Goal: Task Accomplishment & Management: Manage account settings

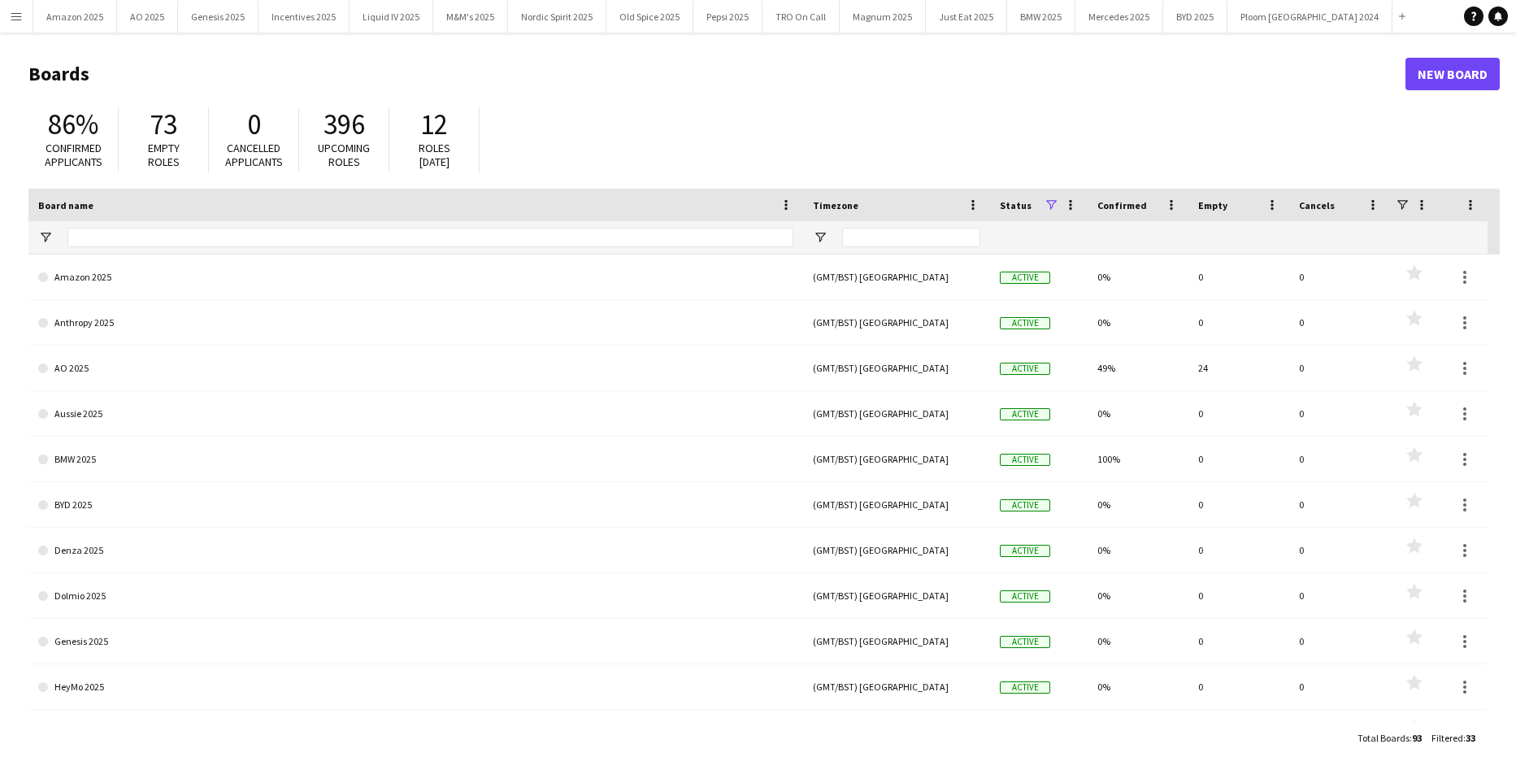
click at [21, 12] on app-icon "Menu" at bounding box center [16, 16] width 13 height 13
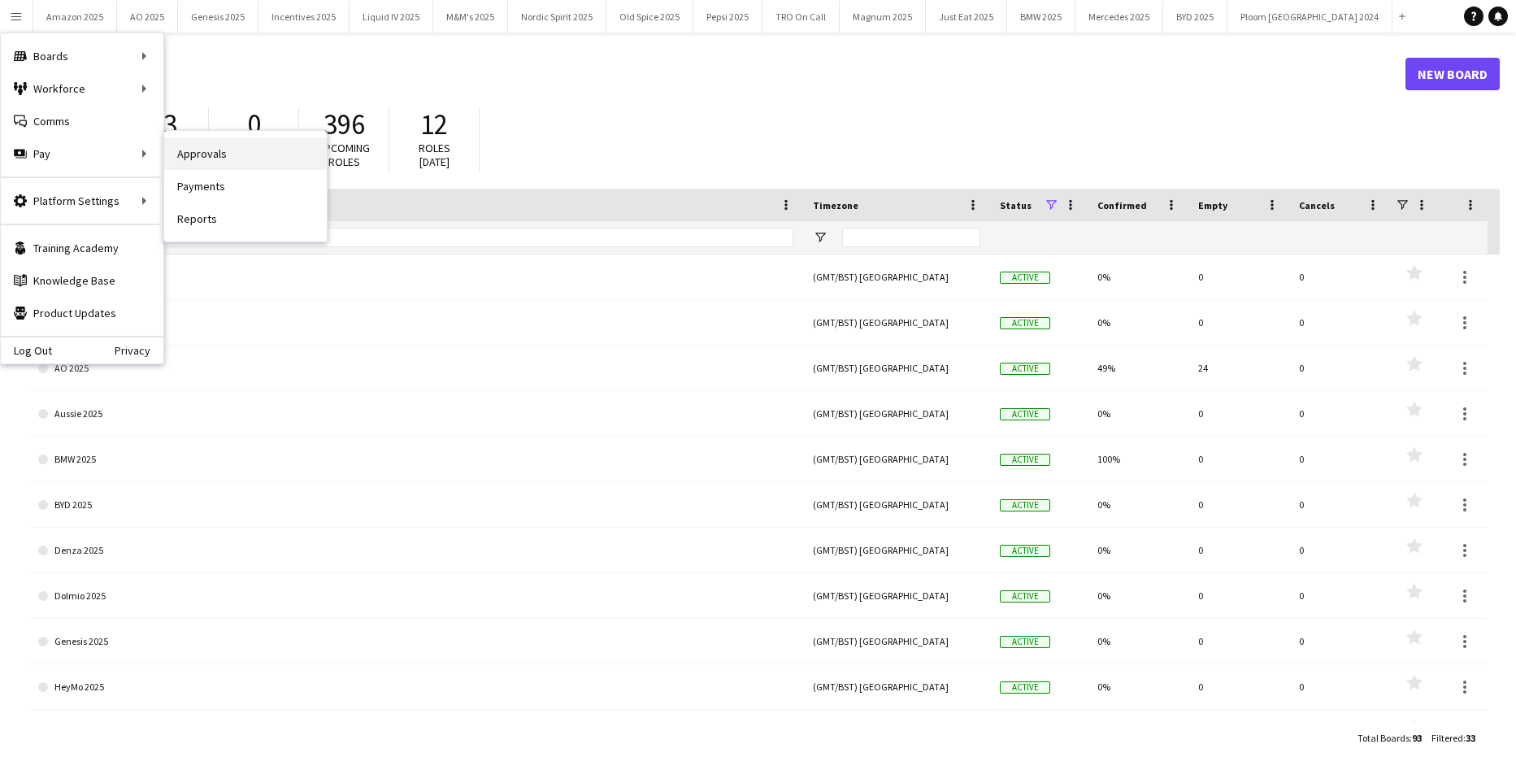
click at [198, 154] on link "Approvals" at bounding box center [245, 153] width 163 height 33
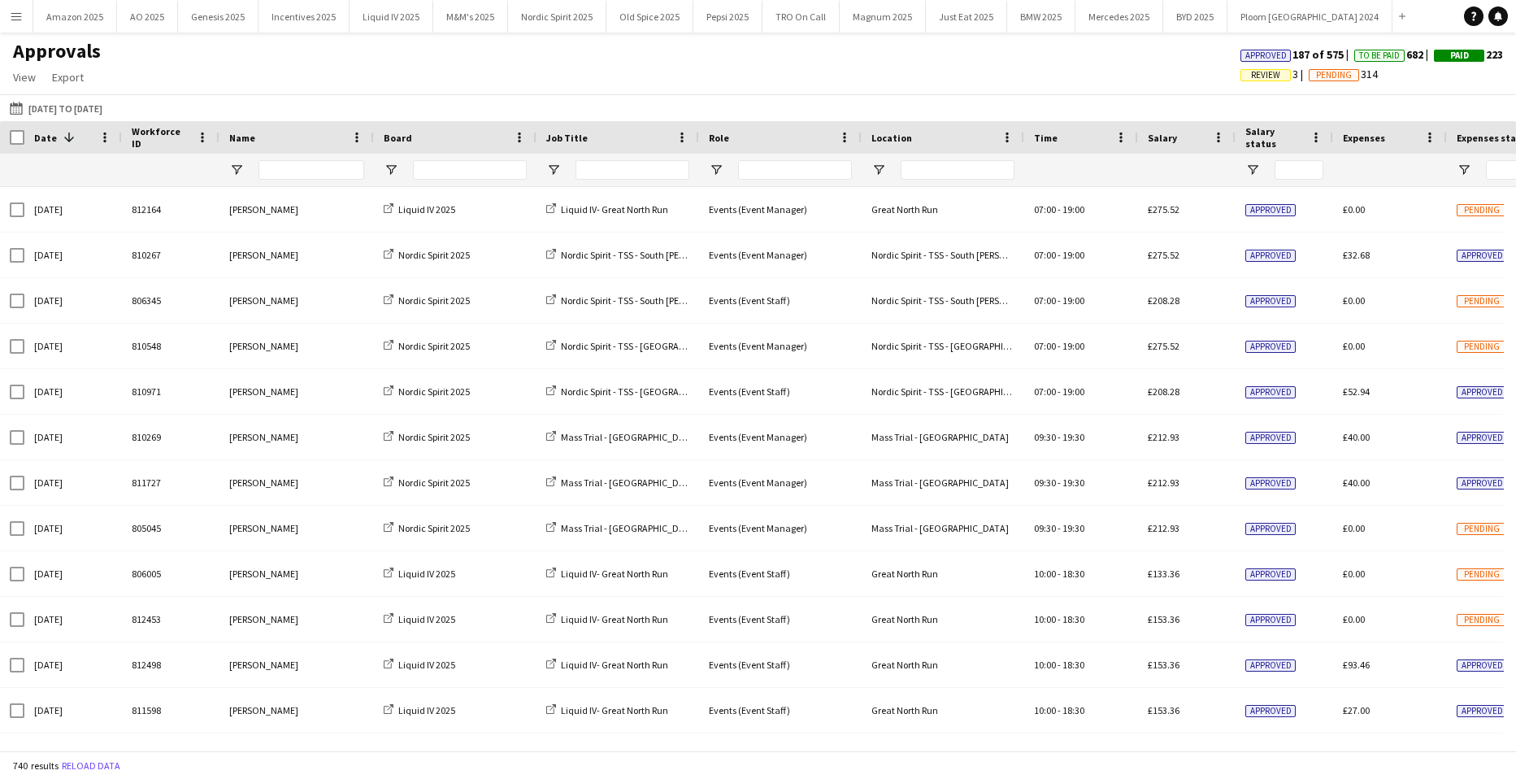
click at [19, 18] on app-icon "Menu" at bounding box center [16, 16] width 13 height 13
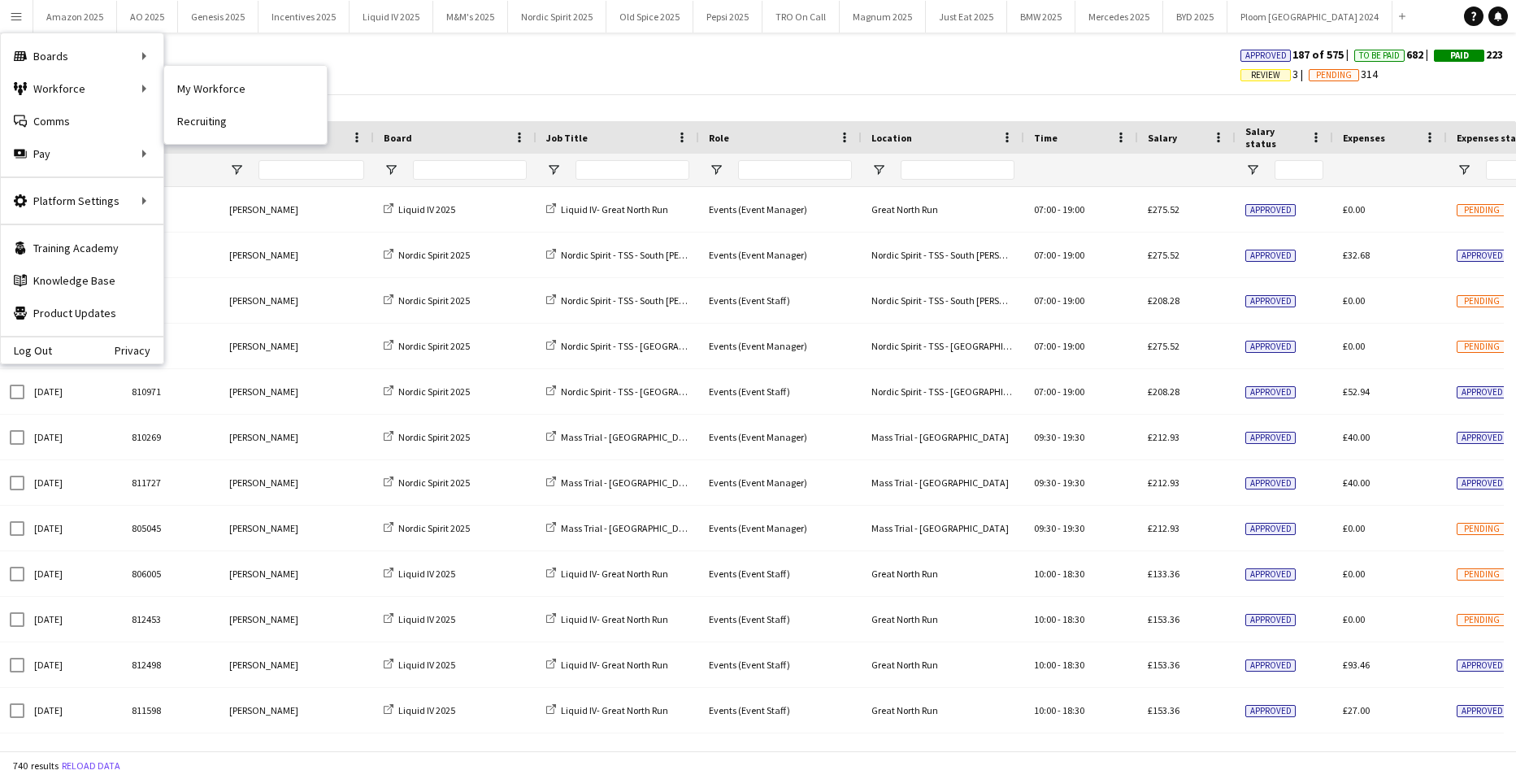
drag, startPoint x: 216, startPoint y: 80, endPoint x: 1501, endPoint y: 232, distance: 1293.7
click at [216, 80] on link "My Workforce" at bounding box center [245, 88] width 163 height 33
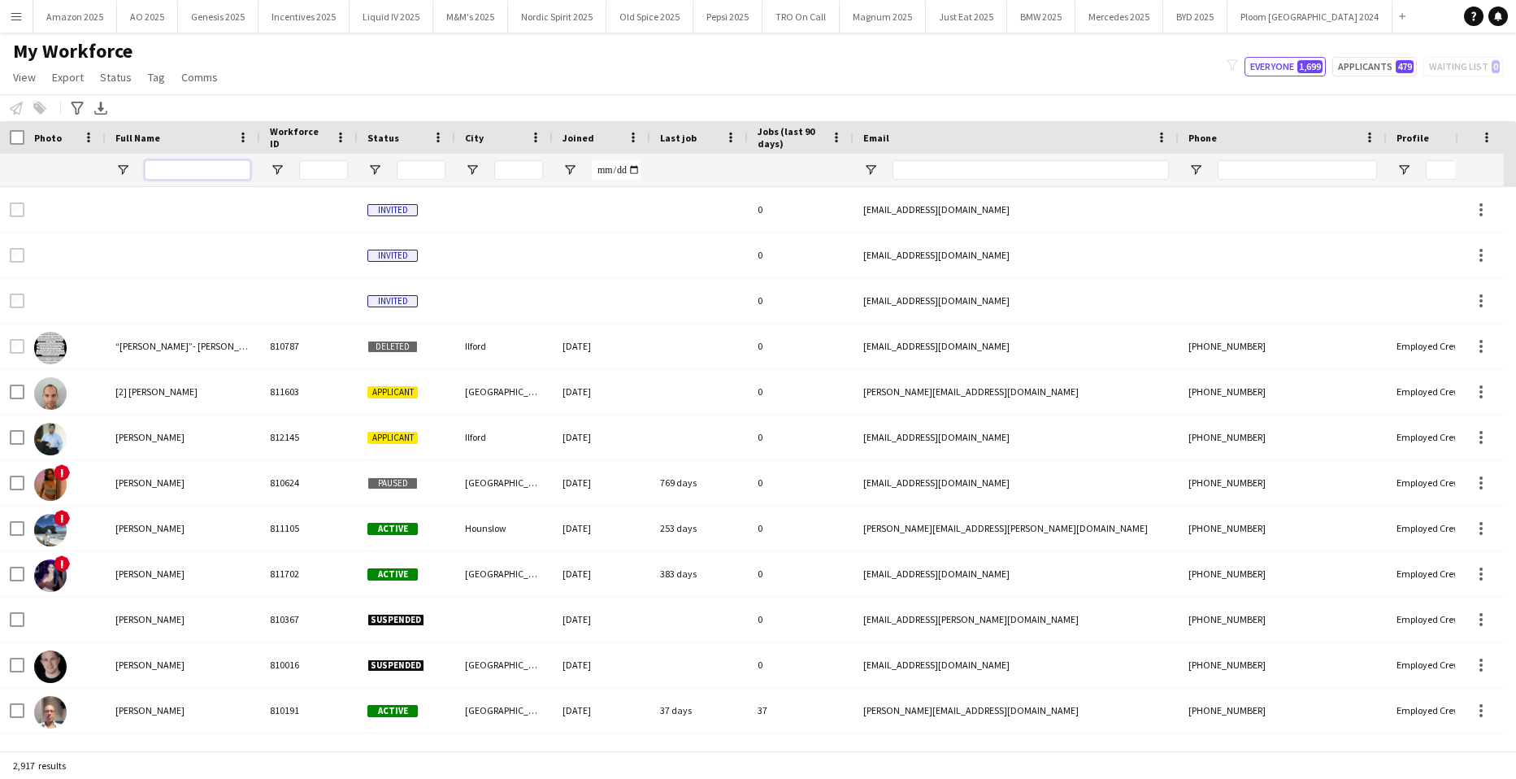
click at [205, 167] on input "Full Name Filter Input" at bounding box center [198, 170] width 106 height 20
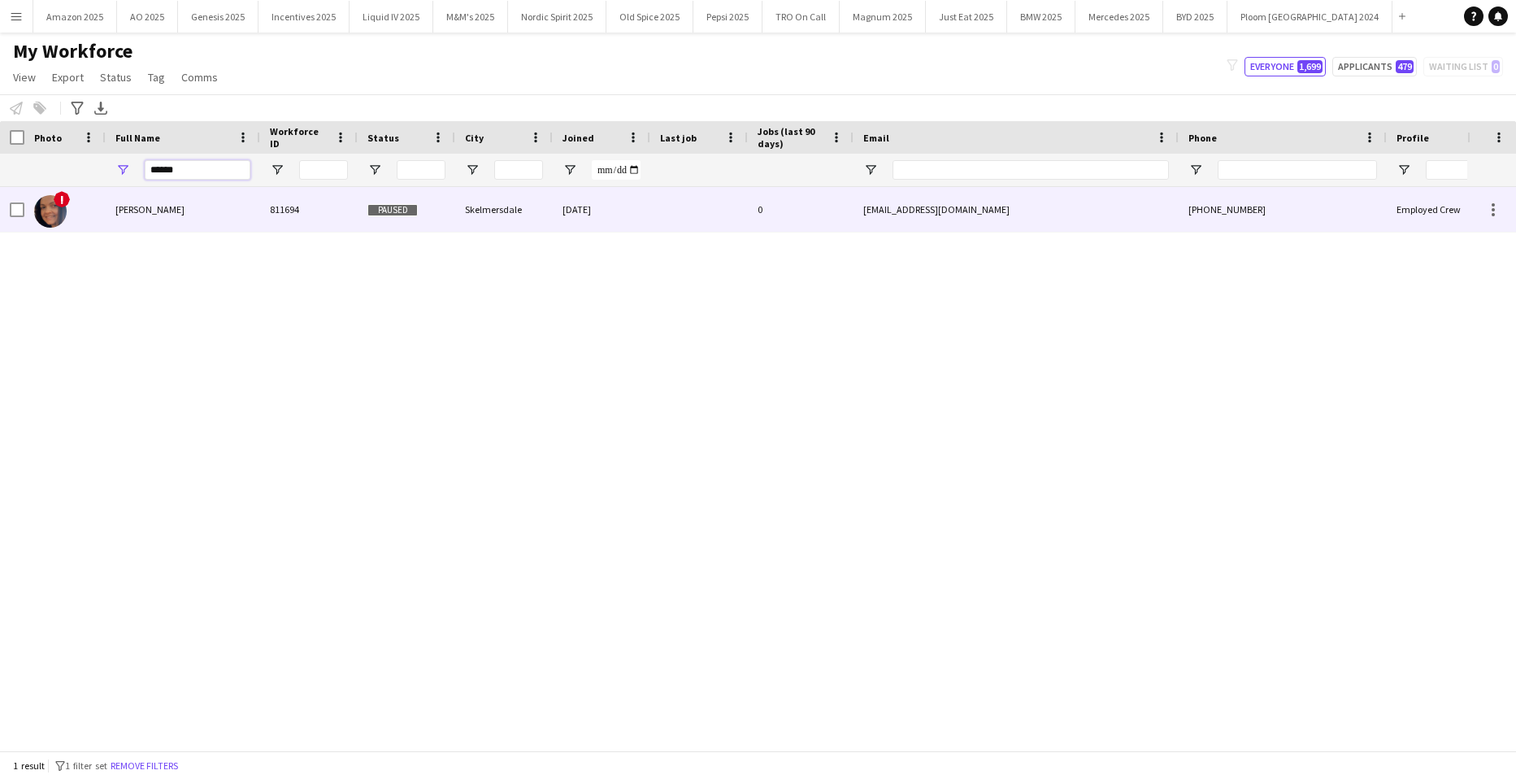
type input "******"
click at [137, 207] on span "Arnita Gladkiha" at bounding box center [149, 209] width 69 height 12
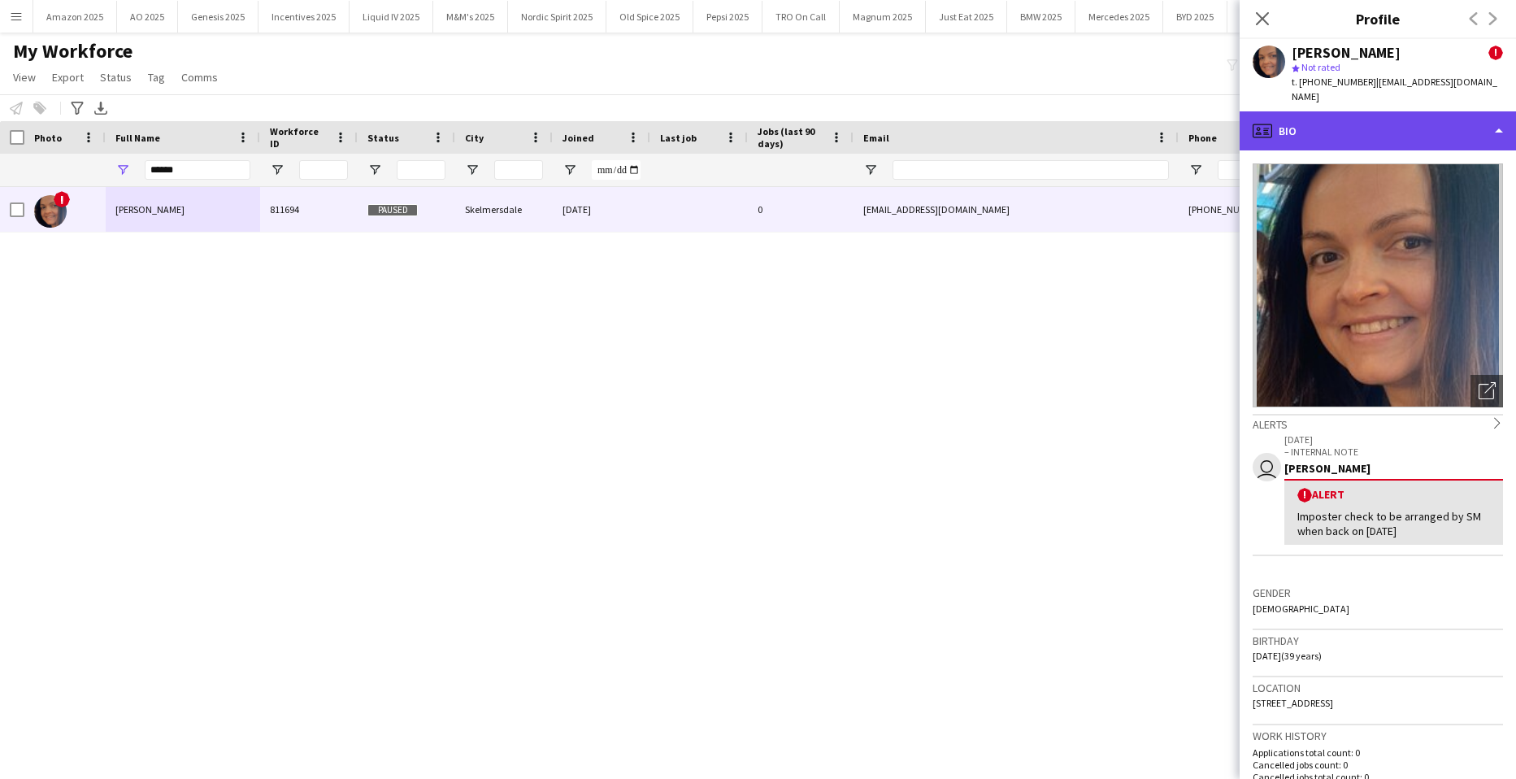
click at [1418, 128] on div "profile Bio" at bounding box center [1378, 130] width 276 height 39
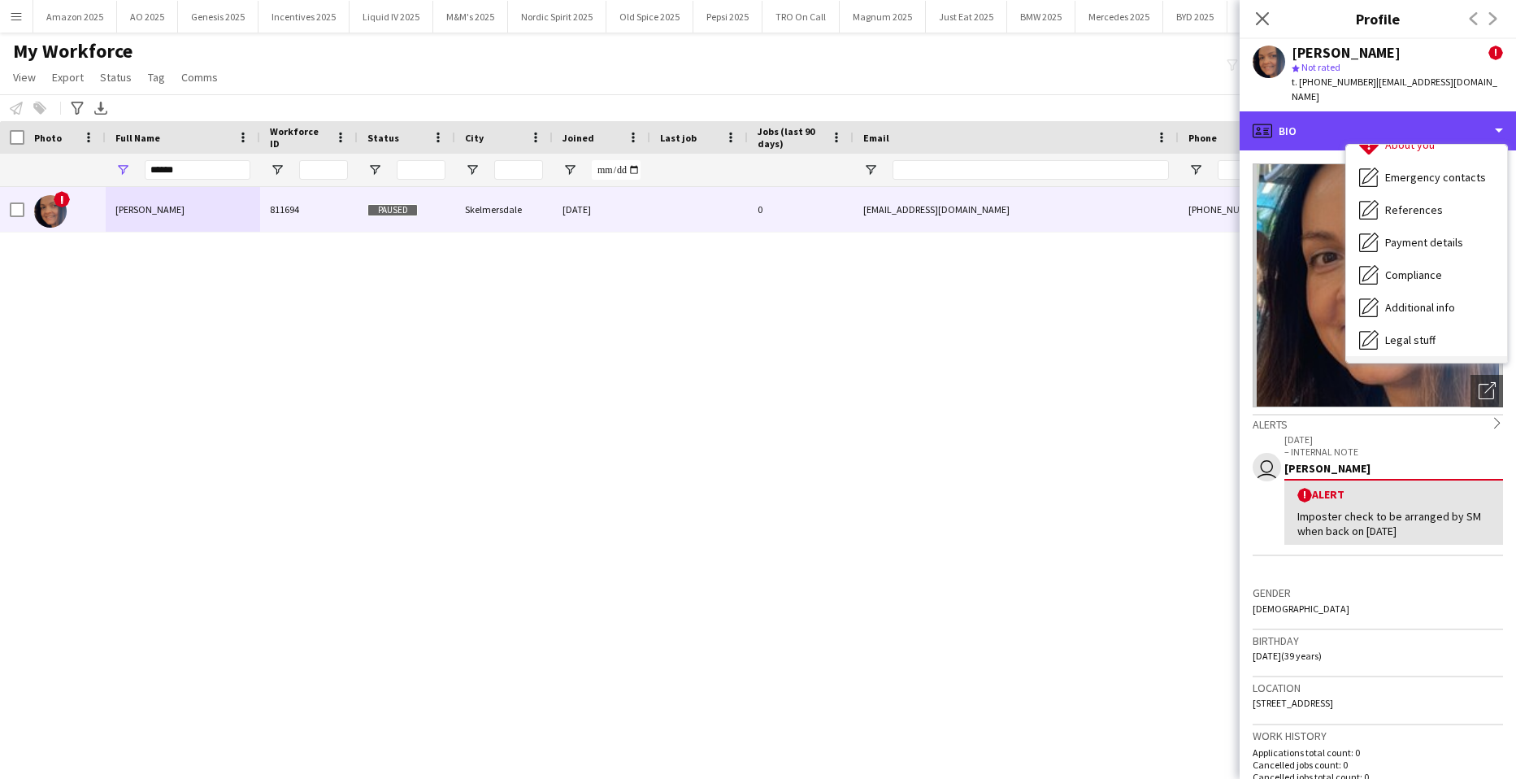
scroll to position [218, 0]
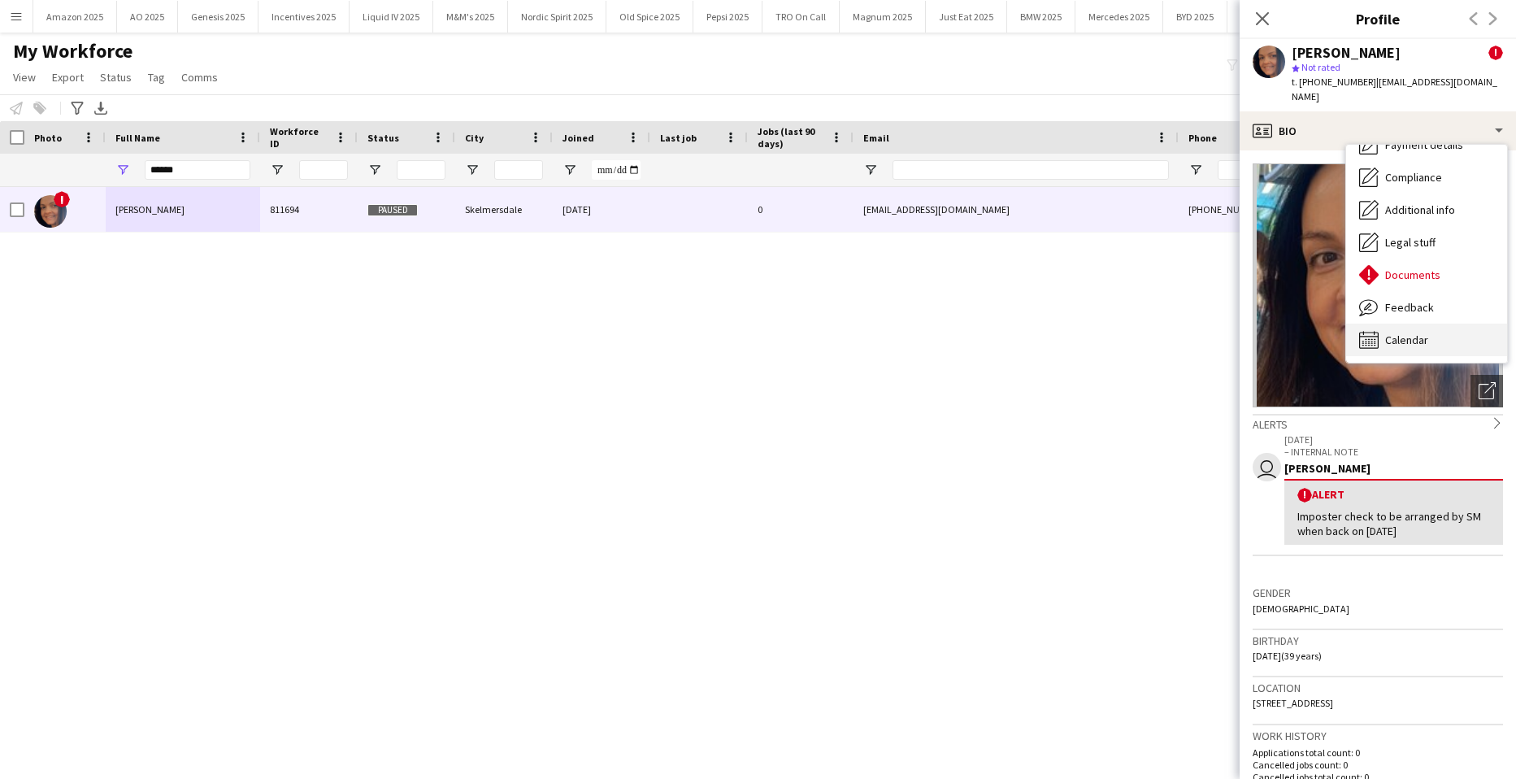
click at [1416, 324] on div "Calendar Calendar" at bounding box center [1427, 340] width 161 height 33
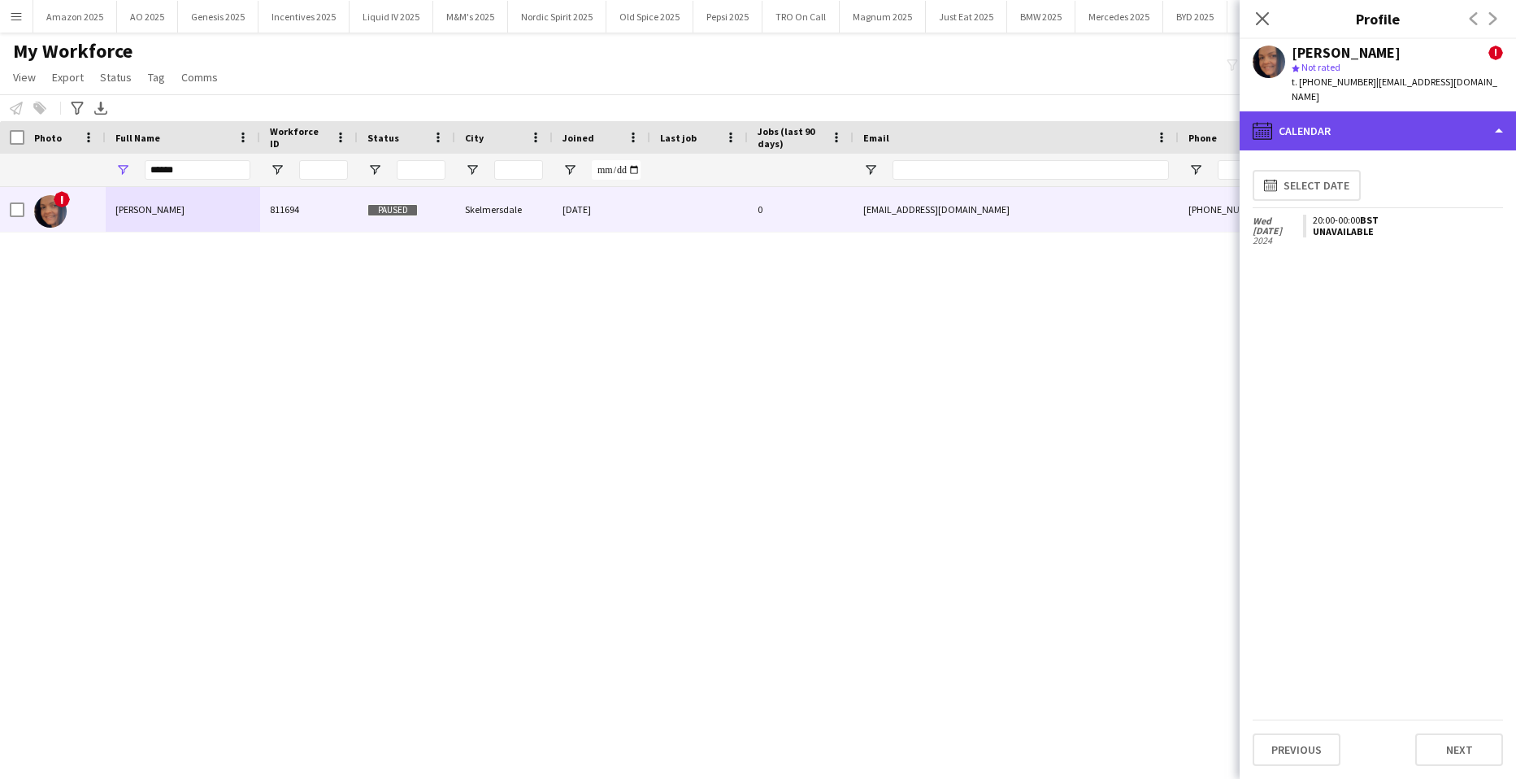
drag, startPoint x: 1419, startPoint y: 102, endPoint x: 1432, endPoint y: 121, distance: 22.8
click at [1419, 111] on div "calendar-full Calendar" at bounding box center [1378, 130] width 276 height 39
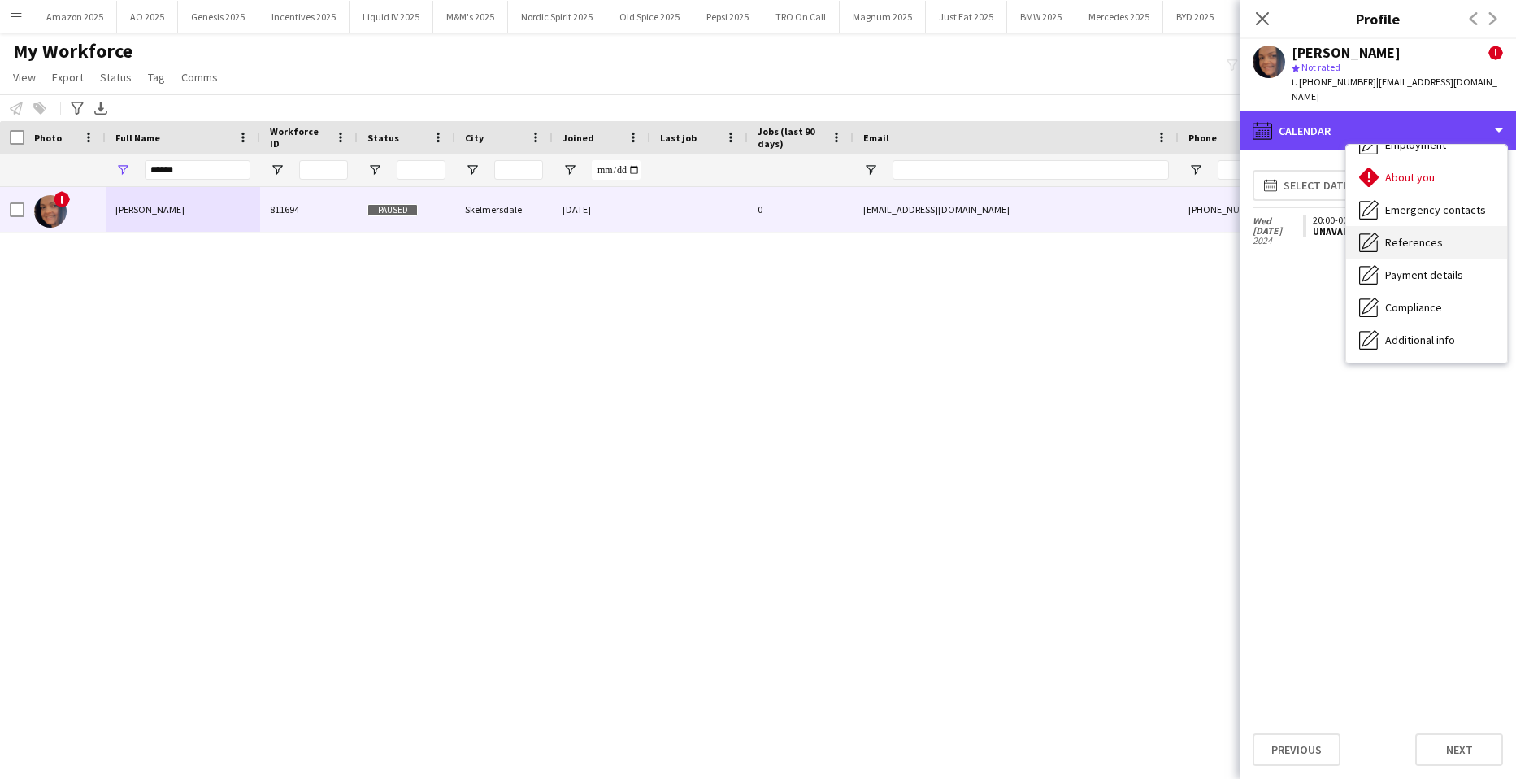
scroll to position [0, 0]
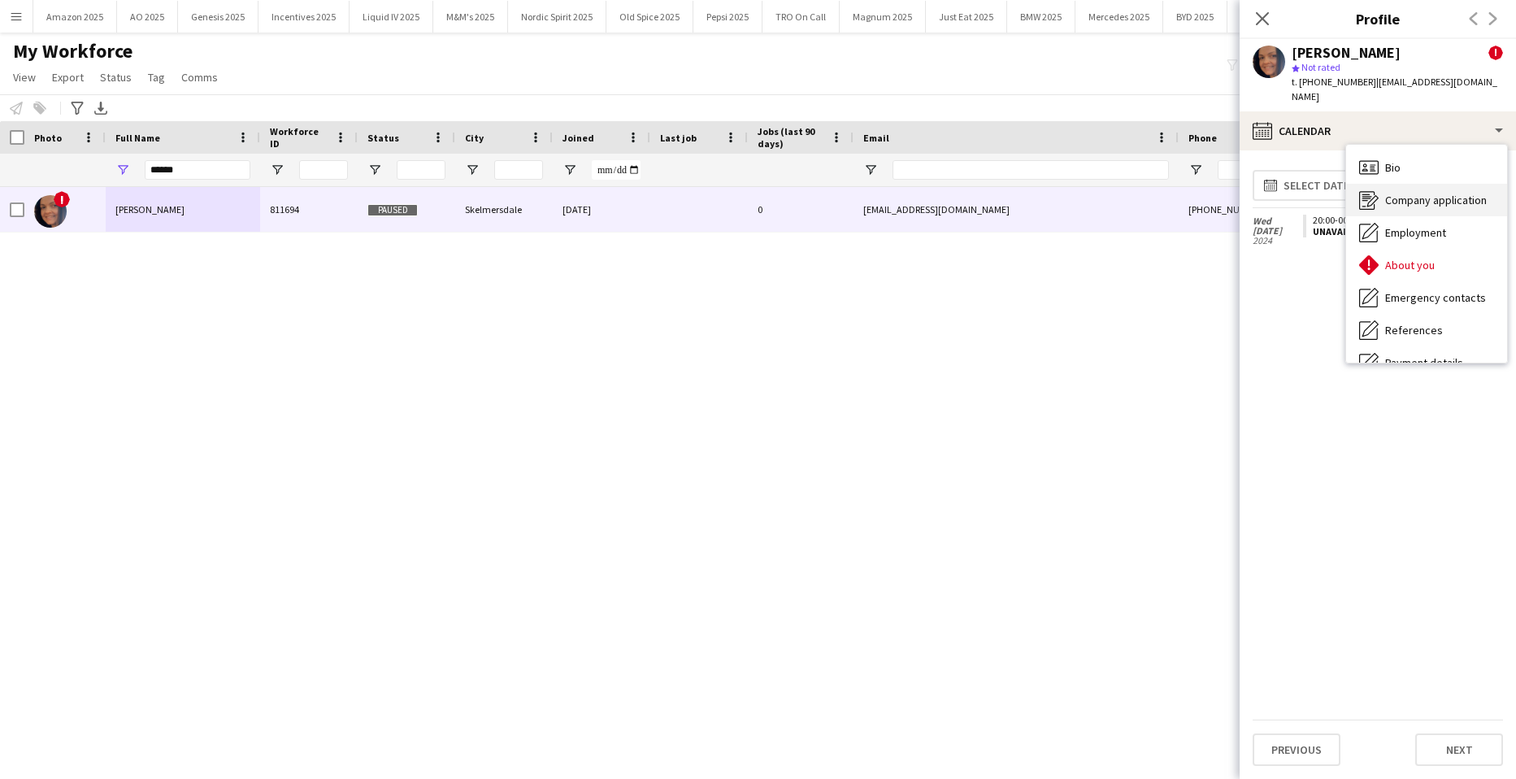
click at [1438, 184] on div "Company application Company application" at bounding box center [1427, 200] width 161 height 33
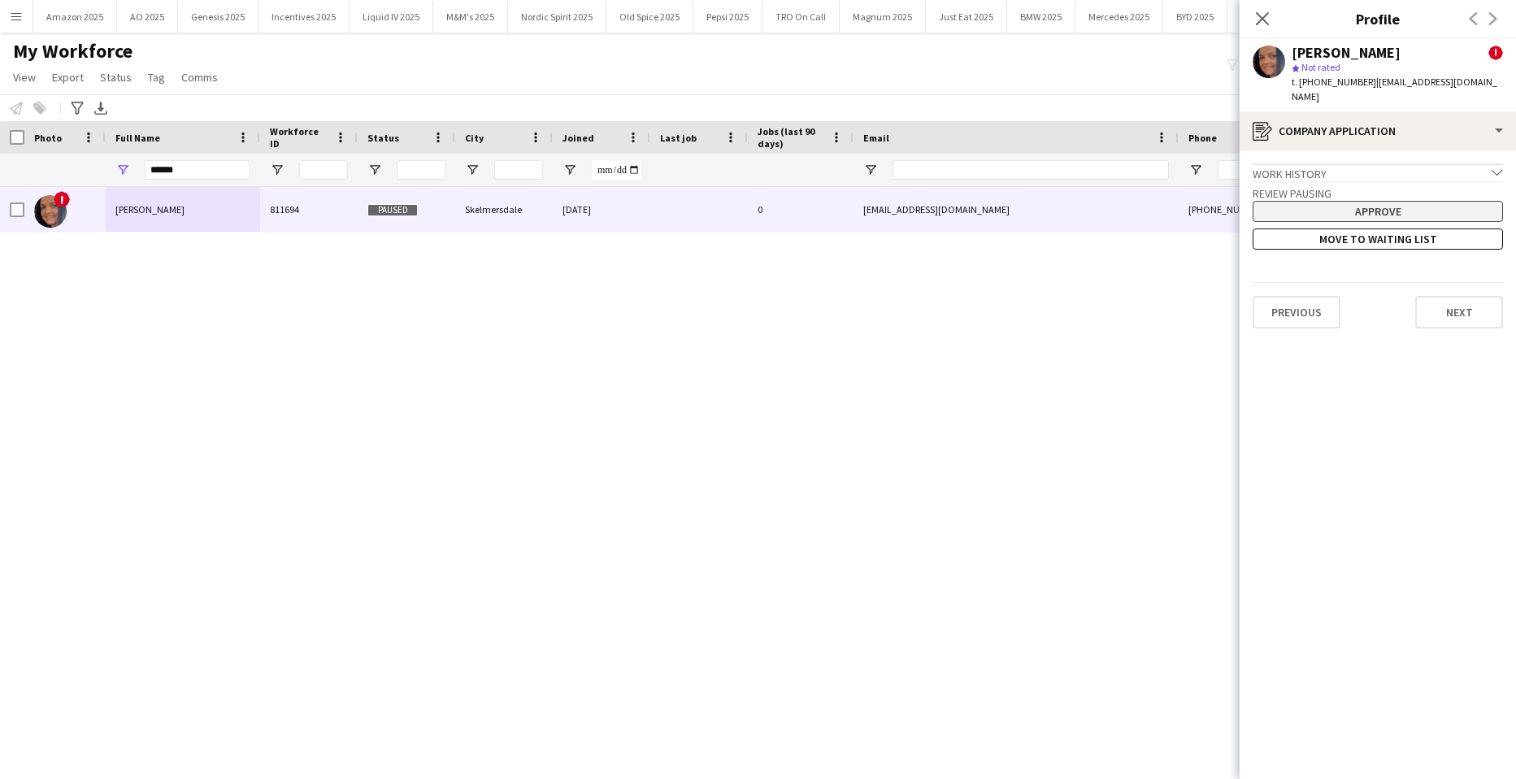
click at [1385, 201] on button "Approve" at bounding box center [1378, 211] width 250 height 21
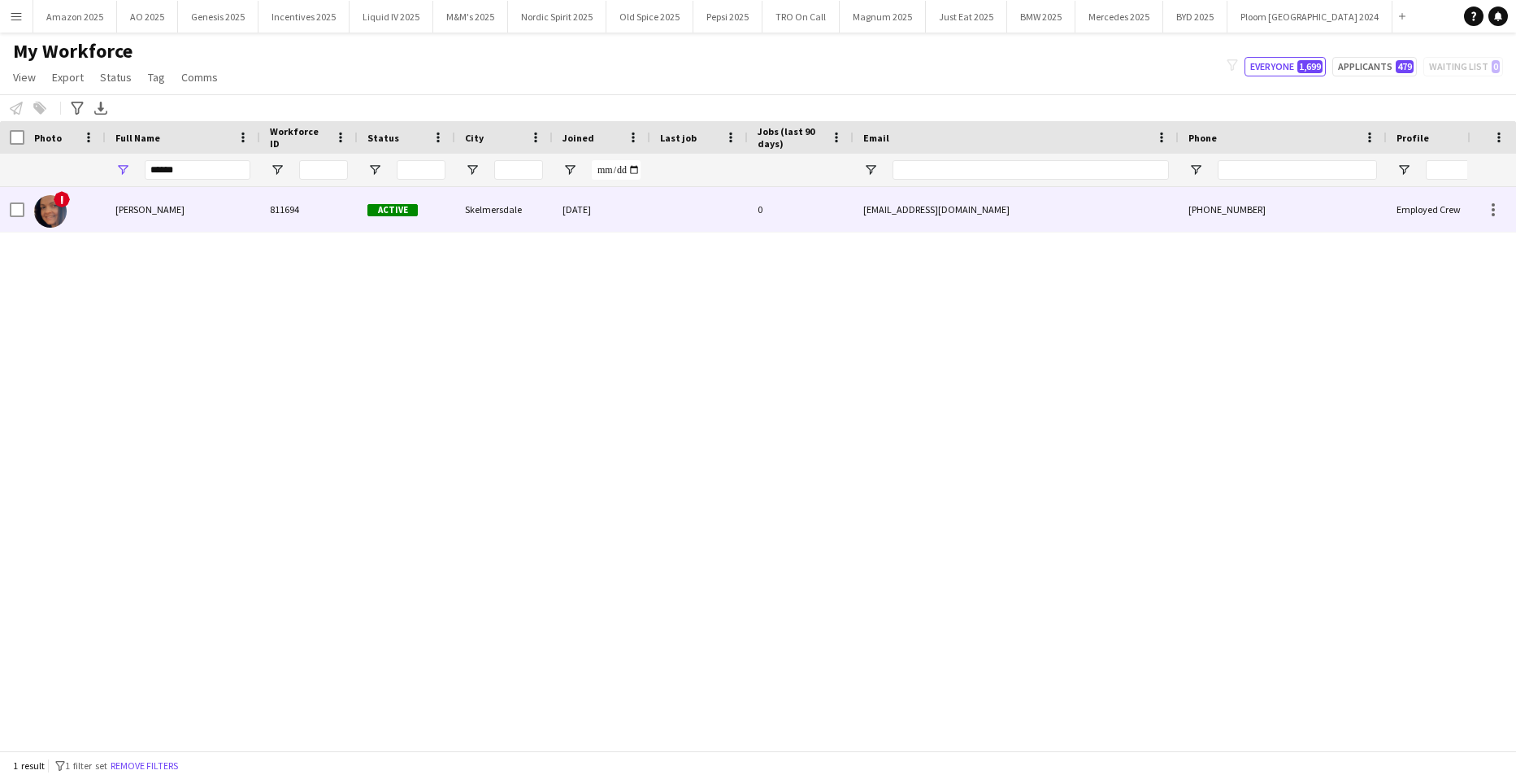
click at [200, 211] on div "Arnita Gladkiha" at bounding box center [183, 209] width 154 height 45
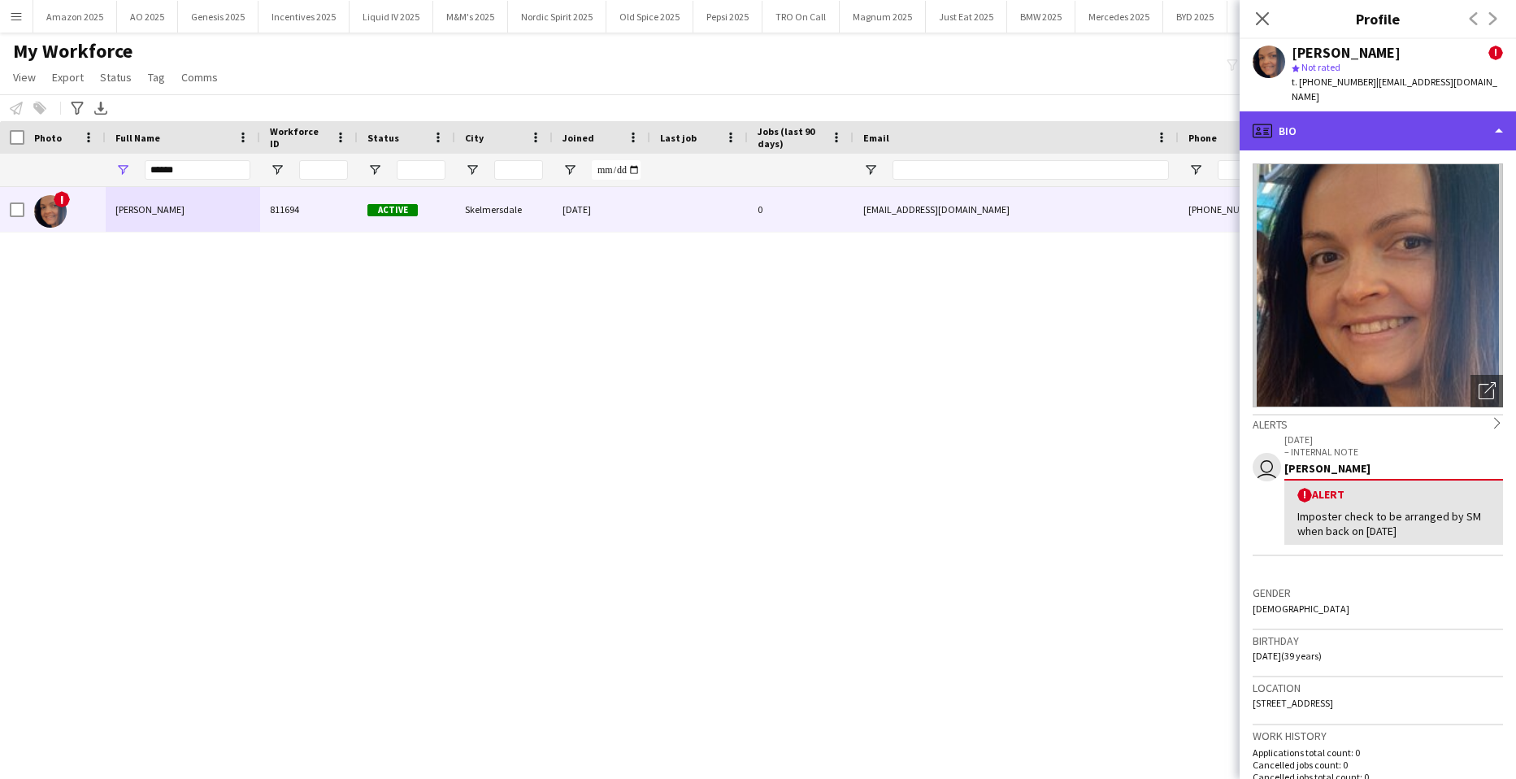
click at [1456, 111] on div "profile Bio" at bounding box center [1378, 130] width 276 height 39
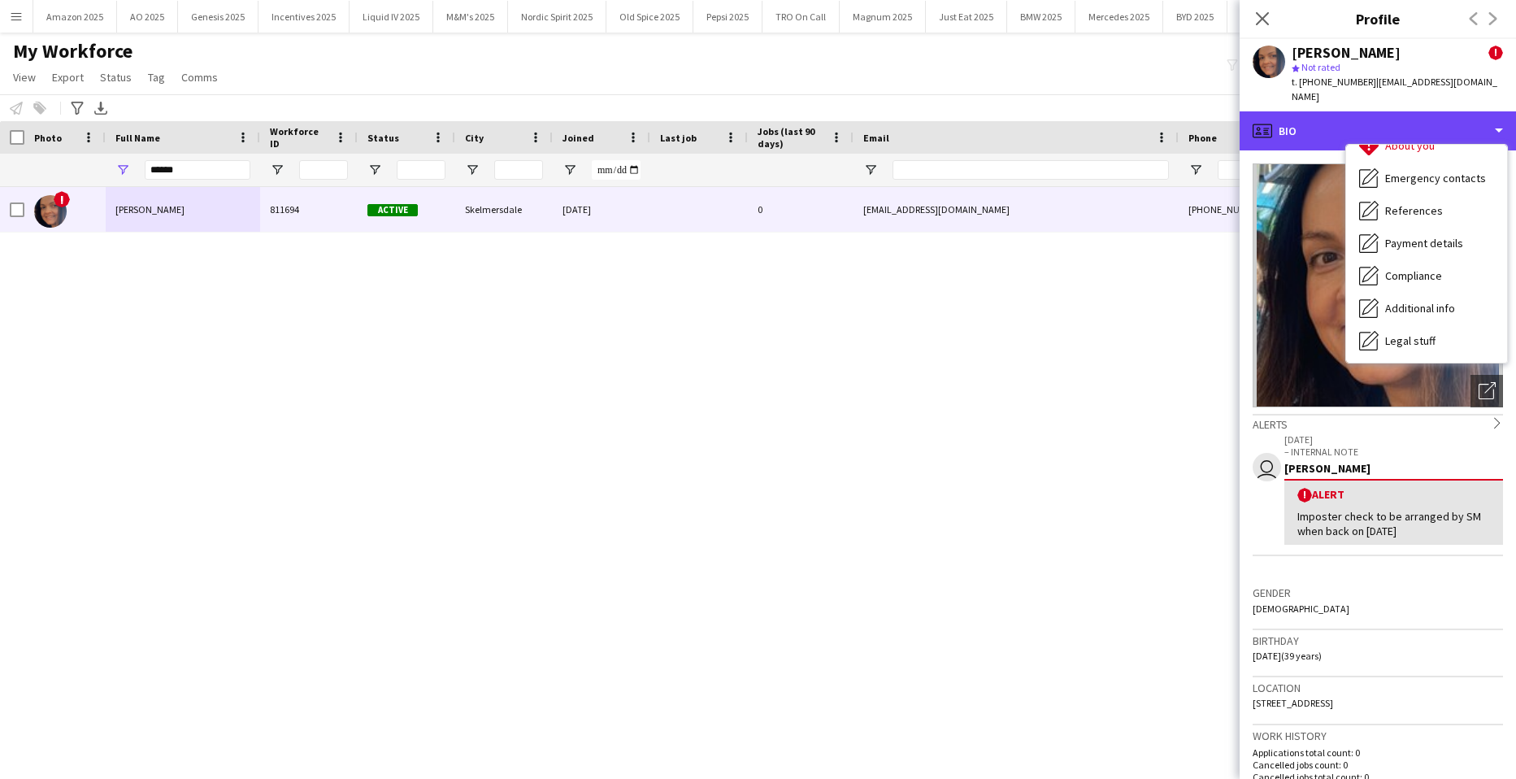
scroll to position [218, 0]
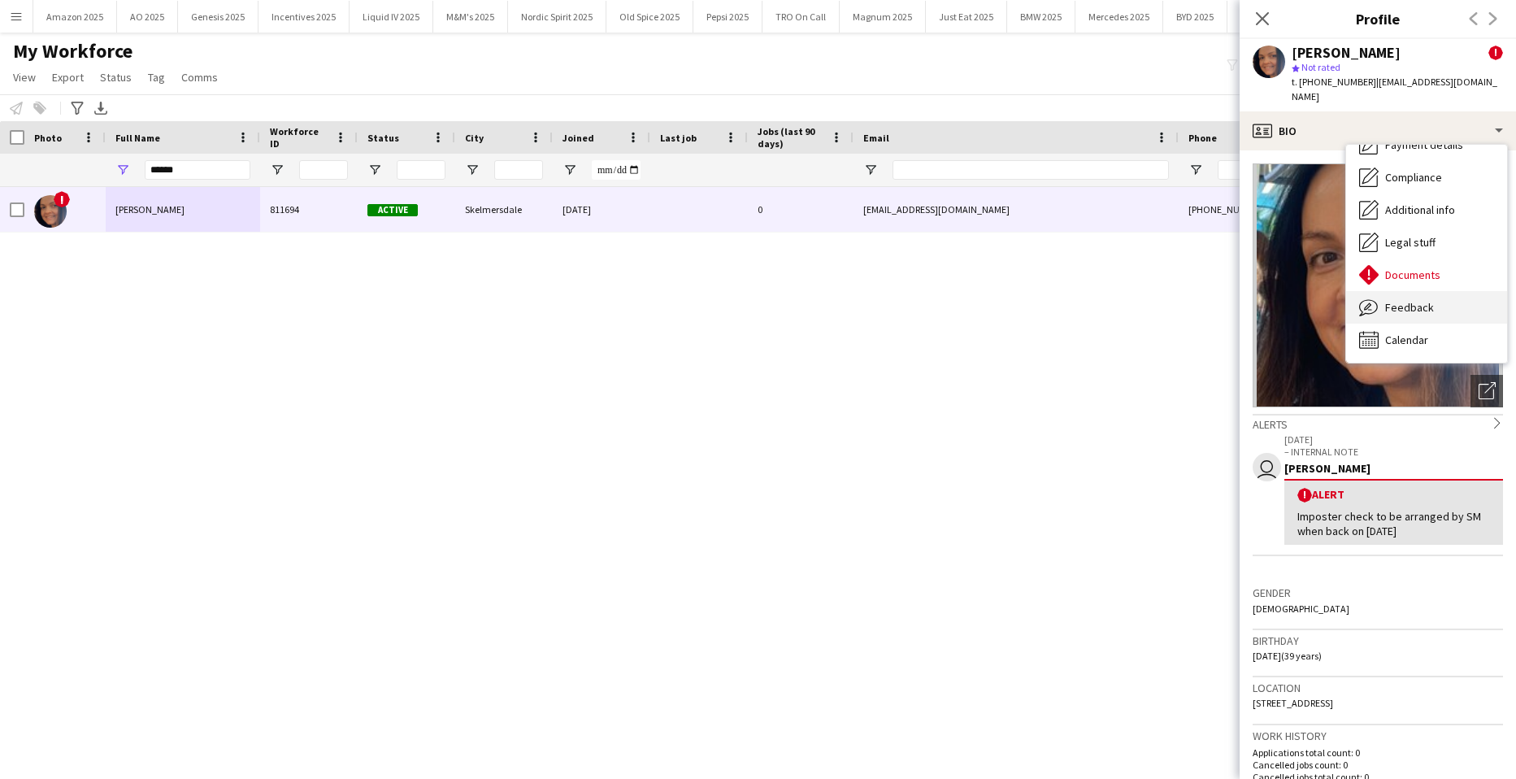
click at [1420, 300] on span "Feedback" at bounding box center [1410, 307] width 49 height 15
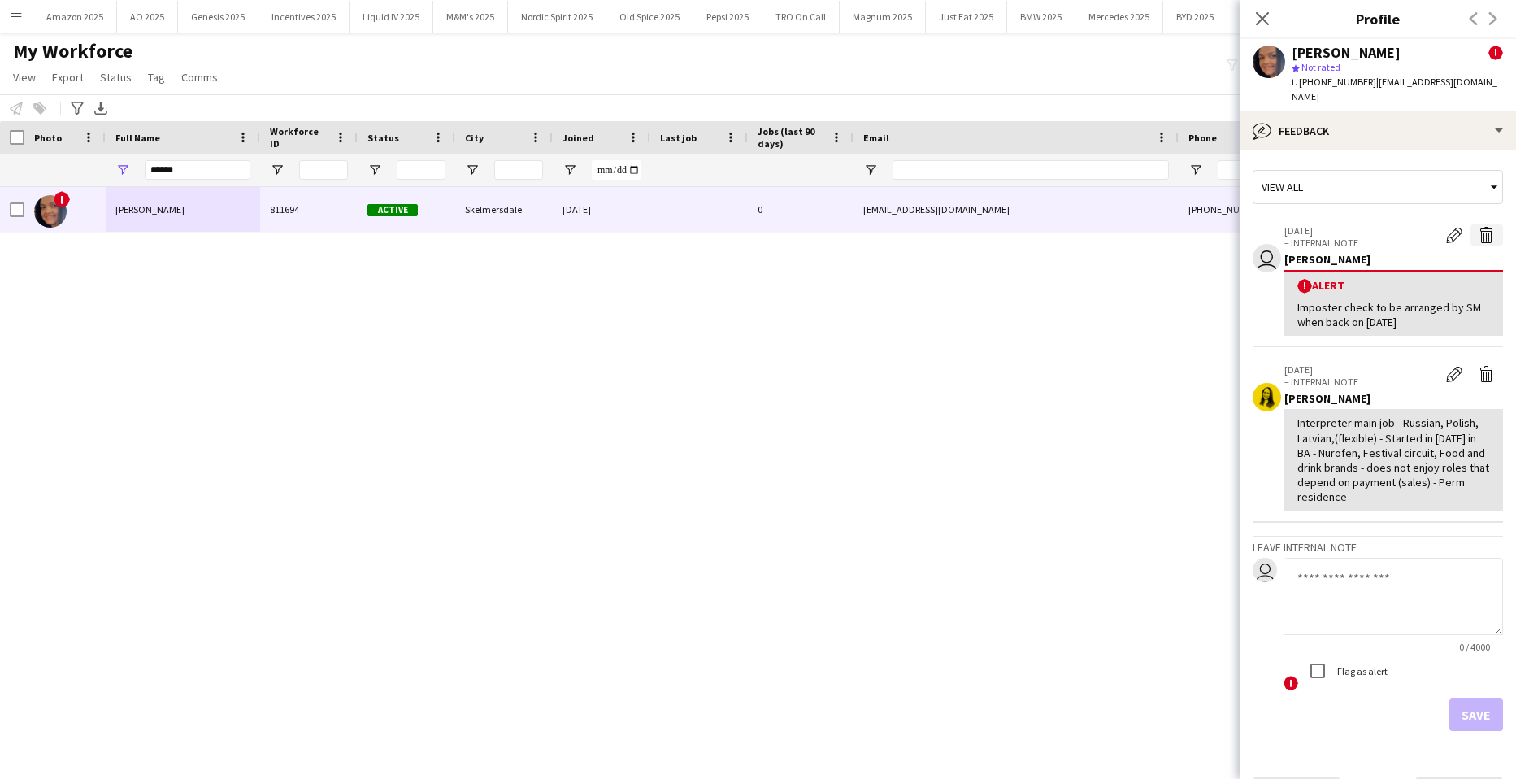
click at [1479, 227] on app-icon "Delete alert" at bounding box center [1487, 235] width 16 height 16
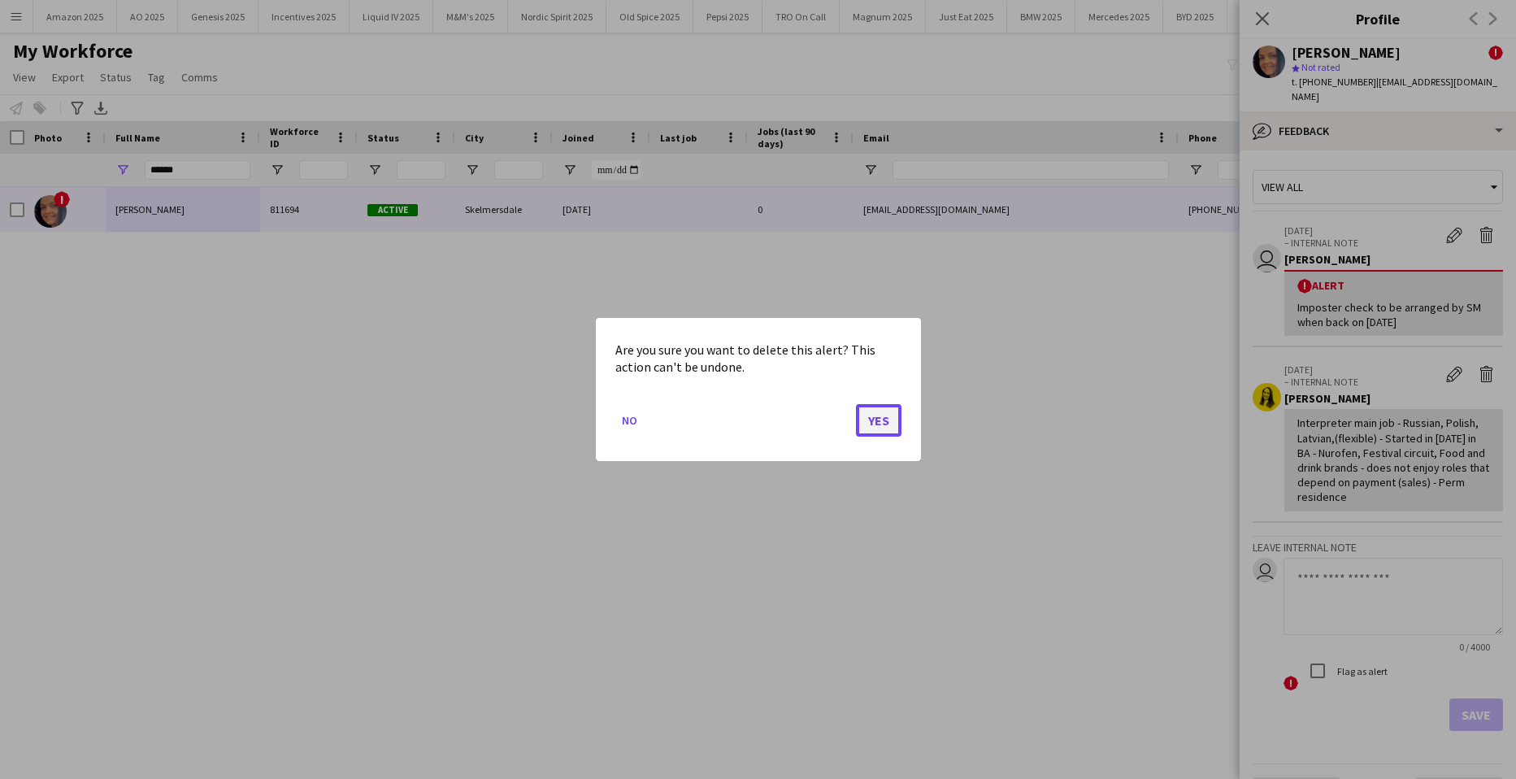
click at [876, 417] on button "Yes" at bounding box center [879, 420] width 46 height 33
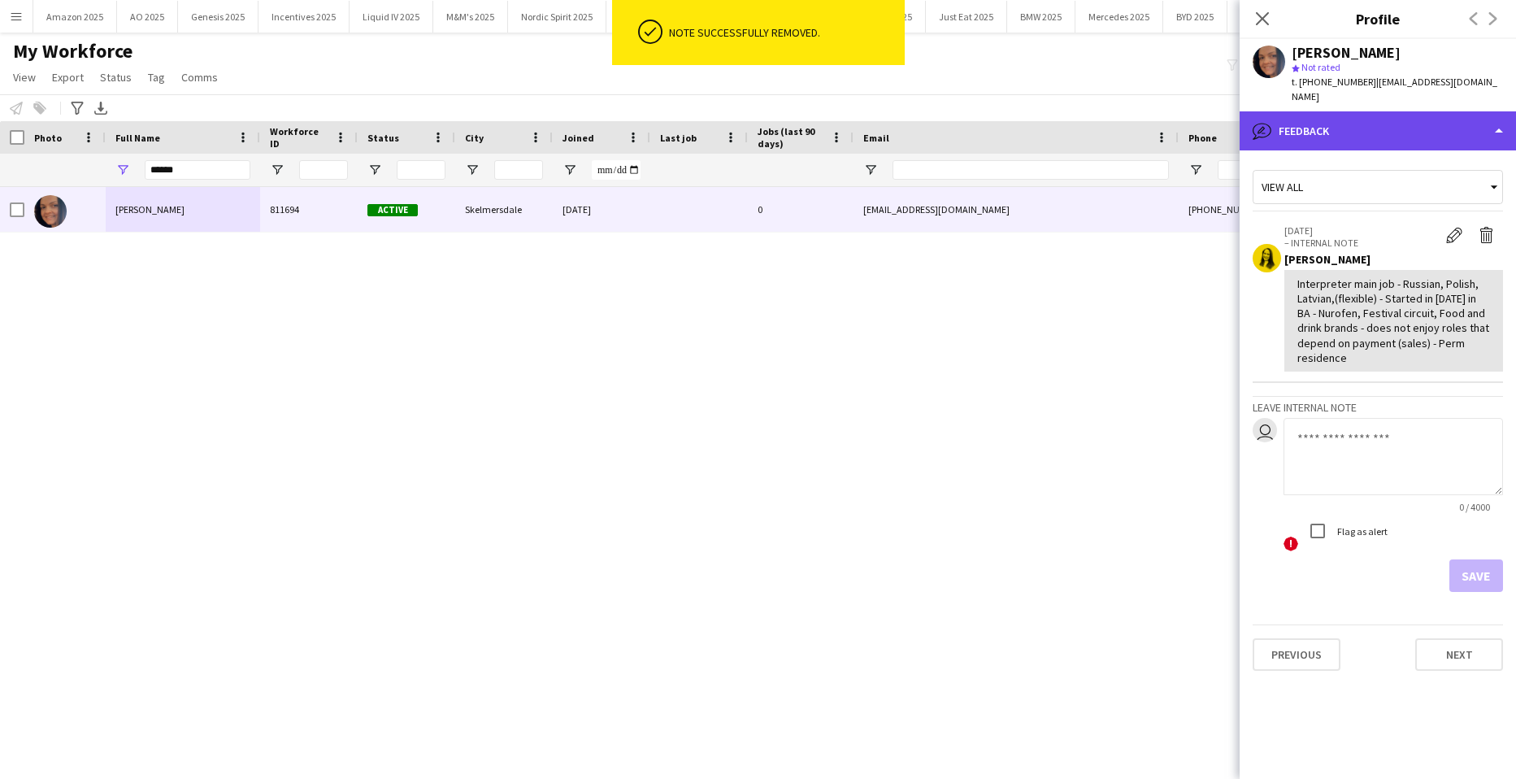
click at [1461, 111] on div "bubble-pencil Feedback" at bounding box center [1378, 130] width 276 height 39
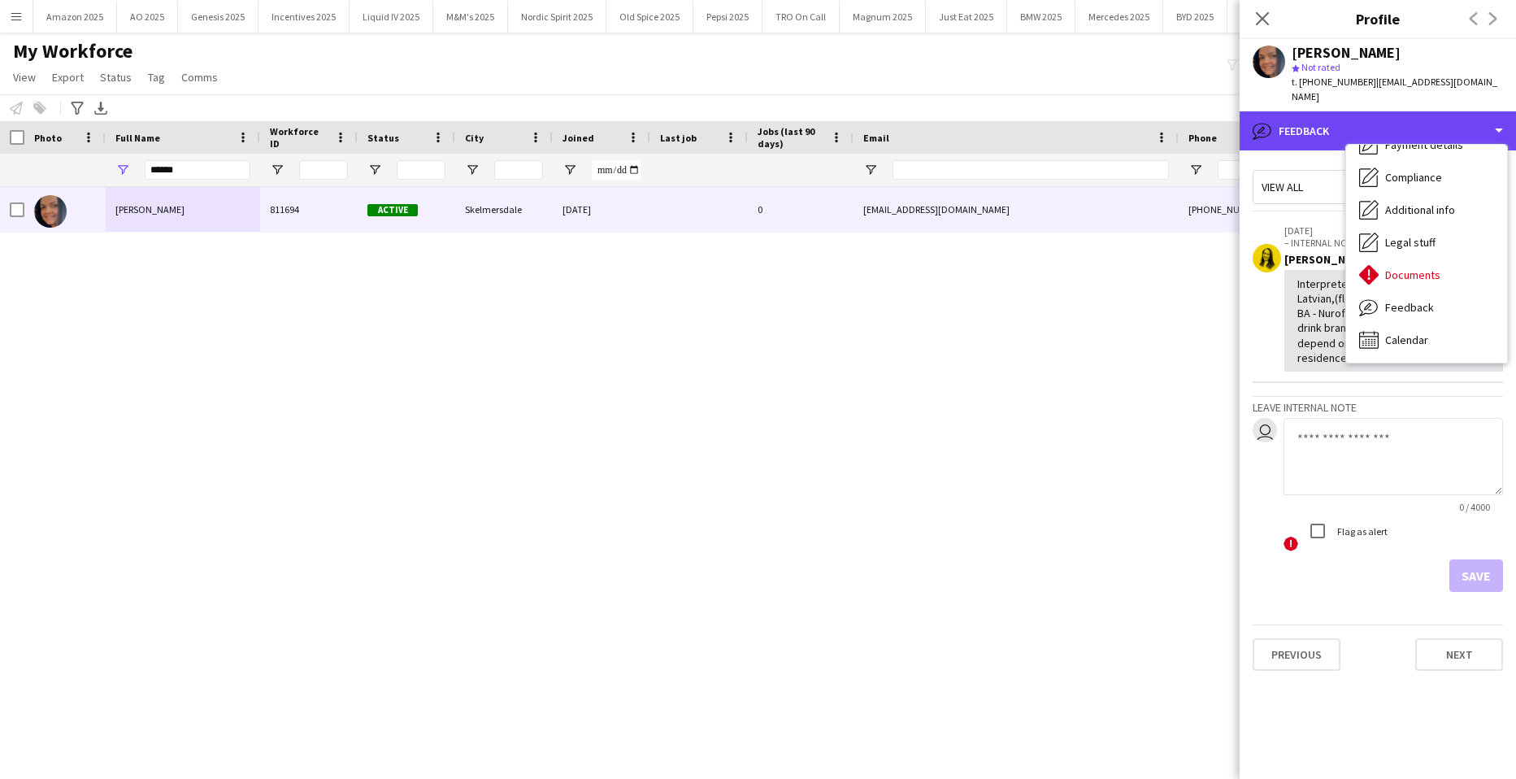
scroll to position [0, 0]
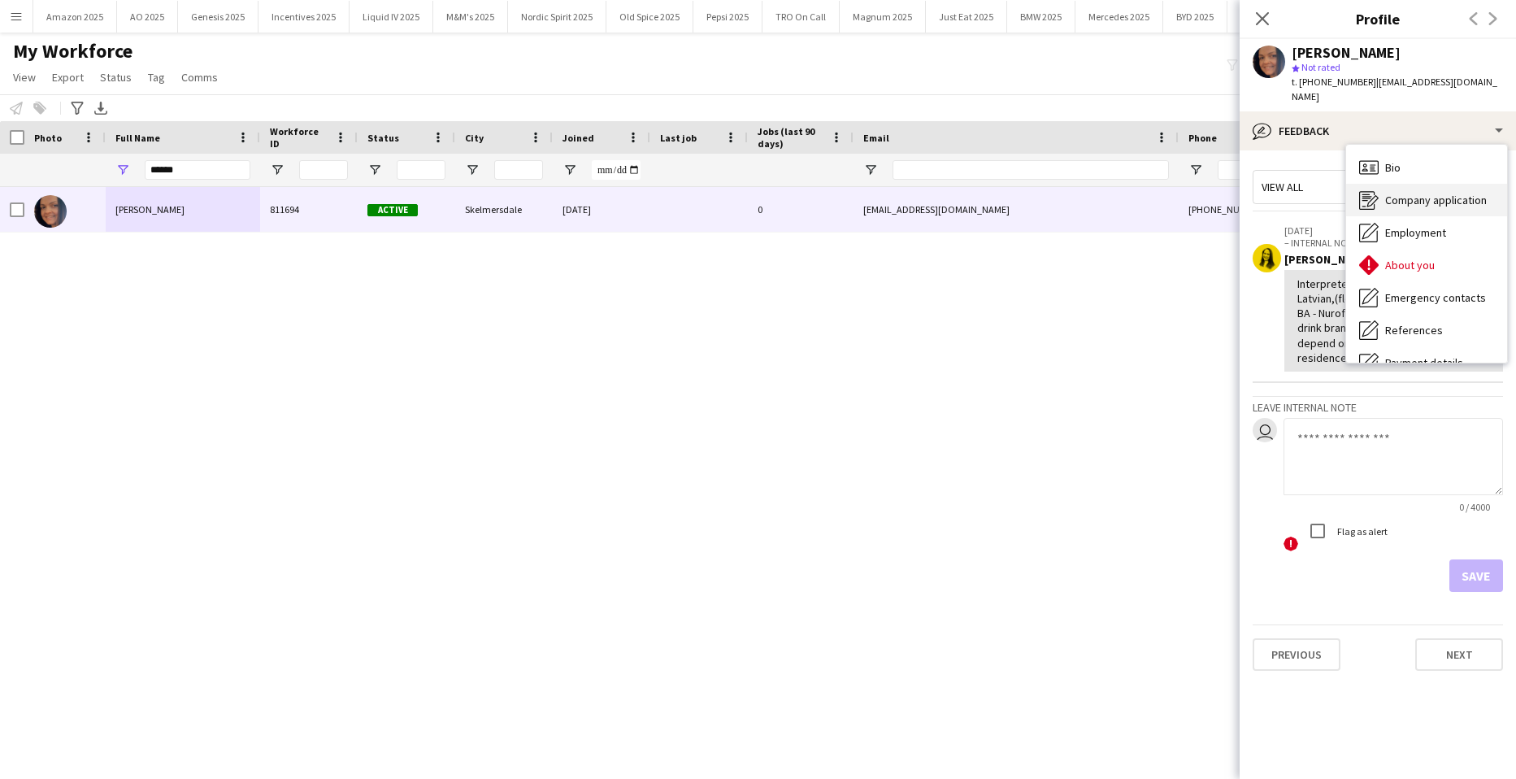
click at [1401, 193] on span "Company application" at bounding box center [1437, 200] width 102 height 15
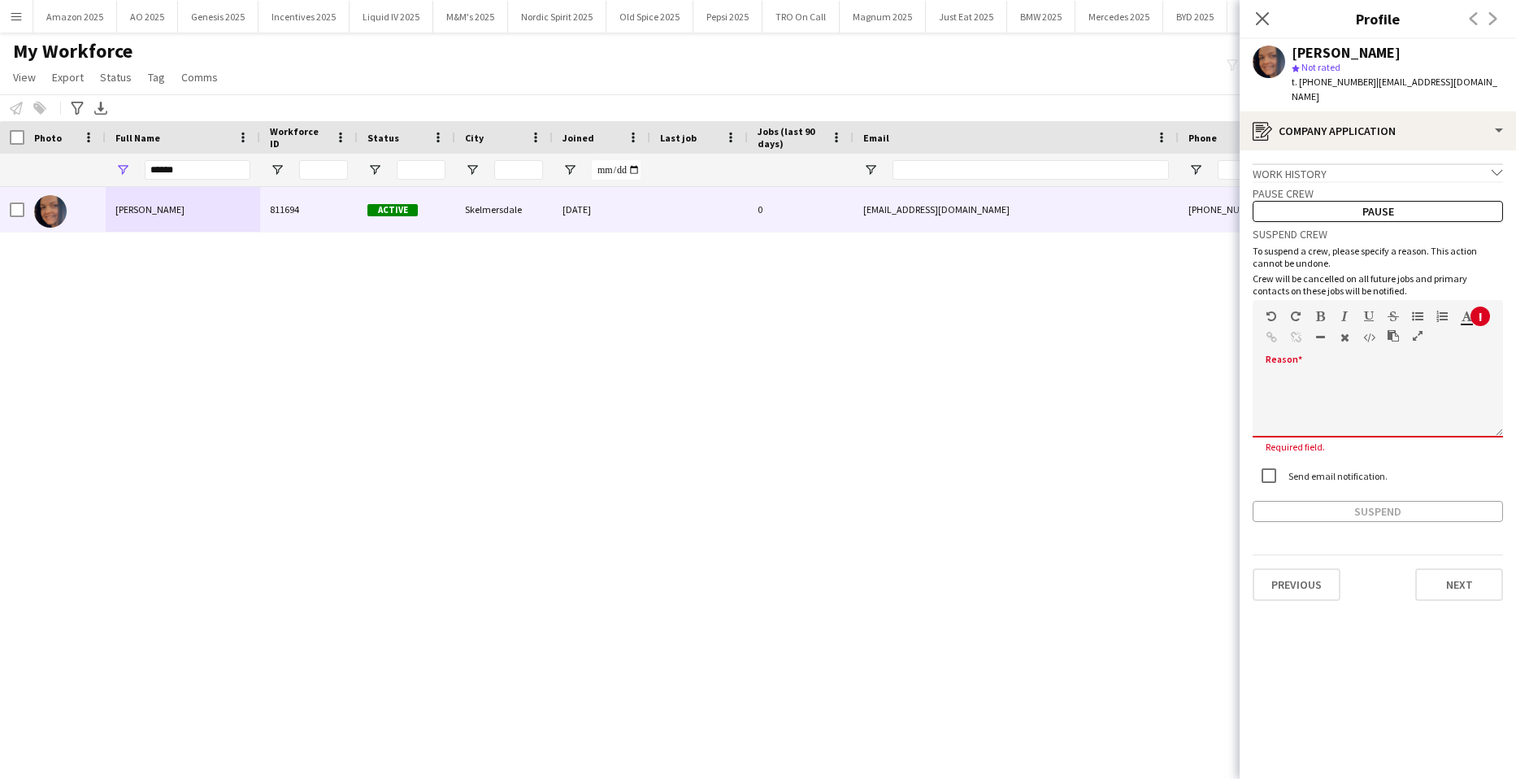
click at [1312, 346] on div "default Heading 1 Heading 2 Heading 3 Heading 4 Heading 5 Heading 6 Heading 7 P…" at bounding box center [1378, 330] width 250 height 61
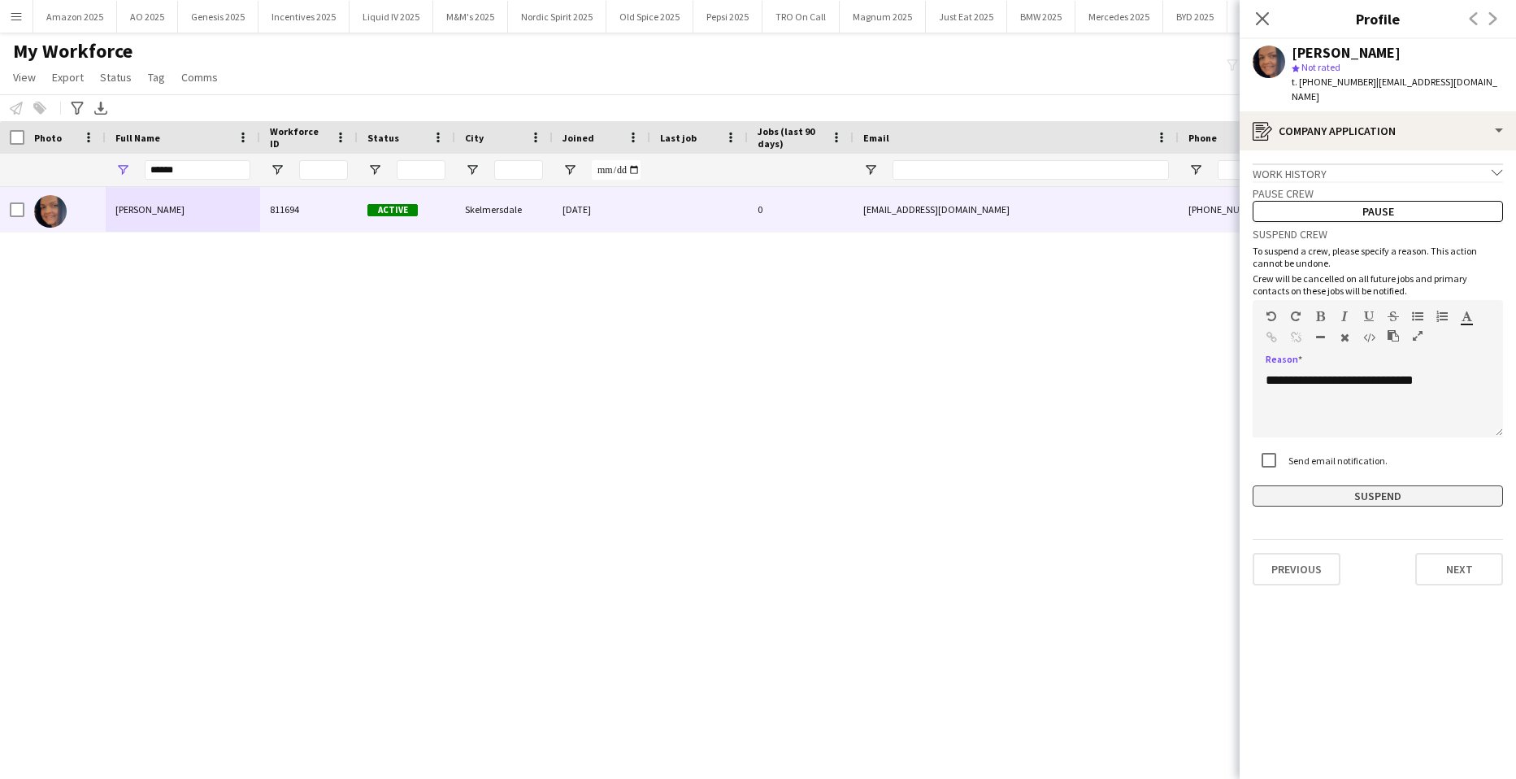
click at [1411, 485] on button "Suspend" at bounding box center [1378, 495] width 250 height 21
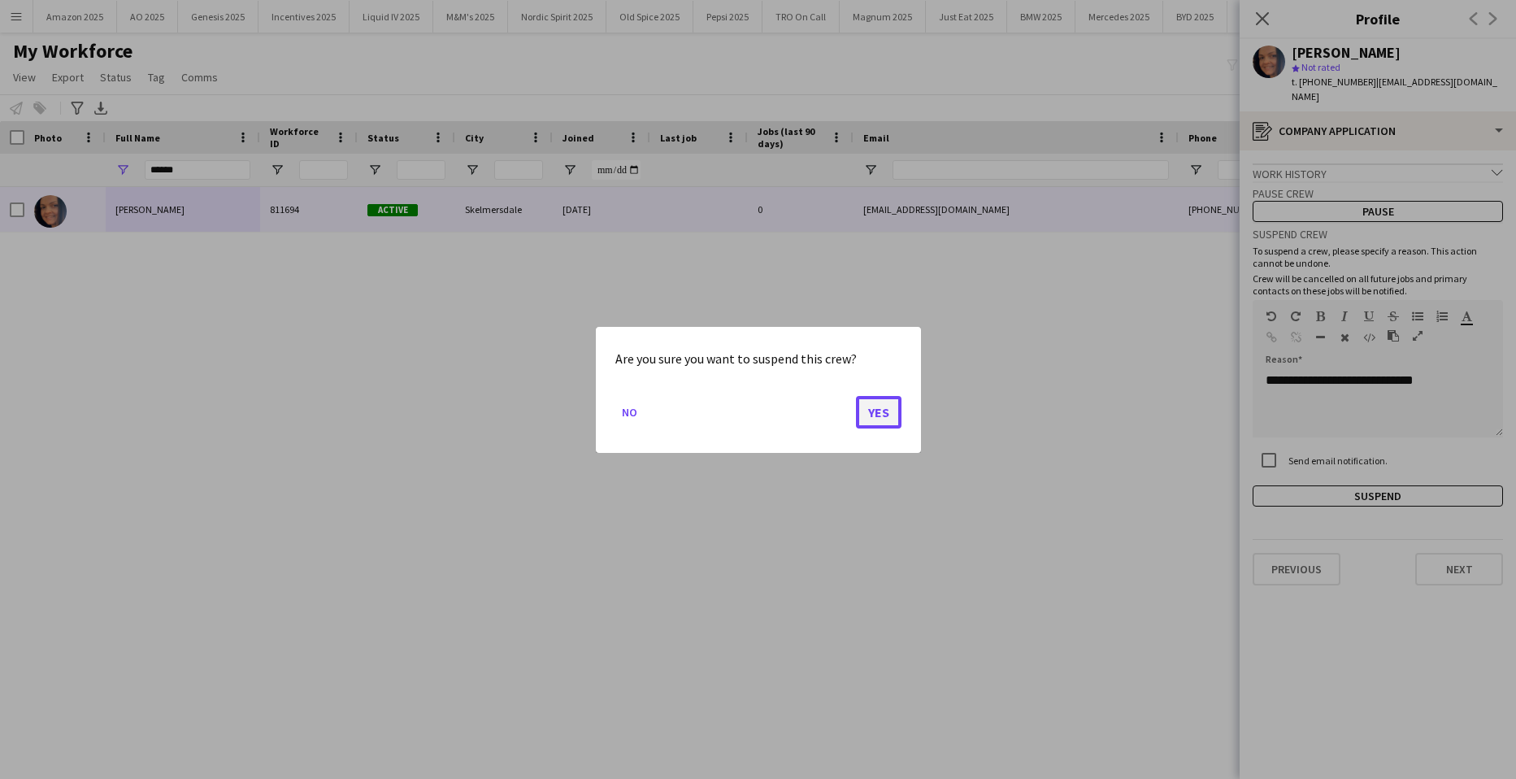
click at [887, 421] on button "Yes" at bounding box center [879, 411] width 46 height 33
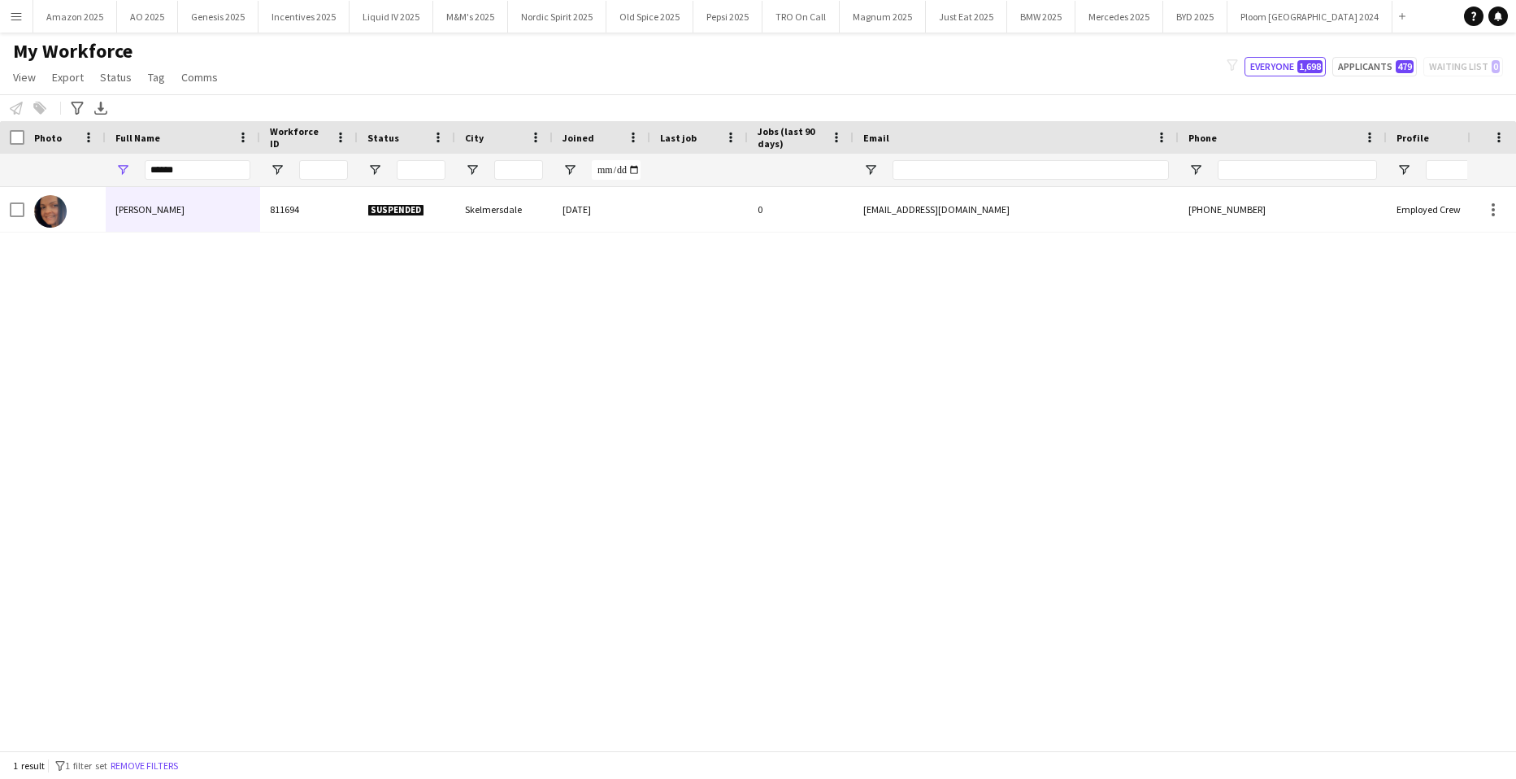
click at [900, 289] on div "Arnita Gladkiha 811694 Suspended Skelmersdale 11-07-2024 0 dbresourcing@gmail.c…" at bounding box center [734, 462] width 1468 height 551
drag, startPoint x: 197, startPoint y: 170, endPoint x: -41, endPoint y: 200, distance: 240.1
click at [0, 200] on html "Menu Boards Boards Boards All jobs Status Workforce Workforce My Workforce Recr…" at bounding box center [758, 389] width 1516 height 779
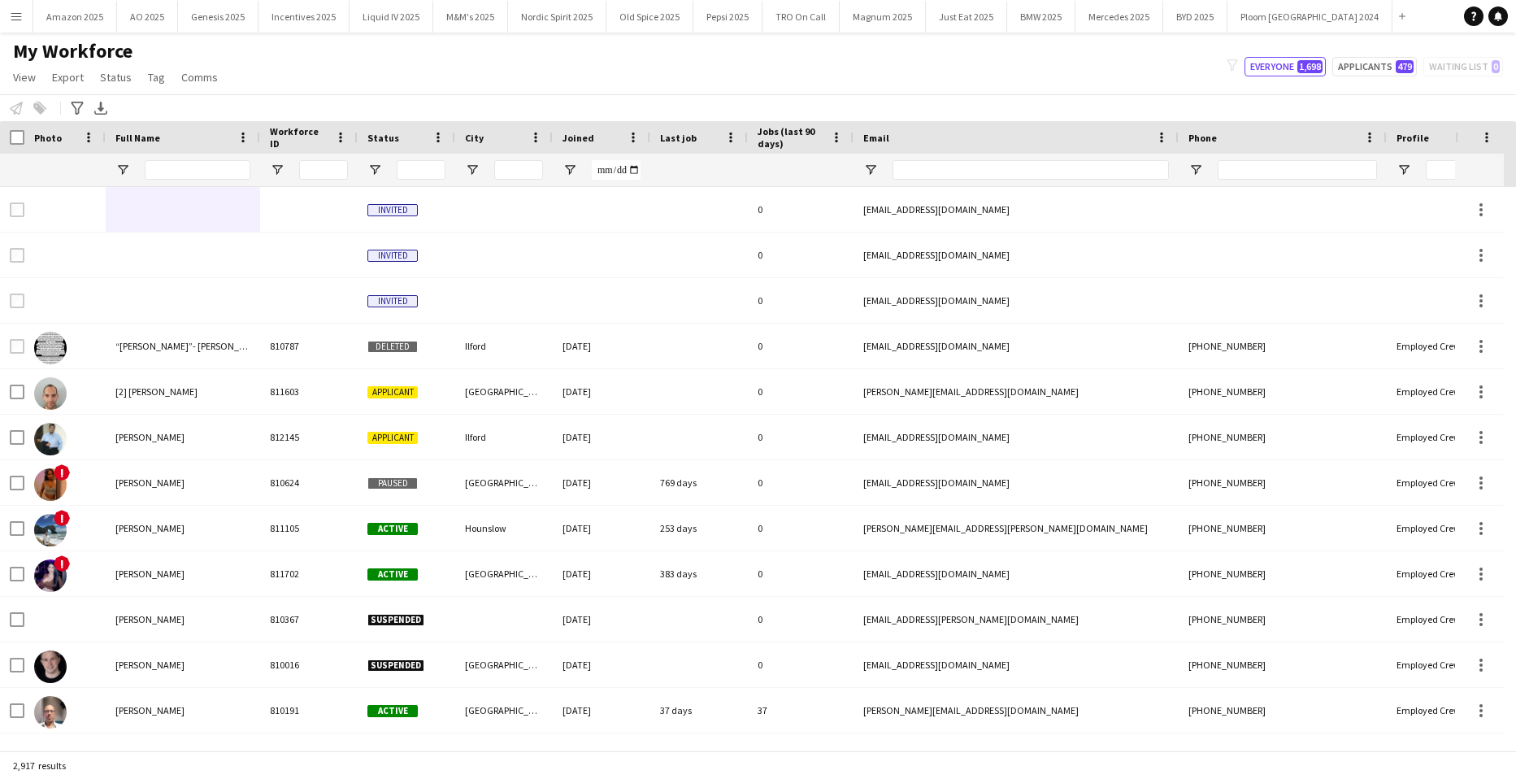
click at [24, 19] on button "Menu" at bounding box center [16, 16] width 33 height 33
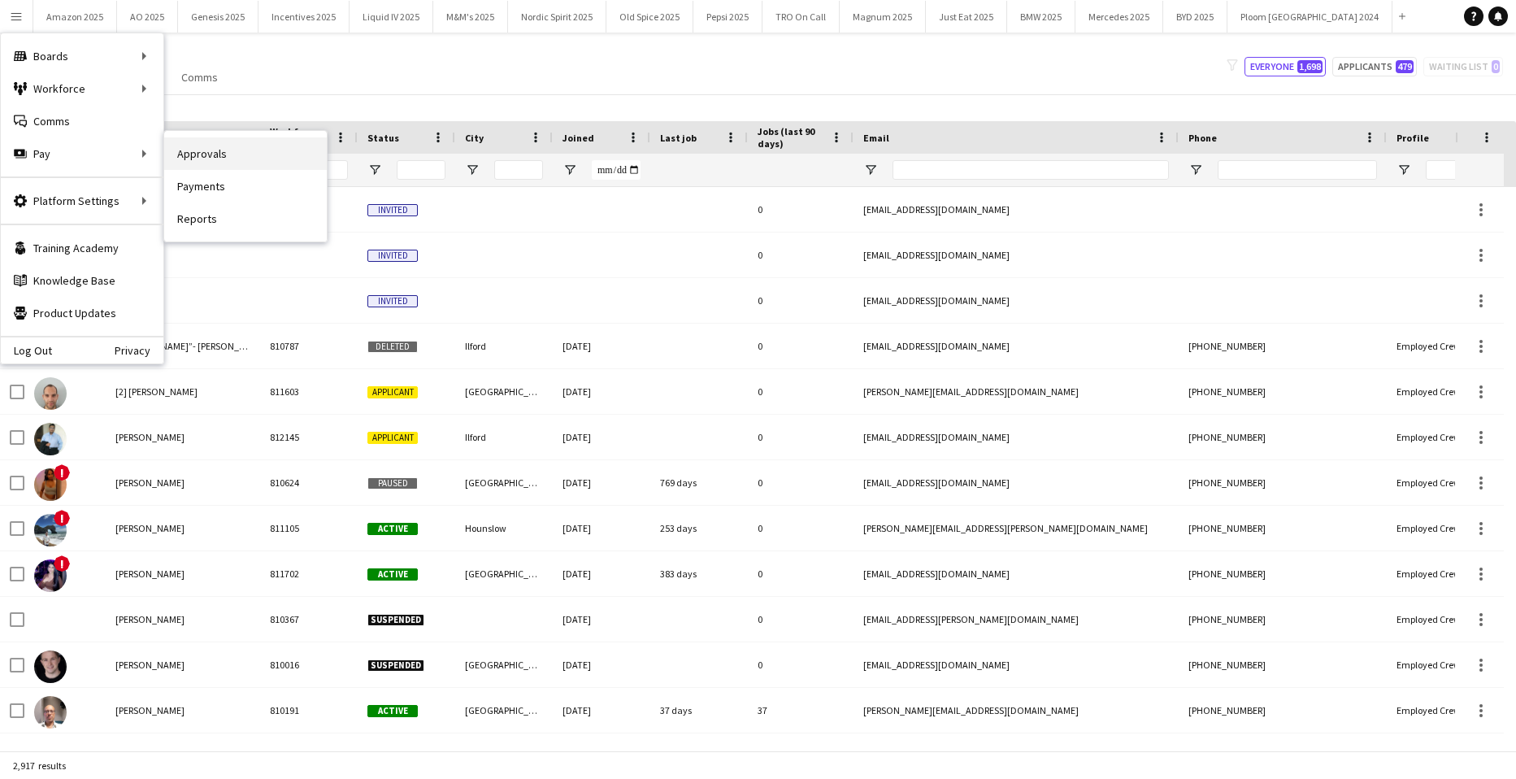
click at [199, 154] on link "Approvals" at bounding box center [245, 153] width 163 height 33
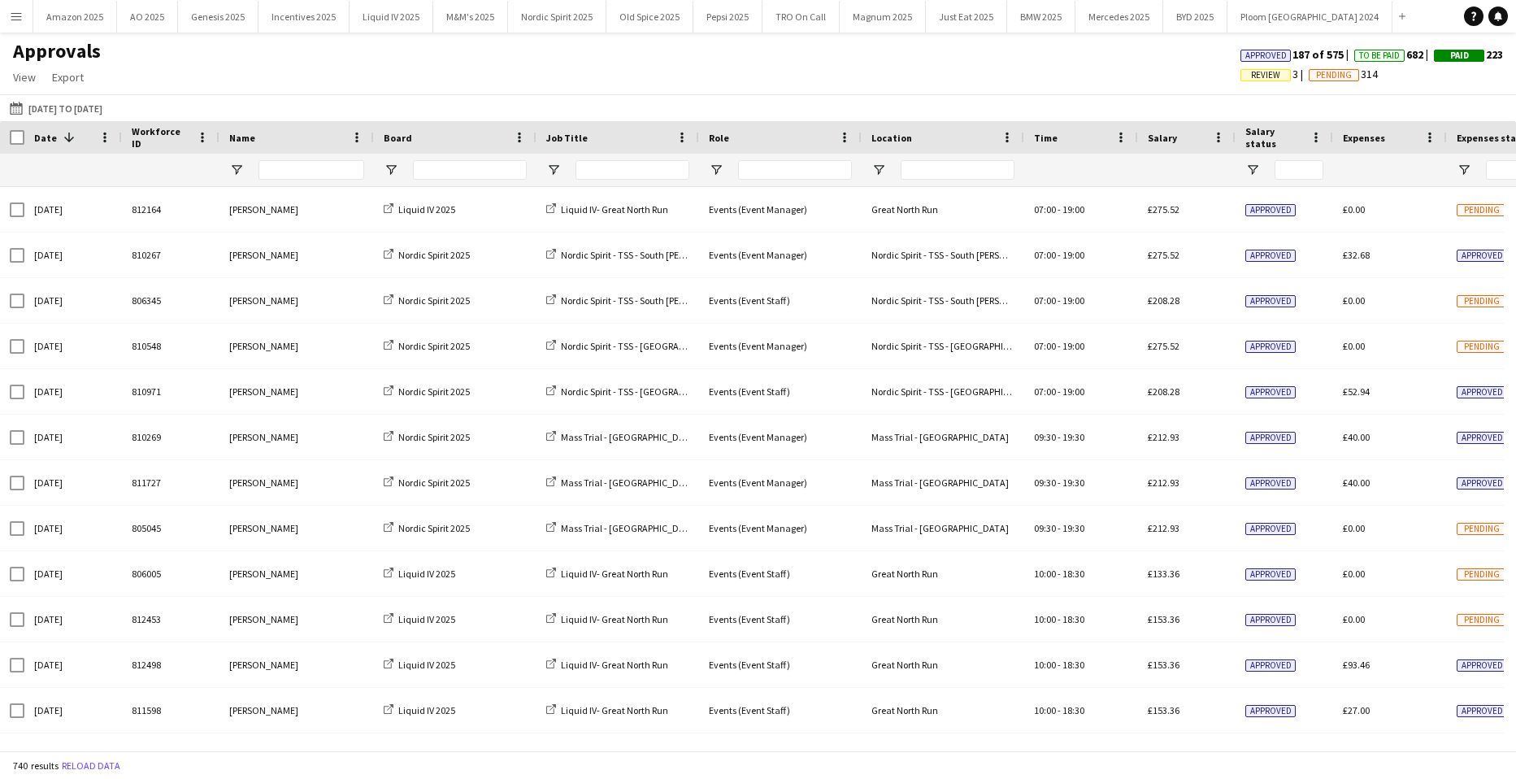
drag, startPoint x: 1248, startPoint y: 71, endPoint x: 1238, endPoint y: 84, distance: 16.8
click at [1251, 71] on span "Review" at bounding box center [1265, 75] width 29 height 11
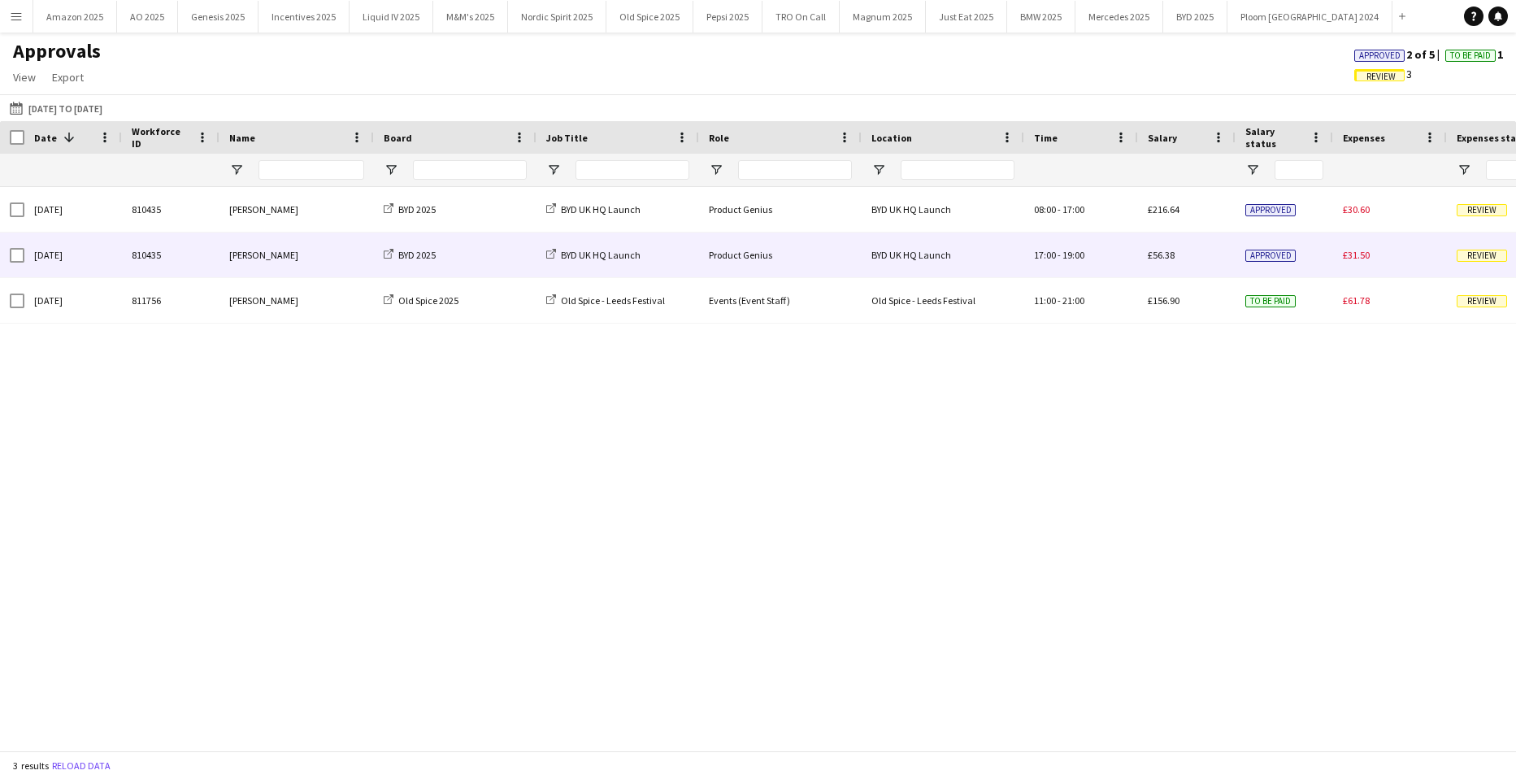
click at [1479, 255] on span "Review" at bounding box center [1482, 256] width 50 height 12
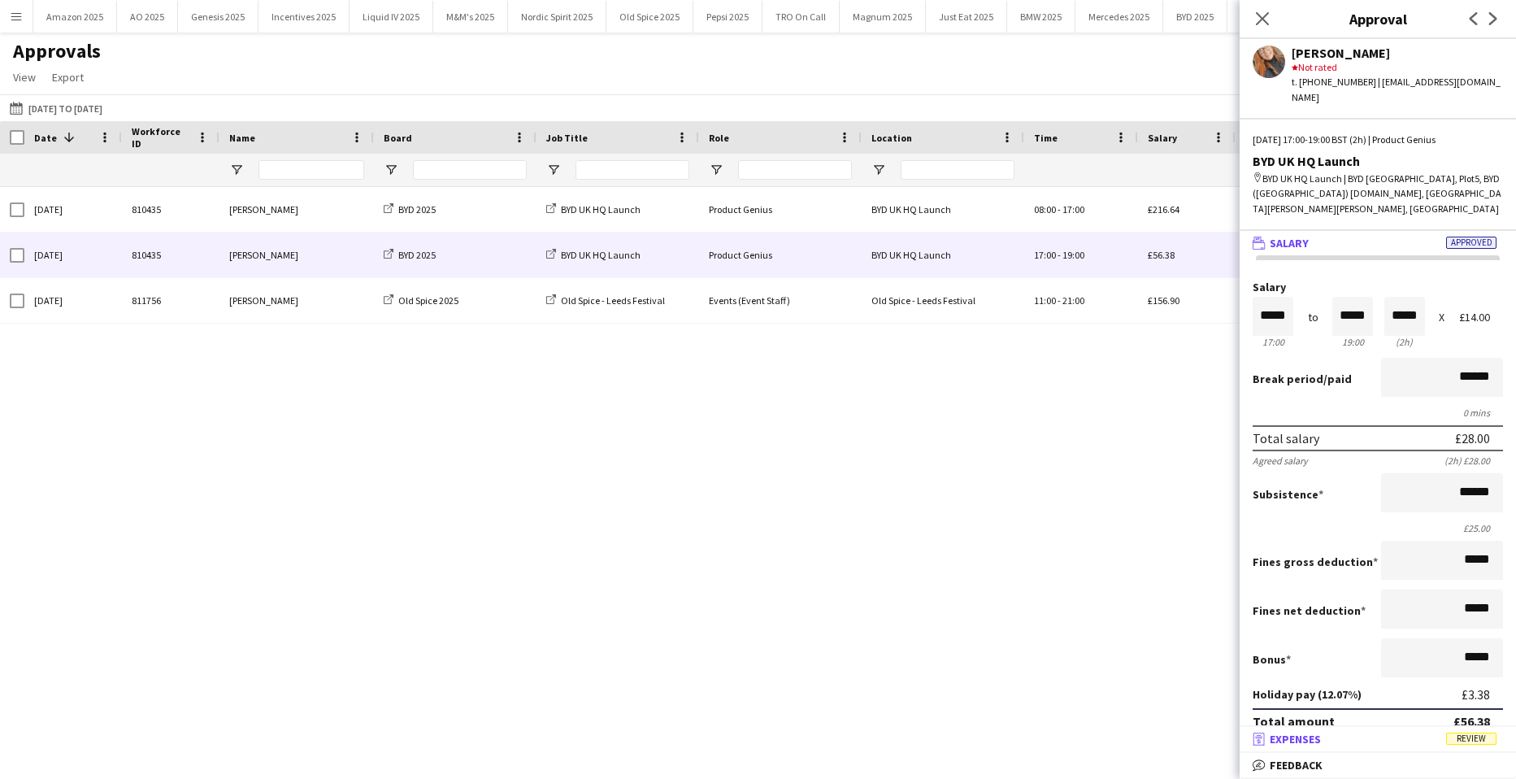
click at [1477, 740] on span "Review" at bounding box center [1472, 739] width 50 height 12
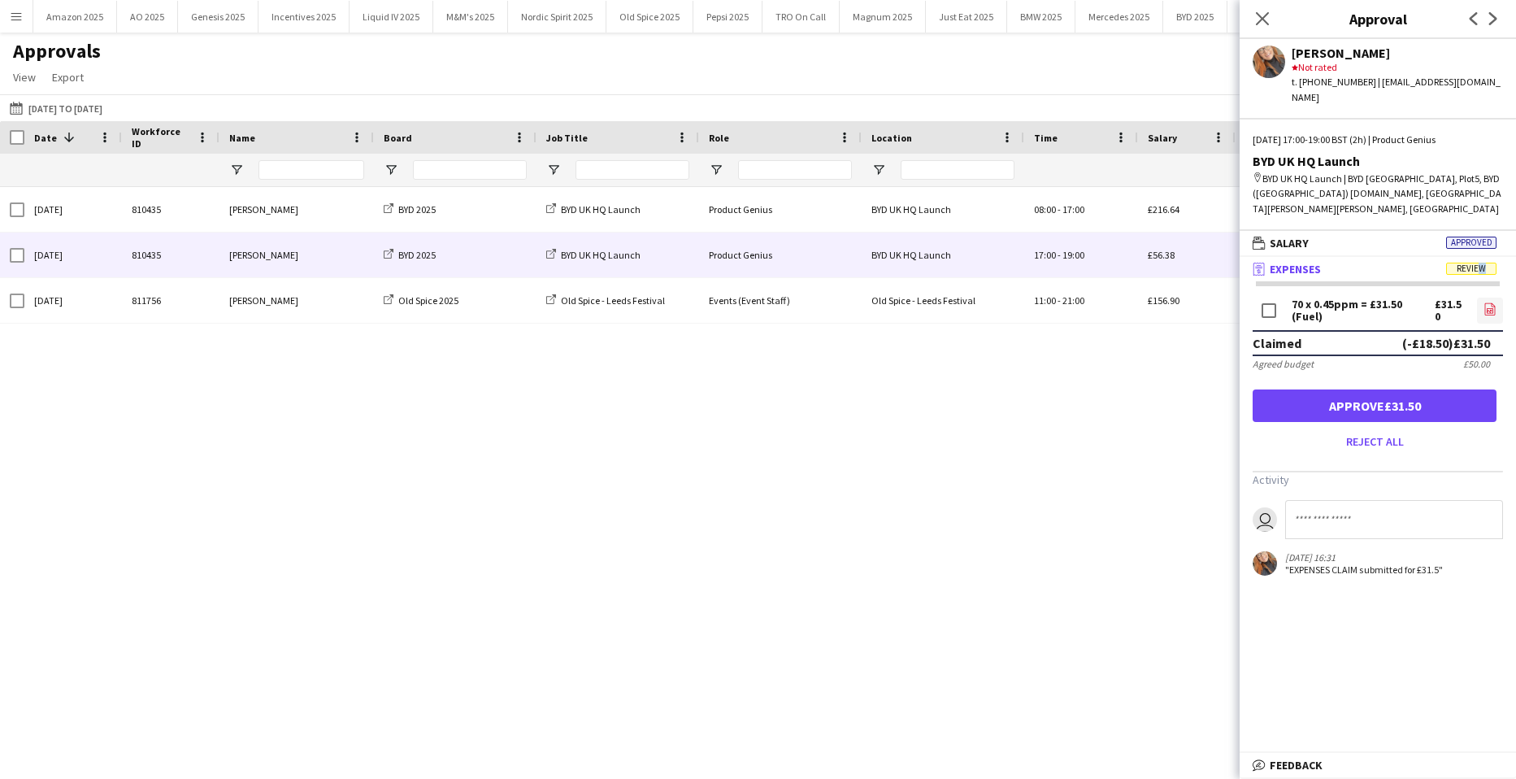
click at [1486, 303] on icon at bounding box center [1491, 309] width 11 height 12
click at [1438, 389] on button "Approve £31.50" at bounding box center [1375, 405] width 244 height 33
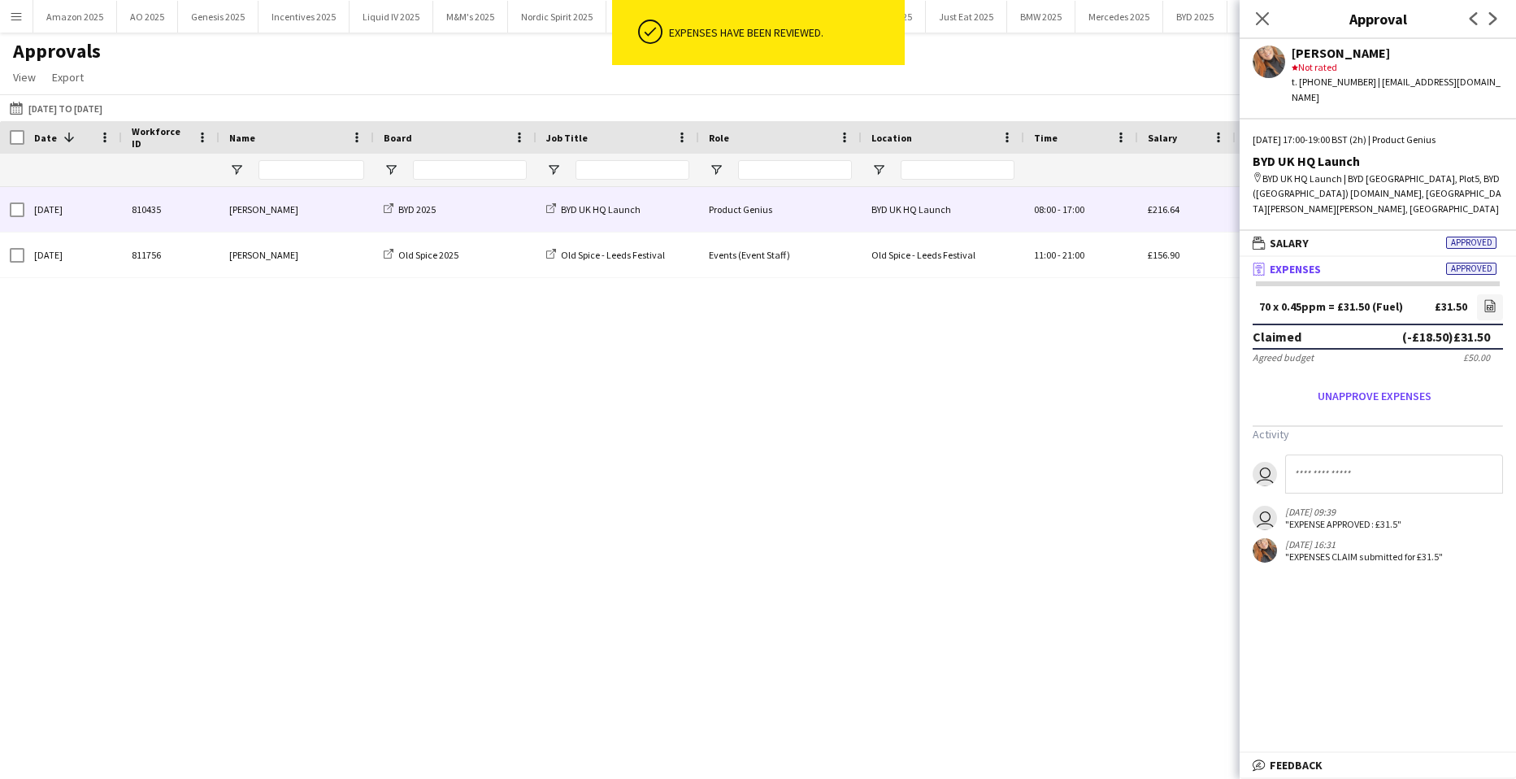
click at [1160, 202] on div "£216.64" at bounding box center [1187, 209] width 98 height 45
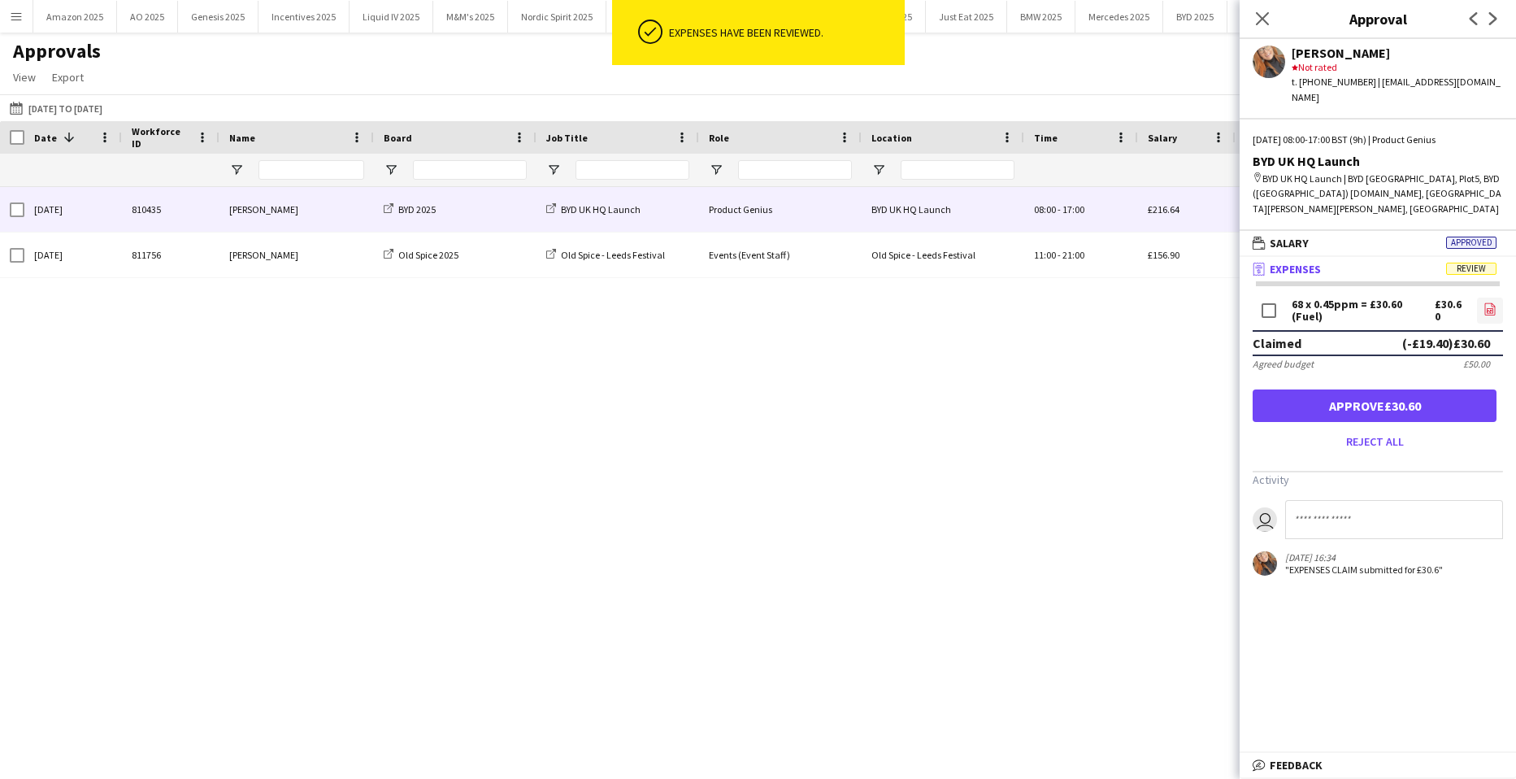
click at [1486, 302] on icon "file-image" at bounding box center [1490, 308] width 13 height 13
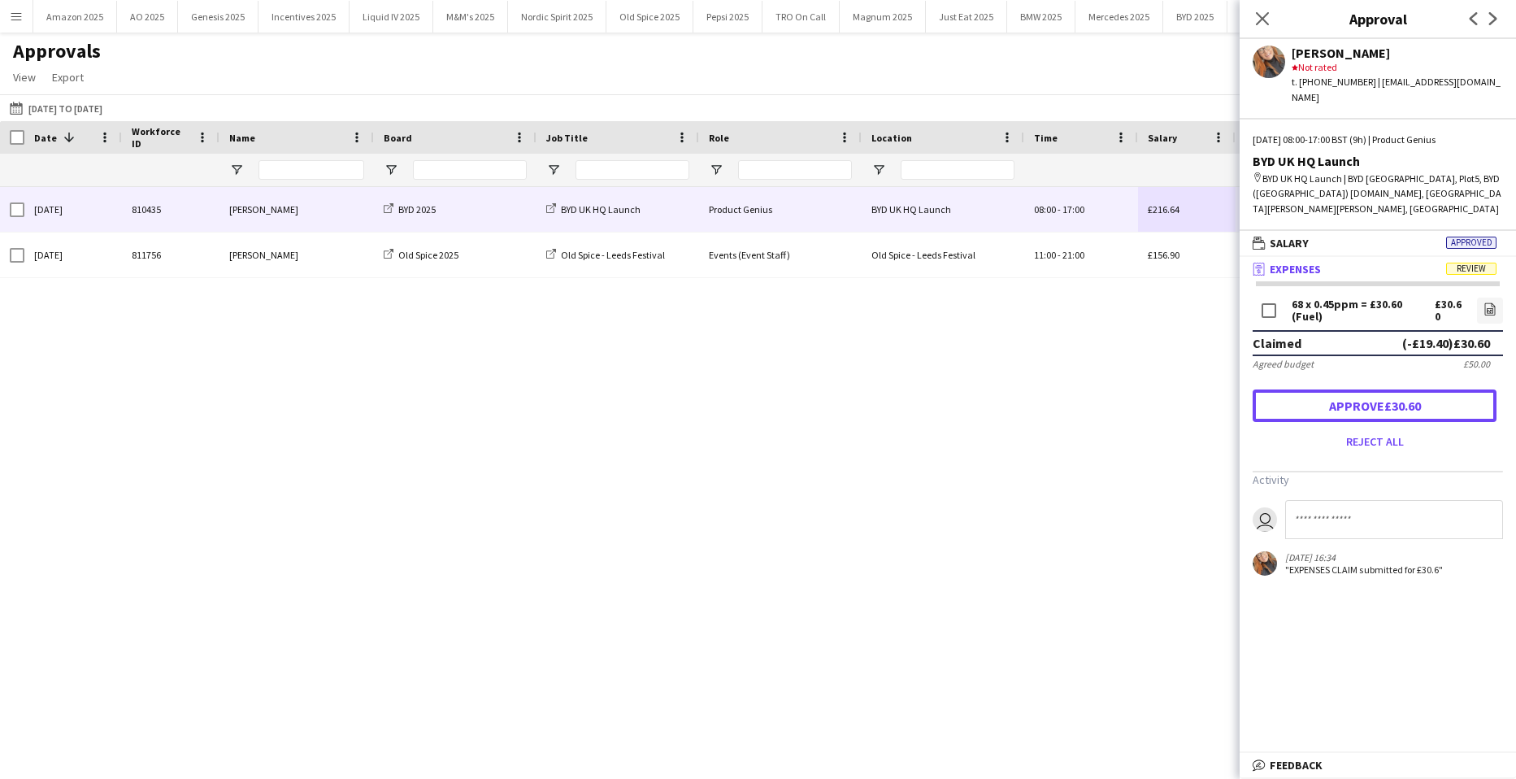
click at [1429, 389] on button "Approve £30.60" at bounding box center [1375, 405] width 244 height 33
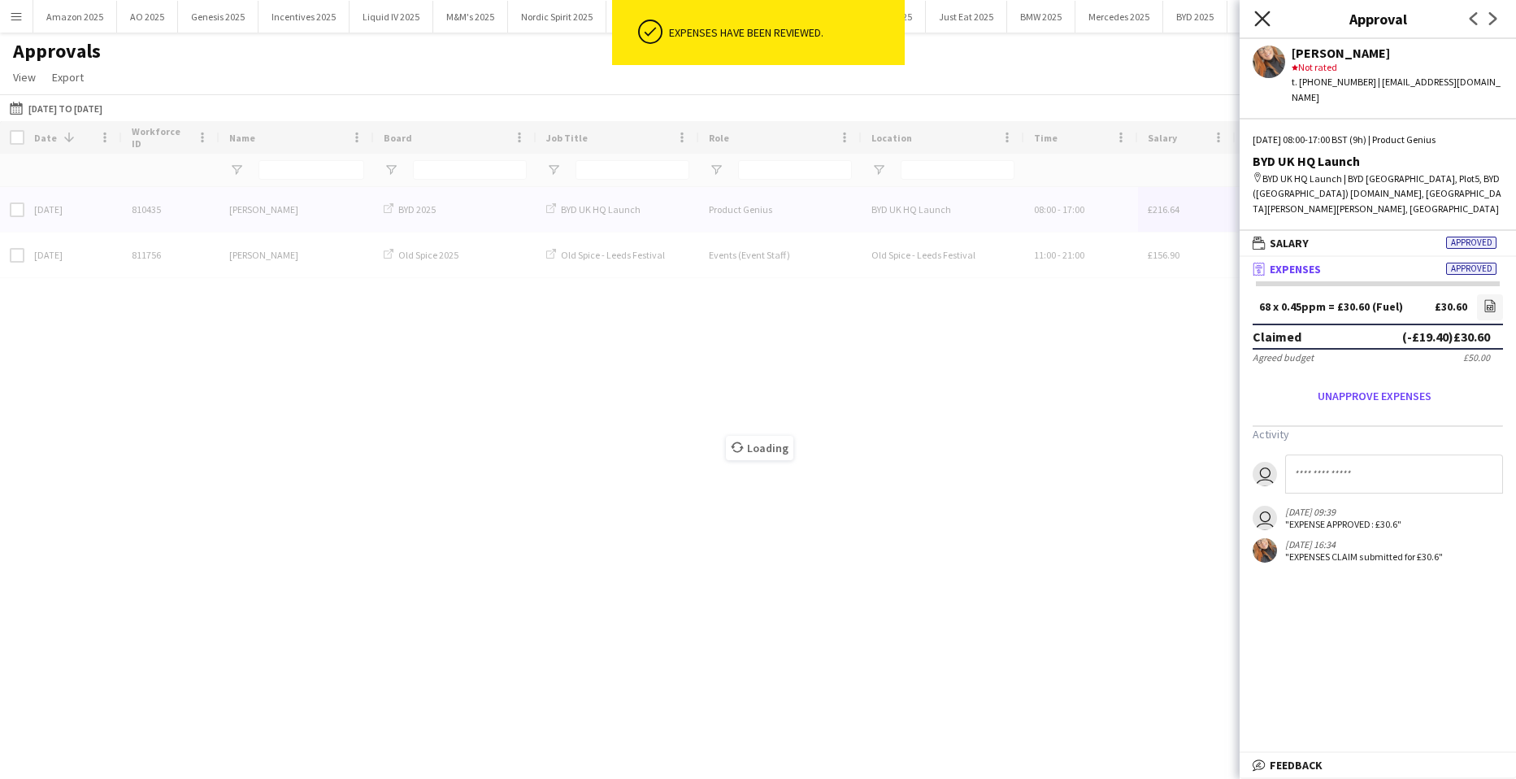
click at [1264, 15] on icon "Close pop-in" at bounding box center [1262, 18] width 15 height 15
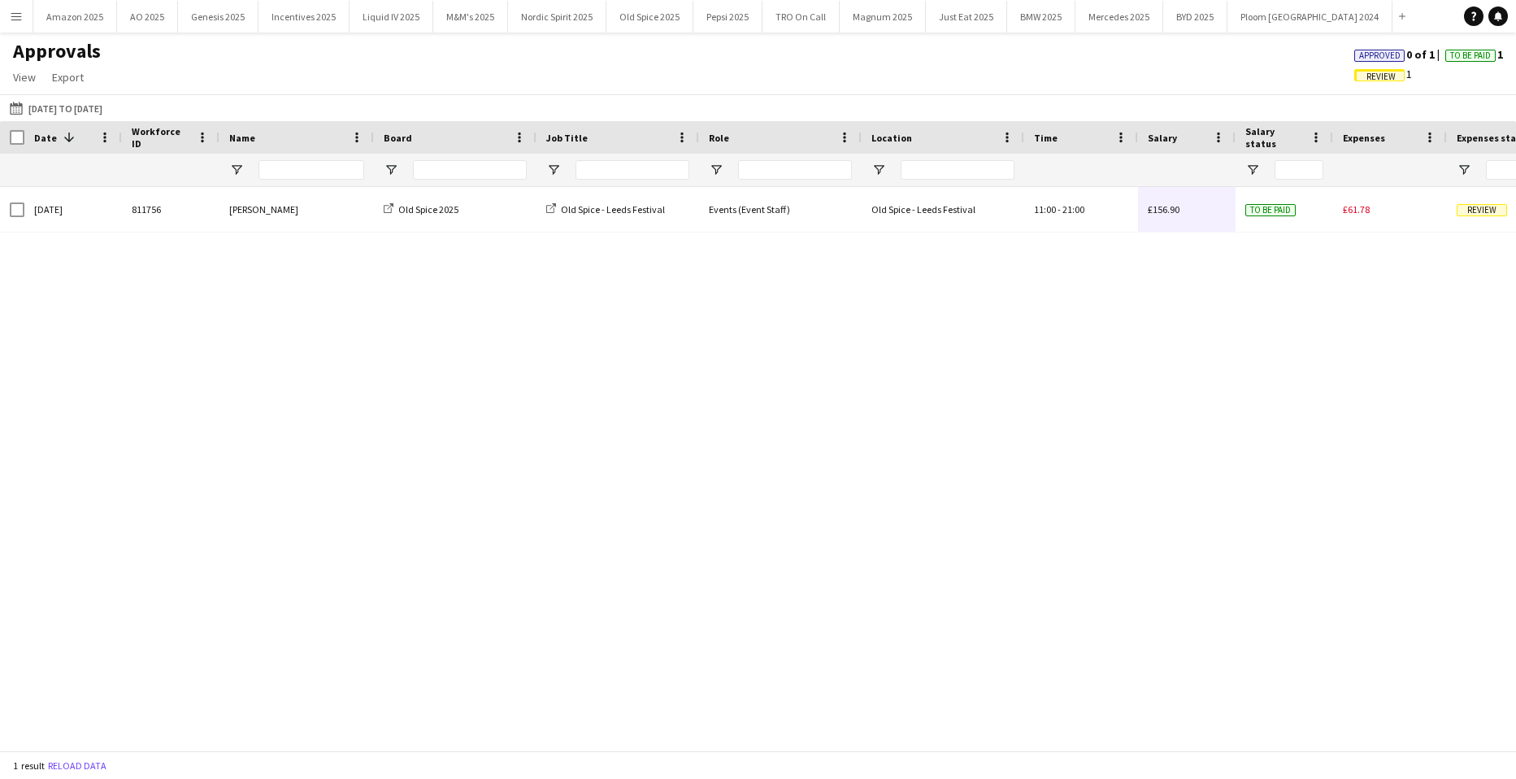
click at [1372, 54] on span "Approved" at bounding box center [1380, 55] width 41 height 11
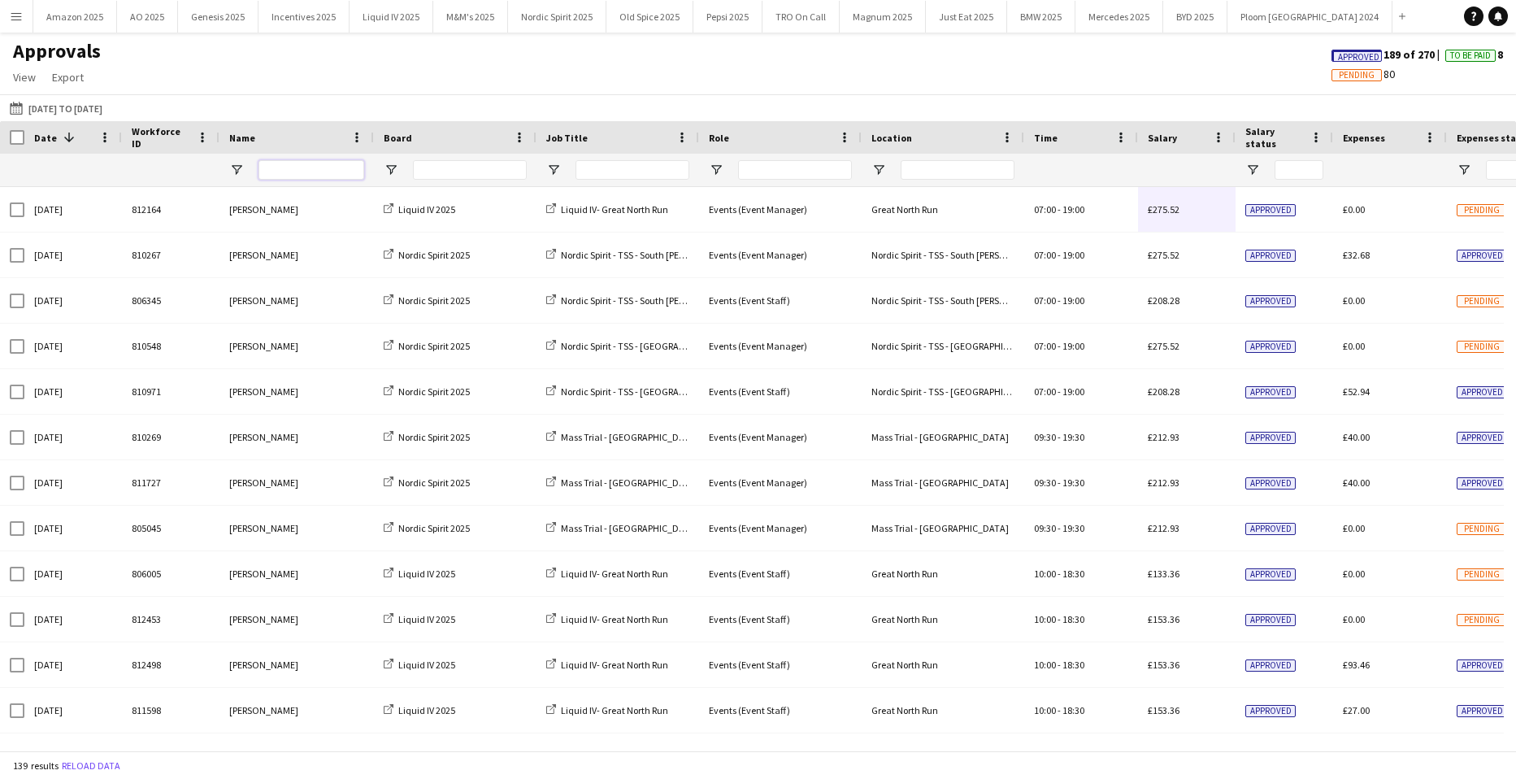
click at [268, 164] on input "Name Filter Input" at bounding box center [312, 170] width 106 height 20
click at [15, 25] on button "Menu" at bounding box center [16, 16] width 33 height 33
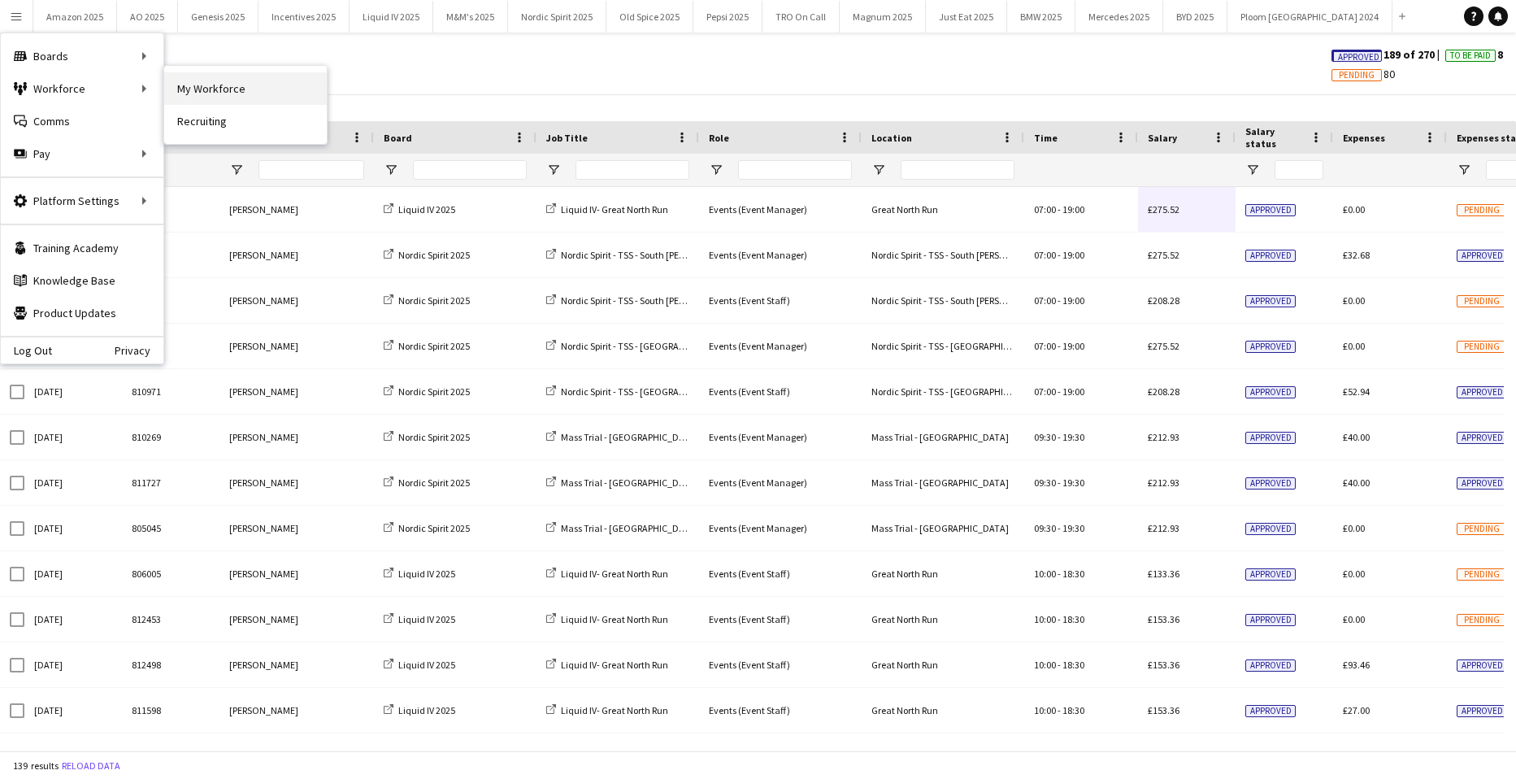
click at [228, 82] on link "My Workforce" at bounding box center [245, 88] width 163 height 33
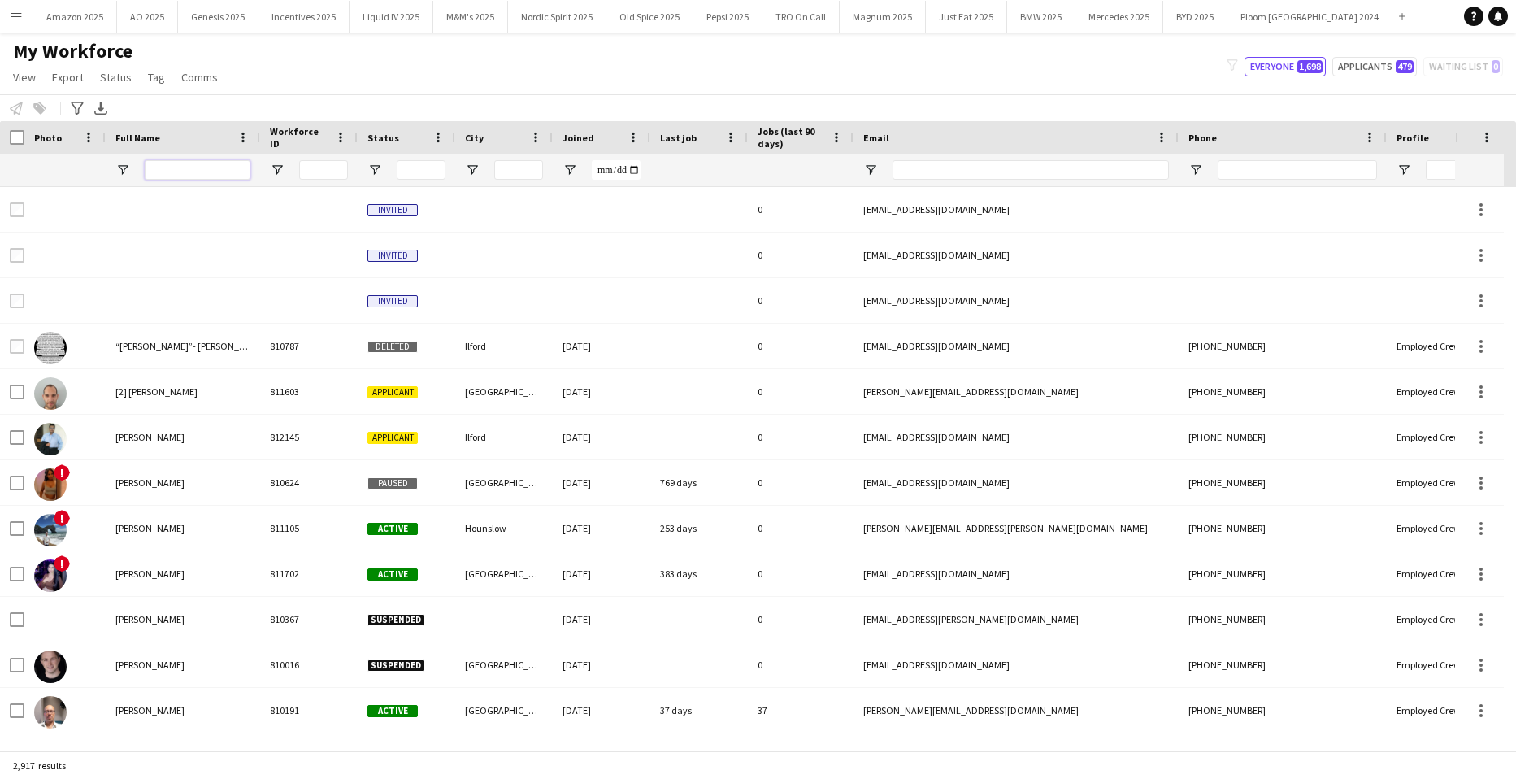
click at [224, 180] on input "Full Name Filter Input" at bounding box center [198, 170] width 106 height 20
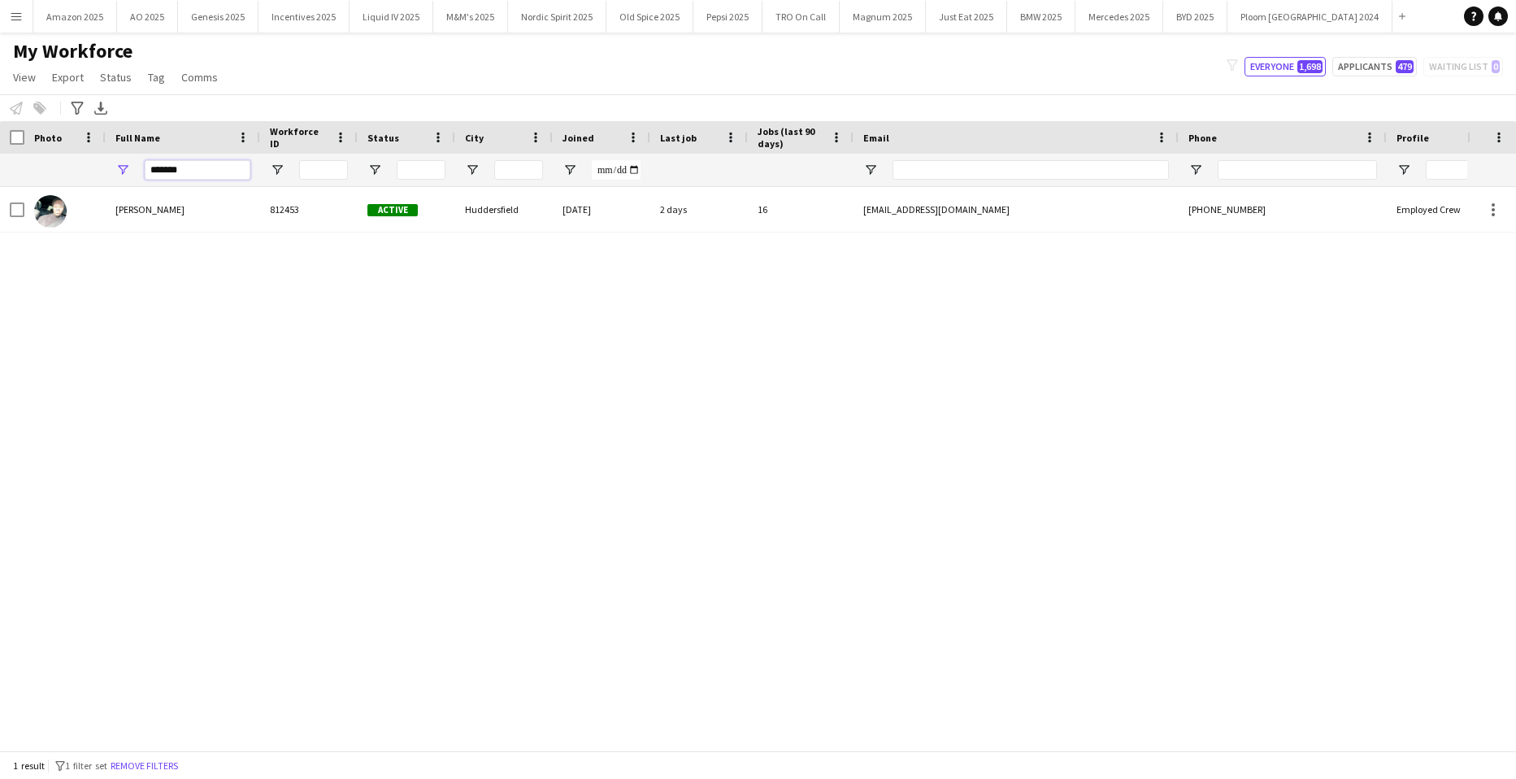
type input "*******"
drag, startPoint x: 244, startPoint y: 710, endPoint x: 189, endPoint y: 559, distance: 160.3
click at [236, 694] on div "Devonte Brown 812453 Active Huddersfield 14-07-2025 2 days 16 devonte96@hotmail…" at bounding box center [734, 462] width 1468 height 551
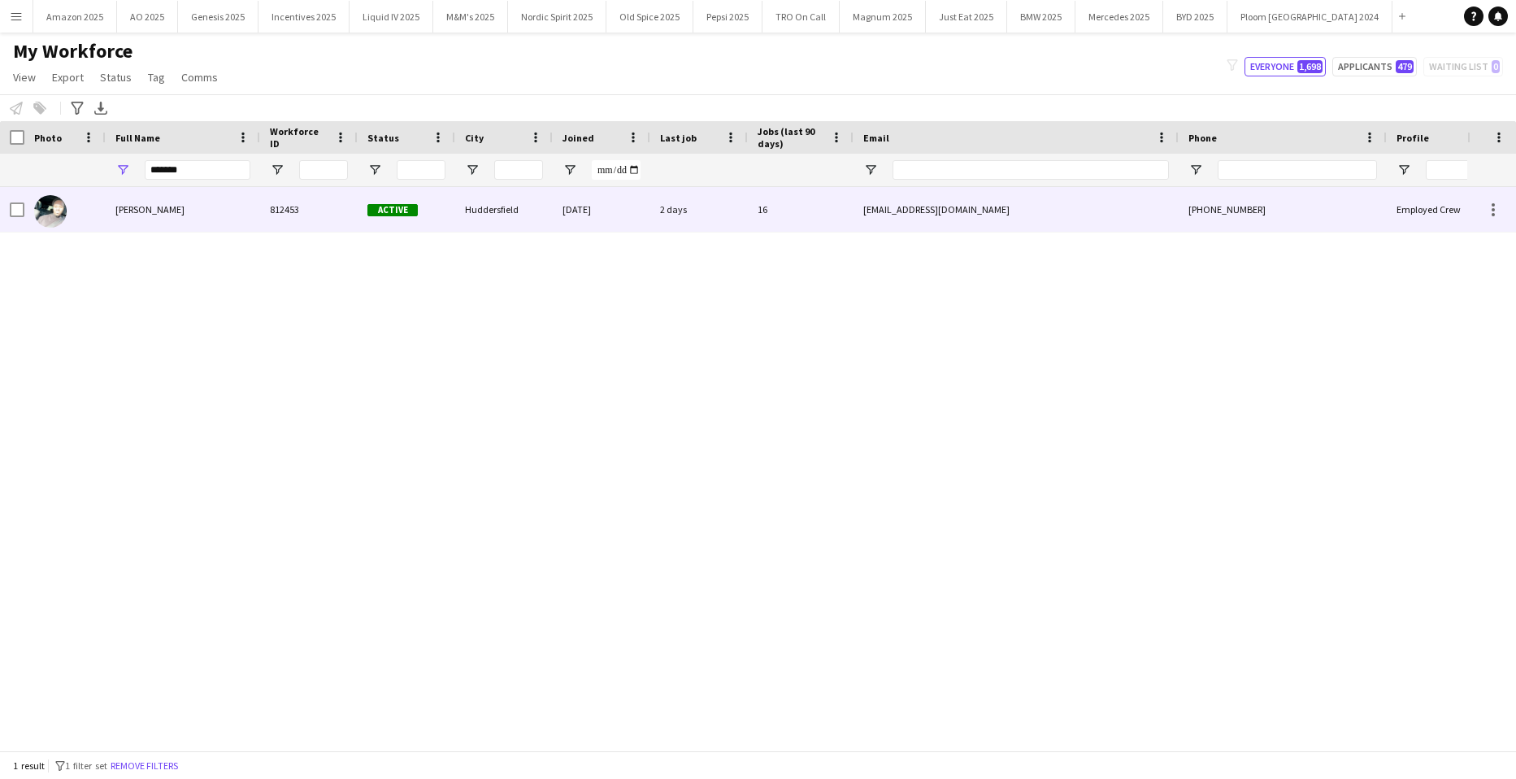
click at [135, 216] on div "[PERSON_NAME]" at bounding box center [183, 209] width 154 height 45
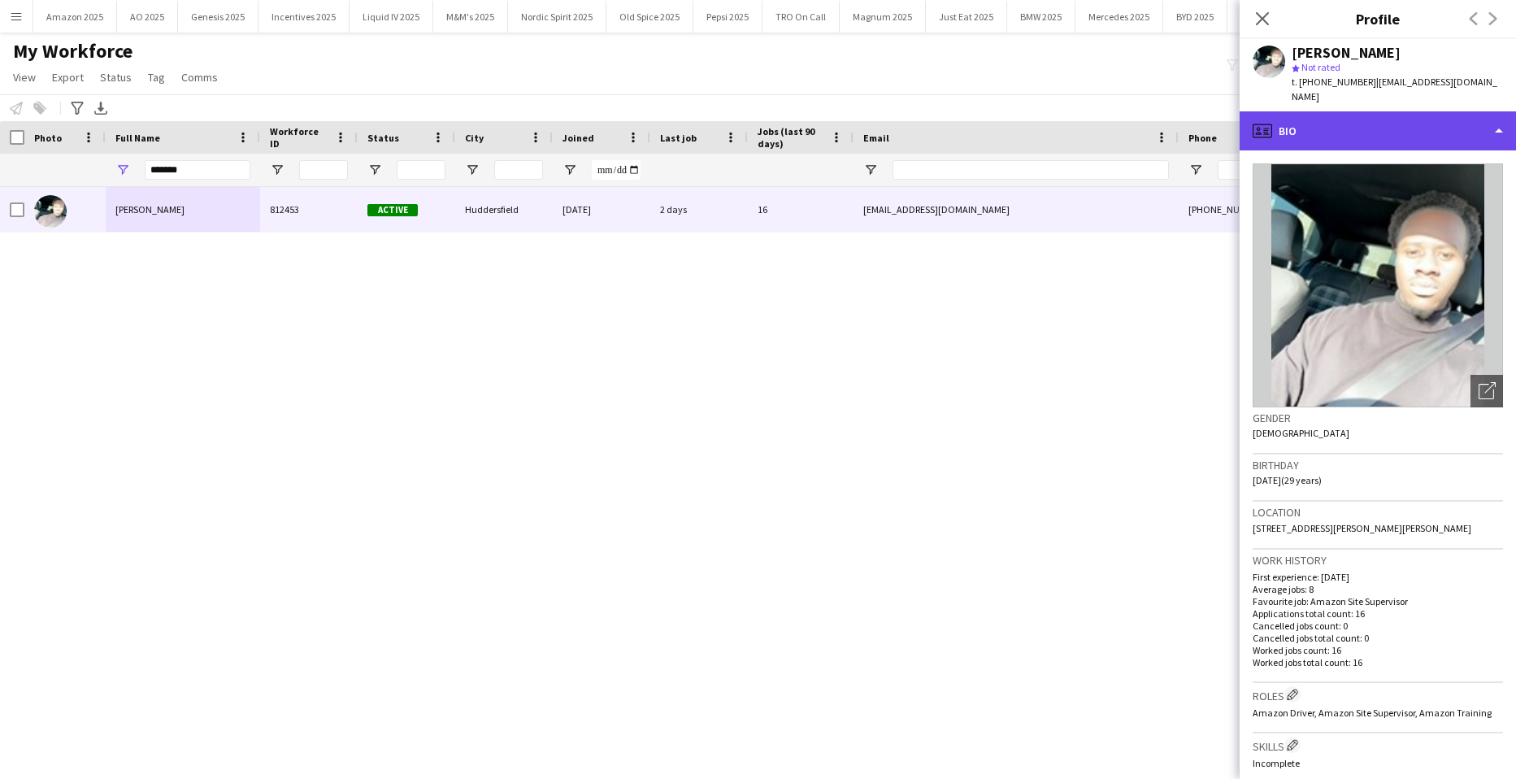
click at [1450, 114] on div "profile Bio" at bounding box center [1378, 130] width 276 height 39
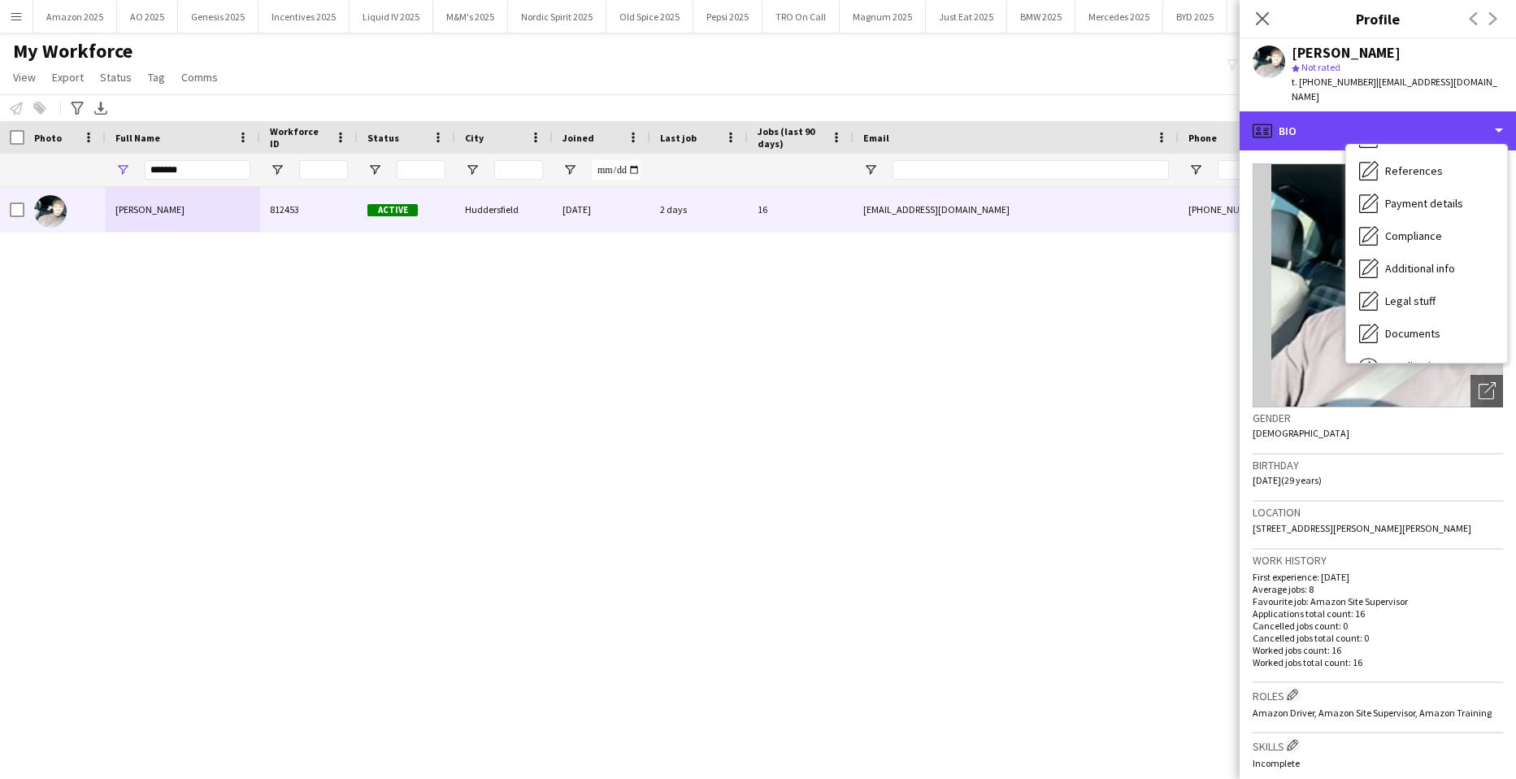
scroll to position [218, 0]
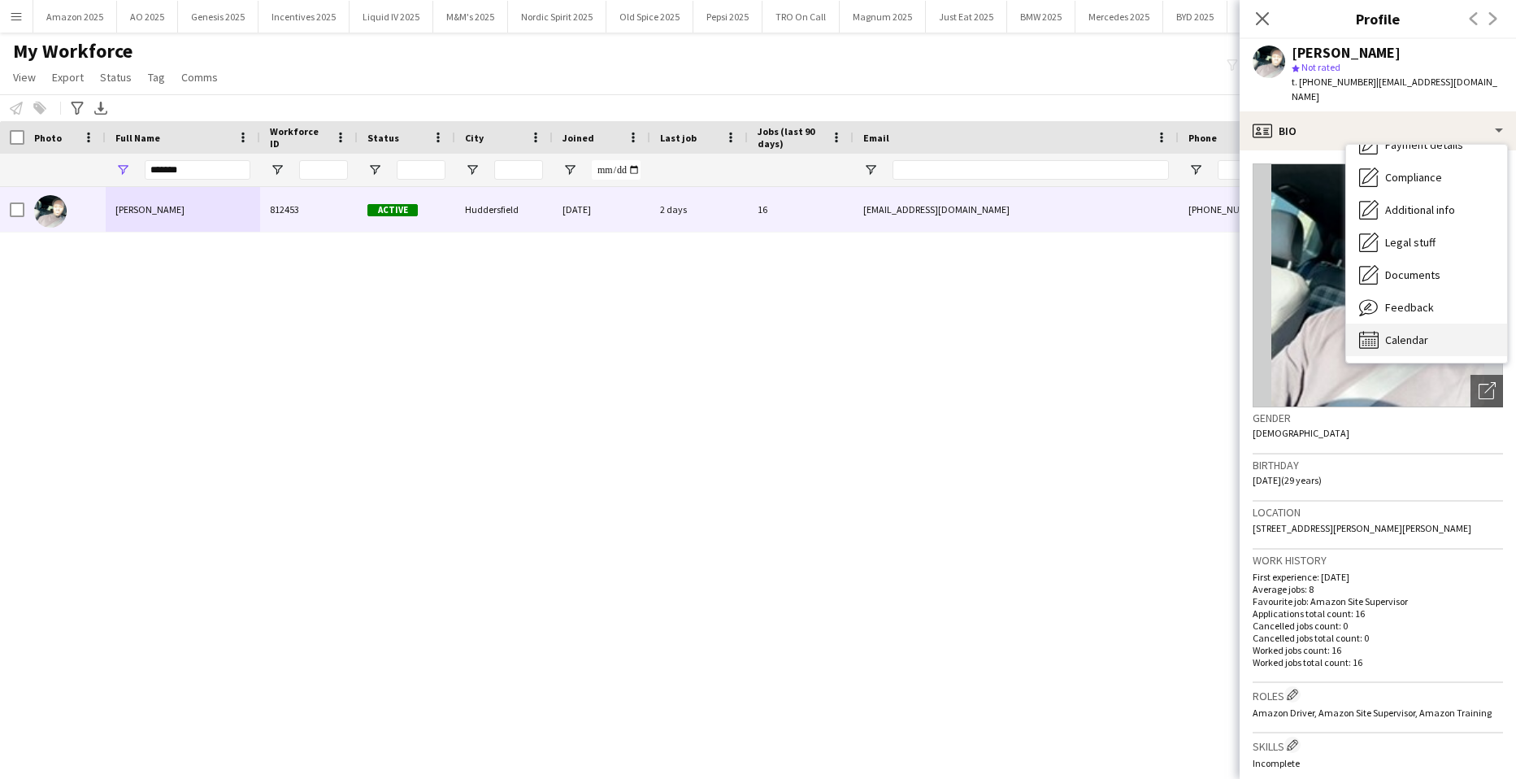
click at [1422, 333] on span "Calendar" at bounding box center [1407, 340] width 43 height 15
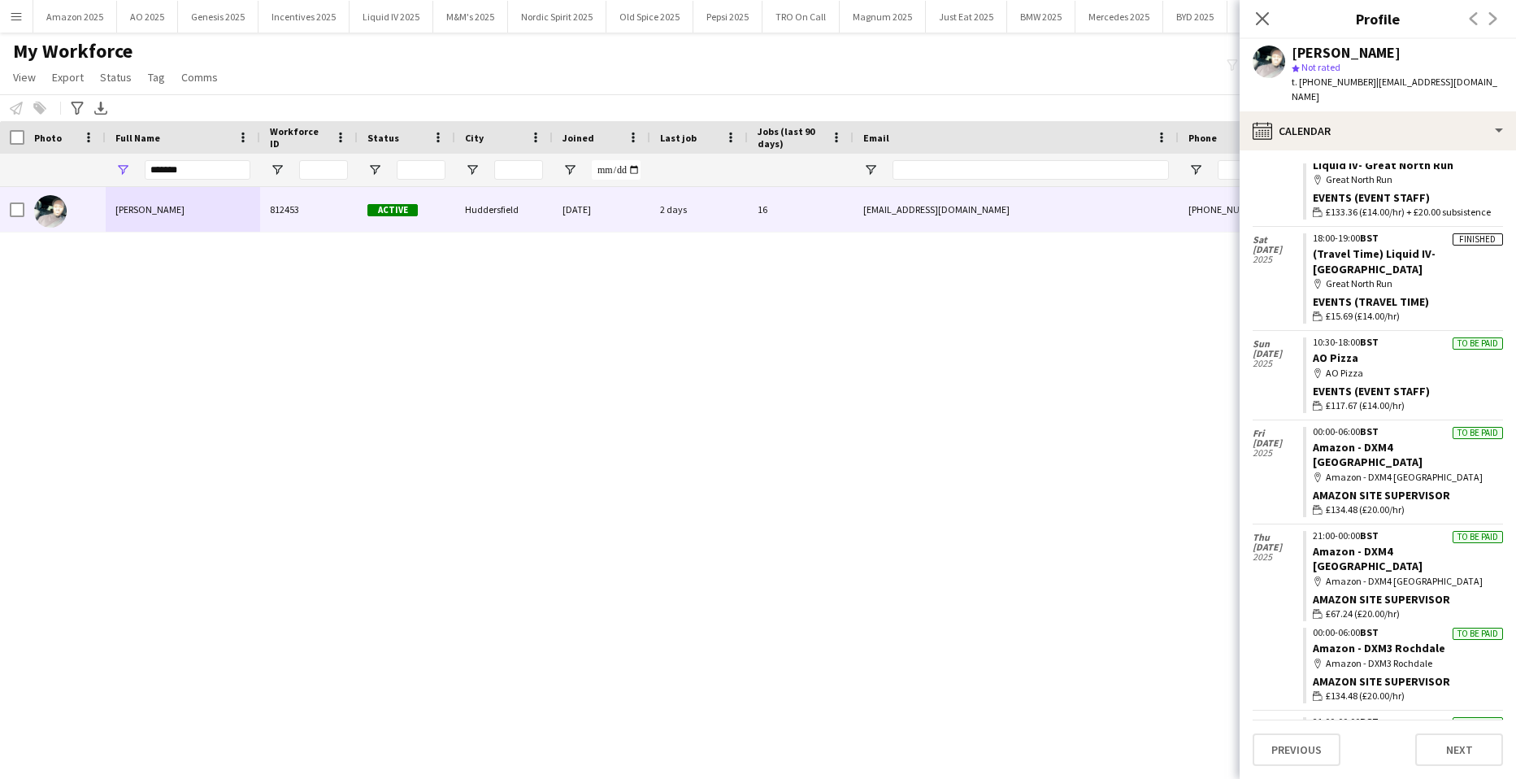
scroll to position [0, 0]
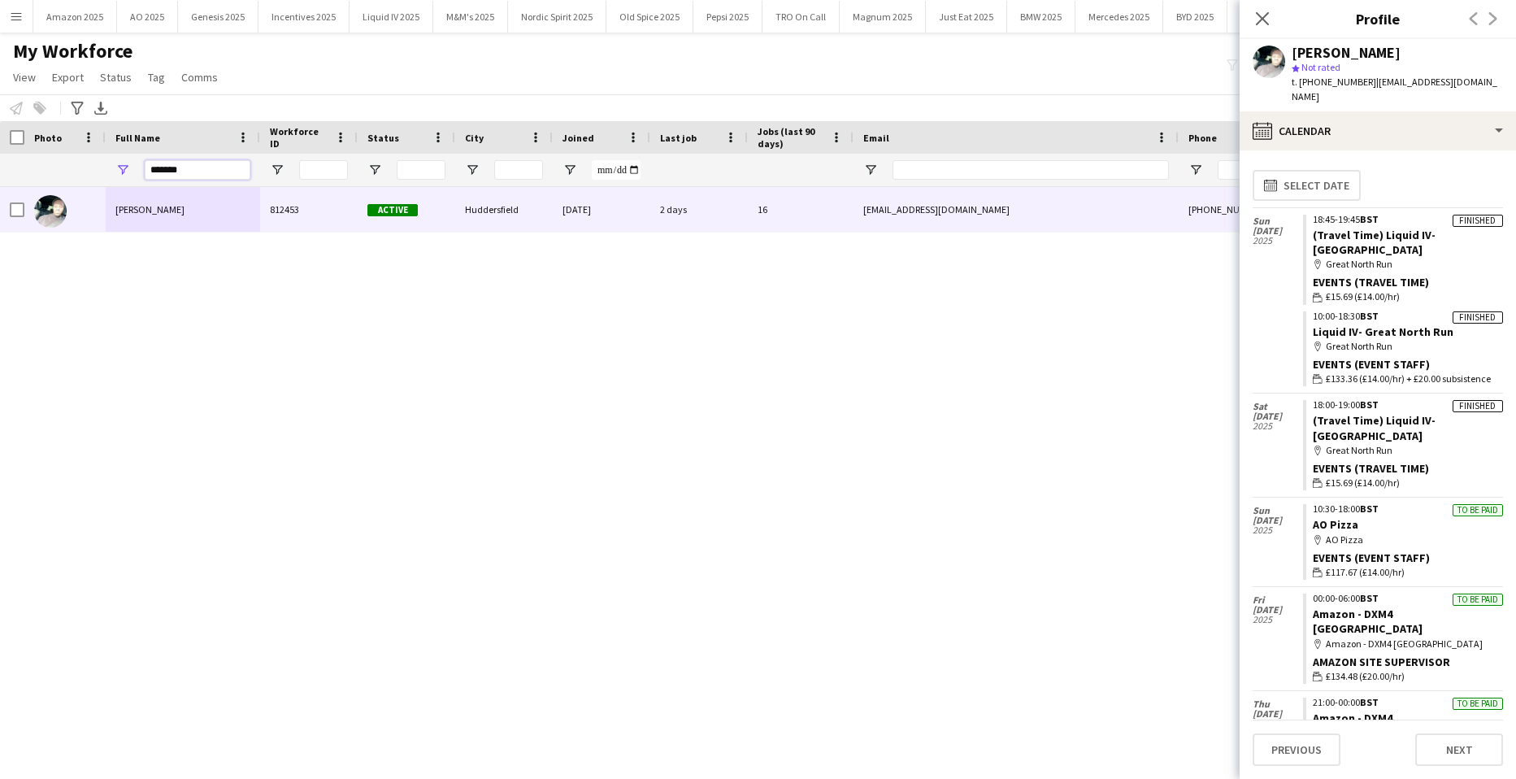
drag, startPoint x: 215, startPoint y: 168, endPoint x: -41, endPoint y: 224, distance: 263.0
click at [0, 224] on html "Menu Boards Boards Boards All jobs Status Workforce Workforce My Workforce Recr…" at bounding box center [758, 389] width 1516 height 779
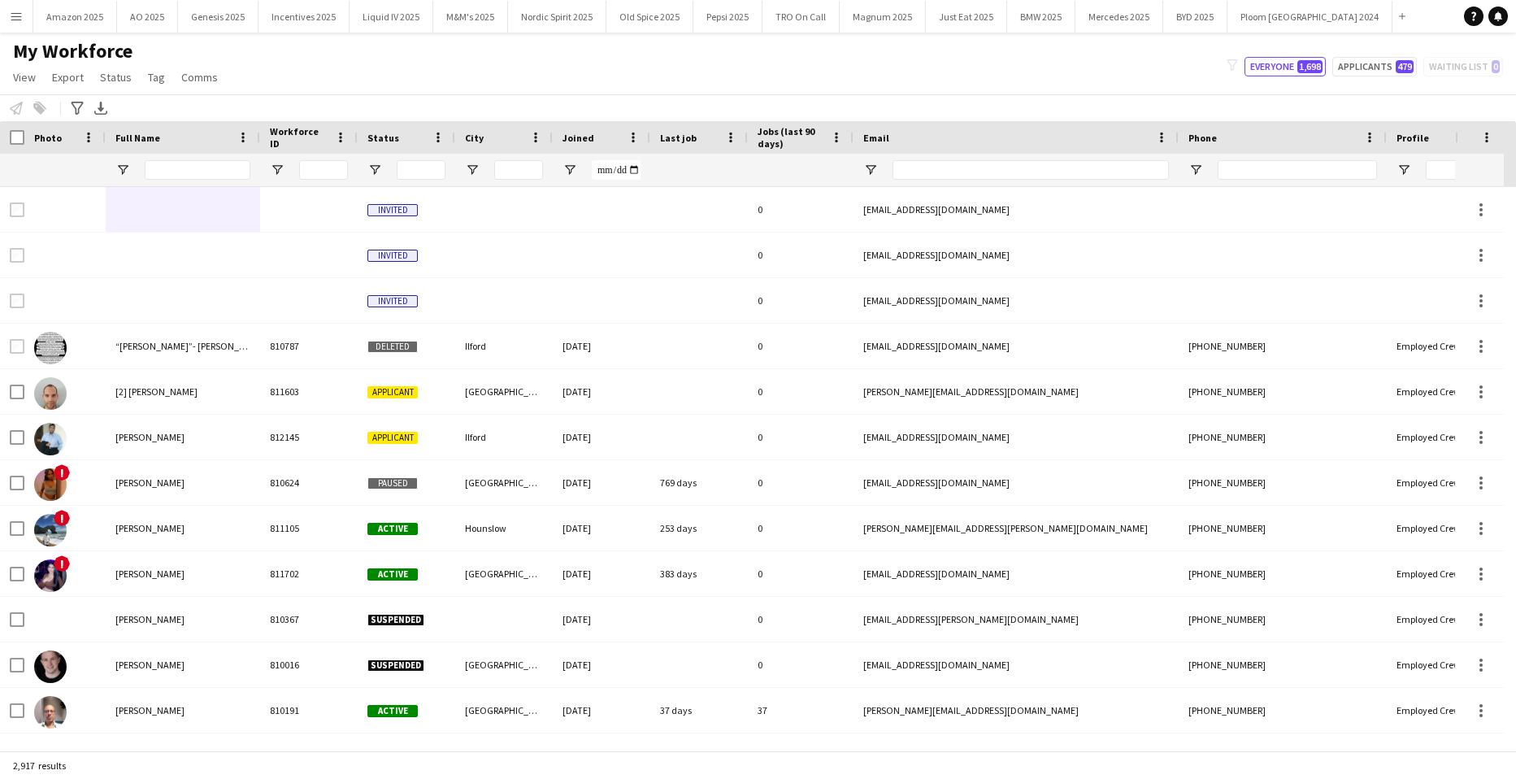
click at [18, 15] on app-icon "Menu" at bounding box center [16, 16] width 13 height 13
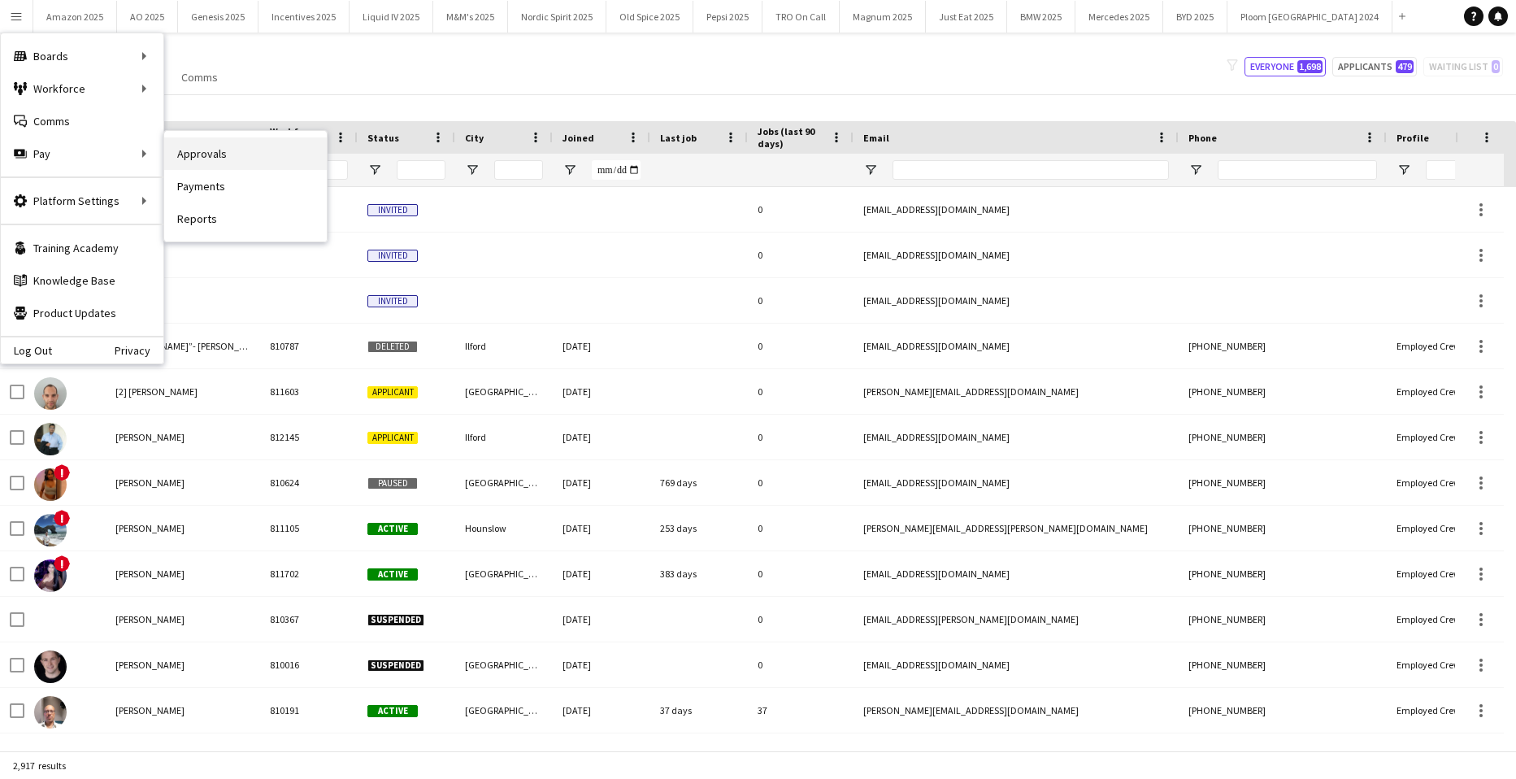
click at [207, 150] on link "Approvals" at bounding box center [245, 153] width 163 height 33
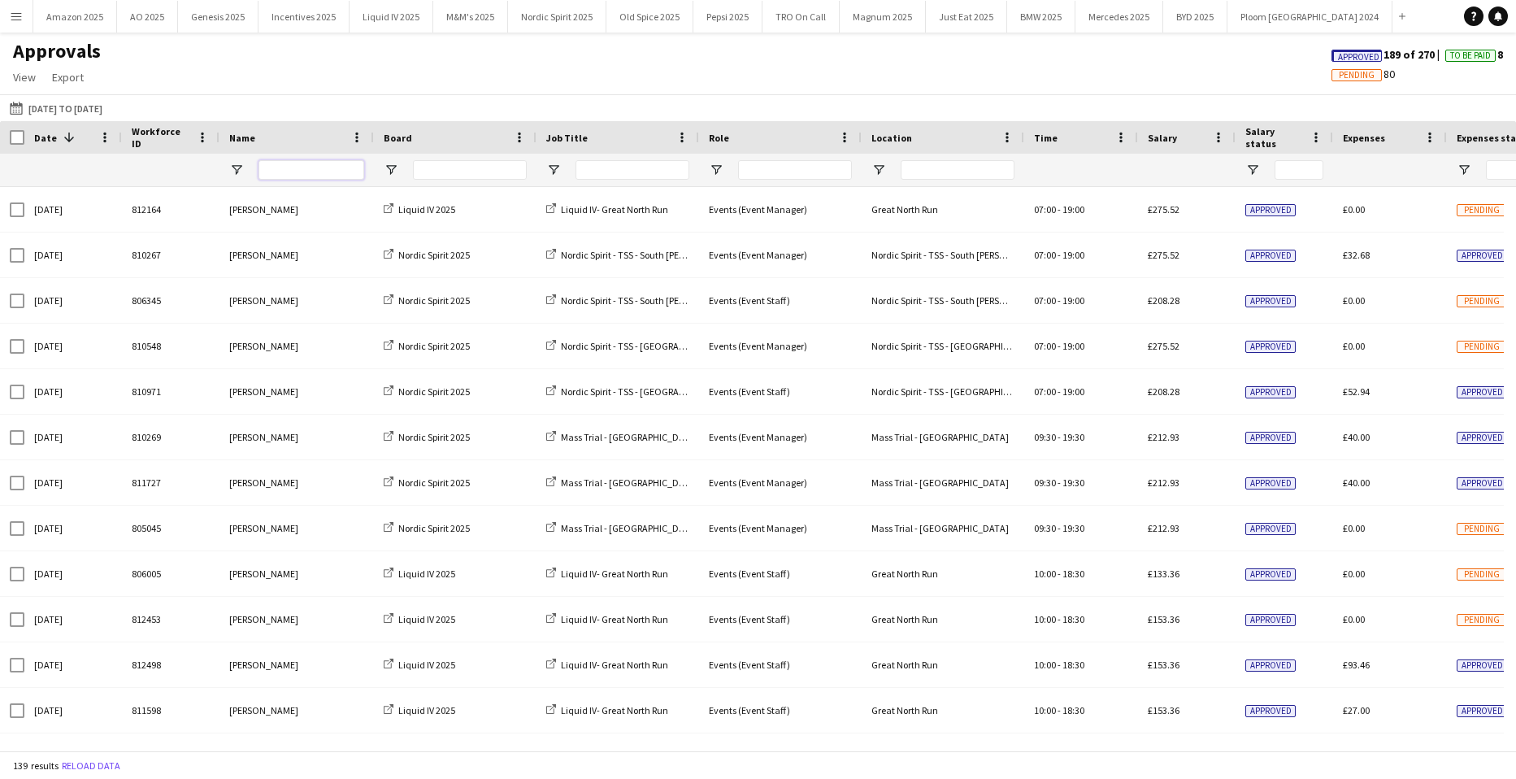
click at [280, 166] on input "Name Filter Input" at bounding box center [312, 170] width 106 height 20
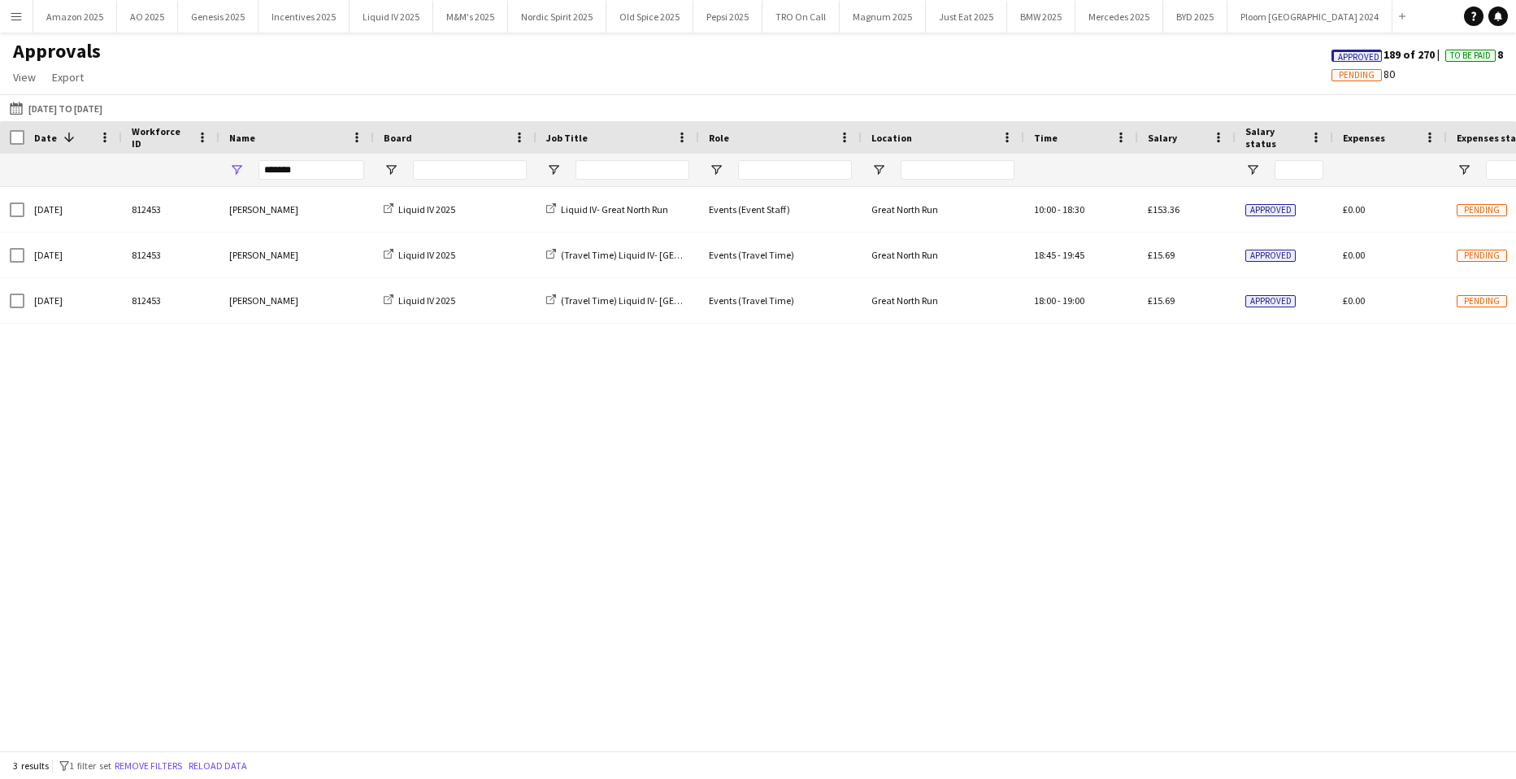
click at [1338, 52] on span "Approved" at bounding box center [1358, 57] width 41 height 11
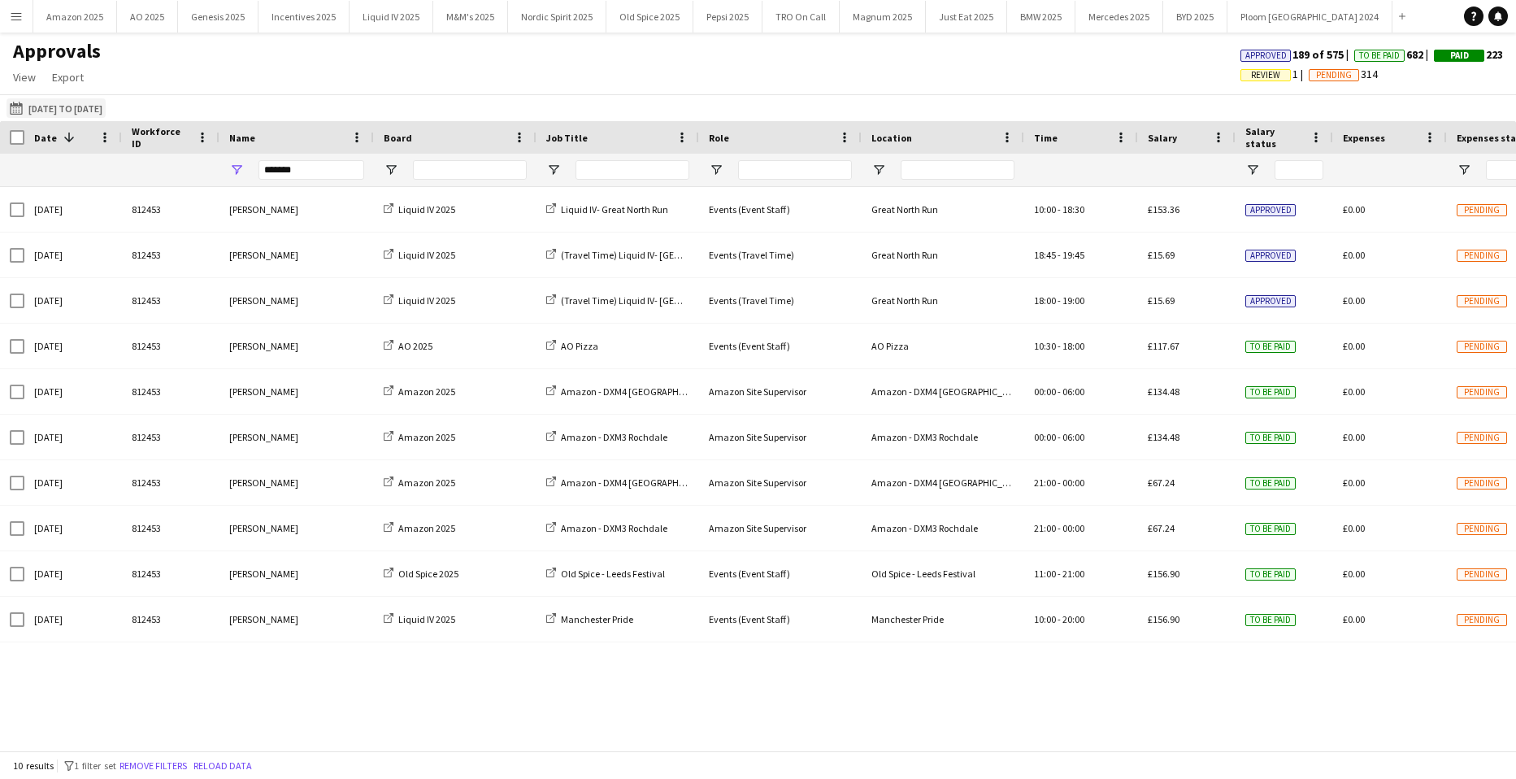
click at [93, 106] on button "04-08-2025 to 07-09-2025 04-08-2025 to 07-09-2025" at bounding box center [56, 108] width 99 height 20
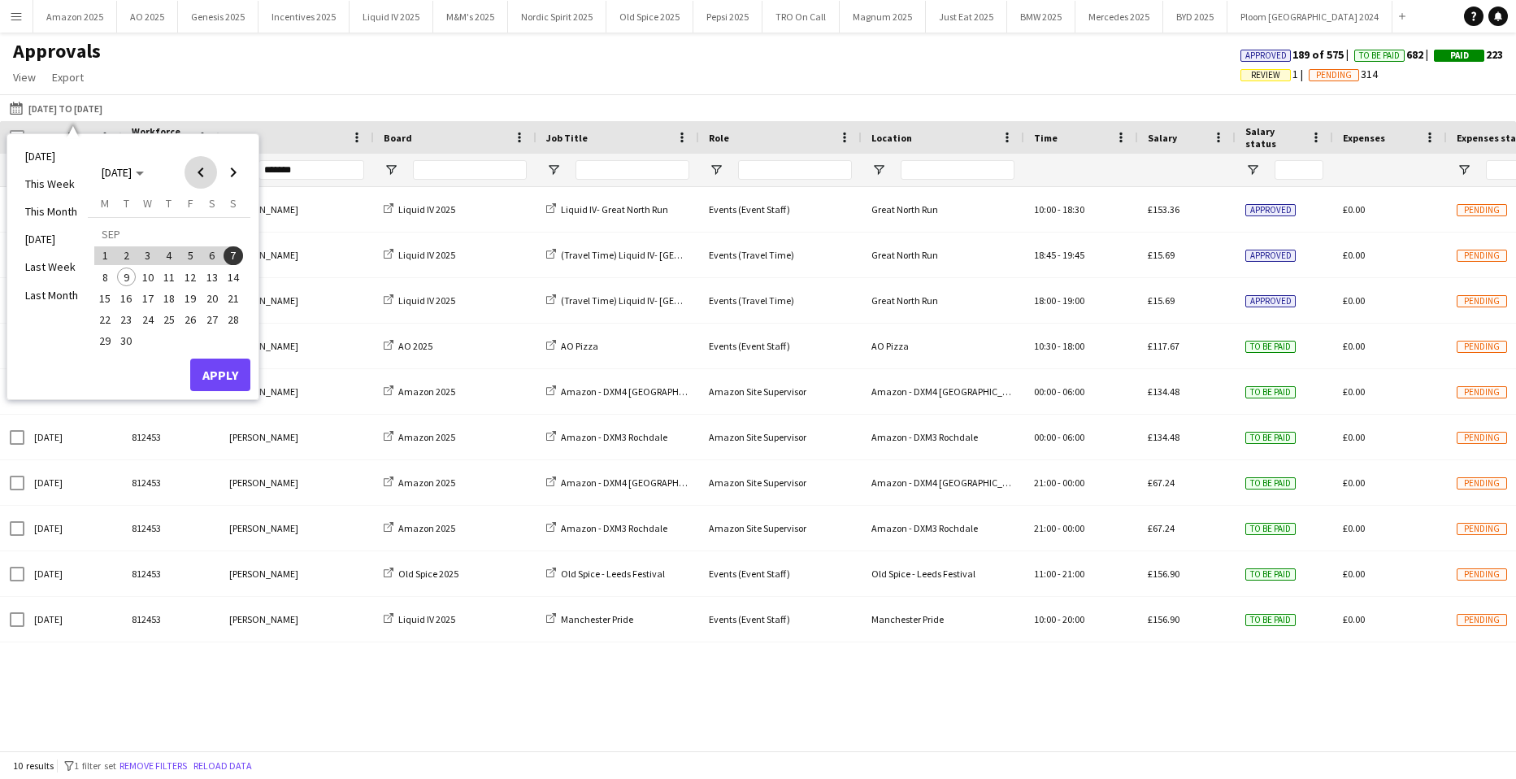
click at [201, 172] on span "Previous month" at bounding box center [201, 172] width 33 height 33
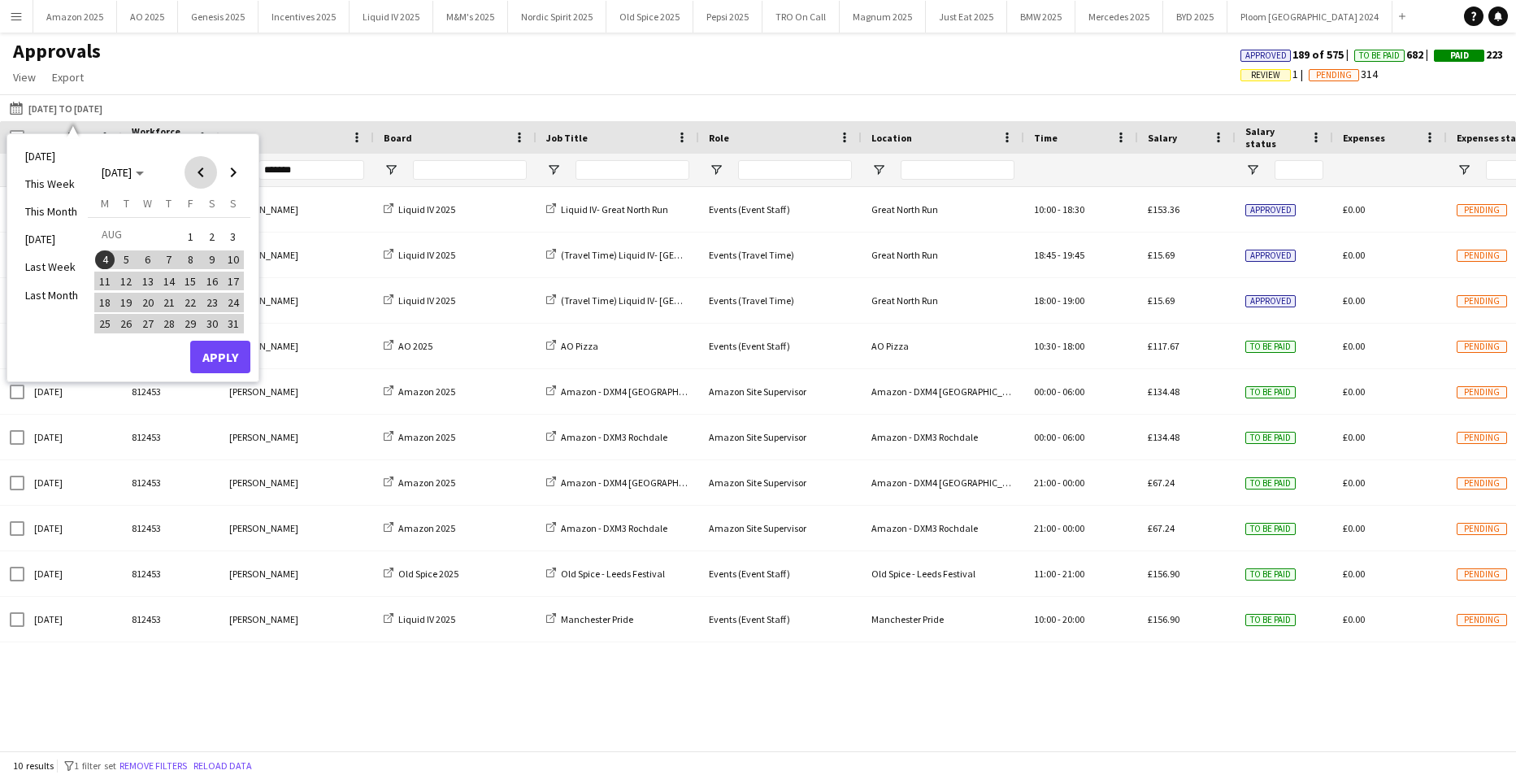
drag, startPoint x: 194, startPoint y: 165, endPoint x: 185, endPoint y: 187, distance: 24.0
click at [195, 165] on span "Previous month" at bounding box center [201, 172] width 33 height 33
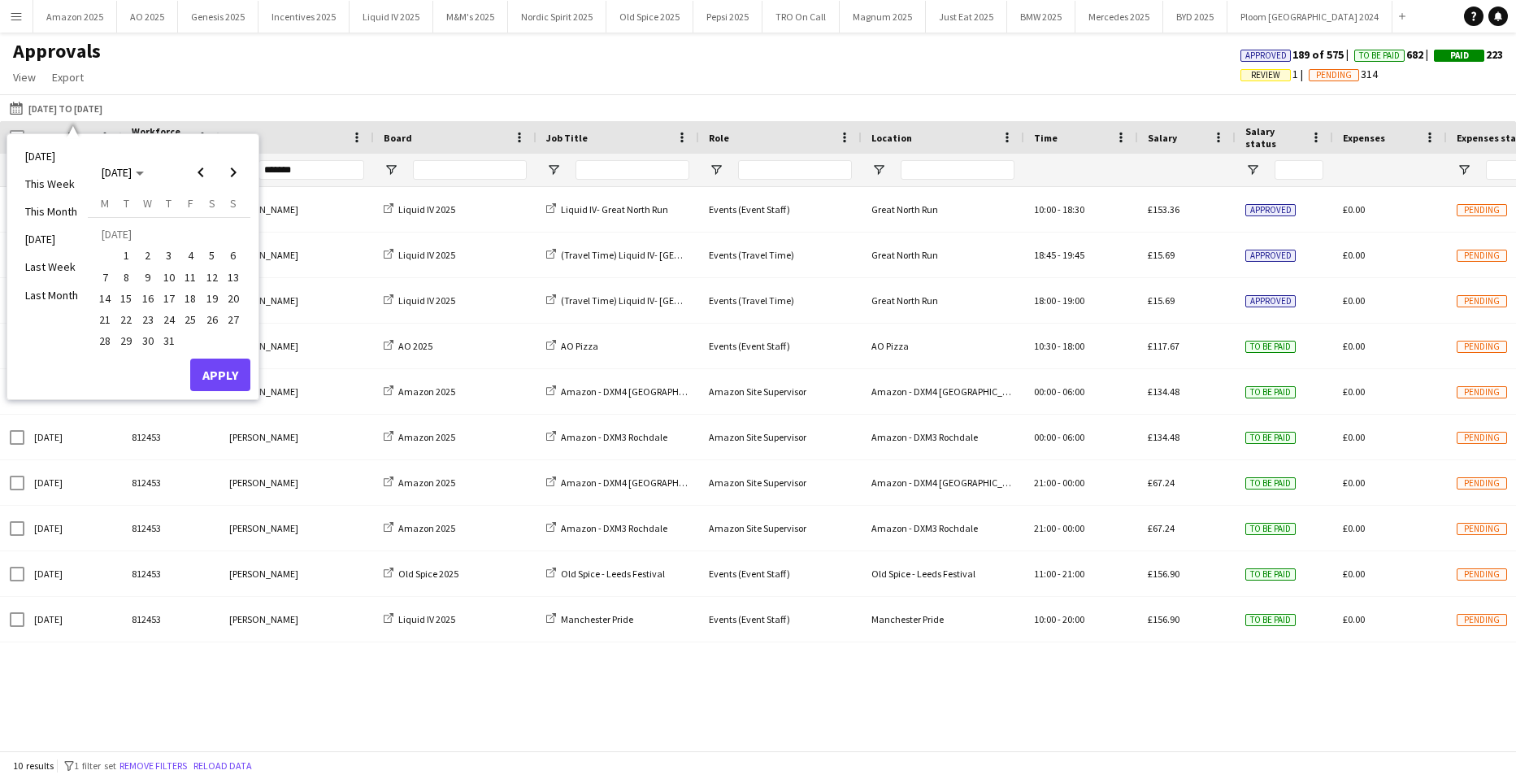
click at [105, 343] on span "28" at bounding box center [105, 342] width 20 height 20
click at [227, 168] on span "Next month" at bounding box center [233, 172] width 33 height 33
click at [234, 320] on span "31" at bounding box center [234, 324] width 20 height 20
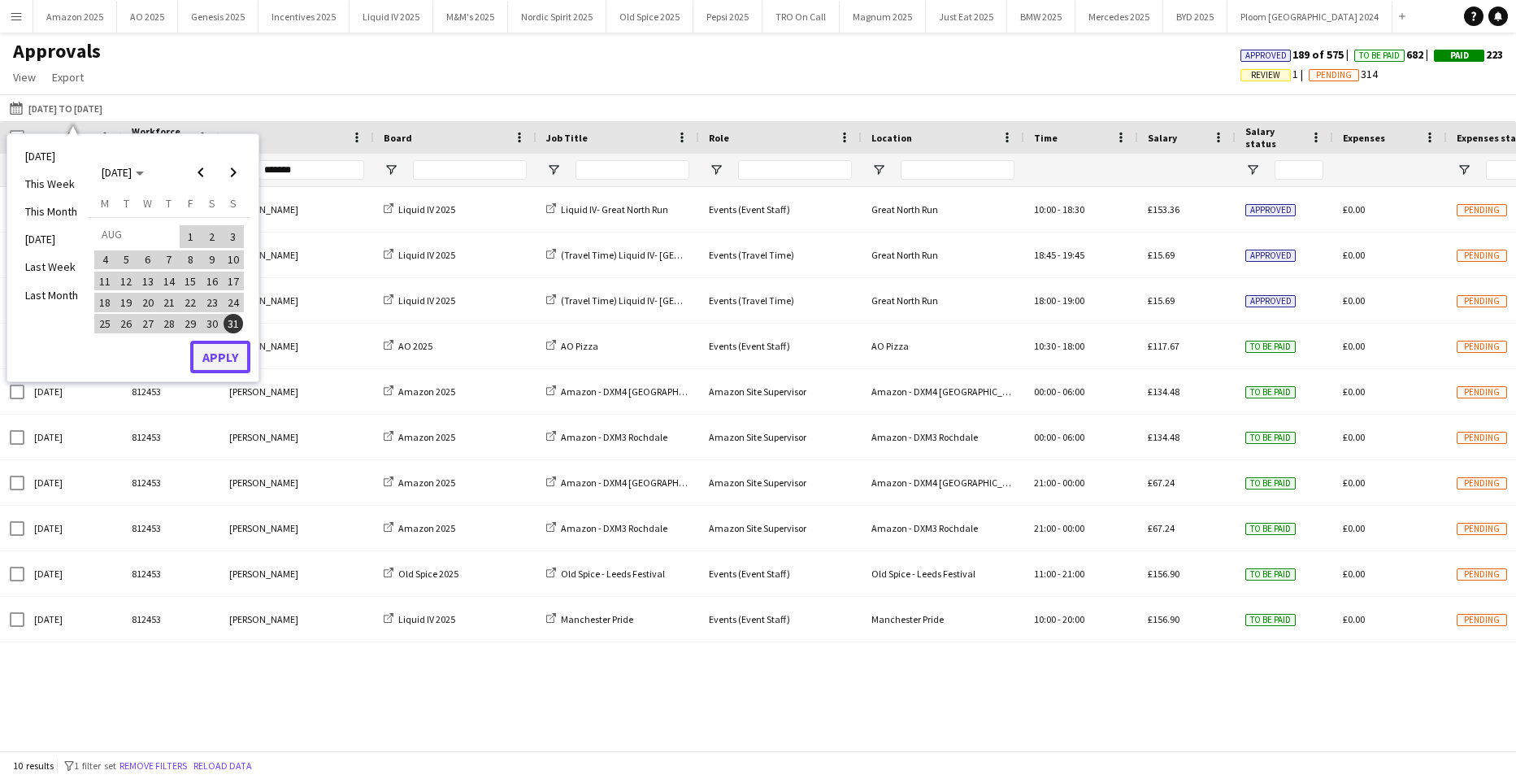
click at [228, 356] on button "Apply" at bounding box center [220, 357] width 60 height 33
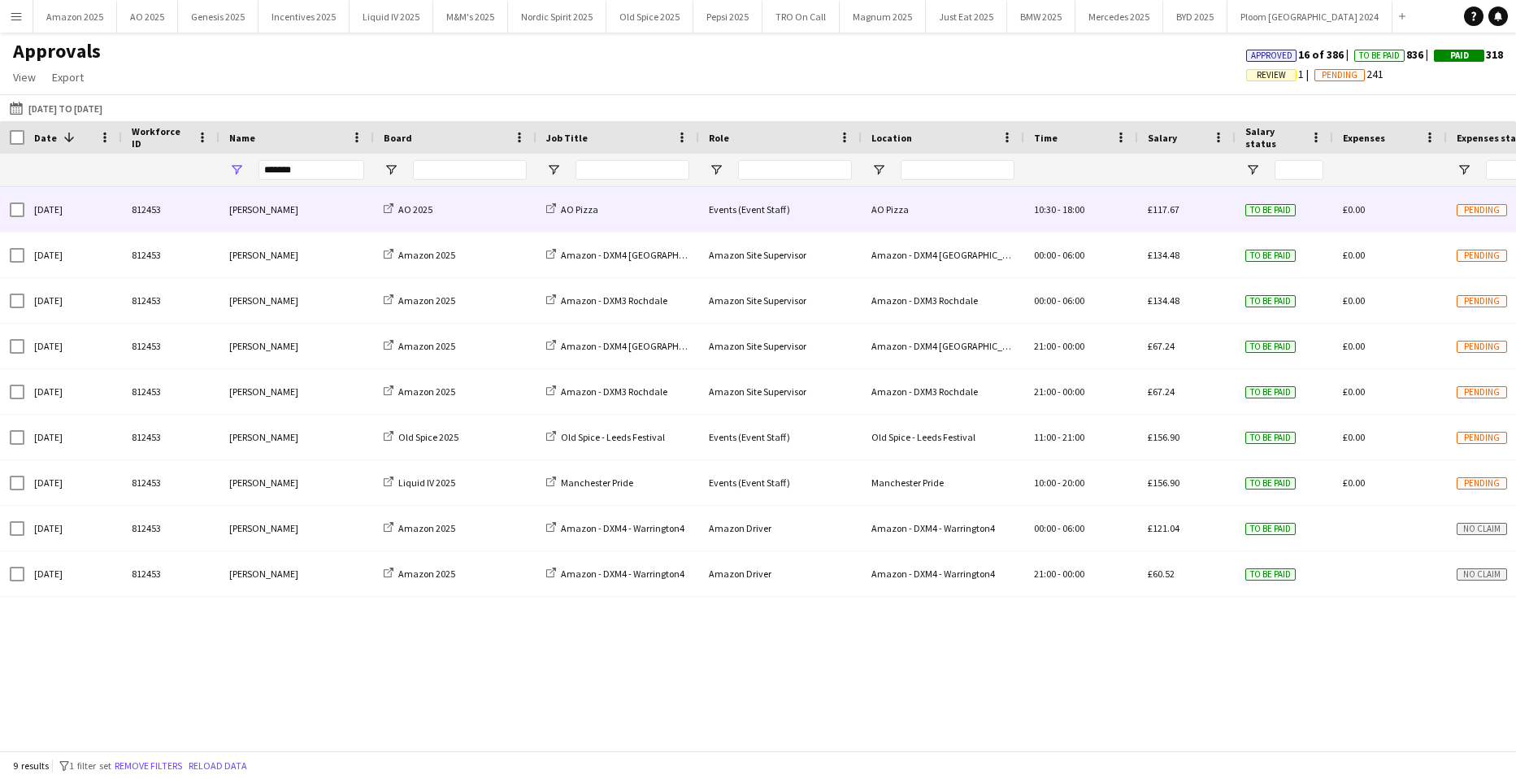
click at [792, 219] on div "Events (Event Staff)" at bounding box center [780, 209] width 163 height 45
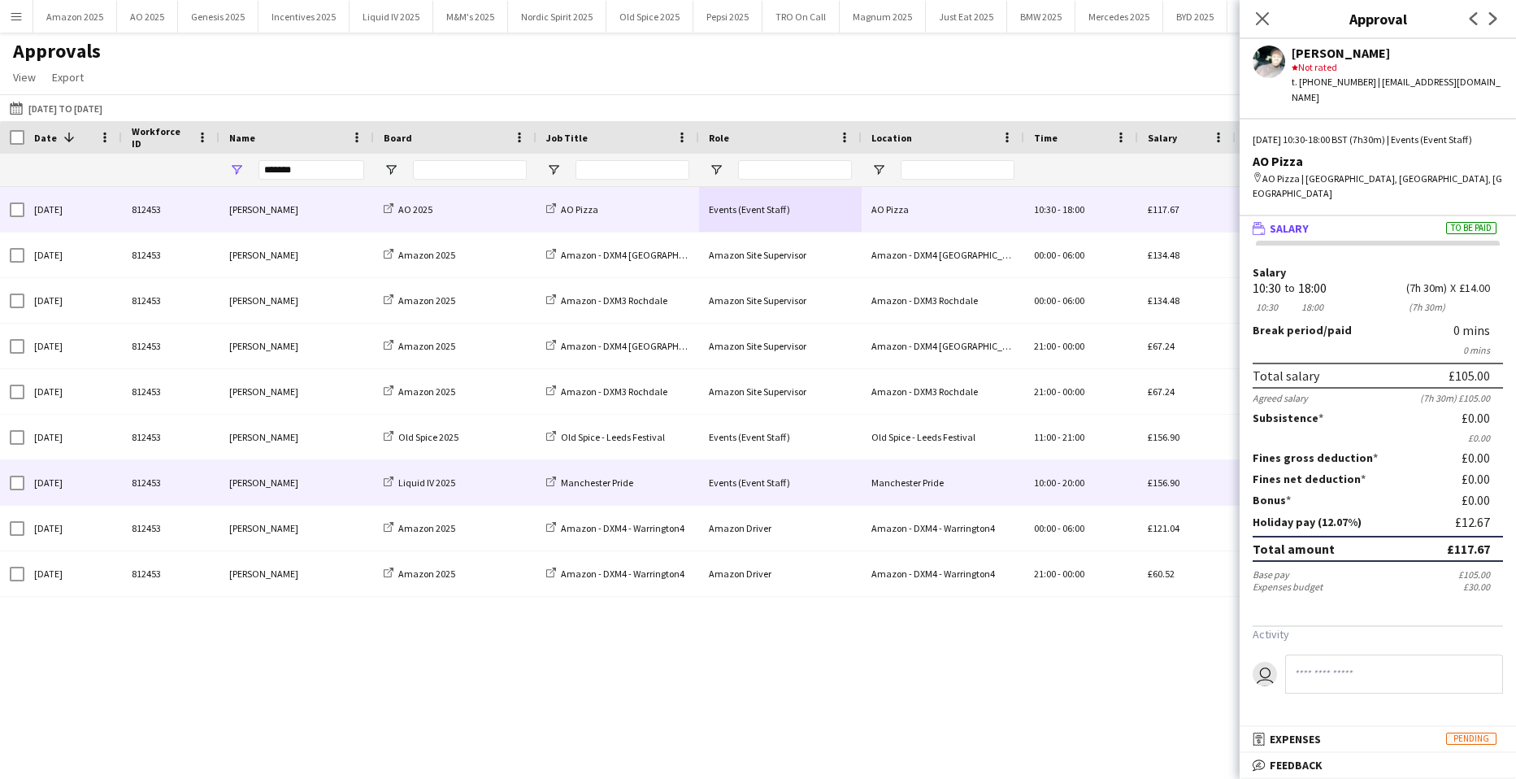
click at [842, 472] on div "Events (Event Staff)" at bounding box center [780, 482] width 163 height 45
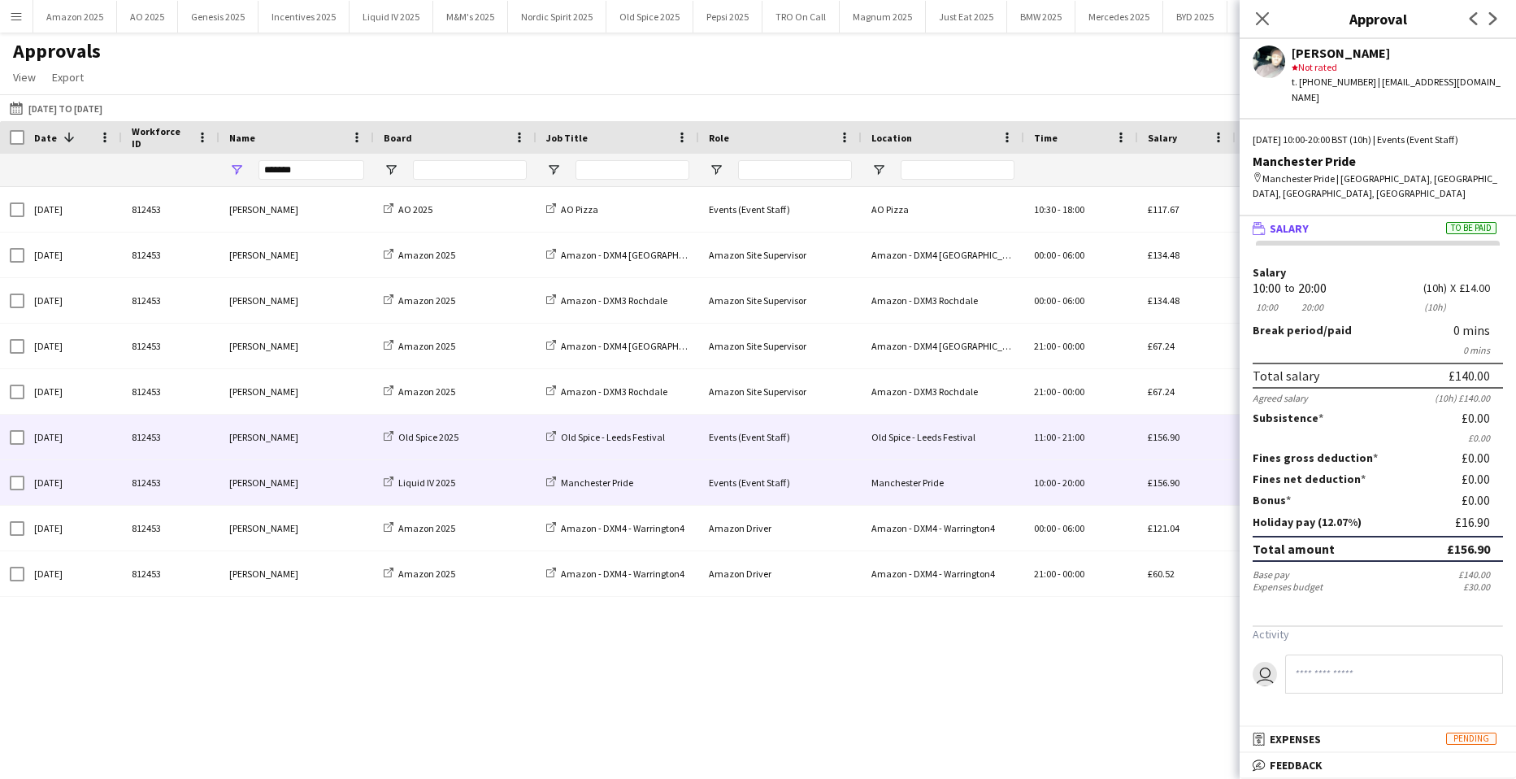
click at [1028, 428] on div "11:00 - 21:00" at bounding box center [1082, 437] width 114 height 45
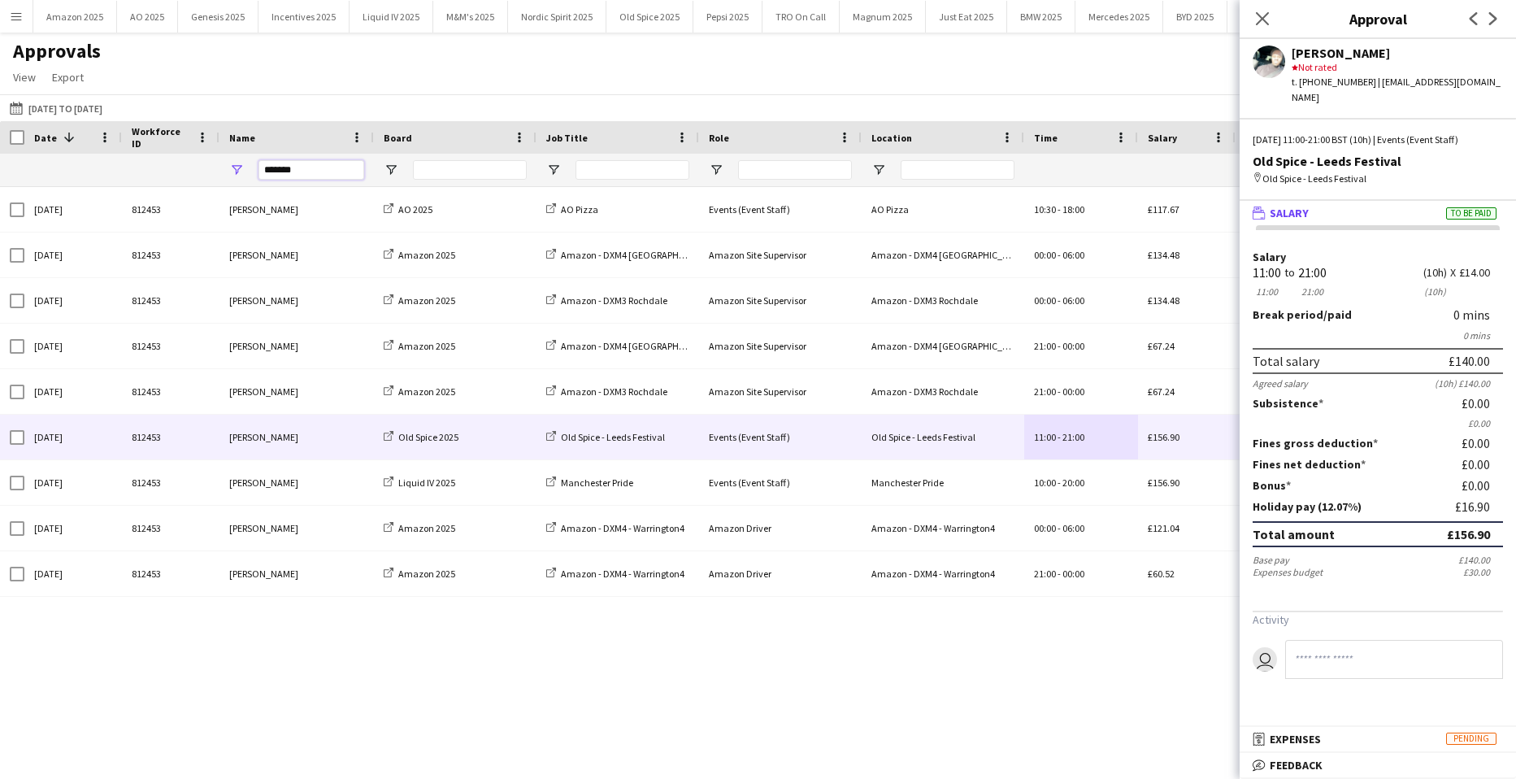
drag, startPoint x: 306, startPoint y: 172, endPoint x: -41, endPoint y: 116, distance: 351.7
click at [0, 116] on html "Menu Boards Boards Boards All jobs Status Workforce Workforce My Workforce Recr…" at bounding box center [758, 389] width 1516 height 779
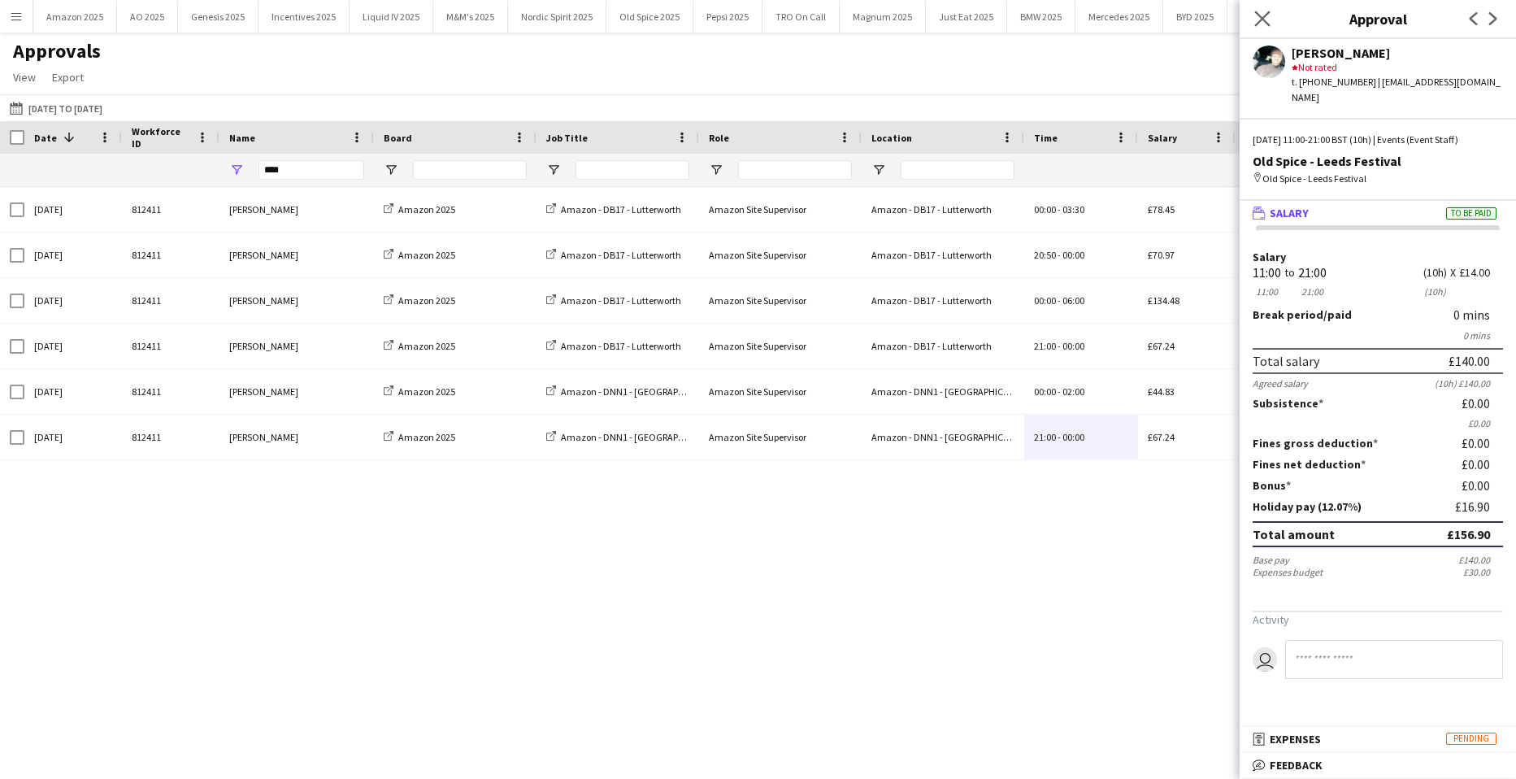
click at [1261, 27] on app-icon "Close pop-in" at bounding box center [1263, 19] width 24 height 24
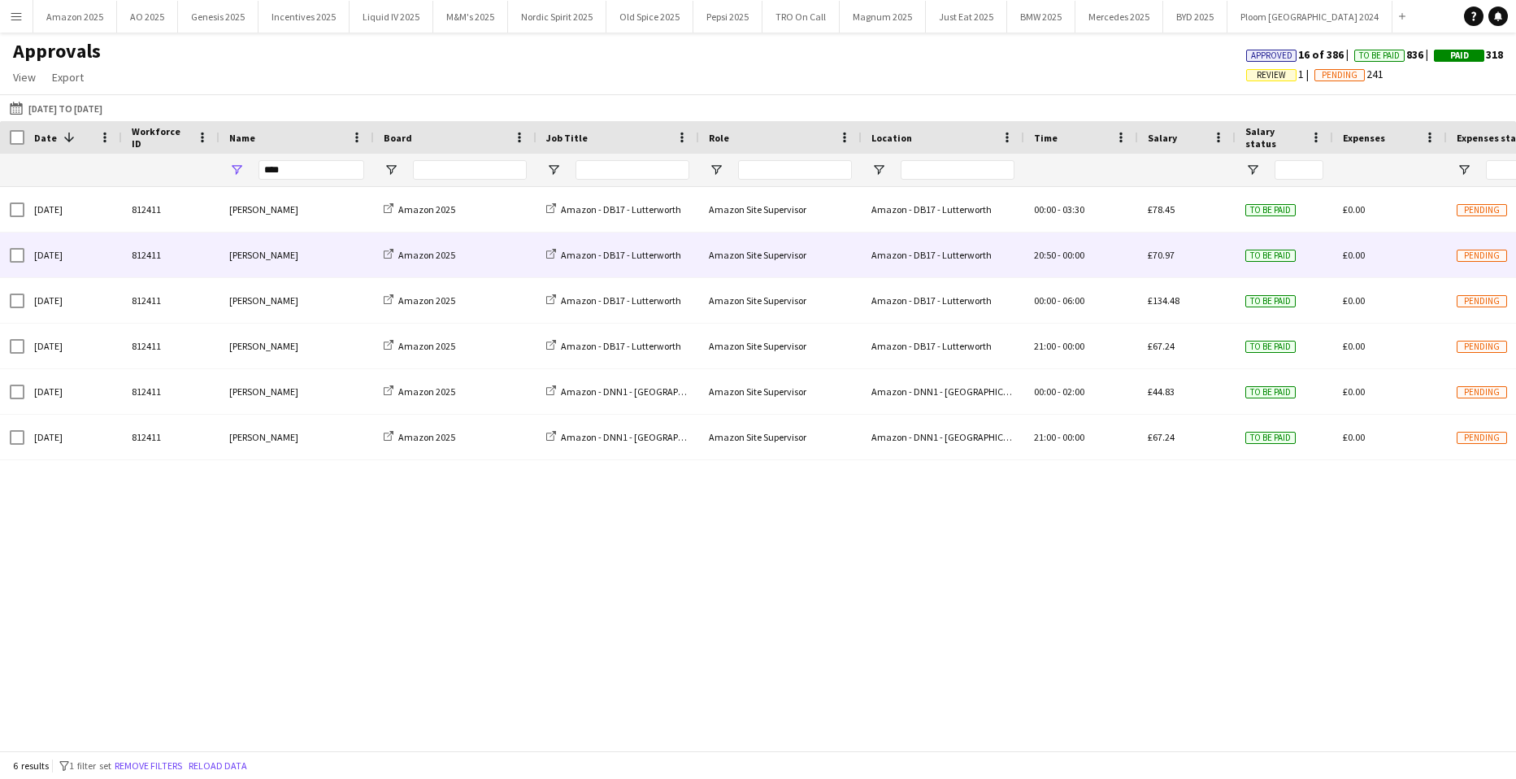
click at [1203, 253] on div "£70.97" at bounding box center [1187, 255] width 98 height 45
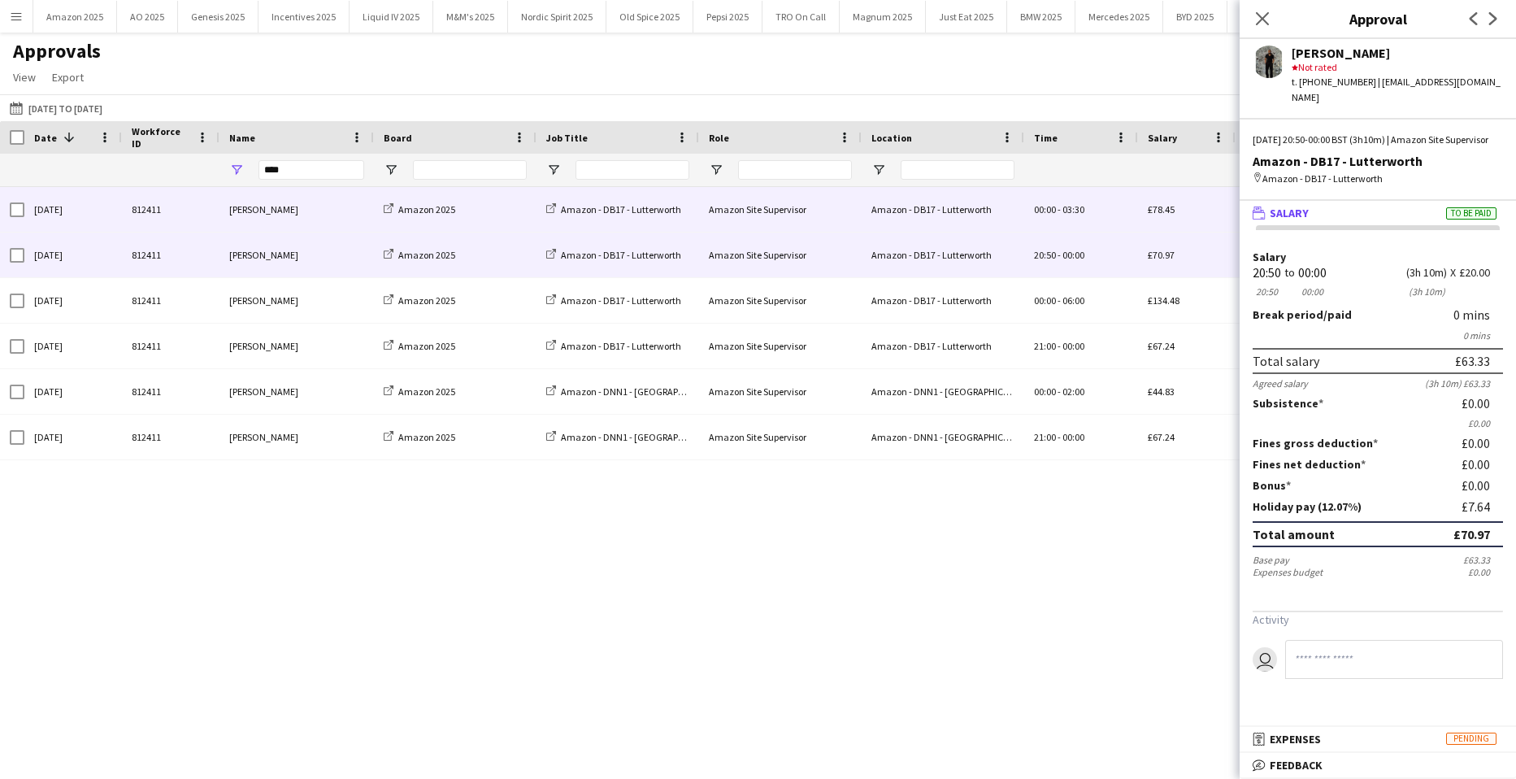
click at [1194, 215] on div "£78.45" at bounding box center [1187, 209] width 98 height 45
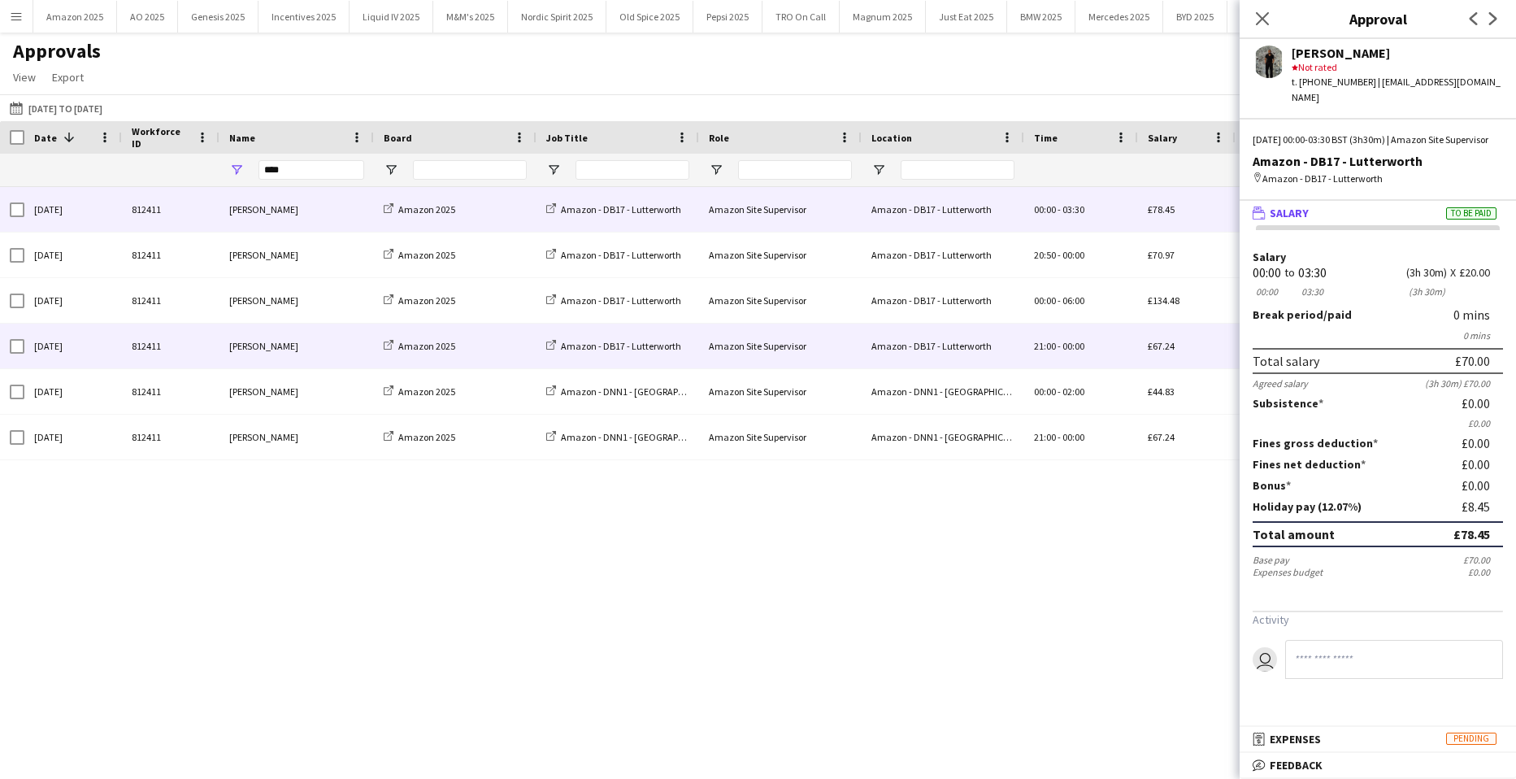
click at [1173, 343] on span "£67.24" at bounding box center [1161, 346] width 27 height 12
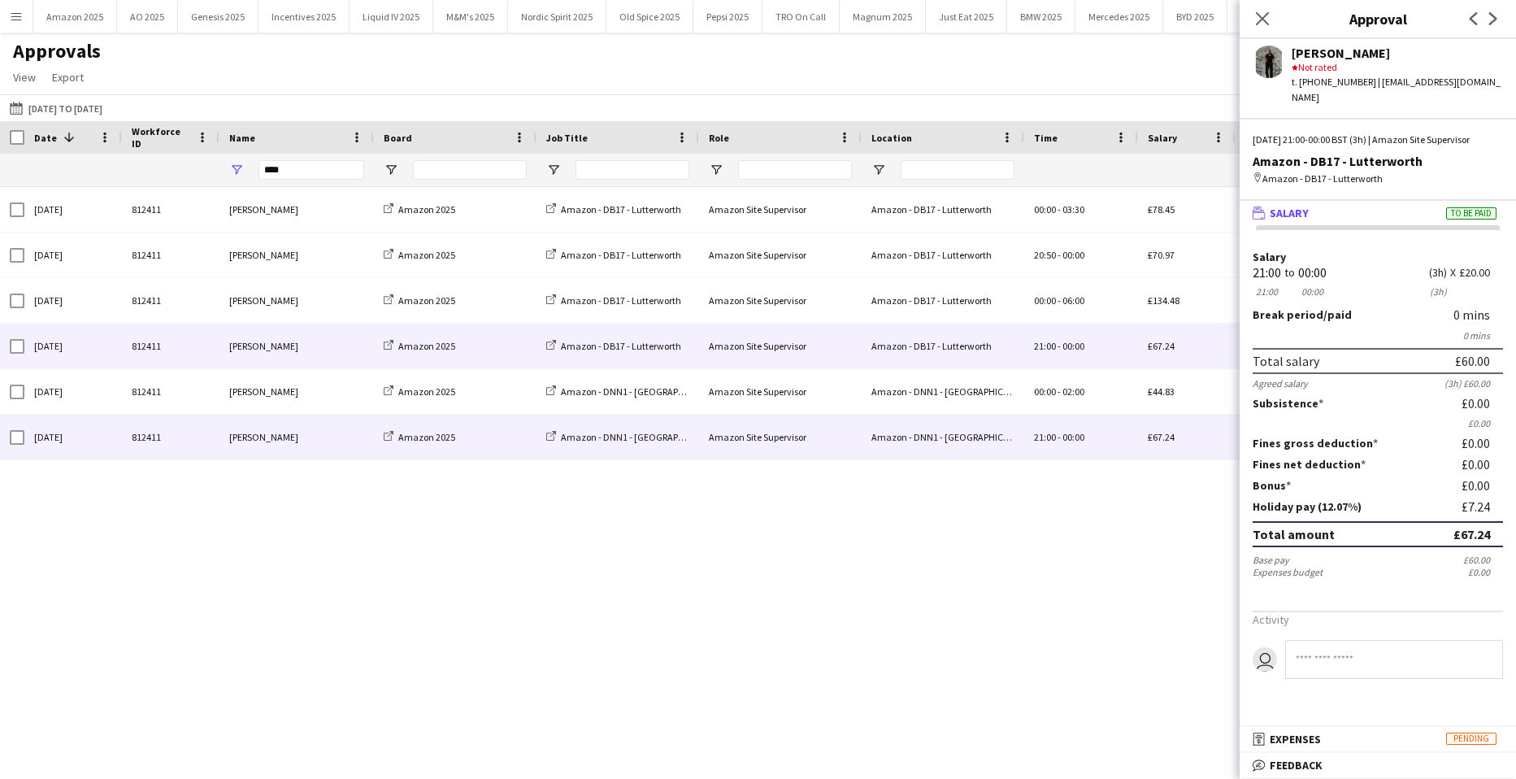
click at [1056, 429] on div "21:00 - 00:00" at bounding box center [1082, 437] width 114 height 45
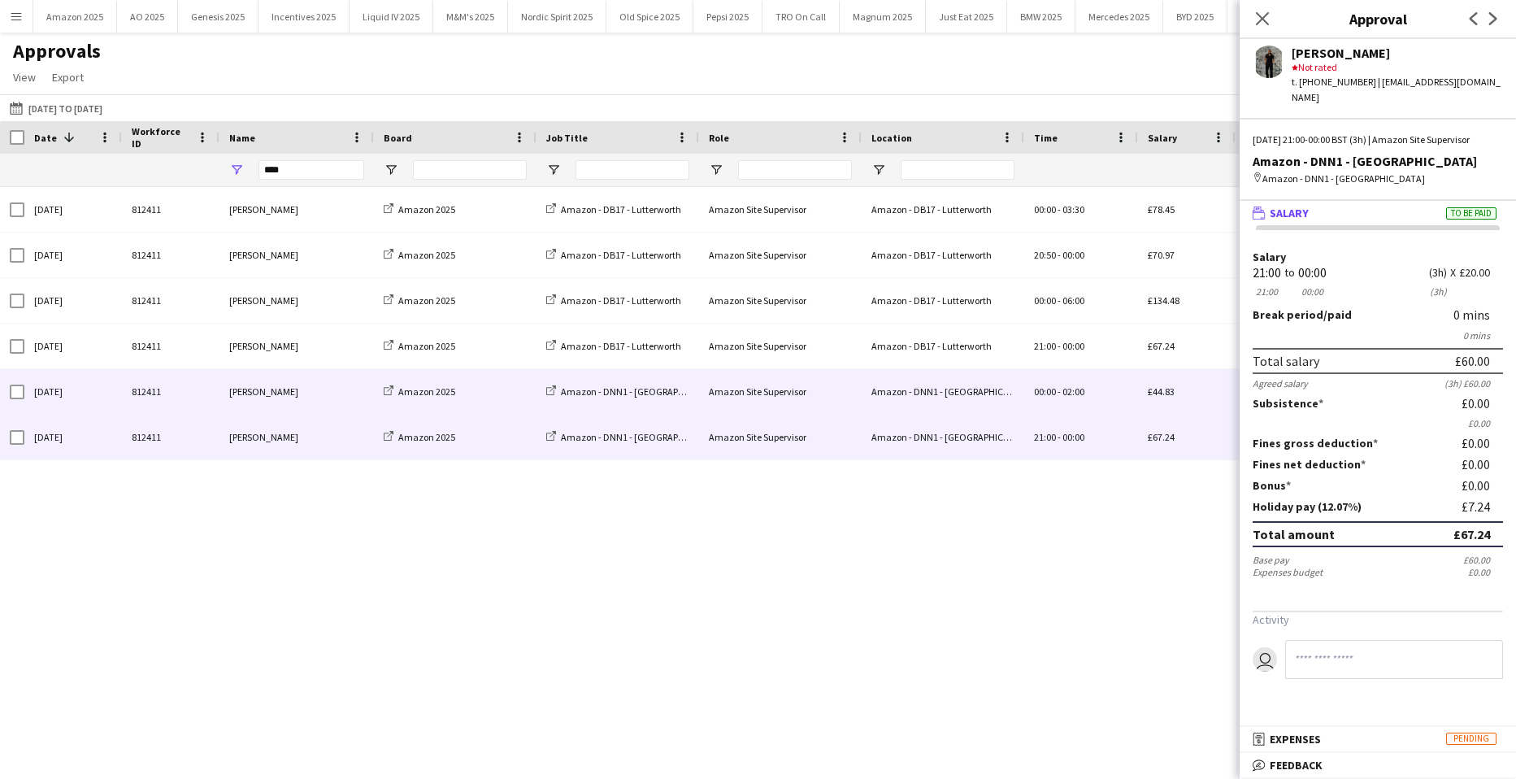
click at [1064, 398] on div "00:00 - 02:00" at bounding box center [1082, 391] width 114 height 45
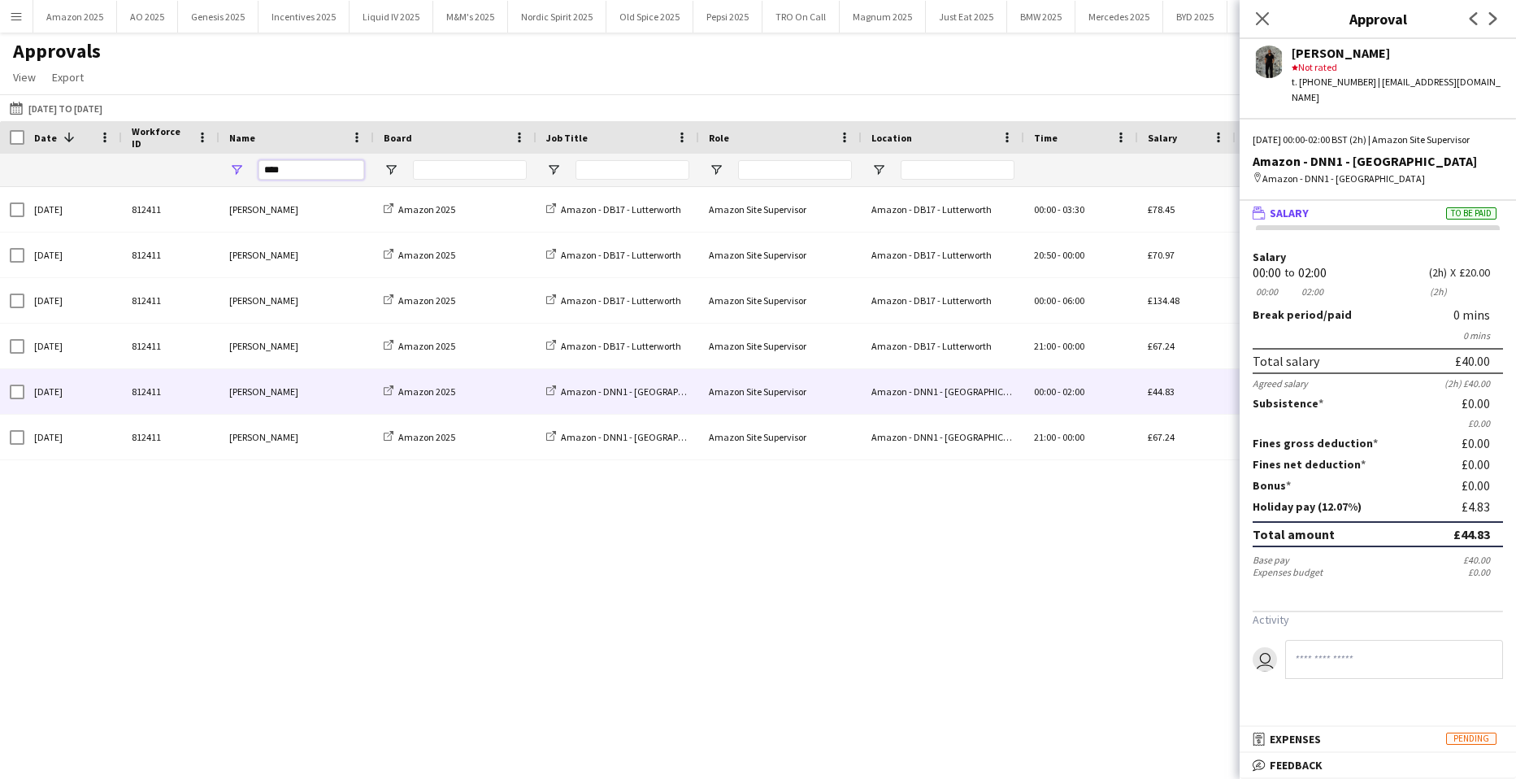
drag, startPoint x: 307, startPoint y: 176, endPoint x: -41, endPoint y: 228, distance: 351.8
click at [0, 228] on html "Menu Boards Boards Boards All jobs Status Workforce Workforce My Workforce Recr…" at bounding box center [758, 389] width 1516 height 779
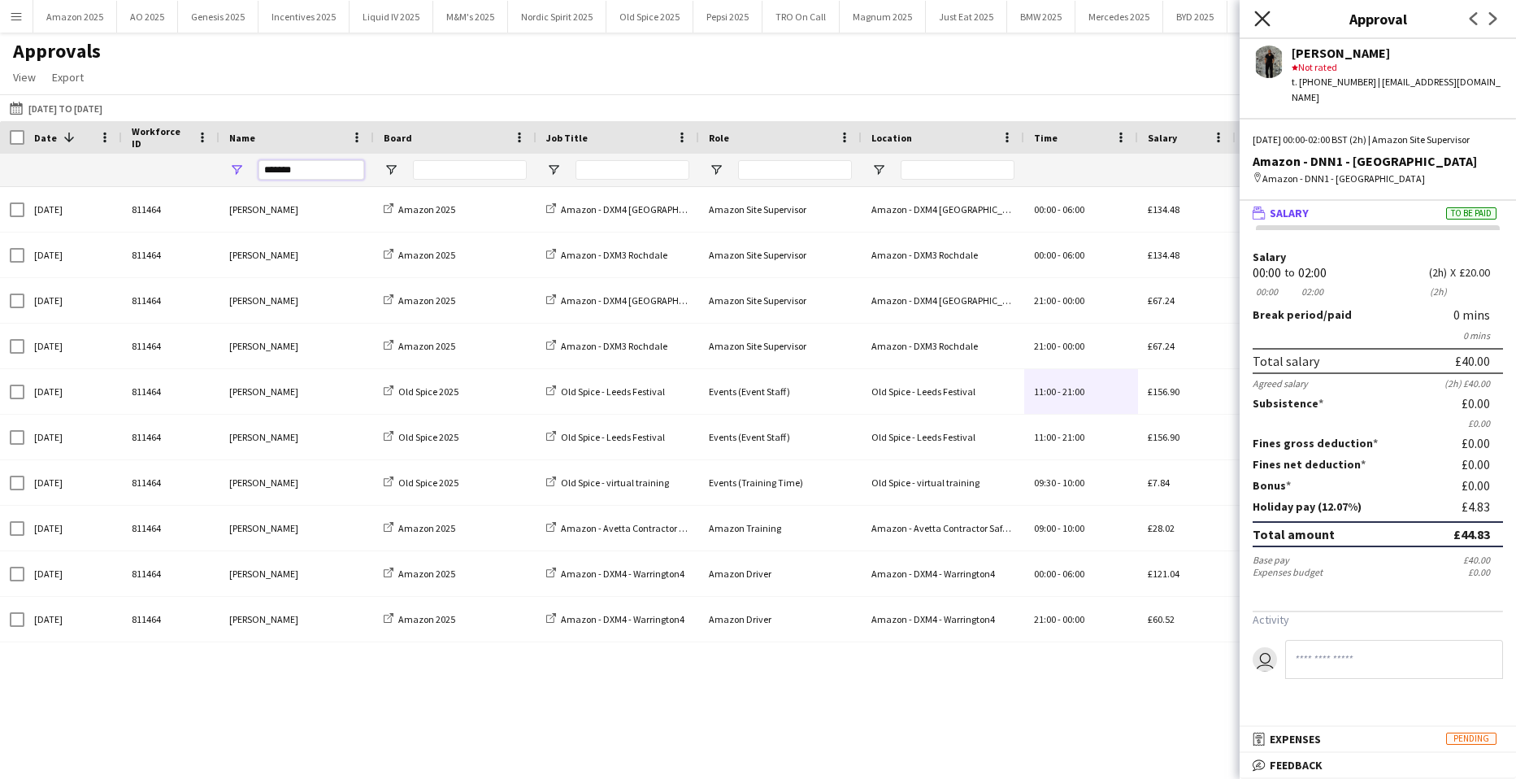
type input "*******"
click at [1261, 13] on icon "Close pop-in" at bounding box center [1262, 18] width 15 height 15
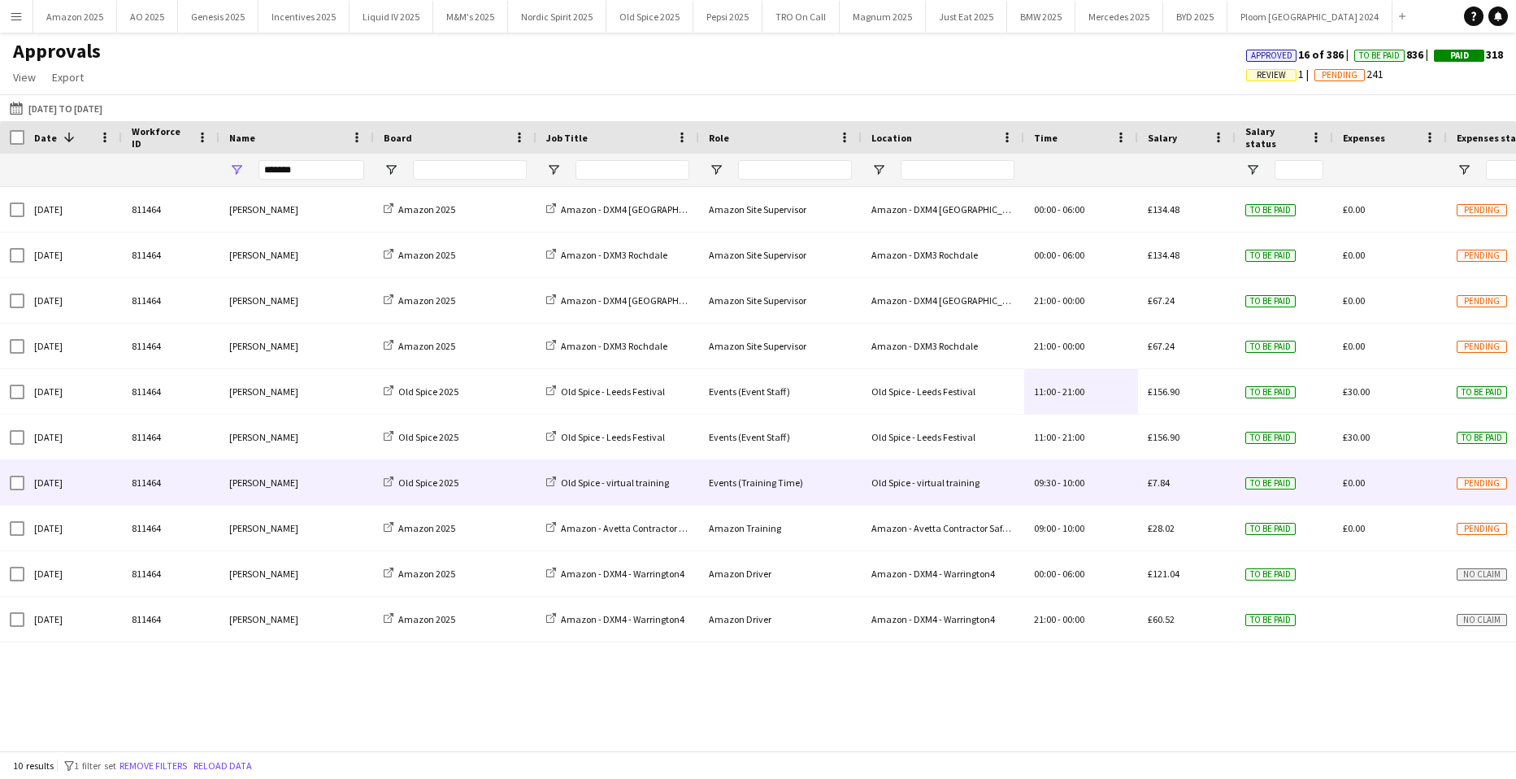
click at [928, 490] on div "Old Spice - virtual training" at bounding box center [943, 482] width 163 height 45
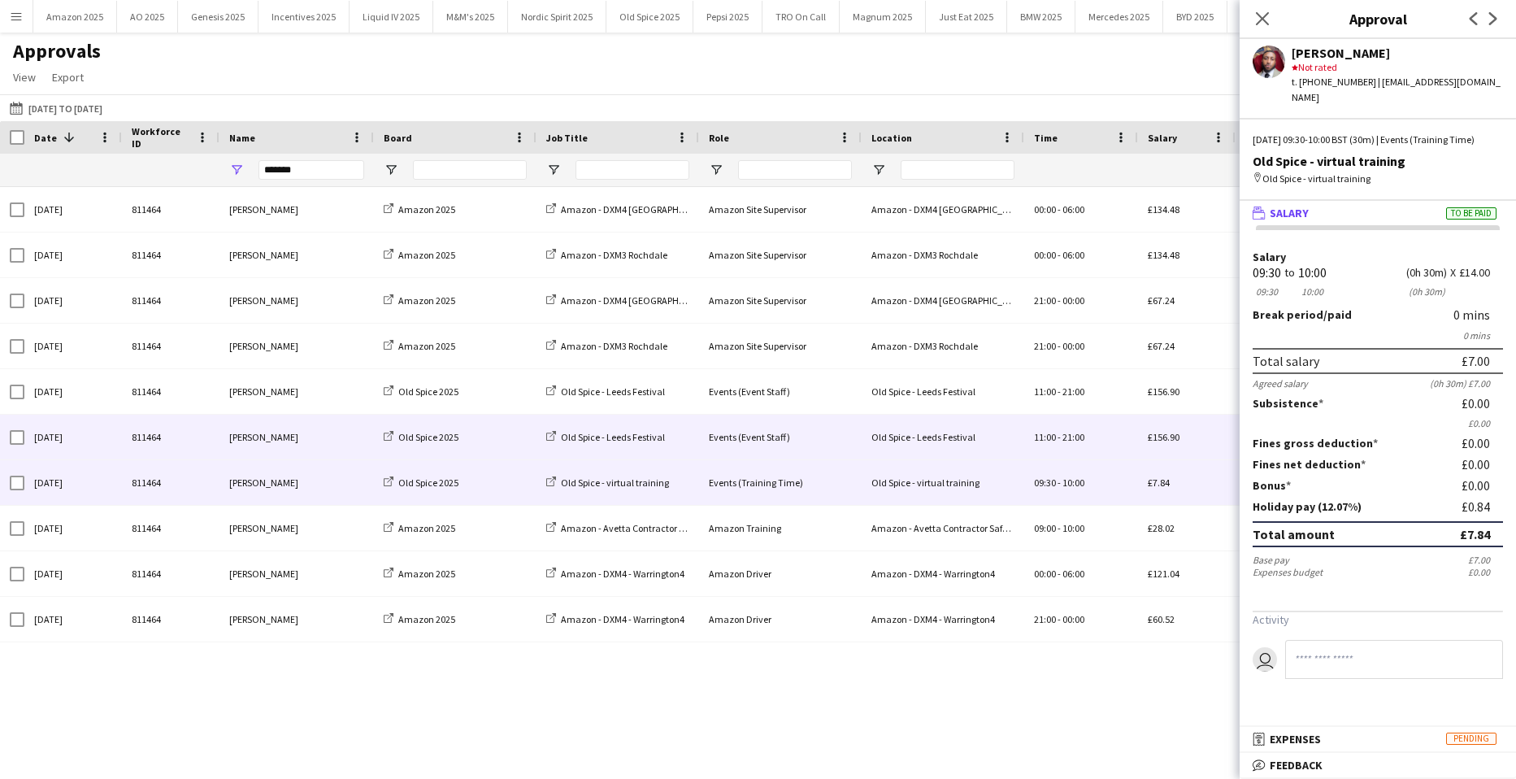
click at [925, 439] on div "Old Spice - Leeds Festival" at bounding box center [943, 437] width 163 height 45
click at [986, 493] on div "Old Spice - virtual training" at bounding box center [943, 482] width 163 height 45
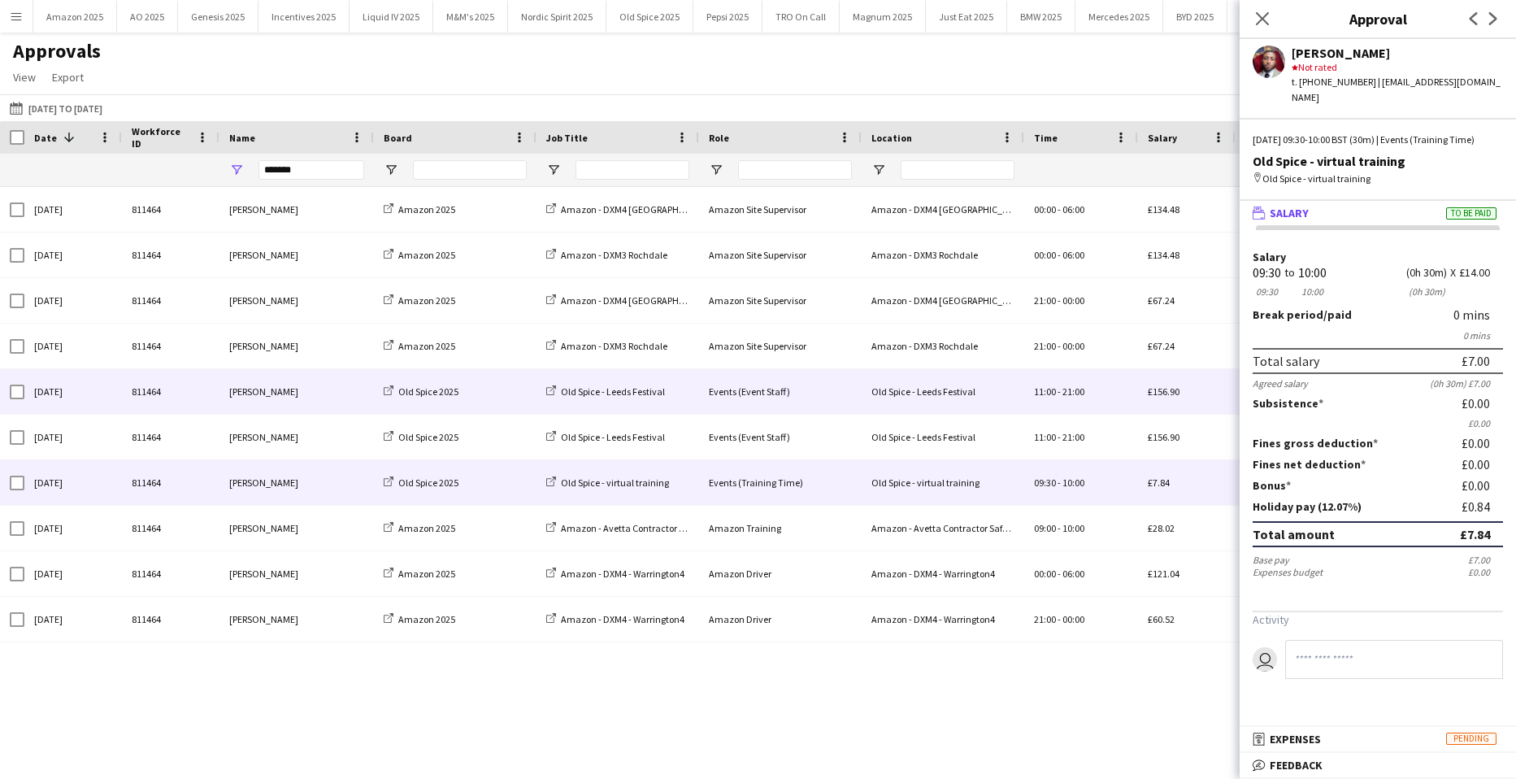
click at [1155, 394] on span "£156.90" at bounding box center [1164, 391] width 32 height 12
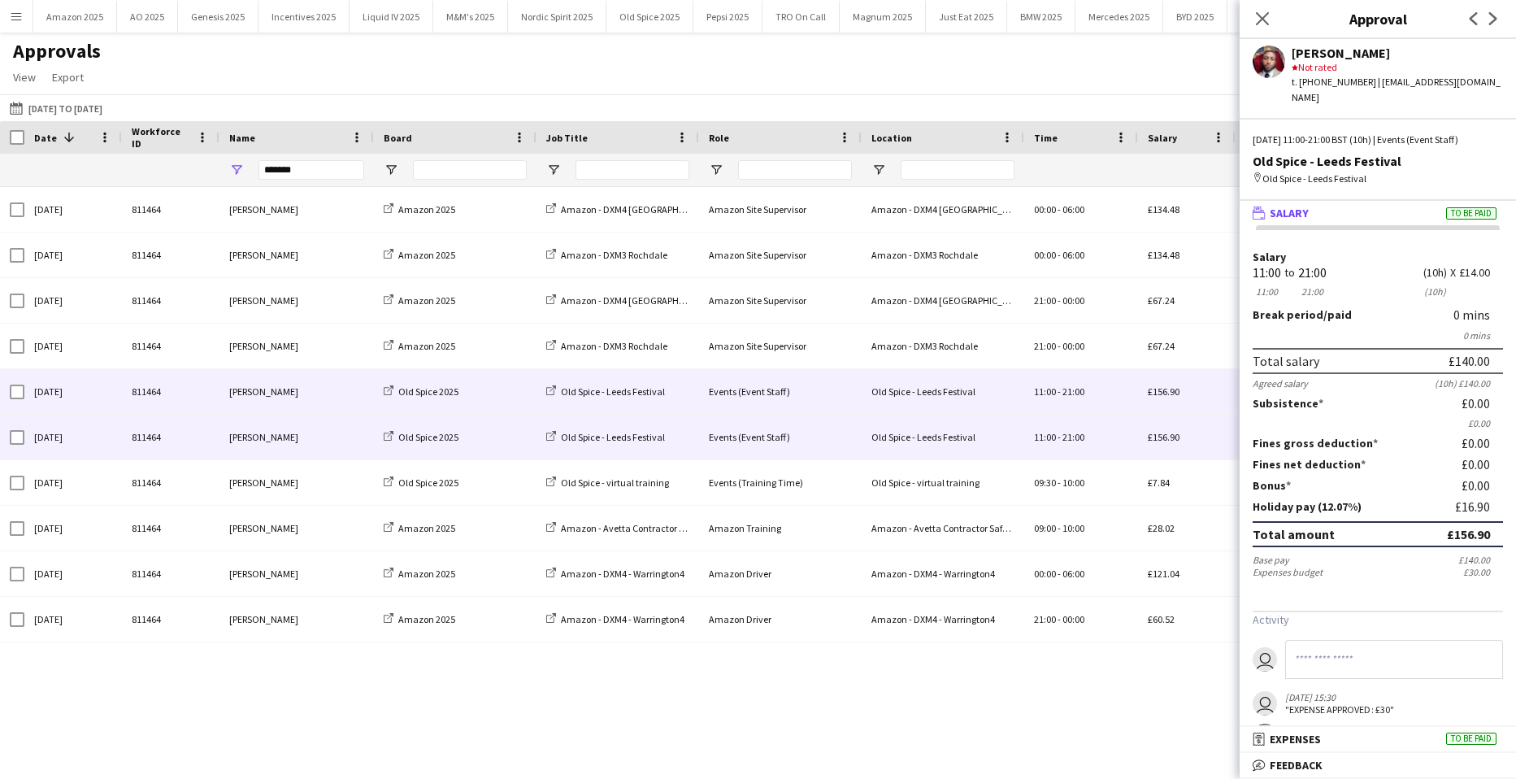
click at [1151, 426] on div "£156.90" at bounding box center [1187, 437] width 98 height 45
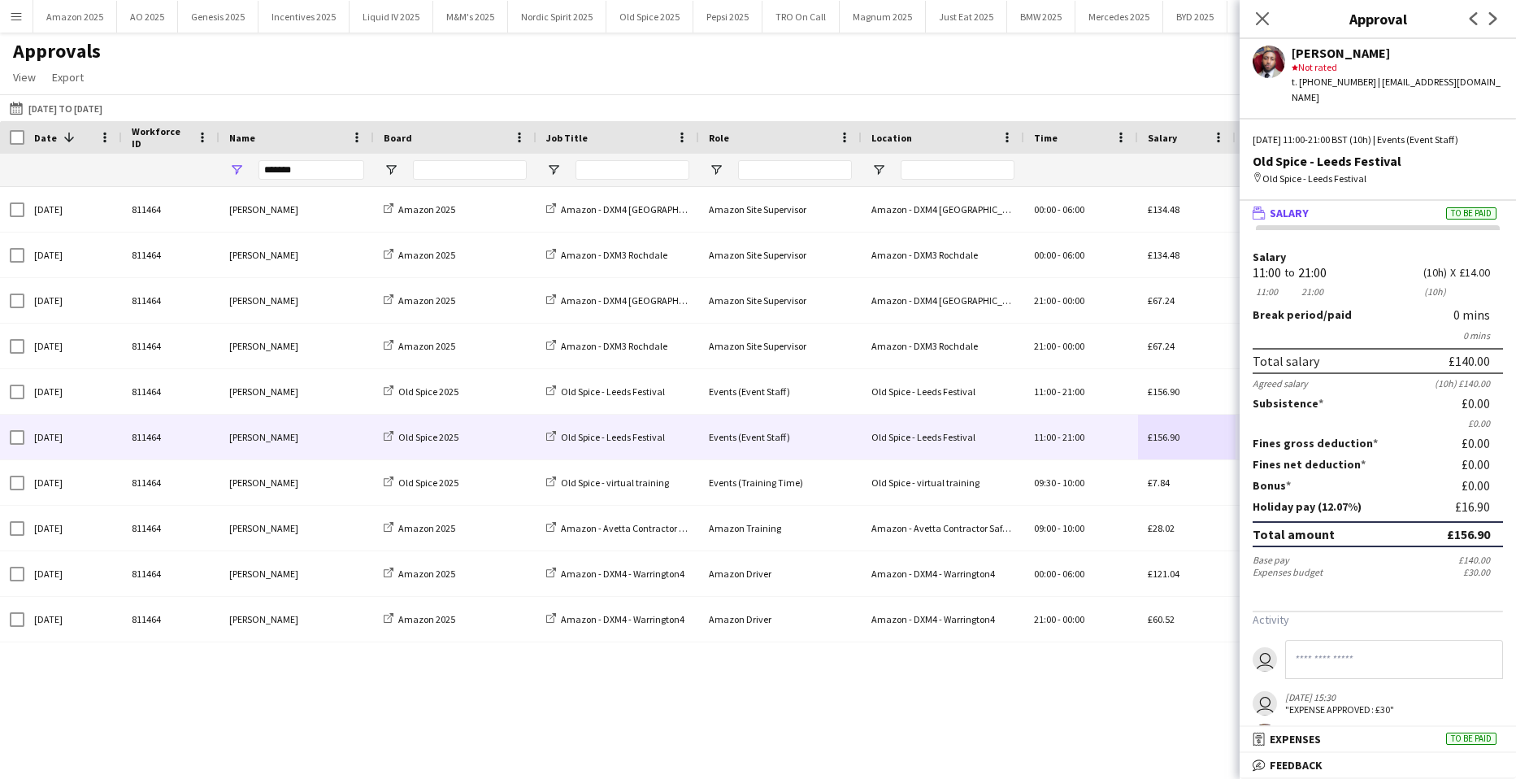
drag, startPoint x: 15, startPoint y: 18, endPoint x: 14, endPoint y: 54, distance: 35.8
click at [15, 19] on app-icon "Menu" at bounding box center [16, 16] width 13 height 13
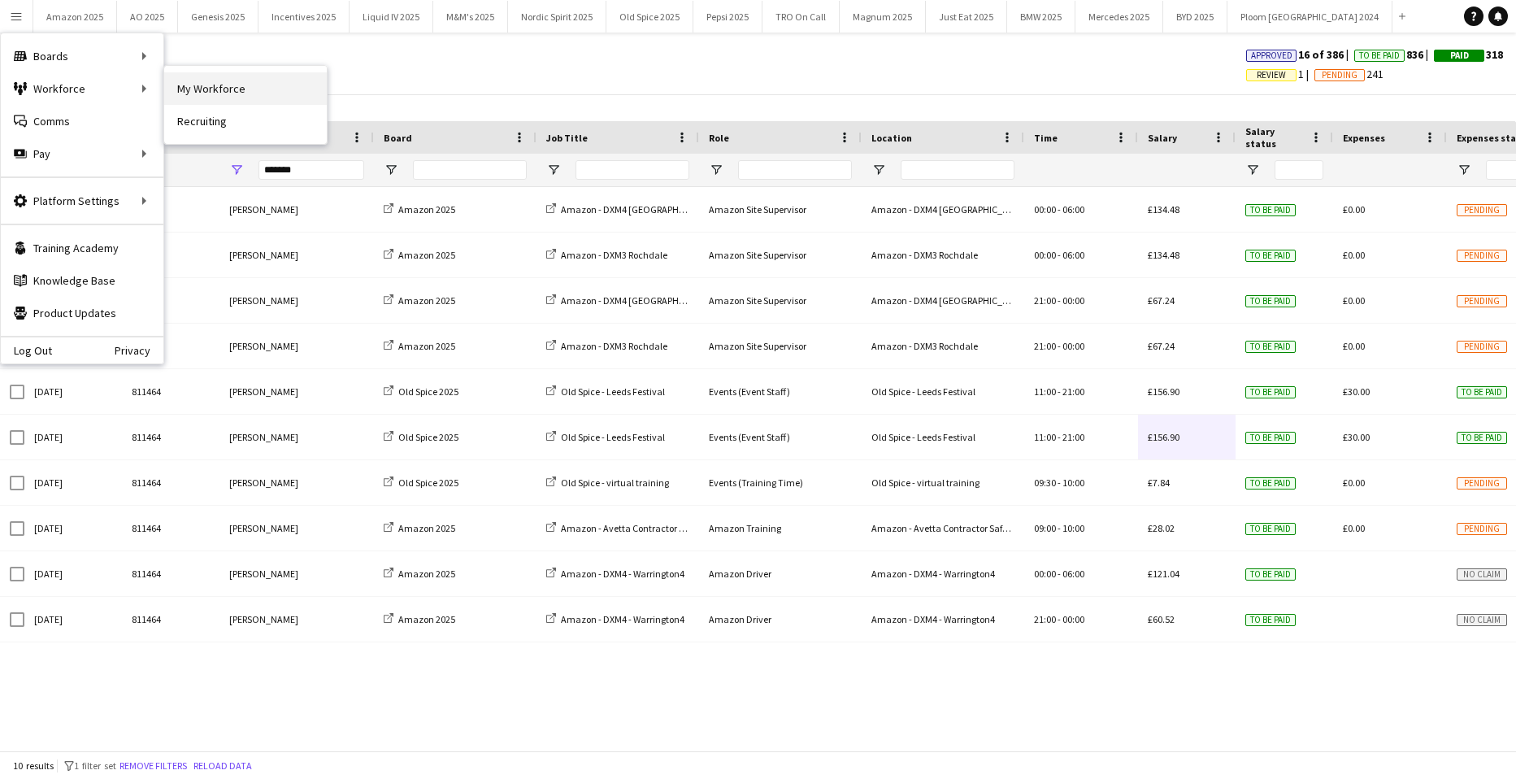
click at [215, 89] on link "My Workforce" at bounding box center [245, 88] width 163 height 33
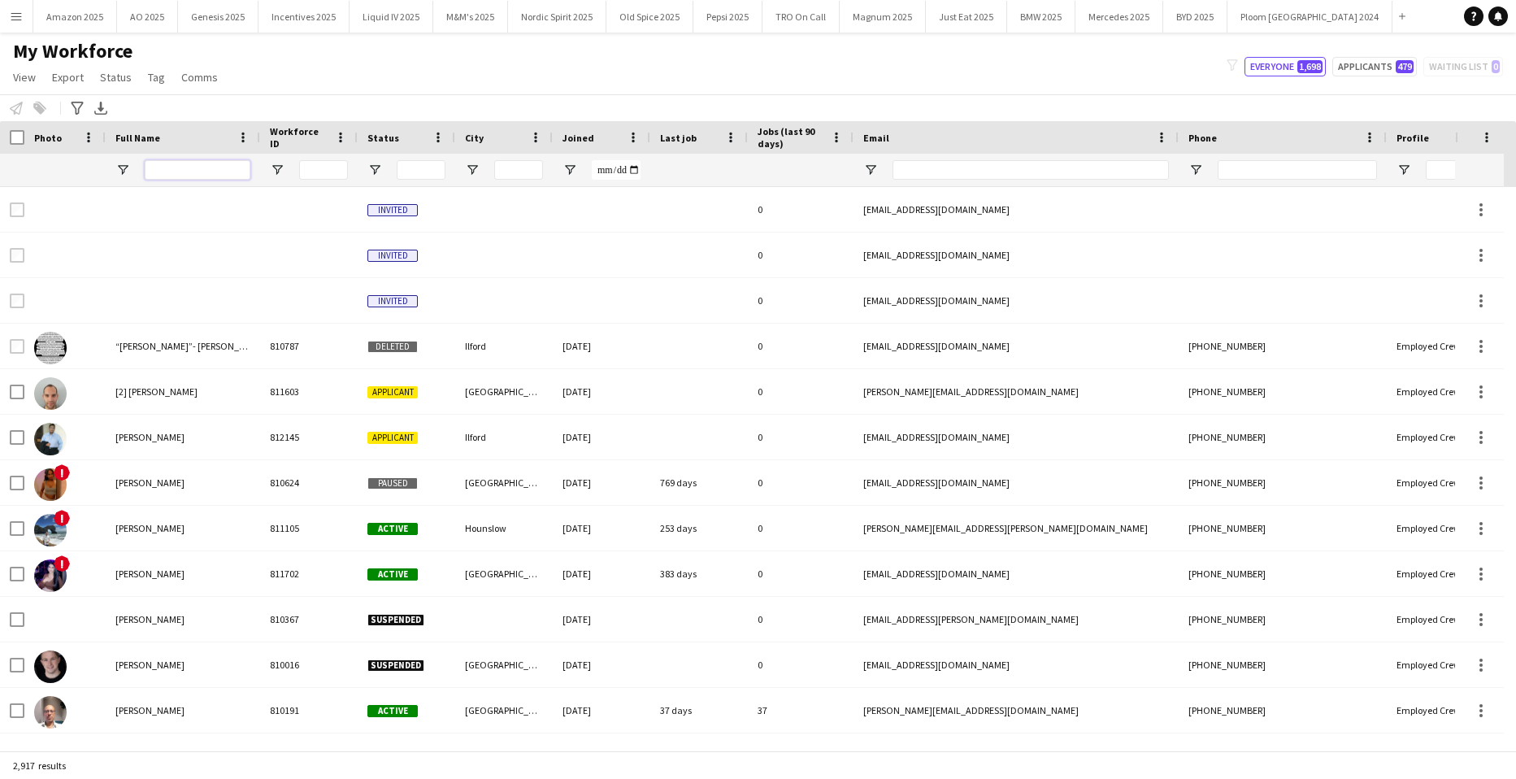
click at [188, 174] on input "Full Name Filter Input" at bounding box center [198, 170] width 106 height 20
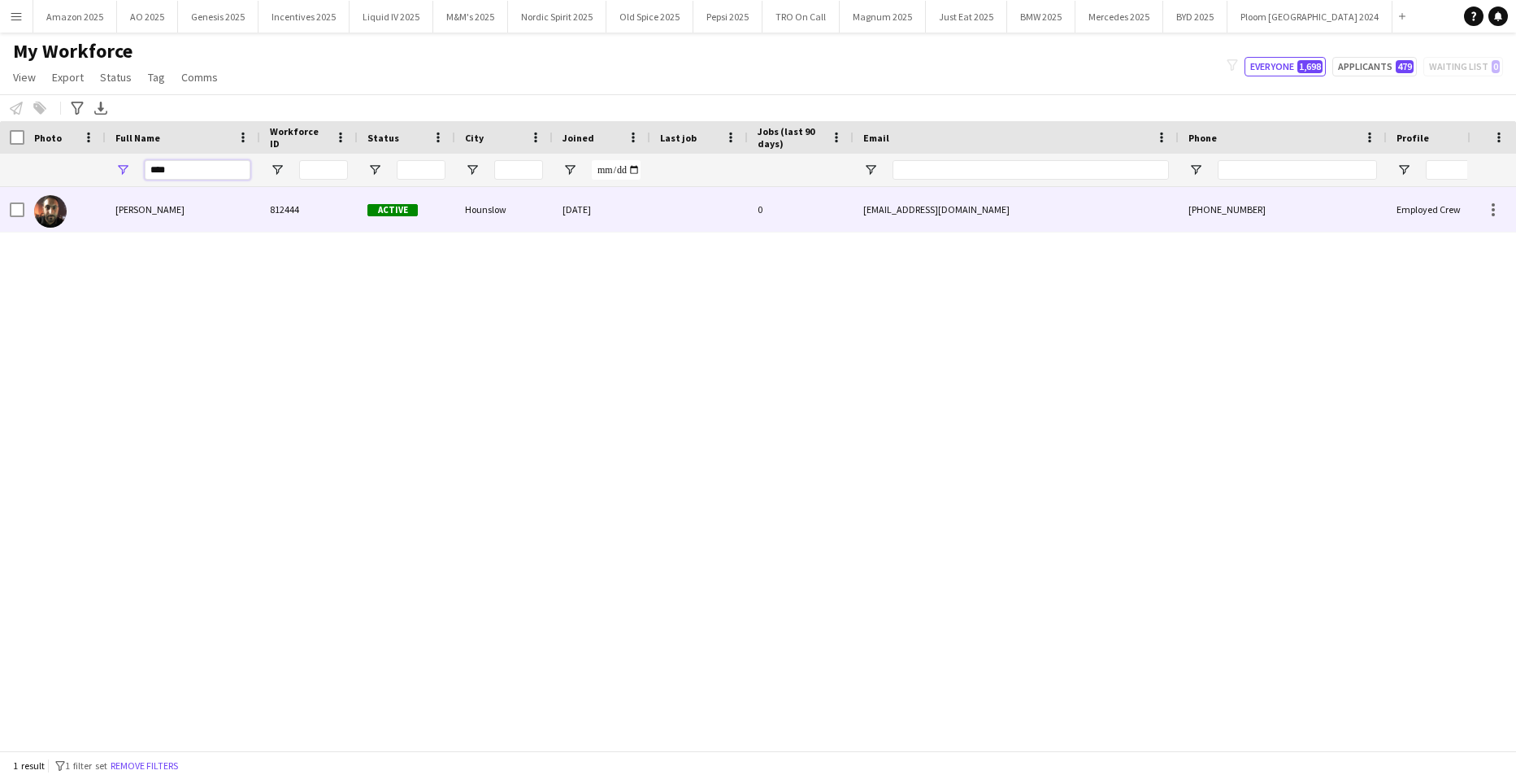
type input "****"
click at [153, 217] on div "Zaid Al-Jubarah" at bounding box center [183, 209] width 154 height 45
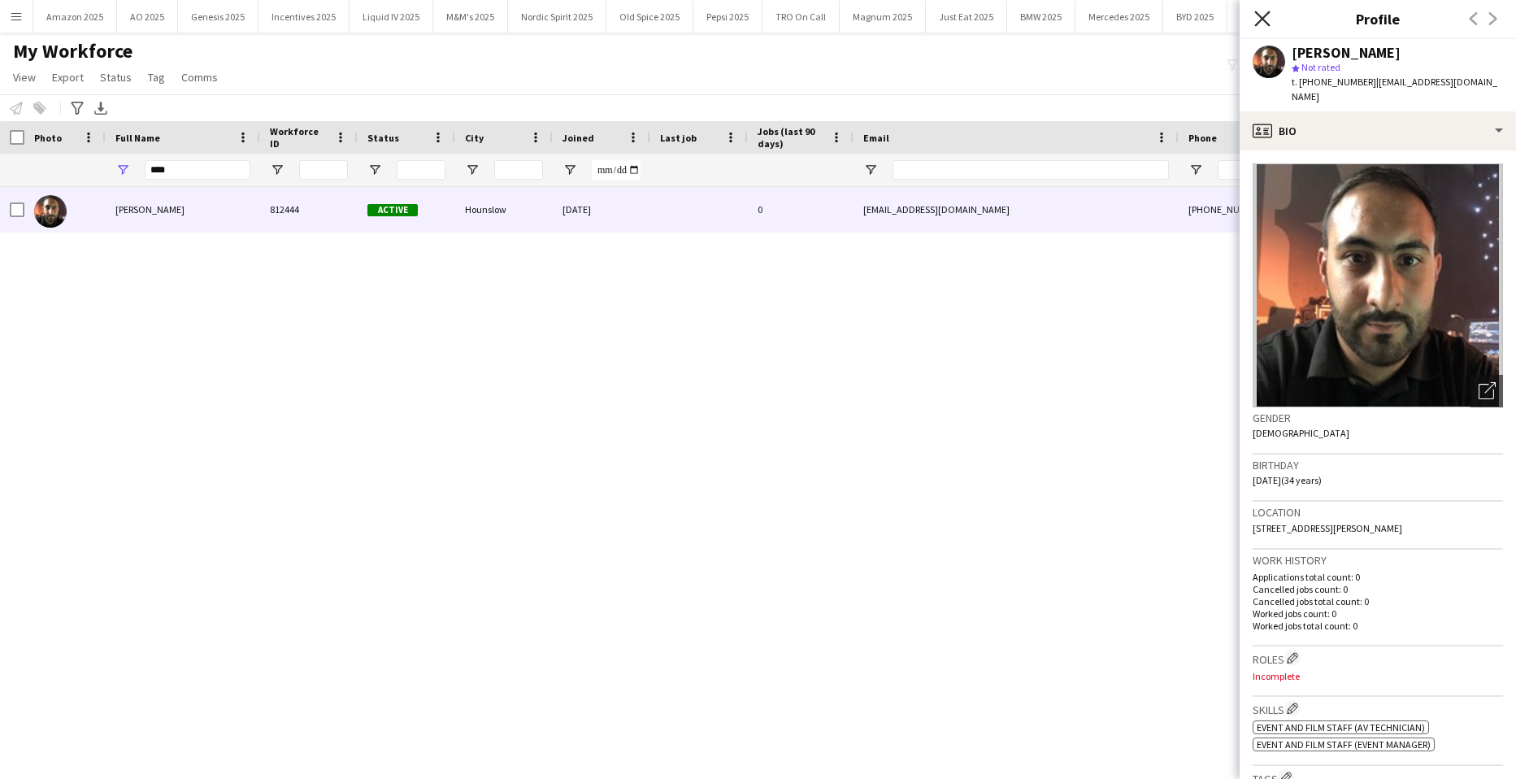
click at [1260, 20] on icon "Close pop-in" at bounding box center [1262, 18] width 15 height 15
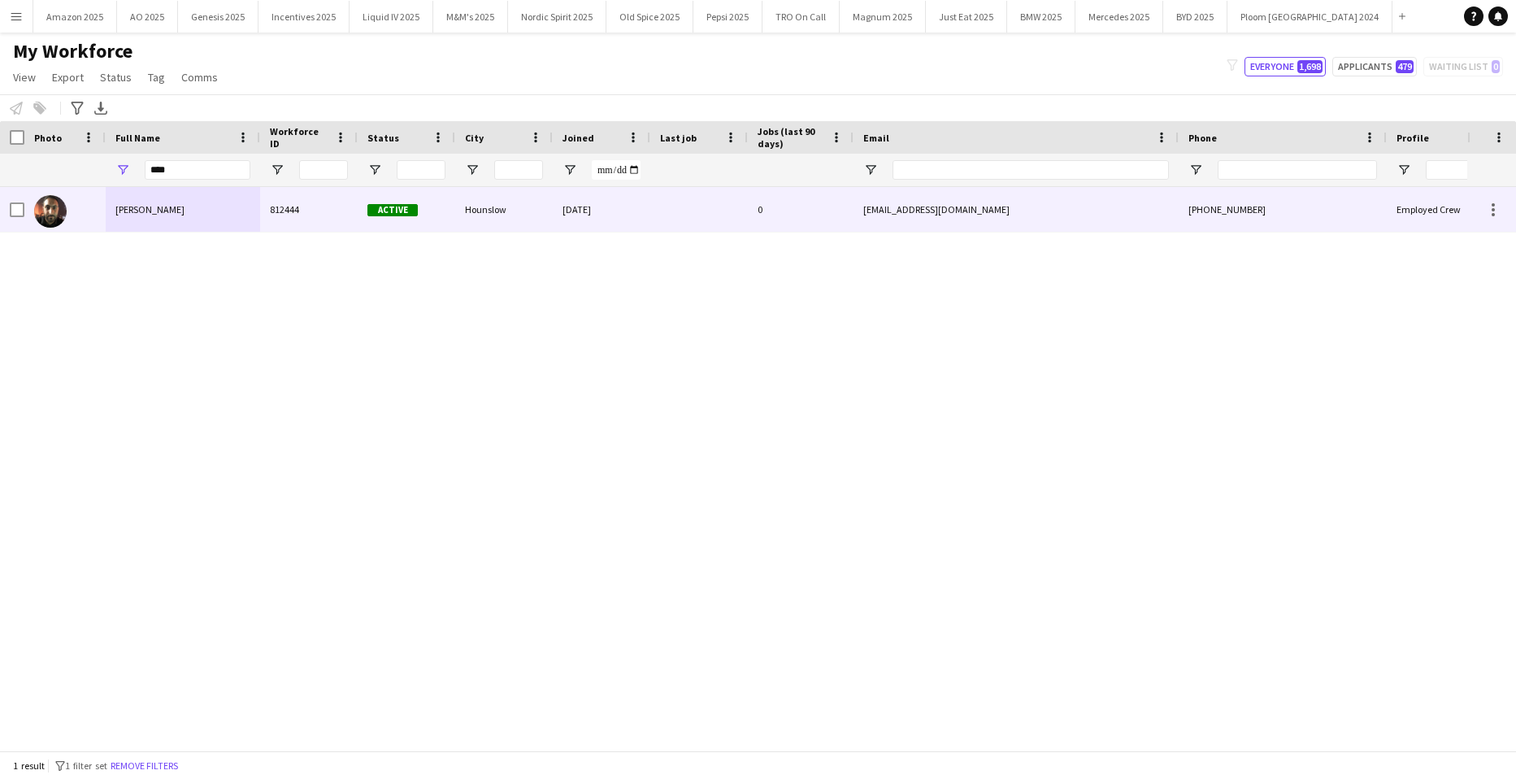
drag, startPoint x: 126, startPoint y: 202, endPoint x: 637, endPoint y: 188, distance: 510.8
click at [138, 202] on div "Zaid Al-Jubarah" at bounding box center [183, 209] width 154 height 45
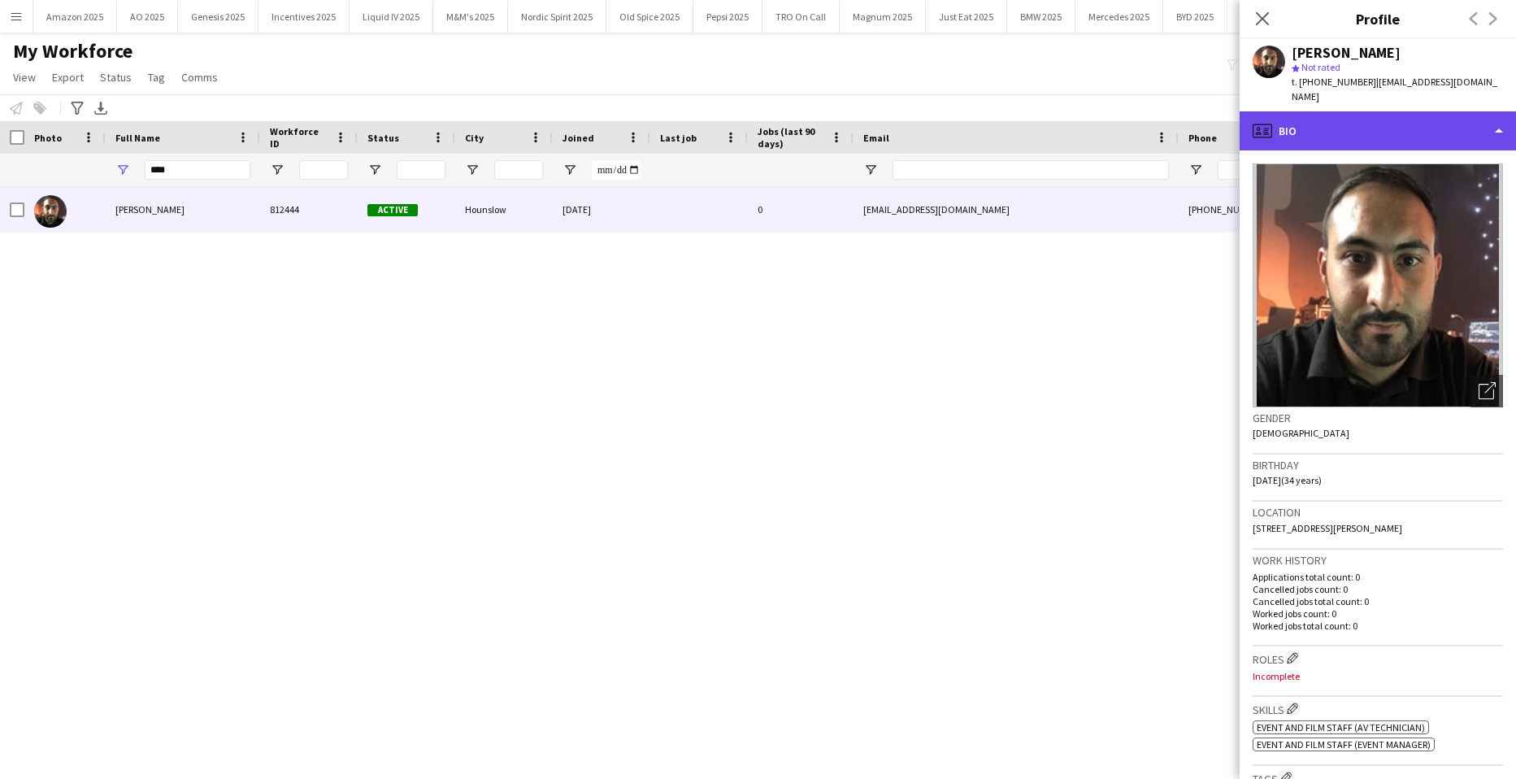
click at [1488, 115] on div "profile Bio" at bounding box center [1378, 130] width 276 height 39
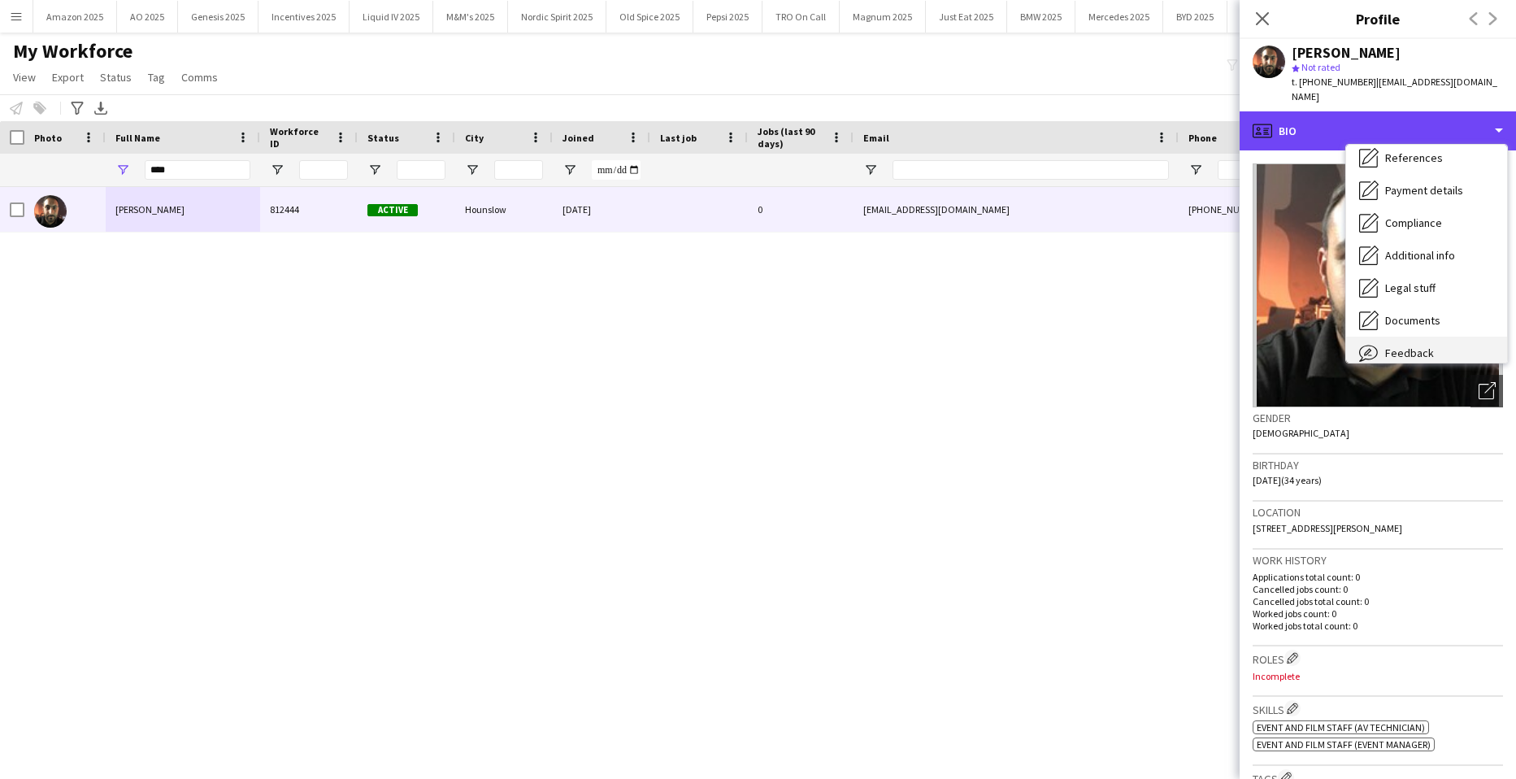
scroll to position [218, 0]
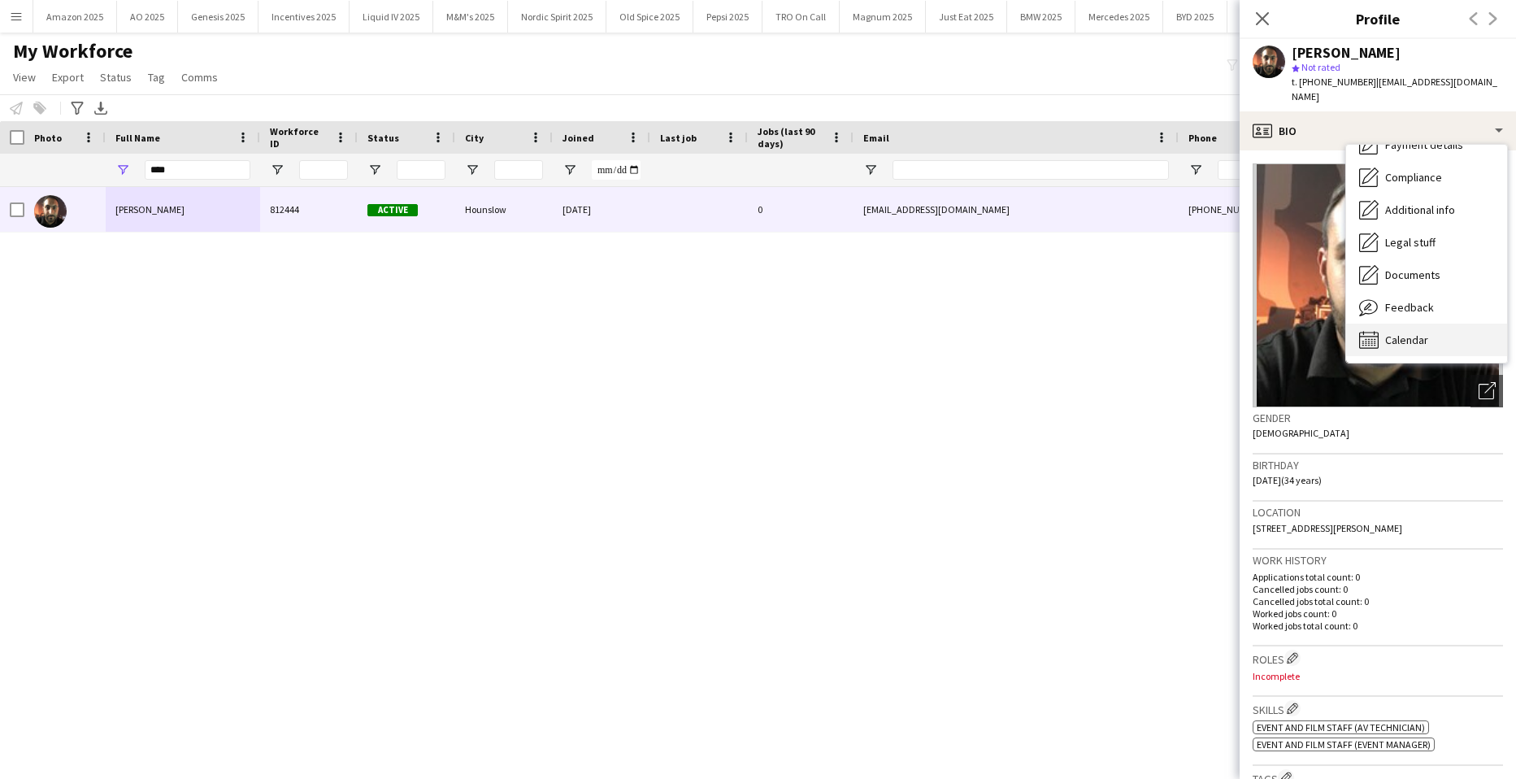
click at [1417, 333] on span "Calendar" at bounding box center [1407, 340] width 43 height 15
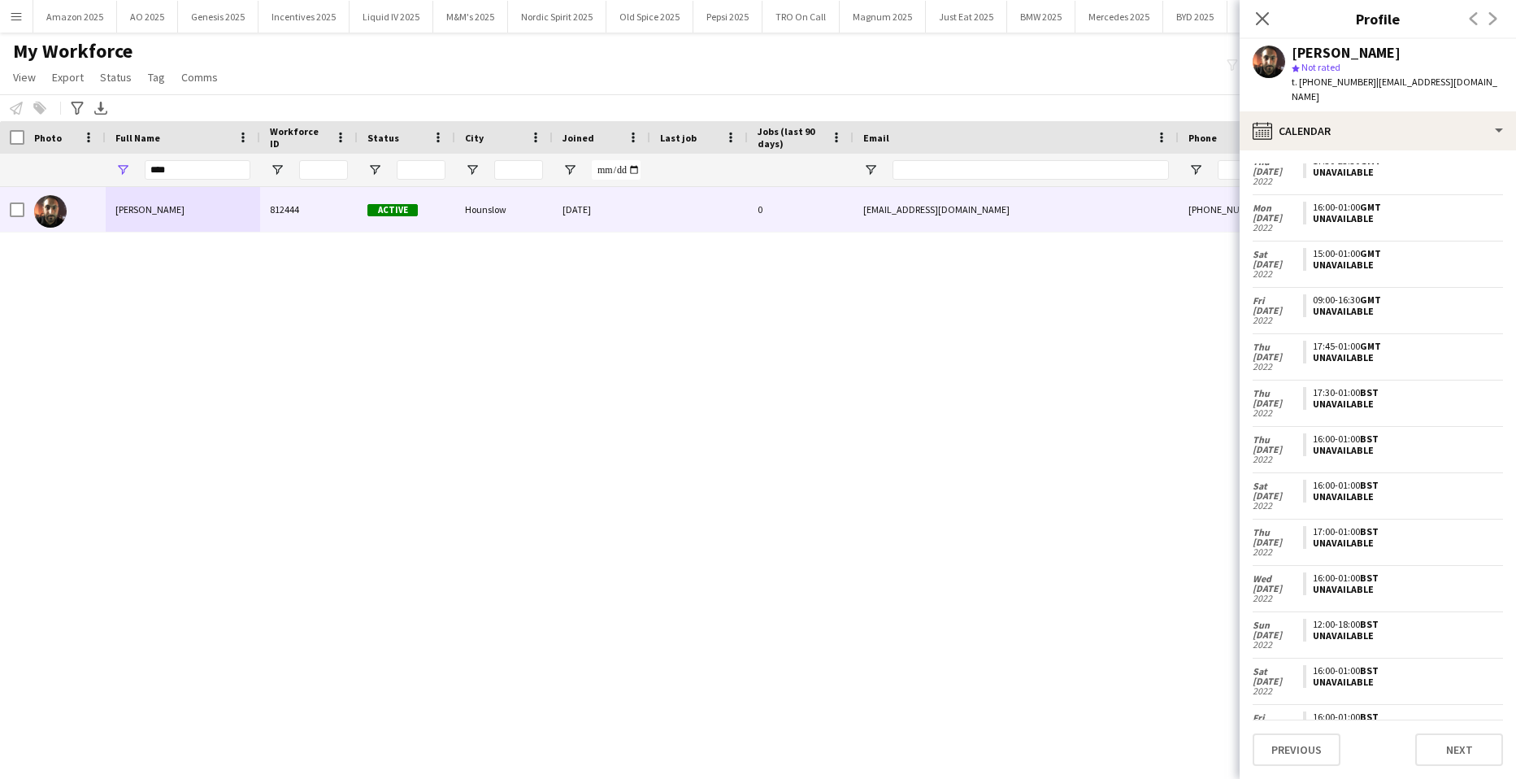
scroll to position [629, 0]
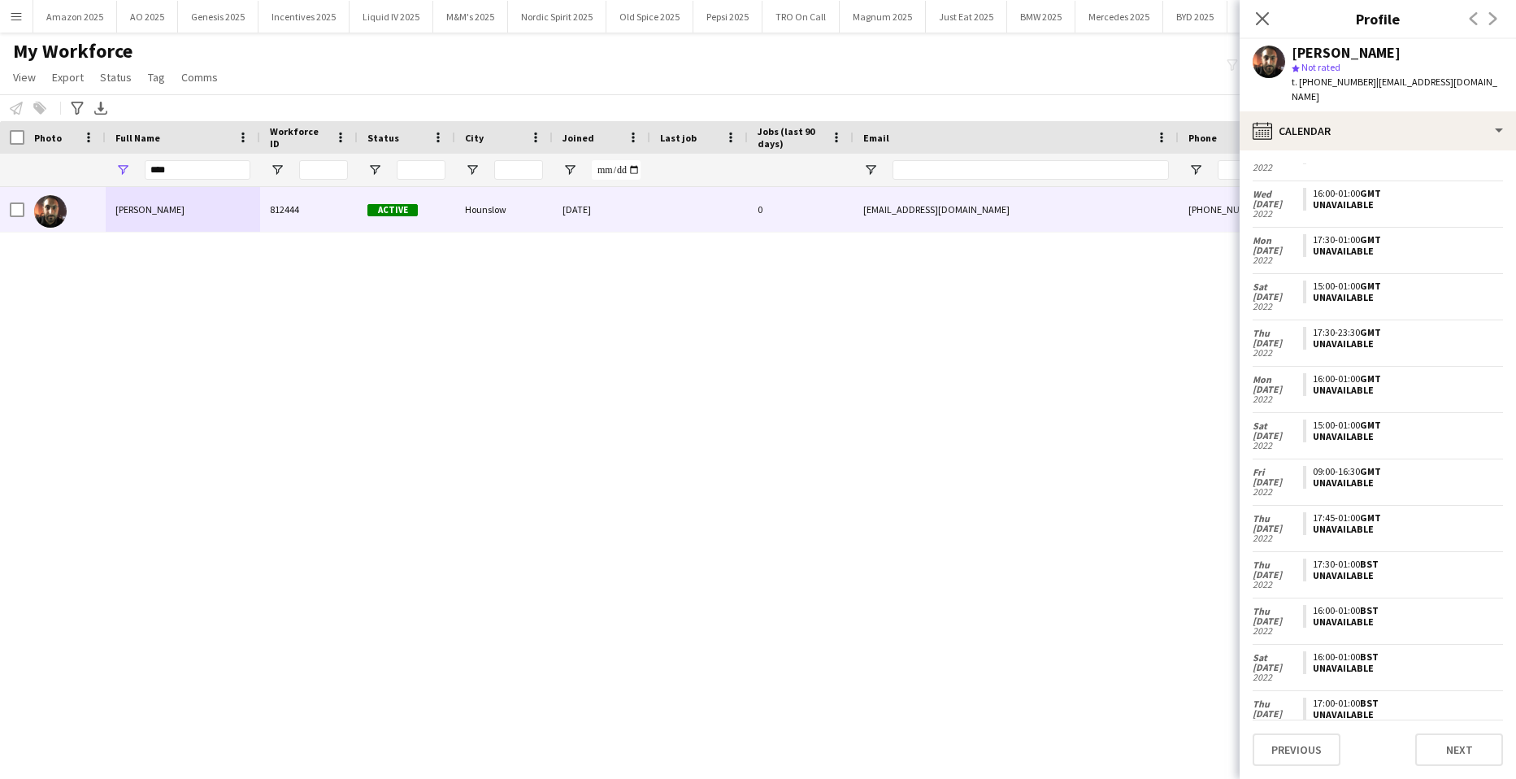
click at [919, 371] on div "Zaid Al-Jubarah 812444 Active Hounslow 10-07-2025 0 zaid2@hotmail.co.uk +447540…" at bounding box center [734, 462] width 1468 height 551
click at [26, 21] on button "Menu" at bounding box center [16, 16] width 33 height 33
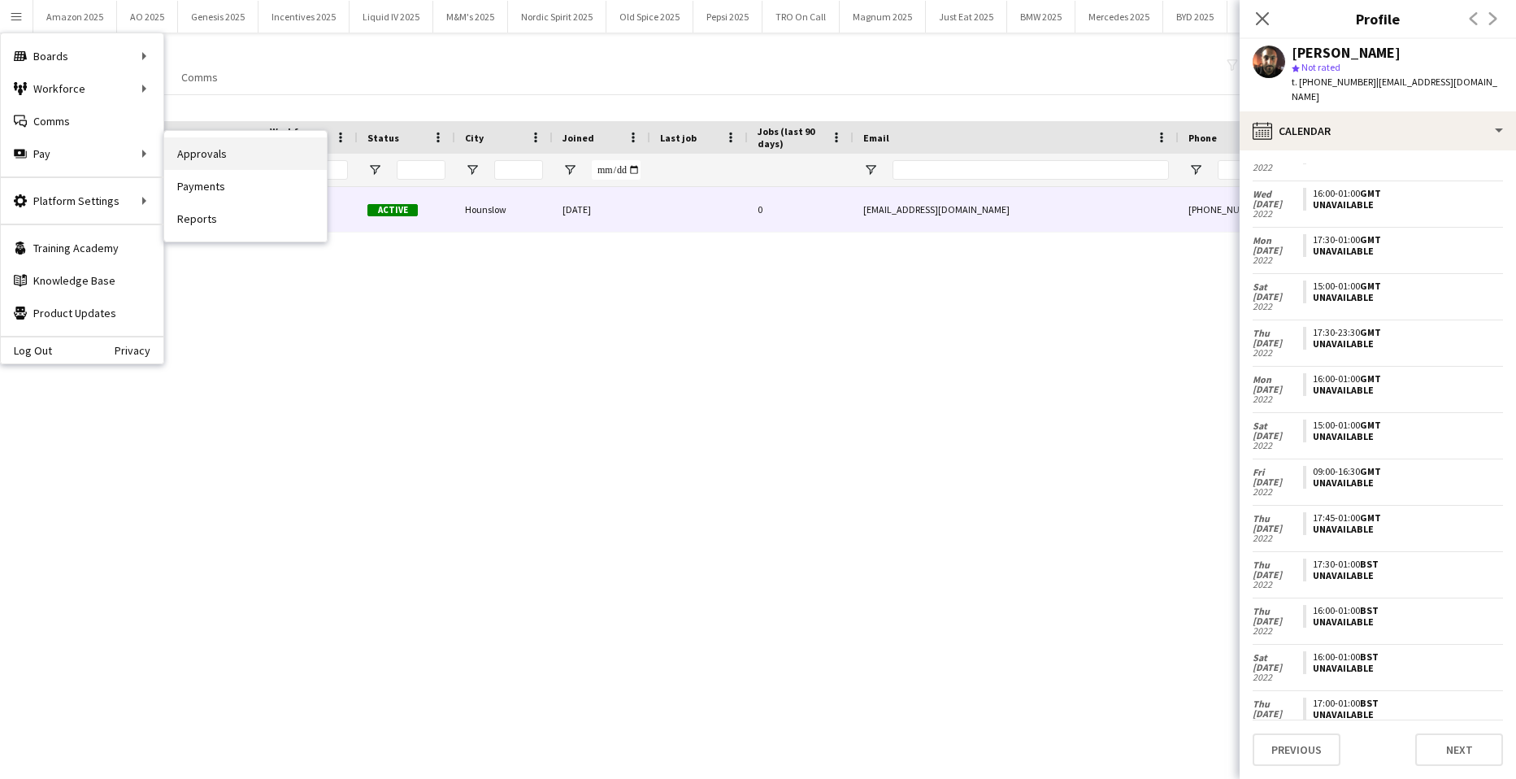
click at [183, 154] on link "Approvals" at bounding box center [245, 153] width 163 height 33
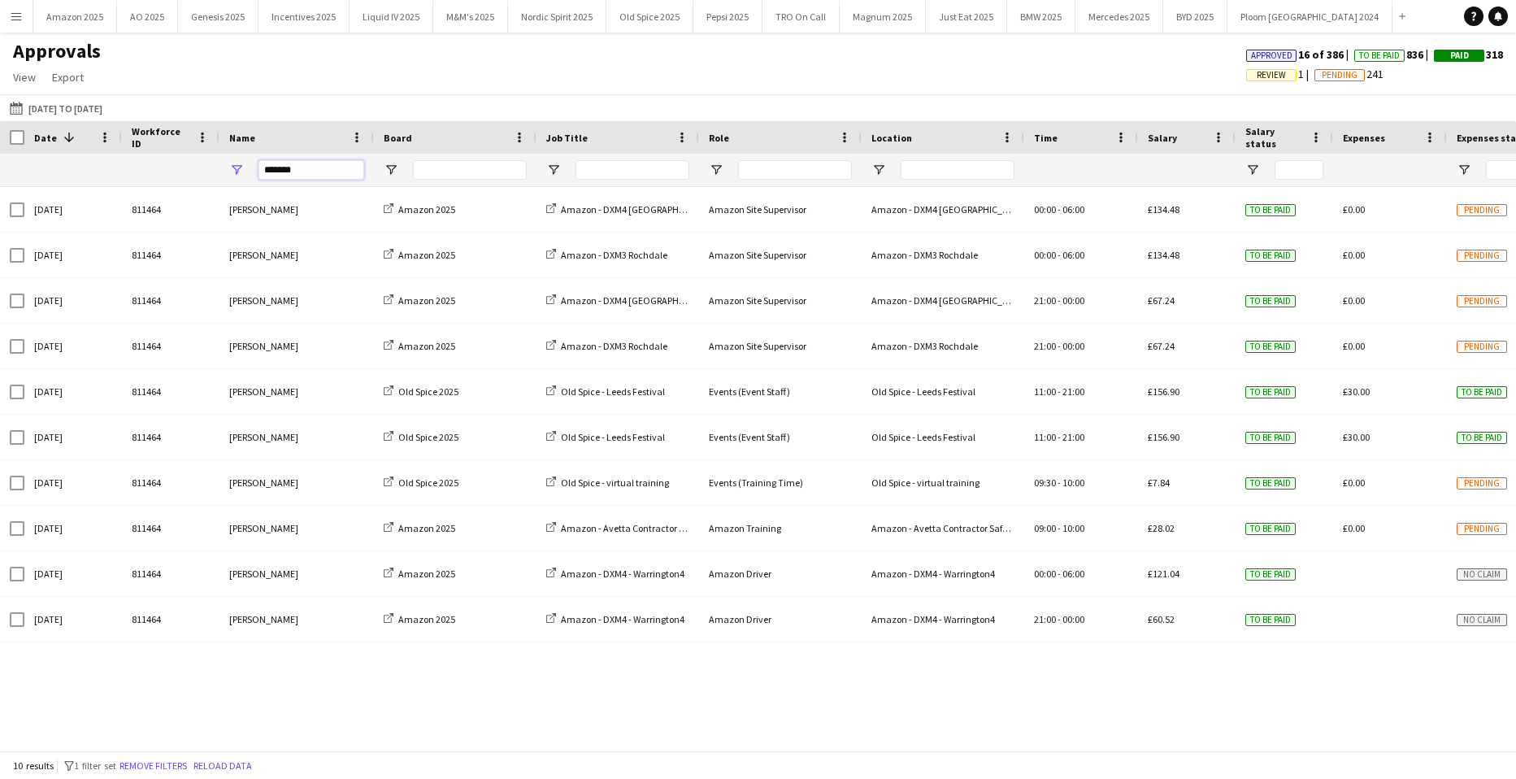
drag, startPoint x: 305, startPoint y: 174, endPoint x: -41, endPoint y: 141, distance: 348.0
click at [0, 141] on html "Menu Boards Boards Boards All jobs Status Workforce Workforce My Workforce Recr…" at bounding box center [758, 389] width 1516 height 779
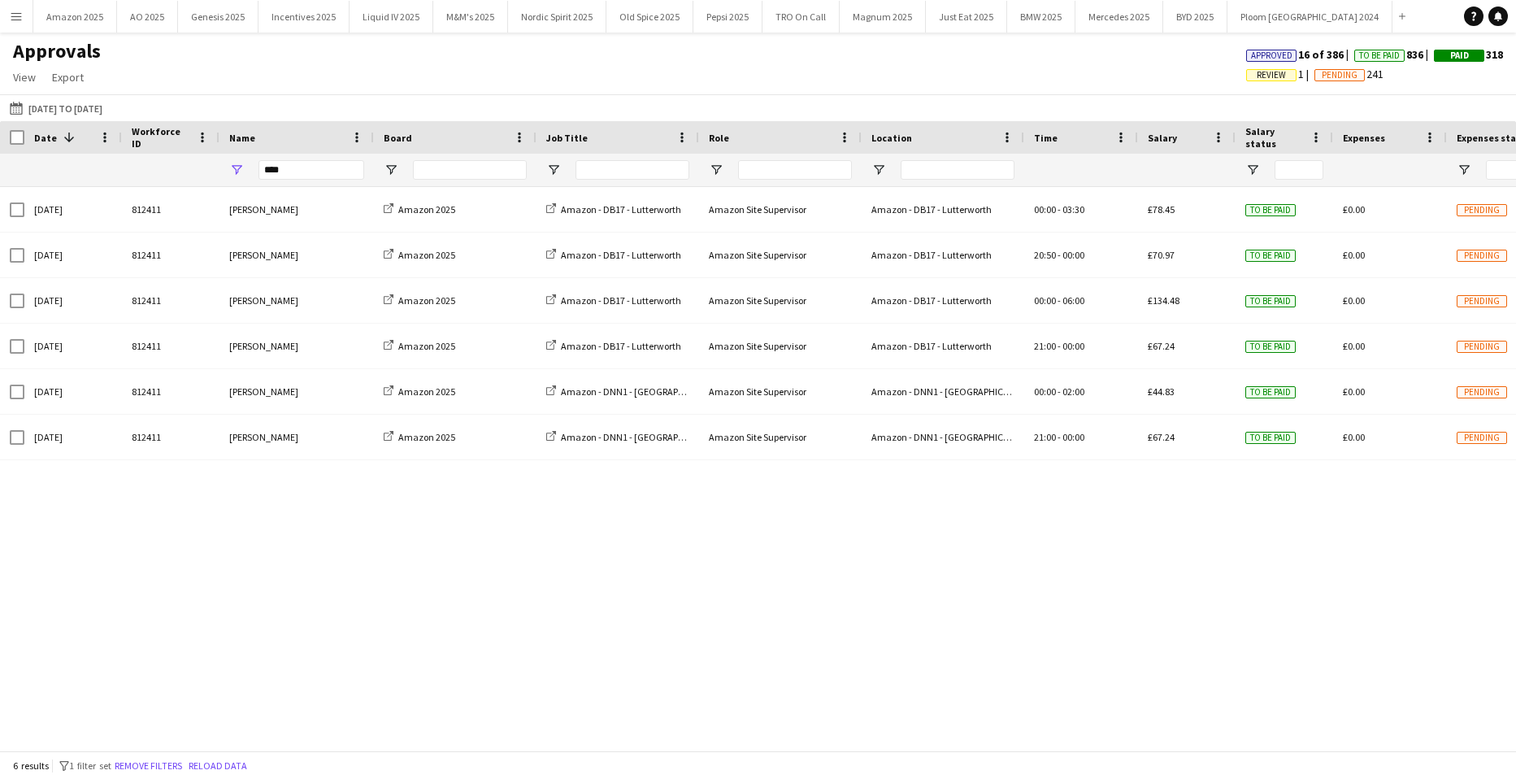
click at [1256, 608] on div "Sat, 30 Aug 2025 812411 Alex Reid Amazon 2025 Amazon - DB17 - Lutterworth Amazo…" at bounding box center [758, 462] width 1516 height 551
click at [912, 74] on div "Approvals View Customise view Customise filters Reset Filters Reset View Reset …" at bounding box center [758, 66] width 1516 height 55
drag, startPoint x: 330, startPoint y: 174, endPoint x: -41, endPoint y: 176, distance: 371.6
click at [0, 176] on html "Menu Boards Boards Boards All jobs Status Workforce Workforce My Workforce Recr…" at bounding box center [758, 389] width 1516 height 779
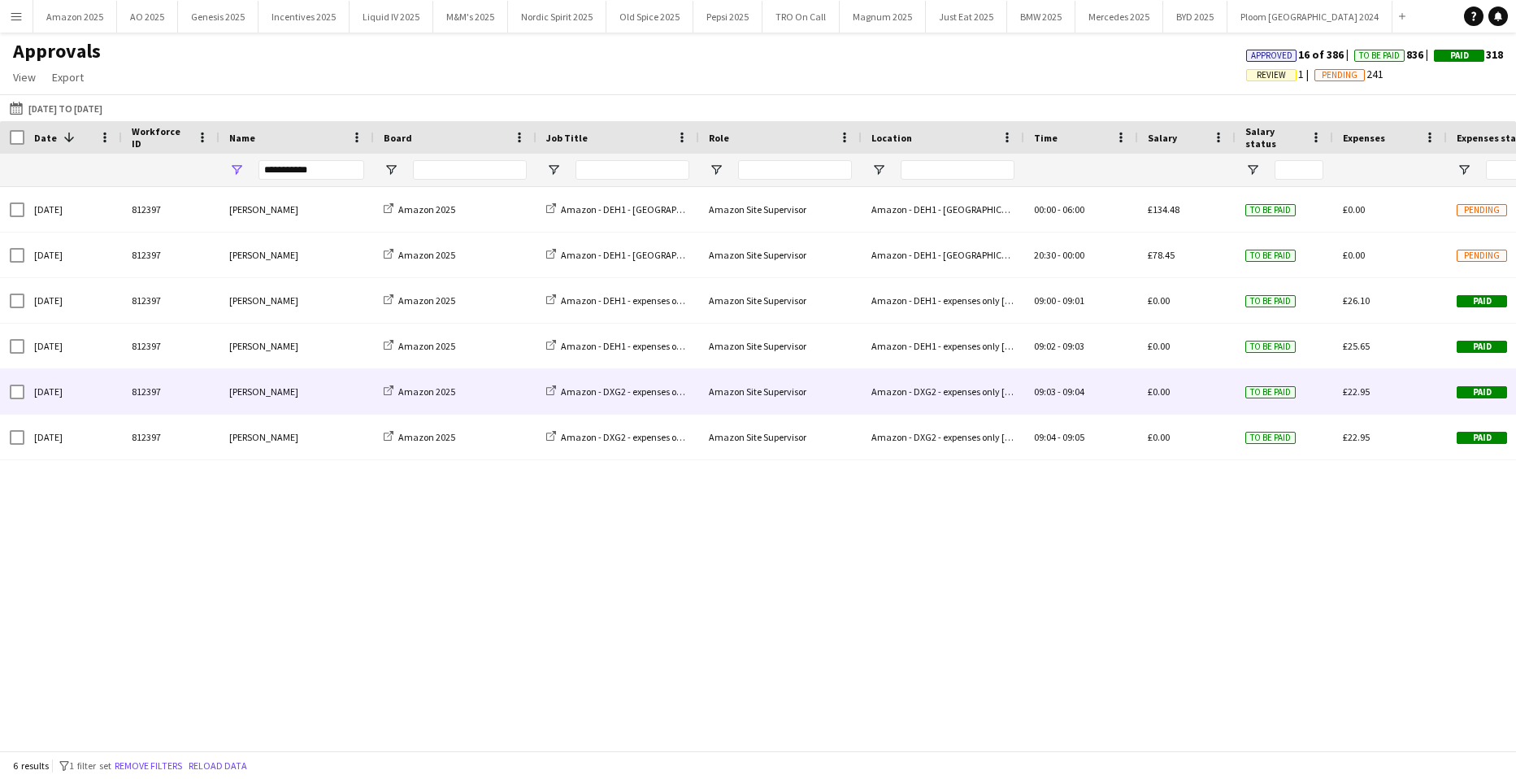
click at [1282, 394] on span "To be paid" at bounding box center [1271, 392] width 50 height 12
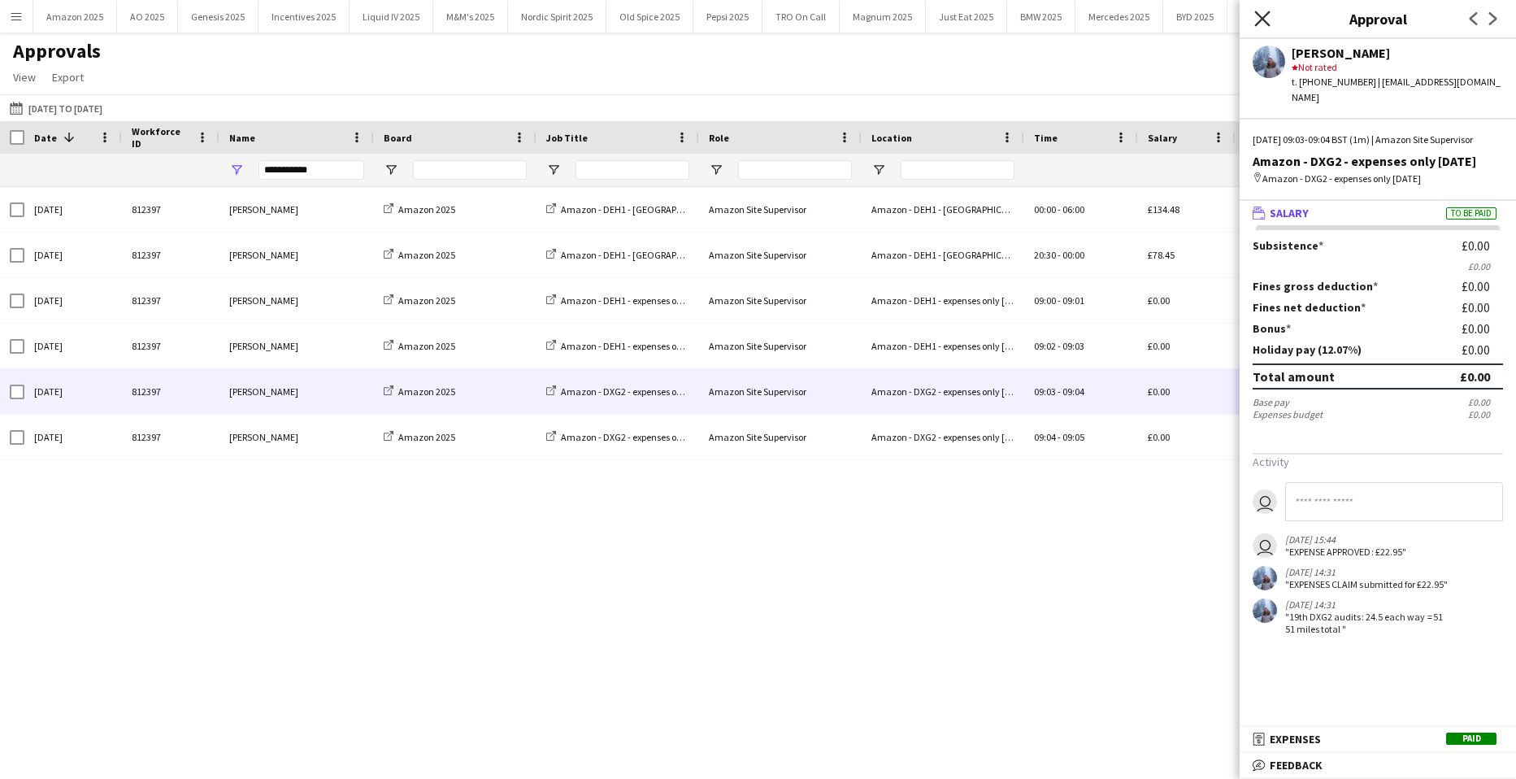
click at [1256, 12] on icon at bounding box center [1262, 18] width 15 height 15
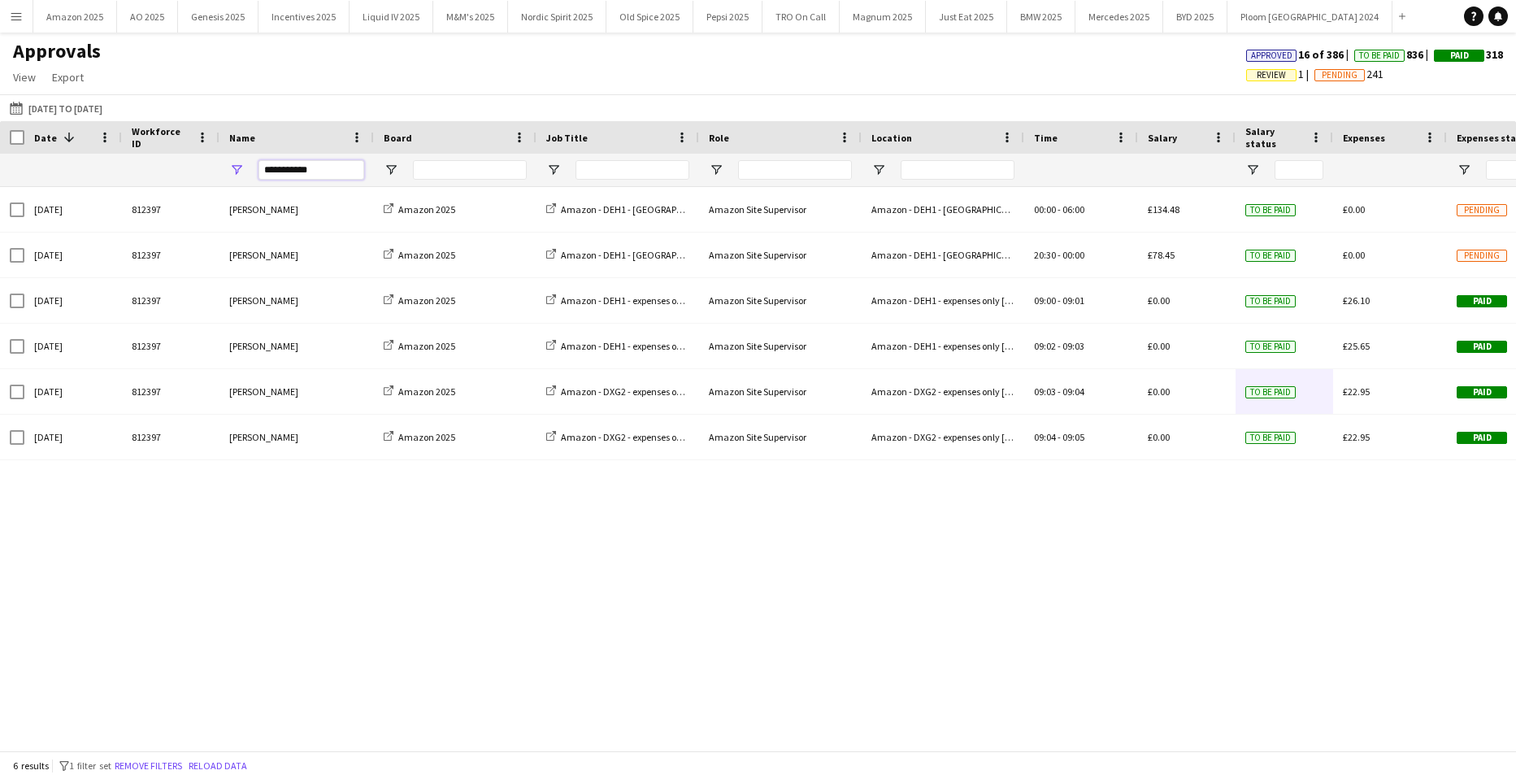
drag, startPoint x: 348, startPoint y: 170, endPoint x: 63, endPoint y: 163, distance: 284.7
click at [69, 163] on div "**********" at bounding box center [1041, 170] width 2082 height 33
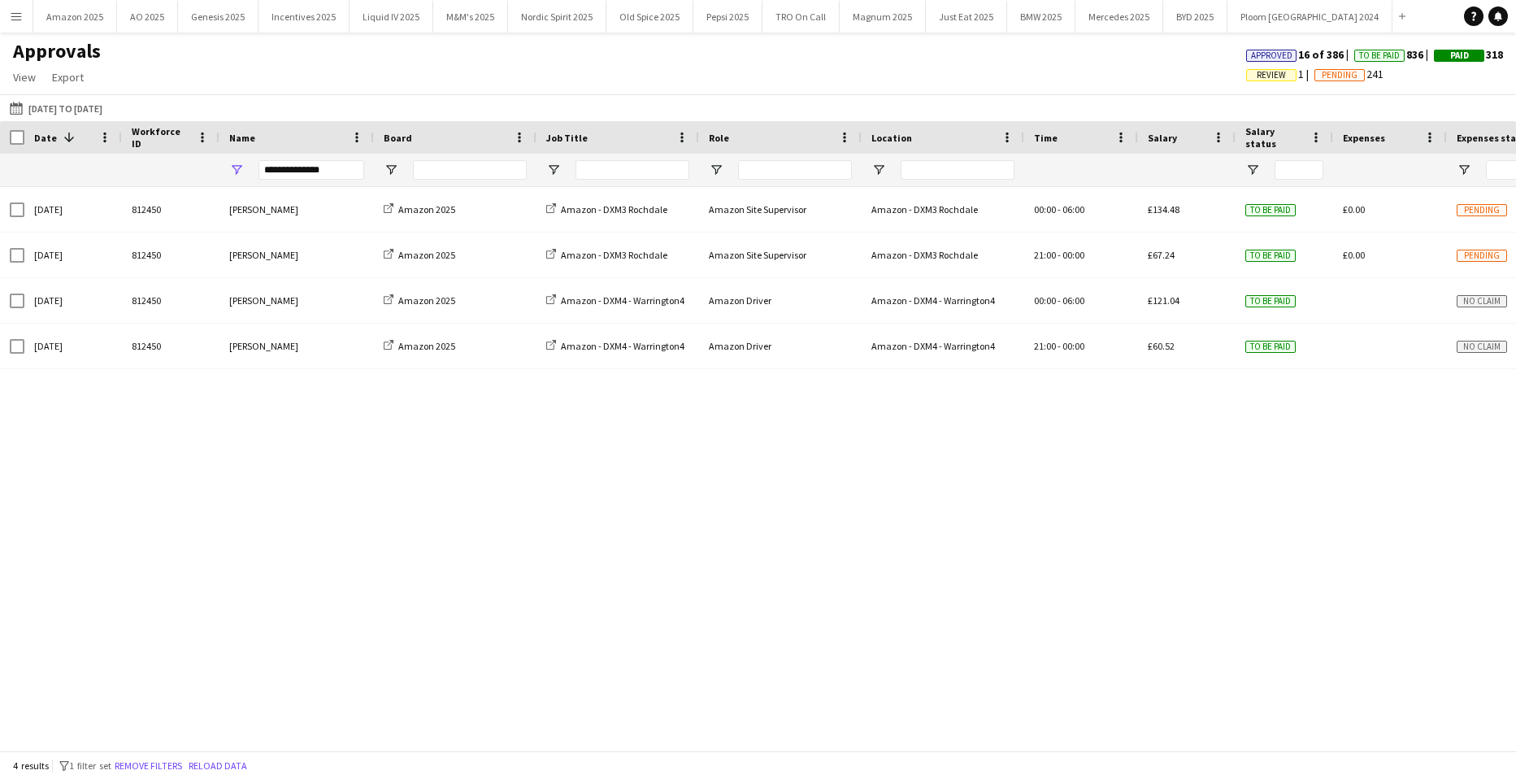
drag, startPoint x: 205, startPoint y: 172, endPoint x: 220, endPoint y: 164, distance: 16.7
click at [205, 172] on div at bounding box center [171, 170] width 78 height 33
drag, startPoint x: 331, startPoint y: 166, endPoint x: -41, endPoint y: 260, distance: 384.2
click at [0, 260] on html "Menu Boards Boards Boards All jobs Status Workforce Workforce My Workforce Recr…" at bounding box center [758, 389] width 1516 height 779
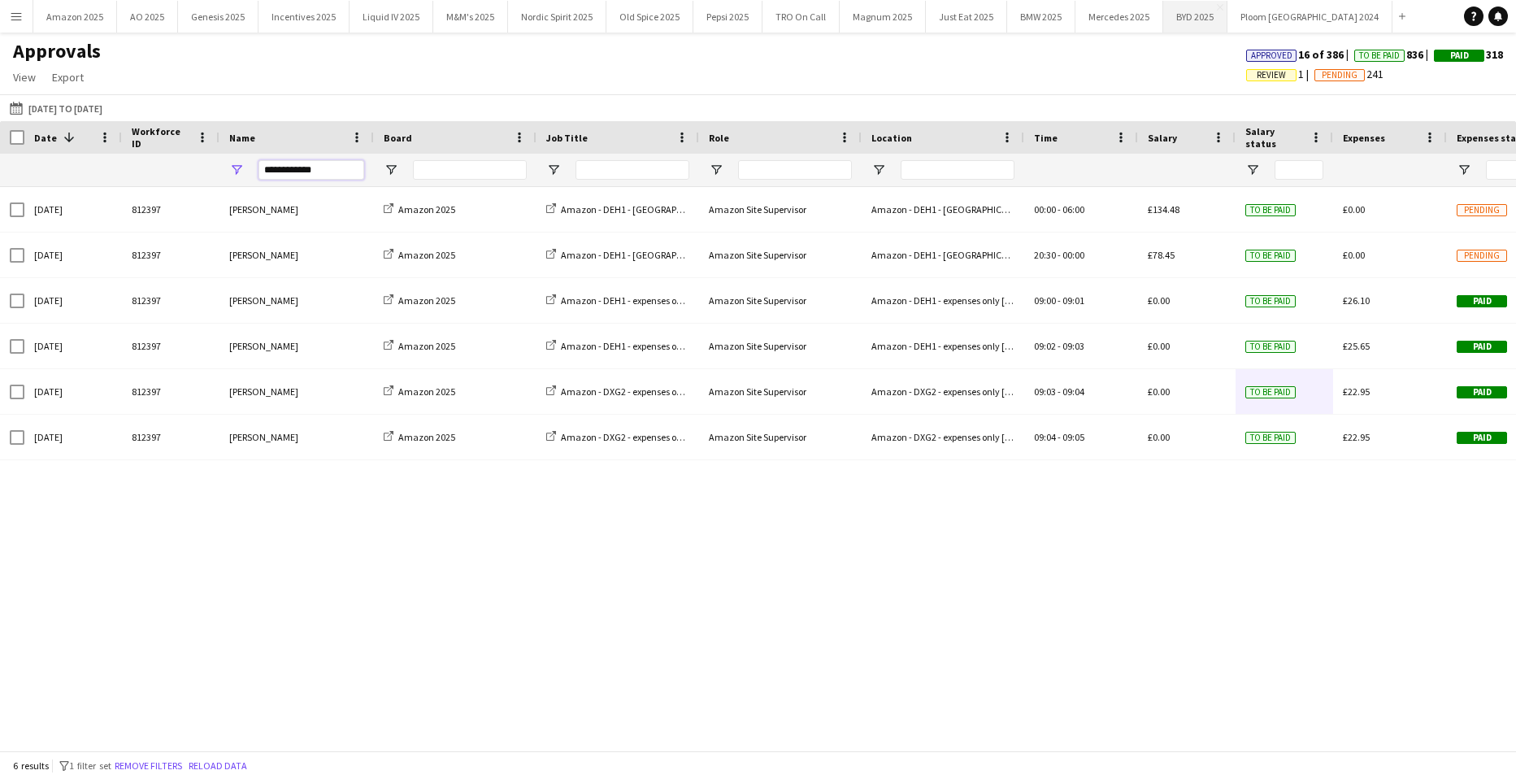
type input "**********"
drag, startPoint x: 237, startPoint y: 174, endPoint x: 213, endPoint y: 261, distance: 90.4
click at [0, 285] on html "Menu Boards Boards Boards All jobs Status Workforce Workforce My Workforce Recr…" at bounding box center [758, 389] width 1516 height 779
click at [11, 15] on app-icon "Menu" at bounding box center [16, 16] width 13 height 13
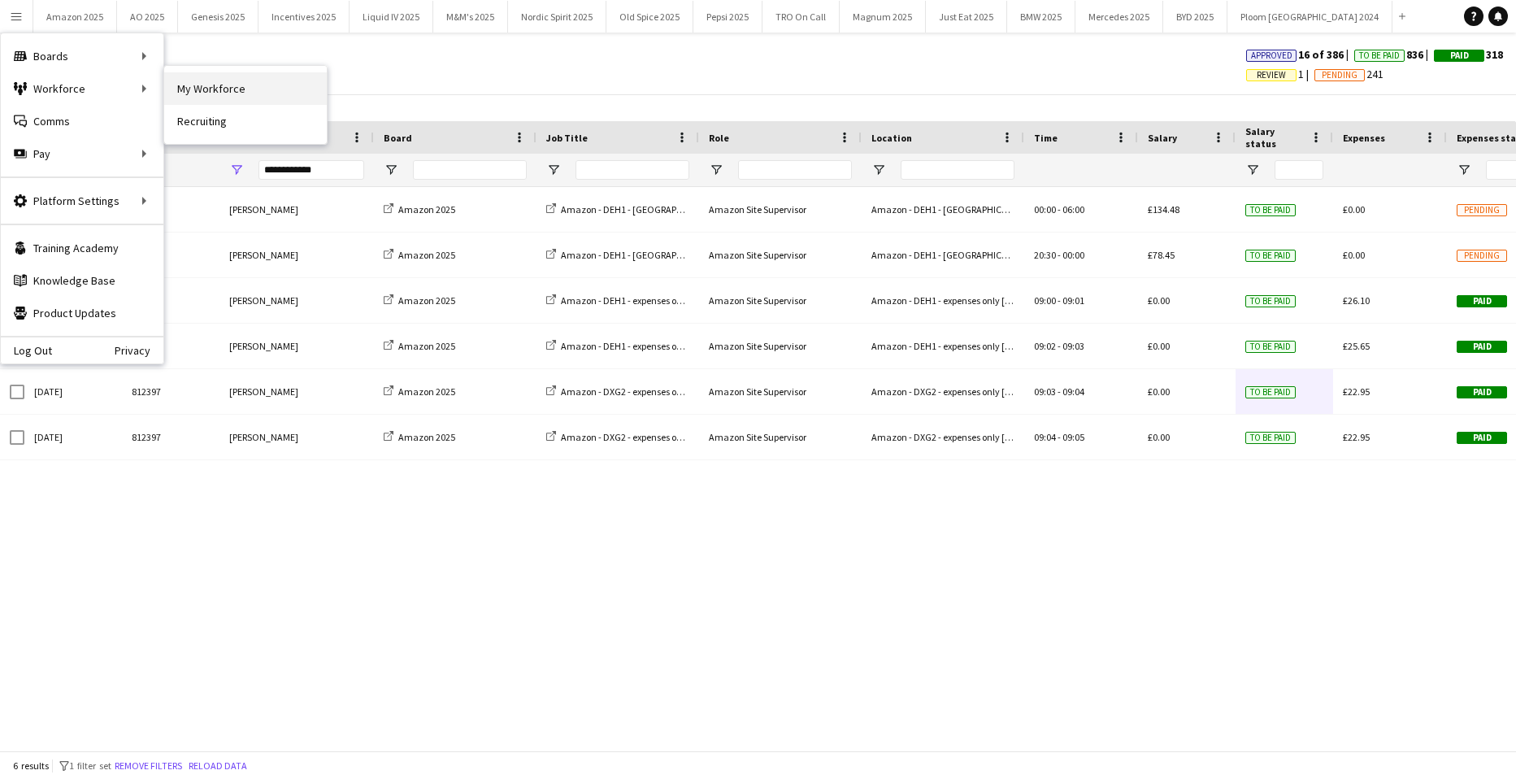
click at [216, 82] on link "My Workforce" at bounding box center [245, 88] width 163 height 33
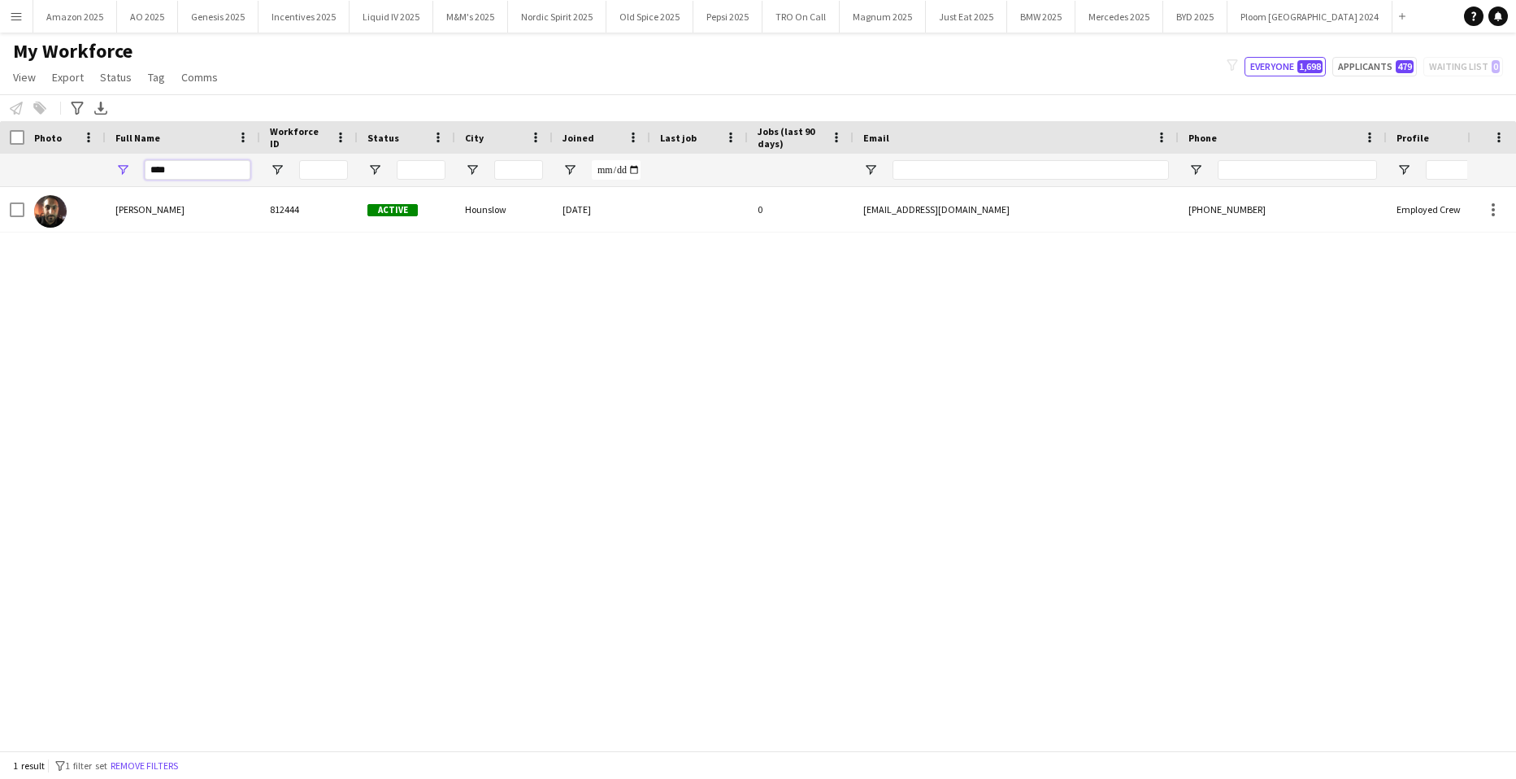
drag, startPoint x: 206, startPoint y: 179, endPoint x: -41, endPoint y: 218, distance: 250.2
click at [0, 218] on html "Menu Boards Boards Boards All jobs Status Workforce Workforce My Workforce Recr…" at bounding box center [758, 389] width 1516 height 779
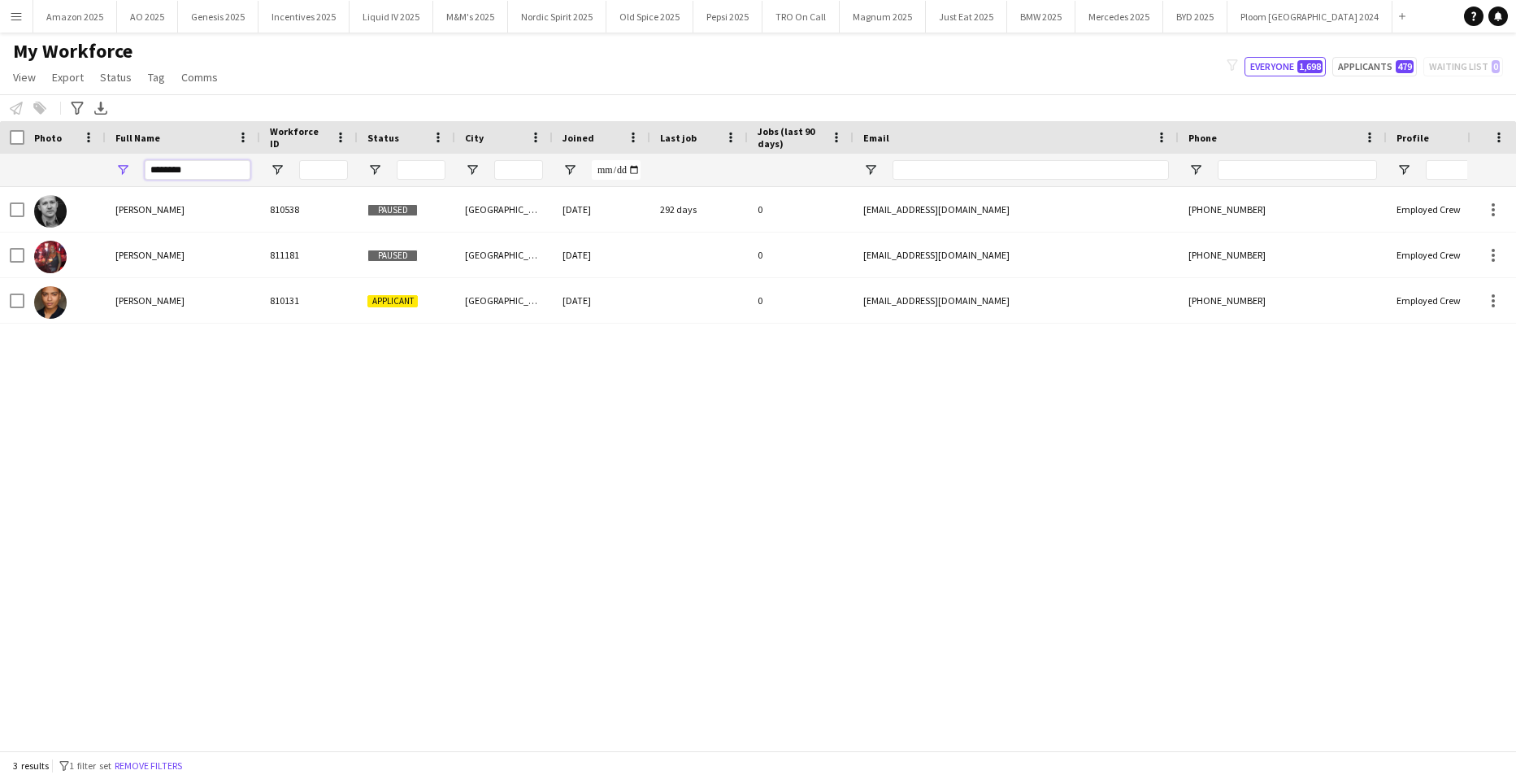
type input "********"
click at [278, 450] on div "Zaid Al-Jubarah 812444 Active Hounslow 10-07-2025 0 zaid2@hotmail.co.uk +447540…" at bounding box center [734, 462] width 1468 height 551
drag, startPoint x: 228, startPoint y: 168, endPoint x: -41, endPoint y: 148, distance: 269.8
click at [0, 148] on html "Menu Boards Boards Boards All jobs Status Workforce Workforce My Workforce Recr…" at bounding box center [758, 389] width 1516 height 779
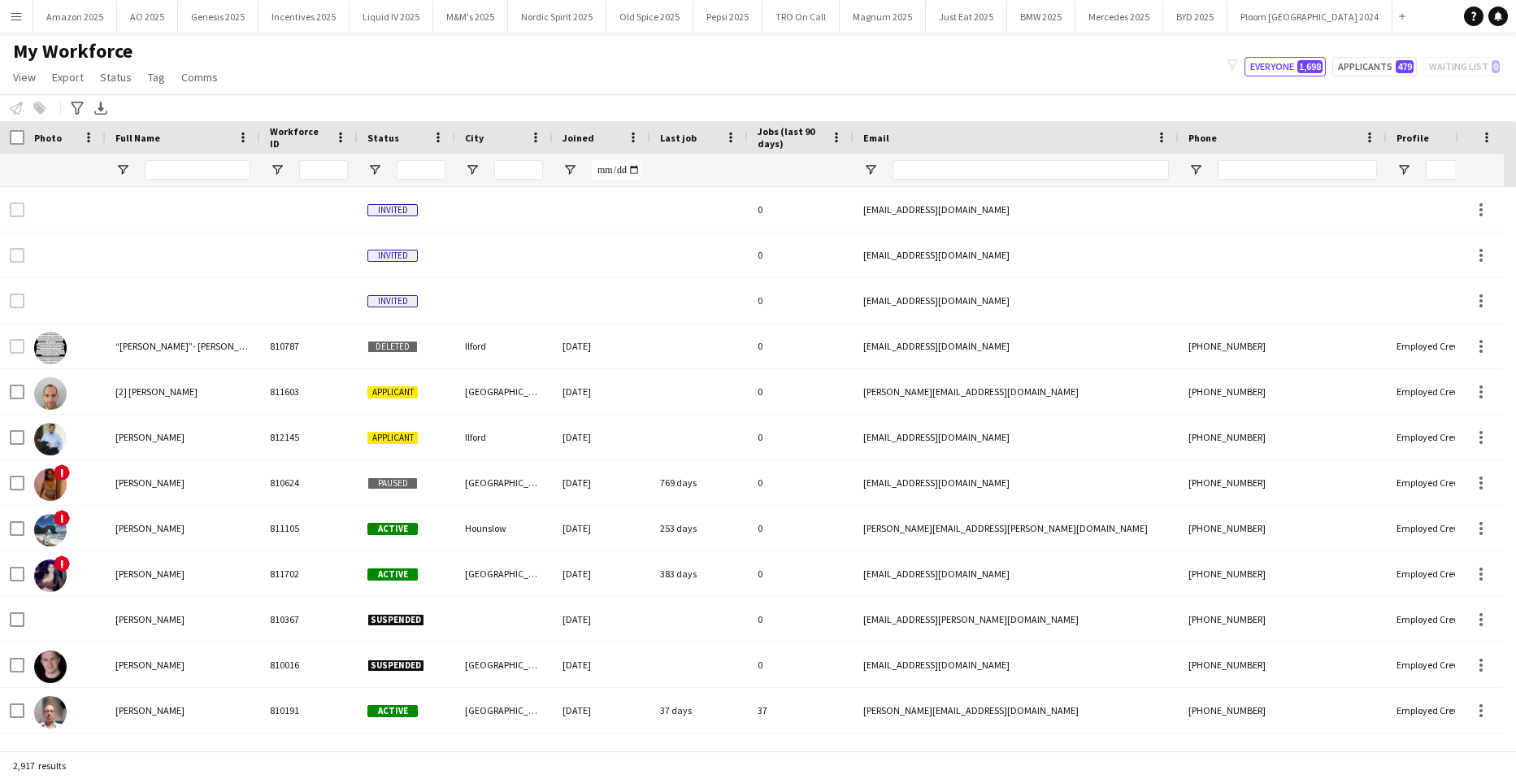
click at [23, 19] on button "Menu" at bounding box center [16, 16] width 33 height 33
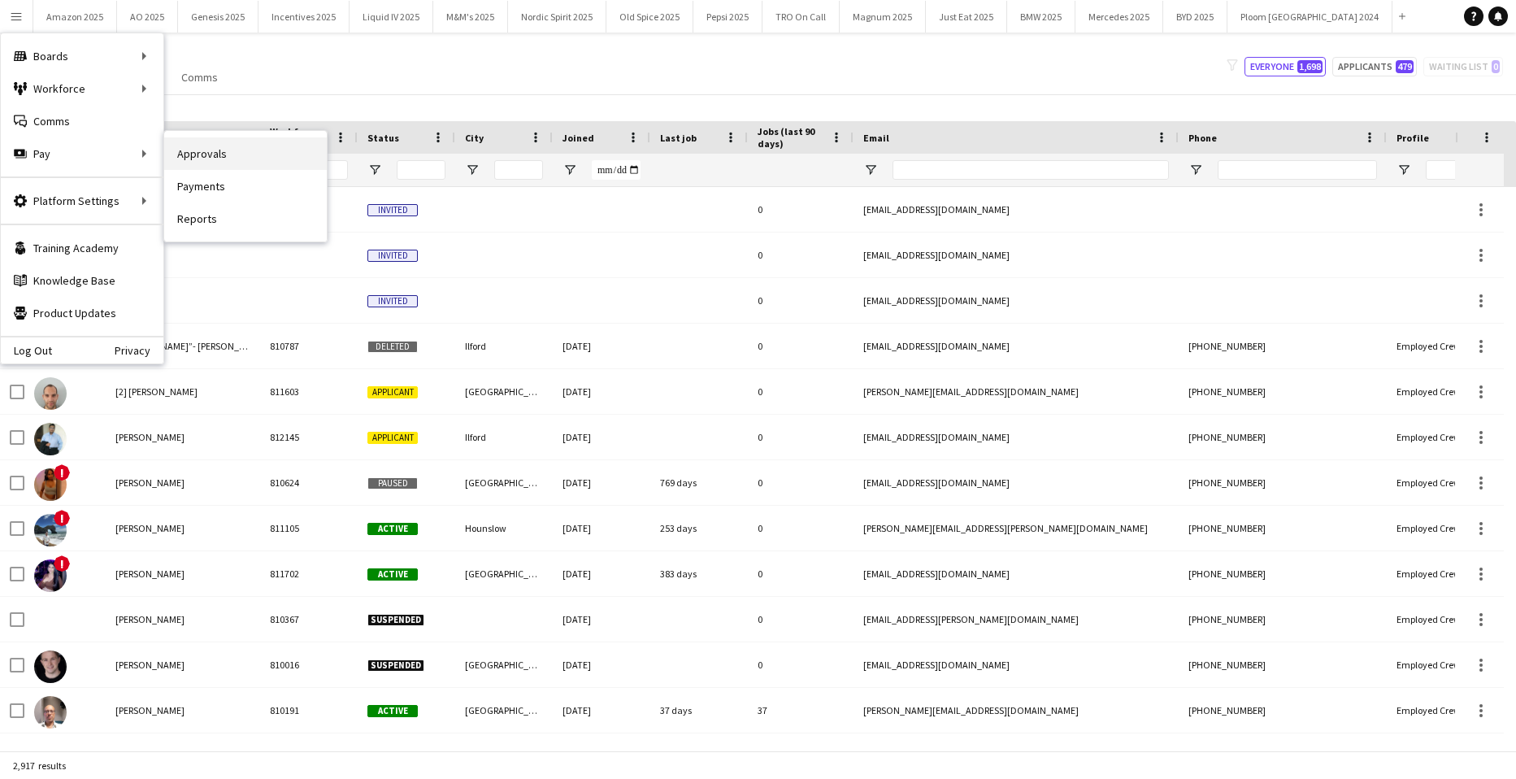
click at [218, 148] on link "Approvals" at bounding box center [245, 153] width 163 height 33
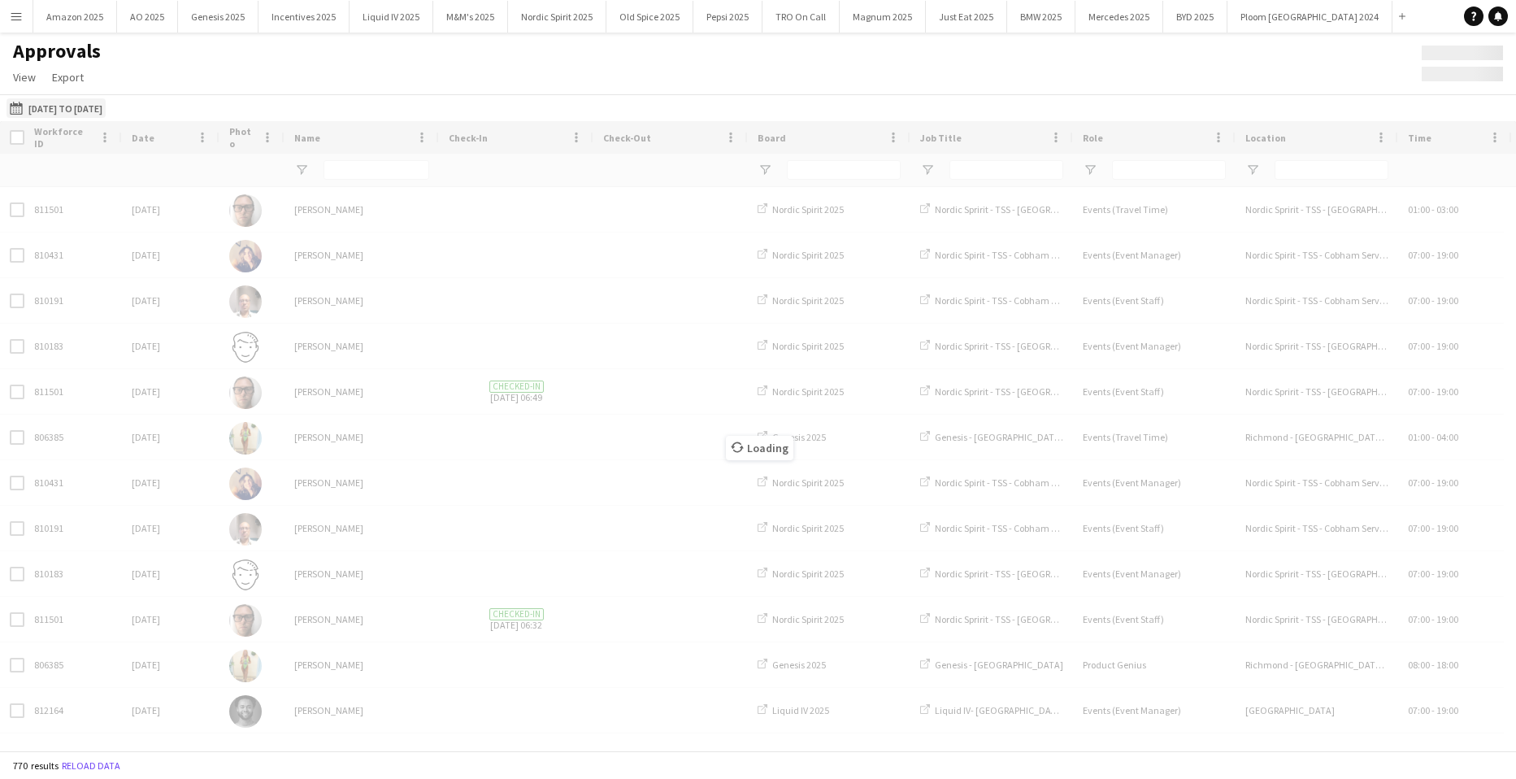
click at [106, 108] on button "28-07-2025 to 31-08-2025 28-07-2025 to 31-08-2025" at bounding box center [56, 108] width 99 height 20
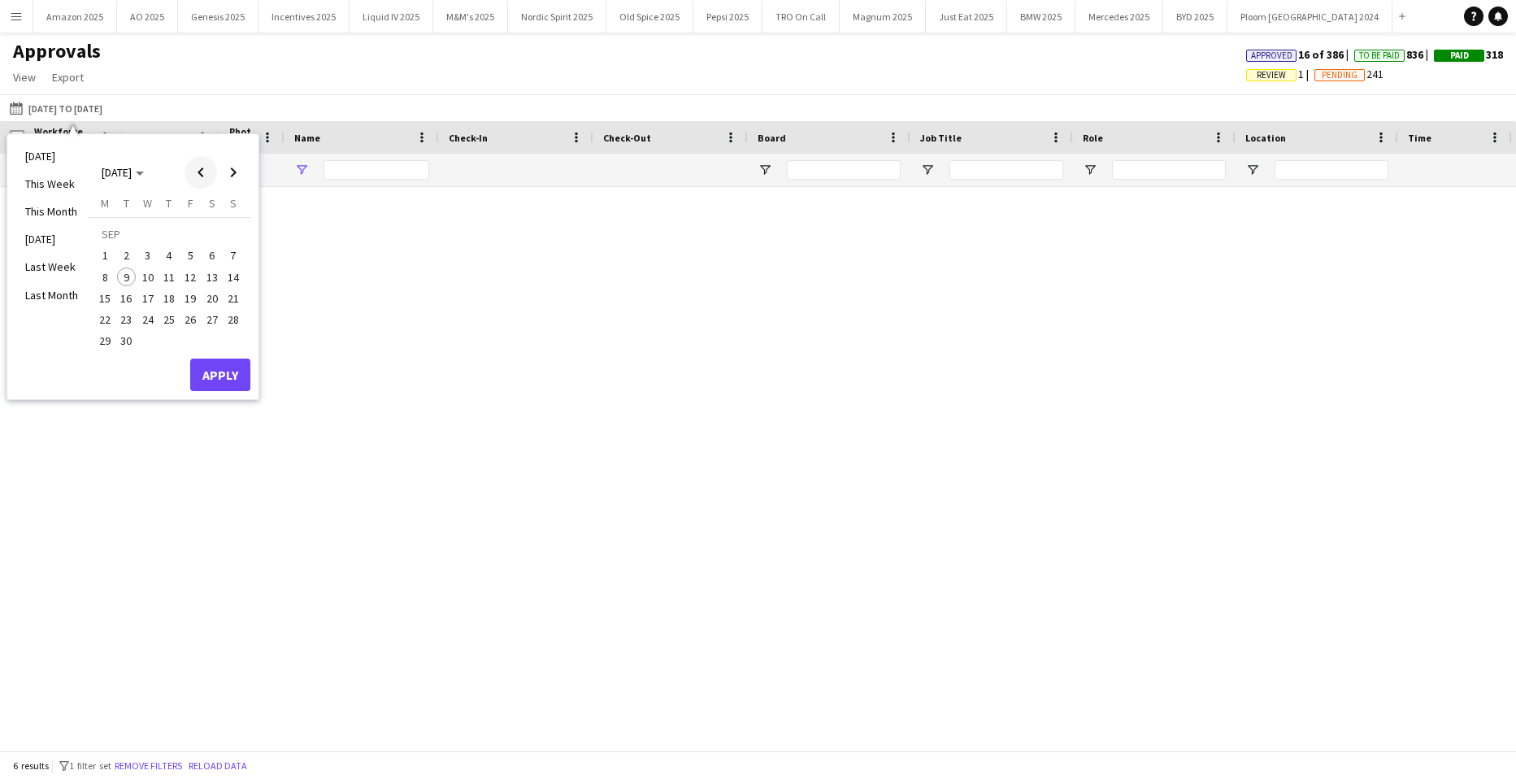
type input "**********"
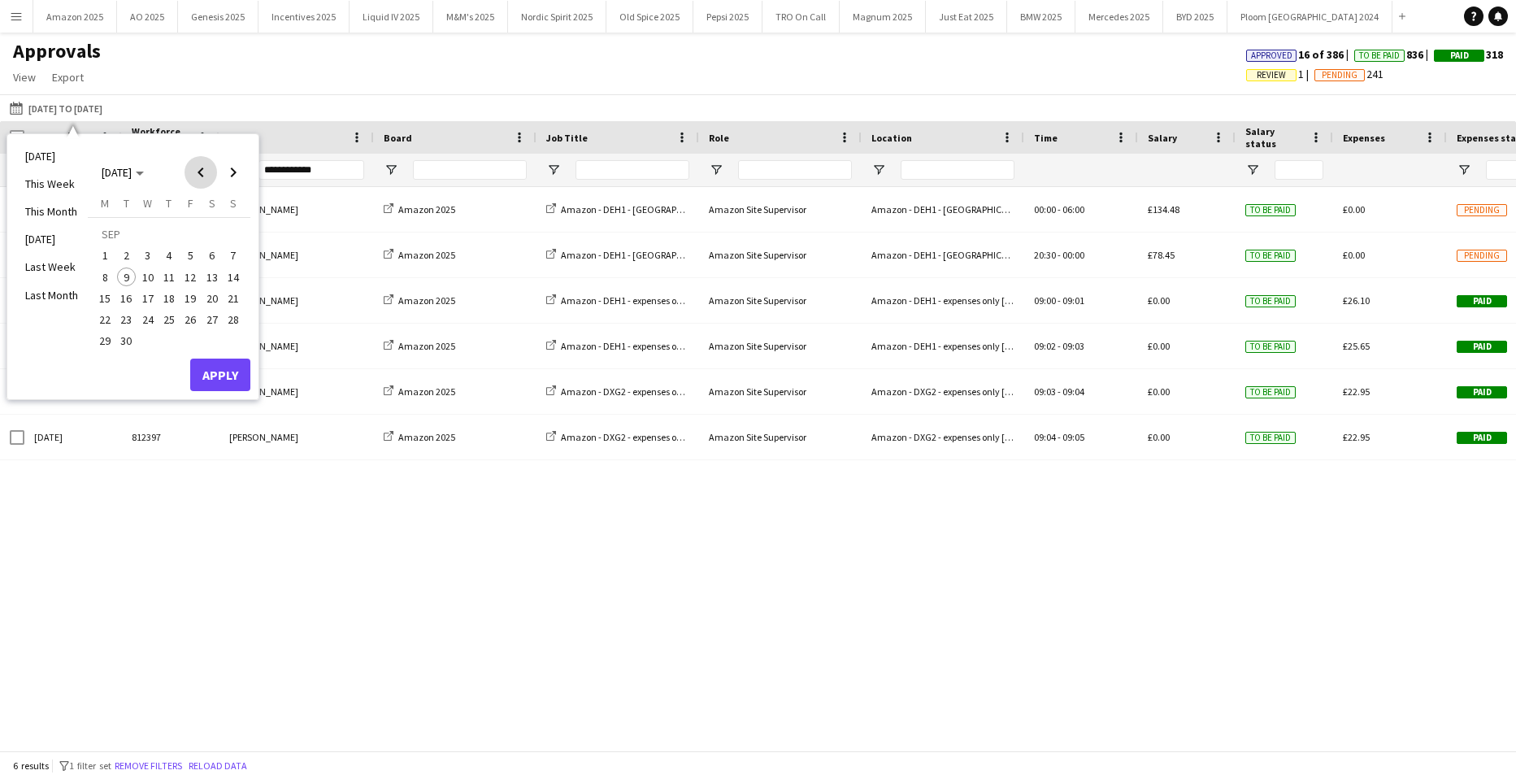
click at [202, 169] on span "Previous month" at bounding box center [201, 172] width 33 height 33
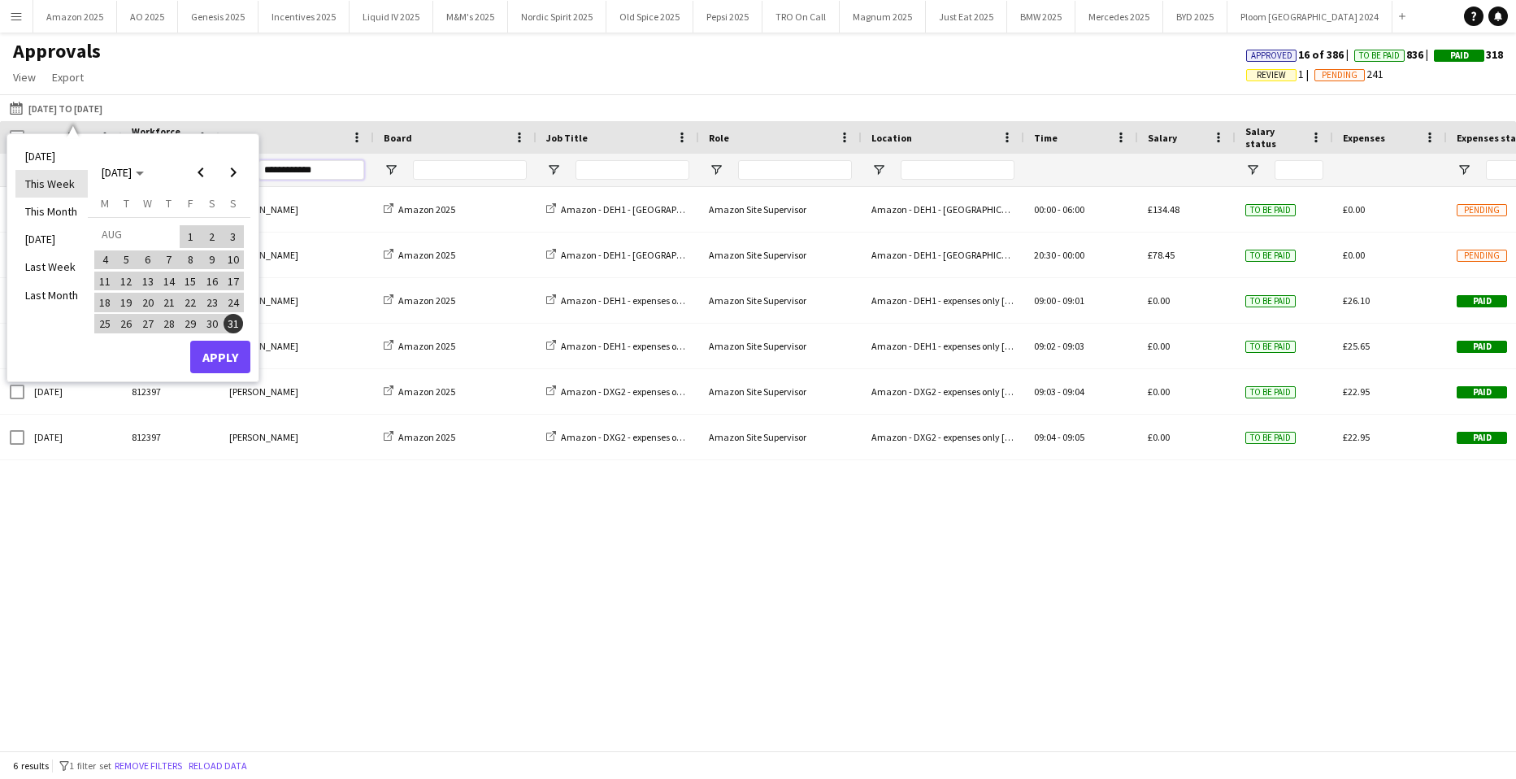
drag, startPoint x: 340, startPoint y: 179, endPoint x: 80, endPoint y: 172, distance: 260.3
click at [83, 172] on main "Approvals View Customise view Customise filters Reset Filters Reset View Reset …" at bounding box center [758, 395] width 1516 height 724
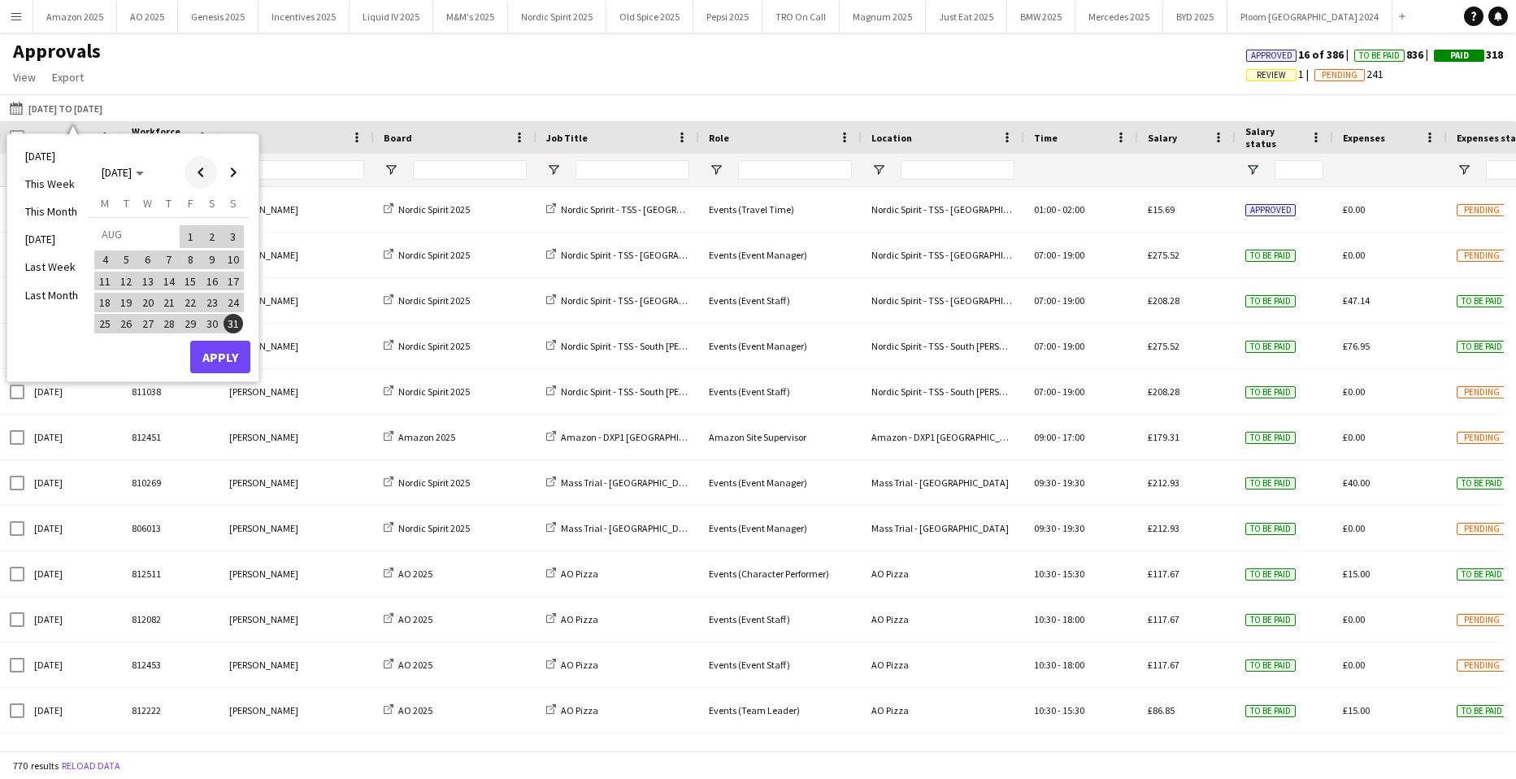
click at [209, 171] on span "Previous month" at bounding box center [201, 172] width 33 height 33
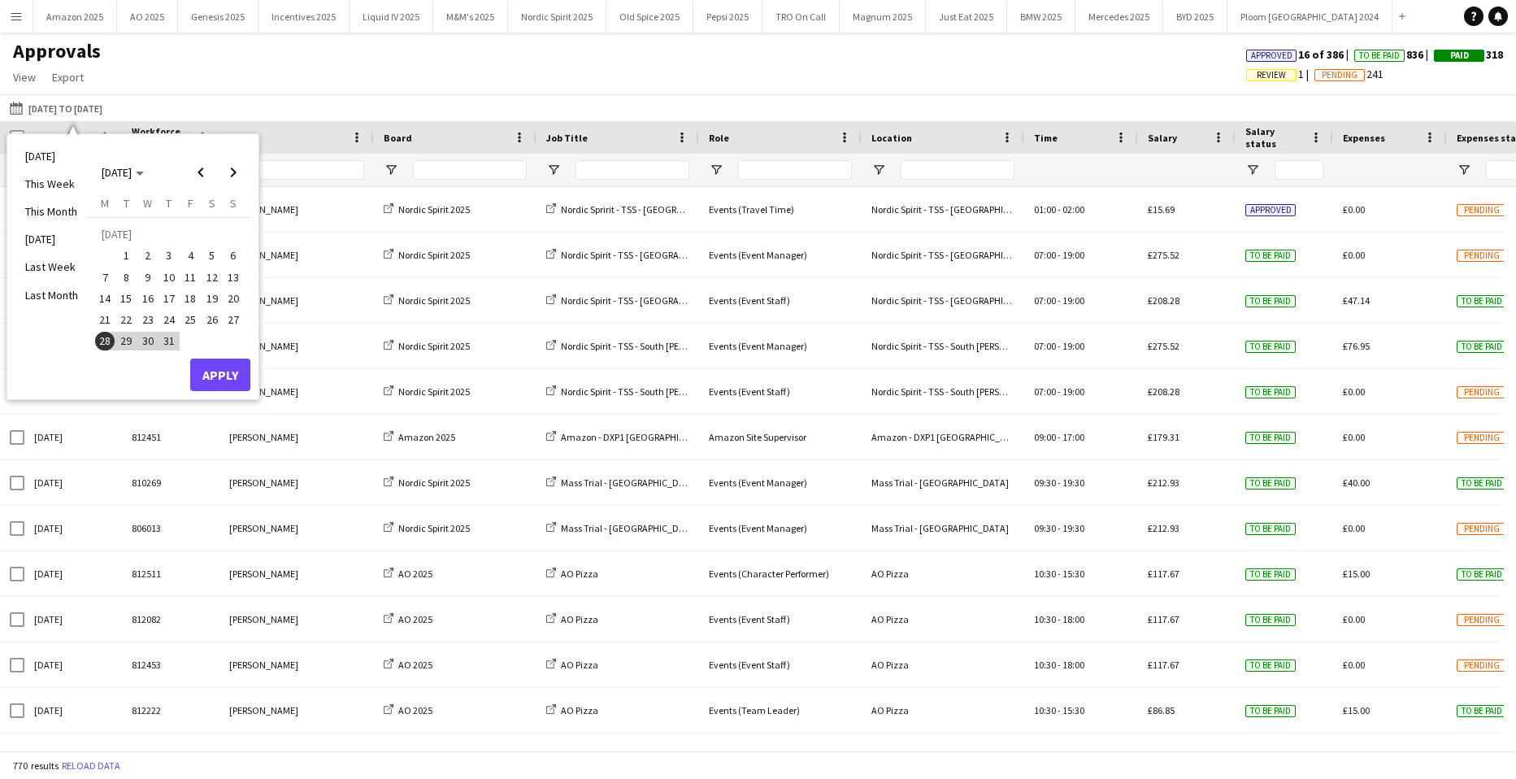
click at [105, 346] on span "28" at bounding box center [105, 342] width 20 height 20
click at [238, 175] on span "Next month" at bounding box center [233, 172] width 33 height 33
click at [200, 172] on span "Previous month" at bounding box center [201, 172] width 33 height 33
click at [106, 314] on span "21" at bounding box center [105, 320] width 20 height 20
click at [102, 339] on span "28" at bounding box center [105, 342] width 20 height 20
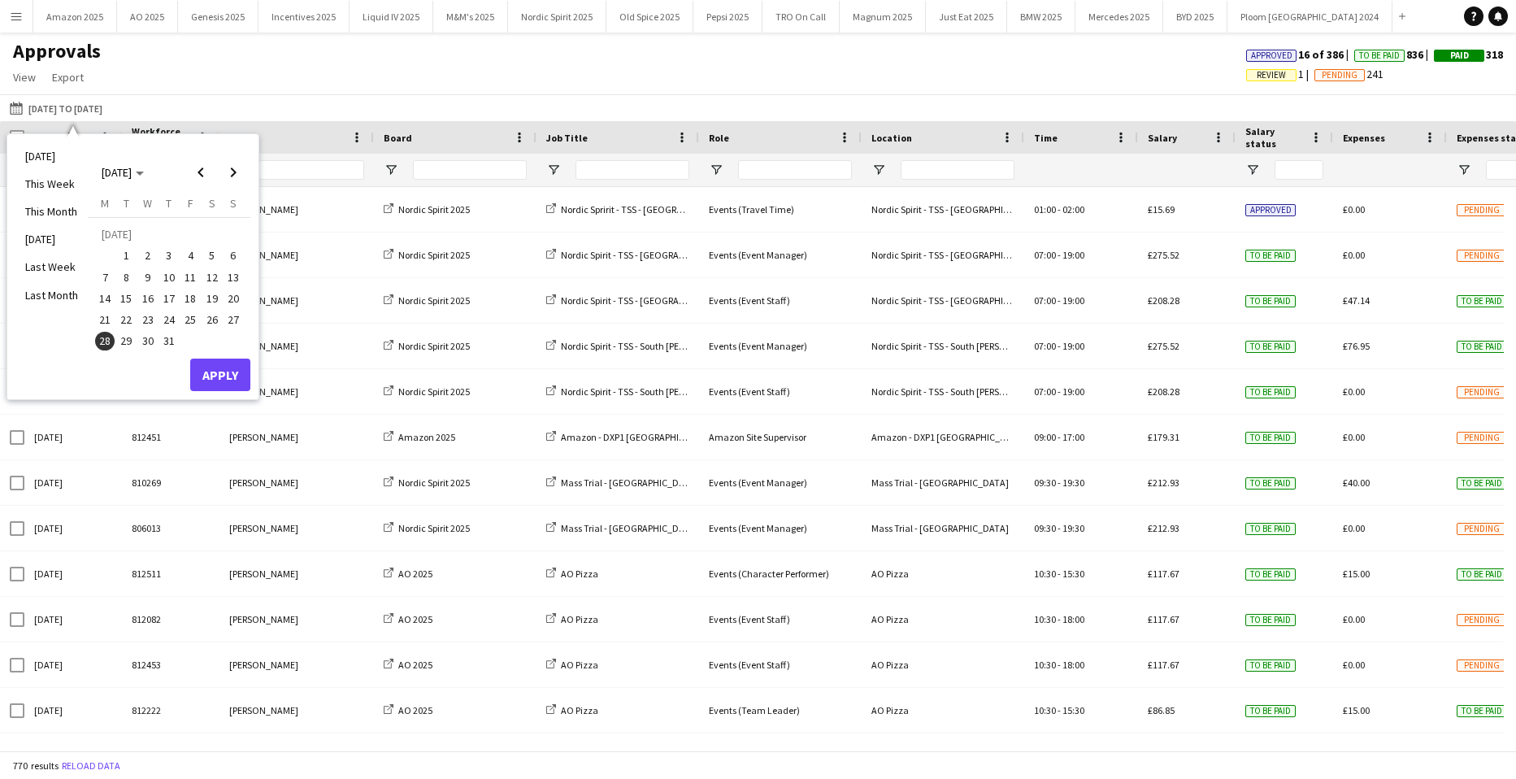
click at [102, 344] on span "28" at bounding box center [105, 342] width 20 height 20
click at [211, 375] on button "Apply" at bounding box center [220, 375] width 60 height 33
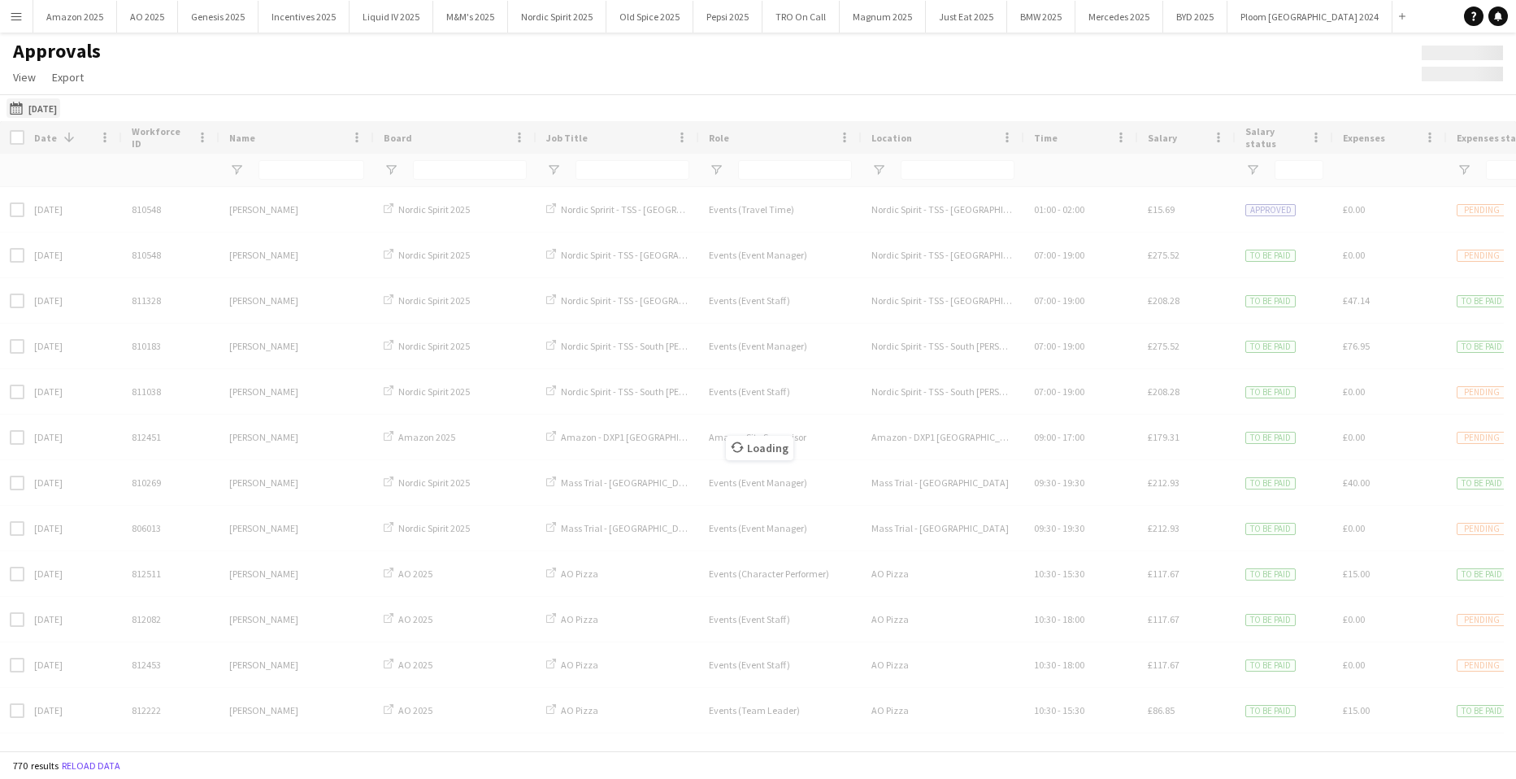
click at [59, 110] on button "28-07-2025 to 31-08-2025 28-07-2025" at bounding box center [34, 108] width 54 height 20
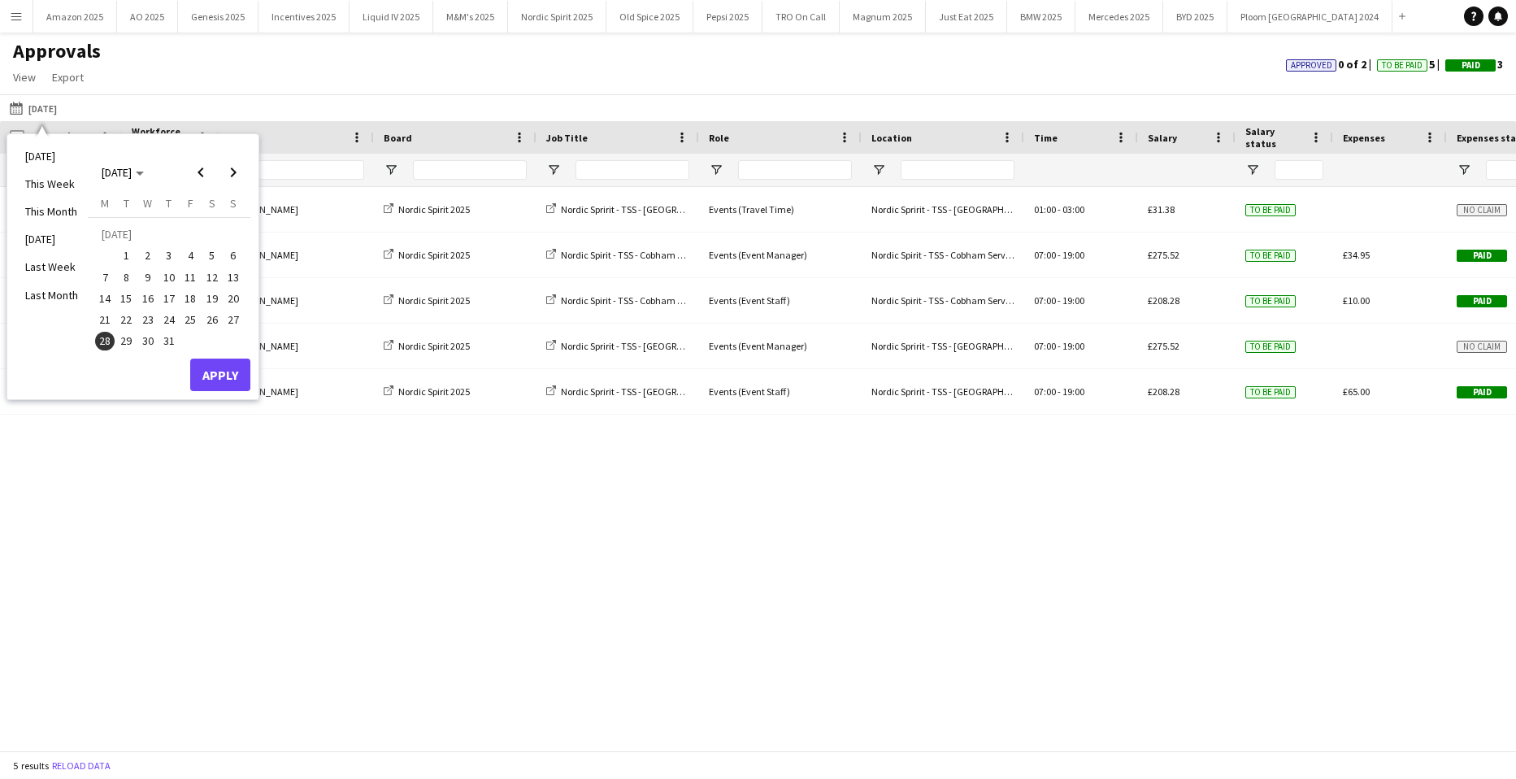
click at [102, 321] on span "21" at bounding box center [105, 320] width 20 height 20
click at [240, 172] on span "Next month" at bounding box center [233, 172] width 33 height 33
click at [233, 174] on span "Next month" at bounding box center [233, 172] width 33 height 33
click at [233, 248] on span "7" at bounding box center [234, 256] width 20 height 20
click at [224, 373] on button "Apply" at bounding box center [220, 375] width 60 height 33
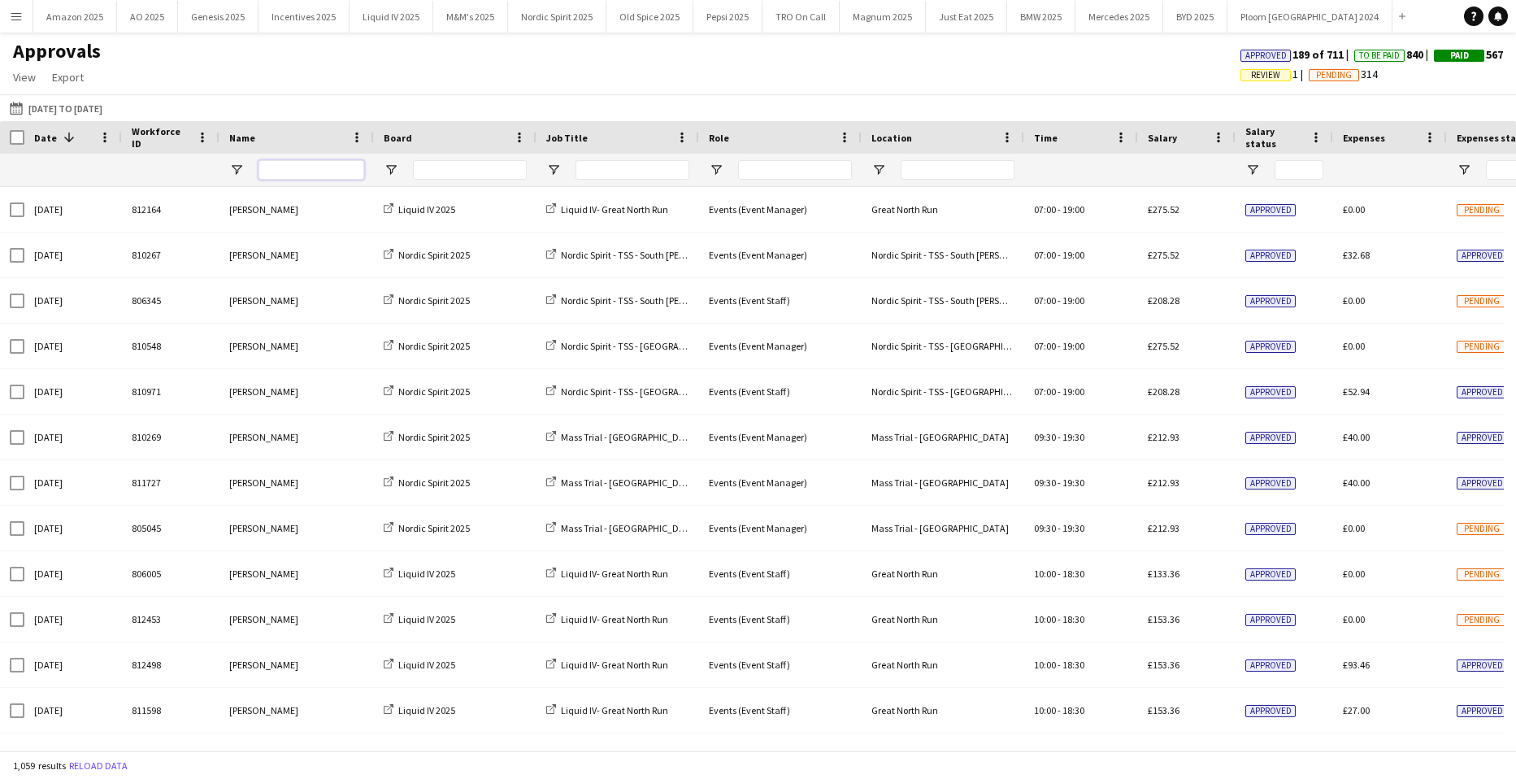
click at [287, 175] on input "Name Filter Input" at bounding box center [312, 170] width 106 height 20
click at [1255, 76] on span "Review" at bounding box center [1265, 75] width 29 height 11
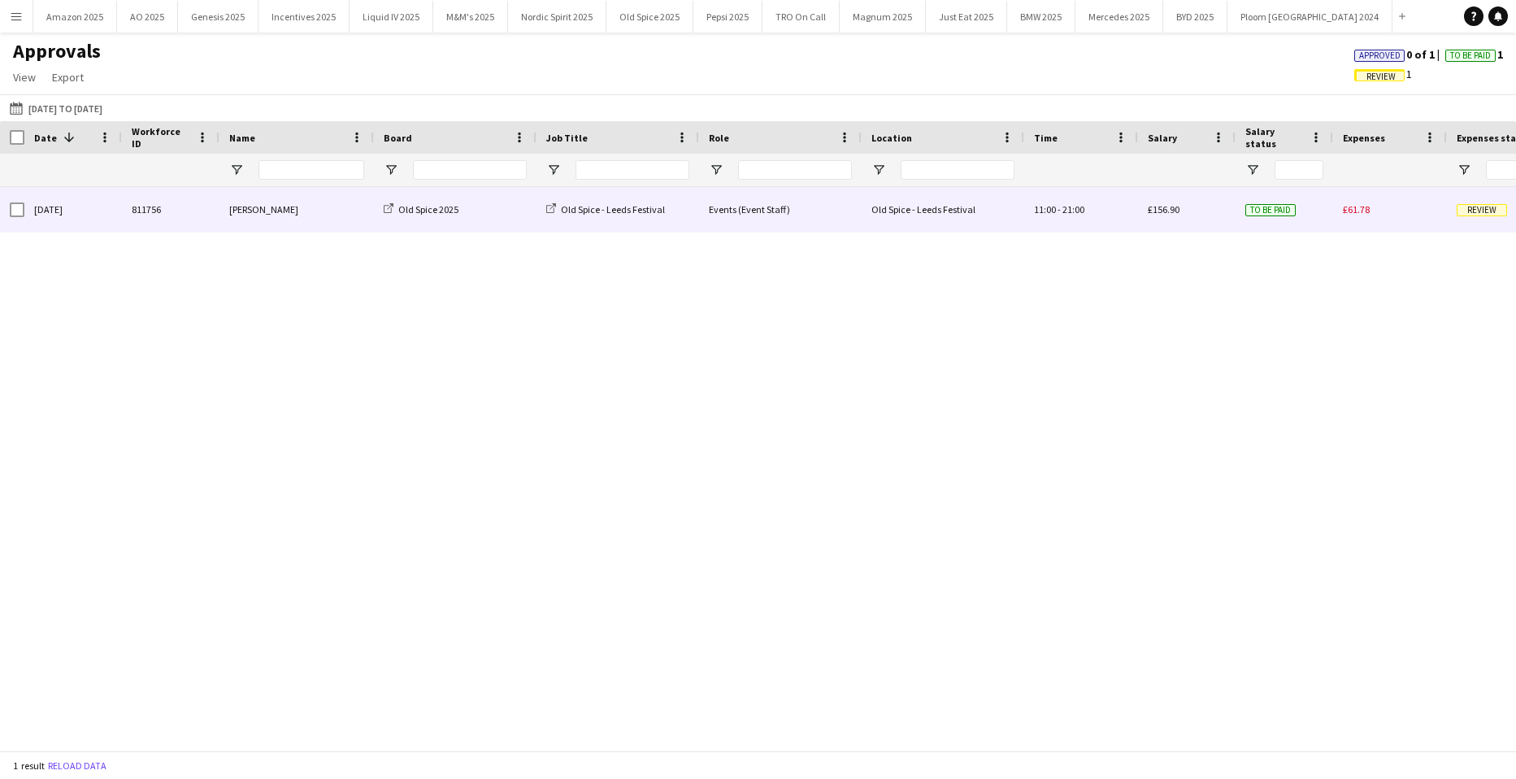
click at [1469, 215] on span "Review" at bounding box center [1482, 210] width 50 height 12
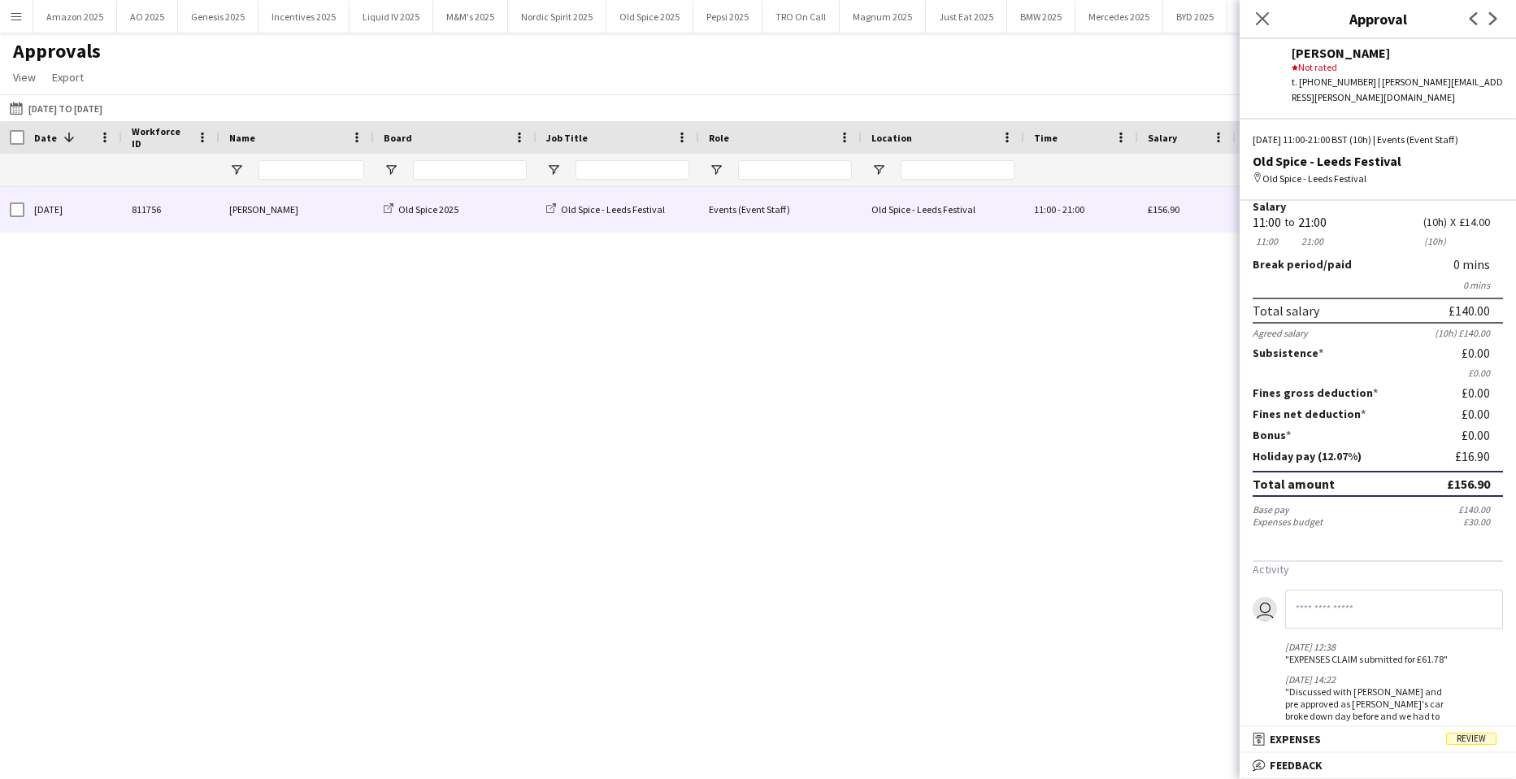
scroll to position [77, 0]
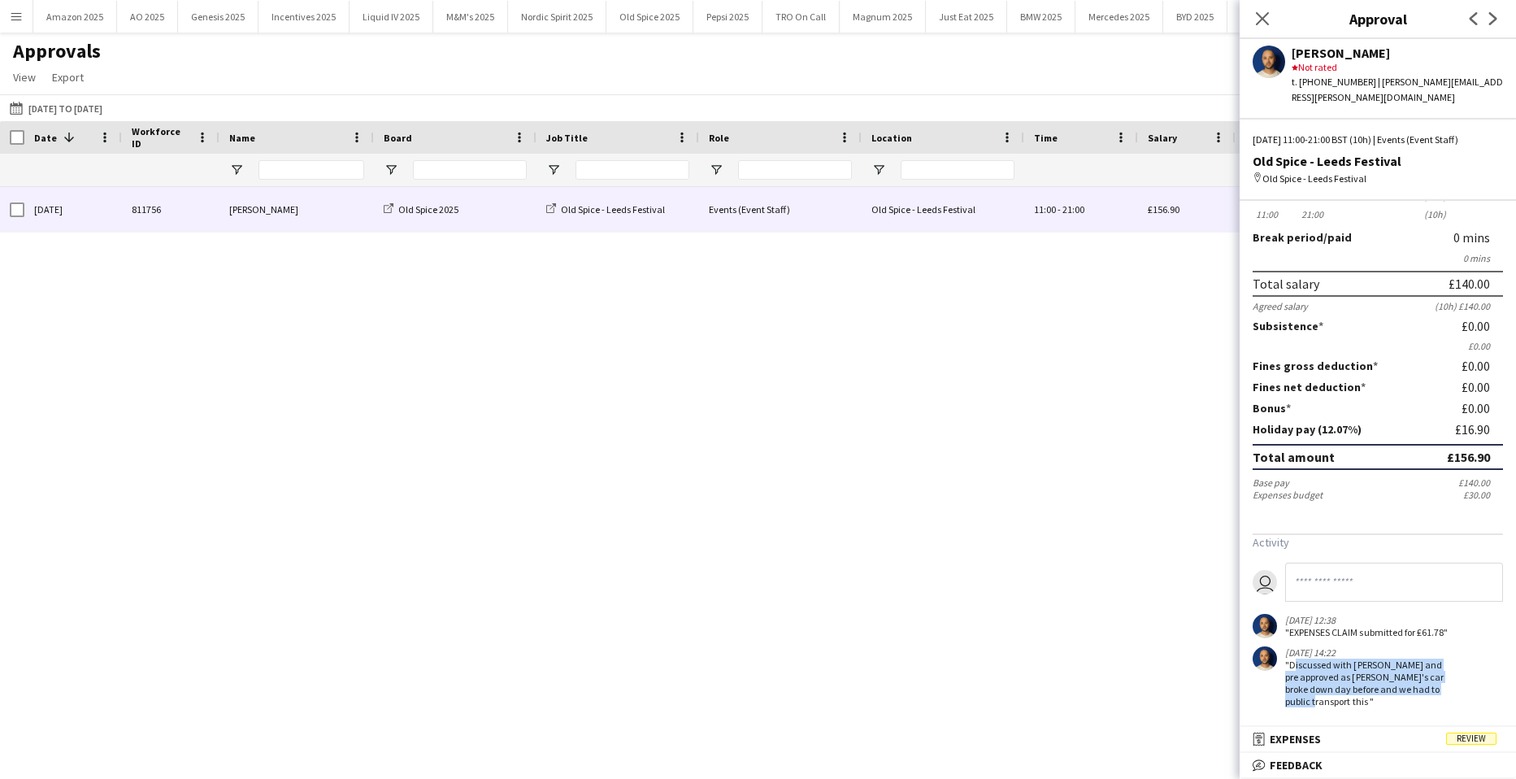
drag, startPoint x: 1290, startPoint y: 662, endPoint x: 1342, endPoint y: 699, distance: 63.4
click at [1342, 699] on div ""Discussed with Laura and pre approved as Pauline's car broke down day before a…" at bounding box center [1370, 683] width 168 height 49
copy div "Discussed with Laura and pre approved as Pauline's car broke down day before an…"
click at [1464, 733] on span "Review" at bounding box center [1472, 739] width 50 height 12
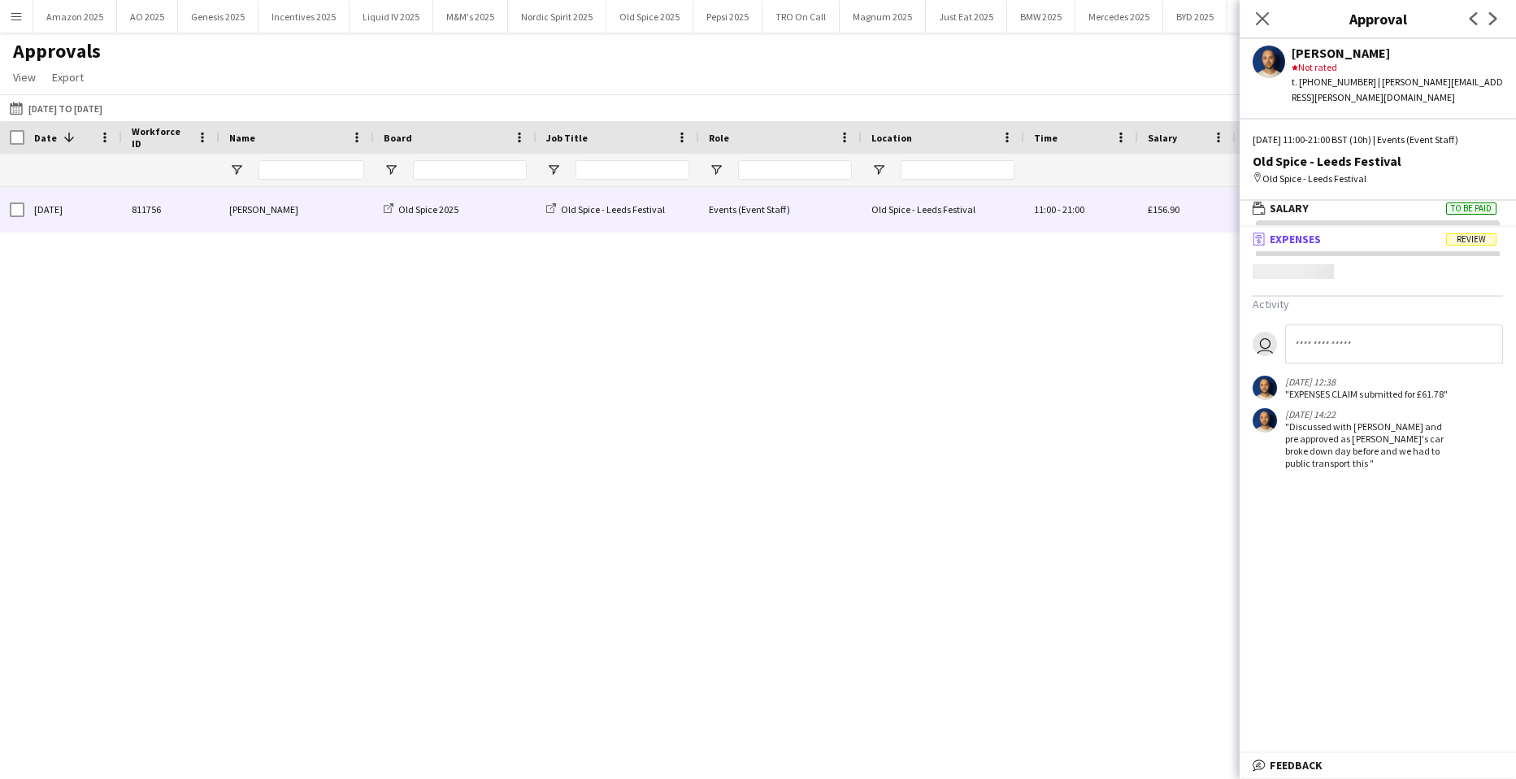
scroll to position [5, 0]
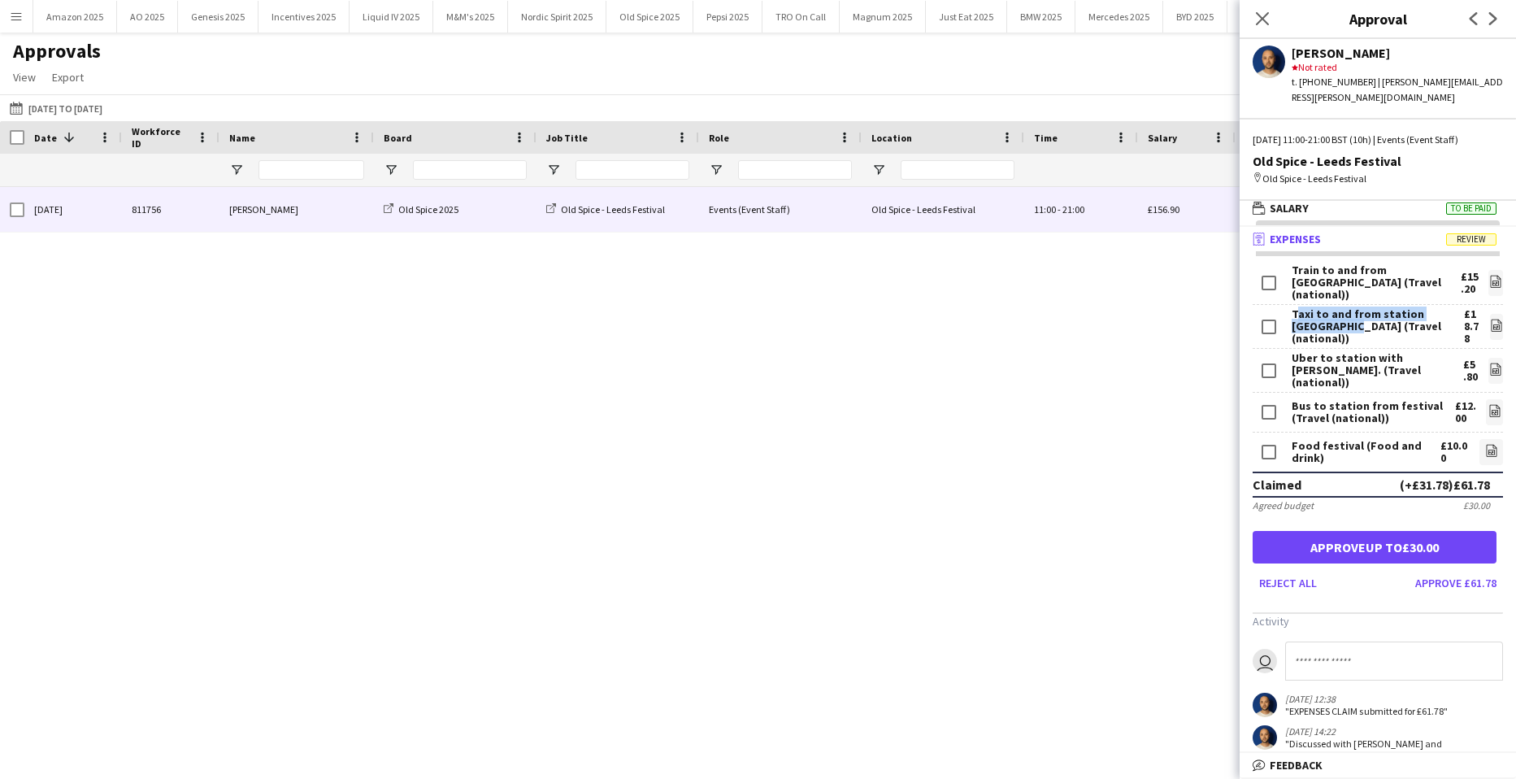
drag, startPoint x: 1292, startPoint y: 305, endPoint x: 1342, endPoint y: 314, distance: 50.4
click at [1342, 314] on div "Taxi to and from station leedsfest (Travel (national))" at bounding box center [1378, 326] width 172 height 37
copy div "Taxi to and from station leedsfest"
drag, startPoint x: 1287, startPoint y: 256, endPoint x: 1418, endPoint y: 255, distance: 130.9
click at [1418, 264] on div "Train to and from Leeds (Travel (national)) £15.20 file-image" at bounding box center [1378, 284] width 250 height 41
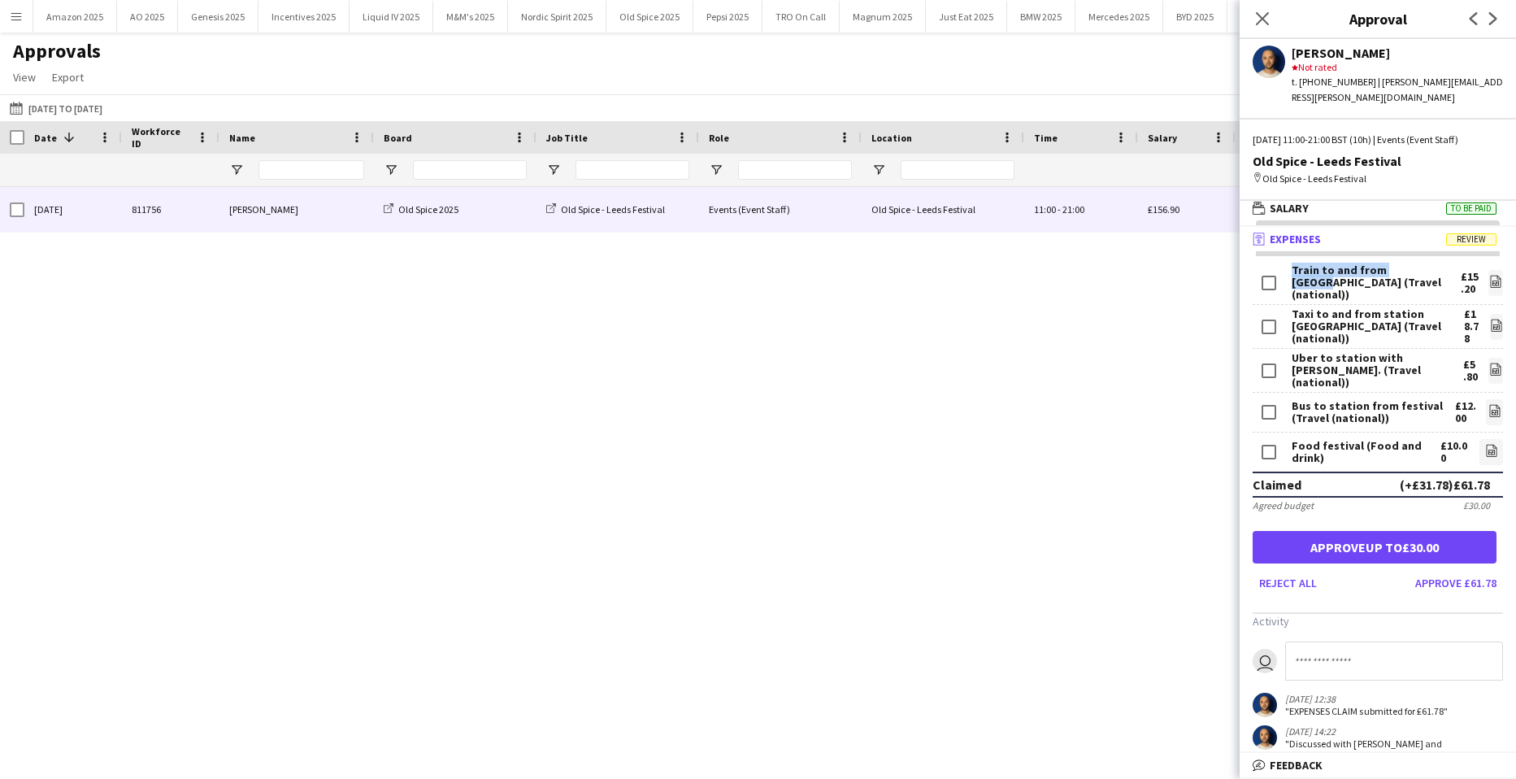
copy div "Train to and from Leeds"
drag, startPoint x: 1294, startPoint y: 339, endPoint x: 1432, endPoint y: 345, distance: 138.3
click at [1432, 352] on div "Uber to station with Pauline. (Travel (national))" at bounding box center [1378, 370] width 172 height 37
copy div "Uber to station with Pauline"
drag, startPoint x: 1292, startPoint y: 377, endPoint x: 1425, endPoint y: 378, distance: 133.4
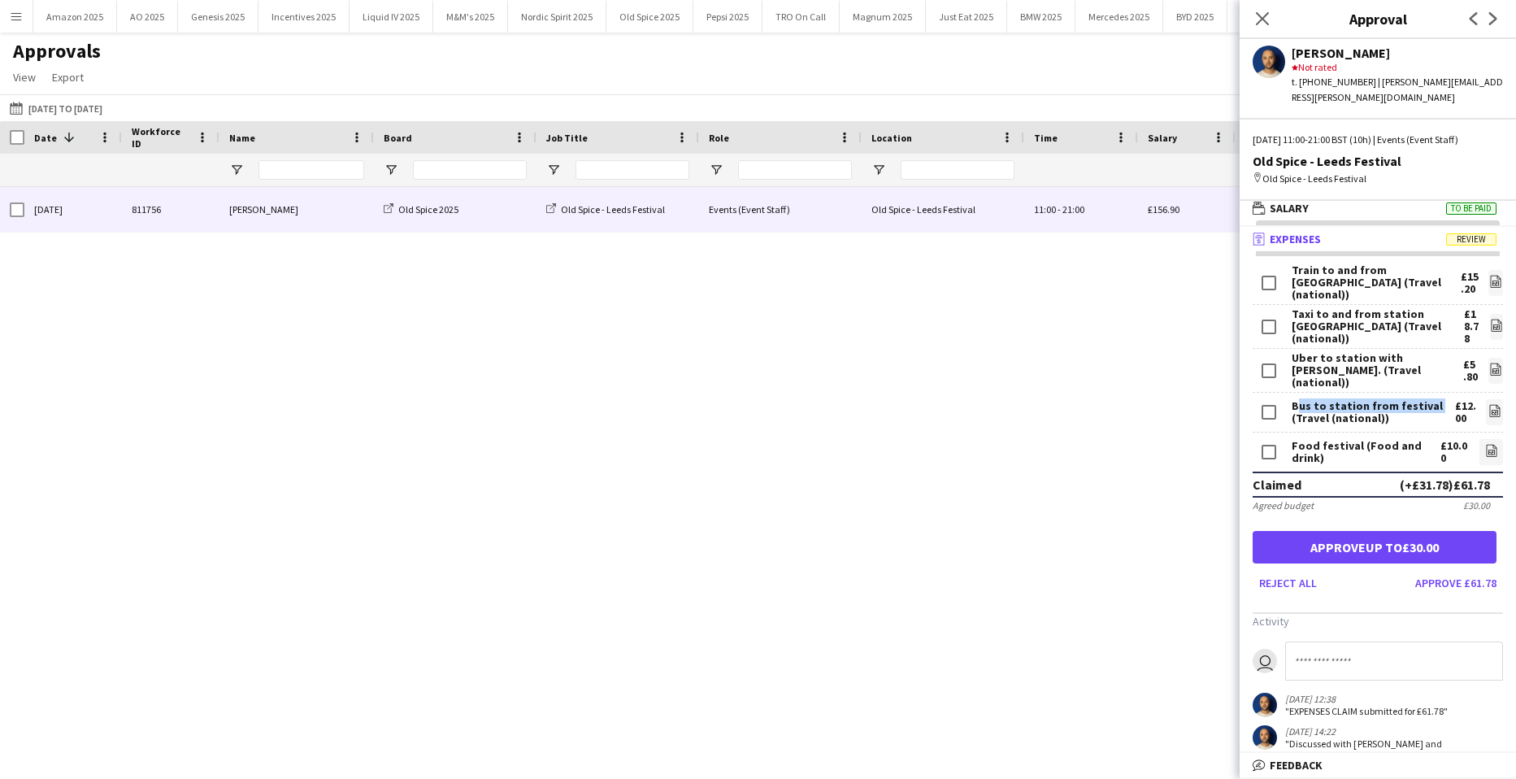
click at [1425, 400] on div "Bus to station from festival (Travel (national))" at bounding box center [1373, 412] width 163 height 24
copy div "Bus to station from festival"
drag, startPoint x: 1287, startPoint y: 415, endPoint x: 1398, endPoint y: 431, distance: 111.7
click at [1398, 433] on div "Food festival (Food and drink) £10.00 file-image" at bounding box center [1378, 452] width 250 height 39
copy div "Food festival (Food and drink)"
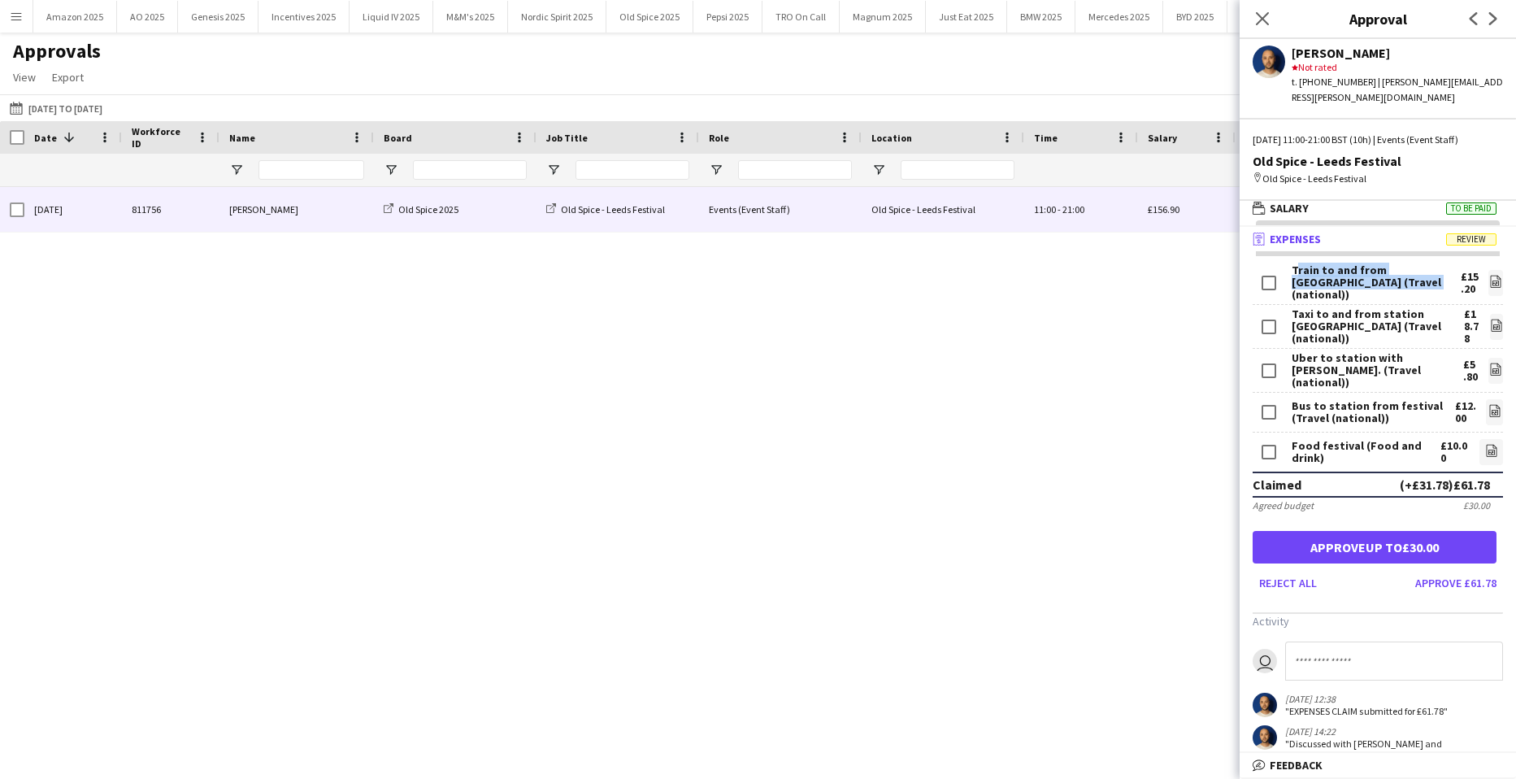
drag, startPoint x: 1294, startPoint y: 257, endPoint x: 1397, endPoint y: 279, distance: 105.6
click at [1397, 279] on div "Train to and from Leeds (Travel (national)) £15.20 file-image" at bounding box center [1378, 284] width 250 height 41
copy div "Train to and from Leeds (Travel (national))"
drag, startPoint x: 1290, startPoint y: 297, endPoint x: 1430, endPoint y: 324, distance: 142.6
click at [1430, 324] on div "Taxi to and from station leedsfest (Travel (national)) £18.78 file-image" at bounding box center [1378, 327] width 250 height 44
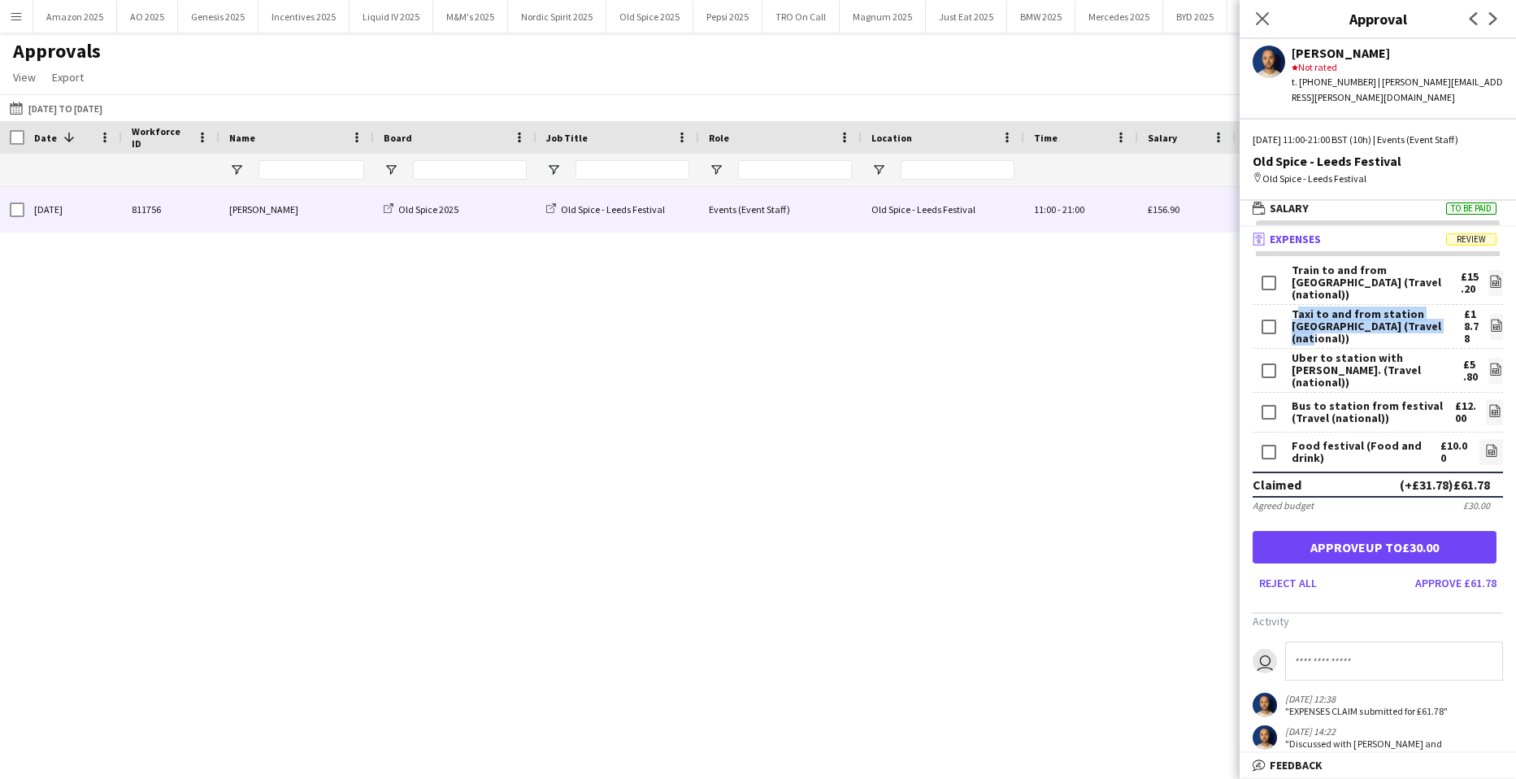
copy div "Taxi to and from station leedsfest (Travel (national))"
drag, startPoint x: 1289, startPoint y: 333, endPoint x: 1398, endPoint y: 360, distance: 112.4
click at [1398, 360] on div "Uber to station with Pauline. (Travel (national)) £5.80 file-image" at bounding box center [1378, 371] width 250 height 44
copy div "Uber to station with Pauline. (Travel (national))"
drag, startPoint x: 1287, startPoint y: 374, endPoint x: 1400, endPoint y: 401, distance: 116.2
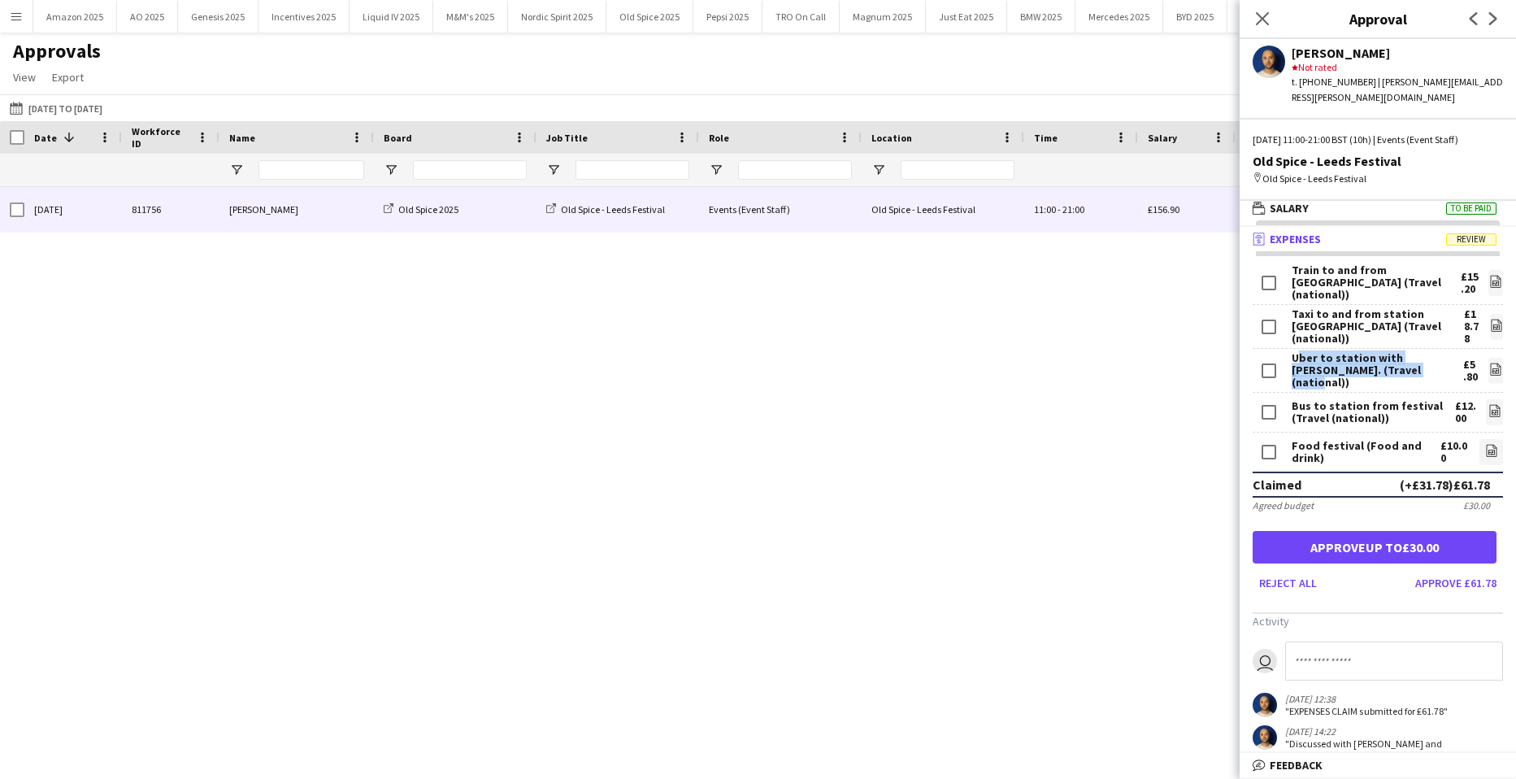
click at [1400, 401] on div "Bus to station from festival (Travel (national)) £12.00 file-image" at bounding box center [1378, 413] width 250 height 40
copy div "Bus to station from festival (Travel (national))"
click at [1273, 9] on app-icon "Close pop-in" at bounding box center [1263, 19] width 24 height 24
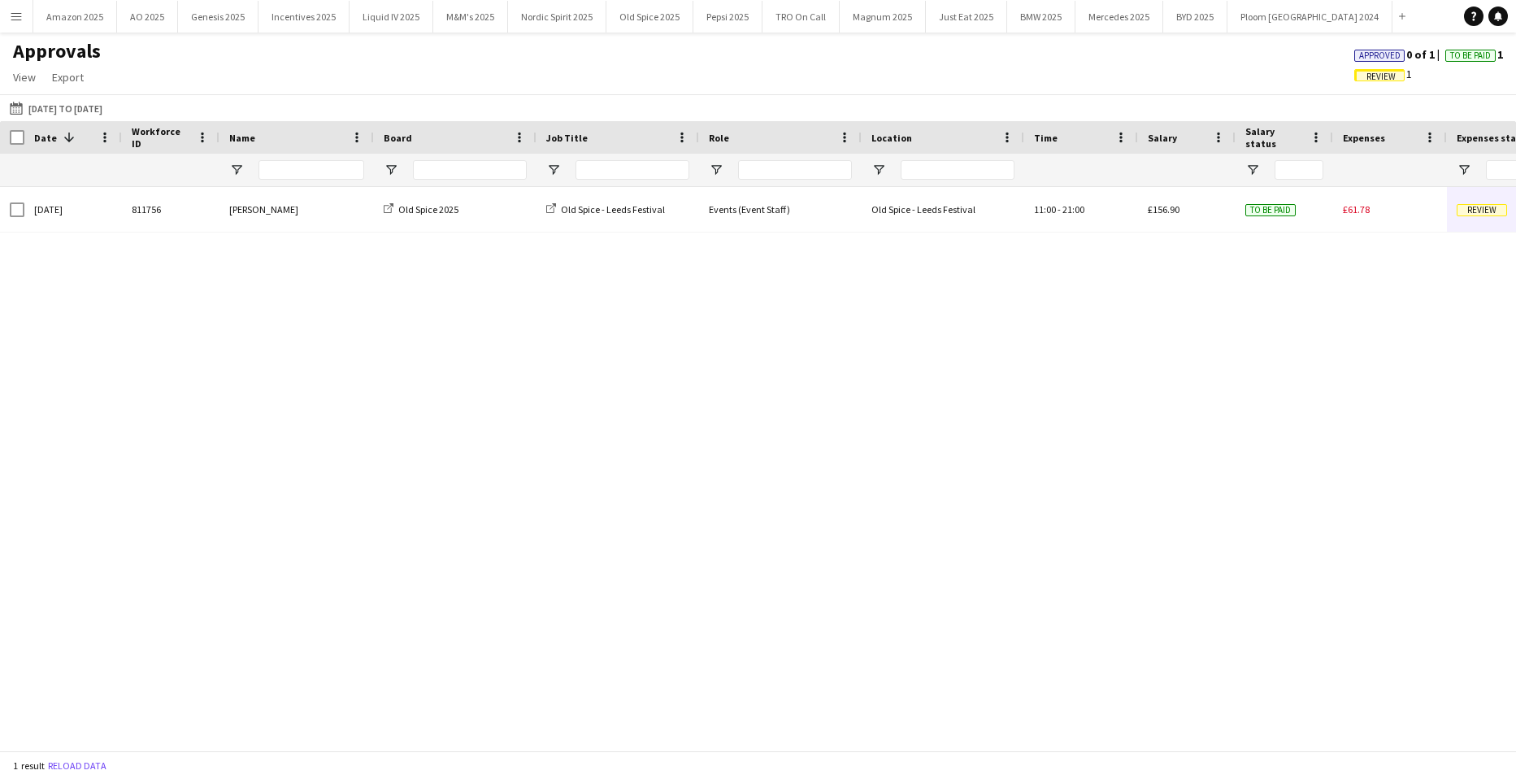
click at [1390, 47] on div "Approved 0 of 1 To Be Paid 1" at bounding box center [1429, 54] width 175 height 15
click at [1385, 59] on span "Approved" at bounding box center [1380, 55] width 41 height 11
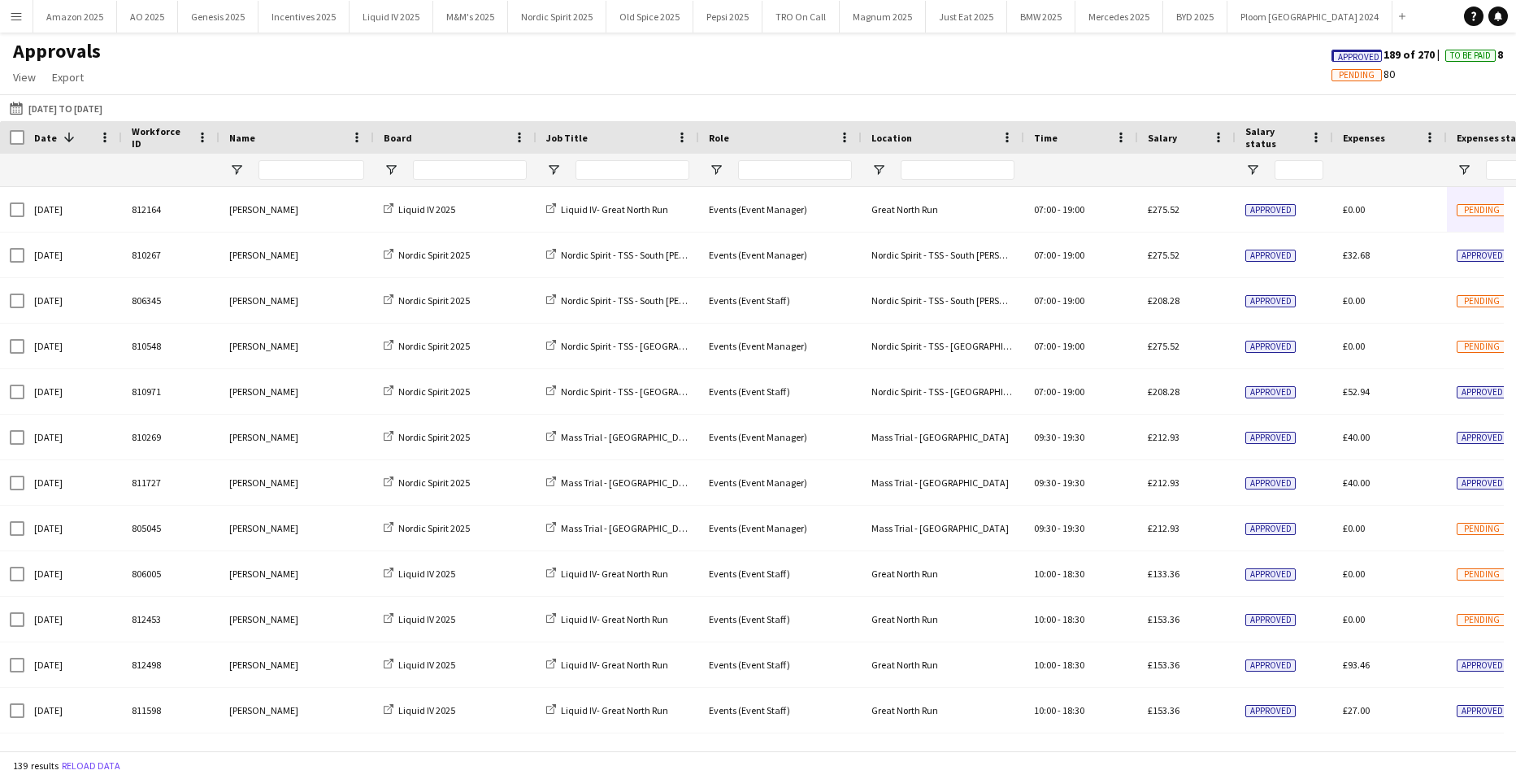
click at [1347, 58] on span "Approved" at bounding box center [1358, 57] width 41 height 11
click at [72, 16] on button "Amazon 2025 Close" at bounding box center [75, 17] width 84 height 32
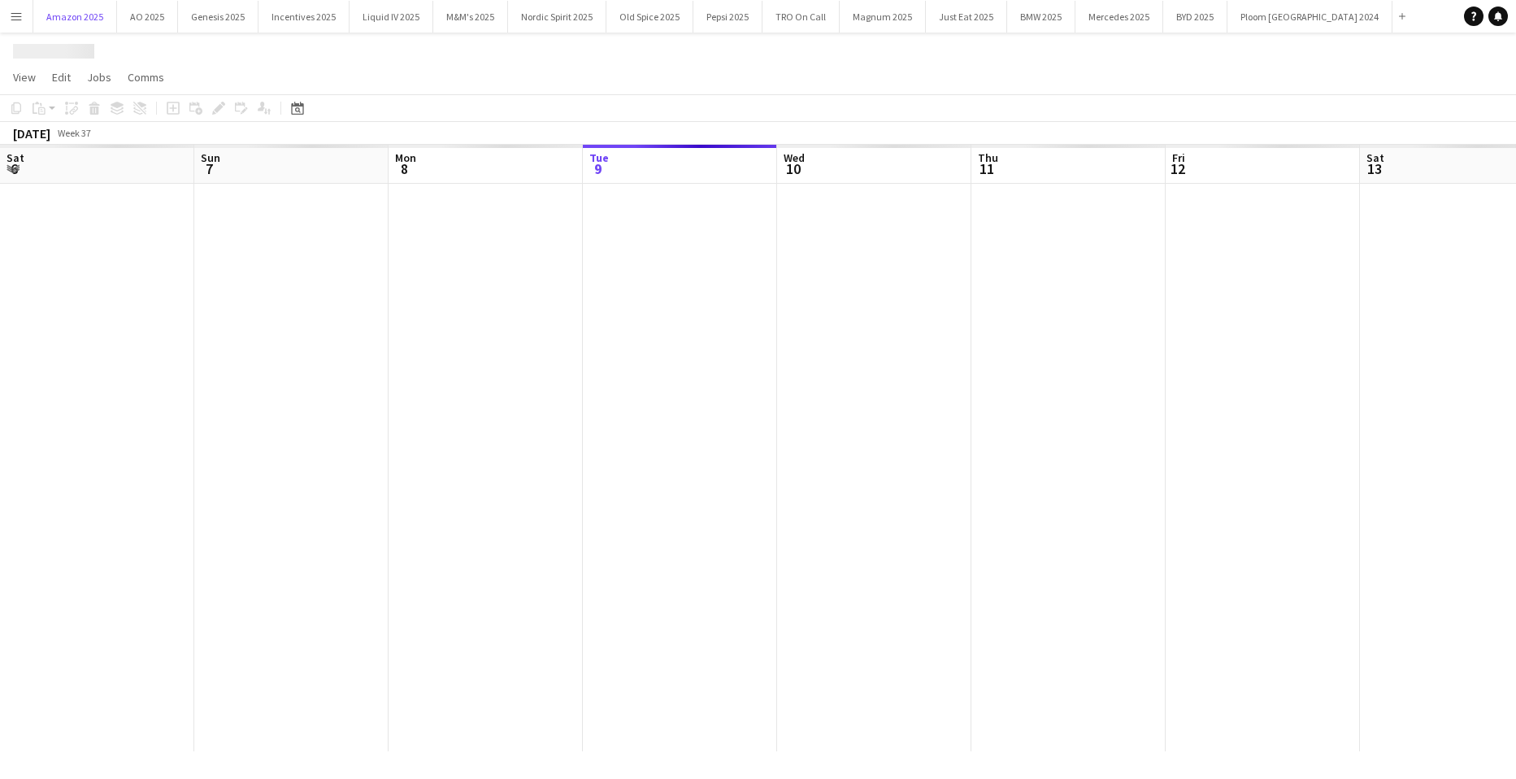
scroll to position [0, 389]
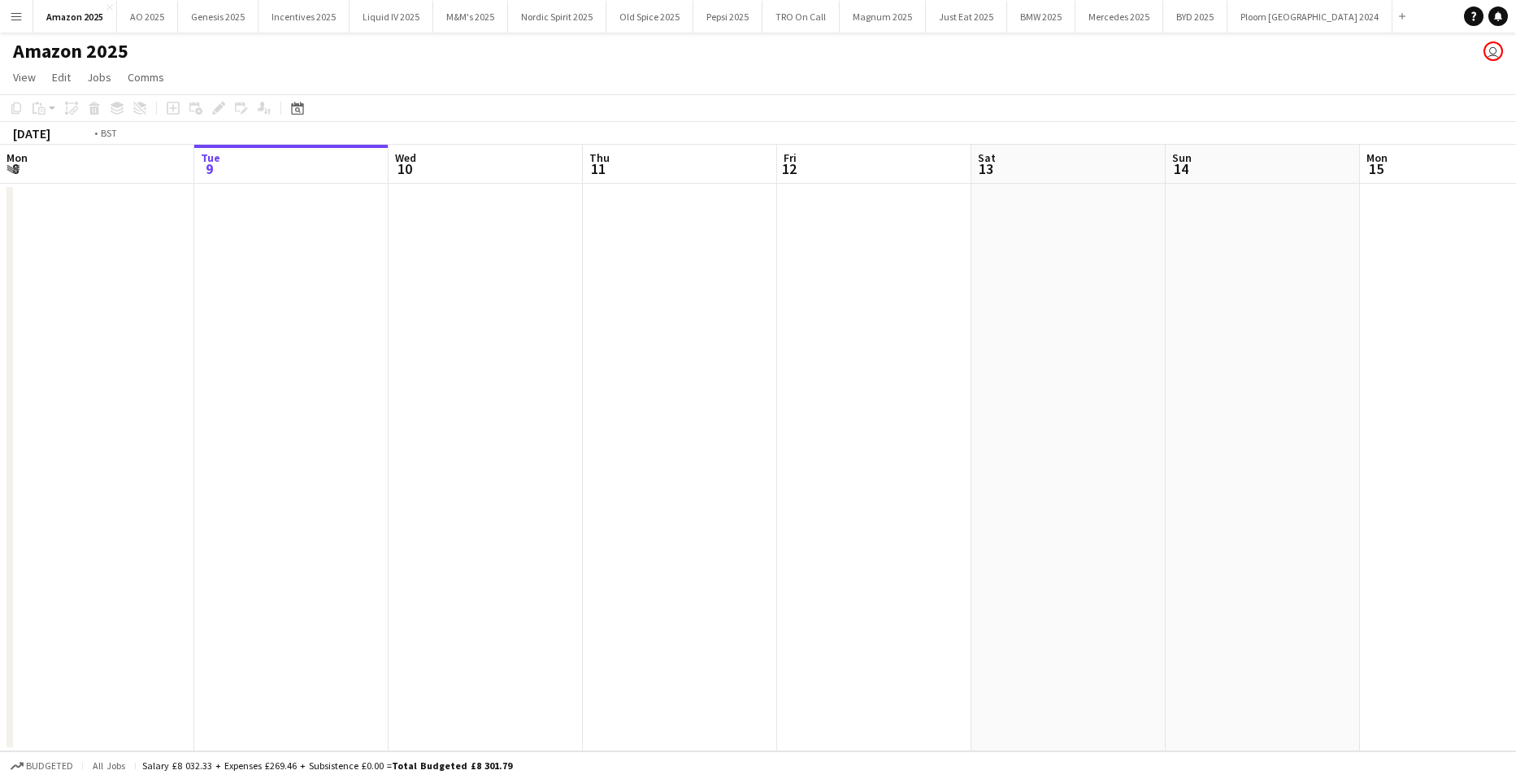
click at [271, 275] on app-date-cell at bounding box center [291, 468] width 194 height 568
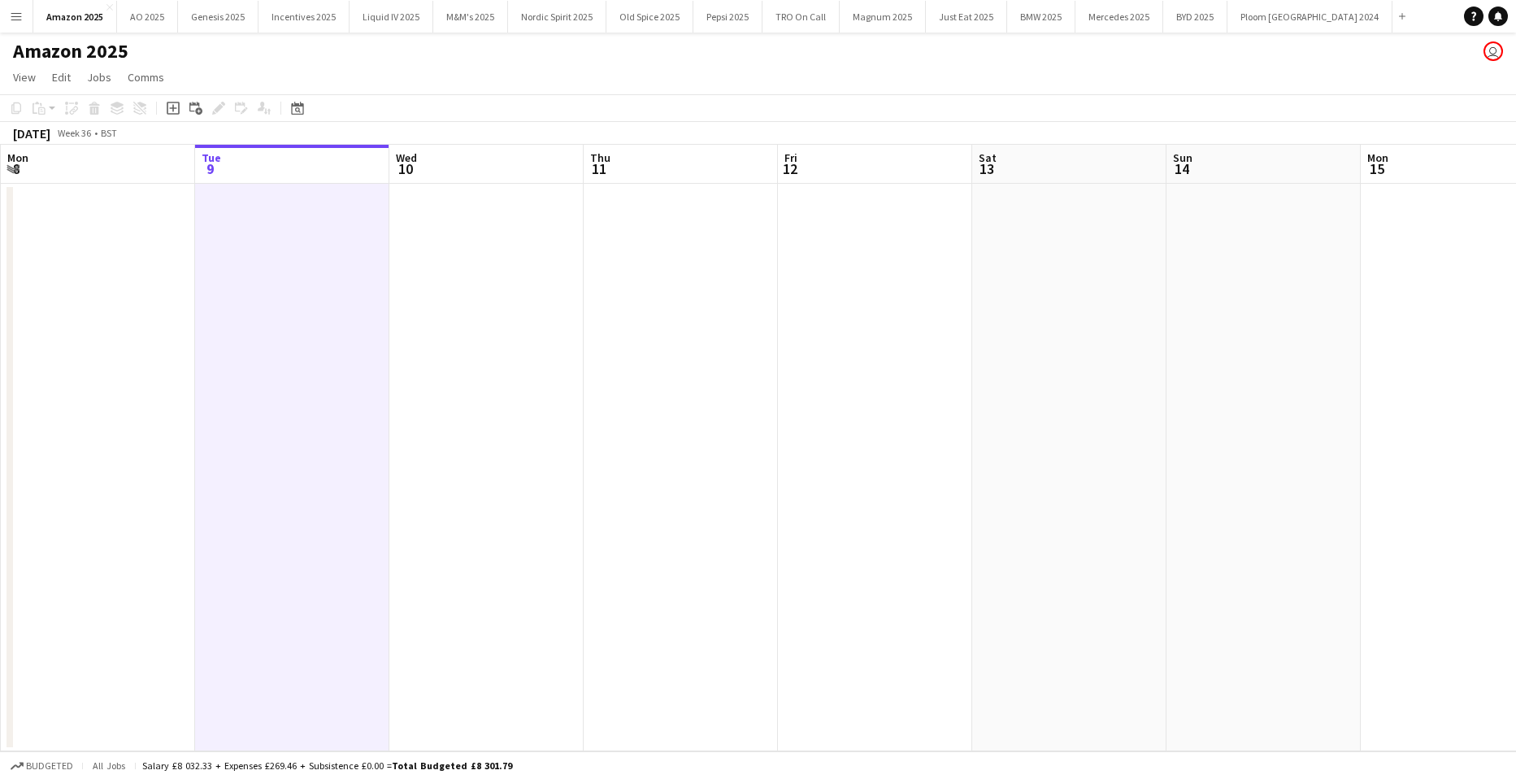
click at [280, 272] on app-date-cell at bounding box center [292, 468] width 194 height 568
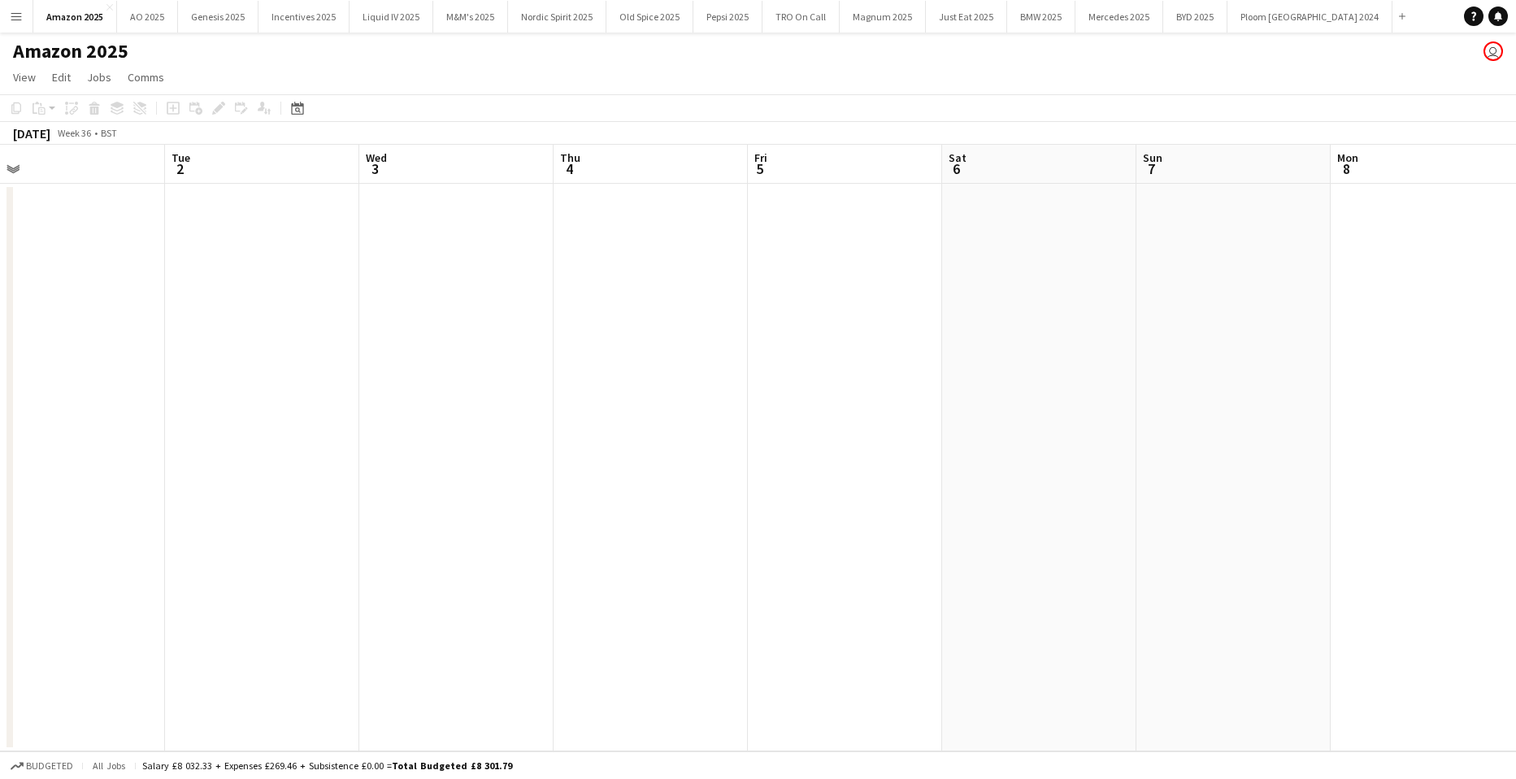
scroll to position [0, 415]
drag, startPoint x: 525, startPoint y: 349, endPoint x: 506, endPoint y: 347, distance: 19.6
click at [524, 349] on app-date-cell at bounding box center [460, 468] width 194 height 568
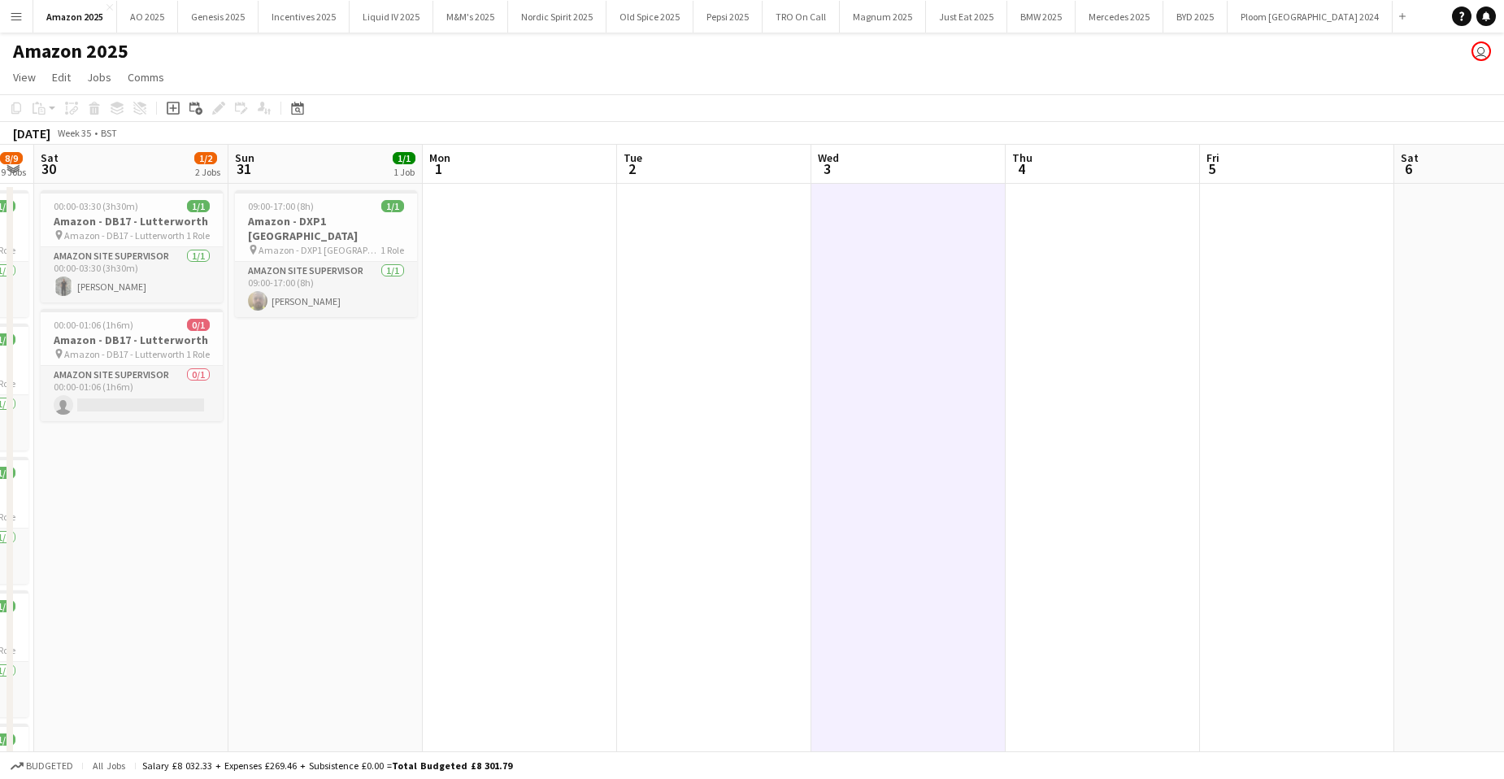
scroll to position [0, 480]
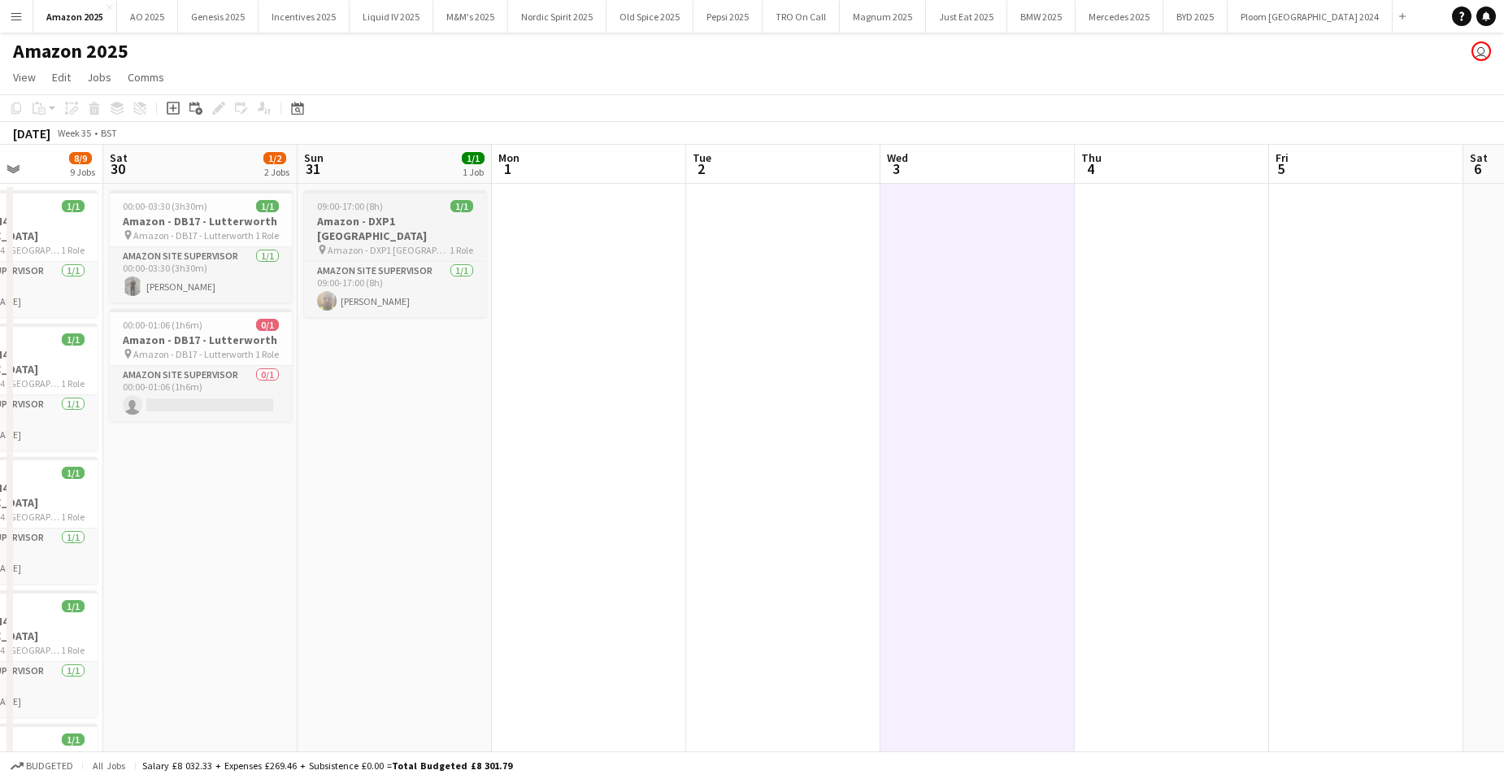
click at [406, 211] on div "09:00-17:00 (8h) 1/1" at bounding box center [395, 206] width 182 height 12
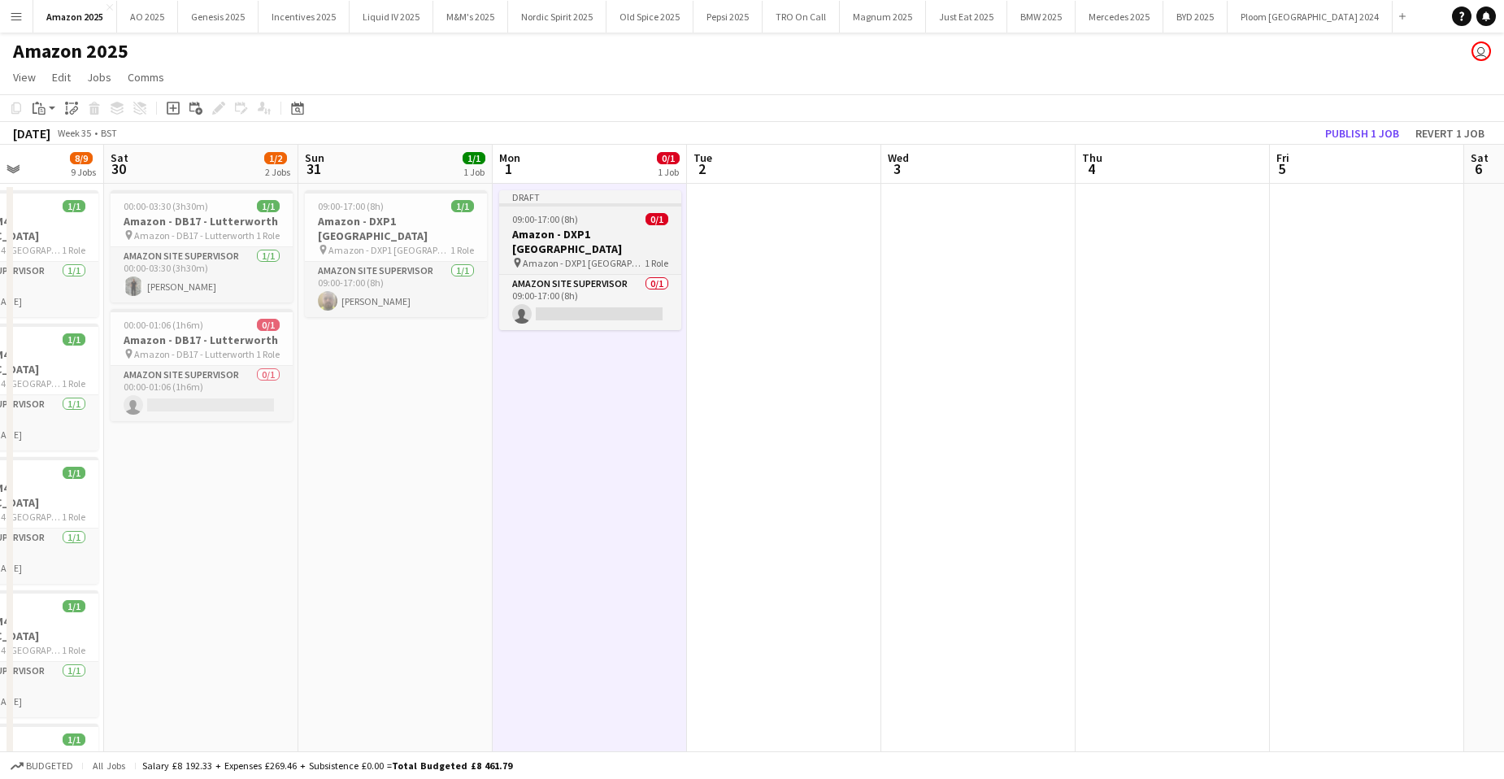
click at [607, 215] on div "09:00-17:00 (8h) 0/1" at bounding box center [590, 219] width 182 height 12
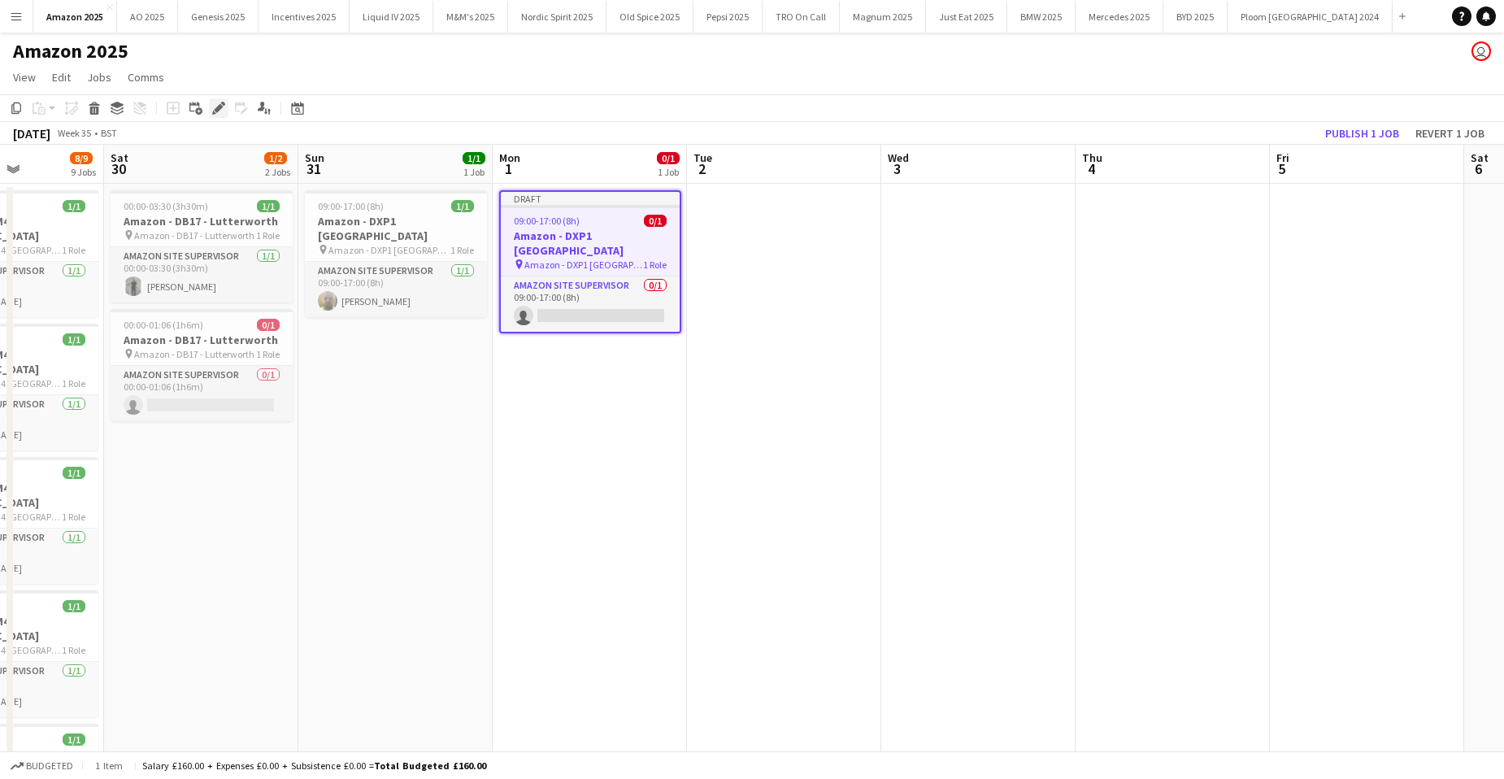
click at [213, 114] on icon at bounding box center [214, 113] width 4 height 4
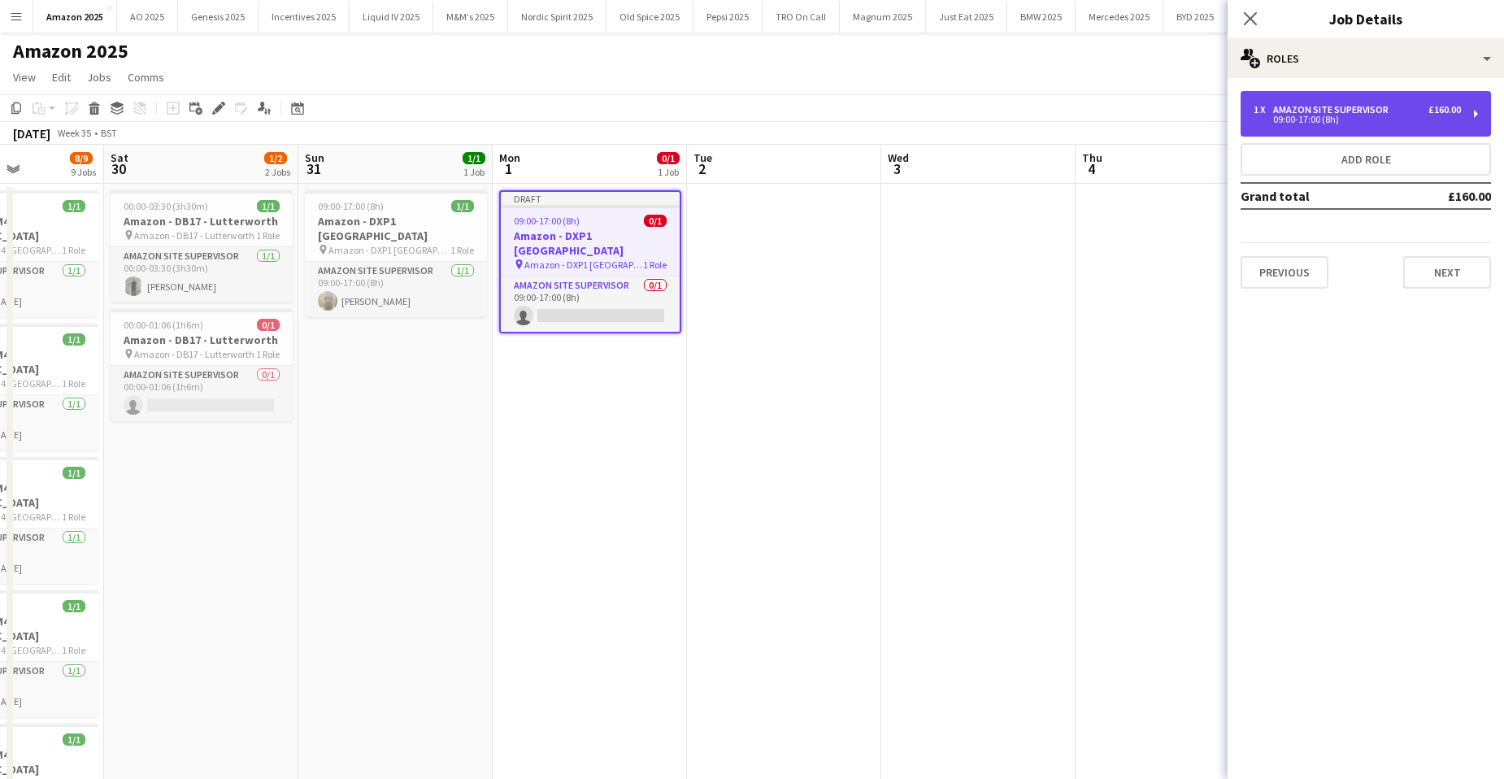
click at [1277, 120] on div "09:00-17:00 (8h)" at bounding box center [1357, 119] width 207 height 8
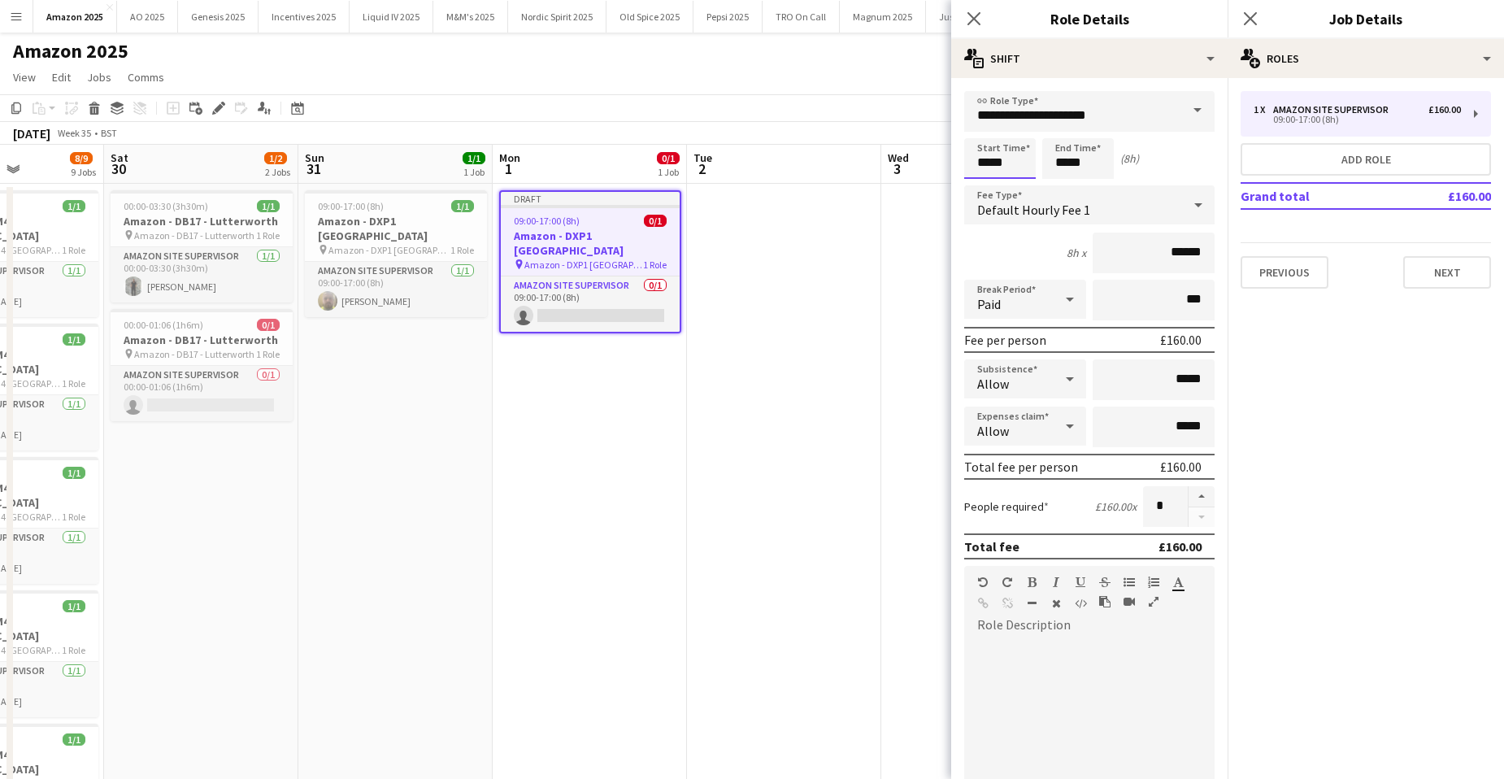
drag, startPoint x: 1013, startPoint y: 163, endPoint x: 972, endPoint y: 162, distance: 41.5
type input "*****"
click at [1054, 424] on div at bounding box center [1070, 426] width 33 height 33
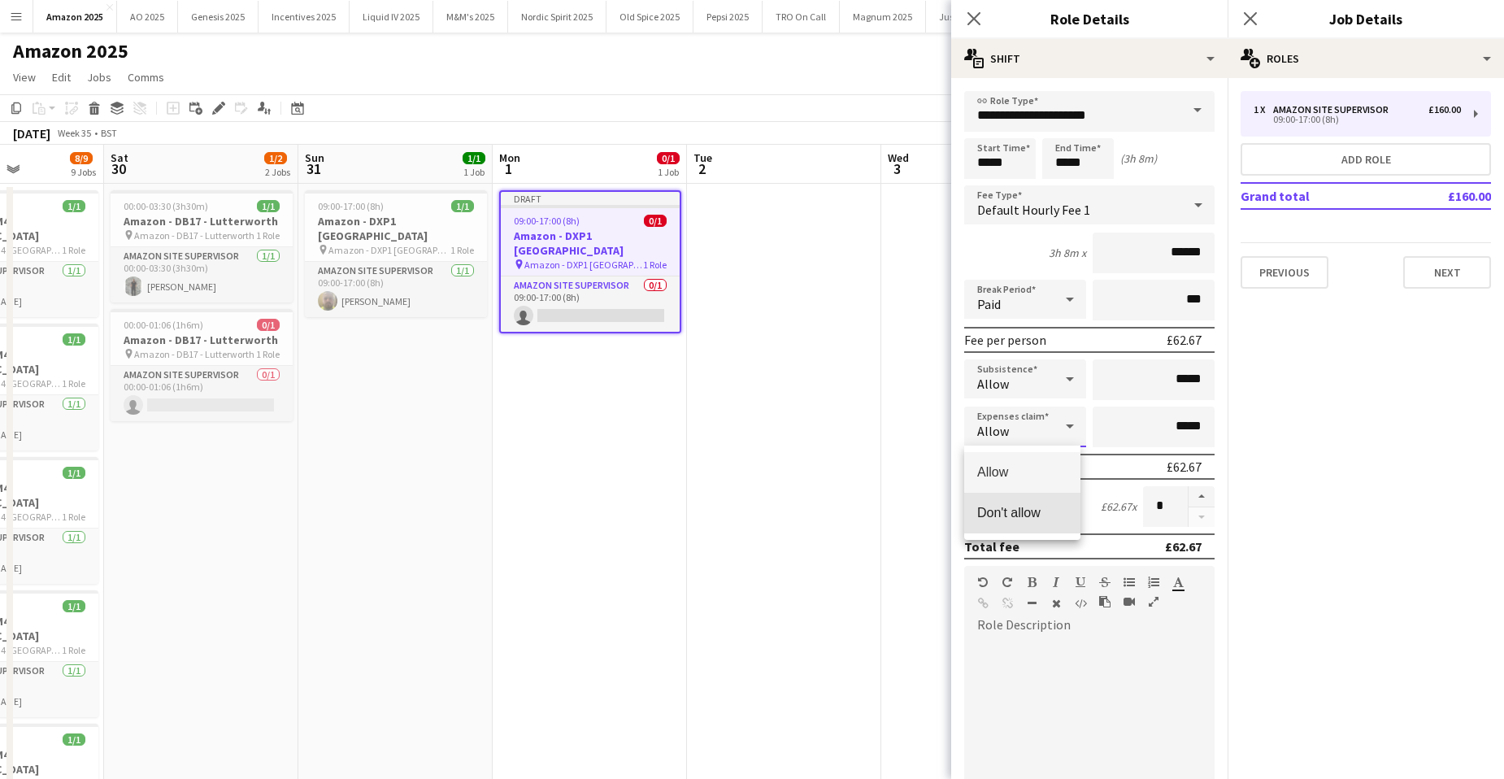
drag, startPoint x: 1003, startPoint y: 516, endPoint x: 1116, endPoint y: 424, distance: 145.0
click at [1006, 516] on span "Don't allow" at bounding box center [1022, 512] width 90 height 15
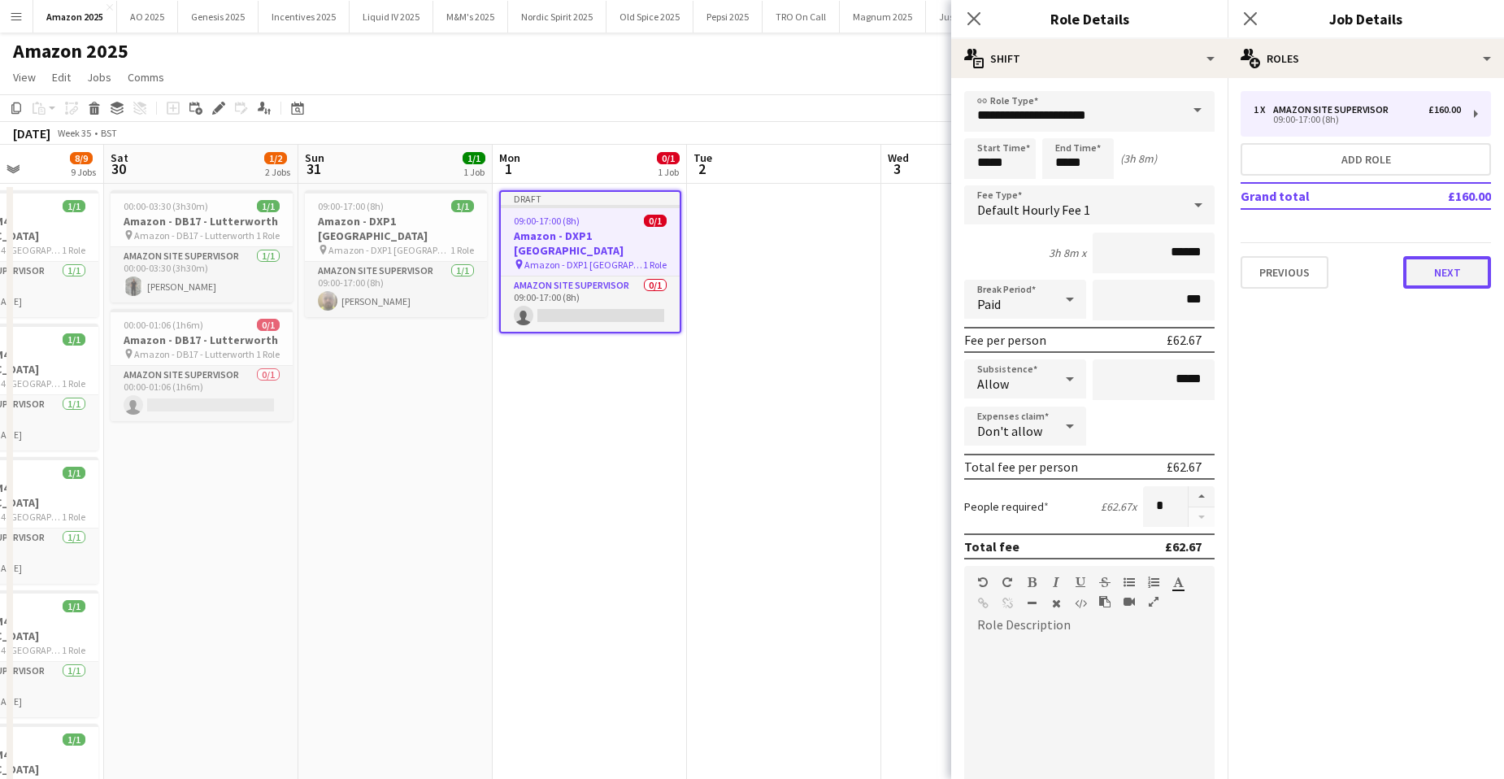
click at [1450, 269] on button "Next" at bounding box center [1447, 272] width 88 height 33
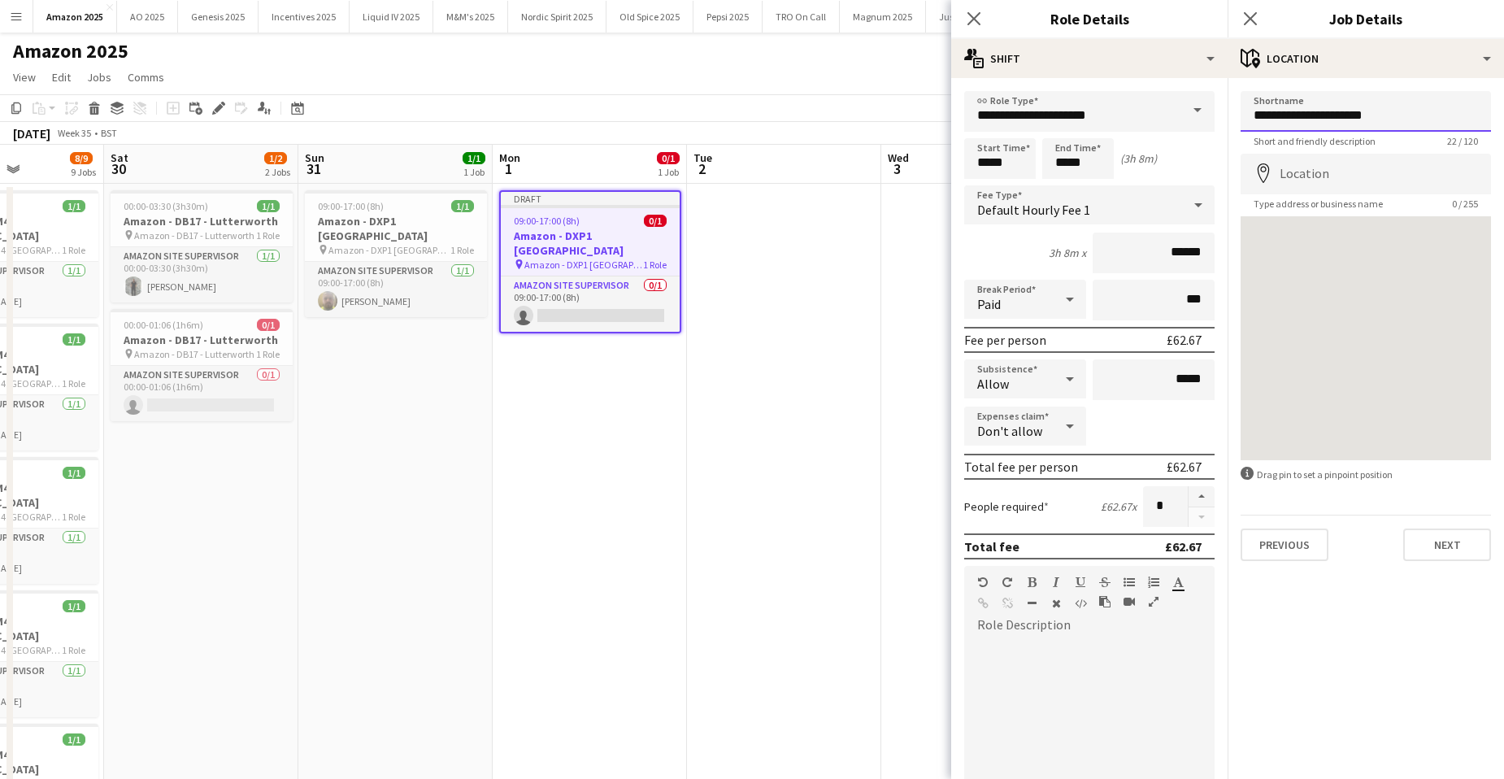
click at [1399, 118] on input "**********" at bounding box center [1366, 111] width 250 height 41
click at [1352, 123] on input "********" at bounding box center [1366, 111] width 250 height 41
paste input "**********"
drag, startPoint x: 1417, startPoint y: 114, endPoint x: 1249, endPoint y: 122, distance: 168.5
click at [1249, 122] on input "**********" at bounding box center [1366, 111] width 250 height 41
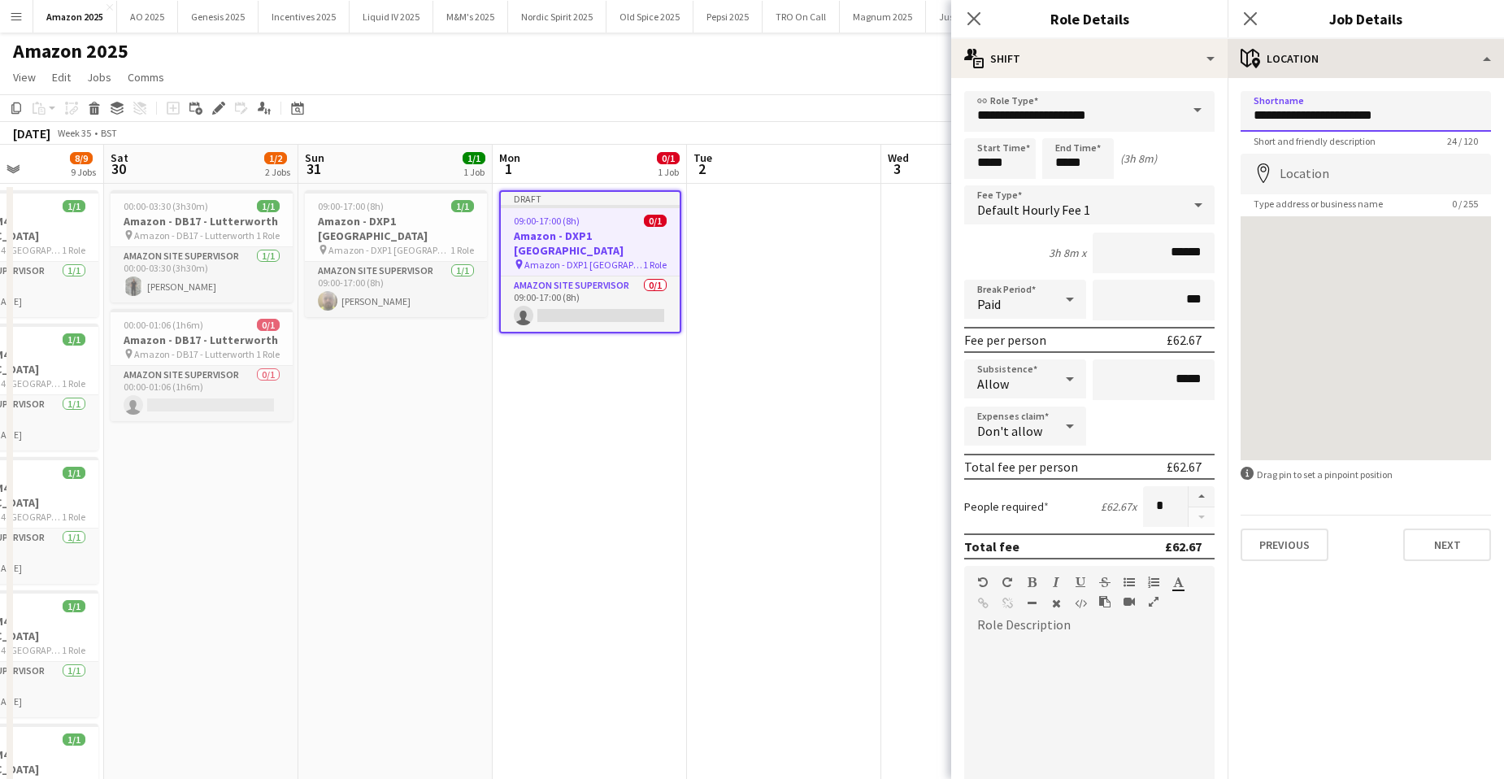
type input "**********"
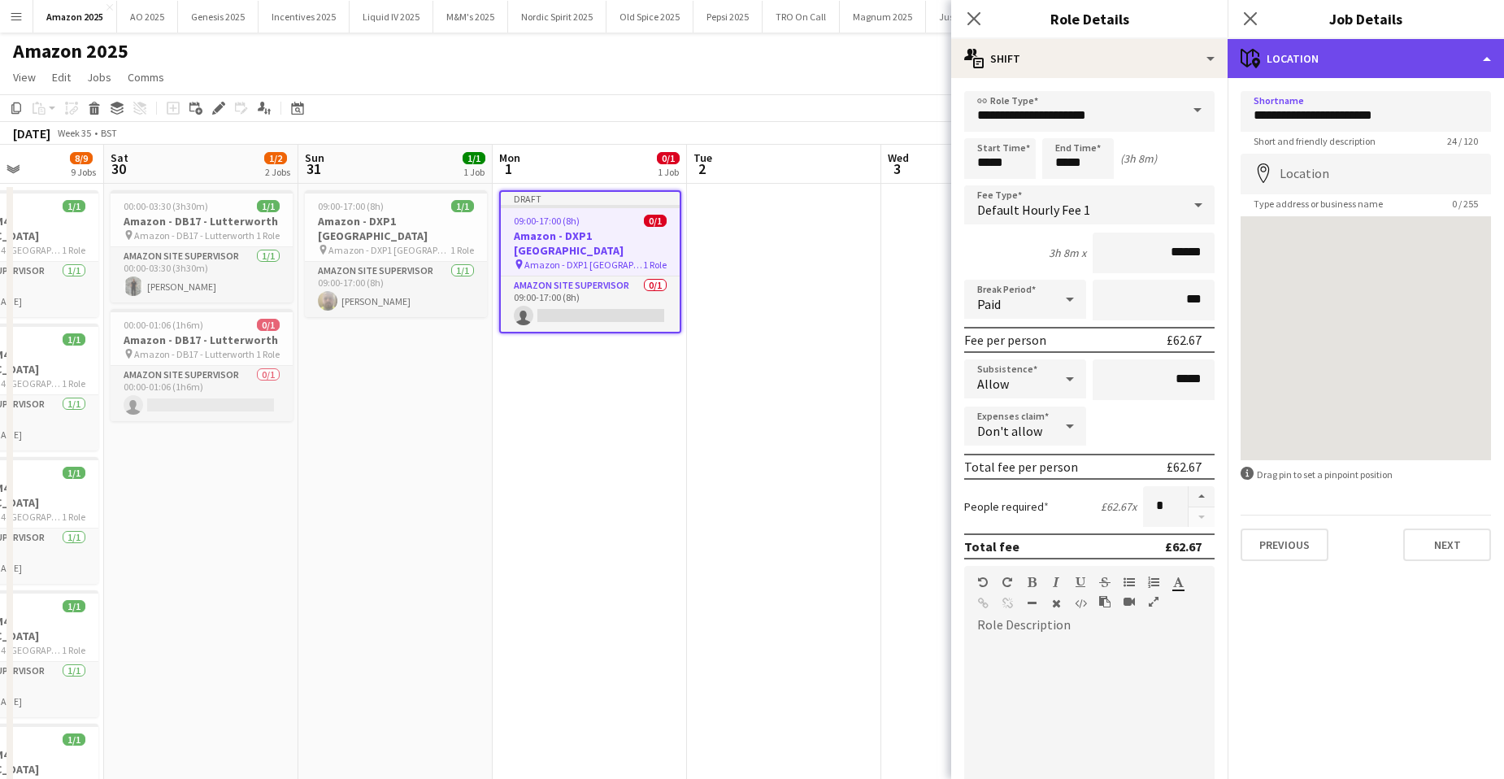
click at [1408, 63] on div "maps-pin-1 Location" at bounding box center [1366, 58] width 276 height 39
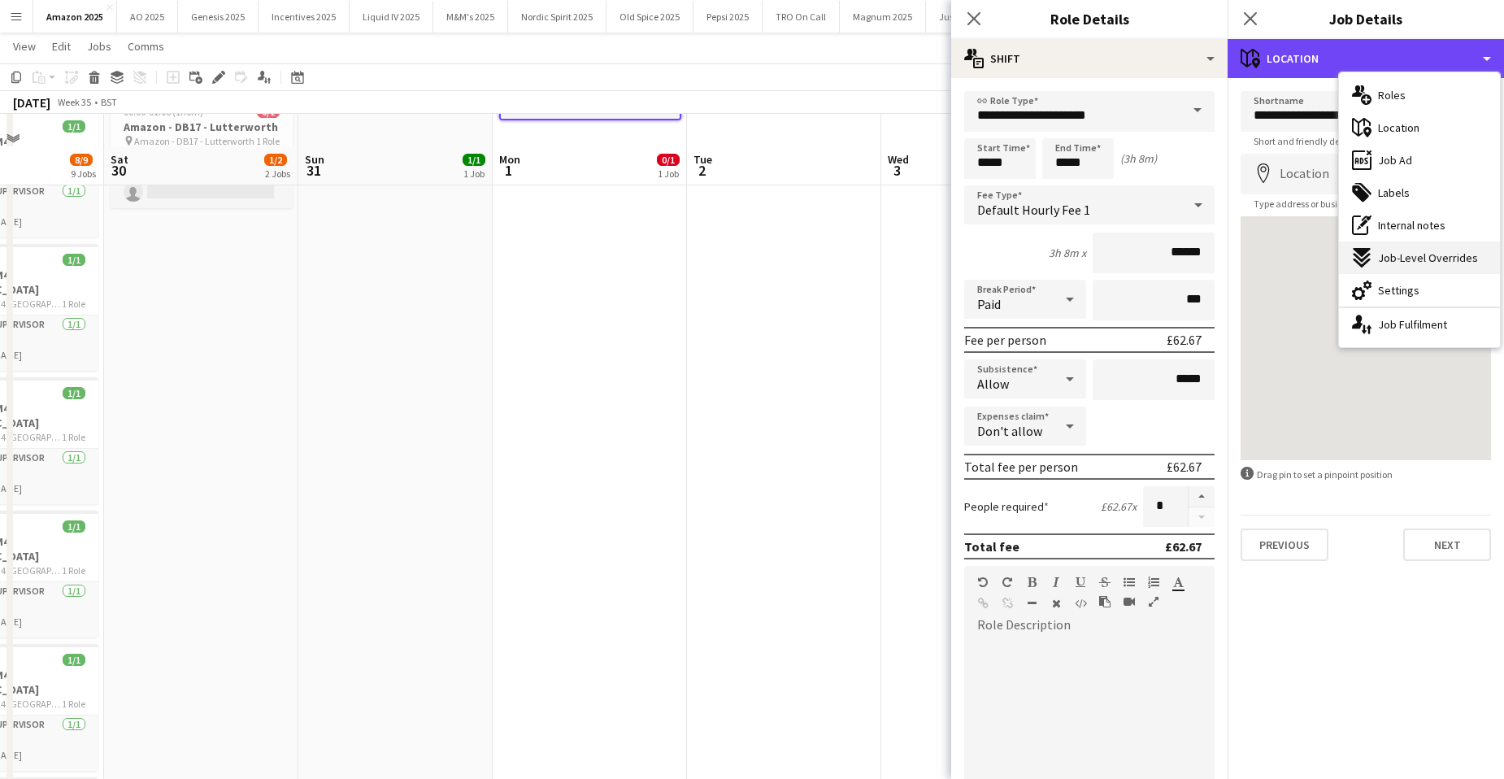
scroll to position [244, 0]
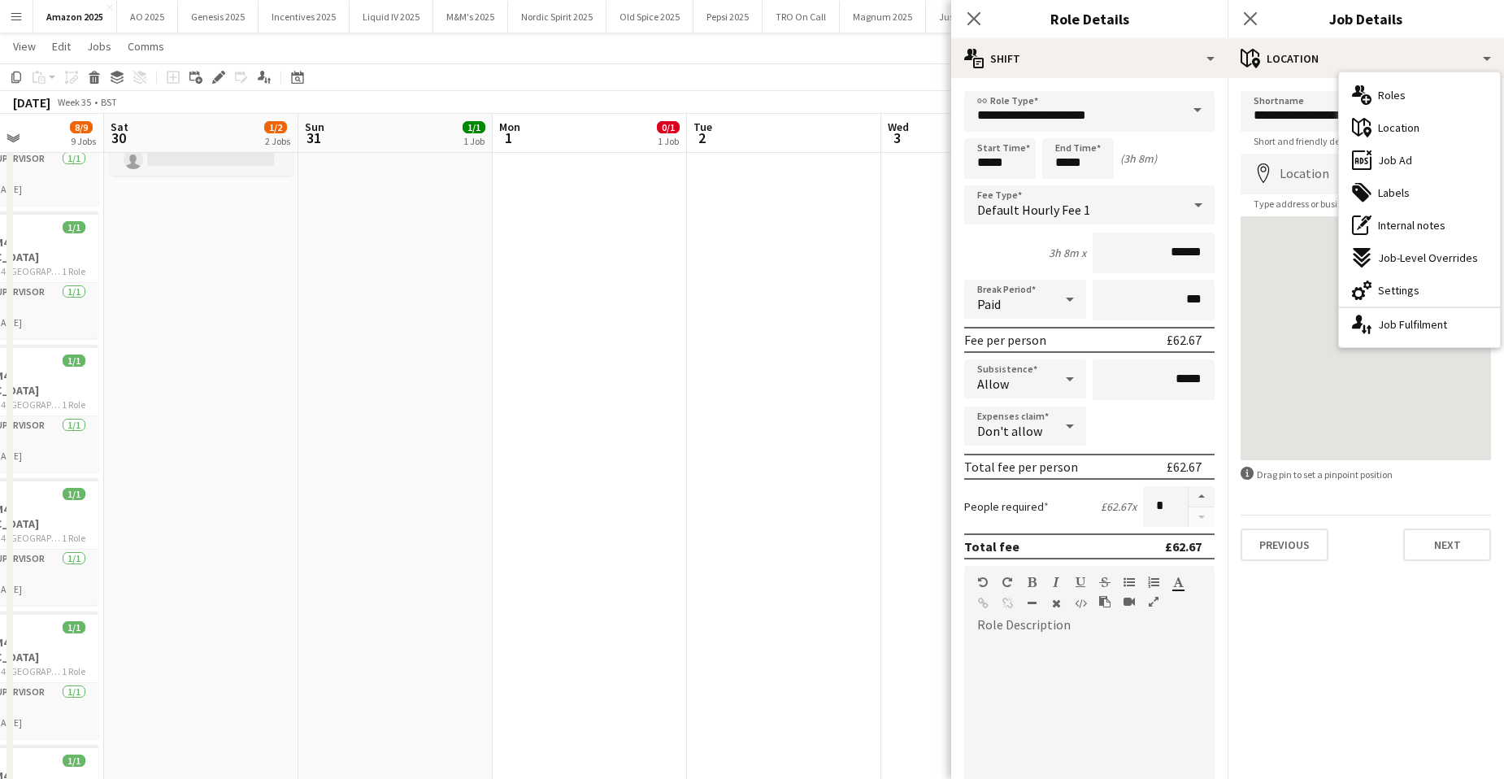
click at [1418, 294] on div "cog-double-3 Settings" at bounding box center [1419, 290] width 161 height 33
type input "*******"
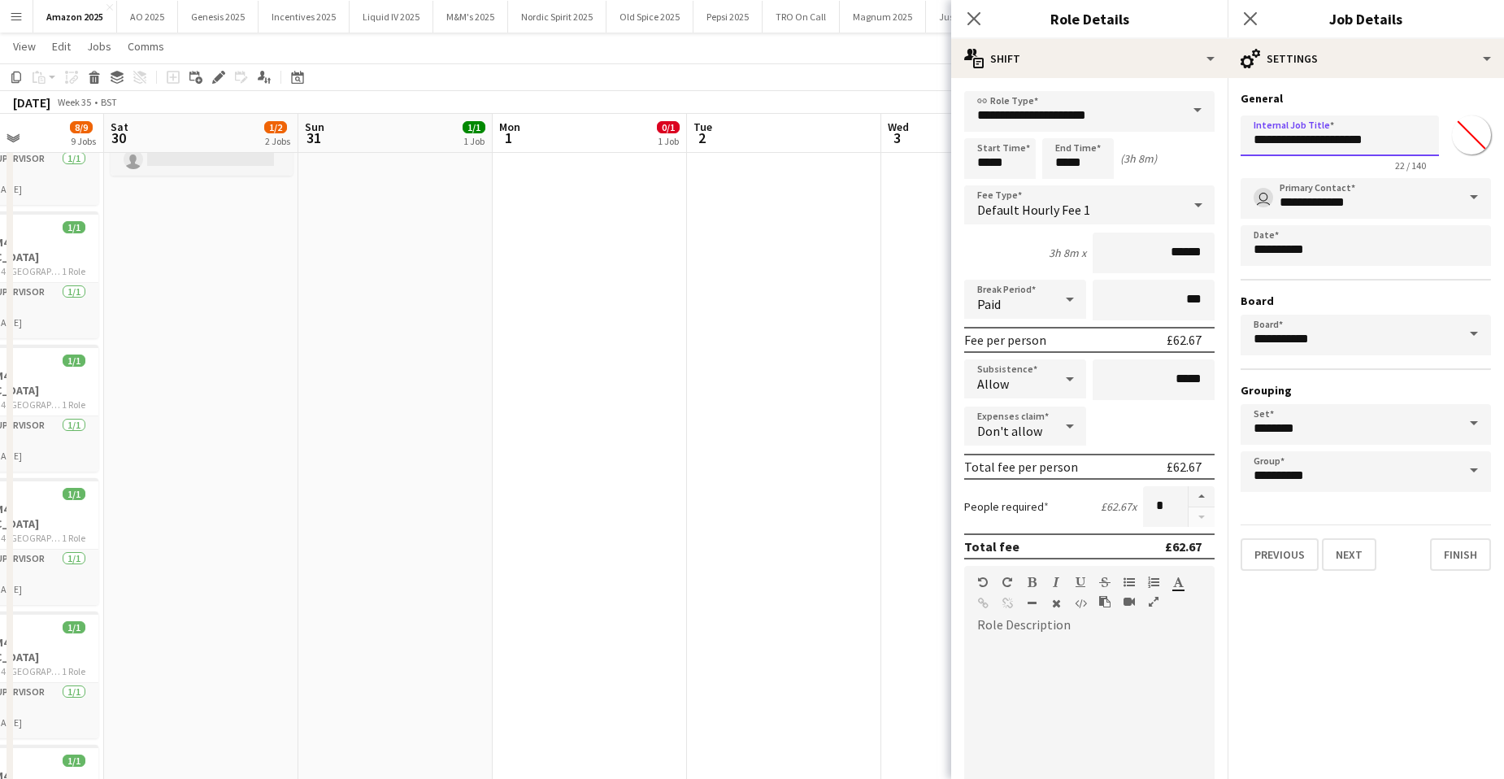
drag, startPoint x: 1394, startPoint y: 138, endPoint x: 1230, endPoint y: 137, distance: 163.4
click at [1230, 137] on form "**********" at bounding box center [1366, 331] width 276 height 480
paste input "**"
type input "**********"
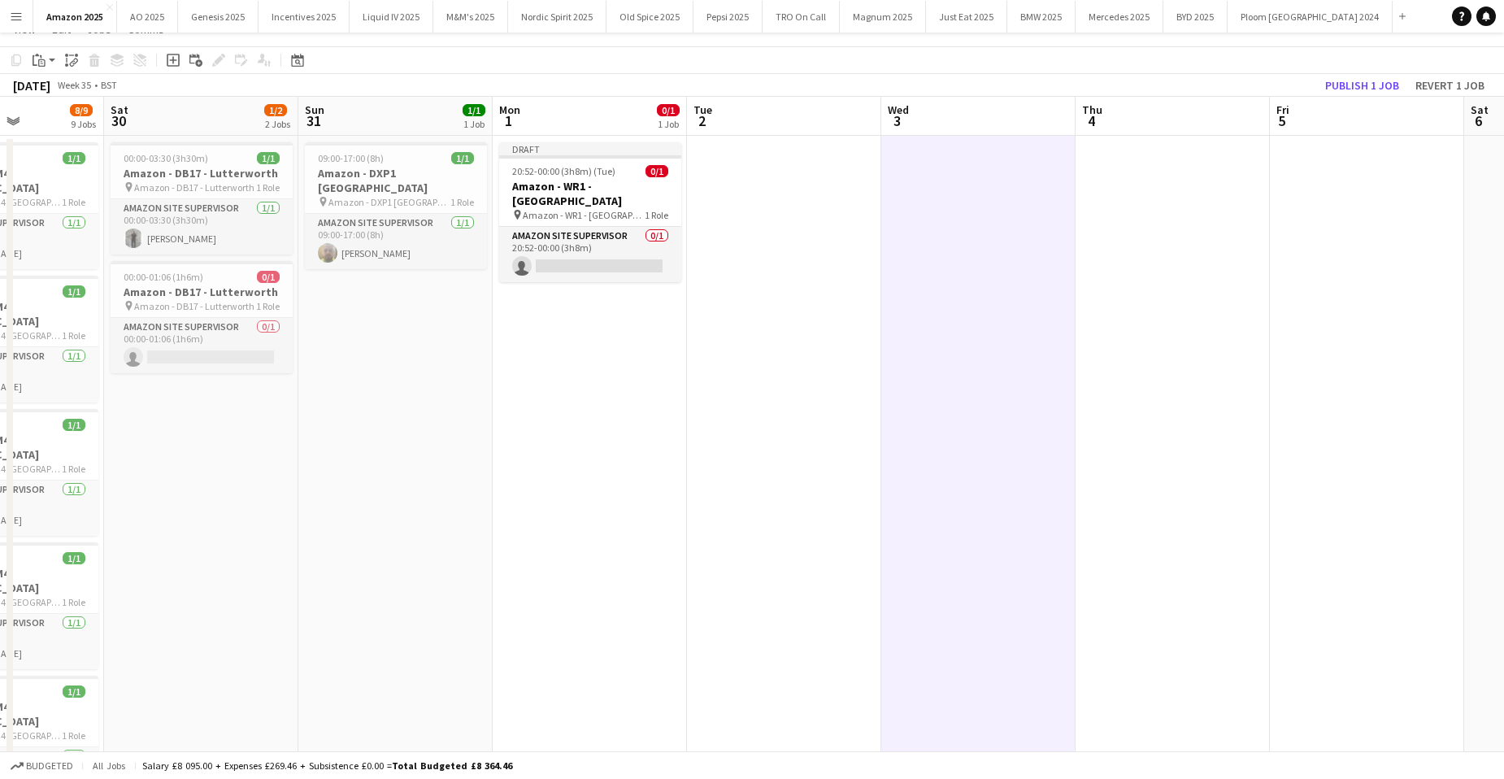
scroll to position [0, 0]
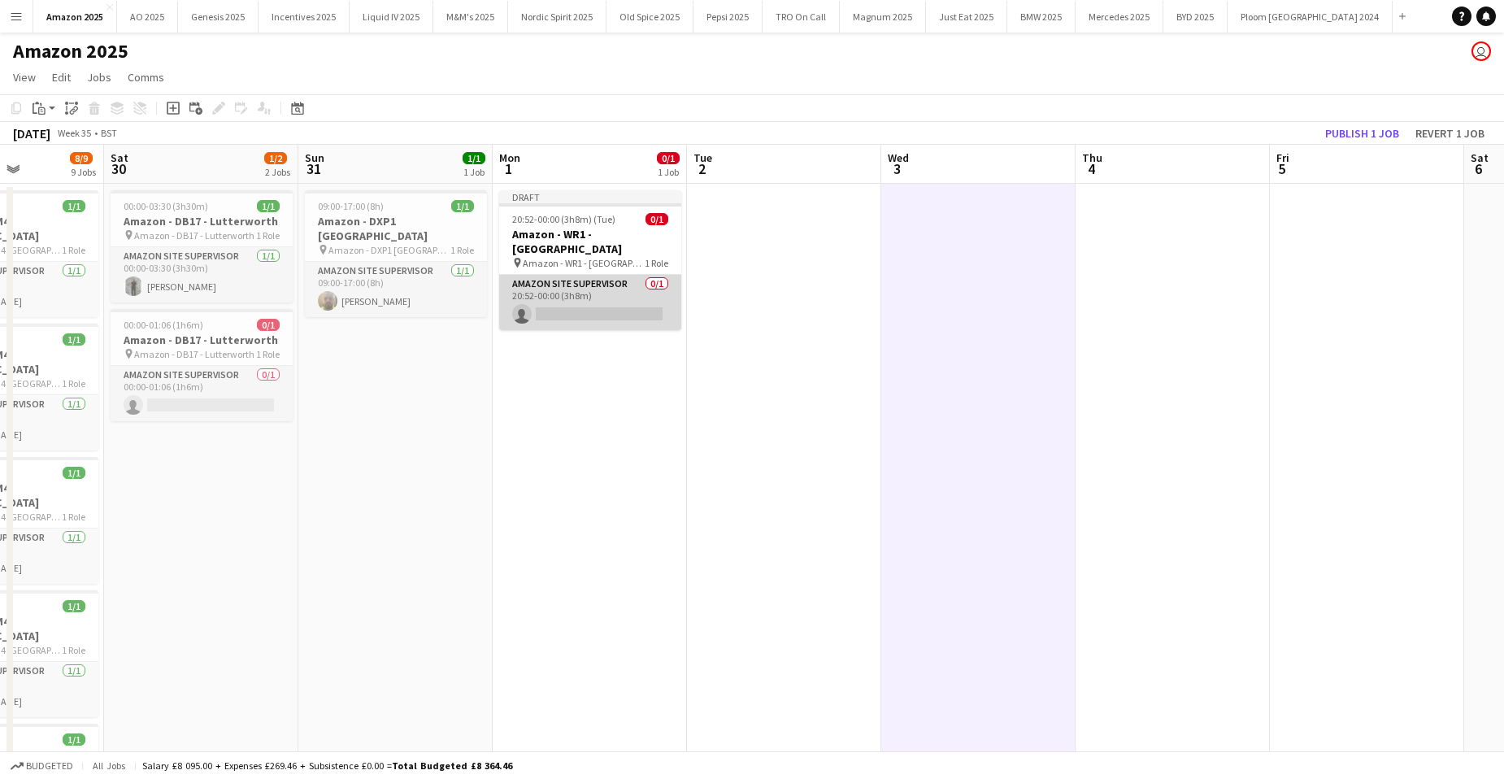
click at [574, 294] on app-card-role "Amazon Site Supervisor 0/1 20:52-00:00 (3h8m) single-neutral-actions" at bounding box center [590, 302] width 182 height 55
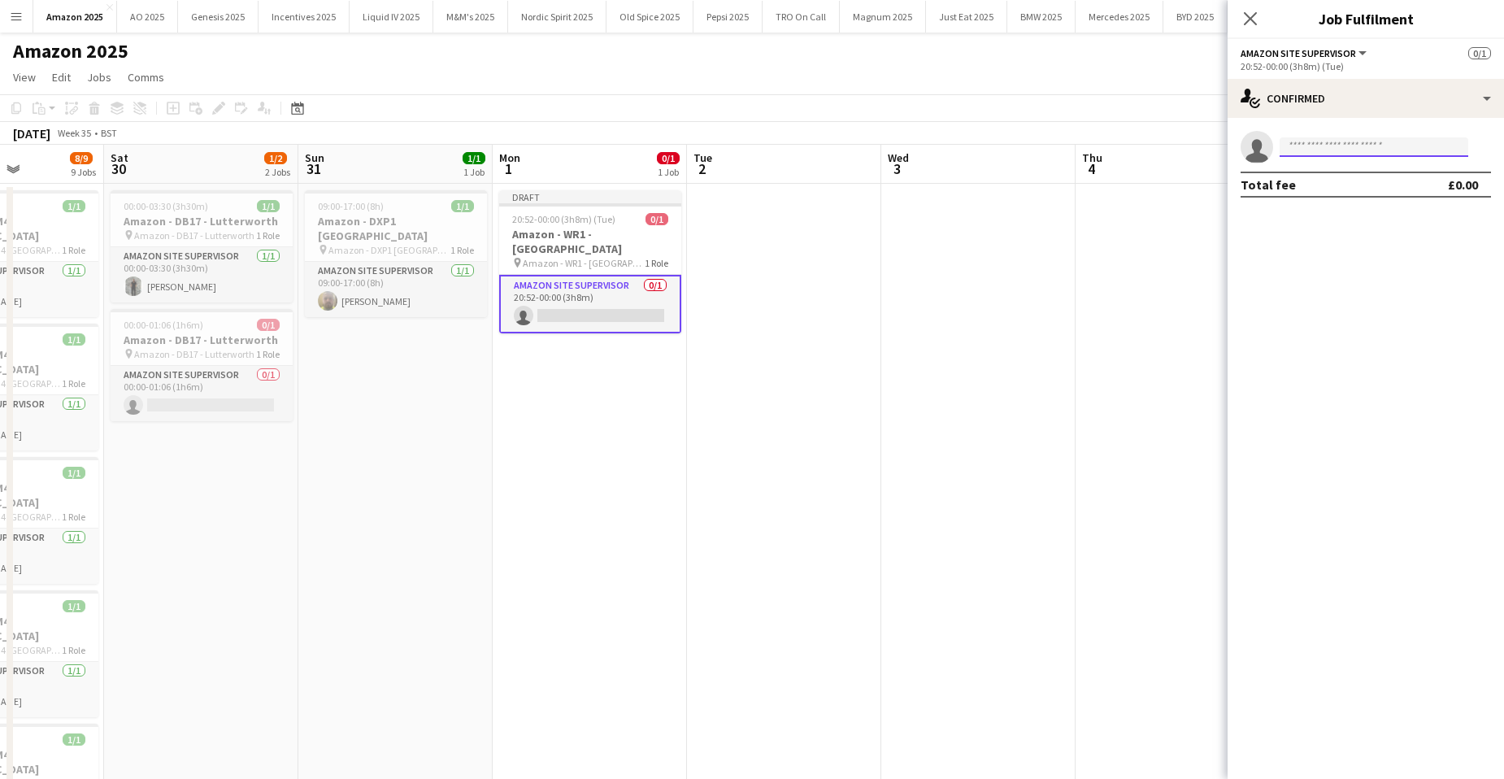
drag, startPoint x: 1298, startPoint y: 137, endPoint x: 1300, endPoint y: 147, distance: 10.1
click at [1298, 138] on input at bounding box center [1374, 147] width 189 height 20
type input "*********"
click at [1354, 186] on span "byalexreid@gmail.com" at bounding box center [1374, 183] width 163 height 13
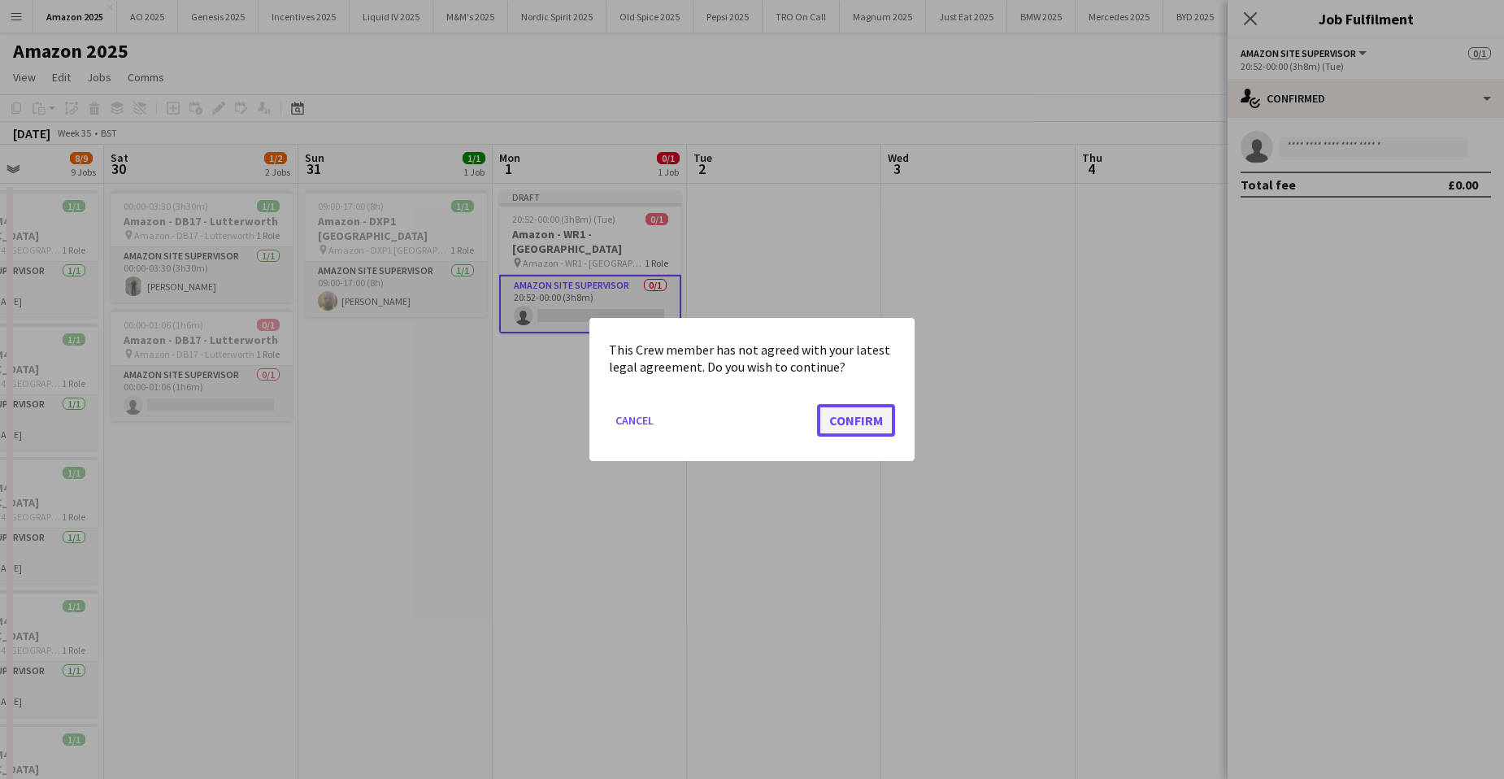
click at [872, 411] on button "Confirm" at bounding box center [856, 420] width 78 height 33
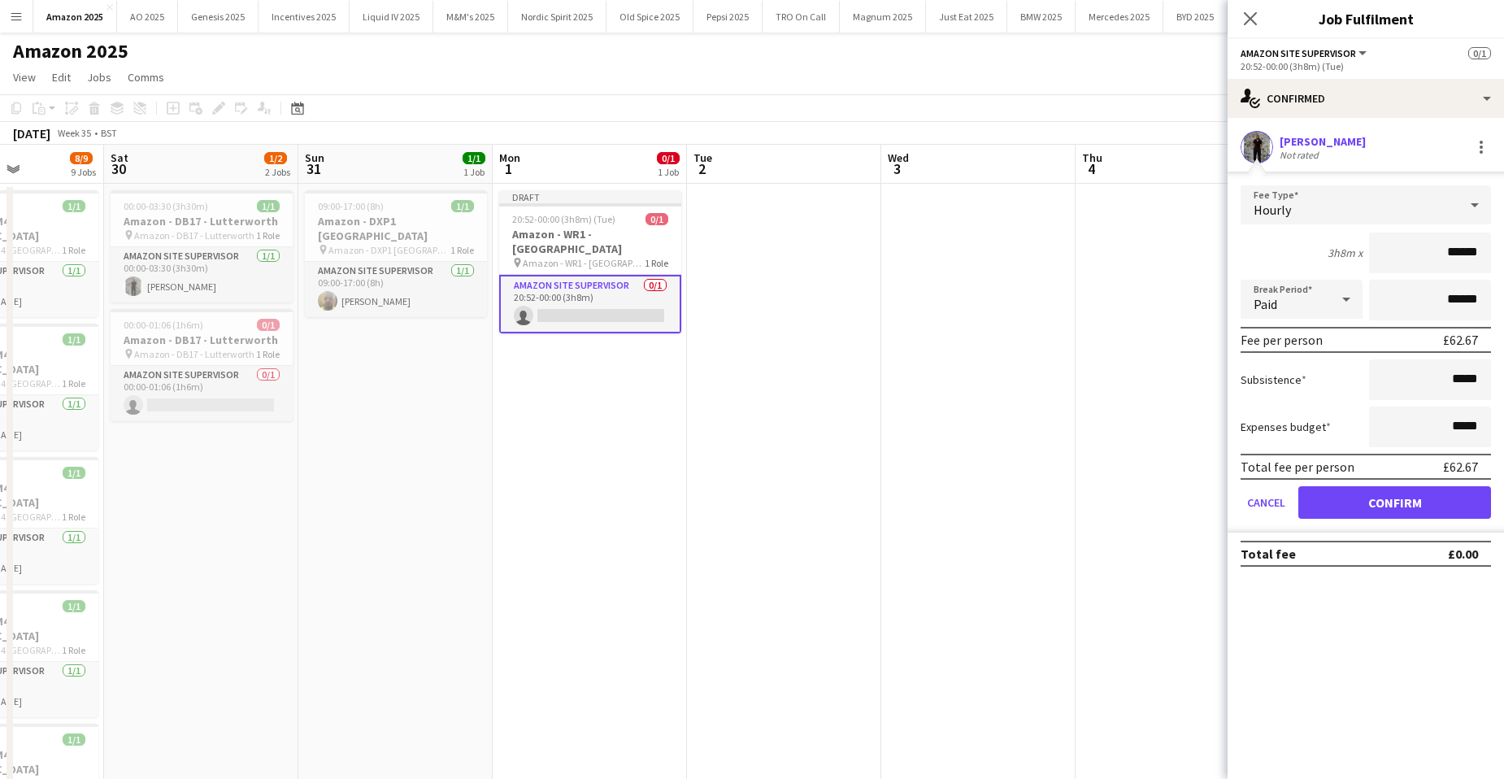
click at [1426, 520] on form "Fee Type Hourly 3h8m x ****** Break Period Paid ****** Fee per person £62.67 Su…" at bounding box center [1366, 358] width 276 height 347
click at [1424, 508] on button "Confirm" at bounding box center [1395, 502] width 193 height 33
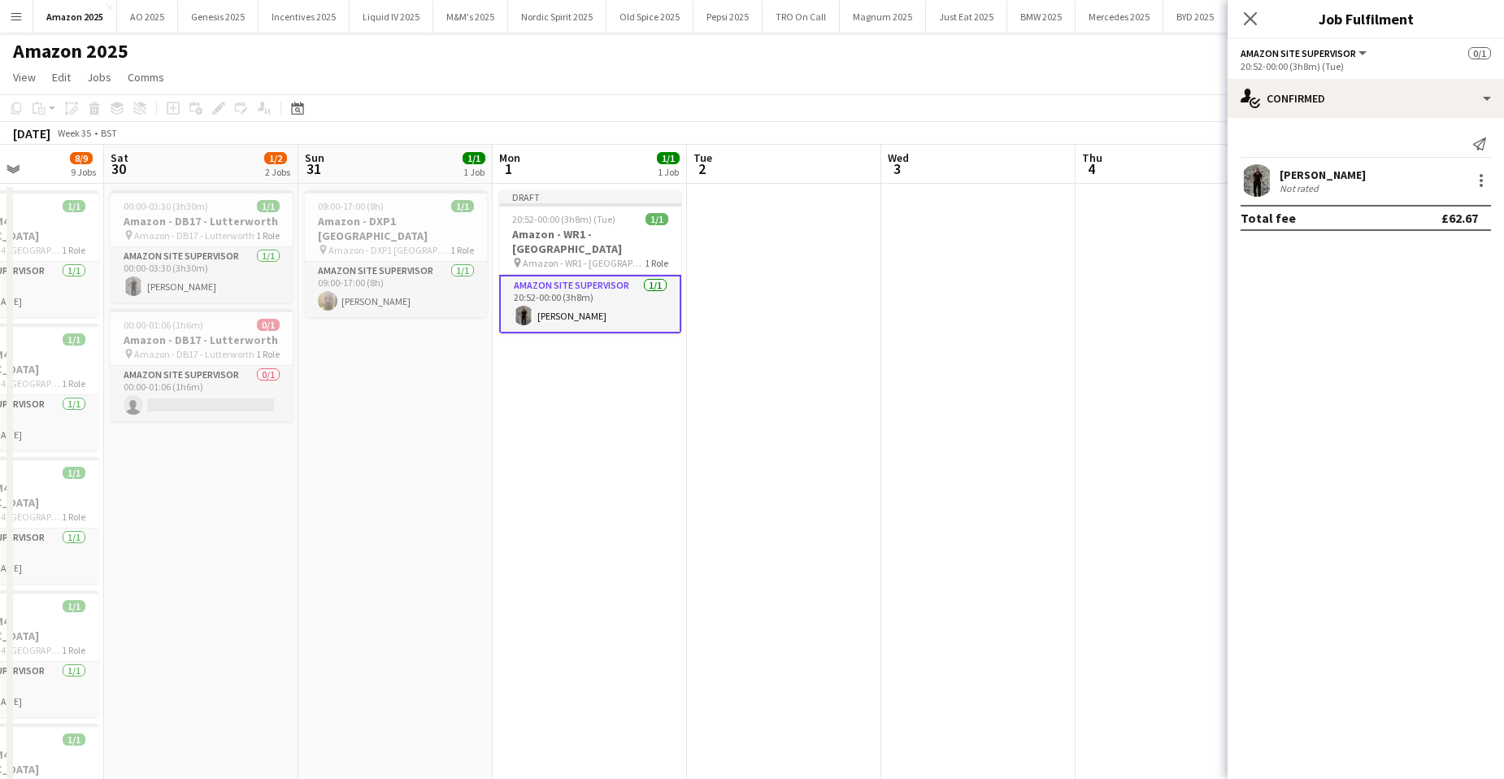
drag, startPoint x: 543, startPoint y: 232, endPoint x: 201, endPoint y: 140, distance: 354.4
click at [539, 230] on h3 "Amazon - WR1 - [GEOGRAPHIC_DATA]" at bounding box center [590, 241] width 182 height 29
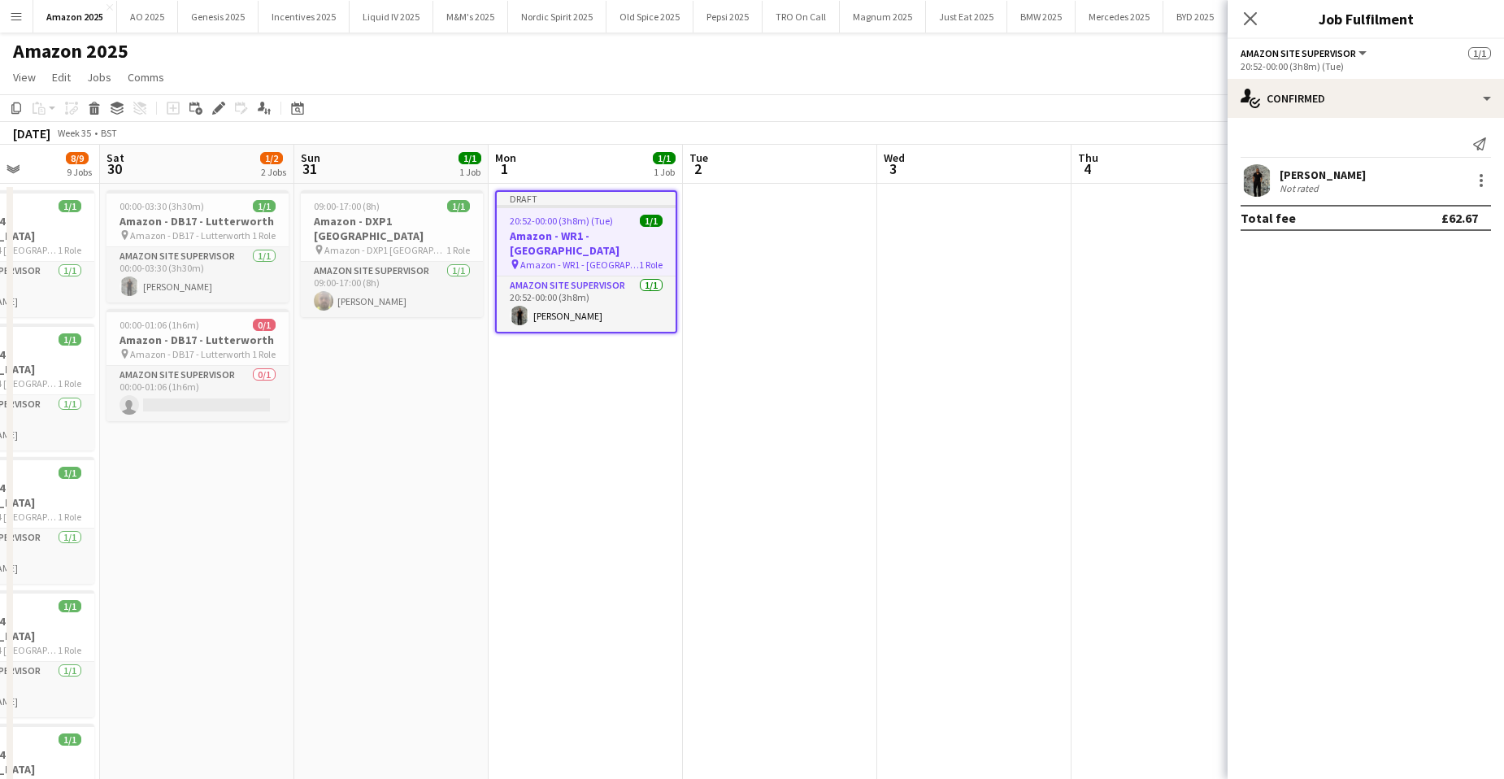
click at [233, 108] on div "Add job Add linked Job Edit Edit linked Job Applicants" at bounding box center [212, 108] width 124 height 20
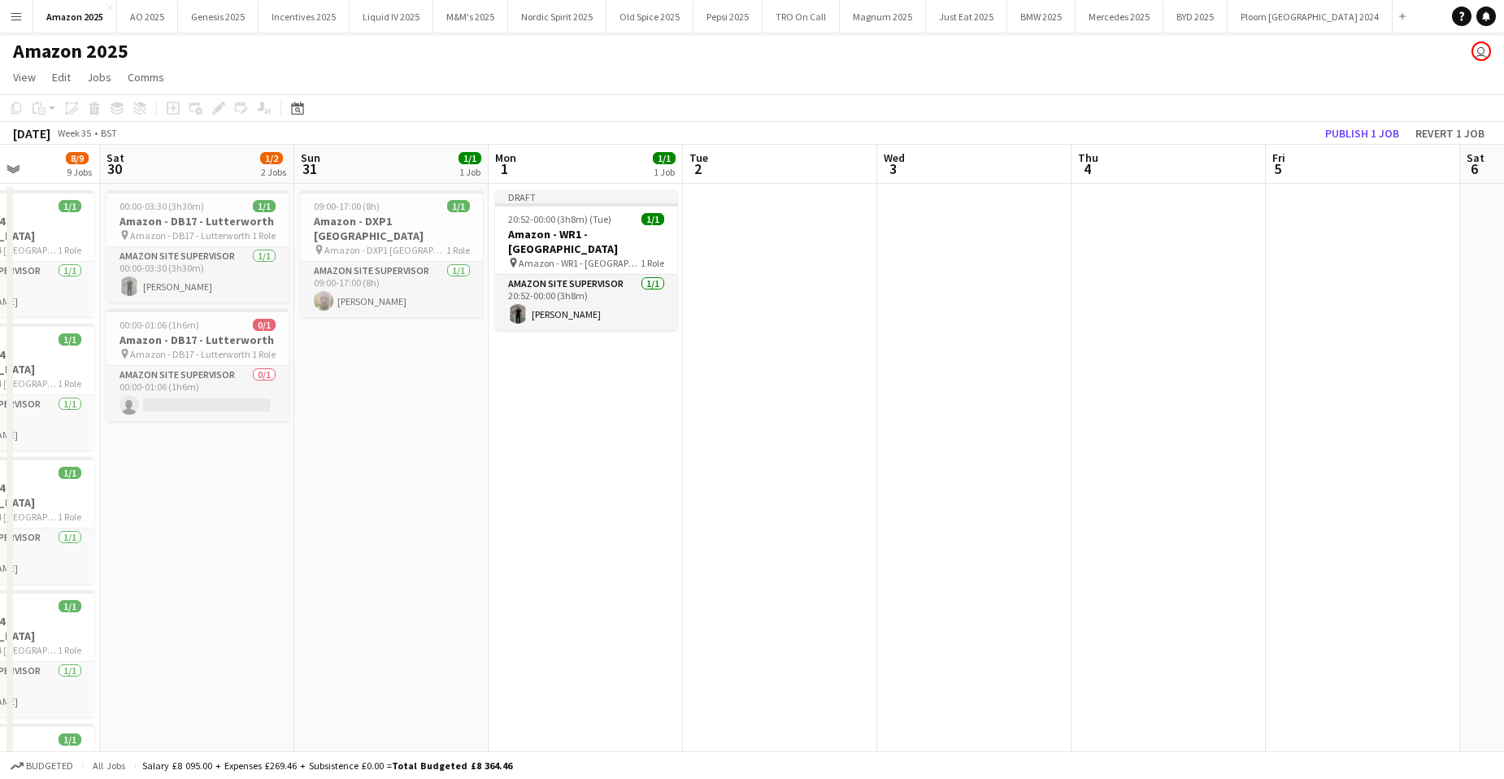
drag, startPoint x: 590, startPoint y: 215, endPoint x: 450, endPoint y: 188, distance: 141.6
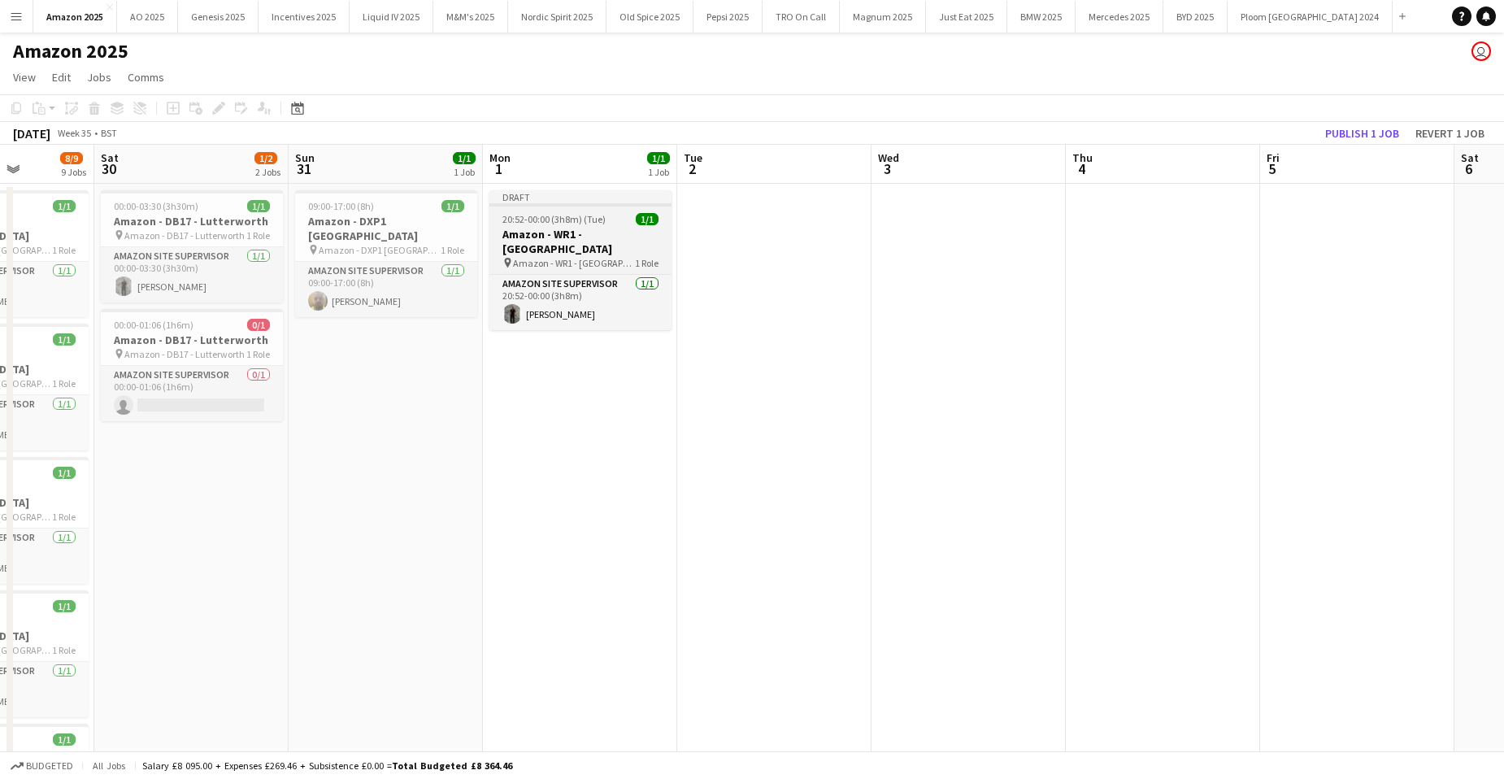
click at [539, 212] on app-job-card "Draft 20:52-00:00 (3h8m) (Tue) 1/1 Amazon - WR1 - Worcester pin Amazon - WR1 - …" at bounding box center [580, 260] width 182 height 140
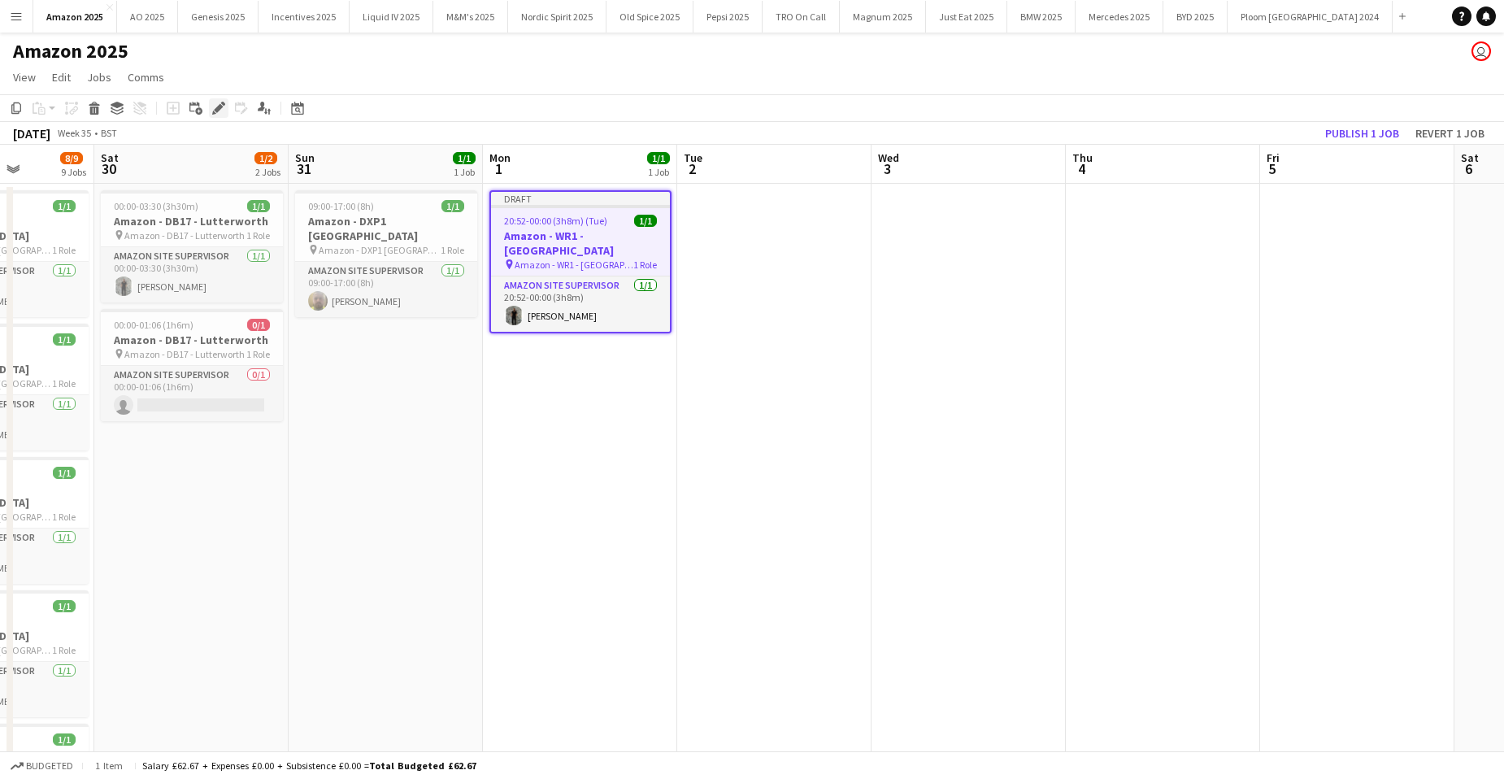
click at [213, 105] on icon "Edit" at bounding box center [218, 108] width 13 height 13
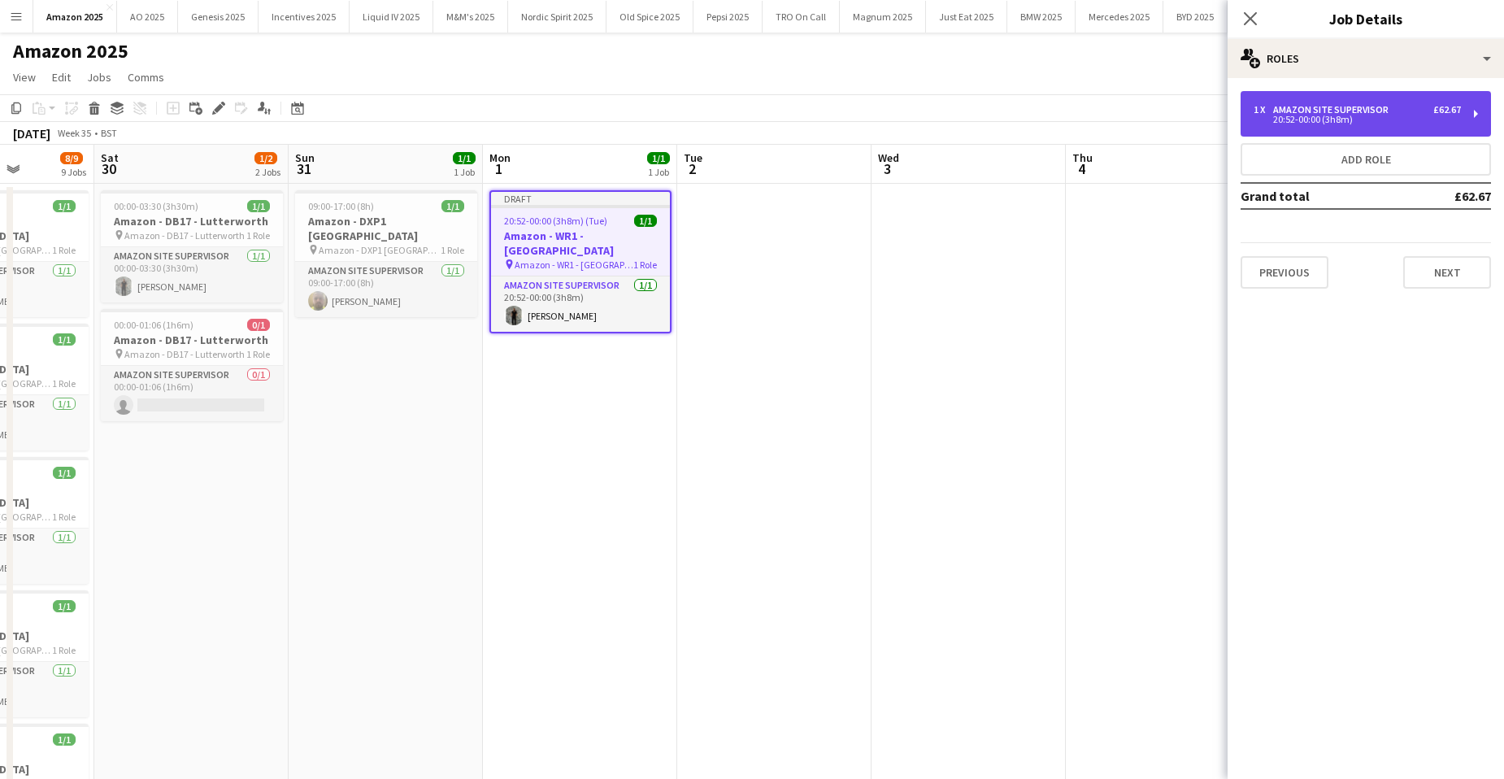
click at [1436, 107] on div "£62.67" at bounding box center [1448, 109] width 28 height 11
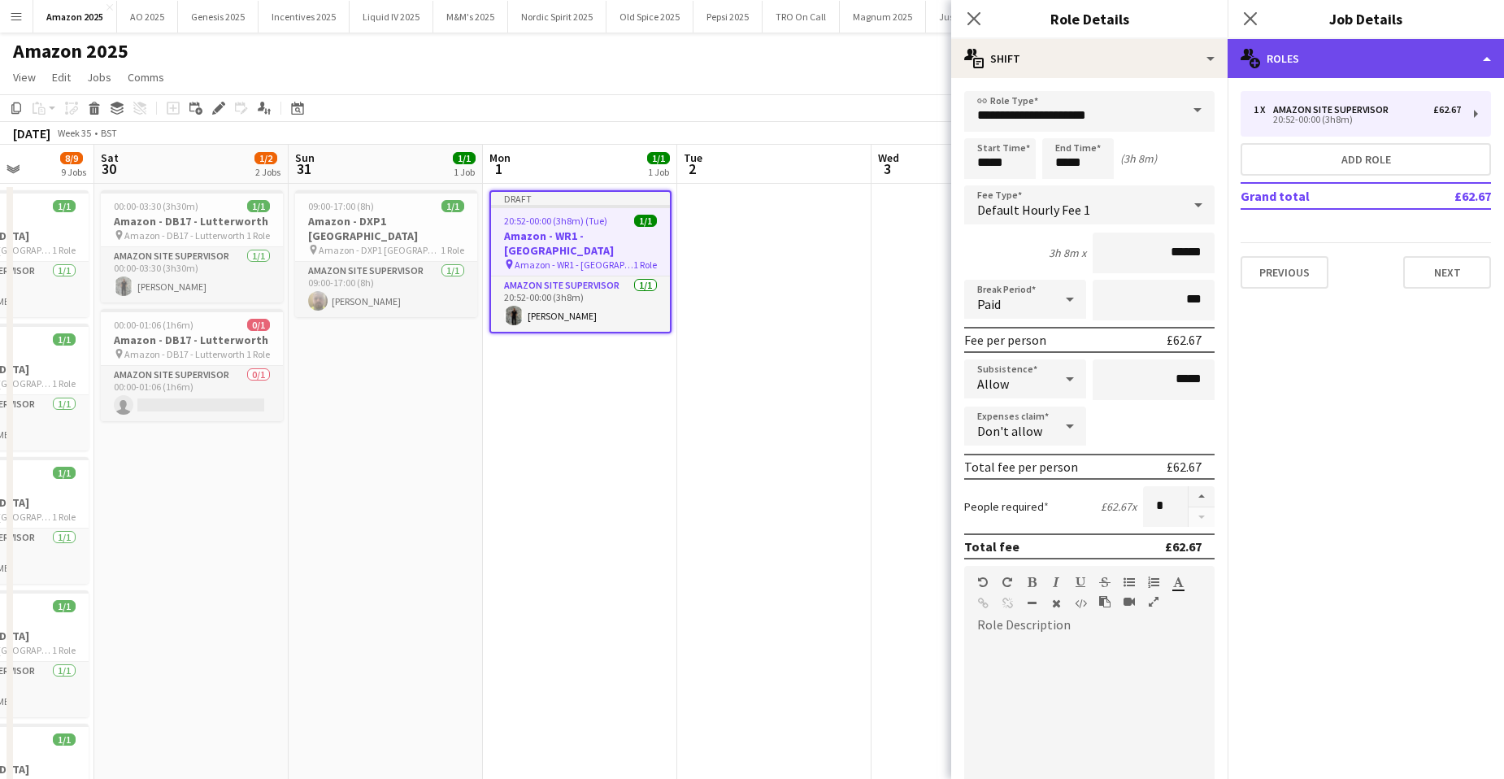
drag, startPoint x: 1436, startPoint y: 107, endPoint x: 1446, endPoint y: 68, distance: 39.4
click at [1446, 68] on div "multiple-users-add Roles" at bounding box center [1366, 58] width 276 height 39
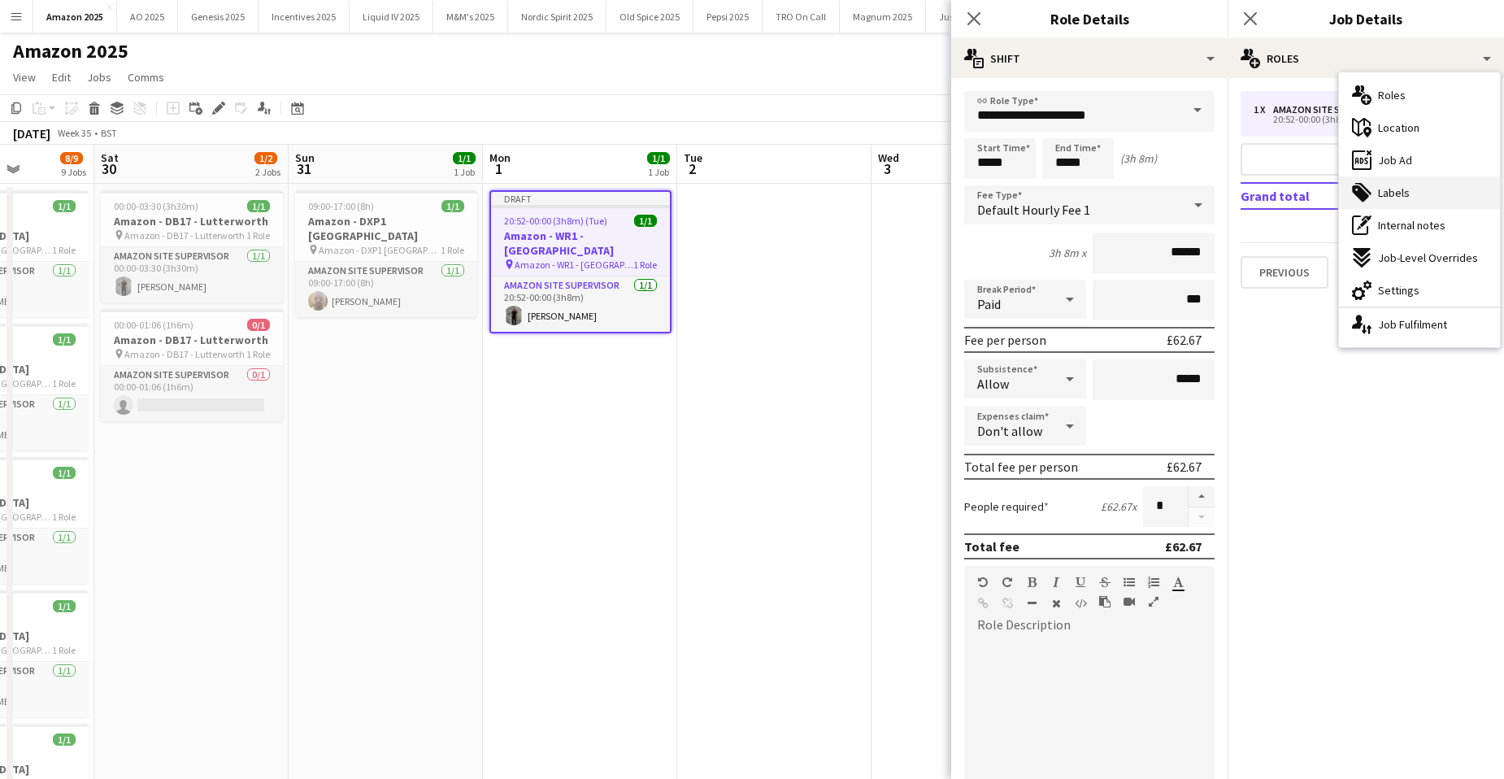
click at [1390, 197] on span "Labels" at bounding box center [1394, 192] width 32 height 15
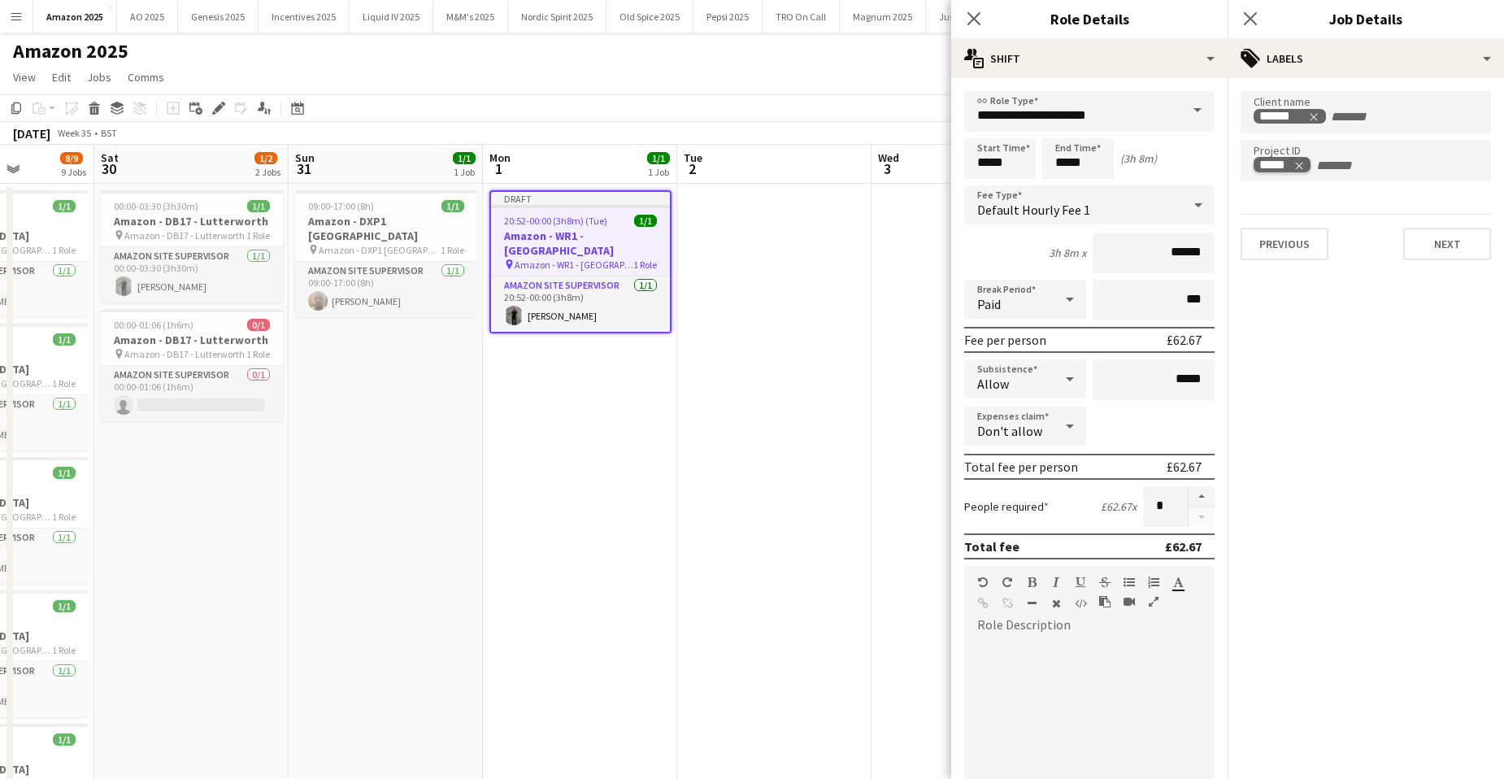
click at [1303, 168] on icon "Remove tag" at bounding box center [1299, 165] width 11 height 11
click at [1293, 163] on input "Type to search project ID labels..." at bounding box center [1366, 166] width 224 height 15
type input "*****"
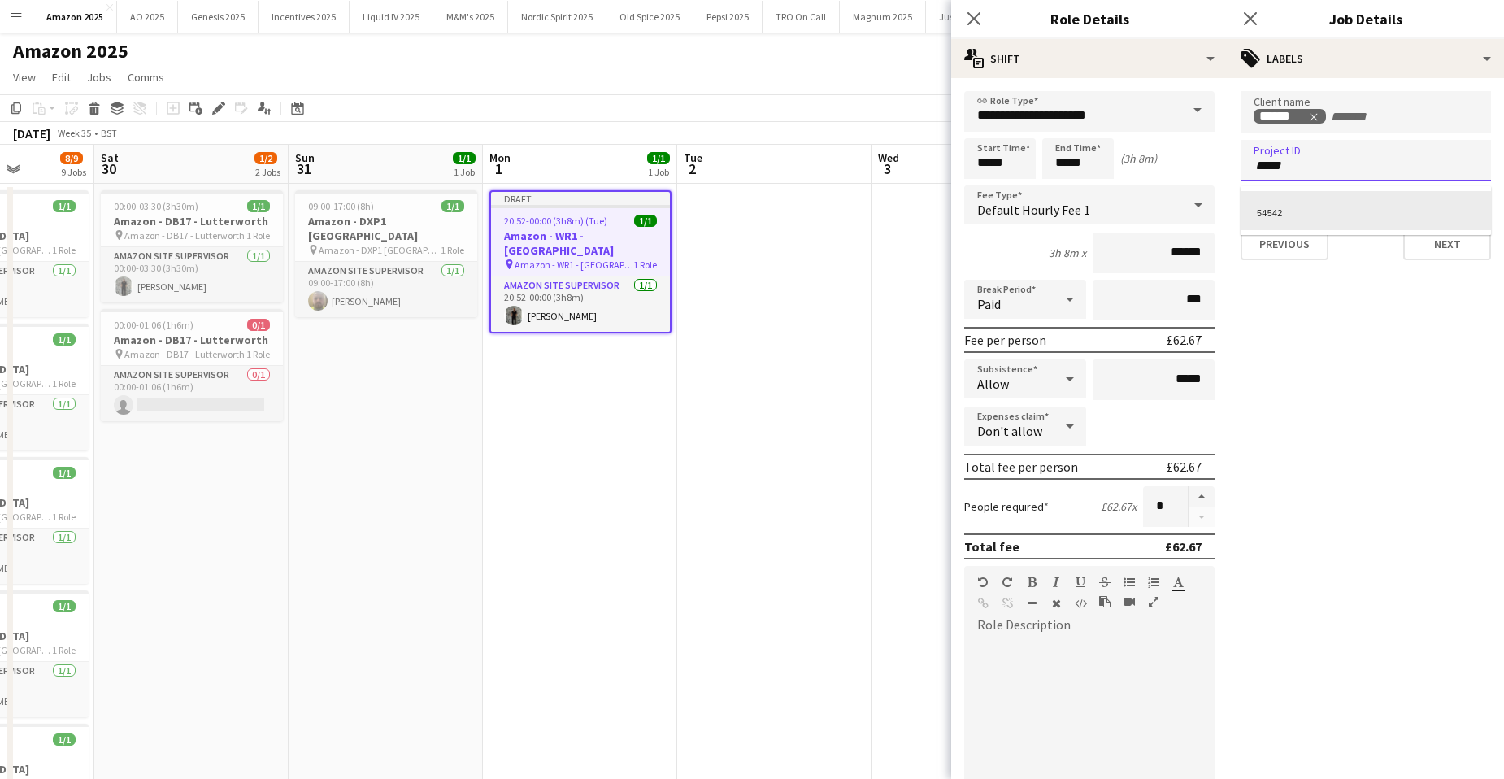
scroll to position [0, 0]
click at [1264, 215] on div "54542" at bounding box center [1366, 210] width 250 height 39
click at [349, 244] on span "Amazon - DXP1 [GEOGRAPHIC_DATA]" at bounding box center [380, 250] width 122 height 12
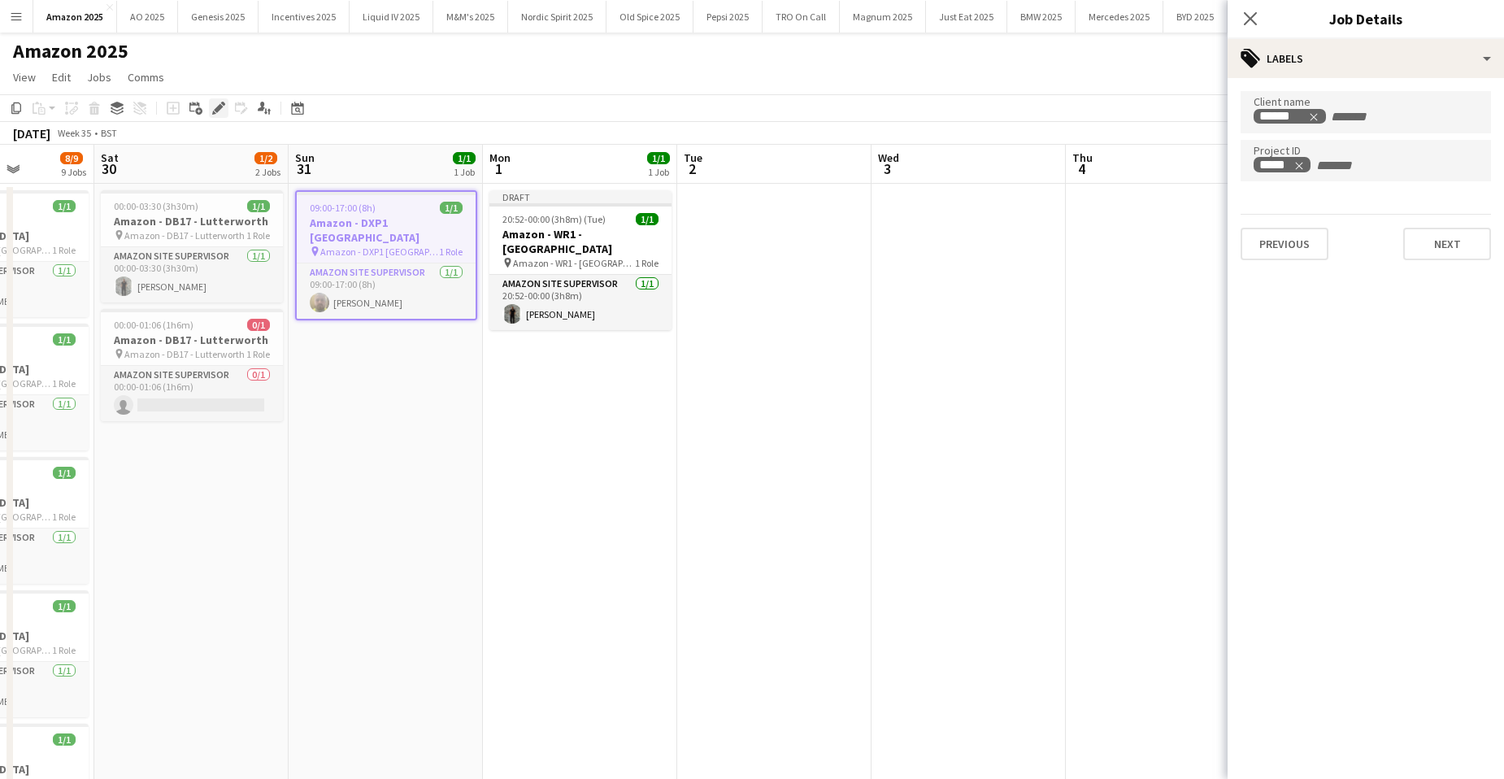
click at [213, 111] on icon "Edit" at bounding box center [218, 108] width 13 height 13
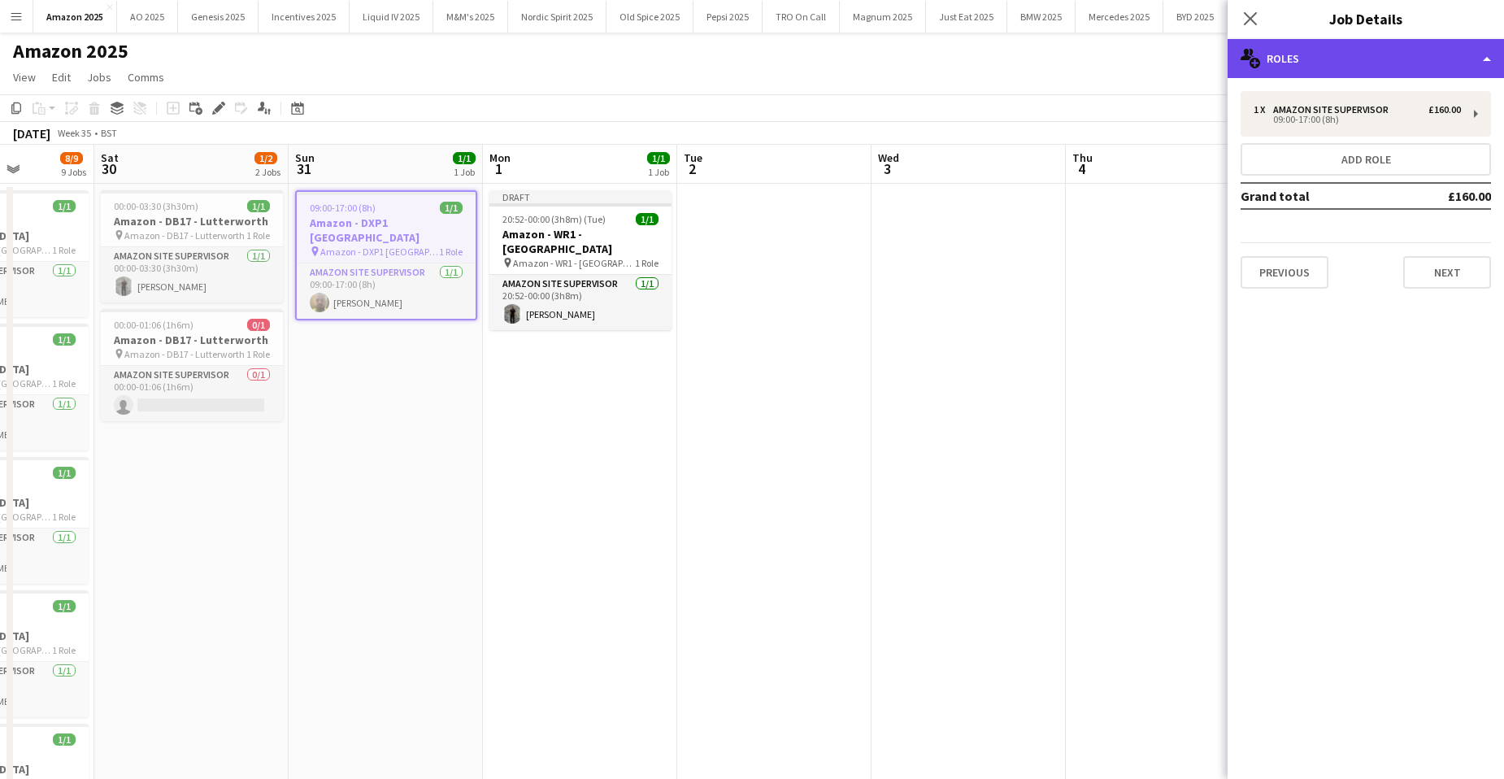
click at [1444, 52] on div "multiple-users-add Roles" at bounding box center [1366, 58] width 276 height 39
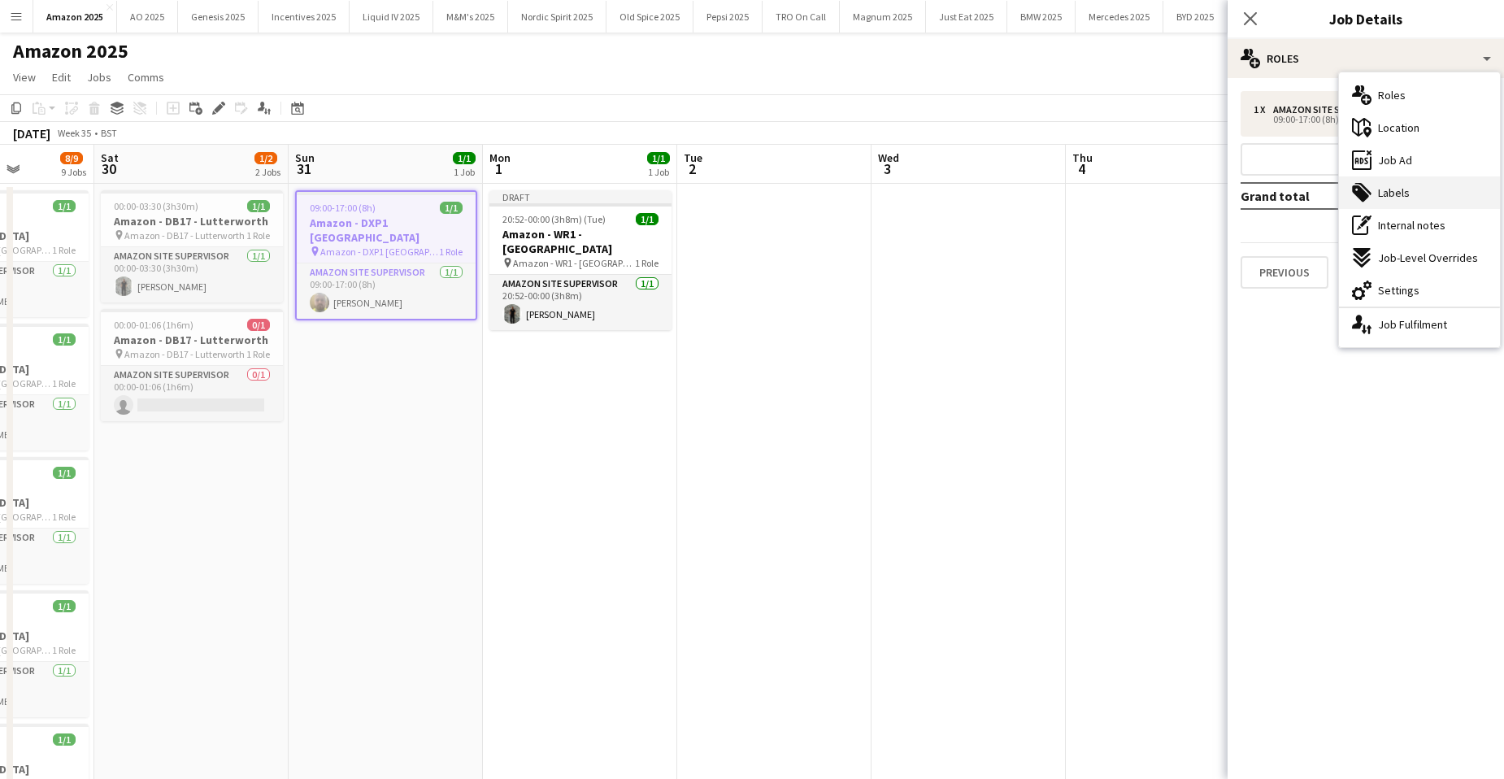
click at [1390, 189] on span "Labels" at bounding box center [1394, 192] width 32 height 15
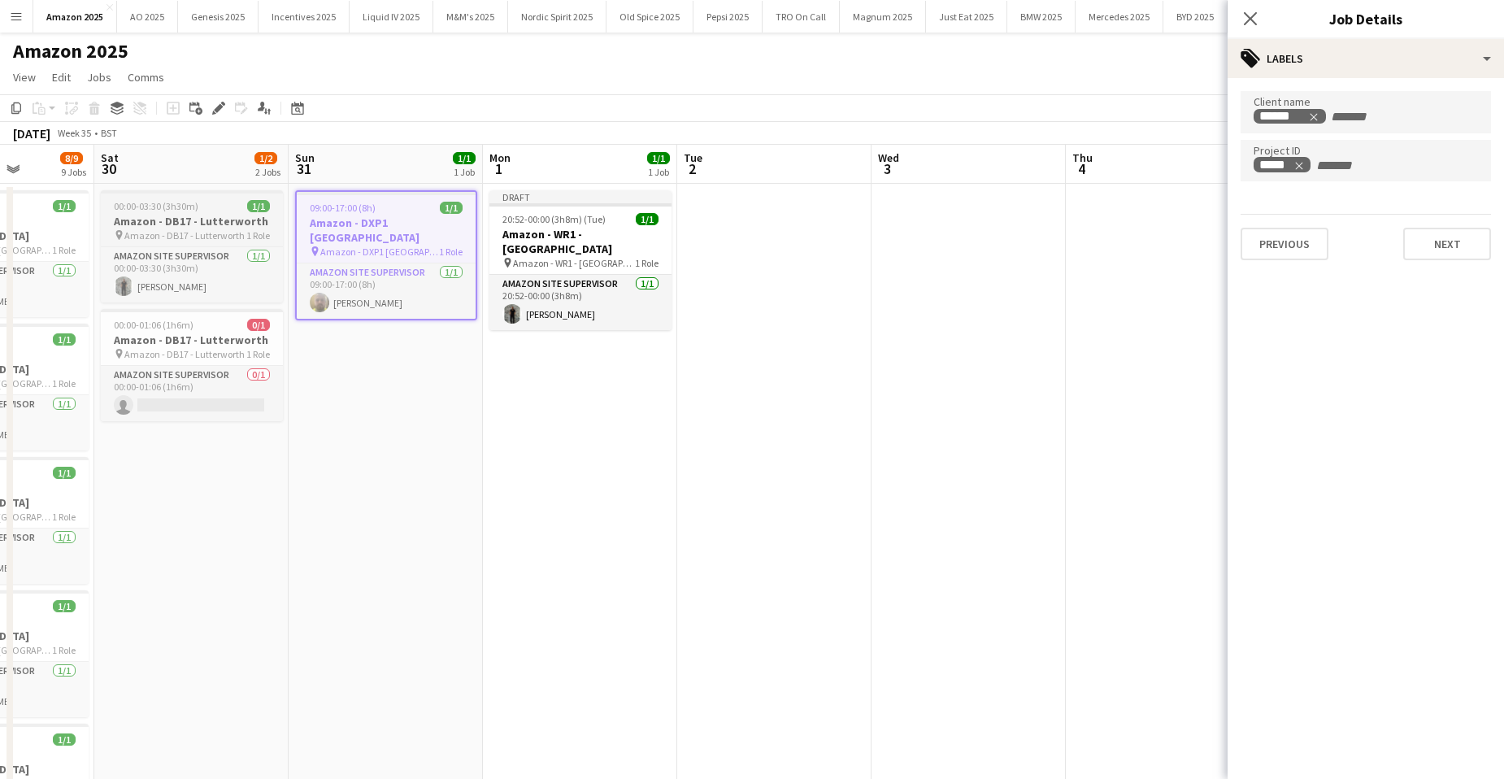
click at [192, 212] on app-job-card "00:00-03:30 (3h30m) 1/1 Amazon - DB17 - Lutterworth pin Amazon - DB17 - Lutterw…" at bounding box center [192, 246] width 182 height 112
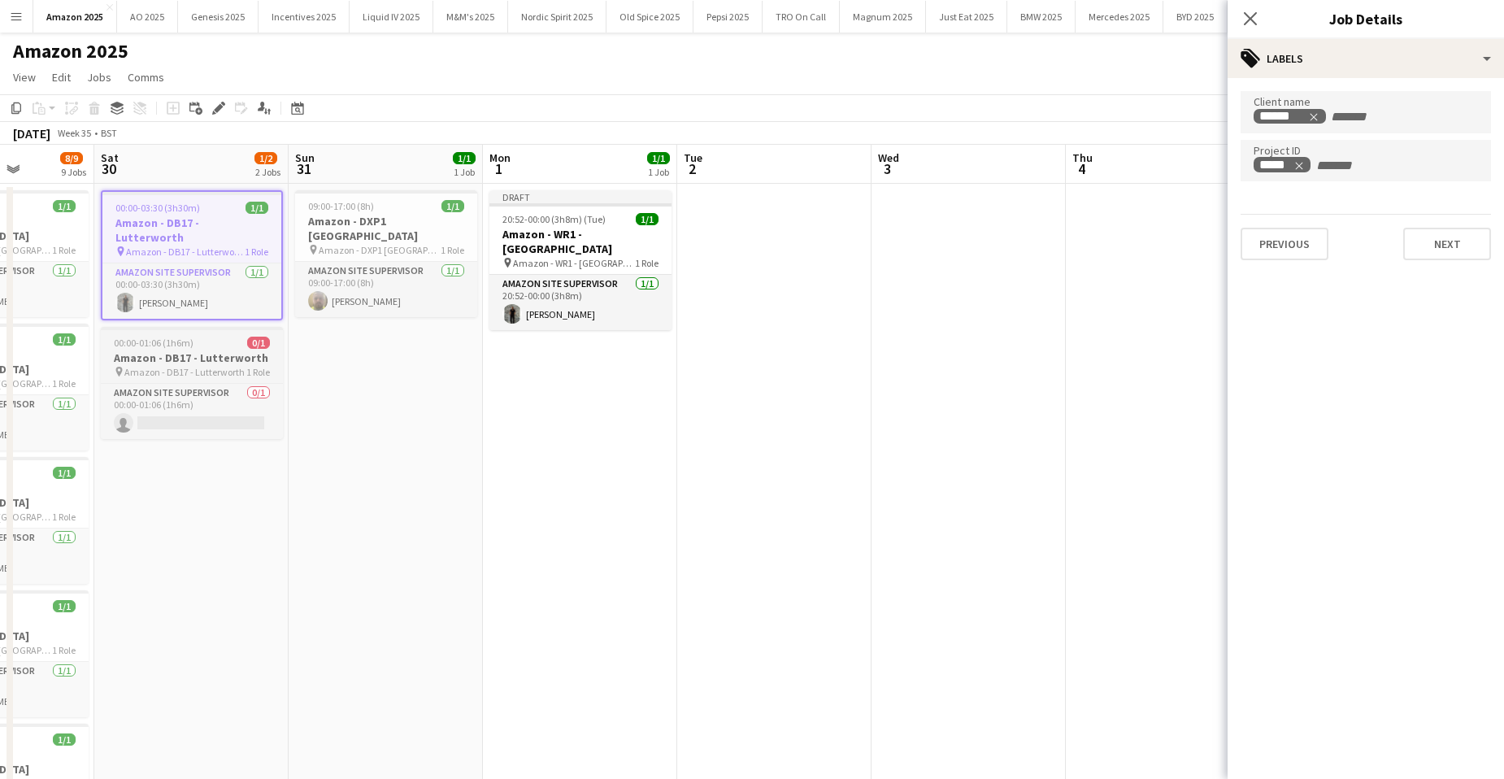
click at [172, 327] on div at bounding box center [192, 328] width 182 height 3
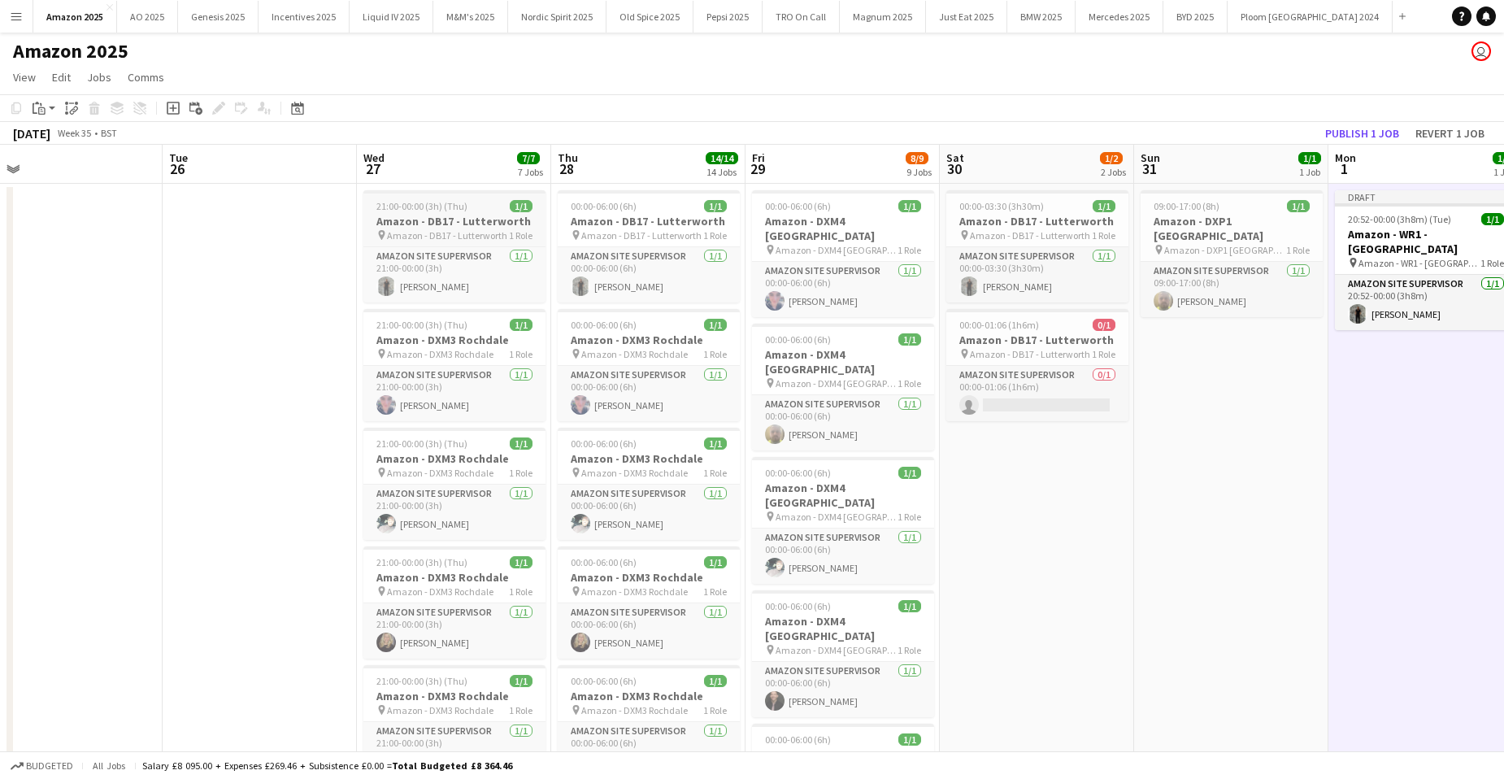
click at [470, 205] on div "21:00-00:00 (3h) (Thu) 1/1" at bounding box center [454, 206] width 182 height 12
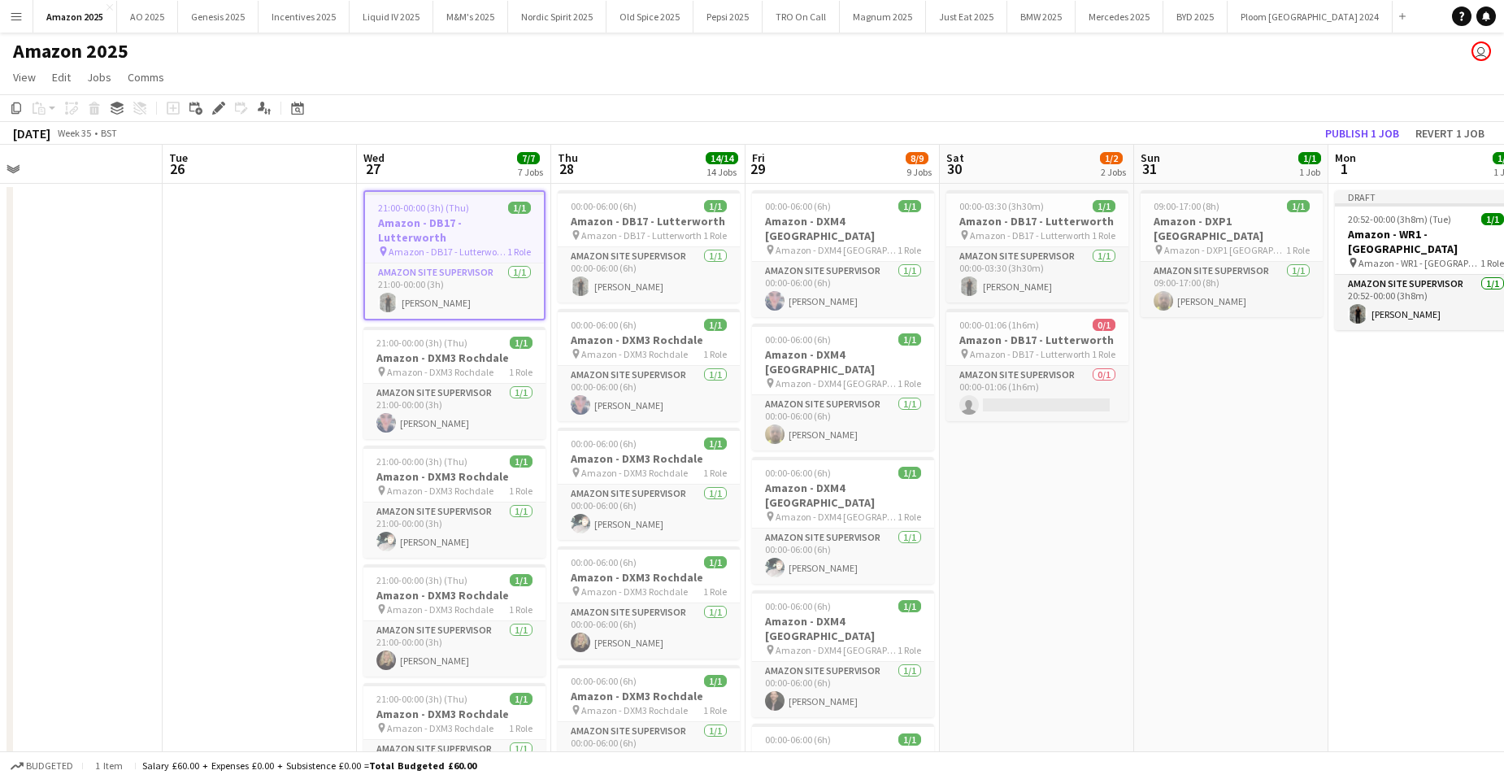
scroll to position [0, 421]
click at [222, 108] on icon "Edit" at bounding box center [218, 108] width 13 height 13
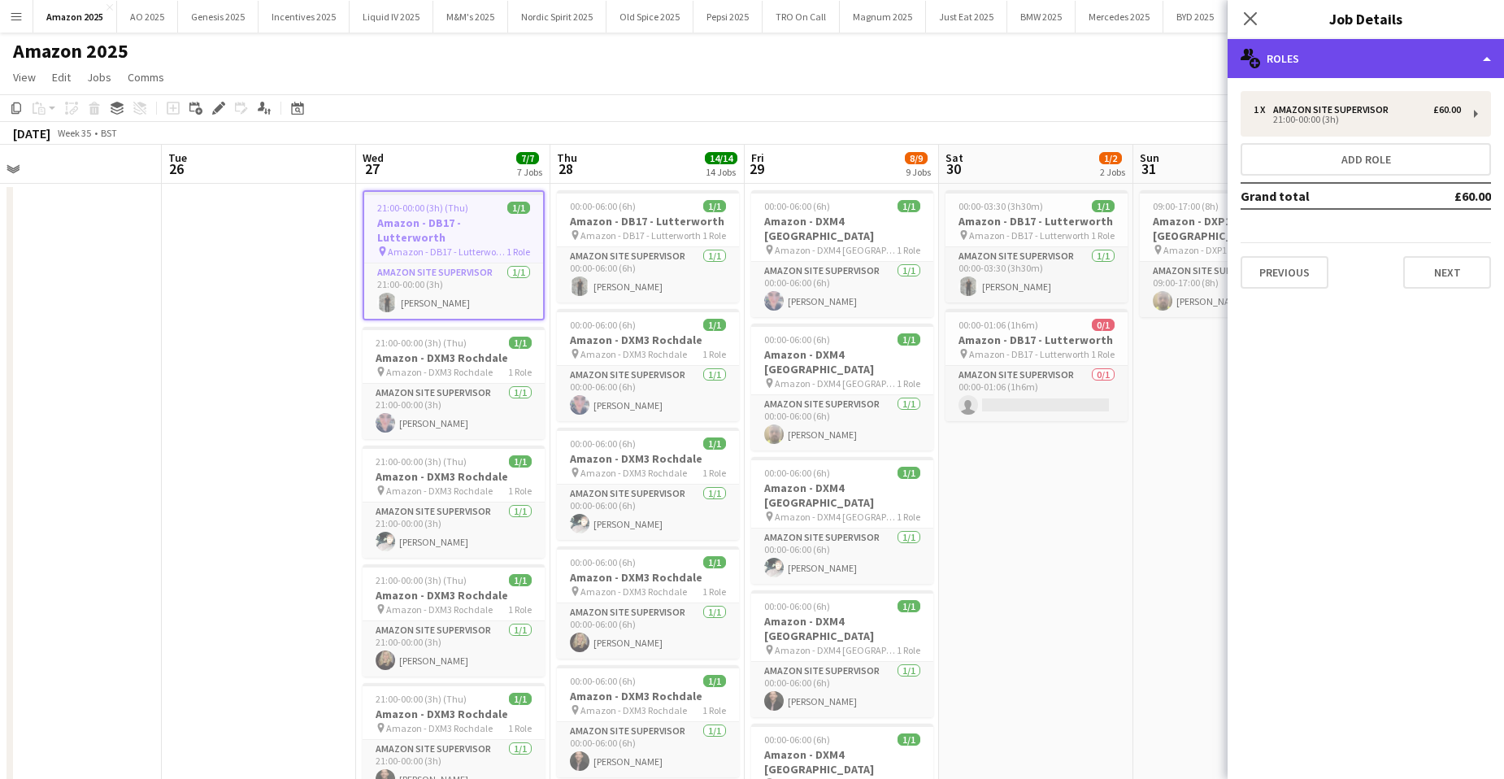
click at [1429, 65] on div "multiple-users-add Roles" at bounding box center [1366, 58] width 276 height 39
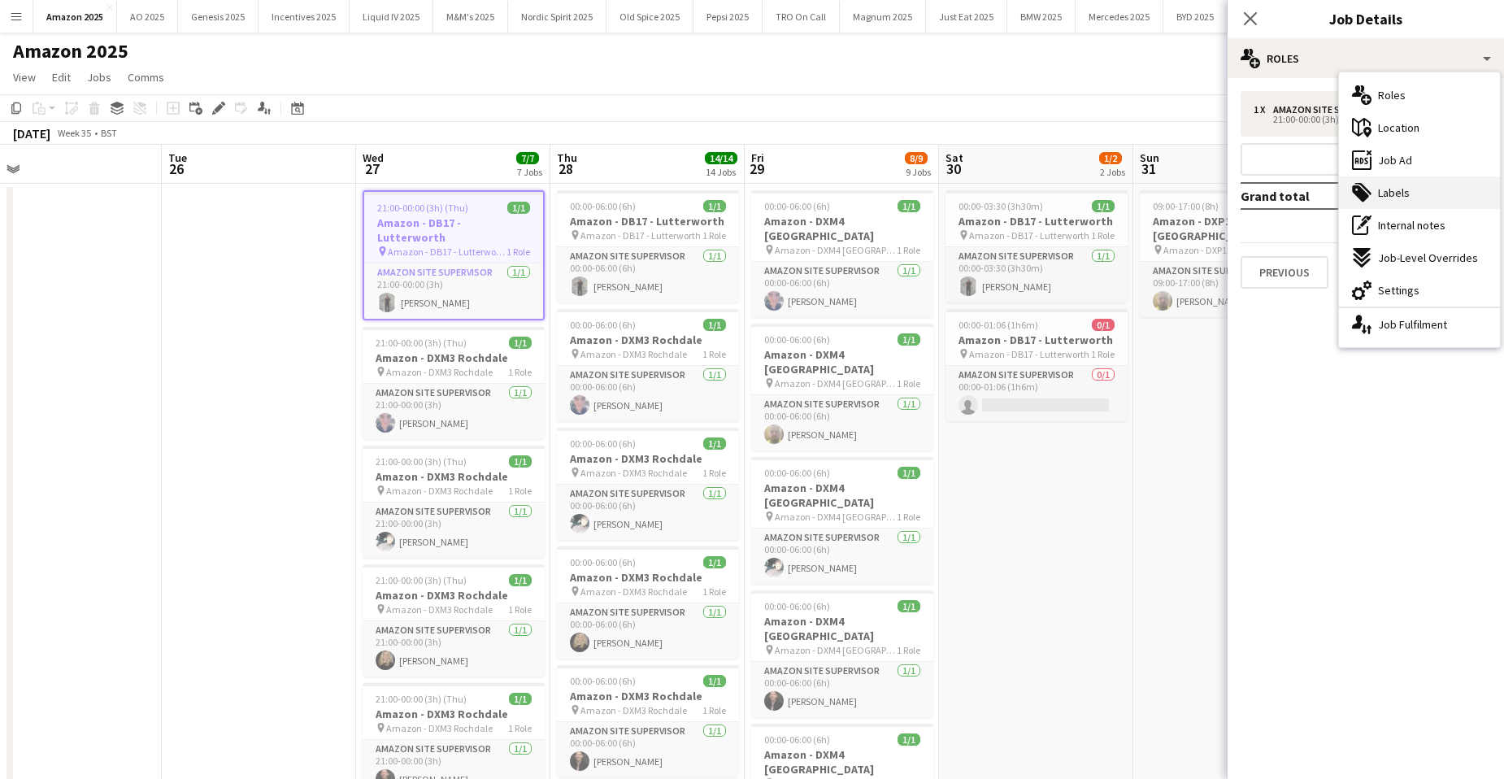
click at [1414, 204] on div "tags-double Labels" at bounding box center [1419, 192] width 161 height 33
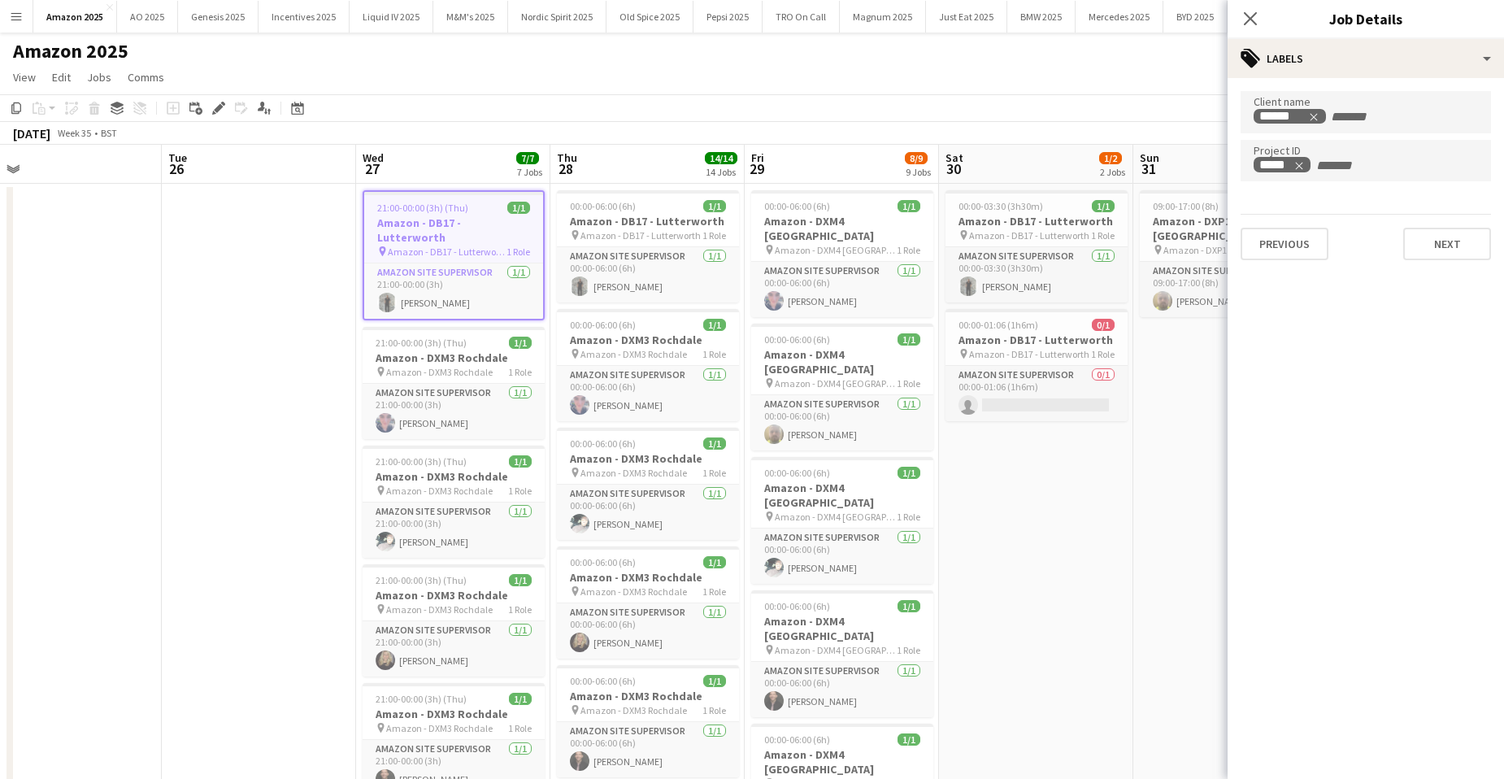
scroll to position [0, 420]
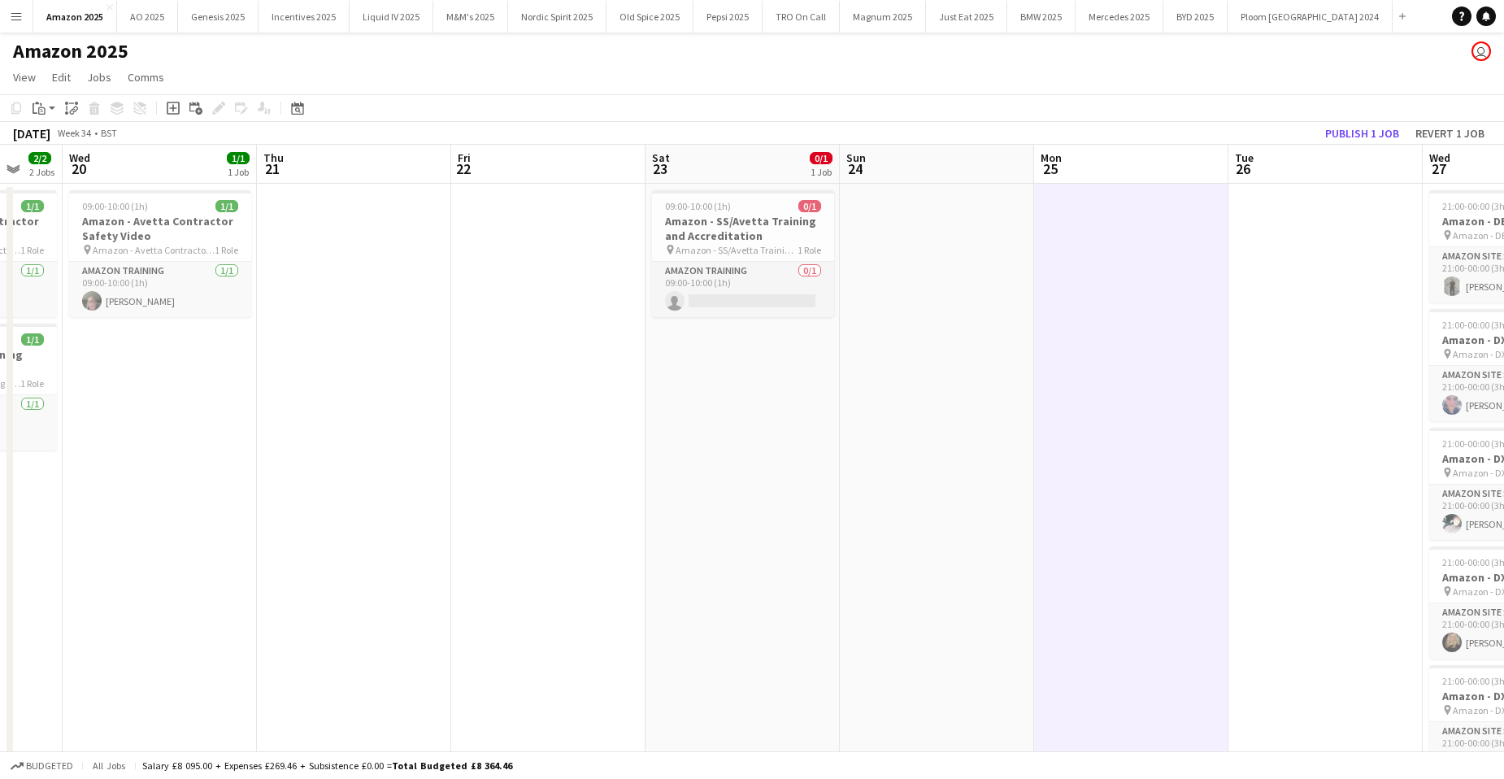
scroll to position [0, 512]
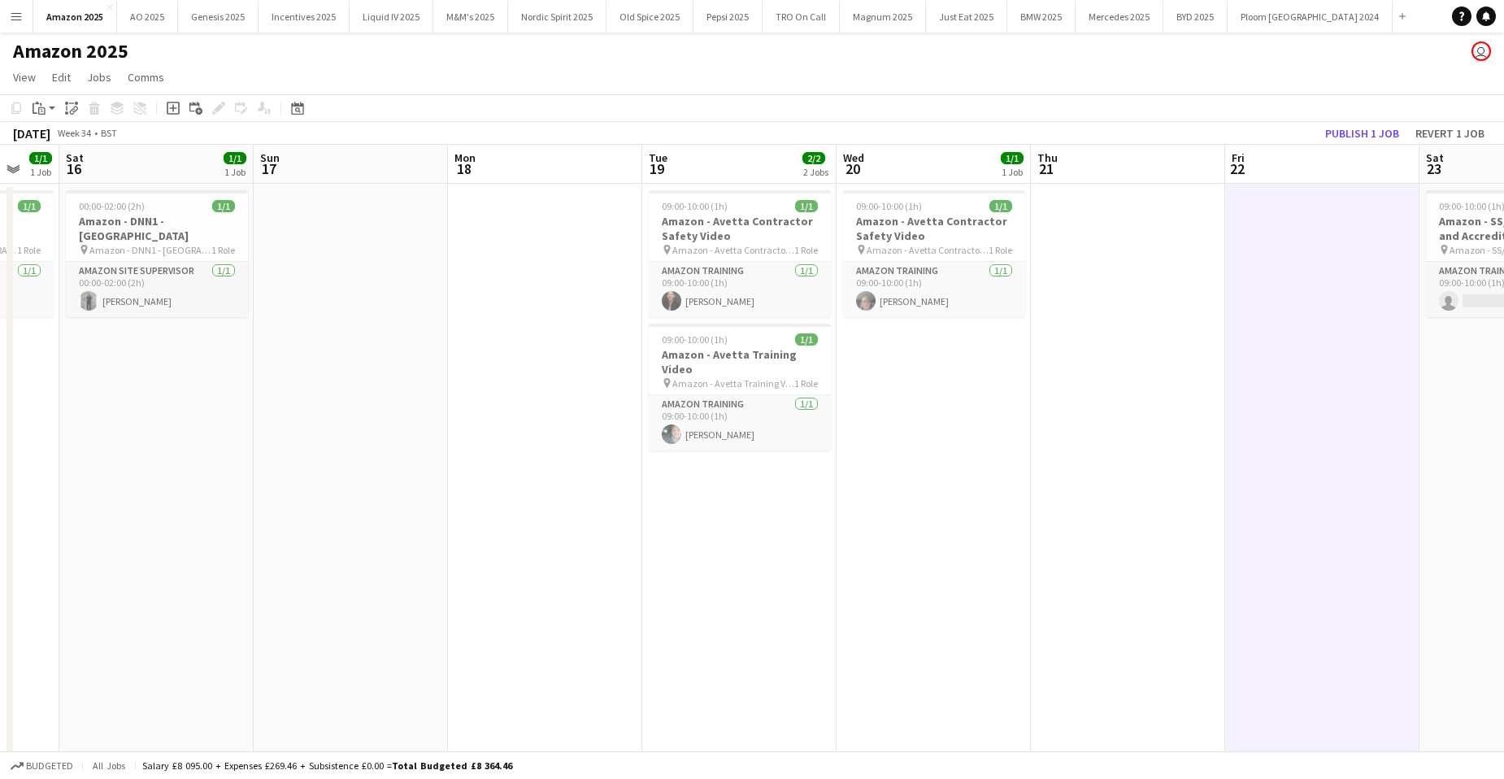
scroll to position [0, 510]
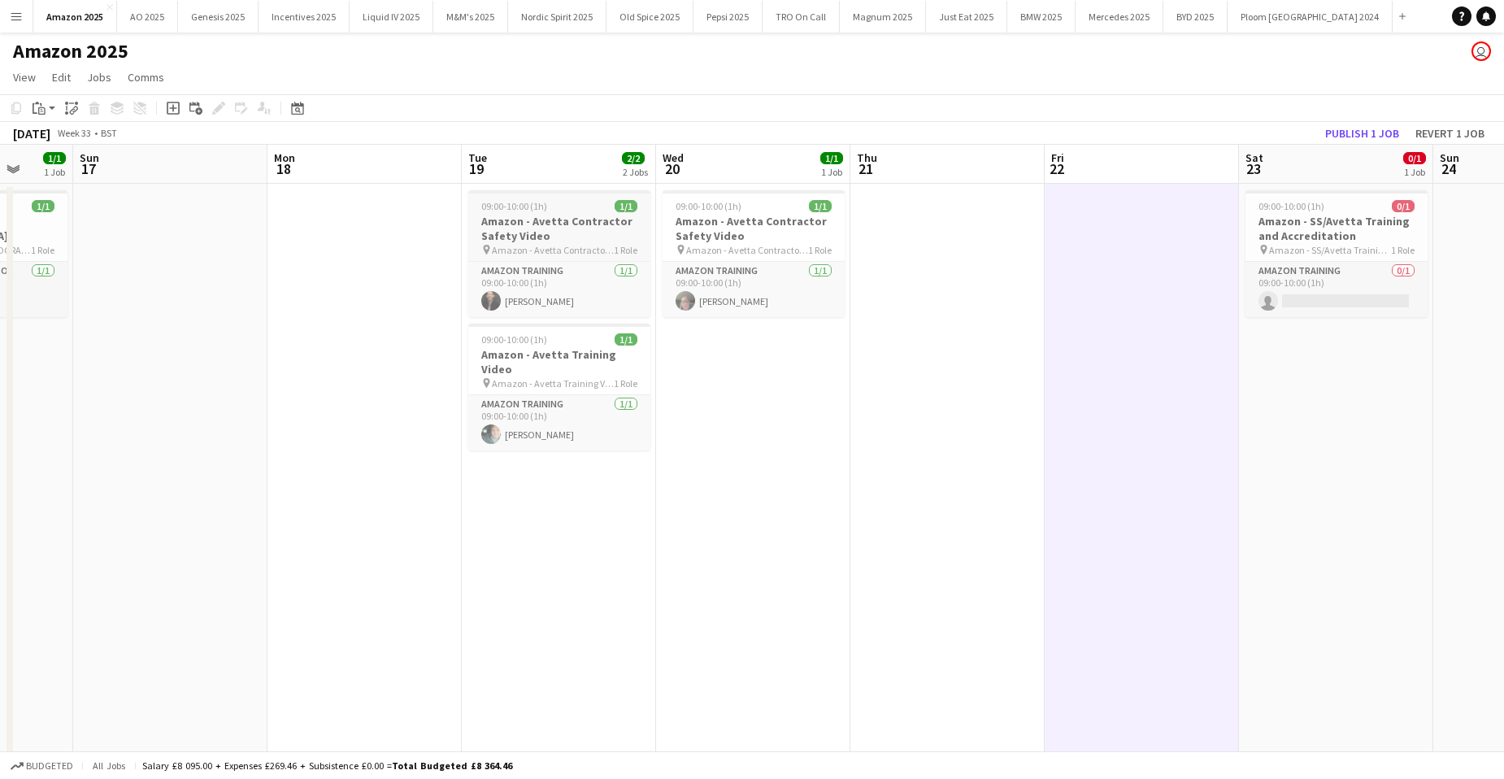
click at [548, 213] on app-job-card "09:00-10:00 (1h) 1/1 Amazon - Avetta Contractor Safety Video pin Amazon - Avett…" at bounding box center [559, 253] width 182 height 127
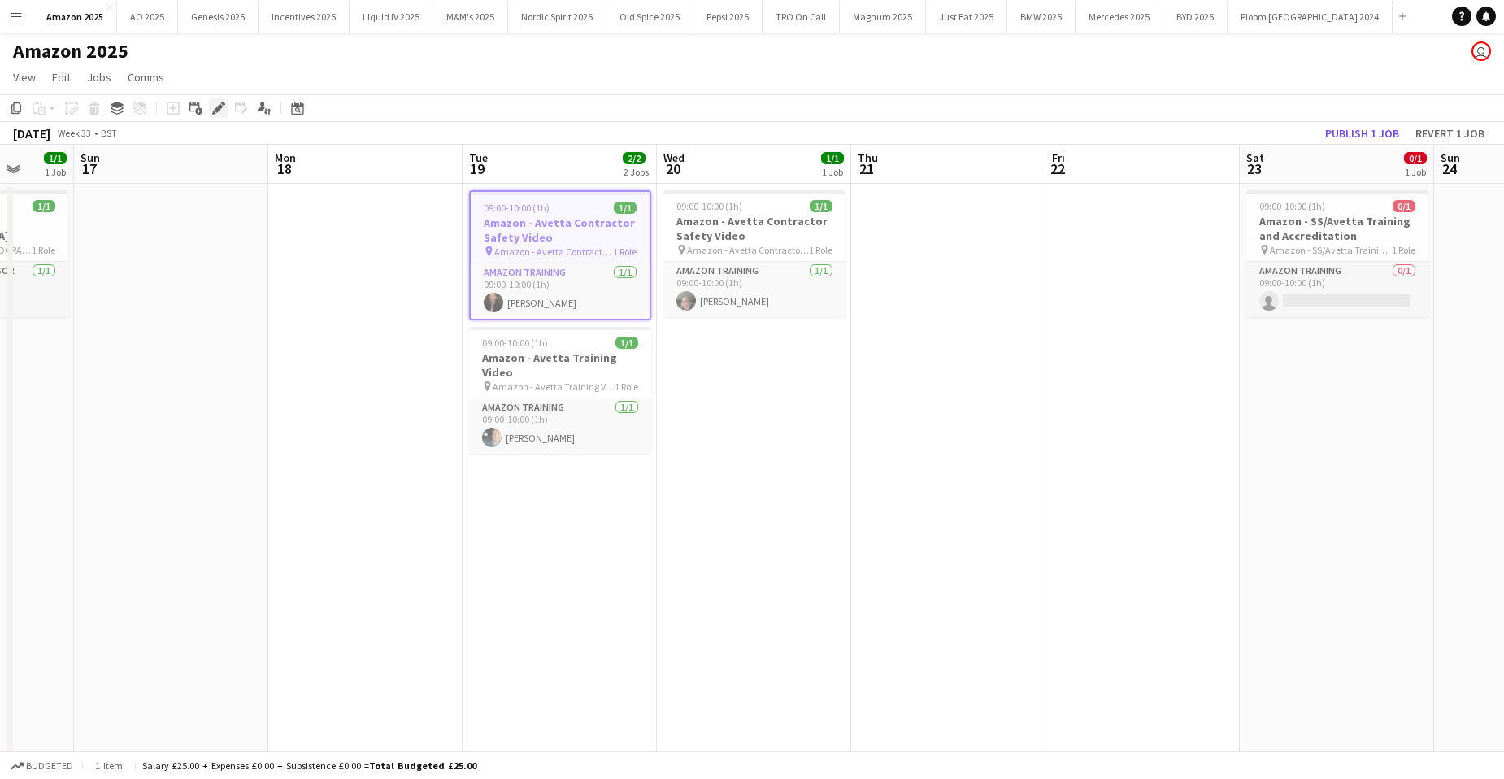
click at [215, 107] on icon "Edit" at bounding box center [218, 108] width 13 height 13
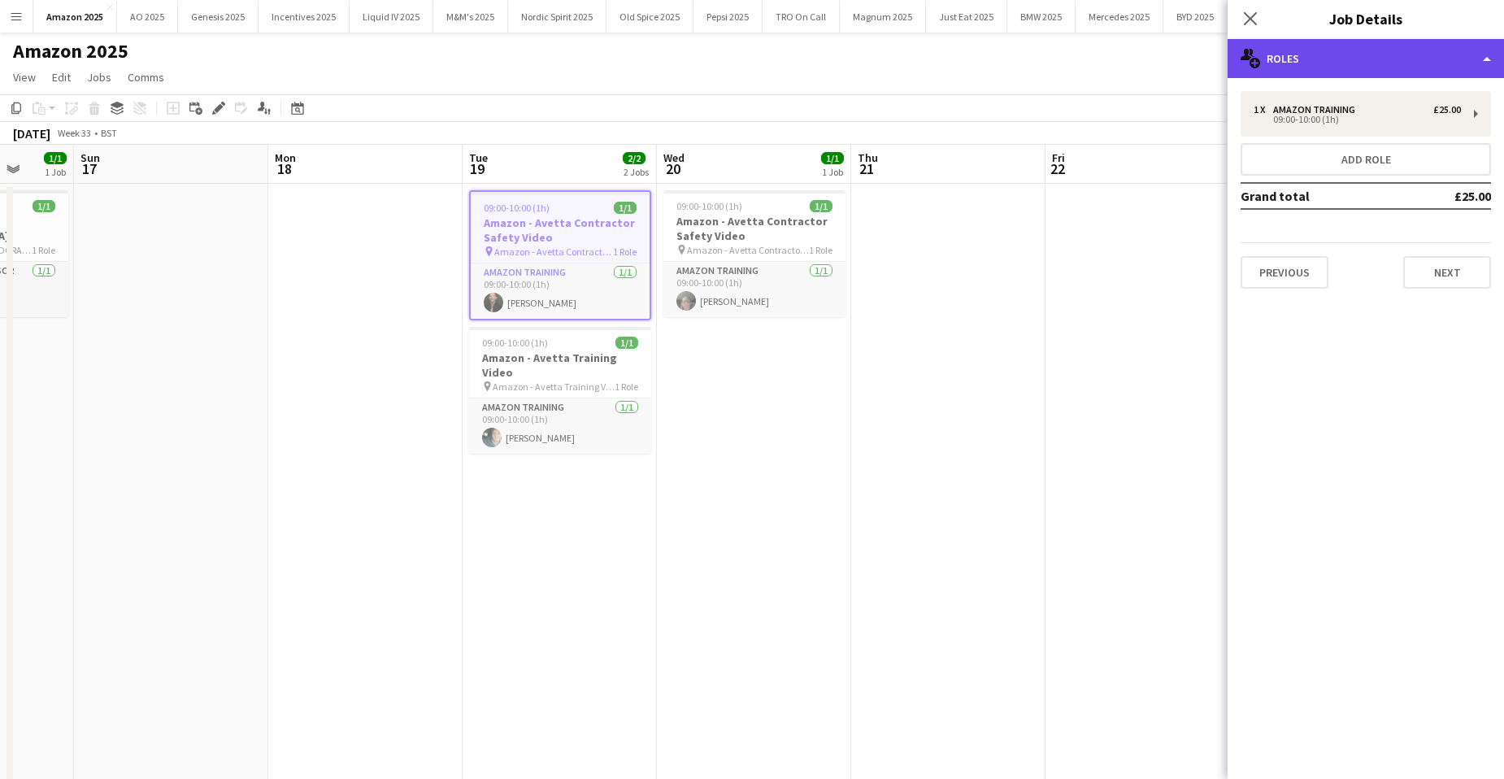
click at [1438, 53] on div "multiple-users-add Roles" at bounding box center [1366, 58] width 276 height 39
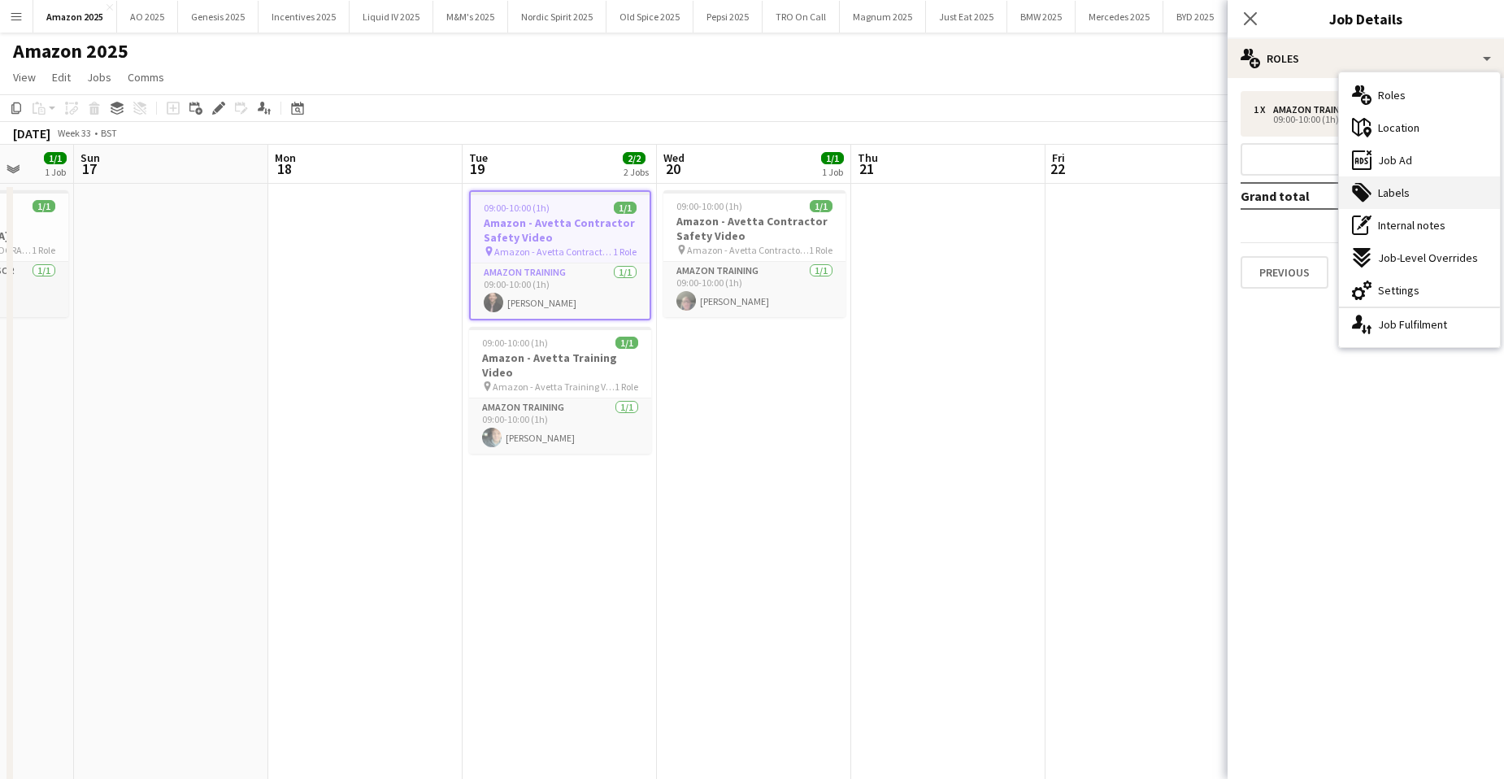
click at [1411, 192] on div "tags-double Labels" at bounding box center [1419, 192] width 161 height 33
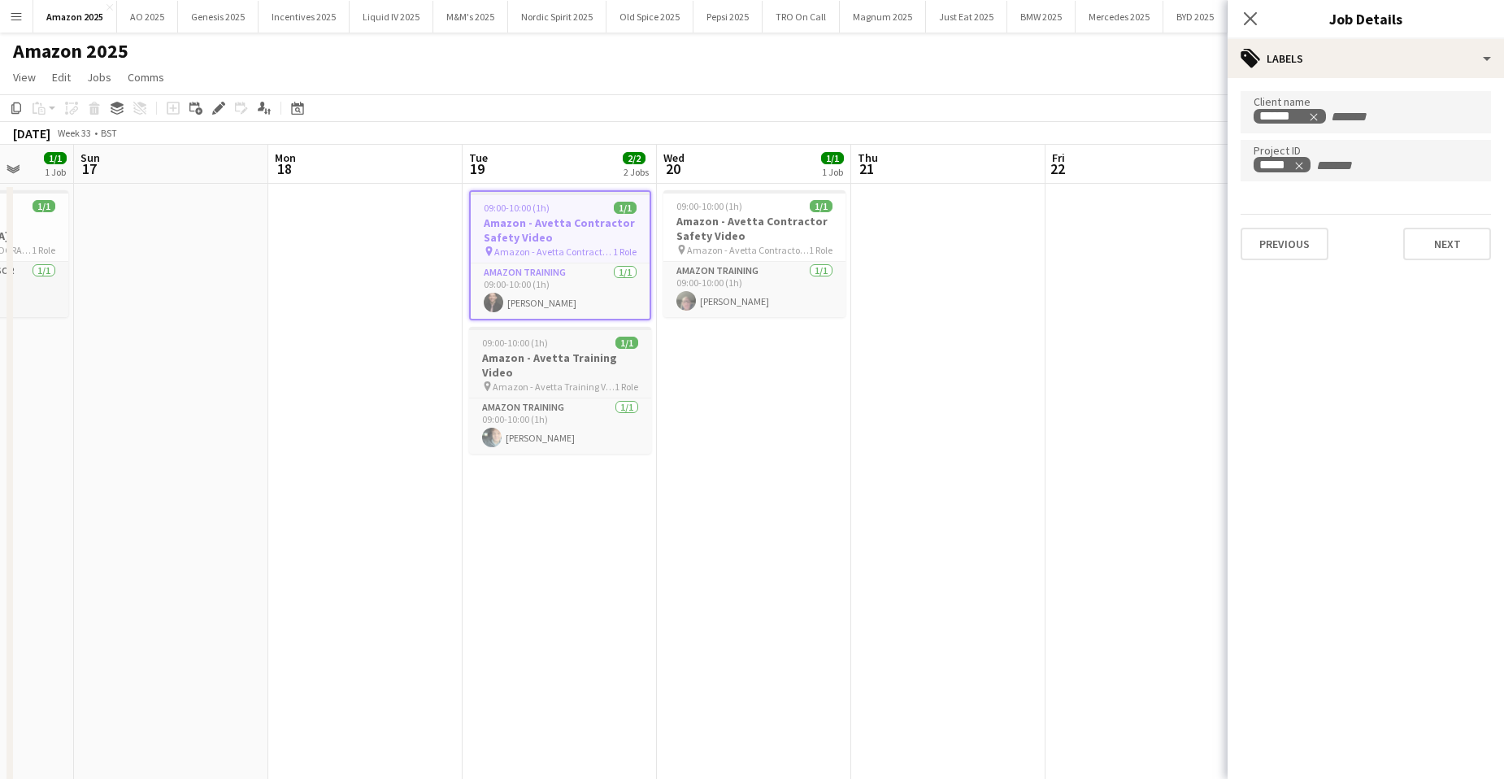
click at [527, 381] on span "Amazon - Avetta Training Video" at bounding box center [554, 387] width 122 height 12
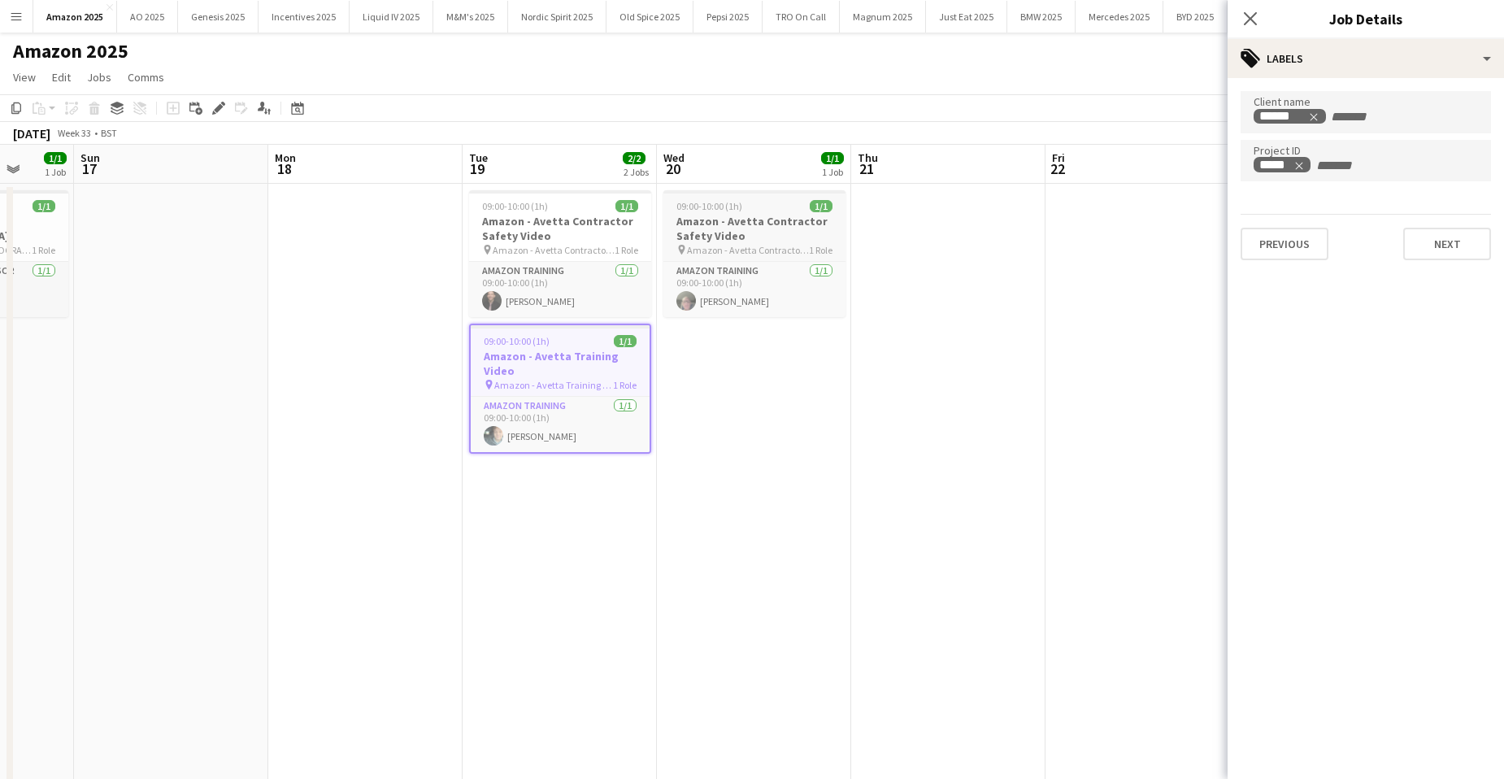
click at [733, 215] on h3 "Amazon - Avetta Contractor Safety Video" at bounding box center [754, 228] width 182 height 29
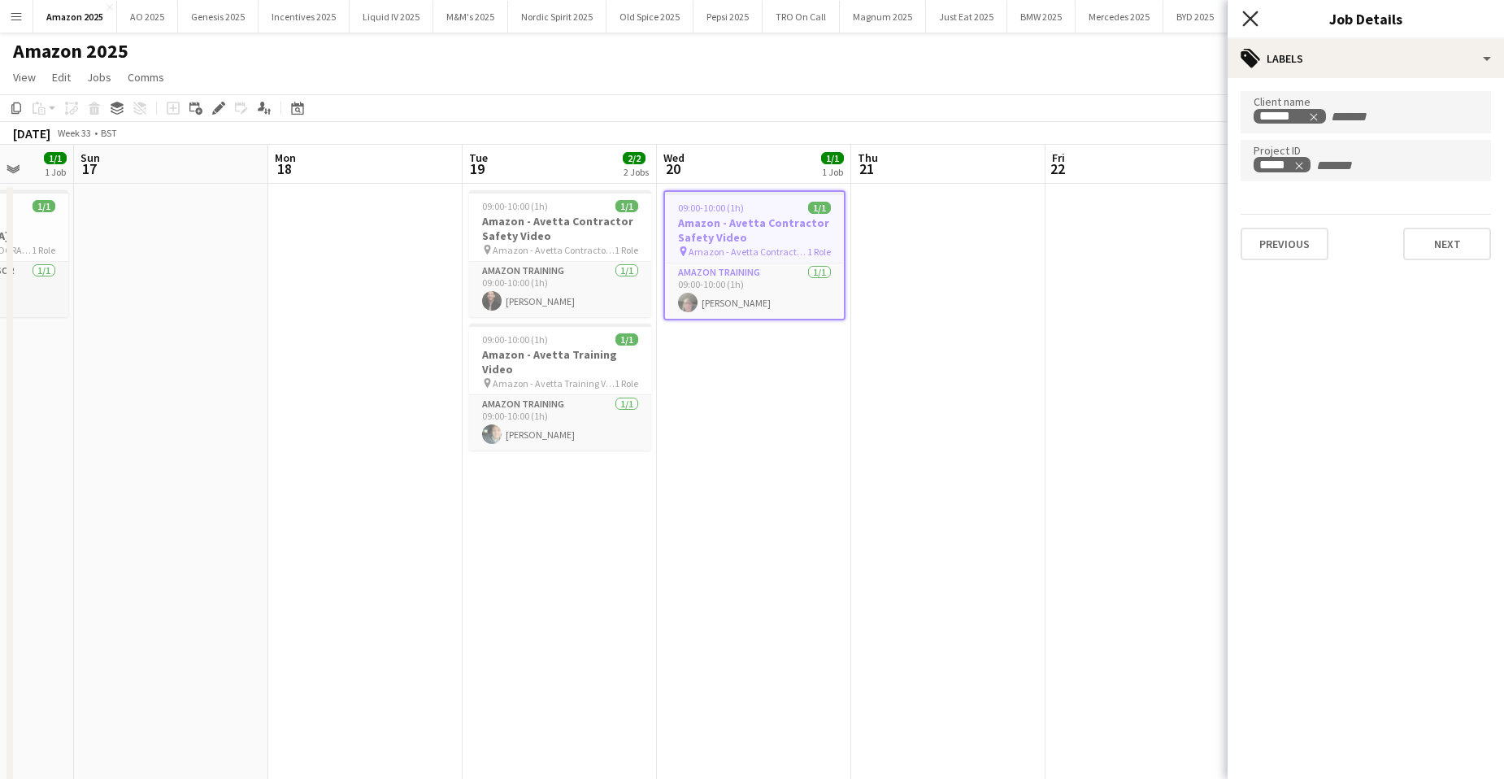
click at [1257, 15] on icon "Close pop-in" at bounding box center [1249, 18] width 15 height 15
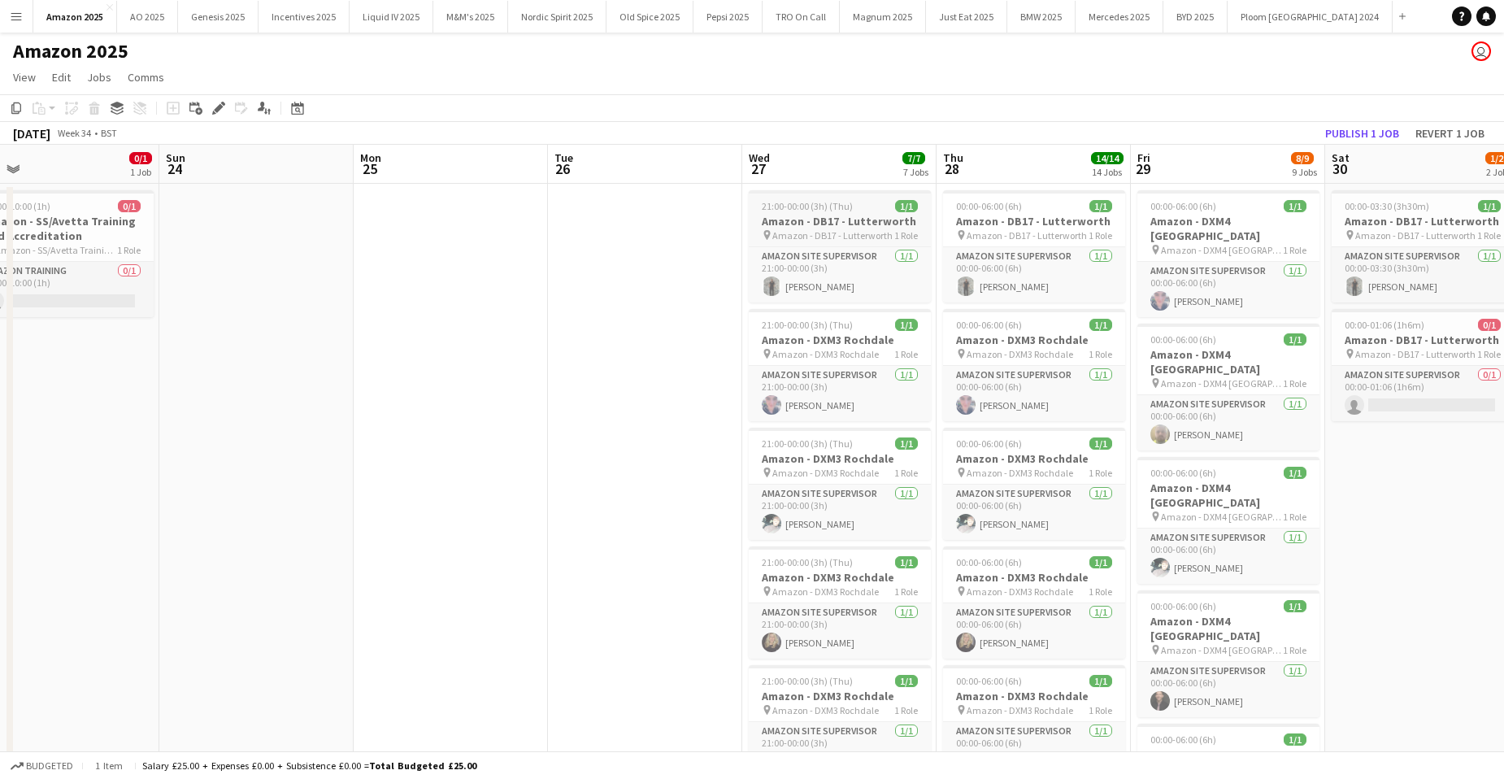
scroll to position [0, 679]
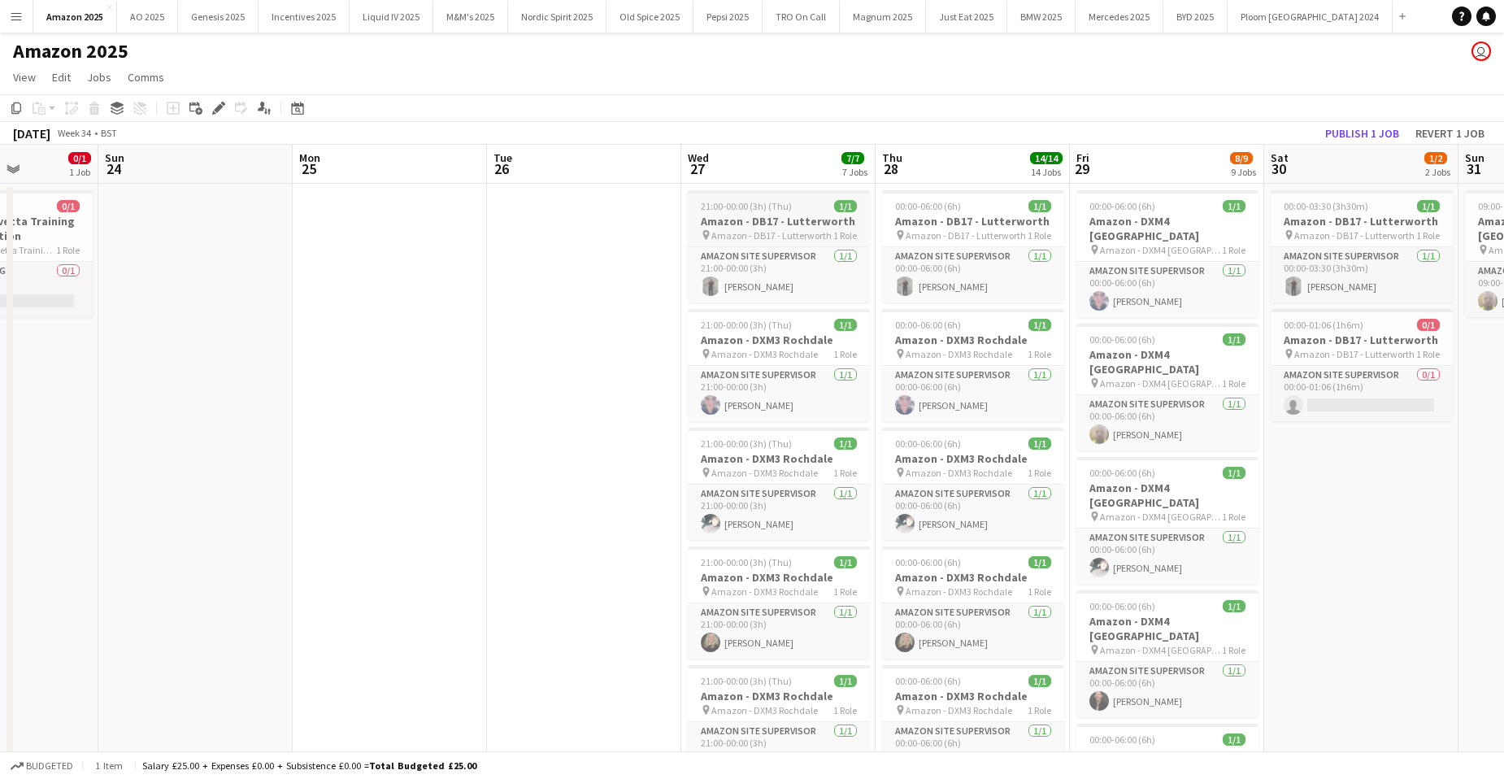
click at [768, 217] on h3 "Amazon - DB17 - Lutterworth" at bounding box center [779, 221] width 182 height 15
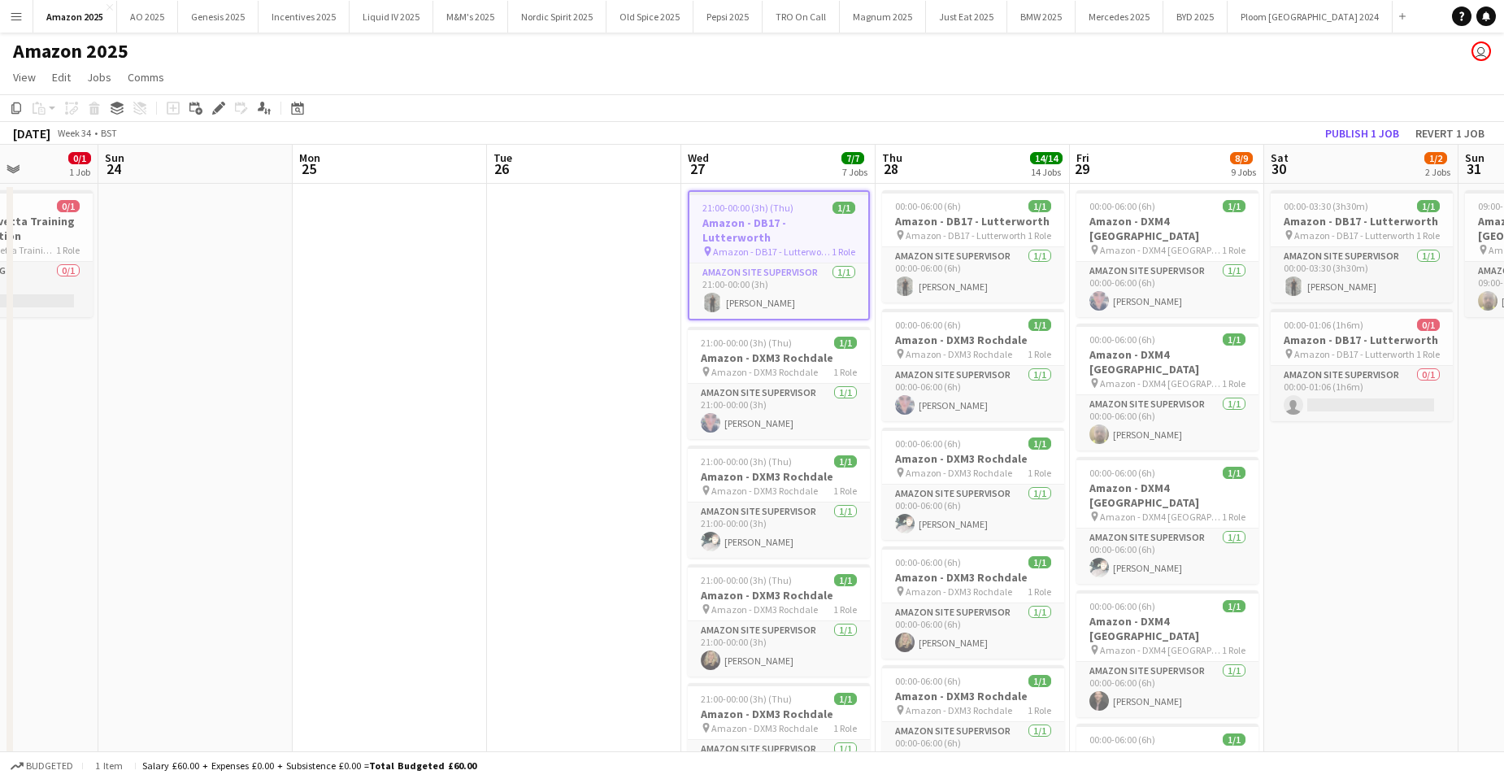
drag, startPoint x: 224, startPoint y: 110, endPoint x: 502, endPoint y: 97, distance: 278.4
click at [222, 110] on icon "Edit" at bounding box center [218, 108] width 13 height 13
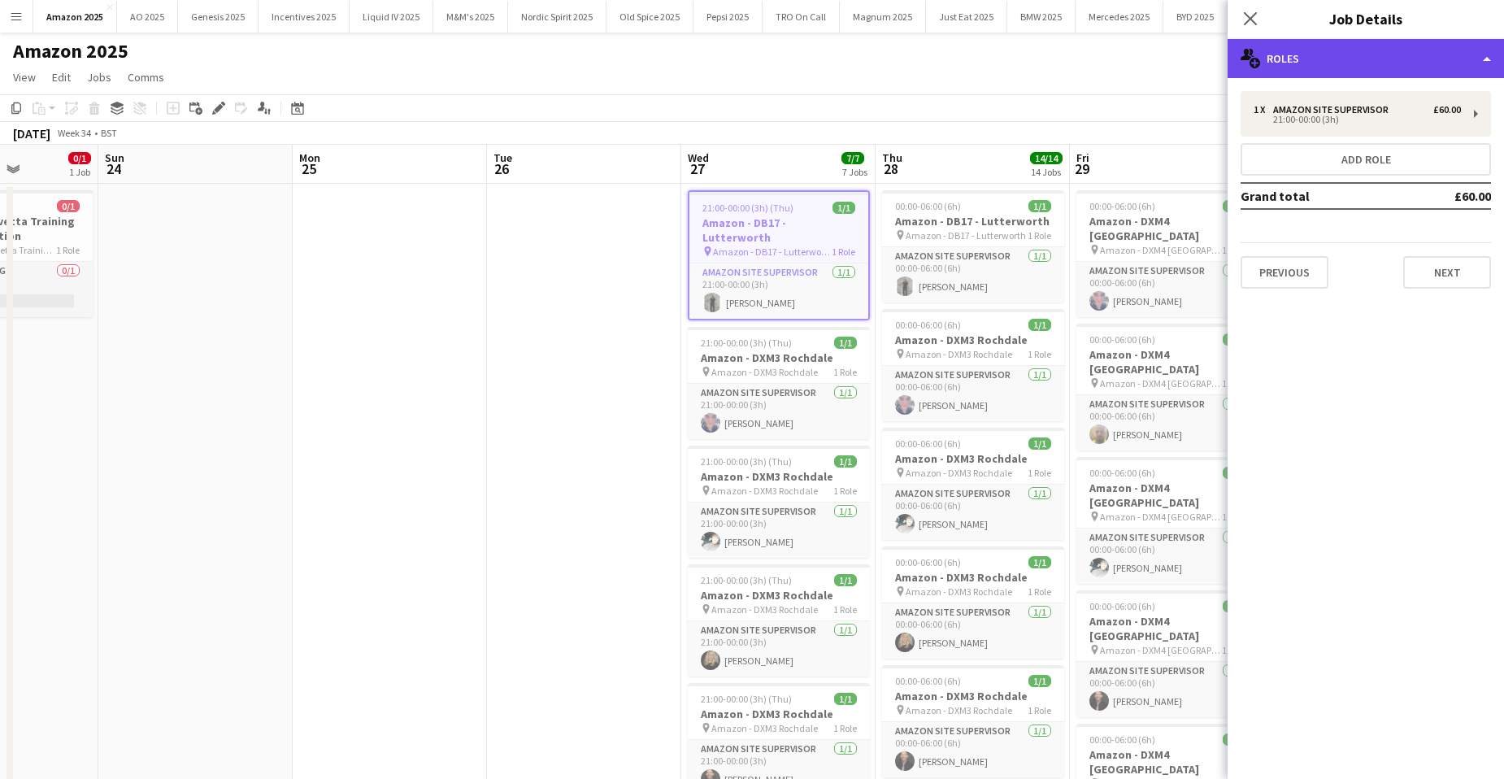
click at [1486, 59] on div "multiple-users-add Roles" at bounding box center [1366, 58] width 276 height 39
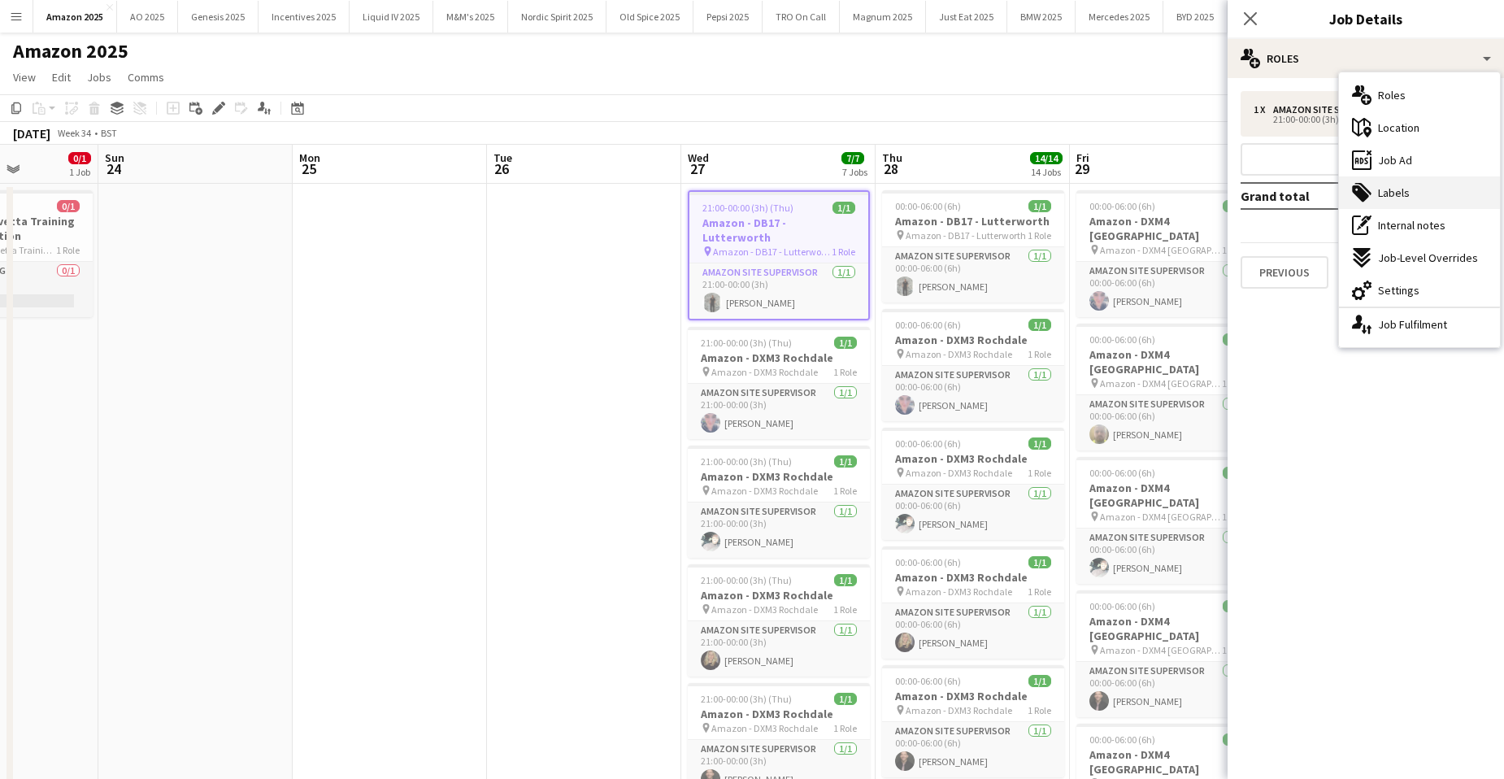
click at [1427, 203] on div "tags-double Labels" at bounding box center [1419, 192] width 161 height 33
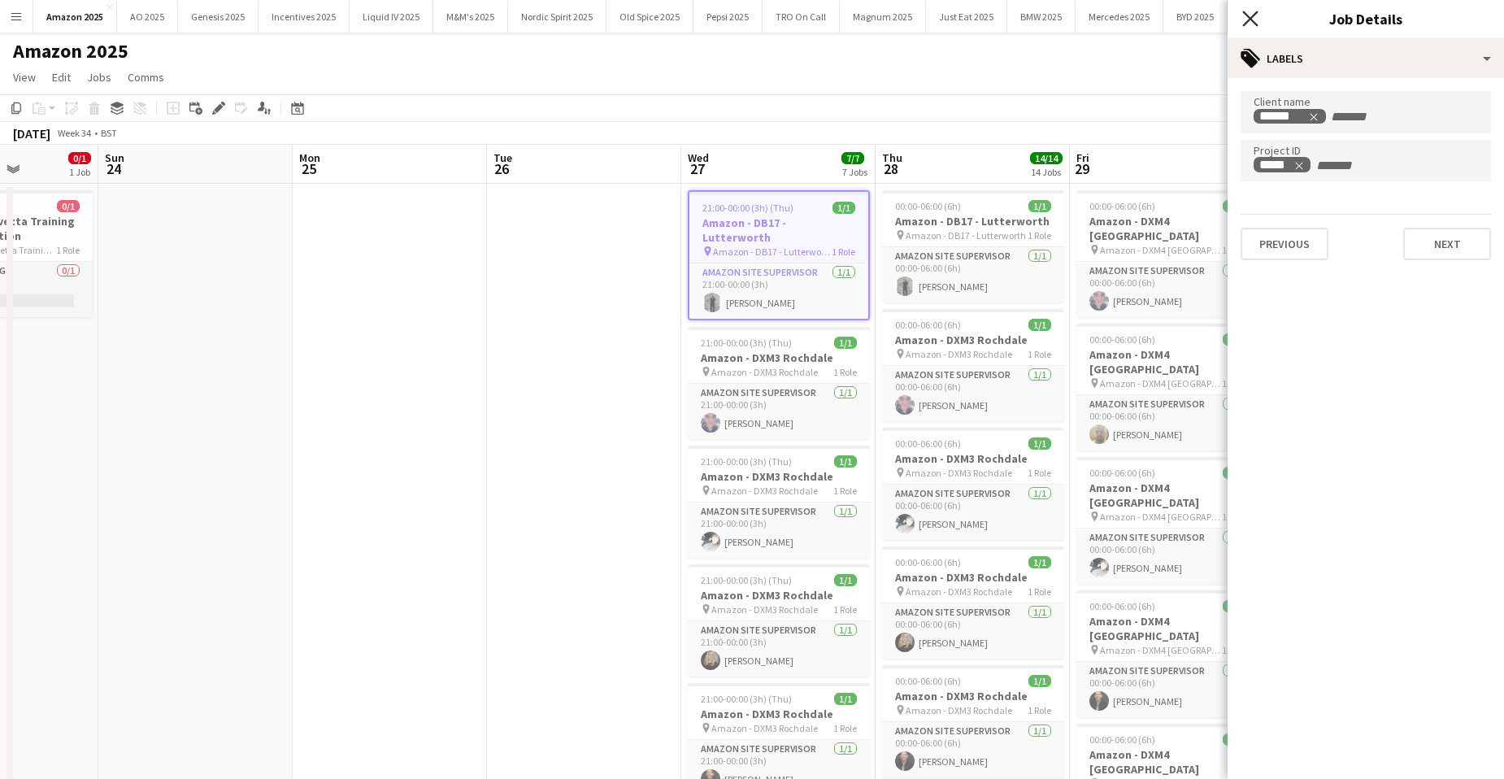
click at [1254, 16] on icon at bounding box center [1249, 18] width 15 height 15
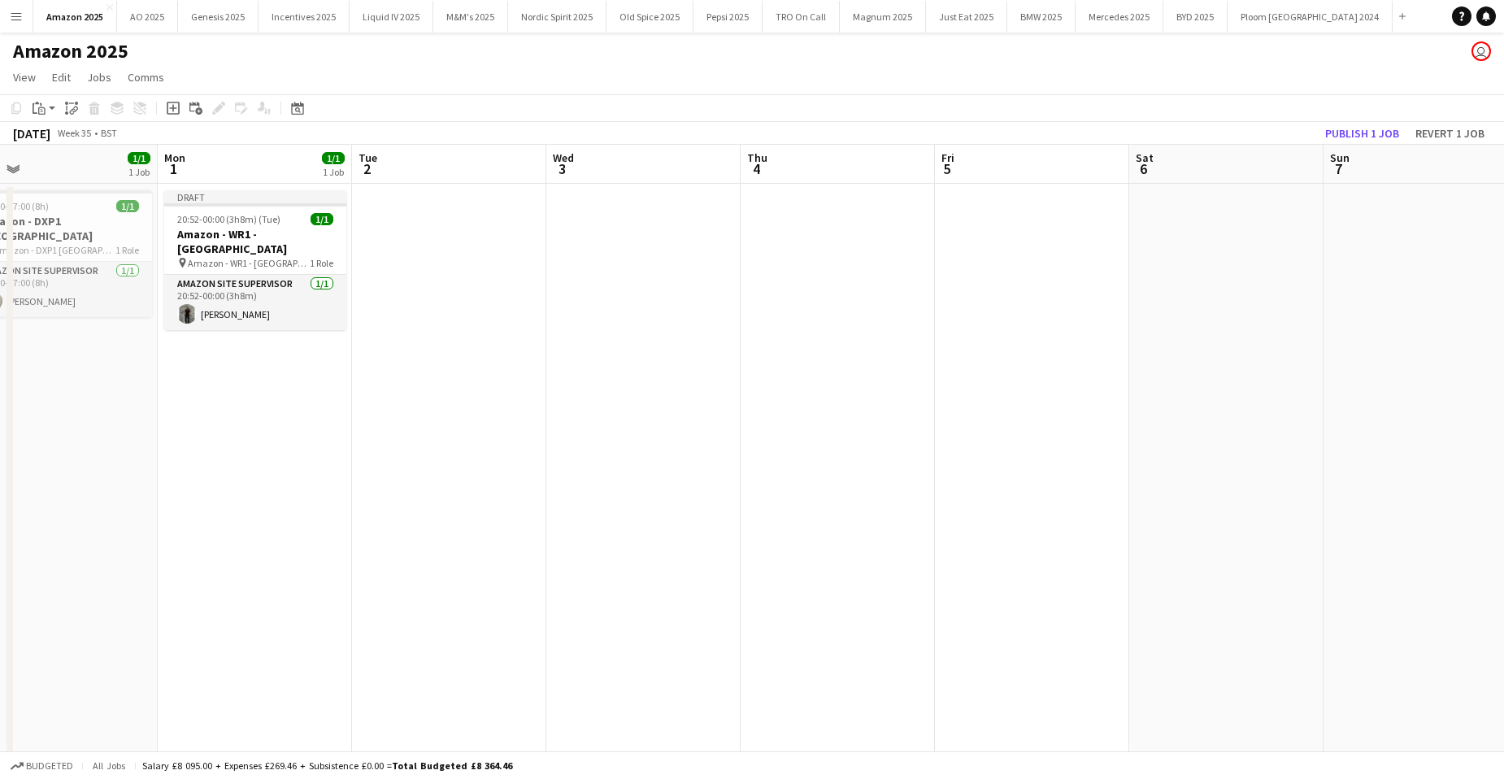
scroll to position [0, 619]
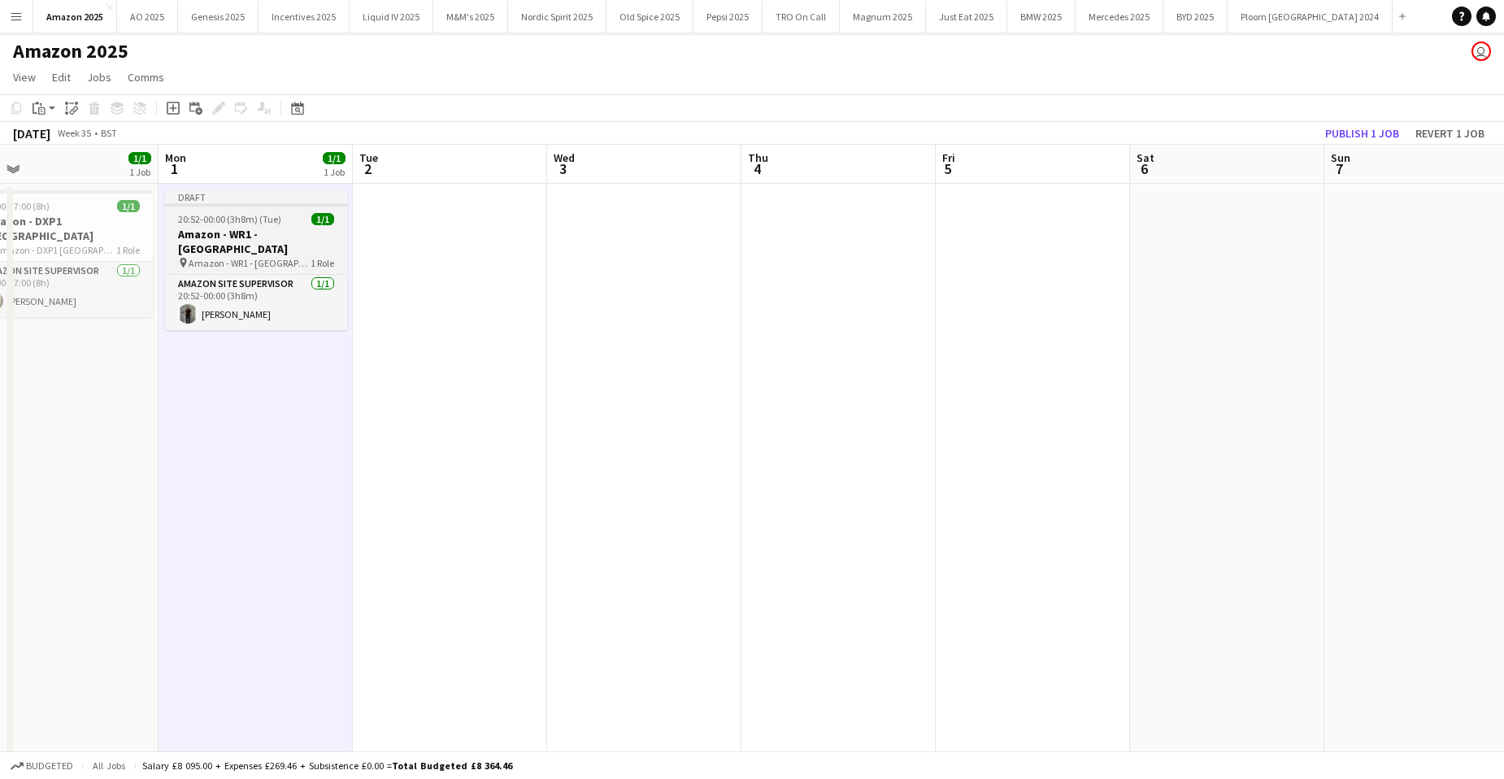
click at [229, 220] on span "20:52-00:00 (3h8m) (Tue)" at bounding box center [229, 219] width 103 height 12
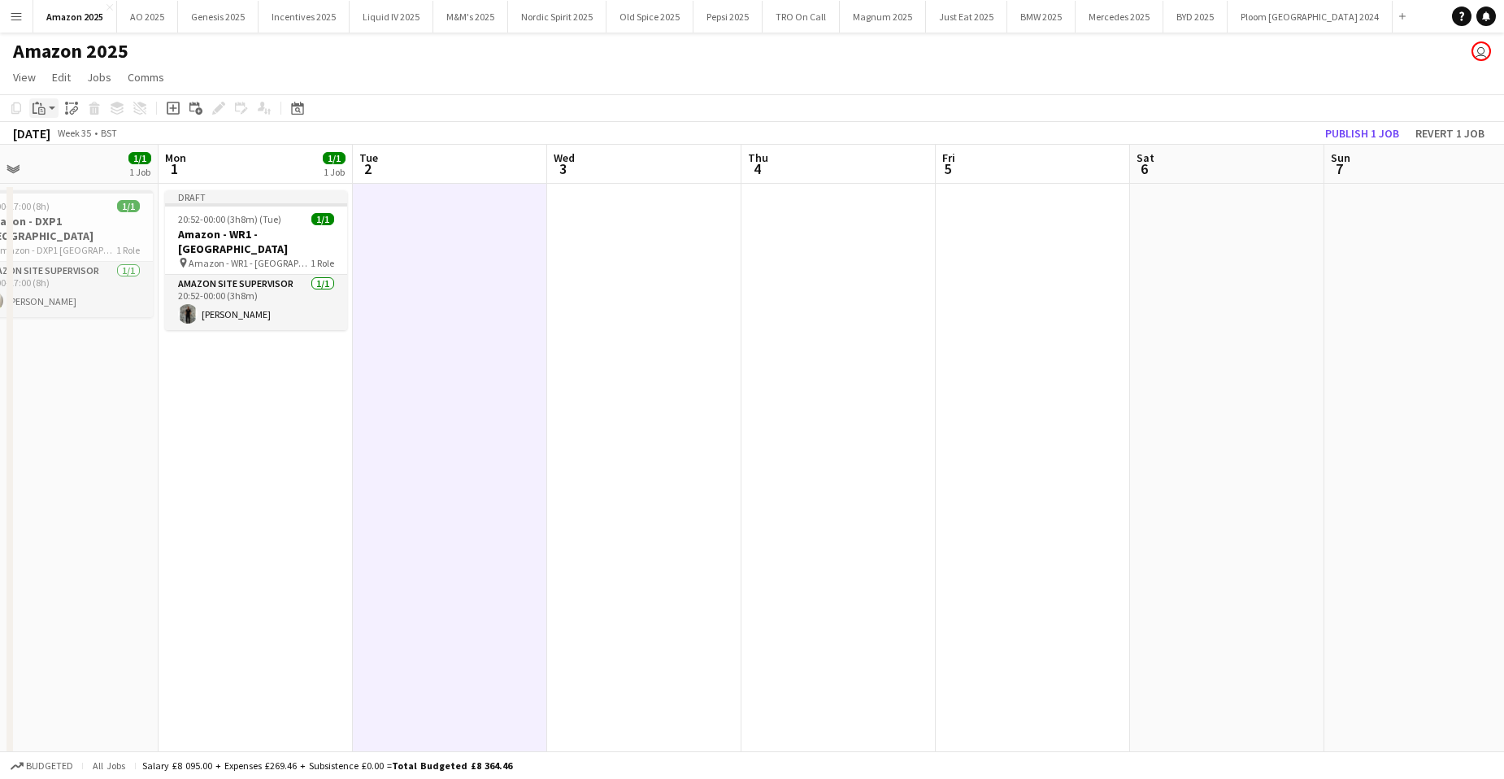
click at [41, 109] on icon "Paste" at bounding box center [39, 108] width 13 height 13
click at [64, 166] on link "Paste with crew Ctrl+Shift+V" at bounding box center [119, 166] width 153 height 15
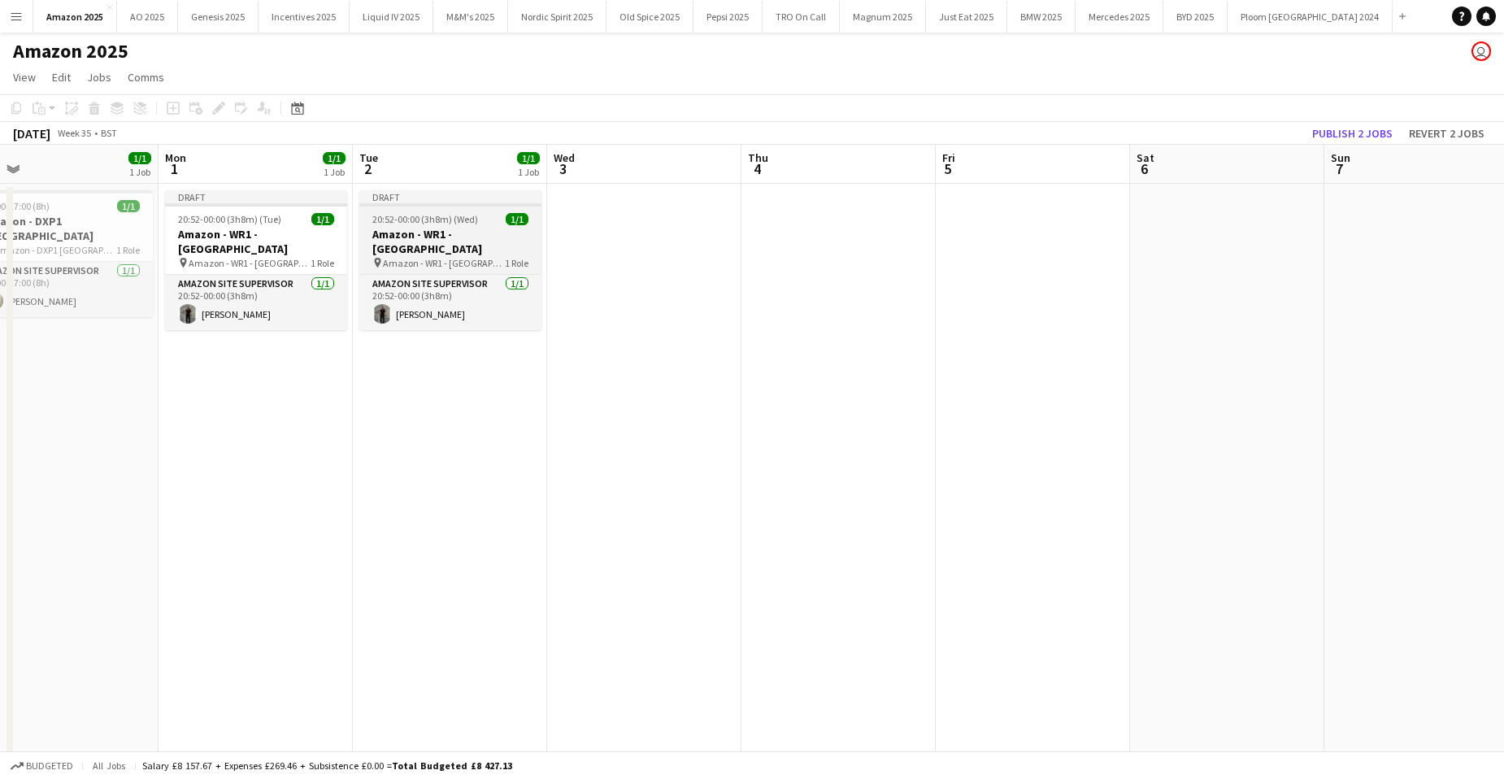
click at [408, 226] on app-job-card "Draft 20:52-00:00 (3h8m) (Wed) 1/1 Amazon - WR1 - Worcester pin Amazon - WR1 - …" at bounding box center [450, 260] width 182 height 140
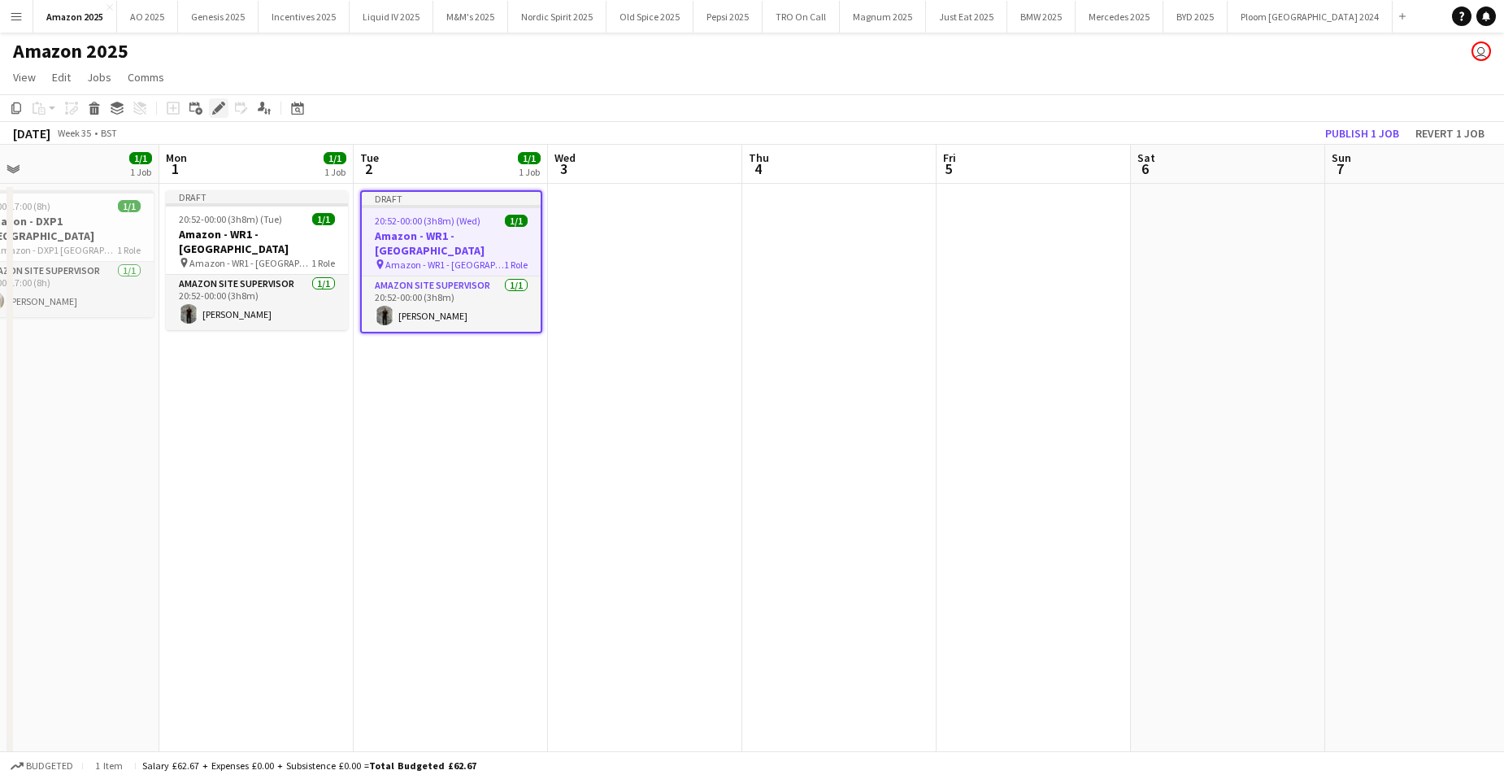
click at [222, 107] on icon "Edit" at bounding box center [218, 108] width 13 height 13
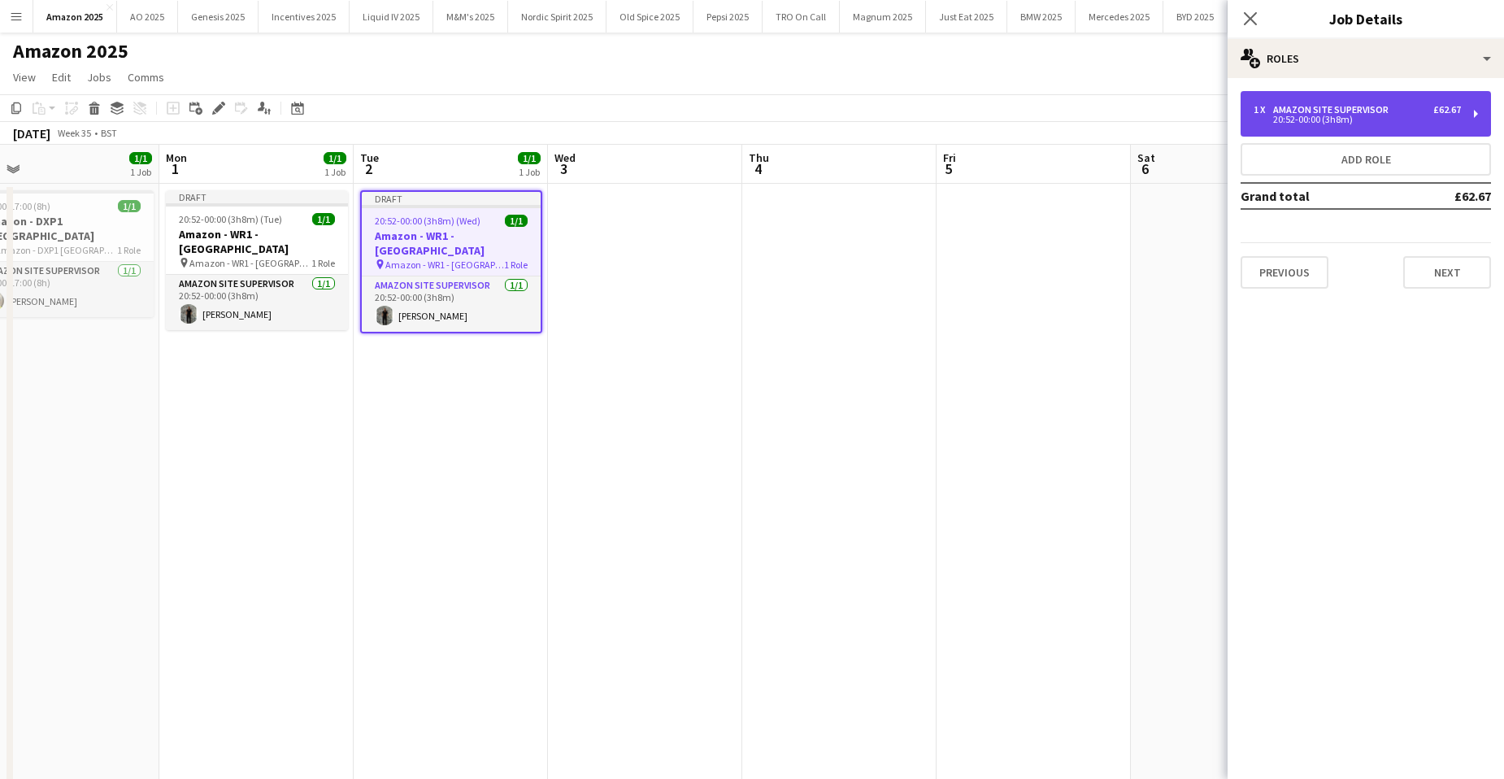
click at [1367, 116] on div "20:52-00:00 (3h8m)" at bounding box center [1357, 119] width 207 height 8
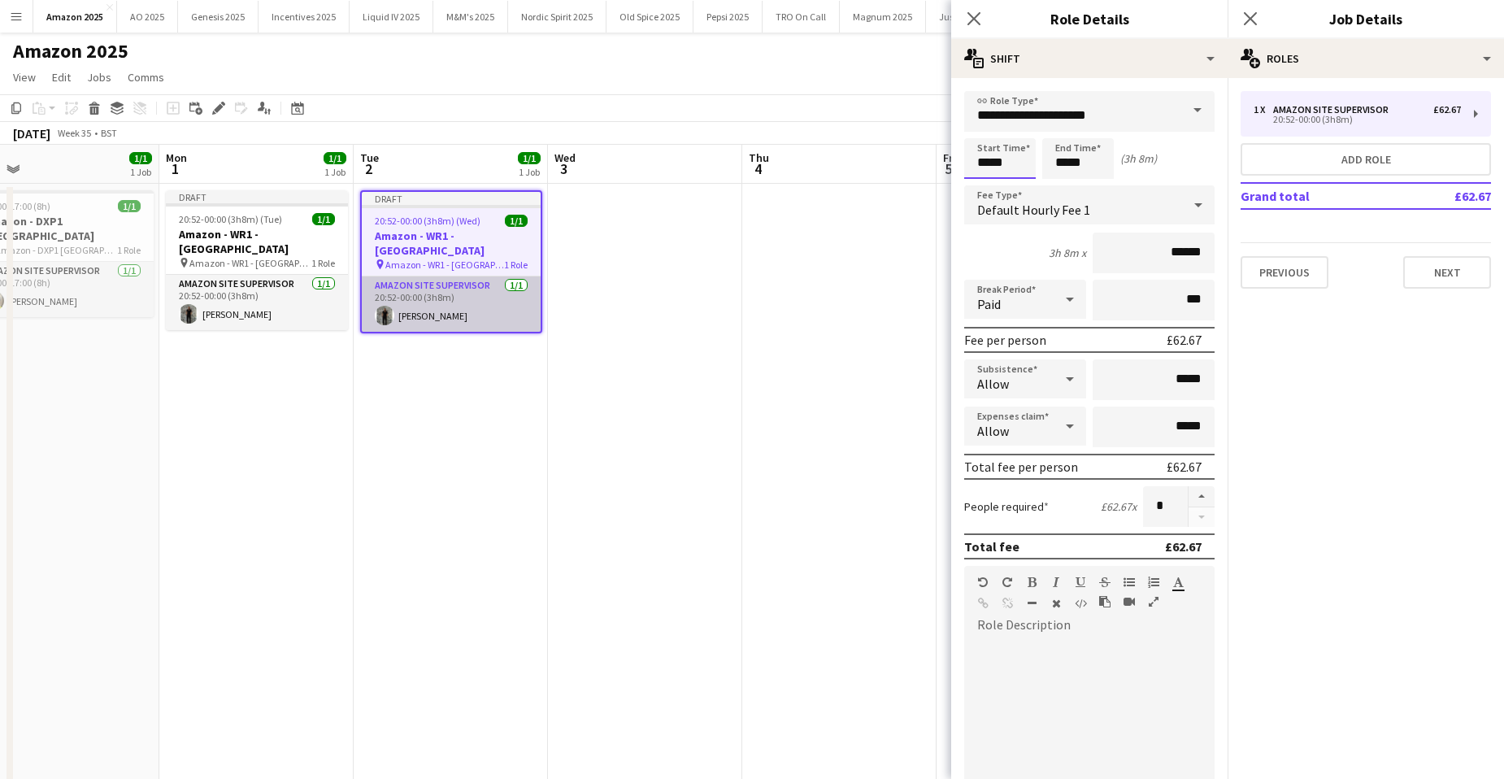
drag, startPoint x: 1008, startPoint y: 166, endPoint x: 513, endPoint y: 271, distance: 506.2
type input "*****"
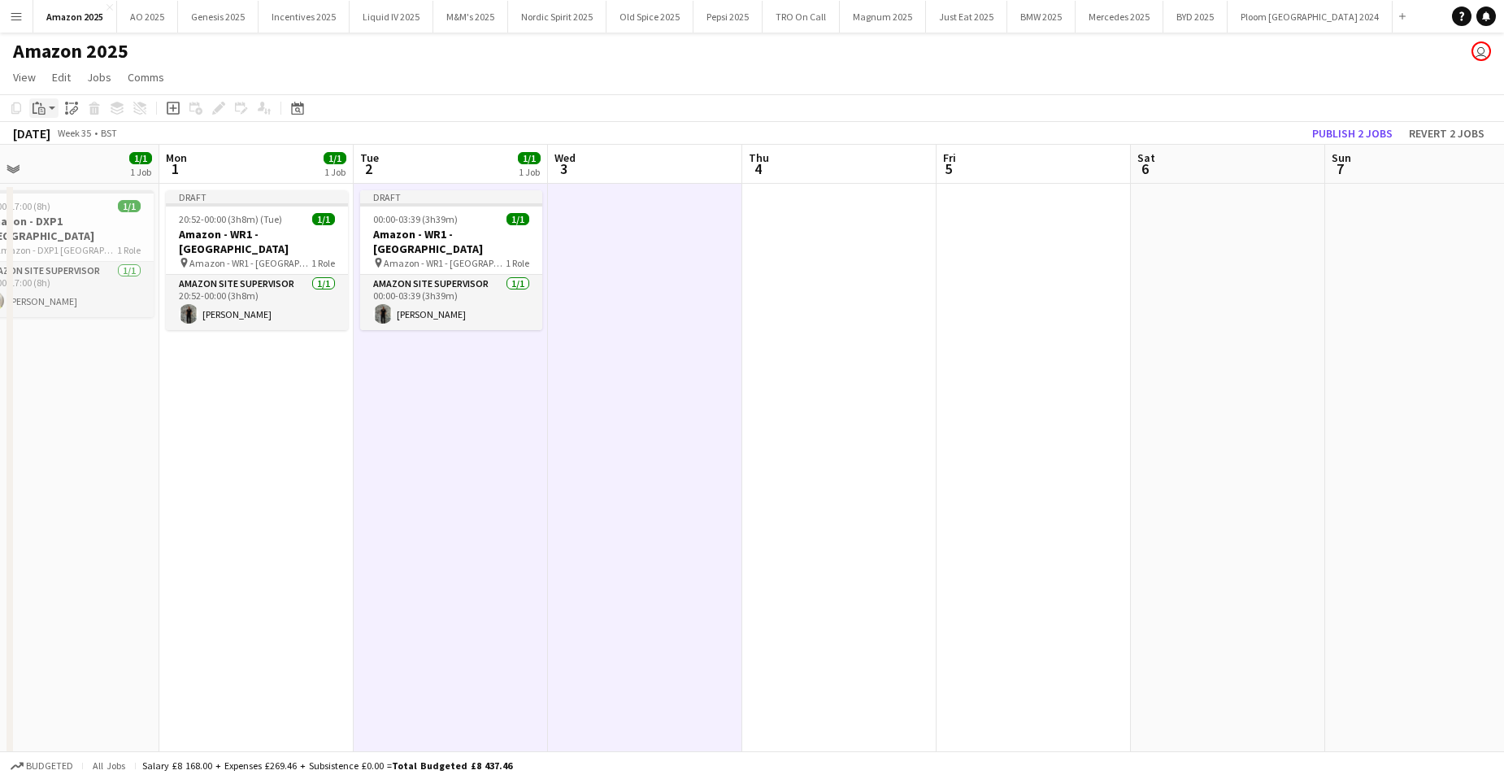
click at [40, 101] on div "Paste" at bounding box center [39, 108] width 20 height 20
click at [64, 159] on link "Paste with crew Ctrl+Shift+V" at bounding box center [119, 166] width 153 height 15
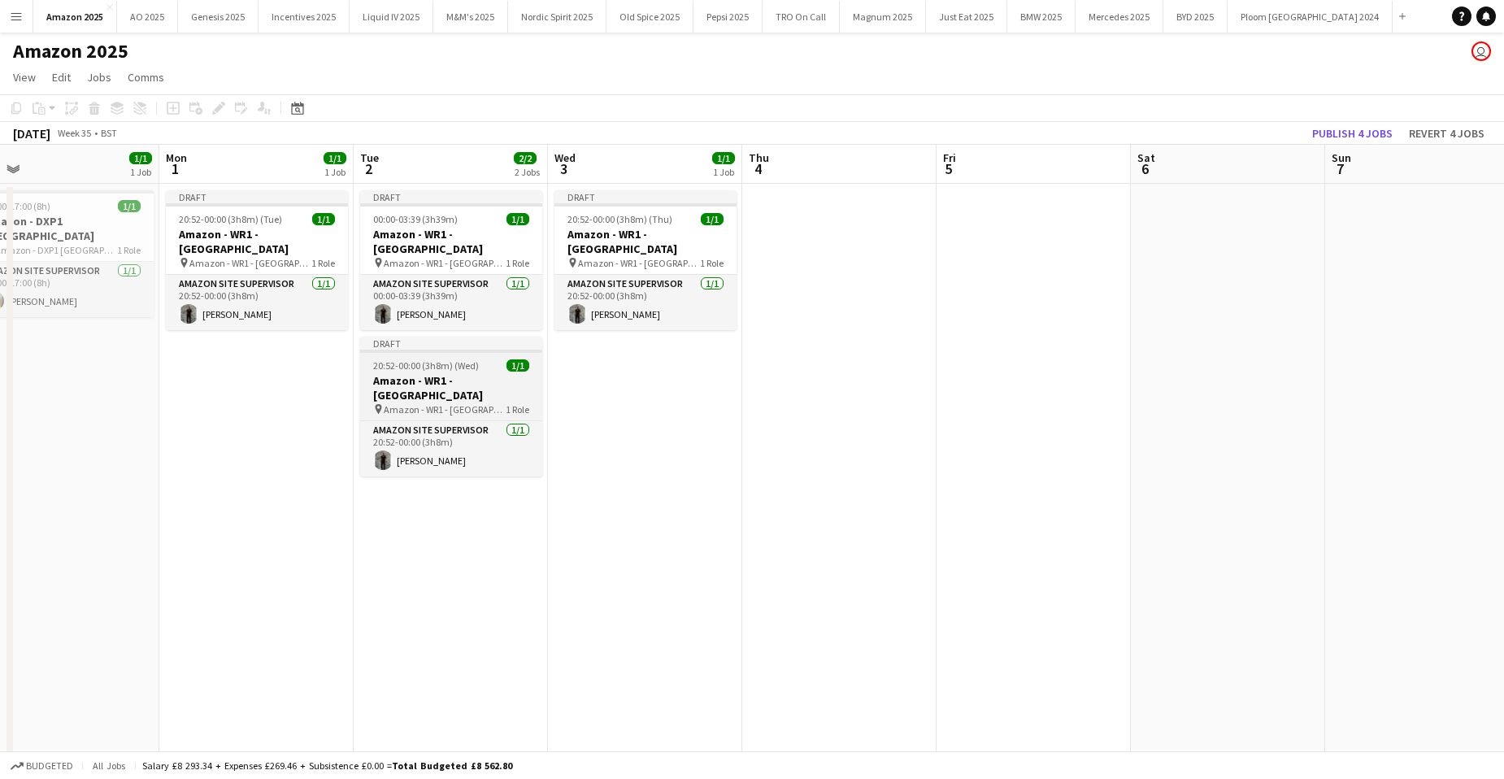
drag, startPoint x: 468, startPoint y: 360, endPoint x: 452, endPoint y: 346, distance: 21.9
click at [468, 357] on app-job-card "Draft 20:52-00:00 (3h8m) (Wed) 1/1 Amazon - WR1 - Worcester pin Amazon - WR1 - …" at bounding box center [451, 407] width 182 height 140
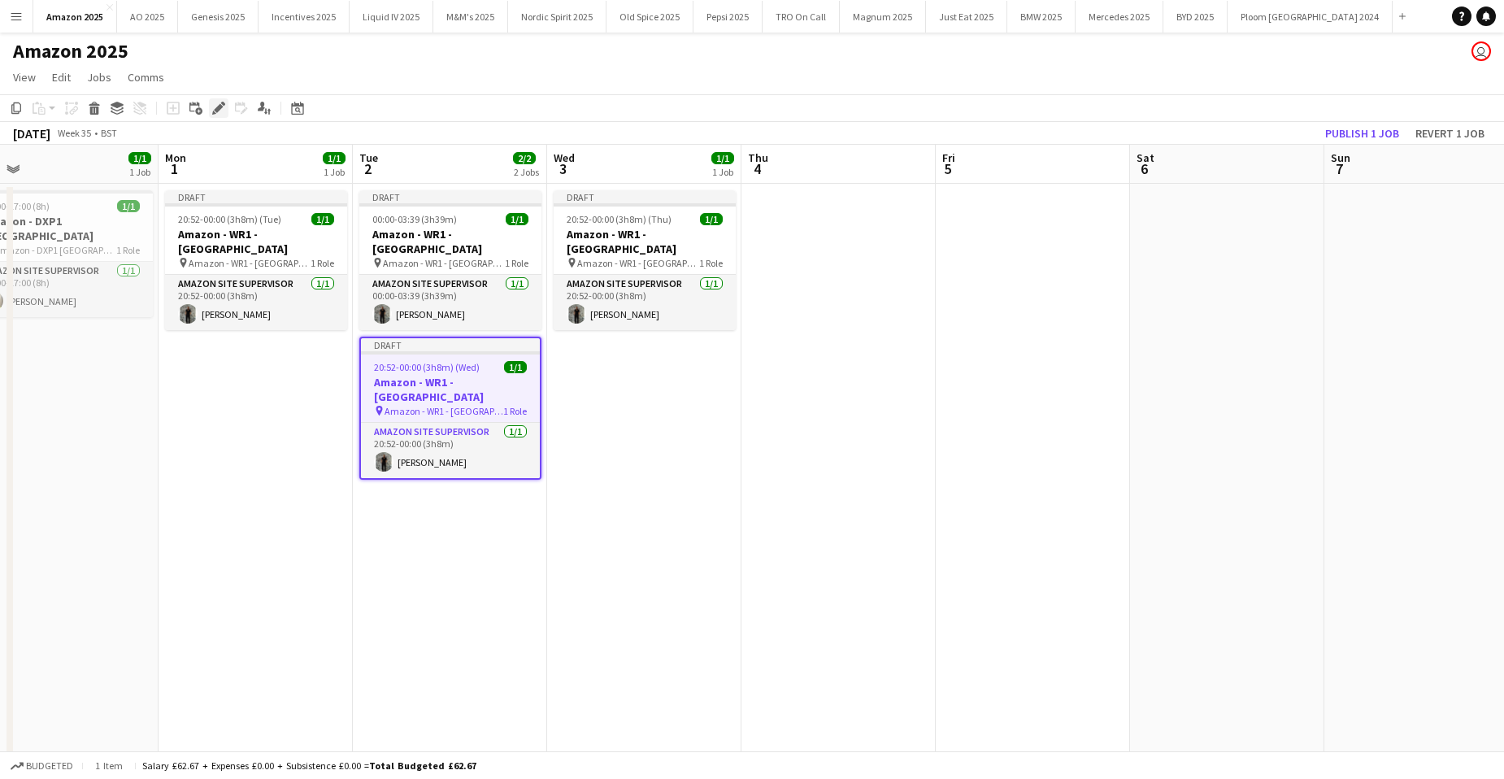
click at [214, 107] on icon "Edit" at bounding box center [218, 108] width 13 height 13
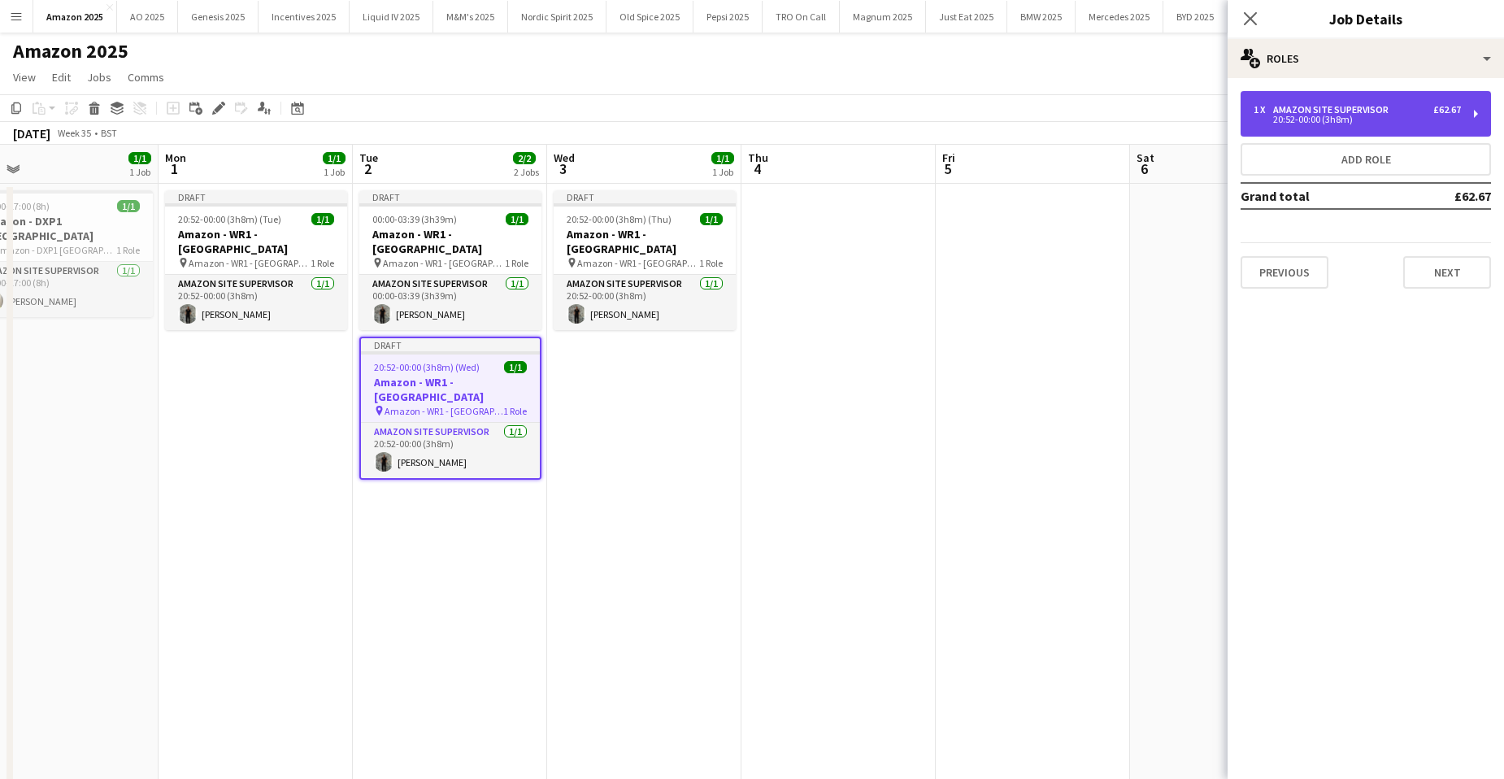
click at [1284, 119] on div "20:52-00:00 (3h8m)" at bounding box center [1357, 119] width 207 height 8
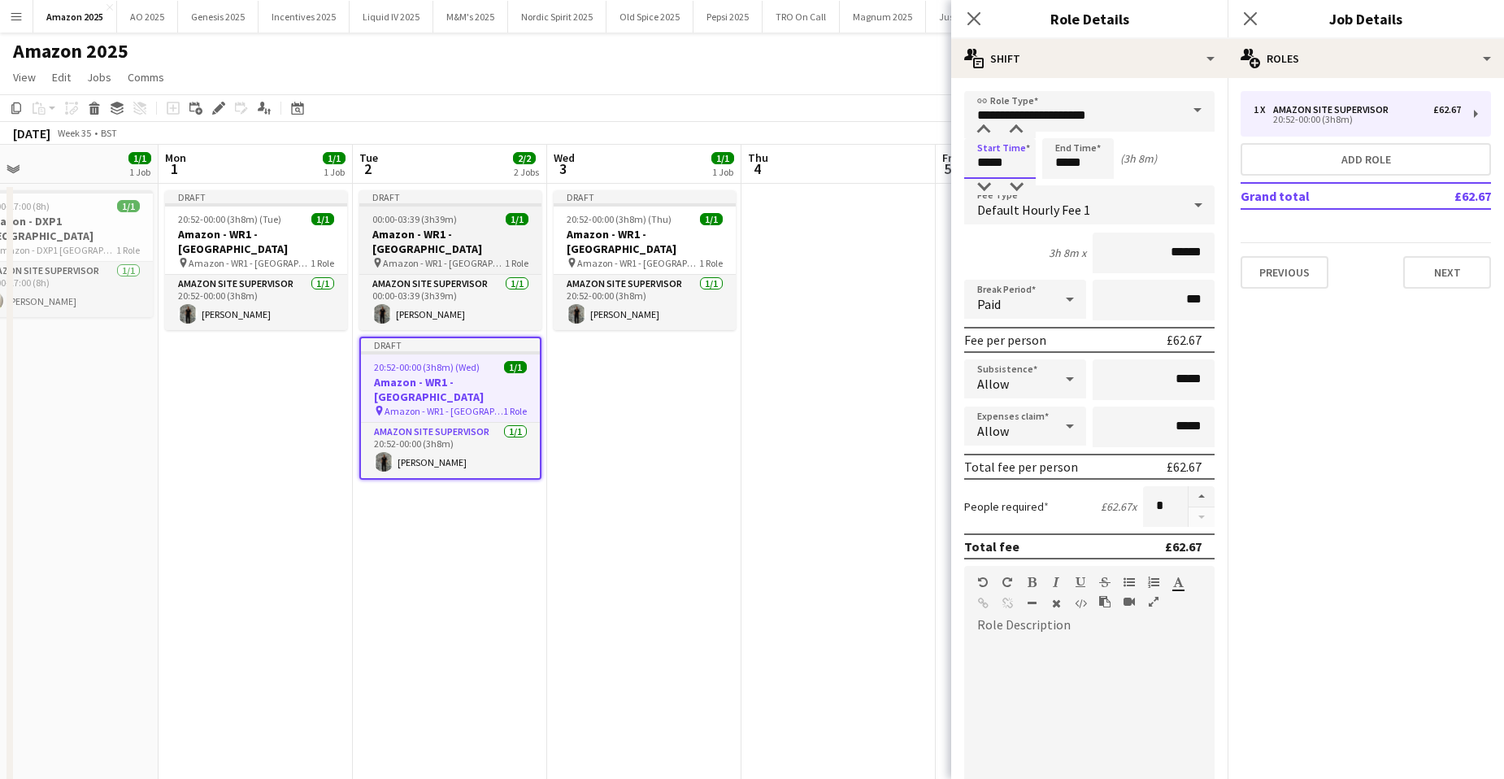
drag, startPoint x: 1009, startPoint y: 159, endPoint x: 463, endPoint y: 227, distance: 549.9
type input "*****"
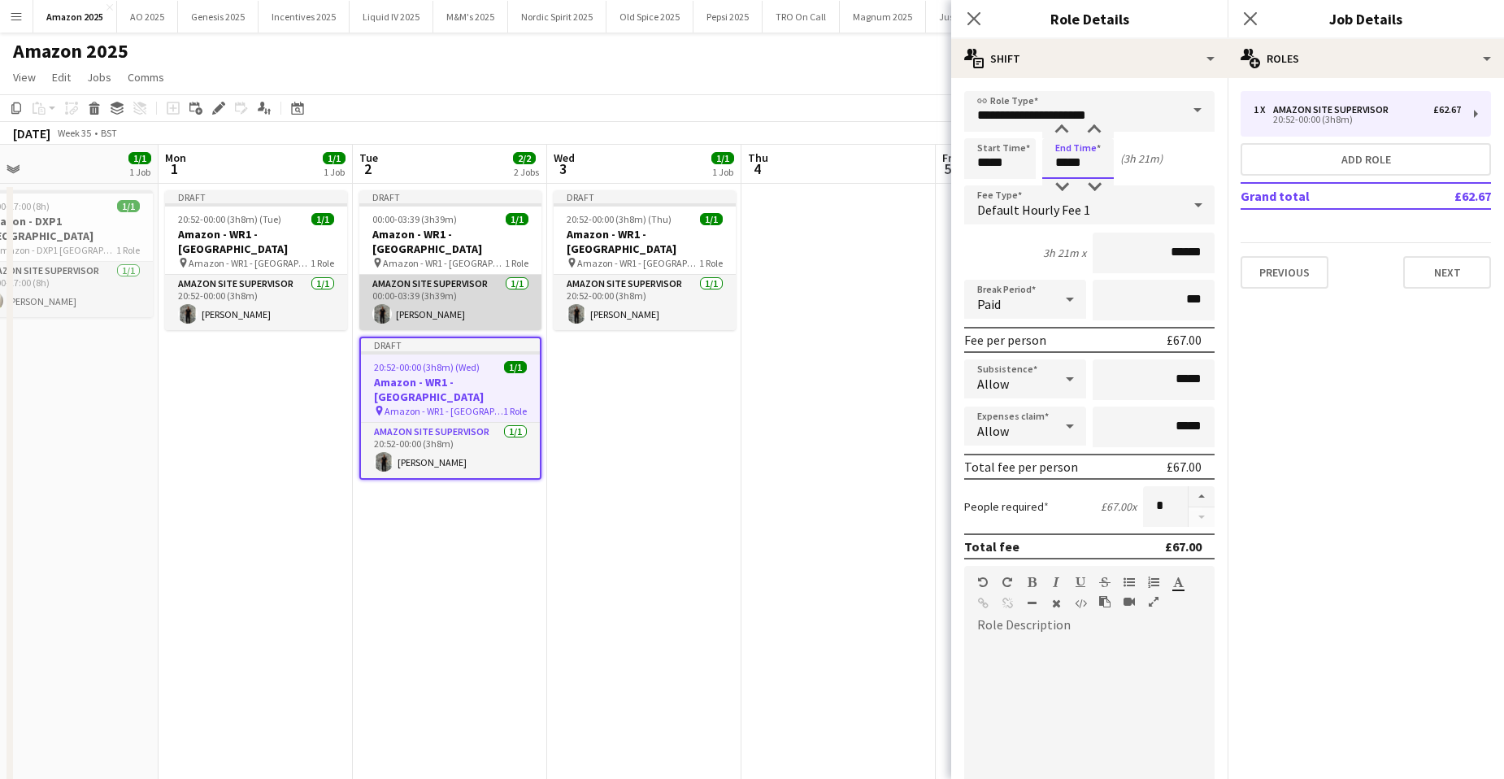
type input "*****"
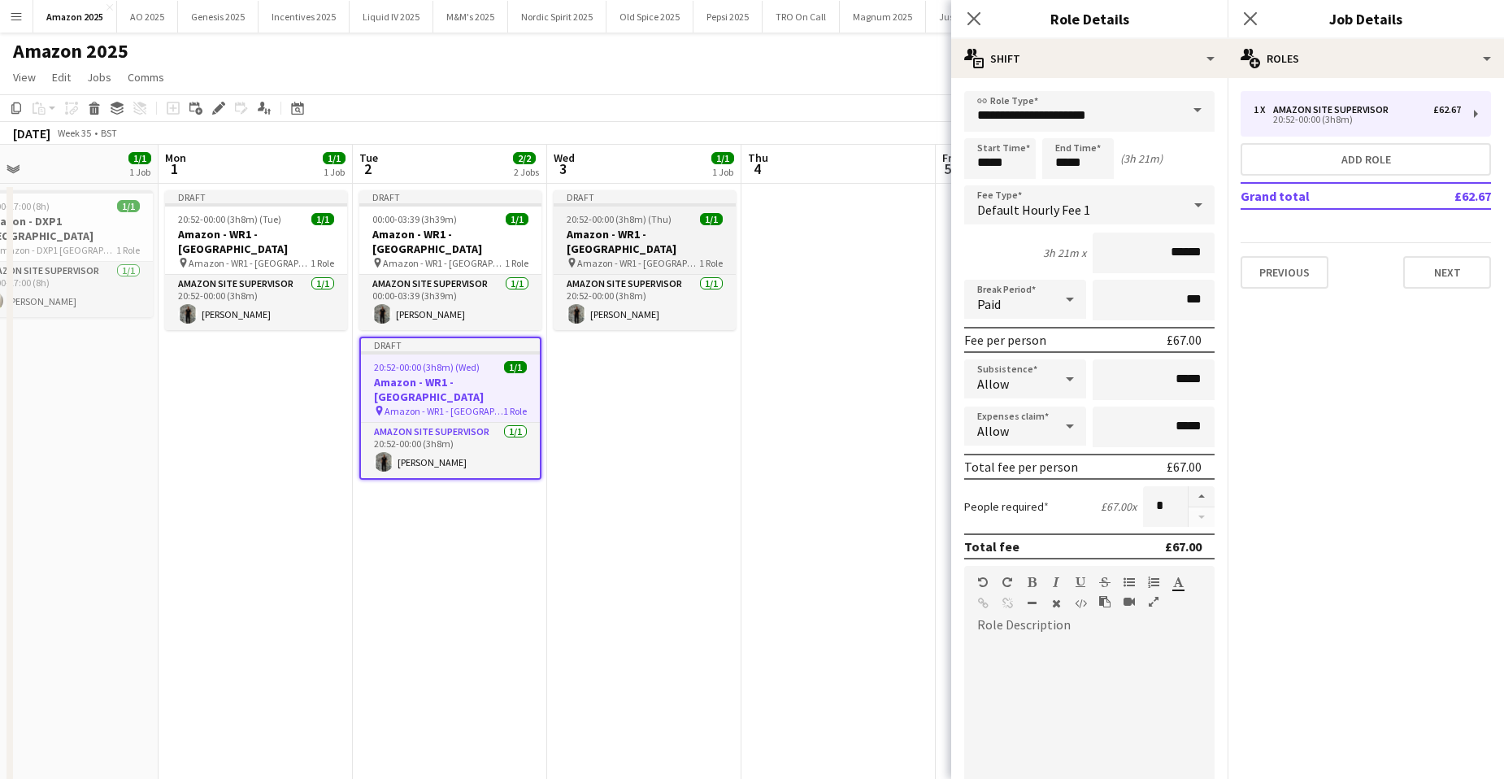
click at [644, 233] on h3 "Amazon - WR1 - [GEOGRAPHIC_DATA]" at bounding box center [645, 241] width 182 height 29
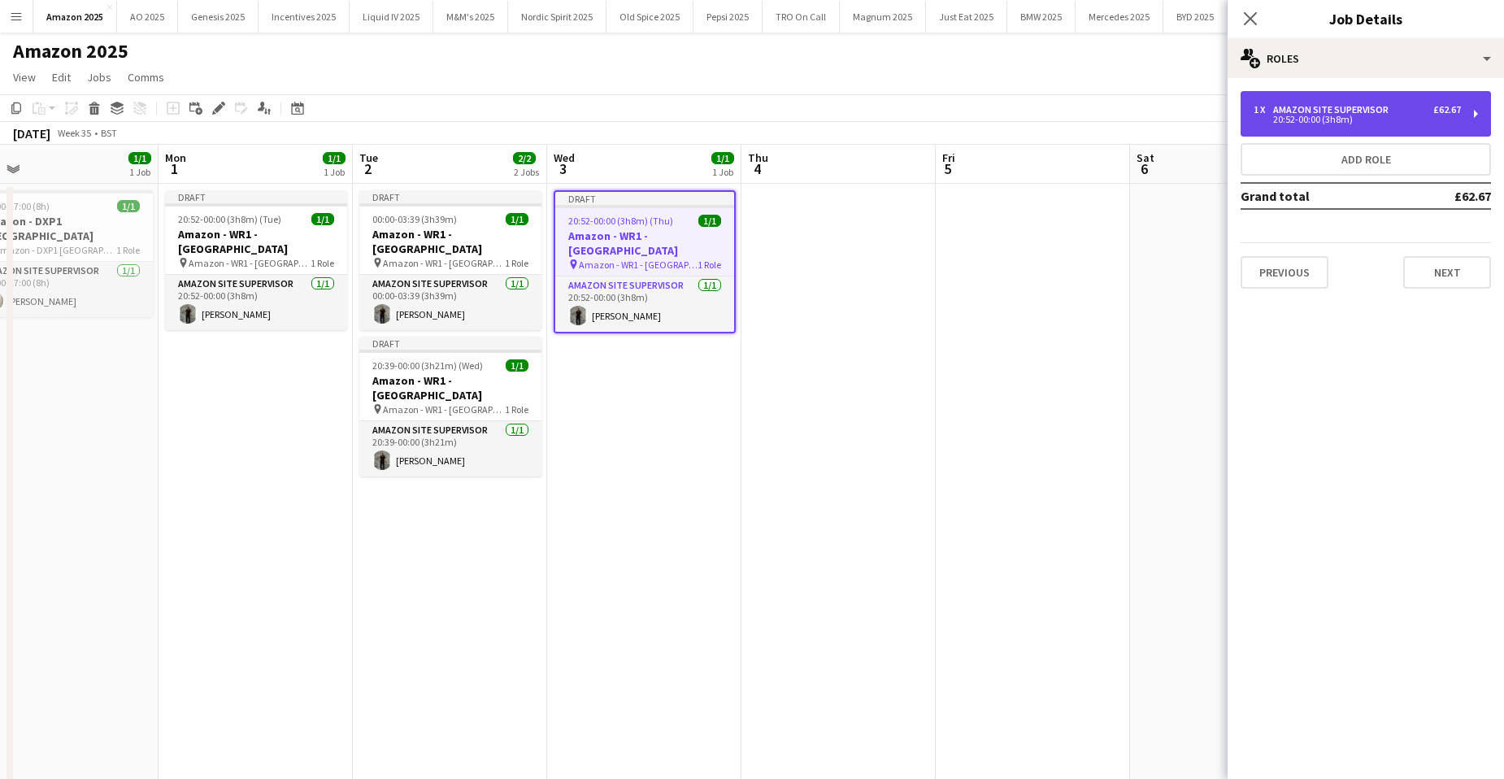
click at [1267, 124] on div "1 x Amazon Site Supervisor £62.67 20:52-00:00 (3h8m)" at bounding box center [1366, 114] width 250 height 46
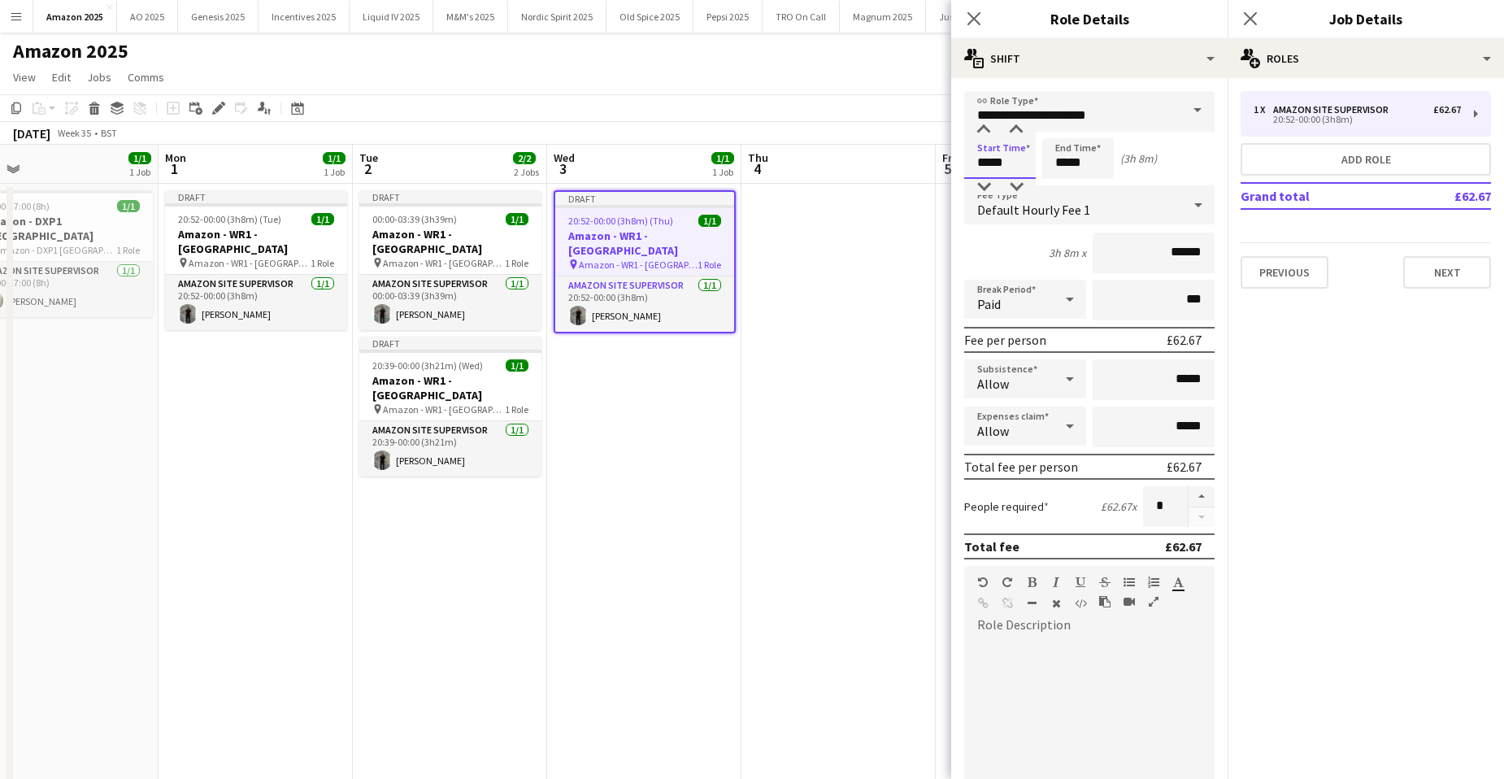
drag, startPoint x: 866, startPoint y: 163, endPoint x: 846, endPoint y: 264, distance: 103.7
drag, startPoint x: 1015, startPoint y: 170, endPoint x: 48, endPoint y: 224, distance: 968.3
type input "*****"
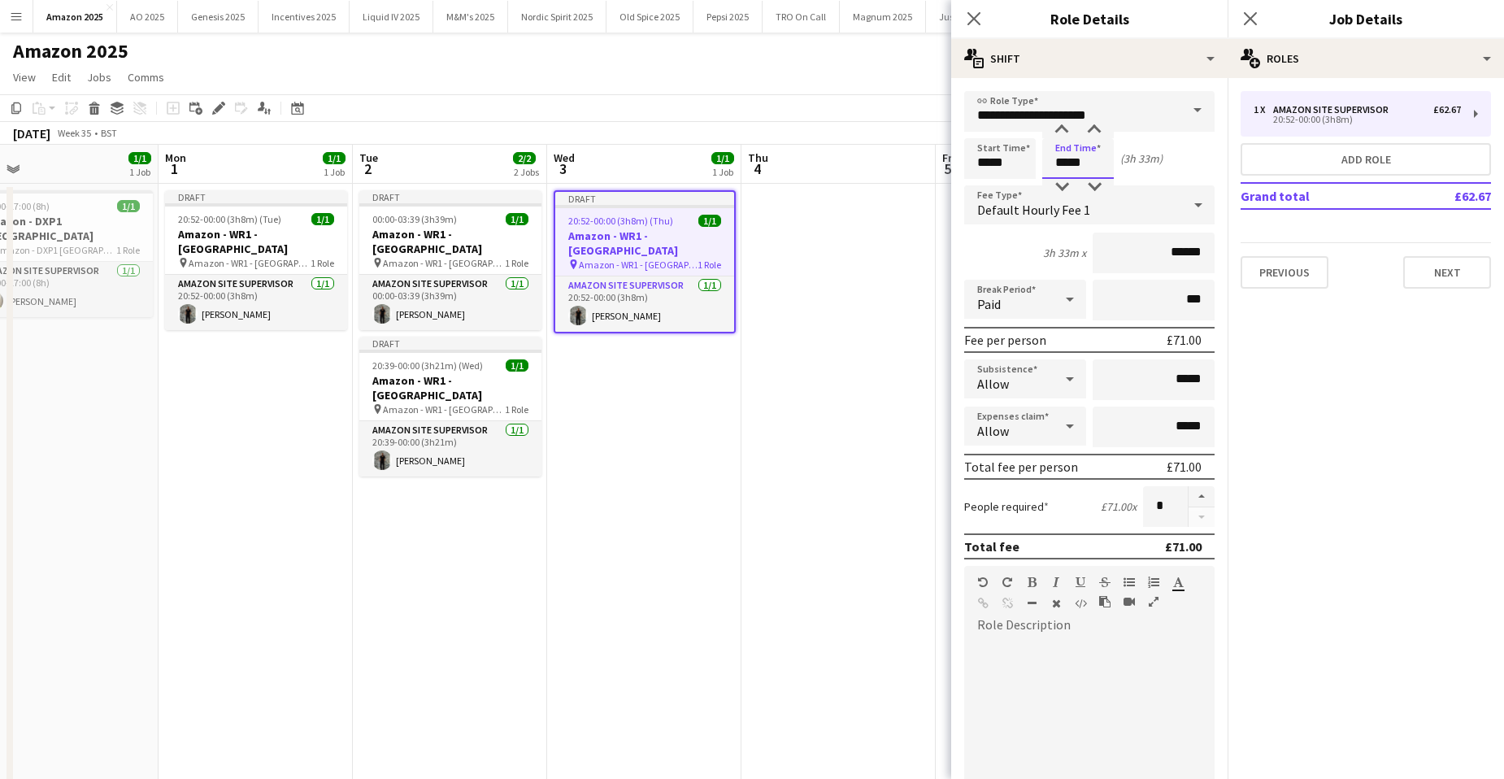
type input "*****"
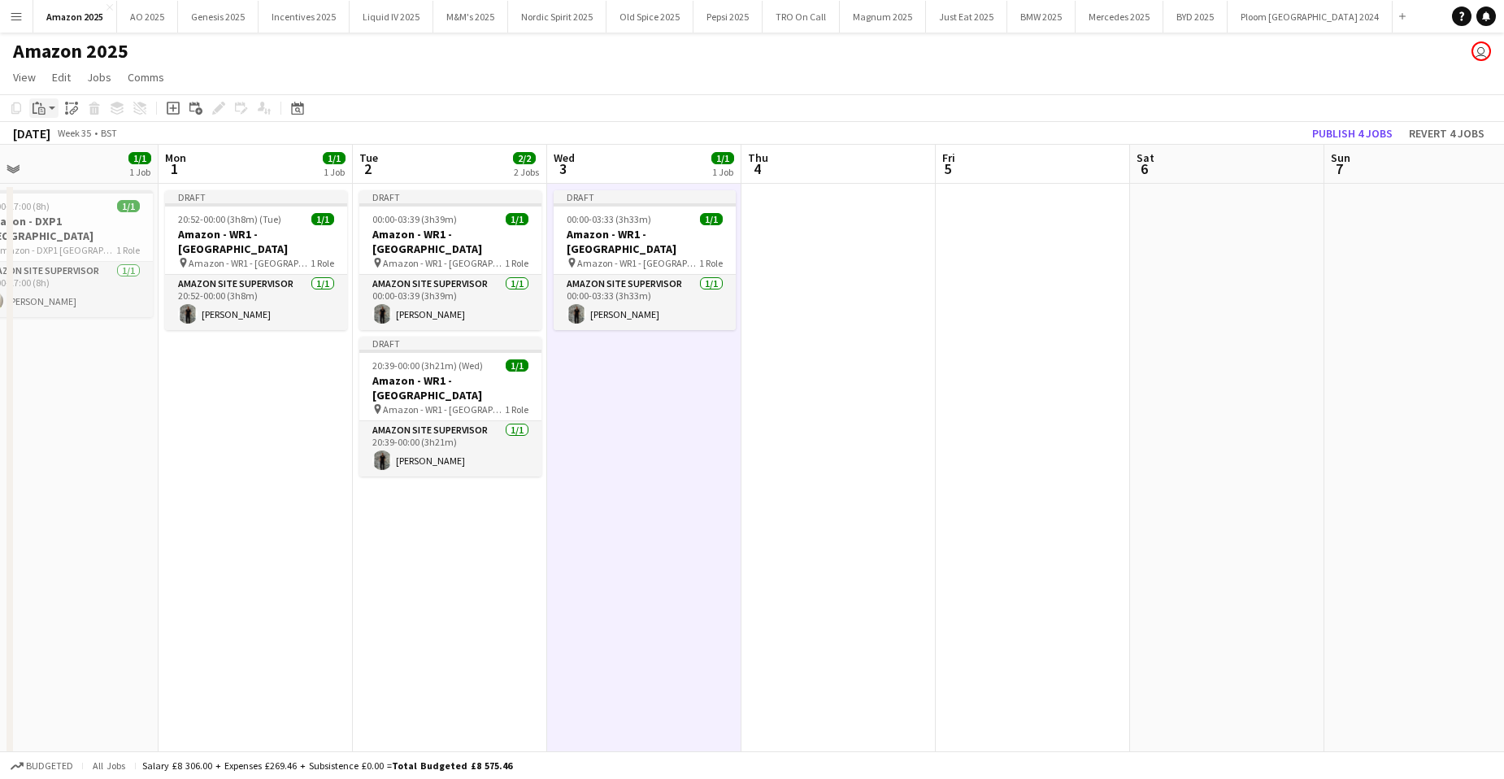
click at [41, 102] on icon "Paste" at bounding box center [39, 108] width 13 height 13
click at [76, 166] on link "Paste with crew Ctrl+Shift+V" at bounding box center [119, 166] width 153 height 15
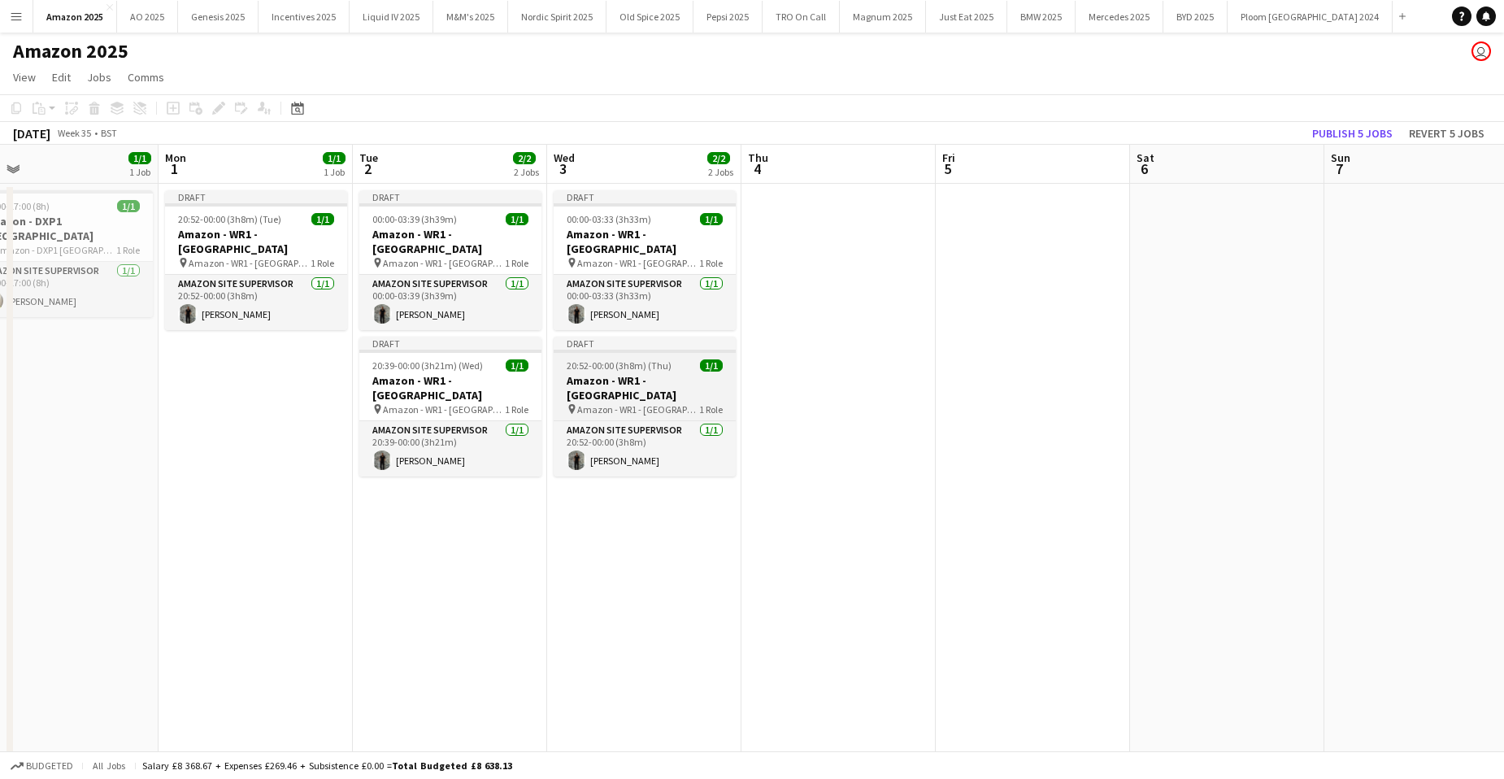
click at [648, 373] on h3 "Amazon - WR1 - [GEOGRAPHIC_DATA]" at bounding box center [645, 387] width 182 height 29
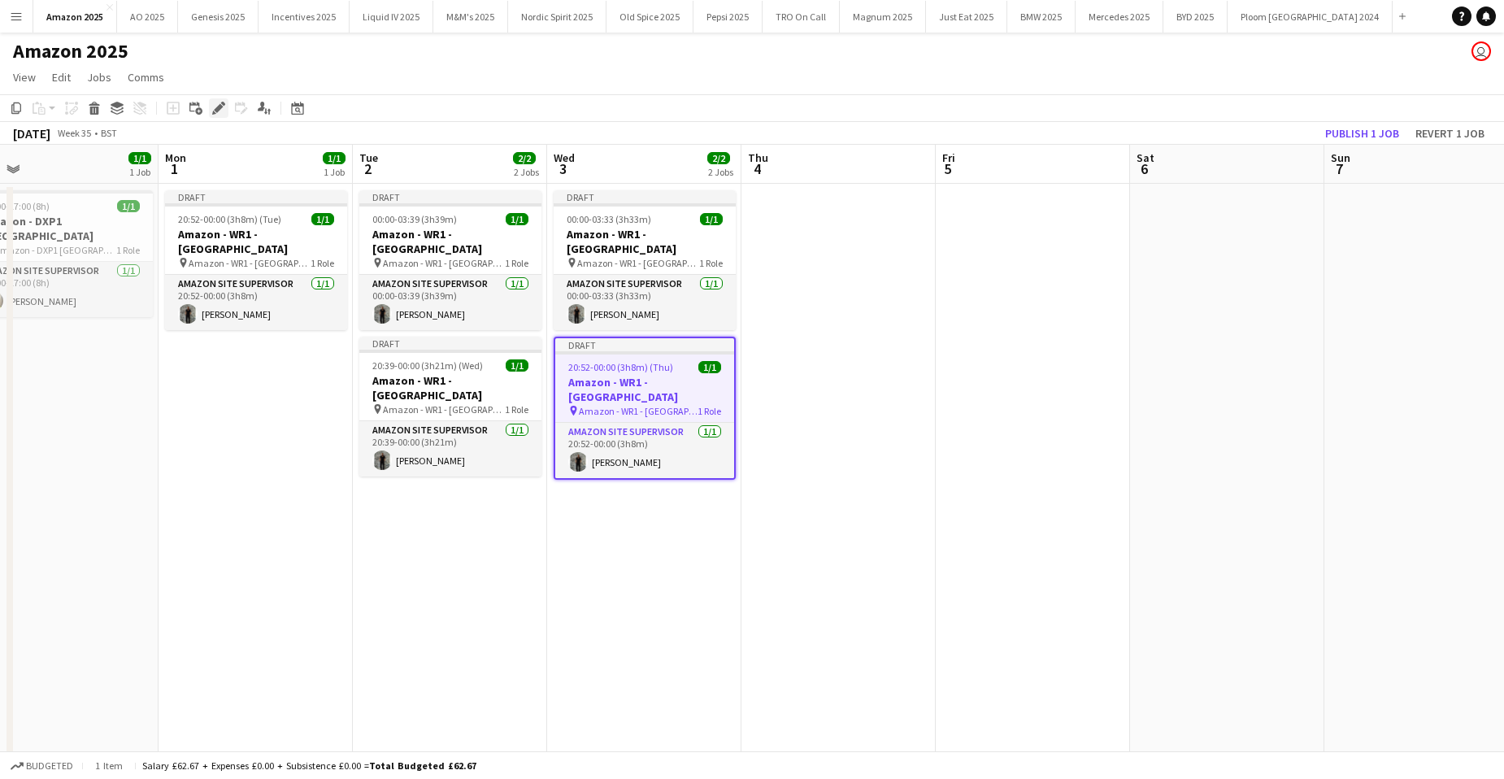
click at [220, 107] on icon at bounding box center [218, 108] width 9 height 9
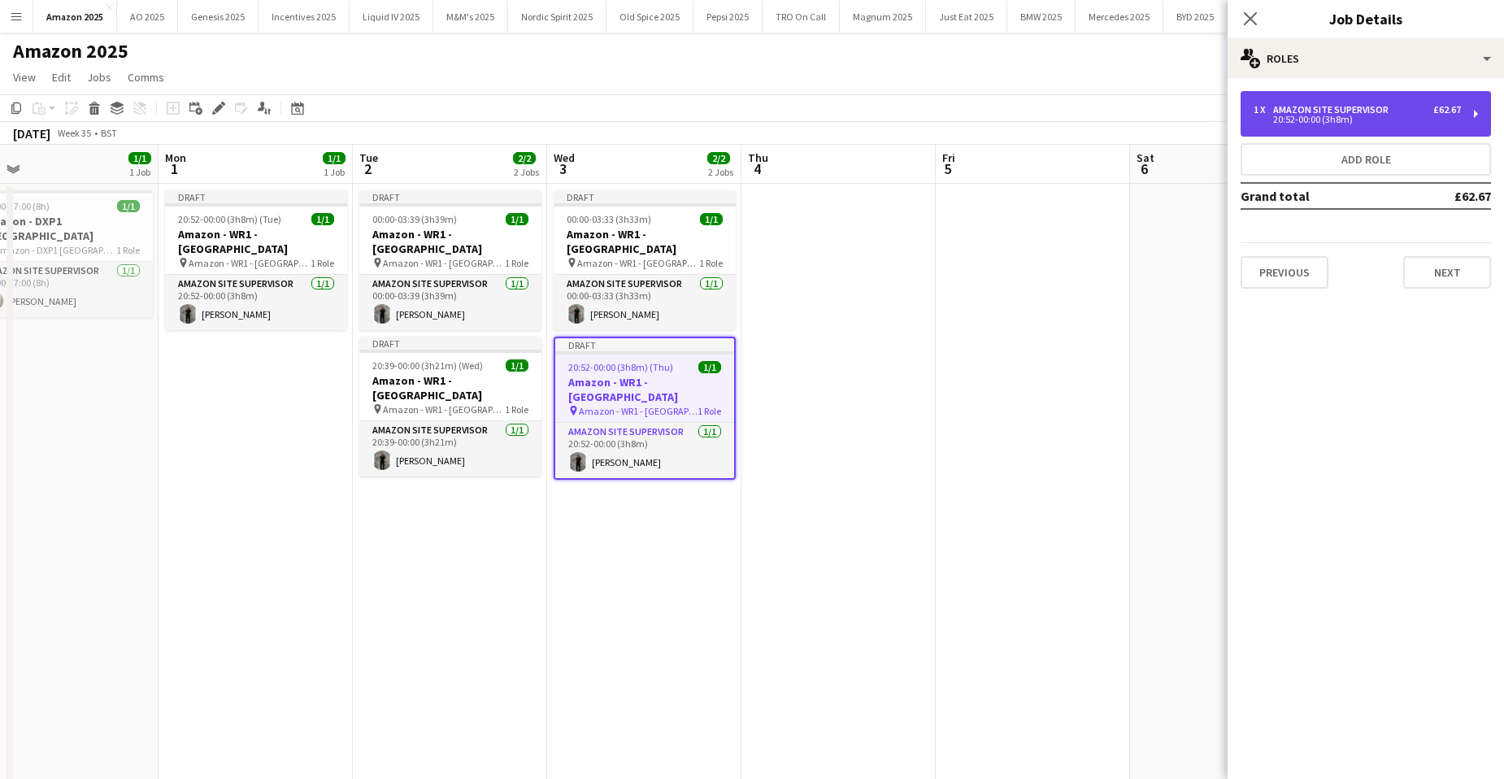
click at [1343, 105] on div "Amazon Site Supervisor" at bounding box center [1334, 109] width 122 height 11
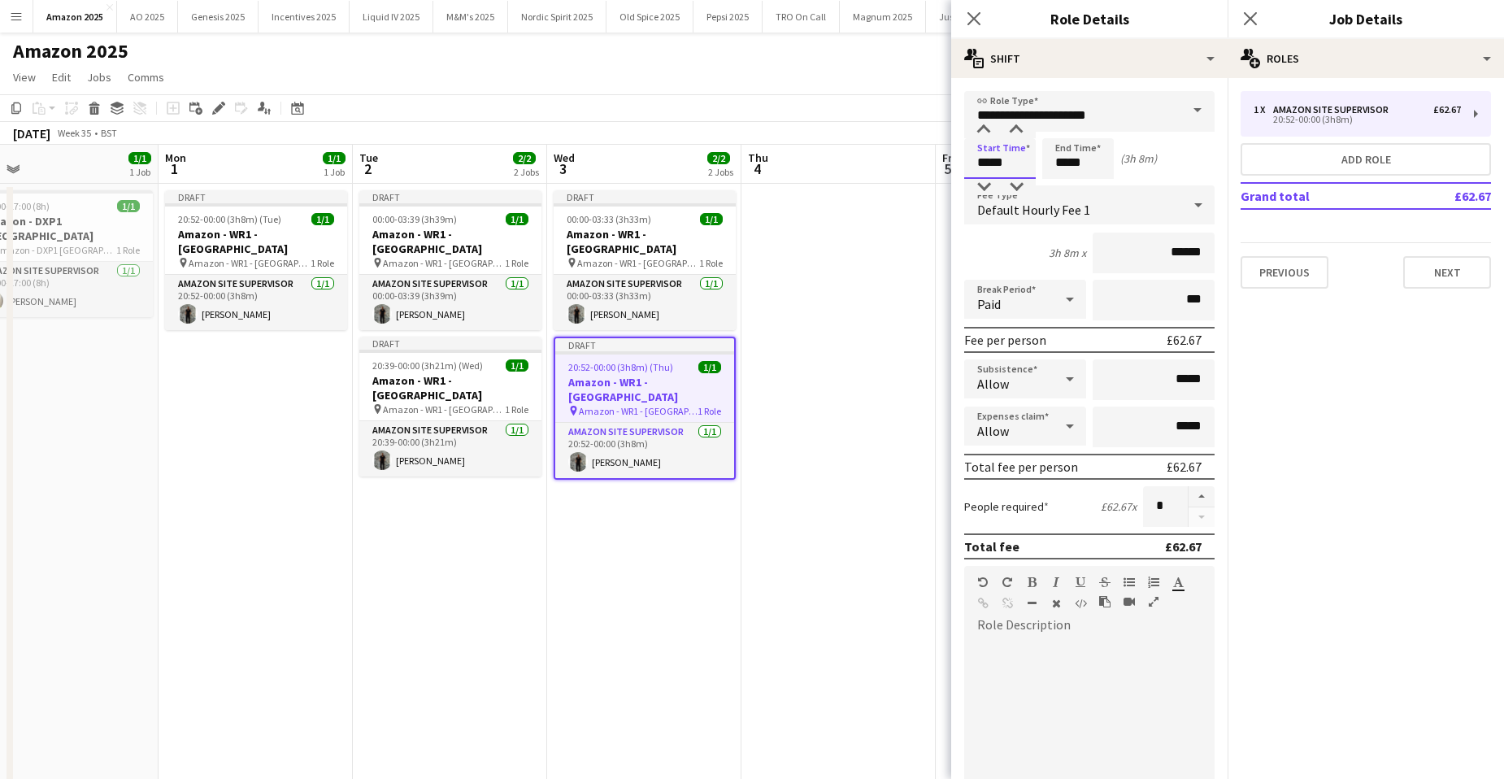
drag, startPoint x: 1002, startPoint y: 166, endPoint x: 338, endPoint y: 494, distance: 740.4
type input "*****"
click at [1444, 266] on button "Next" at bounding box center [1447, 272] width 88 height 33
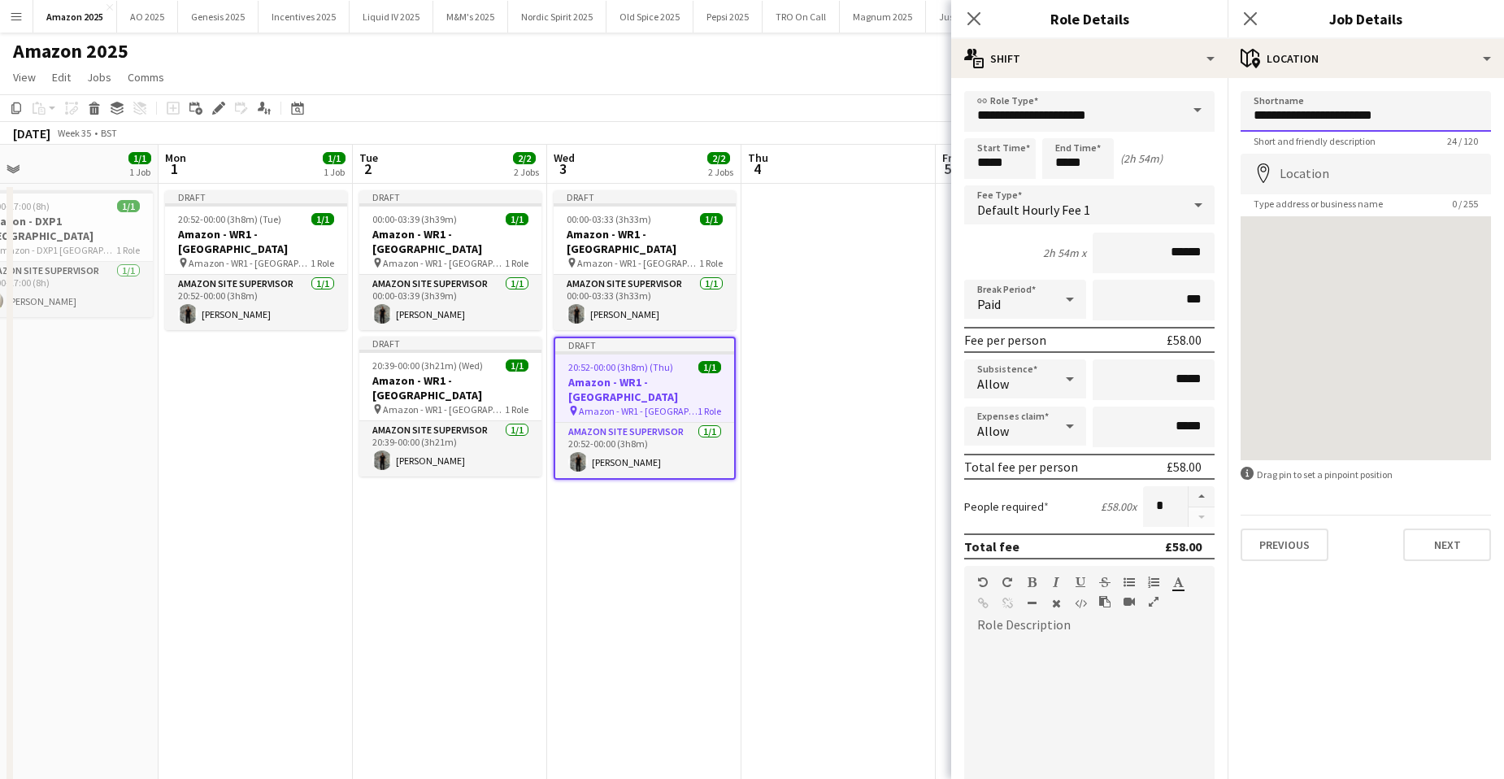
click at [1399, 112] on input "**********" at bounding box center [1366, 111] width 250 height 41
click at [1364, 123] on input "********" at bounding box center [1366, 111] width 250 height 41
paste input "**********"
drag, startPoint x: 1397, startPoint y: 112, endPoint x: 1248, endPoint y: 102, distance: 149.1
click at [1248, 102] on input "**********" at bounding box center [1366, 111] width 250 height 41
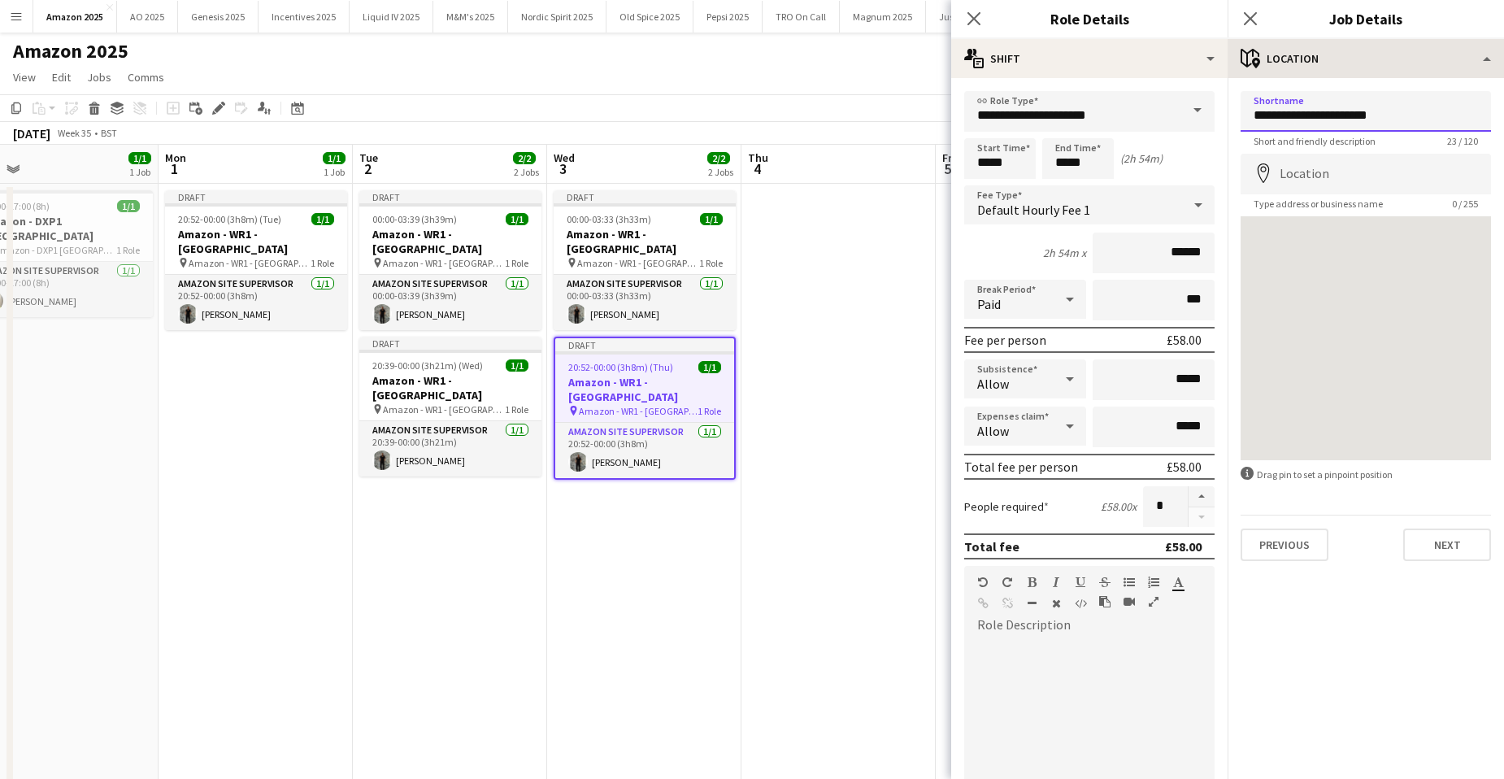
type input "**********"
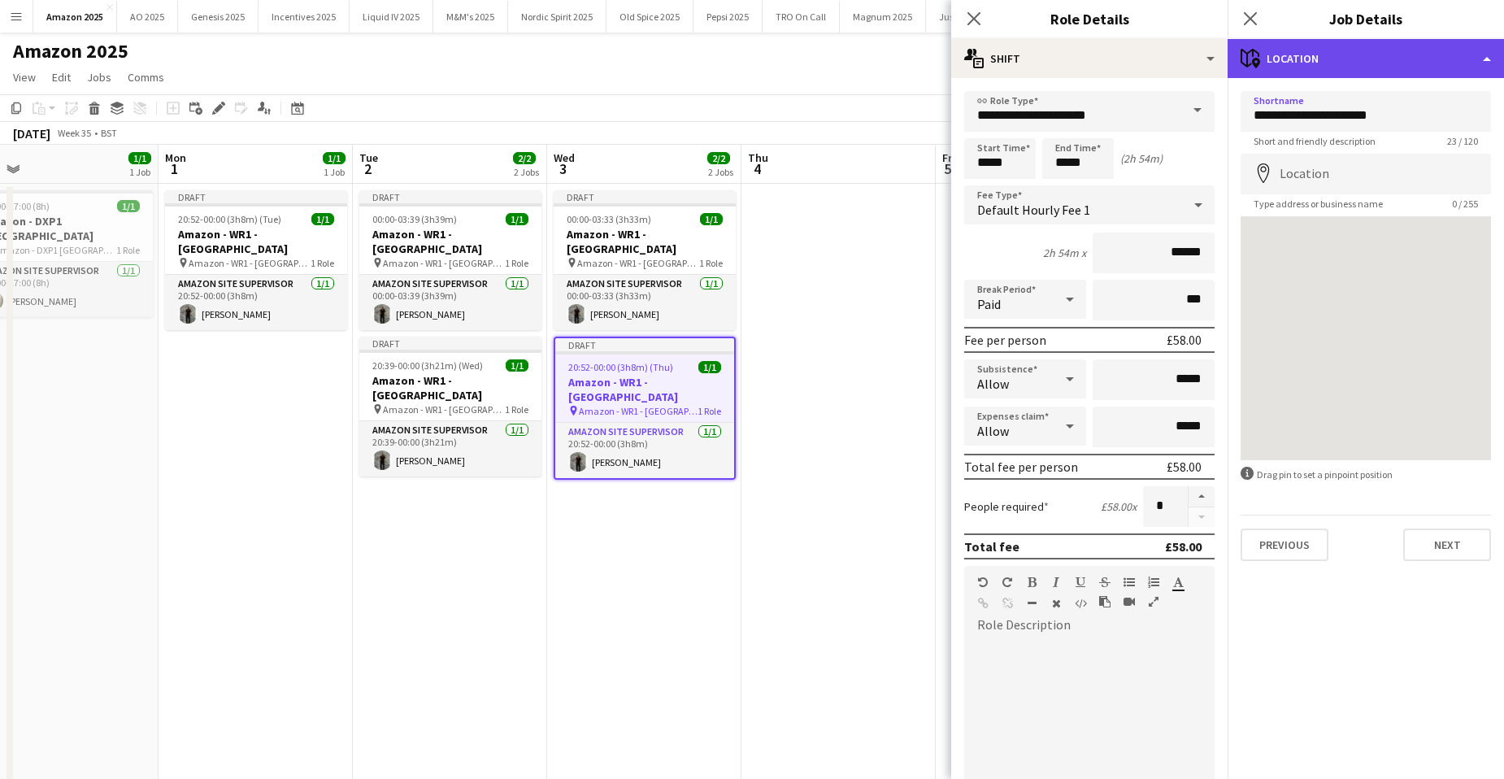
click at [1438, 62] on div "maps-pin-1 Location" at bounding box center [1366, 58] width 276 height 39
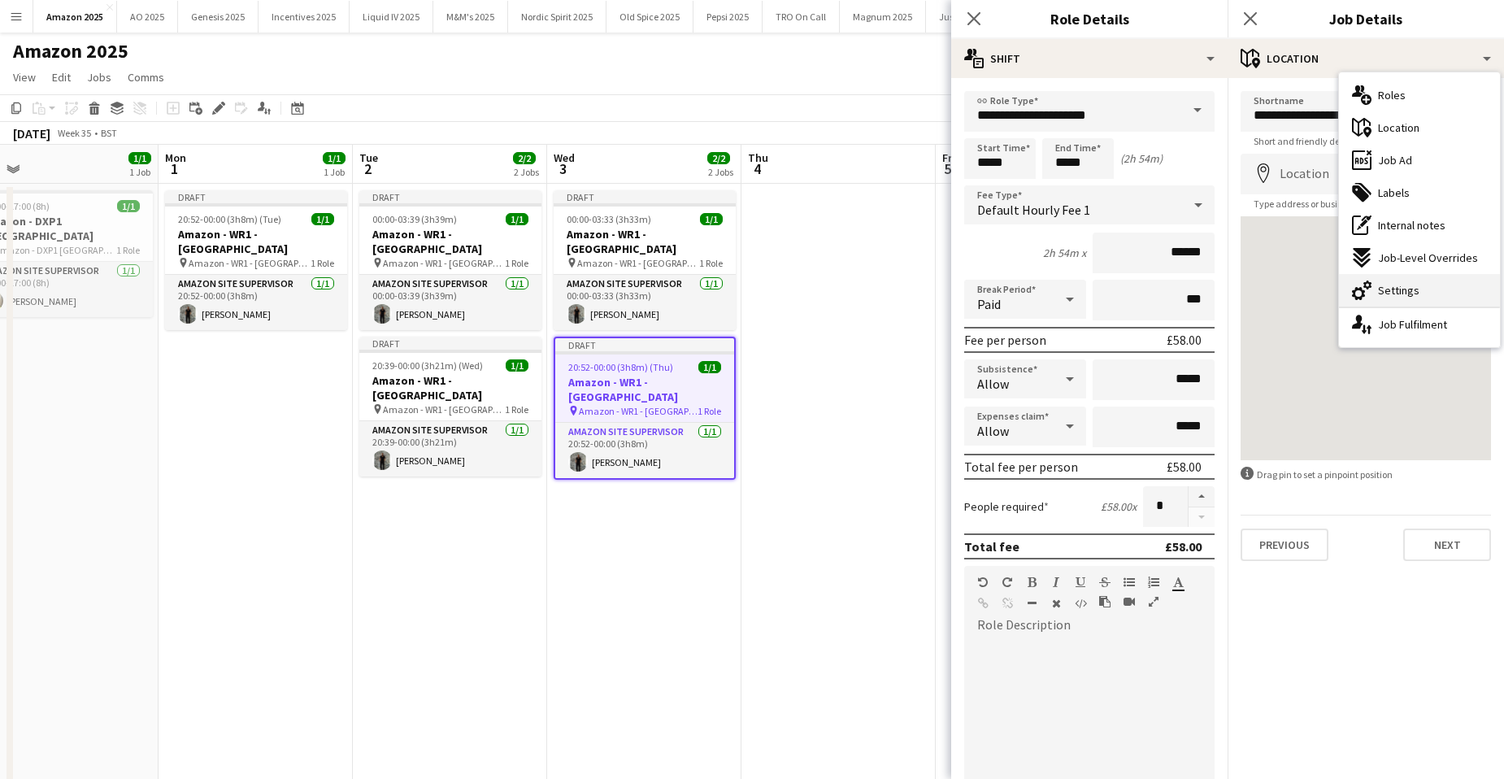
click at [1425, 290] on div "cog-double-3 Settings" at bounding box center [1419, 290] width 161 height 33
type input "*******"
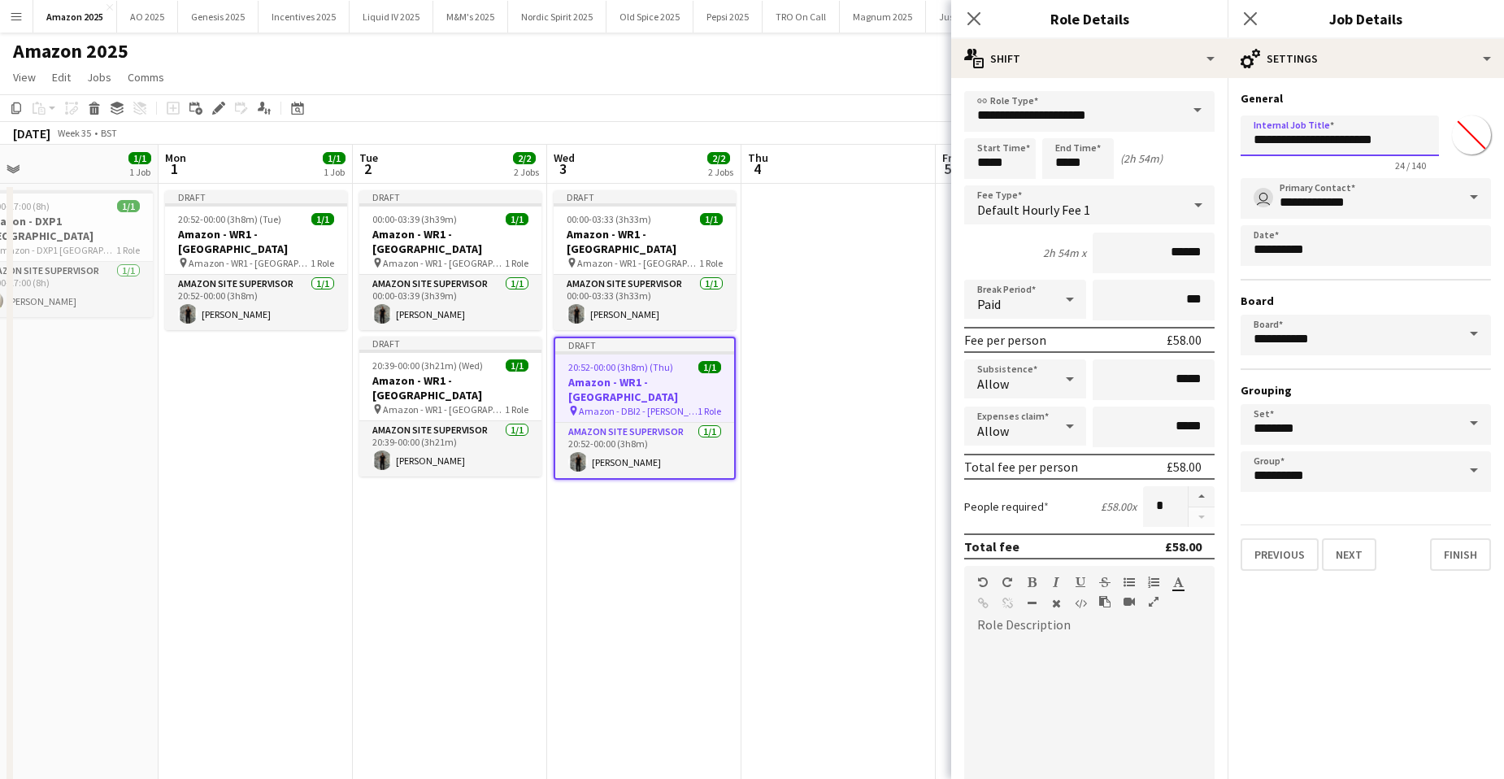
drag, startPoint x: 1253, startPoint y: 142, endPoint x: 1409, endPoint y: 142, distance: 156.1
click at [1409, 142] on input "**********" at bounding box center [1340, 135] width 198 height 41
paste input "text"
type input "**********"
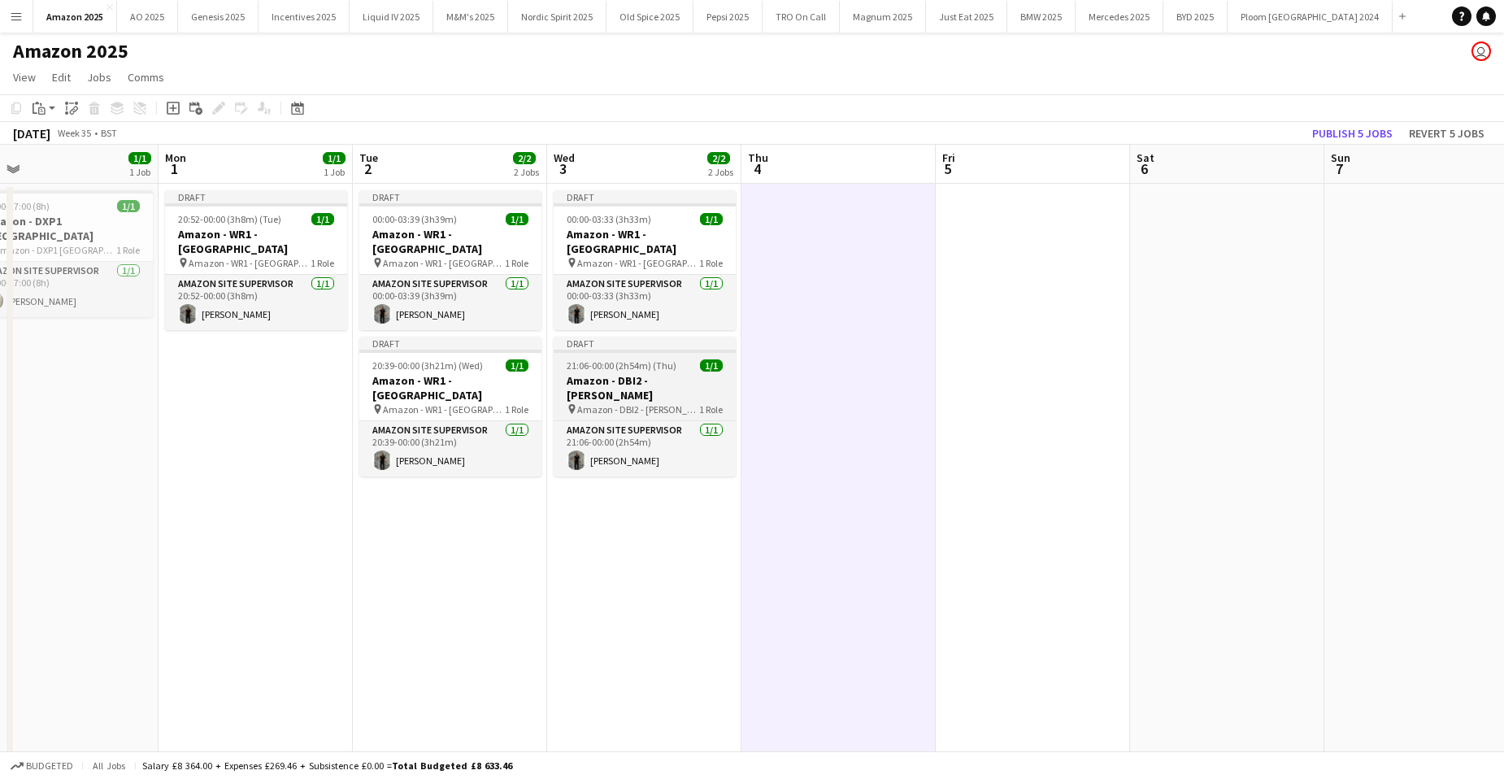
click at [606, 373] on h3 "Amazon - DBI2 - [PERSON_NAME]" at bounding box center [645, 387] width 182 height 29
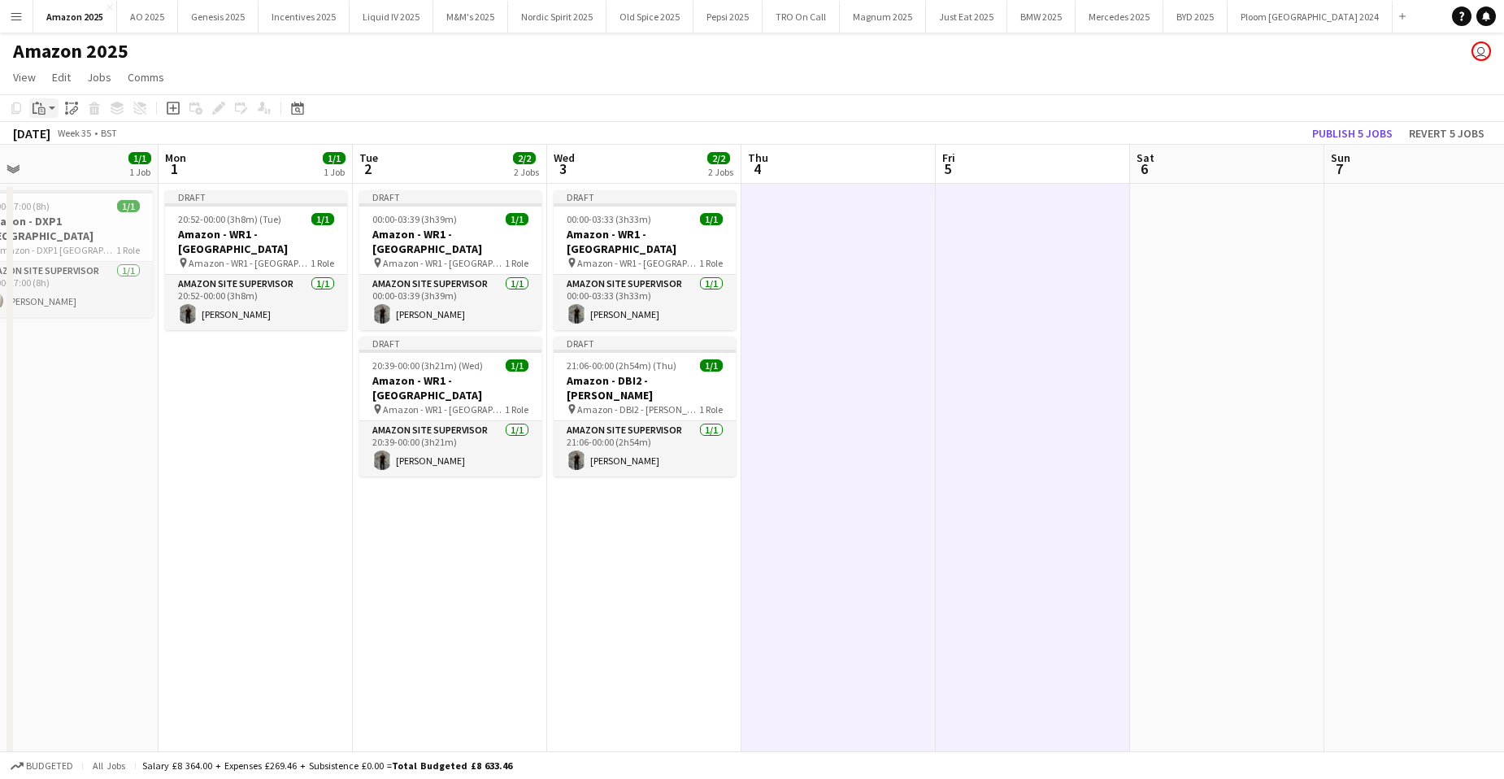
click at [36, 109] on icon "Paste" at bounding box center [39, 108] width 13 height 13
click at [59, 164] on link "Paste with crew Ctrl+Shift+V" at bounding box center [119, 166] width 153 height 15
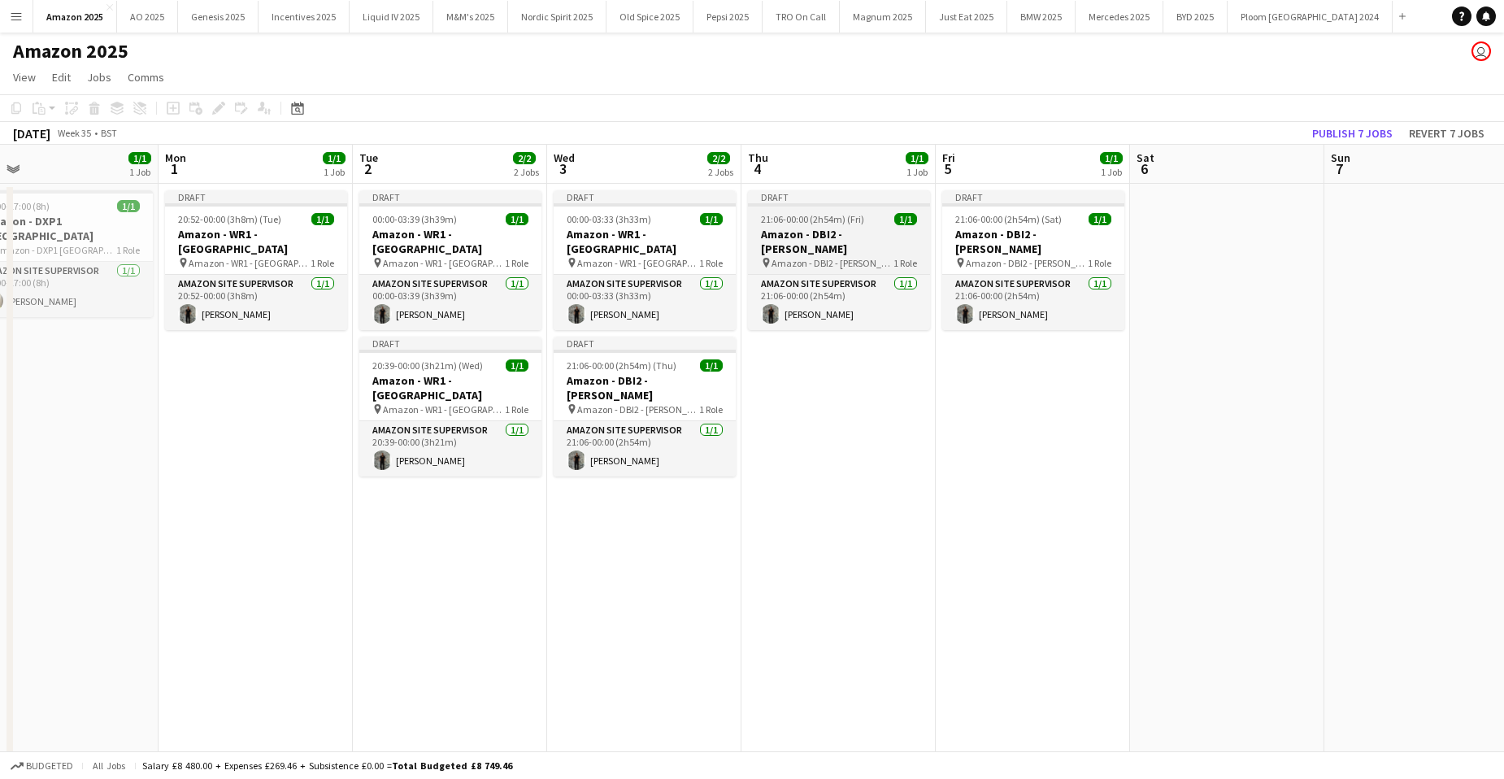
click at [811, 227] on h3 "Amazon - DBI2 - [PERSON_NAME]" at bounding box center [839, 241] width 182 height 29
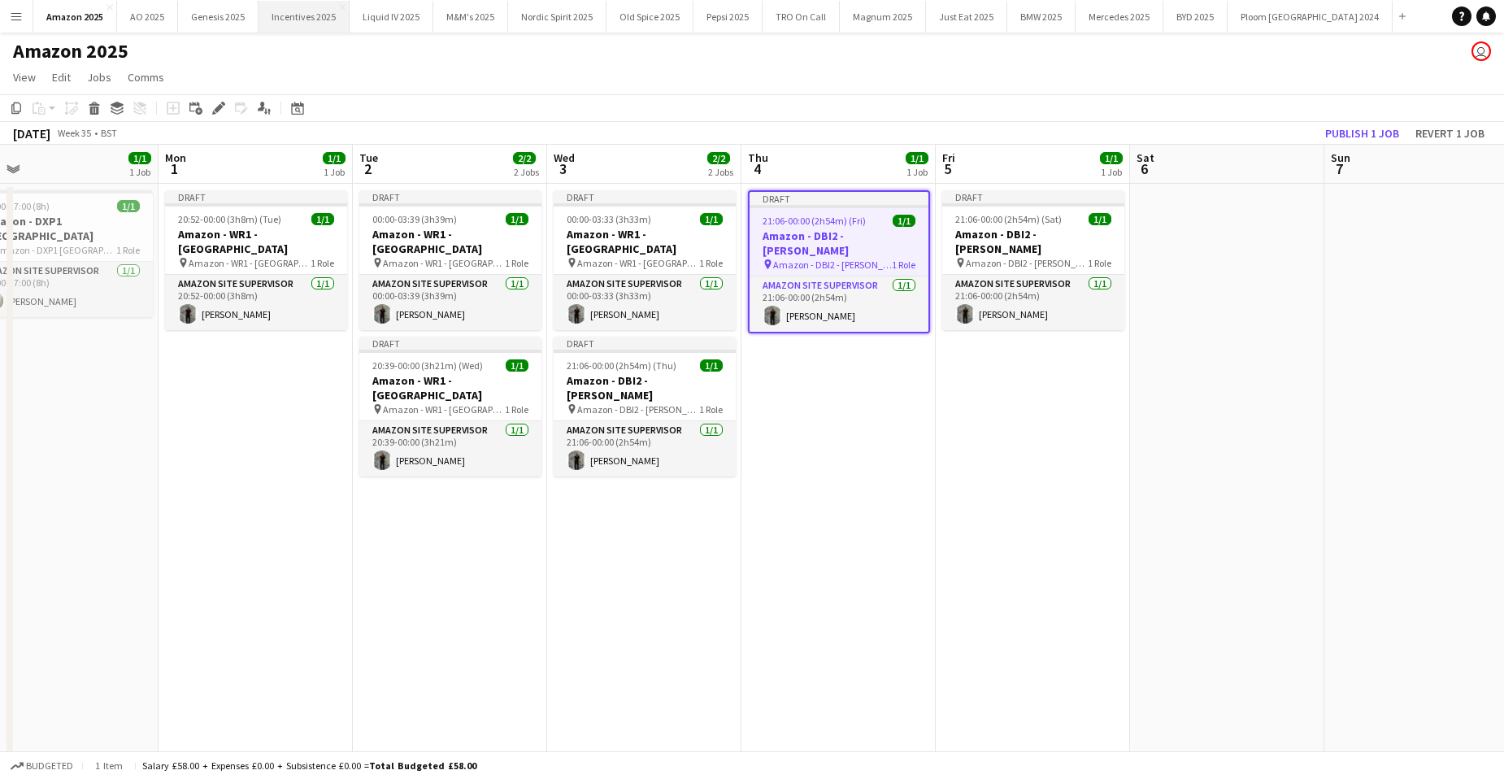
scroll to position [0, 620]
click at [213, 114] on icon at bounding box center [214, 113] width 4 height 4
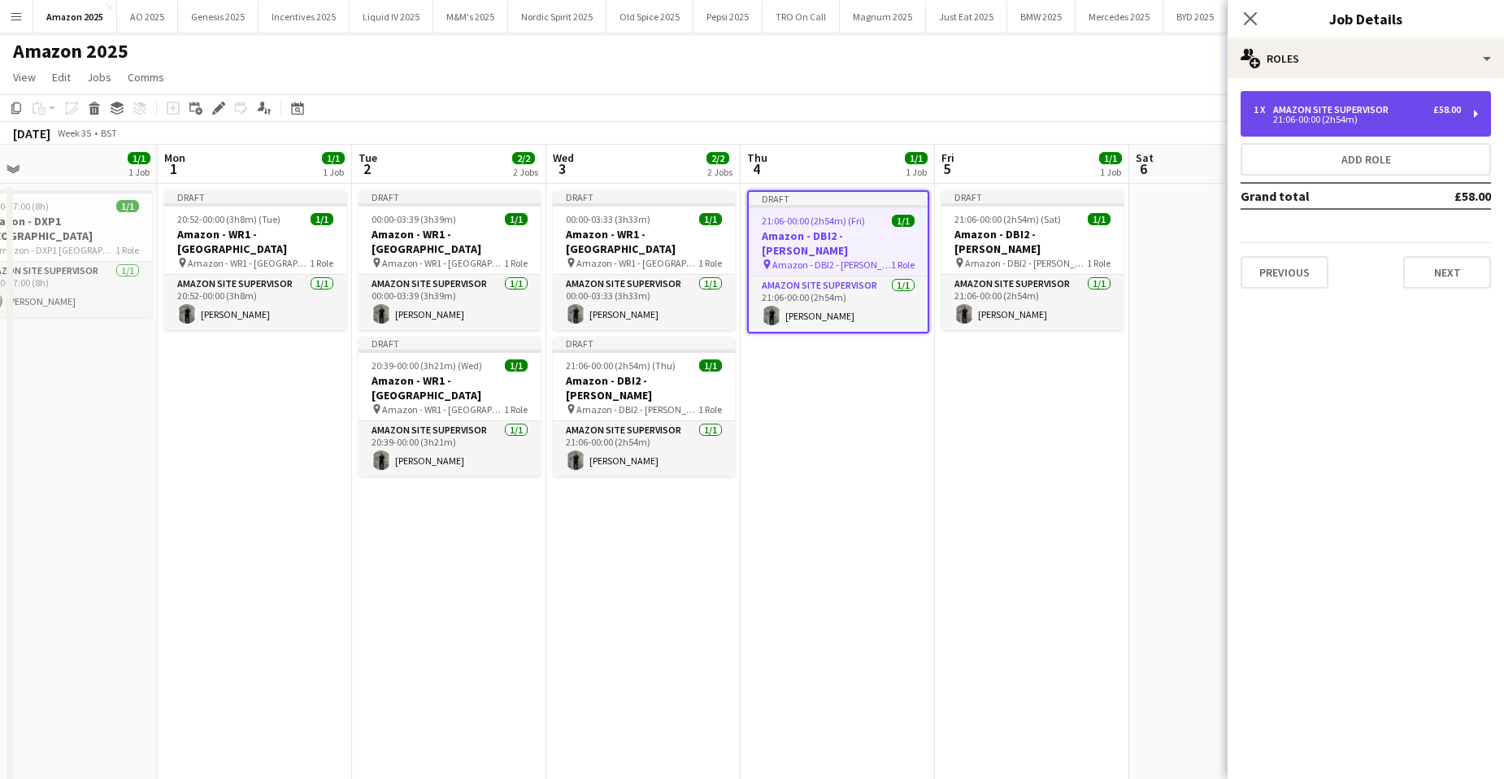
click at [1327, 117] on div "21:06-00:00 (2h54m)" at bounding box center [1357, 119] width 207 height 8
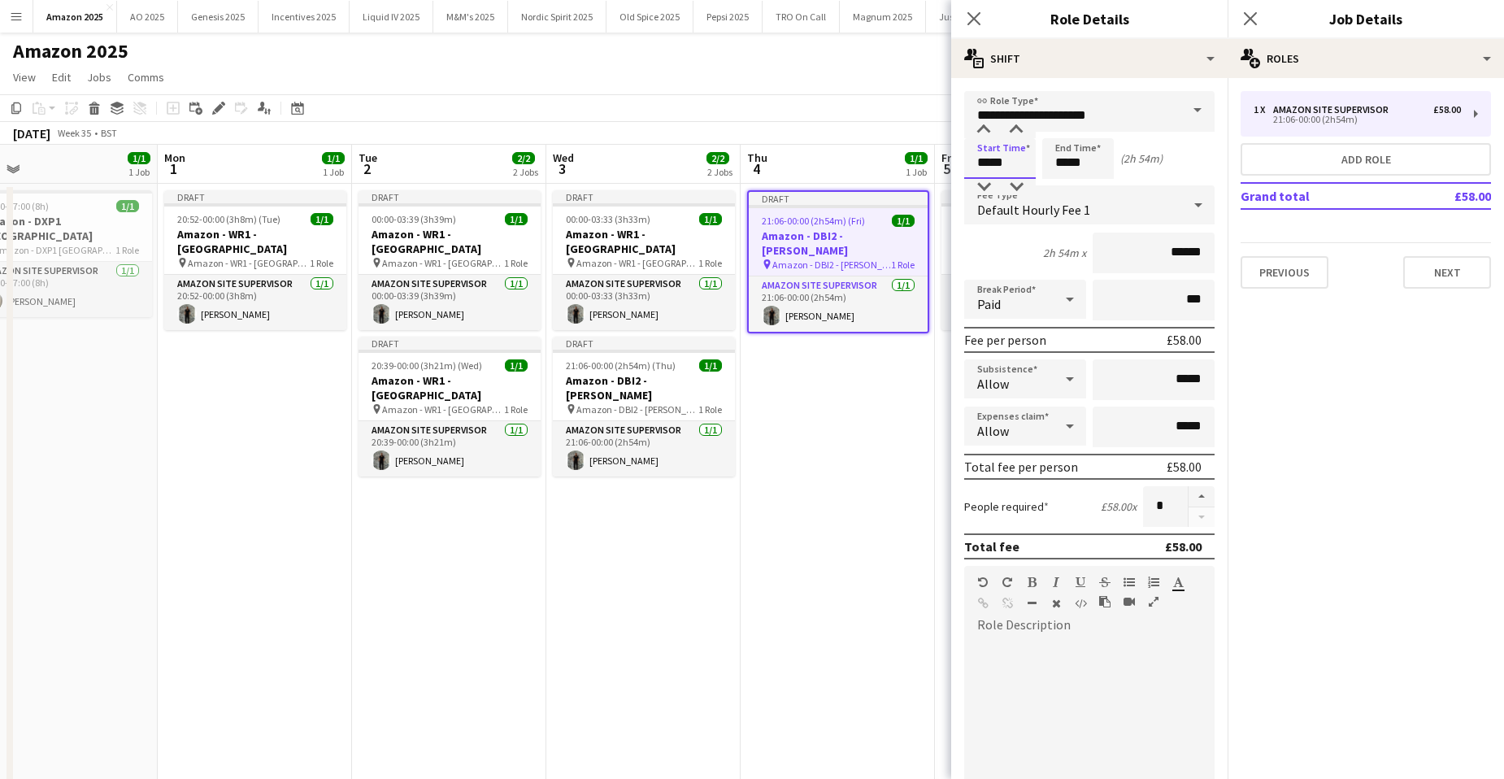
drag, startPoint x: 1018, startPoint y: 155, endPoint x: 491, endPoint y: 185, distance: 527.7
type input "*****"
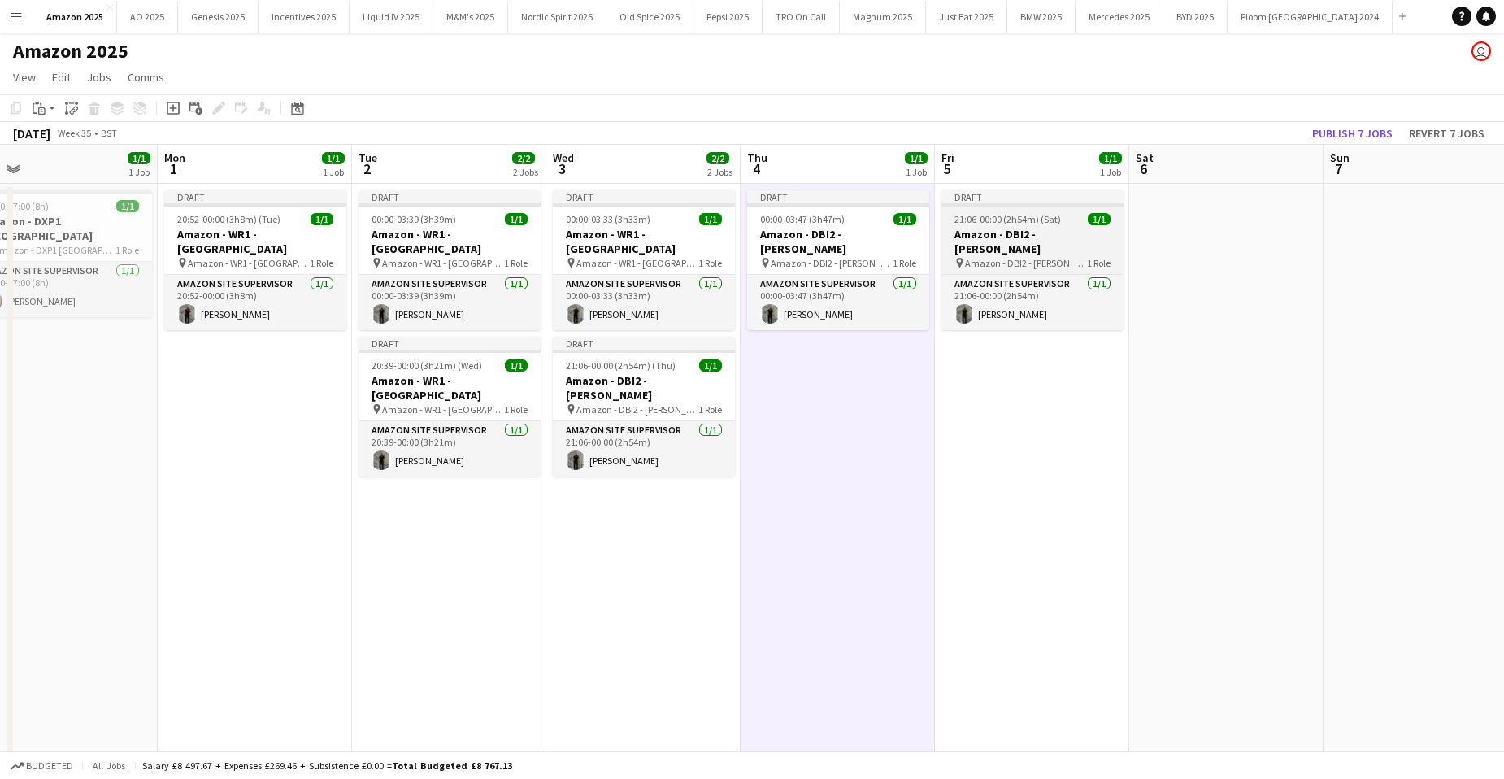
click at [998, 220] on span "21:06-00:00 (2h54m) (Sat)" at bounding box center [1008, 219] width 107 height 12
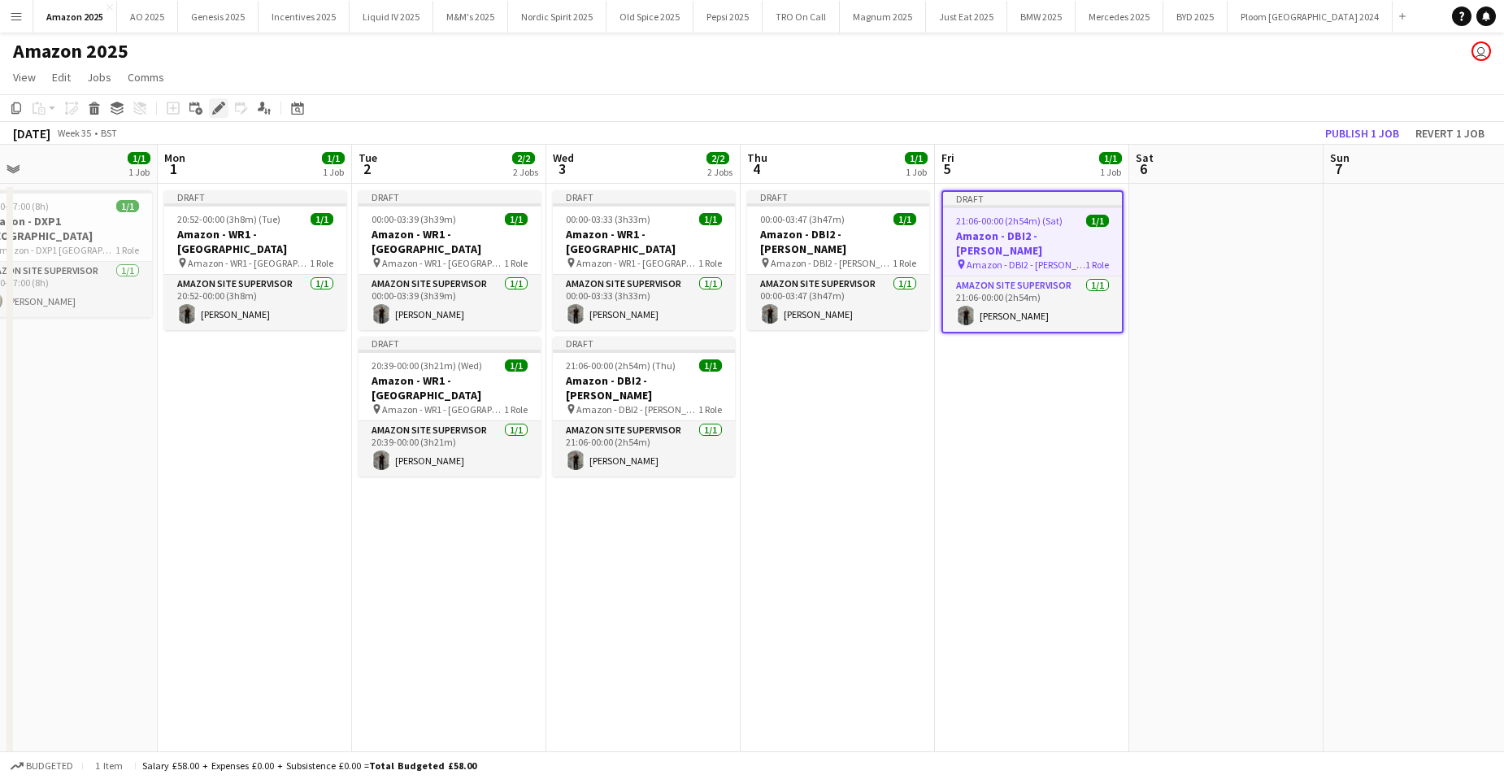
click at [216, 113] on icon "Edit" at bounding box center [218, 108] width 13 height 13
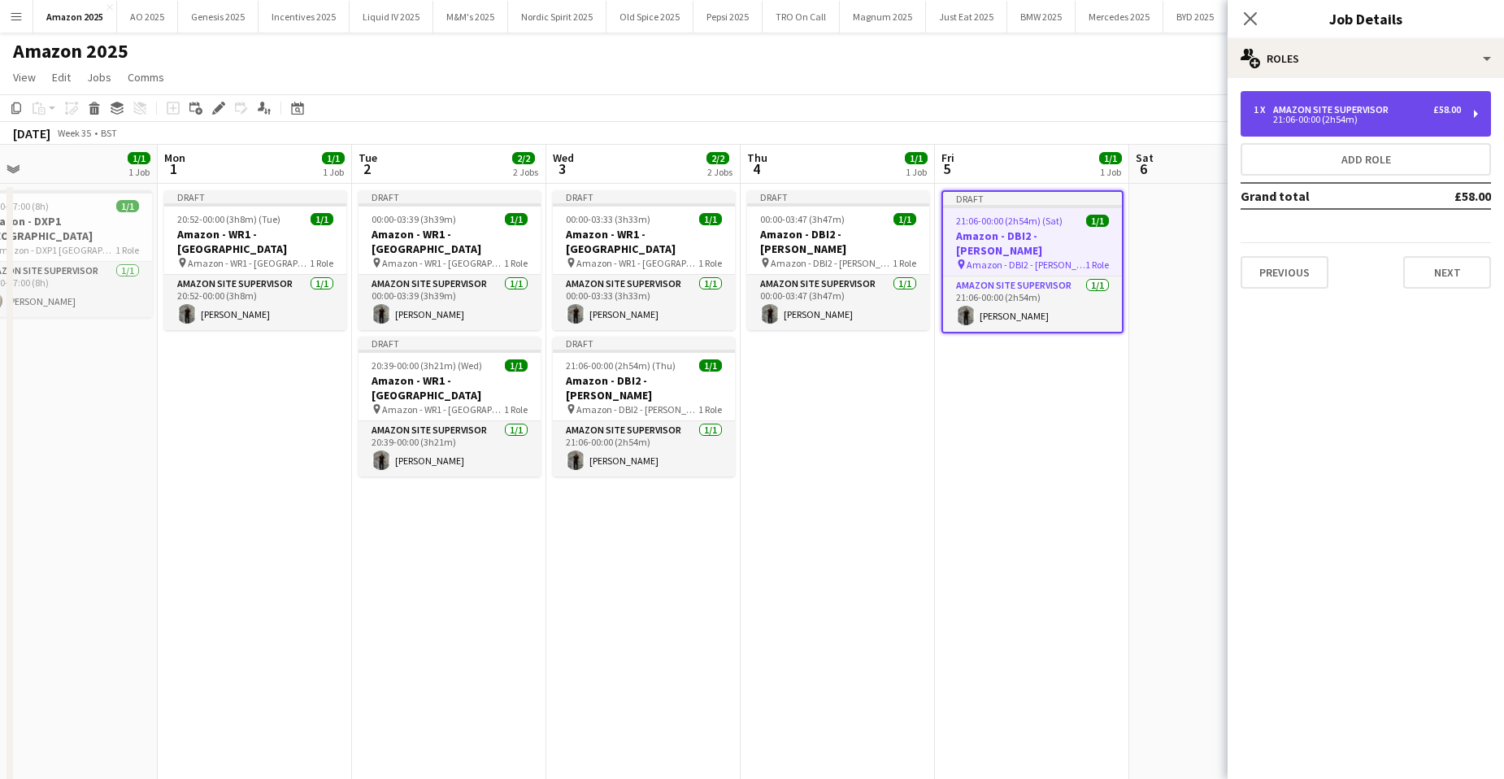
click at [1299, 115] on div "21:06-00:00 (2h54m)" at bounding box center [1357, 119] width 207 height 8
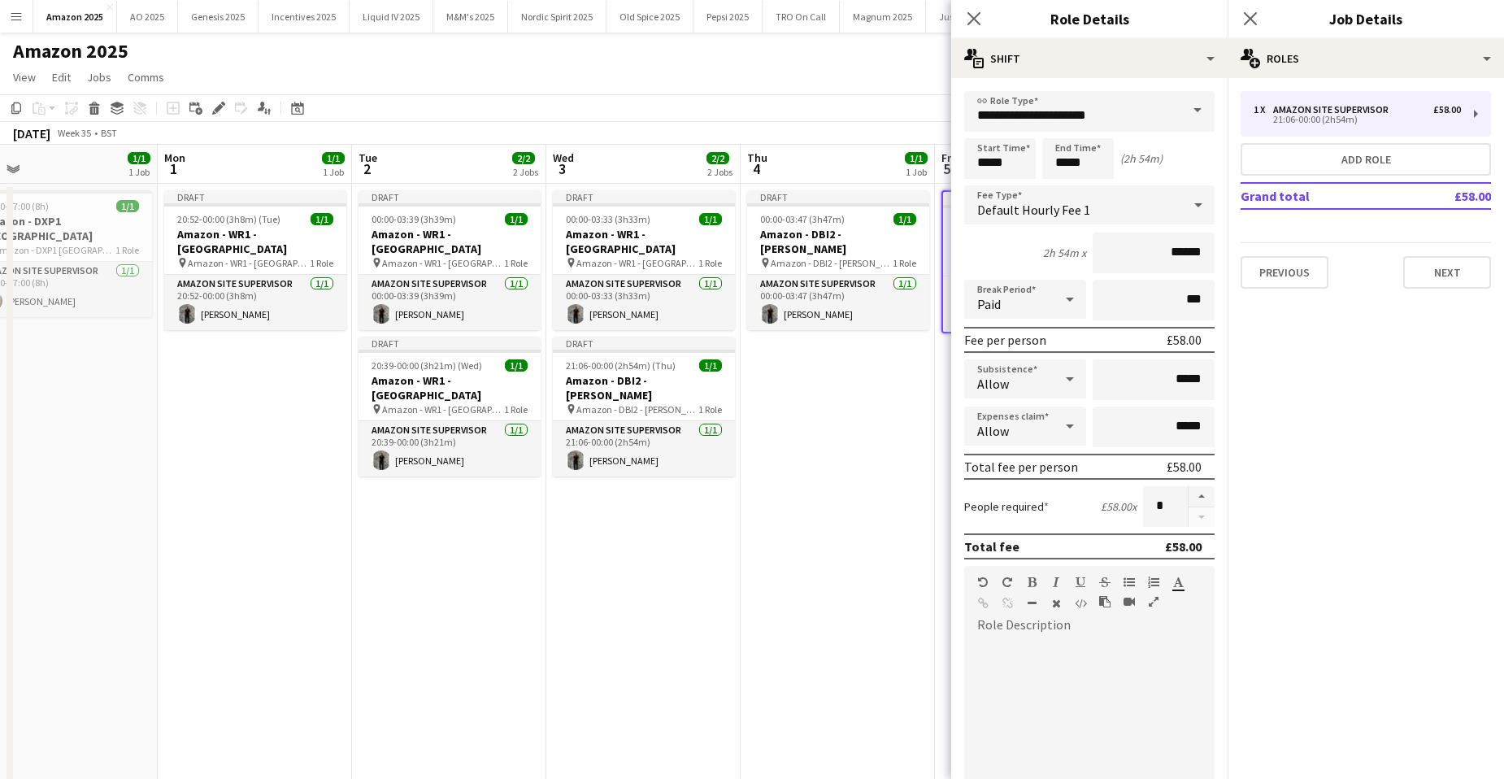
click at [1029, 427] on div "Allow" at bounding box center [1008, 426] width 89 height 39
drag, startPoint x: 1010, startPoint y: 159, endPoint x: 978, endPoint y: 154, distance: 32.0
click at [979, 155] on div at bounding box center [752, 389] width 1504 height 779
drag, startPoint x: 1012, startPoint y: 168, endPoint x: 903, endPoint y: 163, distance: 109.1
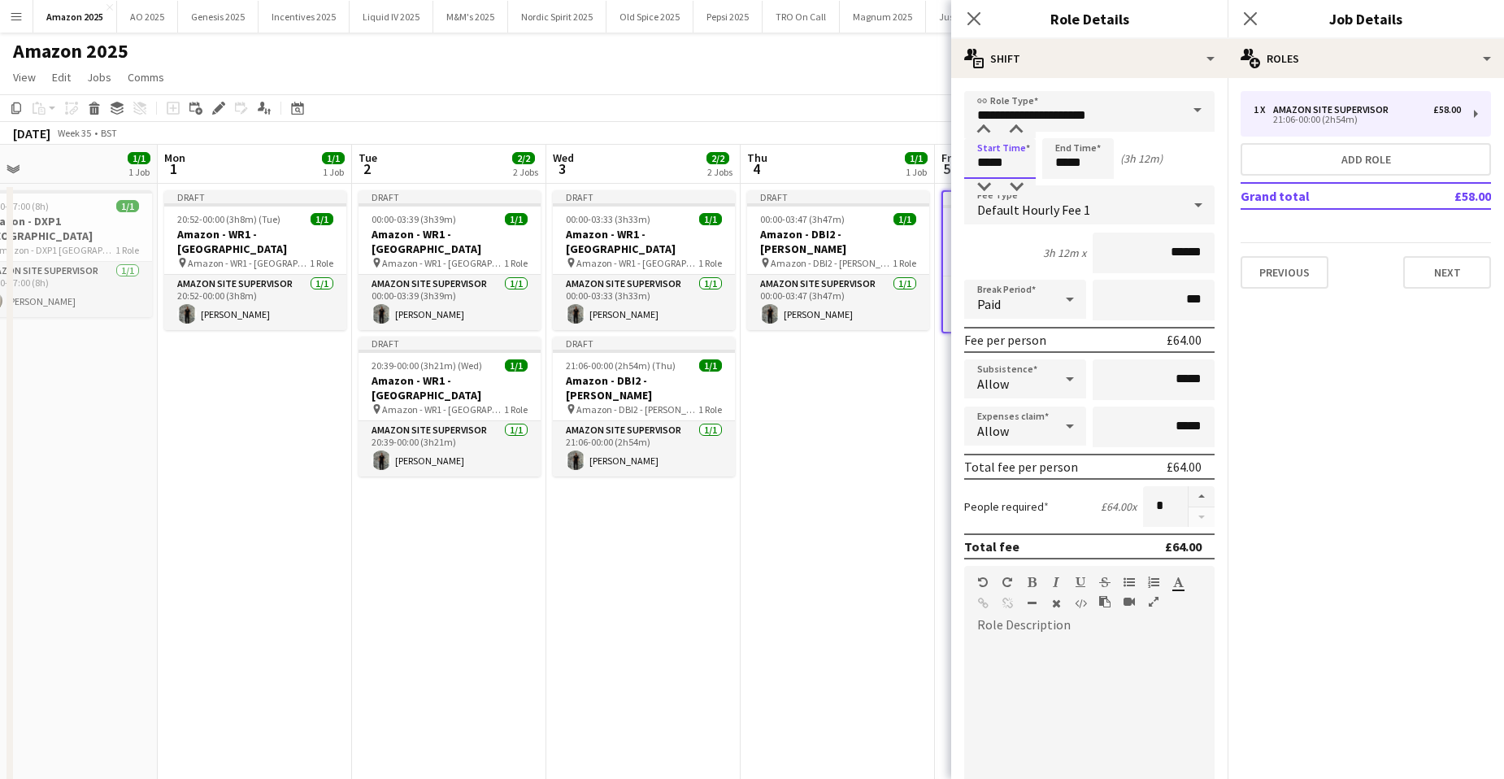
type input "*****"
drag, startPoint x: 1037, startPoint y: 430, endPoint x: 1032, endPoint y: 441, distance: 11.6
click at [1036, 431] on div "Allow" at bounding box center [1008, 426] width 89 height 39
click at [1013, 517] on span "Don't allow" at bounding box center [1022, 512] width 90 height 15
click at [852, 258] on app-job-card "Draft 00:00-03:47 (3h47m) 1/1 Amazon - DBI2 - Tyesley pin Amazon - DBI2 - Tyesl…" at bounding box center [838, 260] width 182 height 140
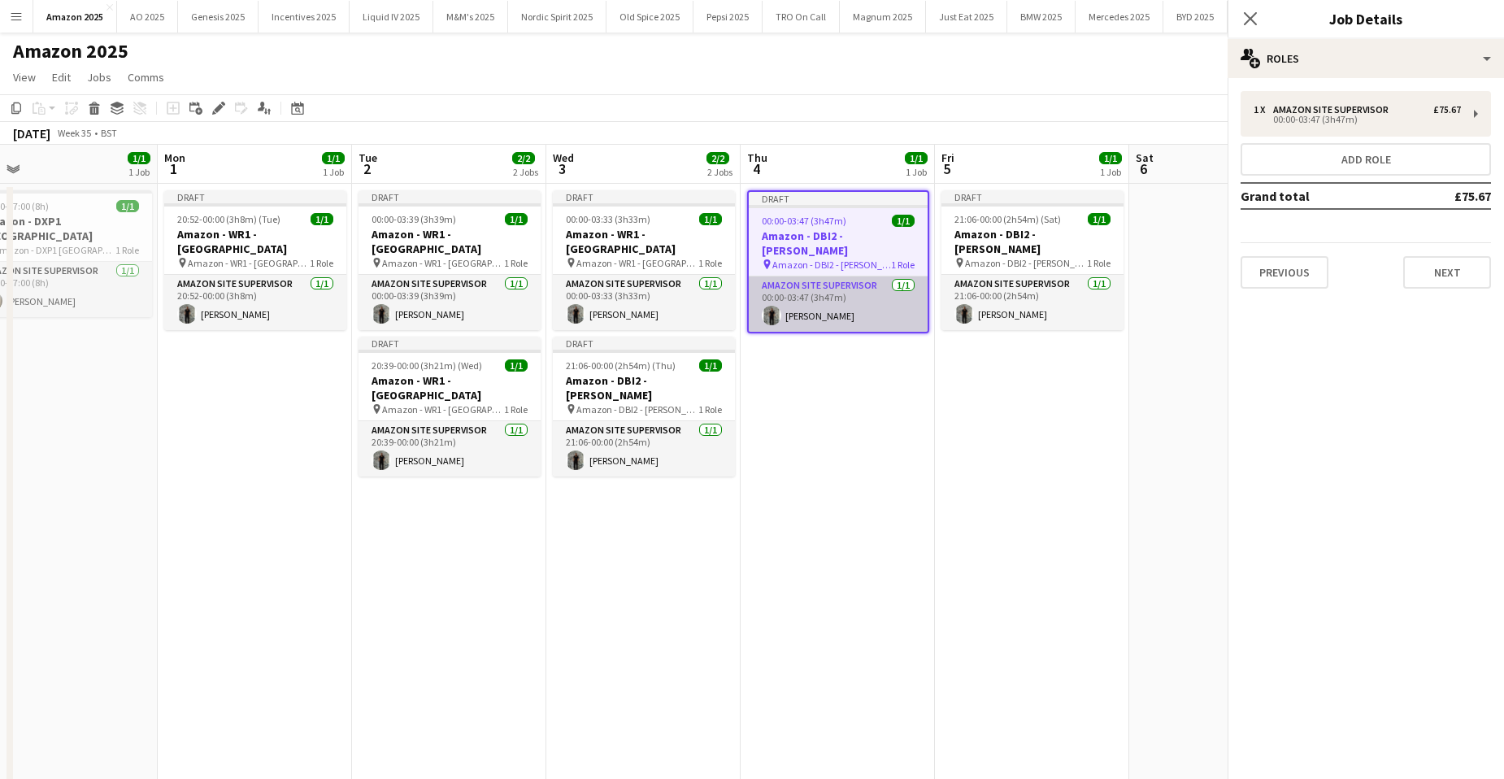
scroll to position [0, 620]
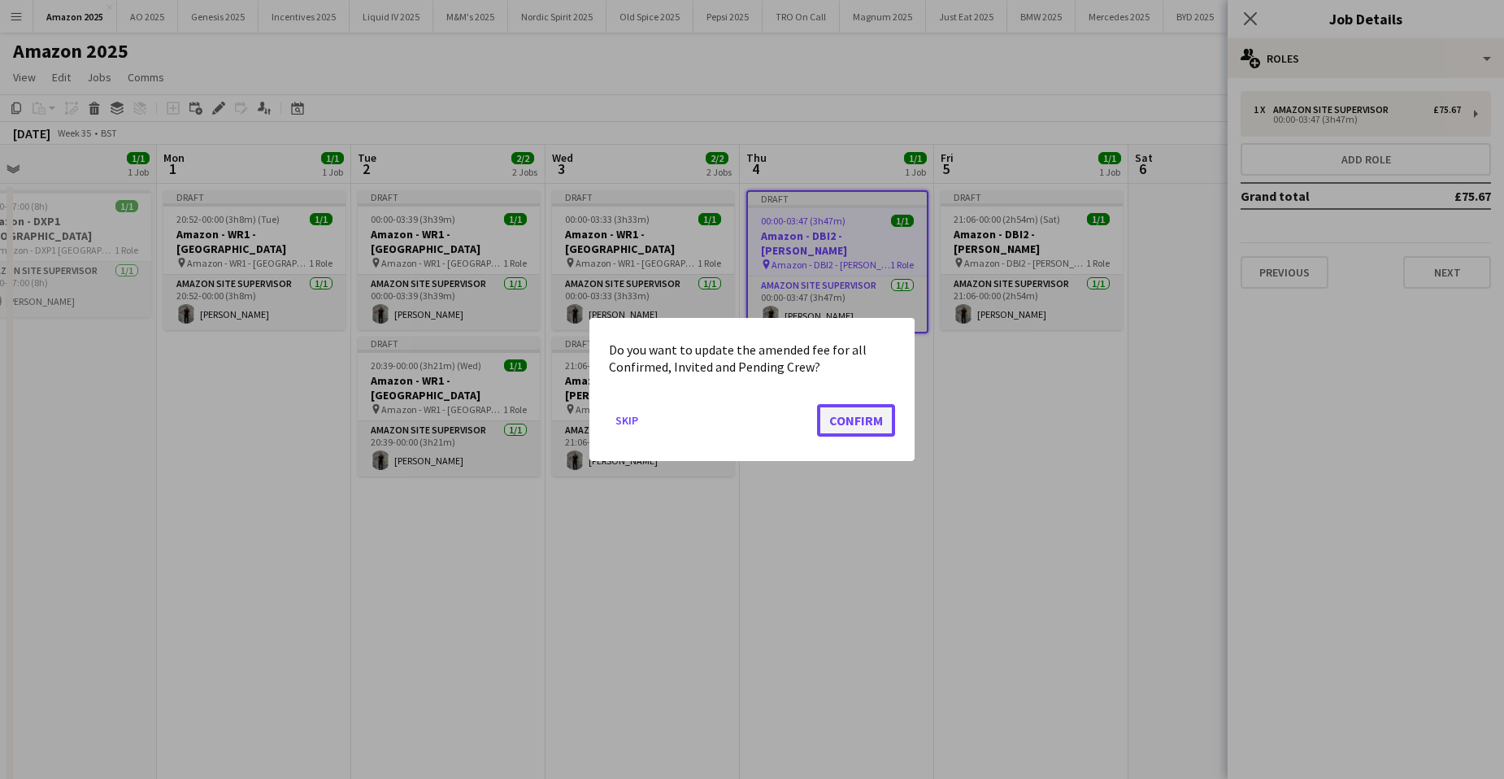
click at [864, 420] on button "Confirm" at bounding box center [856, 420] width 78 height 33
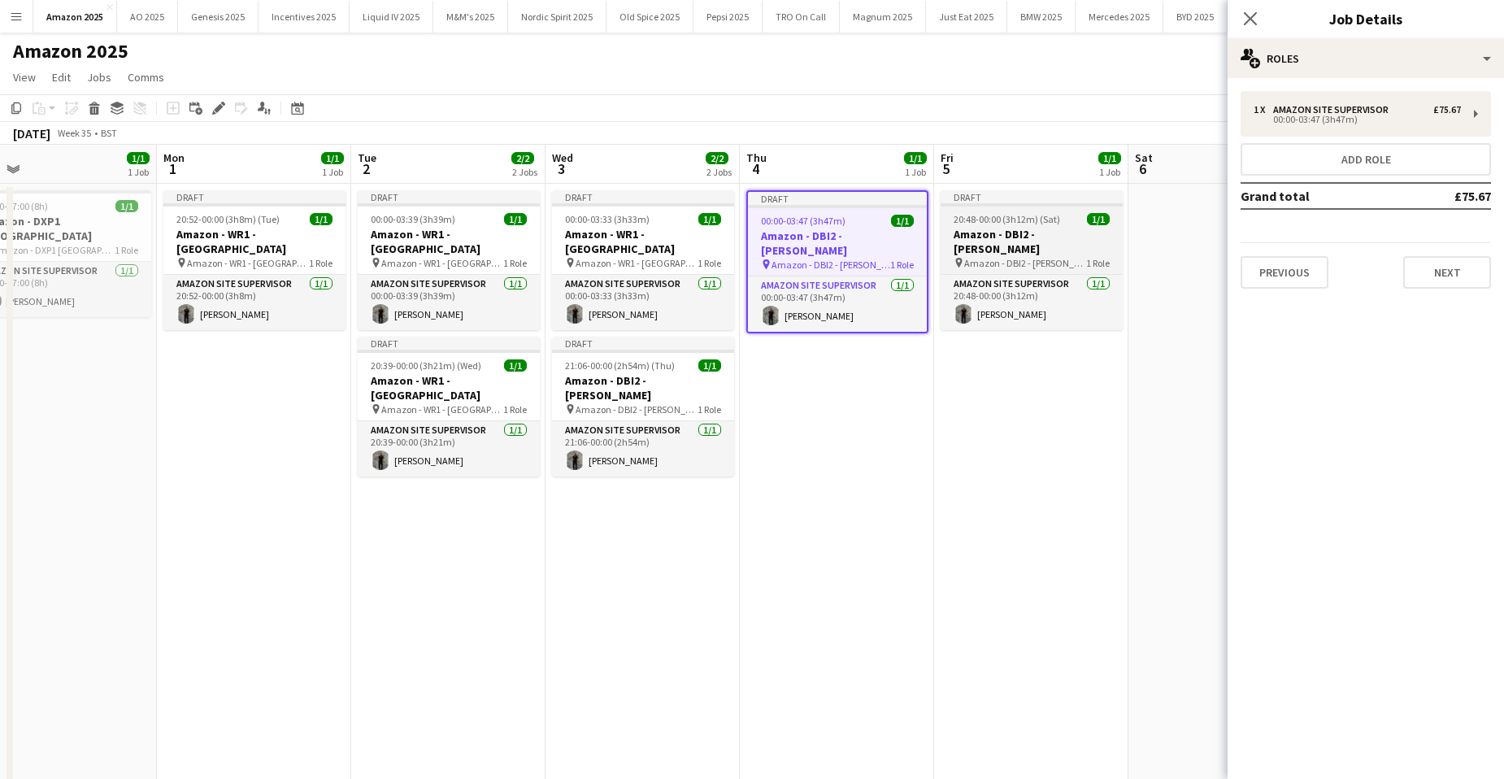
click at [984, 237] on h3 "Amazon - DBI2 - [PERSON_NAME]" at bounding box center [1032, 241] width 182 height 29
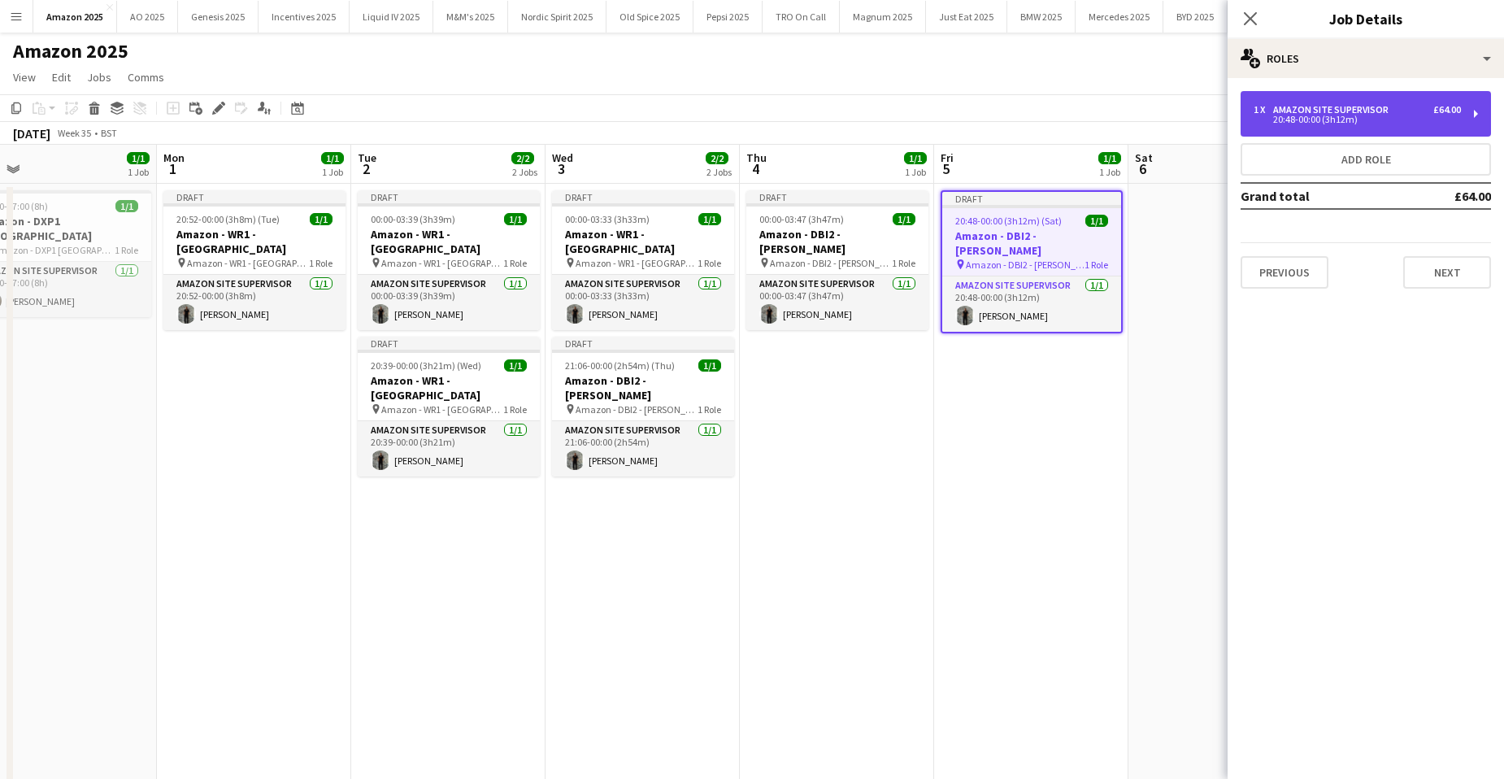
click at [1311, 122] on div "20:48-00:00 (3h12m)" at bounding box center [1357, 119] width 207 height 8
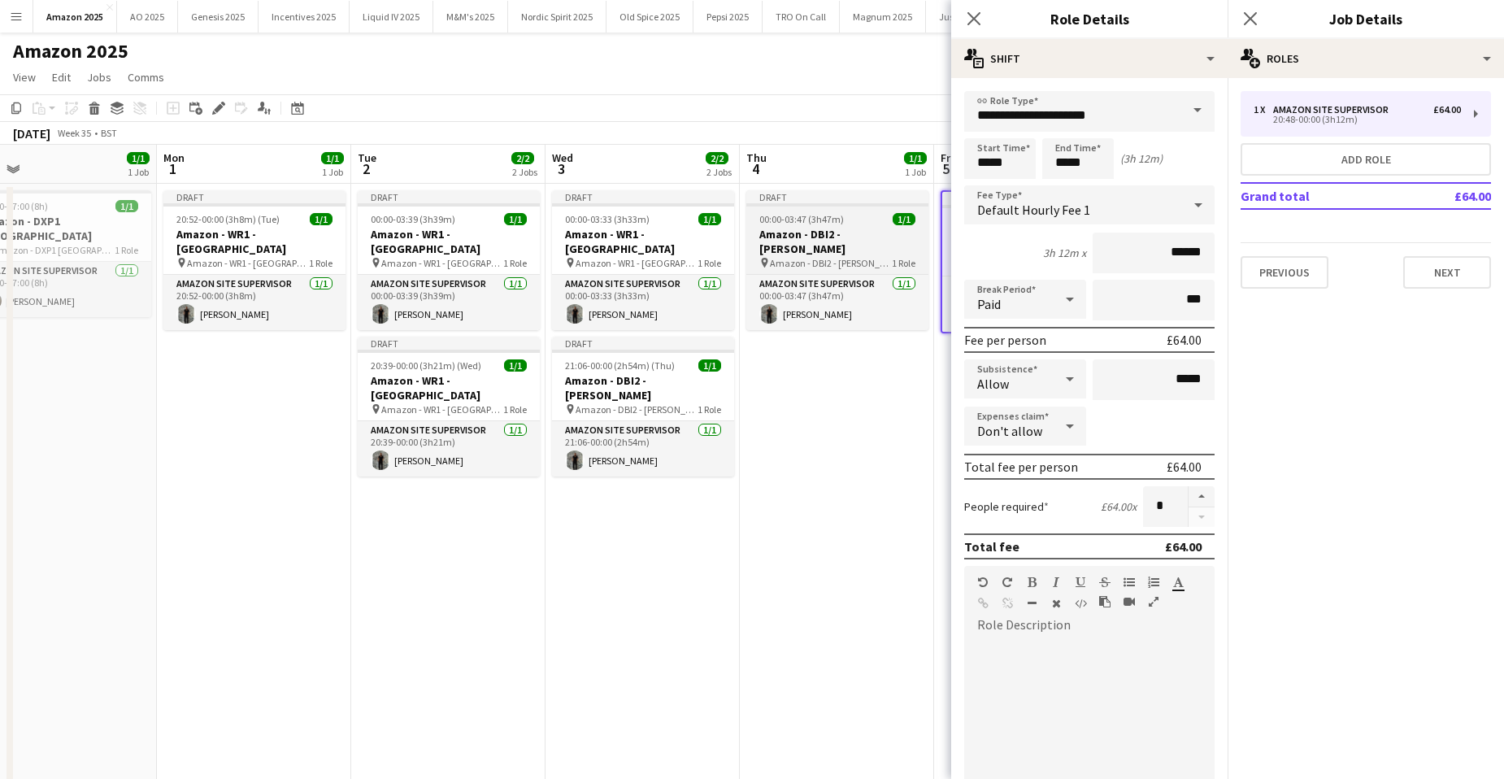
click at [850, 233] on h3 "Amazon - DBI2 - [PERSON_NAME]" at bounding box center [837, 241] width 182 height 29
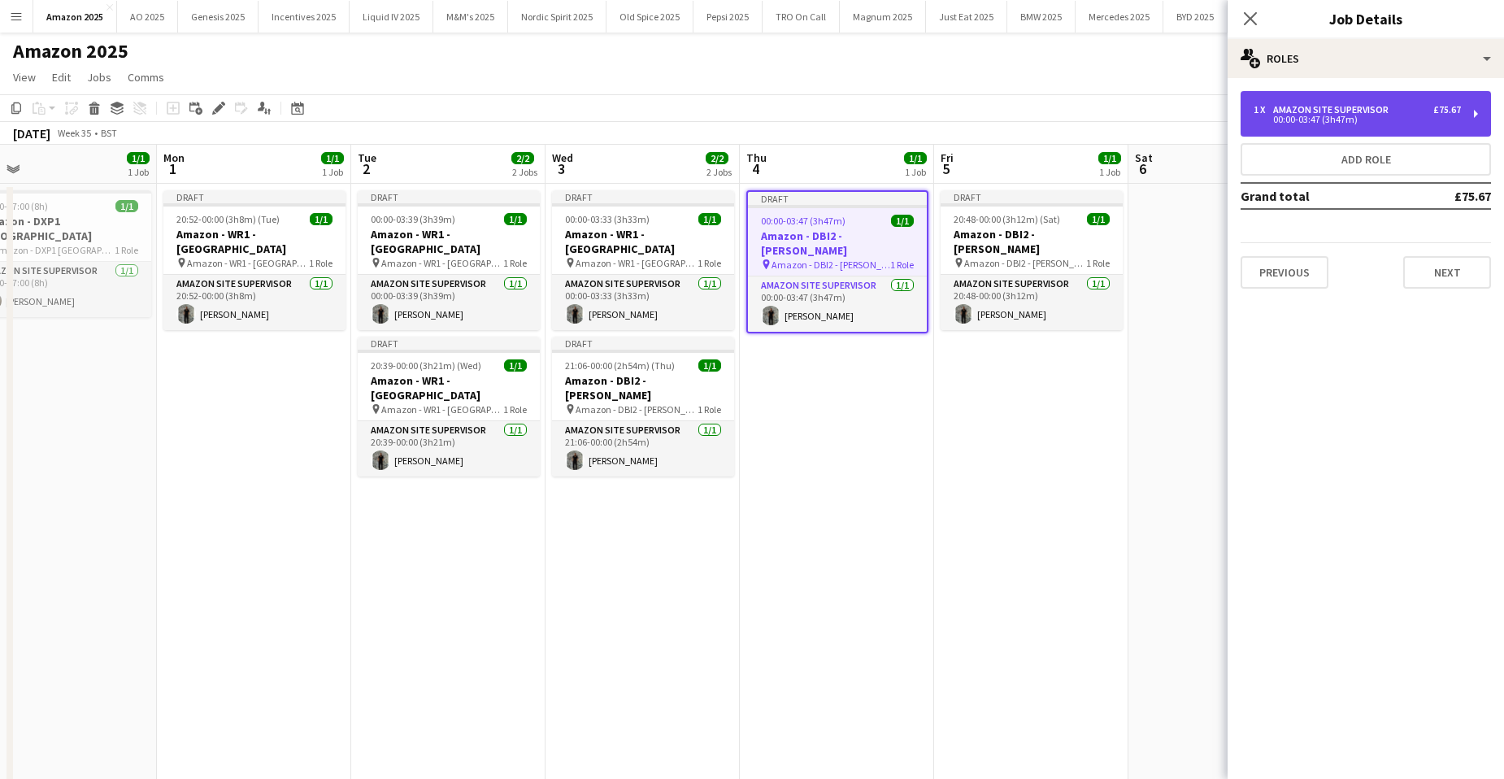
click at [1356, 114] on div "Amazon Site Supervisor" at bounding box center [1334, 109] width 122 height 11
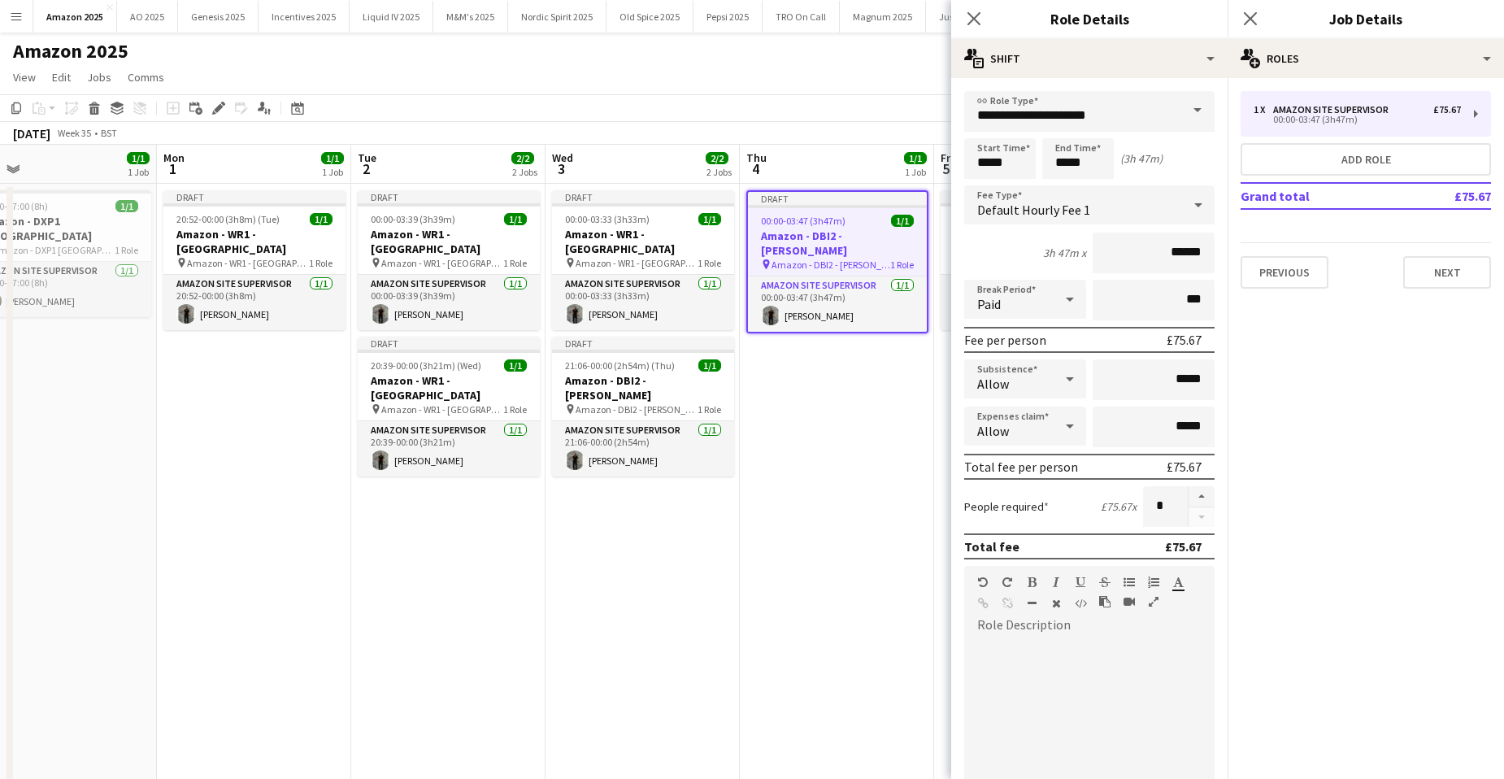
click at [1054, 429] on div at bounding box center [1070, 426] width 33 height 33
drag, startPoint x: 1019, startPoint y: 514, endPoint x: 995, endPoint y: 481, distance: 40.8
click at [1019, 515] on span "Don't allow" at bounding box center [1022, 512] width 90 height 15
click at [663, 241] on h3 "Amazon - WR1 - [GEOGRAPHIC_DATA]" at bounding box center [643, 241] width 182 height 29
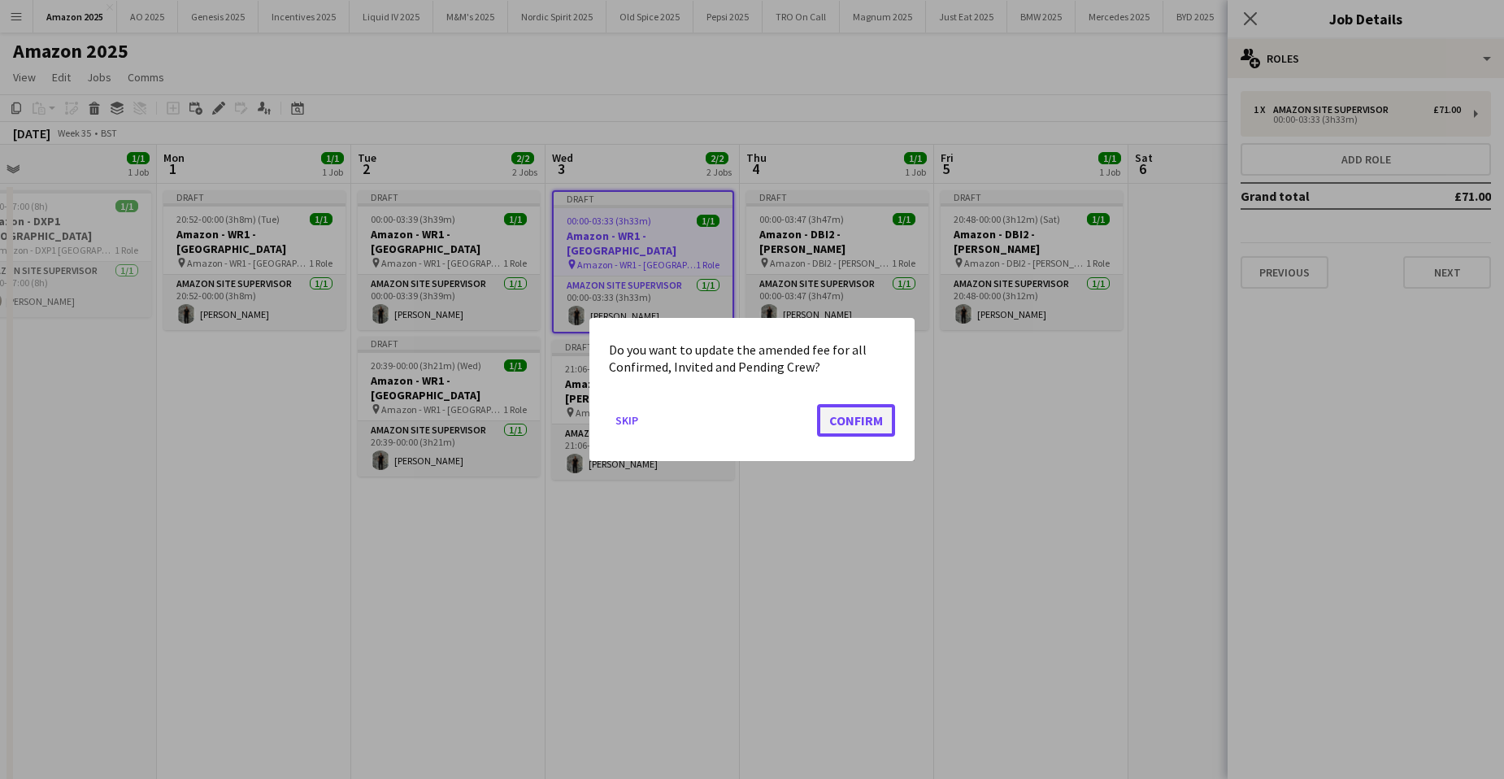
click at [868, 428] on button "Confirm" at bounding box center [856, 420] width 78 height 33
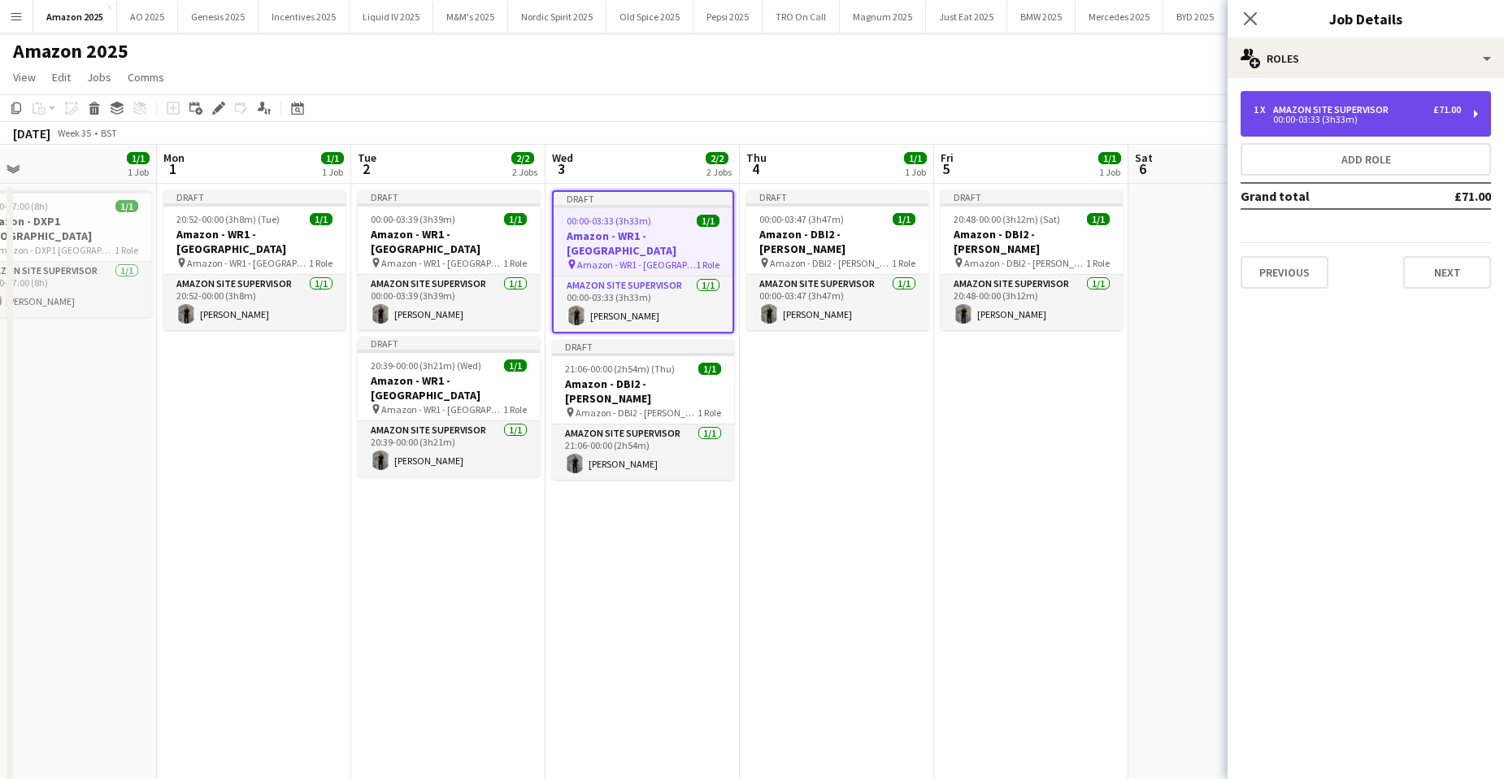
click at [1294, 102] on div "1 x Amazon Site Supervisor £71.00 00:00-03:33 (3h33m)" at bounding box center [1366, 114] width 250 height 46
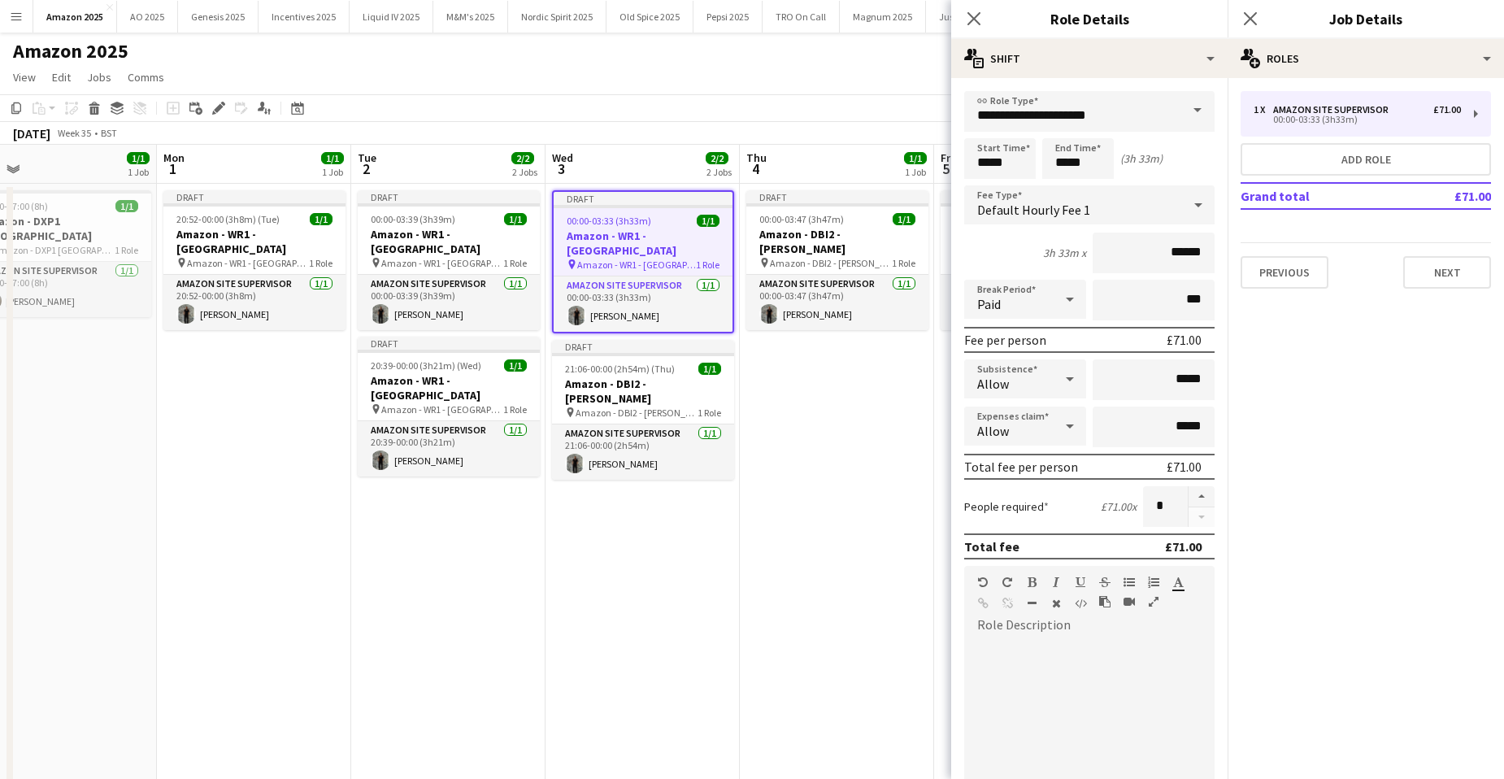
click at [1041, 432] on div "Allow" at bounding box center [1008, 426] width 89 height 39
drag, startPoint x: 1022, startPoint y: 515, endPoint x: 997, endPoint y: 494, distance: 32.4
click at [1022, 516] on span "Don't allow" at bounding box center [1022, 512] width 90 height 15
click at [640, 343] on app-job-card "Draft 21:06-00:00 (2h54m) (Thu) 1/1 Amazon - DBI2 - Tyesley pin Amazon - DBI2 -…" at bounding box center [643, 410] width 182 height 140
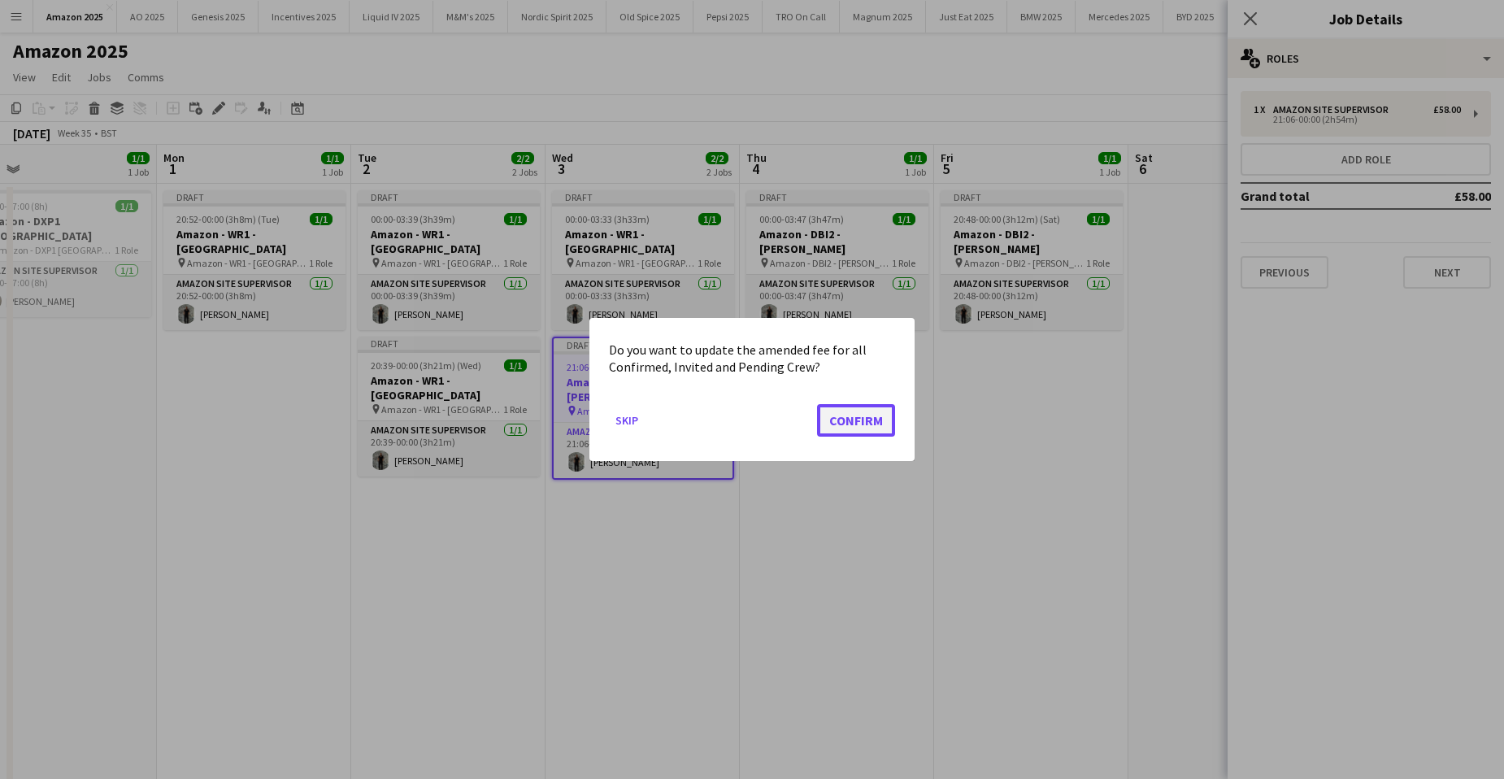
click at [870, 424] on button "Confirm" at bounding box center [856, 420] width 78 height 33
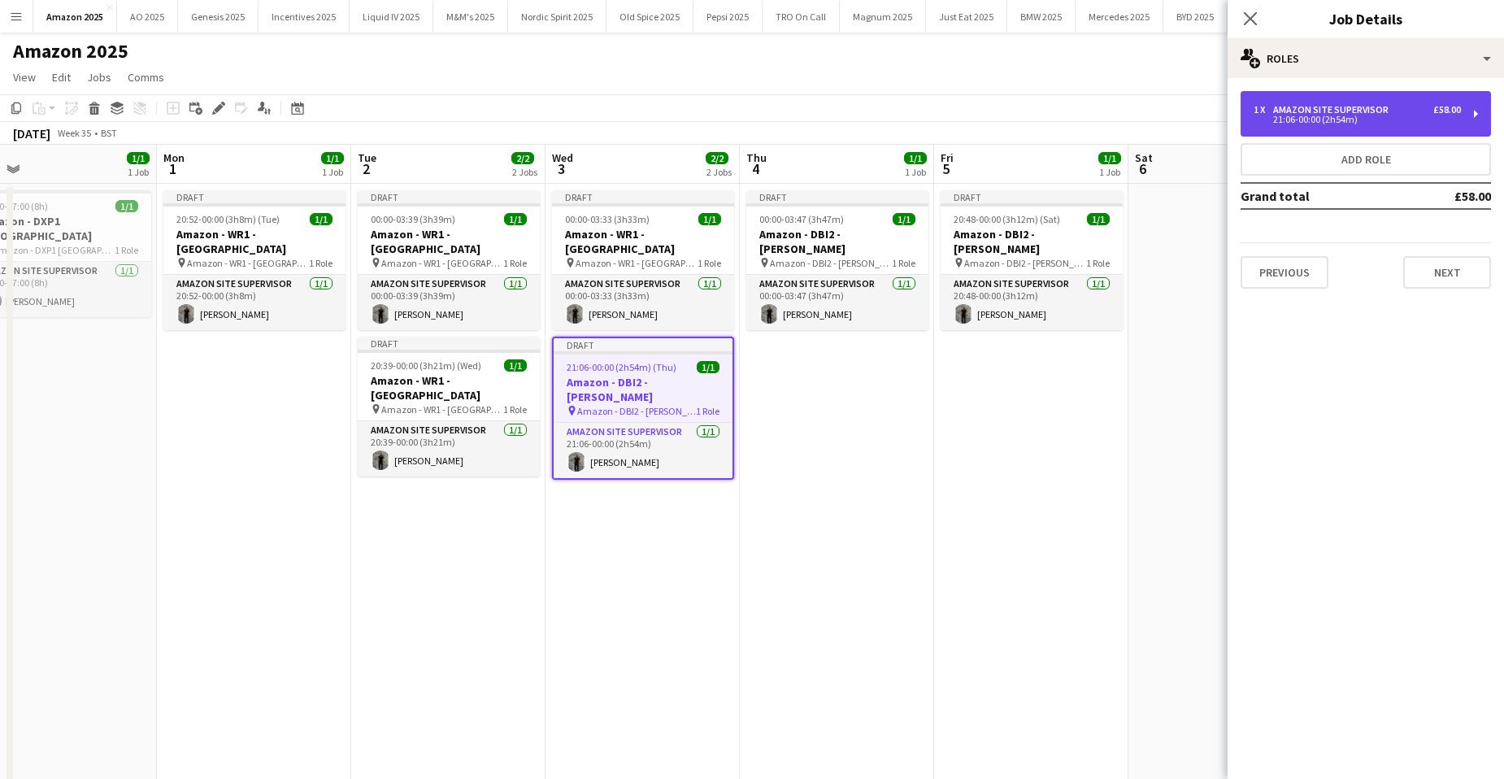
click at [1274, 115] on div "21:06-00:00 (2h54m)" at bounding box center [1357, 119] width 207 height 8
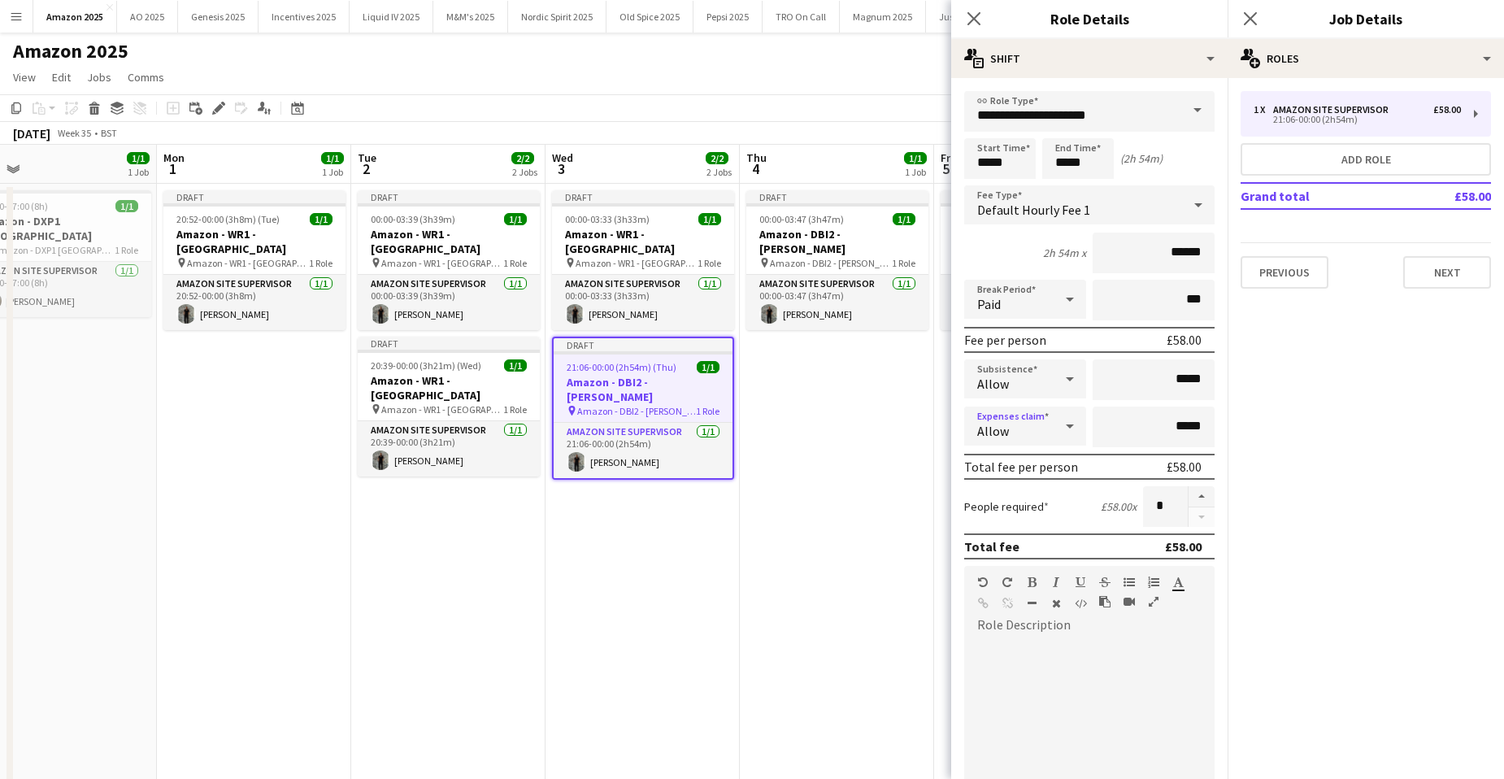
click at [1054, 433] on div at bounding box center [1070, 426] width 33 height 33
click at [1018, 520] on span "Don't allow" at bounding box center [1022, 512] width 90 height 15
click at [471, 373] on h3 "Amazon - WR1 - [GEOGRAPHIC_DATA]" at bounding box center [449, 387] width 182 height 29
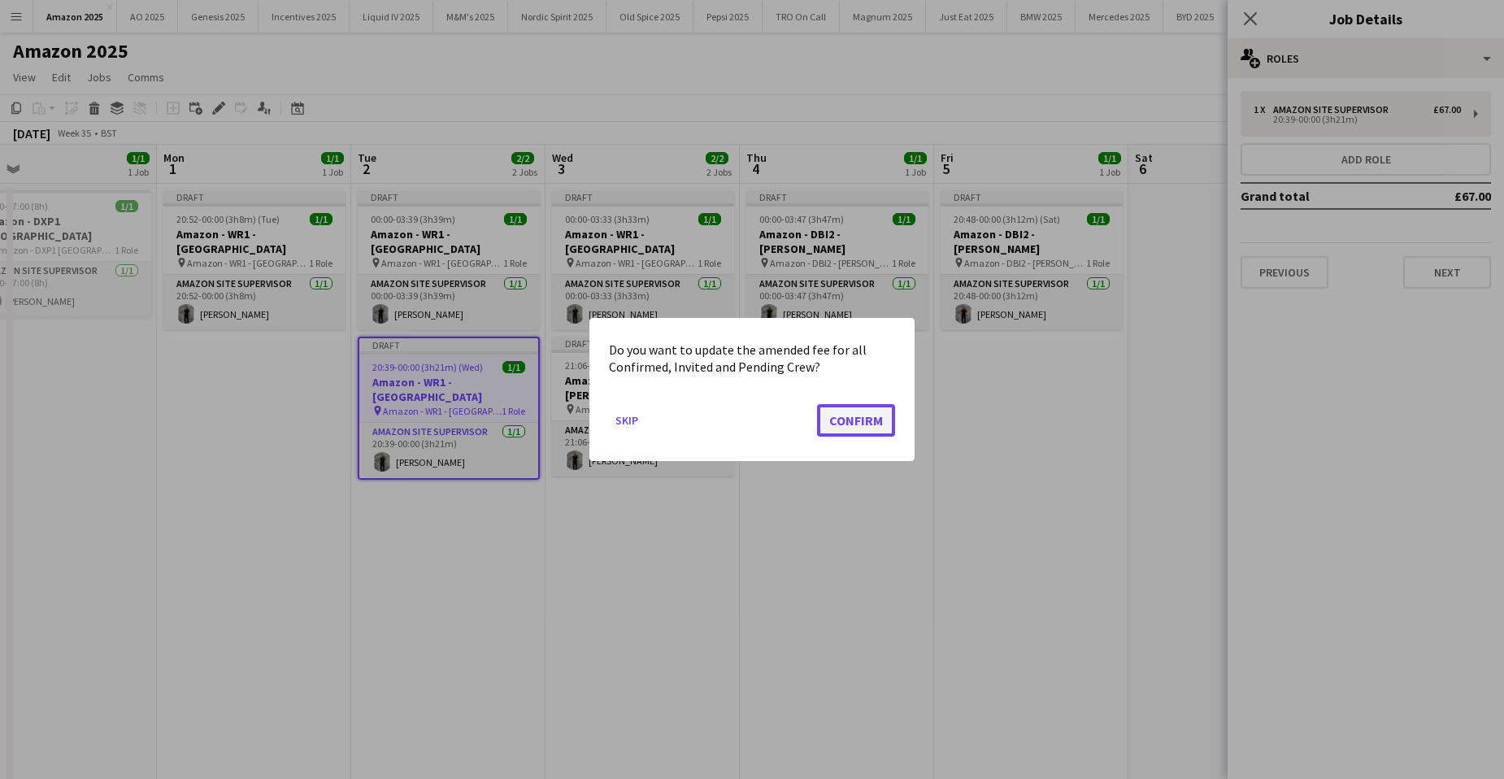
click at [885, 422] on button "Confirm" at bounding box center [856, 420] width 78 height 33
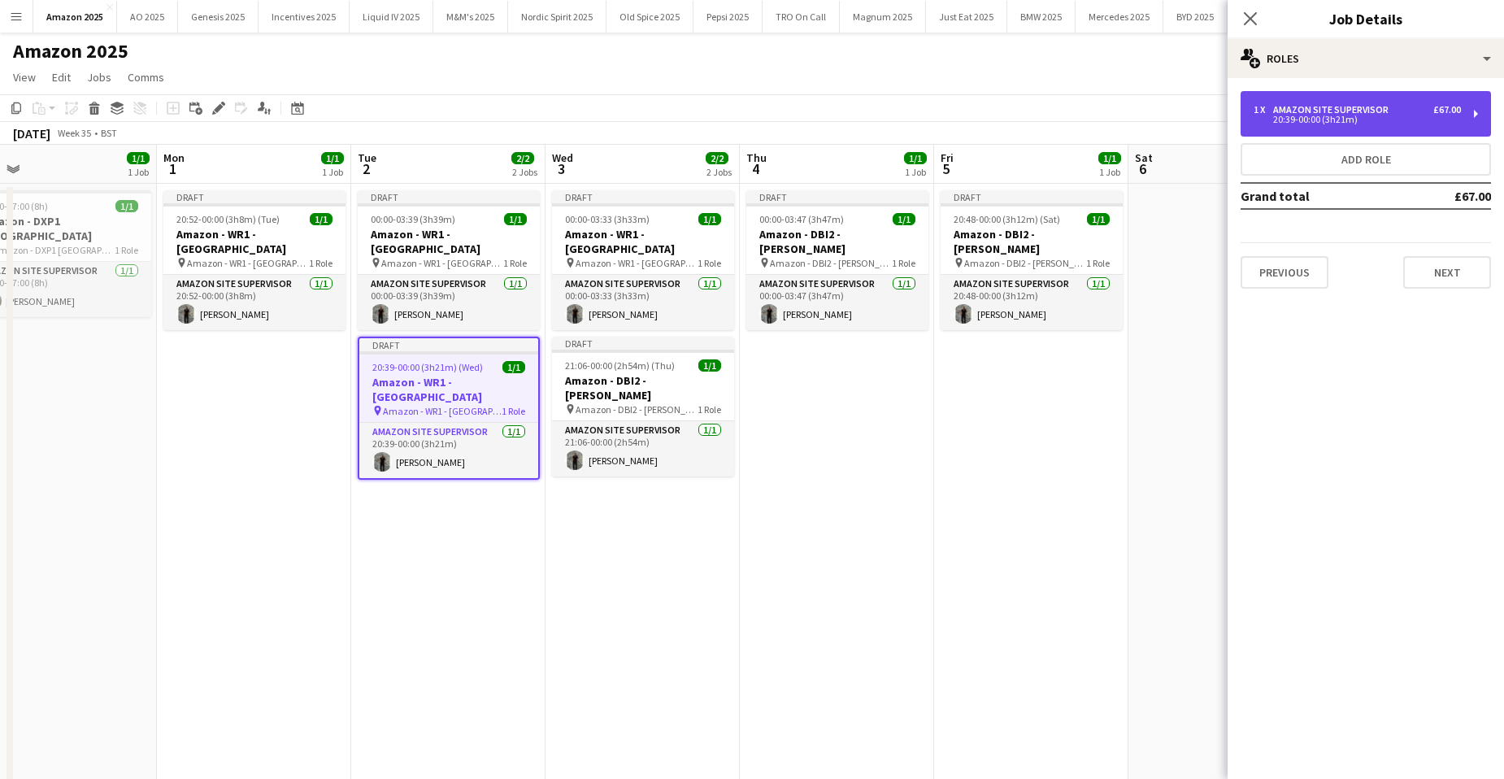
drag, startPoint x: 1338, startPoint y: 120, endPoint x: 1325, endPoint y: 126, distance: 15.3
click at [1338, 120] on div "20:39-00:00 (3h21m)" at bounding box center [1357, 119] width 207 height 8
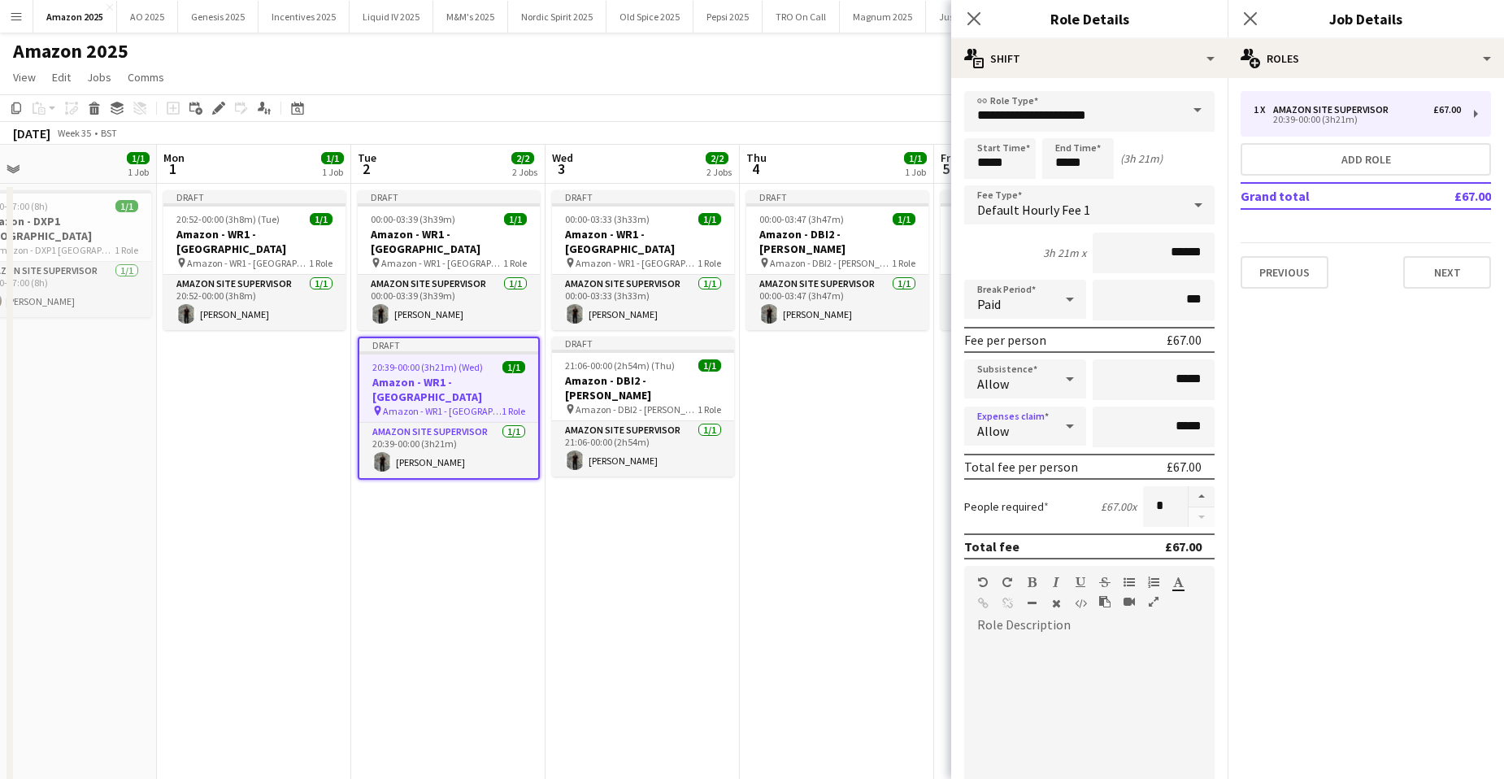
click at [1042, 430] on div "Allow" at bounding box center [1008, 426] width 89 height 39
click at [1033, 516] on span "Don't allow" at bounding box center [1022, 512] width 90 height 15
click at [415, 257] on span "Amazon - WR1 - [GEOGRAPHIC_DATA]" at bounding box center [442, 263] width 122 height 12
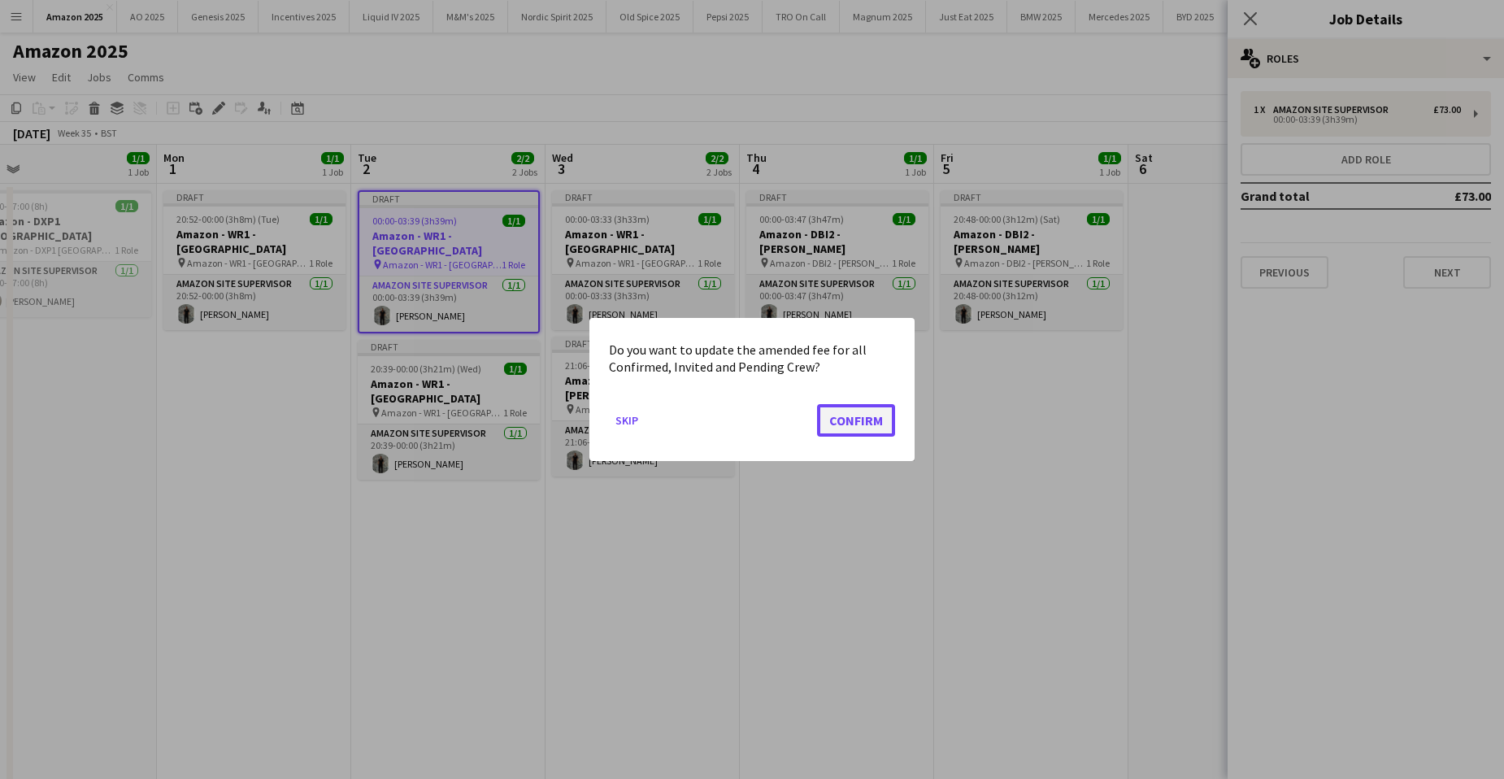
click at [891, 420] on button "Confirm" at bounding box center [856, 420] width 78 height 33
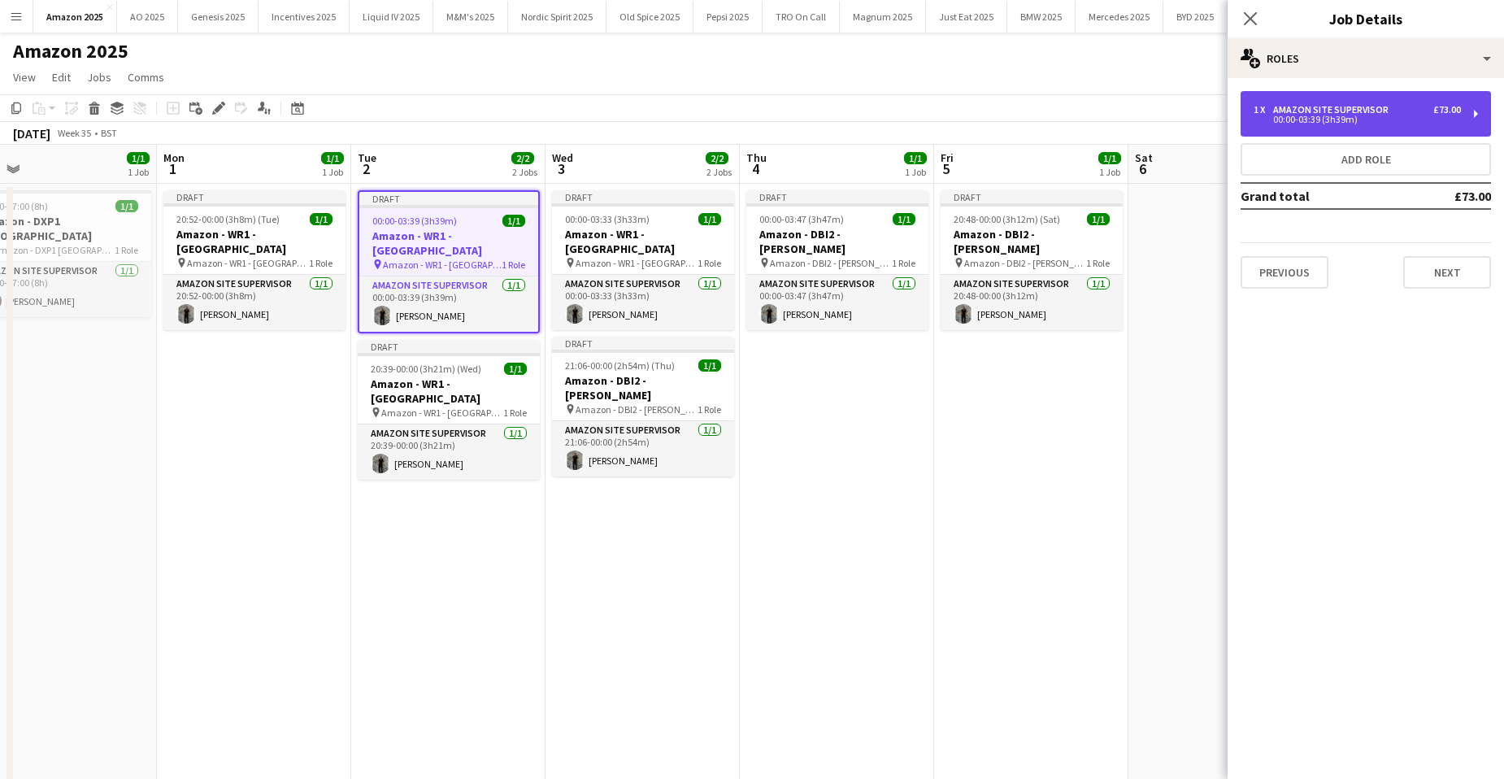
click at [1325, 124] on div "00:00-03:39 (3h39m)" at bounding box center [1357, 119] width 207 height 8
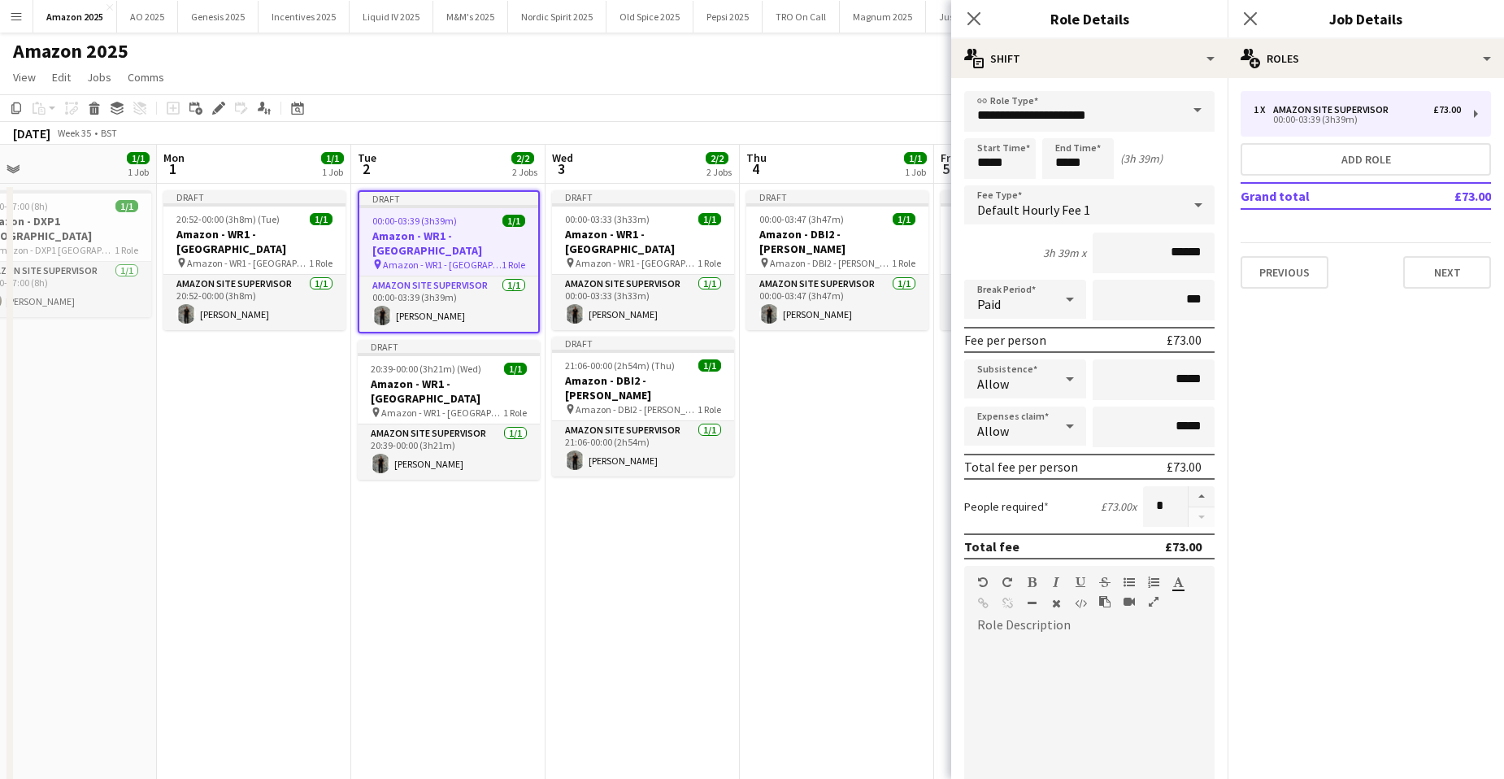
click at [1054, 426] on div at bounding box center [1070, 426] width 33 height 33
drag, startPoint x: 996, startPoint y: 511, endPoint x: 702, endPoint y: 378, distance: 323.1
click at [998, 512] on span "Don't allow" at bounding box center [1022, 512] width 90 height 15
click at [256, 257] on span "Amazon - WR1 - [GEOGRAPHIC_DATA]" at bounding box center [248, 263] width 122 height 12
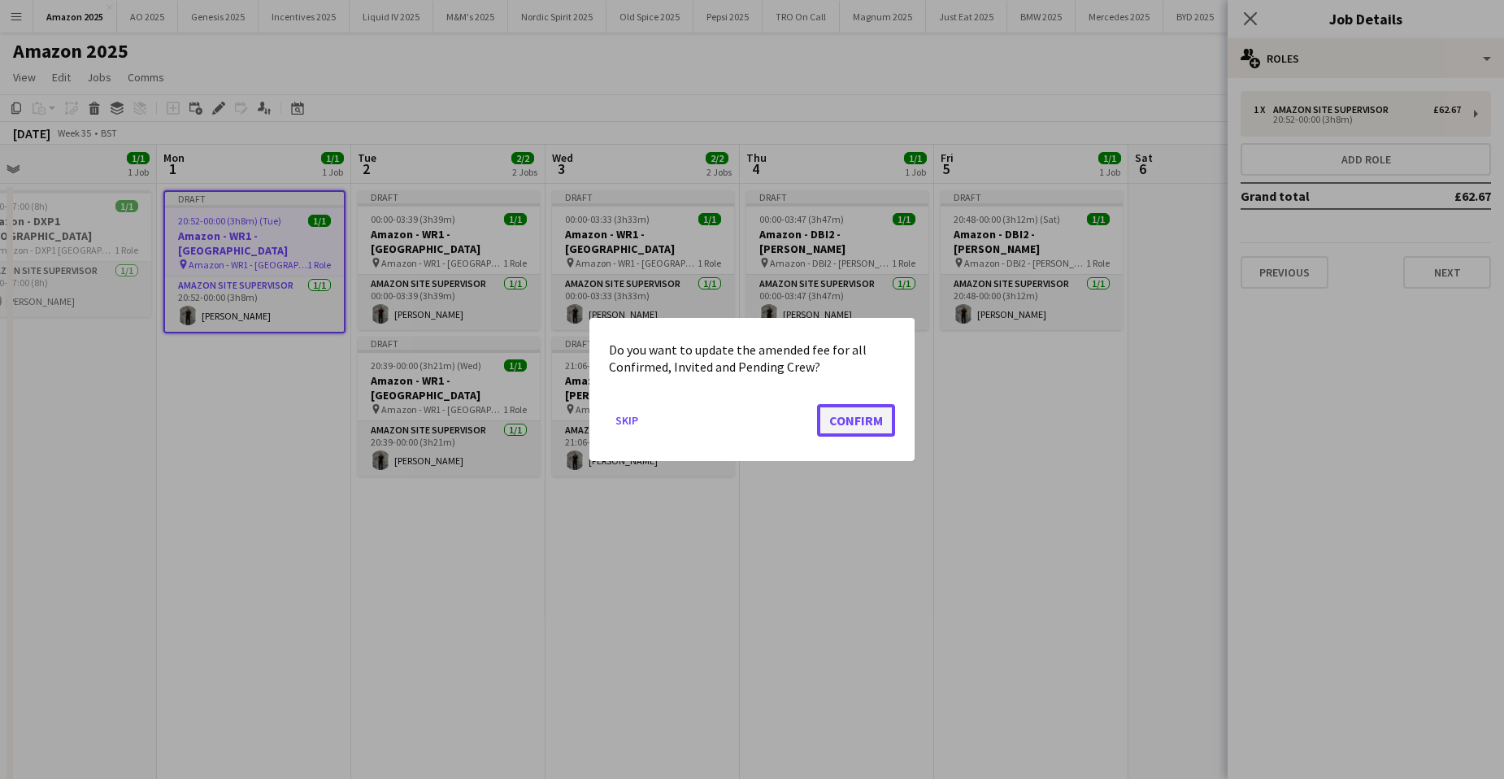
click at [862, 415] on button "Confirm" at bounding box center [856, 420] width 78 height 33
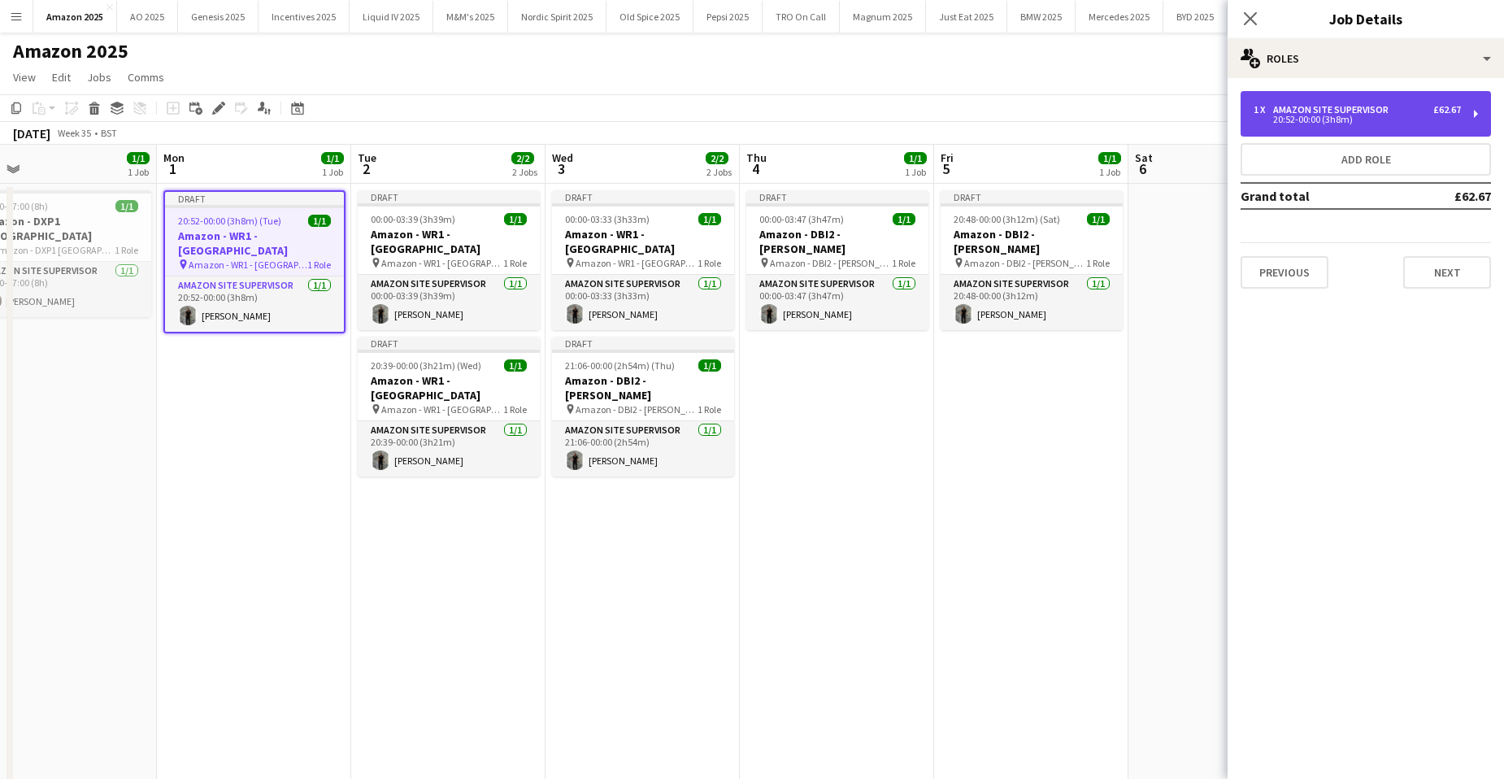
click at [1392, 114] on div "Amazon Site Supervisor" at bounding box center [1334, 109] width 122 height 11
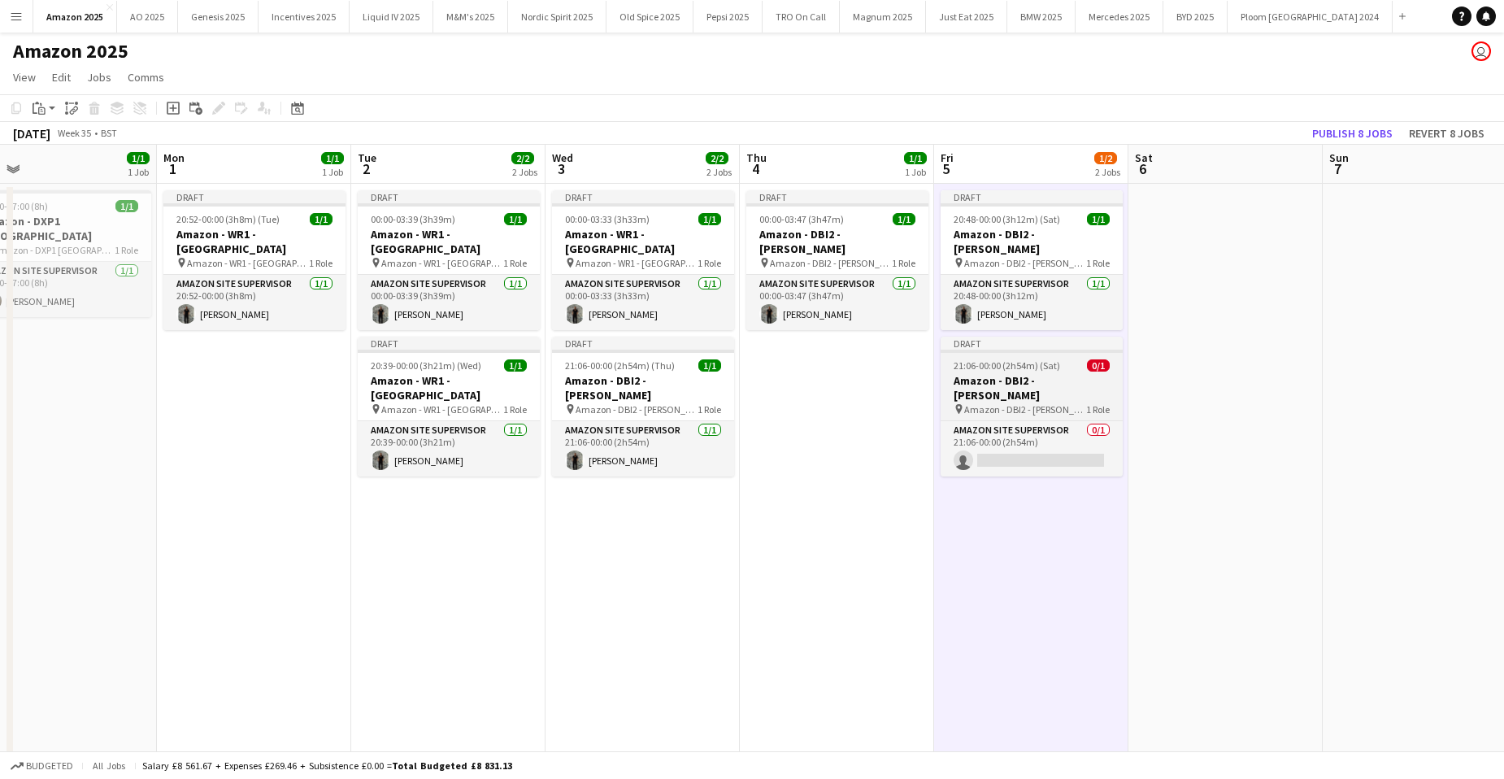
click at [1030, 373] on h3 "Amazon - DBI2 - [PERSON_NAME]" at bounding box center [1032, 387] width 182 height 29
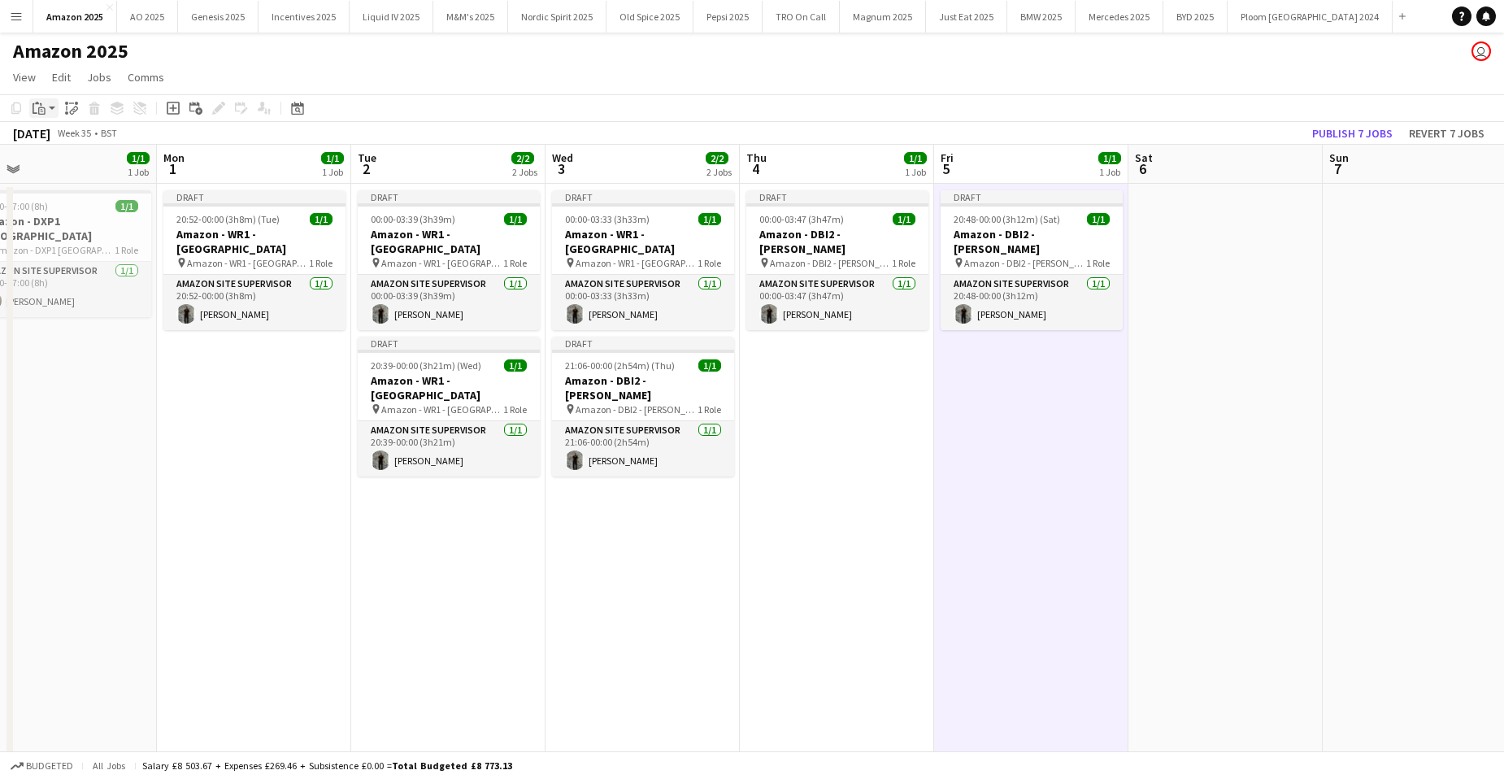
click at [36, 103] on icon at bounding box center [37, 103] width 4 height 2
click at [48, 165] on link "Paste with crew Ctrl+Shift+V" at bounding box center [119, 166] width 153 height 15
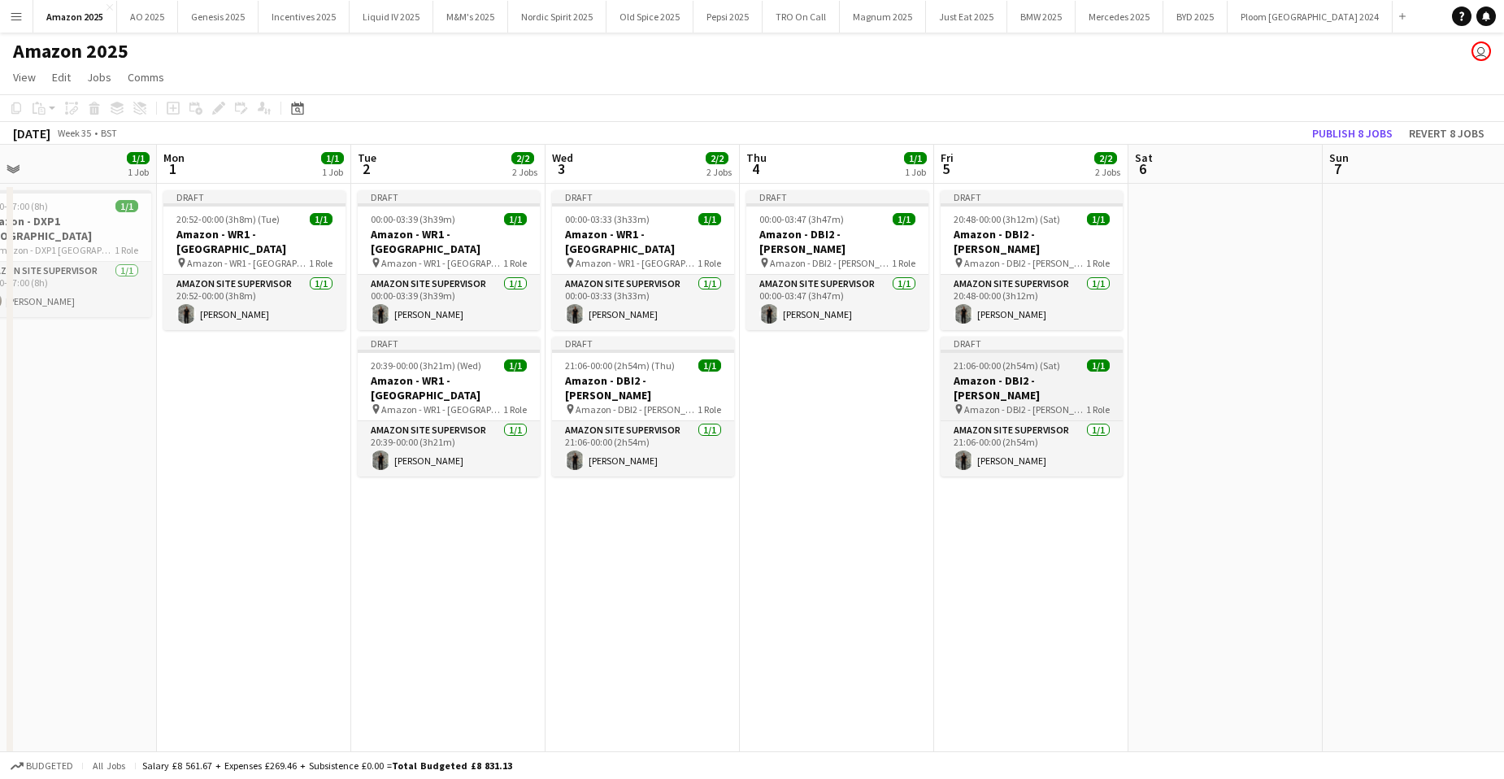
click at [996, 373] on h3 "Amazon - DBI2 - [PERSON_NAME]" at bounding box center [1032, 387] width 182 height 29
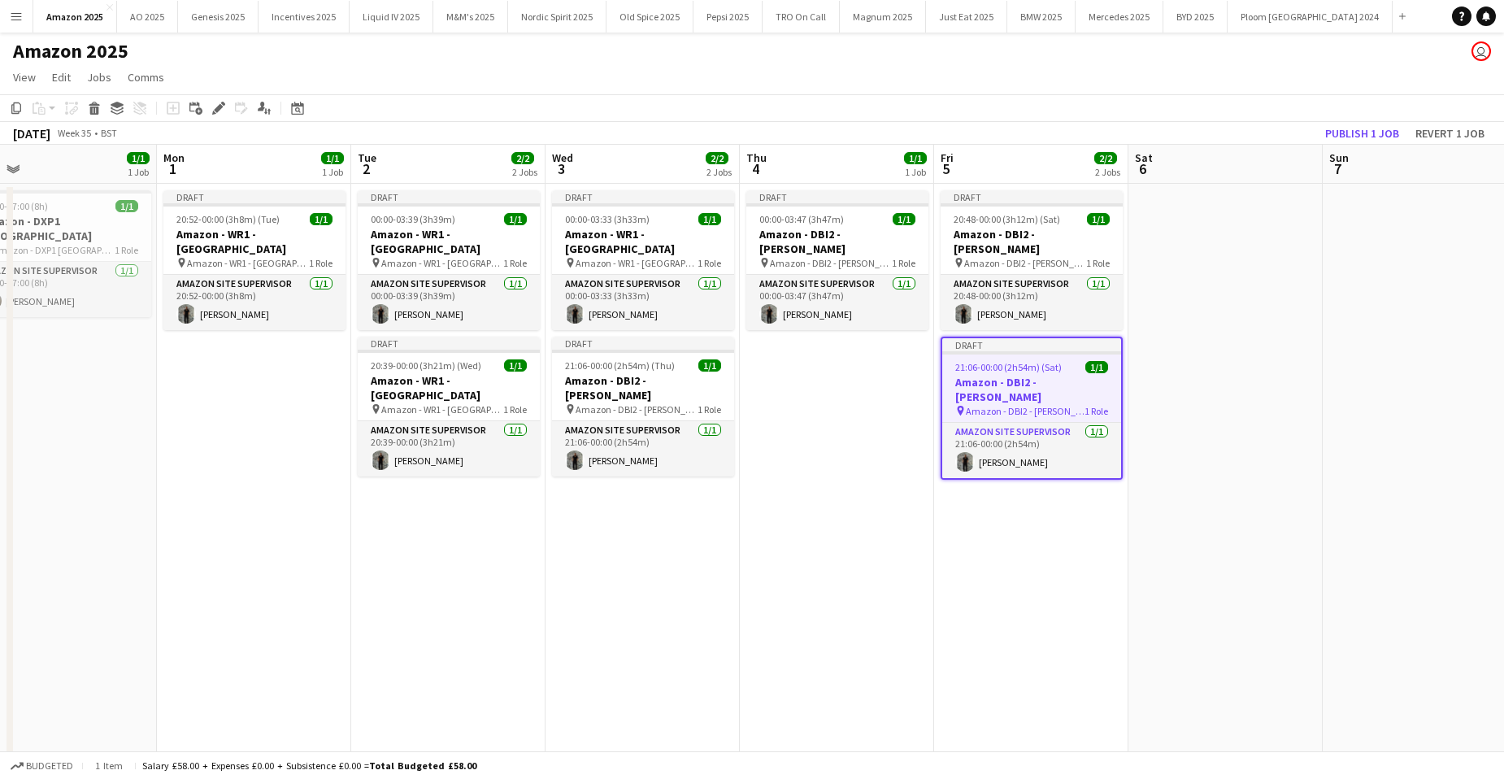
click at [215, 105] on icon "Edit" at bounding box center [218, 108] width 13 height 13
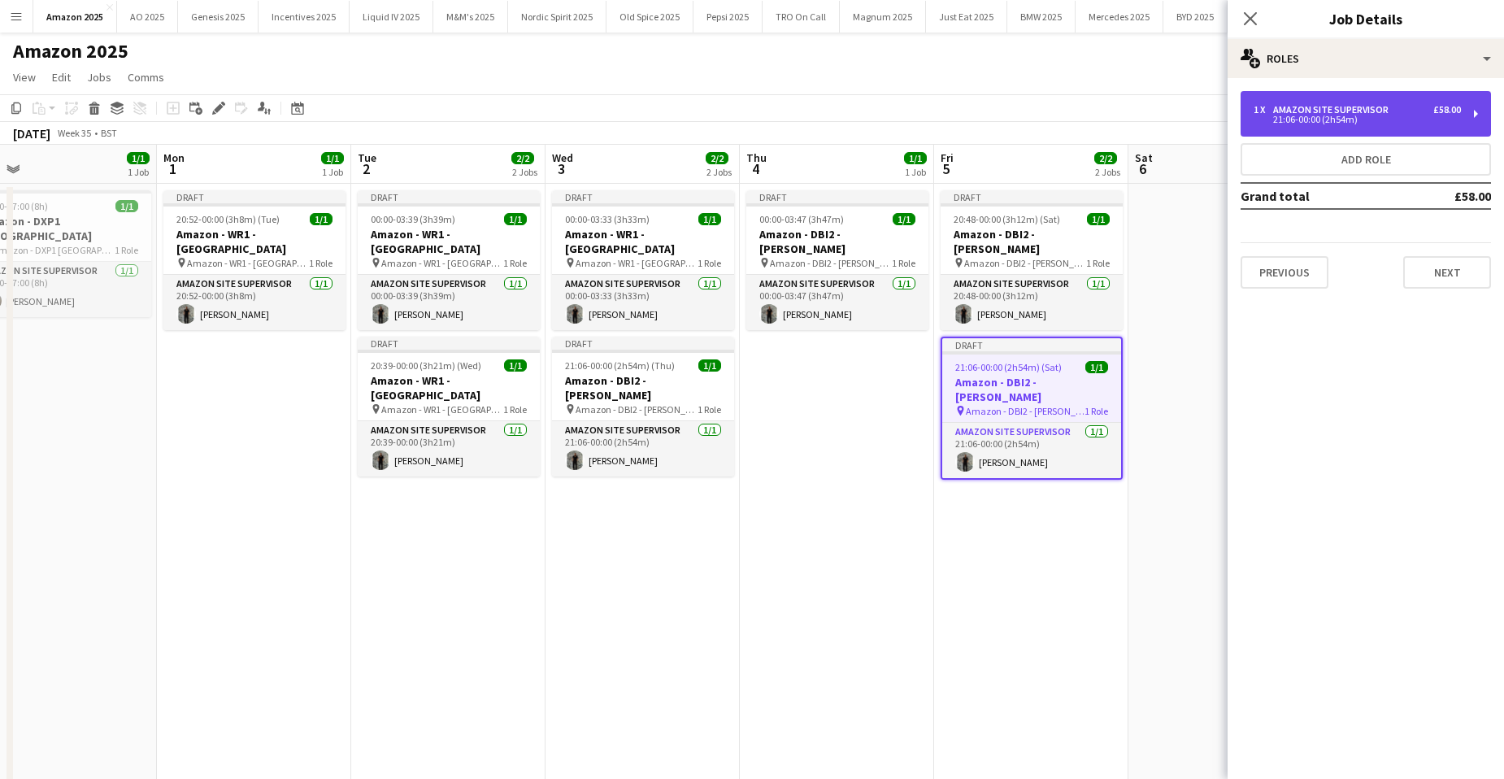
click at [1344, 108] on div "Amazon Site Supervisor" at bounding box center [1334, 109] width 122 height 11
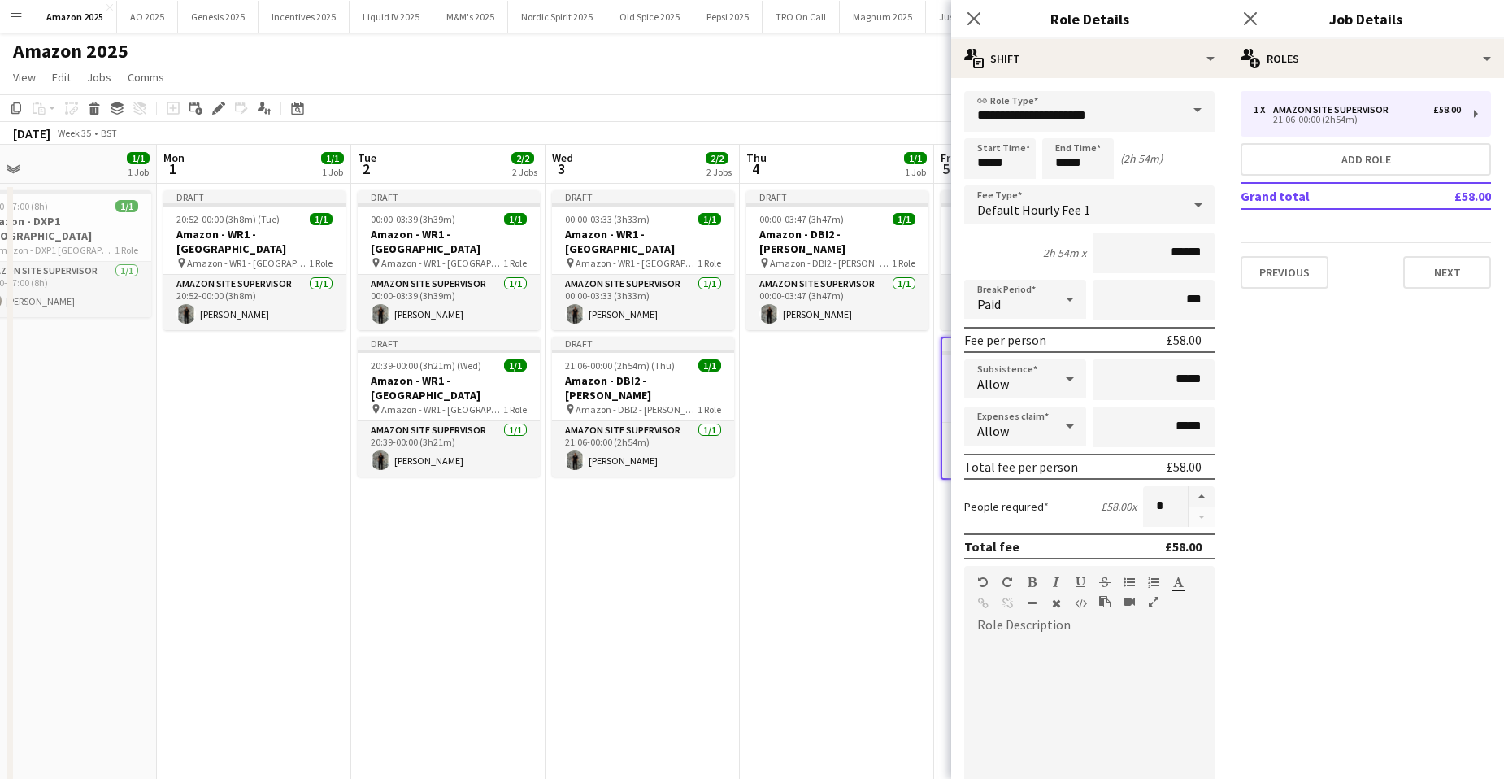
click at [1066, 427] on icon at bounding box center [1070, 426] width 8 height 4
click at [1039, 507] on span "Don't allow" at bounding box center [1022, 512] width 90 height 15
drag, startPoint x: 1022, startPoint y: 157, endPoint x: 864, endPoint y: 176, distance: 158.8
click at [1025, 163] on input "*****" at bounding box center [1000, 158] width 72 height 41
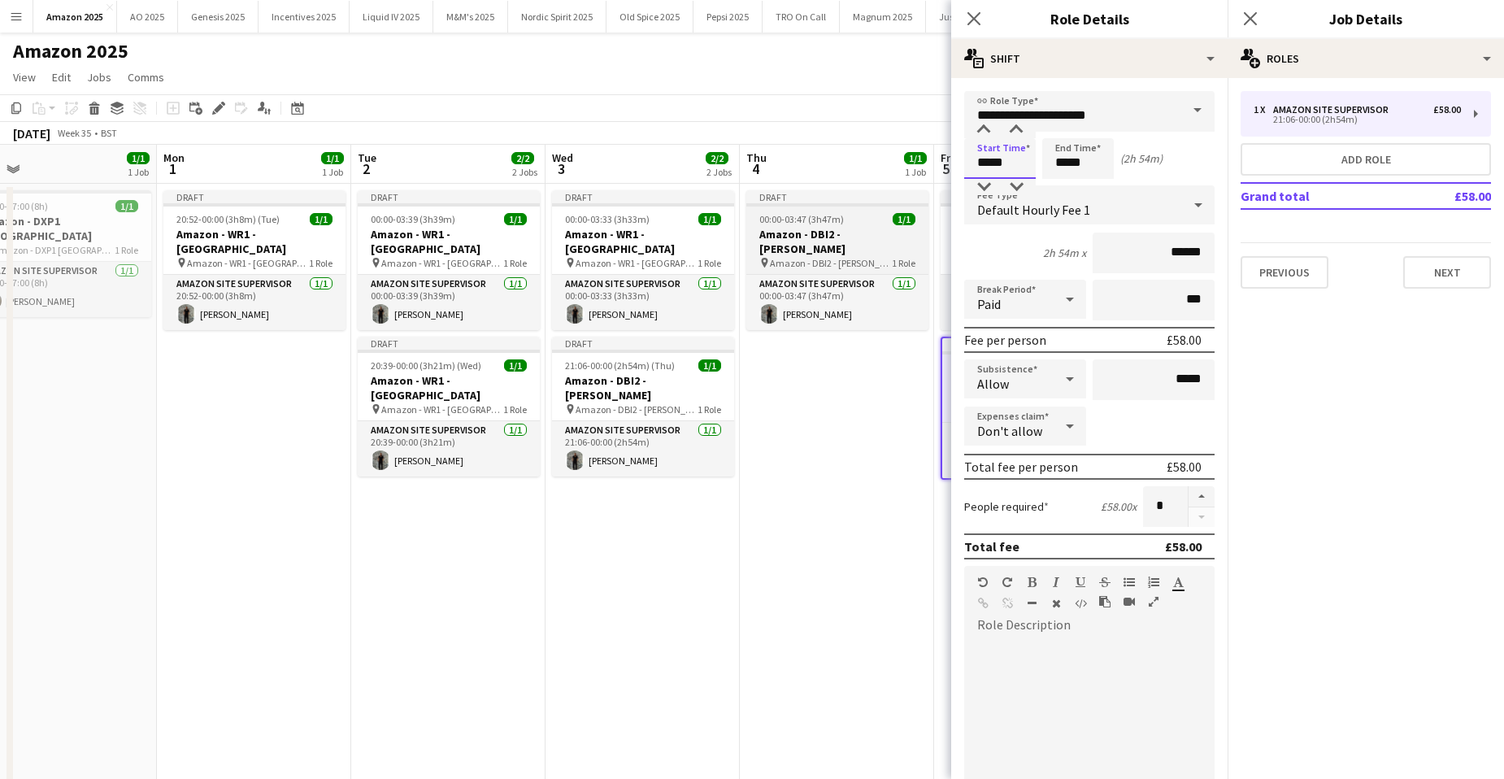
drag, startPoint x: 1025, startPoint y: 163, endPoint x: 818, endPoint y: 197, distance: 209.3
type input "*****"
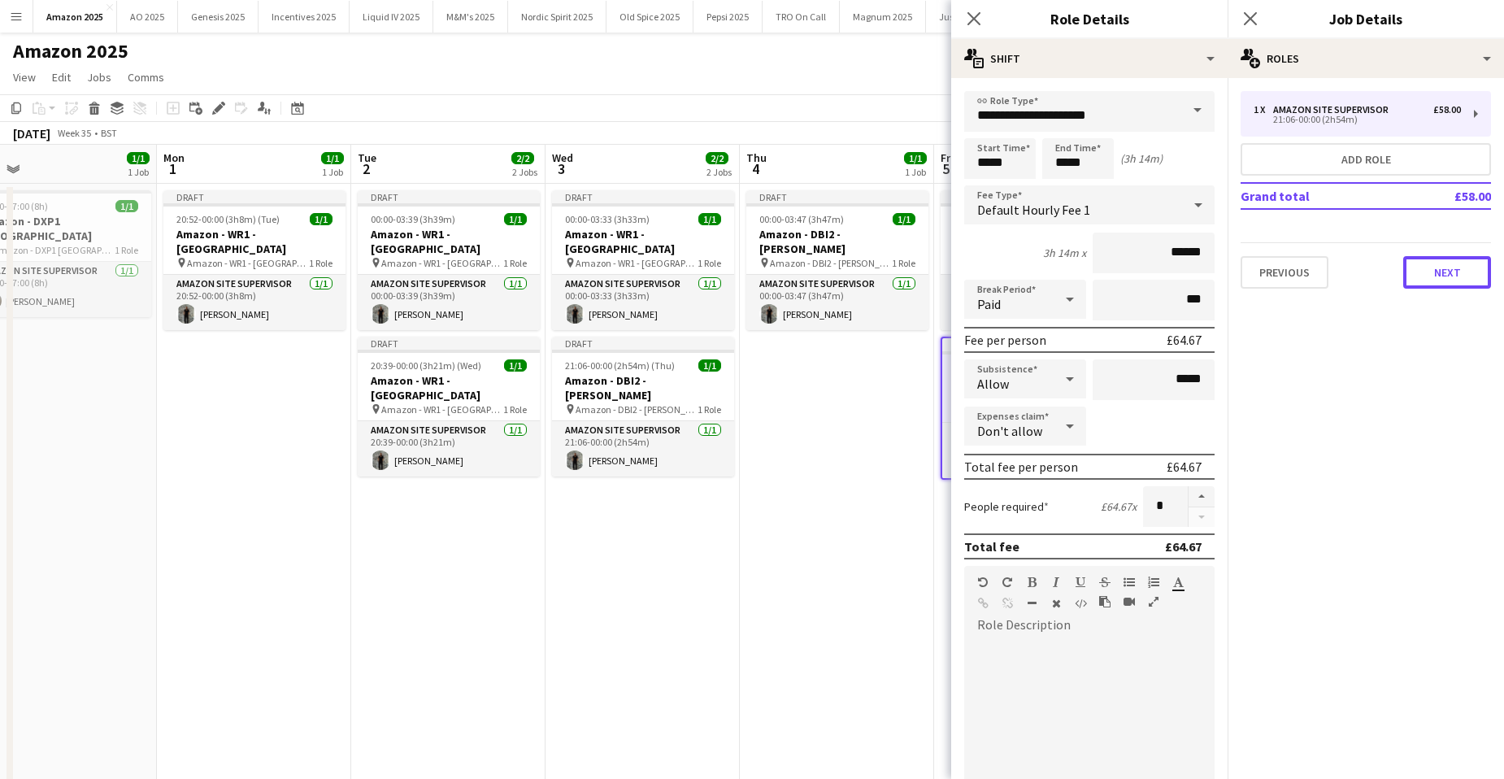
drag, startPoint x: 1436, startPoint y: 275, endPoint x: 1381, endPoint y: 190, distance: 100.6
click at [1432, 270] on button "Next" at bounding box center [1447, 272] width 88 height 33
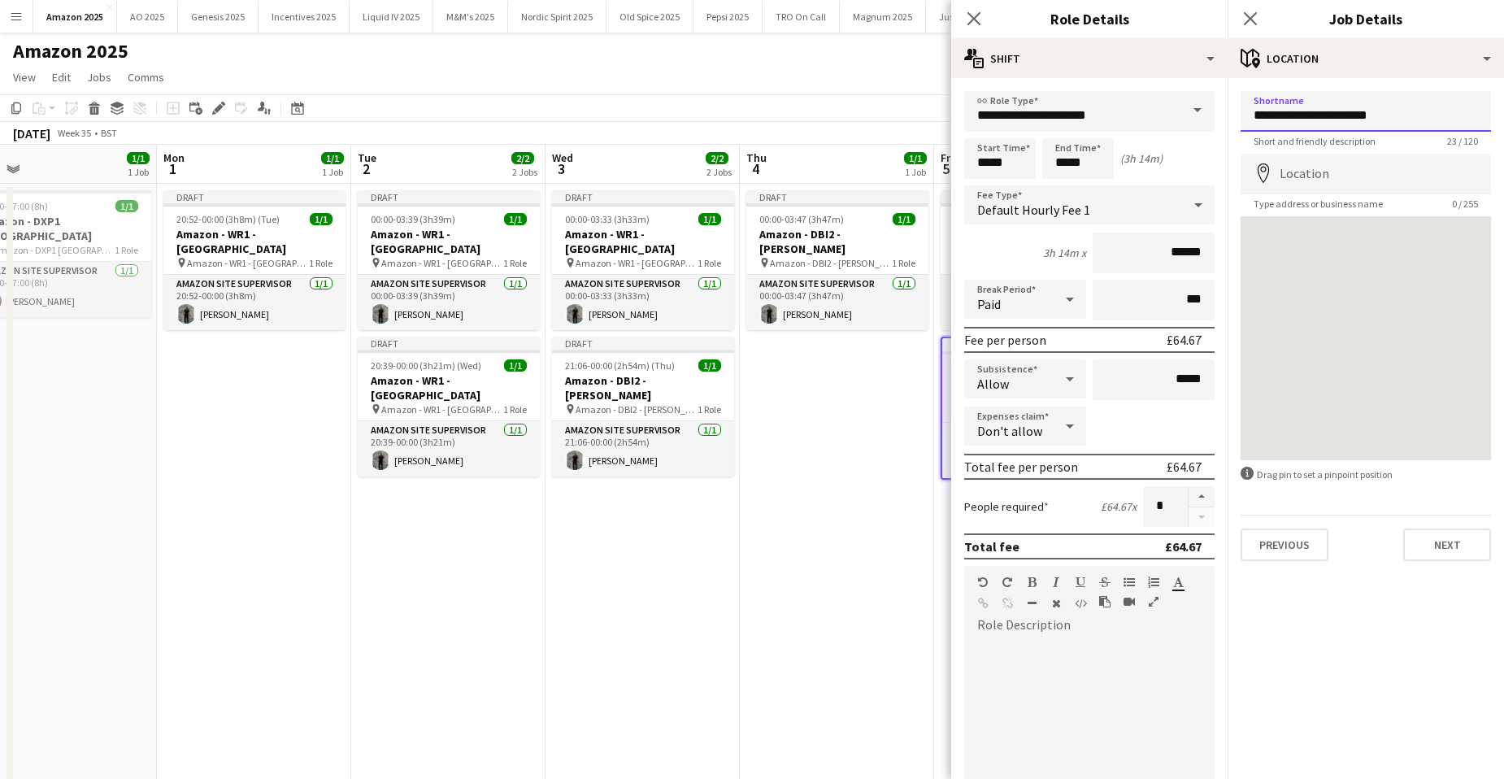
drag, startPoint x: 1308, startPoint y: 119, endPoint x: 1398, endPoint y: 114, distance: 89.6
click at [1398, 114] on input "**********" at bounding box center [1366, 111] width 250 height 41
paste input
drag, startPoint x: 1399, startPoint y: 120, endPoint x: 1233, endPoint y: 116, distance: 166.7
click at [1233, 116] on form "**********" at bounding box center [1366, 326] width 276 height 470
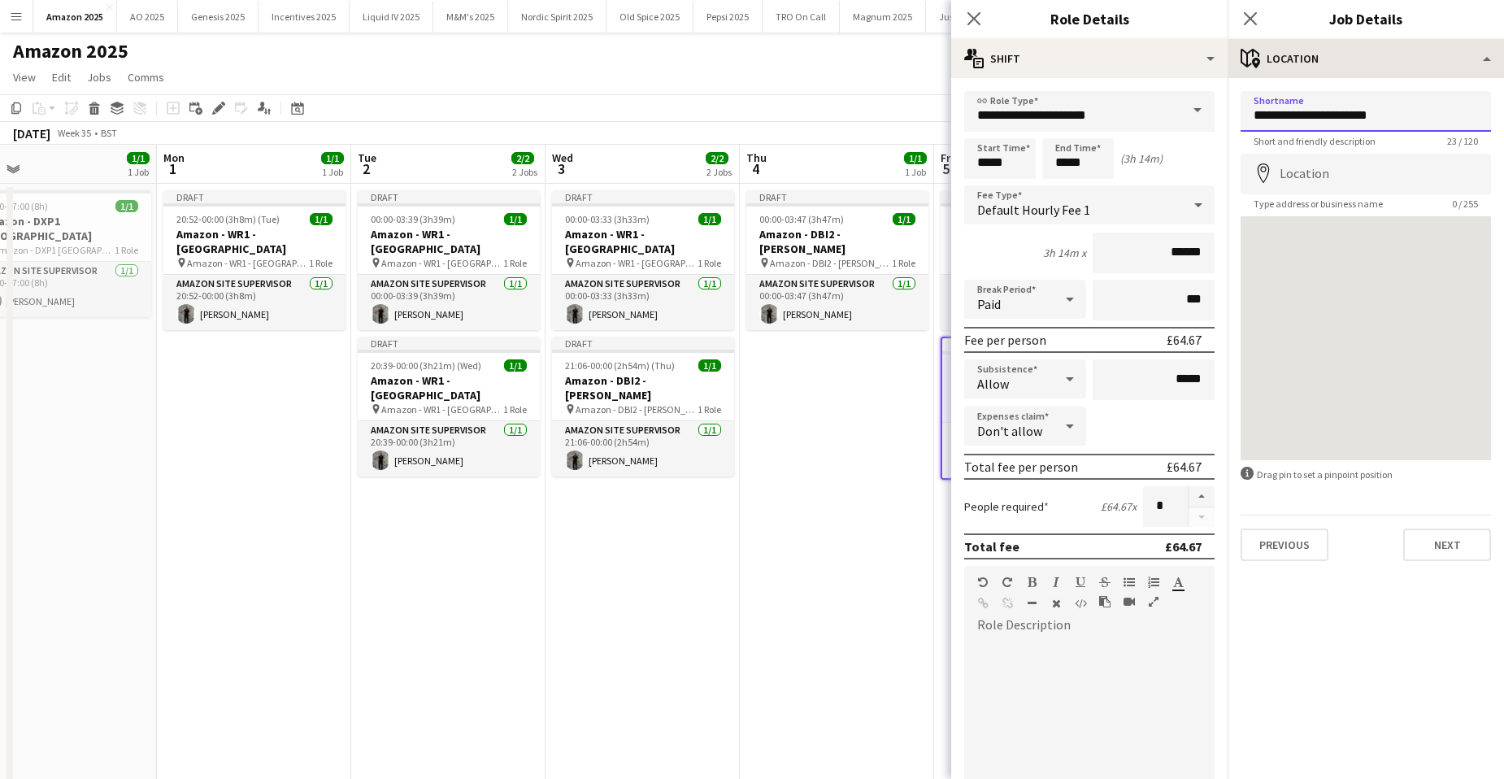
type input "**********"
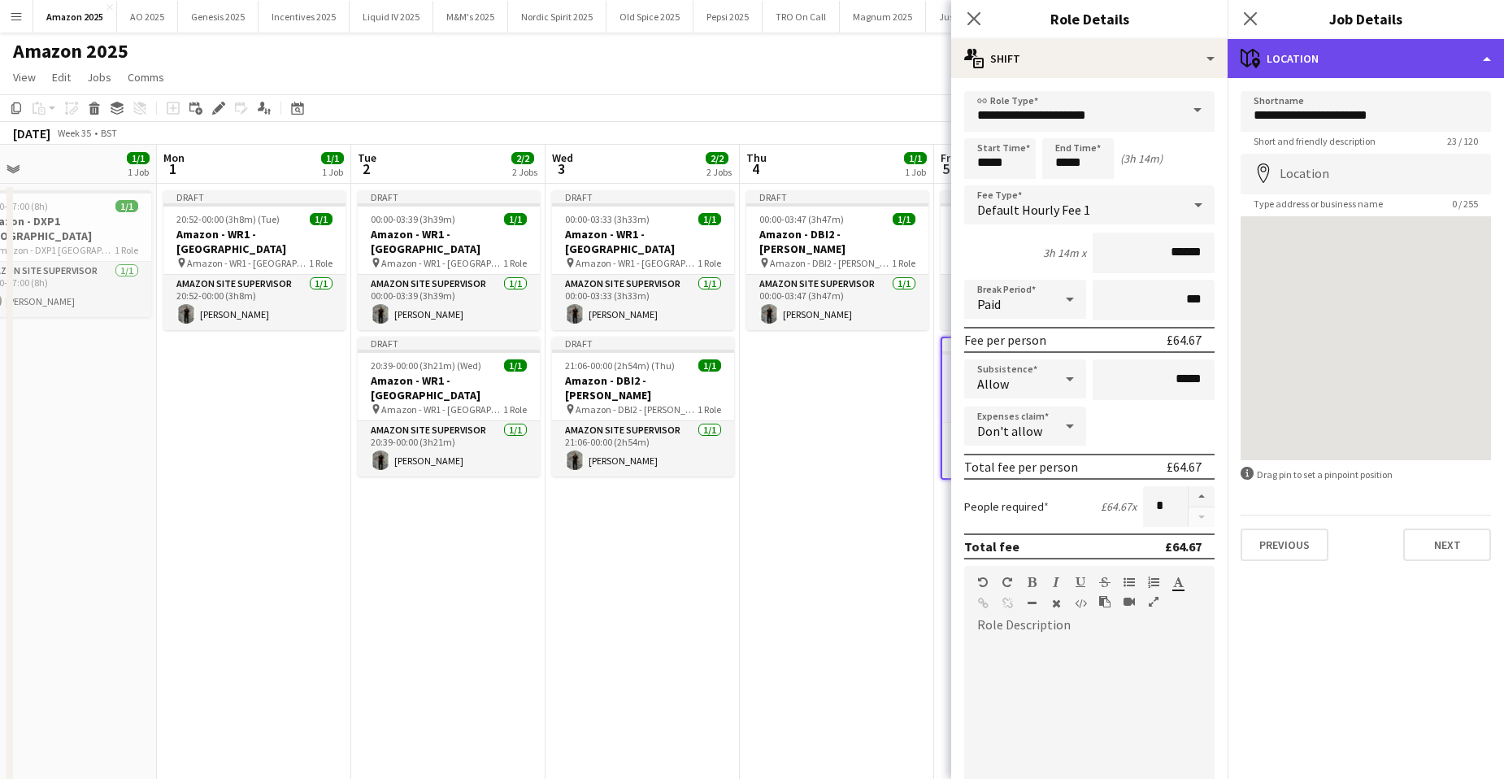
click at [1431, 62] on div "maps-pin-1 Location" at bounding box center [1366, 58] width 276 height 39
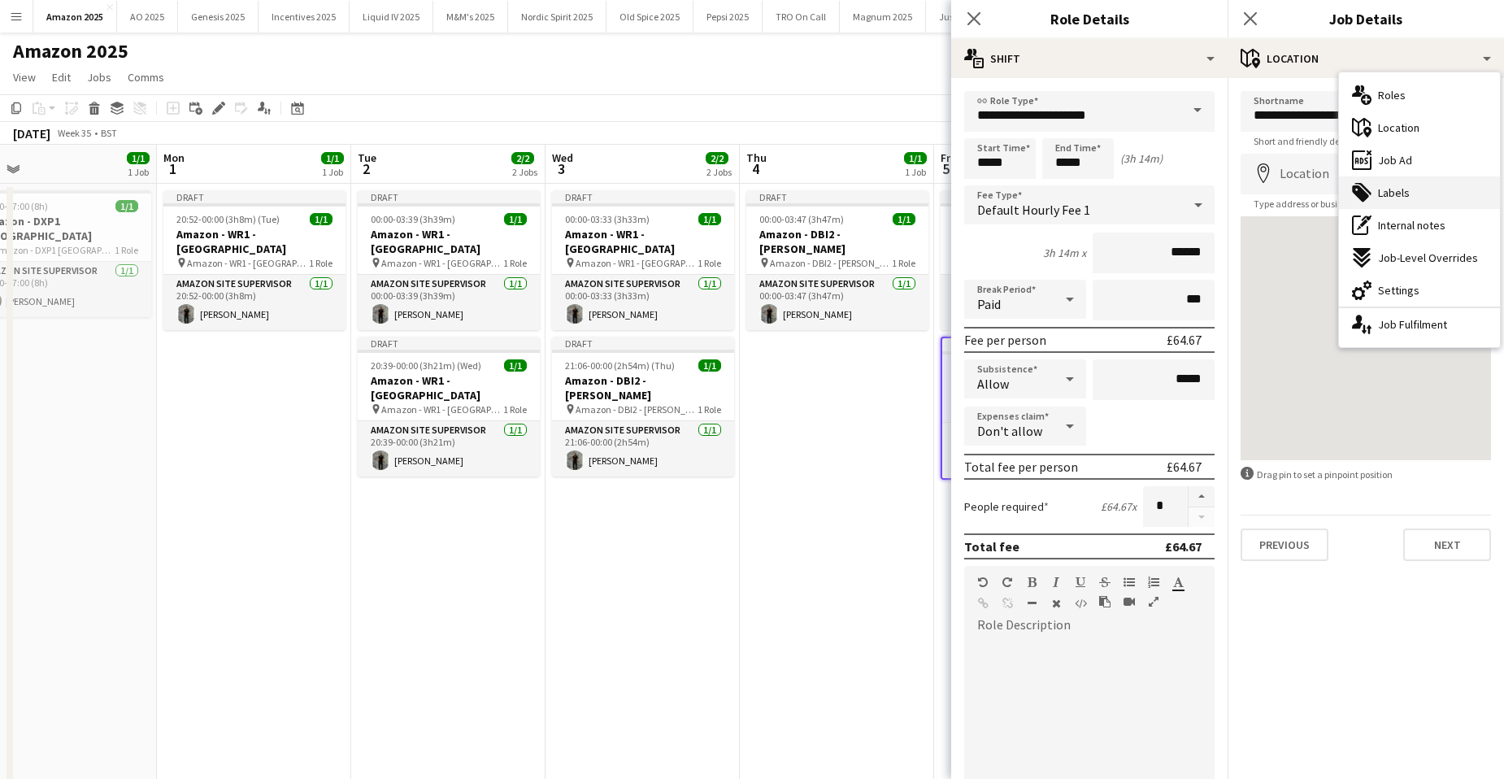
click at [1413, 196] on div "tags-double Labels" at bounding box center [1419, 192] width 161 height 33
type input "*******"
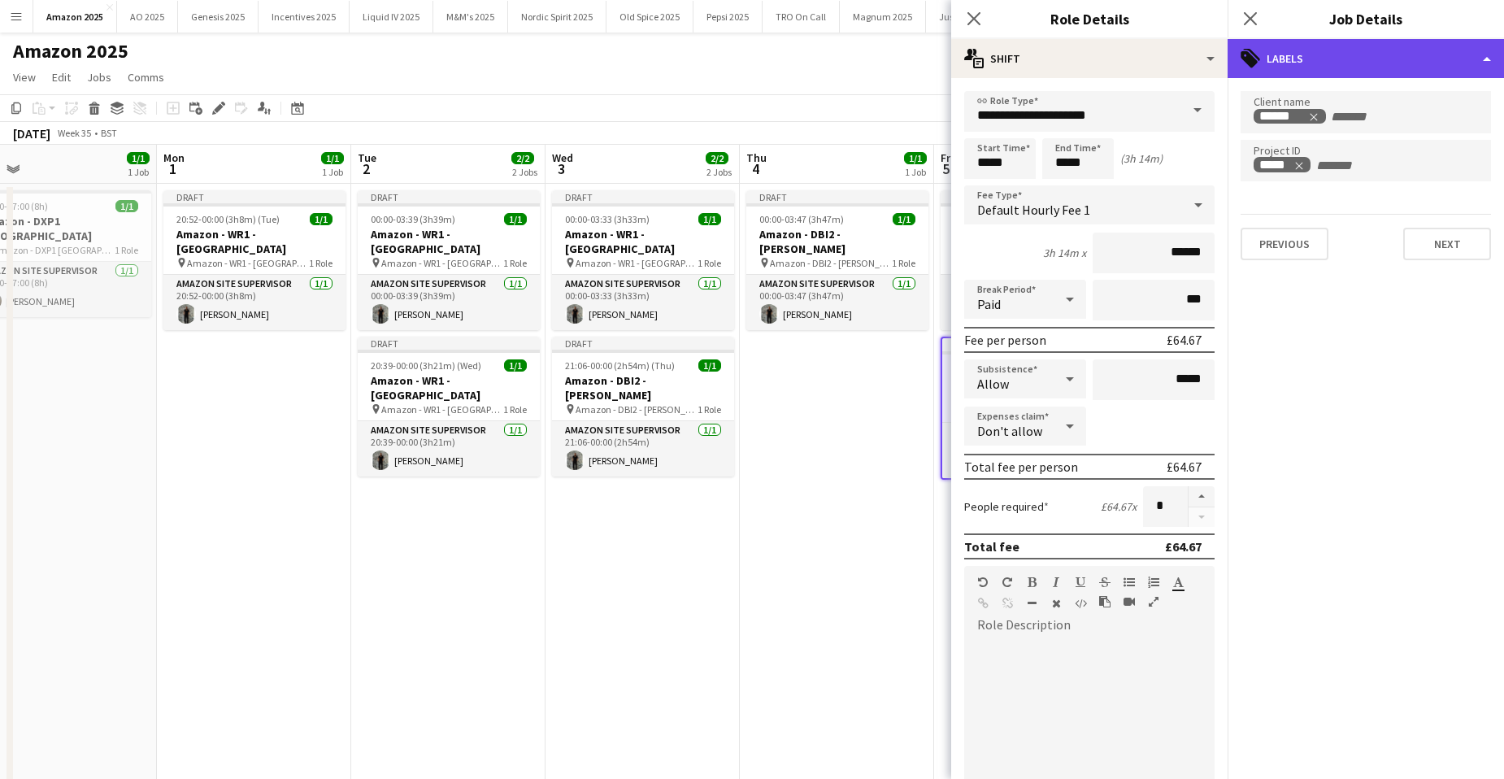
click at [1445, 69] on div "tags-double Labels" at bounding box center [1366, 58] width 276 height 39
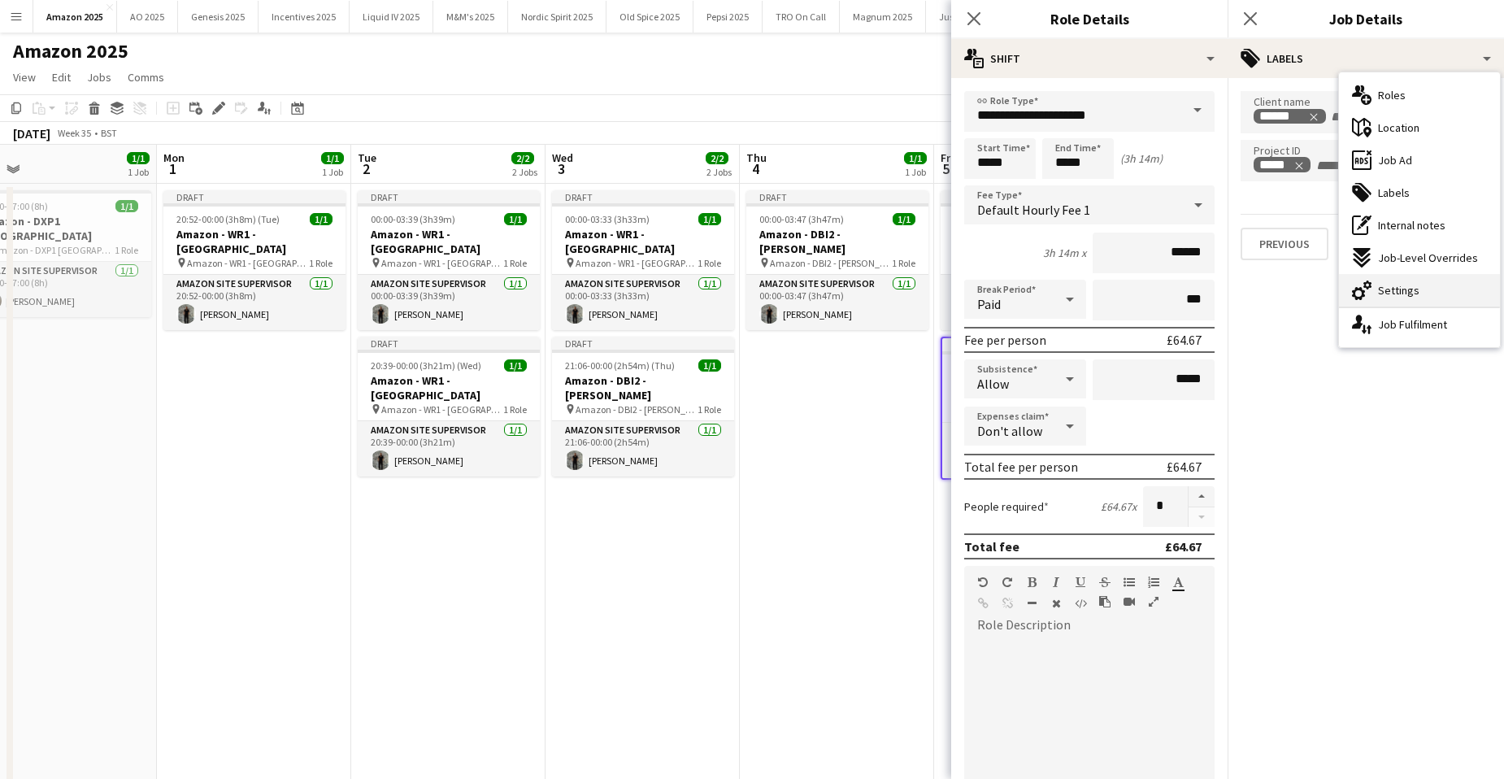
click at [1412, 294] on span "Settings" at bounding box center [1398, 290] width 41 height 15
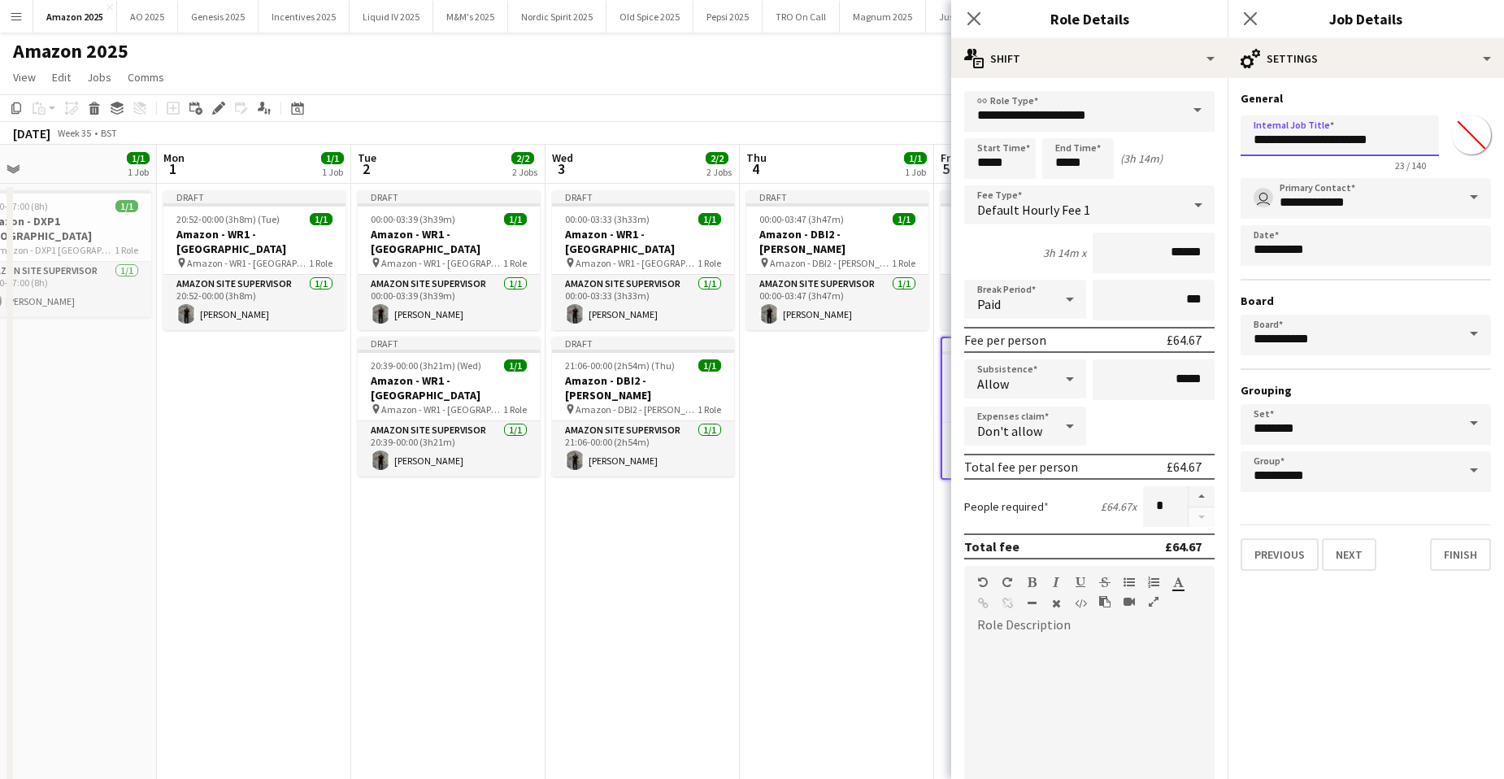
drag, startPoint x: 1398, startPoint y: 145, endPoint x: 1232, endPoint y: 137, distance: 166.0
click at [1232, 137] on form "**********" at bounding box center [1366, 331] width 276 height 480
paste input "text"
type input "**********"
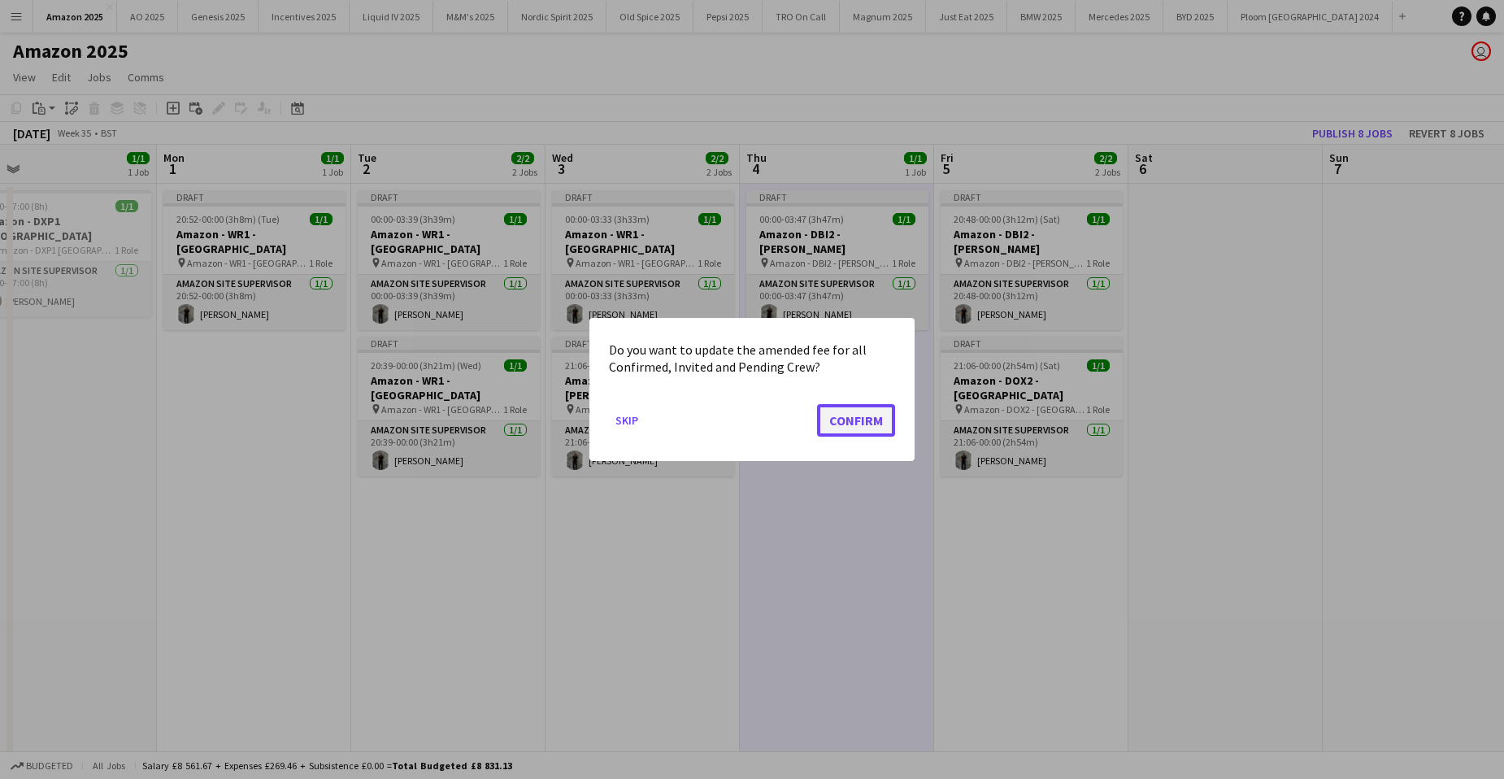
click at [884, 421] on button "Confirm" at bounding box center [856, 420] width 78 height 33
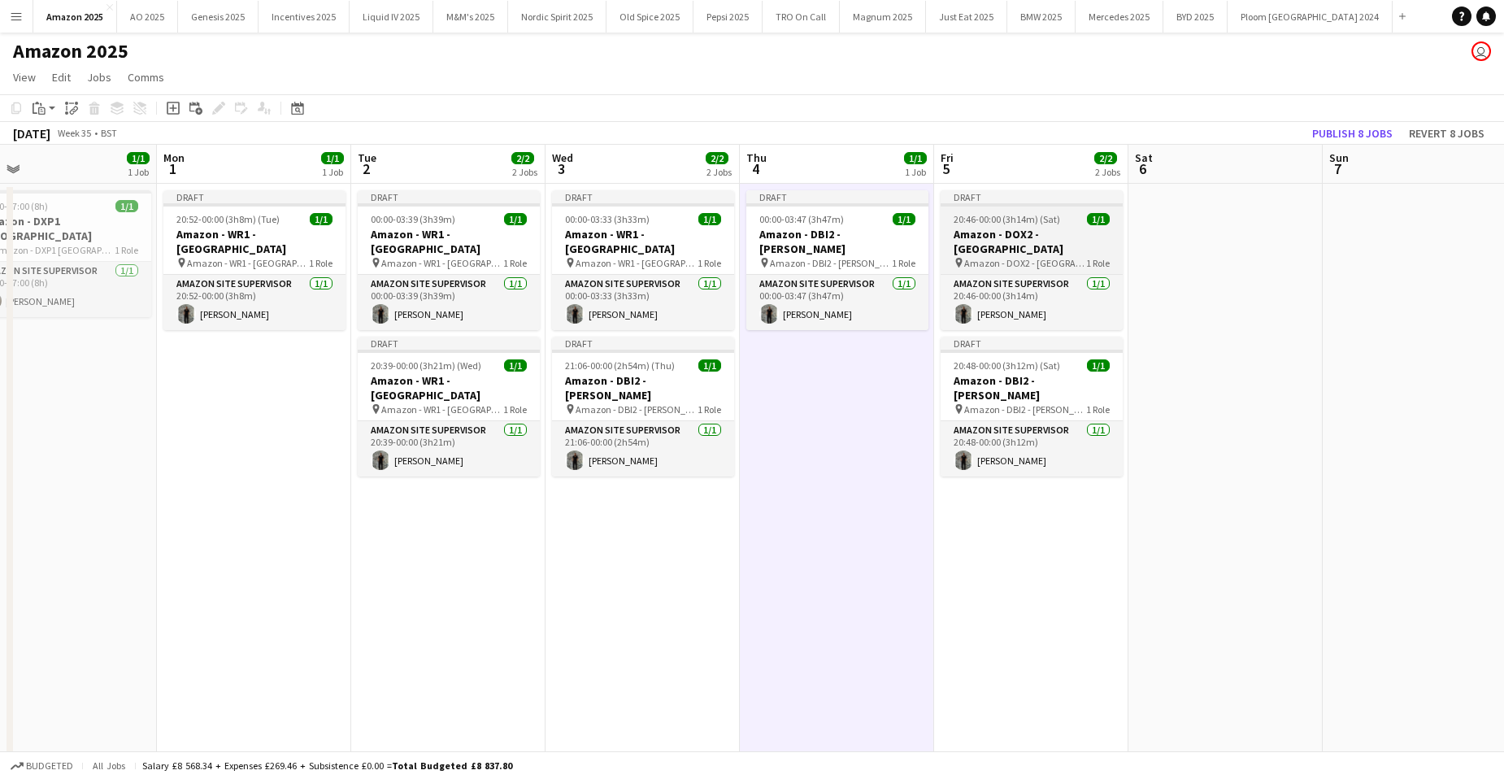
click at [1030, 210] on app-job-card "Draft 20:46-00:00 (3h14m) (Sat) 1/1 Amazon - DOX2 - Banbury pin Amazon - DOX2 -…" at bounding box center [1032, 260] width 182 height 140
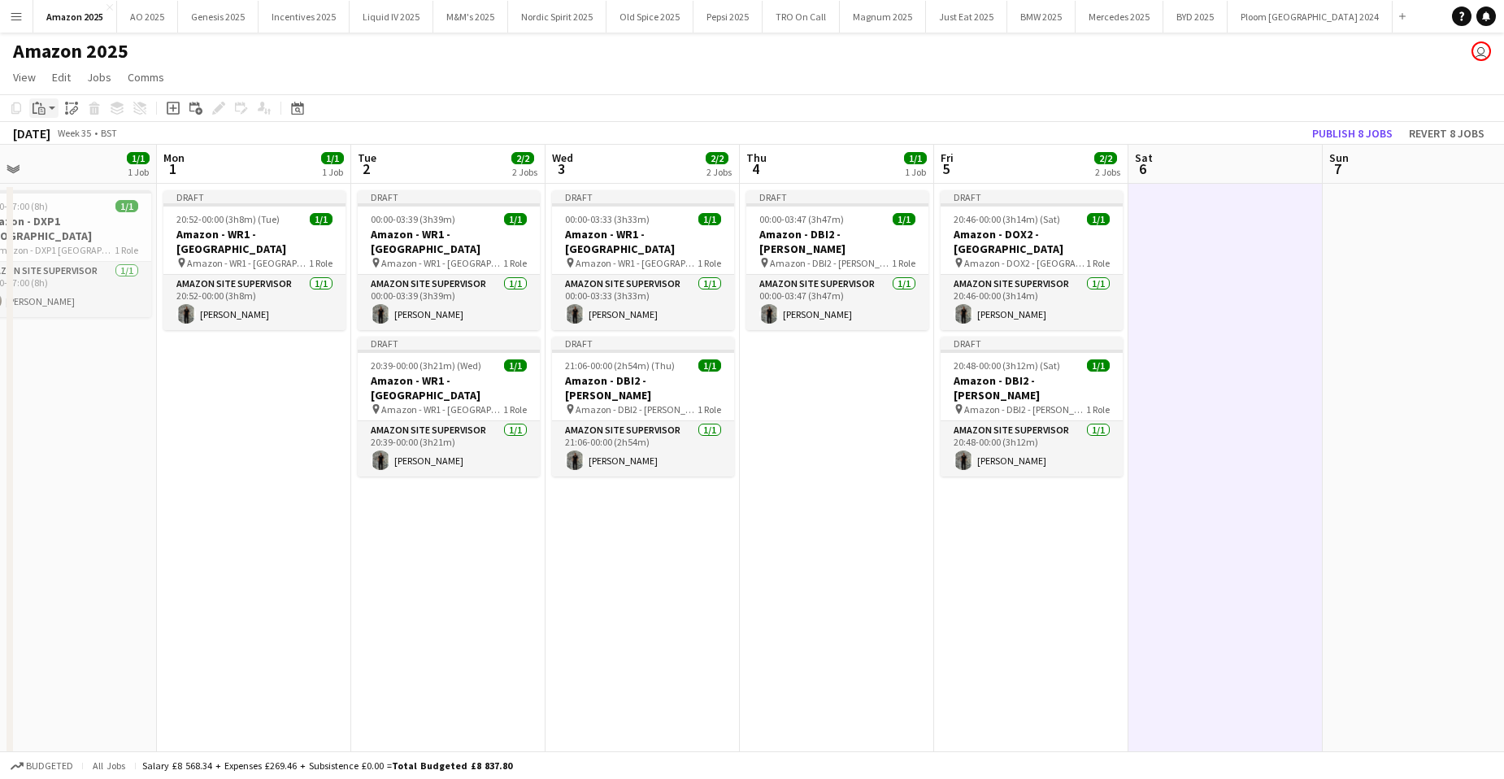
click at [49, 110] on app-action-btn "Paste" at bounding box center [43, 108] width 29 height 20
click at [69, 163] on link "Paste with crew Ctrl+Shift+V" at bounding box center [119, 166] width 153 height 15
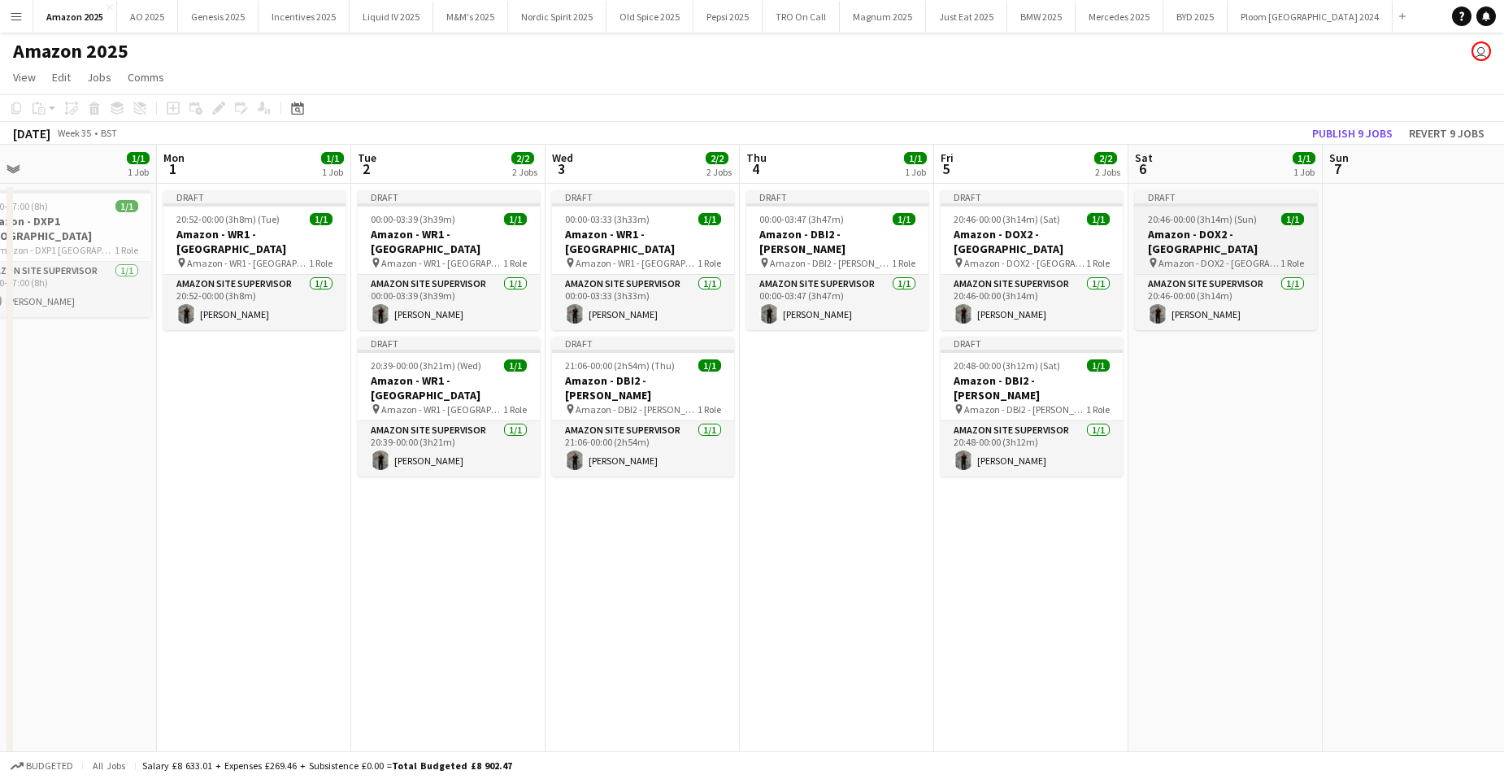
click at [1235, 234] on h3 "Amazon - DOX2 - [GEOGRAPHIC_DATA]" at bounding box center [1226, 241] width 182 height 29
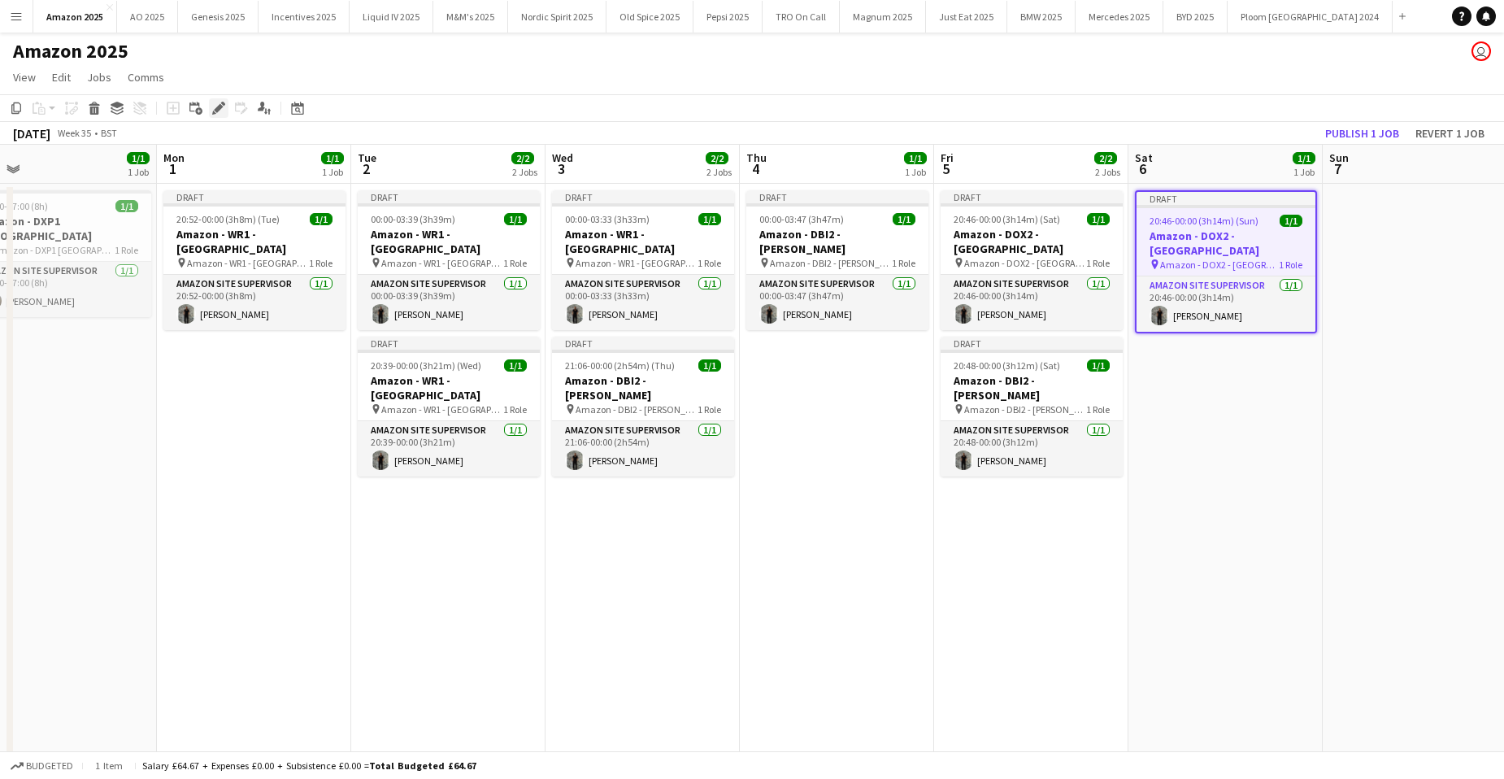
click at [221, 110] on icon "Edit" at bounding box center [218, 108] width 13 height 13
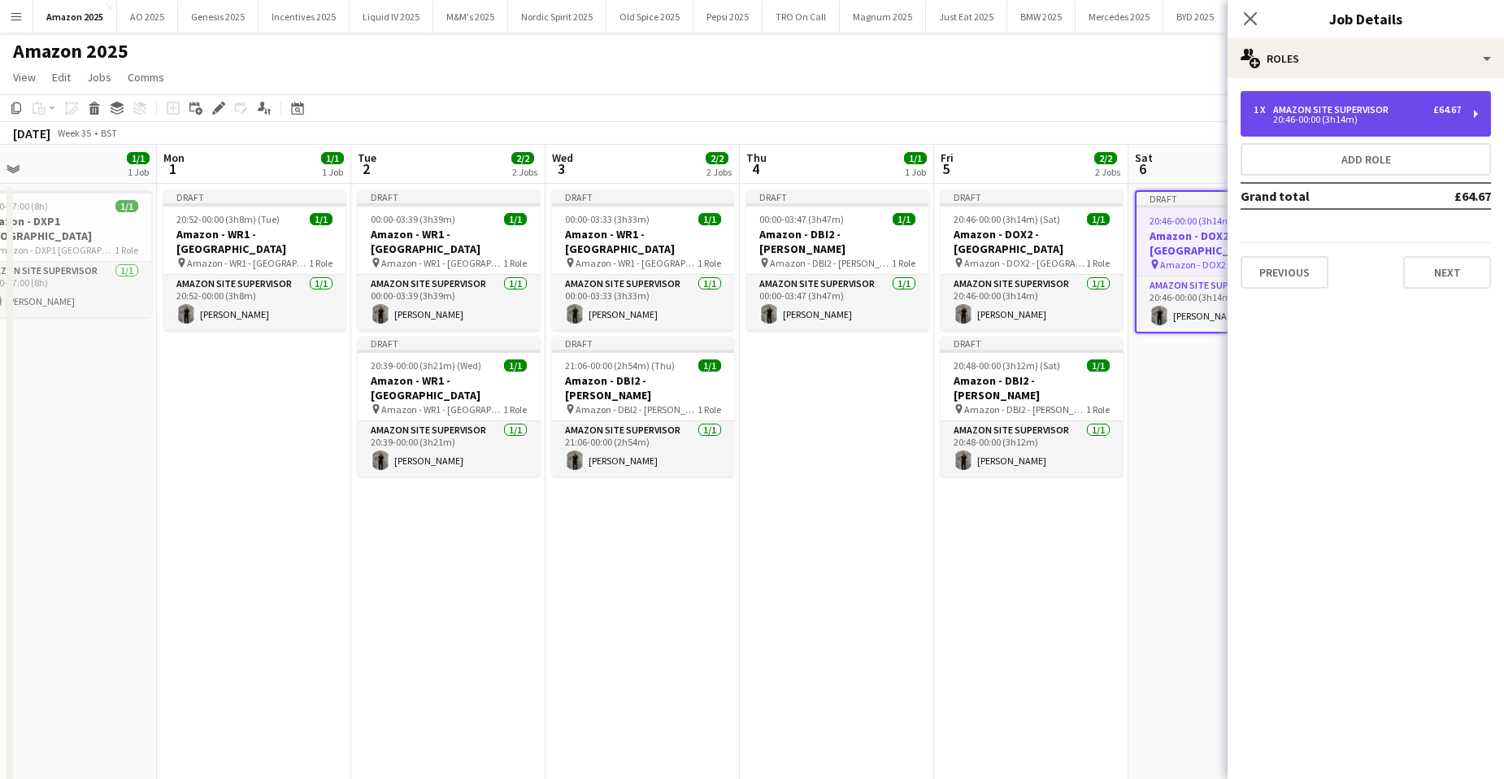
click at [1333, 107] on div "Amazon Site Supervisor" at bounding box center [1334, 109] width 122 height 11
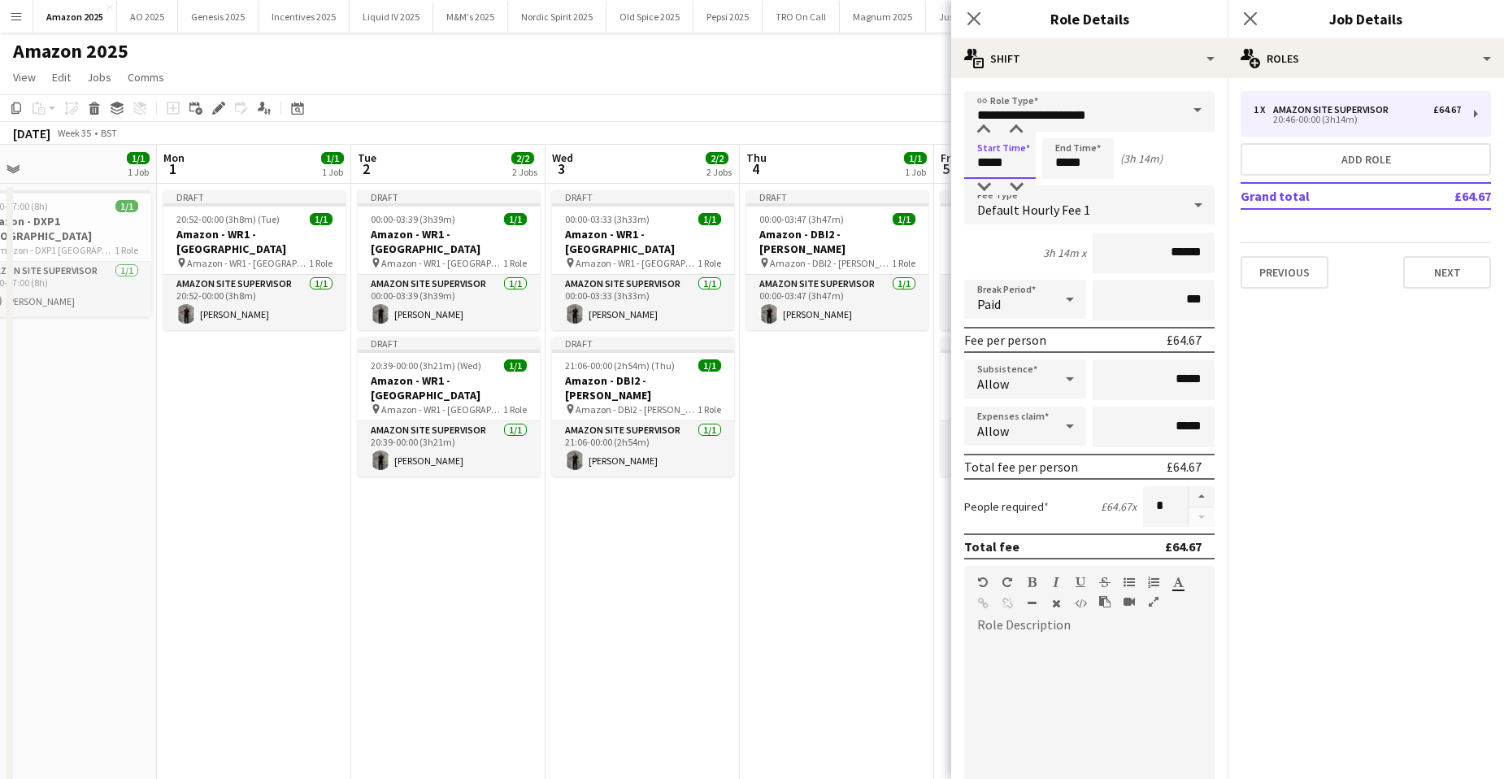
drag, startPoint x: 1019, startPoint y: 164, endPoint x: 637, endPoint y: 171, distance: 382.2
type input "*****"
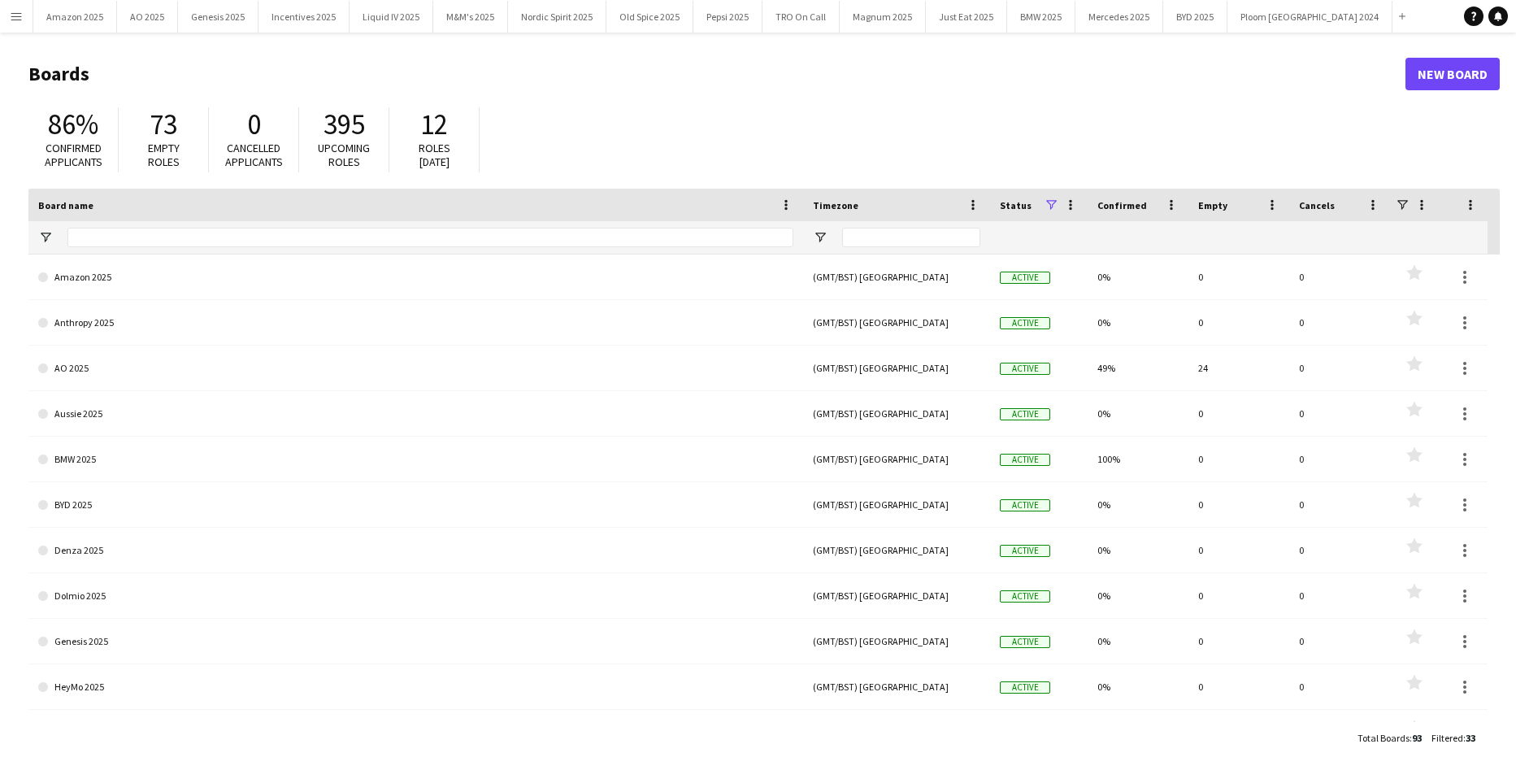
click at [7, 17] on button "Menu" at bounding box center [16, 16] width 33 height 33
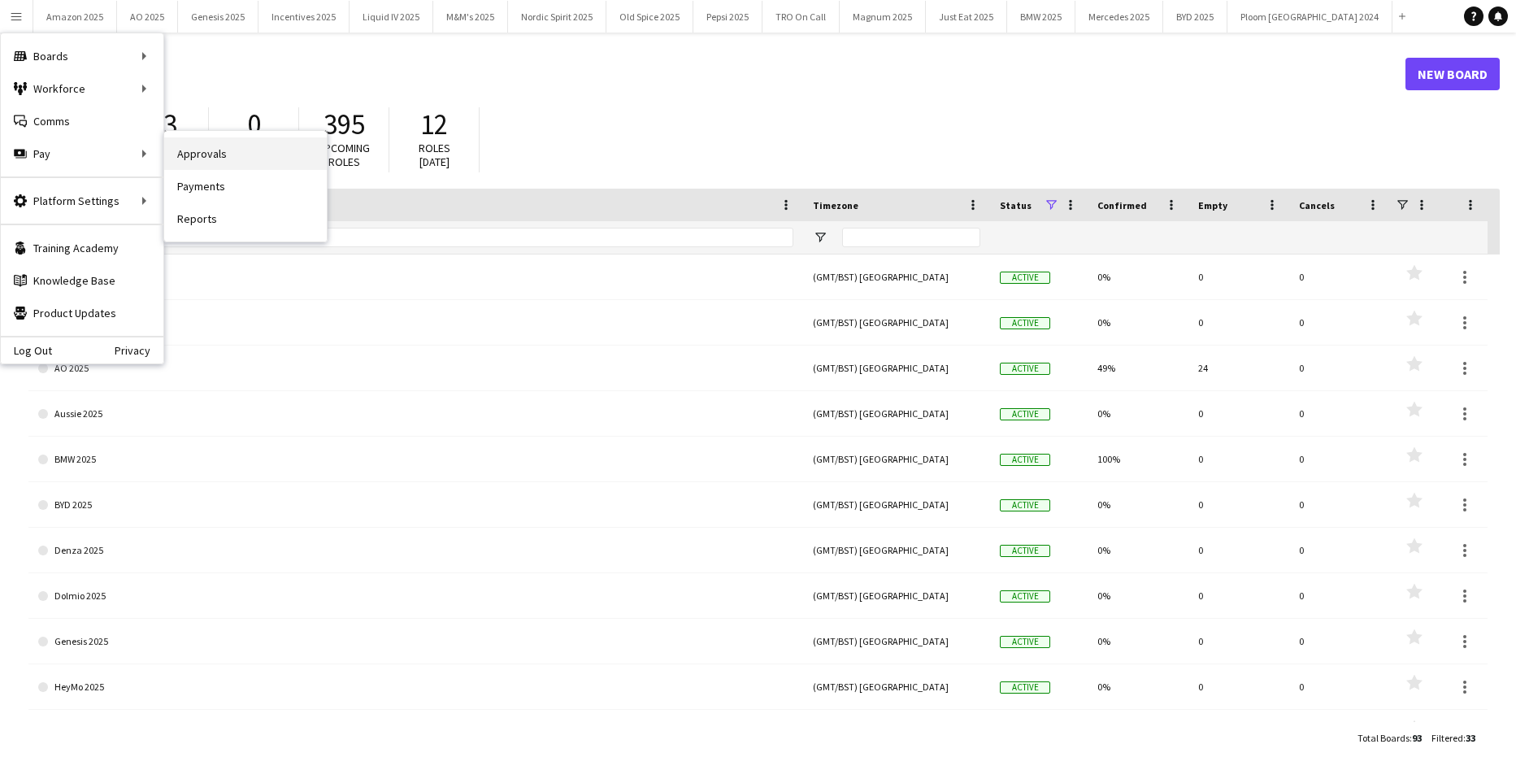
click at [202, 149] on link "Approvals" at bounding box center [245, 153] width 163 height 33
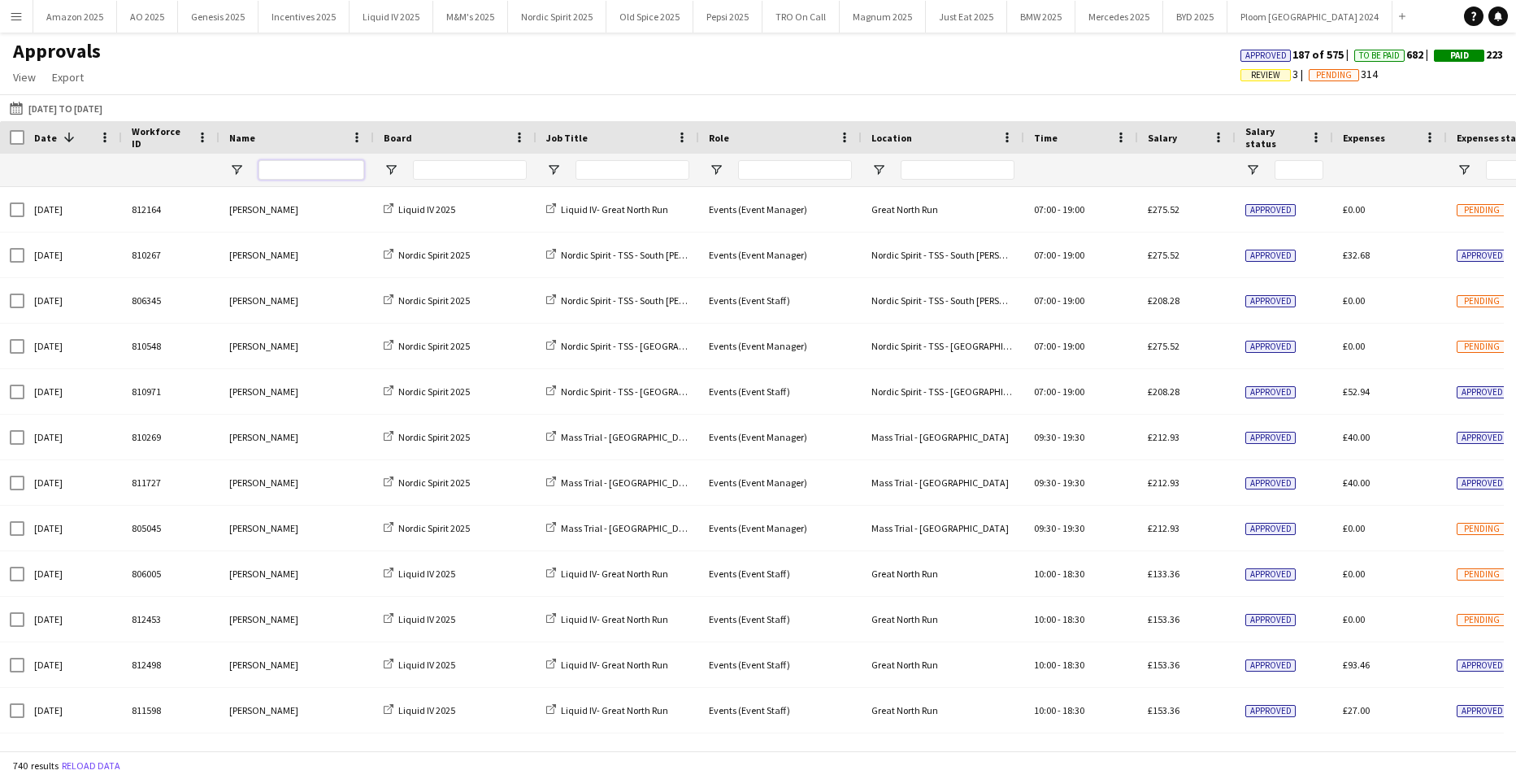
click at [289, 172] on input "Name Filter Input" at bounding box center [312, 170] width 106 height 20
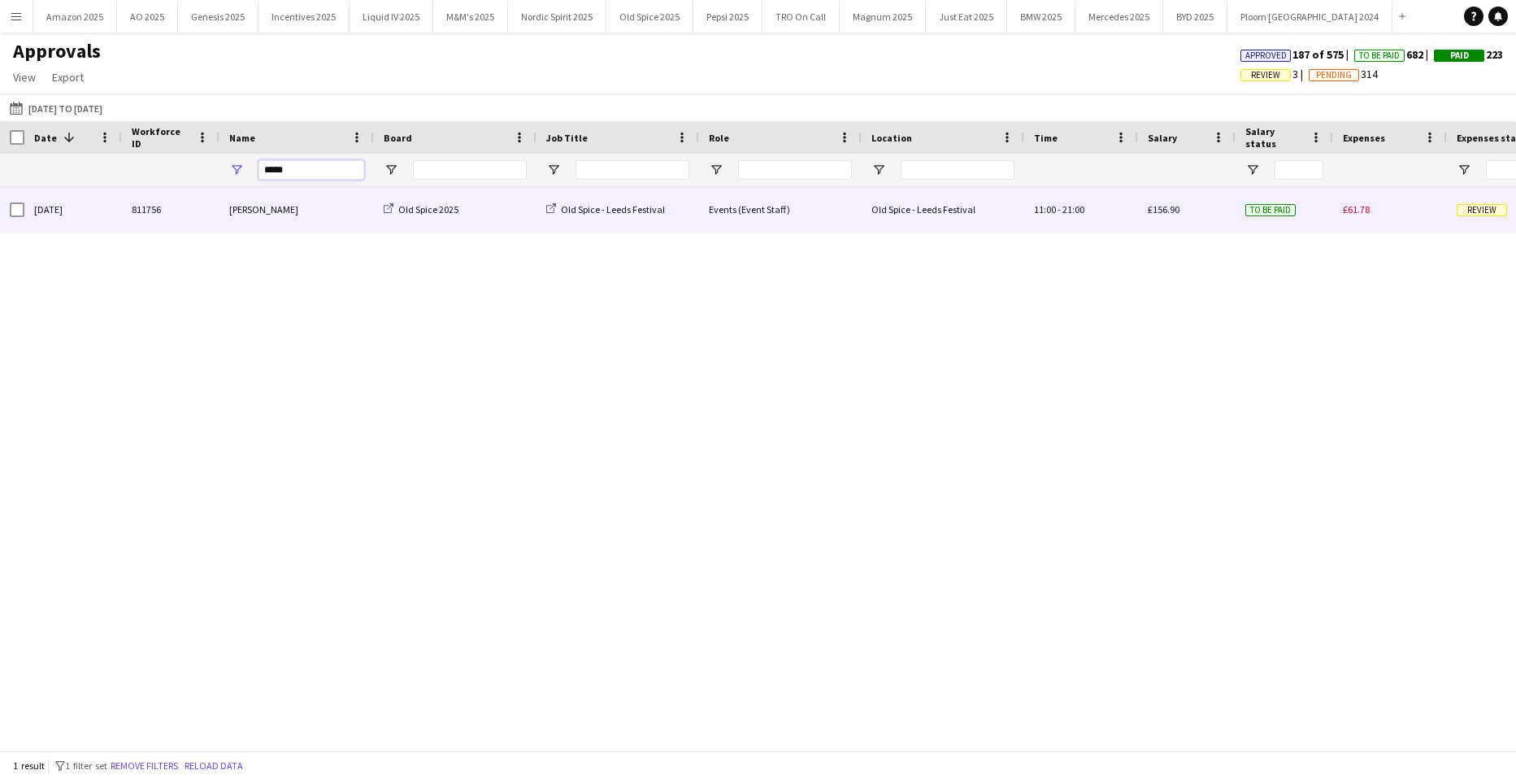
type input "*****"
click at [1479, 204] on div "Review" at bounding box center [1504, 209] width 114 height 45
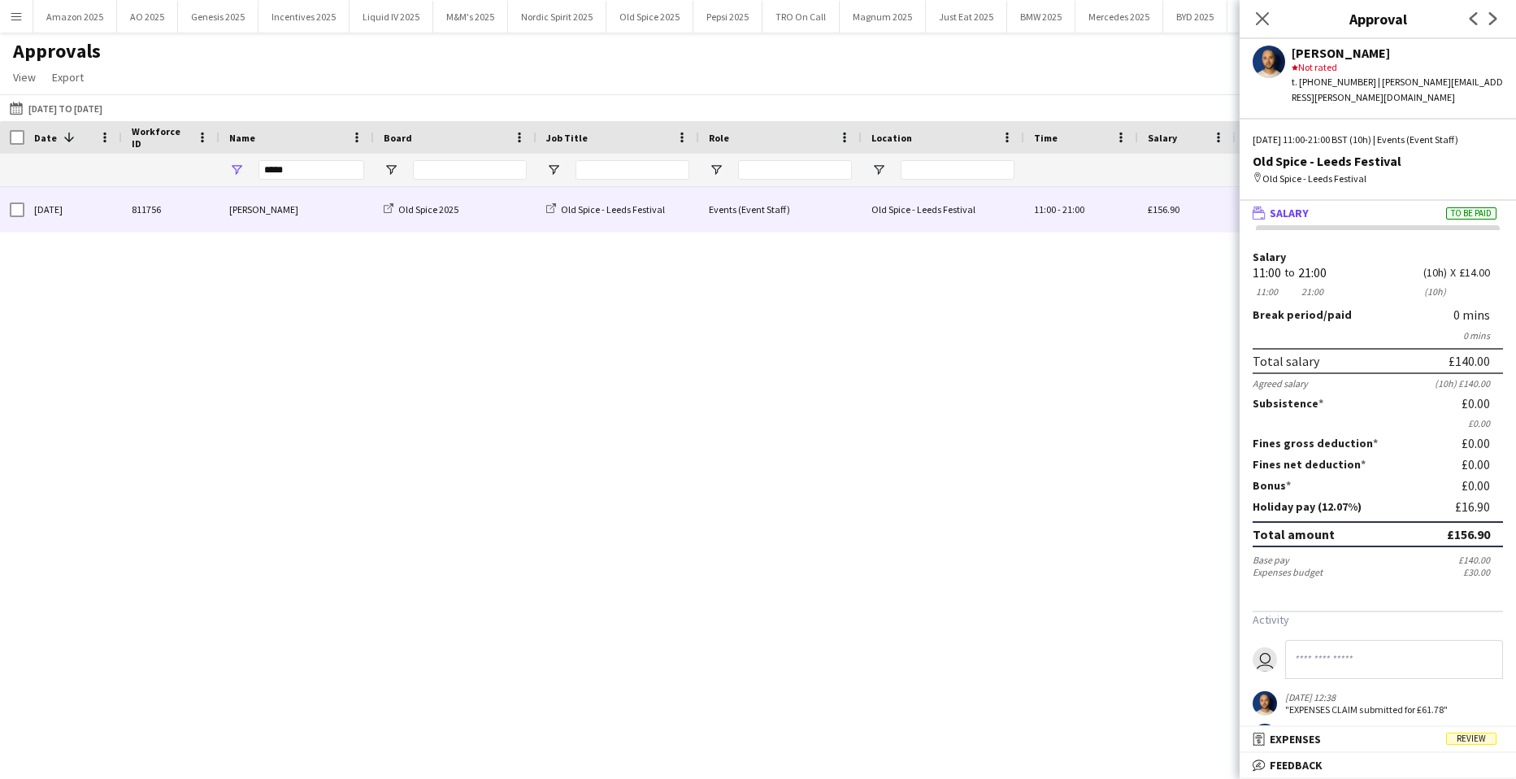
click at [1460, 732] on mat-panel-title "receipt Expenses Review" at bounding box center [1375, 739] width 270 height 15
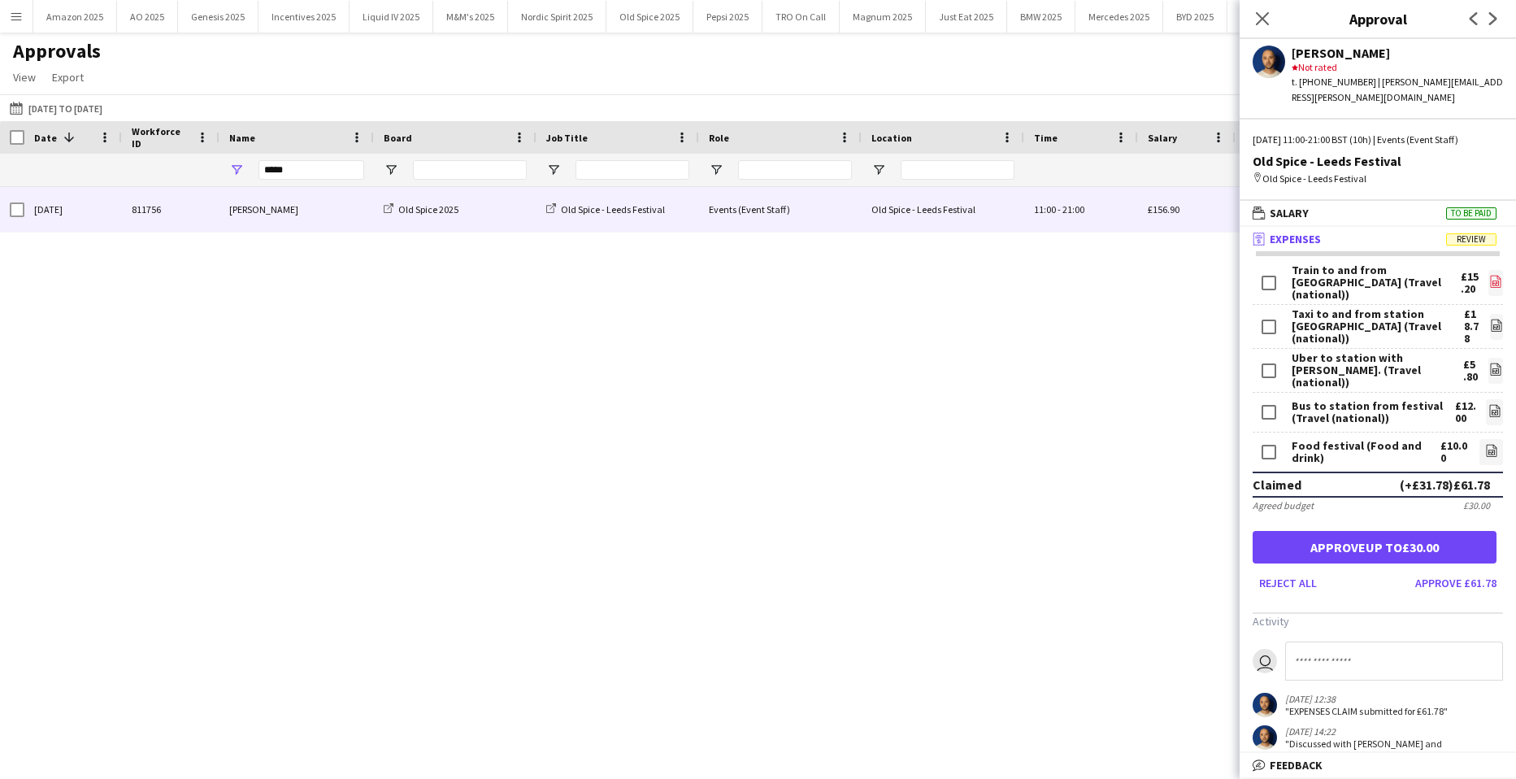
click at [1489, 270] on link "file-image" at bounding box center [1496, 283] width 15 height 26
drag, startPoint x: 303, startPoint y: 170, endPoint x: -398, endPoint y: 268, distance: 707.7
click at [0, 268] on html "Menu Boards Boards Boards All jobs Status Workforce Workforce My Workforce Recr…" at bounding box center [758, 389] width 1516 height 779
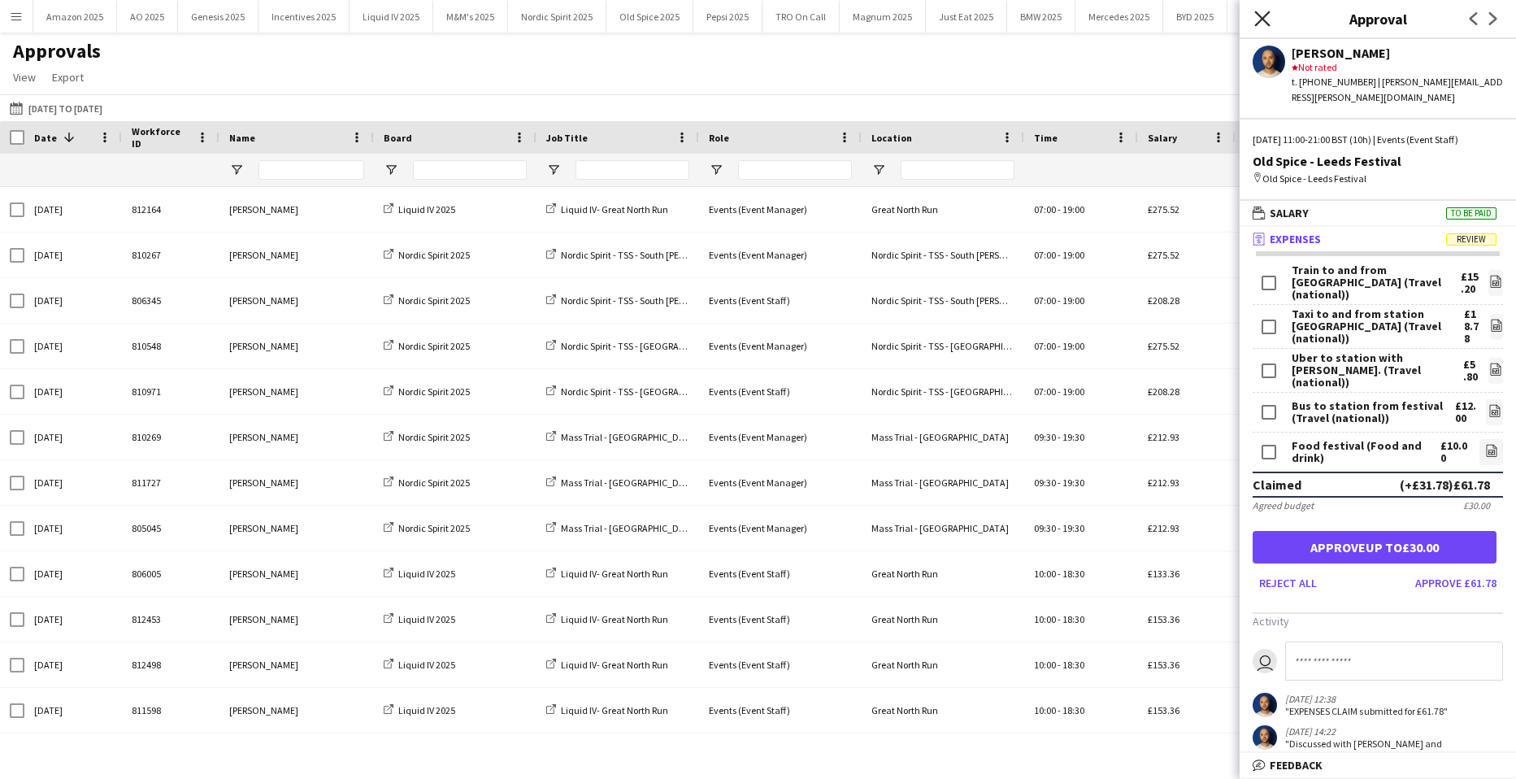
click at [1256, 21] on icon "Close pop-in" at bounding box center [1262, 18] width 15 height 15
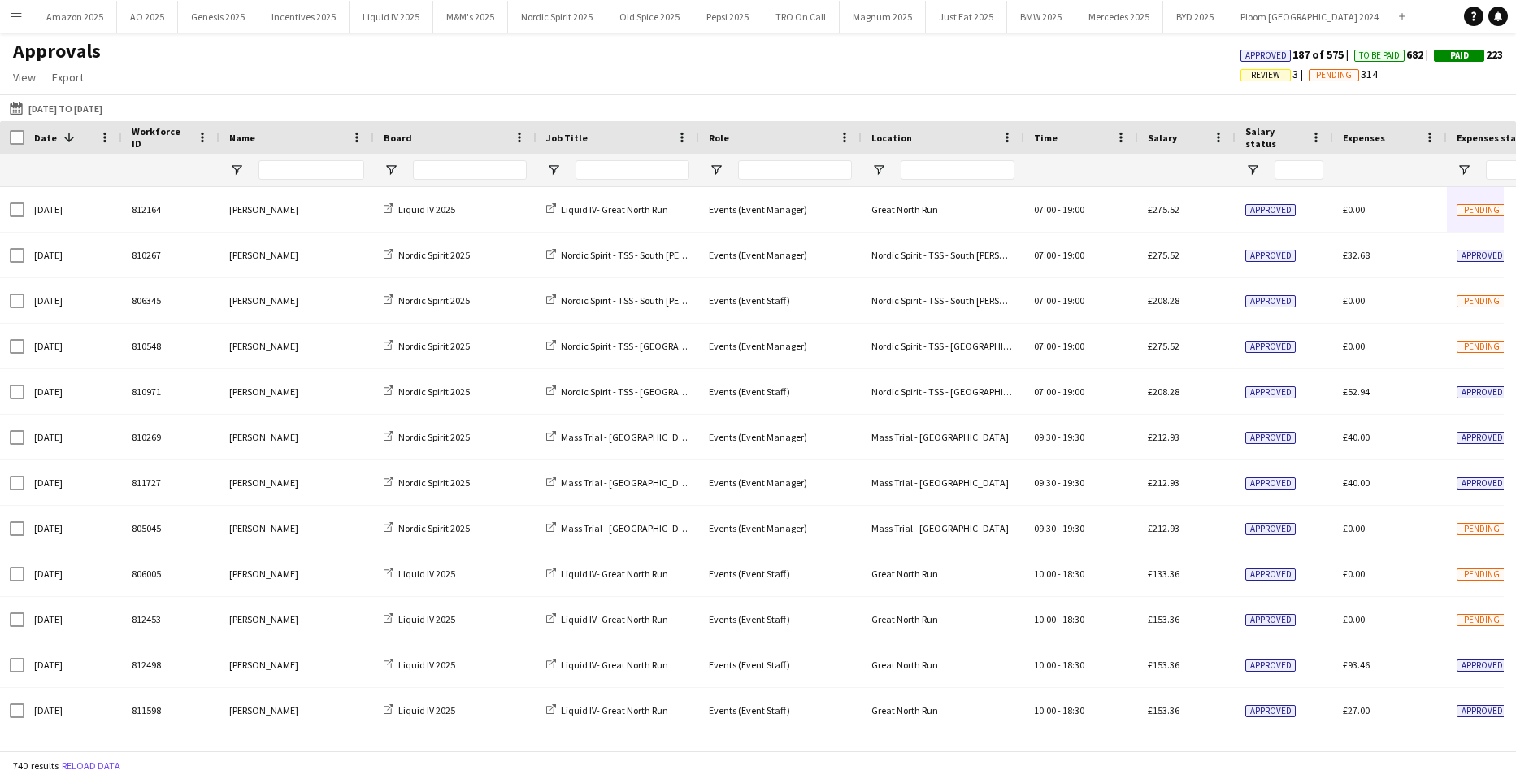
click at [1259, 76] on span "Review" at bounding box center [1265, 75] width 29 height 11
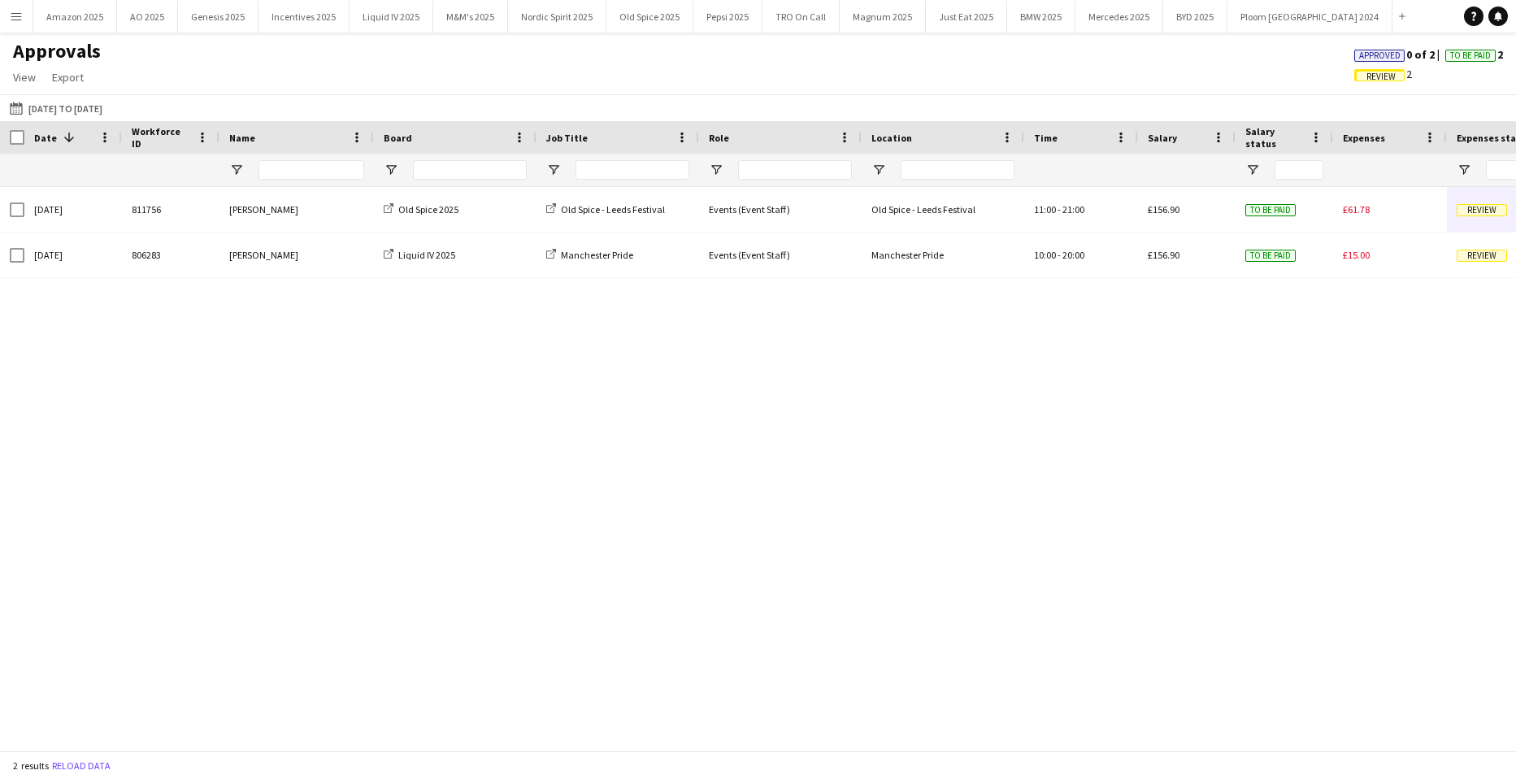
click at [1371, 52] on span "Approved" at bounding box center [1380, 55] width 41 height 11
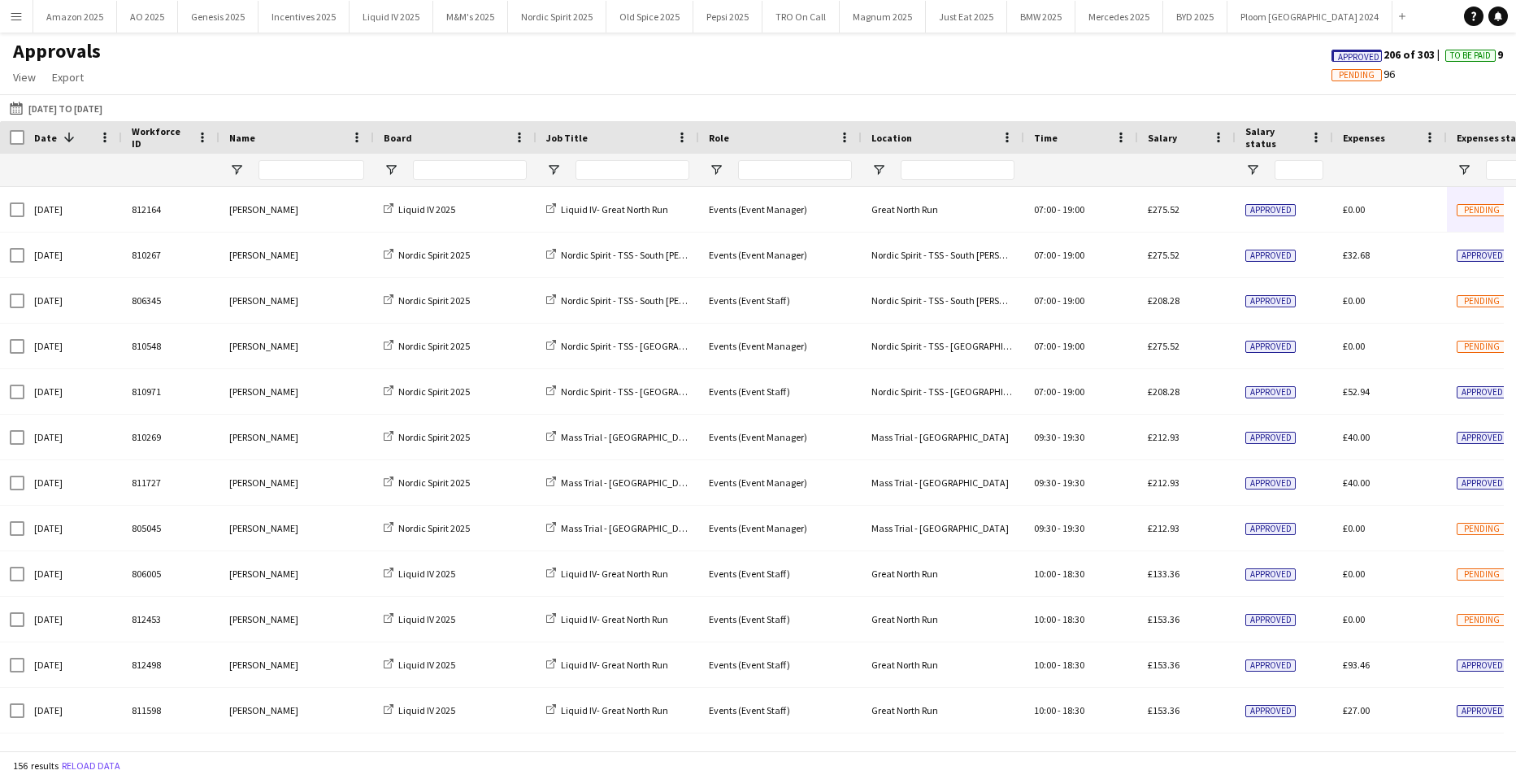
click at [1365, 58] on span "Approved" at bounding box center [1358, 57] width 41 height 11
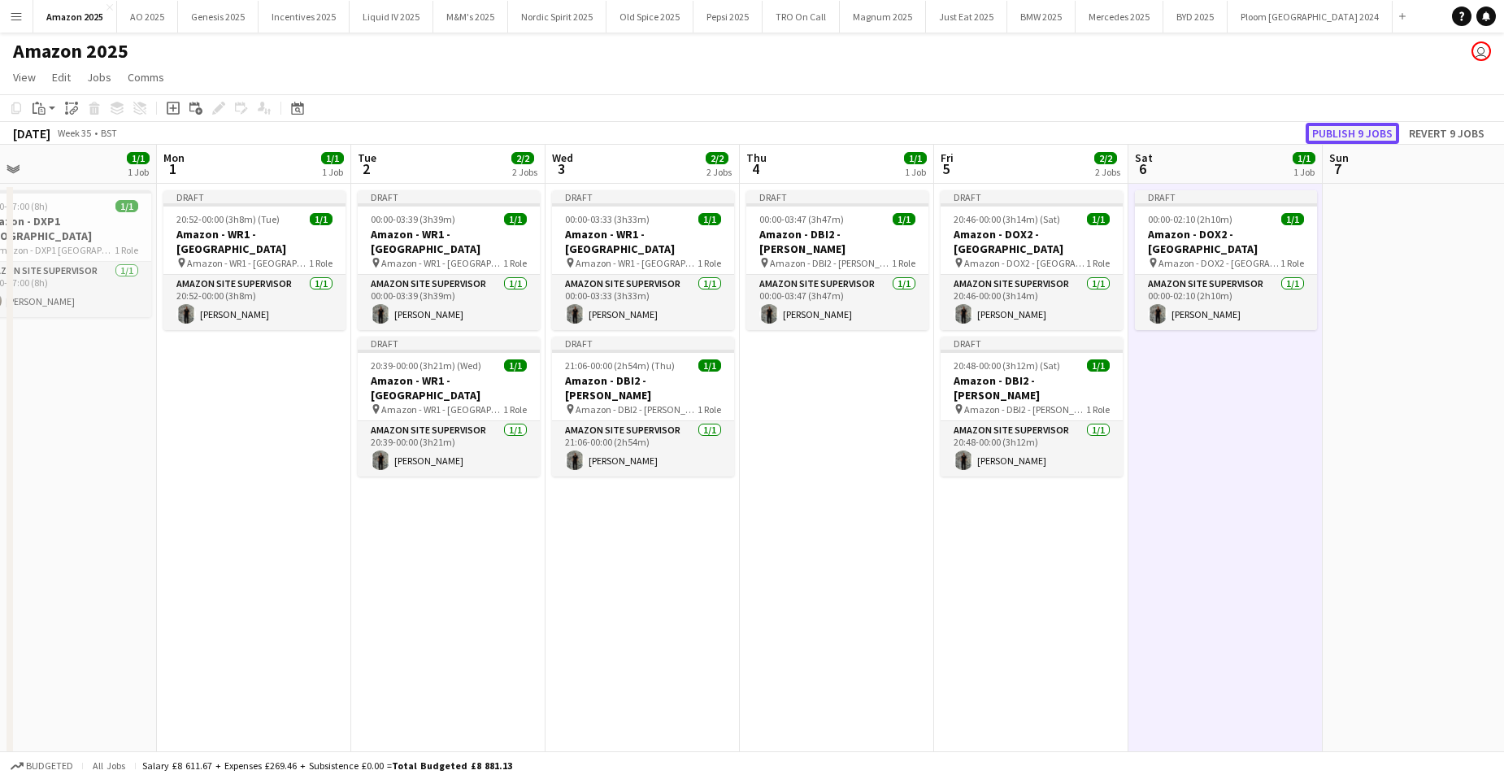
click at [1326, 133] on button "Publish 9 jobs" at bounding box center [1353, 133] width 94 height 21
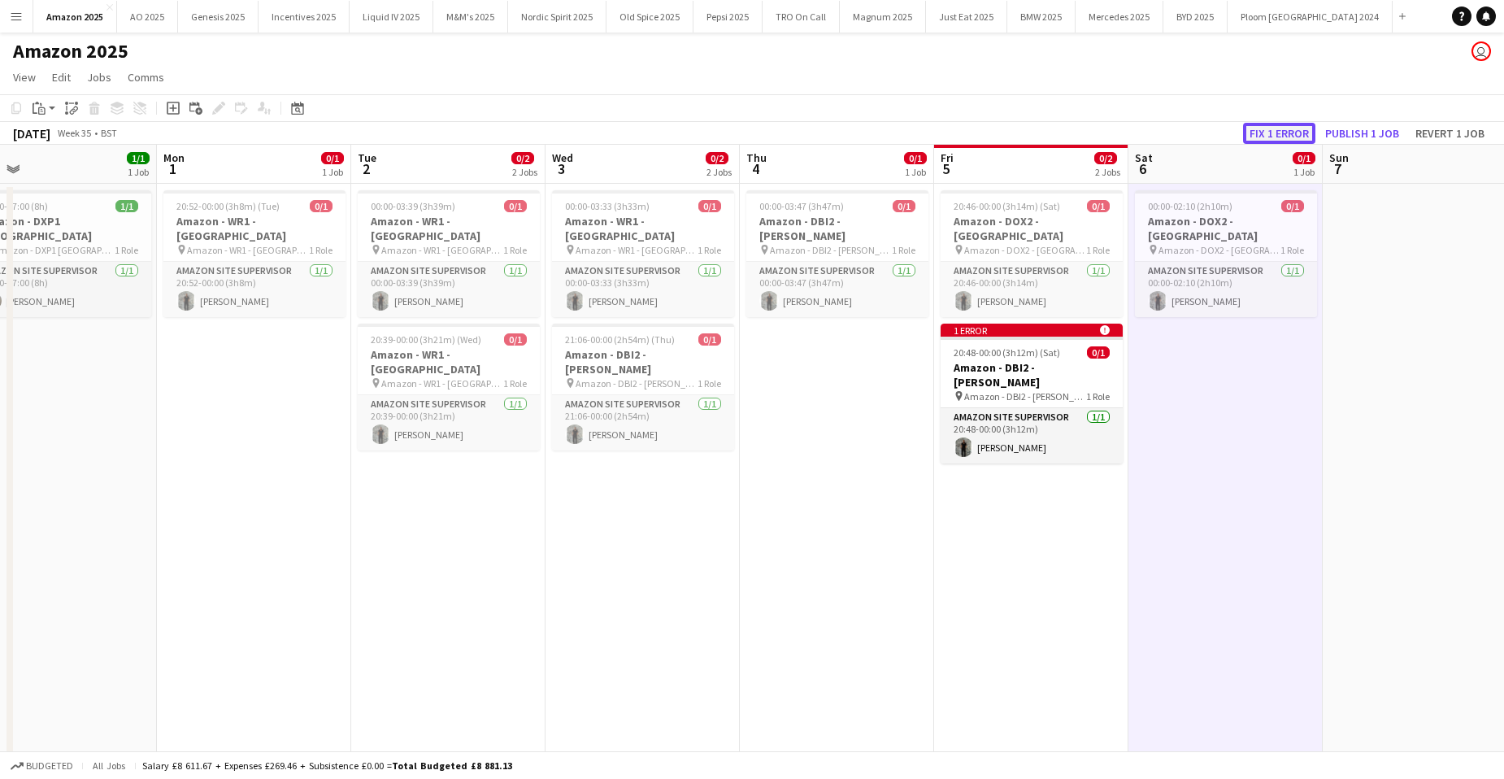
click at [1284, 133] on button "Fix 1 error" at bounding box center [1279, 133] width 72 height 21
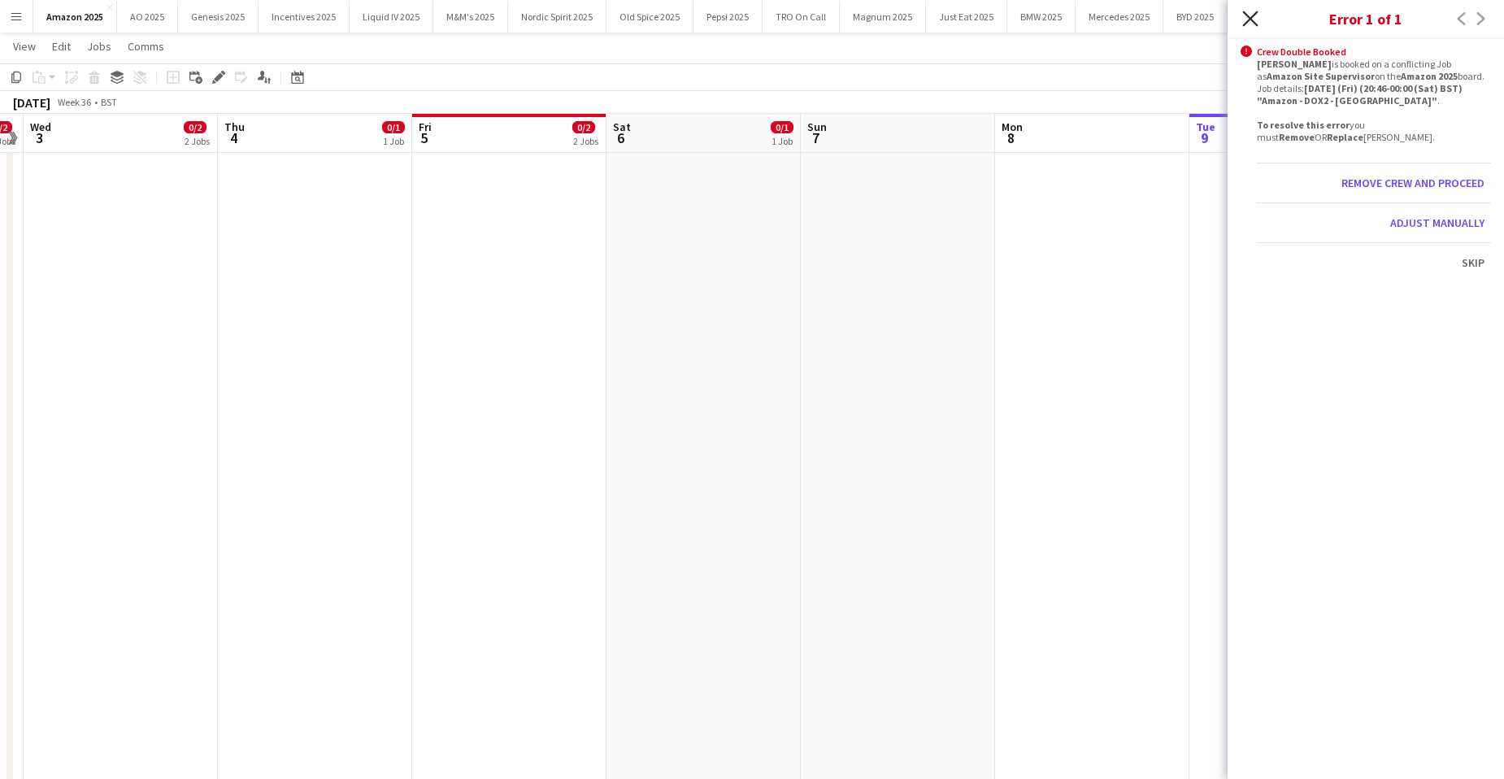
click at [1258, 17] on icon "Close pop-in" at bounding box center [1249, 18] width 15 height 15
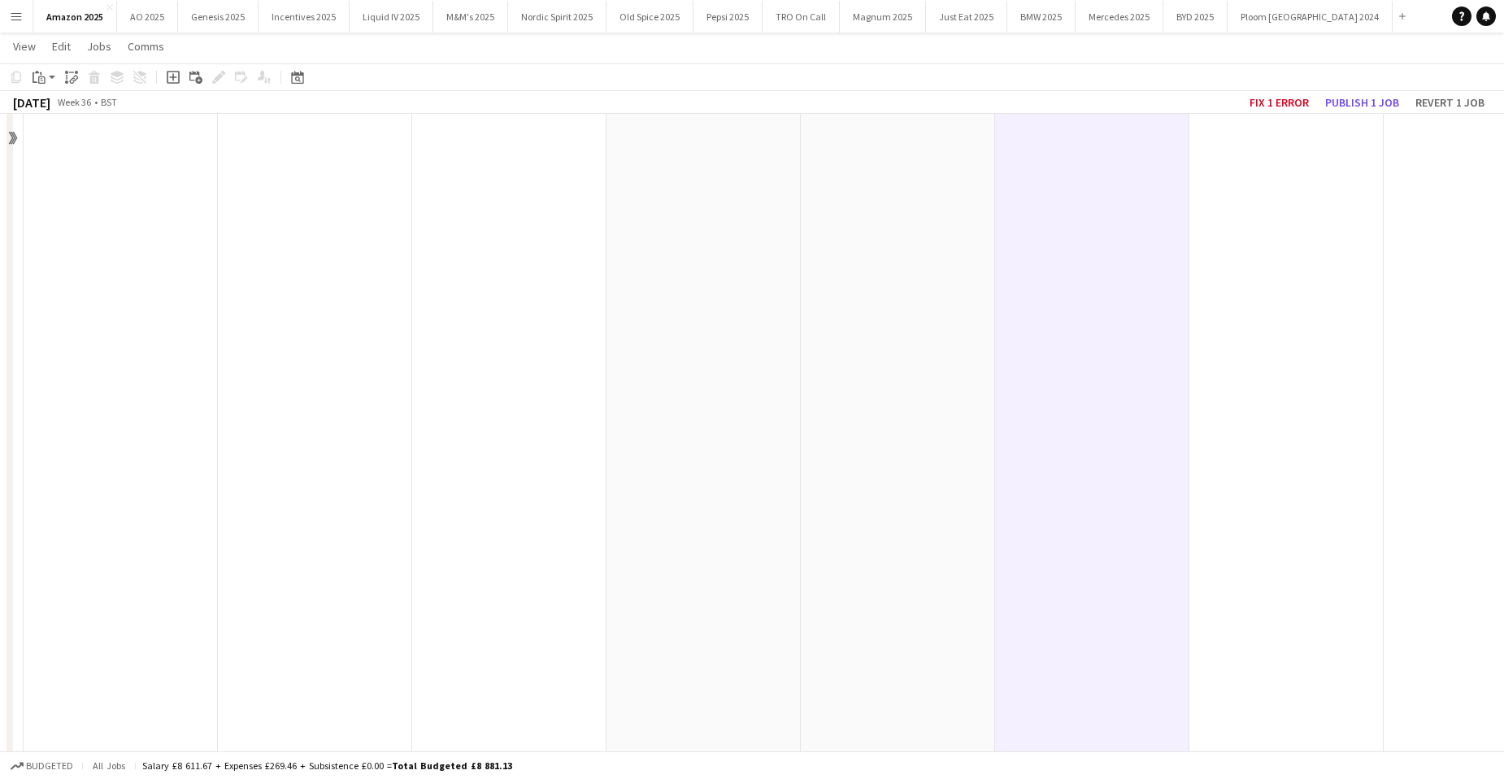
scroll to position [603, 0]
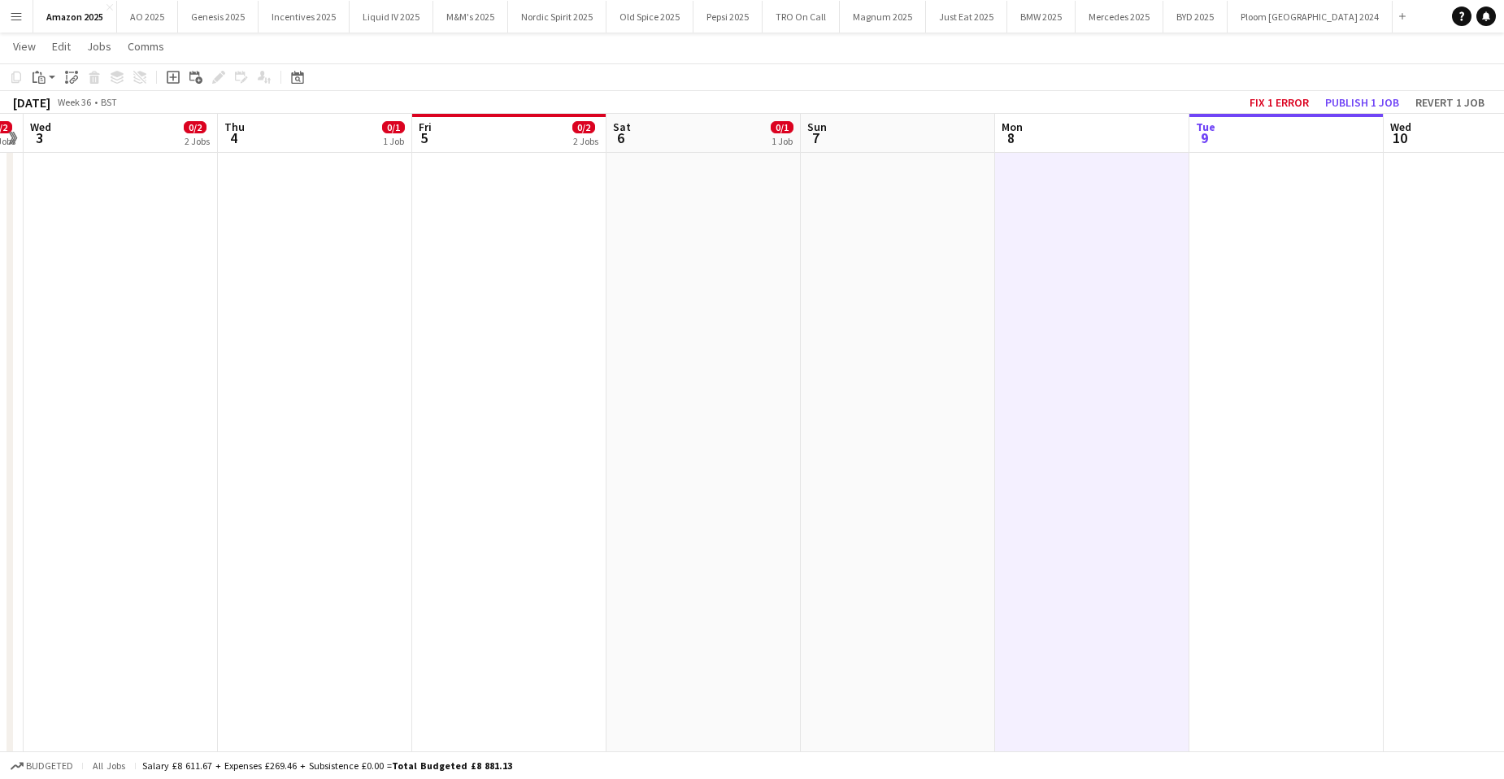
click at [830, 361] on app-date-cell at bounding box center [898, 538] width 194 height 1916
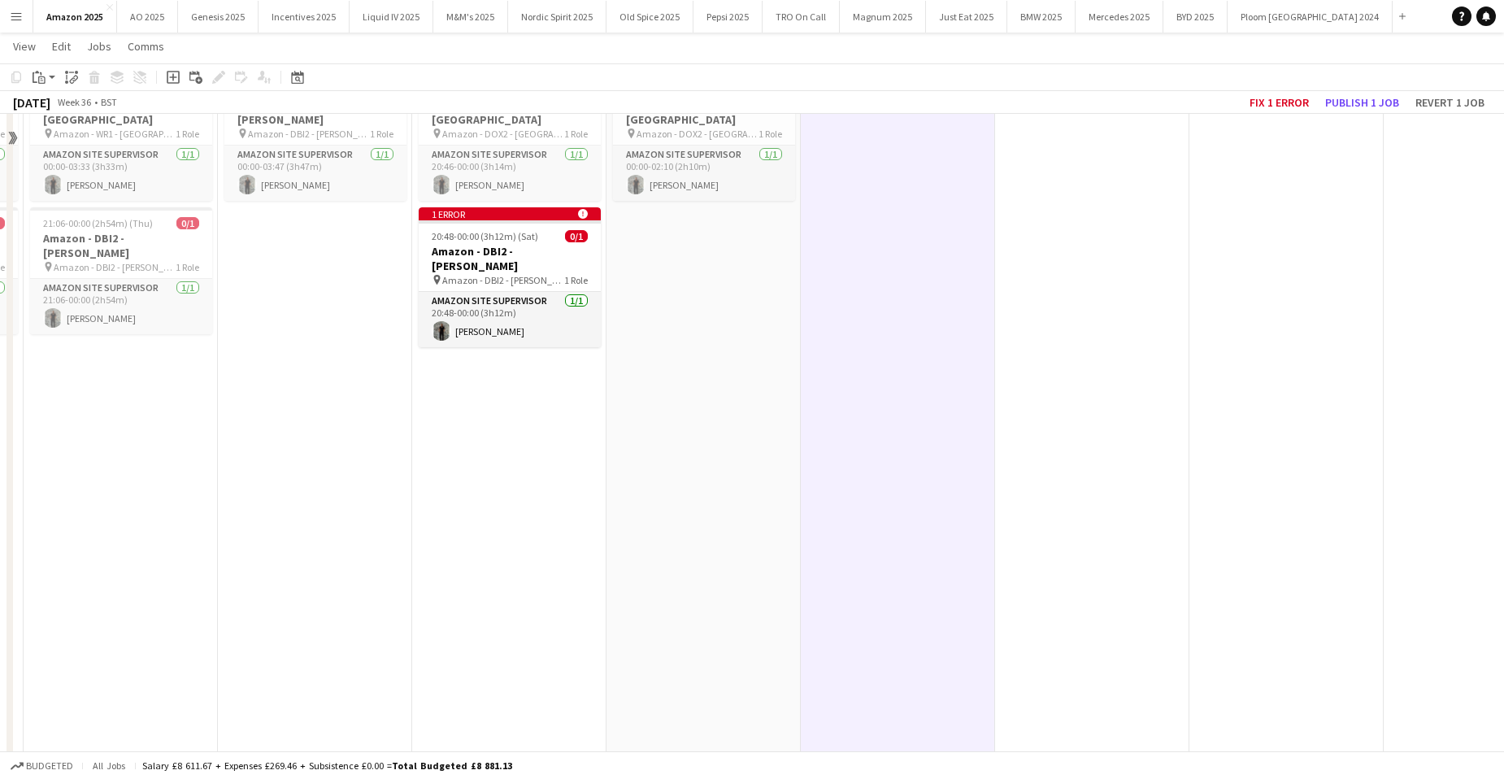
scroll to position [0, 0]
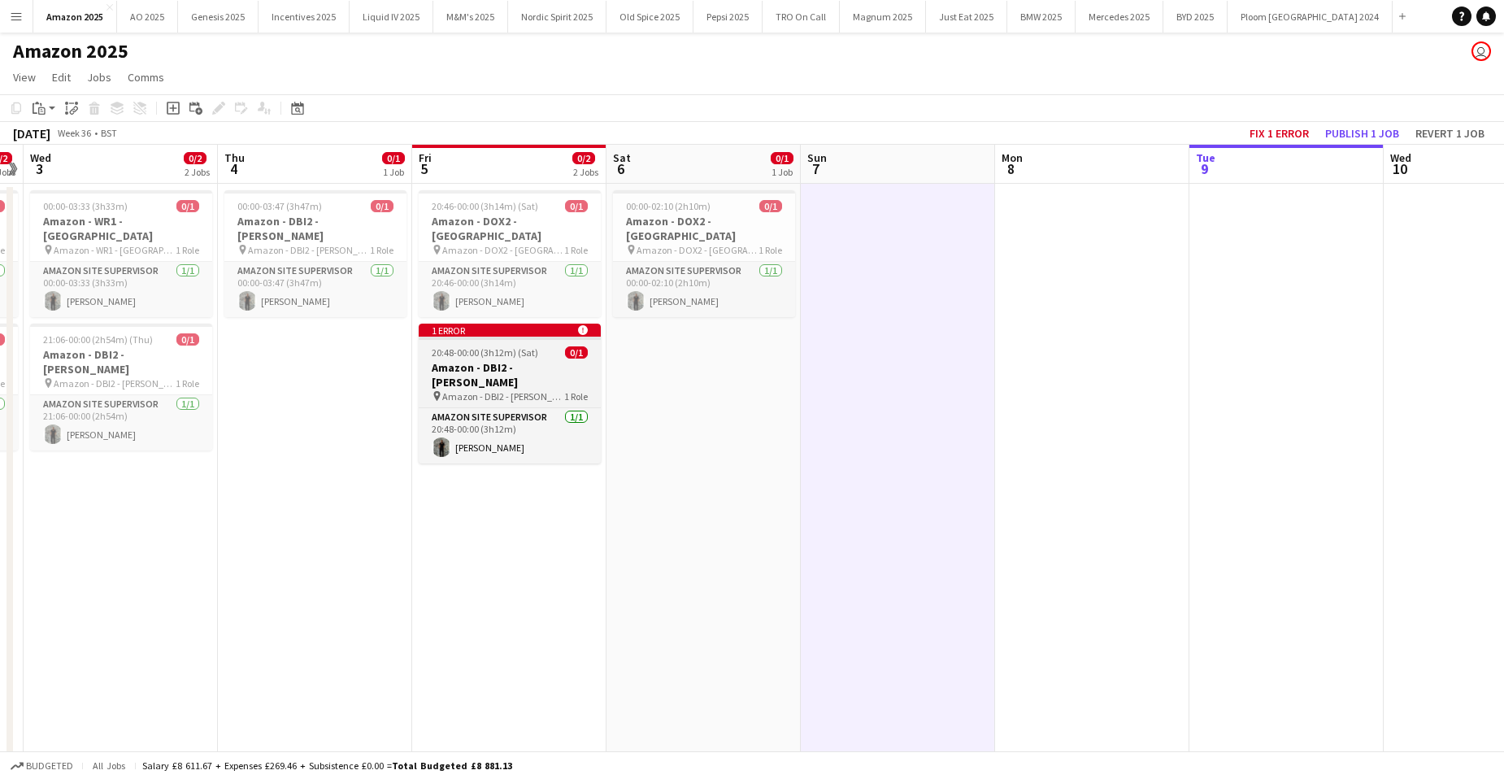
click at [455, 328] on app-job-card "1 error alert-circle 20:48-00:00 (3h12m) (Sat) 0/1 Amazon - DBI2 - Tyesley pin …" at bounding box center [510, 394] width 182 height 140
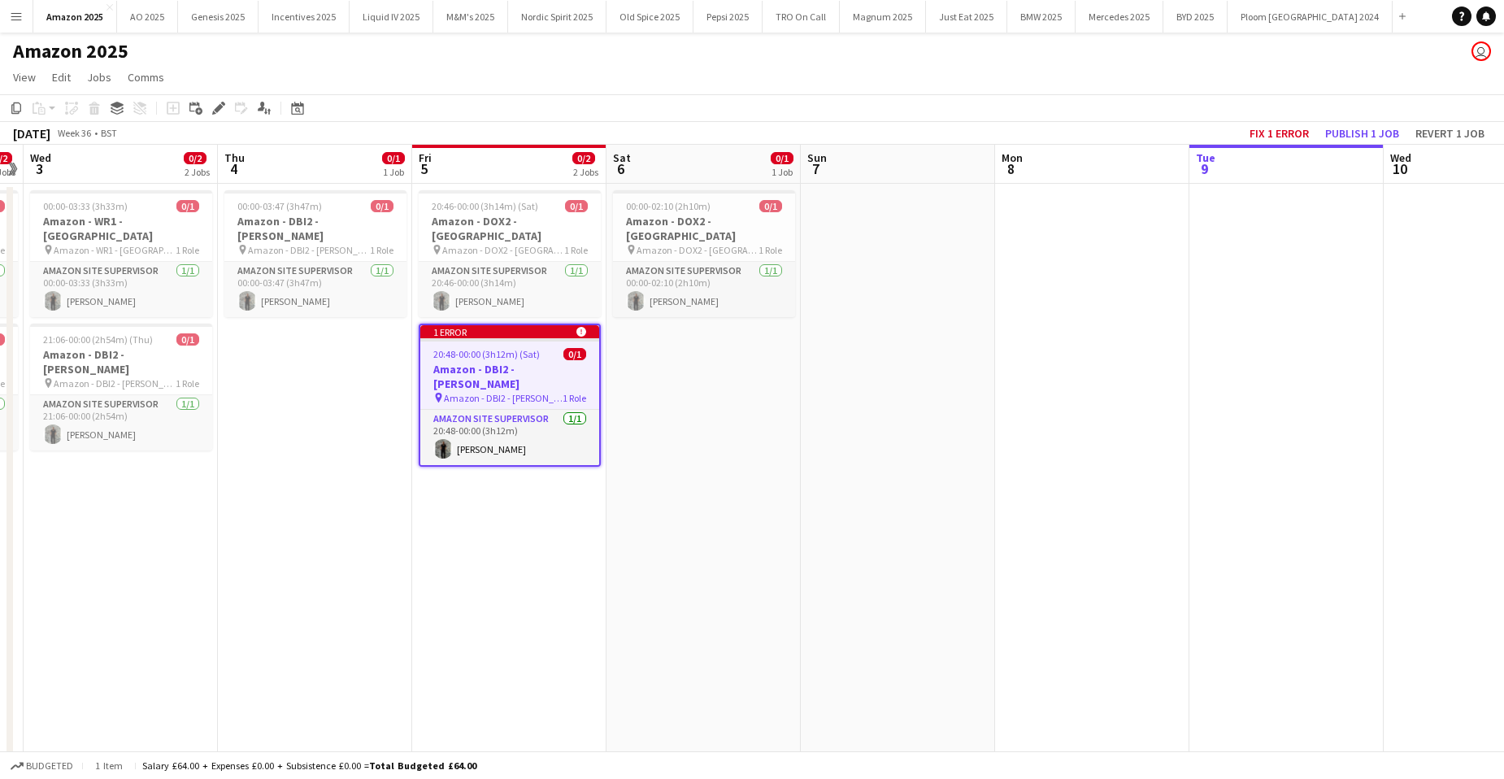
drag, startPoint x: 283, startPoint y: 215, endPoint x: 146, endPoint y: 107, distance: 174.2
click at [283, 215] on h3 "Amazon - DBI2 - [PERSON_NAME]" at bounding box center [315, 228] width 182 height 29
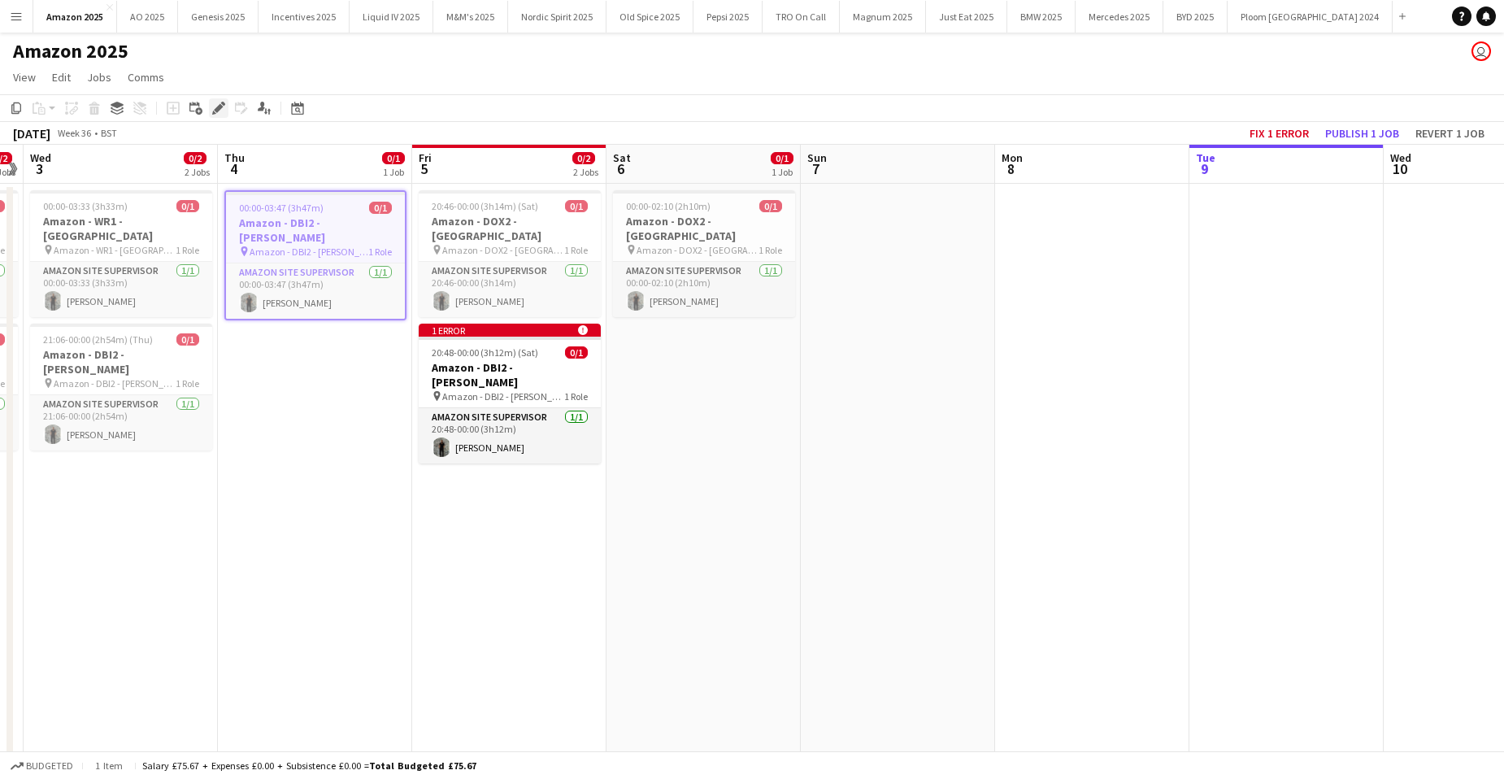
click at [224, 110] on icon "Edit" at bounding box center [218, 108] width 13 height 13
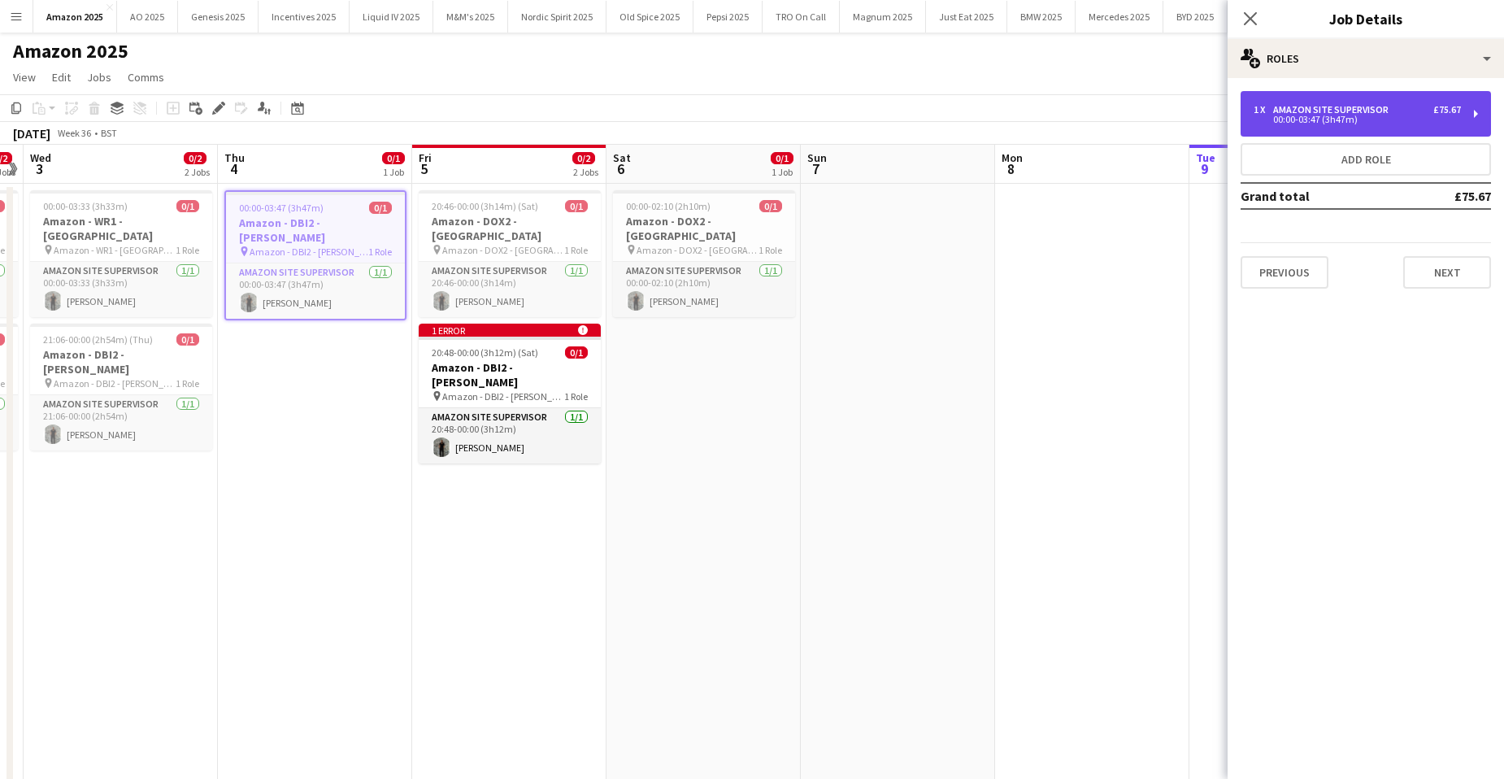
click at [1366, 116] on div "00:00-03:47 (3h47m)" at bounding box center [1357, 119] width 207 height 8
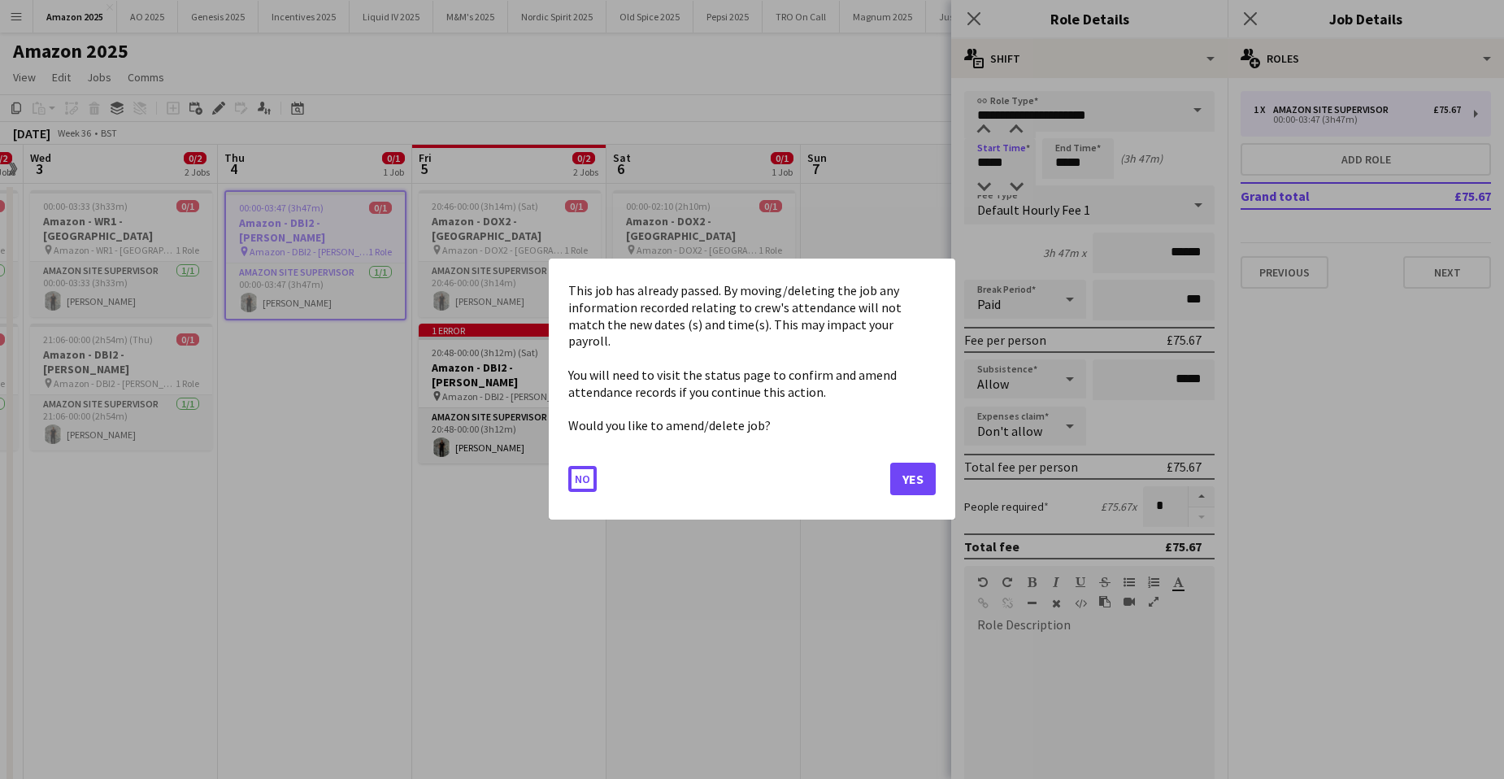
click at [915, 467] on button "Yes" at bounding box center [913, 479] width 46 height 33
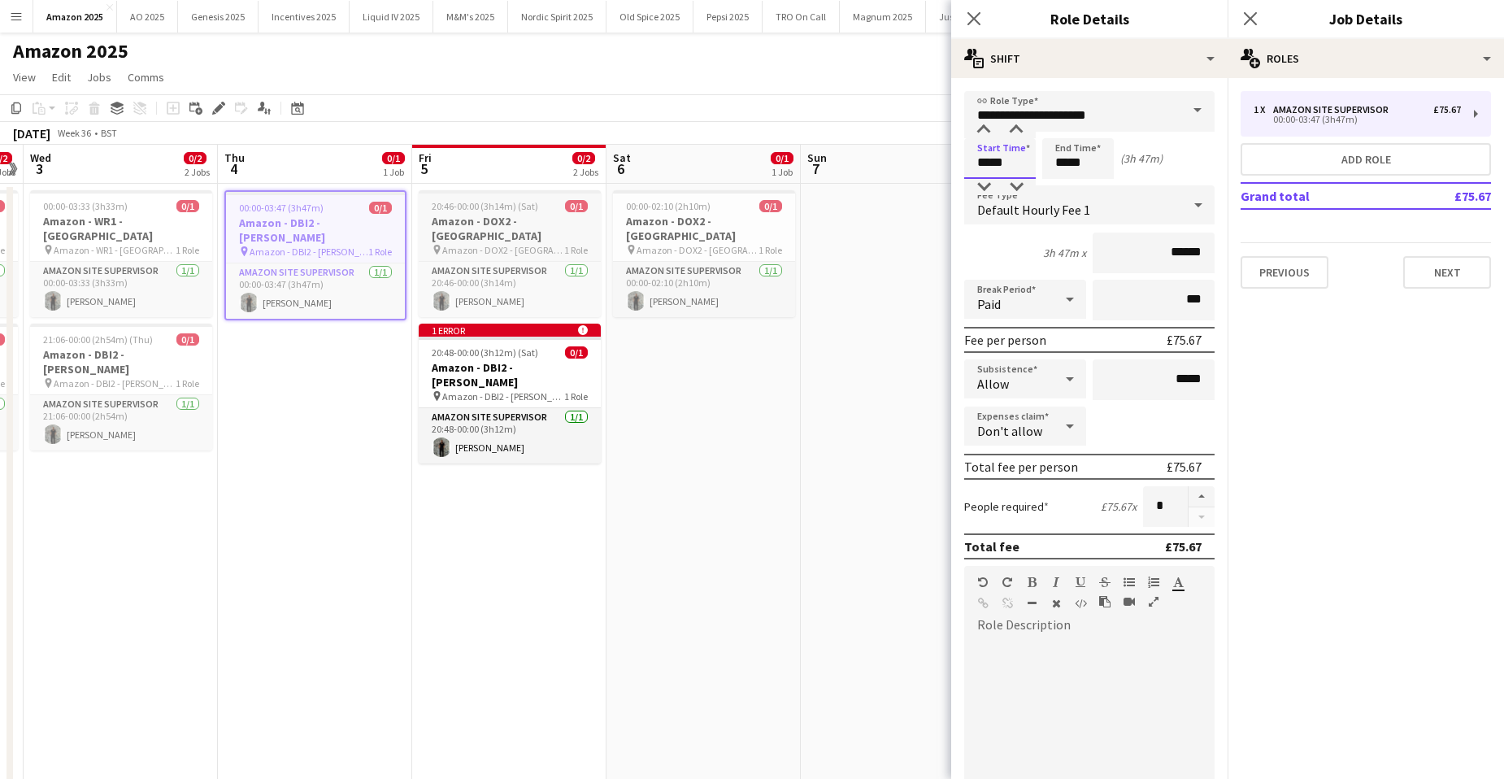
drag, startPoint x: 1015, startPoint y: 164, endPoint x: 600, endPoint y: 216, distance: 417.9
type input "*****"
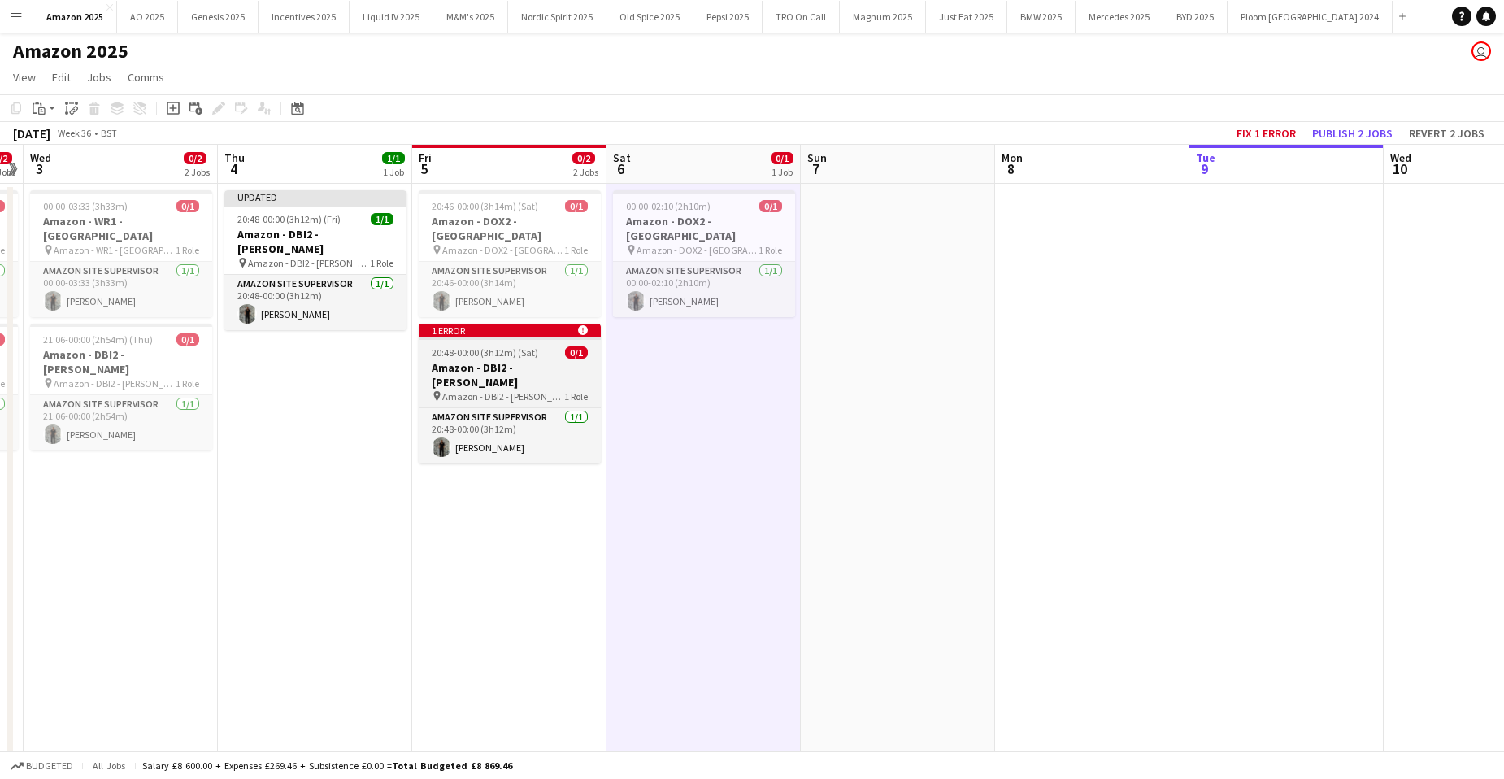
click at [457, 327] on app-job-card "1 error alert-circle 20:48-00:00 (3h12m) (Sat) 0/1 Amazon - DBI2 - Tyesley pin …" at bounding box center [510, 394] width 182 height 140
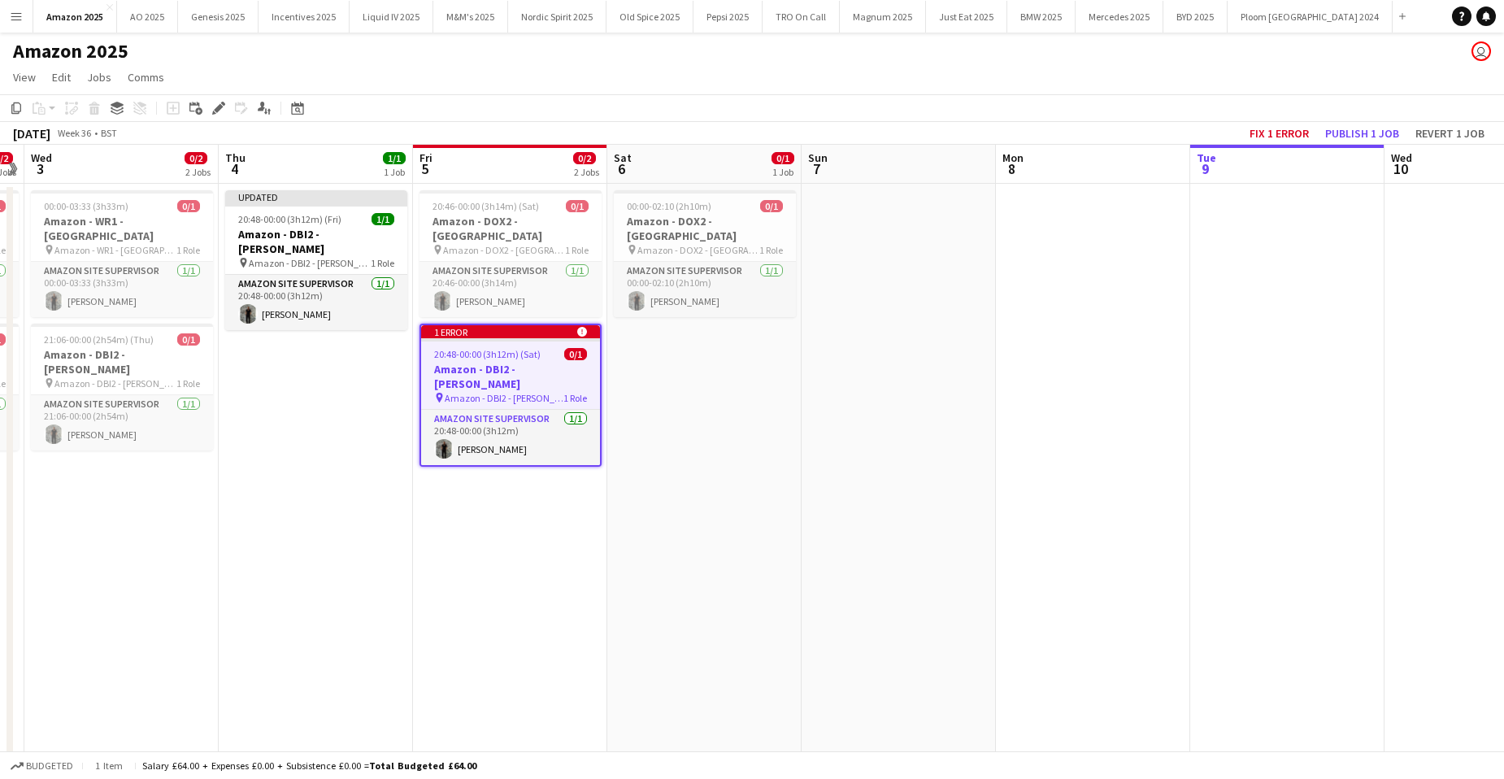
drag, startPoint x: 223, startPoint y: 108, endPoint x: 459, endPoint y: 103, distance: 236.7
click at [223, 108] on icon "Edit" at bounding box center [218, 108] width 13 height 13
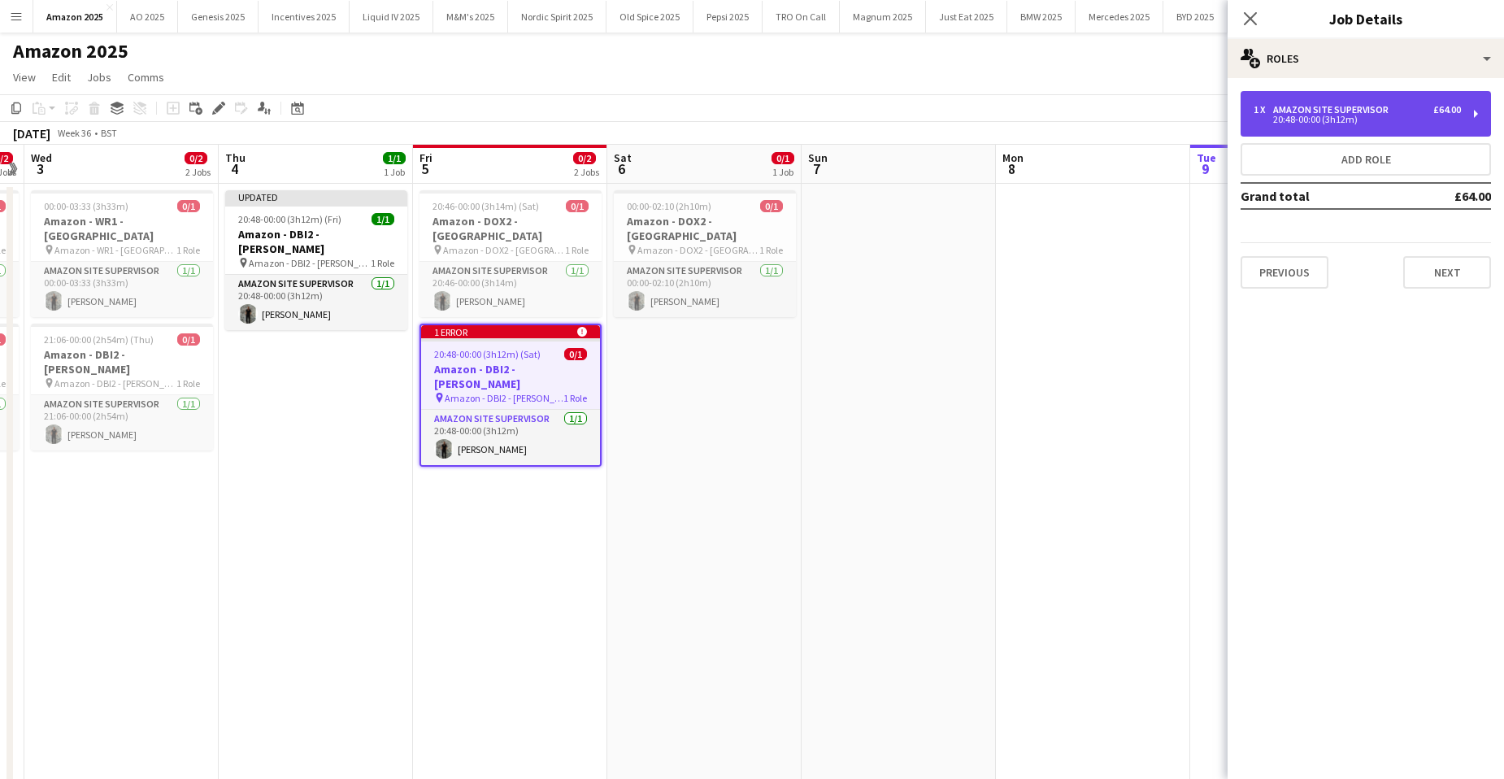
click at [1348, 111] on div "Amazon Site Supervisor" at bounding box center [1334, 109] width 122 height 11
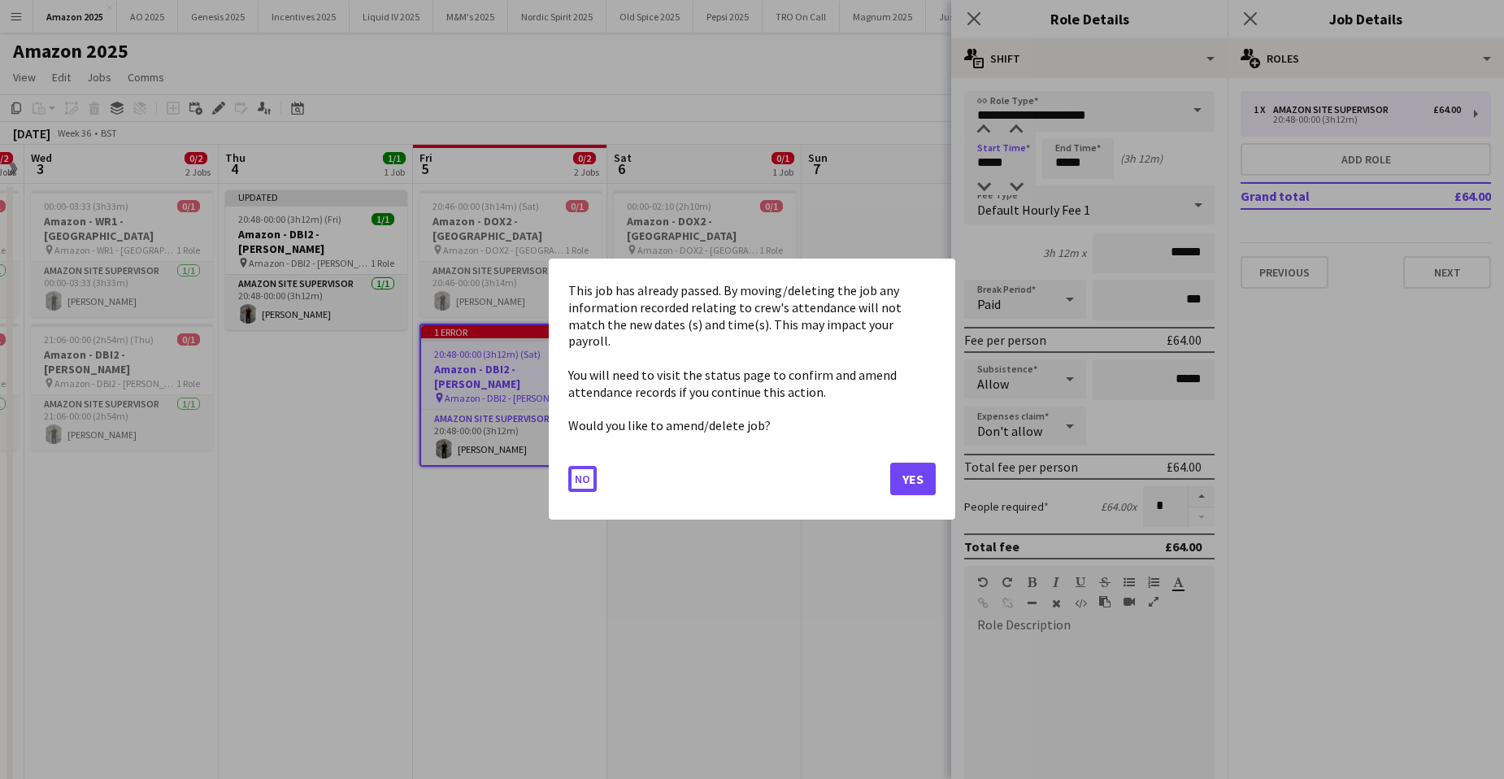
drag, startPoint x: 1016, startPoint y: 159, endPoint x: 527, endPoint y: 192, distance: 489.8
click at [933, 468] on button "Yes" at bounding box center [913, 479] width 46 height 33
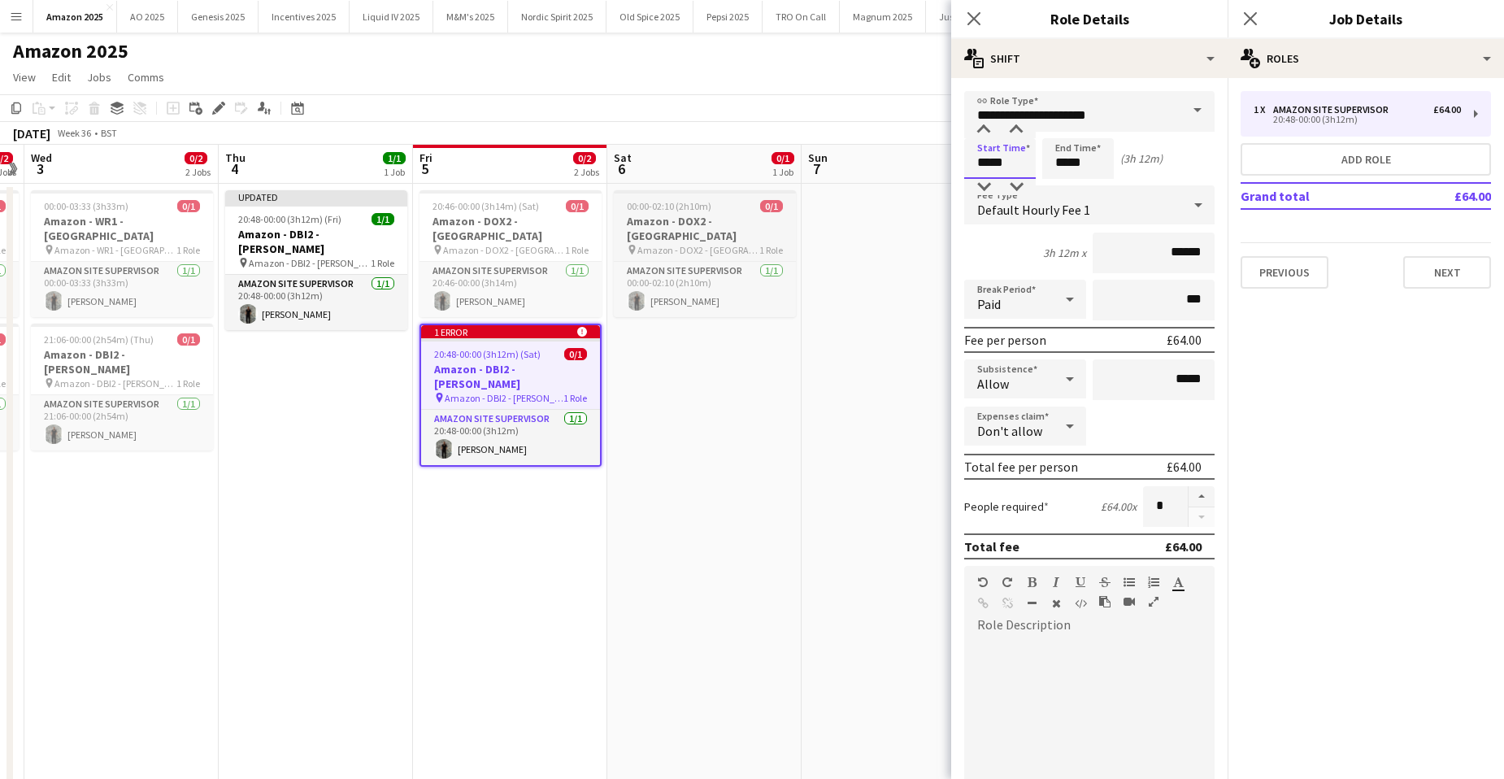
drag, startPoint x: 1013, startPoint y: 162, endPoint x: 634, endPoint y: 197, distance: 380.5
type input "*****"
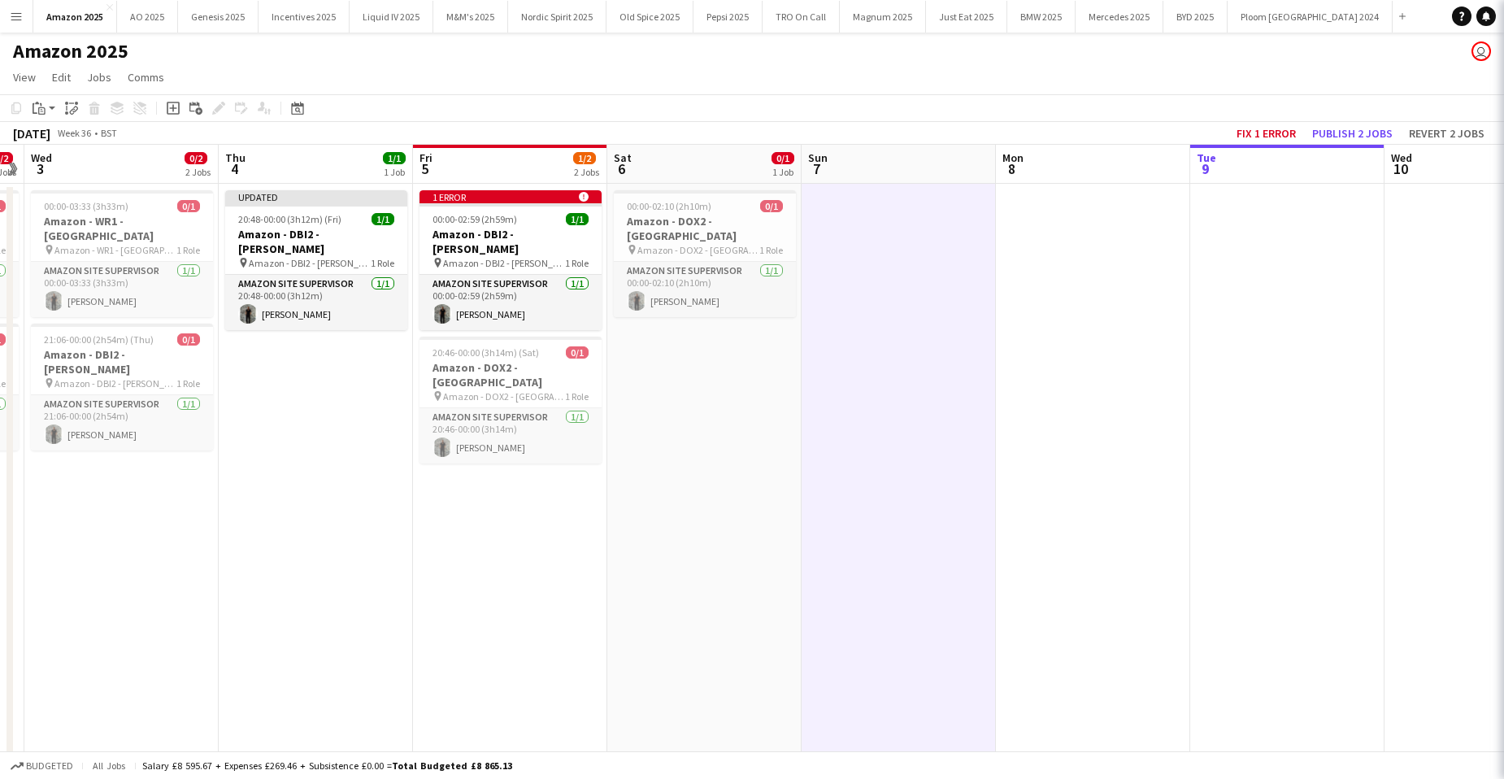
scroll to position [0, 558]
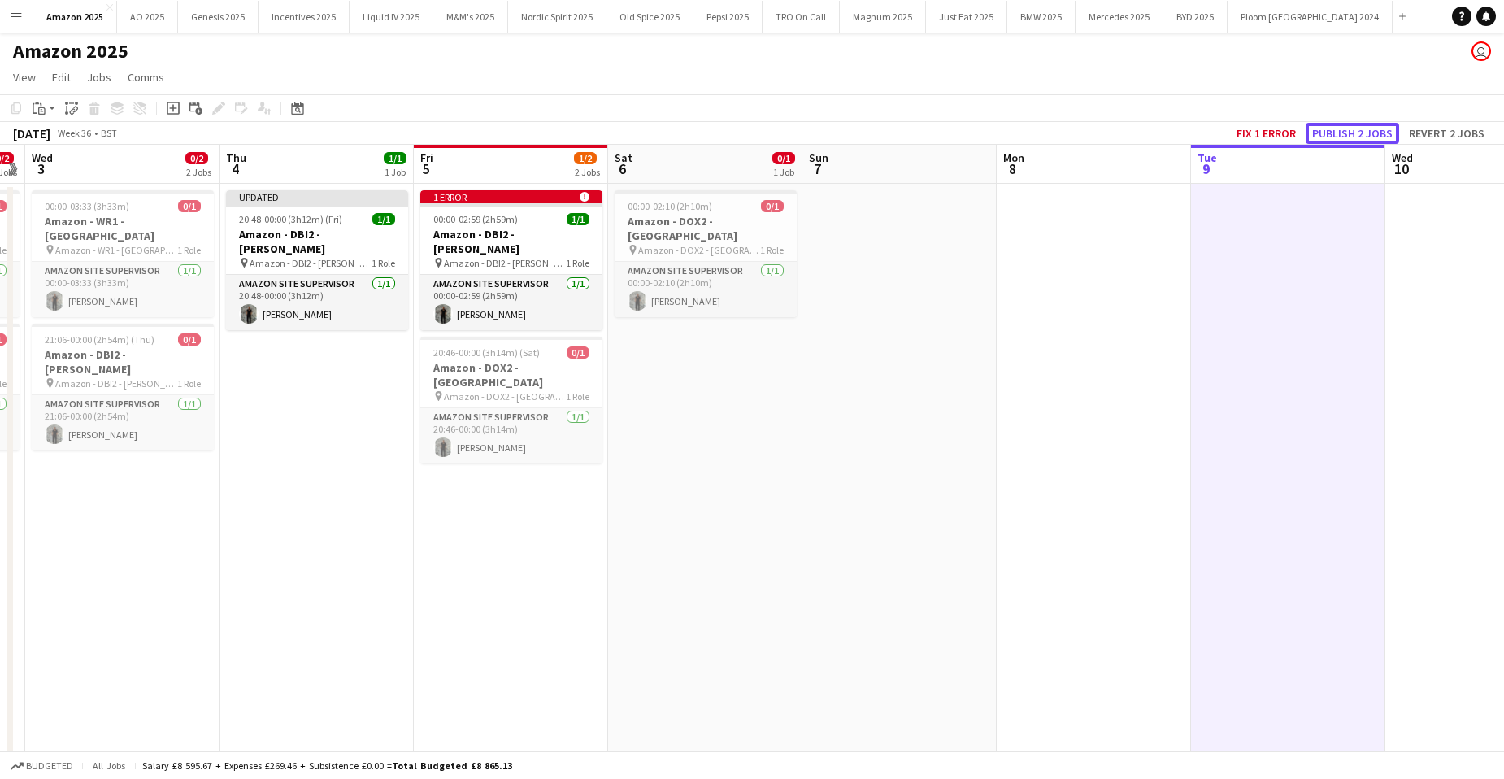
click at [1352, 125] on button "Publish 2 jobs" at bounding box center [1353, 133] width 94 height 21
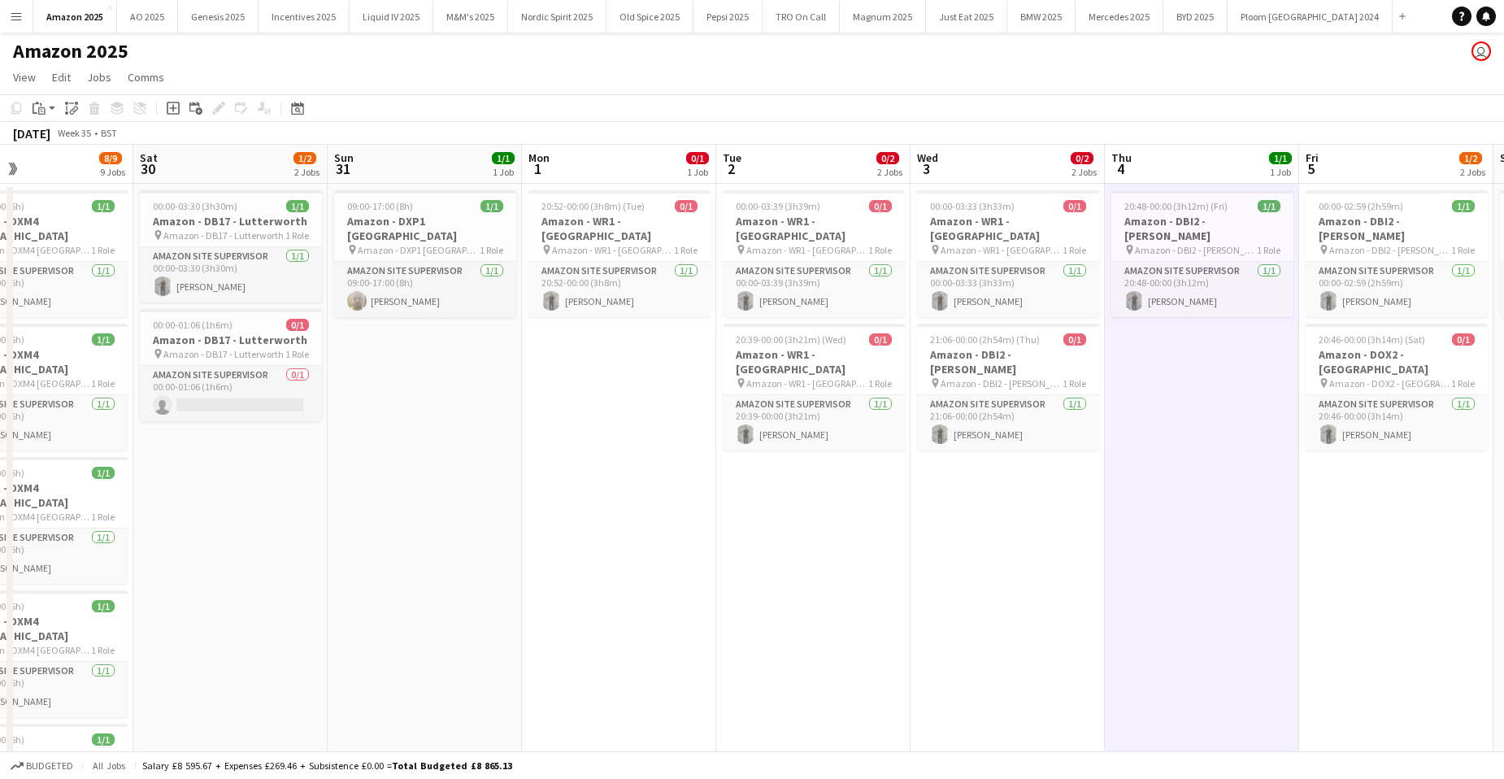
scroll to position [0, 424]
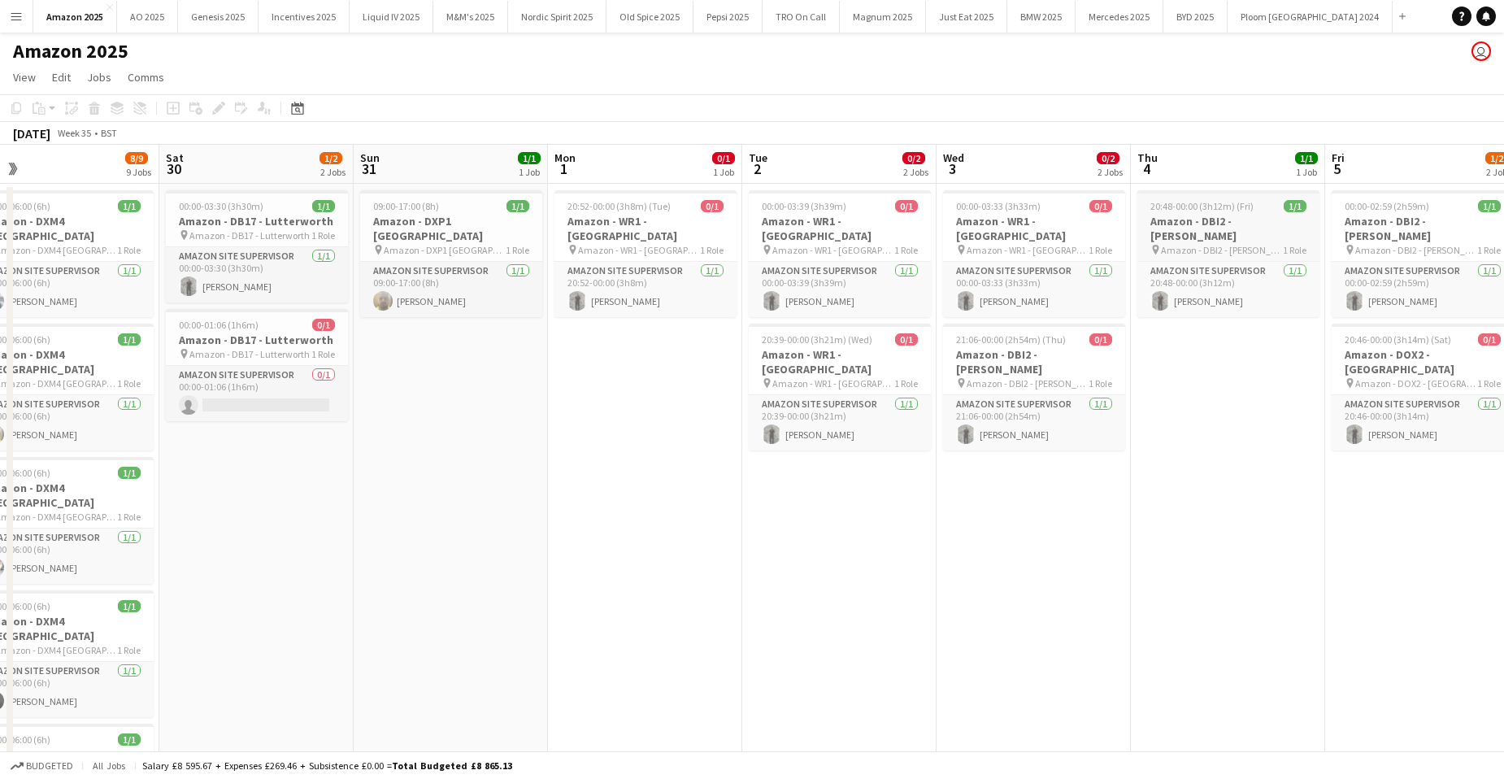
click at [1189, 244] on span "Amazon - DBI2 - [PERSON_NAME]" at bounding box center [1222, 250] width 122 height 12
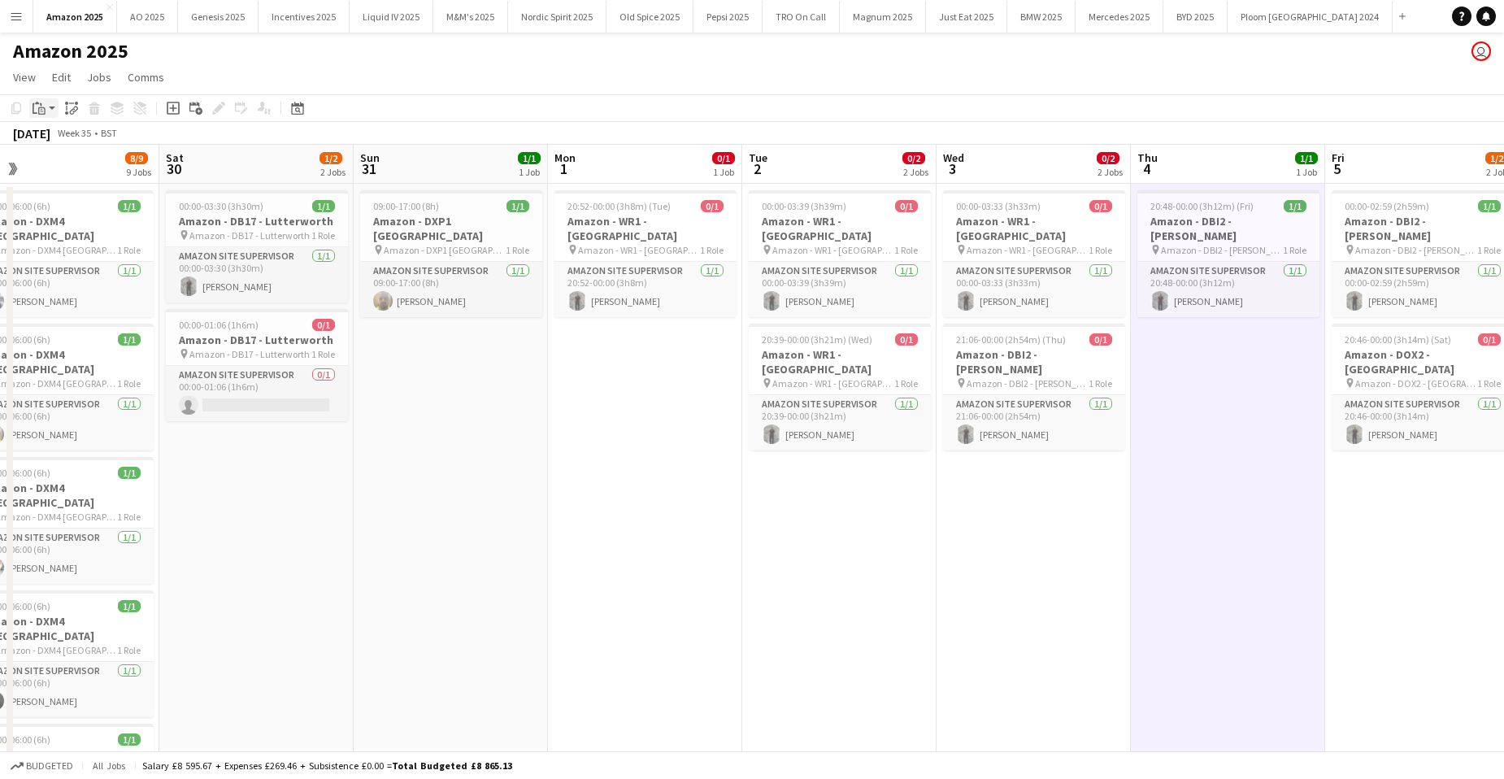
click at [41, 108] on icon at bounding box center [41, 110] width 7 height 7
click at [76, 172] on link "Paste with crew Ctrl+Shift+V" at bounding box center [119, 166] width 153 height 15
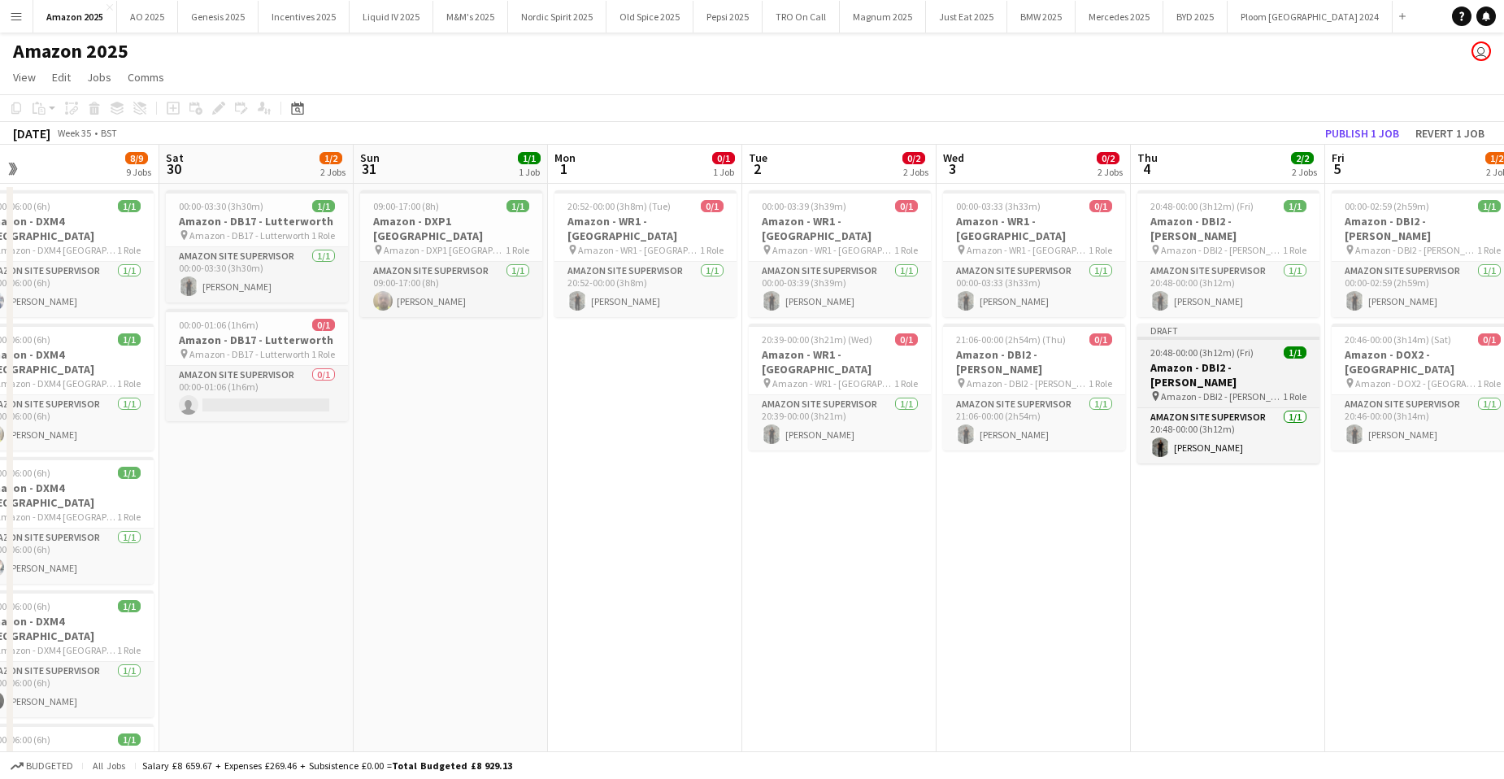
click at [1268, 360] on h3 "Amazon - DBI2 - [PERSON_NAME]" at bounding box center [1229, 374] width 182 height 29
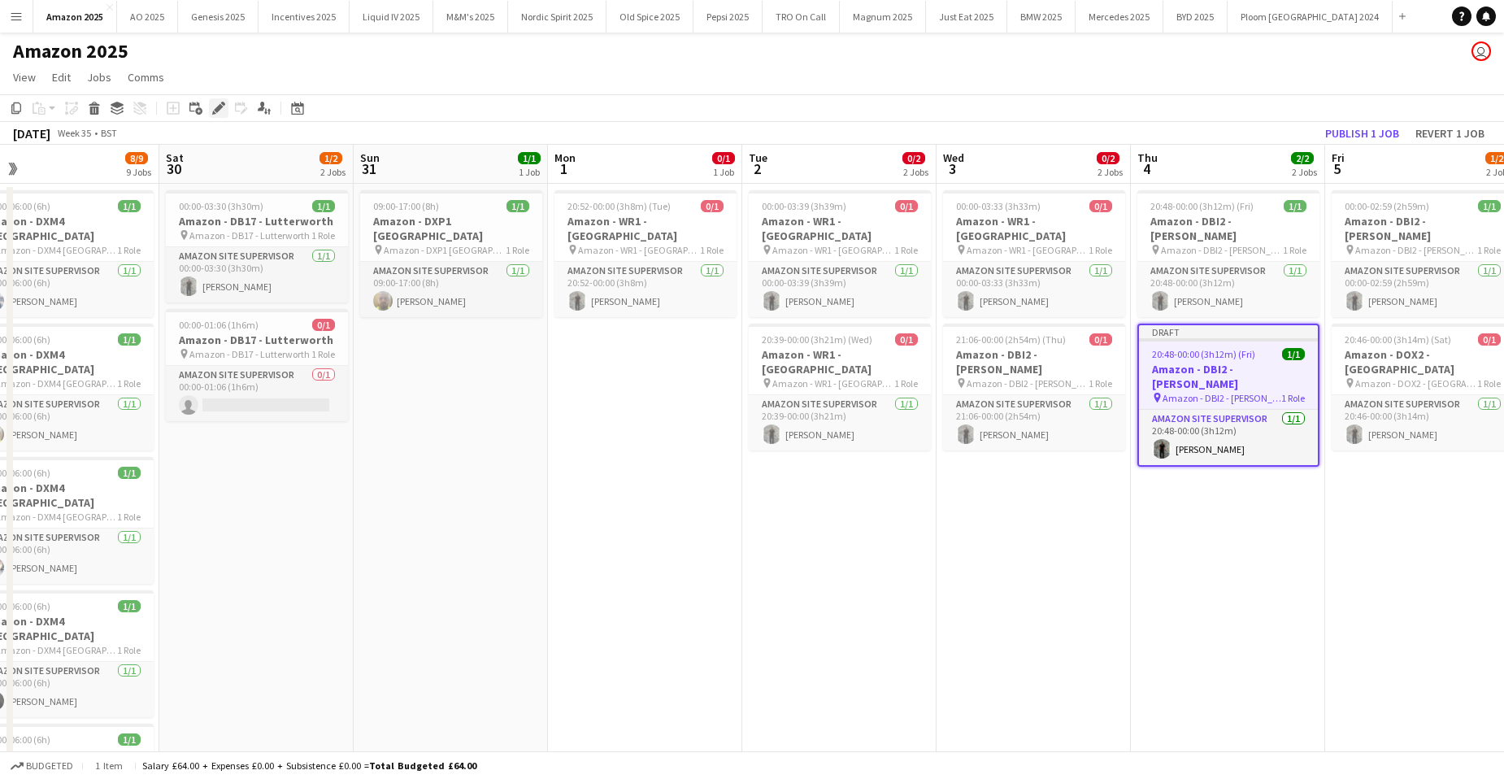
click at [215, 103] on icon "Edit" at bounding box center [218, 108] width 13 height 13
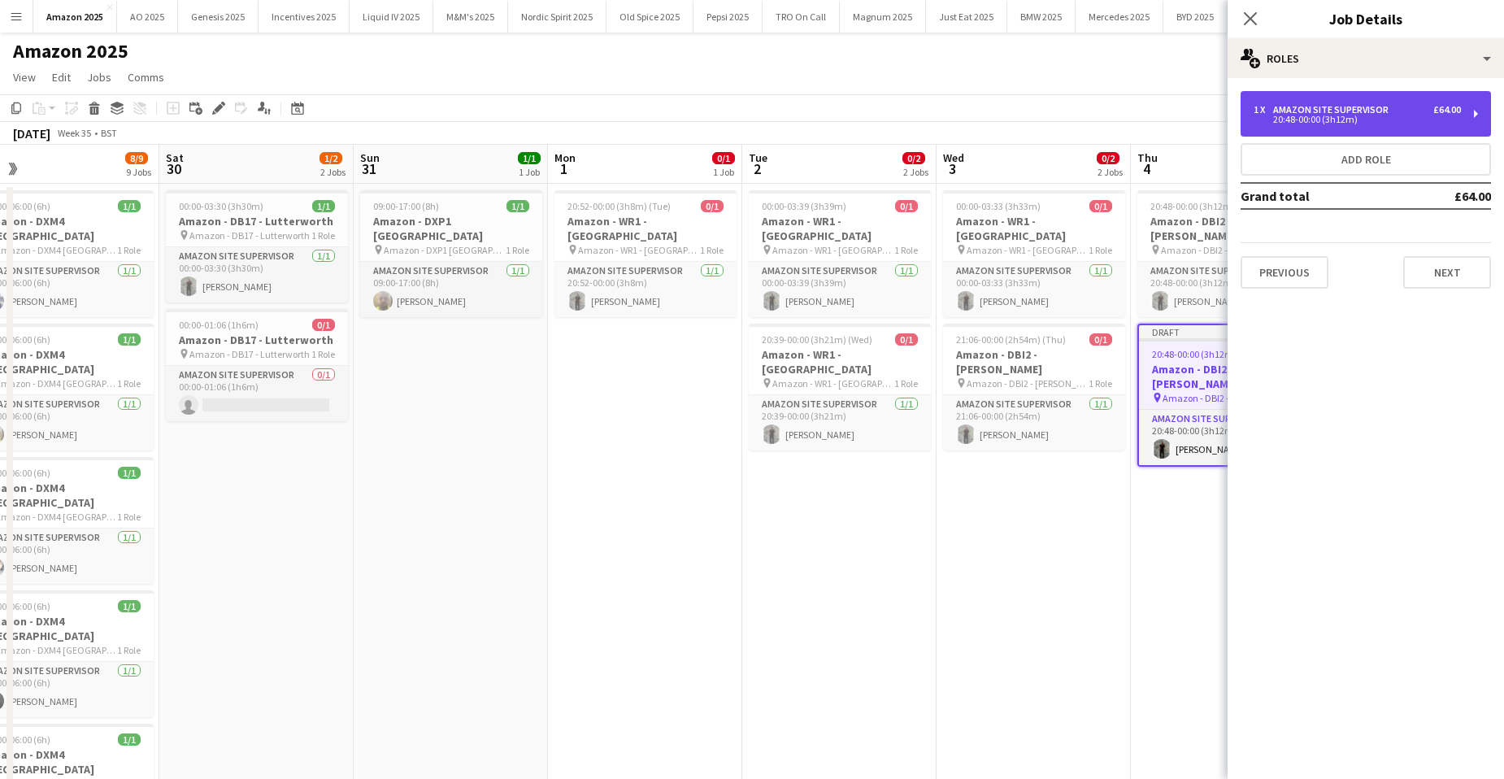
click at [1388, 99] on div "1 x Amazon Site Supervisor £64.00 20:48-00:00 (3h12m)" at bounding box center [1366, 114] width 250 height 46
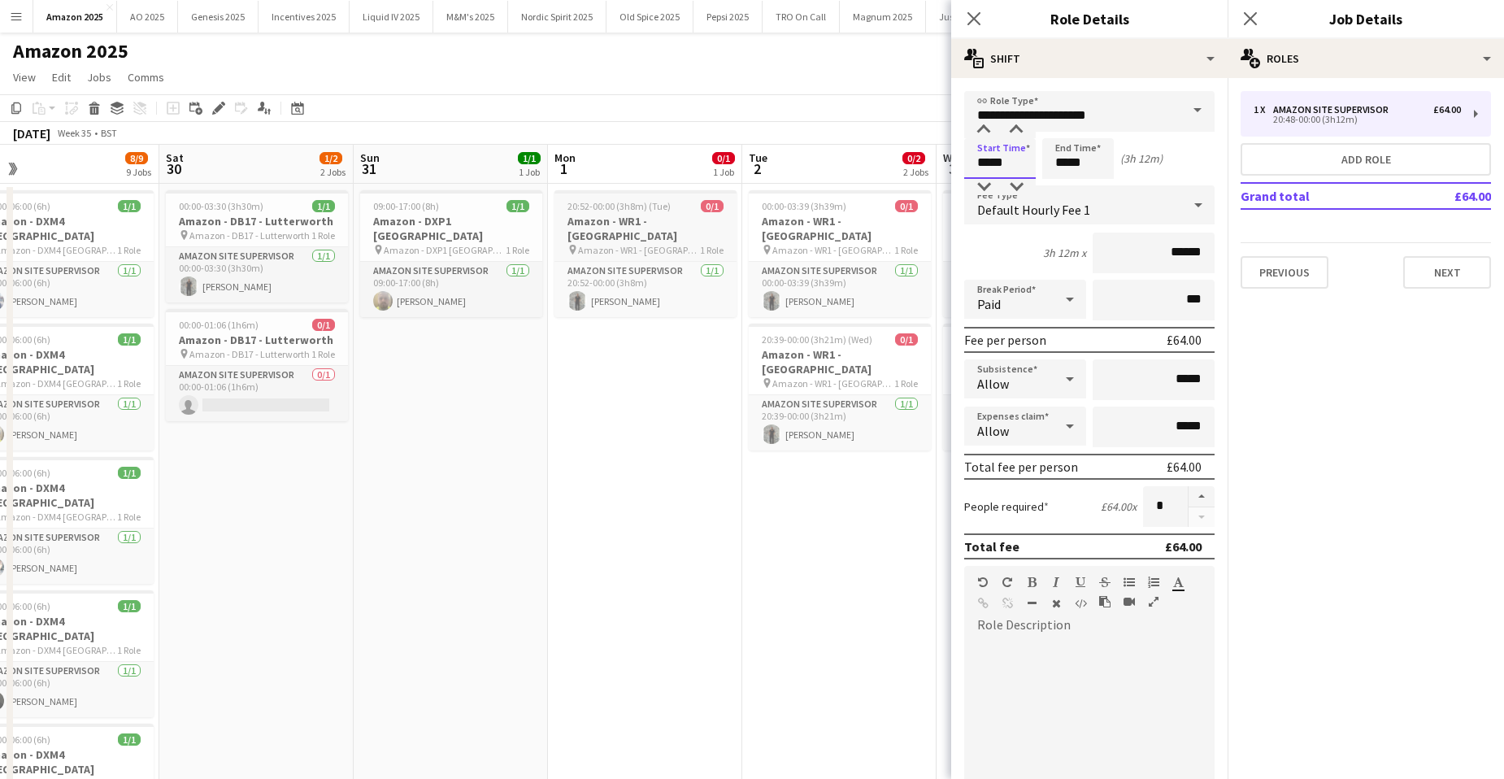
drag, startPoint x: 1014, startPoint y: 170, endPoint x: 568, endPoint y: 210, distance: 447.4
type input "*****"
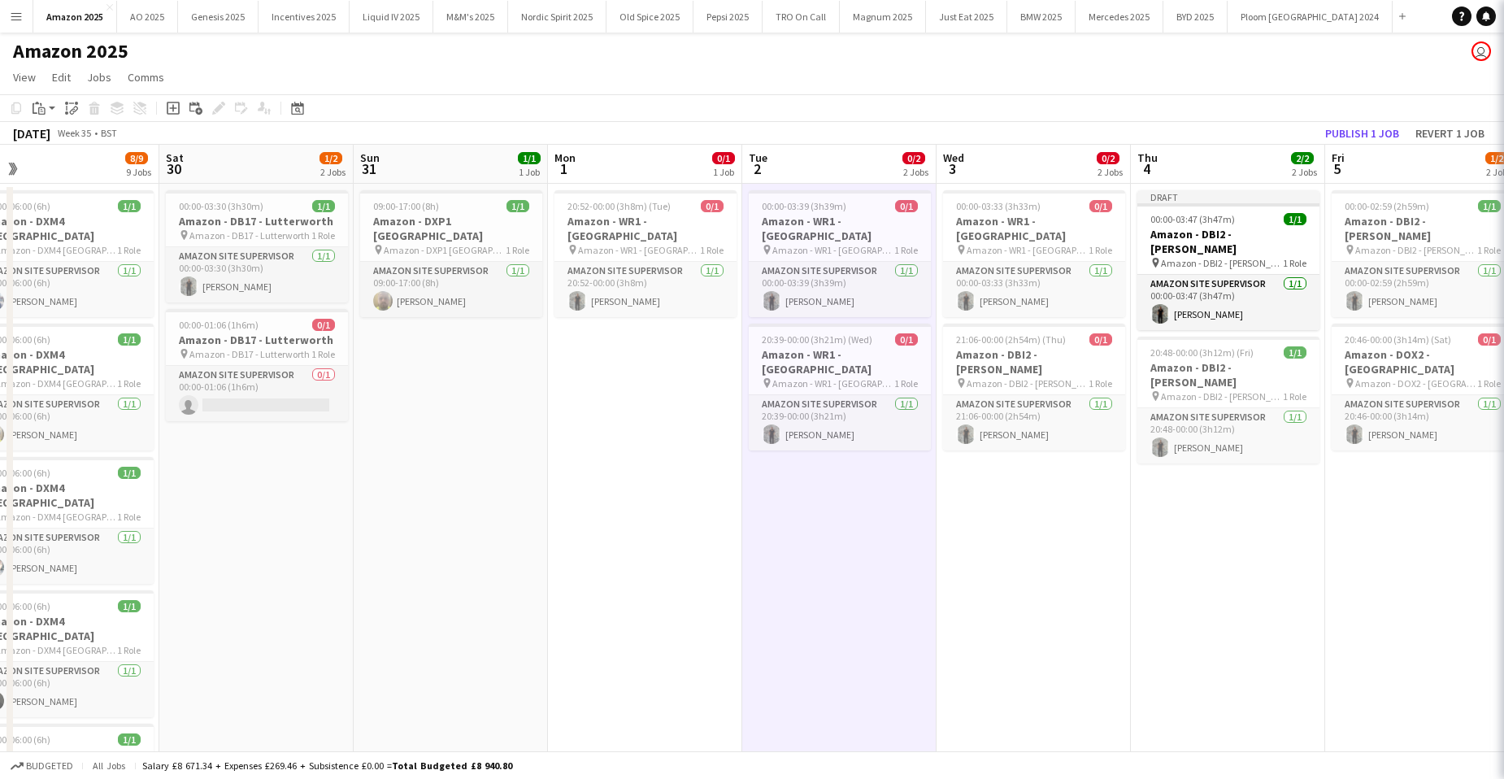
scroll to position [0, 423]
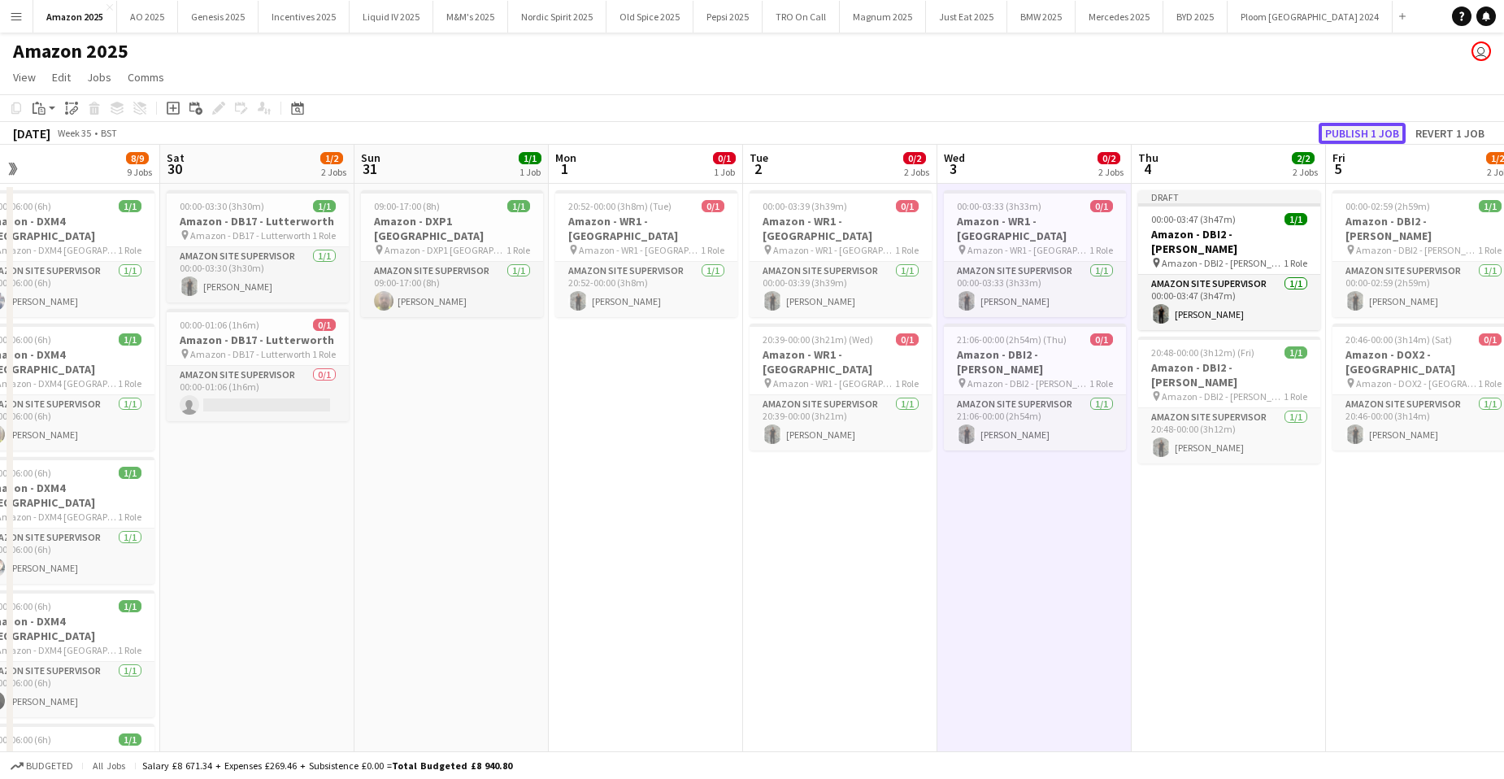
click at [1343, 132] on button "Publish 1 job" at bounding box center [1362, 133] width 87 height 21
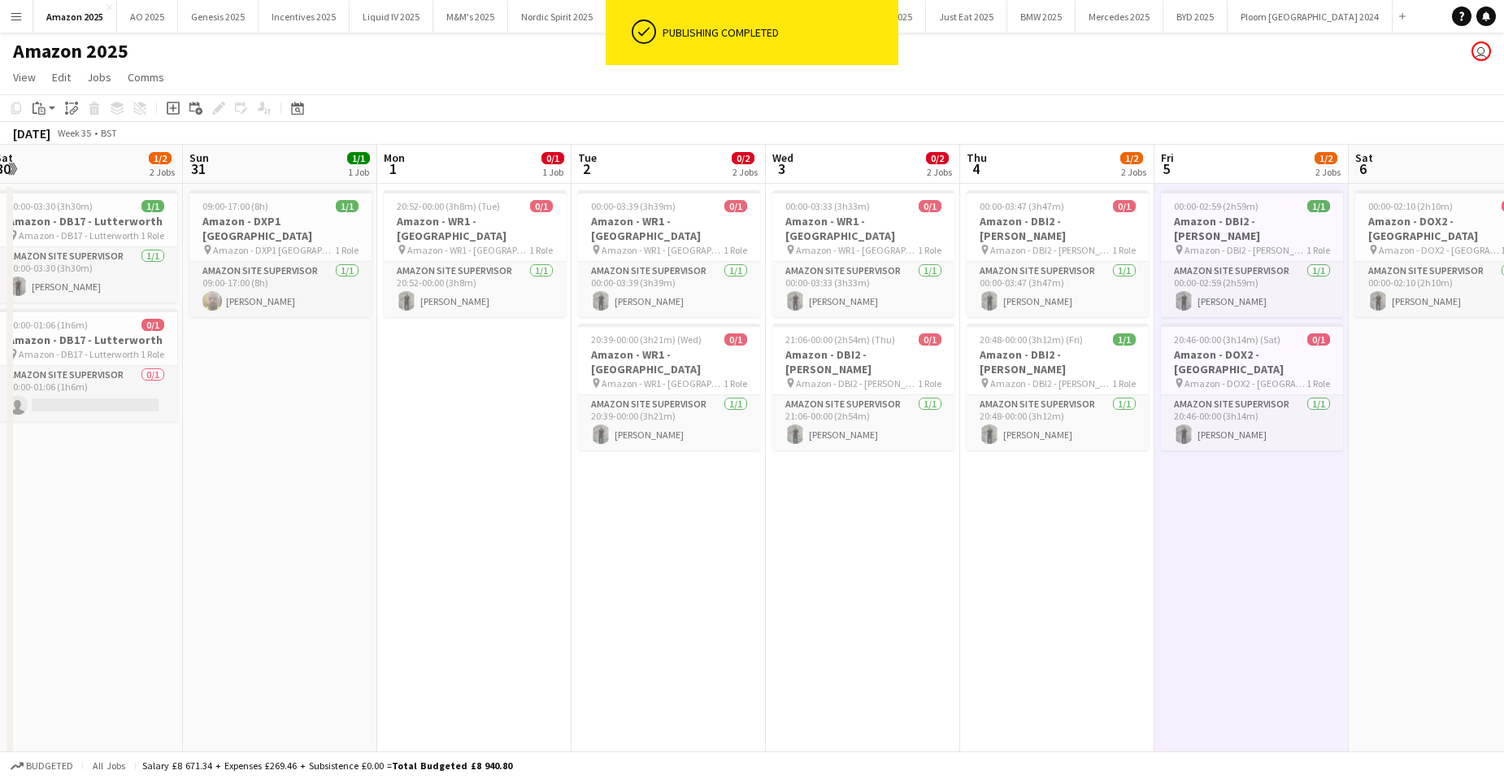
scroll to position [0, 650]
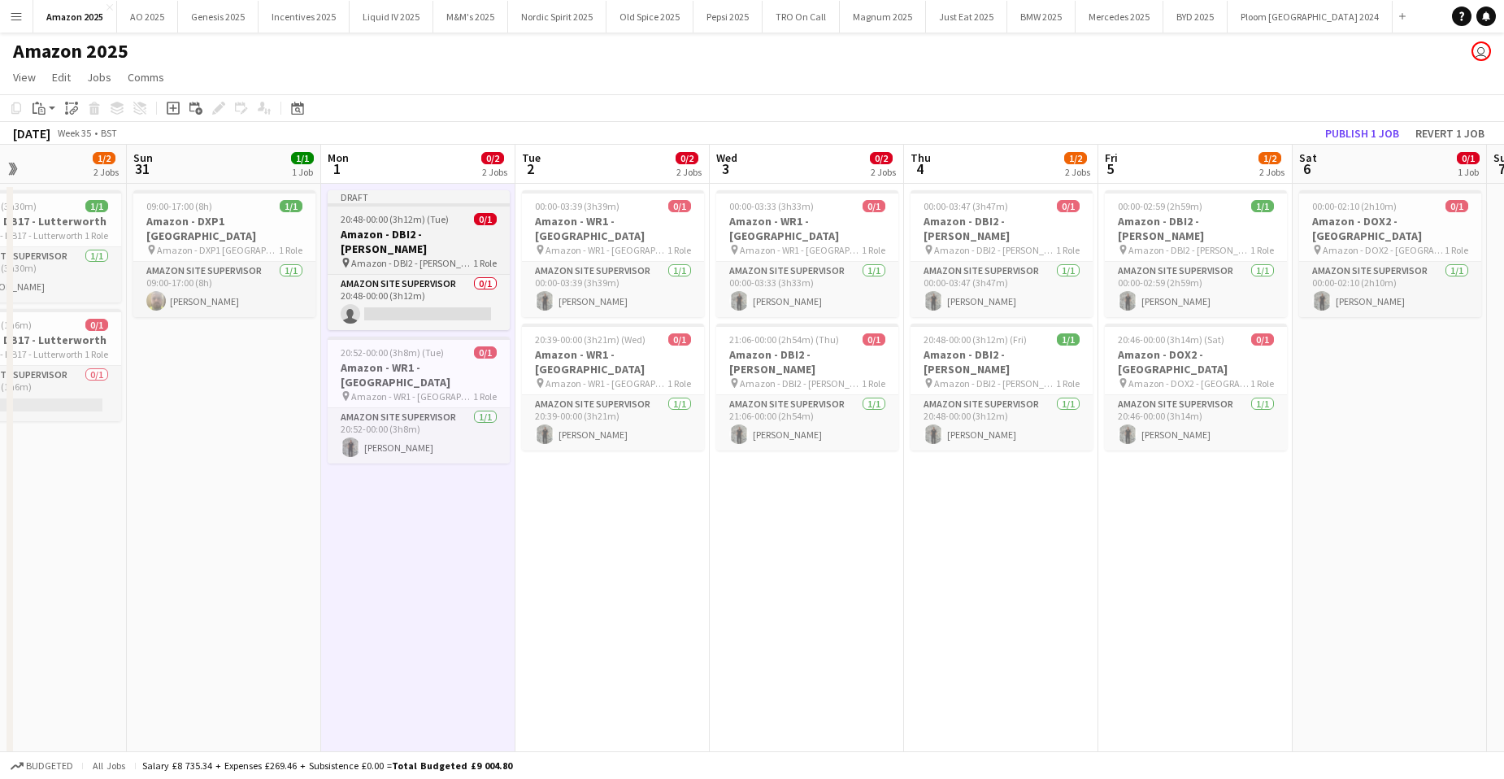
click at [378, 226] on app-job-card "Draft 20:48-00:00 (3h12m) (Tue) 0/1 Amazon - DBI2 - Tyesley pin Amazon - DBI2 -…" at bounding box center [419, 260] width 182 height 140
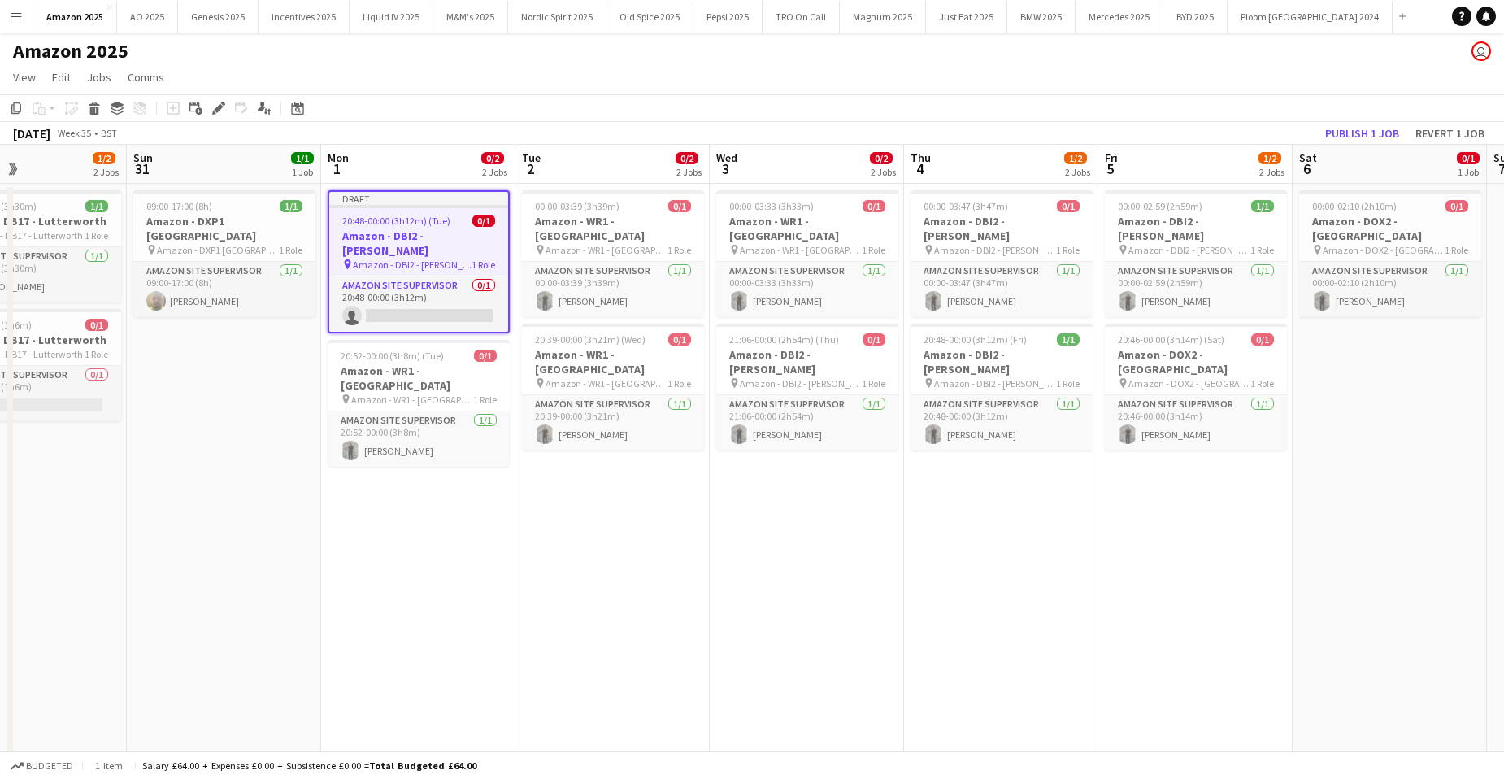
drag, startPoint x: 223, startPoint y: 105, endPoint x: 309, endPoint y: 132, distance: 90.3
click at [268, 122] on div "Copy Paste Paste Ctrl+V Paste with crew Ctrl+Shift+V Paste linked Job Delete Gr…" at bounding box center [752, 119] width 1504 height 50
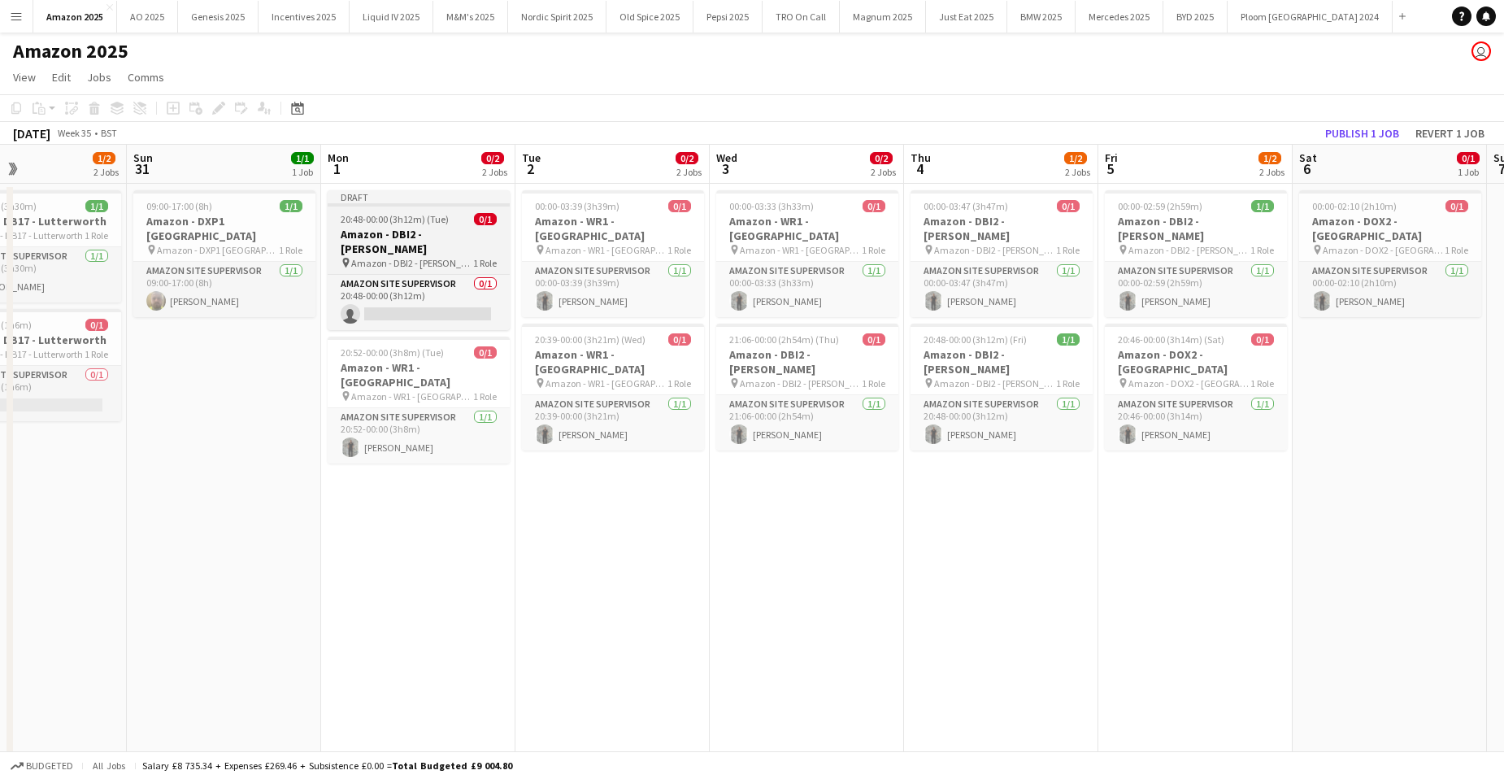
click at [422, 214] on span "20:48-00:00 (3h12m) (Tue)" at bounding box center [395, 219] width 108 height 12
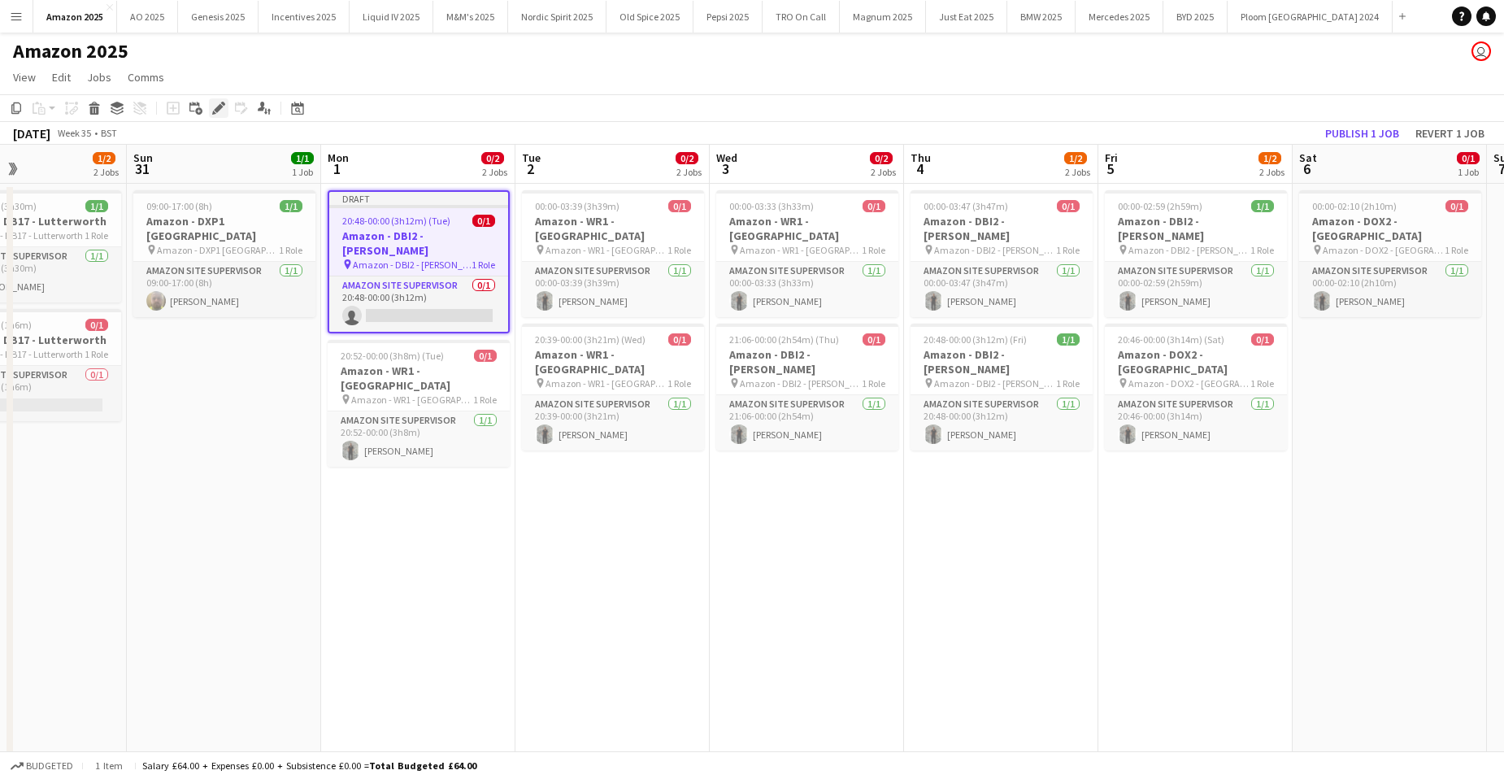
click at [220, 107] on icon at bounding box center [218, 108] width 9 height 9
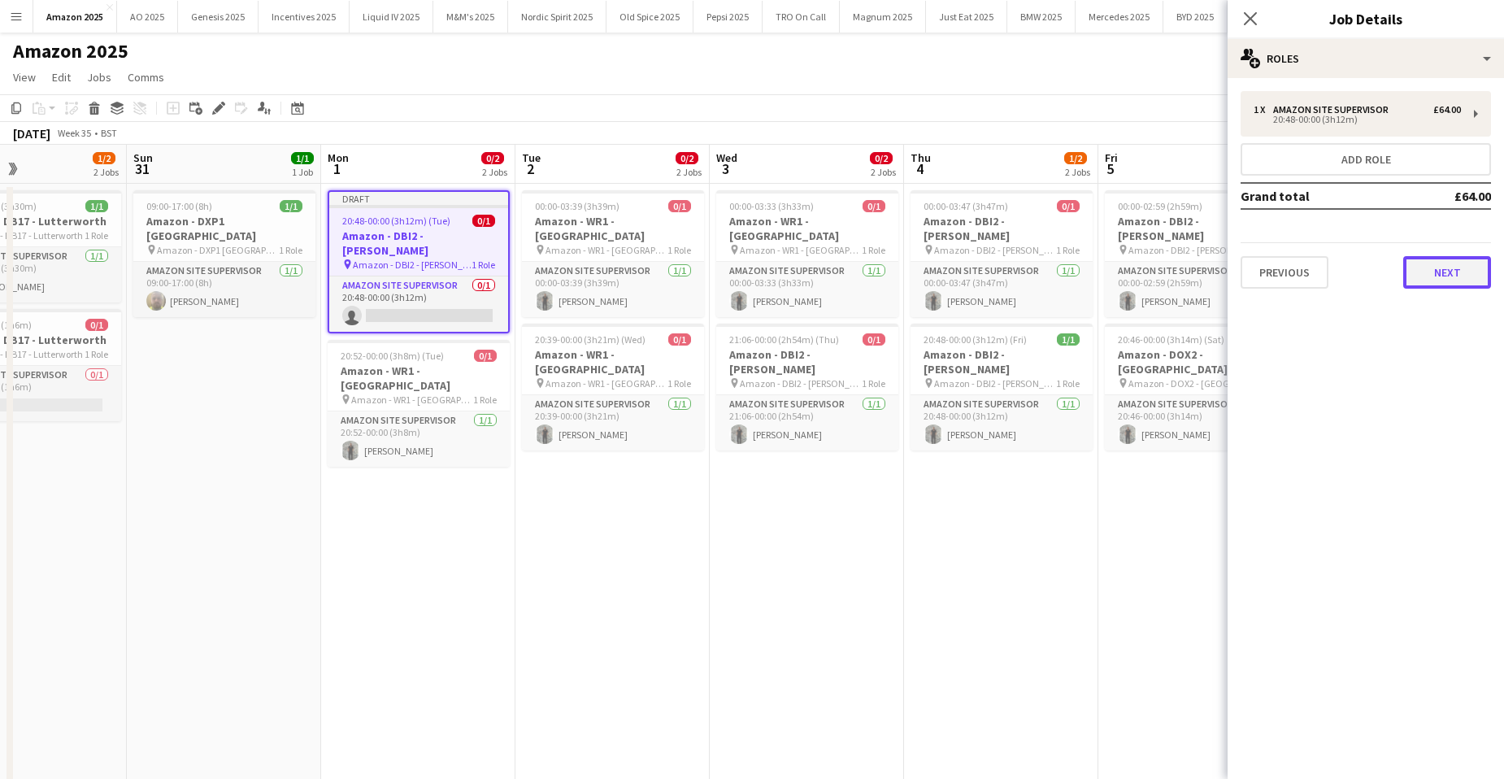
click at [1434, 279] on button "Next" at bounding box center [1447, 272] width 88 height 33
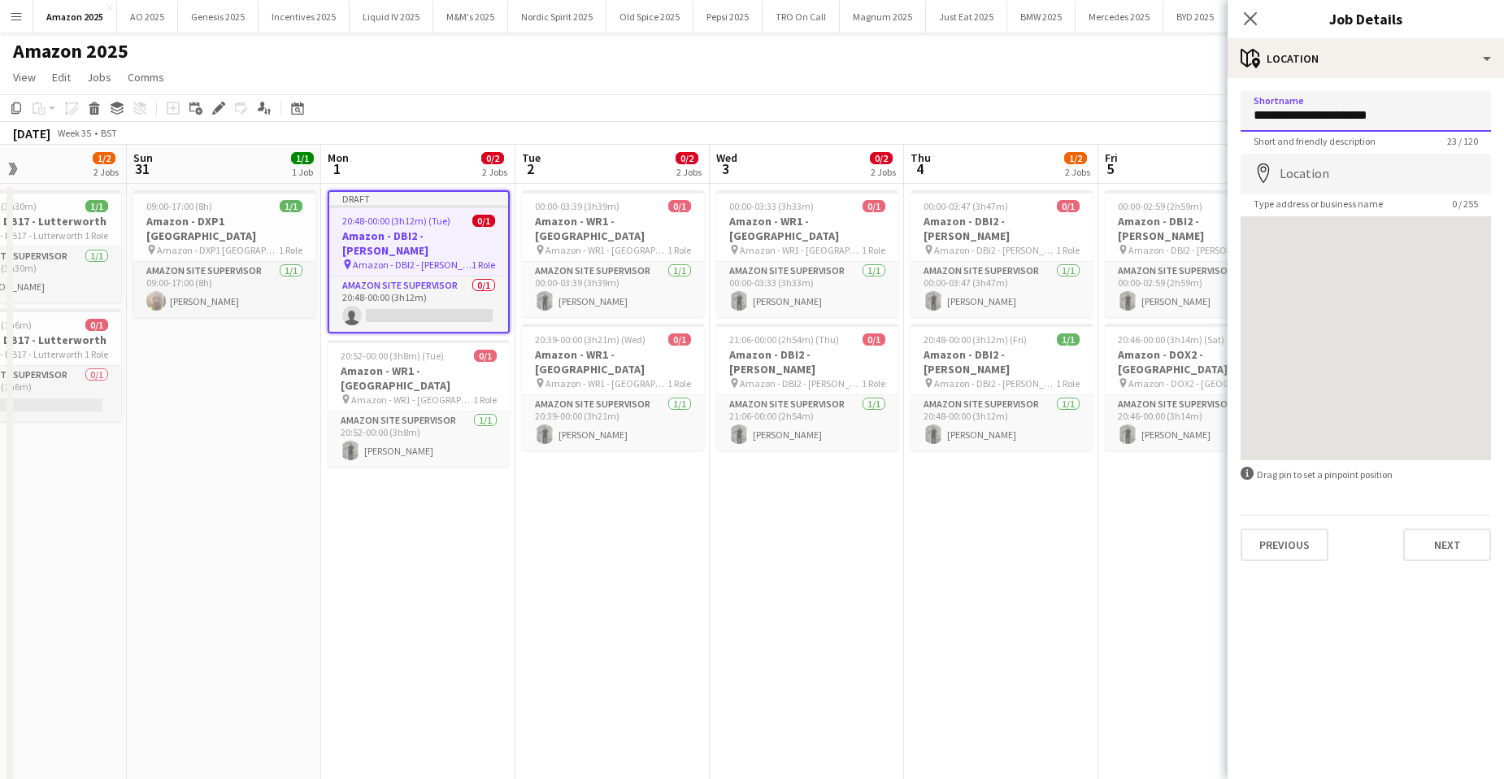
drag, startPoint x: 1395, startPoint y: 110, endPoint x: 1307, endPoint y: 118, distance: 88.2
click at [1307, 118] on input "**********" at bounding box center [1366, 111] width 250 height 41
paste input "*"
drag, startPoint x: 1428, startPoint y: 111, endPoint x: 1249, endPoint y: 112, distance: 178.9
click at [1249, 112] on input "**********" at bounding box center [1366, 111] width 250 height 41
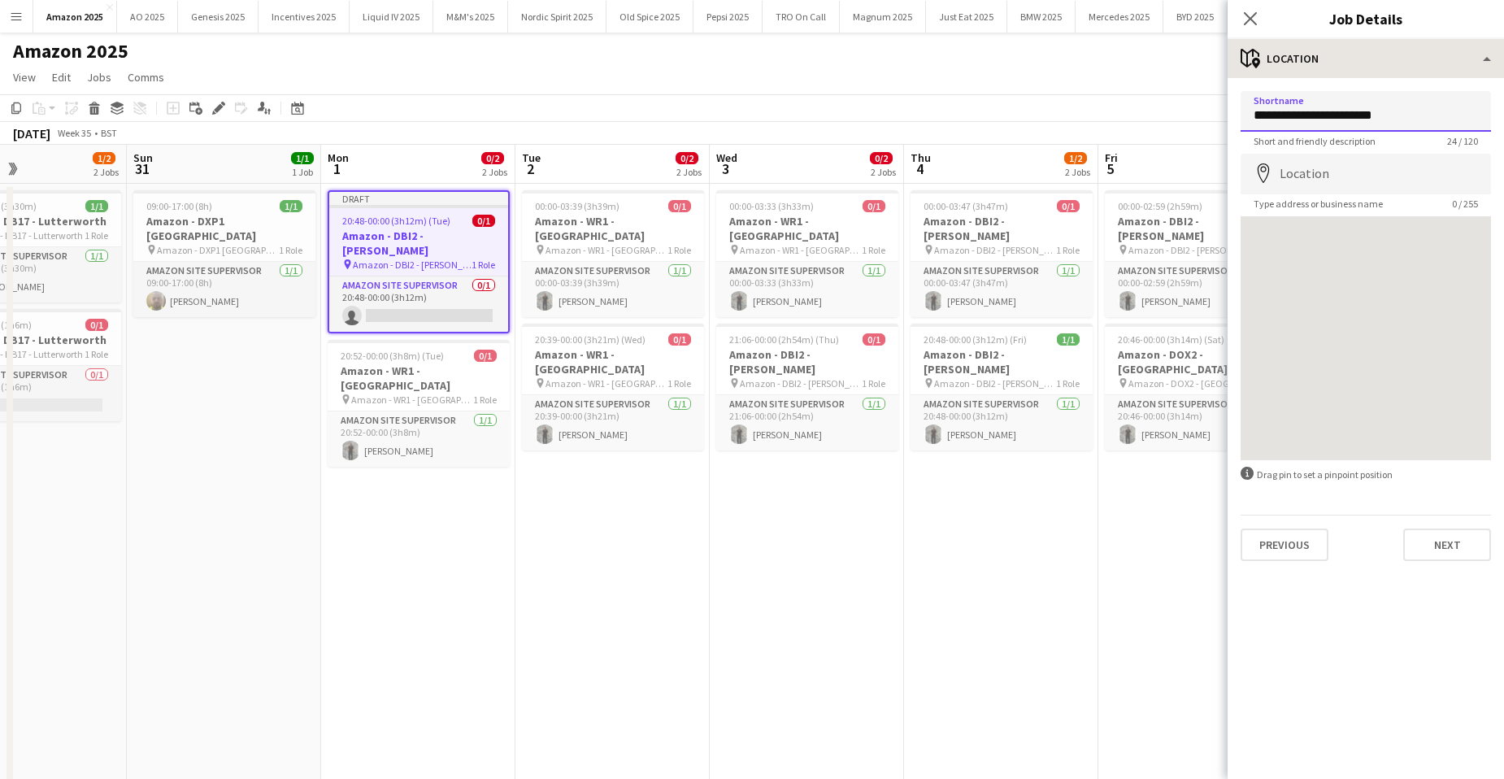
type input "**********"
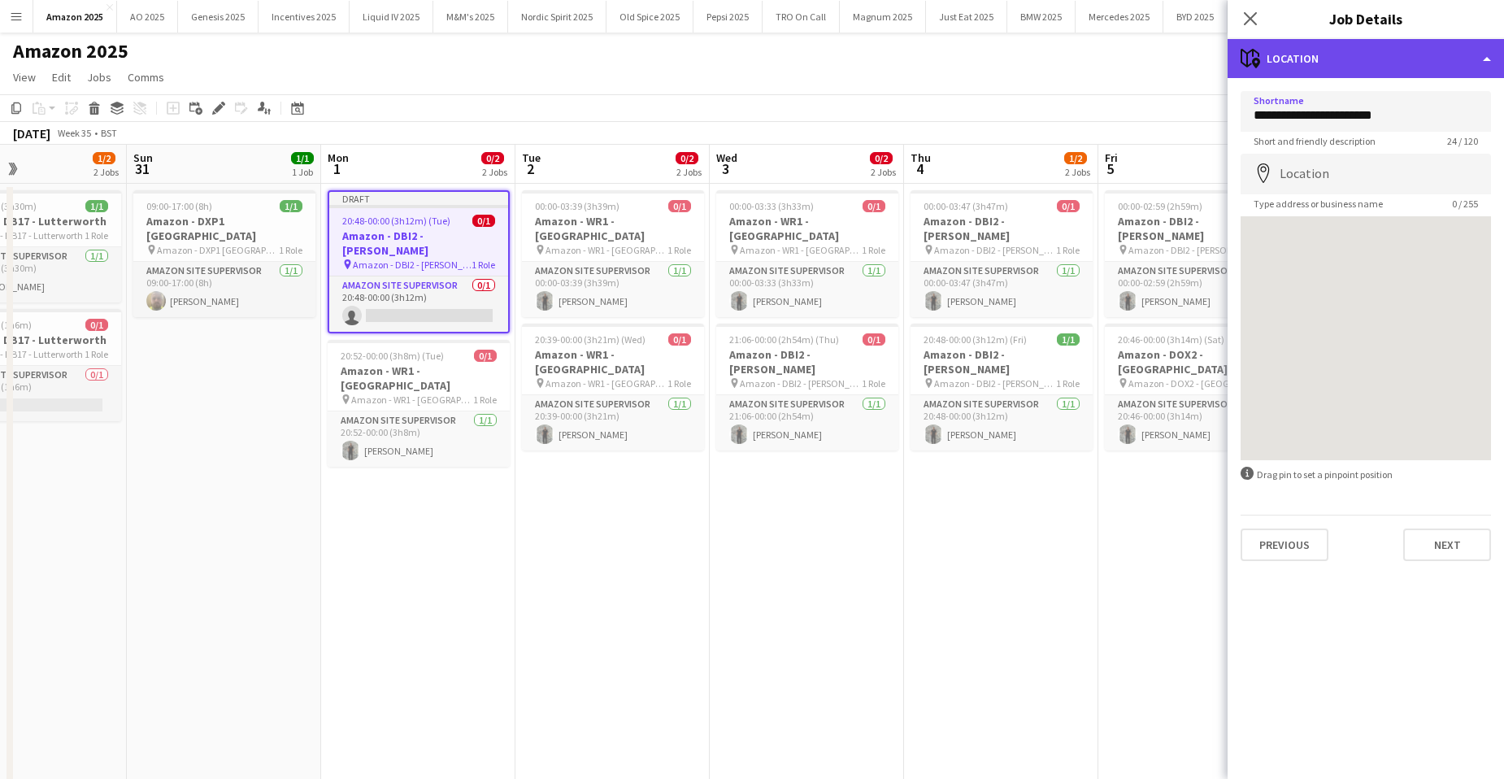
click at [1446, 66] on div "maps-pin-1 Location" at bounding box center [1366, 58] width 276 height 39
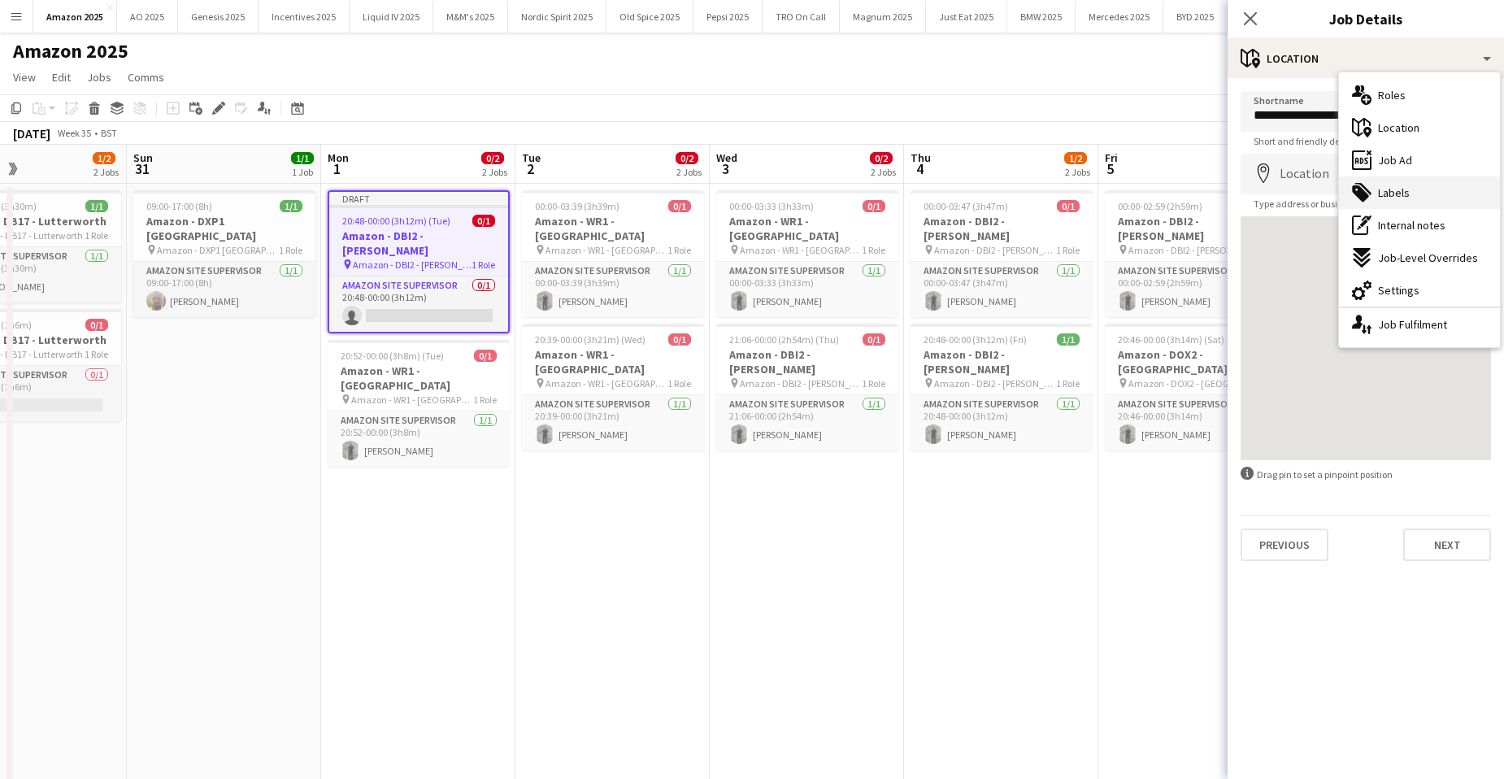
click at [1427, 201] on div "tags-double Labels" at bounding box center [1419, 192] width 161 height 33
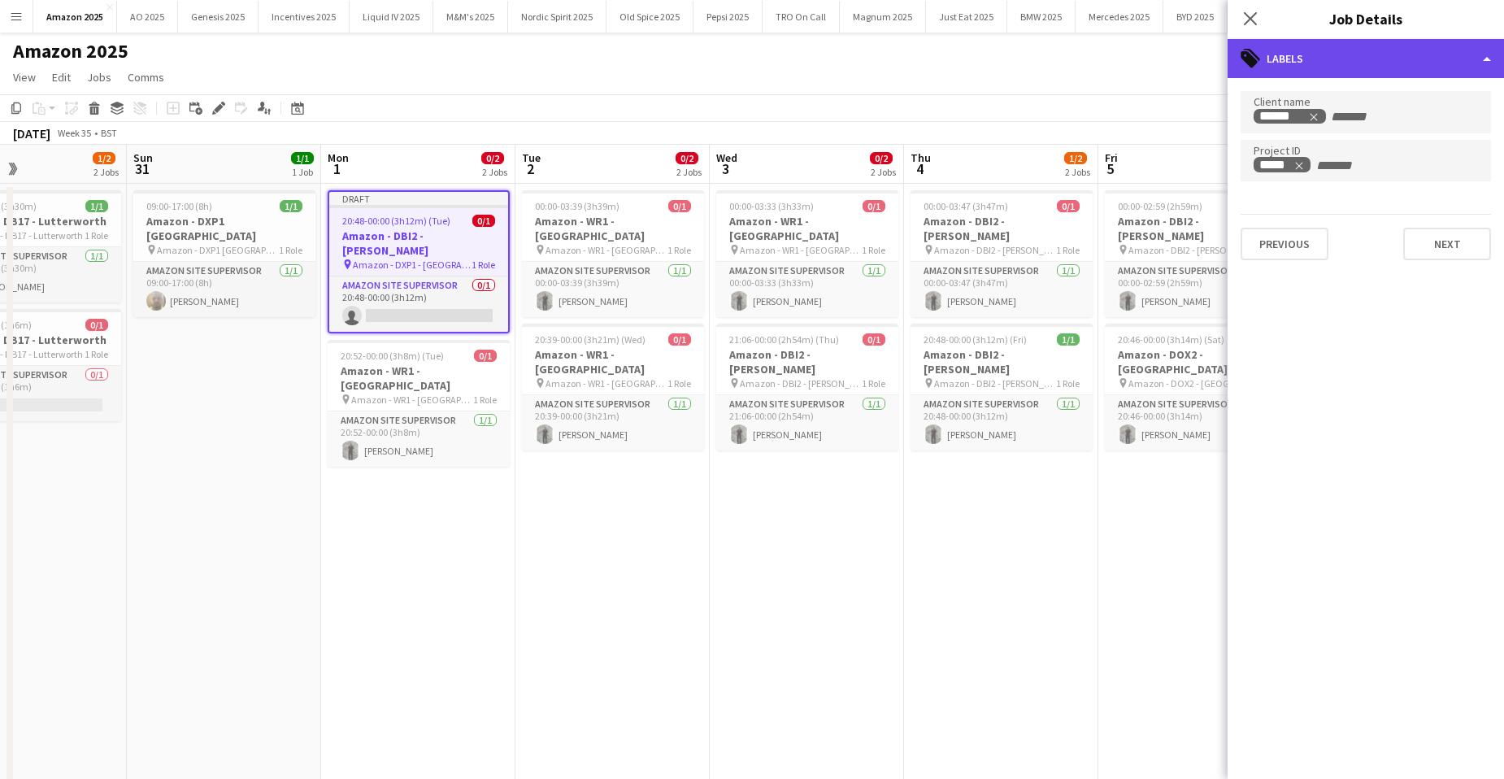
click at [1466, 63] on div "tags-double Labels" at bounding box center [1366, 58] width 276 height 39
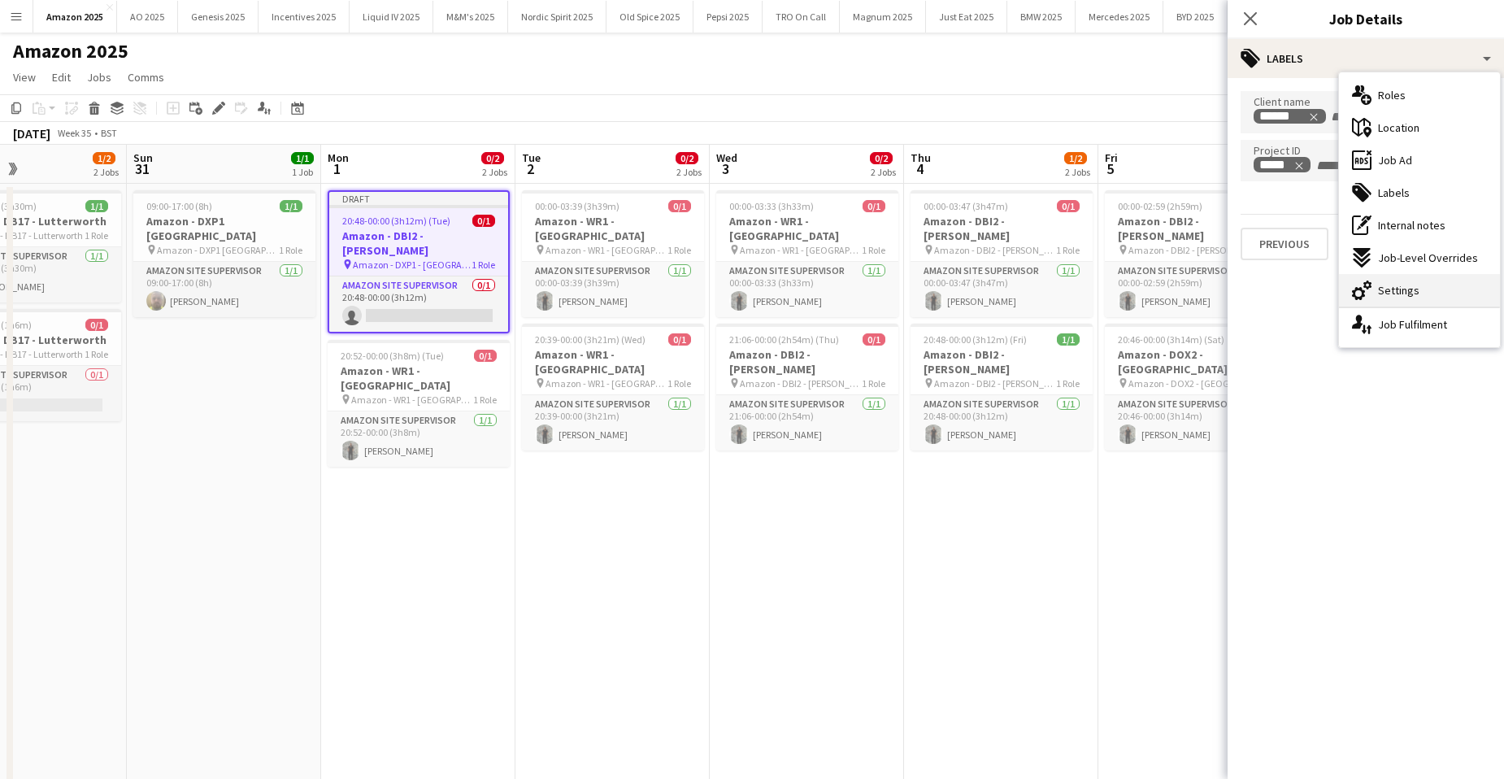
click at [1425, 294] on div "cog-double-3 Settings" at bounding box center [1419, 290] width 161 height 33
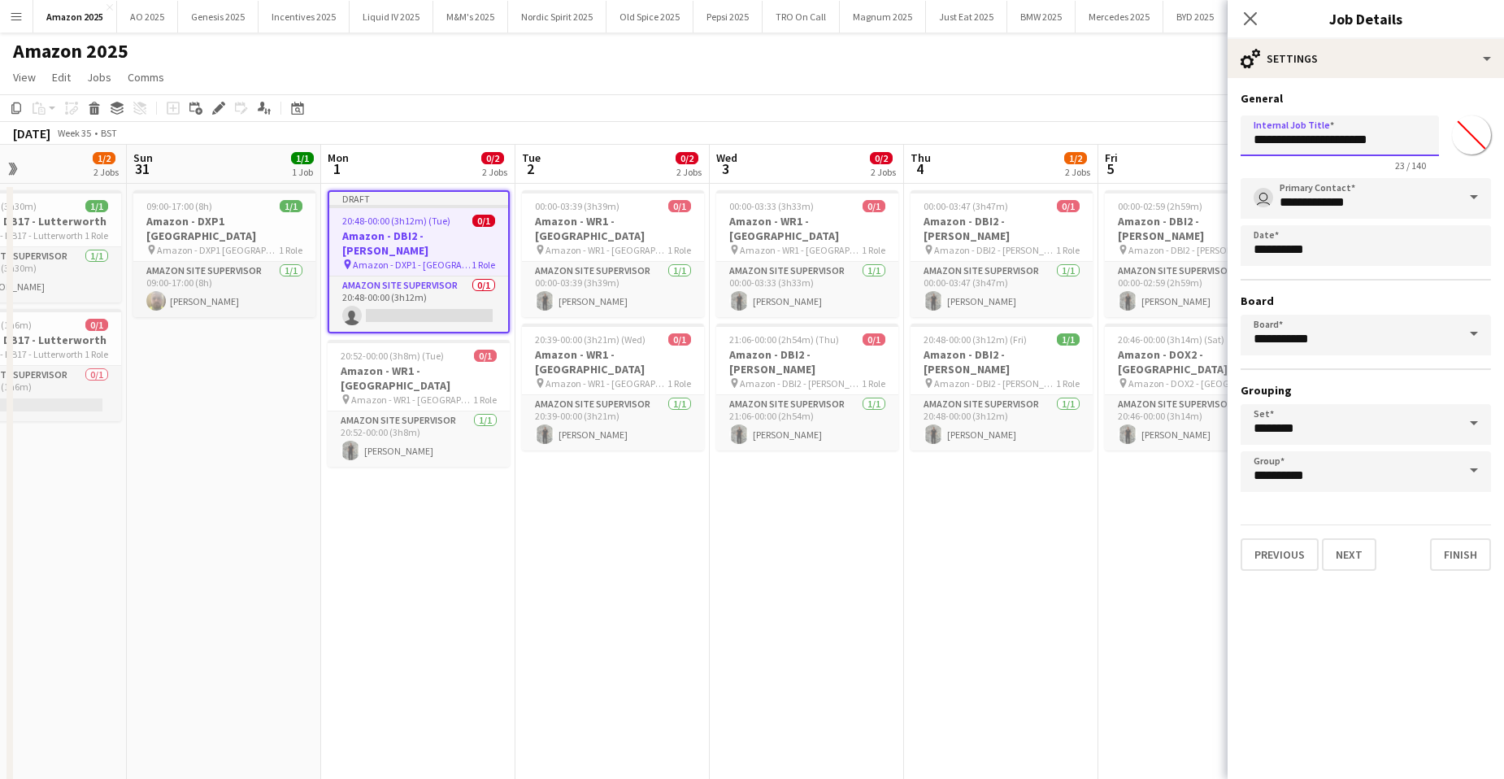
drag, startPoint x: 1413, startPoint y: 143, endPoint x: 1155, endPoint y: 161, distance: 259.2
paste input "*"
type input "**********"
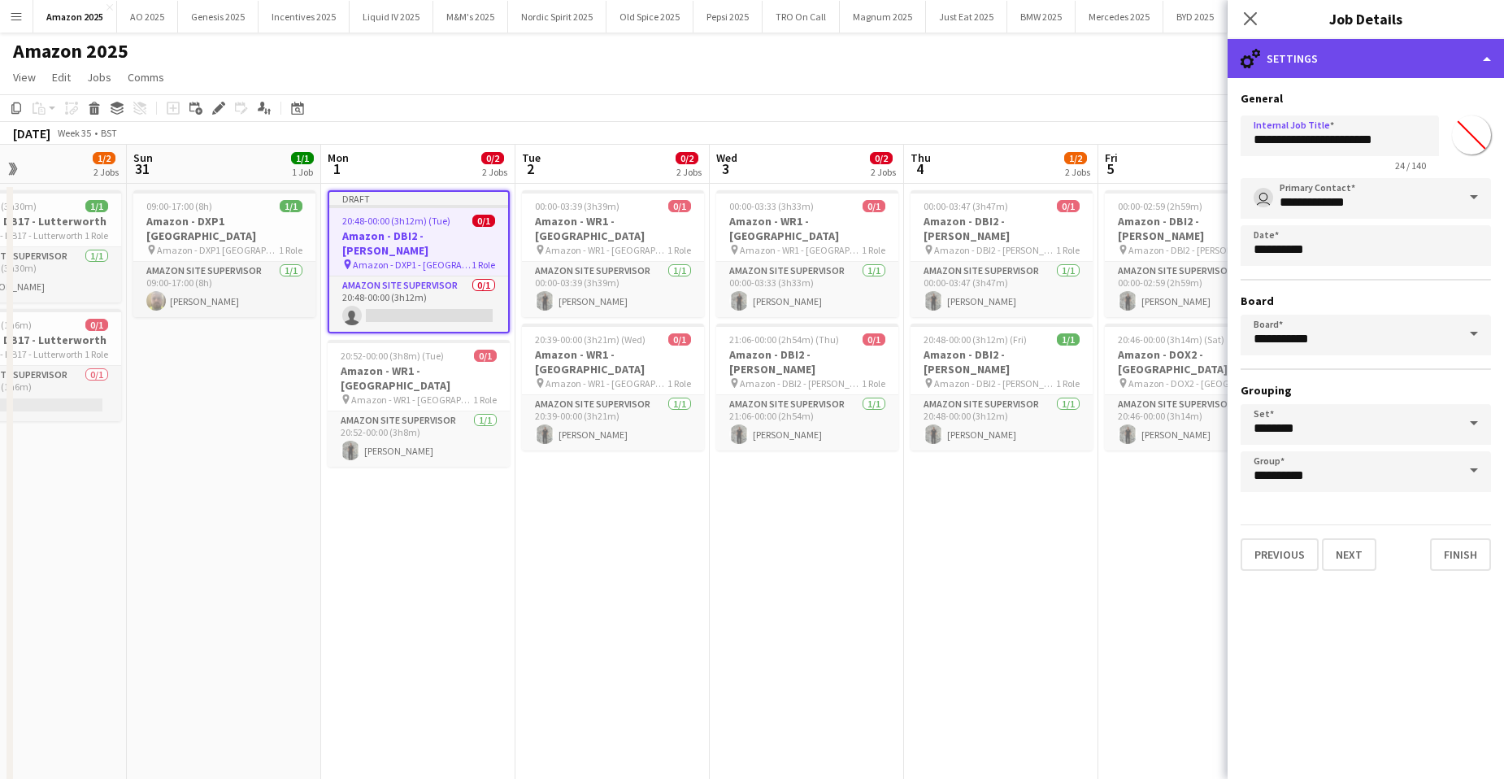
click at [1378, 57] on div "cog-double-3 Settings" at bounding box center [1366, 58] width 276 height 39
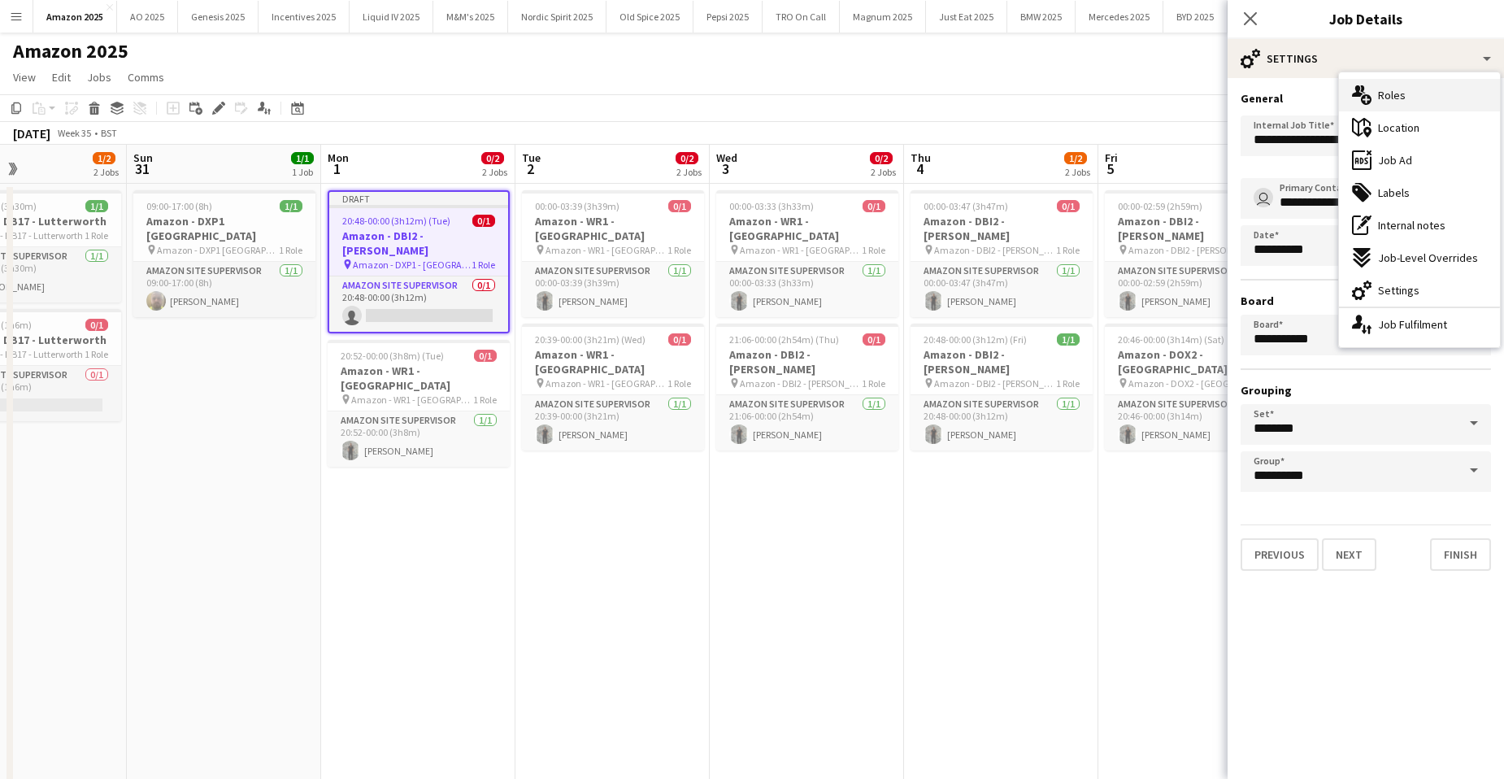
click at [1383, 95] on span "Roles" at bounding box center [1392, 95] width 28 height 15
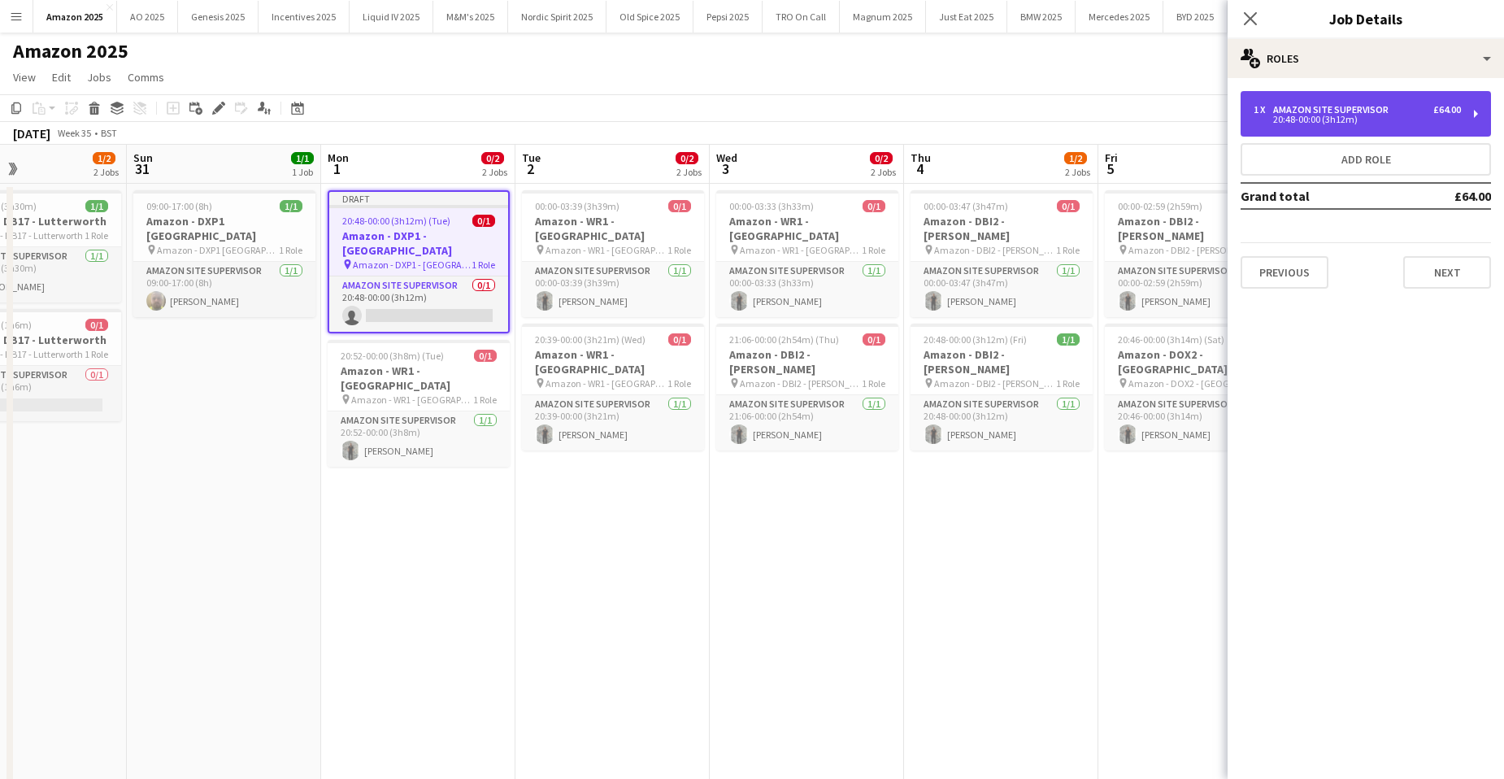
click at [1356, 108] on div "Amazon Site Supervisor" at bounding box center [1334, 109] width 122 height 11
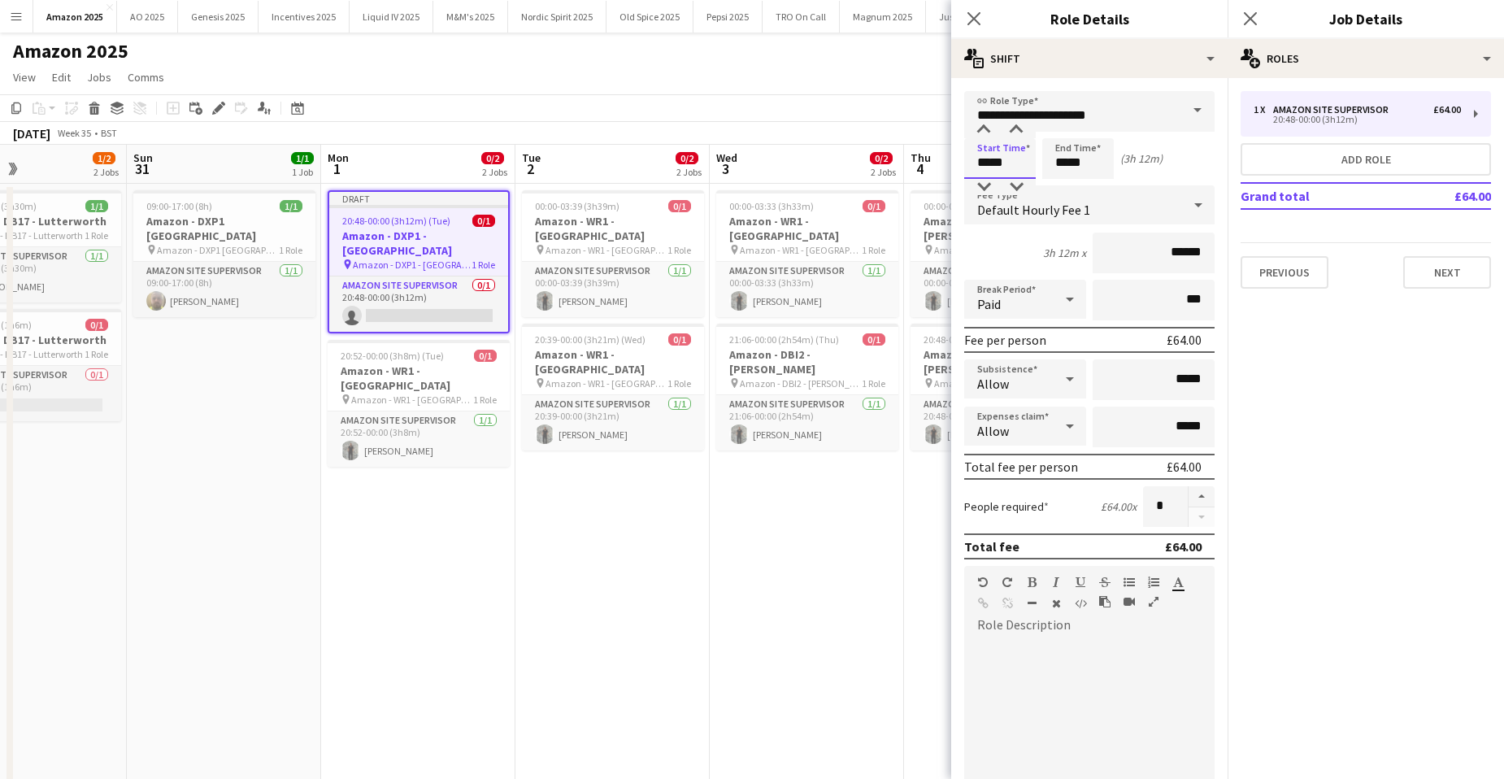
drag, startPoint x: 976, startPoint y: 165, endPoint x: 1242, endPoint y: 326, distance: 311.5
type input "*****"
click at [1066, 425] on icon at bounding box center [1070, 426] width 8 height 4
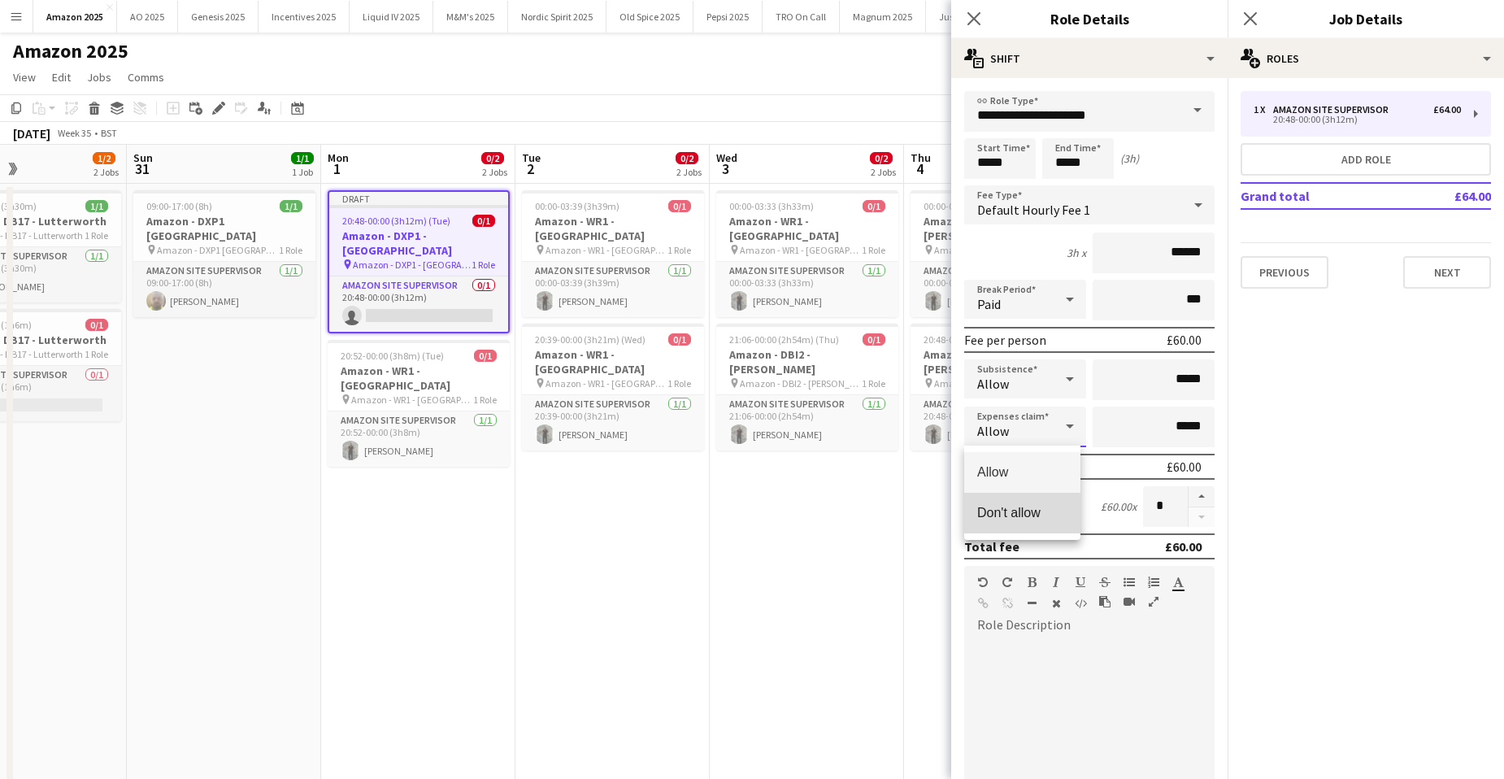
click at [1025, 516] on span "Don't allow" at bounding box center [1022, 512] width 90 height 15
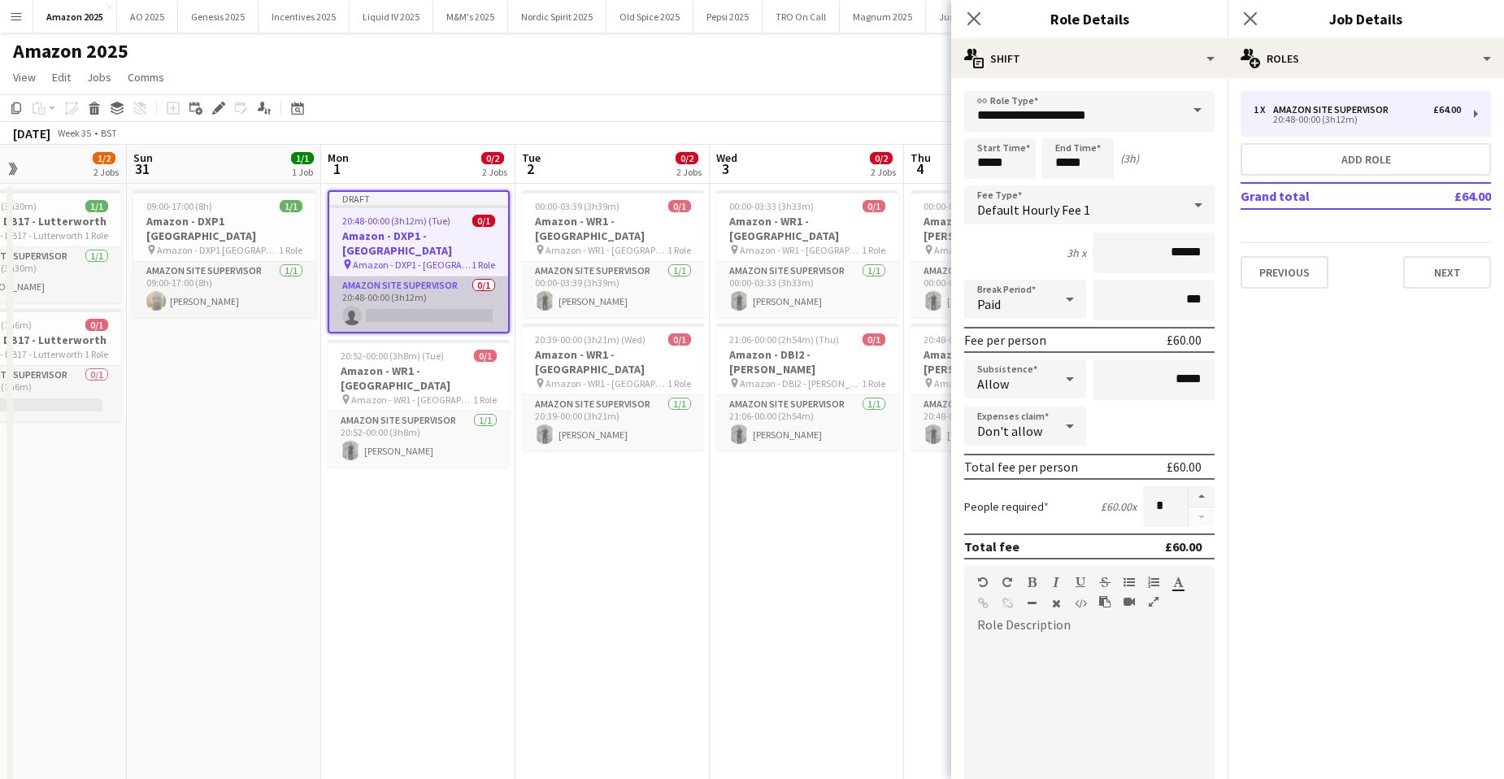
click at [378, 298] on app-card-role "Amazon Site Supervisor 0/1 20:48-00:00 (3h12m) single-neutral-actions" at bounding box center [418, 303] width 179 height 55
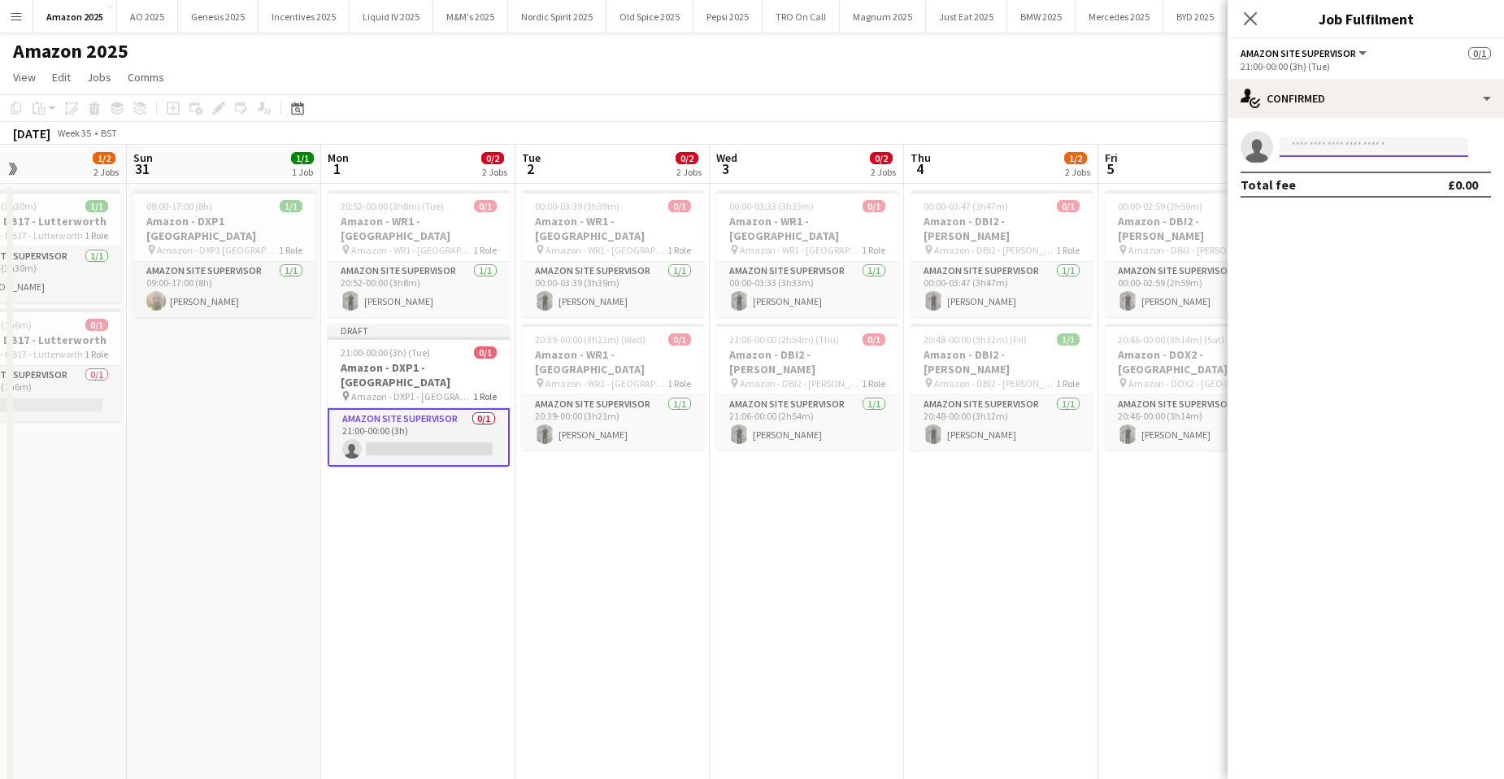
click at [1299, 150] on input at bounding box center [1374, 147] width 189 height 20
type input "**********"
click at [1314, 178] on span "ocjames2703@gmail.com" at bounding box center [1374, 183] width 163 height 13
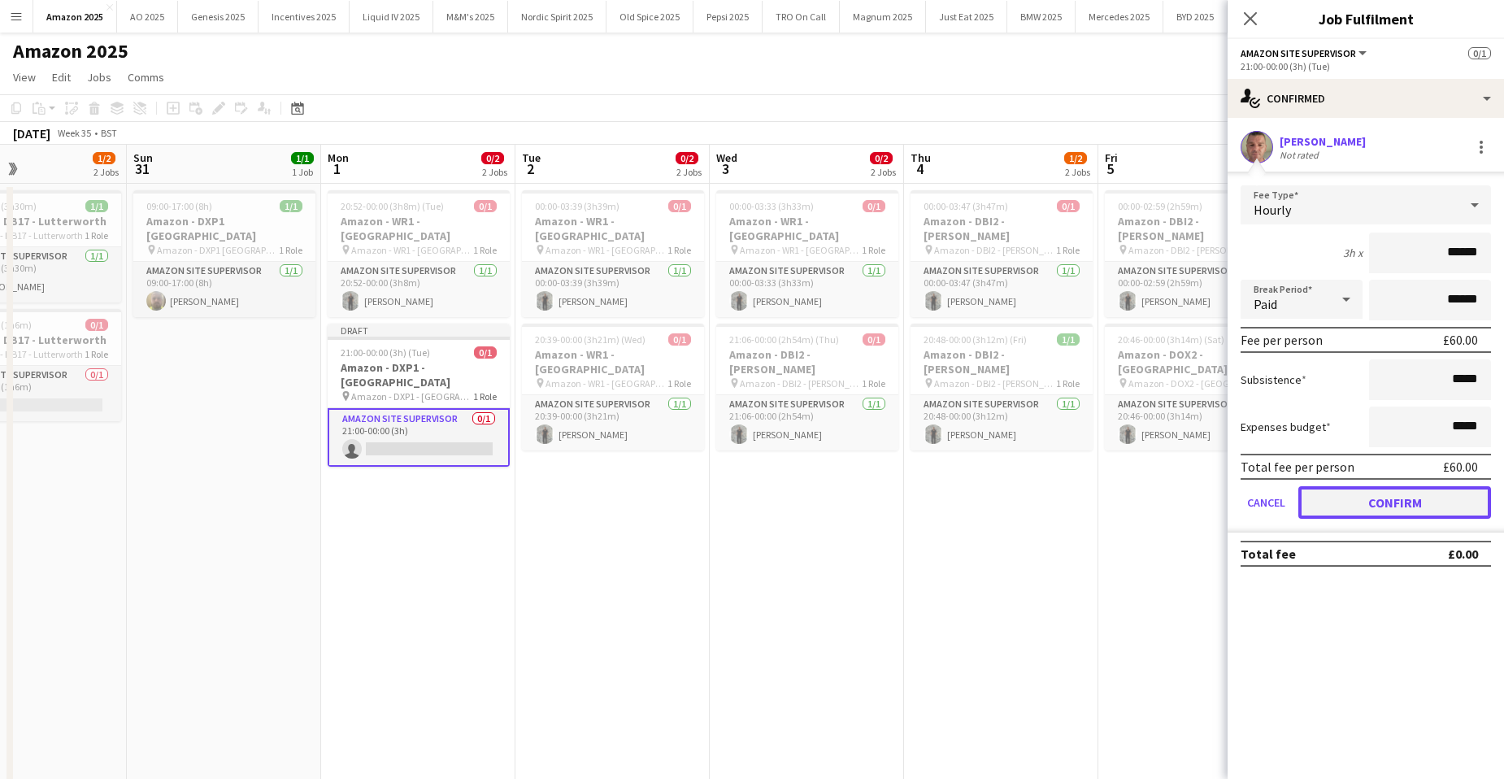
click at [1369, 498] on button "Confirm" at bounding box center [1395, 502] width 193 height 33
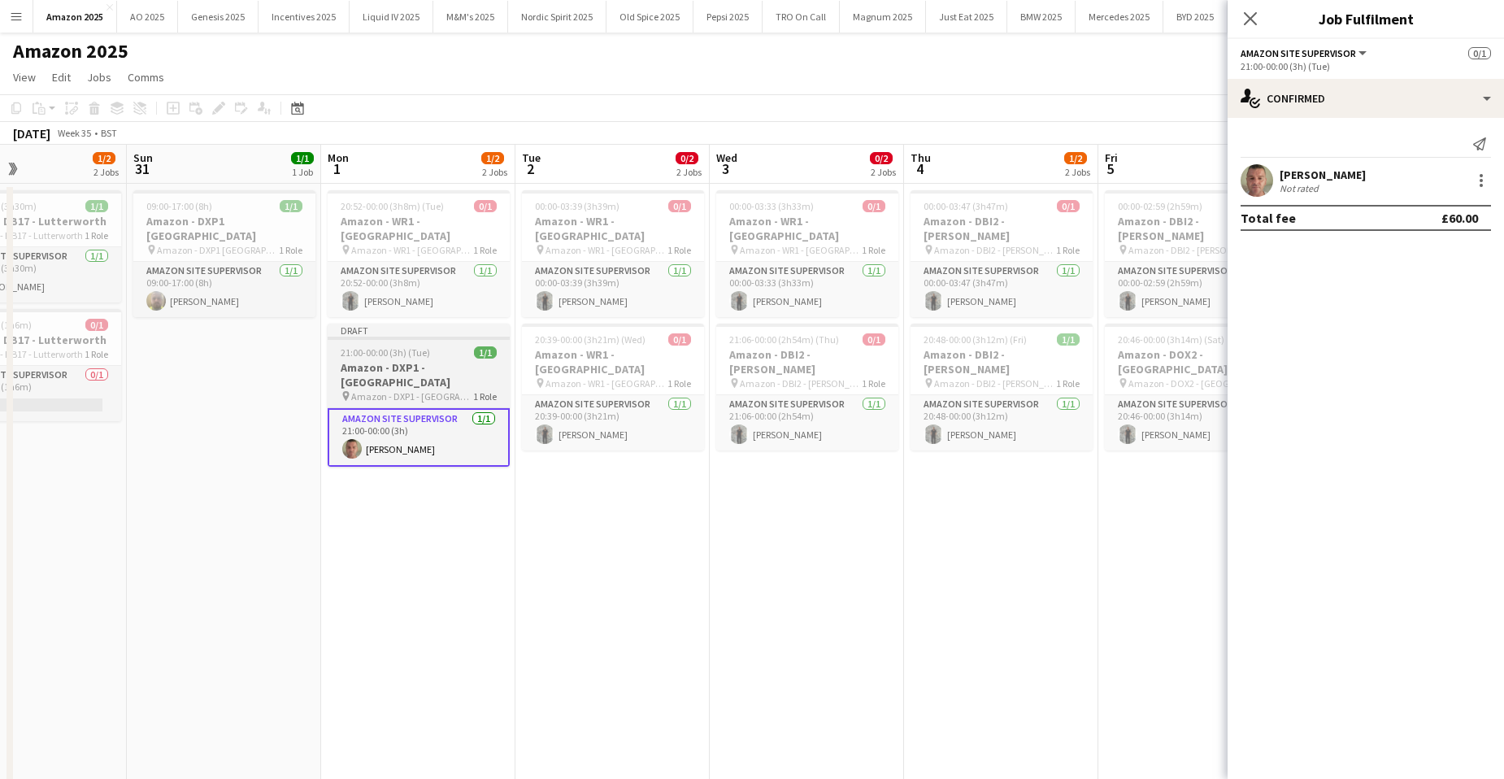
click at [463, 344] on app-job-card "Draft 21:00-00:00 (3h) (Tue) 1/1 Amazon - DXP1 - Plymouth pin Amazon - DXP1 - P…" at bounding box center [419, 395] width 182 height 143
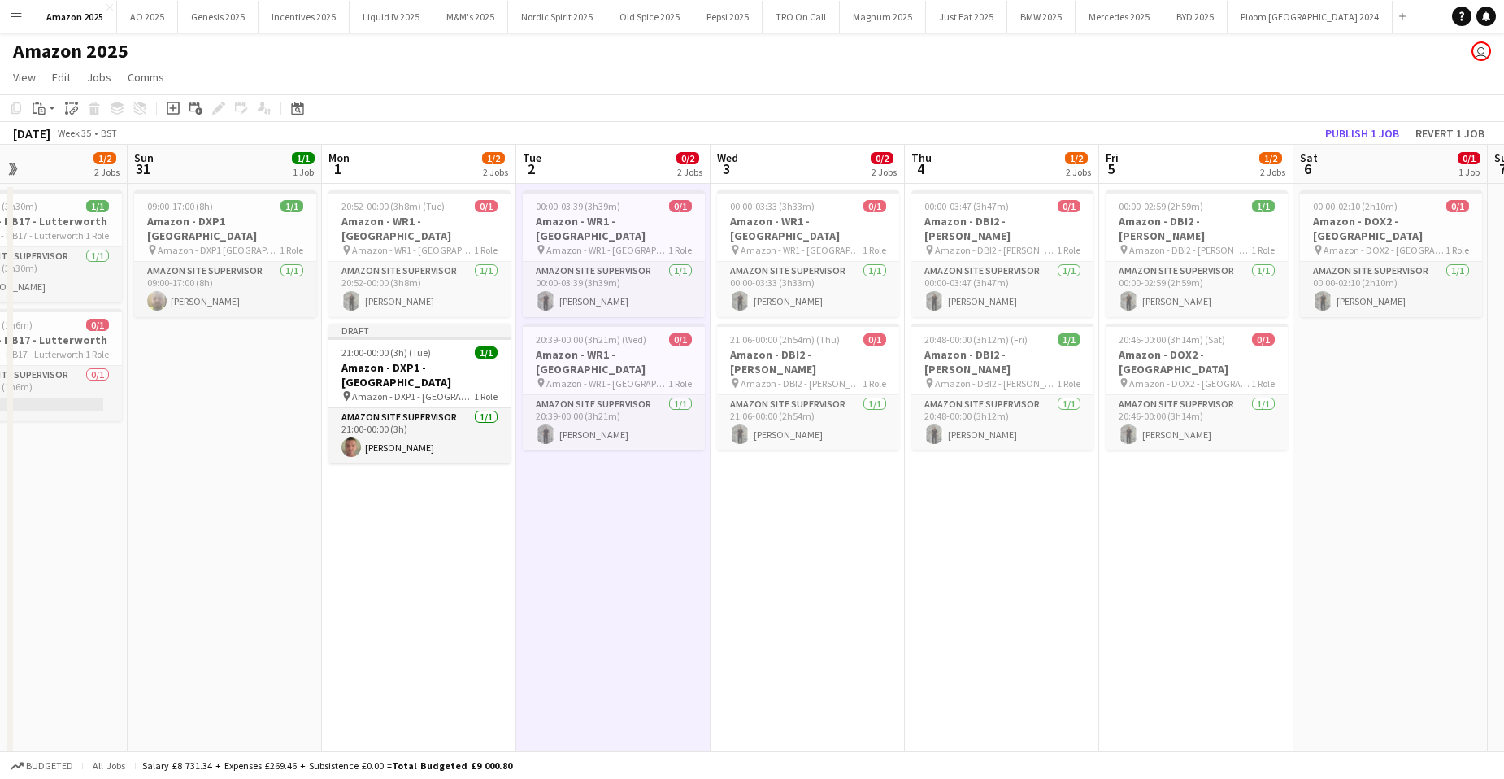
drag, startPoint x: 420, startPoint y: 363, endPoint x: 195, endPoint y: 161, distance: 302.9
click at [420, 390] on span "Amazon - DXP1 - [GEOGRAPHIC_DATA]" at bounding box center [413, 396] width 122 height 12
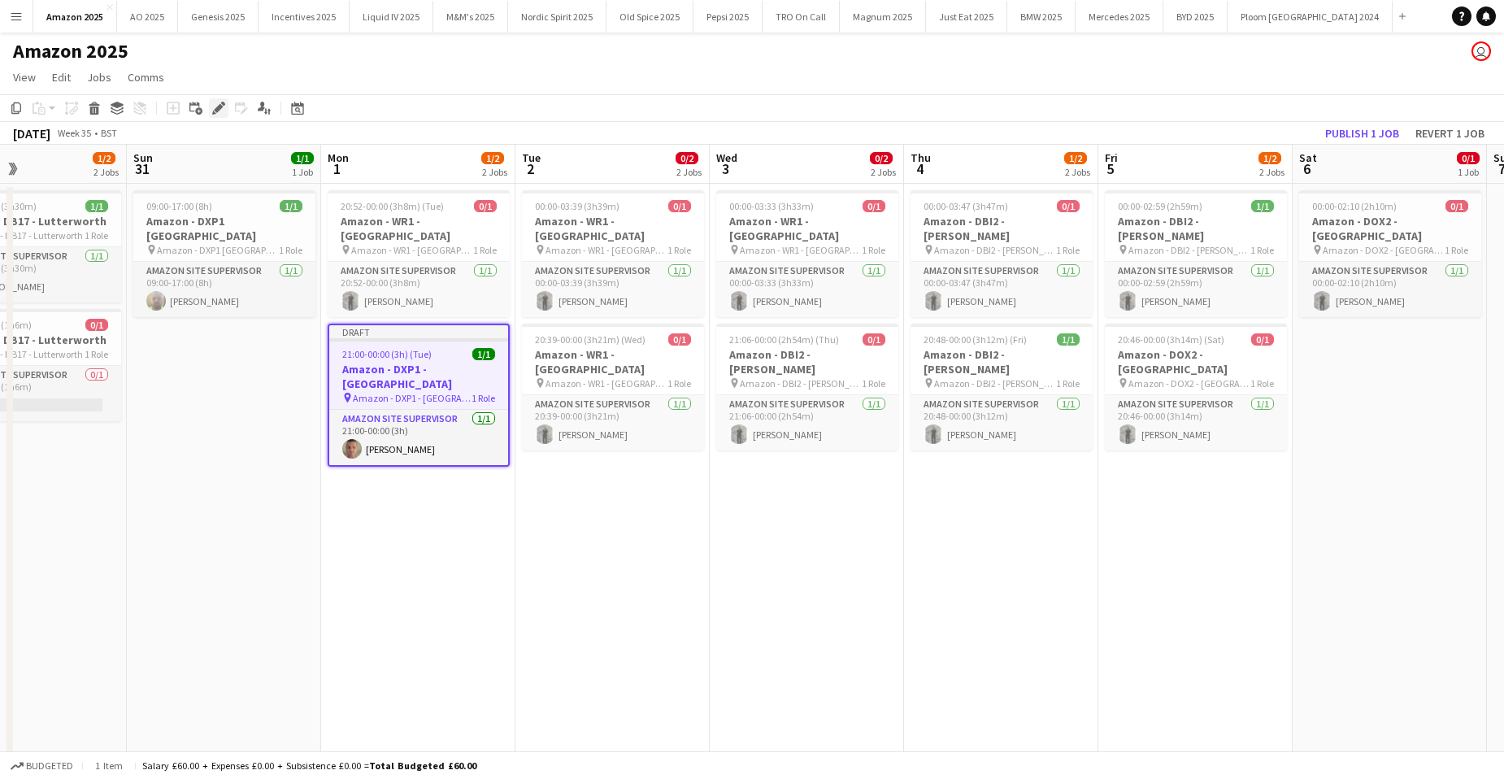
click at [222, 108] on icon "Edit" at bounding box center [218, 108] width 13 height 13
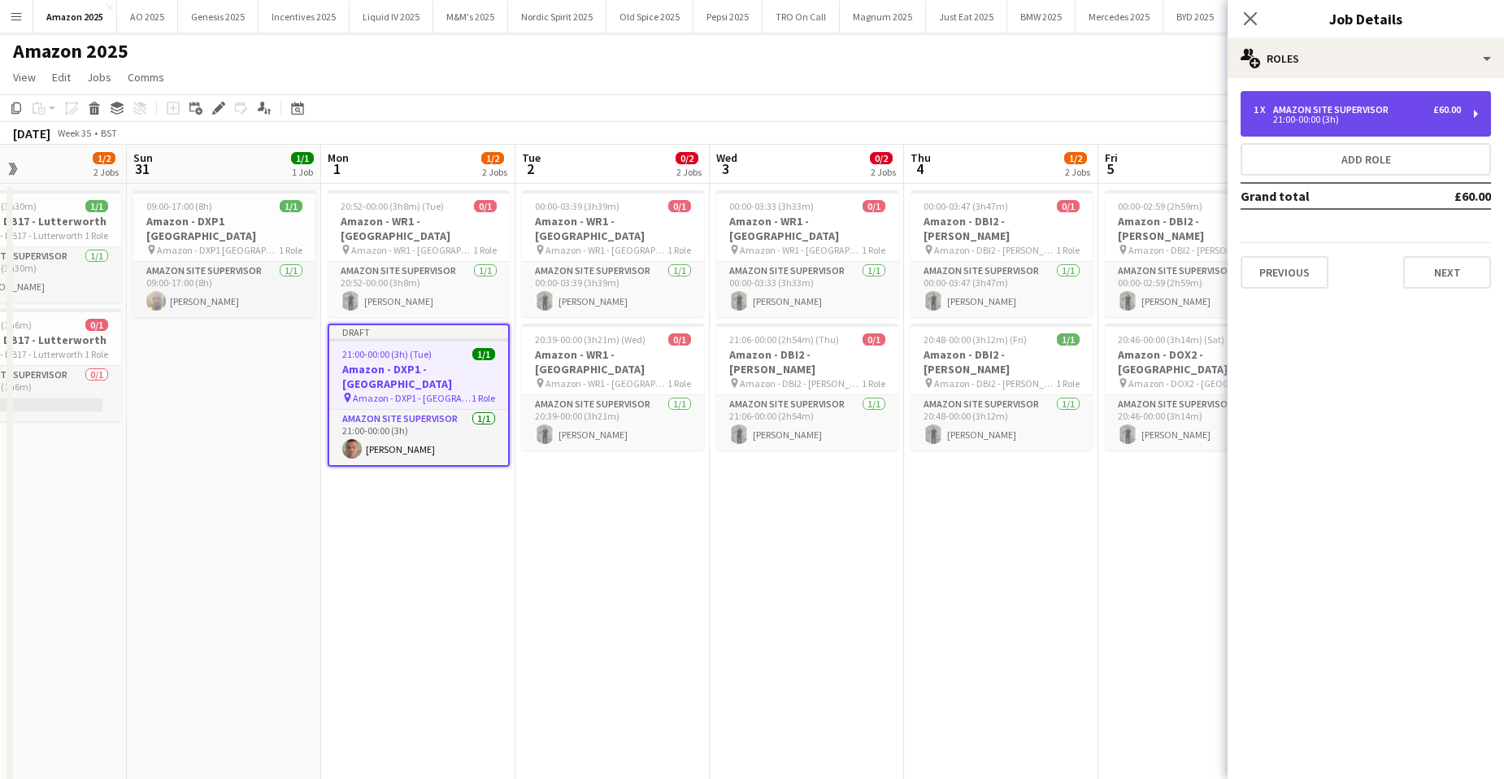
click at [1370, 115] on div "Amazon Site Supervisor" at bounding box center [1334, 109] width 122 height 11
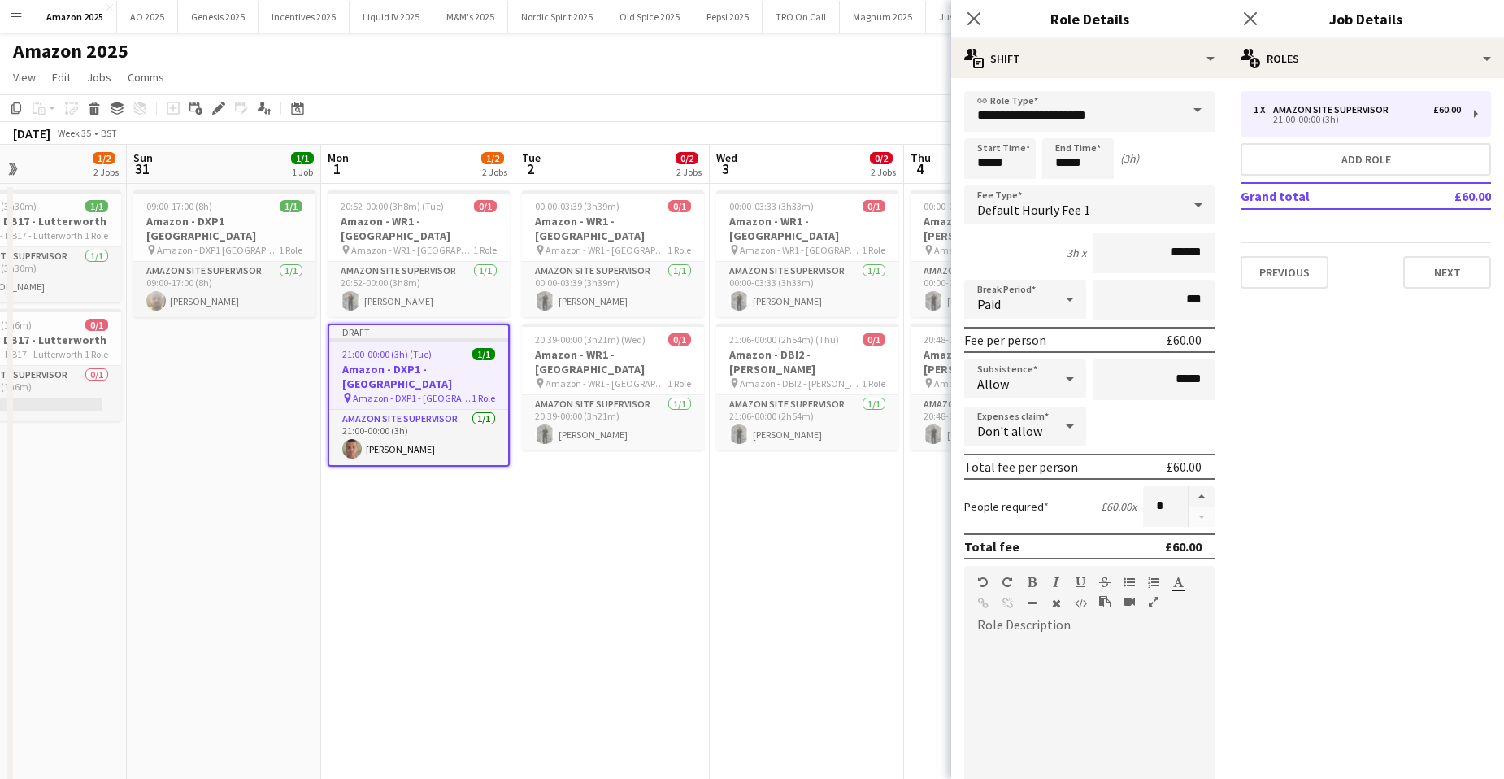
click at [1049, 426] on div "Don't allow" at bounding box center [1008, 426] width 89 height 39
click at [1017, 474] on span "Allow" at bounding box center [1025, 471] width 96 height 15
drag, startPoint x: 1173, startPoint y: 431, endPoint x: 1160, endPoint y: 432, distance: 13.0
click at [1160, 432] on input "*****" at bounding box center [1154, 427] width 122 height 41
click at [1193, 429] on input "*****" at bounding box center [1154, 427] width 122 height 41
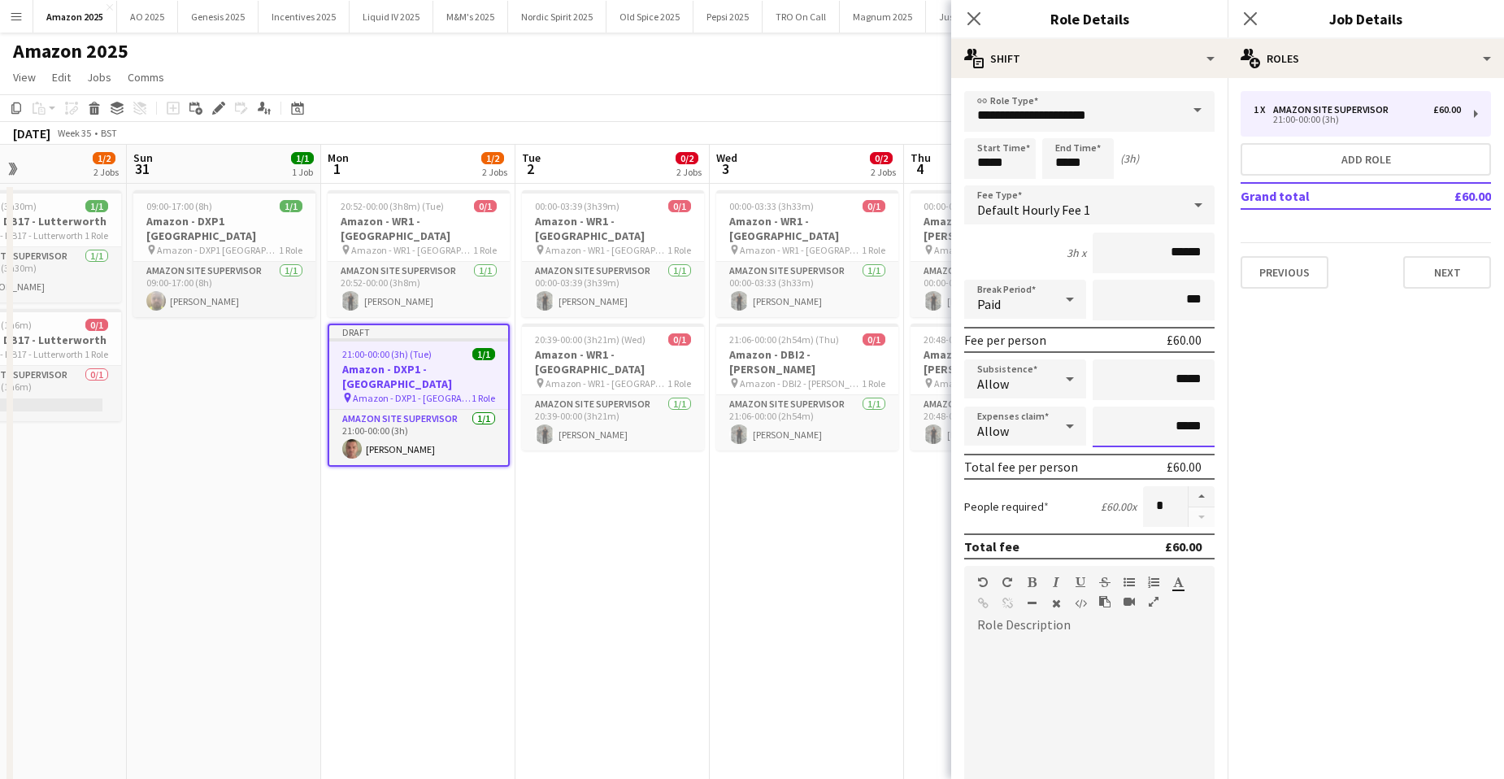
drag, startPoint x: 1193, startPoint y: 429, endPoint x: 1164, endPoint y: 424, distance: 29.6
click at [1164, 424] on input "*****" at bounding box center [1154, 427] width 122 height 41
type input "******"
click at [1408, 372] on mat-expansion-panel "pencil3 General details 1 x Amazon Site Supervisor £60.00 21:00-00:00 (3h) Add …" at bounding box center [1366, 428] width 276 height 701
drag, startPoint x: 813, startPoint y: 554, endPoint x: 805, endPoint y: 551, distance: 8.5
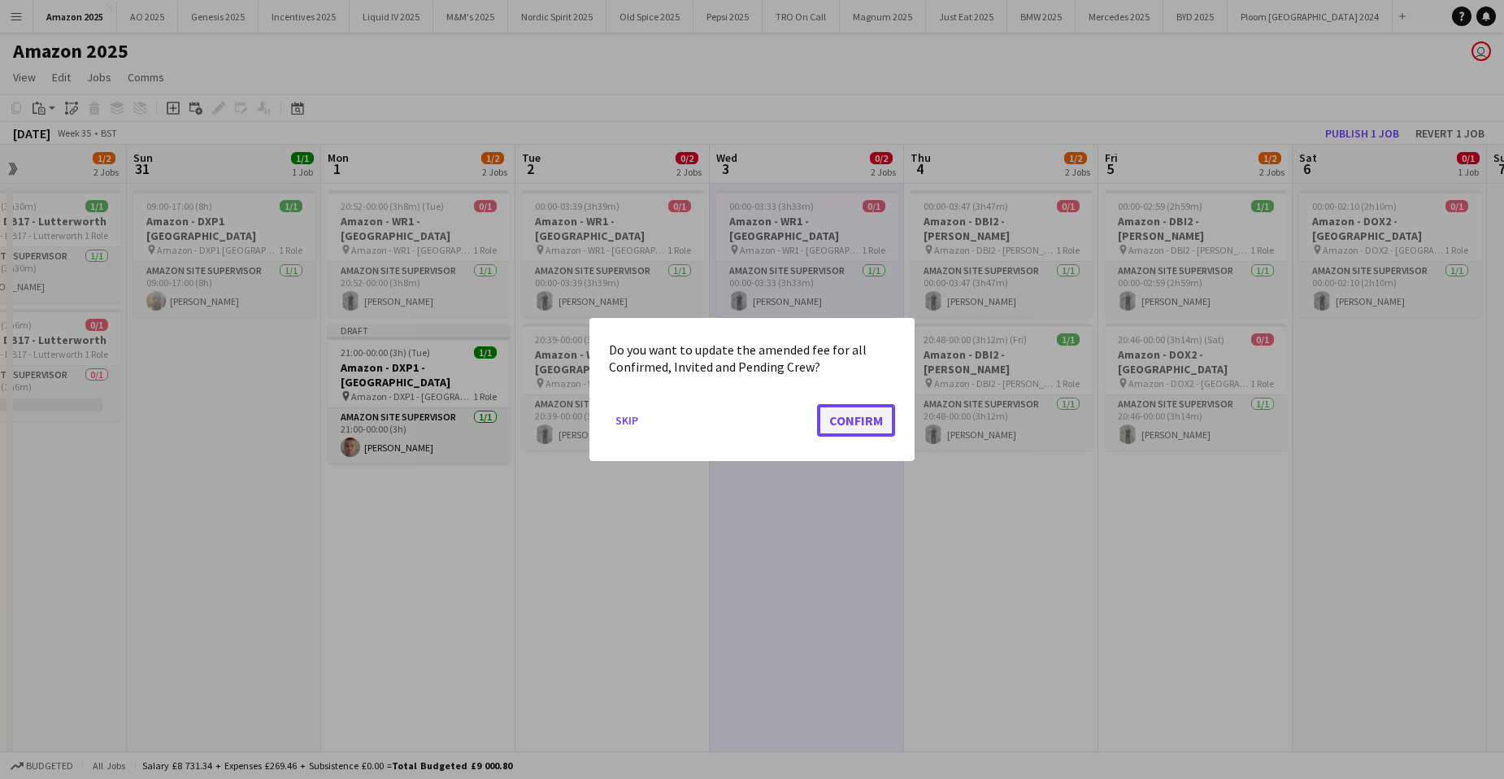
click at [874, 413] on button "Confirm" at bounding box center [856, 420] width 78 height 33
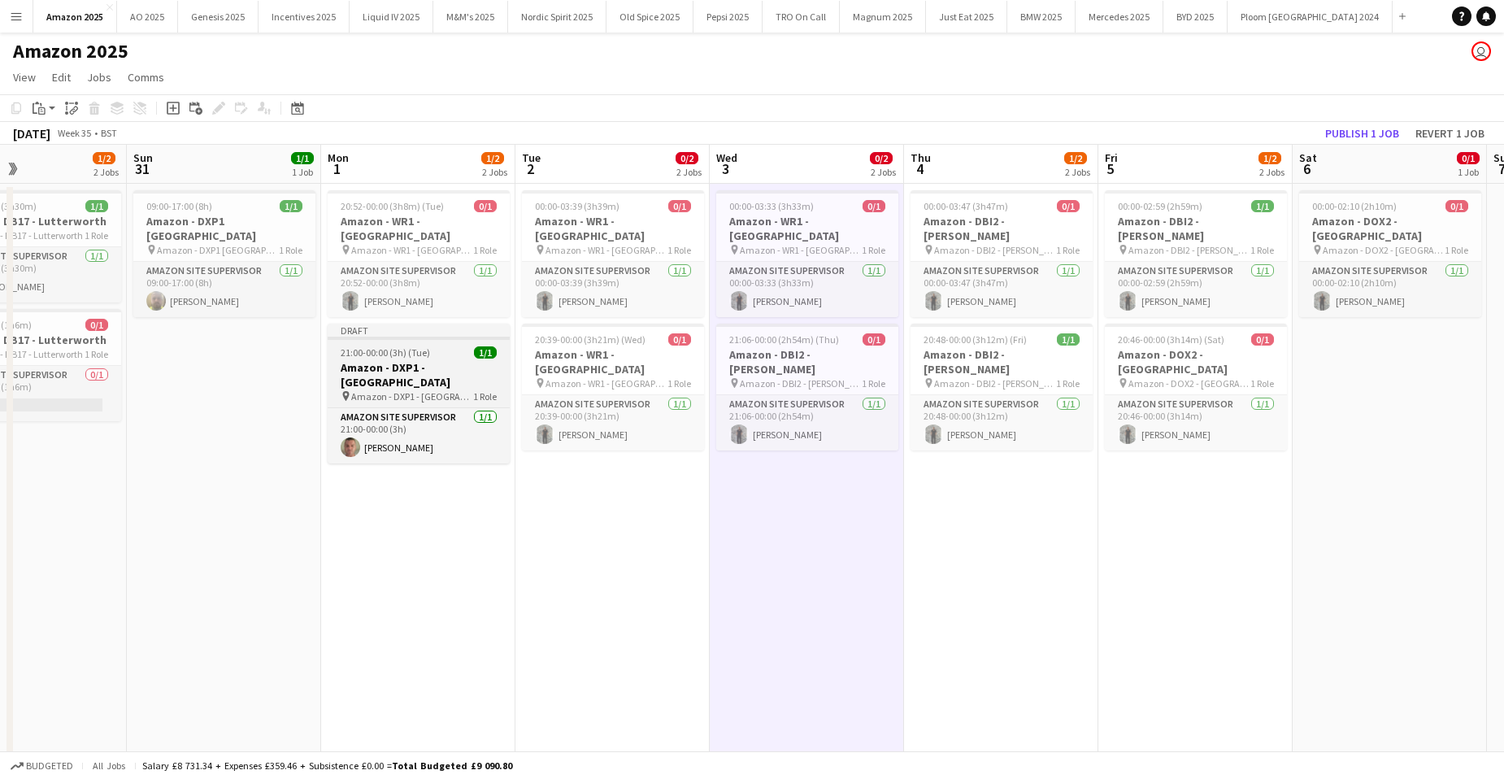
click at [415, 360] on h3 "Amazon - DXP1 - [GEOGRAPHIC_DATA]" at bounding box center [419, 374] width 182 height 29
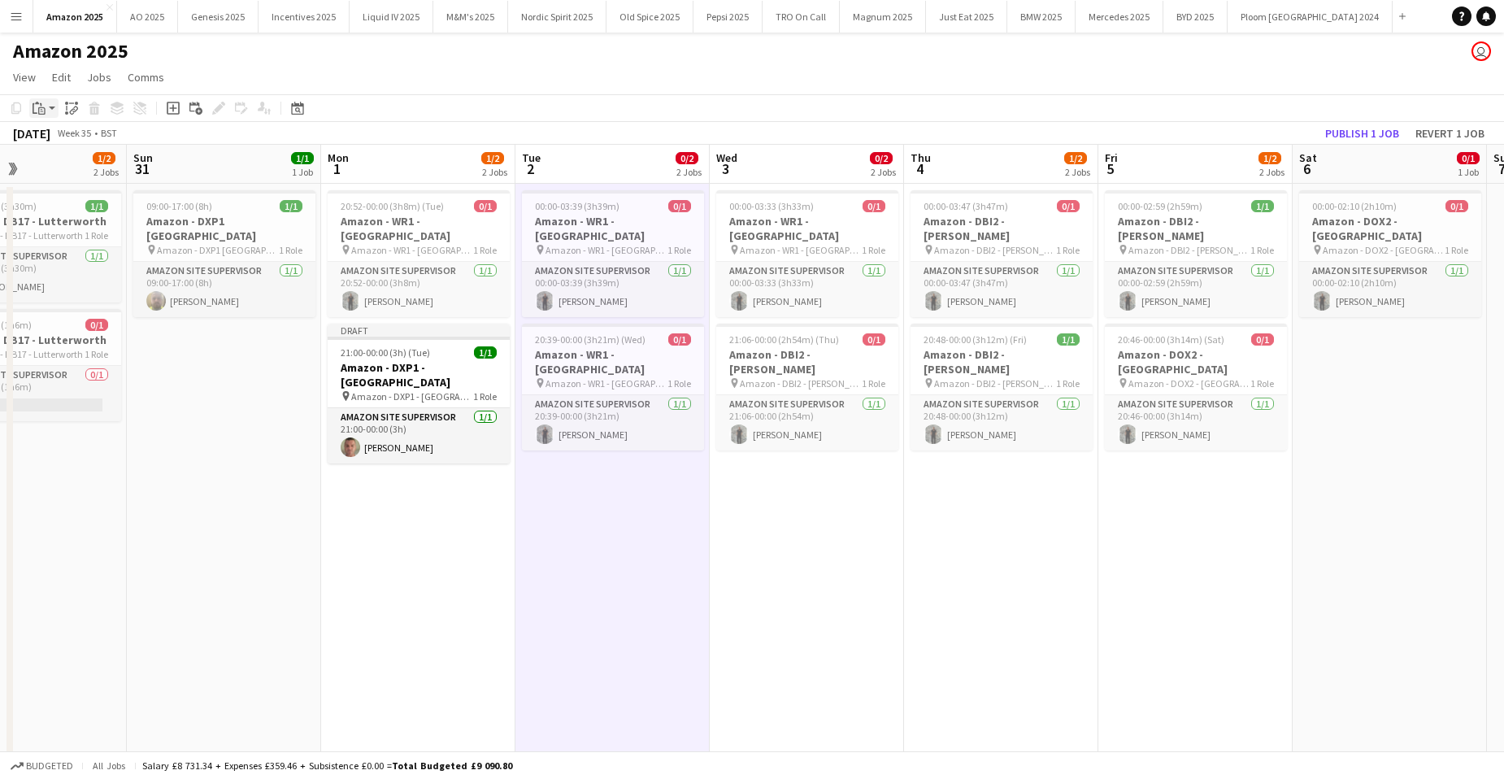
click at [46, 103] on div "Paste" at bounding box center [39, 108] width 20 height 20
click at [66, 168] on link "Paste with crew Ctrl+Shift+V" at bounding box center [119, 166] width 153 height 15
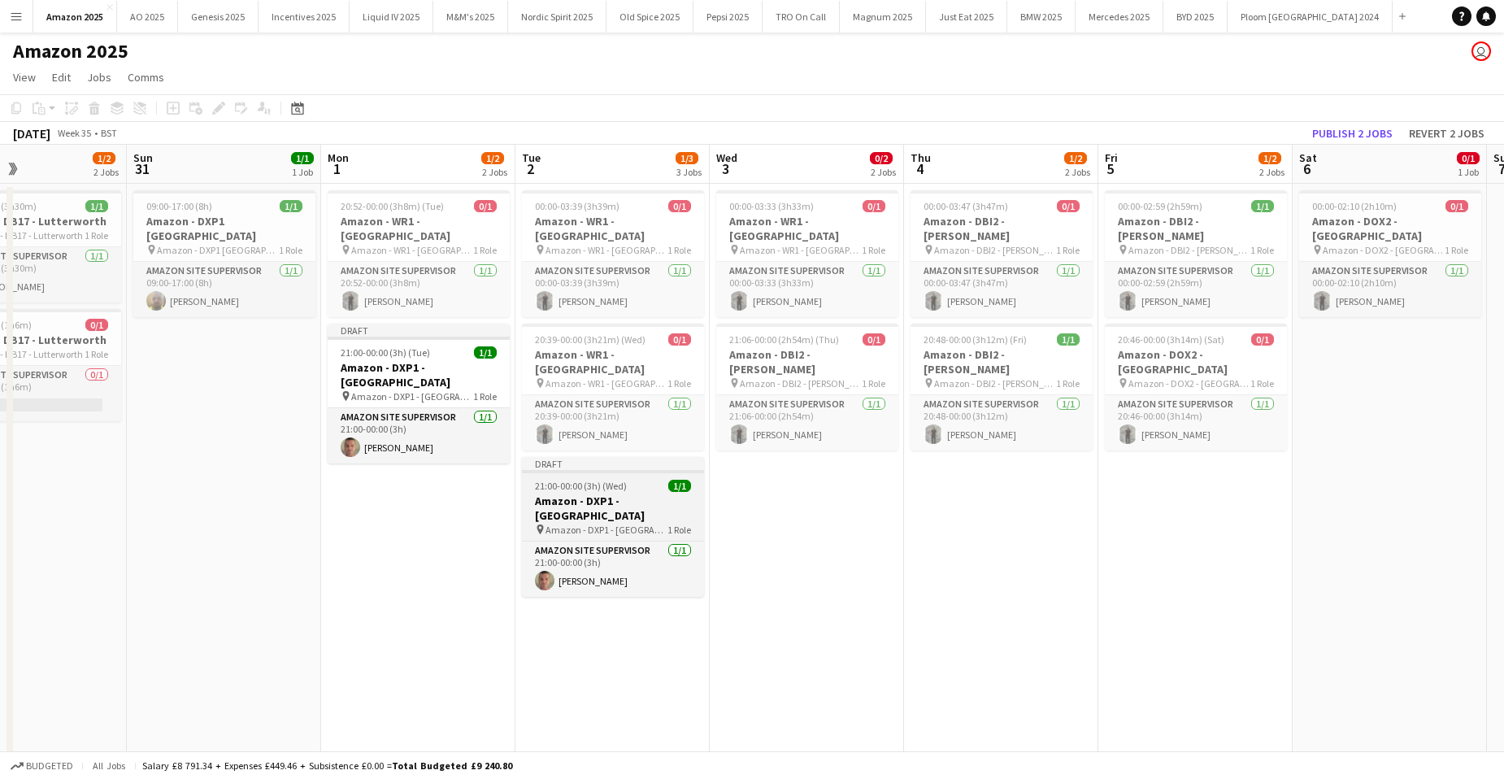
click at [631, 494] on h3 "Amazon - DXP1 - [GEOGRAPHIC_DATA]" at bounding box center [613, 508] width 182 height 29
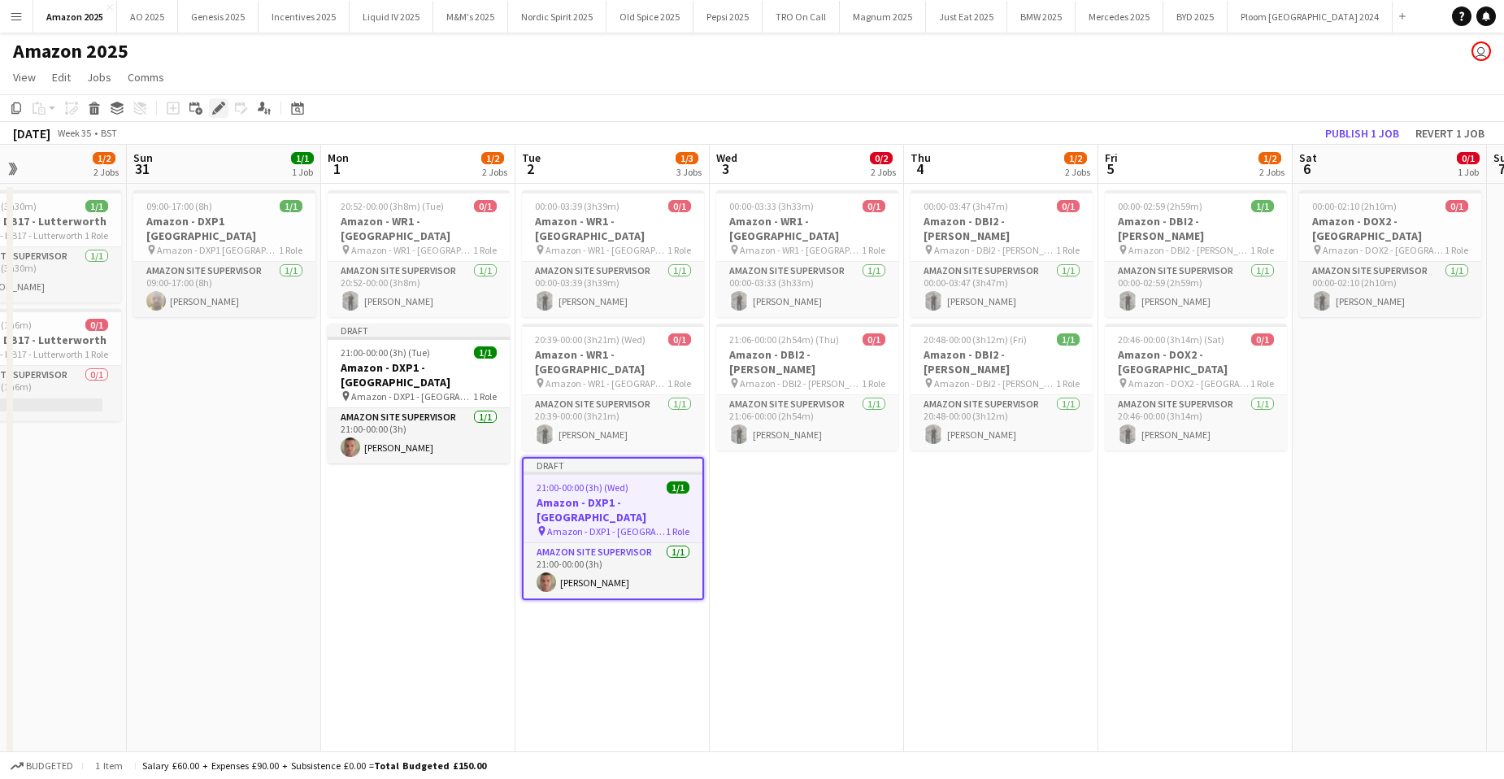
click at [217, 114] on icon "Edit" at bounding box center [218, 108] width 13 height 13
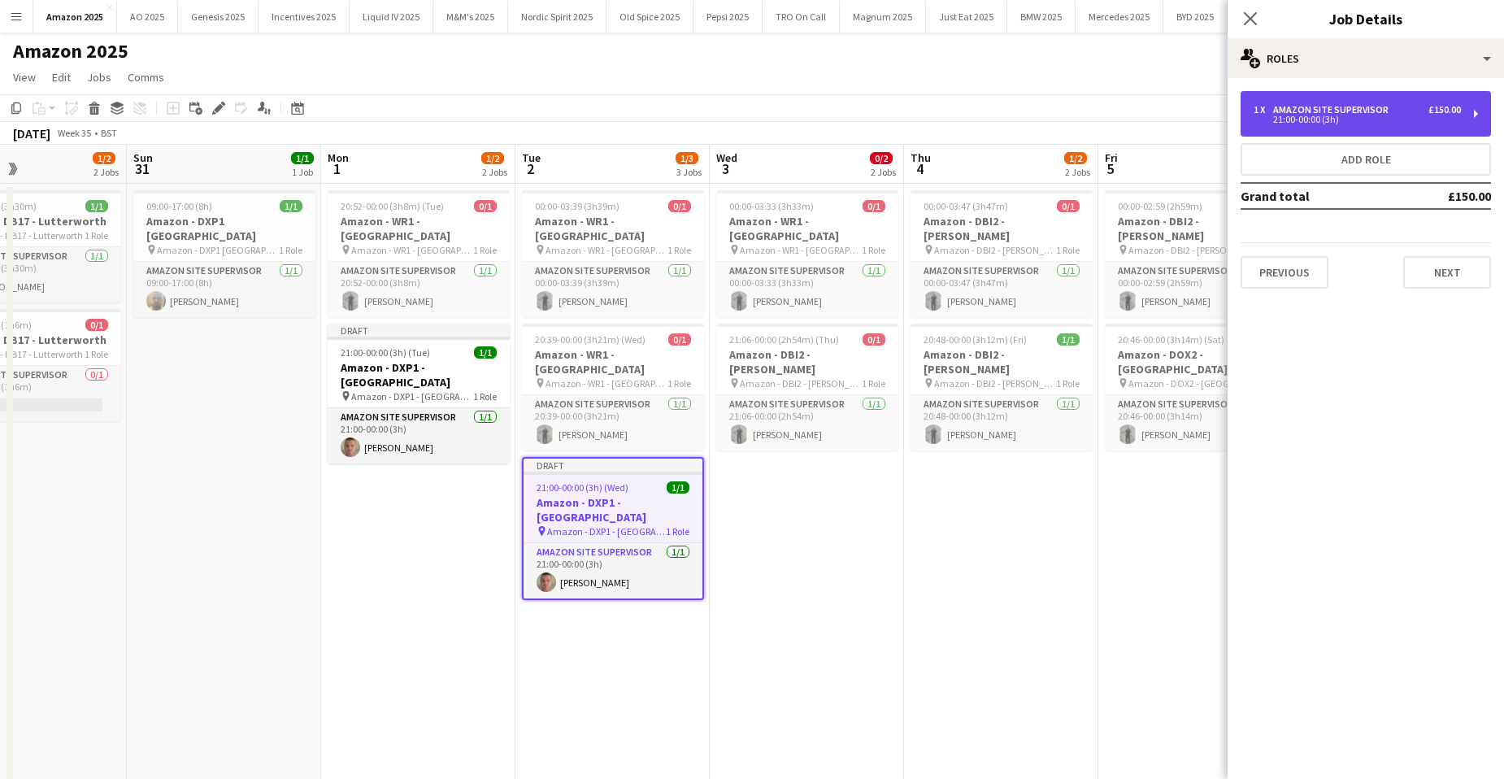
click at [1347, 127] on div "1 x Amazon Site Supervisor £150.00 21:00-00:00 (3h)" at bounding box center [1366, 114] width 250 height 46
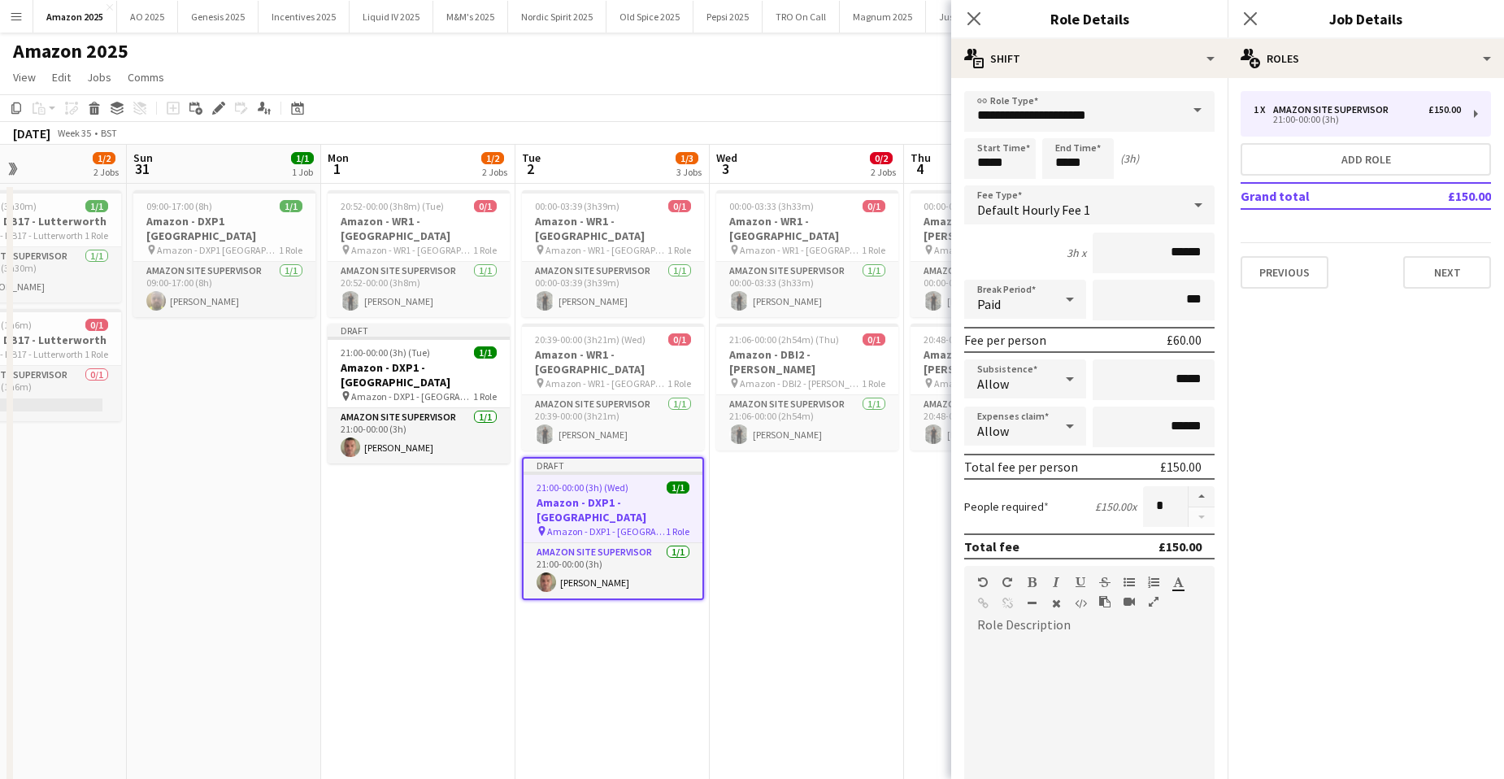
click at [1071, 418] on icon at bounding box center [1070, 426] width 20 height 33
click at [1011, 516] on span "Don't allow" at bounding box center [1022, 512] width 90 height 15
drag, startPoint x: 955, startPoint y: 157, endPoint x: 929, endPoint y: 170, distance: 29.8
type input "*****"
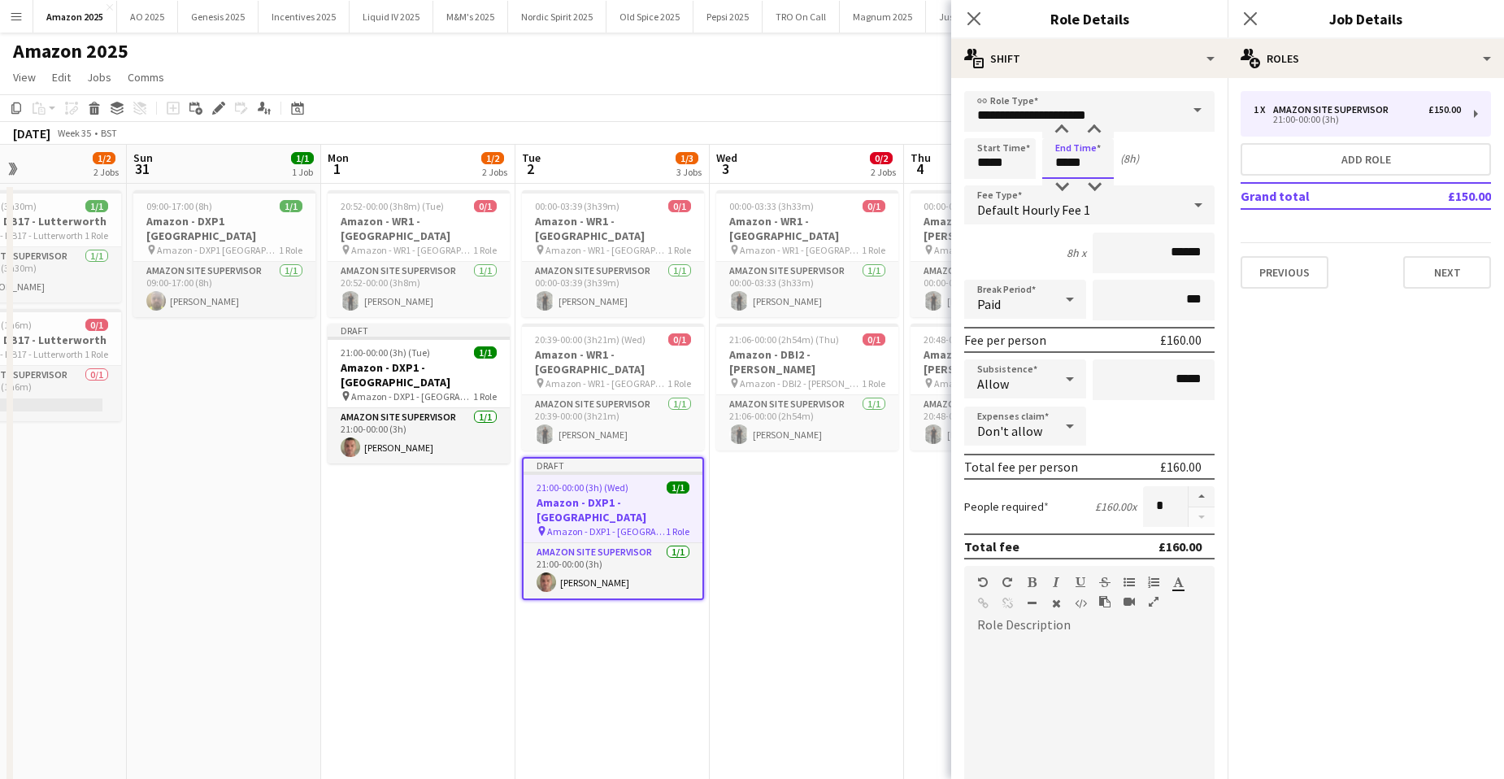
type input "*****"
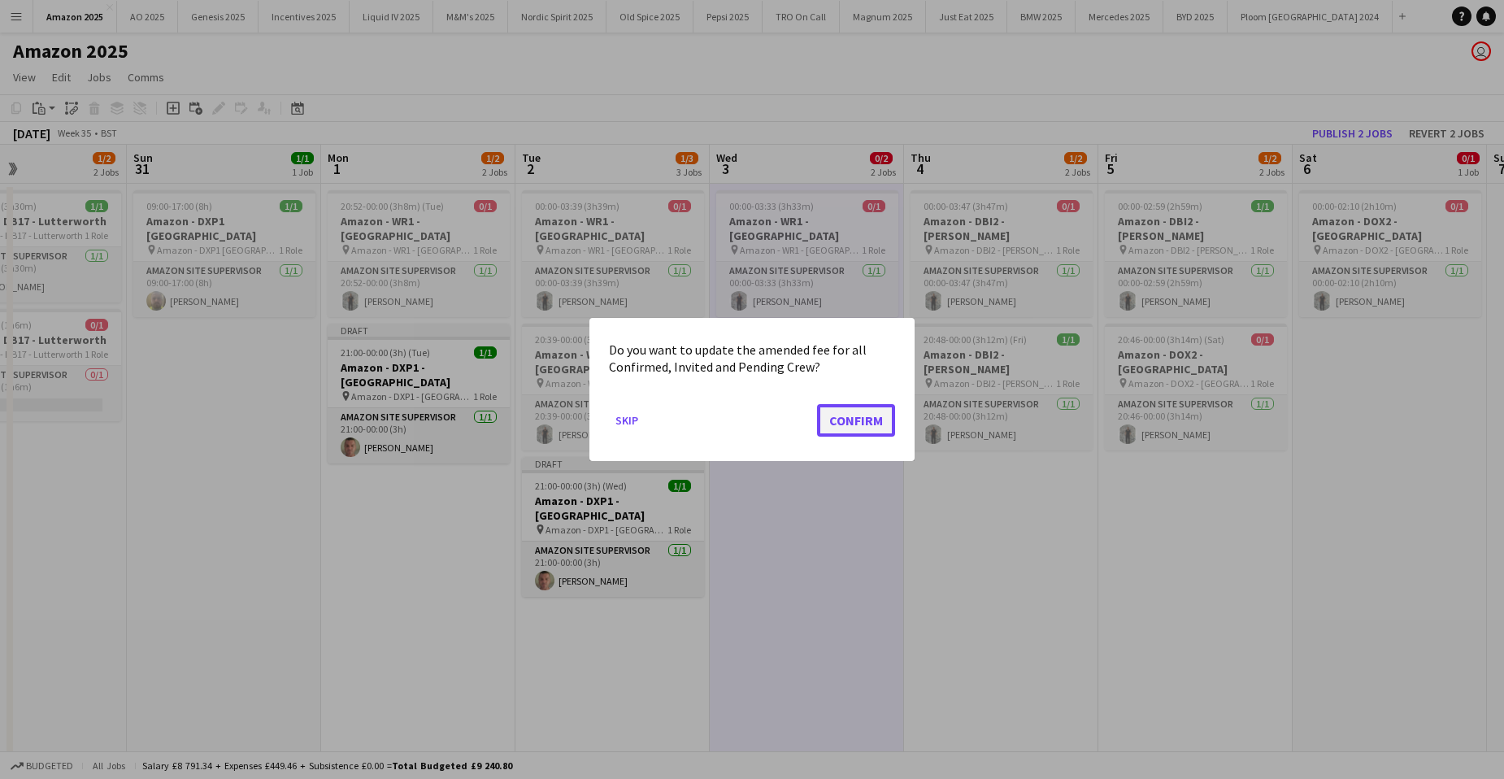
click at [839, 411] on button "Confirm" at bounding box center [856, 420] width 78 height 33
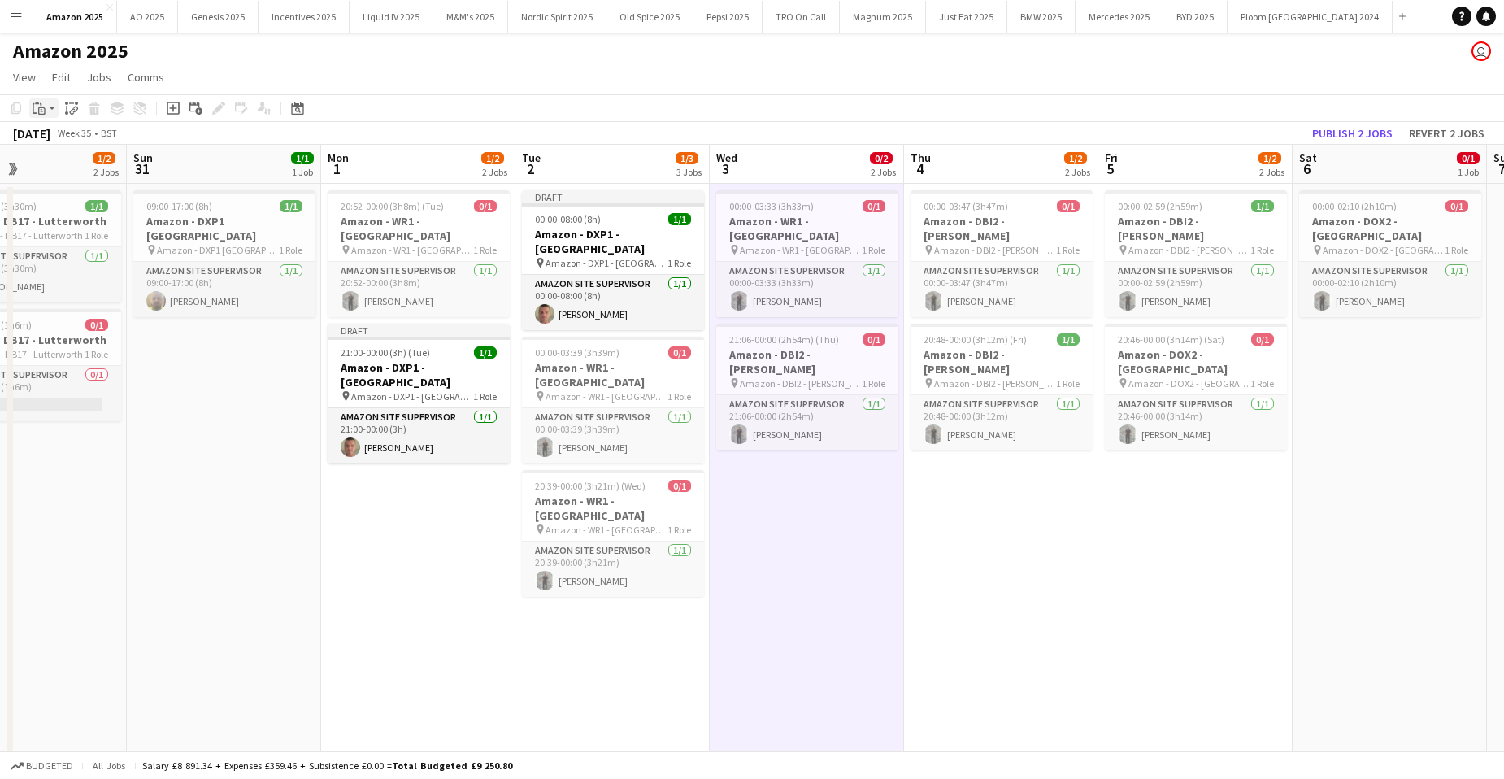
click at [44, 107] on icon "Paste" at bounding box center [39, 108] width 13 height 13
click at [70, 169] on link "Paste with crew Ctrl+Shift+V" at bounding box center [119, 166] width 153 height 15
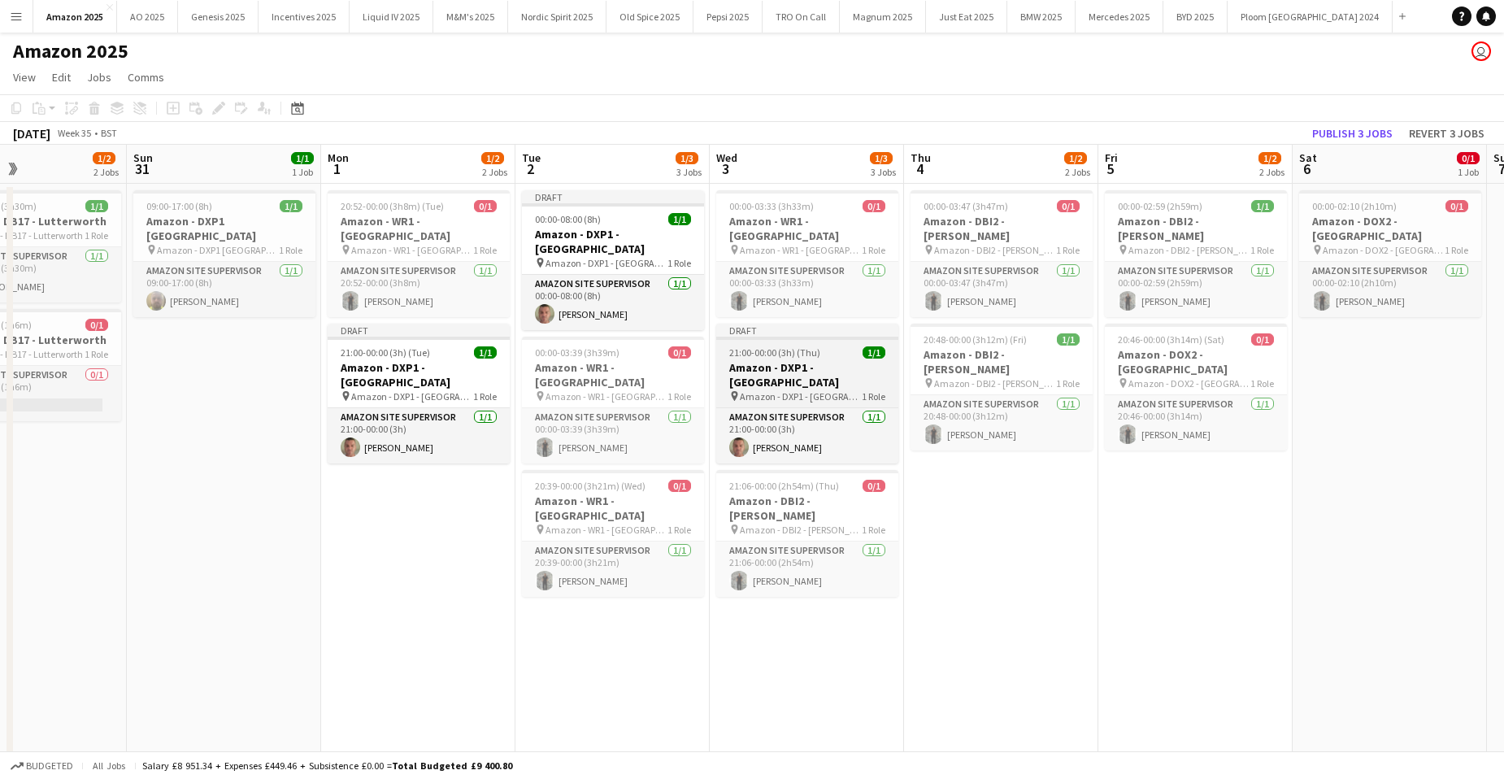
click at [821, 360] on h3 "Amazon - DXP1 - [GEOGRAPHIC_DATA]" at bounding box center [807, 374] width 182 height 29
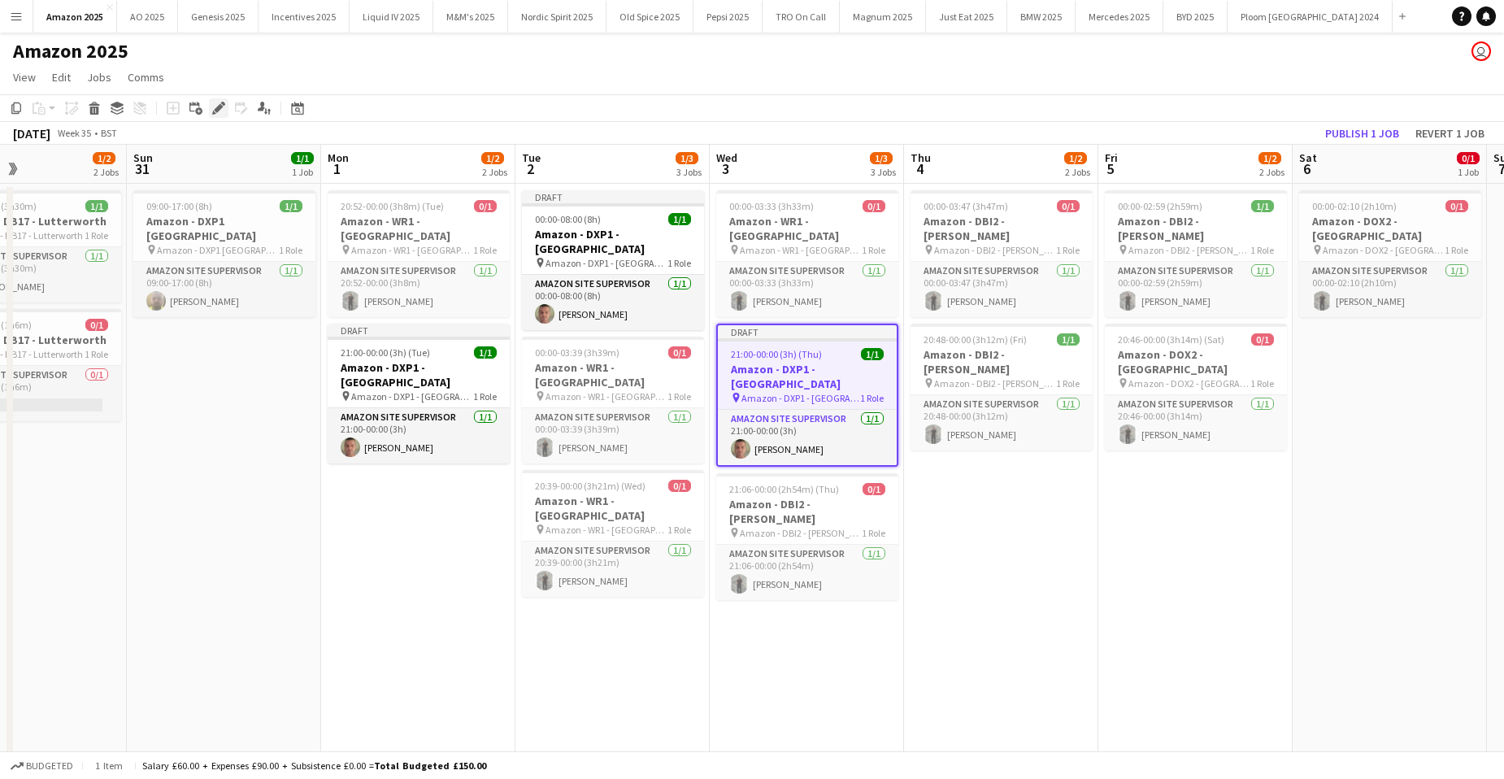
click at [215, 98] on div "Edit" at bounding box center [219, 108] width 20 height 20
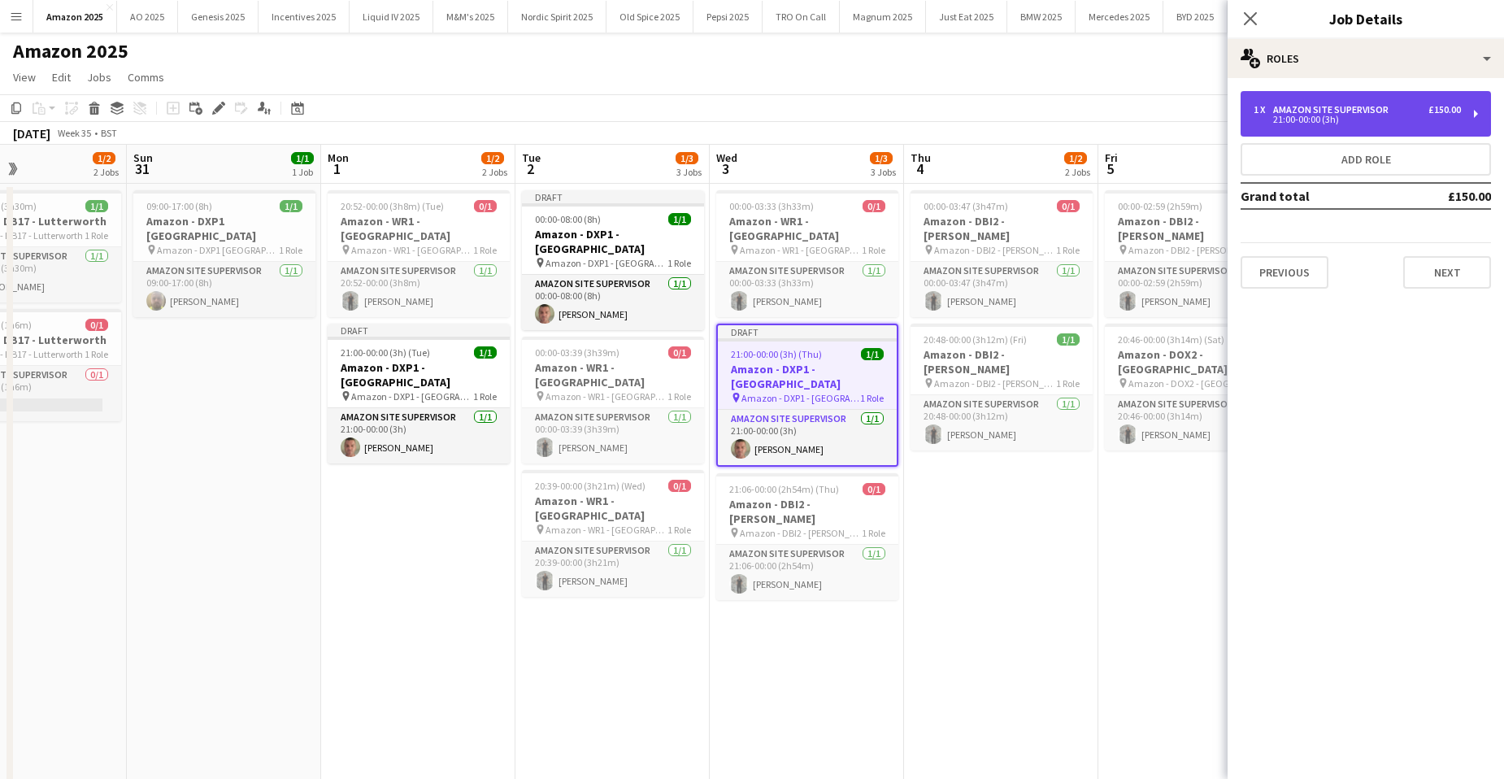
click at [1316, 111] on div "Amazon Site Supervisor" at bounding box center [1334, 109] width 122 height 11
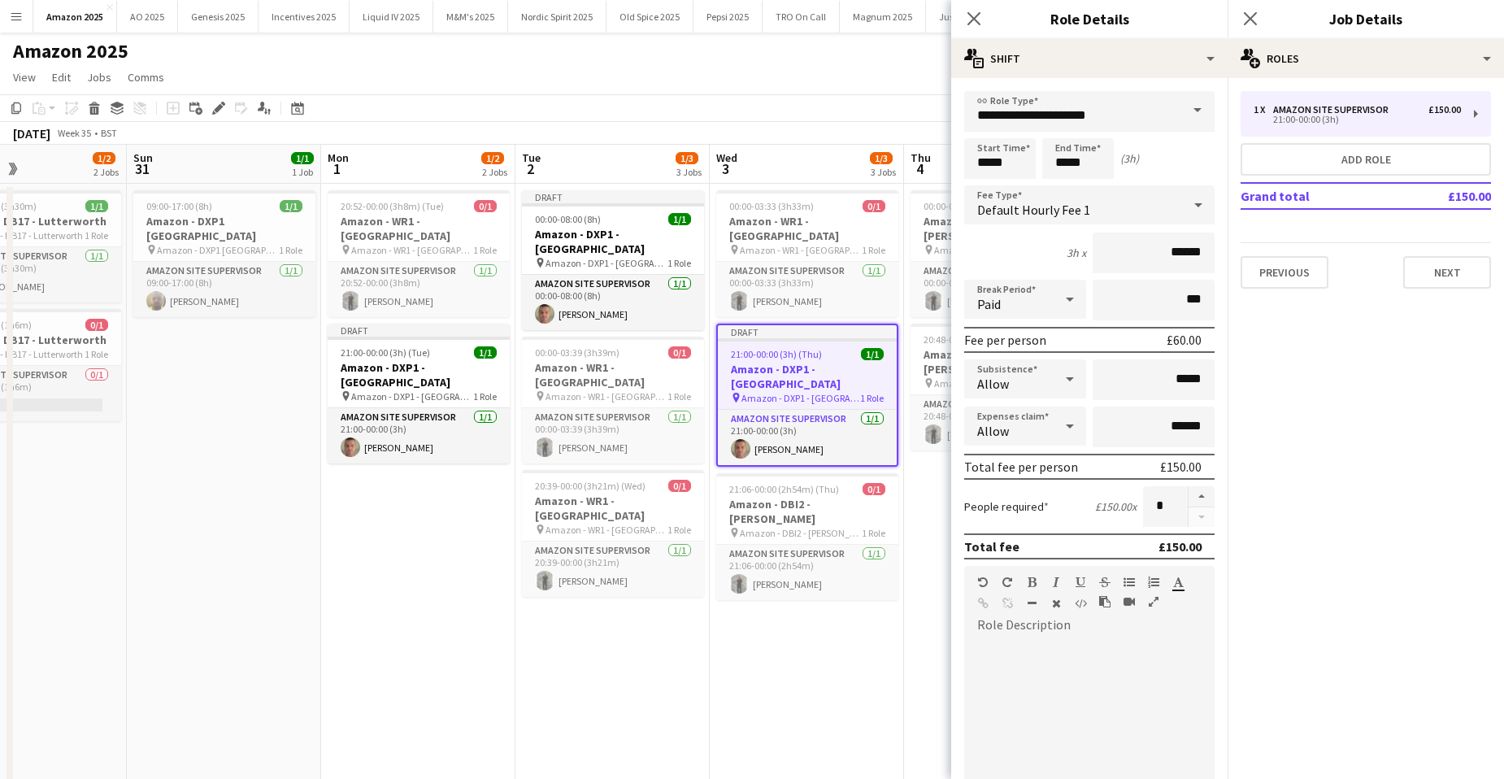
drag, startPoint x: 892, startPoint y: 602, endPoint x: 959, endPoint y: 599, distance: 66.7
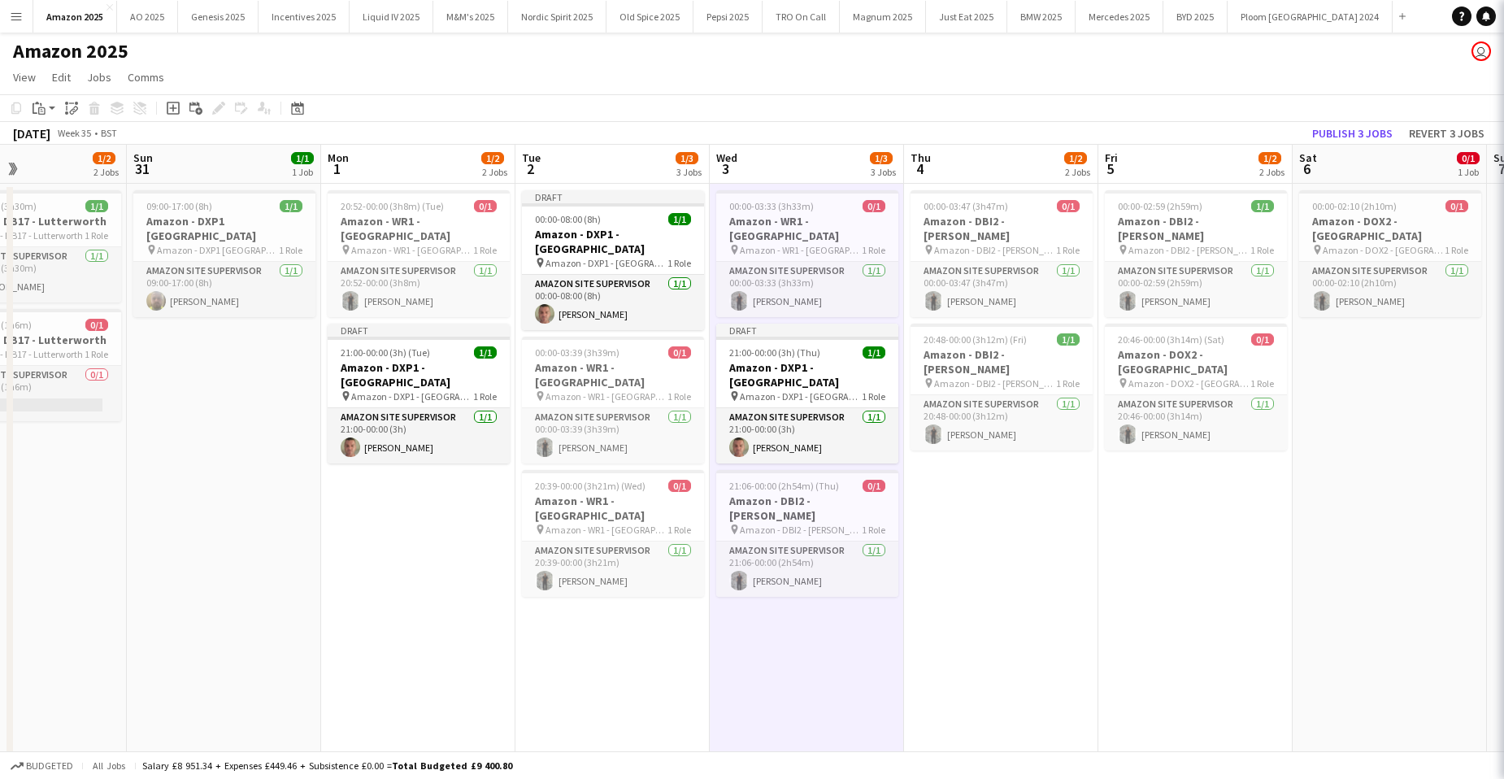
scroll to position [0, 649]
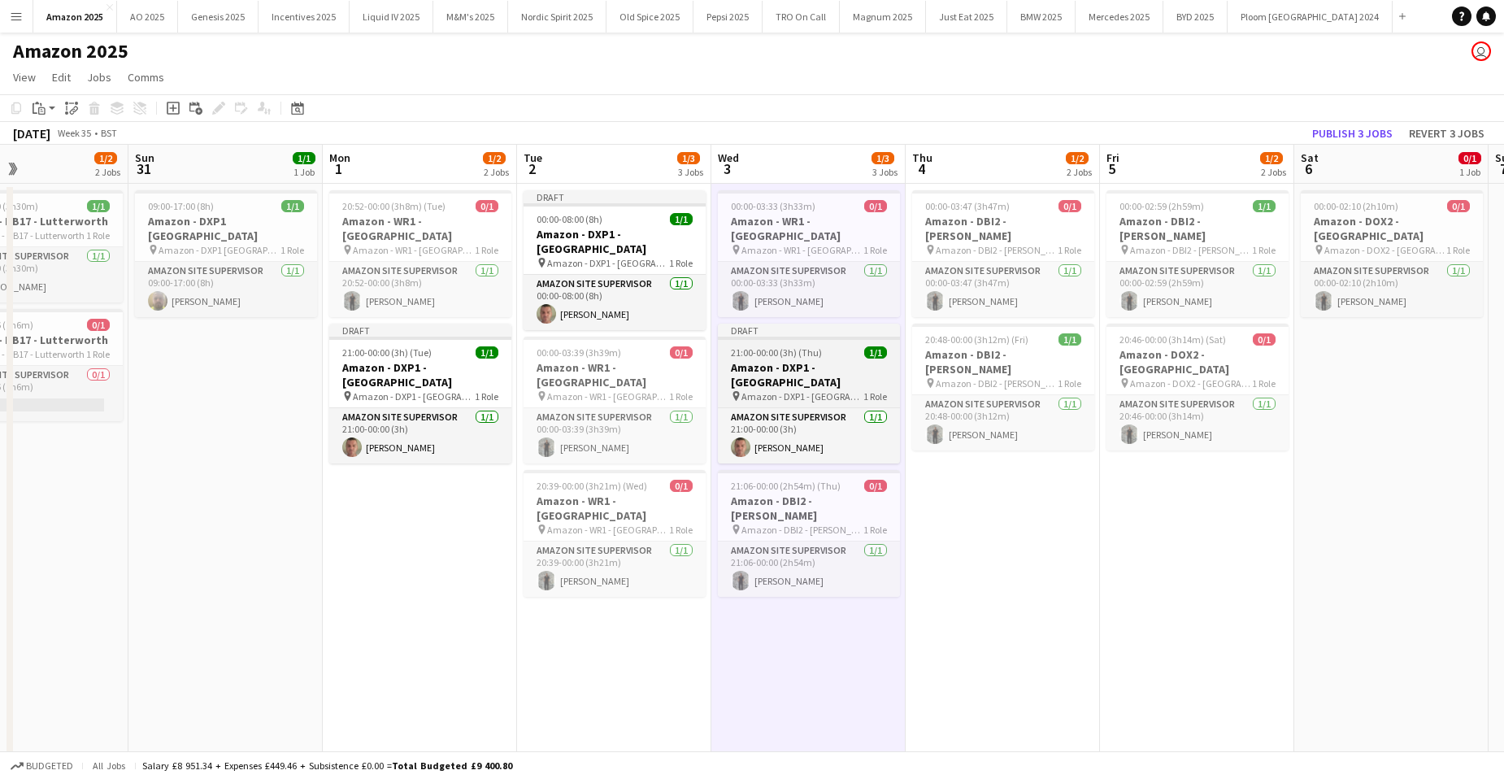
click at [825, 346] on div "21:00-00:00 (3h) (Thu) 1/1" at bounding box center [809, 352] width 182 height 12
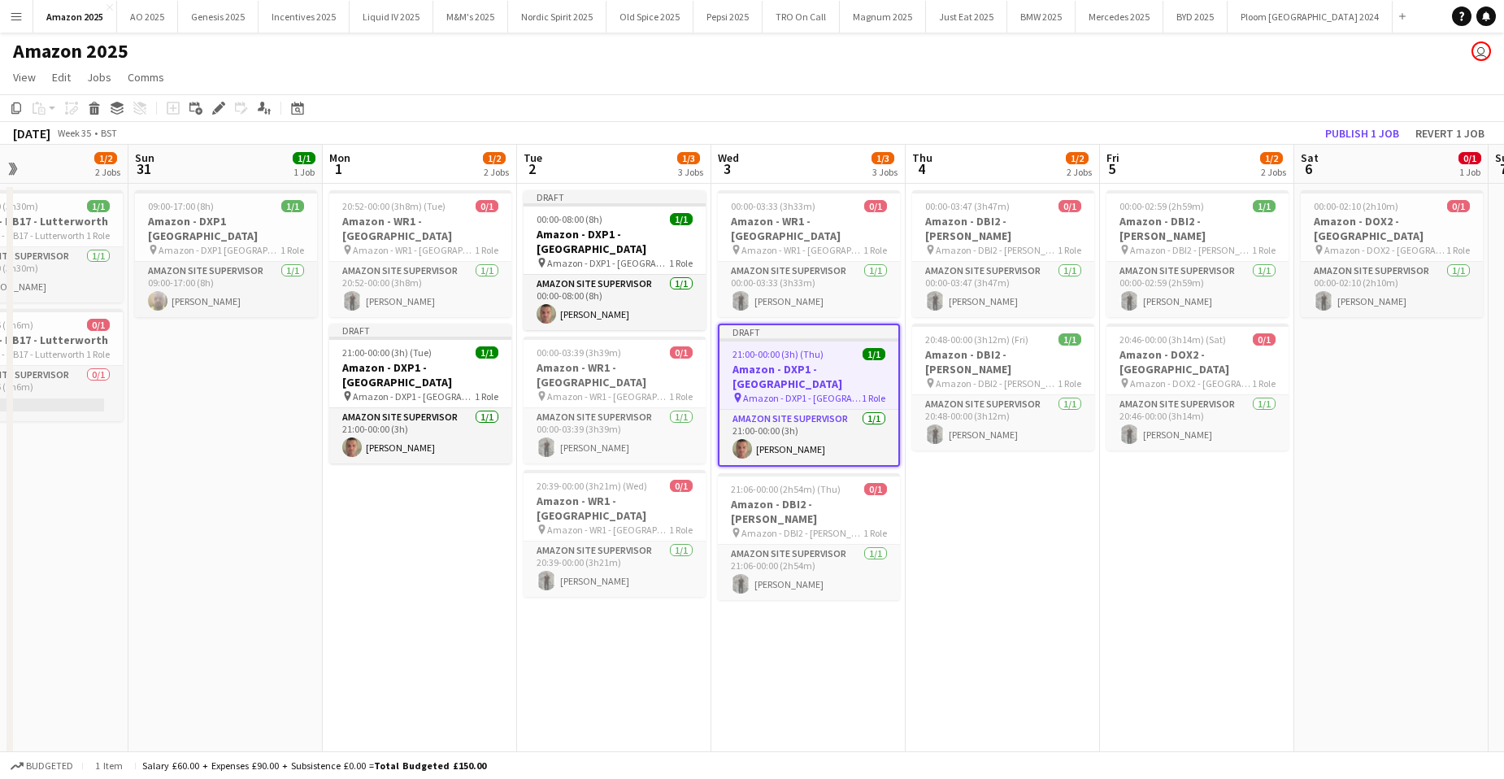
drag, startPoint x: 709, startPoint y: 596, endPoint x: 658, endPoint y: 594, distance: 51.3
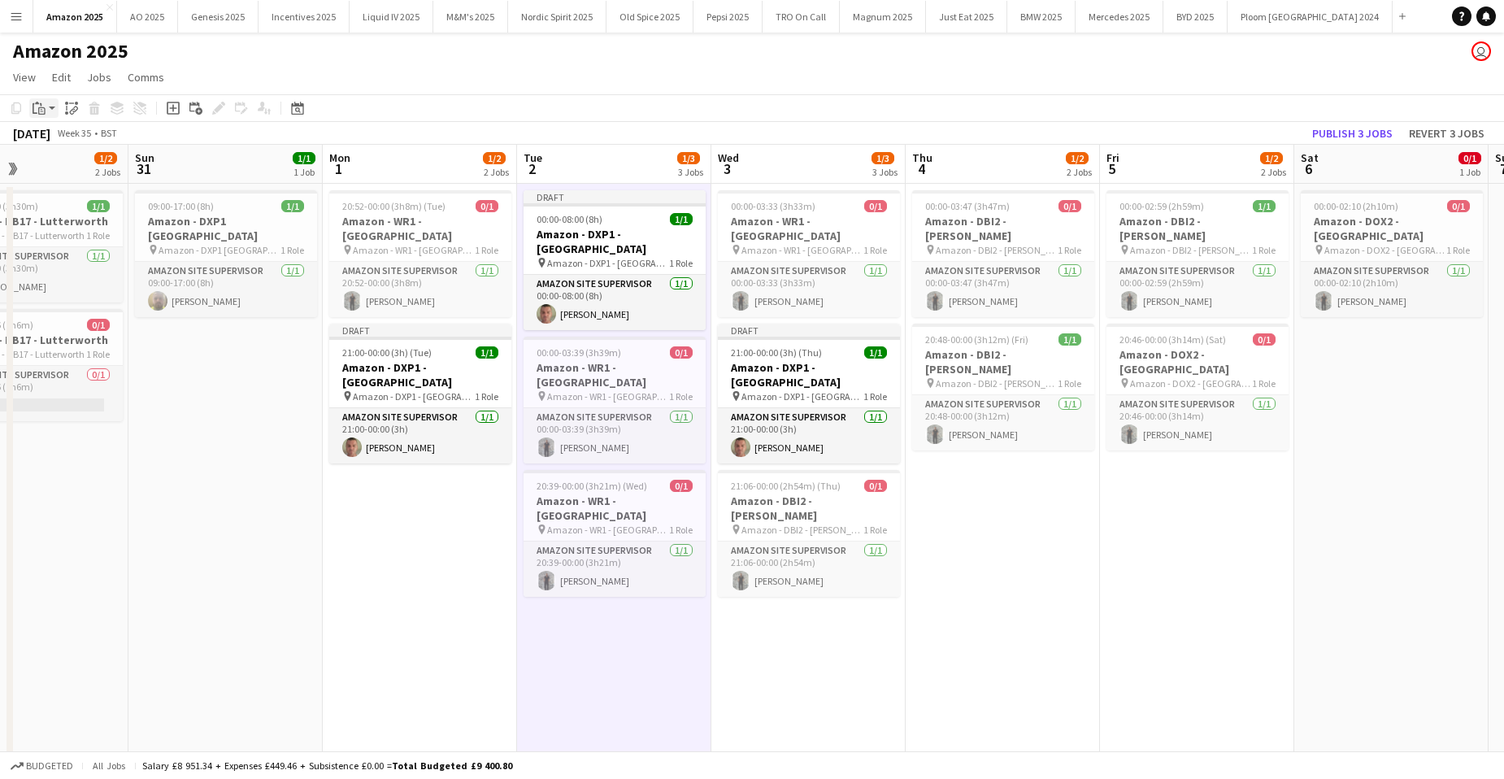
click at [47, 111] on div "Paste" at bounding box center [39, 108] width 20 height 20
click at [63, 162] on link "Paste with crew Ctrl+Shift+V" at bounding box center [119, 166] width 153 height 15
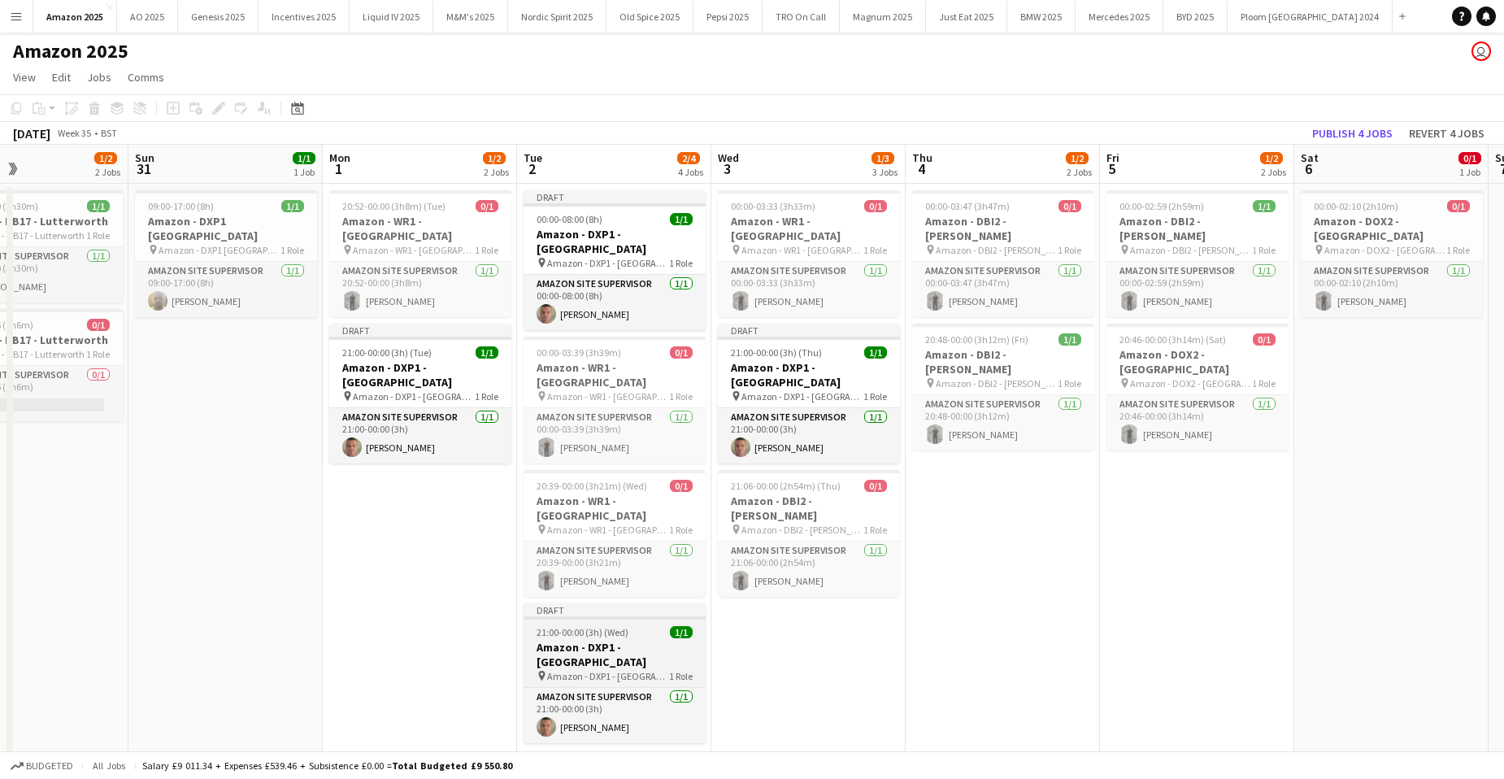
click at [594, 640] on h3 "Amazon - DXP1 - [GEOGRAPHIC_DATA]" at bounding box center [615, 654] width 182 height 29
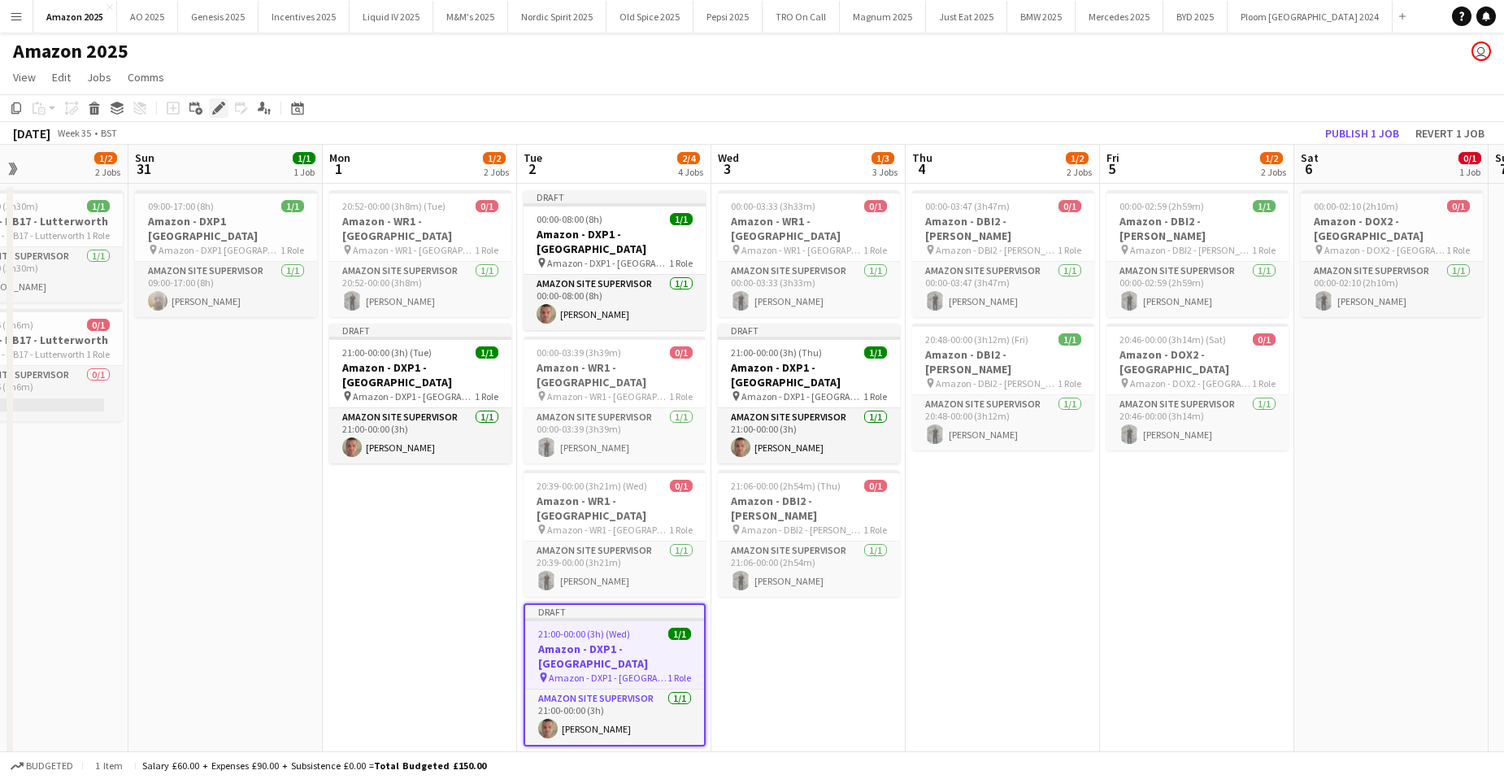
click at [216, 113] on icon "Edit" at bounding box center [218, 108] width 13 height 13
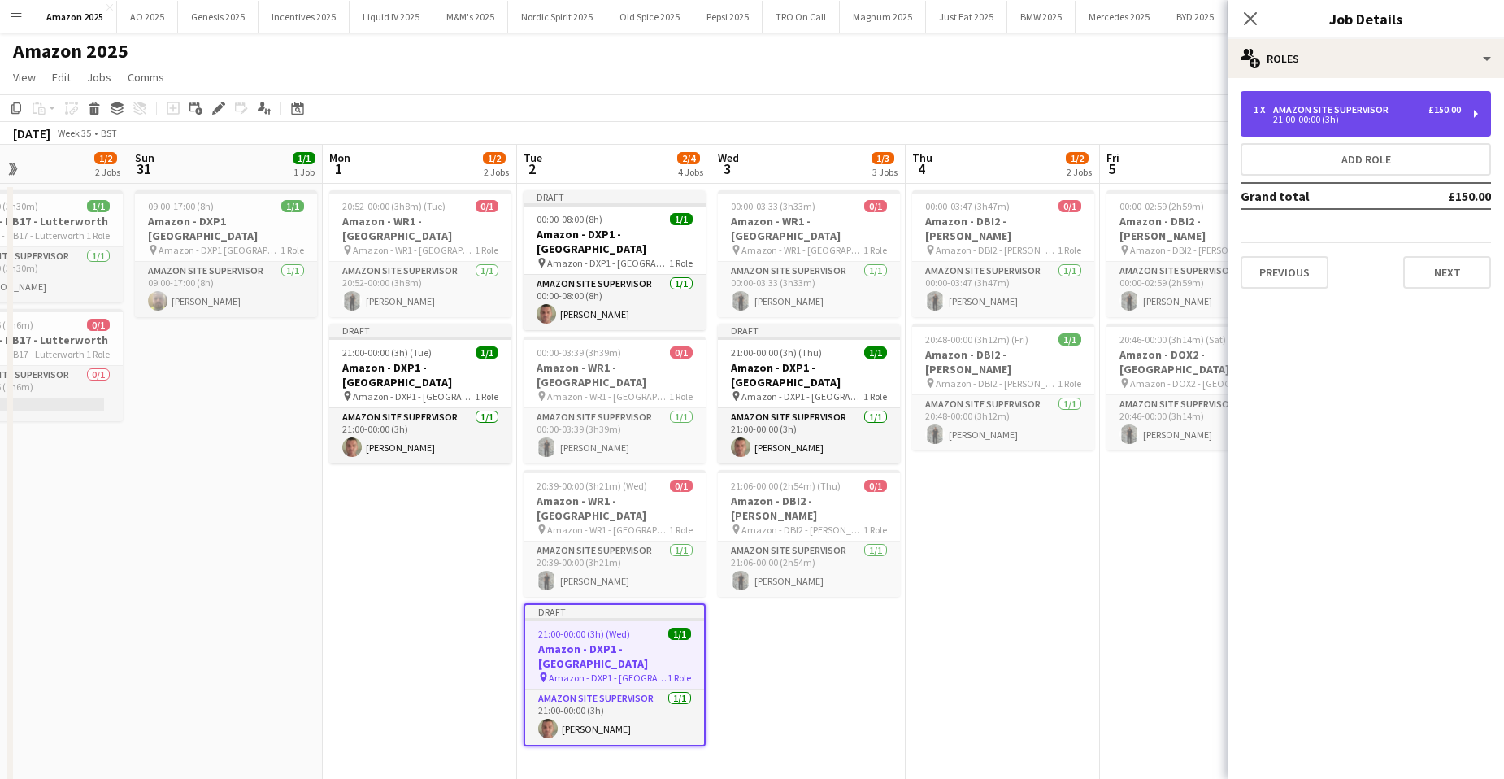
click at [1312, 115] on div "21:00-00:00 (3h)" at bounding box center [1357, 119] width 207 height 8
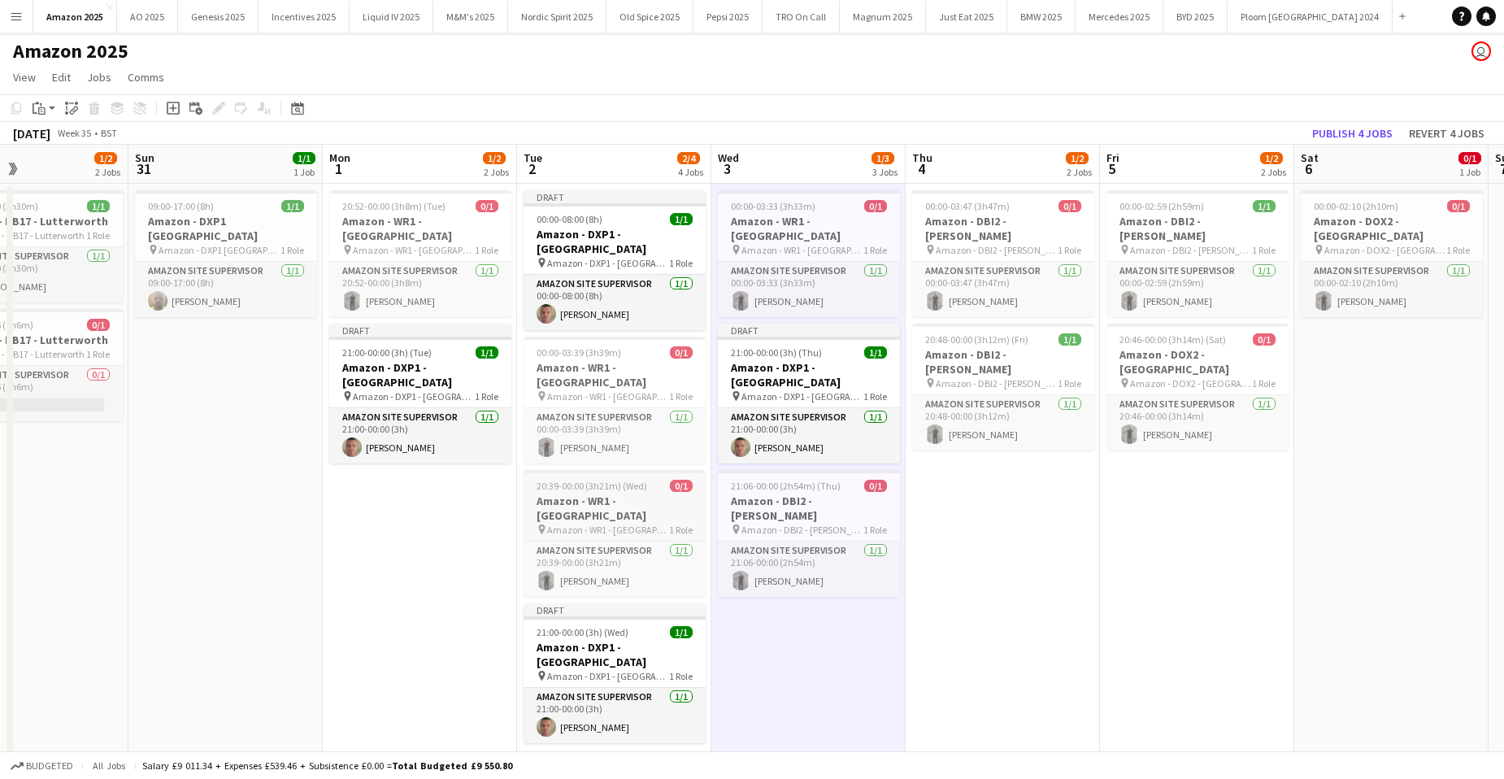
drag, startPoint x: 613, startPoint y: 592, endPoint x: 572, endPoint y: 489, distance: 110.5
click at [613, 626] on span "21:00-00:00 (3h) (Wed)" at bounding box center [583, 632] width 92 height 12
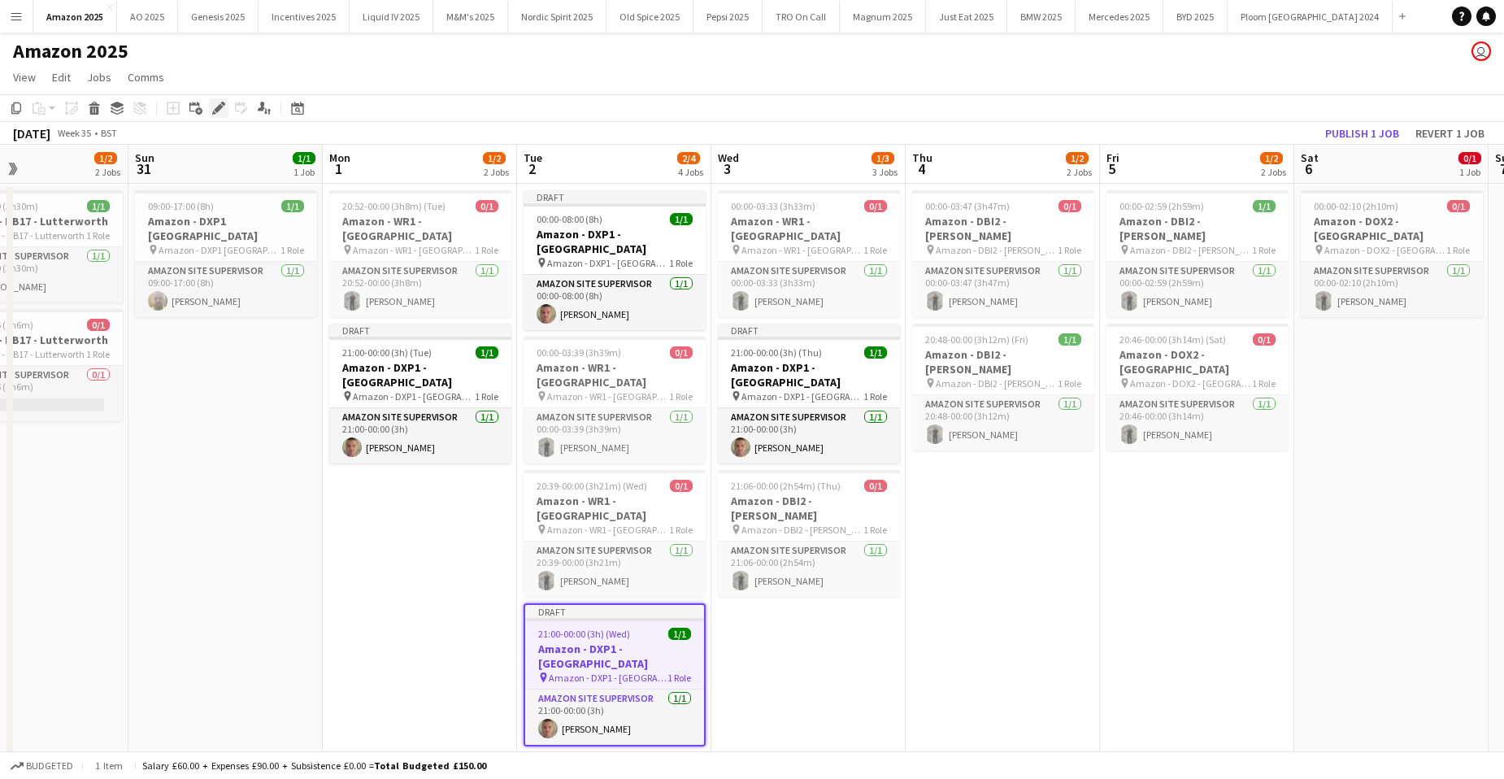
click at [223, 109] on icon "Edit" at bounding box center [218, 108] width 13 height 13
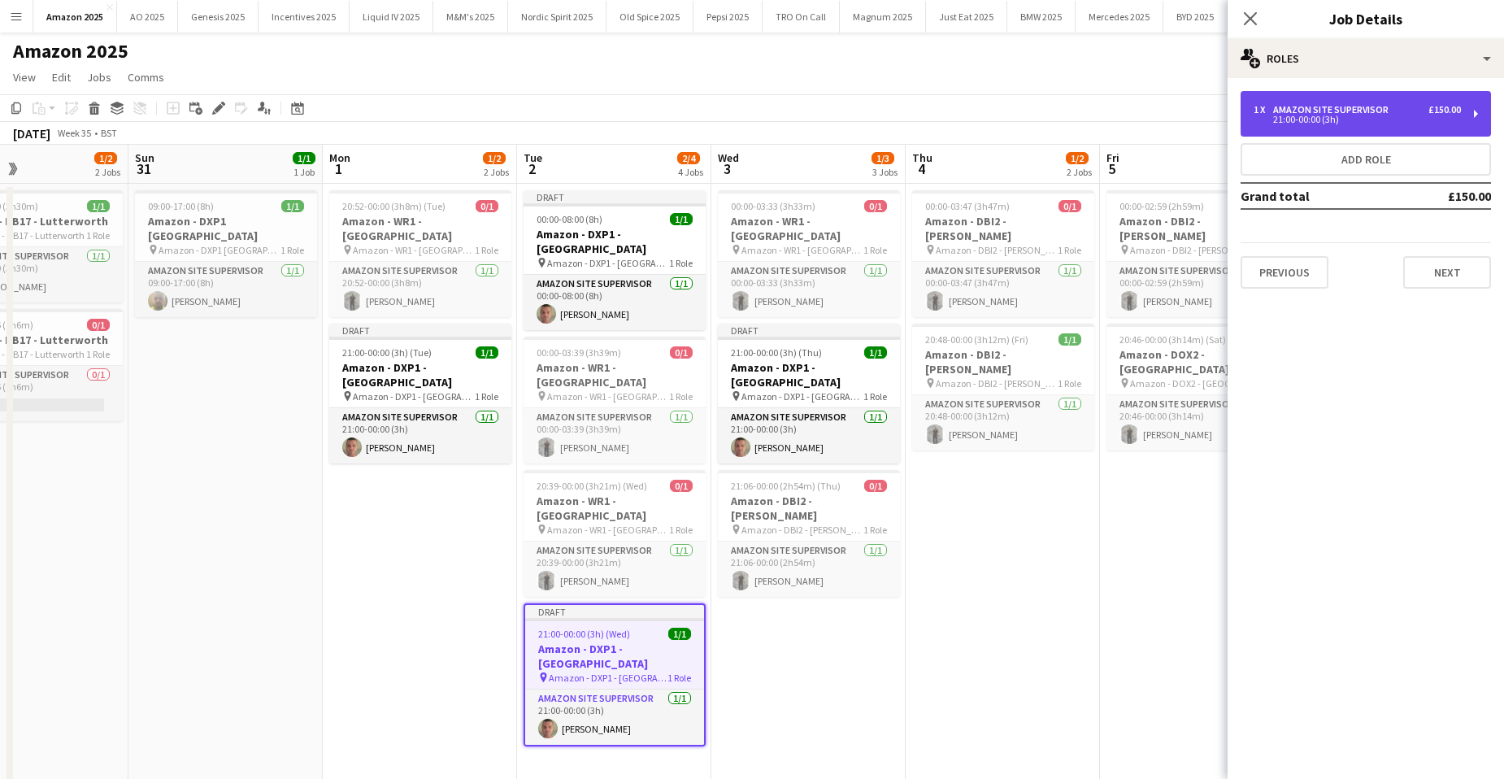
click at [1331, 106] on div "Amazon Site Supervisor" at bounding box center [1334, 109] width 122 height 11
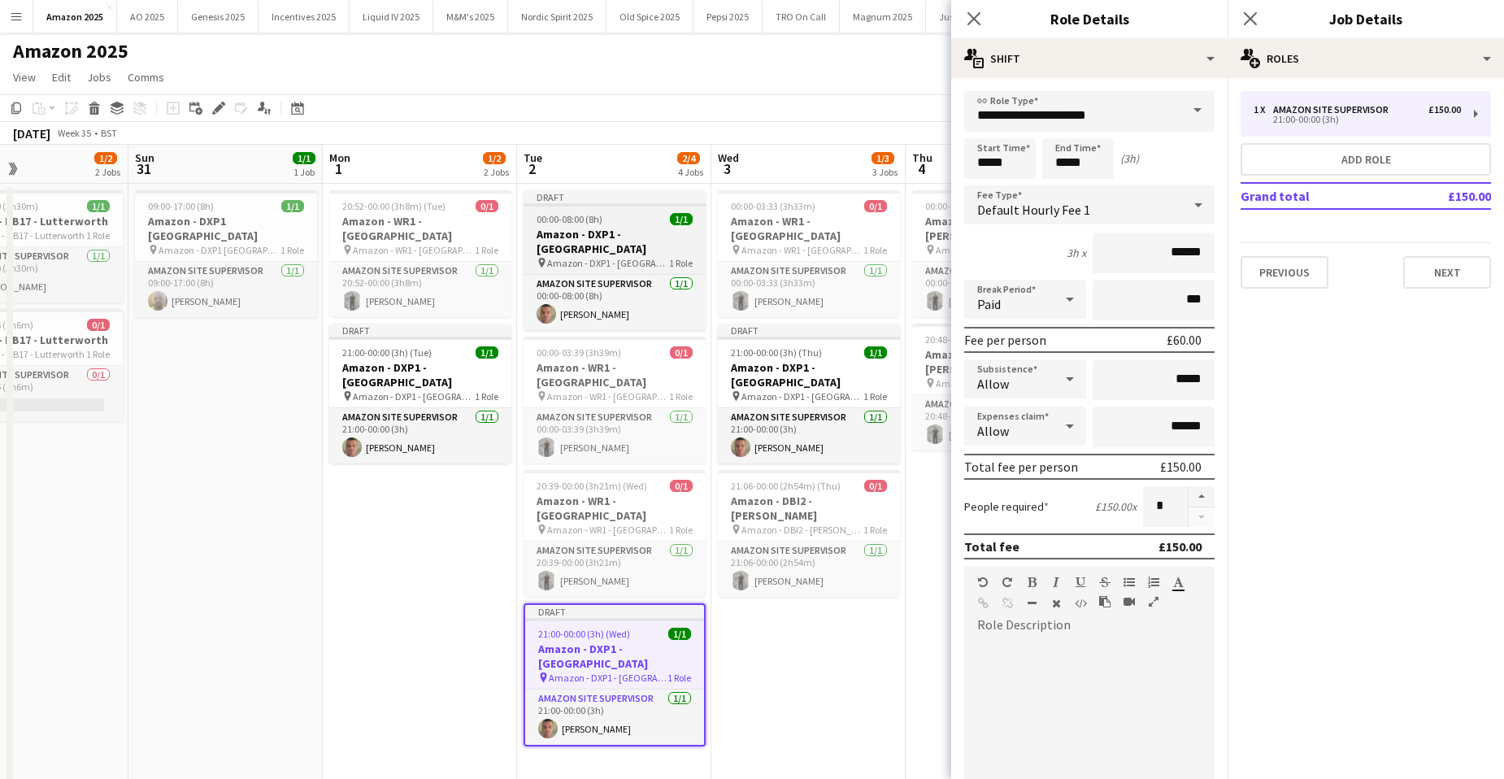
click at [615, 241] on h3 "Amazon - DXP1 - [GEOGRAPHIC_DATA]" at bounding box center [615, 241] width 182 height 29
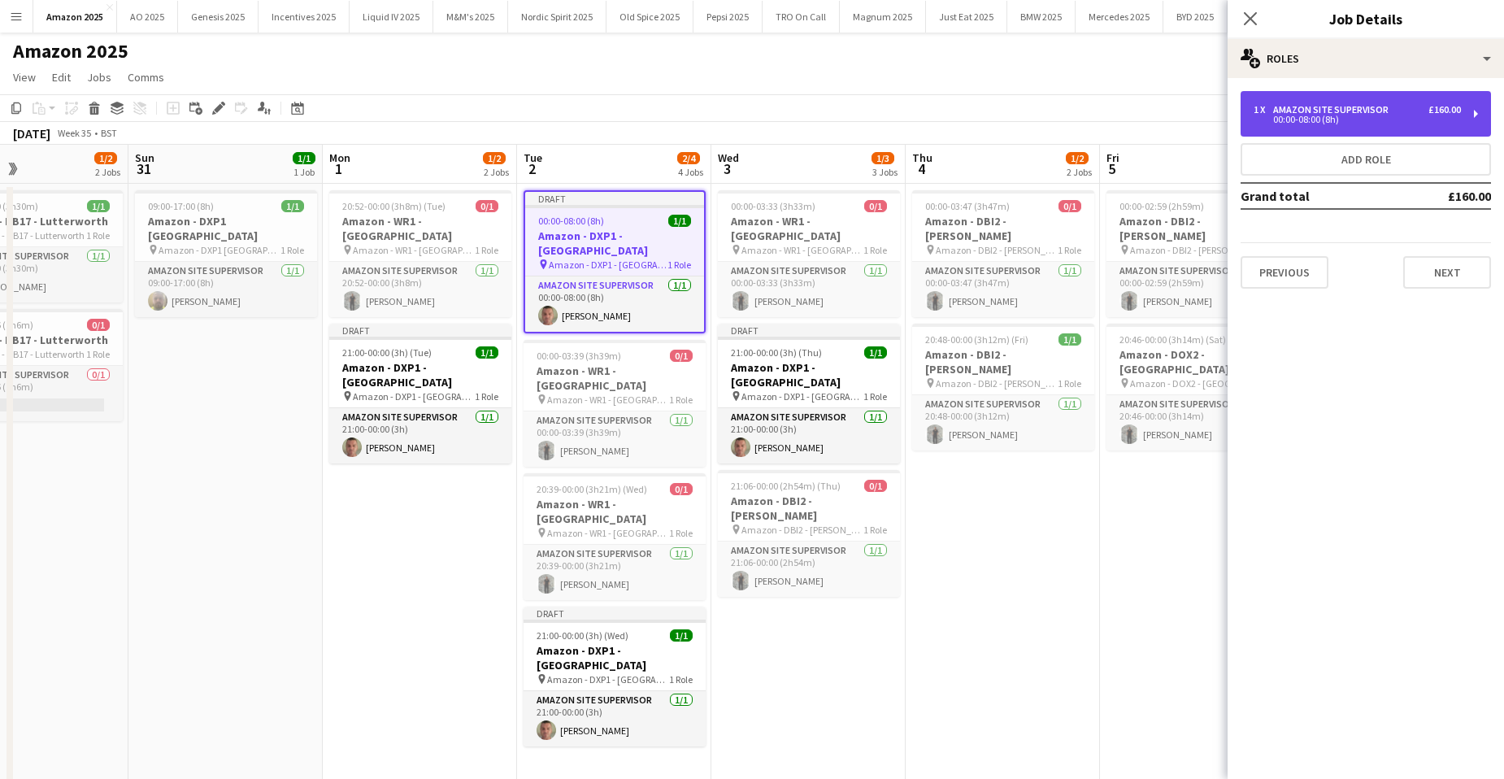
click at [1286, 107] on div "Amazon Site Supervisor" at bounding box center [1334, 109] width 122 height 11
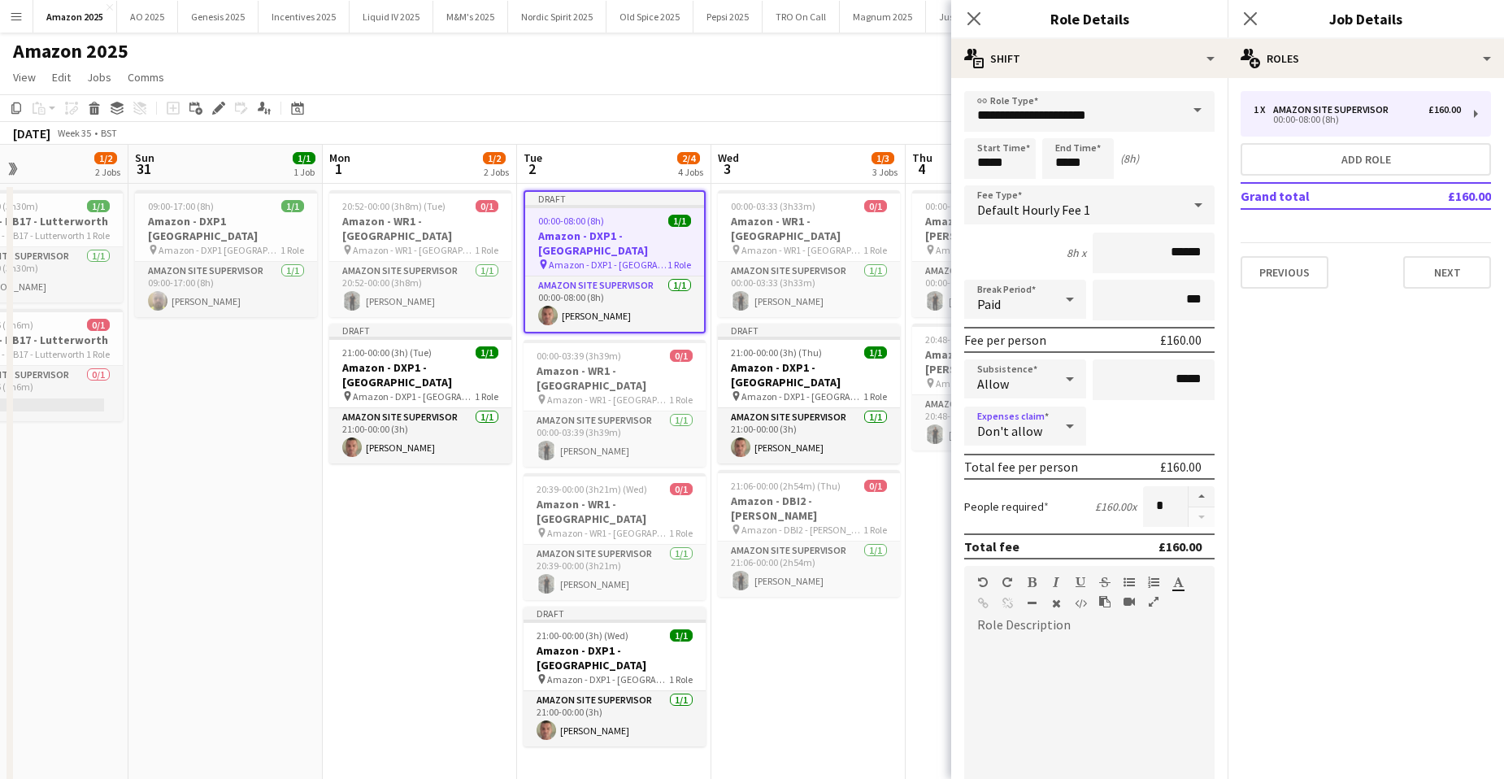
click at [1073, 432] on icon at bounding box center [1070, 426] width 20 height 33
click at [1013, 479] on span "Allow" at bounding box center [1025, 471] width 96 height 15
drag, startPoint x: 1191, startPoint y: 424, endPoint x: 1109, endPoint y: 415, distance: 82.5
click at [1081, 420] on div "Expenses claim Allow *****" at bounding box center [1089, 427] width 250 height 41
type input "******"
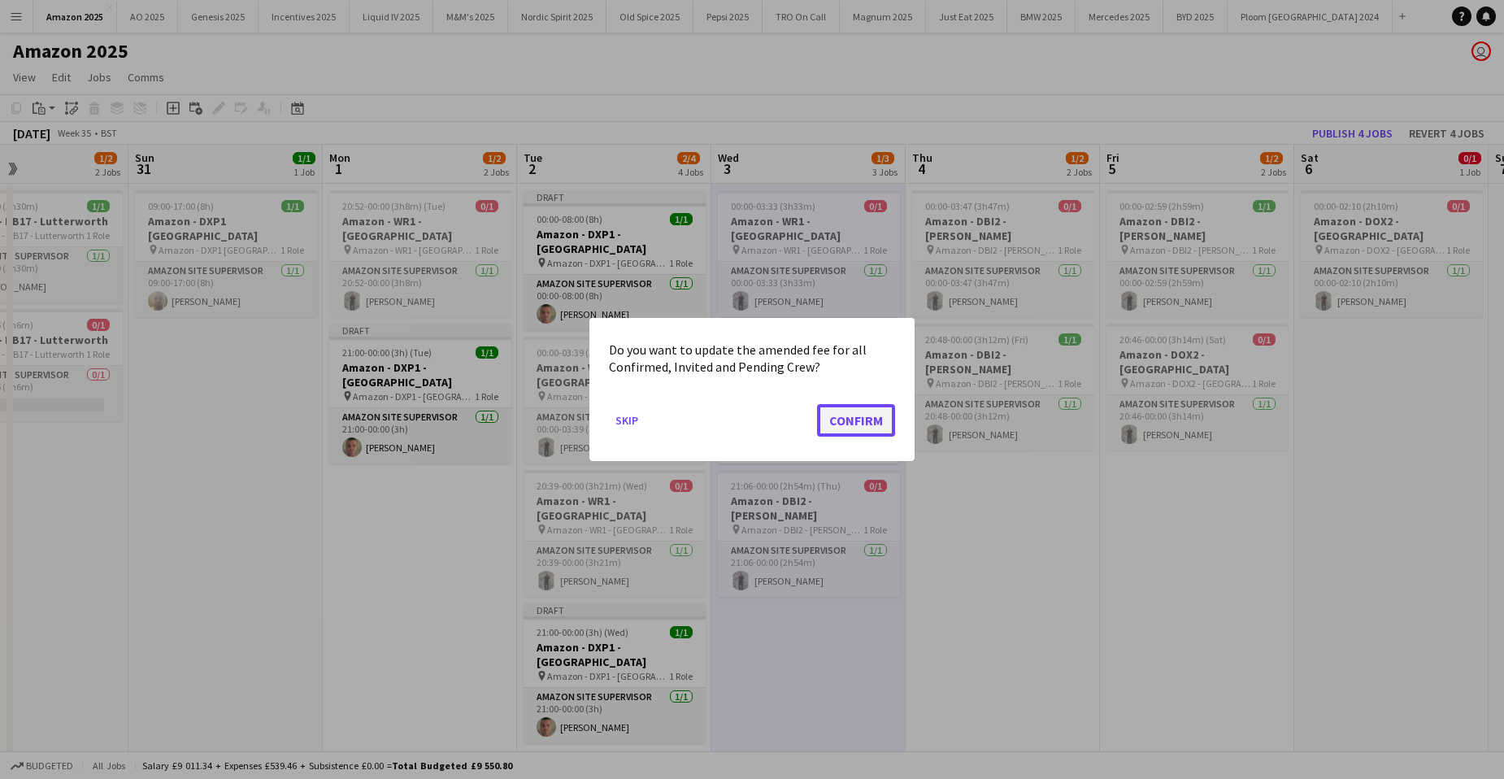
click at [862, 420] on button "Confirm" at bounding box center [856, 420] width 78 height 33
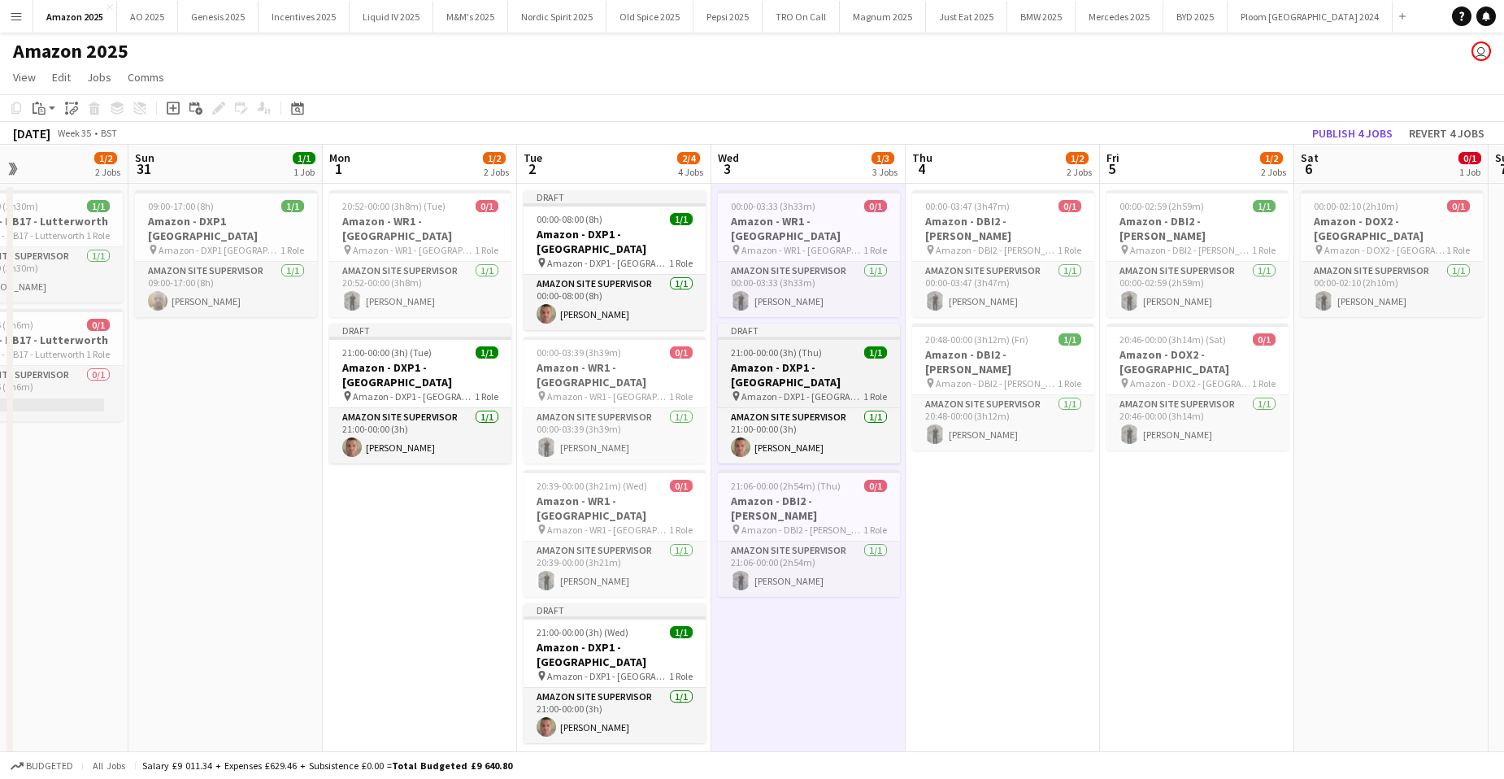
click at [836, 344] on app-job-card "Draft 21:00-00:00 (3h) (Thu) 1/1 Amazon - DXP1 - Plymouth pin Amazon - DXP1 - P…" at bounding box center [809, 394] width 182 height 140
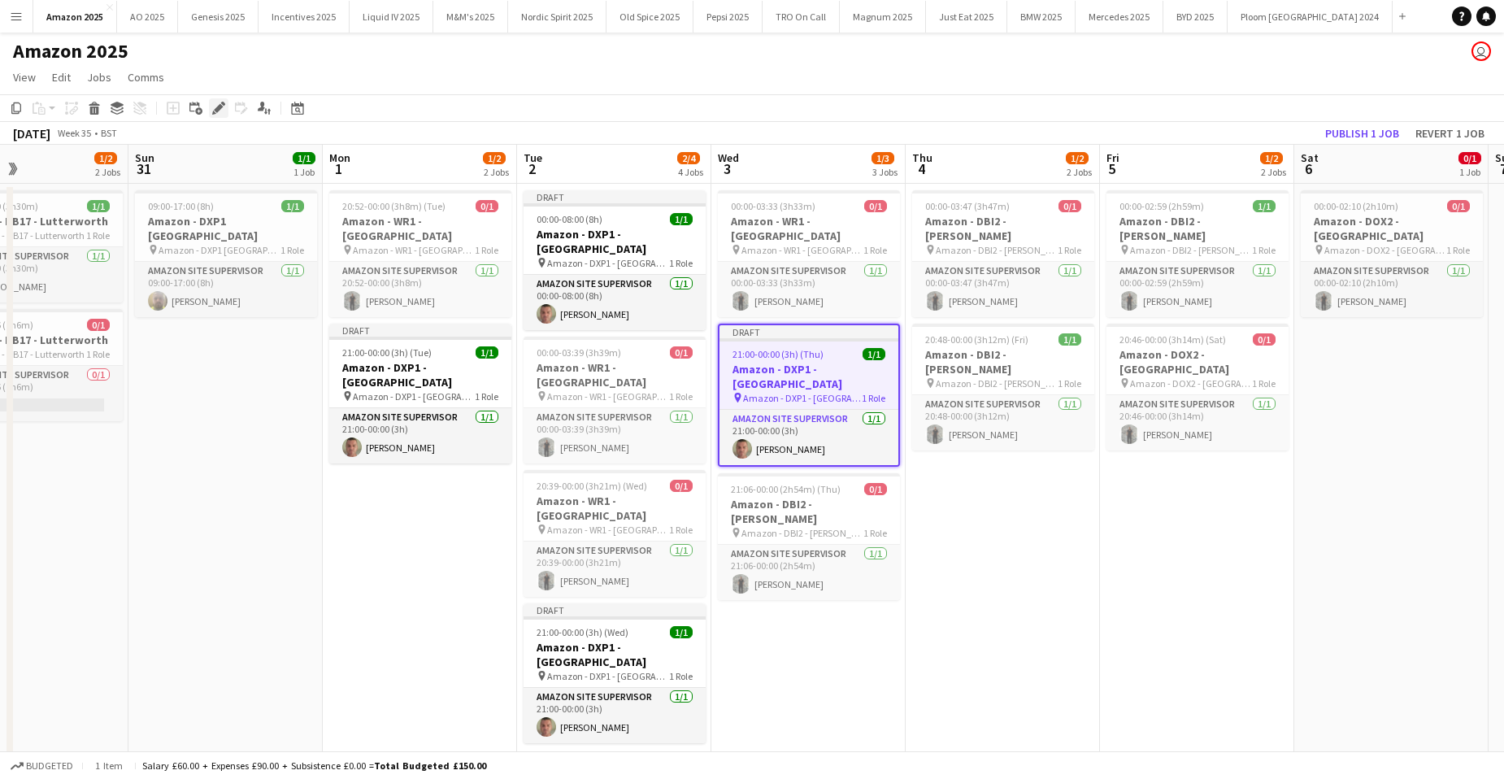
click at [216, 109] on icon at bounding box center [218, 108] width 9 height 9
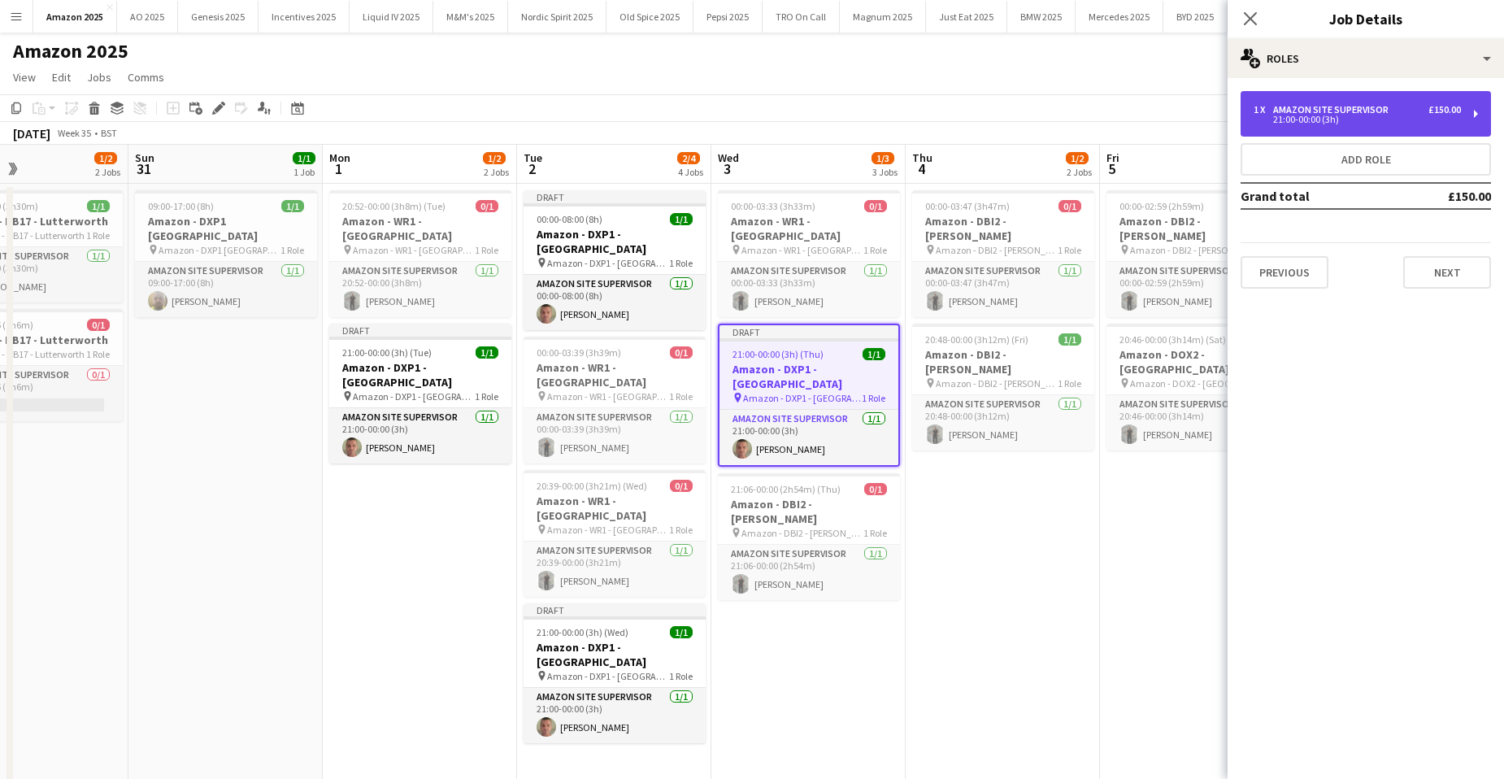
click at [1330, 101] on div "1 x Amazon Site Supervisor £150.00 21:00-00:00 (3h)" at bounding box center [1366, 114] width 250 height 46
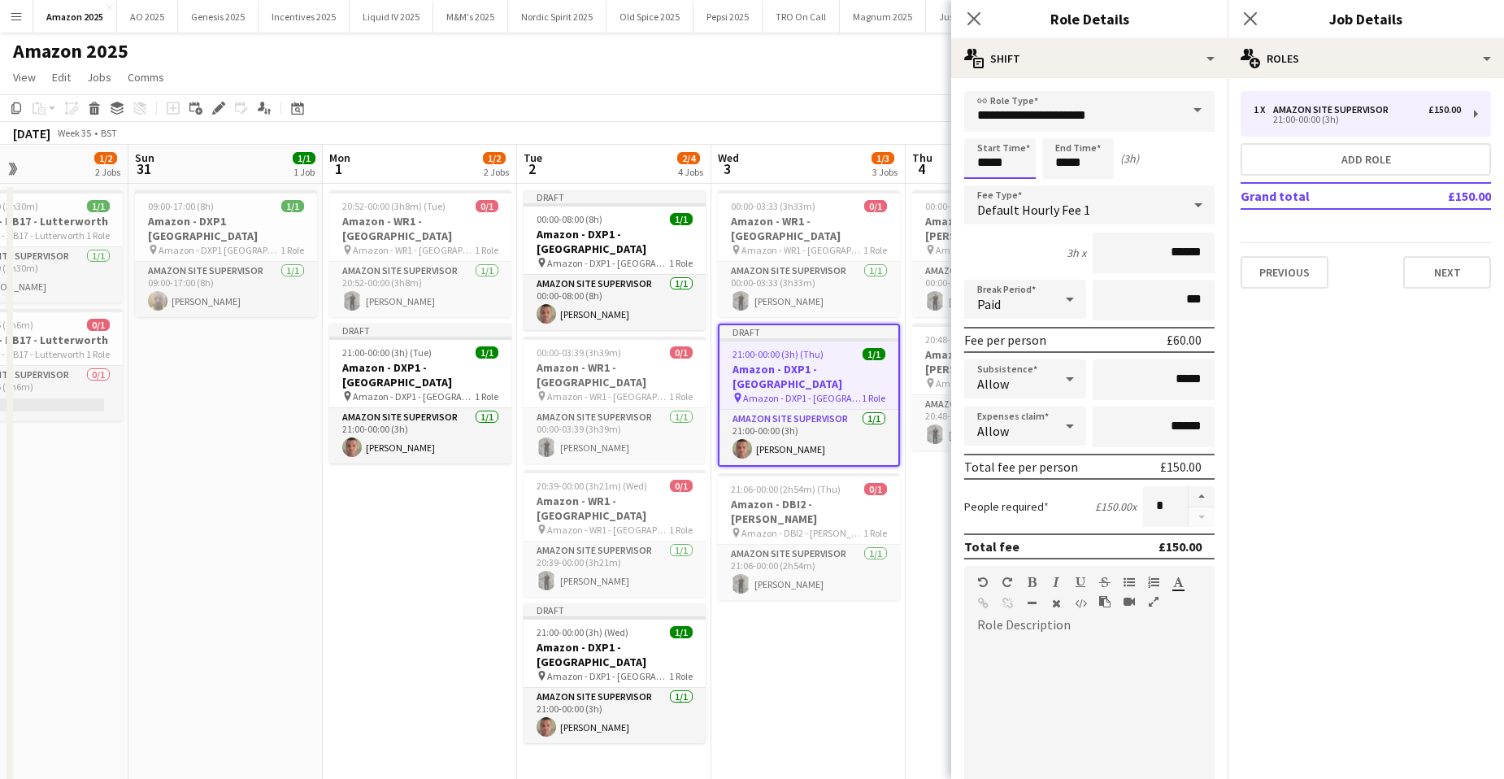
drag, startPoint x: 1013, startPoint y: 163, endPoint x: 716, endPoint y: 204, distance: 299.7
type input "*****"
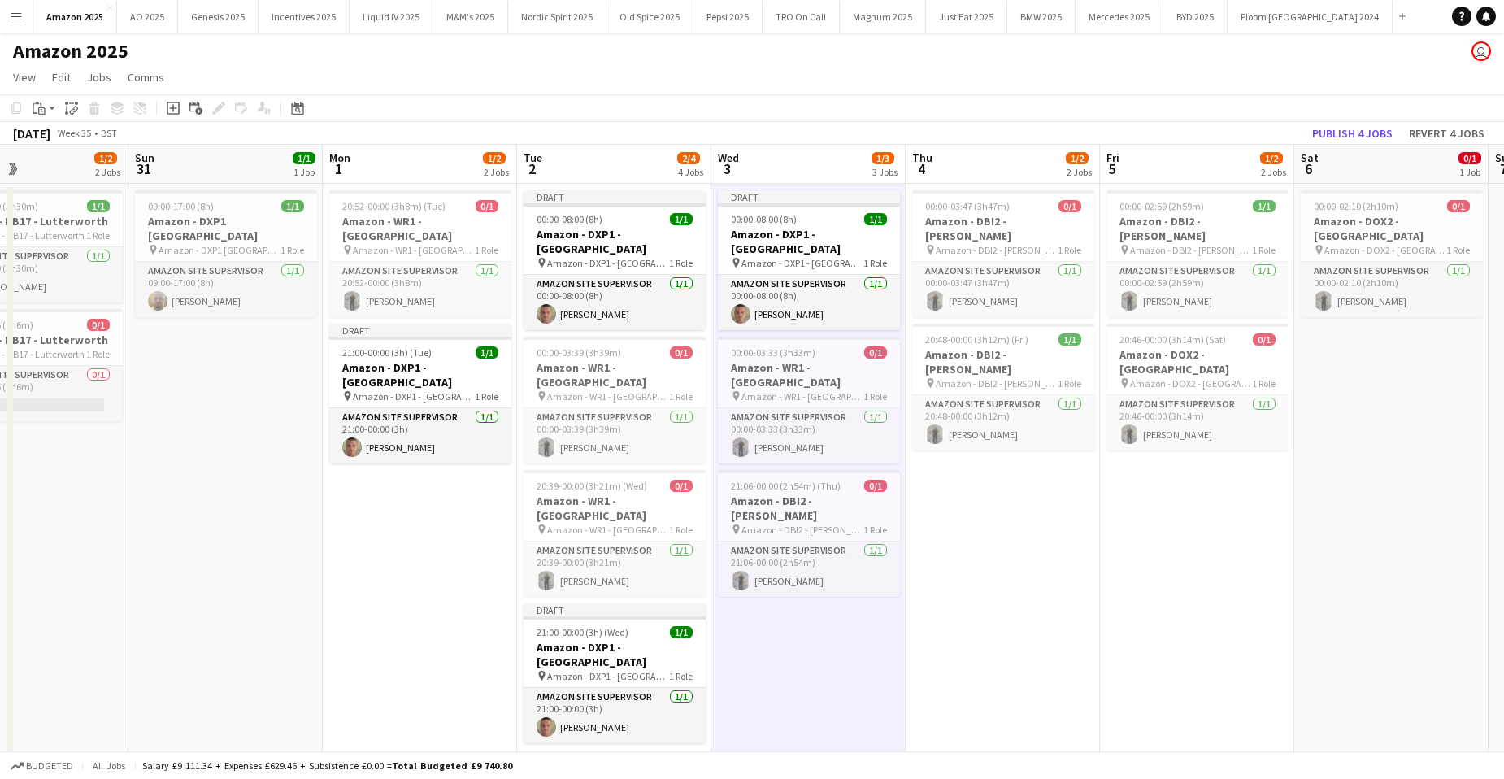
drag, startPoint x: 1015, startPoint y: 518, endPoint x: 1003, endPoint y: 507, distance: 16.7
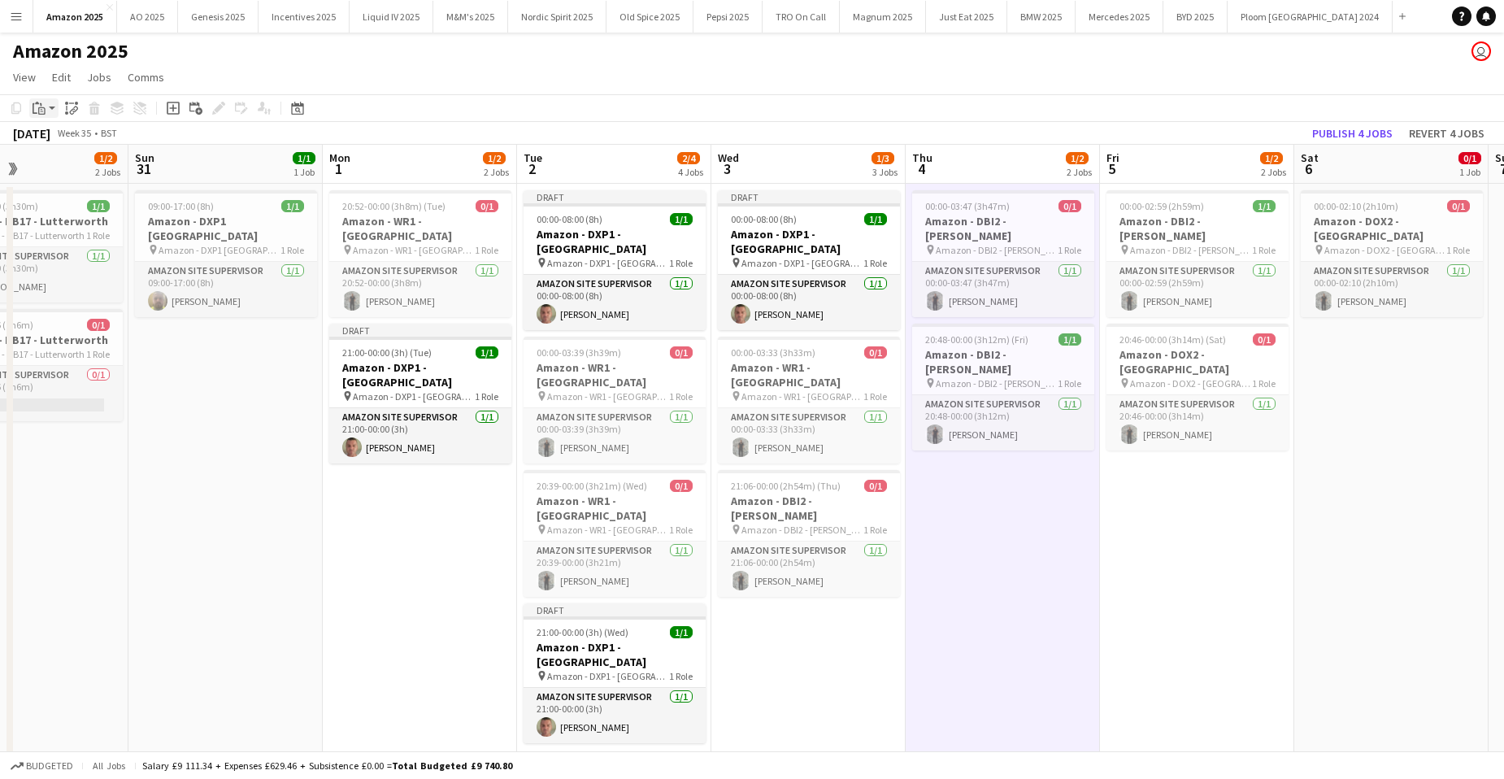
click at [47, 110] on div "Paste" at bounding box center [39, 108] width 20 height 20
click at [64, 171] on link "Paste with crew Ctrl+Shift+V" at bounding box center [119, 166] width 153 height 15
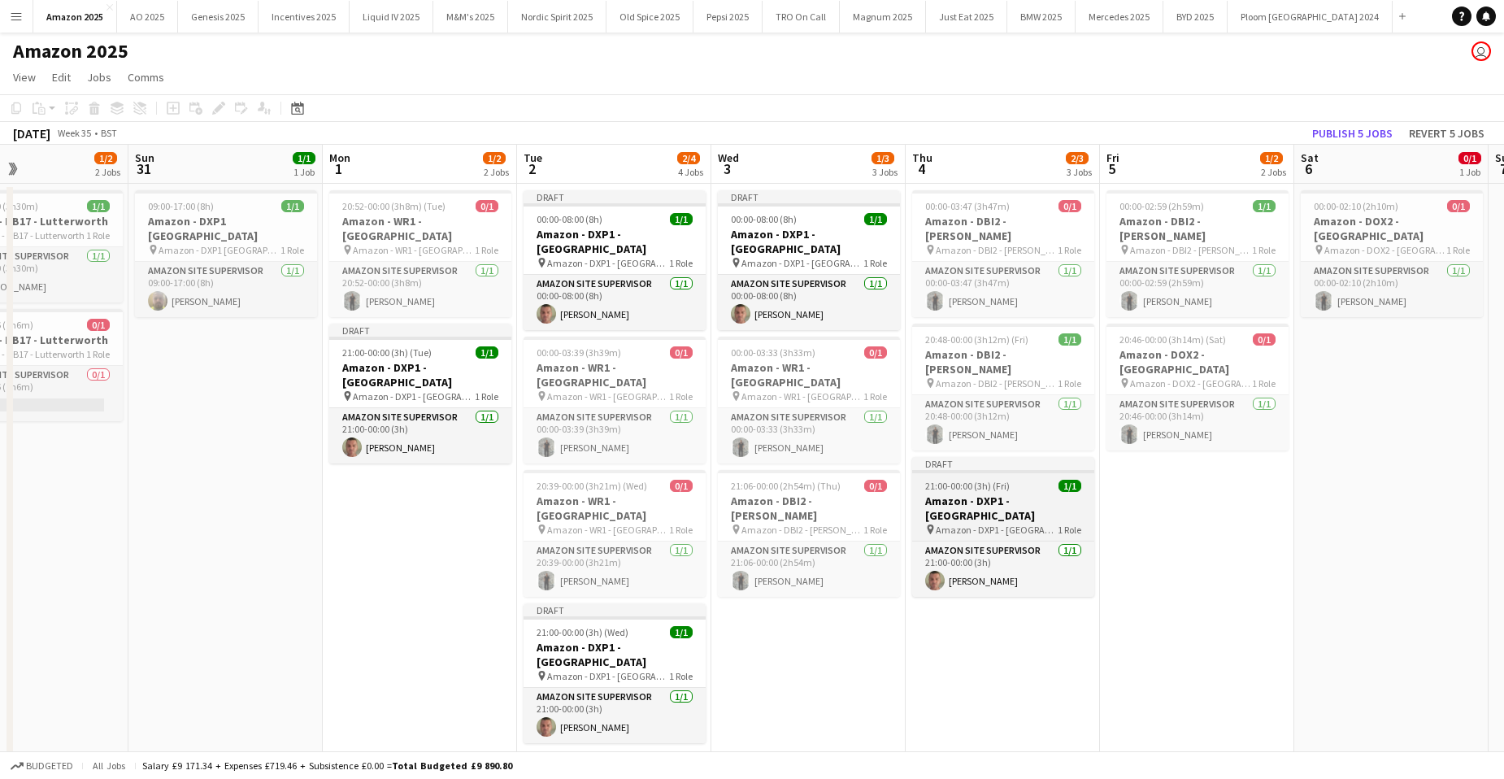
click at [1025, 463] on app-job-card "Draft 21:00-00:00 (3h) (Fri) 1/1 Amazon - DXP1 - Plymouth pin Amazon - DXP1 - P…" at bounding box center [1003, 527] width 182 height 140
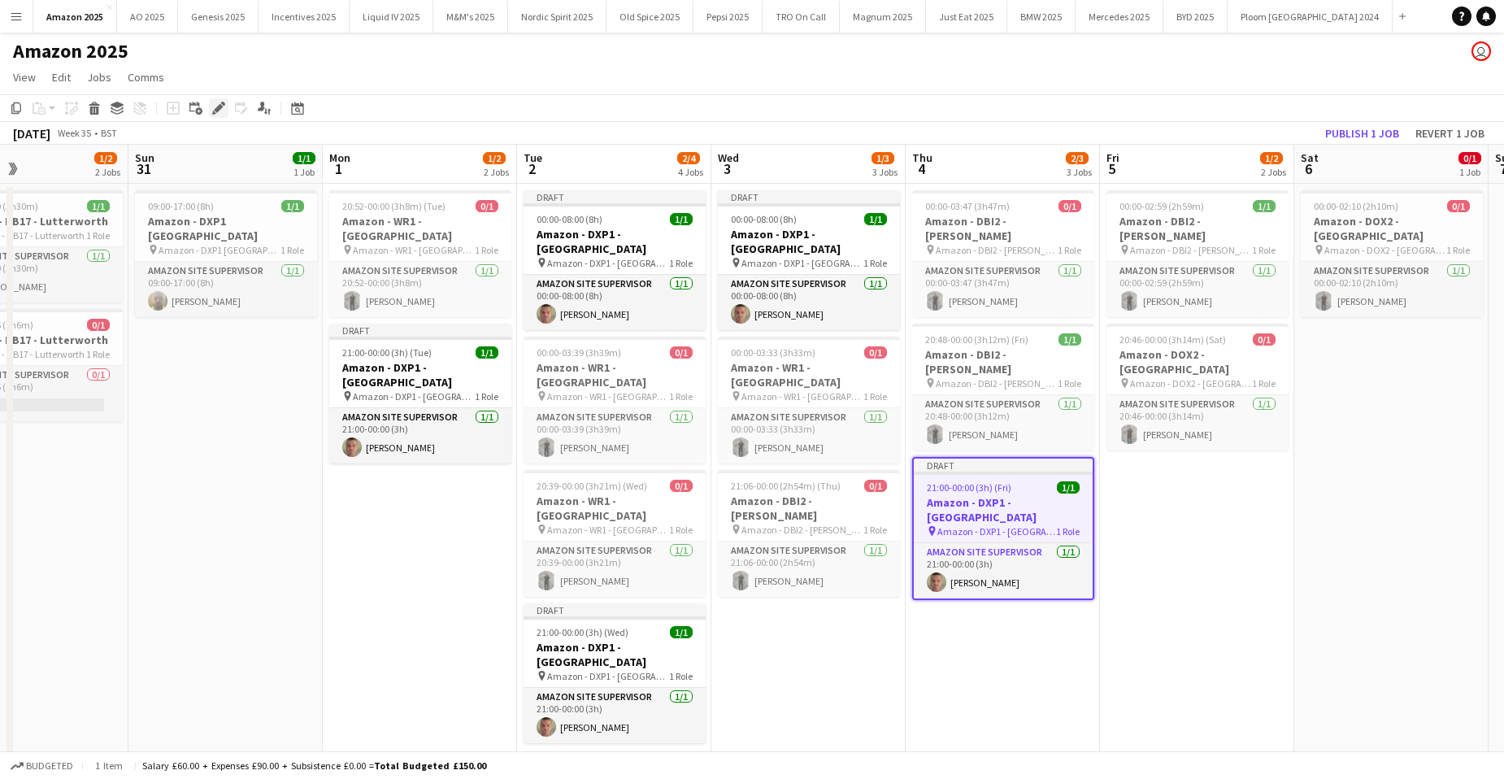
click at [224, 104] on icon at bounding box center [223, 104] width 4 height 4
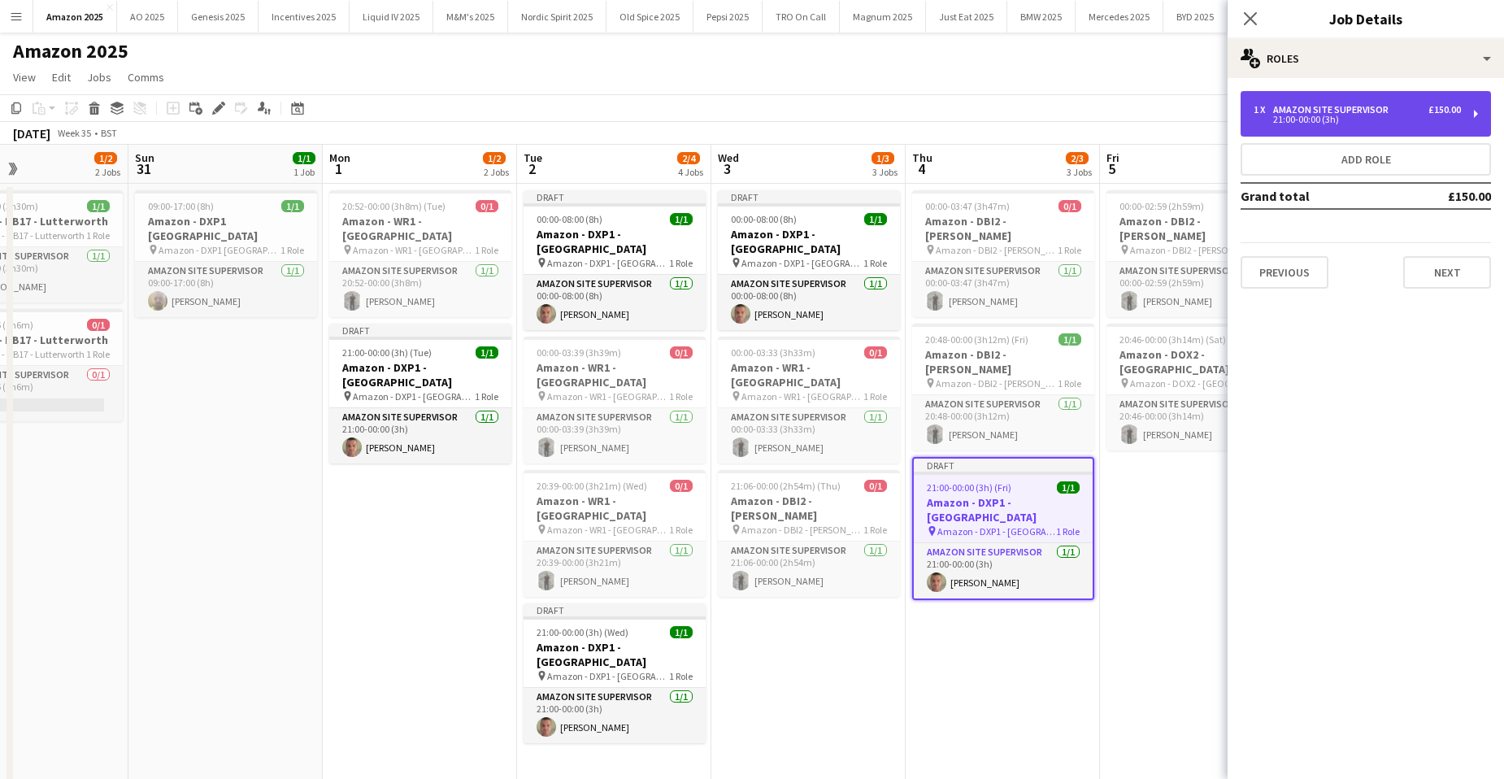
click at [1334, 109] on div "Amazon Site Supervisor" at bounding box center [1334, 109] width 122 height 11
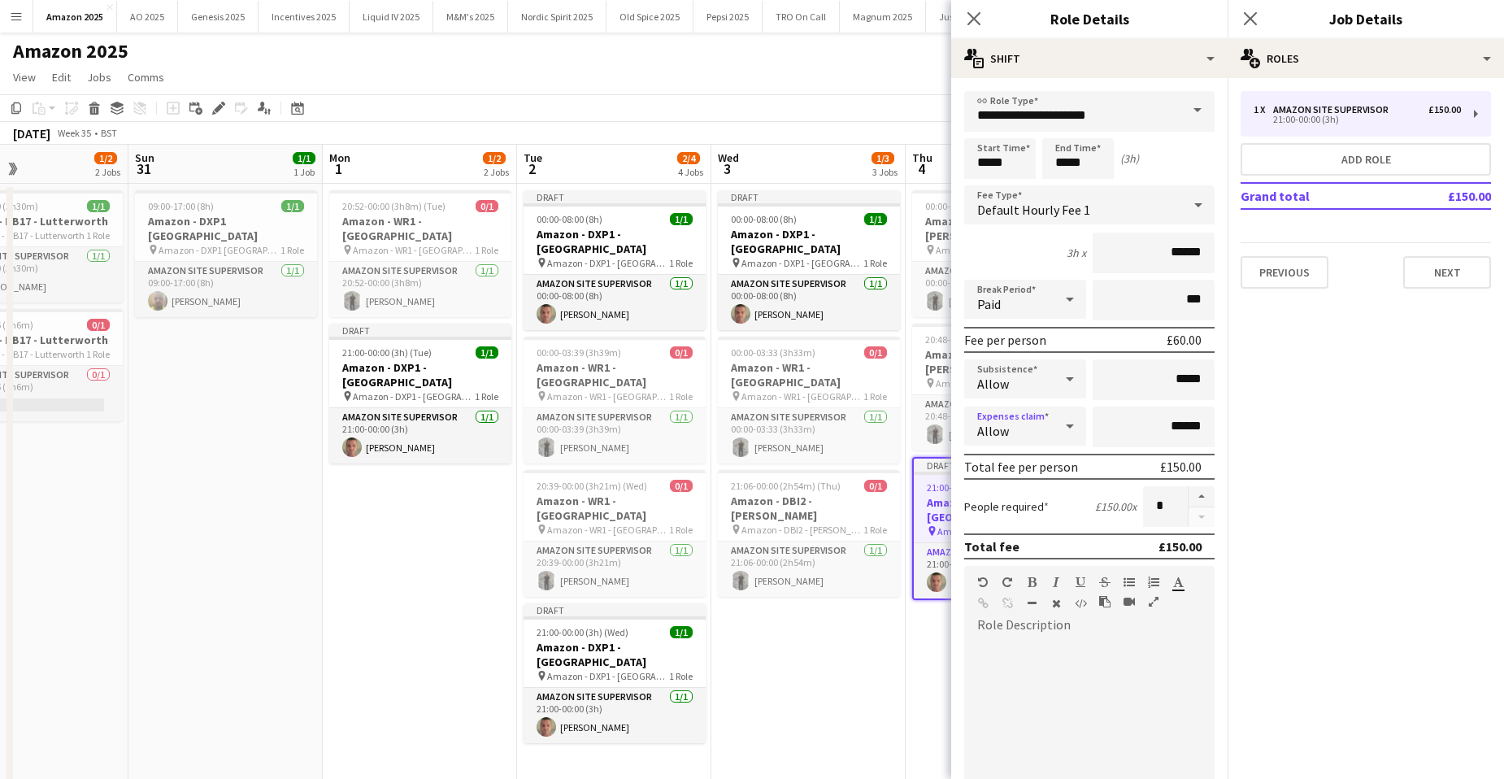
click at [1066, 426] on icon at bounding box center [1070, 426] width 8 height 4
click at [1034, 517] on span "Don't allow" at bounding box center [1022, 512] width 90 height 15
drag, startPoint x: 1009, startPoint y: 165, endPoint x: 956, endPoint y: 159, distance: 53.3
click at [956, 159] on form "**********" at bounding box center [1089, 554] width 276 height 927
type input "*****"
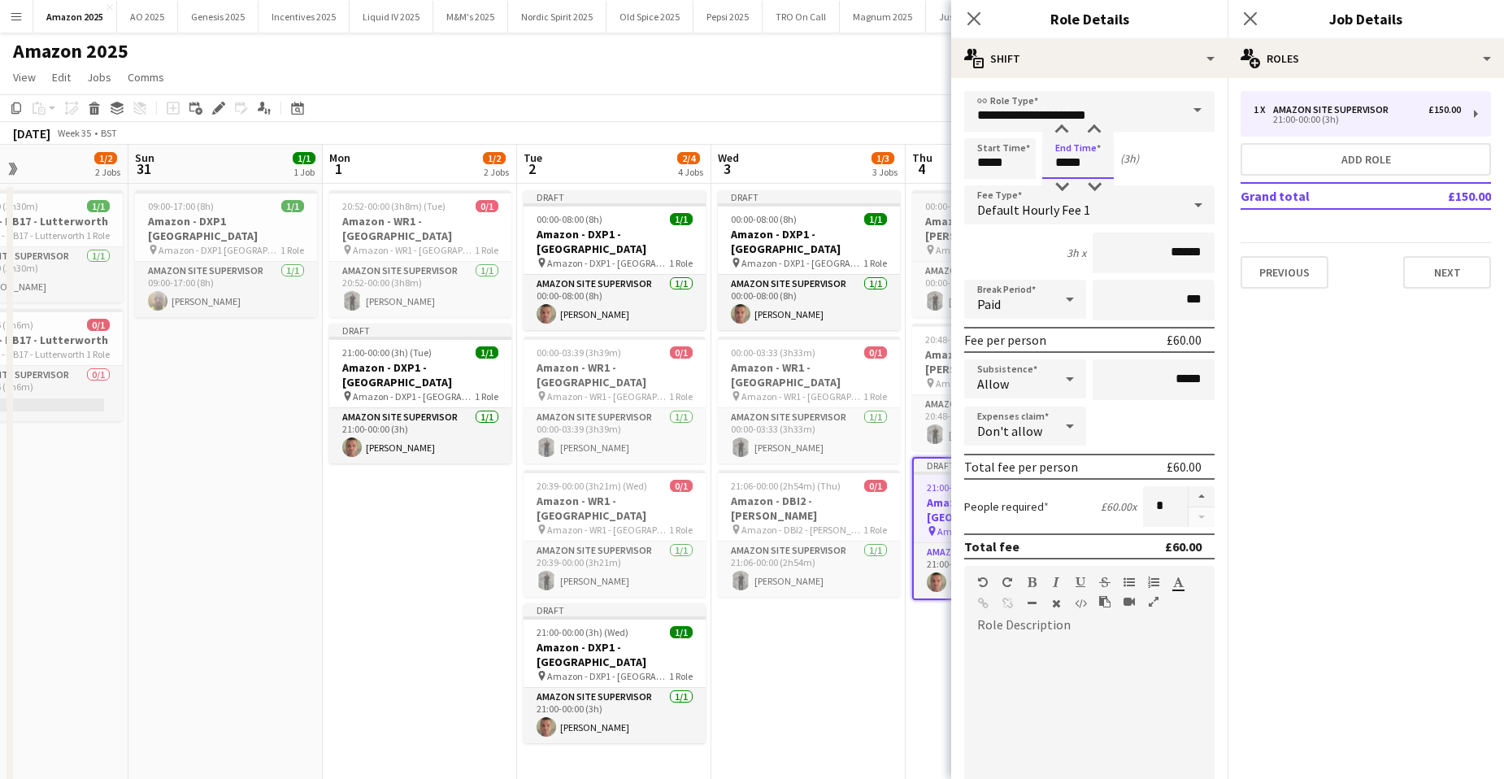
type input "*****"
click at [1440, 272] on button "Next" at bounding box center [1447, 272] width 88 height 33
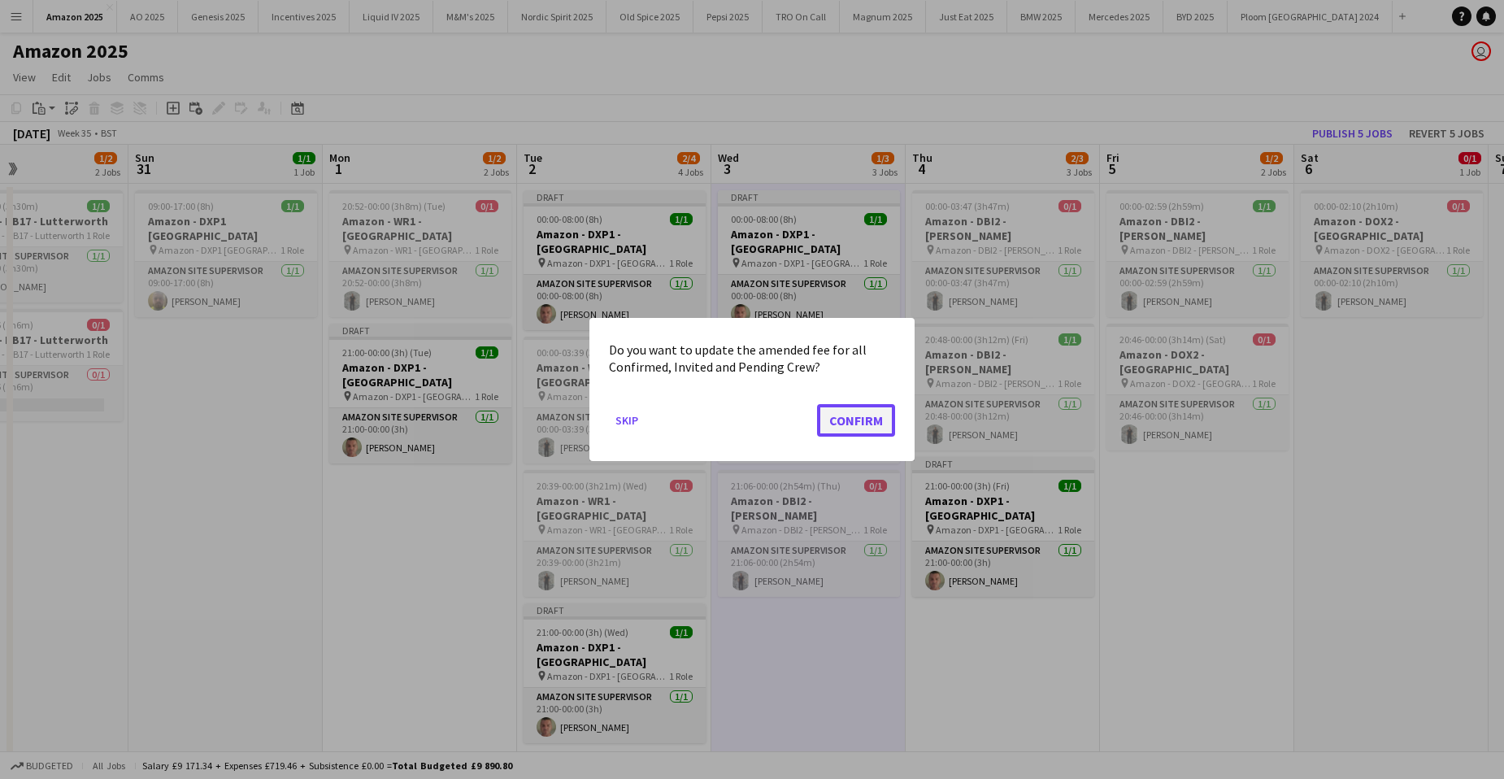
click at [873, 426] on button "Confirm" at bounding box center [856, 420] width 78 height 33
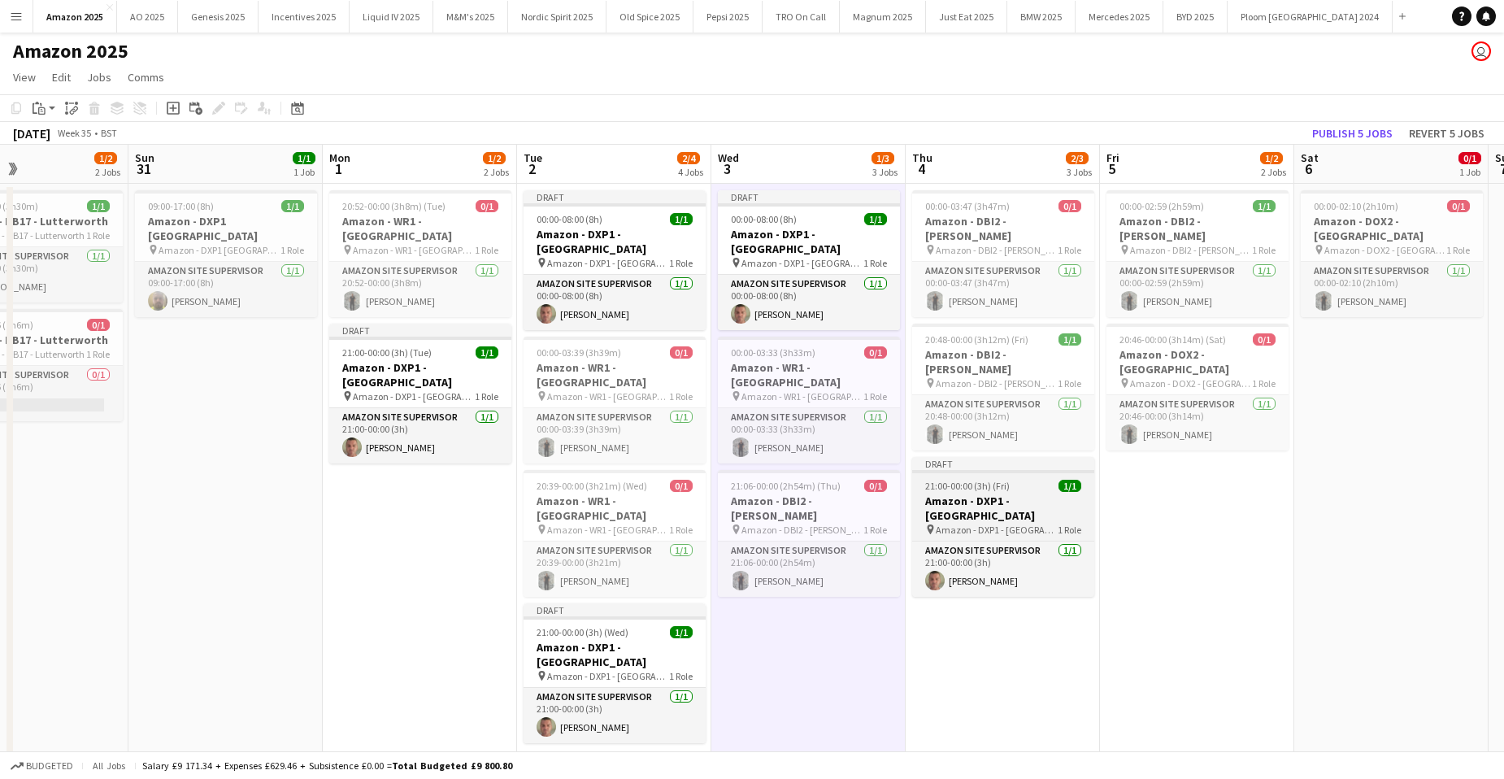
click at [1010, 494] on h3 "Amazon - DXP1 - [GEOGRAPHIC_DATA]" at bounding box center [1003, 508] width 182 height 29
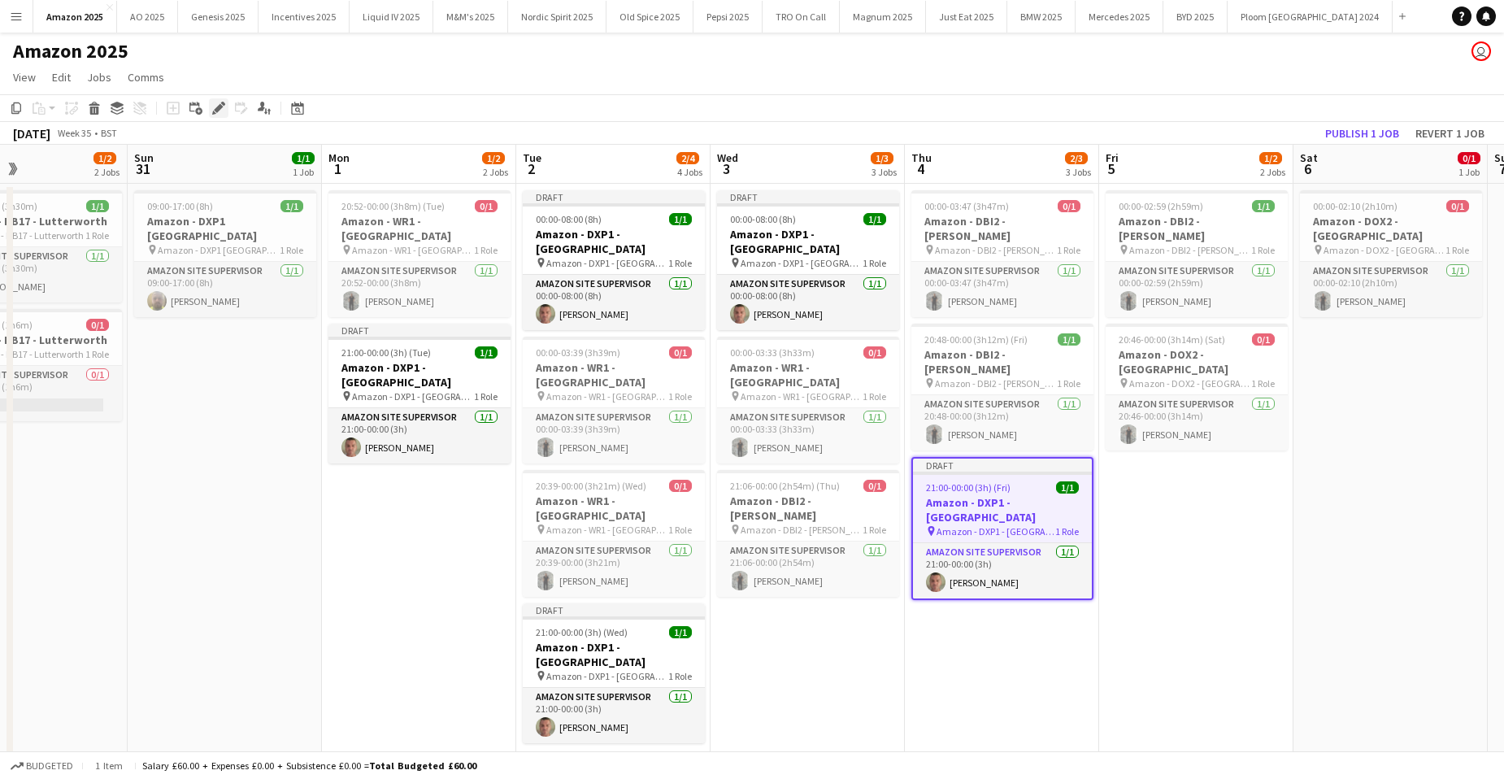
click at [221, 109] on icon "Edit" at bounding box center [218, 108] width 13 height 13
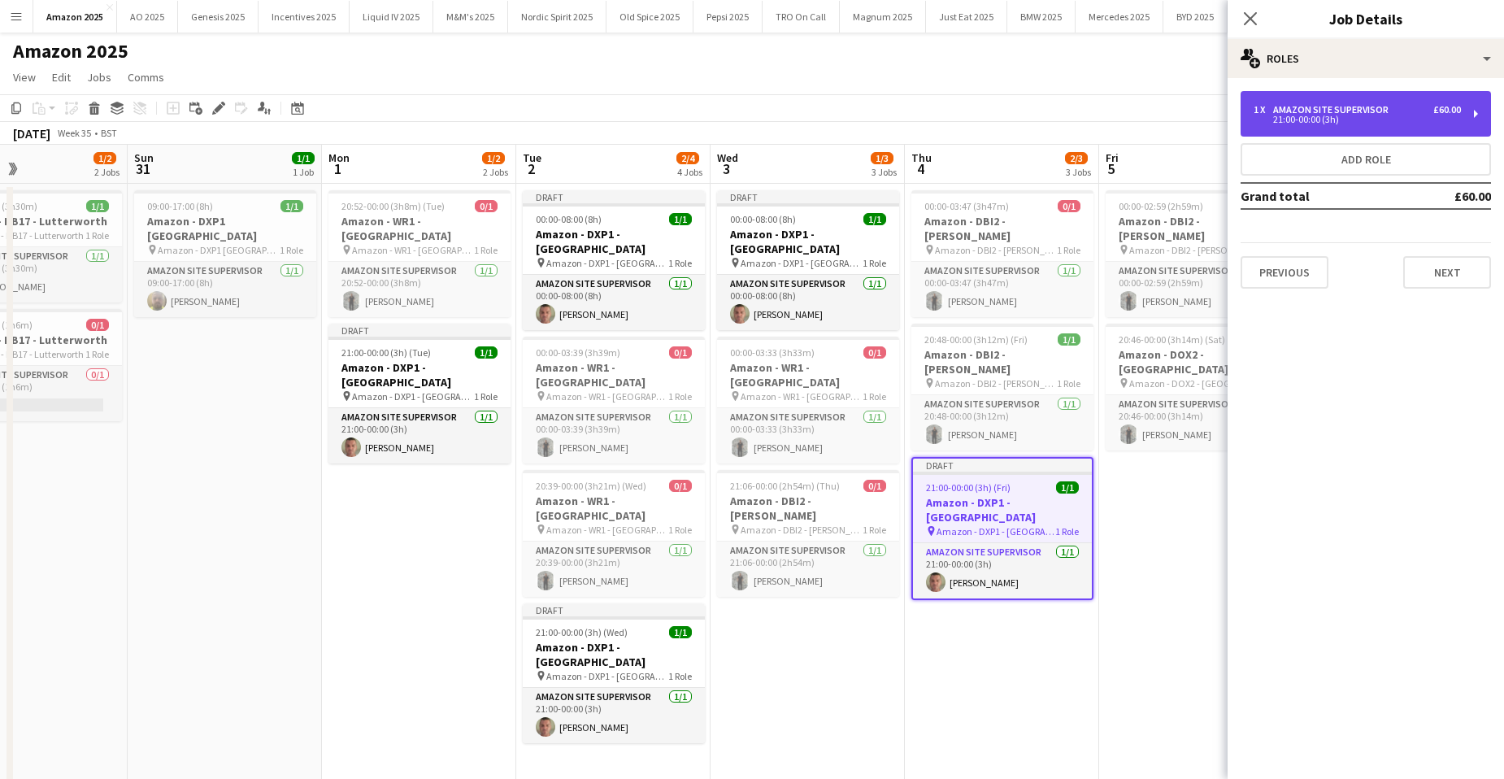
click at [1317, 111] on div "Amazon Site Supervisor" at bounding box center [1334, 109] width 122 height 11
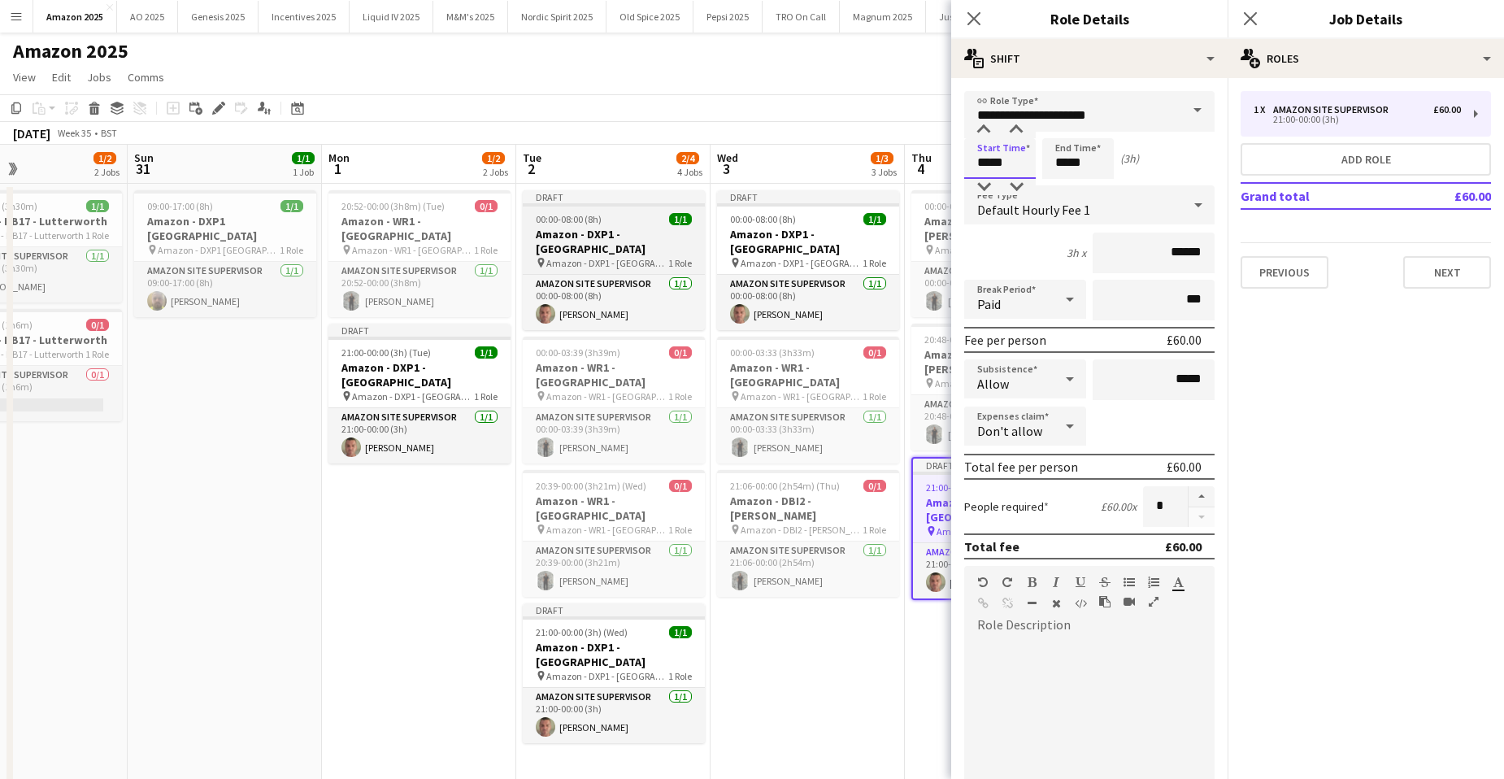
drag, startPoint x: 1019, startPoint y: 163, endPoint x: 636, endPoint y: 241, distance: 391.0
type input "*****"
drag, startPoint x: 913, startPoint y: 615, endPoint x: 844, endPoint y: 707, distance: 115.0
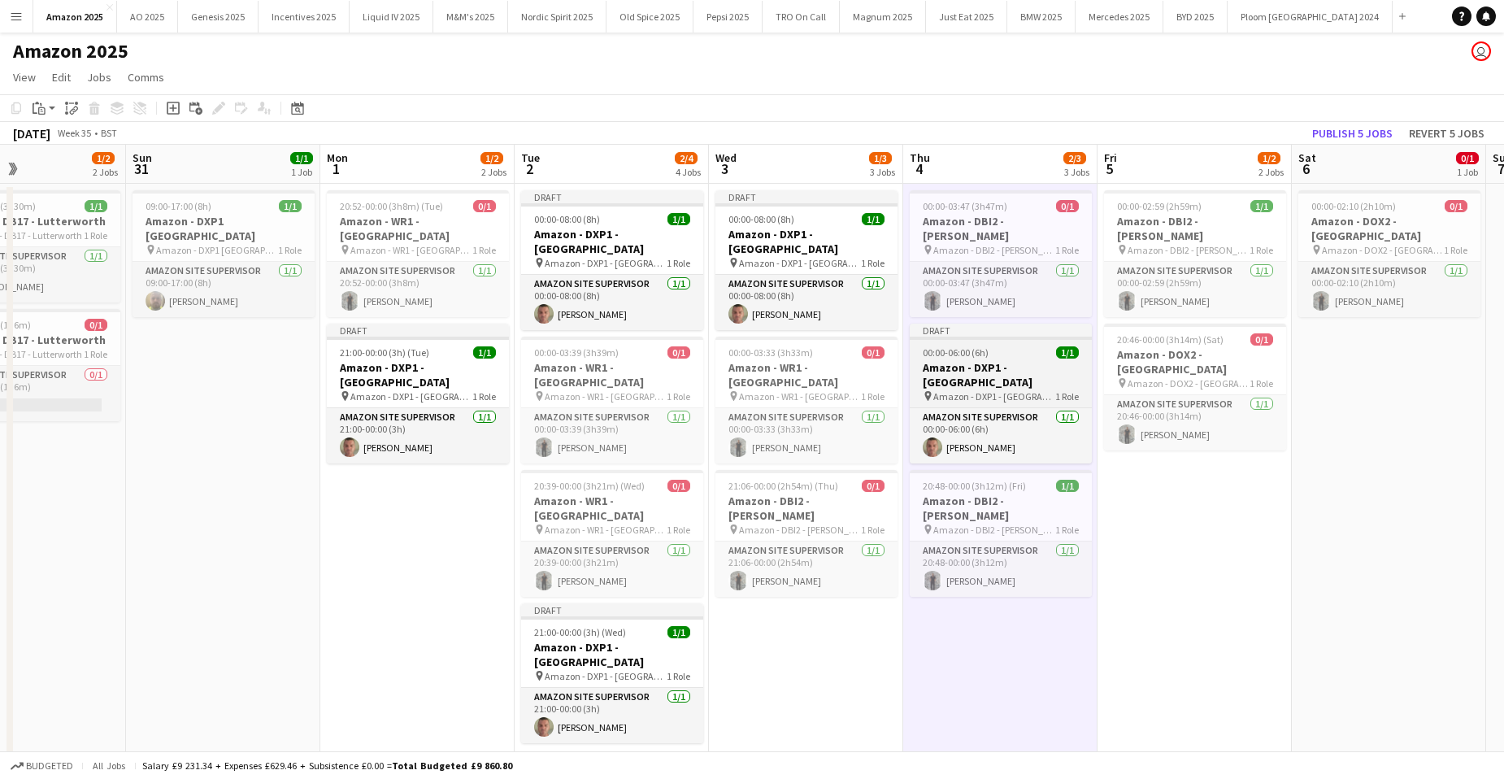
click at [1024, 360] on h3 "Amazon - DXP1 - [GEOGRAPHIC_DATA]" at bounding box center [1001, 374] width 182 height 29
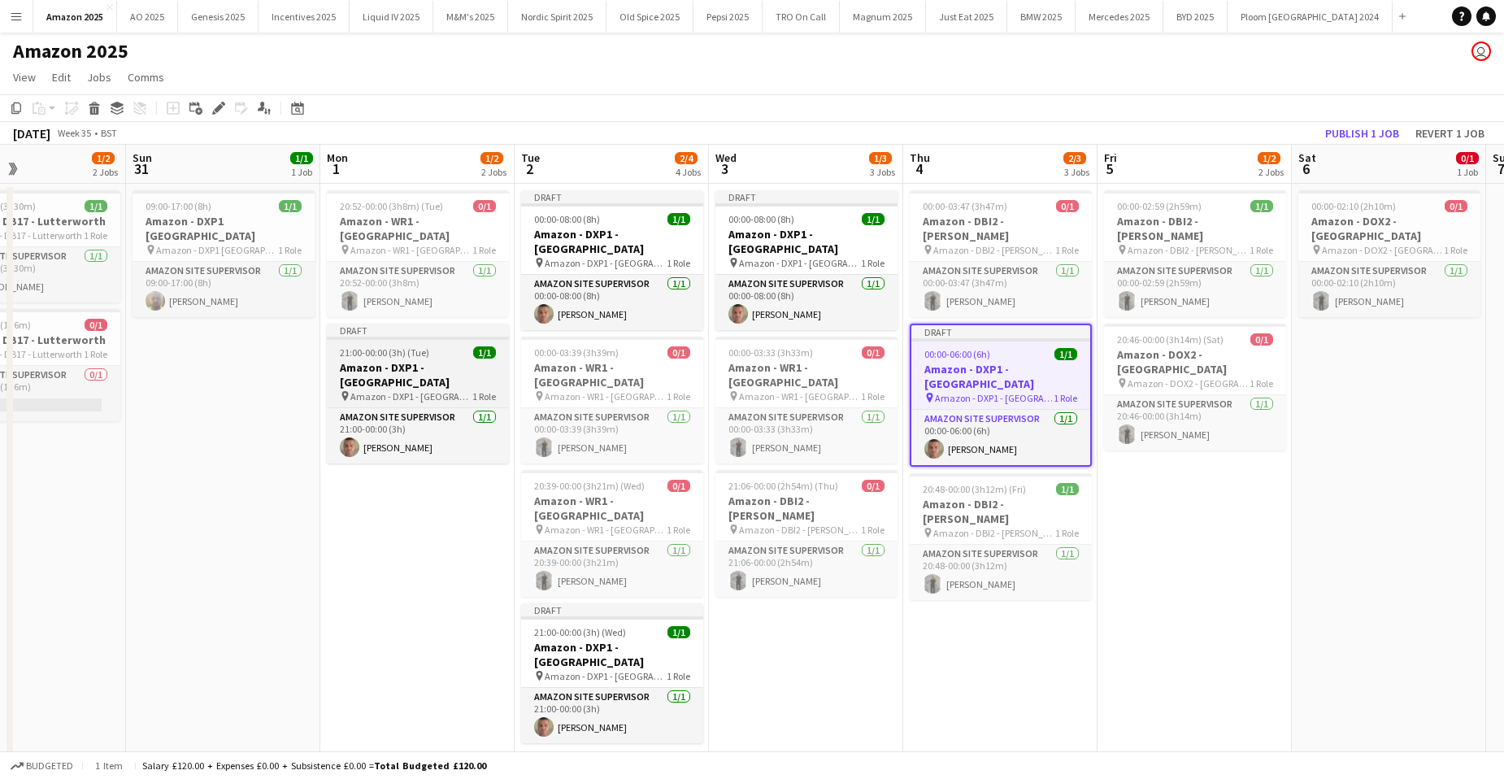
click at [438, 360] on h3 "Amazon - DXP1 - [GEOGRAPHIC_DATA]" at bounding box center [418, 374] width 182 height 29
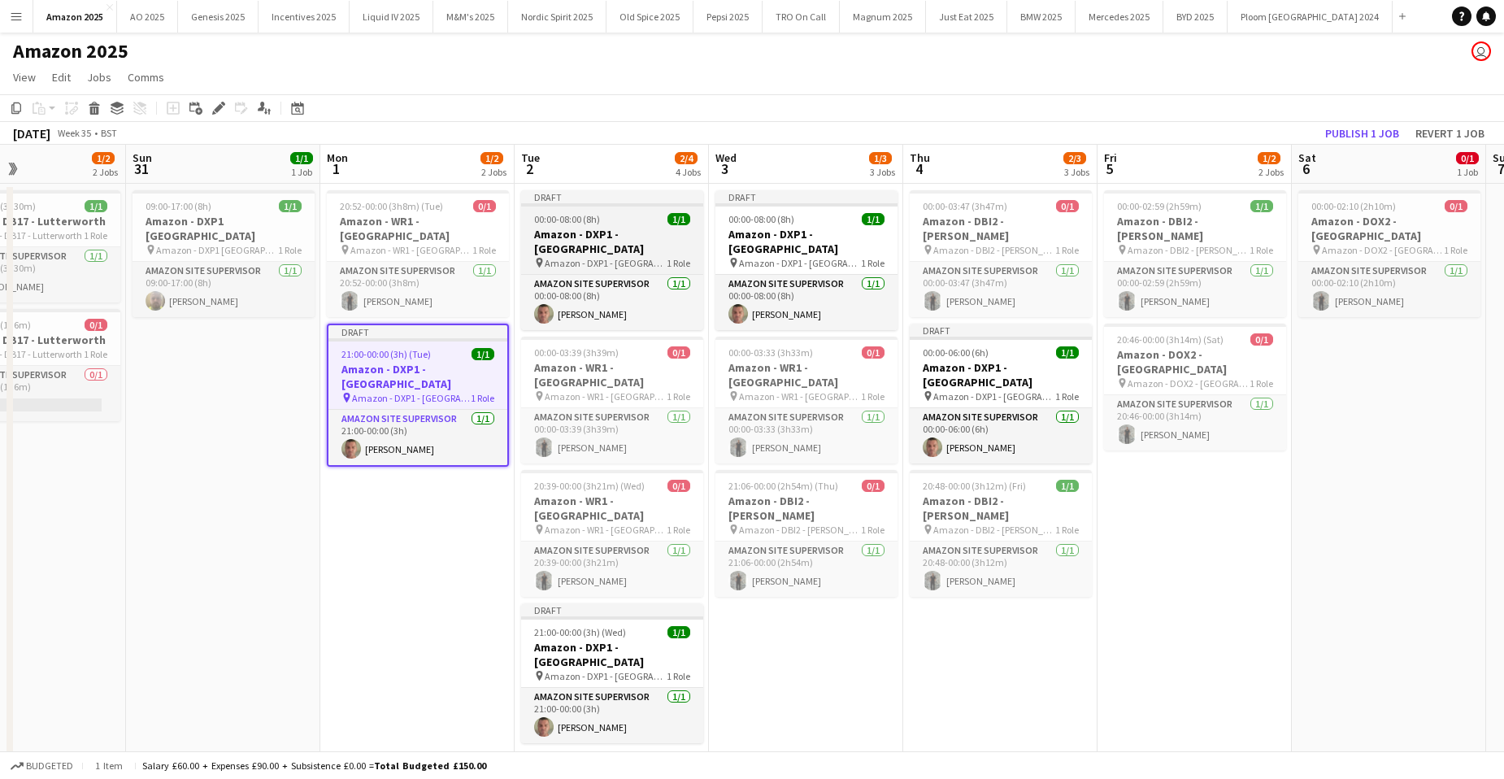
click at [641, 236] on h3 "Amazon - DXP1 - [GEOGRAPHIC_DATA]" at bounding box center [612, 241] width 182 height 29
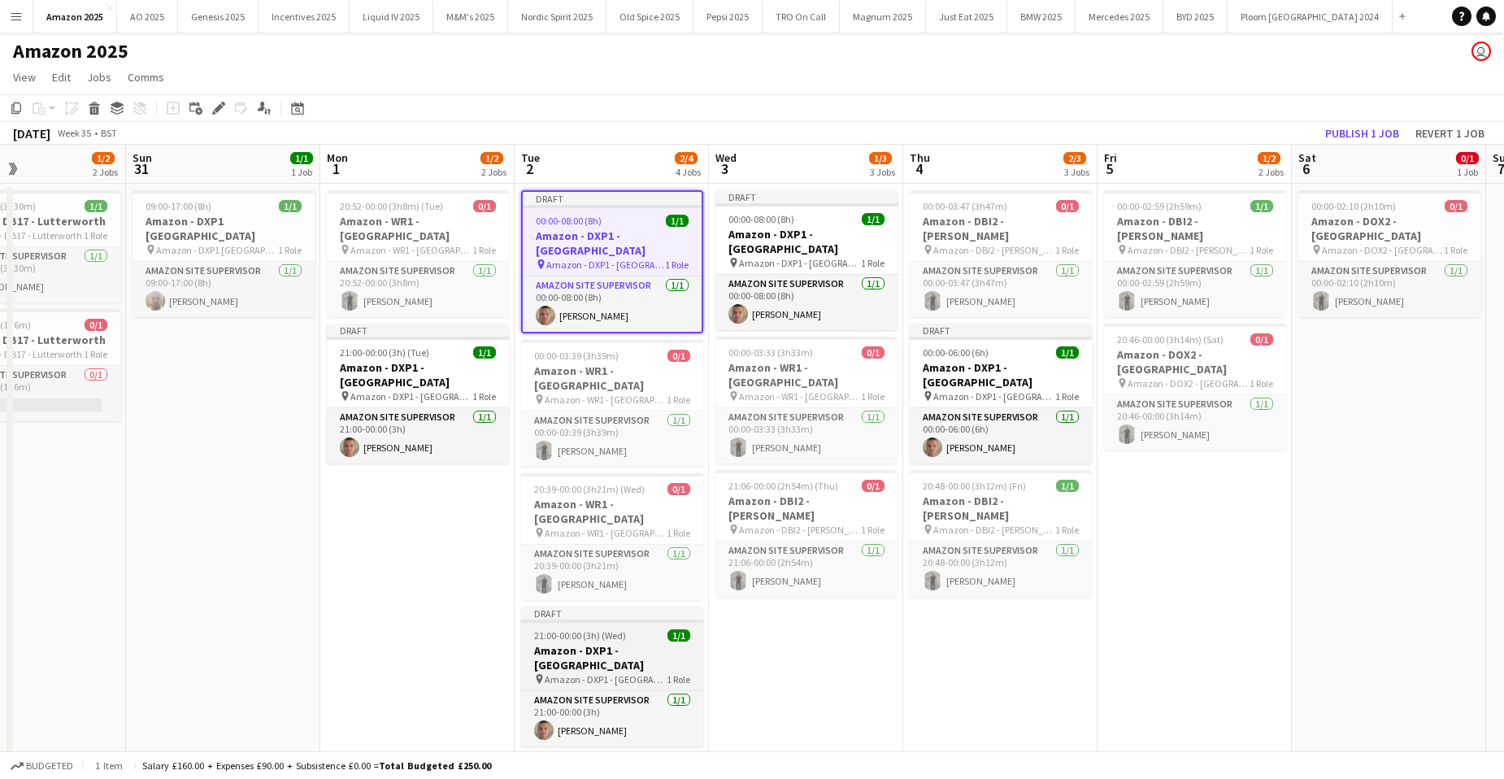
click at [616, 629] on span "21:00-00:00 (3h) (Wed)" at bounding box center [580, 635] width 92 height 12
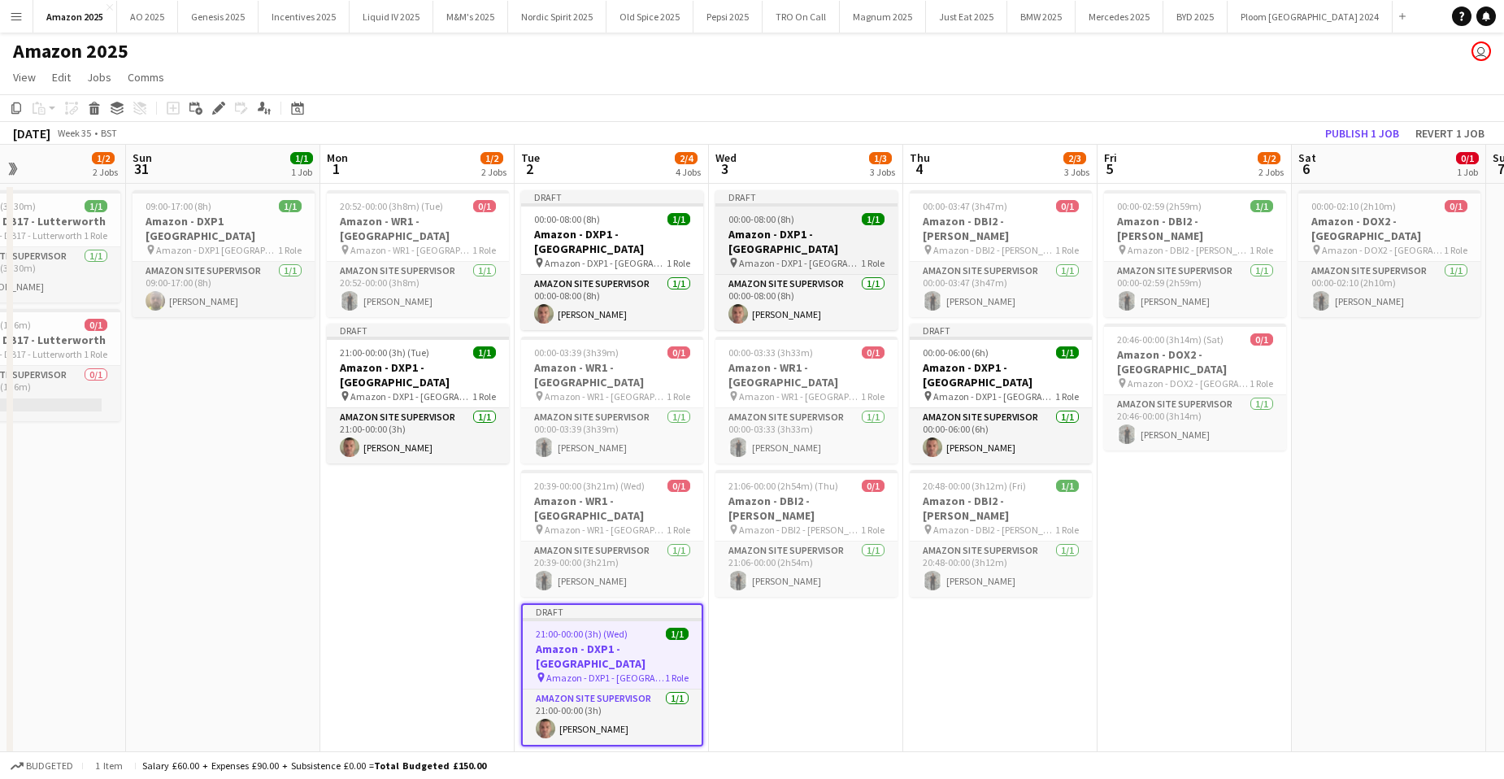
click at [851, 256] on div "pin Amazon - DXP1 - Plymouth 1 Role" at bounding box center [807, 262] width 182 height 13
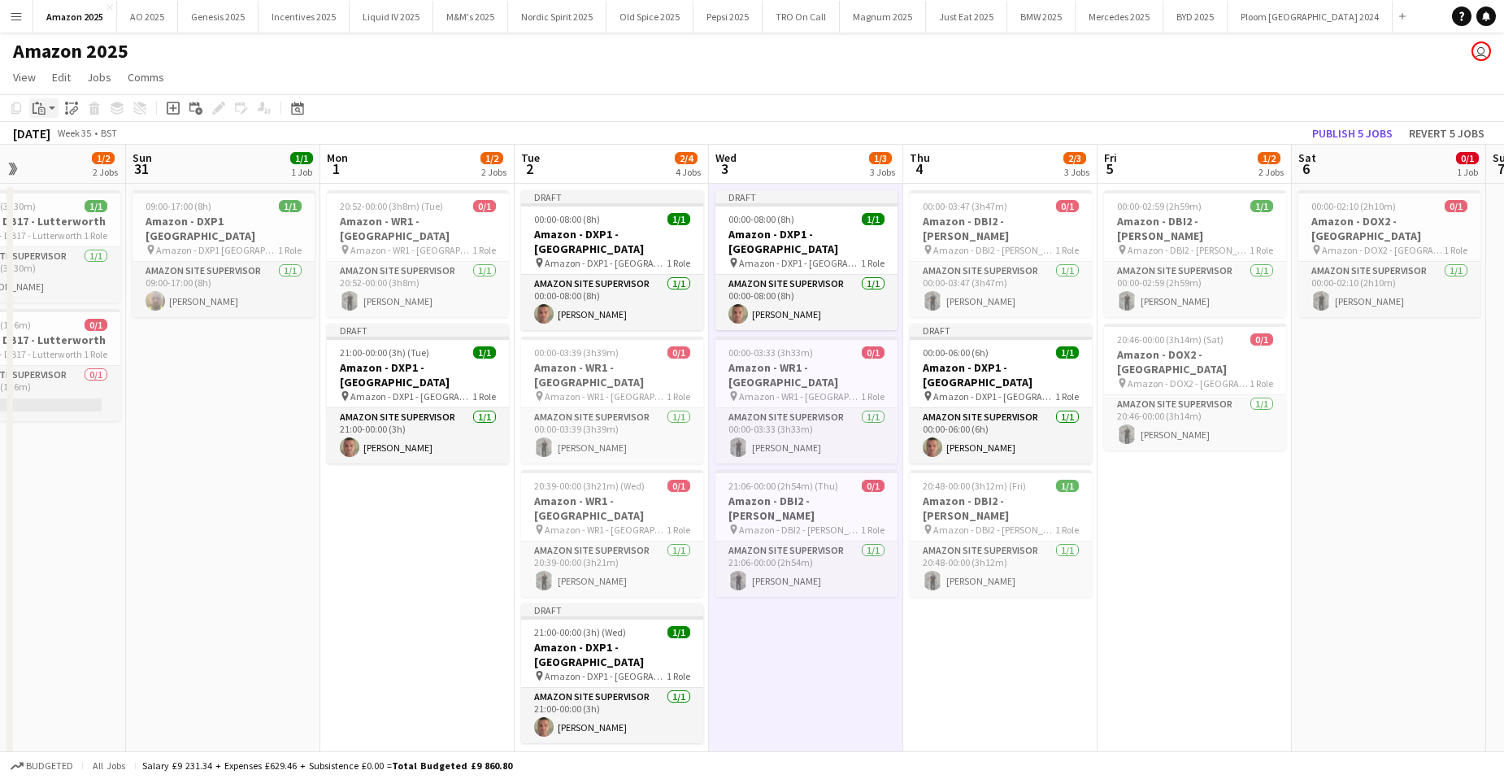
click at [41, 108] on icon at bounding box center [41, 110] width 7 height 7
click at [54, 163] on link "Paste with crew Ctrl+Shift+V" at bounding box center [119, 166] width 153 height 15
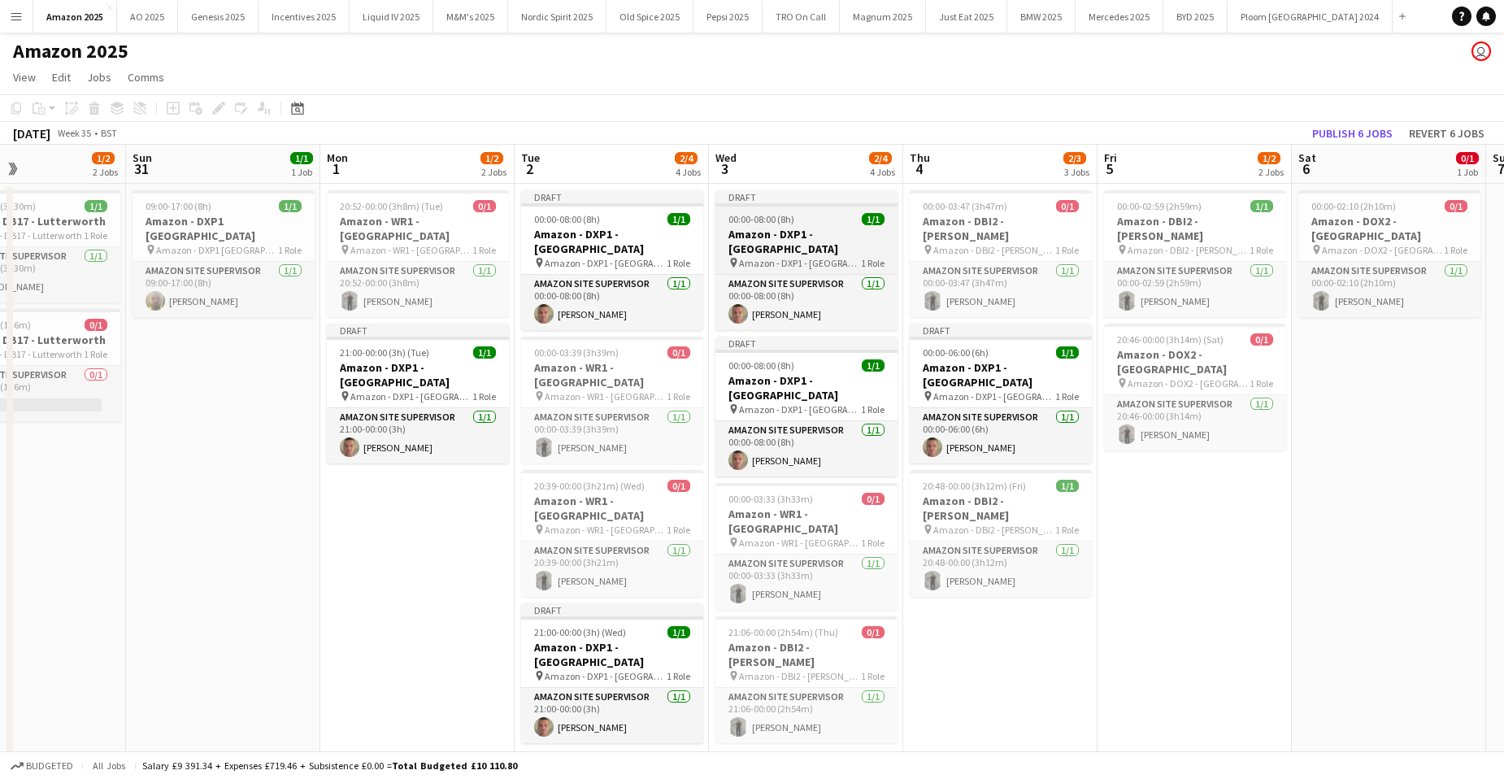
click at [840, 233] on h3 "Amazon - DXP1 - [GEOGRAPHIC_DATA]" at bounding box center [807, 241] width 182 height 29
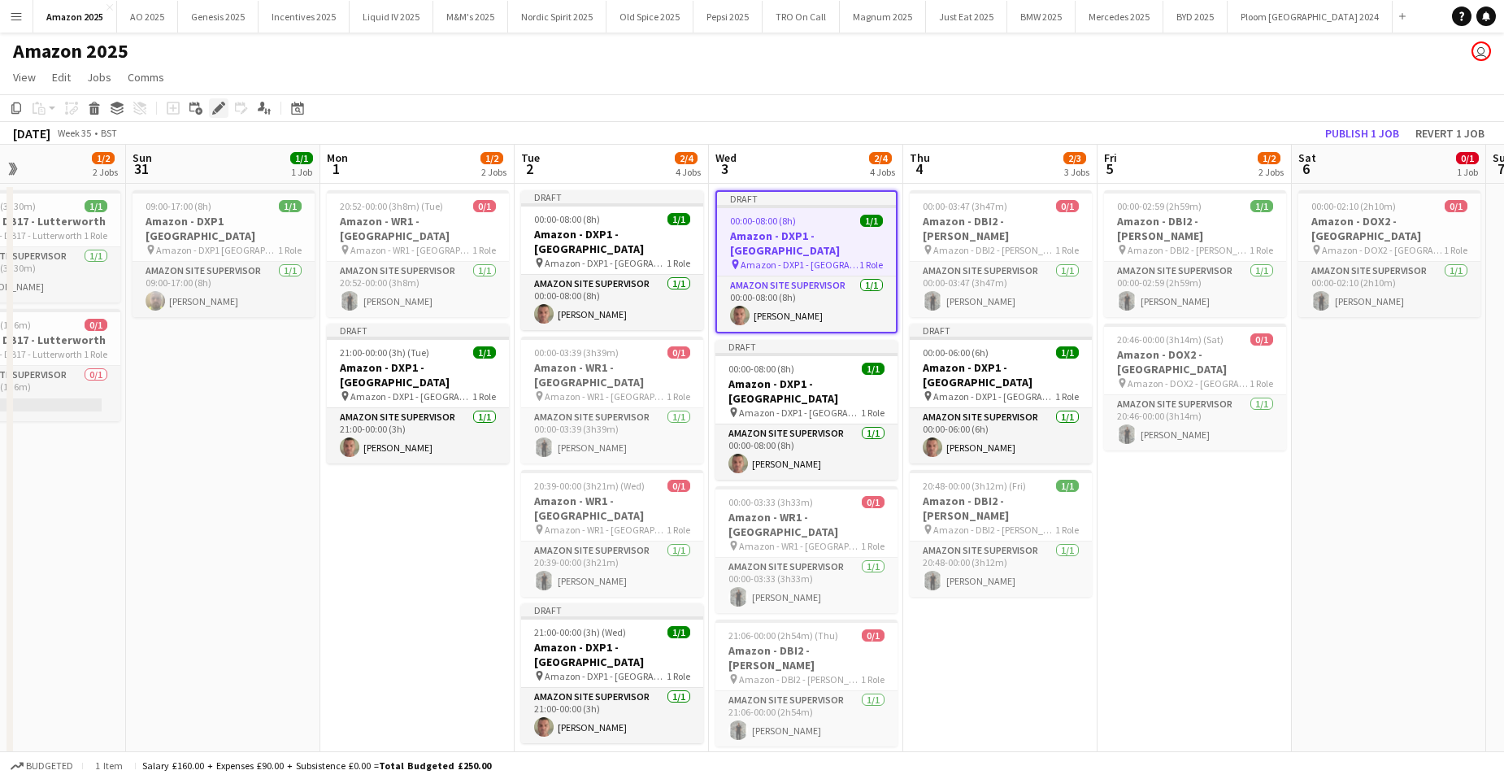
click at [217, 104] on icon "Edit" at bounding box center [218, 108] width 13 height 13
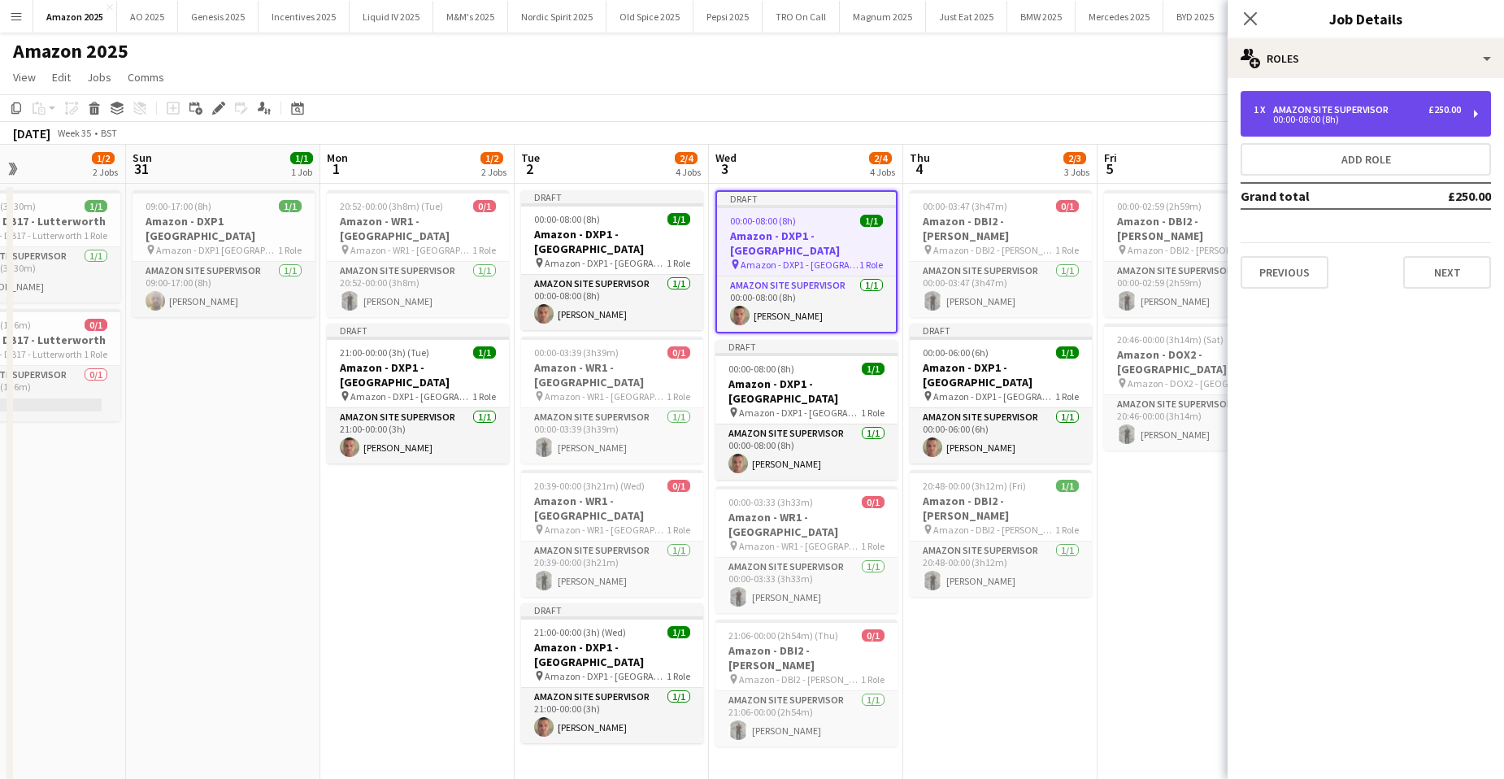
click at [1289, 109] on div "Amazon Site Supervisor" at bounding box center [1334, 109] width 122 height 11
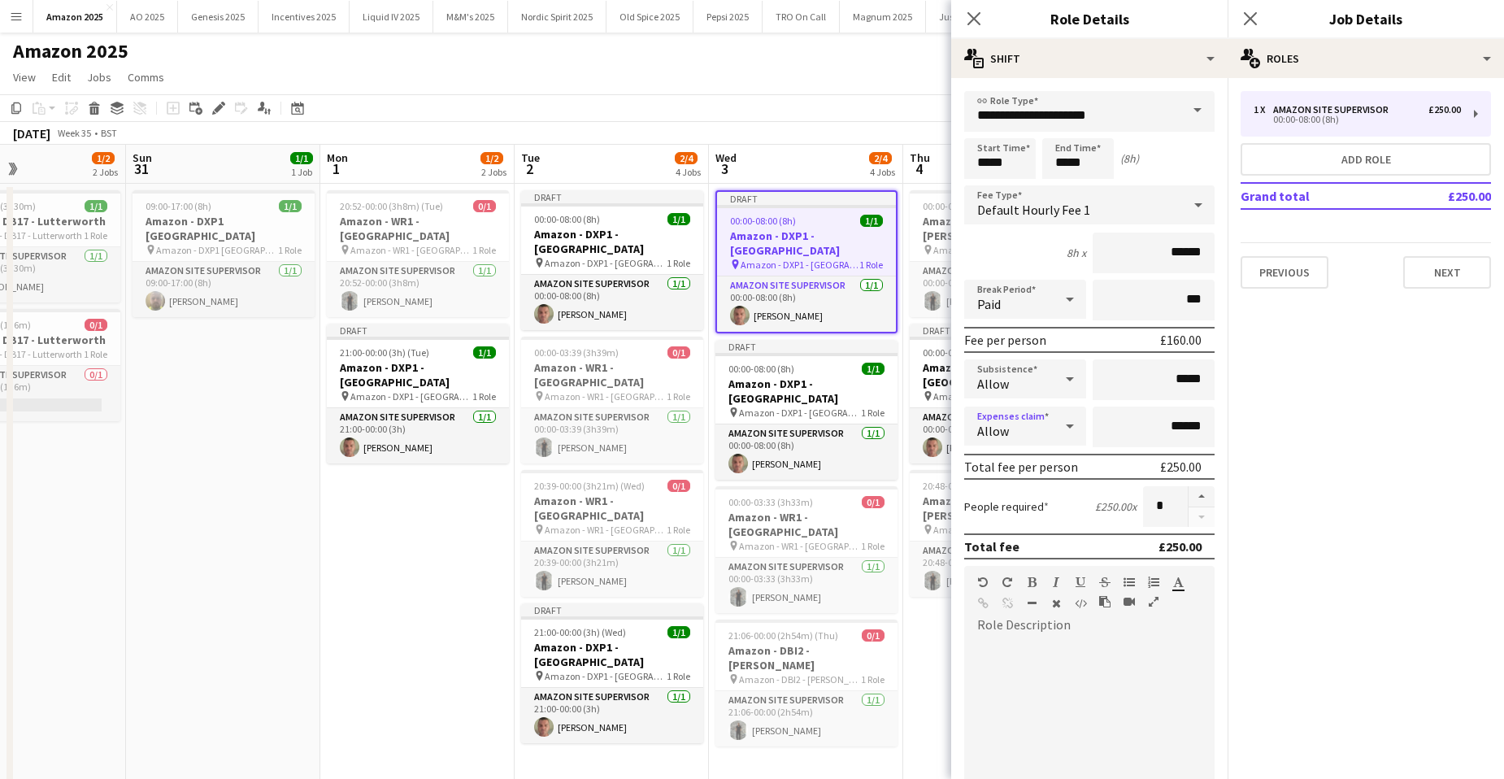
click at [1060, 429] on icon at bounding box center [1070, 426] width 20 height 33
click at [1035, 517] on span "Don't allow" at bounding box center [1022, 512] width 90 height 15
drag, startPoint x: 1032, startPoint y: 166, endPoint x: 946, endPoint y: 185, distance: 87.4
type input "*****"
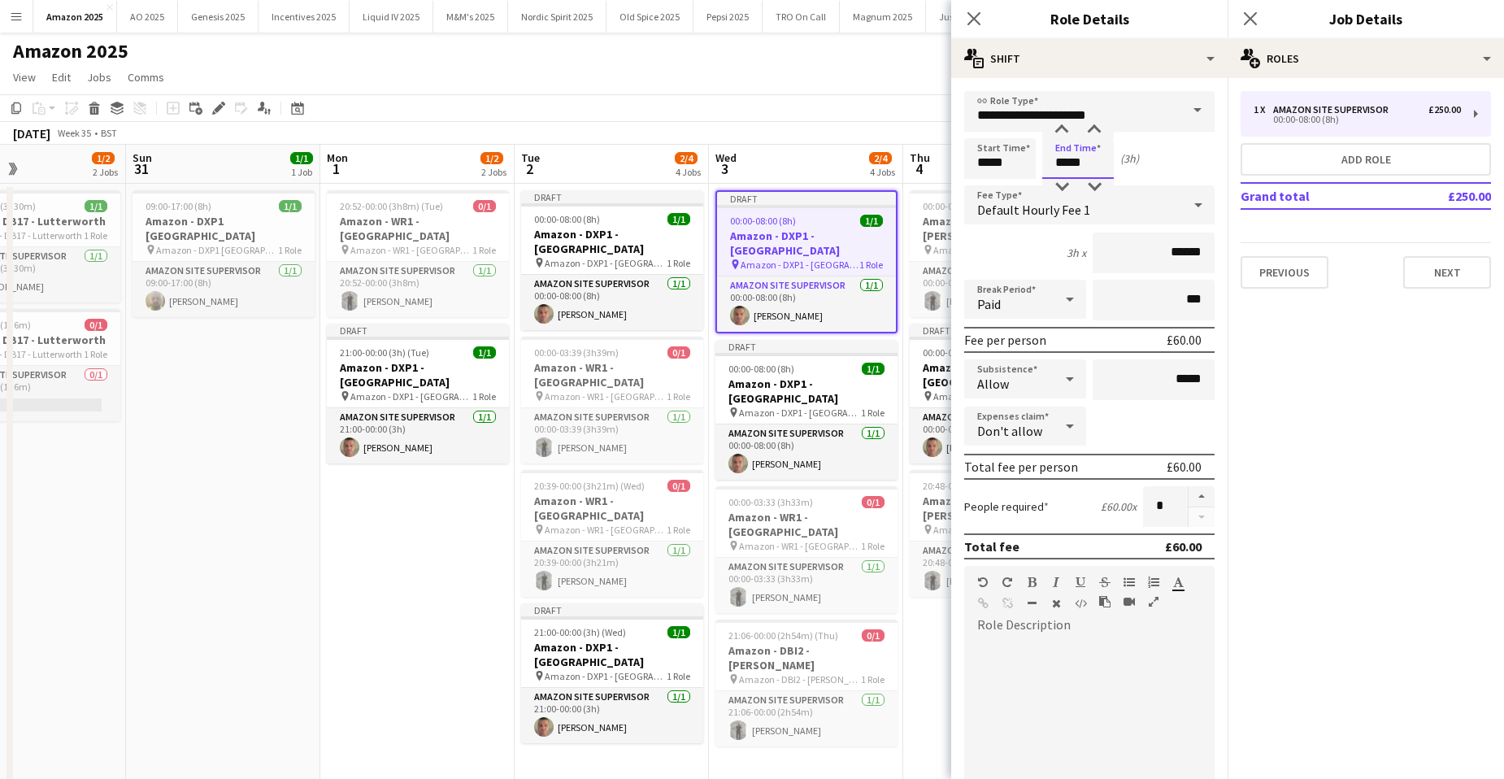
type input "*****"
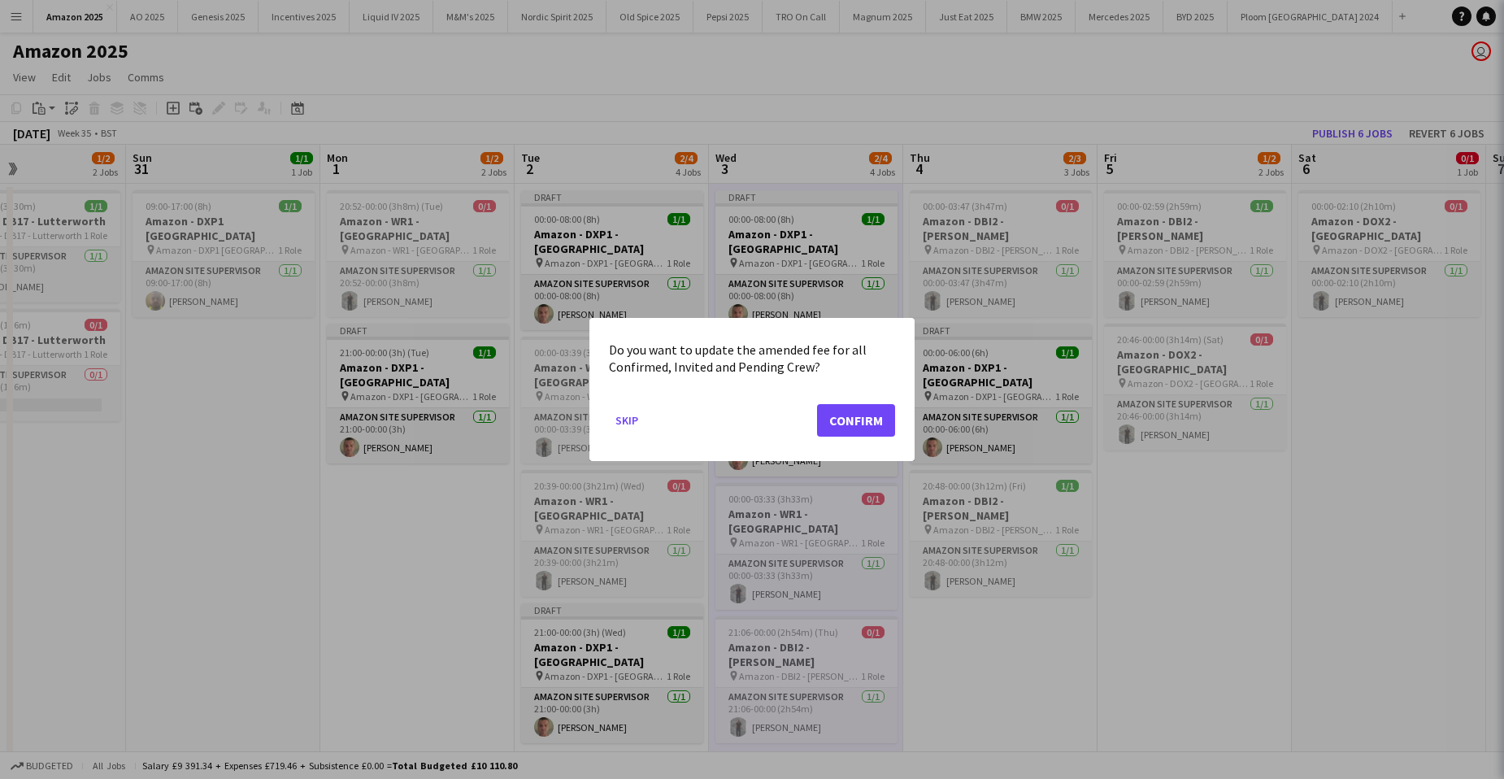
scroll to position [0, 650]
click at [847, 416] on button "Confirm" at bounding box center [856, 420] width 78 height 33
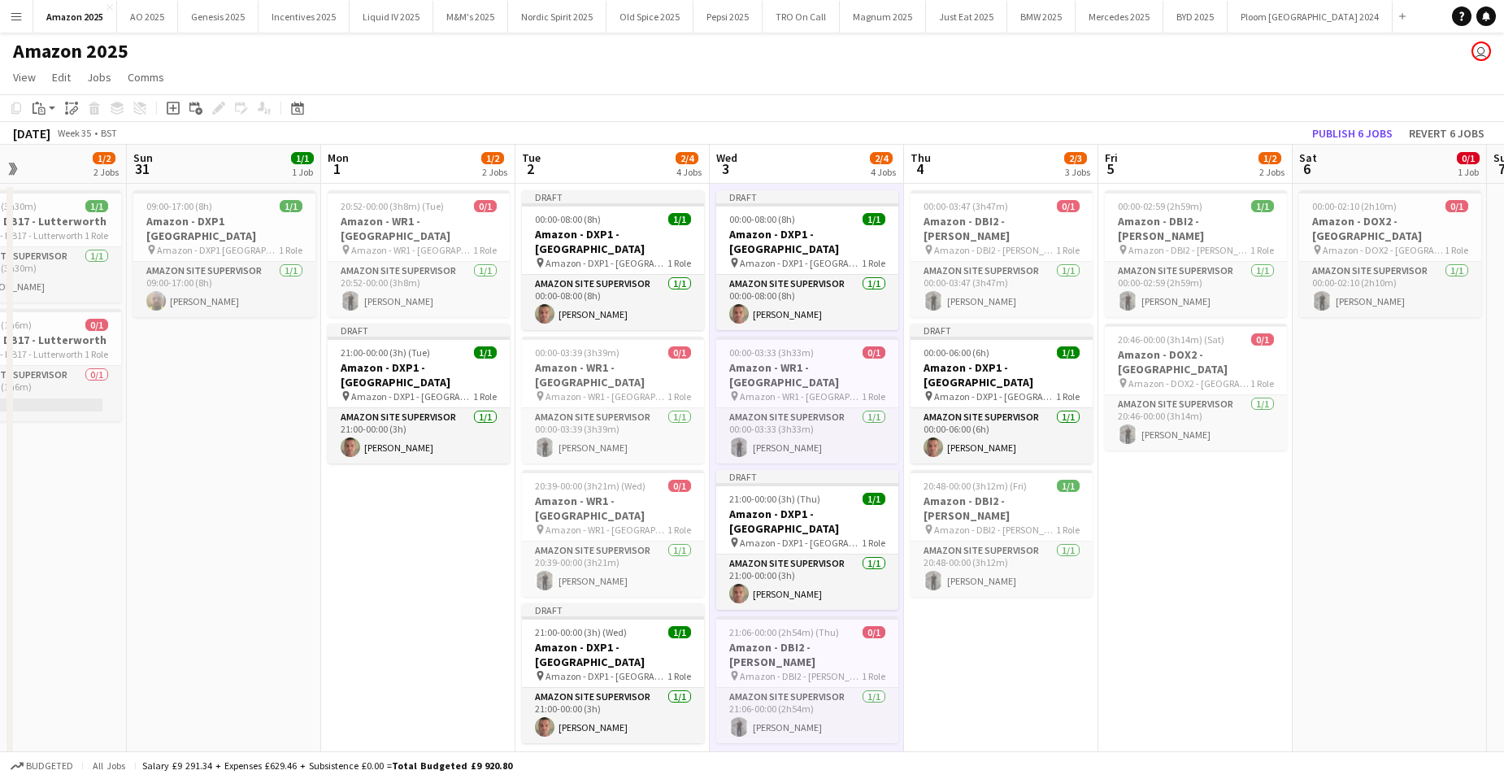
drag, startPoint x: 1375, startPoint y: 529, endPoint x: 1376, endPoint y: 511, distance: 17.1
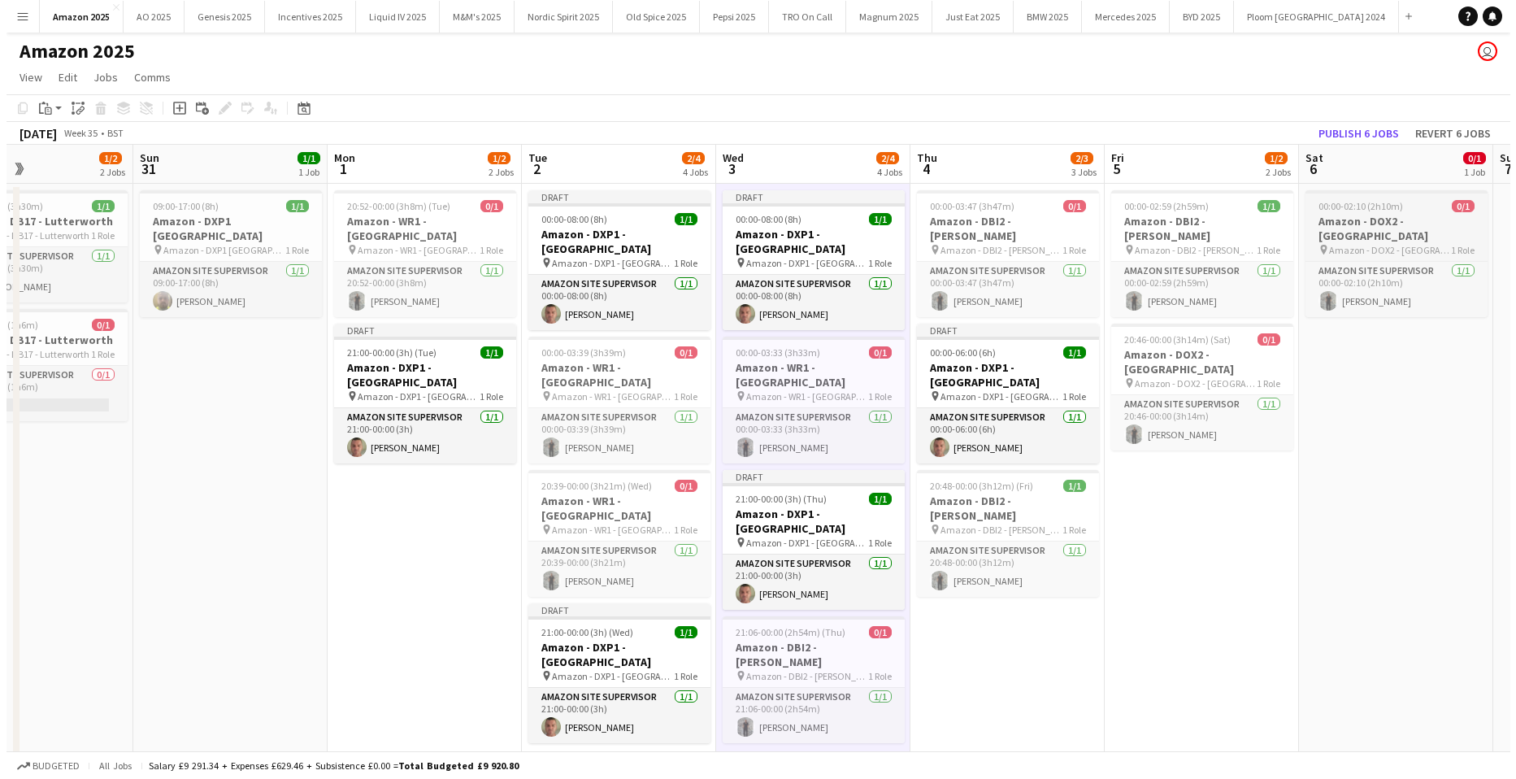
scroll to position [0, 650]
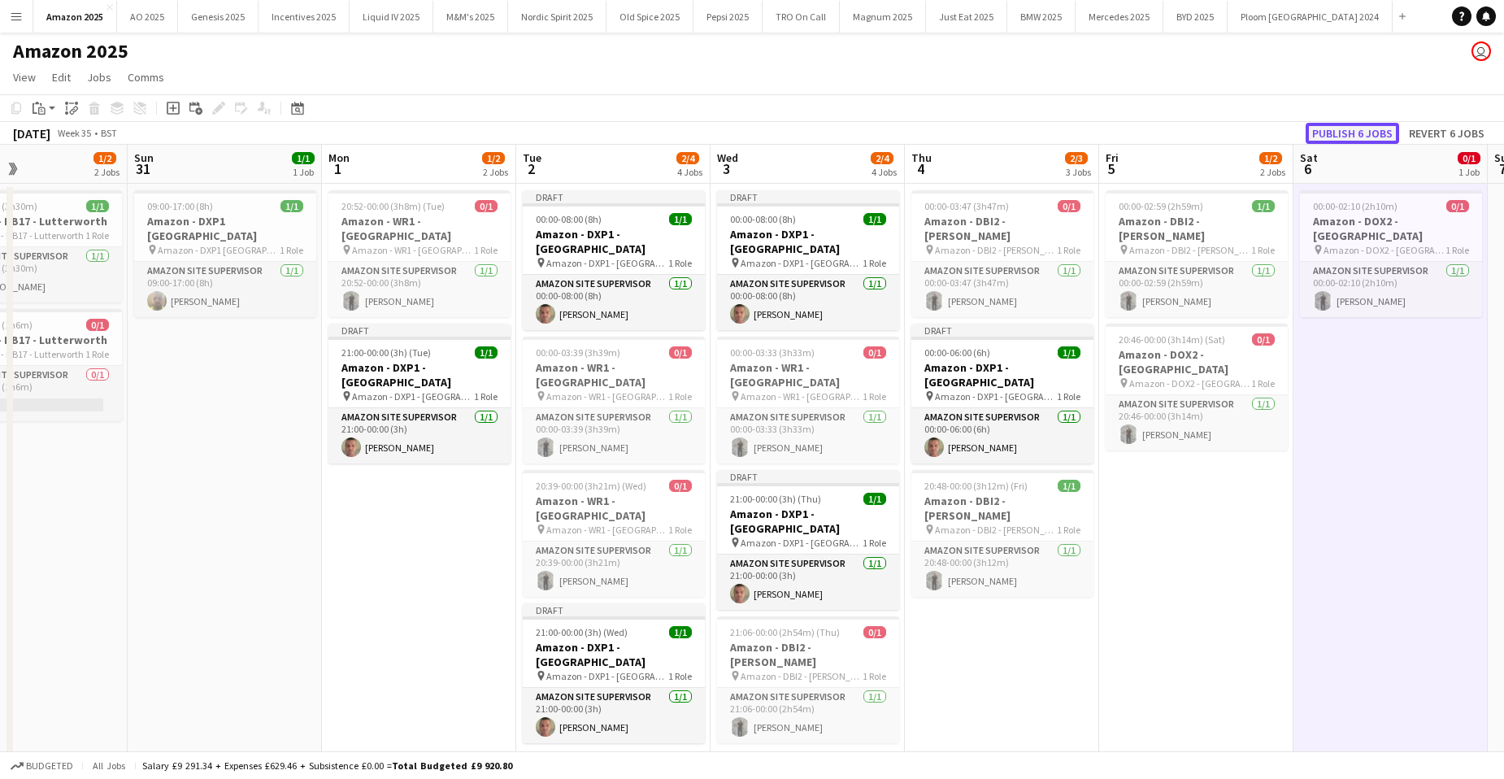
click at [1364, 139] on button "Publish 6 jobs" at bounding box center [1353, 133] width 94 height 21
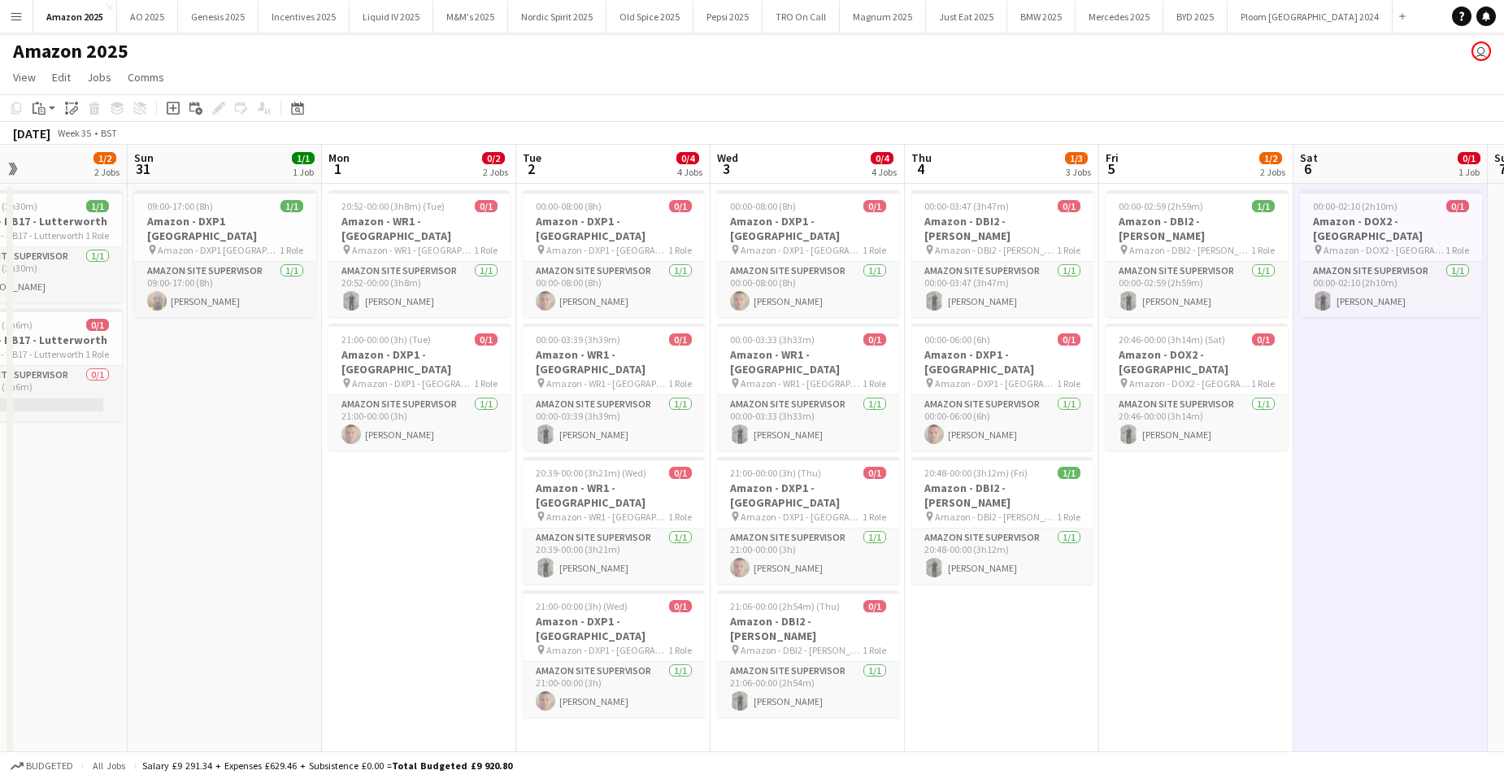
click at [26, 9] on button "Menu" at bounding box center [16, 16] width 33 height 33
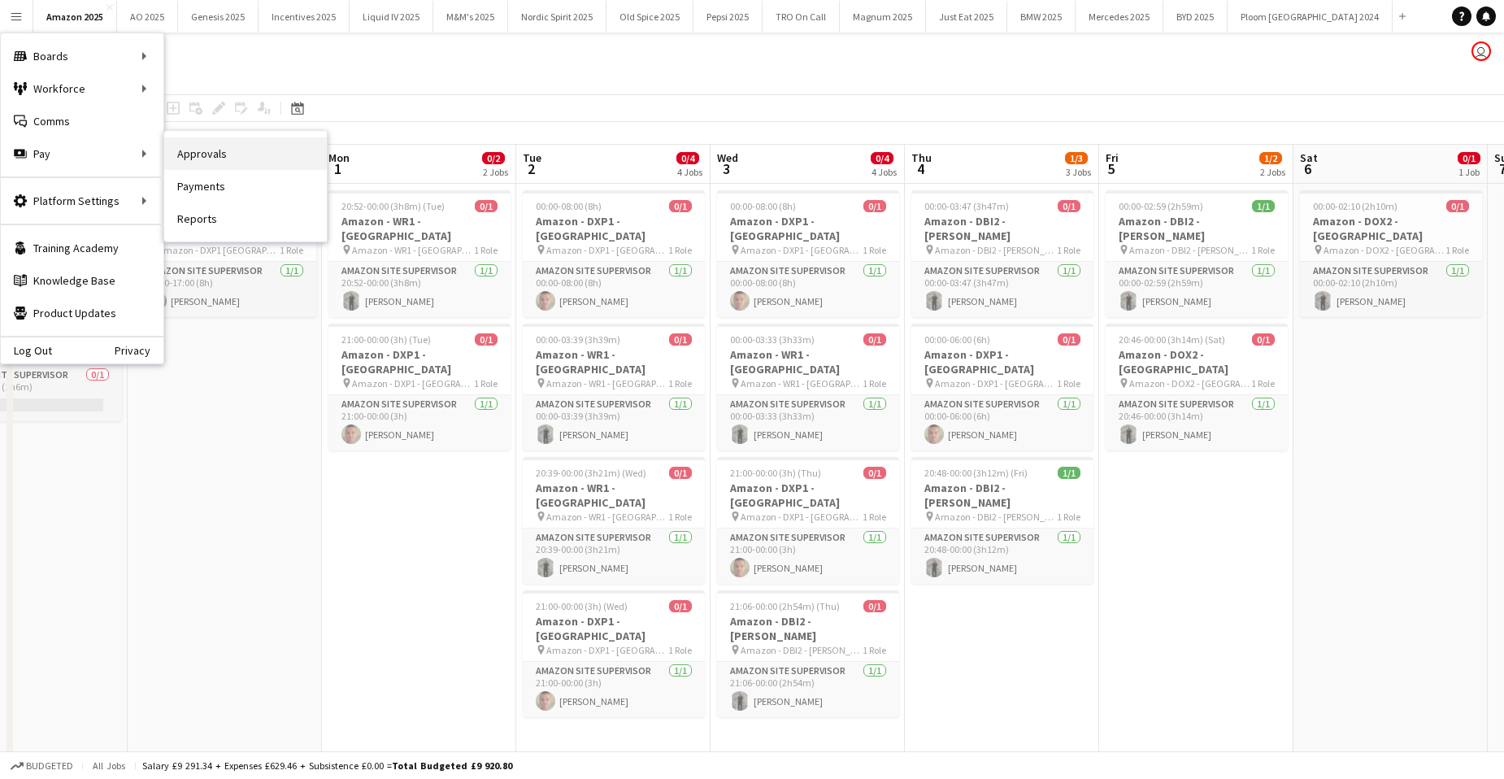
click at [223, 150] on link "Approvals" at bounding box center [245, 153] width 163 height 33
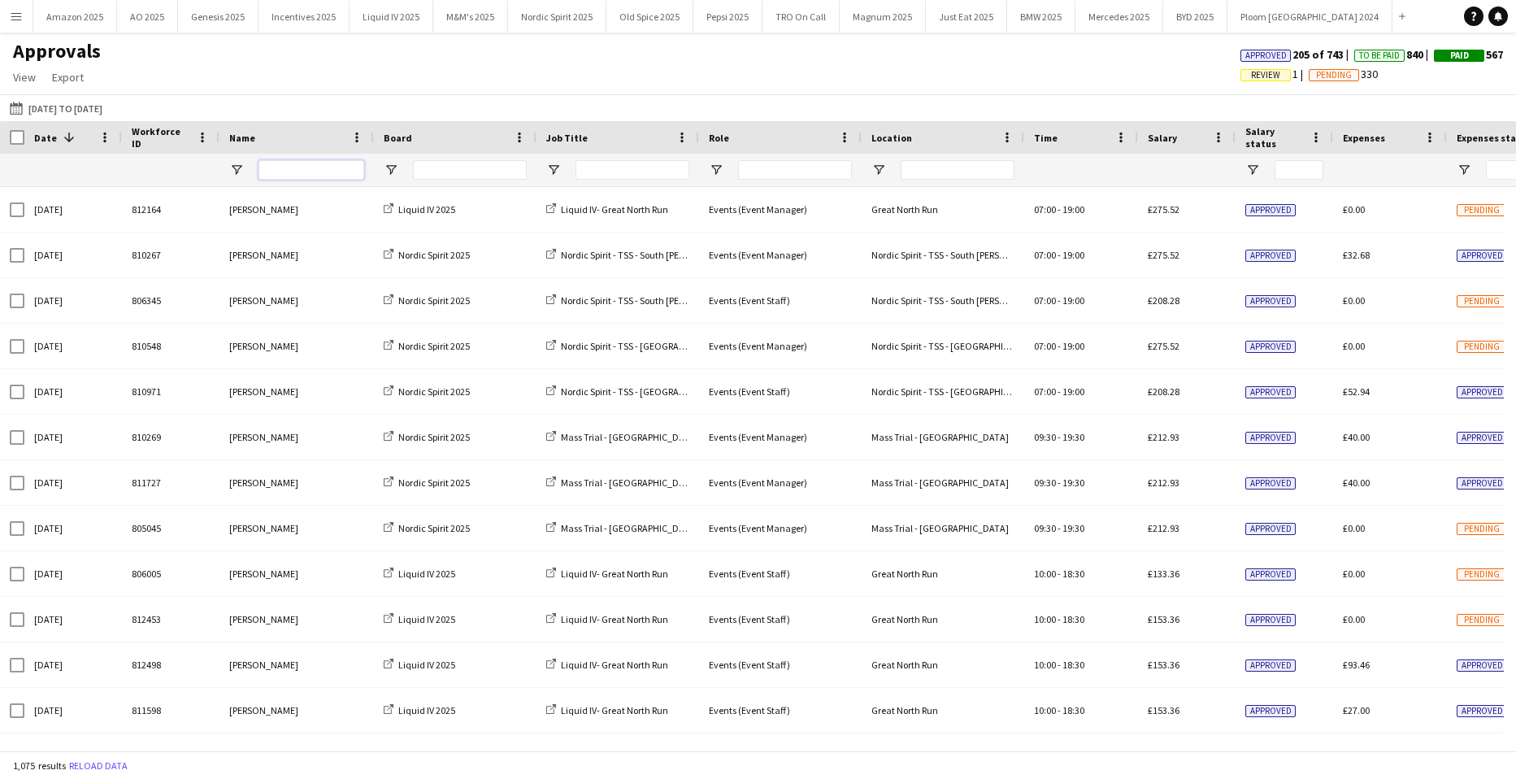
click at [324, 179] on input "Name Filter Input" at bounding box center [312, 170] width 106 height 20
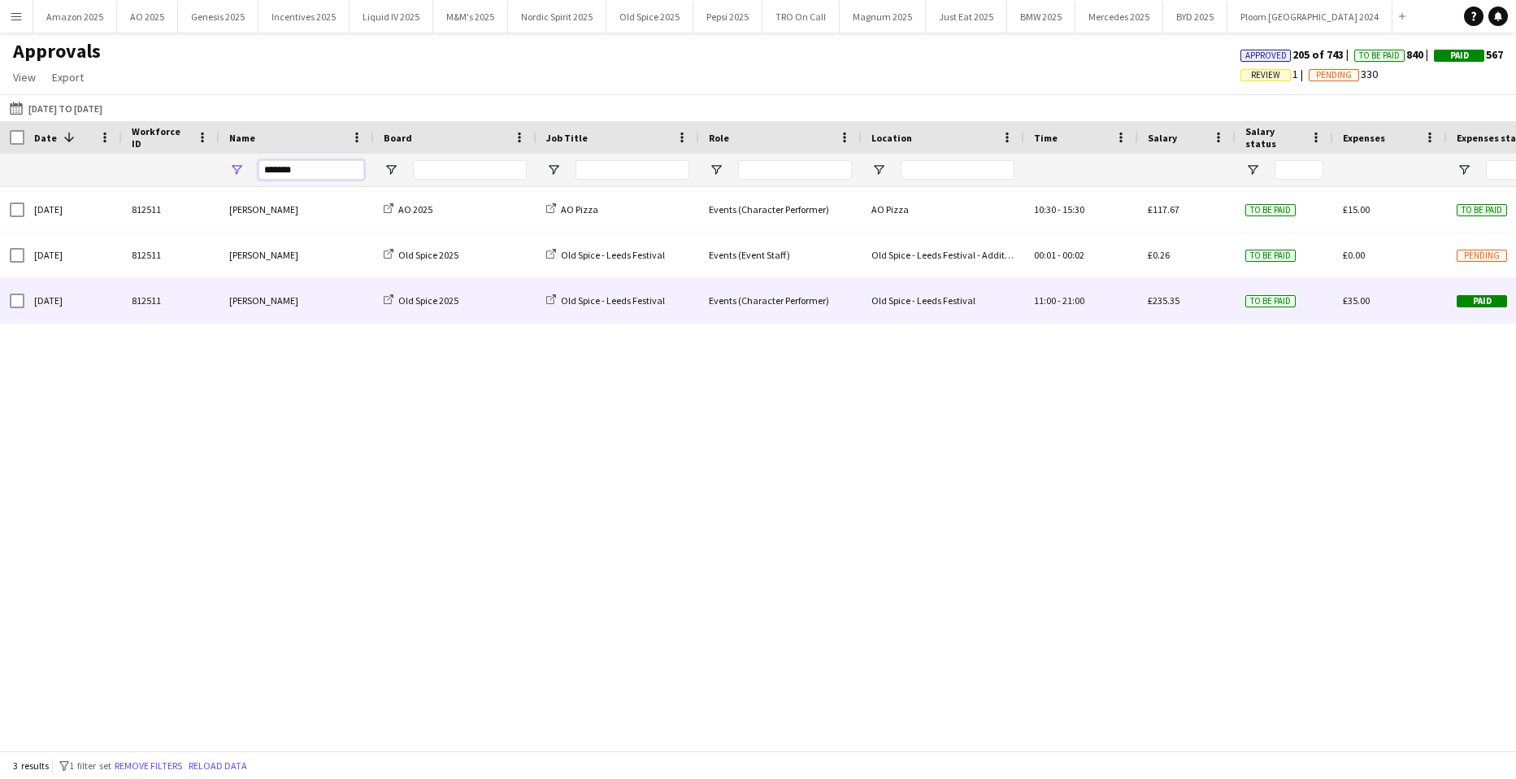
type input "*******"
click at [1486, 298] on span "Paid" at bounding box center [1482, 301] width 50 height 12
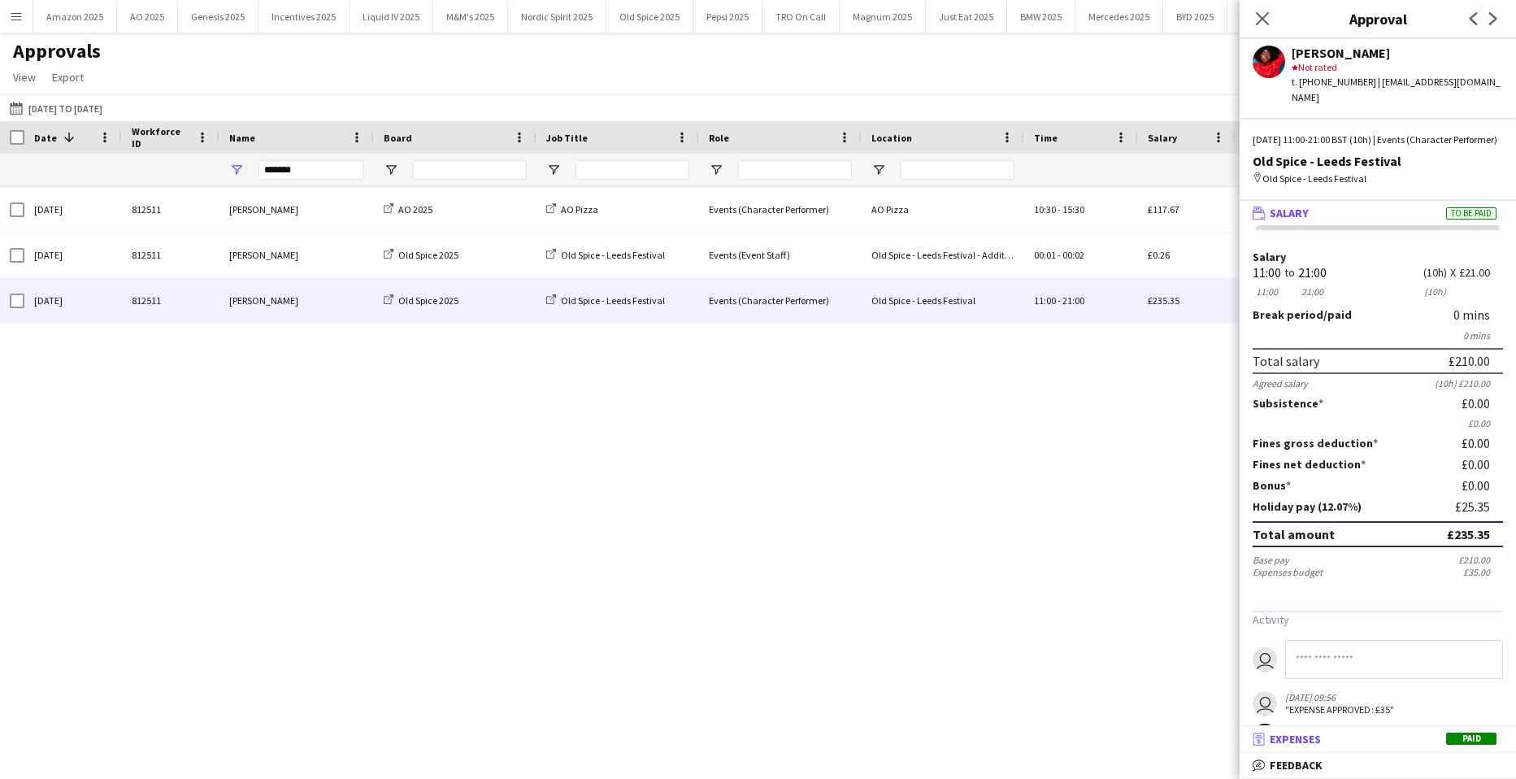
click at [1481, 738] on span "Paid" at bounding box center [1472, 739] width 50 height 12
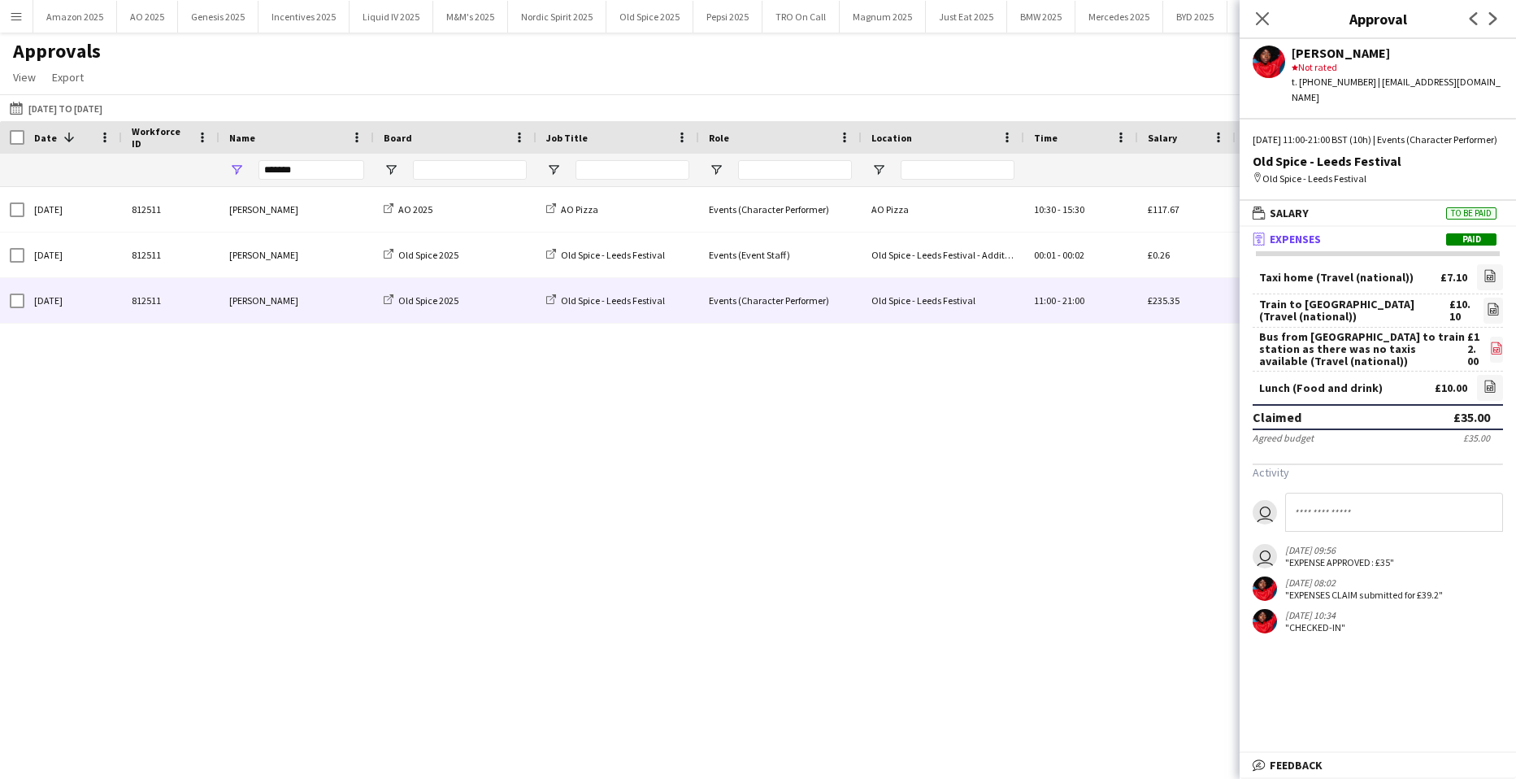
click at [1490, 348] on icon "file-image" at bounding box center [1496, 348] width 13 height 13
drag, startPoint x: 1261, startPoint y: 281, endPoint x: 1410, endPoint y: 277, distance: 148.9
click at [1410, 277] on div "Taxi home (Travel (national)) £7.10 file-image" at bounding box center [1378, 279] width 250 height 30
copy div "Taxi home (Travel (national))"
drag, startPoint x: 1262, startPoint y: 312, endPoint x: 1421, endPoint y: 315, distance: 159.4
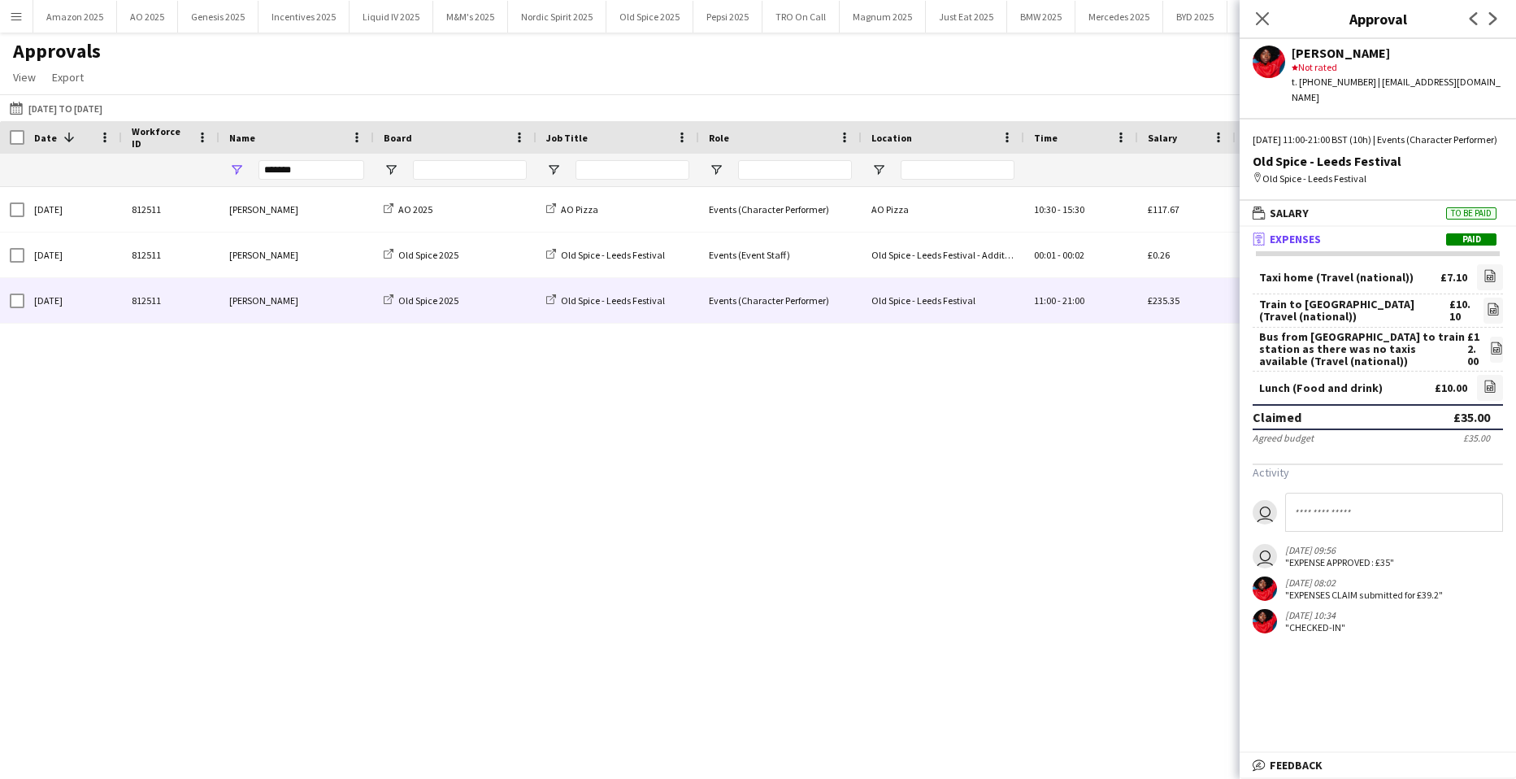
click at [1421, 315] on div "Train to leeds (Travel (national)) £10.10 file-image" at bounding box center [1378, 310] width 250 height 33
copy div "Train to leeds (Travel (national))"
drag, startPoint x: 1259, startPoint y: 334, endPoint x: 1323, endPoint y: 363, distance: 70.6
click at [1323, 363] on div "Bus from Leeds station to train station as there was no taxis available (Travel…" at bounding box center [1378, 350] width 250 height 44
copy div "Bus from Leeds station to train station as there was no taxis available (Travel…"
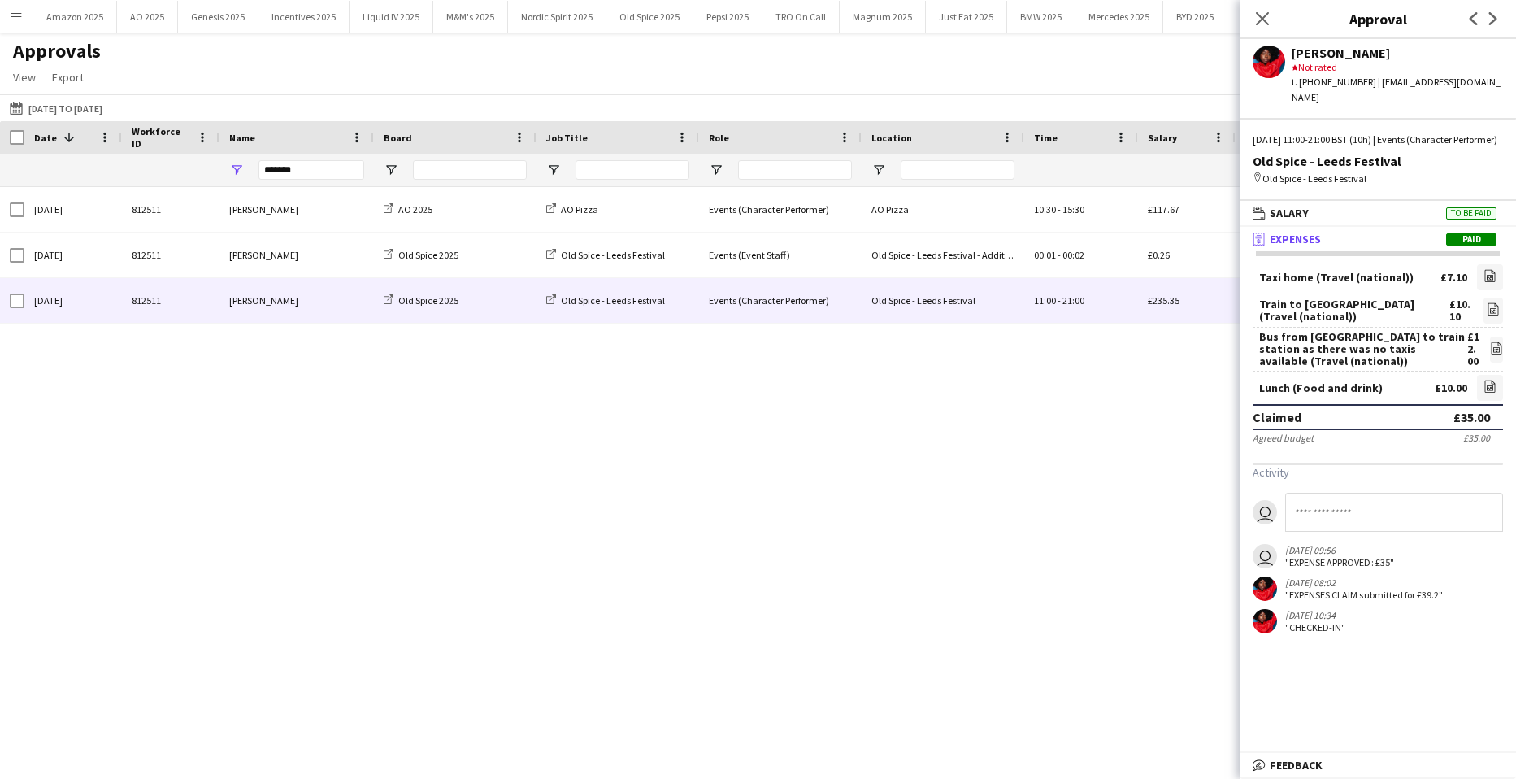
drag, startPoint x: 1385, startPoint y: 385, endPoint x: 1257, endPoint y: 386, distance: 127.7
click at [1257, 386] on div "Lunch (Food and drink) £10.00 file-image" at bounding box center [1378, 388] width 250 height 33
copy div "Lunch (Food and drink)"
click at [1484, 274] on icon "file-image" at bounding box center [1490, 275] width 13 height 13
click at [1489, 315] on icon at bounding box center [1494, 309] width 11 height 12
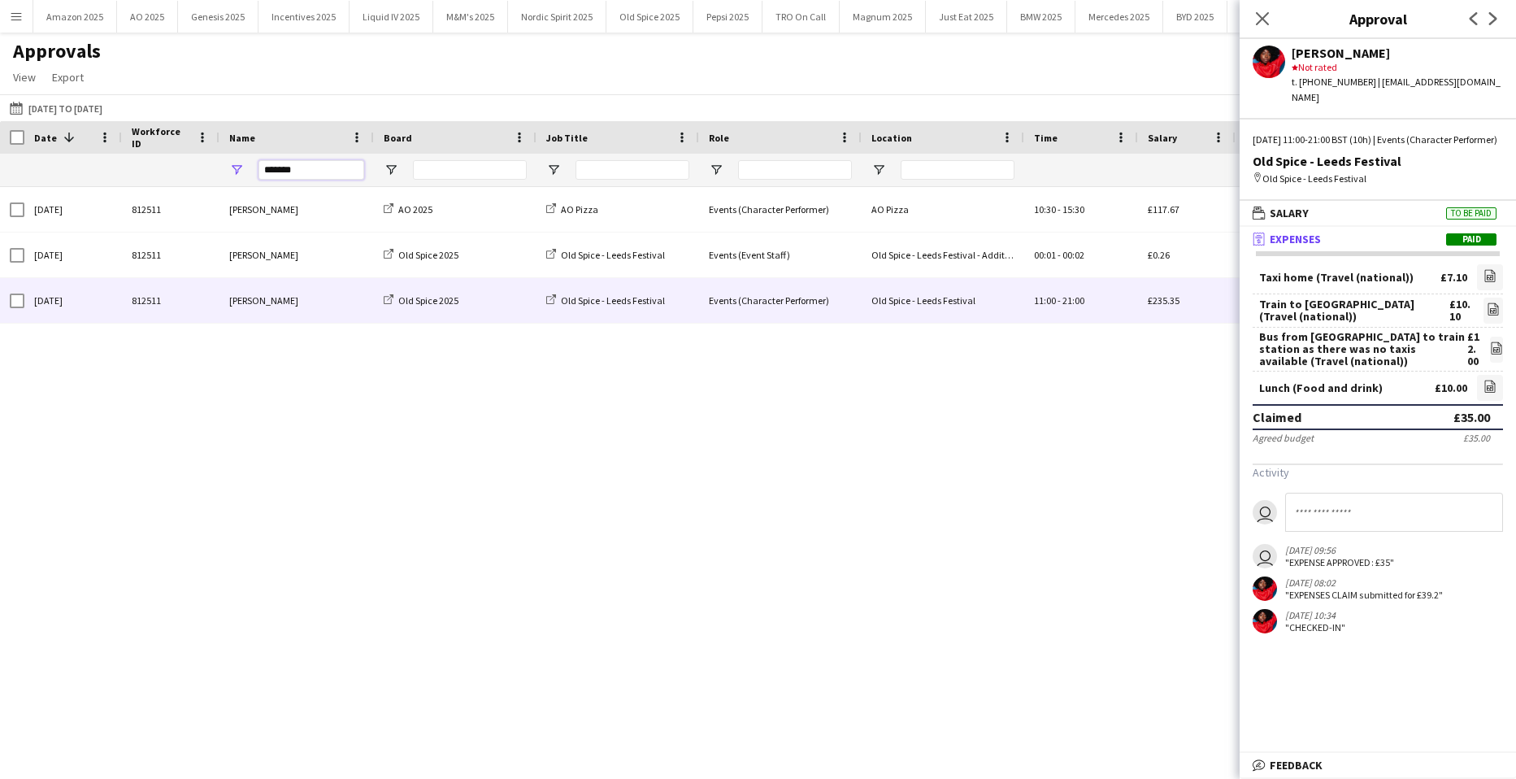
drag, startPoint x: 314, startPoint y: 175, endPoint x: -41, endPoint y: 189, distance: 355.6
click at [0, 189] on html "Menu Boards Boards Boards All jobs Status Workforce Workforce My Workforce Recr…" at bounding box center [758, 389] width 1516 height 779
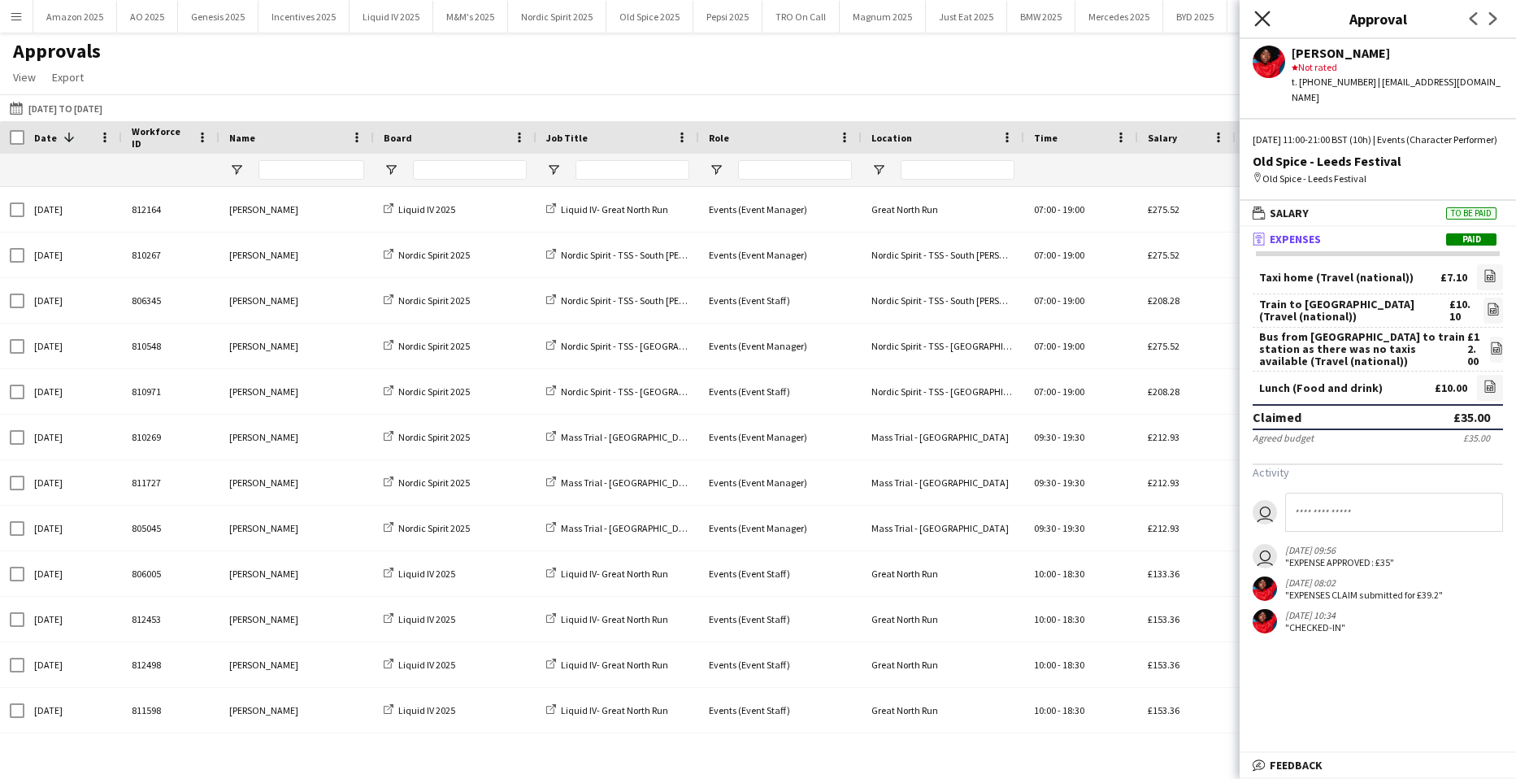
click at [1266, 19] on icon "Close pop-in" at bounding box center [1262, 18] width 15 height 15
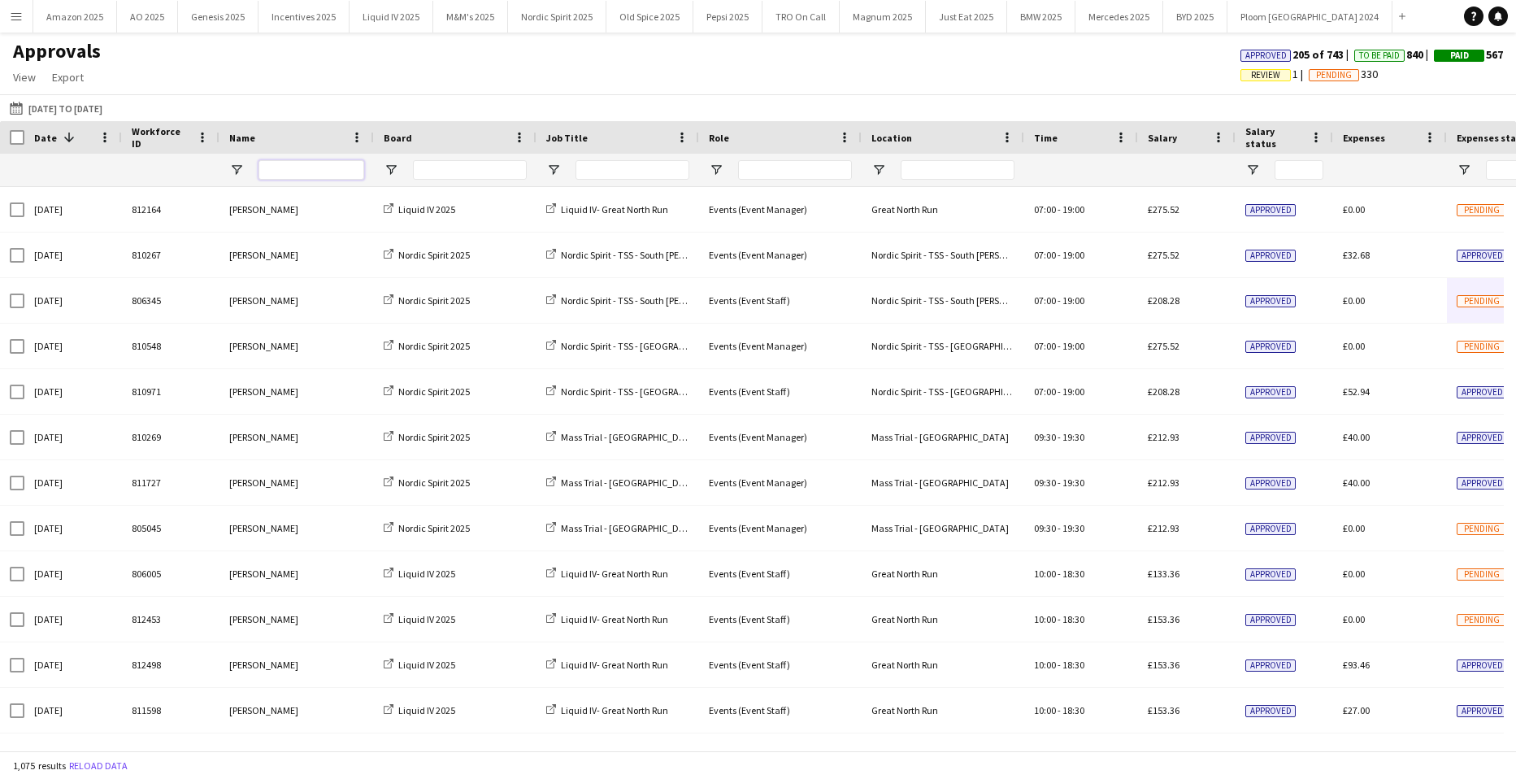
drag, startPoint x: 345, startPoint y: 177, endPoint x: 364, endPoint y: 176, distance: 19.6
click at [345, 177] on input "Name Filter Input" at bounding box center [312, 170] width 106 height 20
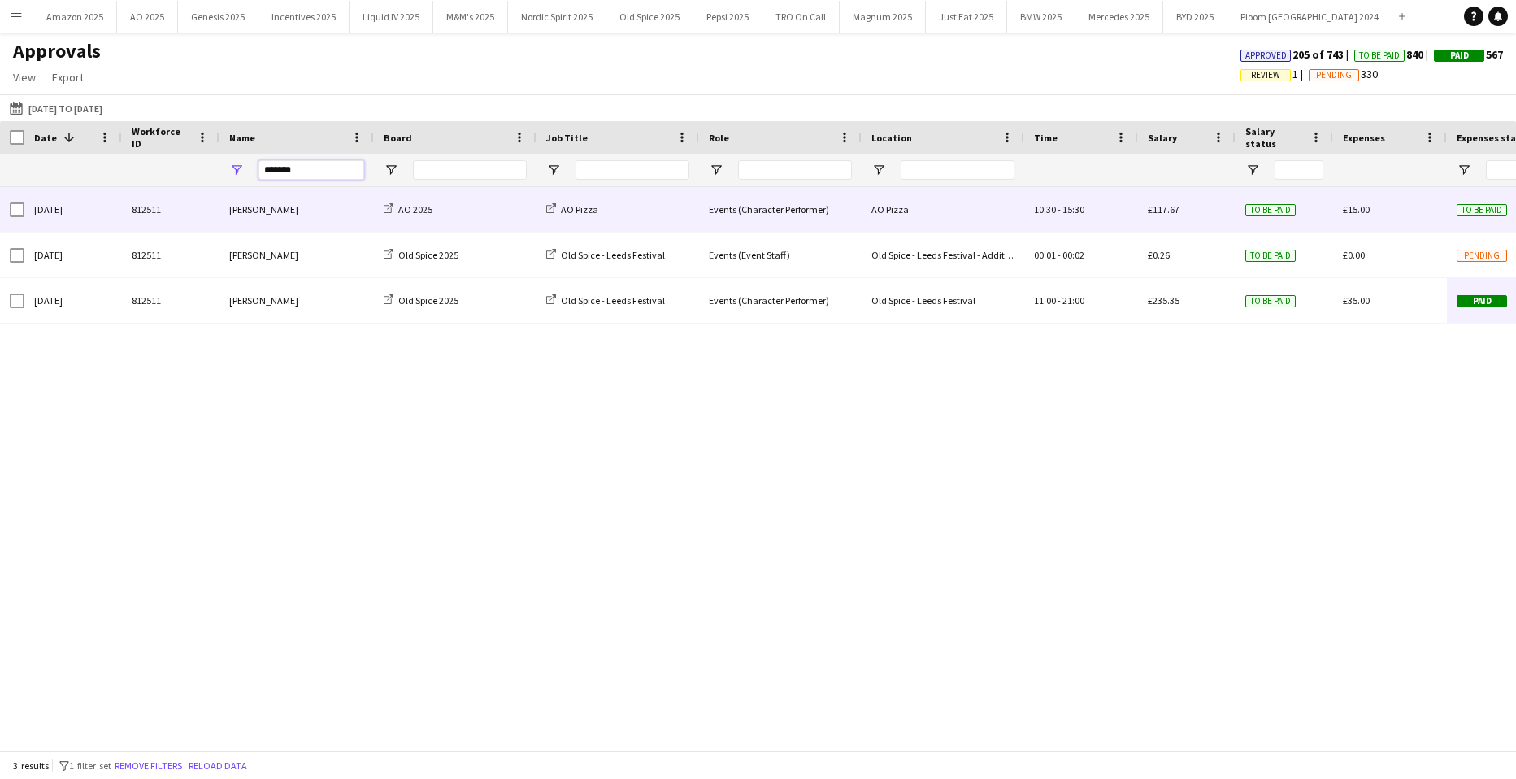
type input "*******"
click at [1441, 214] on div "£15.00" at bounding box center [1390, 209] width 114 height 45
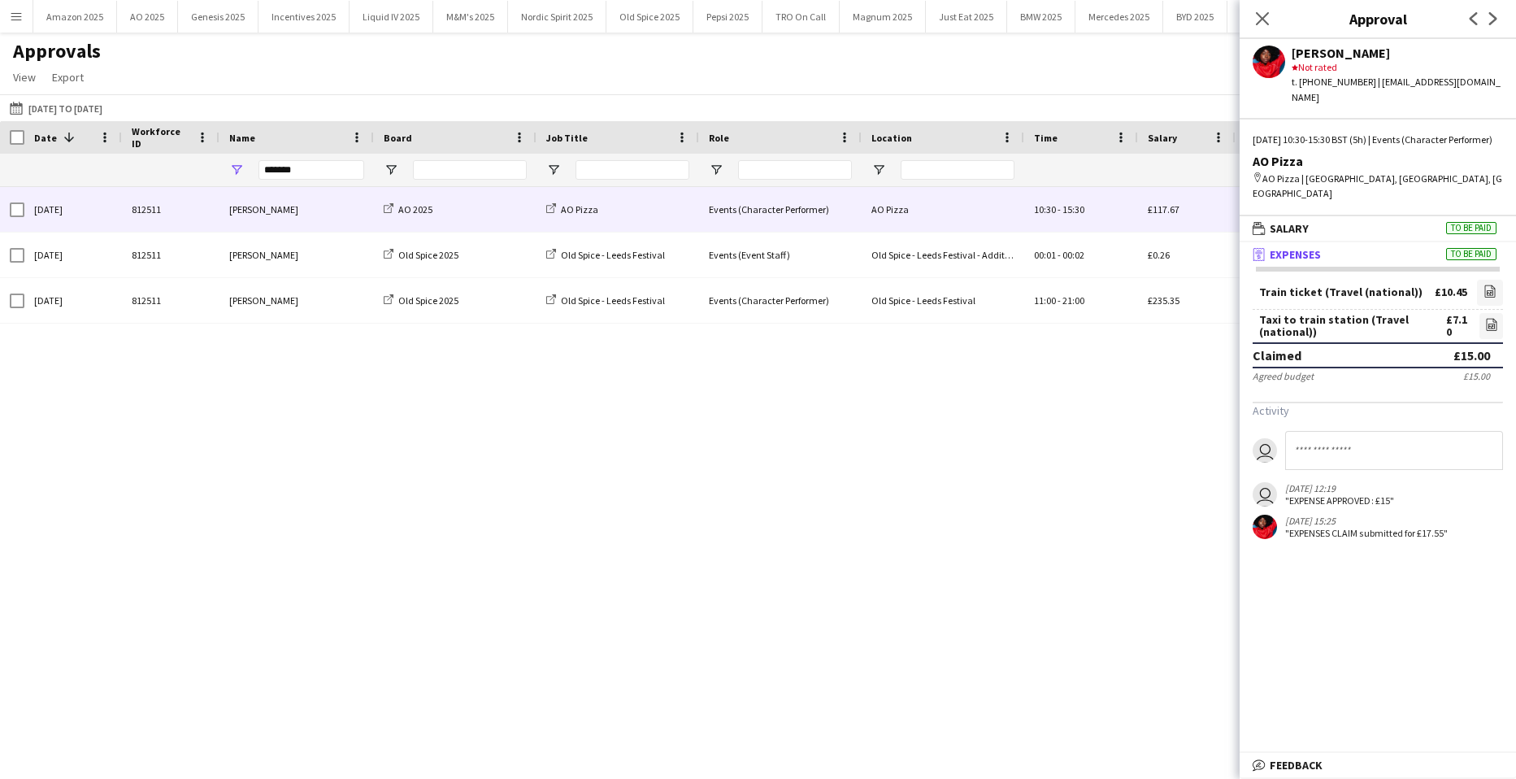
click at [950, 493] on div "Sun, 31 Aug 2025 812511 Pauline Bonsu AO 2025 AO Pizza Events (Character Perfor…" at bounding box center [758, 462] width 1516 height 551
click at [753, 342] on div "Sun, 31 Aug 2025 812511 Pauline Bonsu AO 2025 AO Pizza Events (Character Perfor…" at bounding box center [758, 462] width 1516 height 551
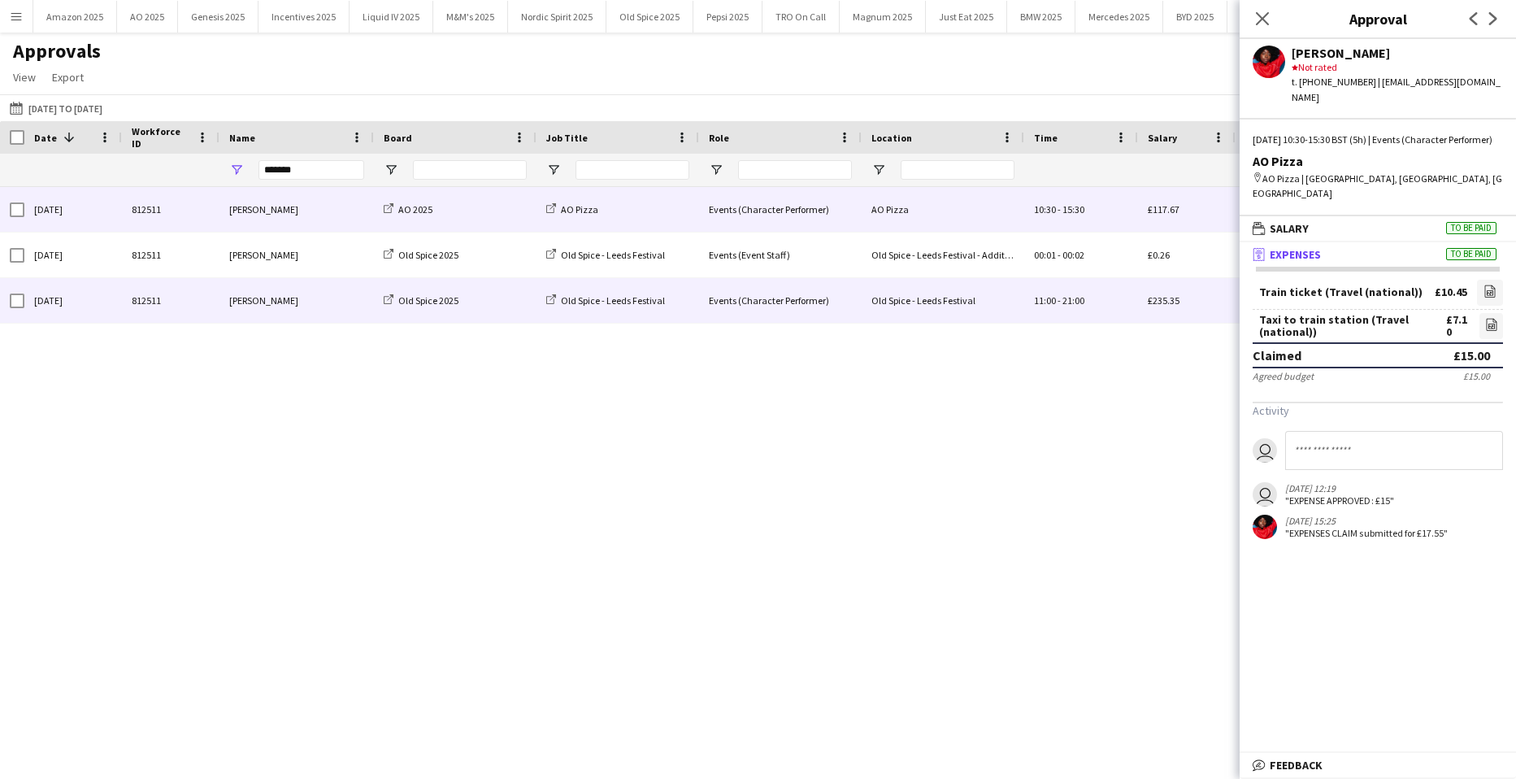
click at [778, 302] on div "Events (Character Performer)" at bounding box center [780, 300] width 163 height 45
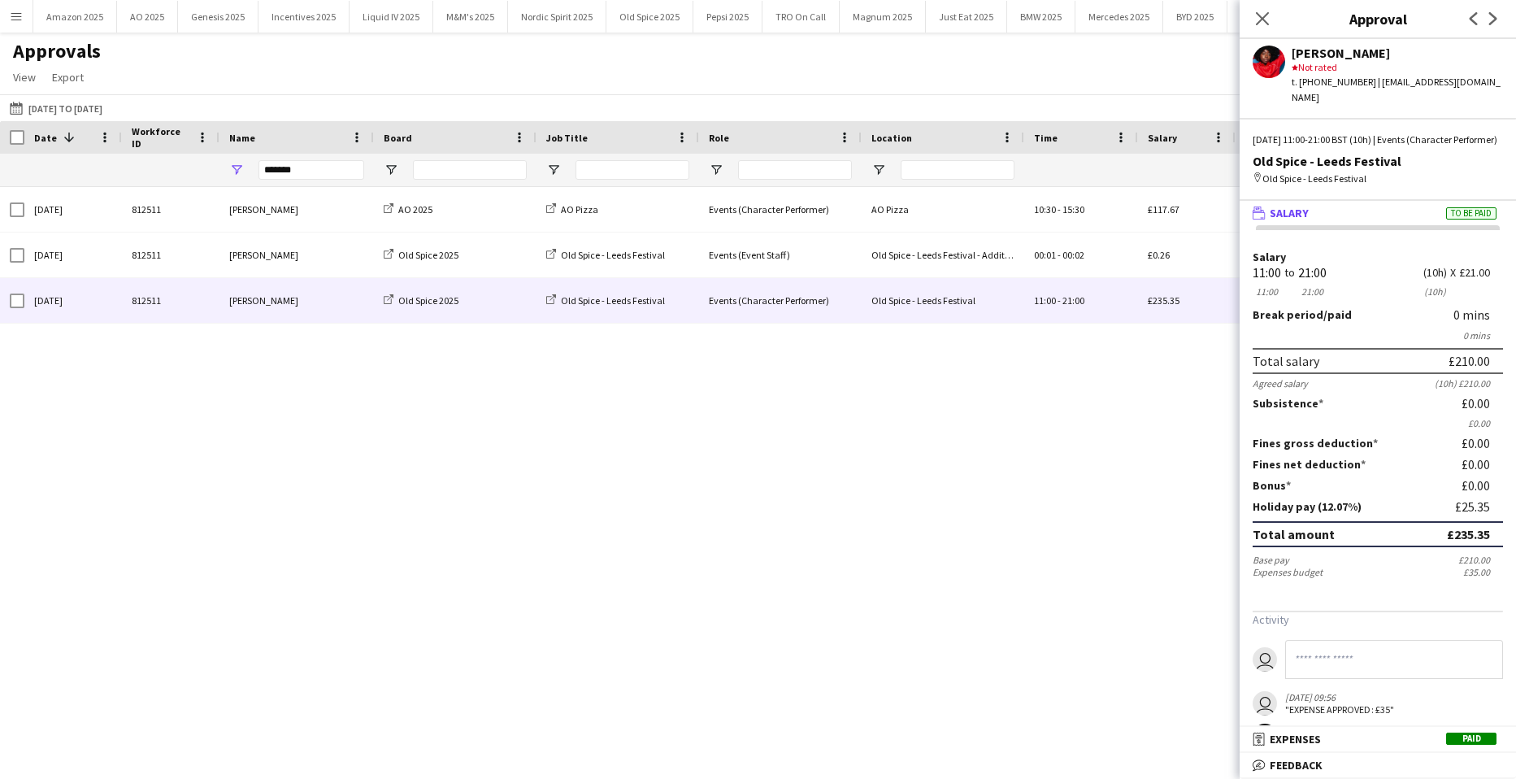
scroll to position [88, 0]
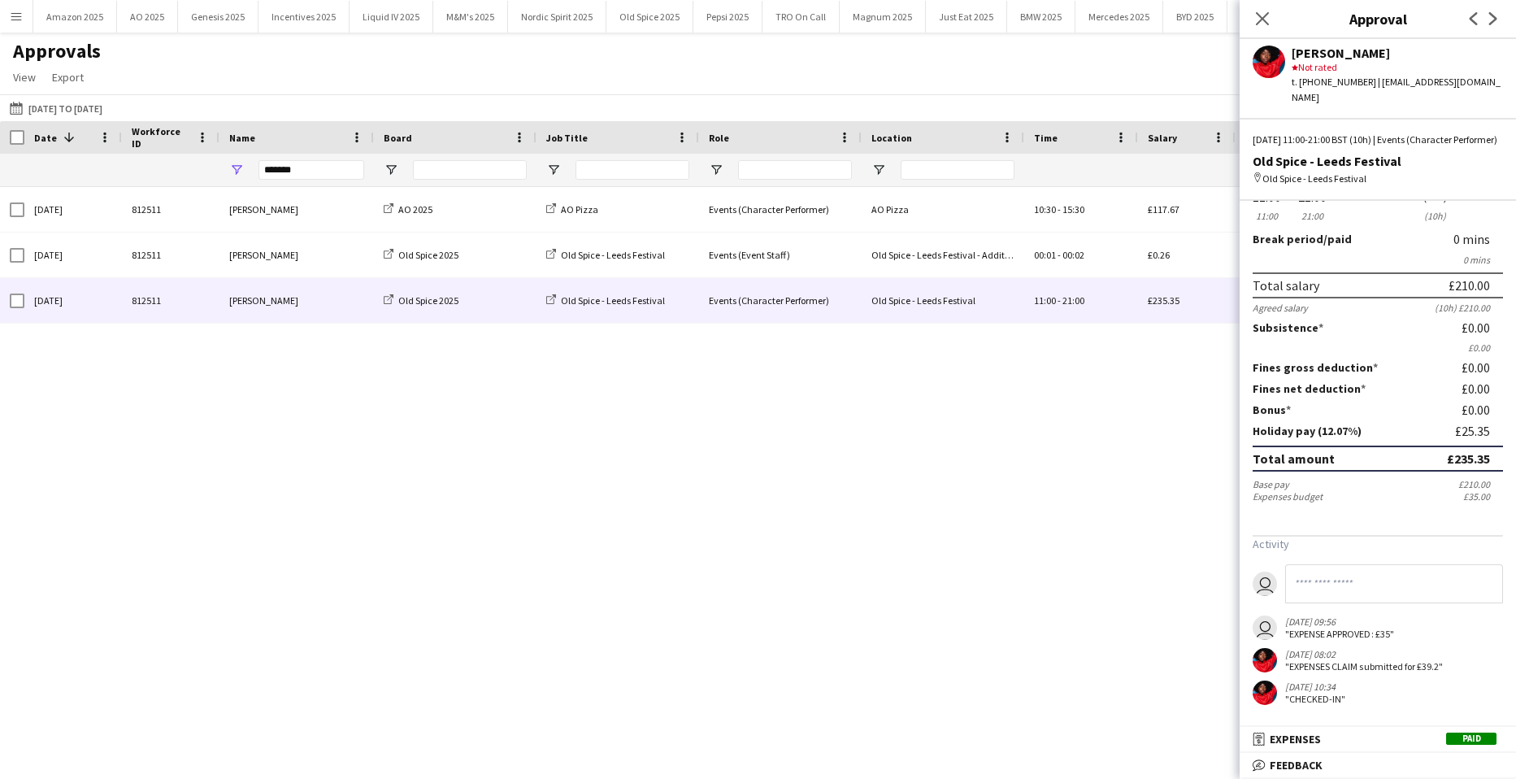
drag, startPoint x: 1256, startPoint y: 23, endPoint x: 1490, endPoint y: 94, distance: 244.1
click at [1256, 25] on icon "Close pop-in" at bounding box center [1262, 18] width 13 height 13
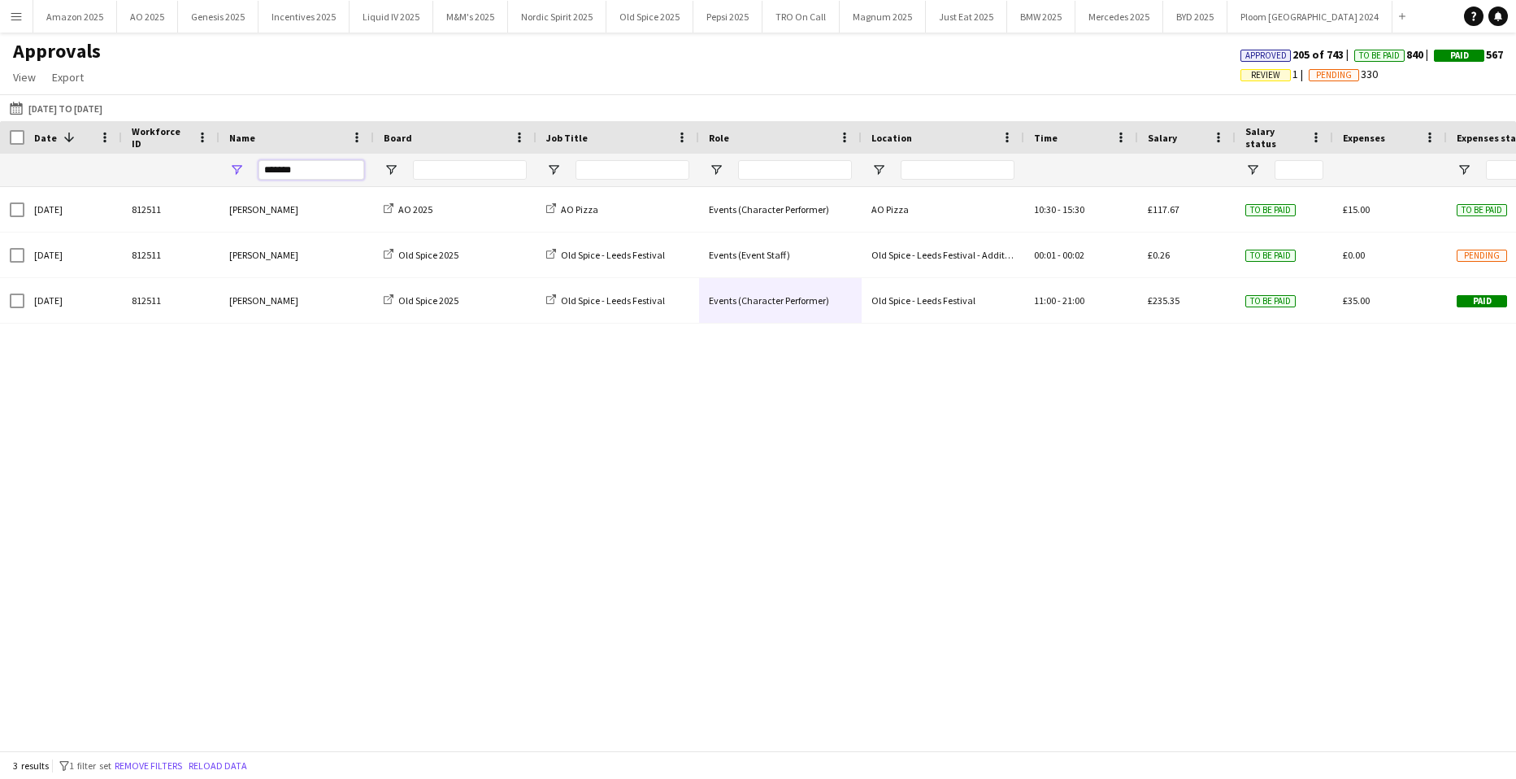
drag, startPoint x: 304, startPoint y: 170, endPoint x: -41, endPoint y: 170, distance: 345.6
click at [0, 170] on html "Menu Boards Boards Boards All jobs Status Workforce Workforce My Workforce Recr…" at bounding box center [758, 389] width 1516 height 779
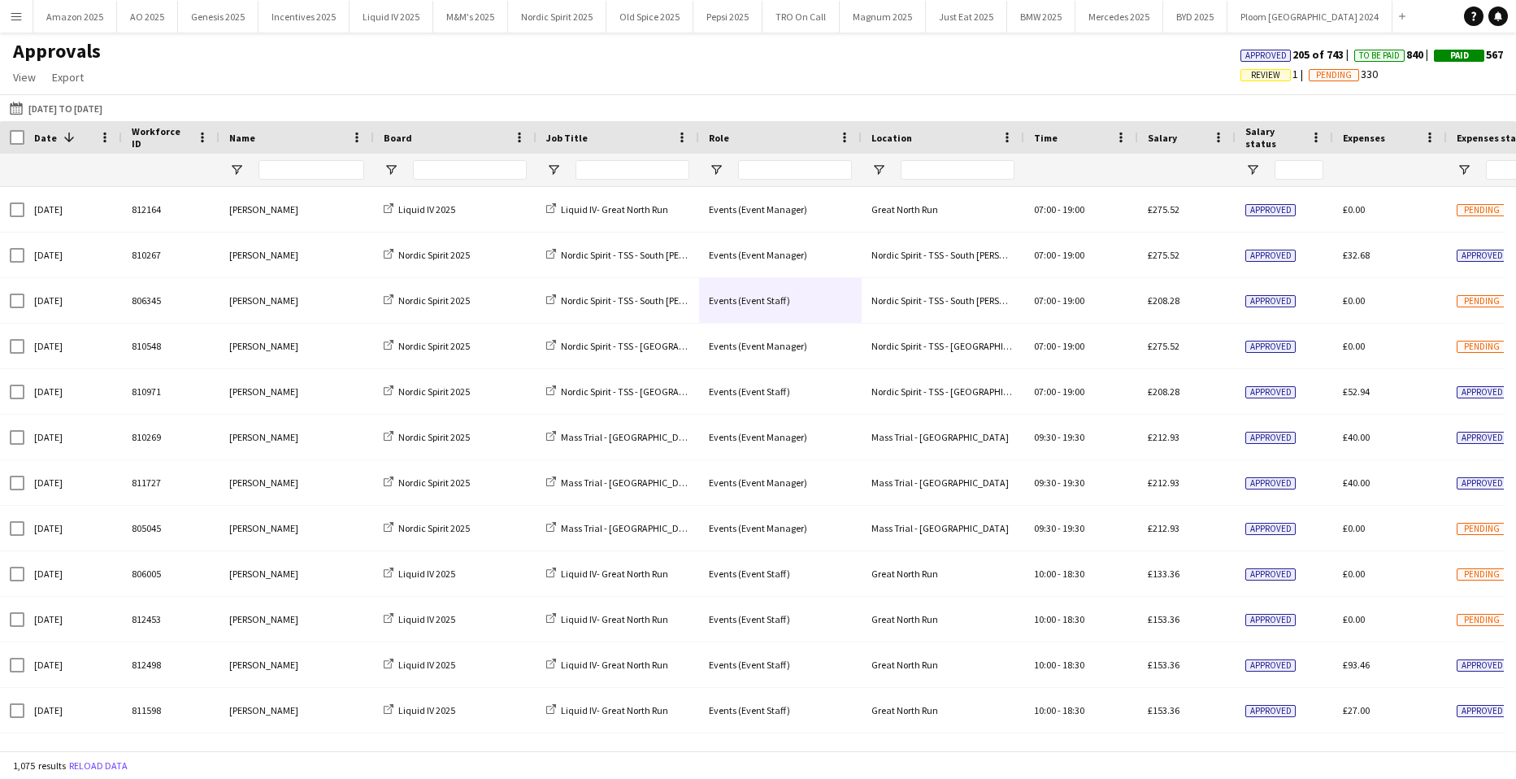
click at [1251, 57] on span "Approved" at bounding box center [1266, 55] width 41 height 11
click at [1350, 52] on span "Approved" at bounding box center [1358, 57] width 41 height 11
click at [304, 172] on input "Name Filter Input" at bounding box center [312, 170] width 106 height 20
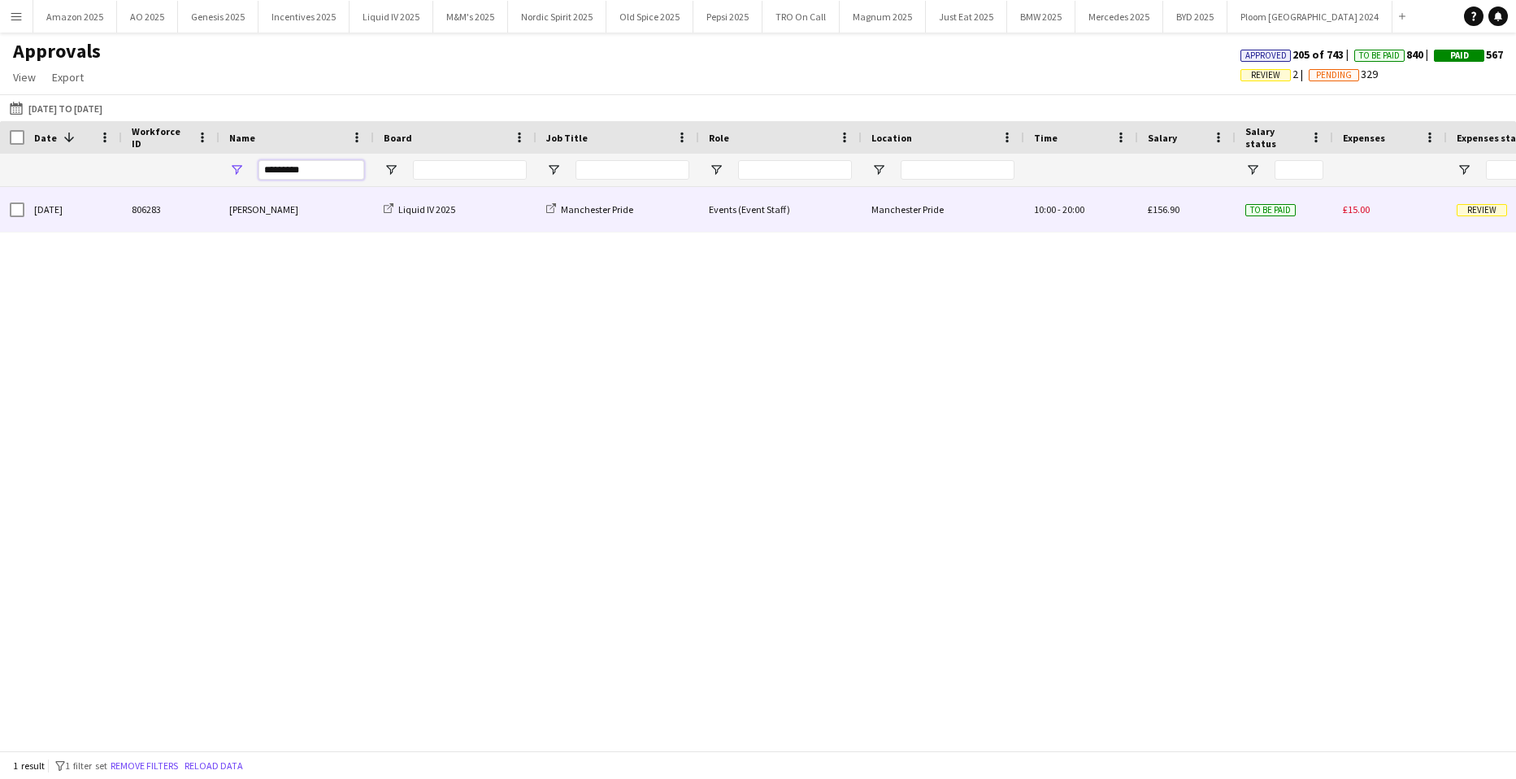
type input "*********"
click at [1464, 204] on span "Review" at bounding box center [1482, 210] width 50 height 12
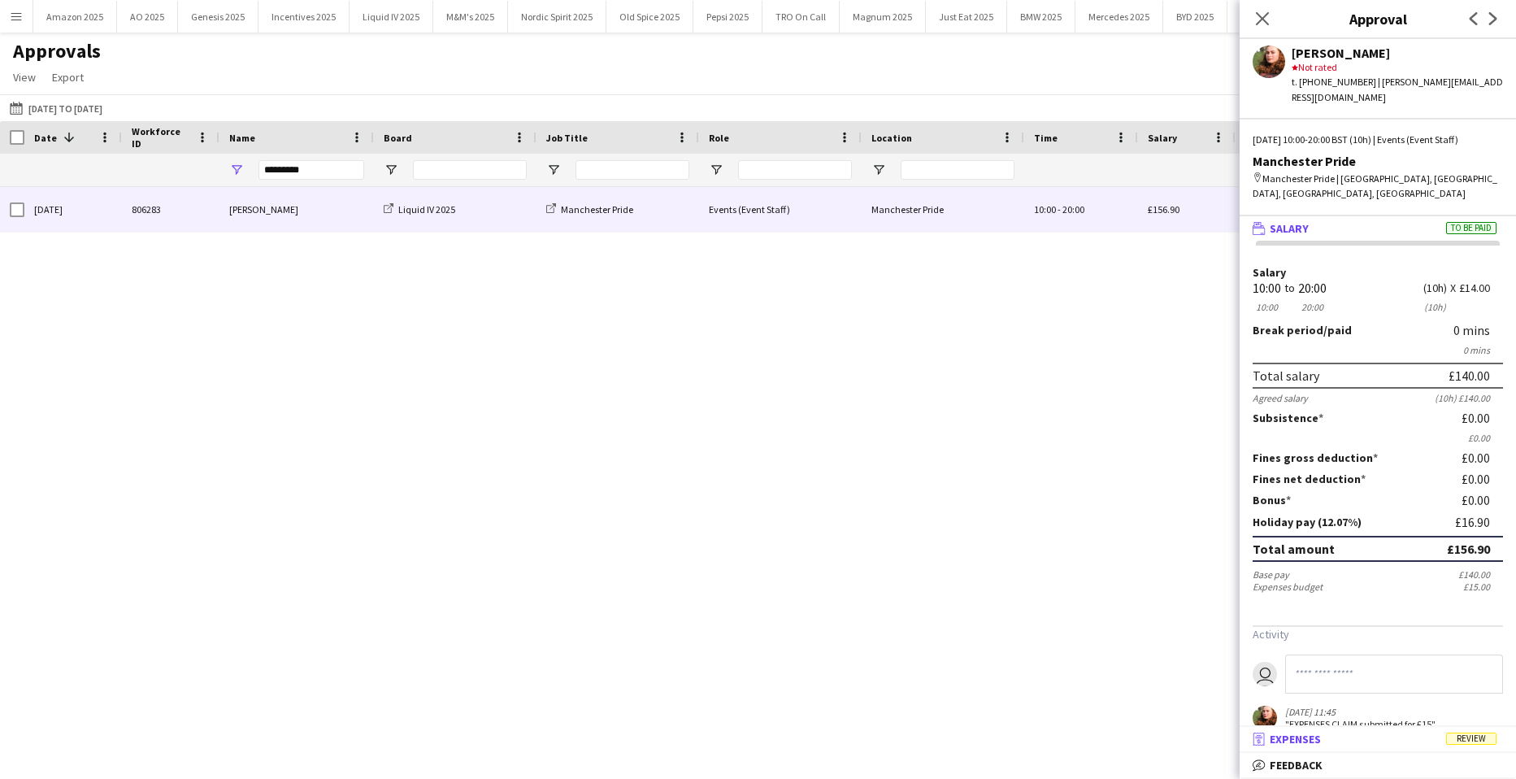
click at [1464, 745] on span "Review" at bounding box center [1472, 739] width 50 height 12
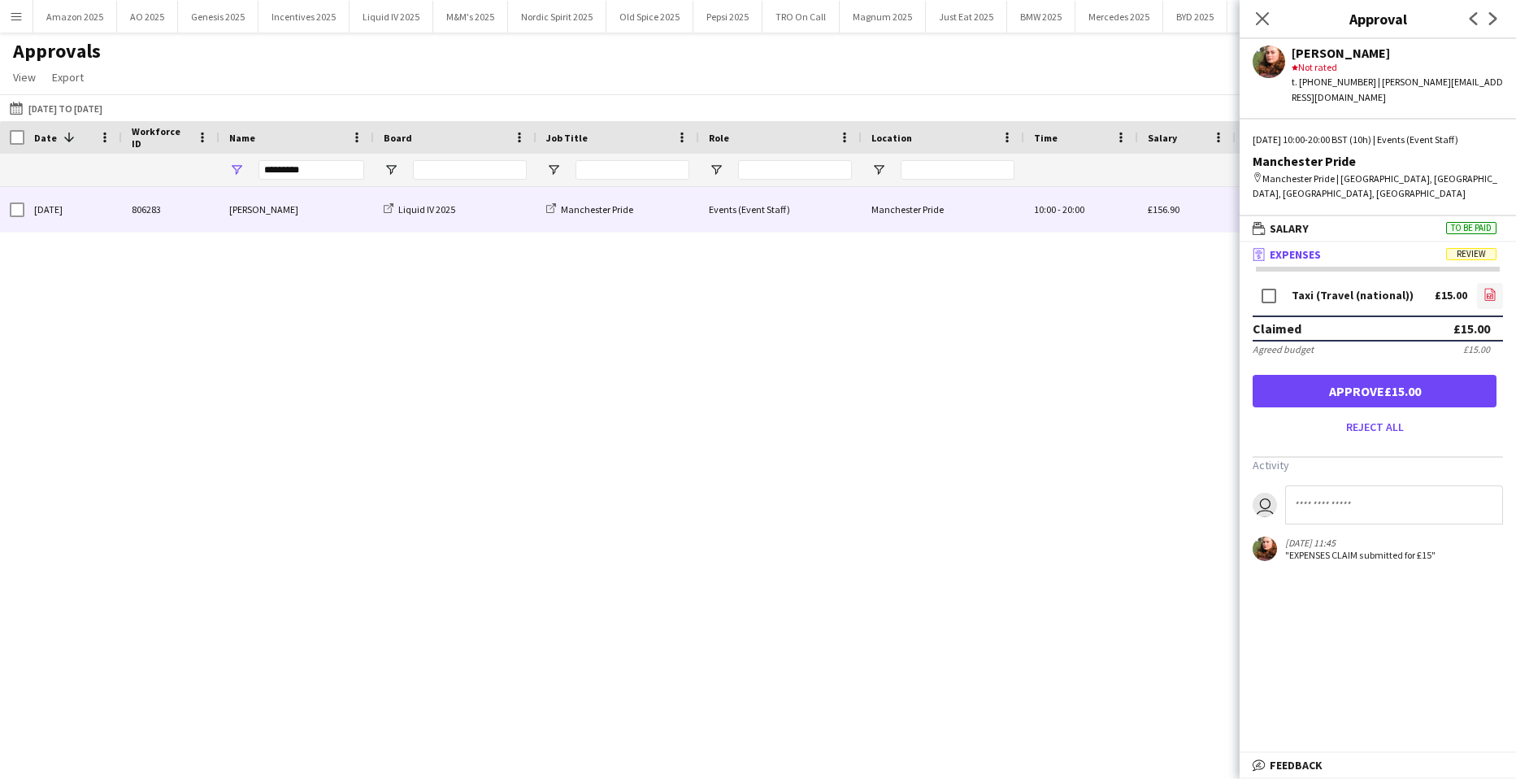
click at [1486, 288] on icon at bounding box center [1491, 294] width 11 height 12
click at [1368, 375] on button "Approve £15.00" at bounding box center [1375, 391] width 244 height 33
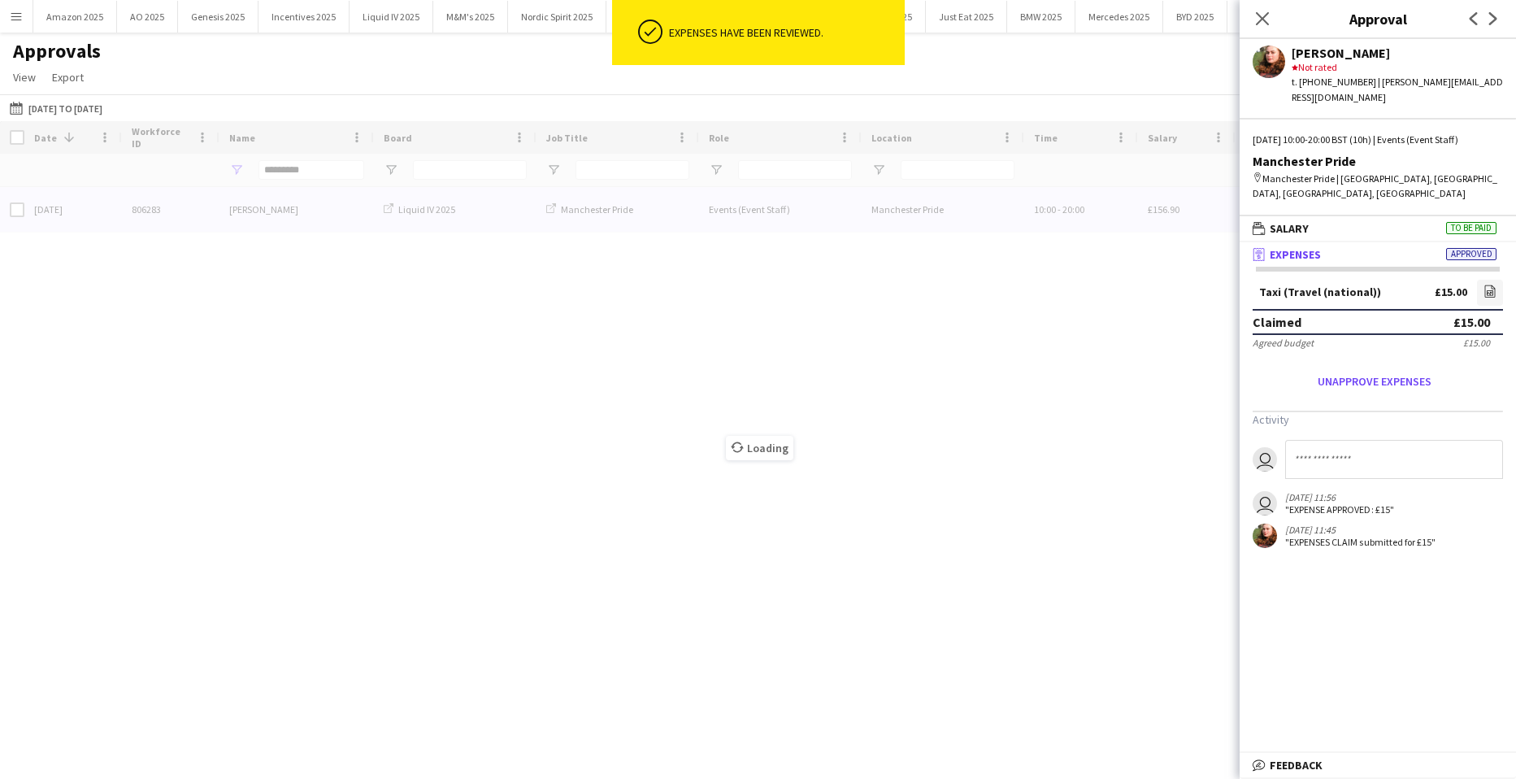
drag, startPoint x: 1264, startPoint y: 16, endPoint x: 507, endPoint y: 126, distance: 764.9
click at [1264, 15] on icon "Close pop-in" at bounding box center [1262, 18] width 13 height 13
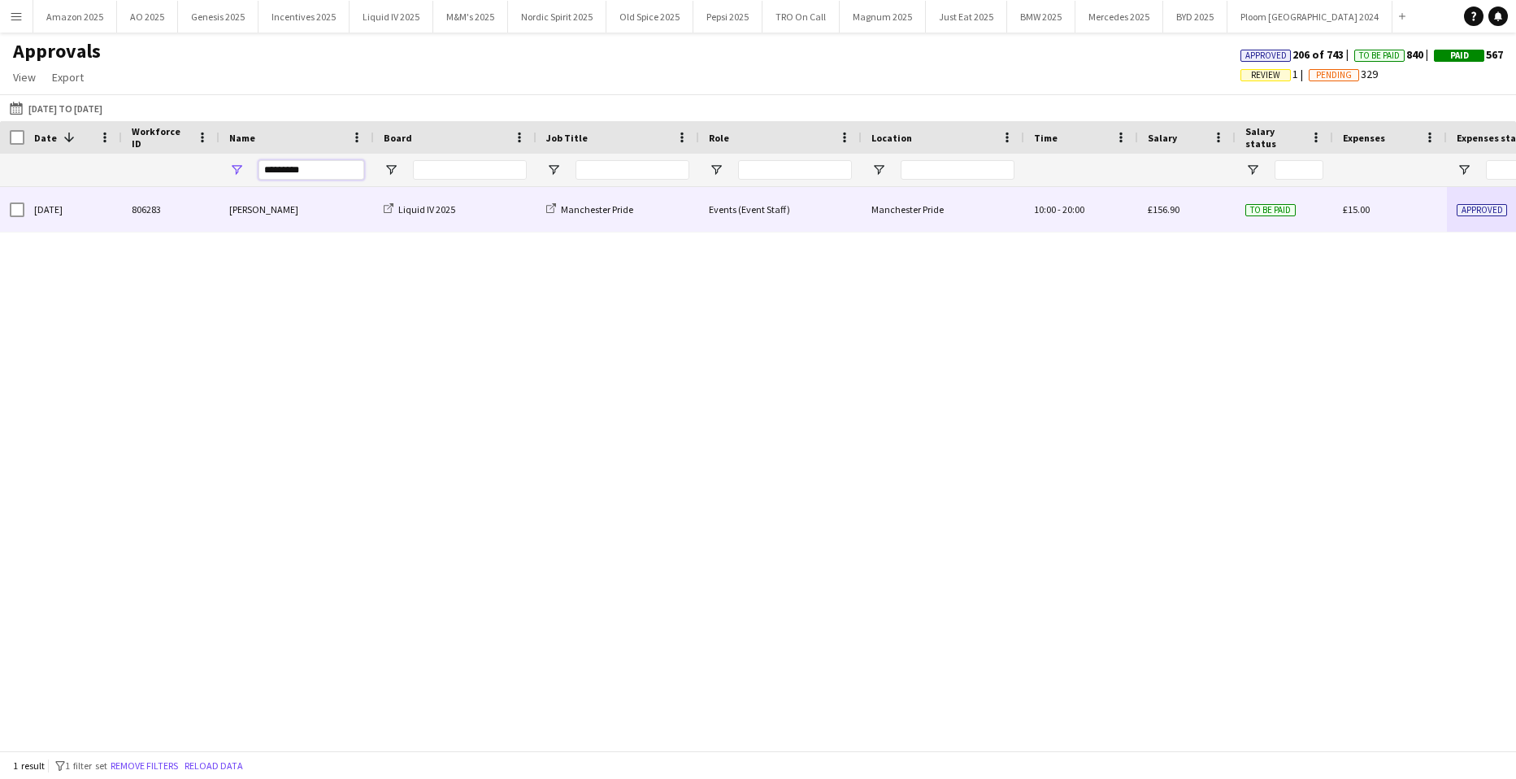
drag, startPoint x: 332, startPoint y: 178, endPoint x: -41, endPoint y: 197, distance: 373.7
click at [0, 197] on html "Menu Boards Boards Boards All jobs Status Workforce Workforce My Workforce Recr…" at bounding box center [758, 389] width 1516 height 779
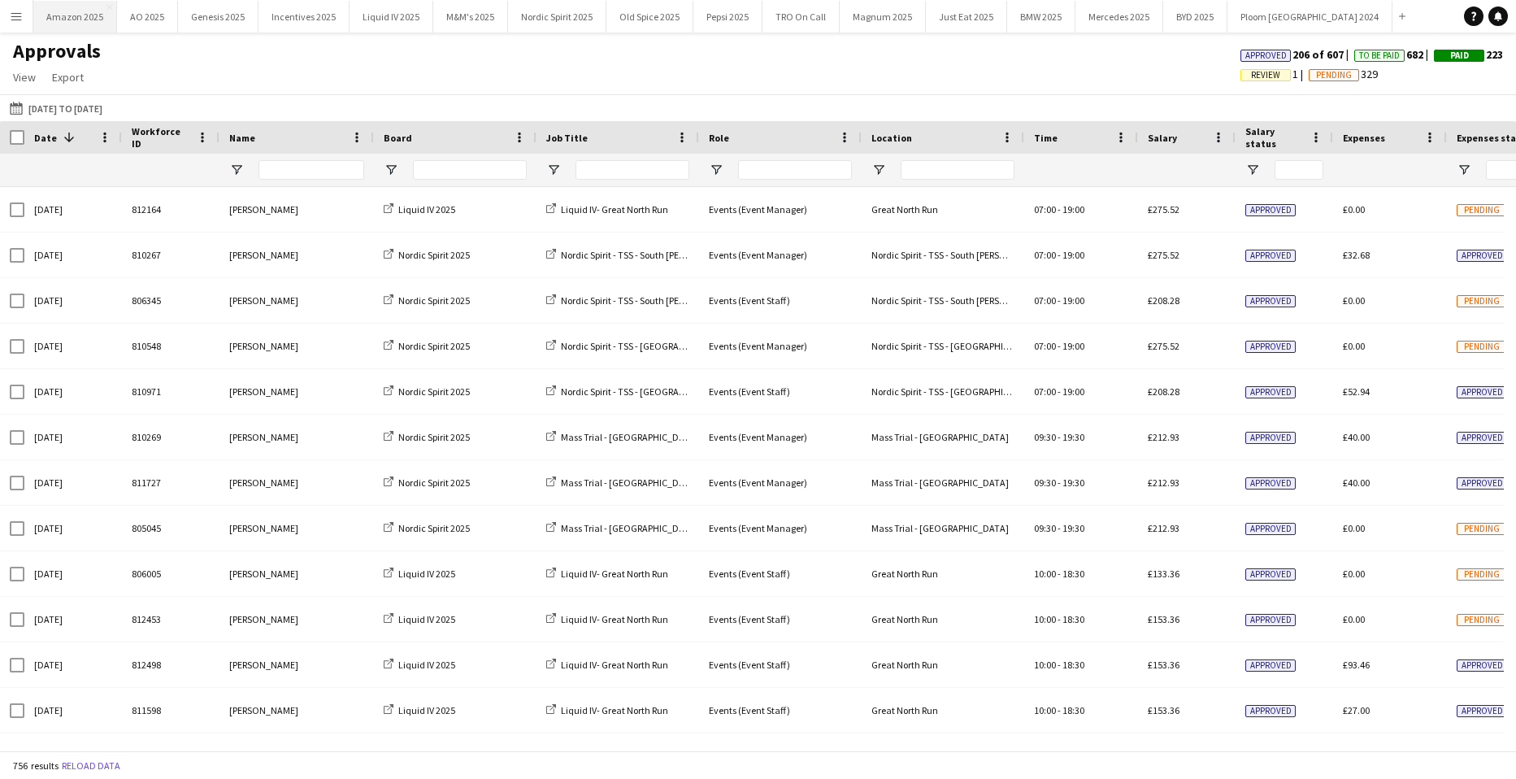
click at [45, 15] on button "Amazon 2025 Close" at bounding box center [75, 17] width 84 height 32
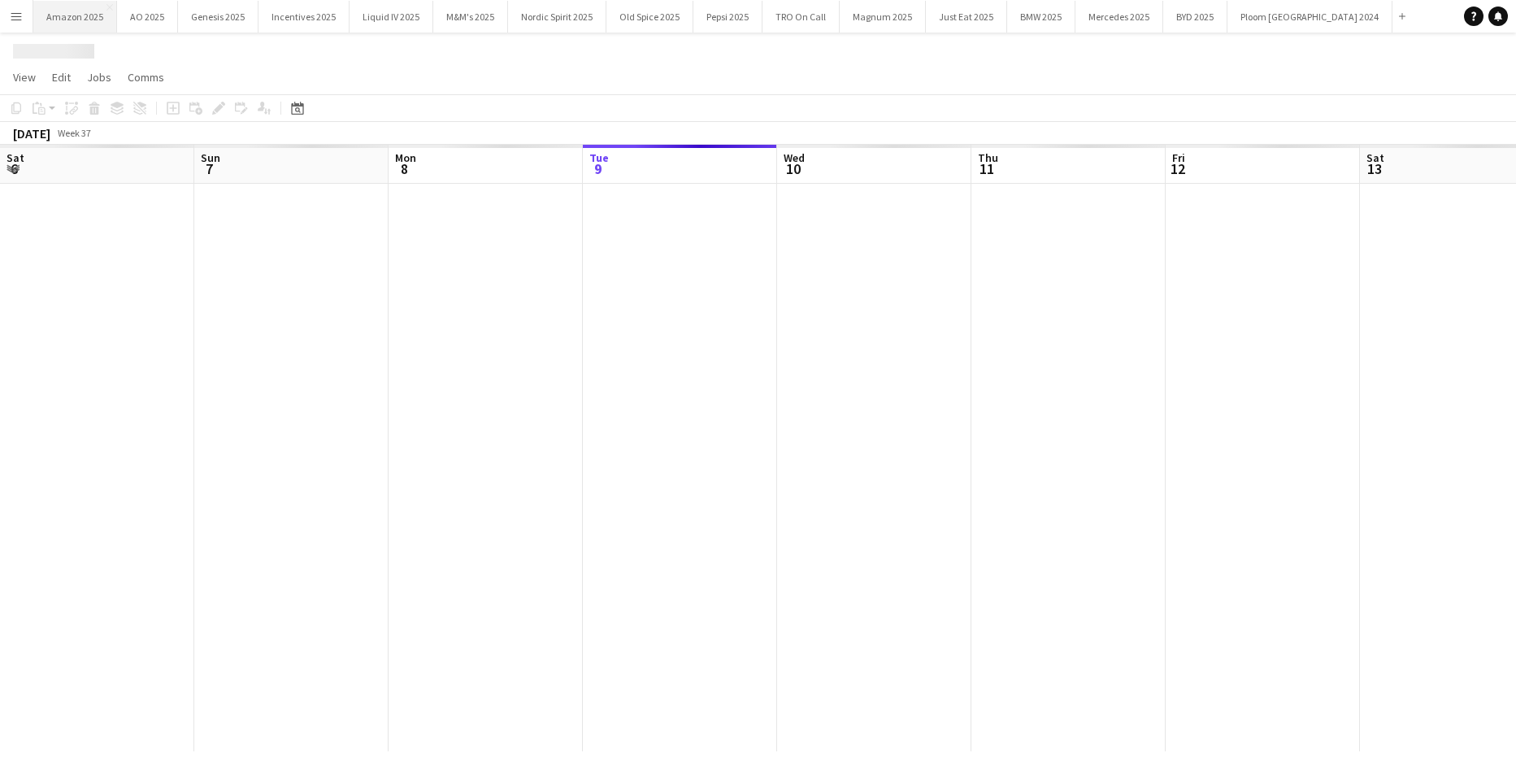
scroll to position [0, 389]
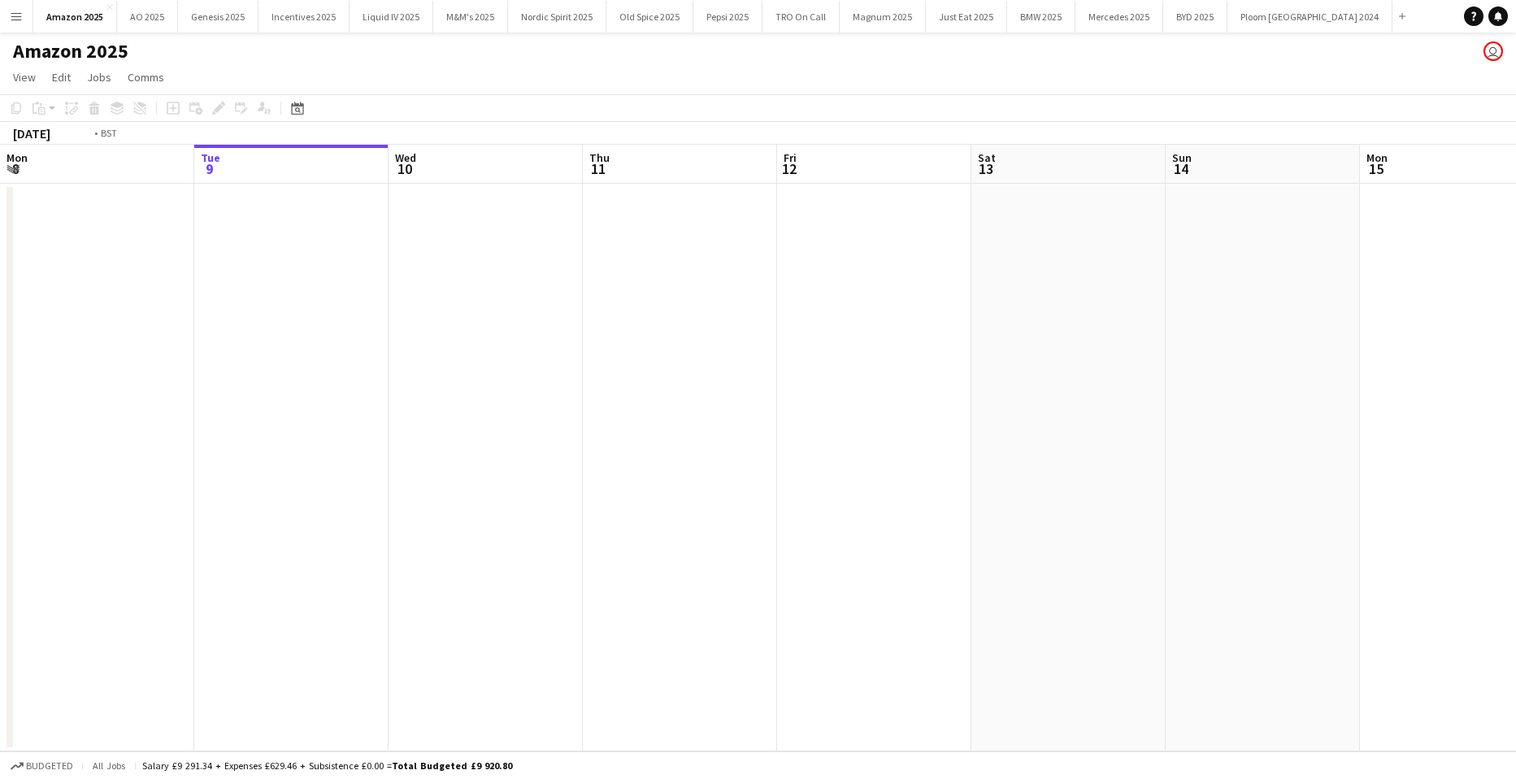
click at [241, 250] on app-date-cell at bounding box center [291, 468] width 194 height 568
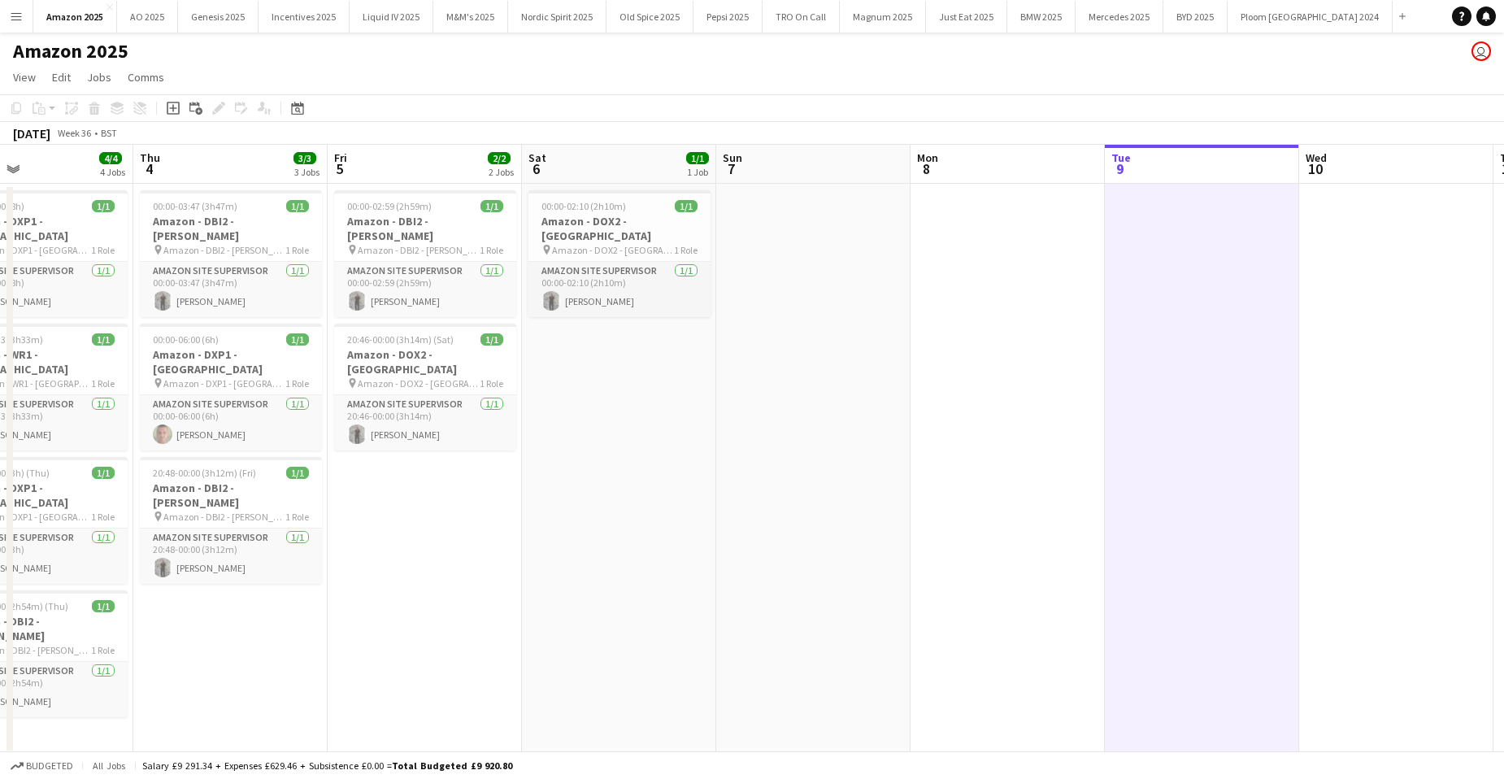
scroll to position [0, 383]
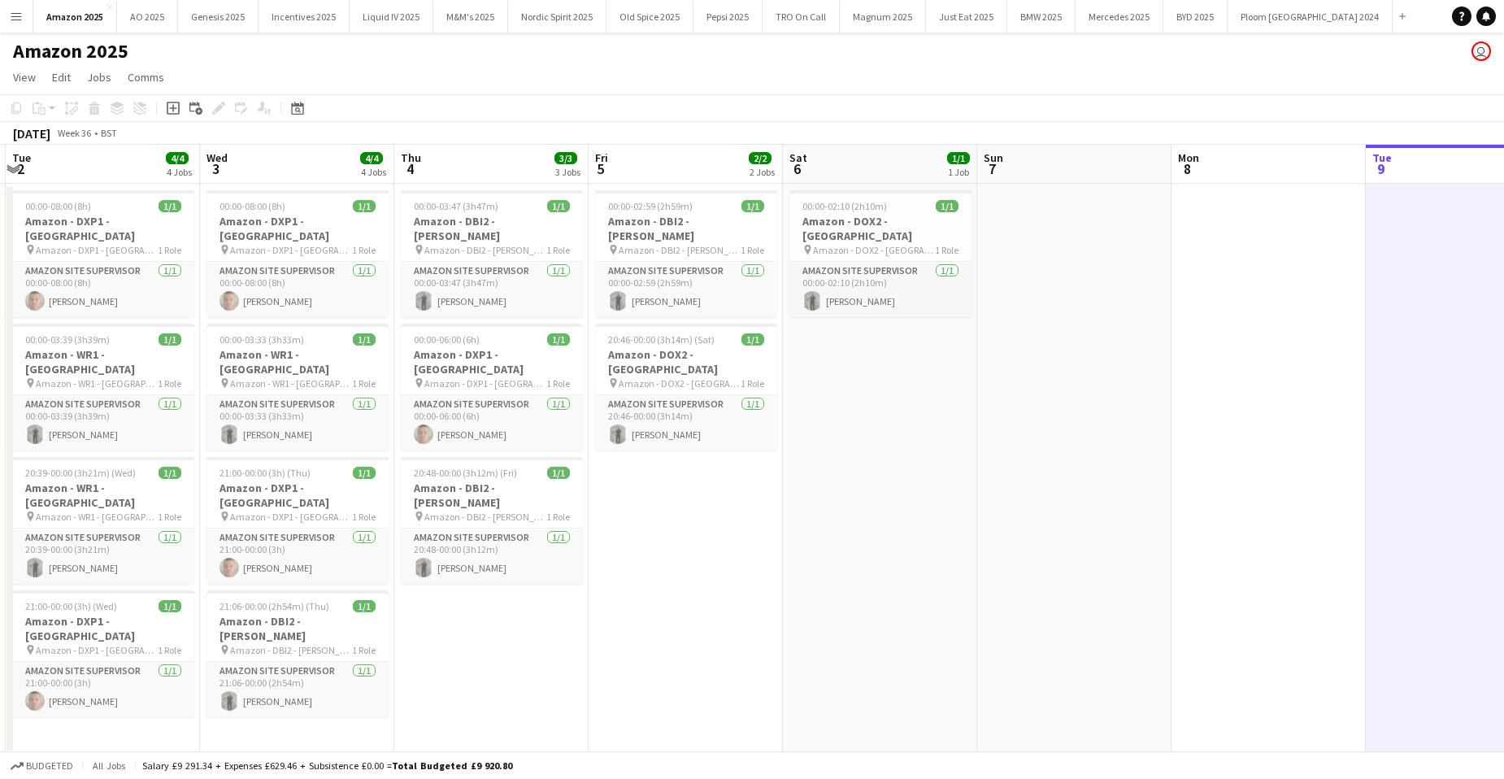
click at [559, 552] on app-date-cell "00:00-03:47 (3h47m) 1/1 Amazon - DBI2 - Tyesley pin Amazon - DBI2 - Tyesley 1 R…" at bounding box center [491, 469] width 194 height 571
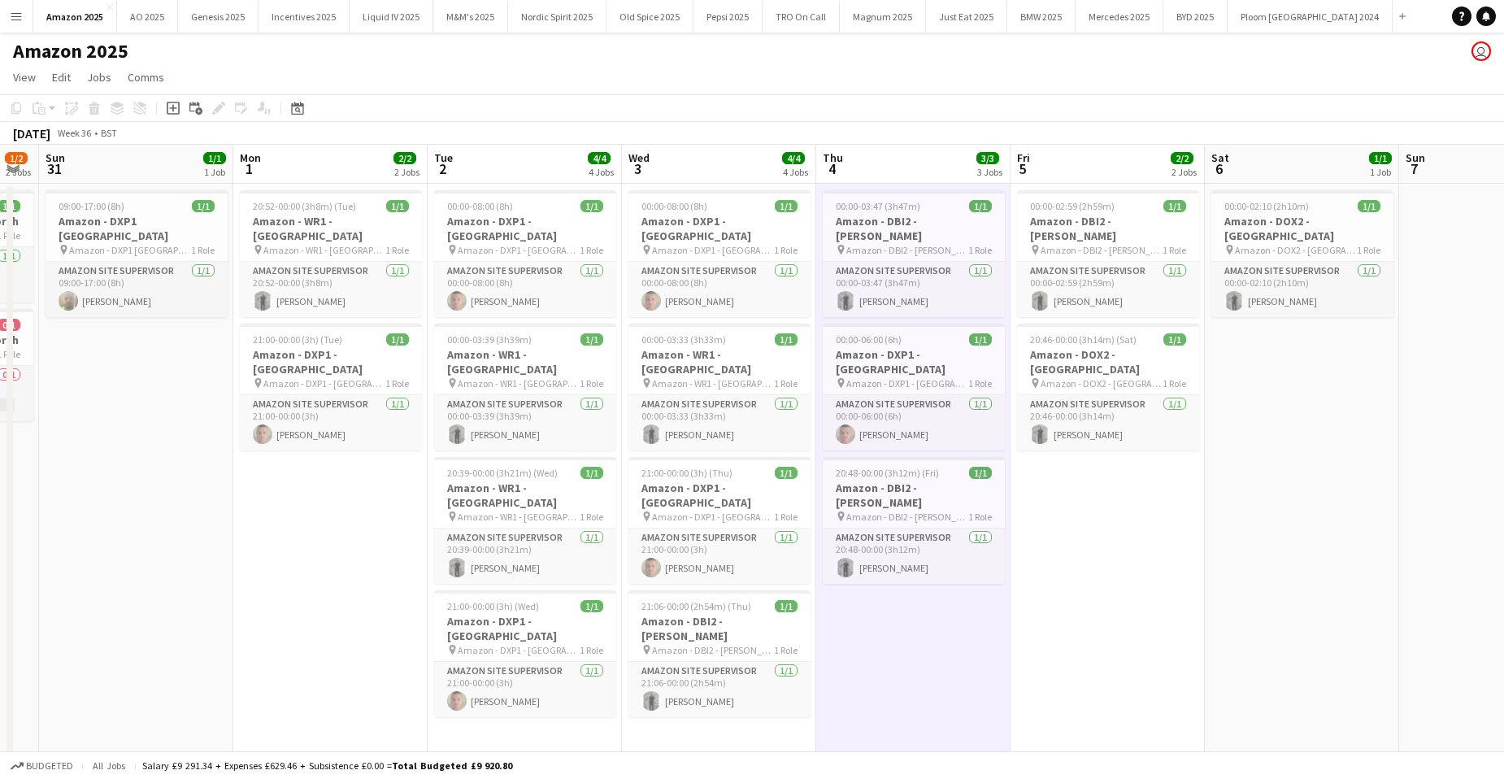
scroll to position [0, 348]
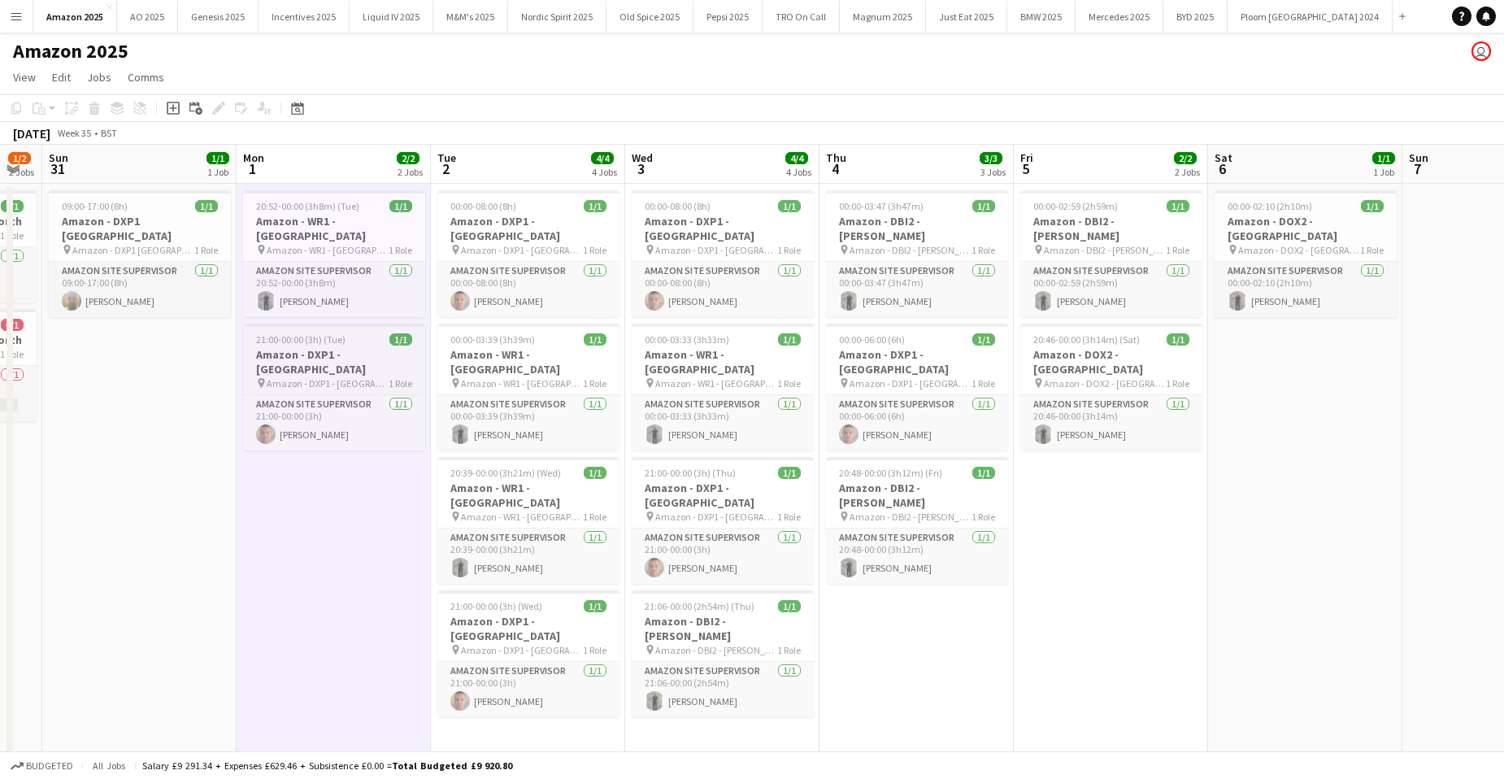
click at [345, 377] on span "Amazon - DXP1 - [GEOGRAPHIC_DATA]" at bounding box center [328, 383] width 122 height 12
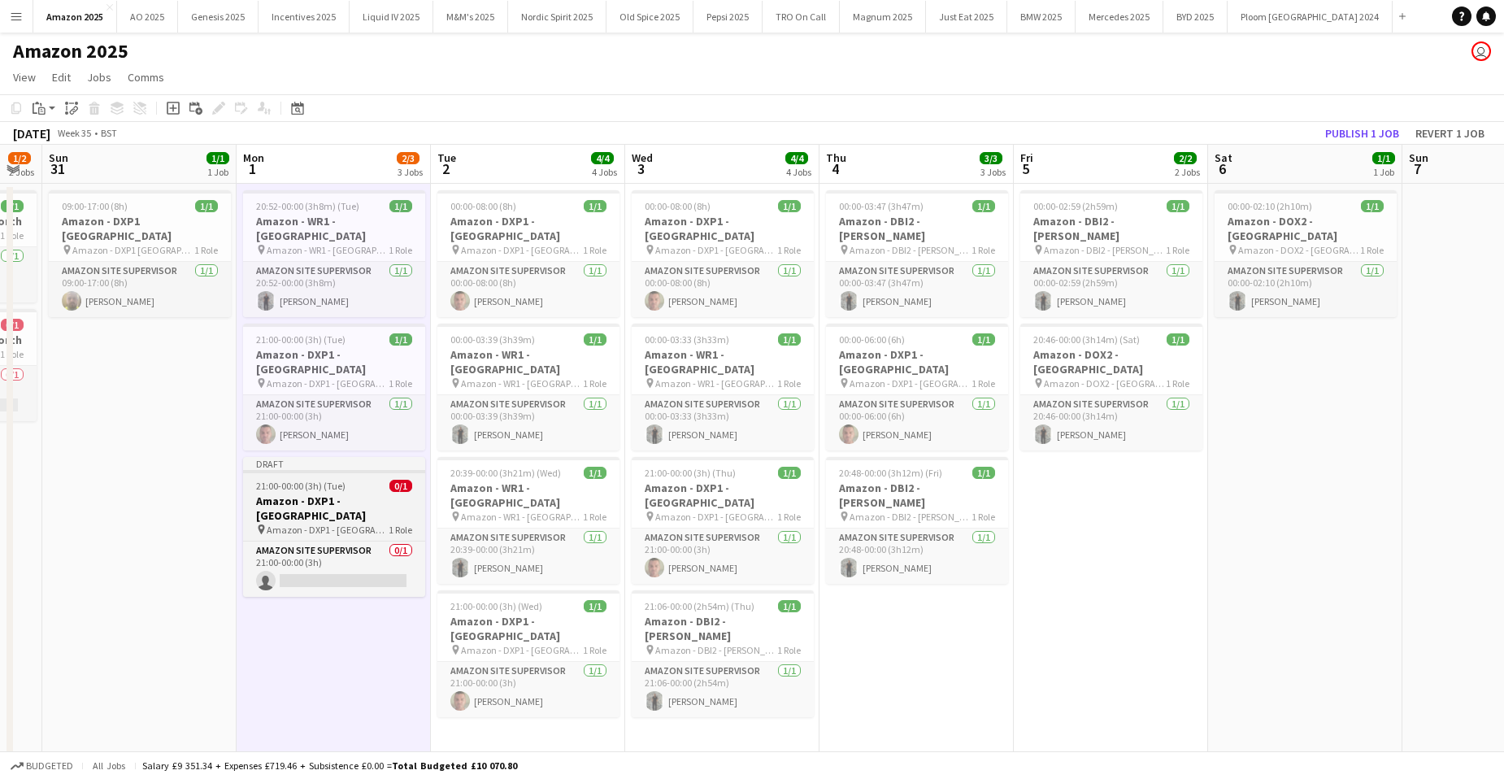
click at [335, 494] on h3 "Amazon - DXP1 - [GEOGRAPHIC_DATA]" at bounding box center [334, 508] width 182 height 29
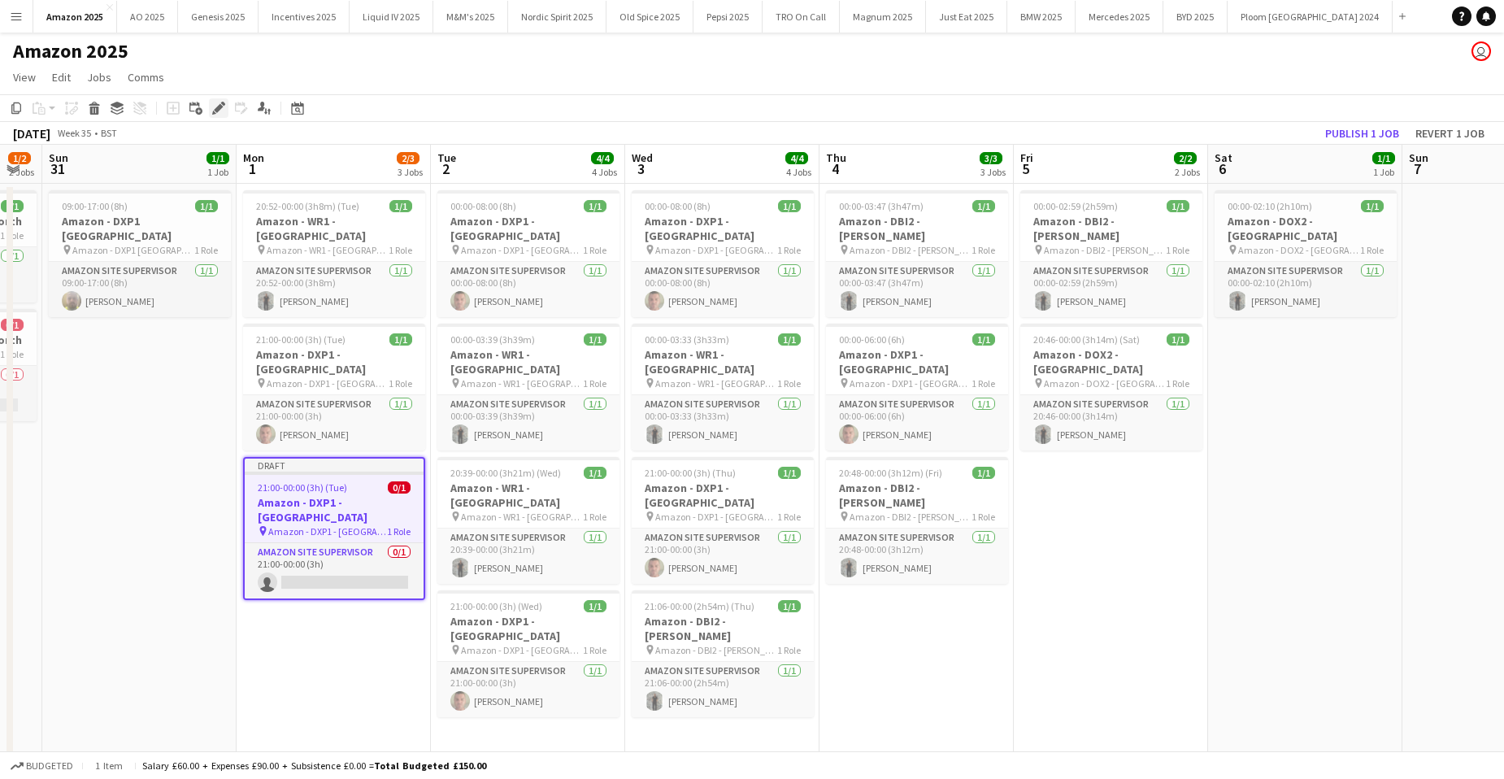
click at [223, 107] on icon at bounding box center [218, 108] width 9 height 9
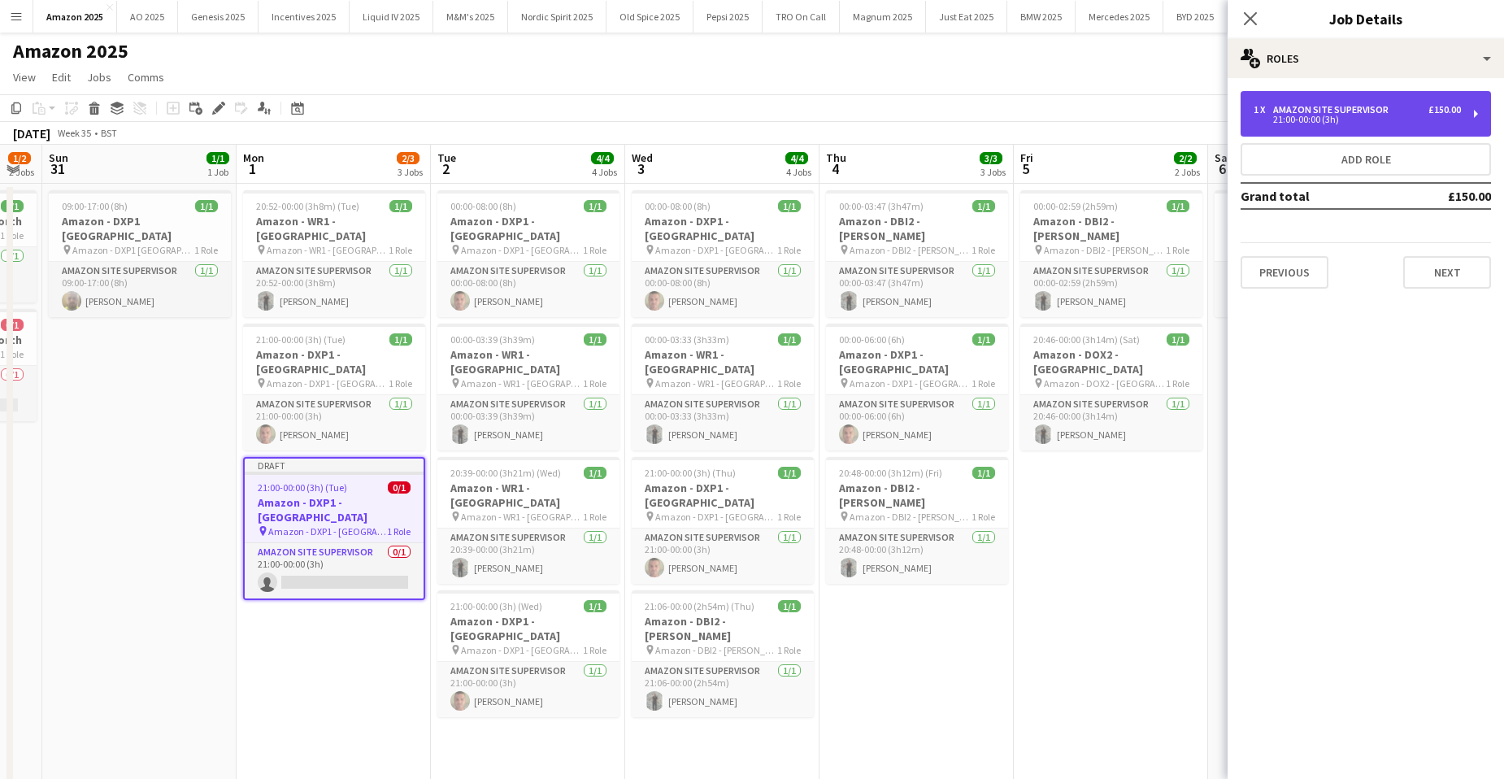
click at [1385, 116] on div "21:00-00:00 (3h)" at bounding box center [1357, 119] width 207 height 8
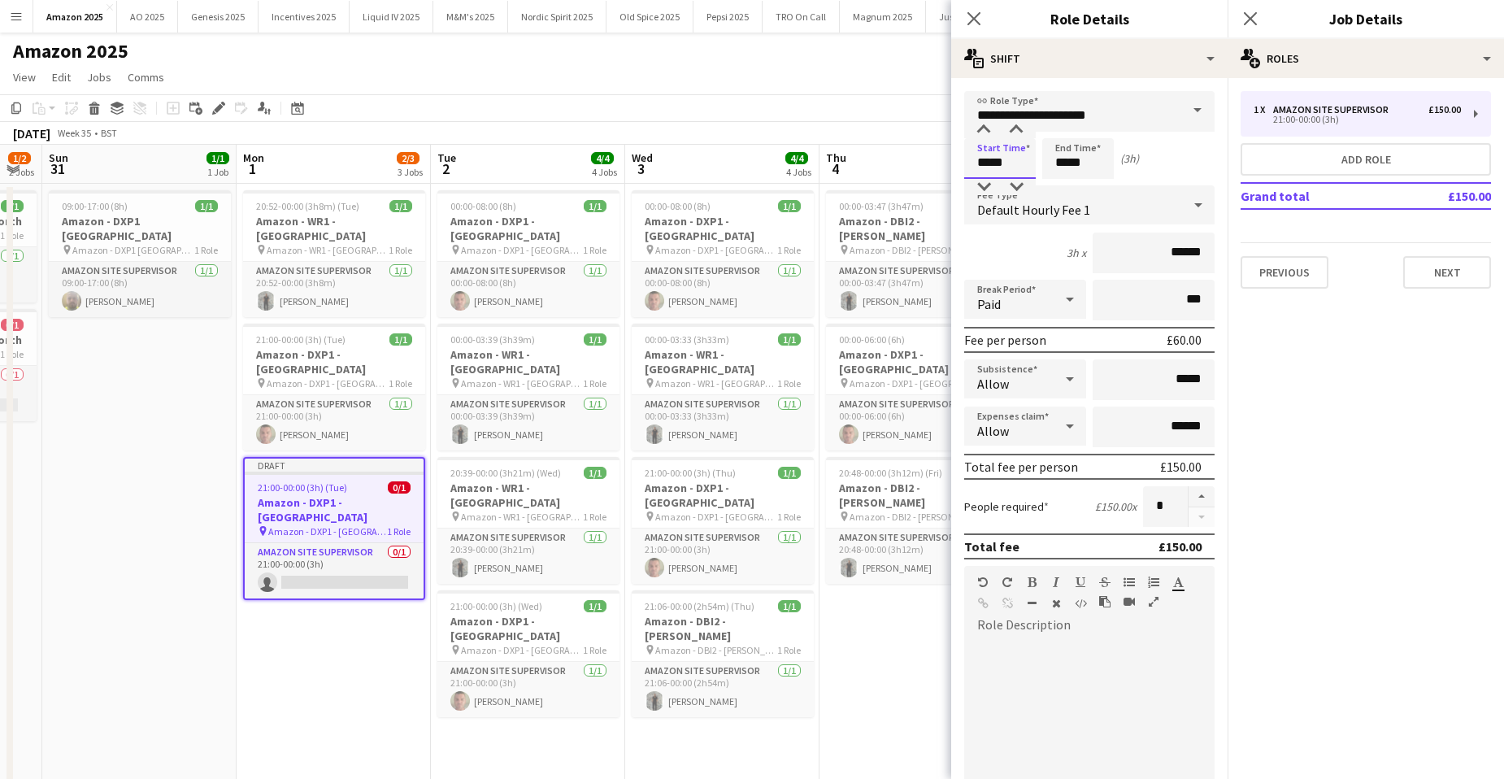
drag, startPoint x: 1021, startPoint y: 165, endPoint x: 529, endPoint y: 180, distance: 492.1
click at [577, 183] on body "Menu Boards Boards Boards All jobs Status Workforce Workforce My Workforce Recr…" at bounding box center [752, 727] width 1504 height 1455
type input "*****"
drag, startPoint x: 1197, startPoint y: 424, endPoint x: 1039, endPoint y: 440, distance: 158.5
click at [1039, 440] on div "Expenses claim Allow ******" at bounding box center [1089, 427] width 250 height 41
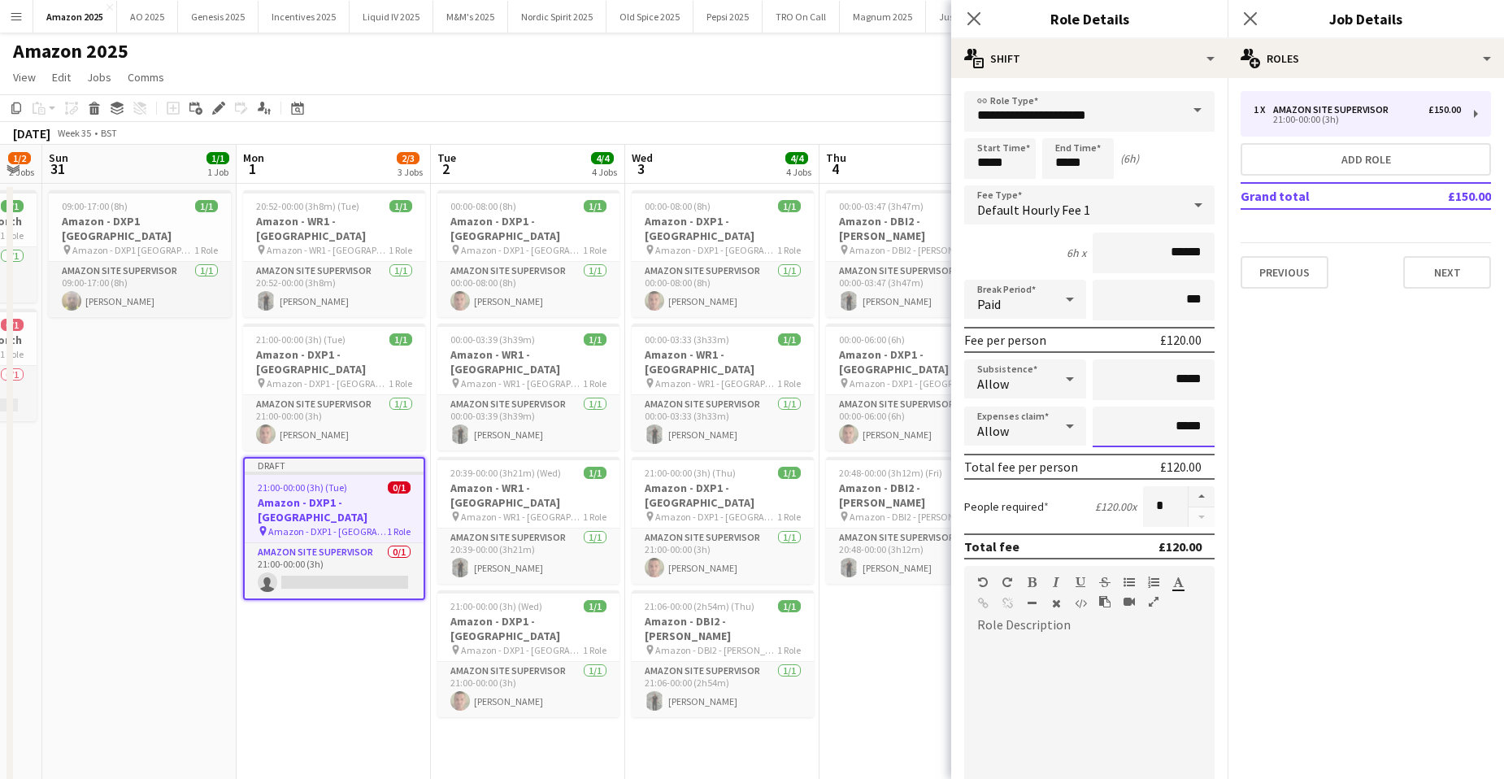
type input "*****"
click at [1054, 433] on div at bounding box center [1070, 426] width 33 height 33
click at [1046, 509] on span "Don't allow" at bounding box center [1022, 512] width 90 height 15
click at [1458, 274] on button "Next" at bounding box center [1447, 272] width 88 height 33
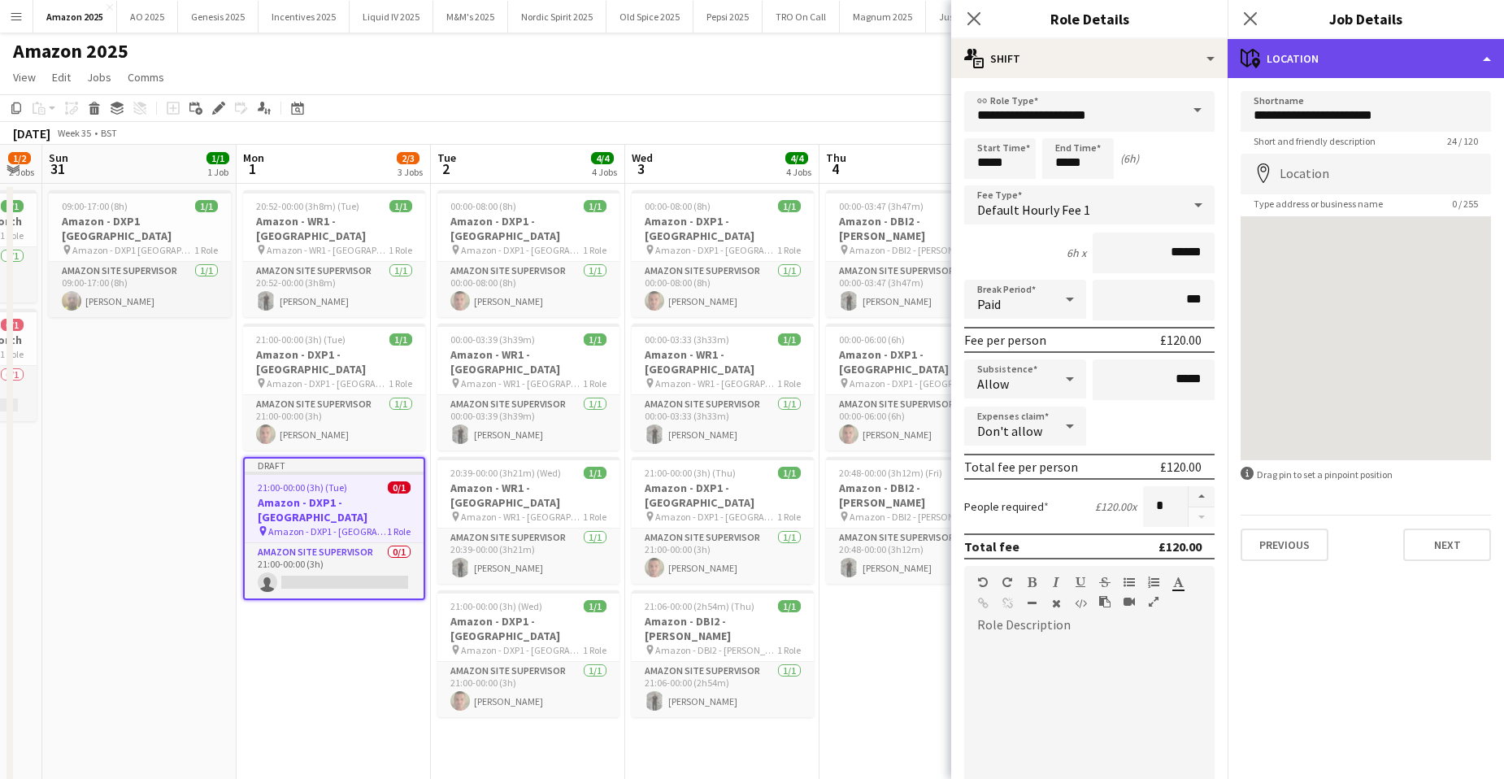
click at [1442, 55] on div "maps-pin-1 Location" at bounding box center [1366, 58] width 276 height 39
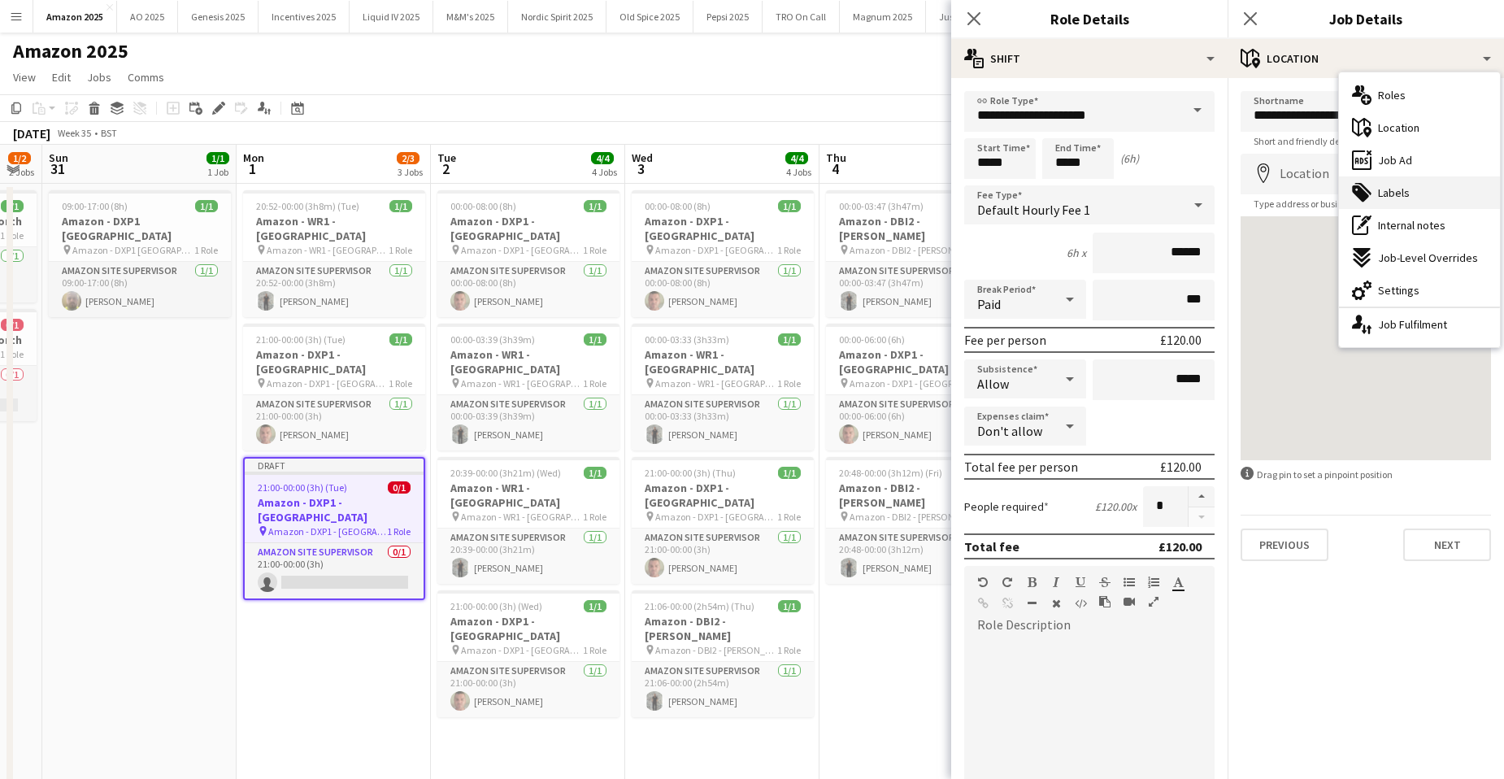
click at [1395, 189] on span "Labels" at bounding box center [1394, 192] width 32 height 15
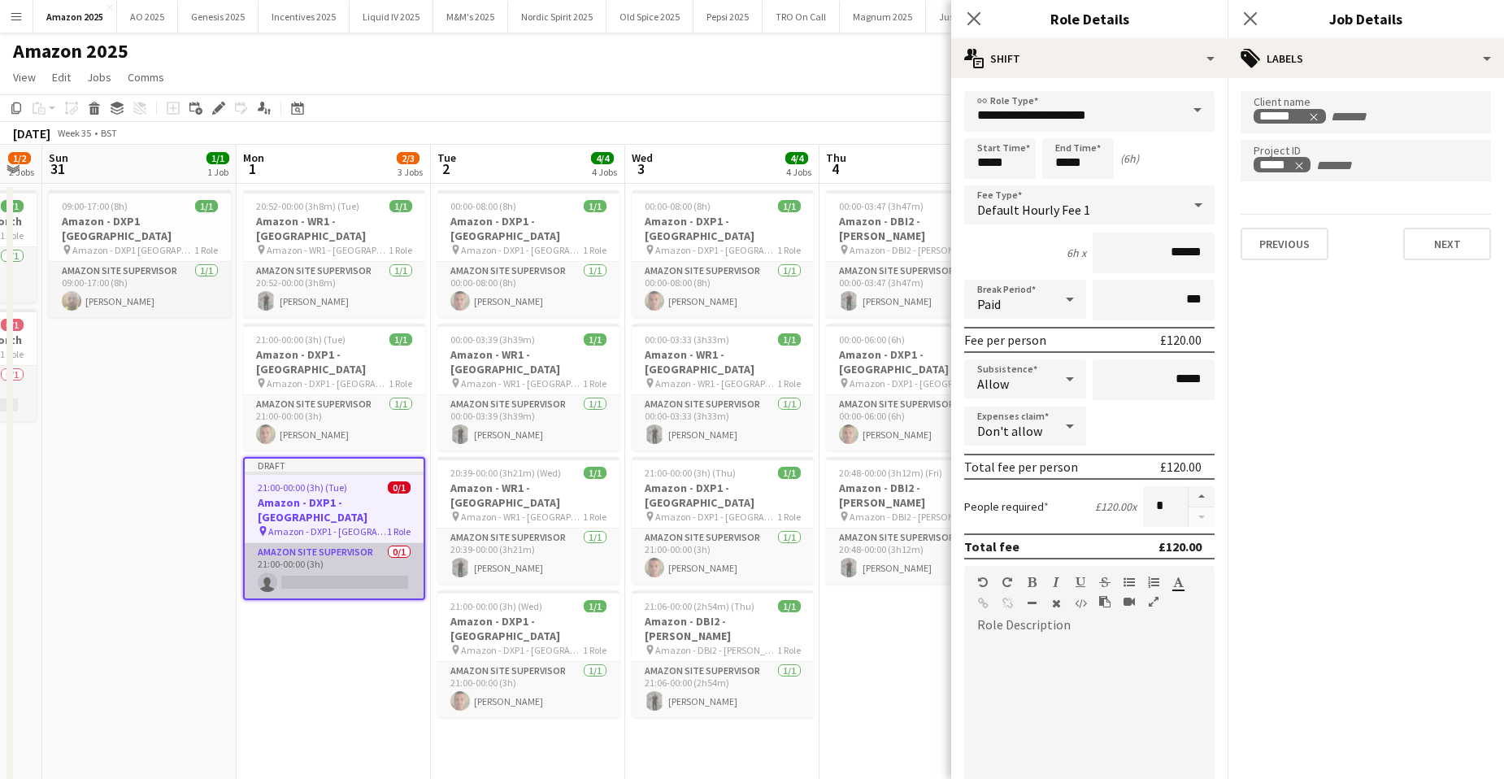
click at [325, 543] on app-card-role "Amazon Site Supervisor 0/1 21:00-00:00 (3h) single-neutral-actions" at bounding box center [334, 570] width 179 height 55
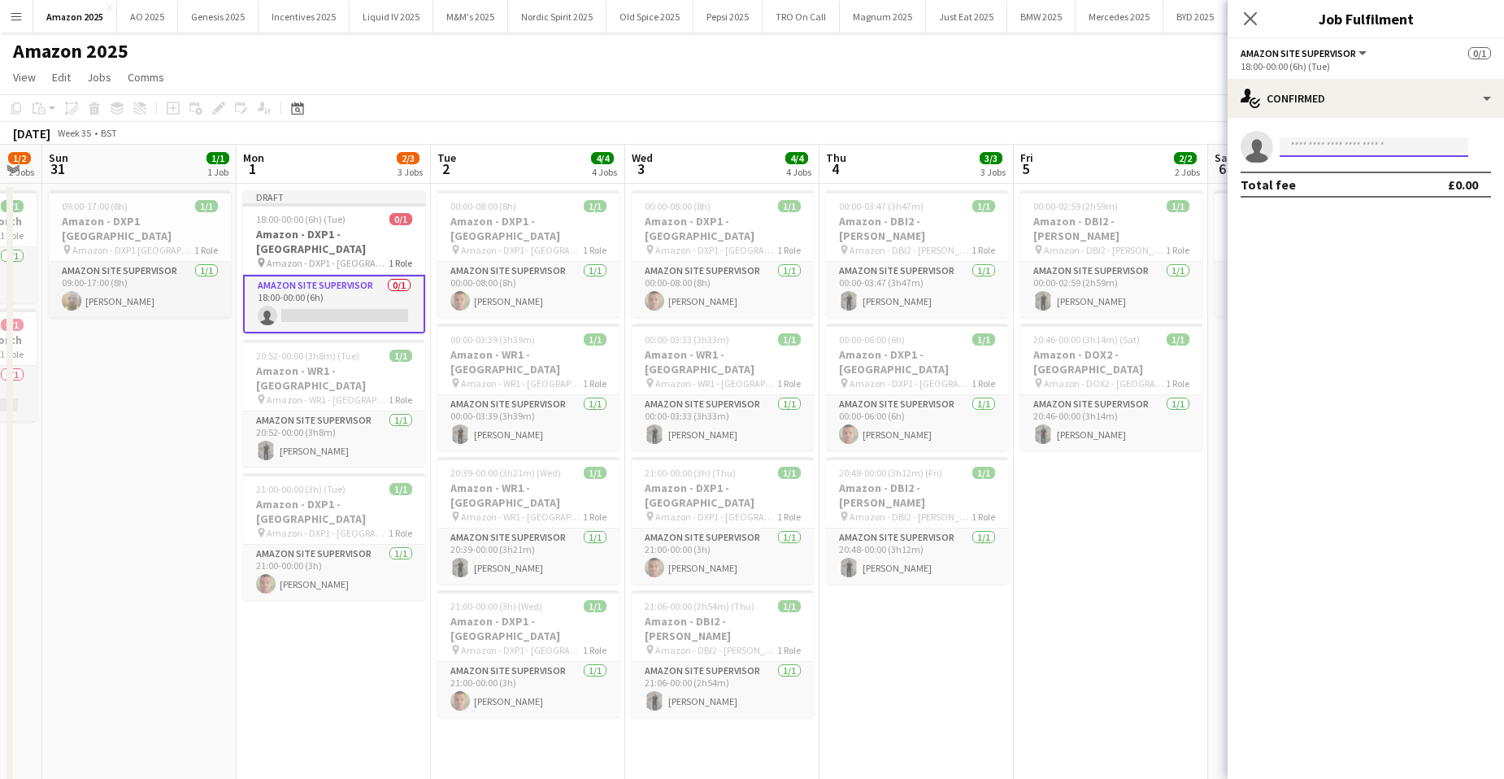
click at [1331, 142] on input at bounding box center [1374, 147] width 189 height 20
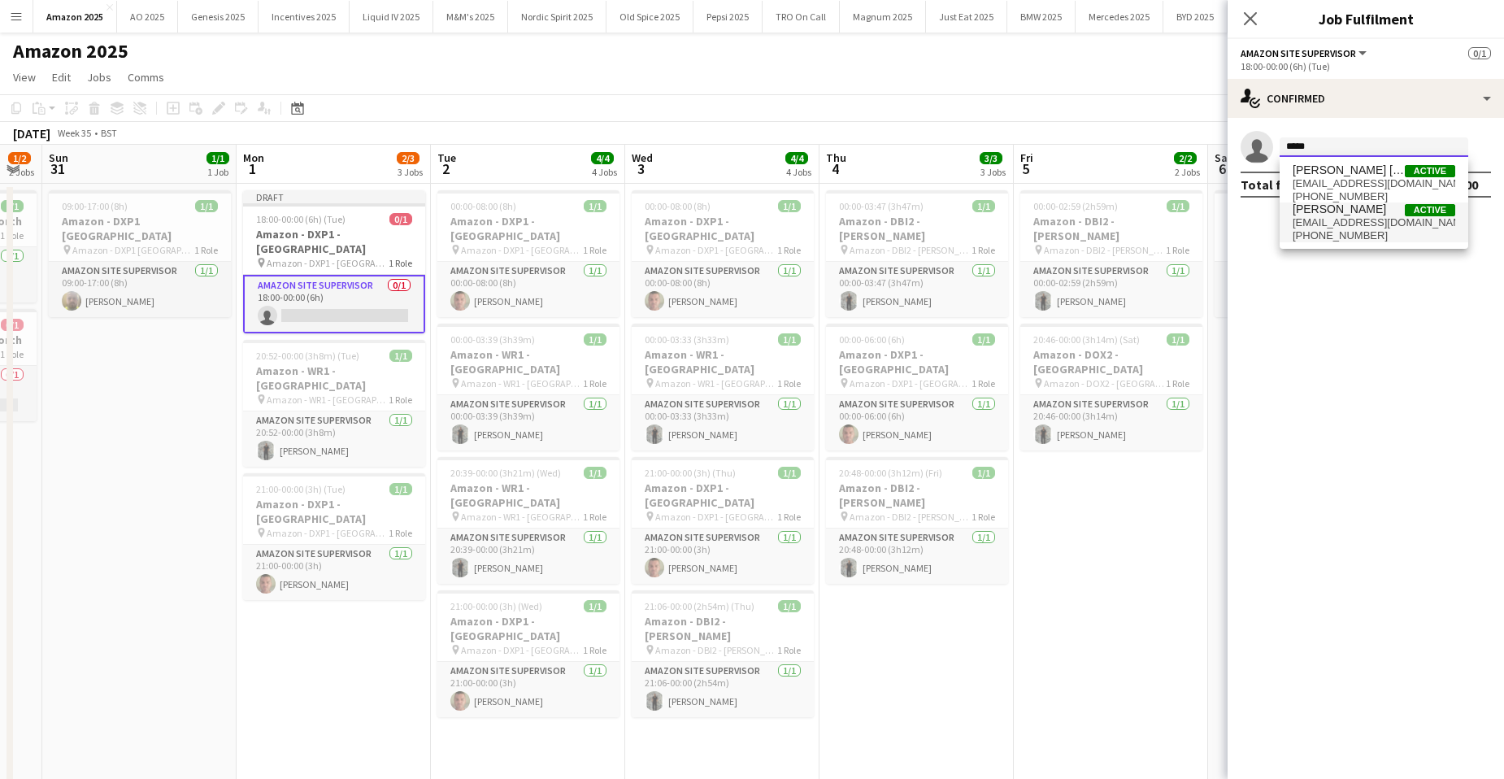
type input "*****"
click at [1385, 223] on span "benangel123@gmail.com" at bounding box center [1374, 222] width 163 height 13
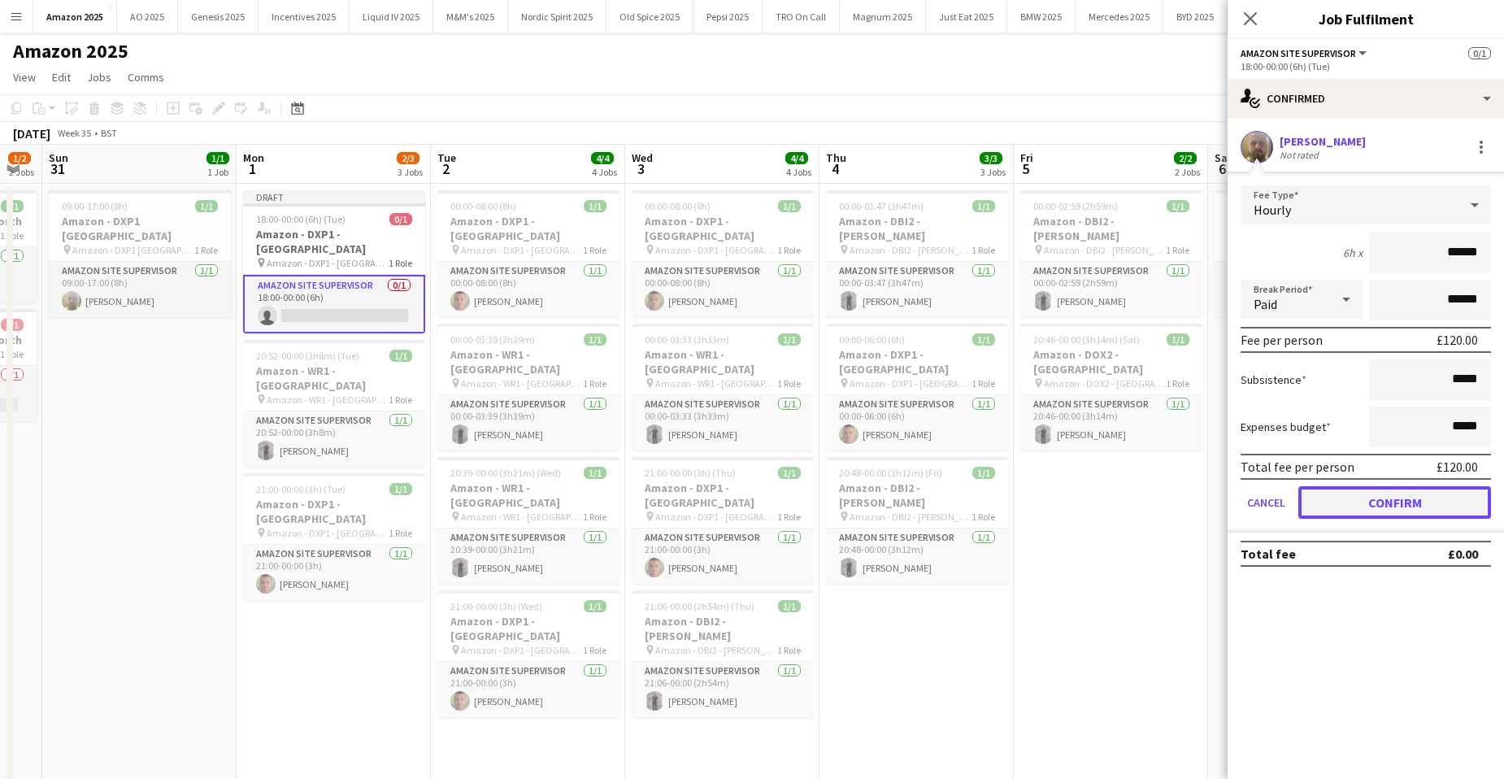
click at [1379, 487] on button "Confirm" at bounding box center [1395, 502] width 193 height 33
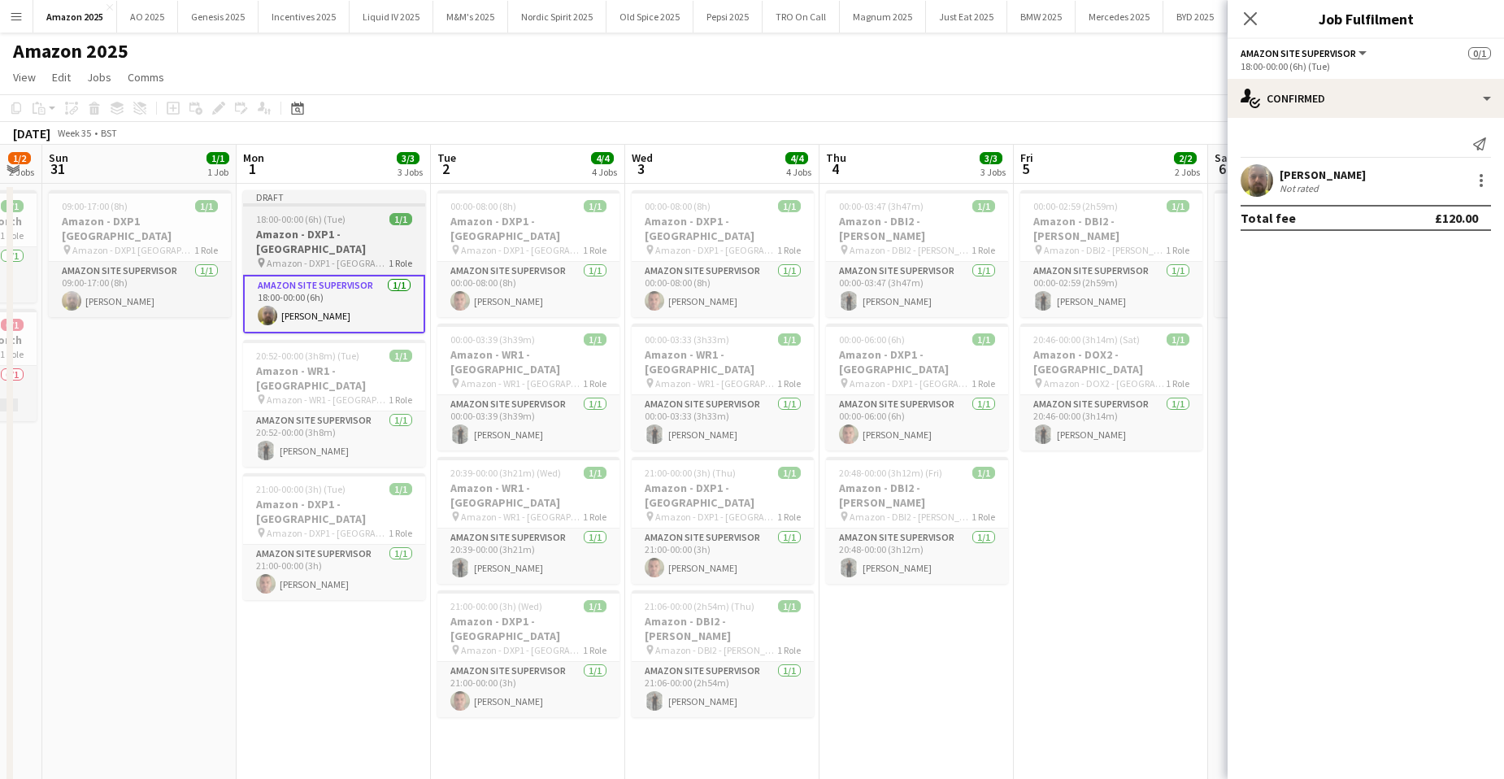
click at [345, 257] on app-job-card "Draft 18:00-00:00 (6h) (Tue) 1/1 Amazon - DXP1 - Plymouth pin Amazon - DXP1 - P…" at bounding box center [334, 261] width 182 height 143
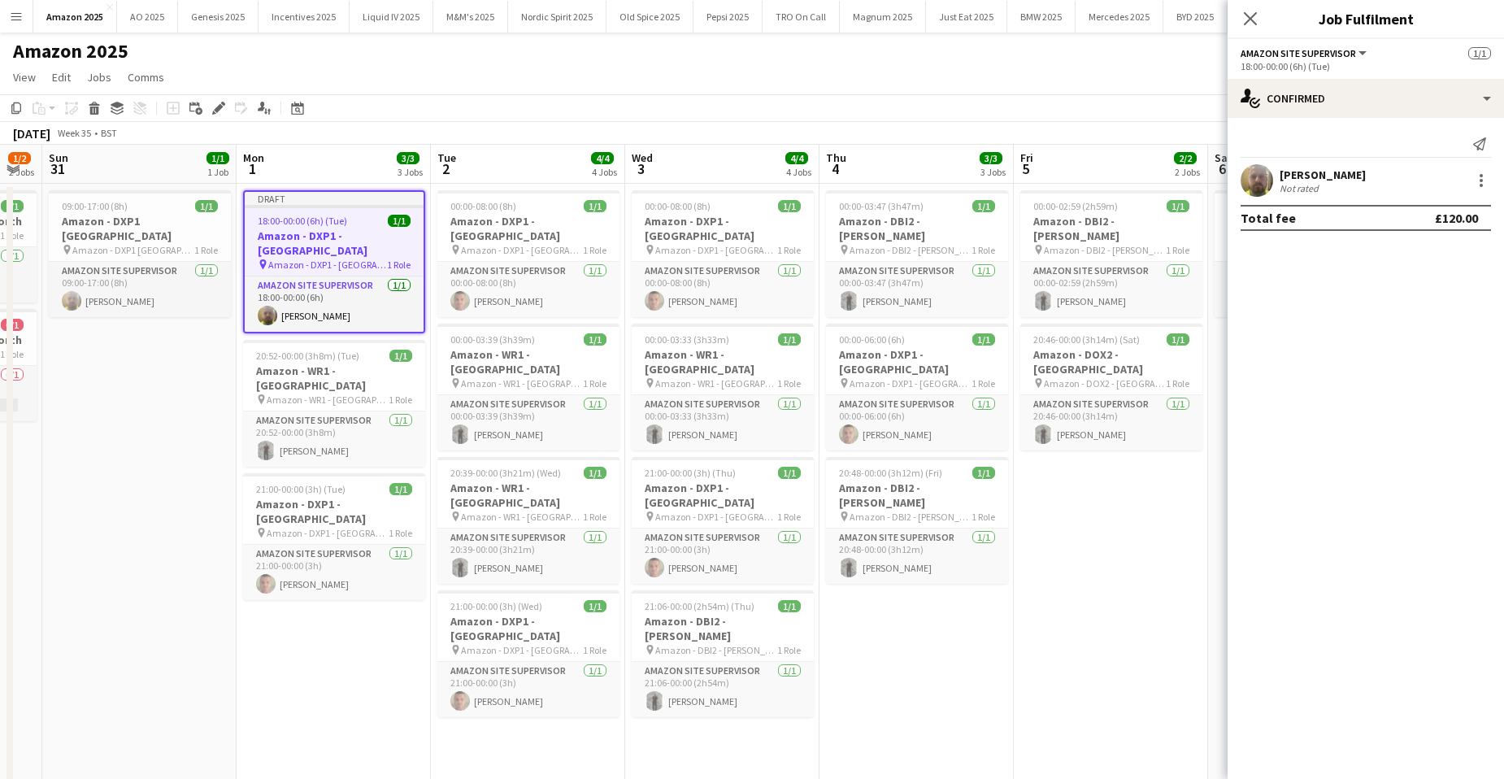
click at [352, 228] on app-job-card "Draft 18:00-00:00 (6h) (Tue) 1/1 Amazon - DXP1 - Plymouth pin Amazon - DXP1 - P…" at bounding box center [334, 261] width 182 height 143
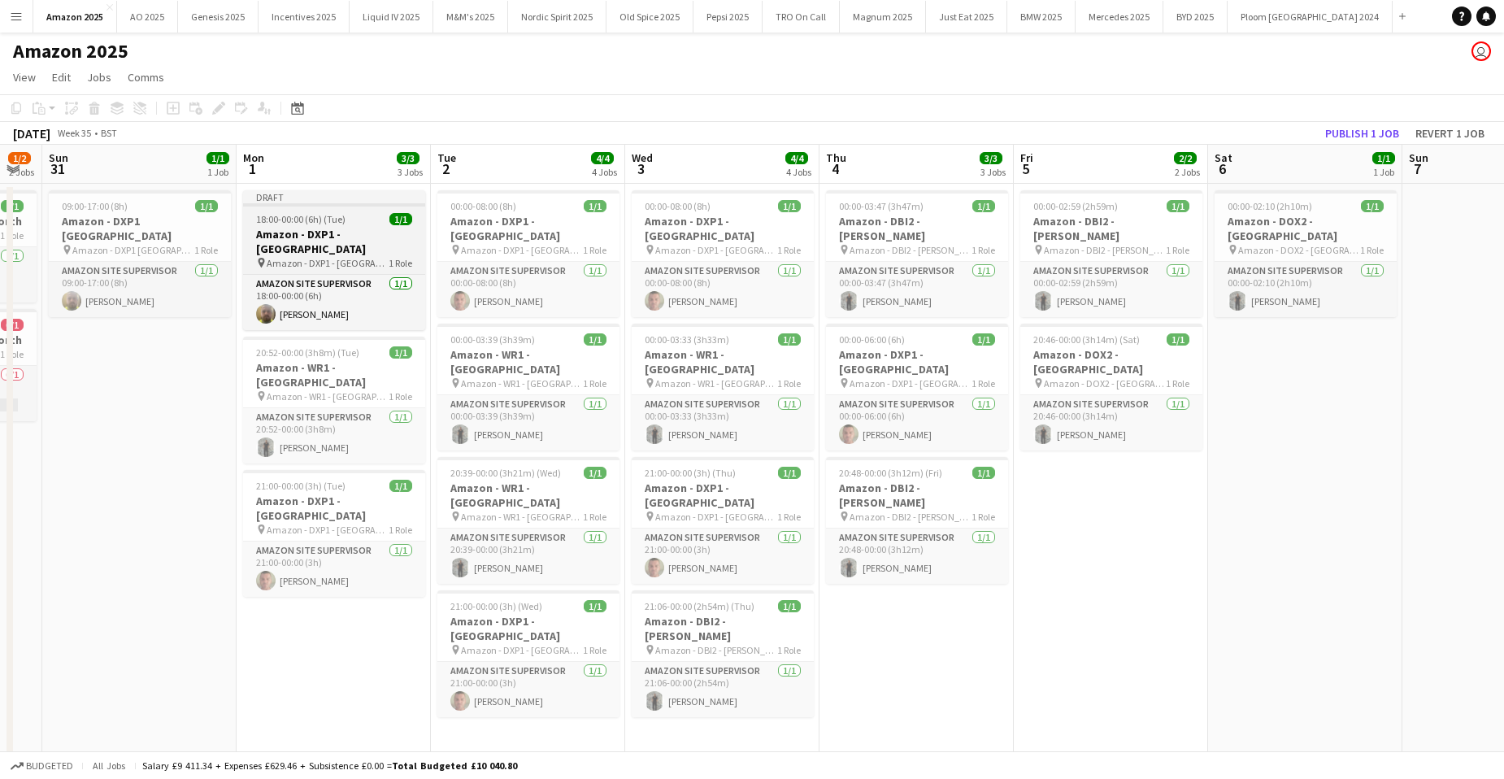
click at [352, 226] on app-job-card "Draft 18:00-00:00 (6h) (Tue) 1/1 Amazon - DXP1 - Plymouth pin Amazon - DXP1 - P…" at bounding box center [334, 260] width 182 height 140
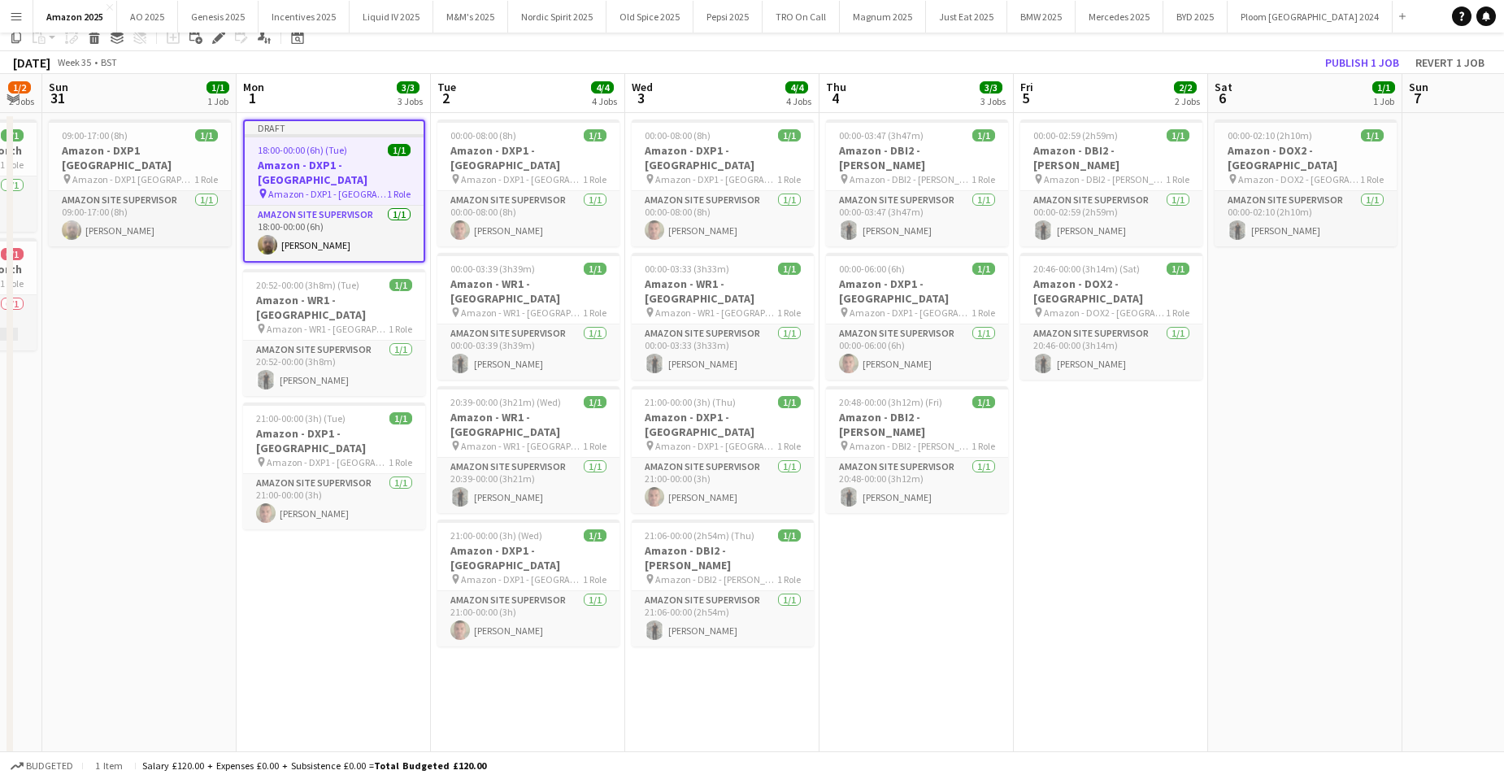
scroll to position [163, 0]
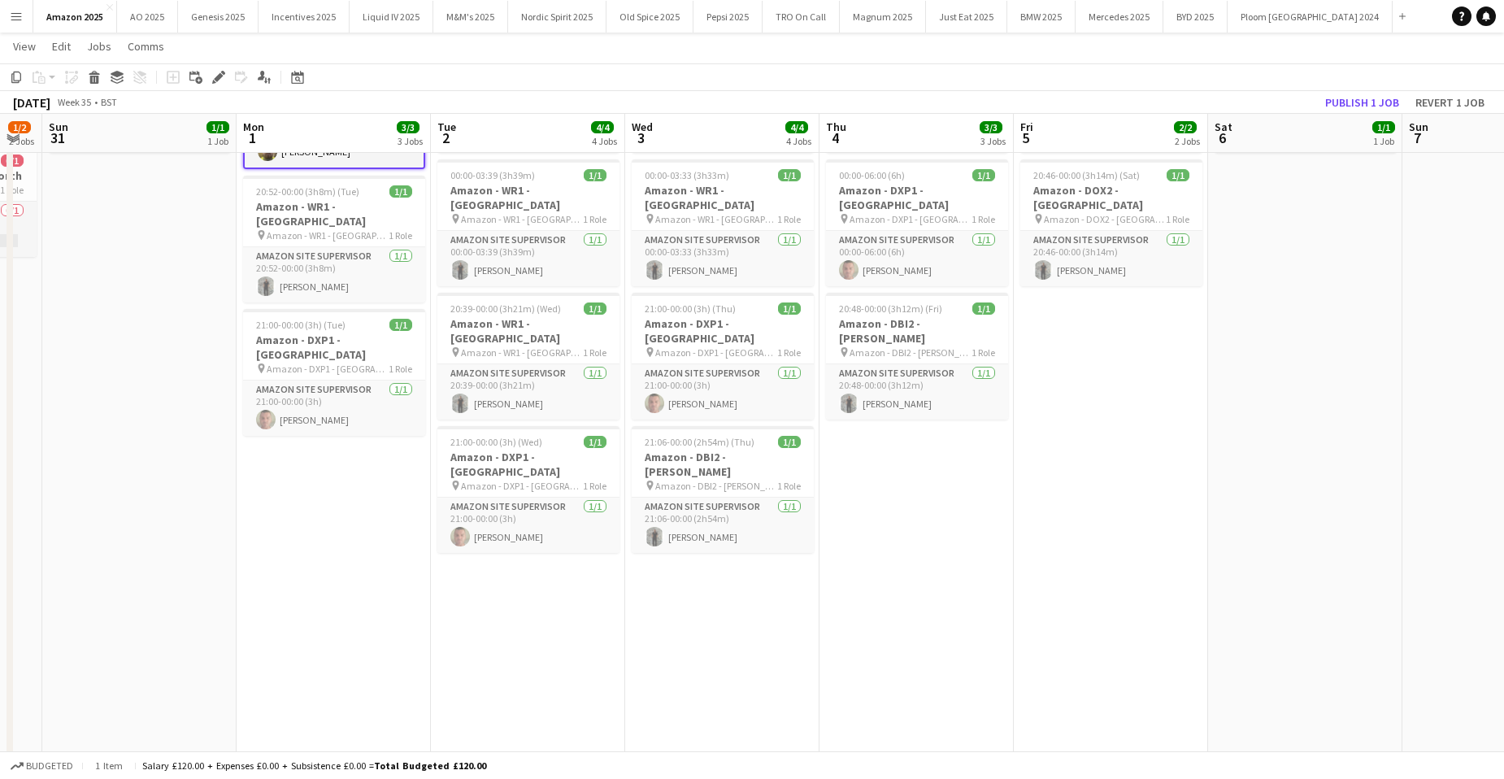
drag, startPoint x: 530, startPoint y: 574, endPoint x: 118, endPoint y: 248, distance: 525.6
click at [530, 572] on app-date-cell "00:00-08:00 (8h) 1/1 Amazon - DXP1 - Plymouth pin Amazon - DXP1 - Plymouth 1 Ro…" at bounding box center [528, 642] width 194 height 1244
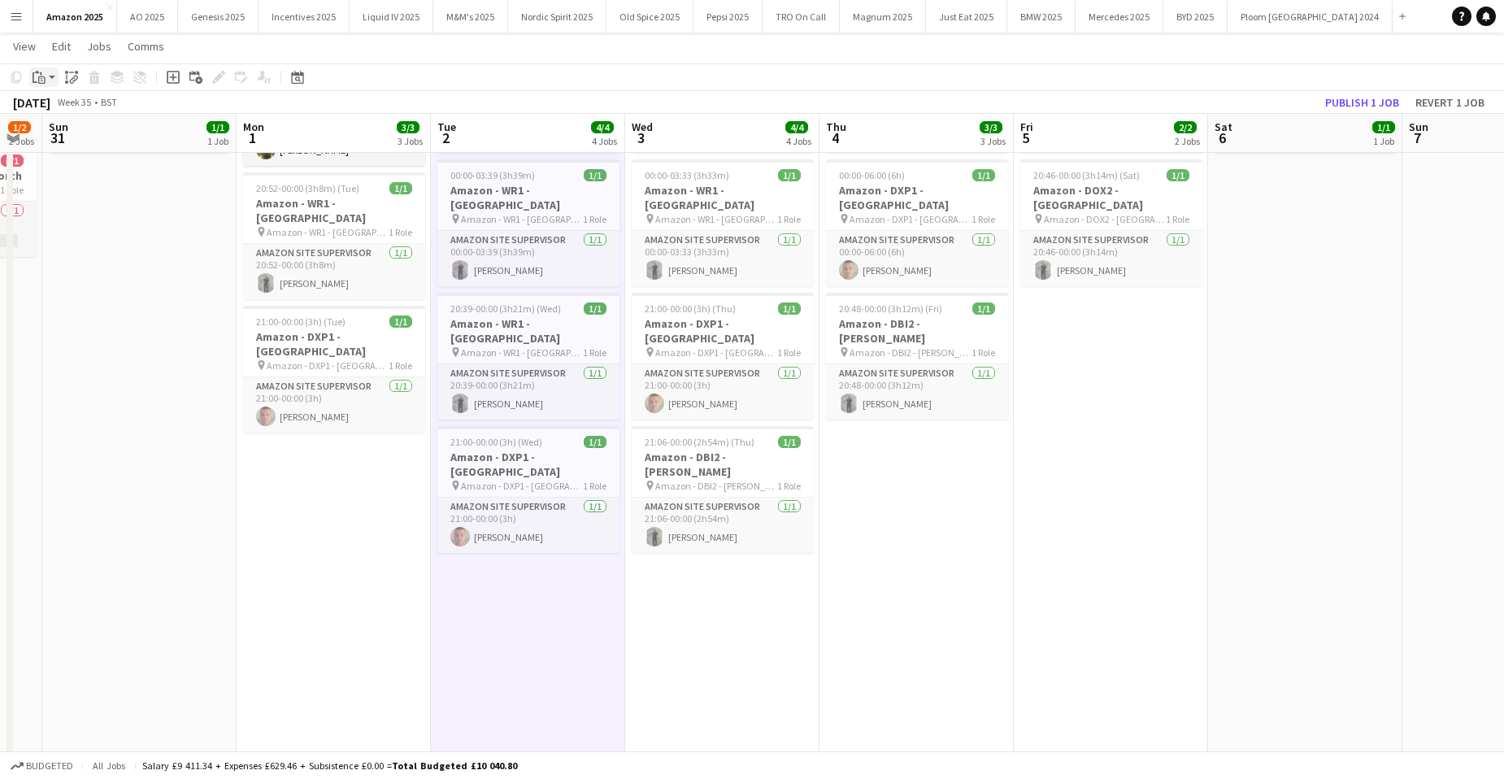
click at [37, 75] on icon "Paste" at bounding box center [39, 77] width 13 height 13
click at [64, 134] on link "Paste with crew Ctrl+Shift+V" at bounding box center [119, 135] width 153 height 15
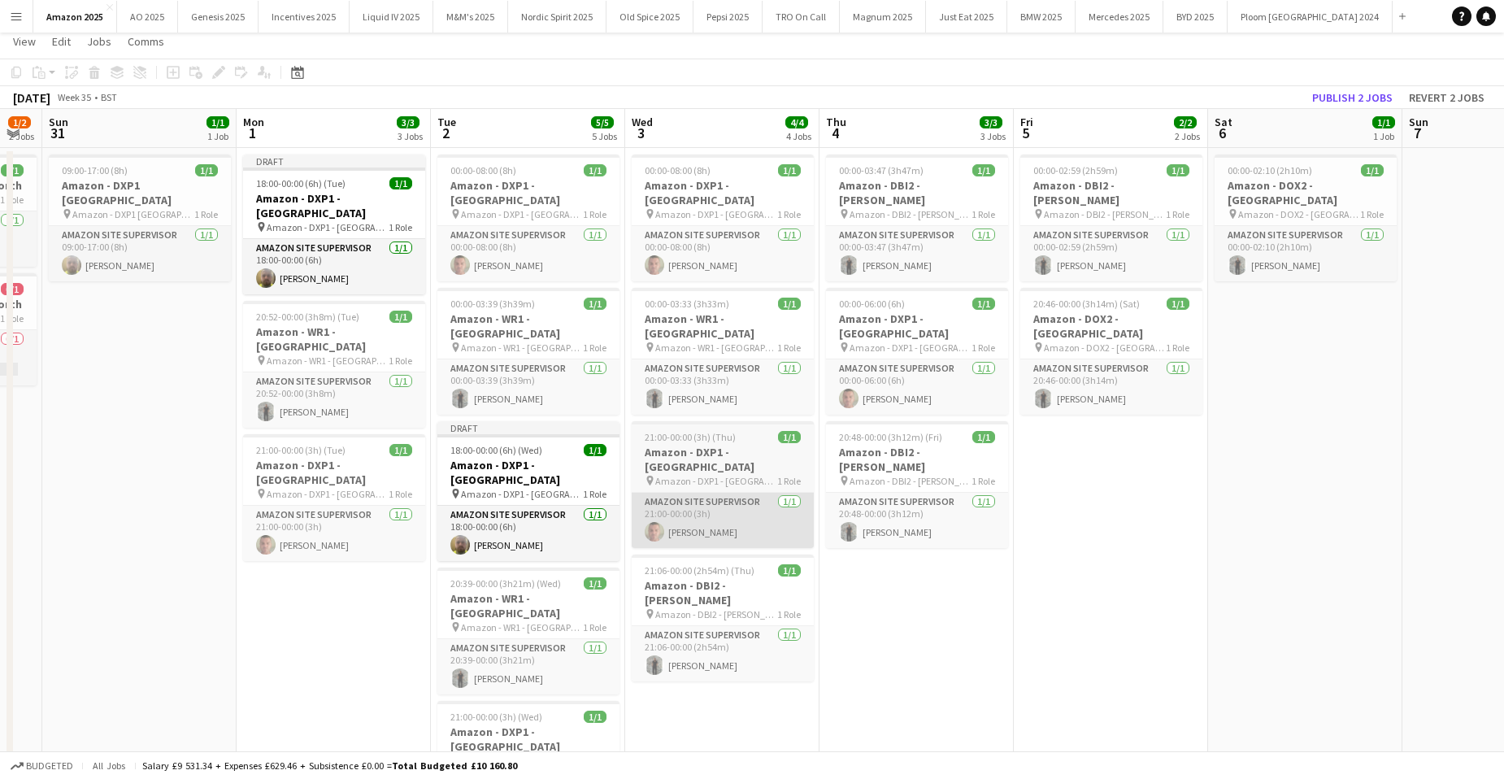
scroll to position [0, 0]
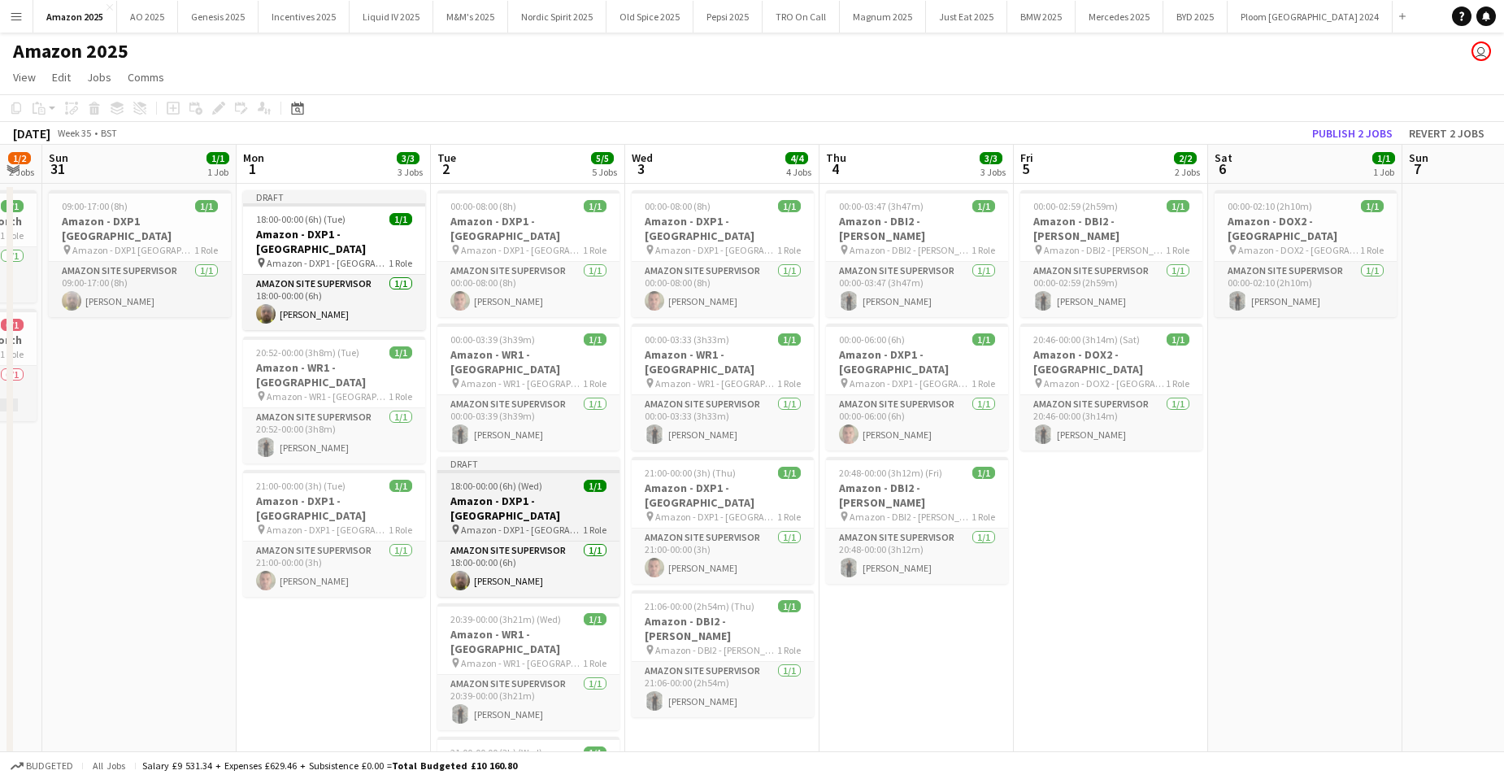
click at [547, 494] on h3 "Amazon - DXP1 - [GEOGRAPHIC_DATA]" at bounding box center [528, 508] width 182 height 29
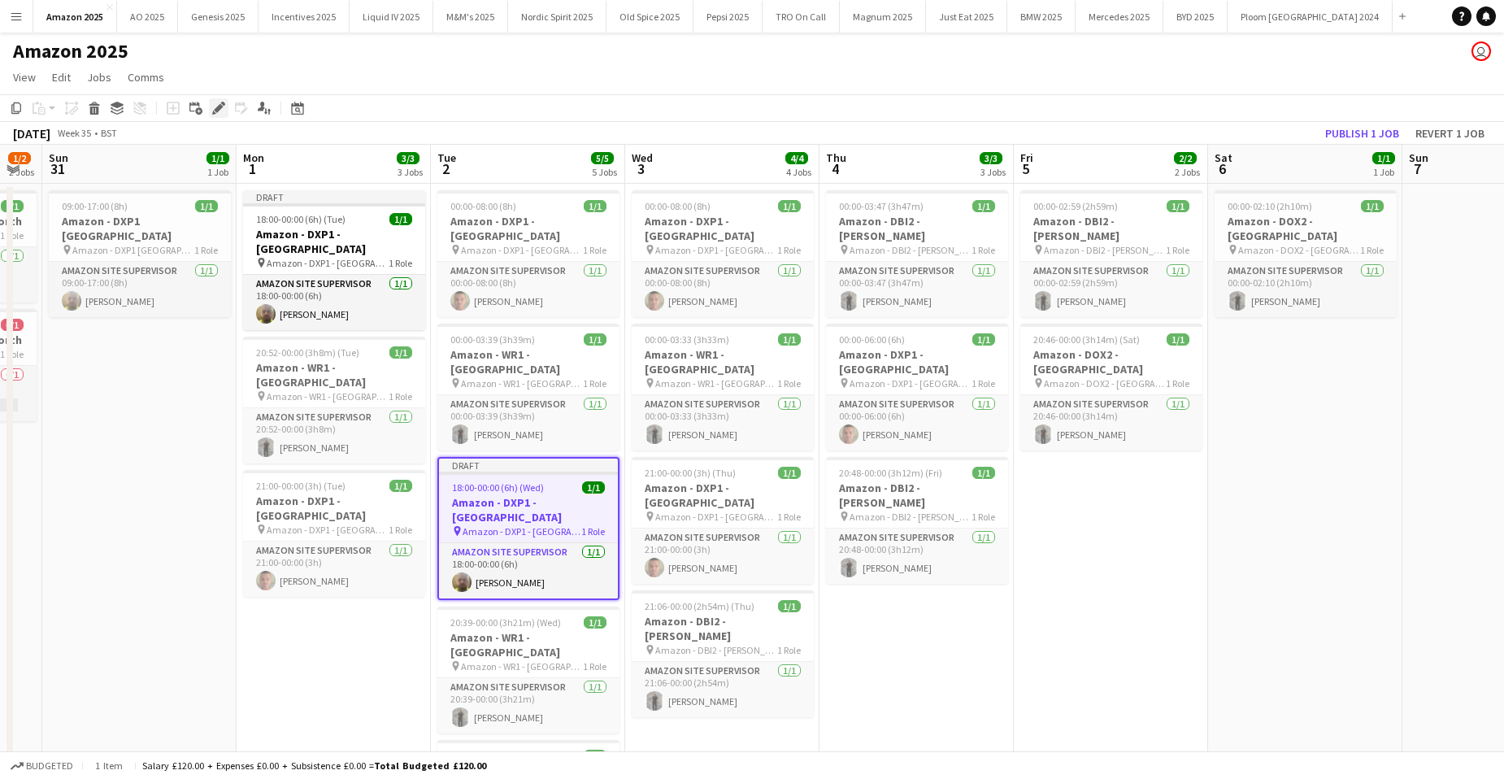
click at [224, 107] on icon "Edit" at bounding box center [218, 108] width 13 height 13
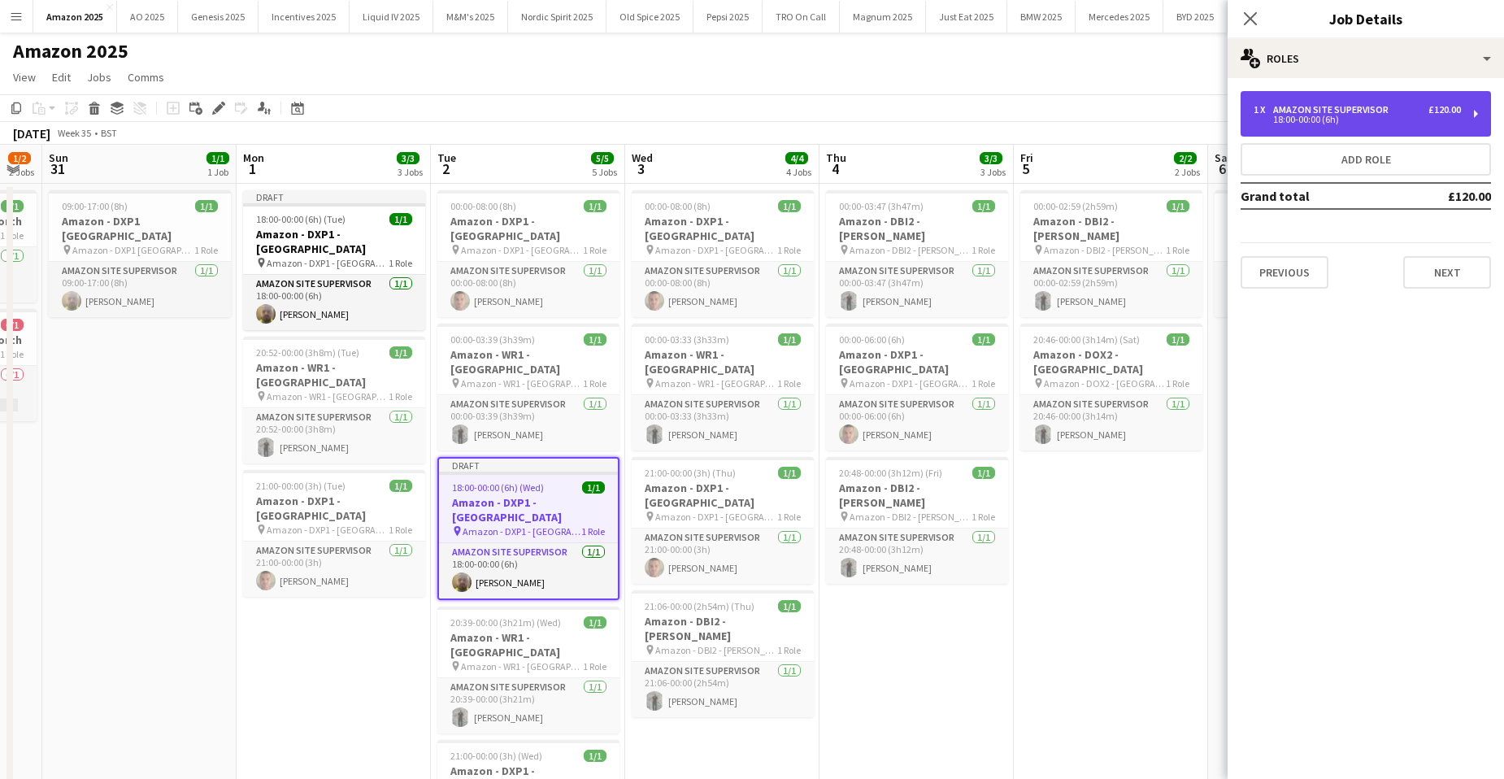
click at [1366, 120] on div "18:00-00:00 (6h)" at bounding box center [1357, 119] width 207 height 8
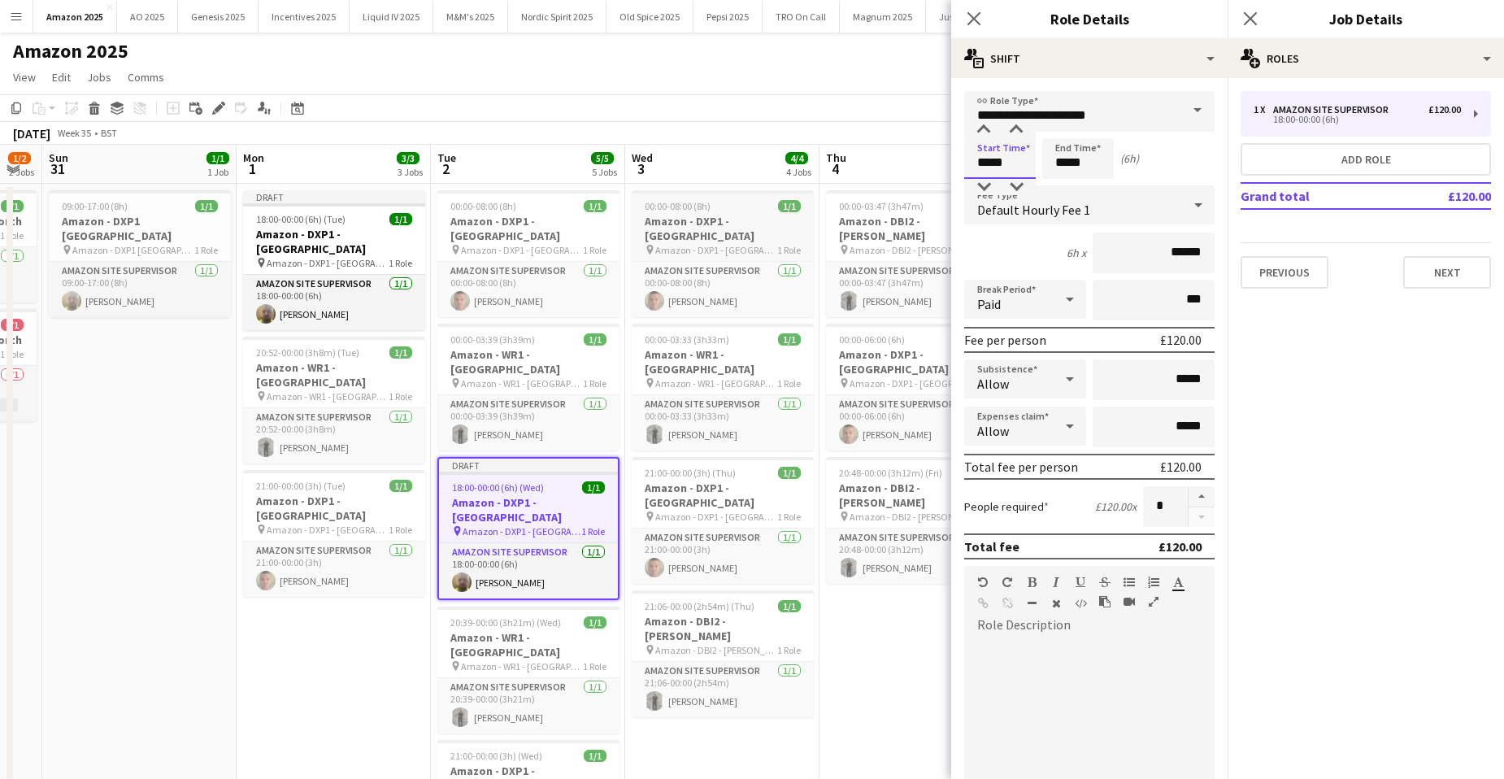
drag, startPoint x: 1019, startPoint y: 165, endPoint x: 738, endPoint y: 194, distance: 282.0
click at [750, 183] on body "Menu Boards Boards Boards All jobs Status Workforce Workforce My Workforce Recr…" at bounding box center [752, 727] width 1504 height 1455
type input "*****"
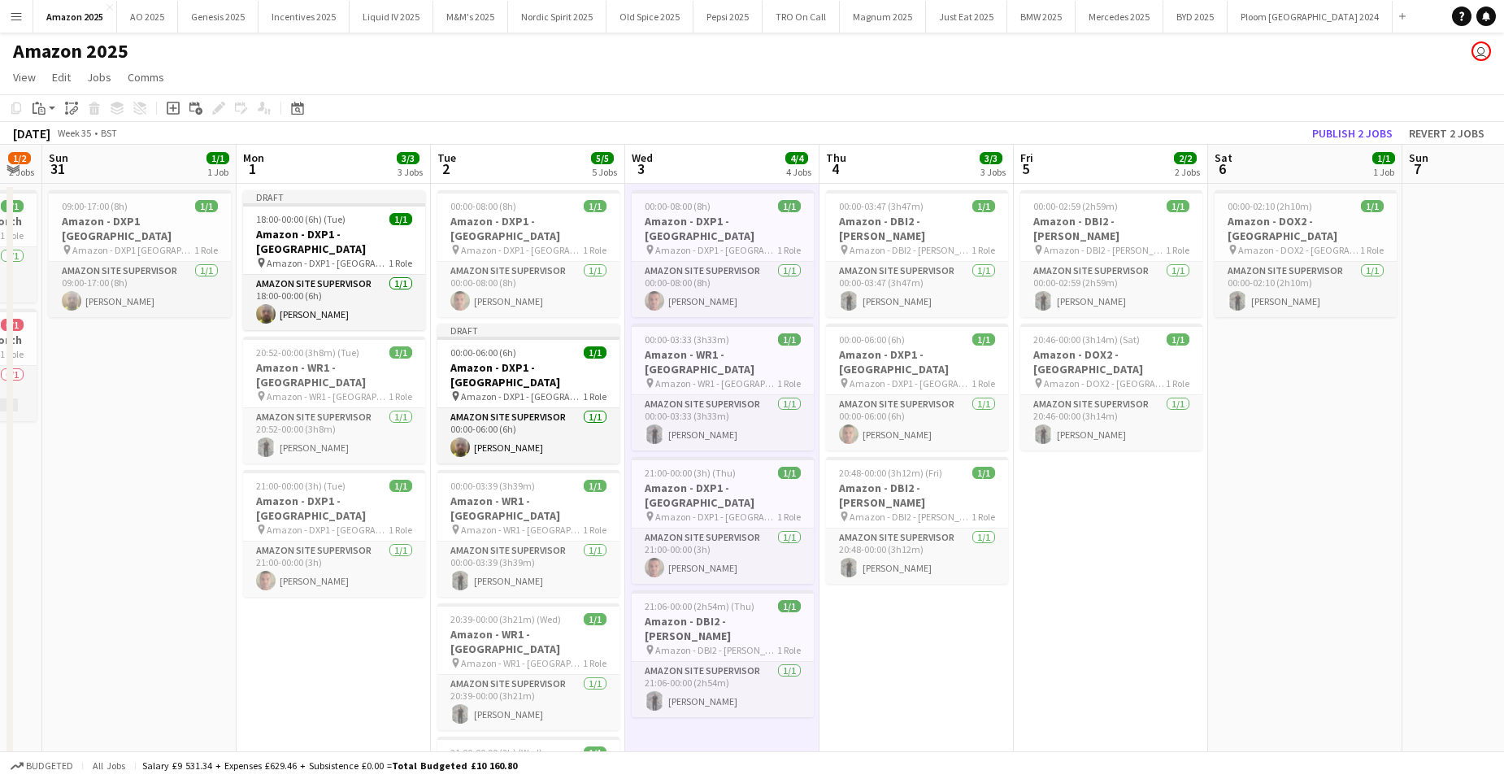
drag, startPoint x: 1125, startPoint y: 515, endPoint x: 1100, endPoint y: 515, distance: 24.4
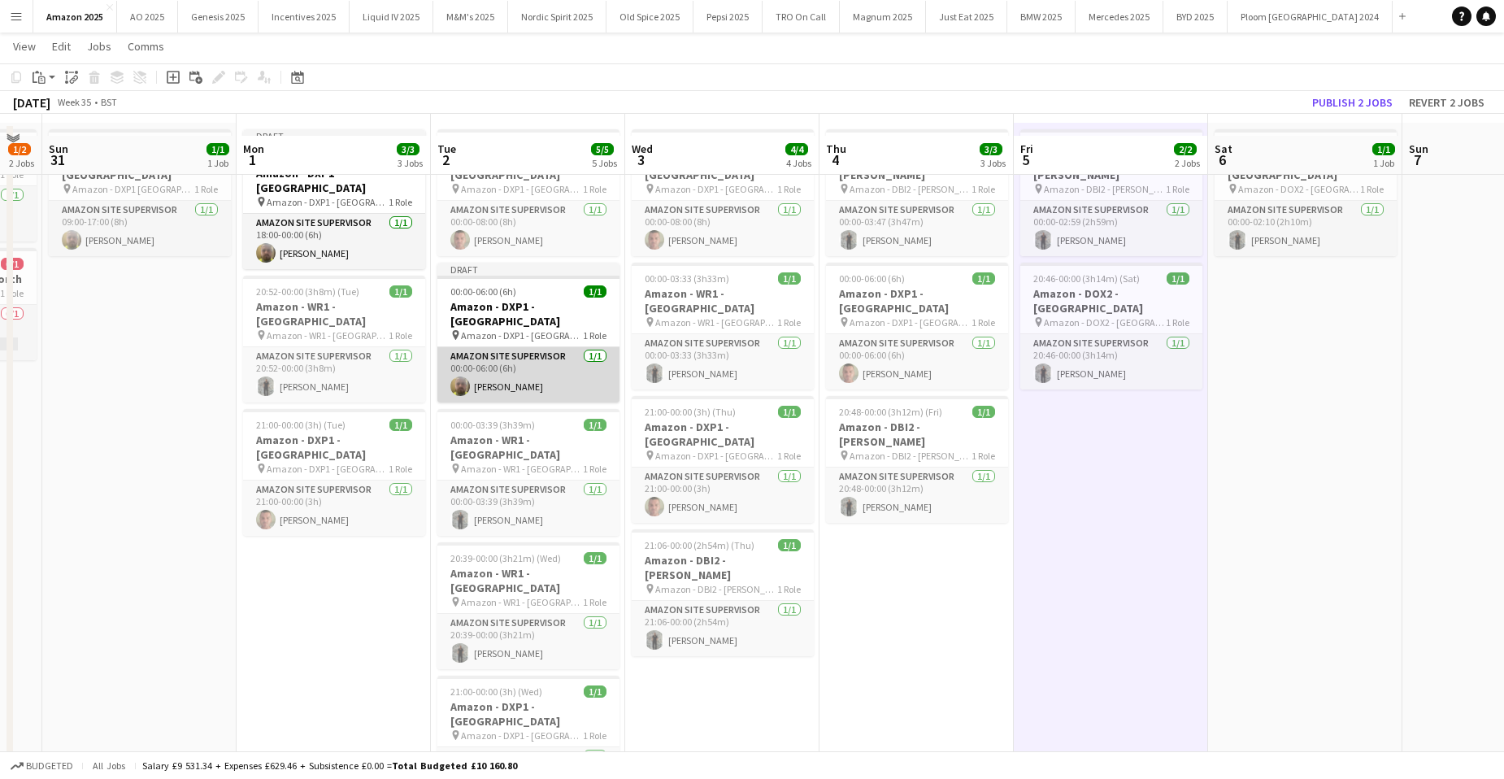
scroll to position [81, 0]
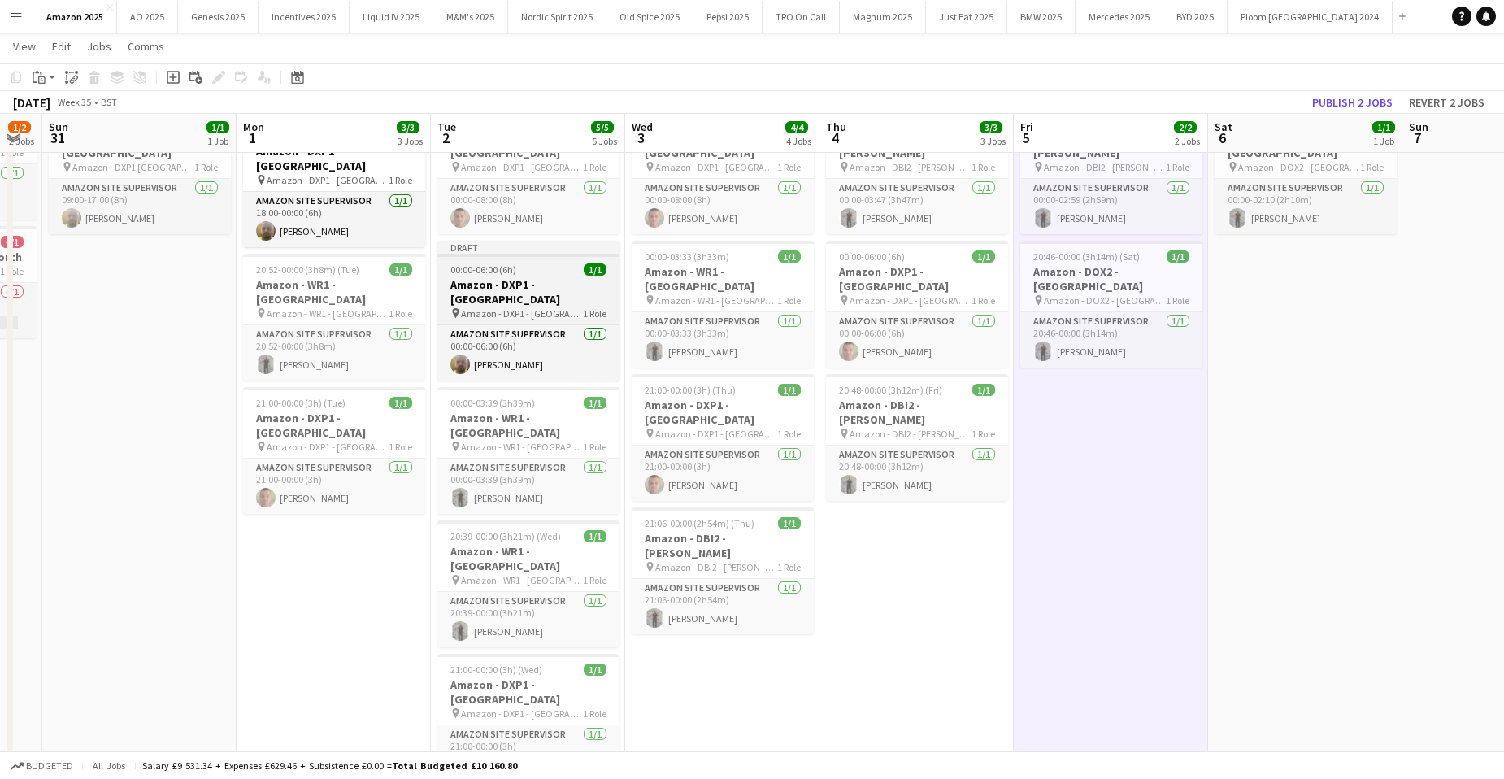
click at [512, 277] on h3 "Amazon - DXP1 - [GEOGRAPHIC_DATA]" at bounding box center [528, 291] width 182 height 29
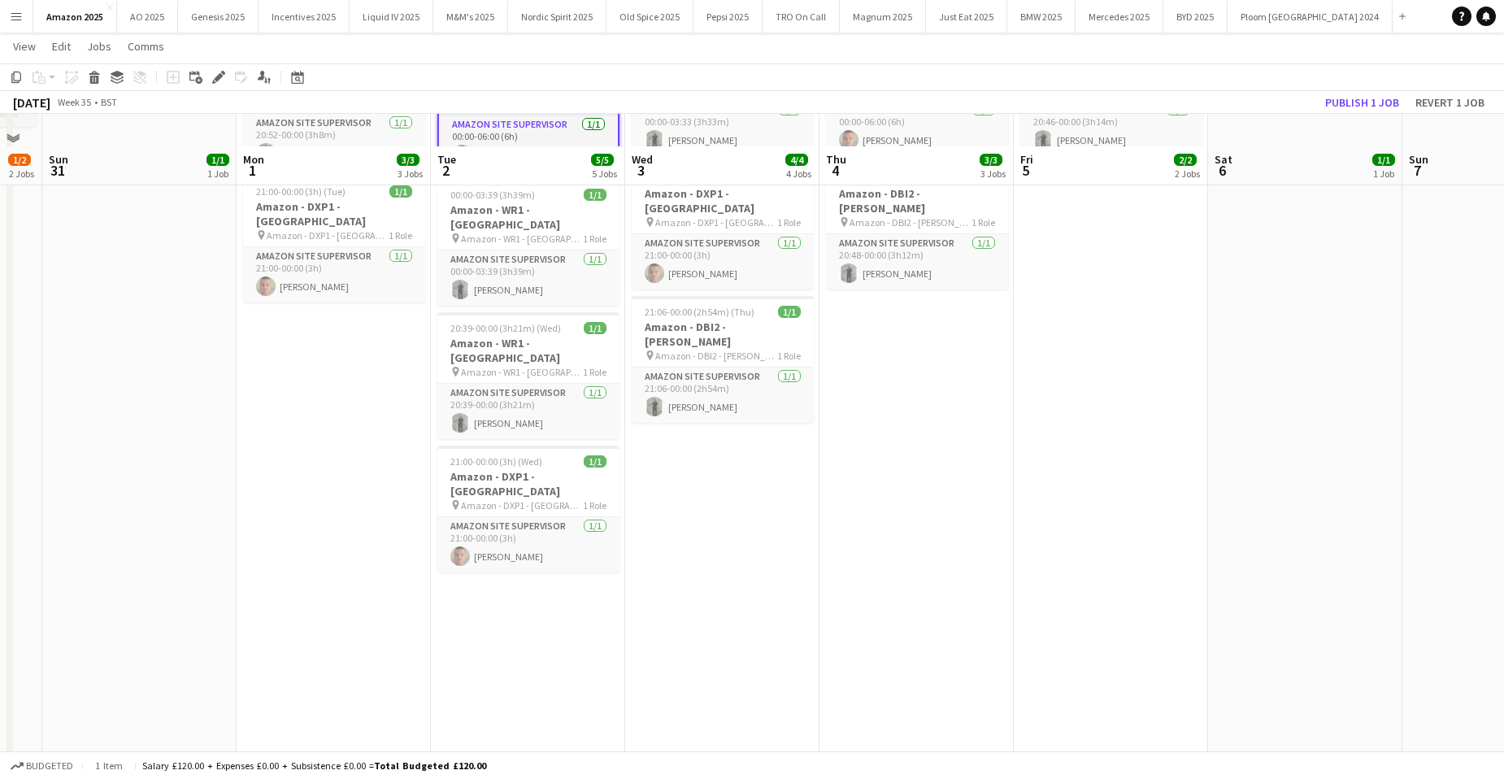
scroll to position [325, 0]
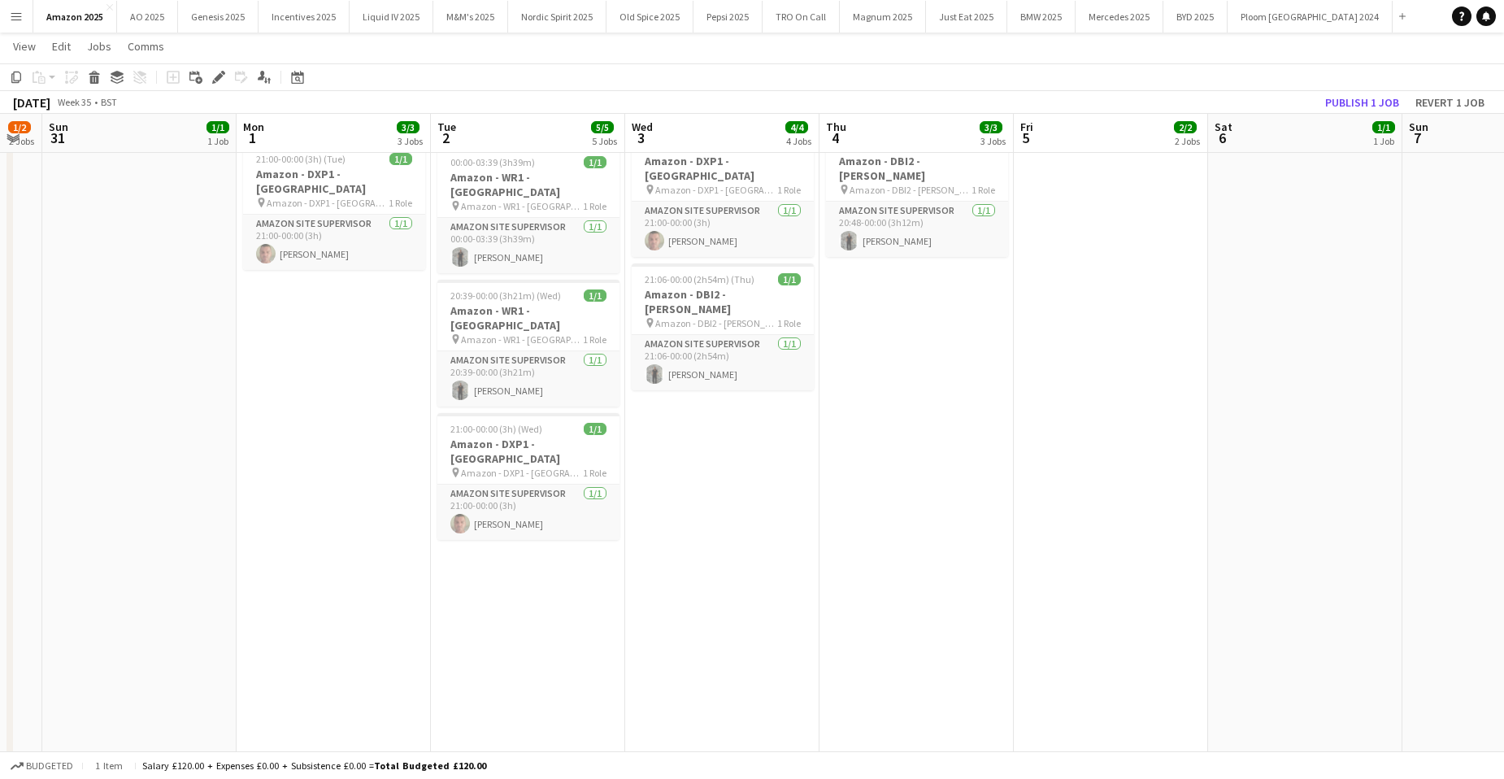
drag, startPoint x: 538, startPoint y: 528, endPoint x: 834, endPoint y: 239, distance: 413.4
click at [537, 525] on app-date-cell "00:00-08:00 (8h) 1/1 Amazon - DXP1 - Plymouth pin Amazon - DXP1 - Plymouth 1 Ro…" at bounding box center [528, 479] width 194 height 1244
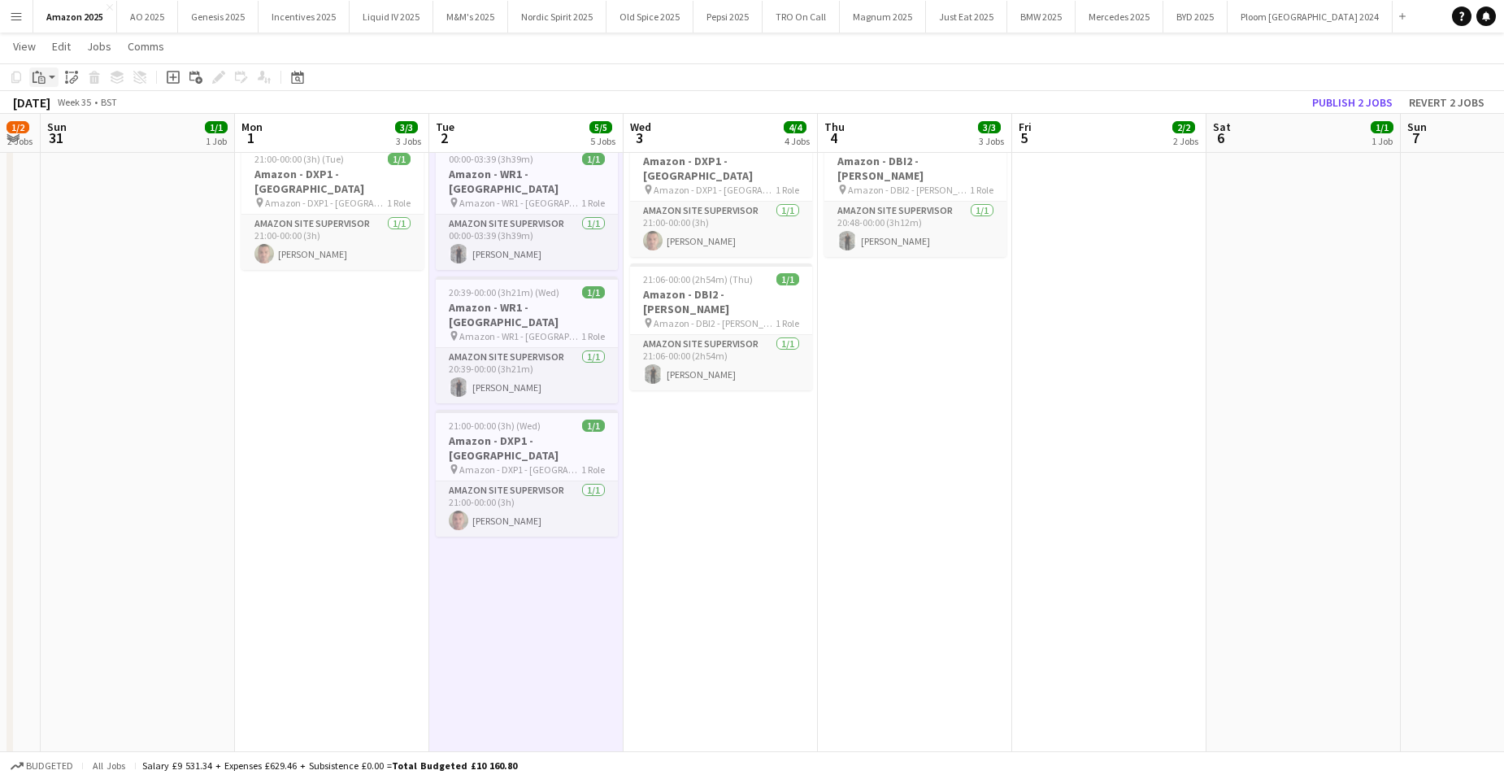
click at [32, 74] on div "Paste" at bounding box center [39, 77] width 20 height 20
click at [63, 142] on link "Paste with crew Ctrl+Shift+V" at bounding box center [119, 135] width 153 height 15
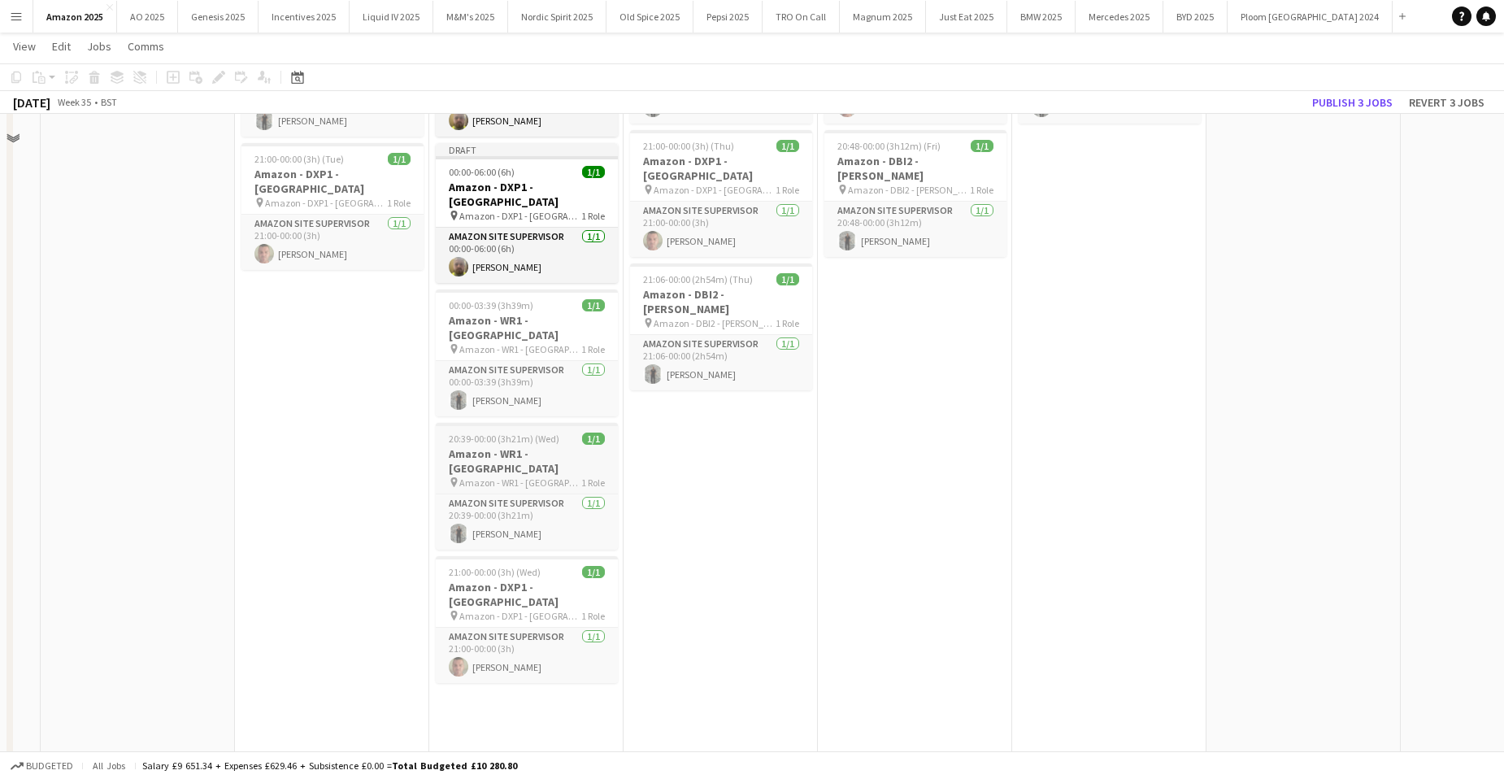
scroll to position [0, 0]
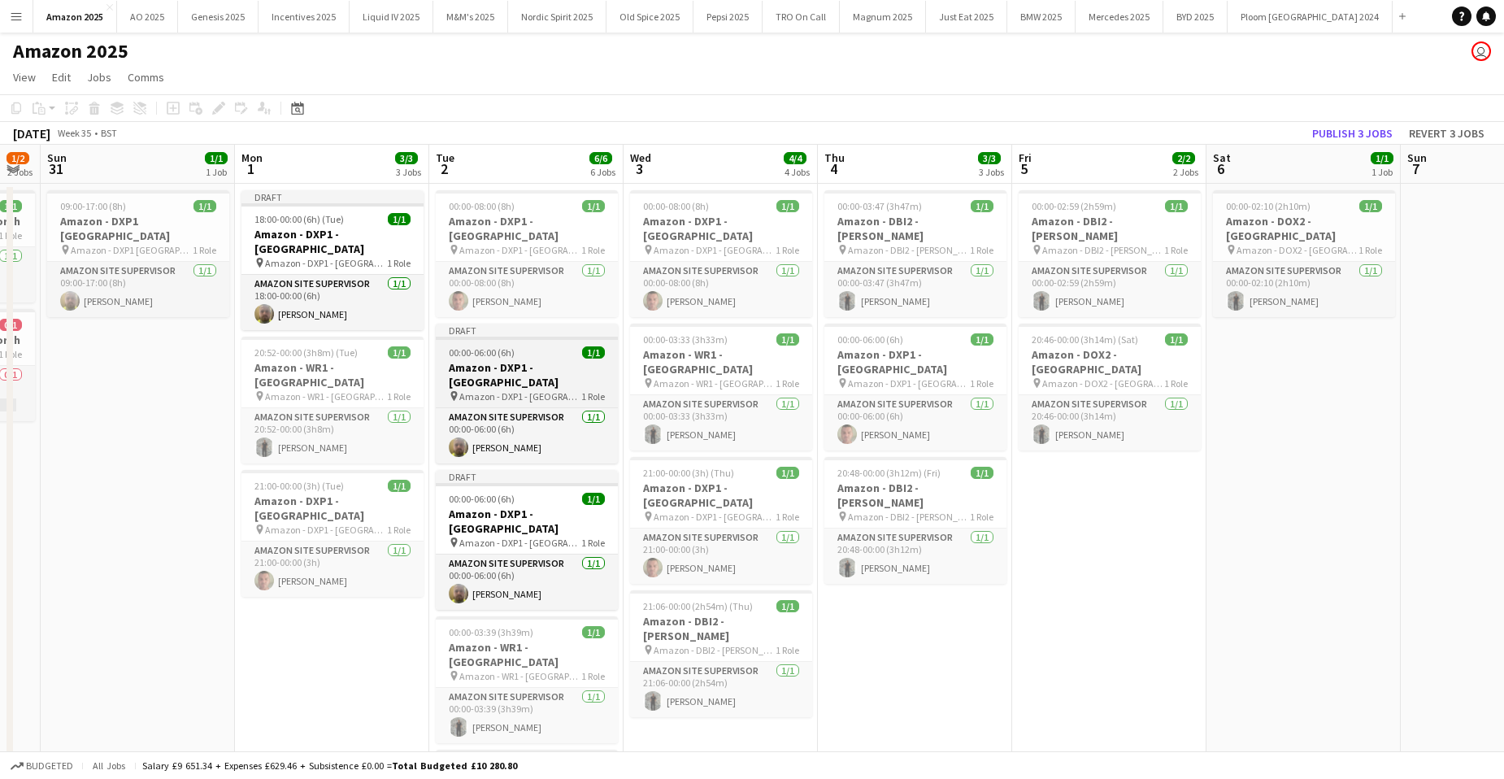
click at [516, 360] on h3 "Amazon - DXP1 - [GEOGRAPHIC_DATA]" at bounding box center [527, 374] width 182 height 29
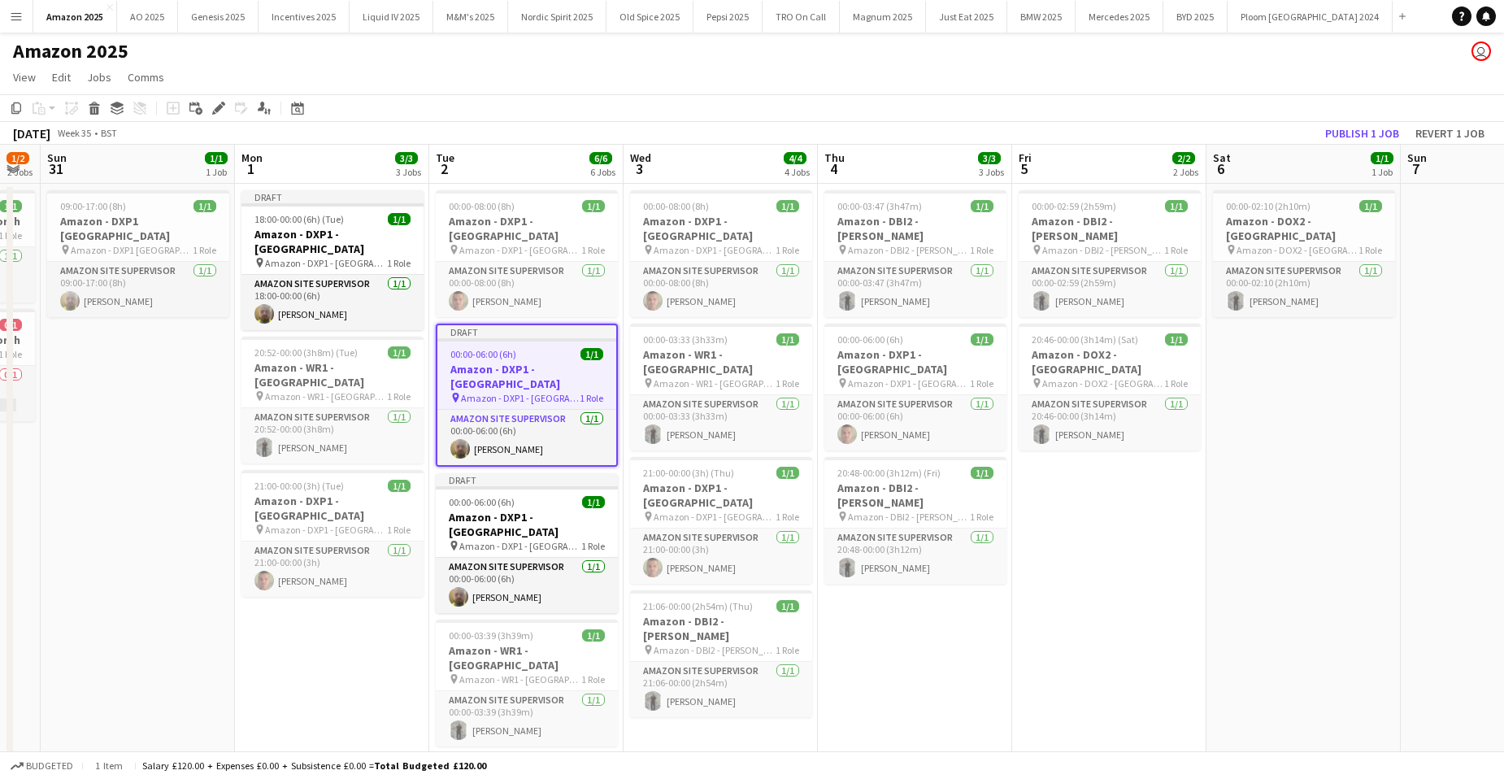
click at [219, 96] on app-toolbar "Copy Paste Paste Ctrl+V Paste with crew Ctrl+Shift+V Paste linked Job [GEOGRAPH…" at bounding box center [752, 108] width 1504 height 28
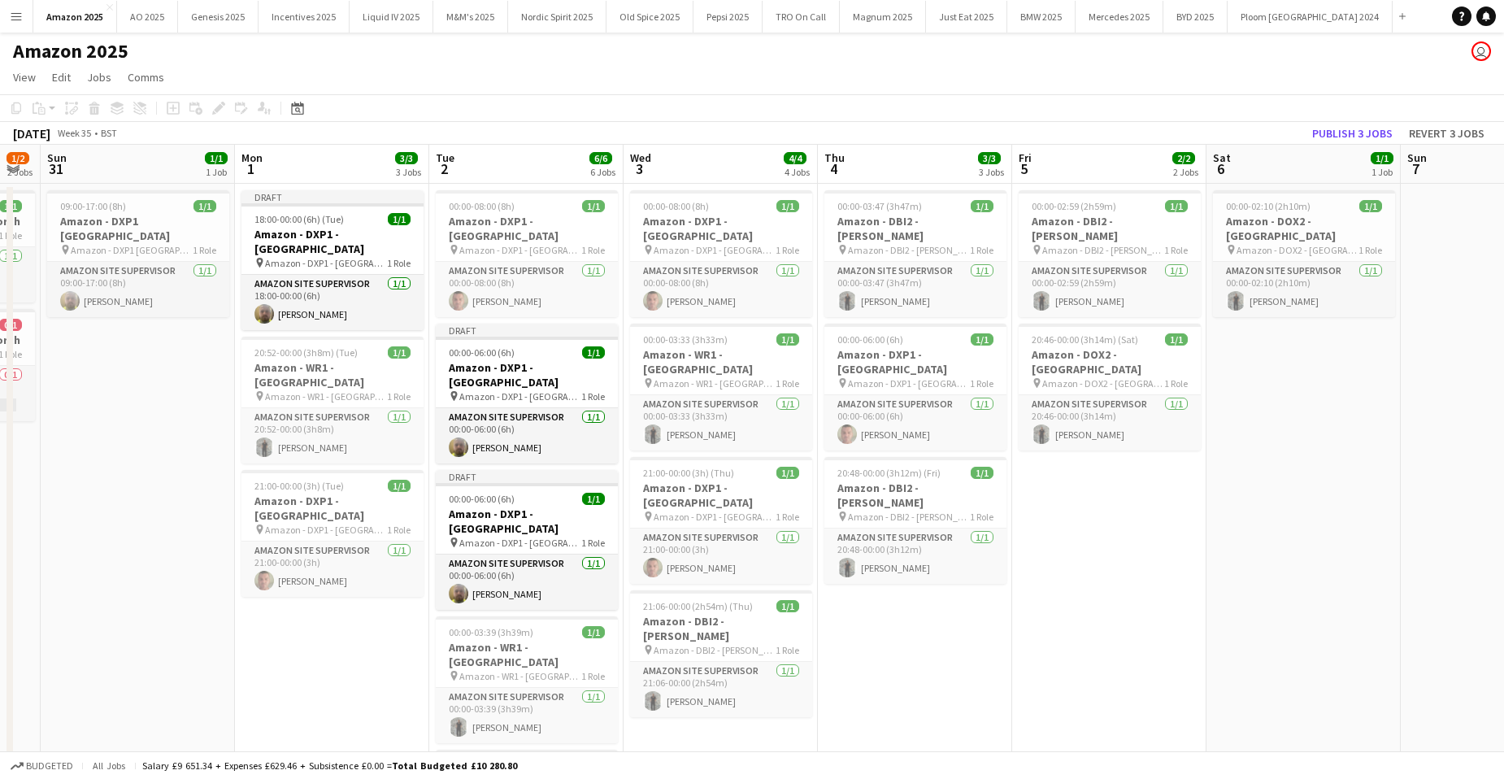
click at [220, 106] on div "Add job Add linked Job Edit Edit linked Job Applicants" at bounding box center [212, 108] width 124 height 20
click at [498, 374] on app-job-card "Draft 00:00-06:00 (6h) 1/1 Amazon - DXP1 - Plymouth pin Amazon - DXP1 - Plymout…" at bounding box center [527, 394] width 182 height 140
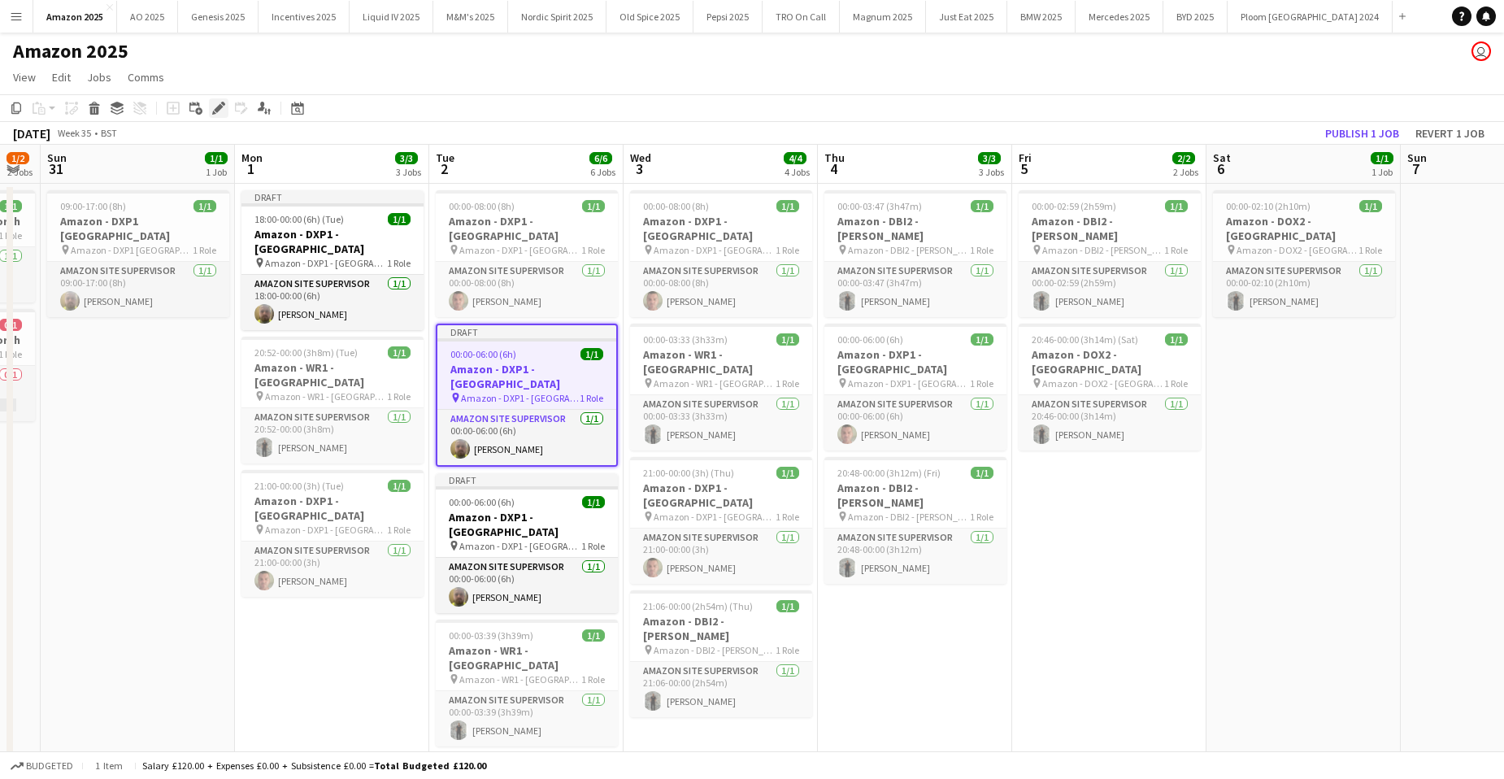
click at [221, 107] on icon at bounding box center [218, 108] width 9 height 9
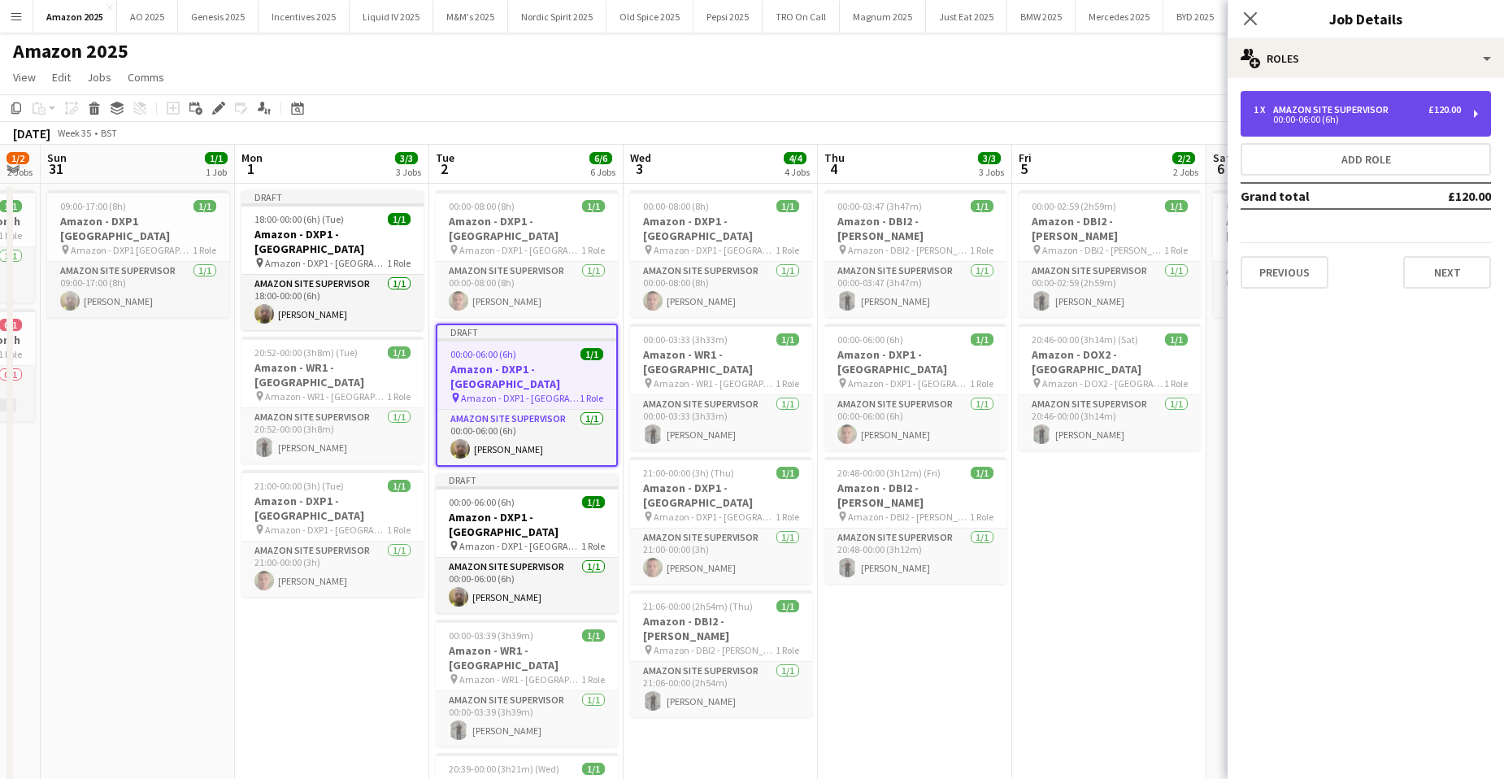
click at [1319, 110] on div "Amazon Site Supervisor" at bounding box center [1334, 109] width 122 height 11
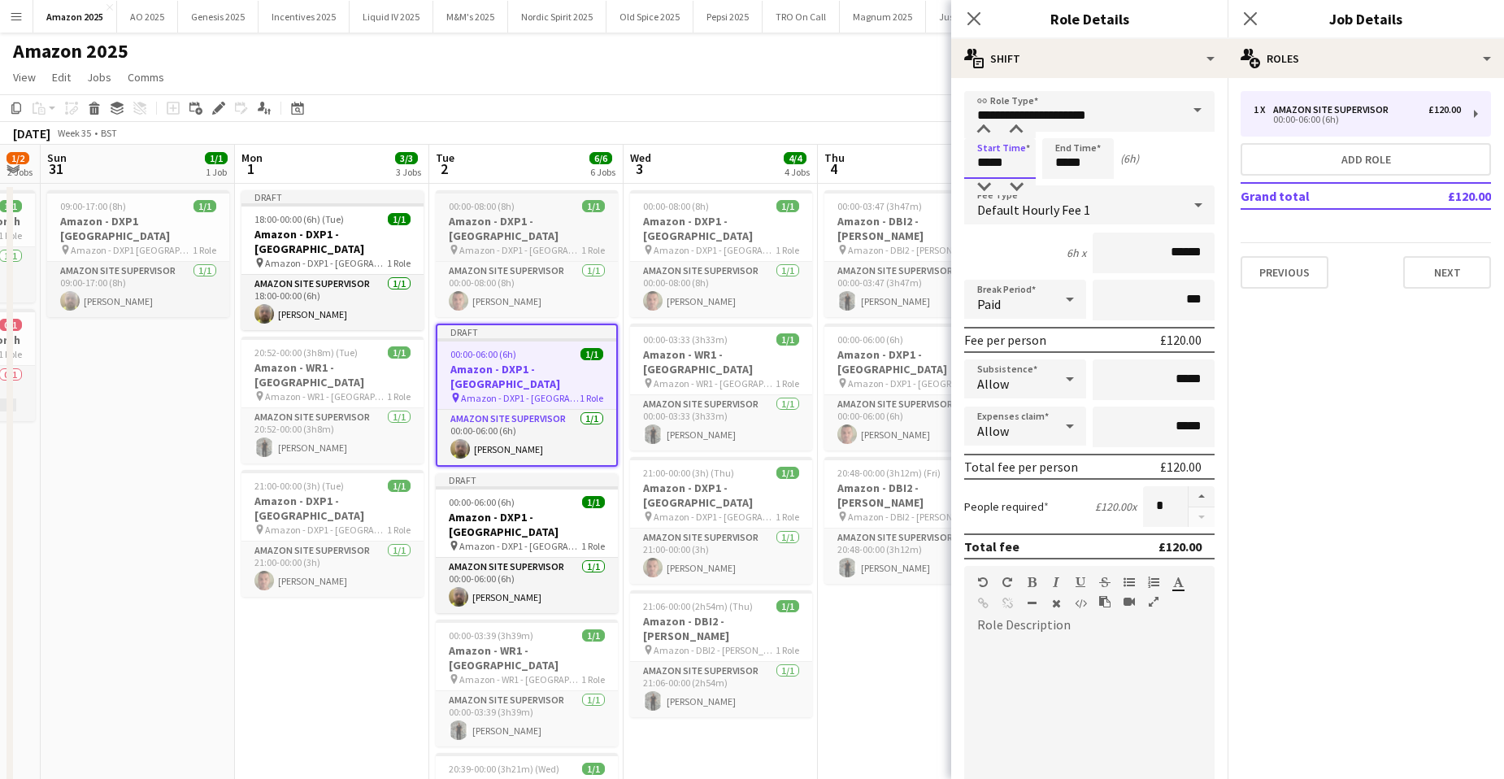
drag, startPoint x: 1009, startPoint y: 169, endPoint x: 581, endPoint y: 223, distance: 431.0
click at [597, 220] on body "Menu Boards Boards Boards All jobs Status Workforce Workforce My Workforce Recr…" at bounding box center [752, 727] width 1504 height 1455
type input "*****"
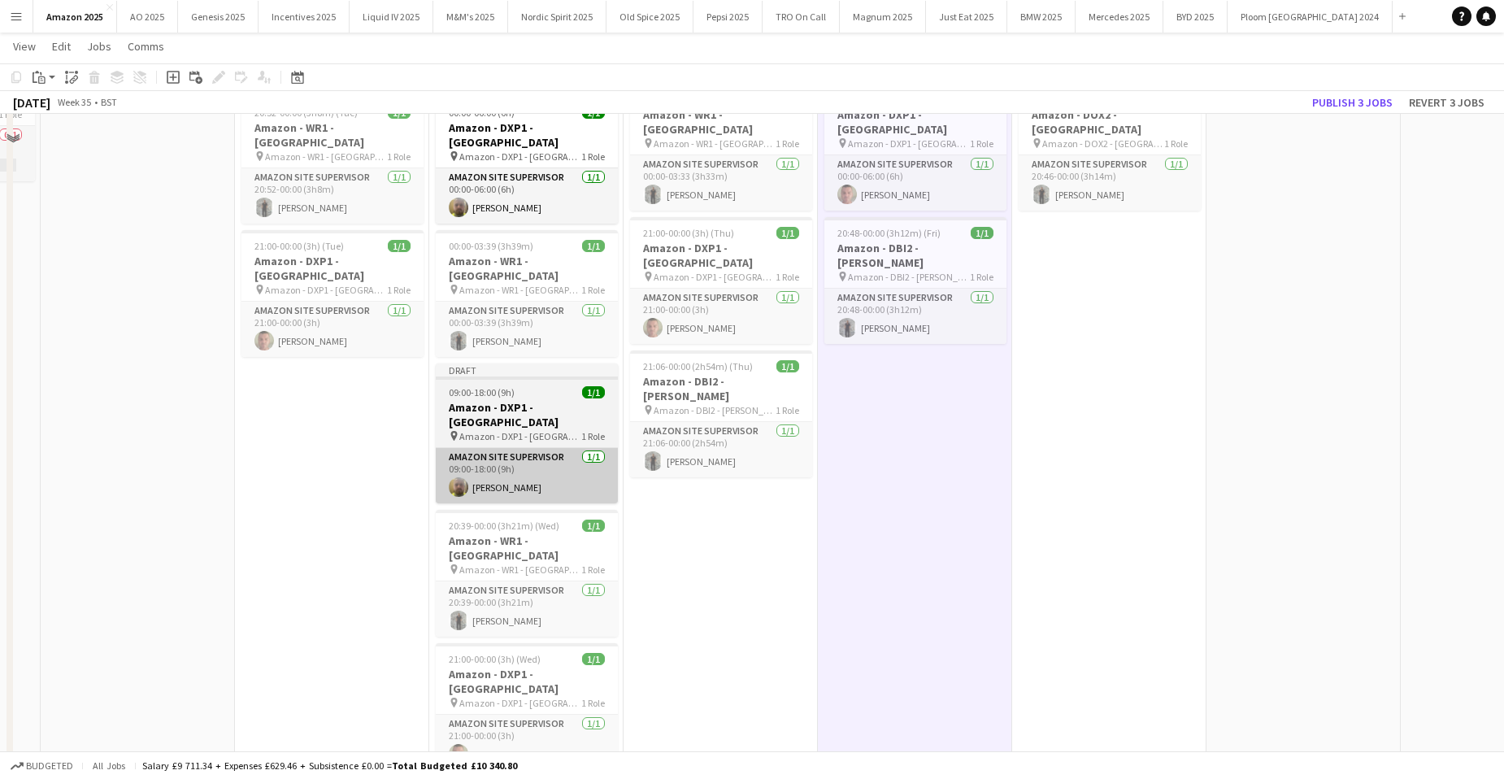
scroll to position [244, 0]
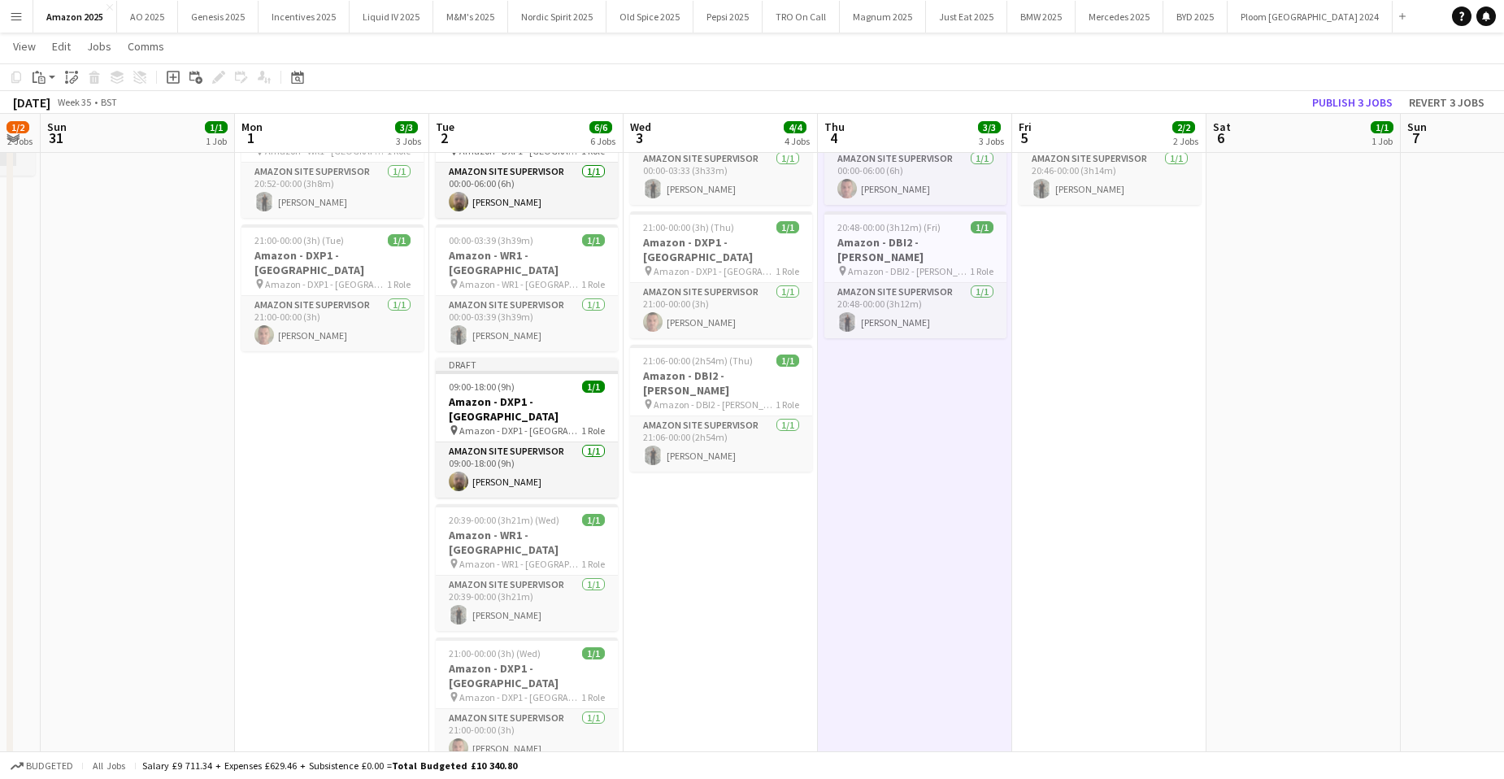
click at [573, 707] on app-calendar-viewport "Fri 29 8/9 9 Jobs Sat 30 1/2 2 Jobs Sun 31 1/1 1 Job Mon 1 3/3 3 Jobs Tue 2 6/6…" at bounding box center [752, 500] width 1504 height 1363
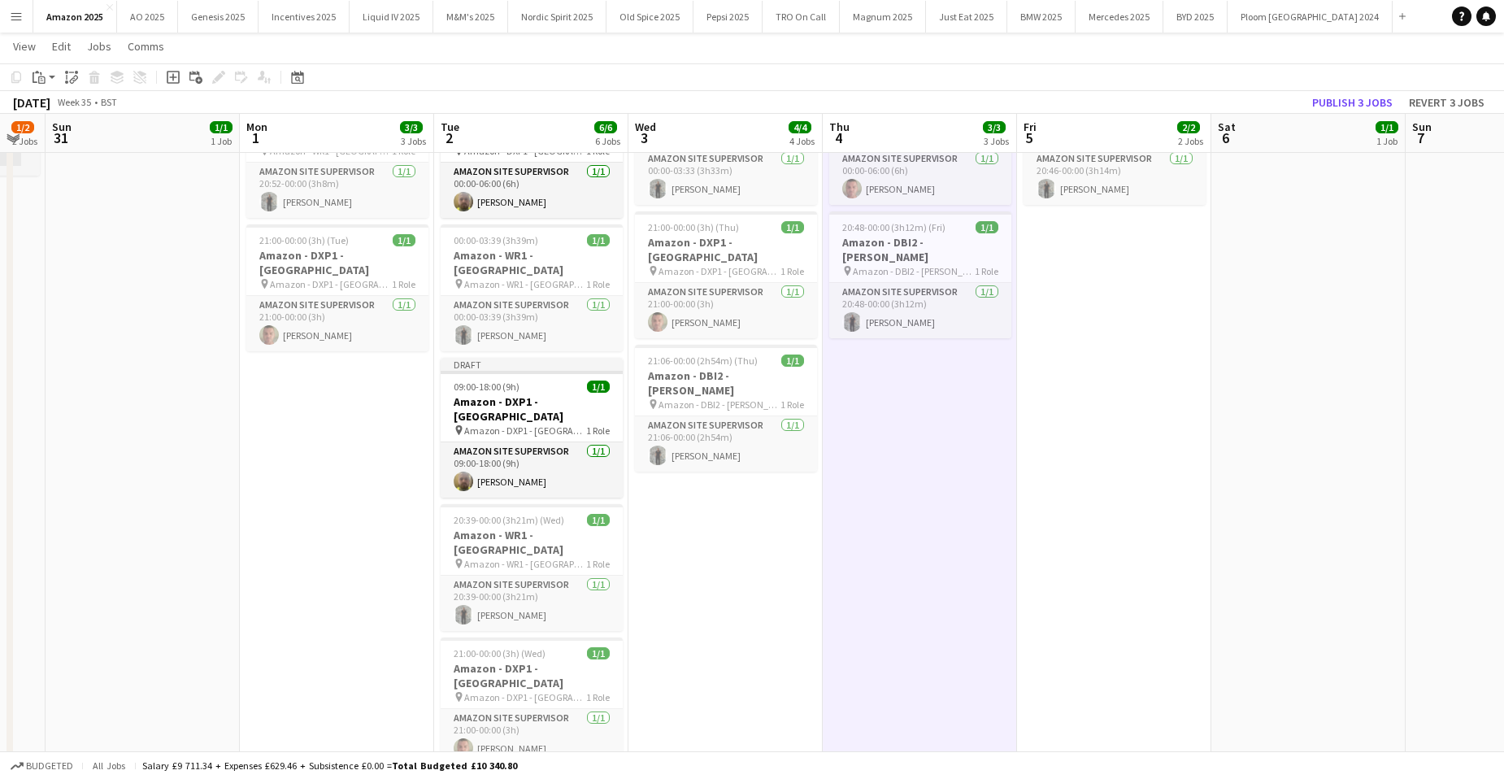
click at [546, 698] on app-date-cell "00:00-08:00 (8h) 1/1 Amazon - DXP1 - Plymouth pin Amazon - DXP1 - Plymouth 1 Ro…" at bounding box center [531, 560] width 194 height 1244
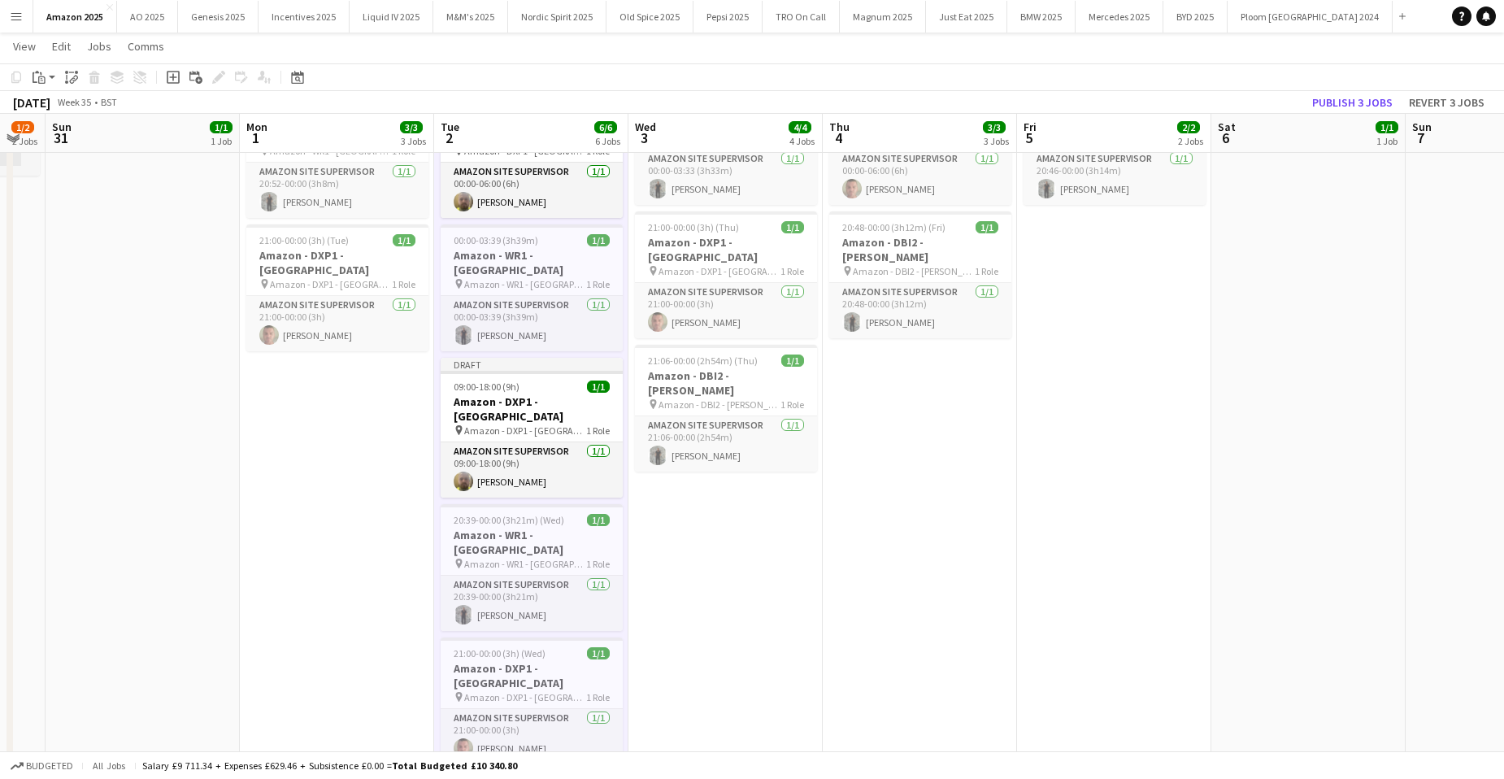
scroll to position [0, 342]
click at [45, 76] on icon "Paste" at bounding box center [39, 77] width 13 height 13
click at [57, 128] on link "Paste with crew Ctrl+Shift+V" at bounding box center [119, 135] width 153 height 15
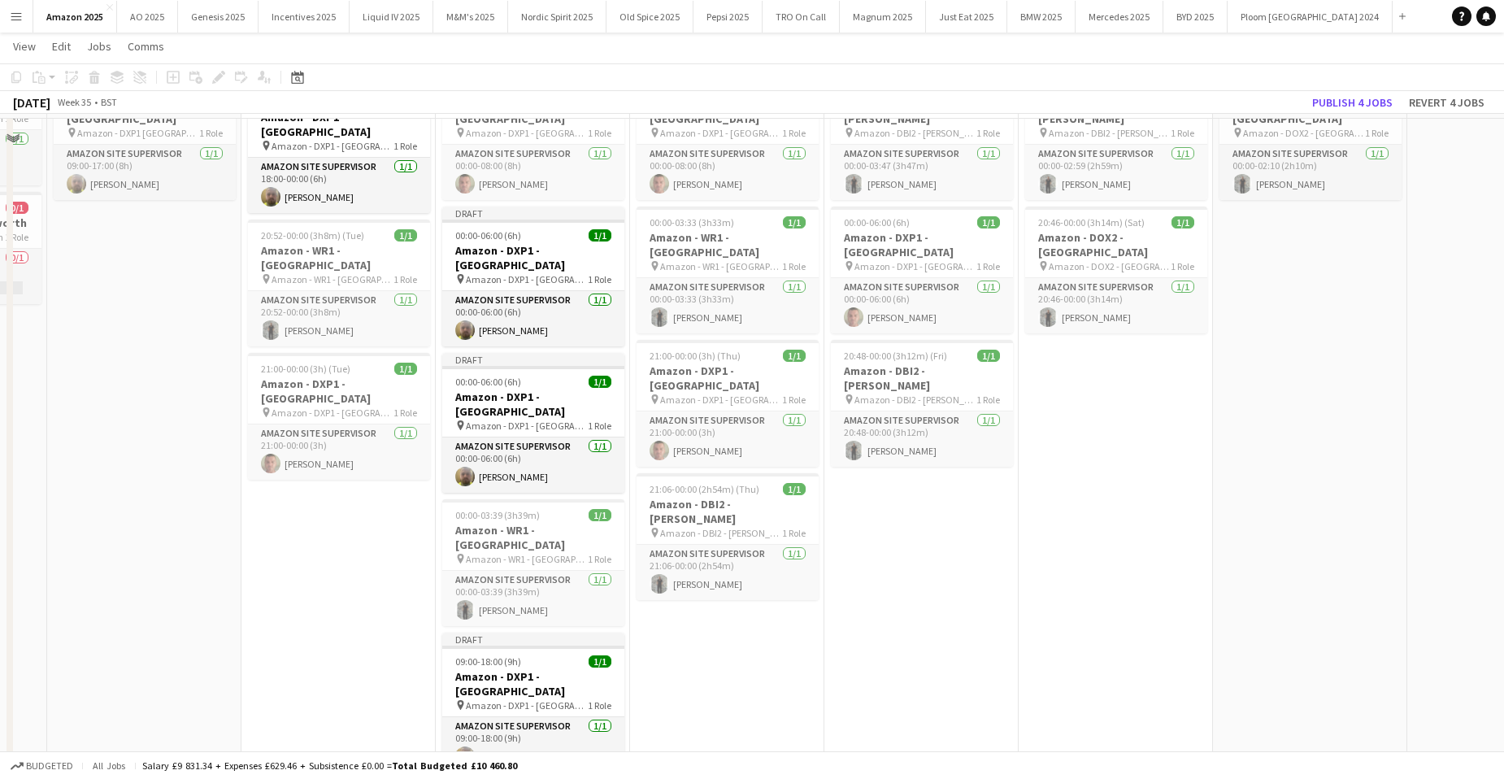
scroll to position [81, 0]
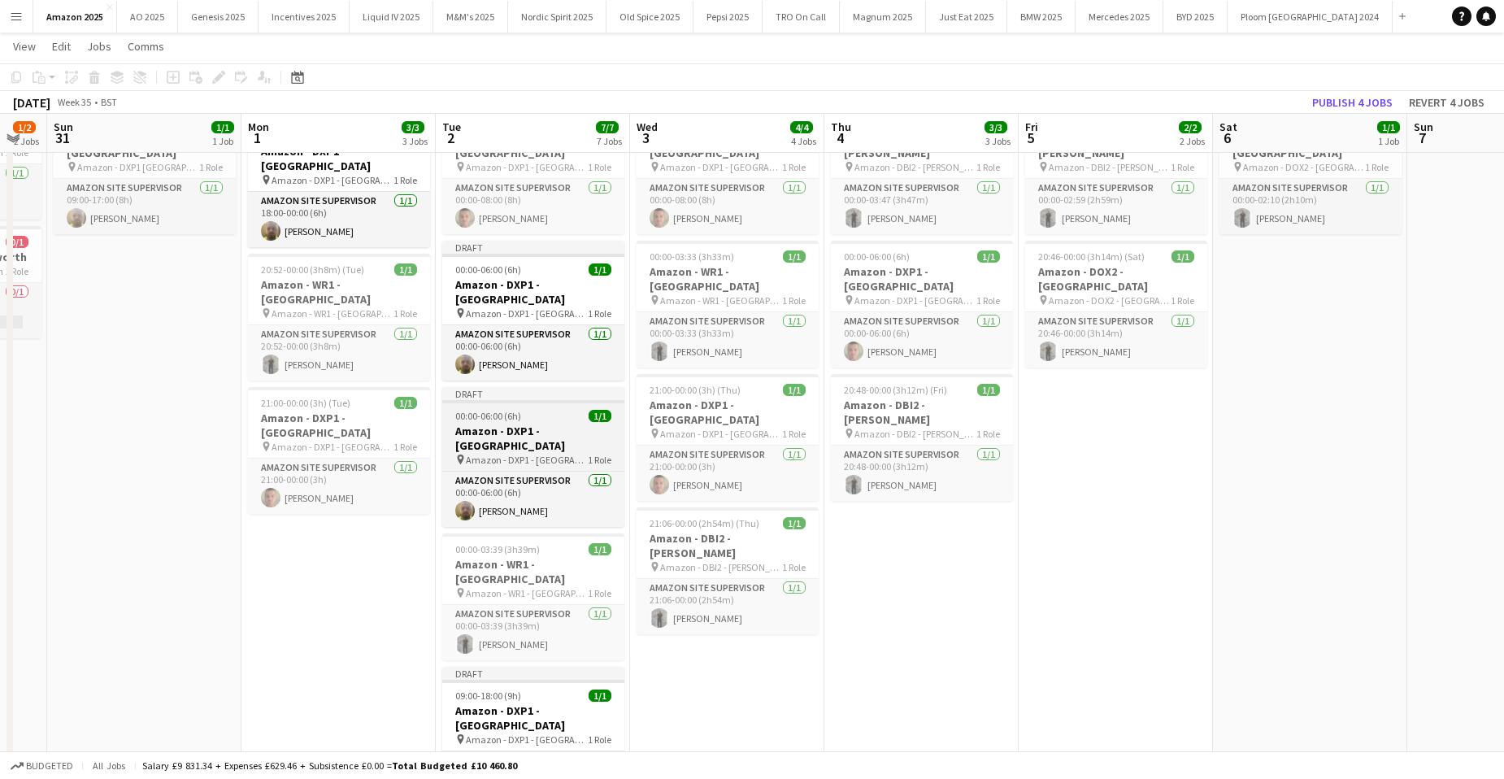
click at [555, 424] on h3 "Amazon - DXP1 - [GEOGRAPHIC_DATA]" at bounding box center [533, 438] width 182 height 29
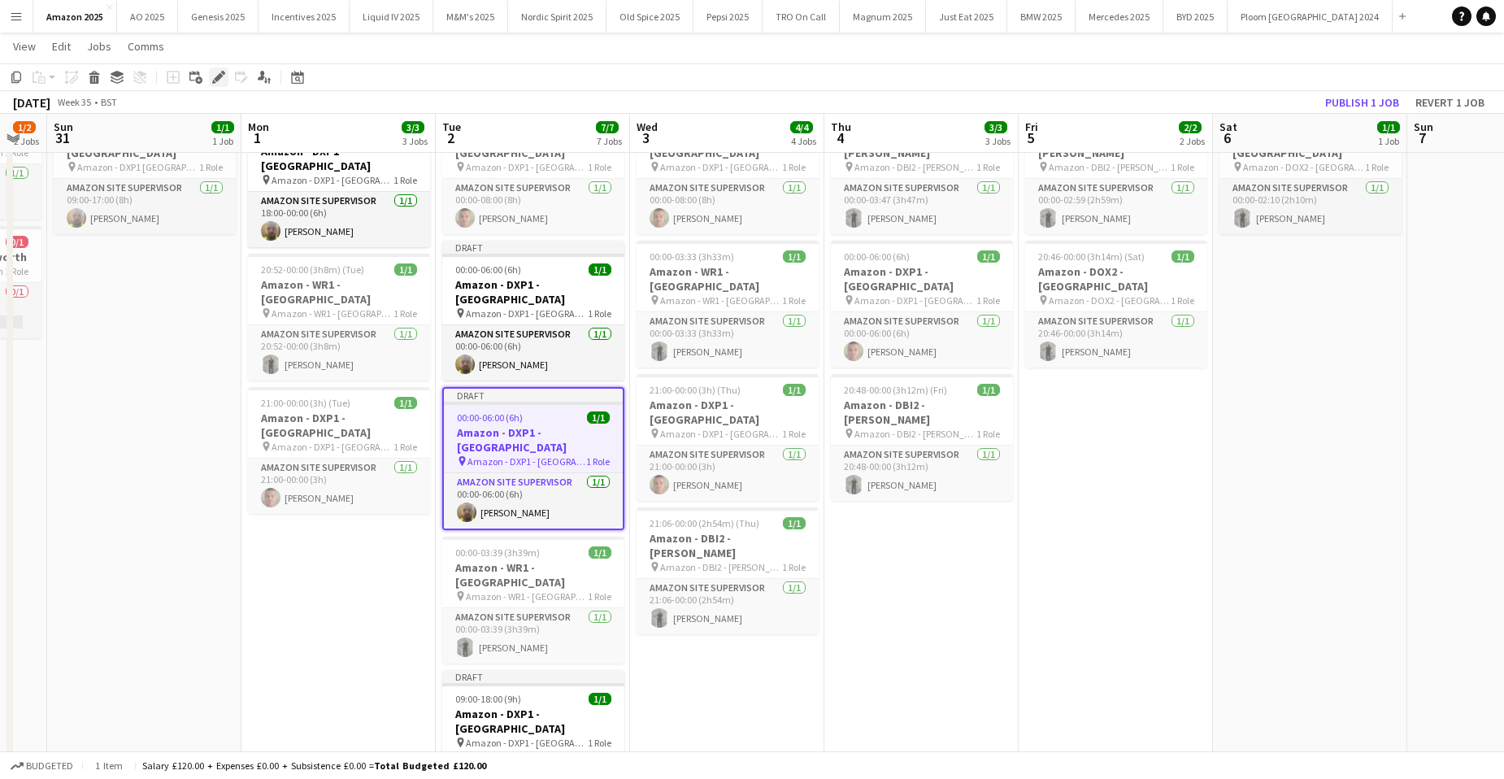
click at [225, 78] on div "Edit" at bounding box center [219, 77] width 20 height 20
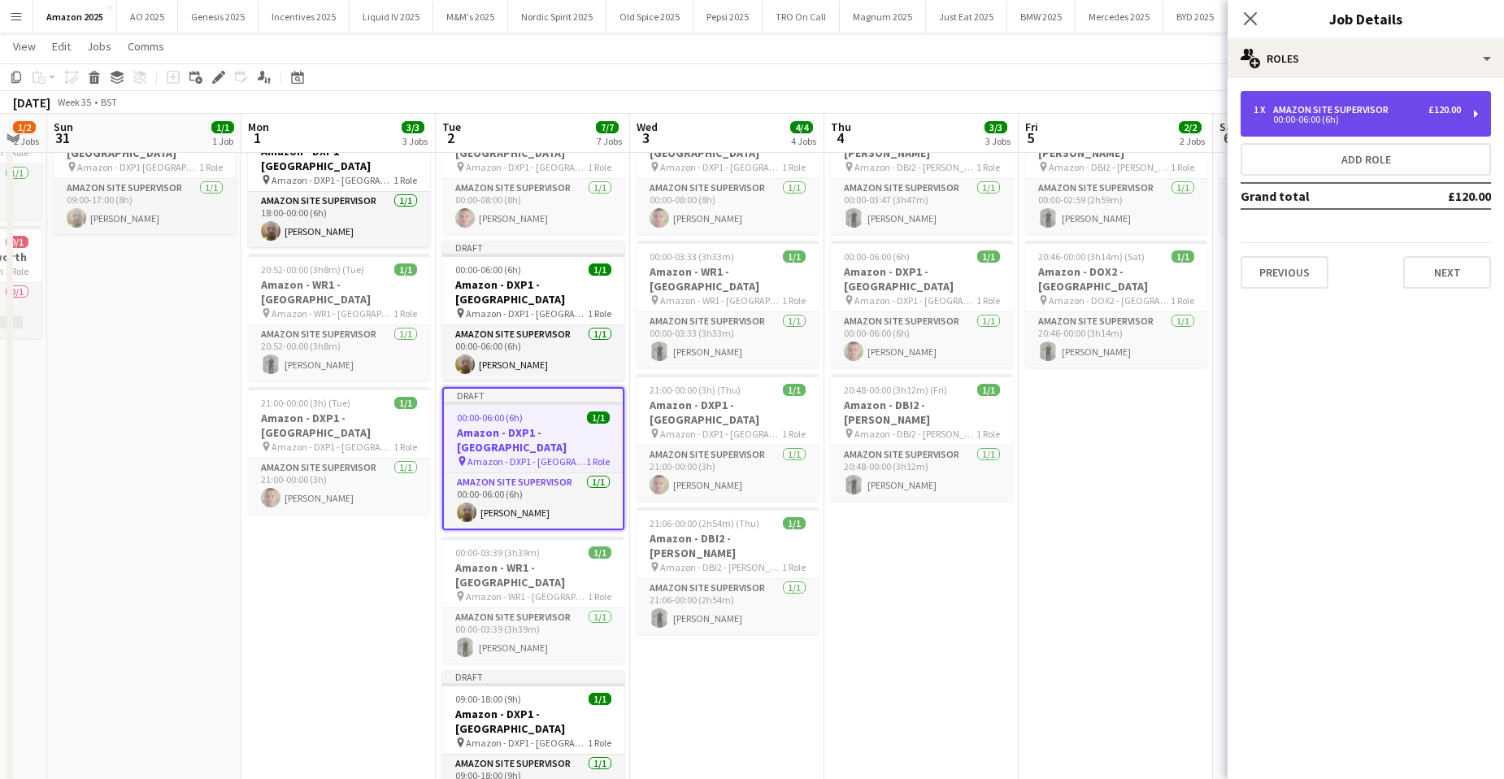
click at [1330, 116] on div "00:00-06:00 (6h)" at bounding box center [1357, 119] width 207 height 8
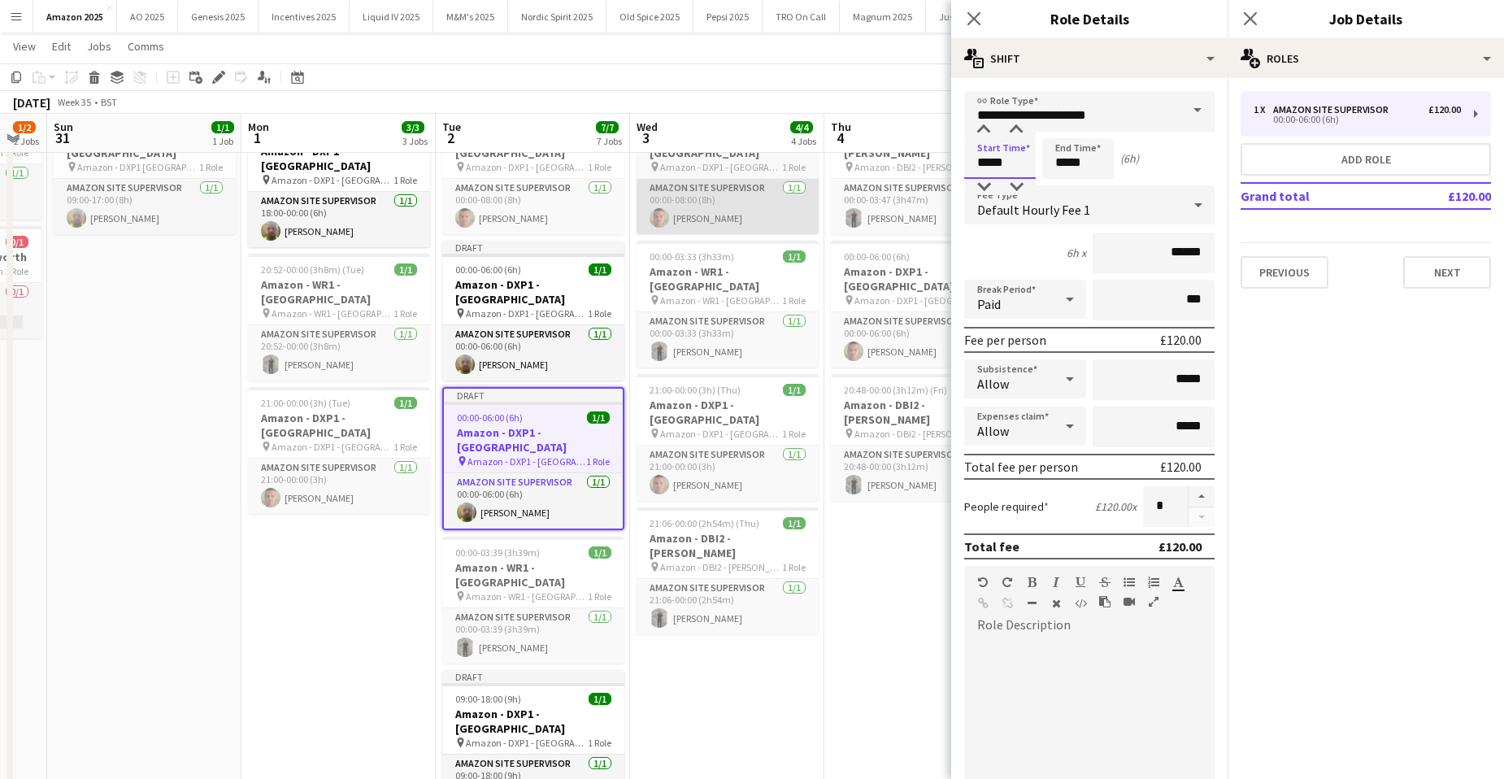
drag, startPoint x: 990, startPoint y: 165, endPoint x: 800, endPoint y: 178, distance: 189.9
click at [825, 171] on body "Menu Boards Boards Boards All jobs Status Workforce Workforce My Workforce Recr…" at bounding box center [752, 646] width 1504 height 1454
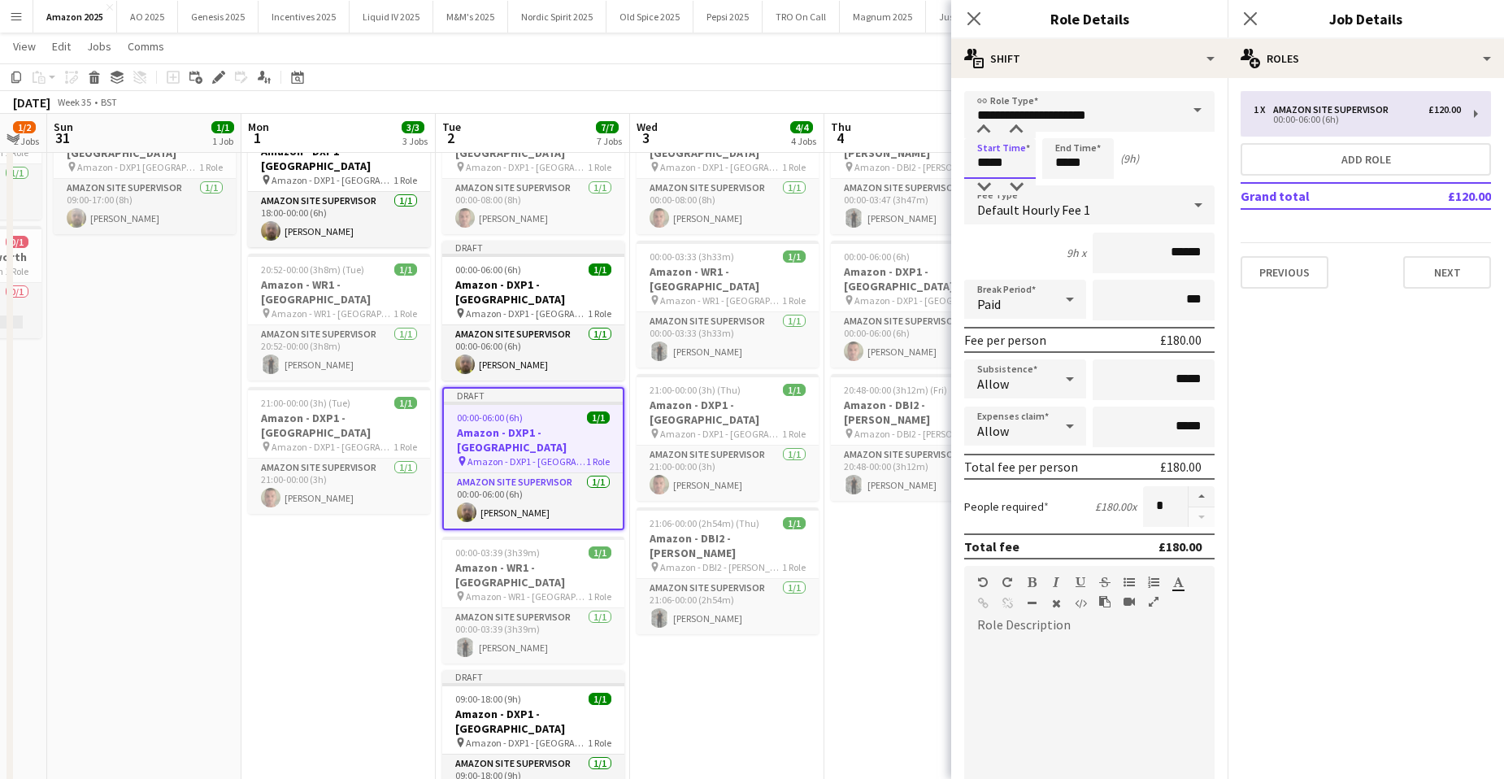
type input "*****"
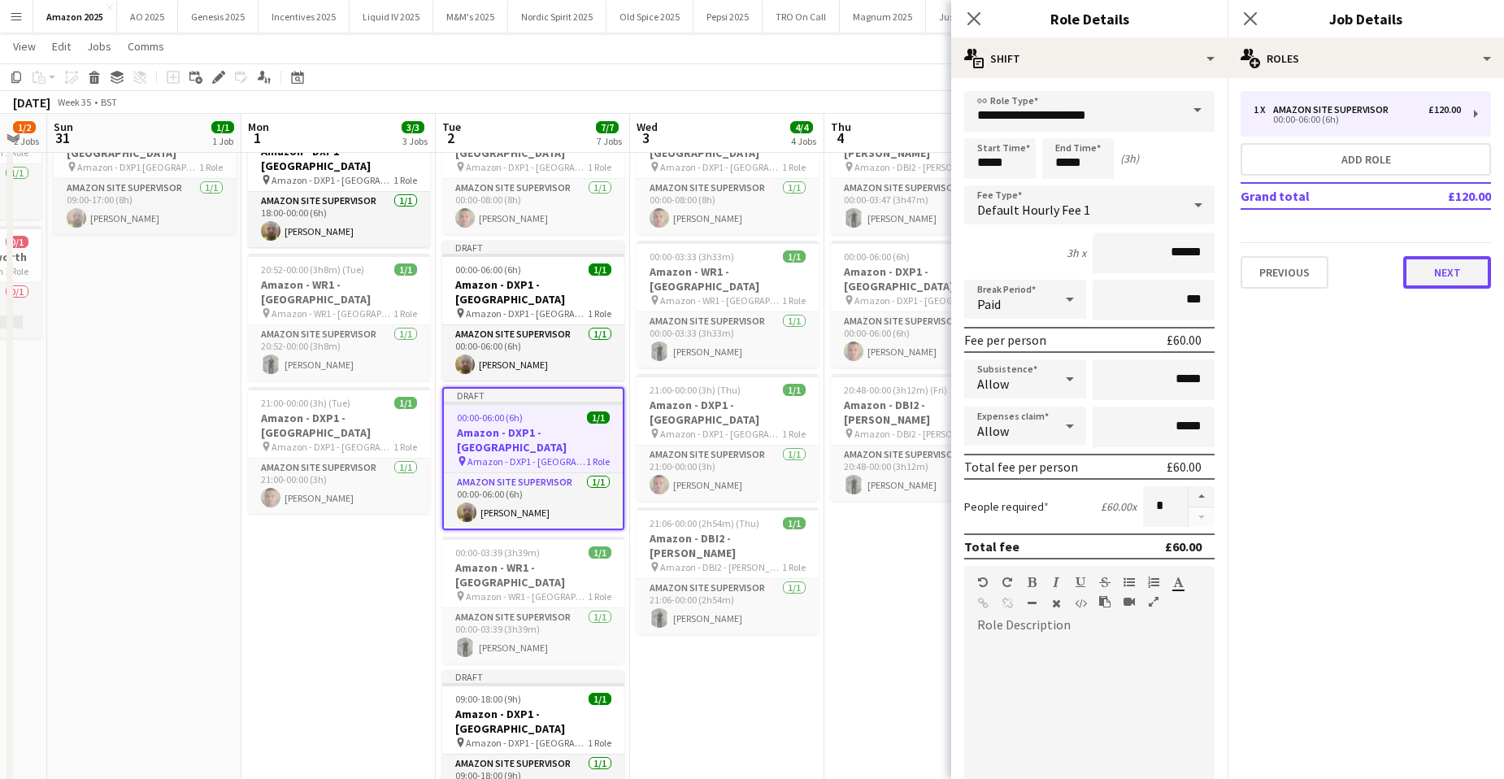
click at [1457, 273] on button "Next" at bounding box center [1447, 272] width 88 height 33
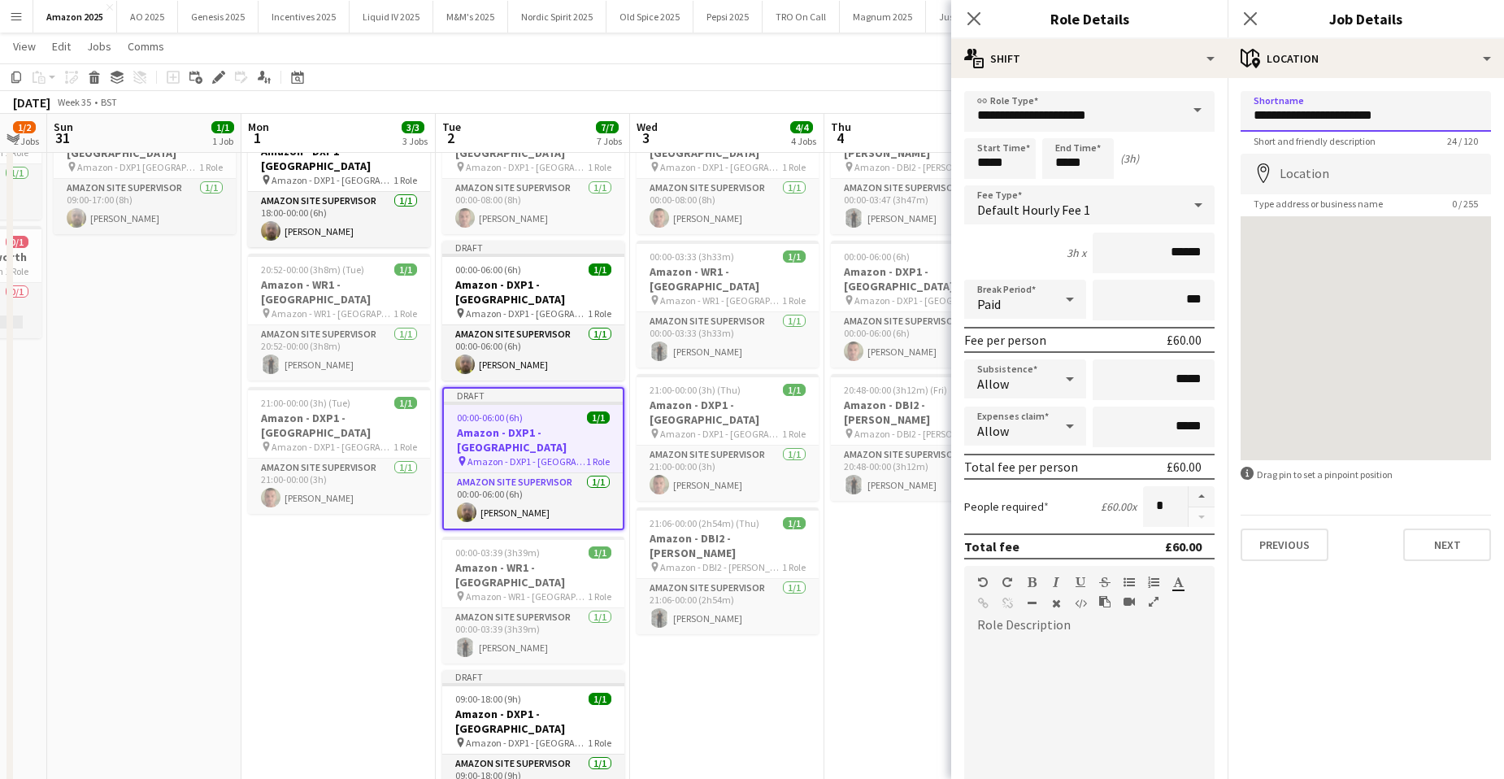
drag, startPoint x: 1416, startPoint y: 116, endPoint x: 1306, endPoint y: 116, distance: 110.6
click at [1306, 116] on input "**********" at bounding box center [1366, 111] width 250 height 41
paste input
drag, startPoint x: 1328, startPoint y: 106, endPoint x: 1232, endPoint y: 111, distance: 96.1
click at [1232, 111] on form "**********" at bounding box center [1366, 326] width 276 height 470
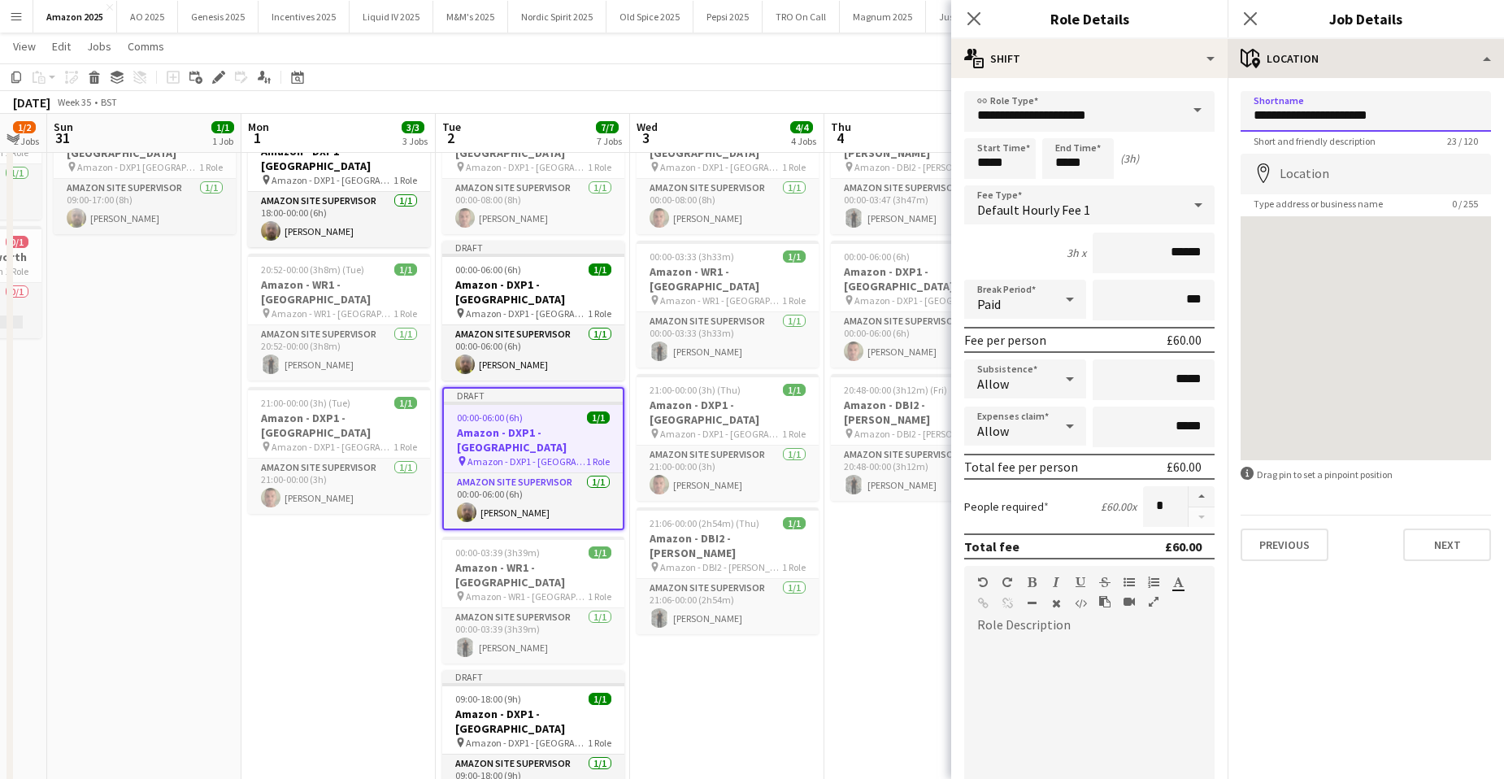
type input "**********"
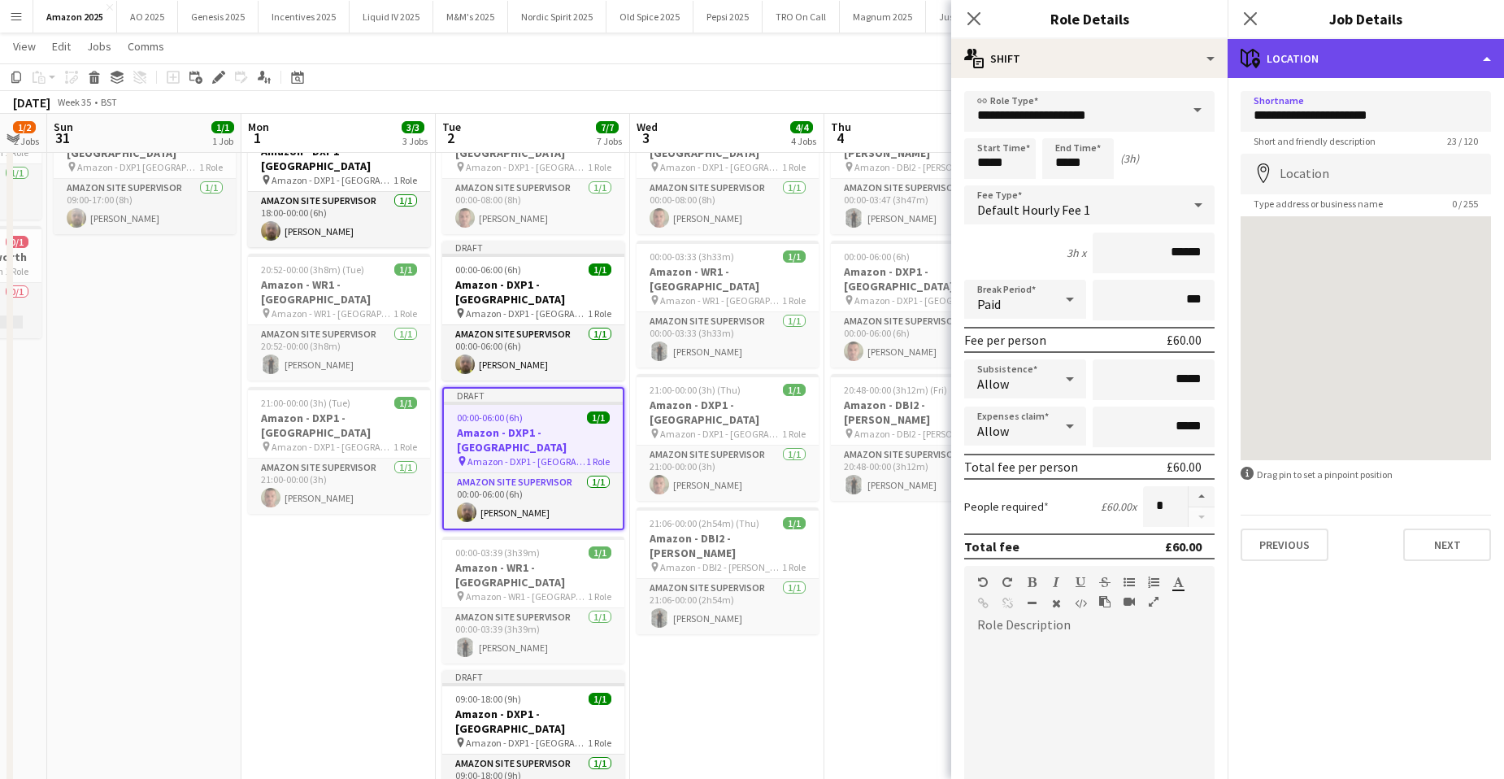
click at [1430, 64] on div "maps-pin-1 Location" at bounding box center [1366, 58] width 276 height 39
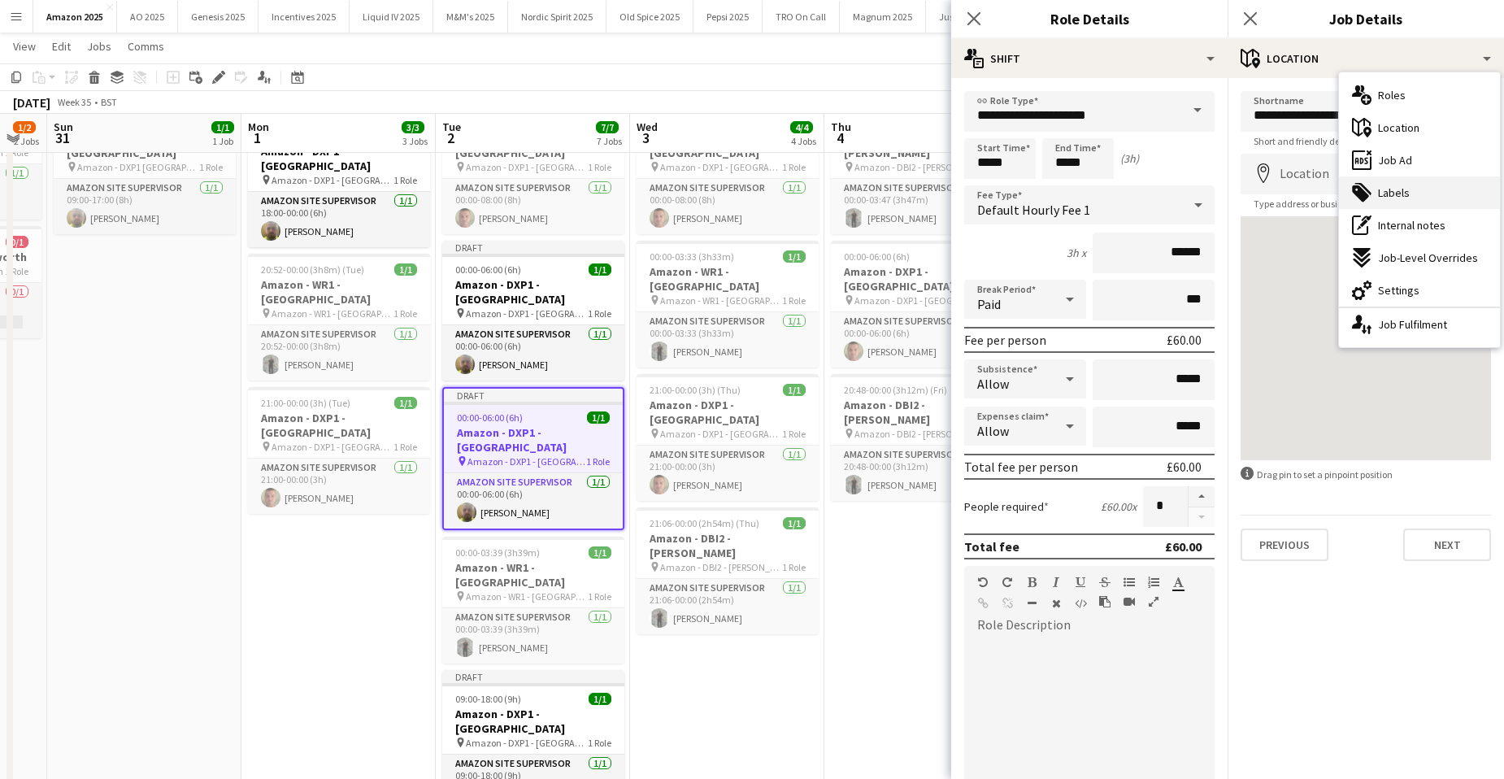
drag, startPoint x: 1409, startPoint y: 192, endPoint x: 1415, endPoint y: 112, distance: 79.9
click at [1409, 189] on div "tags-double Labels" at bounding box center [1419, 192] width 161 height 33
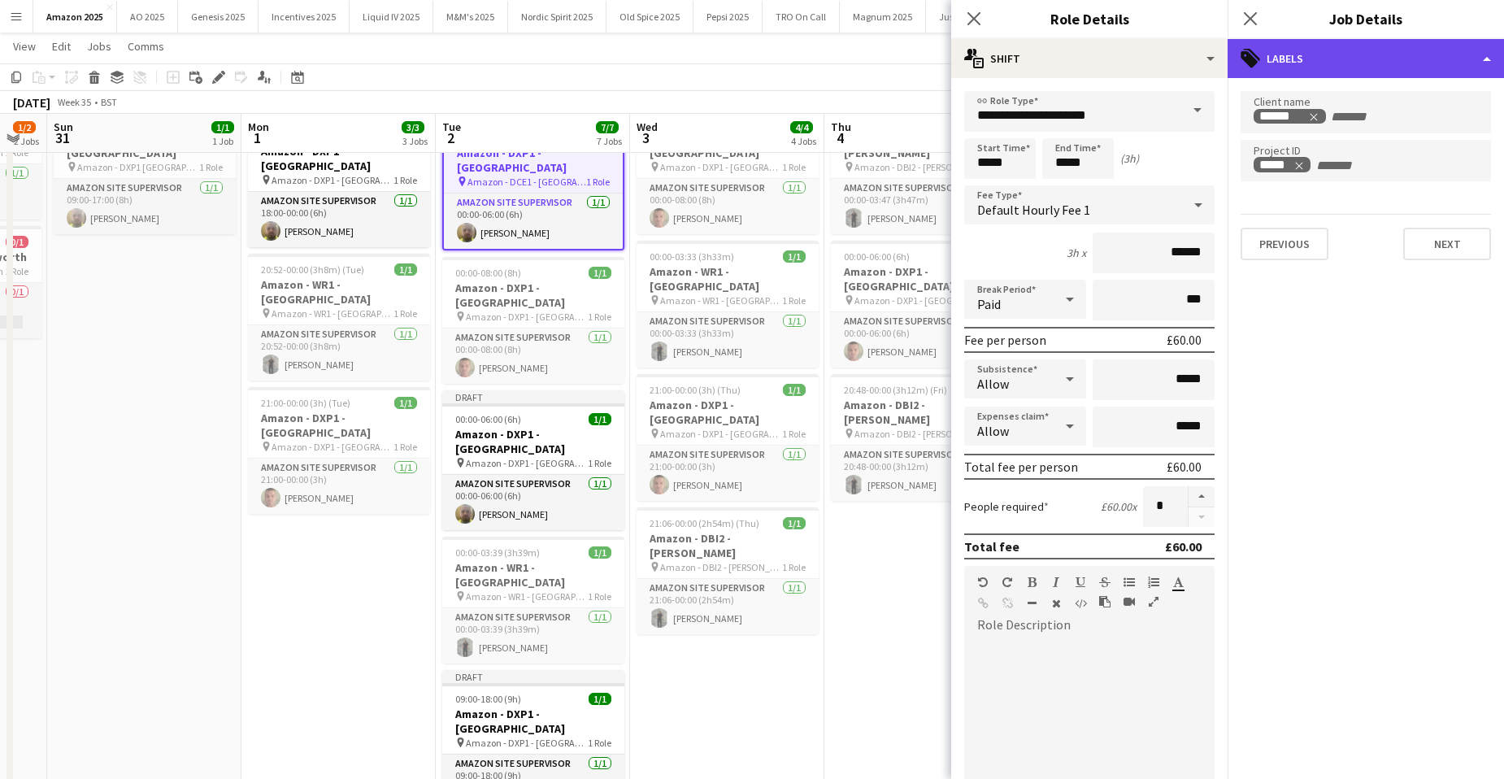
click at [1421, 67] on div "tags-double Labels" at bounding box center [1366, 58] width 276 height 39
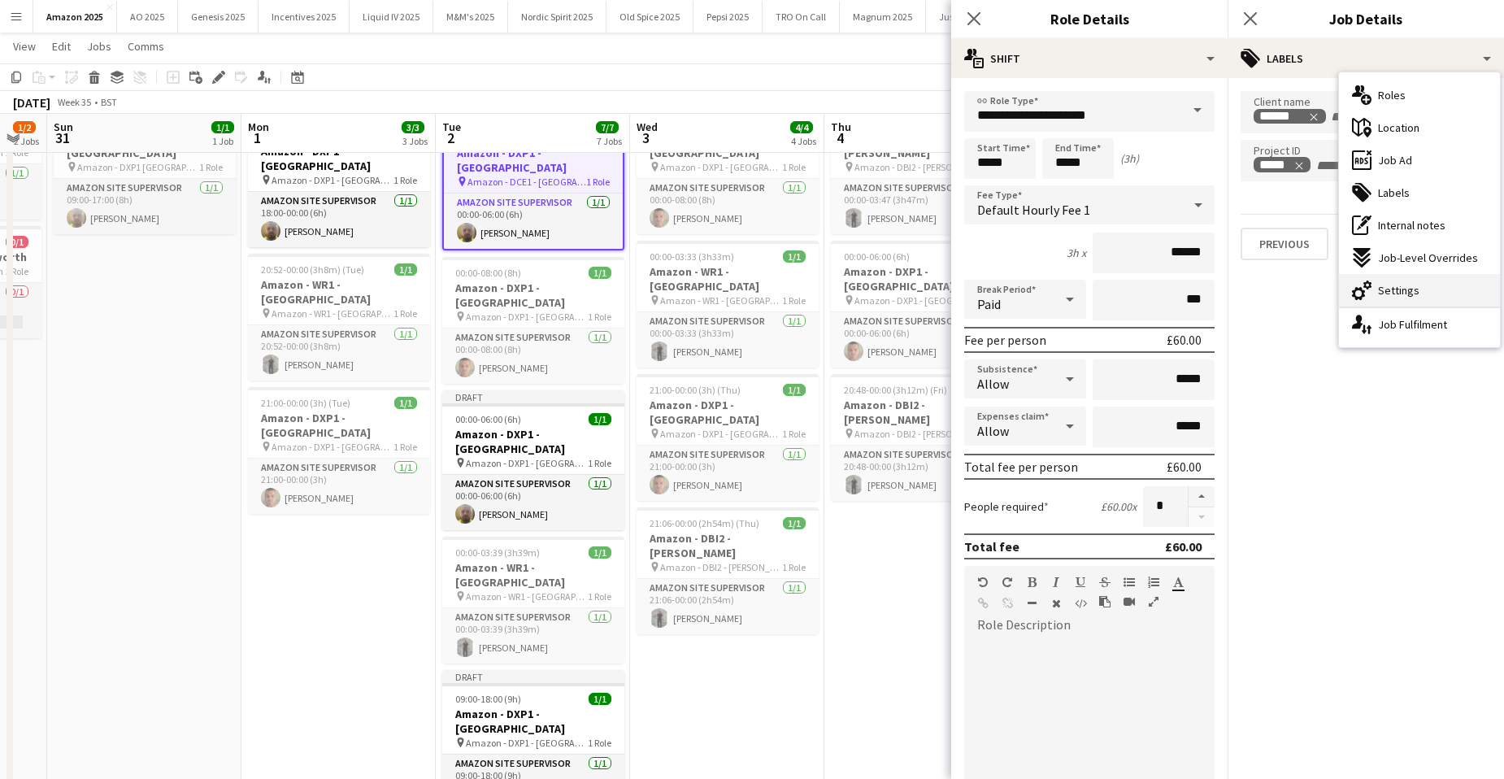
click at [1390, 288] on span "Settings" at bounding box center [1398, 290] width 41 height 15
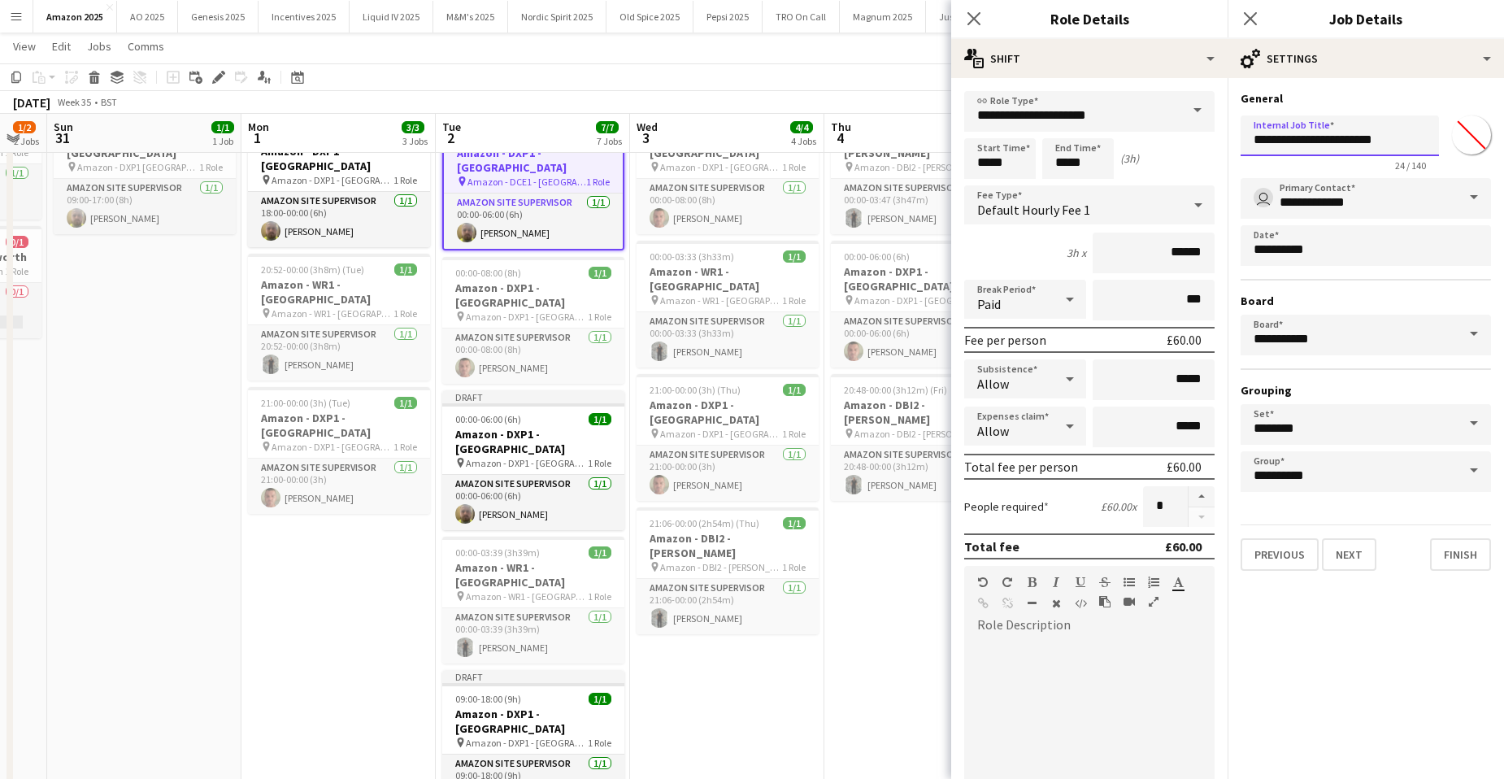
drag, startPoint x: 1251, startPoint y: 134, endPoint x: 1407, endPoint y: 134, distance: 156.1
click at [1407, 134] on input "**********" at bounding box center [1340, 135] width 198 height 41
paste input "text"
type input "**********"
click at [787, 619] on app-date-cell "00:00-08:00 (8h) 1/1 Amazon - DXP1 - Plymouth pin Amazon - DXP1 - Plymouth 1 Ro…" at bounding box center [727, 723] width 194 height 1244
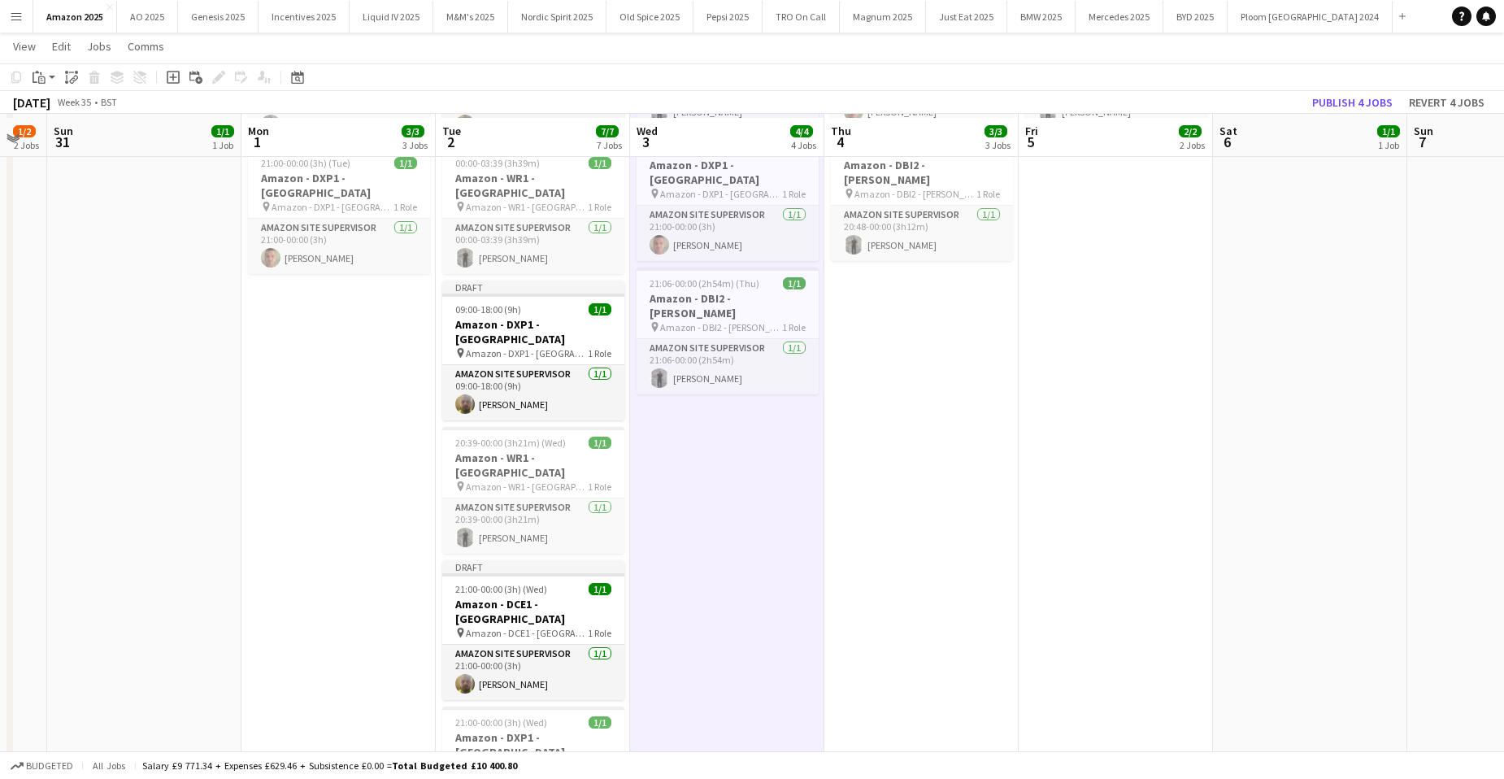
scroll to position [325, 0]
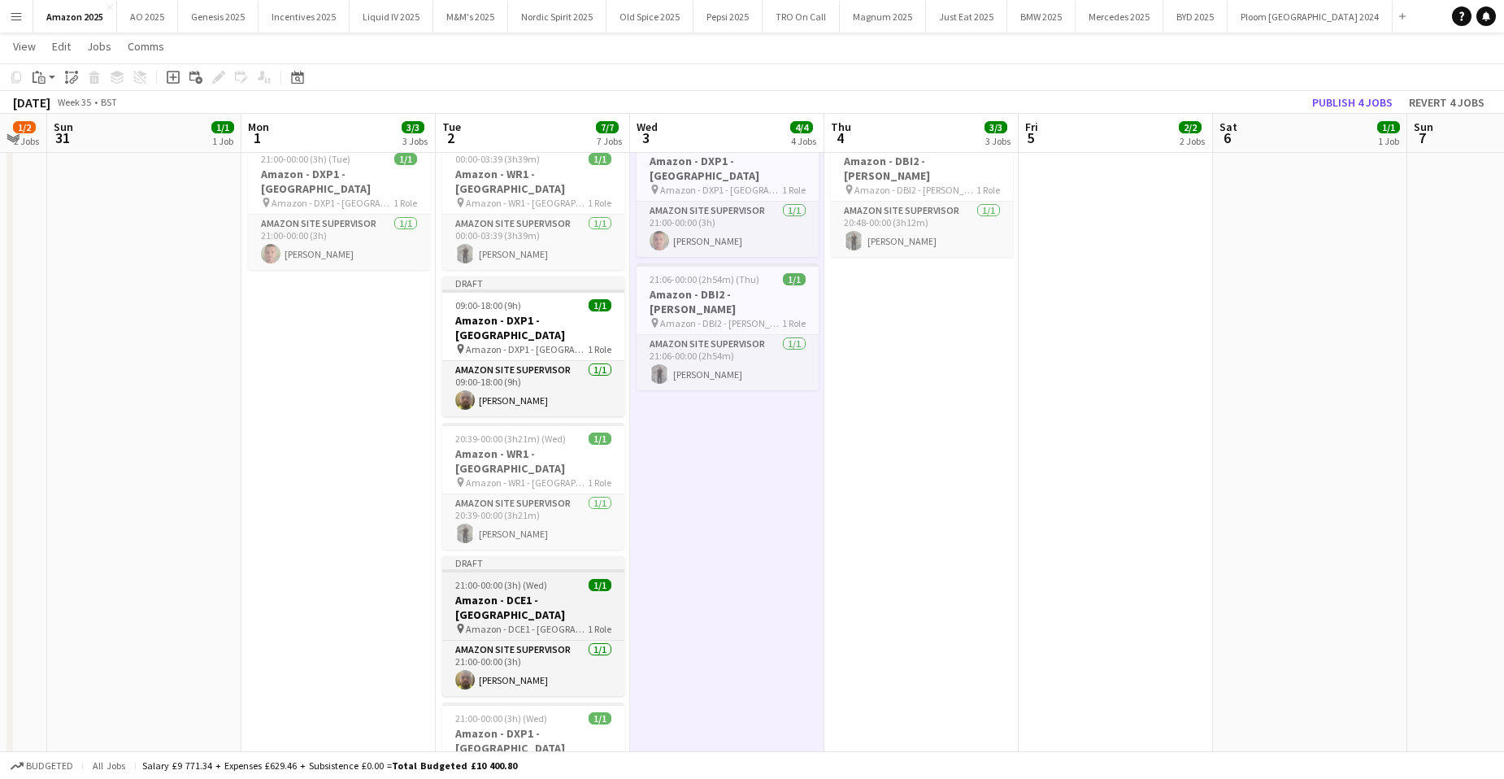
click at [524, 556] on app-job-card "Draft 21:00-00:00 (3h) (Wed) 1/1 Amazon - DCE1 - Chester pin Amazon - DCE1 - Ch…" at bounding box center [533, 626] width 182 height 140
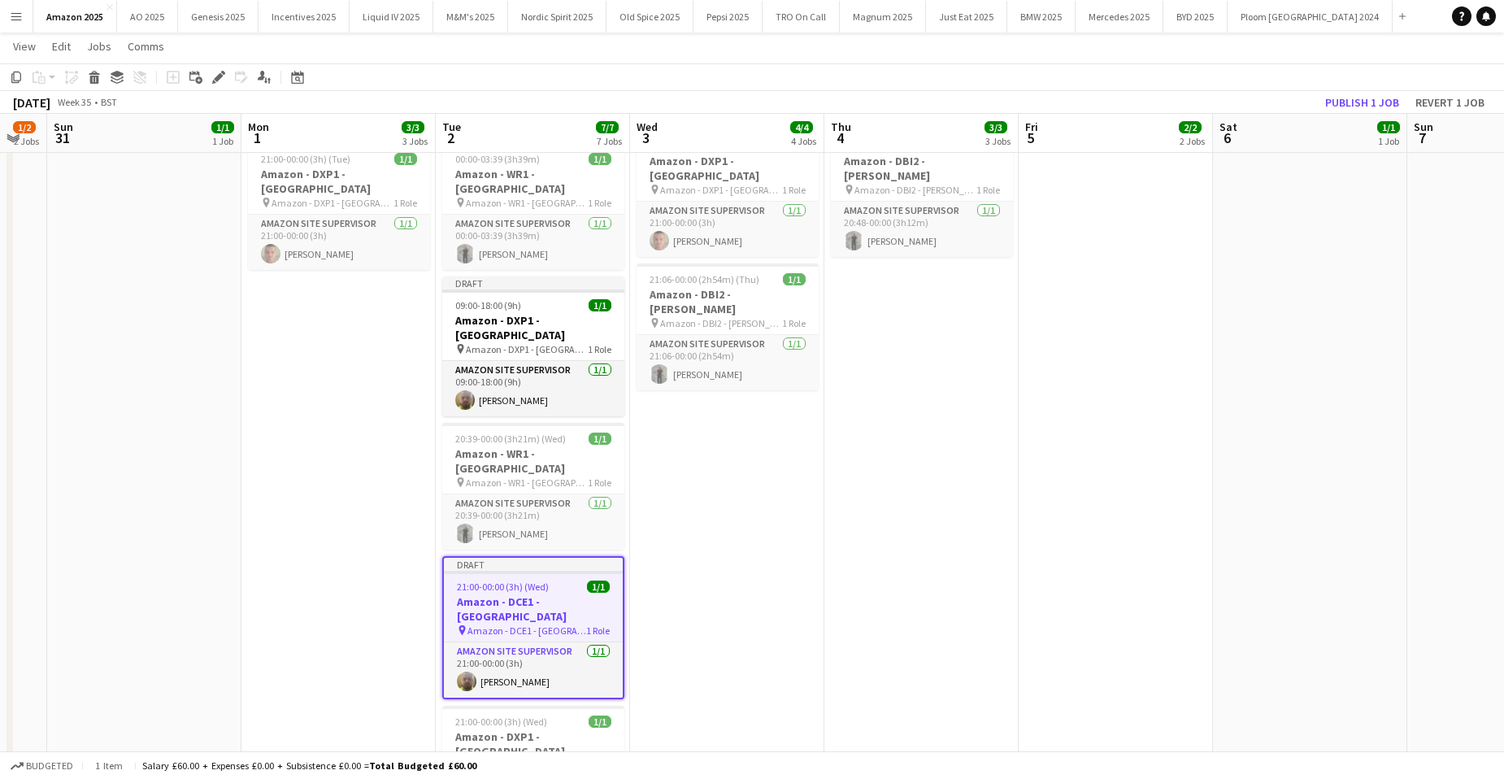
click at [748, 422] on app-date-cell "00:00-08:00 (8h) 1/1 Amazon - DXP1 - Plymouth pin Amazon - DXP1 - Plymouth 1 Ro…" at bounding box center [727, 479] width 194 height 1244
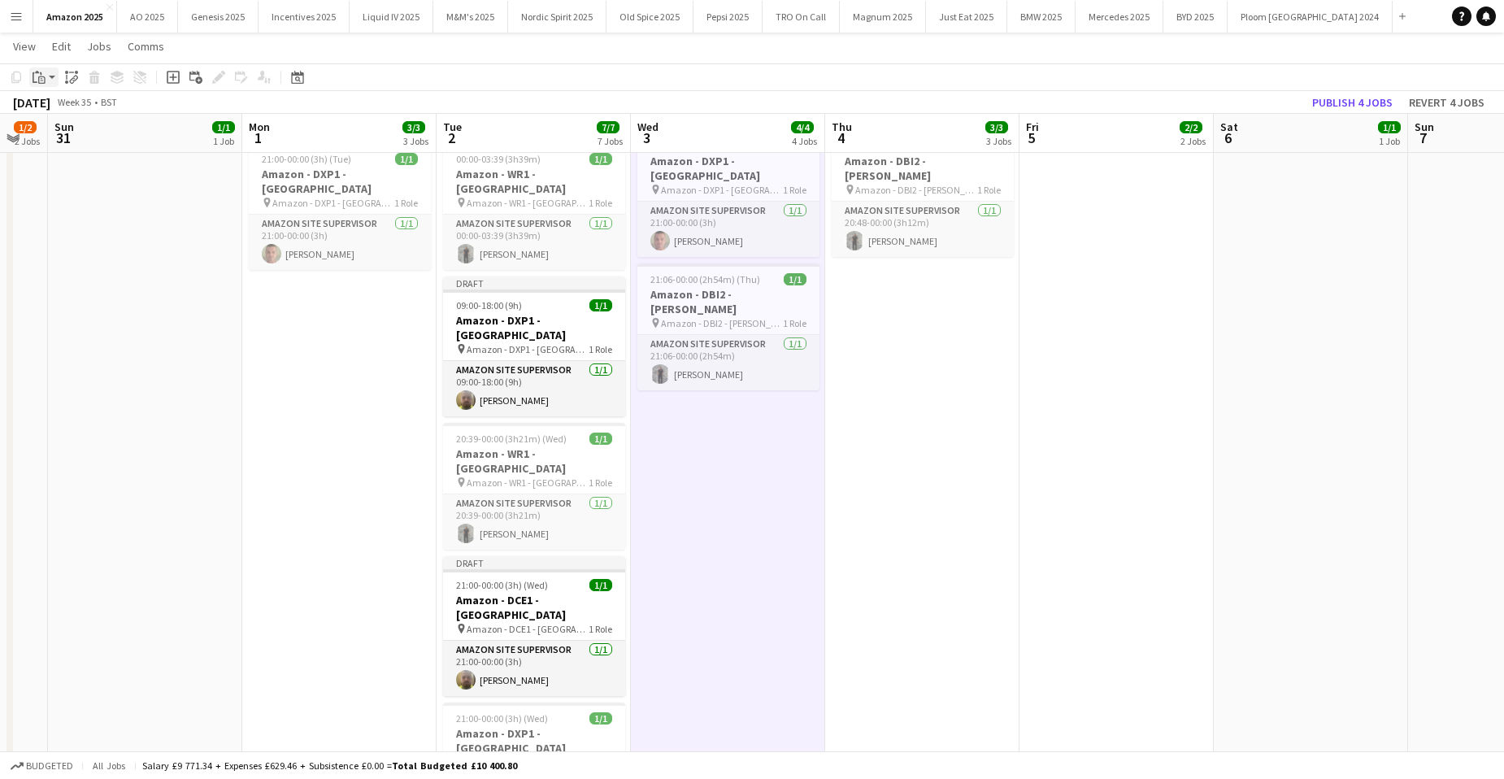
drag, startPoint x: 50, startPoint y: 78, endPoint x: 67, endPoint y: 115, distance: 41.1
click at [50, 79] on app-action-btn "Paste" at bounding box center [43, 77] width 29 height 20
click at [80, 143] on link "Paste with crew Ctrl+Shift+V" at bounding box center [119, 135] width 153 height 15
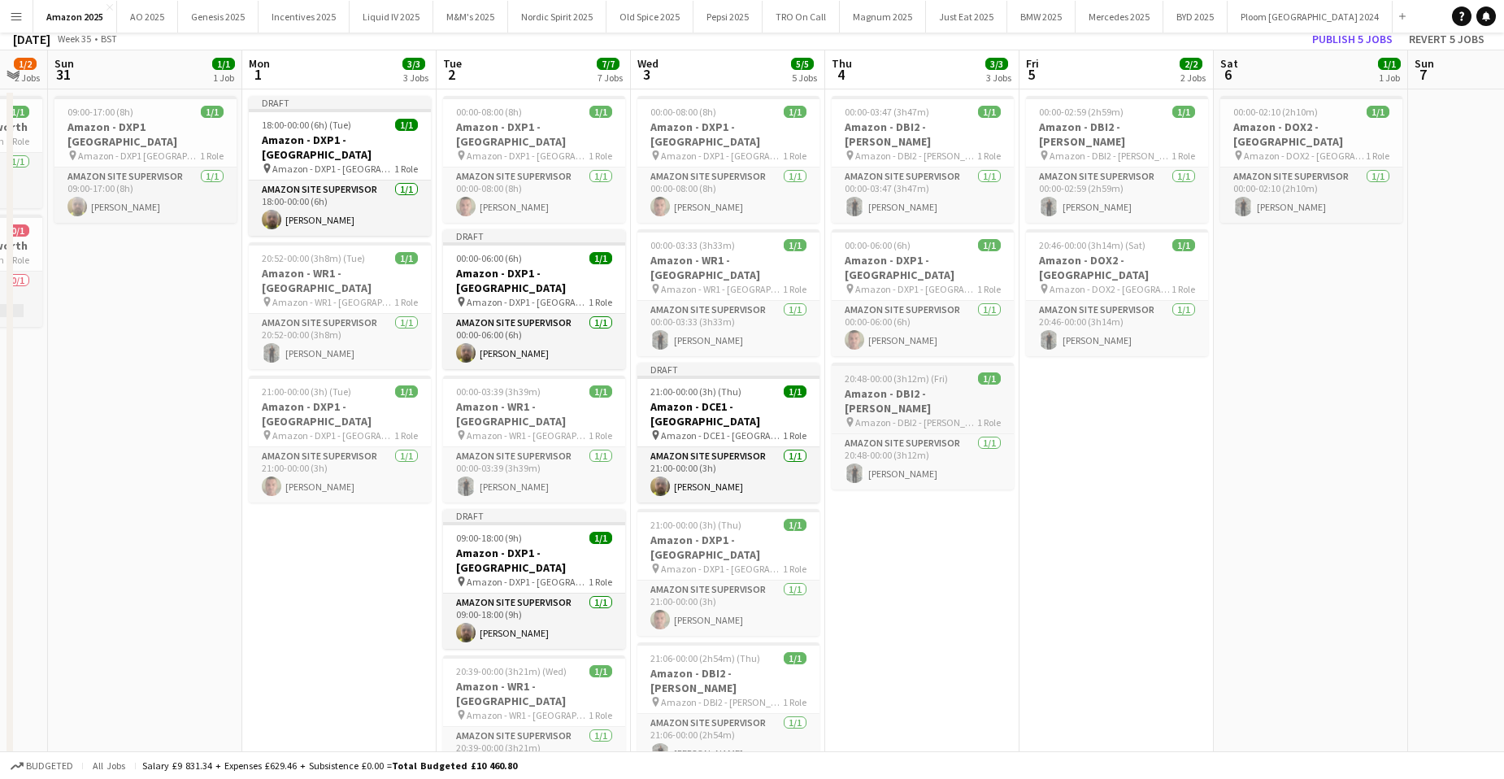
scroll to position [0, 0]
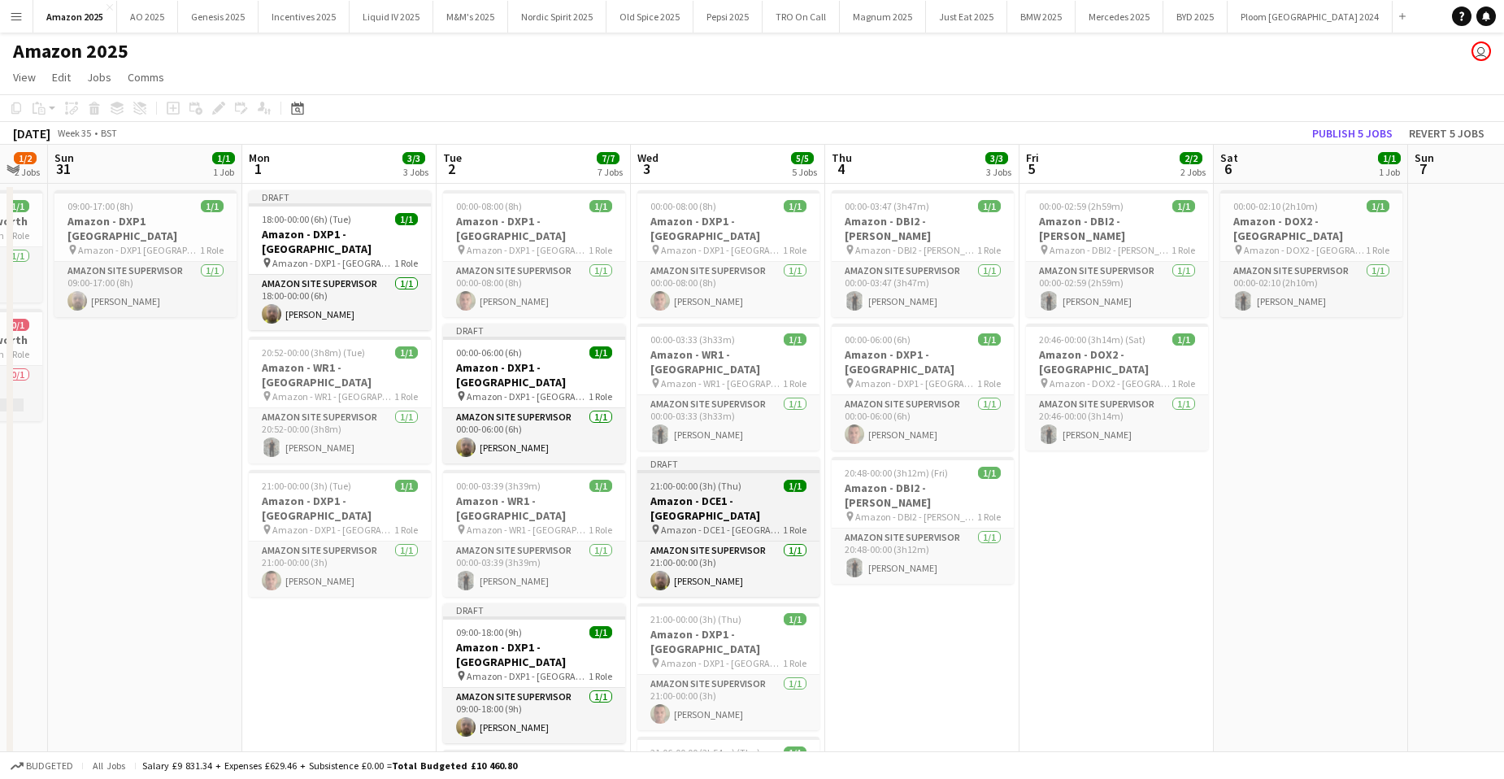
click at [759, 494] on h3 "Amazon - DCE1 - [GEOGRAPHIC_DATA]" at bounding box center [728, 508] width 182 height 29
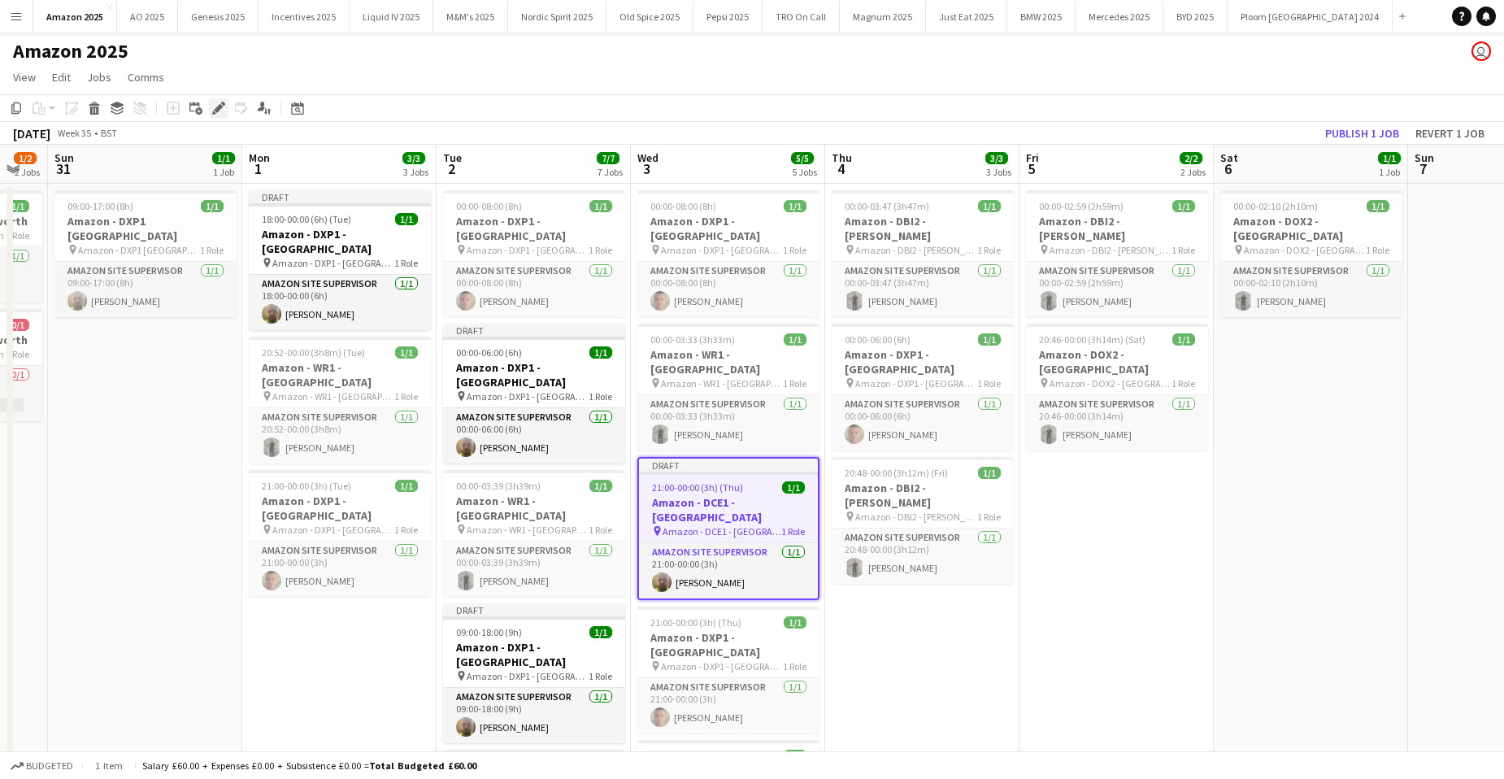
click at [214, 107] on icon "Edit" at bounding box center [218, 108] width 13 height 13
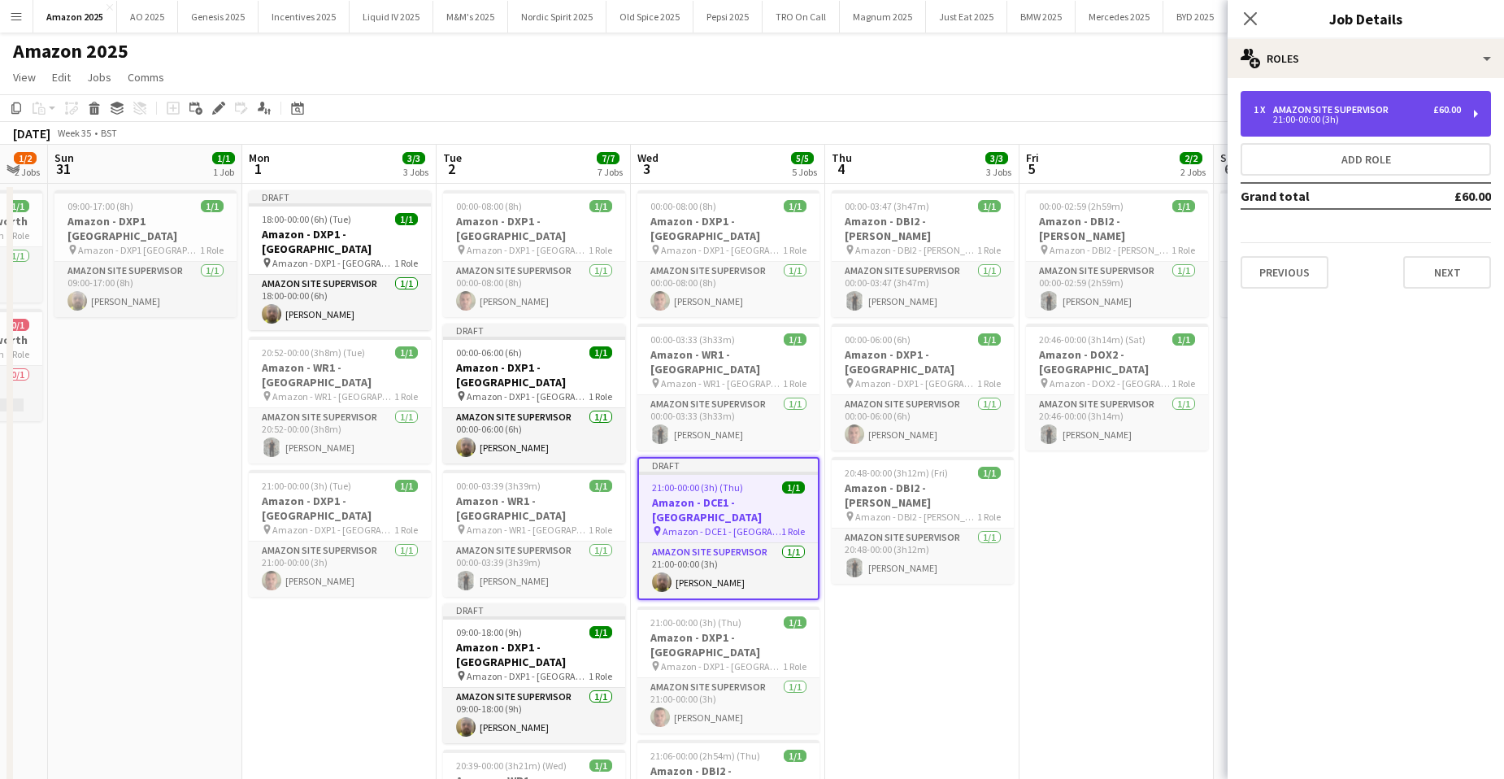
click at [1339, 109] on div "Amazon Site Supervisor" at bounding box center [1334, 109] width 122 height 11
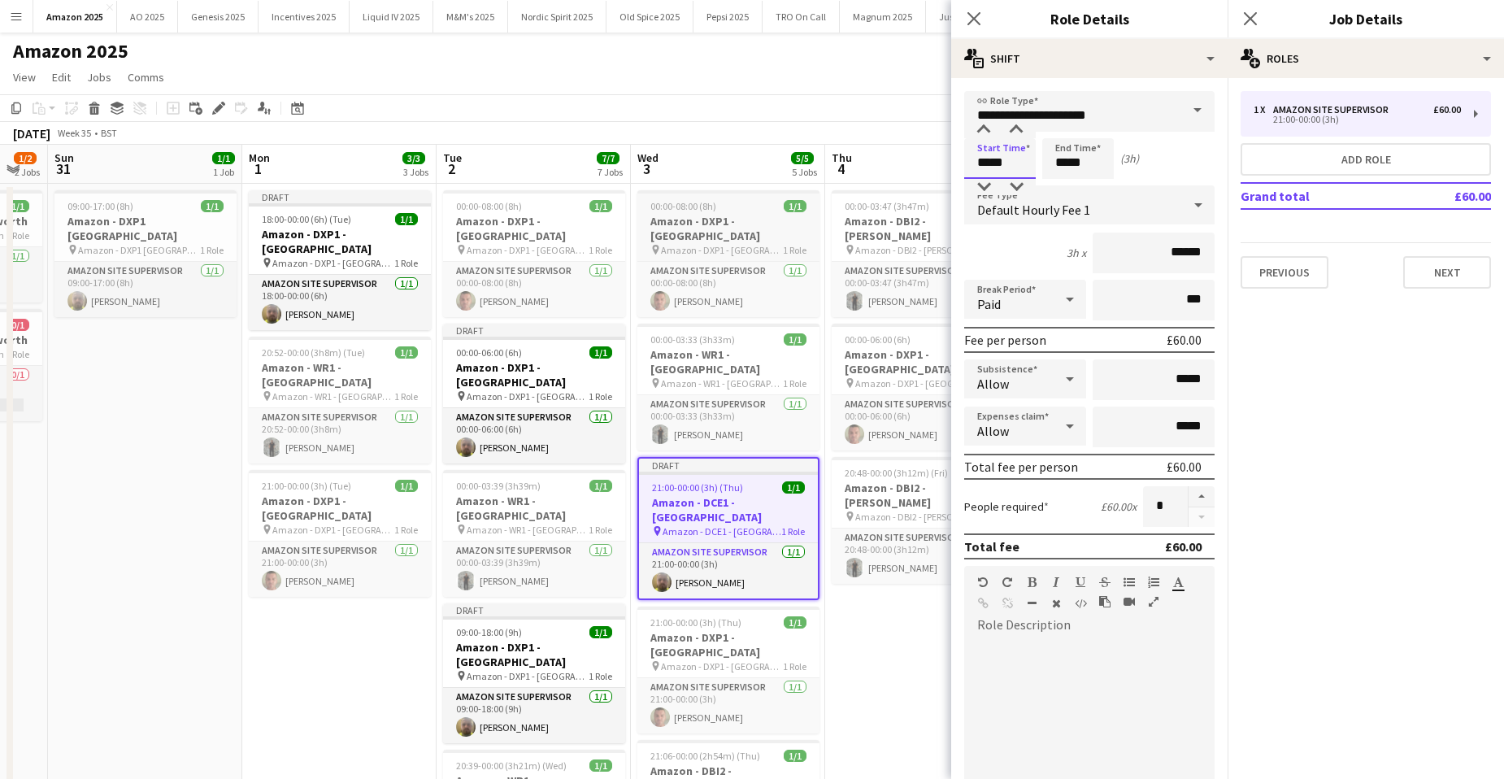
drag, startPoint x: 1013, startPoint y: 160, endPoint x: 698, endPoint y: 199, distance: 317.9
click at [698, 195] on body "Menu Boards Boards Boards All jobs Status Workforce Workforce My Workforce Recr…" at bounding box center [752, 727] width 1504 height 1455
type input "*****"
click at [1060, 428] on icon at bounding box center [1070, 426] width 20 height 33
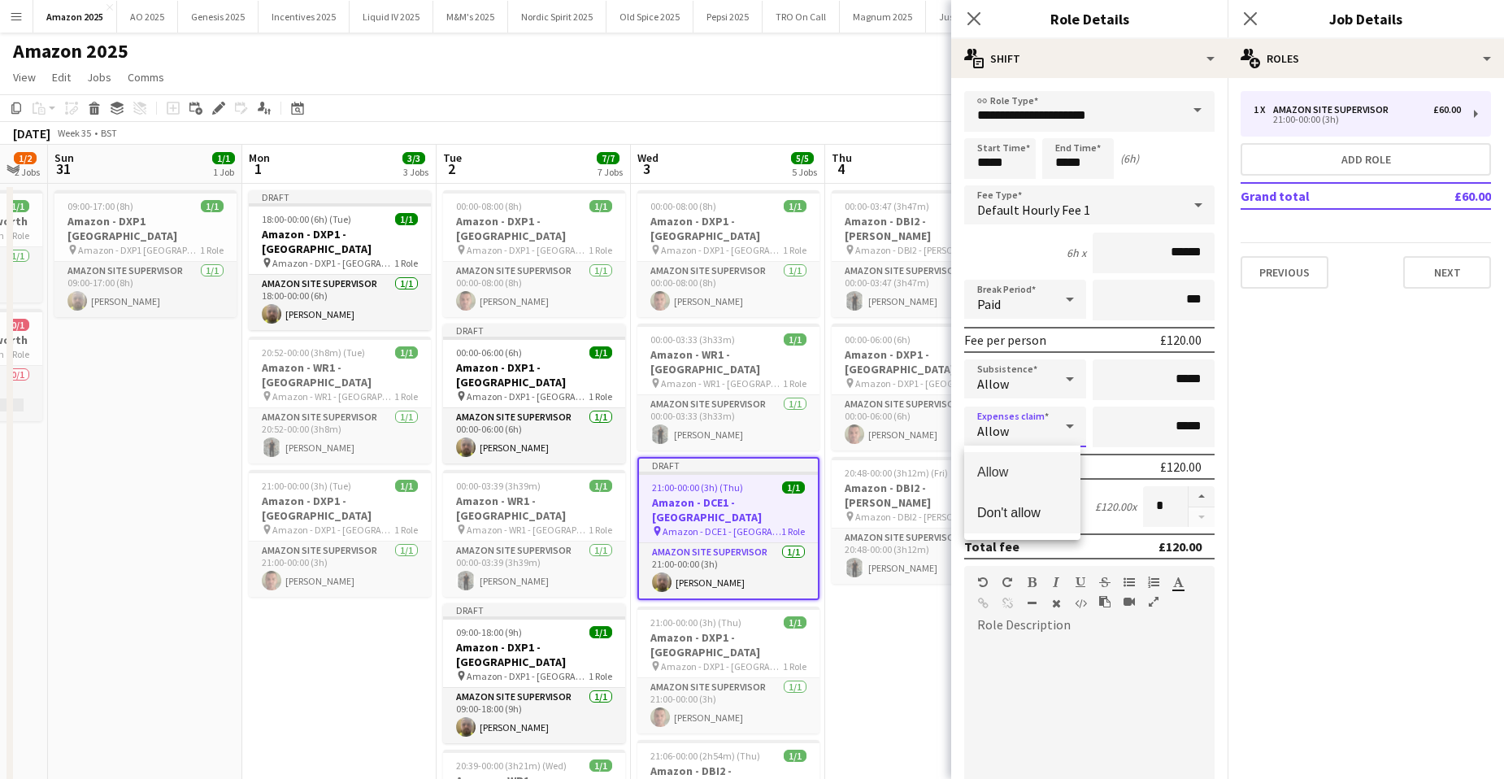
click at [1046, 510] on span "Don't allow" at bounding box center [1022, 512] width 90 height 15
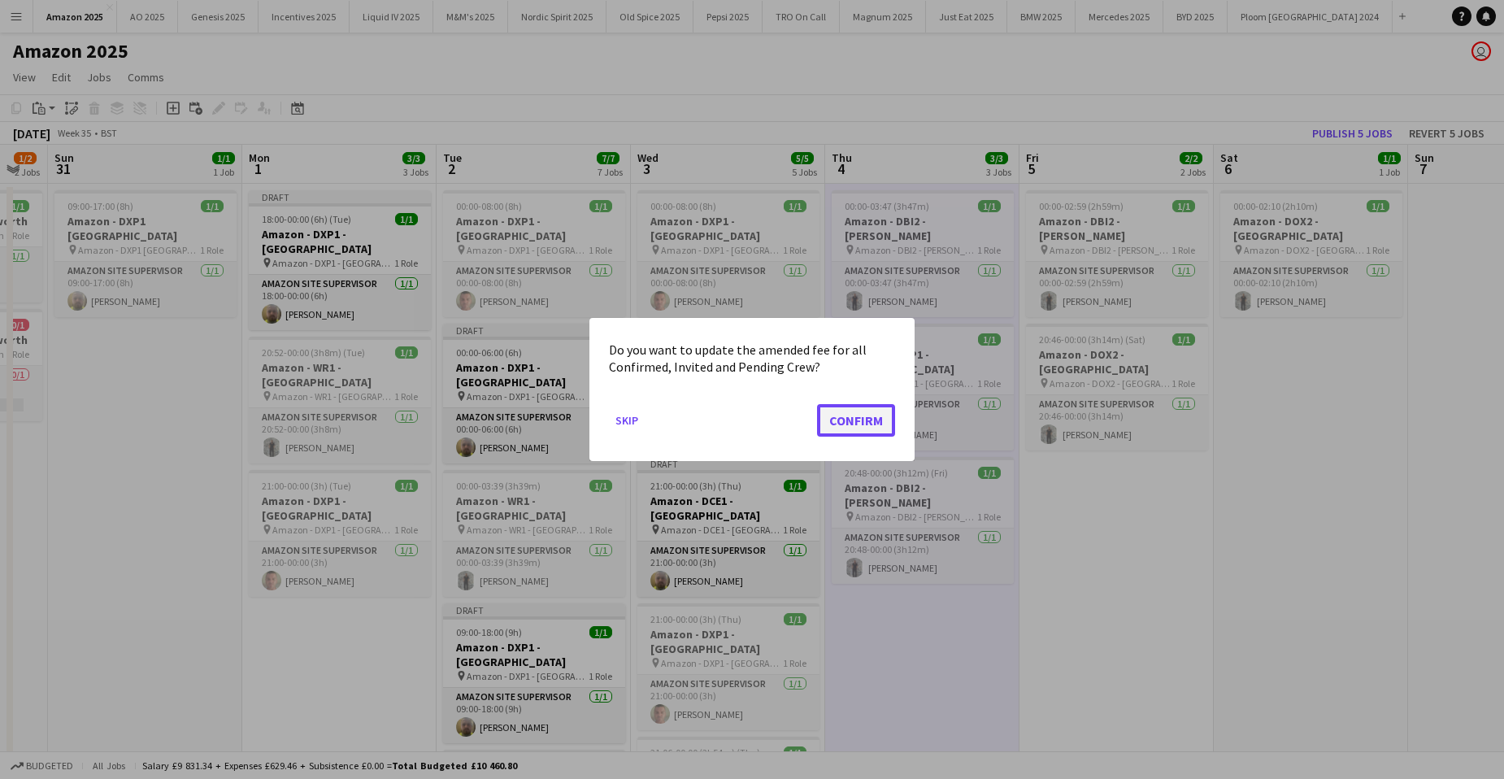
click at [846, 424] on button "Confirm" at bounding box center [856, 420] width 78 height 33
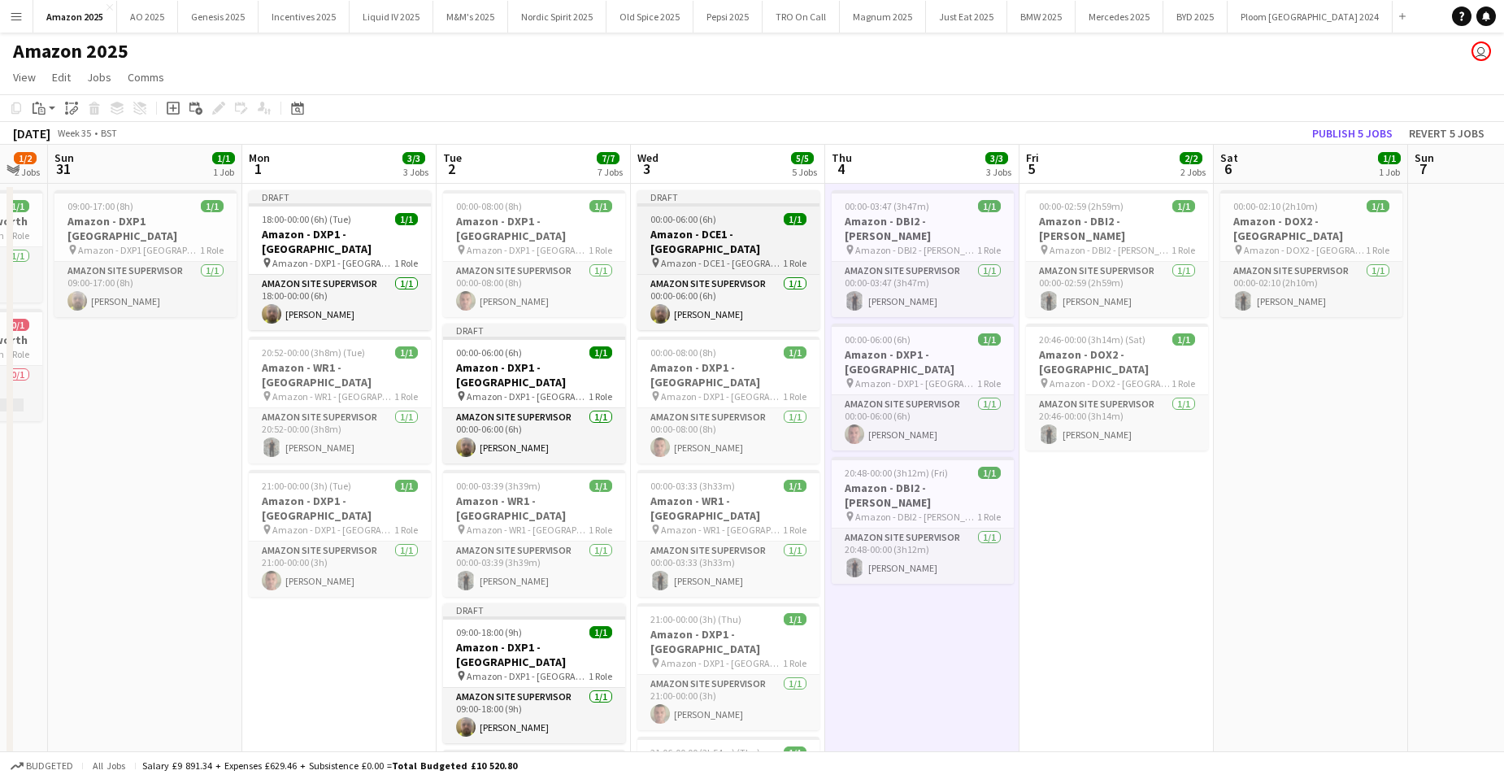
click at [690, 216] on span "00:00-06:00 (6h)" at bounding box center [683, 219] width 66 height 12
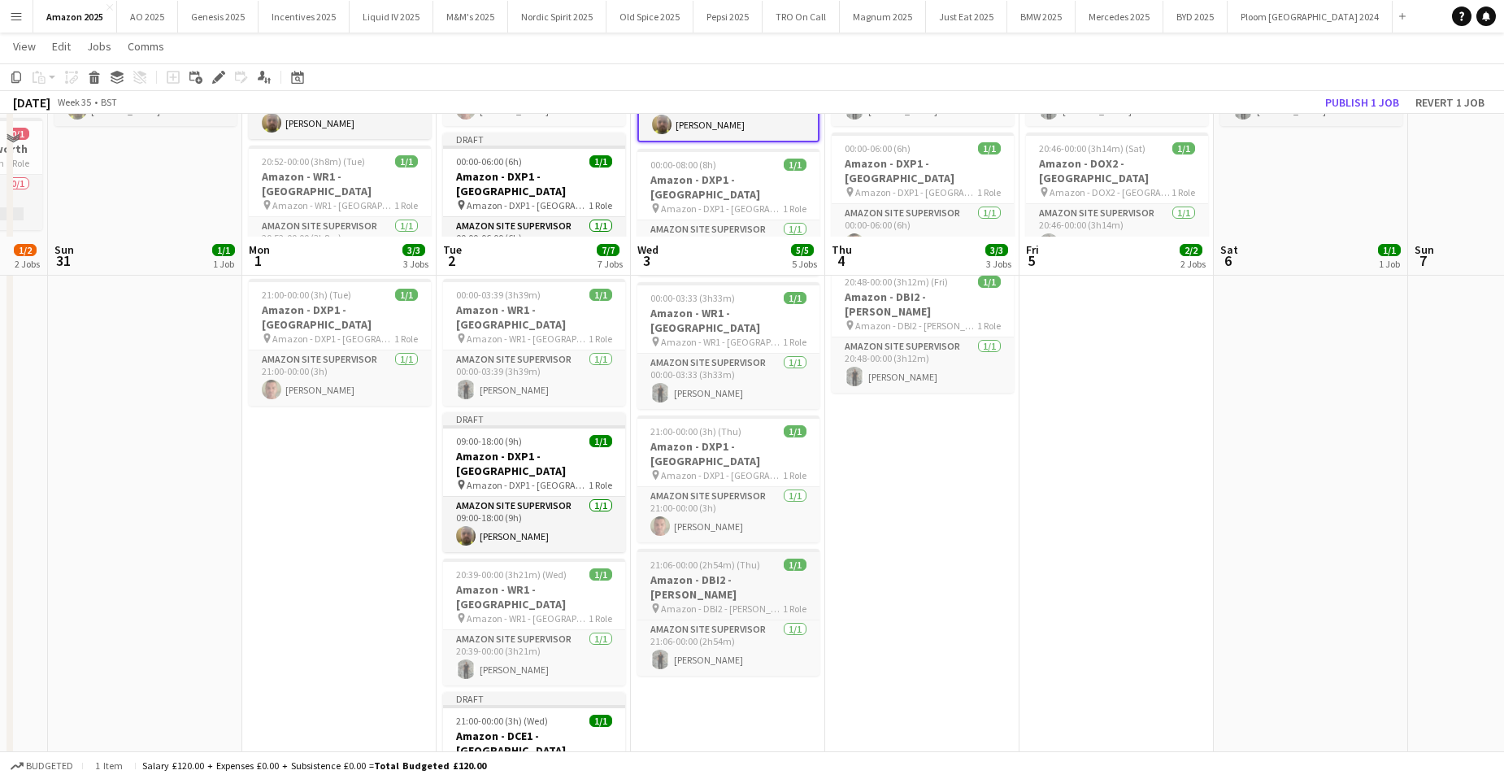
scroll to position [325, 0]
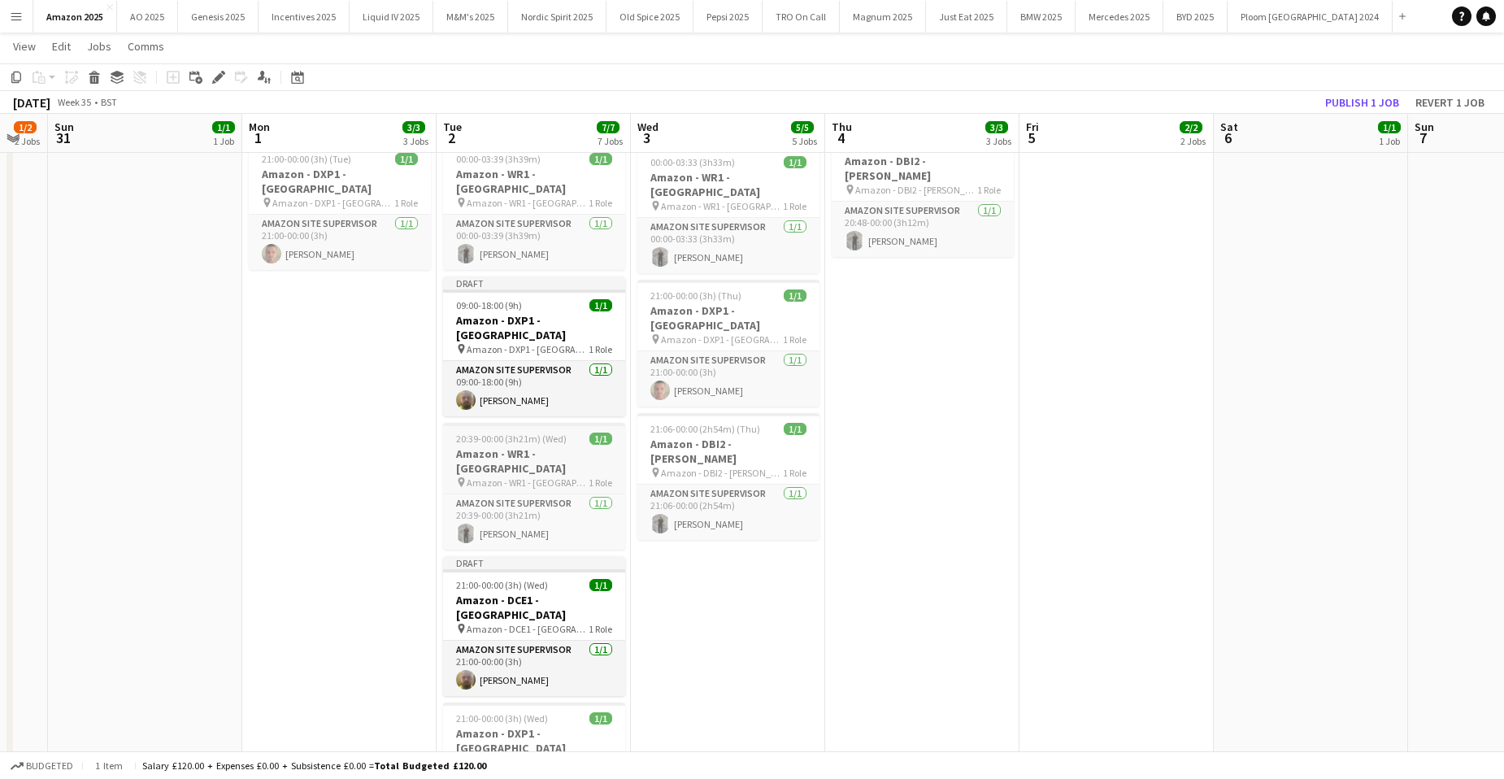
drag, startPoint x: 729, startPoint y: 537, endPoint x: 532, endPoint y: 391, distance: 244.8
click at [730, 537] on app-date-cell "Draft 00:00-06:00 (6h) 1/1 Amazon - DCE1 - Chester pin Amazon - DCE1 - Chester …" at bounding box center [728, 479] width 194 height 1244
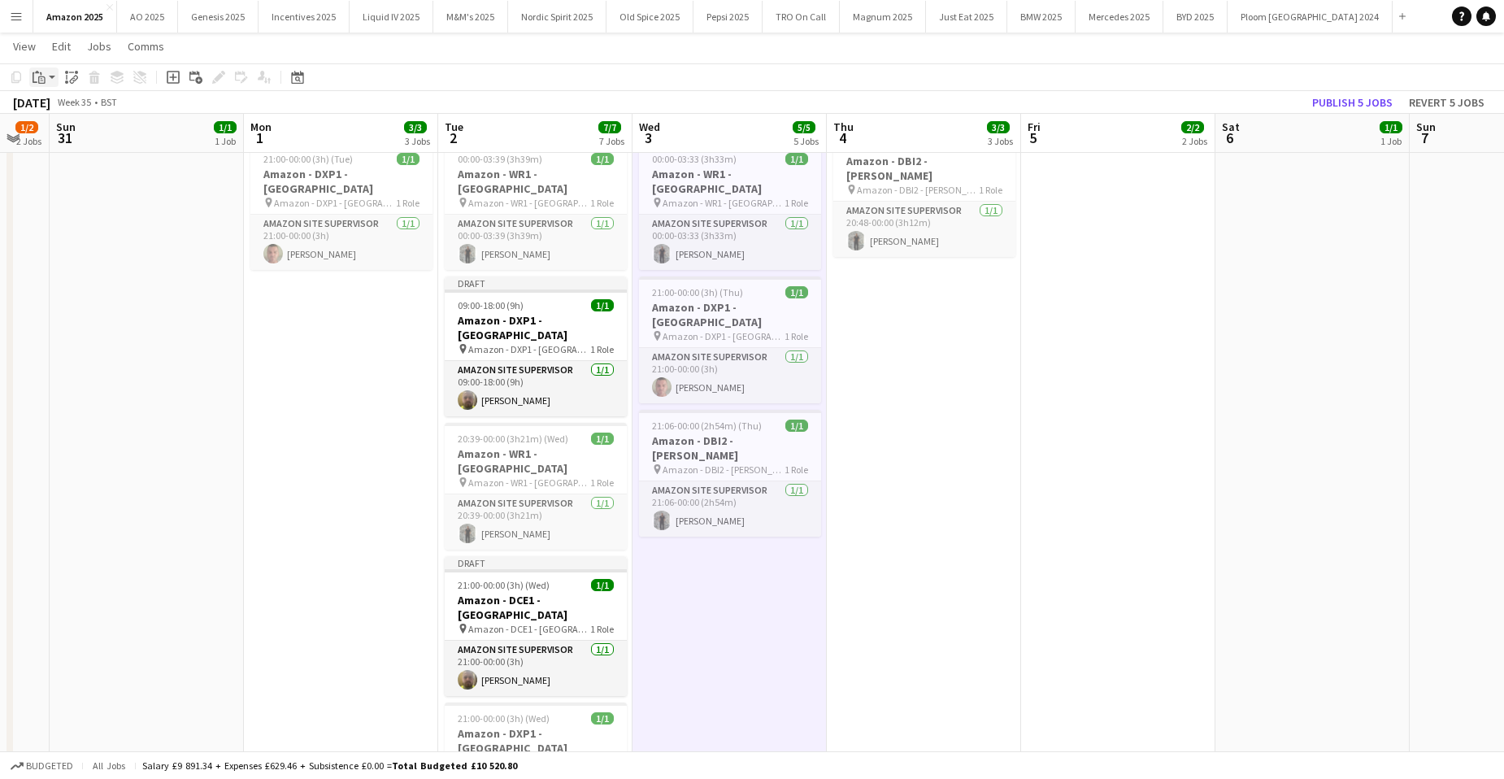
click at [36, 78] on icon "Paste" at bounding box center [39, 77] width 13 height 13
click at [63, 141] on link "Paste with crew Ctrl+Shift+V" at bounding box center [119, 135] width 153 height 15
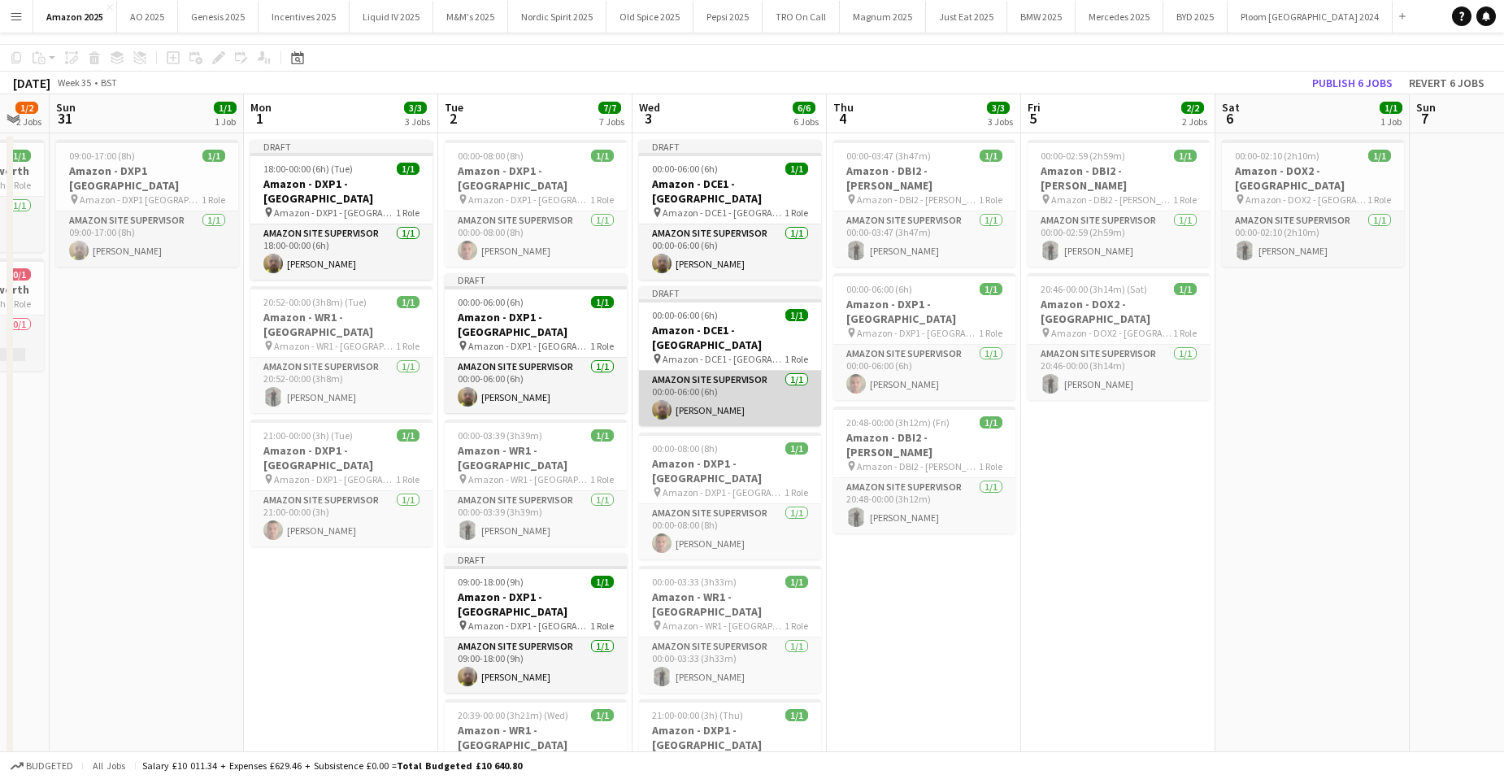
scroll to position [0, 0]
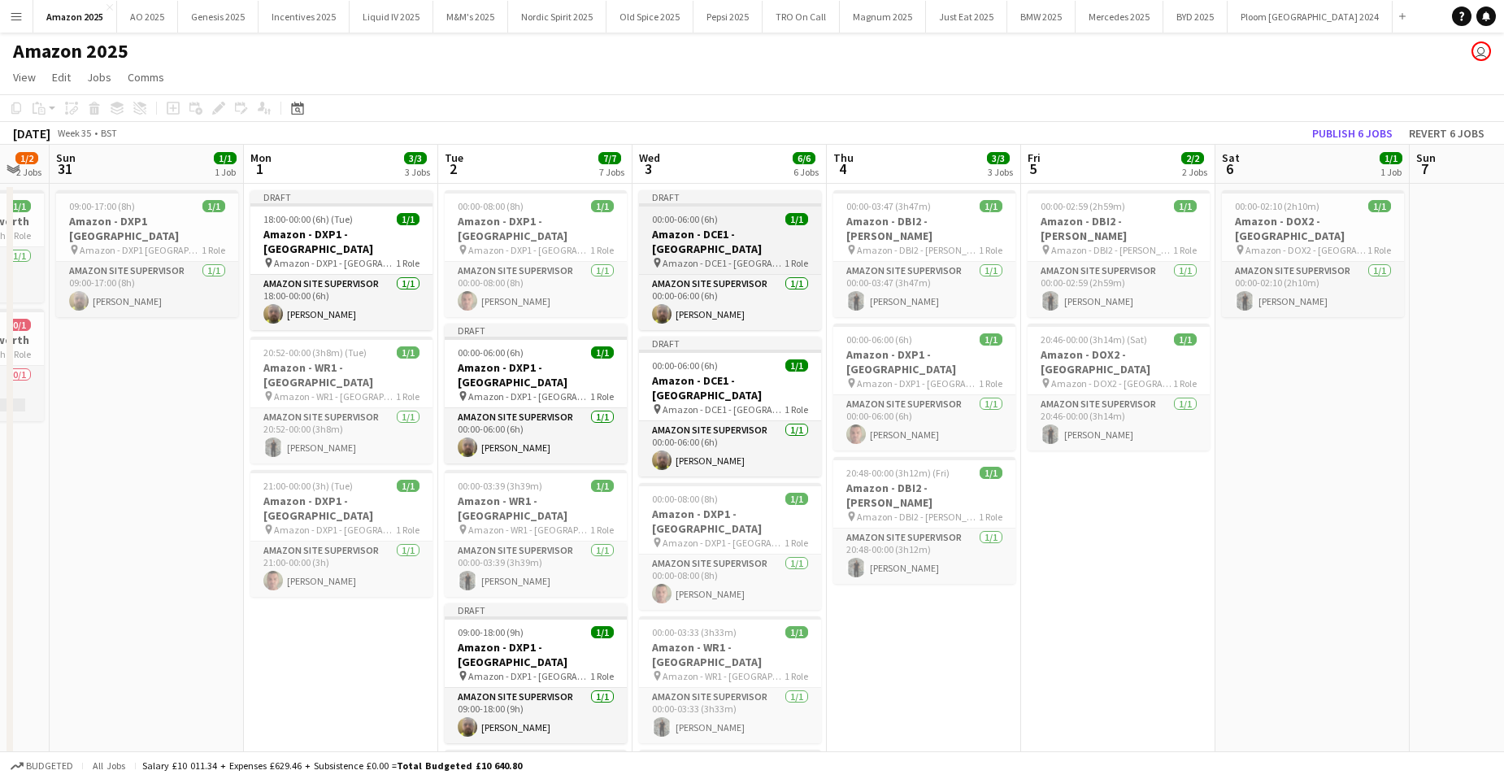
click at [737, 225] on app-job-card "Draft 00:00-06:00 (6h) 1/1 Amazon - DCE1 - Chester pin Amazon - DCE1 - Chester …" at bounding box center [730, 260] width 182 height 140
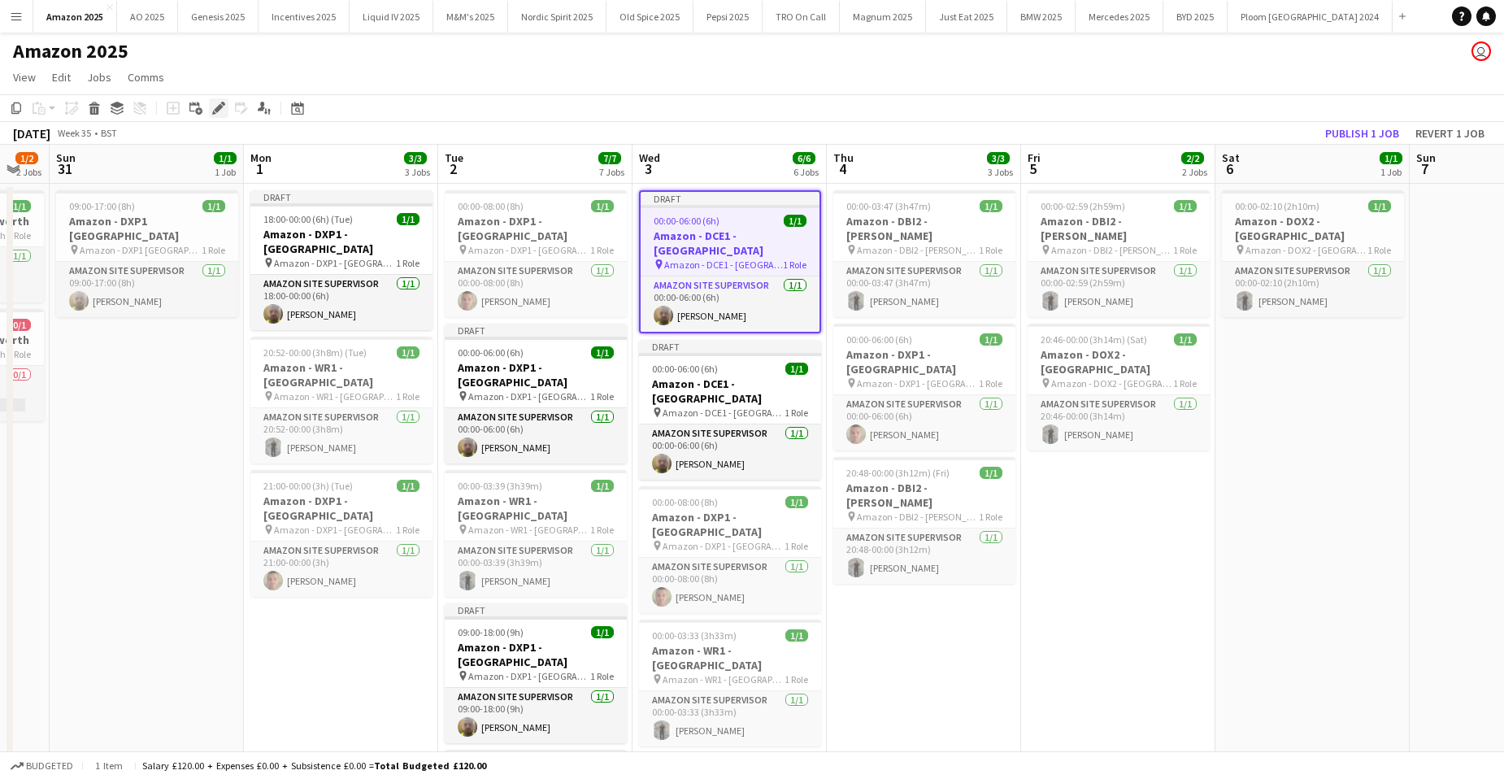
click at [217, 103] on icon "Edit" at bounding box center [218, 108] width 13 height 13
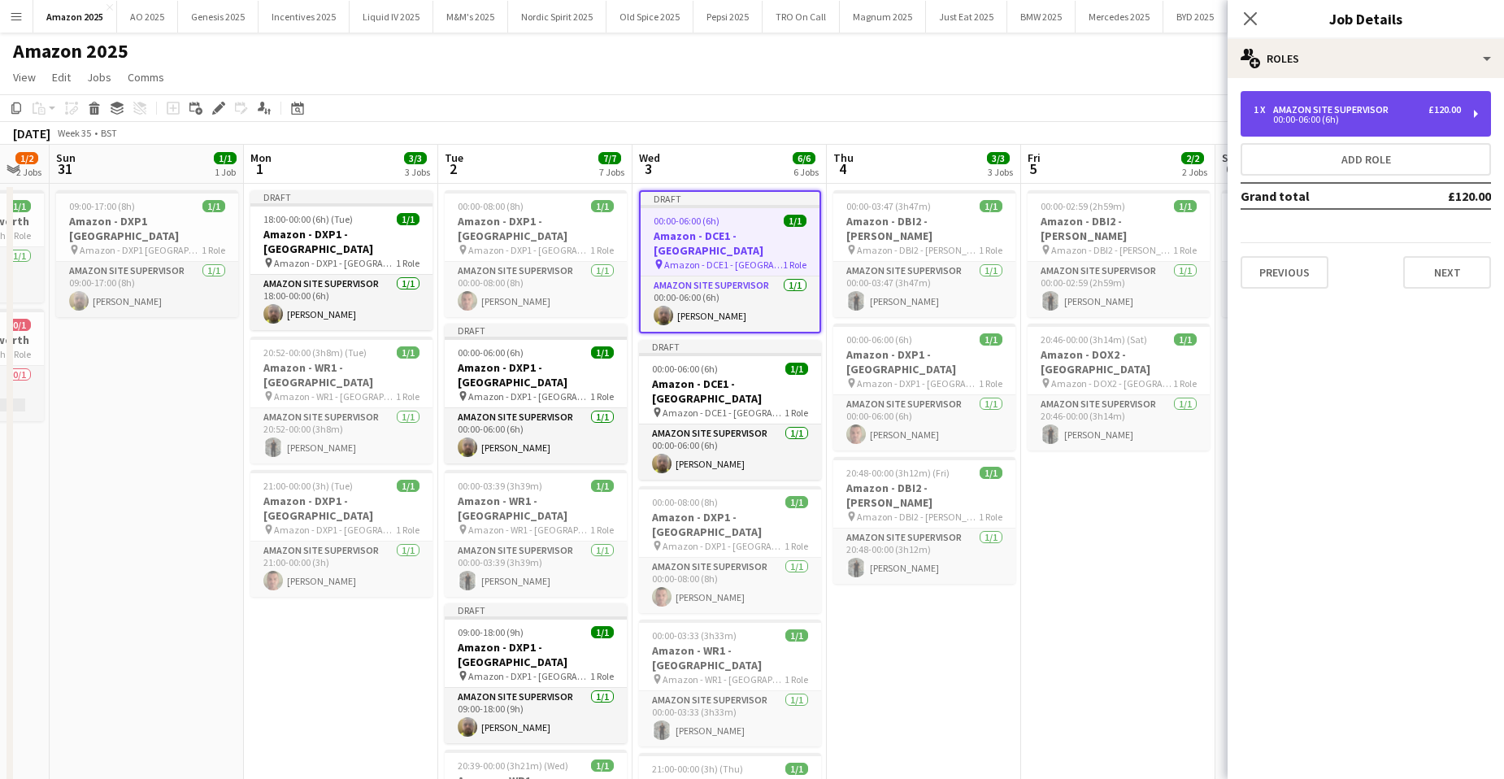
click at [1378, 102] on div "1 x Amazon Site Supervisor £120.00 00:00-06:00 (6h)" at bounding box center [1366, 114] width 250 height 46
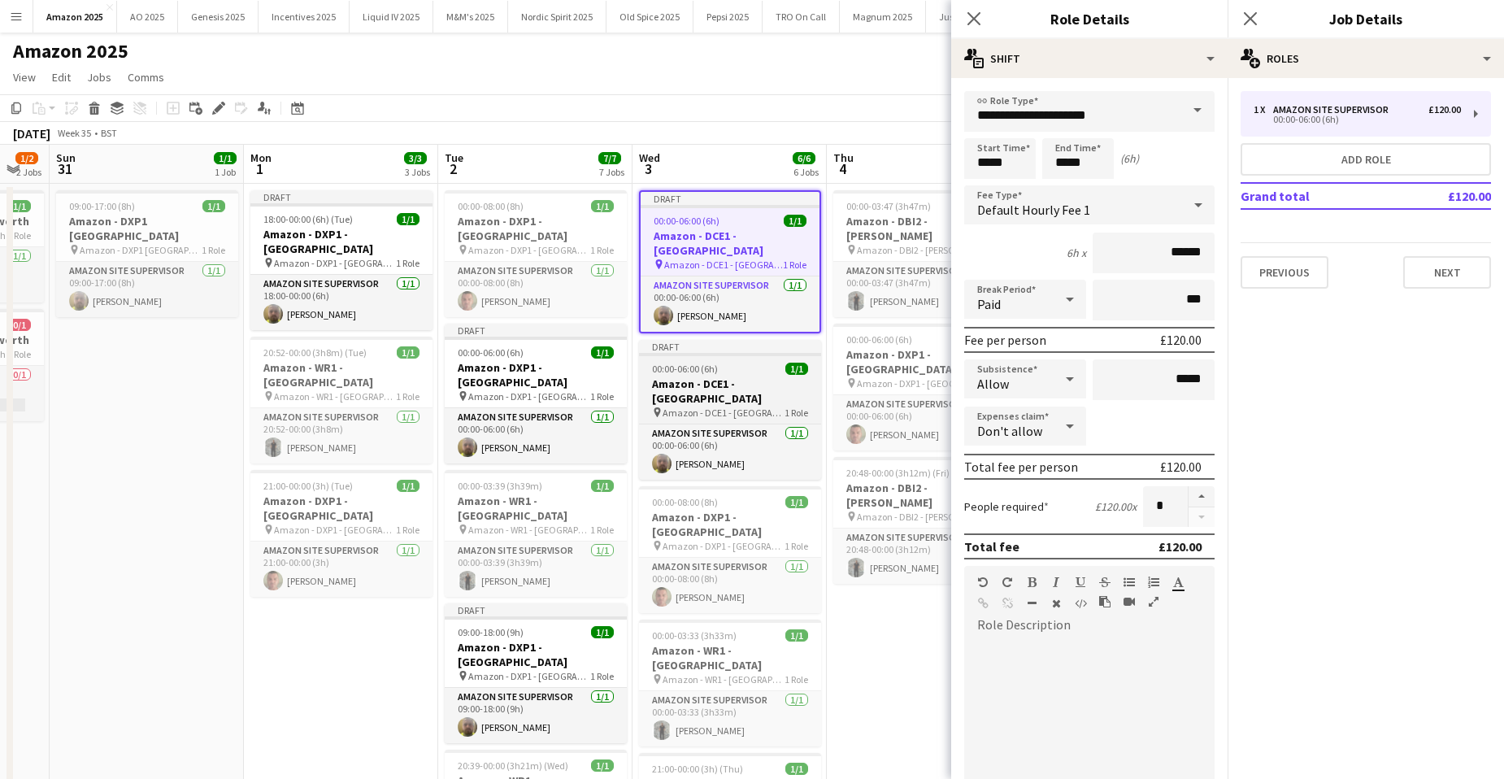
click at [729, 376] on h3 "Amazon - DCE1 - [GEOGRAPHIC_DATA]" at bounding box center [730, 390] width 182 height 29
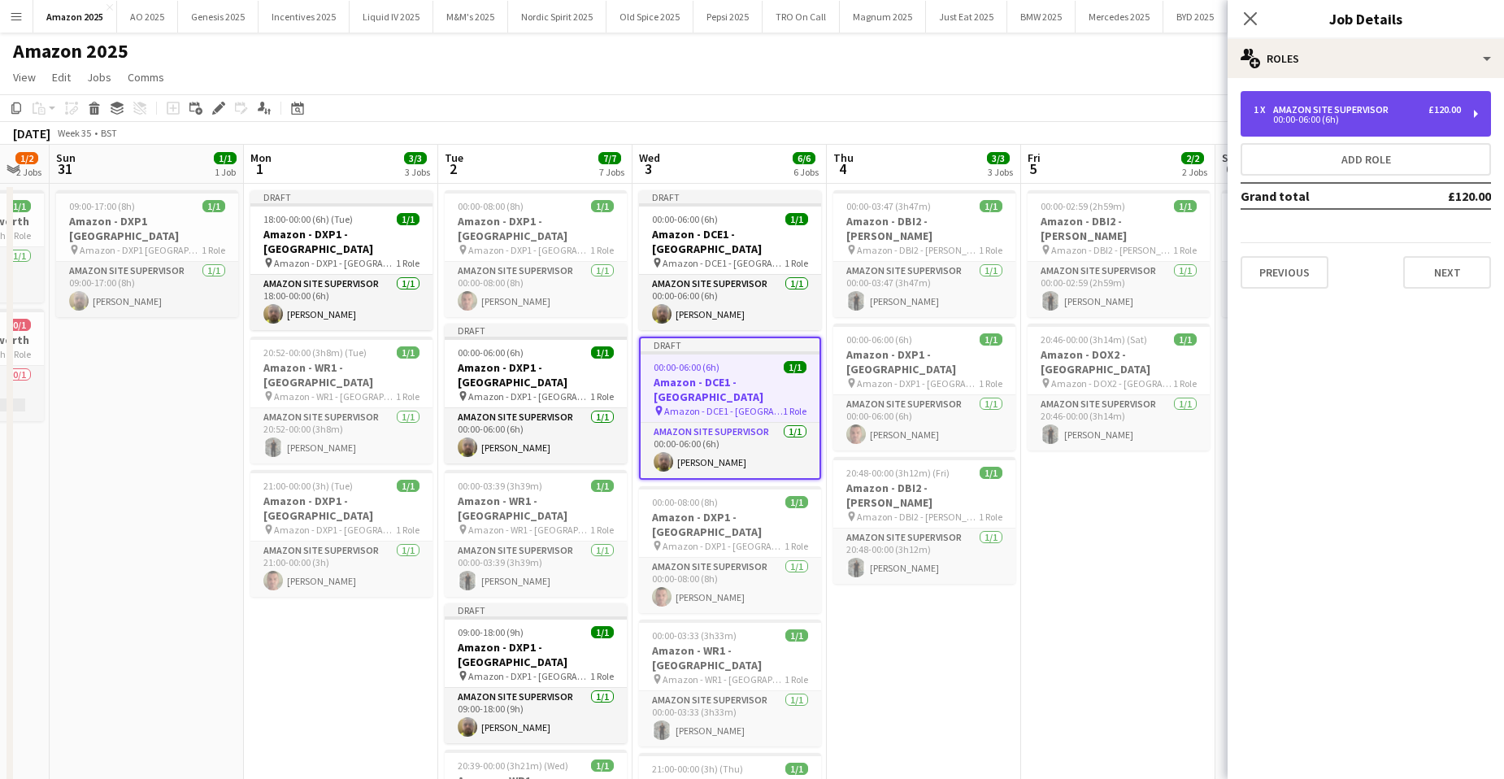
click at [1372, 105] on div "Amazon Site Supervisor" at bounding box center [1334, 109] width 122 height 11
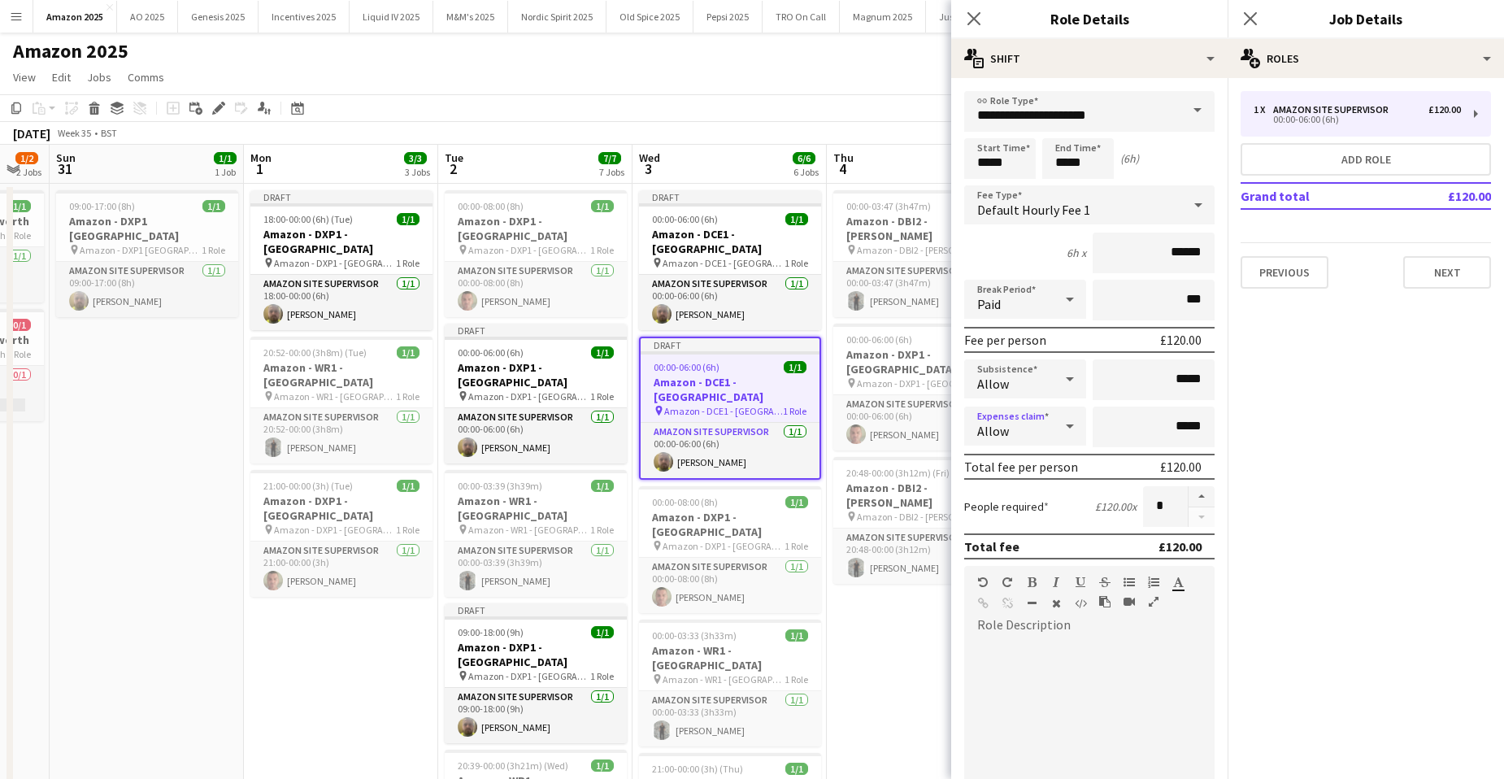
click at [1063, 436] on icon at bounding box center [1070, 426] width 20 height 33
click at [1039, 507] on span "Don't allow" at bounding box center [1022, 512] width 90 height 15
drag, startPoint x: 1027, startPoint y: 163, endPoint x: 916, endPoint y: 163, distance: 110.6
click at [920, 164] on body "Menu Boards Boards Boards All jobs Status Workforce Workforce My Workforce Recr…" at bounding box center [752, 727] width 1504 height 1455
type input "*****"
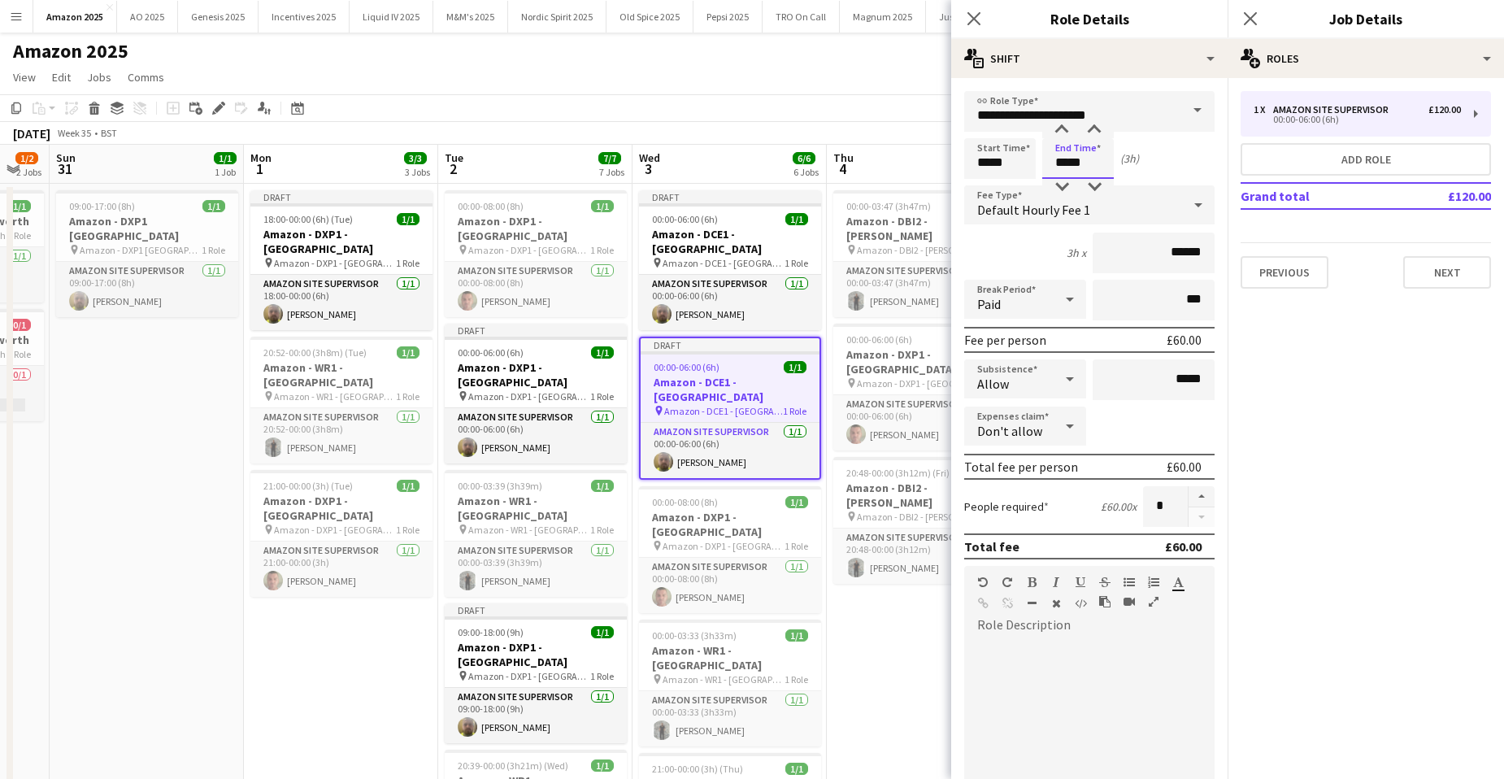
type input "*****"
click at [1481, 477] on mat-expansion-panel "pencil3 General details 1 x Amazon Site Supervisor £120.00 00:00-06:00 (6h) Add…" at bounding box center [1366, 428] width 276 height 701
click at [1259, 15] on app-icon "Close pop-in" at bounding box center [1251, 19] width 24 height 24
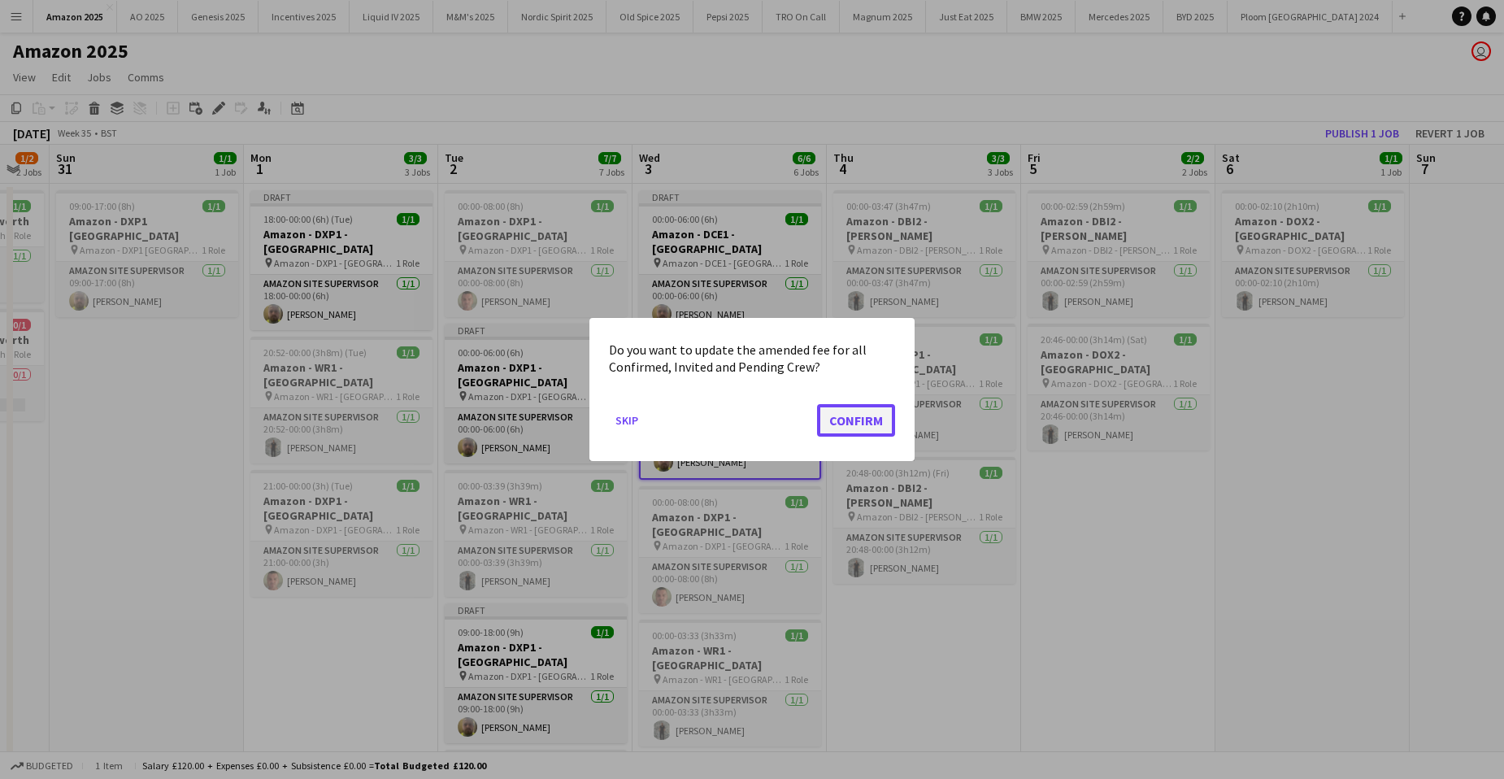
click at [859, 427] on button "Confirm" at bounding box center [856, 420] width 78 height 33
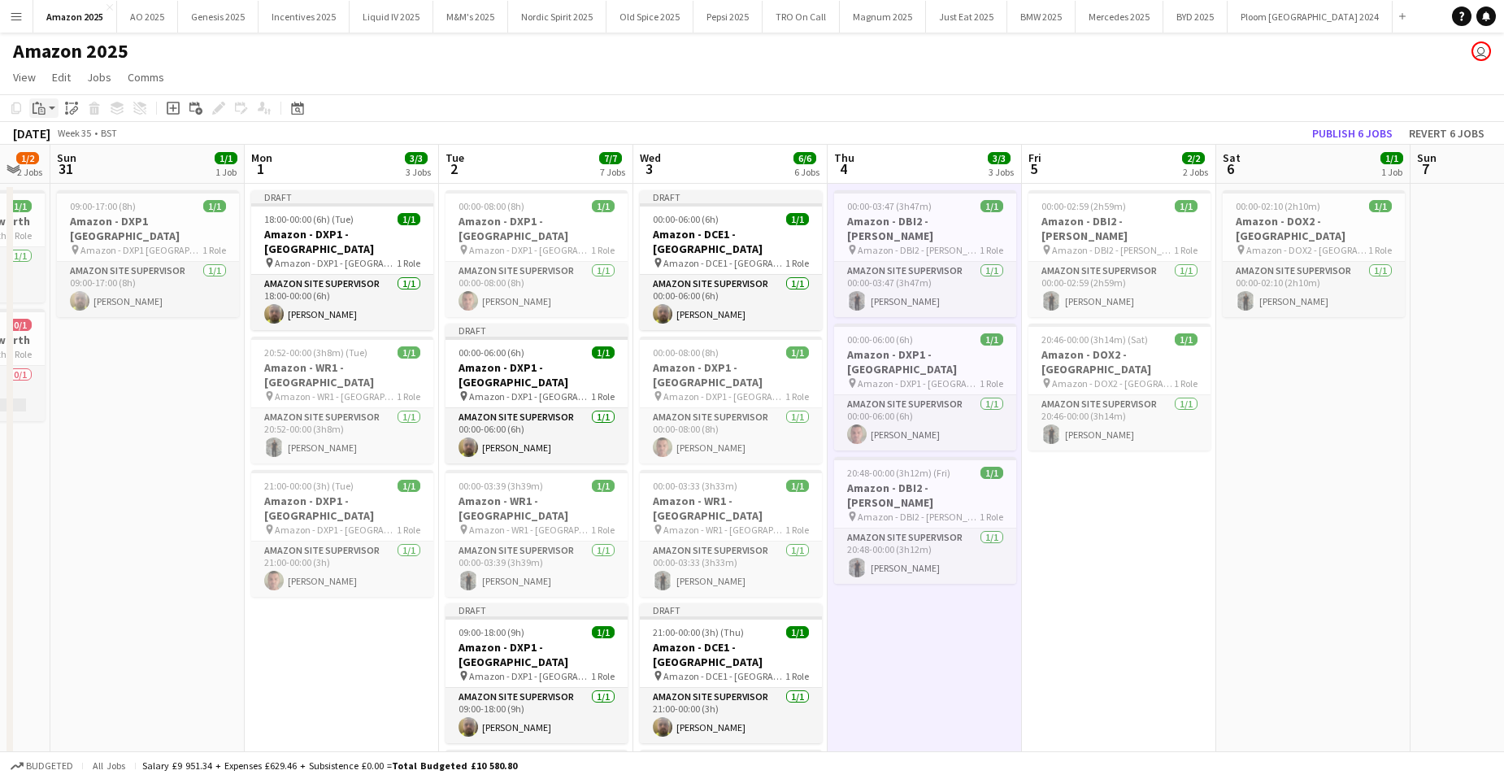
click at [37, 112] on icon "Paste" at bounding box center [39, 108] width 13 height 13
click at [54, 164] on link "Paste with crew Ctrl+Shift+V" at bounding box center [119, 166] width 153 height 15
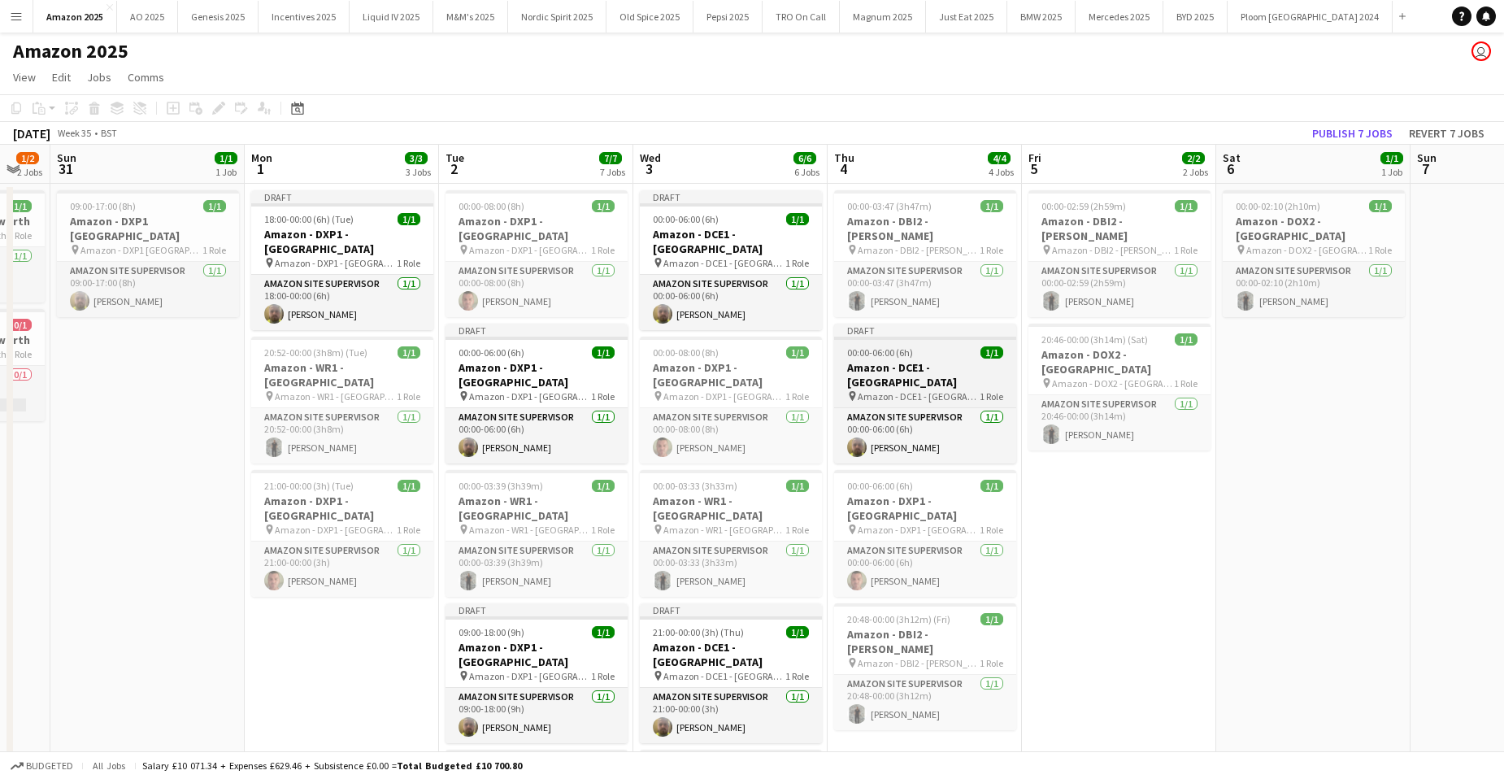
click at [901, 360] on h3 "Amazon - DCE1 - [GEOGRAPHIC_DATA]" at bounding box center [925, 374] width 182 height 29
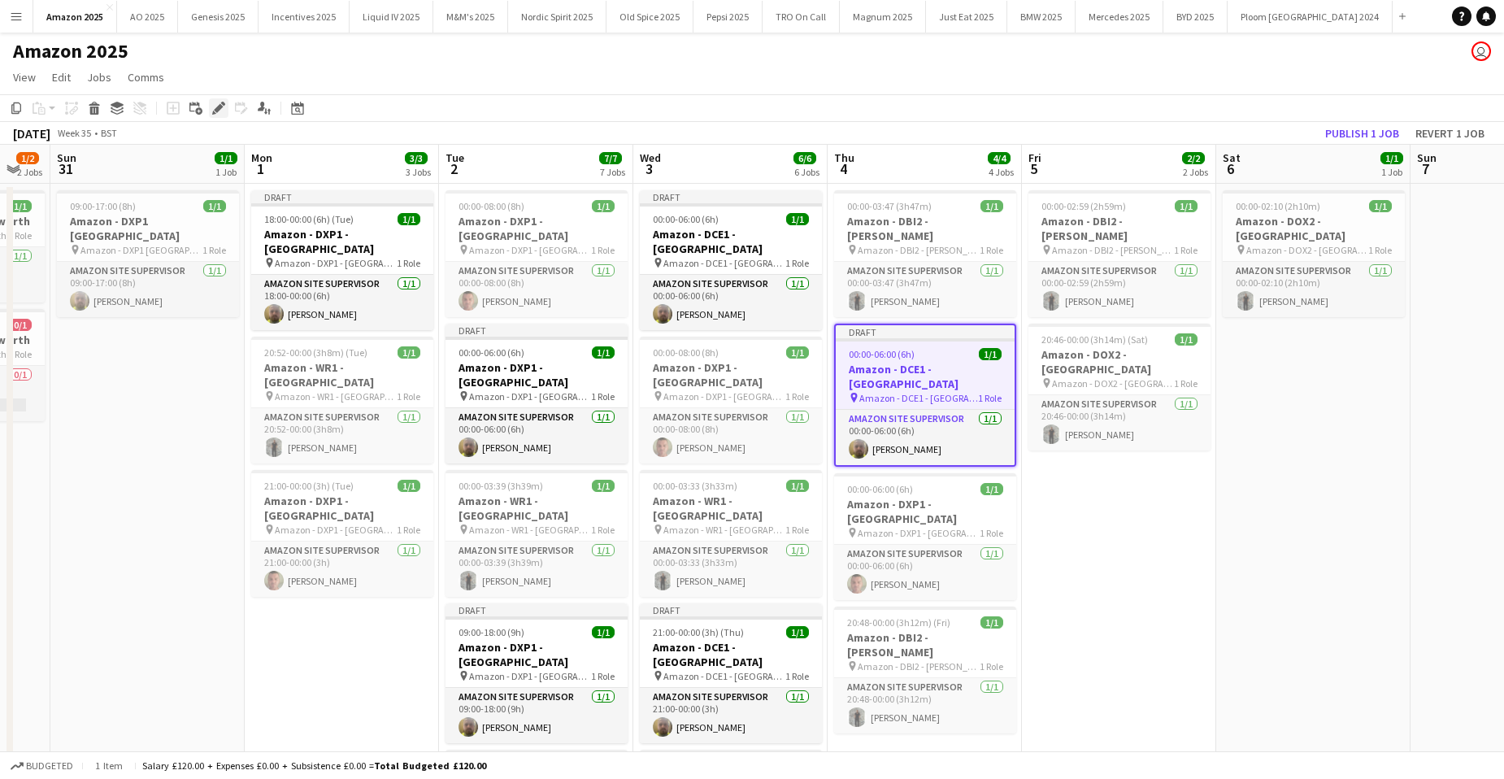
click at [223, 107] on icon at bounding box center [218, 108] width 9 height 9
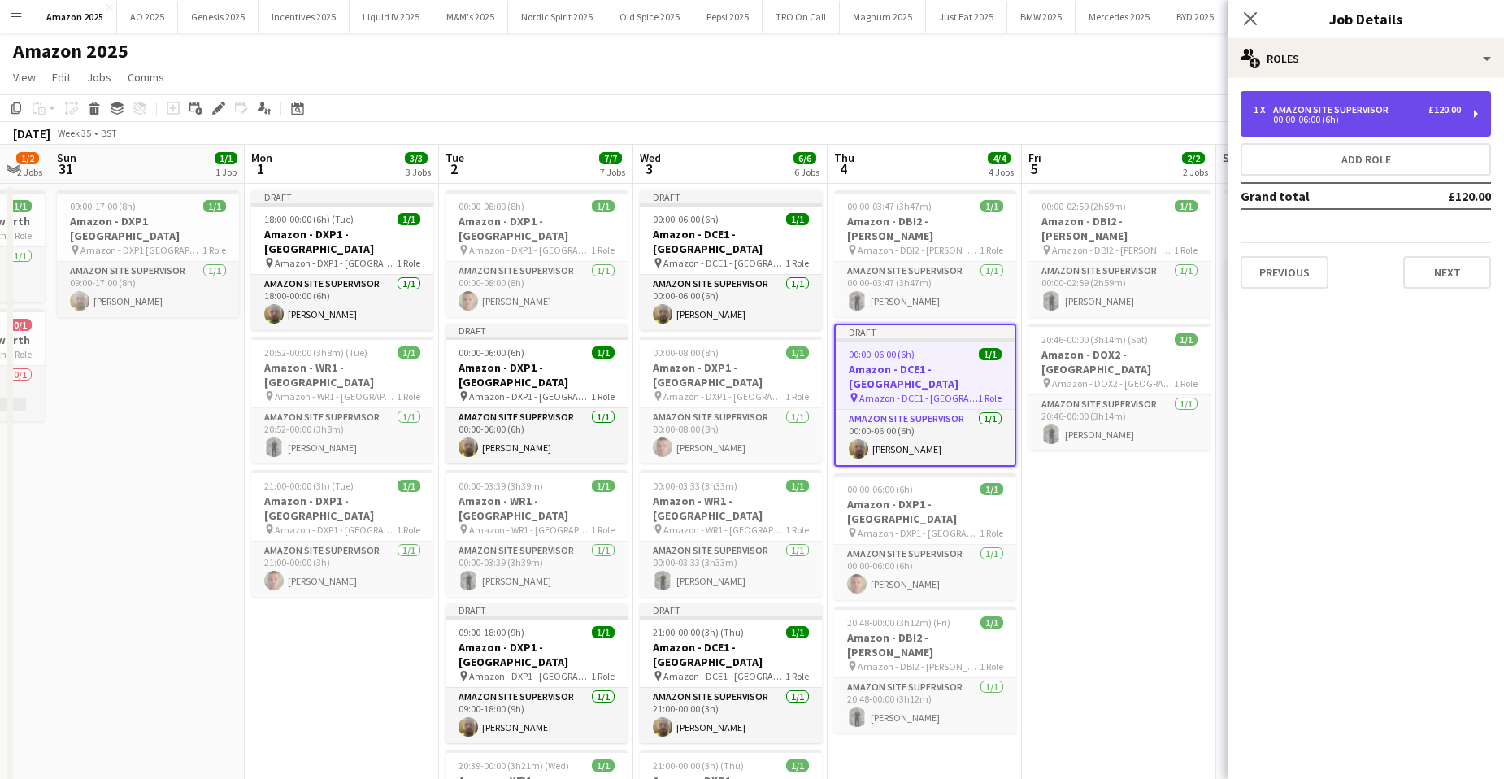
click at [1354, 116] on div "00:00-06:00 (6h)" at bounding box center [1357, 119] width 207 height 8
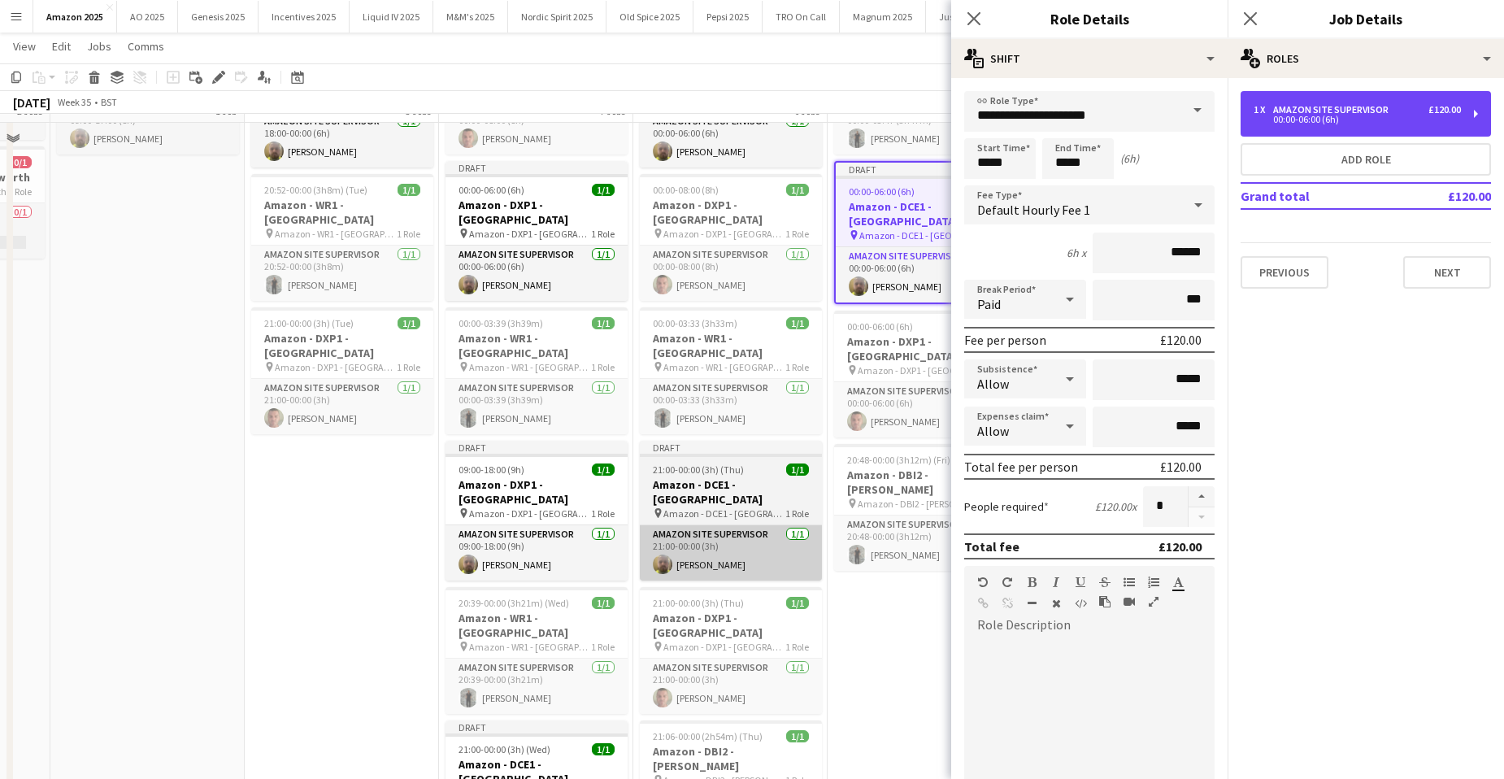
scroll to position [163, 0]
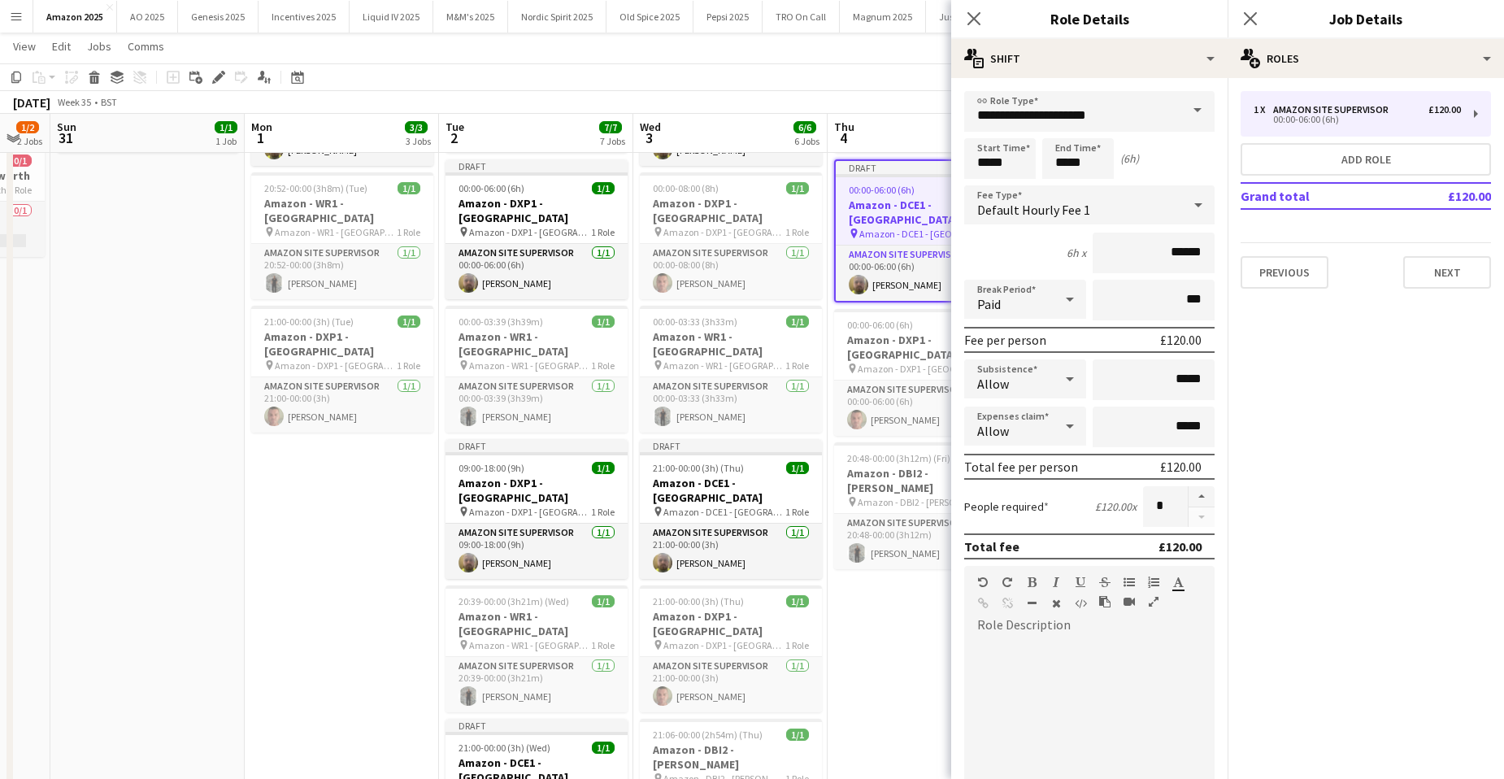
click at [920, 574] on app-date-cell "00:00-03:47 (3h47m) 1/1 Amazon - DBI2 - Tyesley pin Amazon - DBI2 - Tyesley 1 R…" at bounding box center [925, 642] width 194 height 1244
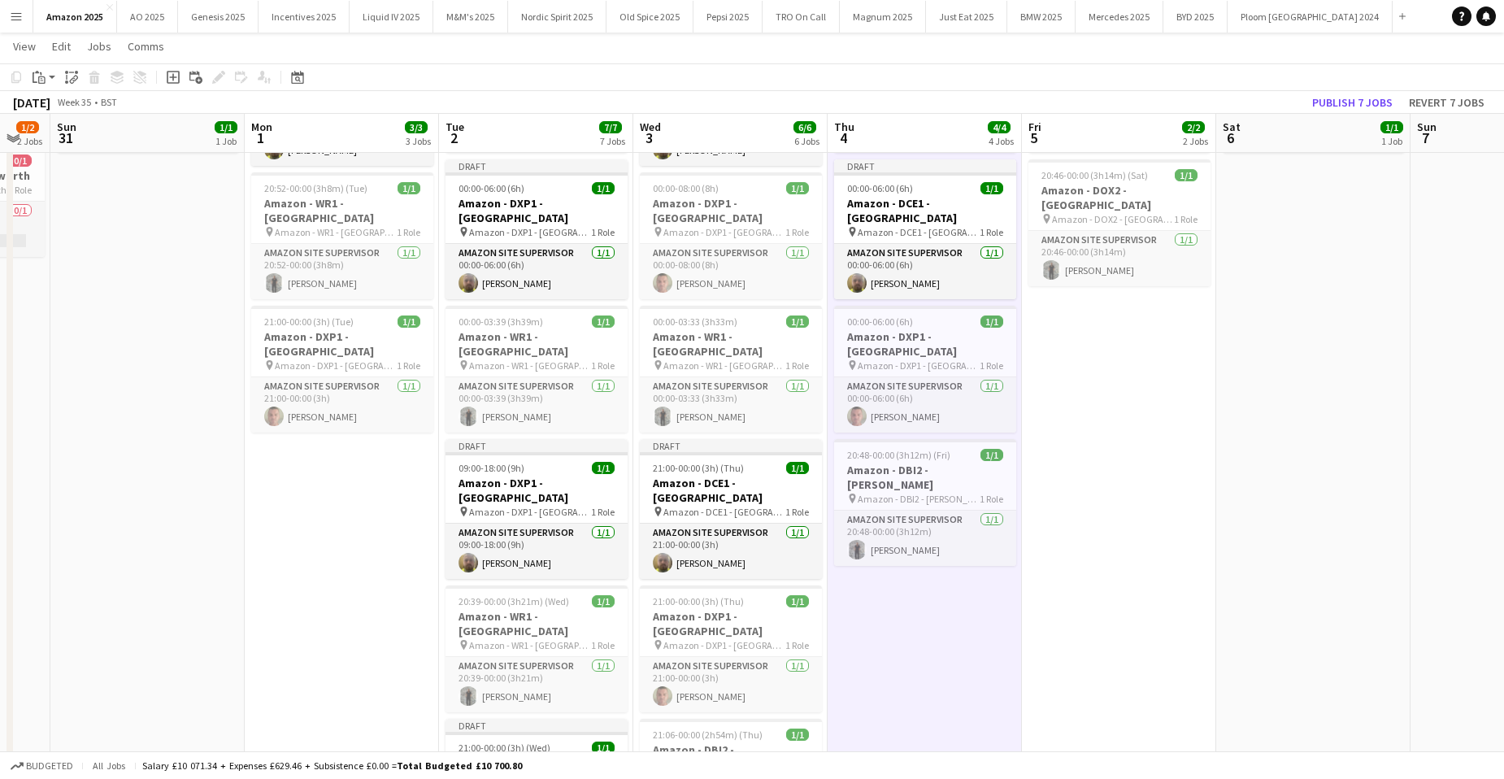
drag, startPoint x: 929, startPoint y: 538, endPoint x: 945, endPoint y: 542, distance: 15.8
click at [934, 540] on app-calendar-viewport "Fri 29 8/9 9 Jobs Sat 30 1/2 2 Jobs Sun 31 1/1 1 Job Mon 1 3/3 3 Jobs Tue 2 7/7…" at bounding box center [752, 582] width 1504 height 1363
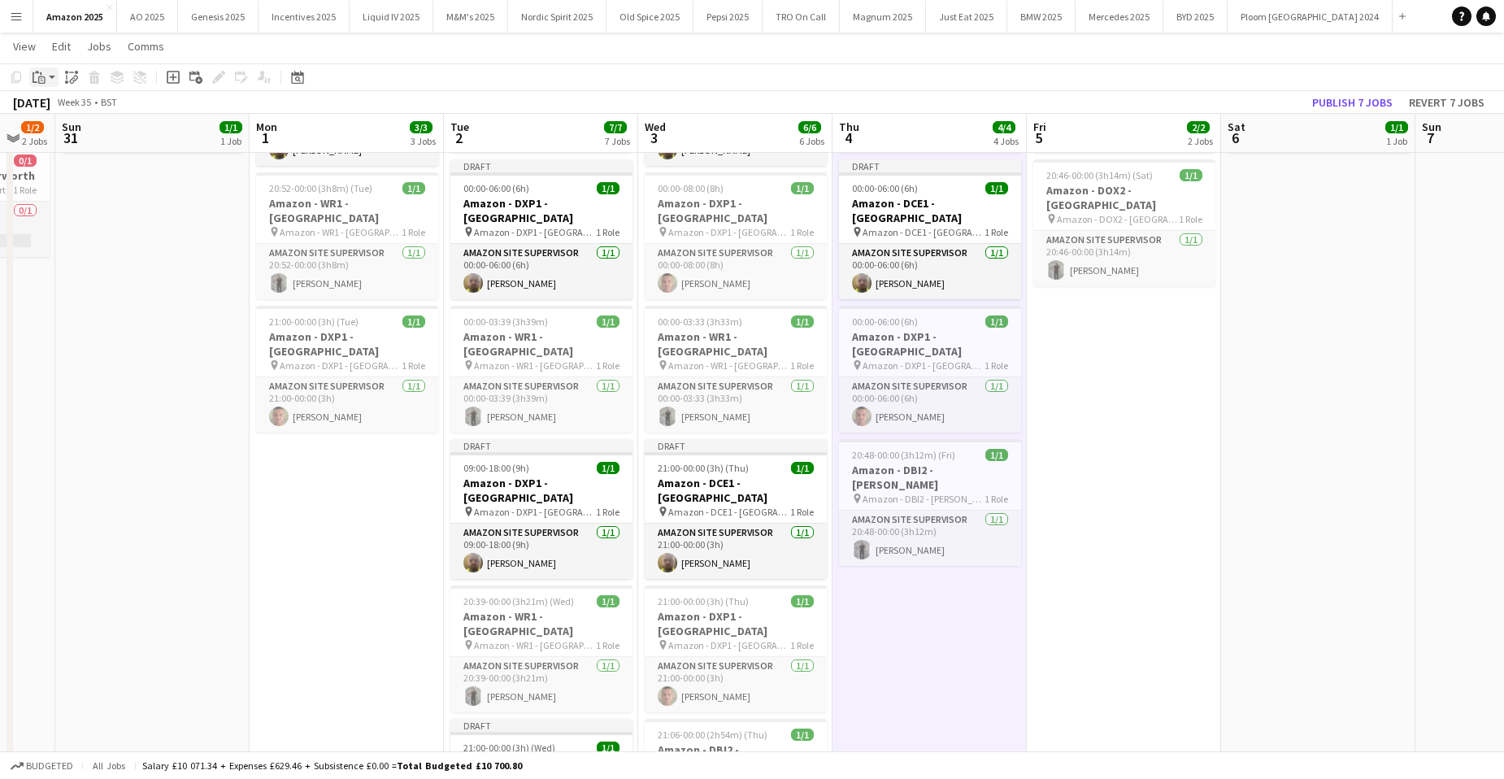
click at [42, 72] on icon "Paste" at bounding box center [39, 77] width 13 height 13
click at [60, 133] on link "Paste with crew Ctrl+Shift+V" at bounding box center [119, 135] width 153 height 15
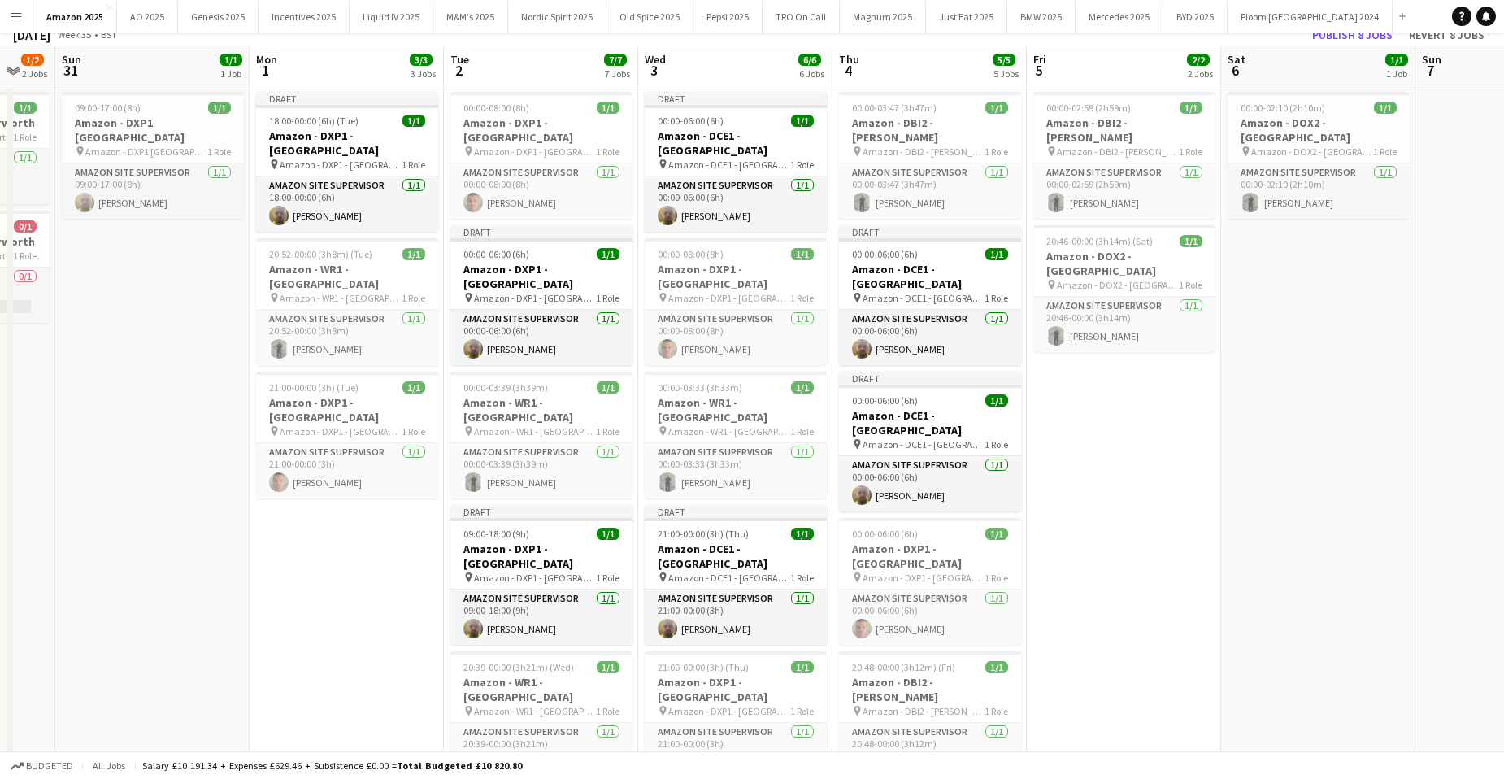
scroll to position [0, 0]
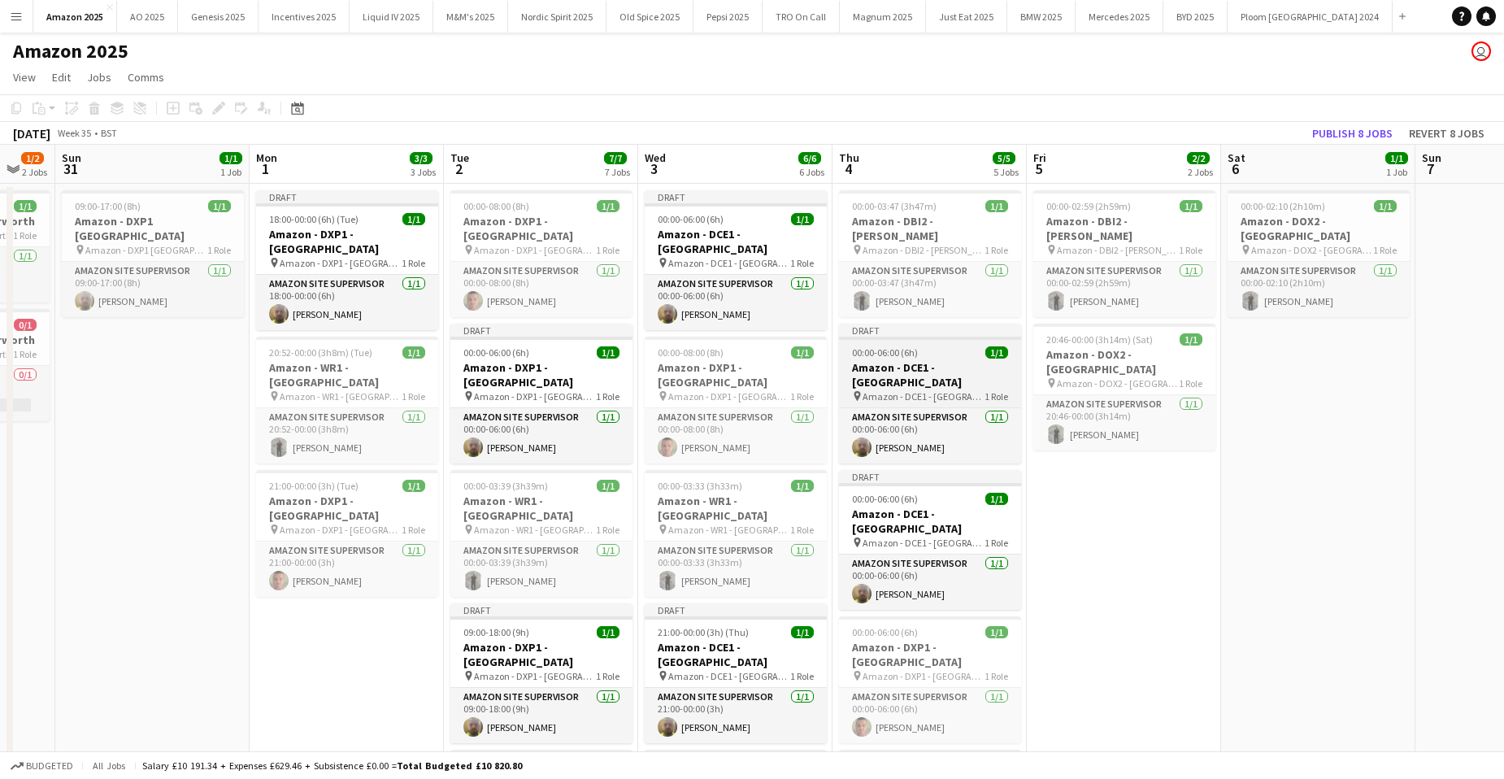
click at [955, 360] on h3 "Amazon - DCE1 - [GEOGRAPHIC_DATA]" at bounding box center [930, 374] width 182 height 29
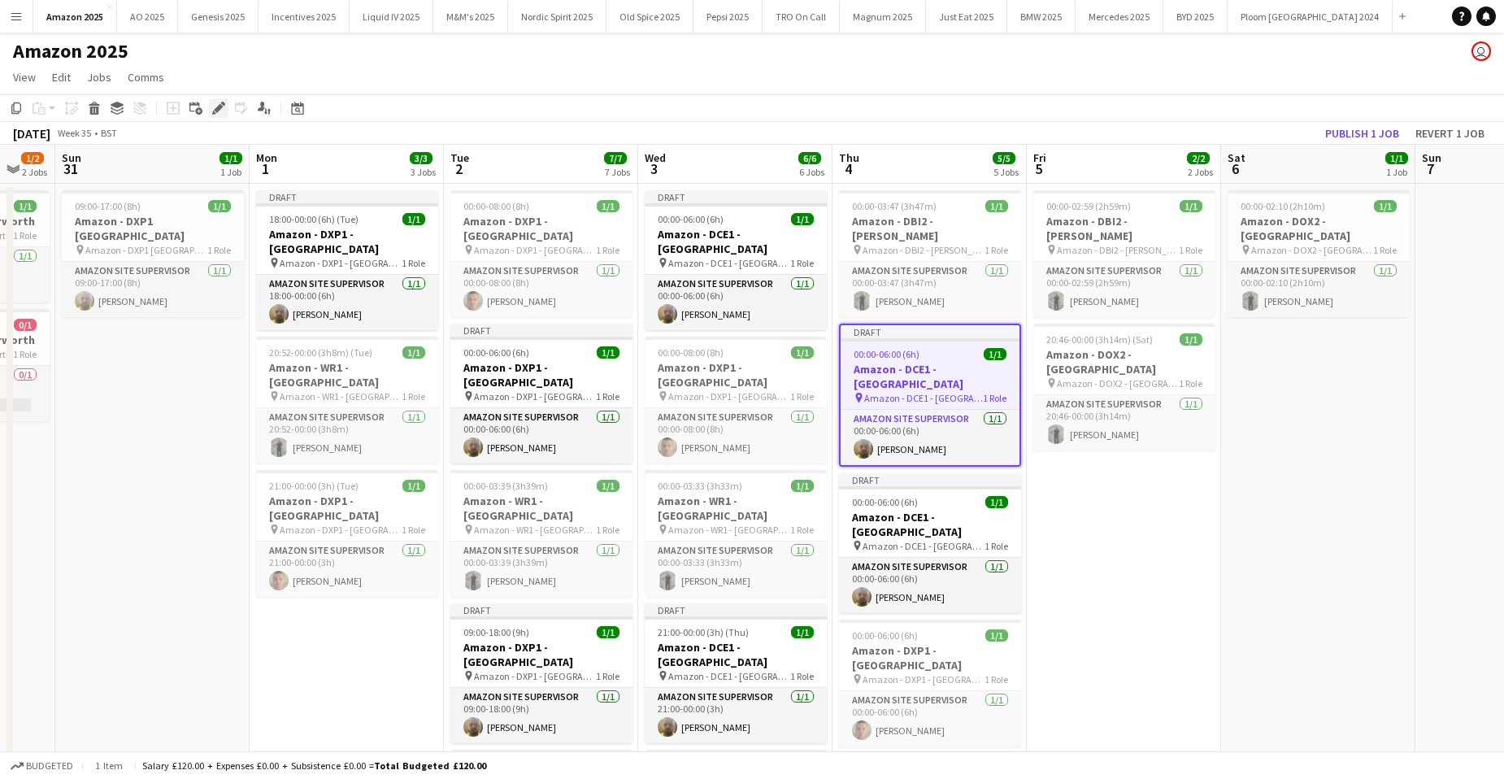
click at [218, 108] on icon at bounding box center [218, 108] width 9 height 9
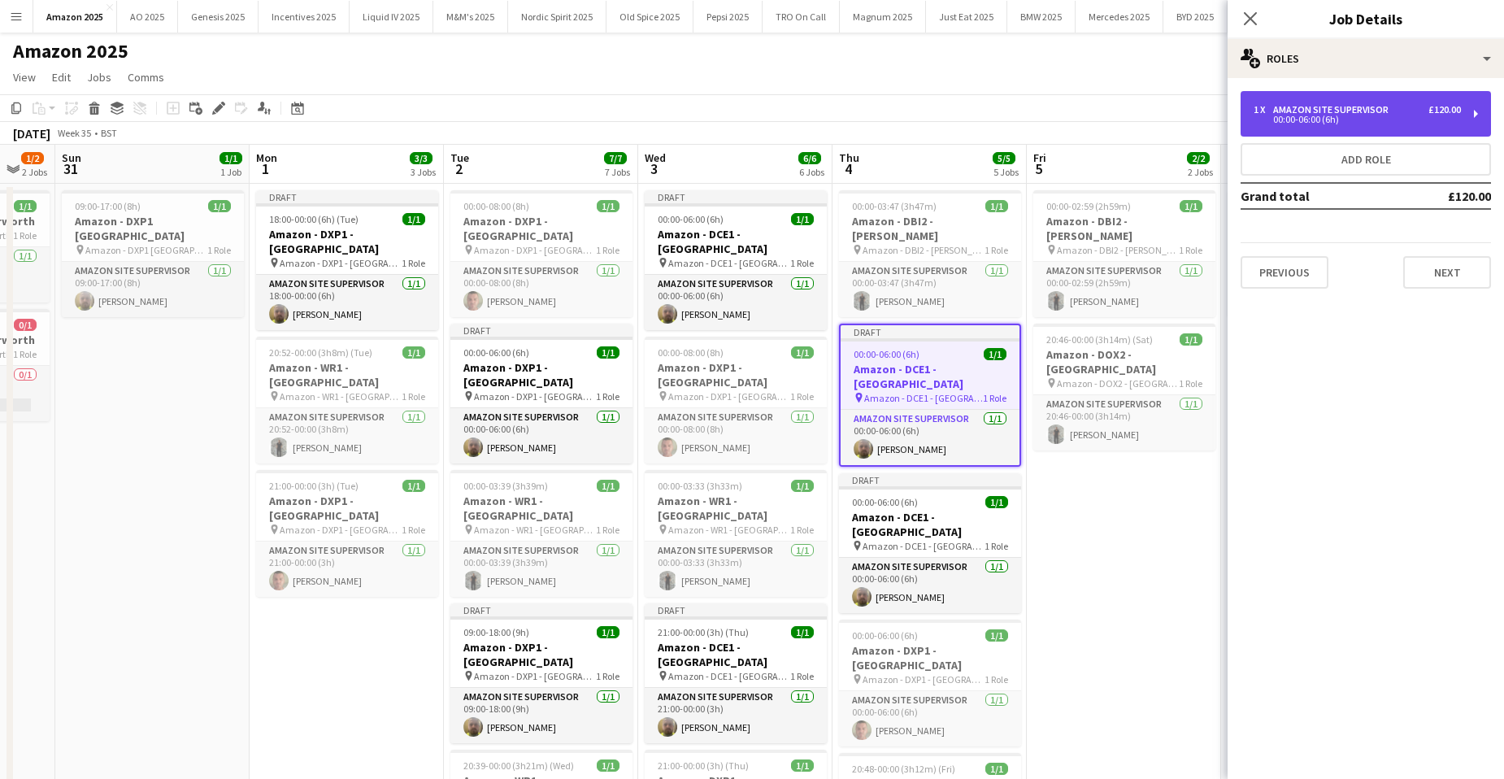
click at [1402, 116] on div "00:00-06:00 (6h)" at bounding box center [1357, 119] width 207 height 8
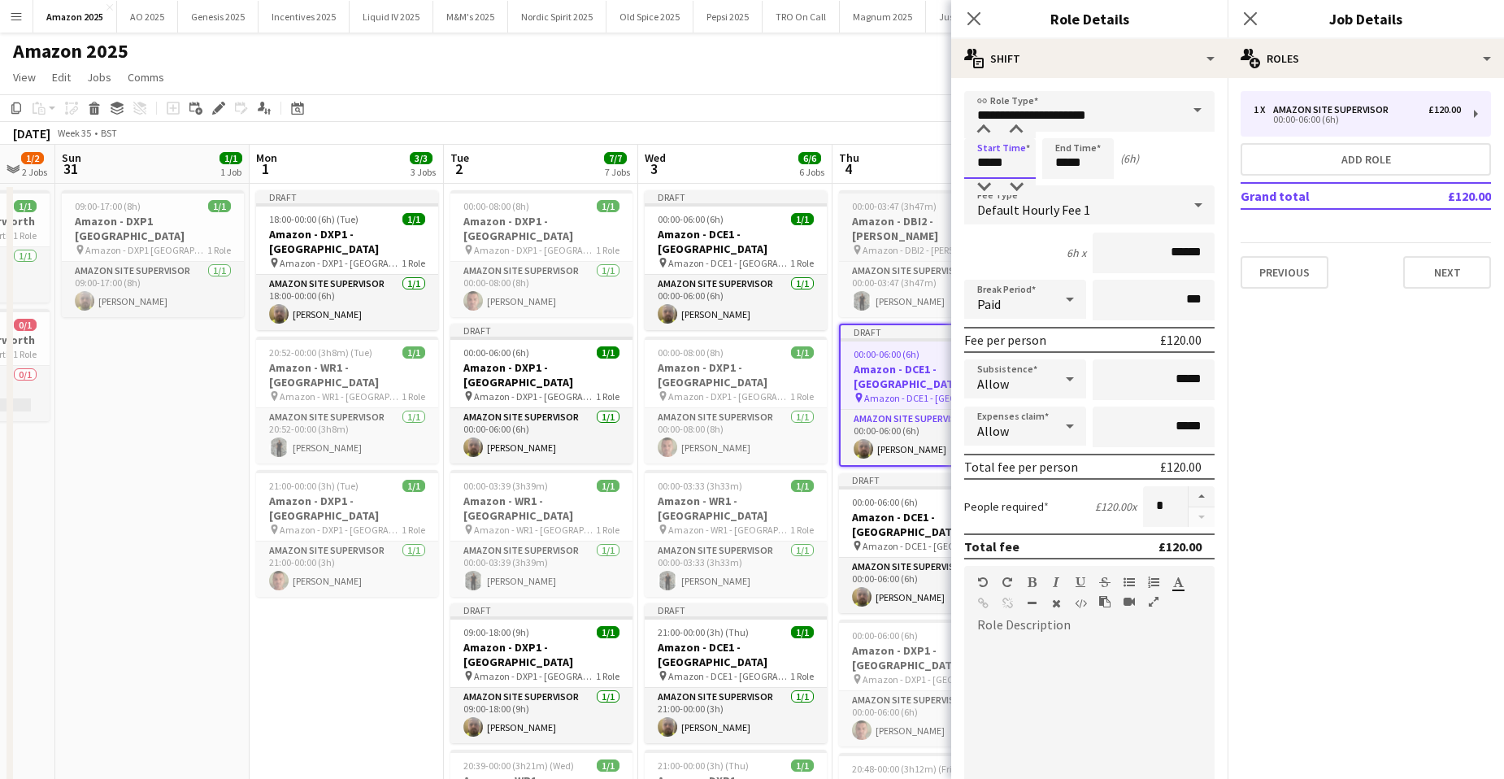
drag, startPoint x: 1013, startPoint y: 163, endPoint x: 854, endPoint y: 246, distance: 179.7
click at [265, 189] on body "Menu Boards Boards Boards All jobs Status Workforce Workforce My Workforce Recr…" at bounding box center [752, 727] width 1504 height 1455
type input "*****"
click at [1477, 278] on button "Next" at bounding box center [1447, 272] width 88 height 33
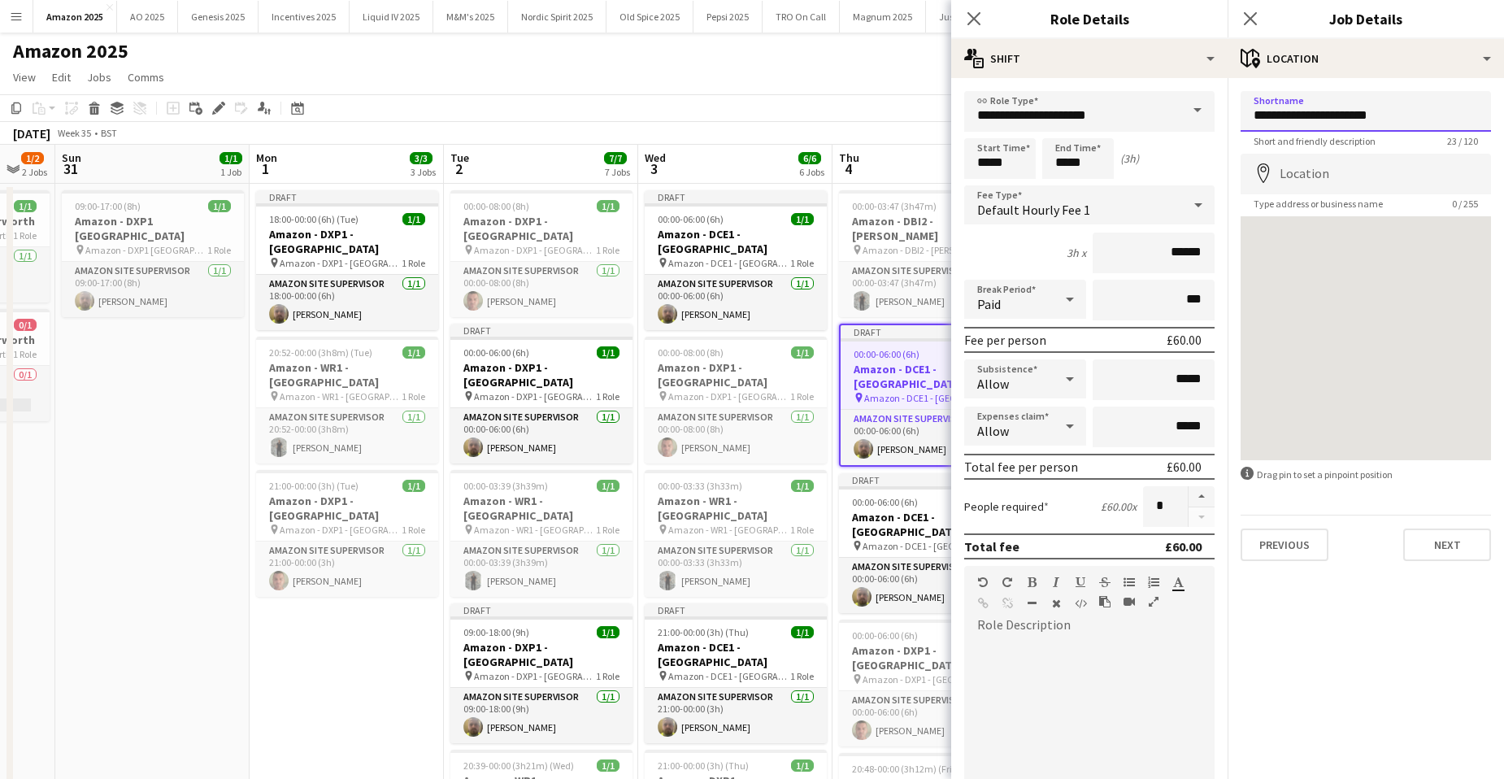
drag, startPoint x: 1307, startPoint y: 115, endPoint x: 1464, endPoint y: 111, distance: 157.0
click at [1464, 111] on input "**********" at bounding box center [1366, 111] width 250 height 41
paste input "****"
drag, startPoint x: 1426, startPoint y: 109, endPoint x: 1239, endPoint y: 112, distance: 187.0
click at [1239, 112] on form "**********" at bounding box center [1366, 326] width 276 height 470
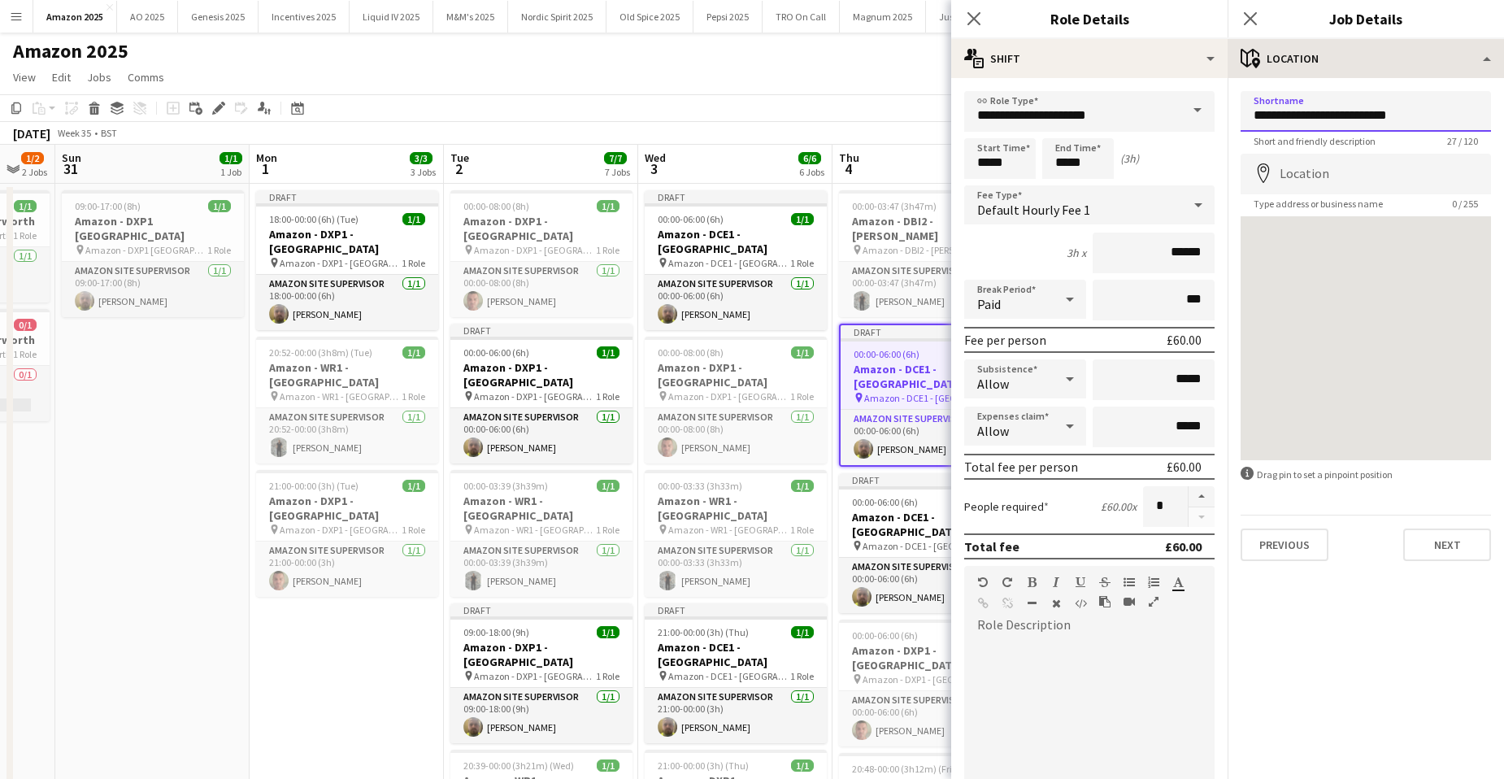
type input "**********"
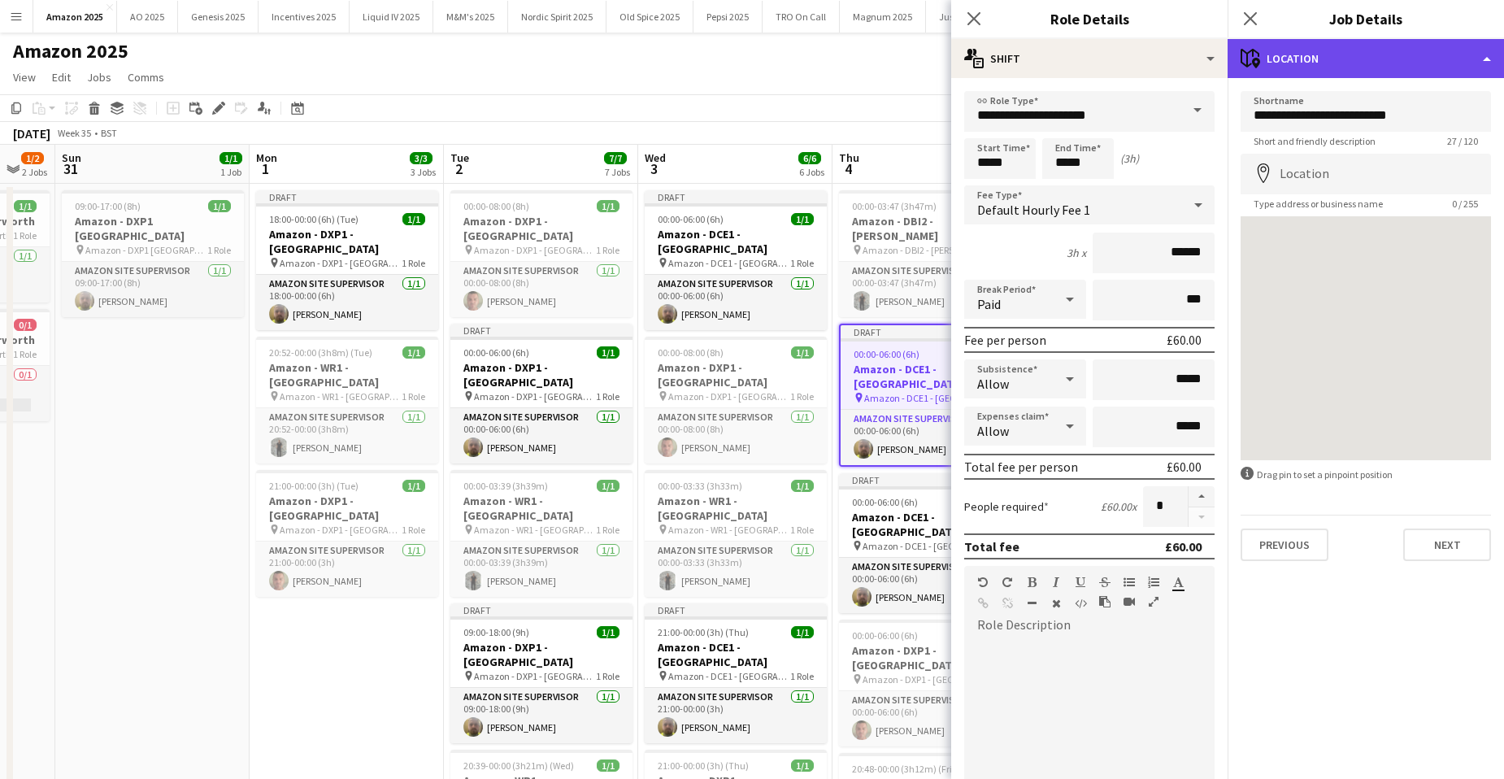
click at [1416, 56] on div "maps-pin-1 Location" at bounding box center [1366, 58] width 276 height 39
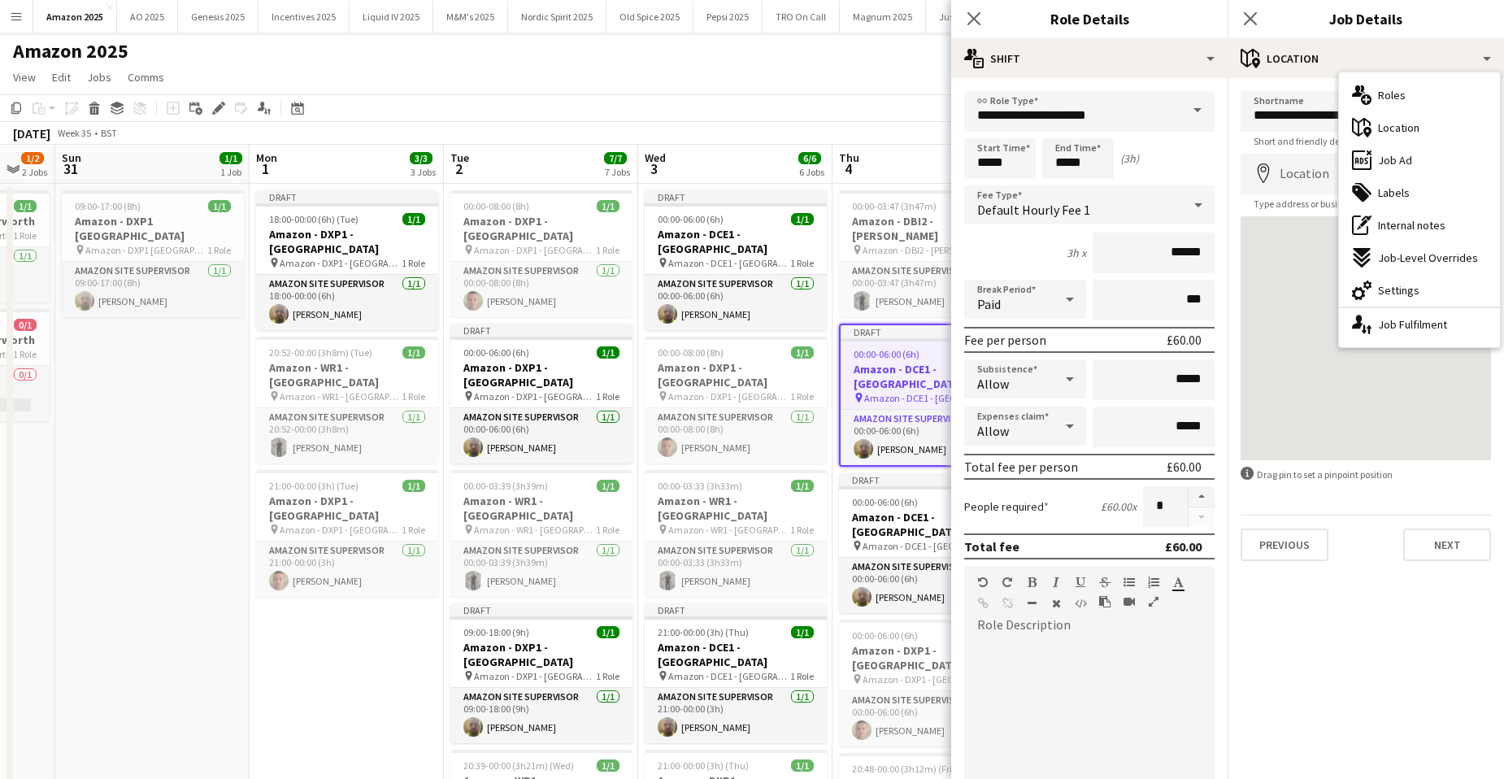
drag, startPoint x: 1395, startPoint y: 298, endPoint x: 1388, endPoint y: 283, distance: 16.4
click at [1395, 298] on div "cog-double-3 Settings" at bounding box center [1419, 290] width 161 height 33
type input "*******"
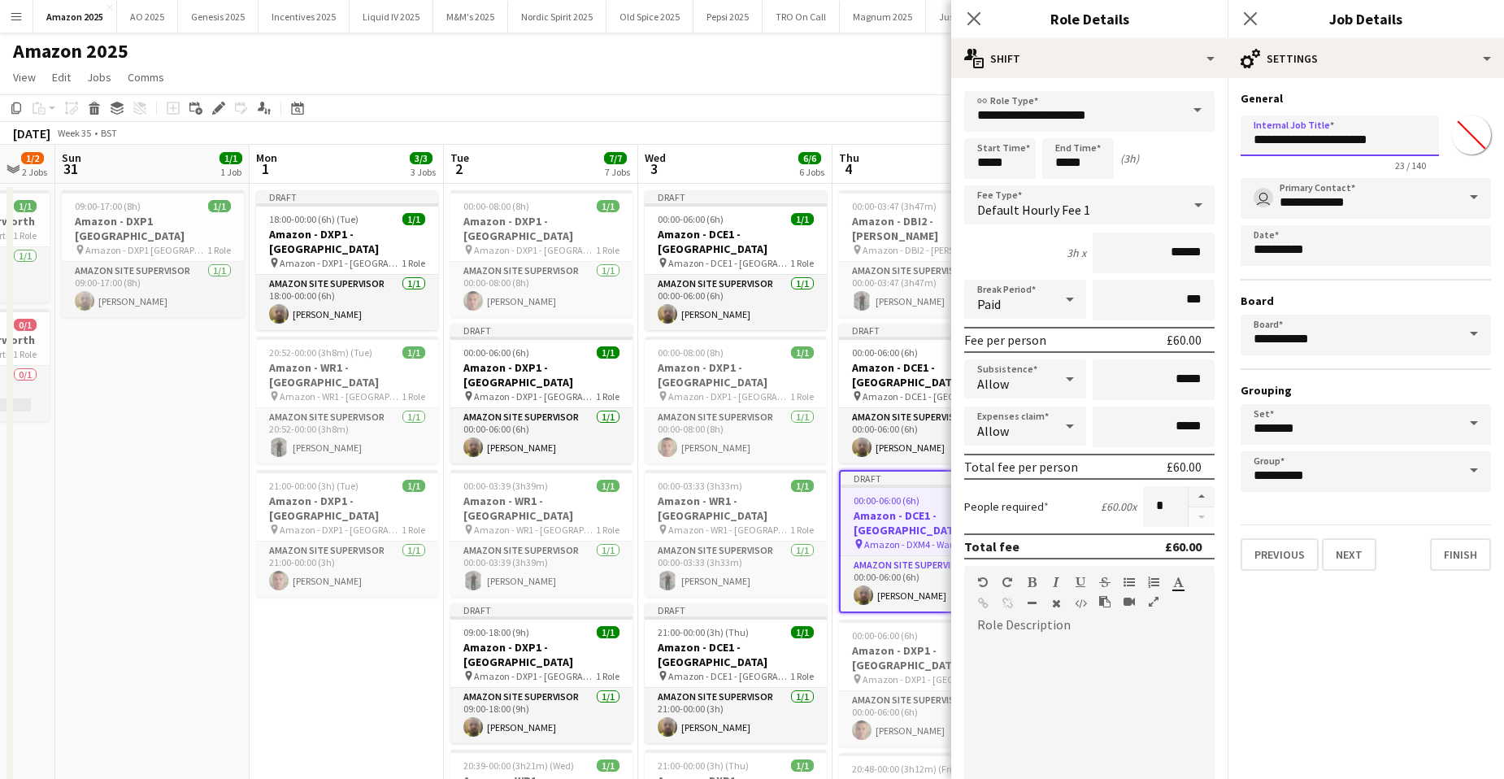
drag, startPoint x: 1386, startPoint y: 137, endPoint x: 1237, endPoint y: 136, distance: 148.8
click at [1238, 136] on form "**********" at bounding box center [1366, 331] width 276 height 480
paste input "****"
type input "**********"
click at [899, 494] on span "00:00-06:00 (6h)" at bounding box center [887, 500] width 66 height 12
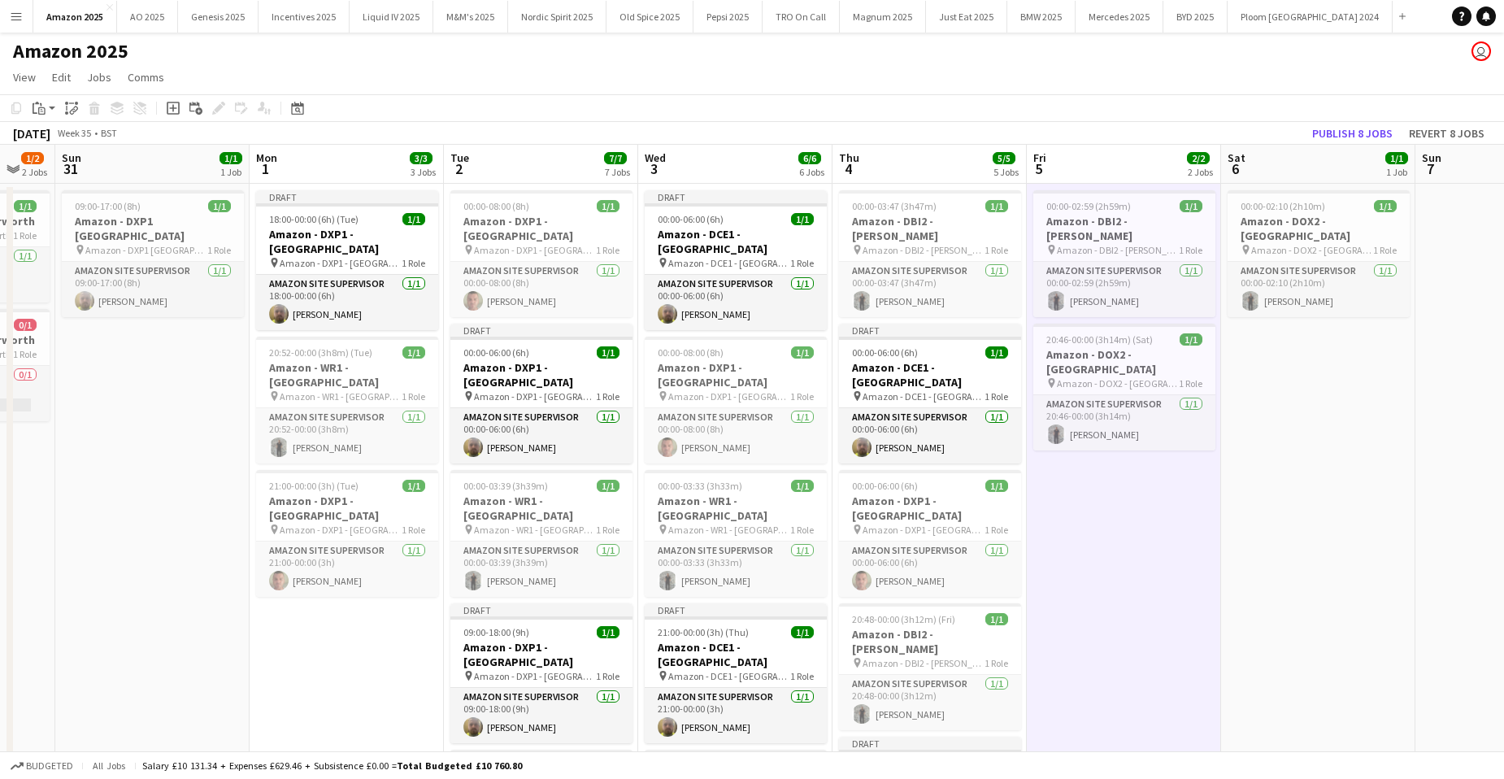
drag, startPoint x: 1199, startPoint y: 465, endPoint x: 1381, endPoint y: 494, distance: 185.1
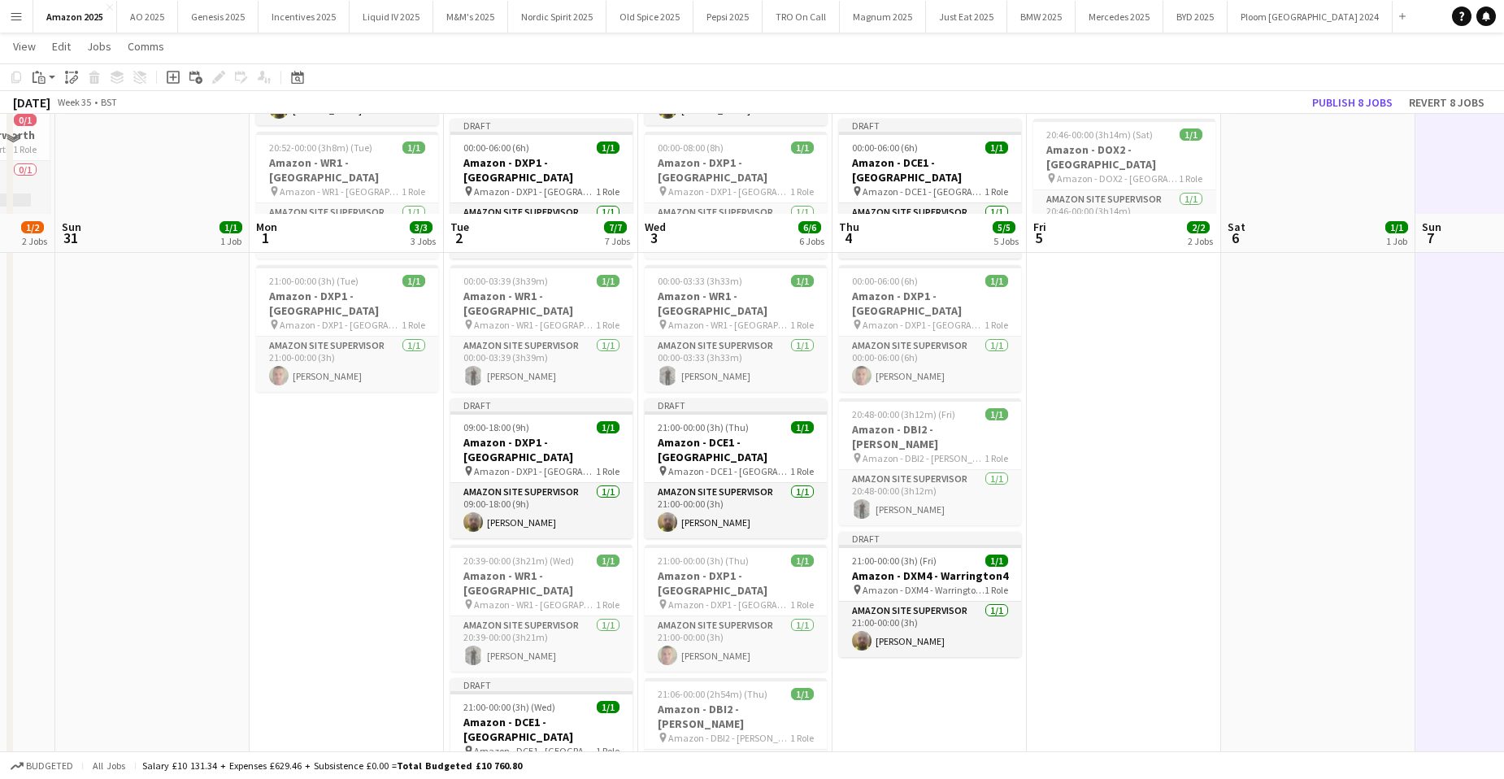
scroll to position [325, 0]
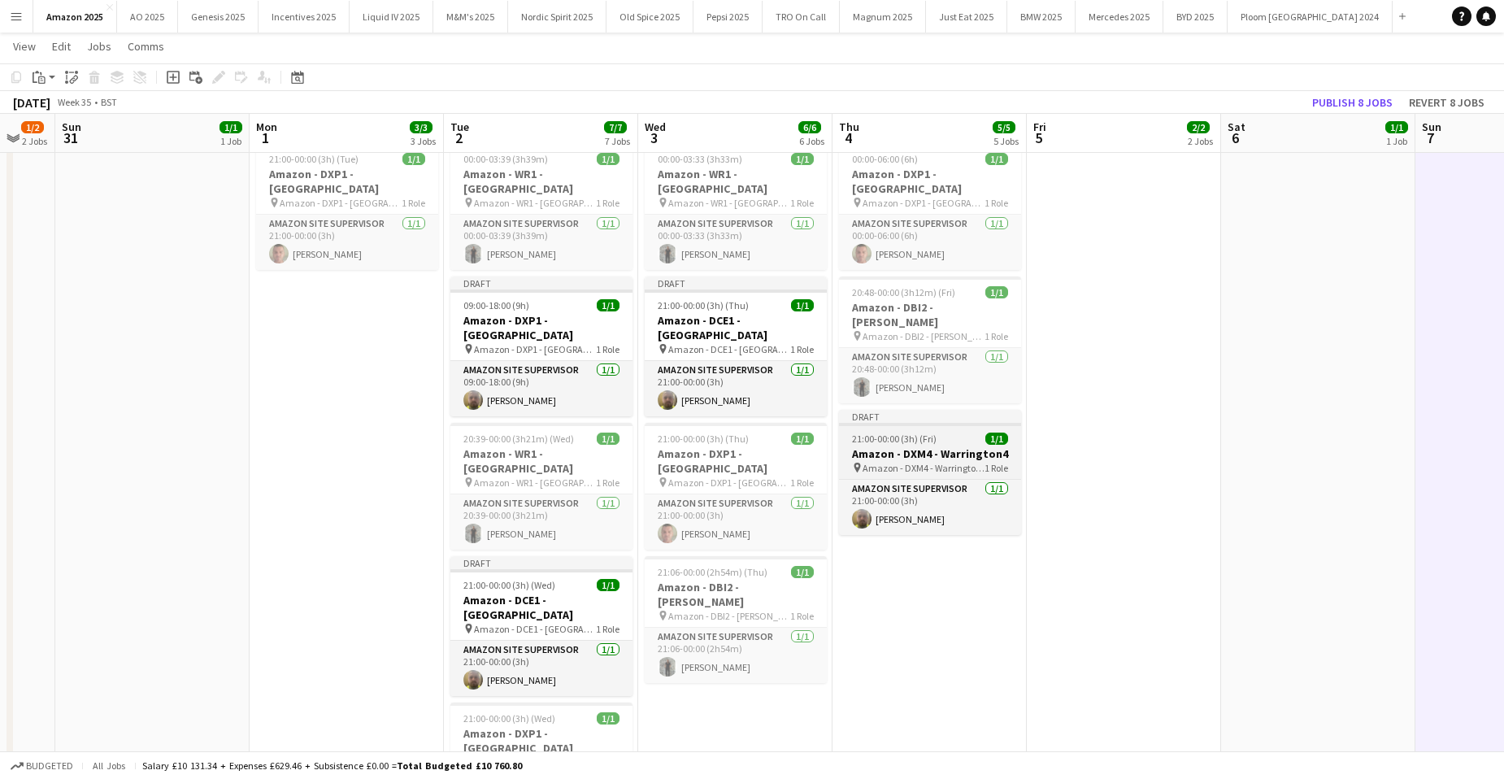
click at [920, 446] on h3 "Amazon - DXM4 - Warrington4" at bounding box center [930, 453] width 182 height 15
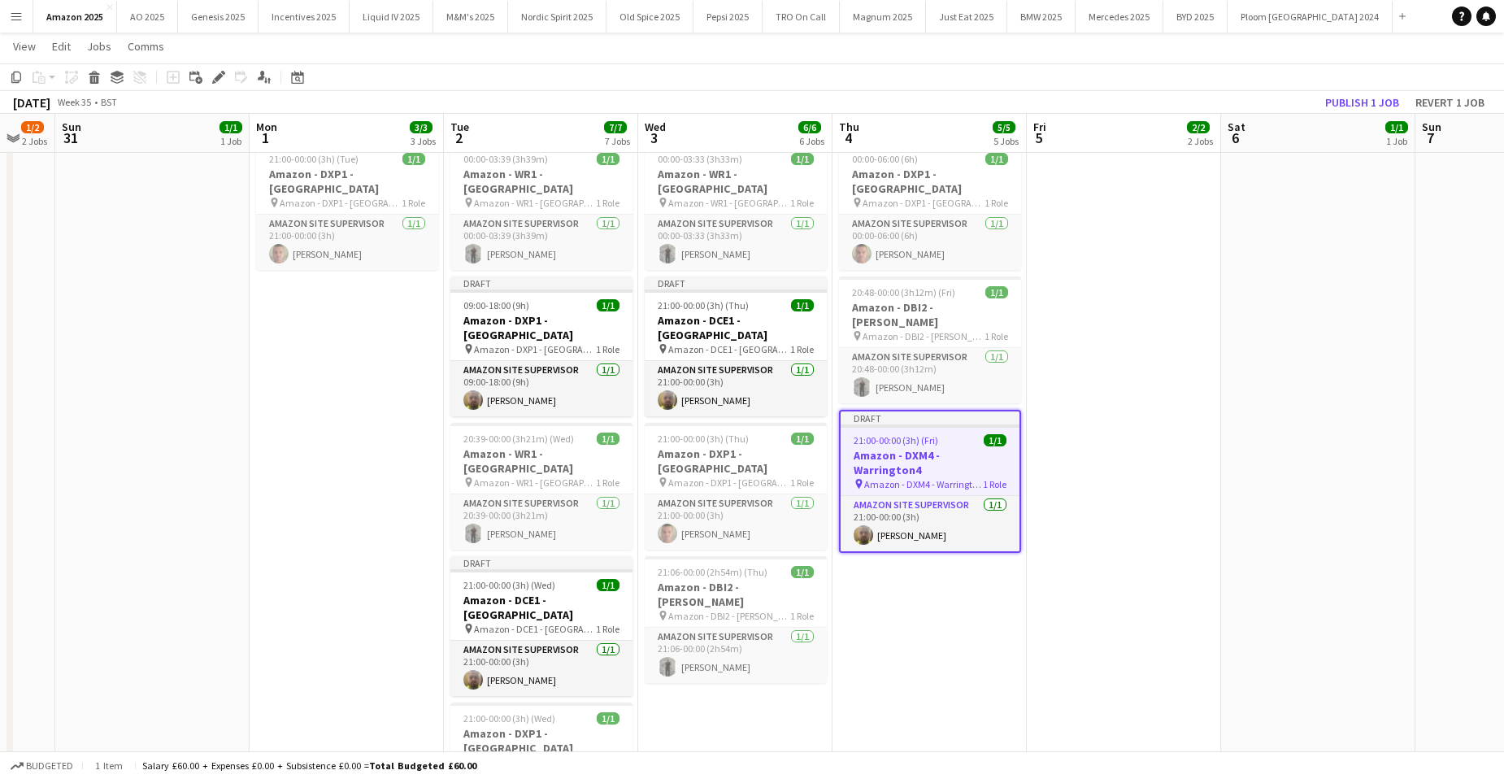
click at [1233, 247] on app-date-cell "00:00-02:10 (2h10m) 1/1 Amazon - DOX2 - [GEOGRAPHIC_DATA] pin Amazon - DOX2 - B…" at bounding box center [1318, 479] width 194 height 1244
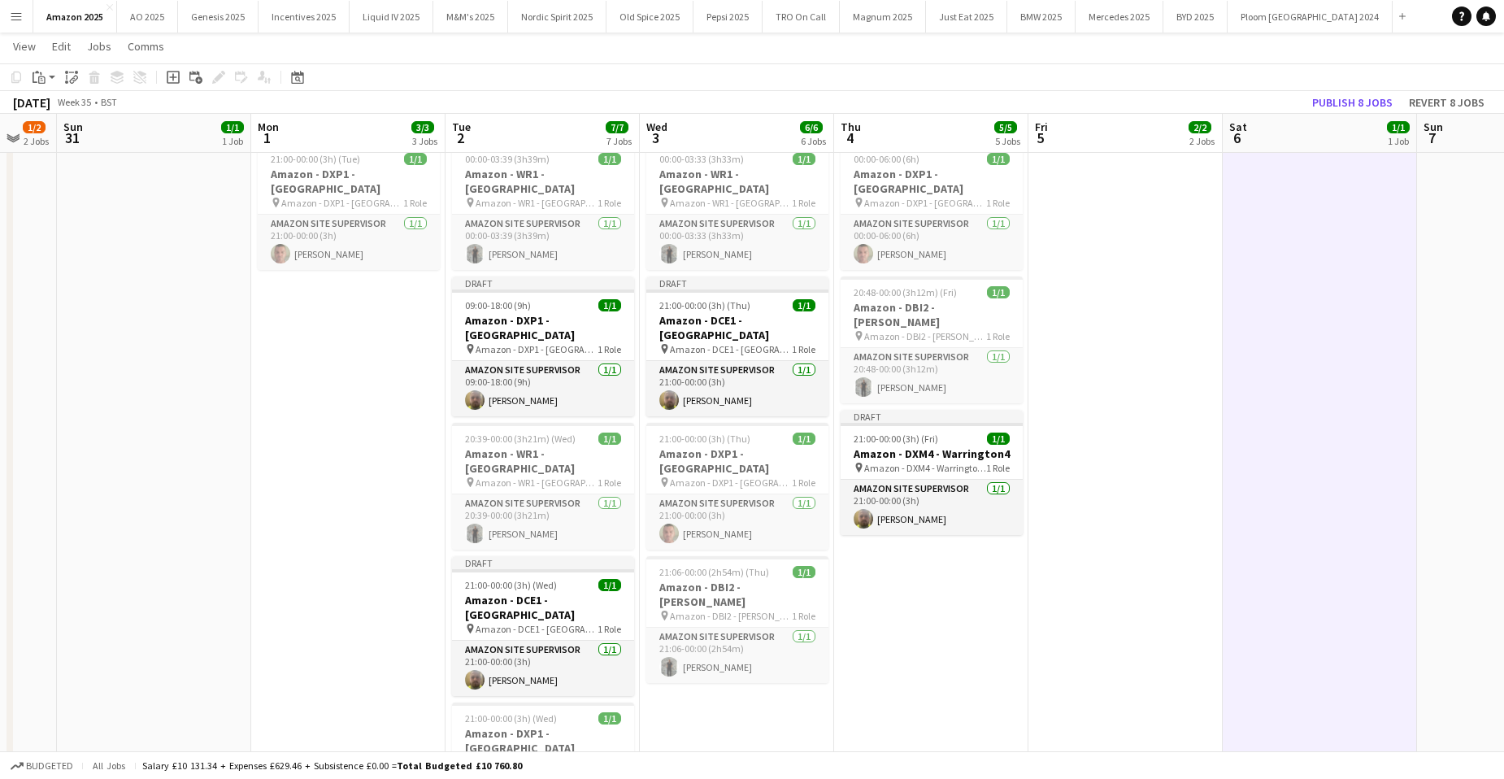
click at [1134, 259] on app-date-cell "00:00-02:59 (2h59m) 1/1 Amazon - DBI2 - Tyesley pin Amazon - DBI2 - Tyesley 1 R…" at bounding box center [1126, 479] width 194 height 1244
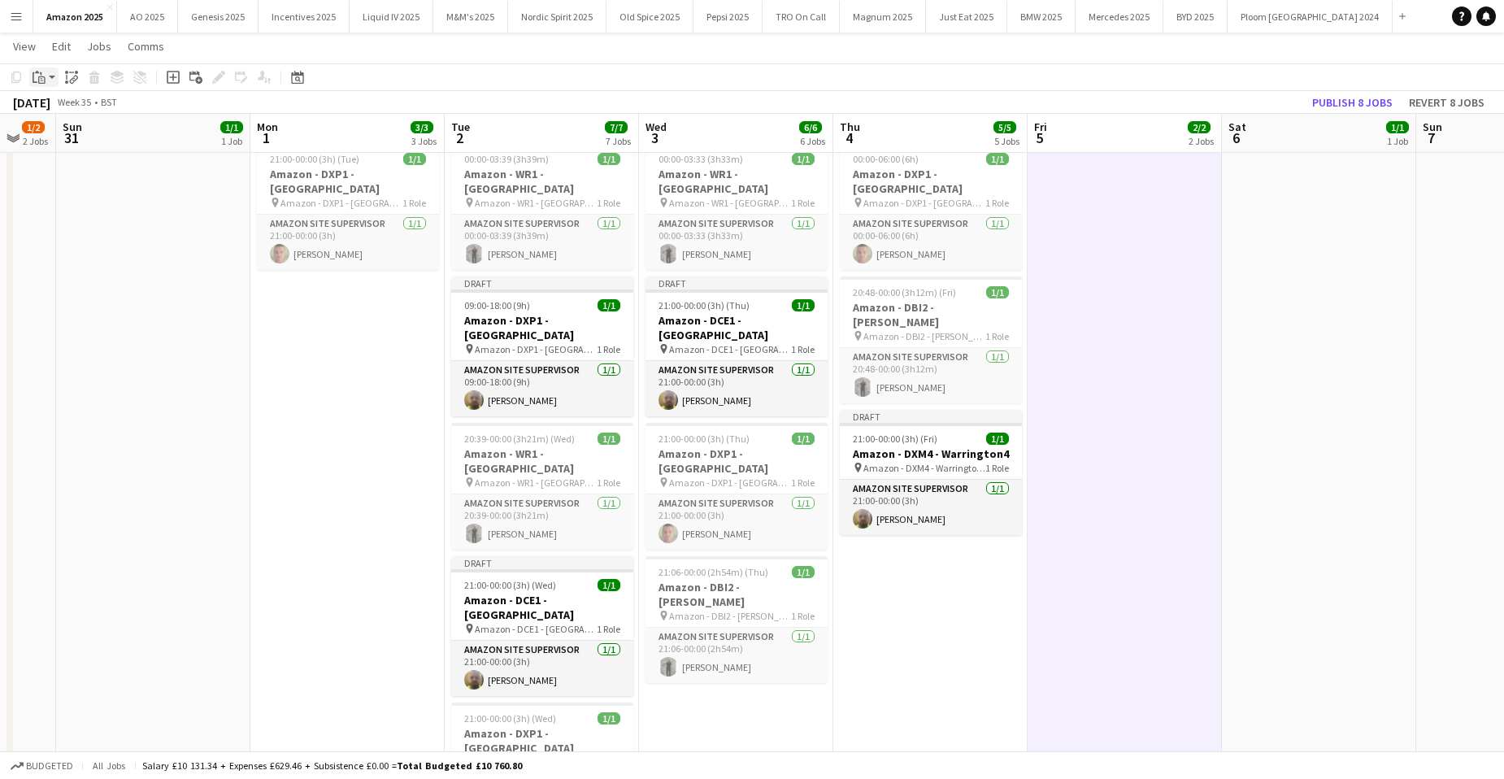
click at [46, 79] on div "Paste" at bounding box center [39, 77] width 20 height 20
click at [83, 135] on link "Paste with crew Ctrl+Shift+V" at bounding box center [119, 135] width 153 height 15
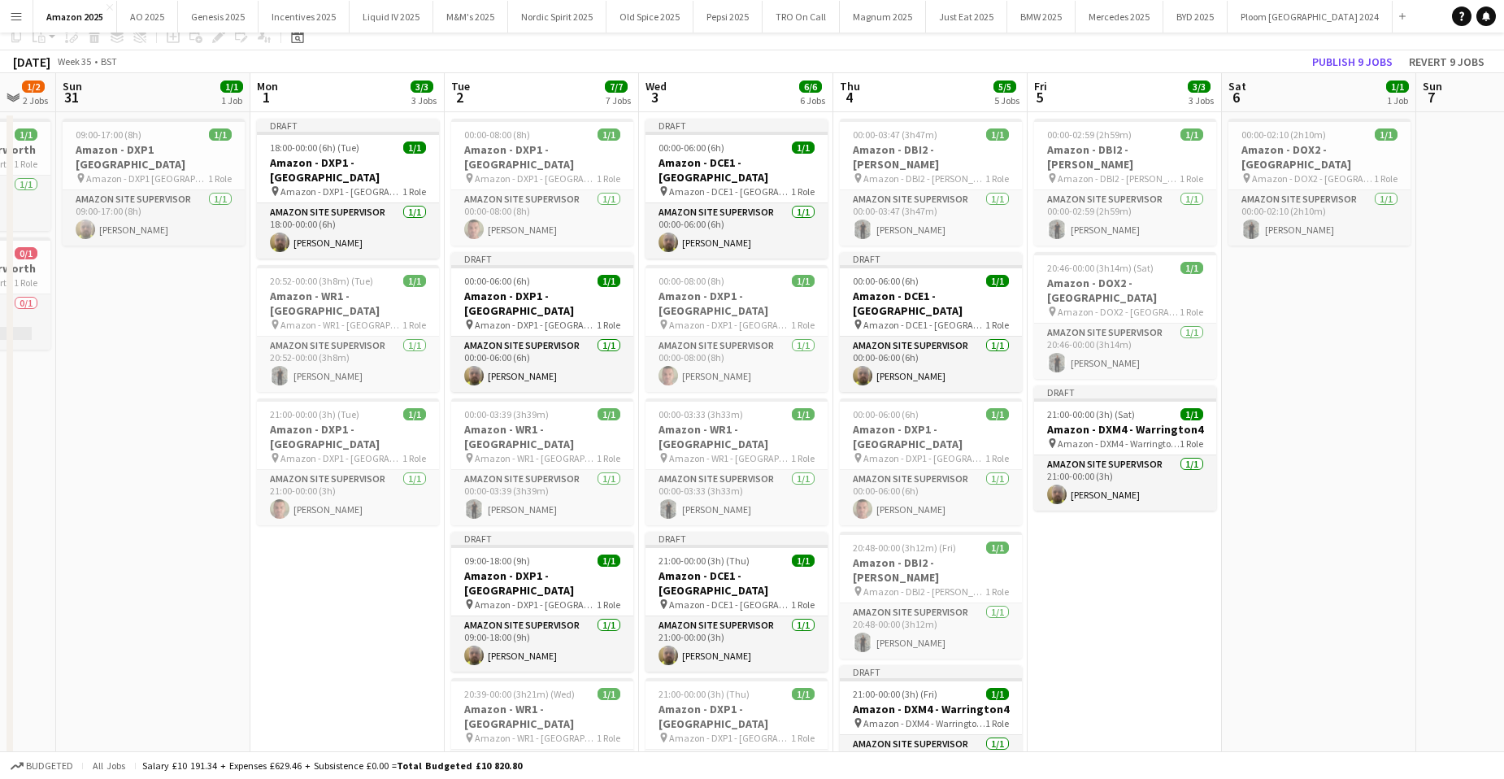
scroll to position [0, 0]
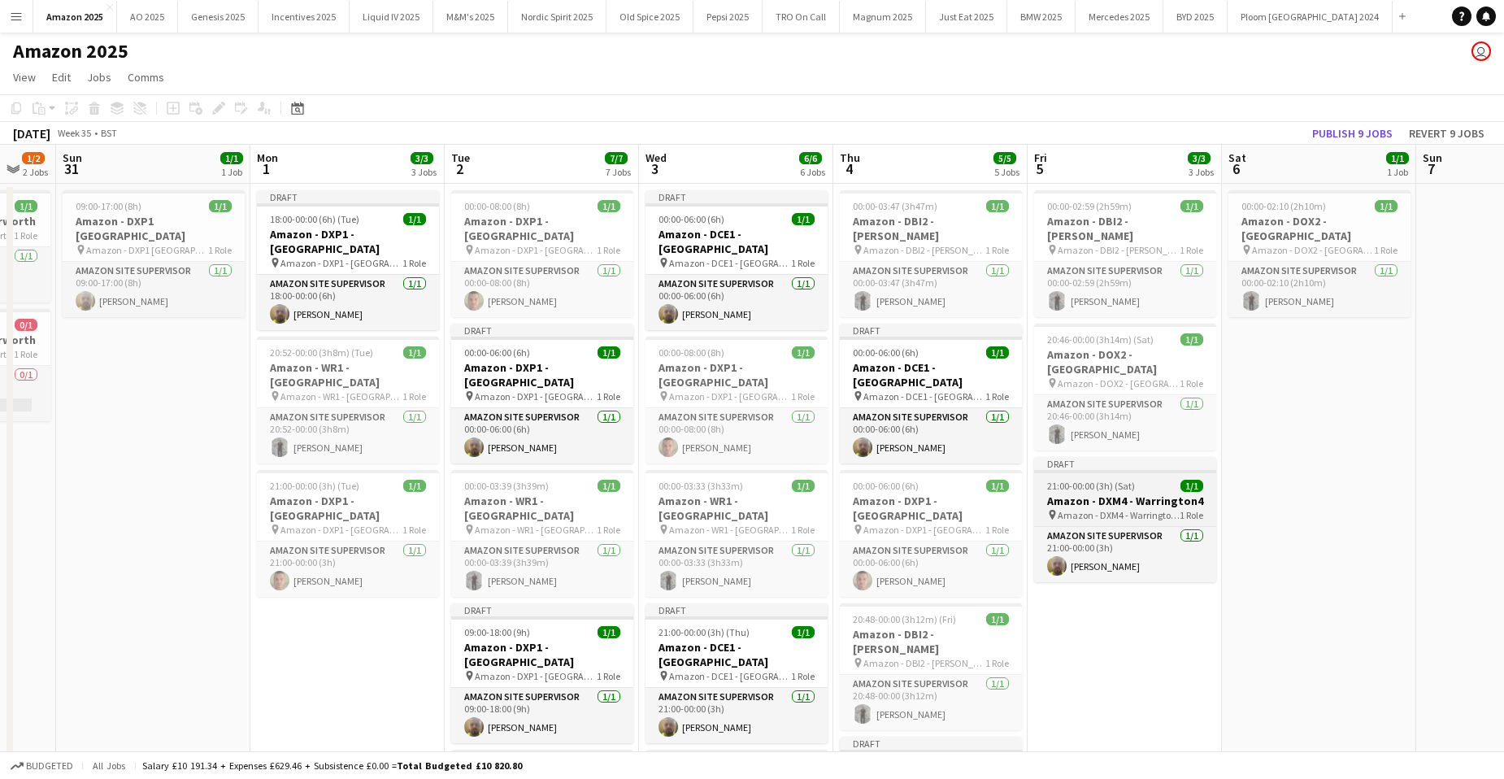
click at [1082, 457] on div "Draft" at bounding box center [1125, 463] width 182 height 13
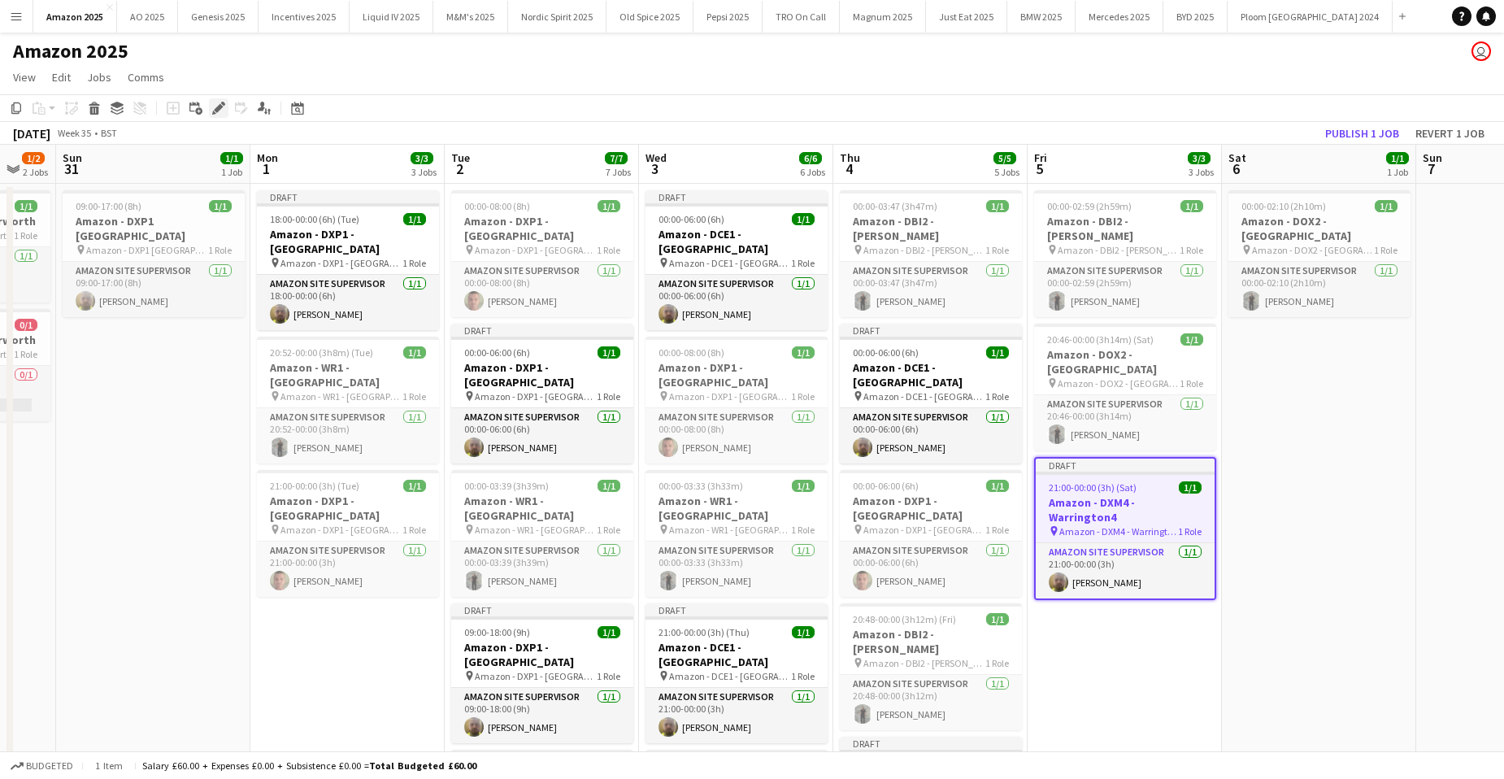
click at [228, 104] on div "Edit" at bounding box center [219, 108] width 20 height 20
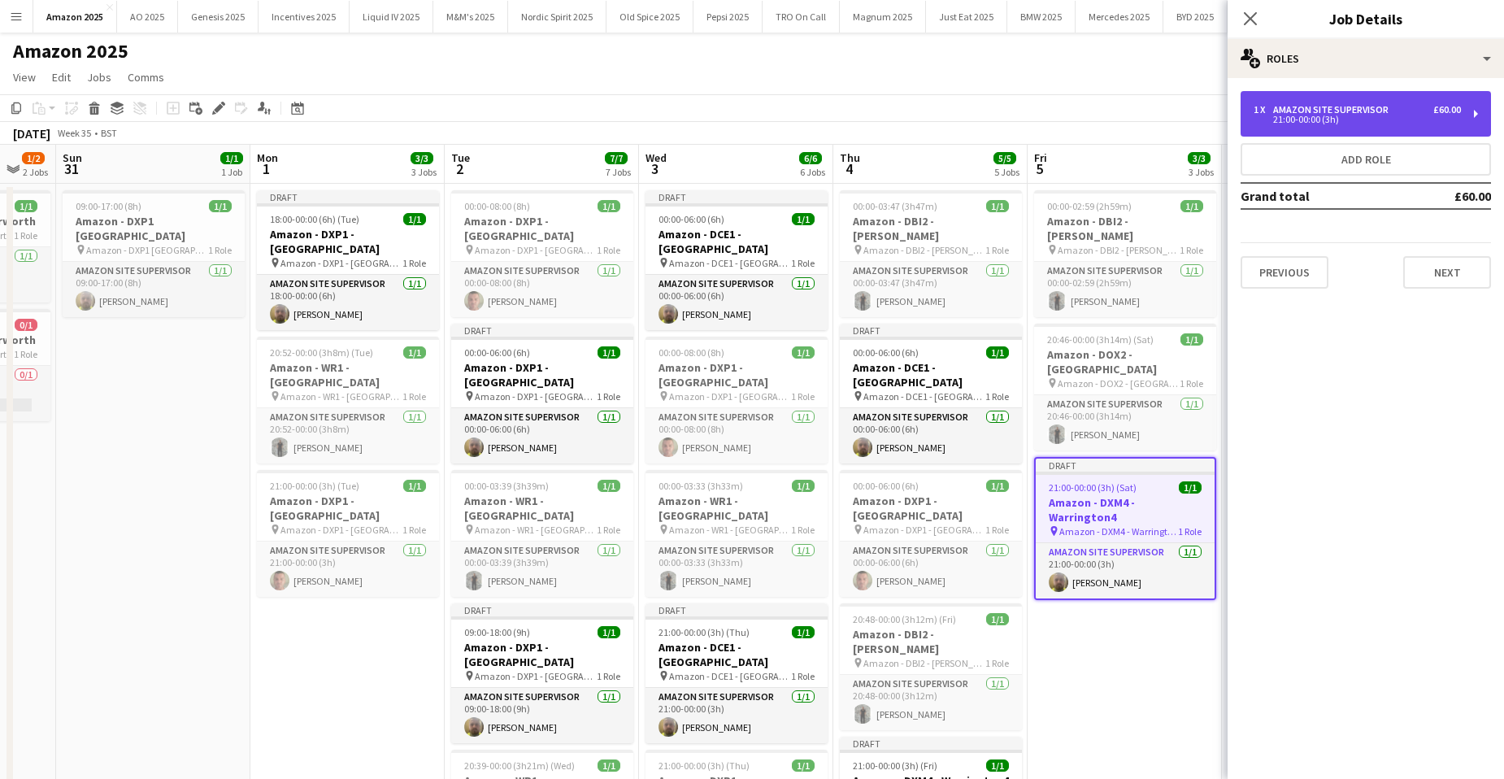
click at [1301, 118] on div "21:00-00:00 (3h)" at bounding box center [1357, 119] width 207 height 8
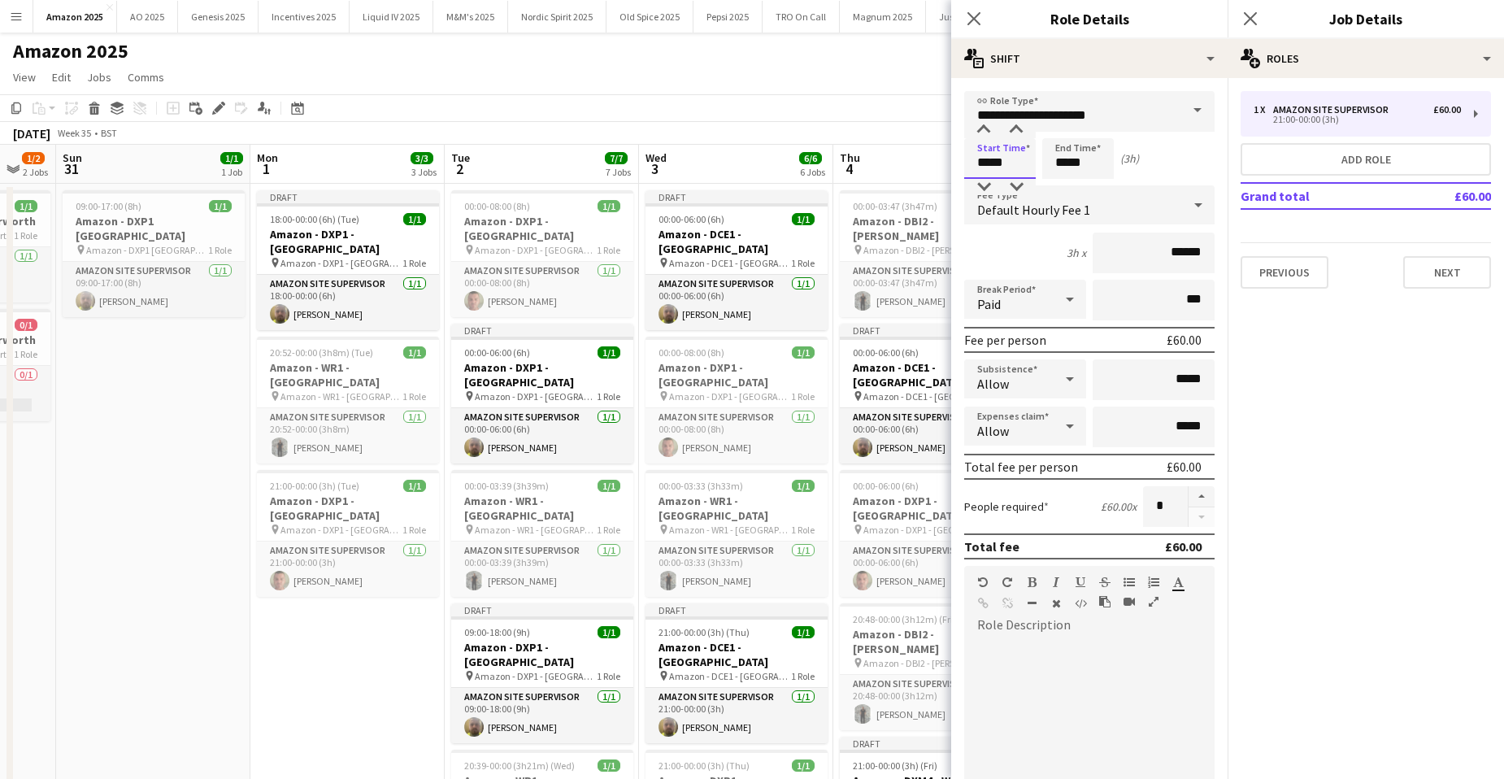
drag, startPoint x: 1015, startPoint y: 165, endPoint x: 424, endPoint y: 150, distance: 591.3
click at [481, 146] on body "Menu Boards Boards Boards All jobs Status Workforce Workforce My Workforce Recr…" at bounding box center [752, 727] width 1504 height 1455
type input "*****"
click at [962, 16] on div "Close pop-in" at bounding box center [974, 18] width 46 height 37
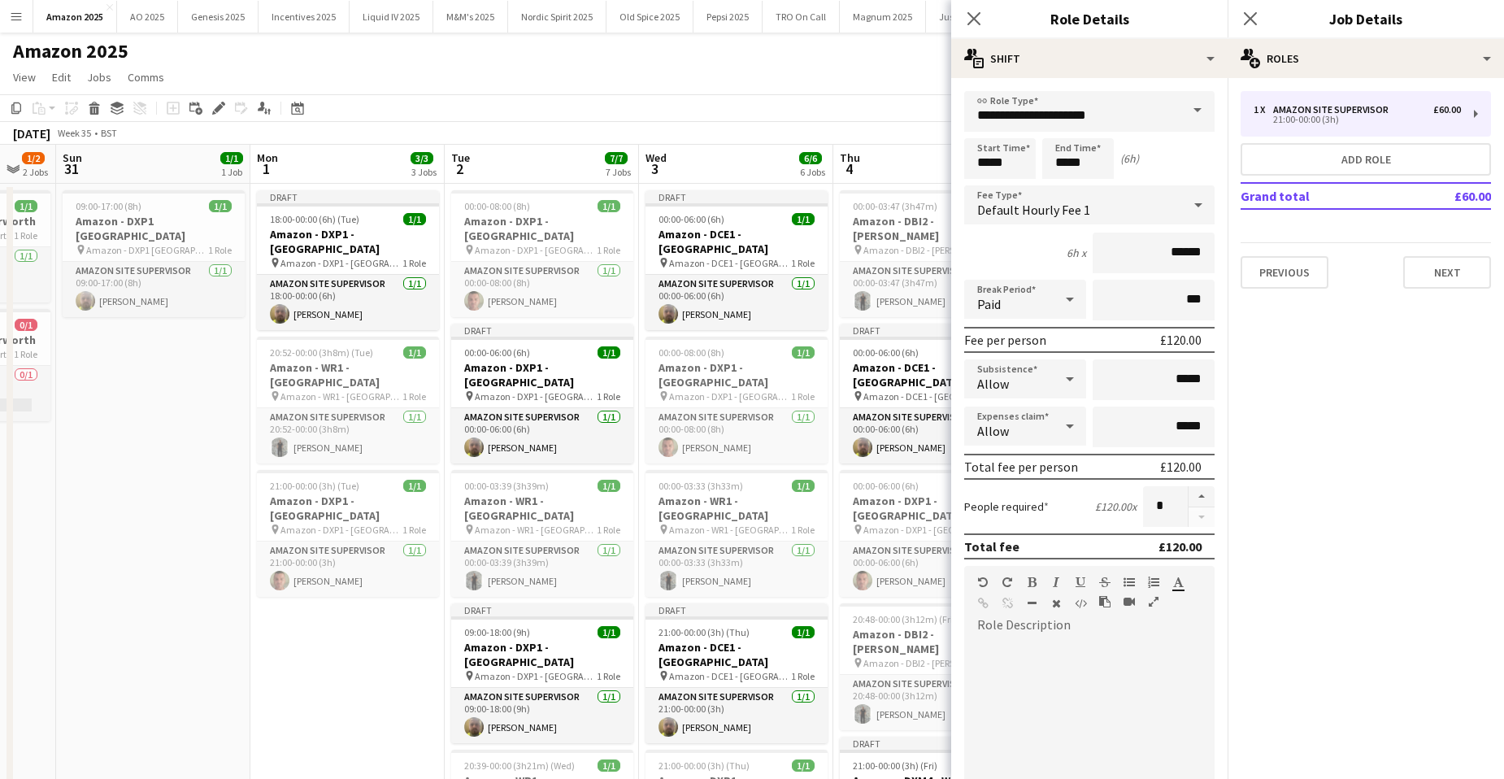
click at [1262, 11] on div "Close pop-in" at bounding box center [1251, 18] width 46 height 37
click at [1256, 16] on icon "Close pop-in" at bounding box center [1249, 18] width 15 height 15
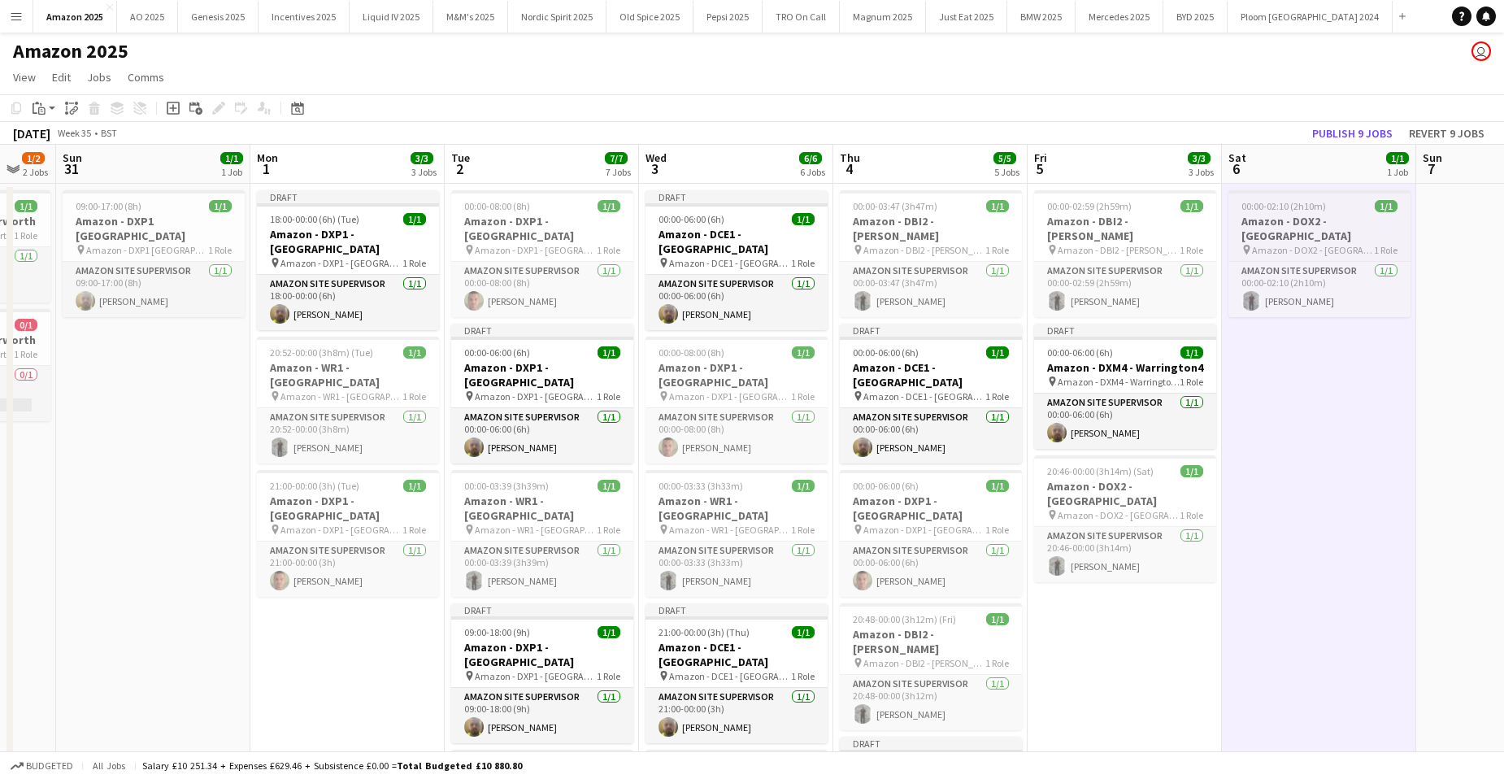
click at [1298, 489] on app-calendar-viewport "Fri 29 8/9 9 Jobs Sat 30 1/2 2 Jobs Sun 31 1/1 1 Job Mon 1 3/3 3 Jobs Tue 2 7/7…" at bounding box center [752, 786] width 1504 height 1283
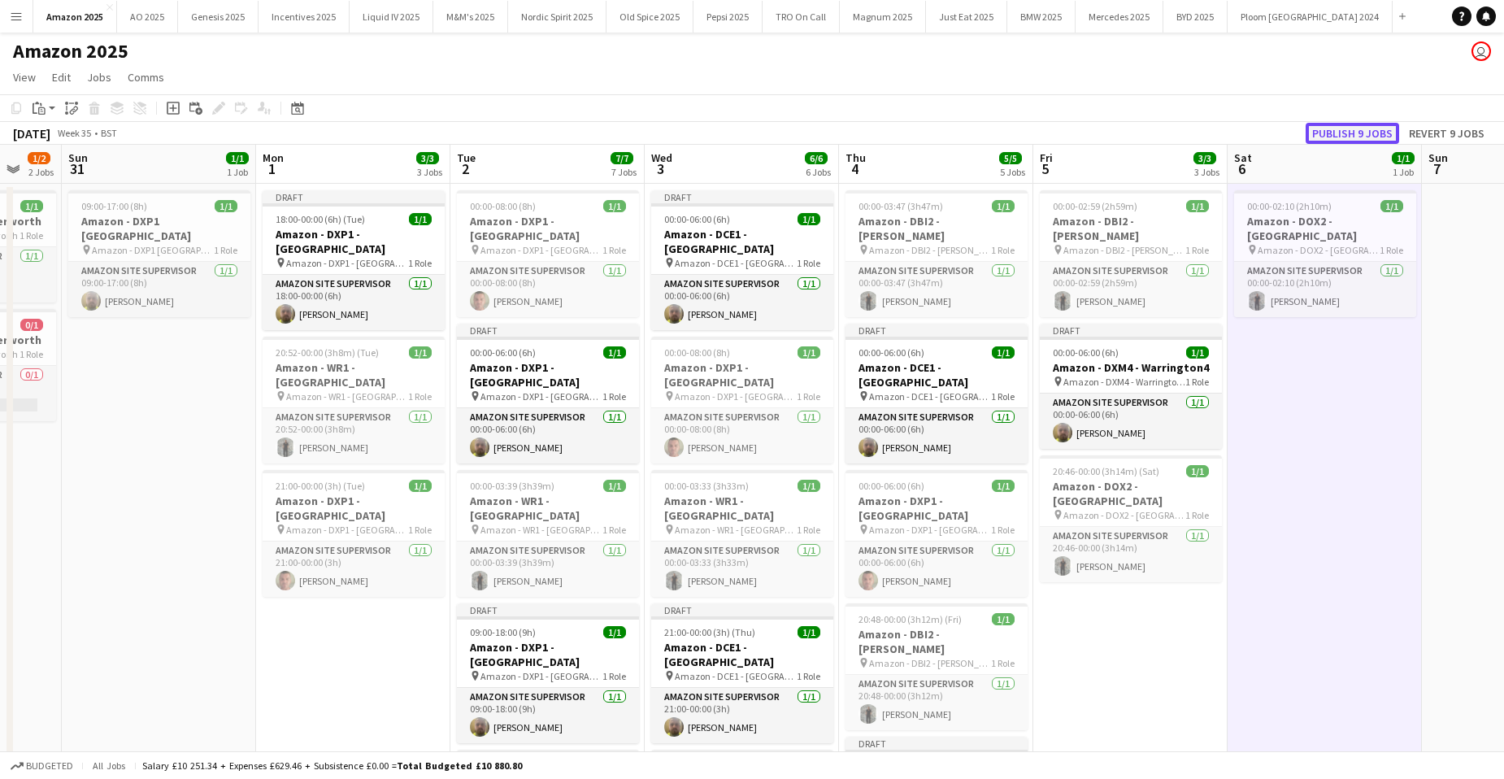
click at [1346, 130] on button "Publish 9 jobs" at bounding box center [1353, 133] width 94 height 21
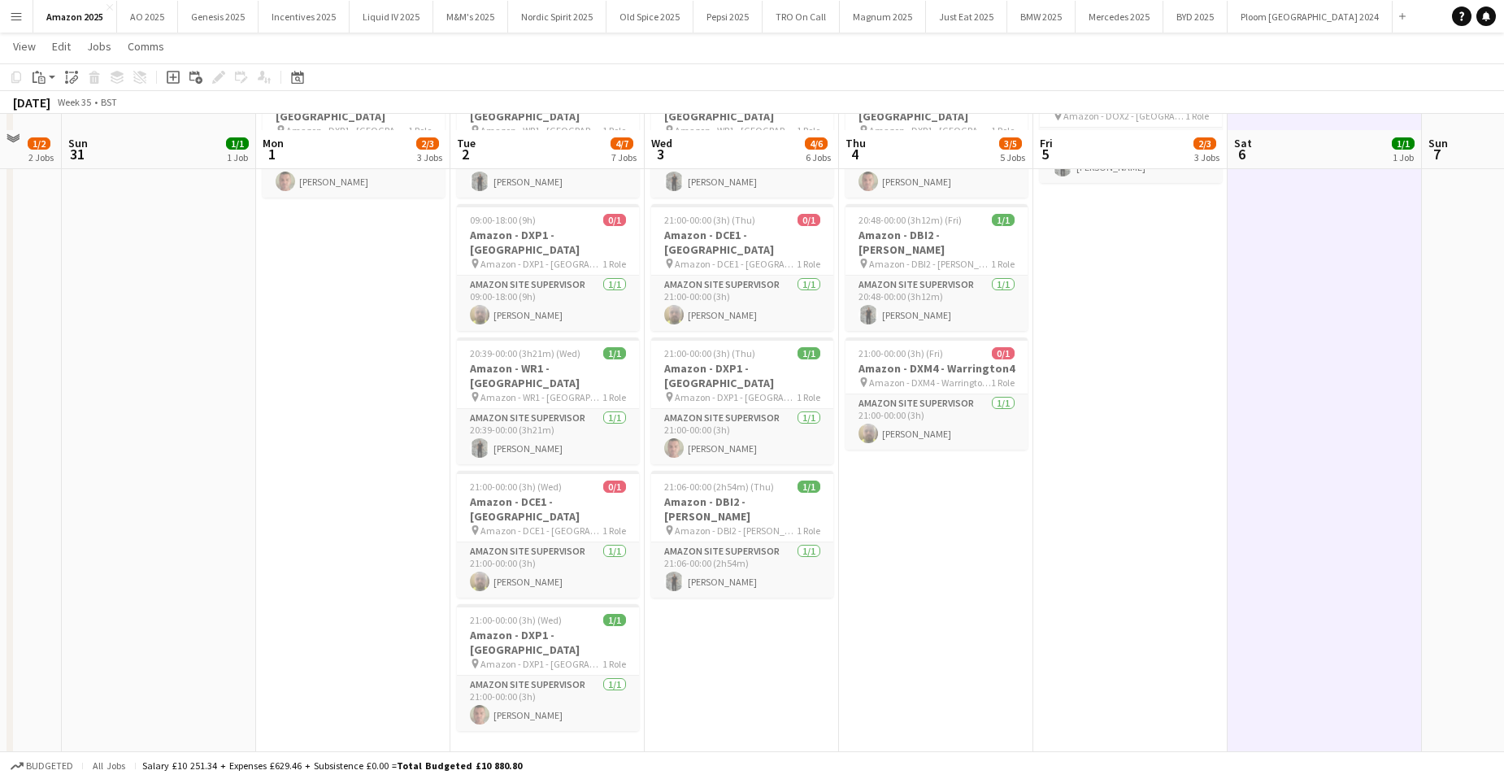
scroll to position [407, 0]
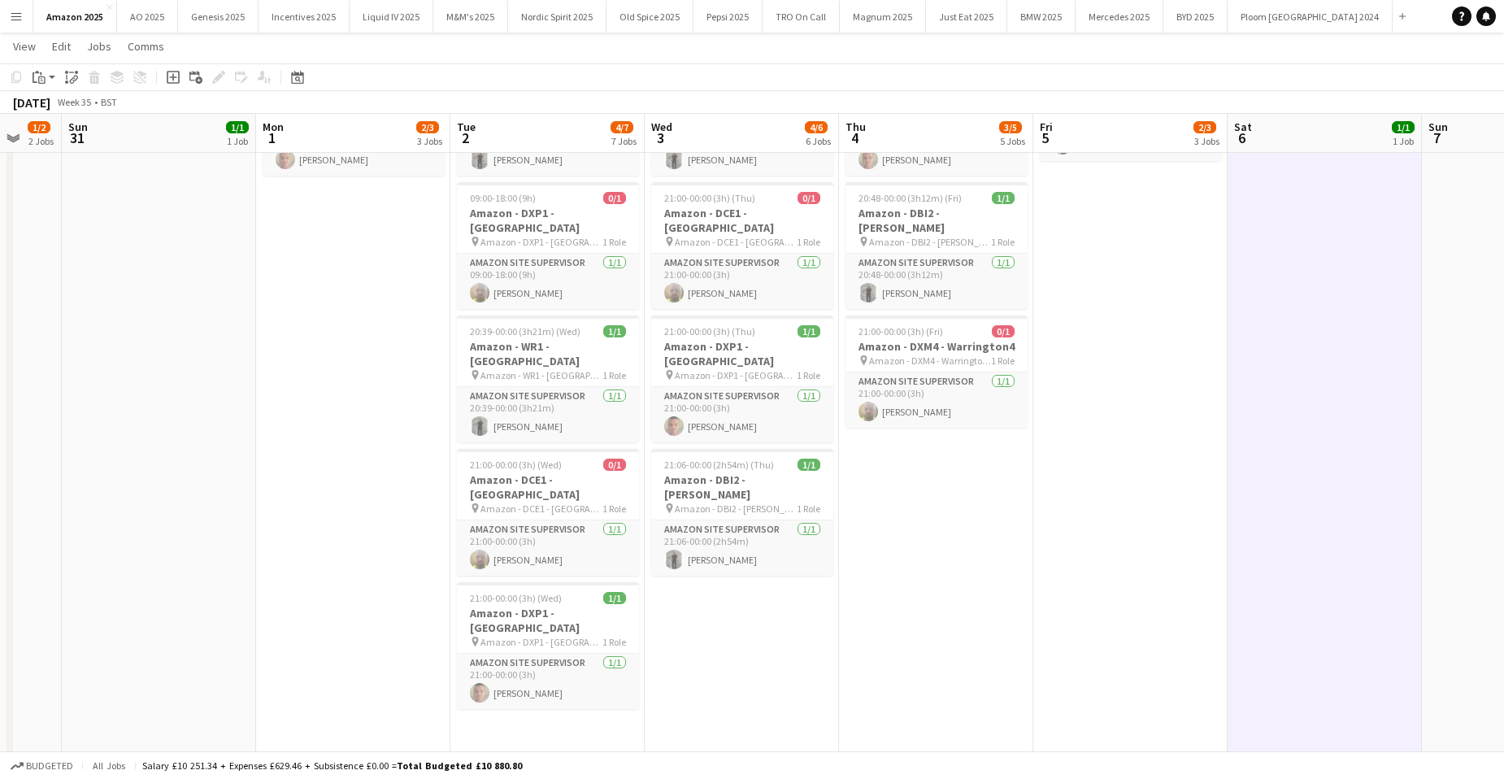
click at [579, 643] on app-date-cell "00:00-08:00 (8h) 1/1 Amazon - DXP1 - Plymouth pin Amazon - DXP1 - Plymouth 1 Ro…" at bounding box center [547, 398] width 194 height 1244
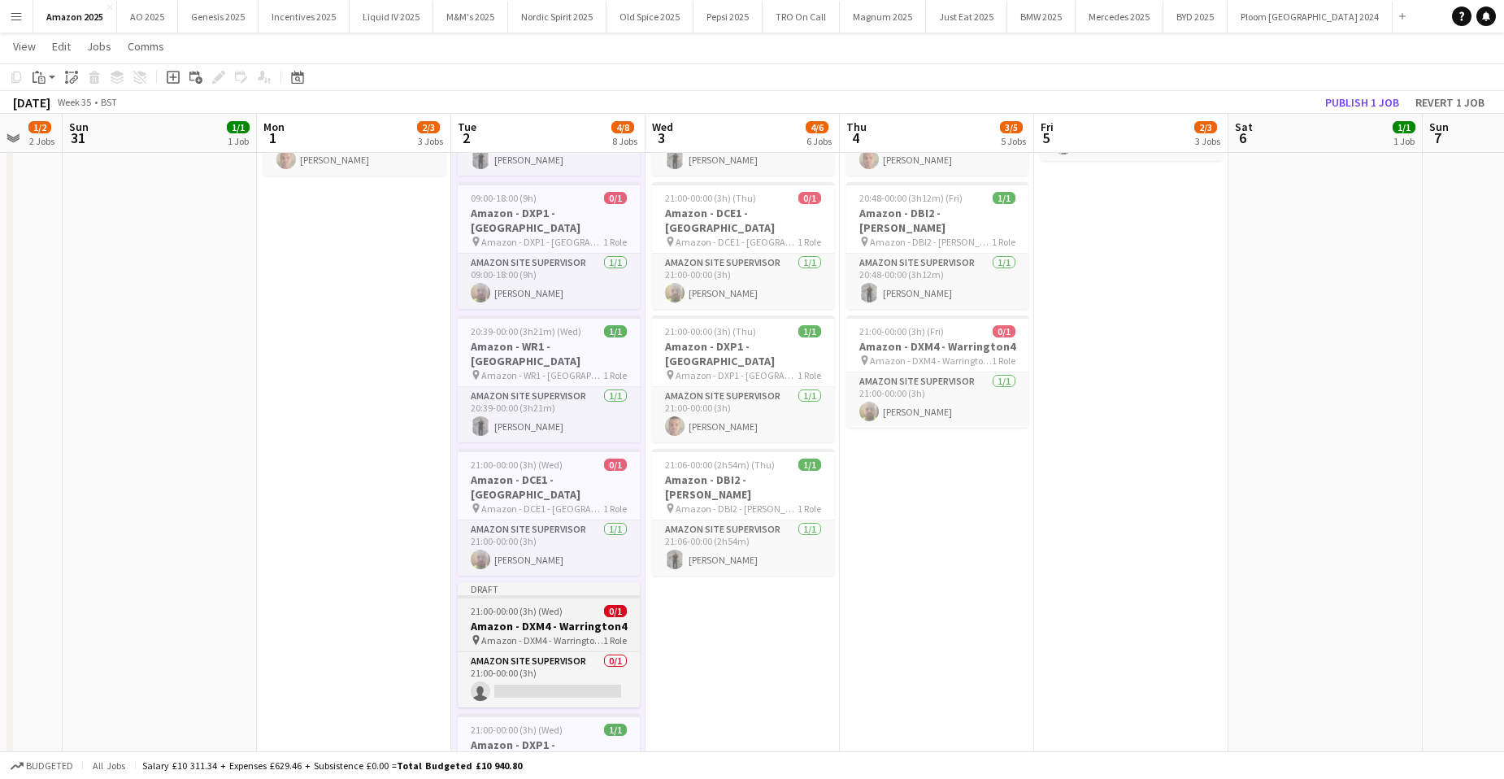
click at [552, 582] on app-job-card "Draft 21:00-00:00 (3h) (Wed) 0/1 Amazon - DXM4 - Warrington4 pin Amazon - DXM4 …" at bounding box center [549, 644] width 182 height 125
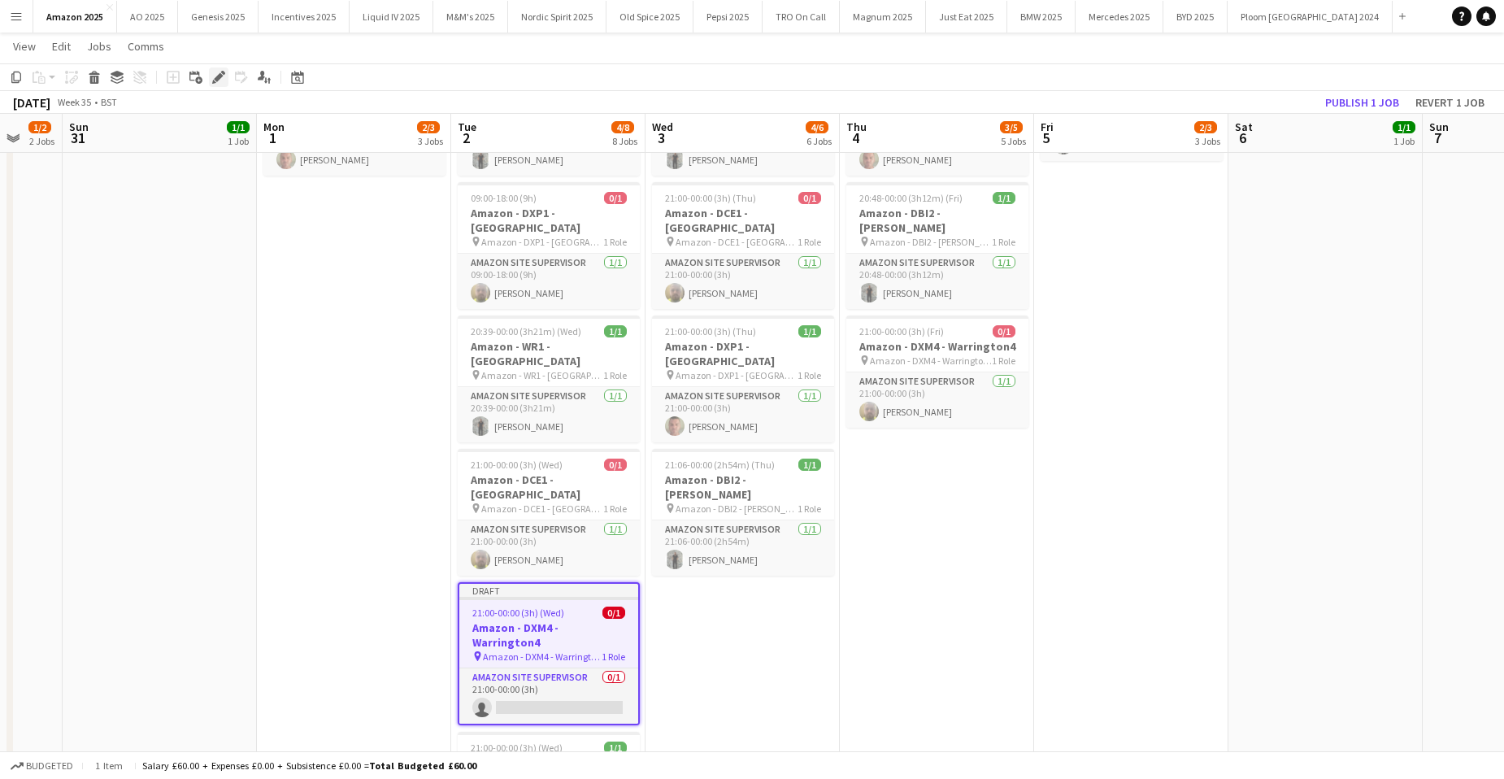
click at [217, 69] on div "Edit" at bounding box center [219, 77] width 20 height 20
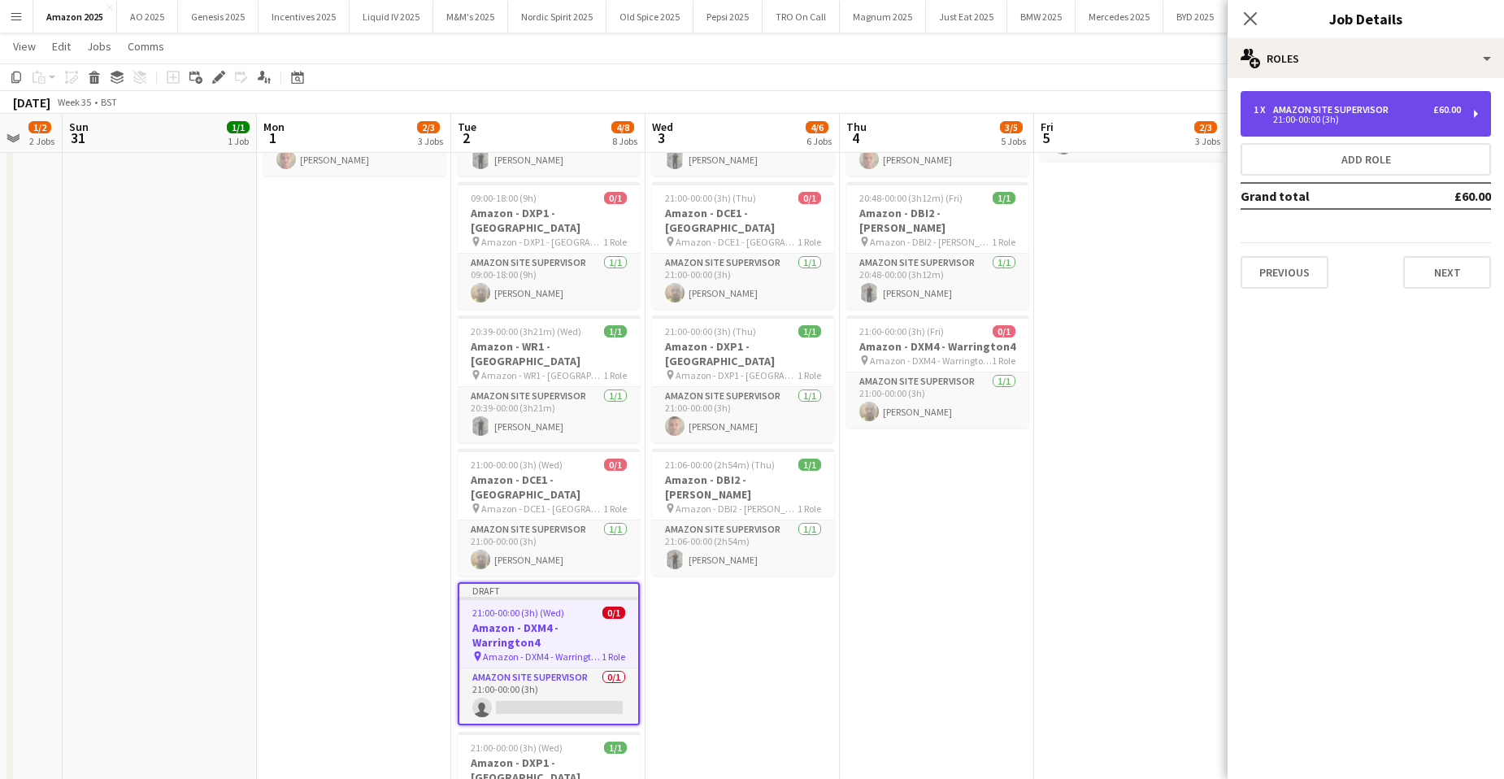
click at [1288, 127] on div "1 x Amazon Site Supervisor £60.00 21:00-00:00 (3h)" at bounding box center [1366, 114] width 250 height 46
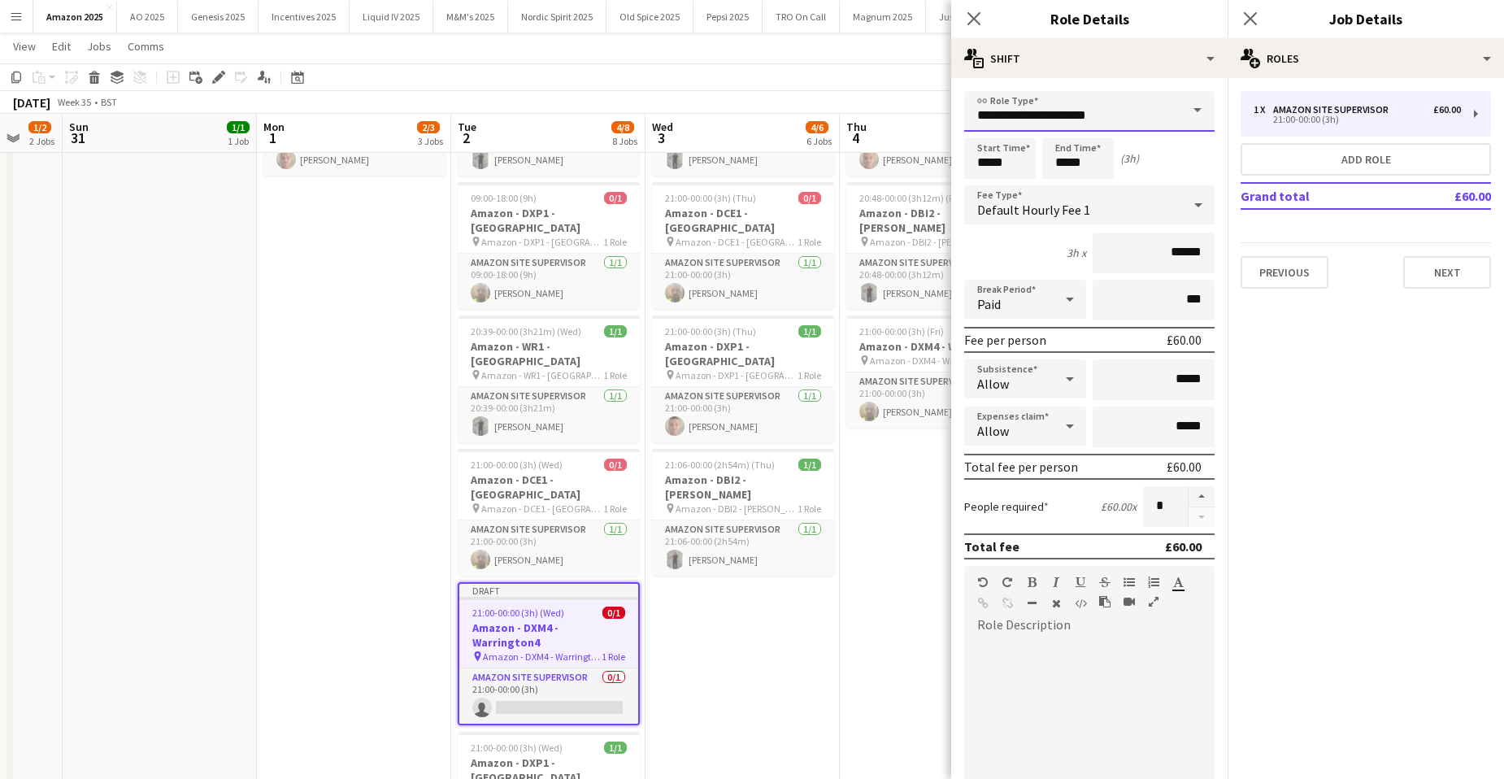
click at [1138, 117] on input "**********" at bounding box center [1089, 111] width 250 height 41
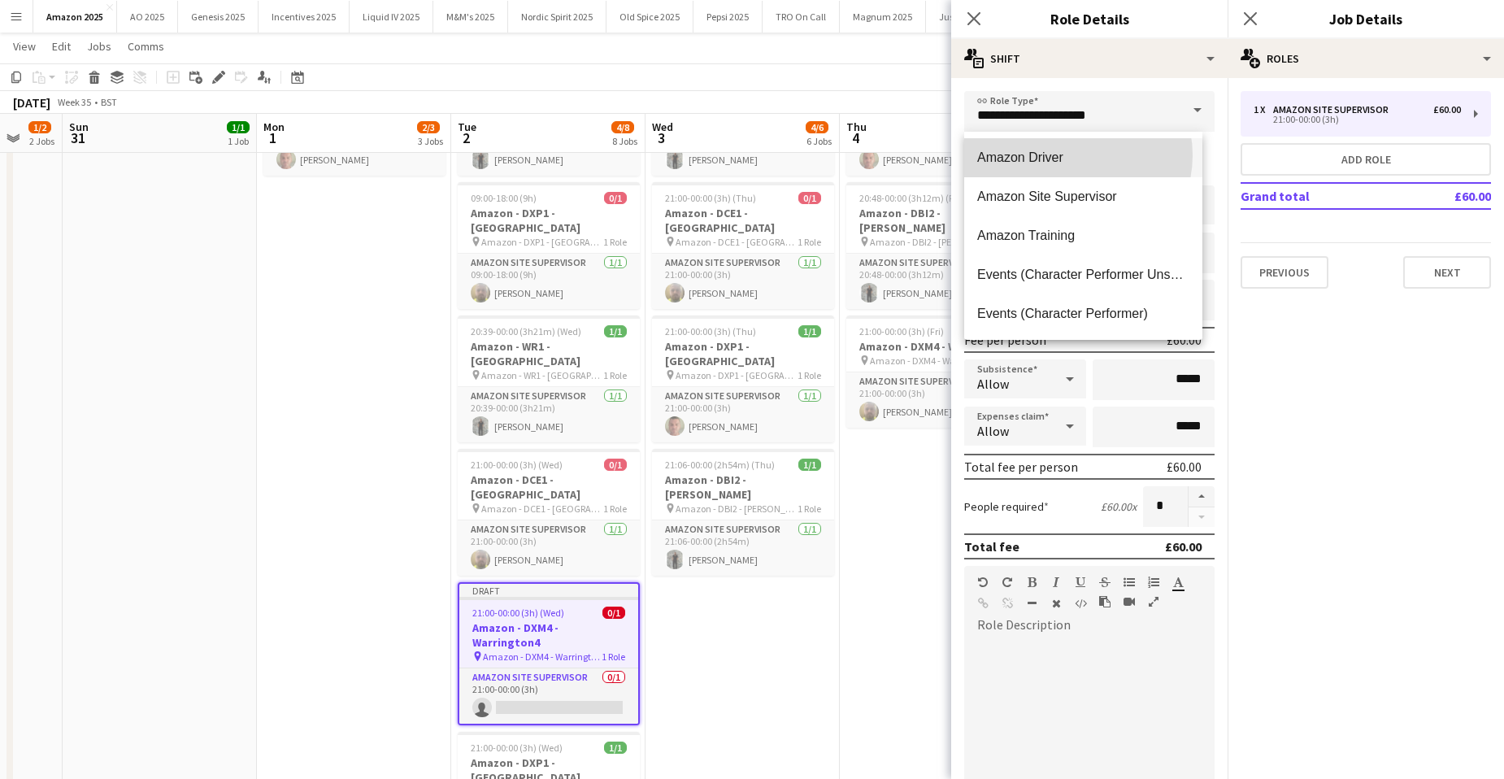
click at [1077, 155] on span "Amazon Driver" at bounding box center [1083, 157] width 212 height 15
type input "**********"
type input "******"
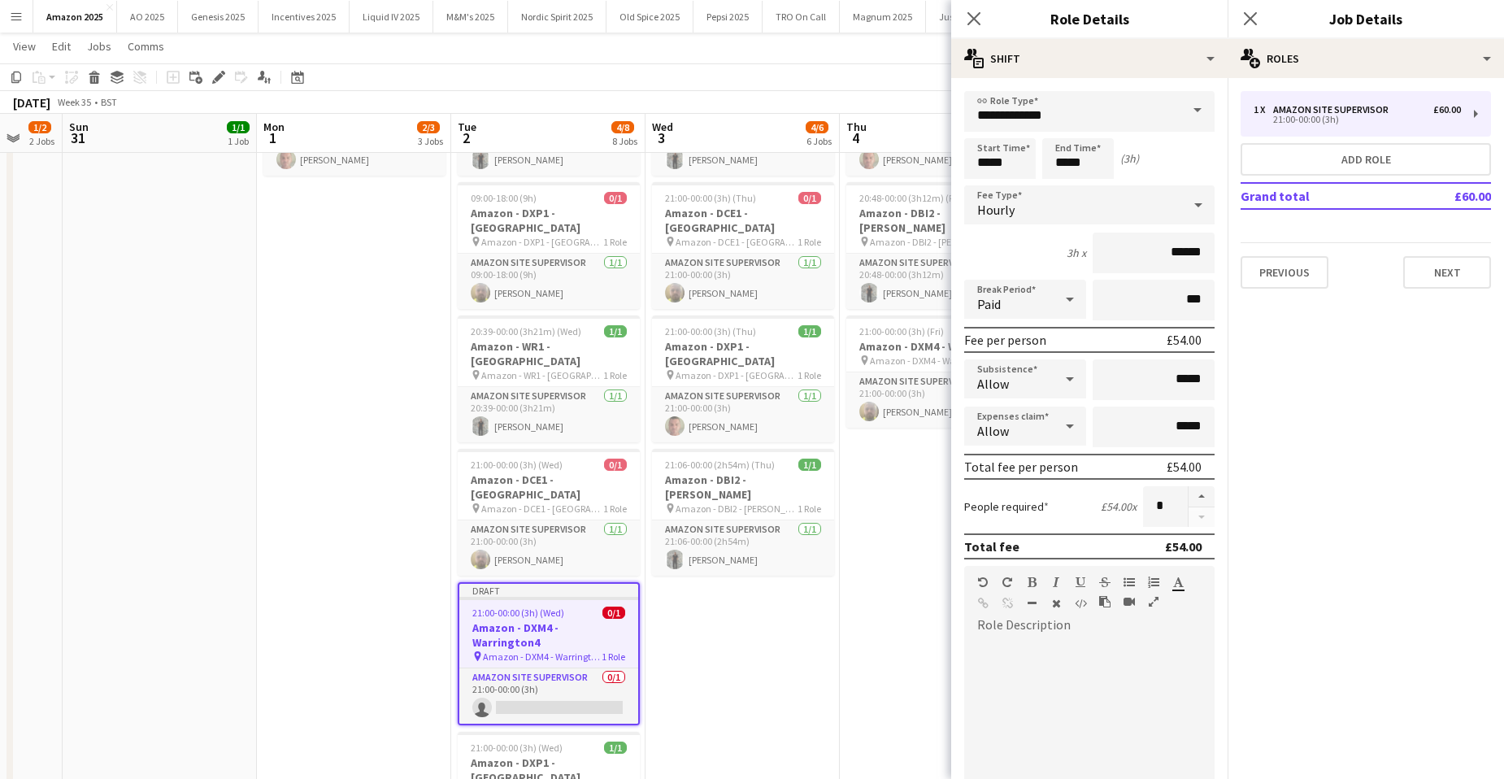
click at [1066, 425] on icon at bounding box center [1070, 426] width 8 height 4
click at [1042, 516] on span "Don't allow" at bounding box center [1022, 512] width 90 height 15
click at [1436, 268] on button "Next" at bounding box center [1447, 272] width 88 height 33
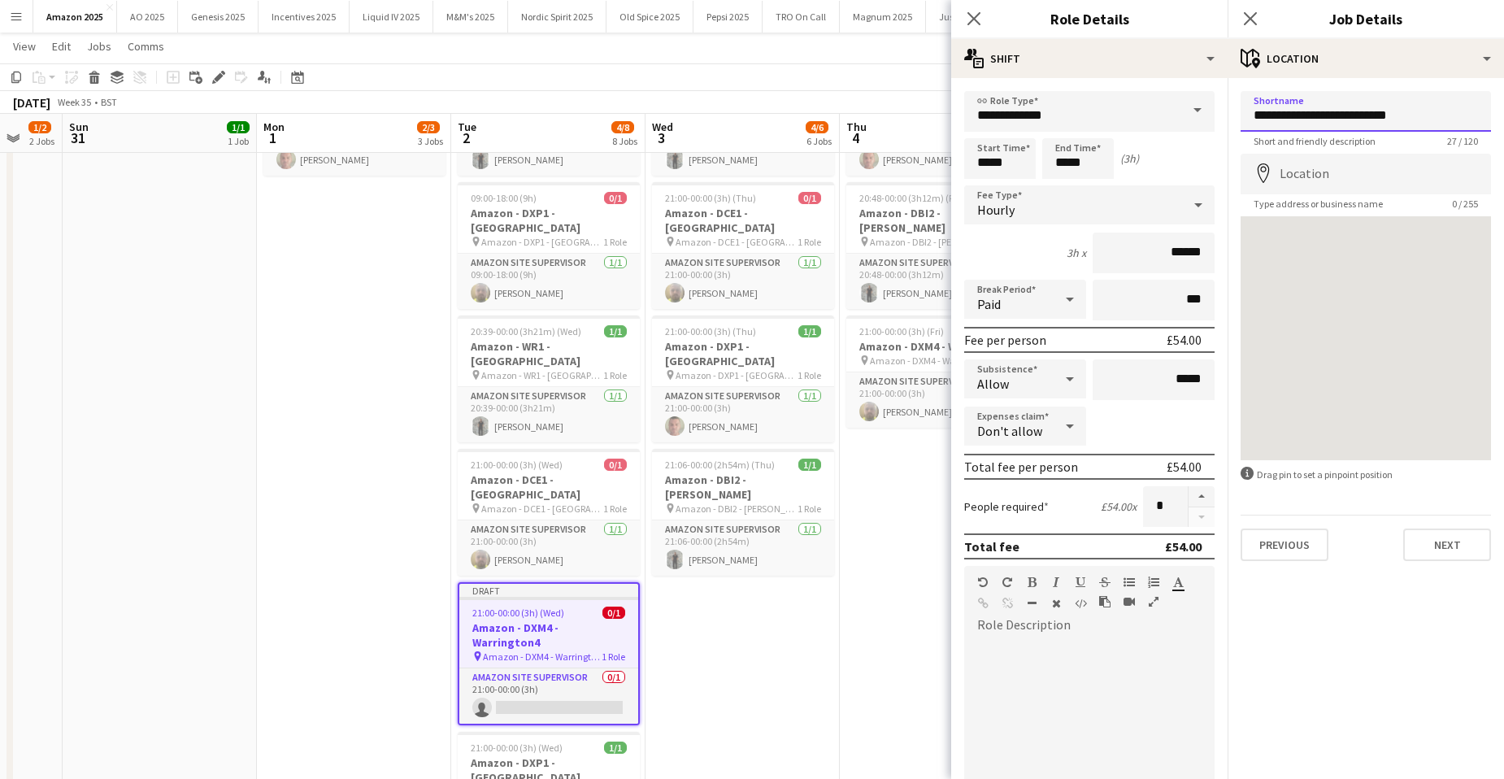
drag, startPoint x: 1429, startPoint y: 114, endPoint x: 1309, endPoint y: 114, distance: 120.3
click at [1309, 114] on input "**********" at bounding box center [1366, 111] width 250 height 41
paste input
drag, startPoint x: 1420, startPoint y: 108, endPoint x: 1232, endPoint y: 104, distance: 187.9
click at [1232, 104] on form "**********" at bounding box center [1366, 326] width 276 height 470
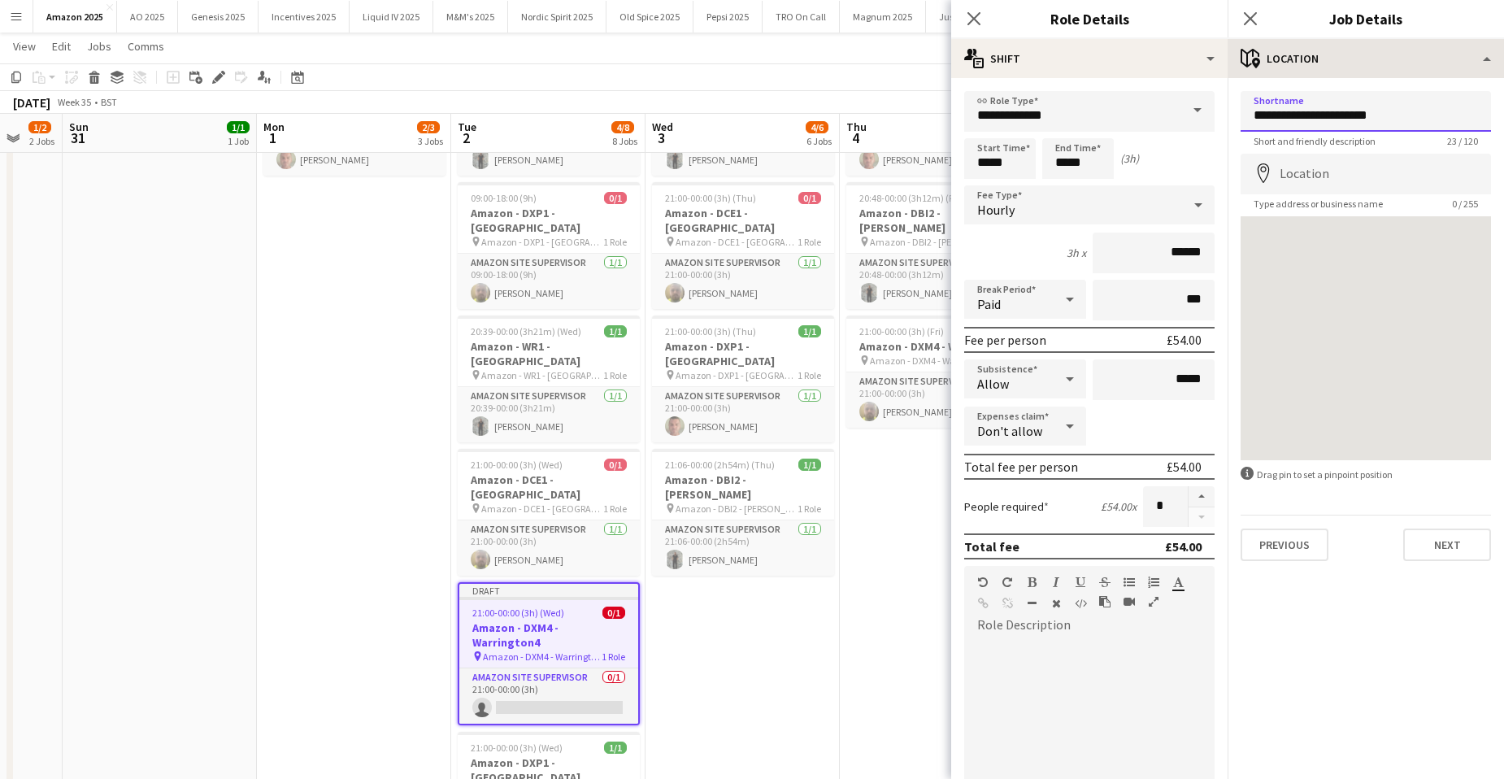
type input "**********"
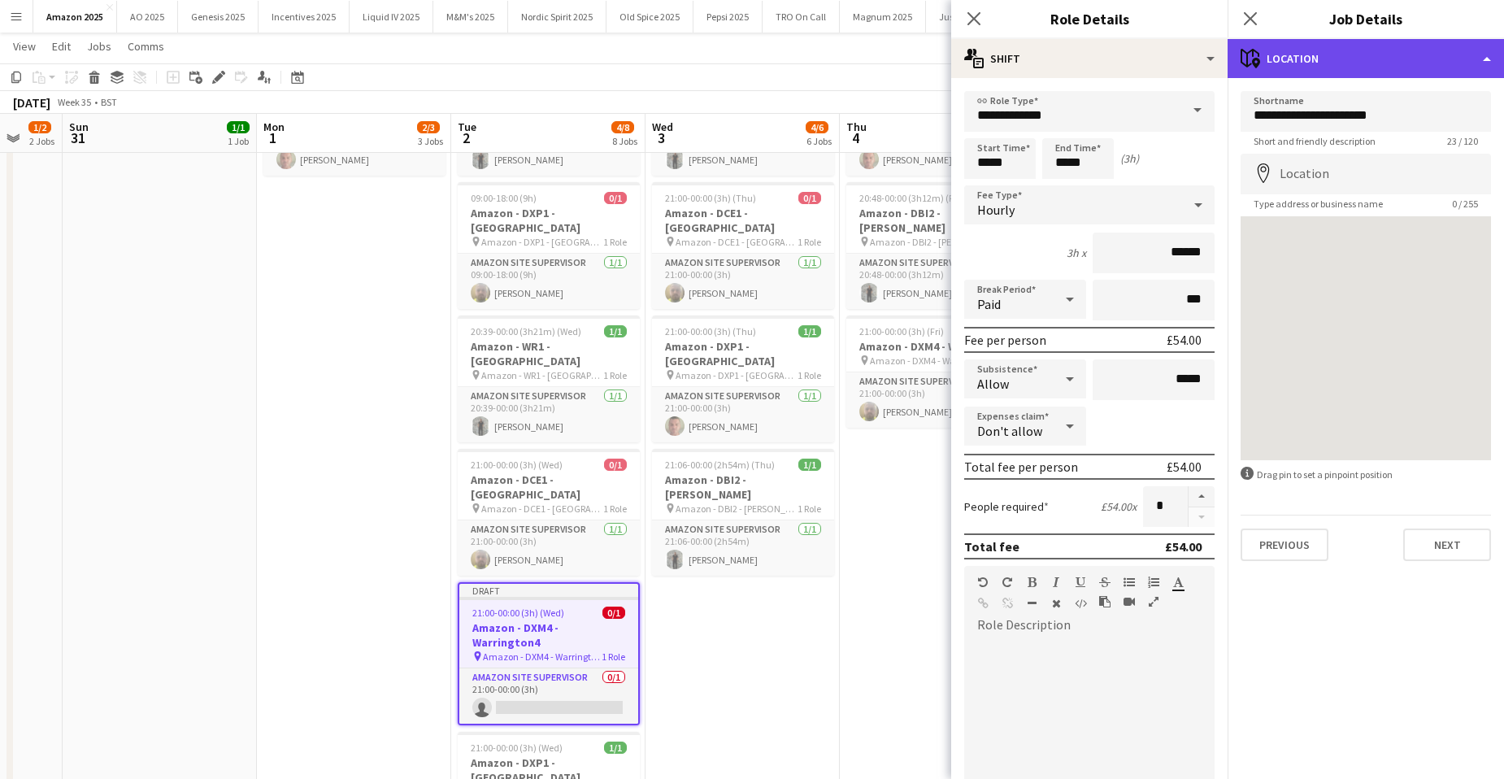
click at [1436, 53] on div "maps-pin-1 Location" at bounding box center [1366, 58] width 276 height 39
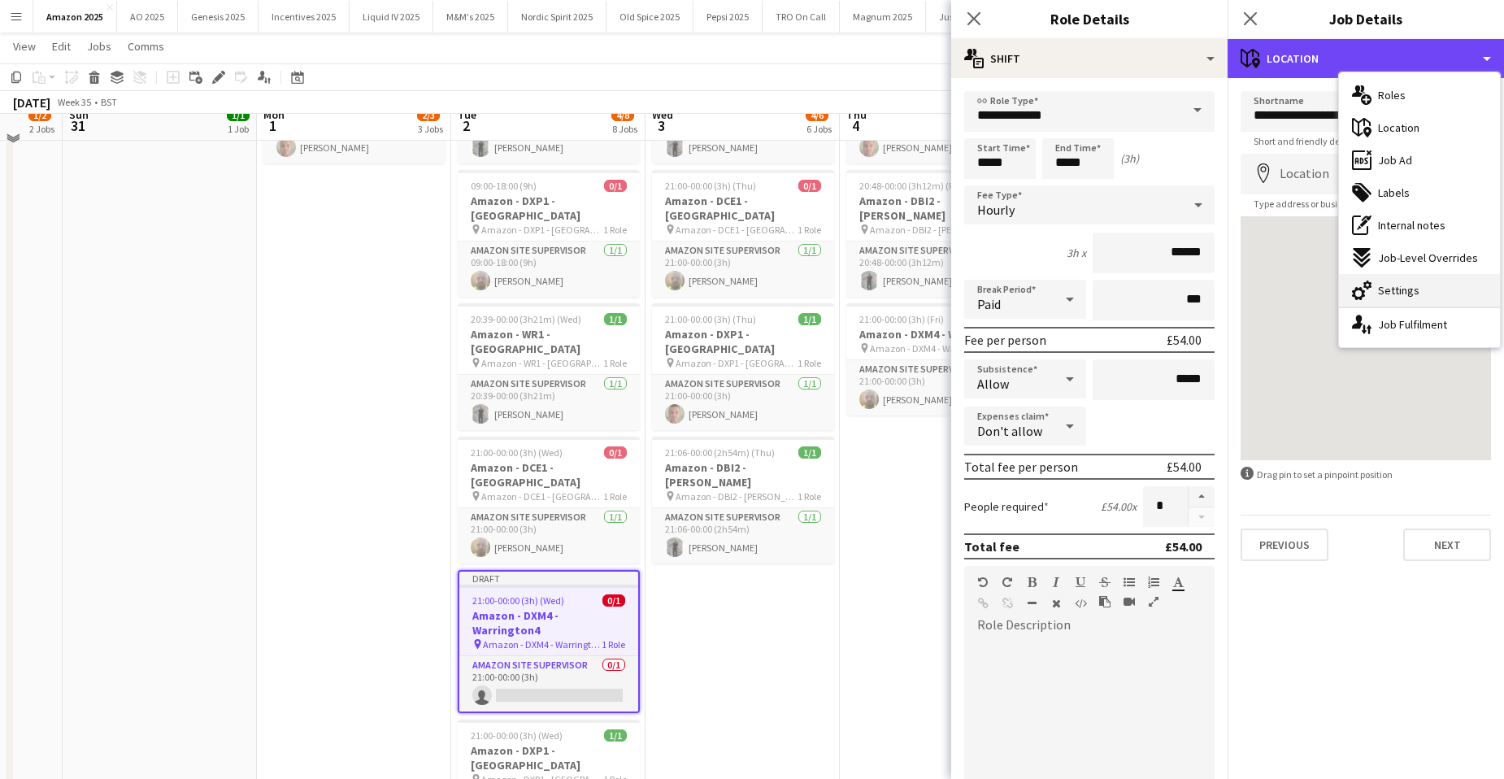
scroll to position [675, 0]
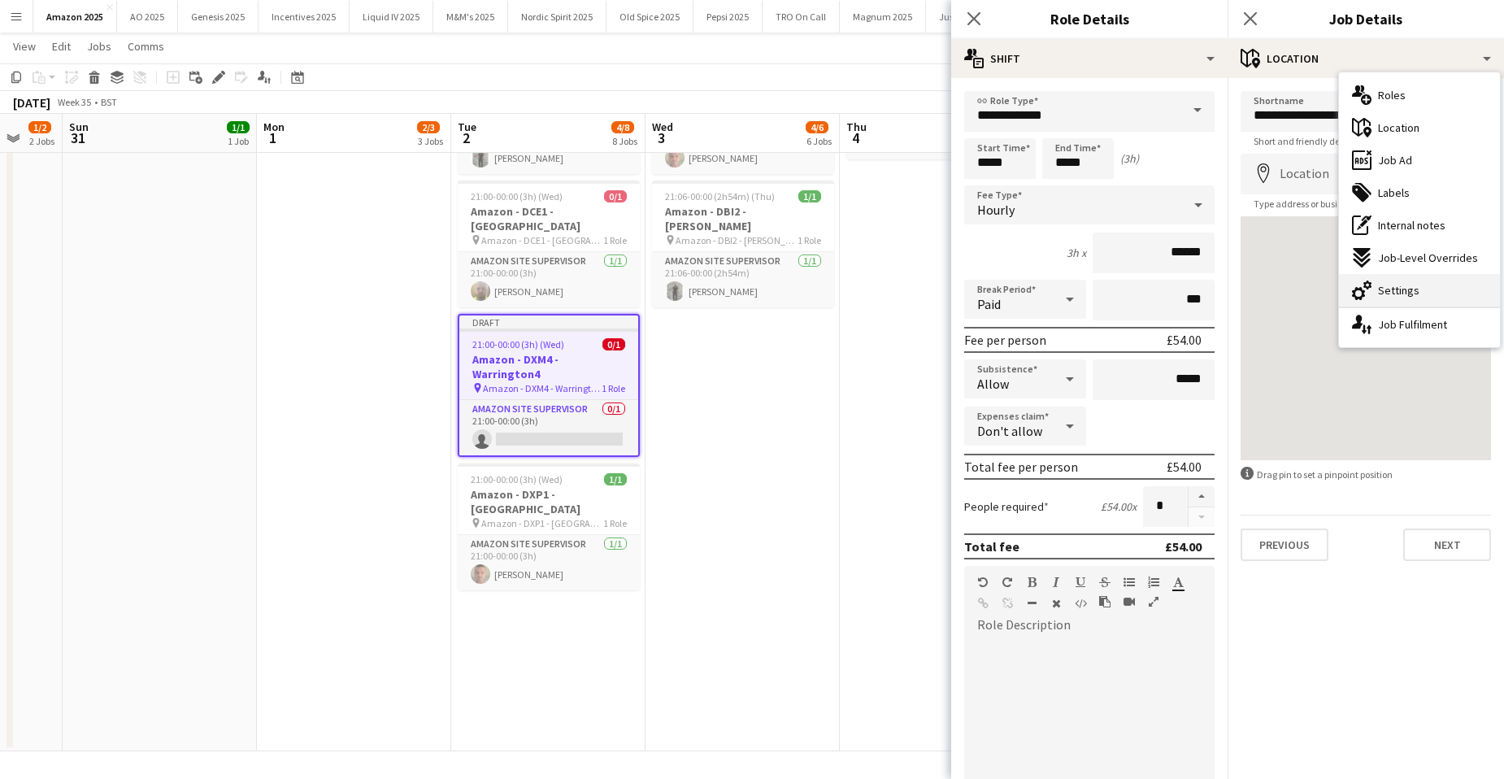
click at [1416, 294] on span "Settings" at bounding box center [1398, 290] width 41 height 15
type input "*******"
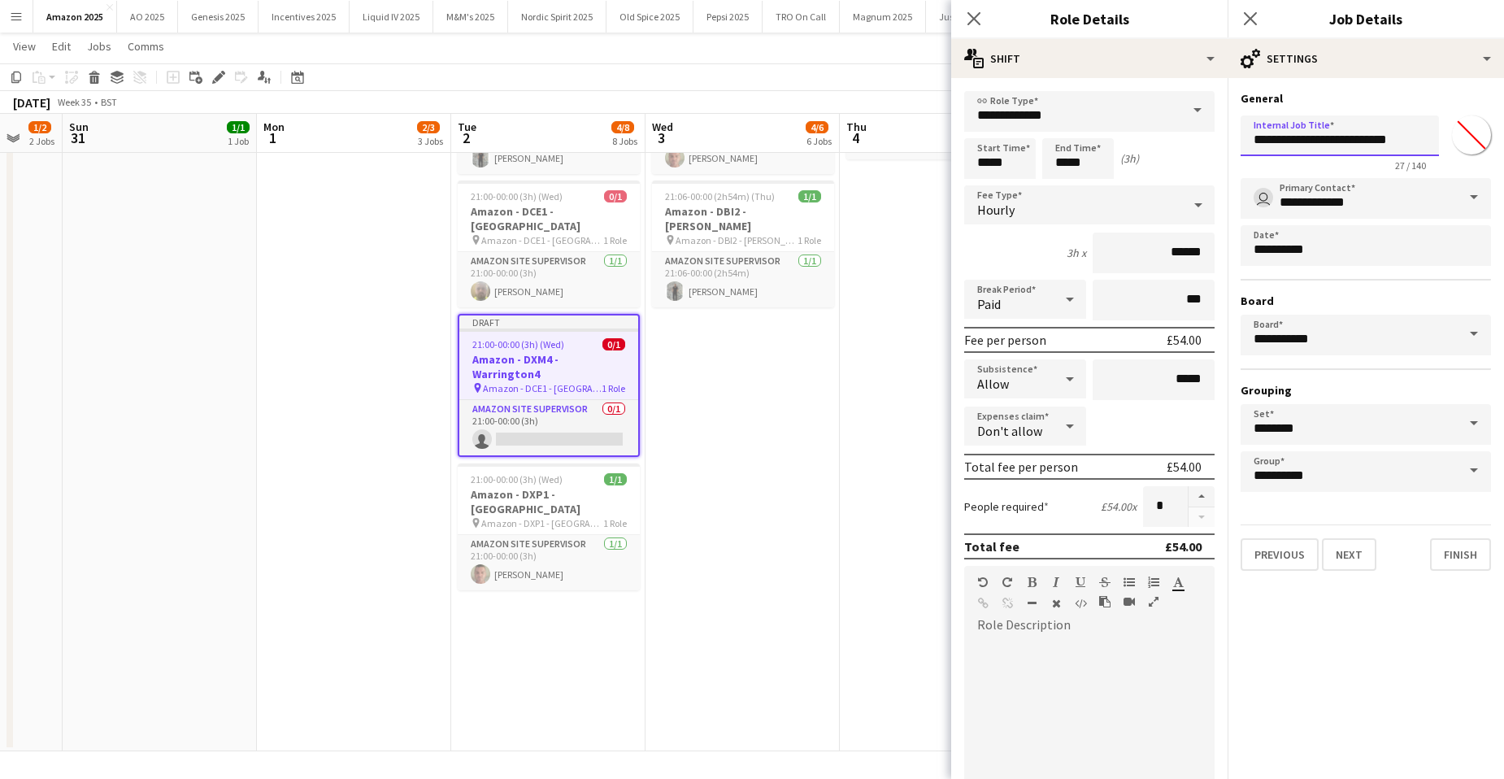
drag, startPoint x: 1434, startPoint y: 133, endPoint x: 1251, endPoint y: 147, distance: 183.5
click at [1251, 147] on input "**********" at bounding box center [1340, 135] width 198 height 41
paste input "text"
type input "**********"
click at [712, 369] on app-date-cell "00:00-06:00 (6h) 0/1 Amazon - DCE1 - Chester pin Amazon - DCE1 - Chester 1 Role…" at bounding box center [743, 129] width 194 height 1244
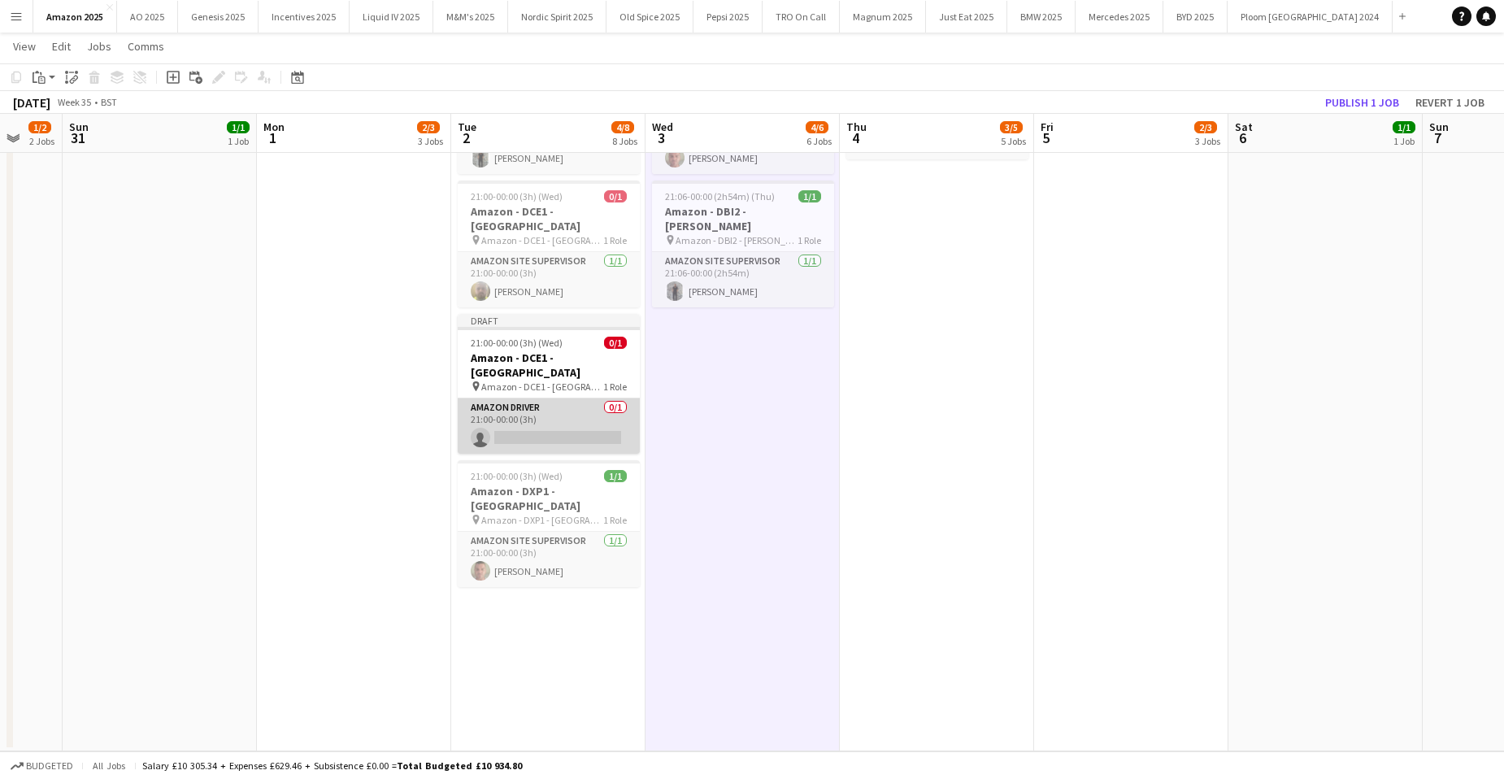
drag, startPoint x: 551, startPoint y: 337, endPoint x: 1332, endPoint y: 215, distance: 790.2
click at [555, 398] on app-card-role "Amazon Driver 0/1 21:00-00:00 (3h) single-neutral-actions" at bounding box center [549, 425] width 182 height 55
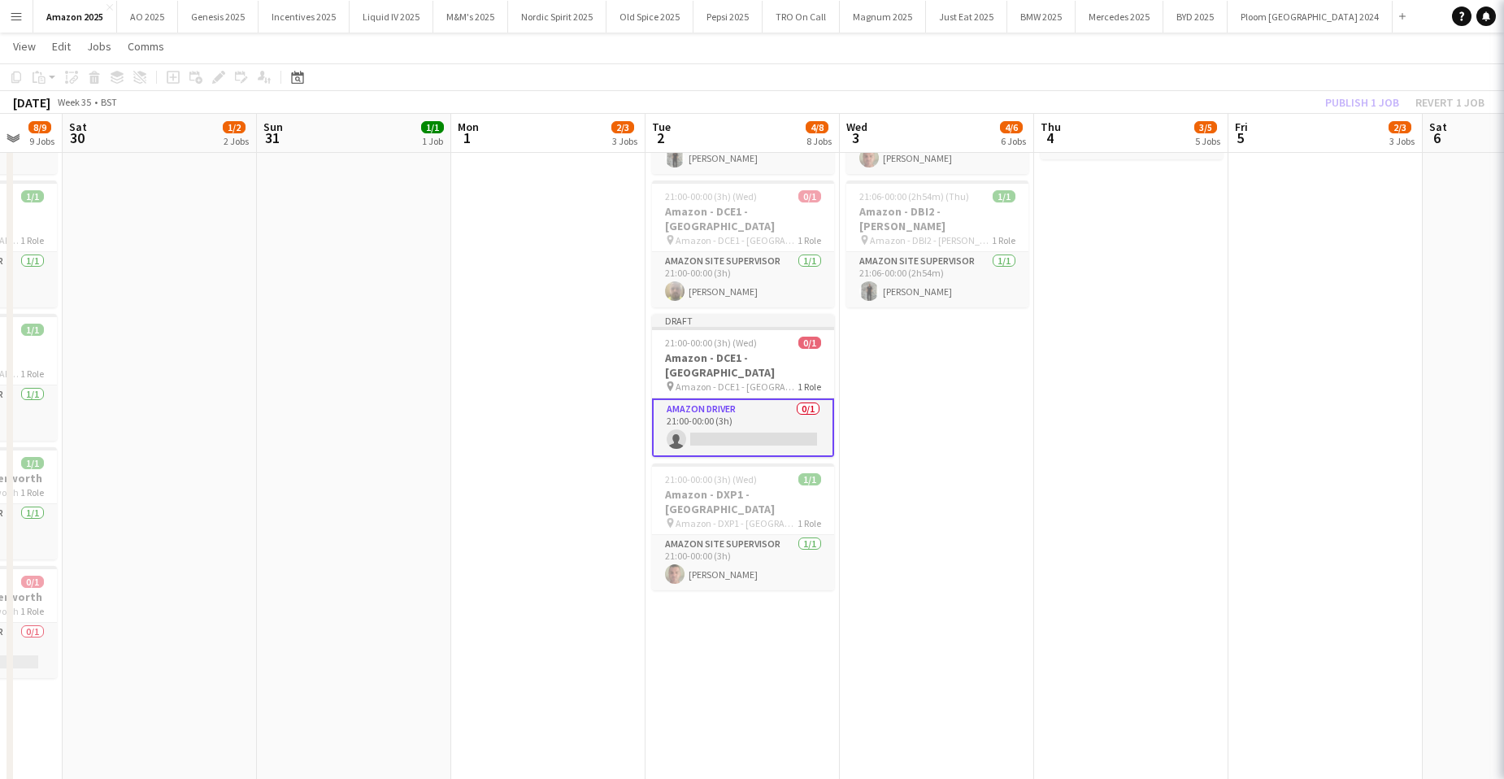
scroll to position [0, 517]
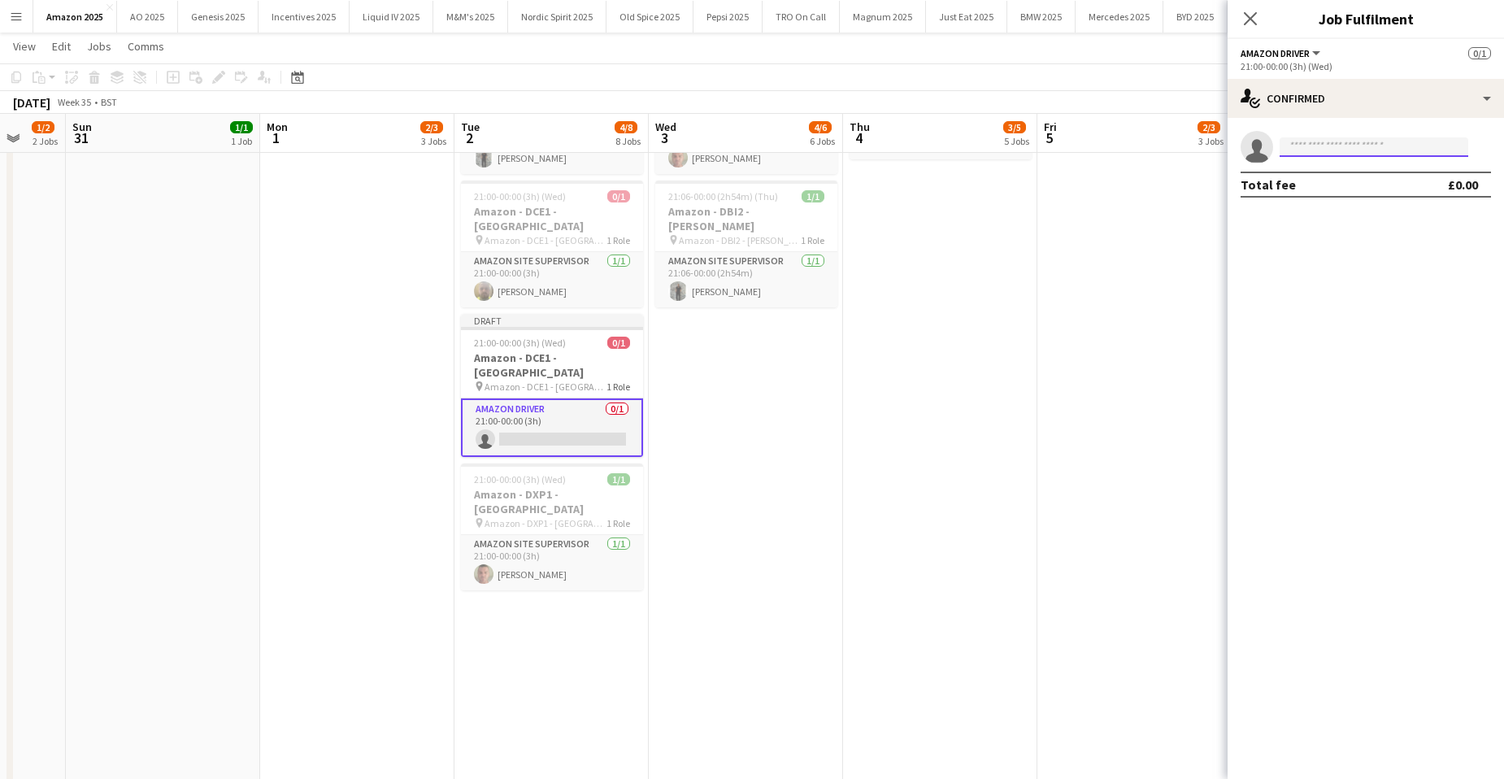
click at [1312, 146] on input at bounding box center [1374, 147] width 189 height 20
type input "*******"
click at [1335, 174] on span "[PERSON_NAME]" at bounding box center [1340, 170] width 94 height 14
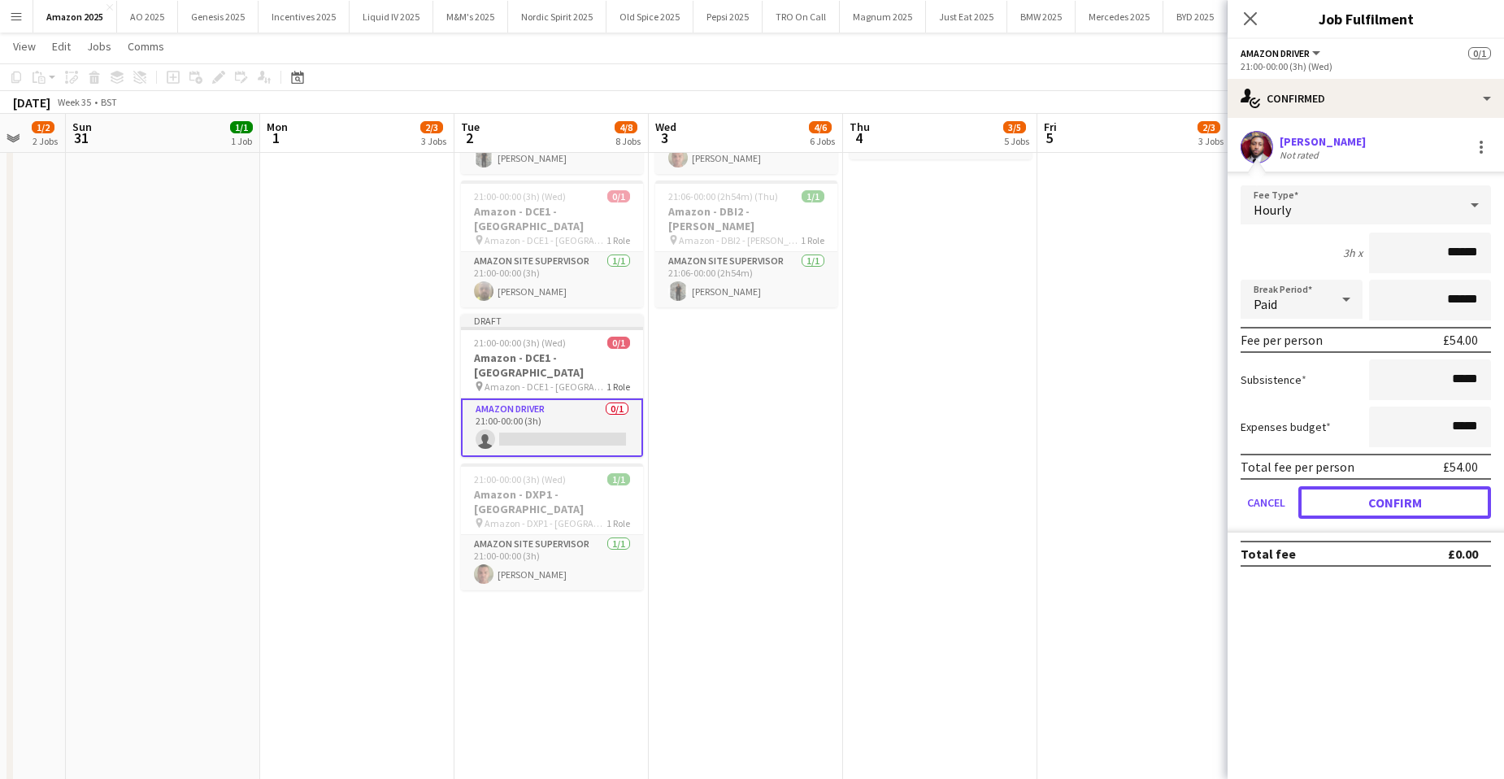
click at [1389, 501] on button "Confirm" at bounding box center [1395, 502] width 193 height 33
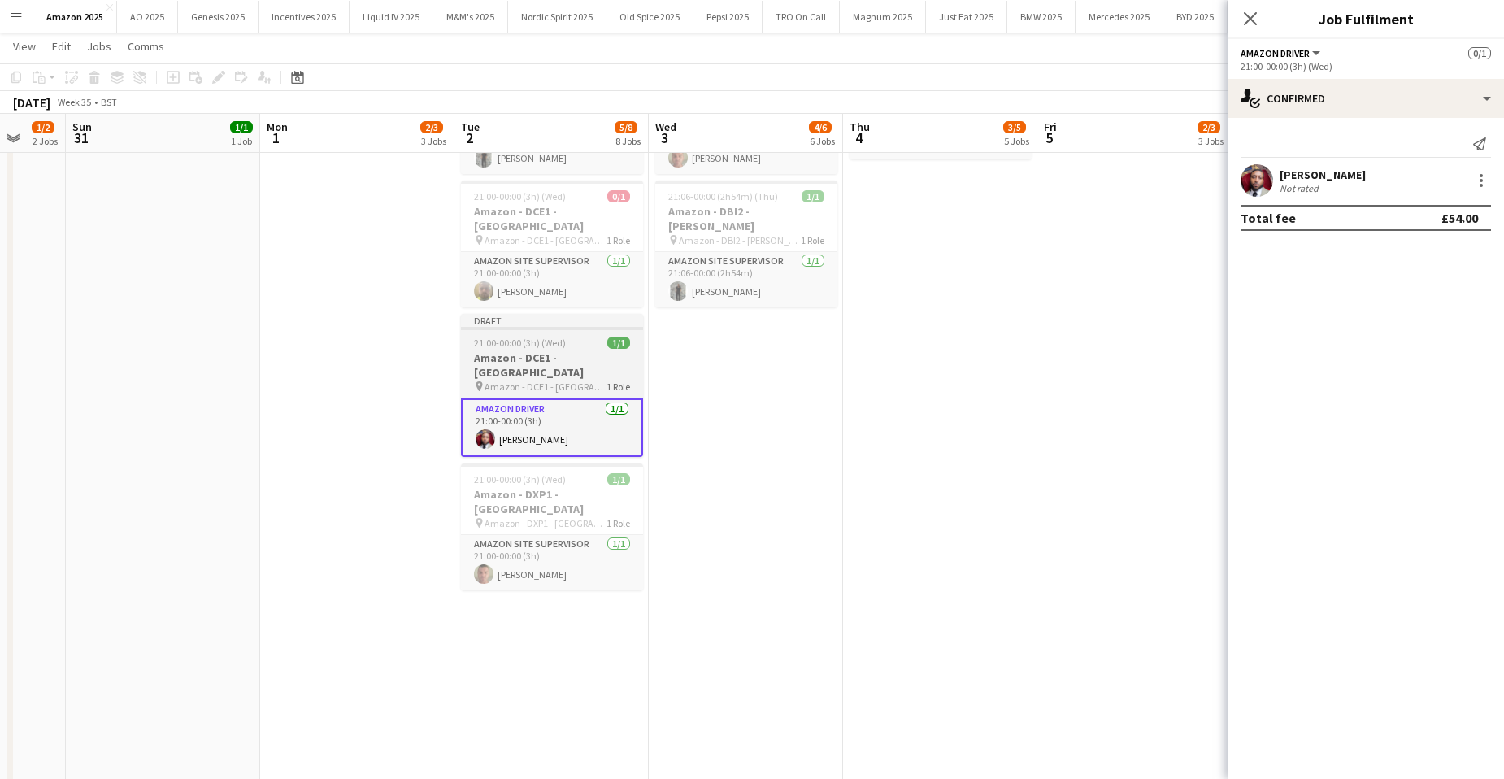
click at [491, 314] on app-job-card "Draft 21:00-00:00 (3h) (Wed) 1/1 Amazon - DCE1 - Chester pin Amazon - DCE1 - Ch…" at bounding box center [552, 385] width 182 height 143
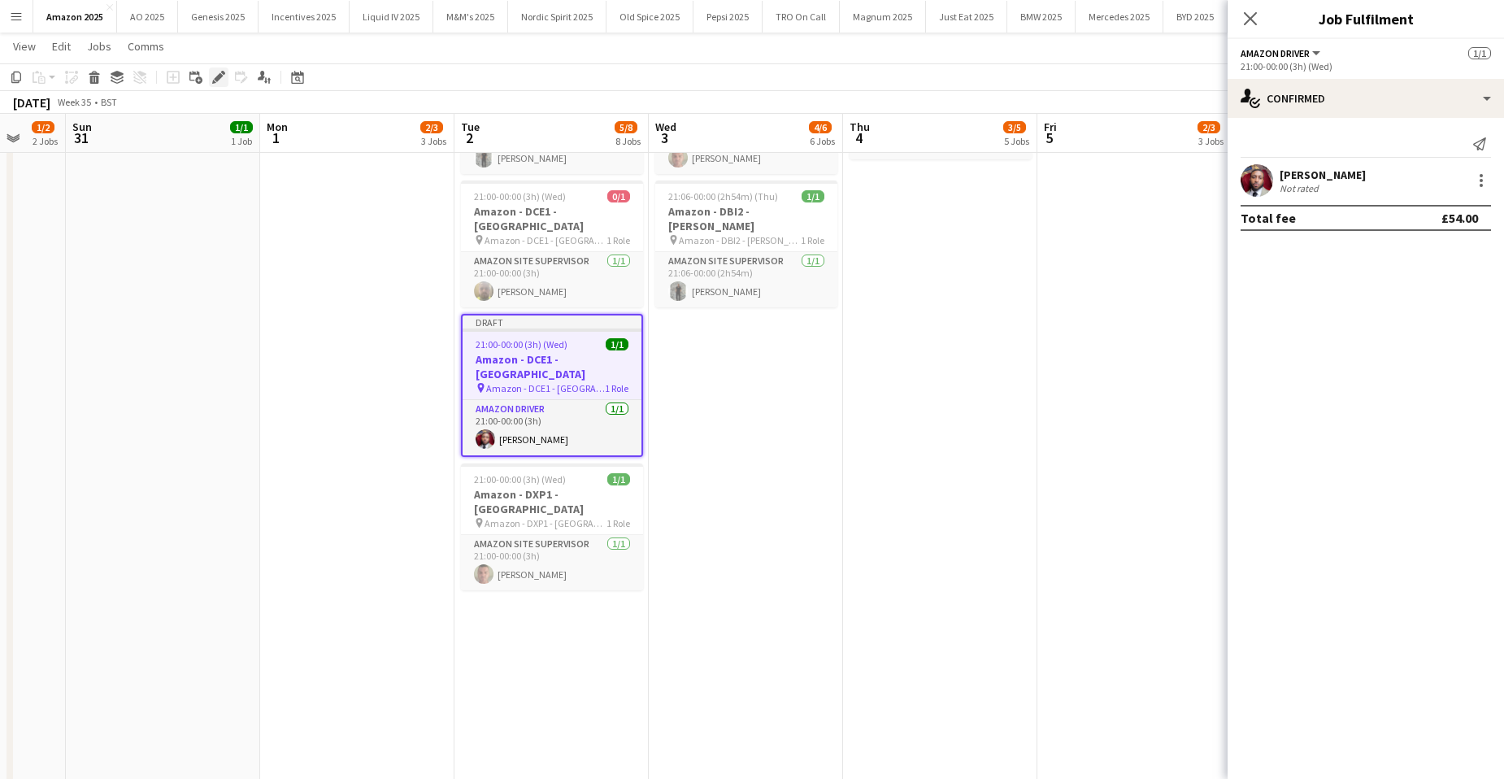
click at [224, 75] on icon "Edit" at bounding box center [218, 77] width 13 height 13
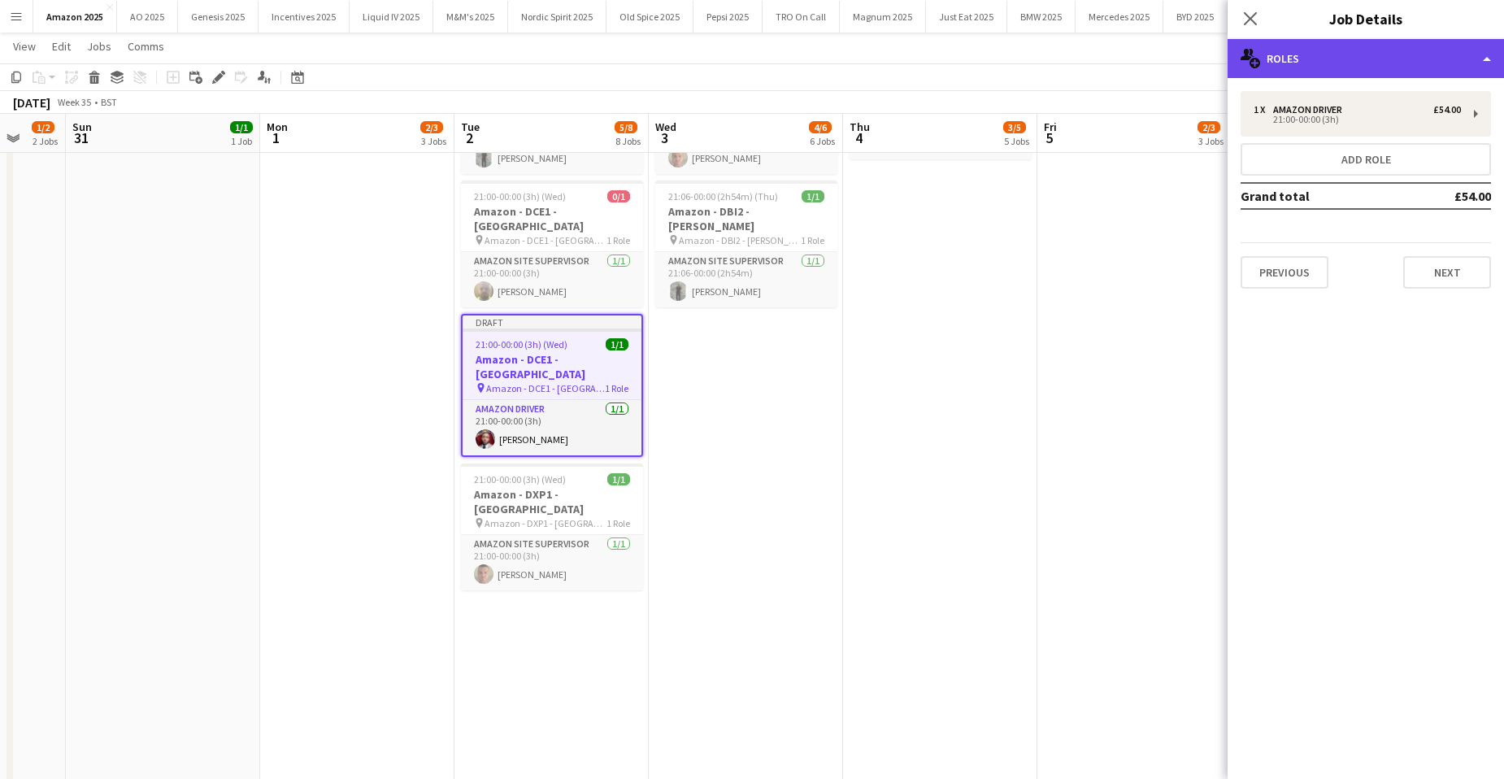
click at [1381, 68] on div "multiple-users-add Roles" at bounding box center [1366, 58] width 276 height 39
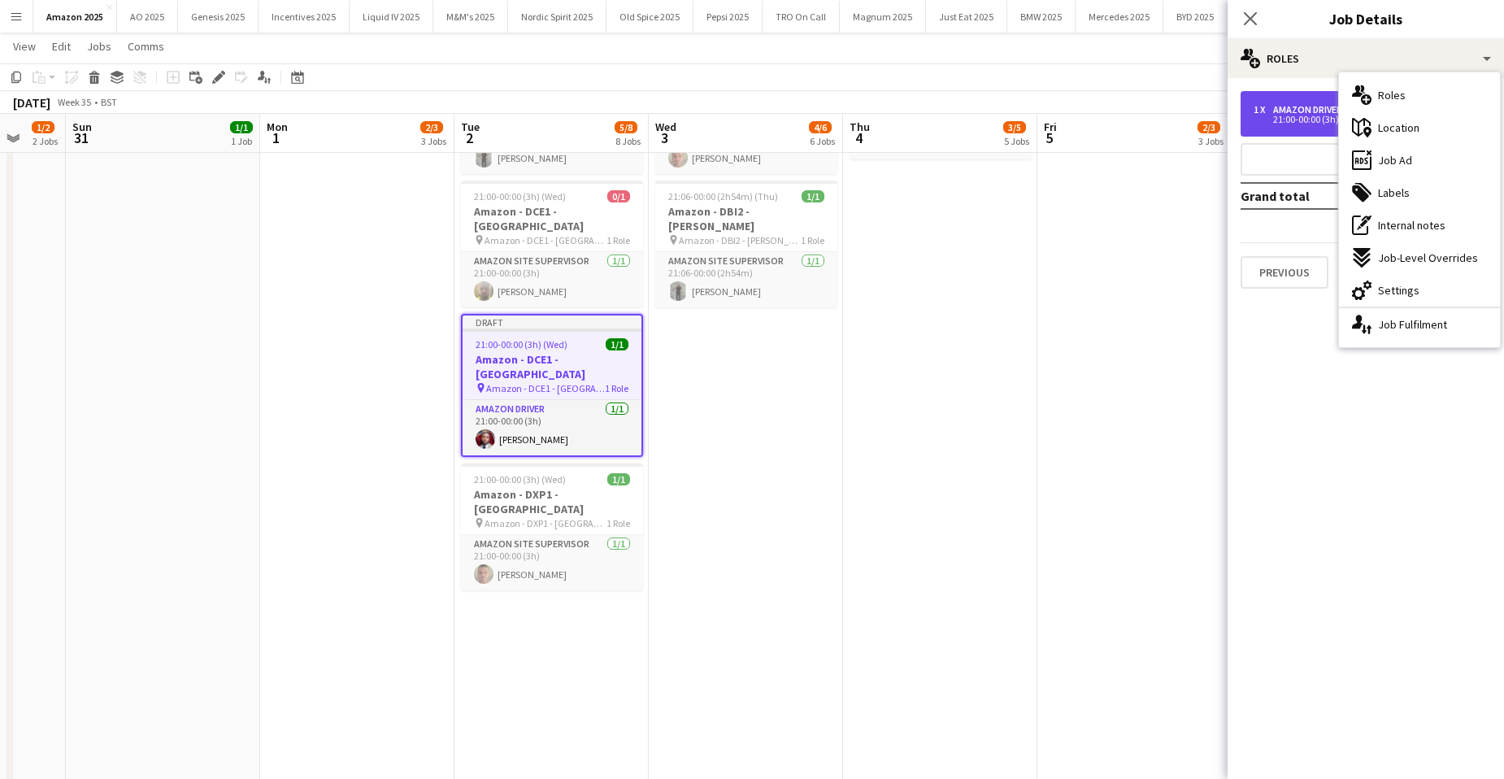
click at [1298, 130] on div "1 x Amazon Driver £54.00 21:00-00:00 (3h)" at bounding box center [1366, 114] width 250 height 46
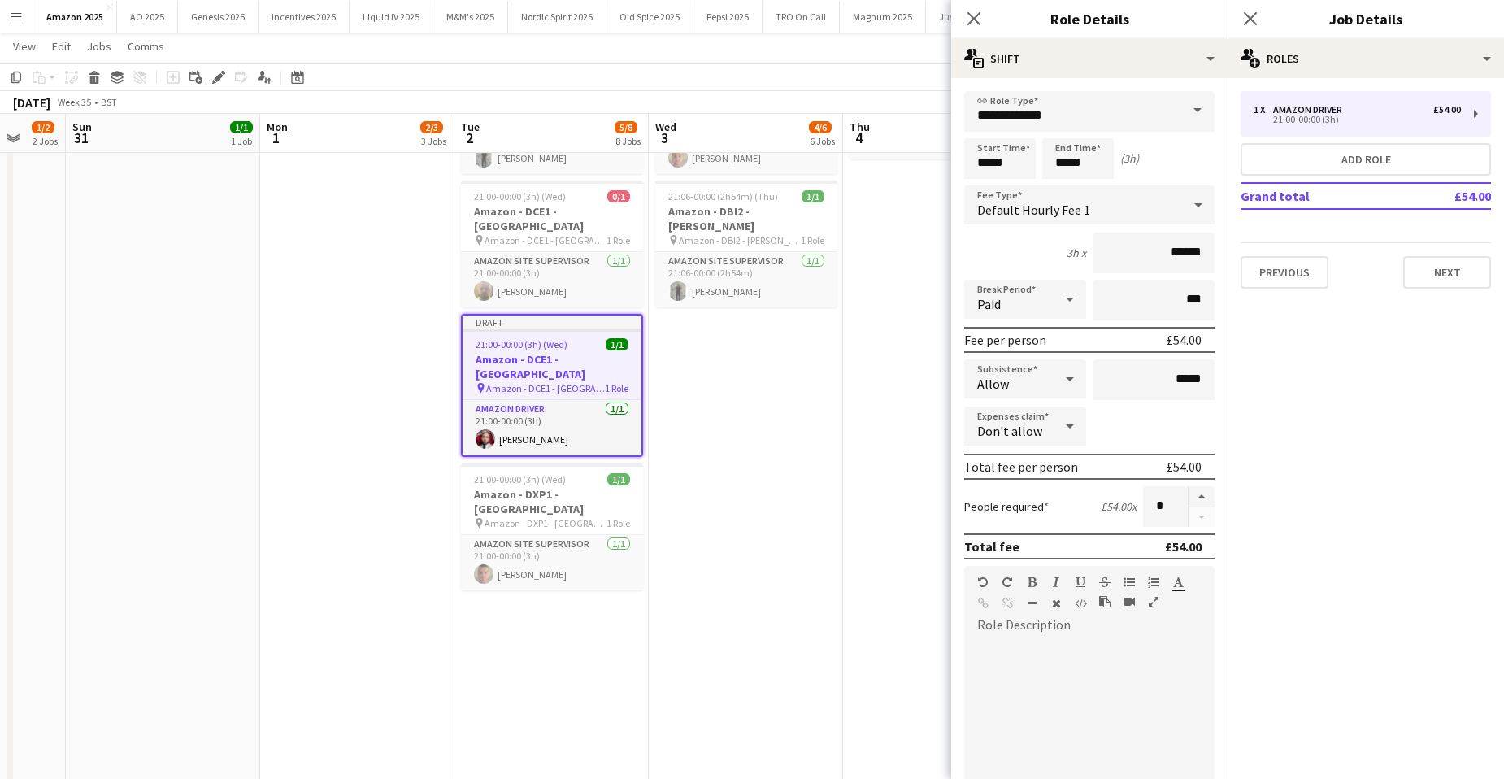
click at [774, 445] on app-date-cell "00:00-06:00 (6h) 0/1 Amazon - DCE1 - Chester pin Amazon - DCE1 - Chester 1 Role…" at bounding box center [746, 465] width 194 height 1916
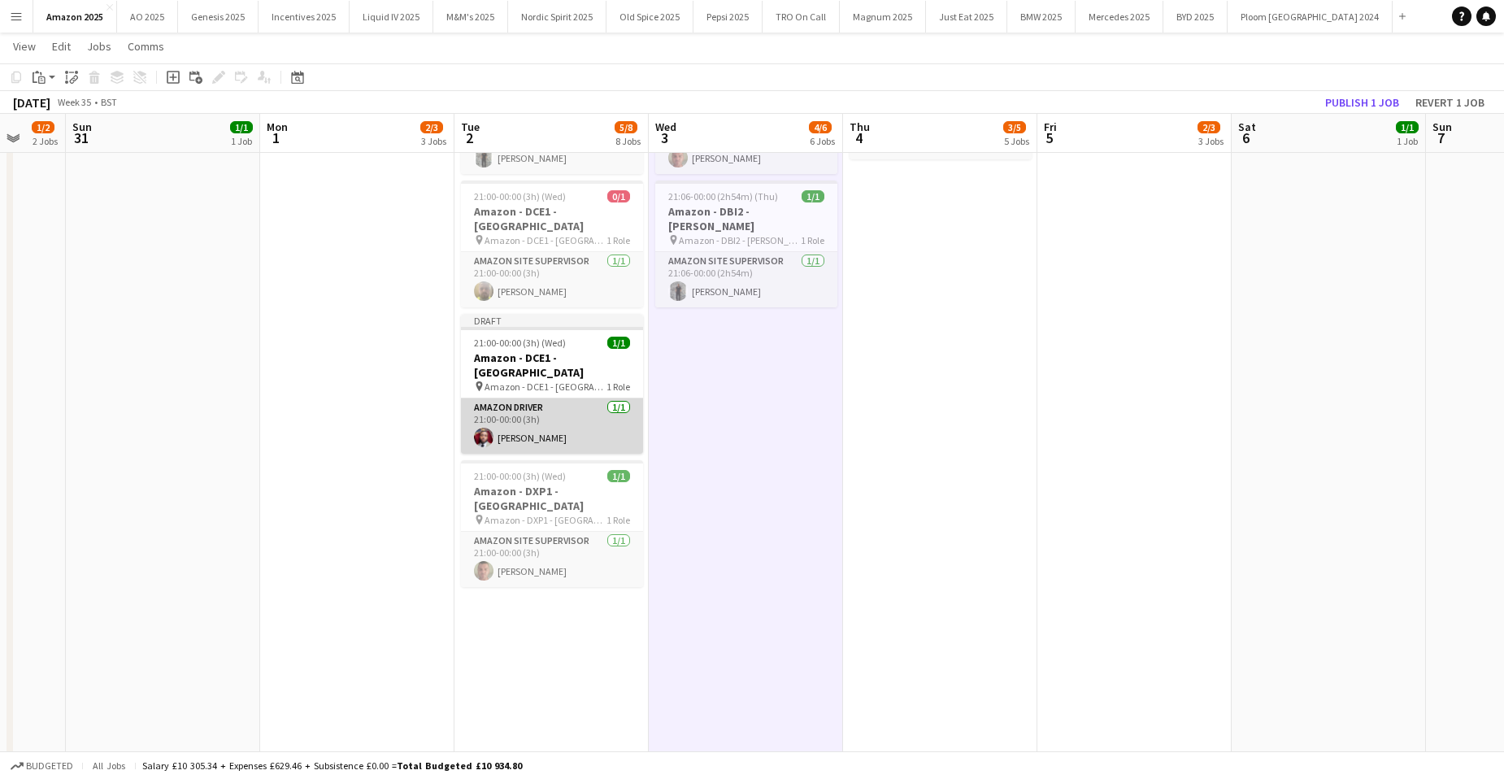
click at [567, 398] on app-card-role "Amazon Driver 1/1 21:00-00:00 (3h) TERRELL BROWN" at bounding box center [552, 425] width 182 height 55
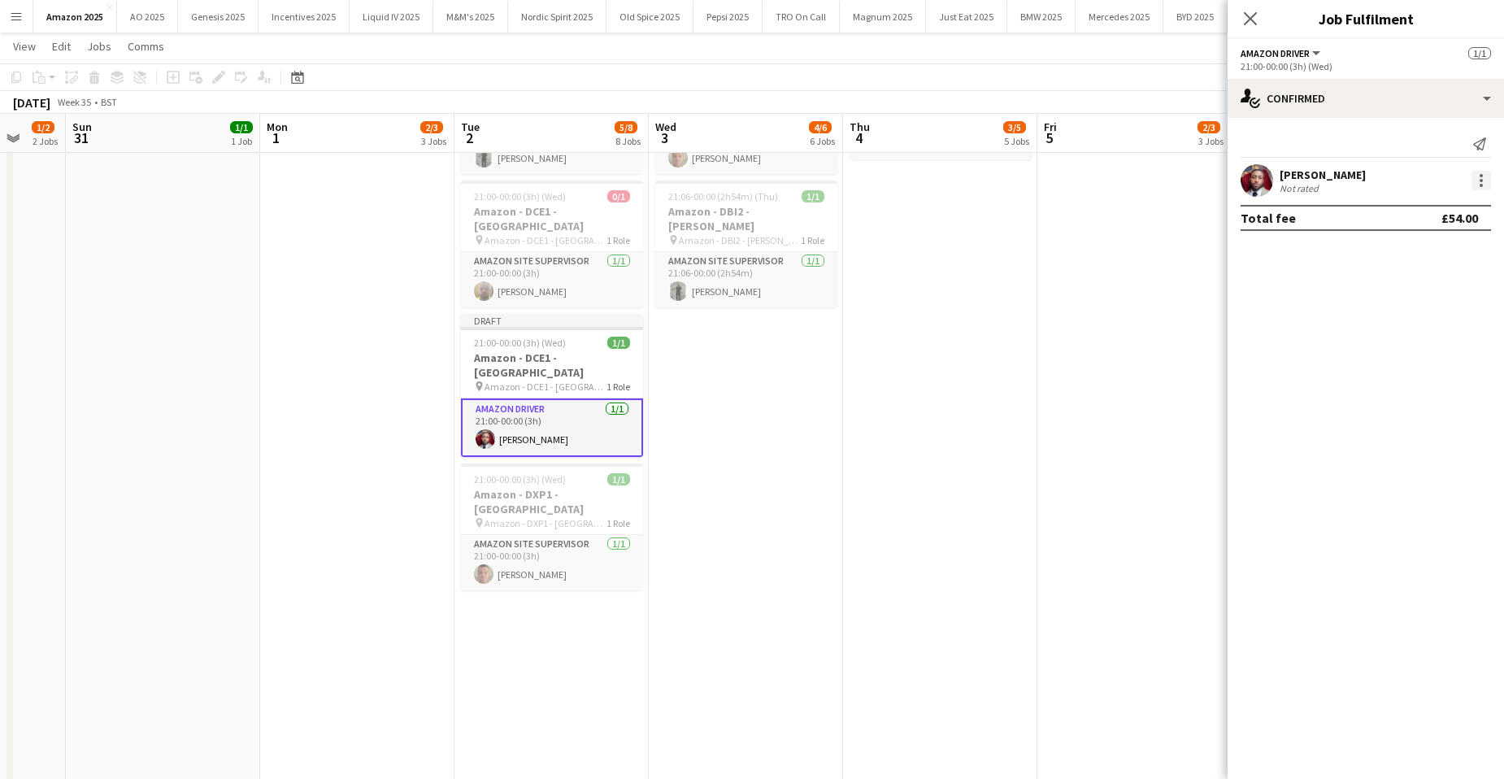
click at [1477, 176] on div at bounding box center [1482, 181] width 20 height 20
click at [1418, 216] on span "Edit fee" at bounding box center [1399, 210] width 44 height 14
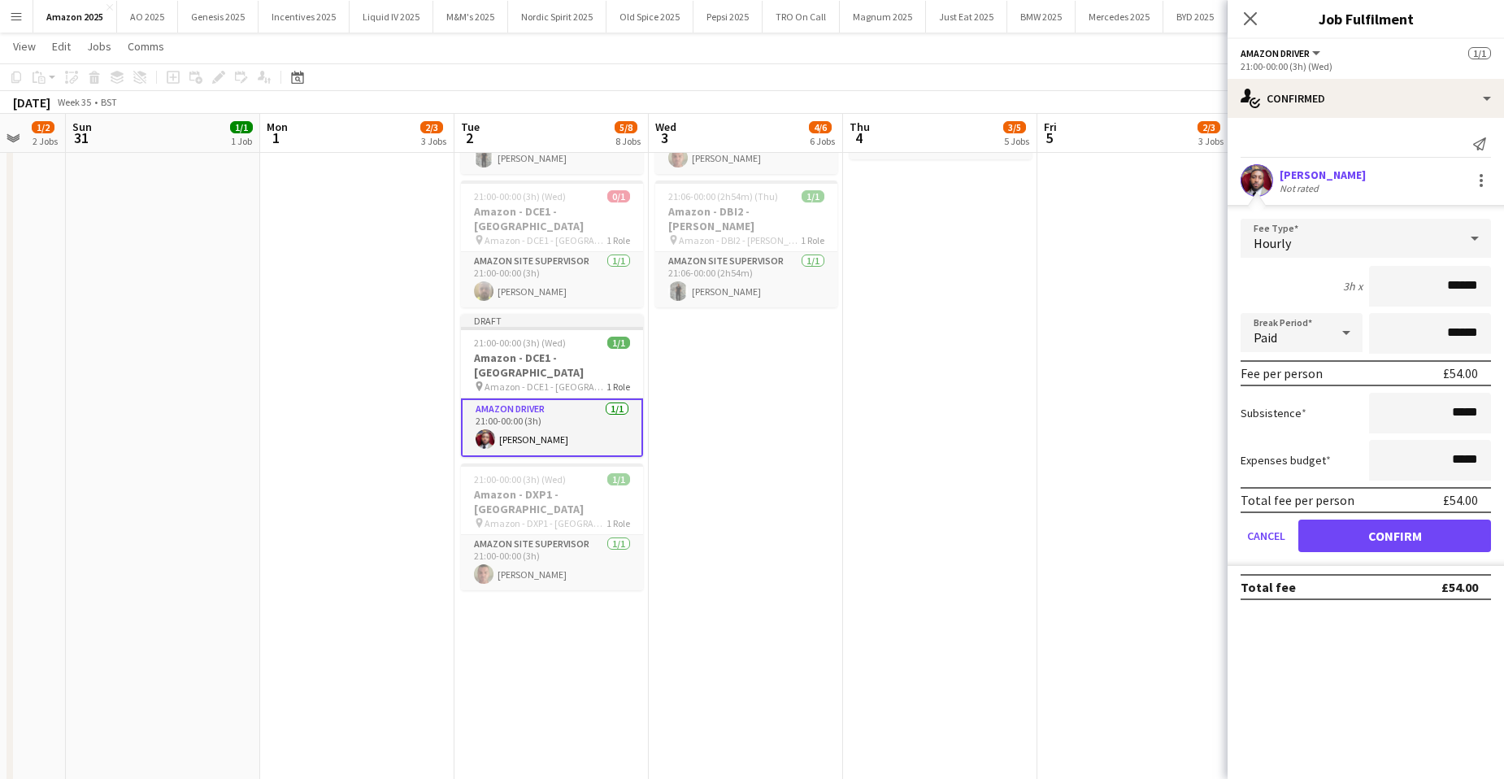
click at [1029, 356] on app-date-cell "00:00-03:47 (3h47m) 1/1 Amazon - DBI2 - Tyesley pin Amazon - DBI2 - Tyesley 1 R…" at bounding box center [940, 465] width 194 height 1916
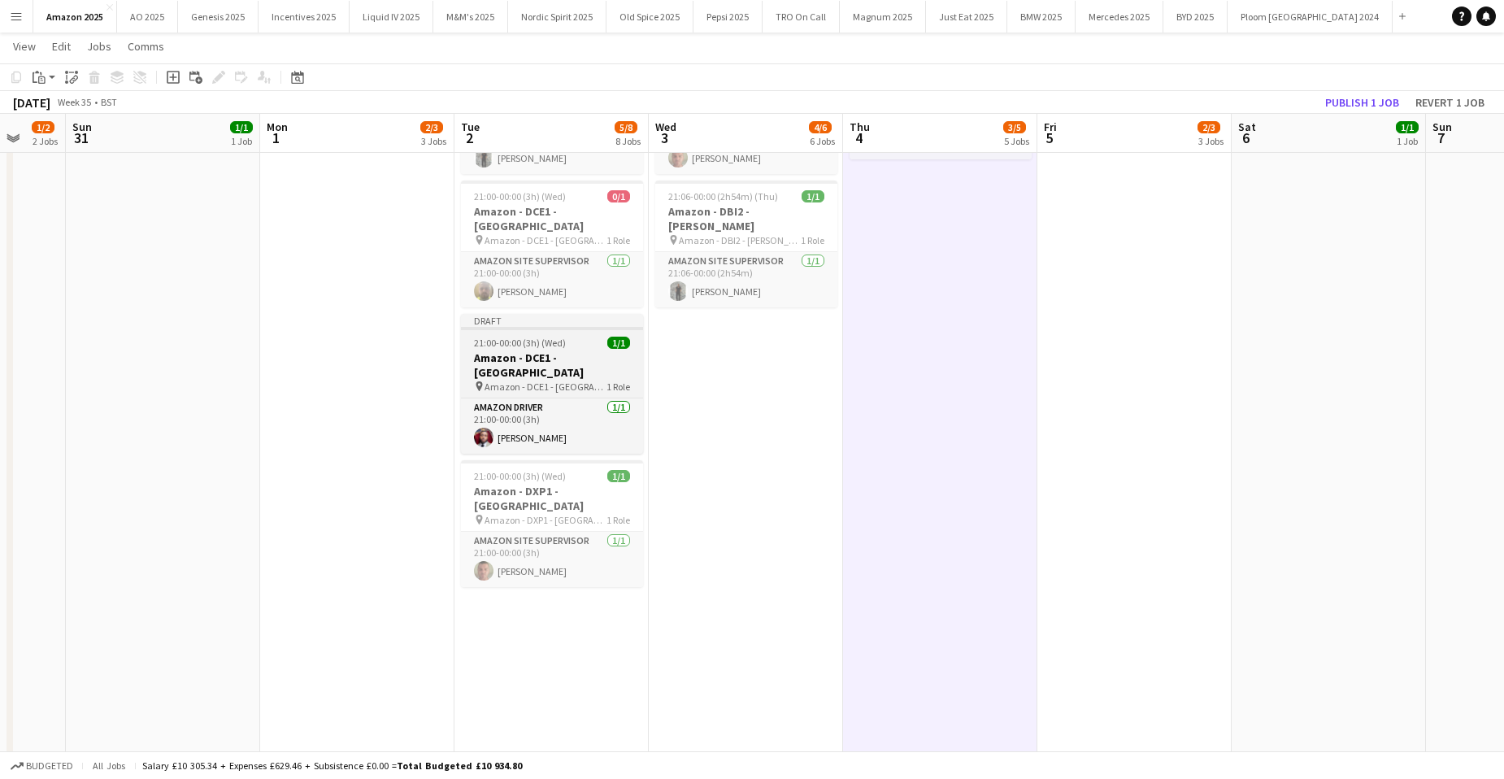
click at [550, 337] on span "21:00-00:00 (3h) (Wed)" at bounding box center [520, 343] width 92 height 12
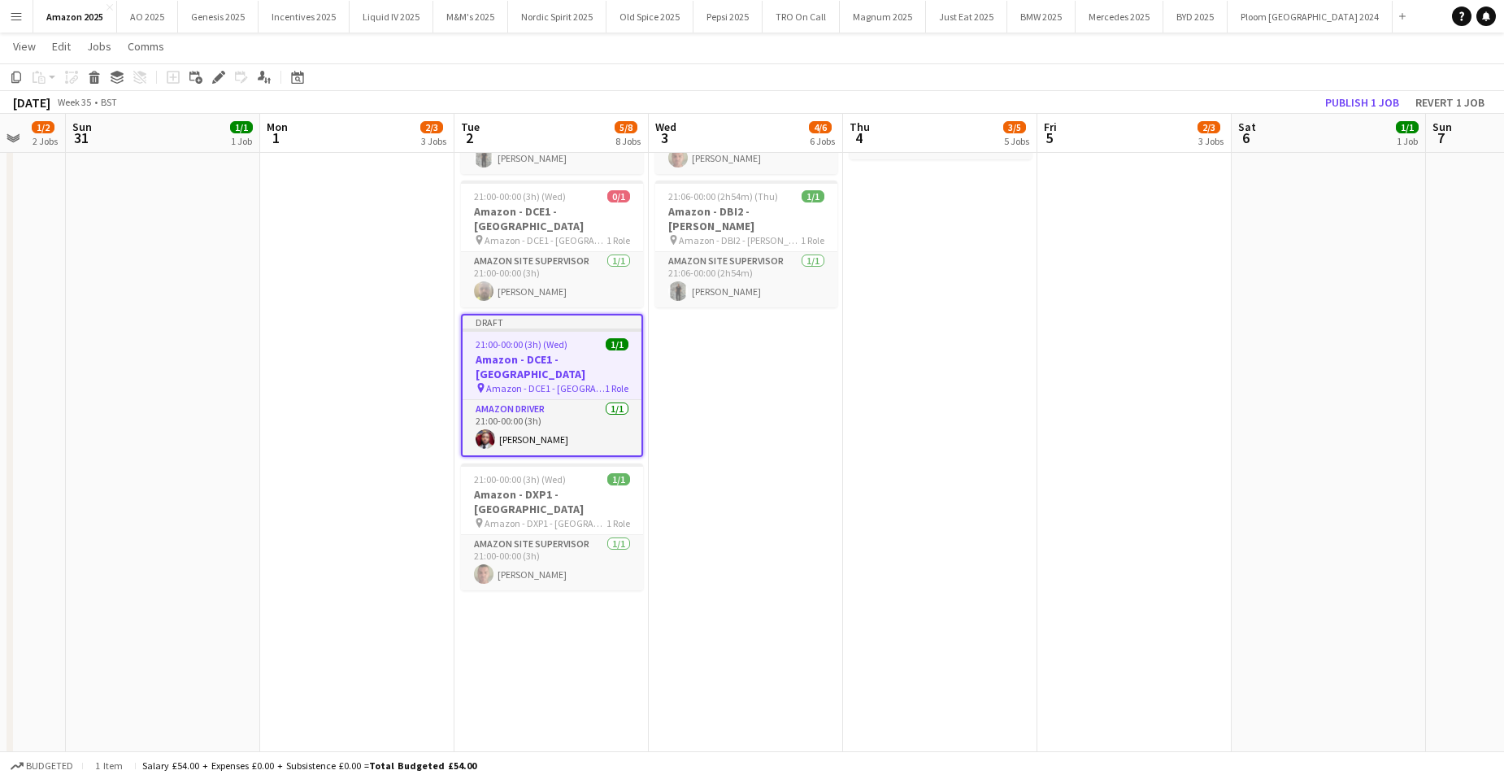
click at [731, 264] on app-date-cell "00:00-06:00 (6h) 0/1 Amazon - DCE1 - Chester pin Amazon - DCE1 - Chester 1 Role…" at bounding box center [746, 465] width 194 height 1916
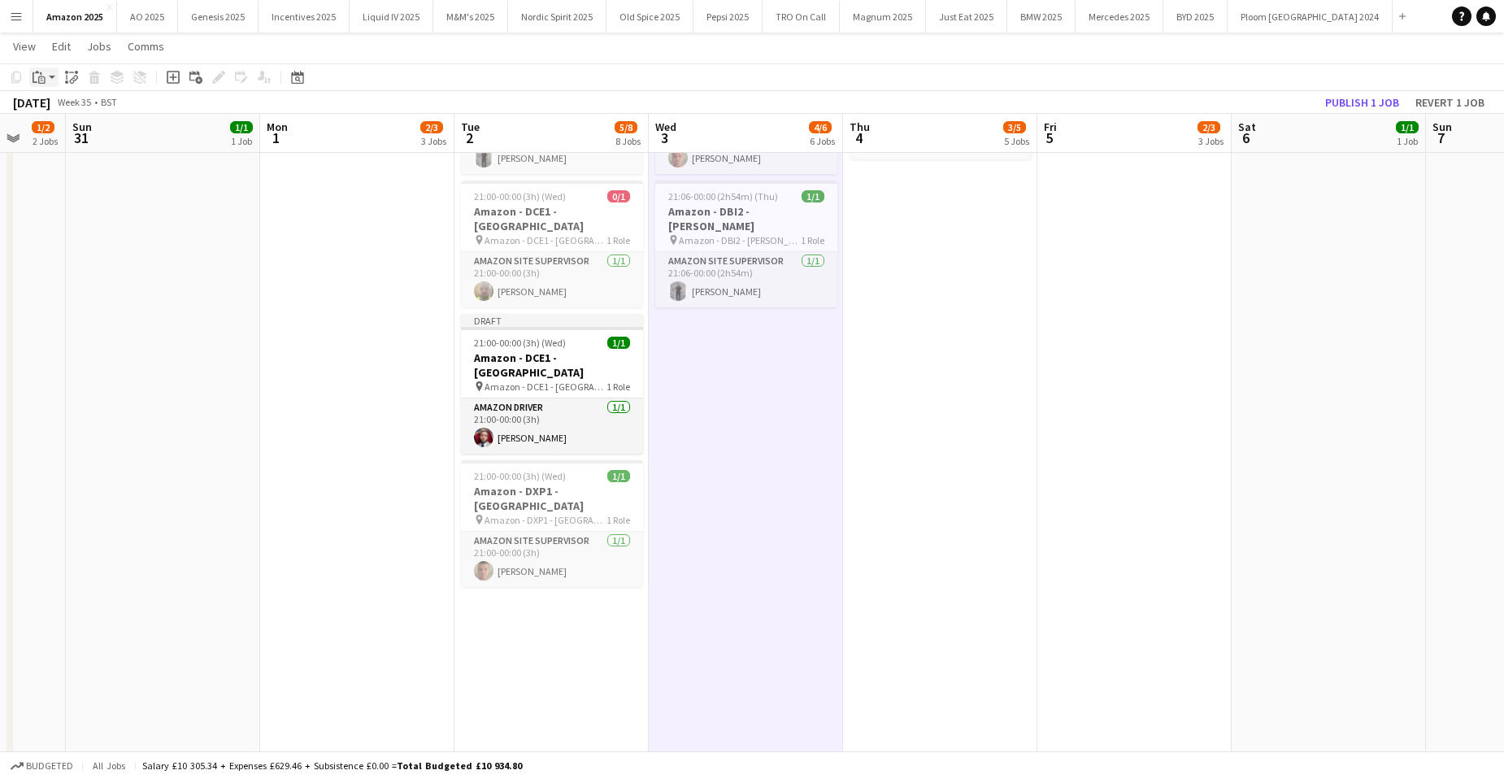
click at [45, 80] on icon at bounding box center [41, 79] width 7 height 7
click at [72, 132] on link "Paste with crew Ctrl+Shift+V" at bounding box center [119, 135] width 153 height 15
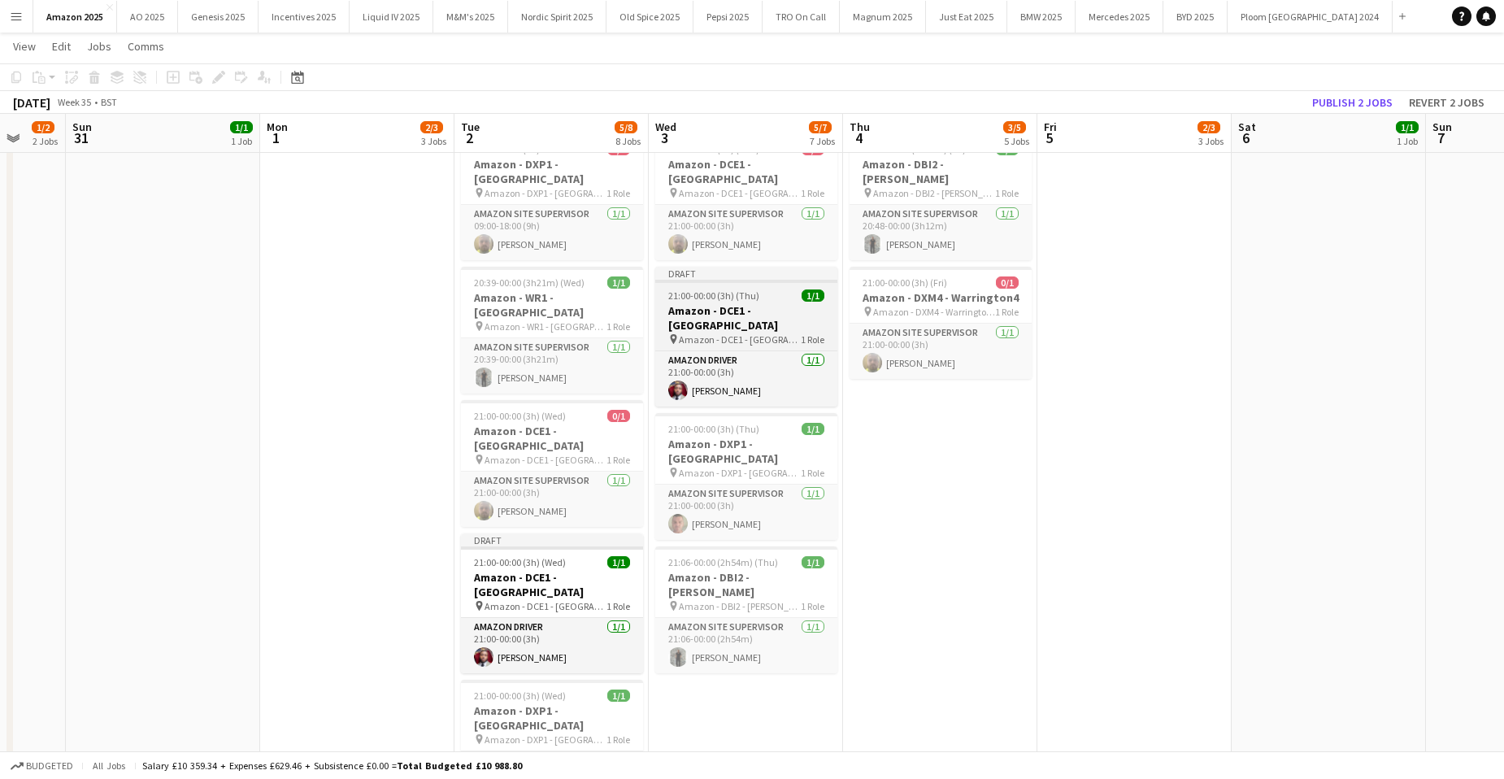
scroll to position [431, 0]
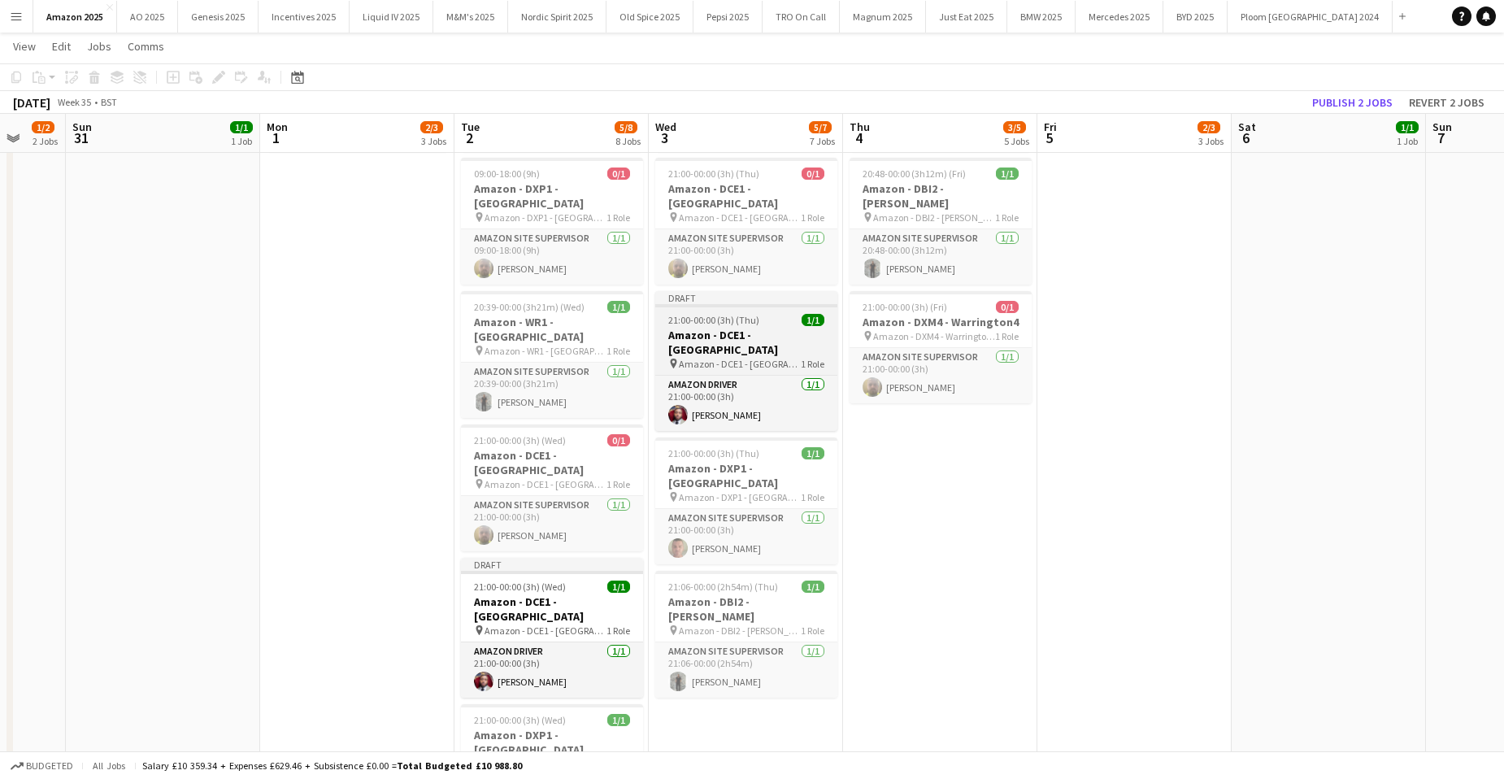
click at [710, 328] on h3 "Amazon - DCE1 - [GEOGRAPHIC_DATA]" at bounding box center [746, 342] width 182 height 29
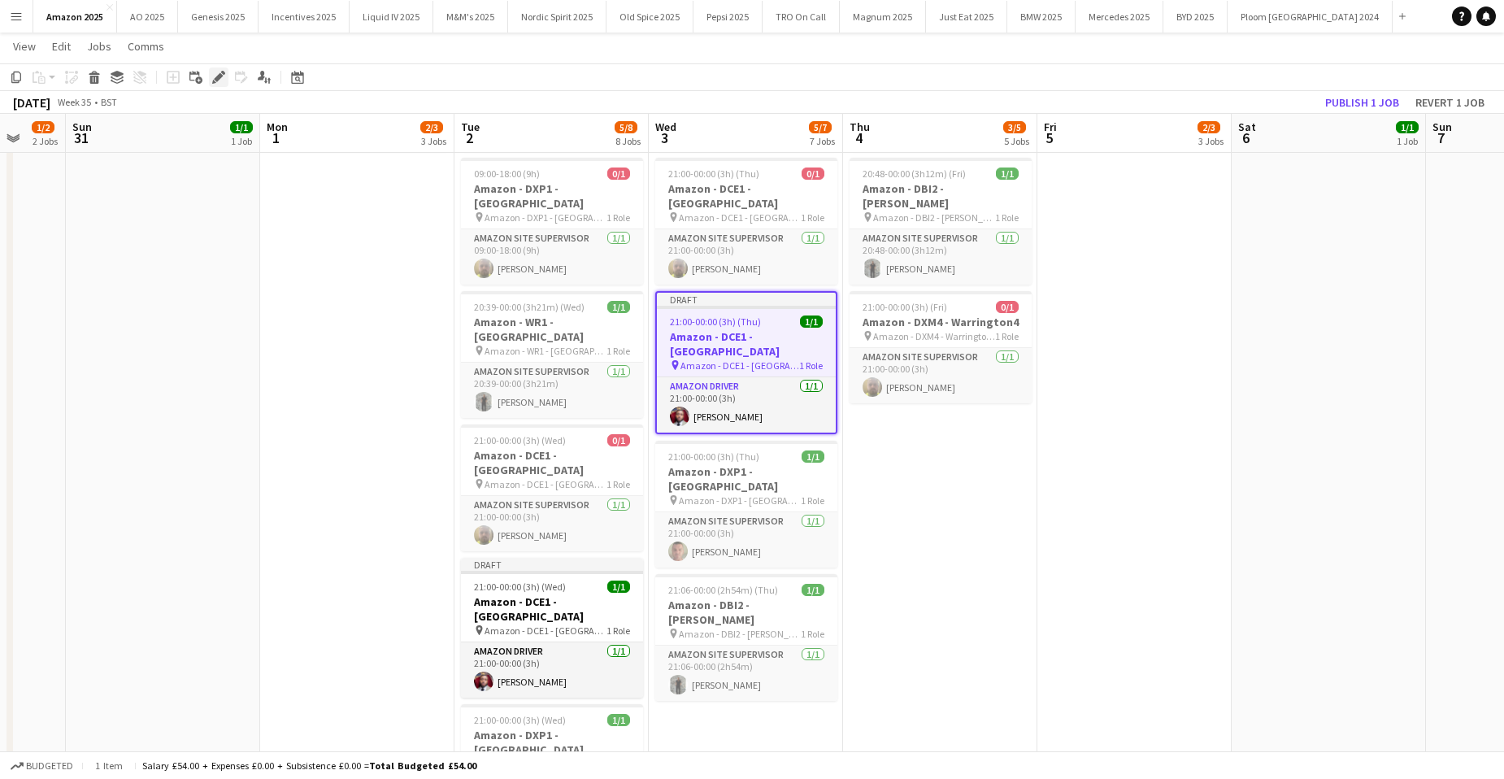
click at [213, 79] on icon "Edit" at bounding box center [218, 77] width 13 height 13
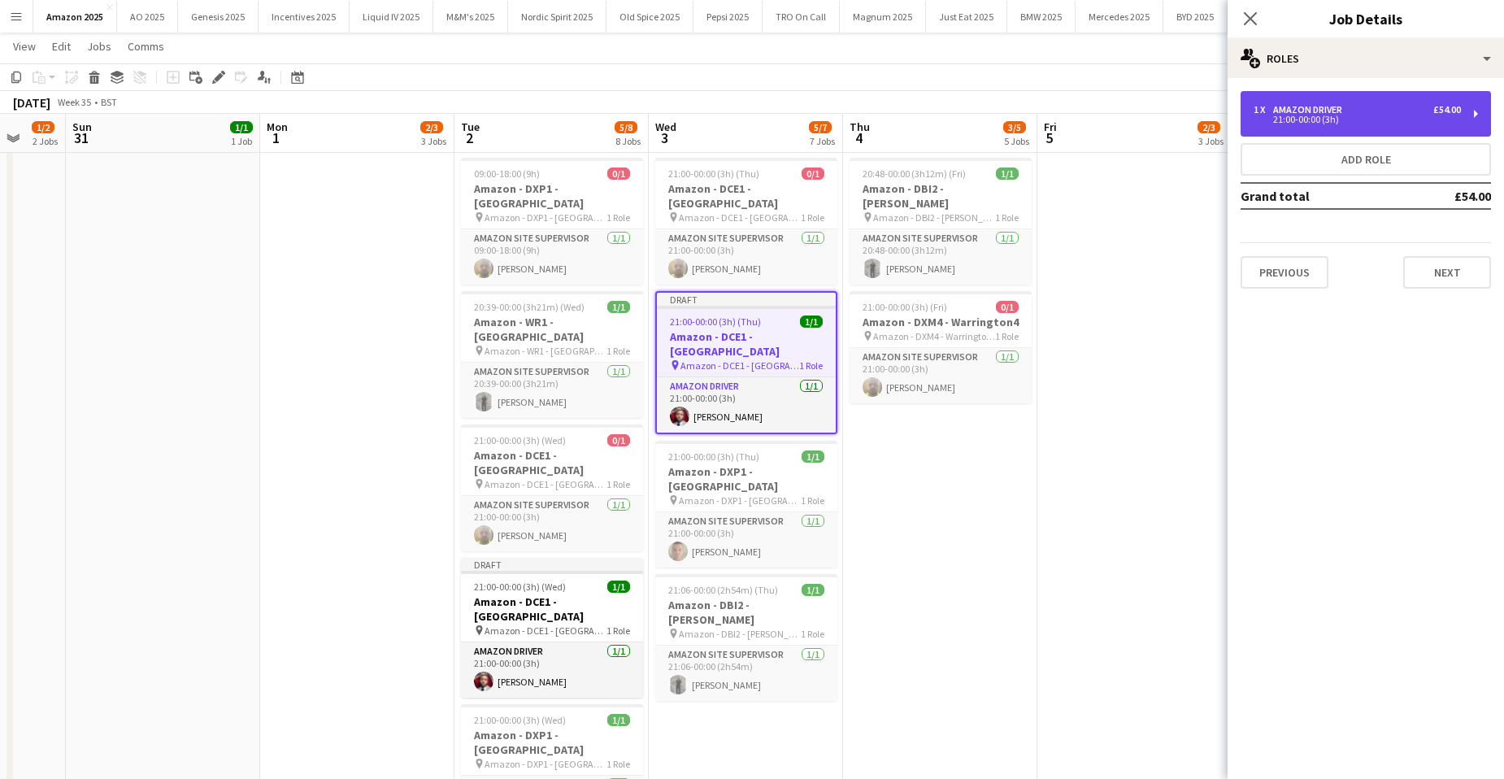
click at [1341, 93] on div "1 x Amazon Driver £54.00 21:00-00:00 (3h)" at bounding box center [1366, 114] width 250 height 46
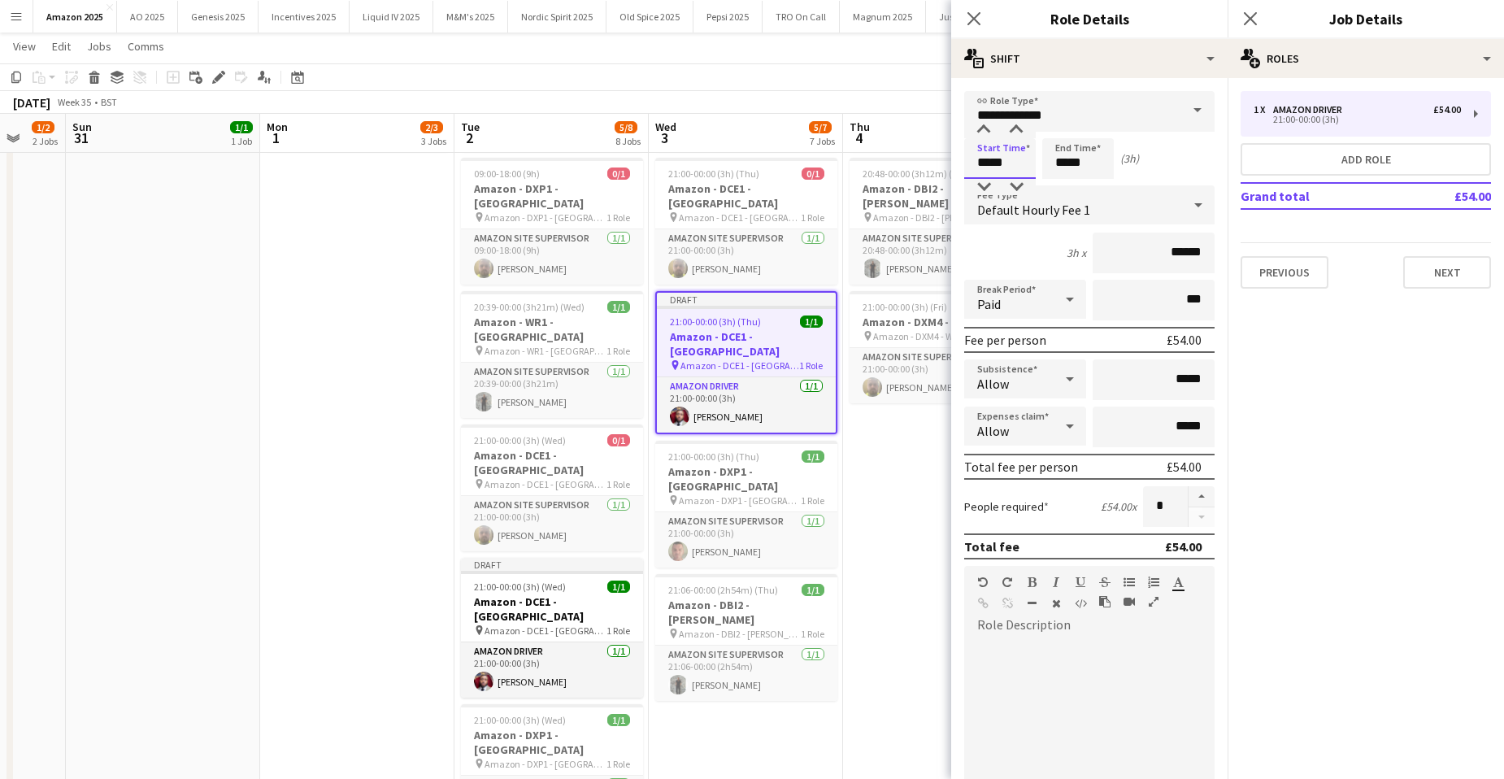
drag, startPoint x: 1025, startPoint y: 160, endPoint x: 1077, endPoint y: 10, distance: 158.9
click at [590, 186] on body "Menu Boards Boards Boards All jobs Status Workforce Workforce My Workforce Recr…" at bounding box center [752, 632] width 1504 height 2126
type input "*****"
click at [864, 663] on app-date-cell "00:00-03:47 (3h47m) 1/1 Amazon - DBI2 - Tyesley pin Amazon - DBI2 - Tyesley 1 R…" at bounding box center [940, 709] width 194 height 1916
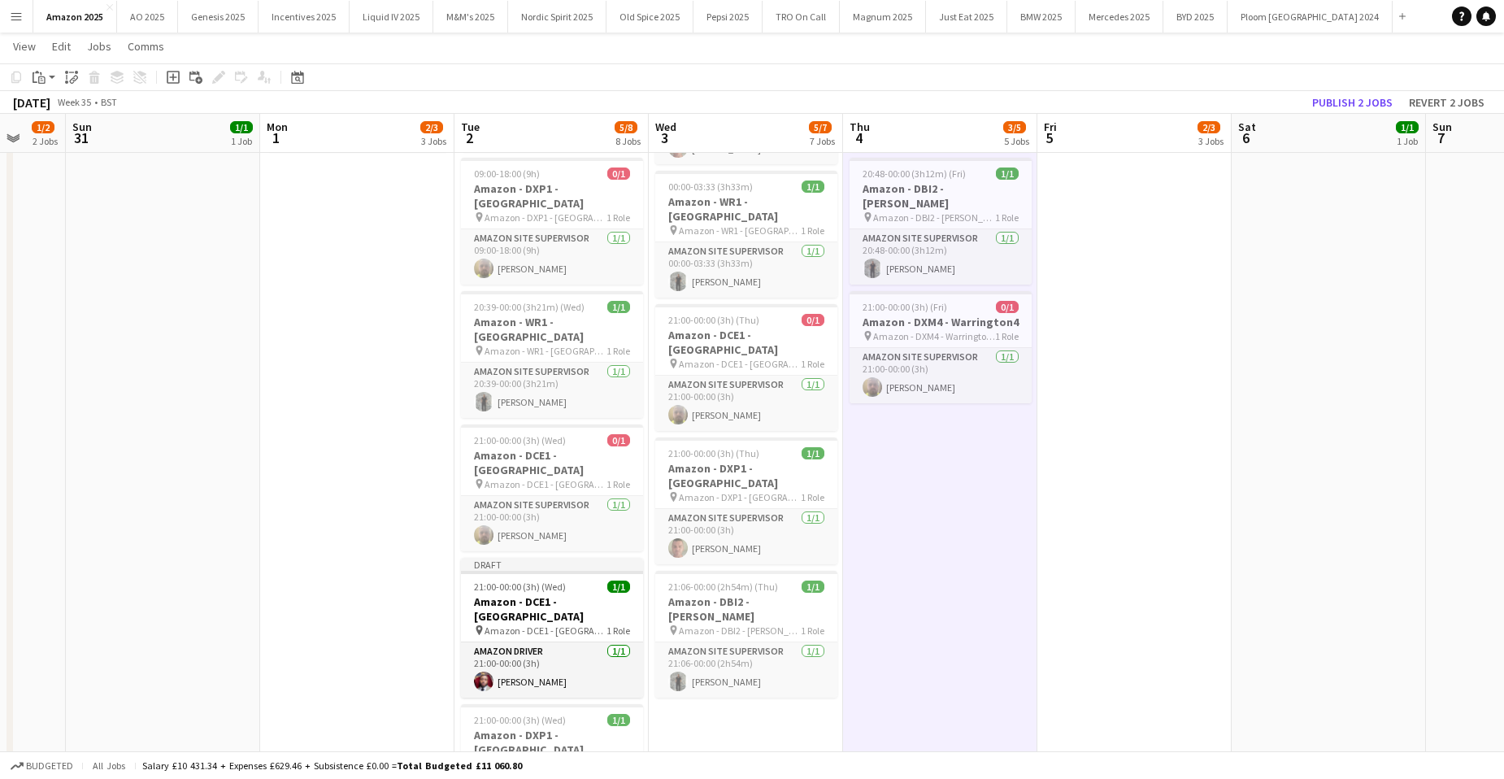
click at [1112, 426] on app-date-cell "00:00-02:59 (2h59m) 1/1 Amazon - DBI2 - Tyesley pin Amazon - DBI2 - Tyesley 1 R…" at bounding box center [1135, 709] width 194 height 1916
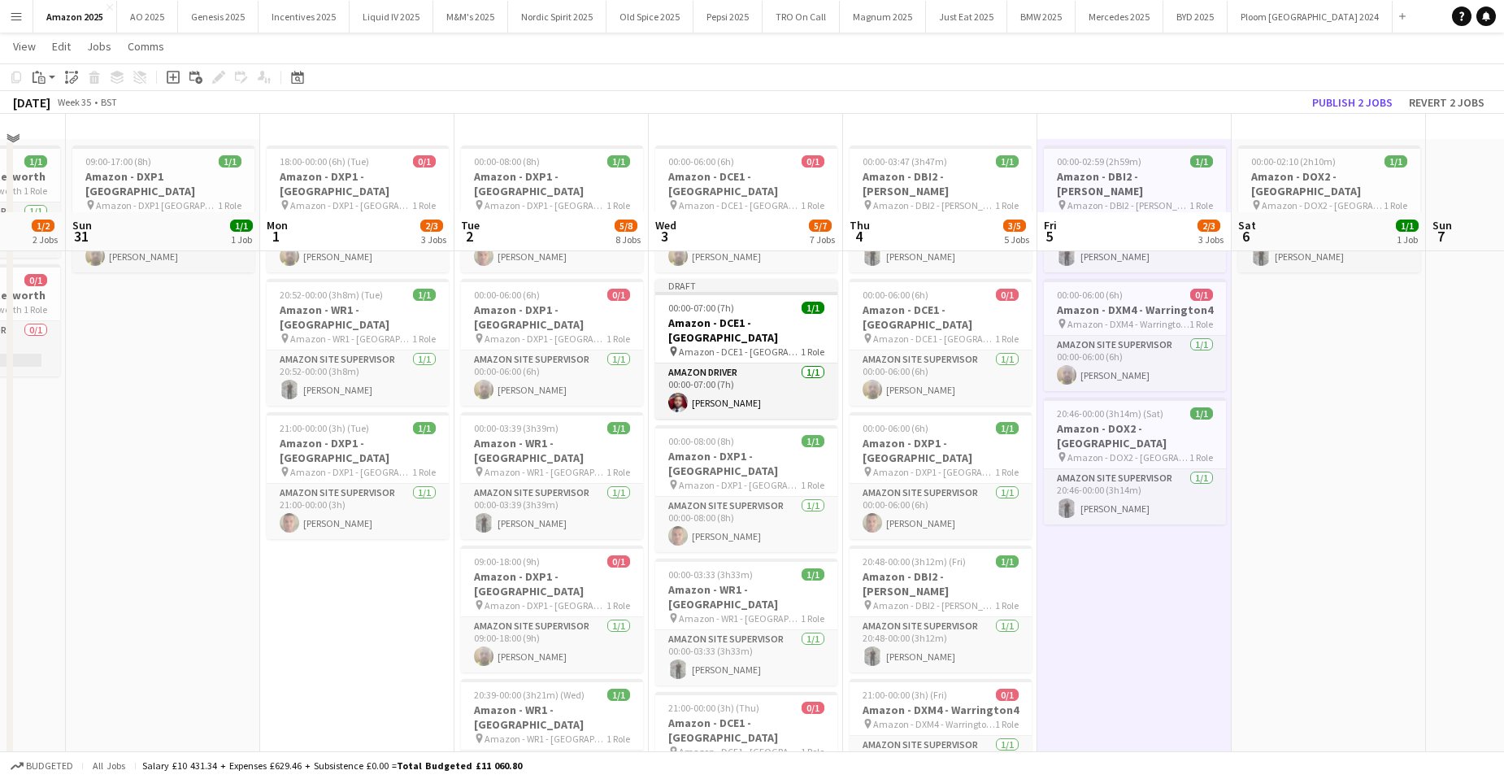
scroll to position [24, 0]
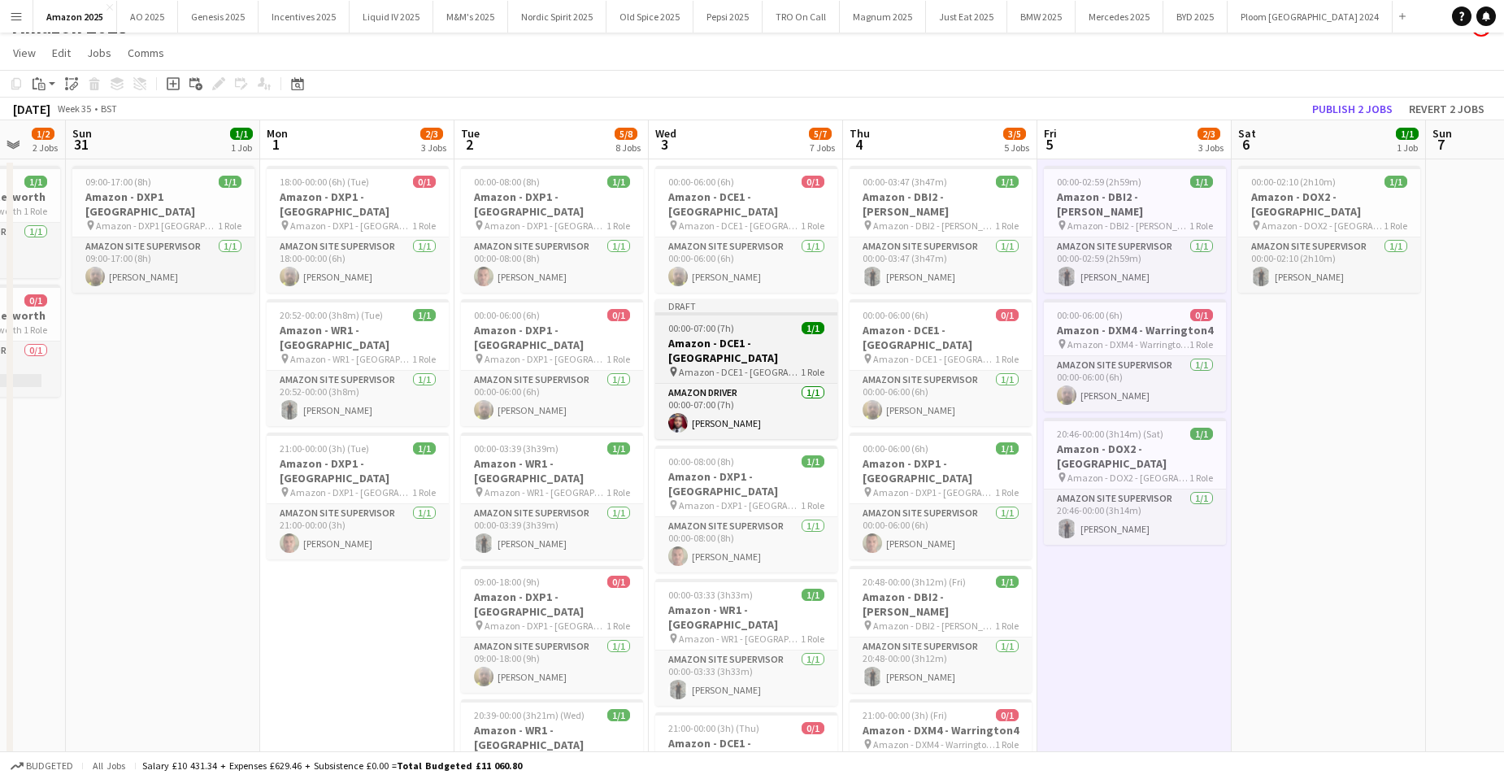
click at [742, 336] on h3 "Amazon - DCE1 - [GEOGRAPHIC_DATA]" at bounding box center [746, 350] width 182 height 29
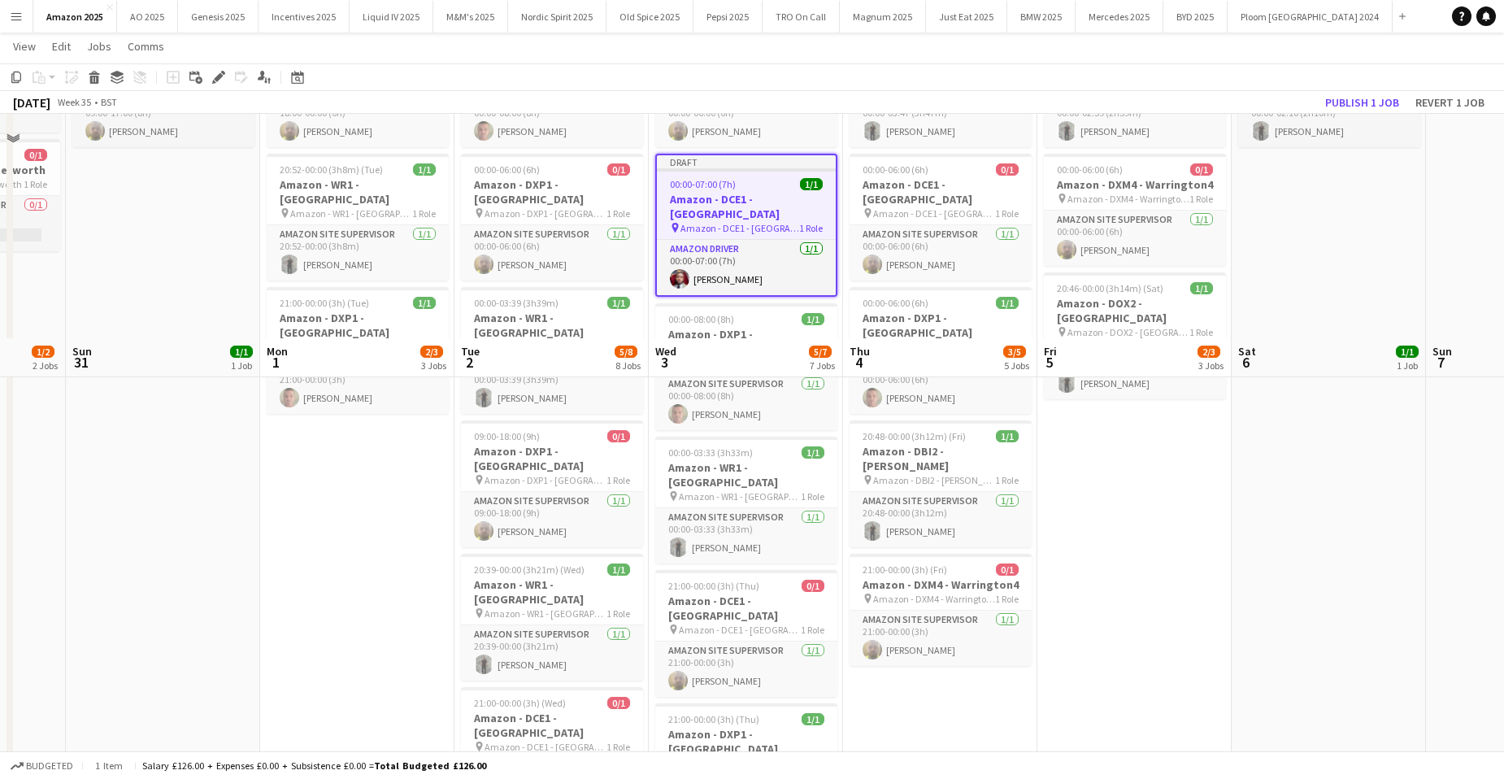
scroll to position [431, 0]
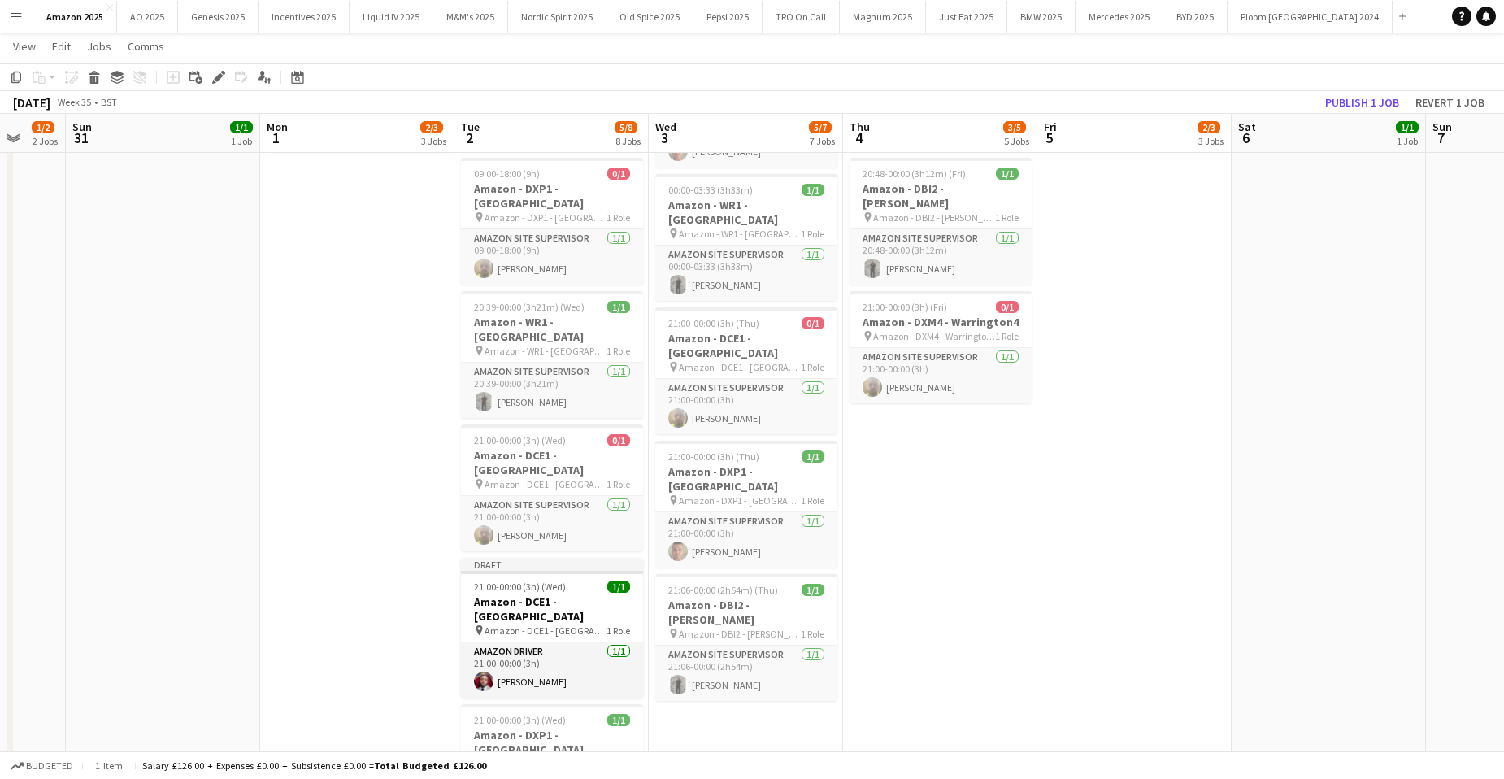
drag, startPoint x: 948, startPoint y: 516, endPoint x: 946, endPoint y: 504, distance: 12.3
click at [948, 512] on app-date-cell "00:00-03:47 (3h47m) 1/1 Amazon - DBI2 - Tyesley pin Amazon - DBI2 - Tyesley 1 R…" at bounding box center [940, 709] width 194 height 1916
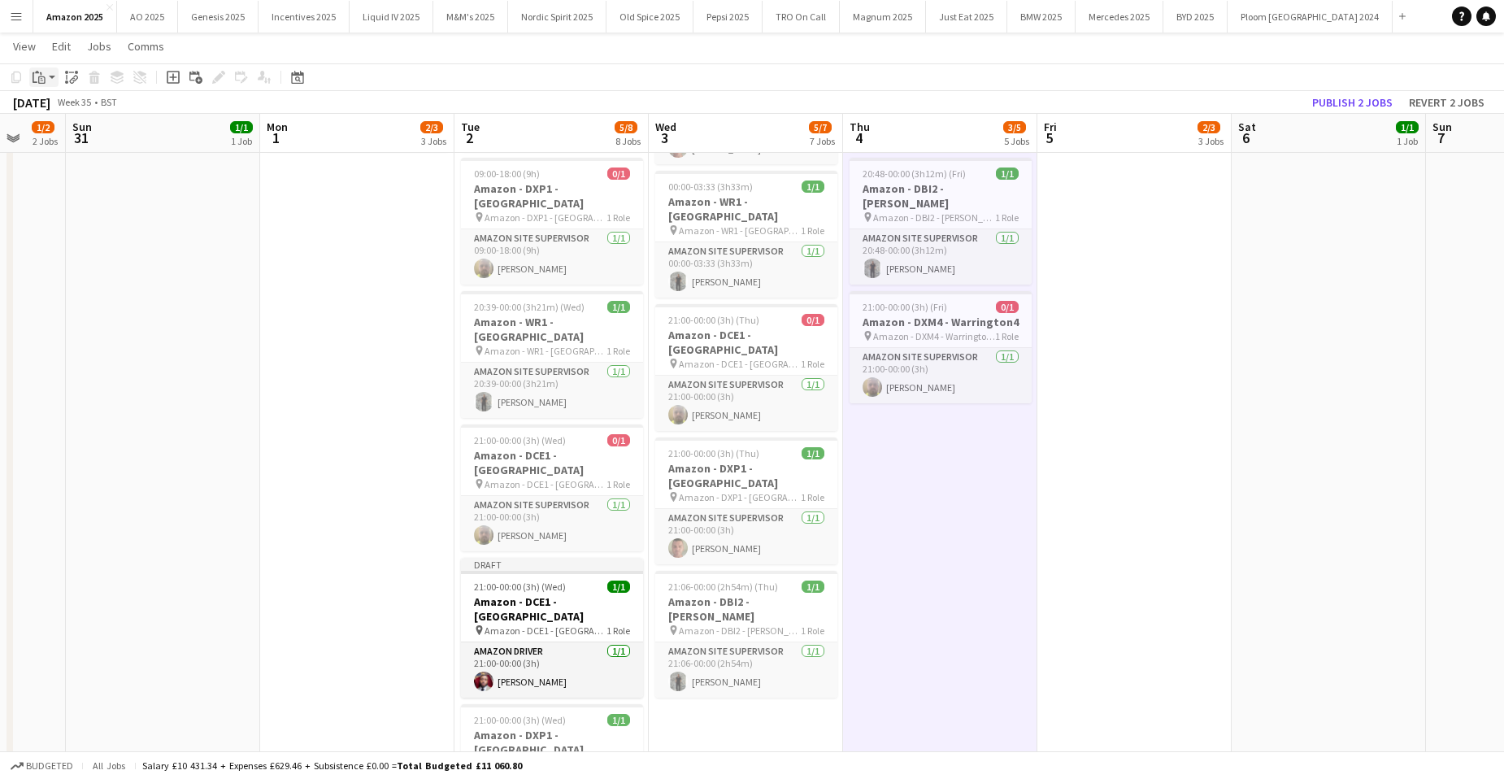
click at [41, 72] on icon "Paste" at bounding box center [39, 77] width 13 height 13
click at [60, 138] on link "Paste with crew Ctrl+Shift+V" at bounding box center [119, 135] width 153 height 15
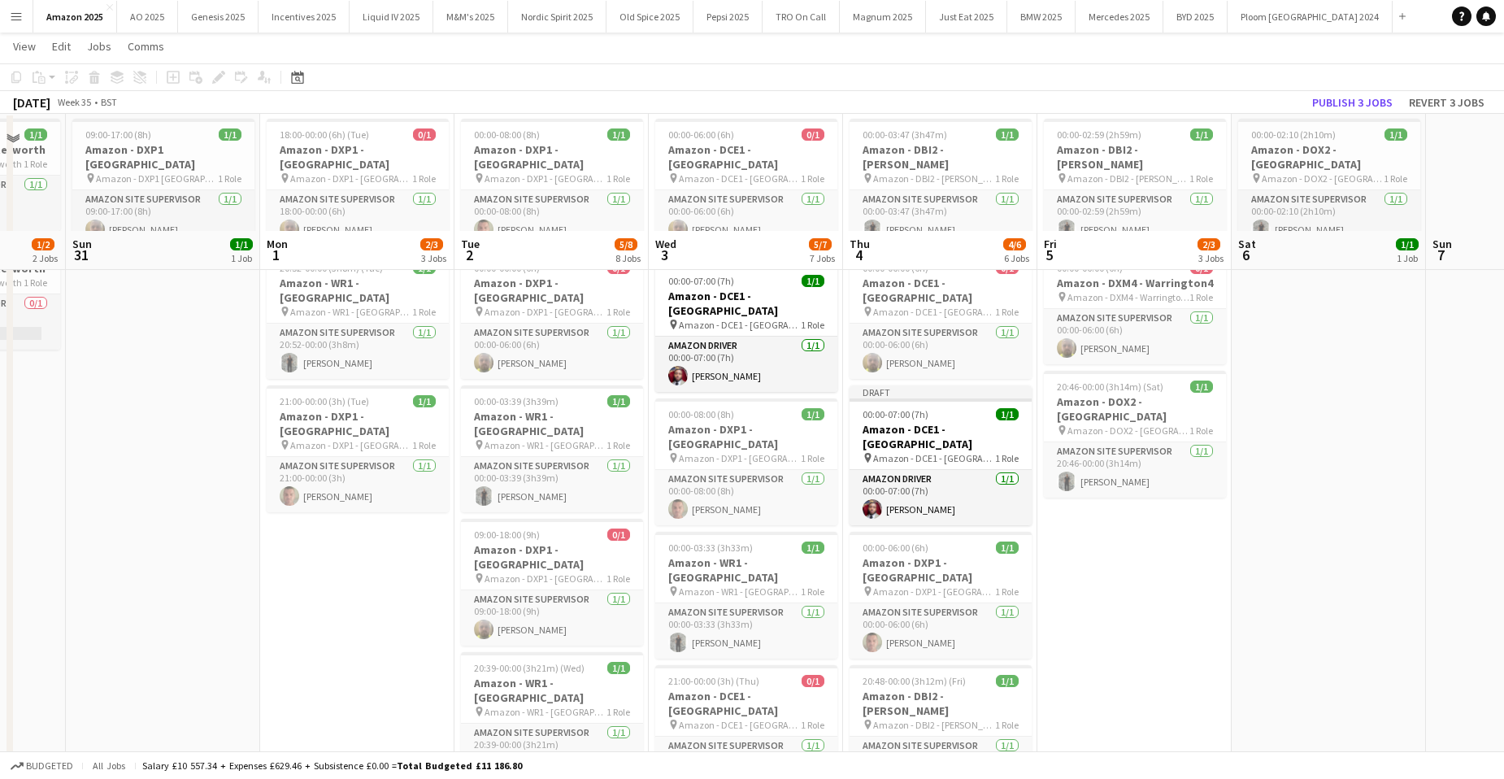
scroll to position [0, 0]
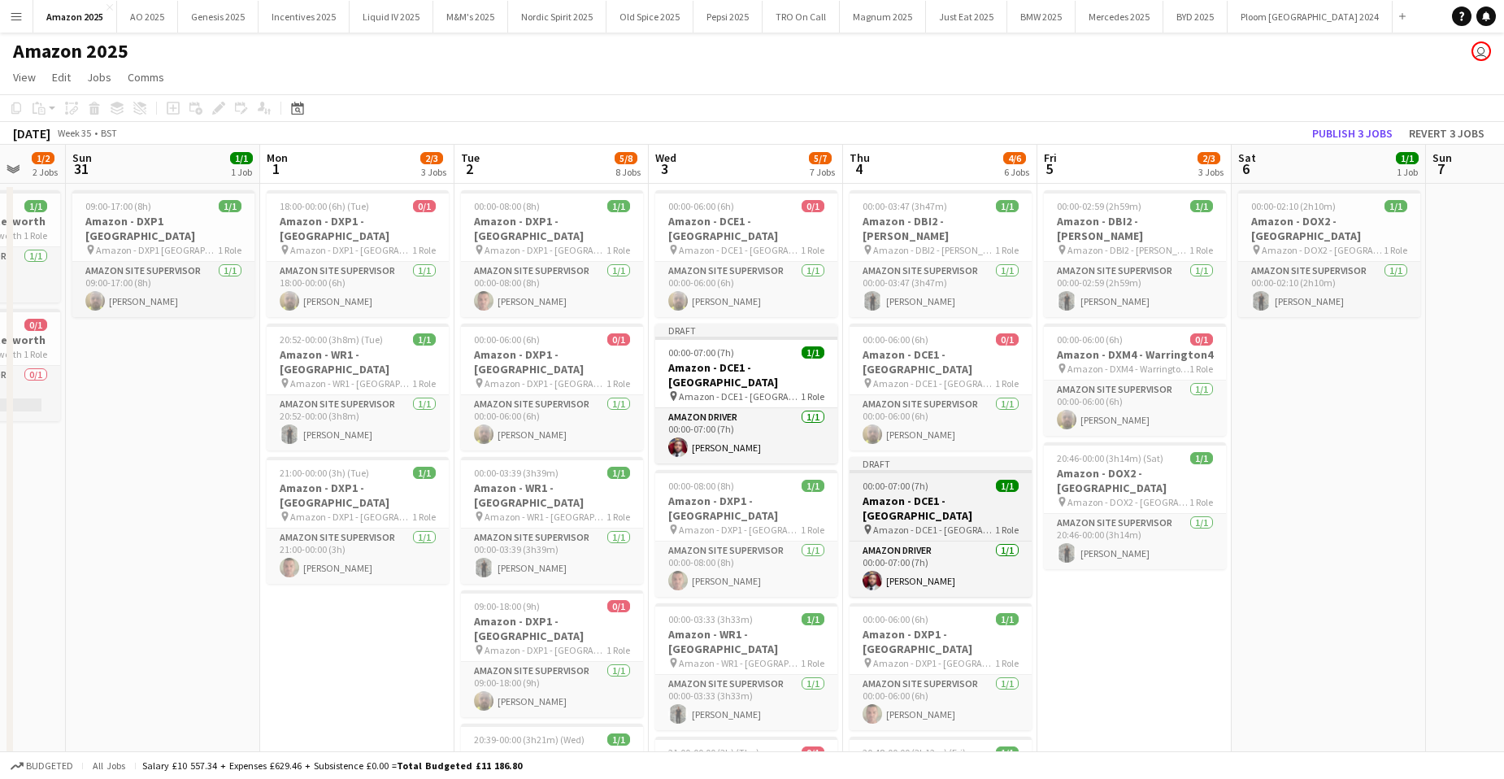
click at [969, 494] on h3 "Amazon - DCE1 - [GEOGRAPHIC_DATA]" at bounding box center [941, 508] width 182 height 29
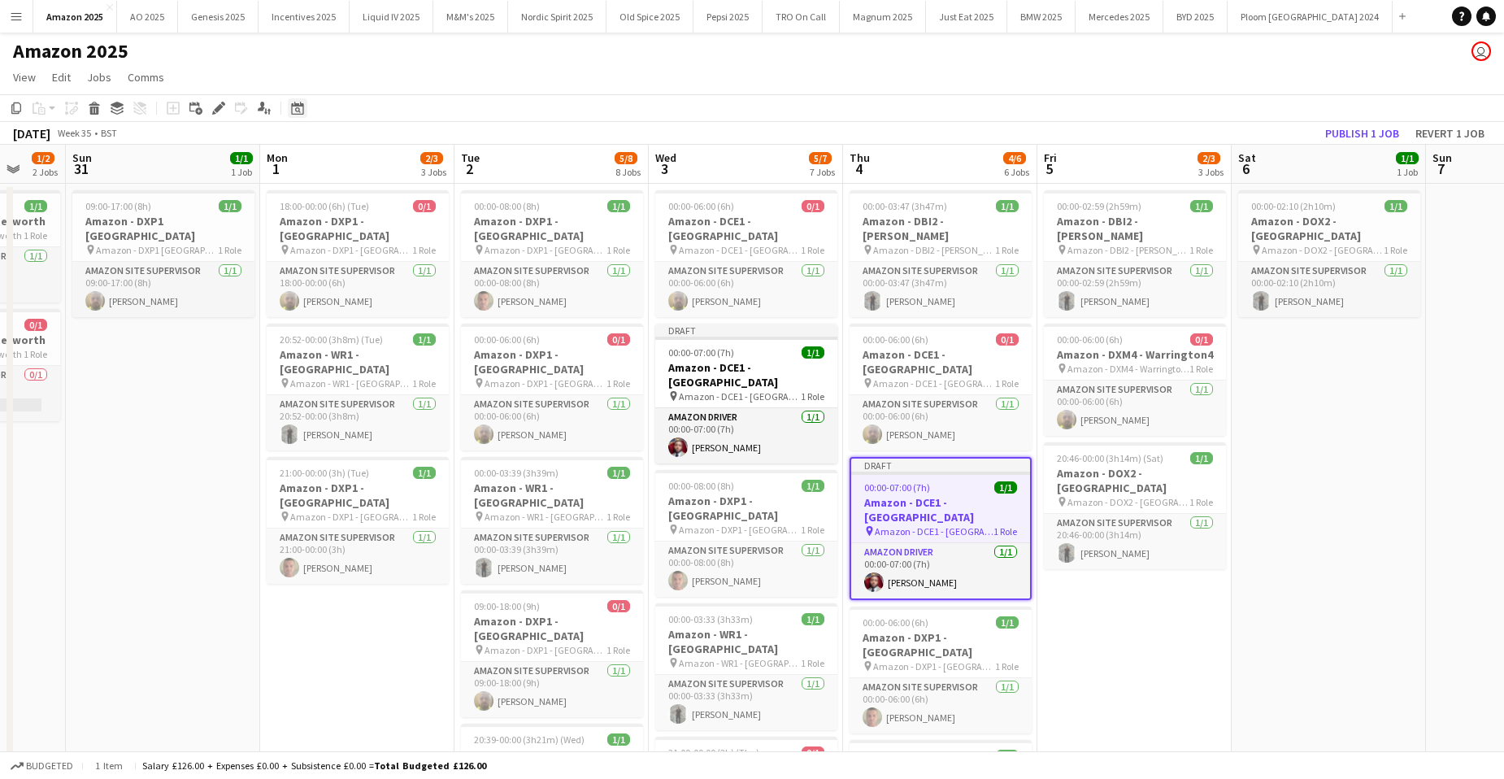
drag, startPoint x: 218, startPoint y: 109, endPoint x: 288, endPoint y: 115, distance: 70.2
click at [217, 109] on icon at bounding box center [218, 108] width 9 height 9
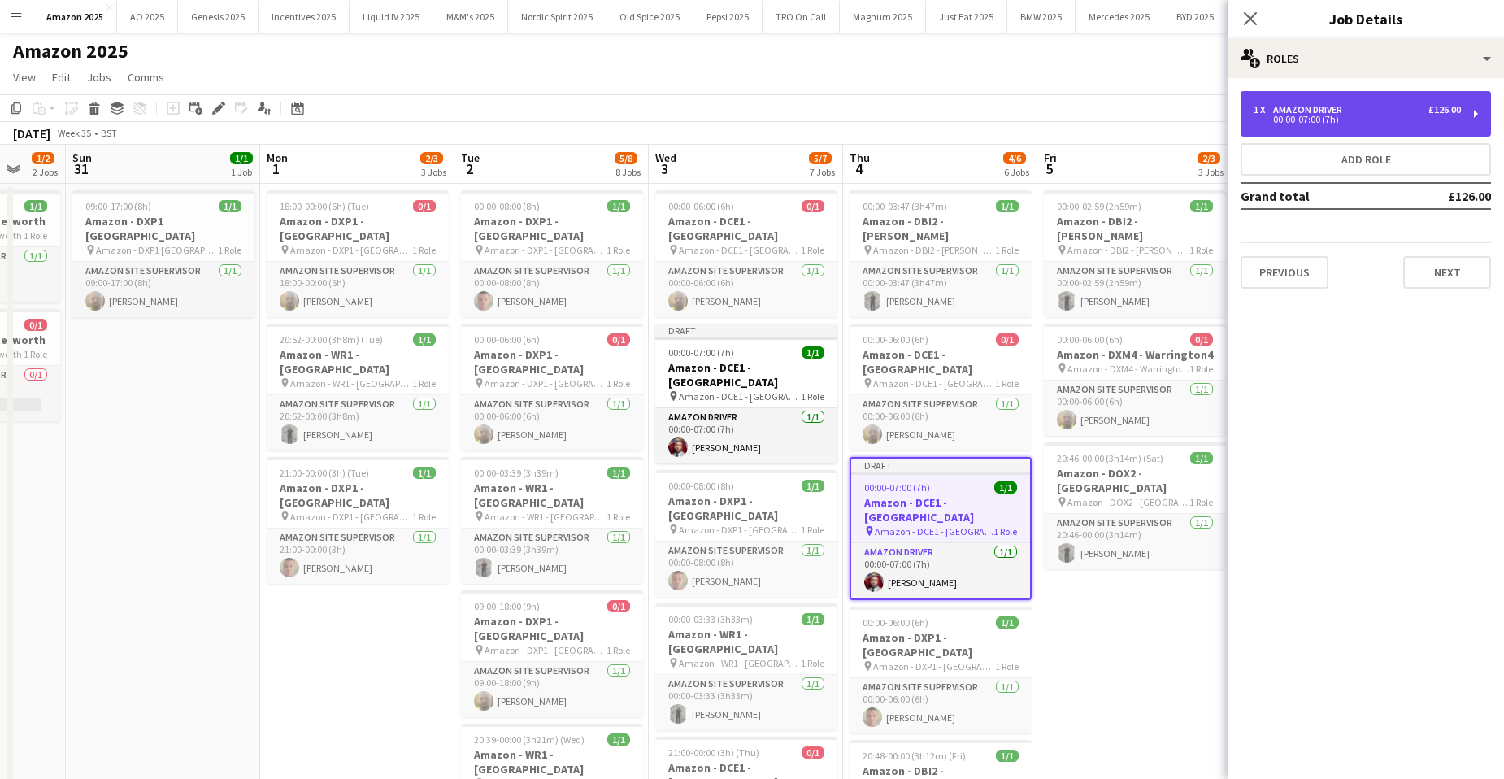
click at [1333, 124] on div "00:00-07:00 (7h)" at bounding box center [1357, 119] width 207 height 8
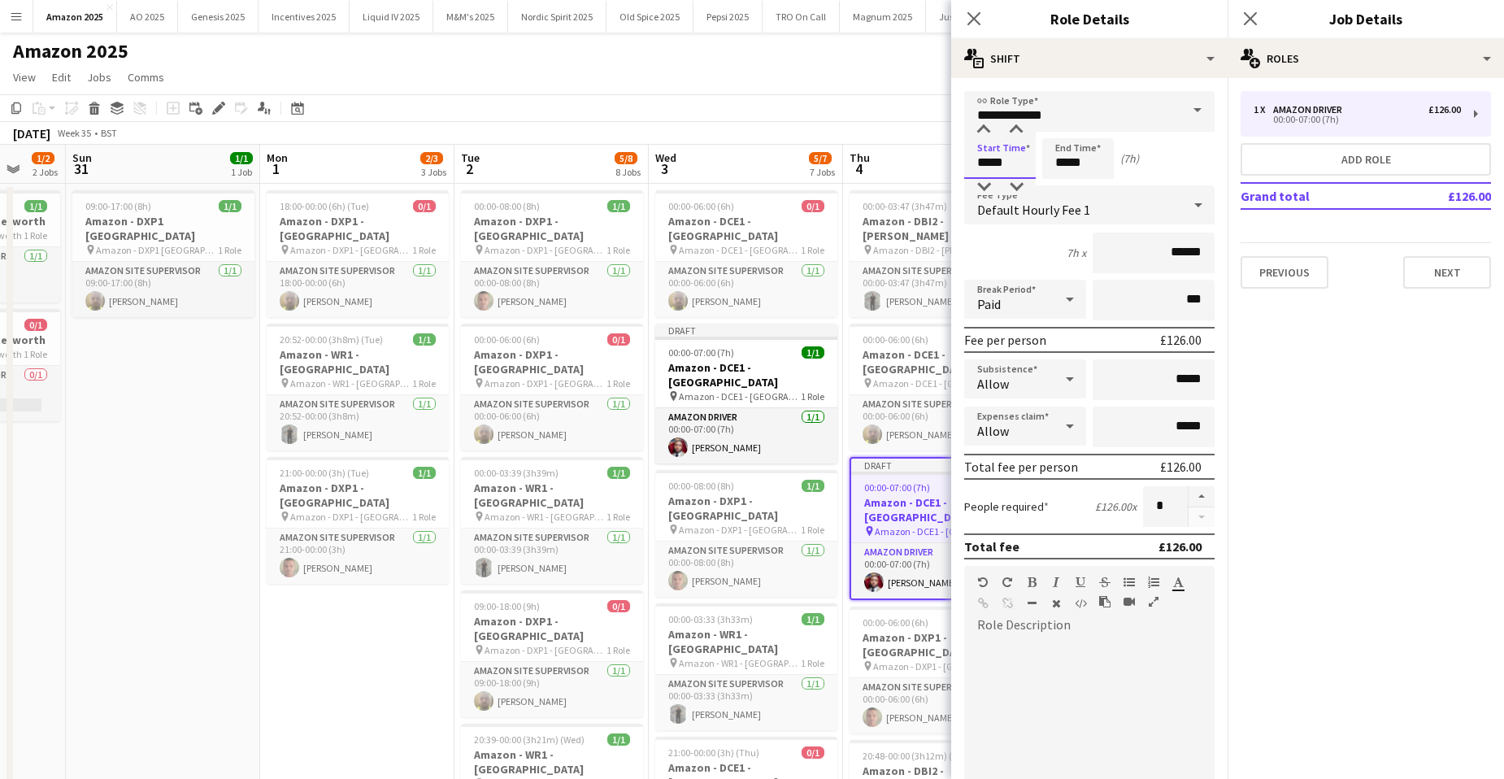
drag, startPoint x: 1012, startPoint y: 167, endPoint x: 682, endPoint y: 165, distance: 330.1
type input "*****"
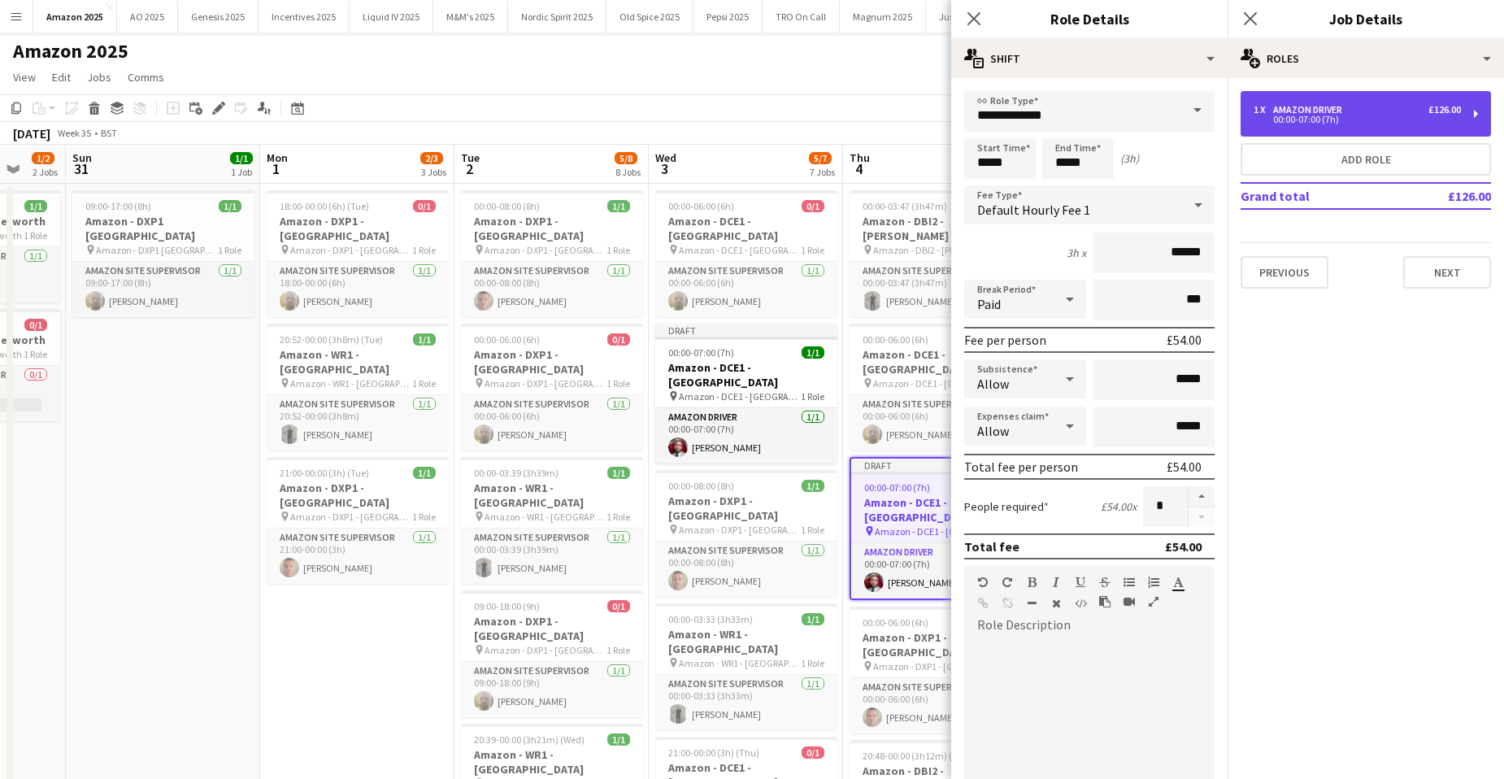
click at [1429, 105] on div "£126.00" at bounding box center [1445, 109] width 33 height 11
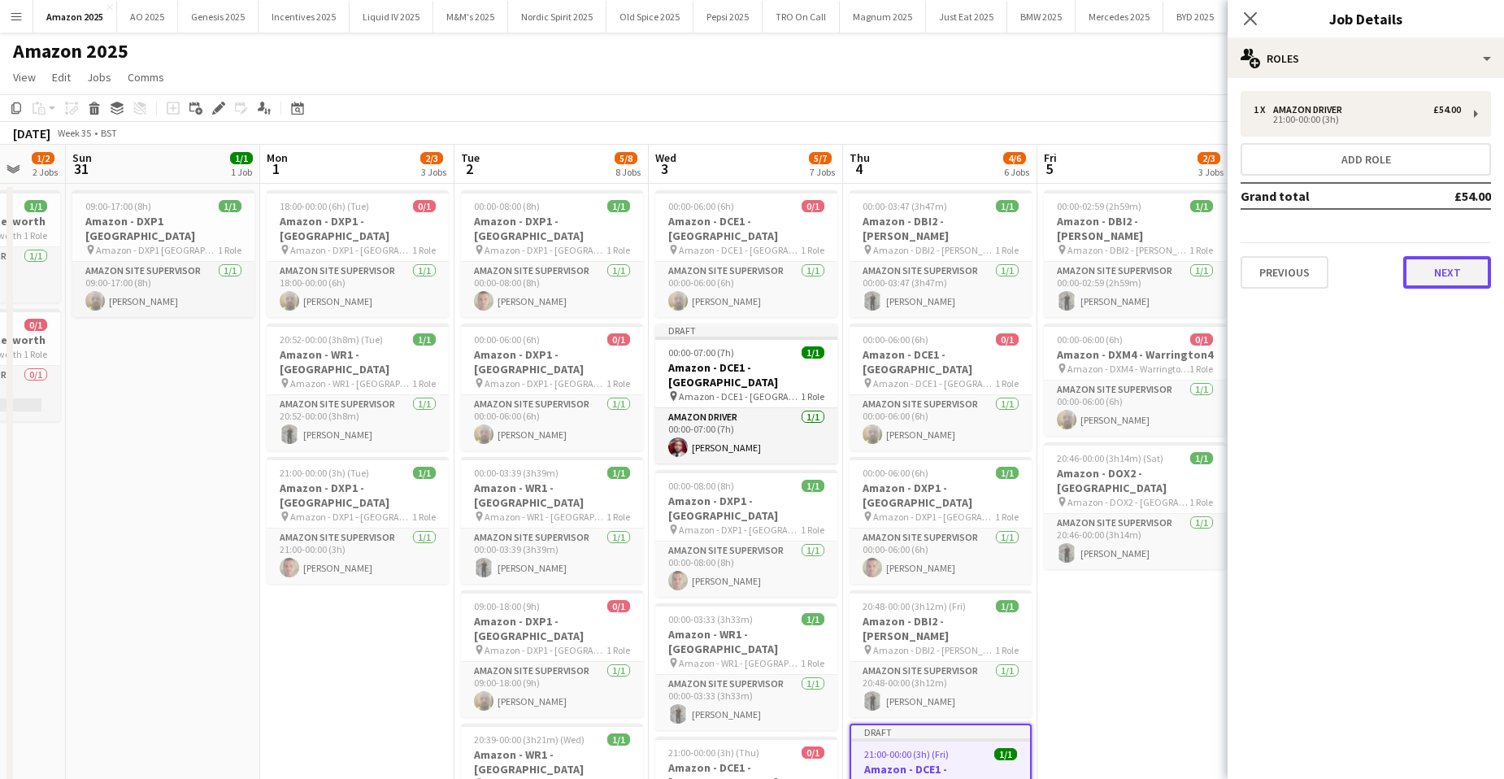
click at [1463, 279] on button "Next" at bounding box center [1447, 272] width 88 height 33
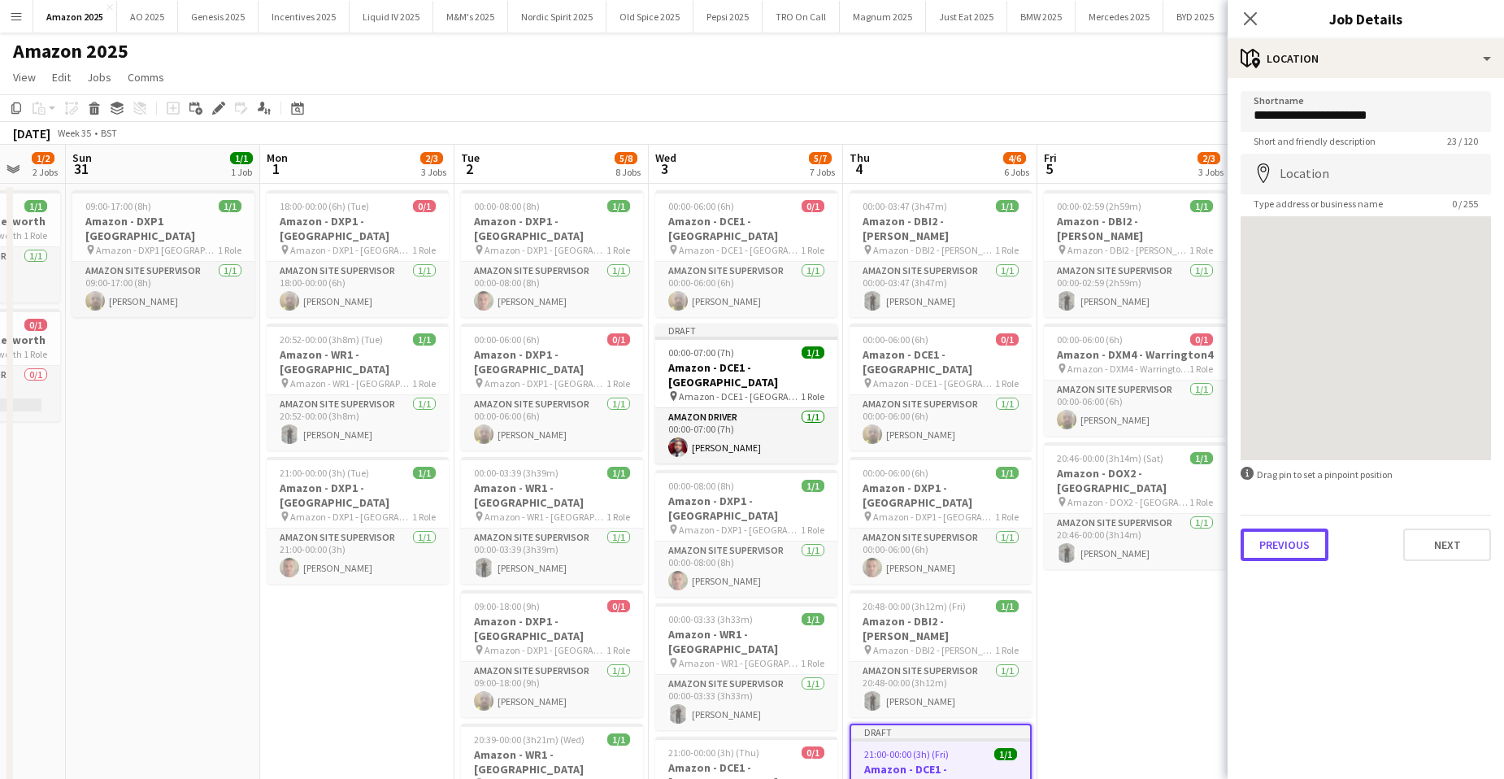
drag, startPoint x: 1290, startPoint y: 546, endPoint x: 1289, endPoint y: 475, distance: 71.6
click at [1293, 541] on button "Previous" at bounding box center [1285, 545] width 88 height 33
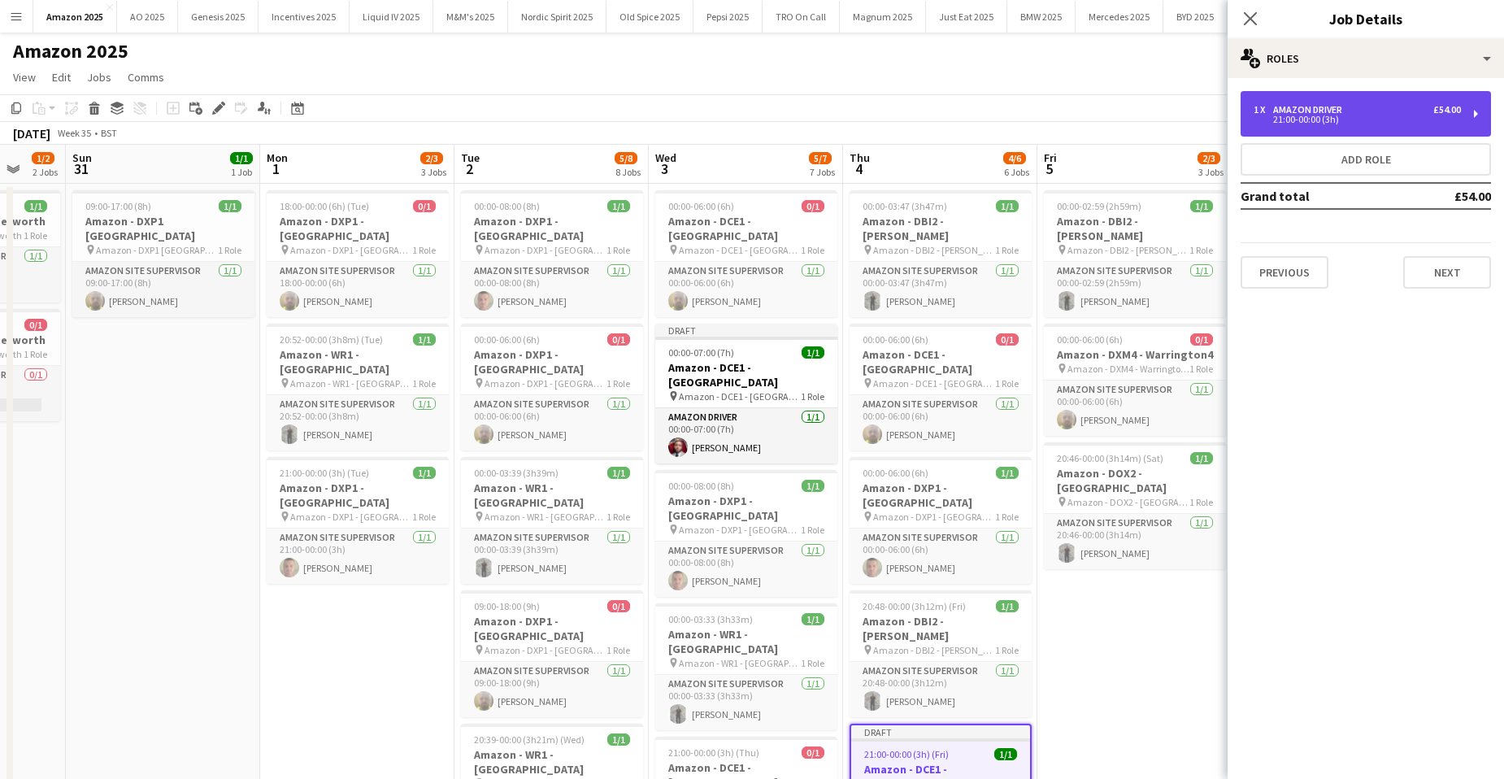
click at [1259, 111] on div "1 x" at bounding box center [1264, 109] width 20 height 11
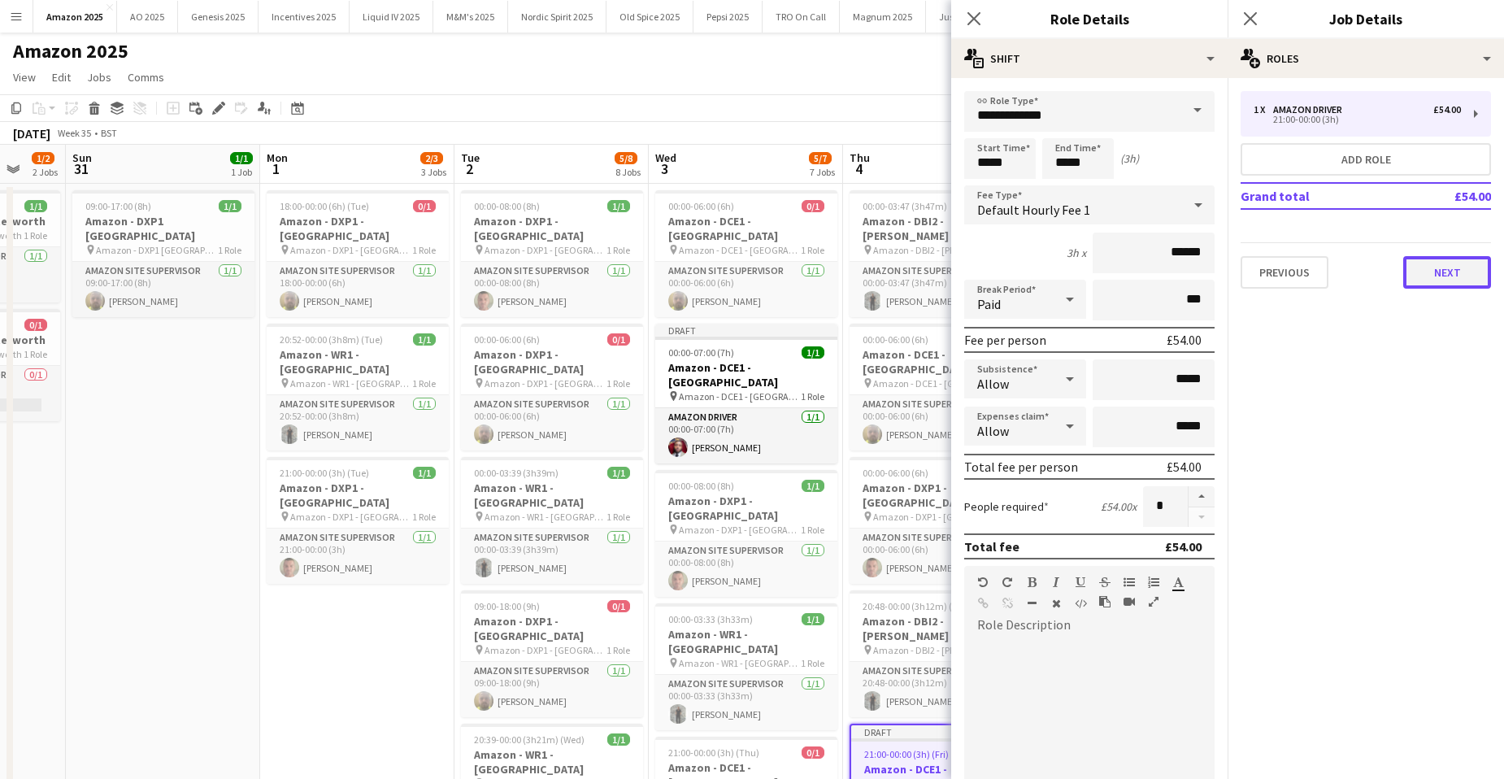
click at [1482, 273] on button "Next" at bounding box center [1447, 272] width 88 height 33
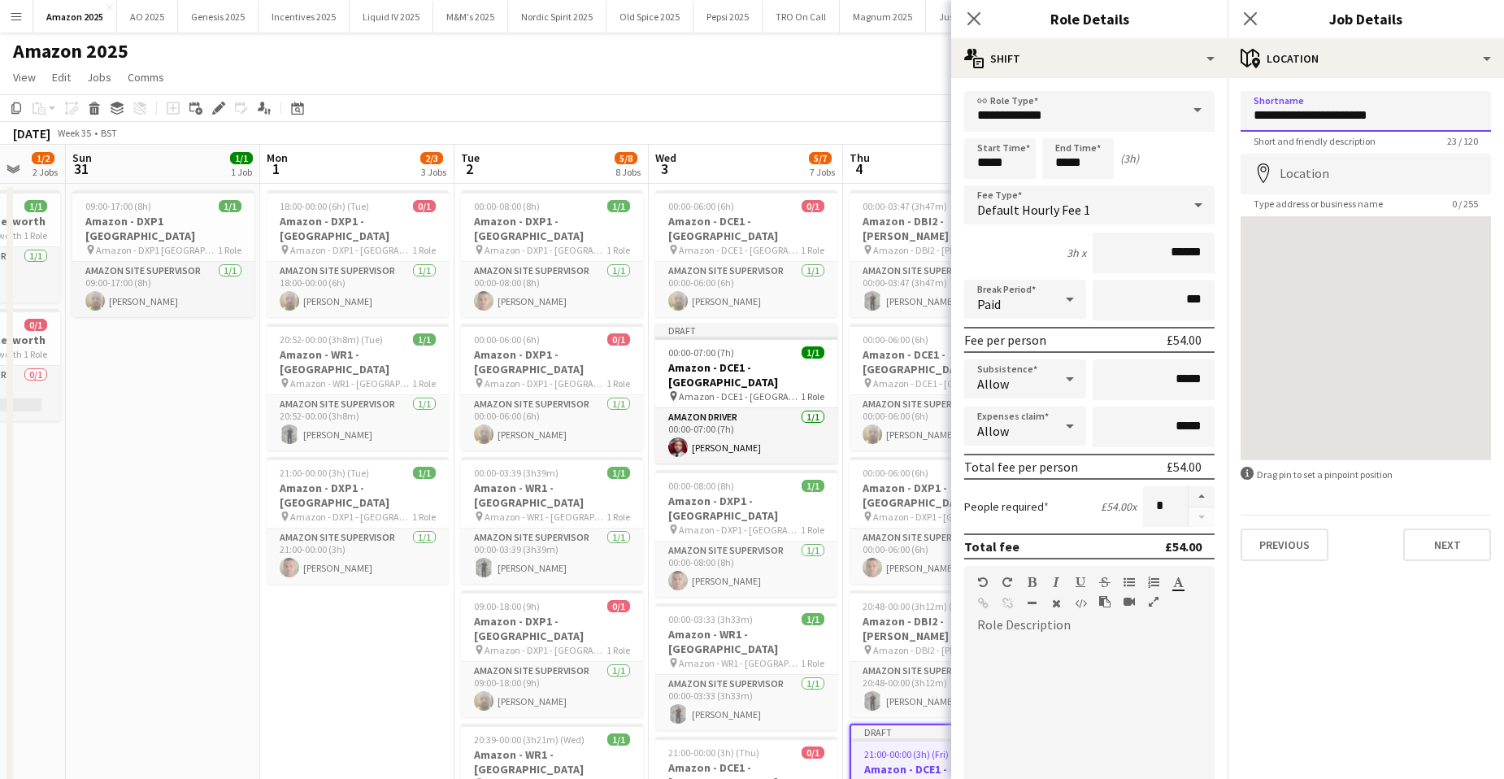
drag, startPoint x: 1308, startPoint y: 111, endPoint x: 1407, endPoint y: 115, distance: 99.3
click at [1407, 115] on input "**********" at bounding box center [1366, 111] width 250 height 41
paste input "*****"
drag, startPoint x: 1449, startPoint y: 112, endPoint x: 1247, endPoint y: 115, distance: 201.7
click at [1247, 115] on input "**********" at bounding box center [1366, 111] width 250 height 41
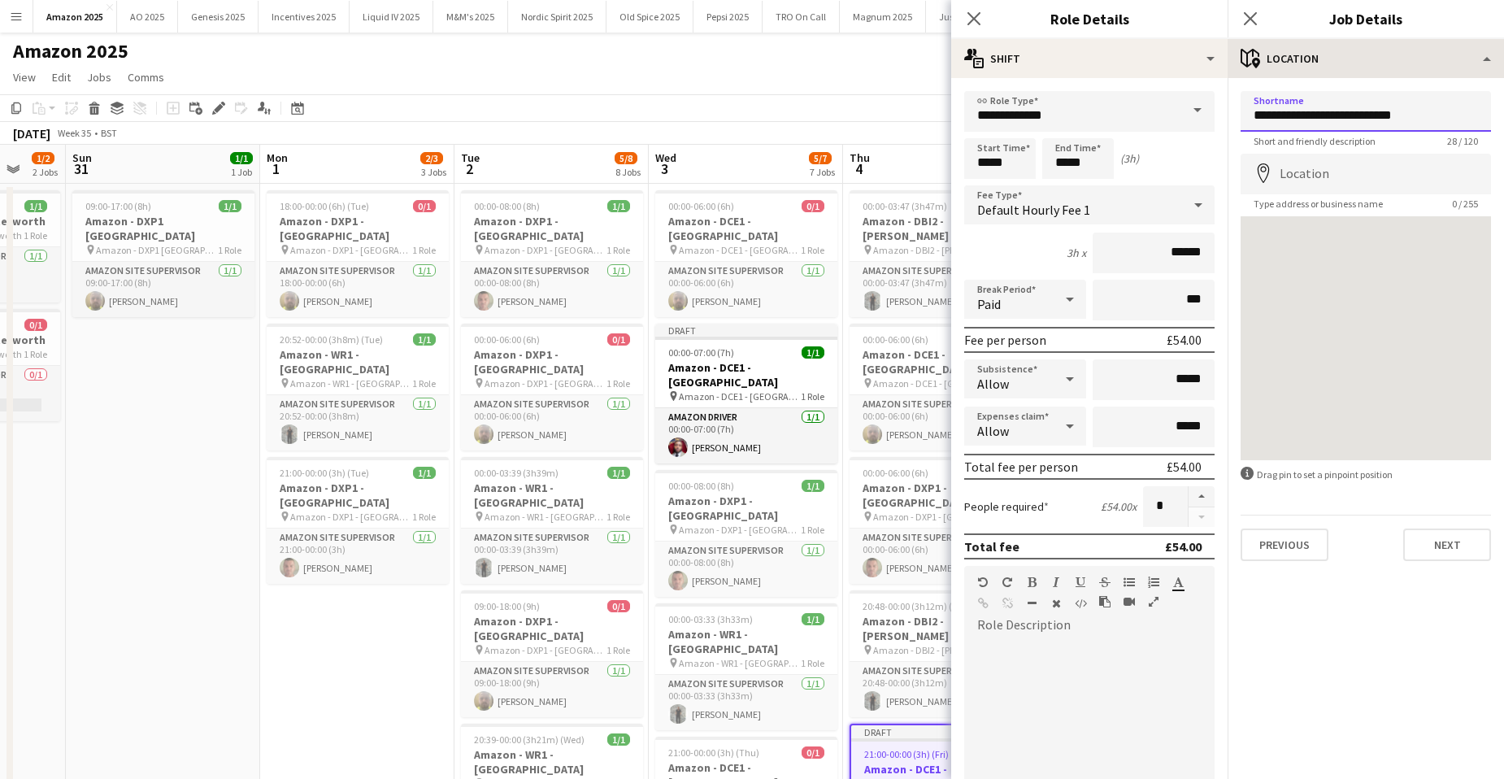
type input "**********"
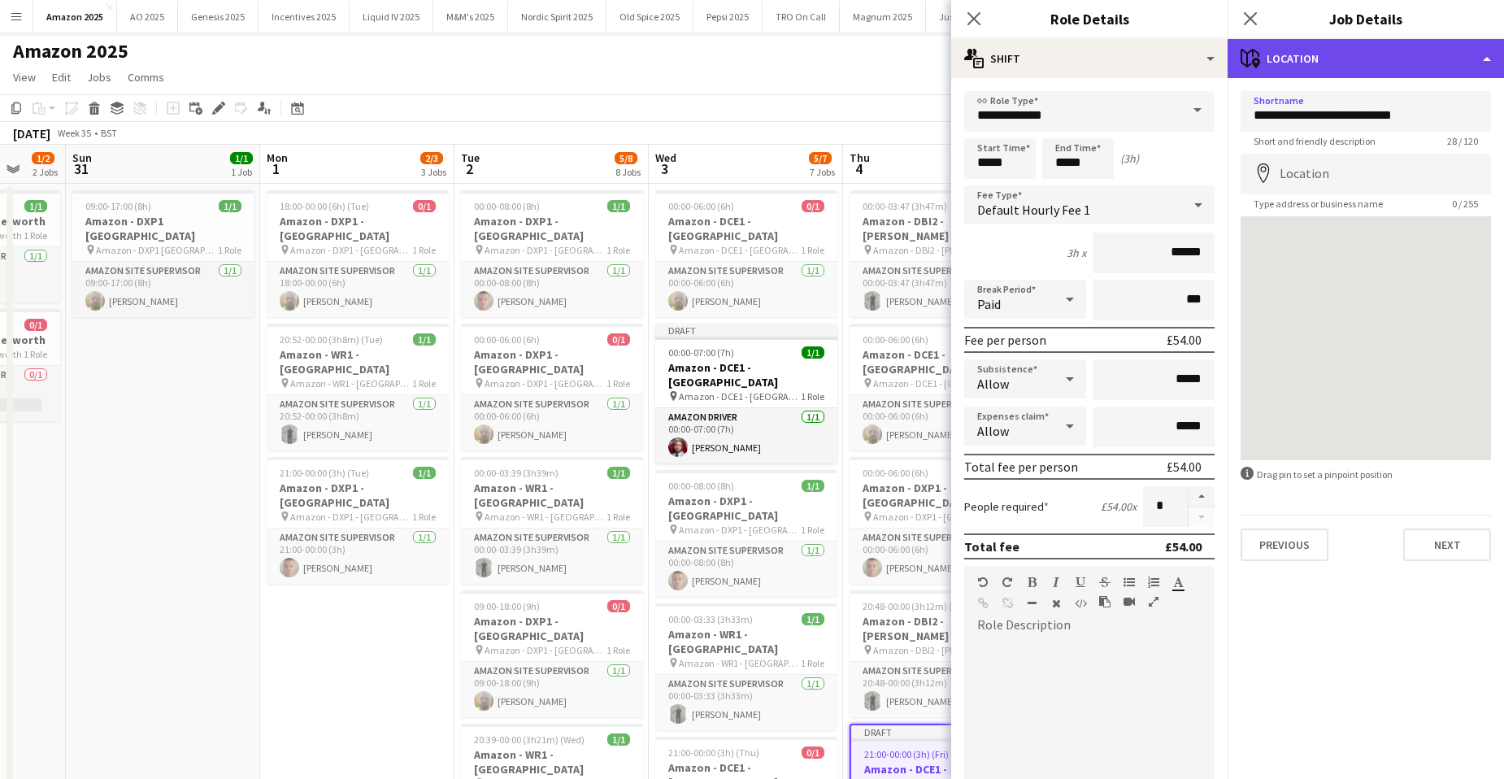
click at [1468, 58] on div "maps-pin-1 Location" at bounding box center [1366, 58] width 276 height 39
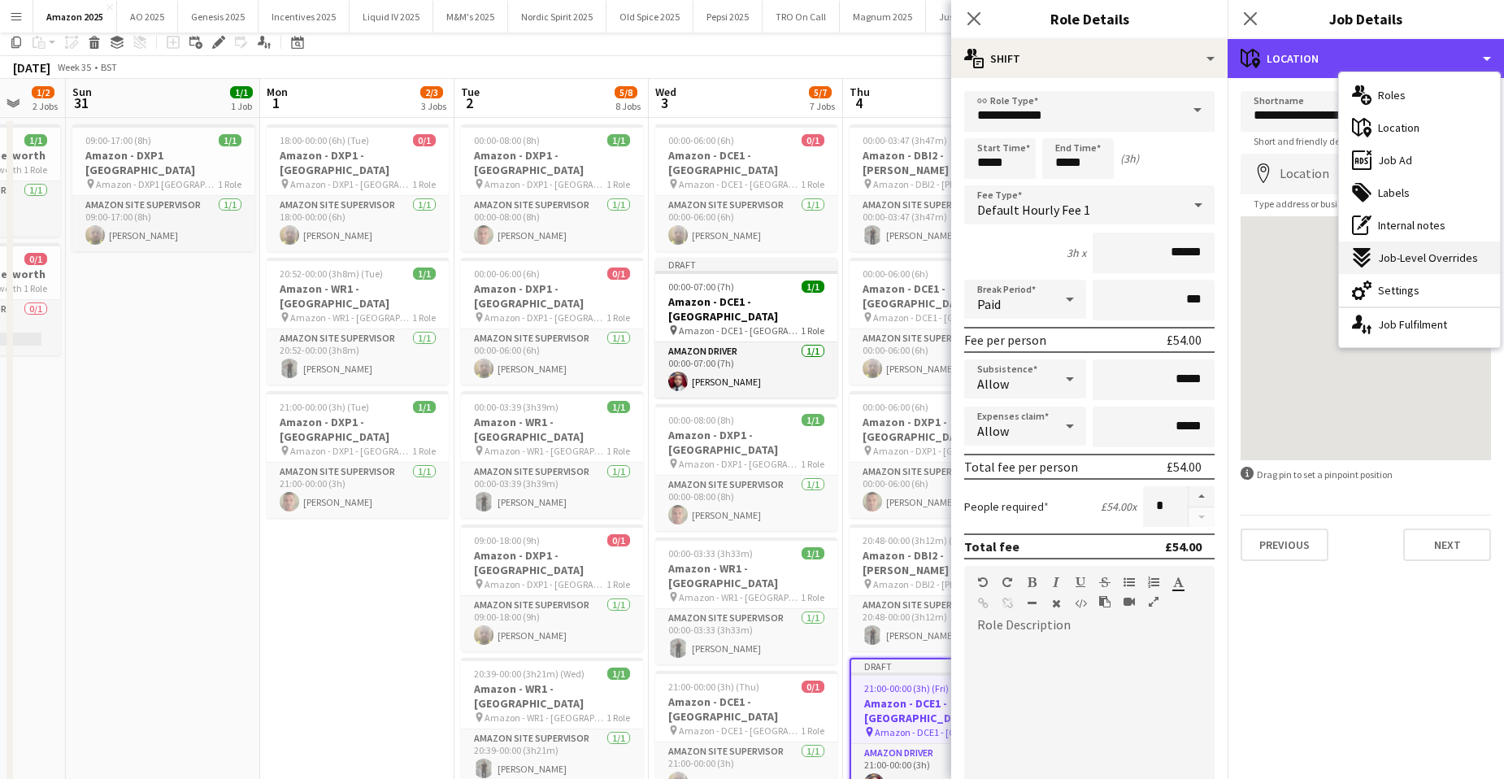
scroll to position [163, 0]
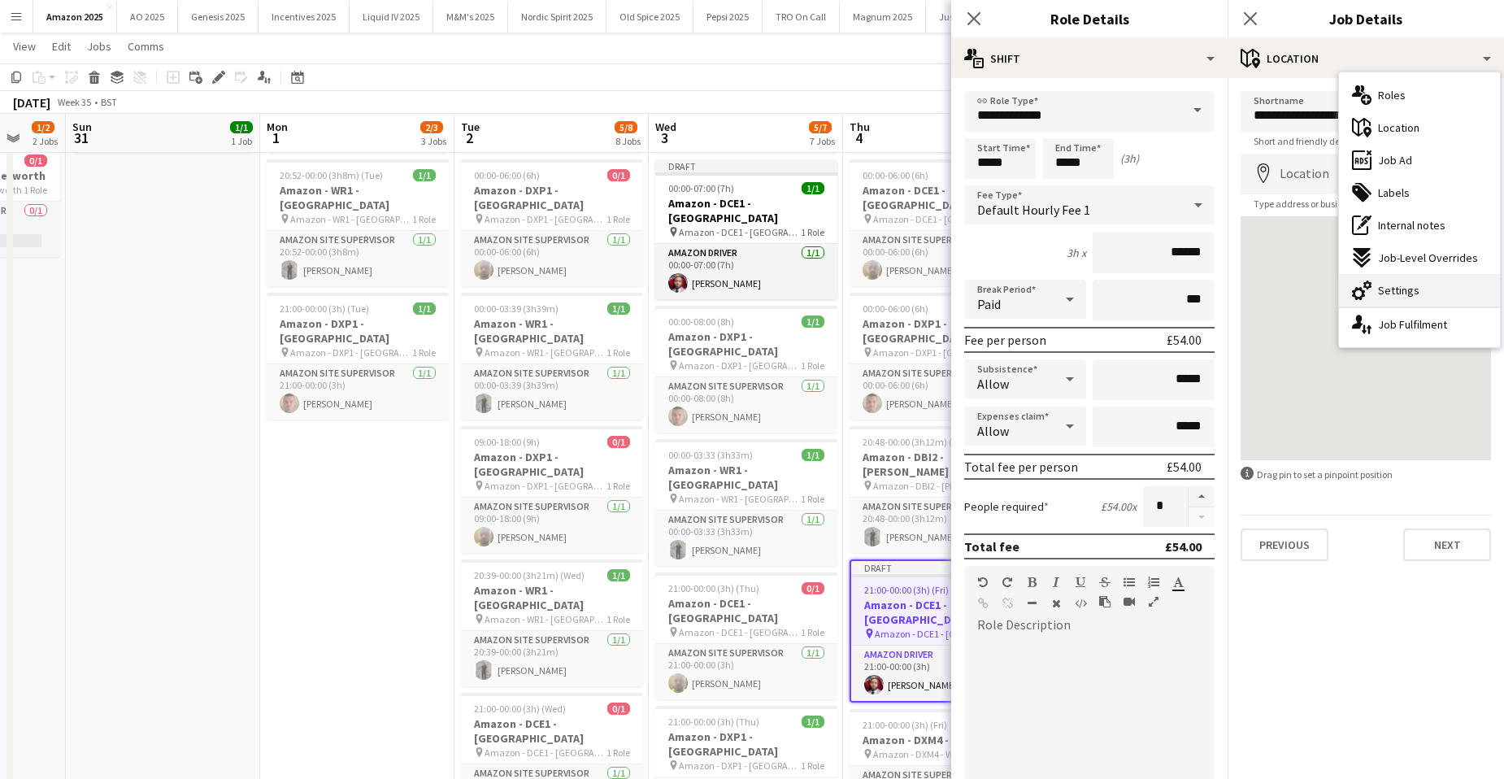
click at [1415, 298] on div "cog-double-3 Settings" at bounding box center [1419, 290] width 161 height 33
type input "*******"
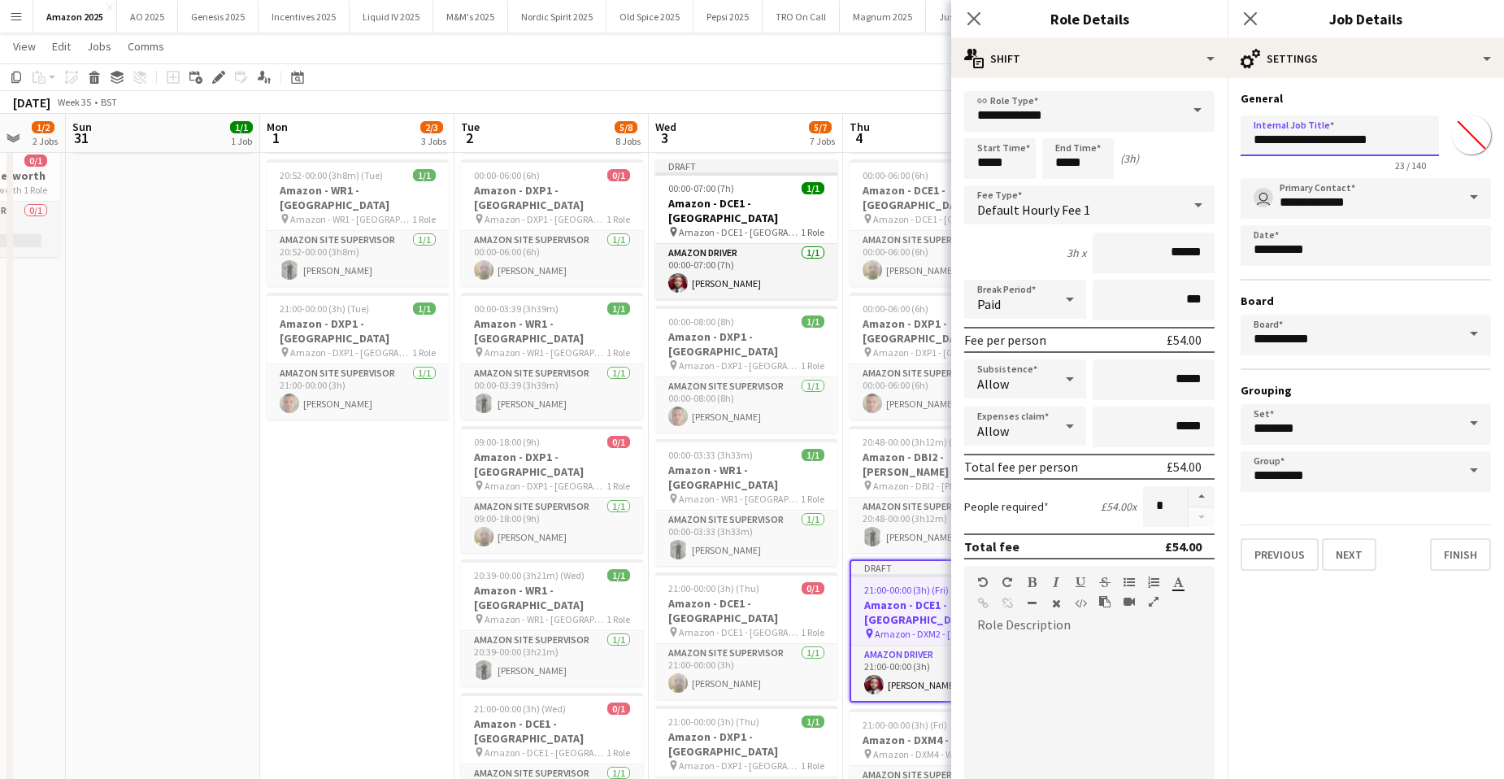
drag, startPoint x: 1416, startPoint y: 144, endPoint x: 1246, endPoint y: 137, distance: 170.9
click at [1246, 137] on input "**********" at bounding box center [1340, 135] width 198 height 41
paste input "*****"
type input "**********"
click at [903, 584] on span "21:00-00:00 (3h) (Fri)" at bounding box center [906, 590] width 85 height 12
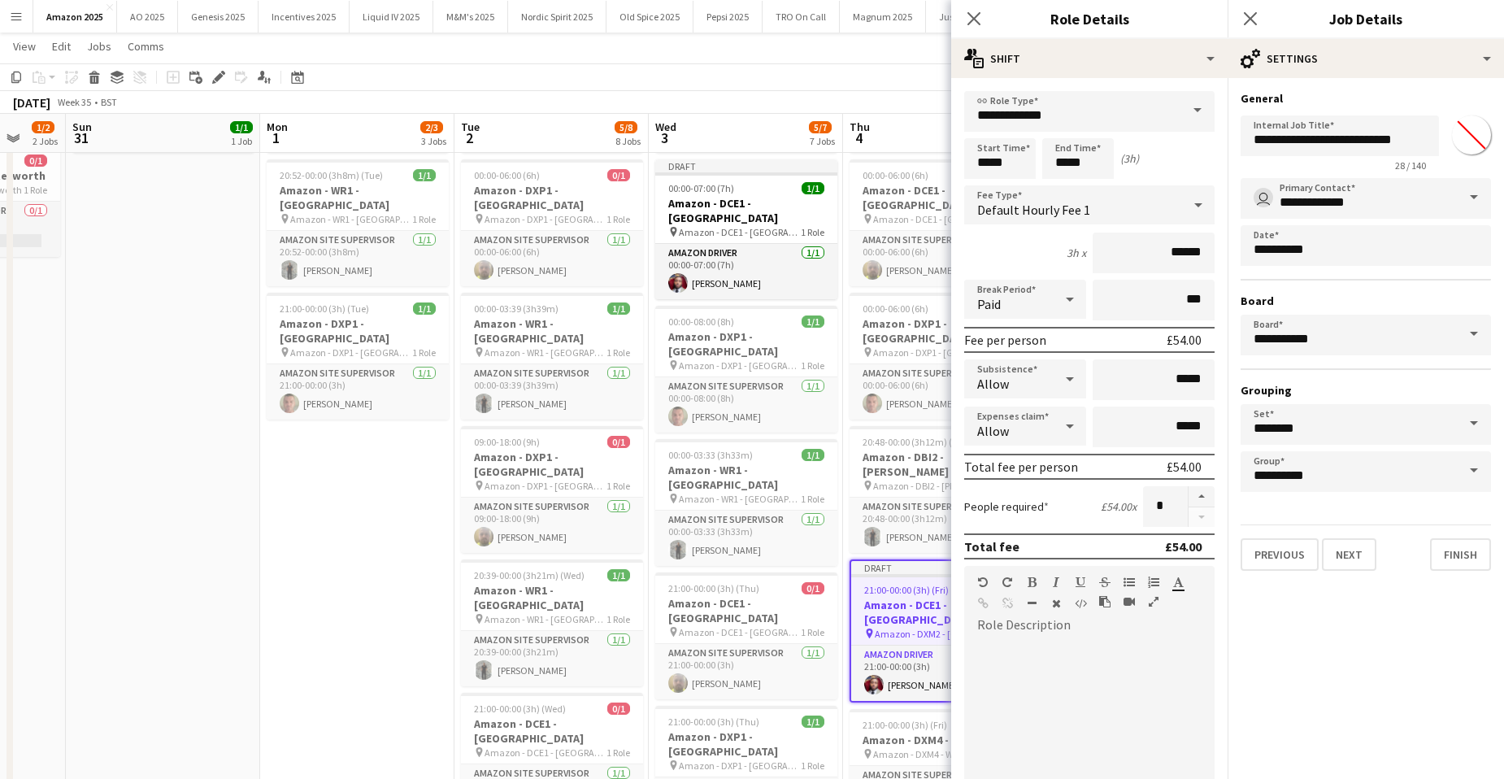
scroll to position [0, 516]
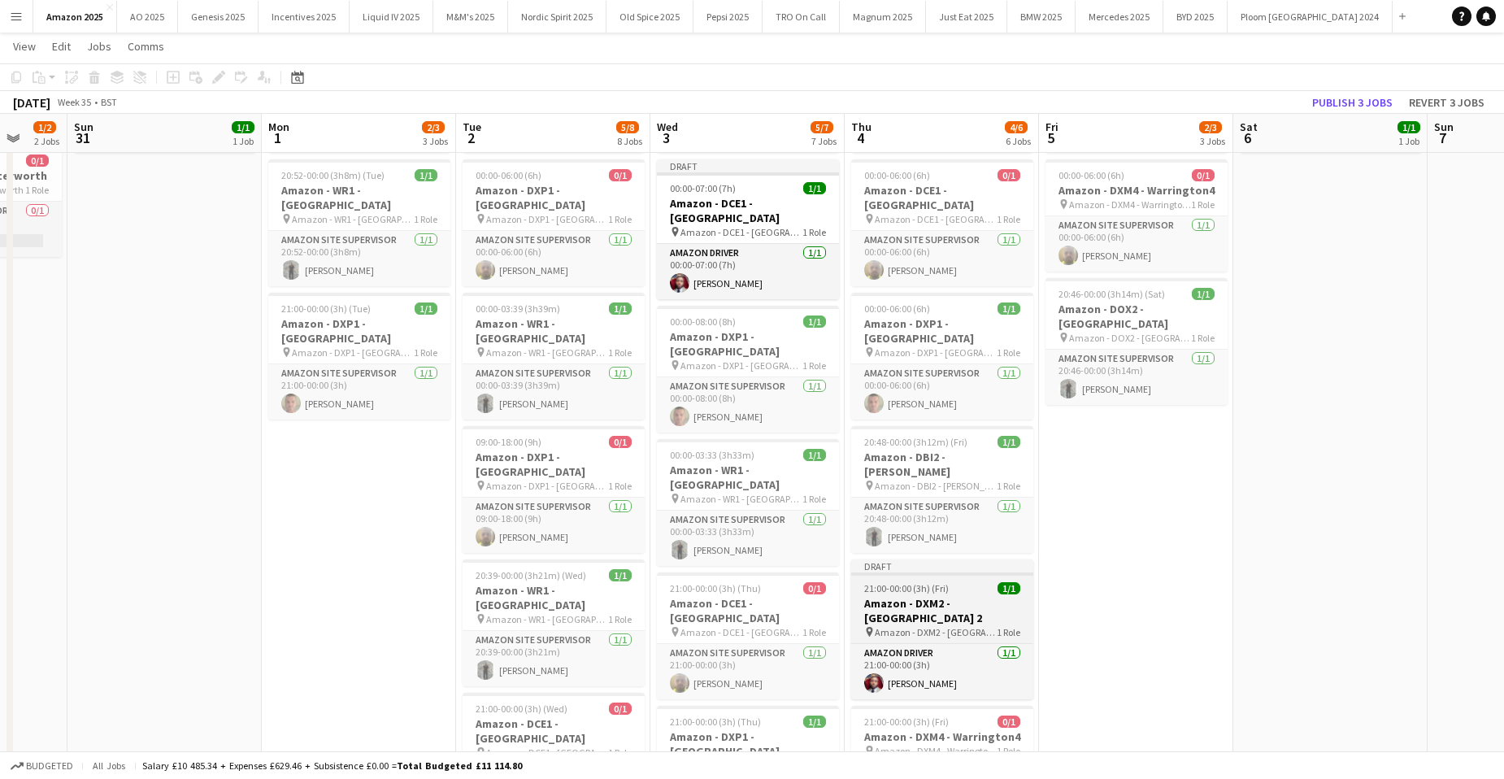
click at [960, 596] on h3 "Amazon - DXM2 - [GEOGRAPHIC_DATA] 2" at bounding box center [942, 610] width 182 height 29
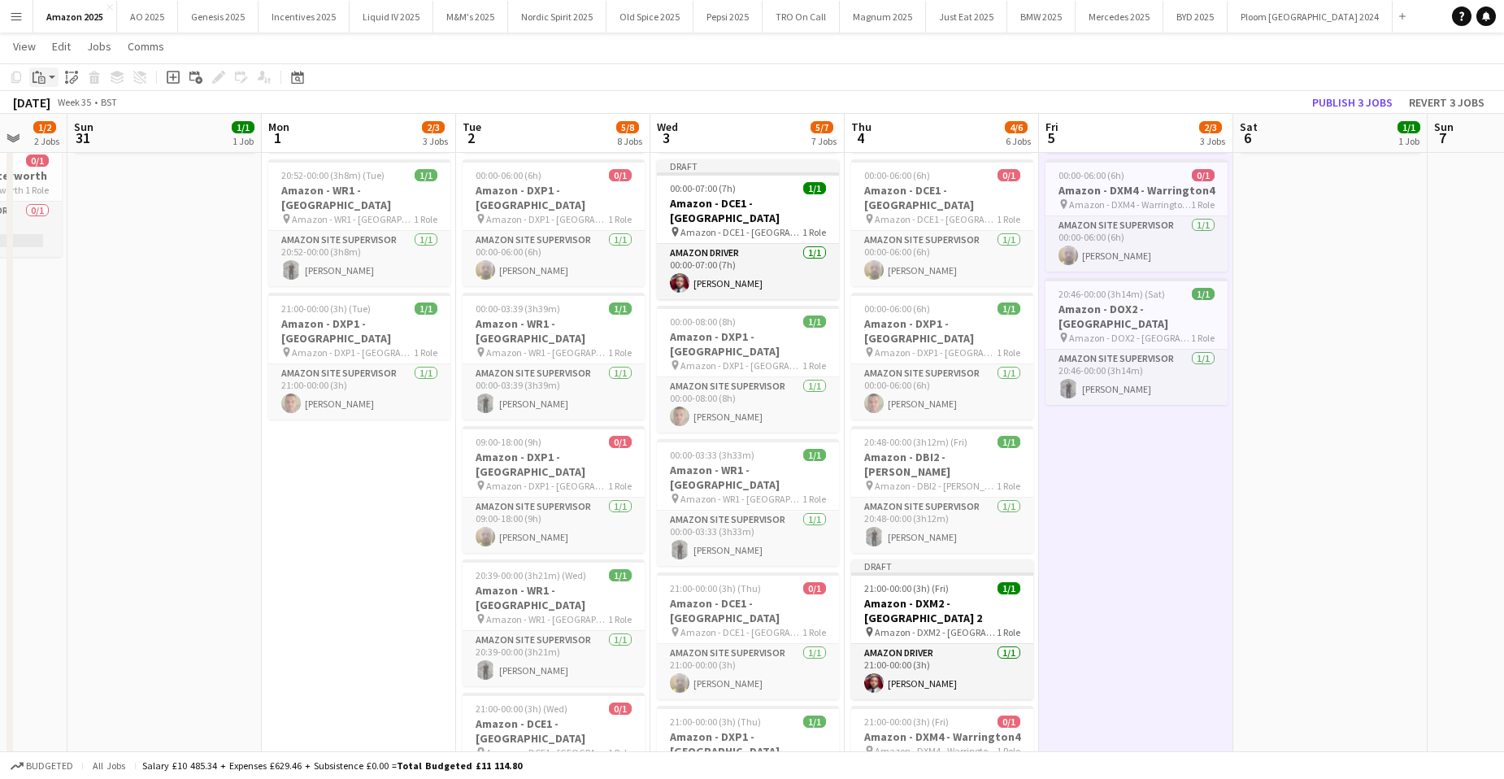
click at [46, 76] on div "Paste" at bounding box center [39, 77] width 20 height 20
click at [73, 141] on link "Paste with crew Ctrl+Shift+V" at bounding box center [119, 135] width 153 height 15
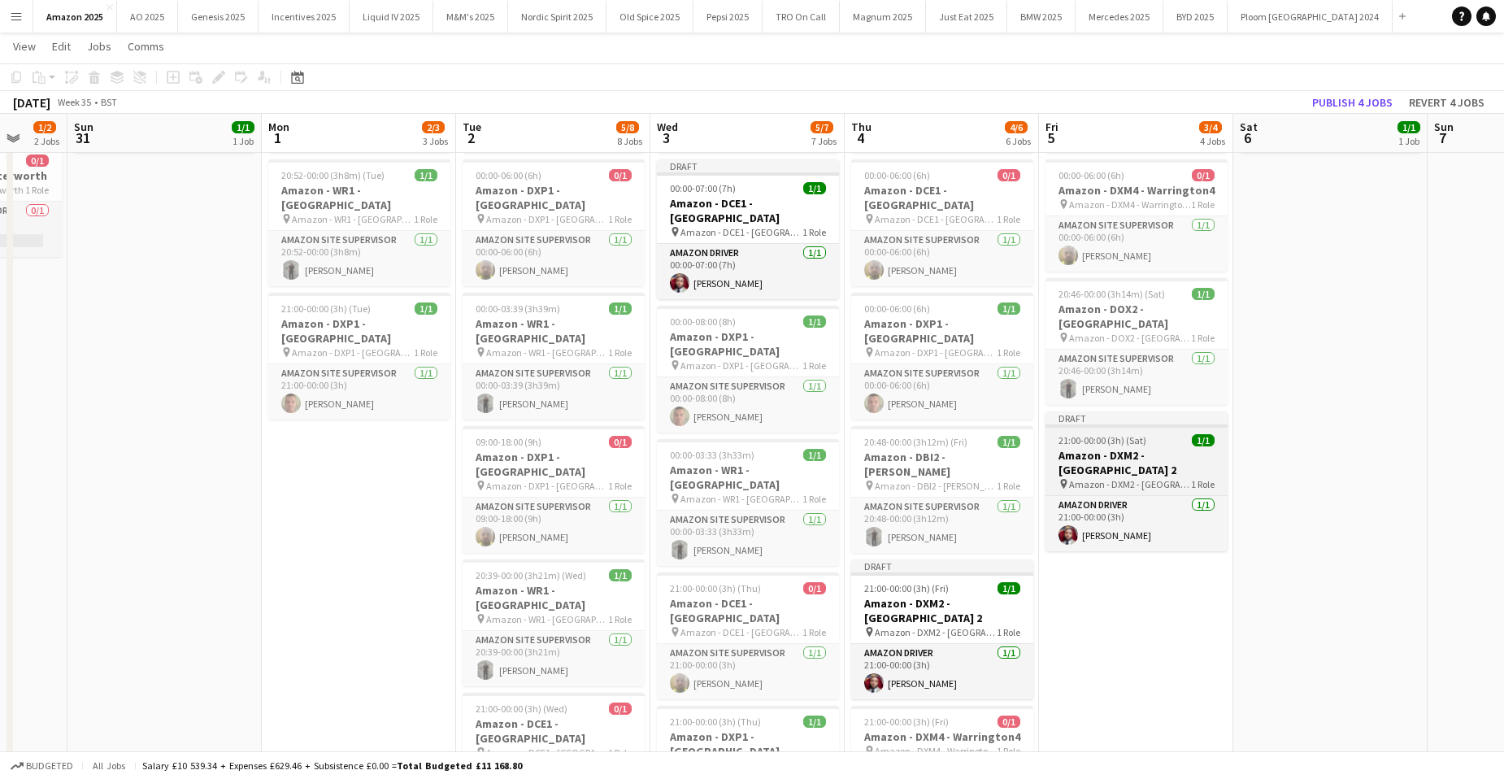
click at [1117, 434] on span "21:00-00:00 (3h) (Sat)" at bounding box center [1103, 440] width 88 height 12
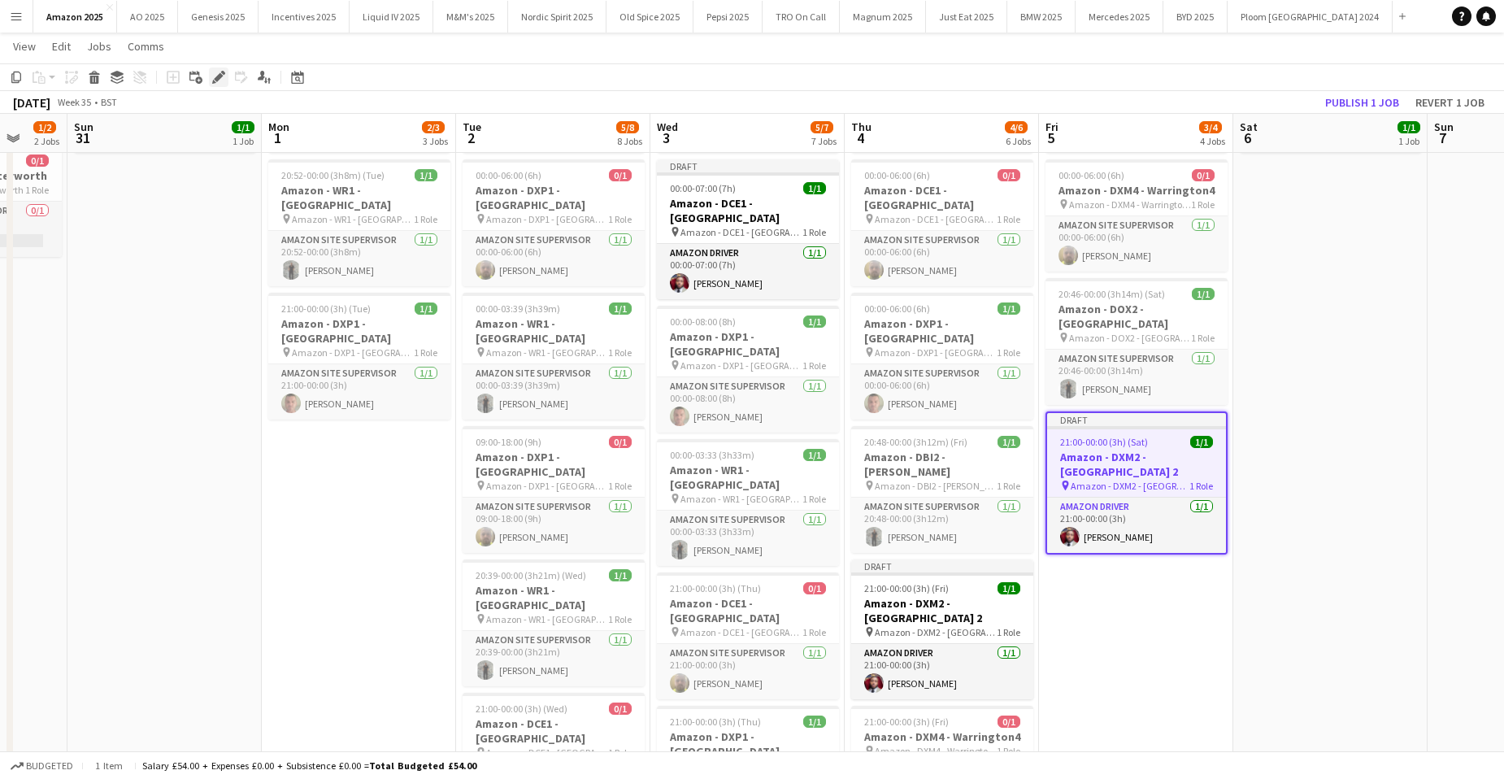
click at [221, 75] on icon at bounding box center [218, 77] width 9 height 9
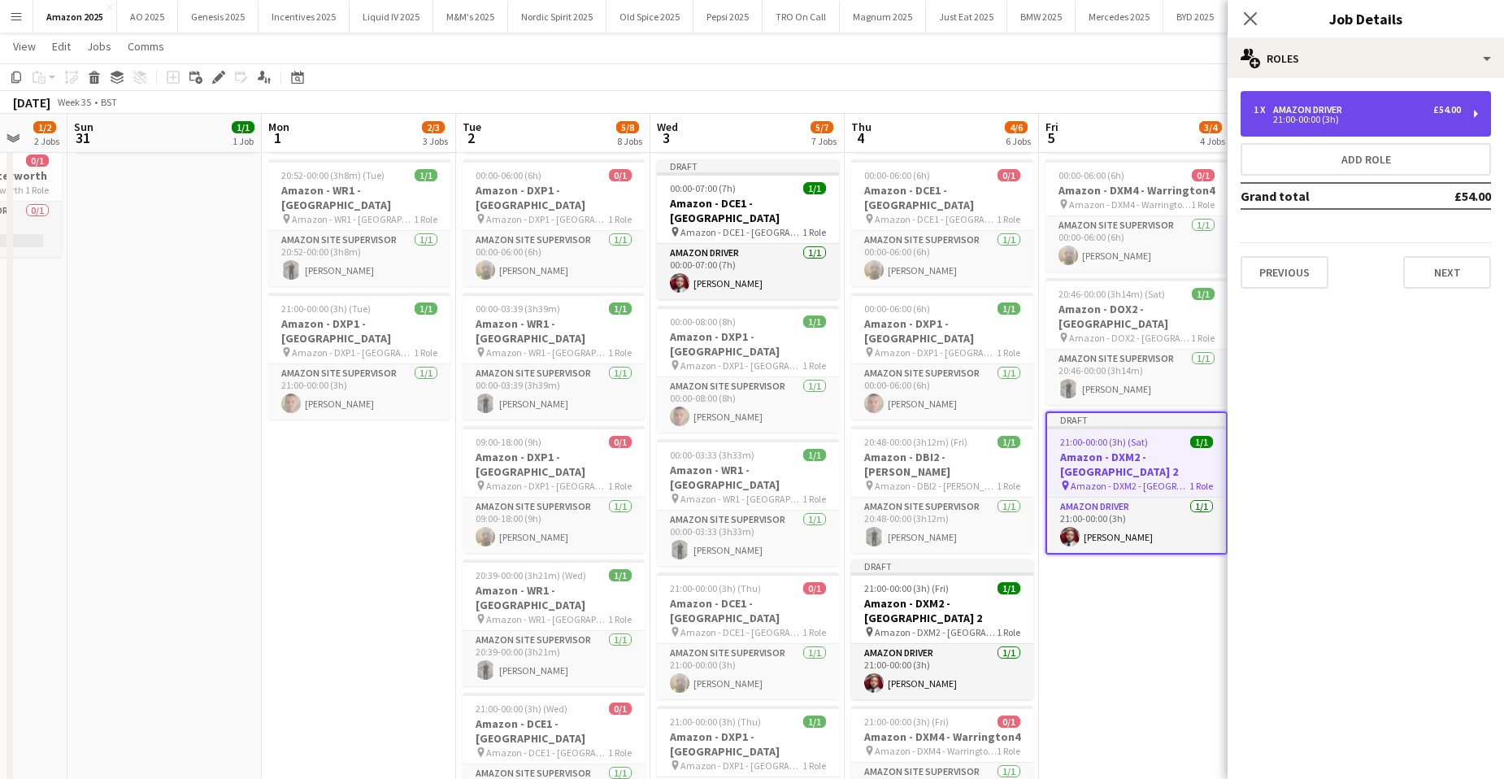
click at [1377, 111] on div "1 x Amazon Driver £54.00" at bounding box center [1357, 109] width 207 height 11
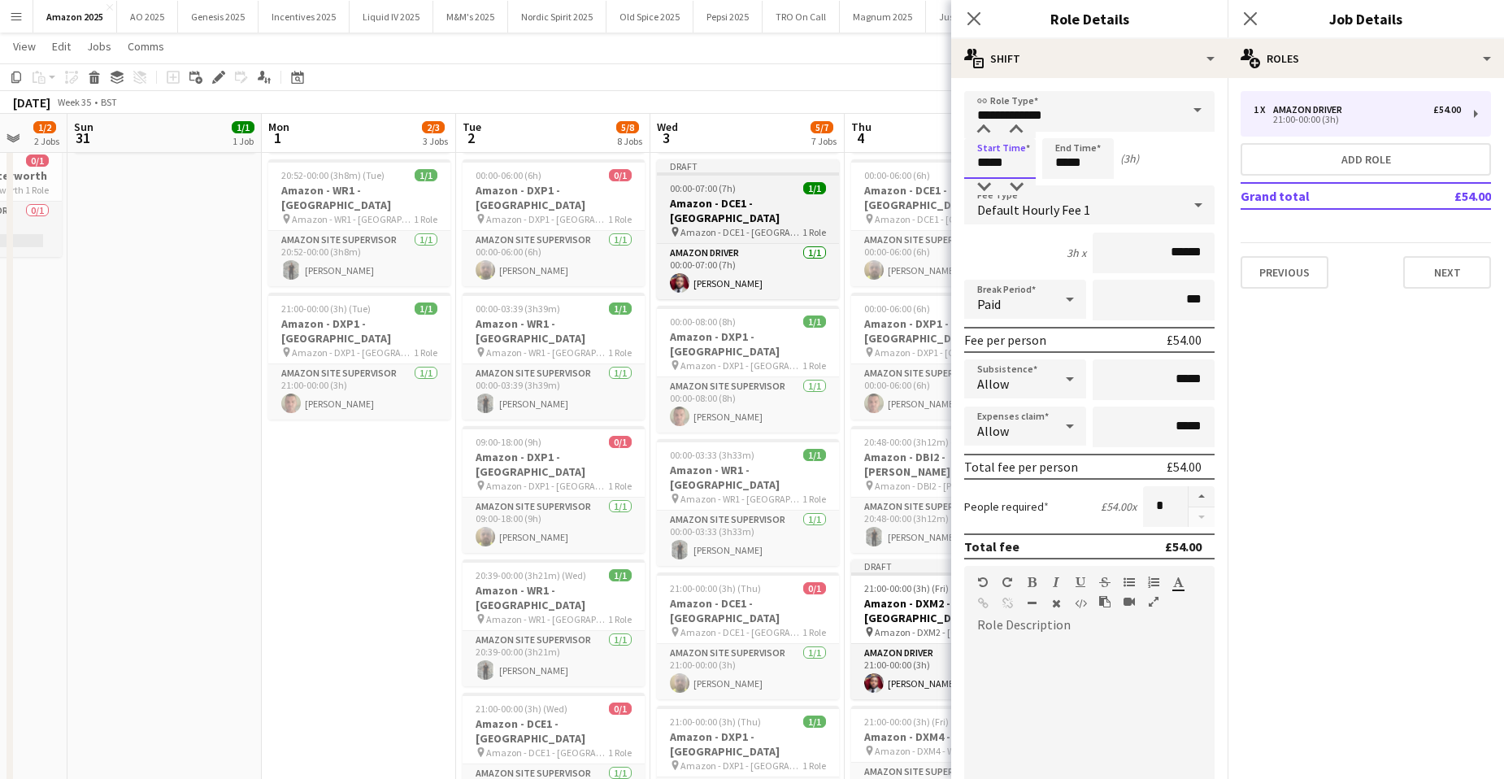
drag, startPoint x: 1021, startPoint y: 163, endPoint x: 789, endPoint y: 180, distance: 233.1
type input "*****"
click at [1248, 21] on icon at bounding box center [1249, 18] width 15 height 15
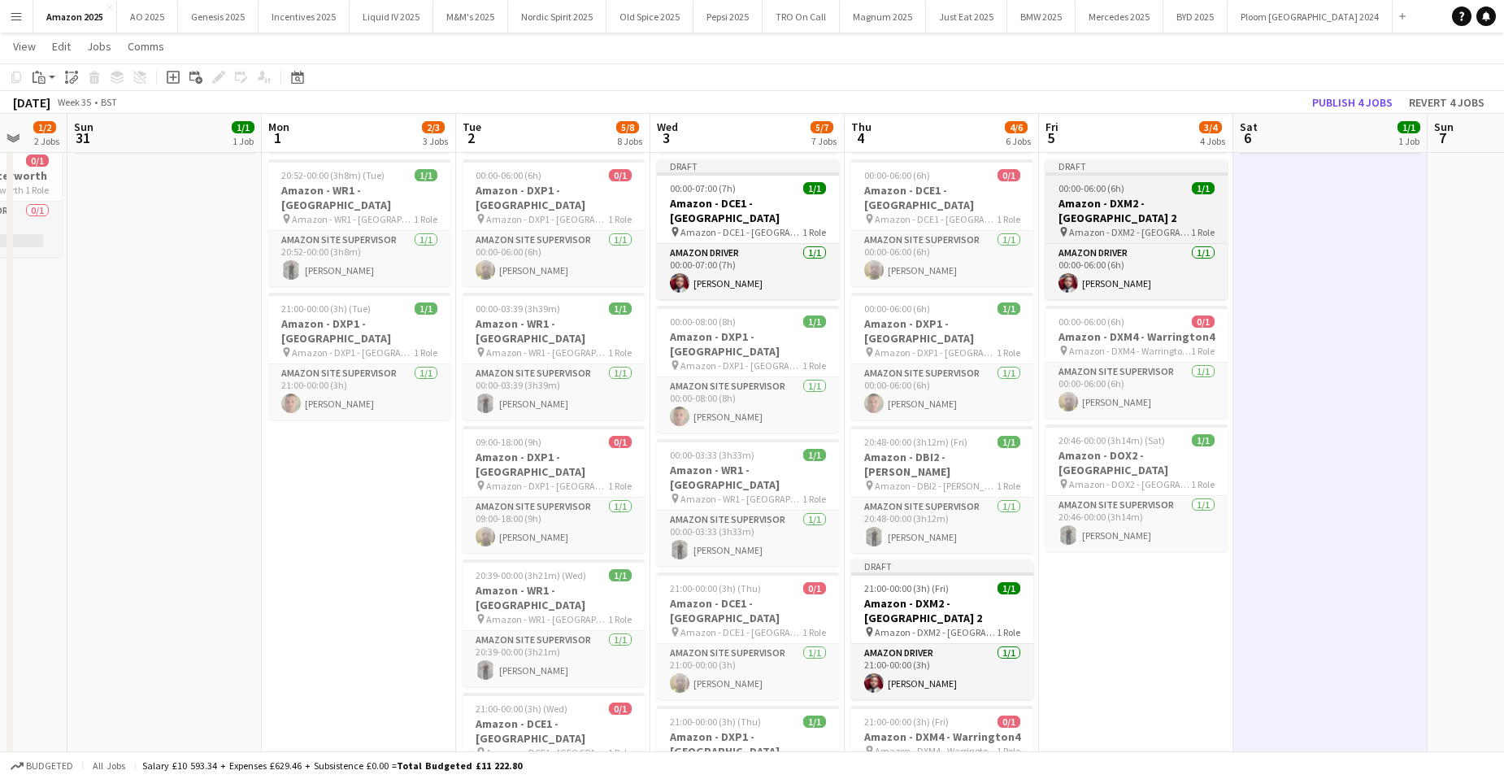
click at [1132, 226] on span "Amazon - DXM2 - [GEOGRAPHIC_DATA] 2" at bounding box center [1130, 232] width 122 height 12
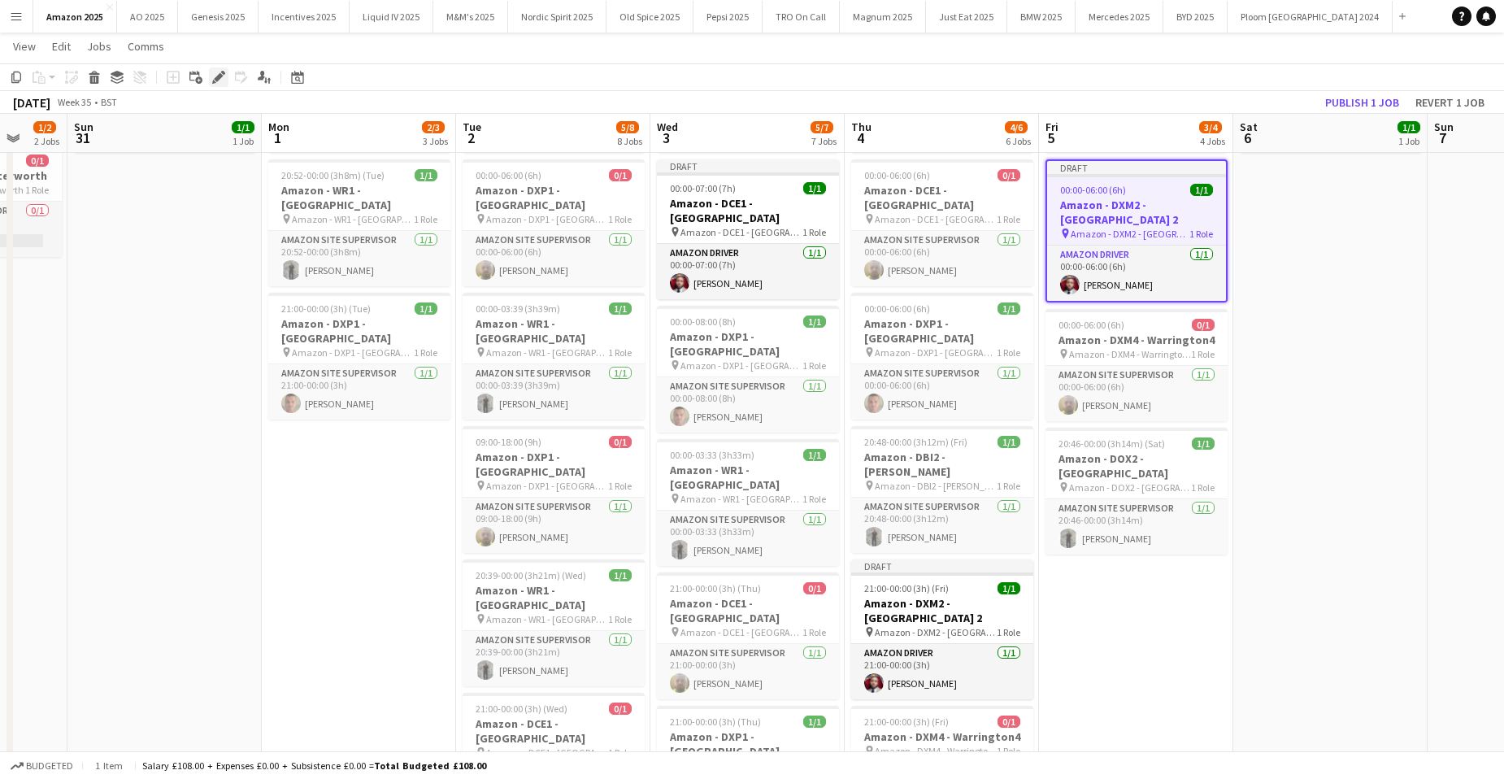
click at [211, 77] on div "Edit" at bounding box center [219, 77] width 20 height 20
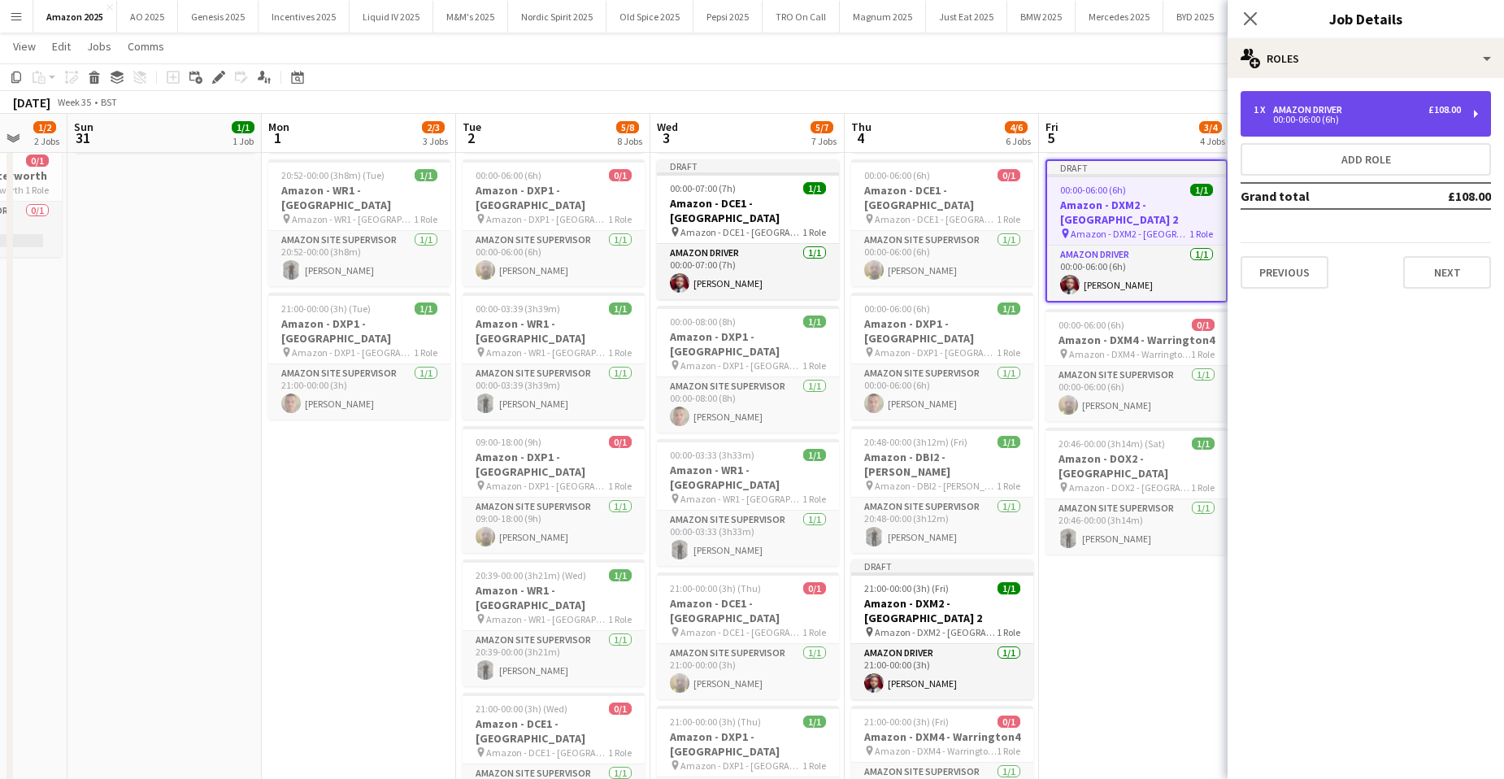
click at [1414, 115] on div "1 x Amazon Driver £108.00" at bounding box center [1357, 109] width 207 height 11
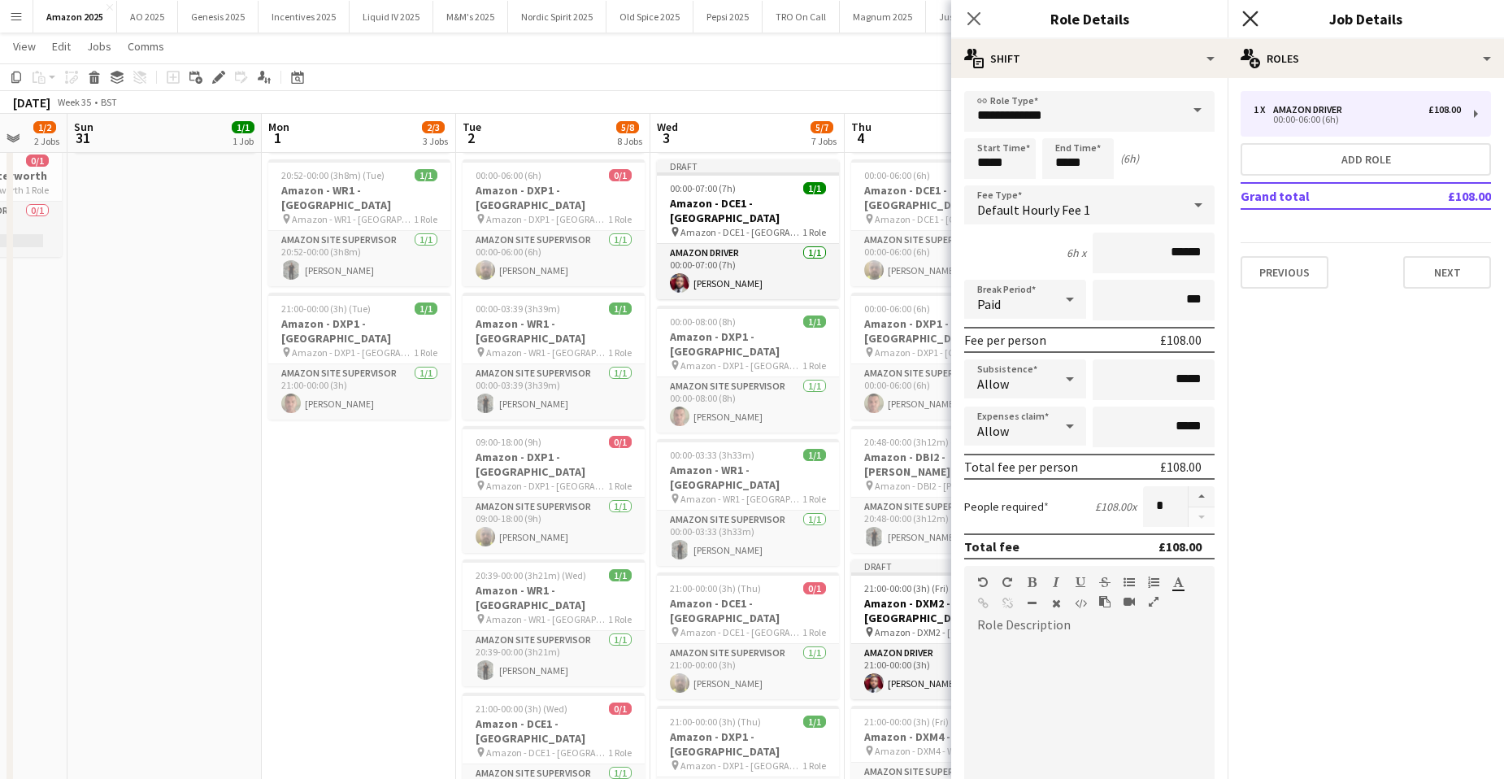
click at [1251, 11] on icon "Close pop-in" at bounding box center [1249, 18] width 15 height 15
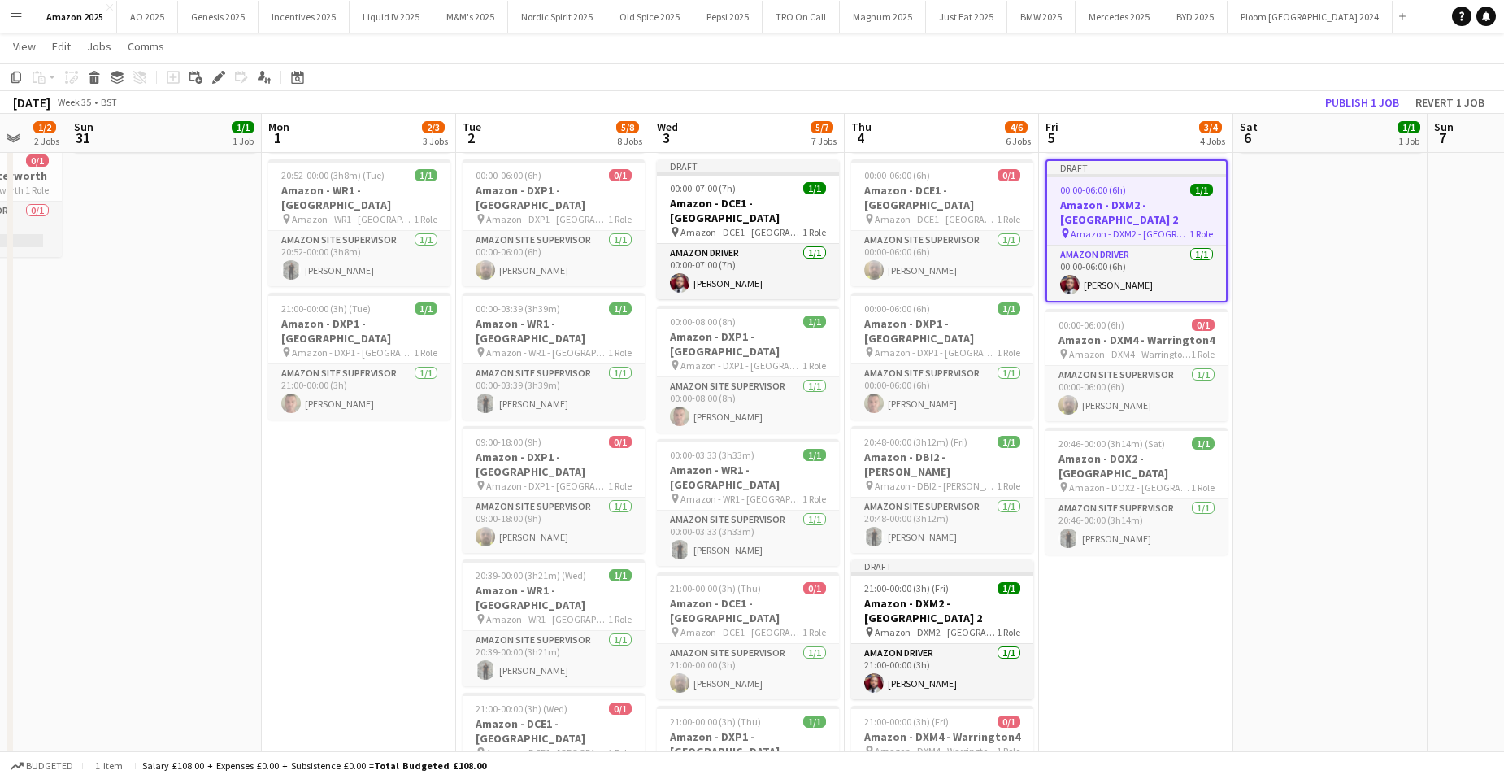
drag, startPoint x: 1467, startPoint y: 441, endPoint x: 1460, endPoint y: 402, distance: 39.6
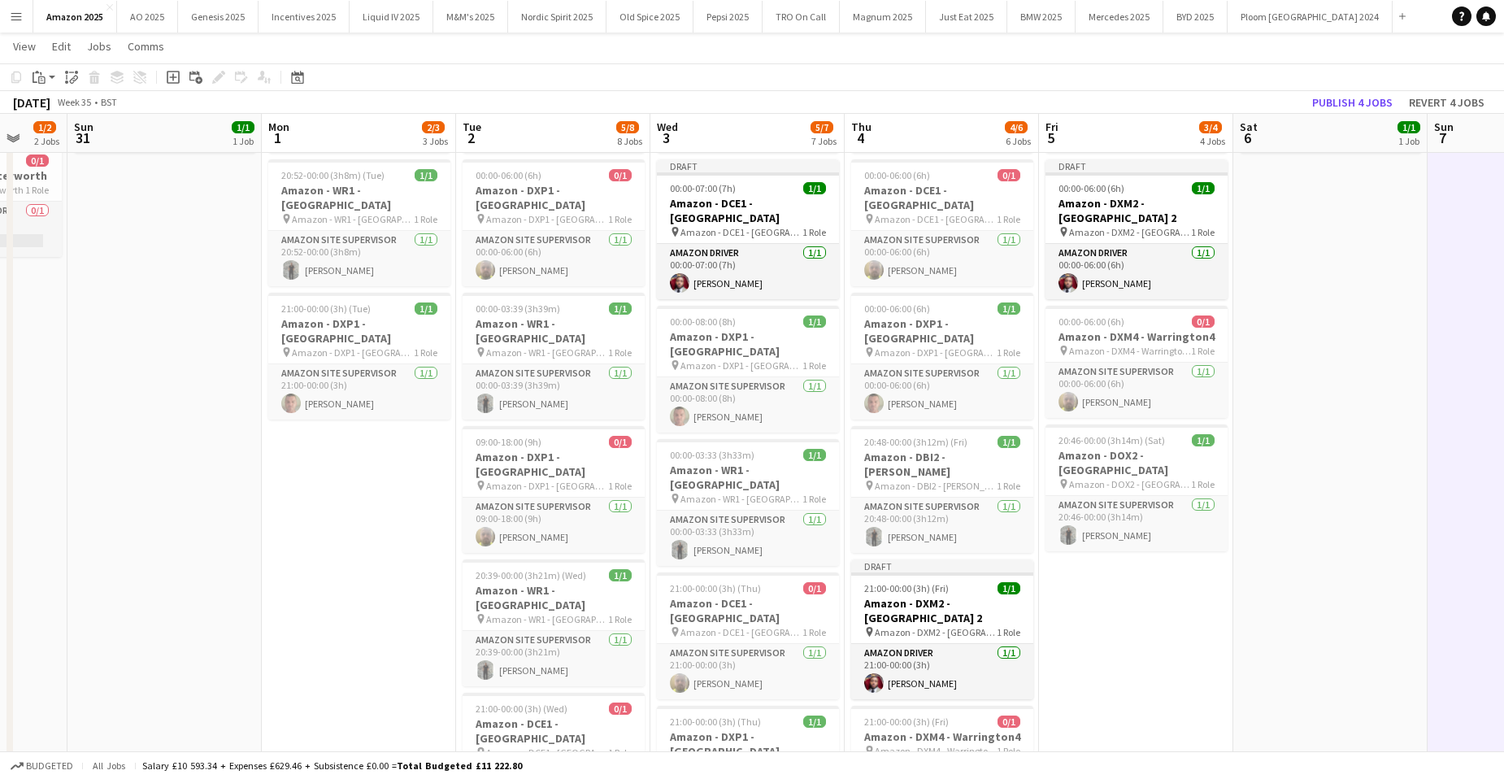
scroll to position [0, 512]
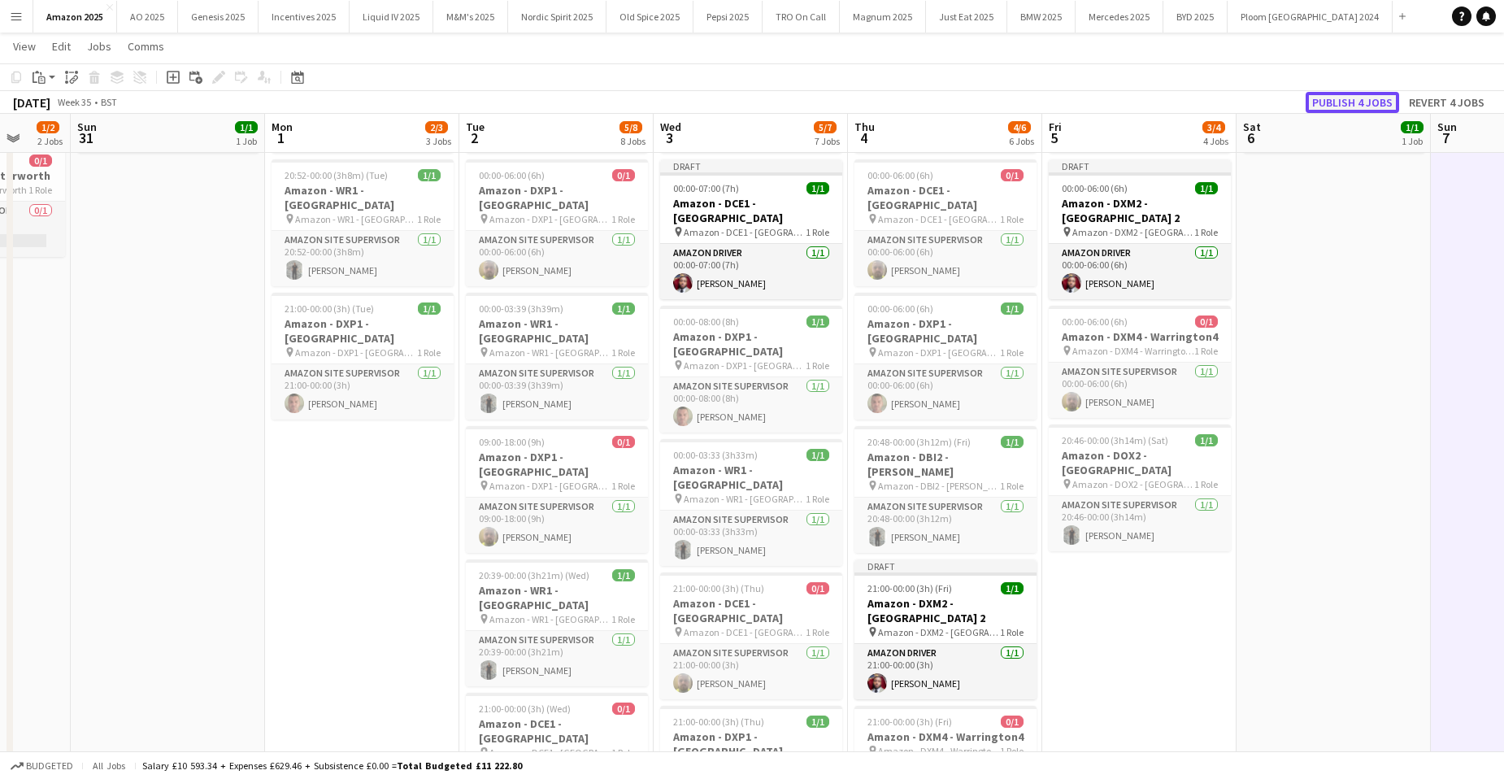
click at [1360, 111] on button "Publish 4 jobs" at bounding box center [1353, 102] width 94 height 21
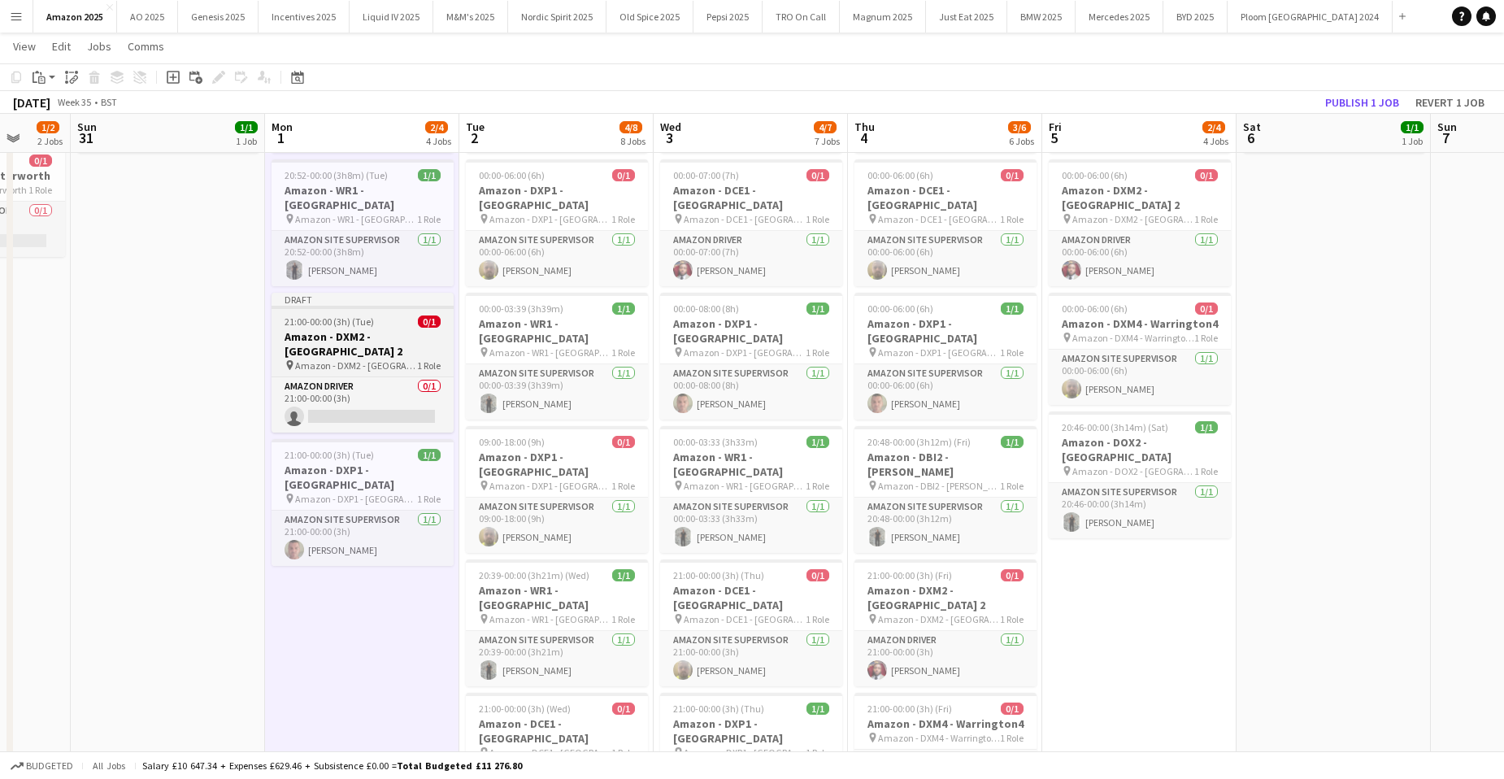
click at [382, 329] on h3 "Amazon - DXM2 - [GEOGRAPHIC_DATA] 2" at bounding box center [363, 343] width 182 height 29
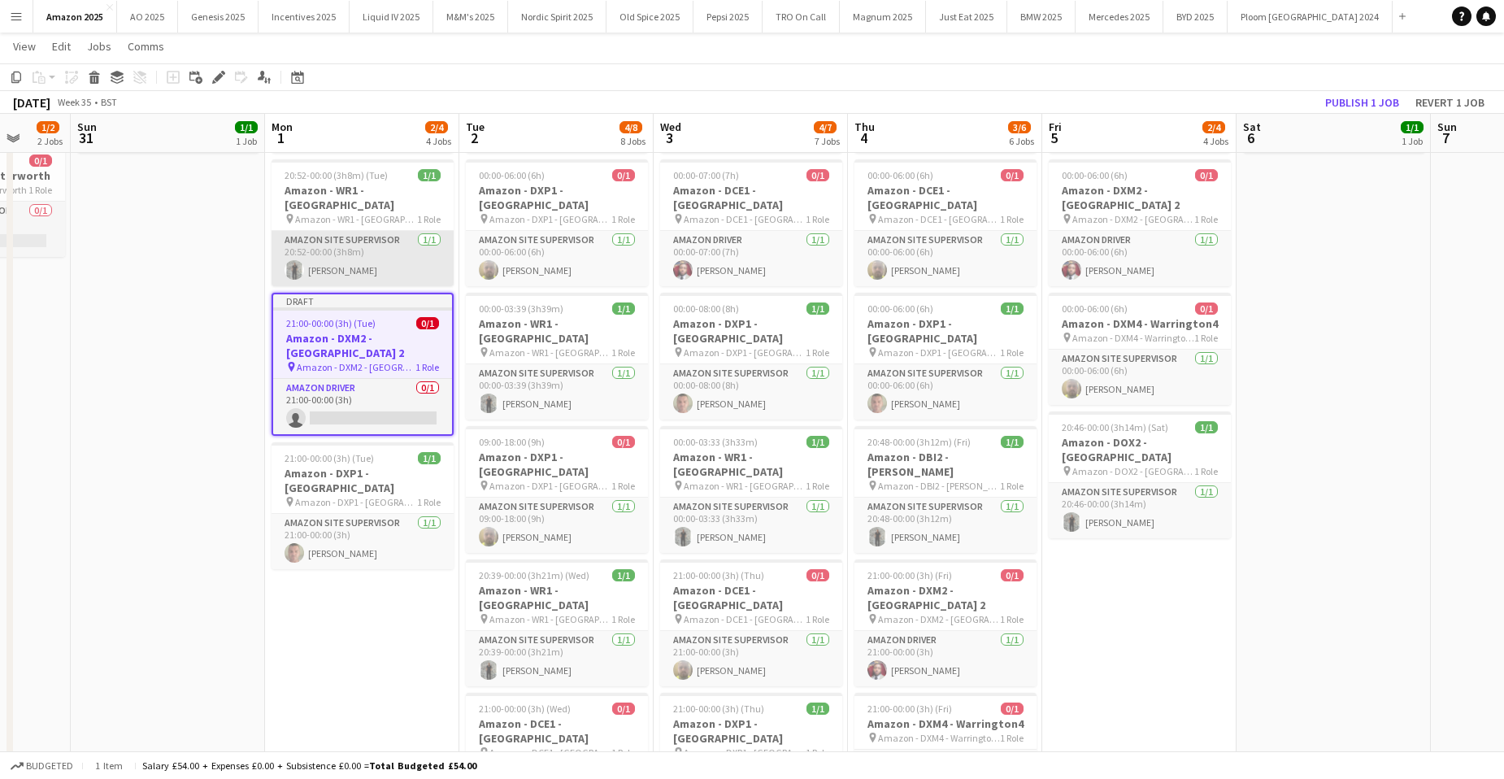
scroll to position [0, 513]
click at [214, 72] on icon "Edit" at bounding box center [218, 77] width 13 height 13
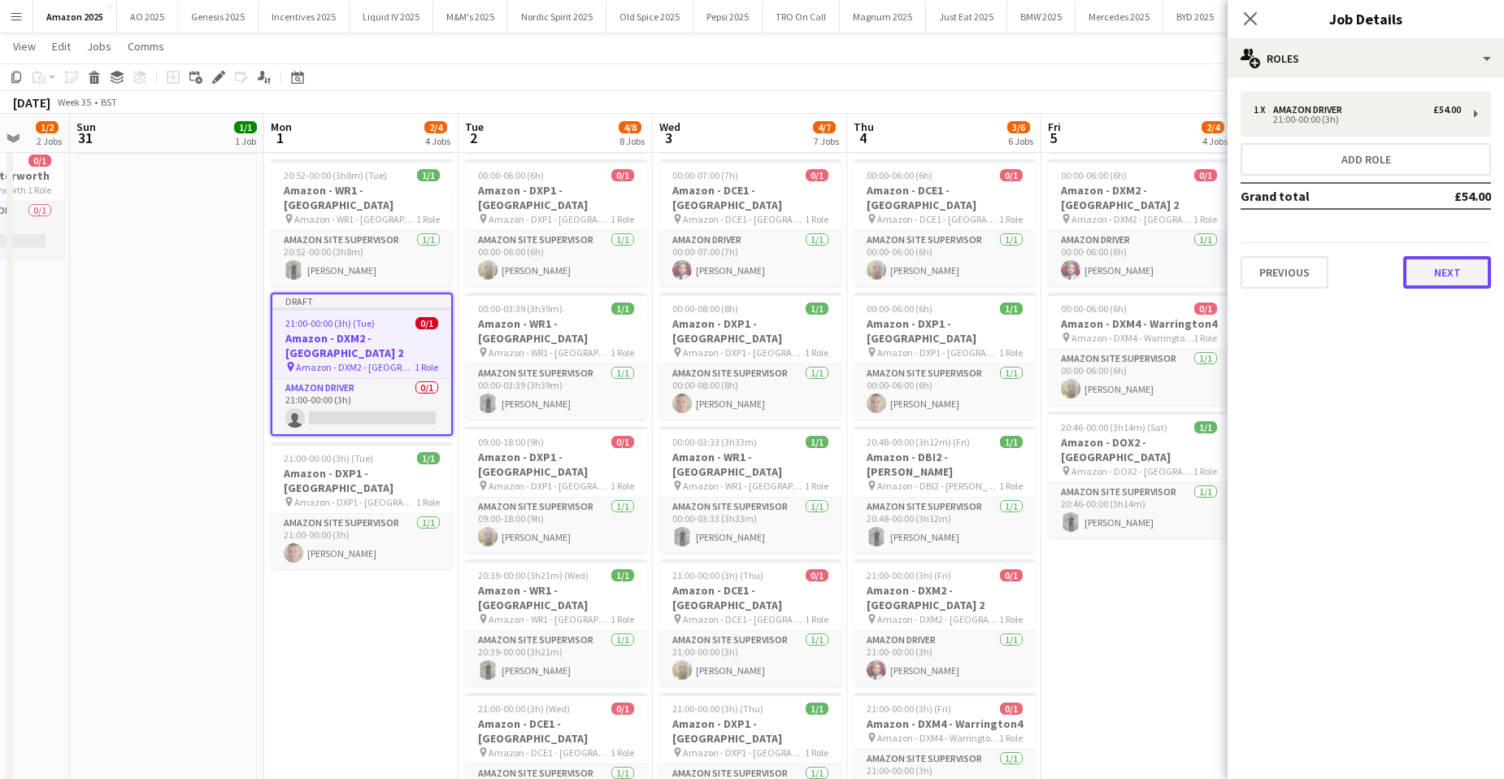
click at [1461, 288] on button "Next" at bounding box center [1447, 272] width 88 height 33
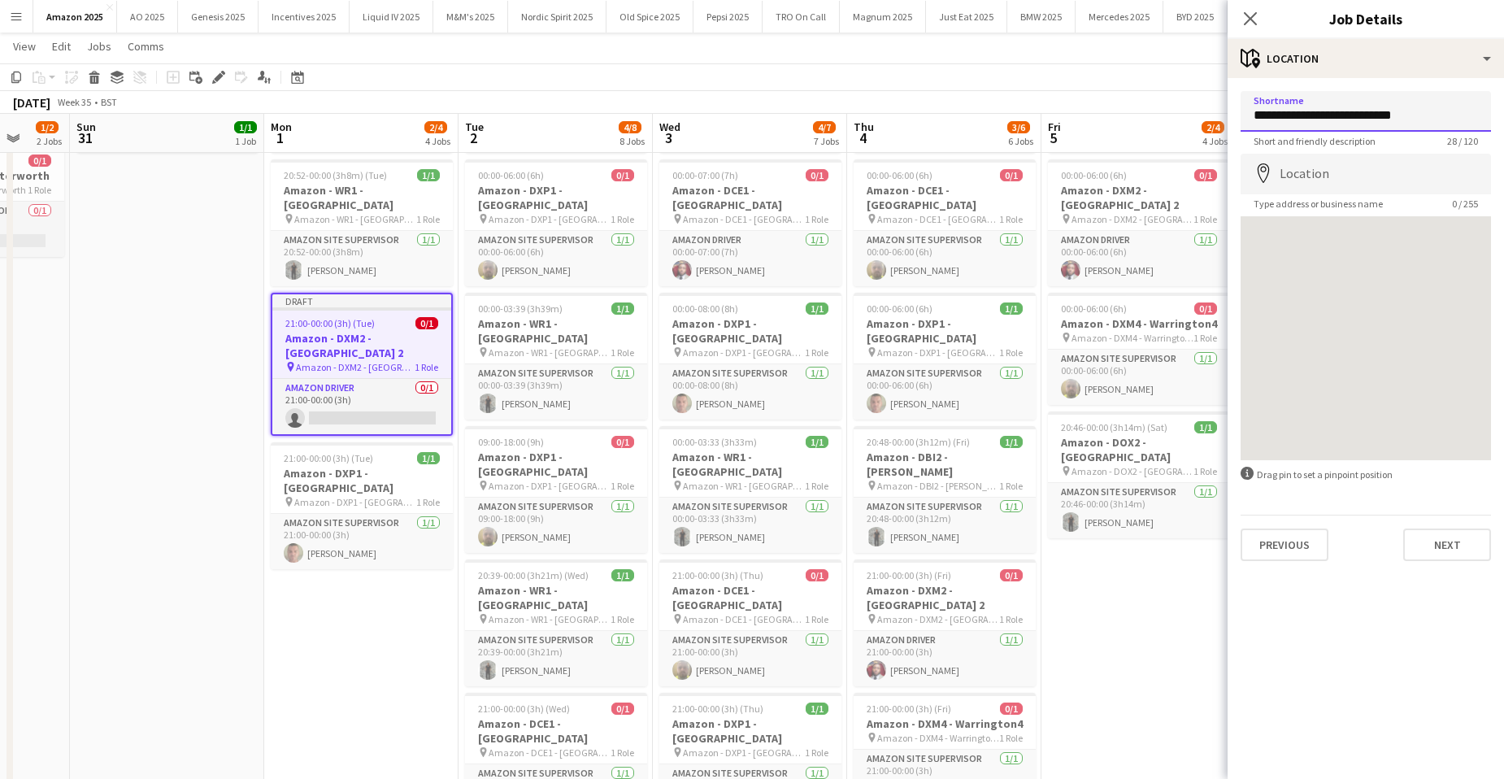
click at [1437, 116] on input "**********" at bounding box center [1366, 111] width 250 height 41
drag, startPoint x: 1431, startPoint y: 122, endPoint x: 1311, endPoint y: 118, distance: 120.4
click at [1311, 118] on input "**********" at bounding box center [1366, 111] width 250 height 41
paste input
drag, startPoint x: 1409, startPoint y: 120, endPoint x: 1250, endPoint y: 120, distance: 159.4
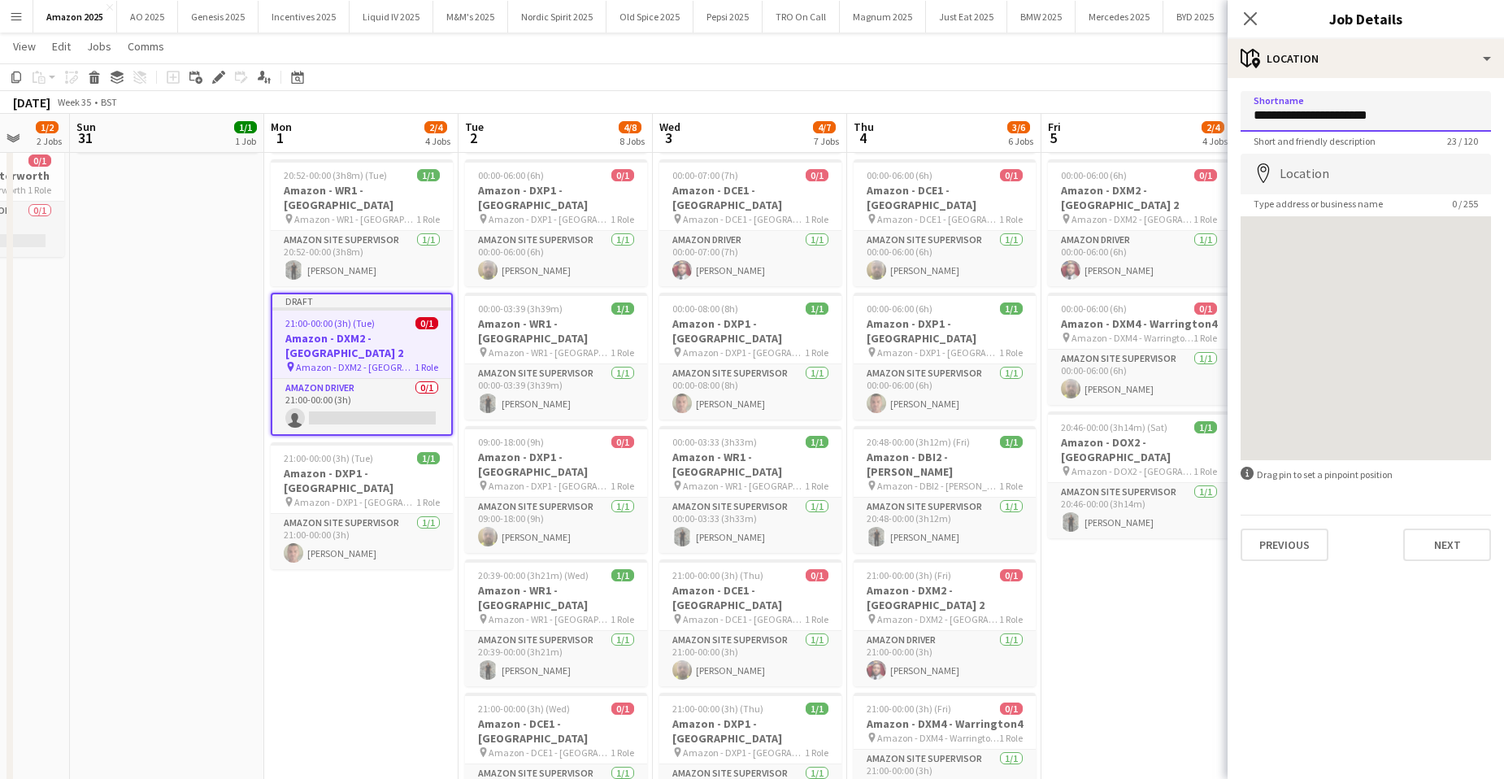
click at [1250, 120] on input "**********" at bounding box center [1366, 111] width 250 height 41
type input "**********"
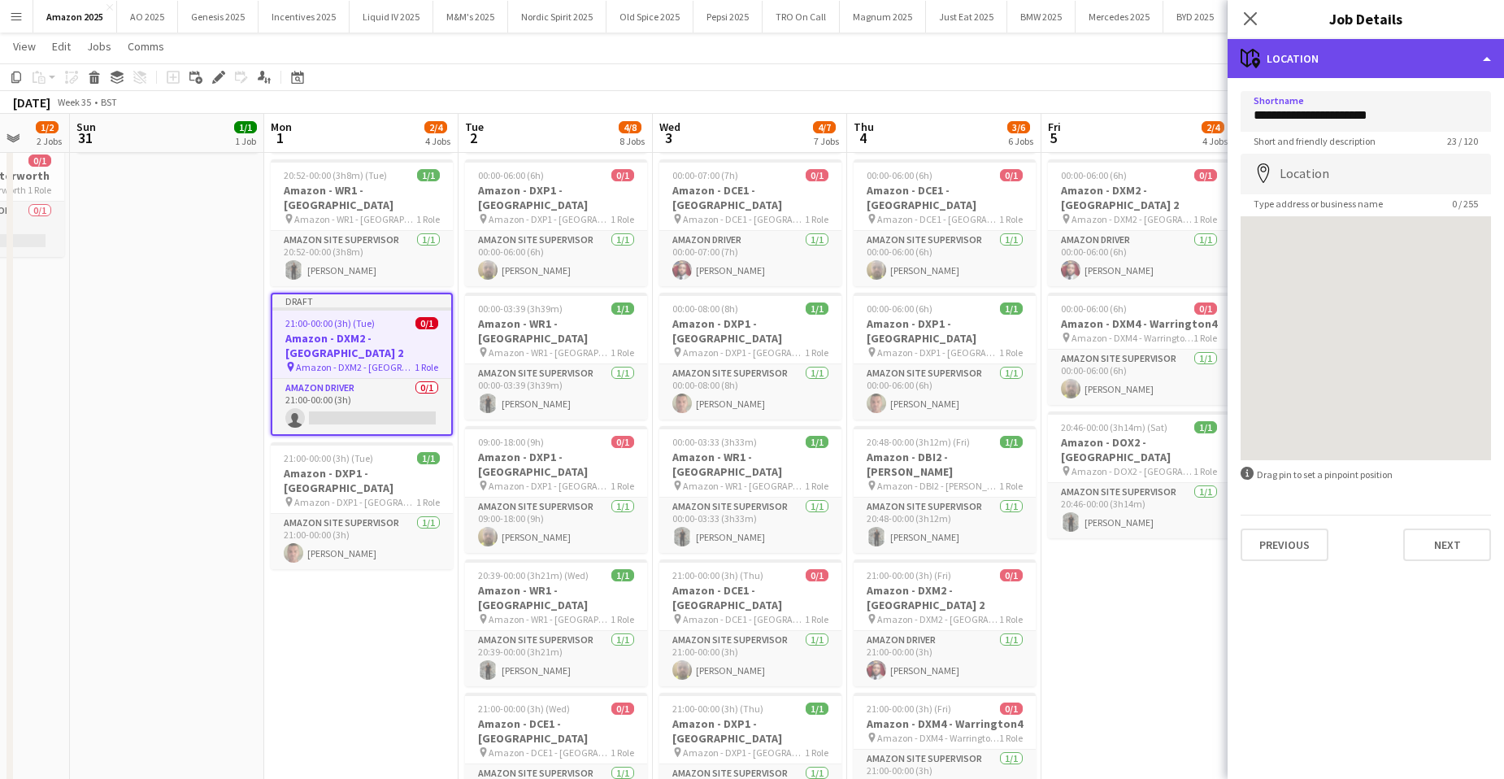
click at [1457, 66] on div "maps-pin-1 Location" at bounding box center [1366, 58] width 276 height 39
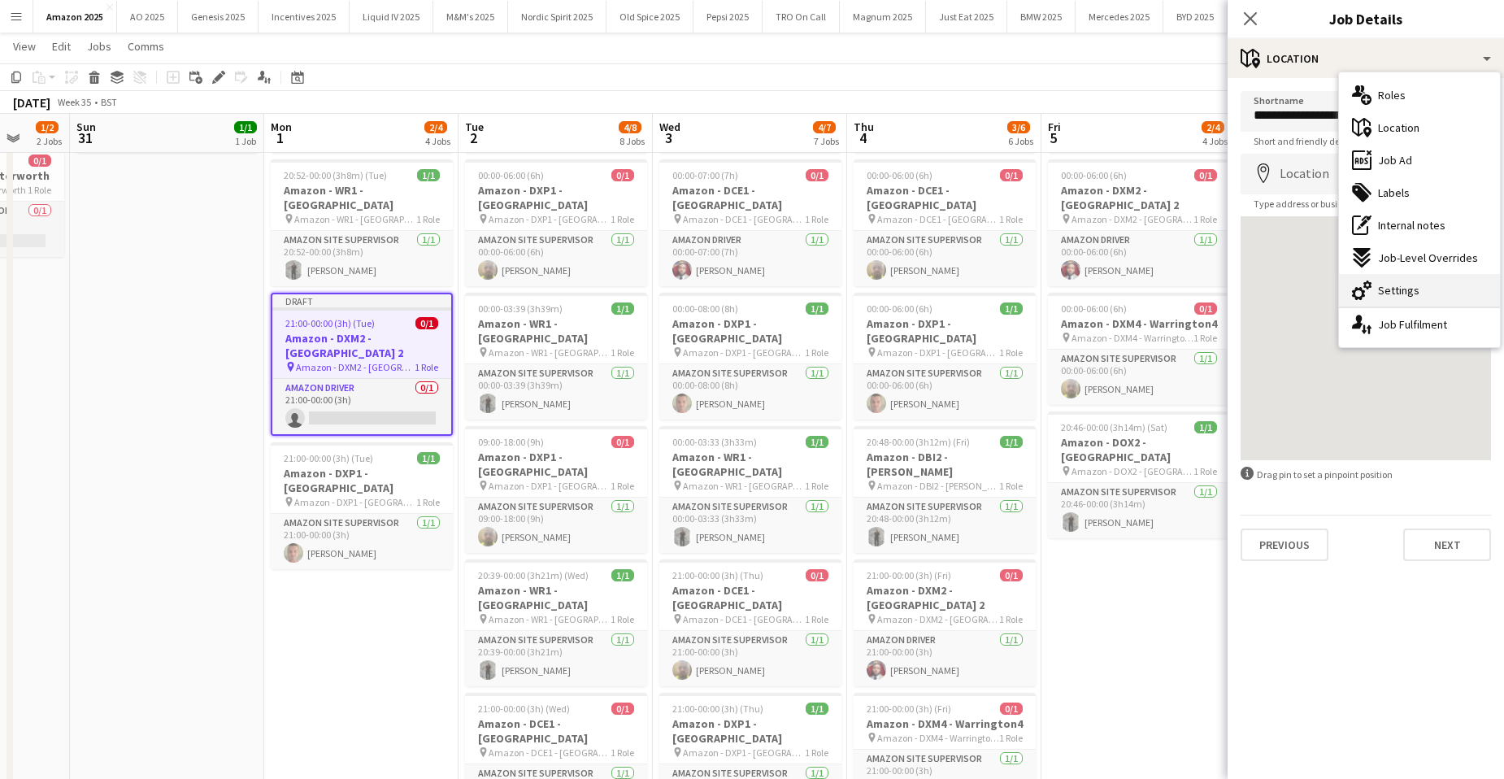
click at [1418, 299] on div "cog-double-3 Settings" at bounding box center [1419, 290] width 161 height 33
type input "*******"
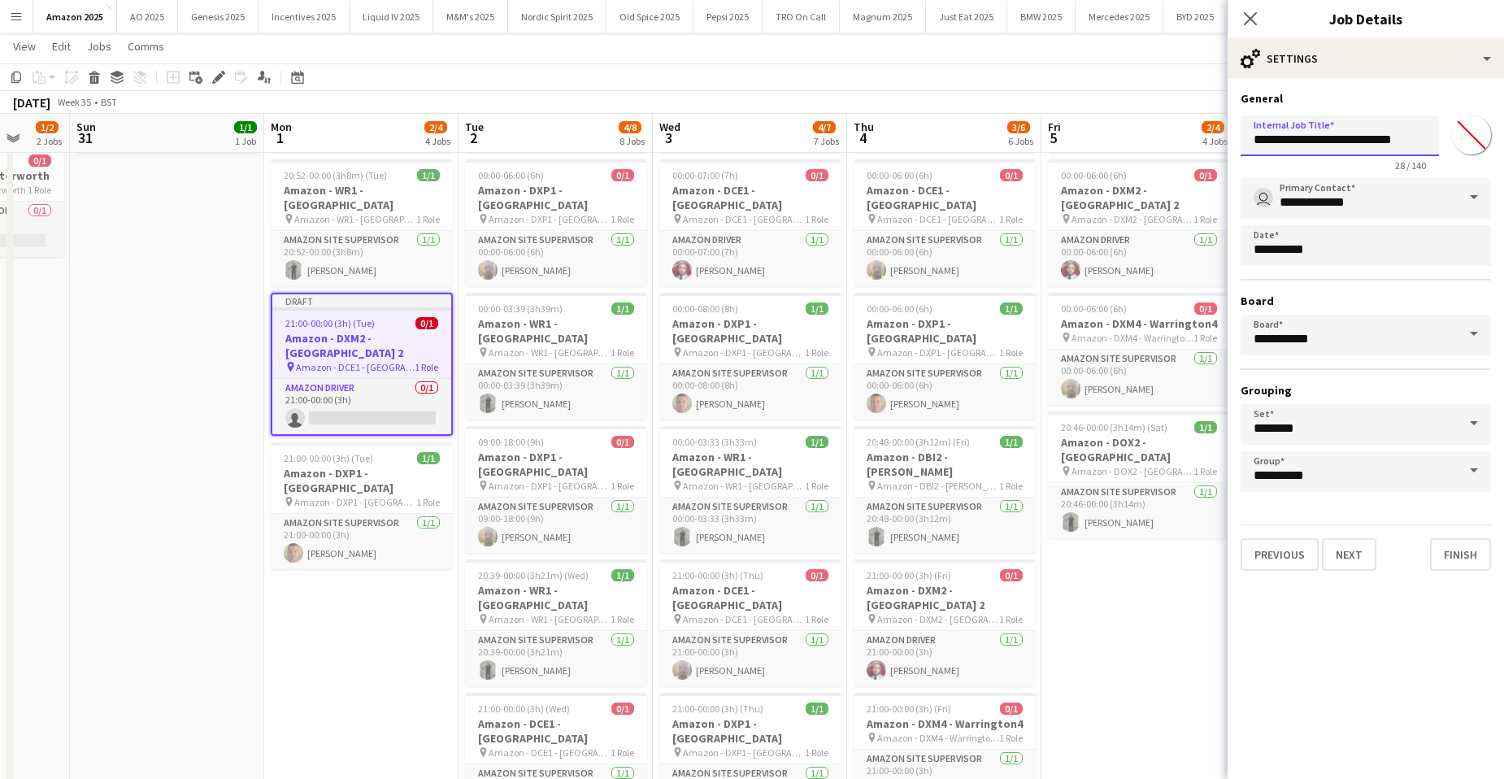
drag, startPoint x: 1427, startPoint y: 138, endPoint x: 1197, endPoint y: 147, distance: 230.3
paste input "text"
type input "**********"
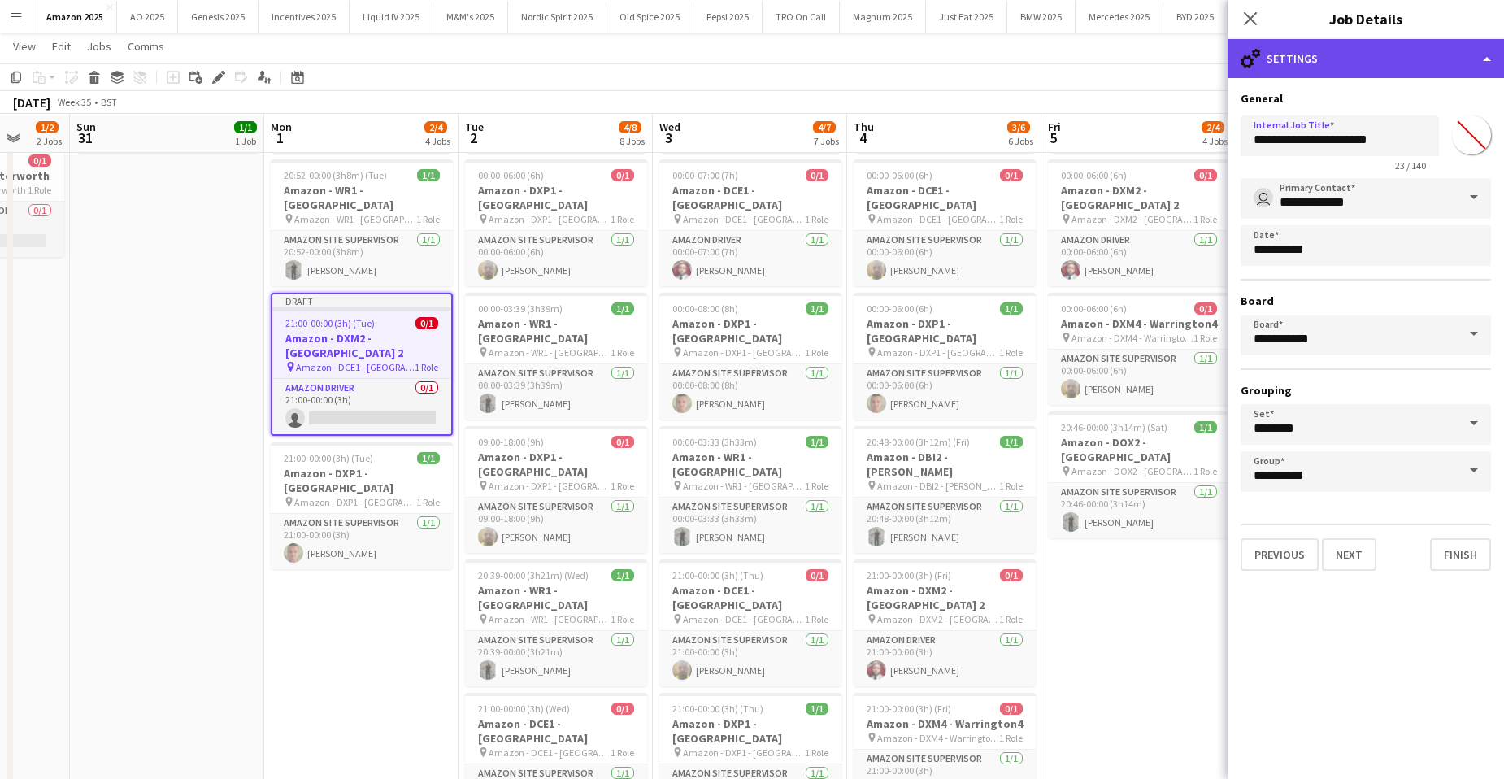
drag, startPoint x: 1401, startPoint y: 67, endPoint x: 1409, endPoint y: 68, distance: 8.2
click at [1403, 67] on div "cog-double-3 Settings" at bounding box center [1366, 58] width 276 height 39
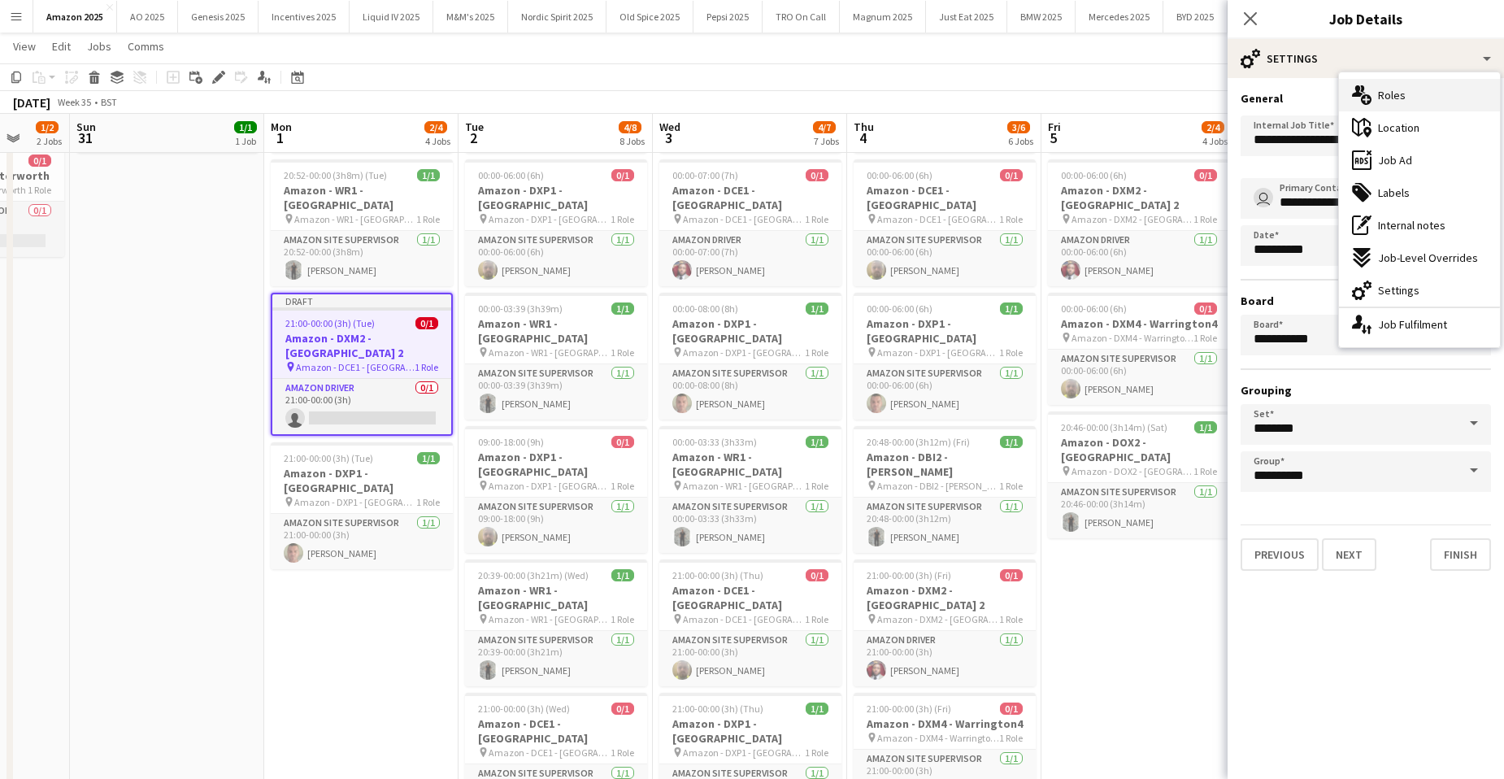
click at [1425, 98] on div "multiple-users-add Roles" at bounding box center [1419, 95] width 161 height 33
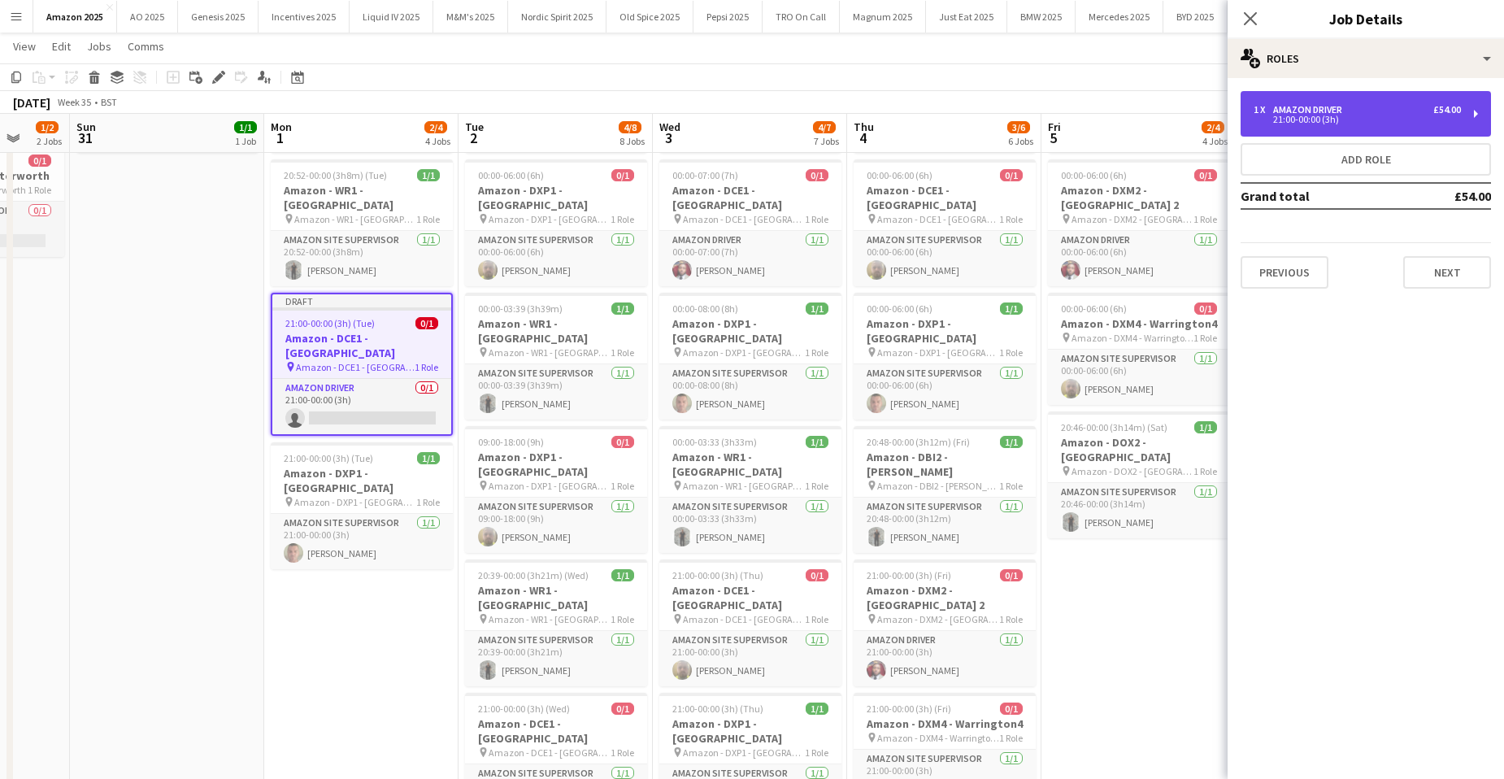
click at [1350, 114] on div "1 x Amazon Driver £54.00" at bounding box center [1357, 109] width 207 height 11
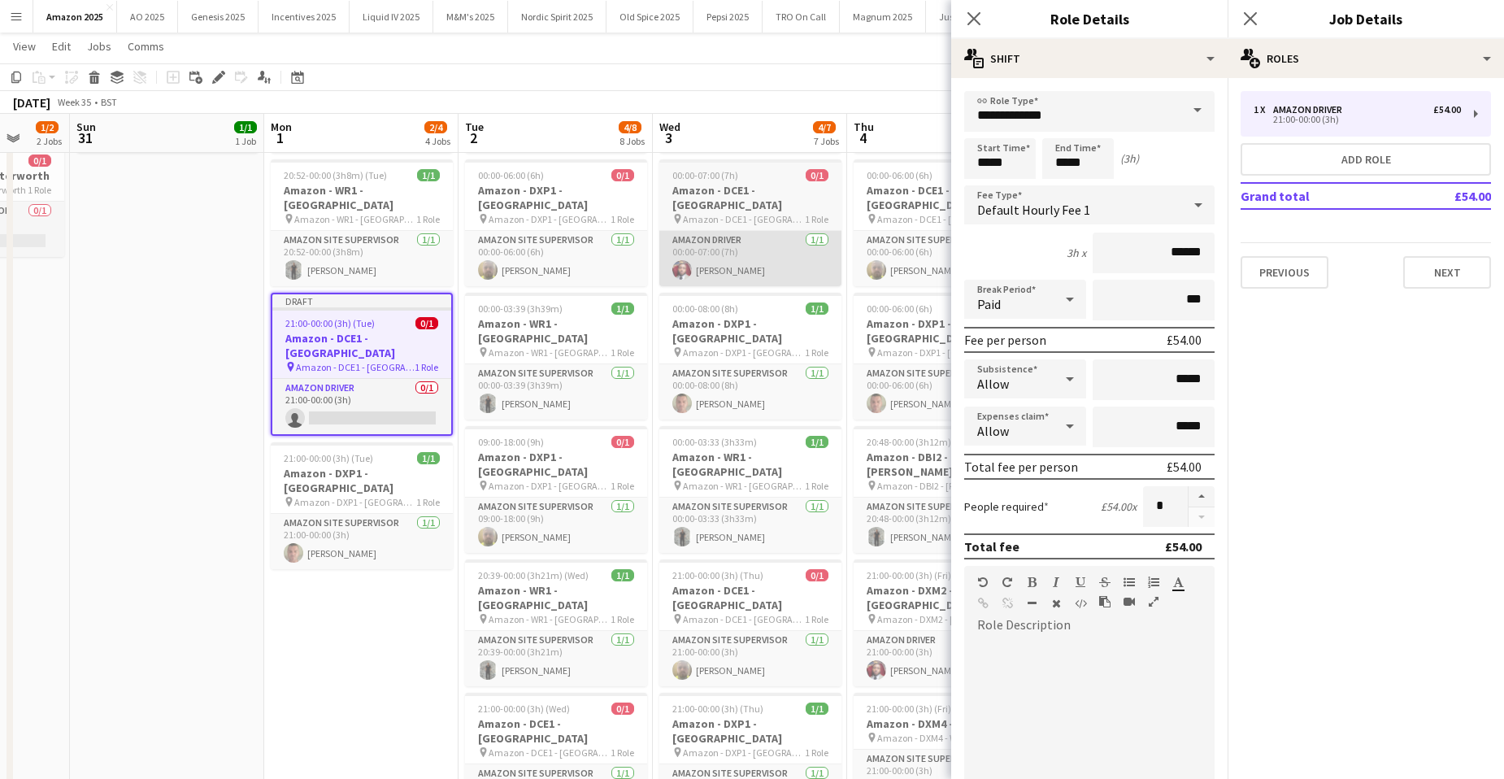
drag, startPoint x: 1256, startPoint y: 19, endPoint x: 668, endPoint y: 241, distance: 629.4
click at [1256, 18] on icon "Close pop-in" at bounding box center [1250, 18] width 13 height 13
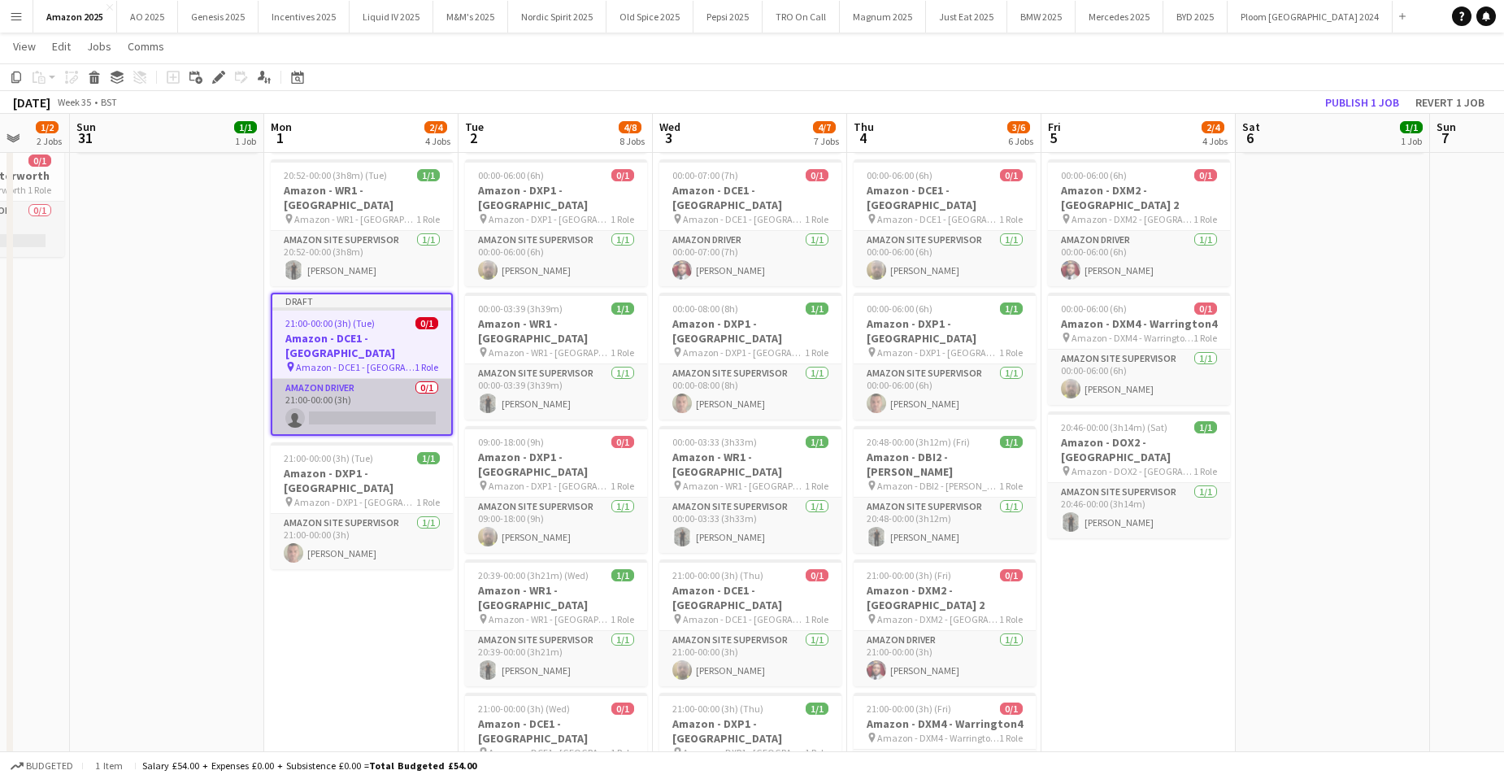
click at [394, 379] on app-card-role "Amazon Driver 0/1 21:00-00:00 (3h) single-neutral-actions" at bounding box center [361, 406] width 179 height 55
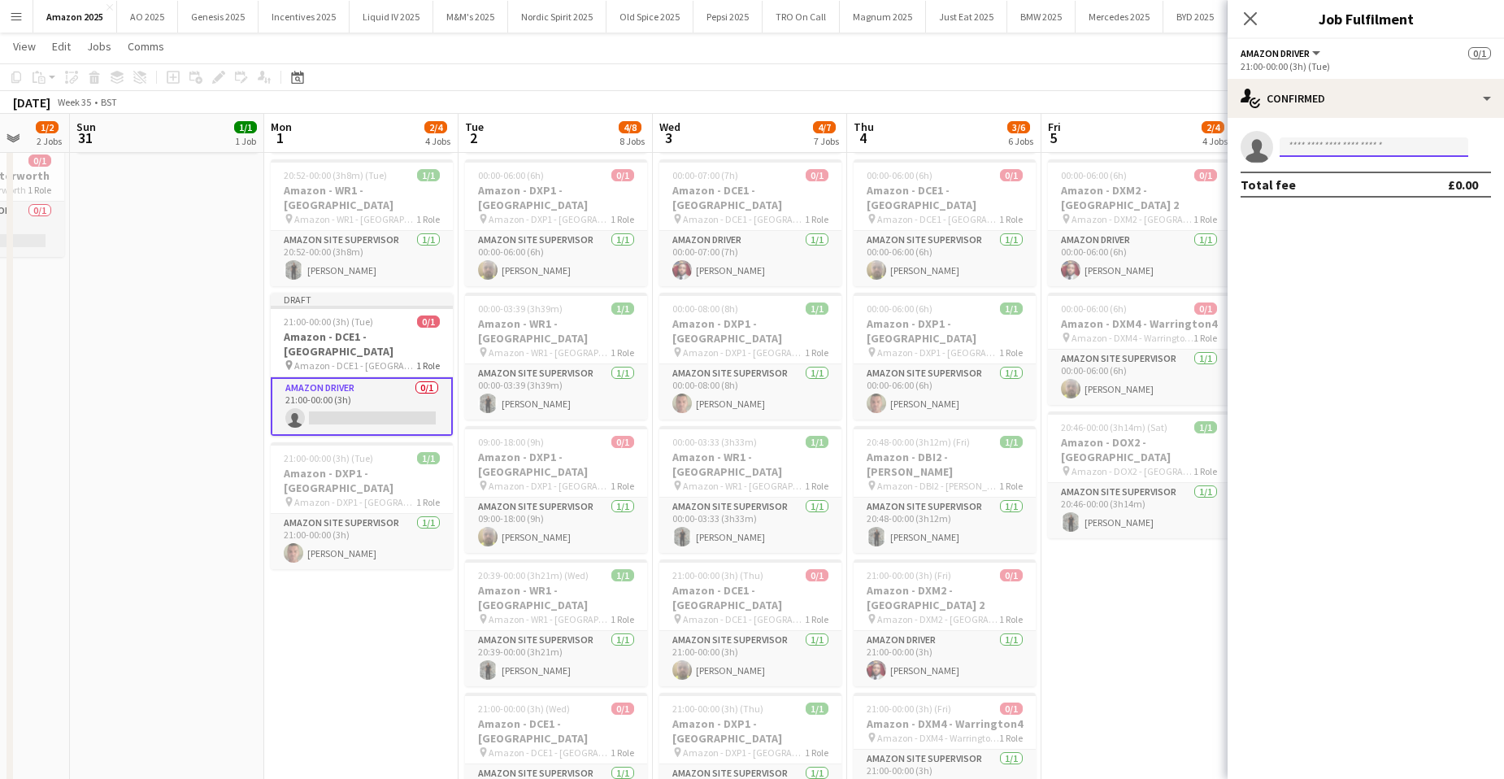
click at [1303, 146] on input at bounding box center [1374, 147] width 189 height 20
type input "*******"
drag, startPoint x: 1342, startPoint y: 168, endPoint x: 1347, endPoint y: 176, distance: 9.5
click at [1345, 175] on span "[PERSON_NAME]" at bounding box center [1340, 170] width 94 height 14
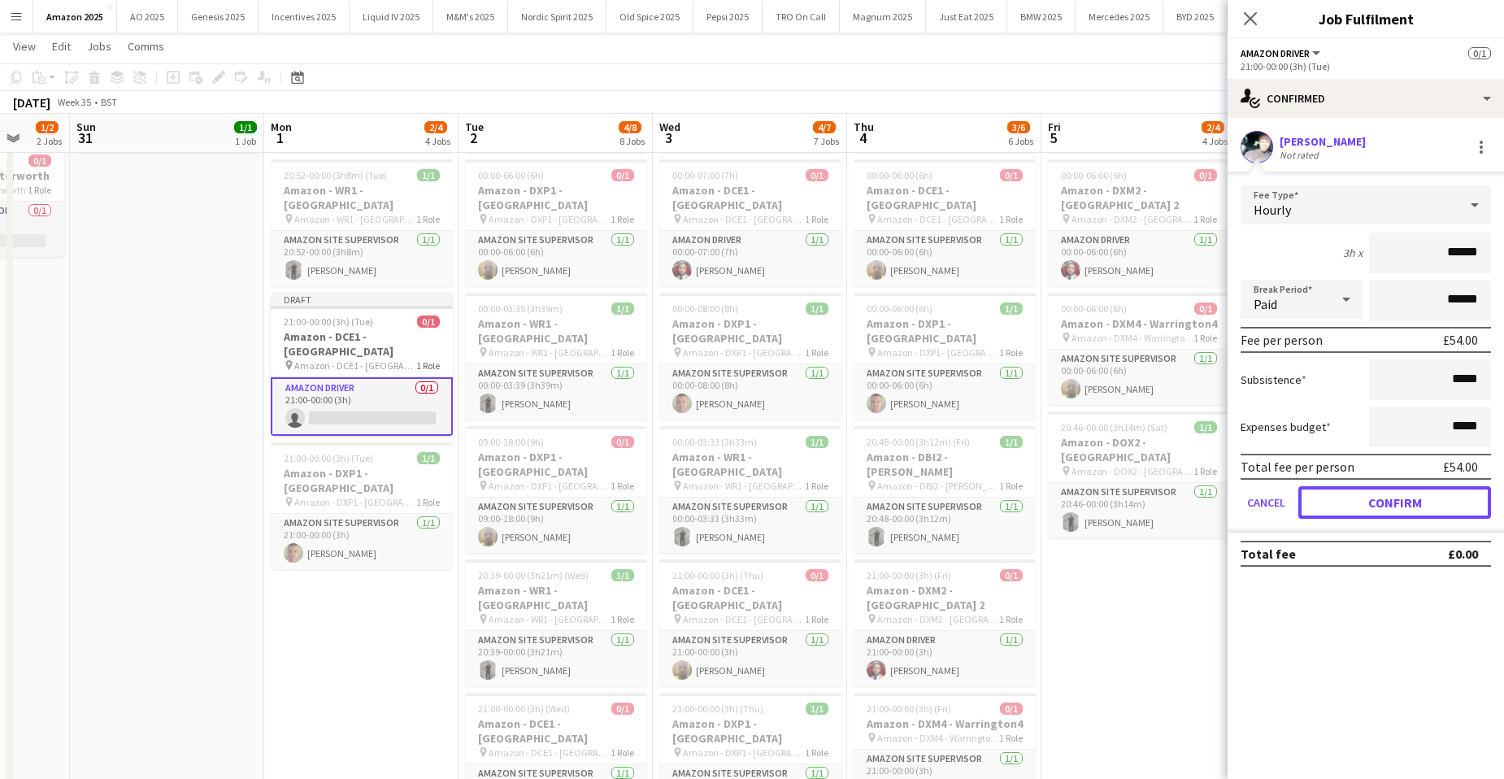
click at [1370, 506] on button "Confirm" at bounding box center [1395, 502] width 193 height 33
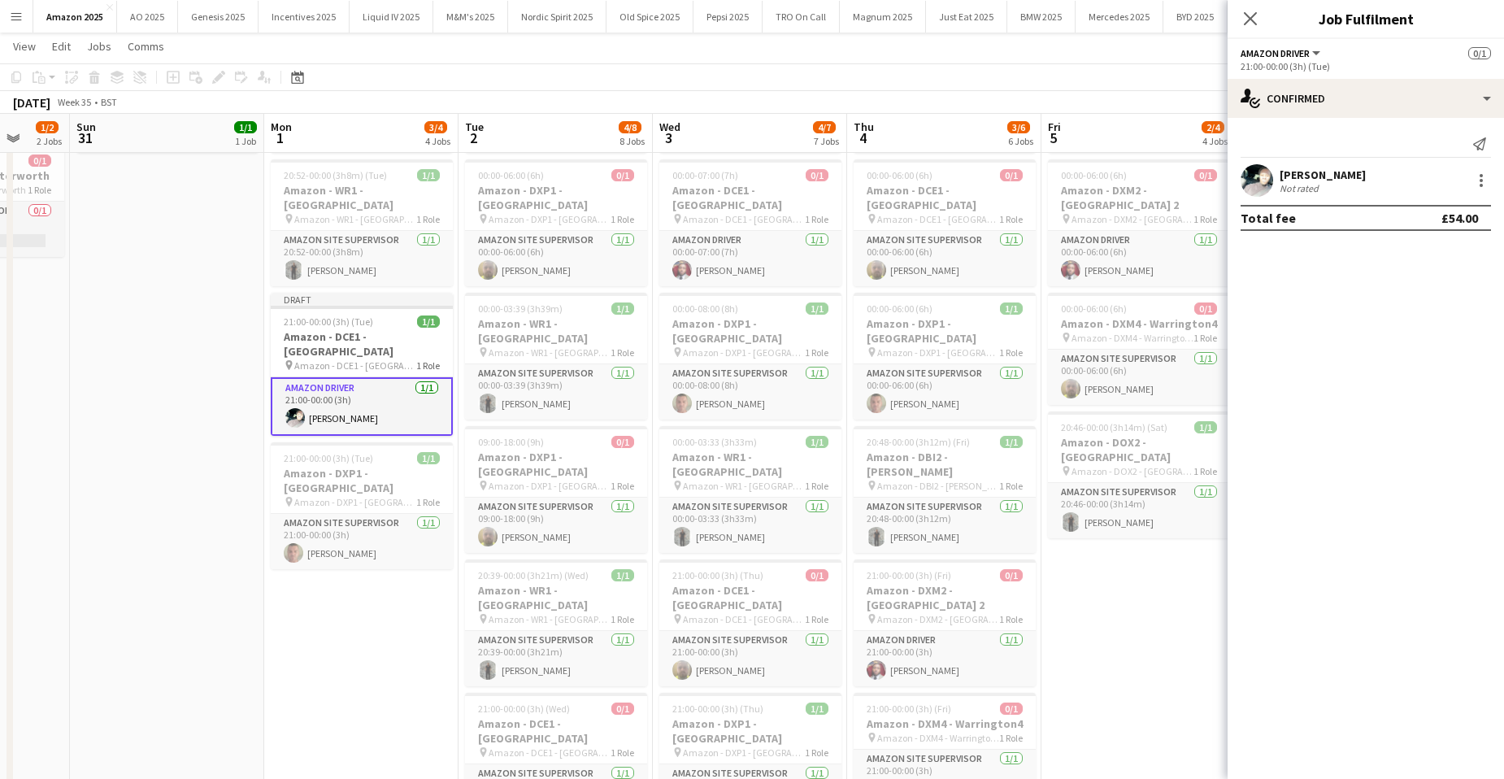
drag, startPoint x: 1278, startPoint y: 7, endPoint x: 1266, endPoint y: 17, distance: 15.6
click at [1266, 17] on div "Close pop-in Job Fulfilment" at bounding box center [1366, 19] width 276 height 39
click at [1253, 24] on icon "Close pop-in" at bounding box center [1249, 18] width 15 height 15
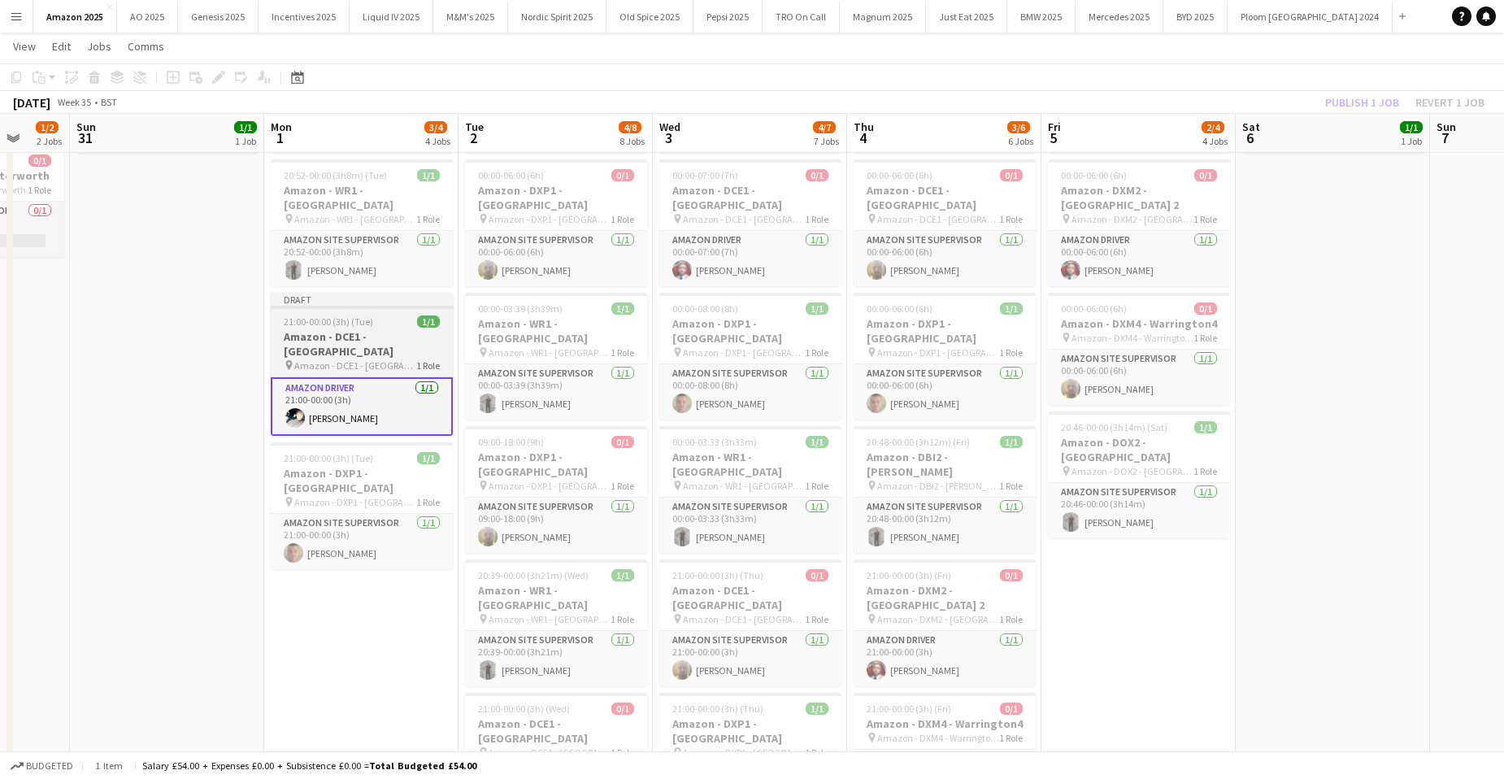
click at [394, 329] on h3 "Amazon - DCE1 - [GEOGRAPHIC_DATA]" at bounding box center [362, 343] width 182 height 29
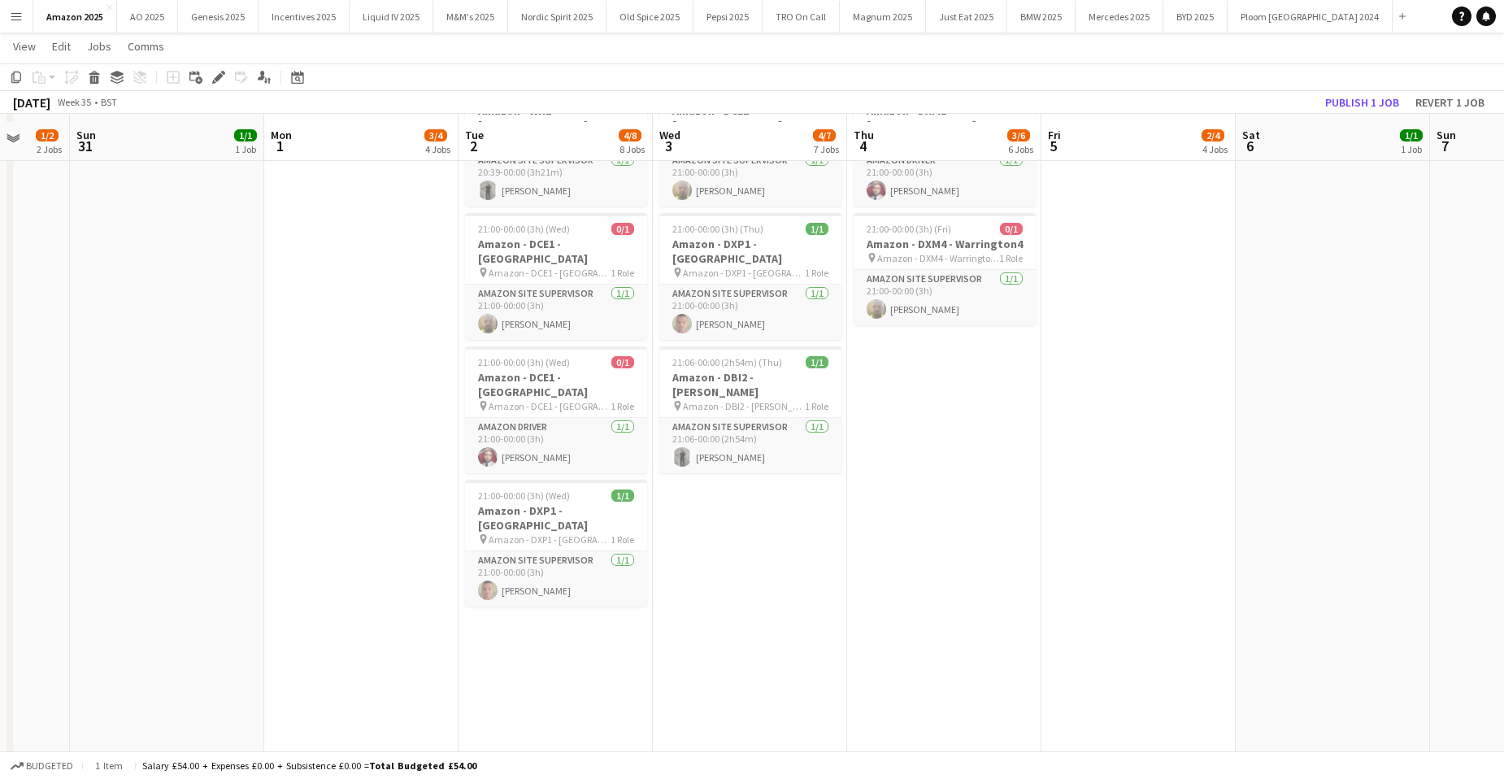
scroll to position [650, 0]
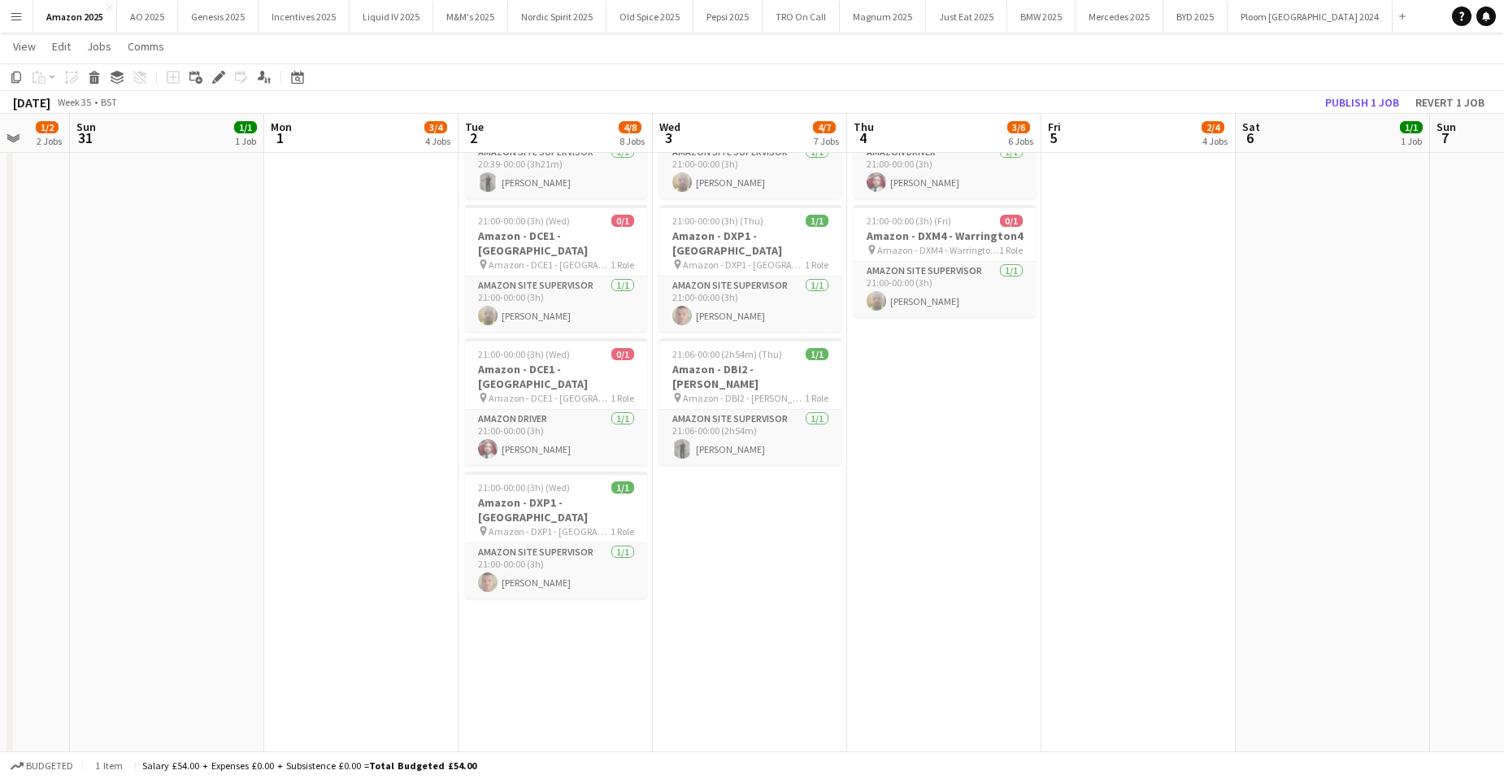
drag, startPoint x: 577, startPoint y: 581, endPoint x: 565, endPoint y: 555, distance: 28.7
click at [574, 571] on app-date-cell "00:00-08:00 (8h) 1/1 Amazon - DXP1 - Plymouth pin Amazon - DXP1 - Plymouth 1 Ro…" at bounding box center [556, 490] width 194 height 1916
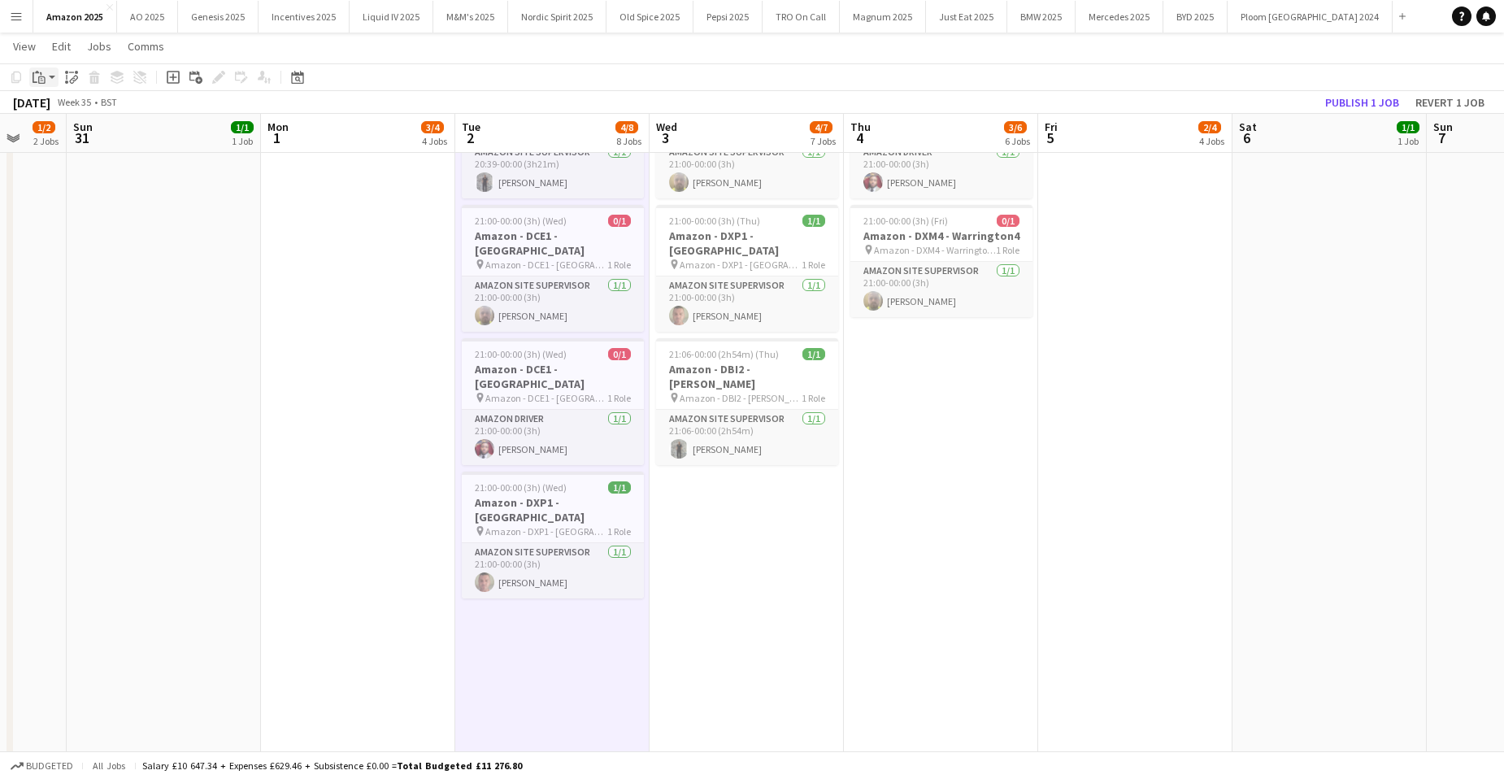
click at [34, 76] on icon "Paste" at bounding box center [39, 77] width 13 height 13
click at [61, 142] on link "Paste with crew Ctrl+Shift+V" at bounding box center [119, 135] width 153 height 15
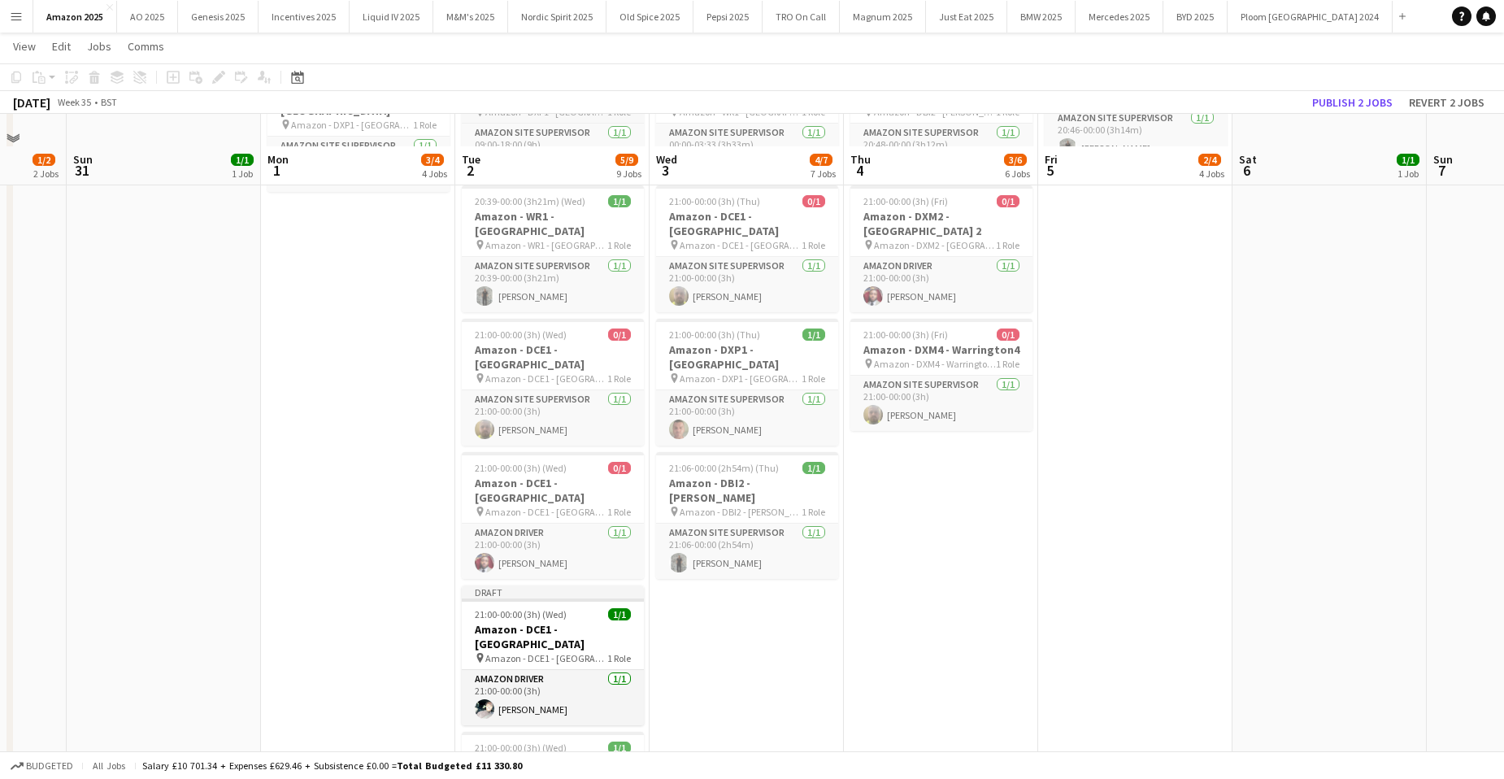
scroll to position [569, 0]
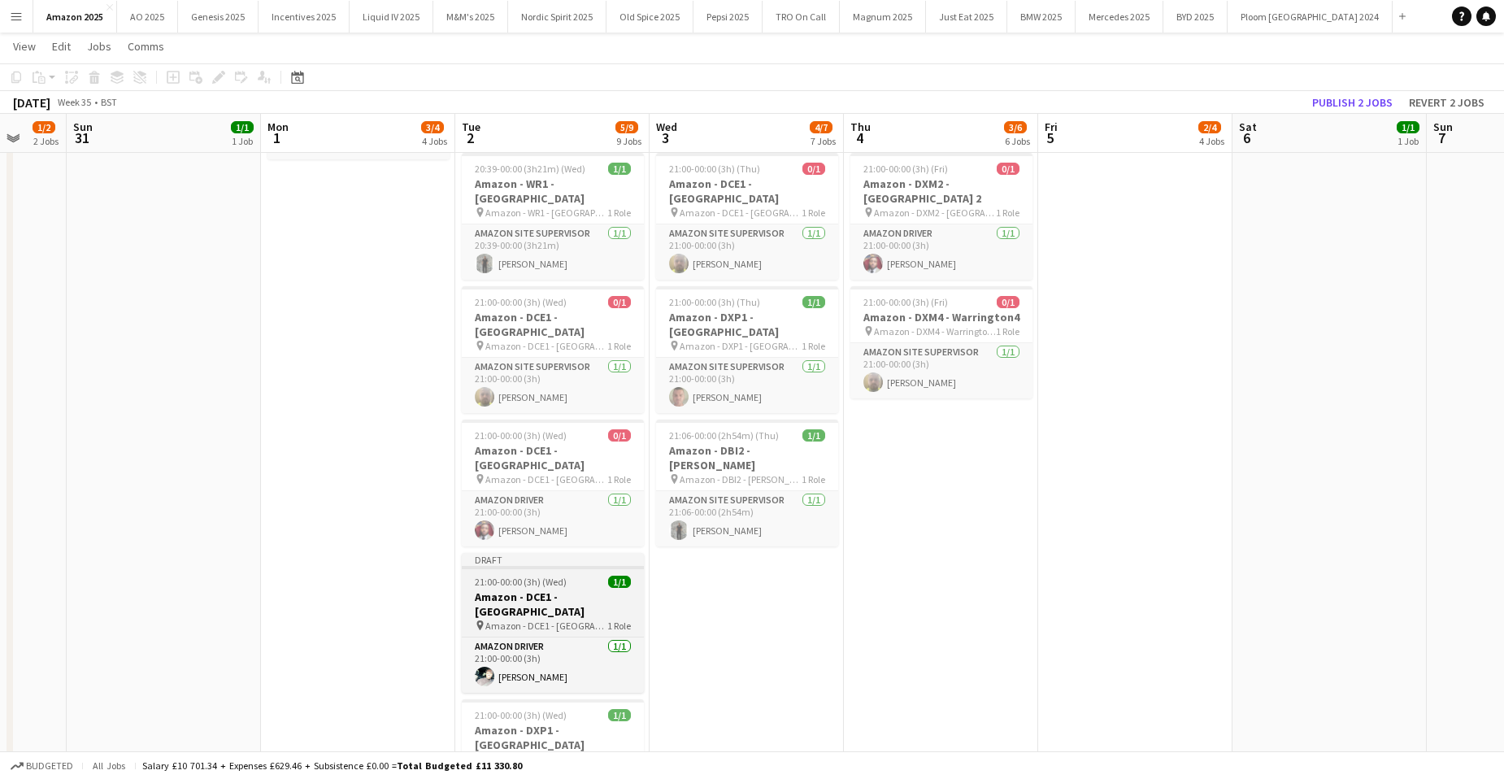
click at [562, 590] on h3 "Amazon - DCE1 - [GEOGRAPHIC_DATA]" at bounding box center [553, 604] width 182 height 29
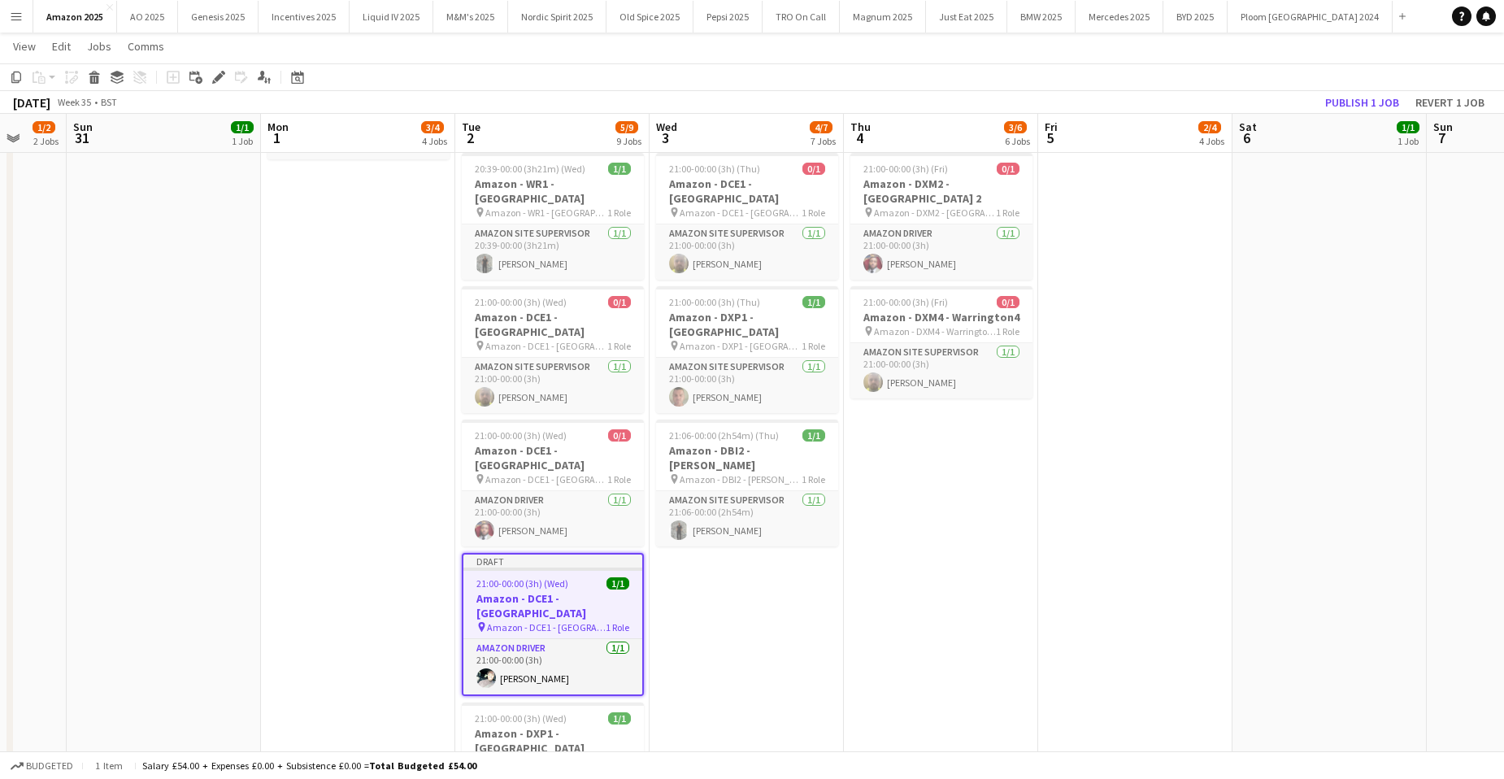
drag, startPoint x: 220, startPoint y: 72, endPoint x: 347, endPoint y: 92, distance: 128.3
click at [221, 74] on icon "Edit" at bounding box center [218, 77] width 13 height 13
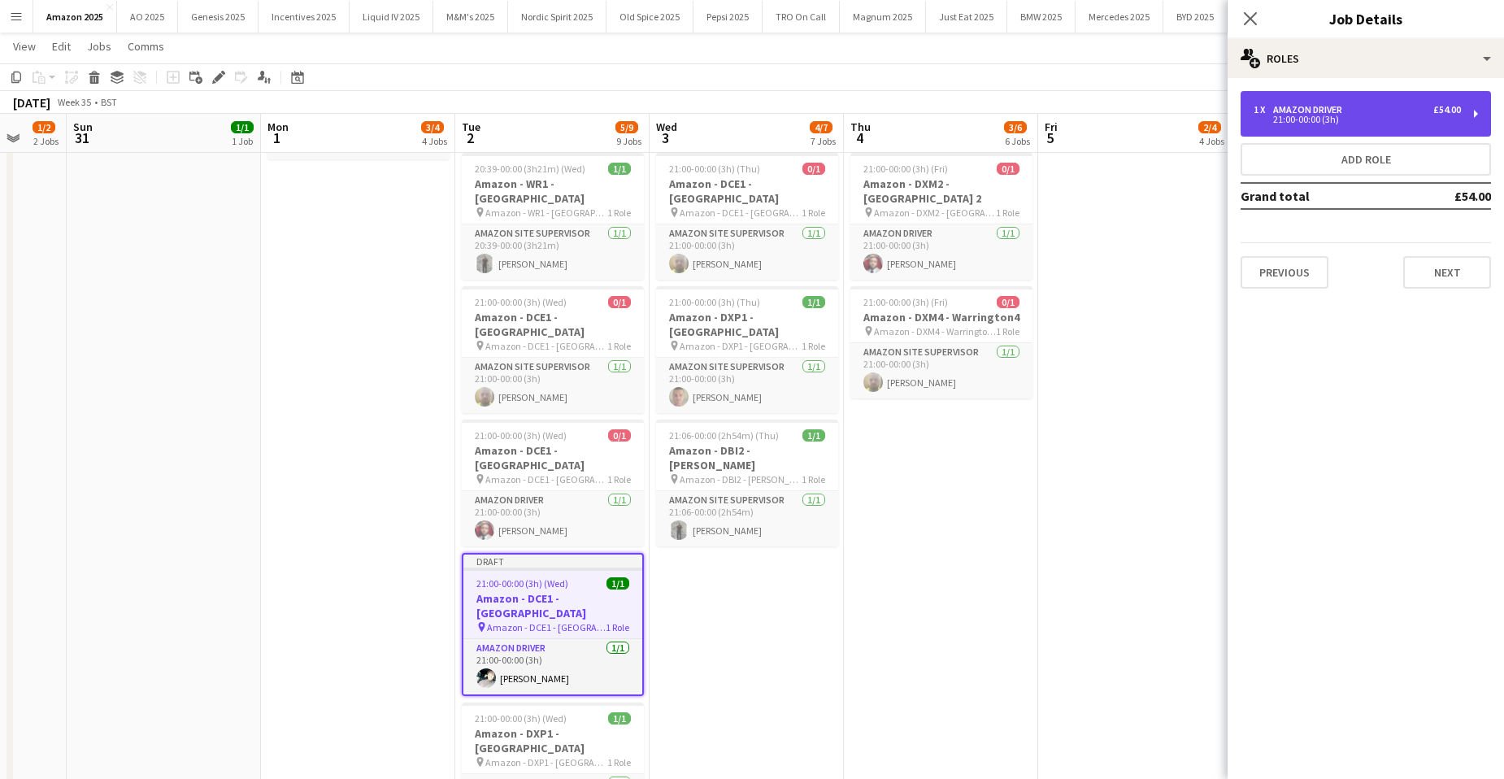
drag, startPoint x: 1312, startPoint y: 111, endPoint x: 1273, endPoint y: 119, distance: 39.9
click at [1312, 113] on div "1 x Amazon Driver £54.00 21:00-00:00 (3h)" at bounding box center [1357, 114] width 207 height 20
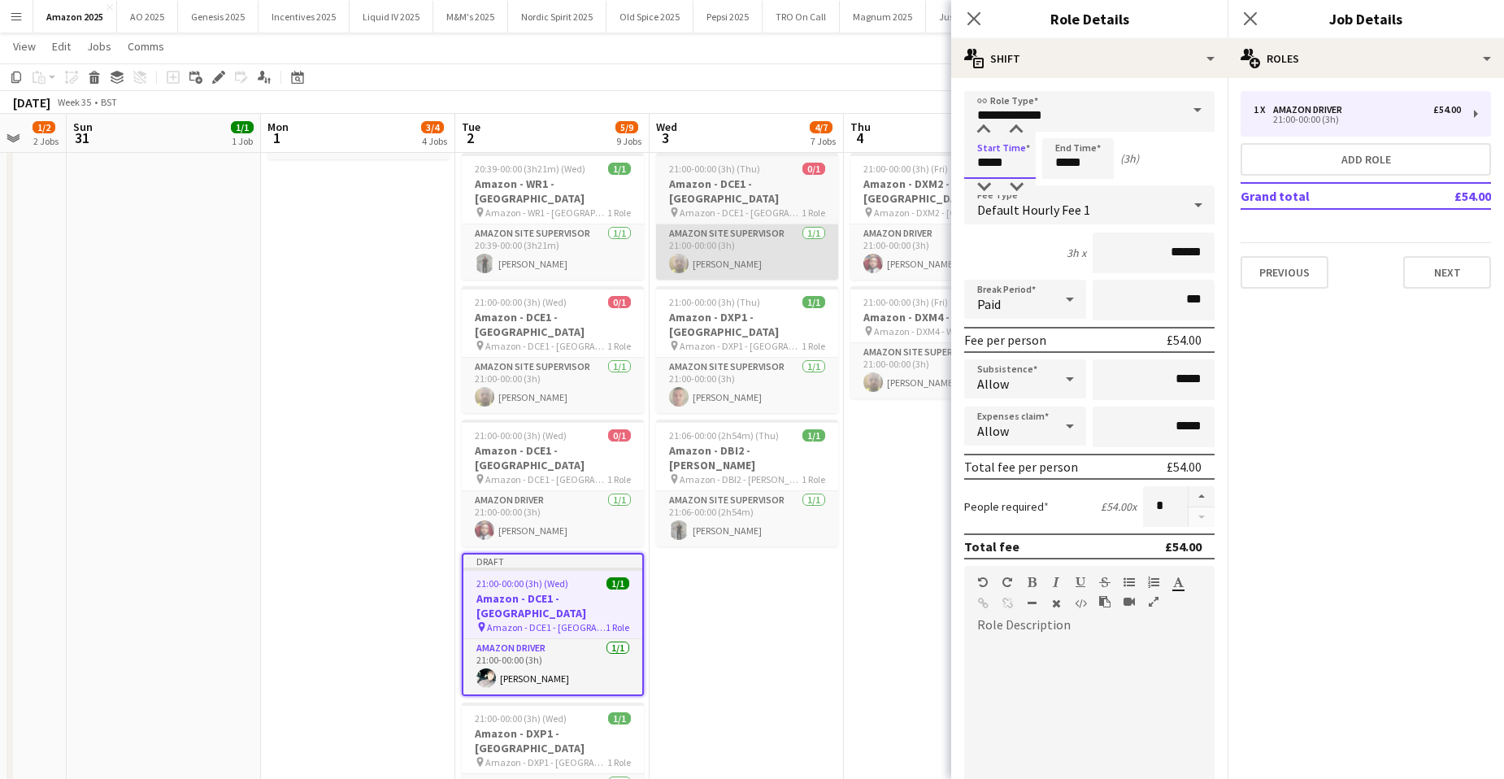
drag, startPoint x: 1011, startPoint y: 163, endPoint x: 781, endPoint y: 184, distance: 230.2
click at [782, 184] on body "Menu Boards Boards Boards All jobs Status Workforce Workforce My Workforce Recr…" at bounding box center [752, 494] width 1504 height 2126
type input "*****"
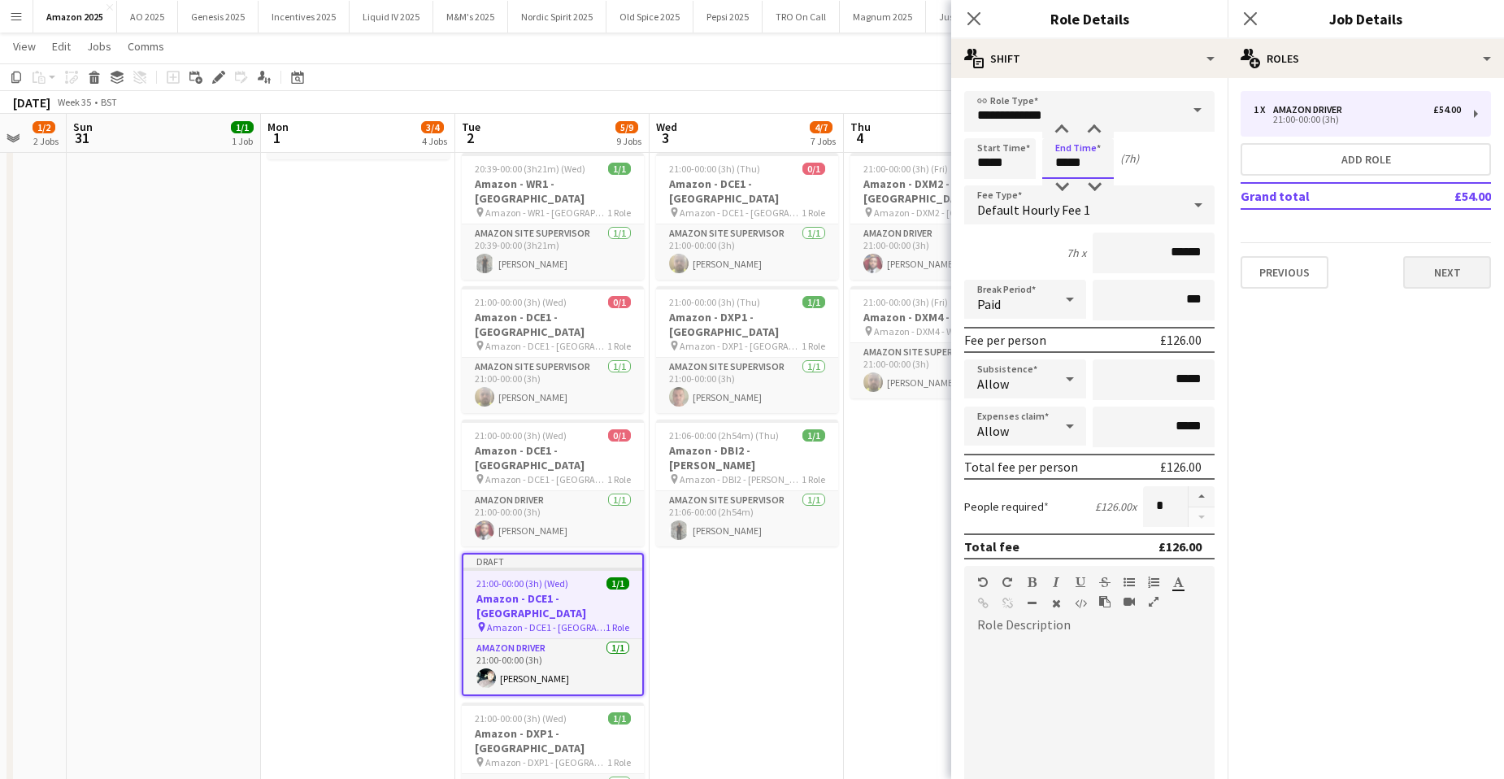
type input "*****"
click at [748, 566] on app-date-cell "00:00-06:00 (6h) 0/1 Amazon - DCE1 - Chester pin Amazon - DCE1 - Chester 1 Role…" at bounding box center [747, 571] width 194 height 1916
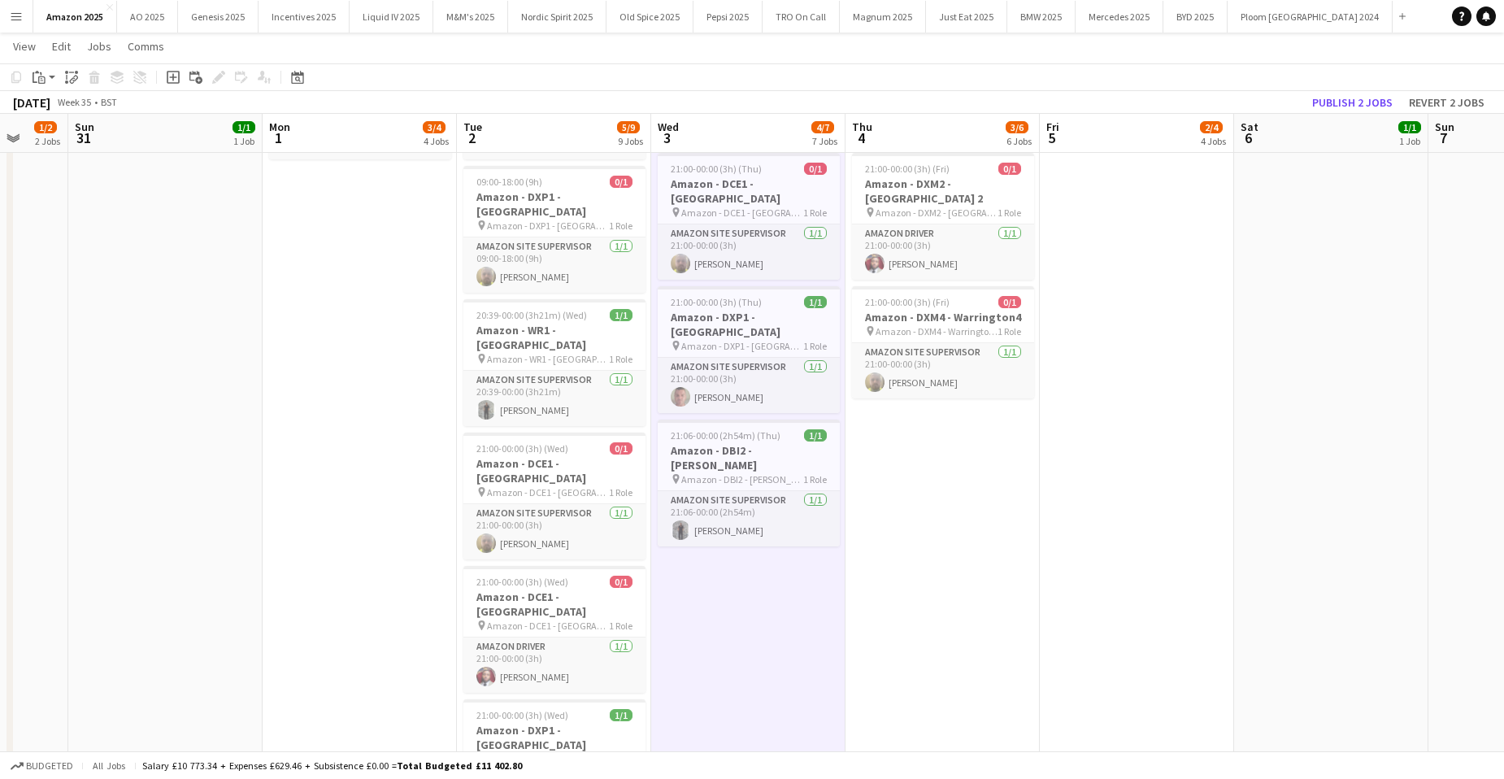
click at [1109, 481] on app-date-cell "00:00-02:59 (2h59m) 1/1 Amazon - DBI2 - Tyesley pin Amazon - DBI2 - Tyesley 1 R…" at bounding box center [1137, 571] width 194 height 1916
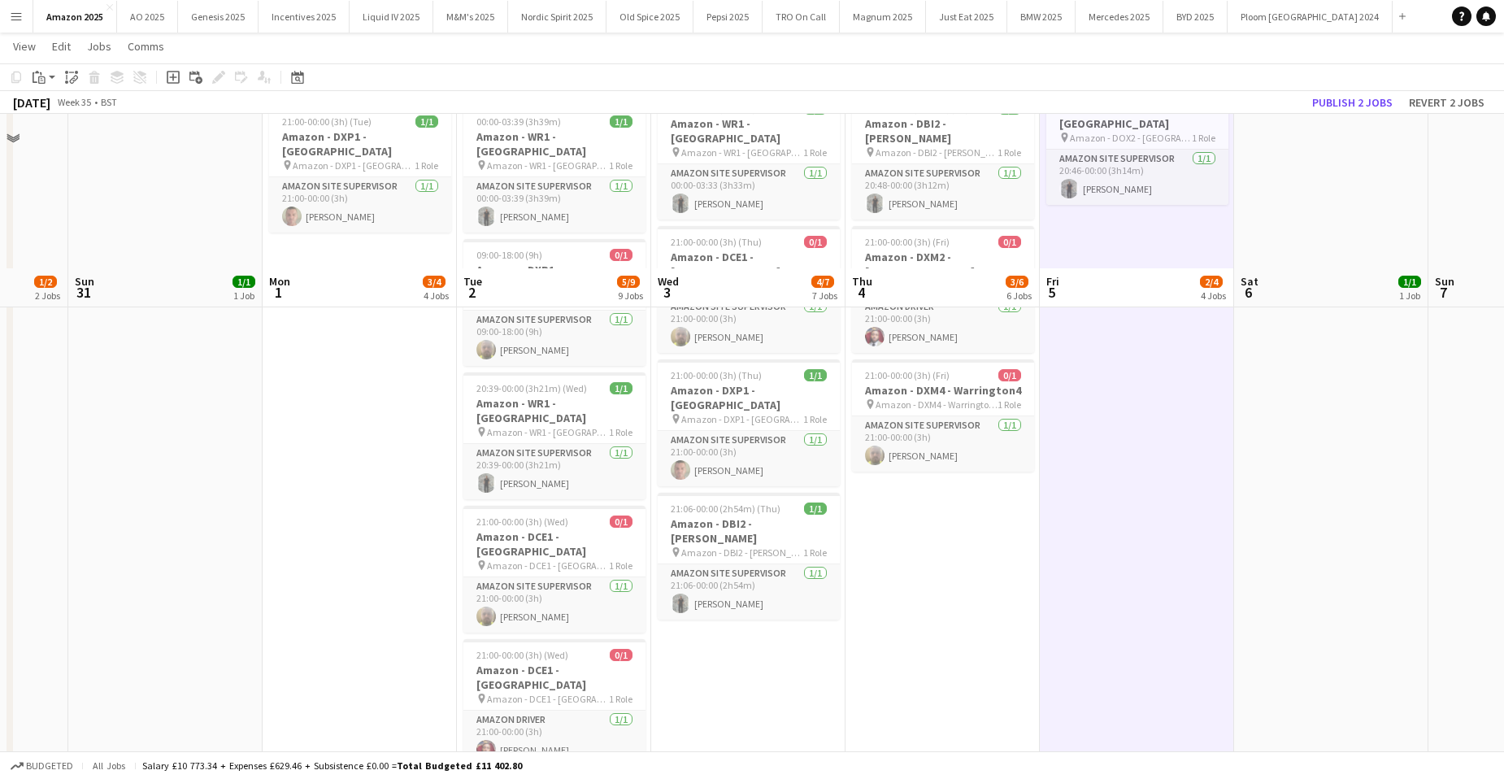
scroll to position [650, 0]
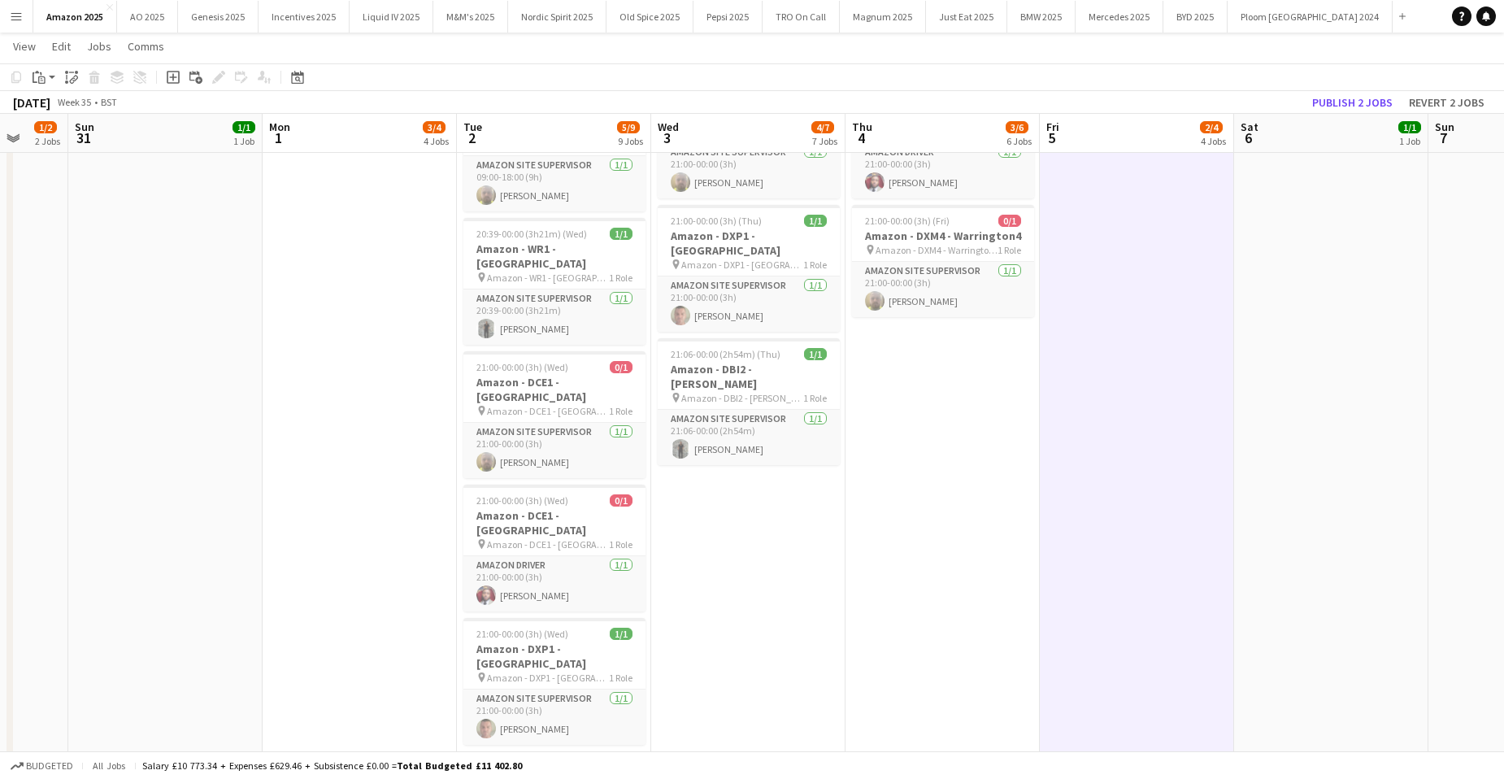
click at [581, 675] on app-date-cell "Draft 00:00-07:00 (7h) 1/1 Amazon - DCE1 - Chester pin Amazon - DCE1 - Chester …" at bounding box center [554, 490] width 194 height 1916
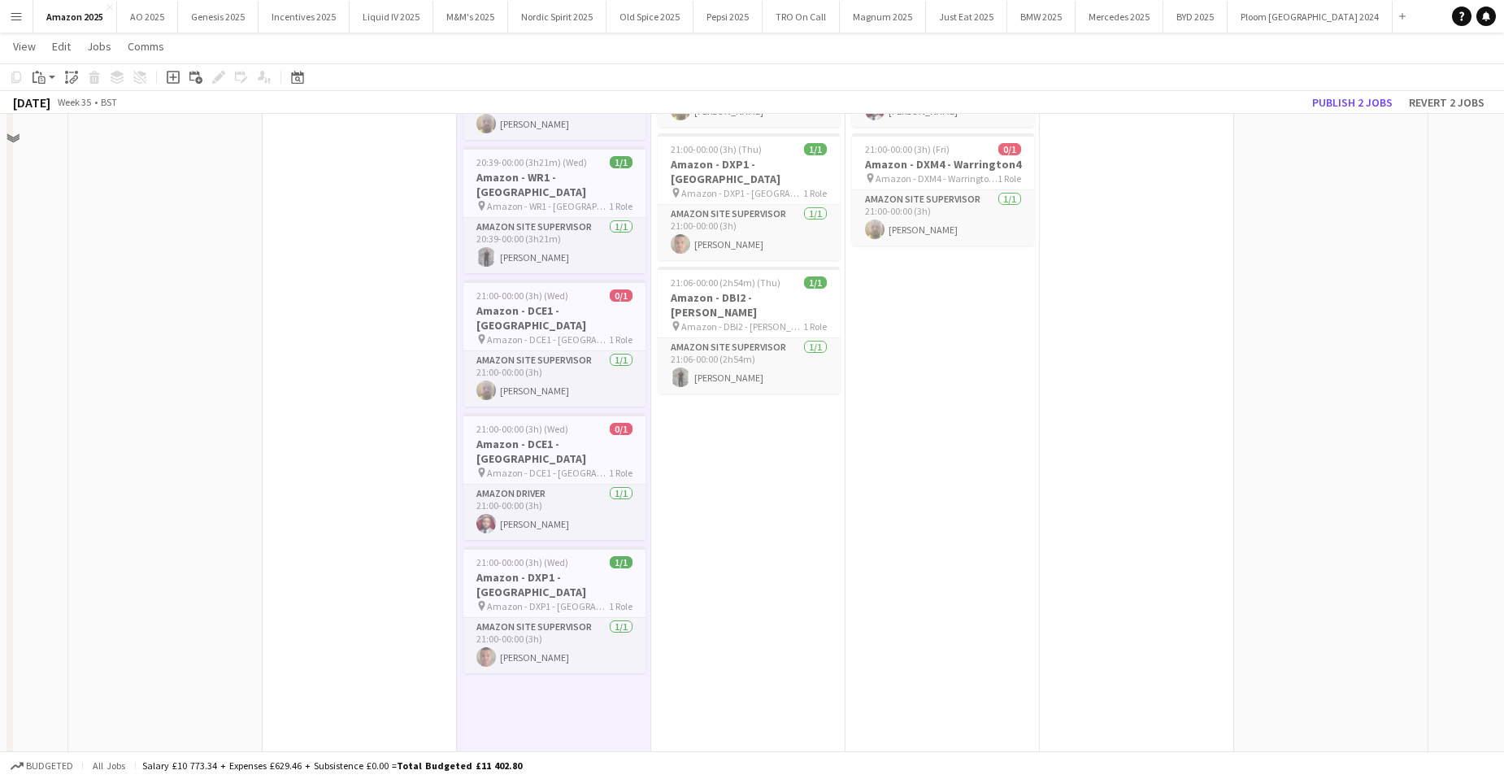
scroll to position [976, 0]
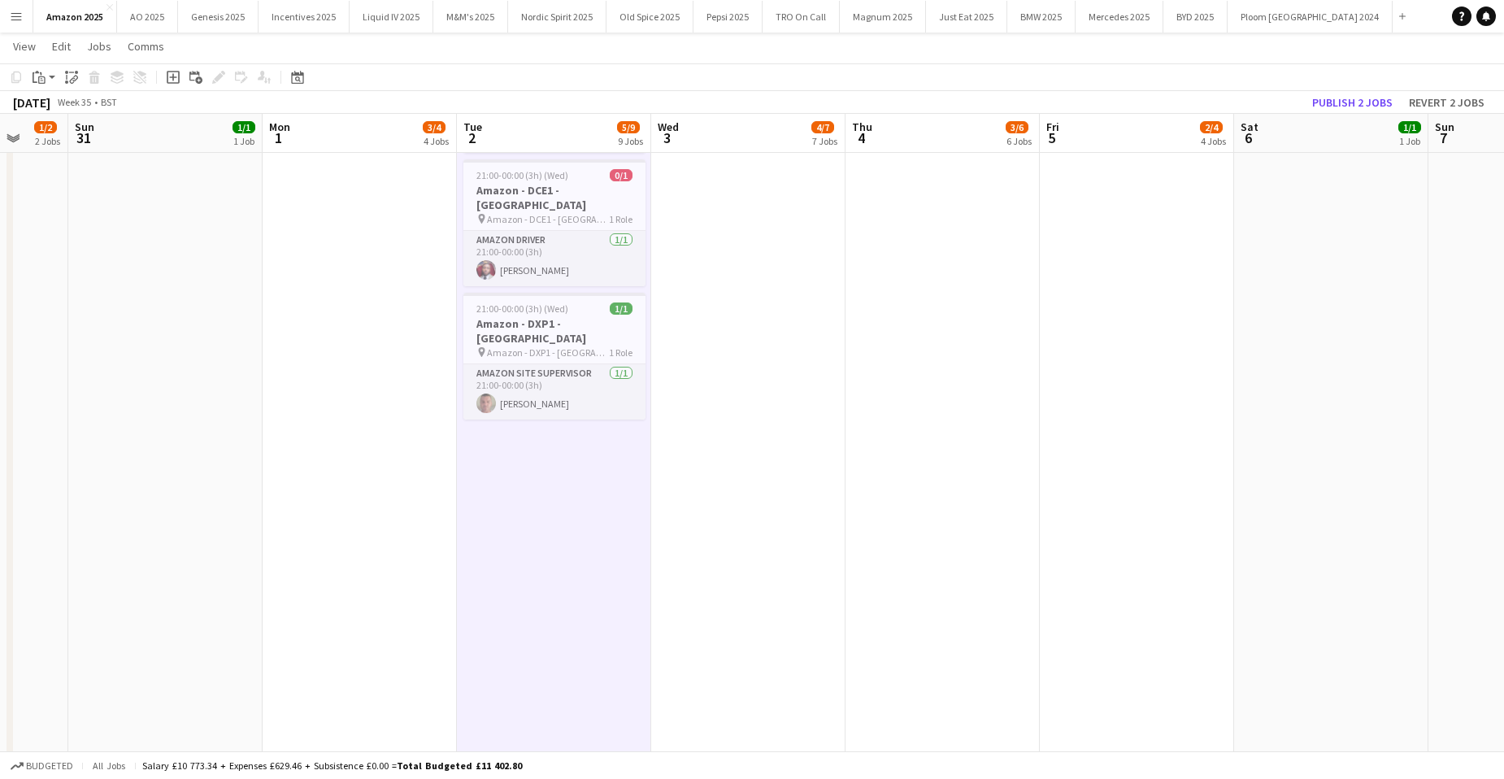
click at [555, 398] on app-date-cell "Draft 00:00-07:00 (7h) 1/1 Amazon - DCE1 - Chester pin Amazon - DCE1 - Chester …" at bounding box center [554, 164] width 194 height 1916
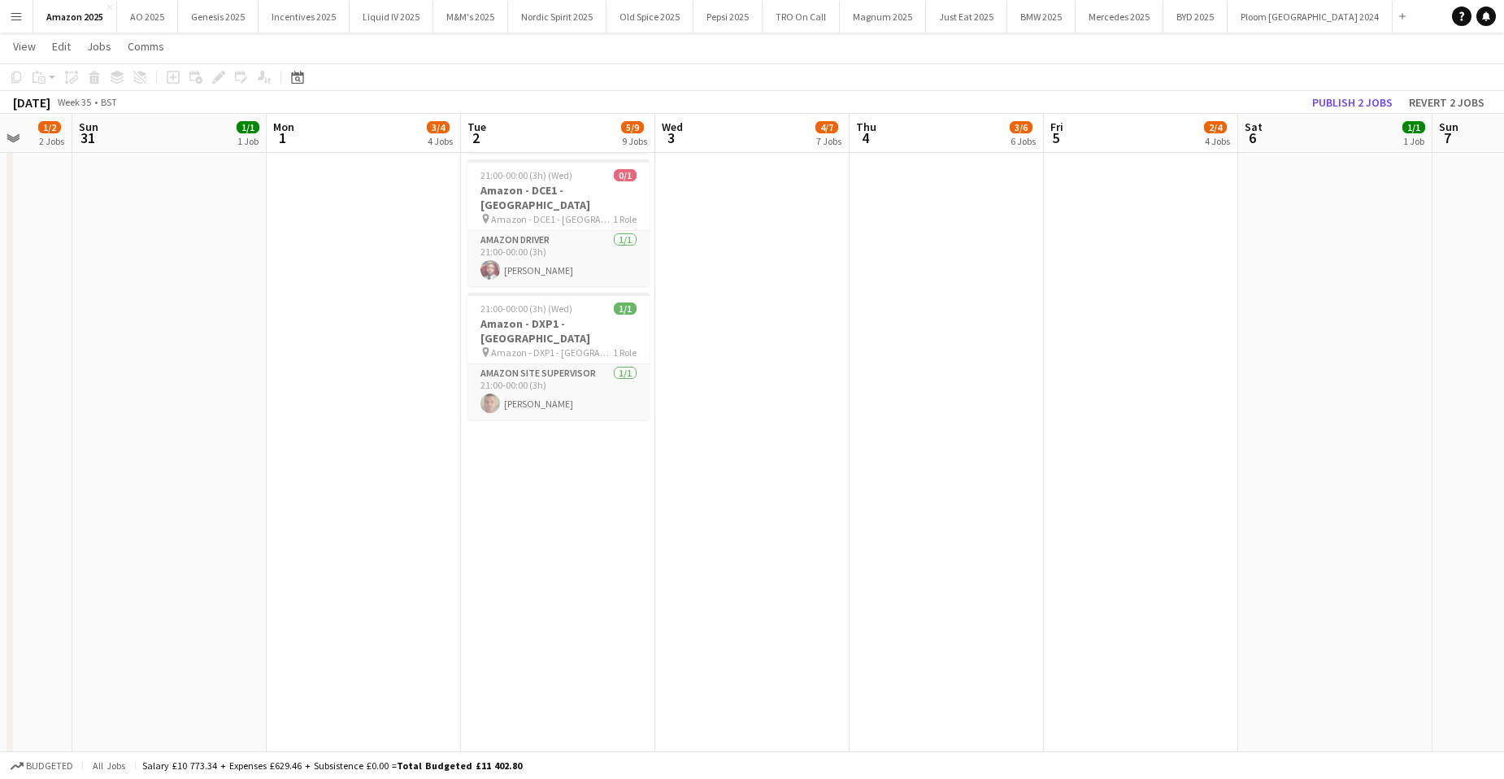
click at [562, 390] on app-date-cell "Draft 00:00-07:00 (7h) 1/1 Amazon - DCE1 - Chester pin Amazon - DCE1 - Chester …" at bounding box center [558, 164] width 194 height 1916
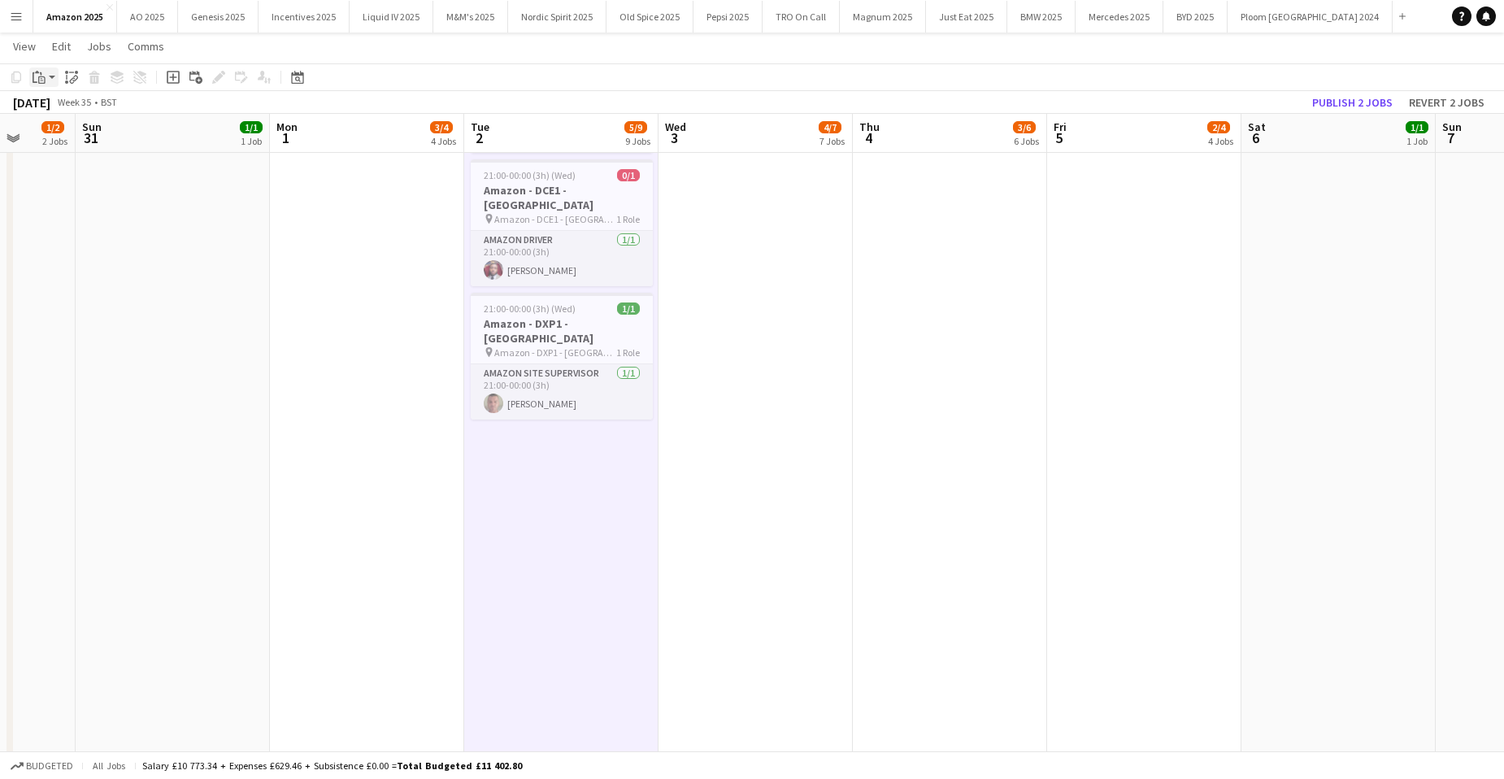
click at [39, 75] on icon "Paste" at bounding box center [39, 77] width 13 height 13
click at [67, 139] on link "Paste with crew Ctrl+Shift+V" at bounding box center [119, 135] width 153 height 15
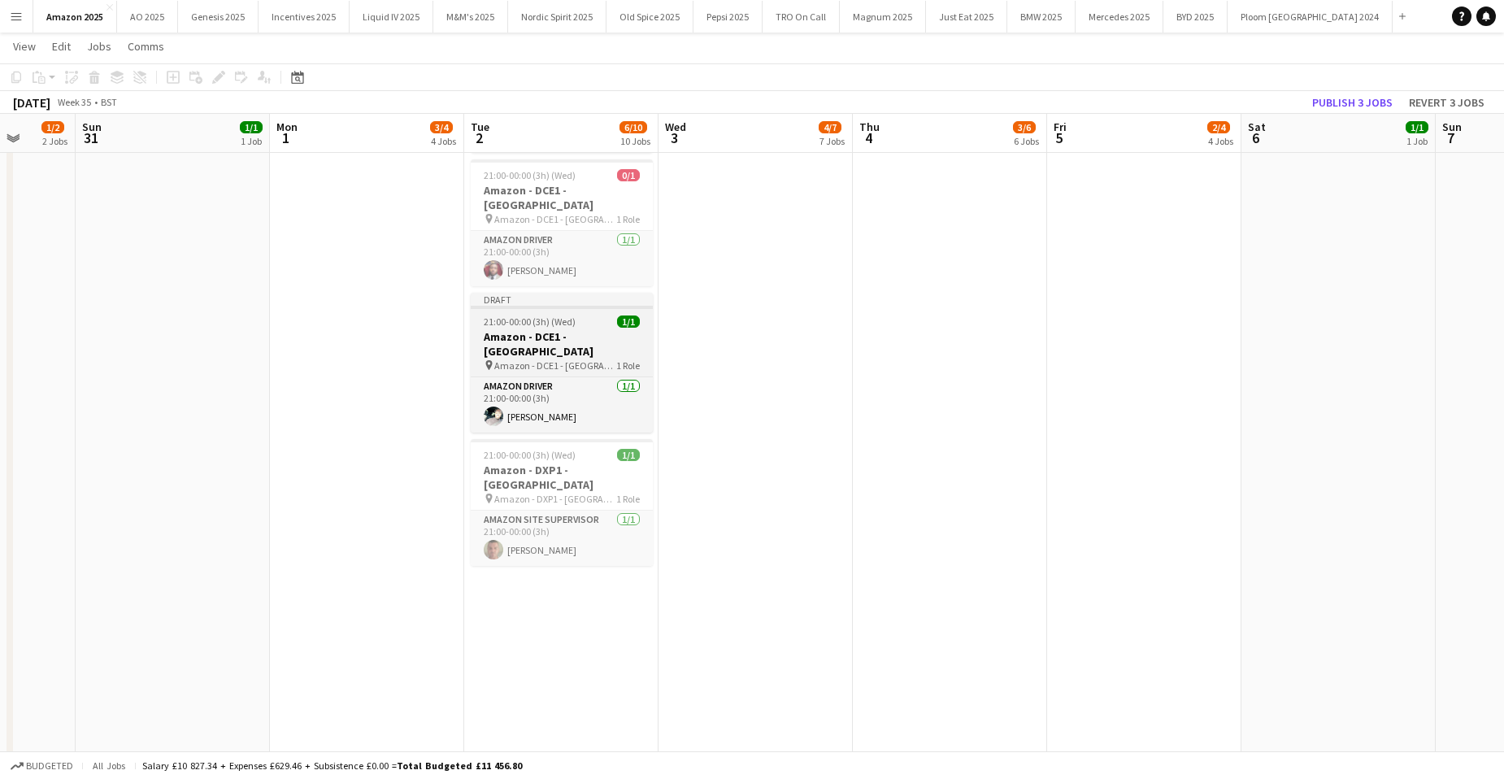
drag, startPoint x: 495, startPoint y: 214, endPoint x: 480, endPoint y: 197, distance: 23.0
click at [497, 329] on h3 "Amazon - DCE1 - [GEOGRAPHIC_DATA]" at bounding box center [562, 343] width 182 height 29
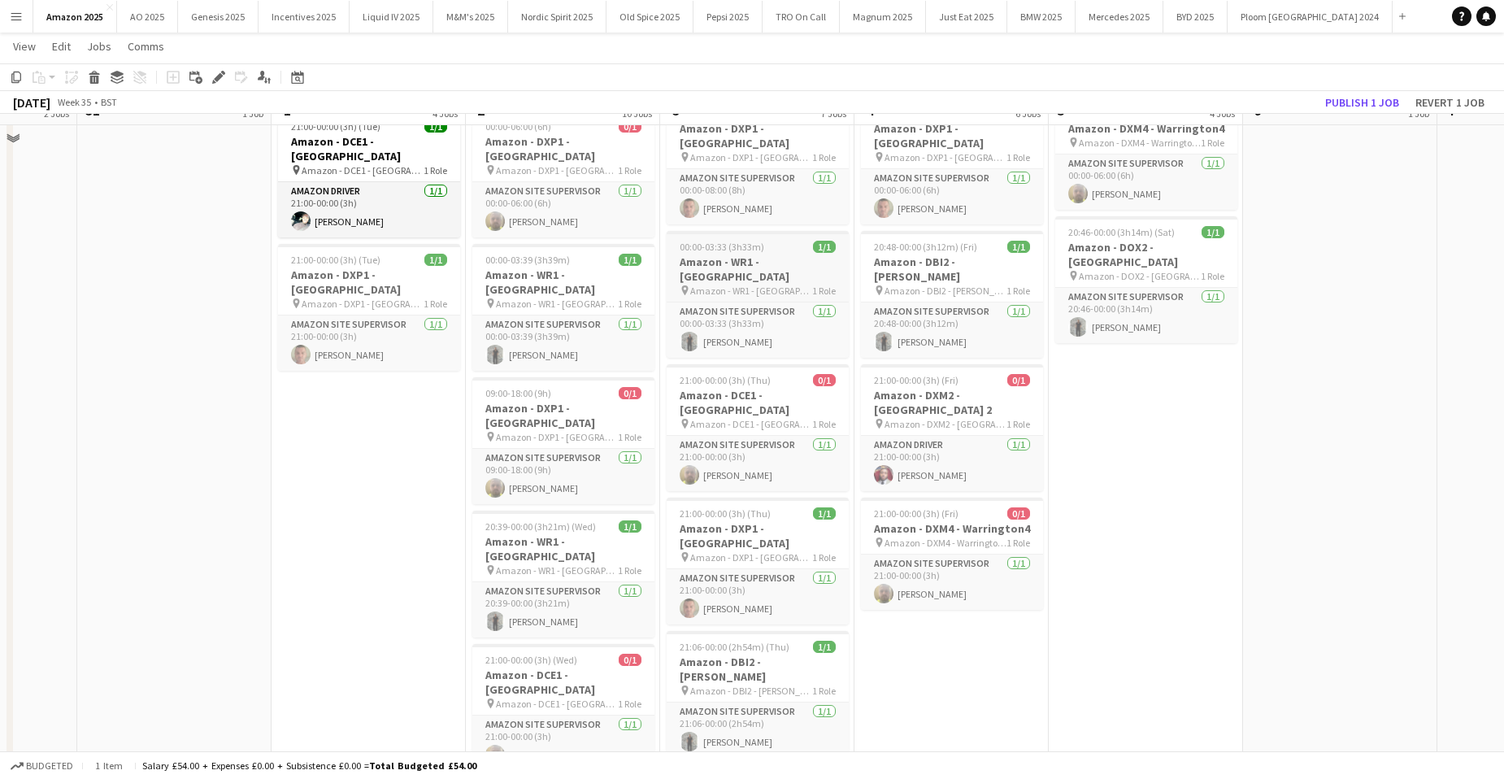
scroll to position [488, 0]
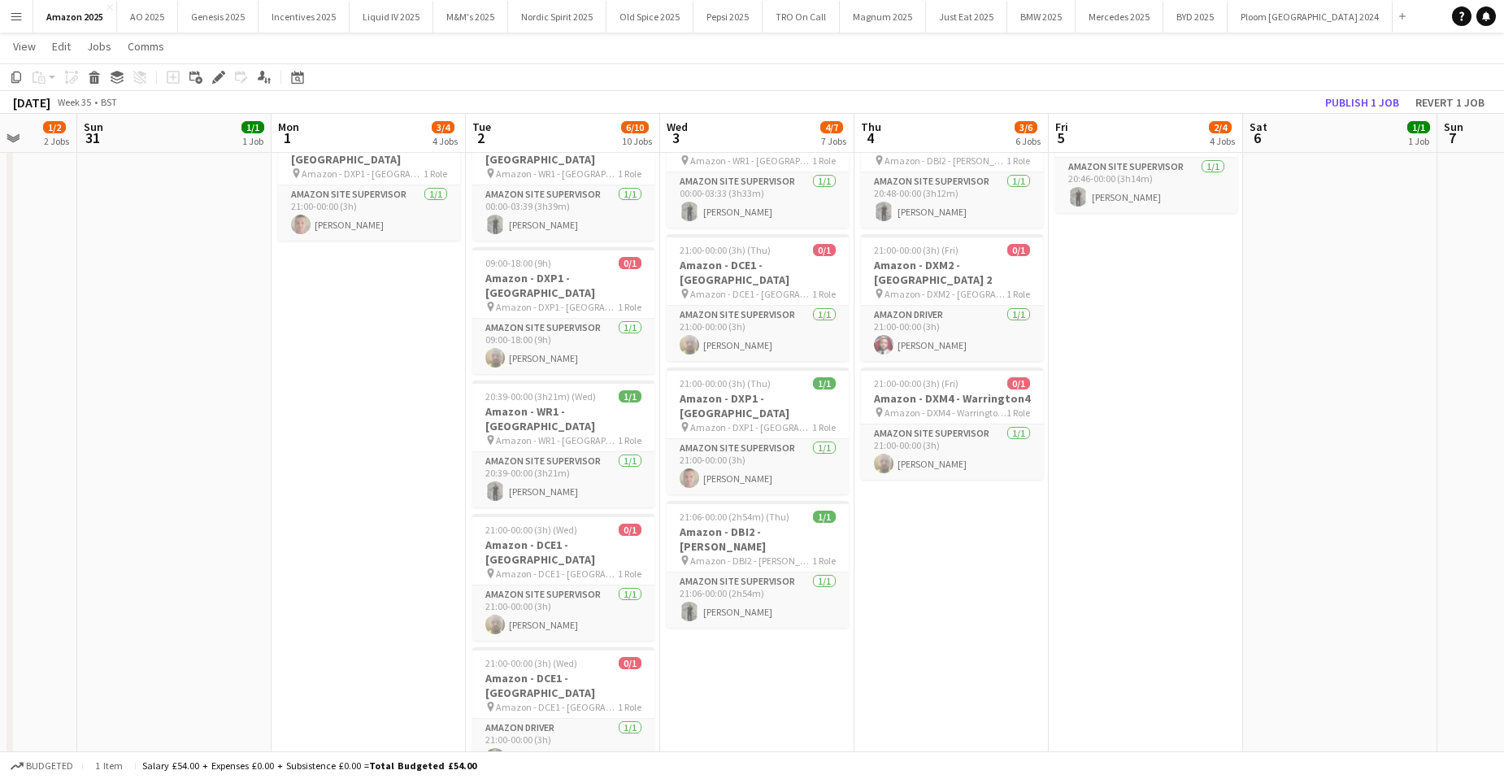
click at [803, 572] on app-date-cell "00:00-06:00 (6h) 0/1 Amazon - DCE1 - Chester pin Amazon - DCE1 - Chester 1 Role…" at bounding box center [757, 652] width 194 height 1916
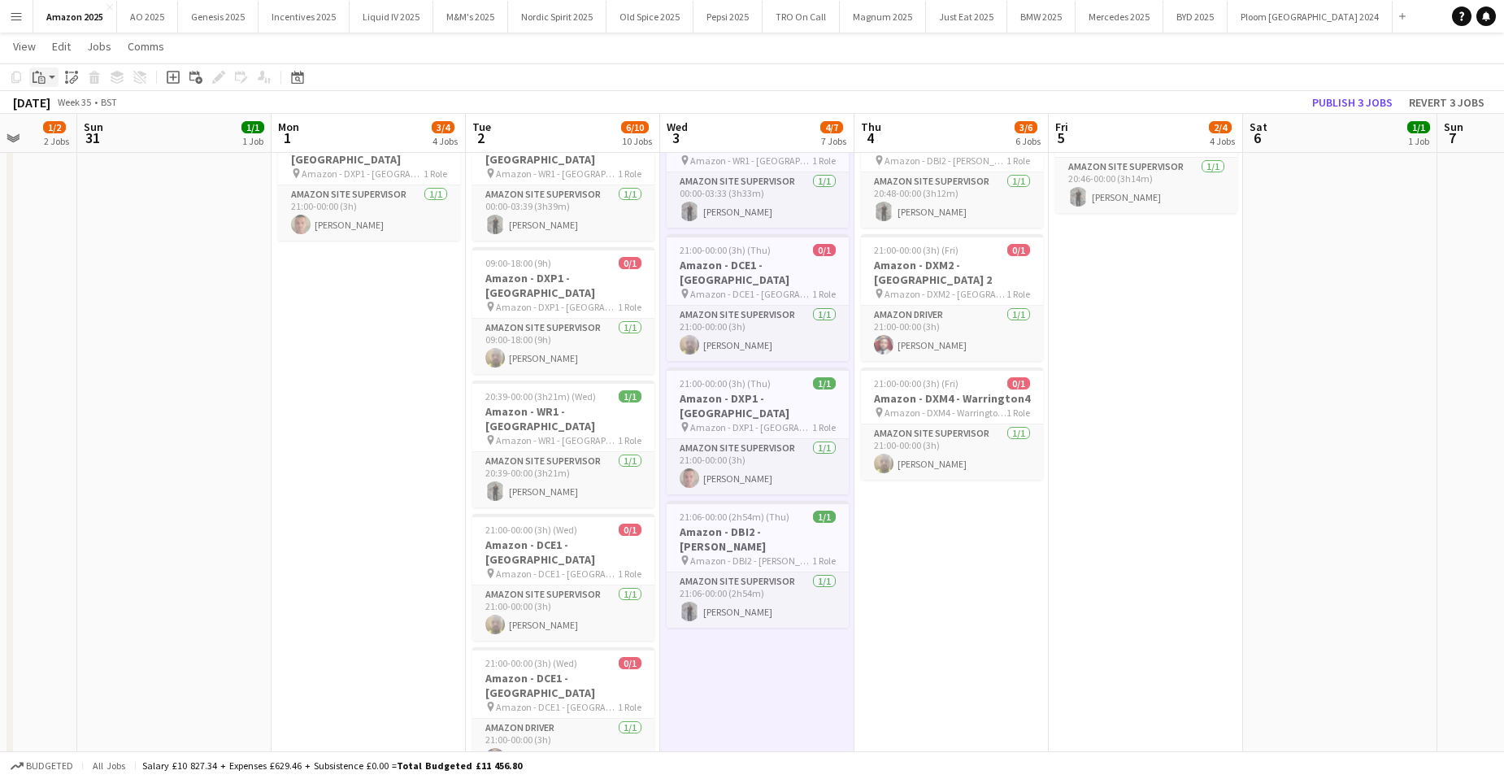
click at [40, 77] on icon at bounding box center [41, 79] width 7 height 7
click at [58, 135] on link "Paste with crew Ctrl+Shift+V" at bounding box center [119, 135] width 153 height 15
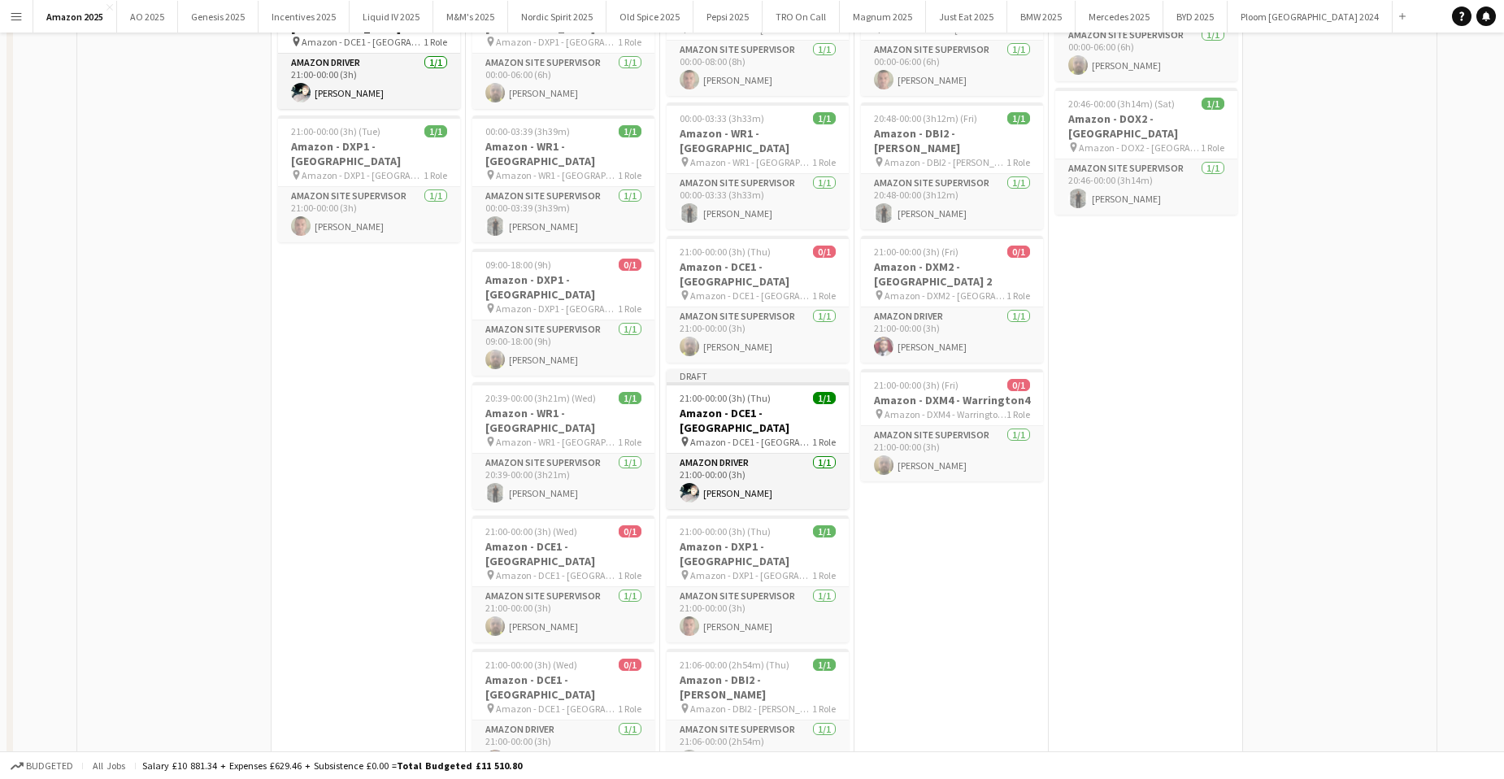
scroll to position [0, 0]
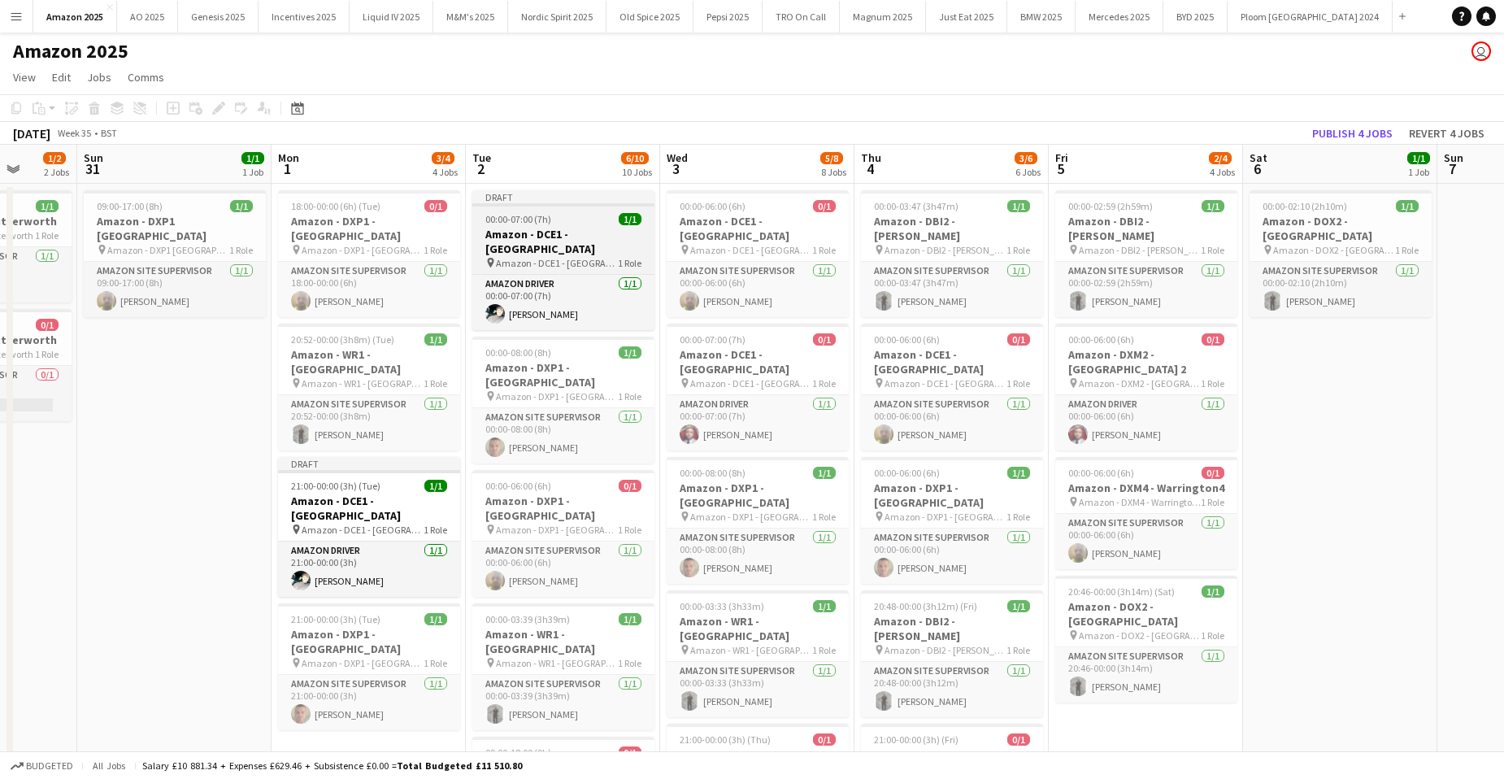
click at [582, 226] on app-job-card "Draft 00:00-07:00 (7h) 1/1 Amazon - DCE1 - Chester pin Amazon - DCE1 - Chester …" at bounding box center [563, 260] width 182 height 140
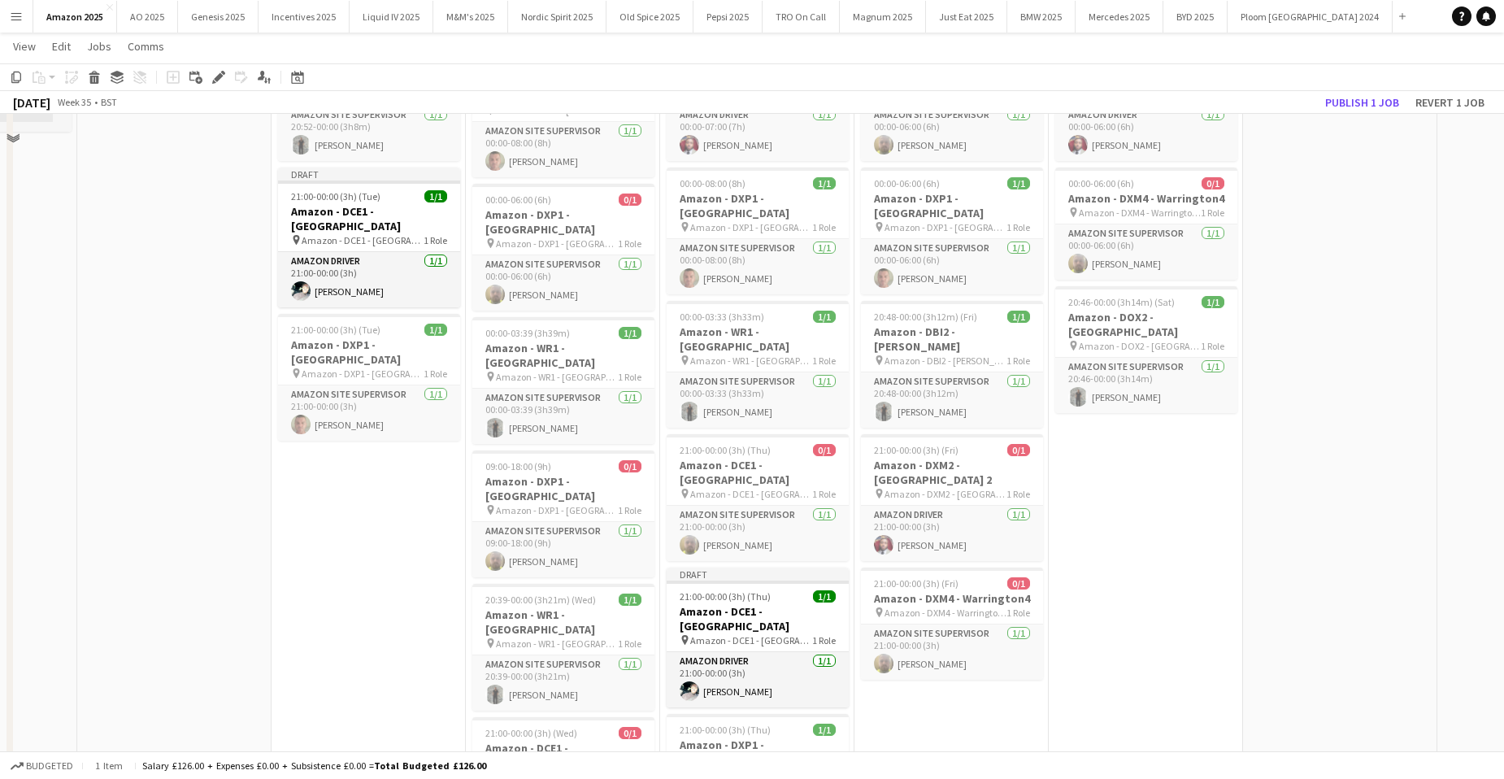
scroll to position [488, 0]
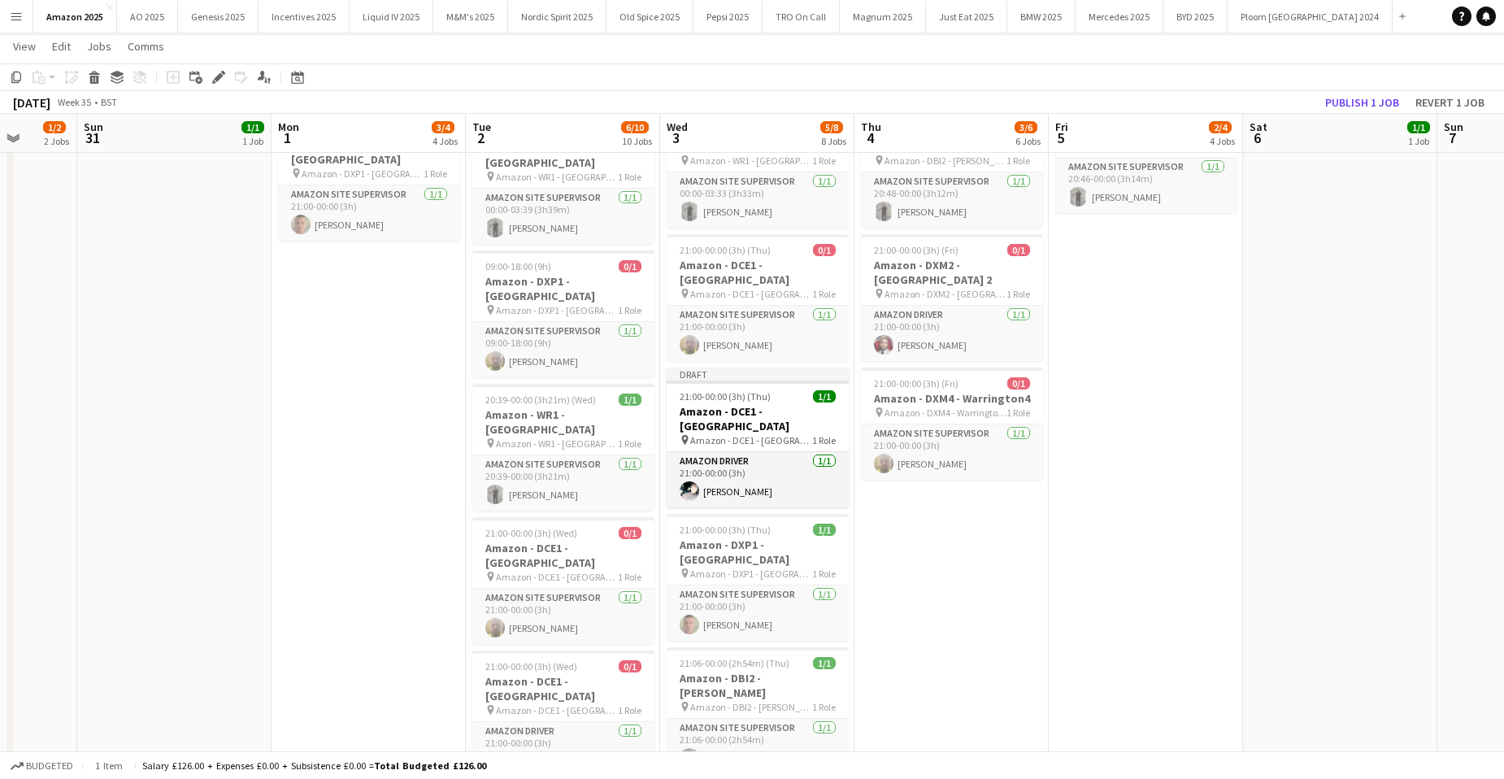
drag, startPoint x: 748, startPoint y: 734, endPoint x: 751, endPoint y: 713, distance: 21.4
click at [749, 722] on app-date-cell "00:00-06:00 (6h) 0/1 Amazon - DCE1 - Chester pin Amazon - DCE1 - Chester 1 Role…" at bounding box center [757, 652] width 194 height 1916
click at [53, 79] on app-action-btn "Paste" at bounding box center [43, 77] width 29 height 20
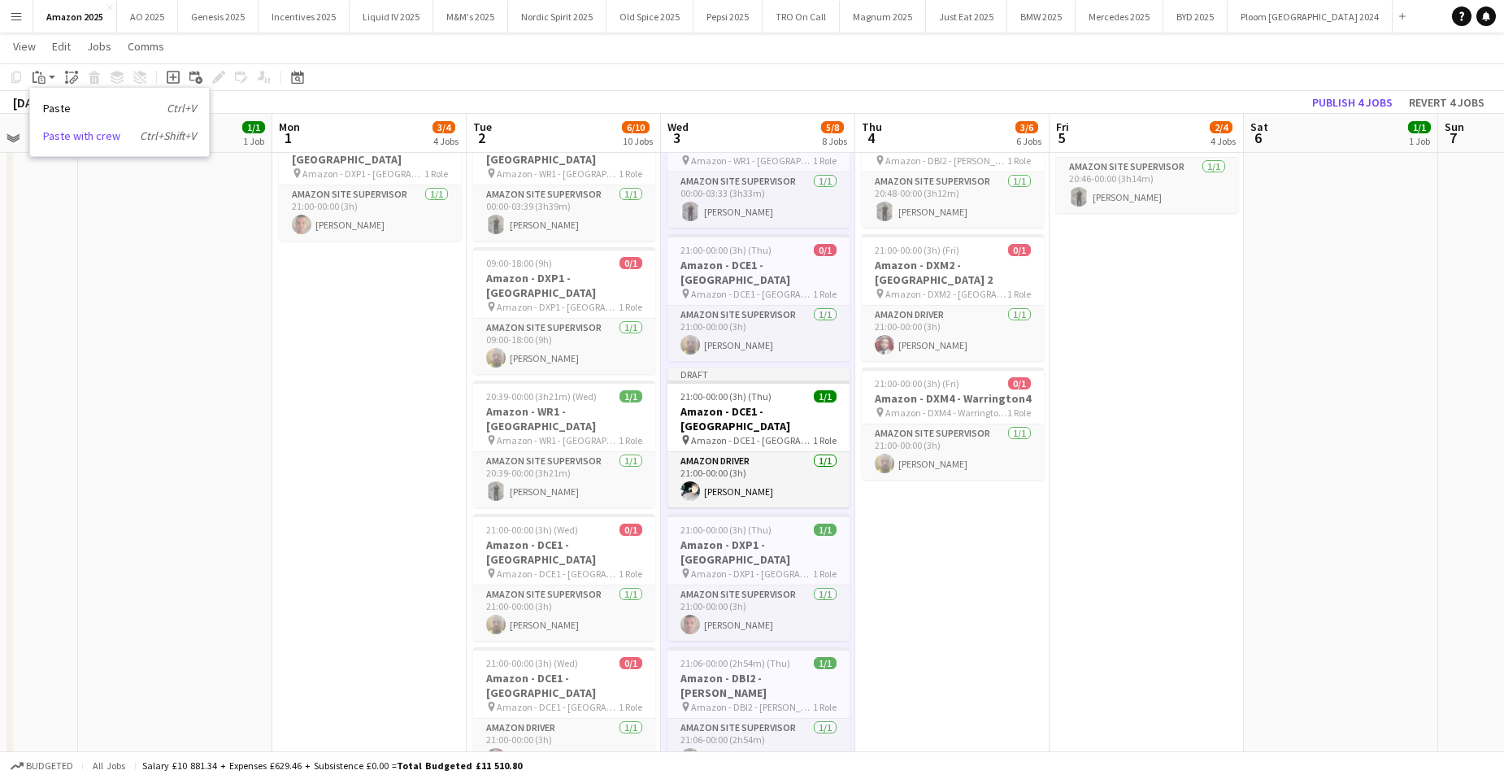
click at [65, 143] on link "Paste with crew Ctrl+Shift+V" at bounding box center [119, 135] width 153 height 15
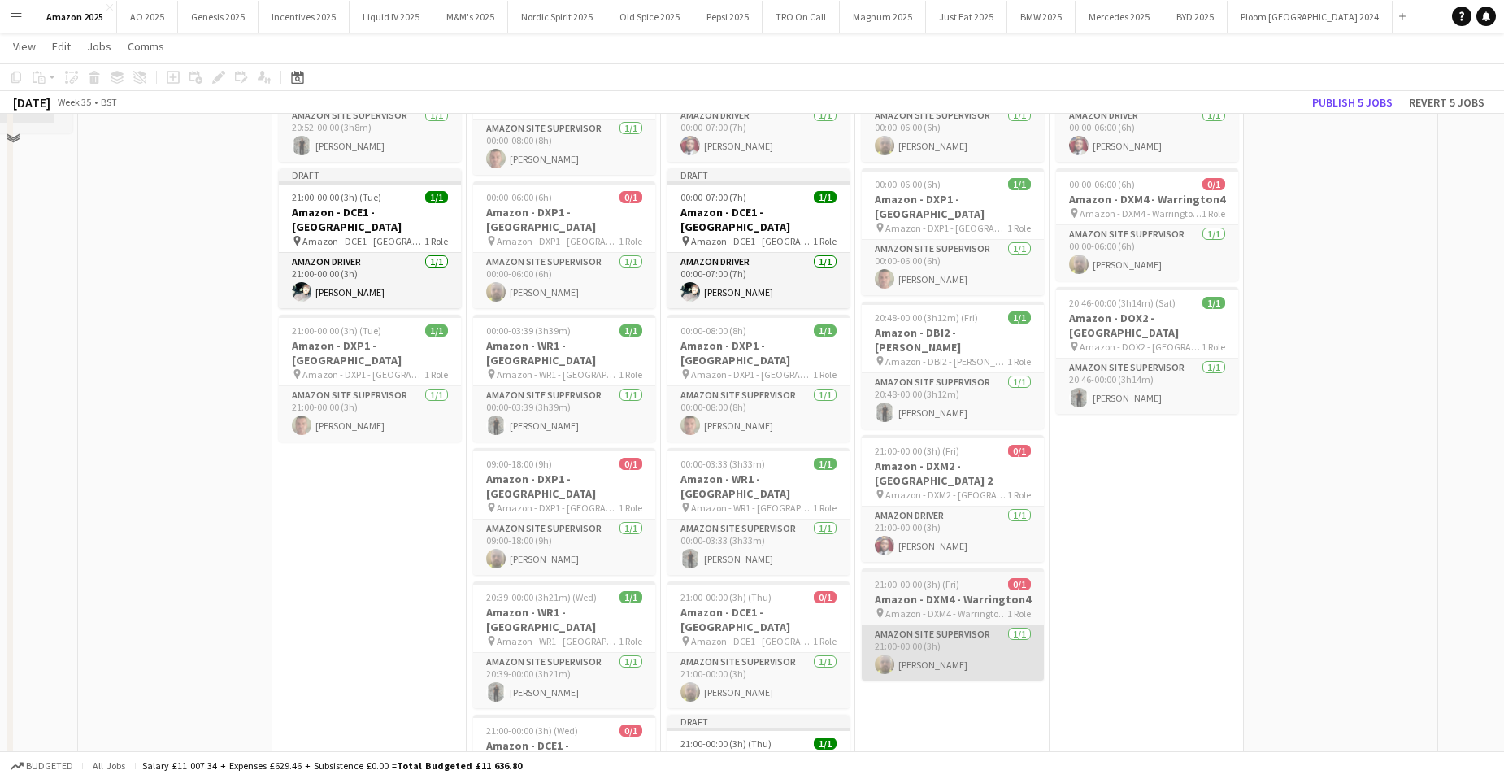
scroll to position [325, 0]
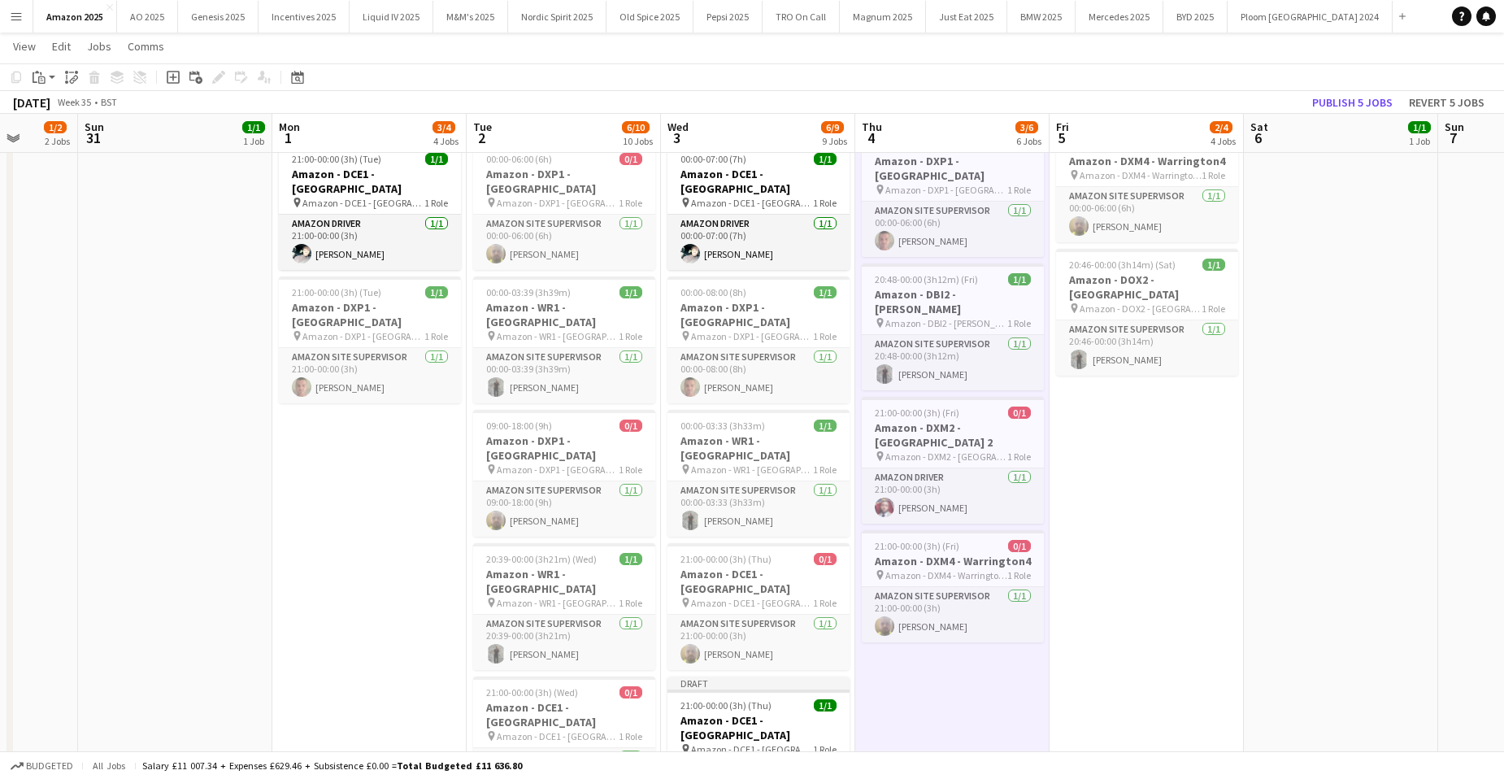
drag, startPoint x: 45, startPoint y: 84, endPoint x: 79, endPoint y: 137, distance: 62.9
click at [46, 85] on div "Paste" at bounding box center [39, 77] width 20 height 20
click at [80, 142] on link "Paste with crew Ctrl+Shift+V" at bounding box center [119, 135] width 153 height 15
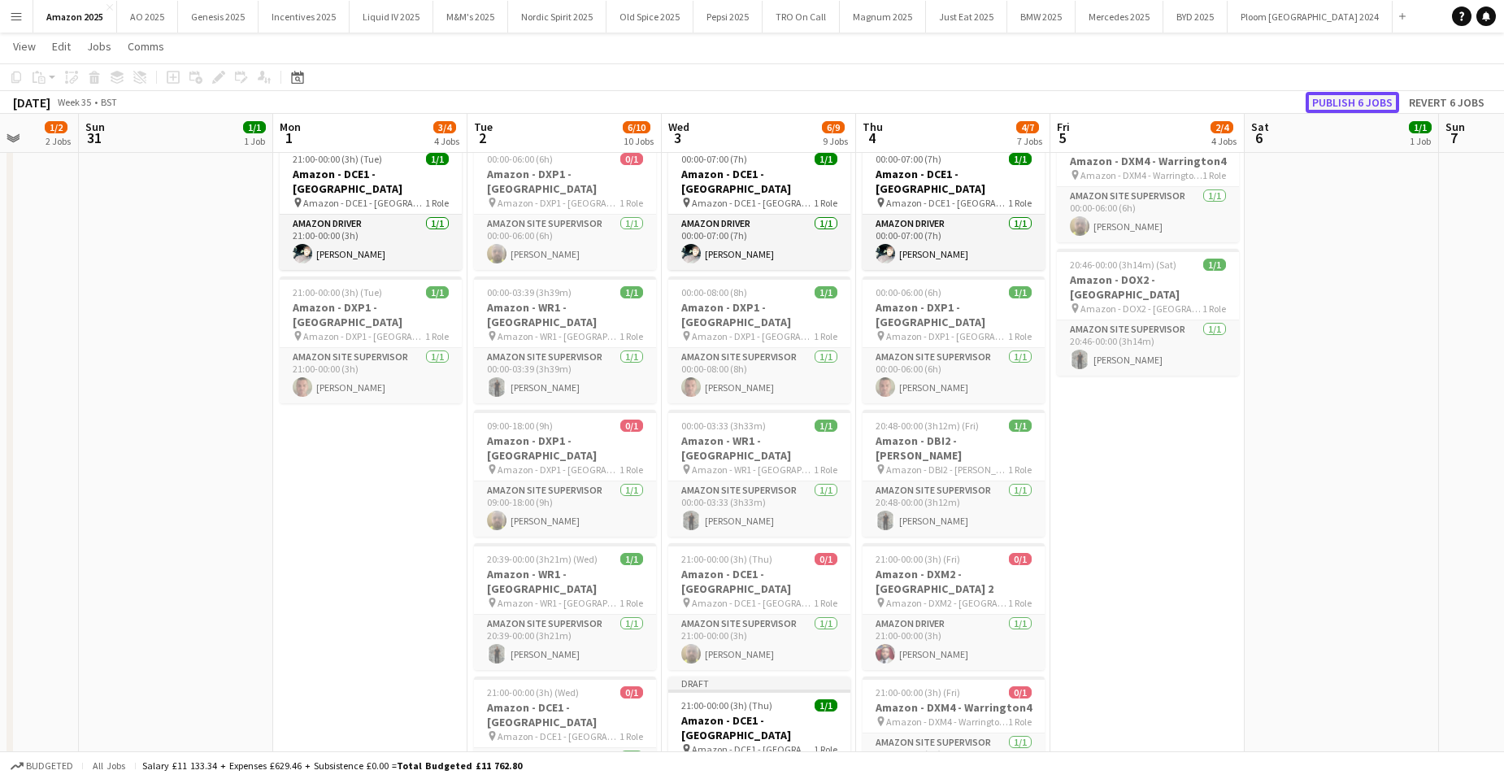
click at [1359, 98] on button "Publish 6 jobs" at bounding box center [1353, 102] width 94 height 21
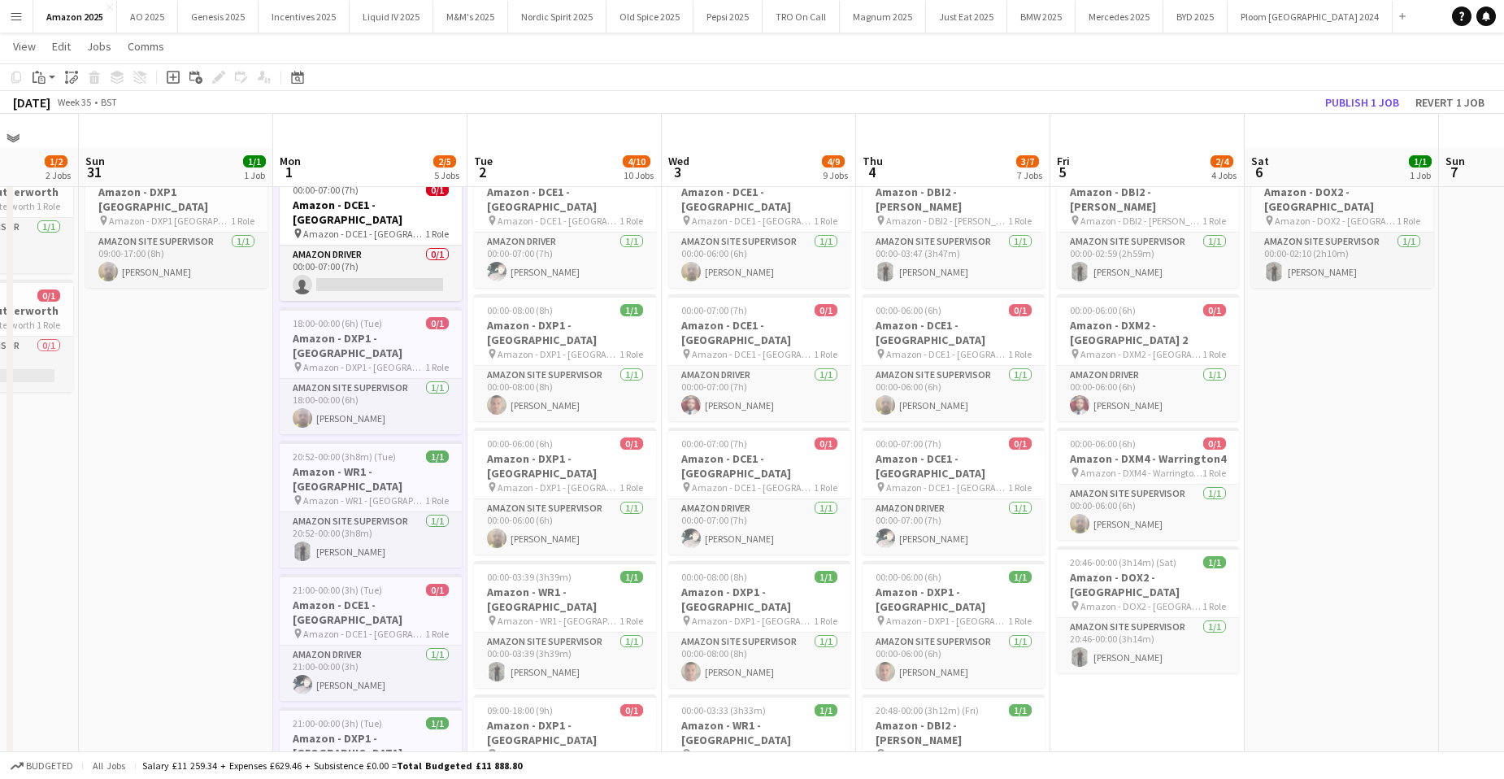
scroll to position [0, 0]
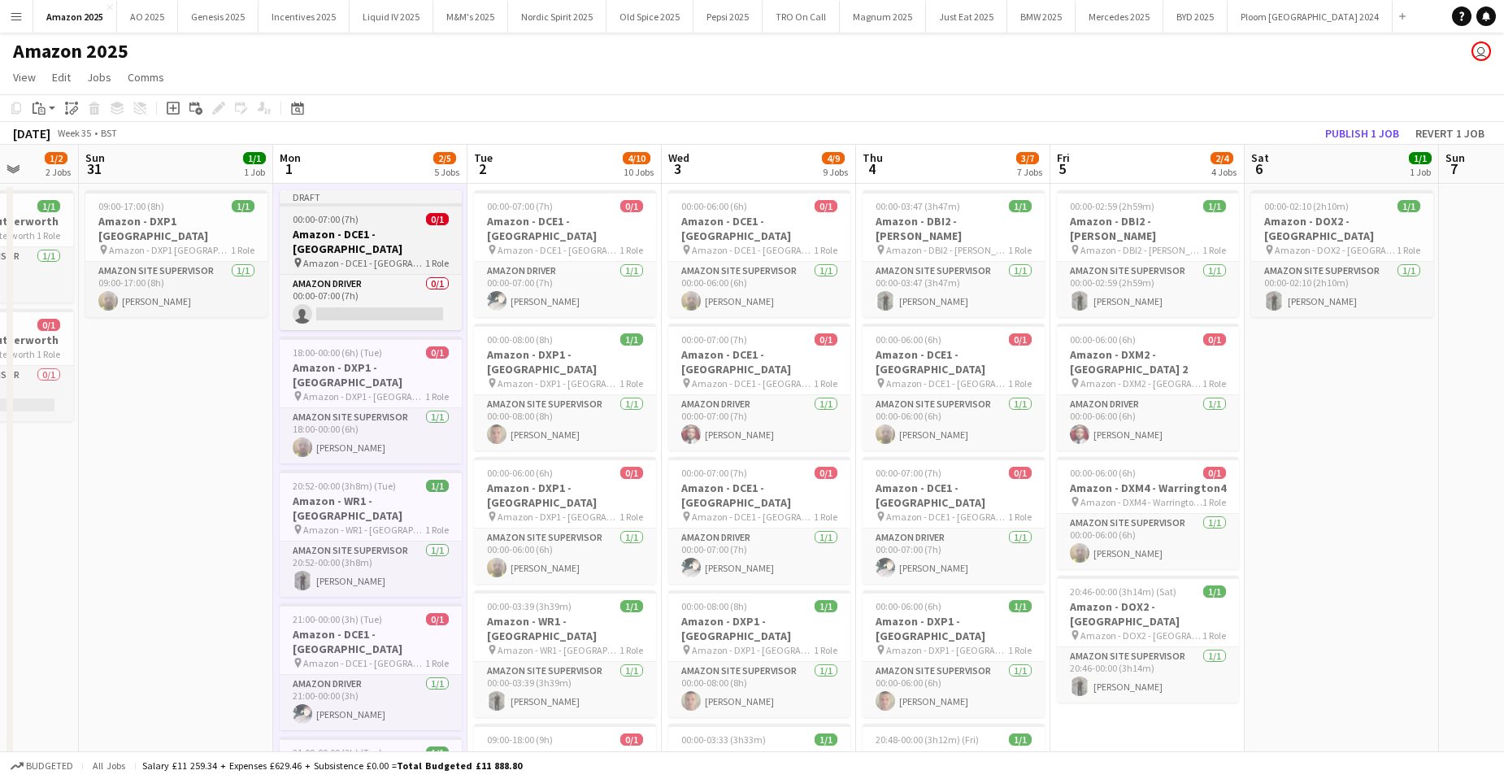
click at [372, 225] on app-job-card "Draft 00:00-07:00 (7h) 0/1 Amazon - DCE1 - Chester pin Amazon - DCE1 - Chester …" at bounding box center [371, 260] width 182 height 140
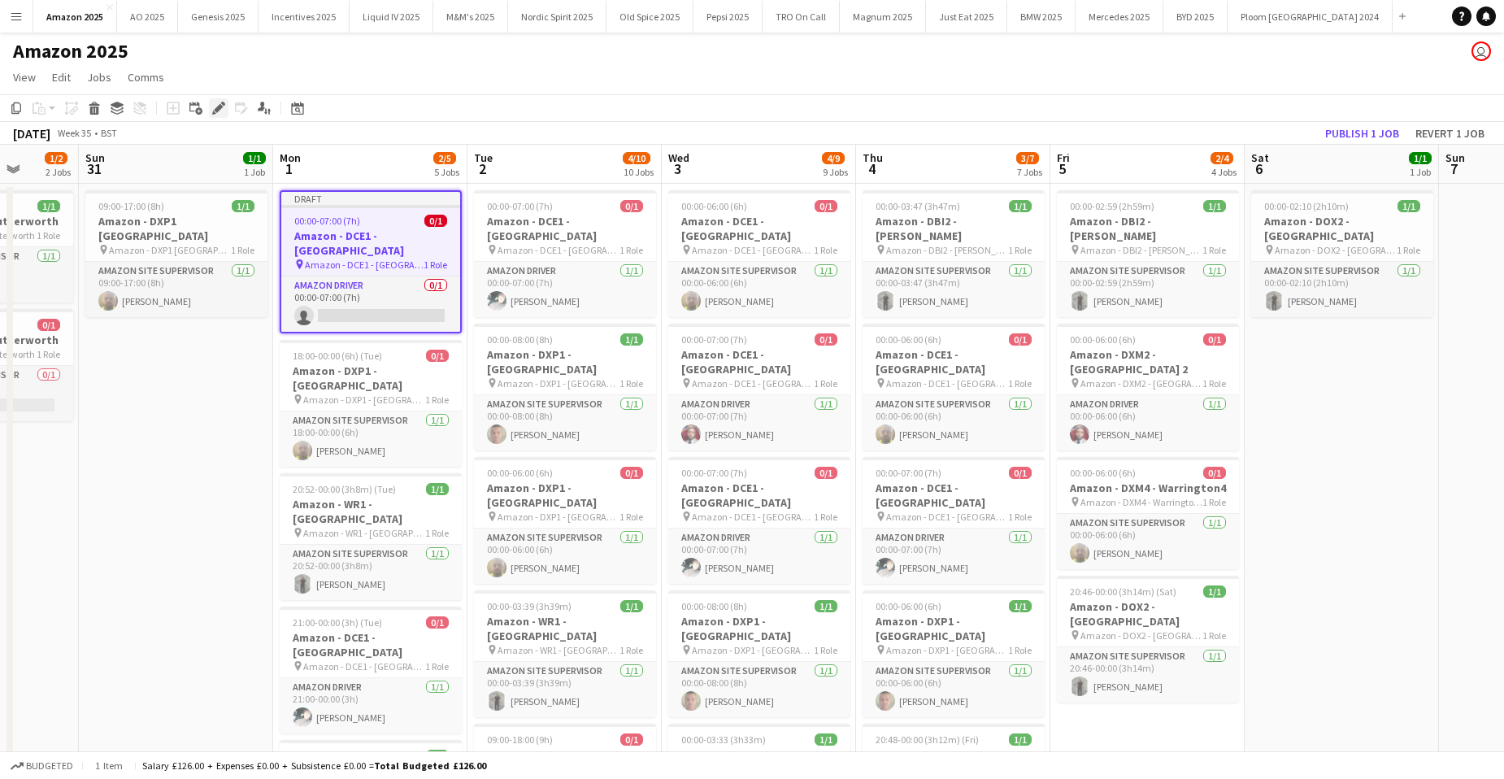
click at [216, 112] on icon at bounding box center [218, 108] width 9 height 9
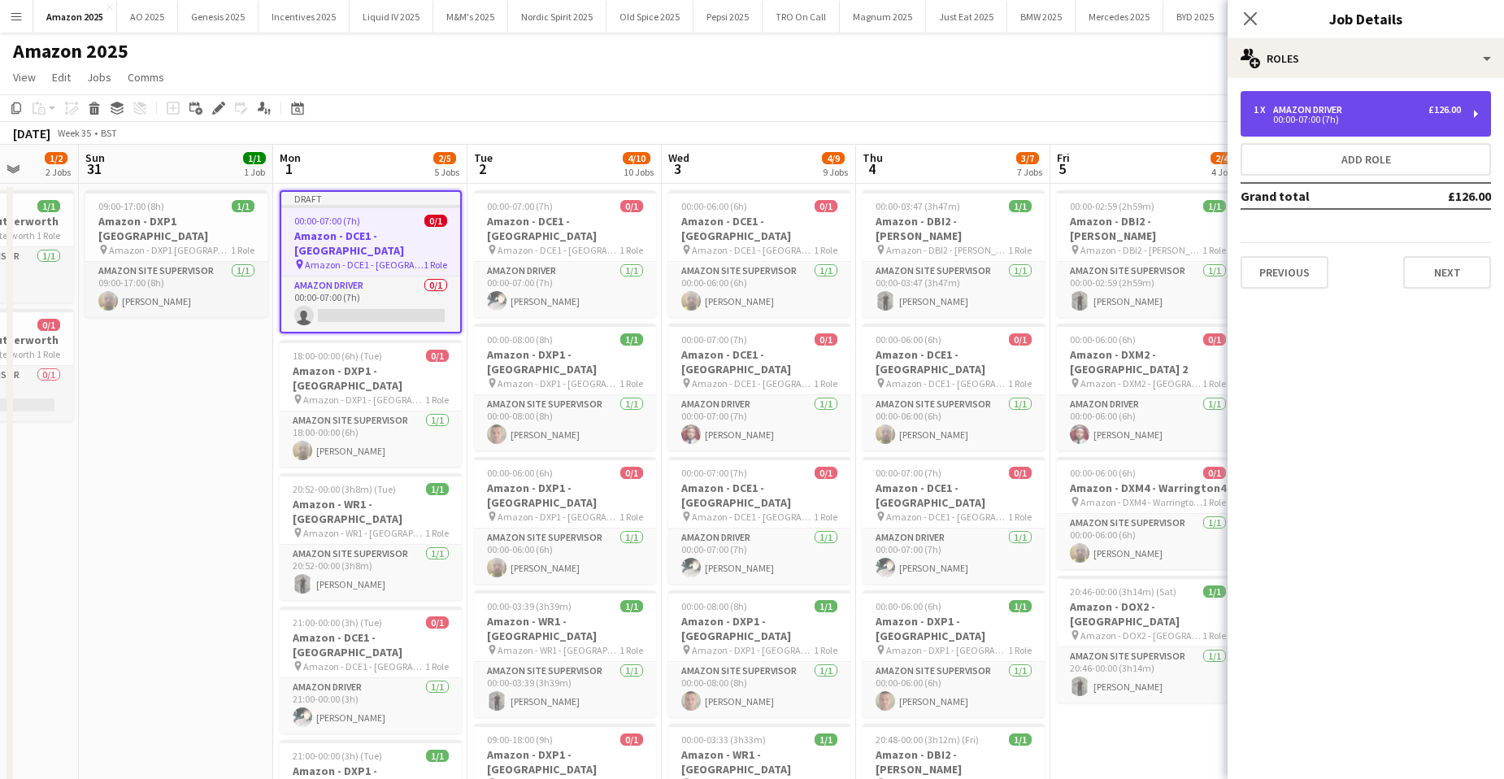
click at [1324, 120] on div "00:00-07:00 (7h)" at bounding box center [1357, 119] width 207 height 8
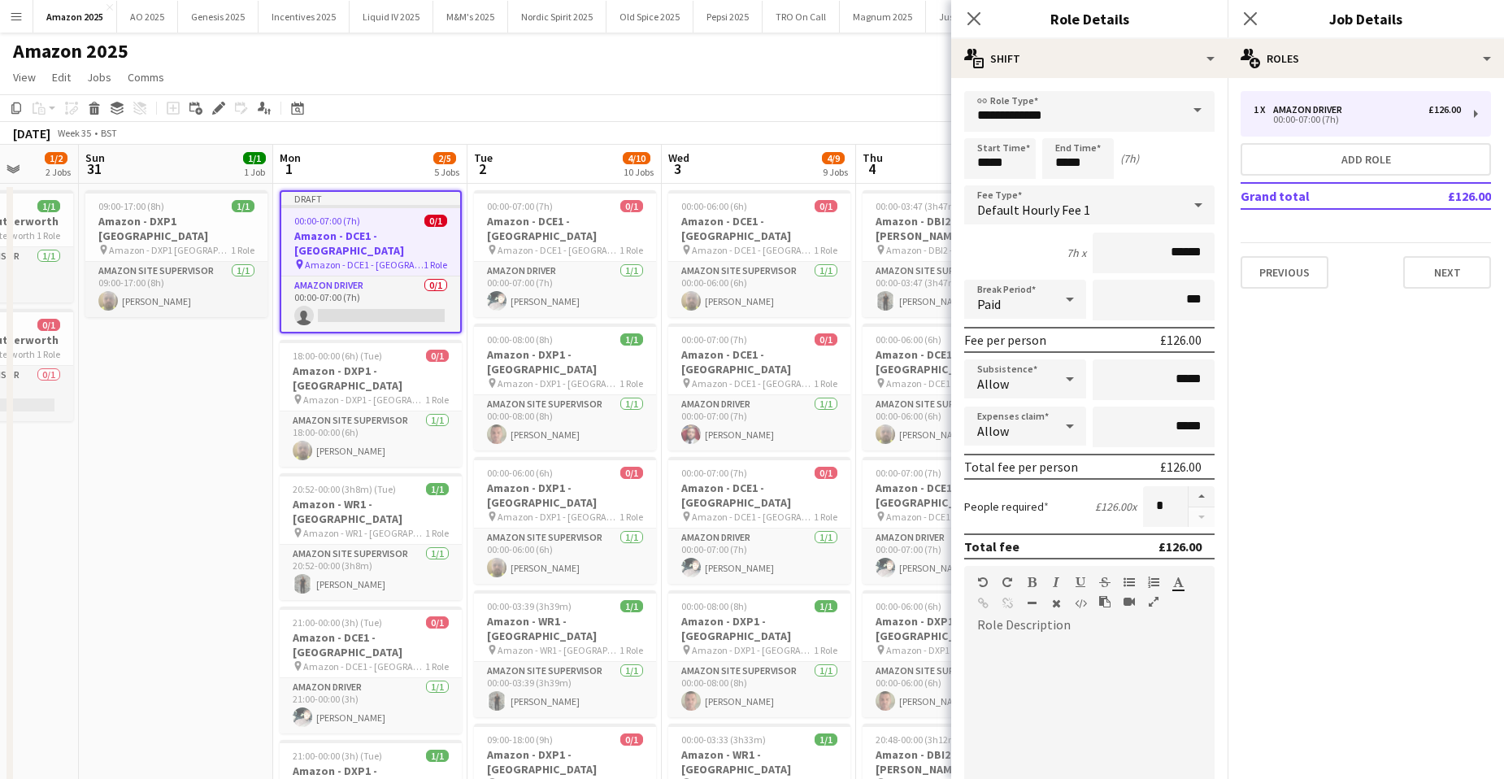
click at [1183, 107] on span at bounding box center [1198, 110] width 34 height 39
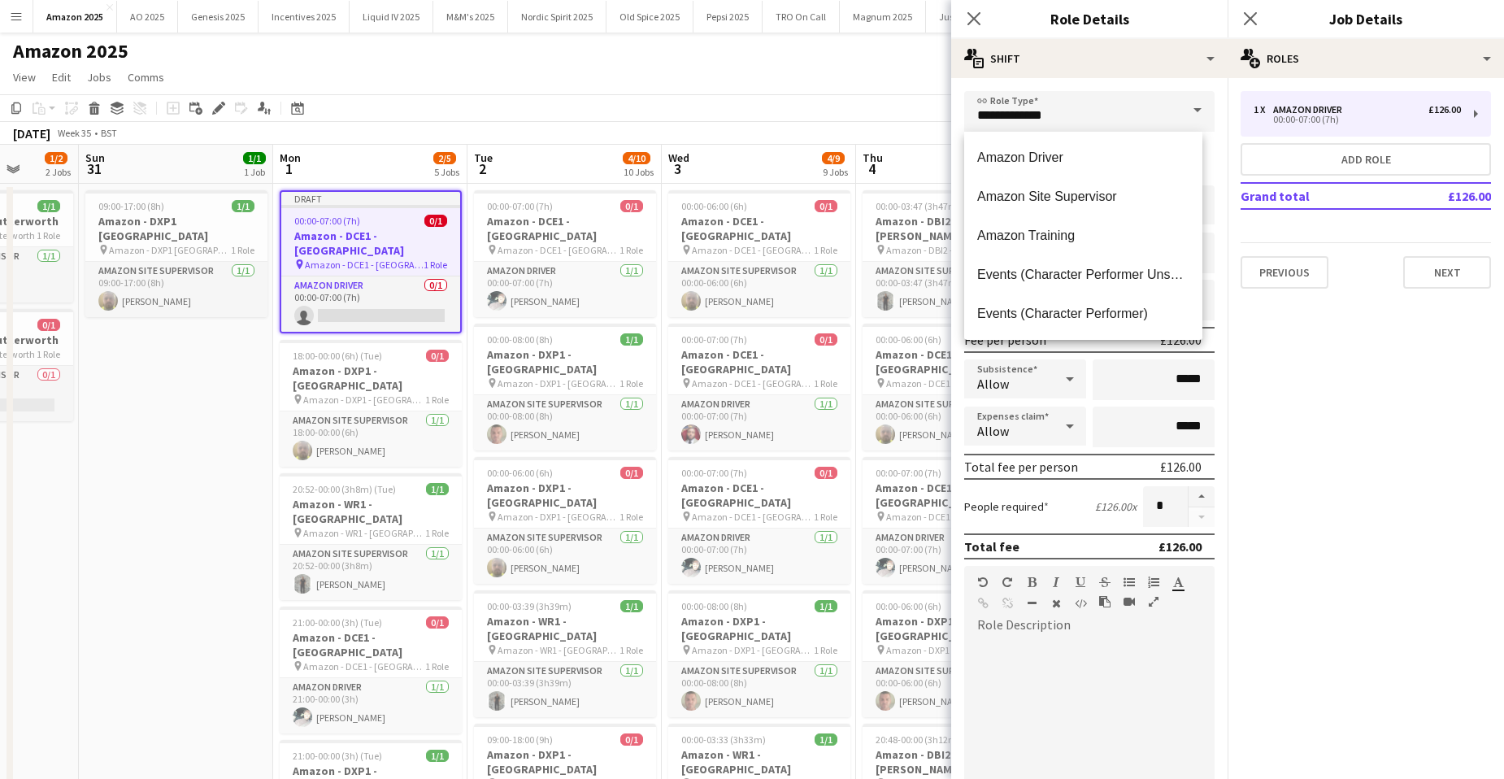
click at [1094, 194] on span "Amazon Site Supervisor" at bounding box center [1083, 196] width 212 height 15
type input "**********"
type input "******"
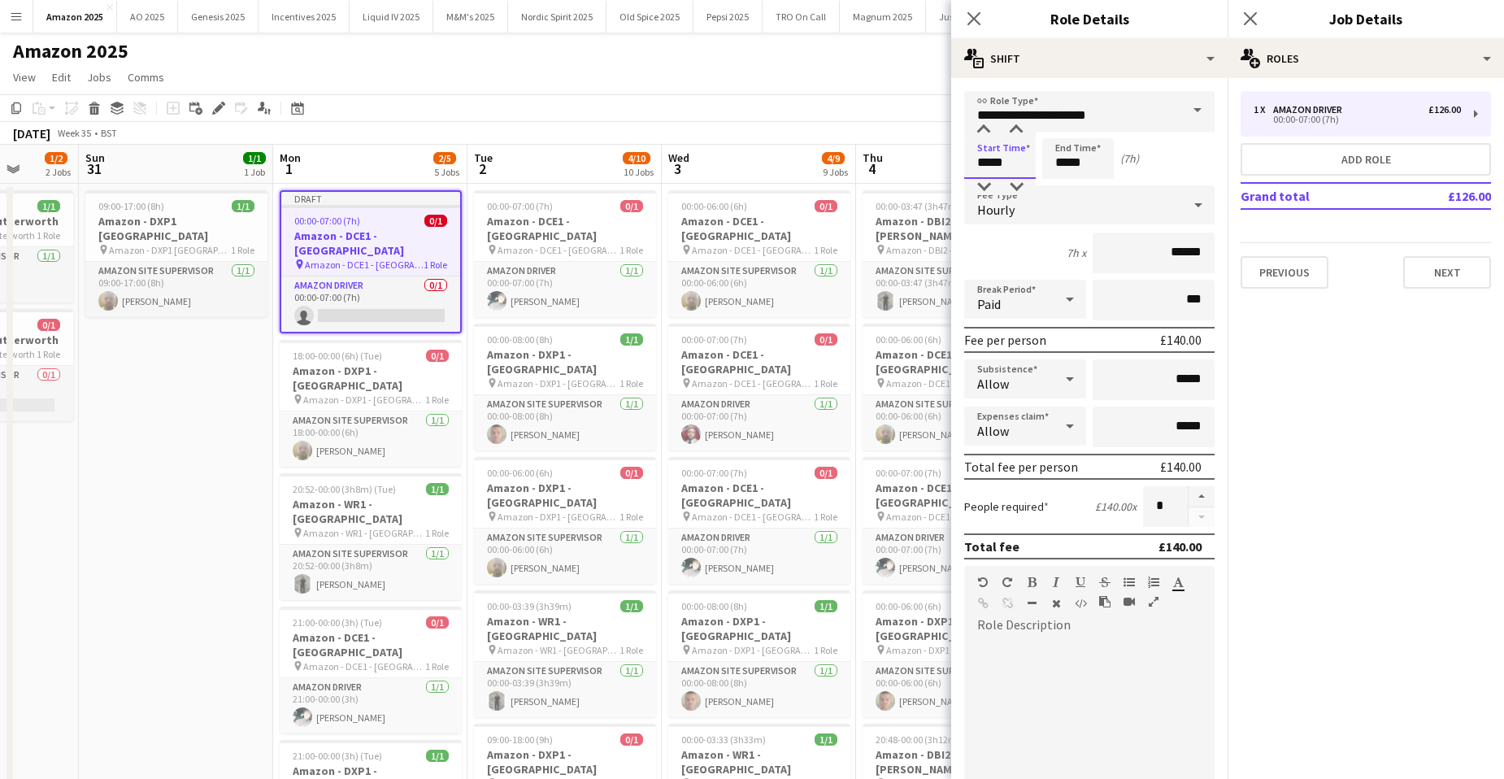
drag, startPoint x: 1022, startPoint y: 170, endPoint x: 800, endPoint y: 164, distance: 222.1
type input "*****"
click at [1060, 429] on icon at bounding box center [1070, 426] width 20 height 33
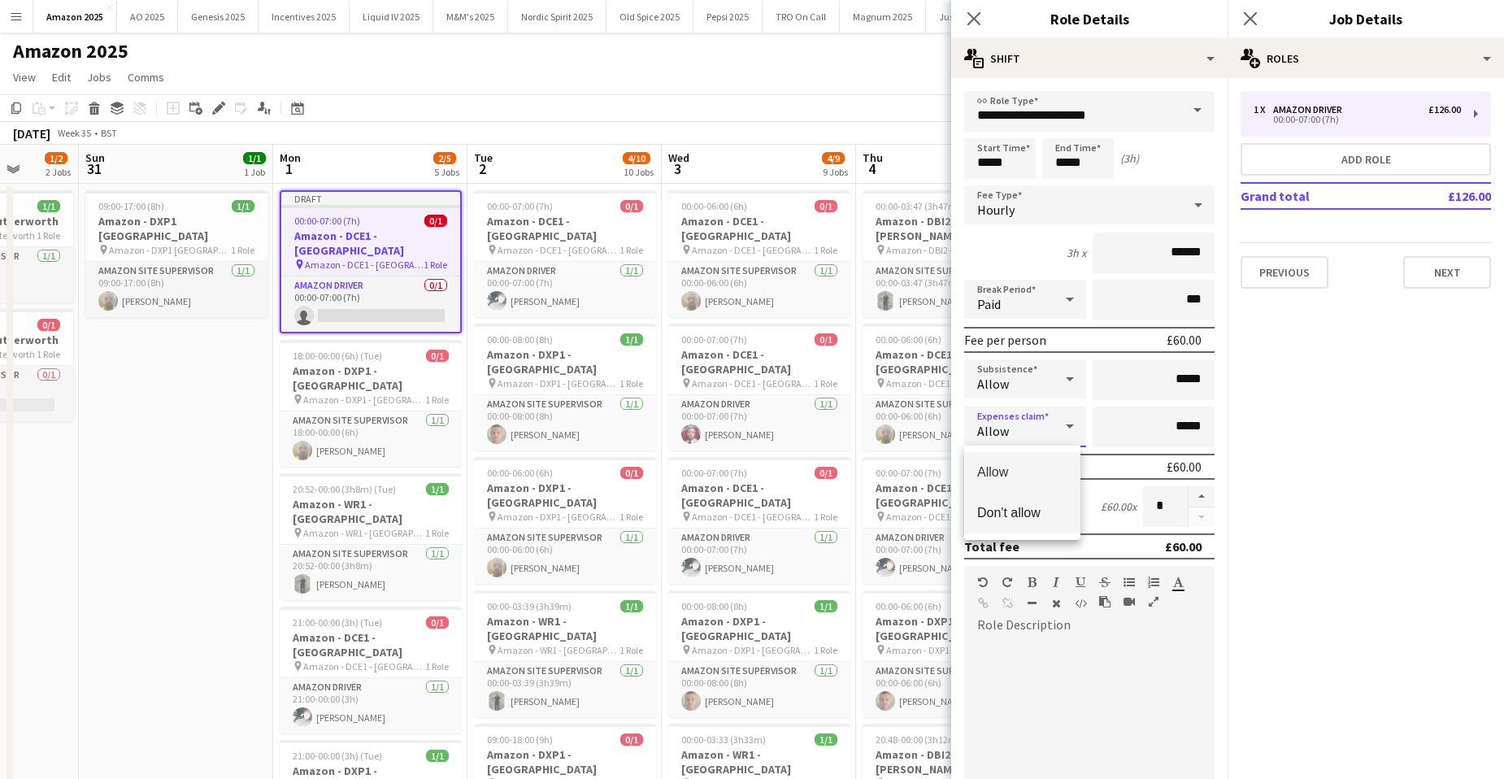
click at [1029, 521] on mat-option "Don't allow" at bounding box center [1022, 513] width 116 height 41
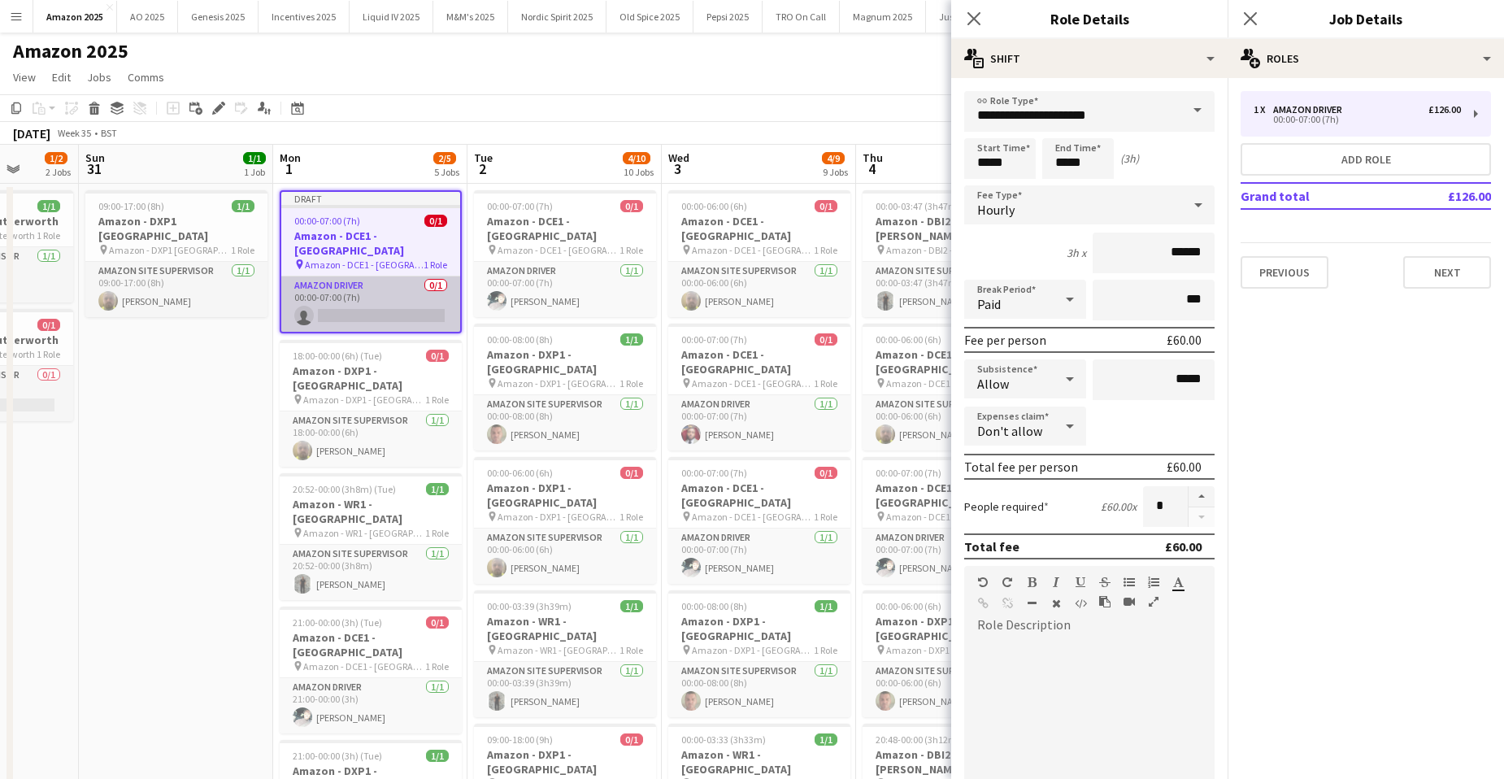
click at [398, 295] on app-card-role "Amazon Driver 0/1 00:00-07:00 (7h) single-neutral-actions" at bounding box center [370, 303] width 179 height 55
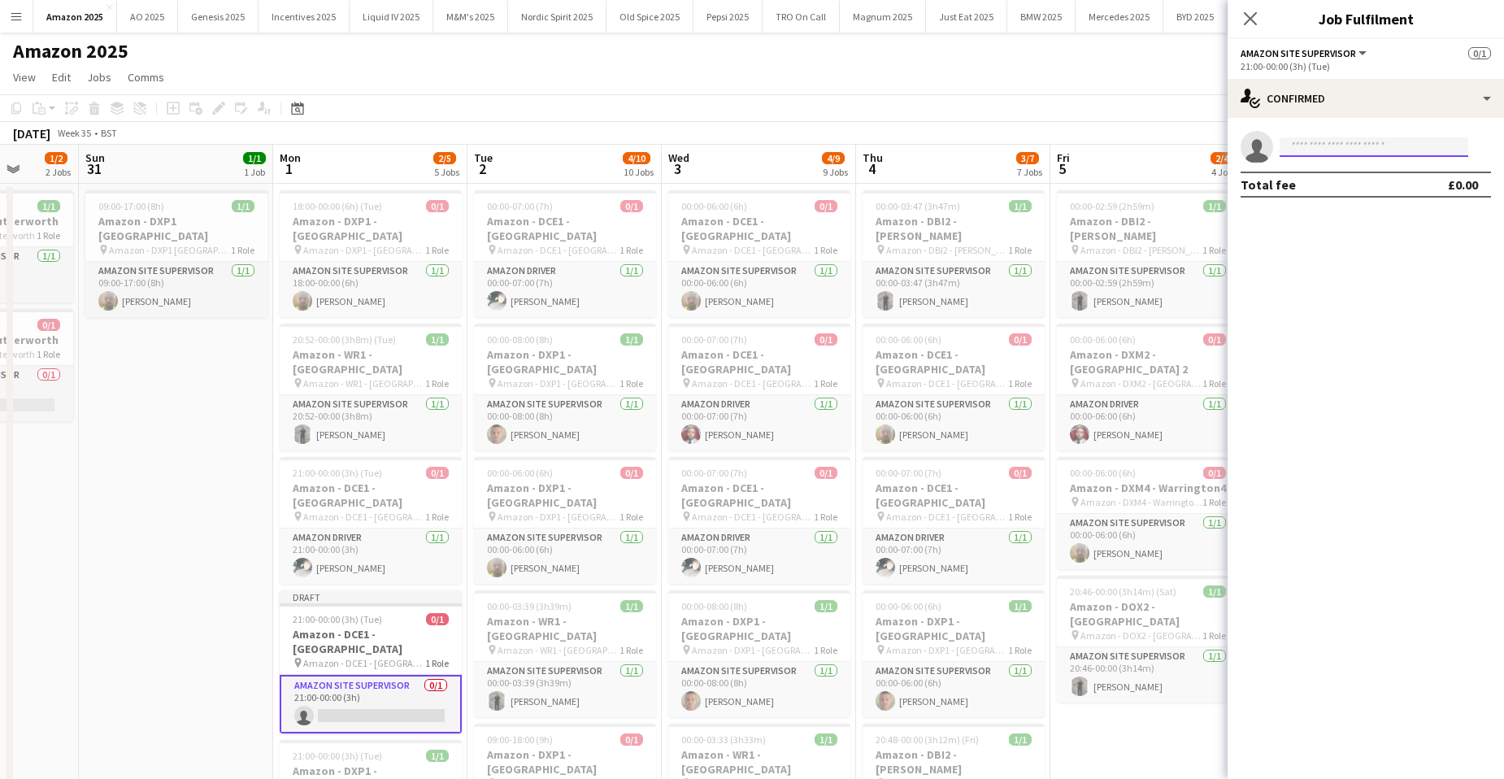
click at [1373, 147] on input at bounding box center [1374, 147] width 189 height 20
type input "*"
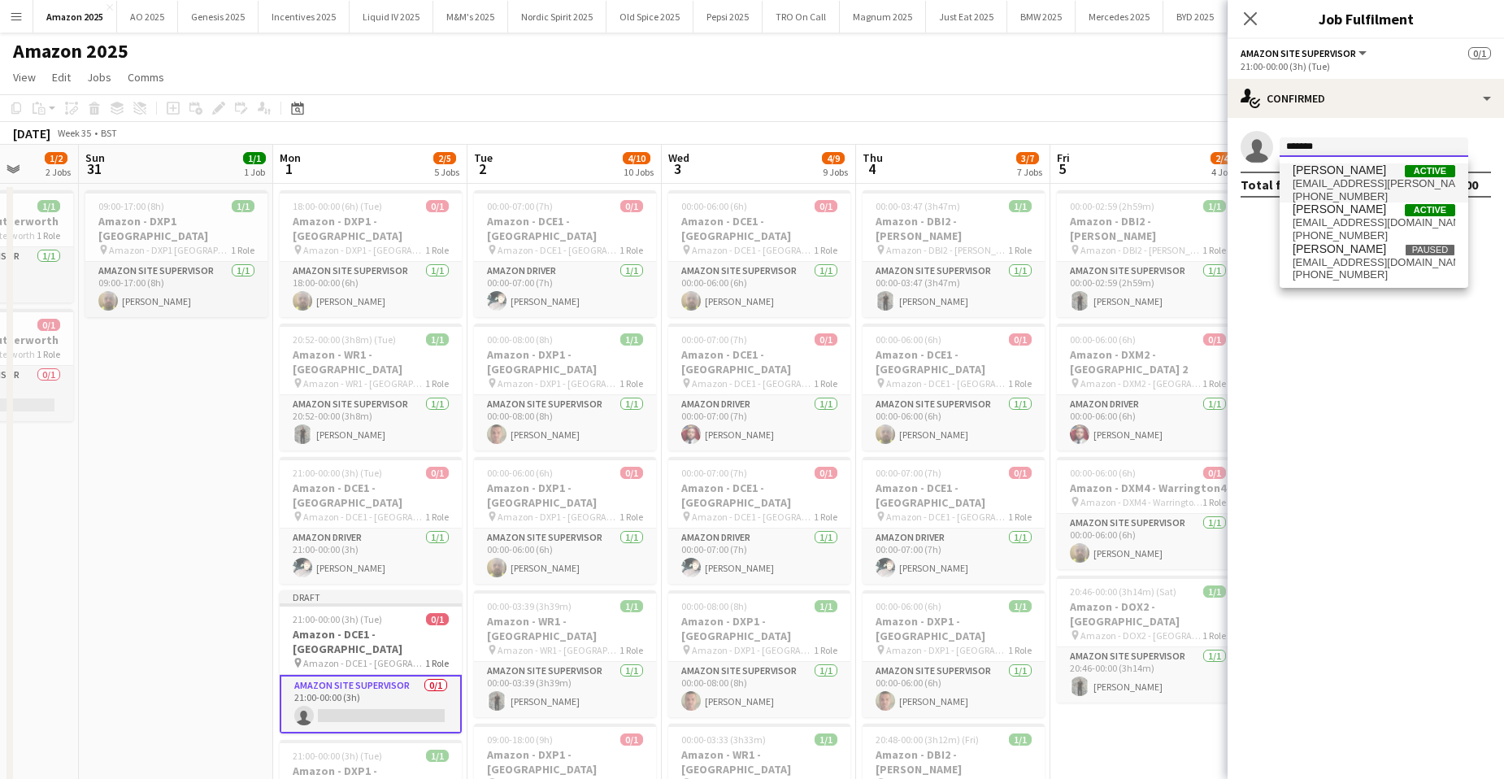
type input "*******"
click at [1386, 172] on span "[PERSON_NAME]" at bounding box center [1340, 170] width 94 height 14
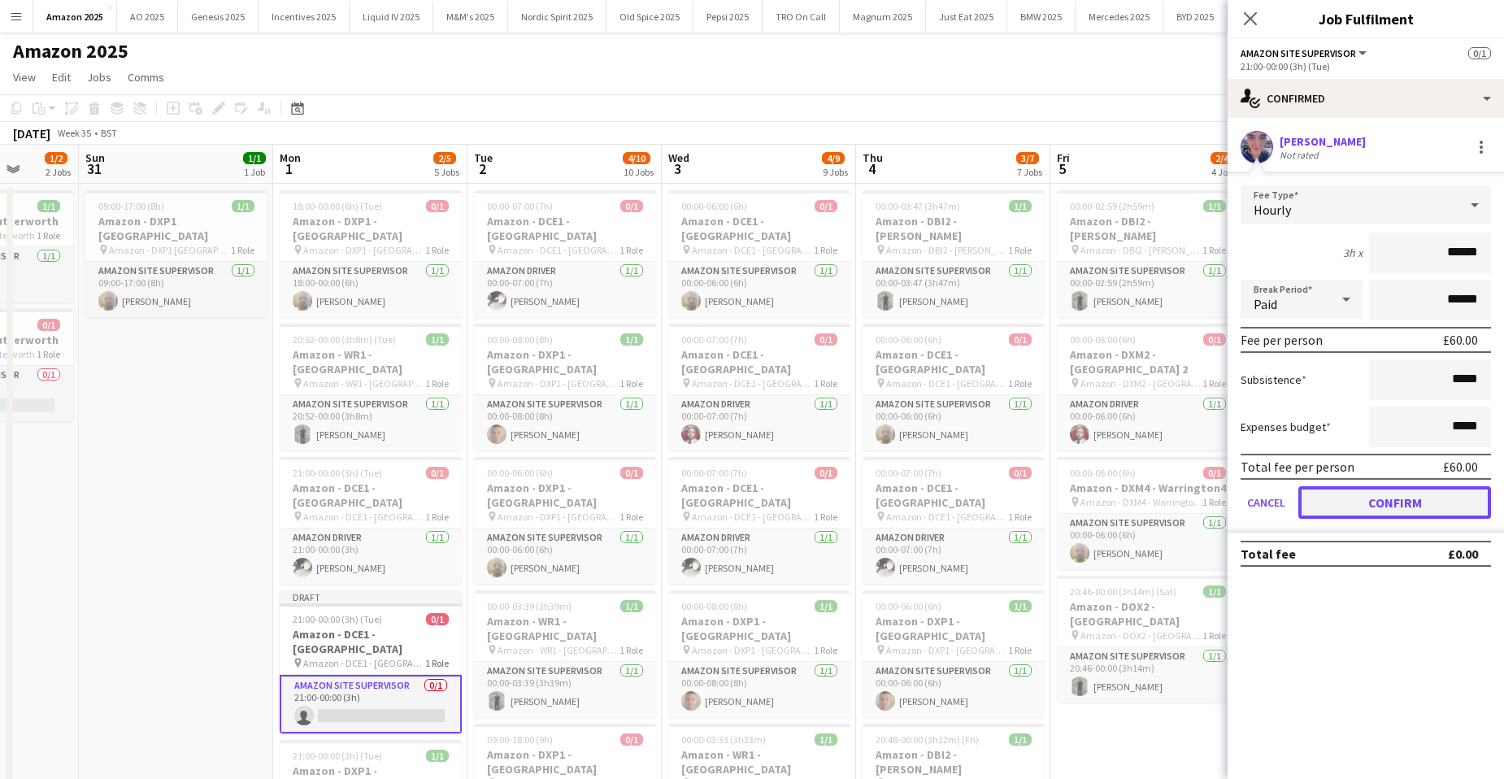
click at [1454, 513] on button "Confirm" at bounding box center [1395, 502] width 193 height 33
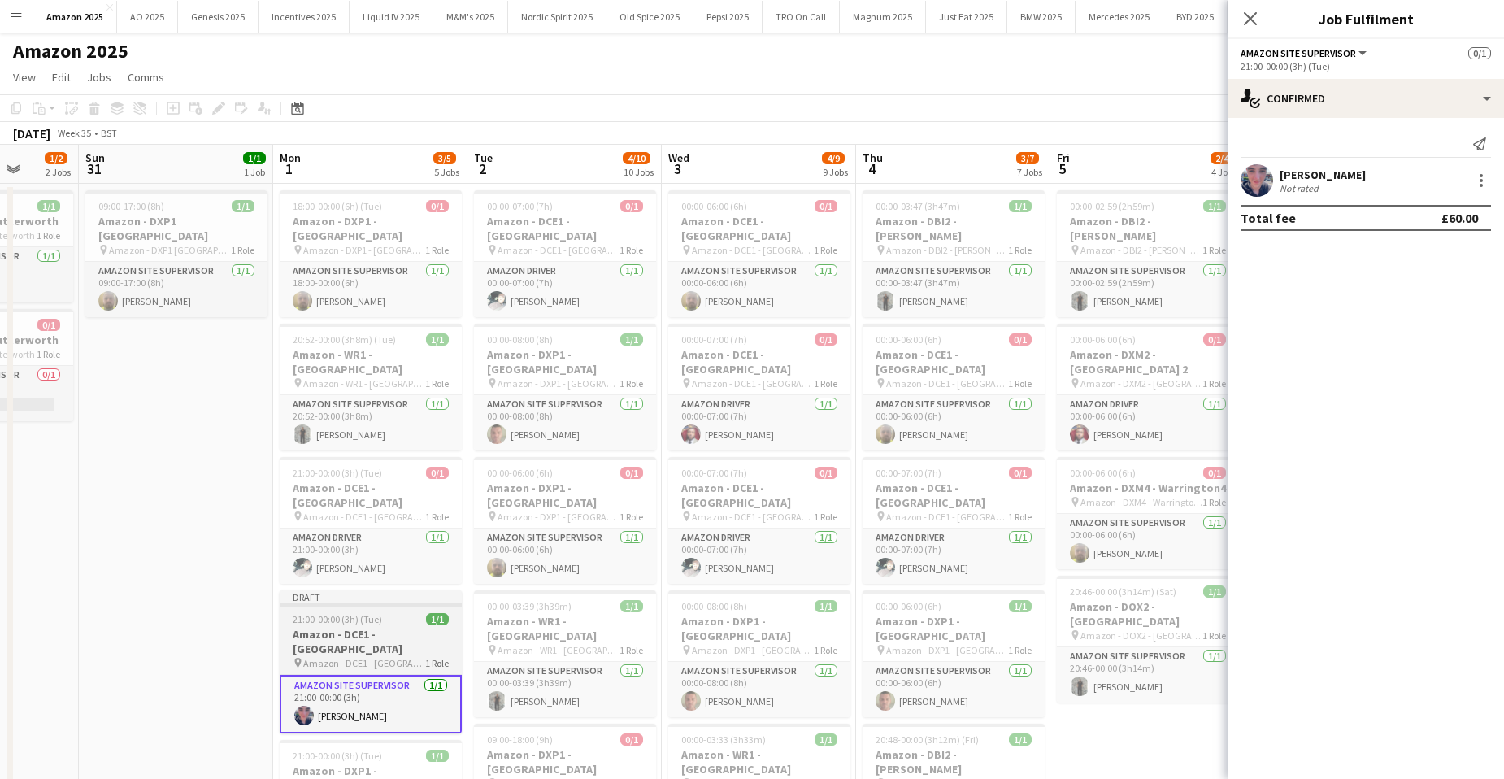
click at [385, 627] on h3 "Amazon - DCE1 - [GEOGRAPHIC_DATA]" at bounding box center [371, 641] width 182 height 29
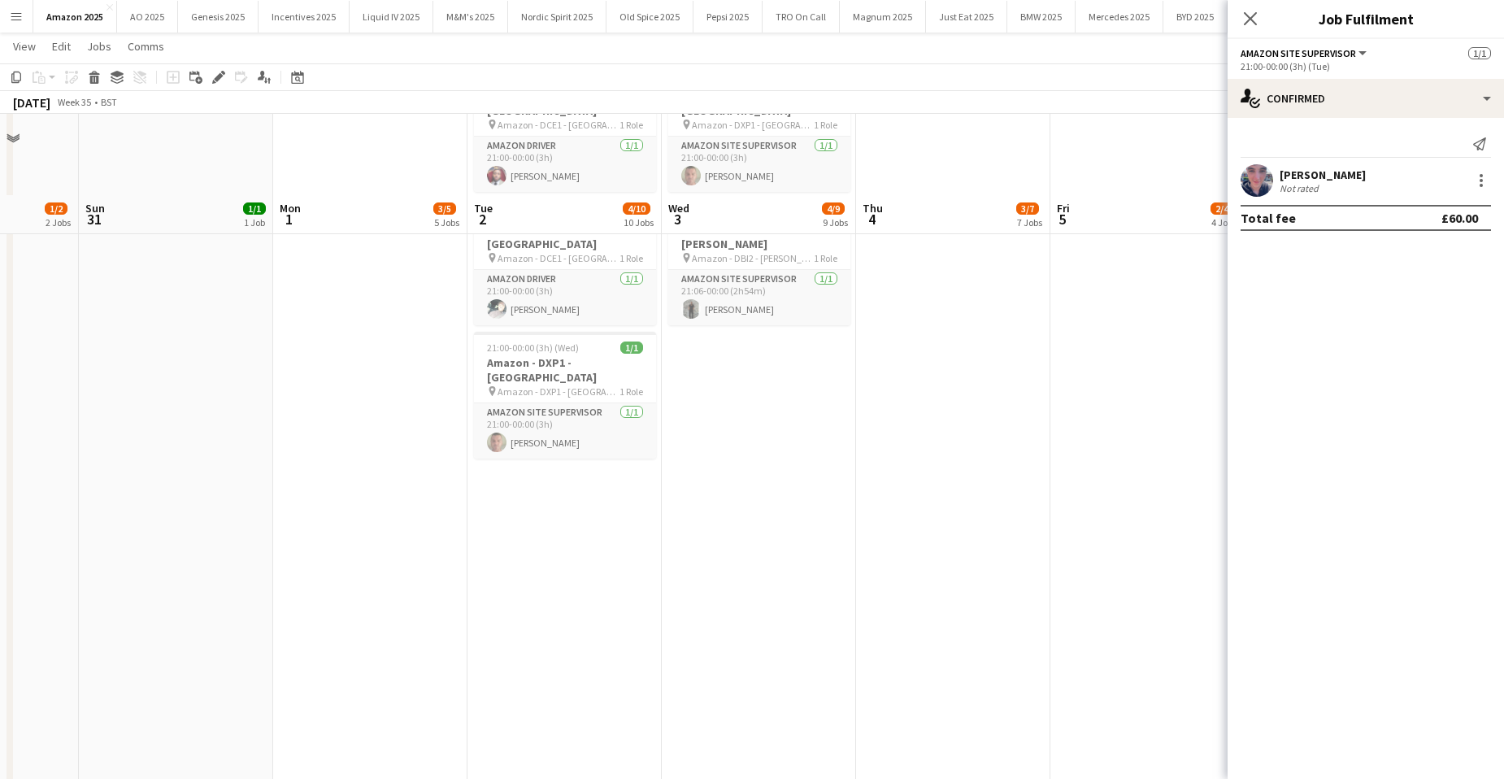
scroll to position [1138, 0]
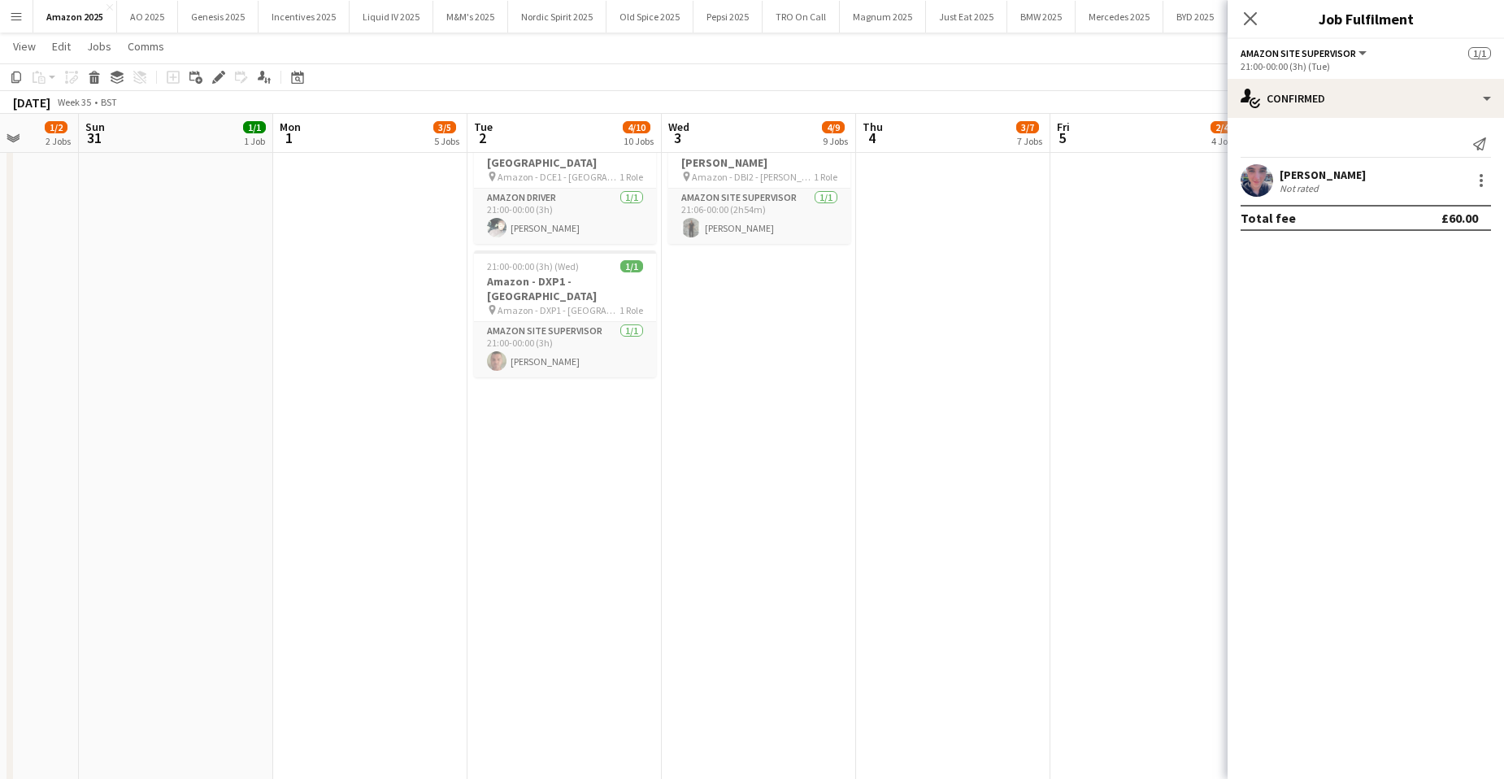
click at [585, 452] on app-date-cell "00:00-07:00 (7h) 0/1 Amazon - DCE1 - Chester pin Amazon - DCE1 - Chester 1 Role…" at bounding box center [565, 2] width 194 height 1916
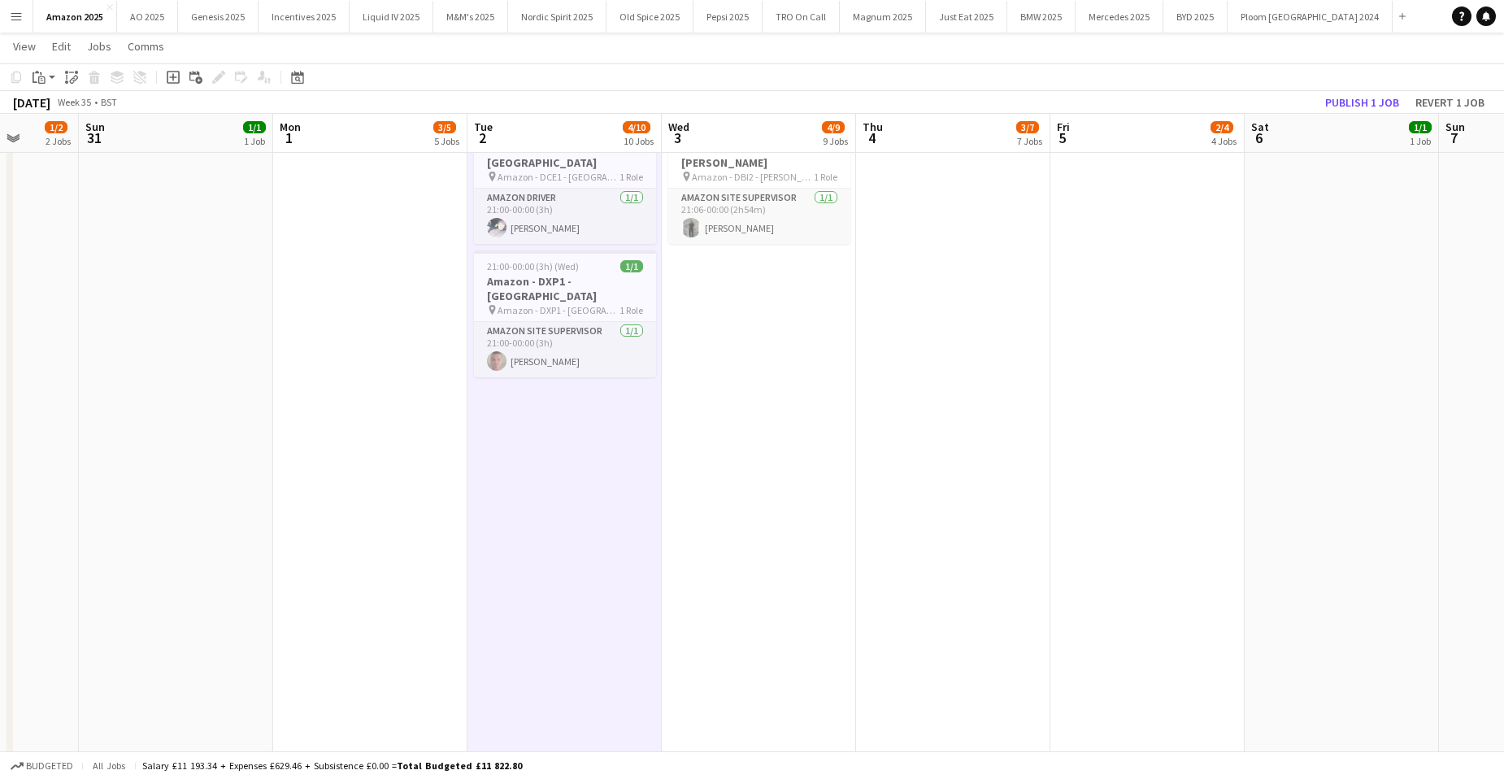
scroll to position [0, 503]
click at [48, 76] on div "Paste" at bounding box center [39, 77] width 20 height 20
click at [65, 140] on link "Paste with crew Ctrl+Shift+V" at bounding box center [119, 135] width 153 height 15
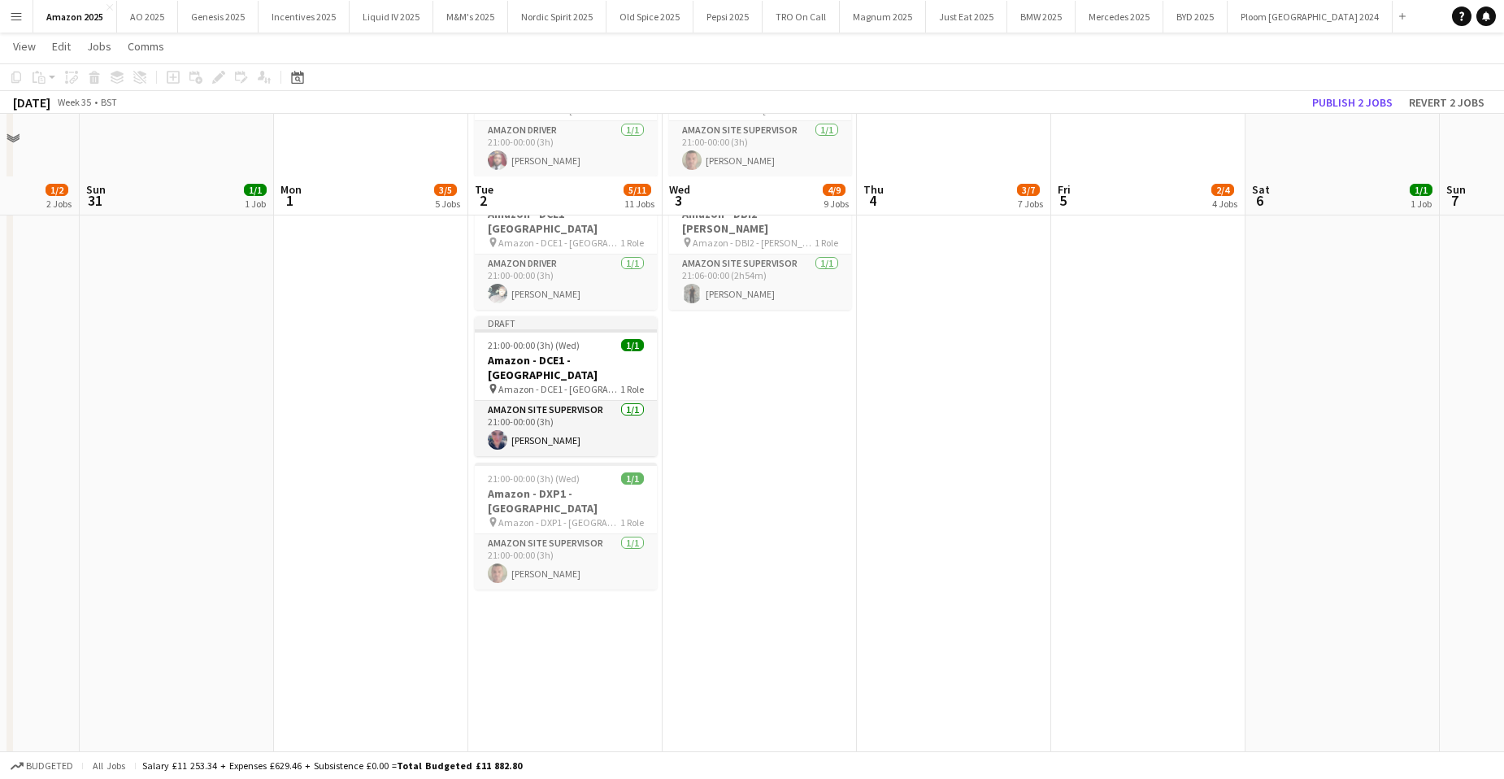
scroll to position [813, 0]
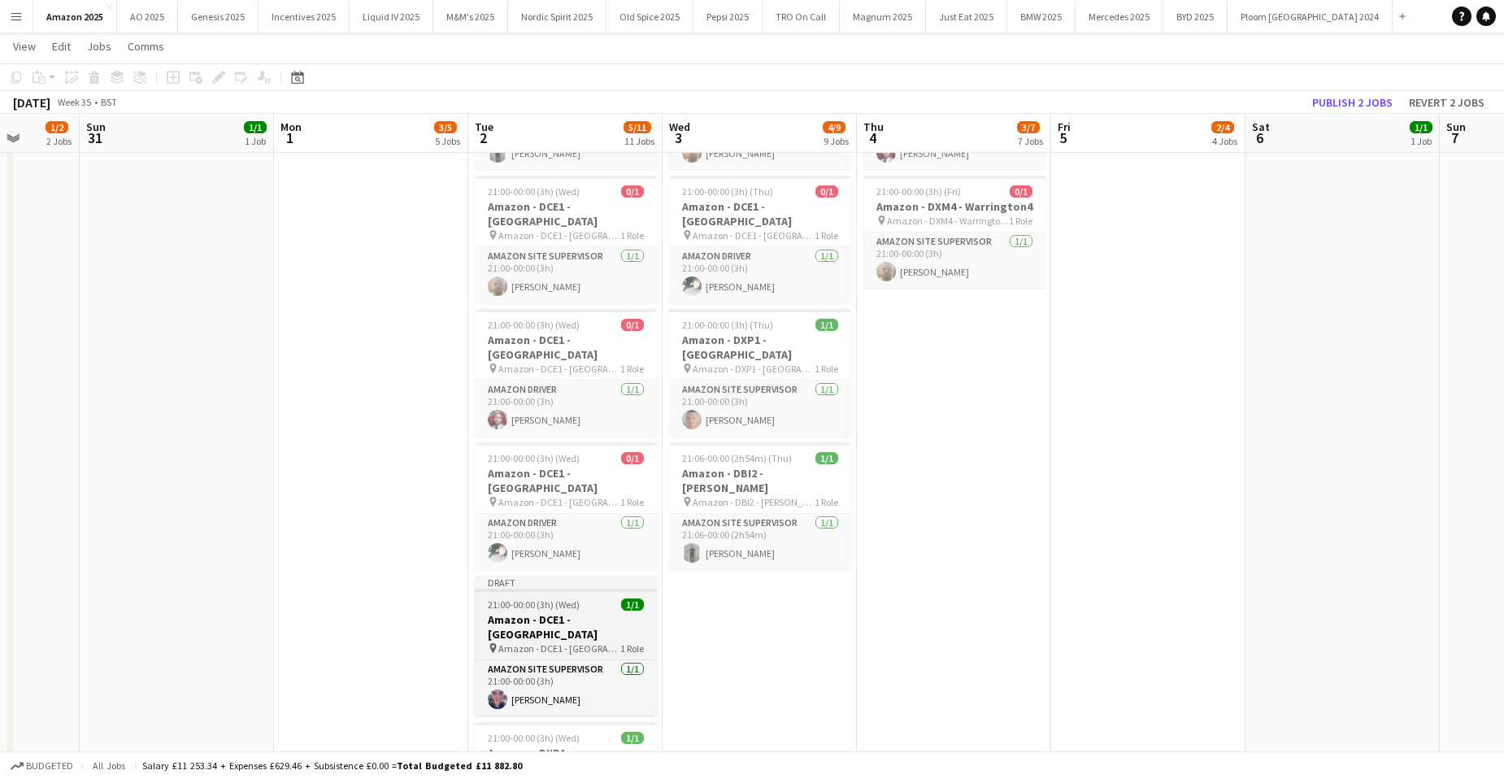
click at [547, 612] on h3 "Amazon - DCE1 - [GEOGRAPHIC_DATA]" at bounding box center [566, 626] width 182 height 29
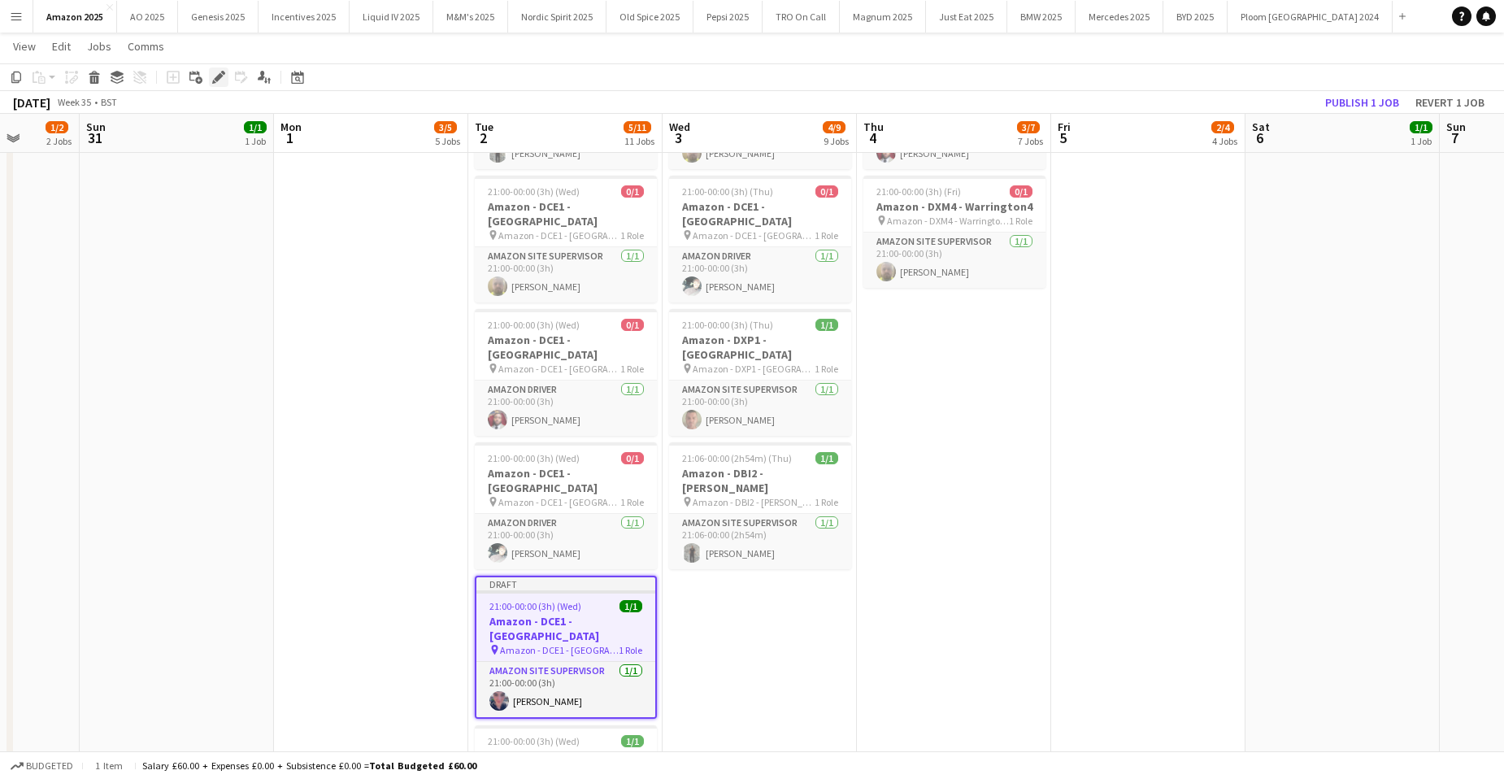
click at [216, 71] on div "Edit" at bounding box center [219, 77] width 20 height 20
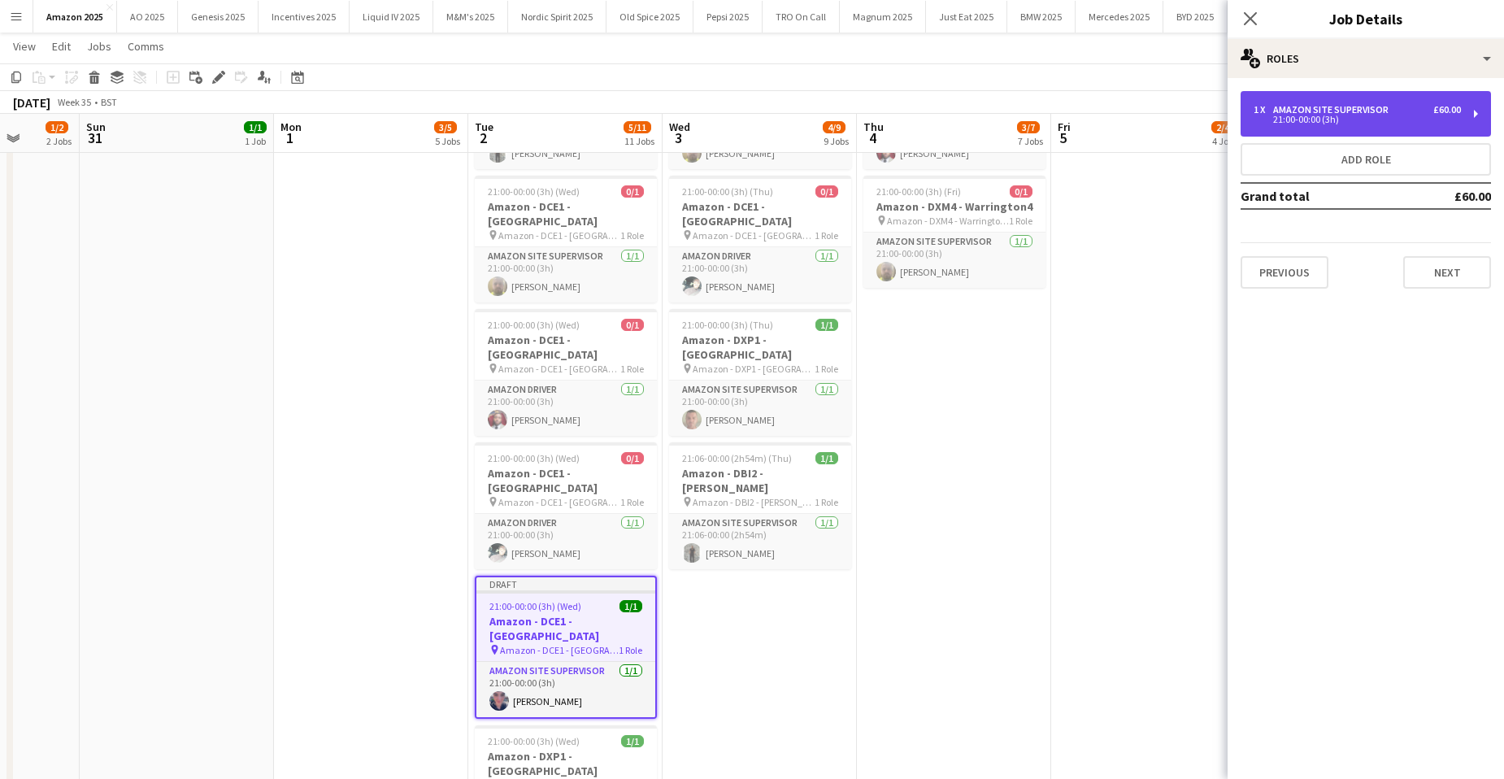
click at [1343, 118] on div "21:00-00:00 (3h)" at bounding box center [1357, 119] width 207 height 8
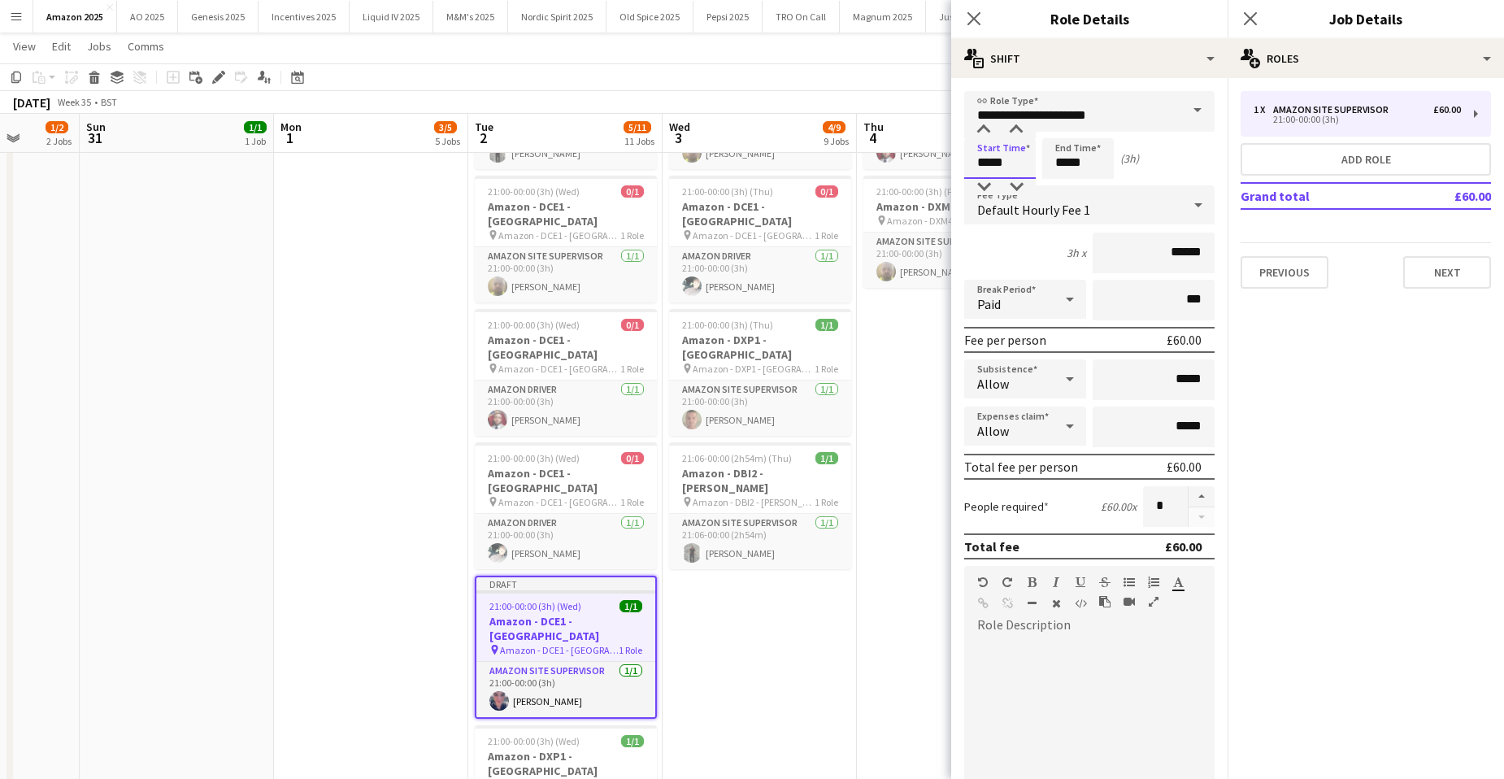
drag, startPoint x: 1014, startPoint y: 160, endPoint x: 928, endPoint y: 150, distance: 86.8
click at [929, 150] on body "Menu Boards Boards Boards All jobs Status Workforce Workforce My Workforce Recr…" at bounding box center [752, 250] width 1504 height 2126
type input "*****"
click at [814, 533] on app-date-cell "00:00-06:00 (6h) 0/1 Amazon - DCE1 - Chester pin Amazon - DCE1 - Chester 1 Role…" at bounding box center [760, 327] width 194 height 1916
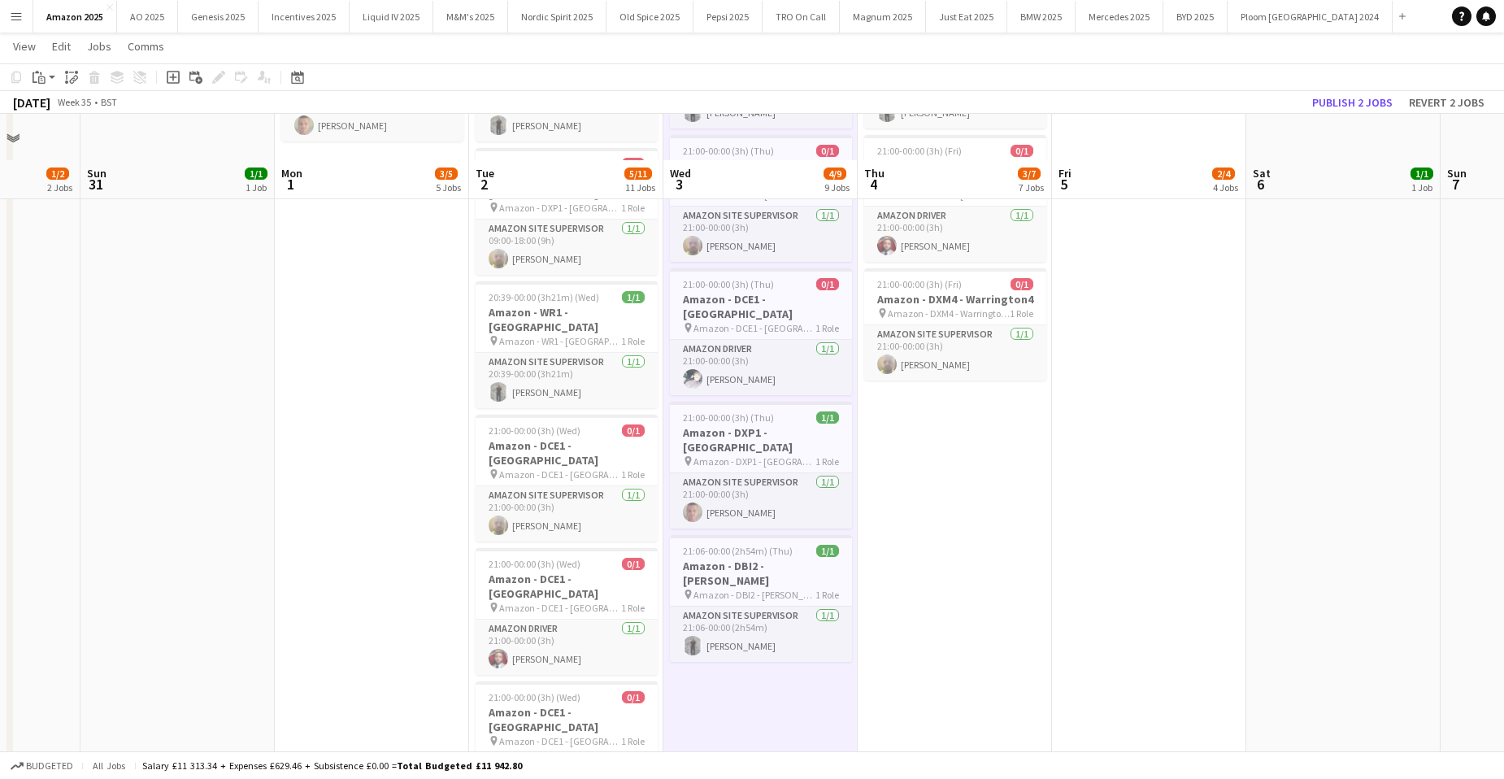
scroll to position [650, 0]
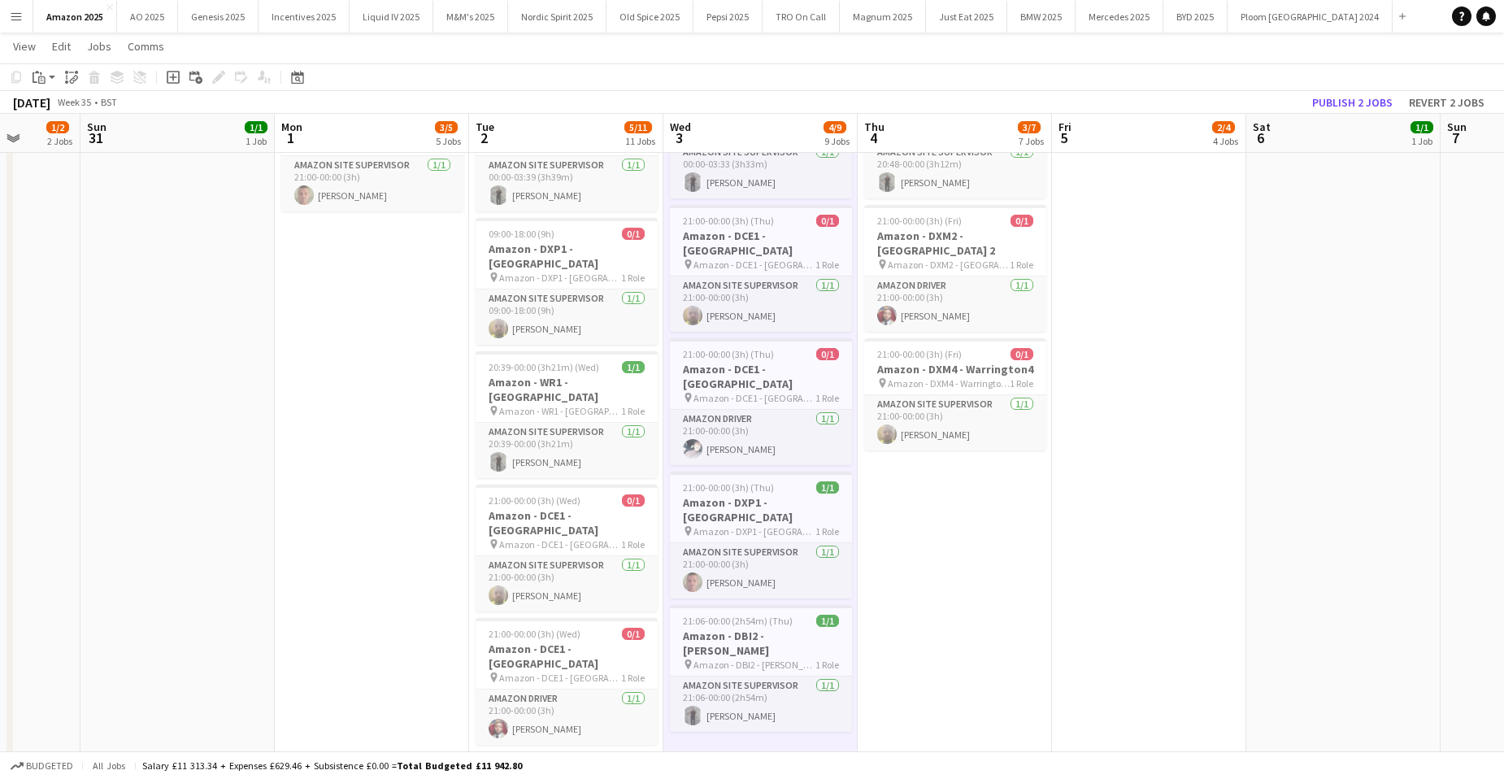
click at [774, 657] on app-date-cell "00:00-06:00 (6h) 0/1 Amazon - DCE1 - Chester pin Amazon - DCE1 - Chester 1 Role…" at bounding box center [760, 490] width 194 height 1916
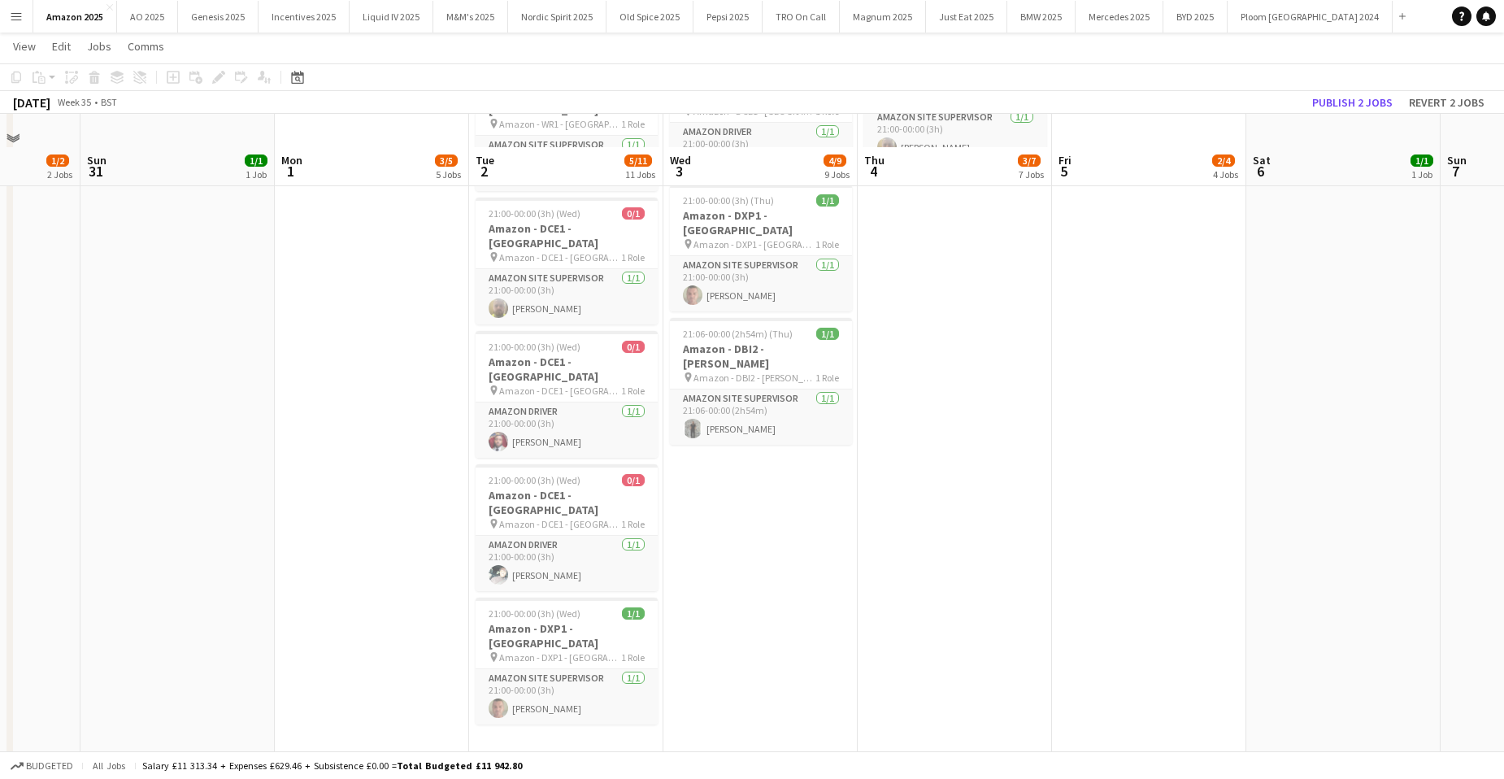
scroll to position [976, 0]
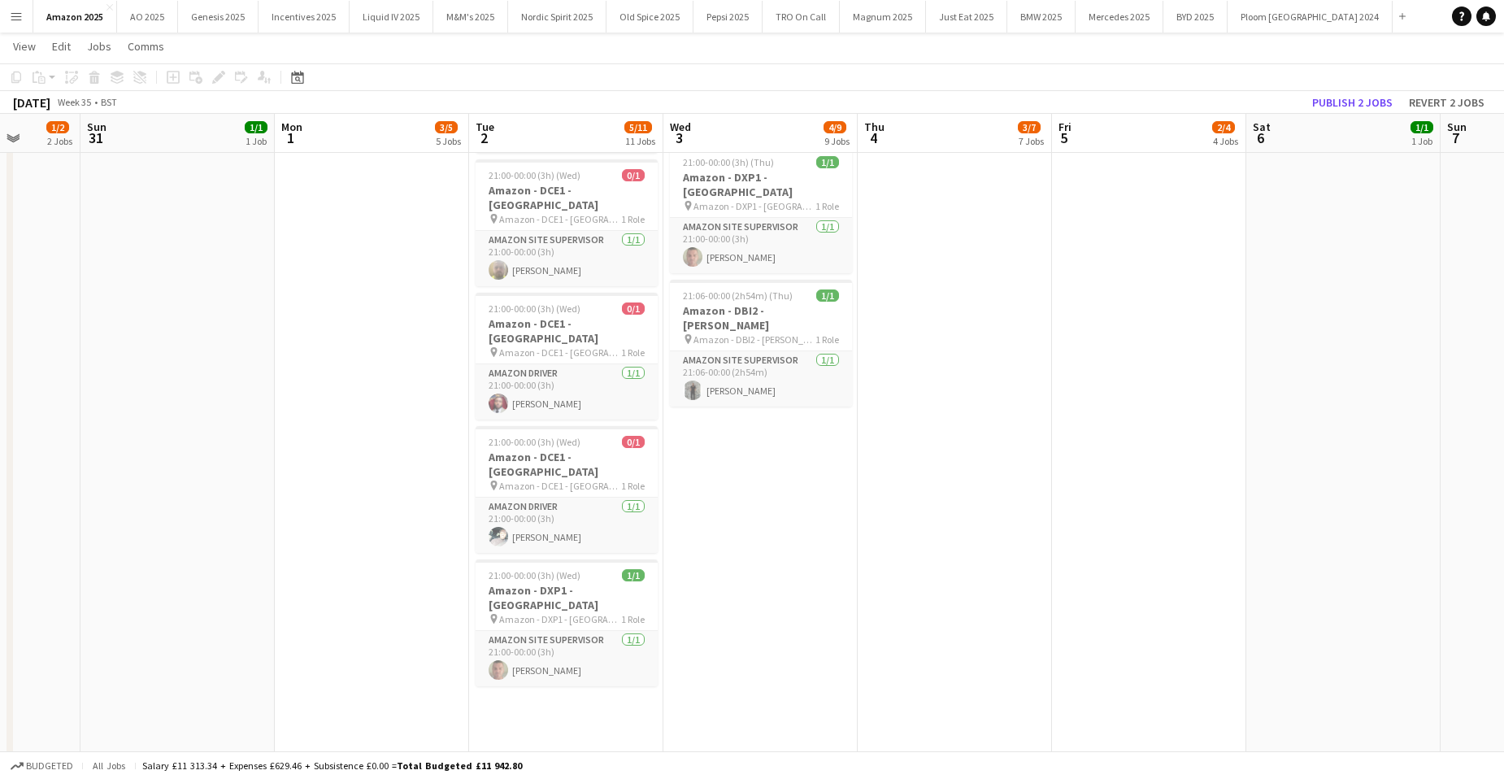
click at [602, 620] on app-date-cell "00:00-07:00 (7h) 0/1 Amazon - DCE1 - Chester pin Amazon - DCE1 - Chester 1 Role…" at bounding box center [566, 164] width 194 height 1916
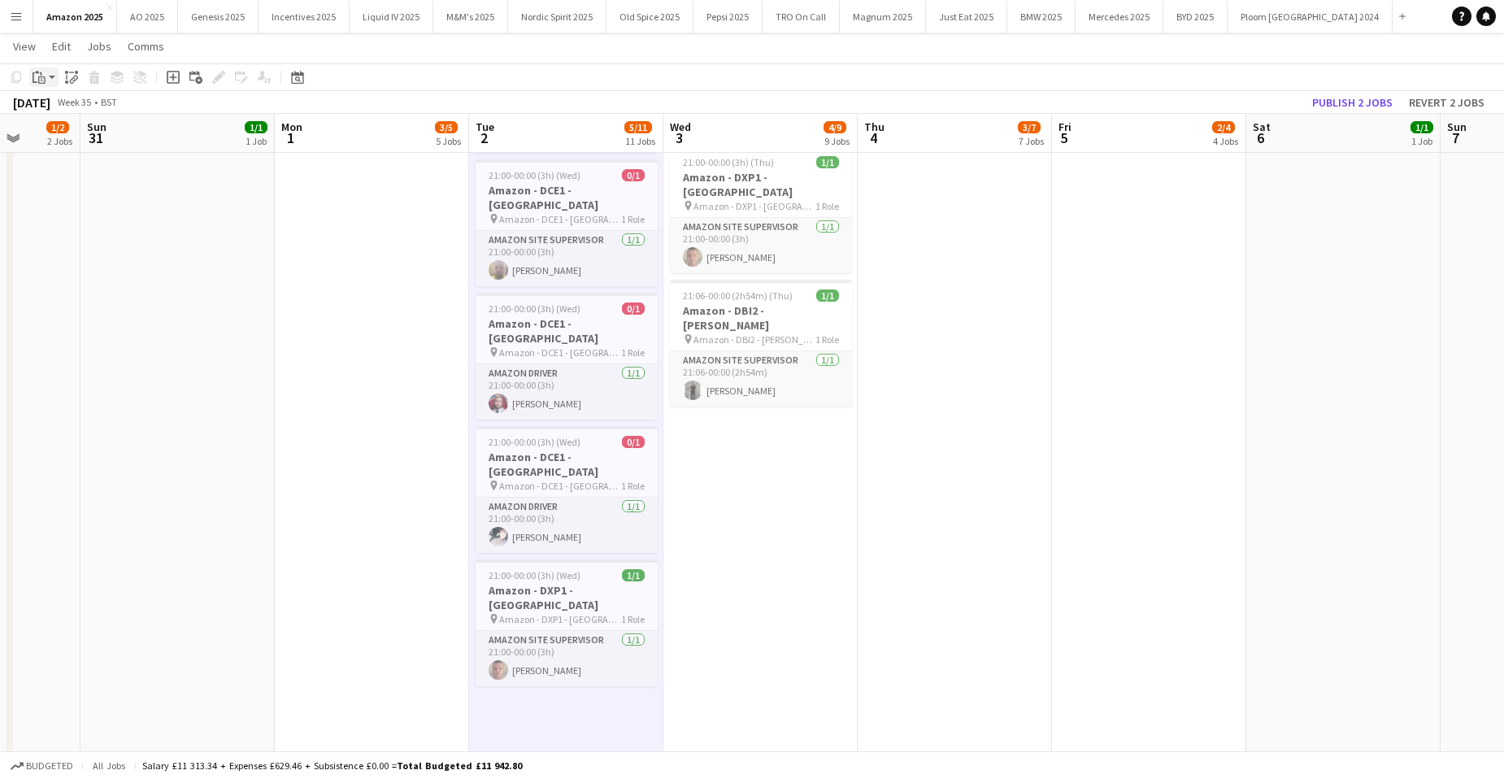
click at [43, 76] on icon "Paste" at bounding box center [39, 77] width 13 height 13
click at [53, 143] on link "Paste with crew Ctrl+Shift+V" at bounding box center [119, 135] width 153 height 15
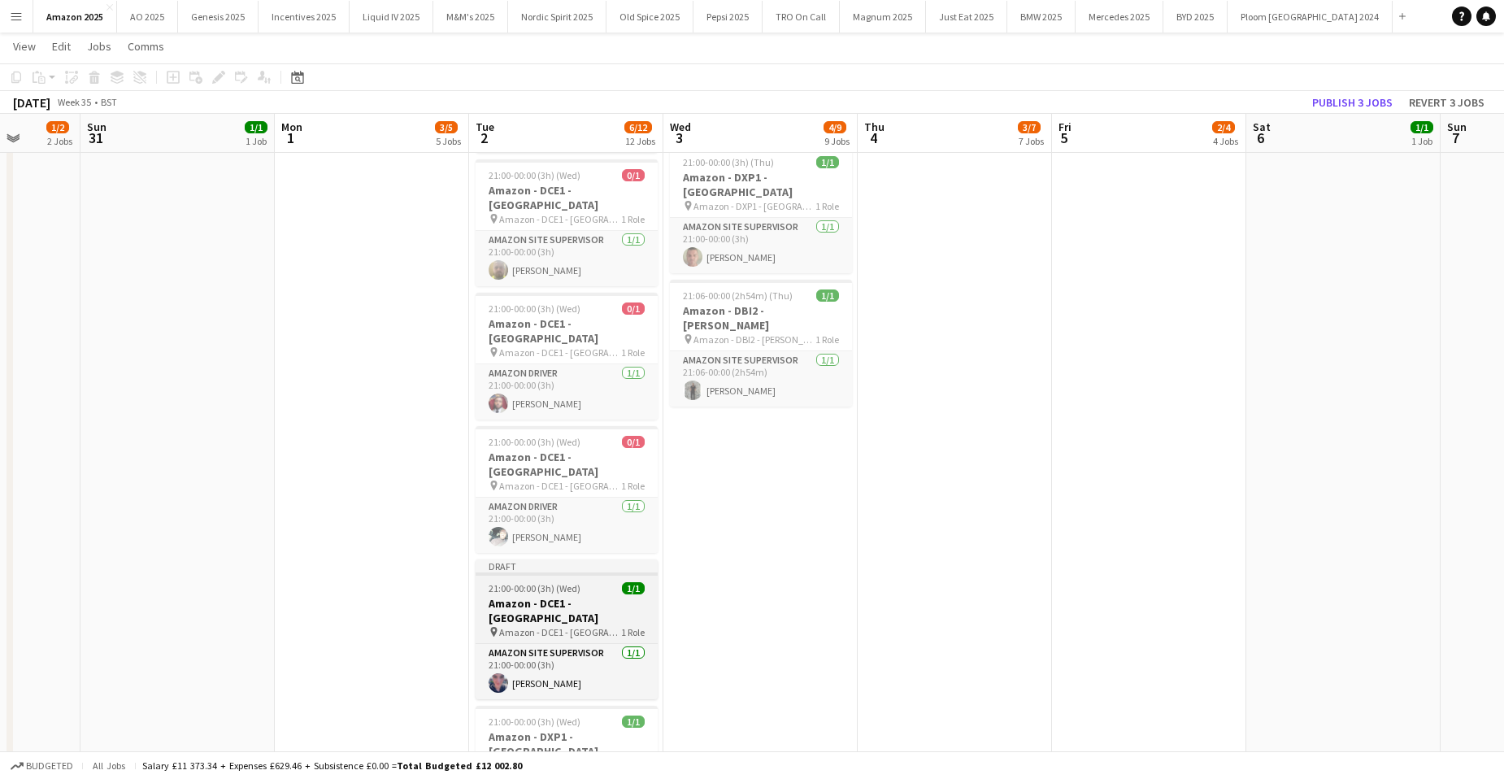
click at [528, 582] on span "21:00-00:00 (3h) (Wed)" at bounding box center [535, 588] width 92 height 12
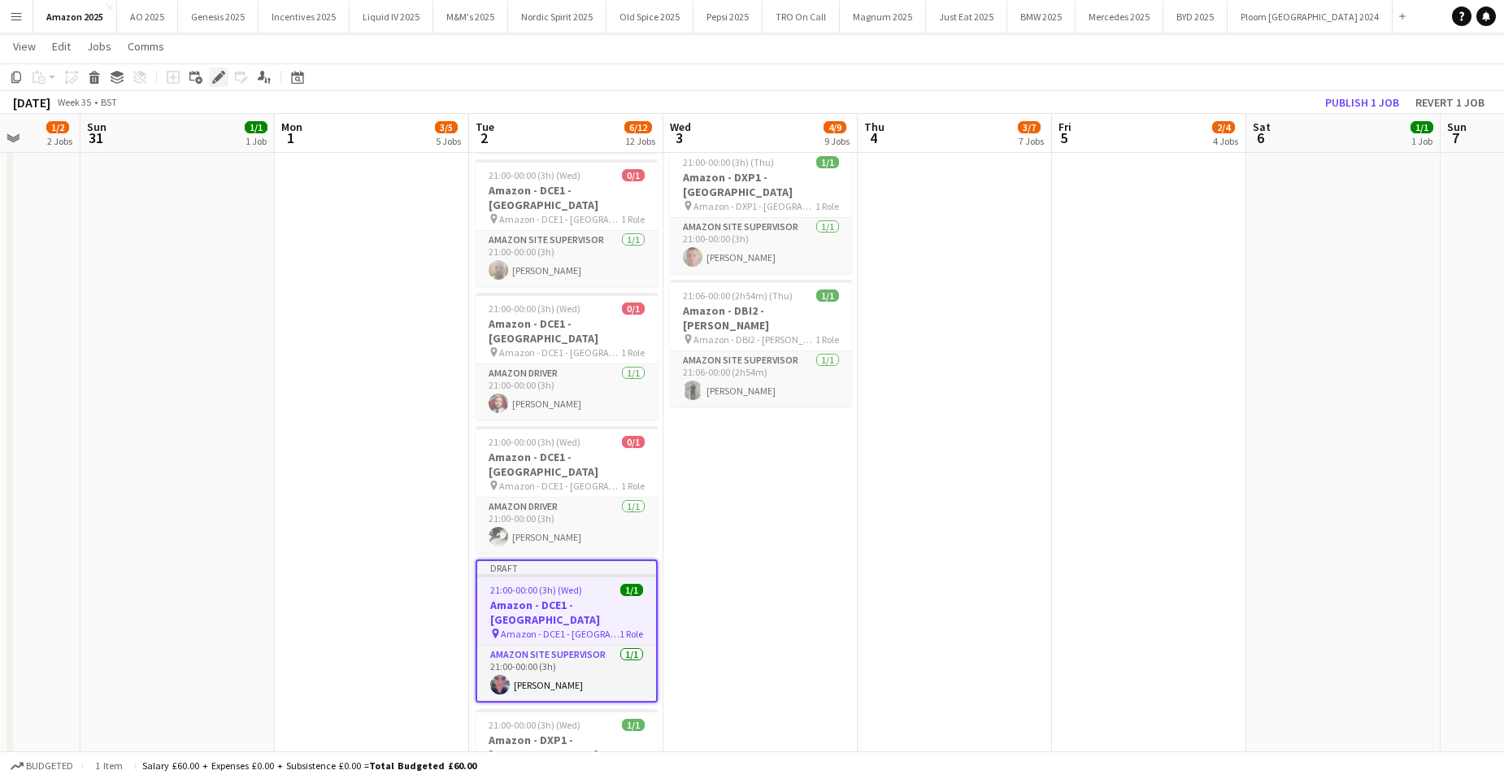
click at [215, 72] on icon "Edit" at bounding box center [218, 77] width 13 height 13
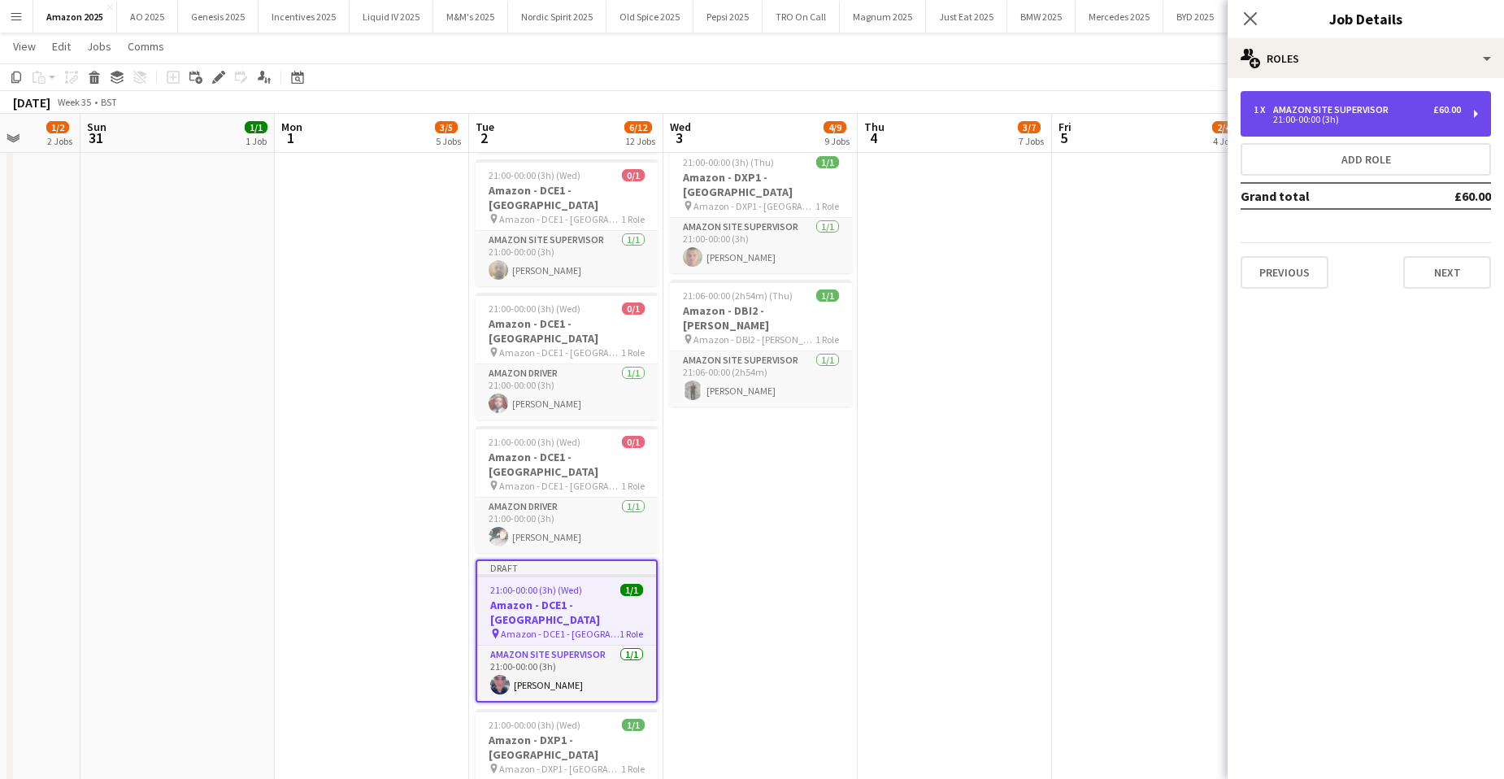
click at [1347, 114] on div "Amazon Site Supervisor" at bounding box center [1334, 109] width 122 height 11
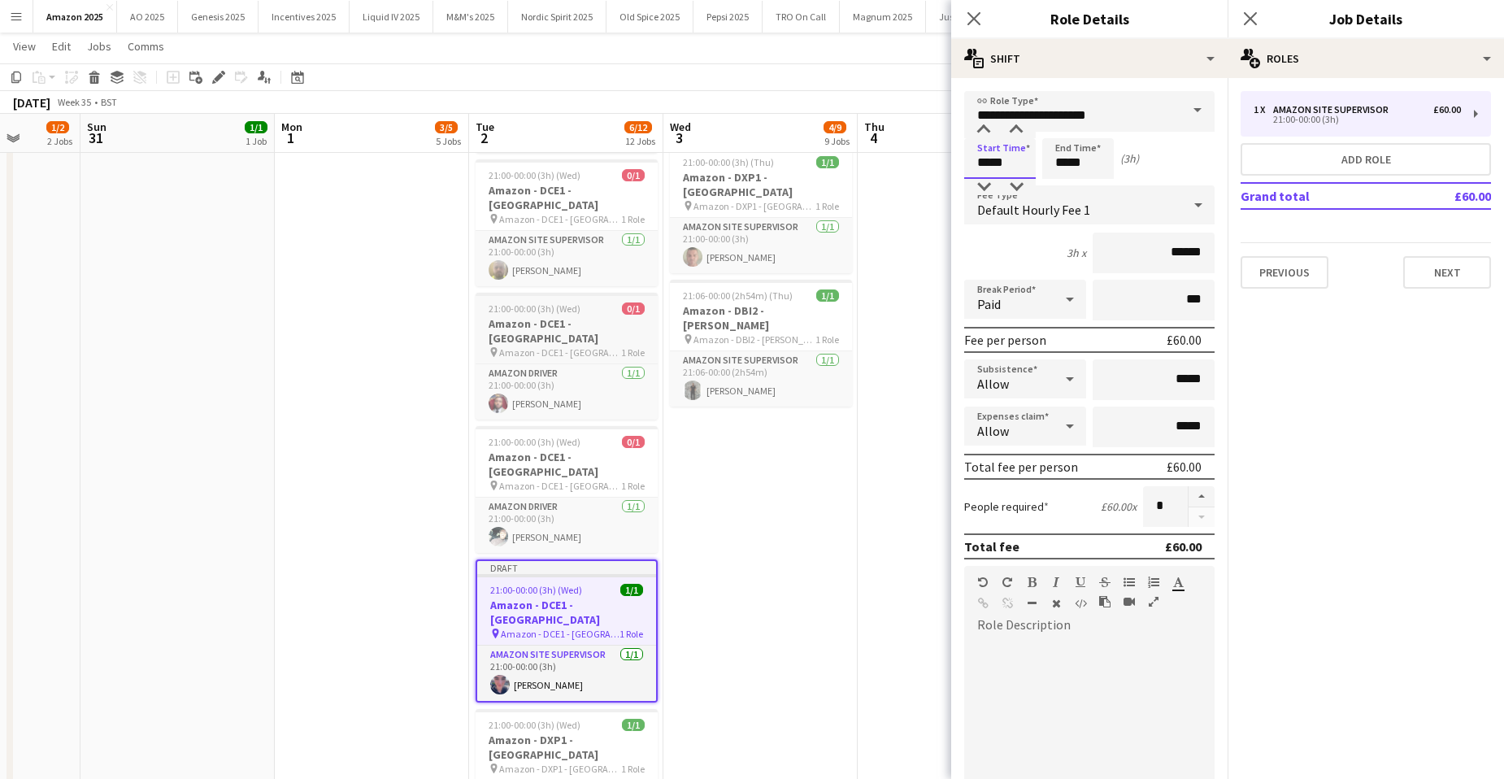
drag, startPoint x: 1008, startPoint y: 164, endPoint x: 520, endPoint y: 203, distance: 490.2
click at [523, 202] on body "Menu Boards Boards Boards All jobs Status Workforce Workforce My Workforce Recr…" at bounding box center [752, 87] width 1504 height 2126
type input "*****"
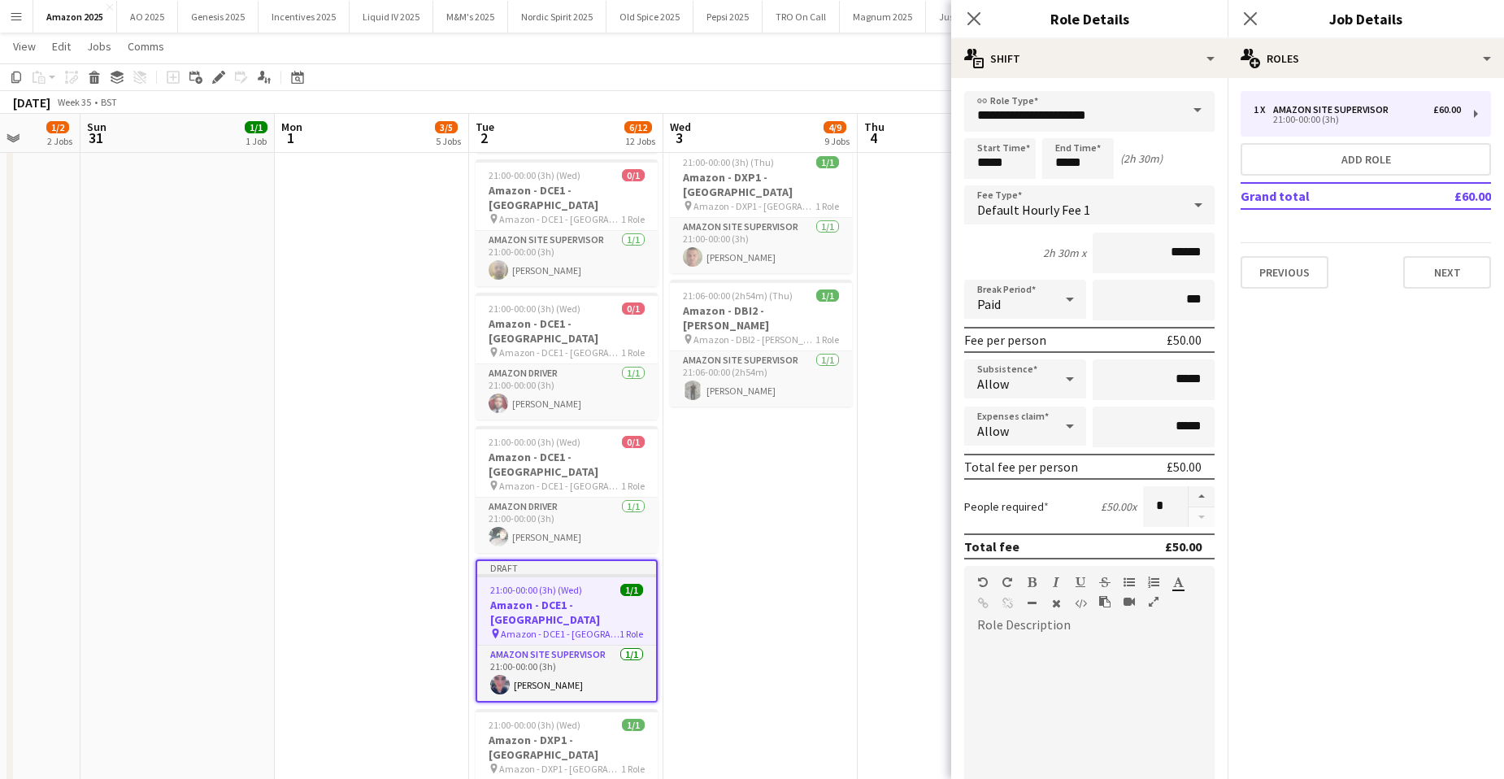
click at [839, 504] on app-date-cell "00:00-06:00 (6h) 0/1 Amazon - DCE1 - Chester pin Amazon - DCE1 - Chester 1 Role…" at bounding box center [760, 164] width 194 height 1916
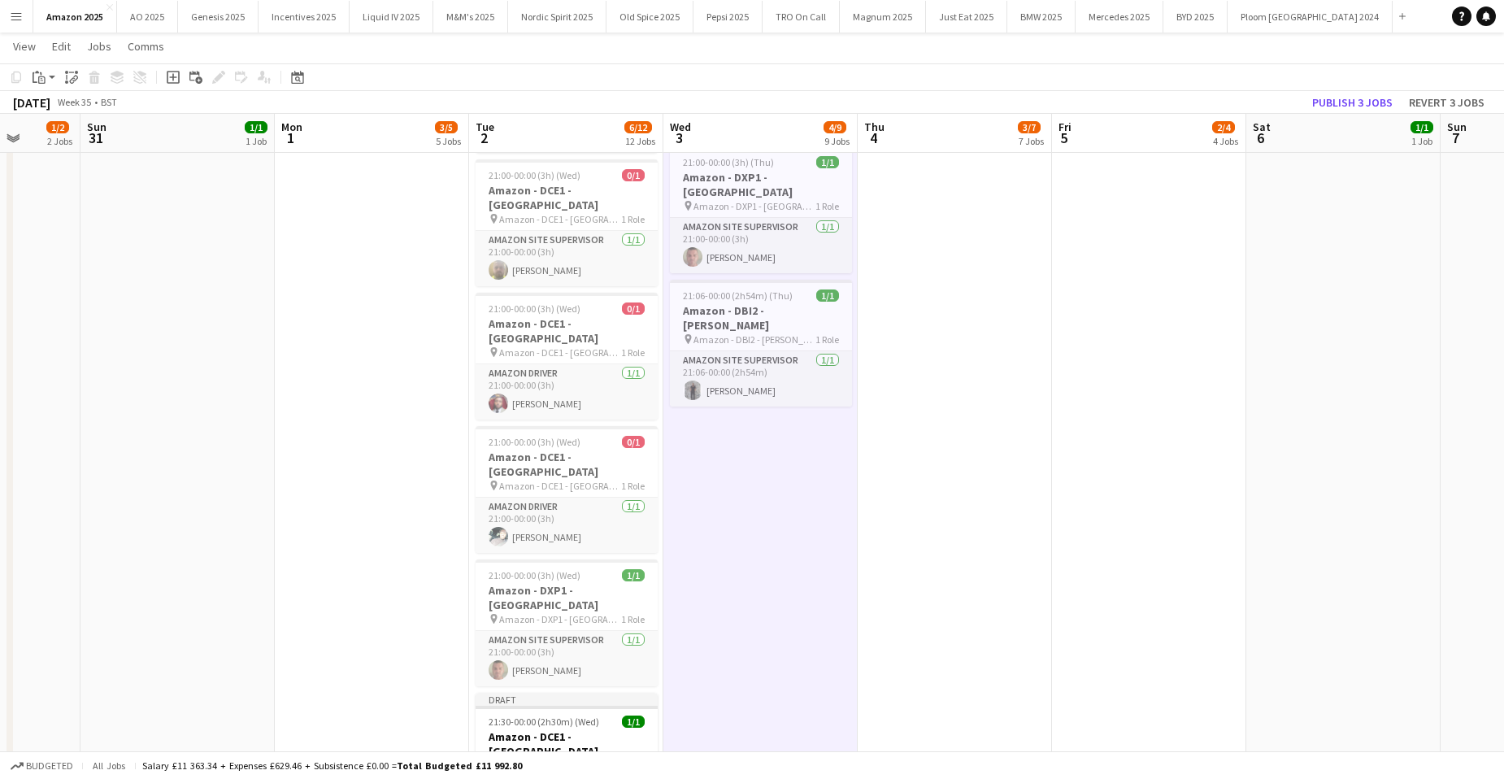
drag, startPoint x: 658, startPoint y: 380, endPoint x: 668, endPoint y: 380, distance: 10.6
click at [659, 380] on app-date-cell "00:00-07:00 (7h) 0/1 Amazon - DCE1 - Chester pin Amazon - DCE1 - Chester 1 Role…" at bounding box center [566, 164] width 194 height 1916
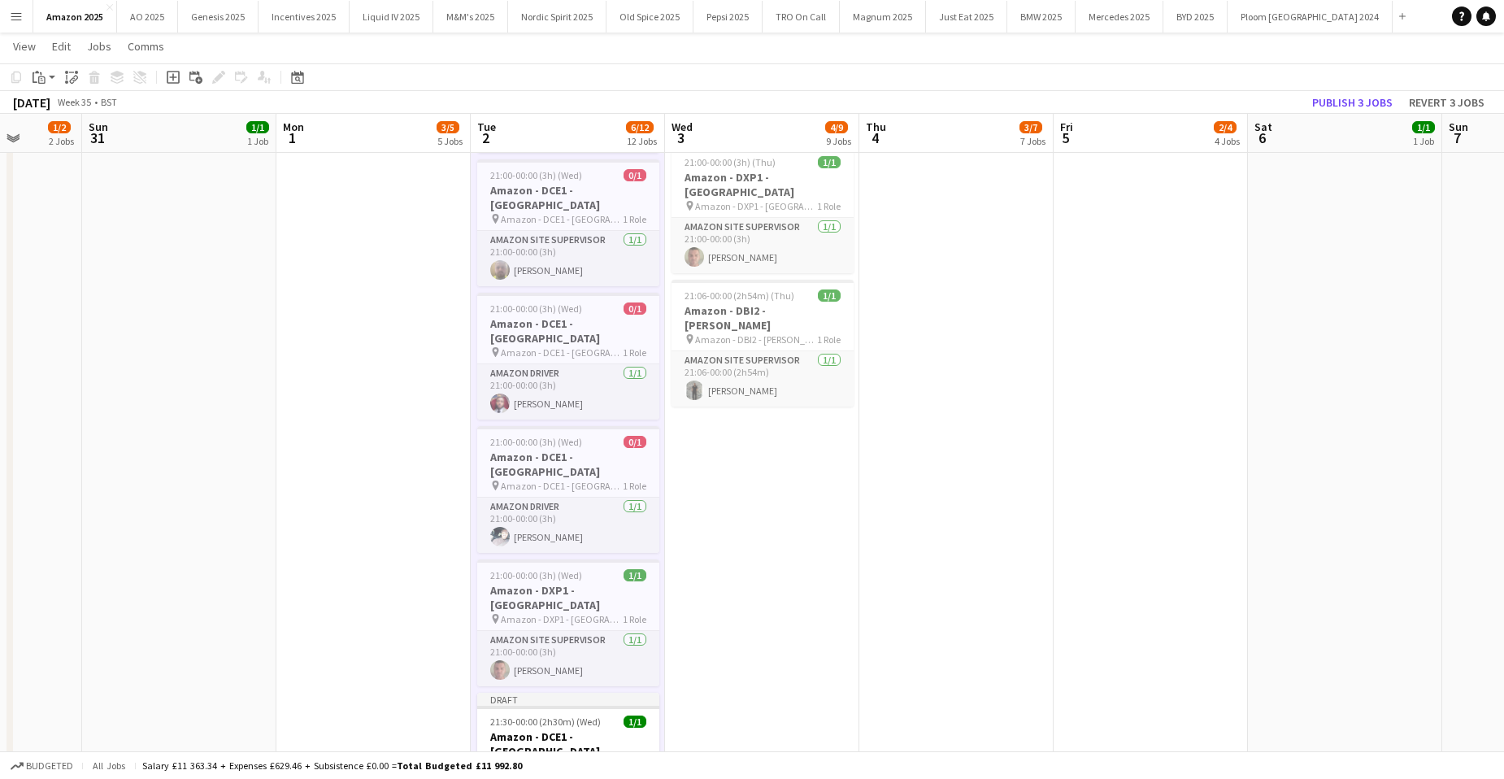
click at [719, 368] on app-date-cell "00:00-06:00 (6h) 0/1 Amazon - DCE1 - Chester pin Amazon - DCE1 - Chester 1 Role…" at bounding box center [762, 164] width 194 height 1916
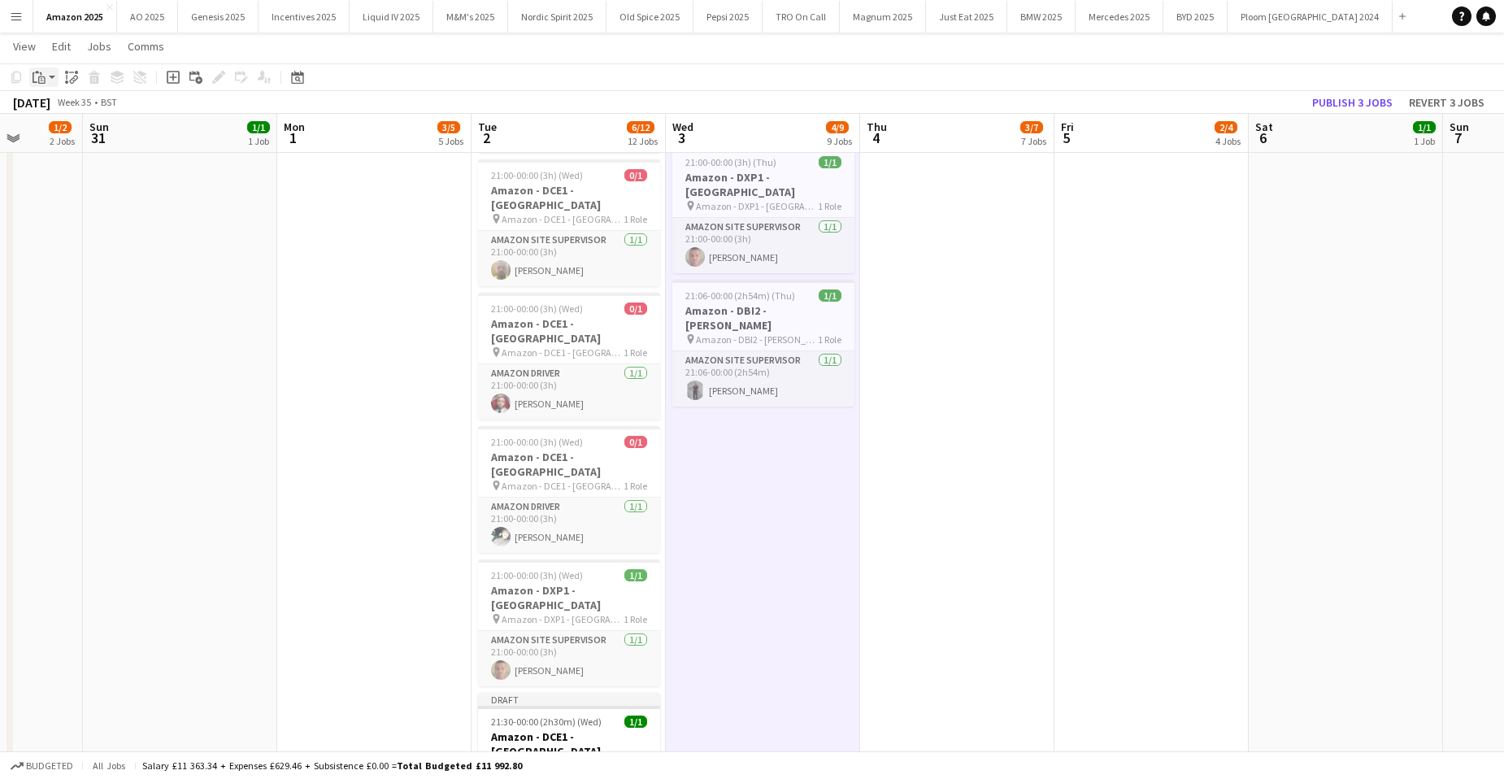
click at [43, 79] on icon "Paste" at bounding box center [39, 77] width 13 height 13
click at [67, 136] on link "Paste with crew Ctrl+Shift+V" at bounding box center [119, 135] width 153 height 15
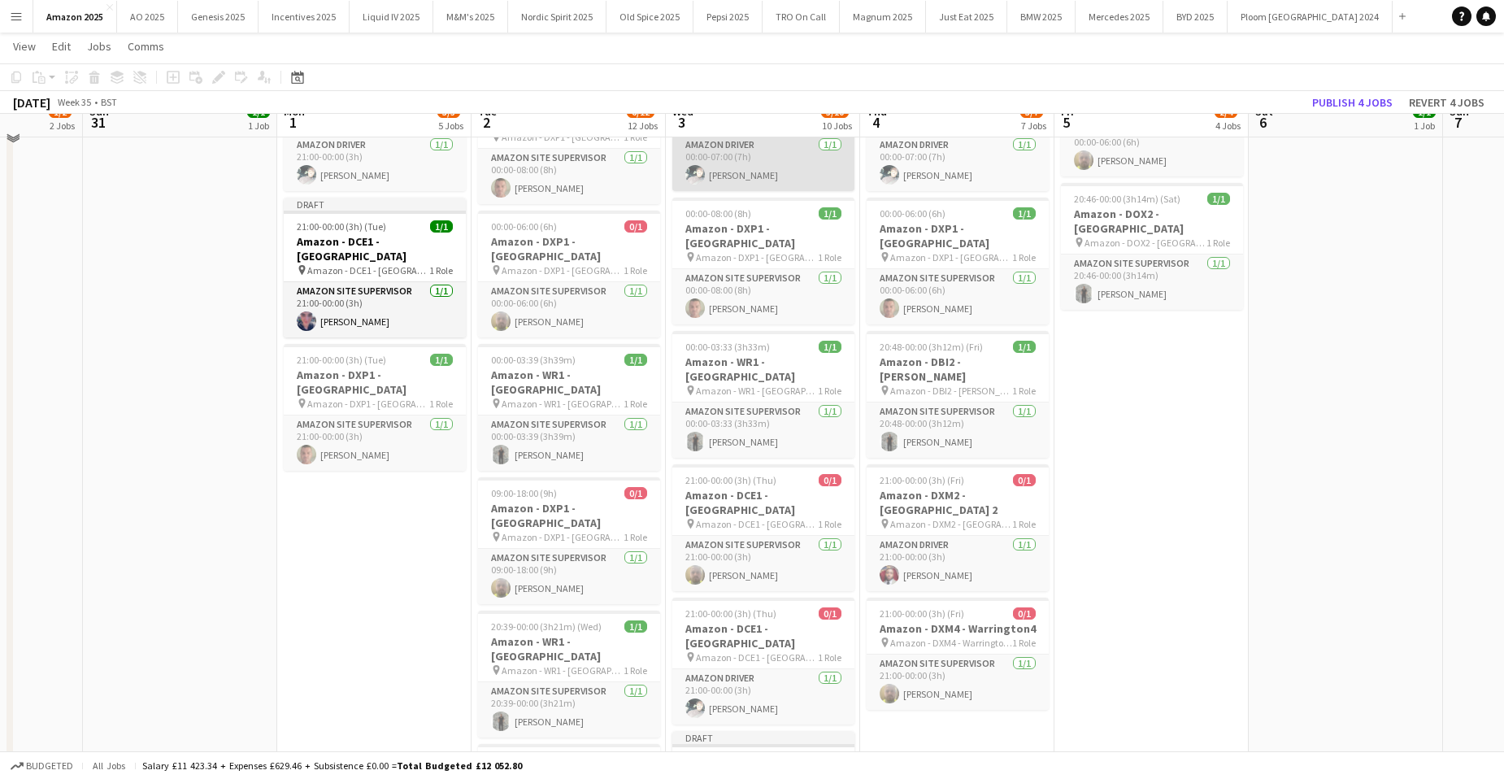
scroll to position [407, 0]
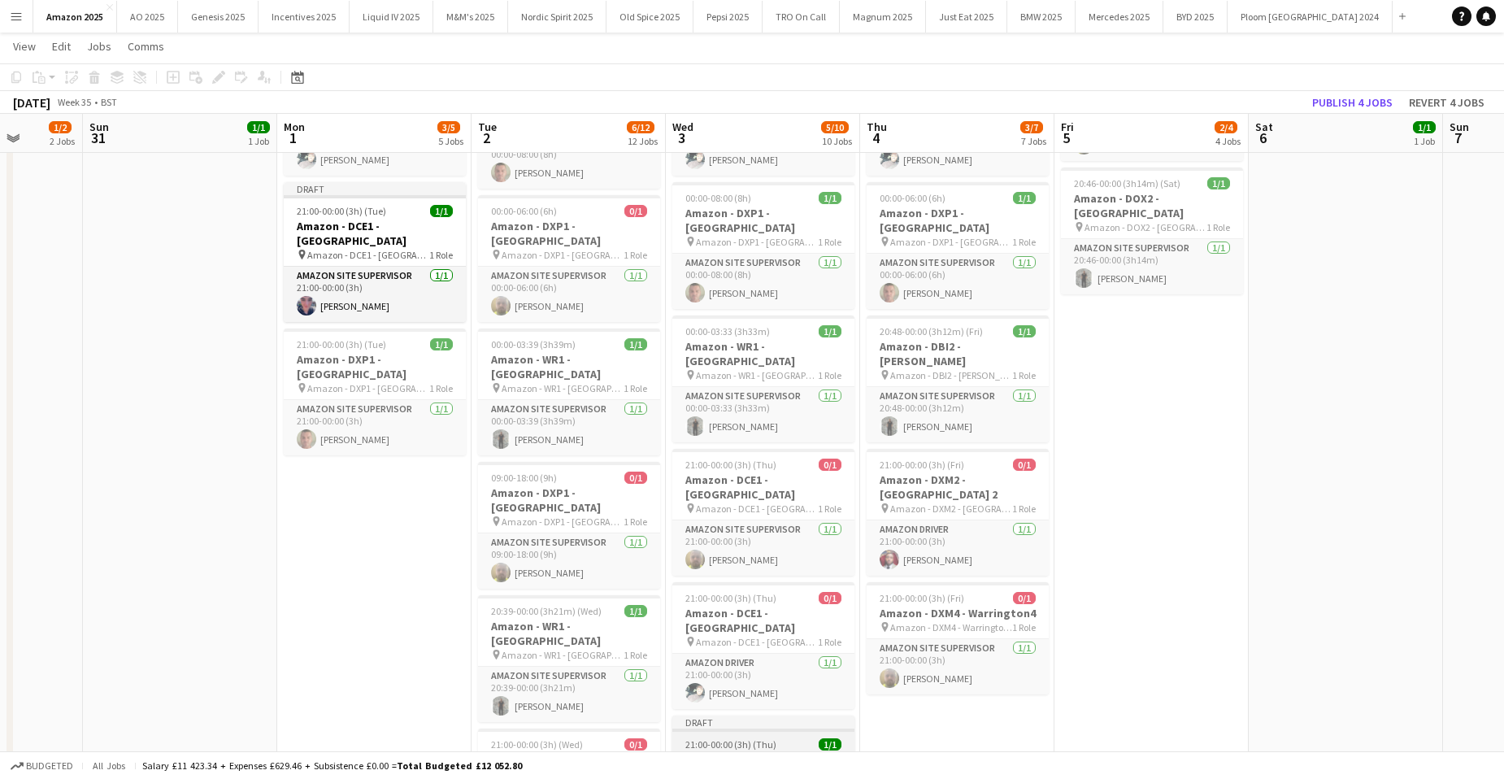
click at [736, 716] on app-job-card "Draft 21:00-00:00 (3h) (Thu) 1/1 Amazon - DCE1 - Chester pin Amazon - DCE1 - Ch…" at bounding box center [763, 786] width 182 height 140
click at [224, 81] on icon "Edit" at bounding box center [218, 77] width 13 height 13
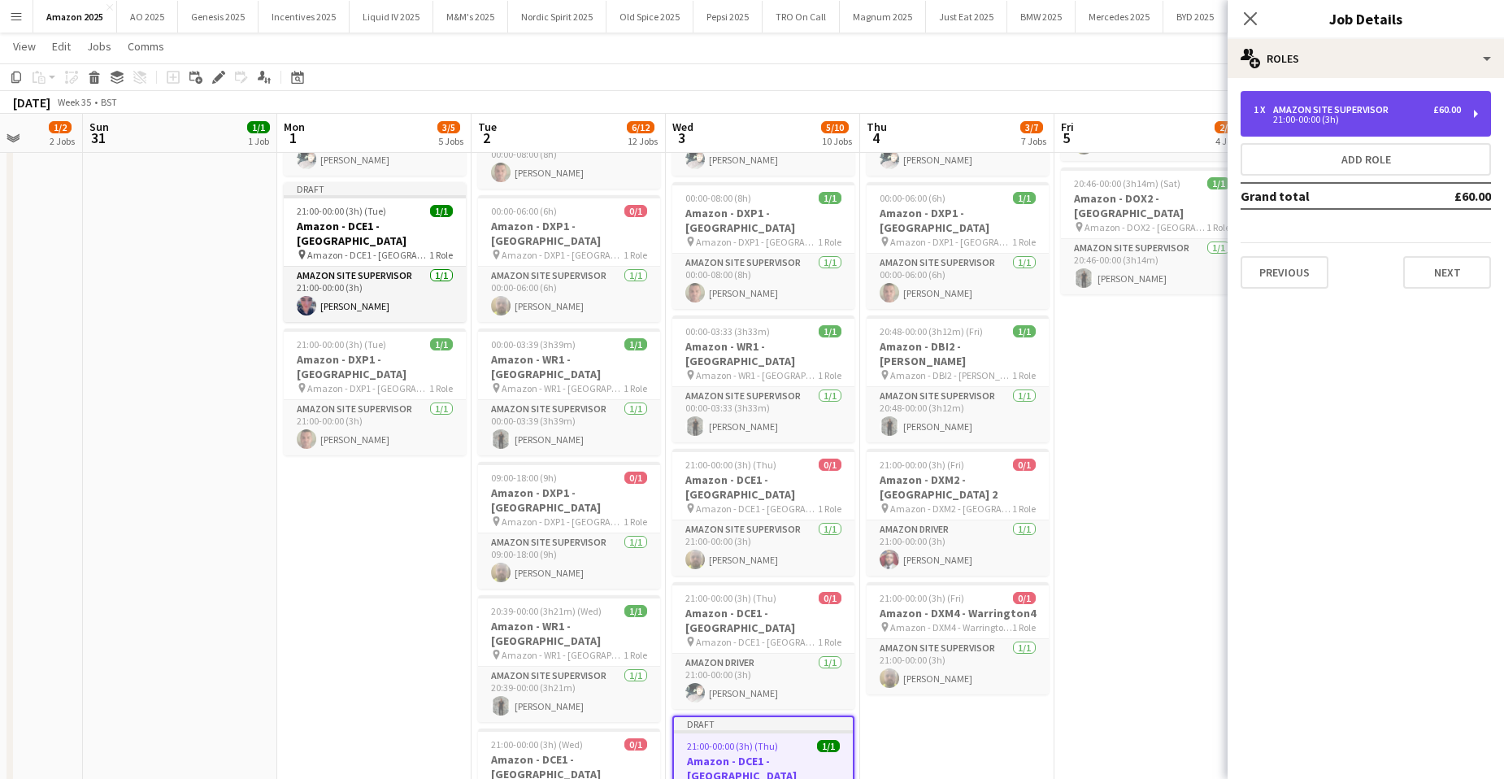
click at [1352, 112] on div "Amazon Site Supervisor" at bounding box center [1334, 109] width 122 height 11
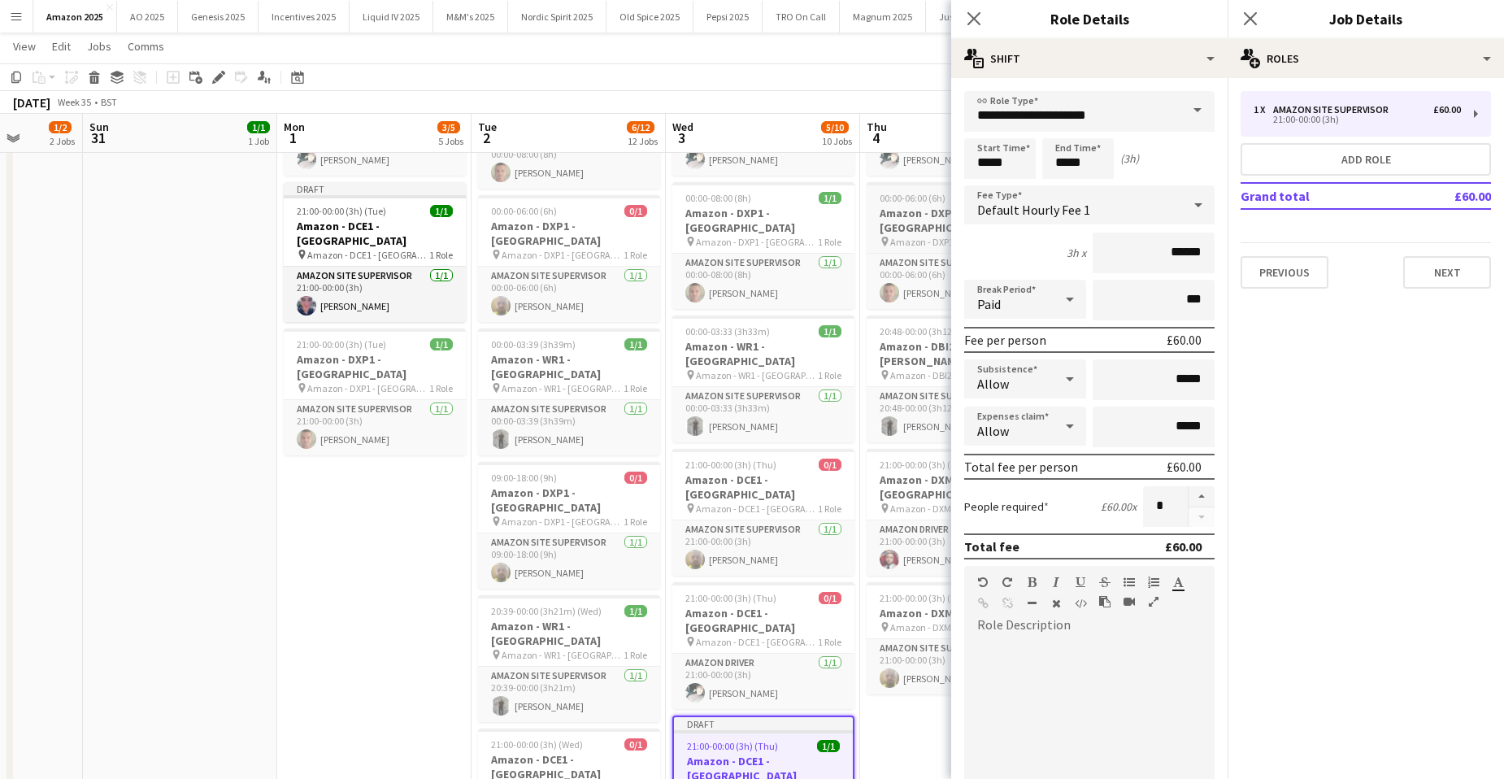
drag, startPoint x: 1036, startPoint y: 168, endPoint x: 872, endPoint y: 169, distance: 164.3
click at [872, 169] on body "Menu Boards Boards Boards All jobs Status Workforce Workforce My Workforce Recr…" at bounding box center [752, 656] width 1504 height 2126
click at [1043, 168] on input "*****" at bounding box center [1078, 158] width 72 height 41
drag, startPoint x: 1014, startPoint y: 168, endPoint x: 881, endPoint y: 165, distance: 132.6
click at [882, 165] on body "Menu Boards Boards Boards All jobs Status Workforce Workforce My Workforce Recr…" at bounding box center [752, 656] width 1504 height 2126
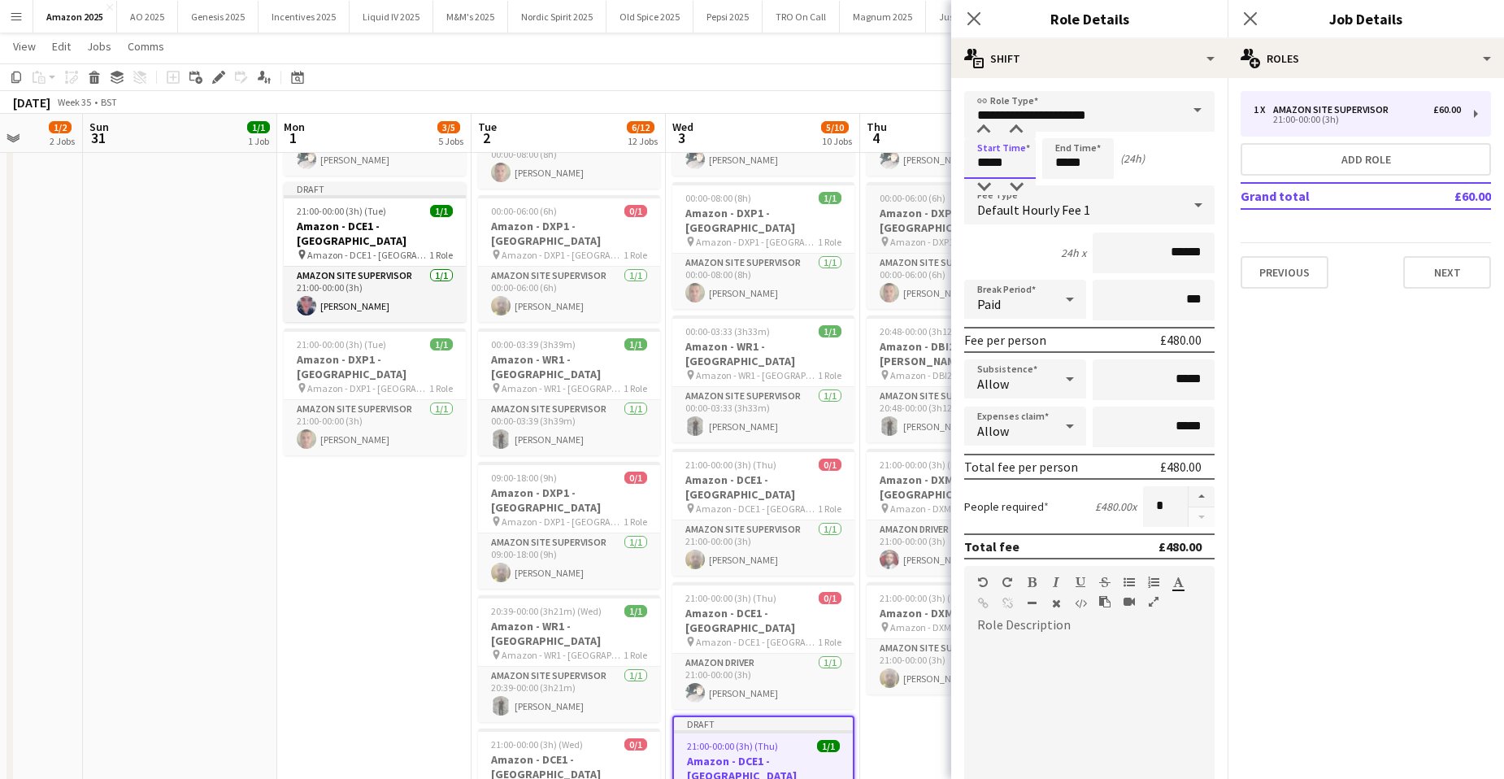
type input "*****"
click at [1262, 11] on app-icon "Close pop-in" at bounding box center [1251, 19] width 24 height 24
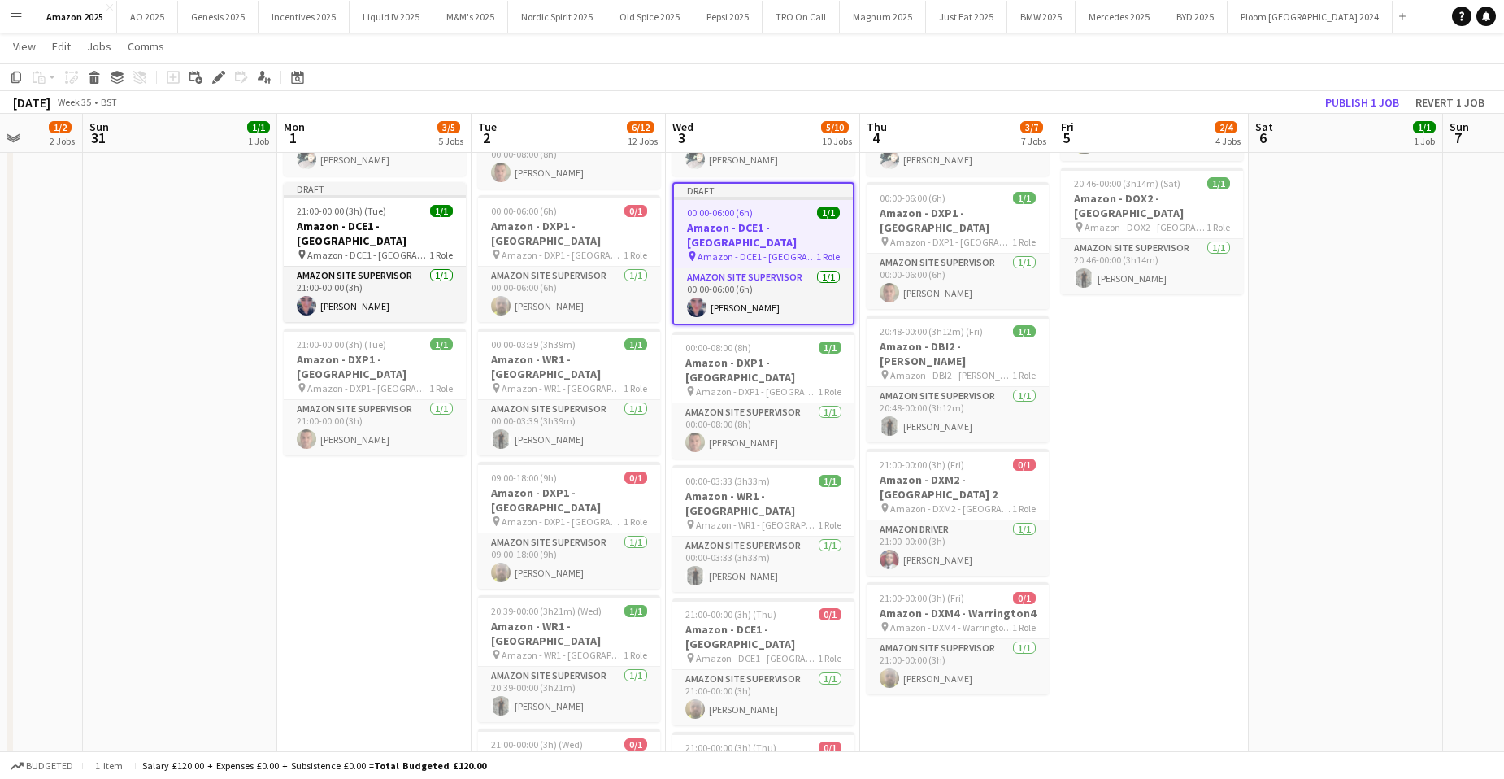
click at [1410, 505] on app-date-cell "00:00-02:10 (2h10m) 1/1 Amazon - DOX2 - [GEOGRAPHIC_DATA] pin Amazon - DOX2 - B…" at bounding box center [1346, 734] width 194 height 1916
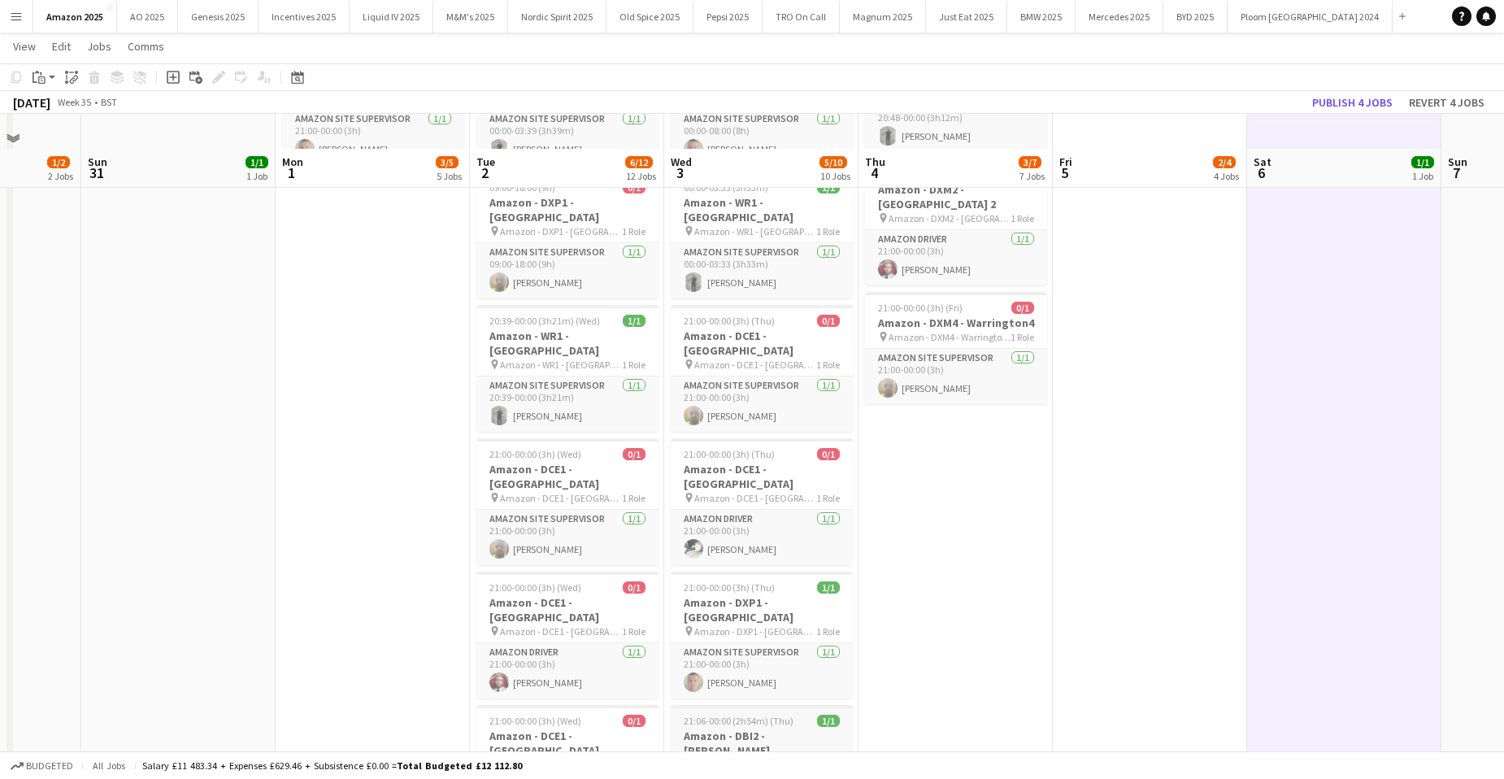
scroll to position [732, 0]
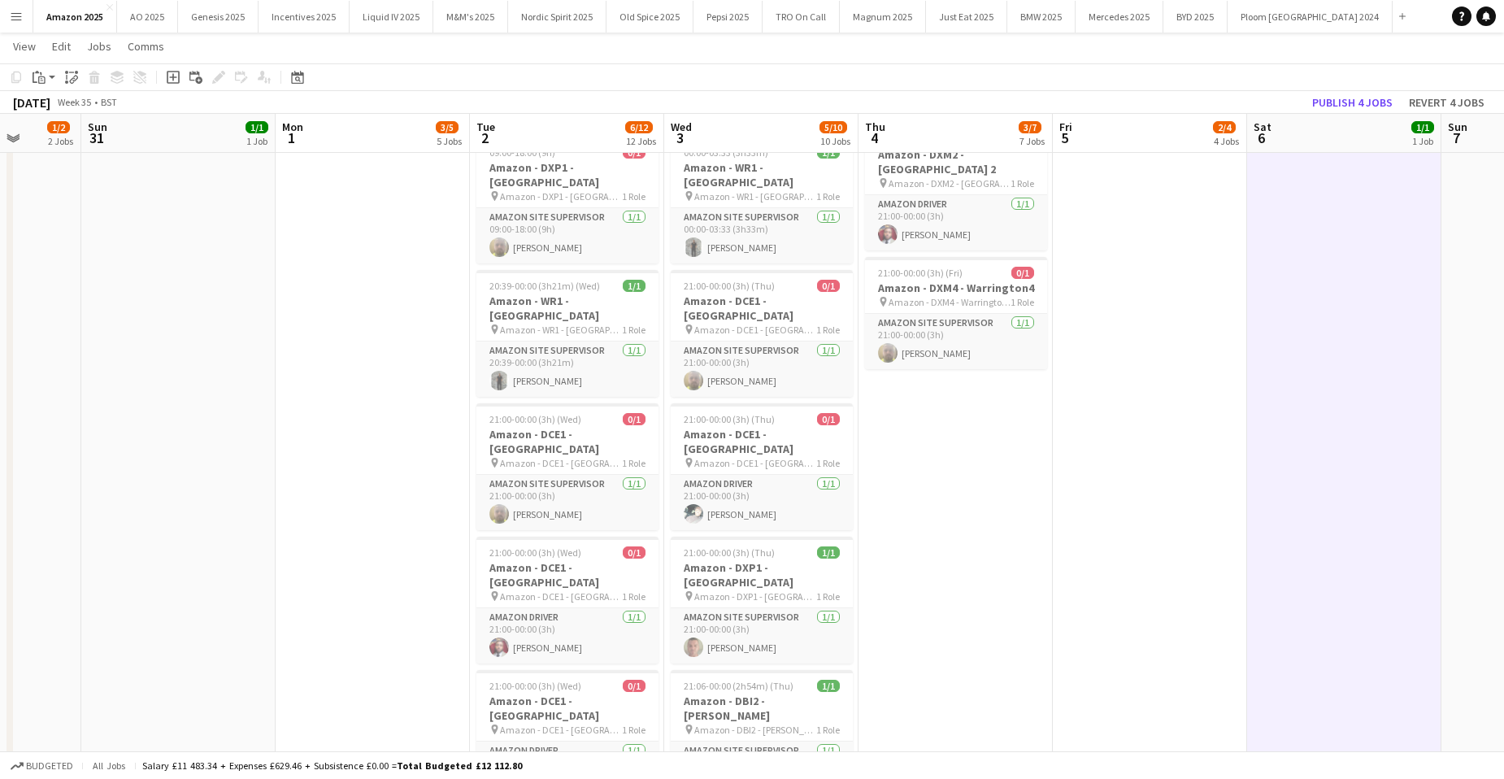
click at [783, 706] on app-date-cell "00:00-06:00 (6h) 0/1 Amazon - DCE1 - Chester pin Amazon - DCE1 - Chester 1 Role…" at bounding box center [761, 408] width 194 height 1916
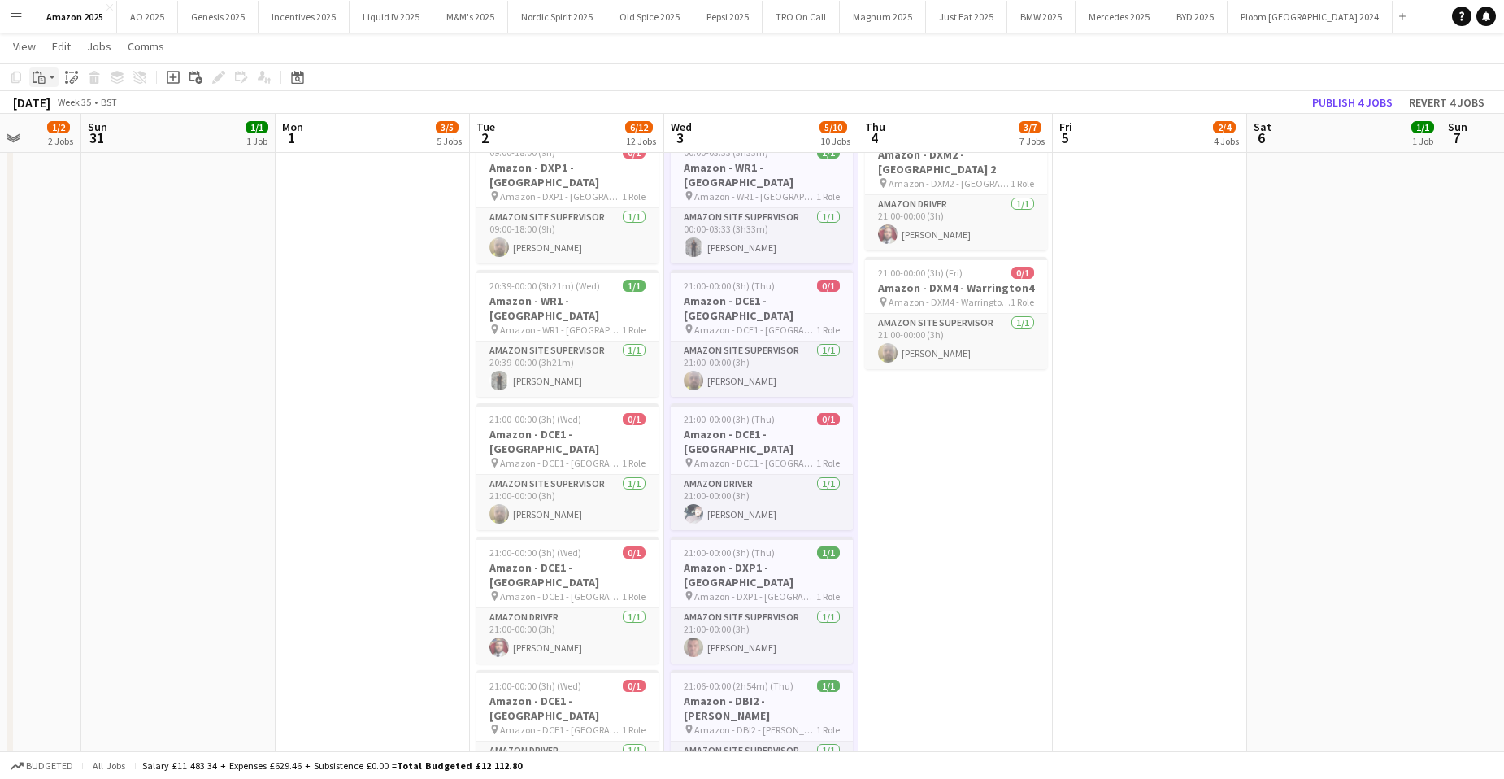
click at [48, 81] on div "Paste" at bounding box center [39, 77] width 20 height 20
click at [70, 141] on link "Paste with crew Ctrl+Shift+V" at bounding box center [119, 135] width 153 height 15
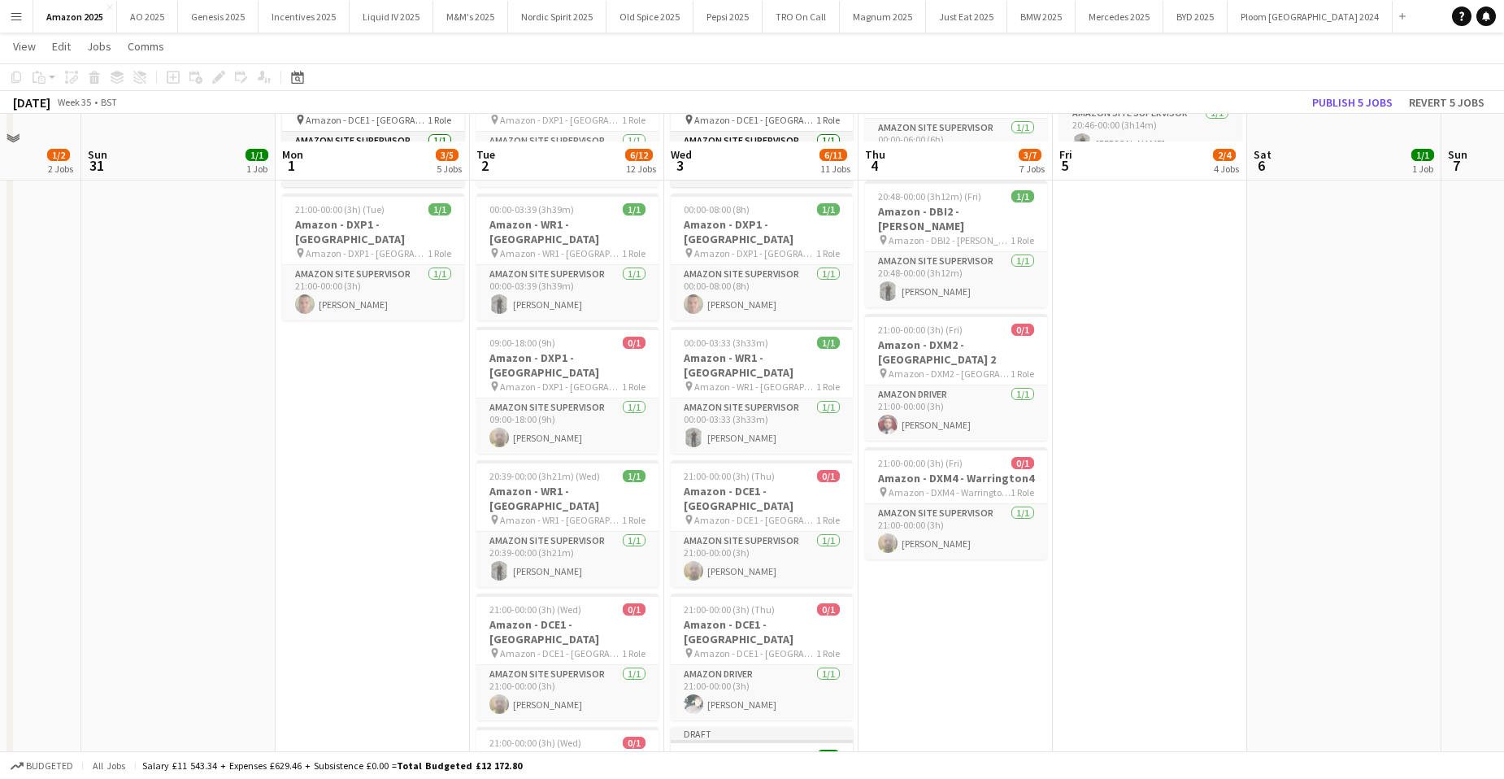
scroll to position [569, 0]
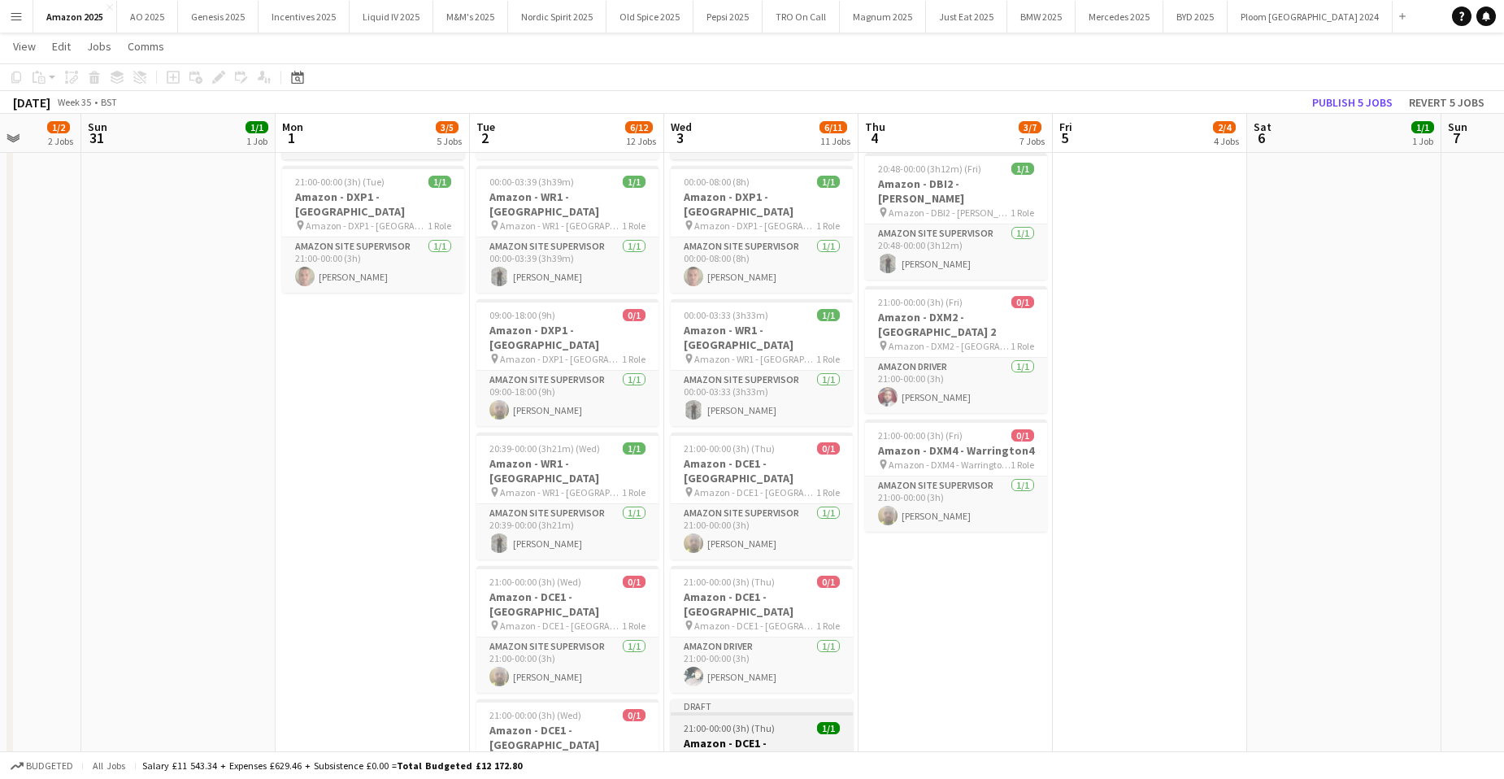
click at [794, 722] on div "21:00-00:00 (3h) (Thu) 1/1" at bounding box center [762, 728] width 182 height 12
drag, startPoint x: 949, startPoint y: 508, endPoint x: 840, endPoint y: 459, distance: 119.4
click at [951, 509] on app-date-cell "00:00-03:47 (3h47m) 1/1 Amazon - DBI2 - Tyesley pin Amazon - DBI2 - Tyesley 1 R…" at bounding box center [956, 571] width 194 height 1916
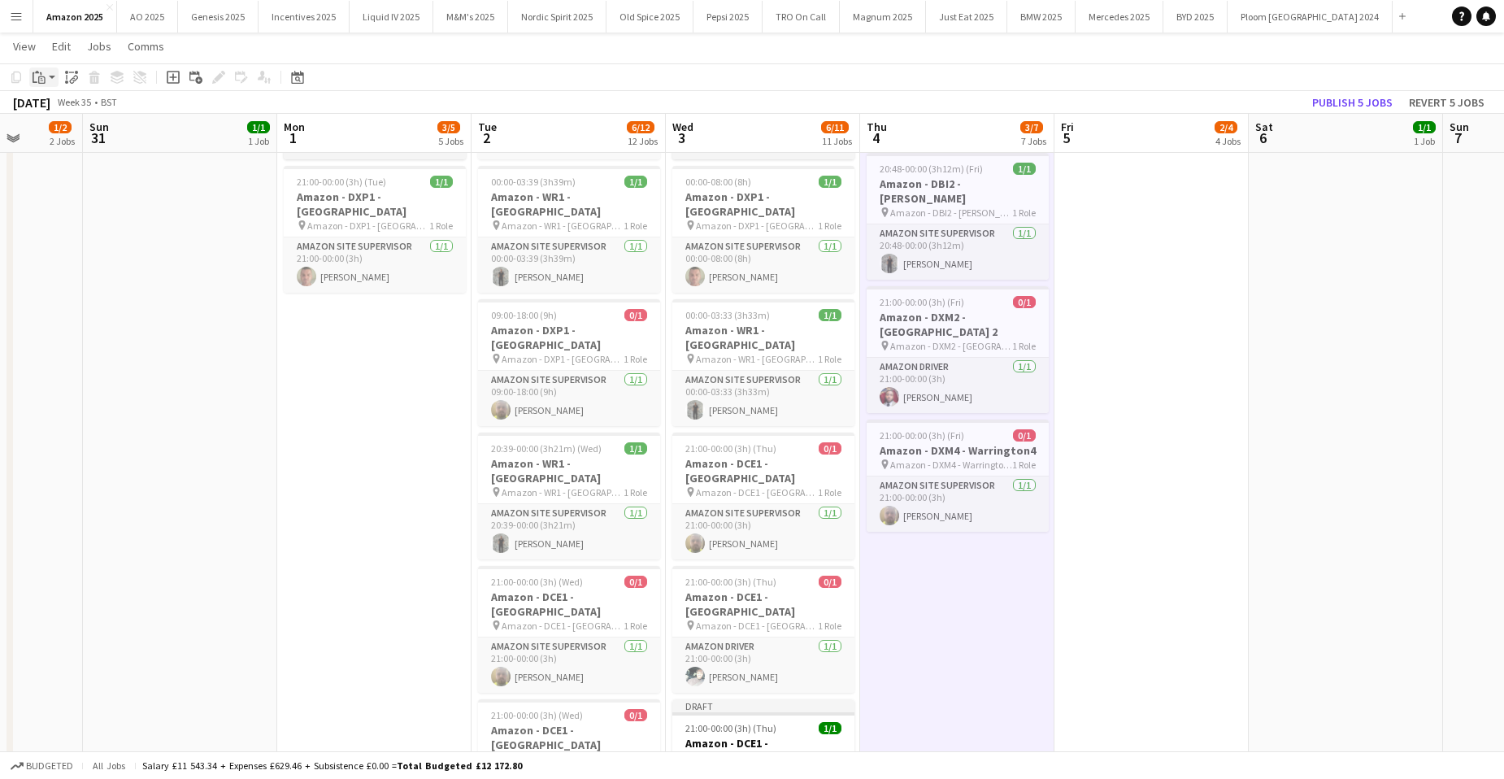
click at [49, 79] on app-action-btn "Paste" at bounding box center [43, 77] width 29 height 20
click at [52, 137] on link "Paste with crew Ctrl+Shift+V" at bounding box center [119, 135] width 153 height 15
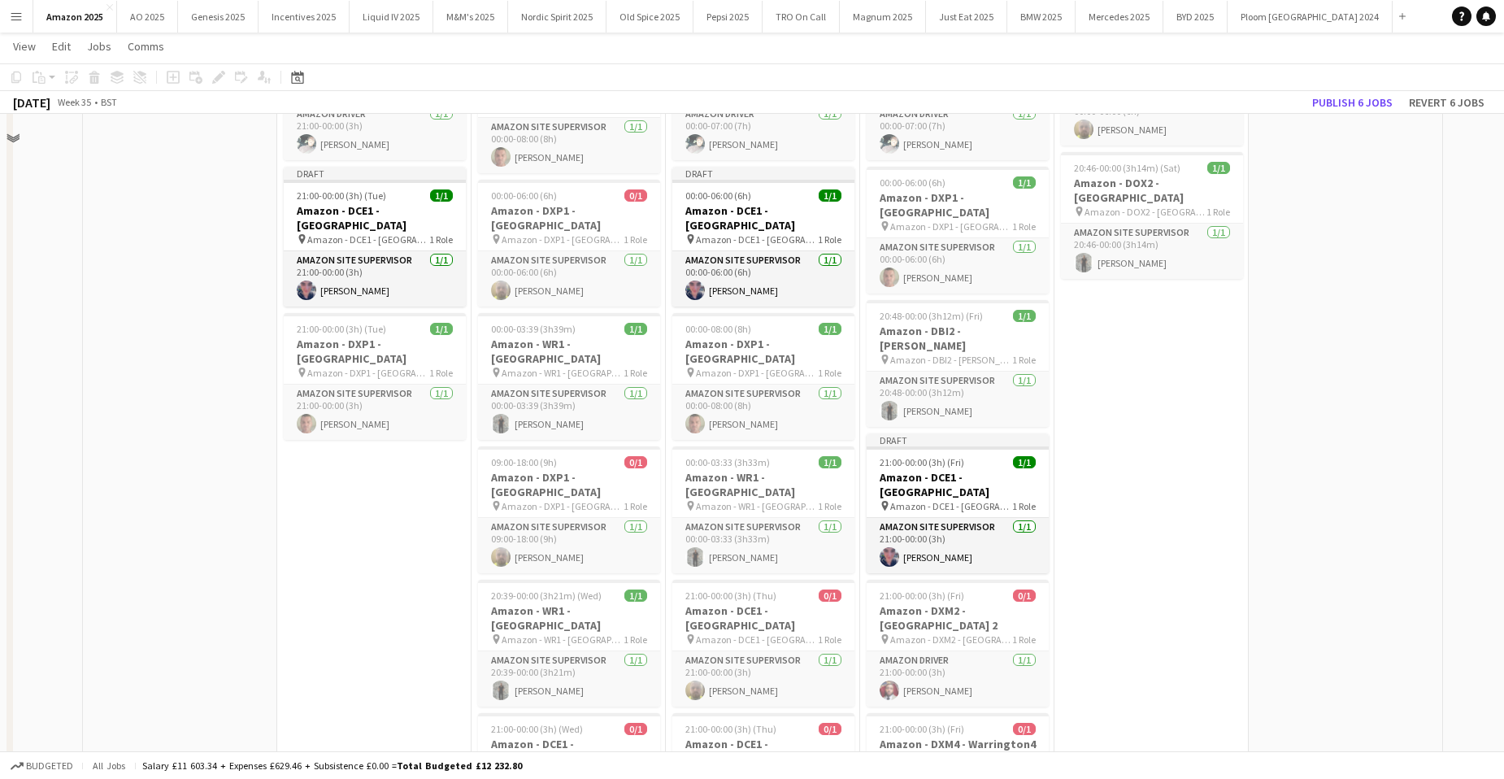
scroll to position [325, 0]
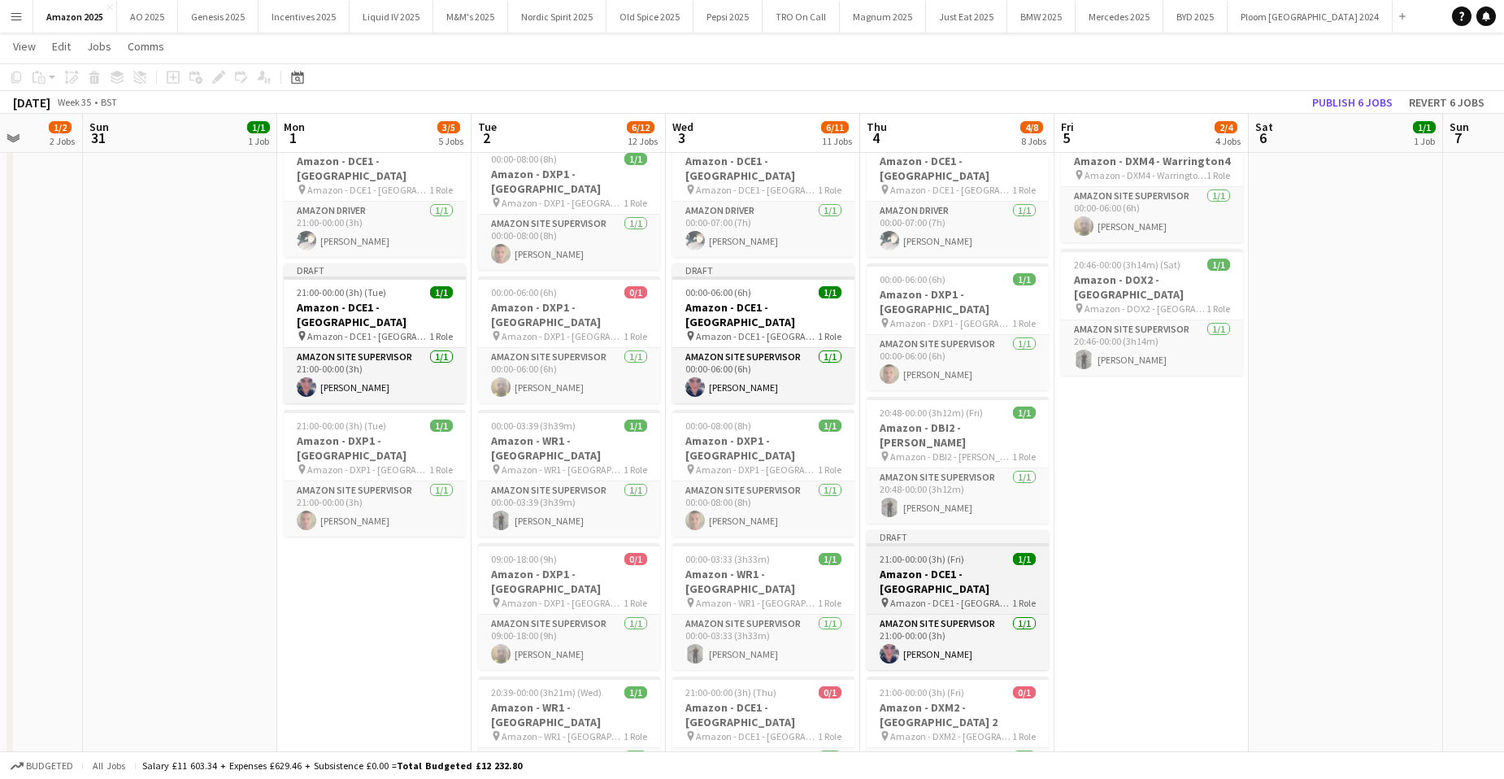
click at [1005, 567] on h3 "Amazon - DCE1 - [GEOGRAPHIC_DATA]" at bounding box center [958, 581] width 182 height 29
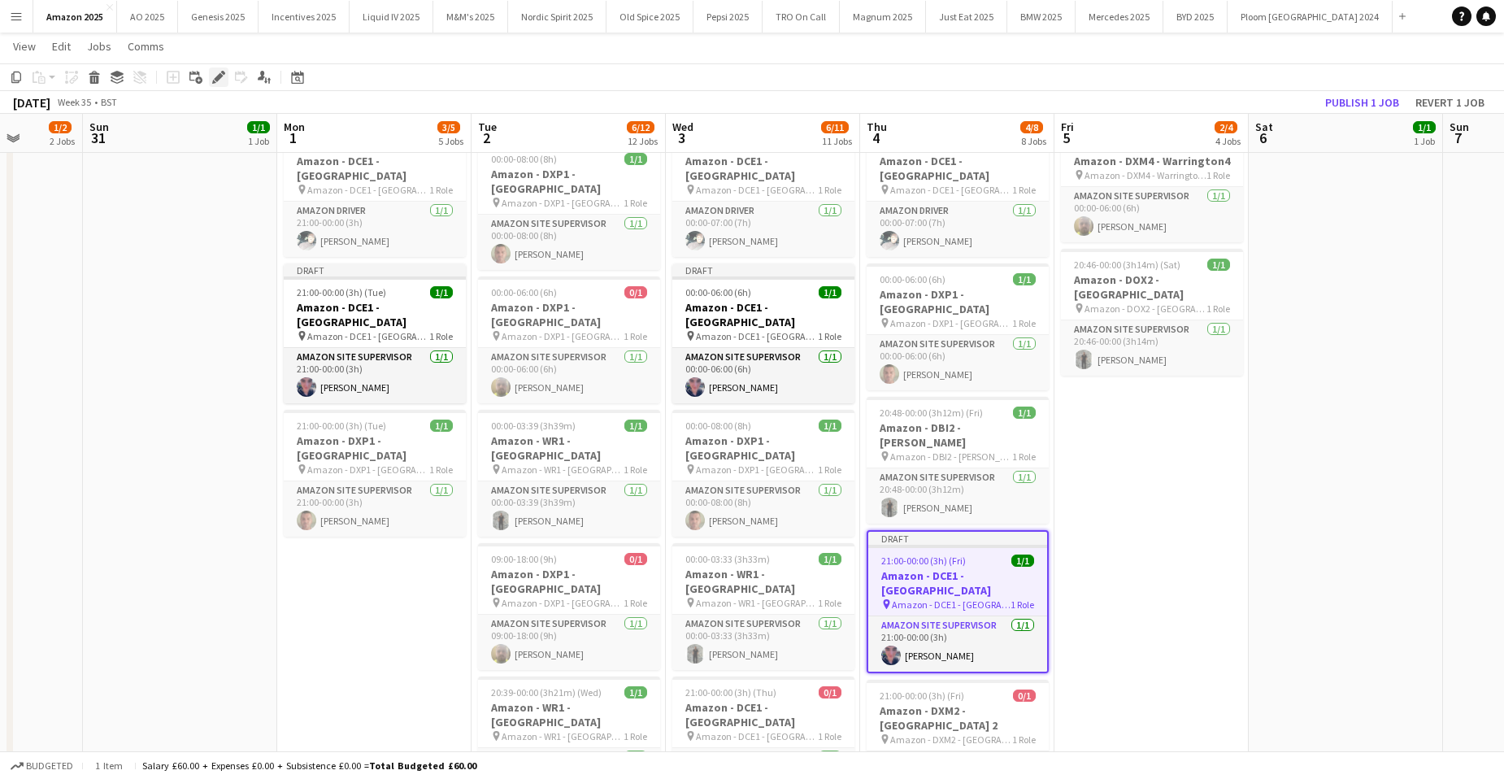
click at [218, 80] on icon at bounding box center [218, 77] width 9 height 9
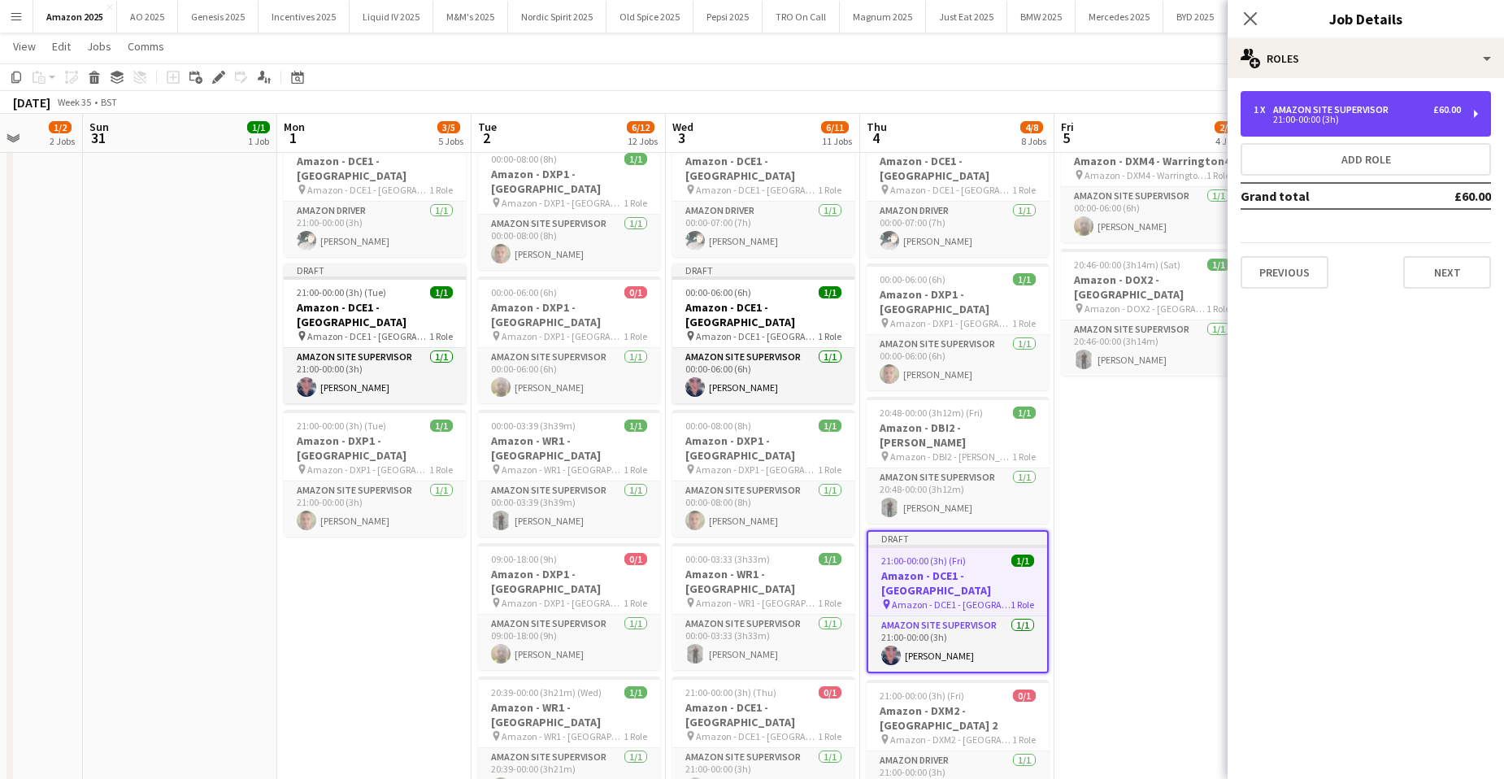
drag, startPoint x: 1342, startPoint y: 123, endPoint x: 1389, endPoint y: 190, distance: 81.9
click at [1343, 123] on div "21:00-00:00 (3h)" at bounding box center [1357, 119] width 207 height 8
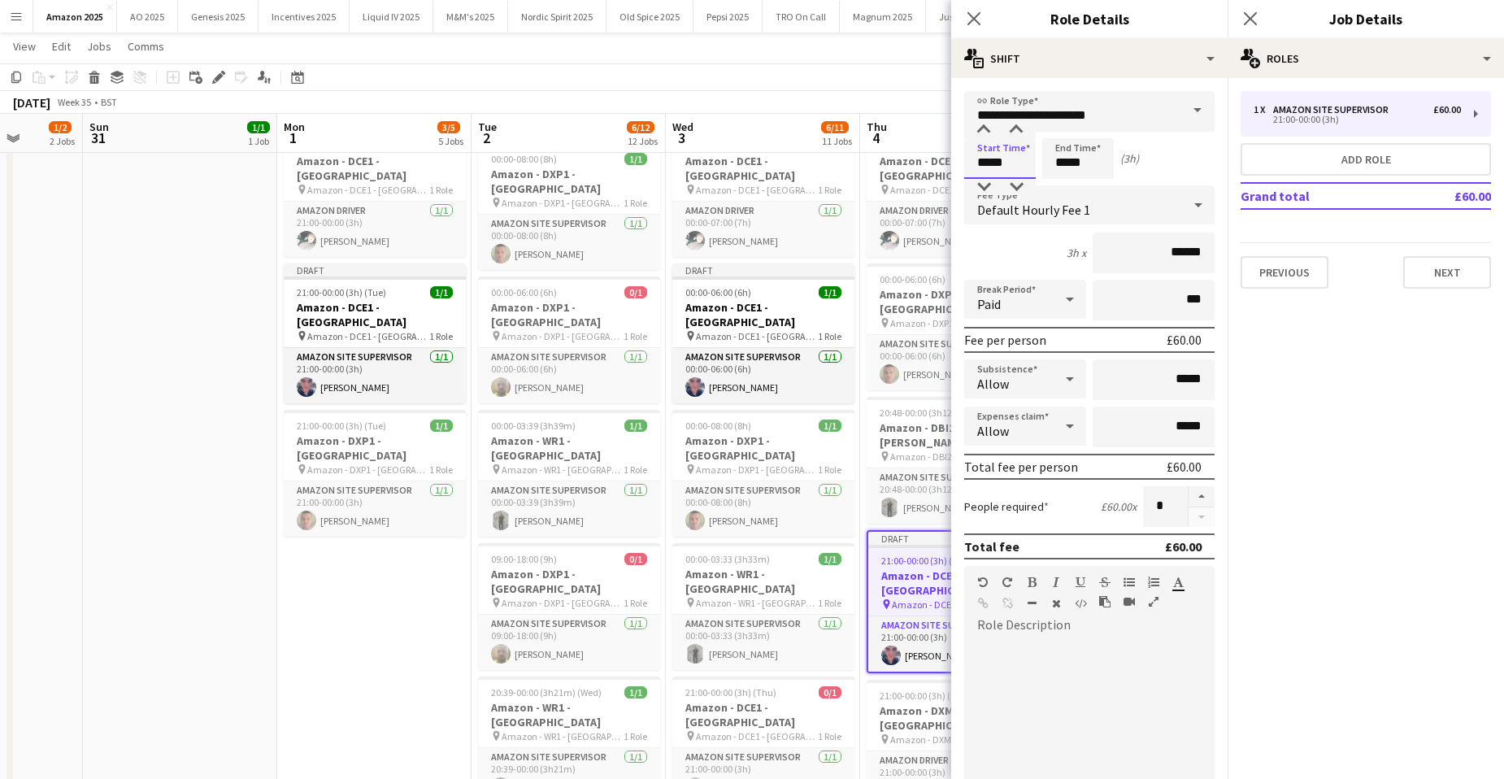
drag, startPoint x: 1020, startPoint y: 155, endPoint x: 694, endPoint y: 150, distance: 326.1
click at [699, 150] on body "Menu Boards Boards Boards All jobs Status Workforce Workforce My Workforce Recr…" at bounding box center [752, 738] width 1504 height 2126
type input "*****"
click at [1262, 15] on app-icon "Close pop-in" at bounding box center [1251, 19] width 24 height 24
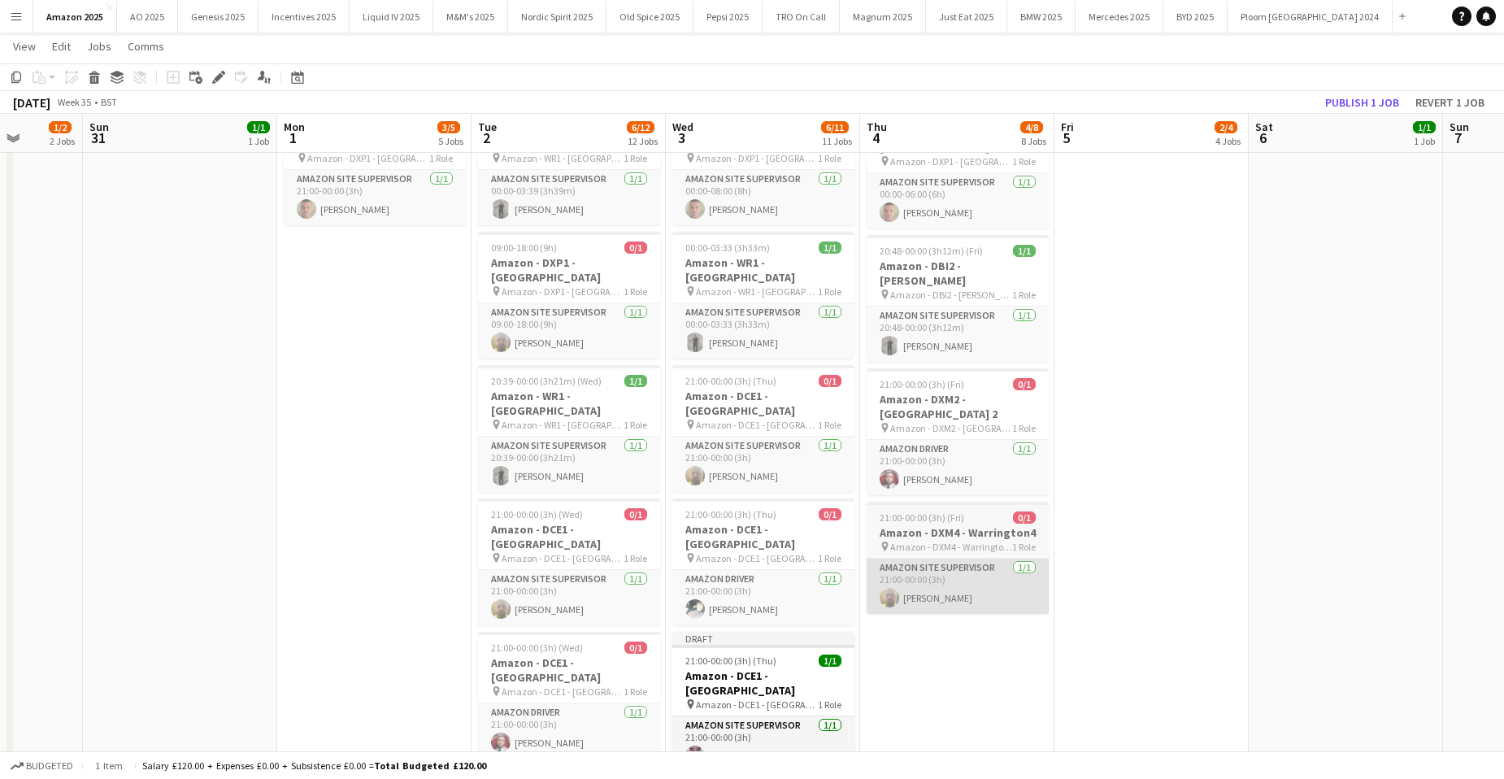
scroll to position [650, 0]
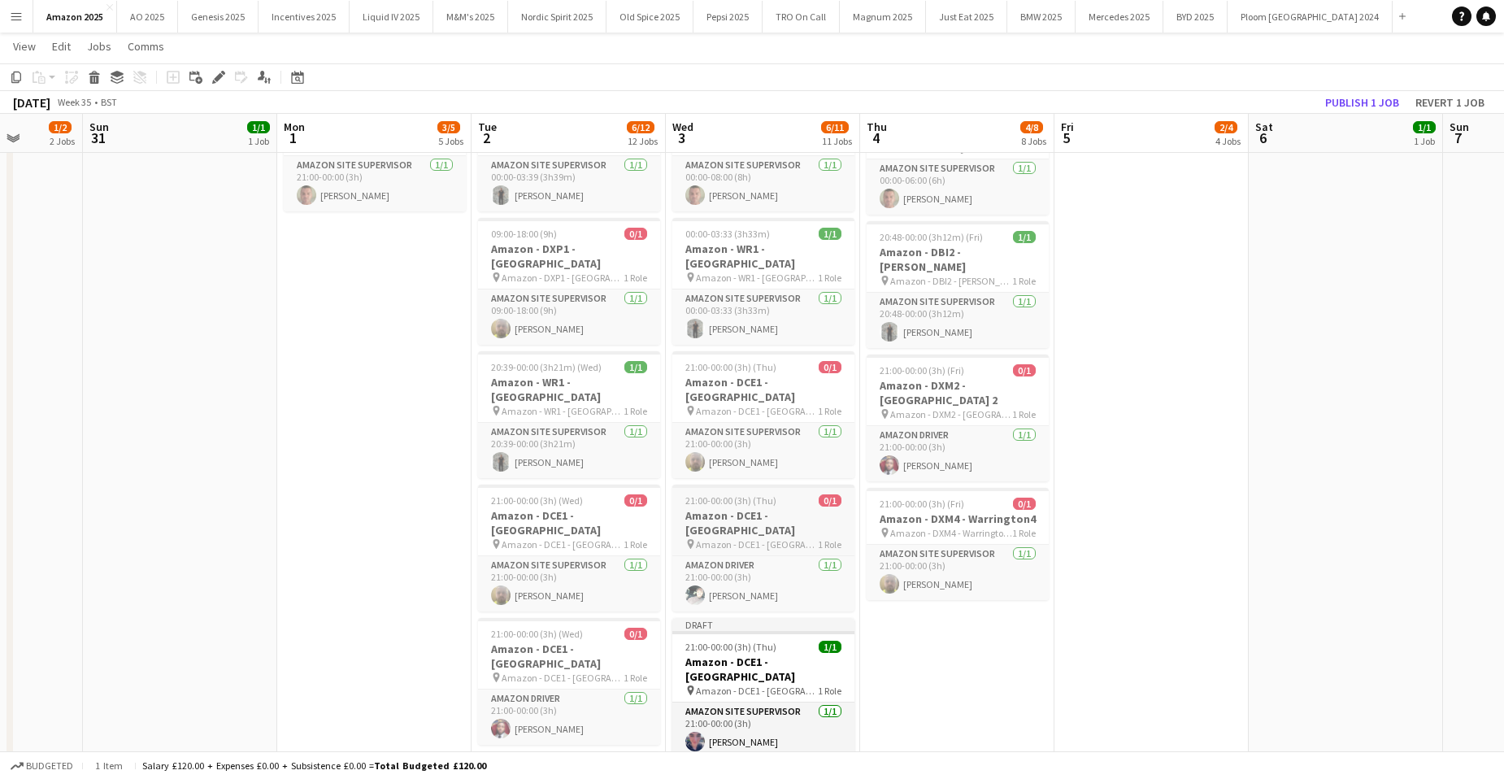
drag, startPoint x: 990, startPoint y: 555, endPoint x: 817, endPoint y: 433, distance: 212.3
click at [990, 555] on app-date-cell "00:00-03:47 (3h47m) 1/1 Amazon - DBI2 - Tyesley pin Amazon - DBI2 - Tyesley 1 R…" at bounding box center [957, 490] width 194 height 1916
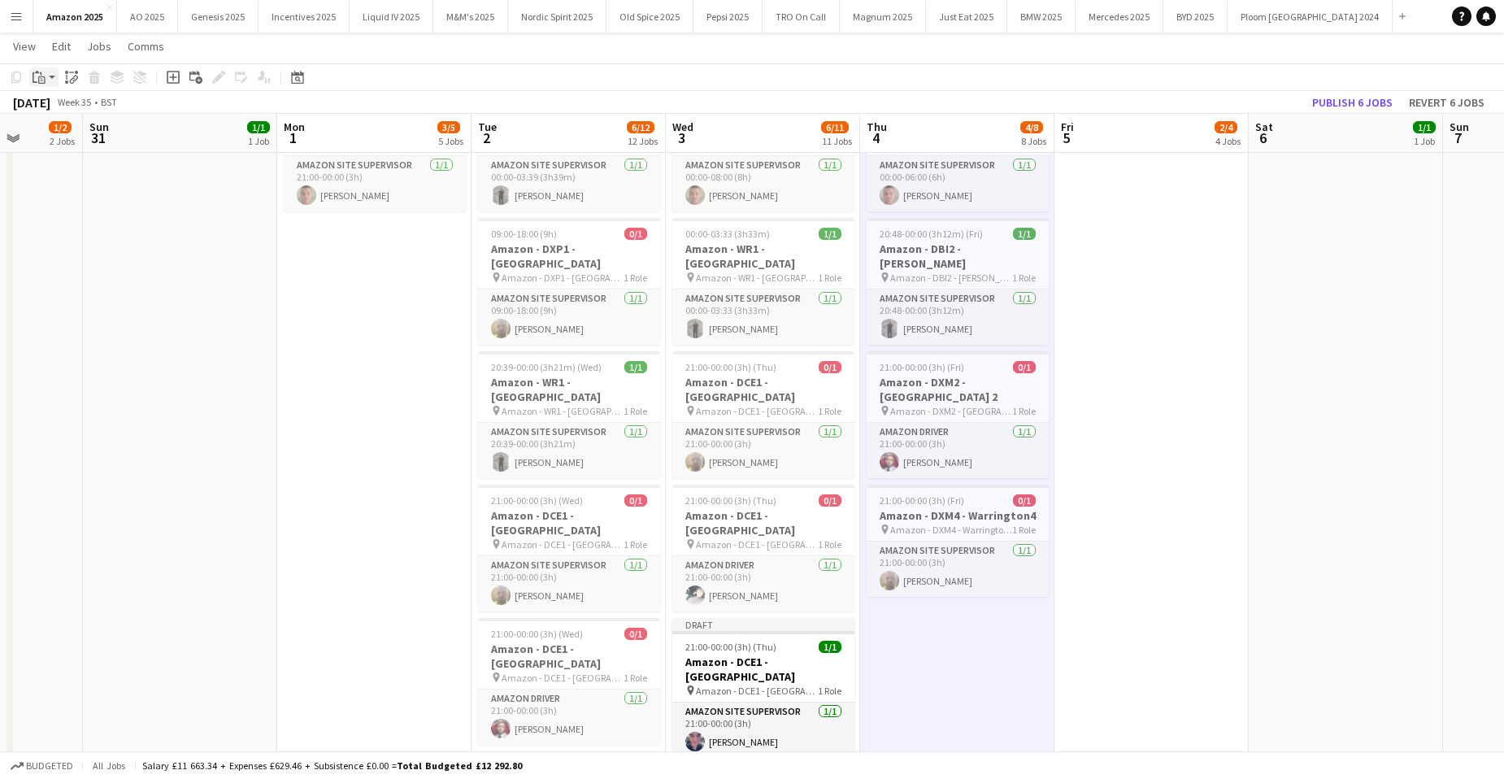
click at [41, 76] on icon "Paste" at bounding box center [39, 77] width 13 height 13
click at [56, 134] on link "Paste with crew Ctrl+Shift+V" at bounding box center [119, 135] width 153 height 15
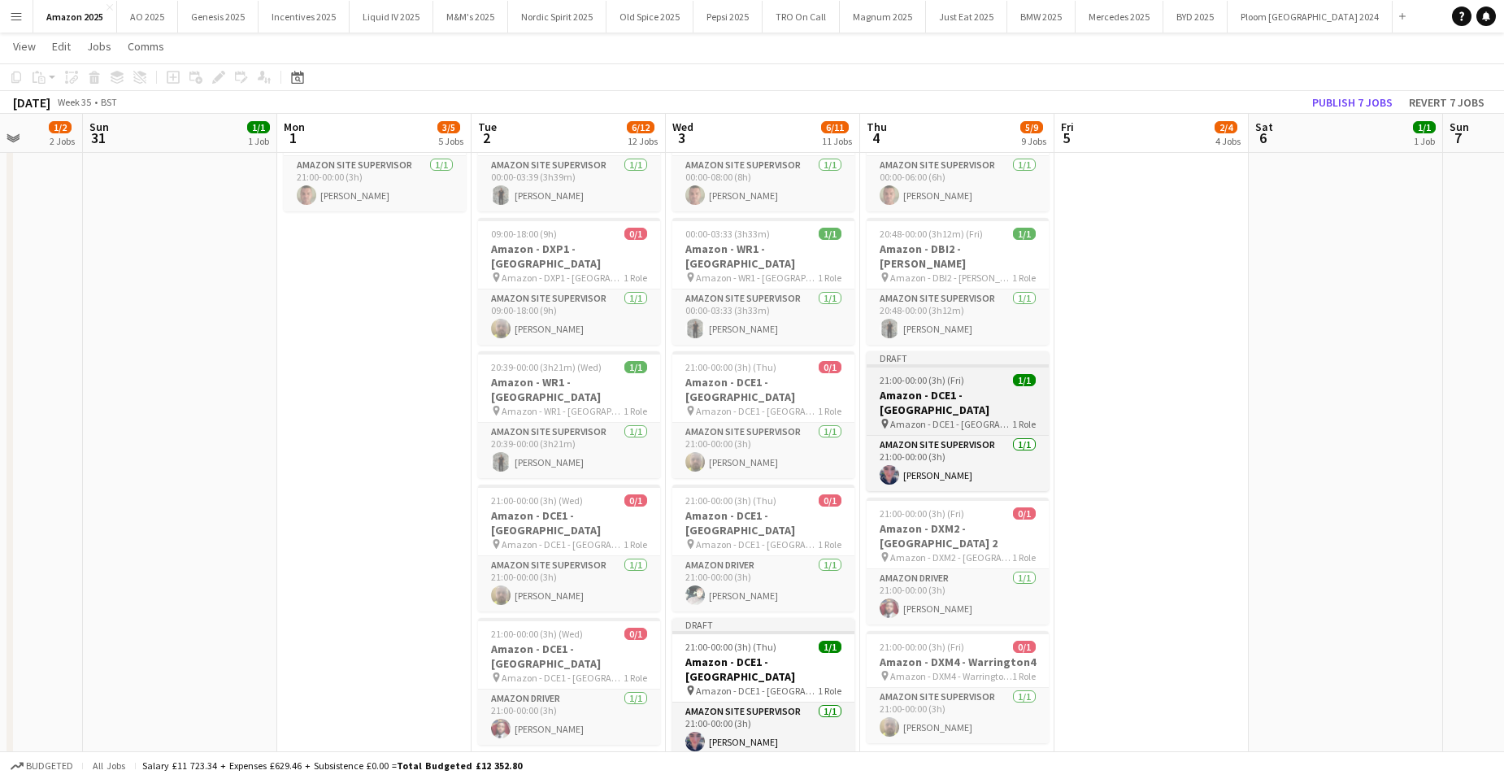
click at [969, 388] on h3 "Amazon - DCE1 - [GEOGRAPHIC_DATA]" at bounding box center [958, 402] width 182 height 29
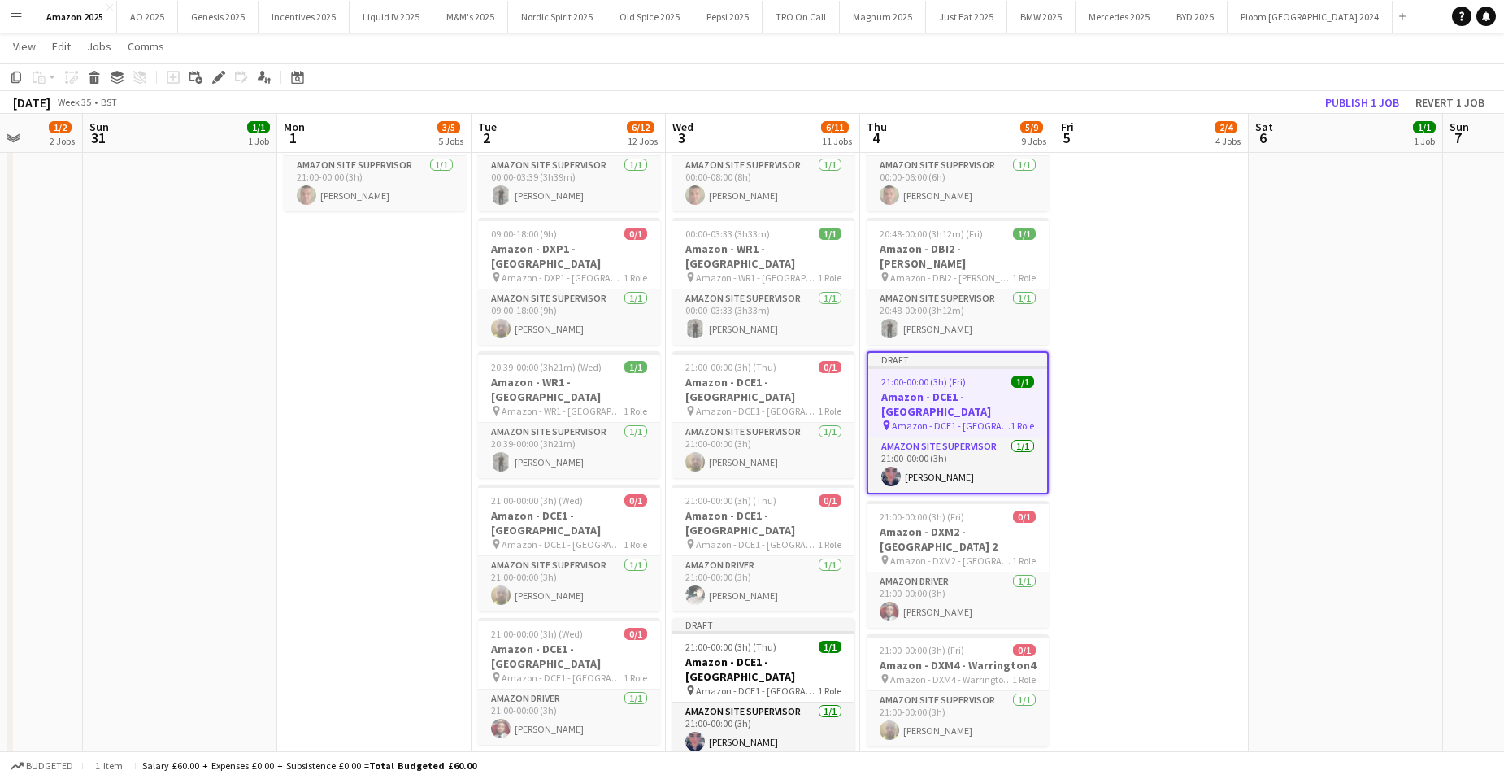
drag, startPoint x: 222, startPoint y: 81, endPoint x: 632, endPoint y: 109, distance: 410.7
click at [223, 81] on icon "Edit" at bounding box center [218, 77] width 13 height 13
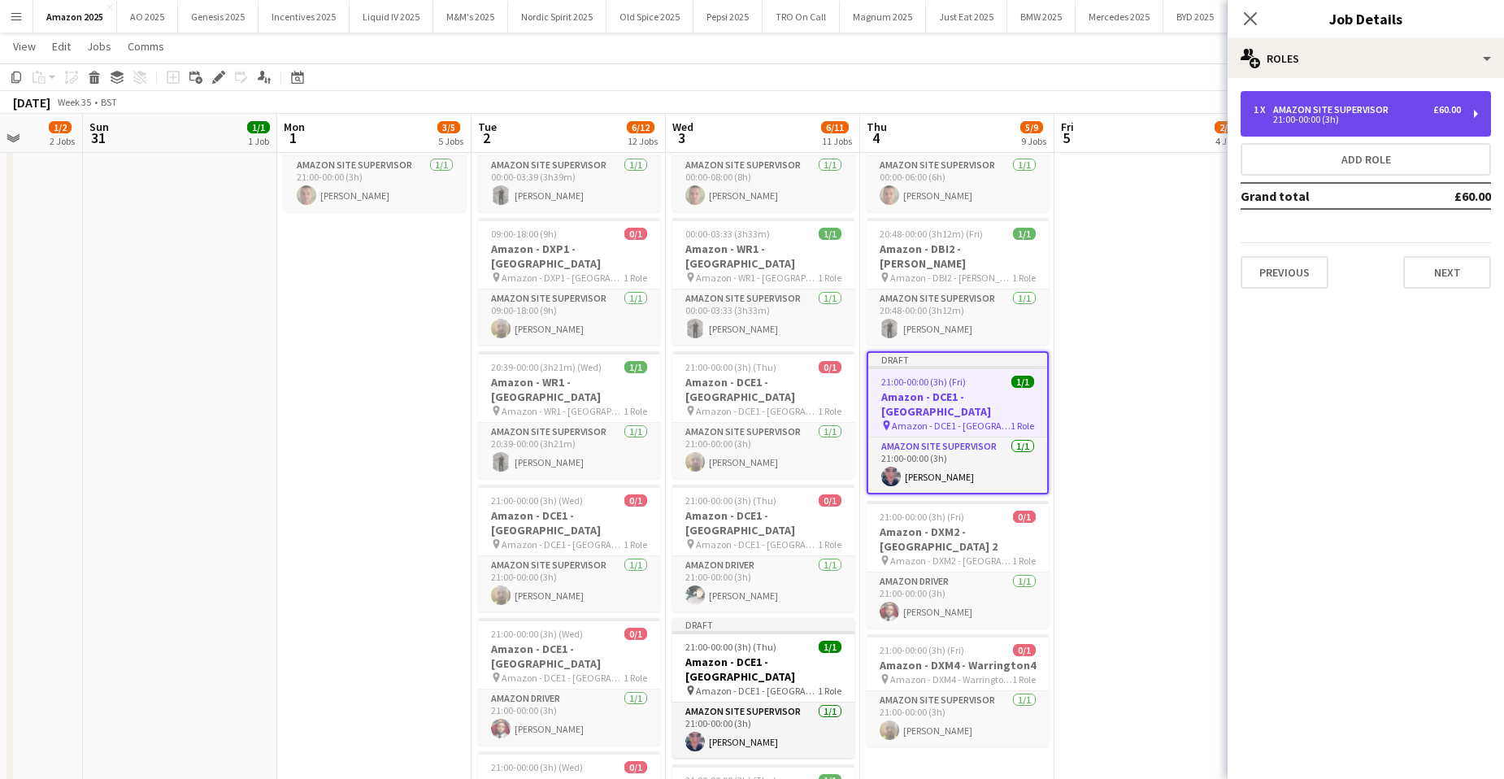
click at [1378, 113] on div "Amazon Site Supervisor" at bounding box center [1334, 109] width 122 height 11
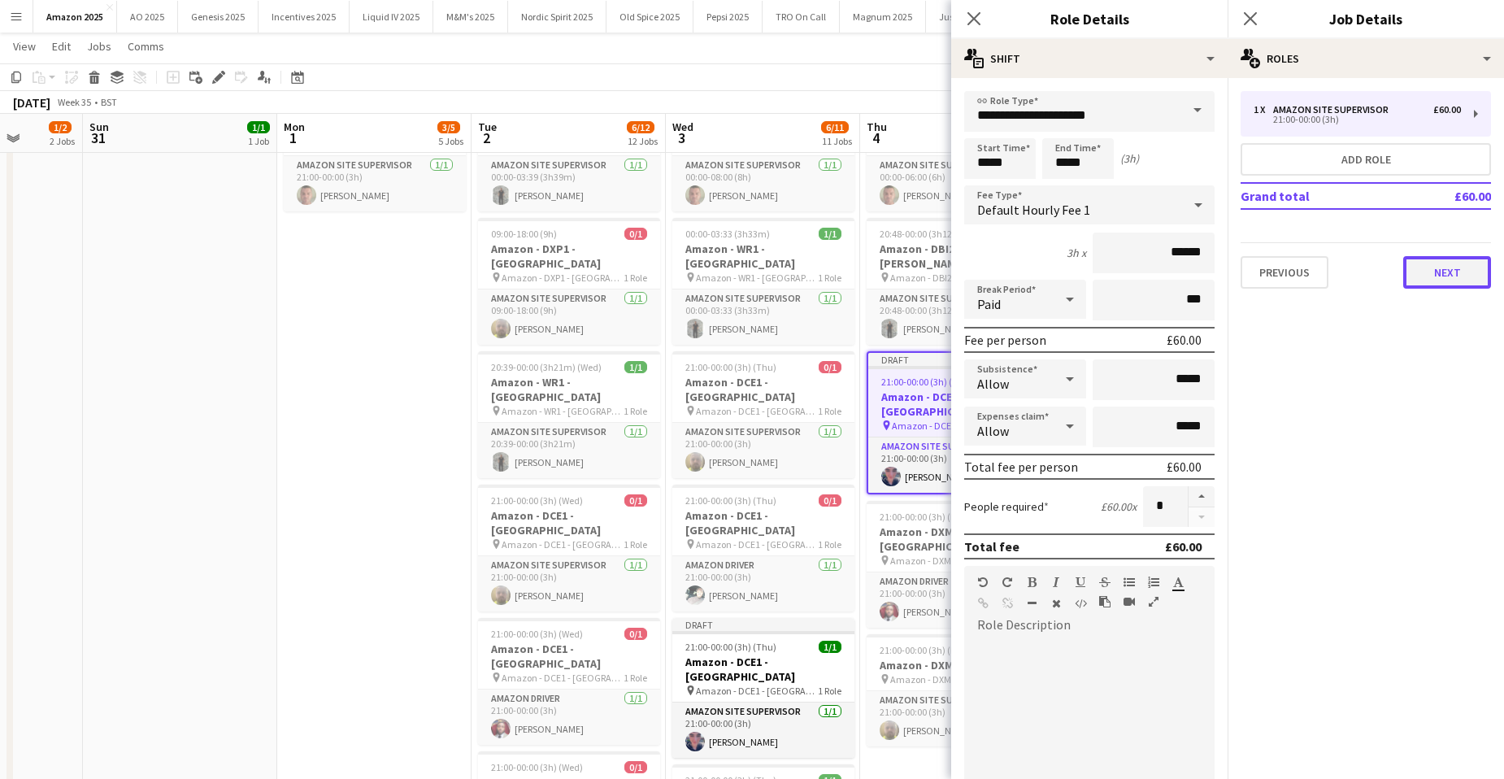
click at [1466, 276] on button "Next" at bounding box center [1447, 272] width 88 height 33
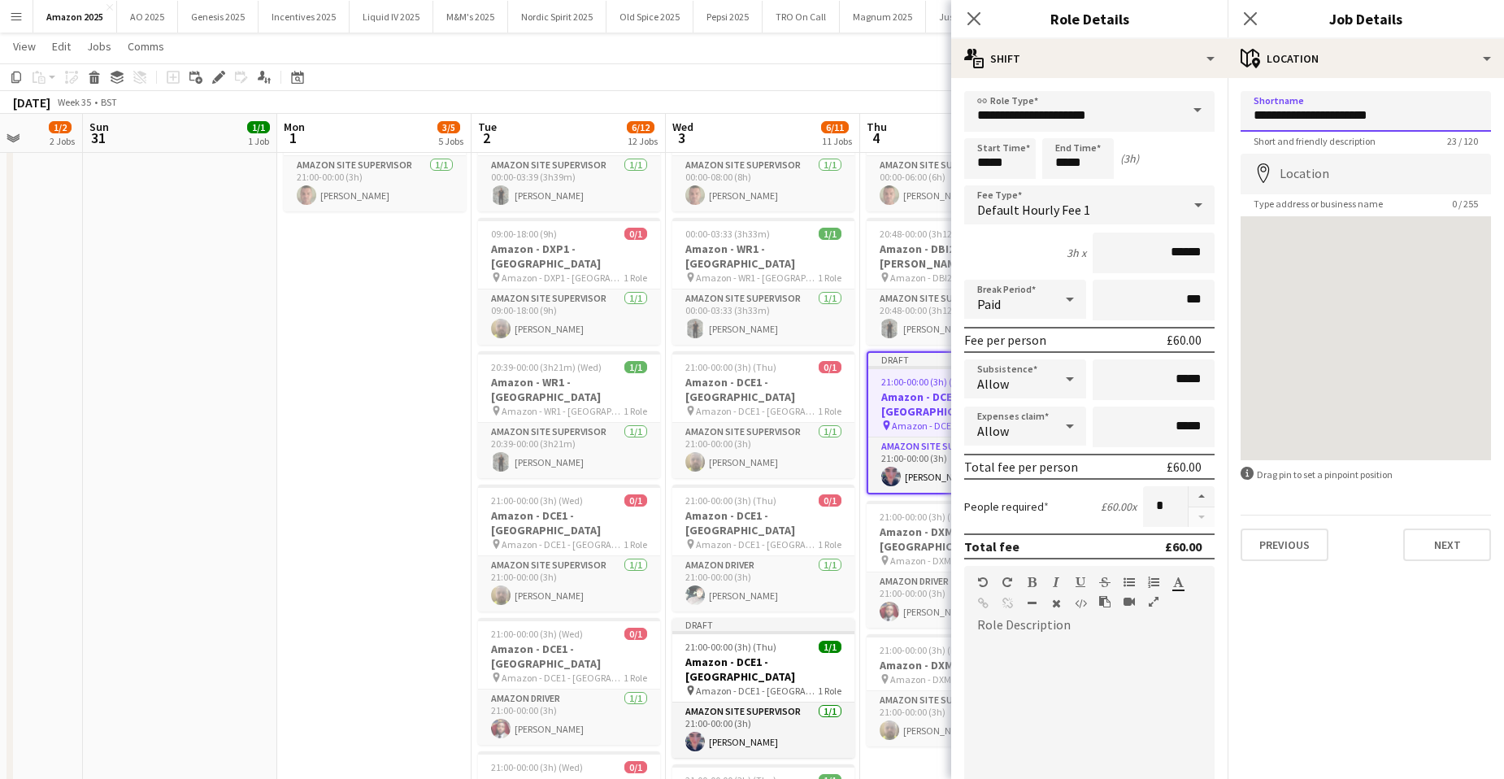
drag, startPoint x: 1400, startPoint y: 124, endPoint x: 1350, endPoint y: 123, distance: 50.4
click at [1310, 119] on input "**********" at bounding box center [1366, 111] width 250 height 41
paste input "*****"
drag, startPoint x: 1425, startPoint y: 119, endPoint x: 1242, endPoint y: 115, distance: 183.0
click at [1246, 115] on input "**********" at bounding box center [1366, 111] width 250 height 41
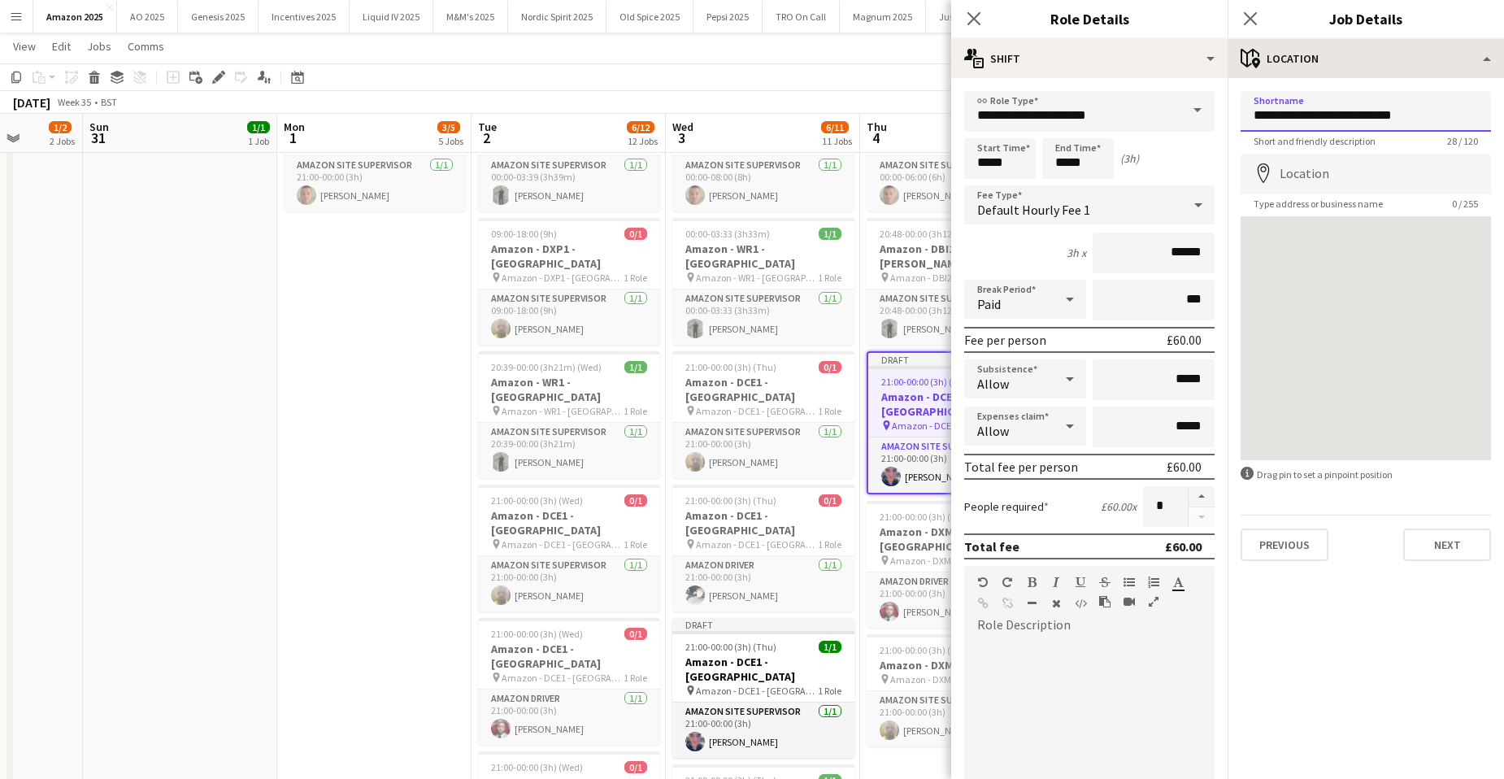
type input "**********"
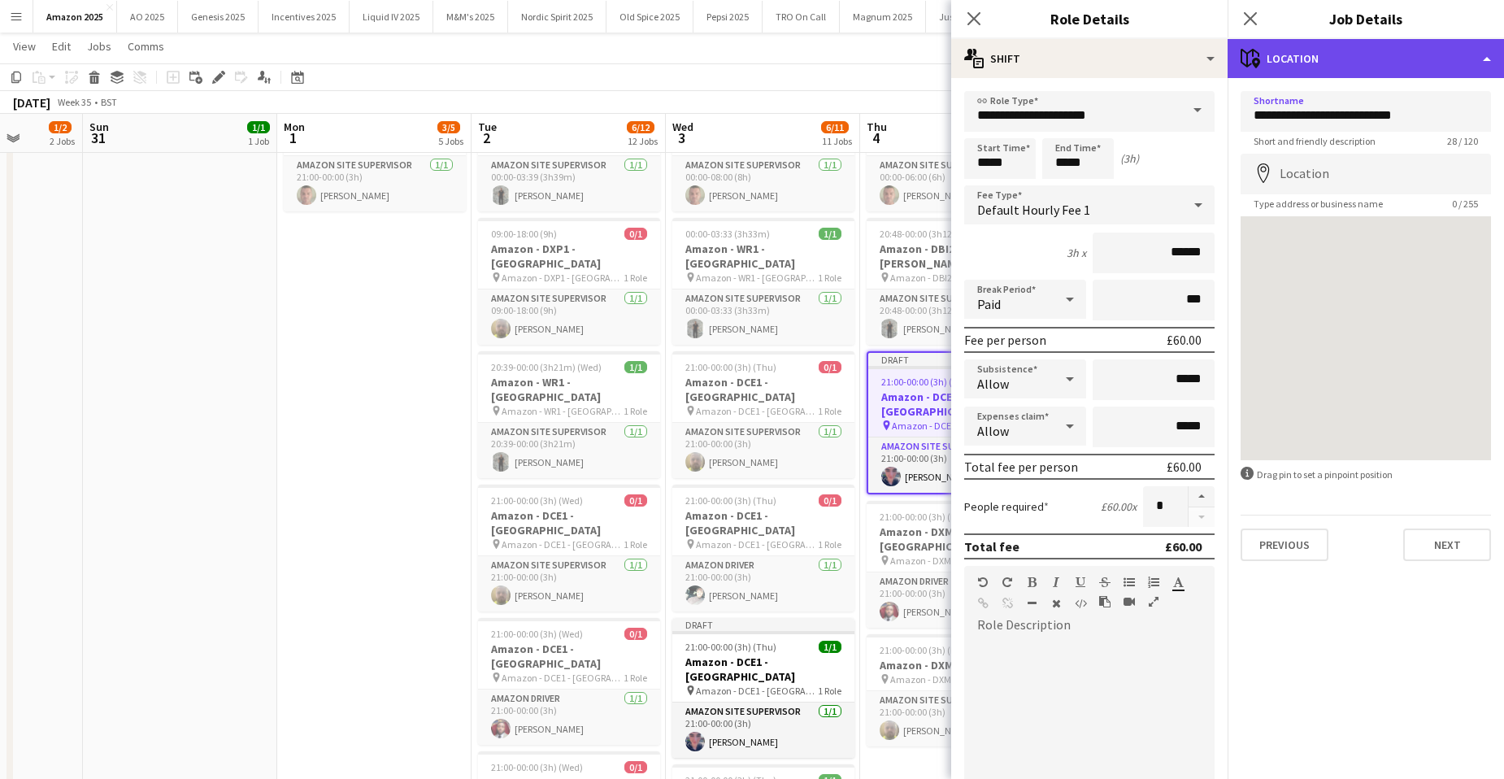
click at [1419, 46] on div "maps-pin-1 Location" at bounding box center [1366, 58] width 276 height 39
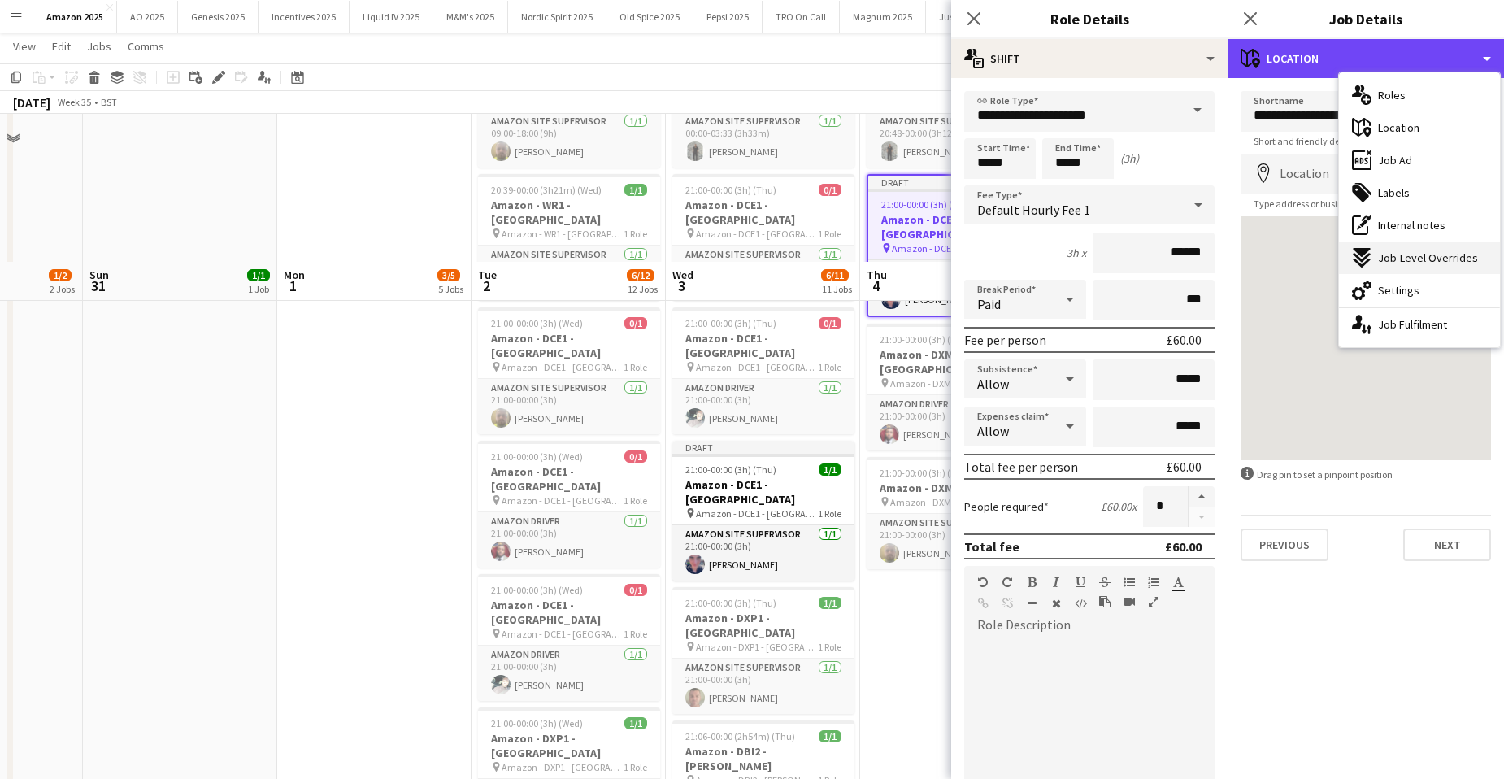
scroll to position [976, 0]
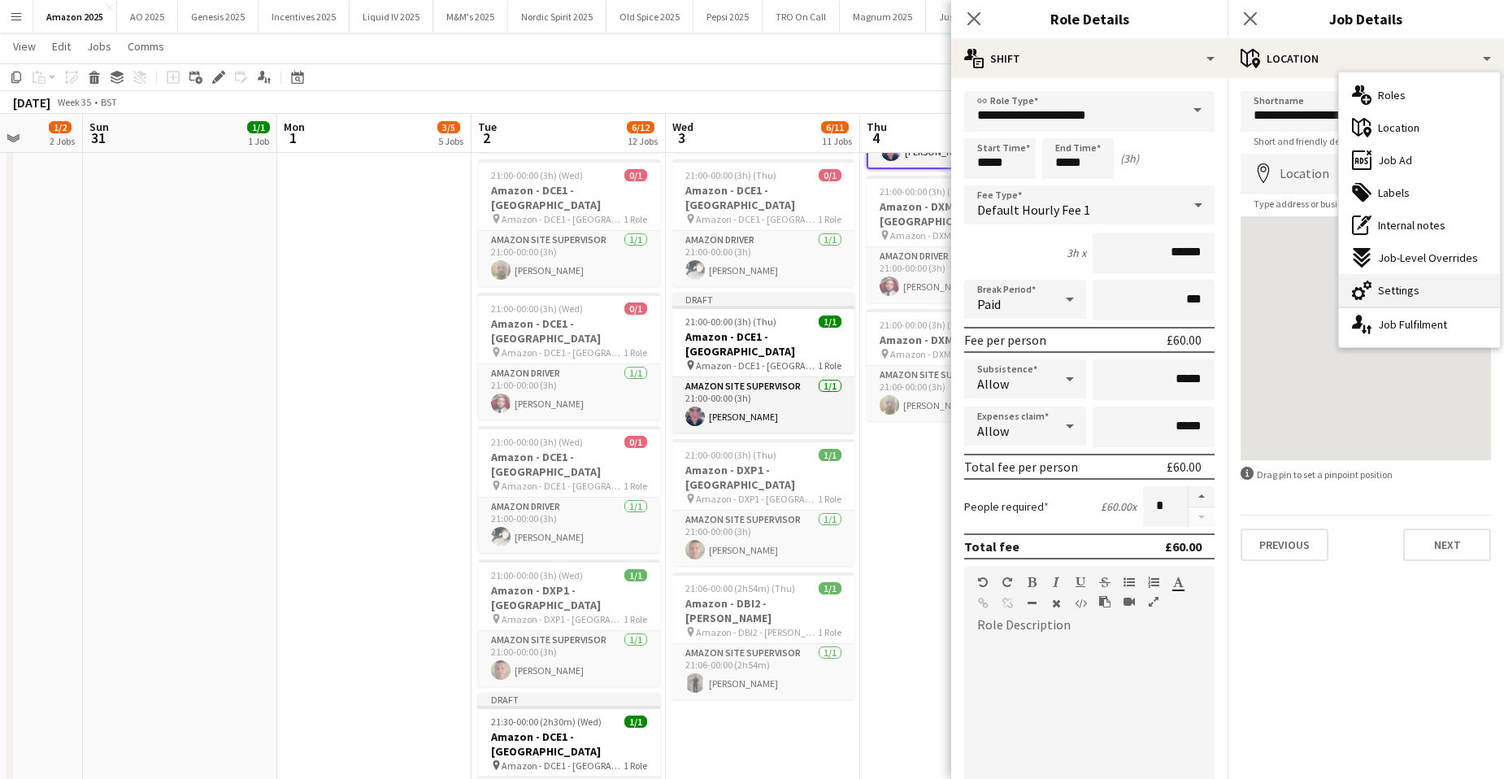
click at [1414, 286] on span "Settings" at bounding box center [1398, 290] width 41 height 15
type input "*******"
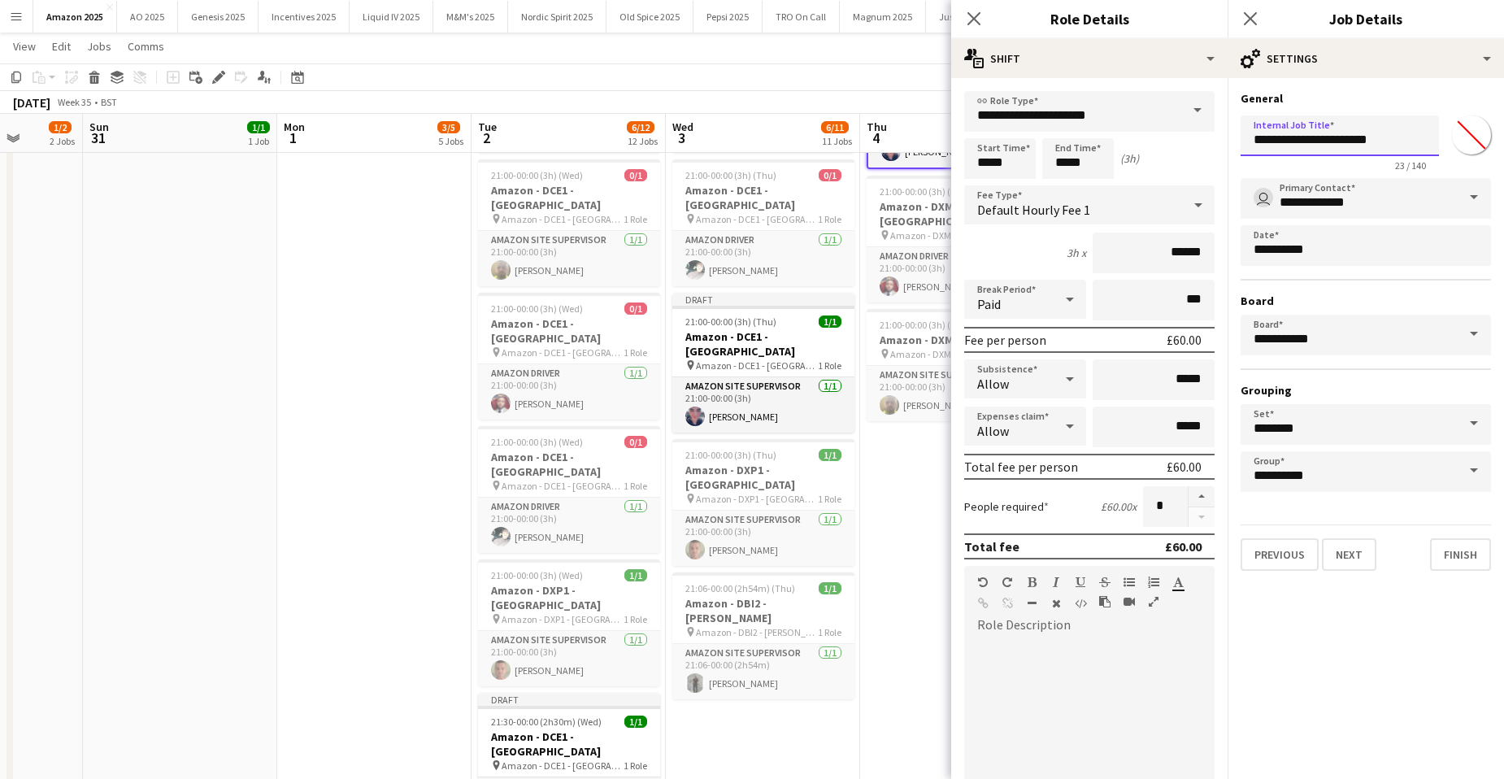
drag, startPoint x: 1384, startPoint y: 146, endPoint x: 1204, endPoint y: 137, distance: 180.0
click at [1205, 137] on body "Menu Boards Boards Boards All jobs Status Workforce Workforce My Workforce Recr…" at bounding box center [752, 87] width 1504 height 2126
click at [1396, 139] on input "**********" at bounding box center [1340, 135] width 198 height 41
drag, startPoint x: 1250, startPoint y: 136, endPoint x: 1417, endPoint y: 137, distance: 167.5
click at [1417, 137] on input "**********" at bounding box center [1340, 135] width 198 height 41
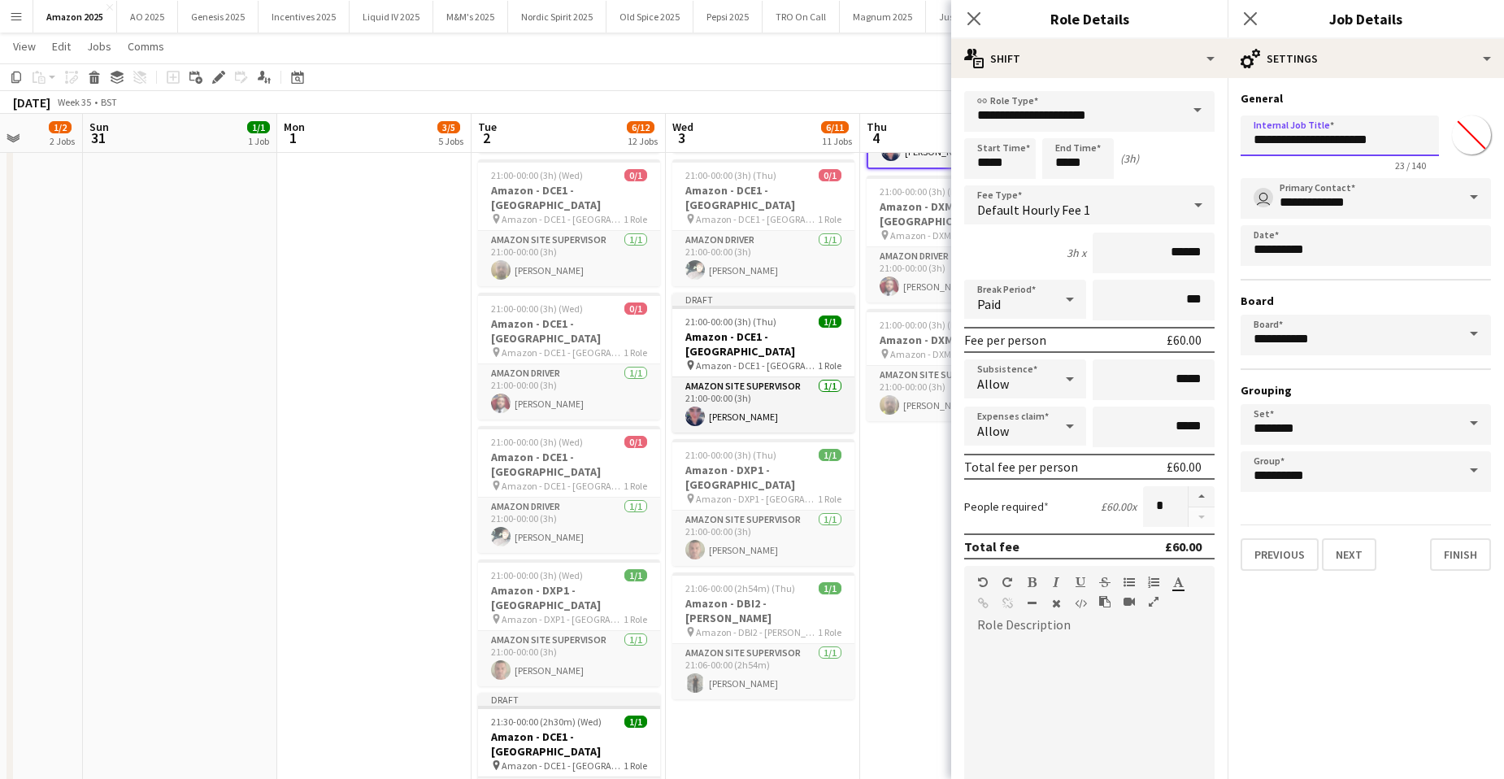
paste input "*****"
type input "**********"
click at [892, 538] on app-date-cell "00:00-03:47 (3h47m) 1/1 Amazon - DBI2 - Tyesley pin Amazon - DBI2 - Tyesley 1 R…" at bounding box center [957, 164] width 194 height 1916
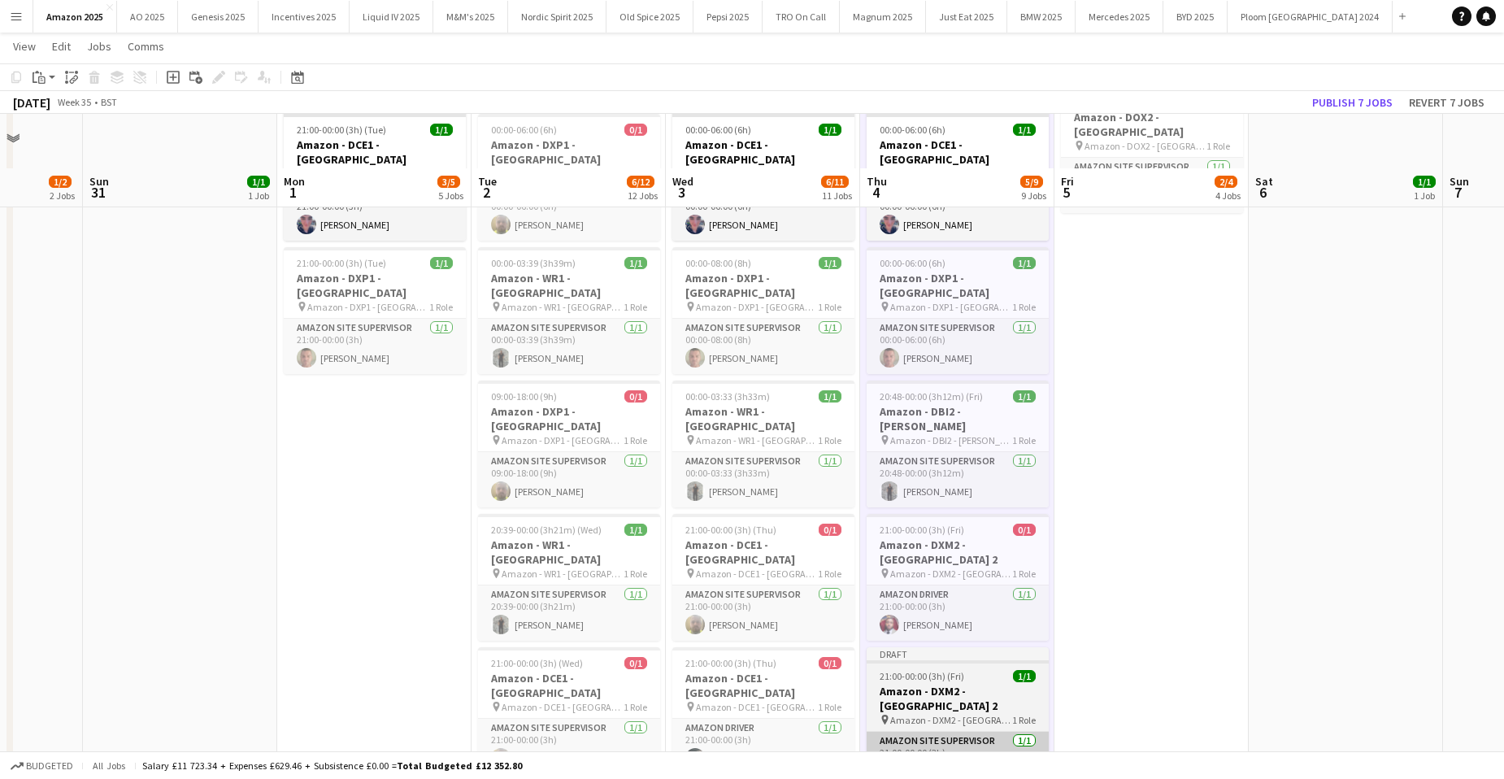
scroll to position [650, 0]
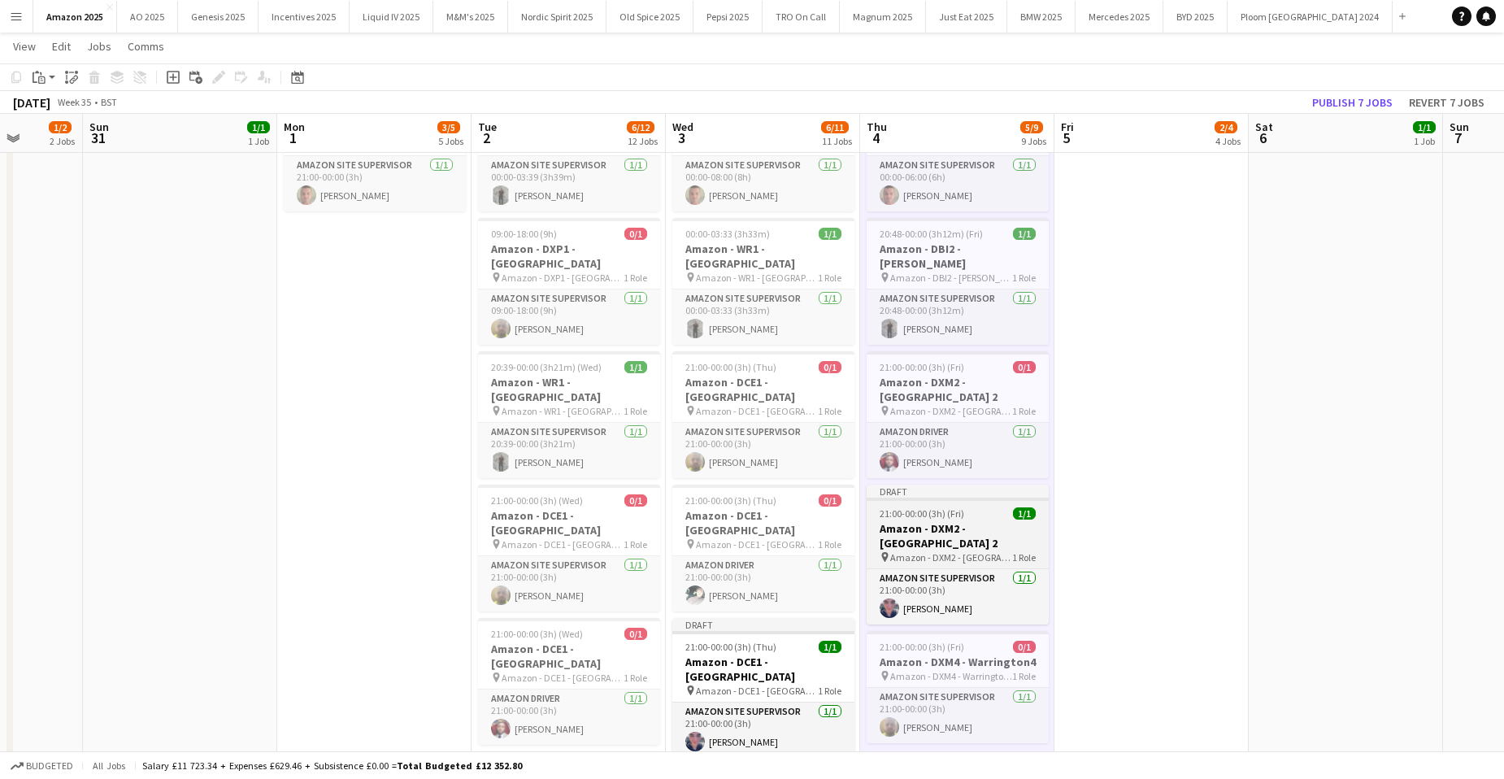
click at [984, 521] on h3 "Amazon - DXM2 - [GEOGRAPHIC_DATA] 2" at bounding box center [958, 535] width 182 height 29
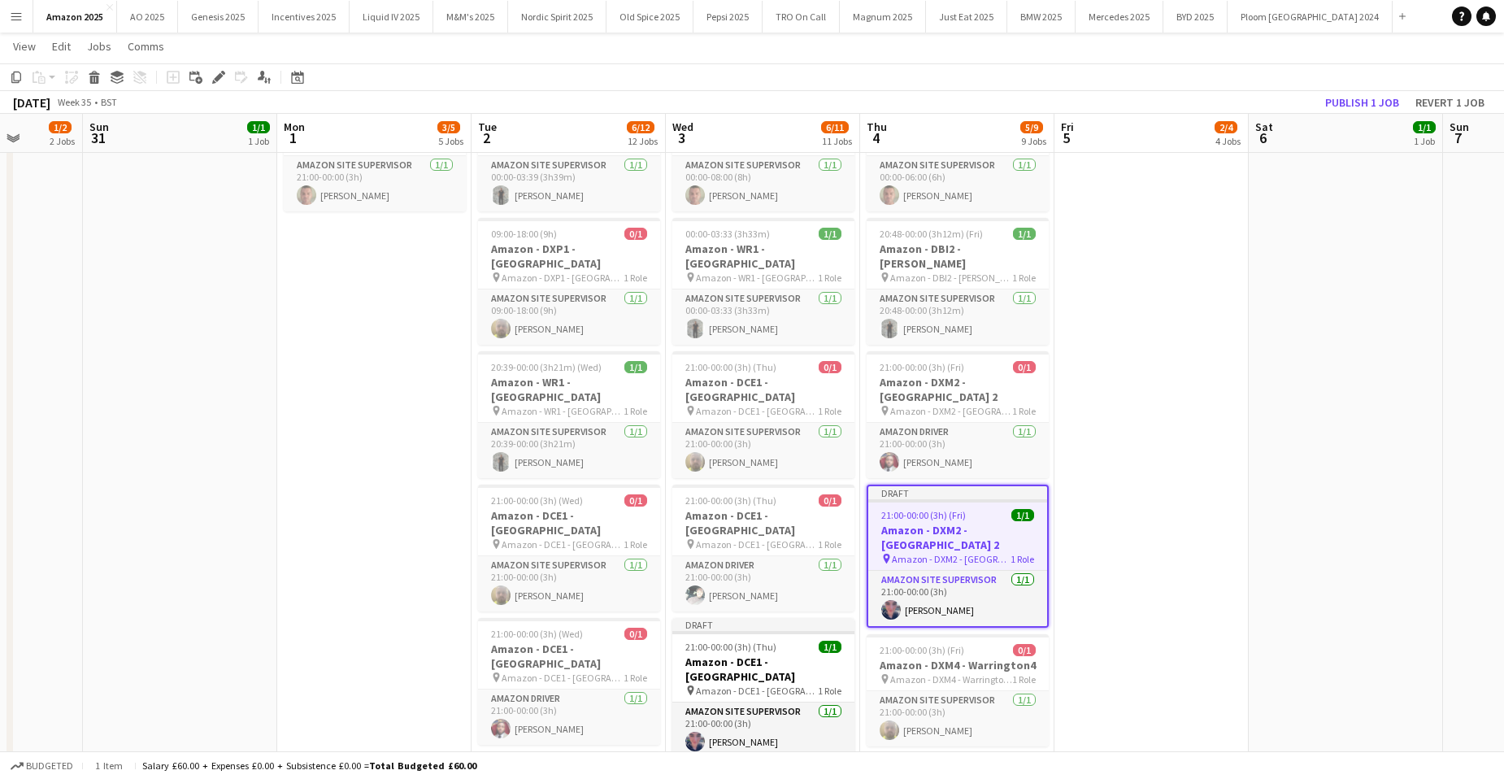
click at [1164, 291] on app-date-cell "00:00-02:59 (2h59m) 1/1 Amazon - DBI2 - Tyesley pin Amazon - DBI2 - Tyesley 1 R…" at bounding box center [1152, 490] width 194 height 1916
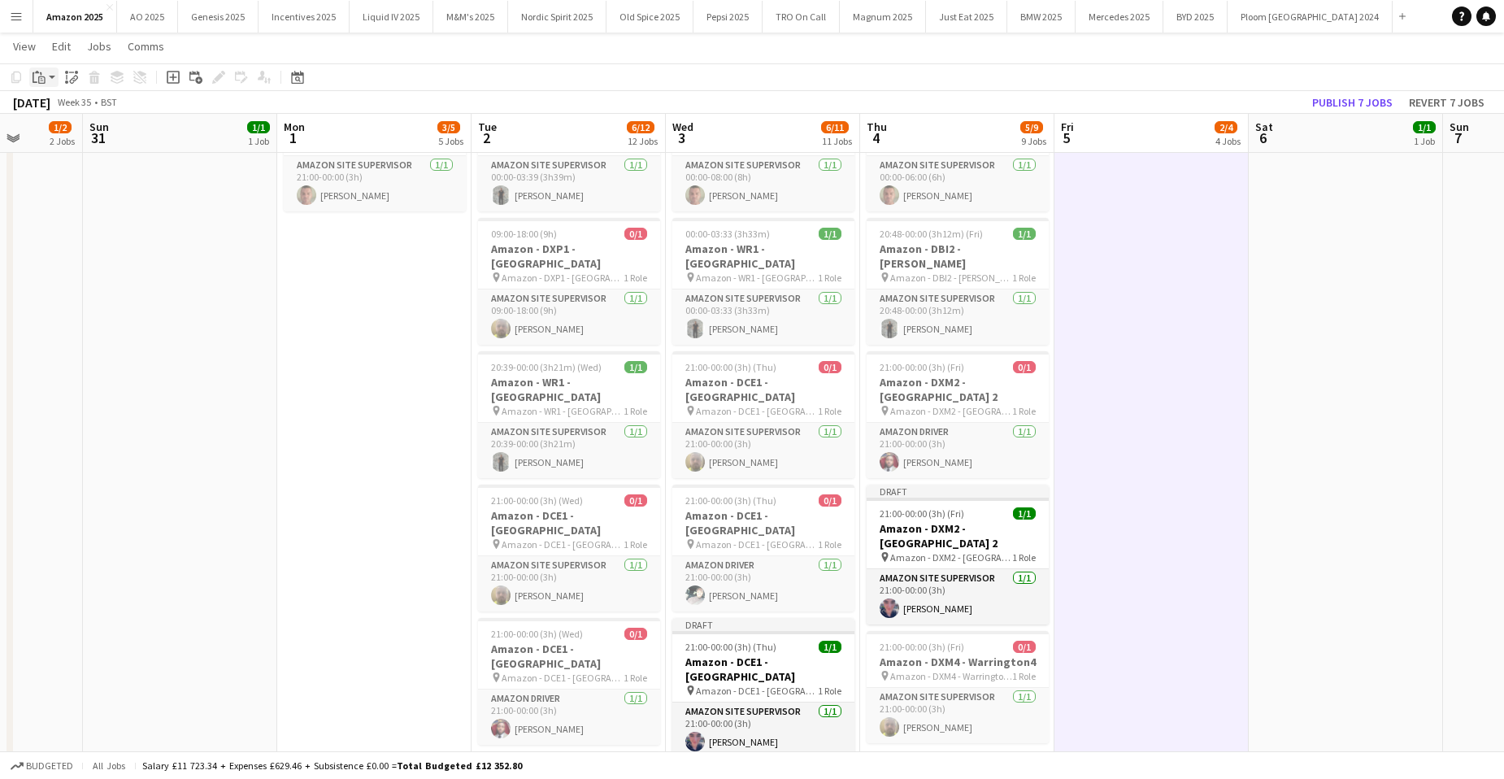
click at [50, 76] on app-action-btn "Paste" at bounding box center [43, 77] width 29 height 20
drag, startPoint x: 71, startPoint y: 139, endPoint x: 203, endPoint y: 205, distance: 148.0
click at [72, 139] on link "Paste with crew Ctrl+Shift+V" at bounding box center [119, 135] width 153 height 15
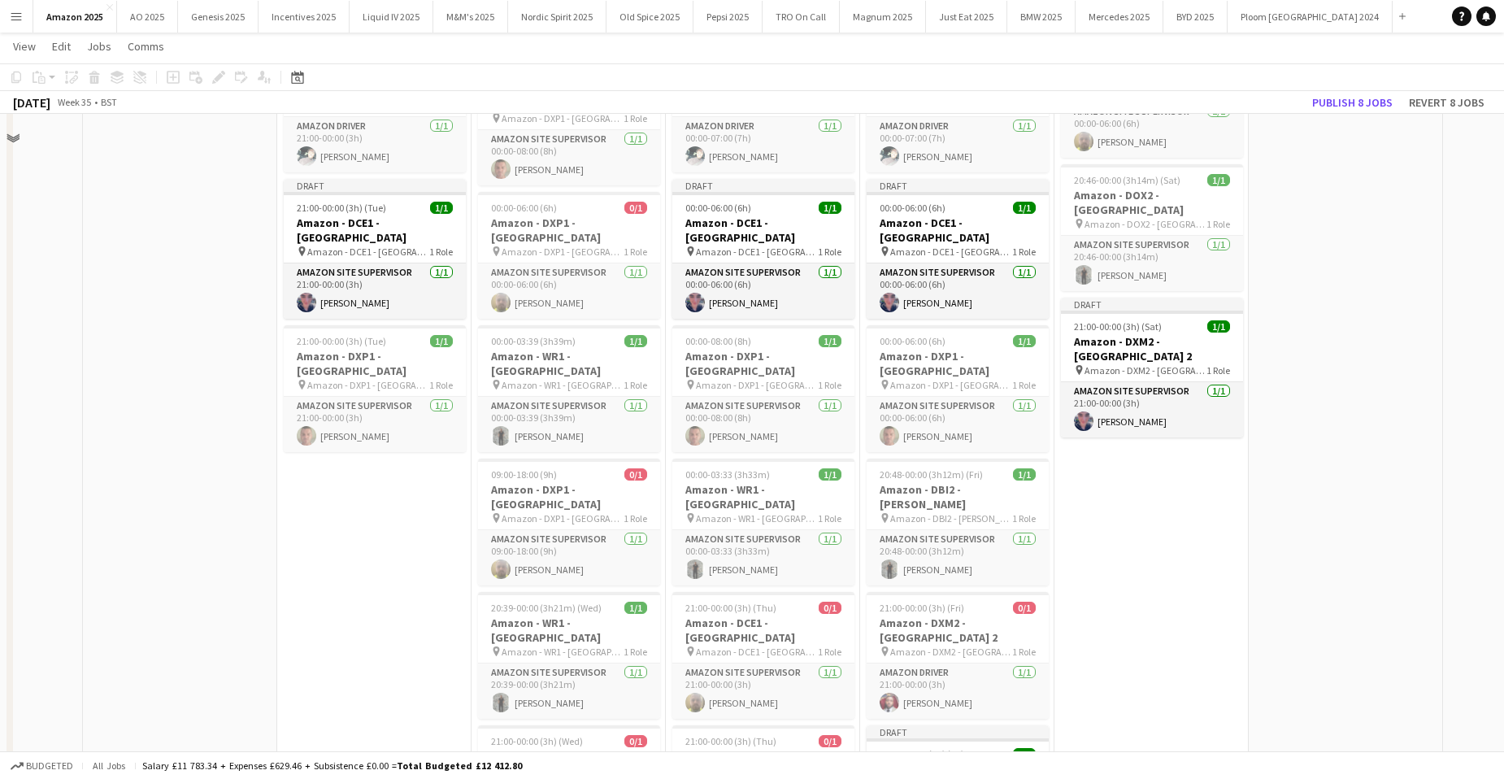
scroll to position [244, 0]
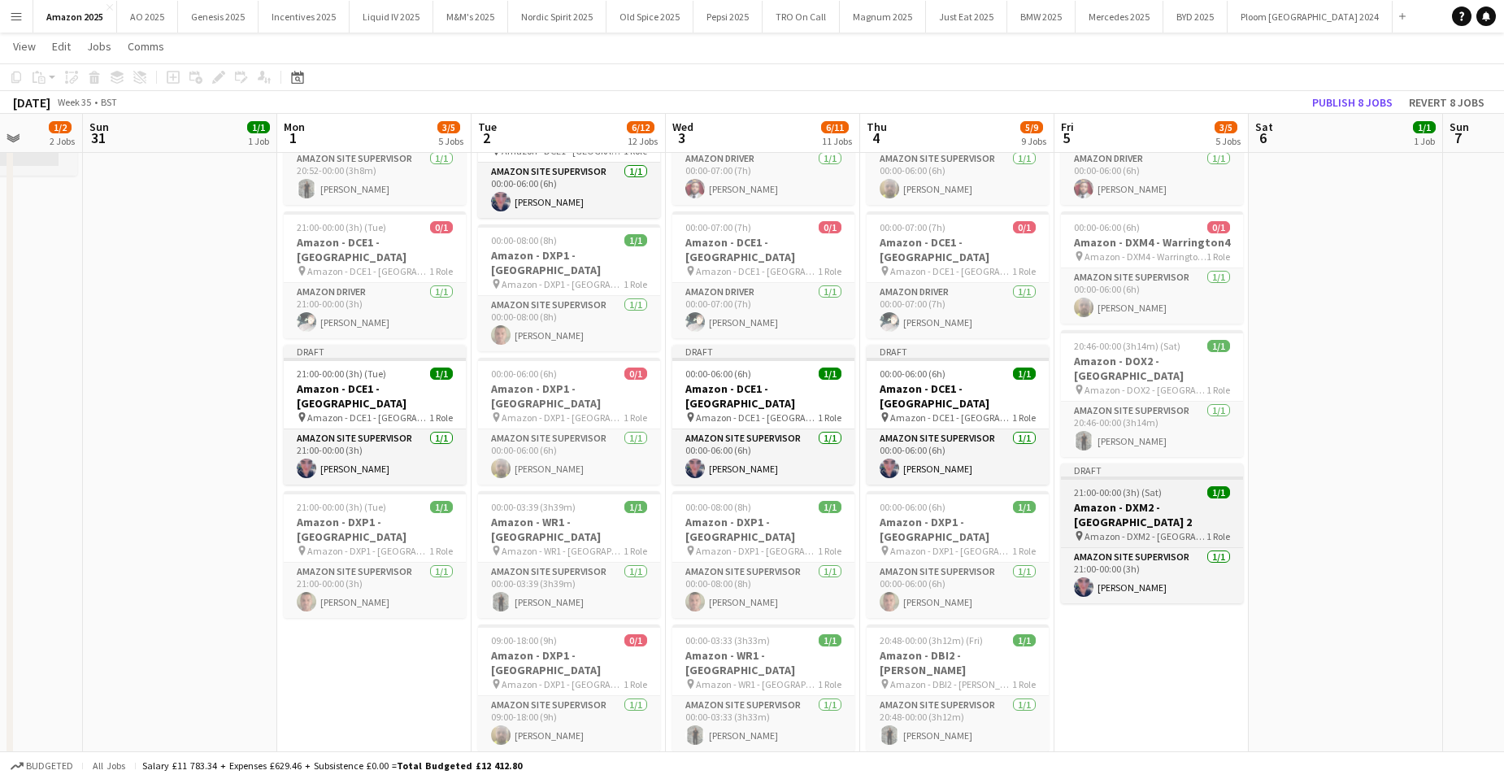
click at [1080, 500] on h3 "Amazon - DXM2 - [GEOGRAPHIC_DATA] 2" at bounding box center [1152, 514] width 182 height 29
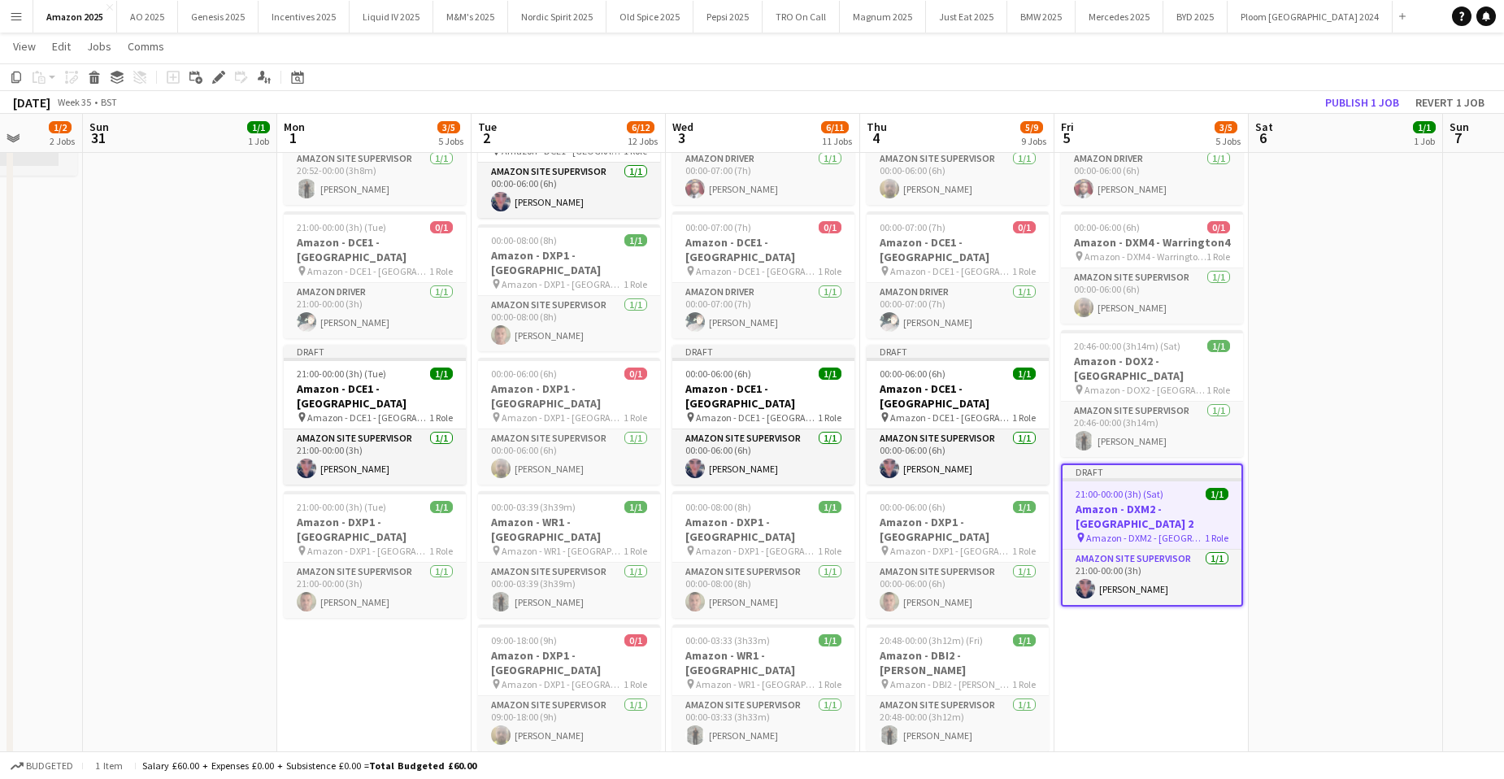
drag, startPoint x: 221, startPoint y: 81, endPoint x: 360, endPoint y: 124, distance: 145.3
click at [221, 81] on icon "Edit" at bounding box center [218, 77] width 13 height 13
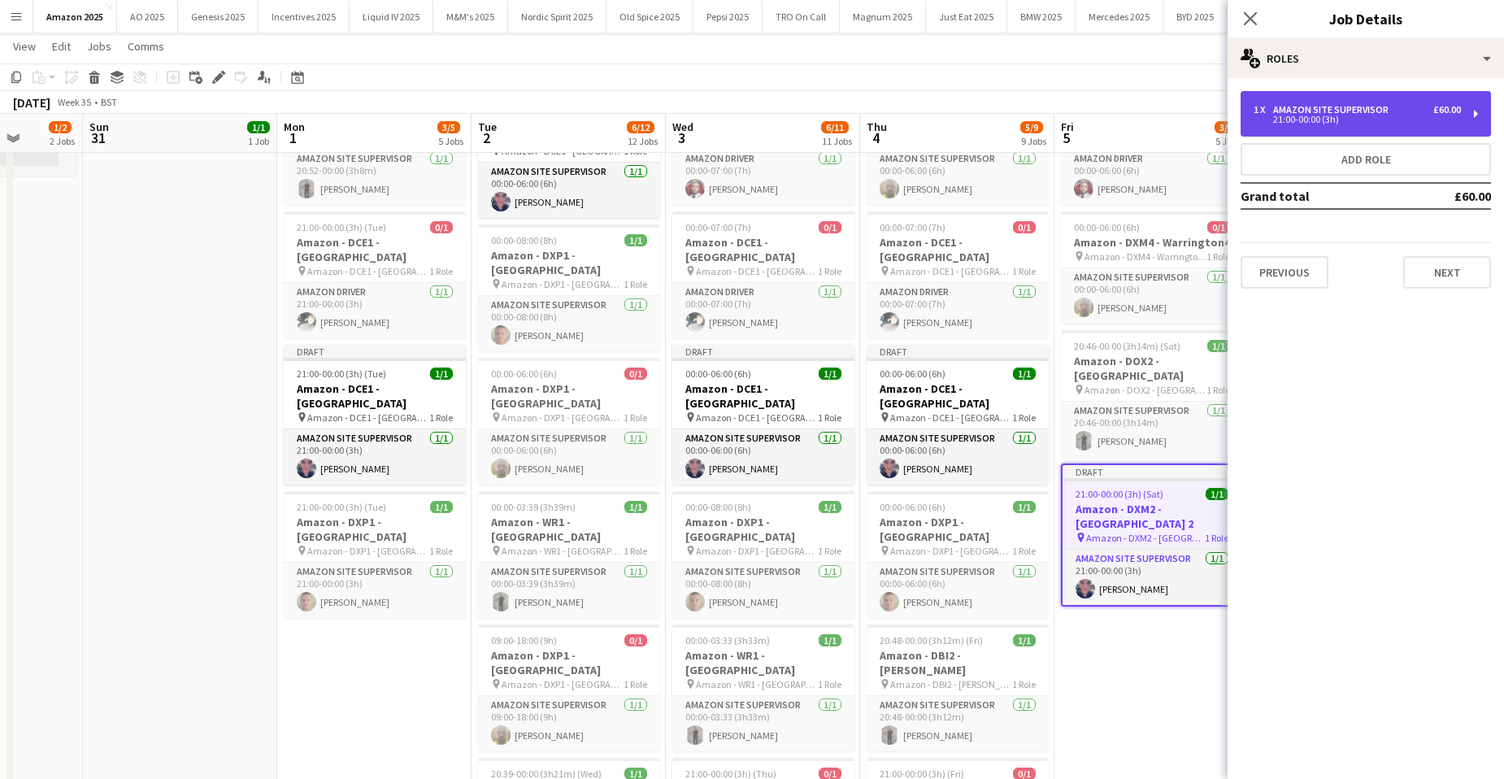
click at [1323, 107] on div "Amazon Site Supervisor" at bounding box center [1334, 109] width 122 height 11
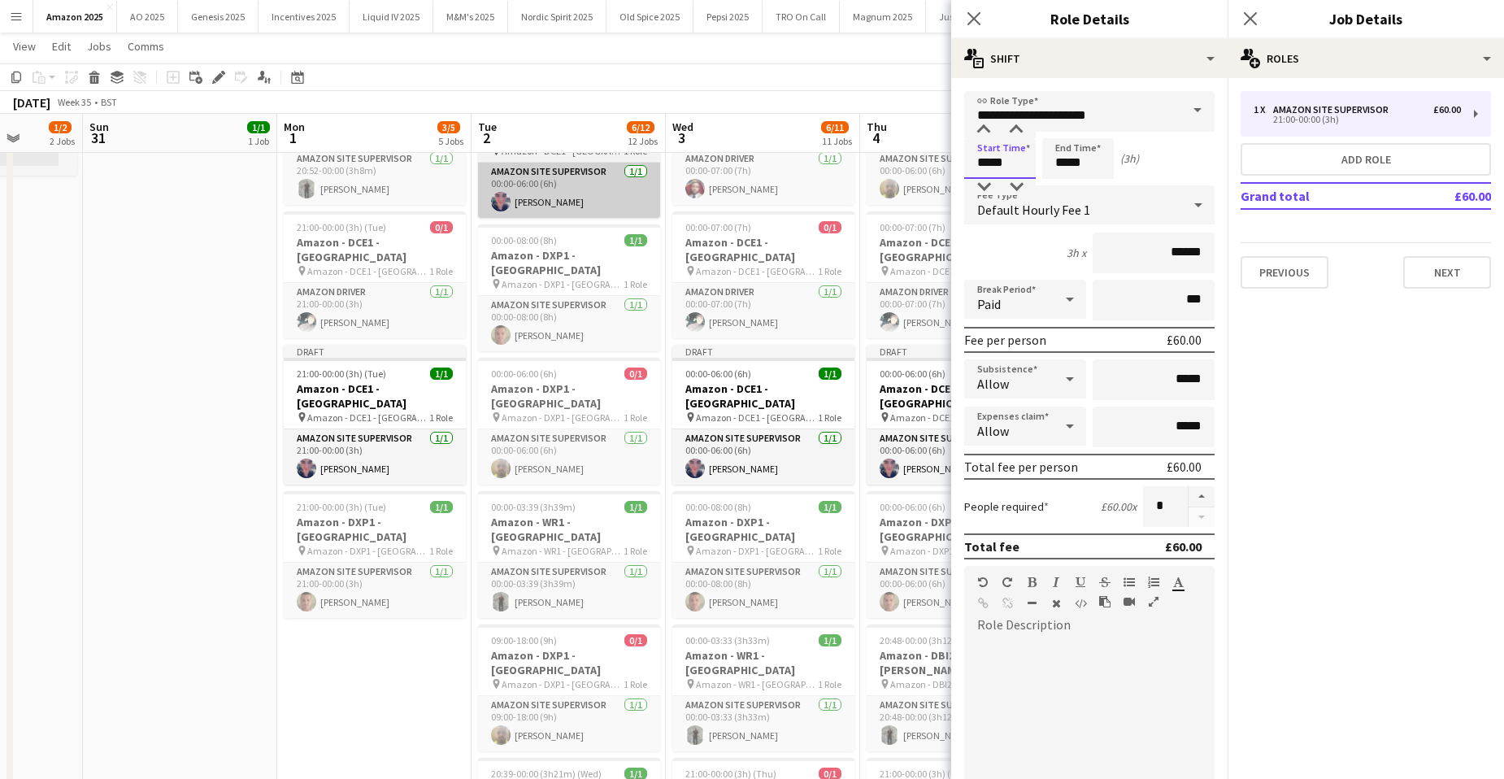
drag, startPoint x: 1016, startPoint y: 169, endPoint x: 502, endPoint y: 178, distance: 514.0
type input "*****"
click at [1241, 16] on app-icon "Close pop-in" at bounding box center [1251, 19] width 24 height 24
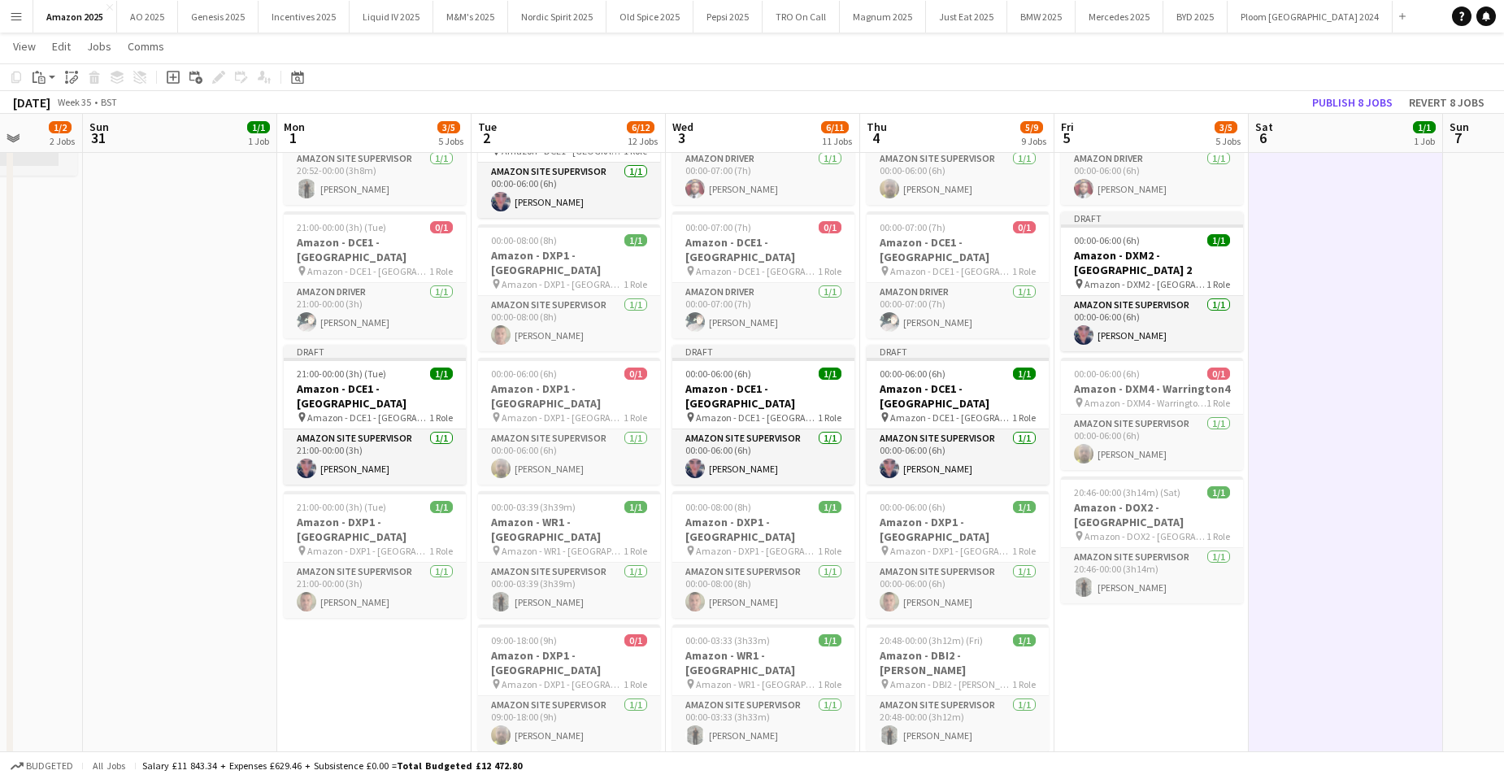
scroll to position [0, 498]
click at [1334, 99] on button "Publish 8 jobs" at bounding box center [1353, 102] width 94 height 21
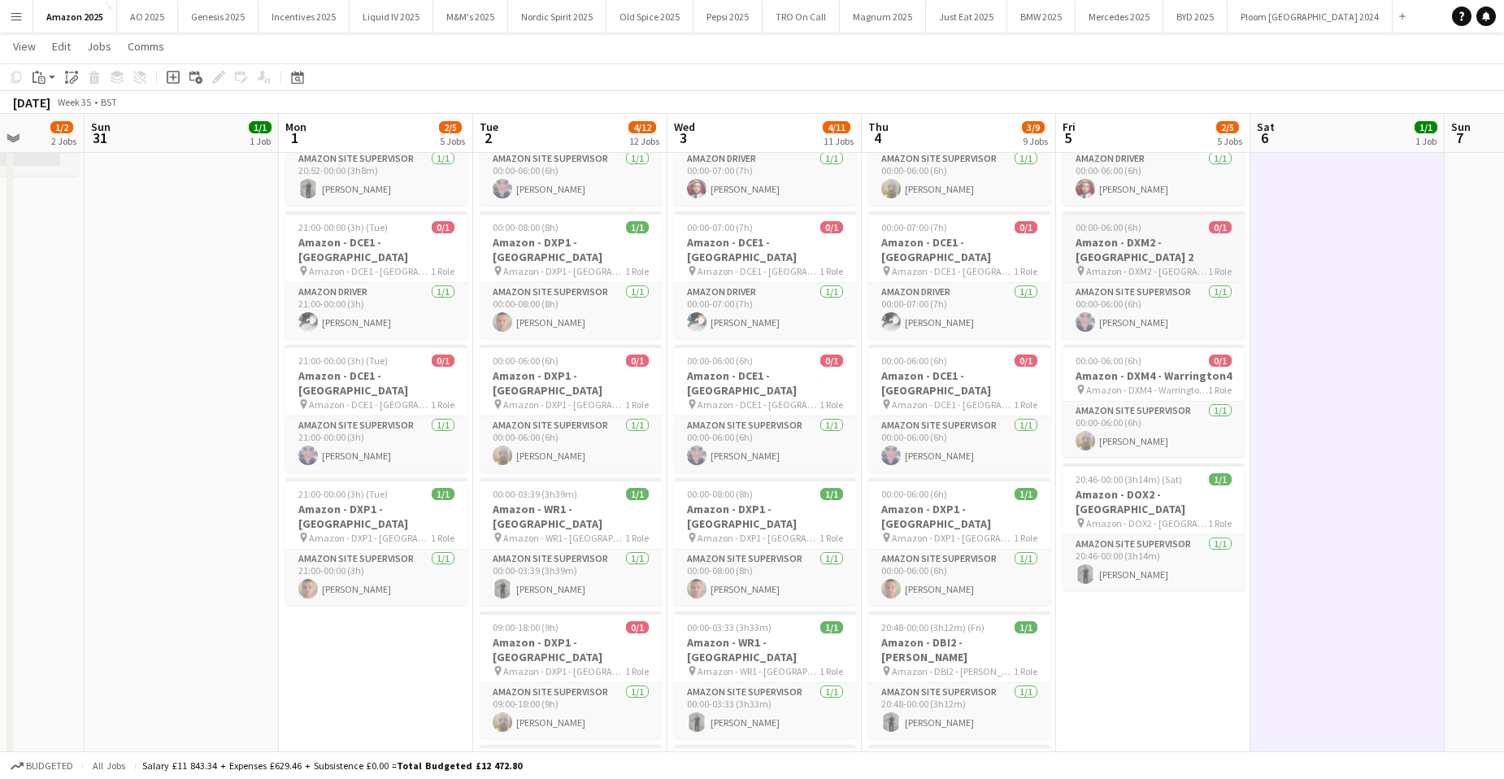
click at [1168, 235] on h3 "Amazon - DXM2 - [GEOGRAPHIC_DATA] 2" at bounding box center [1154, 249] width 182 height 29
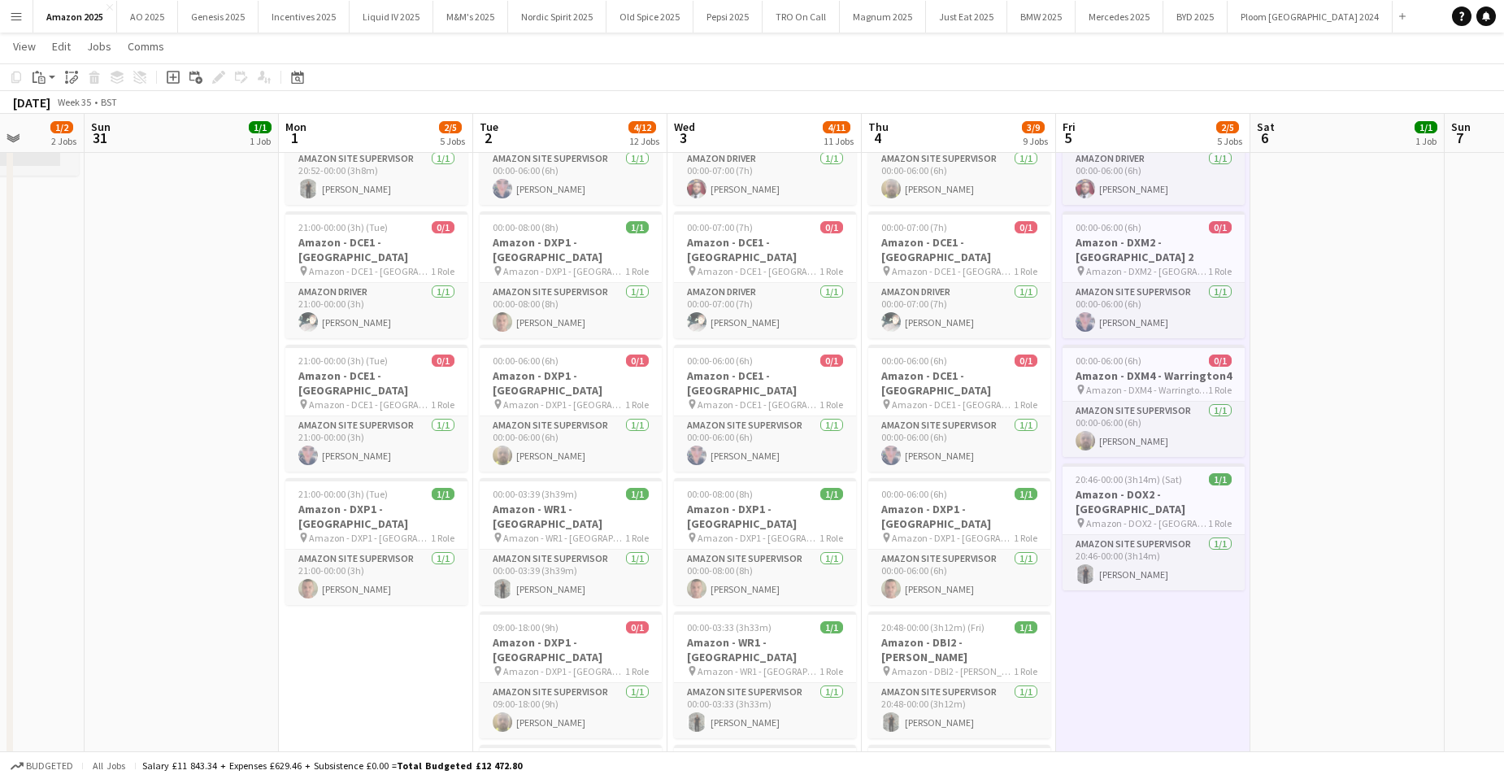
scroll to position [0, 498]
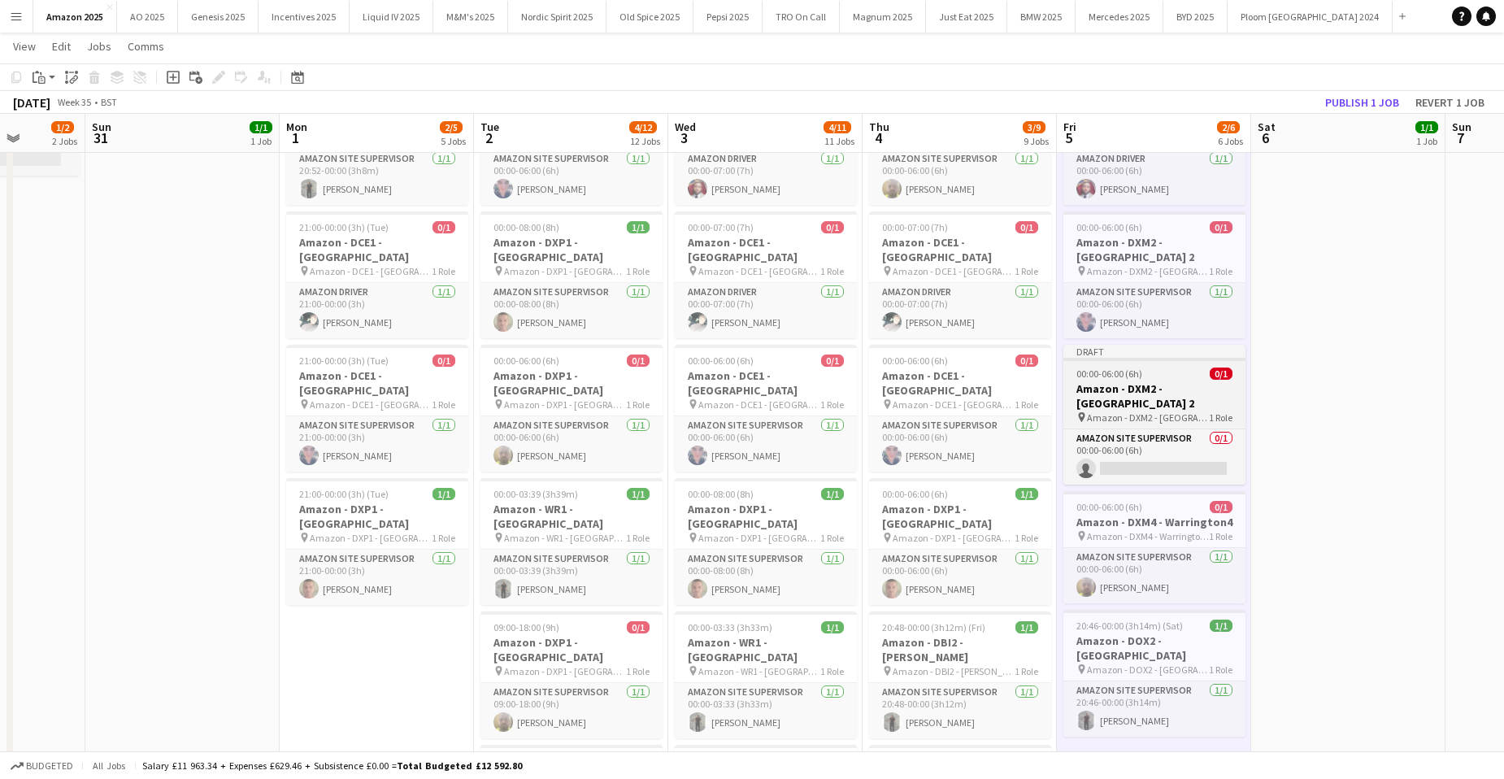
click at [1158, 368] on div "00:00-06:00 (6h) 0/1" at bounding box center [1155, 374] width 182 height 12
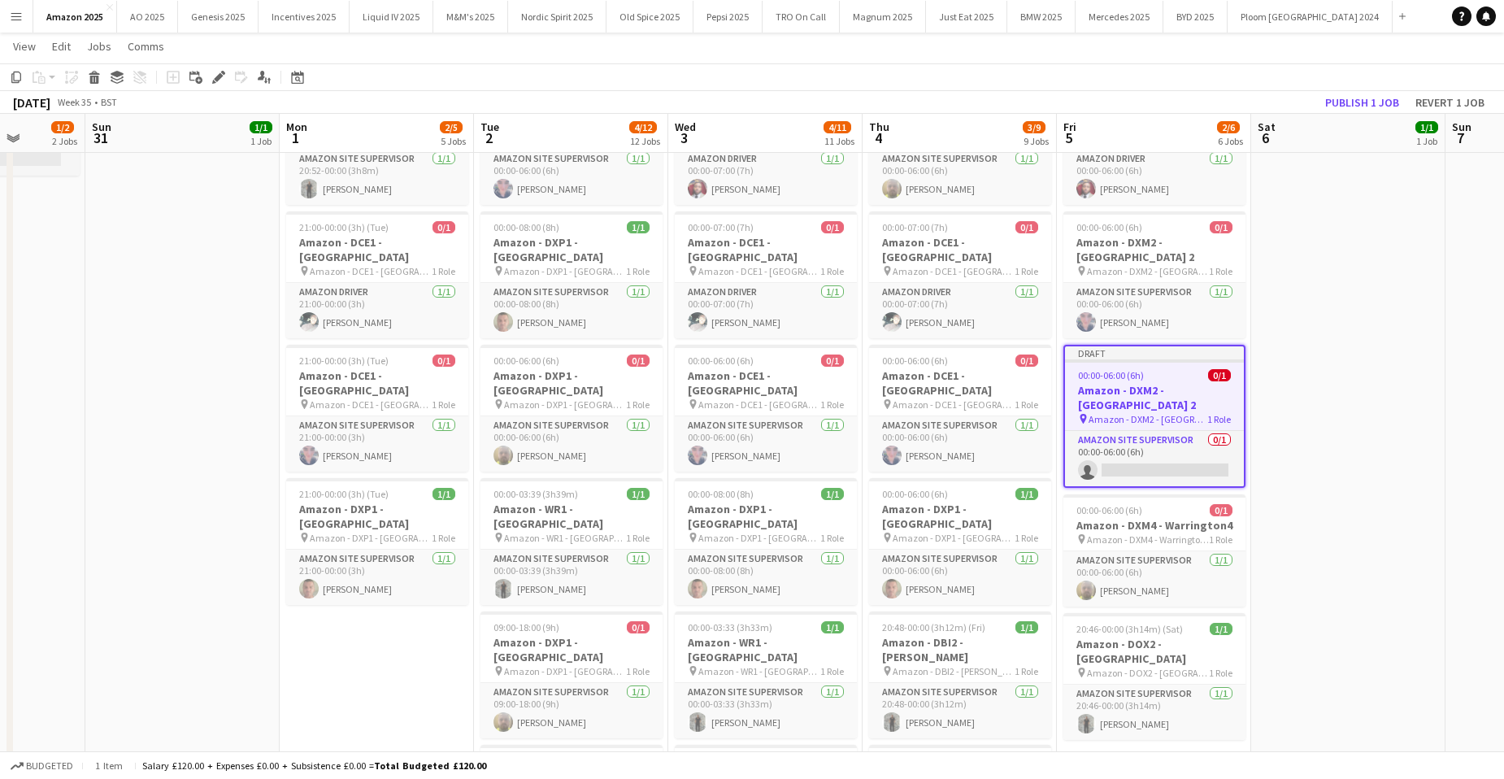
drag, startPoint x: 217, startPoint y: 79, endPoint x: 1237, endPoint y: 98, distance: 1019.8
click at [219, 79] on icon at bounding box center [218, 77] width 9 height 9
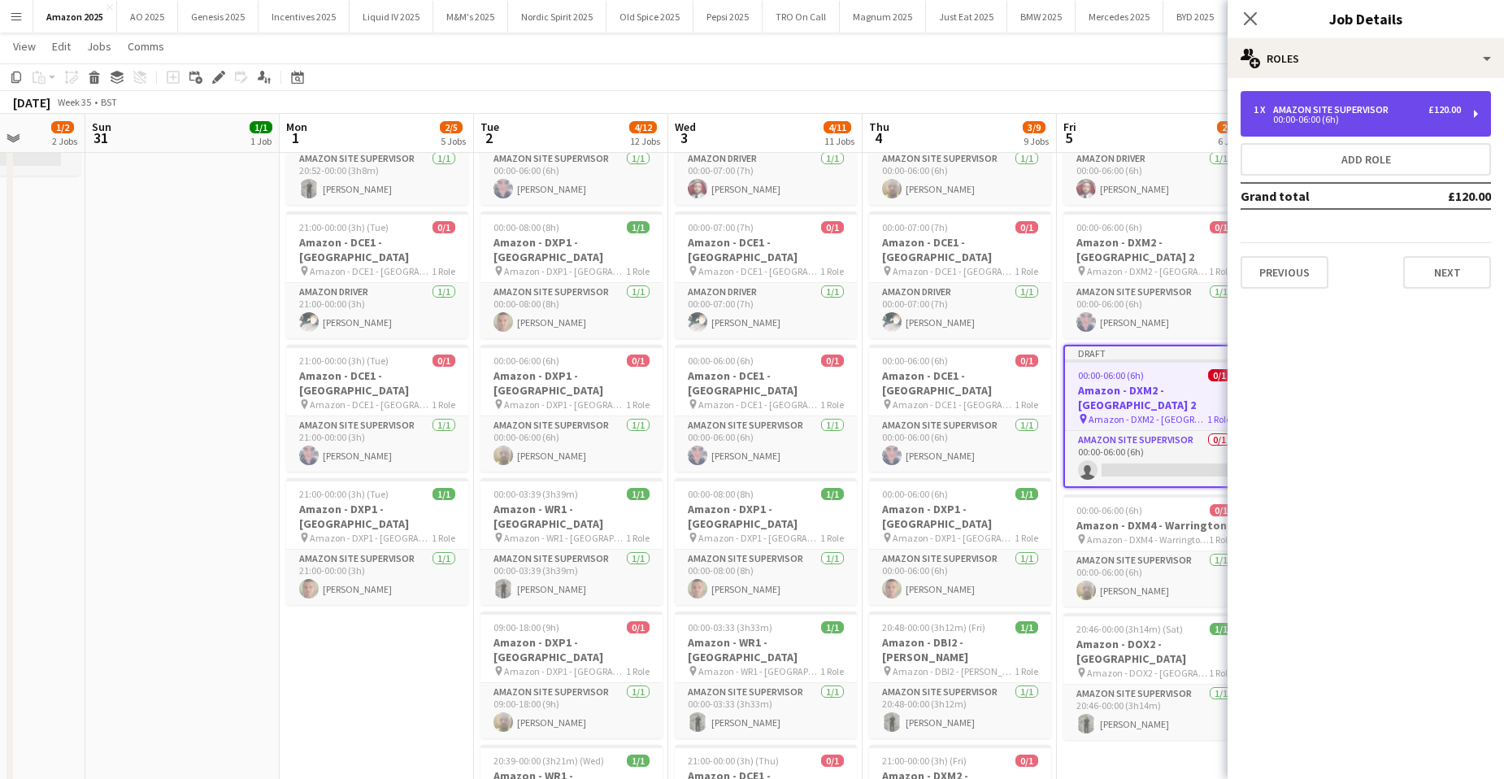
click at [1375, 106] on div "Amazon Site Supervisor" at bounding box center [1334, 109] width 122 height 11
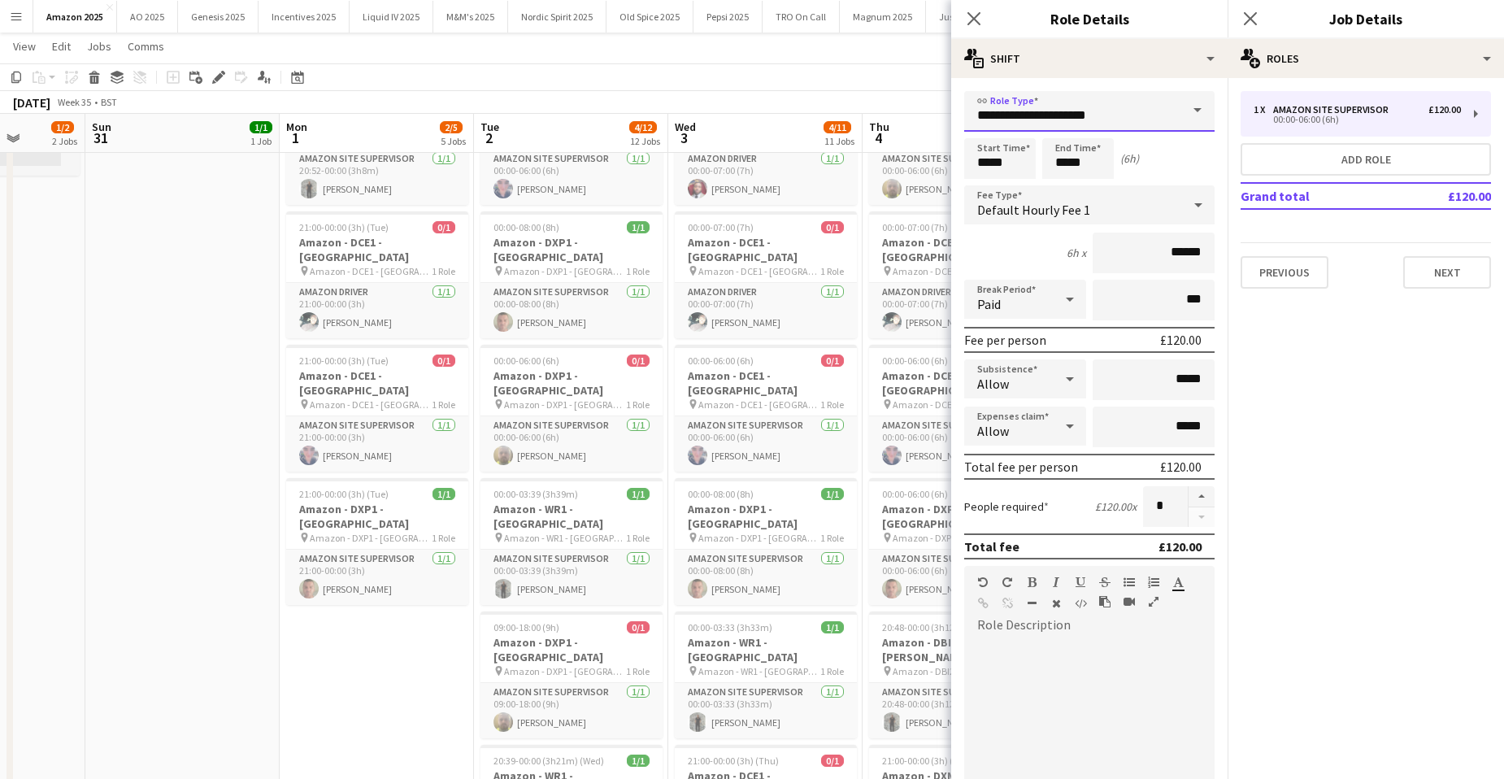
click at [1165, 110] on input "**********" at bounding box center [1089, 111] width 250 height 41
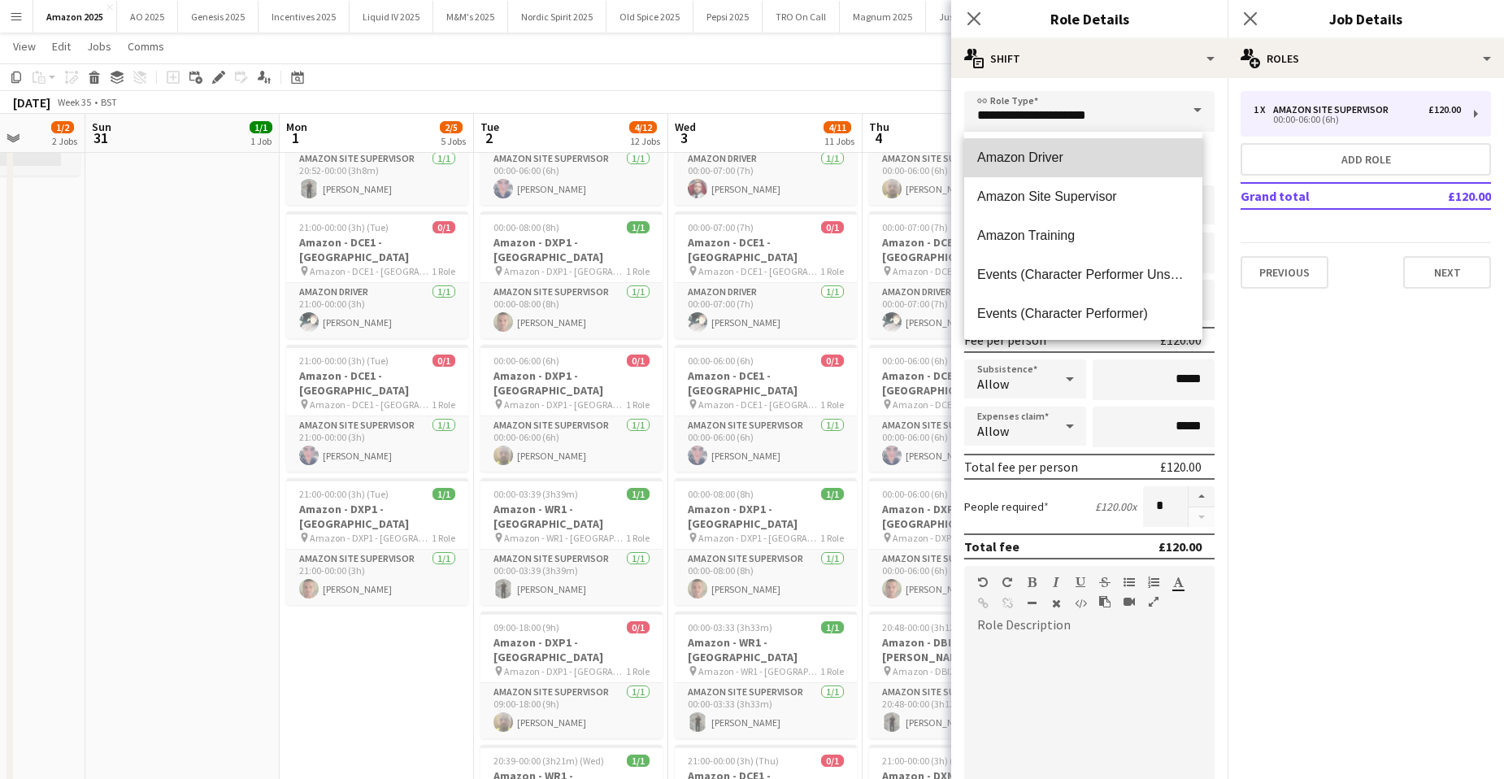
click at [1084, 159] on span "Amazon Driver" at bounding box center [1083, 157] width 212 height 15
type input "**********"
type input "******"
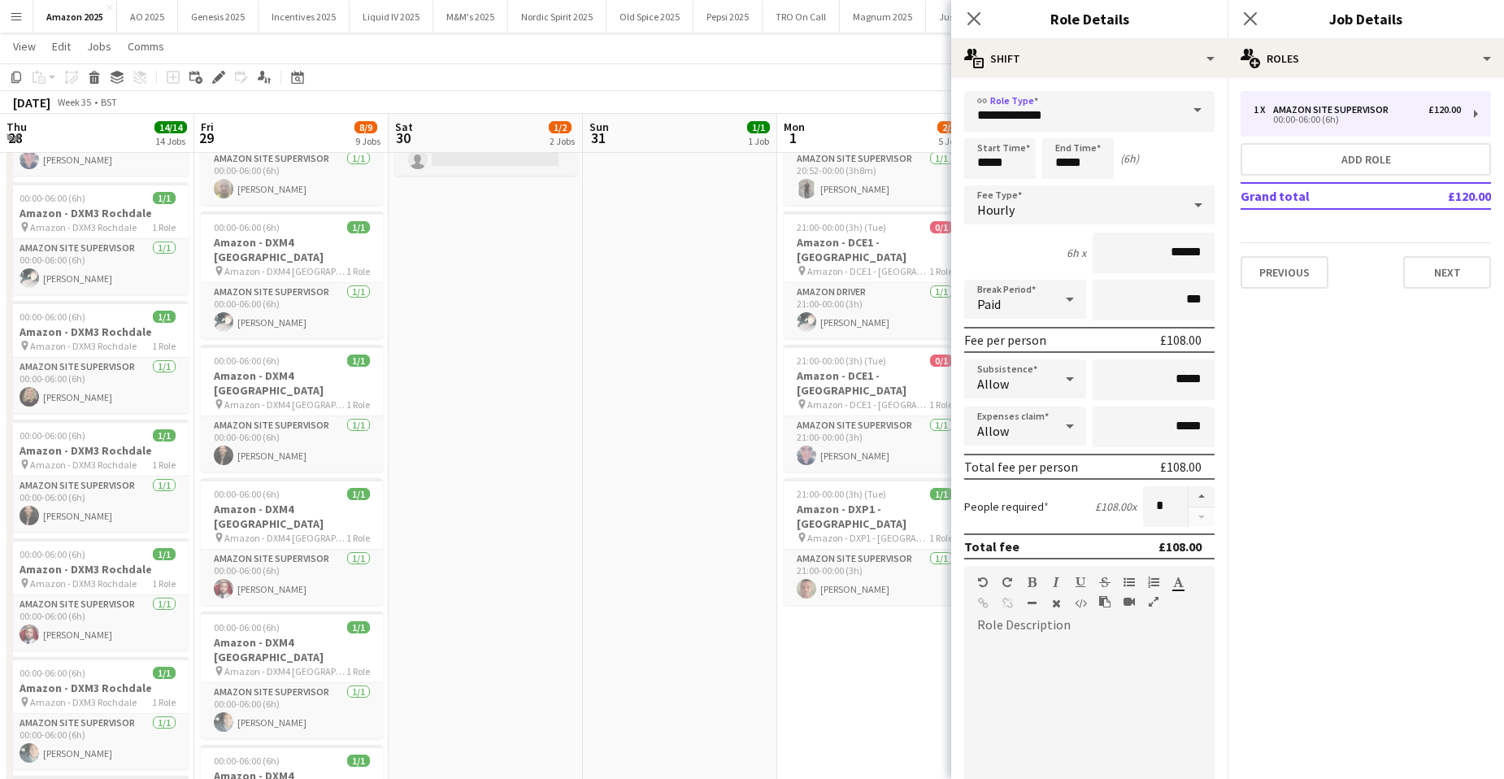
scroll to position [0, 498]
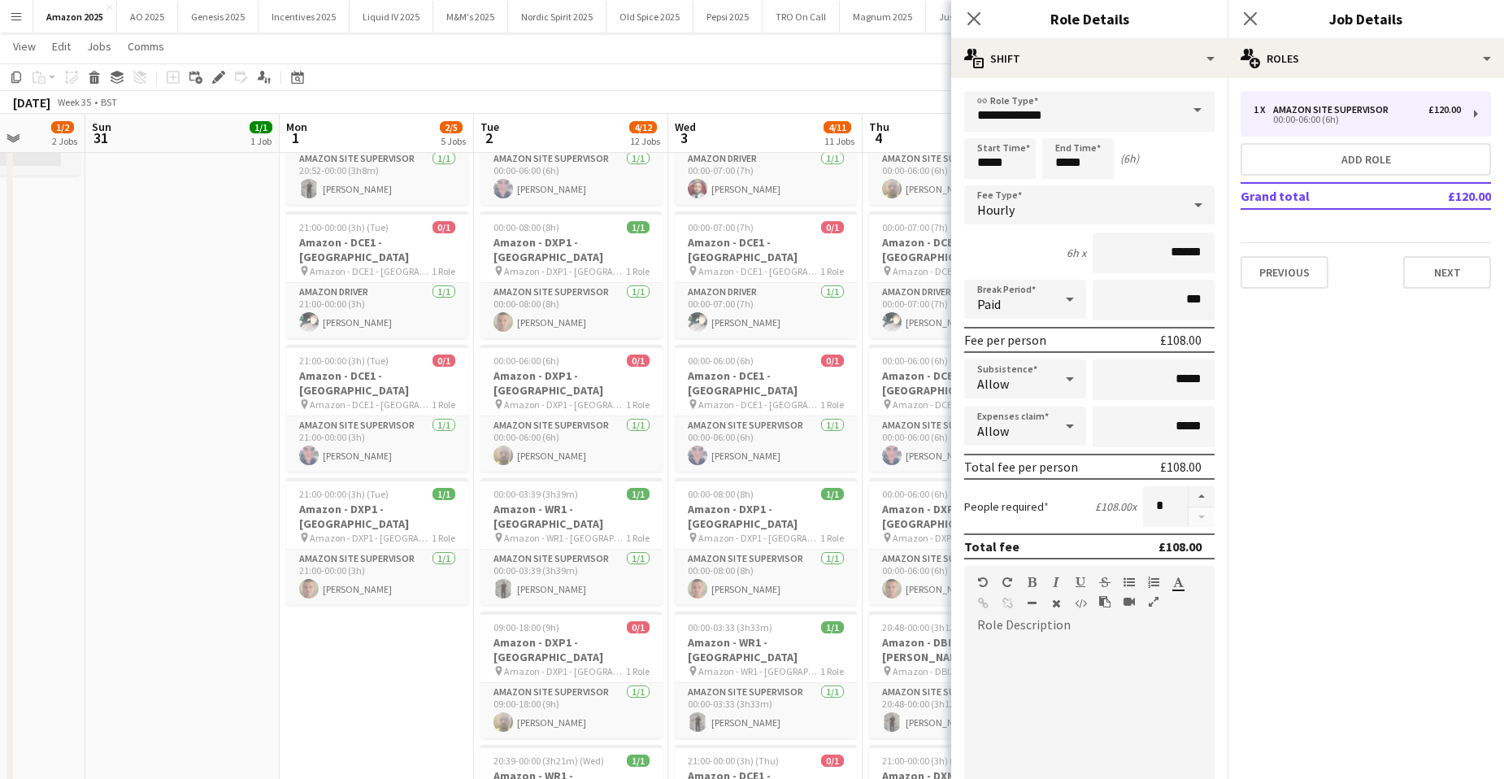
click at [1338, 426] on mat-expansion-panel "pencil3 General details 1 x Amazon Site Supervisor £120.00 00:00-06:00 (6h) Add…" at bounding box center [1366, 428] width 276 height 701
click at [1258, 16] on icon "Close pop-in" at bounding box center [1249, 18] width 15 height 15
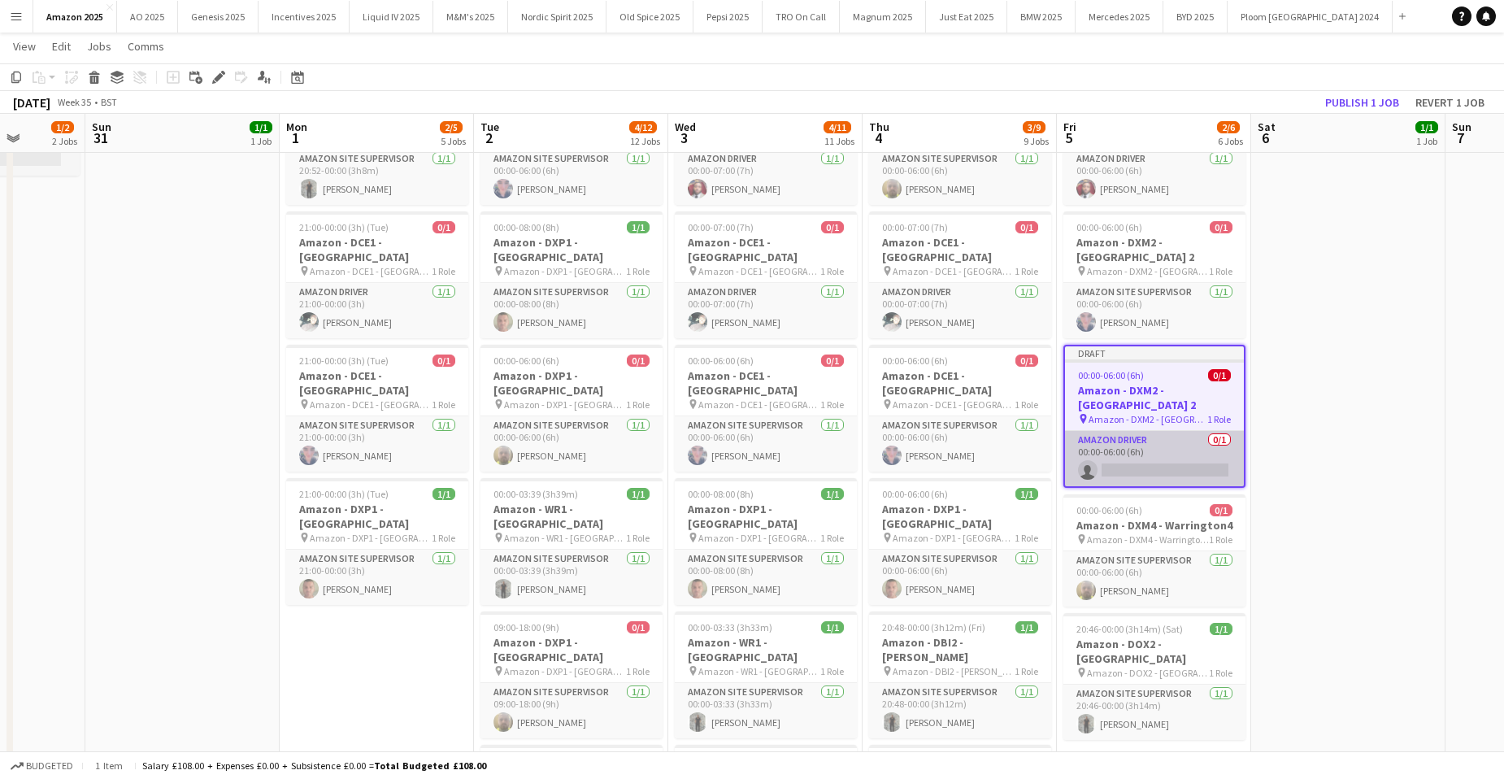
click at [1142, 431] on app-card-role "Amazon Driver 0/1 00:00-06:00 (6h) single-neutral-actions" at bounding box center [1154, 458] width 179 height 55
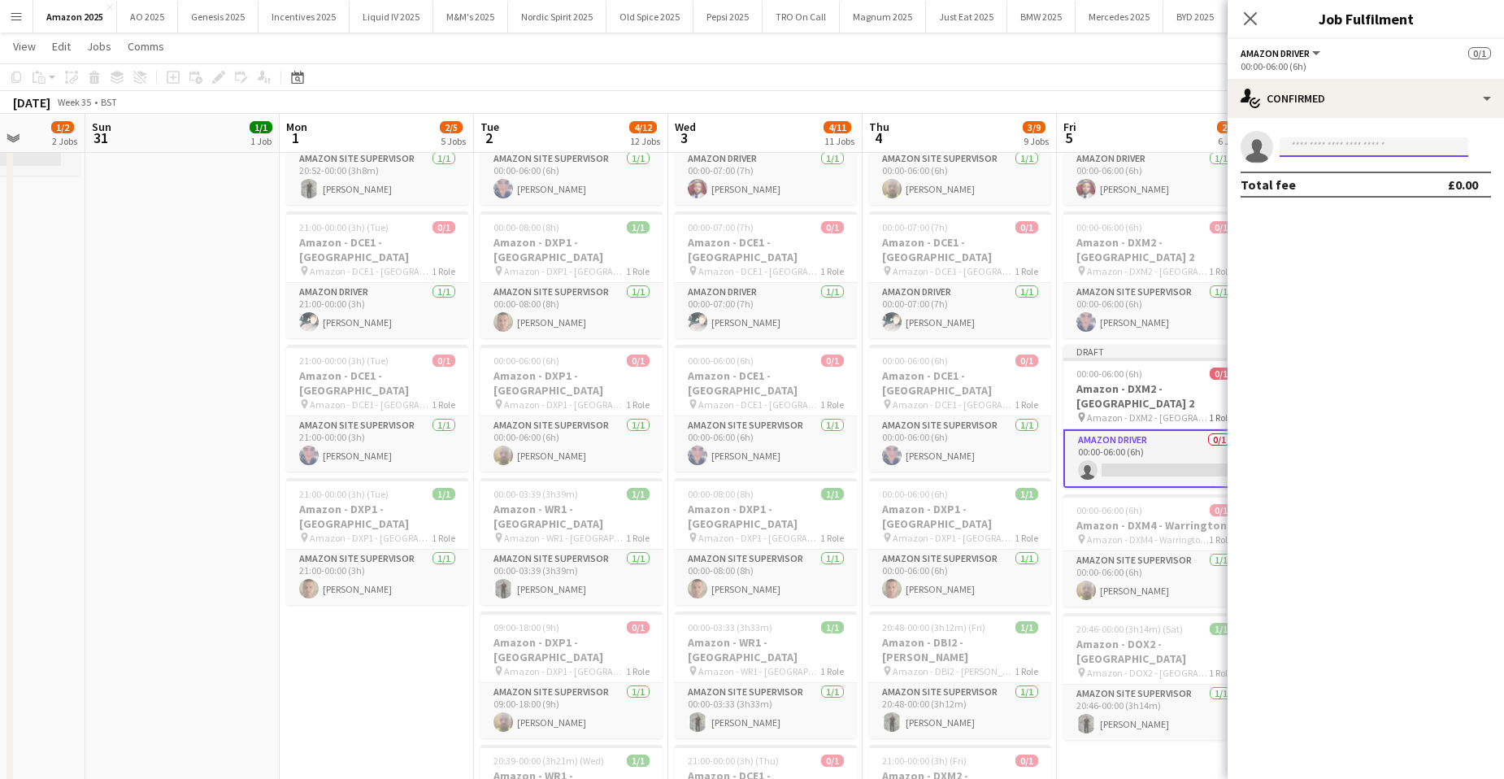
click at [1299, 147] on input at bounding box center [1374, 147] width 189 height 20
type input "*****"
click at [1335, 181] on span "[EMAIL_ADDRESS][DOMAIN_NAME]" at bounding box center [1374, 183] width 163 height 13
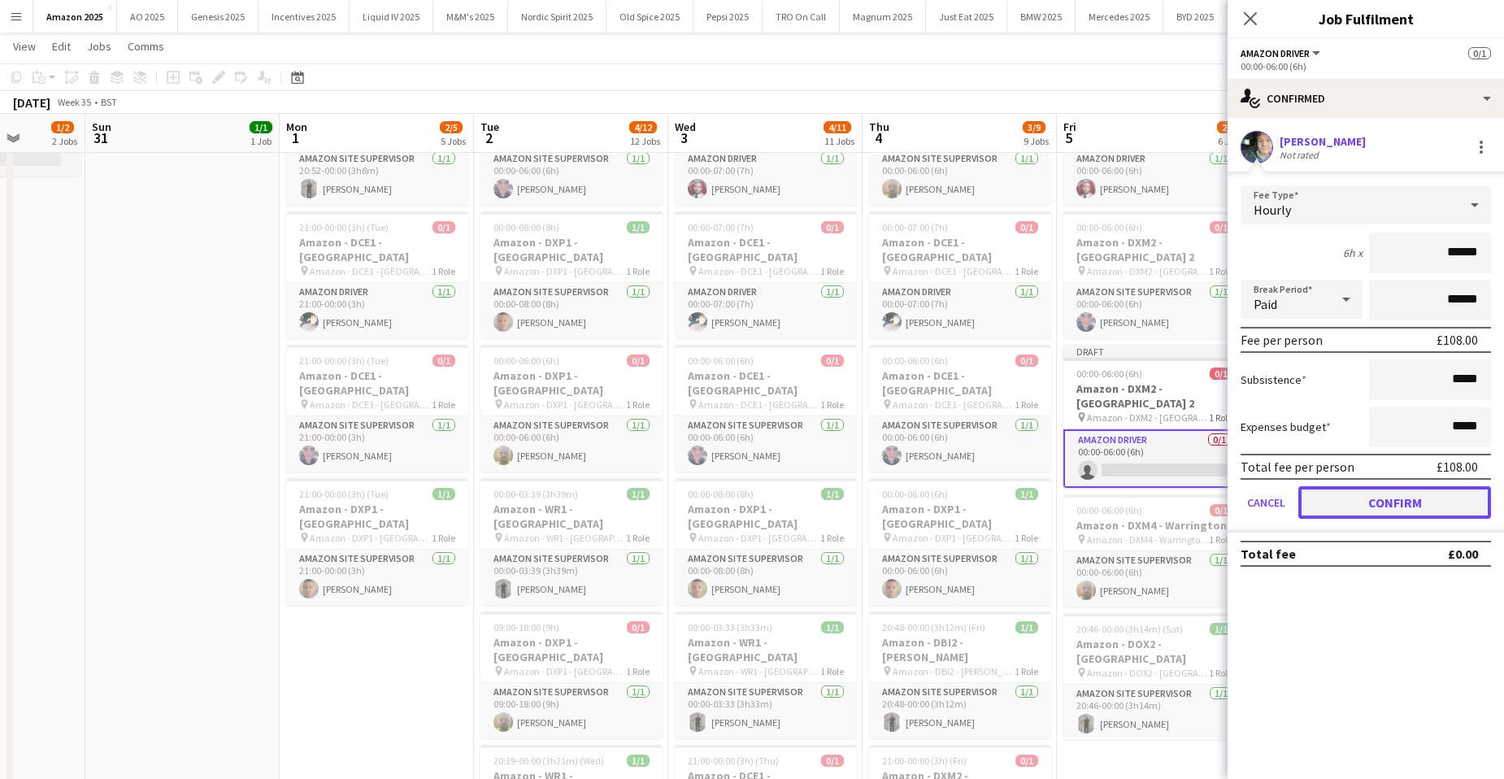
click at [1390, 504] on button "Confirm" at bounding box center [1395, 502] width 193 height 33
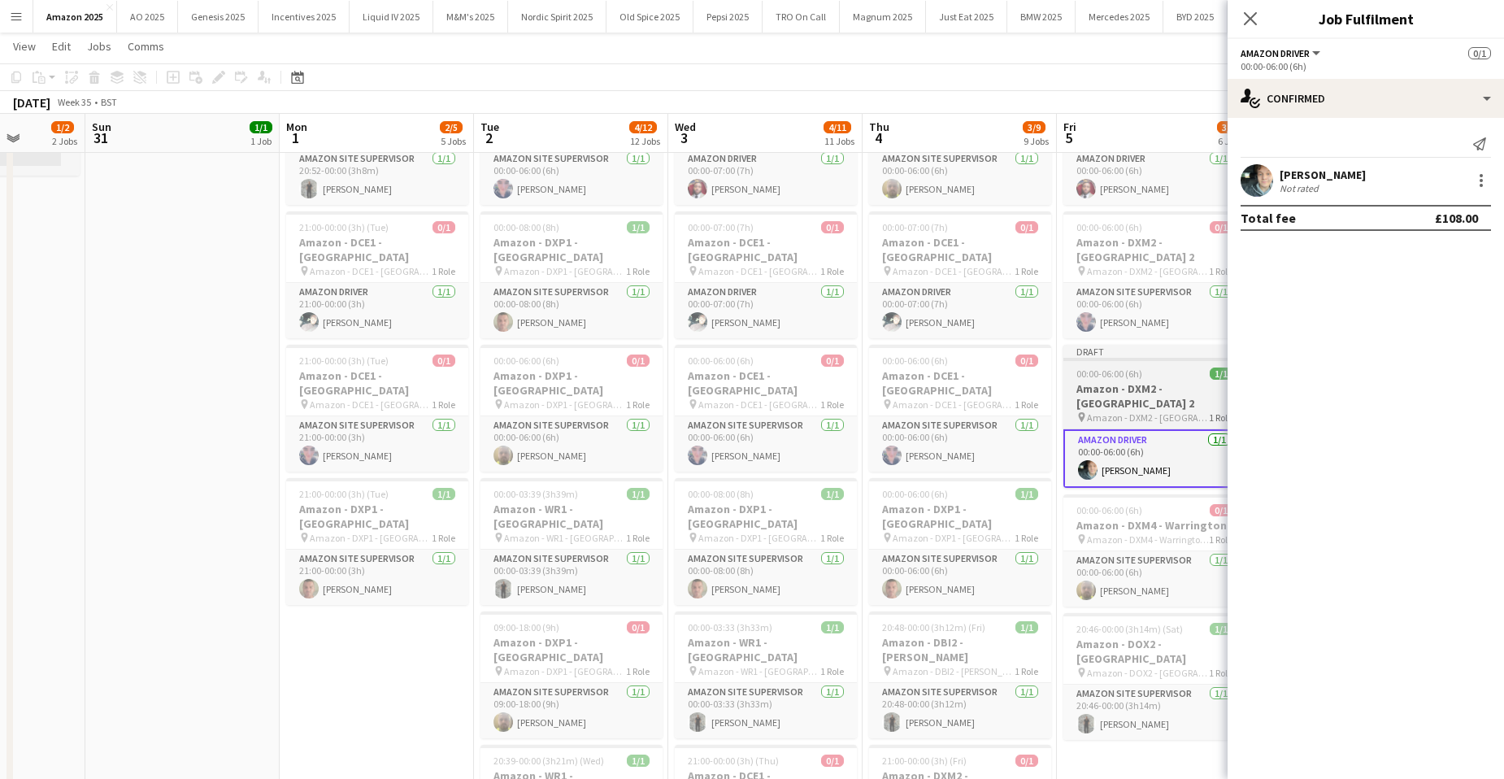
click at [1166, 381] on h3 "Amazon - DXM2 - [GEOGRAPHIC_DATA] 2" at bounding box center [1155, 395] width 182 height 29
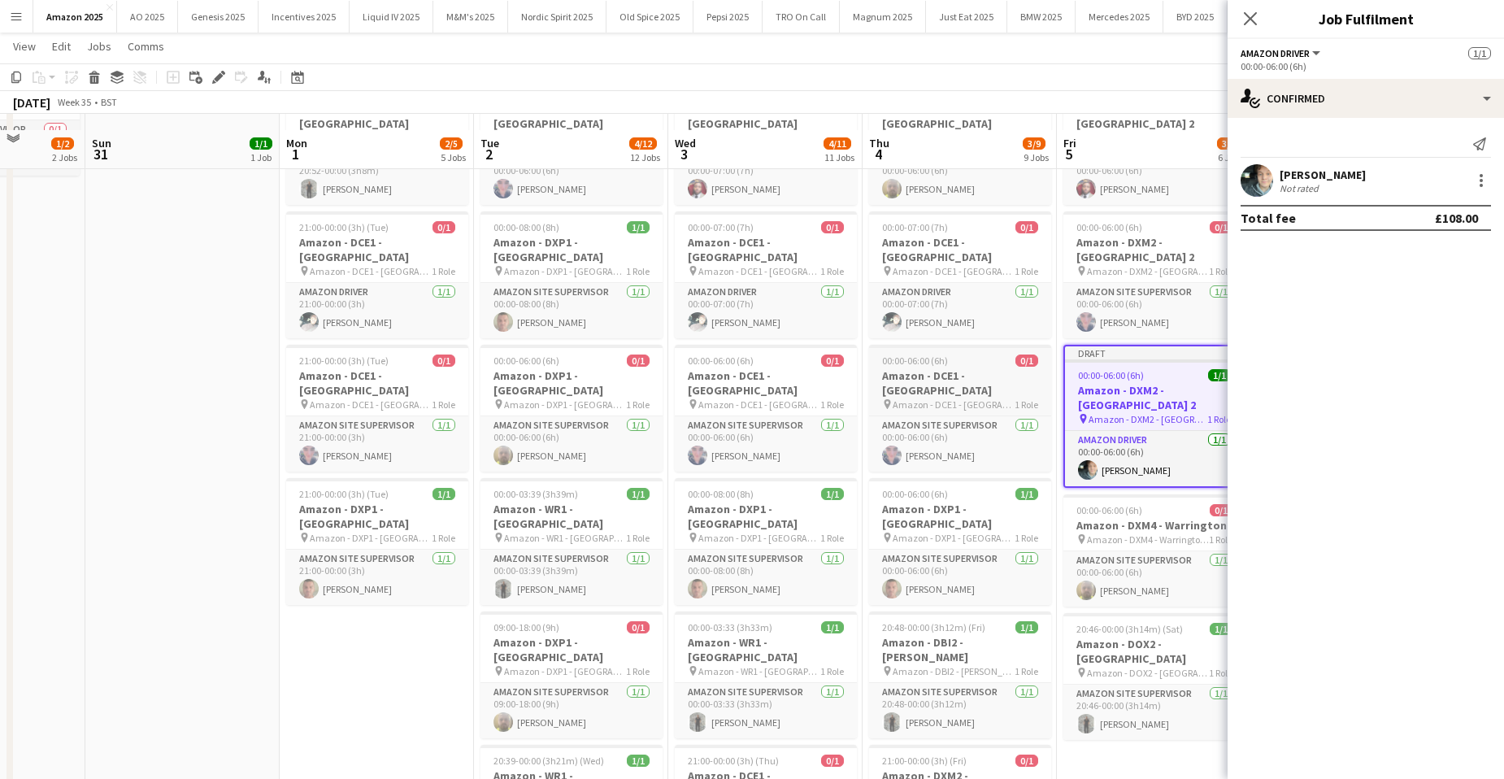
scroll to position [650, 0]
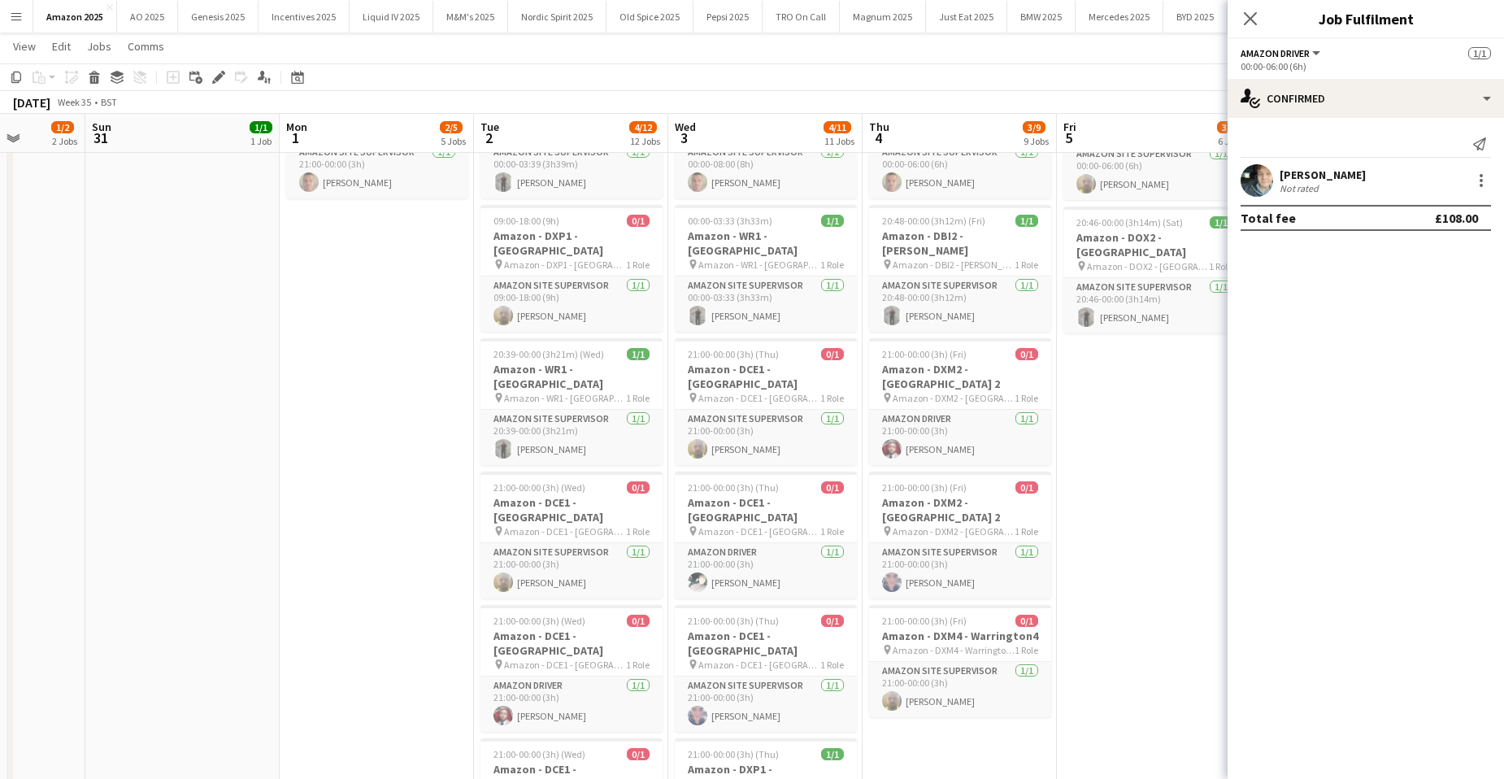
click at [991, 678] on app-date-cell "00:00-03:47 (3h47m) 1/1 Amazon - DBI2 - Tyesley pin Amazon - DBI2 - Tyesley 1 R…" at bounding box center [960, 490] width 194 height 1916
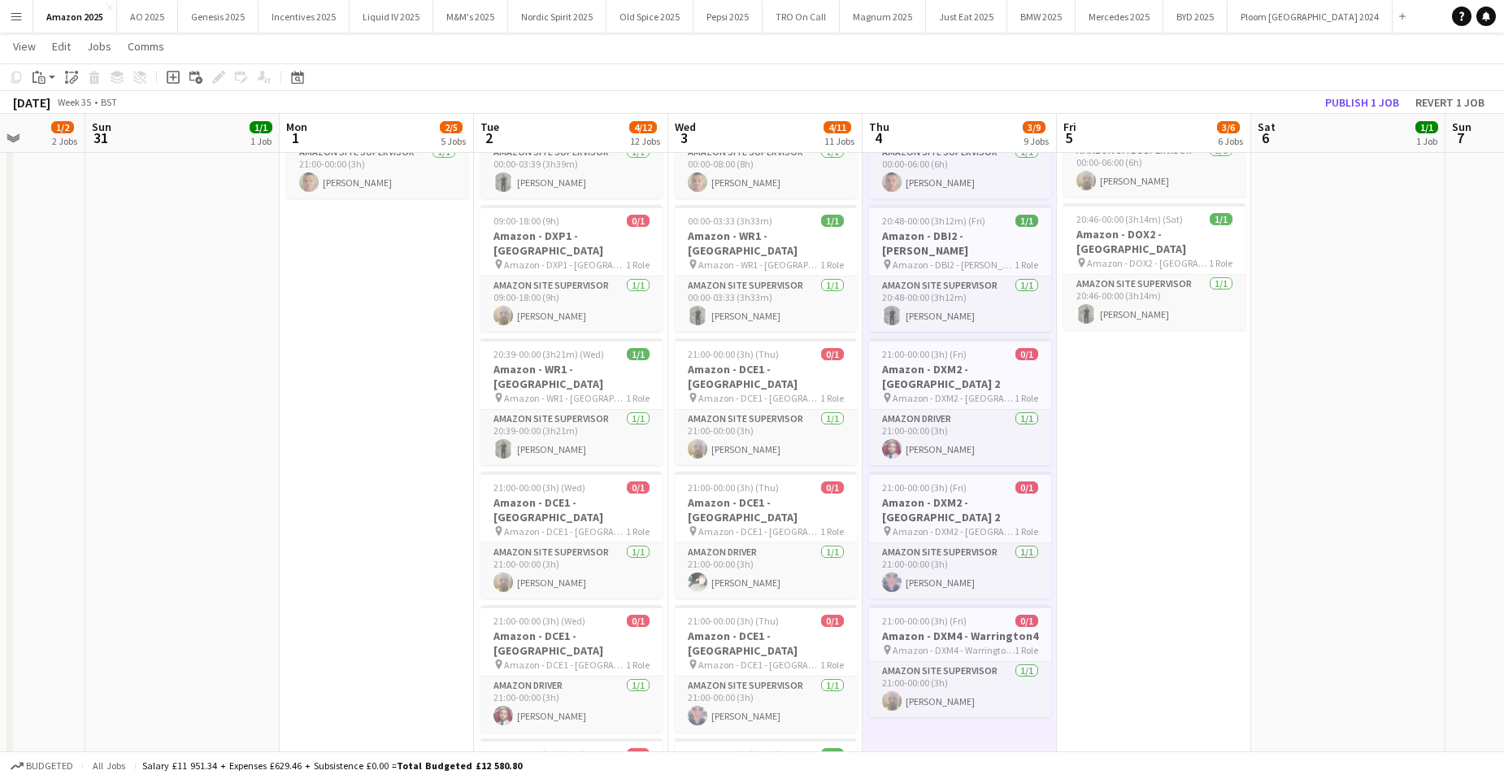
drag, startPoint x: 48, startPoint y: 81, endPoint x: 55, endPoint y: 136, distance: 55.0
click at [49, 82] on app-action-btn "Paste" at bounding box center [43, 77] width 29 height 20
click at [57, 137] on link "Paste with crew Ctrl+Shift+V" at bounding box center [119, 135] width 153 height 15
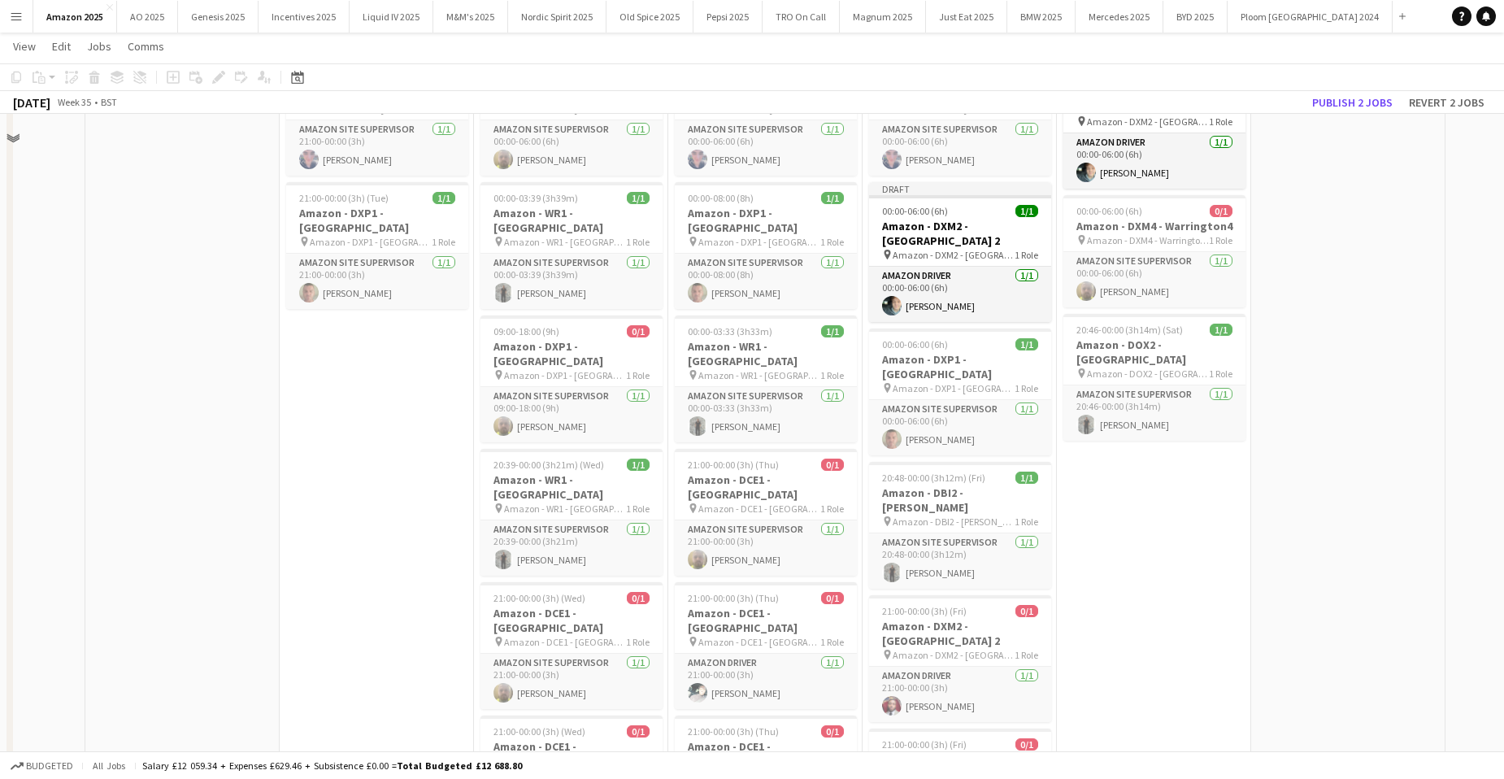
scroll to position [407, 0]
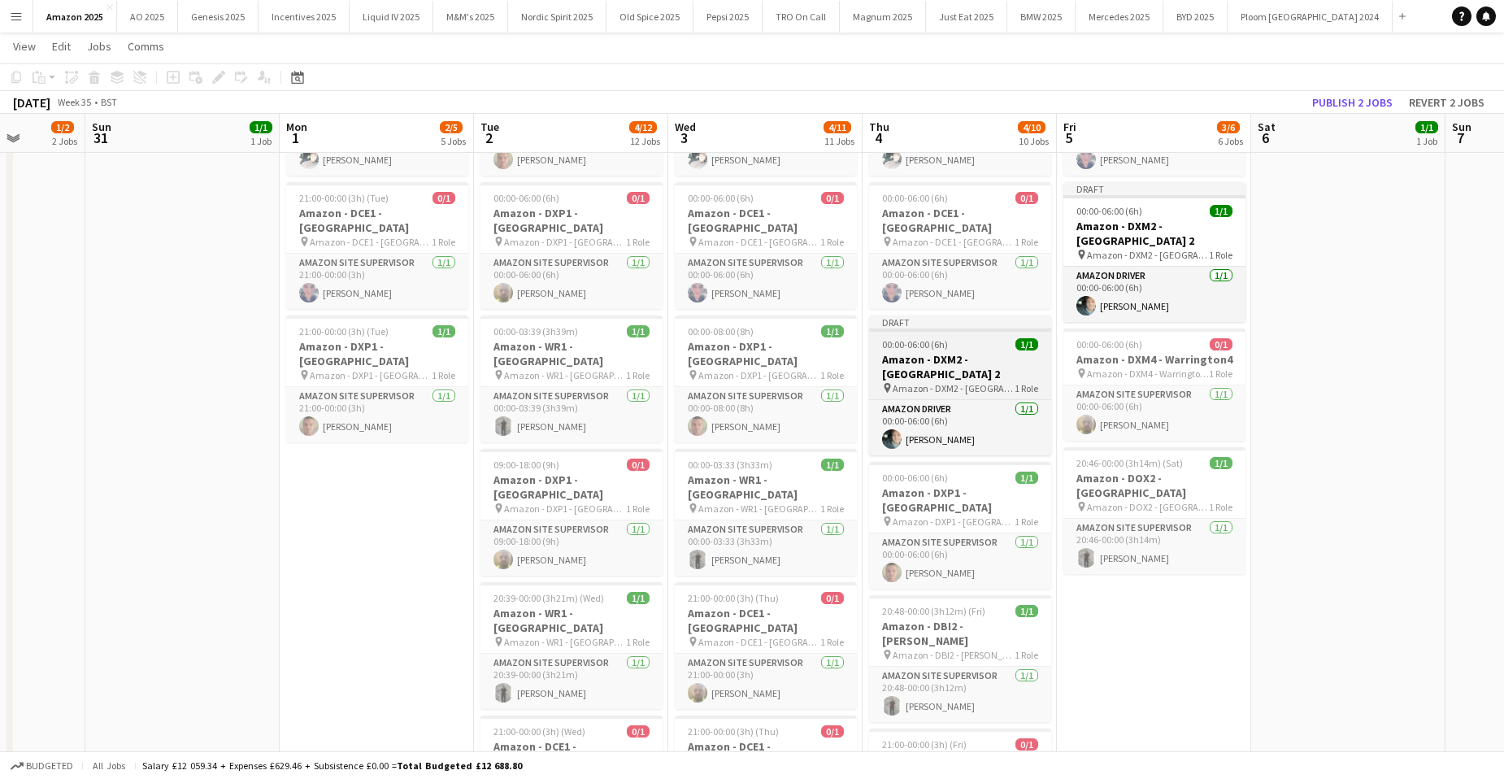
click at [951, 352] on h3 "Amazon - DXM2 - [GEOGRAPHIC_DATA] 2" at bounding box center [960, 366] width 182 height 29
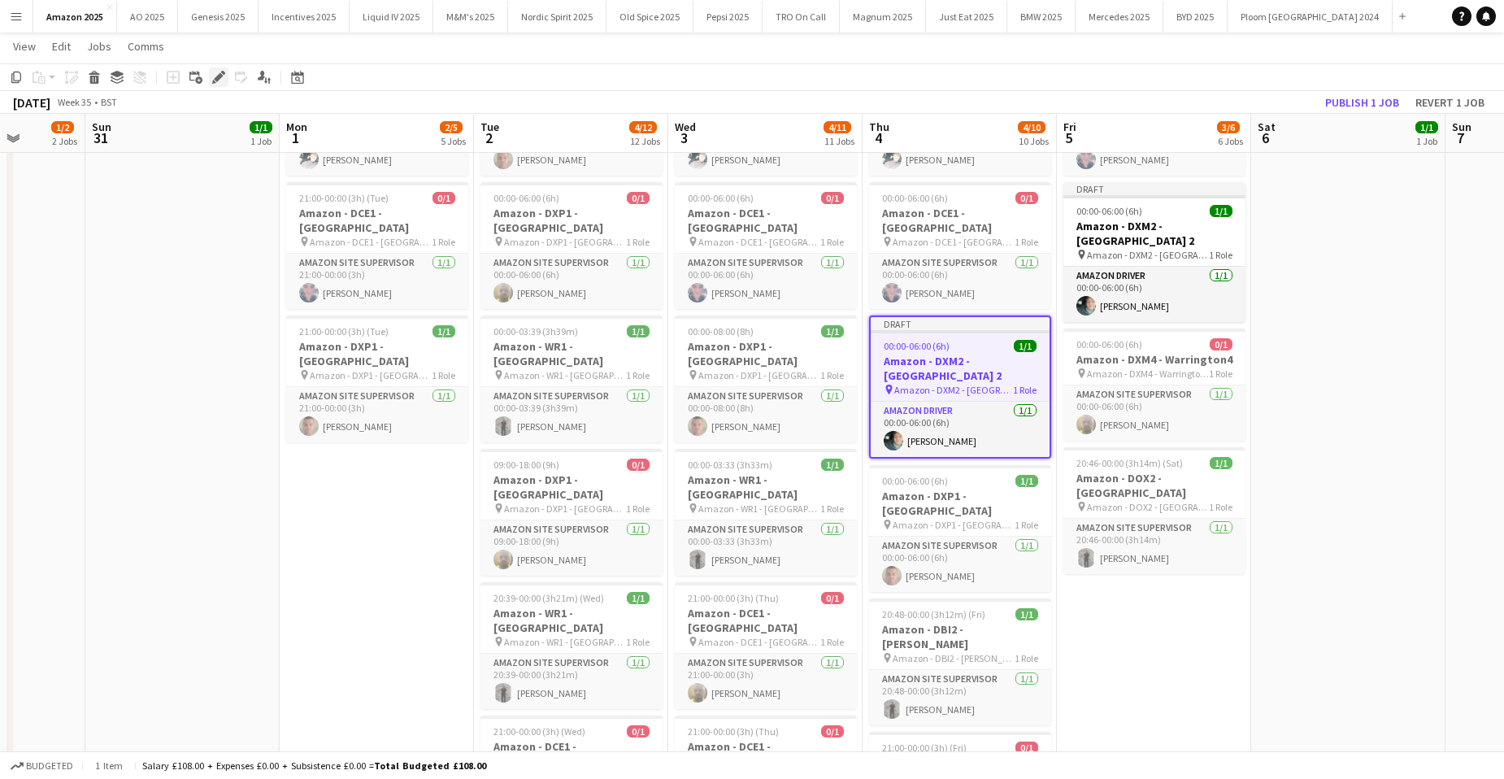
click at [215, 74] on icon "Edit" at bounding box center [218, 77] width 13 height 13
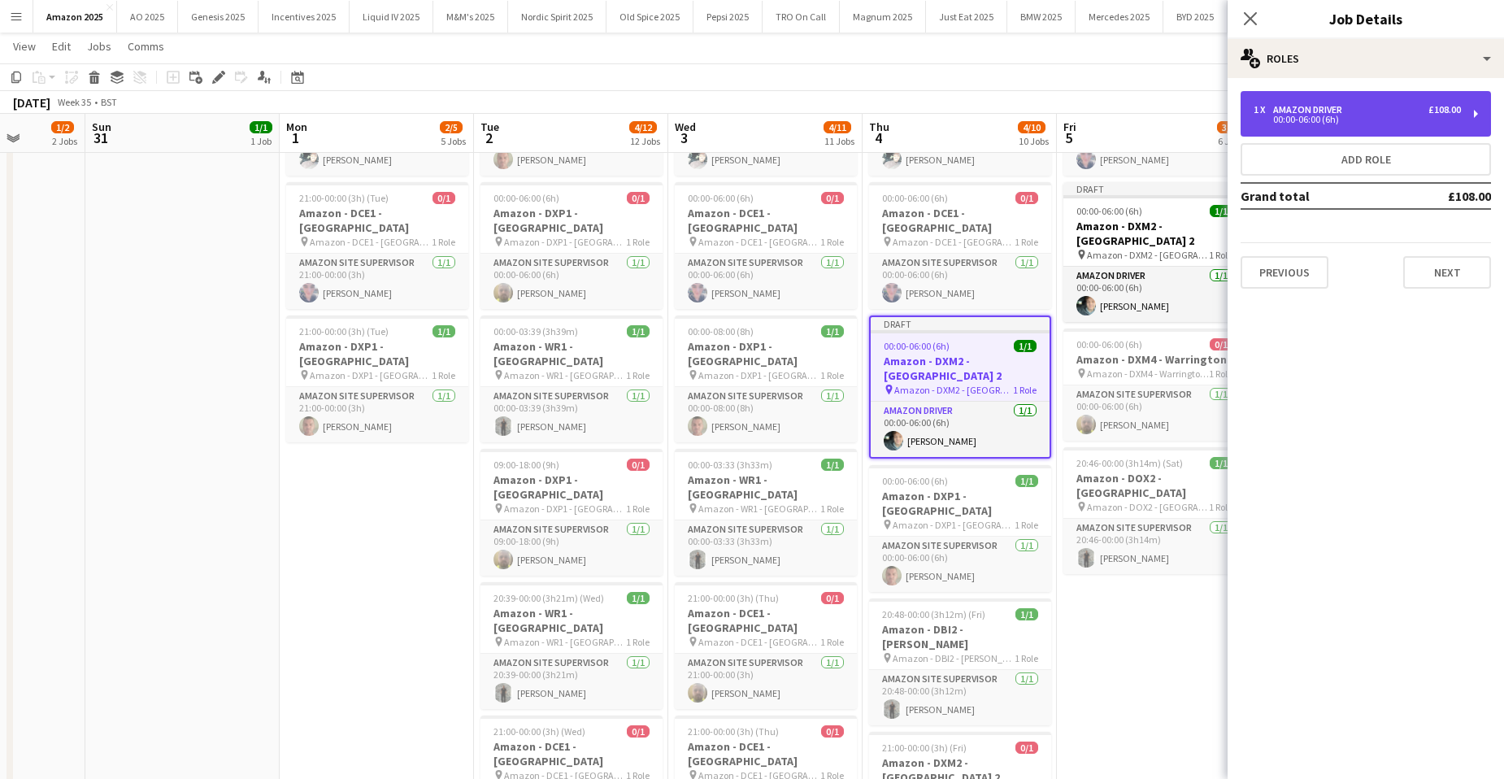
click at [1350, 107] on div "1 x Amazon Driver £108.00" at bounding box center [1357, 109] width 207 height 11
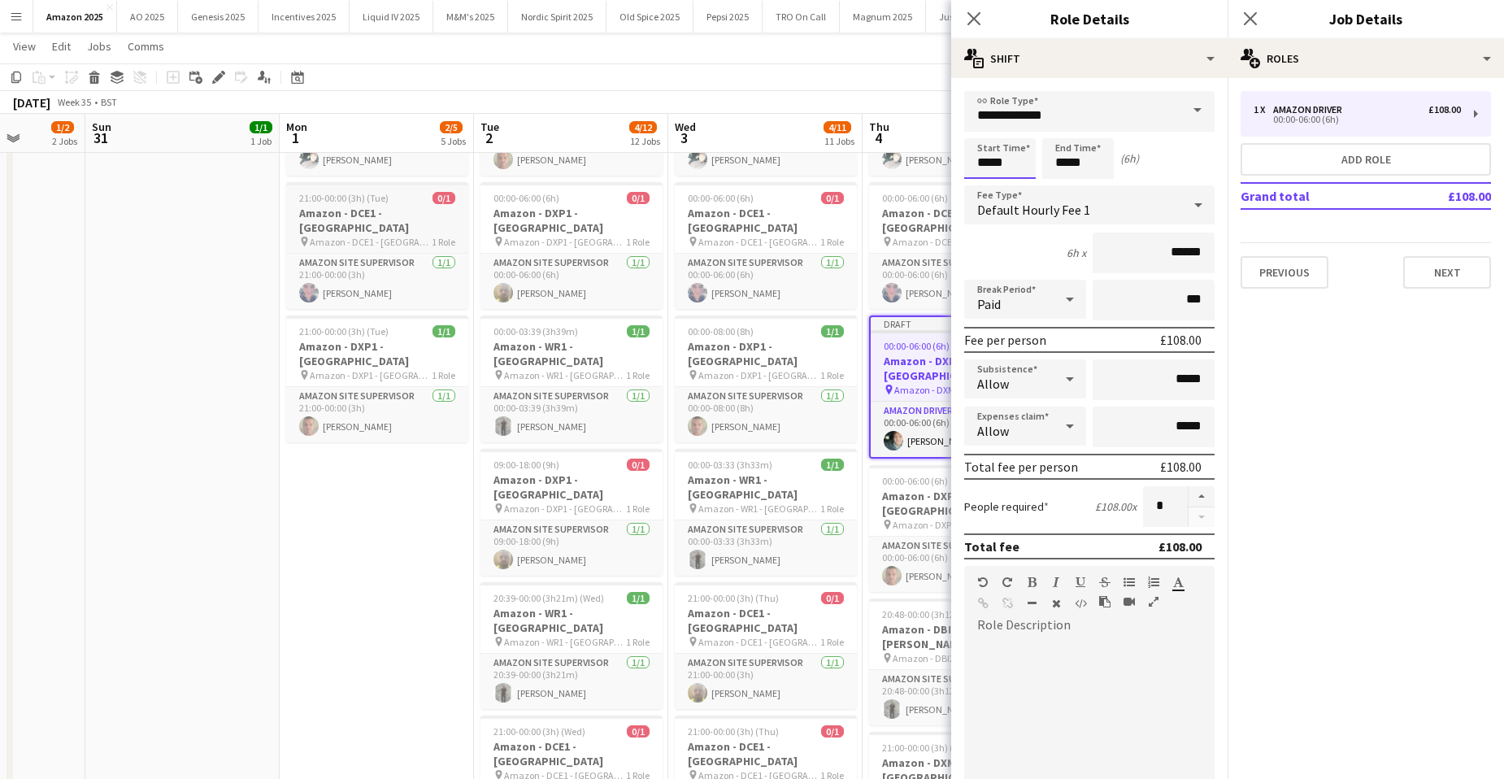
drag, startPoint x: 885, startPoint y: 162, endPoint x: 455, endPoint y: 175, distance: 430.3
click at [464, 176] on body "Menu Boards Boards Boards All jobs Status Workforce Workforce My Workforce Recr…" at bounding box center [752, 656] width 1504 height 2126
type input "*****"
click at [1257, 18] on icon "Close pop-in" at bounding box center [1249, 18] width 15 height 15
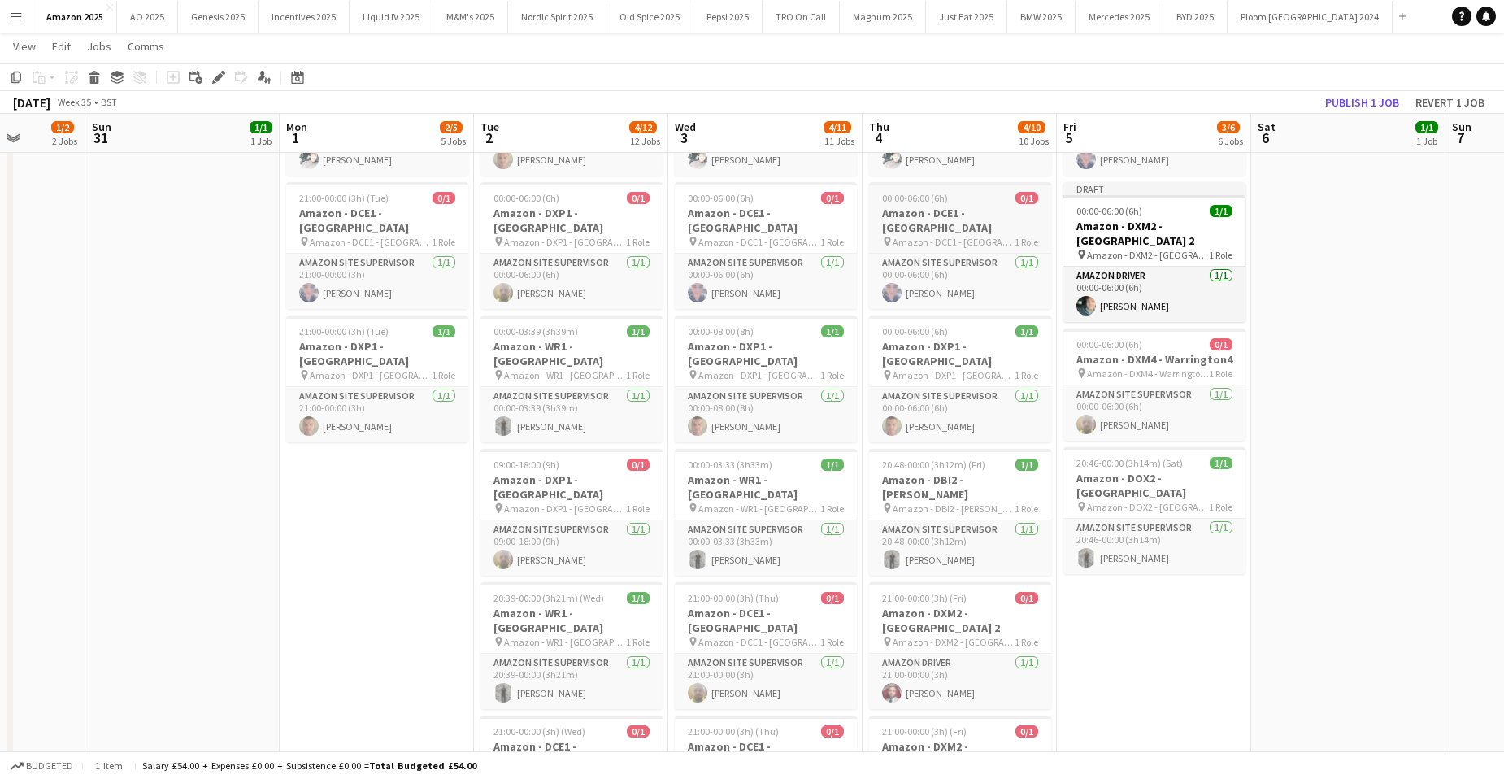
click at [903, 206] on h3 "Amazon - DCE1 - [GEOGRAPHIC_DATA]" at bounding box center [960, 220] width 182 height 29
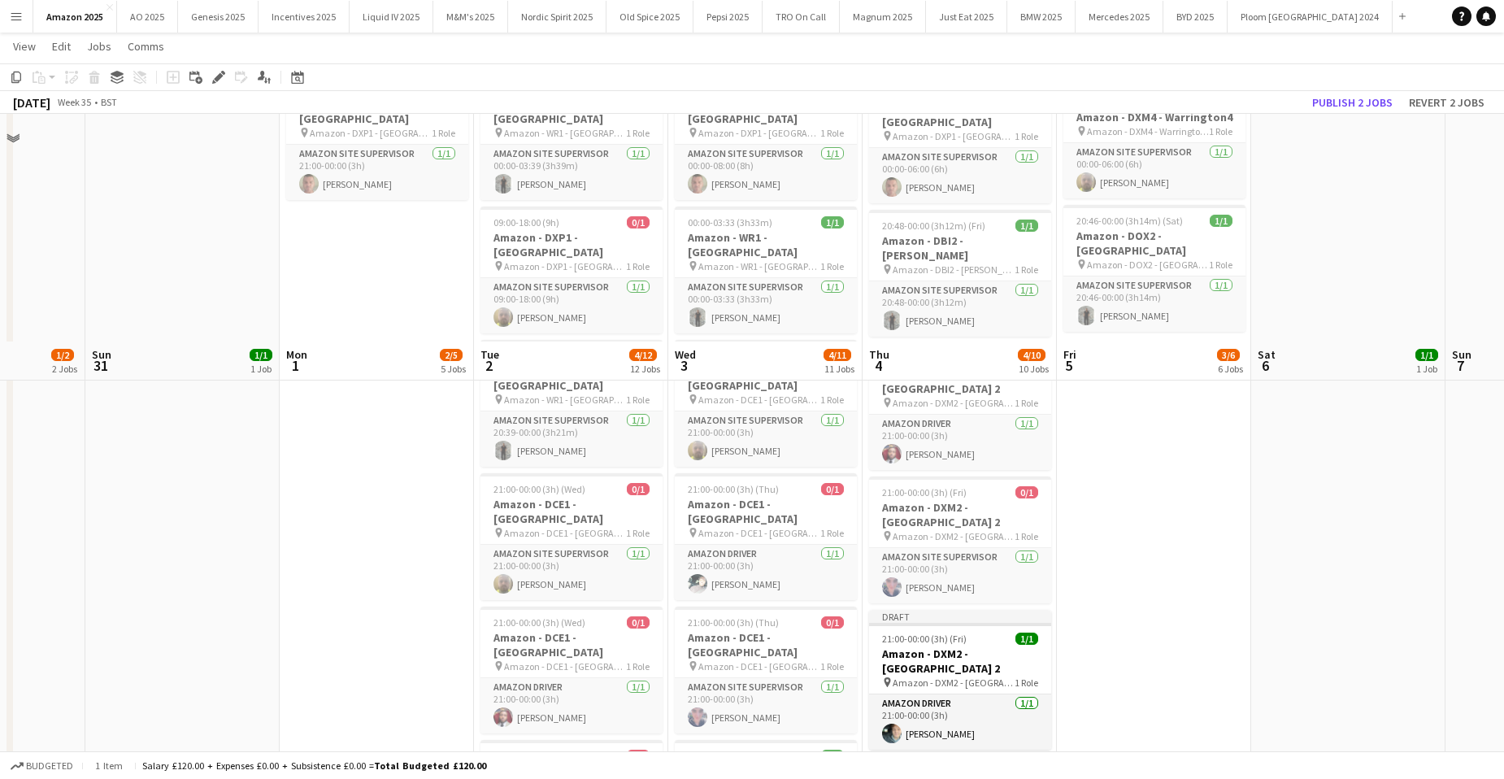
scroll to position [894, 0]
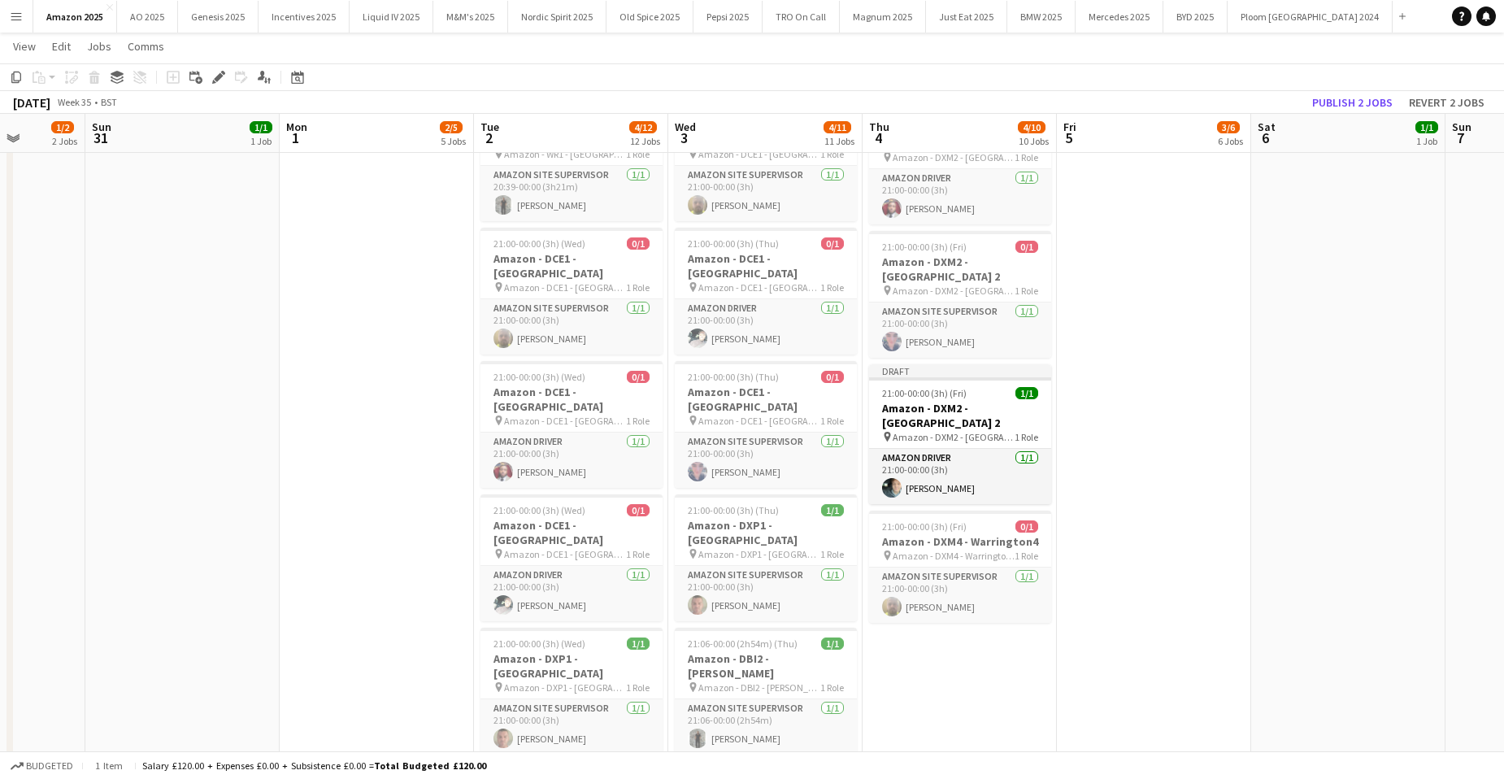
click at [965, 596] on app-date-cell "00:00-03:47 (3h47m) 1/1 Amazon - DBI2 - Tyesley pin Amazon - DBI2 - Tyesley 1 R…" at bounding box center [960, 246] width 194 height 1916
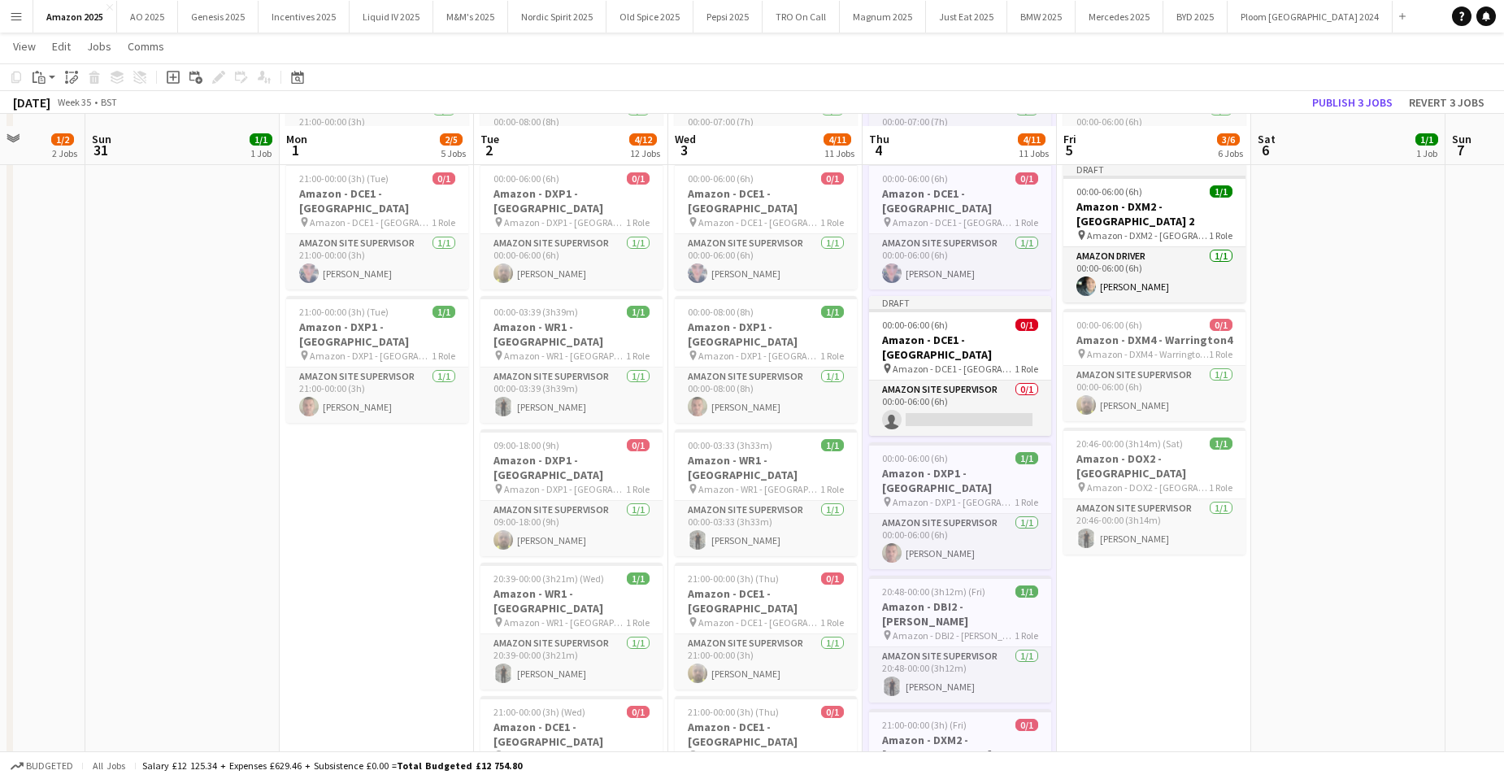
scroll to position [407, 0]
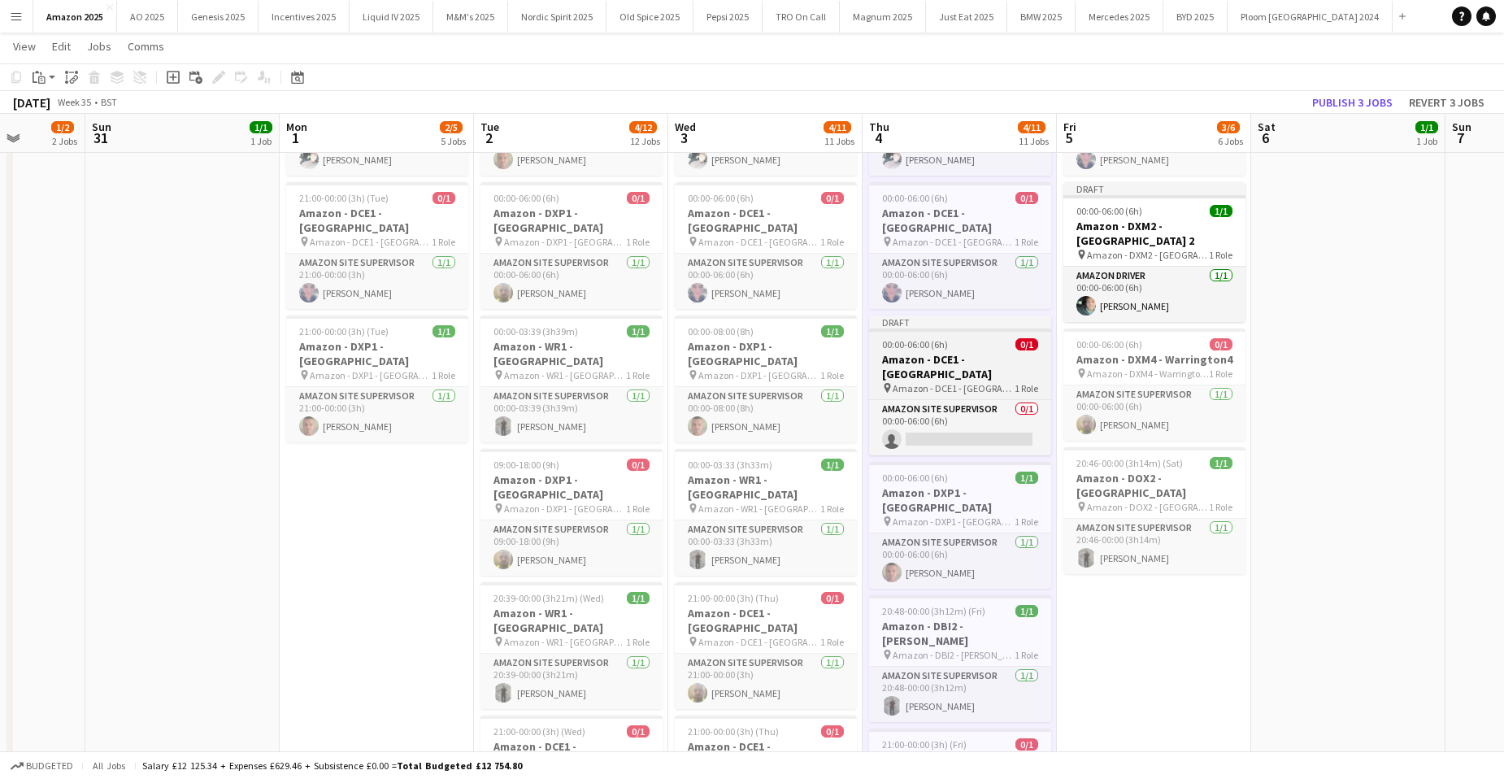
click at [974, 382] on span "Amazon - DCE1 - [GEOGRAPHIC_DATA]" at bounding box center [954, 388] width 122 height 12
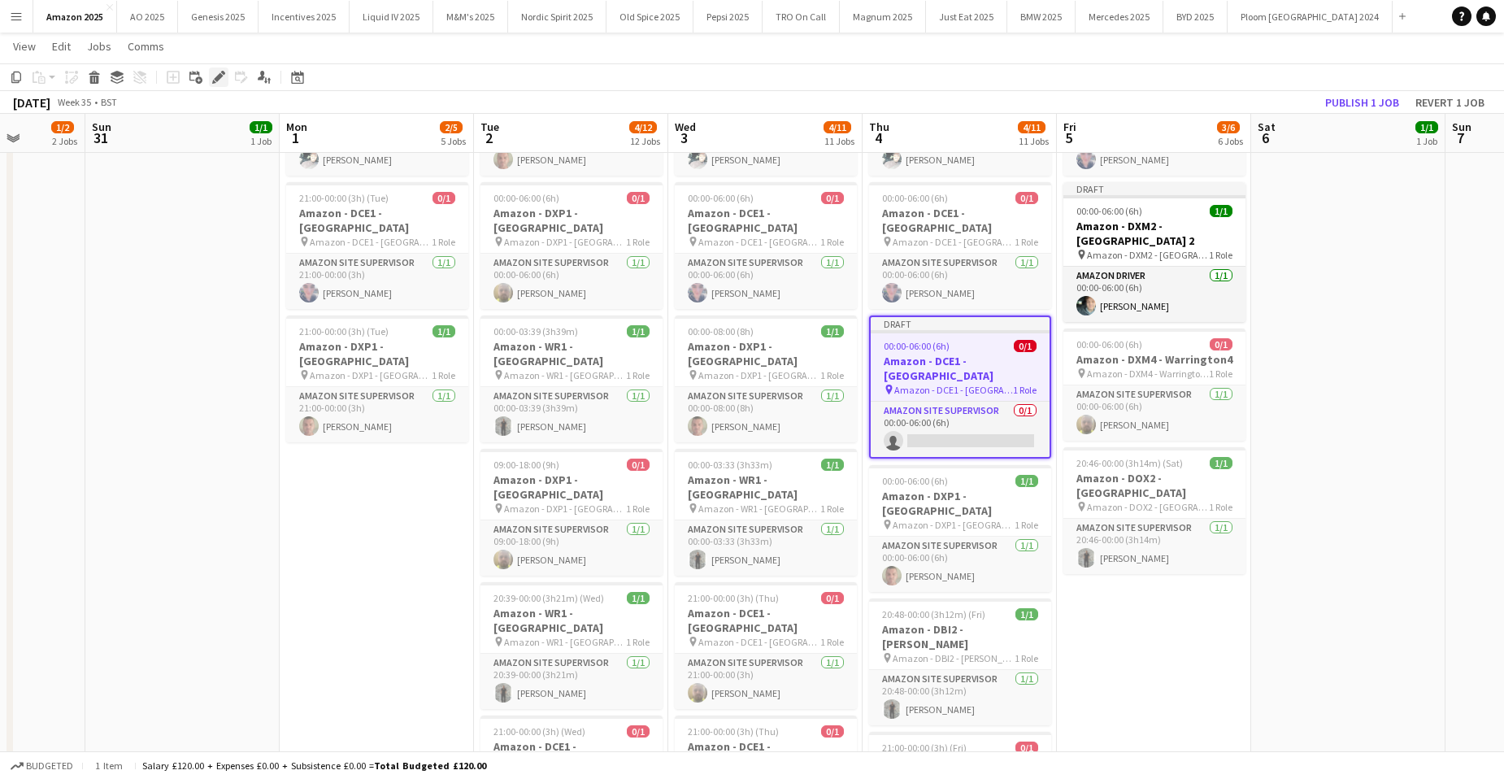
click at [217, 72] on icon "Edit" at bounding box center [218, 77] width 13 height 13
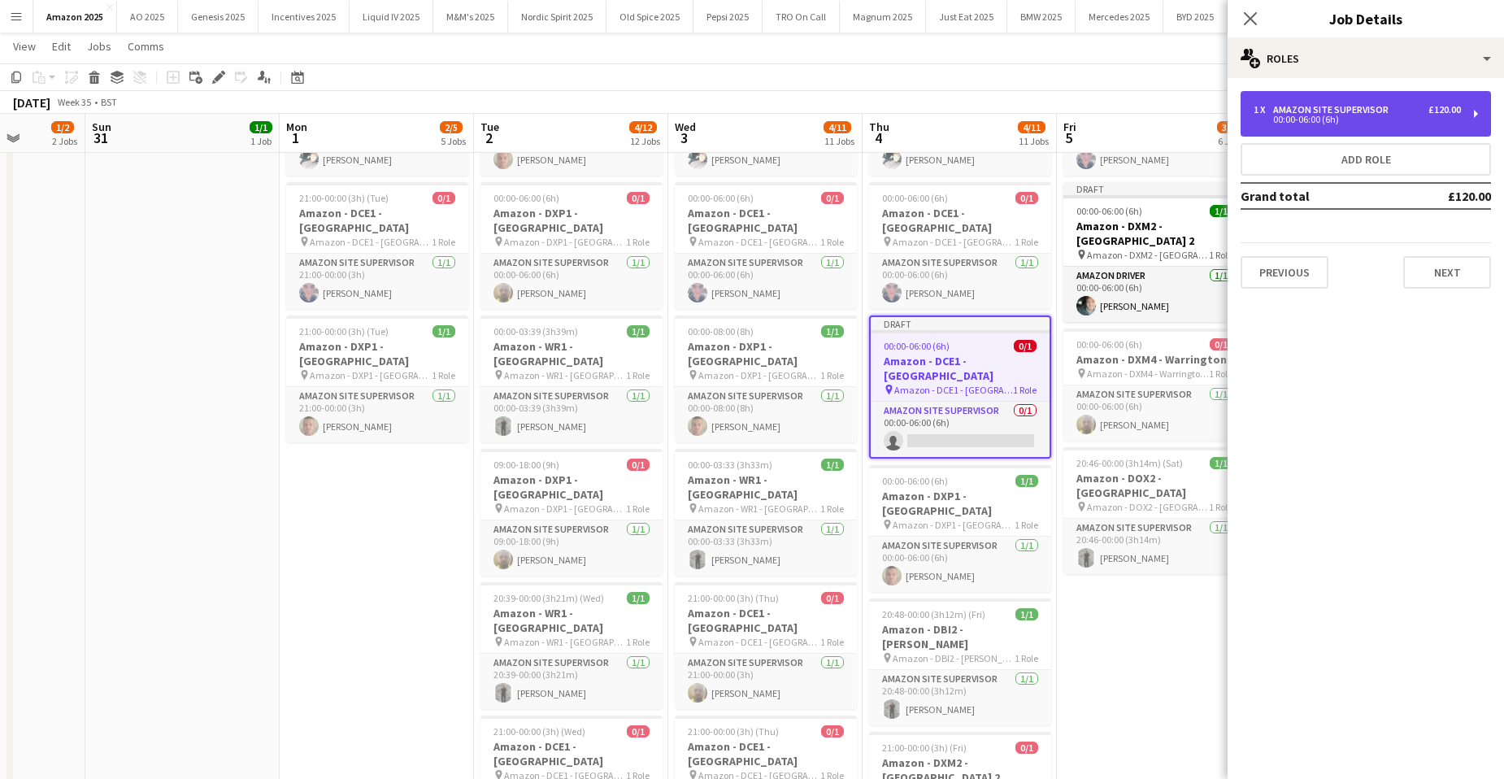
click at [1348, 102] on div "1 x Amazon Site Supervisor £120.00 00:00-06:00 (6h)" at bounding box center [1366, 114] width 250 height 46
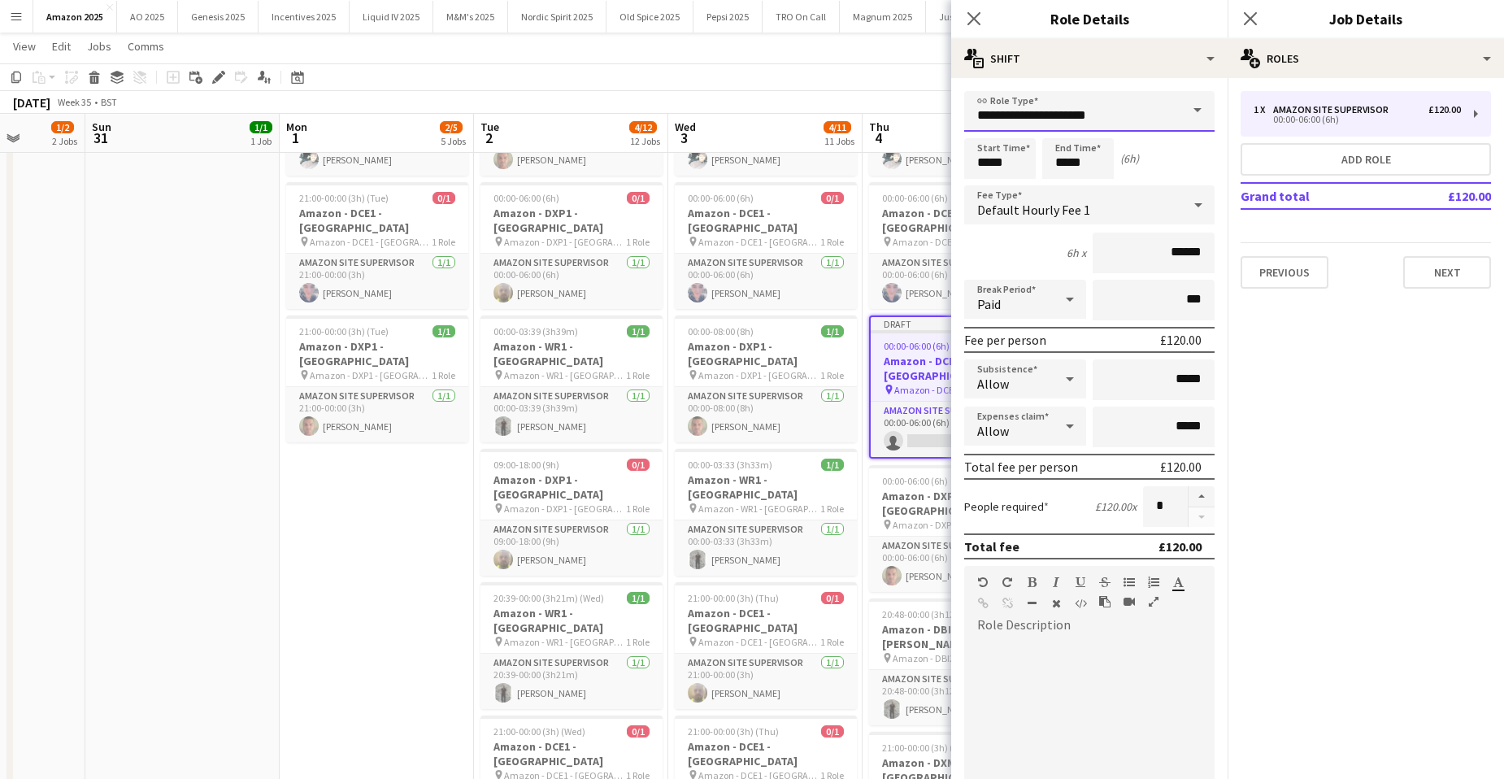
click at [1168, 107] on input "**********" at bounding box center [1089, 111] width 250 height 41
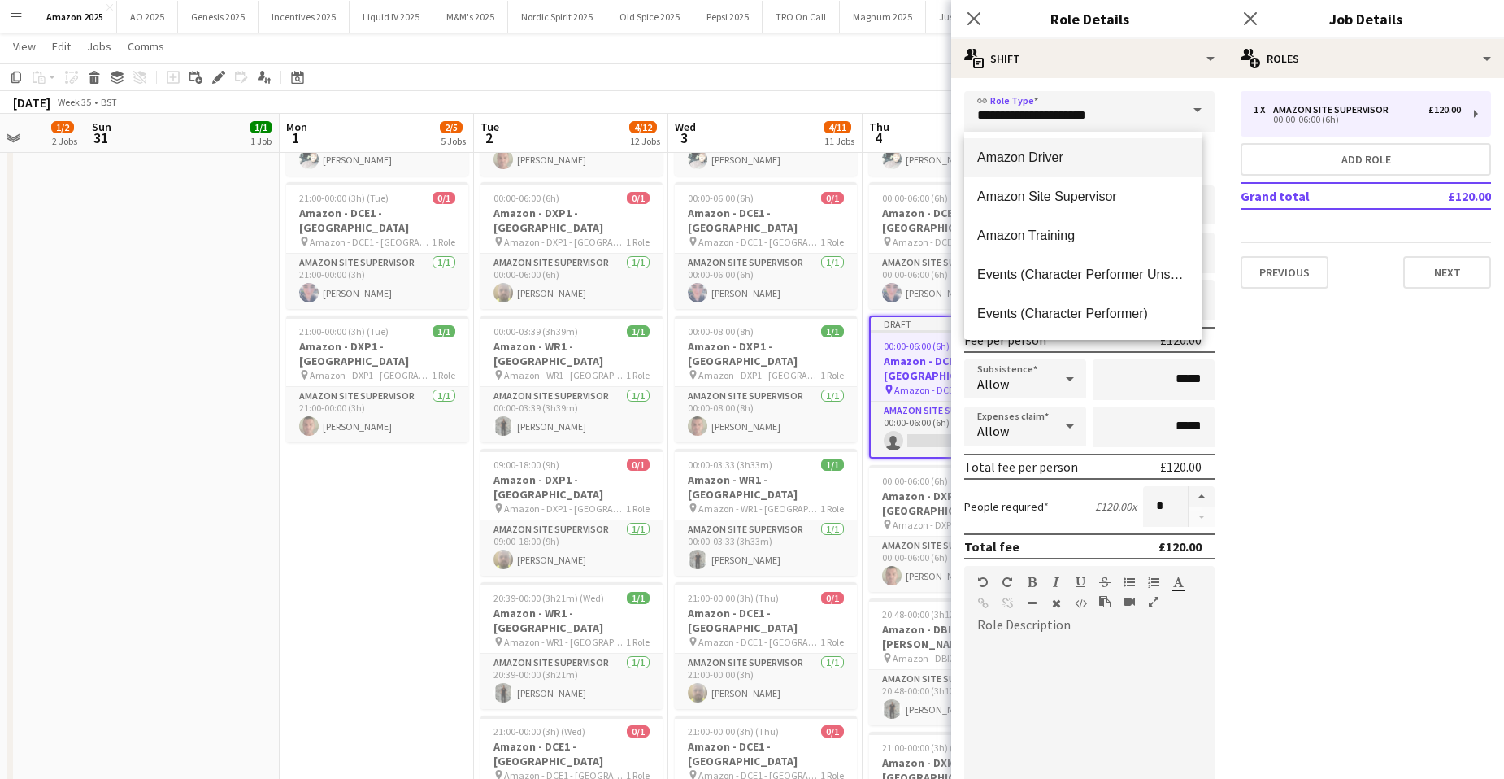
click at [1103, 163] on span "Amazon Driver" at bounding box center [1083, 157] width 212 height 15
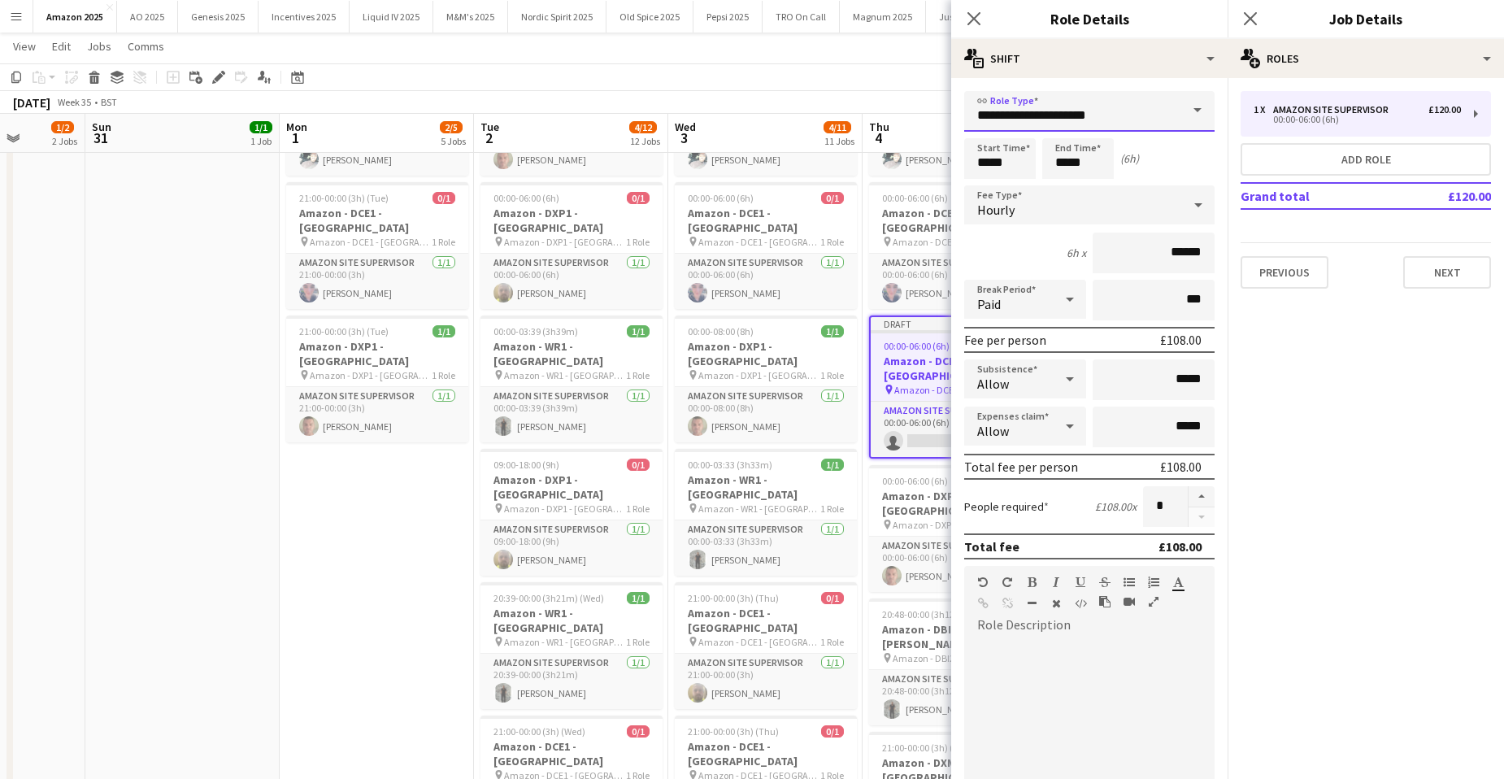
type input "**********"
type input "******"
click at [1243, 23] on icon "Close pop-in" at bounding box center [1249, 18] width 15 height 15
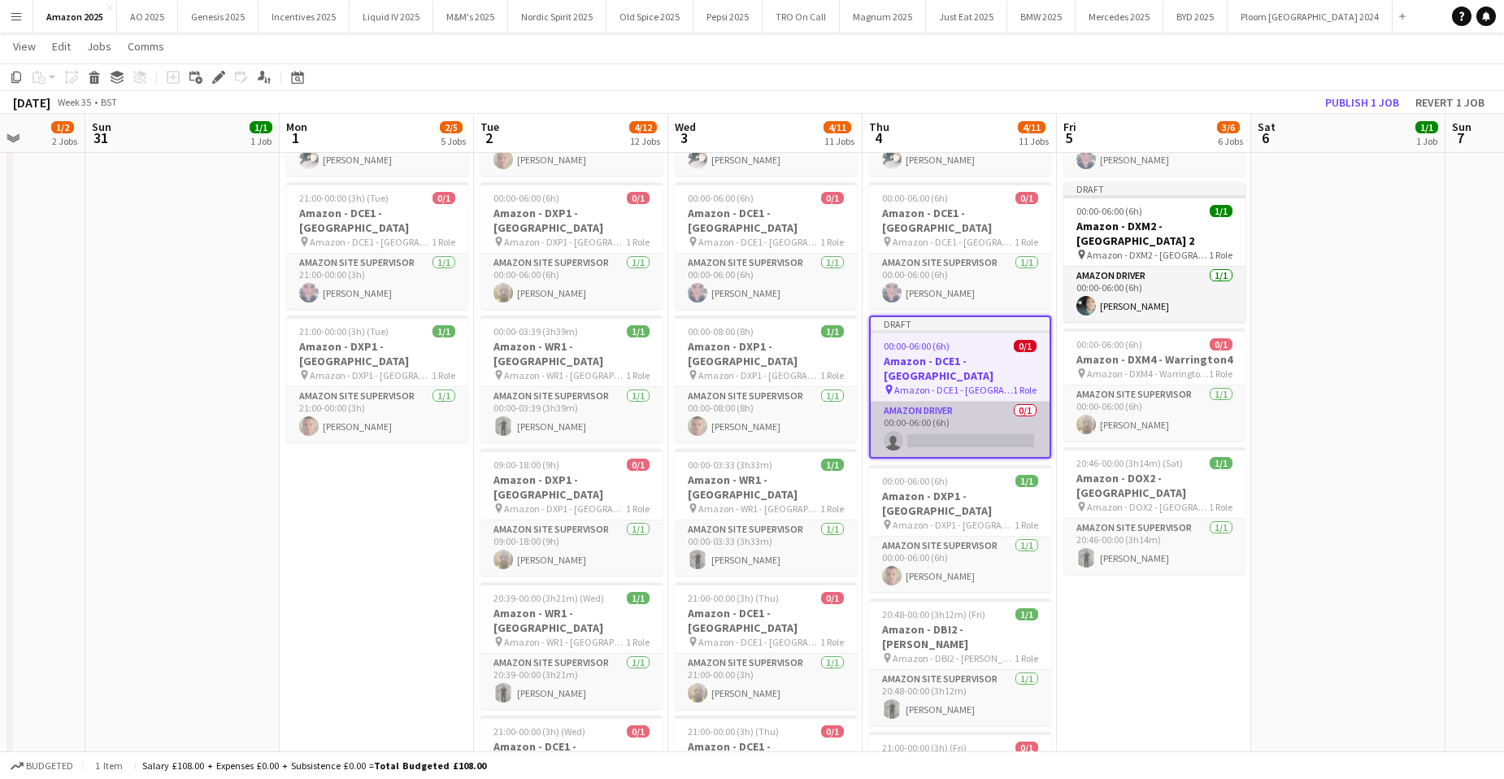
click at [972, 402] on app-card-role "Amazon Driver 0/1 00:00-06:00 (6h) single-neutral-actions" at bounding box center [960, 429] width 179 height 55
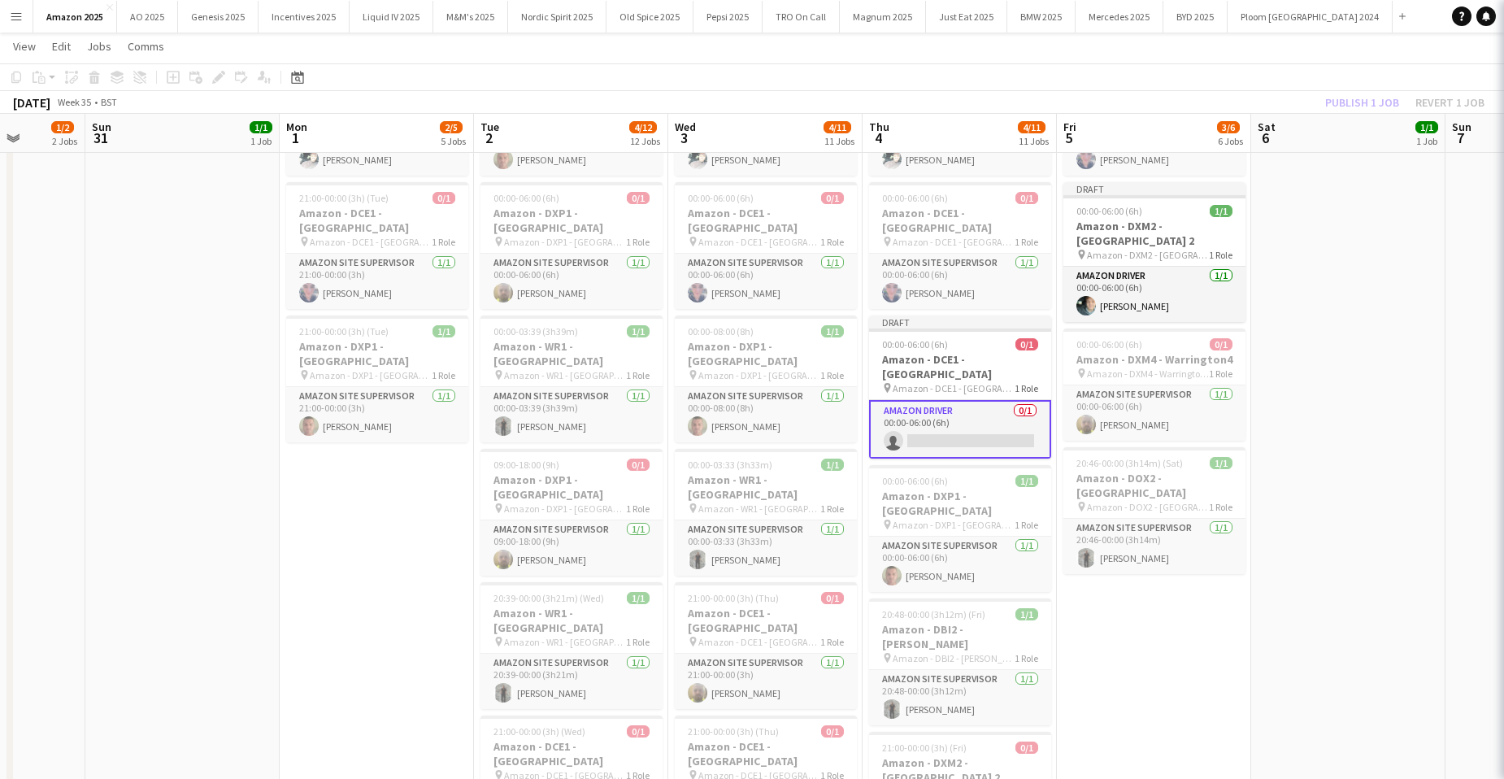
scroll to position [0, 498]
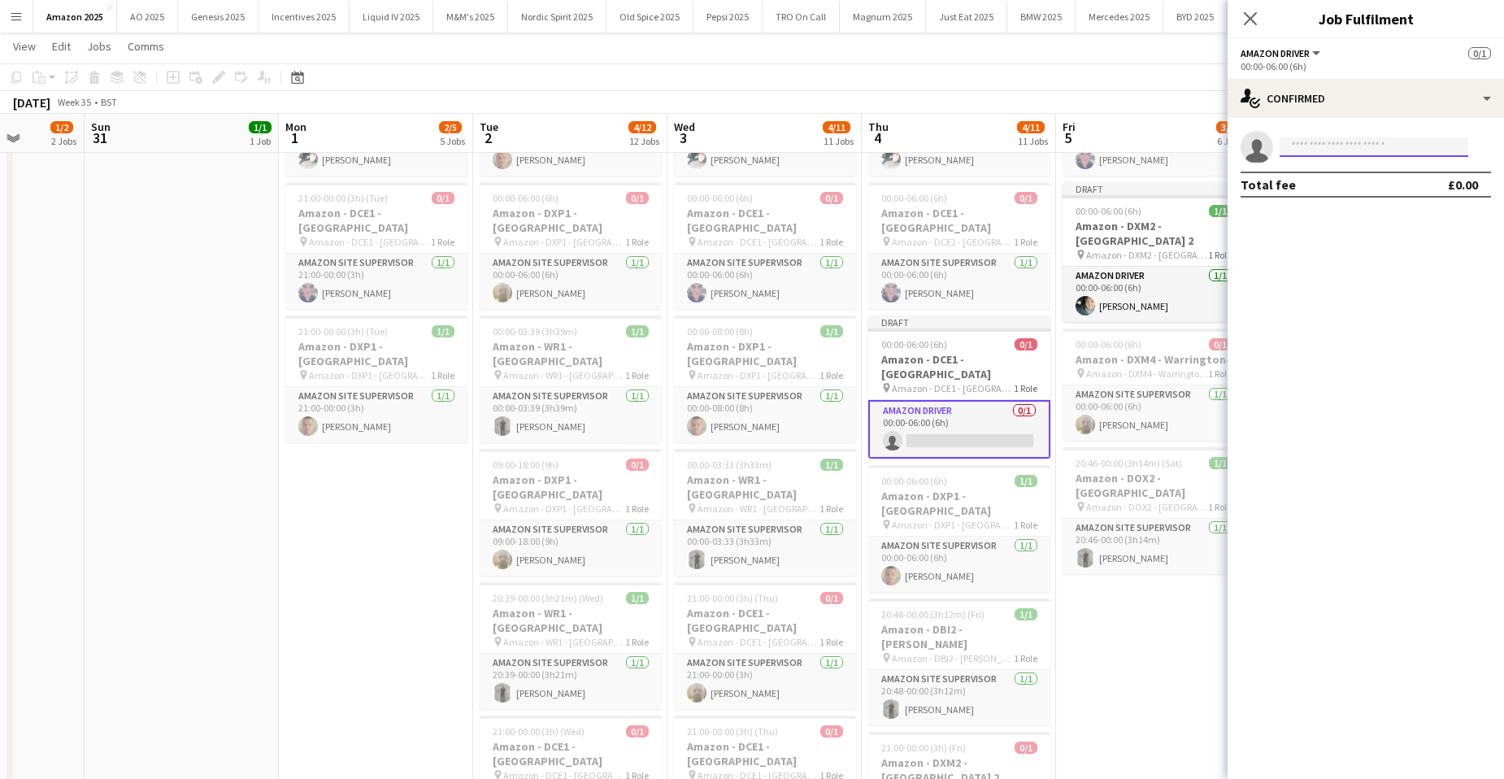
click at [1347, 147] on input at bounding box center [1374, 147] width 189 height 20
type input "*****"
click at [1382, 190] on span "[PHONE_NUMBER]" at bounding box center [1374, 196] width 163 height 13
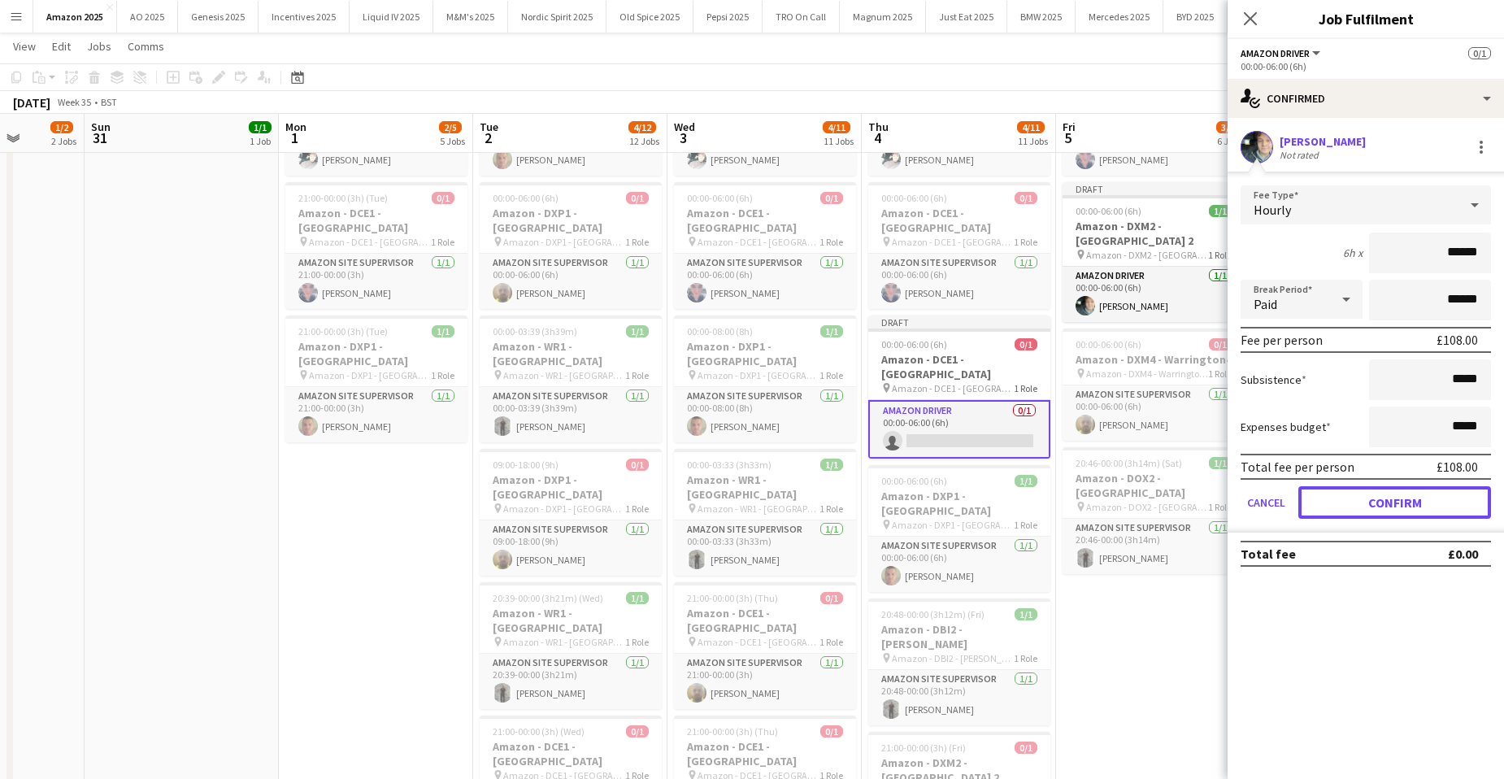
drag, startPoint x: 1430, startPoint y: 502, endPoint x: 1509, endPoint y: 501, distance: 78.9
click at [1429, 503] on button "Confirm" at bounding box center [1395, 502] width 193 height 33
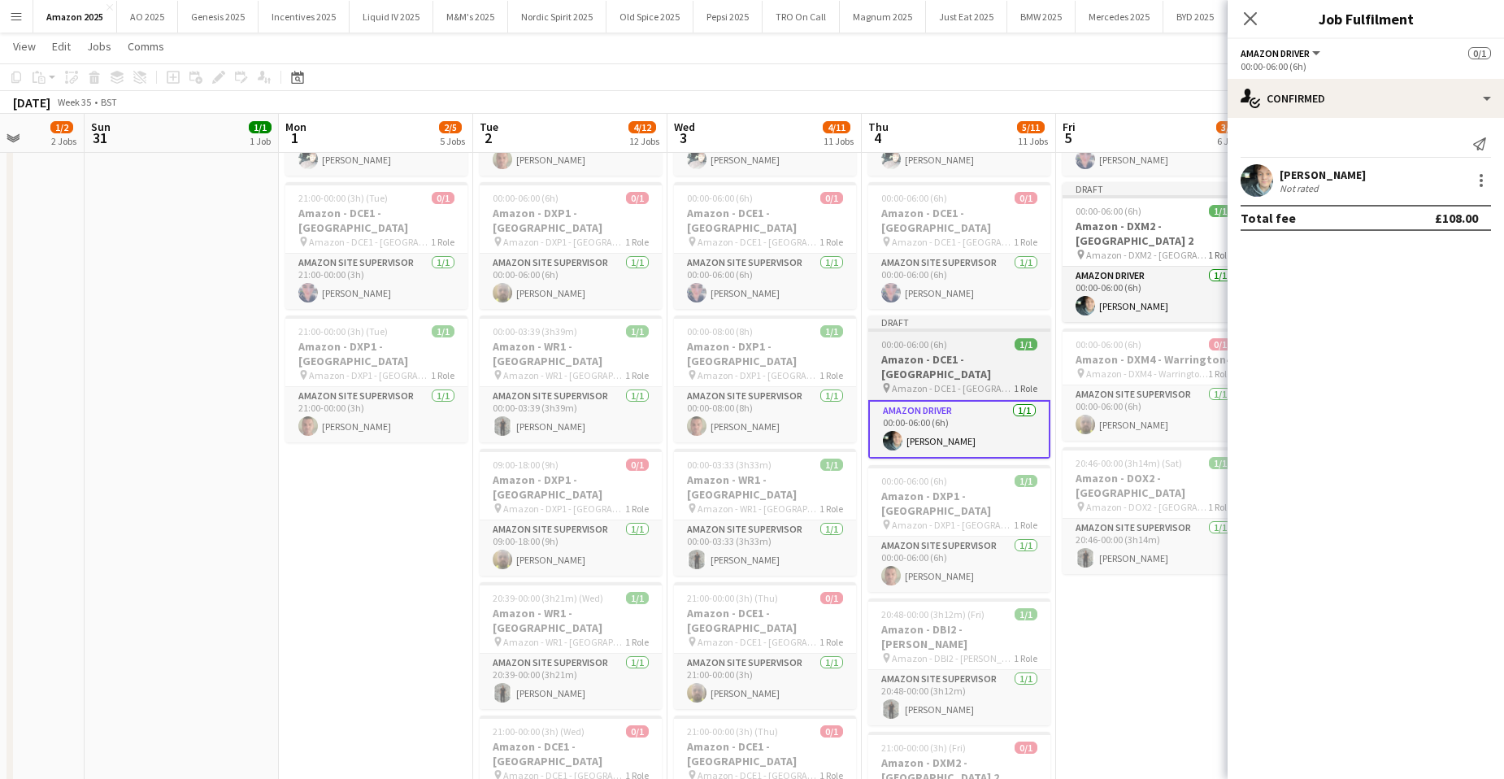
click at [931, 352] on h3 "Amazon - DCE1 - [GEOGRAPHIC_DATA]" at bounding box center [959, 366] width 182 height 29
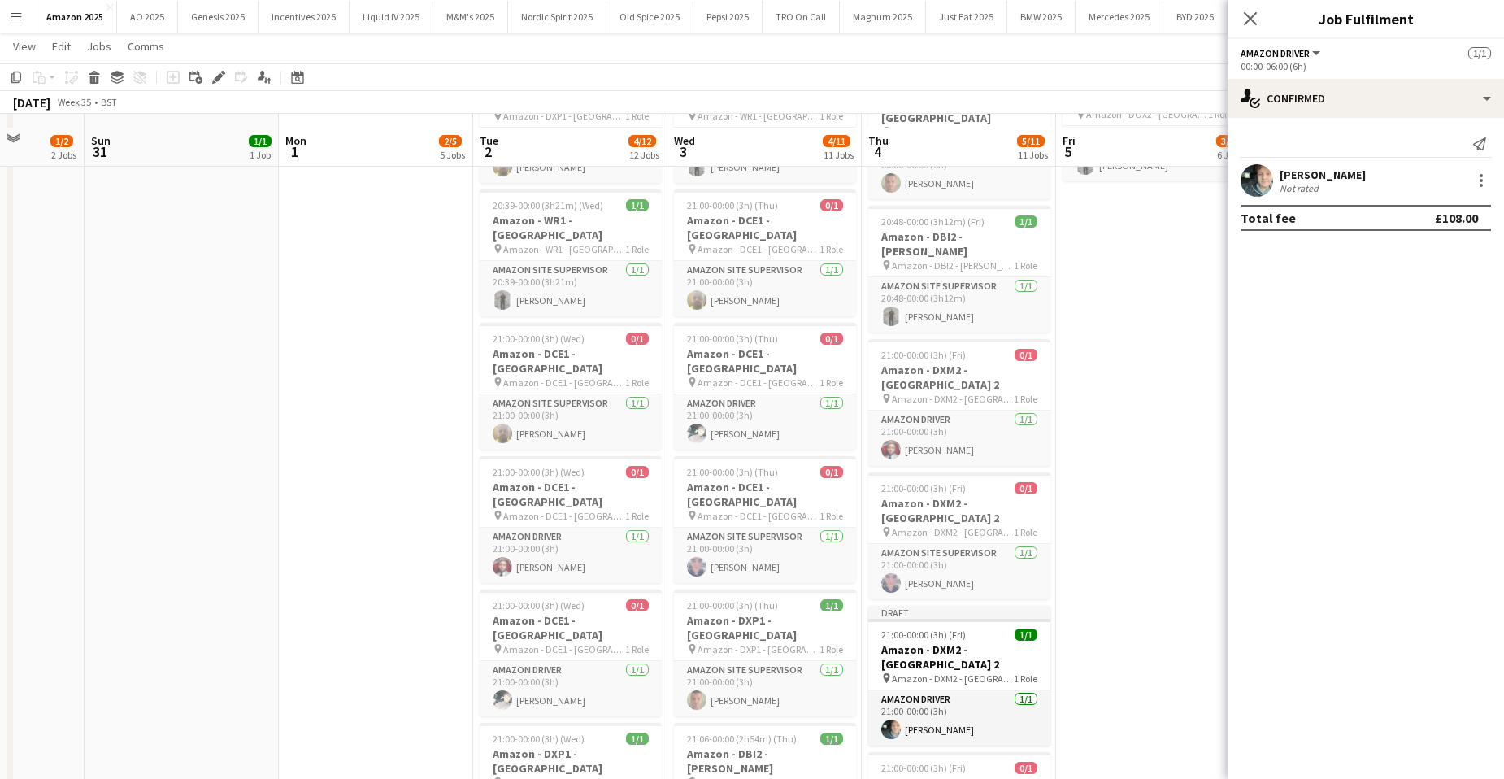
scroll to position [813, 0]
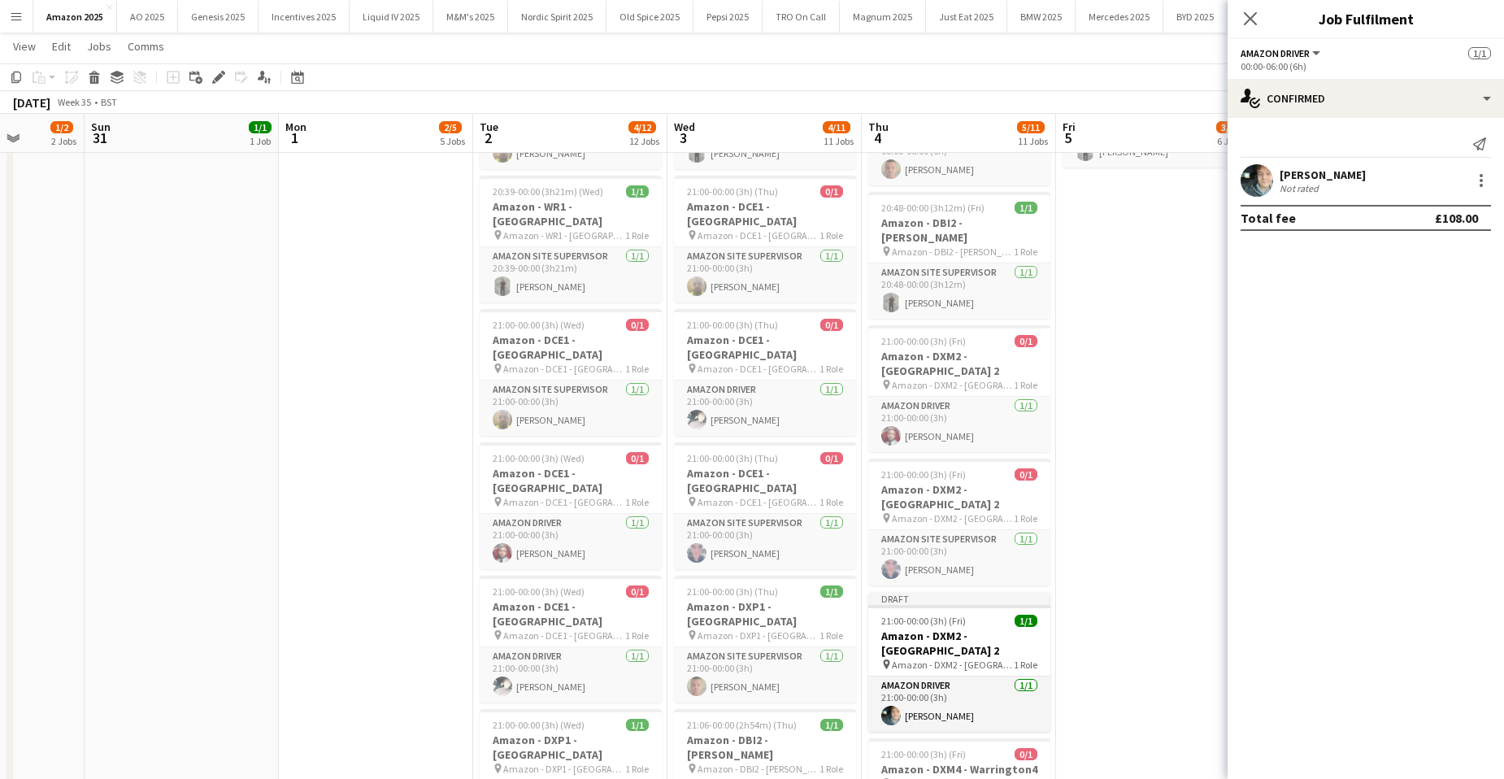
click at [788, 727] on app-date-cell "00:00-06:00 (6h) 0/1 Amazon - DCE1 - [GEOGRAPHIC_DATA] pin Amazon - DCE1 - [PER…" at bounding box center [765, 327] width 194 height 1916
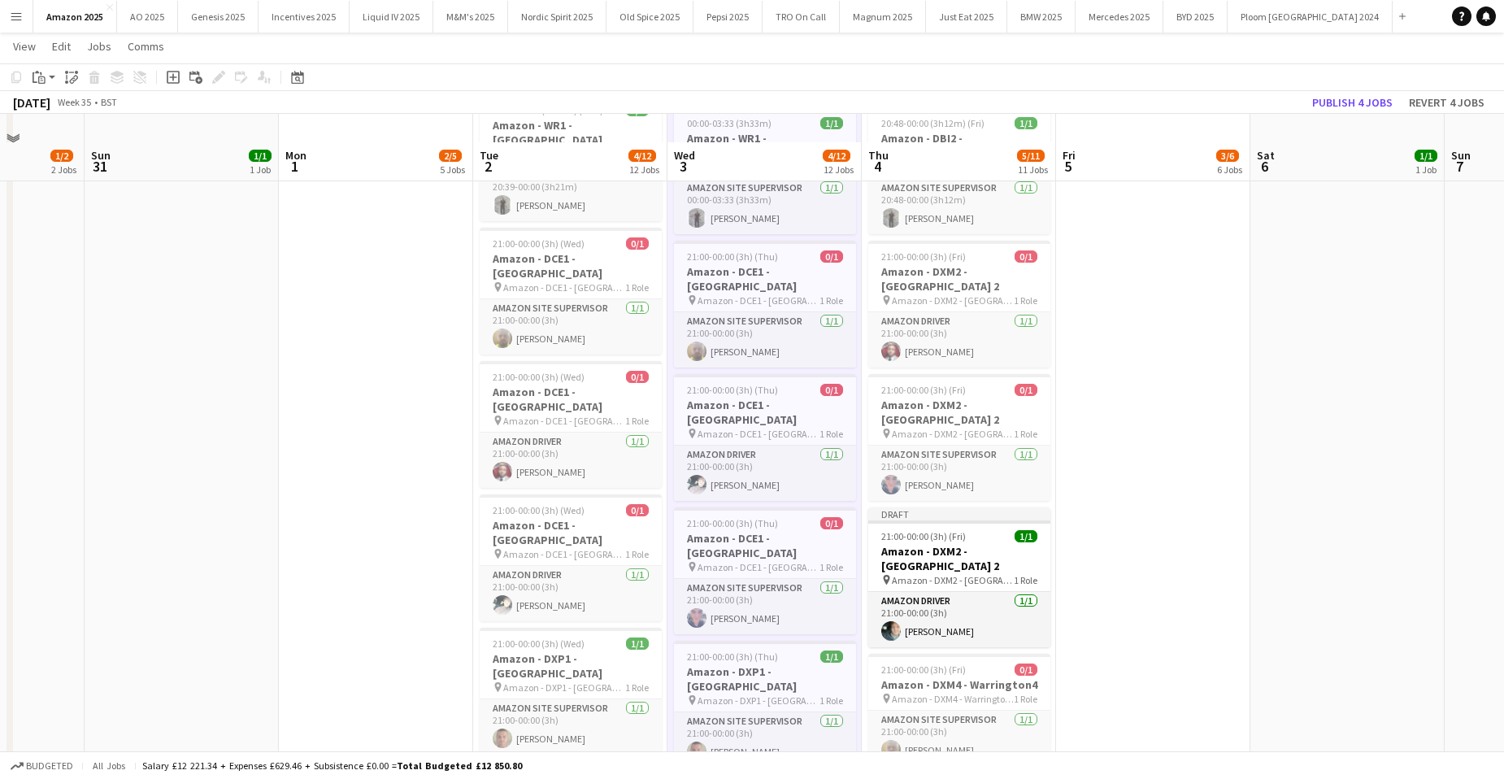
scroll to position [1057, 0]
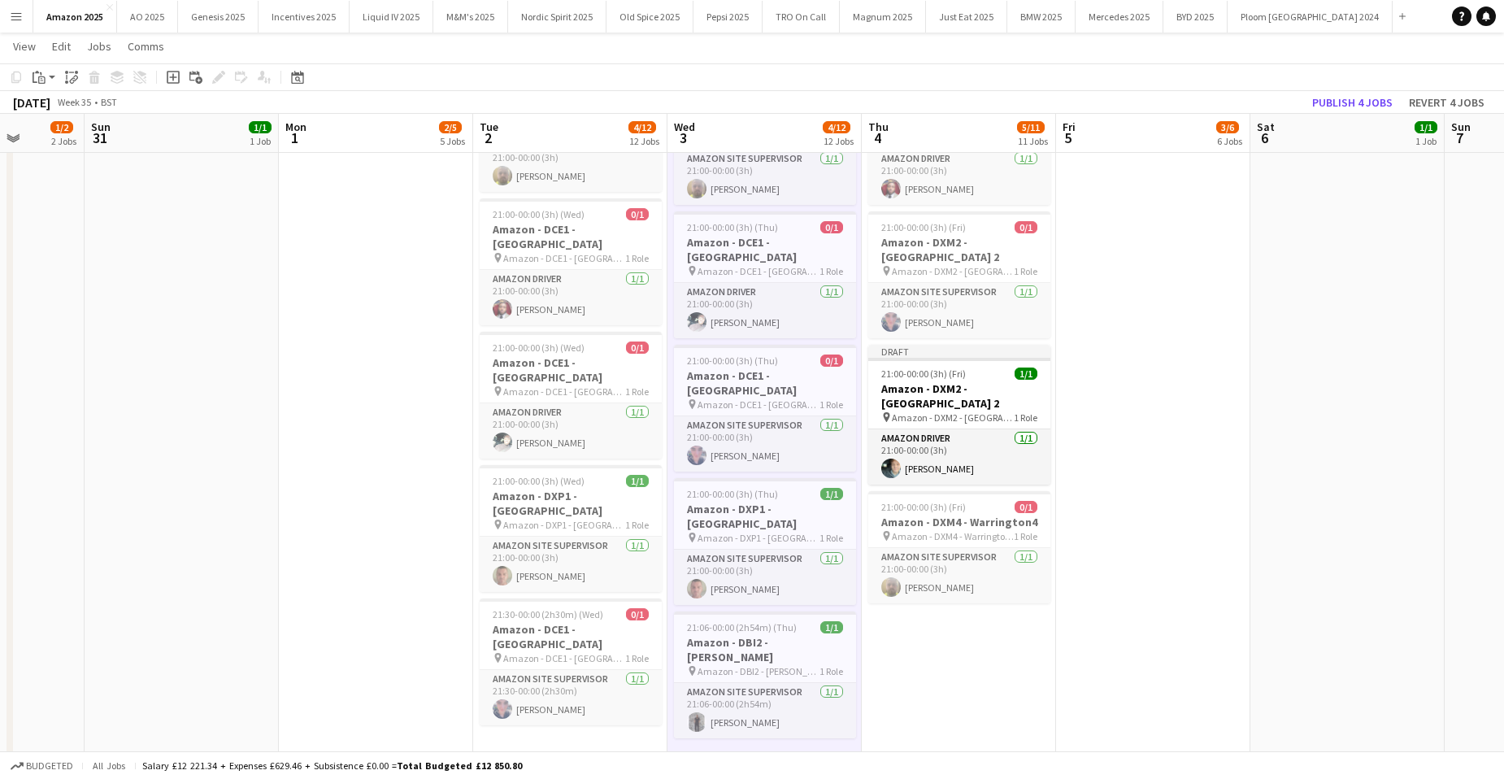
click at [805, 633] on app-date-cell "00:00-06:00 (6h) 0/1 Amazon - DCE1 - [GEOGRAPHIC_DATA] pin Amazon - DCE1 - [PER…" at bounding box center [765, 83] width 194 height 1916
click at [793, 649] on app-date-cell "00:00-06:00 (6h) 0/1 Amazon - DCE1 - [GEOGRAPHIC_DATA] pin Amazon - DCE1 - [PER…" at bounding box center [765, 83] width 194 height 1916
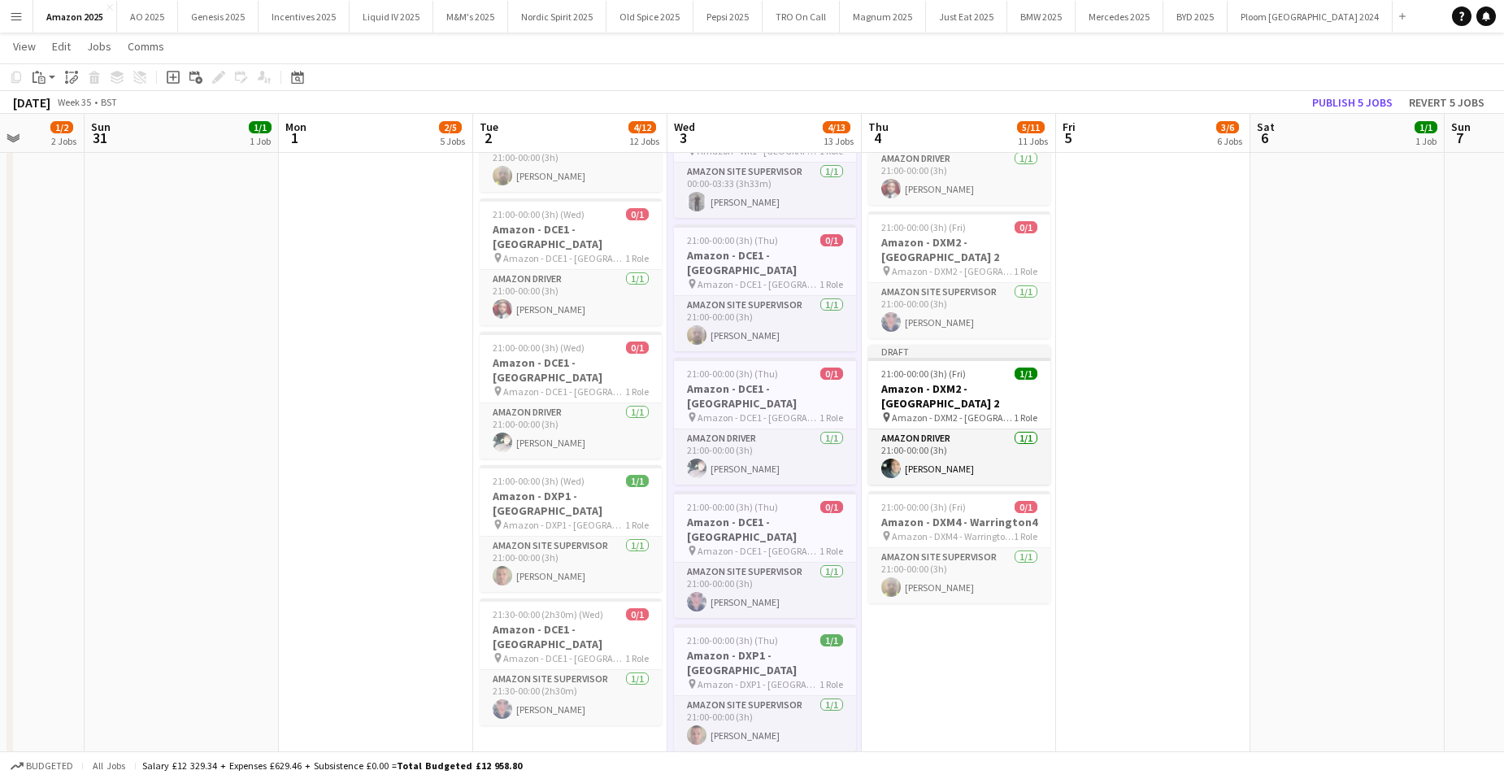
click at [557, 634] on app-date-cell "00:00-07:00 (7h) 0/1 Amazon - DCE1 - [GEOGRAPHIC_DATA] pin Amazon - DCE1 - [PER…" at bounding box center [570, 83] width 194 height 1916
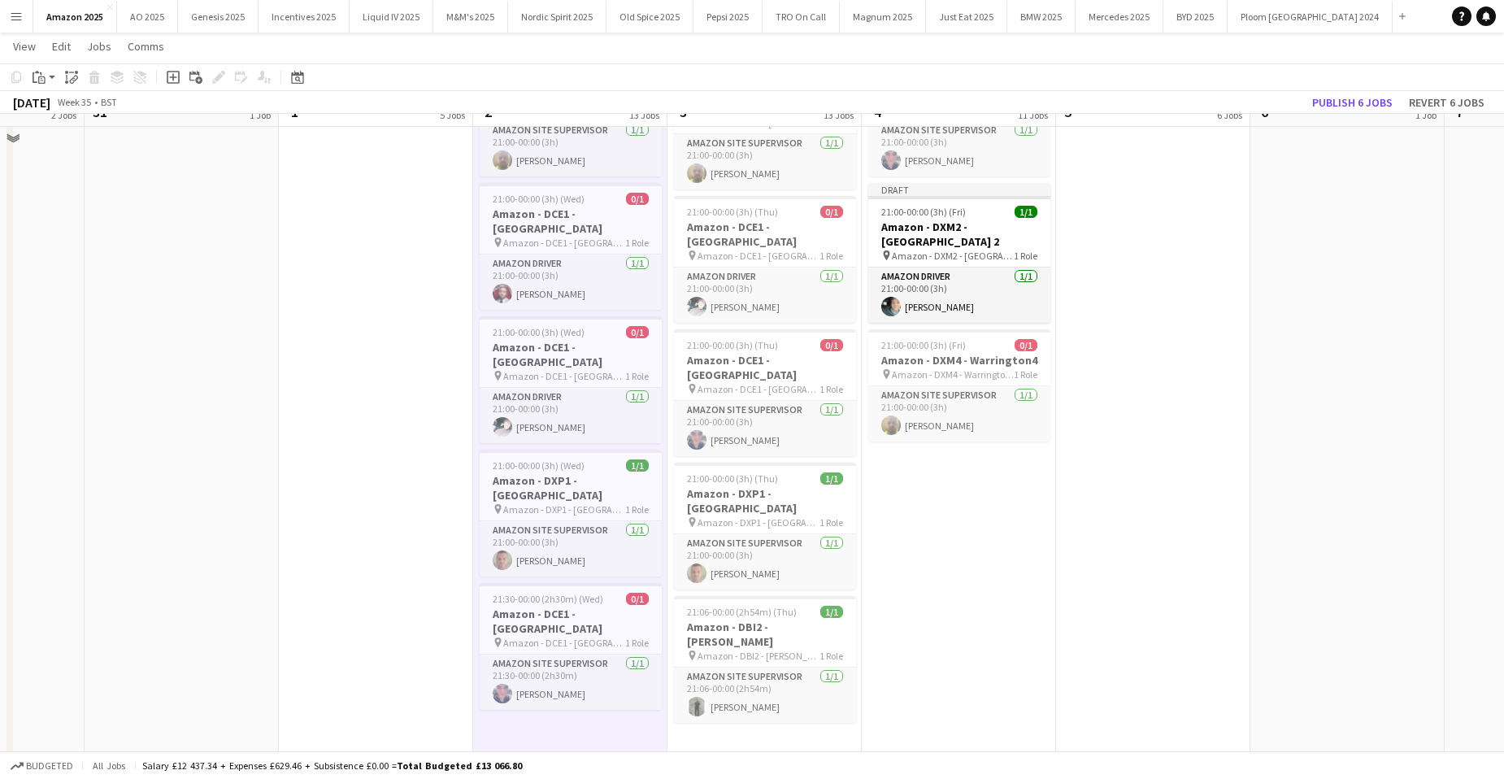
scroll to position [1220, 0]
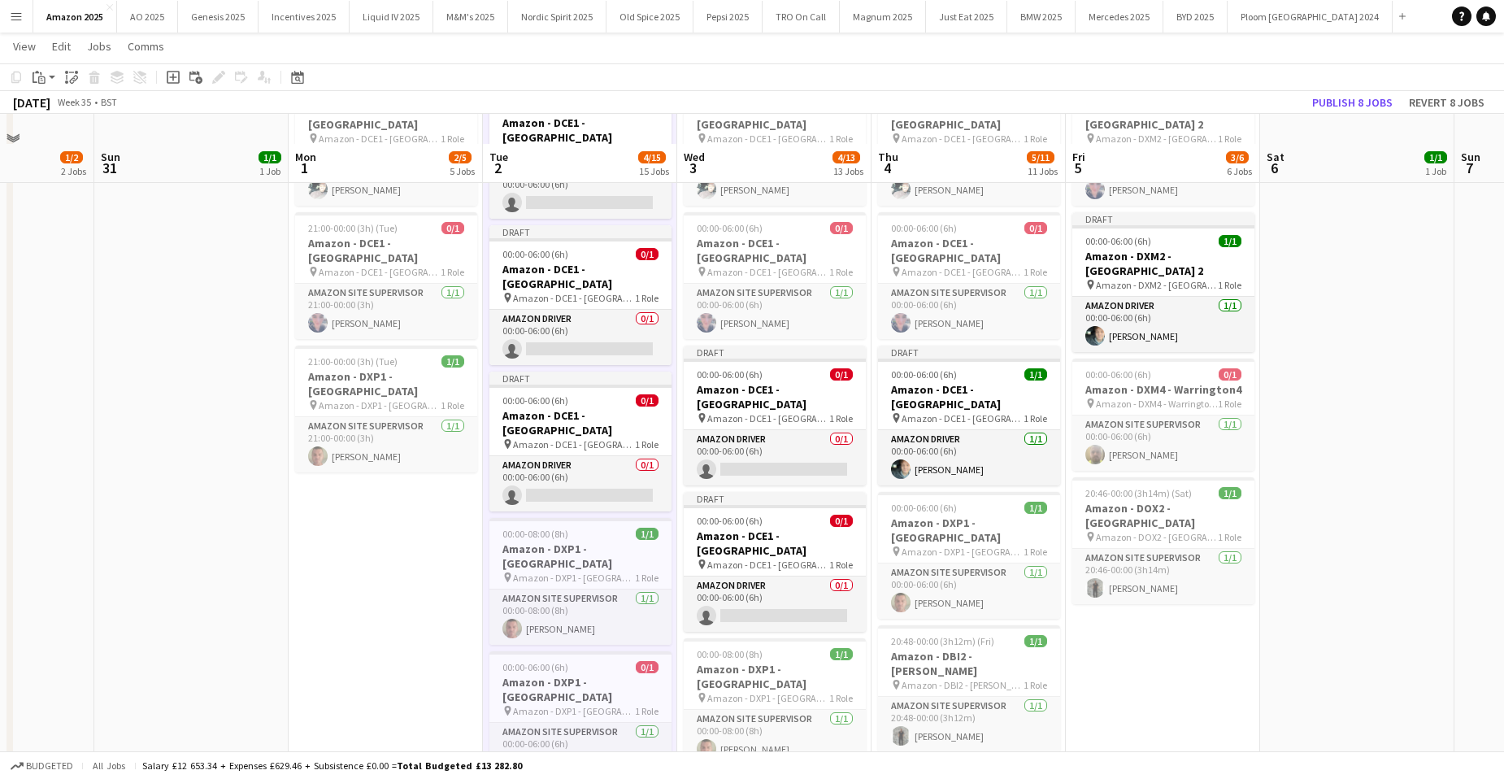
scroll to position [407, 0]
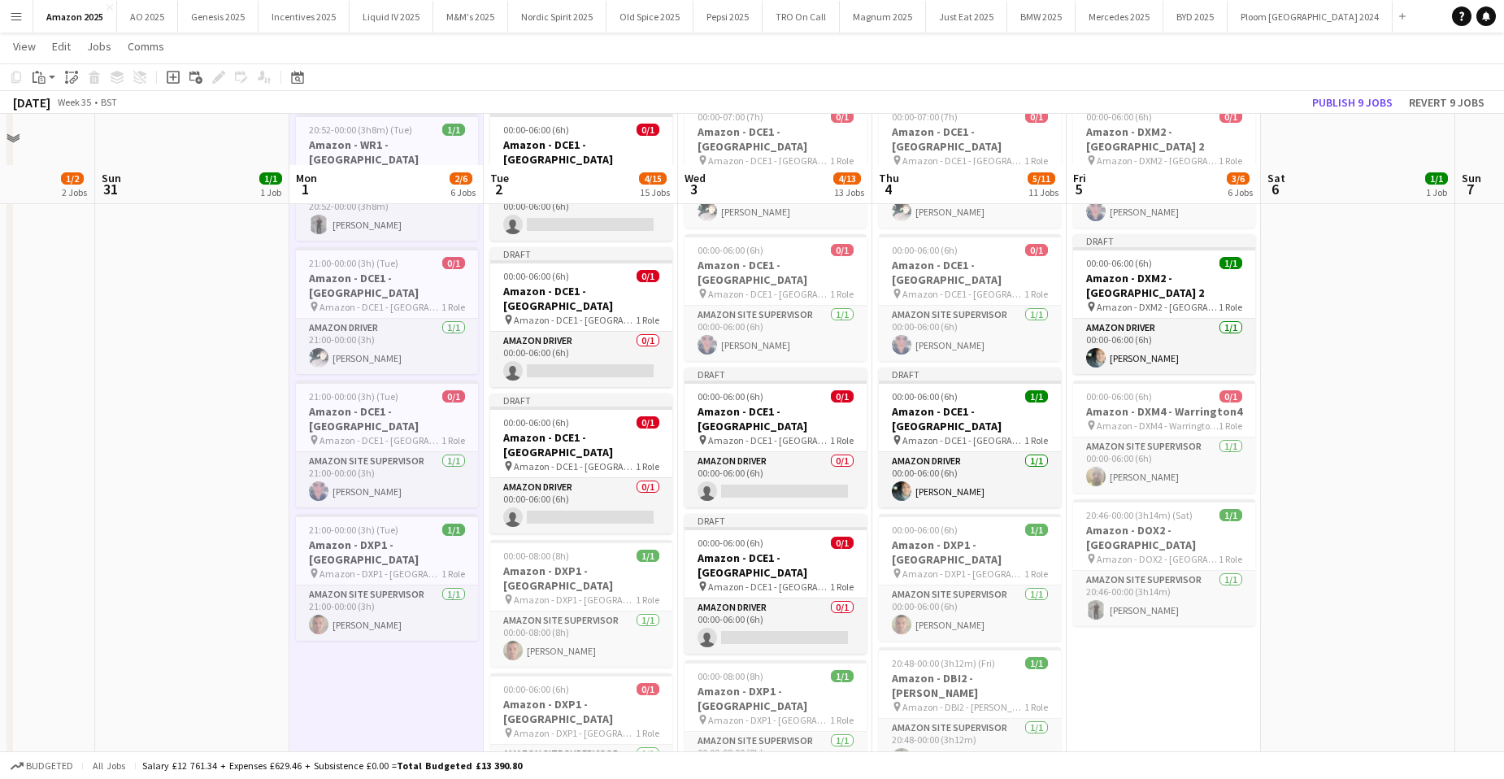
scroll to position [0, 0]
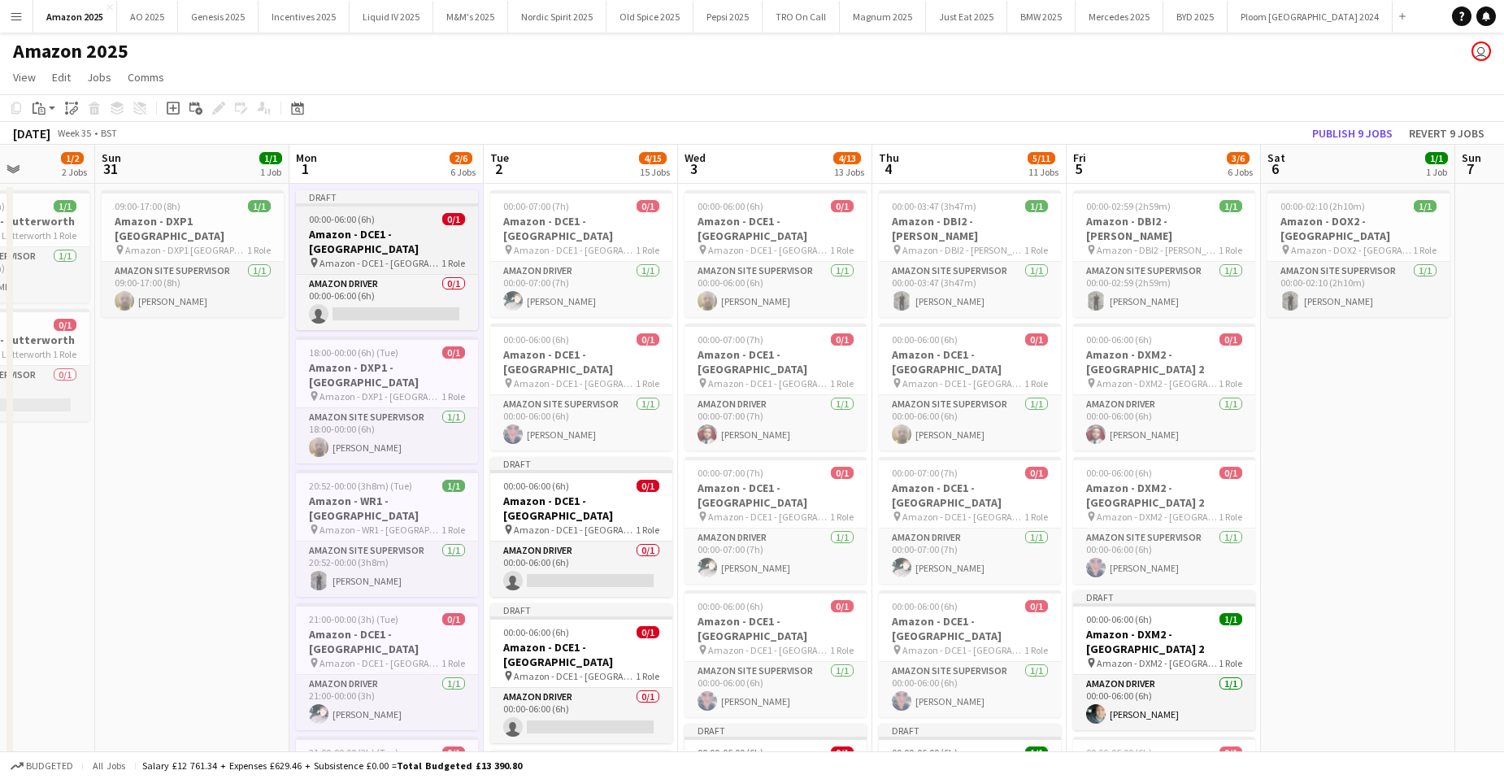
click at [402, 226] on app-job-card "Draft 00:00-06:00 (6h) 0/1 Amazon - DCE1 - [GEOGRAPHIC_DATA] pin Amazon - DCE1 …" at bounding box center [387, 260] width 182 height 140
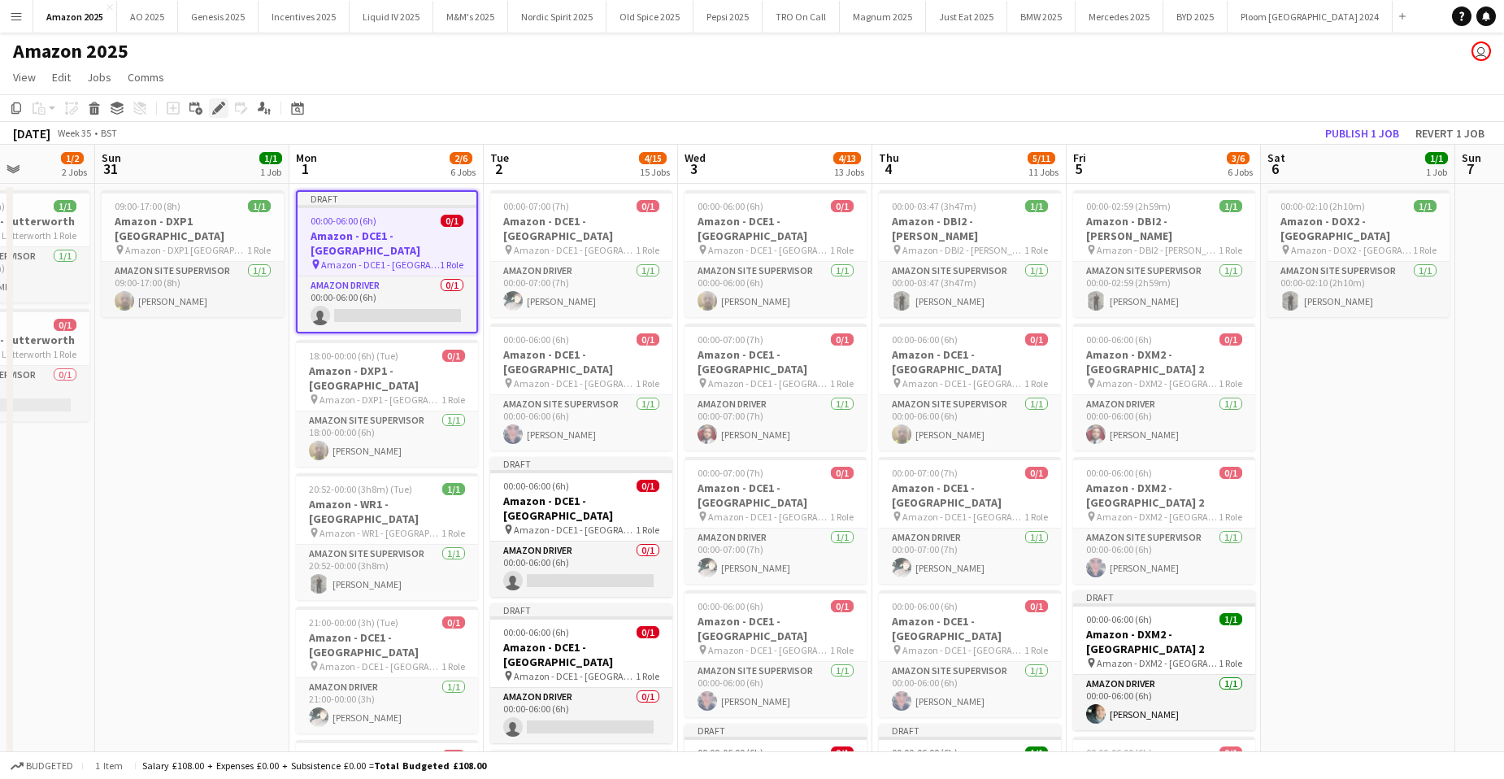
click at [221, 108] on icon "Edit" at bounding box center [218, 108] width 13 height 13
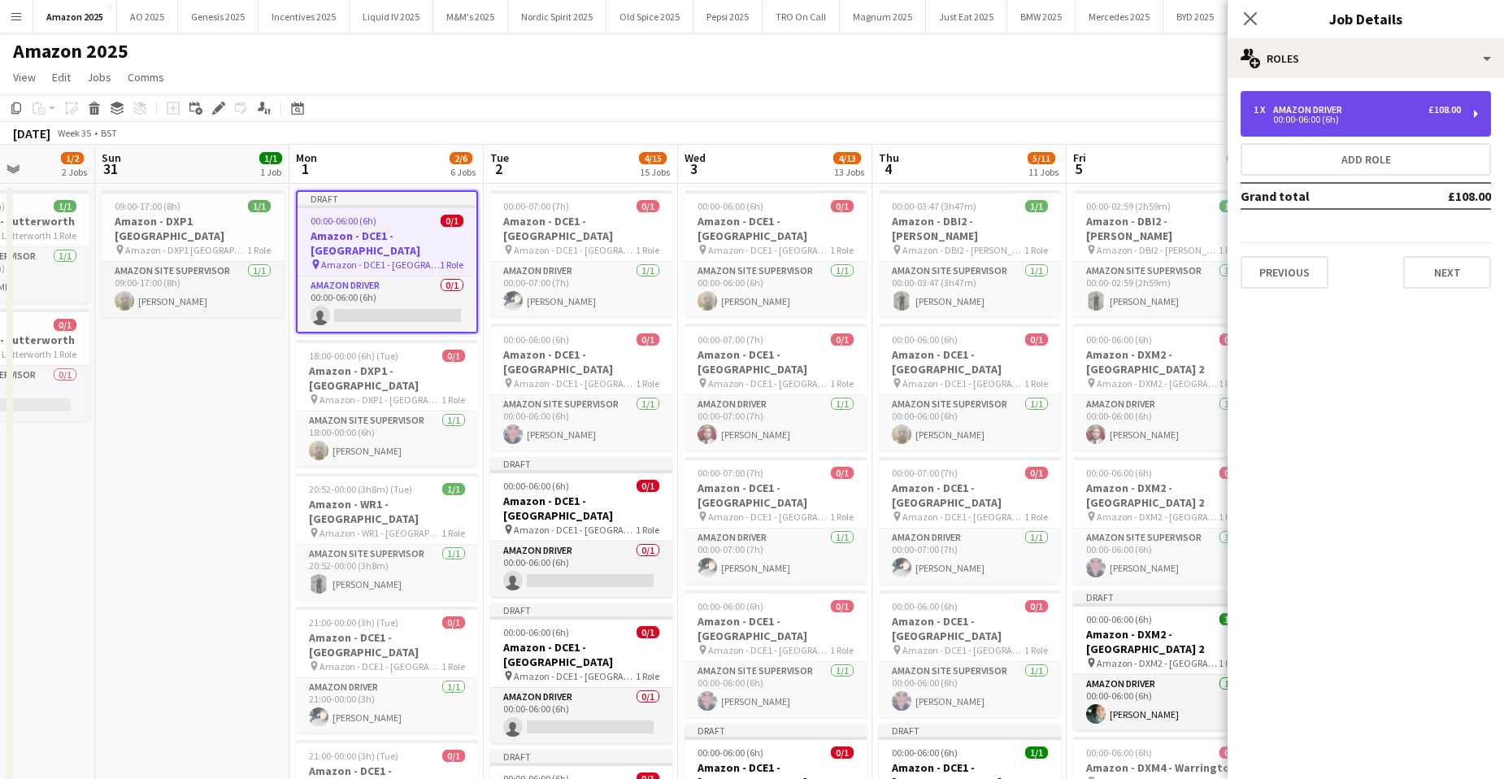
click at [1355, 118] on div "00:00-06:00 (6h)" at bounding box center [1357, 119] width 207 height 8
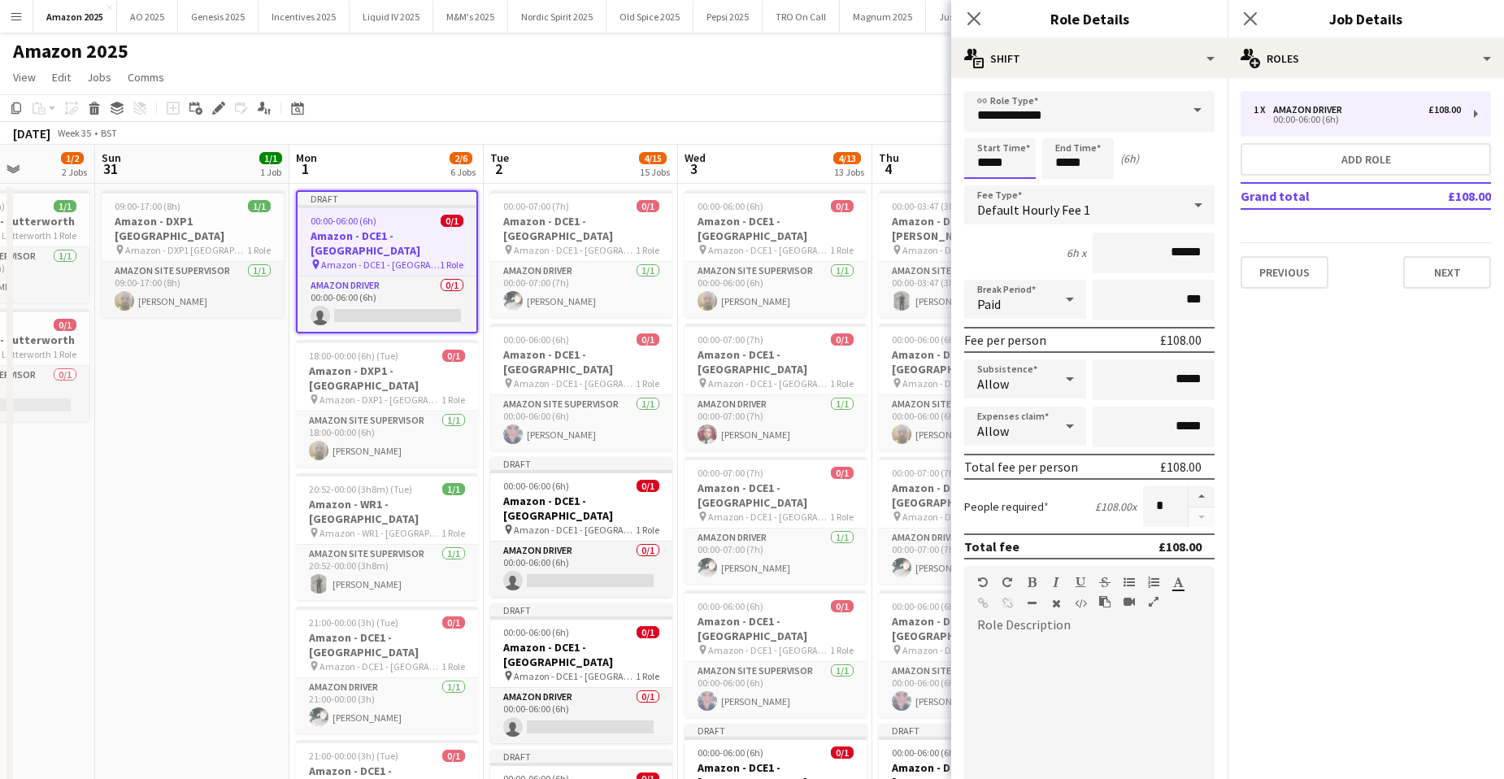
drag, startPoint x: 1026, startPoint y: 164, endPoint x: 817, endPoint y: 163, distance: 209.0
type input "*****"
click at [443, 298] on app-card-role "Amazon Driver 0/1 00:00-06:00 (6h) single-neutral-actions" at bounding box center [387, 303] width 179 height 55
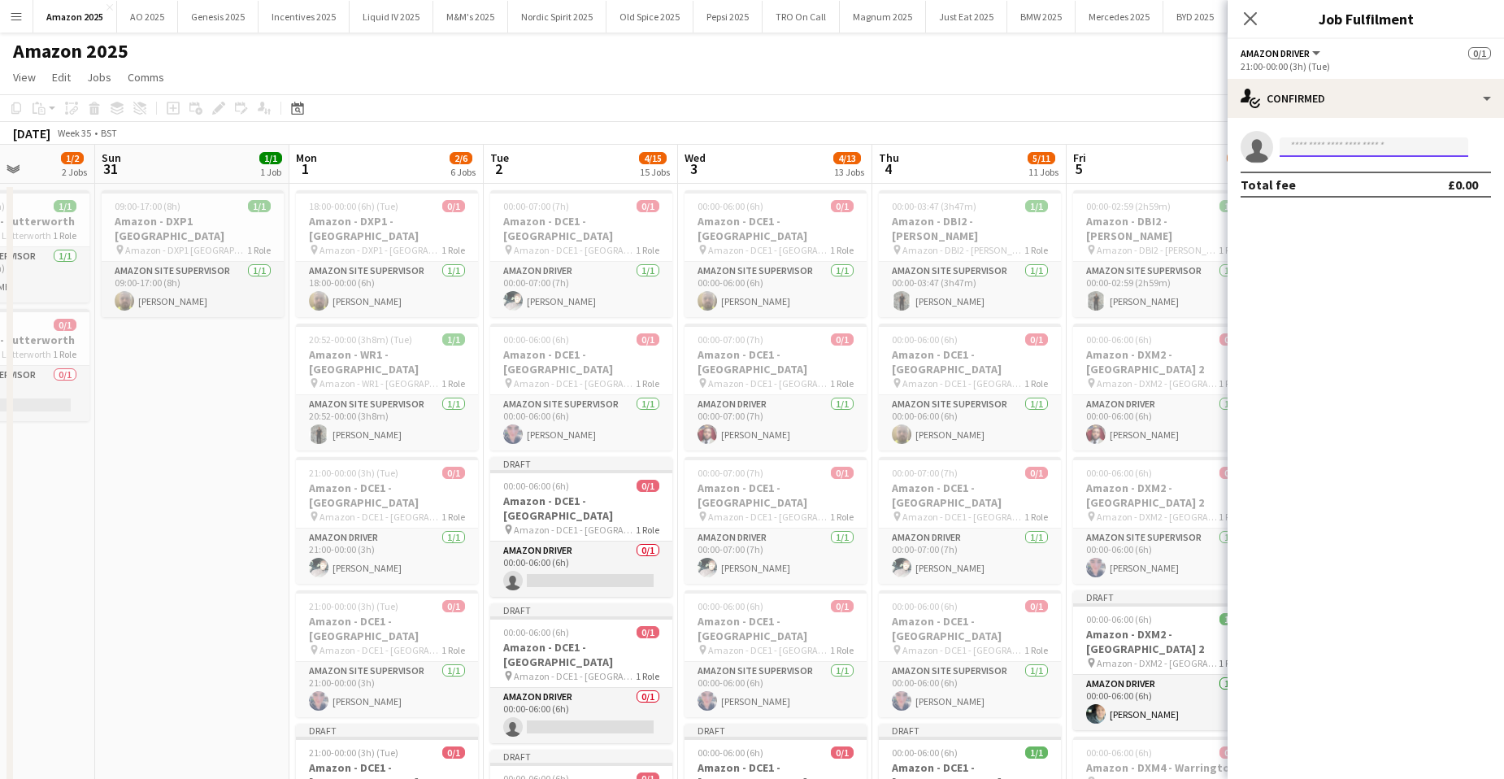
click at [1312, 154] on input at bounding box center [1374, 147] width 189 height 20
type input "*******"
click at [1350, 185] on span "[EMAIL_ADDRESS][DOMAIN_NAME]" at bounding box center [1374, 183] width 163 height 13
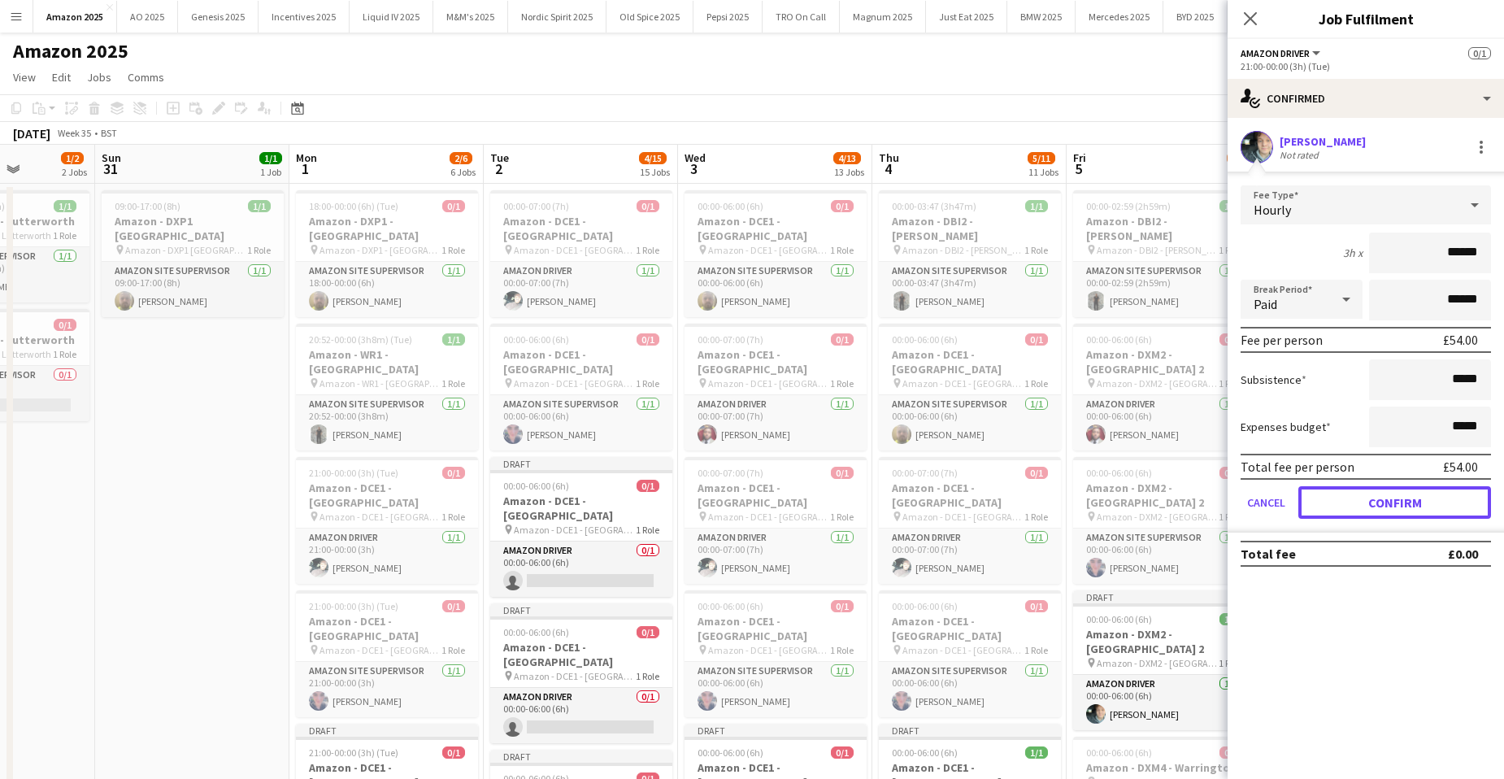
click at [1439, 507] on button "Confirm" at bounding box center [1395, 502] width 193 height 33
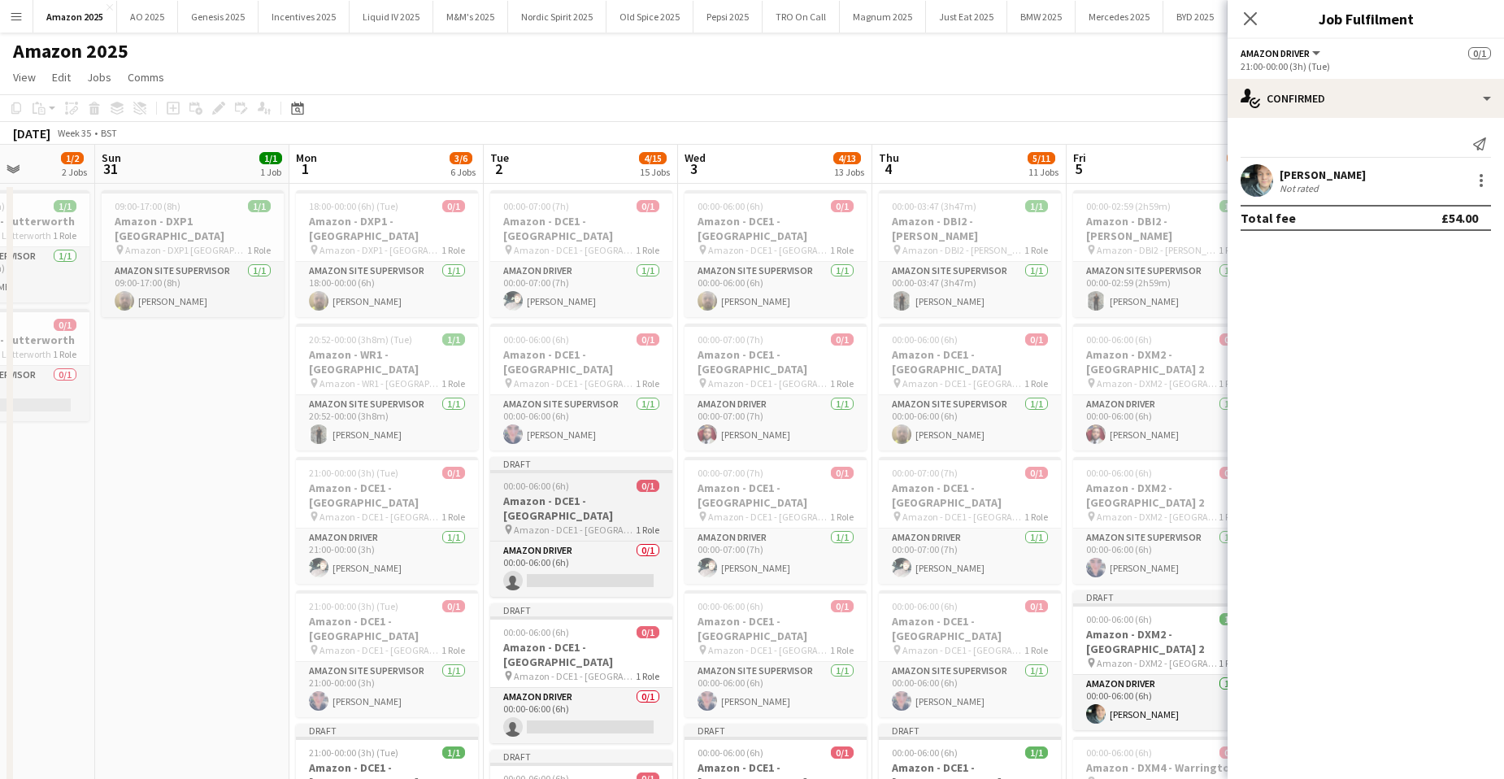
drag, startPoint x: 572, startPoint y: 480, endPoint x: 578, endPoint y: 472, distance: 9.3
click at [573, 524] on span "Amazon - DCE1 - [GEOGRAPHIC_DATA]" at bounding box center [575, 530] width 122 height 12
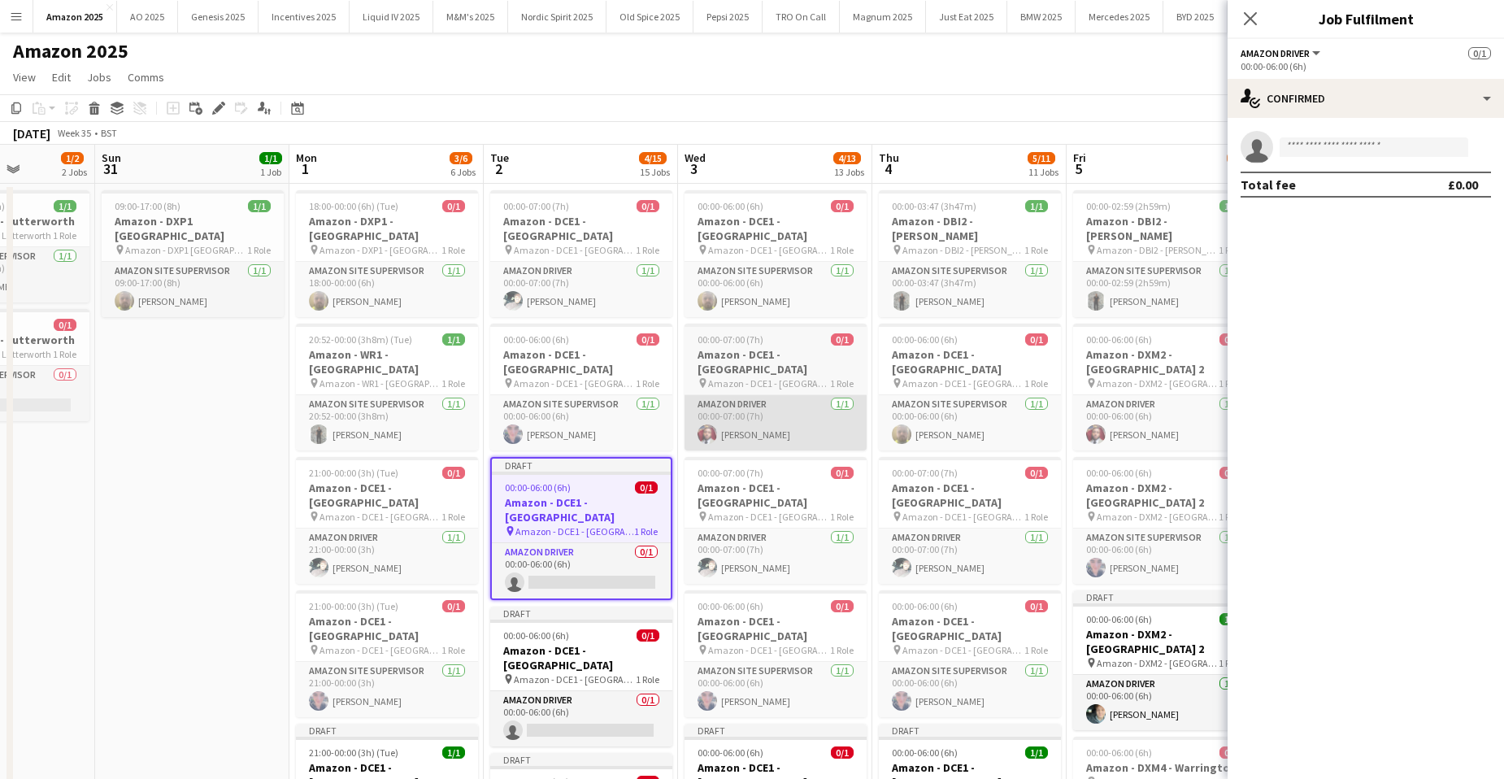
scroll to position [0, 487]
click at [1312, 143] on input at bounding box center [1374, 147] width 189 height 20
click at [215, 101] on div "Edit" at bounding box center [219, 108] width 20 height 20
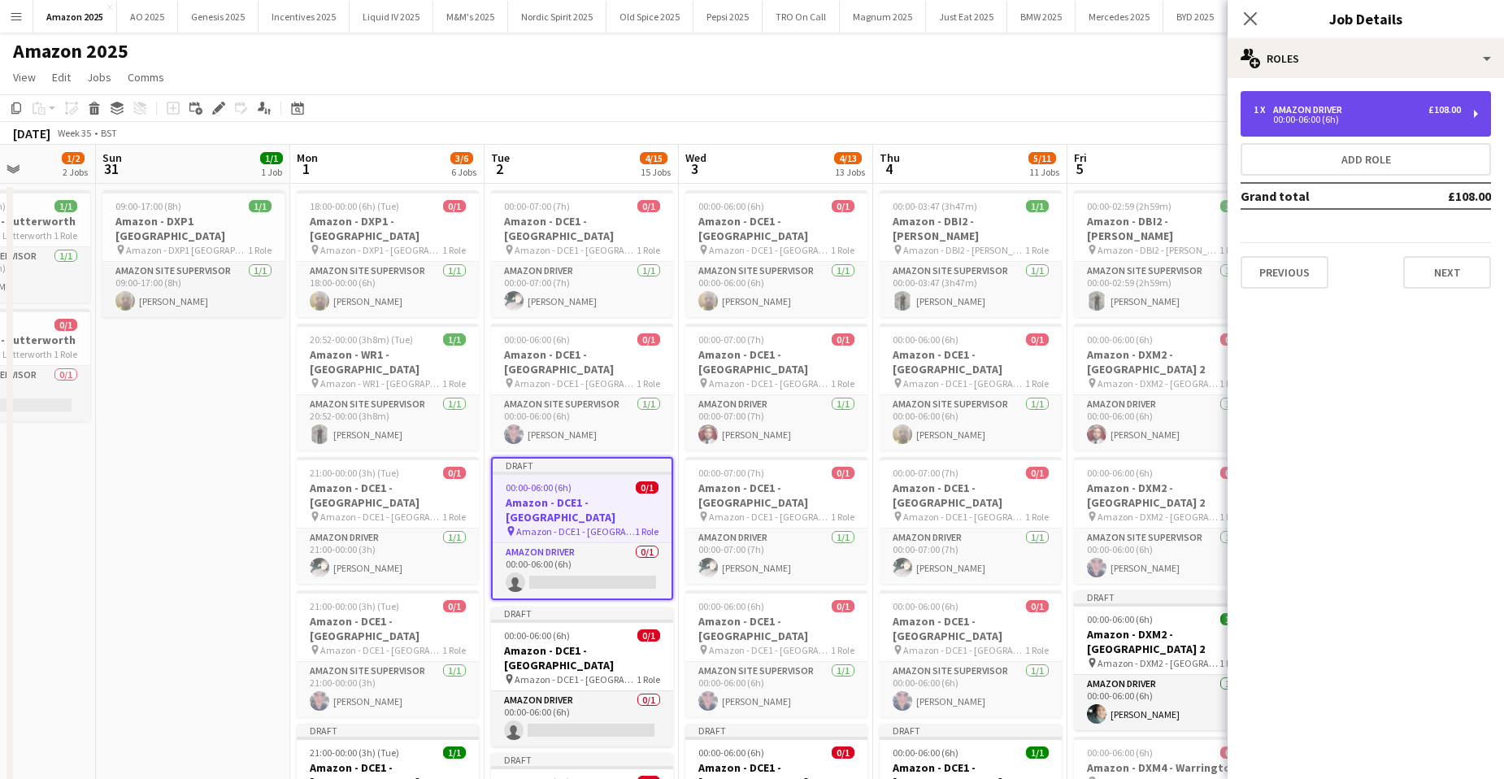
click at [1342, 112] on div "Amazon Driver" at bounding box center [1311, 109] width 76 height 11
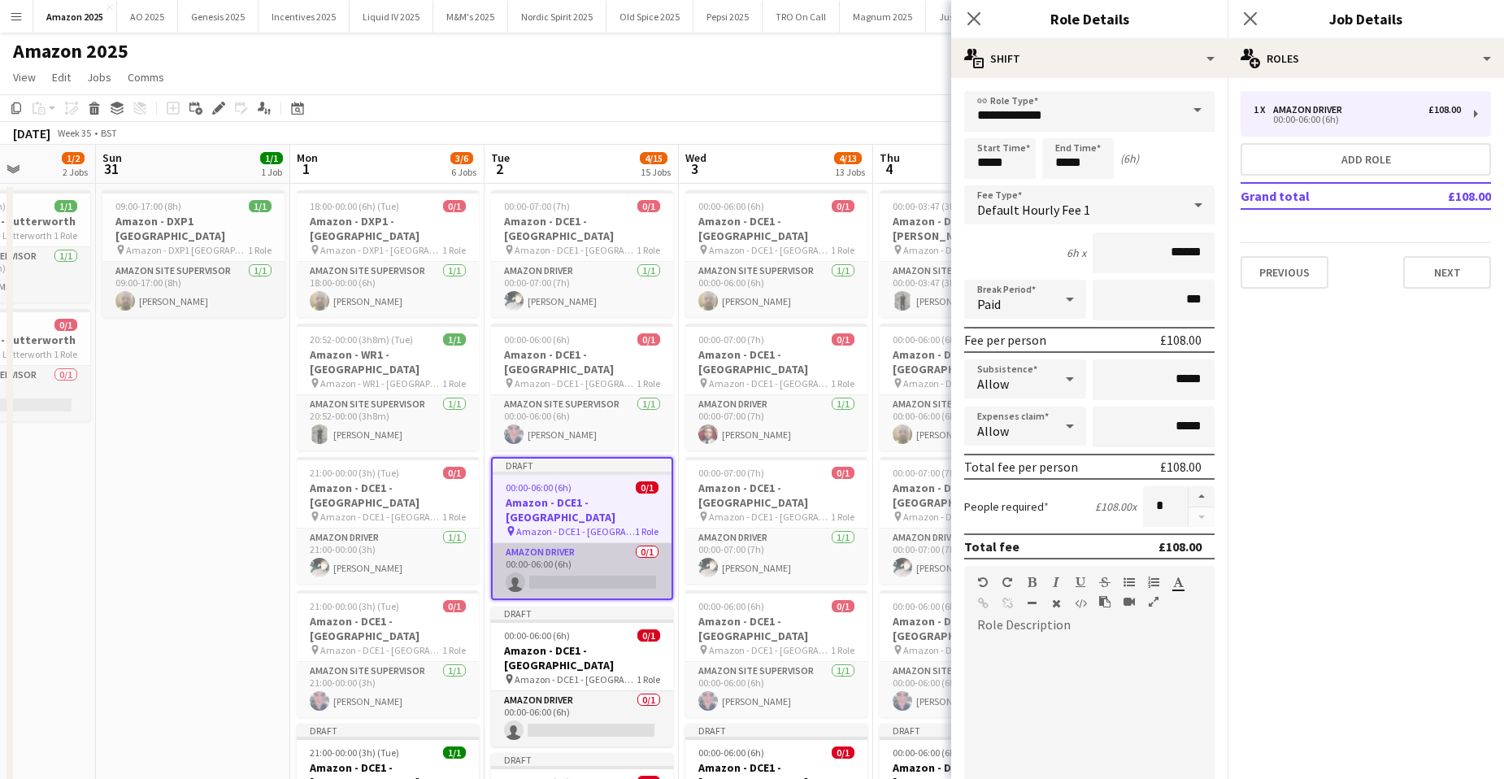
click at [618, 543] on app-card-role "Amazon Driver 0/1 00:00-06:00 (6h) single-neutral-actions" at bounding box center [582, 570] width 179 height 55
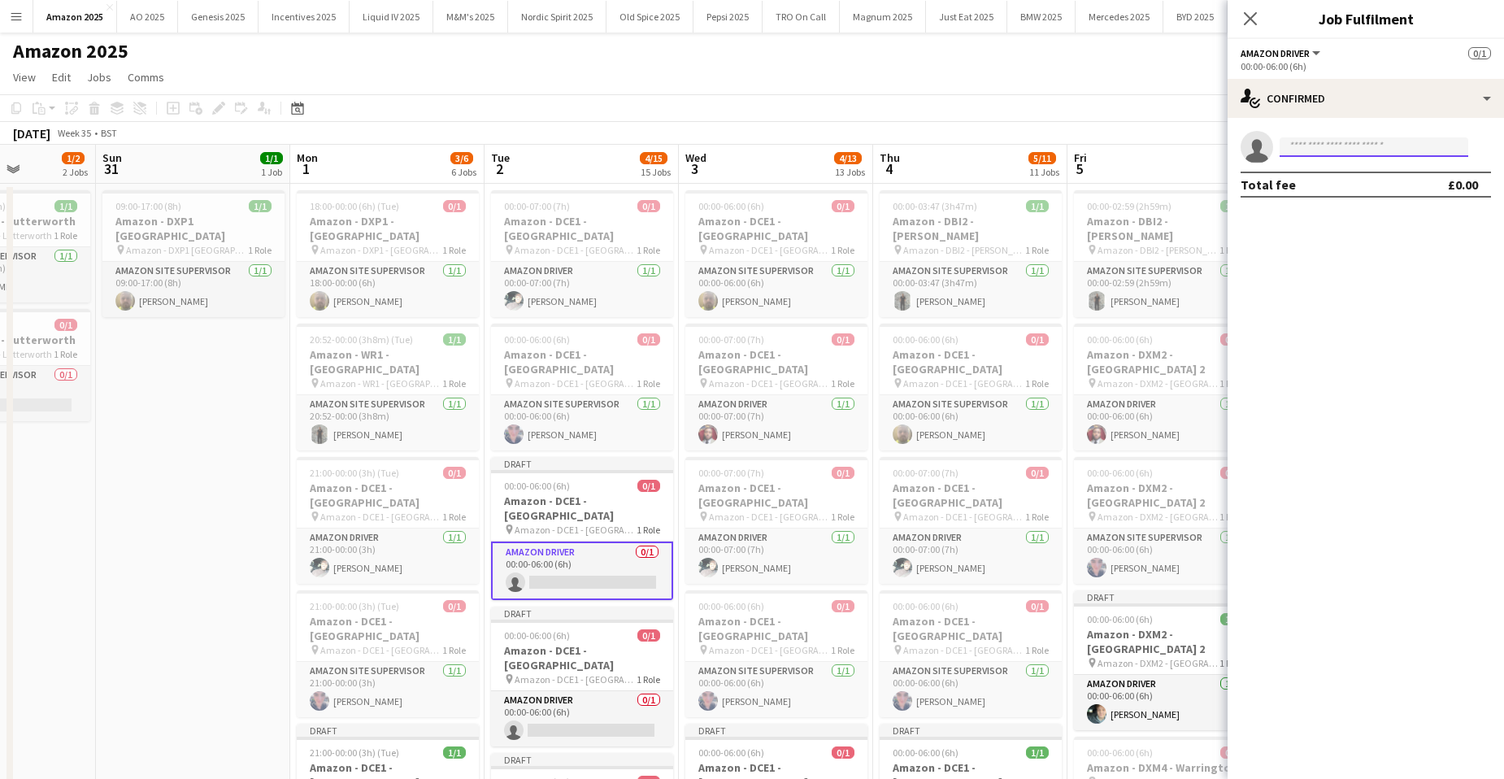
click at [1365, 140] on input at bounding box center [1374, 147] width 189 height 20
type input "*****"
click at [1350, 172] on span "[PERSON_NAME]" at bounding box center [1340, 170] width 94 height 14
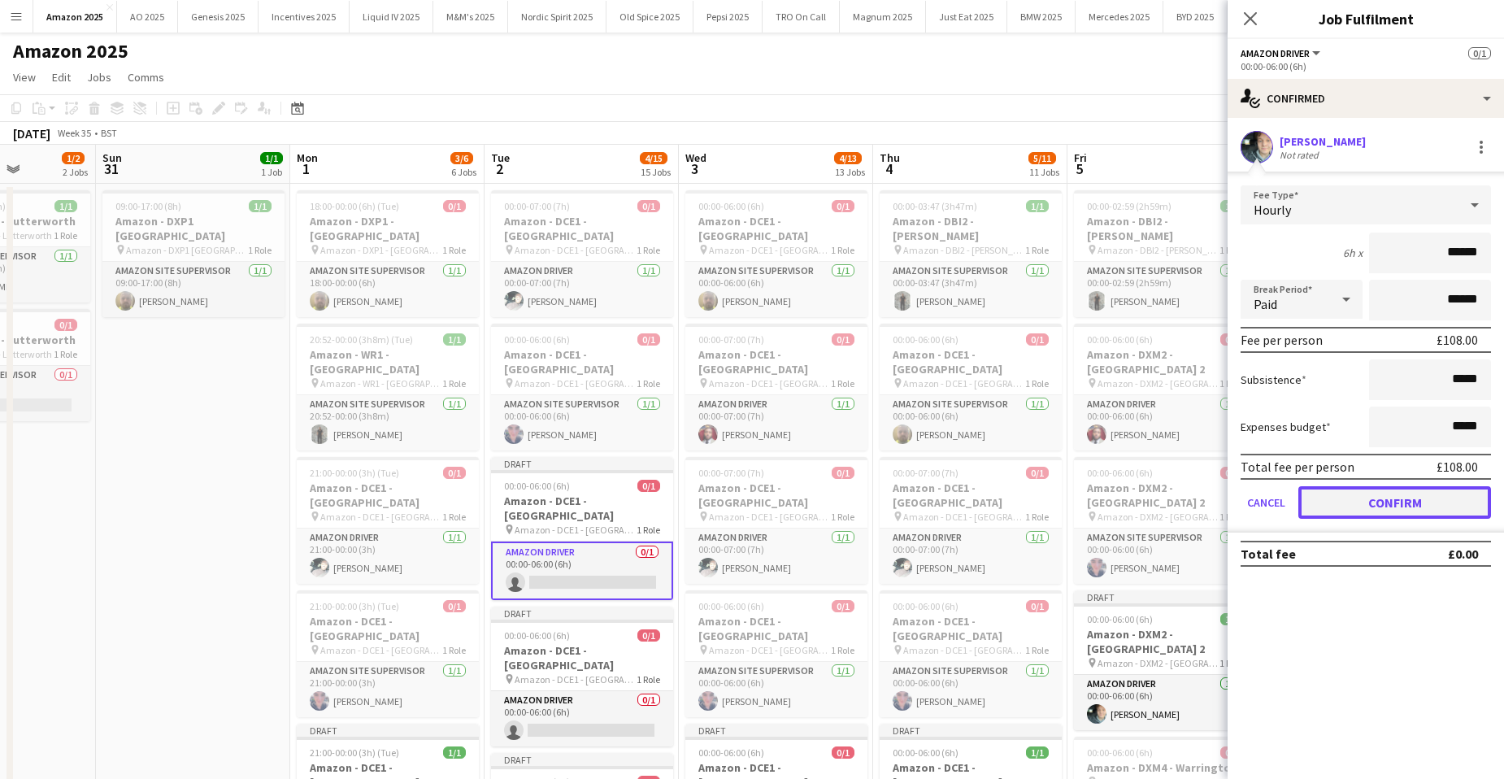
drag, startPoint x: 1401, startPoint y: 499, endPoint x: 1416, endPoint y: 498, distance: 15.5
click at [1402, 499] on button "Confirm" at bounding box center [1395, 502] width 193 height 33
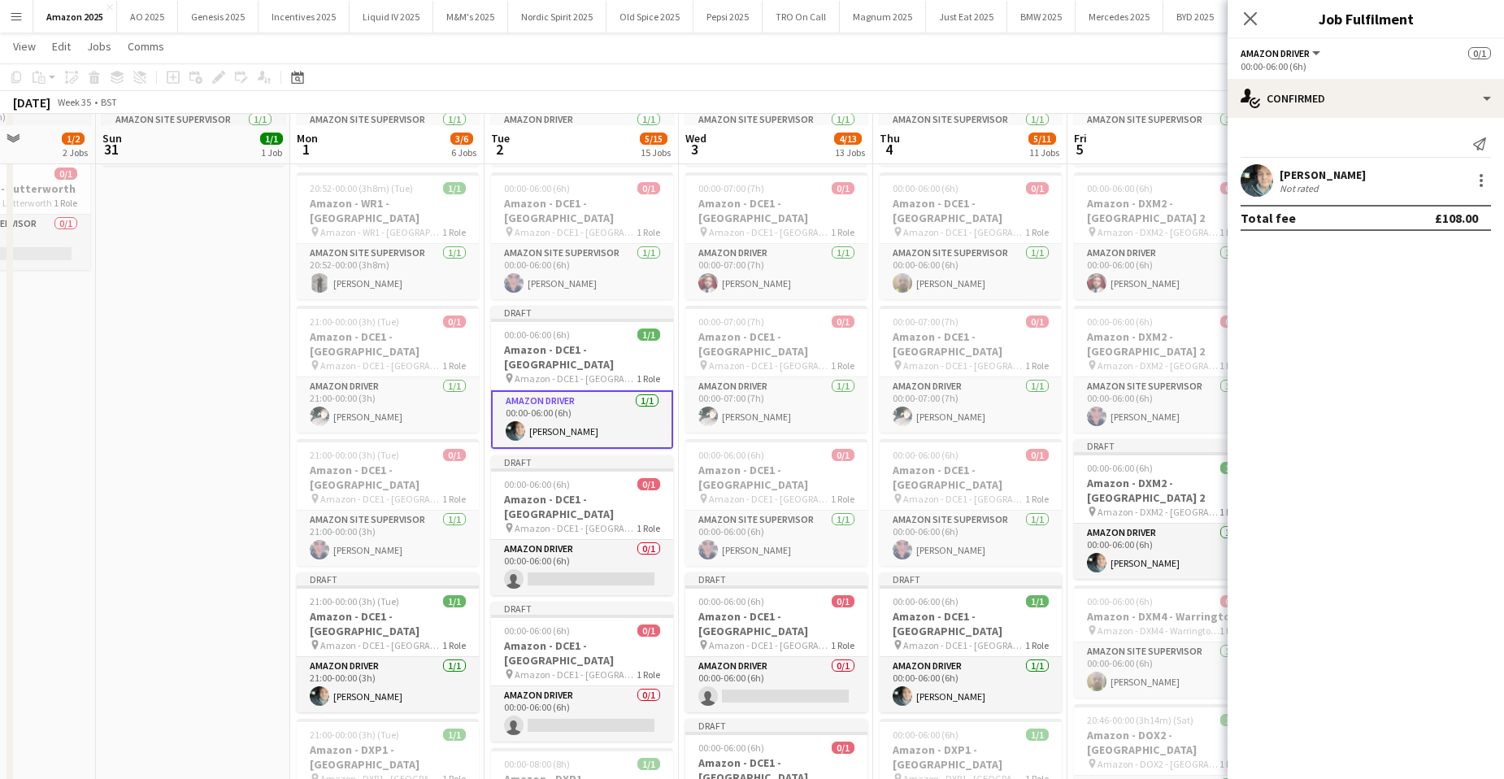
scroll to position [163, 0]
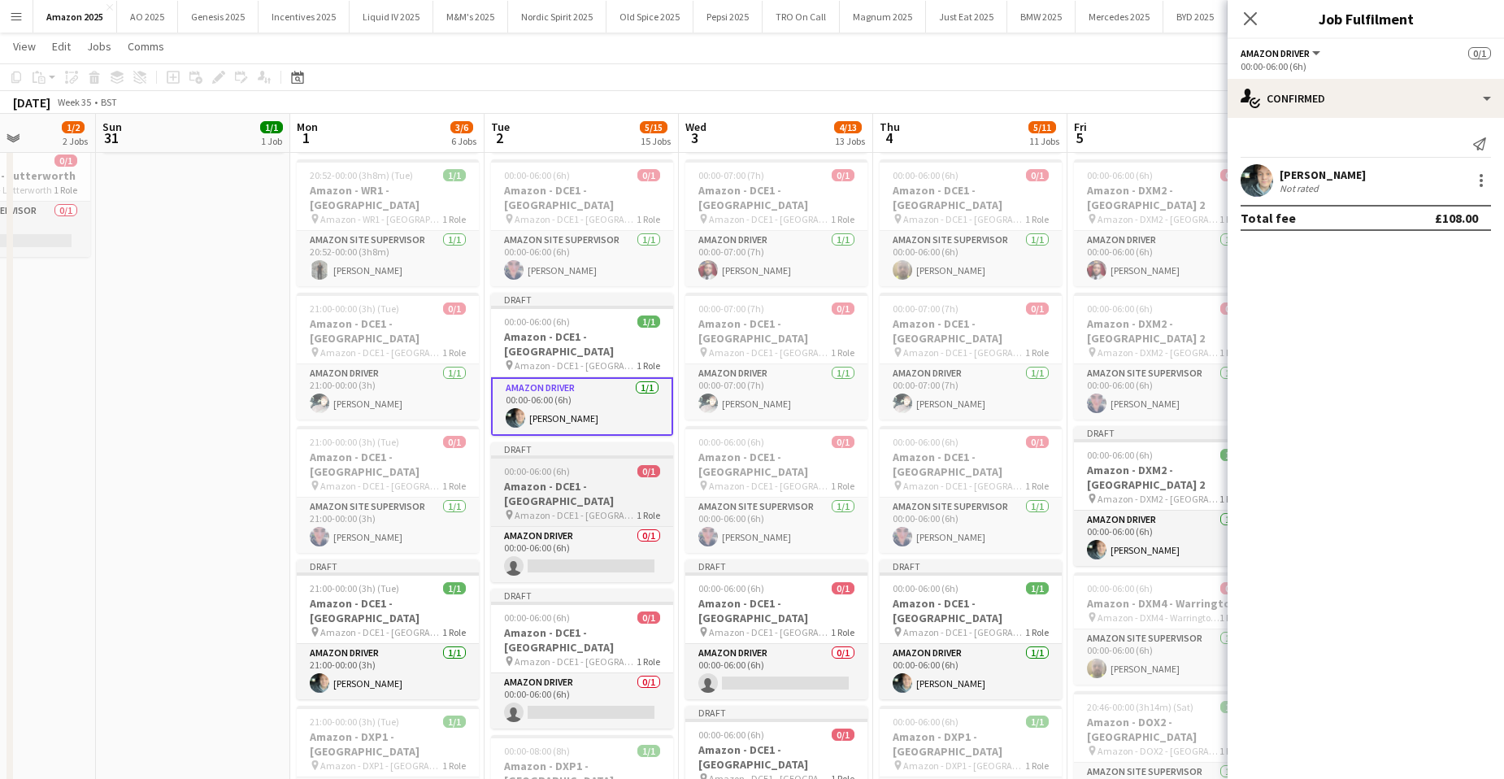
drag, startPoint x: 584, startPoint y: 447, endPoint x: 641, endPoint y: 420, distance: 62.9
click at [584, 479] on h3 "Amazon - DCE1 - [GEOGRAPHIC_DATA]" at bounding box center [582, 493] width 182 height 29
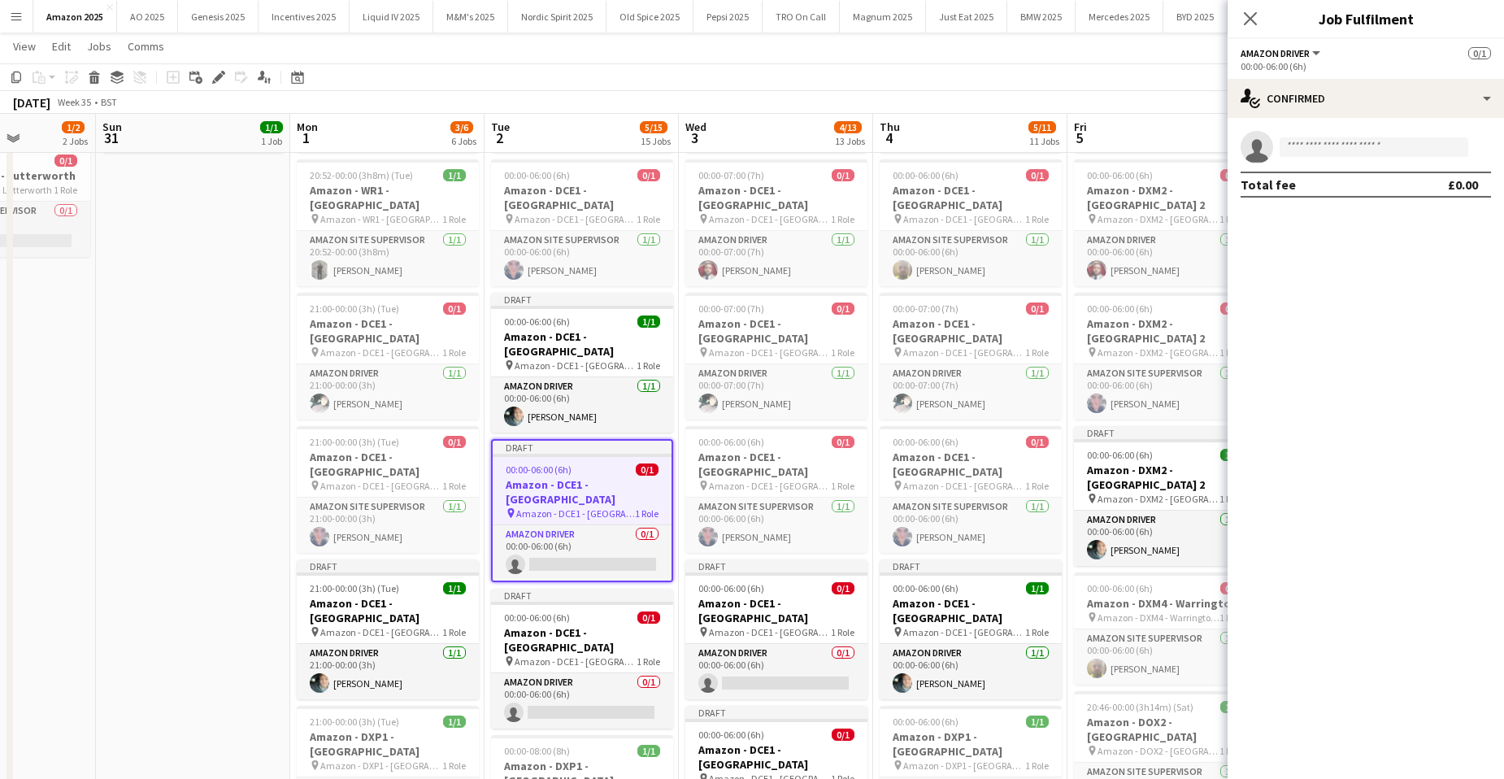
click at [220, 76] on icon at bounding box center [218, 77] width 9 height 9
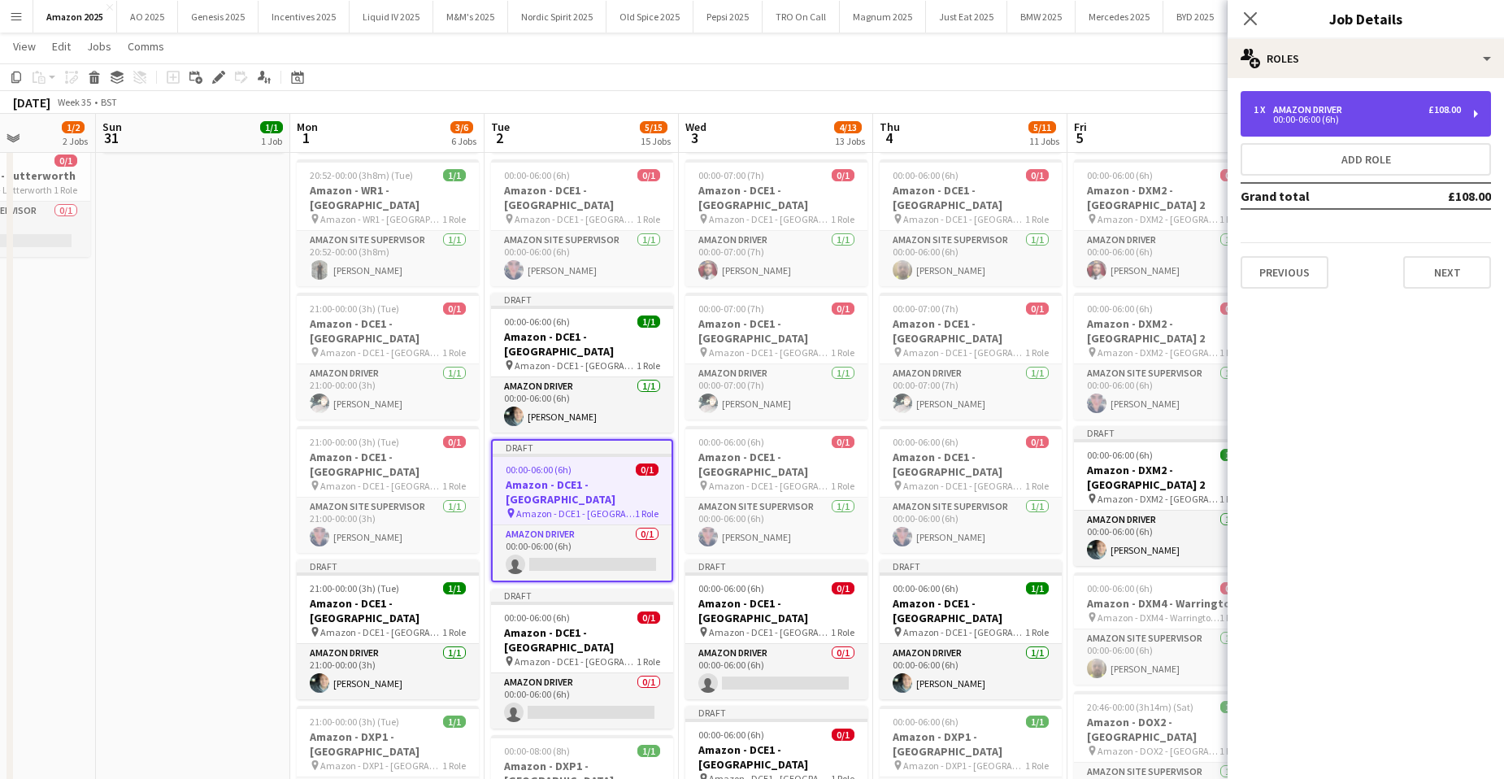
click at [1318, 102] on div "1 x Amazon Driver £108.00 00:00-06:00 (6h)" at bounding box center [1366, 114] width 250 height 46
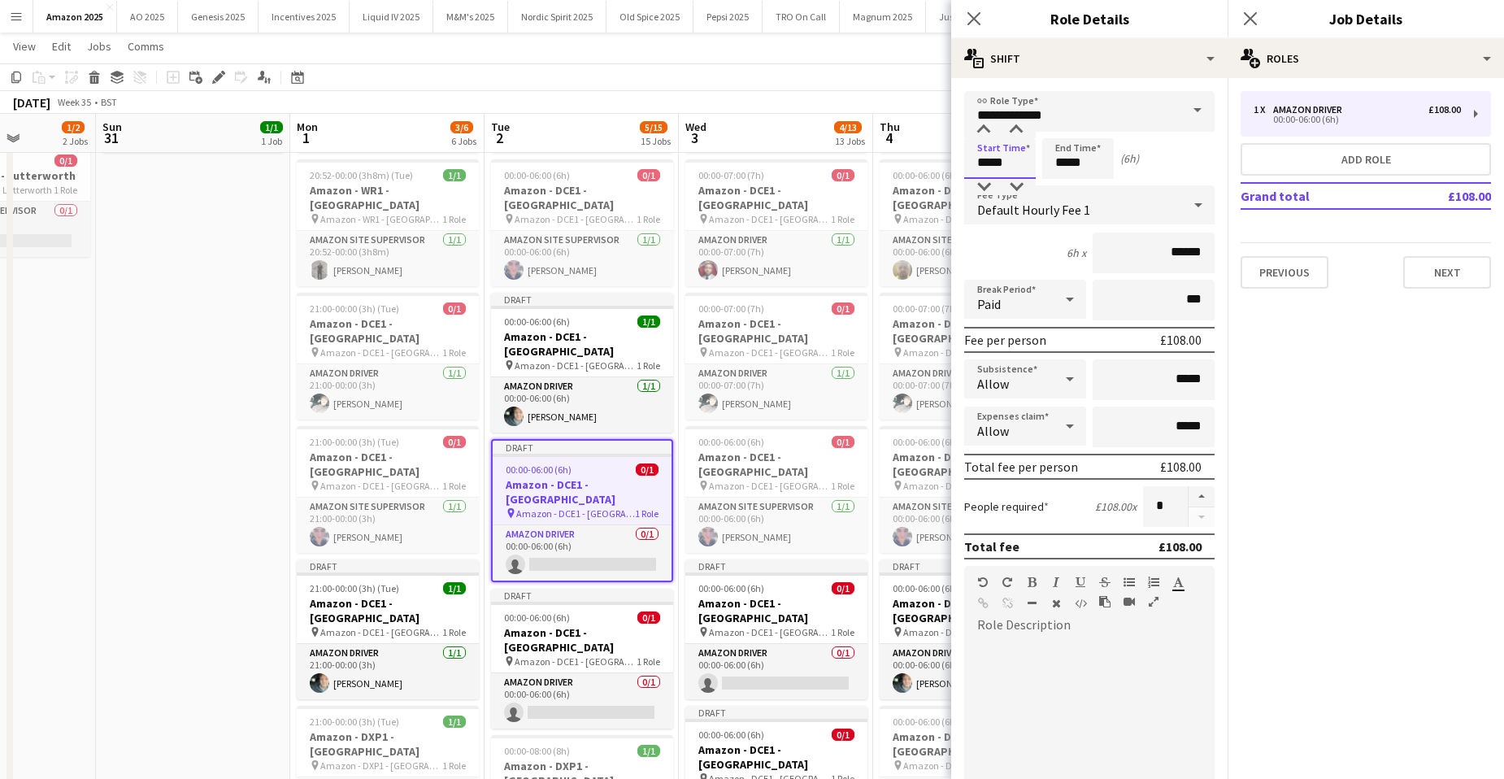
drag, startPoint x: 937, startPoint y: 170, endPoint x: 937, endPoint y: 146, distance: 24.4
type input "*****"
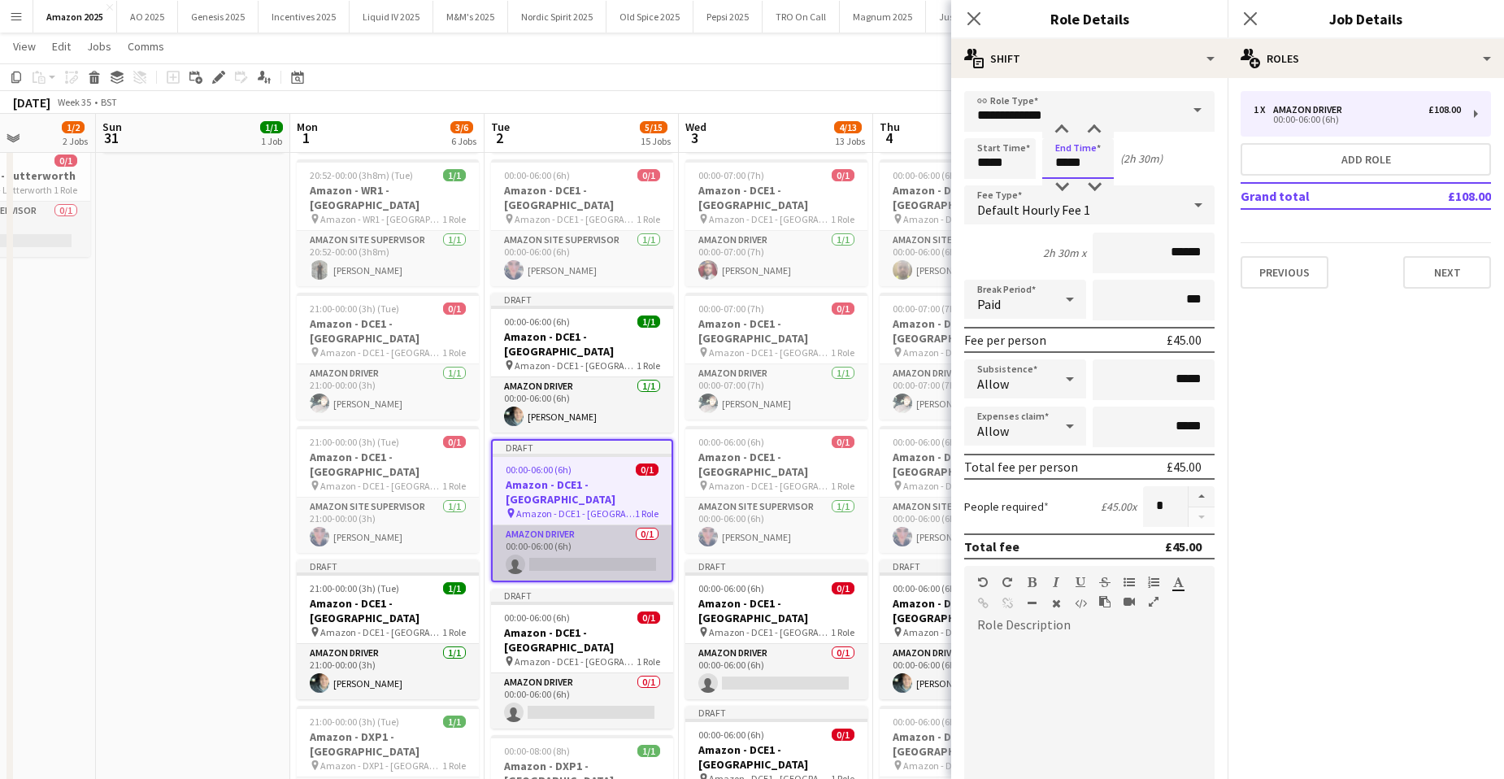
type input "*****"
drag, startPoint x: 568, startPoint y: 502, endPoint x: 724, endPoint y: 446, distance: 165.1
click at [646, 525] on app-card-role "Amazon Driver 0/1 00:00-06:00 (6h) single-neutral-actions" at bounding box center [583, 552] width 179 height 55
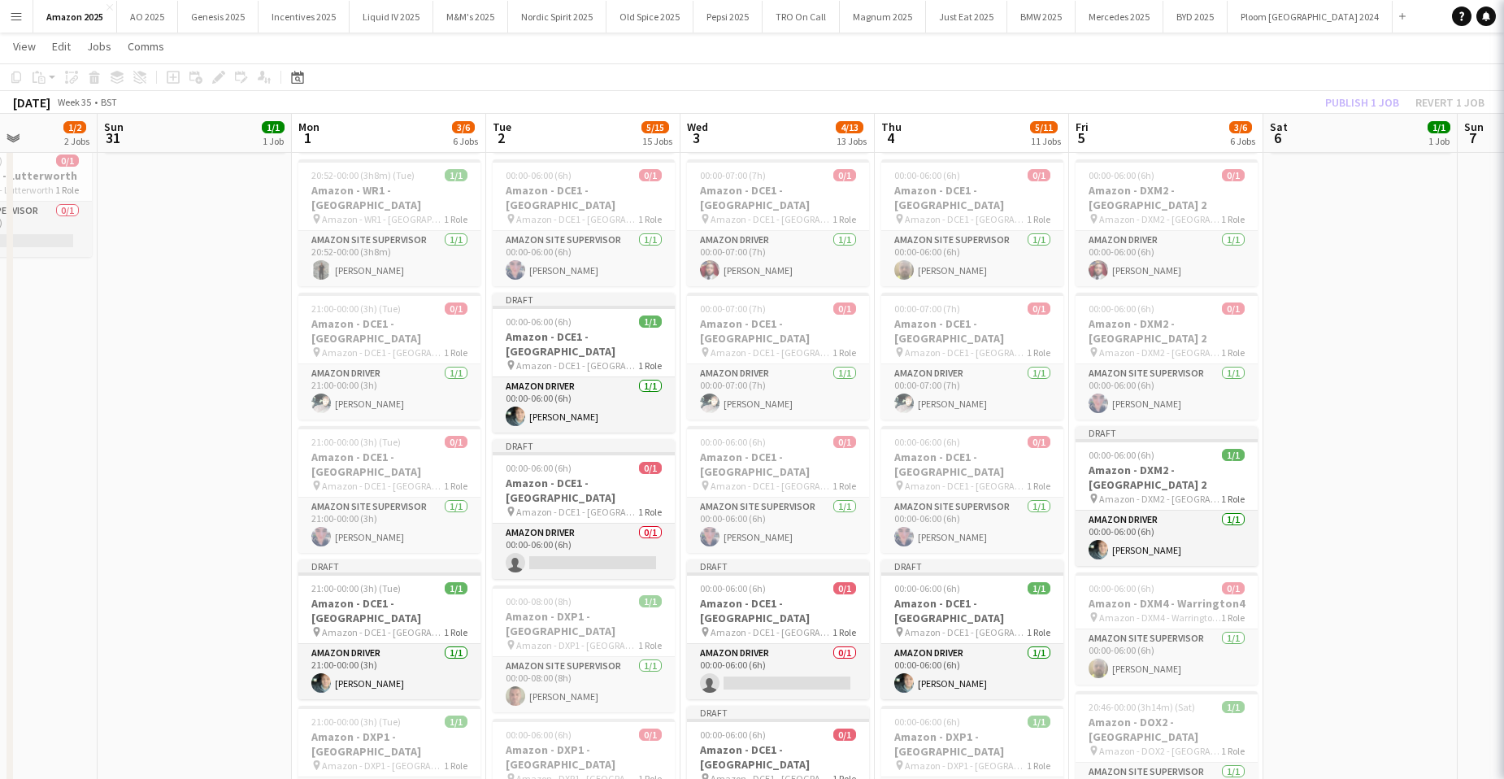
scroll to position [0, 486]
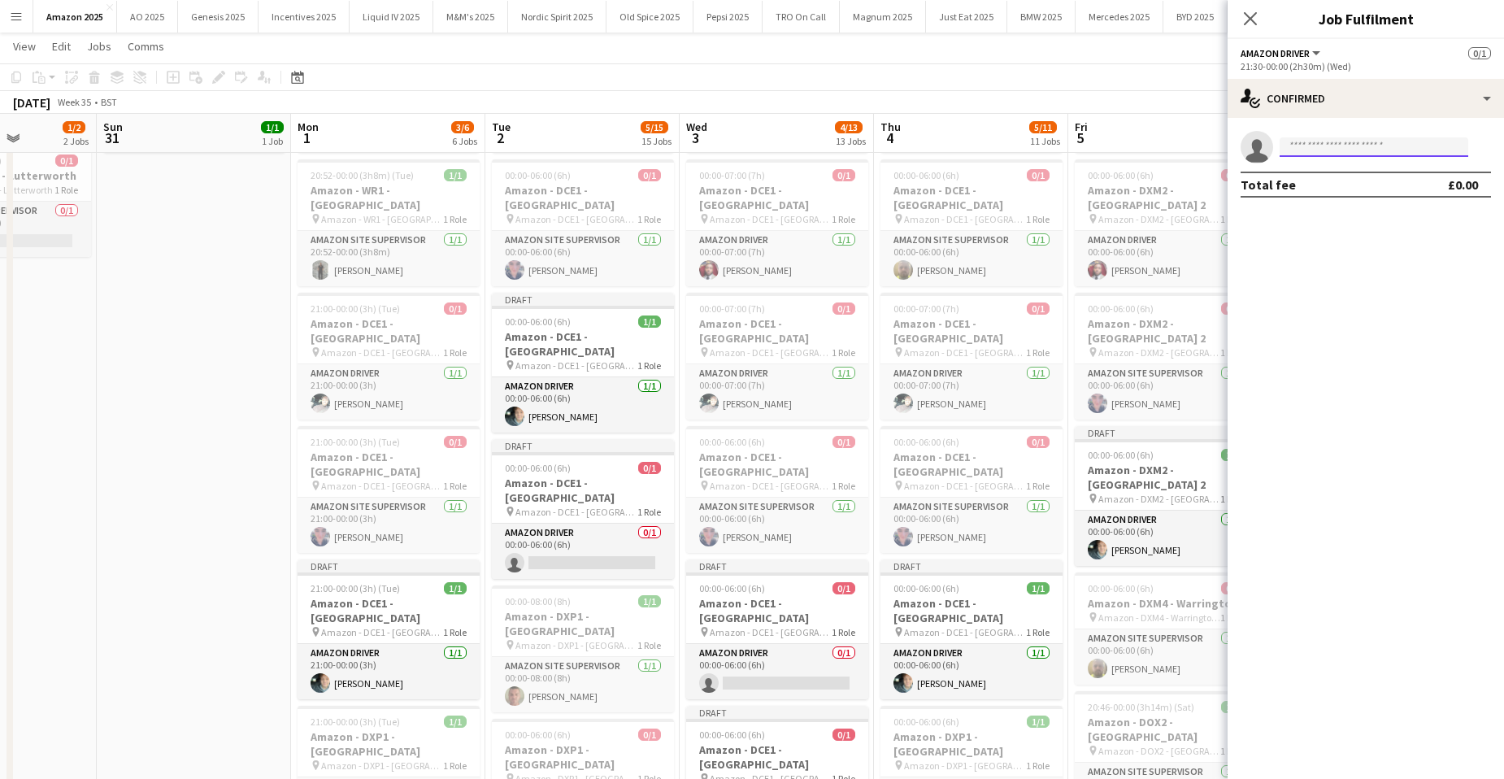
click at [1316, 150] on input at bounding box center [1374, 147] width 189 height 20
type input "*****"
click at [1335, 179] on span "[EMAIL_ADDRESS][DOMAIN_NAME]" at bounding box center [1374, 183] width 163 height 13
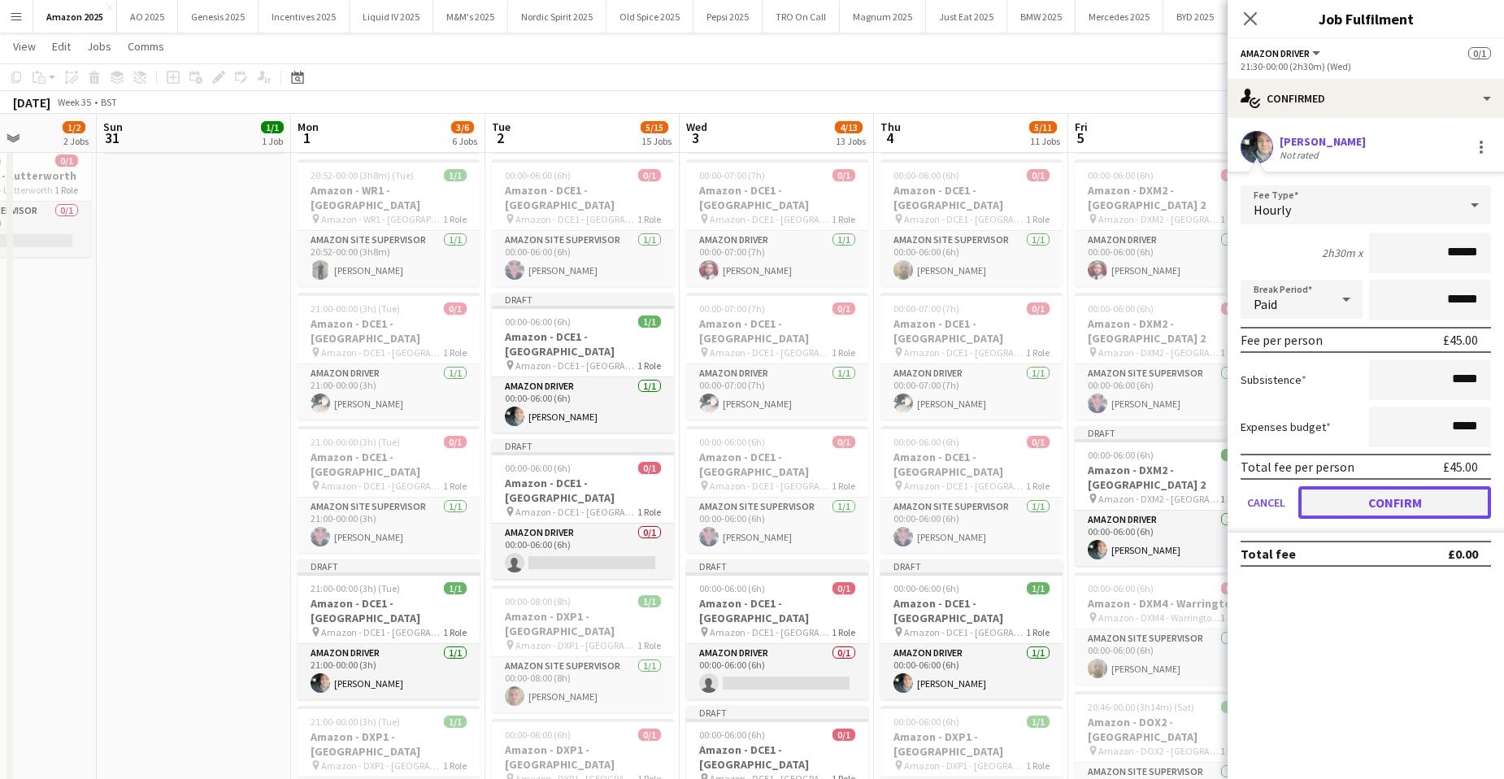
click at [1412, 505] on button "Confirm" at bounding box center [1395, 502] width 193 height 33
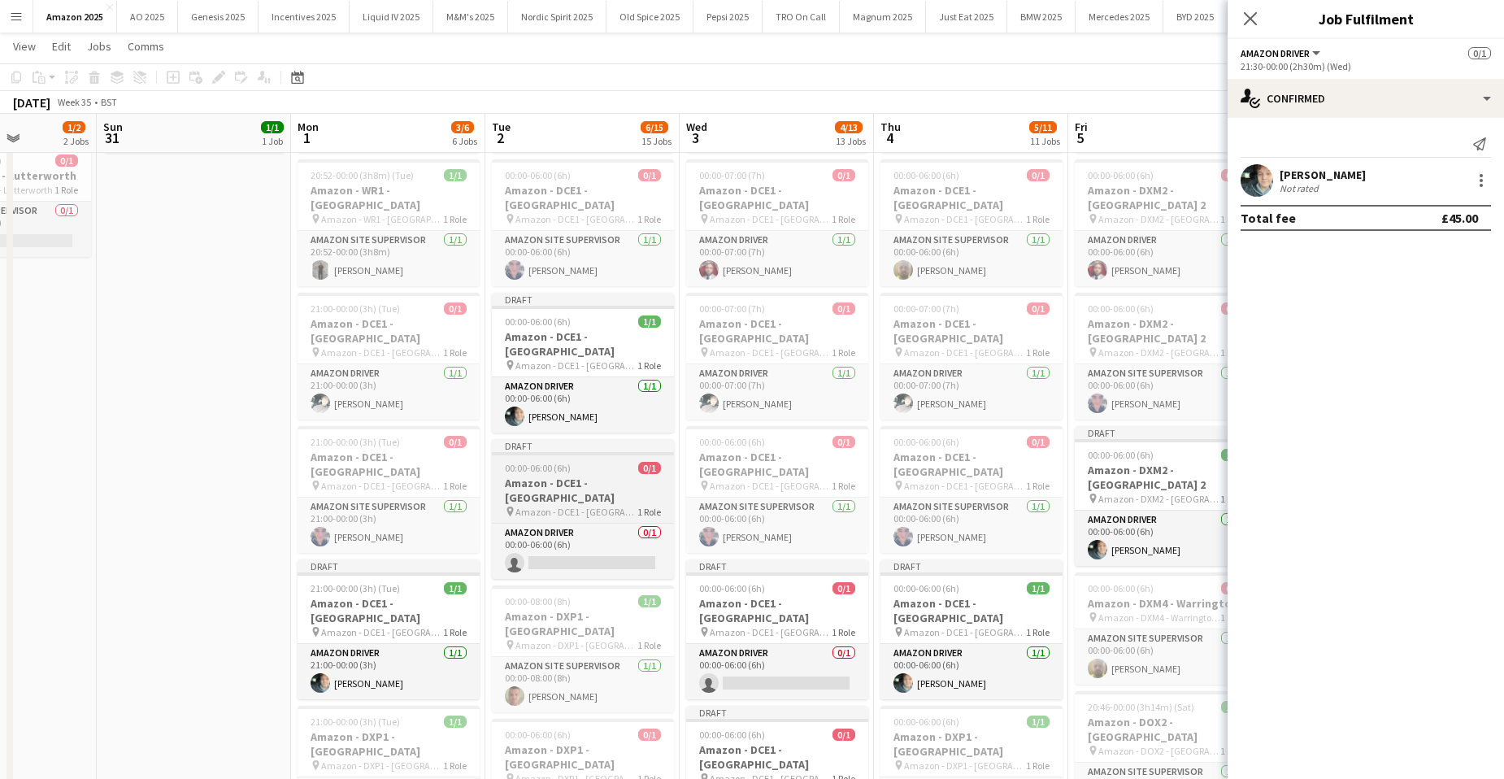
click at [534, 462] on span "00:00-06:00 (6h)" at bounding box center [538, 468] width 66 height 12
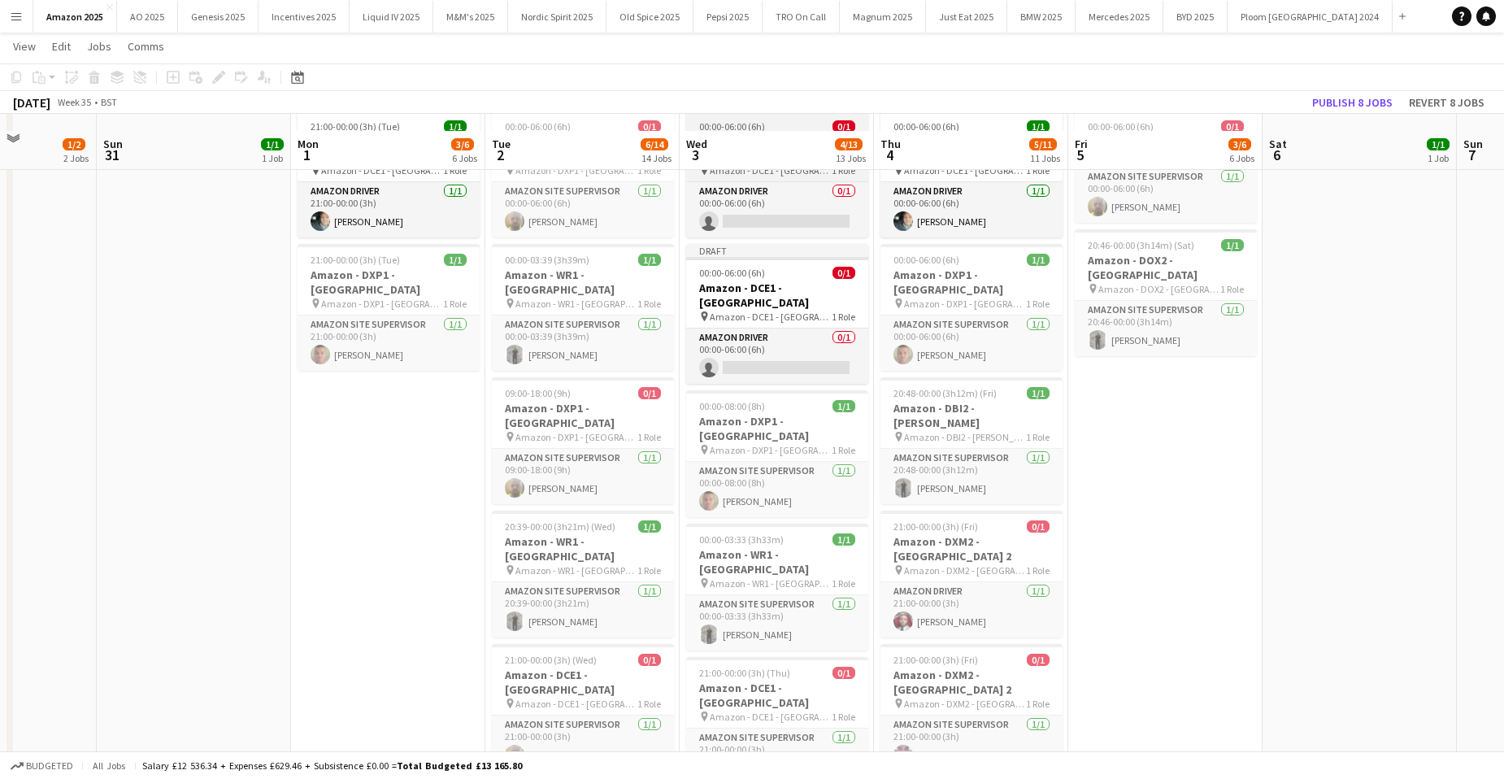
scroll to position [235, 0]
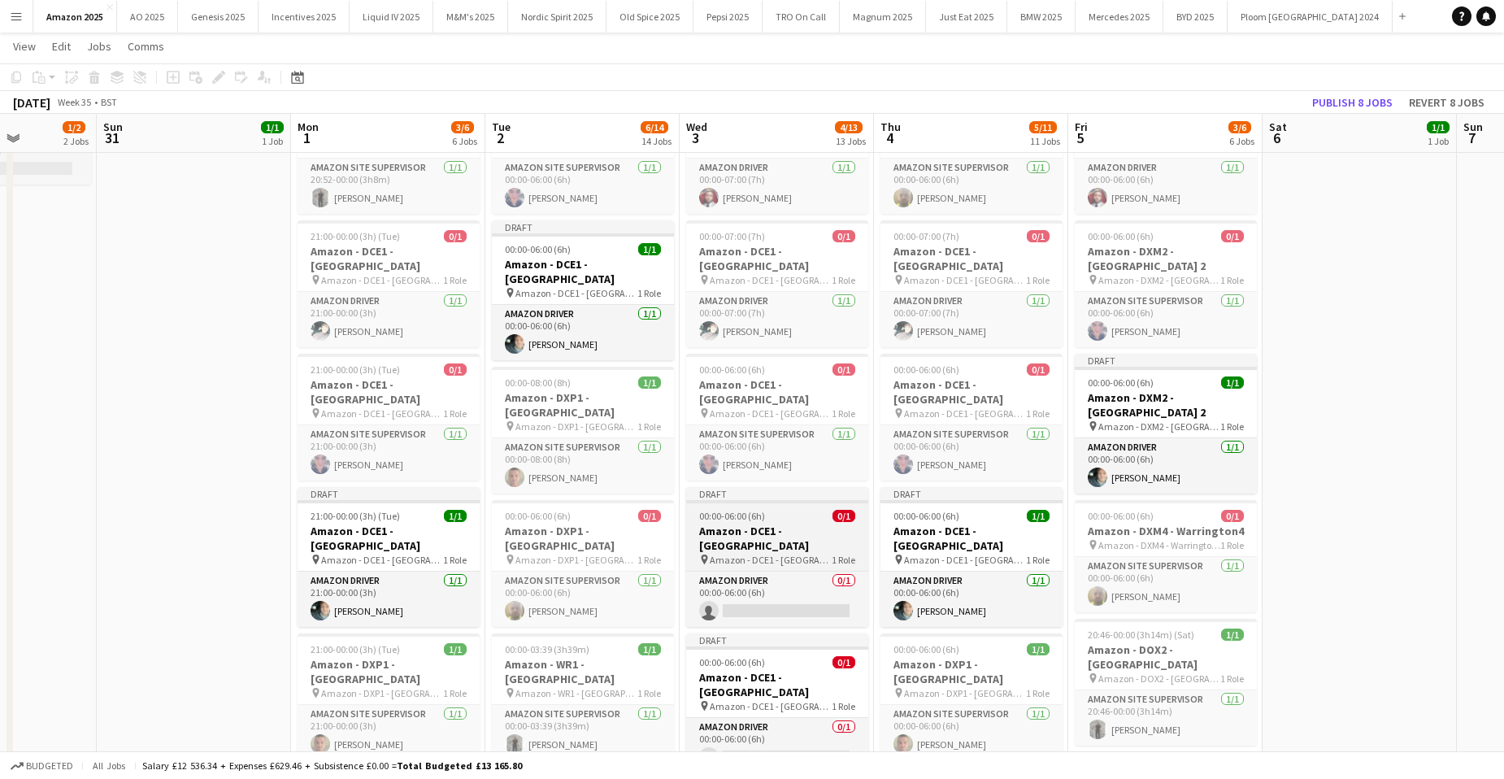
click at [787, 487] on app-job-card "Draft 00:00-06:00 (6h) 0/1 Amazon - DCE1 - [GEOGRAPHIC_DATA] pin Amazon - DCE1 …" at bounding box center [777, 557] width 182 height 140
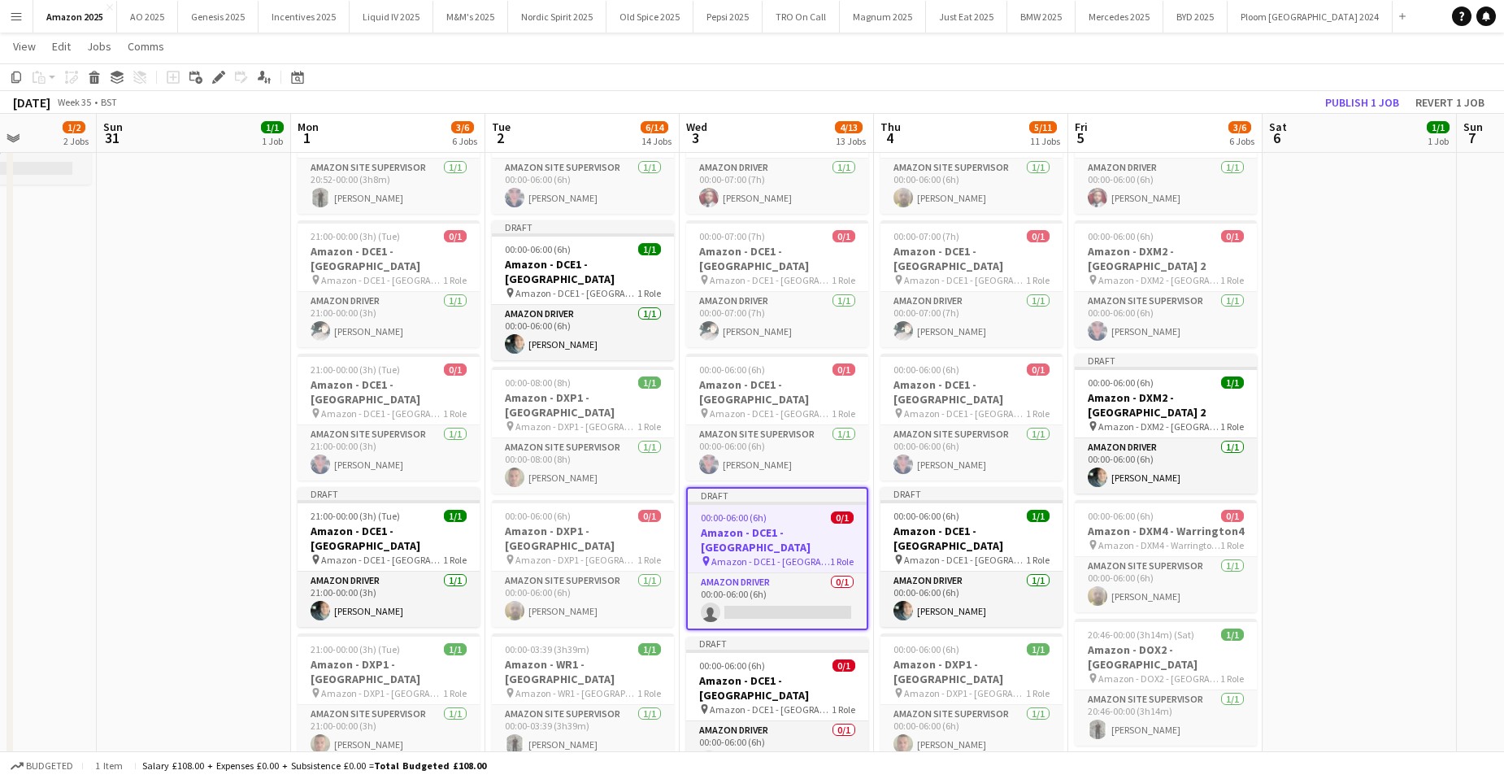
scroll to position [0, 483]
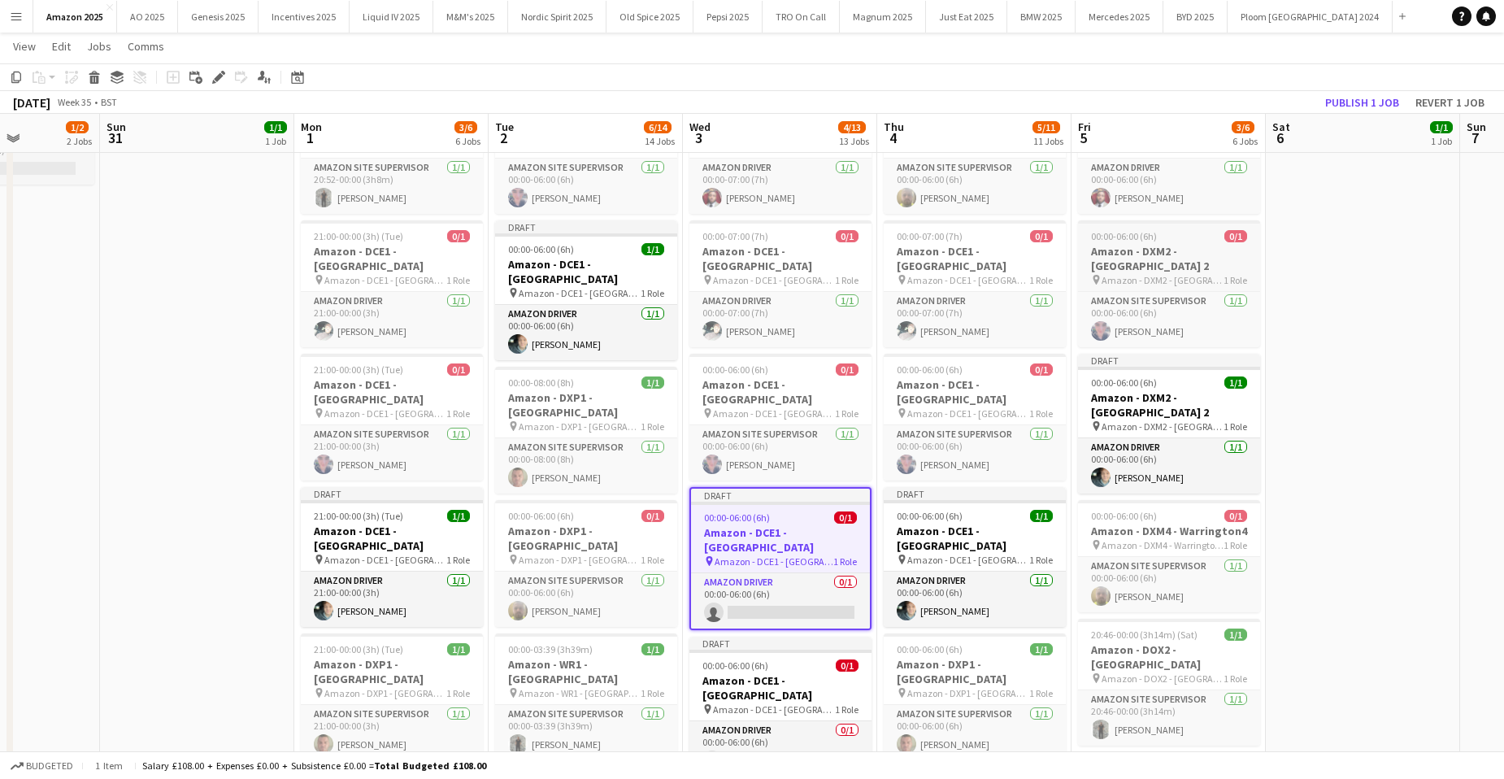
drag, startPoint x: 224, startPoint y: 79, endPoint x: 1200, endPoint y: 206, distance: 983.9
click at [224, 79] on icon "Edit" at bounding box center [218, 77] width 13 height 13
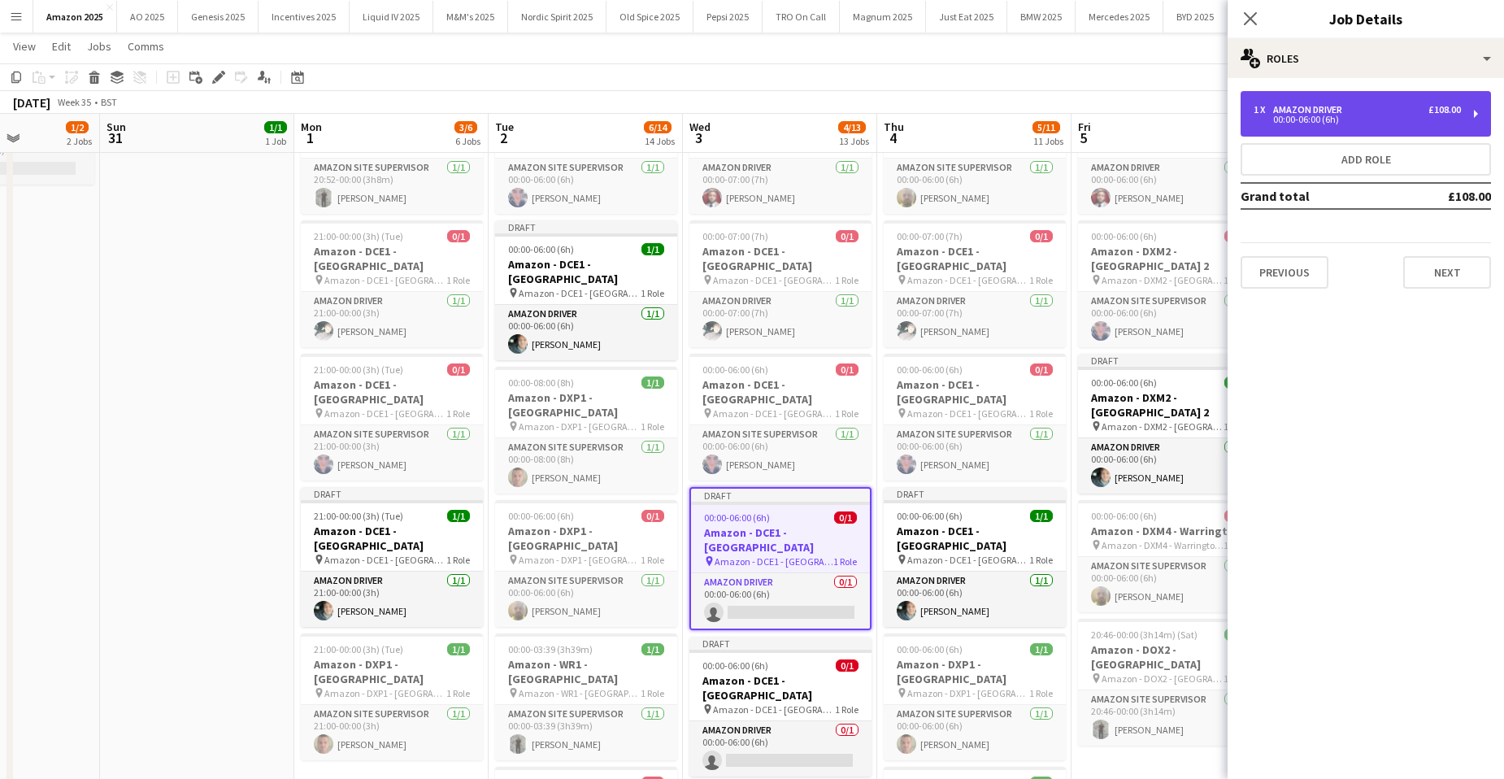
click at [1347, 114] on div "Amazon Driver" at bounding box center [1311, 109] width 76 height 11
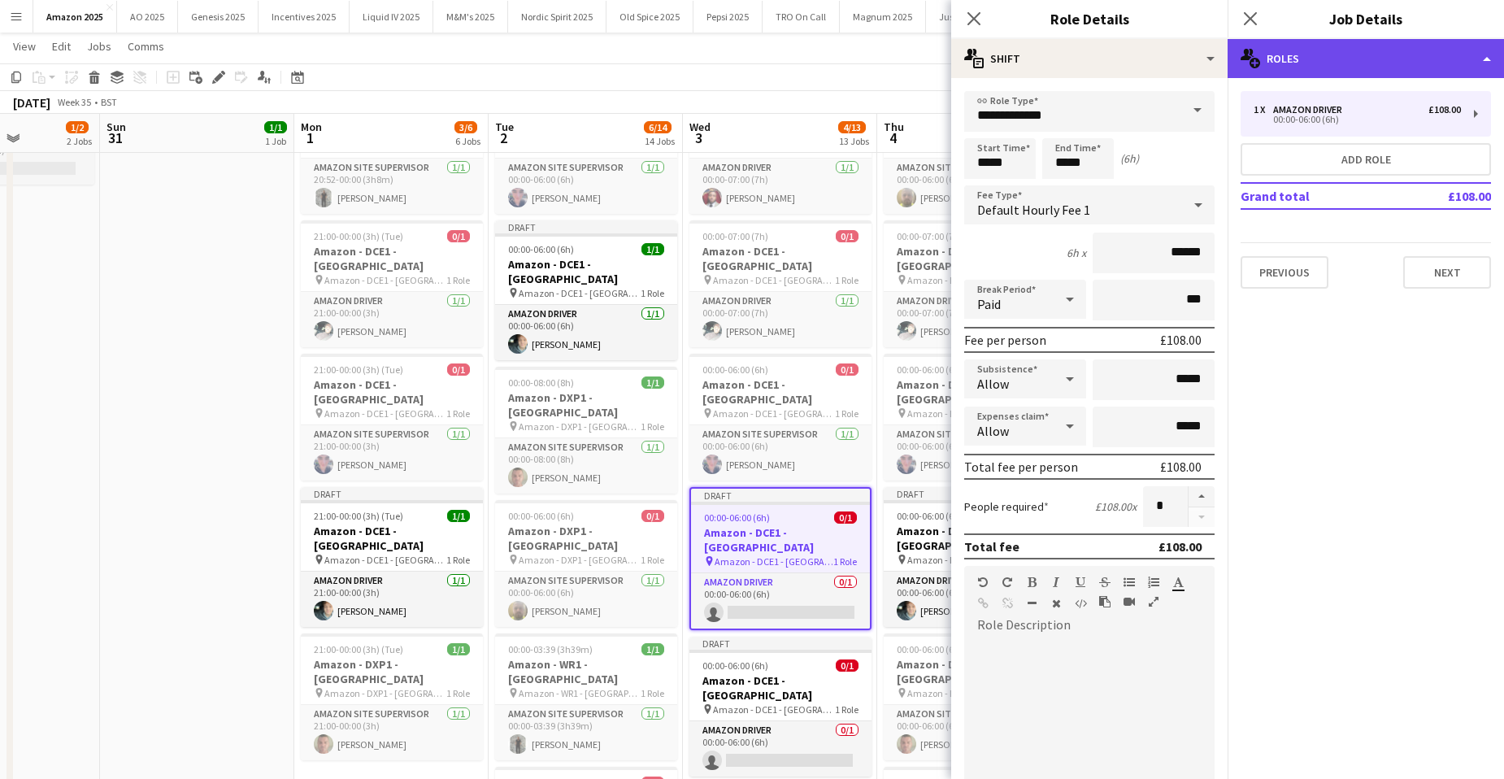
click at [1485, 65] on div "multiple-users-add Roles" at bounding box center [1366, 58] width 276 height 39
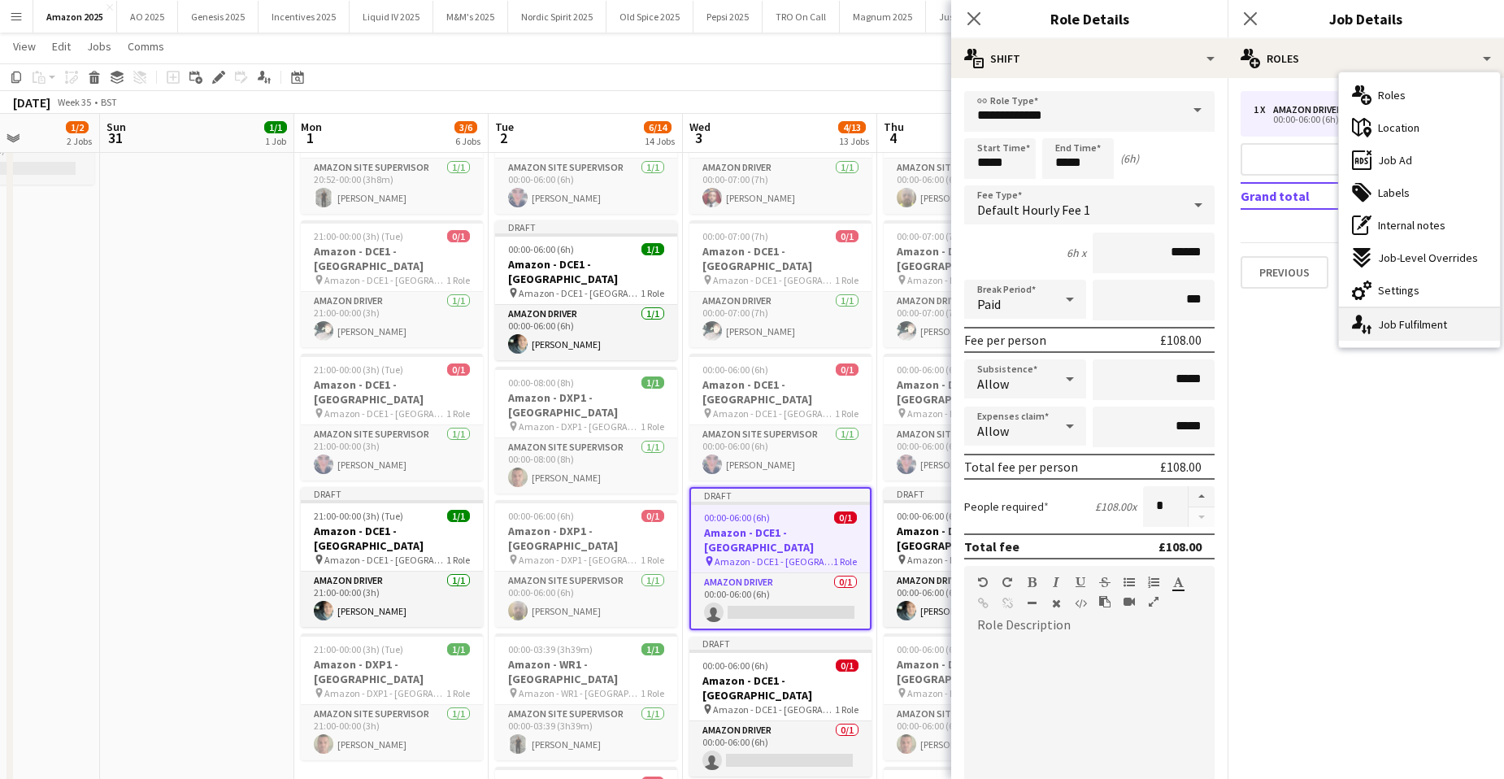
click at [1396, 325] on div "single-neutral-actions-up-down Job Fulfilment" at bounding box center [1419, 324] width 161 height 33
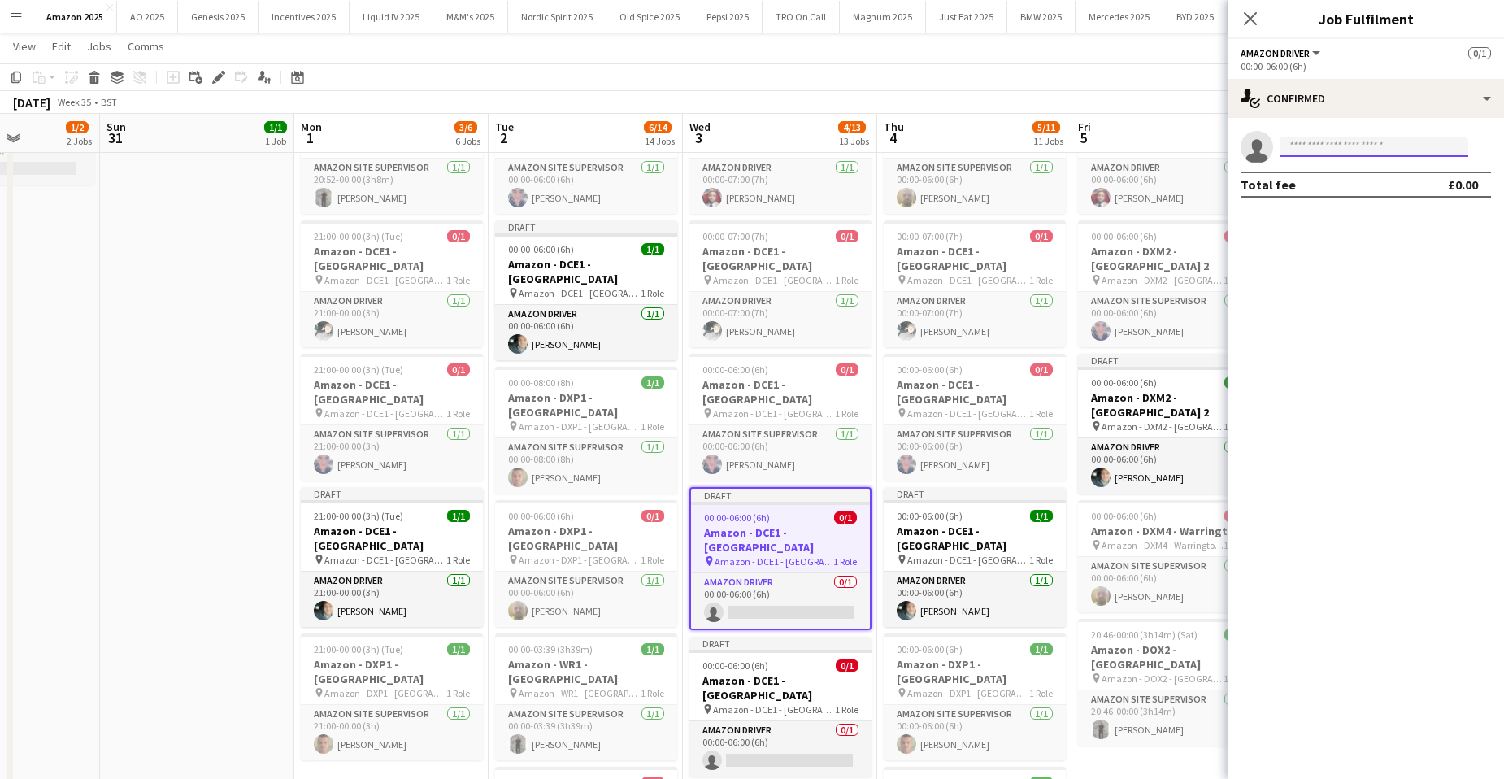
click at [1317, 153] on input at bounding box center [1374, 147] width 189 height 20
type input "*****"
click at [1342, 171] on span "[PERSON_NAME]" at bounding box center [1340, 170] width 94 height 14
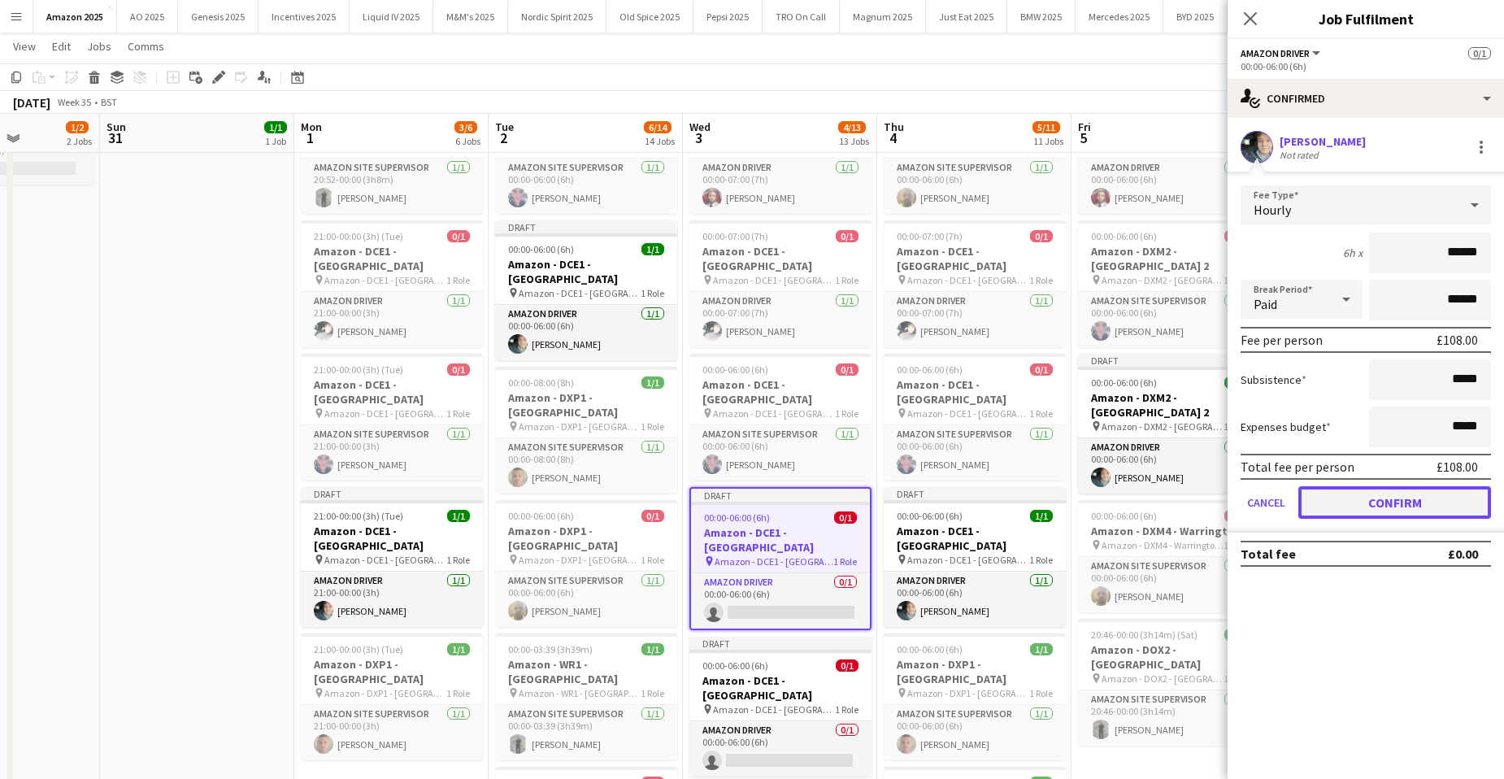
click at [1411, 513] on button "Confirm" at bounding box center [1395, 502] width 193 height 33
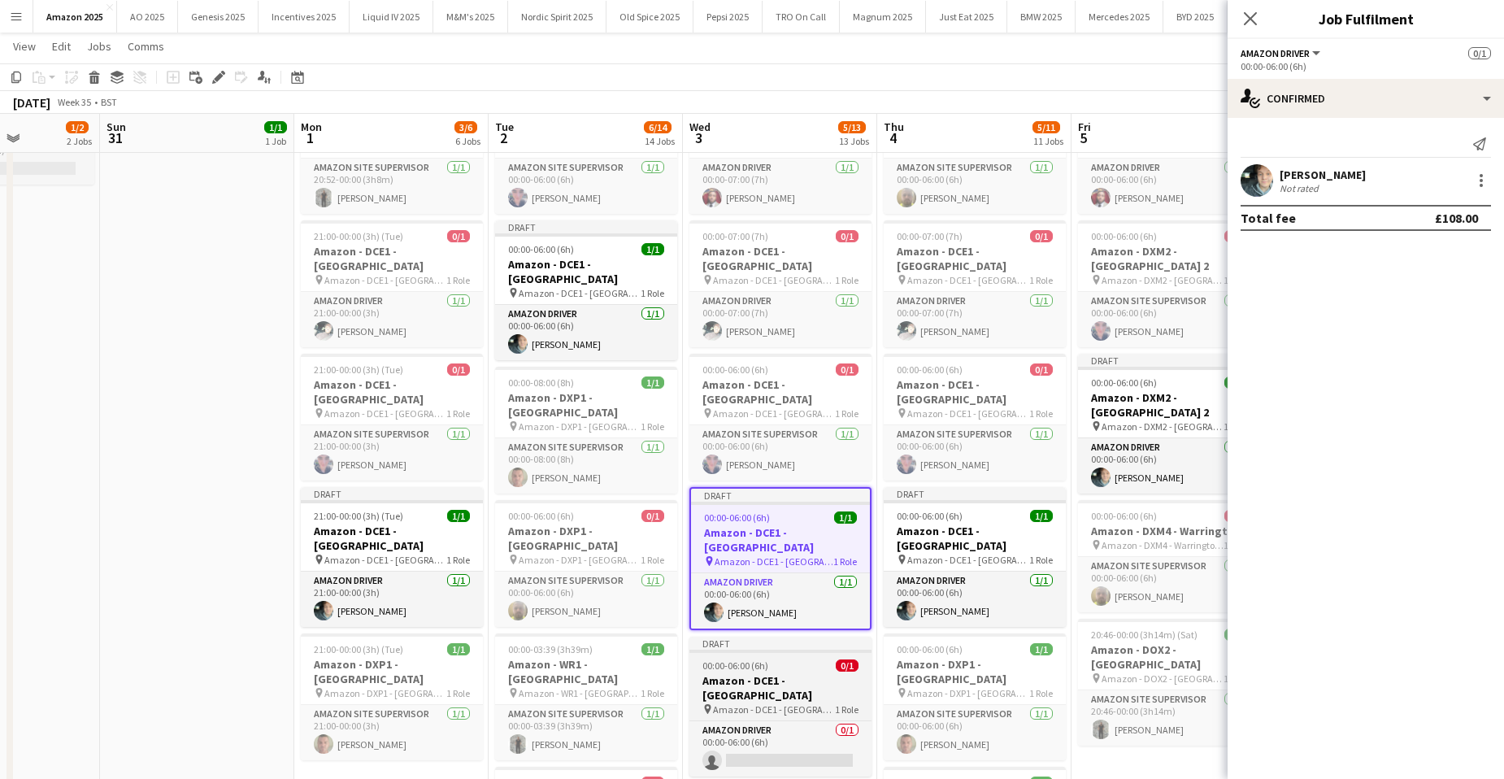
click at [769, 637] on app-job-card "Draft 00:00-06:00 (6h) 0/1 Amazon - DCE1 - [GEOGRAPHIC_DATA] pin Amazon - DCE1 …" at bounding box center [781, 707] width 182 height 140
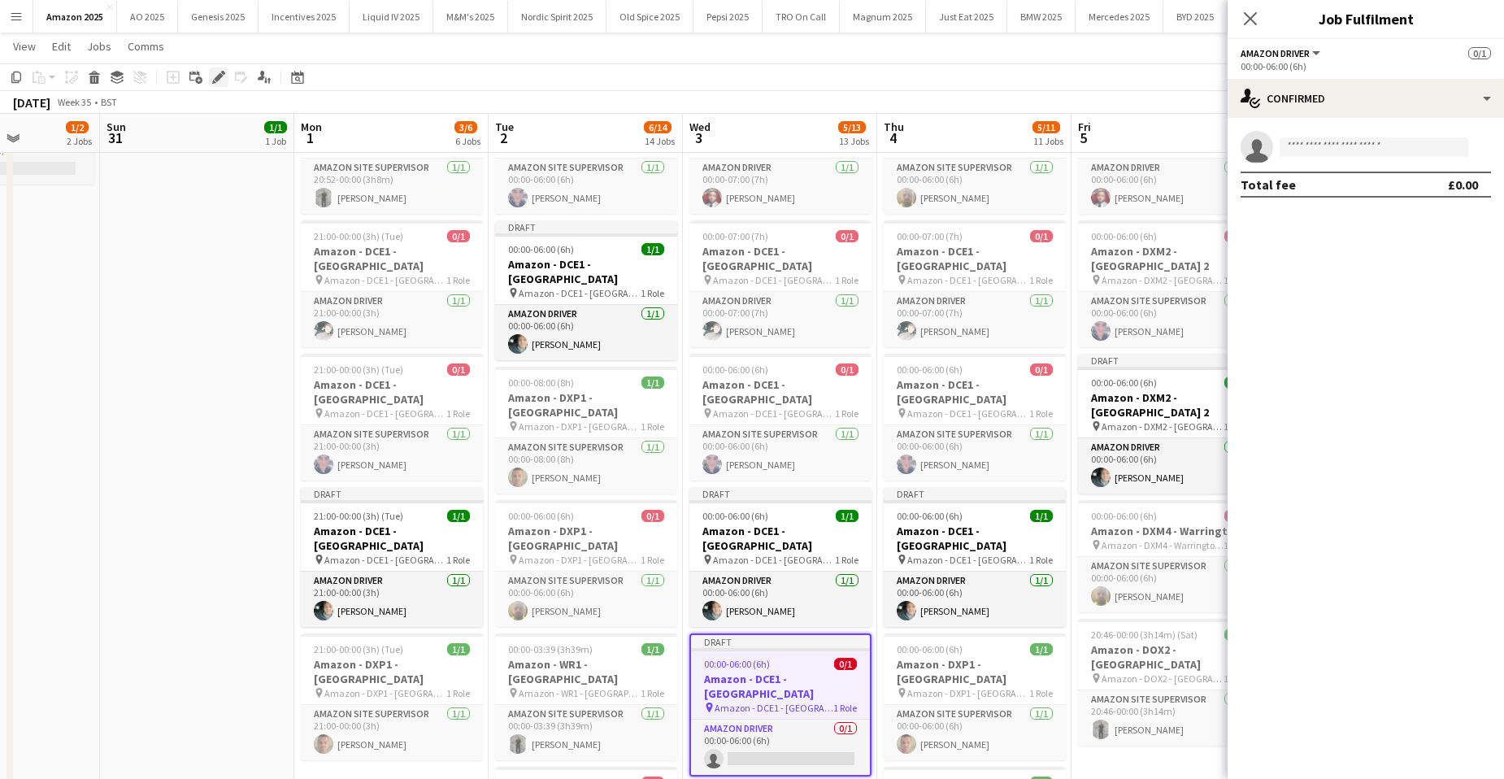
click at [219, 79] on icon at bounding box center [218, 77] width 9 height 9
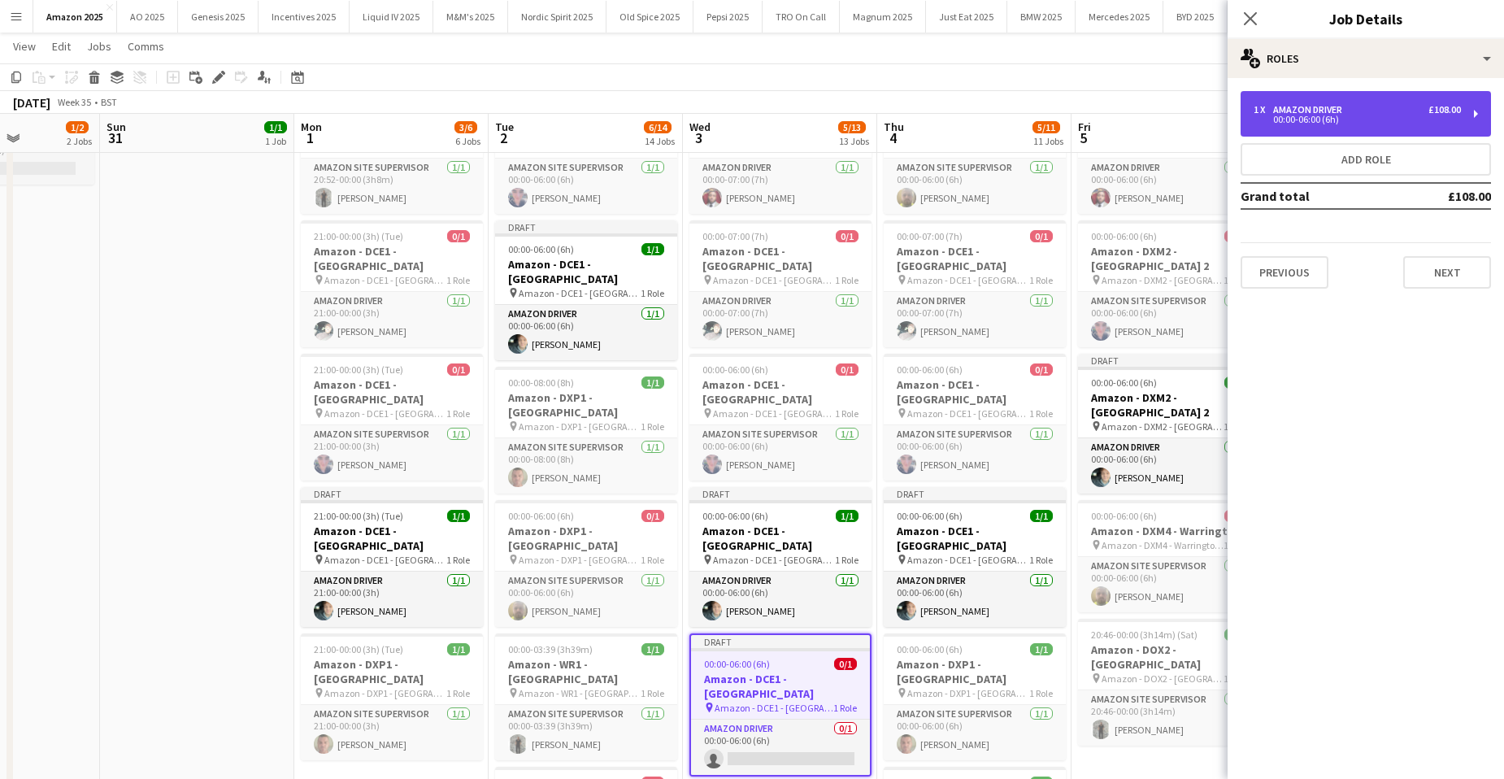
click at [1370, 95] on div "1 x Amazon Driver £108.00 00:00-06:00 (6h)" at bounding box center [1366, 114] width 250 height 46
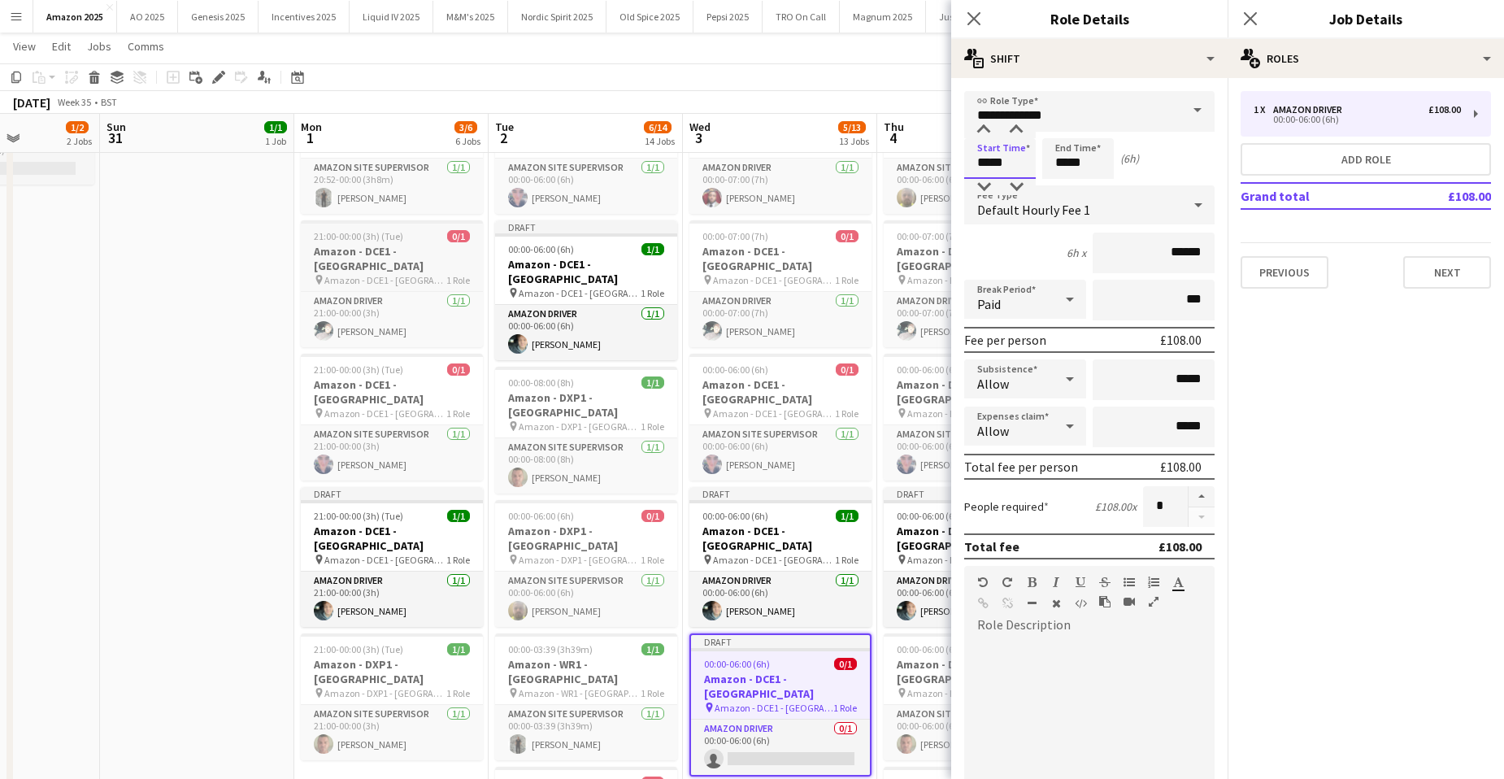
drag, startPoint x: 1013, startPoint y: 163, endPoint x: 434, endPoint y: 210, distance: 580.8
type input "*****"
click at [1254, 17] on icon "Close pop-in" at bounding box center [1249, 18] width 15 height 15
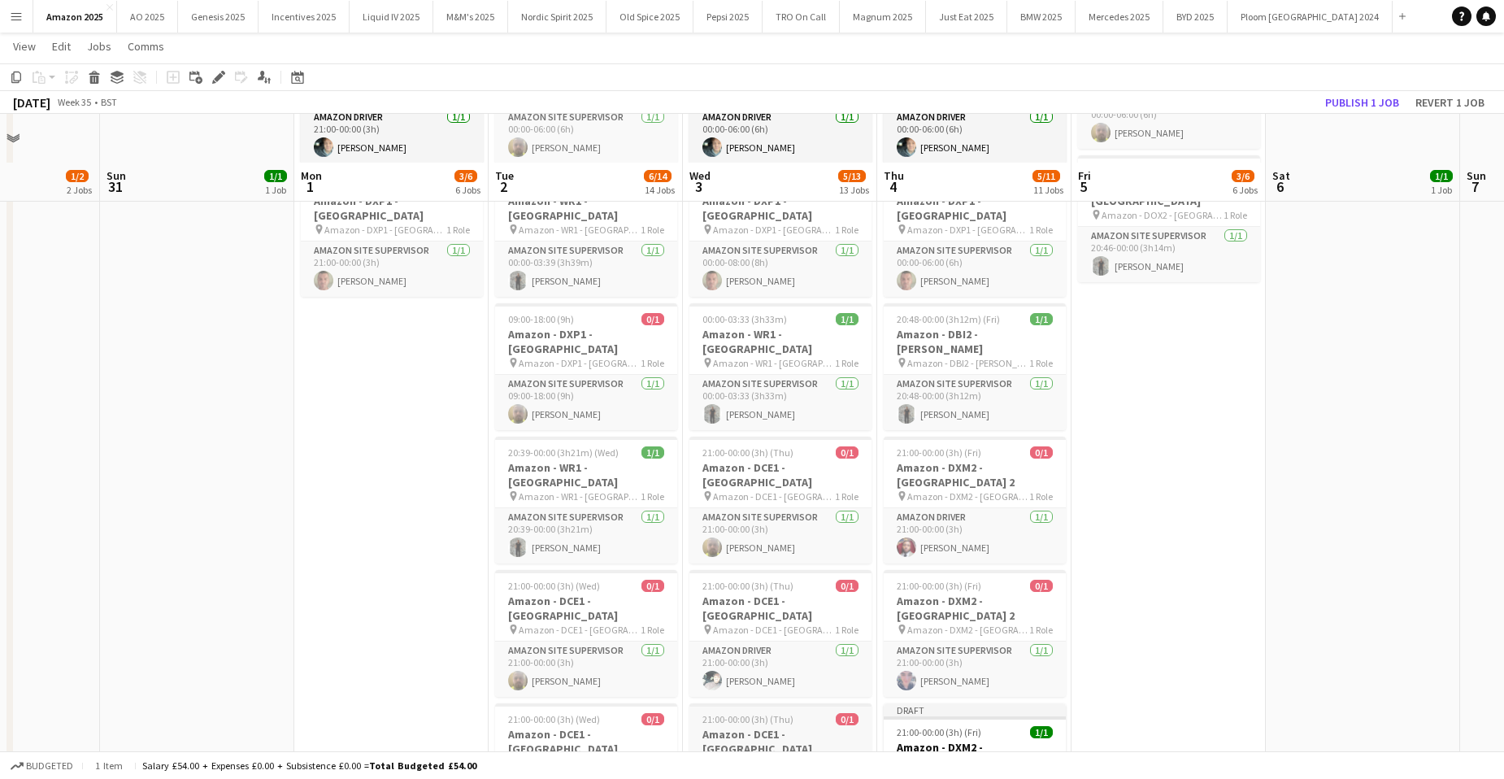
scroll to position [885, 0]
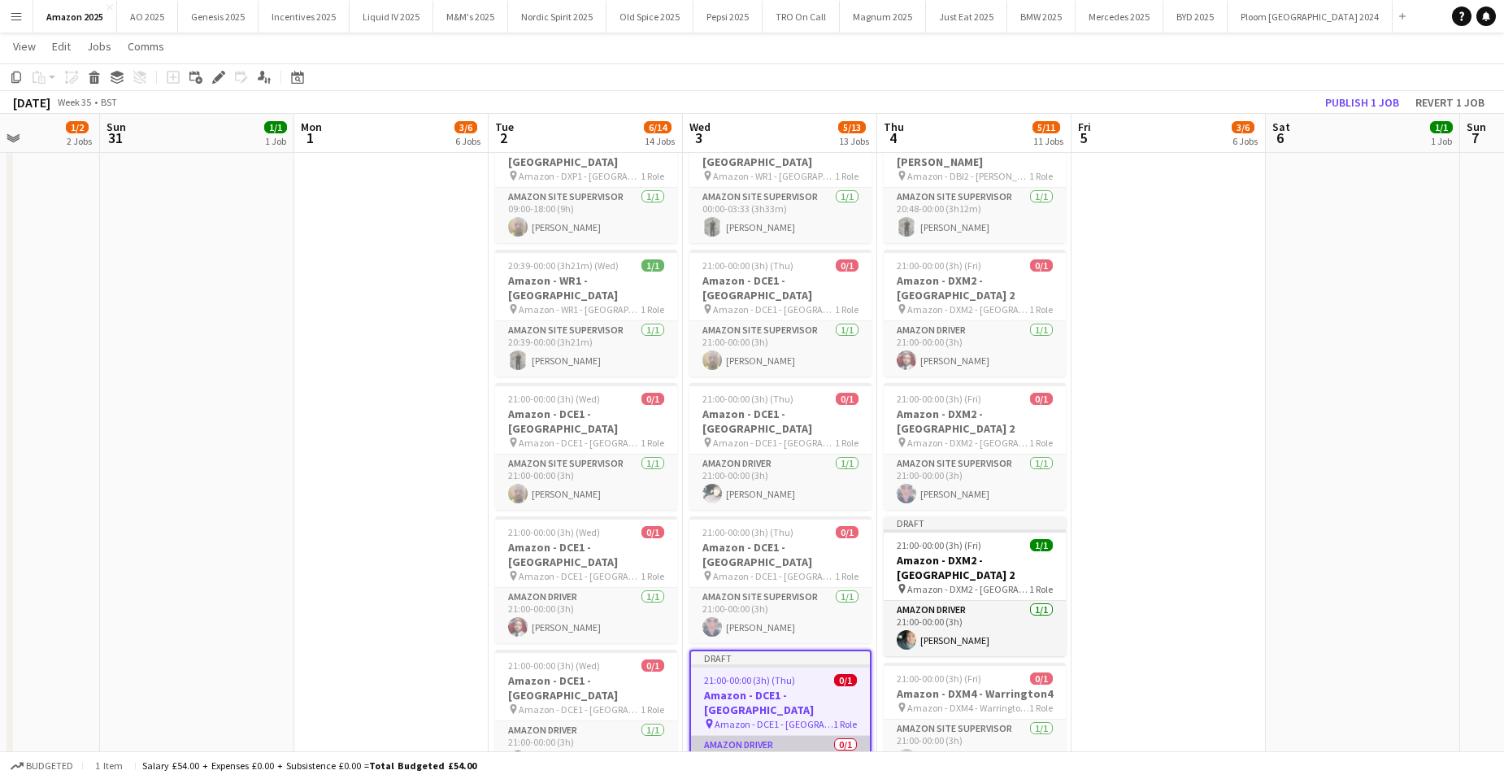
click at [793, 736] on app-card-role "Amazon Driver 0/1 21:00-00:00 (3h) single-neutral-actions" at bounding box center [780, 763] width 179 height 55
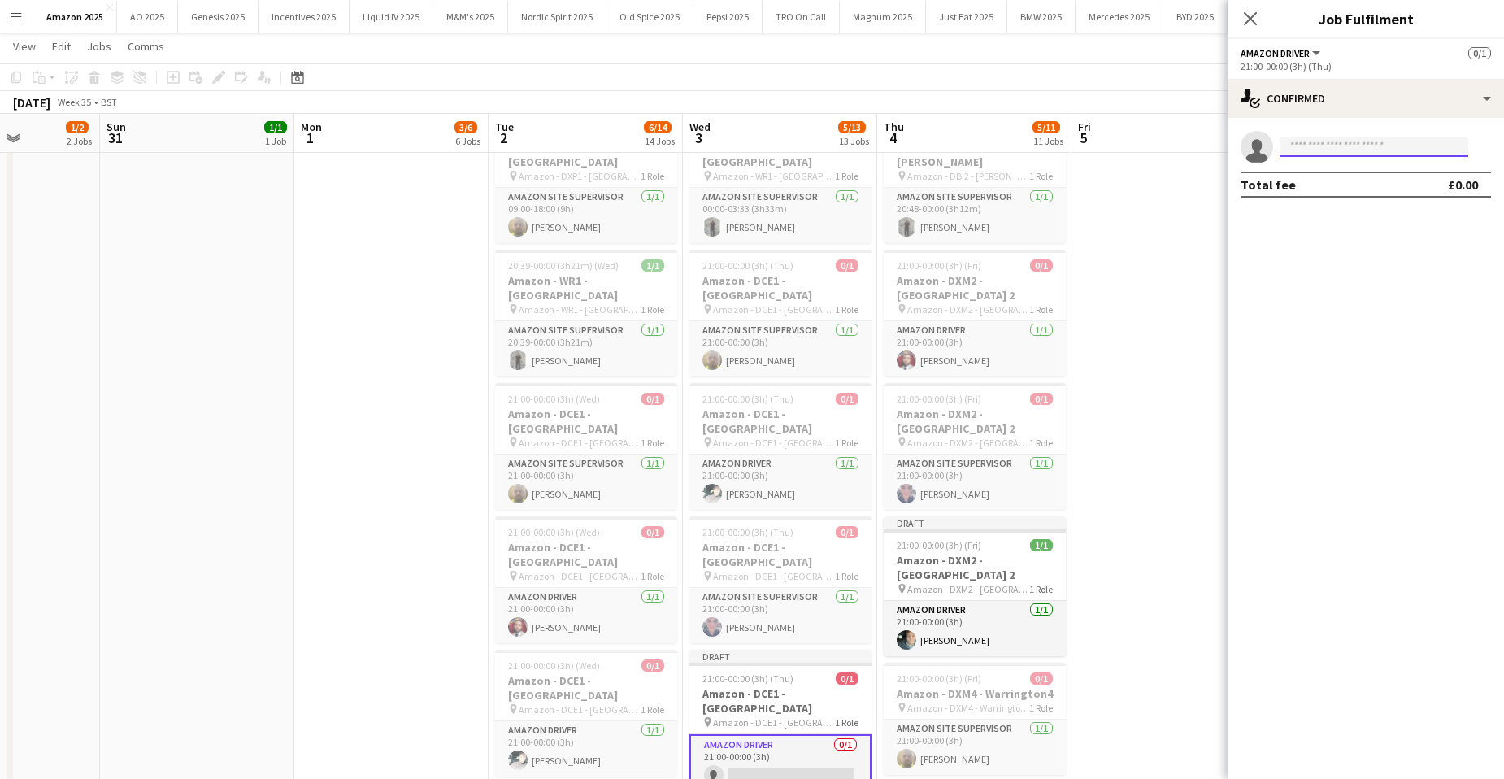
click at [1346, 138] on input at bounding box center [1374, 147] width 189 height 20
type input "*****"
click at [1320, 190] on span "[PHONE_NUMBER]" at bounding box center [1374, 196] width 163 height 13
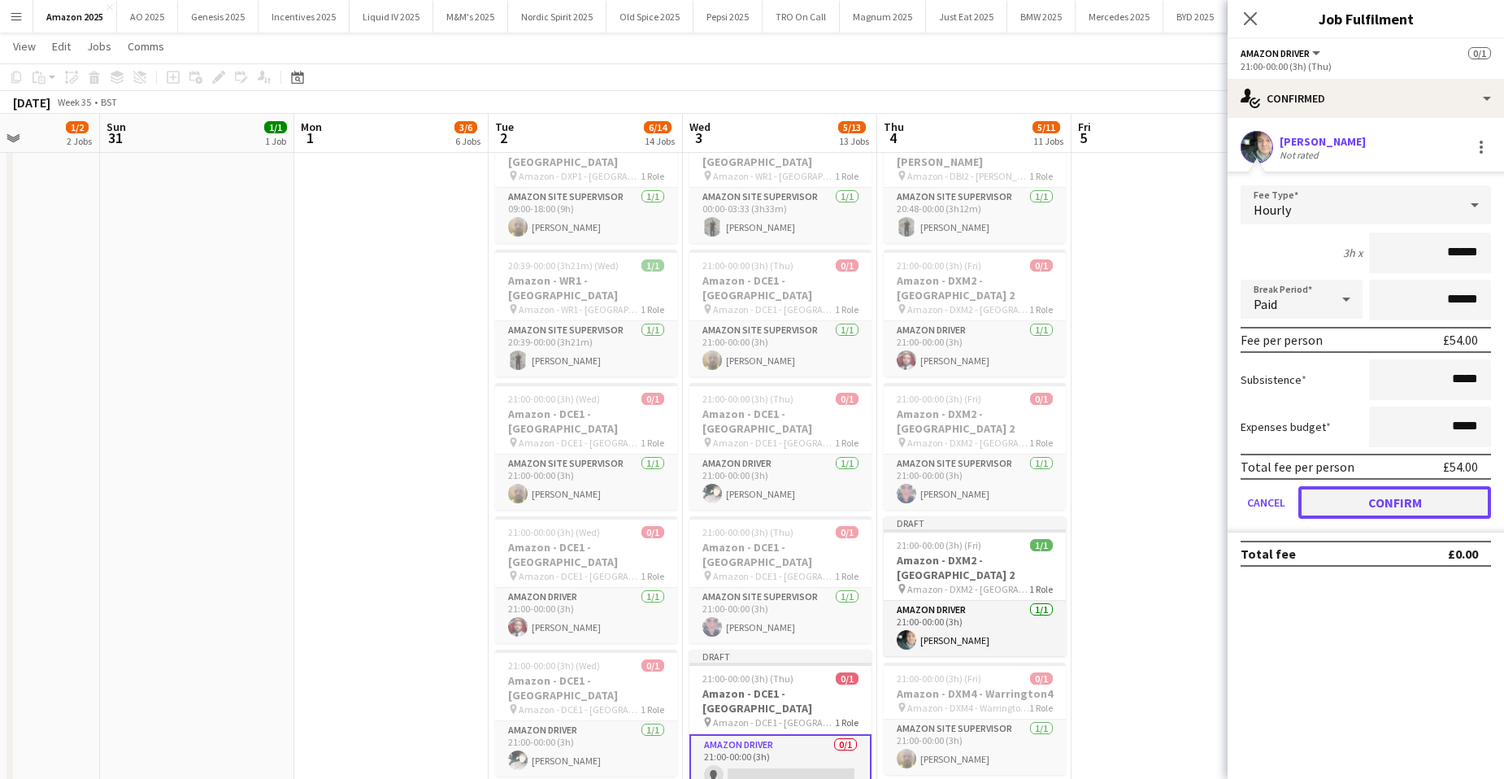
click at [1360, 511] on button "Confirm" at bounding box center [1395, 502] width 193 height 33
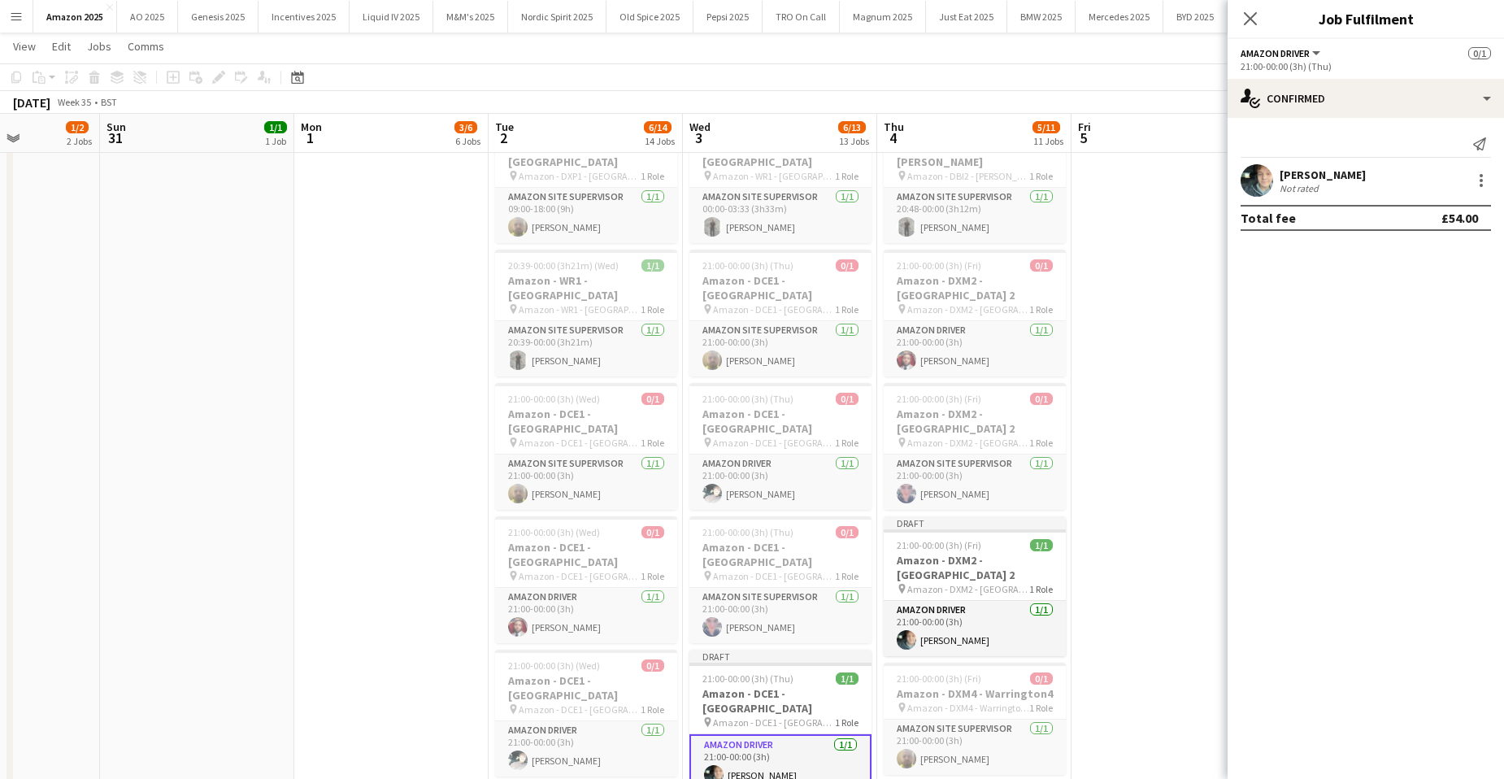
click at [1156, 463] on app-date-cell "00:00-02:59 (2h59m) 1/1 Amazon - DBI2 - Tyesley pin Amazon - DBI2 - Tyesley 1 R…" at bounding box center [1169, 268] width 194 height 1943
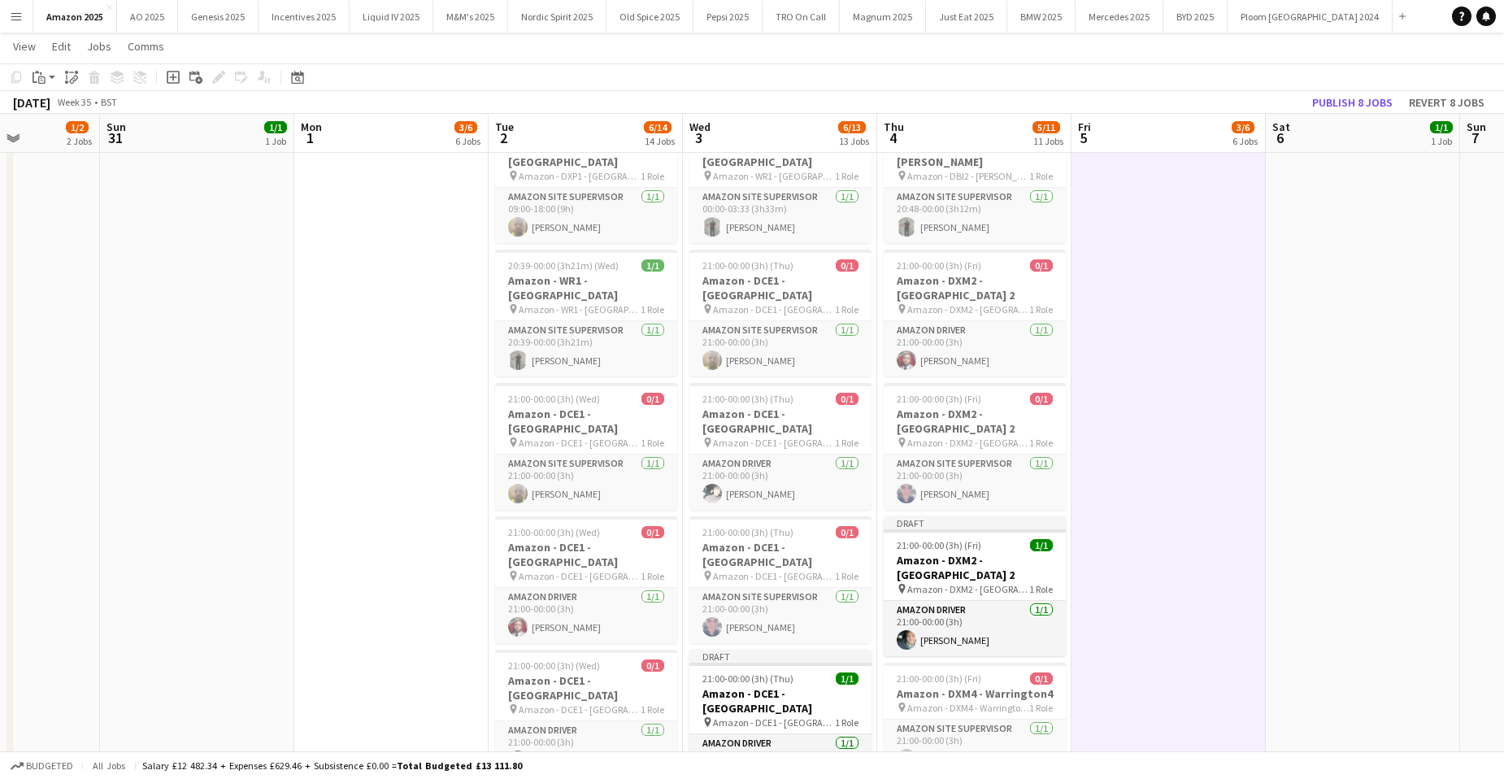
click at [1338, 221] on app-date-cell "00:00-02:10 (2h10m) 1/1 Amazon - DOX2 - [GEOGRAPHIC_DATA] pin Amazon - DOX2 - B…" at bounding box center [1363, 268] width 194 height 1943
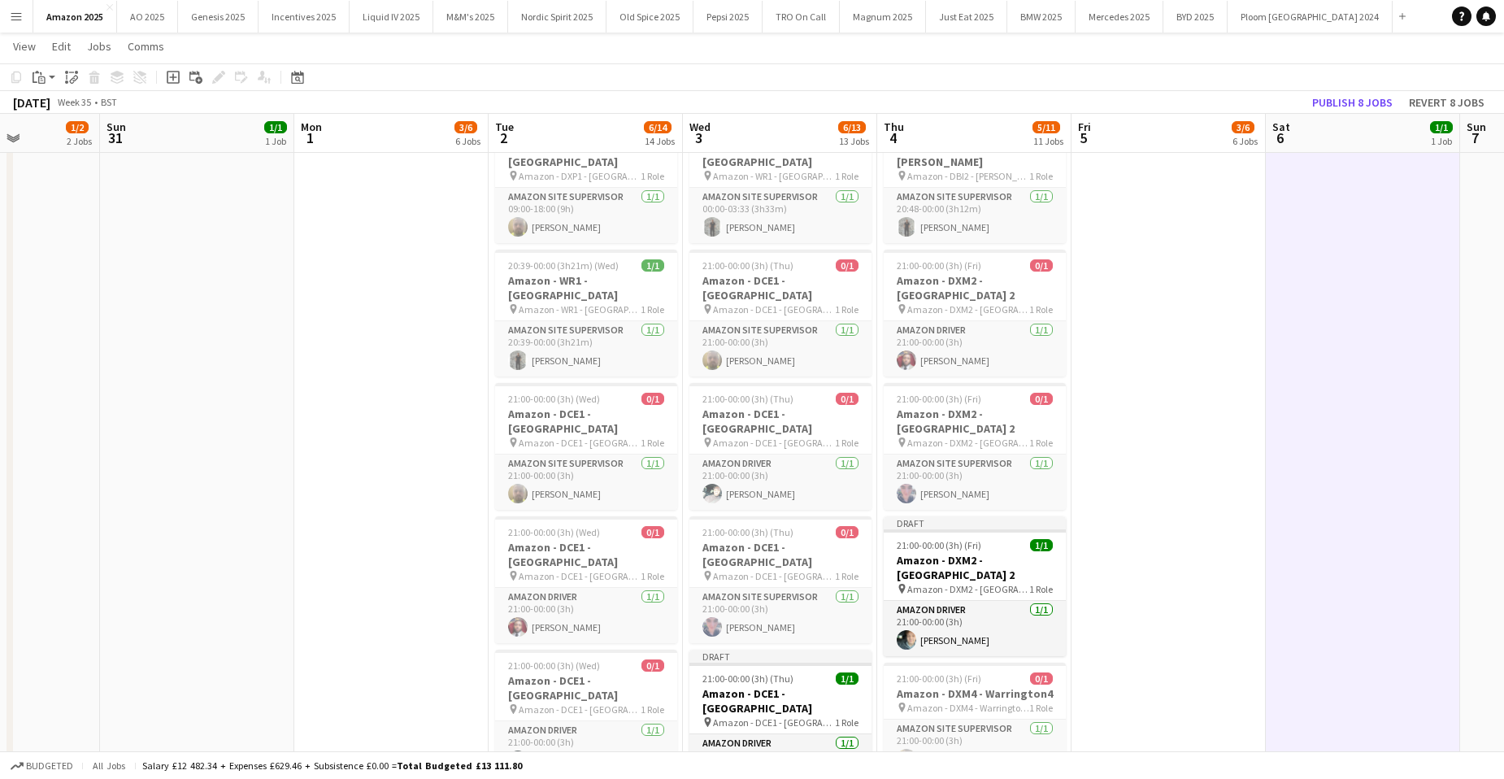
click at [1347, 81] on app-toolbar "Copy Paste Paste Ctrl+V Paste with crew Ctrl+Shift+V Paste linked Job [GEOGRAPH…" at bounding box center [752, 77] width 1504 height 28
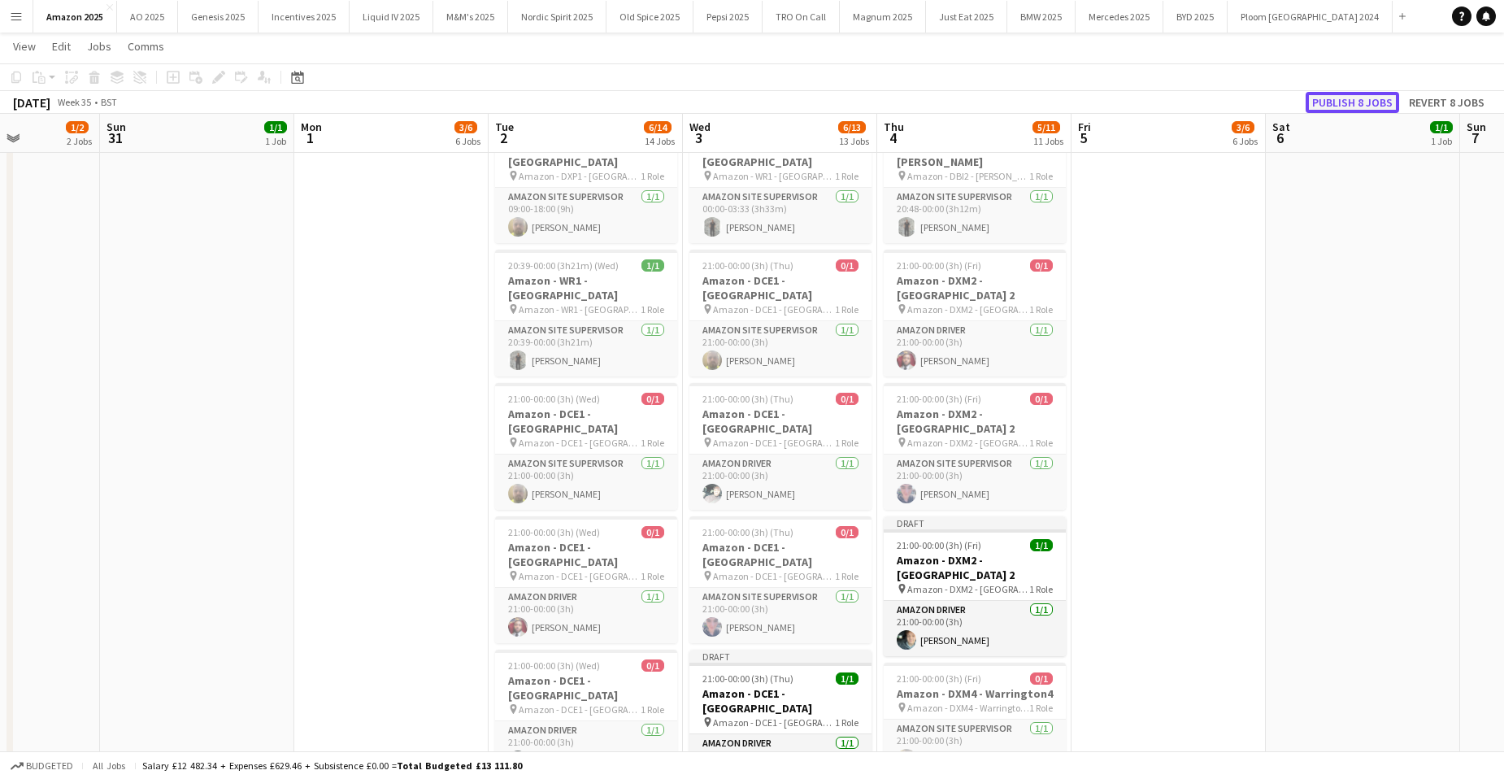
click at [1347, 96] on button "Publish 8 jobs" at bounding box center [1353, 102] width 94 height 21
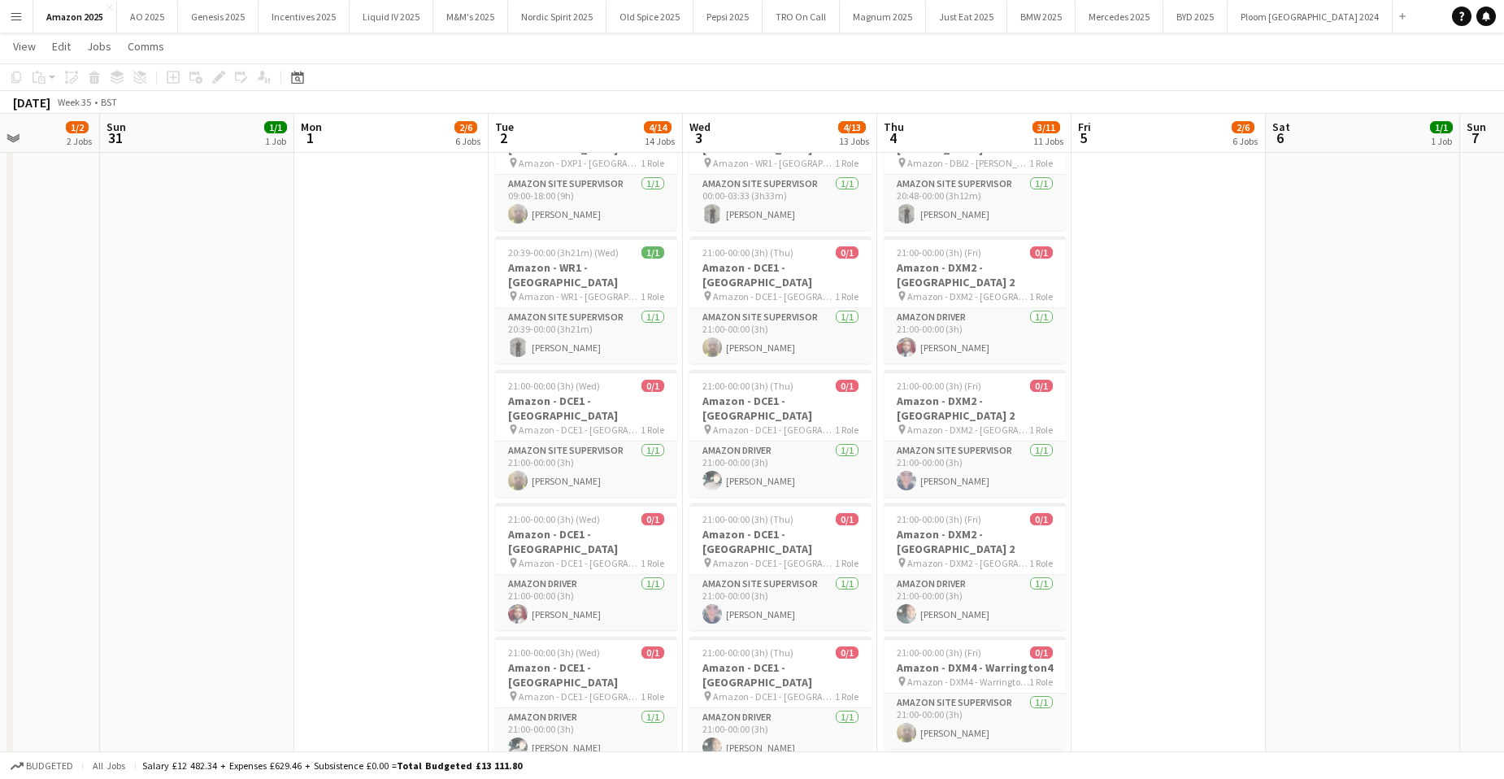
click at [16, 14] on app-icon "Menu" at bounding box center [16, 16] width 13 height 13
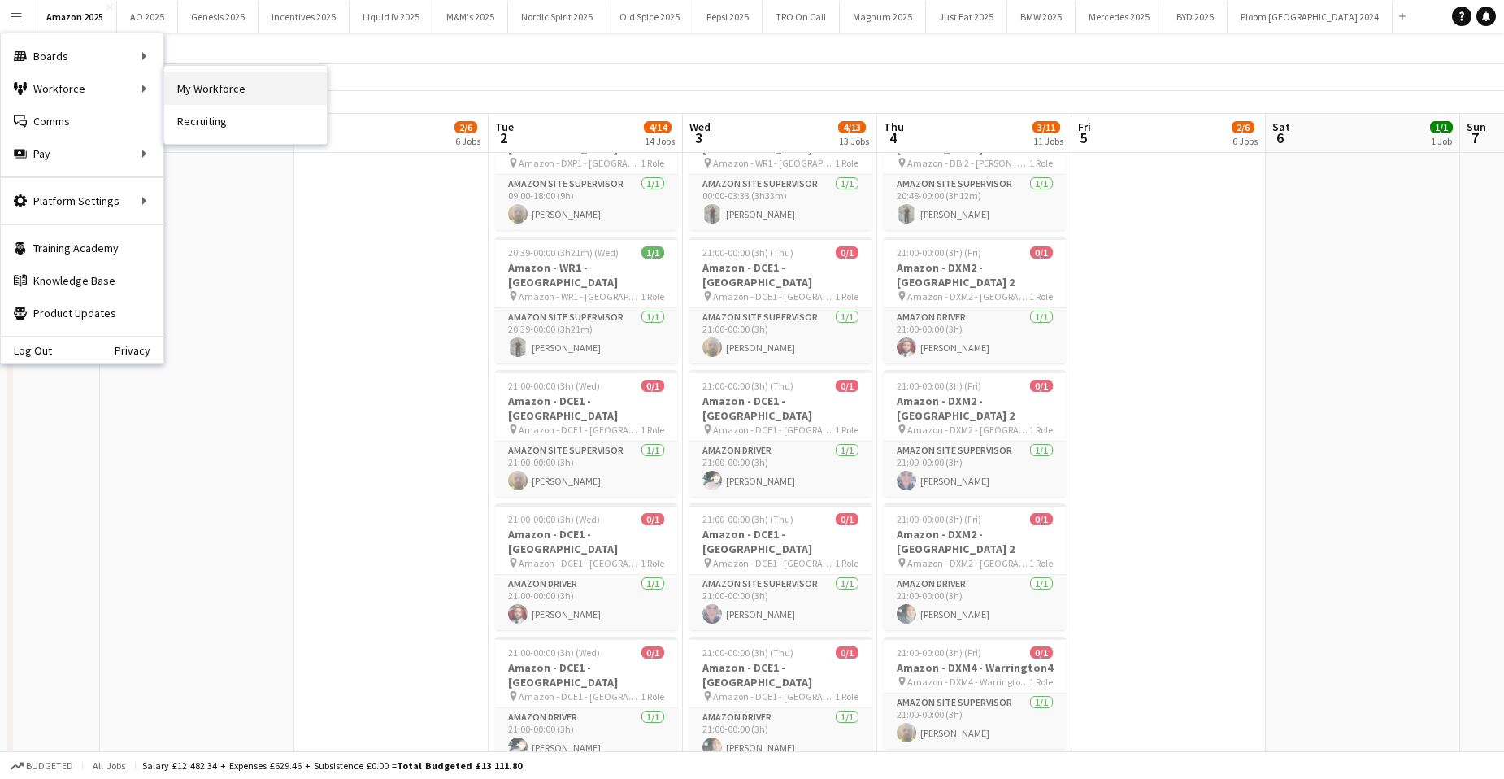
click at [237, 87] on link "My Workforce" at bounding box center [245, 88] width 163 height 33
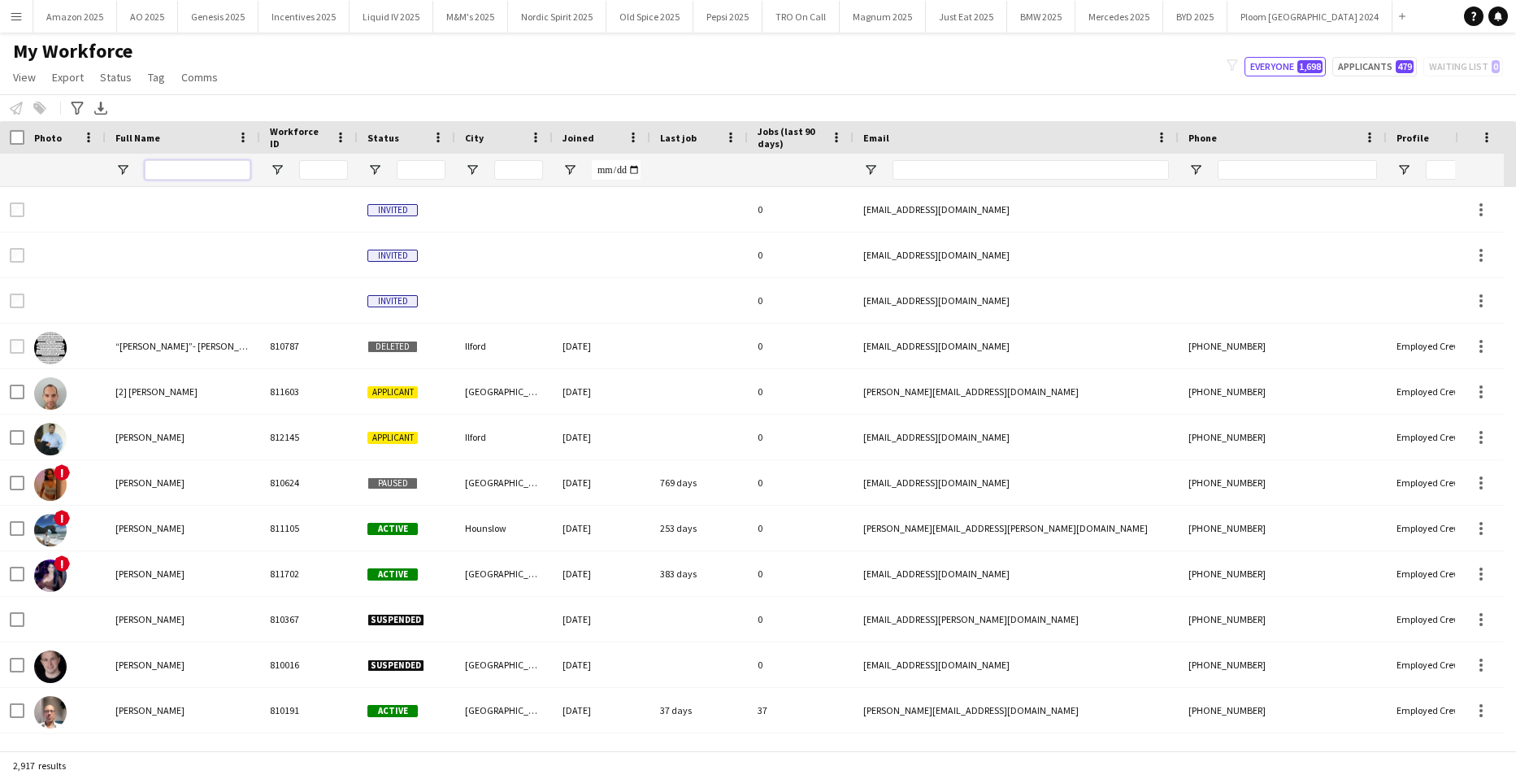
click at [207, 168] on input "Full Name Filter Input" at bounding box center [198, 170] width 106 height 20
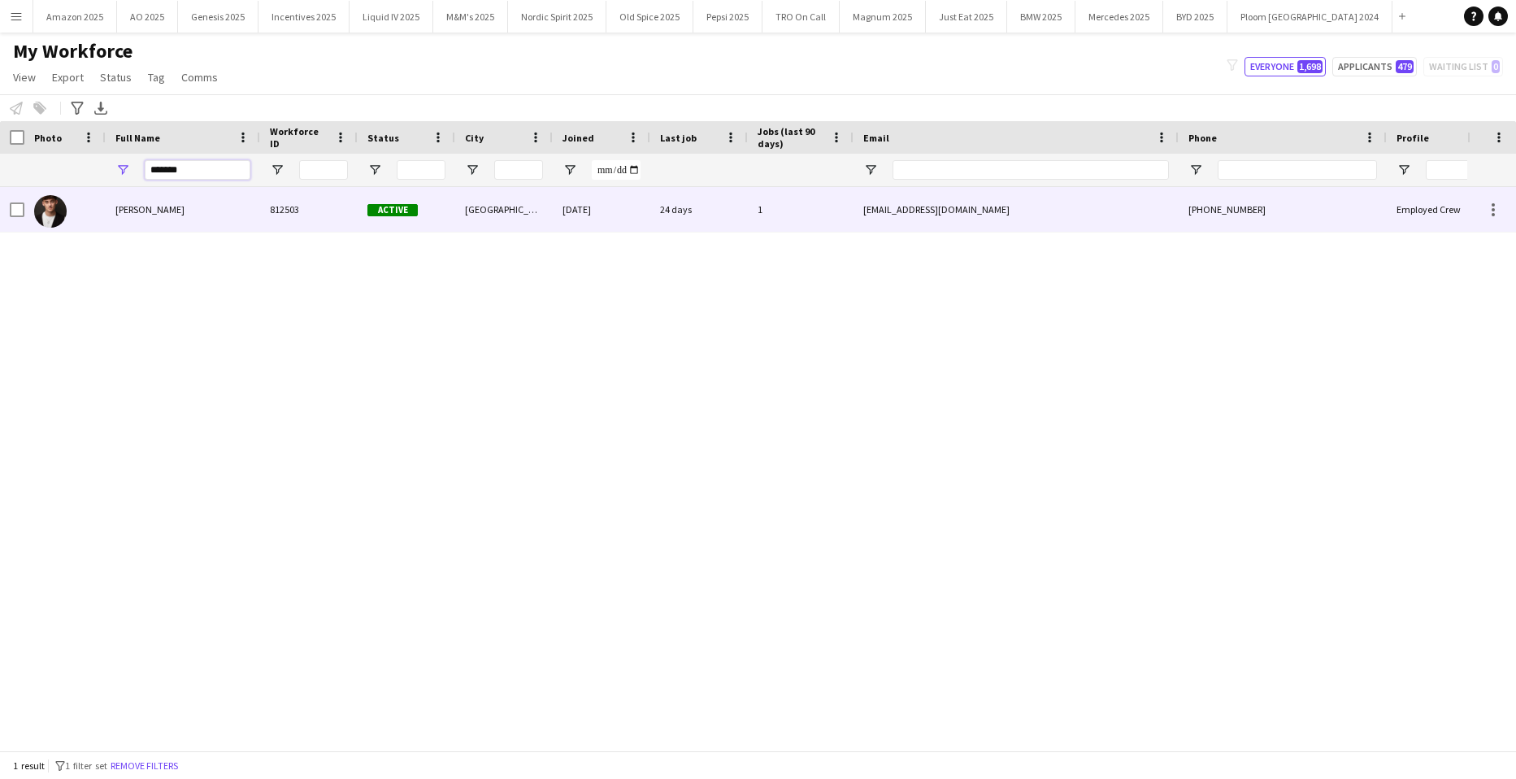
type input "*******"
drag, startPoint x: 126, startPoint y: 215, endPoint x: 139, endPoint y: 217, distance: 13.2
click at [126, 215] on span "[PERSON_NAME]" at bounding box center [149, 209] width 69 height 12
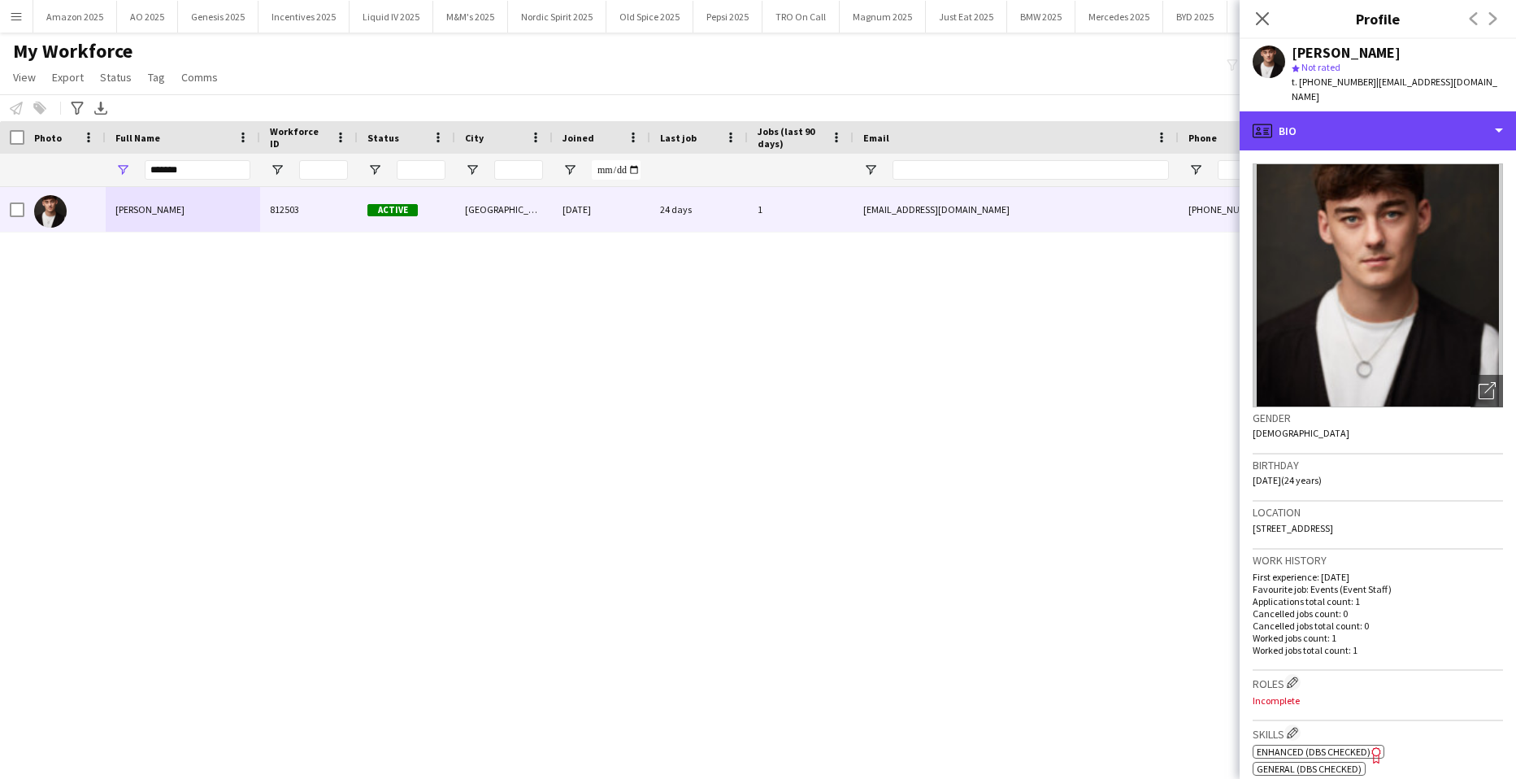
drag, startPoint x: 1404, startPoint y: 119, endPoint x: 1408, endPoint y: 145, distance: 26.3
click at [1405, 120] on div "profile Bio" at bounding box center [1378, 130] width 276 height 39
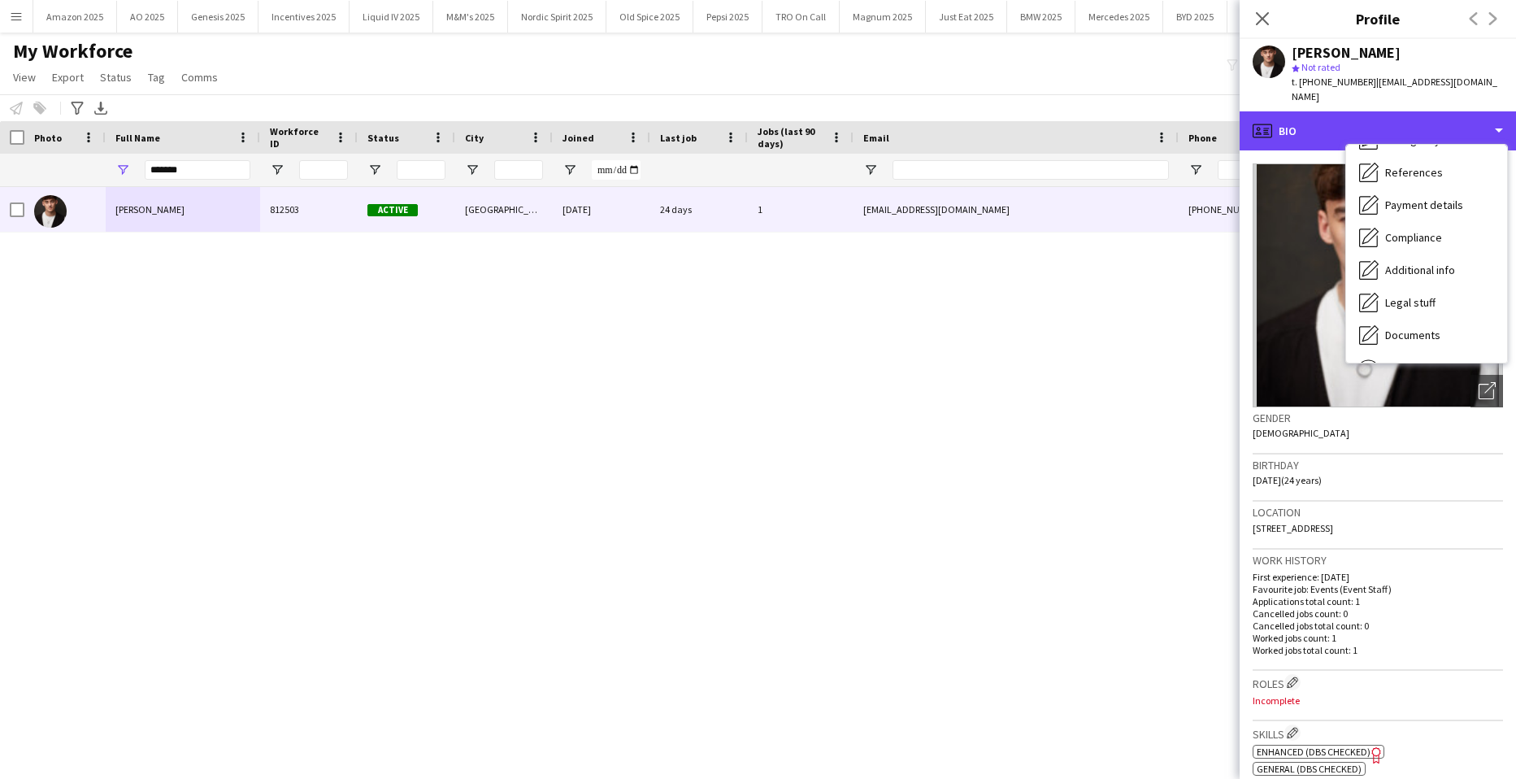
scroll to position [218, 0]
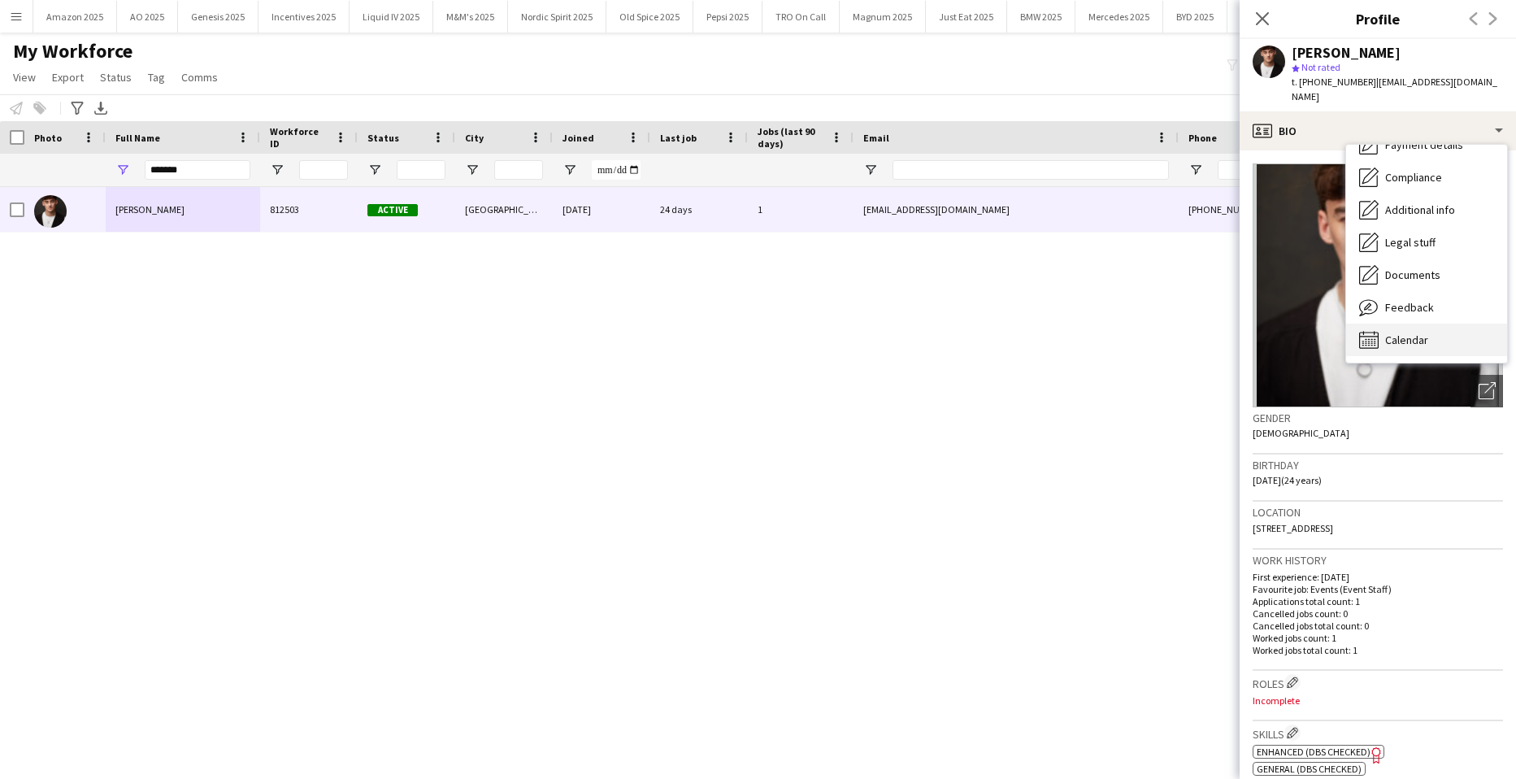
click at [1406, 349] on div "Calendar Calendar" at bounding box center [1427, 340] width 161 height 33
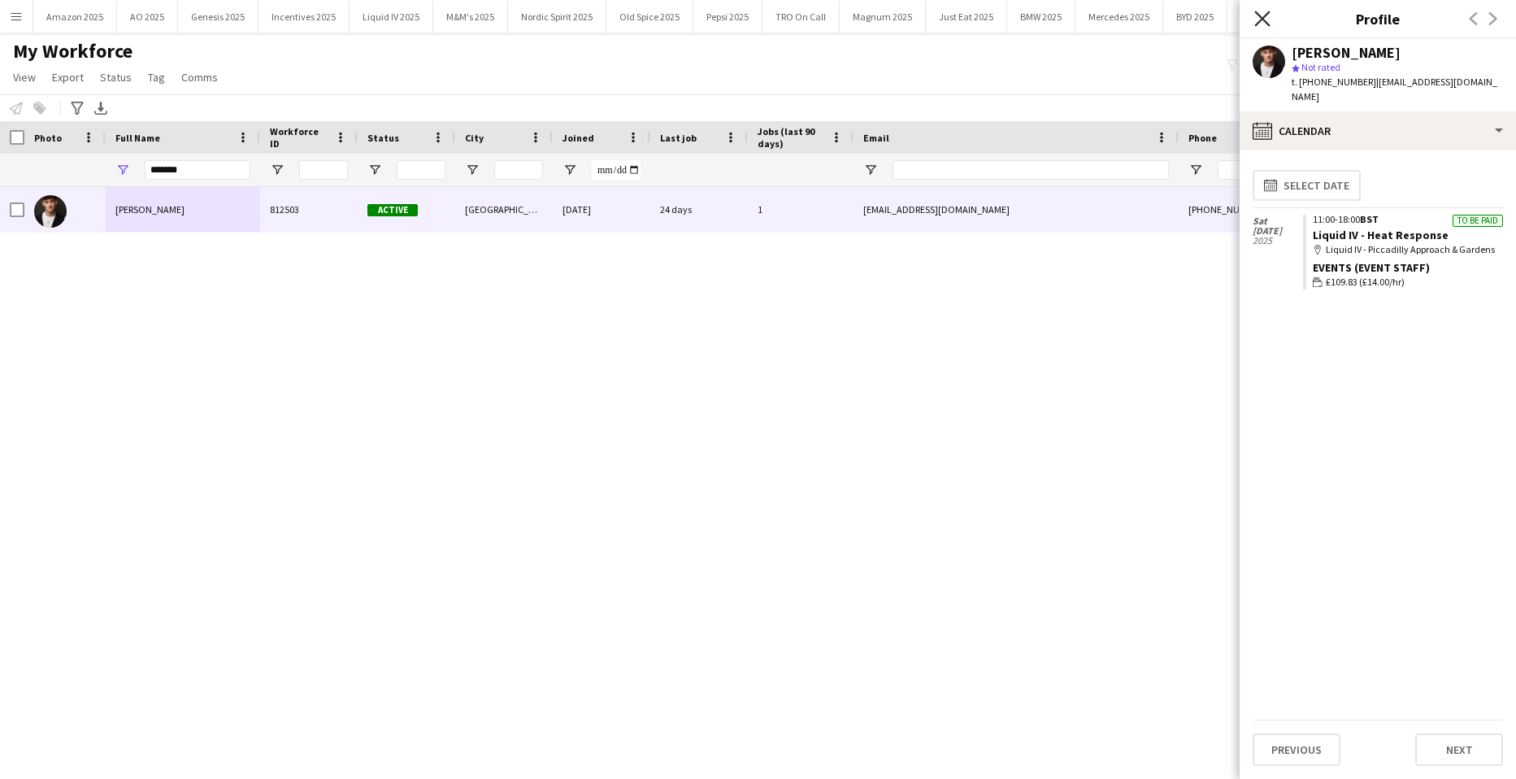
click at [1267, 15] on icon at bounding box center [1262, 18] width 15 height 15
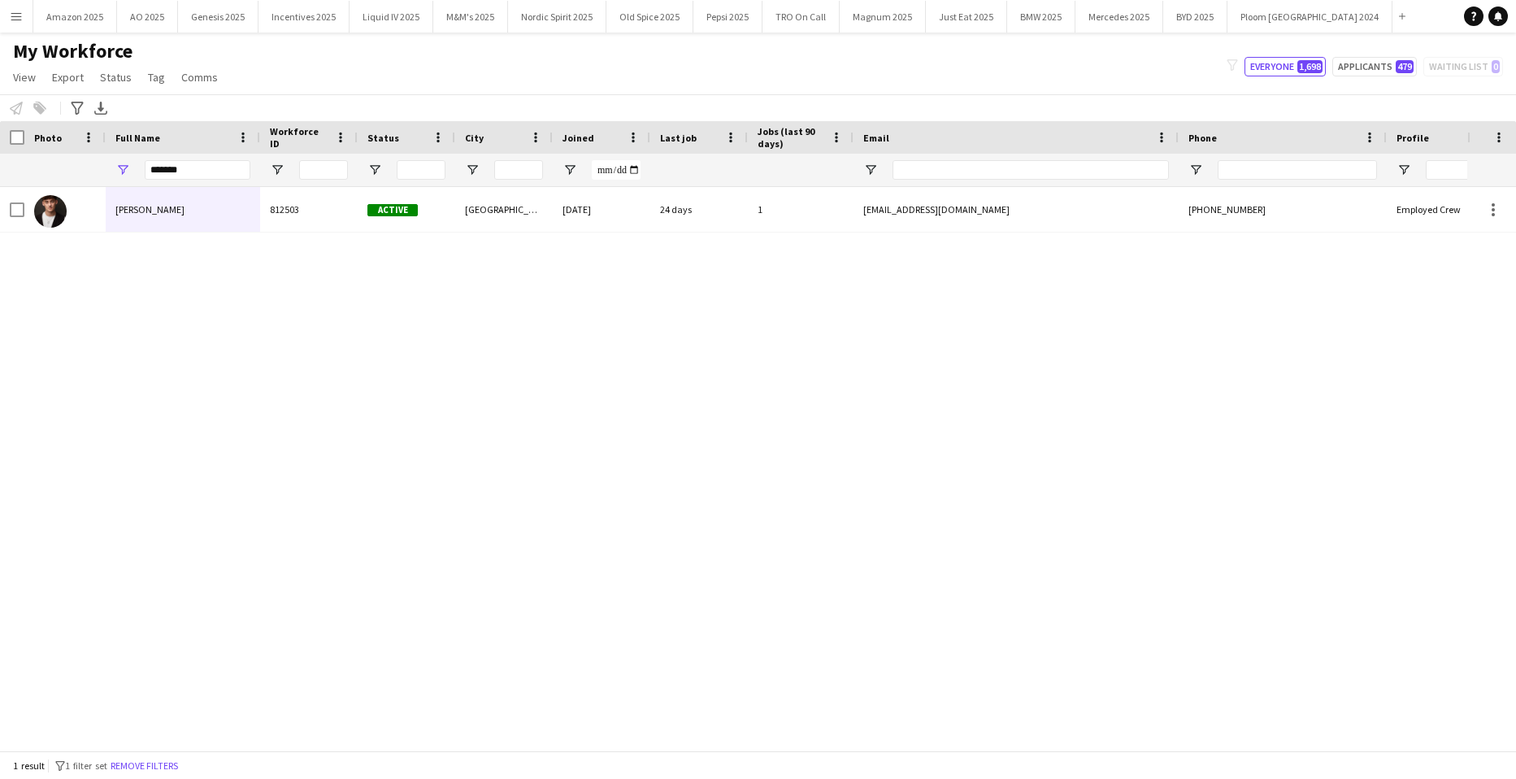
click at [1147, 442] on div "[PERSON_NAME] 812503 Active [GEOGRAPHIC_DATA] [DATE] 24 days 1 [EMAIL_ADDRESS][…" at bounding box center [734, 462] width 1468 height 551
drag, startPoint x: 207, startPoint y: 161, endPoint x: 101, endPoint y: 129, distance: 110.4
click at [112, 164] on div "*******" at bounding box center [183, 170] width 154 height 33
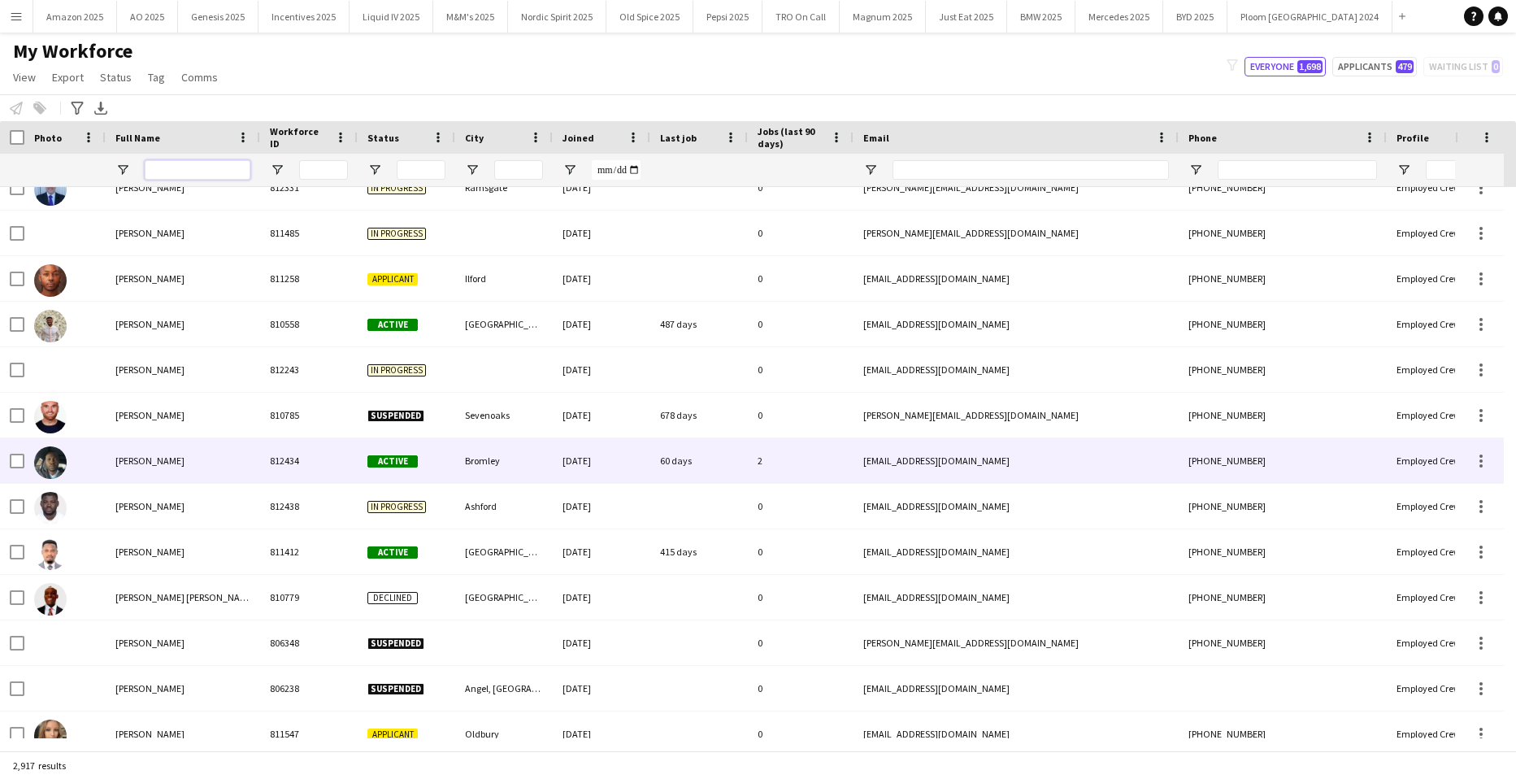
scroll to position [0, 0]
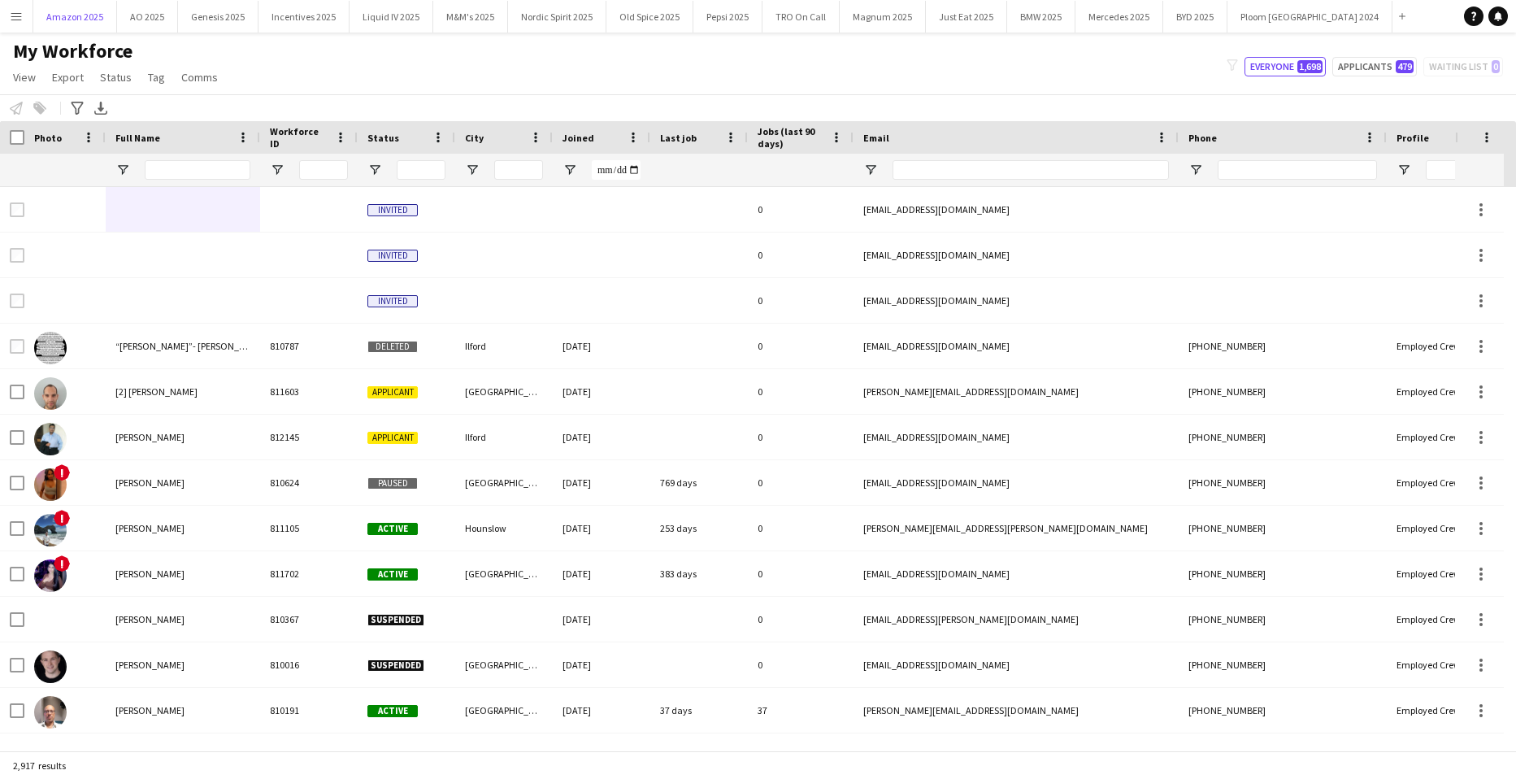
drag, startPoint x: 47, startPoint y: 19, endPoint x: 0, endPoint y: 29, distance: 48.3
click at [42, 20] on button "Amazon 2025 Close" at bounding box center [75, 17] width 84 height 32
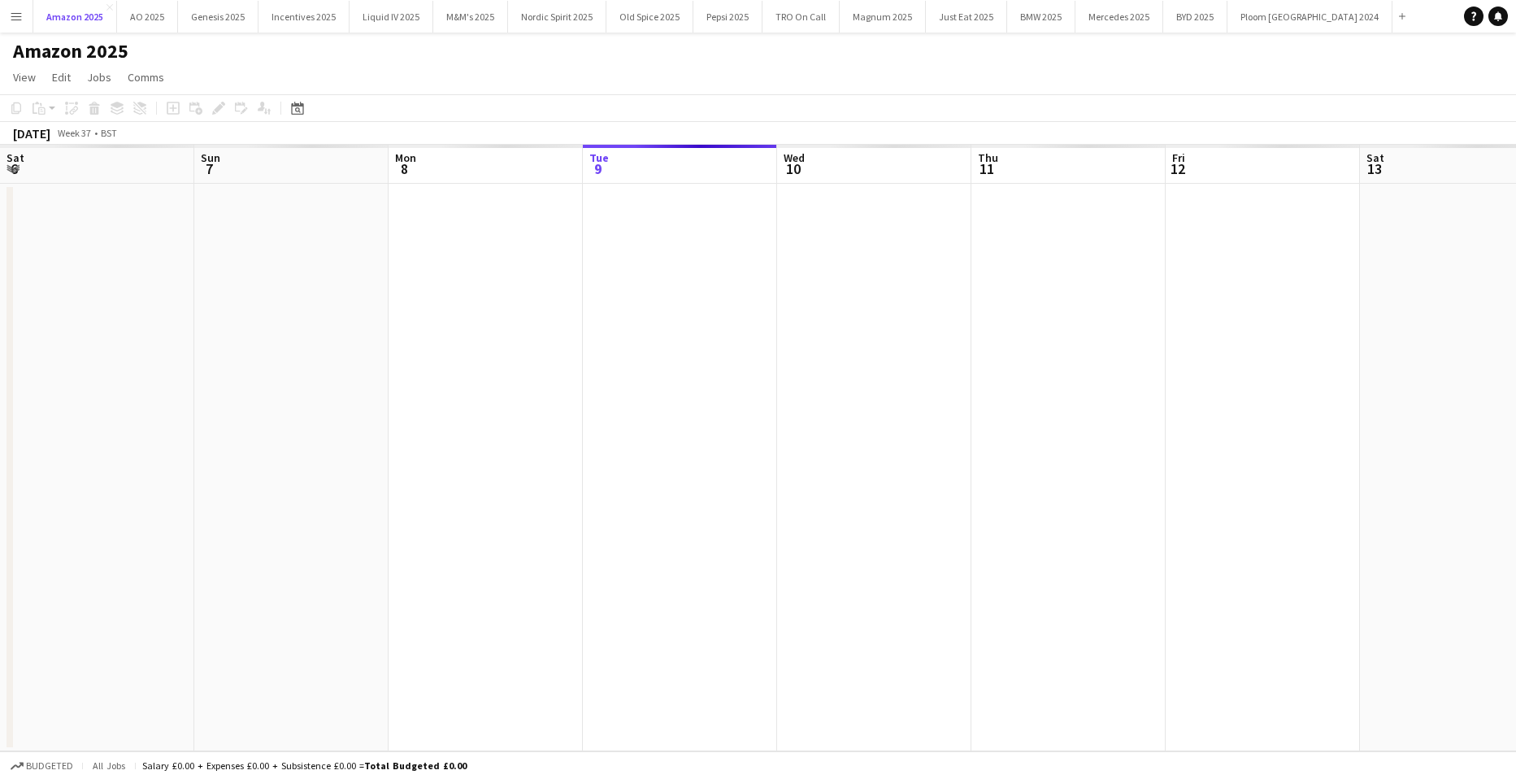
scroll to position [0, 389]
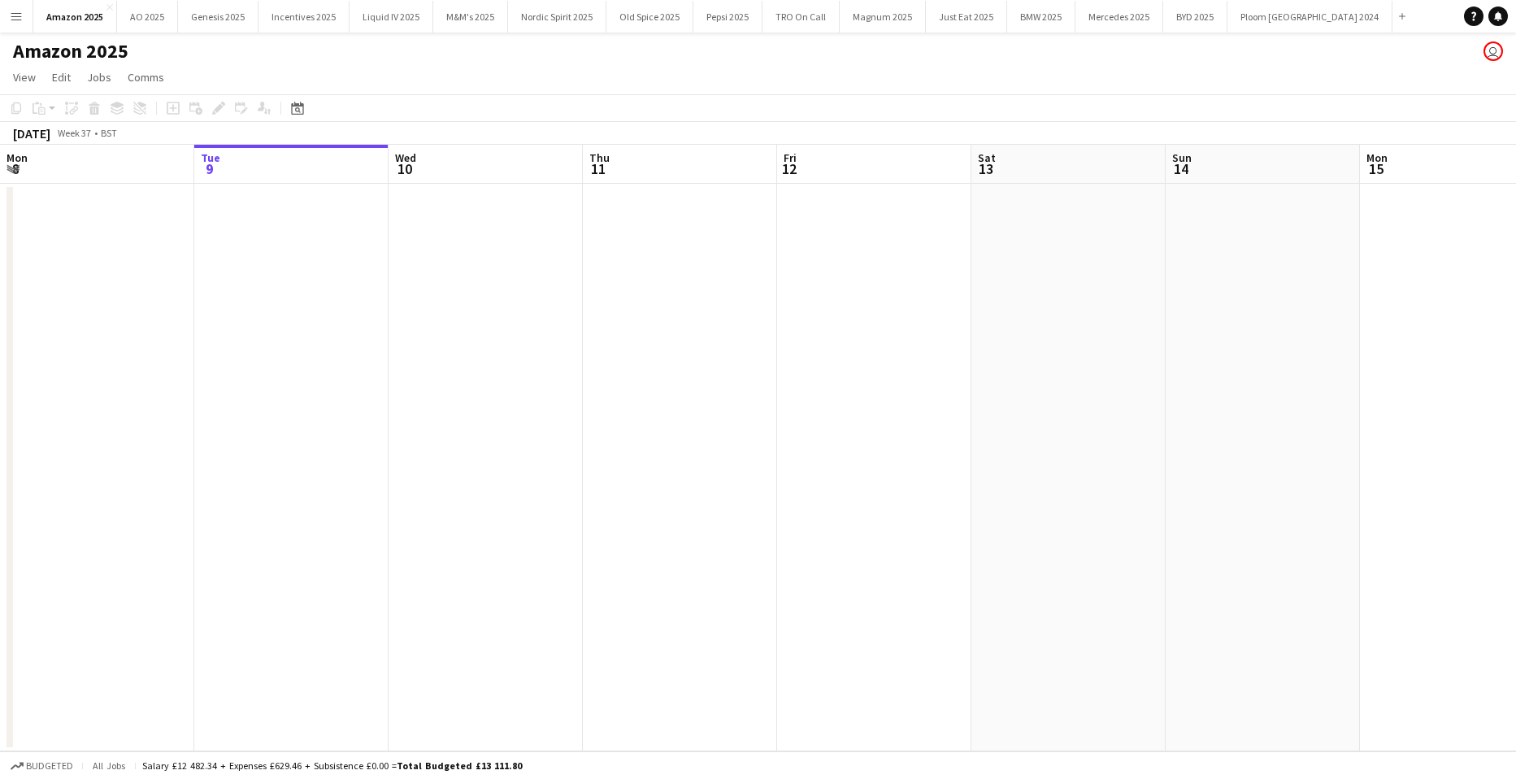
click at [26, 18] on button "Menu" at bounding box center [16, 16] width 33 height 33
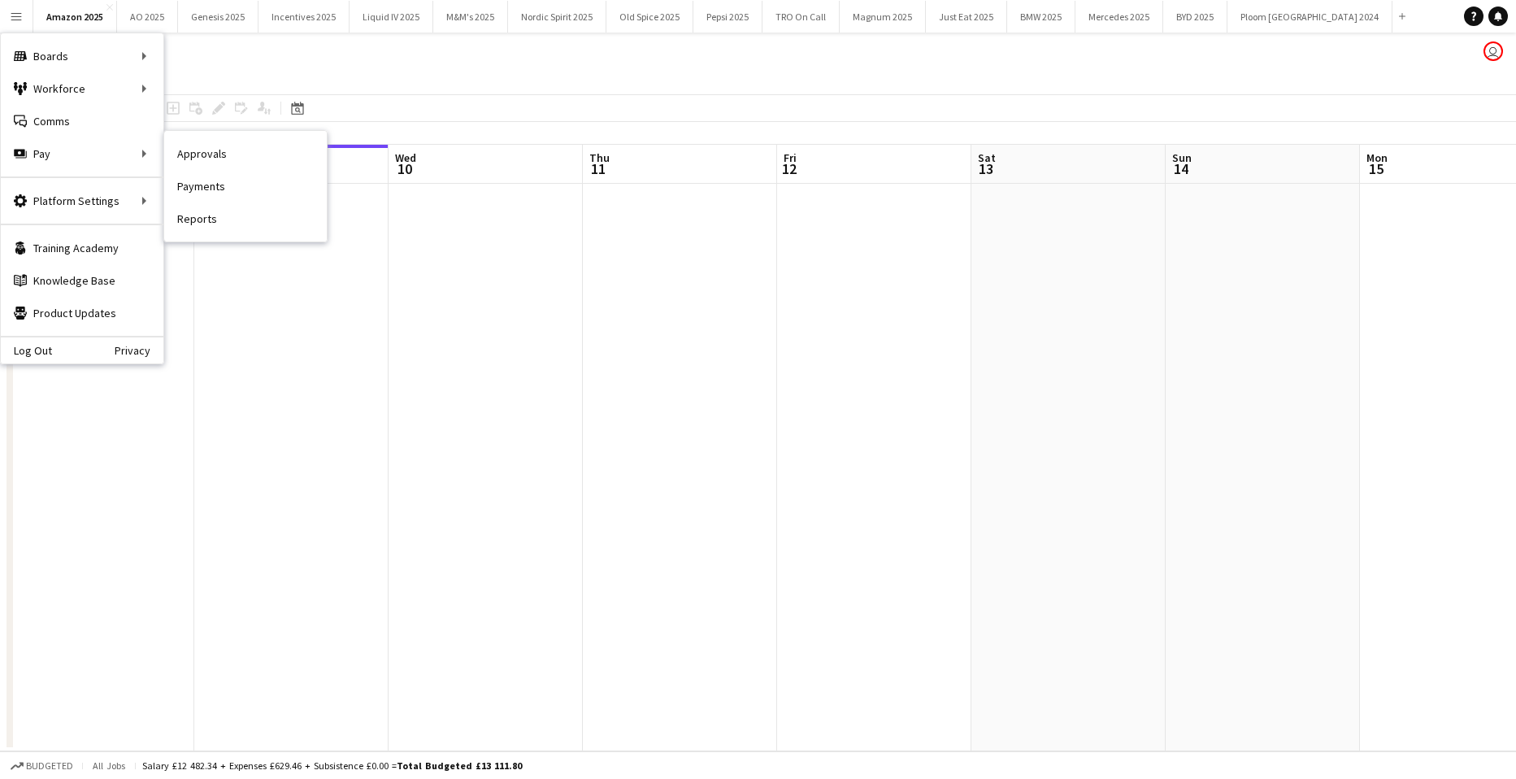
drag, startPoint x: 191, startPoint y: 150, endPoint x: 1085, endPoint y: 194, distance: 894.6
click at [191, 151] on link "Approvals" at bounding box center [245, 153] width 163 height 33
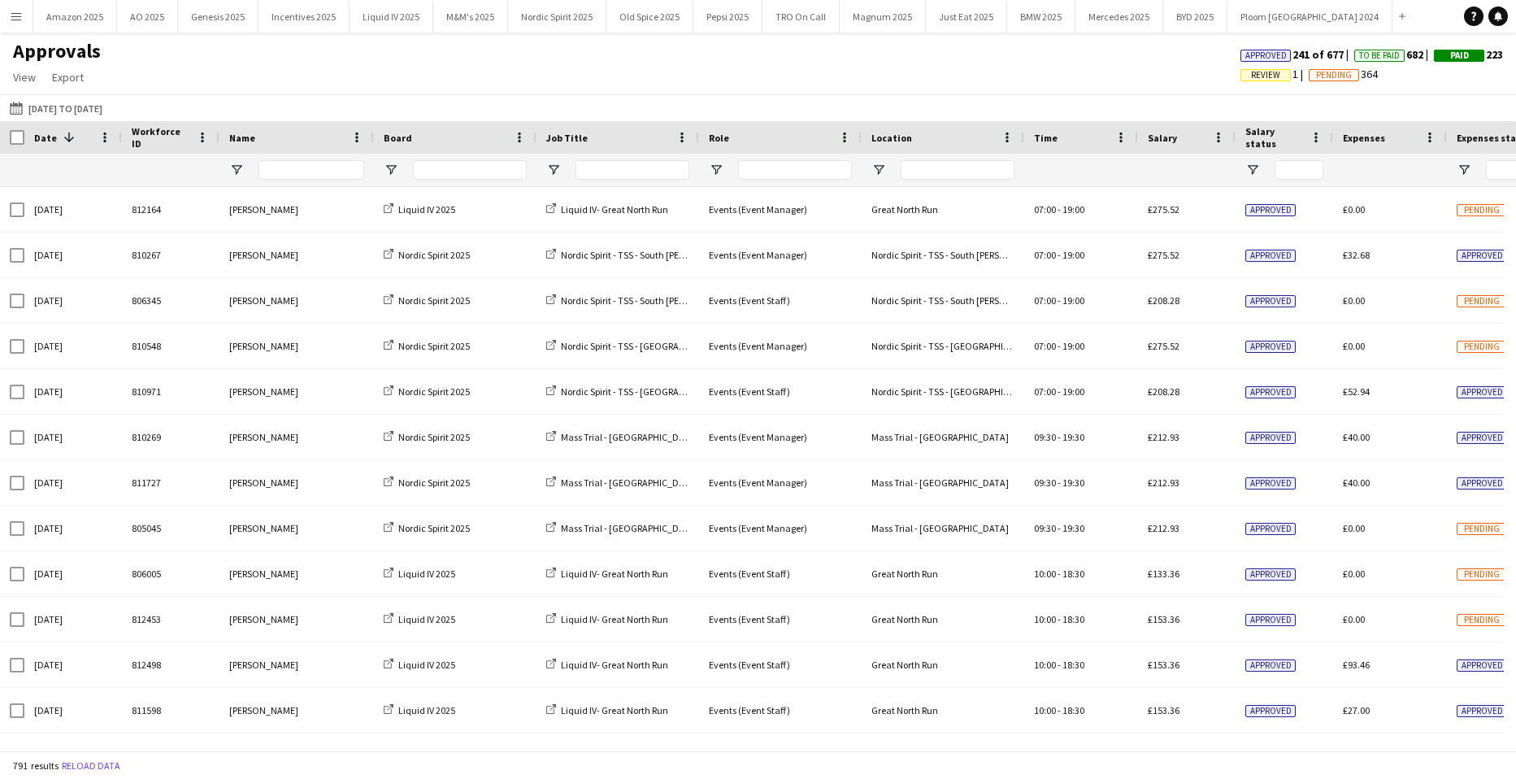
click at [1251, 77] on span "Review" at bounding box center [1265, 75] width 29 height 11
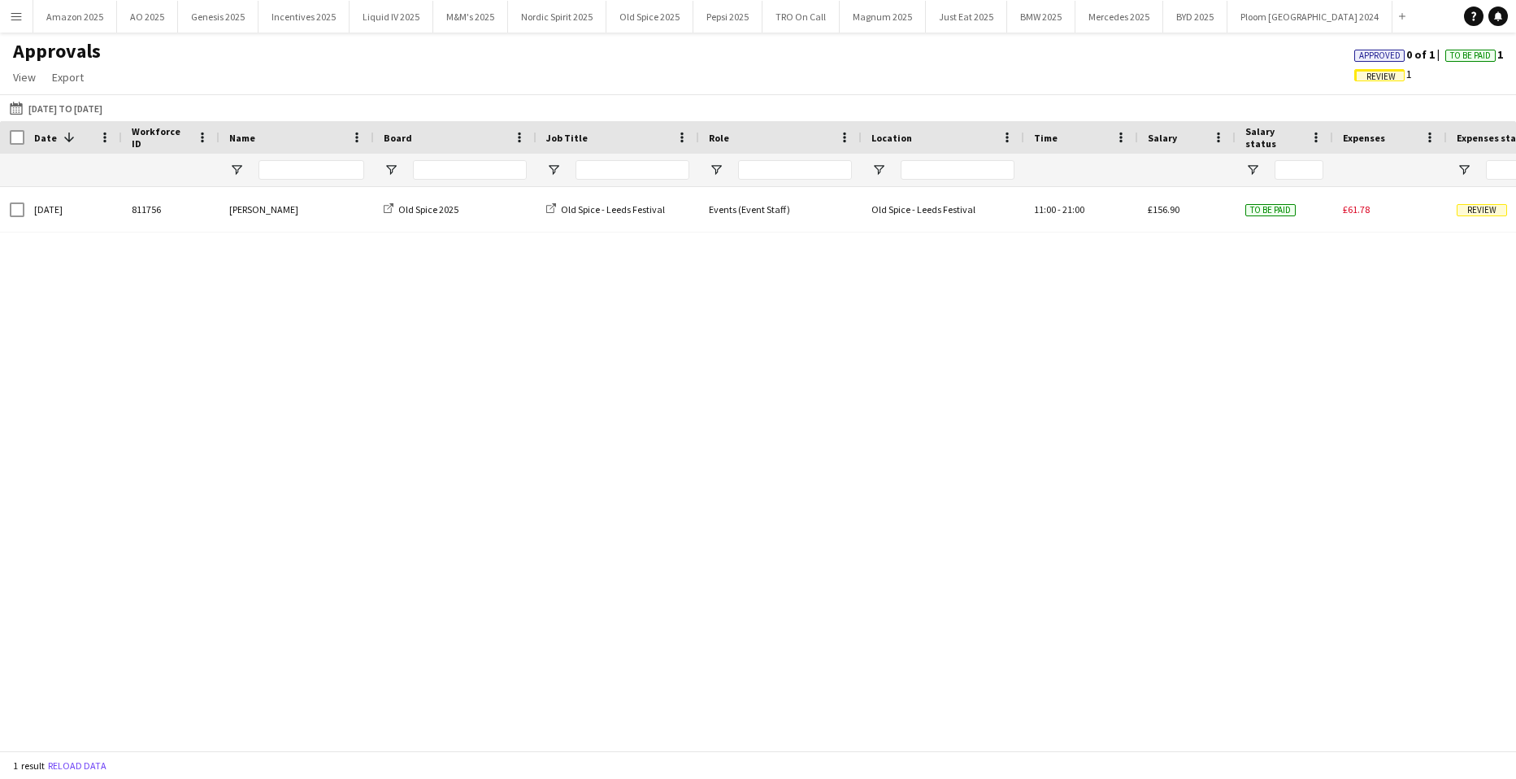
click at [1366, 54] on span "Approved" at bounding box center [1380, 55] width 41 height 11
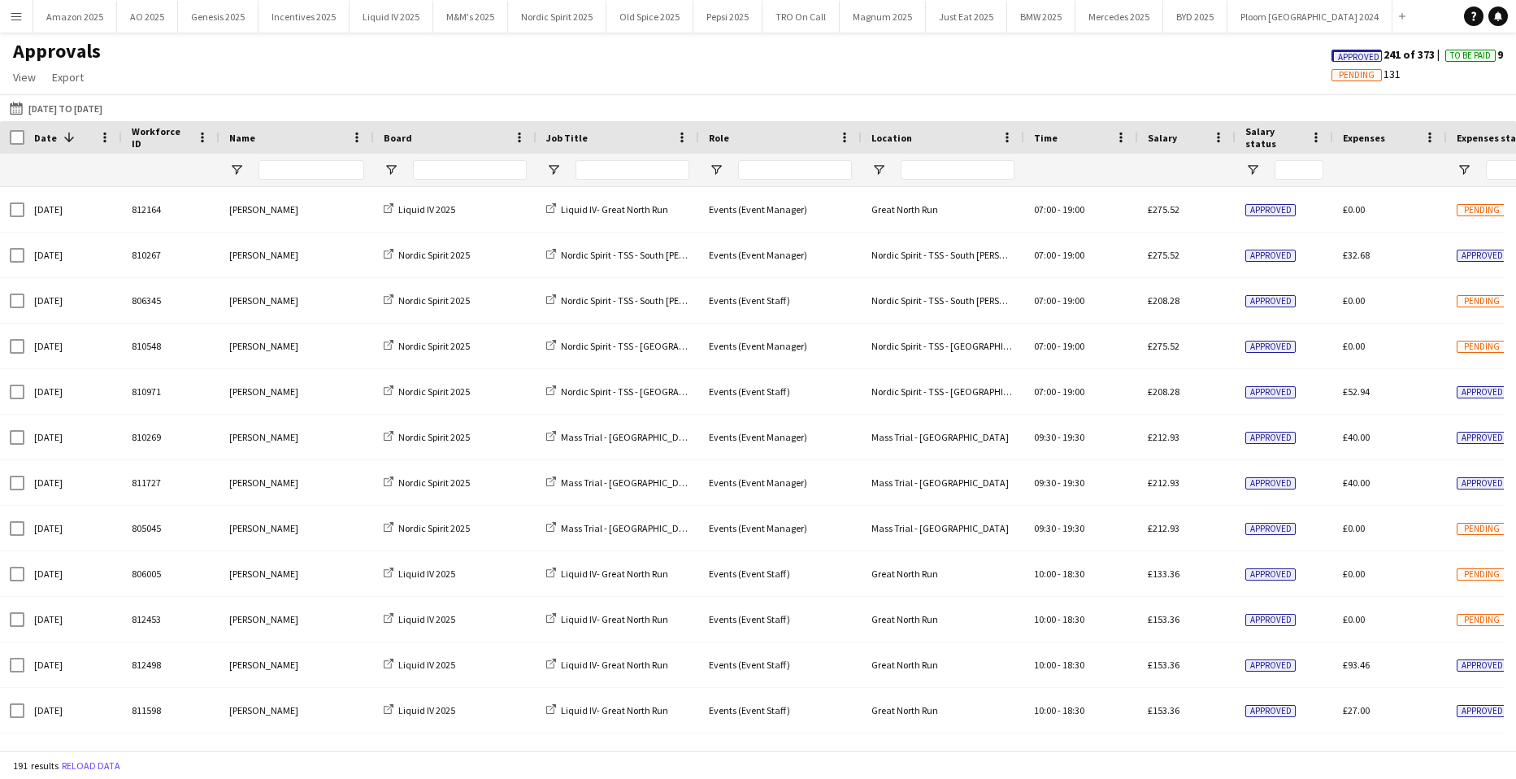
click at [1350, 59] on span "Approved" at bounding box center [1358, 57] width 41 height 11
click at [16, 22] on app-icon "Menu" at bounding box center [16, 16] width 13 height 13
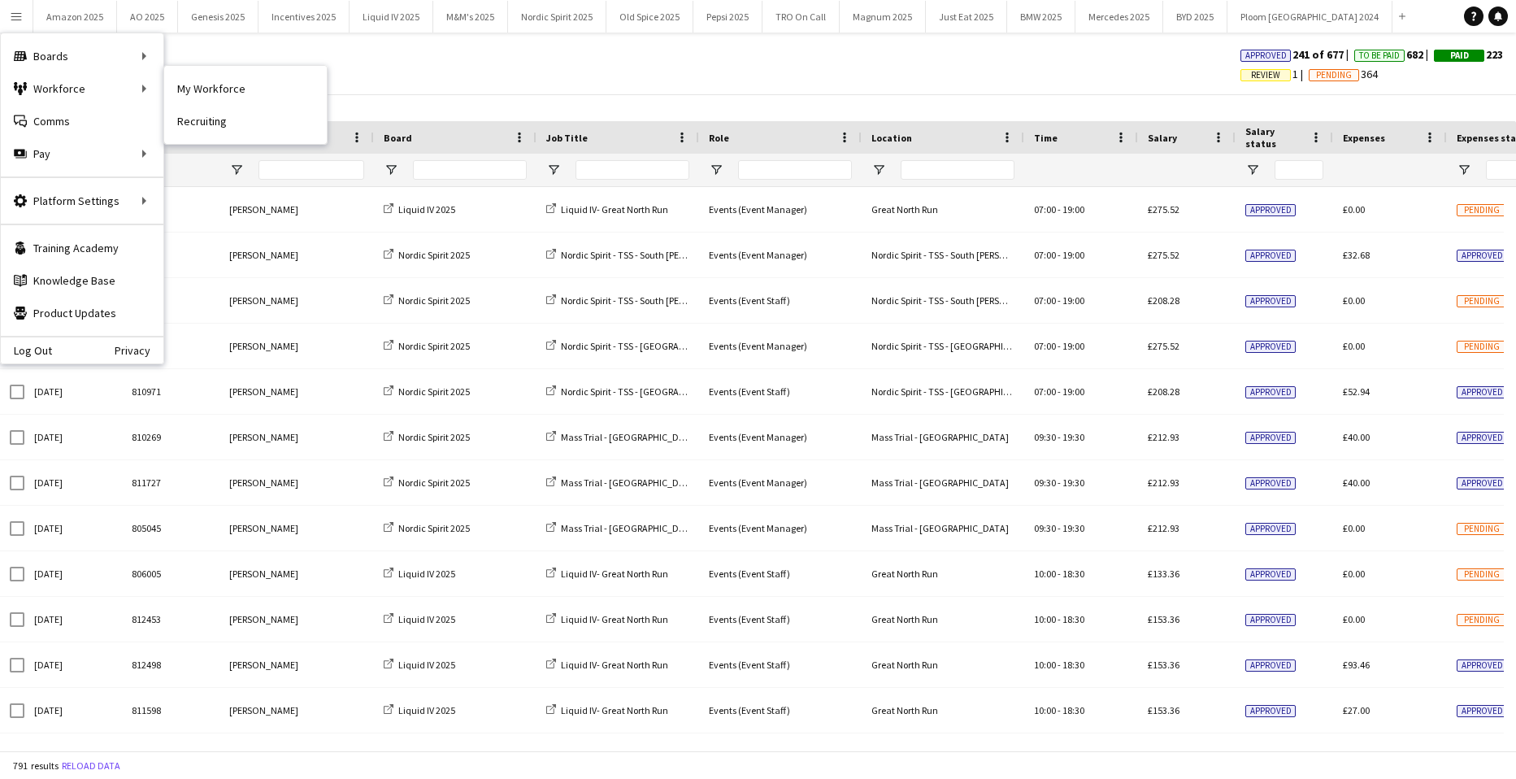
drag, startPoint x: 180, startPoint y: 86, endPoint x: 1493, endPoint y: 350, distance: 1339.5
click at [181, 86] on link "My Workforce" at bounding box center [245, 88] width 163 height 33
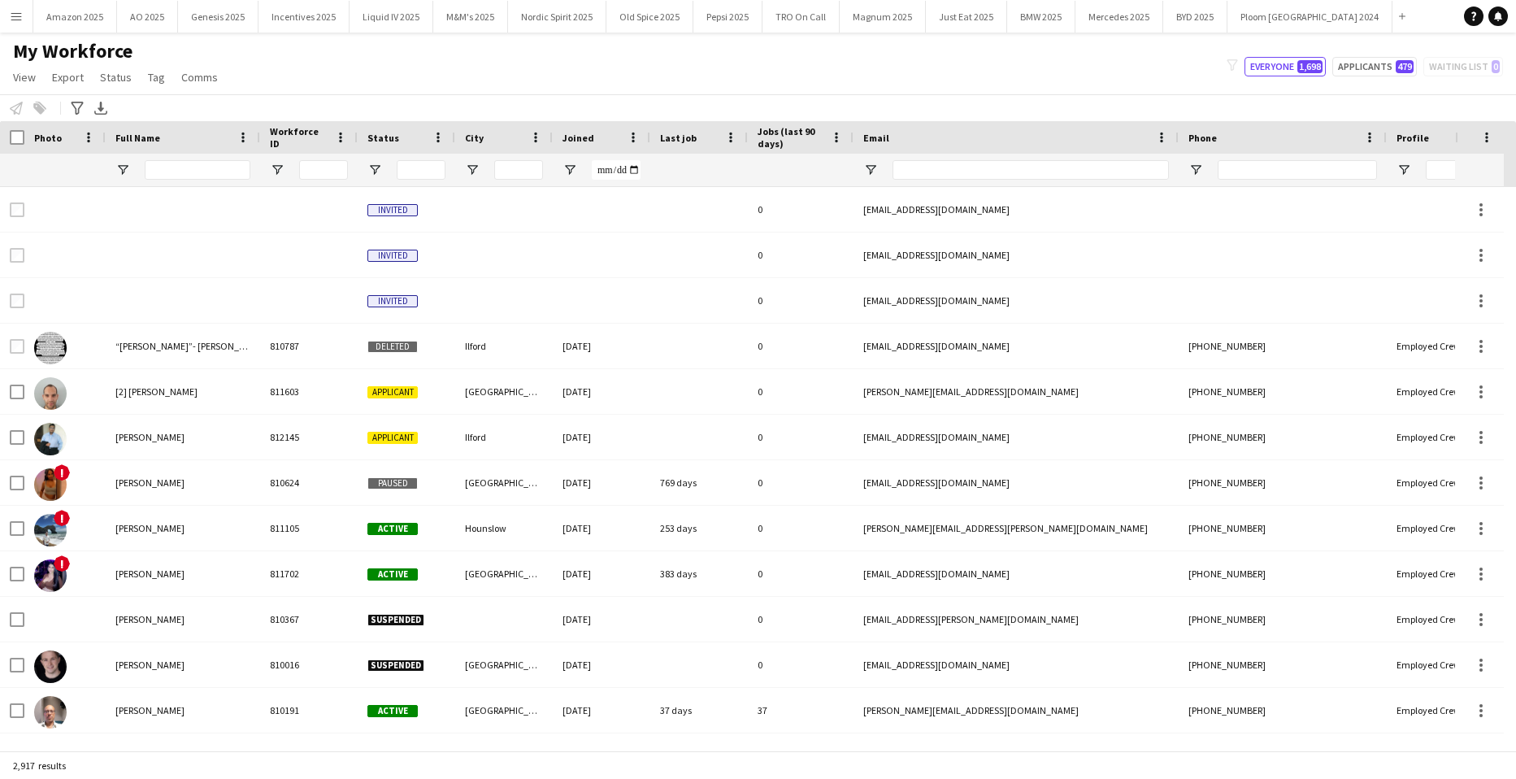
click at [208, 159] on div at bounding box center [198, 170] width 106 height 33
click at [211, 167] on input "Full Name Filter Input" at bounding box center [198, 170] width 106 height 20
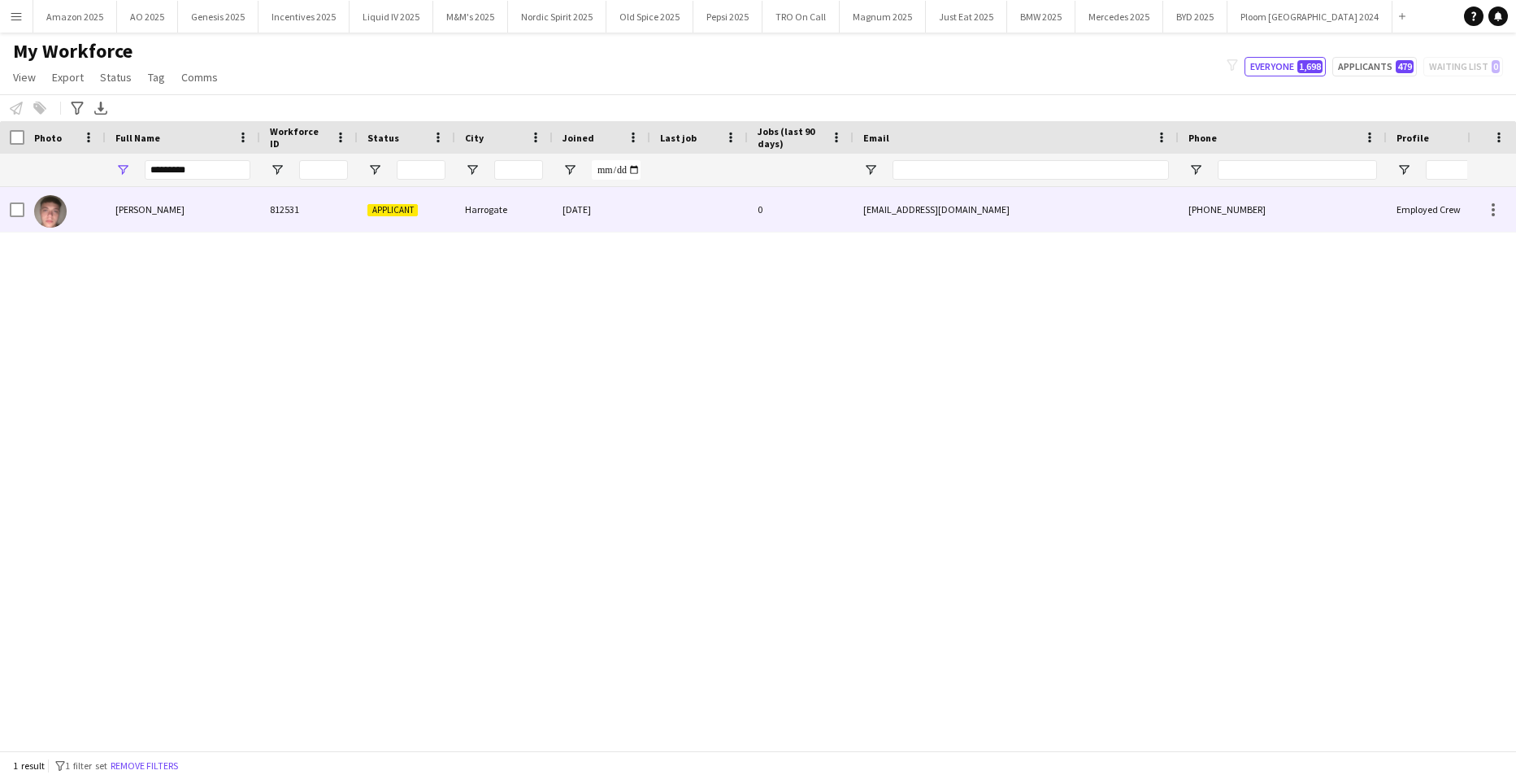
click at [139, 206] on span "[PERSON_NAME]" at bounding box center [149, 209] width 69 height 12
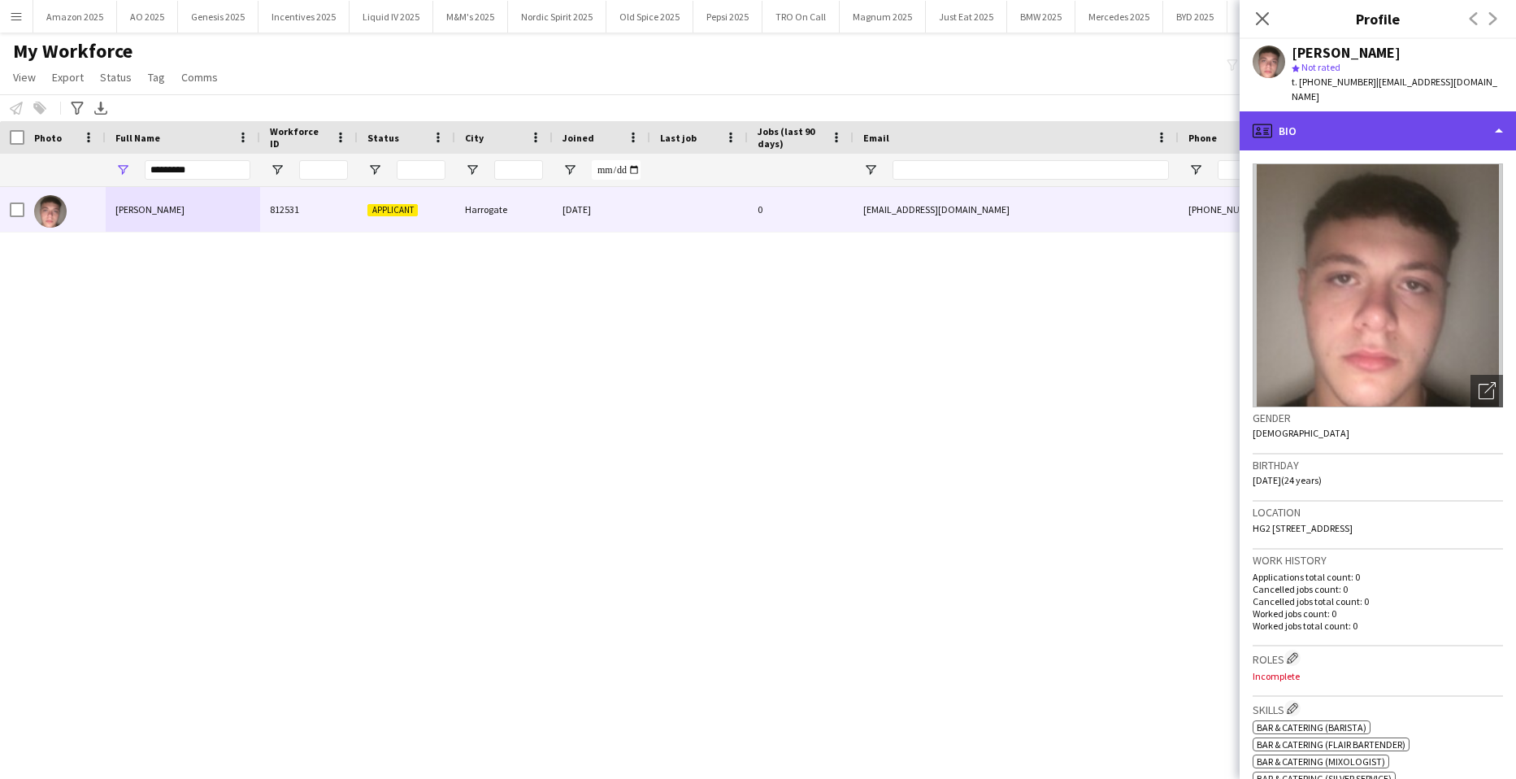
click at [1429, 115] on div "profile Bio" at bounding box center [1378, 130] width 276 height 39
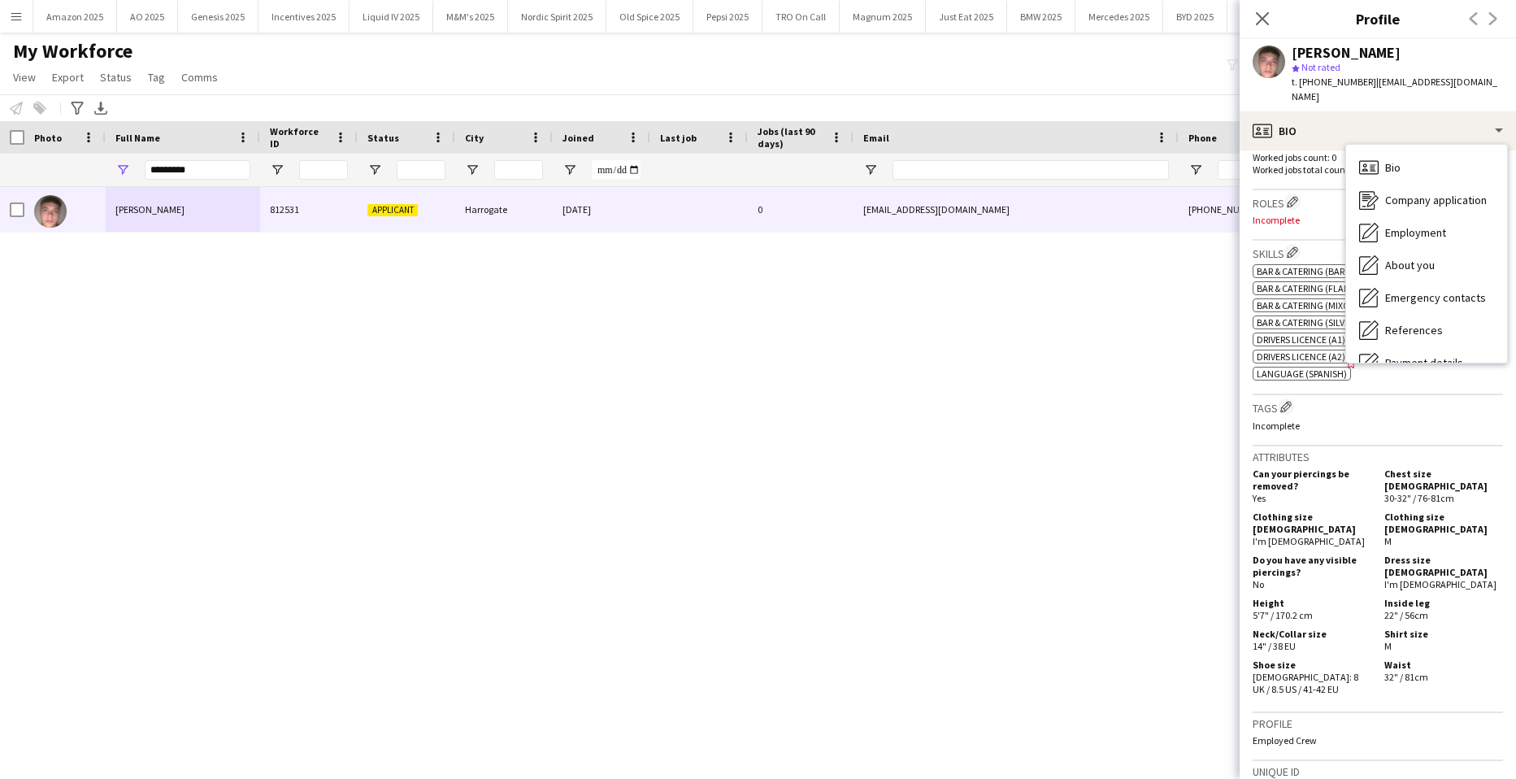
scroll to position [732, 0]
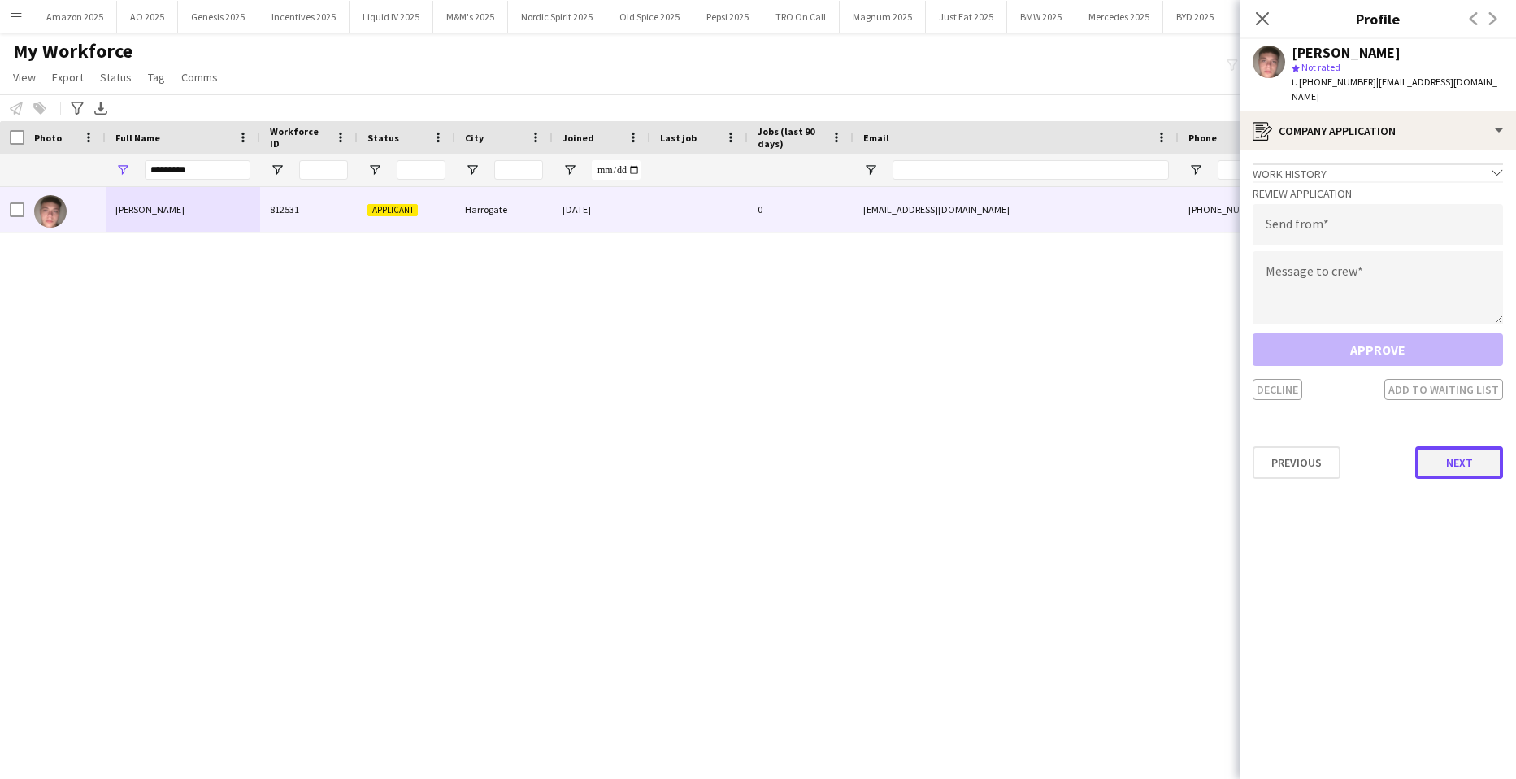
click at [1452, 460] on button "Next" at bounding box center [1460, 462] width 88 height 33
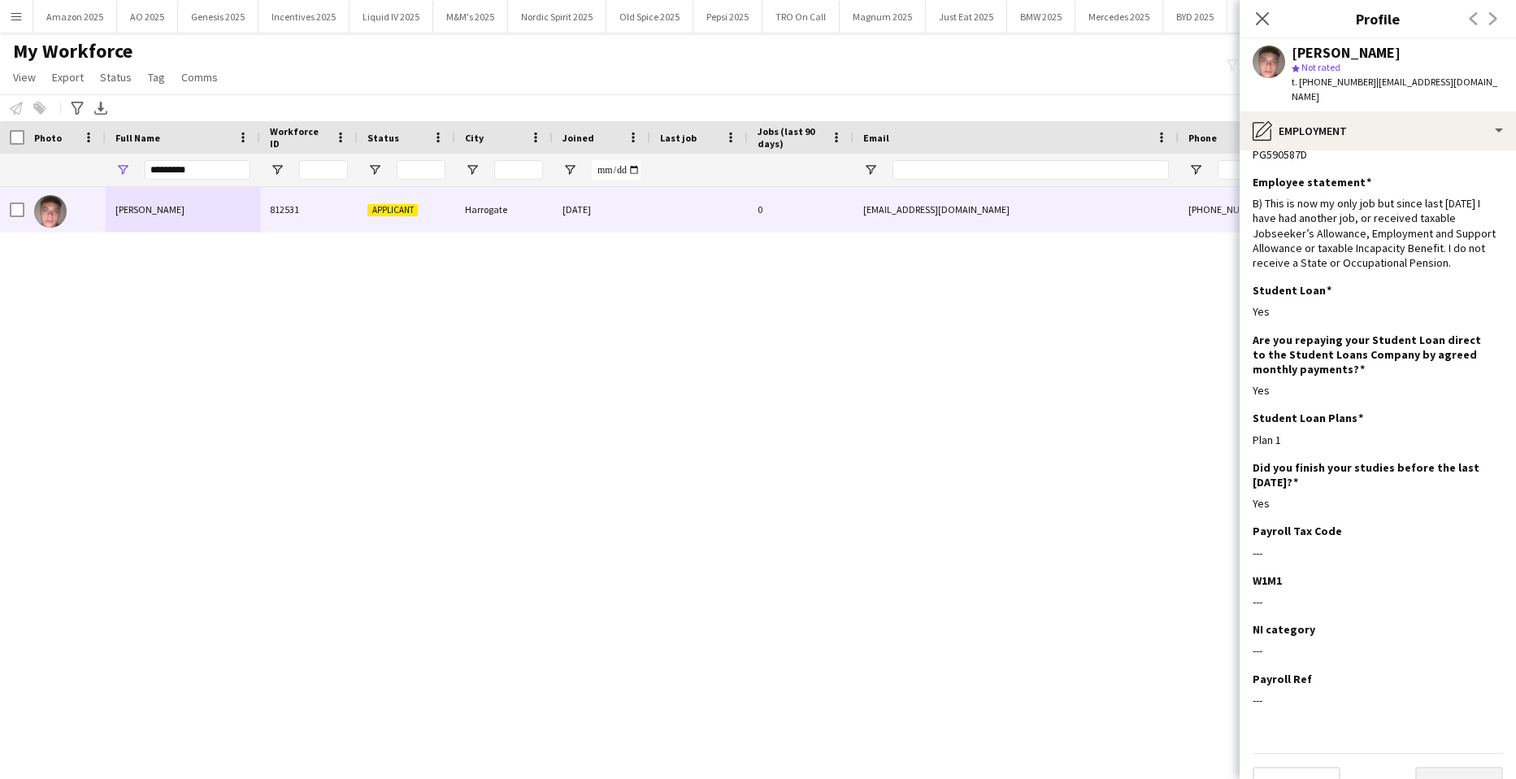
scroll to position [55, 0]
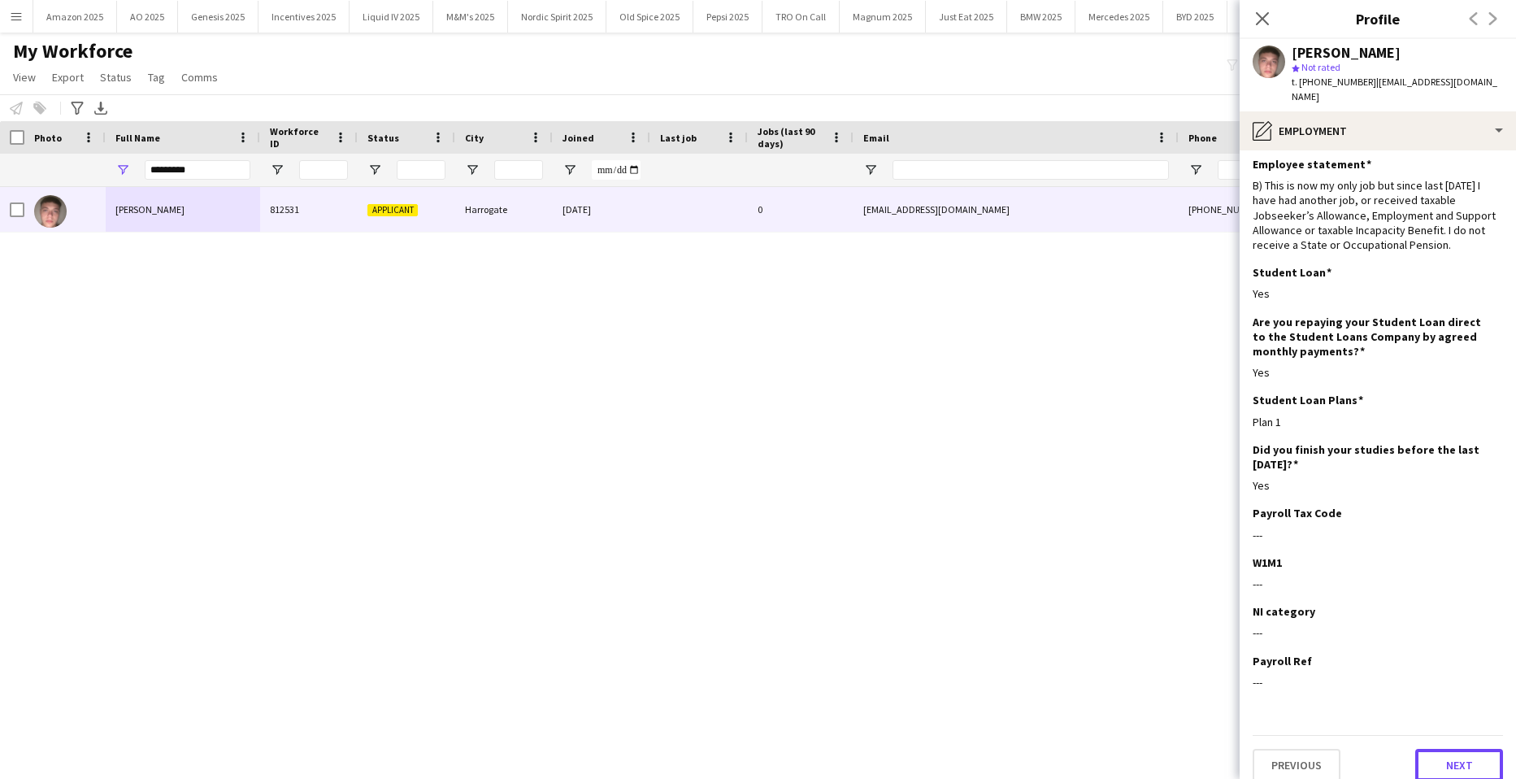
click at [1473, 749] on button "Next" at bounding box center [1460, 765] width 88 height 33
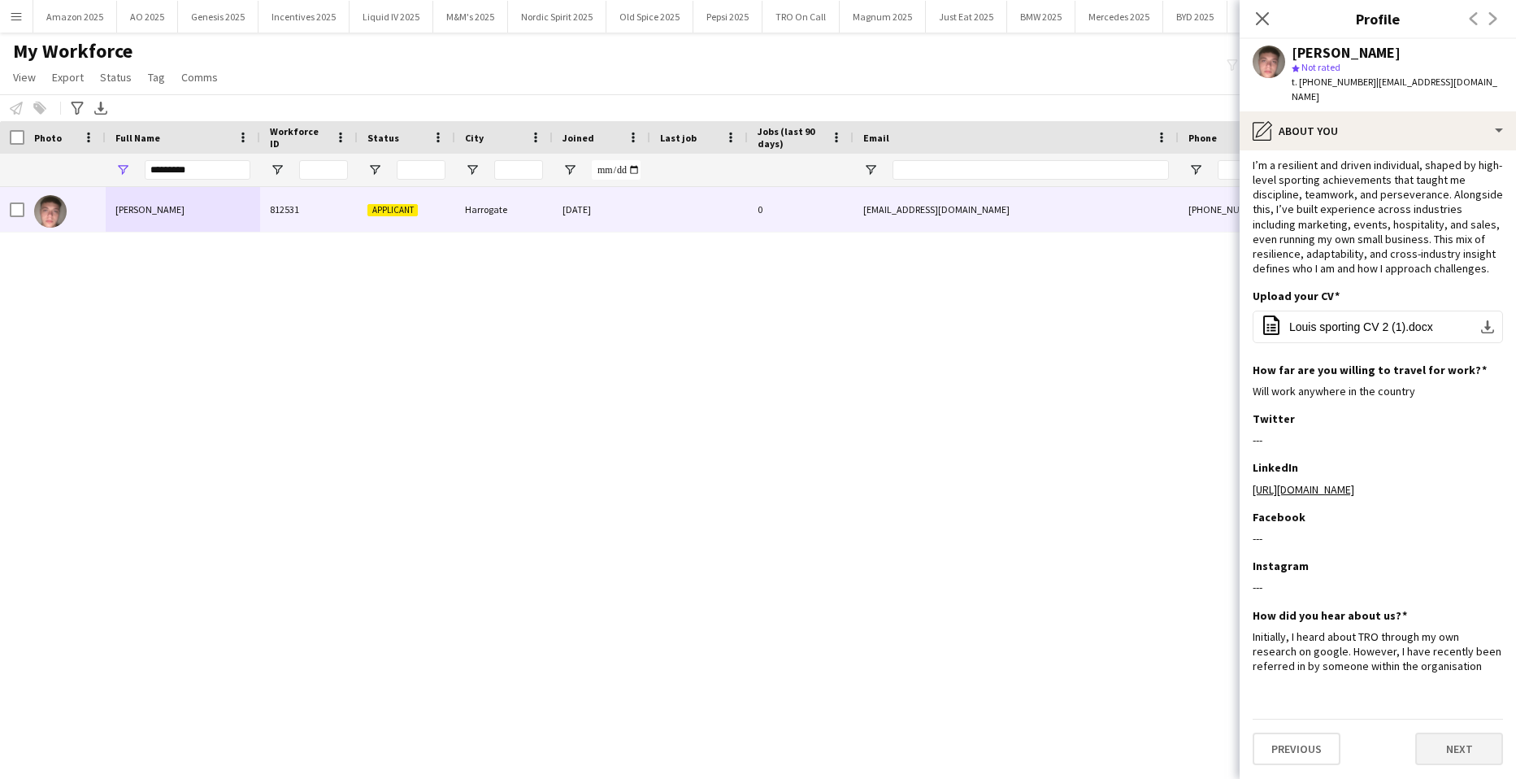
scroll to position [41, 0]
click at [1462, 753] on button "Next" at bounding box center [1460, 749] width 88 height 33
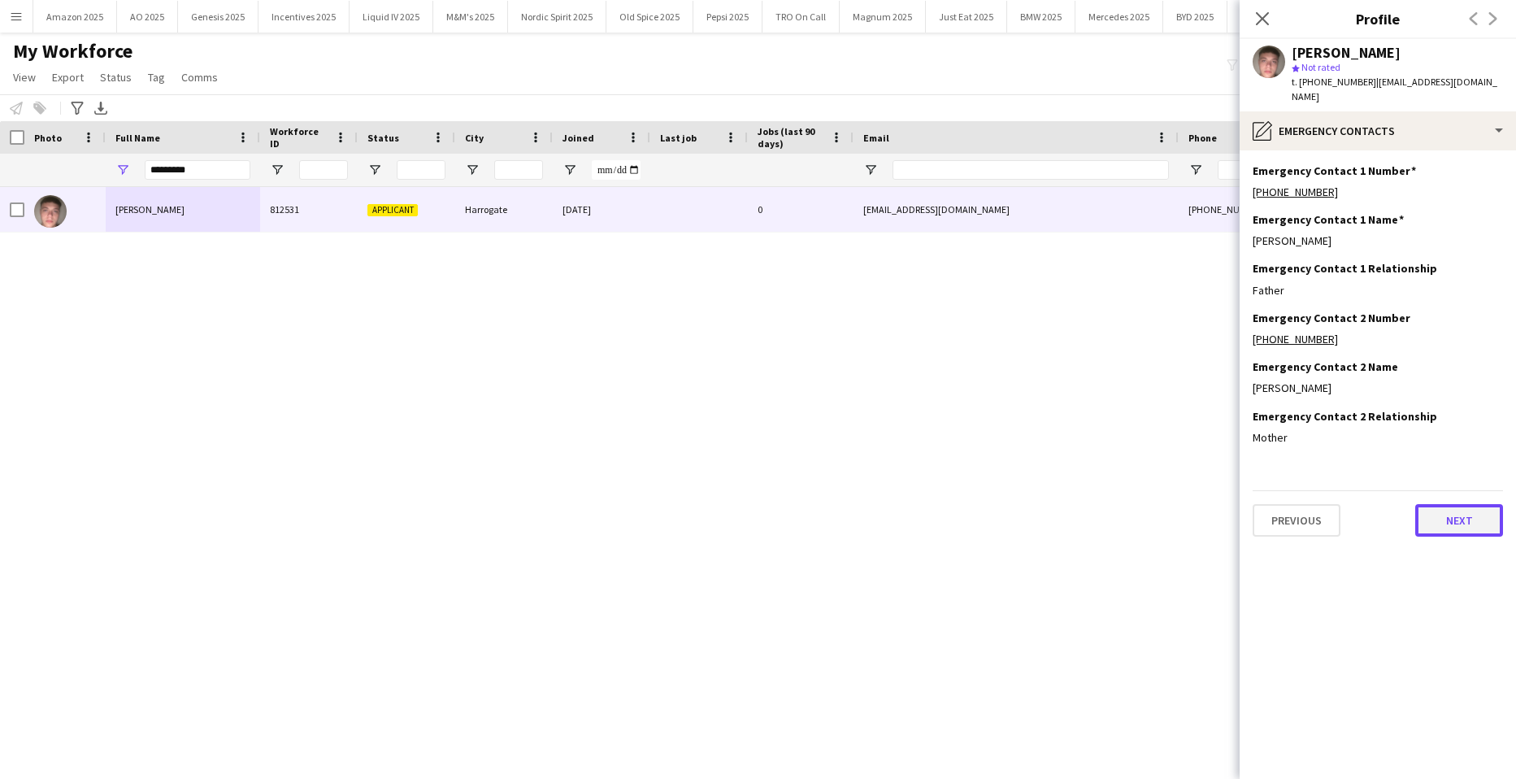
click at [1476, 508] on button "Next" at bounding box center [1460, 520] width 88 height 33
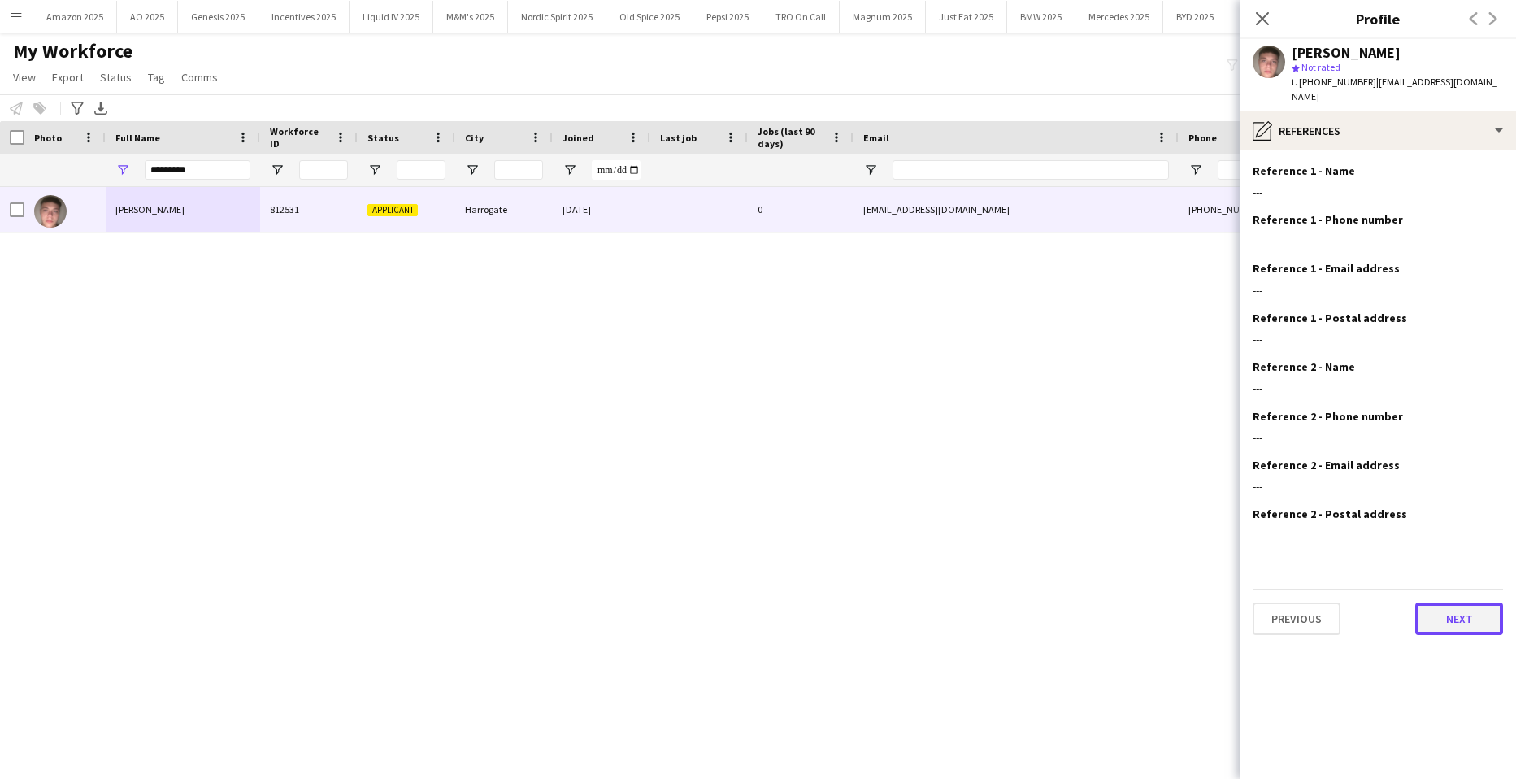
click at [1448, 603] on button "Next" at bounding box center [1460, 619] width 88 height 33
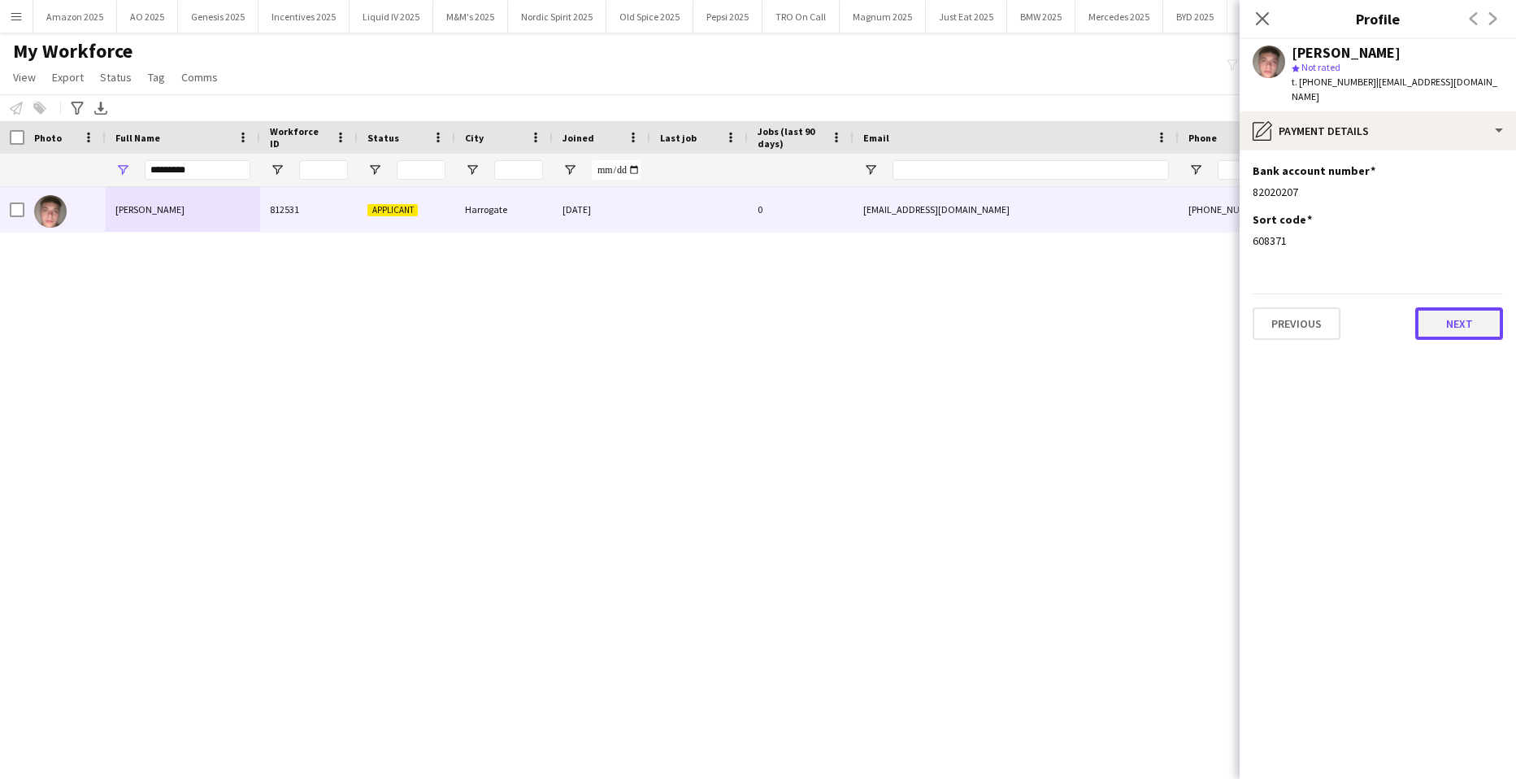
click at [1469, 307] on button "Next" at bounding box center [1460, 323] width 88 height 33
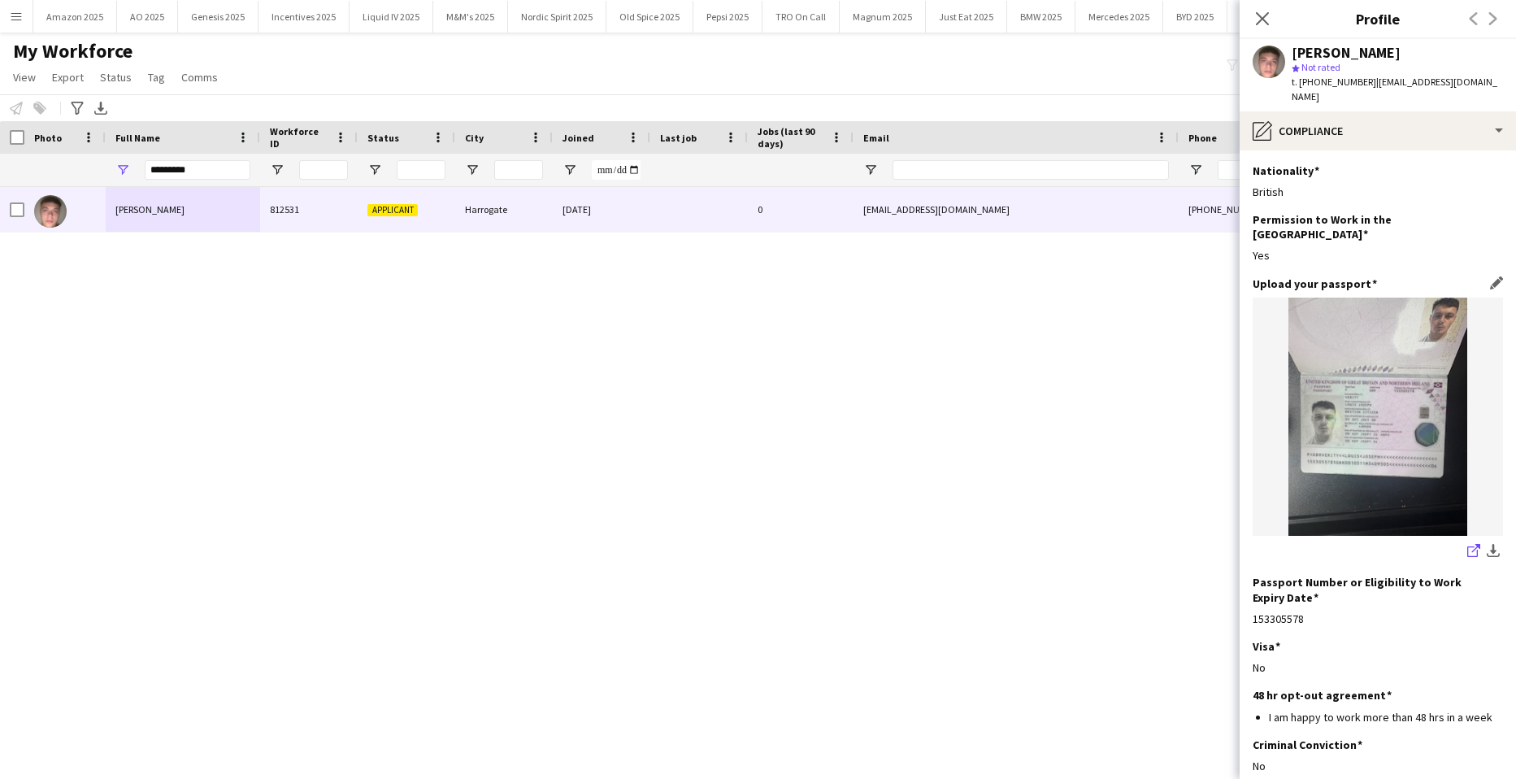
click at [1468, 544] on icon "share-external-link-1" at bounding box center [1474, 550] width 13 height 13
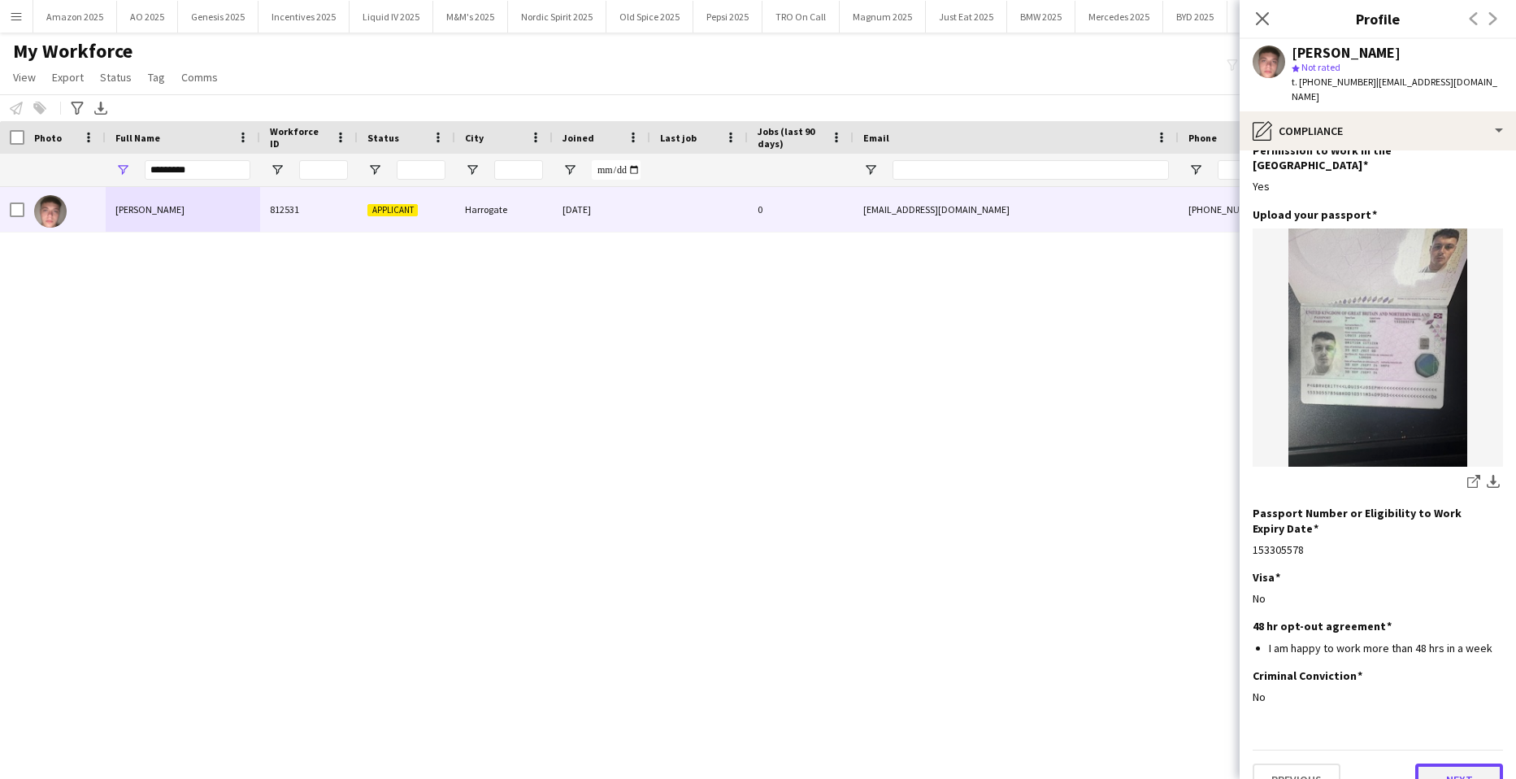
click at [1457, 764] on button "Next" at bounding box center [1460, 780] width 88 height 33
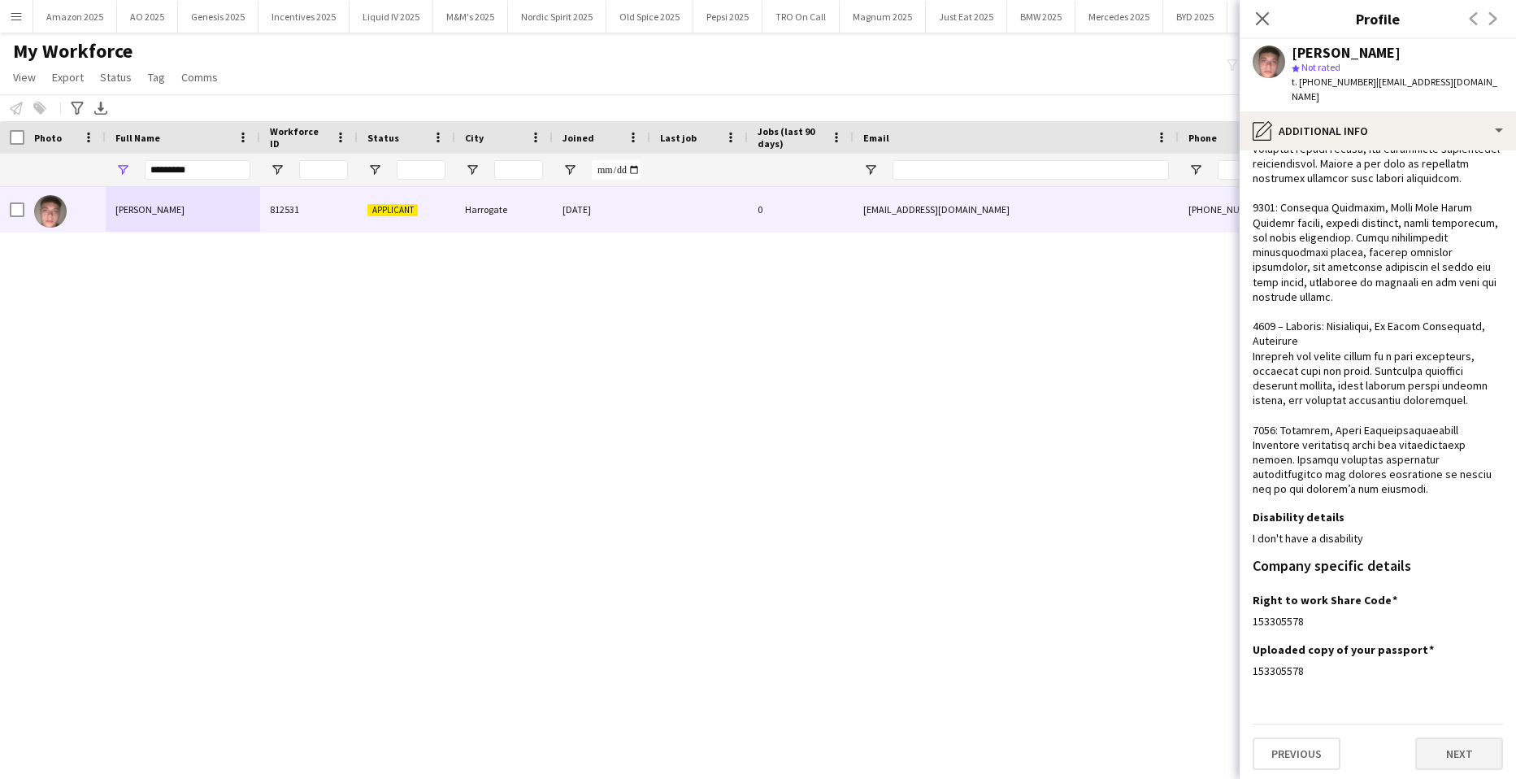
scroll to position [348, 0]
click at [1444, 745] on button "Next" at bounding box center [1460, 749] width 88 height 33
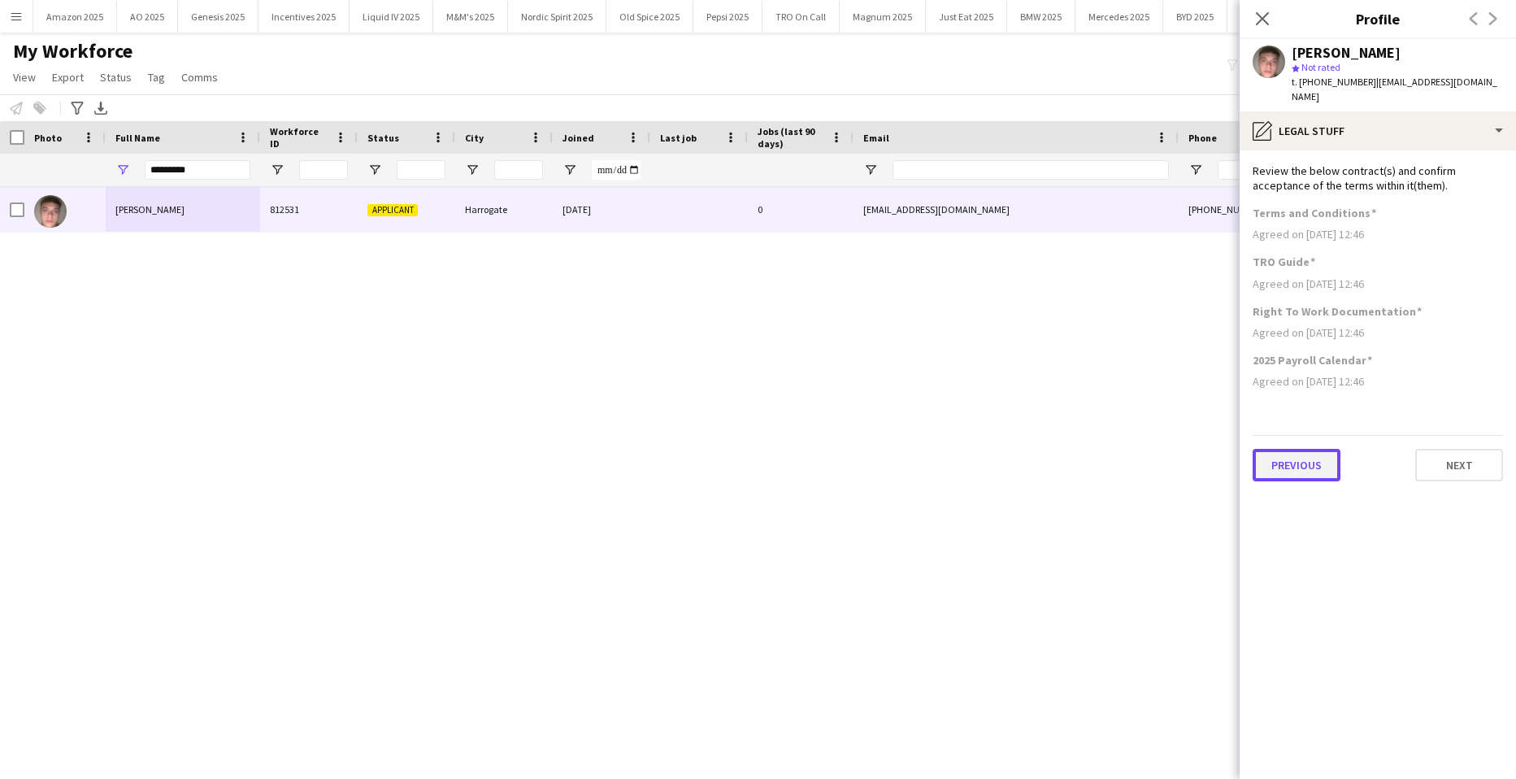
click at [1268, 449] on button "Previous" at bounding box center [1297, 465] width 88 height 33
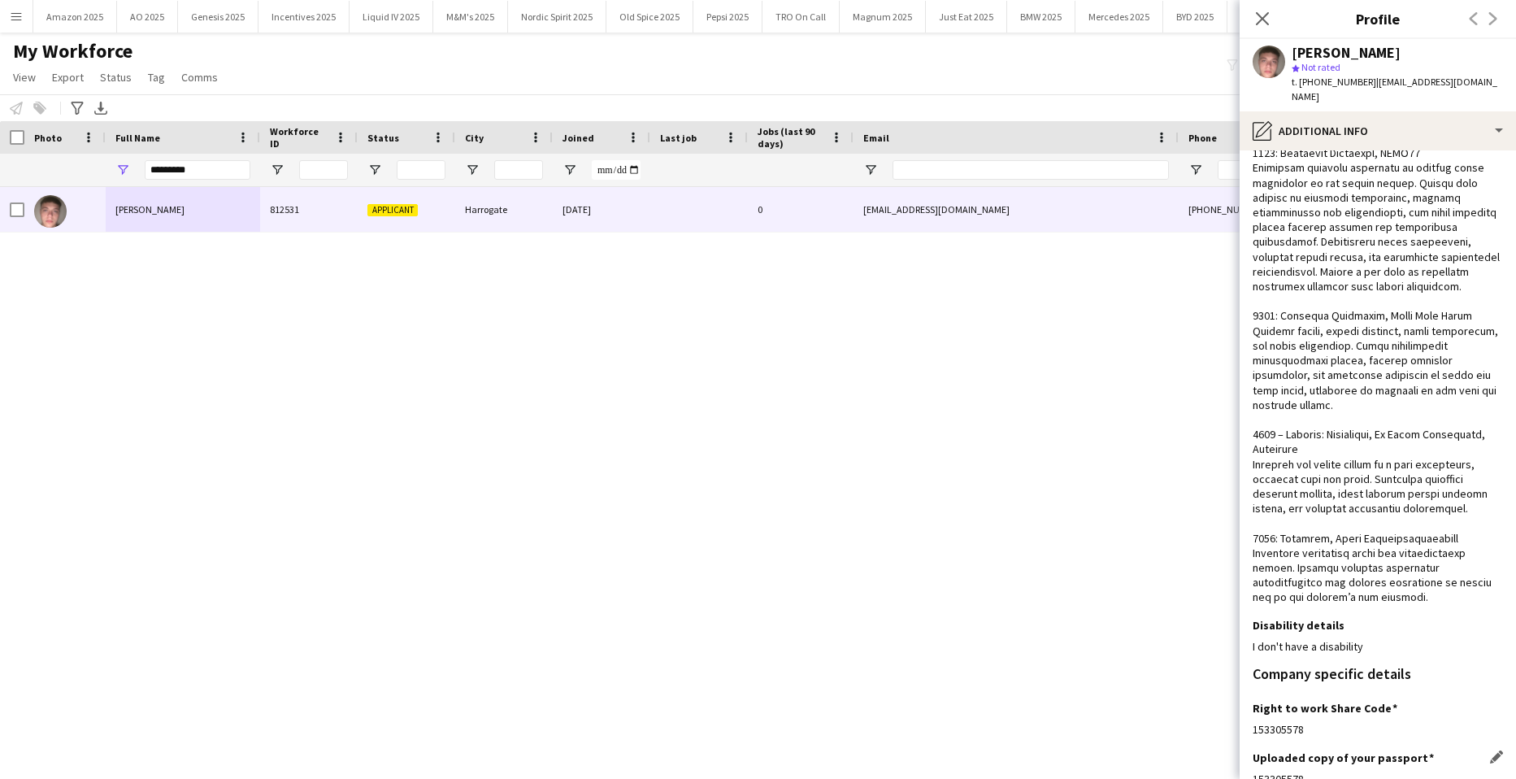
scroll to position [348, 0]
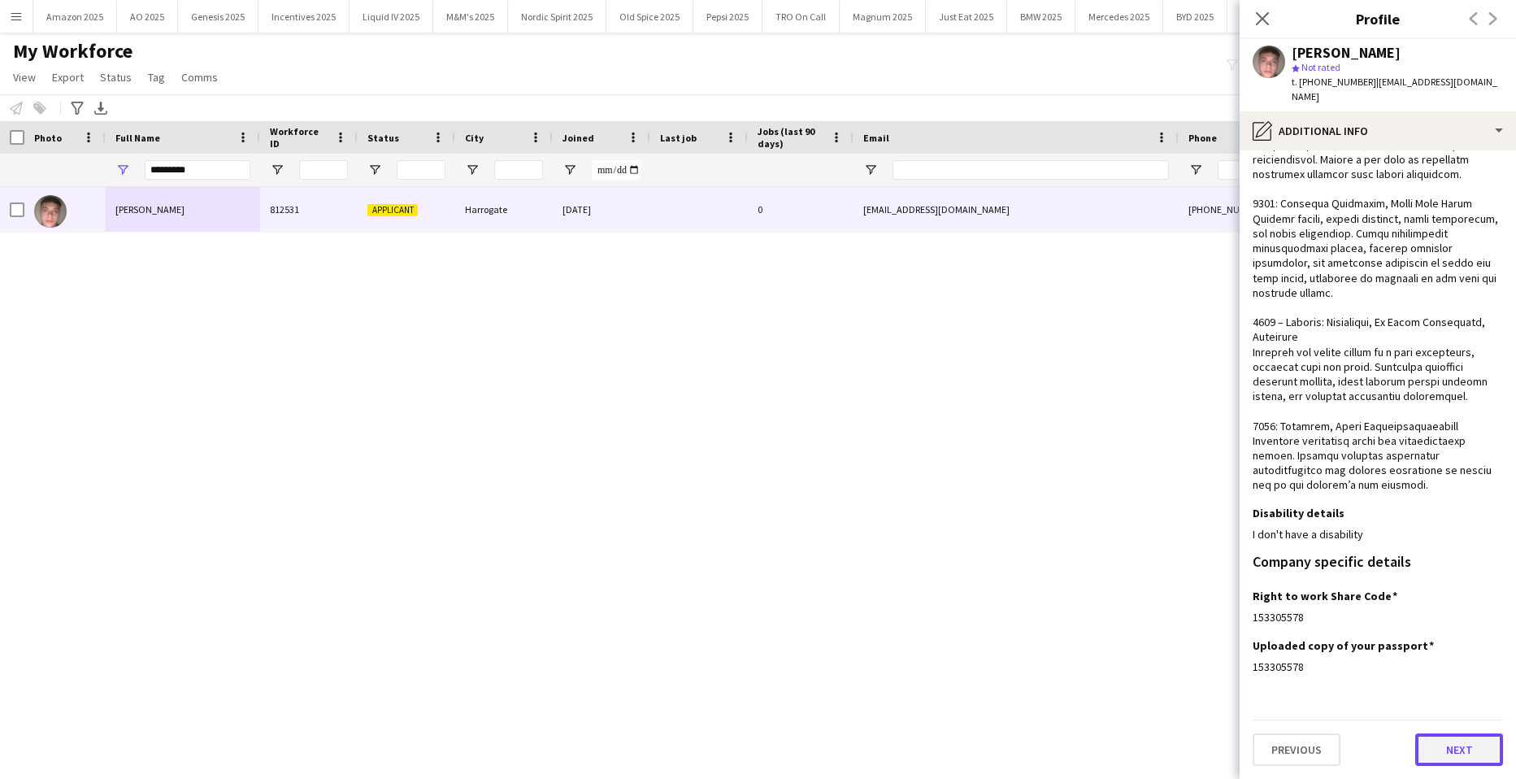
click at [1458, 755] on button "Next" at bounding box center [1460, 749] width 88 height 33
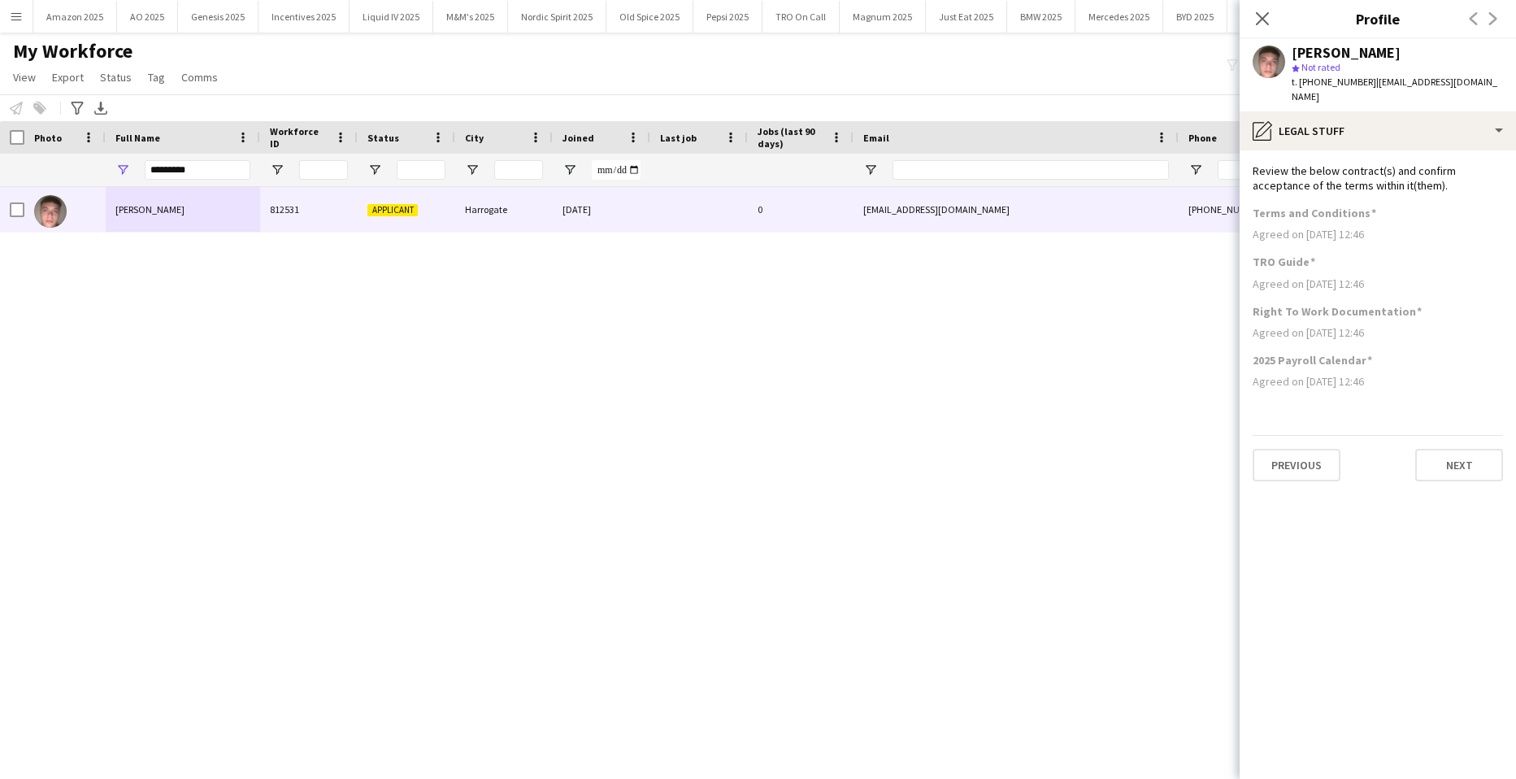
scroll to position [0, 0]
click at [1444, 459] on button "Next" at bounding box center [1460, 465] width 88 height 33
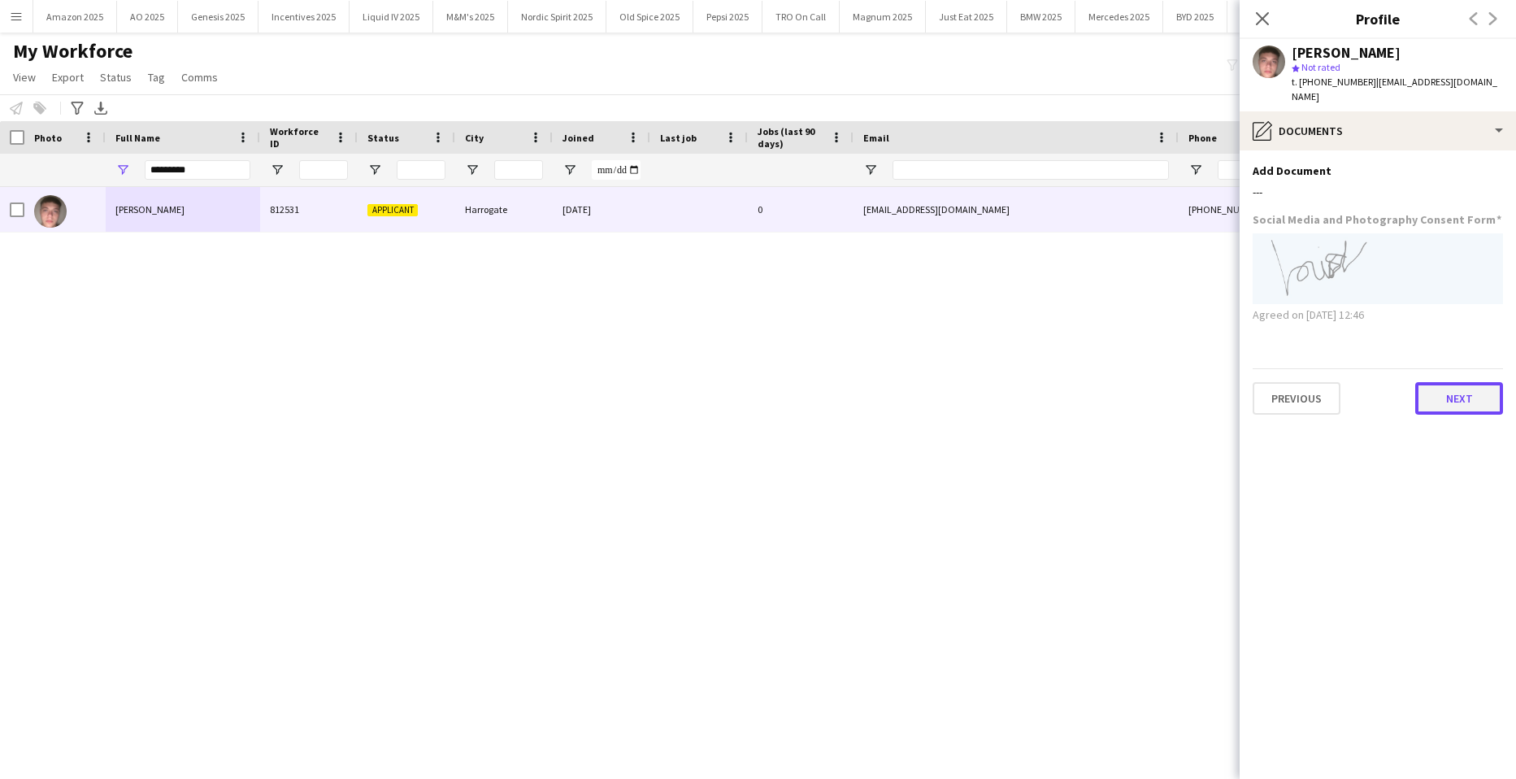
click at [1477, 382] on button "Next" at bounding box center [1460, 398] width 88 height 33
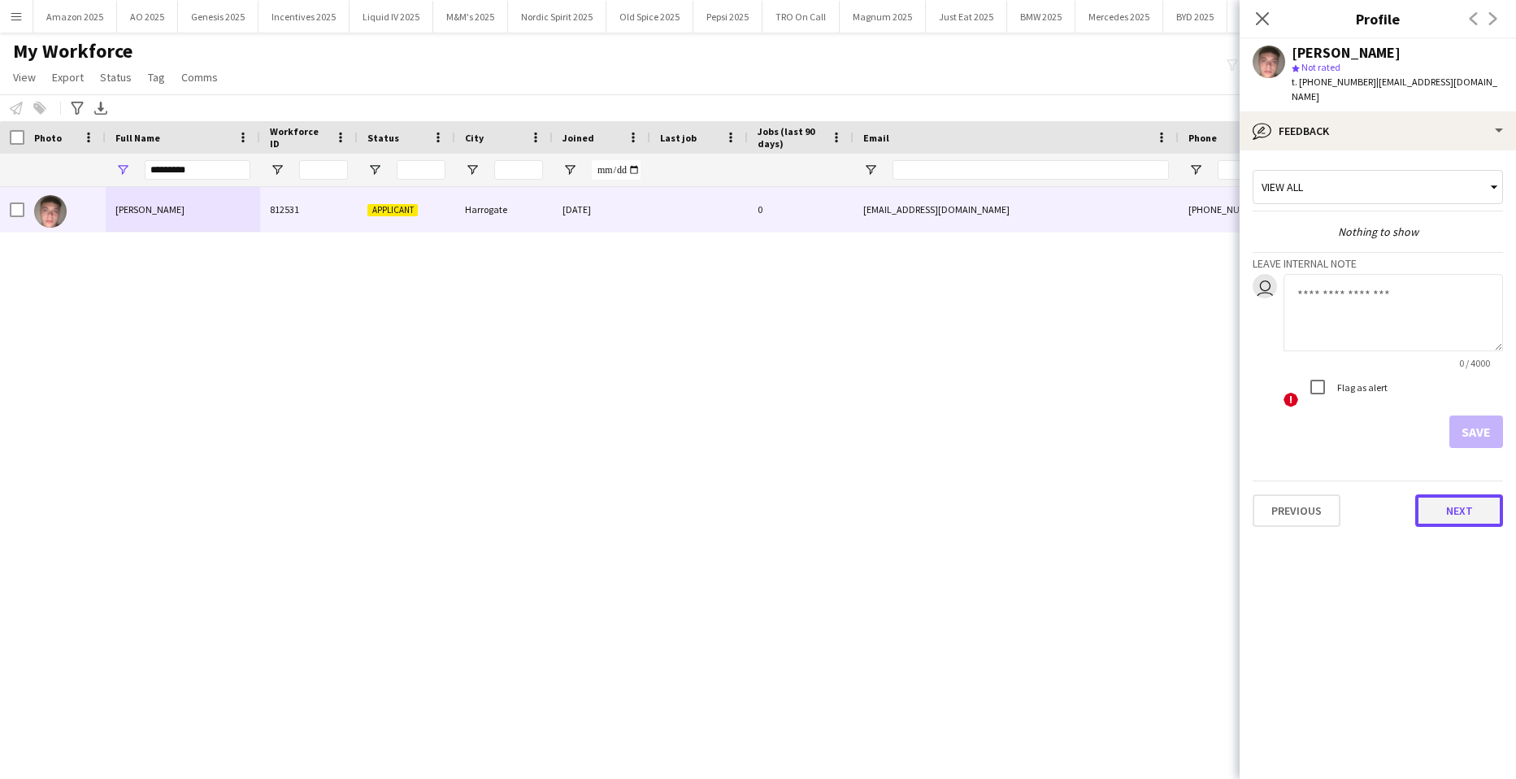
click at [1440, 495] on button "Next" at bounding box center [1460, 510] width 88 height 33
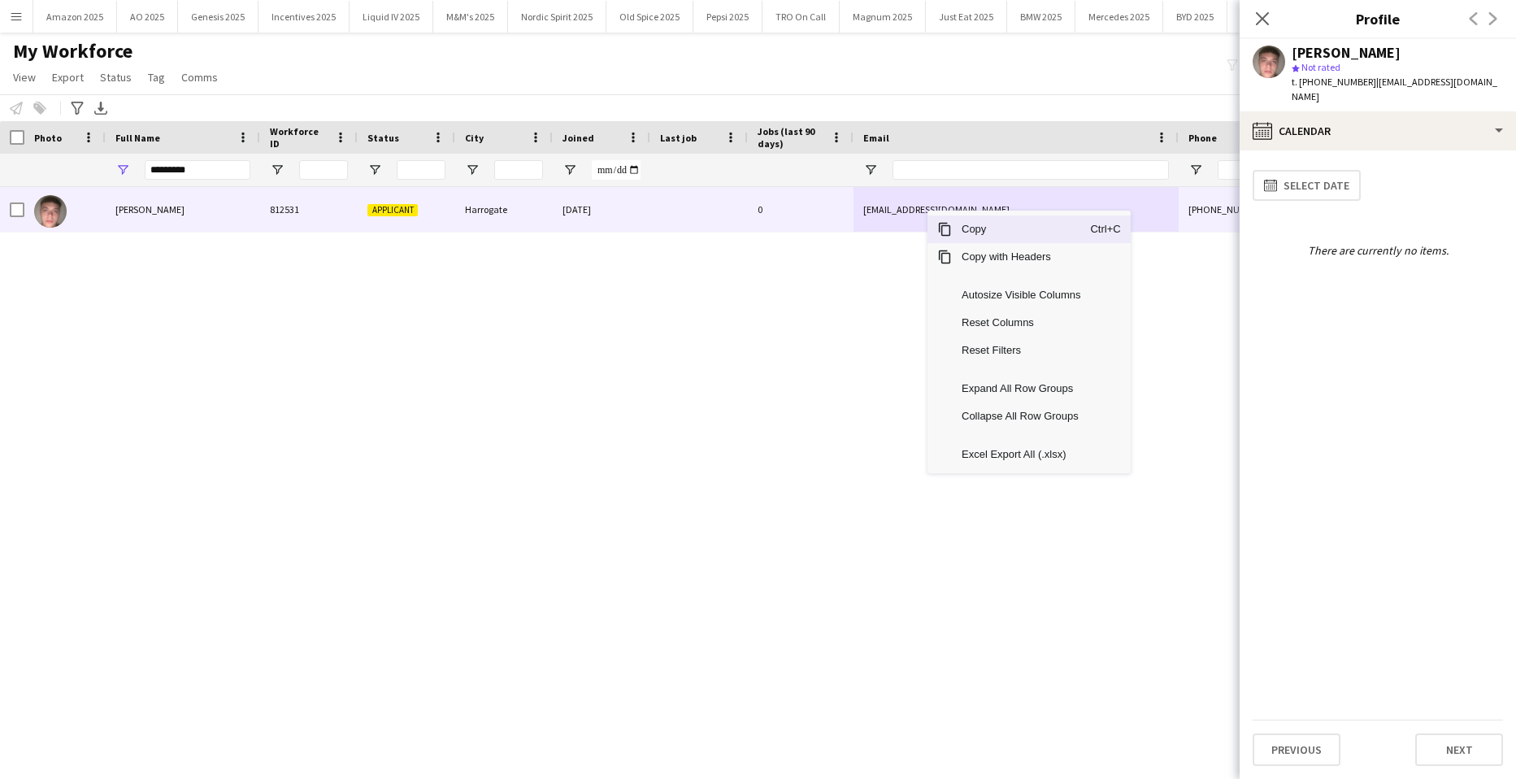
drag, startPoint x: 990, startPoint y: 233, endPoint x: 1216, endPoint y: 386, distance: 273.3
click at [993, 240] on span "Copy" at bounding box center [1021, 229] width 138 height 28
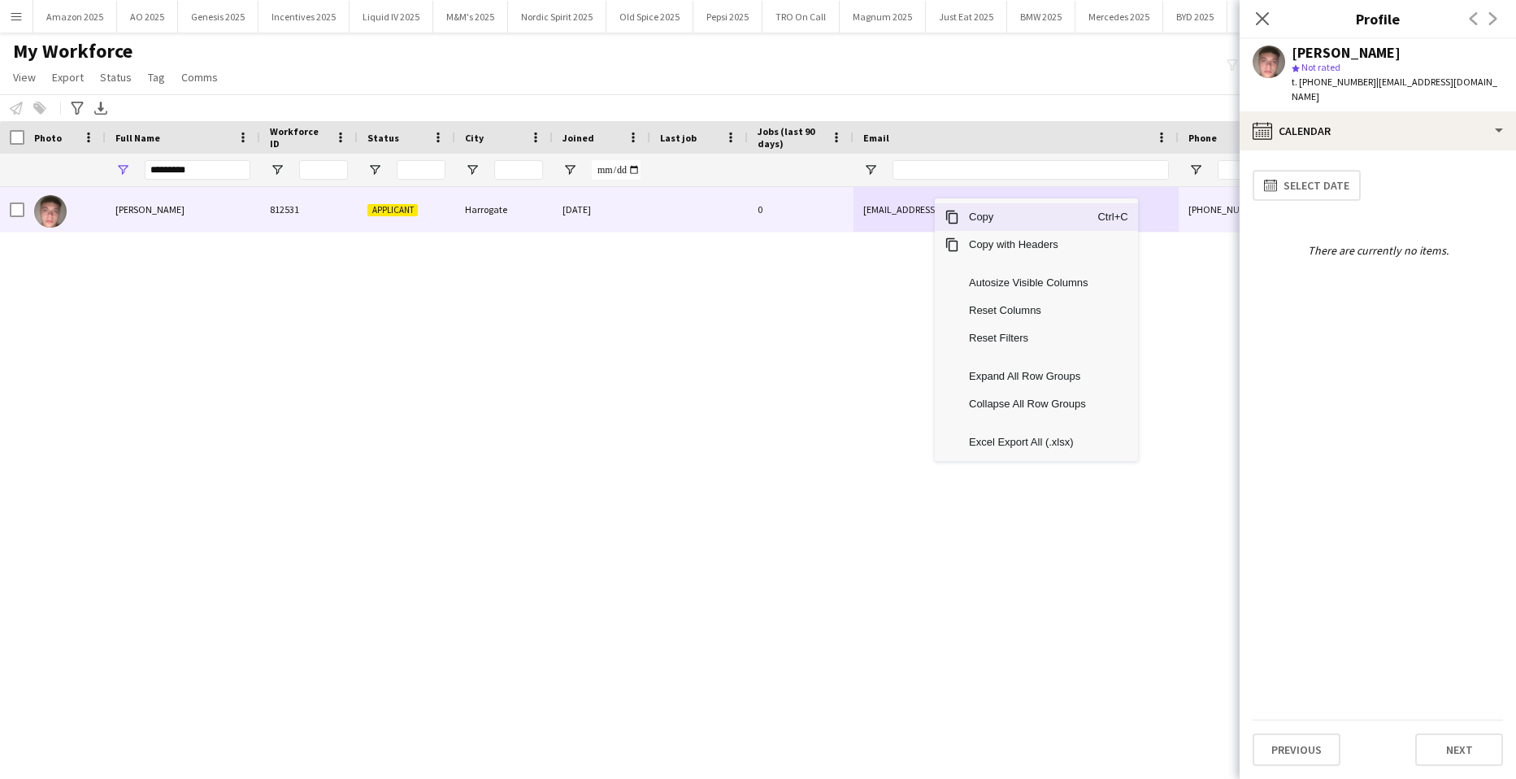
click at [977, 209] on span "Copy" at bounding box center [1028, 217] width 138 height 28
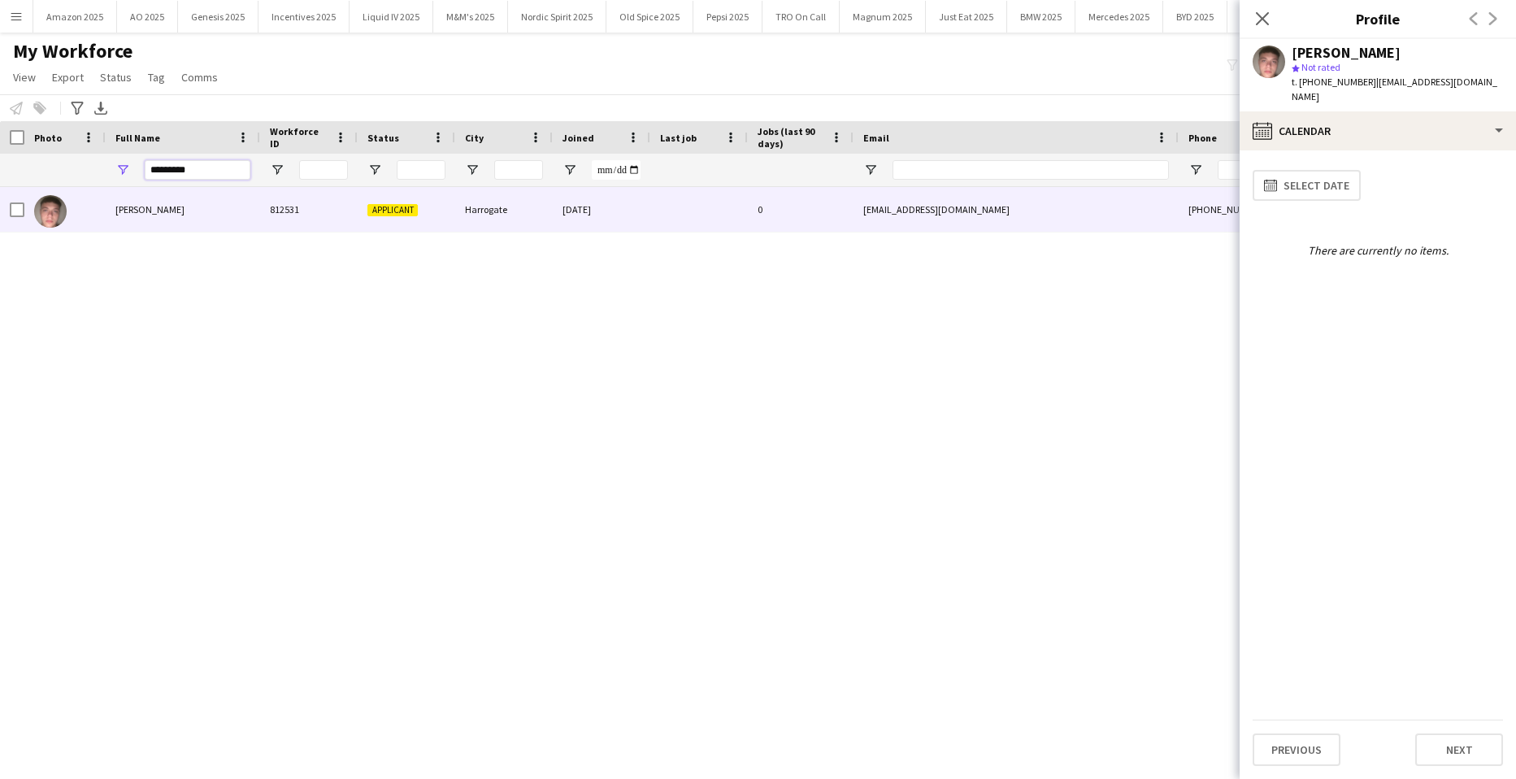
drag, startPoint x: 216, startPoint y: 174, endPoint x: -41, endPoint y: 229, distance: 263.6
click at [0, 229] on html "Menu Boards Boards Boards All jobs Status Workforce Workforce My Workforce Recr…" at bounding box center [758, 389] width 1516 height 779
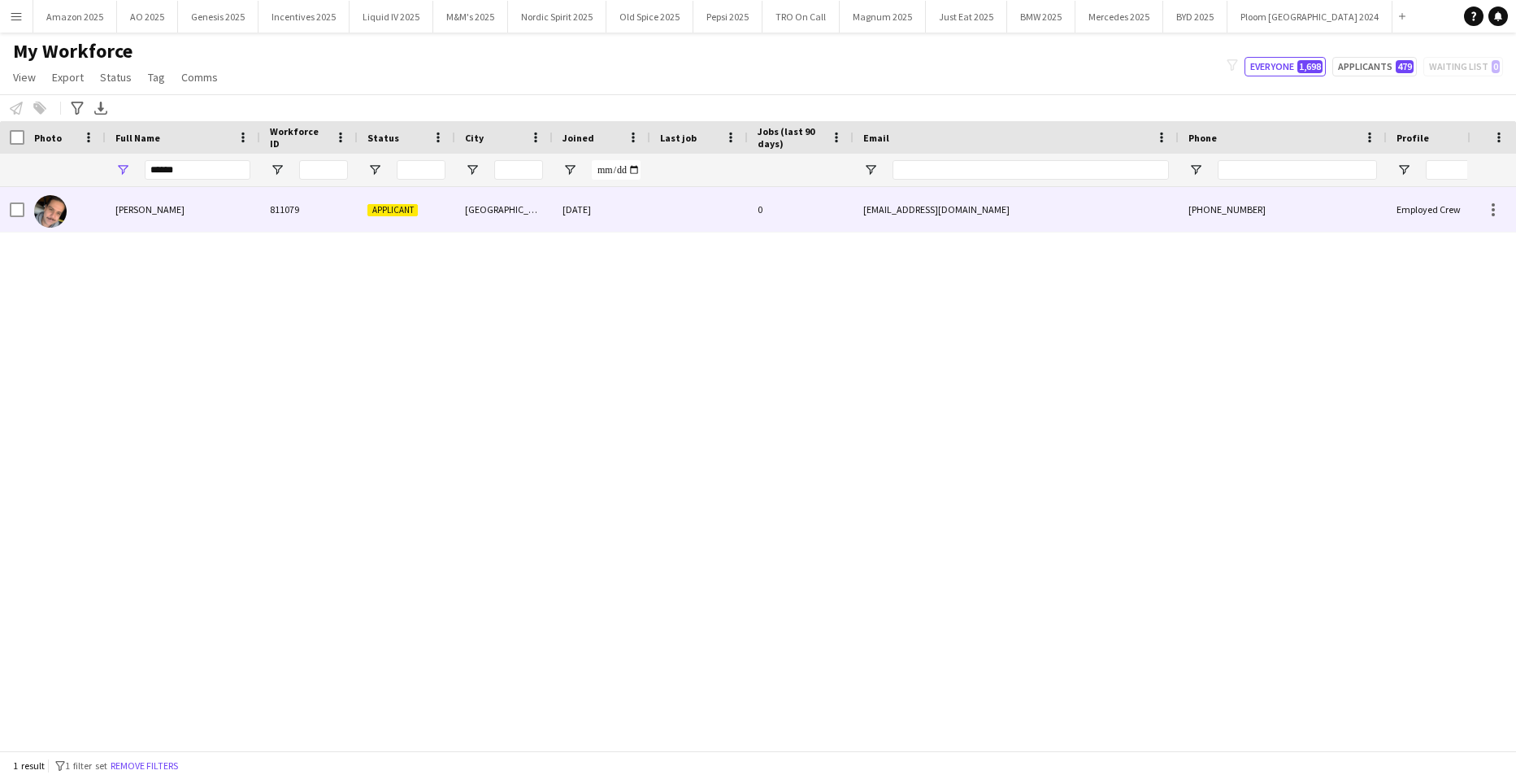
drag, startPoint x: 131, startPoint y: 209, endPoint x: 198, endPoint y: 220, distance: 67.6
click at [132, 209] on span "[PERSON_NAME]" at bounding box center [149, 209] width 69 height 12
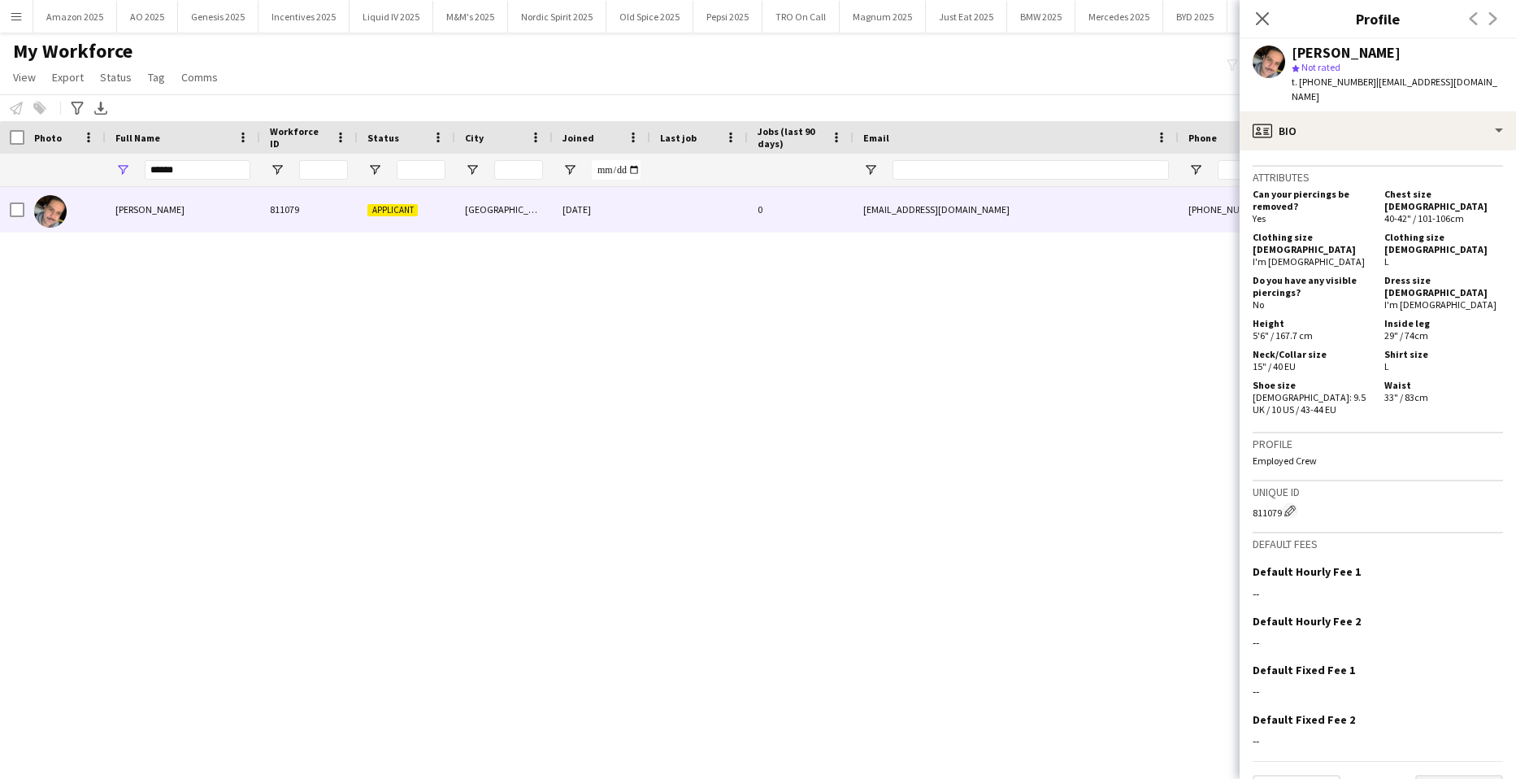
scroll to position [693, 0]
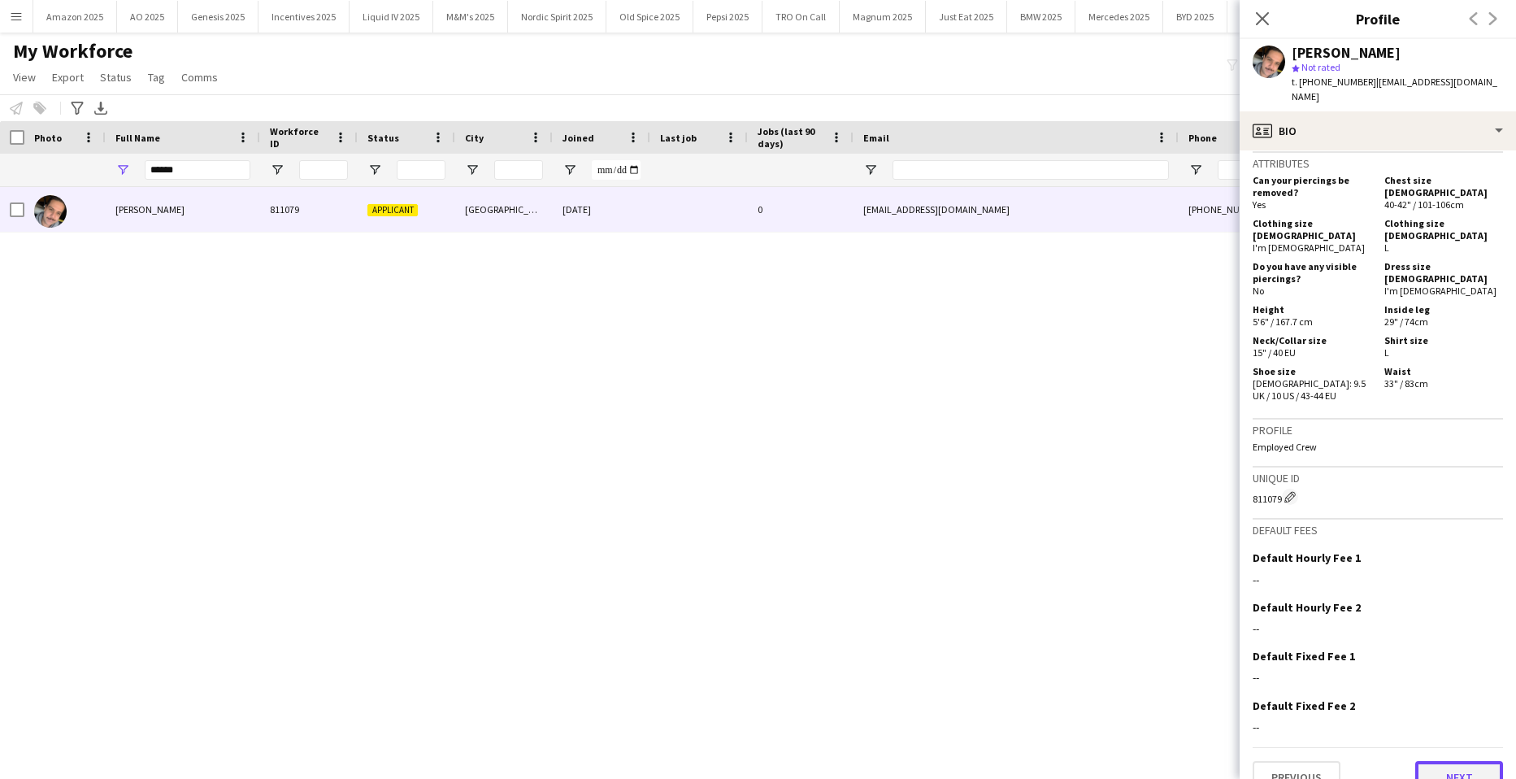
click at [1452, 761] on button "Next" at bounding box center [1460, 777] width 88 height 33
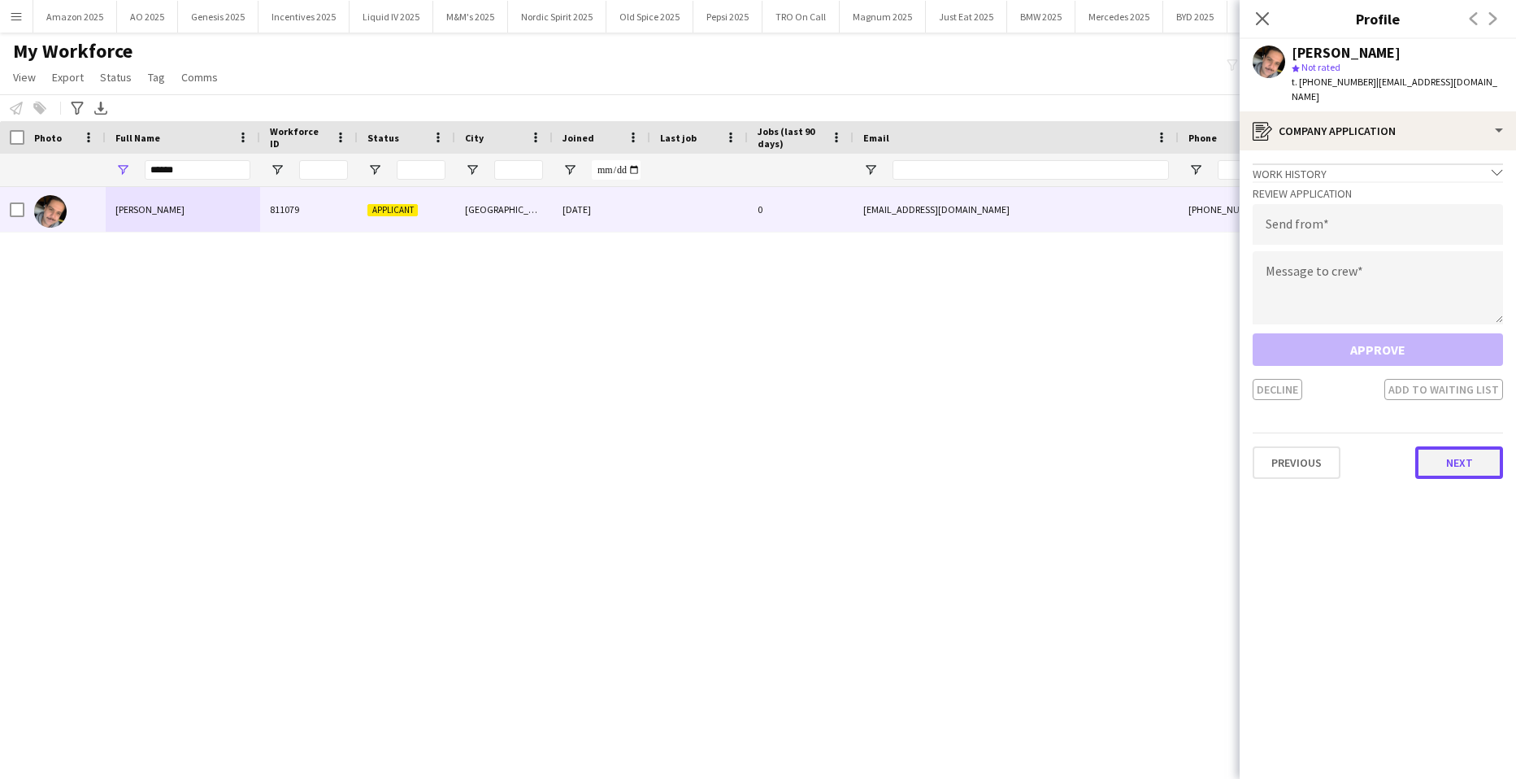
click at [1442, 455] on button "Next" at bounding box center [1460, 462] width 88 height 33
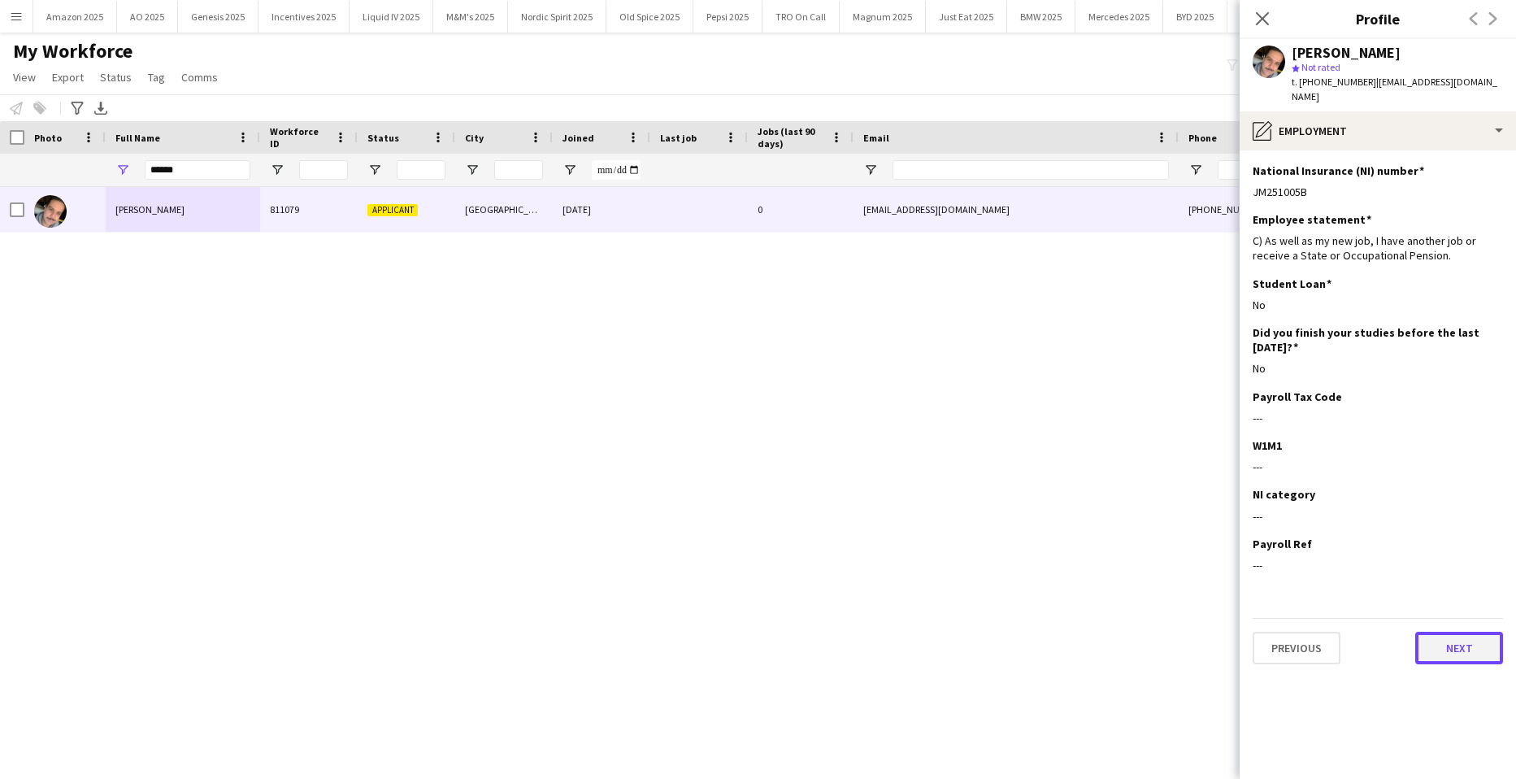
drag, startPoint x: 1482, startPoint y: 631, endPoint x: 1474, endPoint y: 626, distance: 9.5
click at [1474, 632] on button "Next" at bounding box center [1460, 648] width 88 height 33
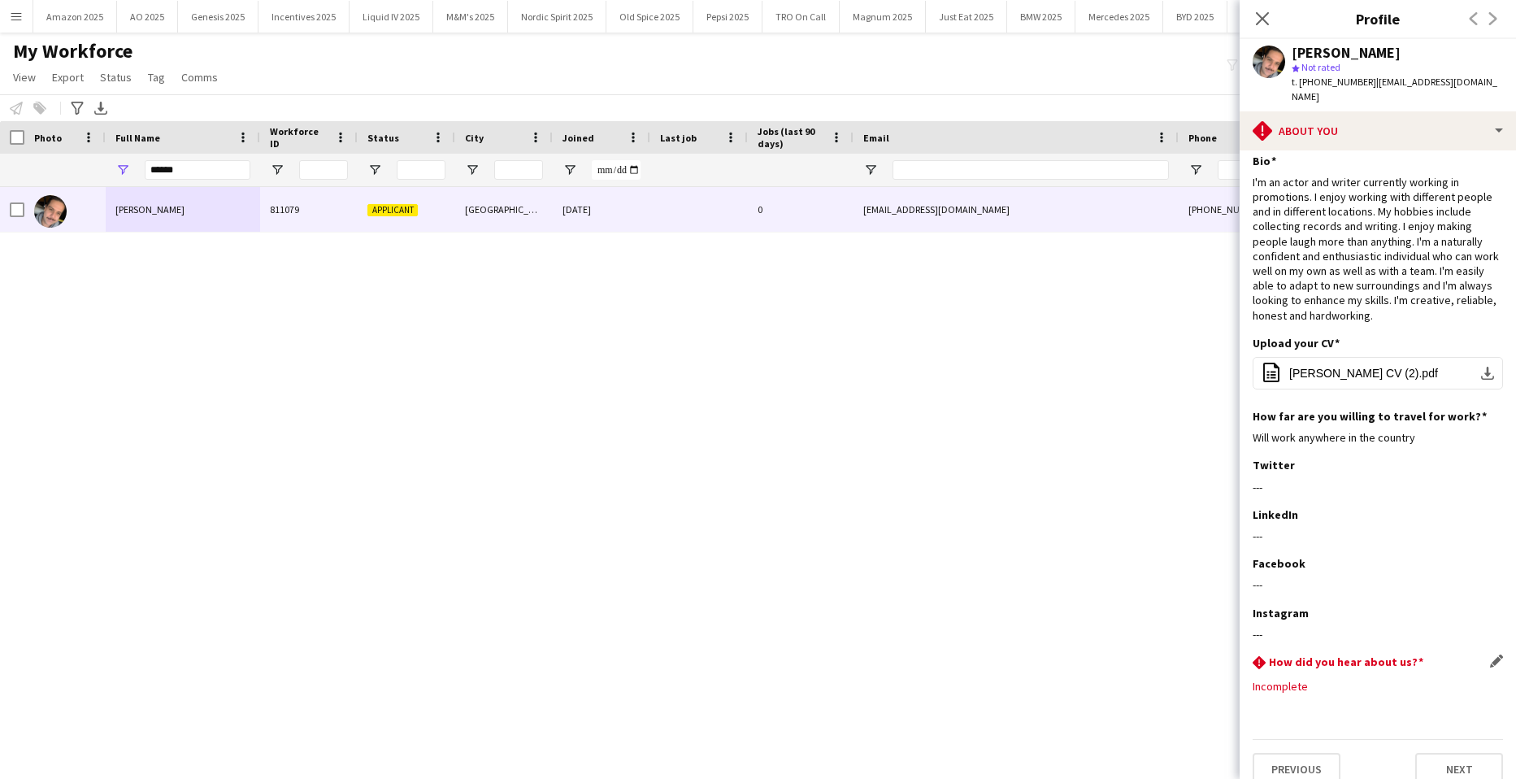
scroll to position [15, 0]
click at [1453, 751] on button "Next" at bounding box center [1460, 764] width 88 height 33
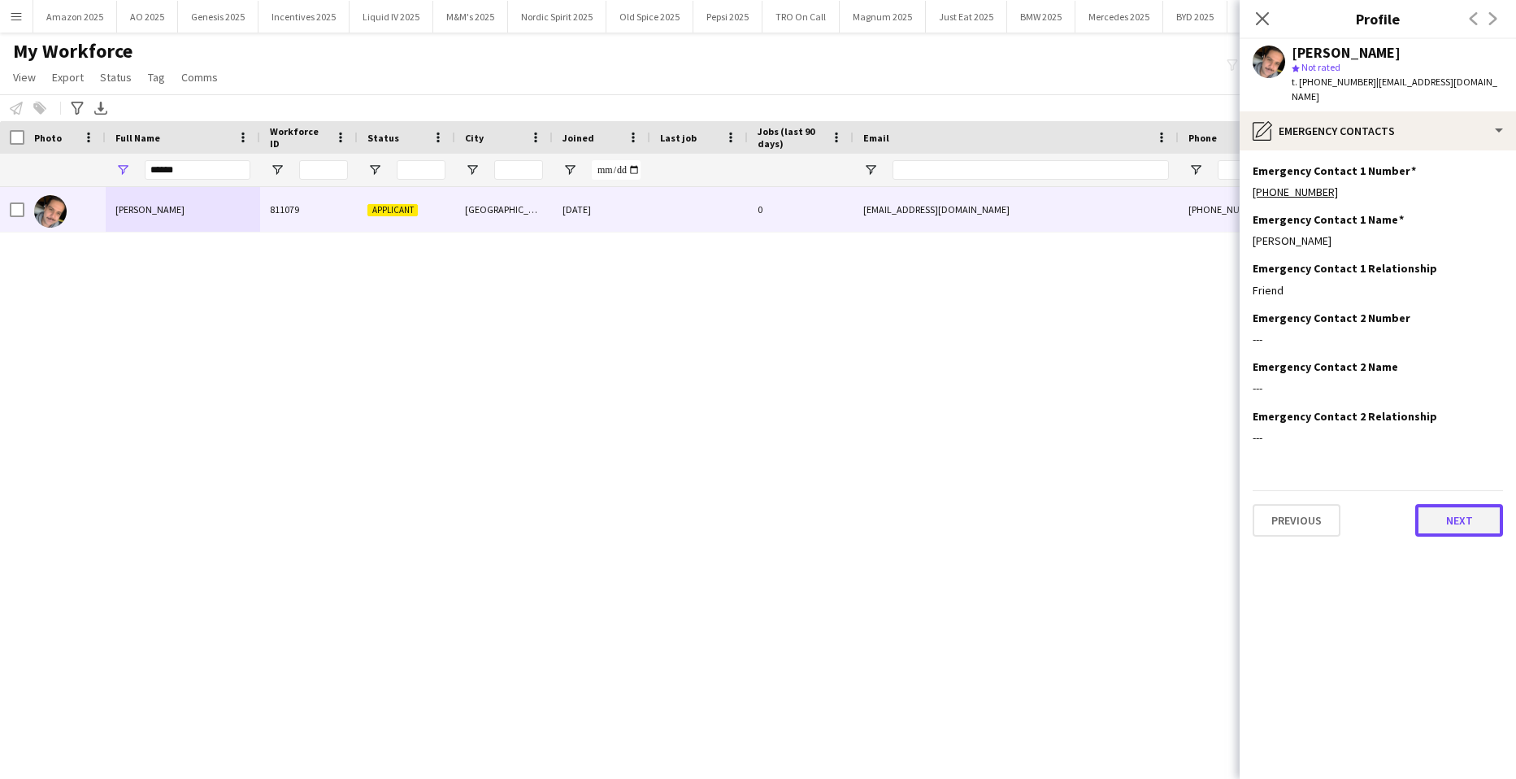
click at [1436, 508] on button "Next" at bounding box center [1460, 520] width 88 height 33
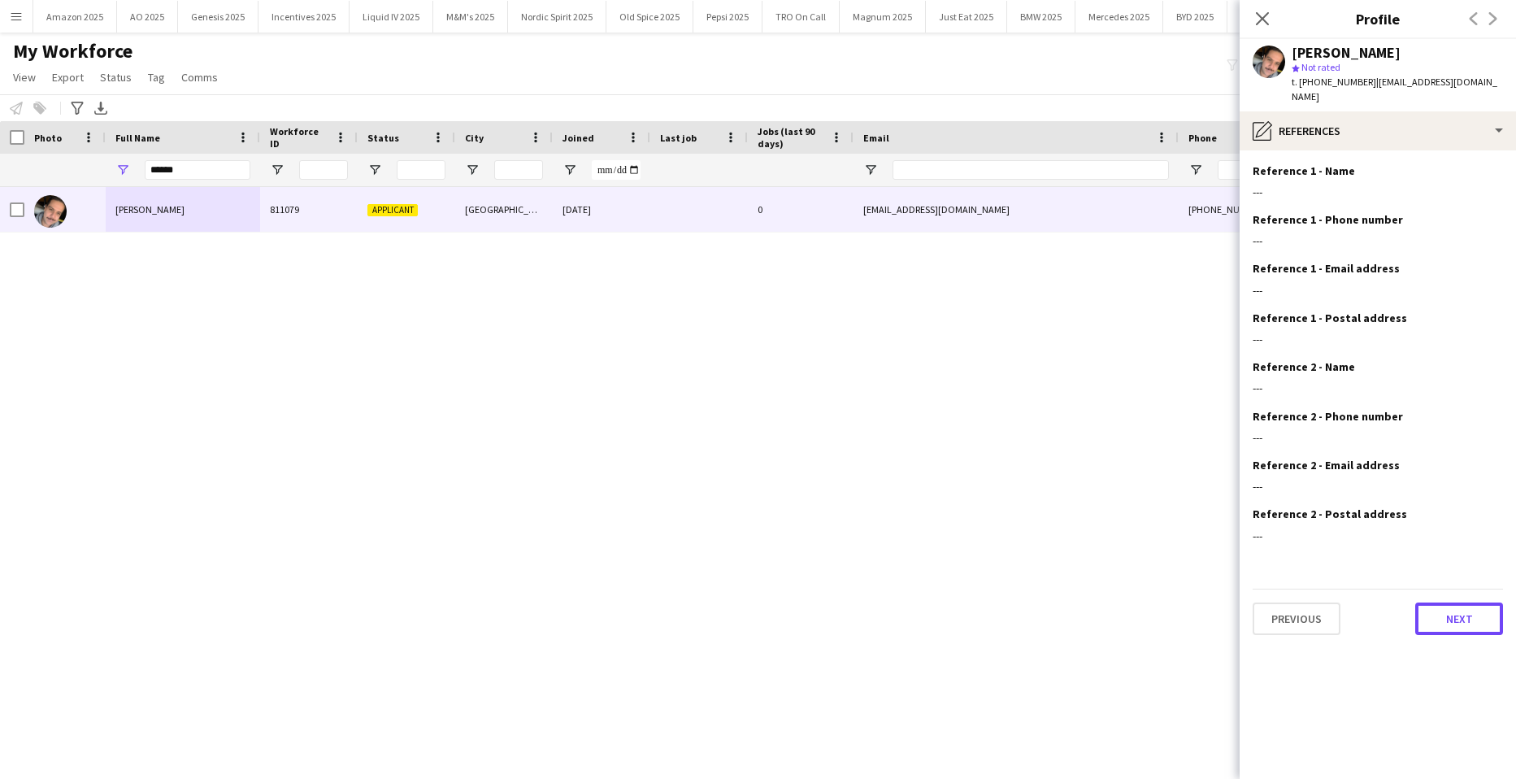
click at [1463, 609] on button "Next" at bounding box center [1460, 619] width 88 height 33
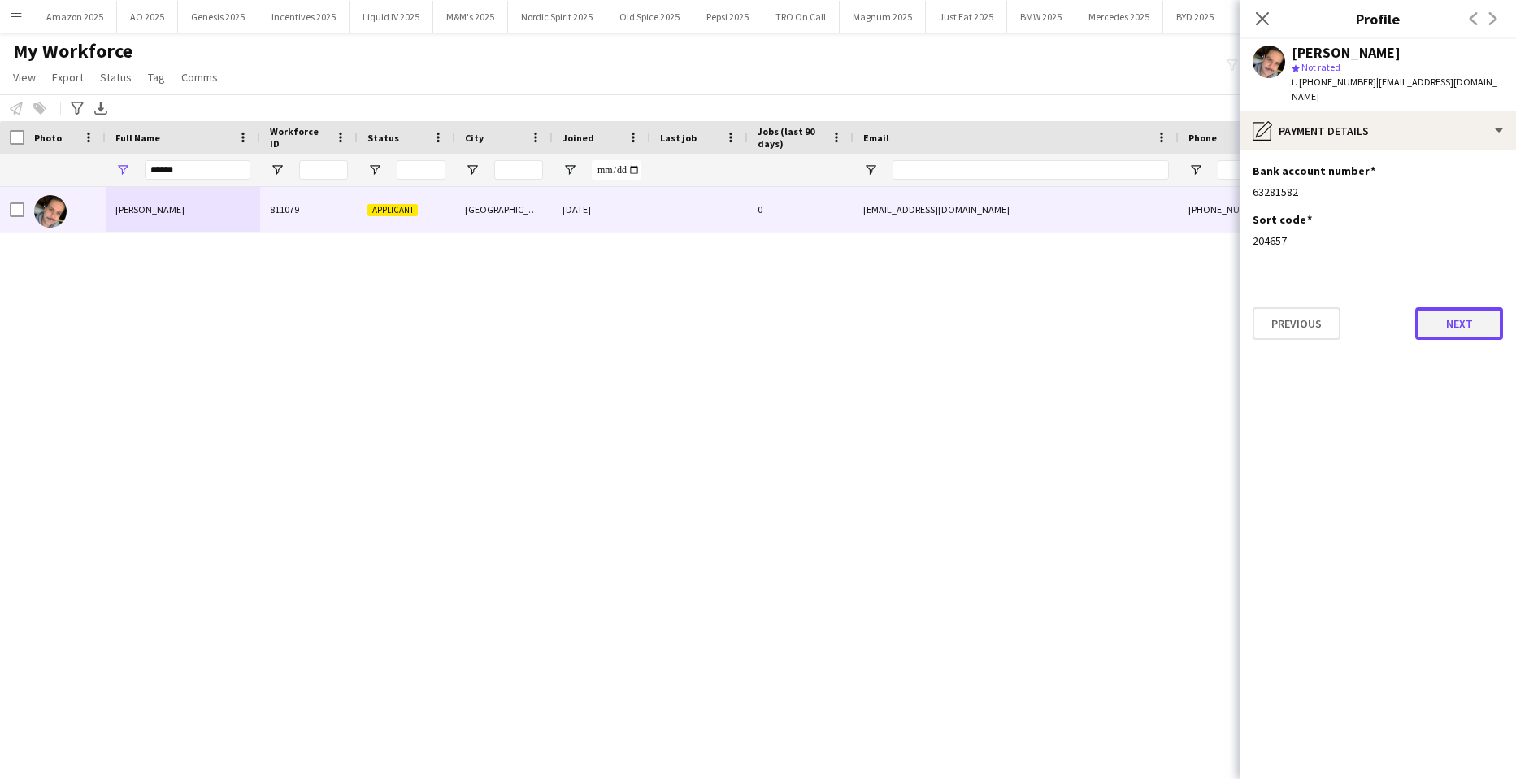
click at [1447, 313] on button "Next" at bounding box center [1460, 323] width 88 height 33
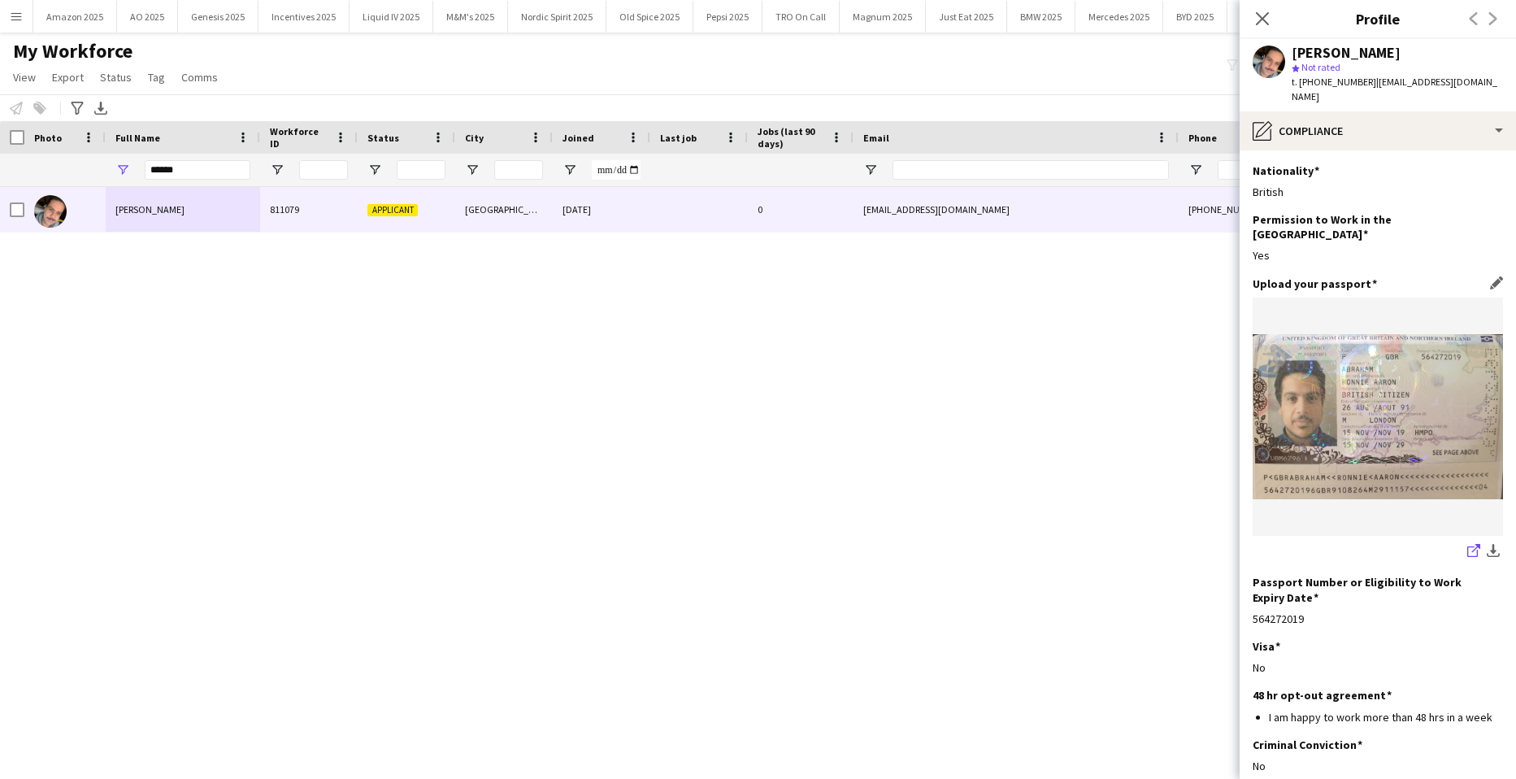
click at [1468, 544] on icon "share-external-link-1" at bounding box center [1474, 550] width 13 height 13
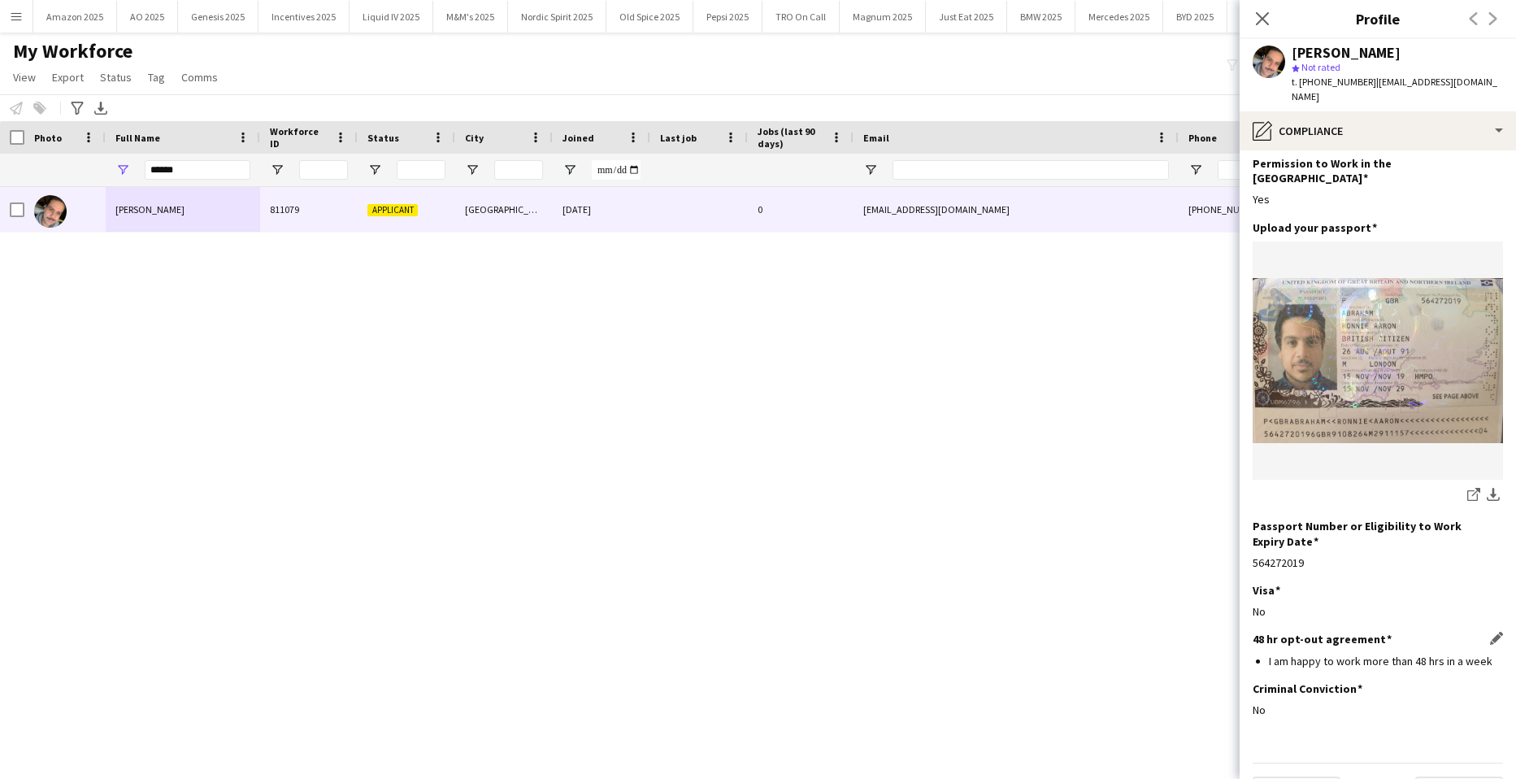
scroll to position [69, 0]
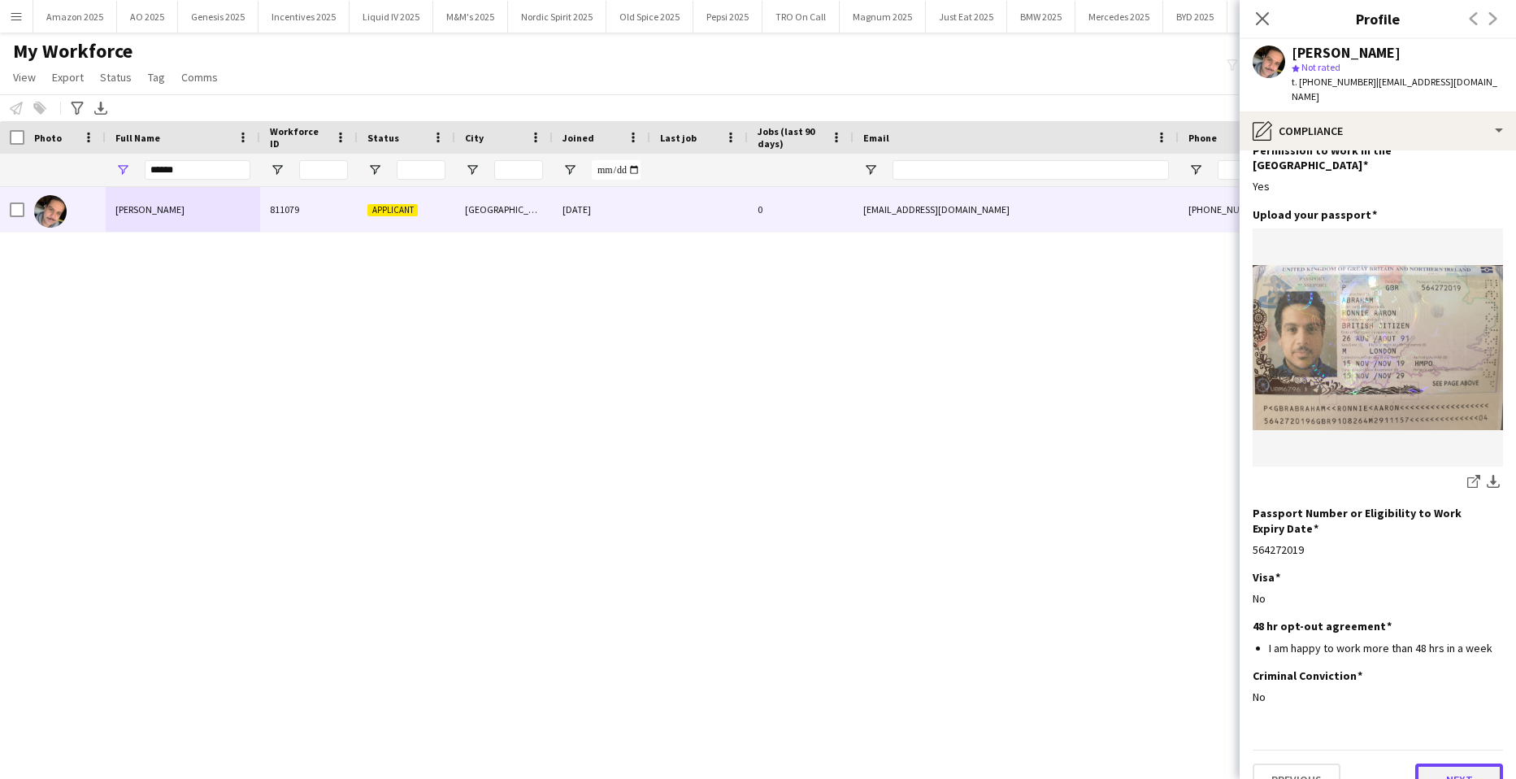
click at [1455, 764] on button "Next" at bounding box center [1460, 780] width 88 height 33
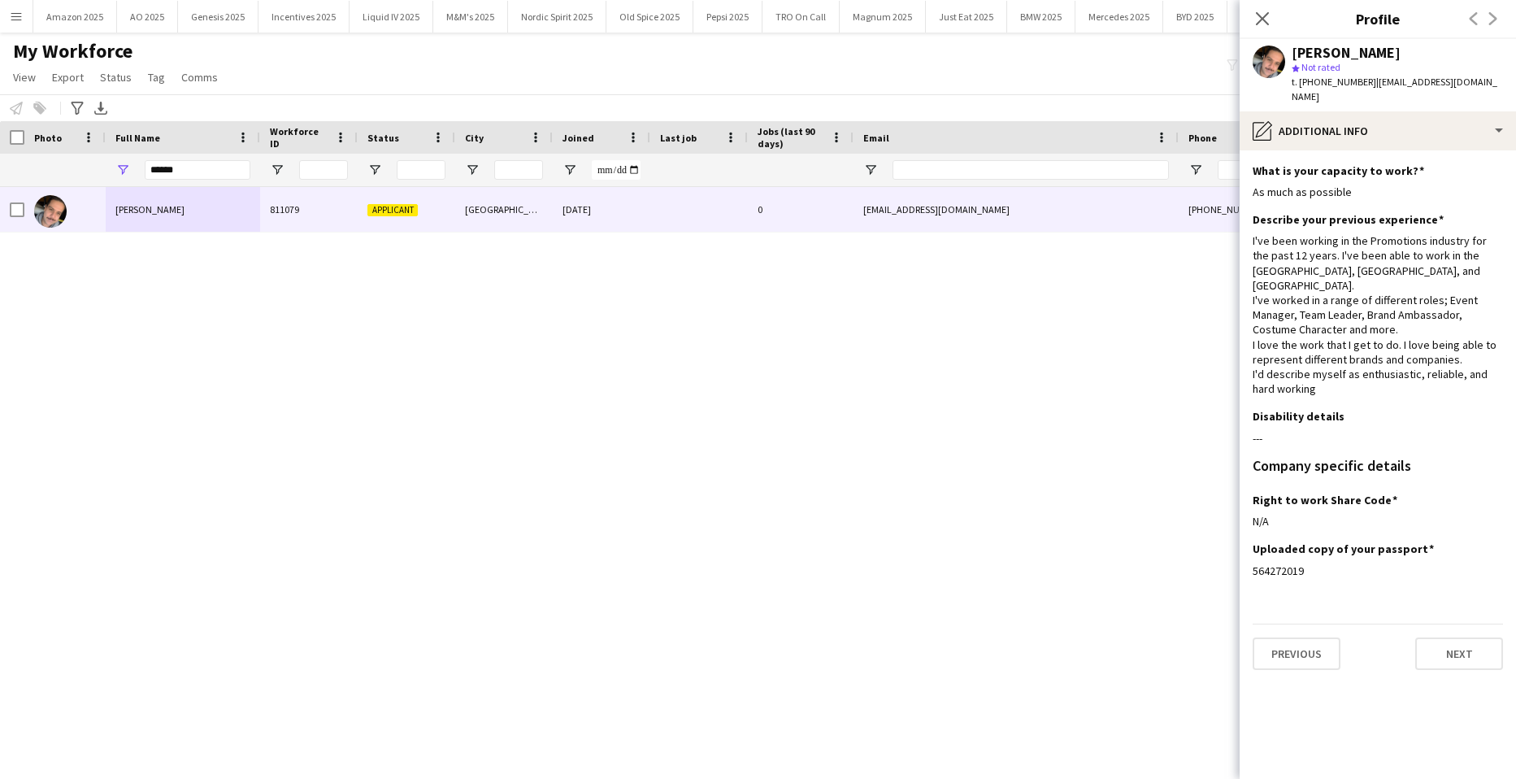
scroll to position [0, 0]
click at [1450, 637] on button "Next" at bounding box center [1460, 653] width 88 height 33
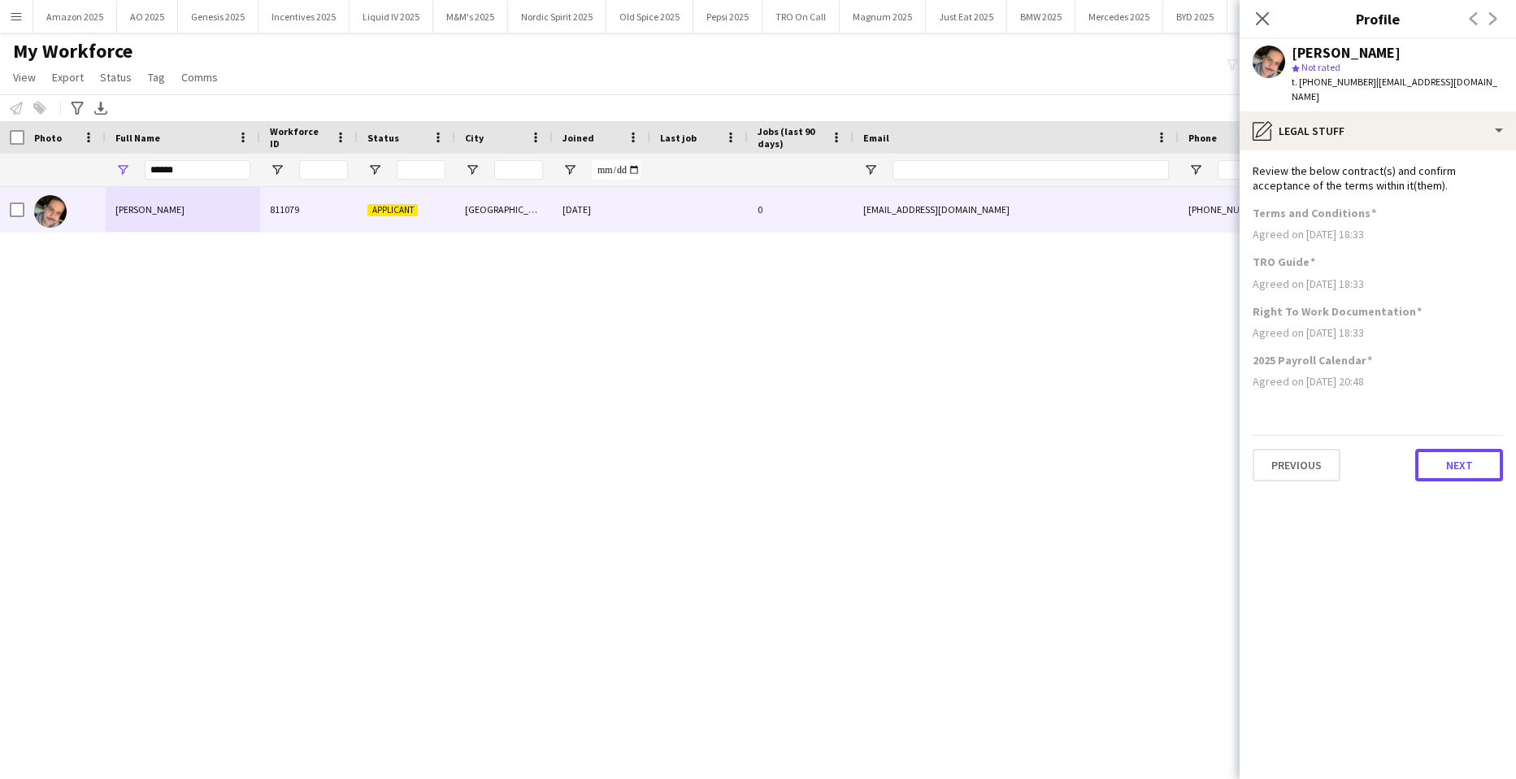
drag, startPoint x: 1477, startPoint y: 456, endPoint x: 1469, endPoint y: 458, distance: 8.3
click at [1477, 455] on button "Next" at bounding box center [1460, 465] width 88 height 33
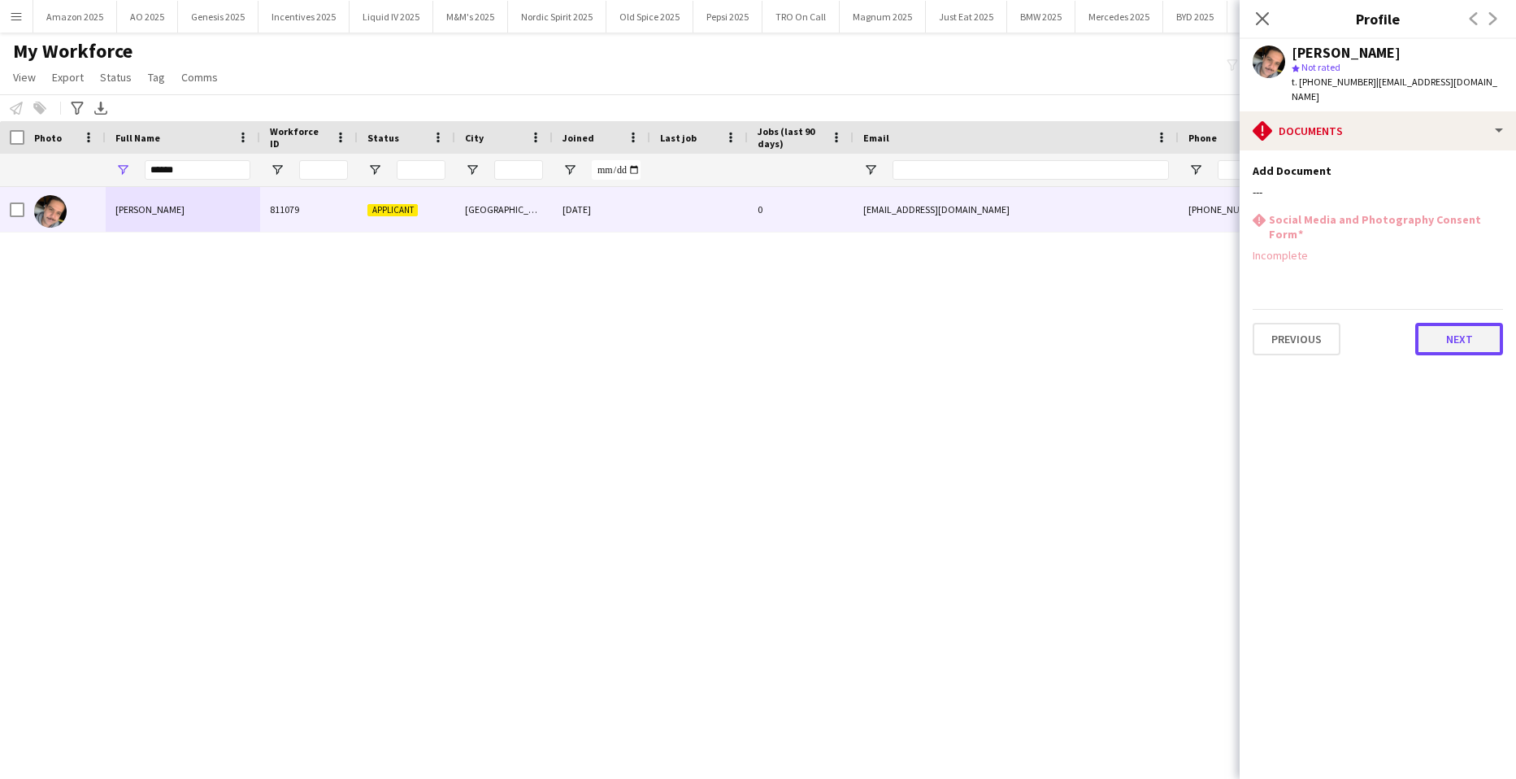
click at [1451, 323] on button "Next" at bounding box center [1460, 339] width 88 height 33
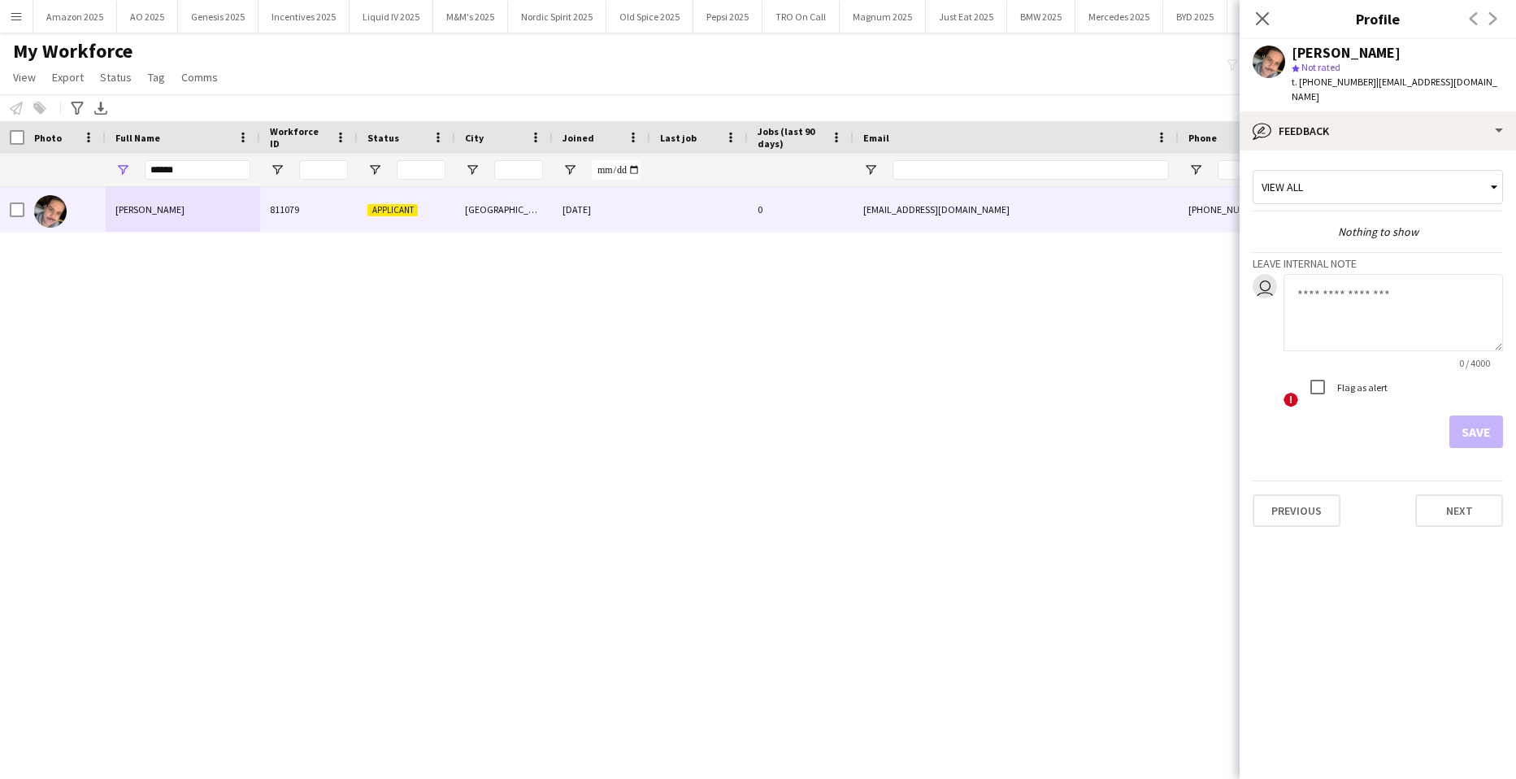
drag, startPoint x: 1264, startPoint y: 19, endPoint x: 1233, endPoint y: 35, distance: 34.2
click at [1263, 19] on icon "Close pop-in" at bounding box center [1262, 18] width 13 height 13
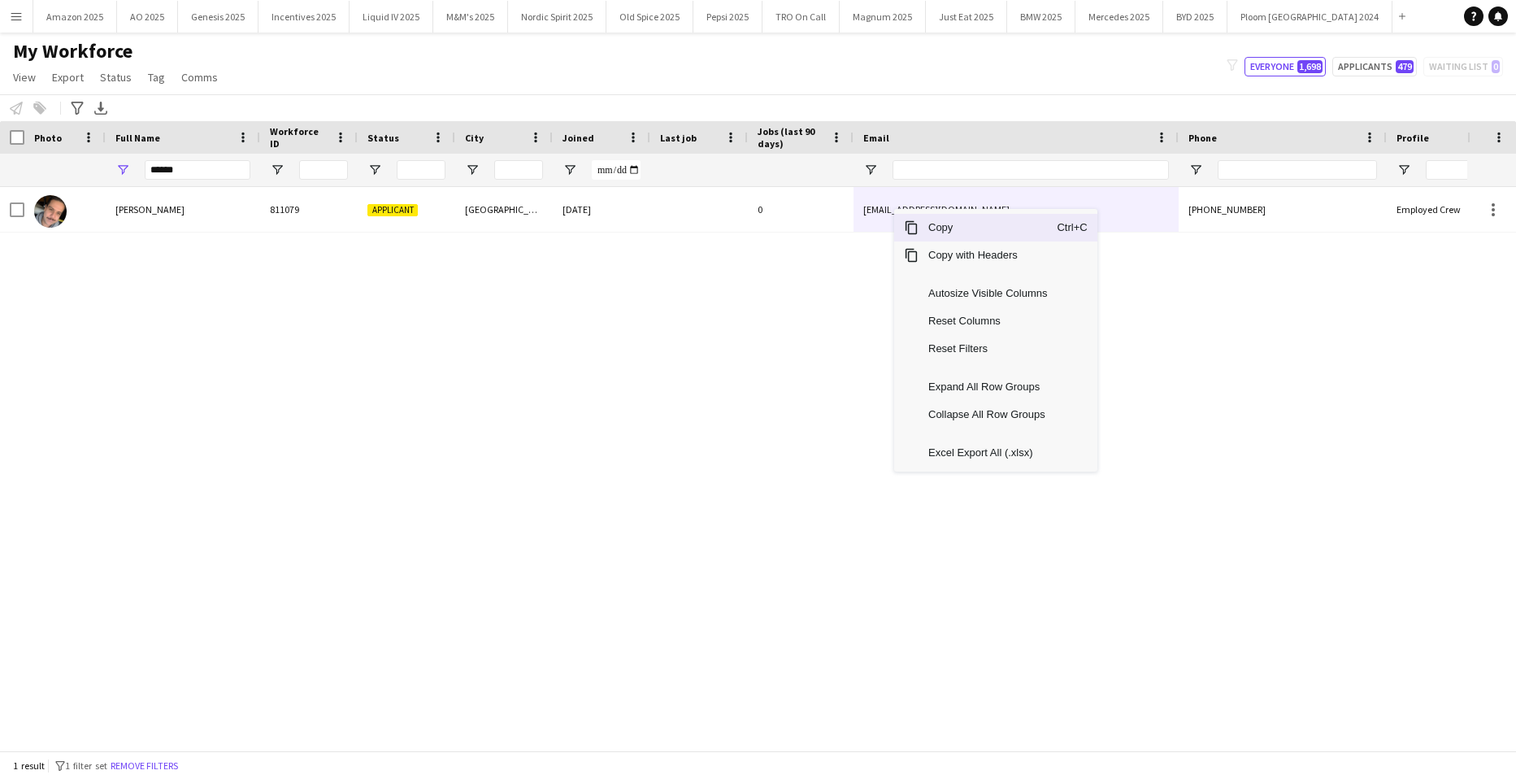
click at [929, 228] on span "Copy" at bounding box center [988, 228] width 138 height 28
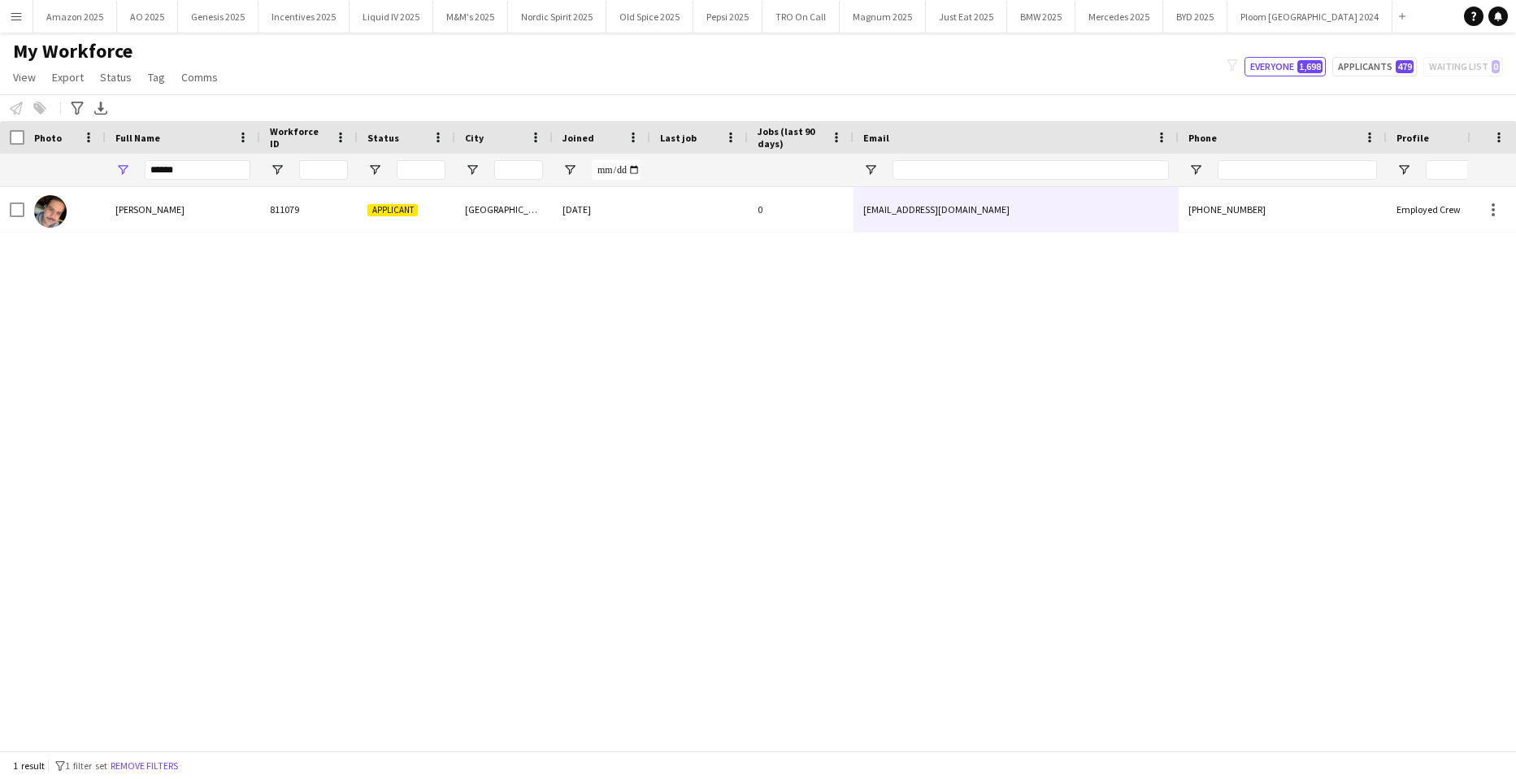
drag, startPoint x: 118, startPoint y: 259, endPoint x: 43, endPoint y: 125, distance: 153.6
click at [117, 252] on div "[PERSON_NAME] 811079 Applicant [GEOGRAPHIC_DATA] [DATE] 0 [EMAIL_ADDRESS][DOMAI…" at bounding box center [734, 462] width 1468 height 551
drag, startPoint x: 211, startPoint y: 180, endPoint x: -41, endPoint y: 202, distance: 253.1
click at [0, 202] on html "Menu Boards Boards Boards All jobs Status Workforce Workforce My Workforce Recr…" at bounding box center [758, 389] width 1516 height 779
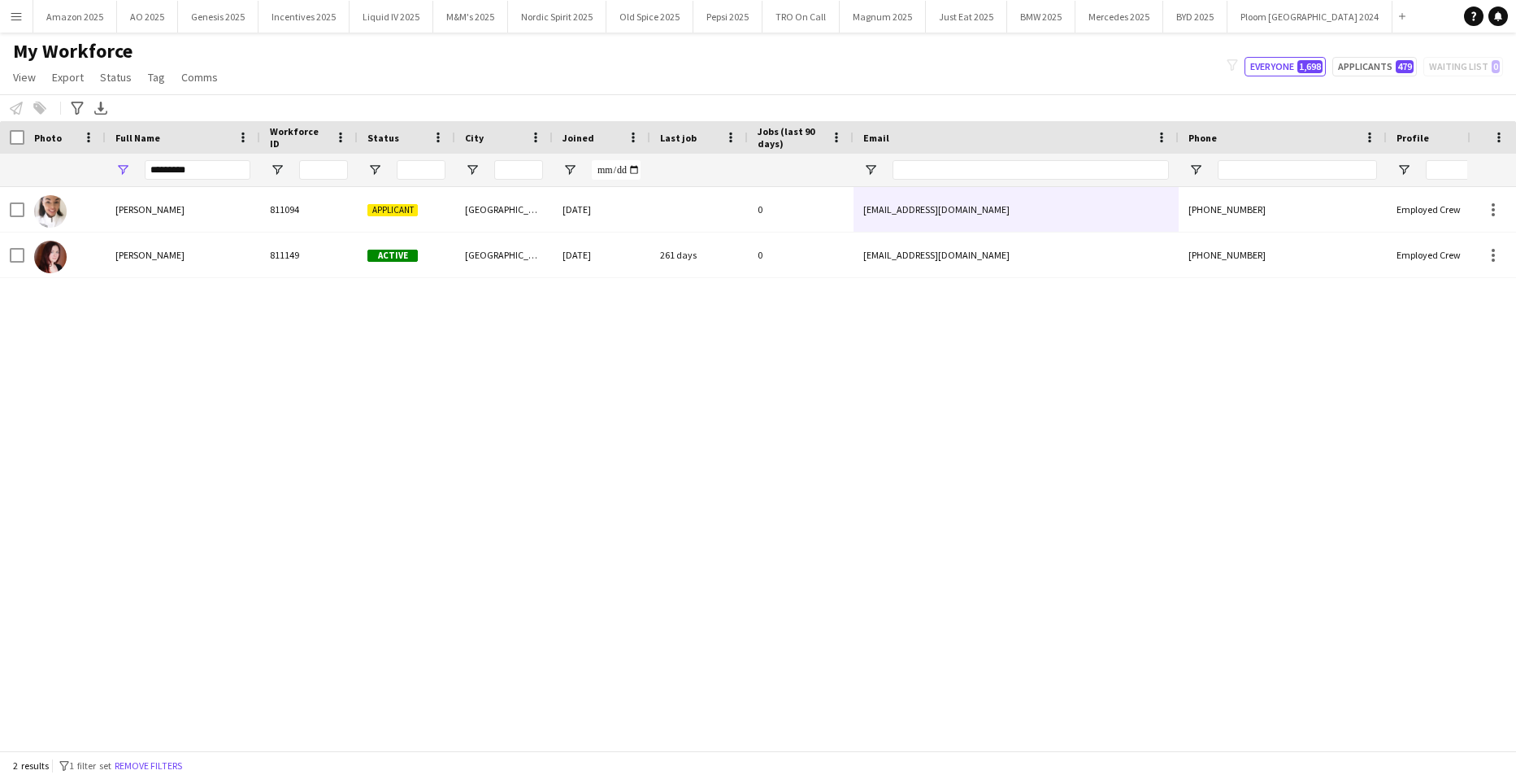
drag, startPoint x: 375, startPoint y: 417, endPoint x: 358, endPoint y: 417, distance: 17.1
click at [375, 417] on div "[PERSON_NAME] 811094 Applicant Manchester [DATE] 0 [EMAIL_ADDRESS][DOMAIN_NAME]…" at bounding box center [734, 462] width 1468 height 551
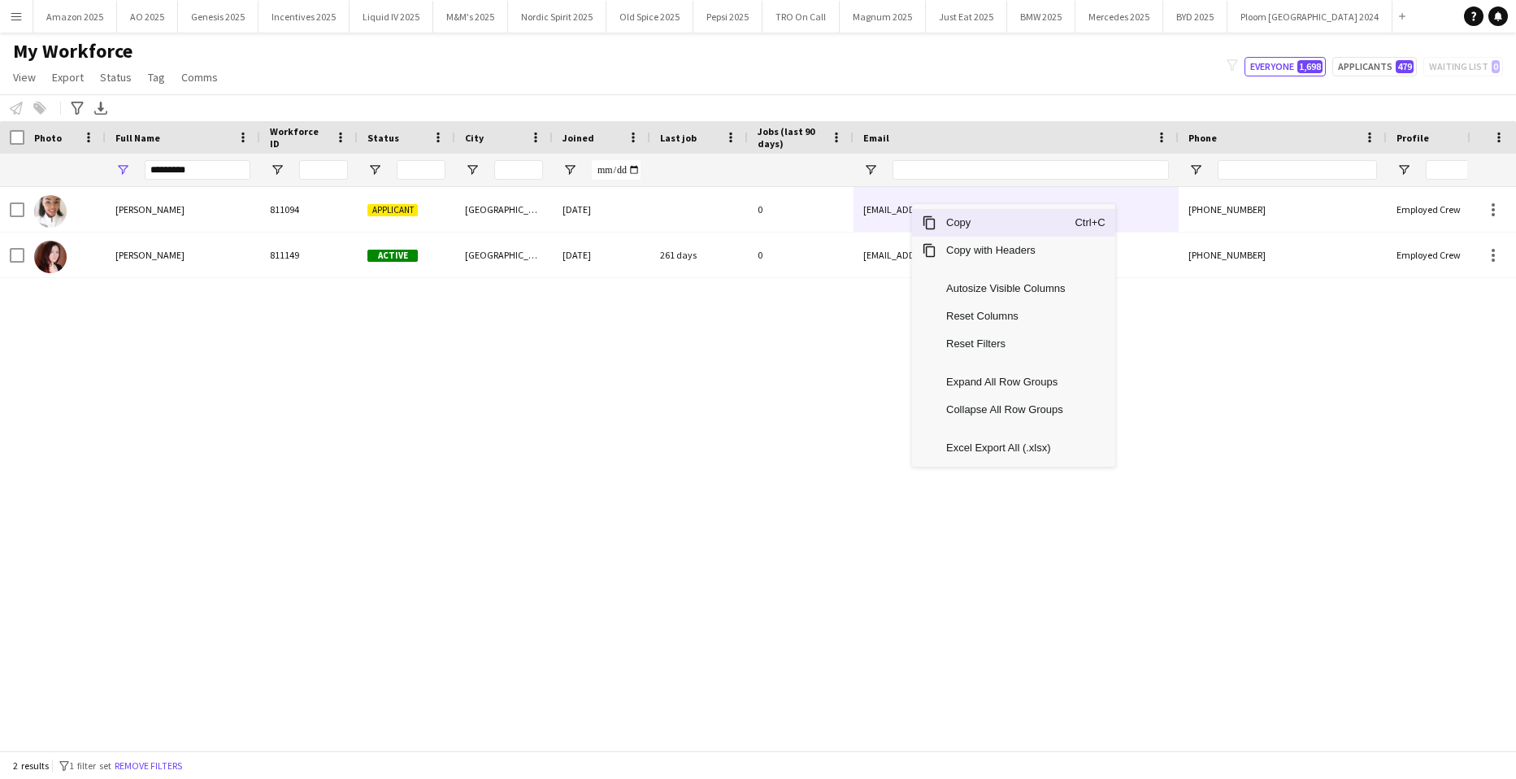
click at [959, 227] on span "Copy" at bounding box center [1006, 223] width 138 height 28
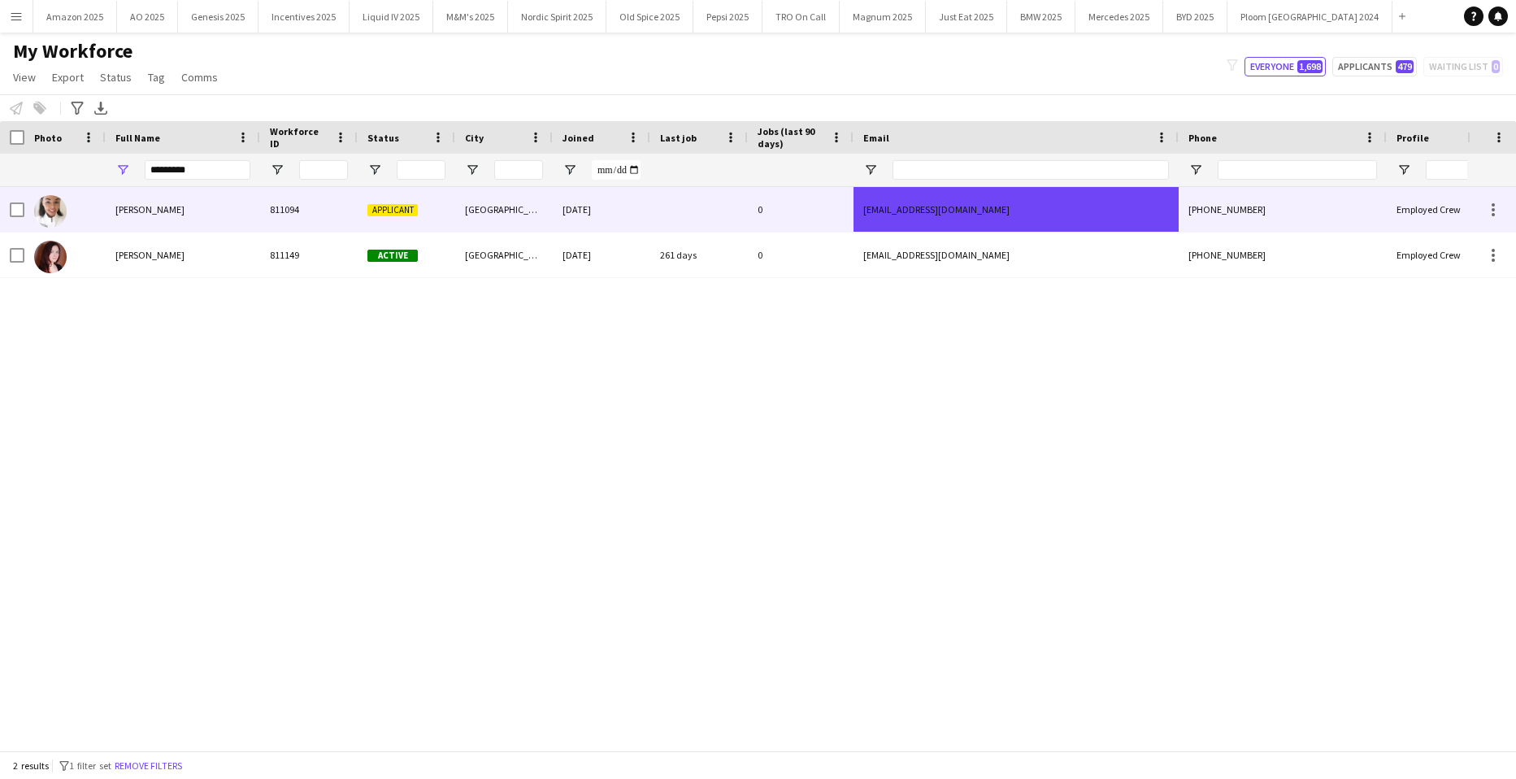
click at [159, 213] on span "[PERSON_NAME]" at bounding box center [149, 209] width 69 height 12
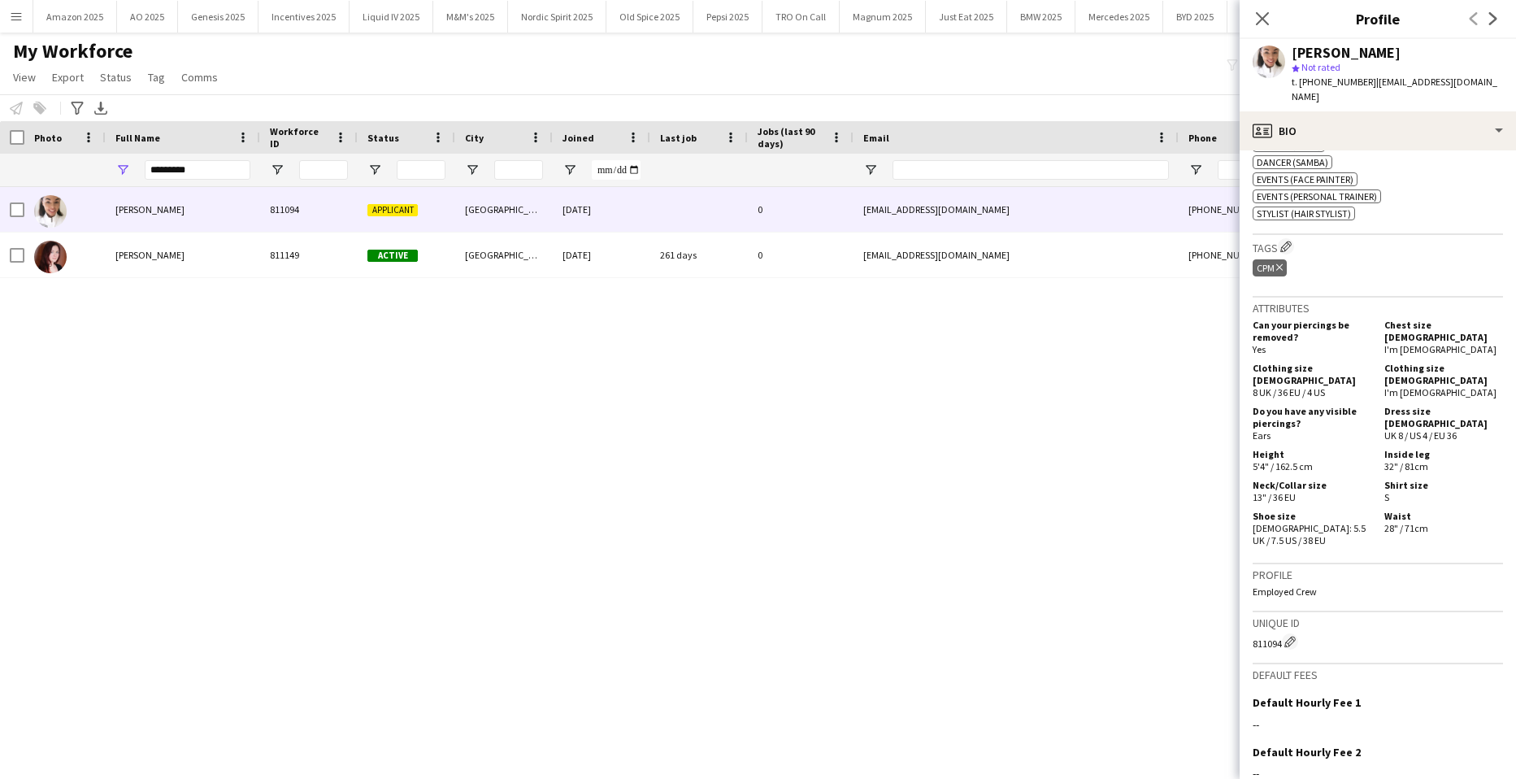
scroll to position [795, 0]
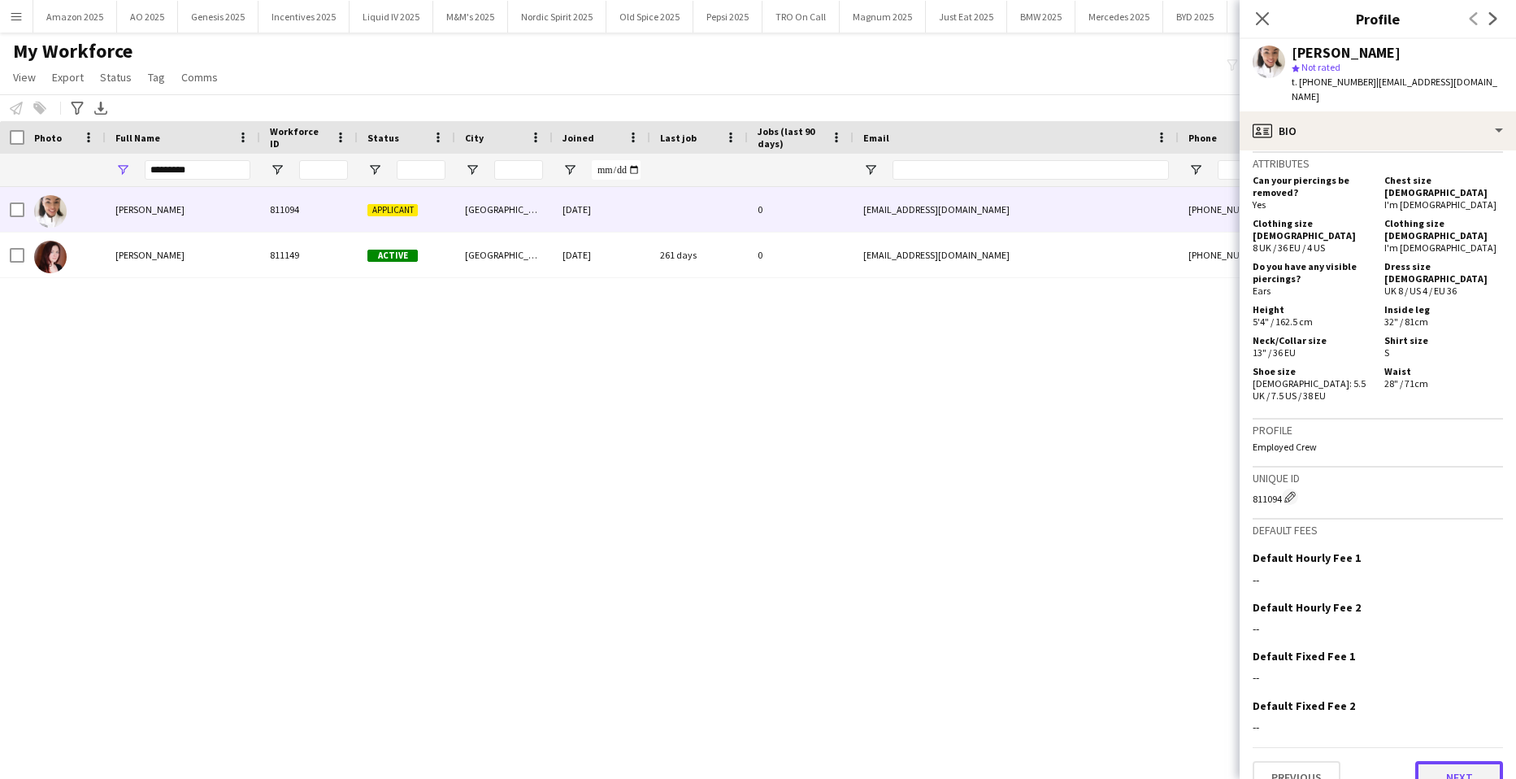
click at [1469, 761] on button "Next" at bounding box center [1460, 777] width 88 height 33
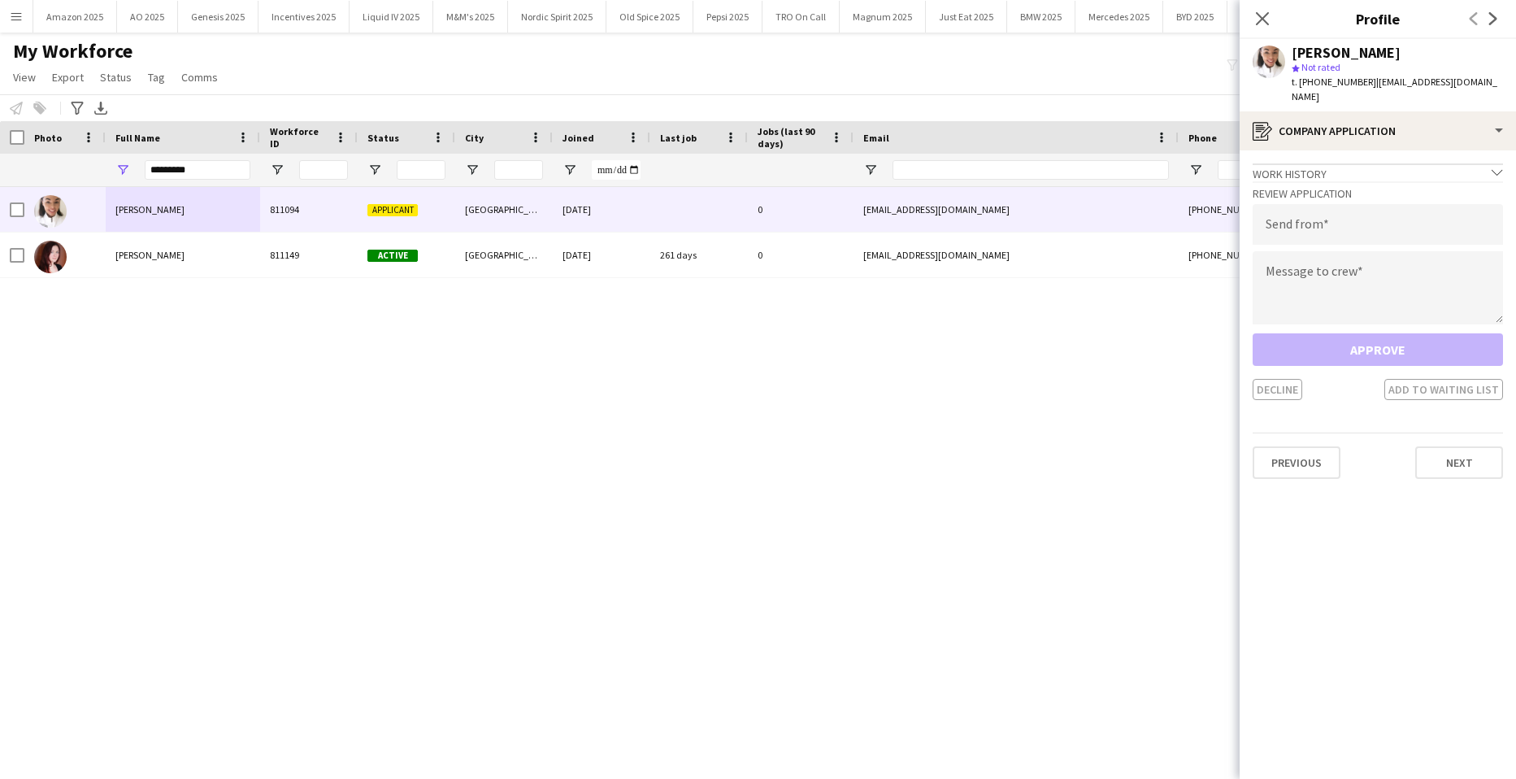
click at [1455, 464] on app-crew-profile-application "Work history chevron-down Incomplete Review Application Send from Message to cr…" at bounding box center [1378, 464] width 276 height 629
click at [1455, 457] on button "Next" at bounding box center [1460, 462] width 88 height 33
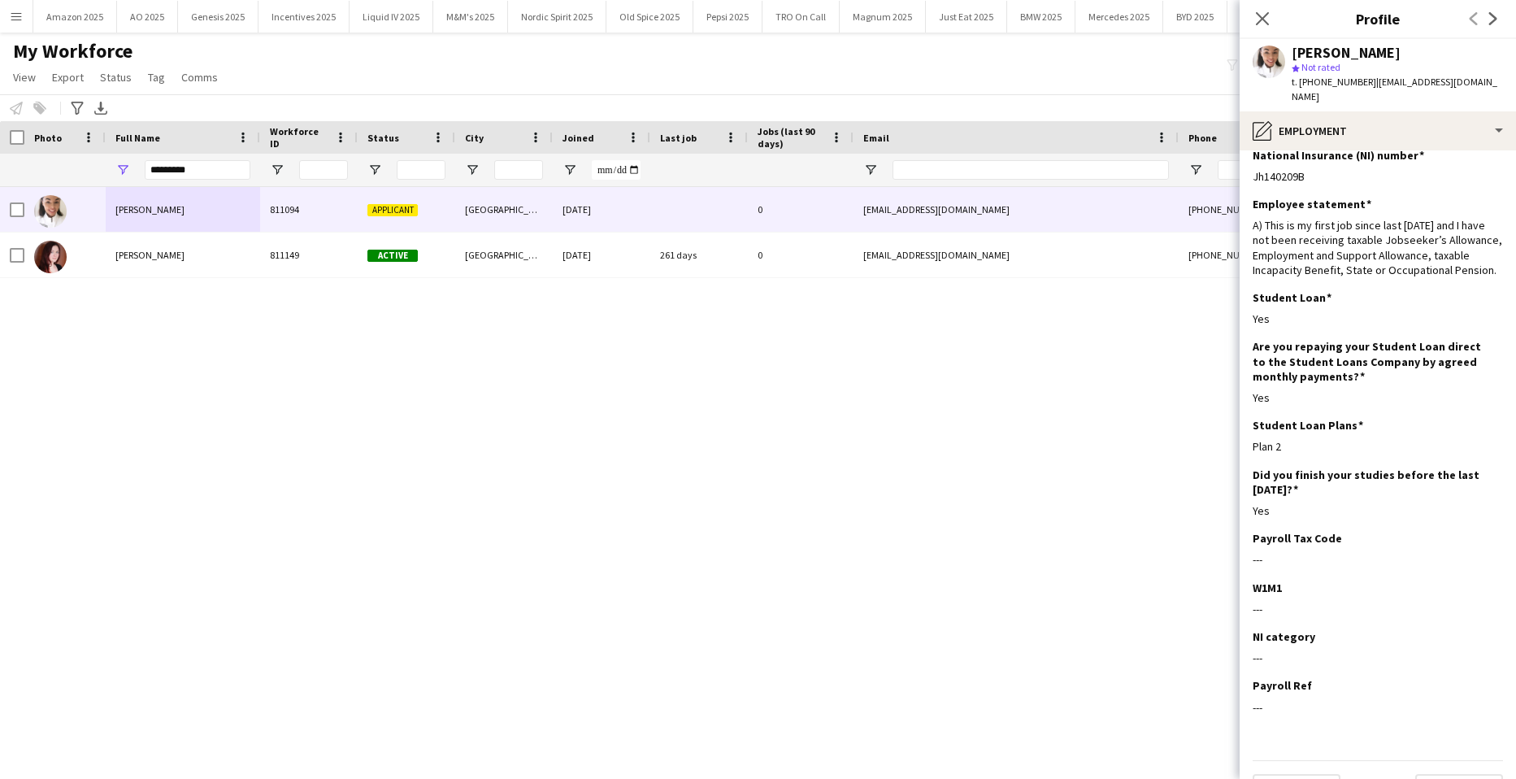
scroll to position [41, 0]
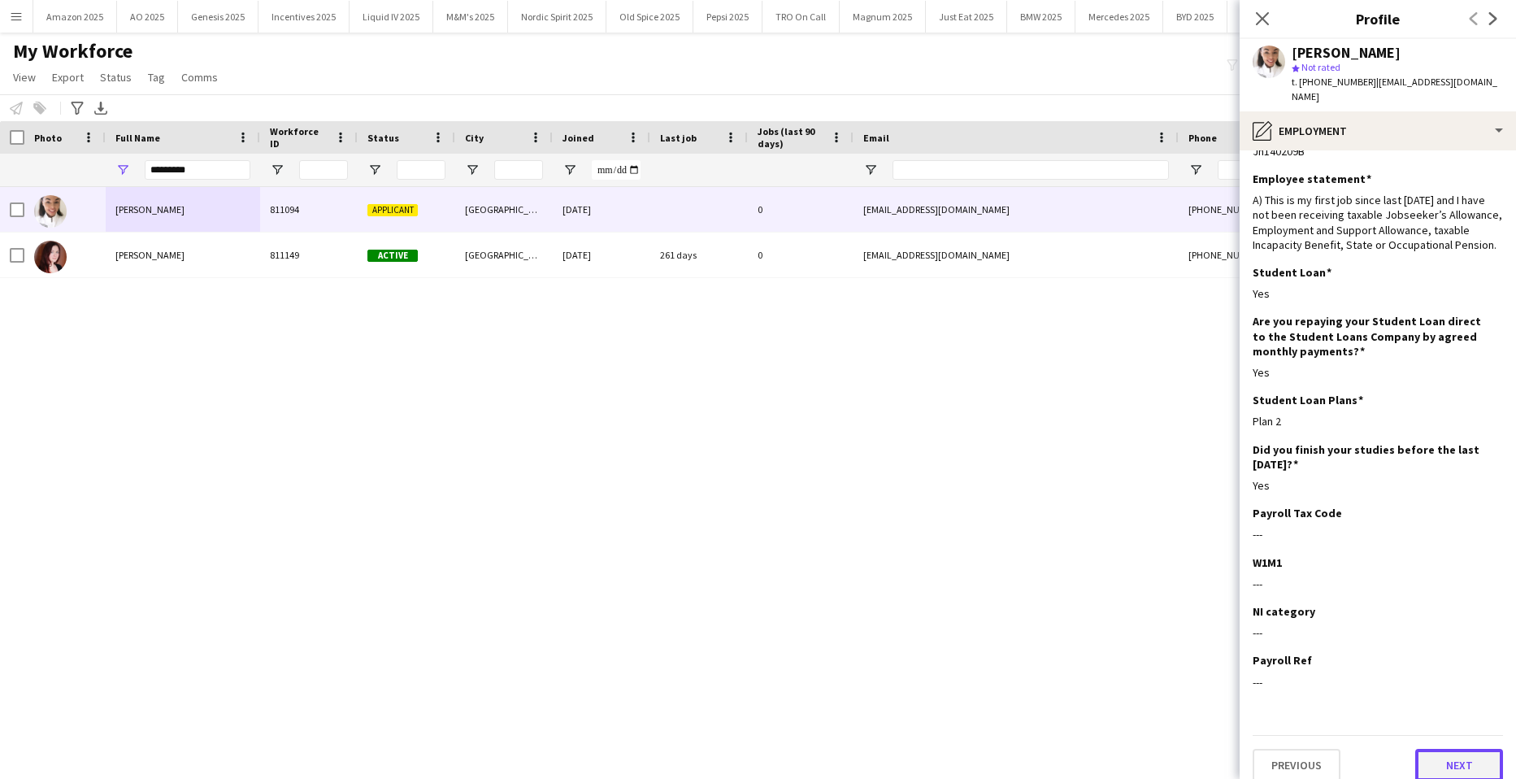
click at [1455, 751] on button "Next" at bounding box center [1460, 765] width 88 height 33
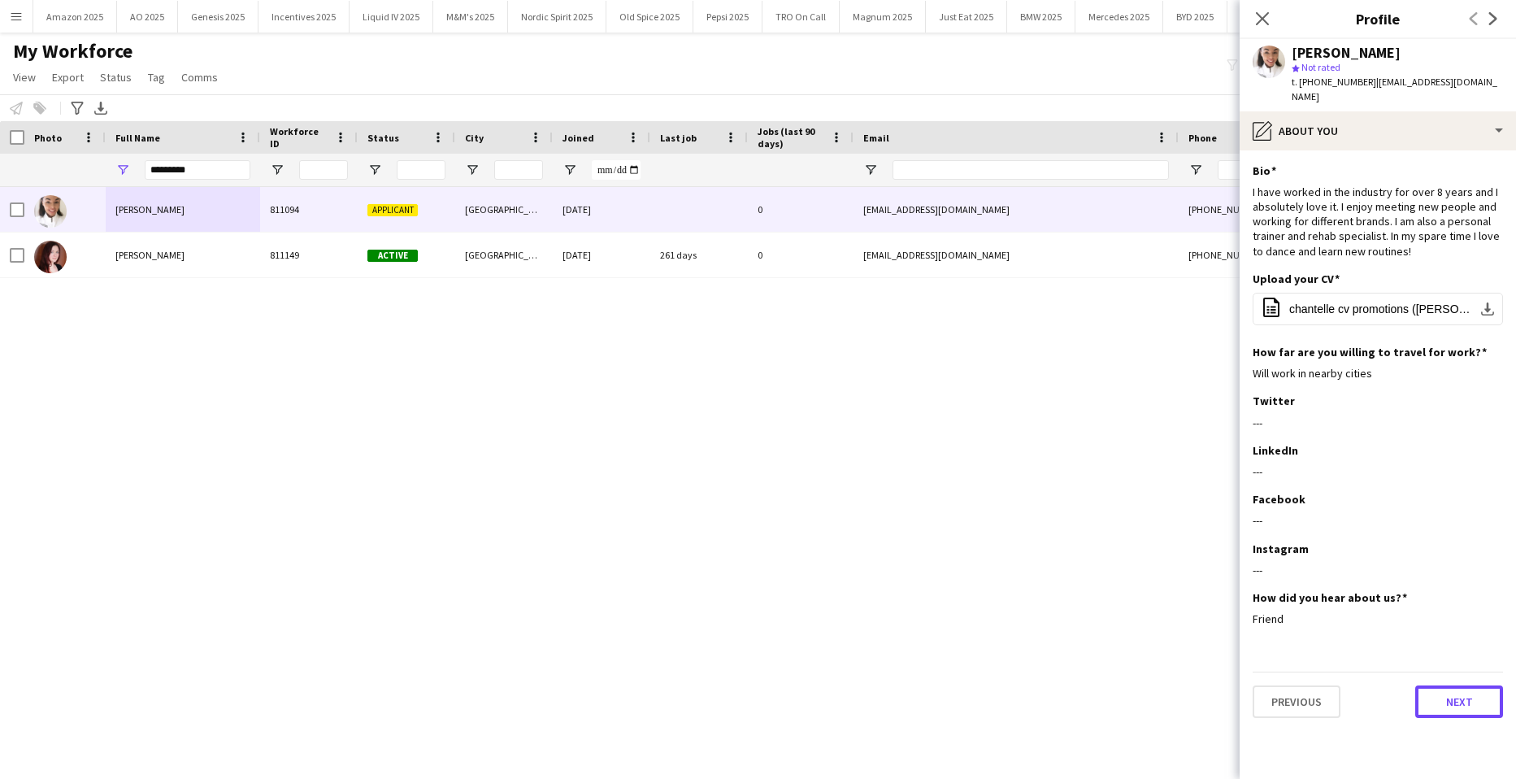
click at [1481, 694] on button "Next" at bounding box center [1460, 701] width 88 height 33
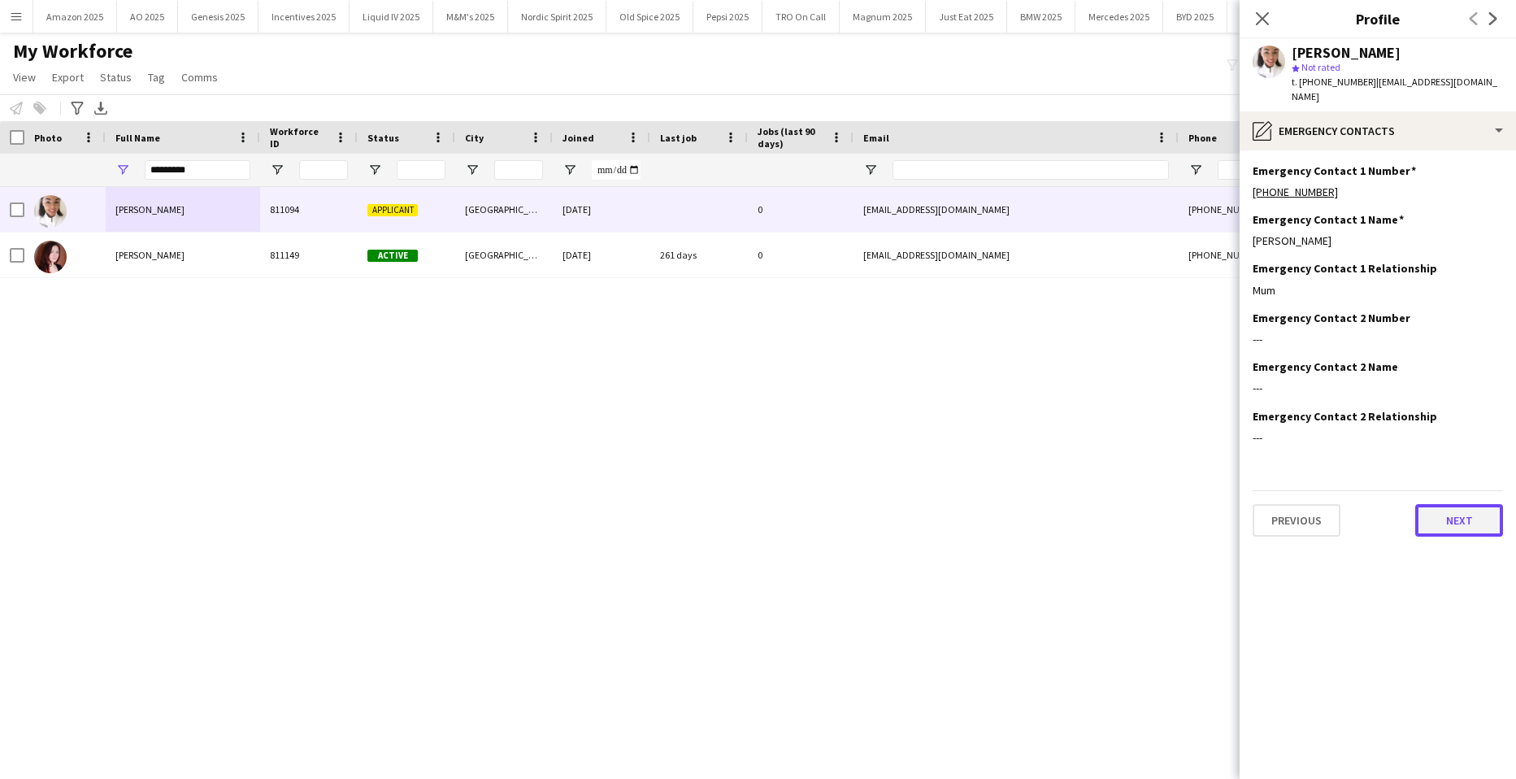
click at [1456, 504] on button "Next" at bounding box center [1460, 520] width 88 height 33
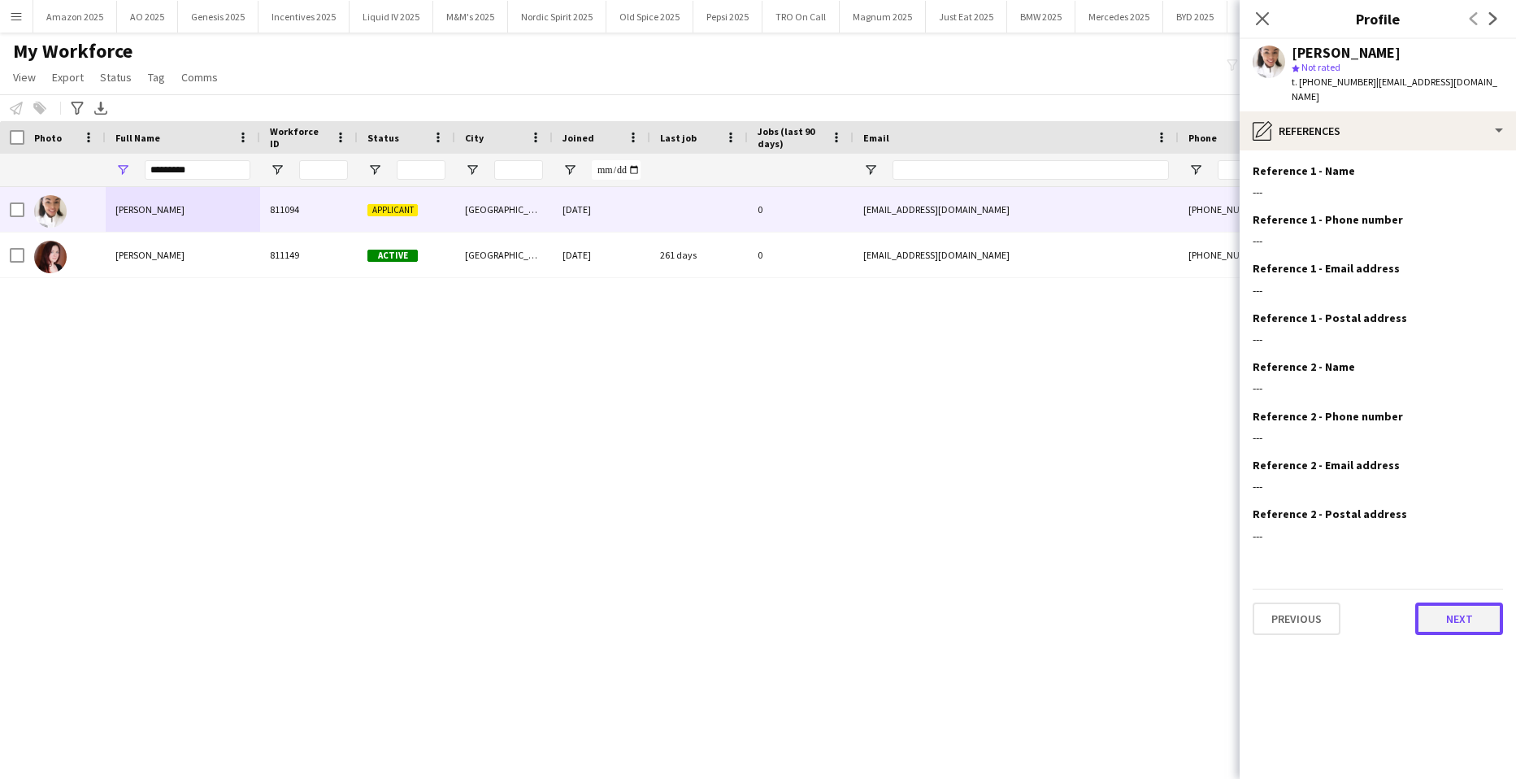
click at [1473, 603] on button "Next" at bounding box center [1460, 619] width 88 height 33
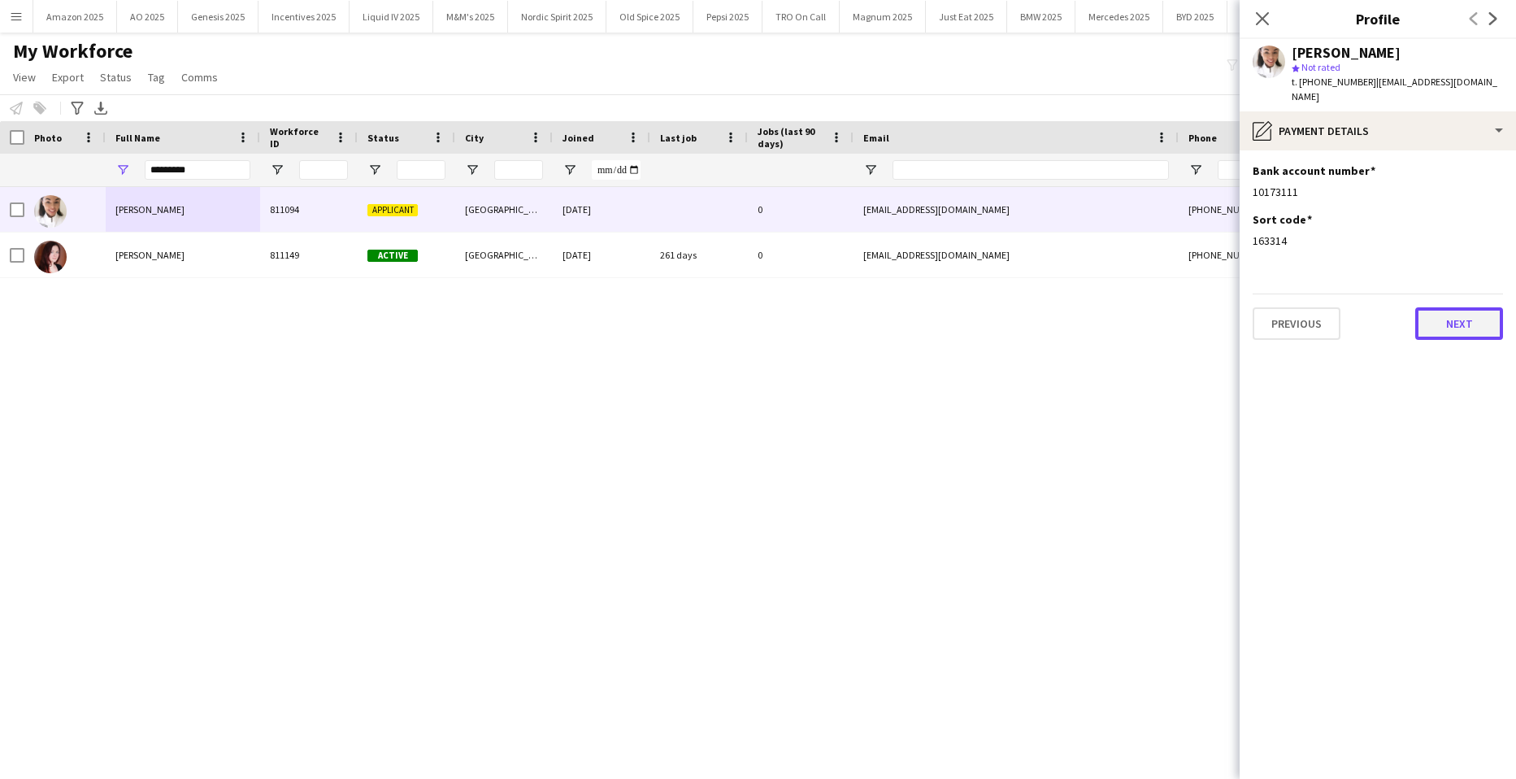
click at [1441, 311] on button "Next" at bounding box center [1460, 323] width 88 height 33
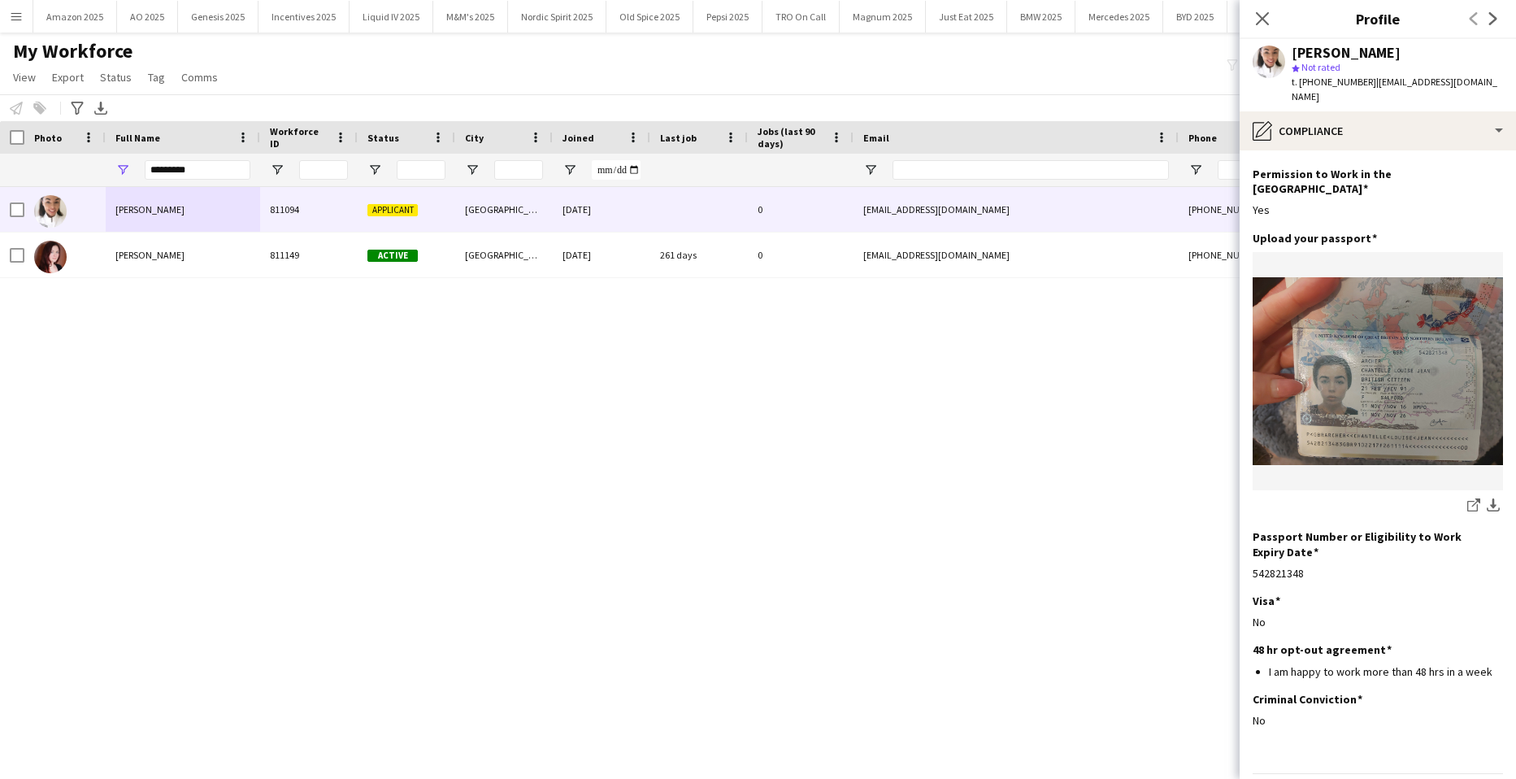
scroll to position [69, 0]
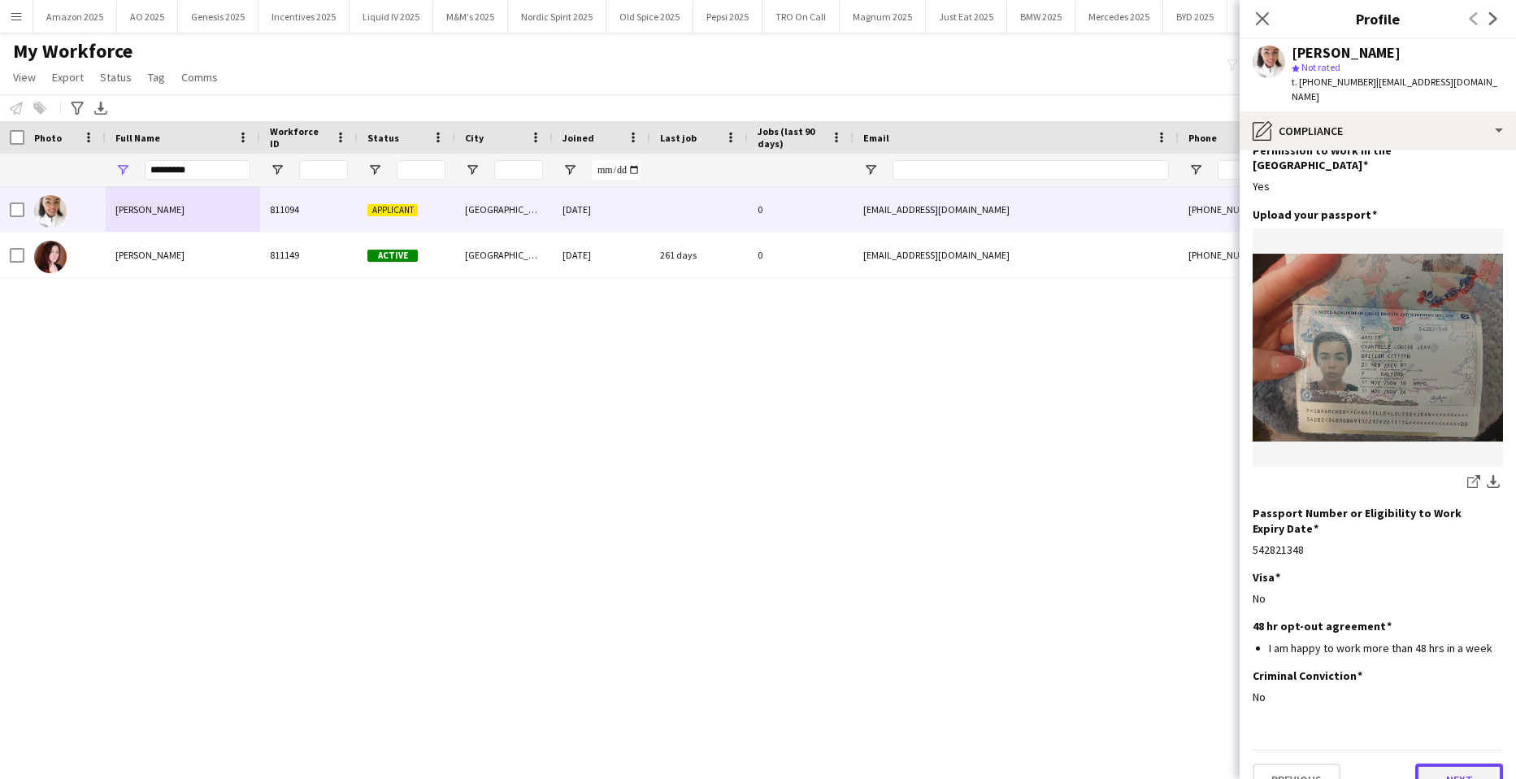
click at [1471, 764] on button "Next" at bounding box center [1460, 780] width 88 height 33
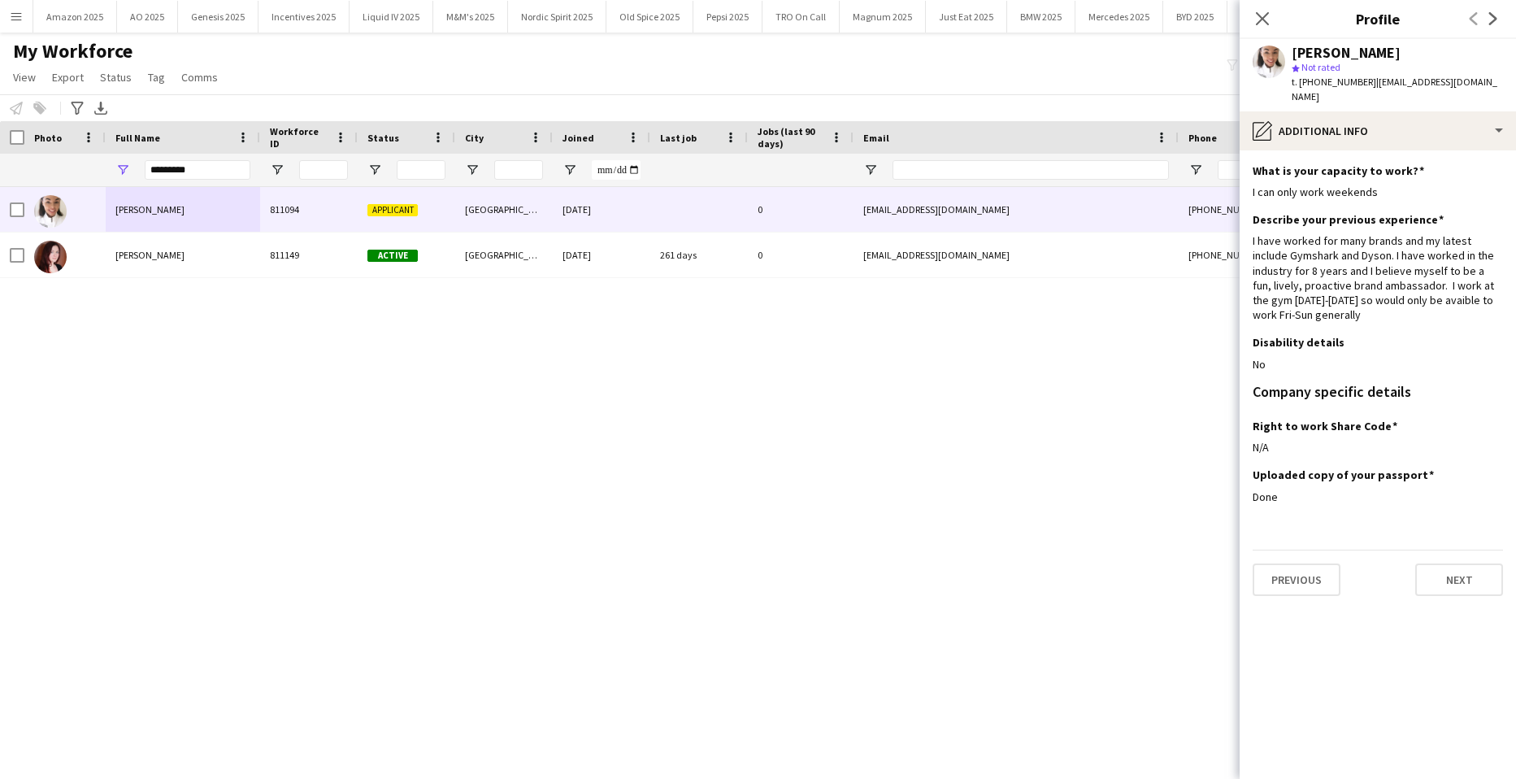
scroll to position [0, 0]
click at [1448, 563] on button "Next" at bounding box center [1460, 579] width 88 height 33
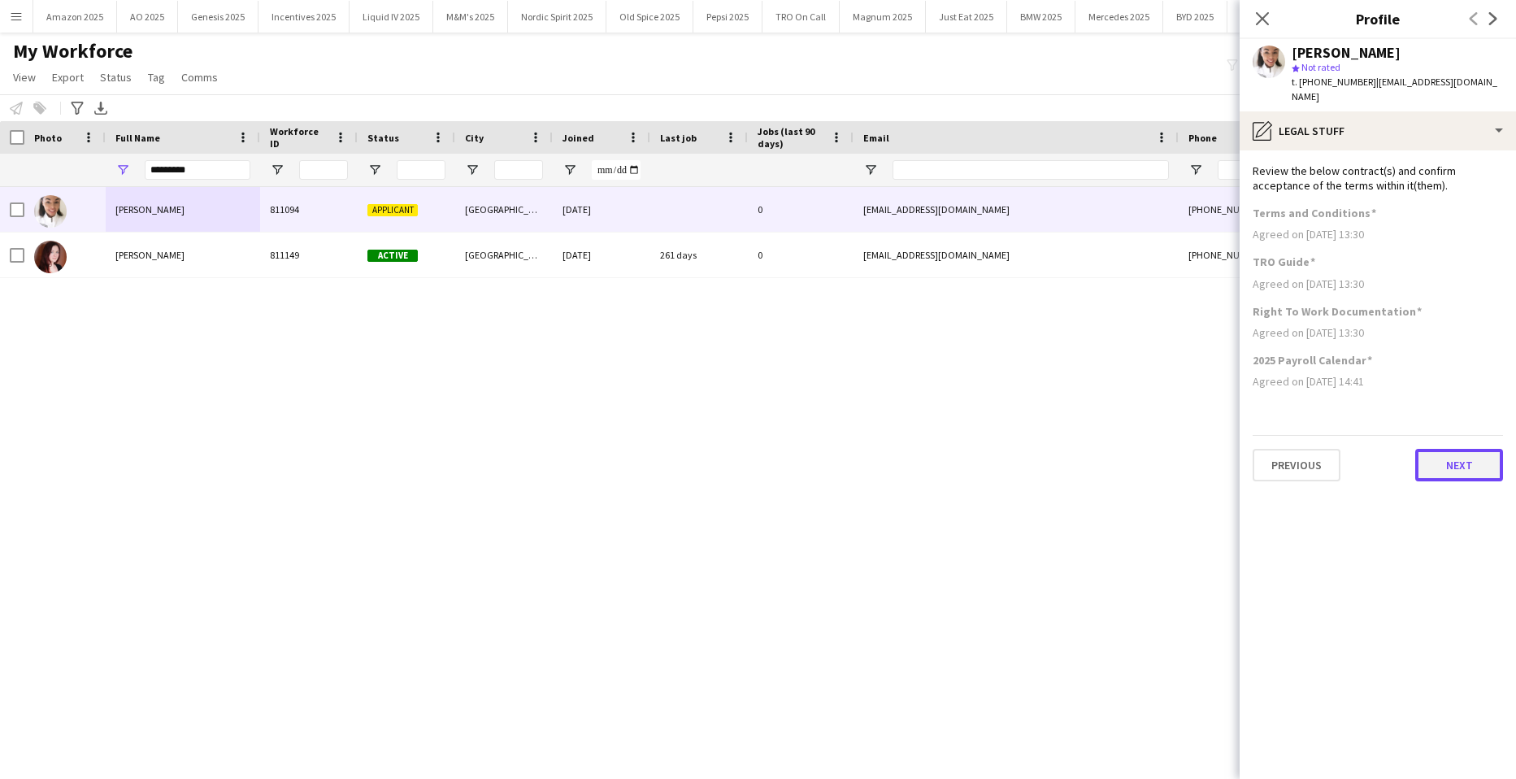
click at [1457, 455] on button "Next" at bounding box center [1460, 465] width 88 height 33
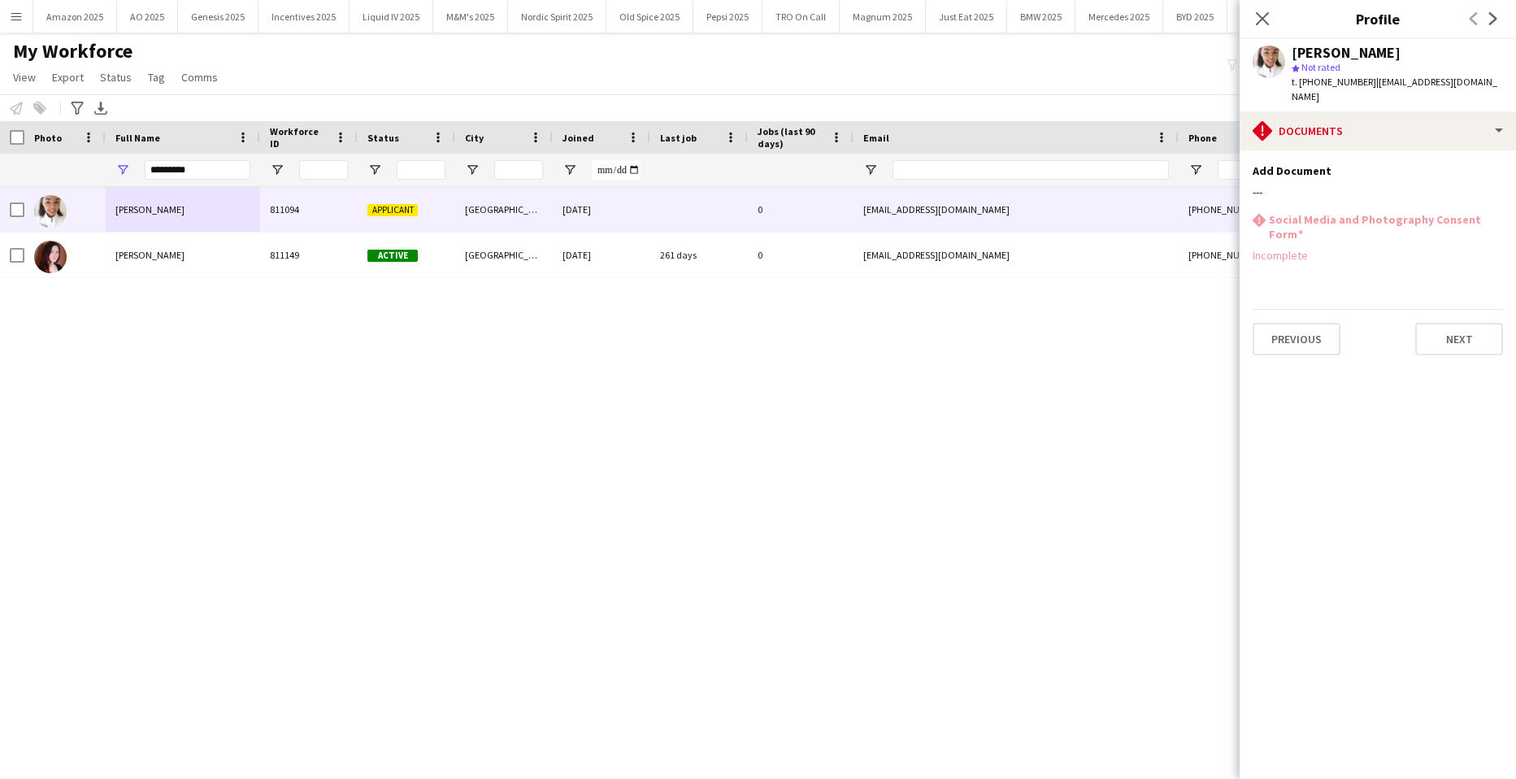
click at [697, 381] on div "[PERSON_NAME] 811094 Applicant Manchester [DATE] 0 [EMAIL_ADDRESS][DOMAIN_NAME]…" at bounding box center [734, 462] width 1468 height 551
drag, startPoint x: 192, startPoint y: 169, endPoint x: -41, endPoint y: 222, distance: 239.3
click at [0, 222] on html "Menu Boards Boards Boards All jobs Status Workforce Workforce My Workforce Recr…" at bounding box center [758, 389] width 1516 height 779
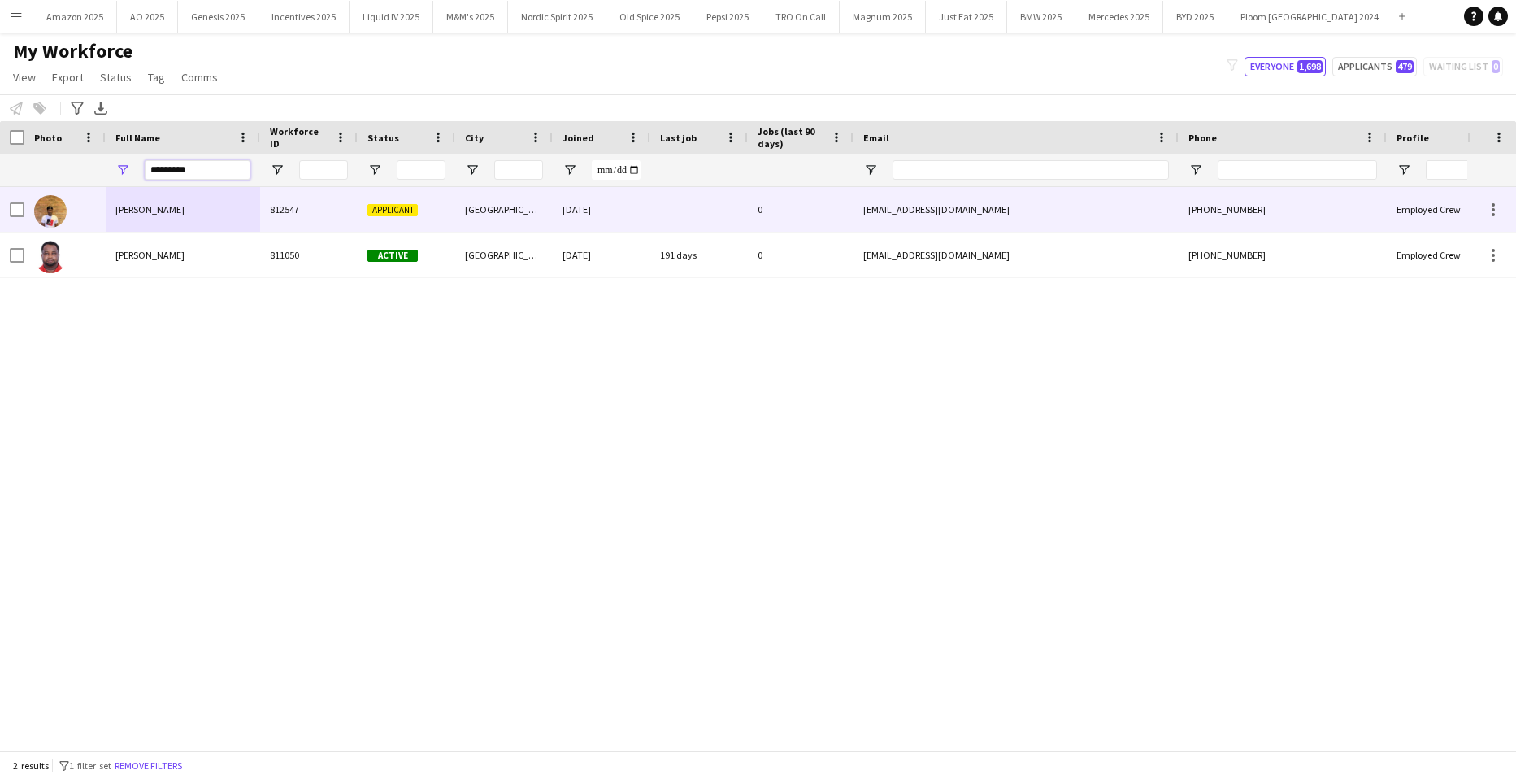
type input "*********"
click at [160, 200] on div "[PERSON_NAME]" at bounding box center [183, 209] width 154 height 45
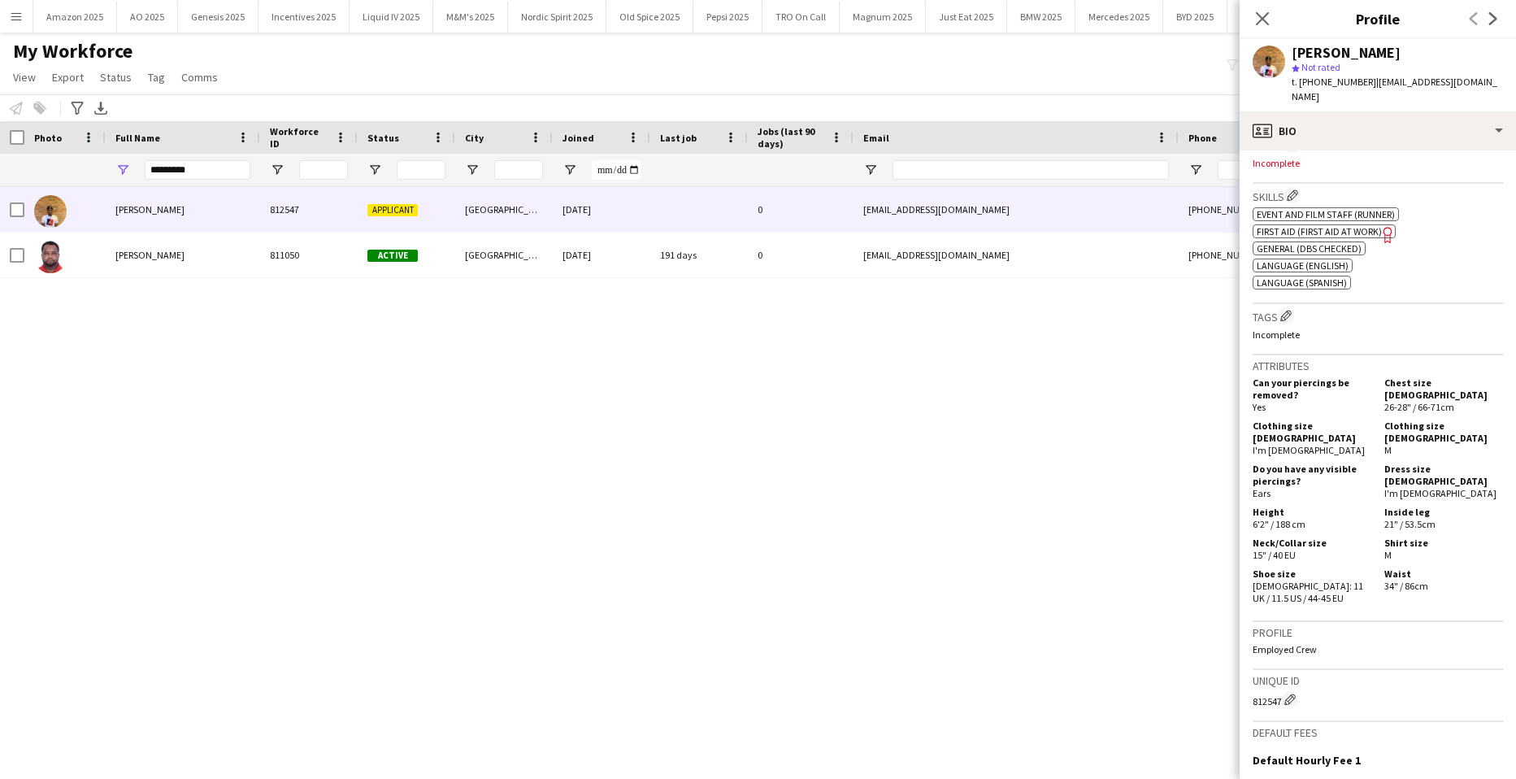
scroll to position [716, 0]
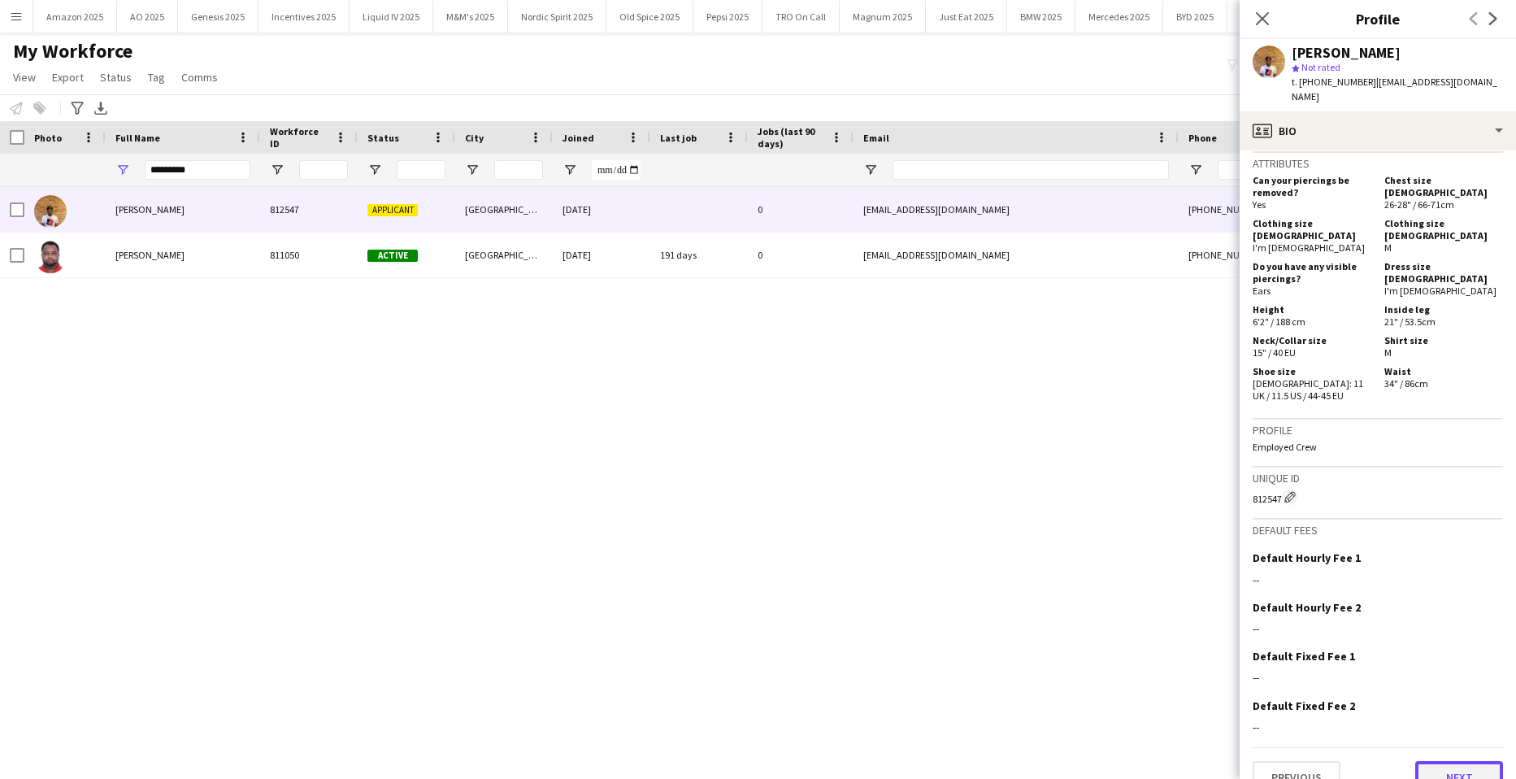
click at [1464, 761] on button "Next" at bounding box center [1460, 777] width 88 height 33
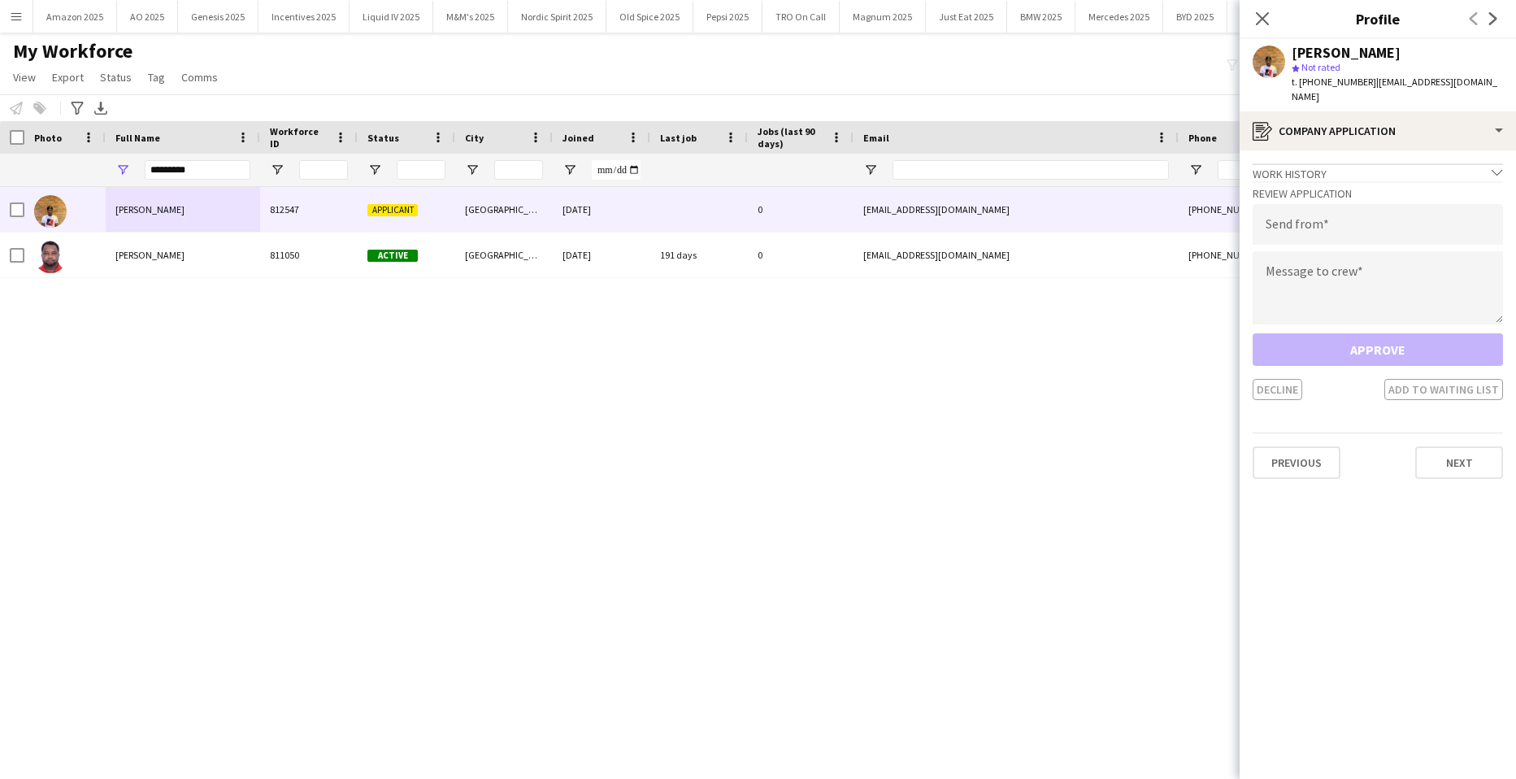
click at [1454, 433] on div "Previous Next" at bounding box center [1378, 456] width 250 height 46
click at [1454, 452] on button "Next" at bounding box center [1460, 462] width 88 height 33
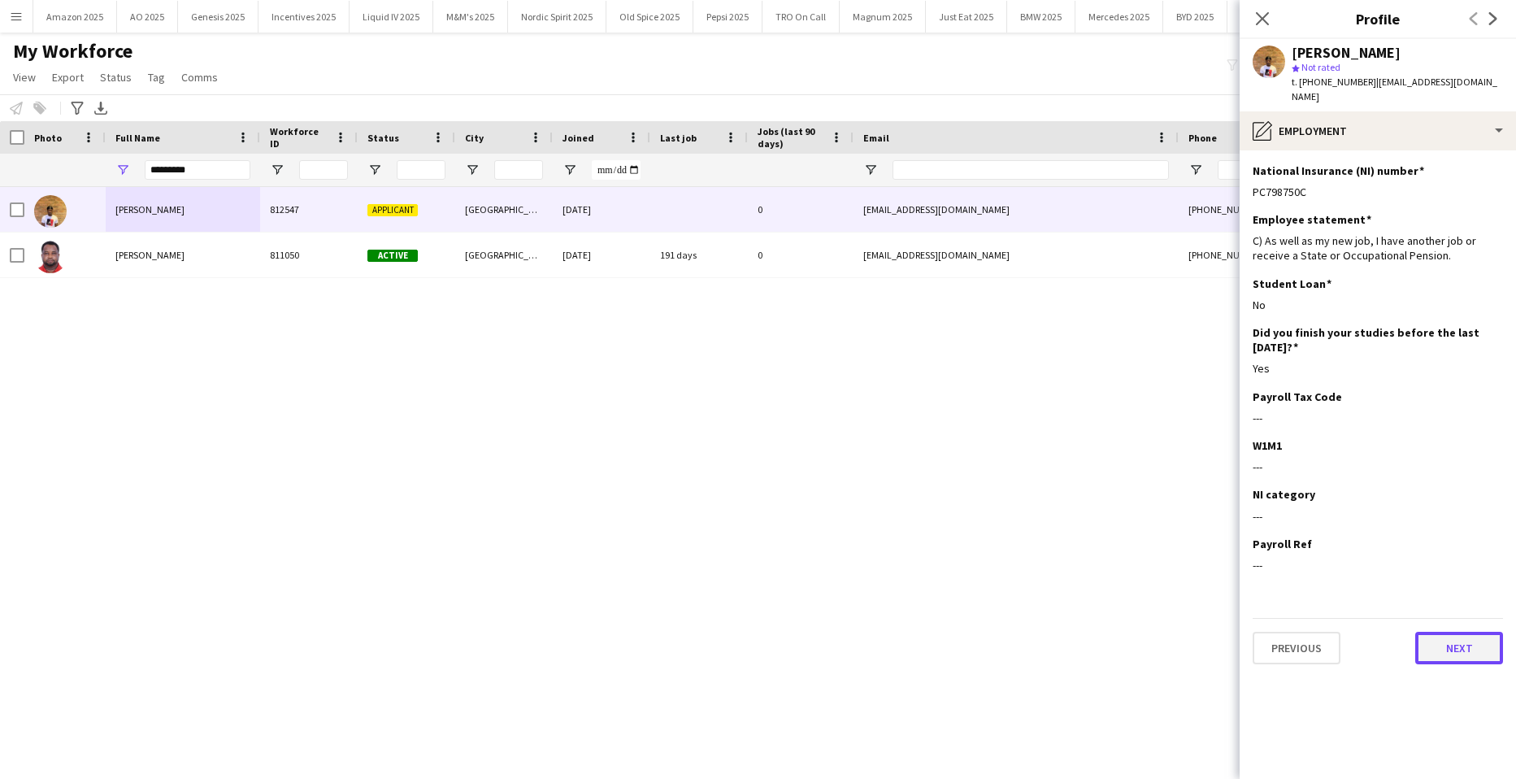
click at [1475, 643] on button "Next" at bounding box center [1460, 648] width 88 height 33
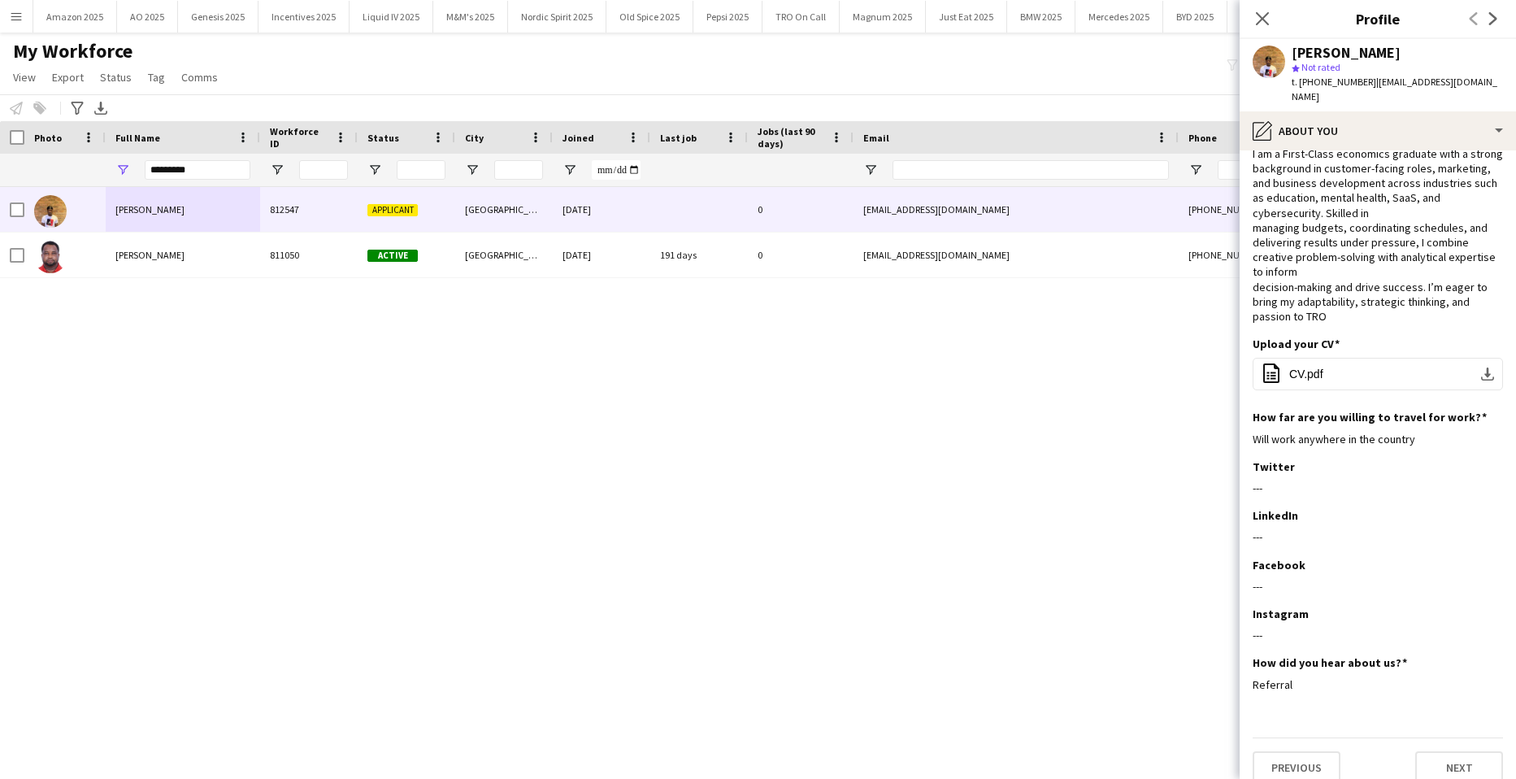
scroll to position [55, 0]
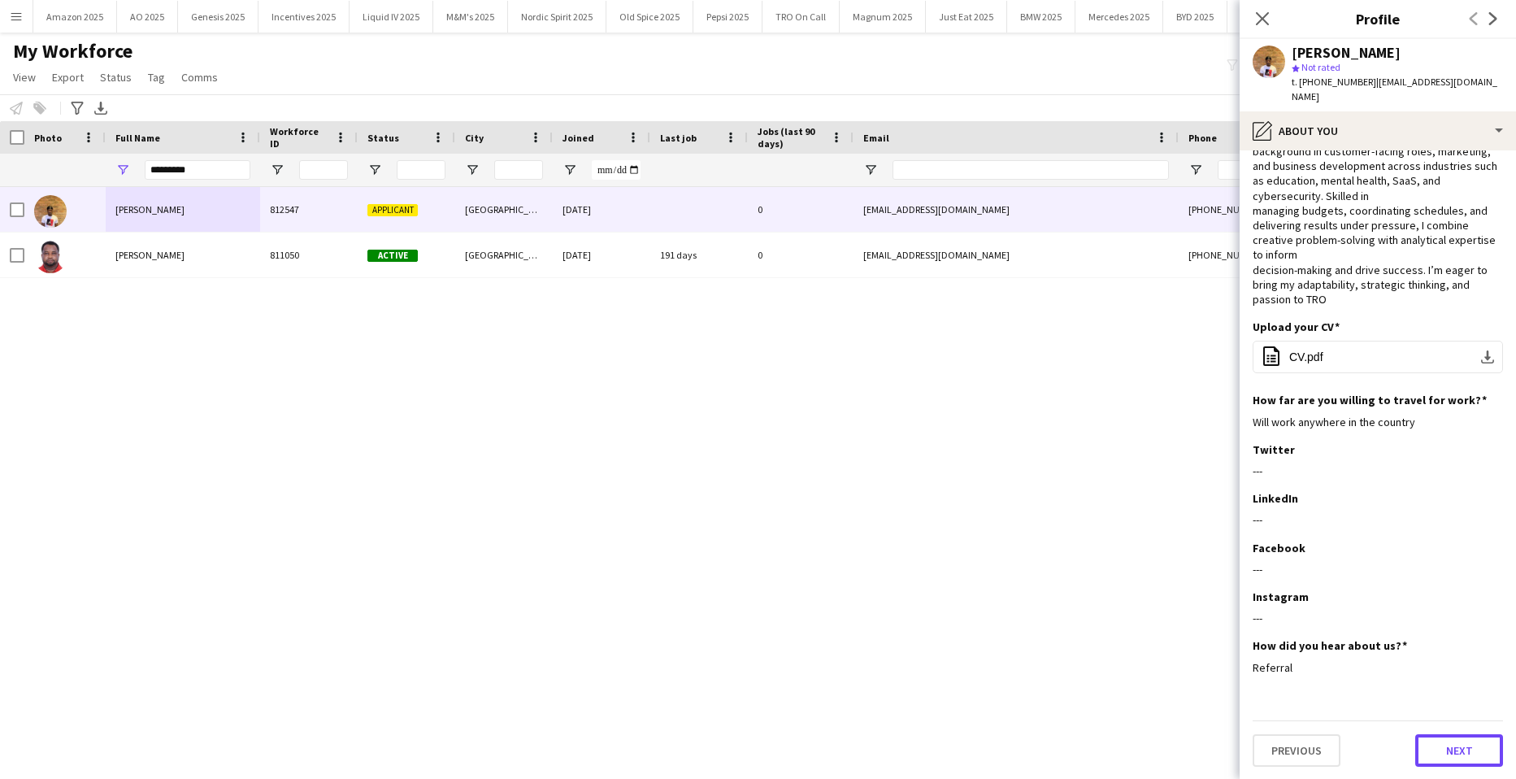
drag, startPoint x: 1437, startPoint y: 758, endPoint x: 1426, endPoint y: 694, distance: 65.1
click at [1437, 759] on button "Next" at bounding box center [1460, 750] width 88 height 33
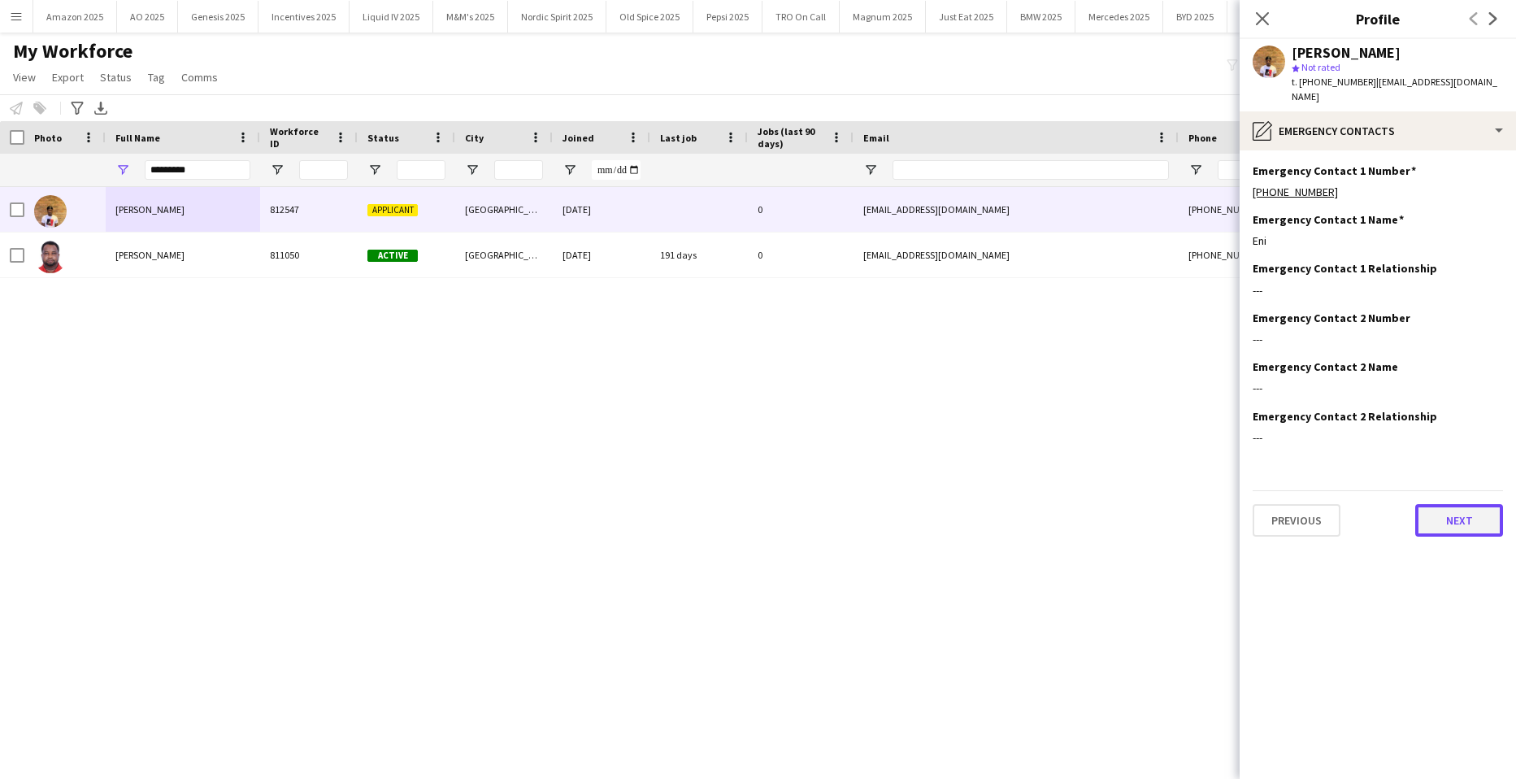
click at [1429, 516] on button "Next" at bounding box center [1460, 520] width 88 height 33
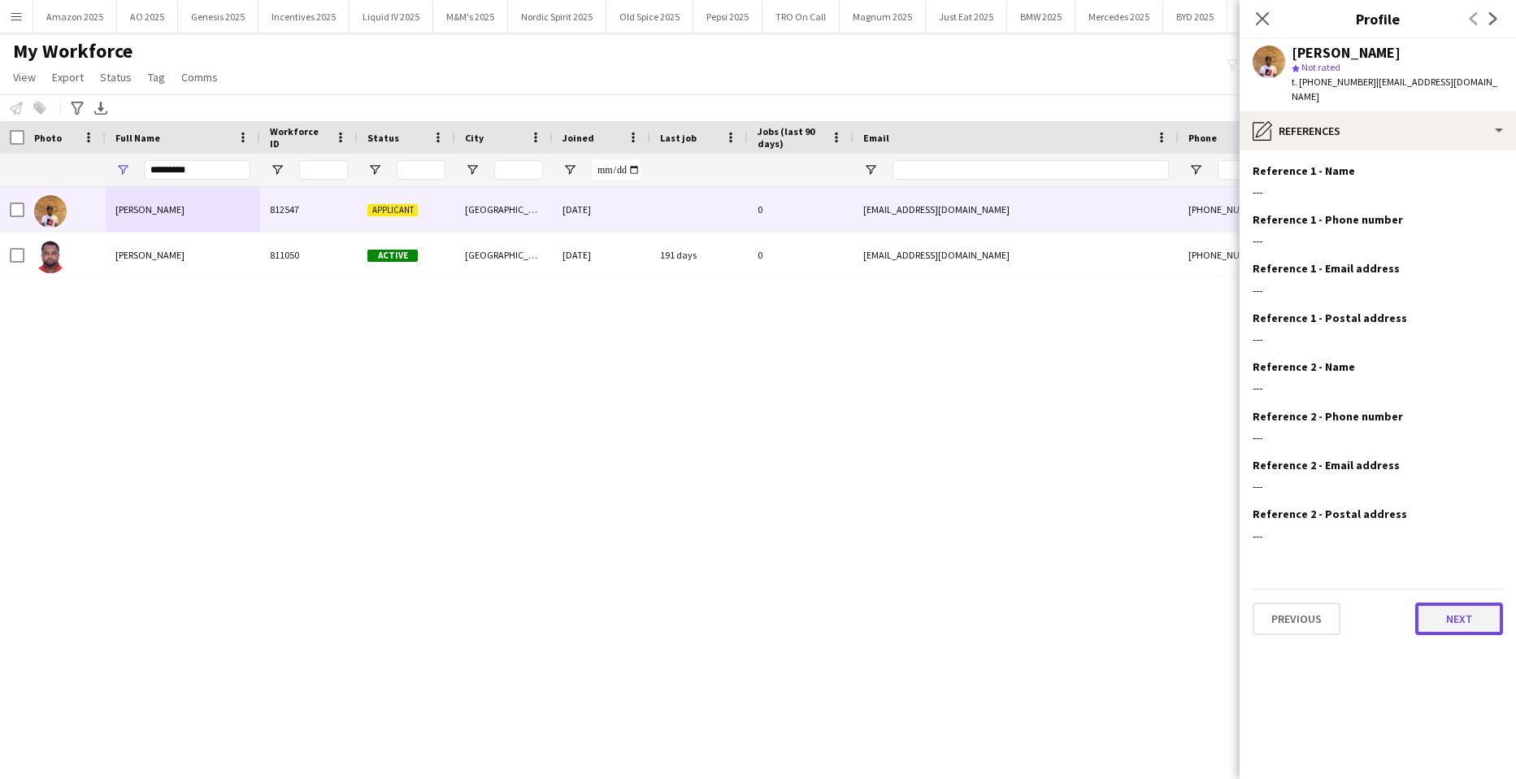
click at [1453, 606] on button "Next" at bounding box center [1460, 619] width 88 height 33
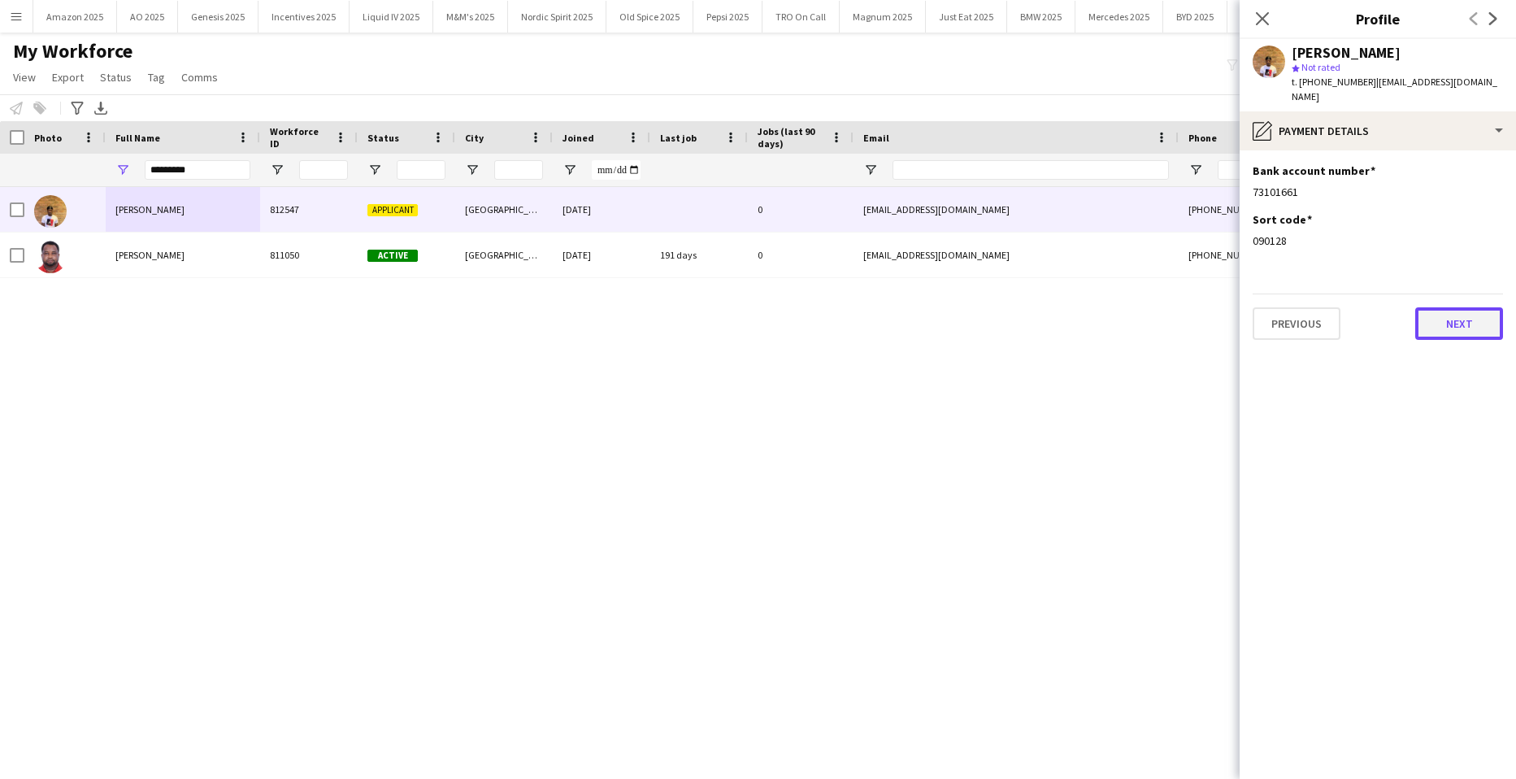
click at [1434, 307] on button "Next" at bounding box center [1460, 323] width 88 height 33
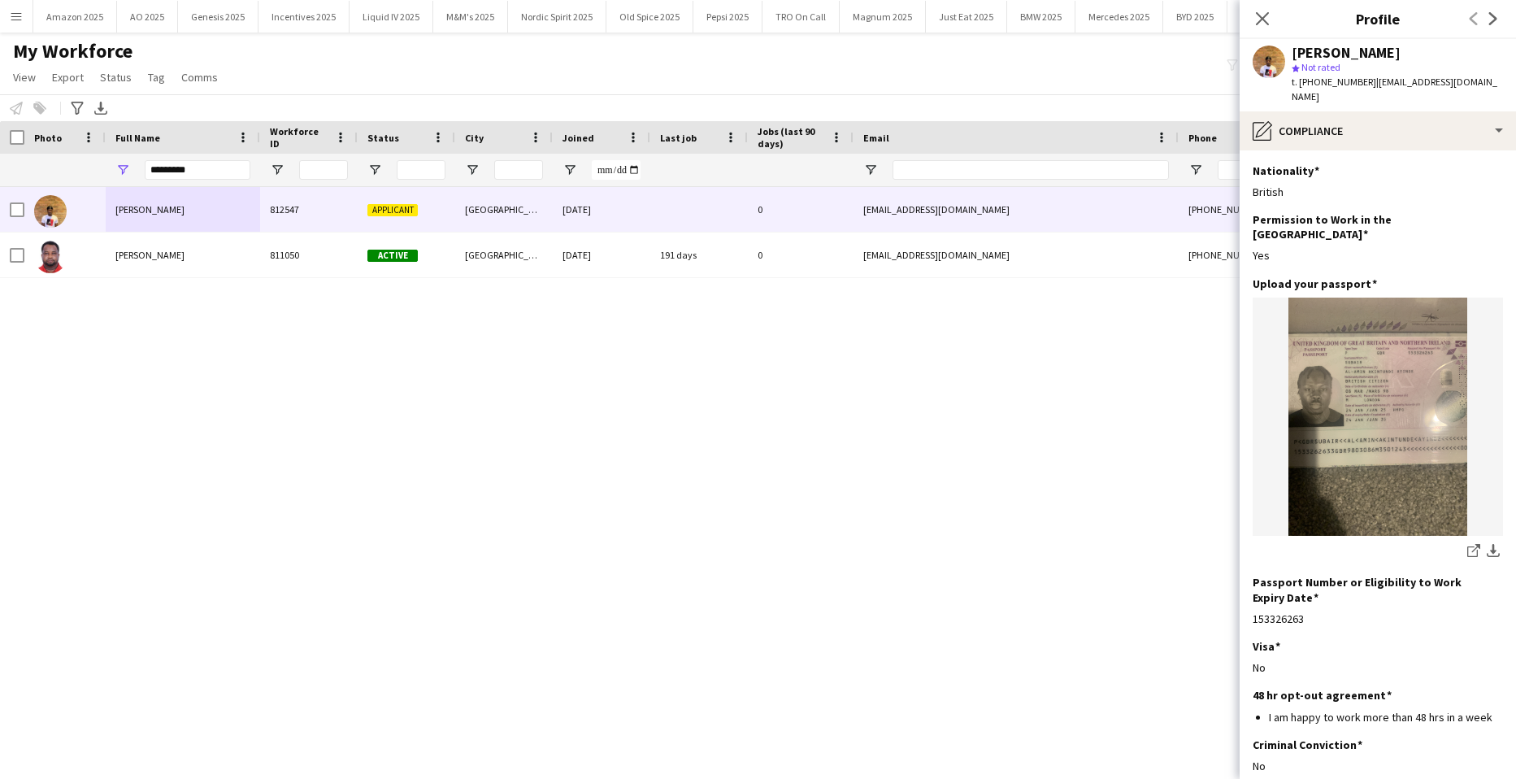
scroll to position [69, 0]
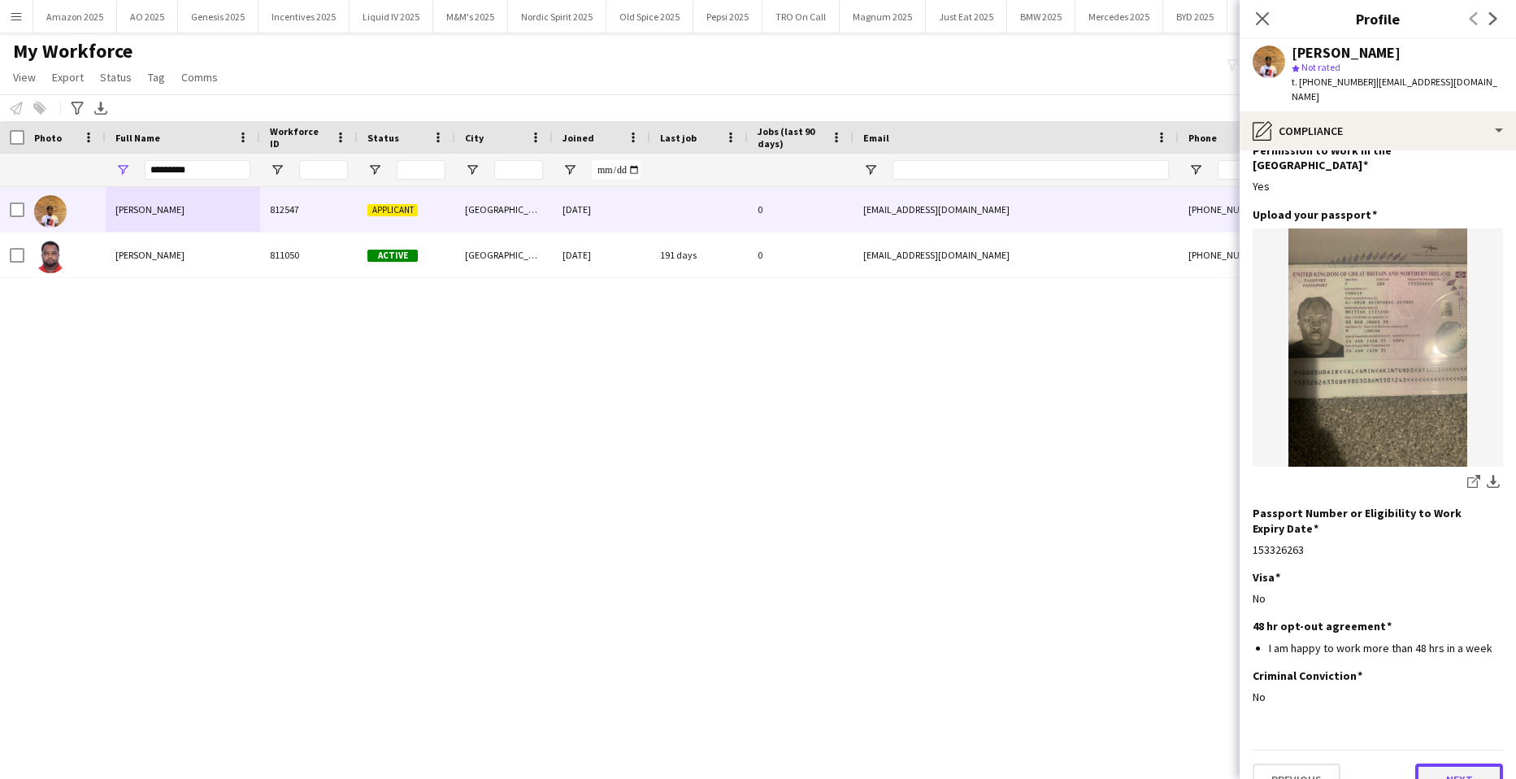
click at [1459, 764] on button "Next" at bounding box center [1460, 780] width 88 height 33
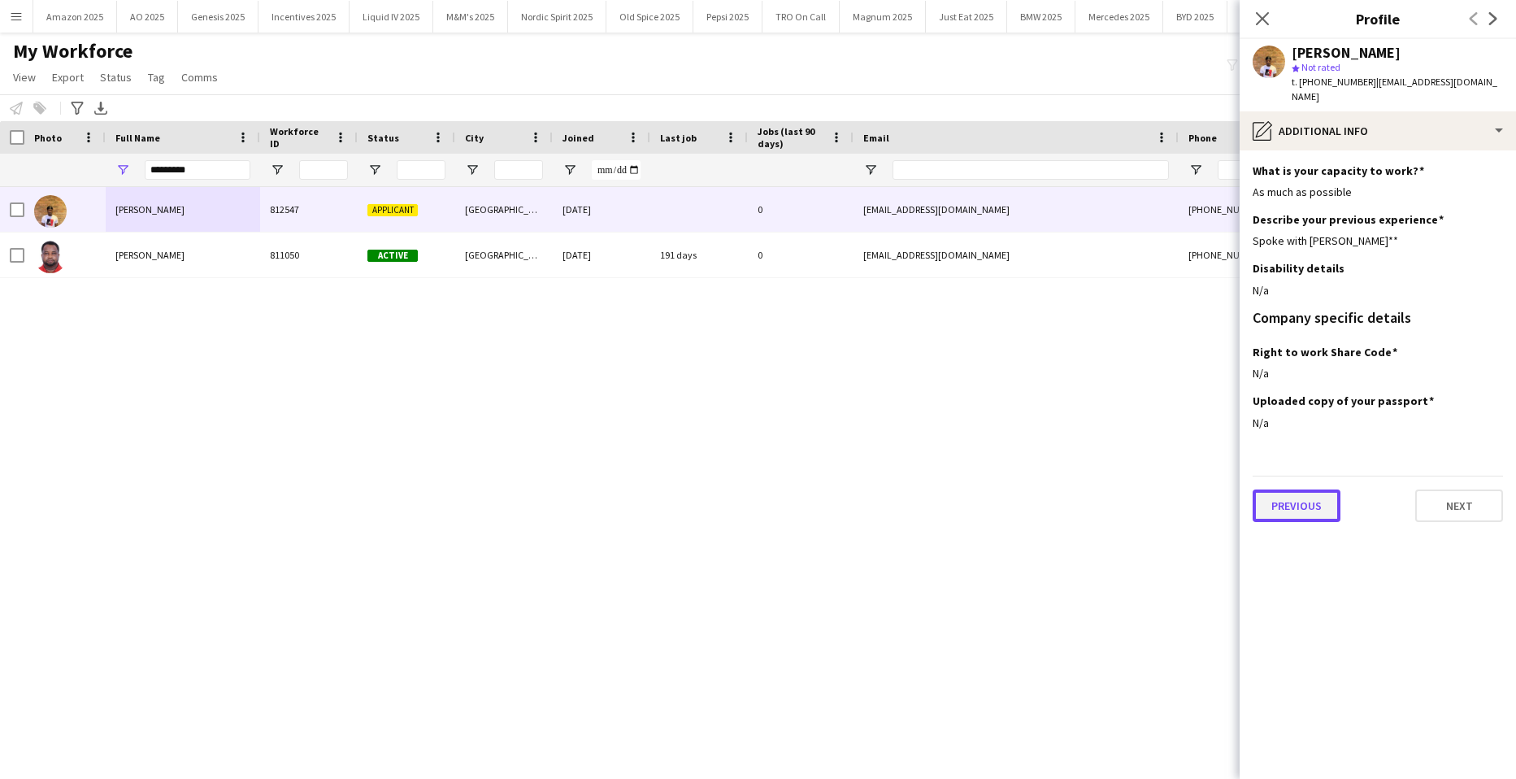
click at [1325, 489] on button "Previous" at bounding box center [1297, 505] width 88 height 33
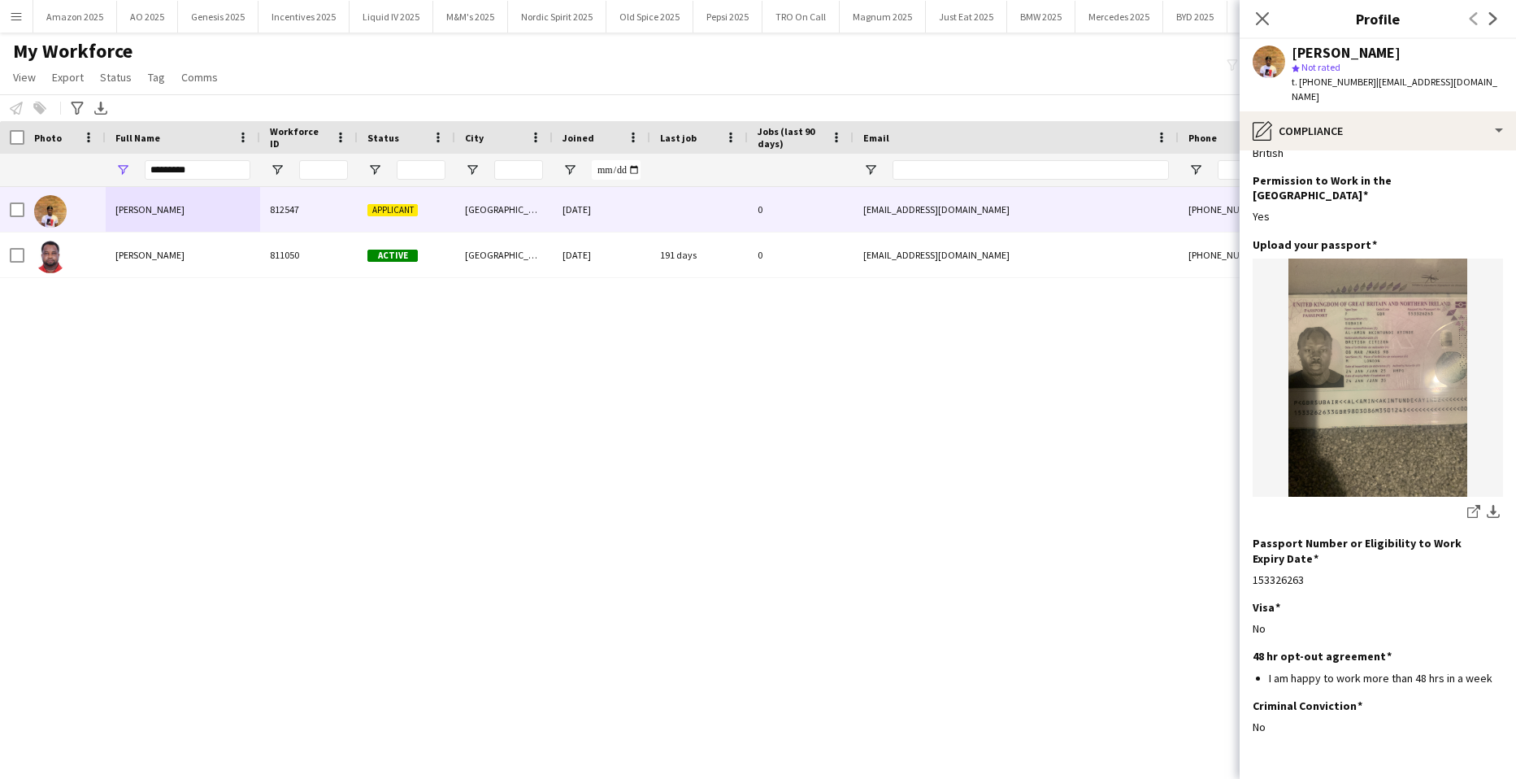
scroll to position [69, 0]
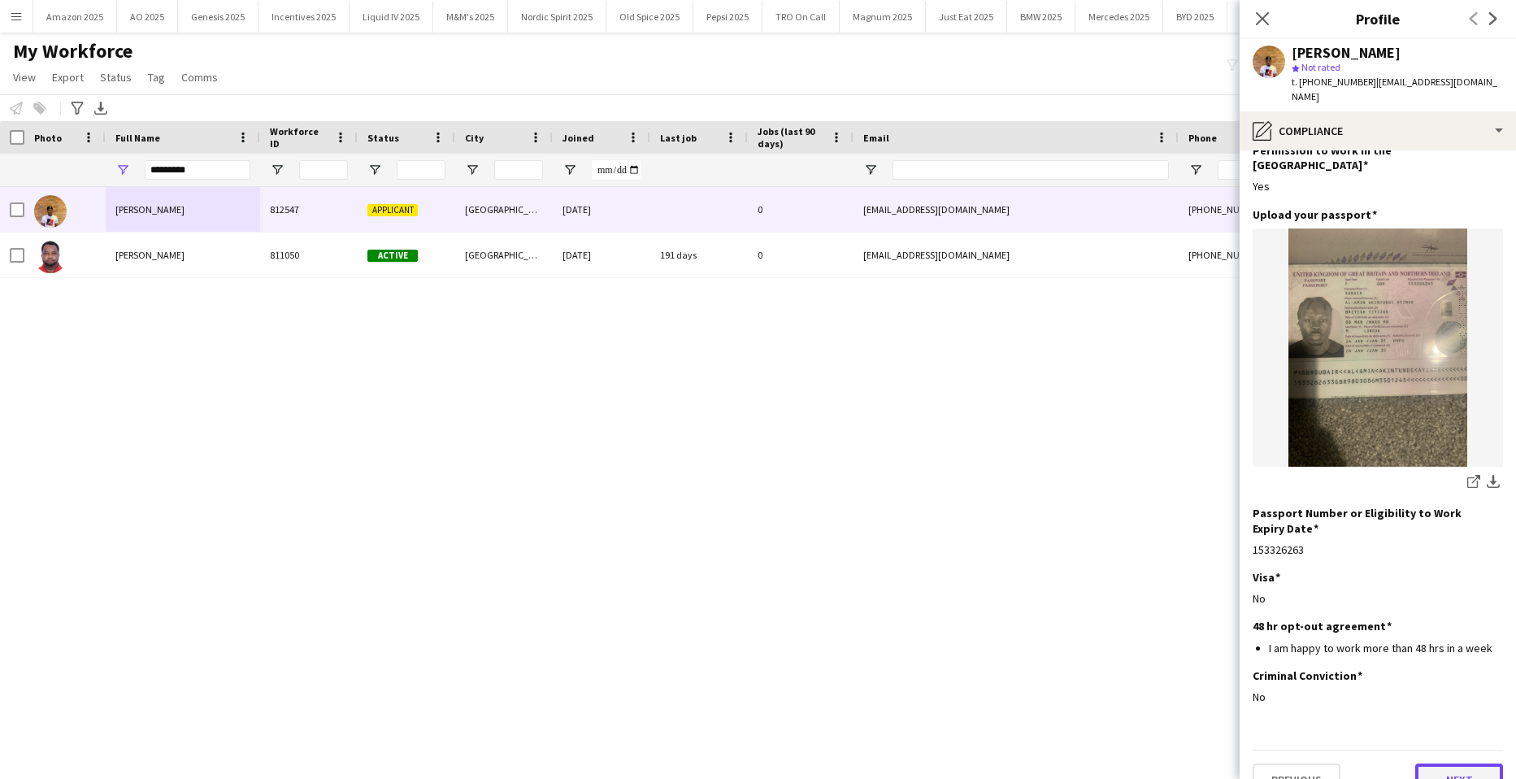
click at [1445, 764] on button "Next" at bounding box center [1460, 780] width 88 height 33
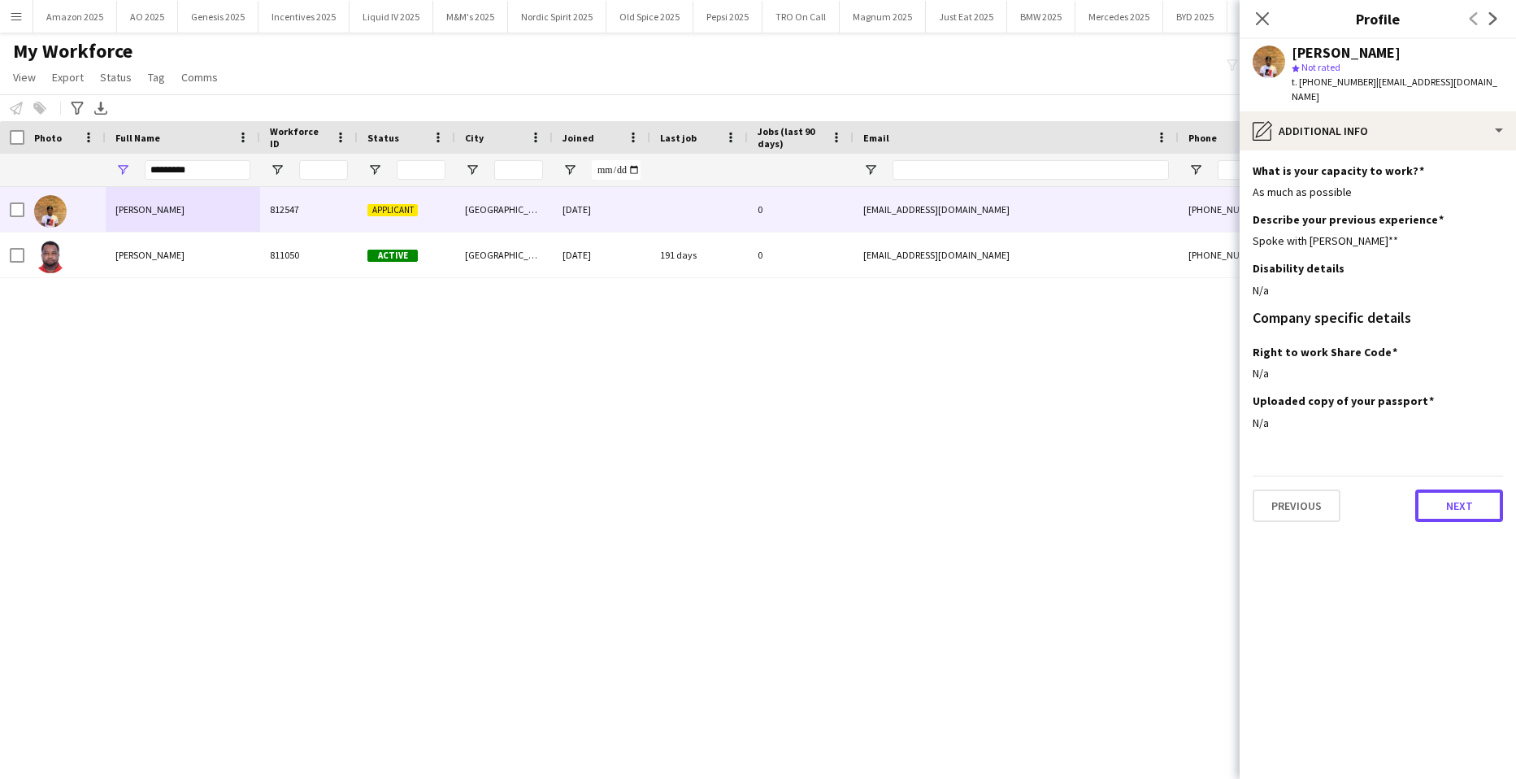
click at [1447, 503] on button "Next" at bounding box center [1460, 505] width 88 height 33
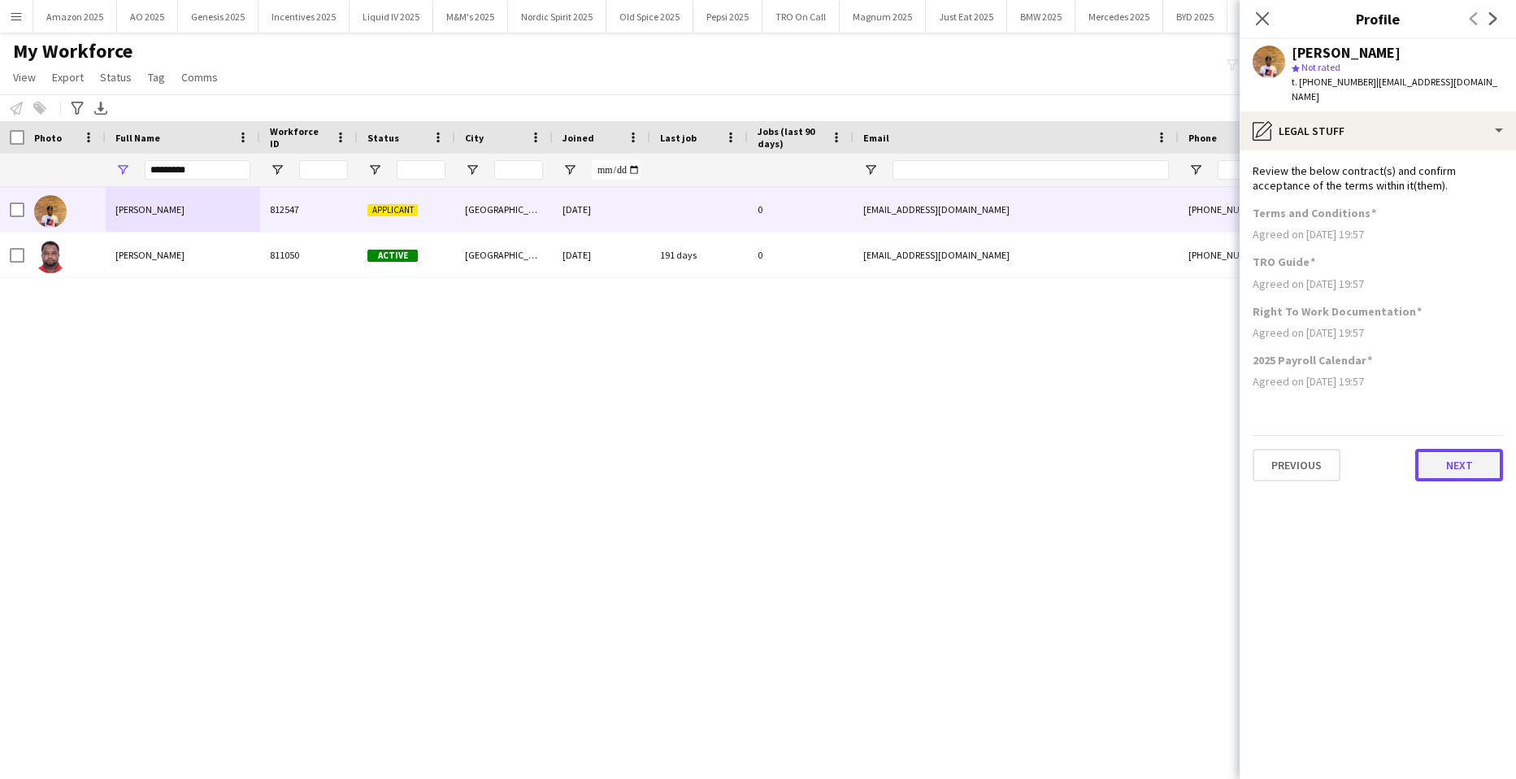
click at [1464, 449] on button "Next" at bounding box center [1460, 465] width 88 height 33
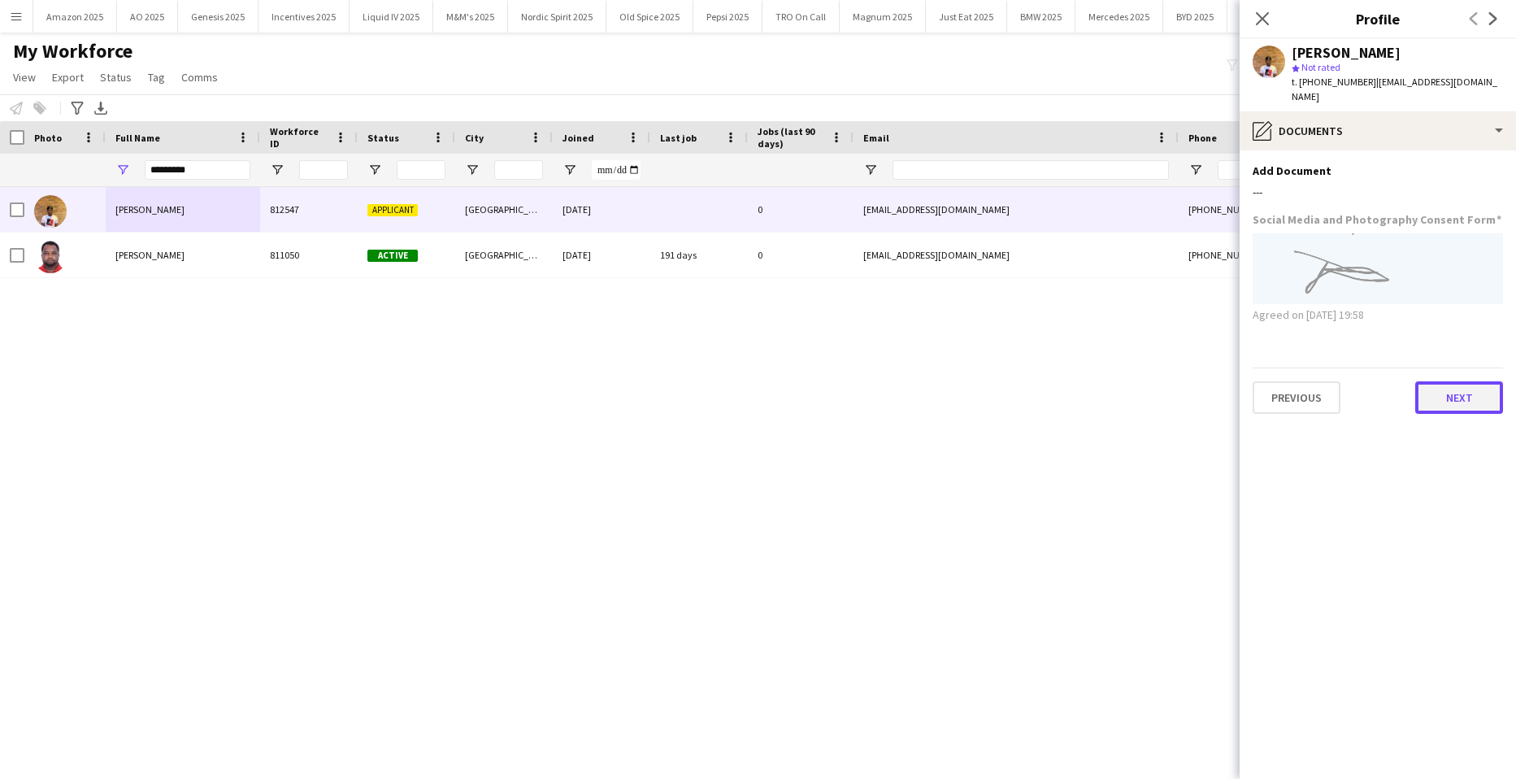
click at [1457, 381] on button "Next" at bounding box center [1460, 397] width 88 height 33
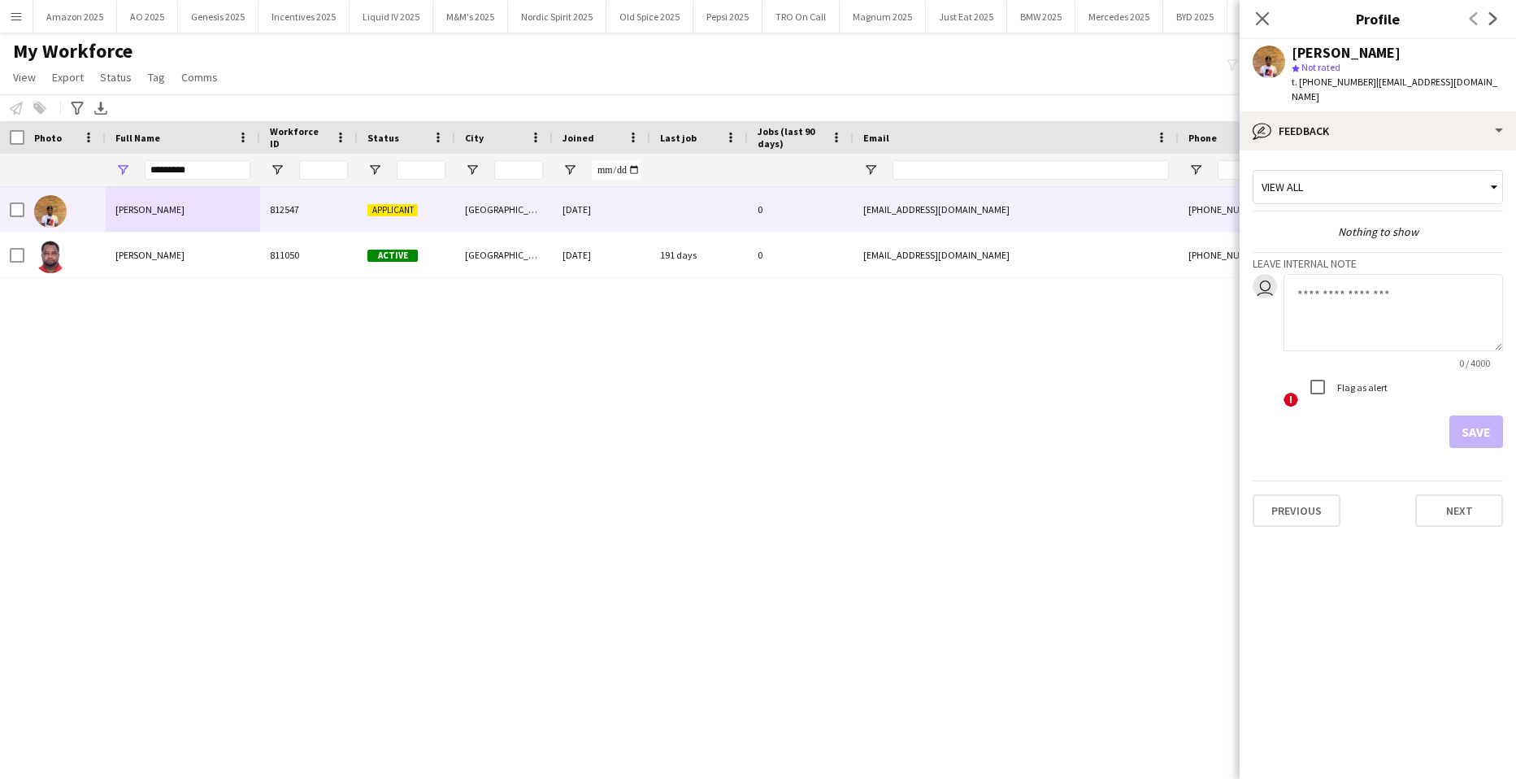
click at [1021, 461] on div "[PERSON_NAME] 812547 Applicant [GEOGRAPHIC_DATA] [DATE] 0 [EMAIL_ADDRESS][DOMAI…" at bounding box center [734, 462] width 1468 height 551
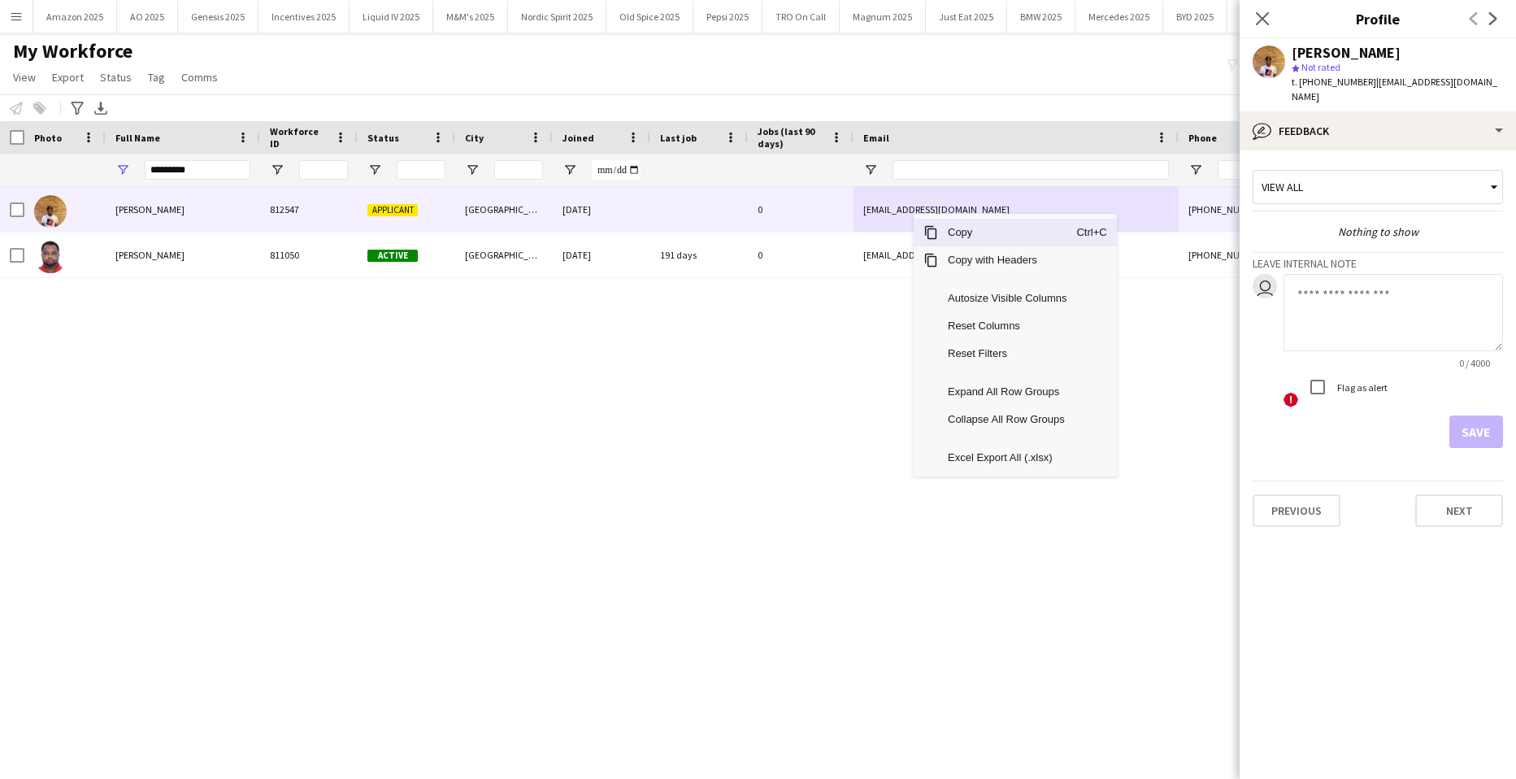
click at [939, 228] on span "Copy" at bounding box center [1007, 233] width 138 height 28
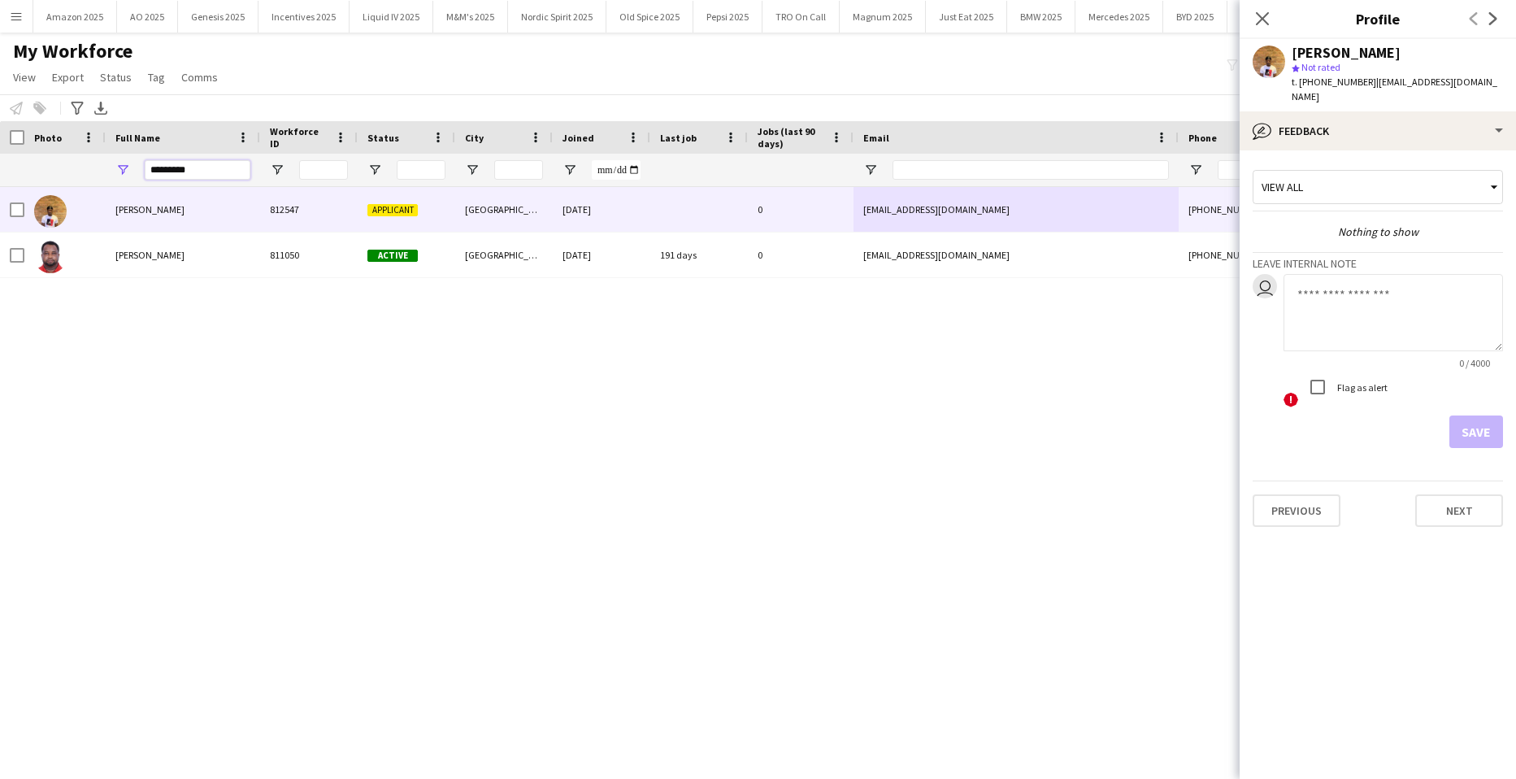
drag, startPoint x: 195, startPoint y: 174, endPoint x: 121, endPoint y: 171, distance: 74.1
click at [121, 171] on div "*********" at bounding box center [183, 170] width 154 height 33
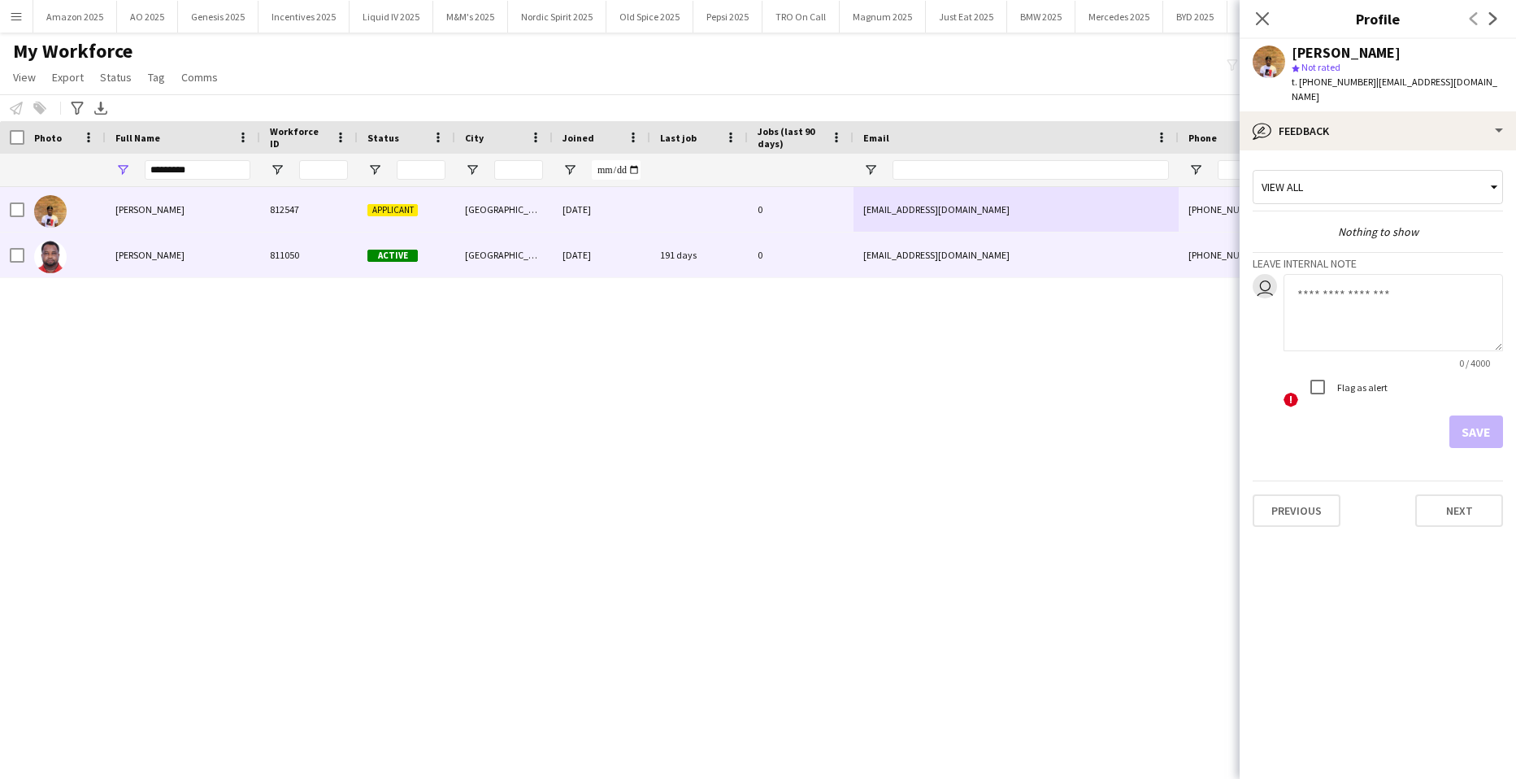
click at [126, 317] on div "[PERSON_NAME] 812547 Applicant [GEOGRAPHIC_DATA] [DATE] 0 [EMAIL_ADDRESS][DOMAI…" at bounding box center [734, 462] width 1468 height 551
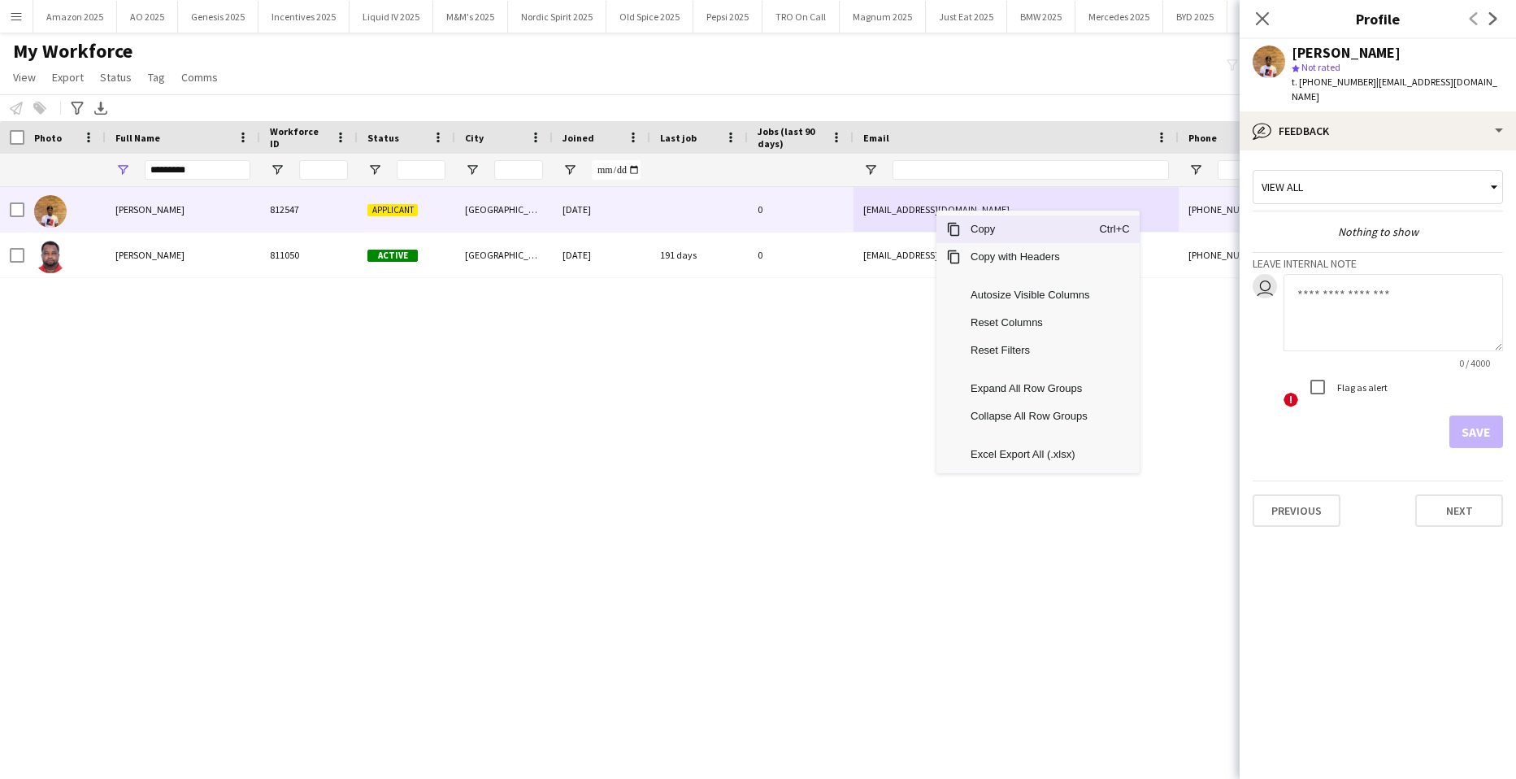
drag, startPoint x: 978, startPoint y: 233, endPoint x: 1455, endPoint y: 250, distance: 477.6
click at [980, 233] on span "Copy" at bounding box center [1030, 229] width 138 height 28
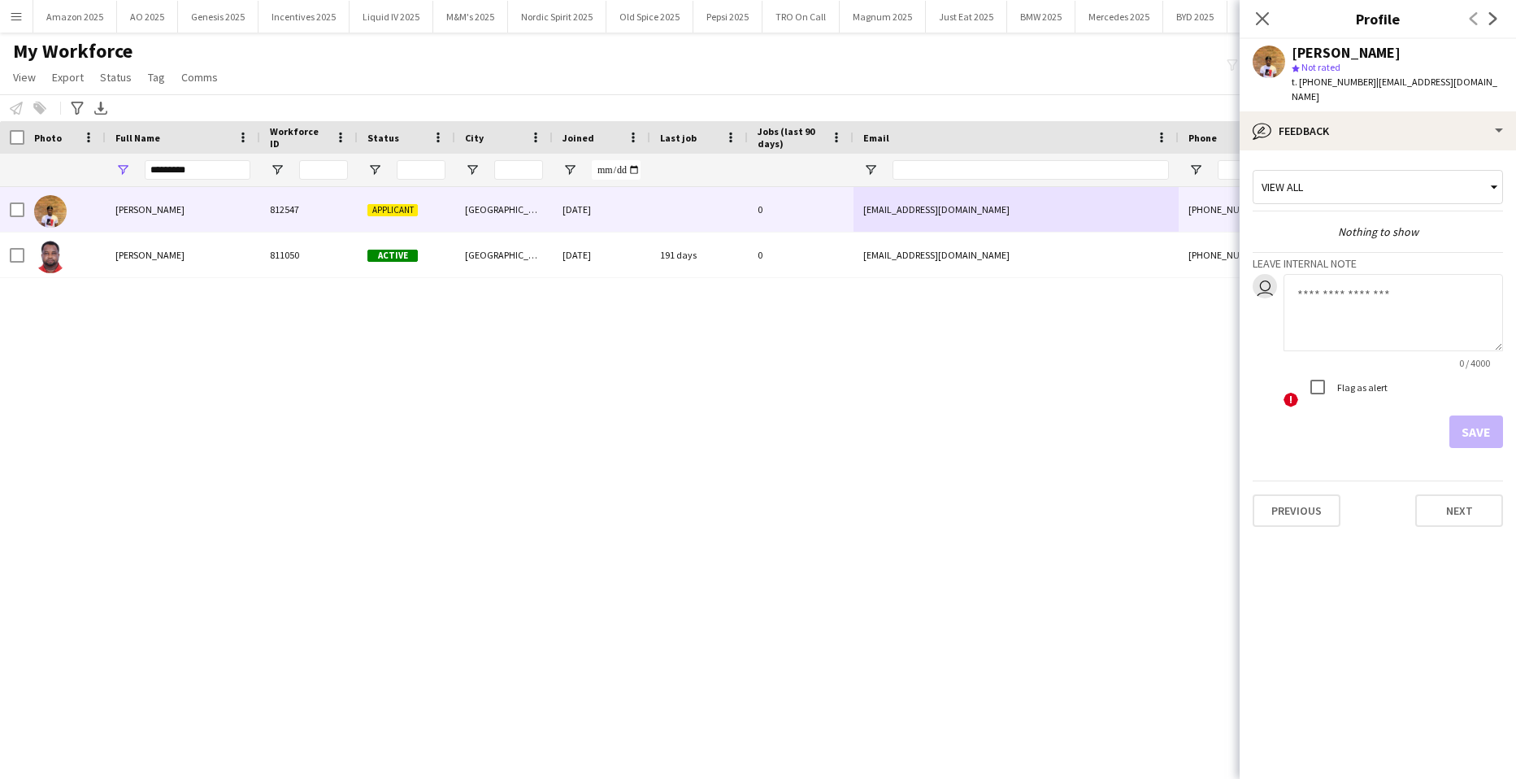
drag, startPoint x: 1268, startPoint y: 12, endPoint x: 1045, endPoint y: 76, distance: 231.9
click at [1268, 15] on icon "Close pop-in" at bounding box center [1262, 18] width 13 height 13
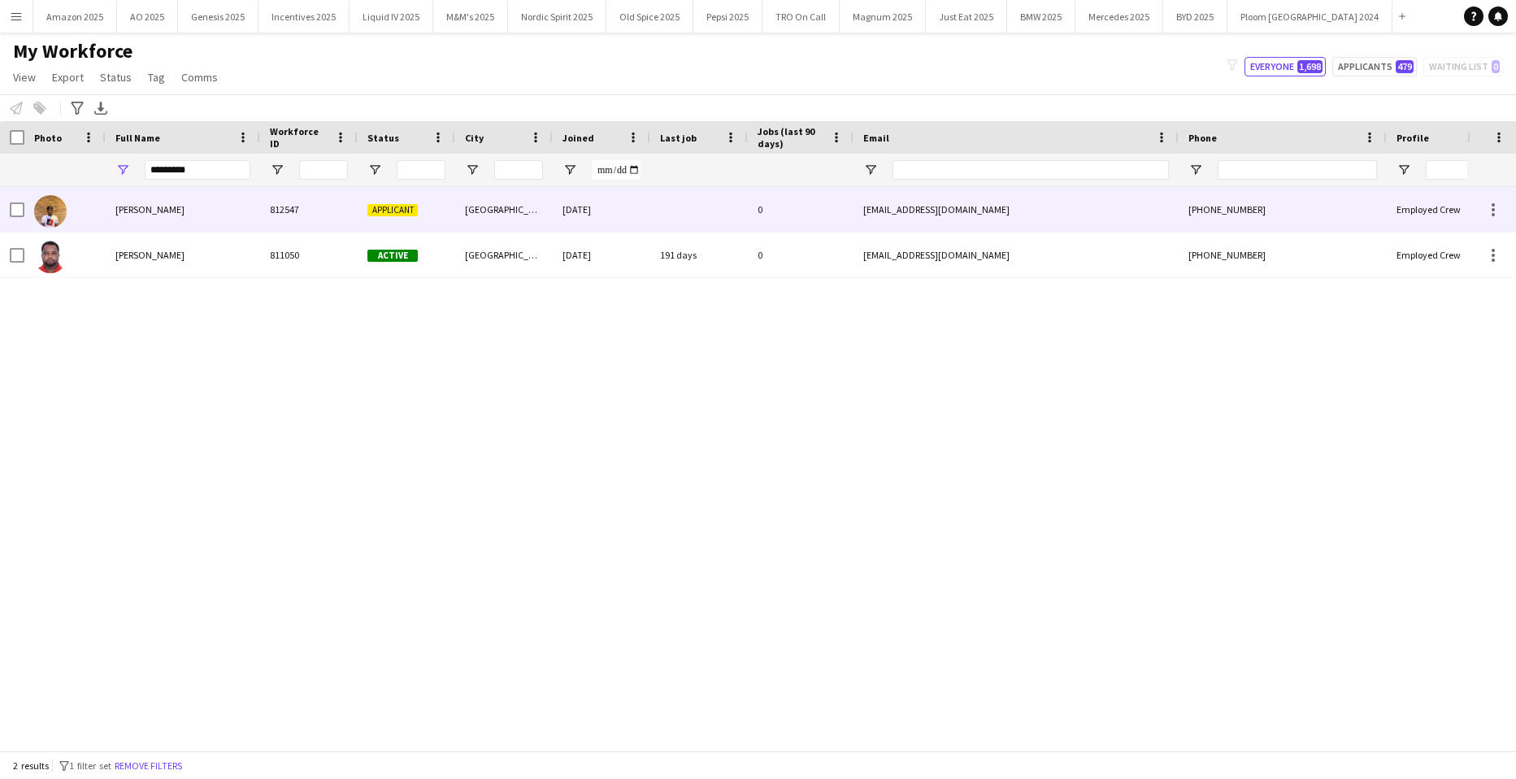
click at [200, 207] on div "[PERSON_NAME]" at bounding box center [183, 209] width 154 height 45
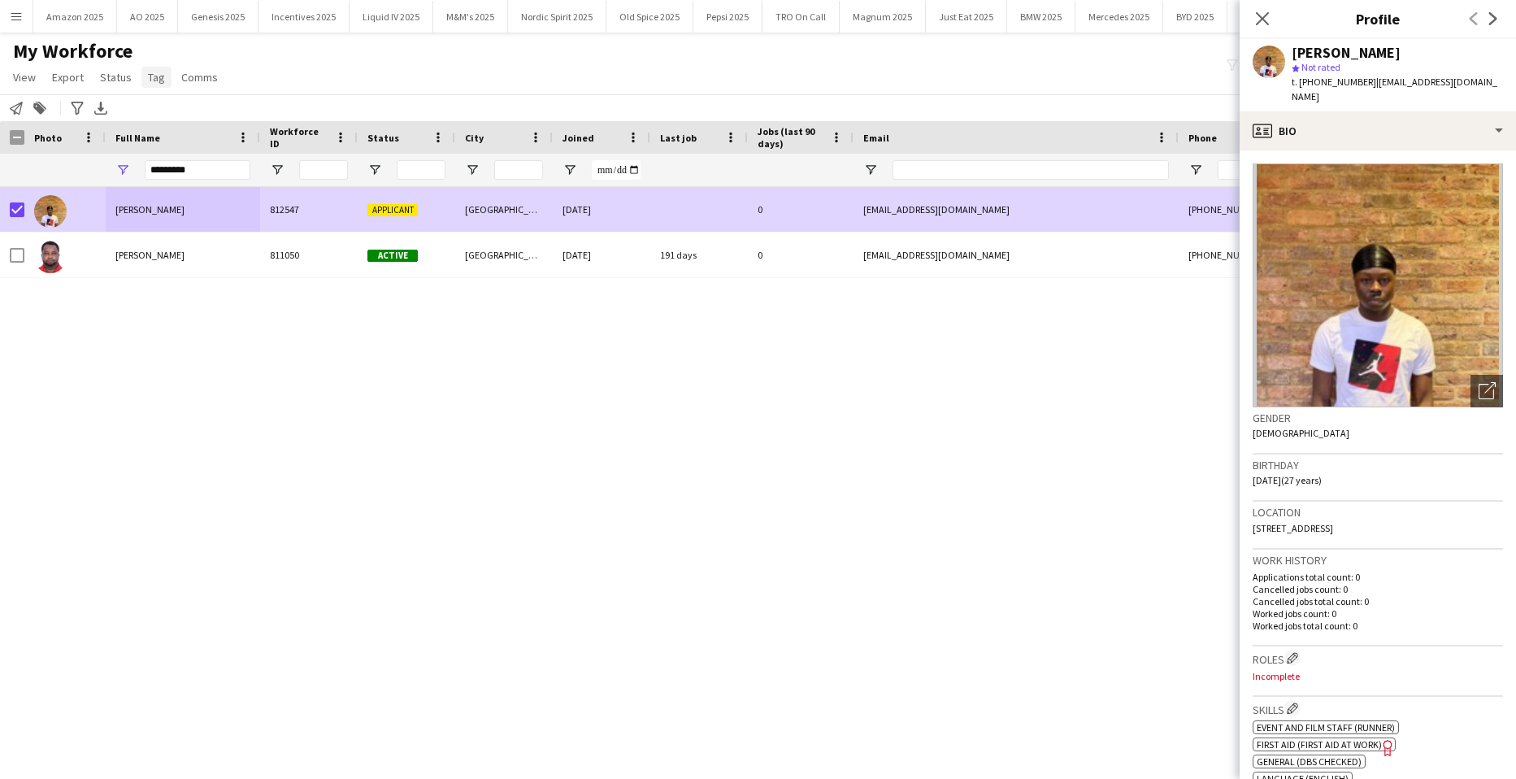
click at [148, 75] on span "Tag" at bounding box center [156, 77] width 17 height 15
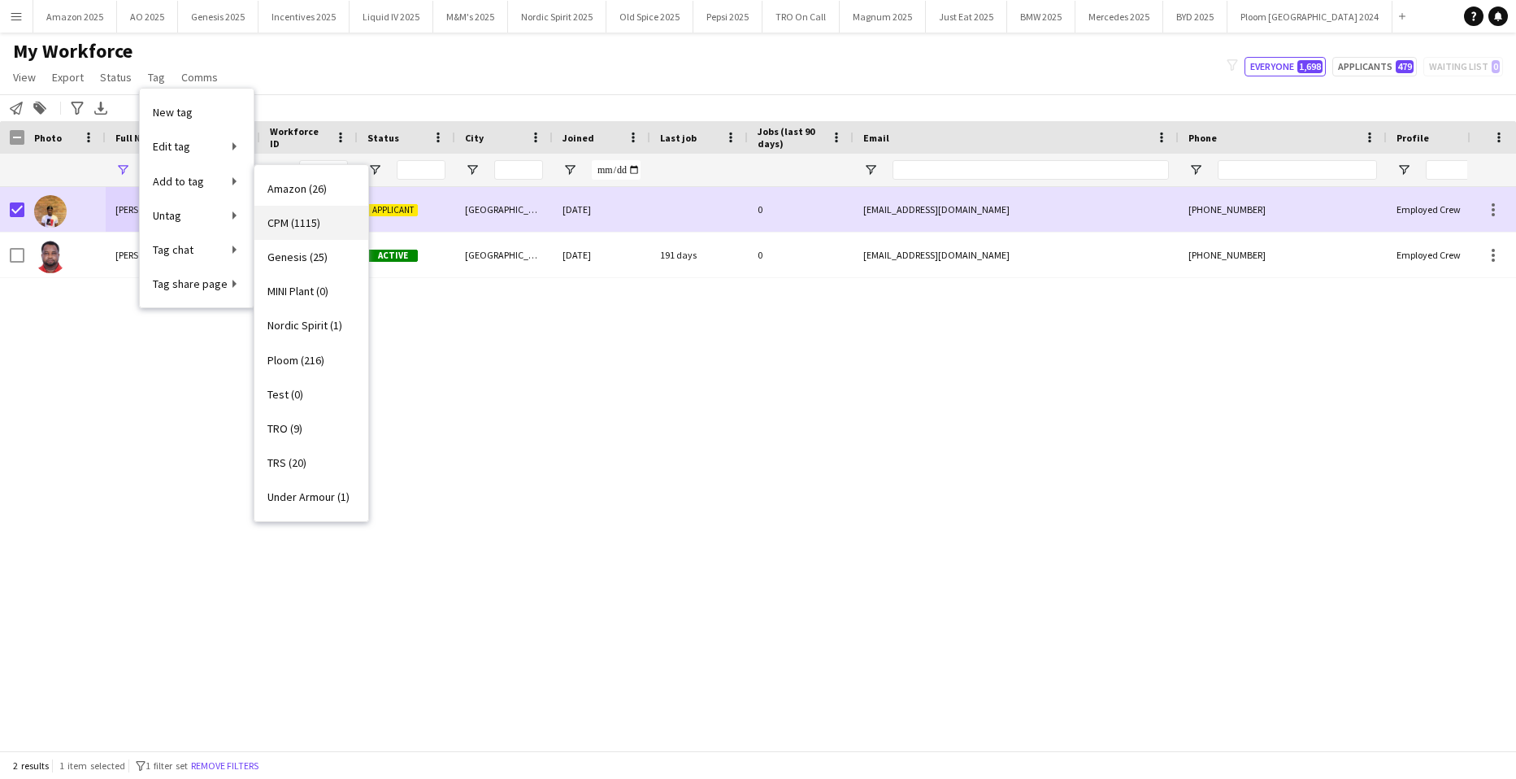
click at [276, 228] on span "CPM (1115)" at bounding box center [294, 222] width 53 height 15
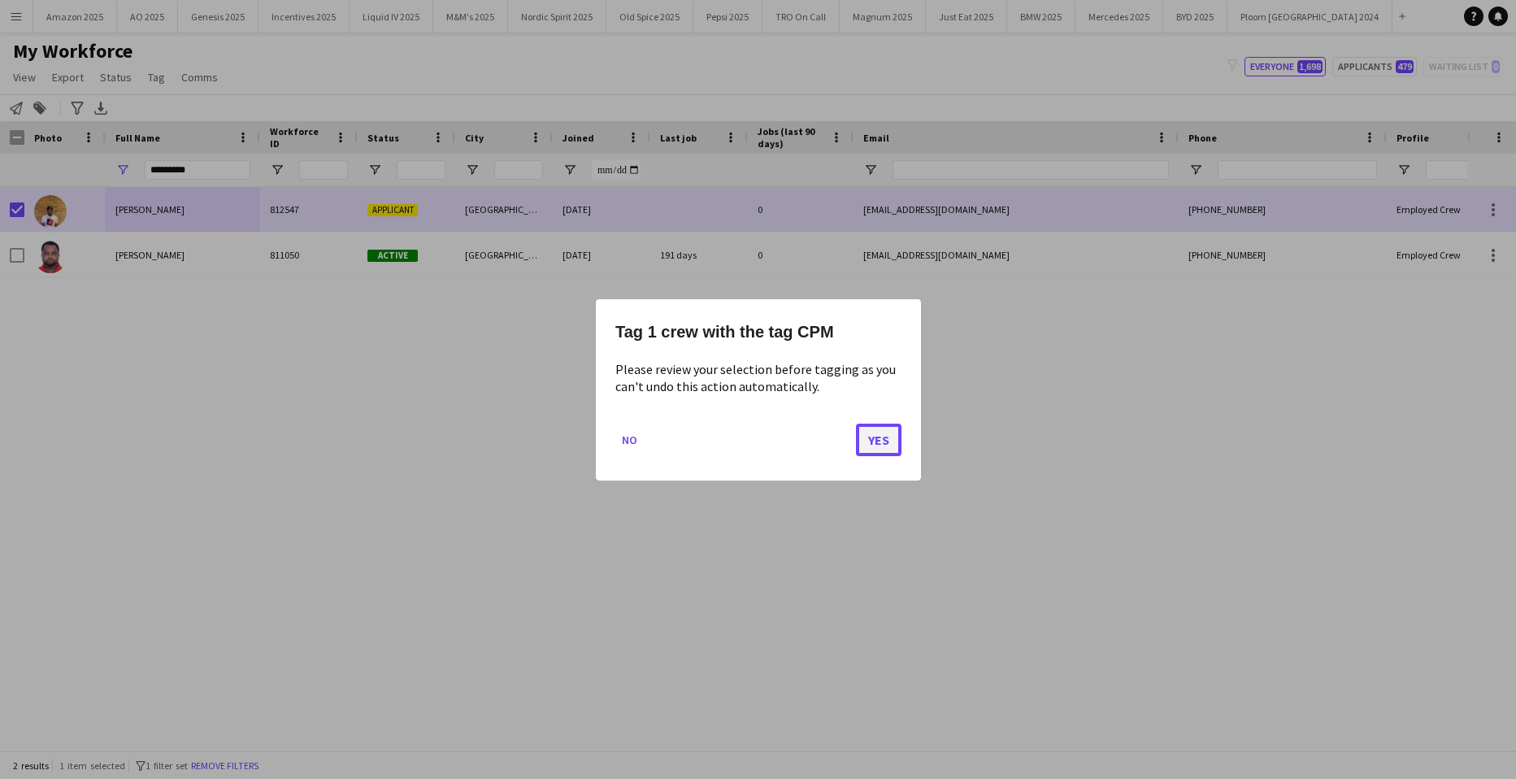
click at [899, 437] on button "Yes" at bounding box center [879, 439] width 46 height 33
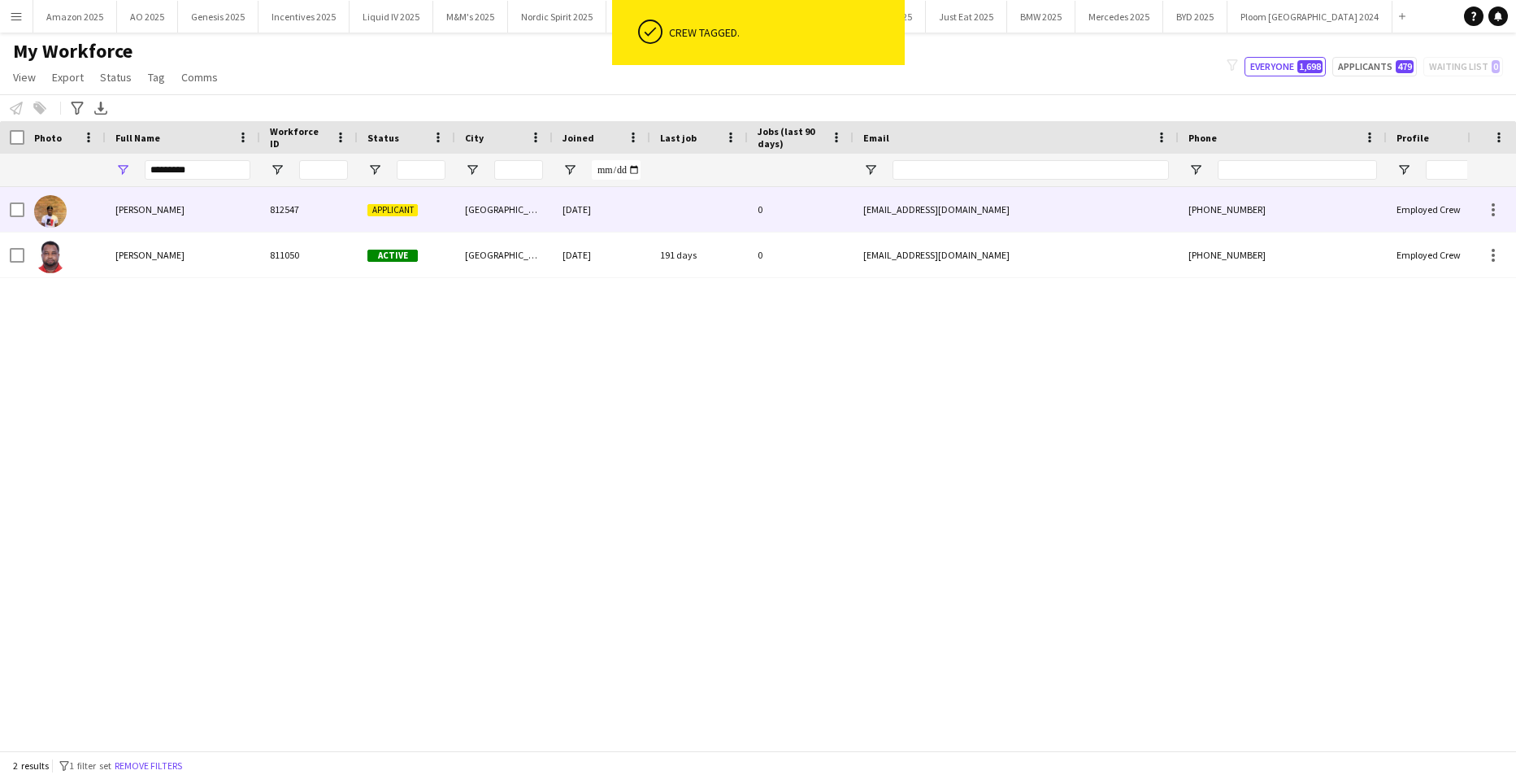
click at [126, 215] on span "[PERSON_NAME]" at bounding box center [149, 209] width 69 height 12
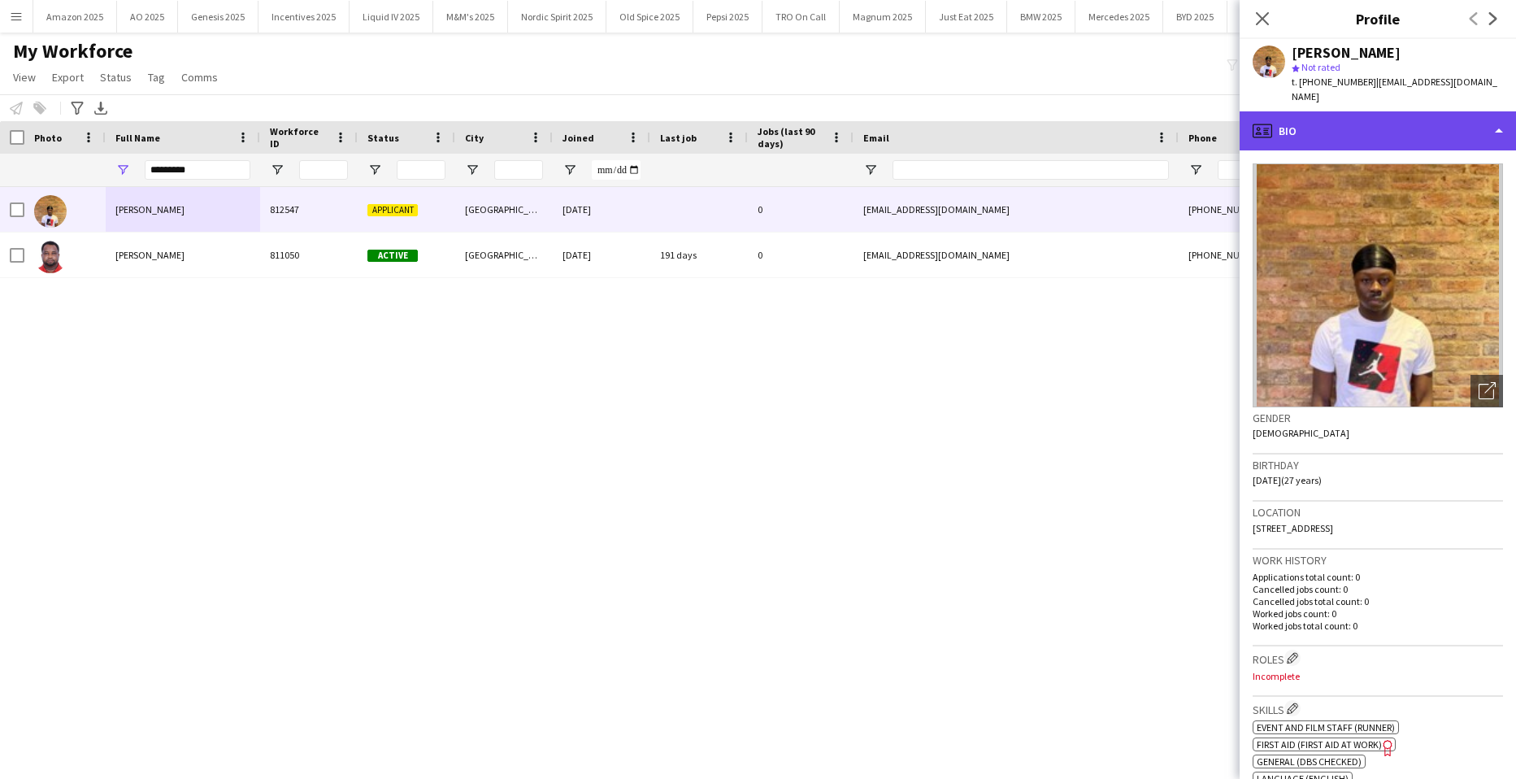
click at [1383, 119] on div "profile Bio" at bounding box center [1378, 130] width 276 height 39
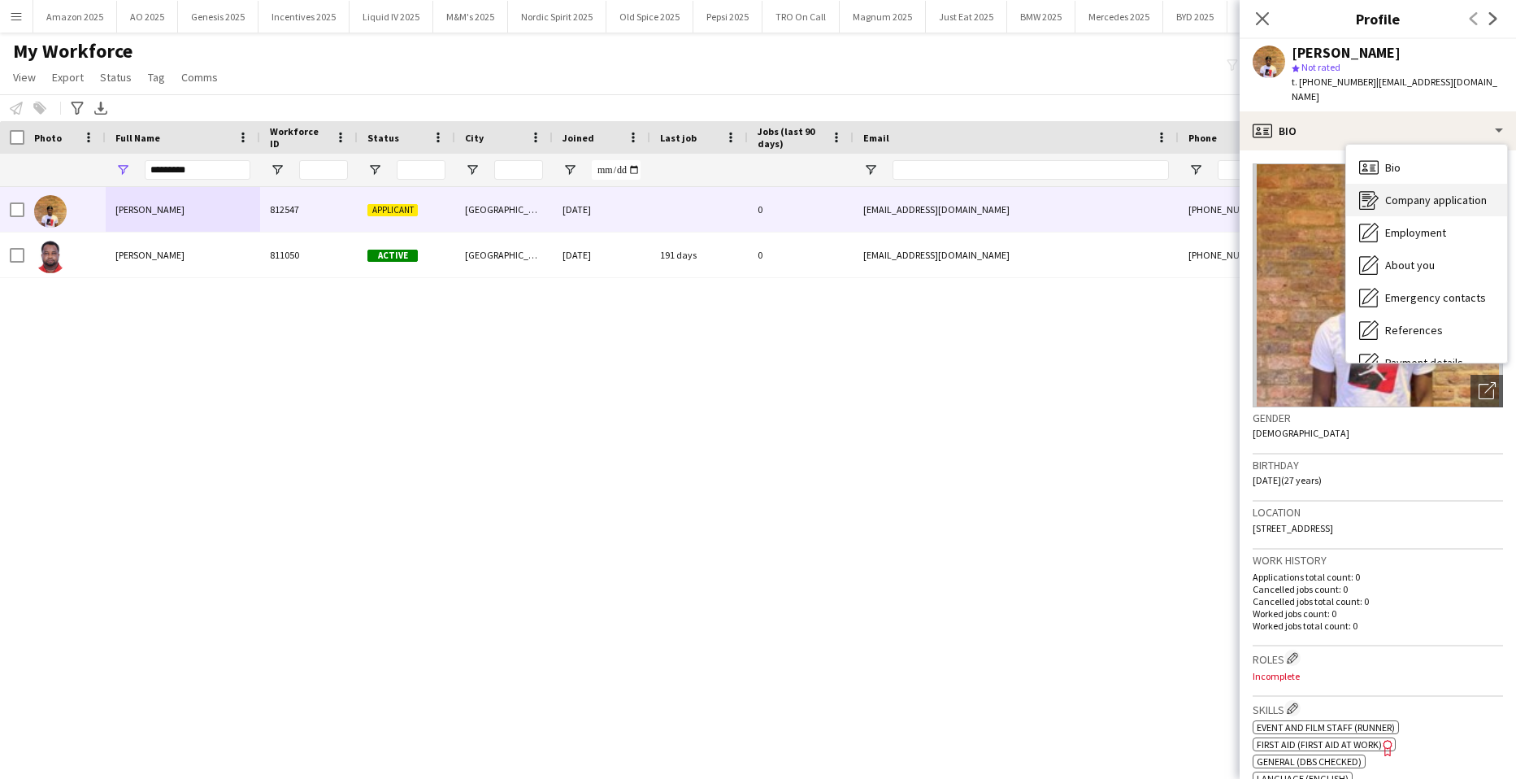
click at [1414, 193] on span "Company application" at bounding box center [1437, 200] width 102 height 15
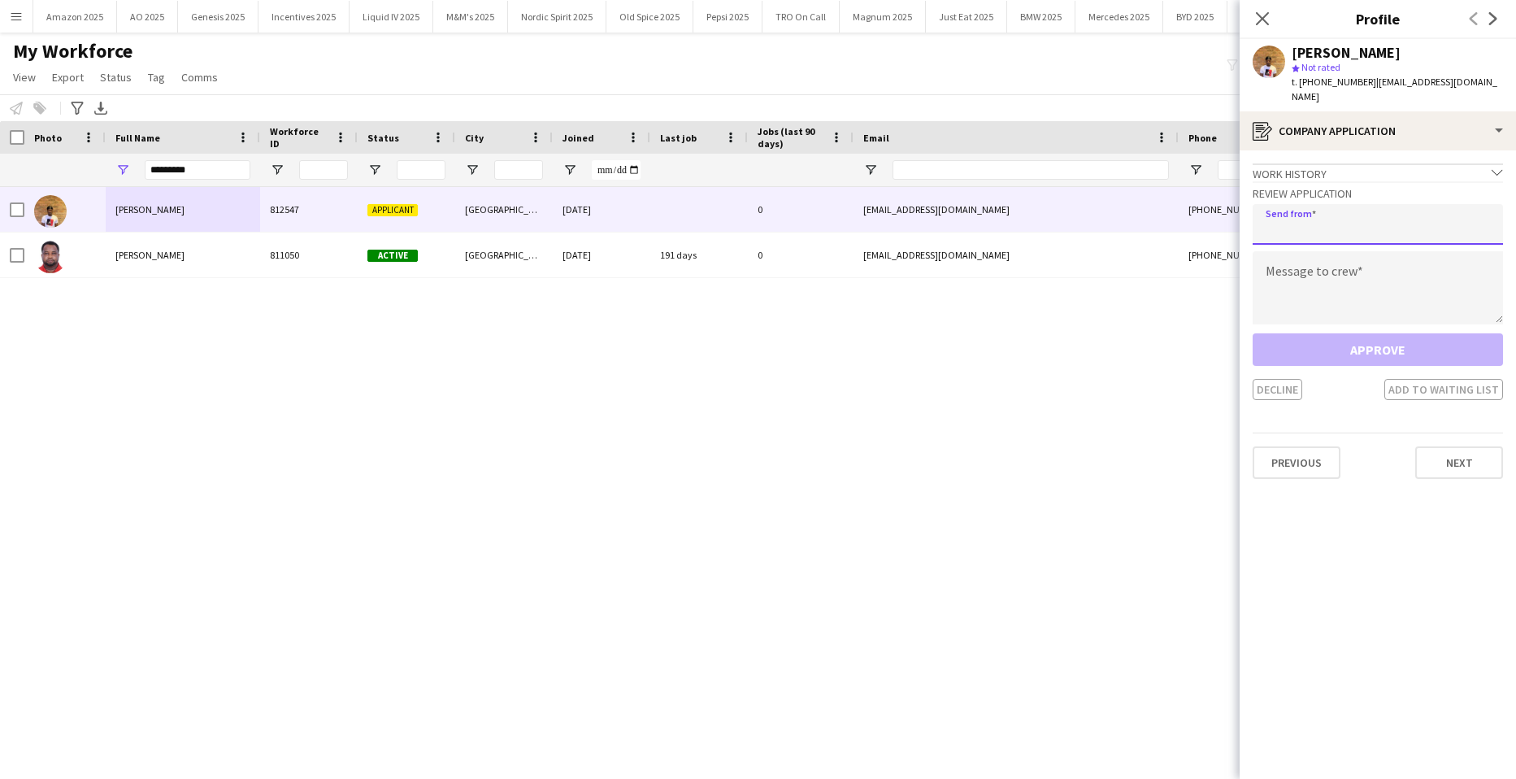
click at [1357, 207] on input "email" at bounding box center [1378, 224] width 250 height 41
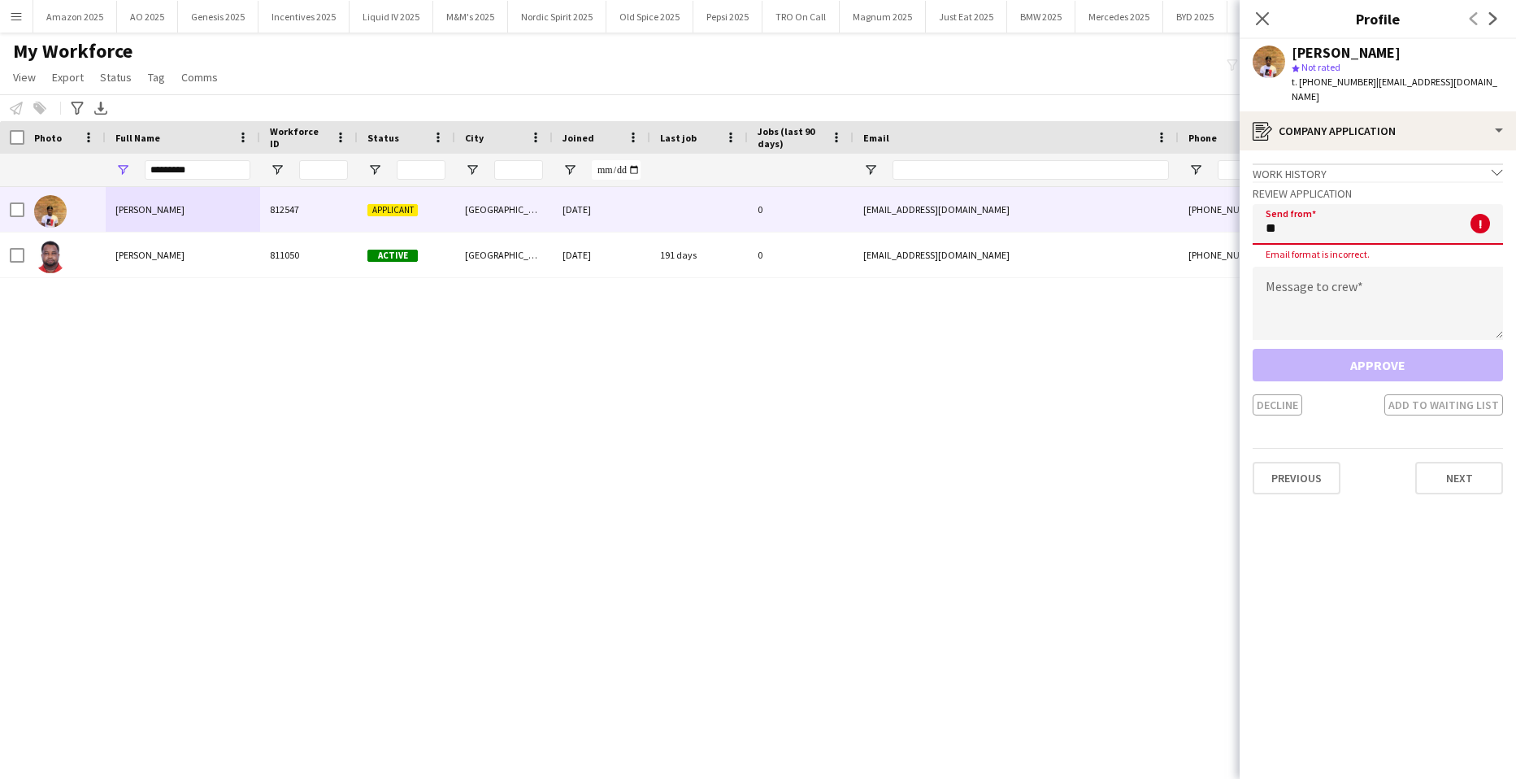
type input "*"
type input "**********"
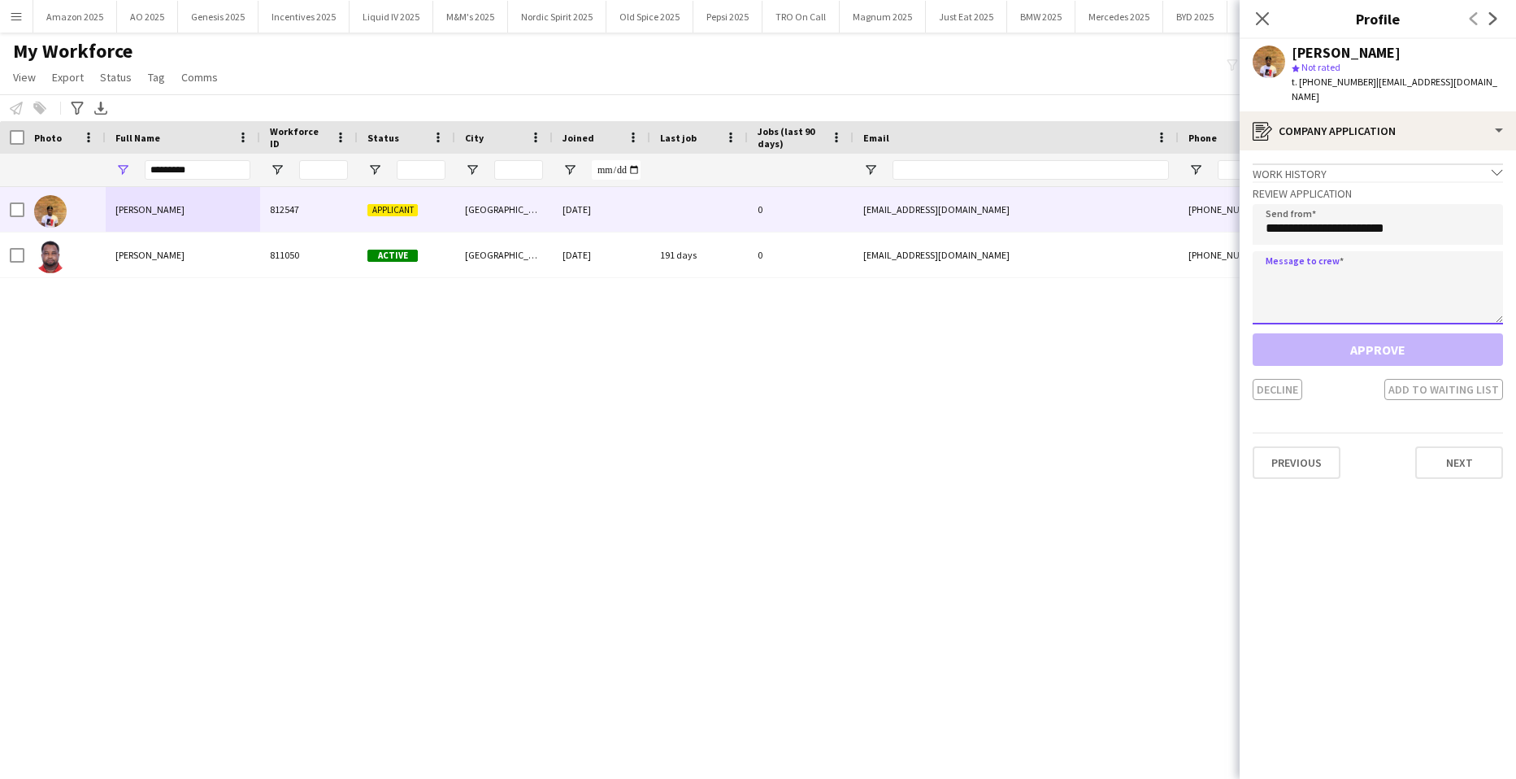
click at [1322, 268] on textarea at bounding box center [1378, 287] width 250 height 73
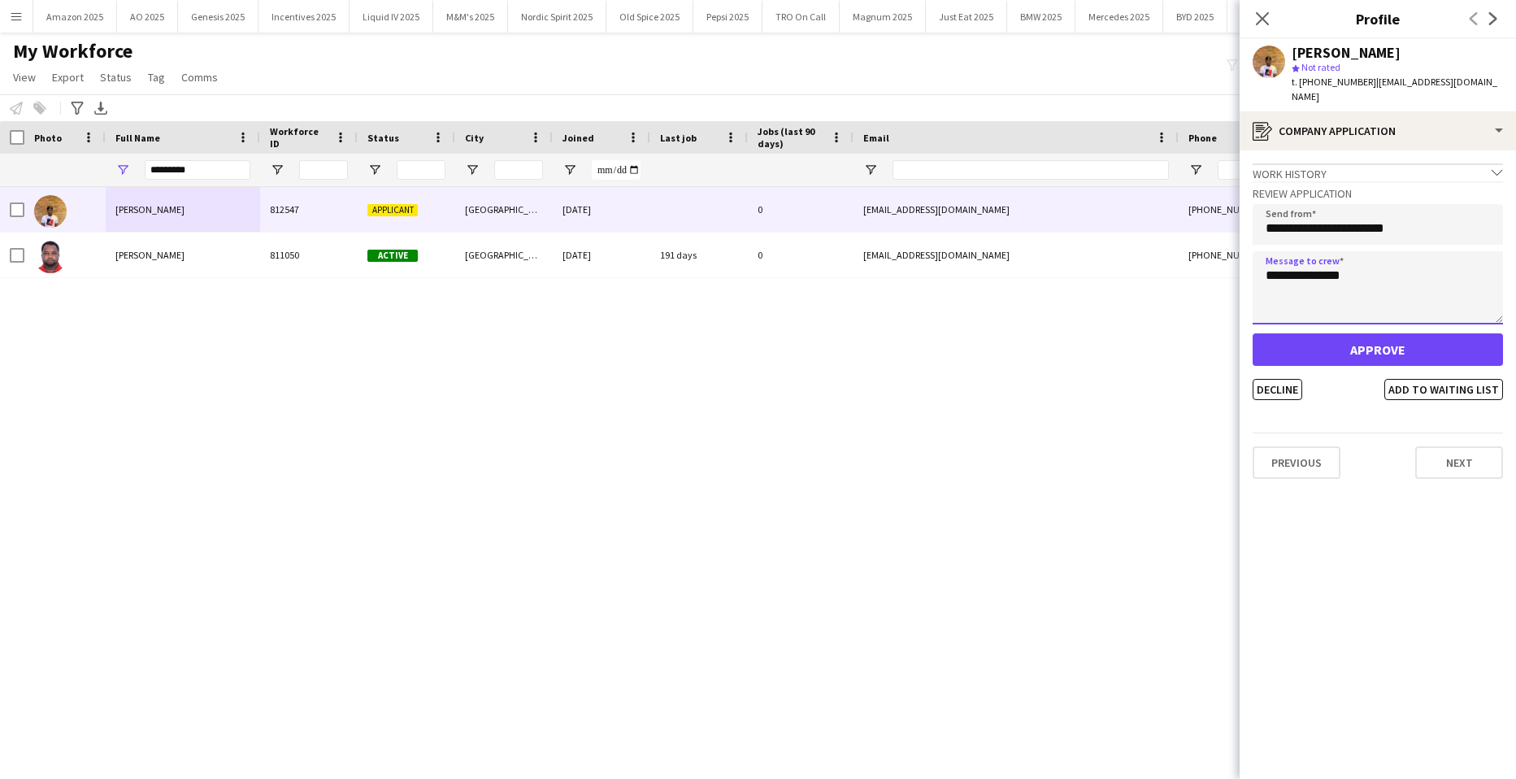
type textarea "**********"
click at [1355, 333] on button "Approve" at bounding box center [1378, 349] width 250 height 33
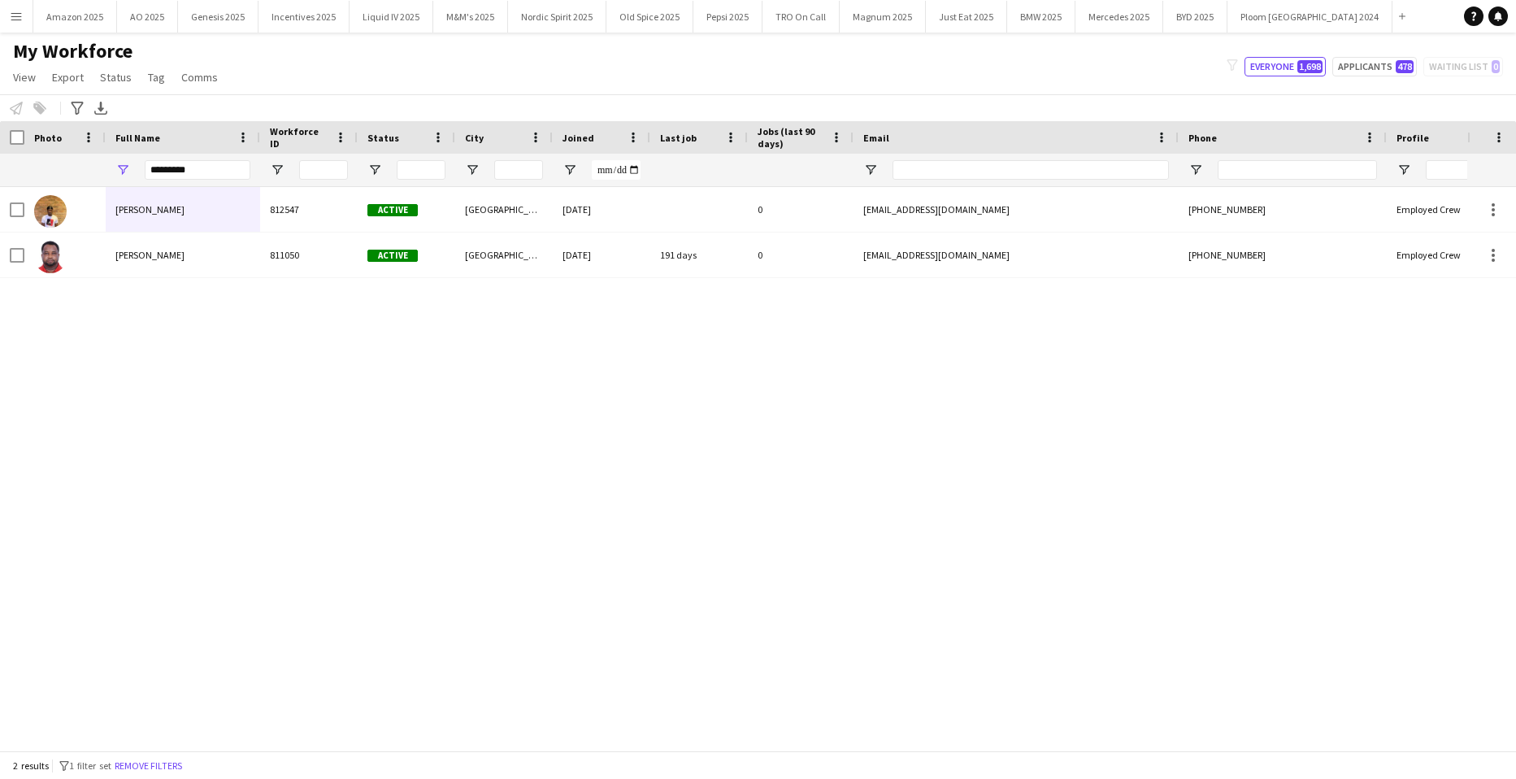
drag, startPoint x: 211, startPoint y: 184, endPoint x: 196, endPoint y: 175, distance: 17.9
click at [194, 175] on div "*********" at bounding box center [198, 170] width 106 height 33
drag, startPoint x: 209, startPoint y: 172, endPoint x: 55, endPoint y: 119, distance: 162.5
click at [0, 176] on html "Menu Boards Boards Boards All jobs Status Workforce Workforce My Workforce Recr…" at bounding box center [758, 389] width 1516 height 779
type input "*********"
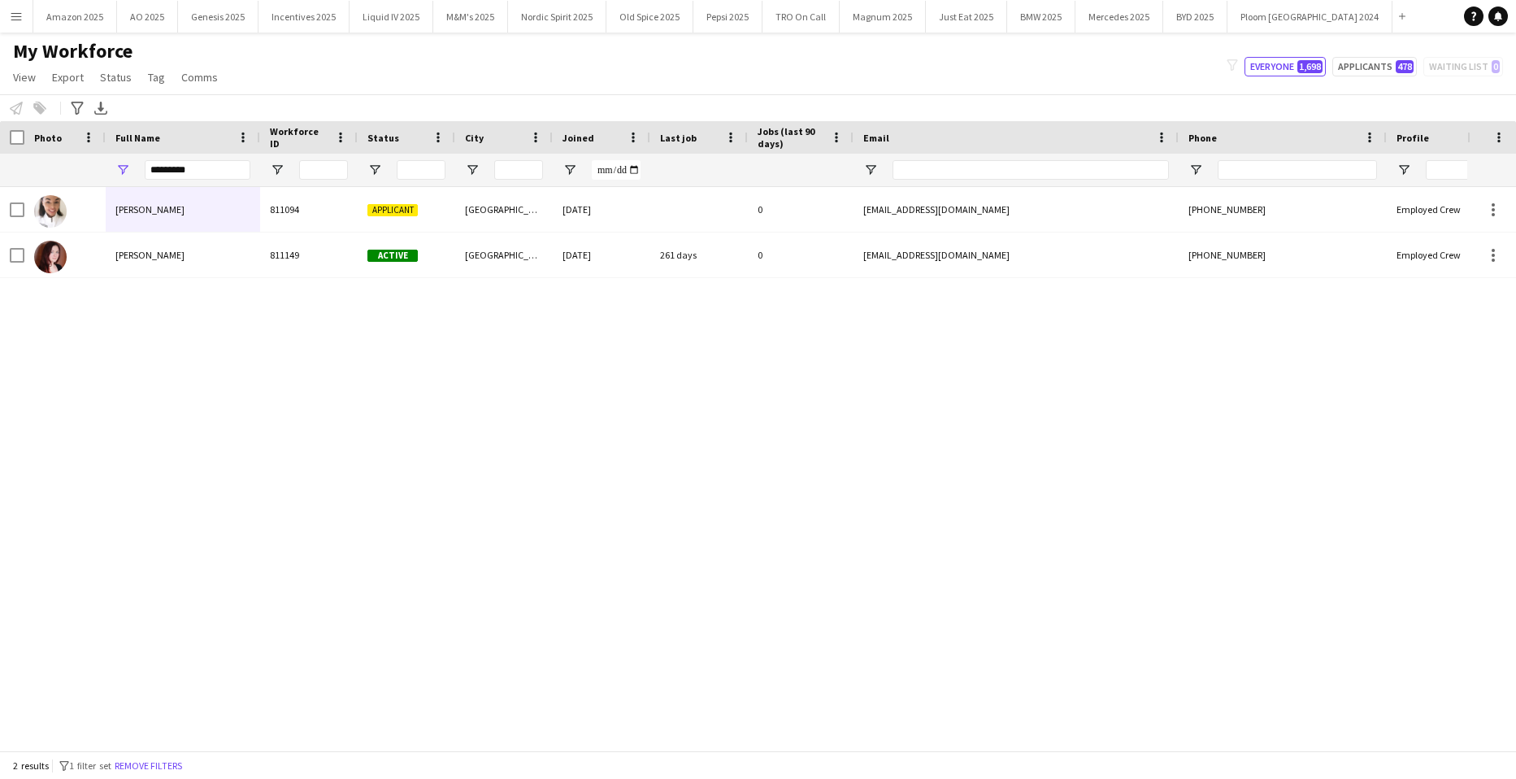
click at [188, 380] on div "[PERSON_NAME] 811094 Applicant Manchester [DATE] 0 [EMAIL_ADDRESS][DOMAIN_NAME]…" at bounding box center [734, 462] width 1468 height 551
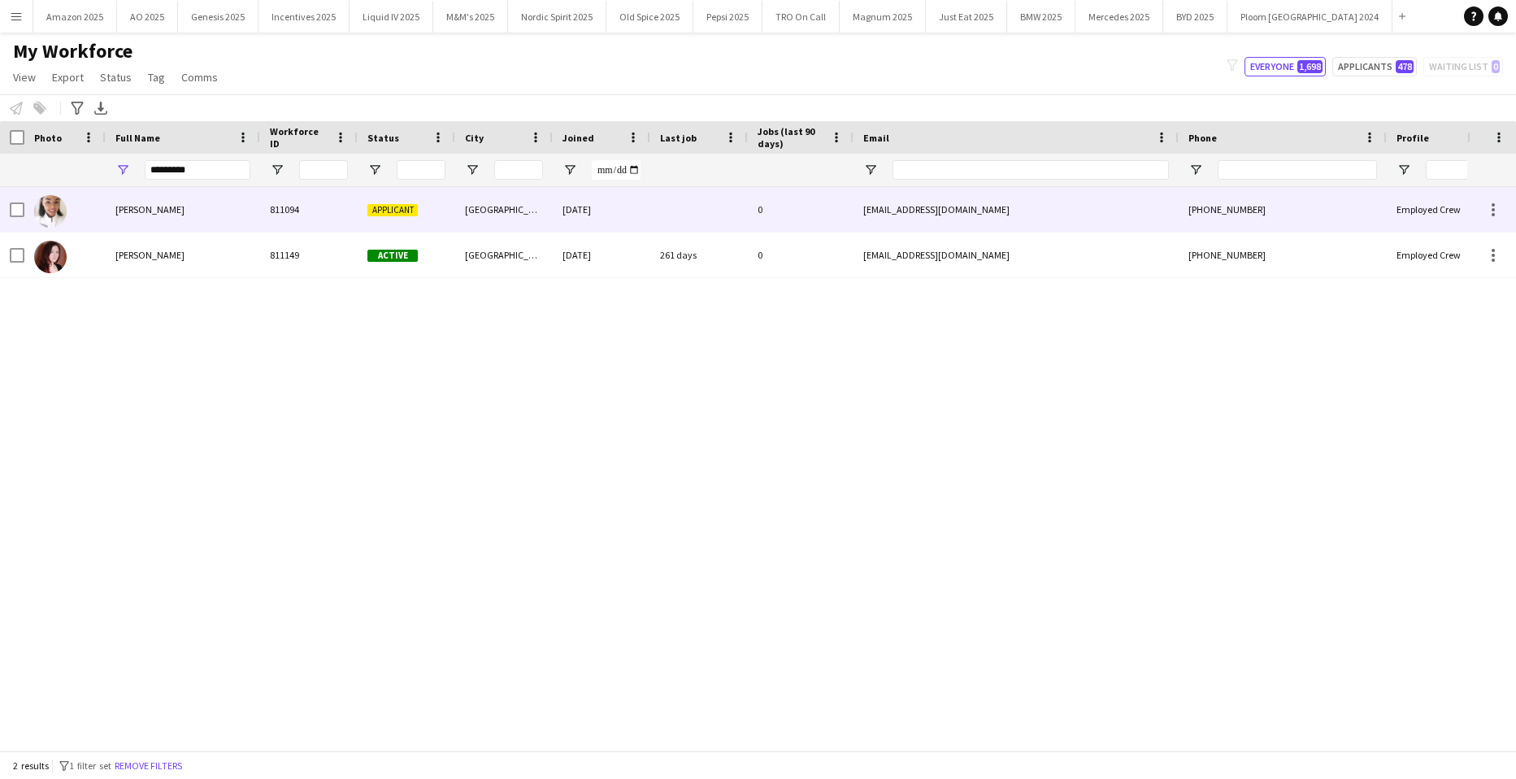
click at [169, 208] on span "[PERSON_NAME]" at bounding box center [149, 209] width 69 height 12
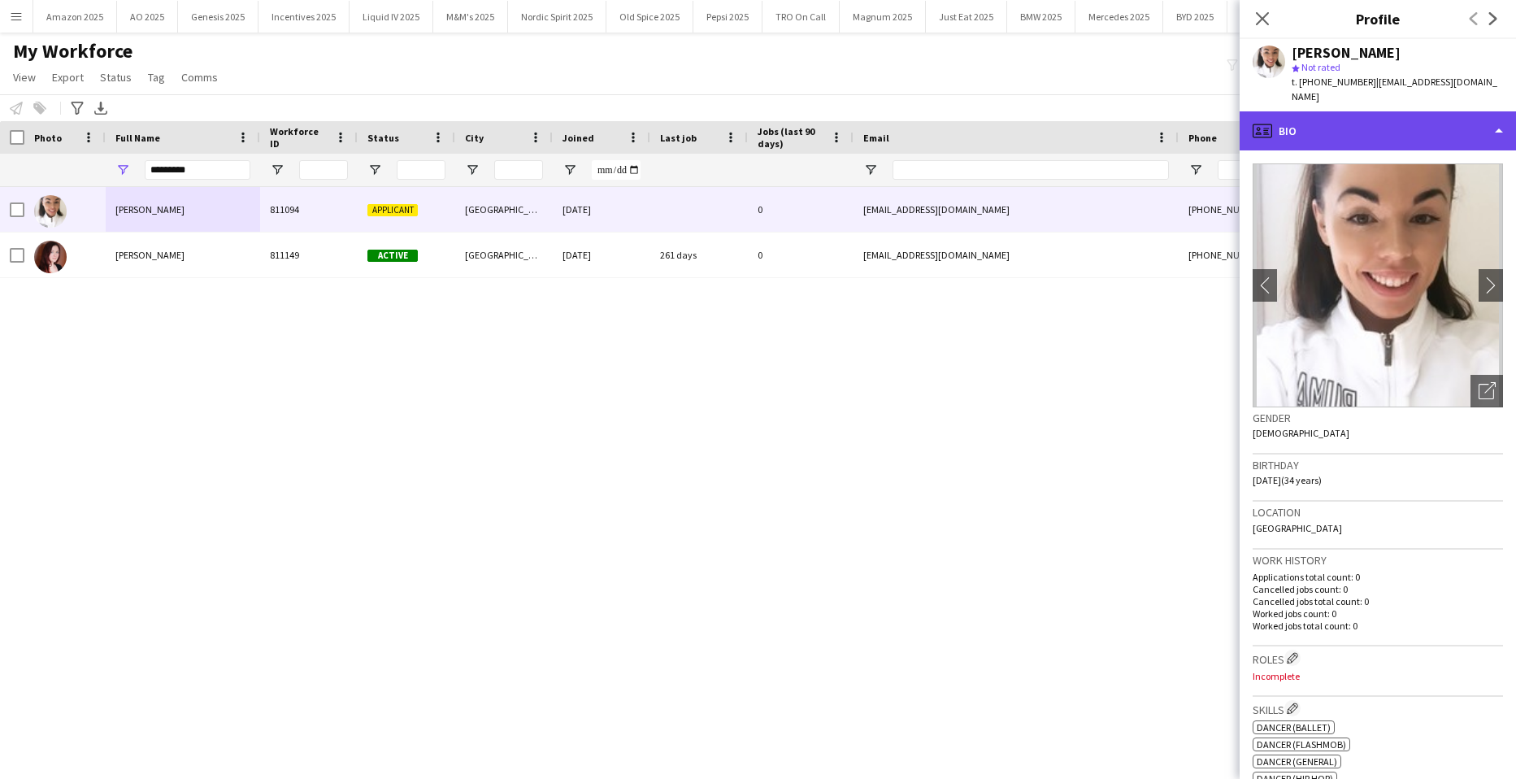
click at [1426, 121] on div "profile Bio" at bounding box center [1378, 130] width 276 height 39
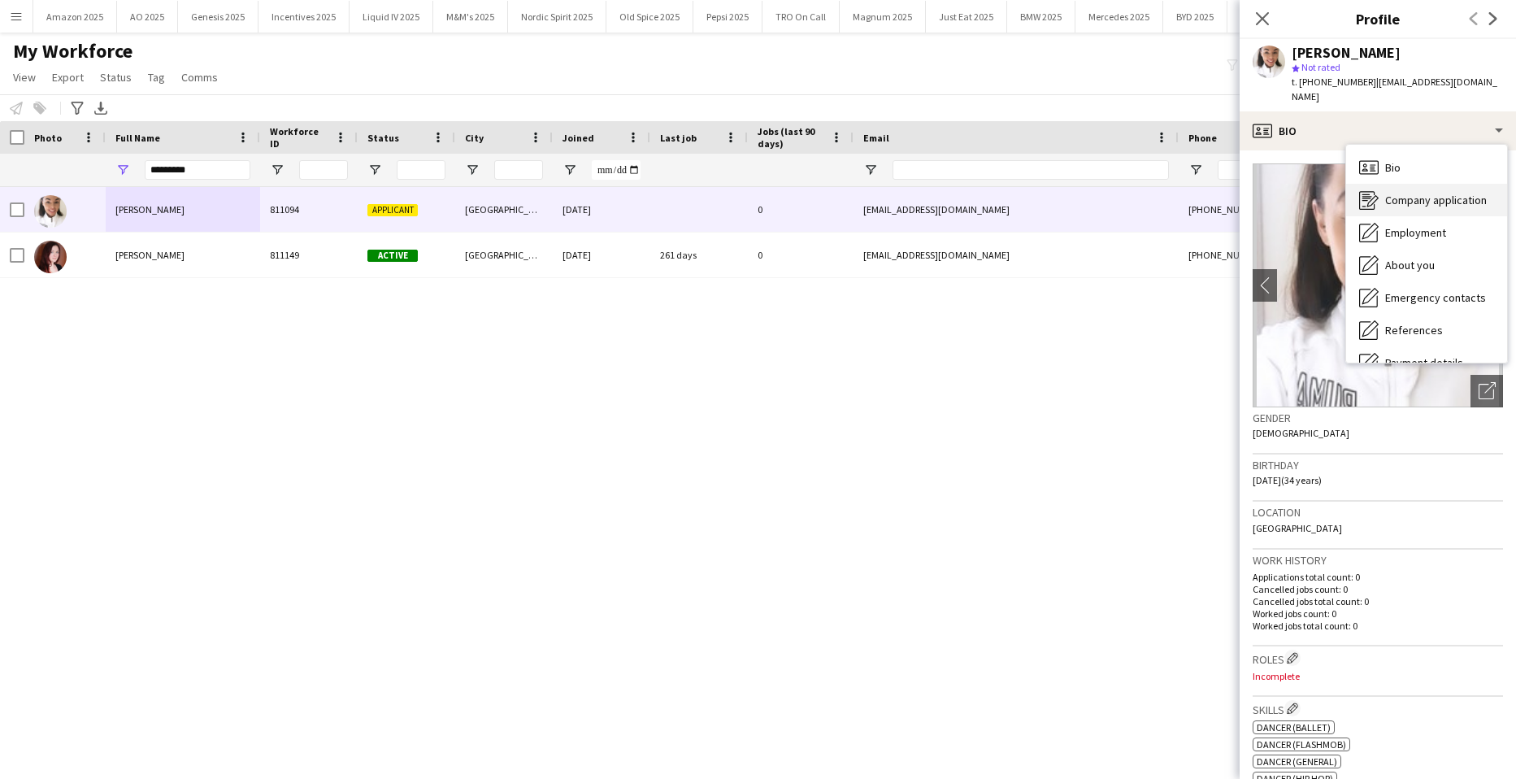
click at [1423, 194] on div "Company application Company application" at bounding box center [1427, 200] width 161 height 33
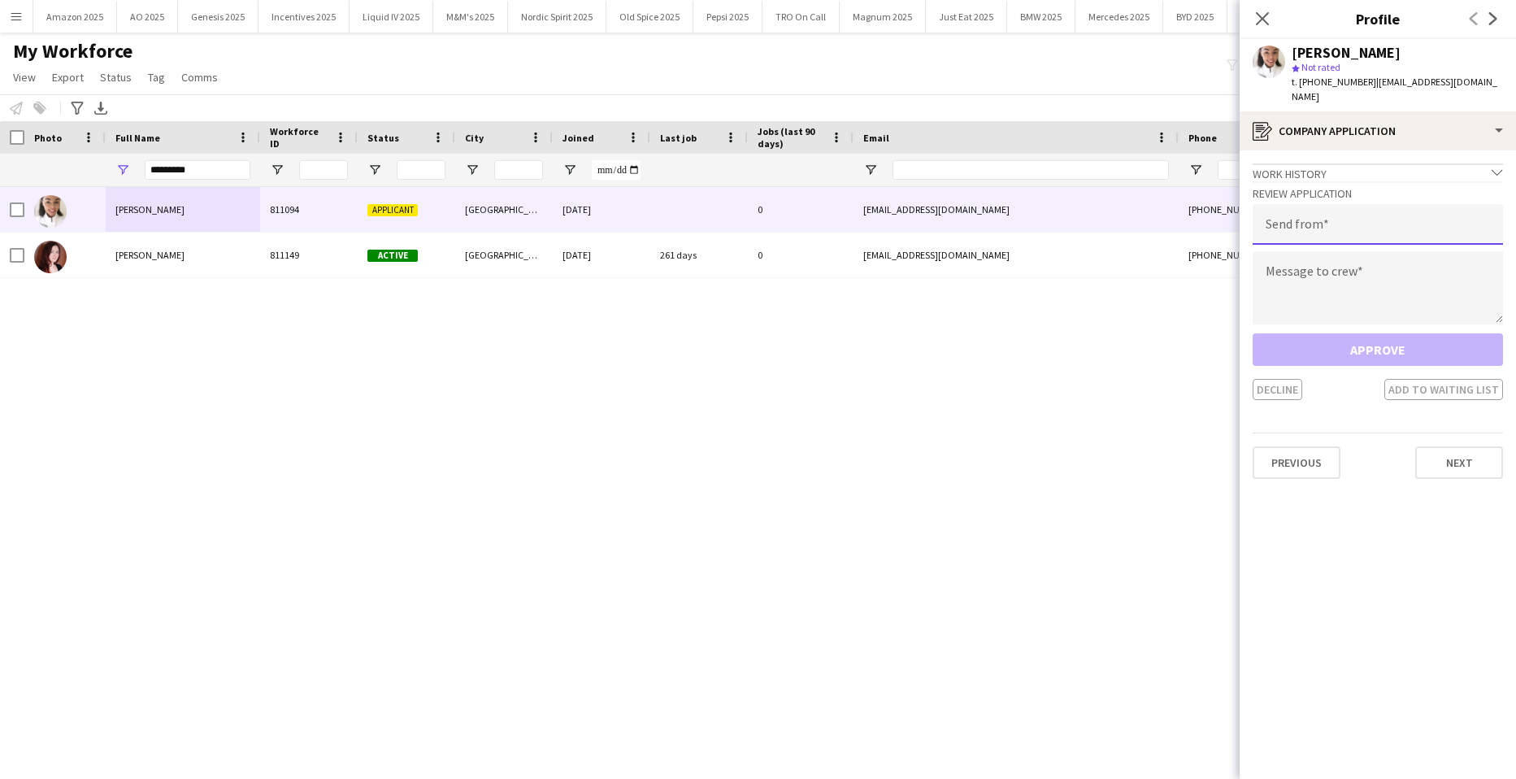
click at [1385, 224] on input "email" at bounding box center [1378, 224] width 250 height 41
type input "**********"
click at [1344, 267] on textarea at bounding box center [1378, 287] width 250 height 73
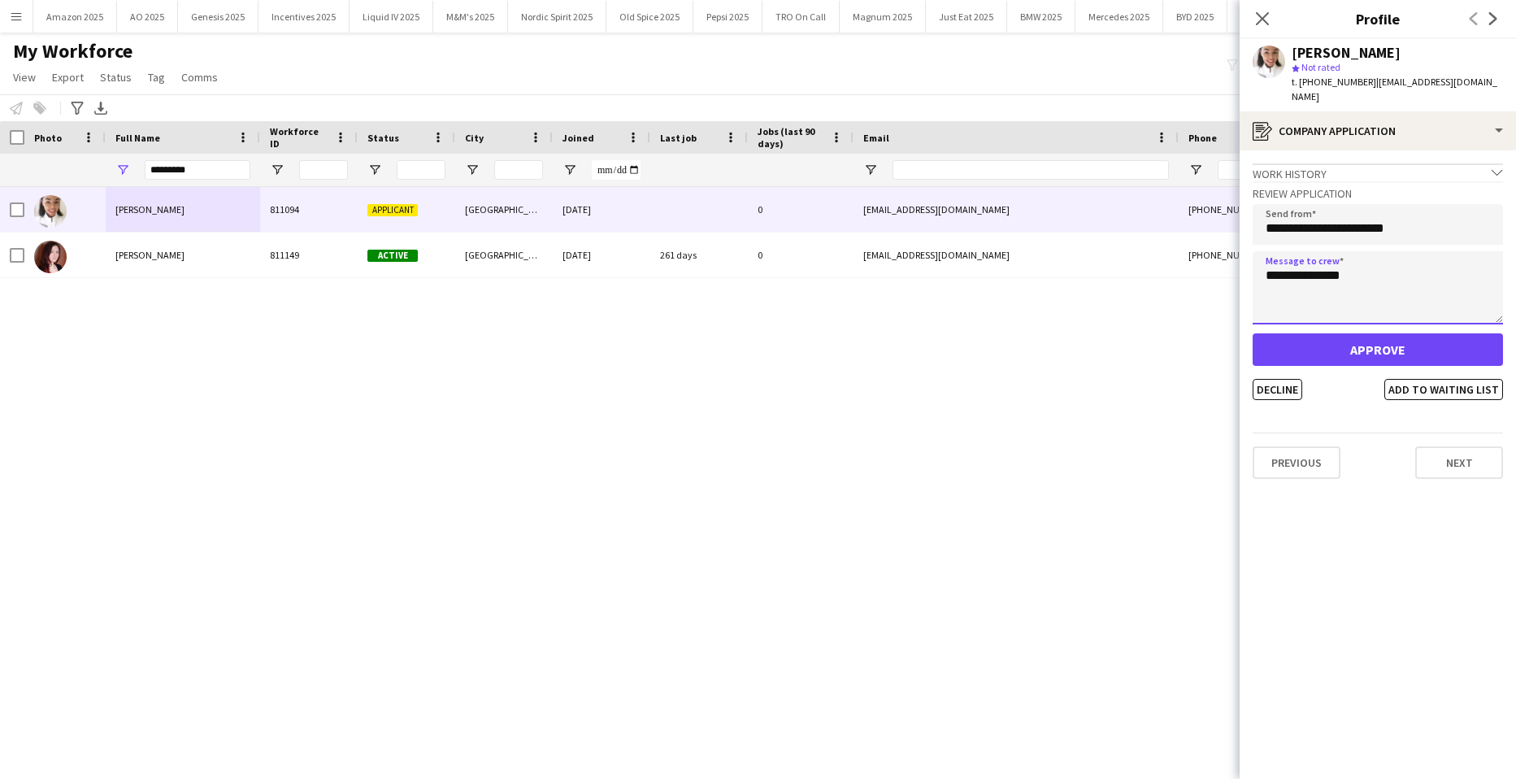
type textarea "**********"
click at [1411, 333] on button "Approve" at bounding box center [1378, 349] width 250 height 33
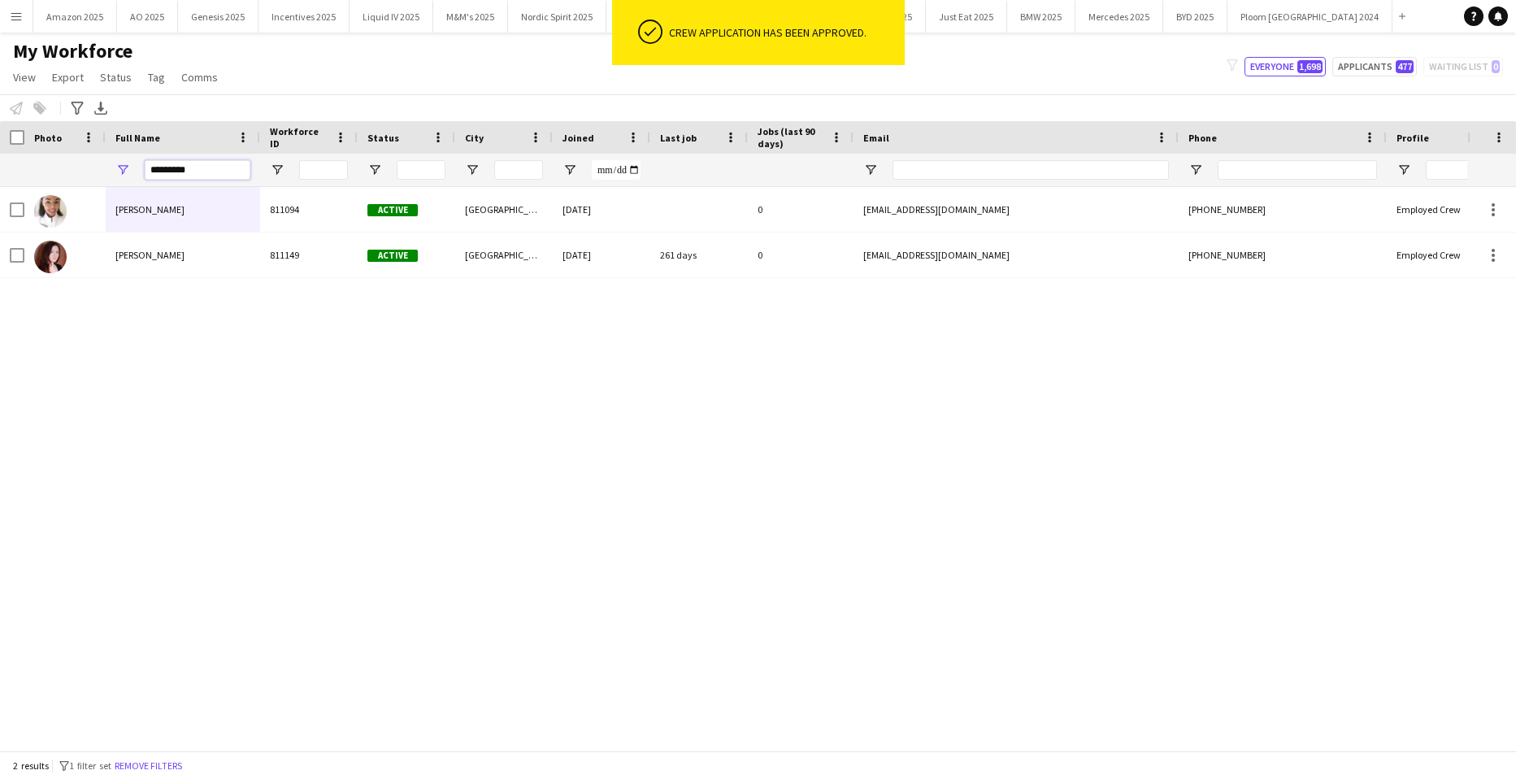
drag, startPoint x: 215, startPoint y: 172, endPoint x: -41, endPoint y: 233, distance: 263.9
click at [0, 233] on html "ok-circled Crew application has been approved. Menu Boards Boards Boards All jo…" at bounding box center [758, 389] width 1516 height 779
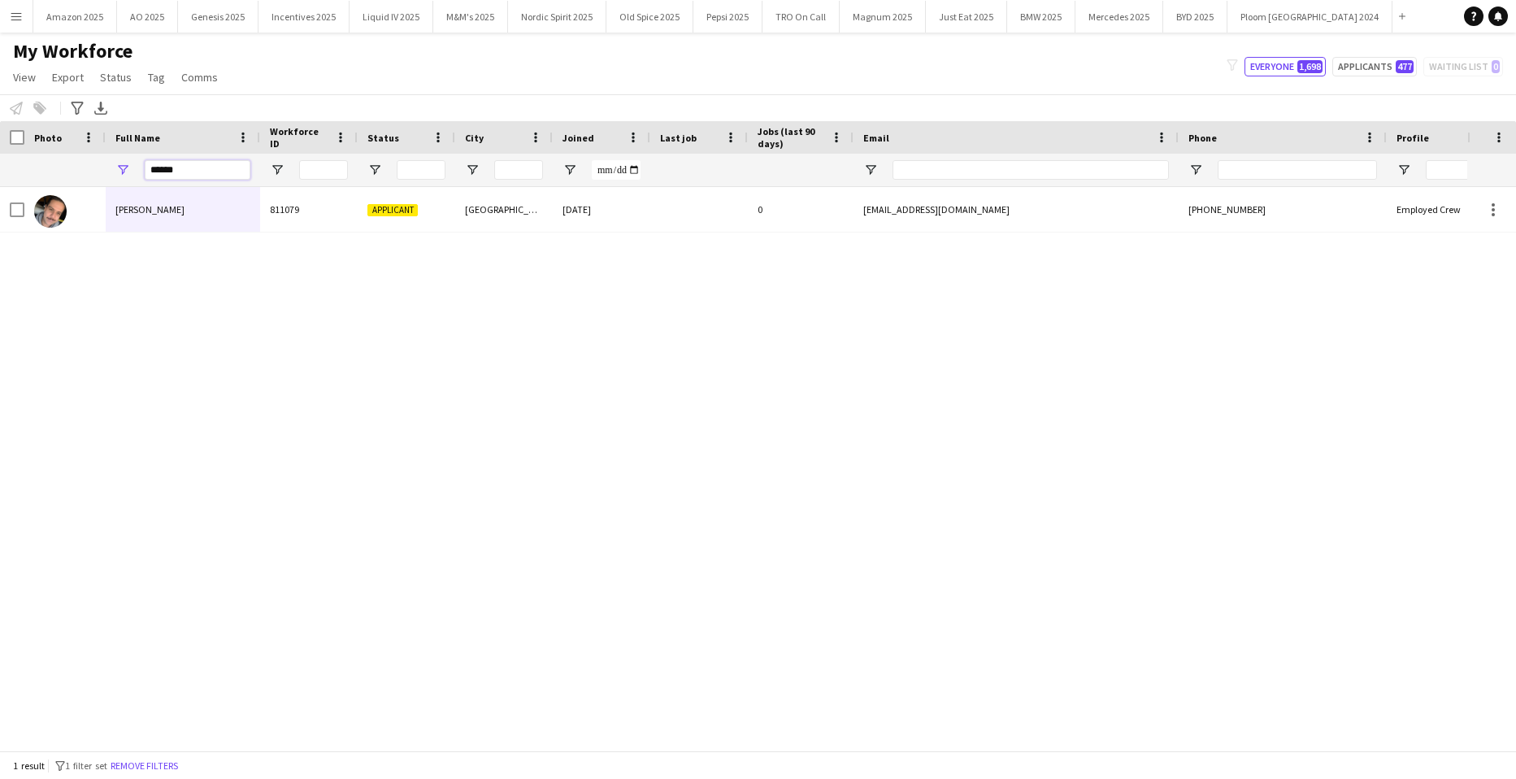
type input "******"
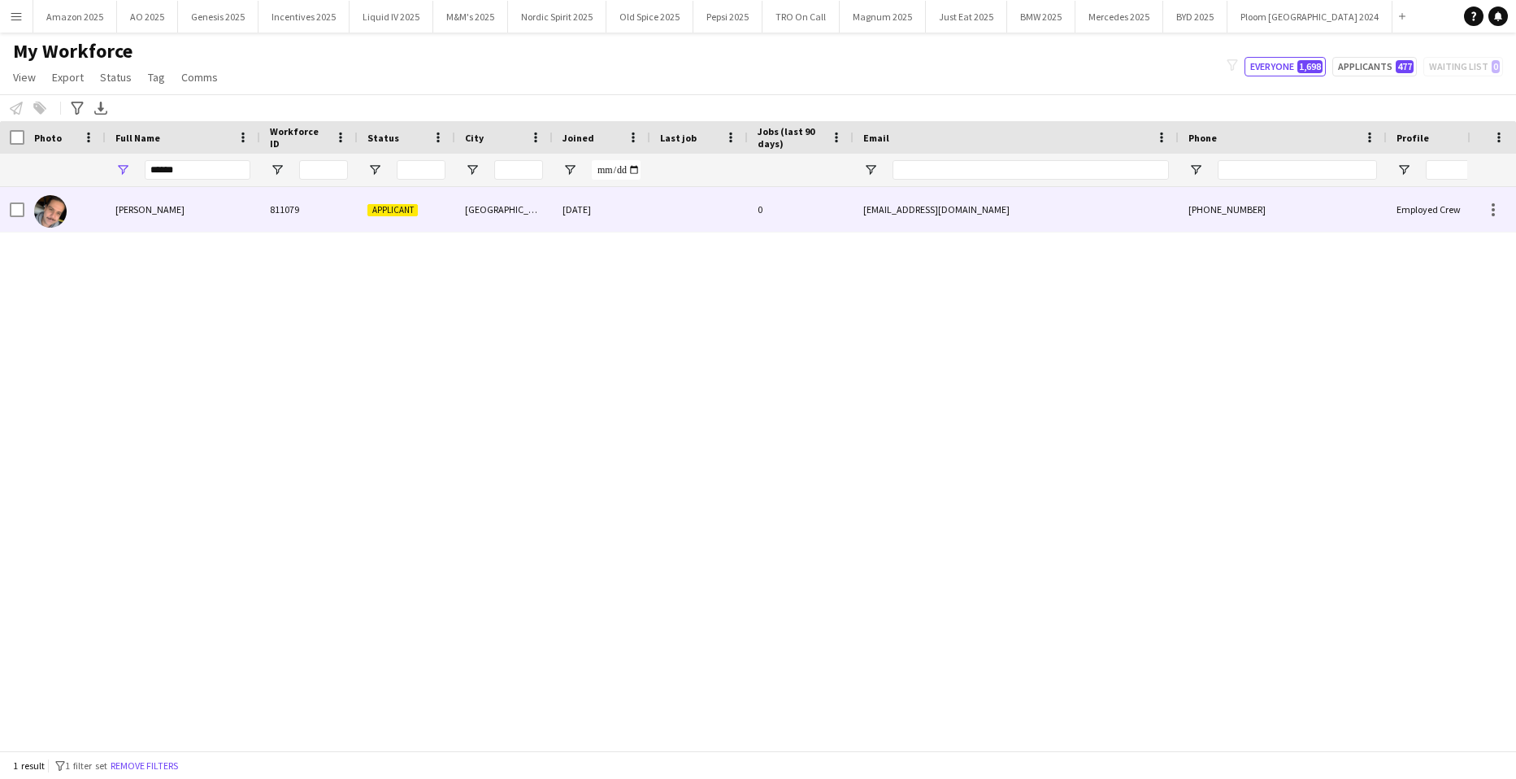
drag, startPoint x: 150, startPoint y: 211, endPoint x: 1066, endPoint y: 237, distance: 915.9
click at [169, 211] on span "[PERSON_NAME]" at bounding box center [149, 209] width 69 height 12
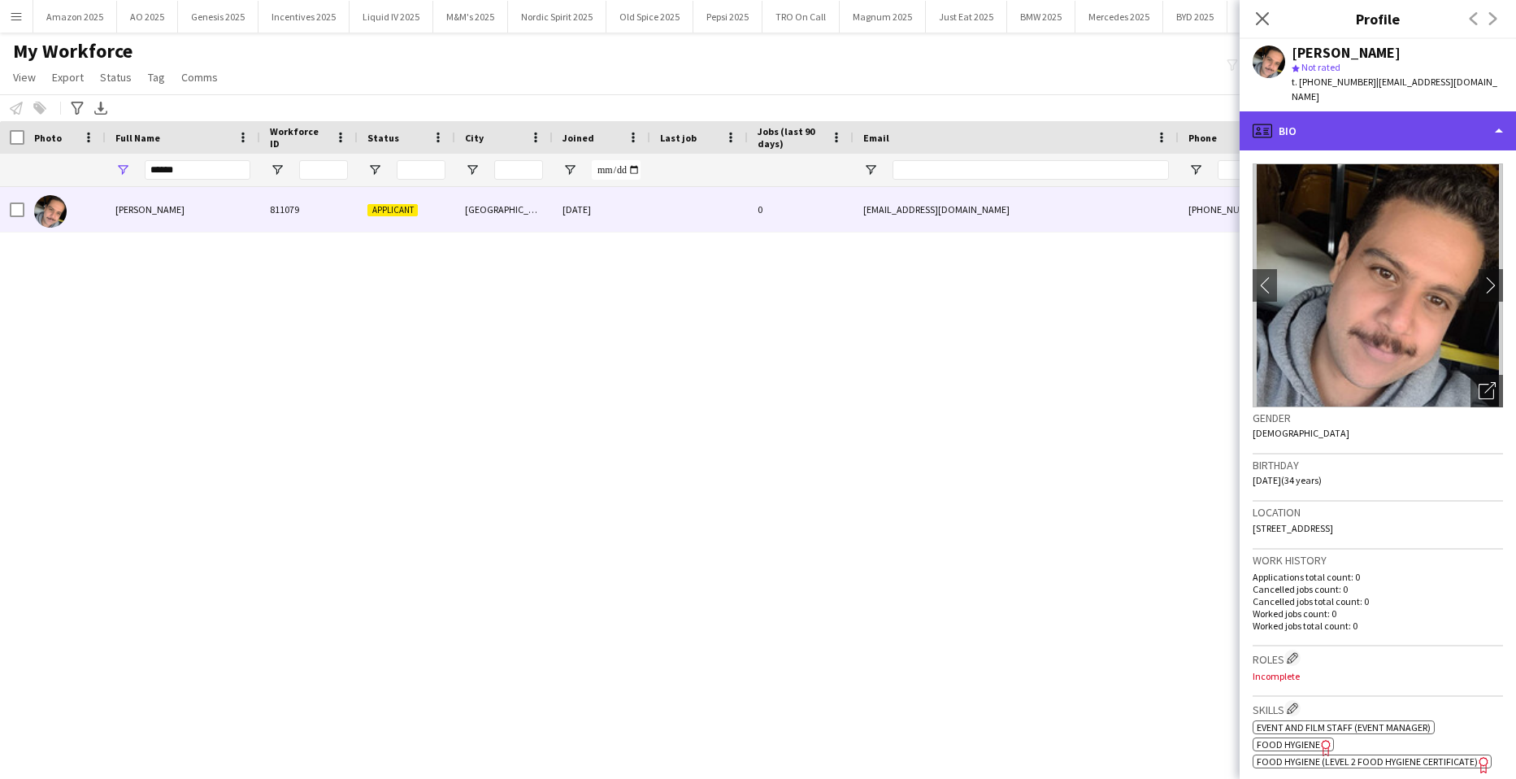
click at [1441, 124] on div "profile Bio" at bounding box center [1378, 130] width 276 height 39
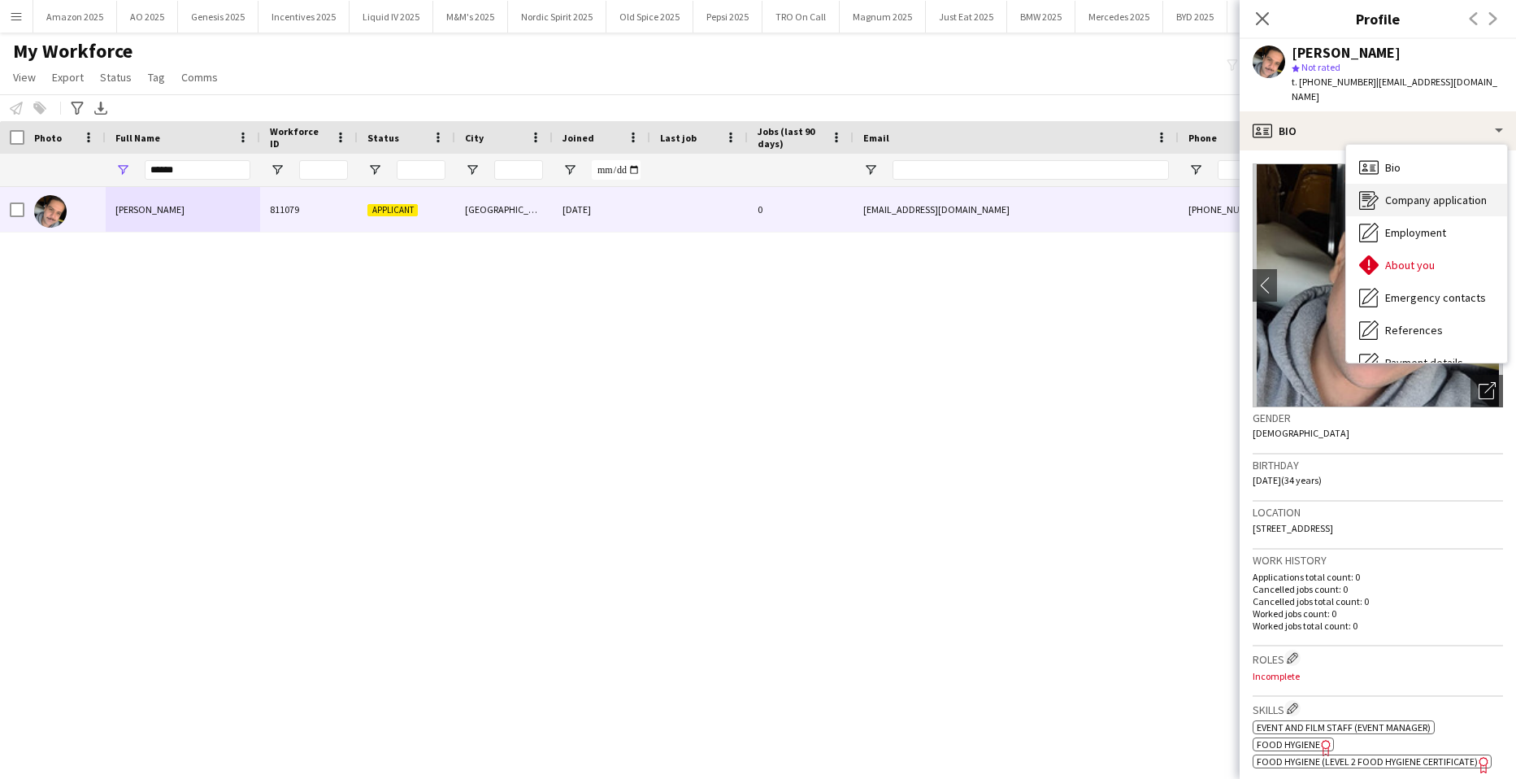
click at [1444, 193] on span "Company application" at bounding box center [1437, 200] width 102 height 15
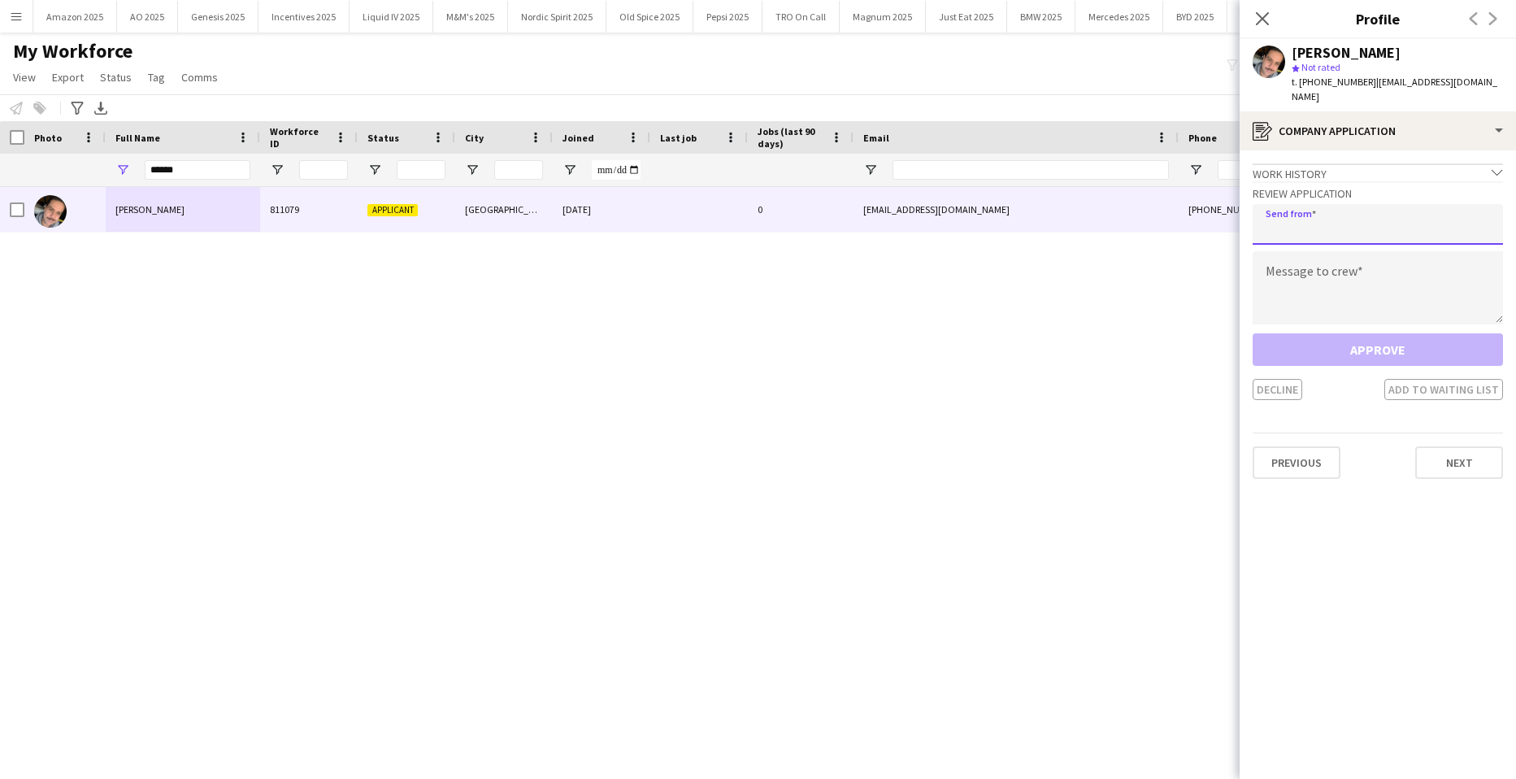
click at [1375, 215] on input "email" at bounding box center [1378, 224] width 250 height 41
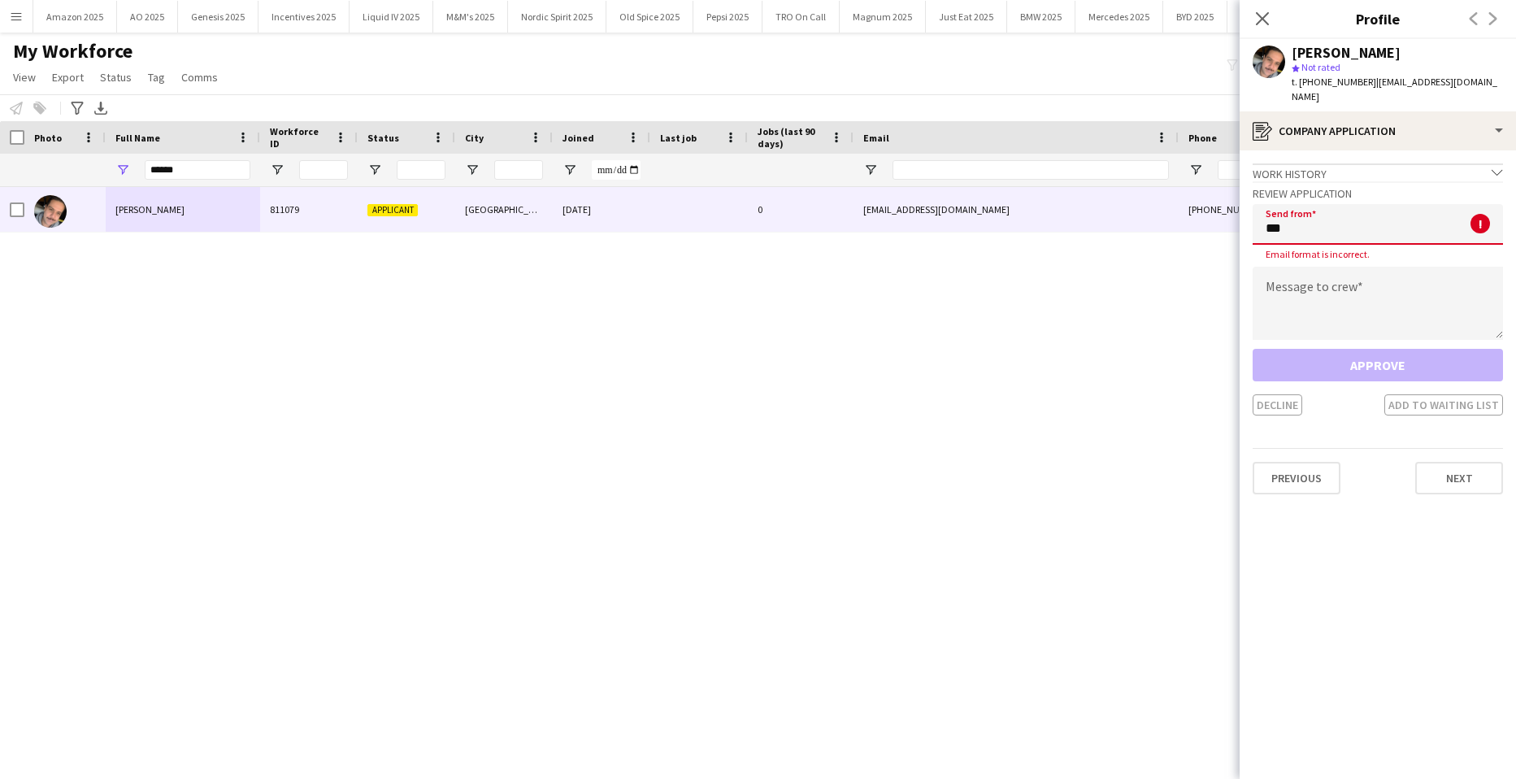
type input "**********"
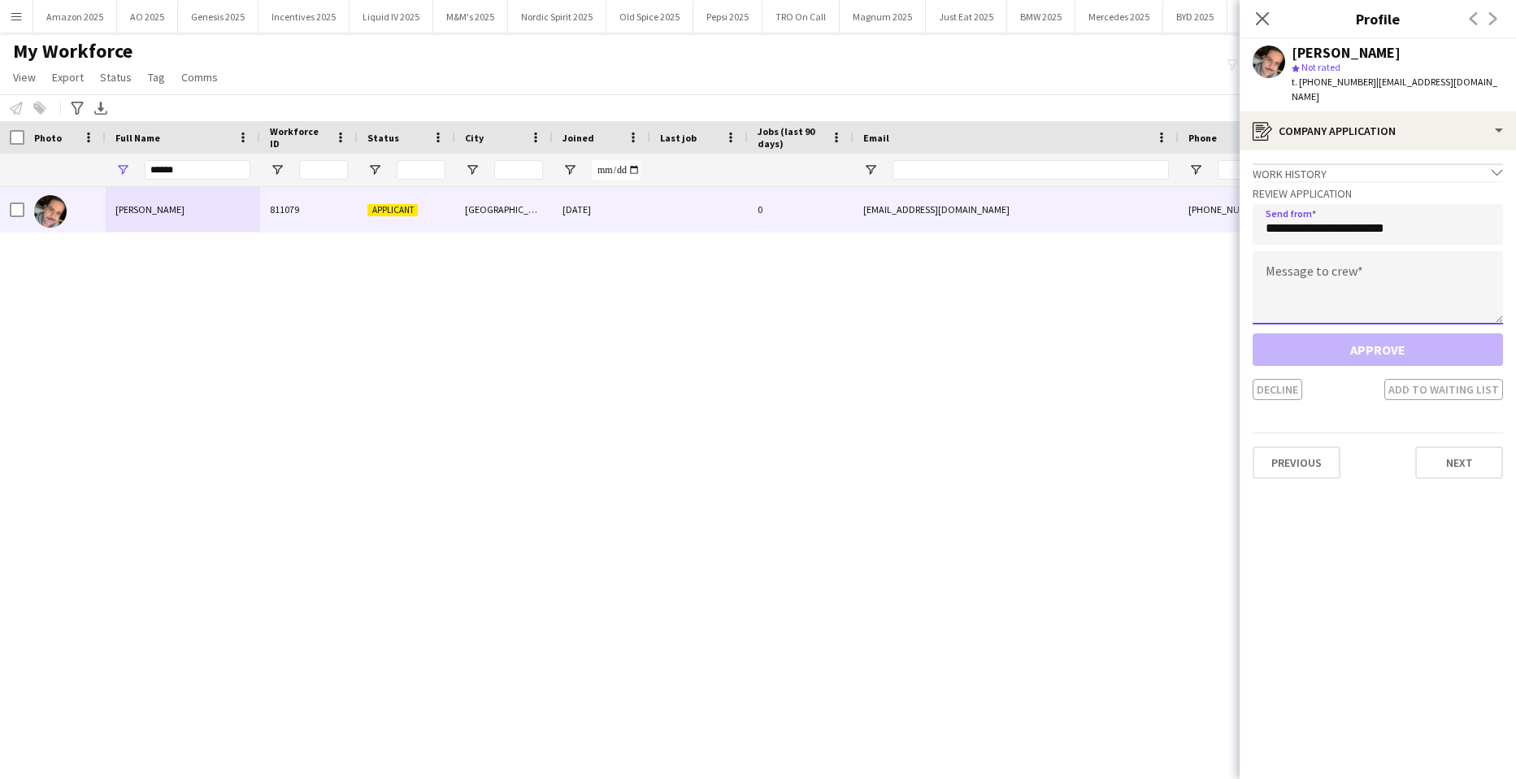
click at [1323, 265] on textarea at bounding box center [1378, 287] width 250 height 73
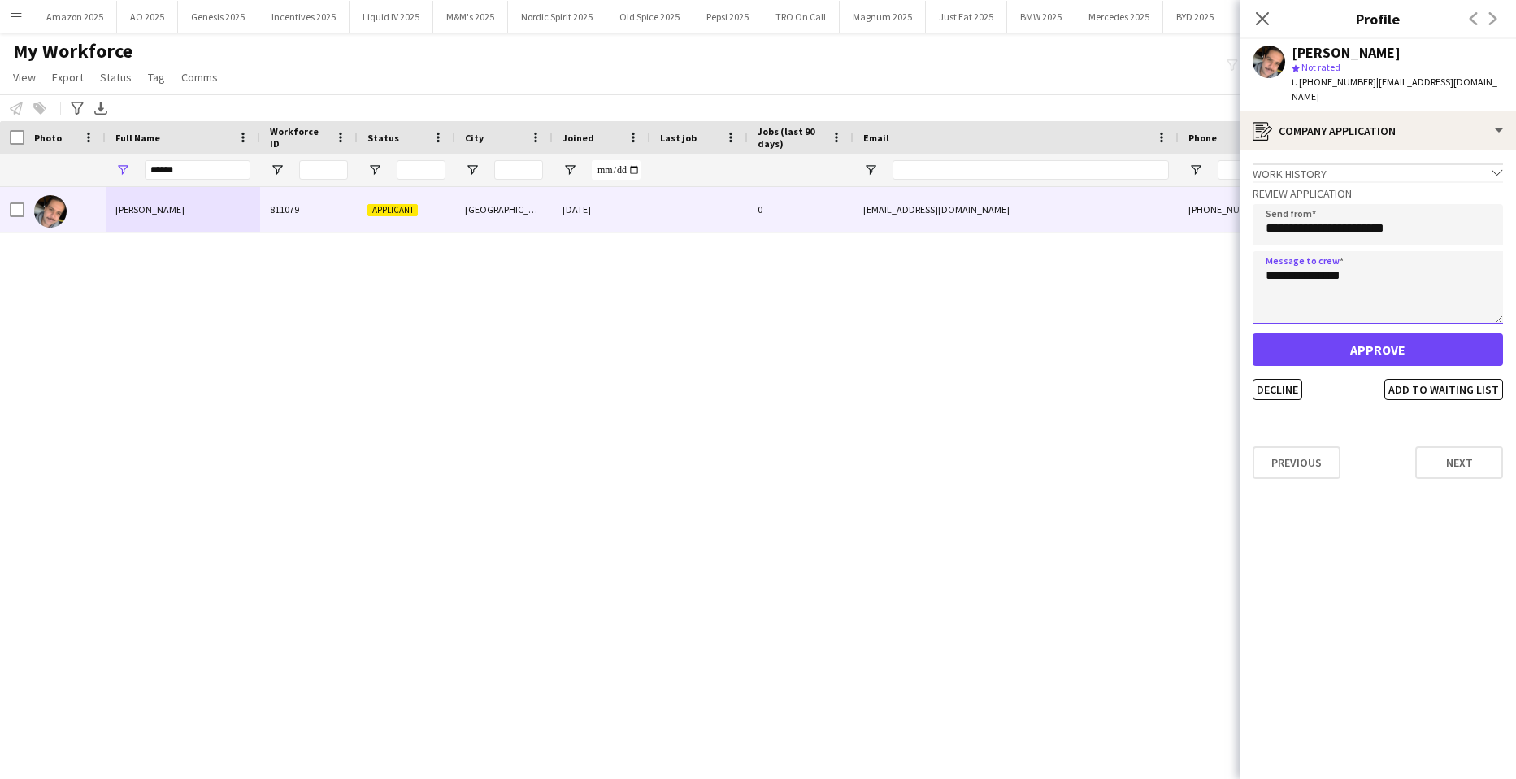
type textarea "**********"
click at [1333, 342] on button "Approve" at bounding box center [1378, 349] width 250 height 33
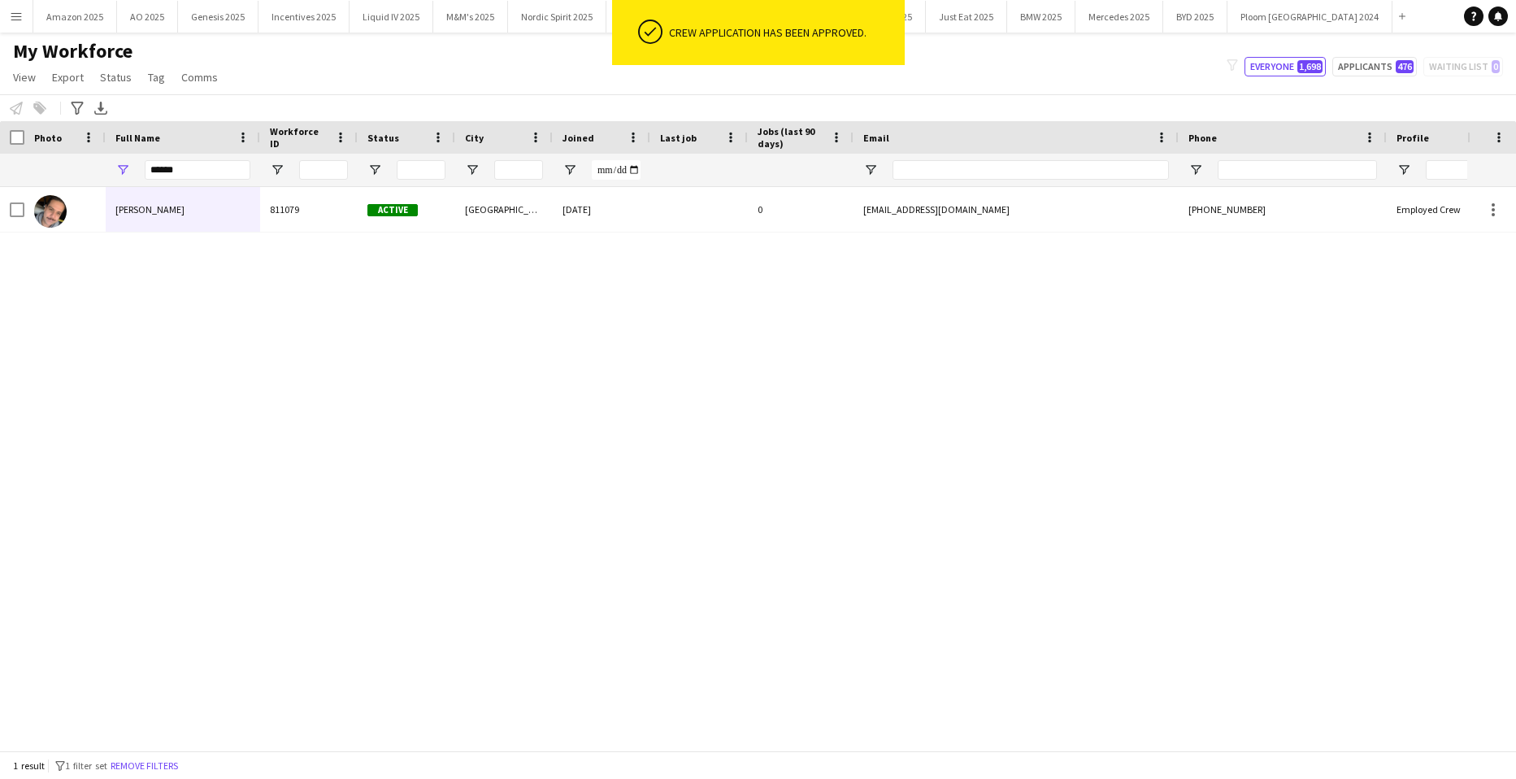
click at [24, 137] on div "Photo" at bounding box center [64, 137] width 81 height 33
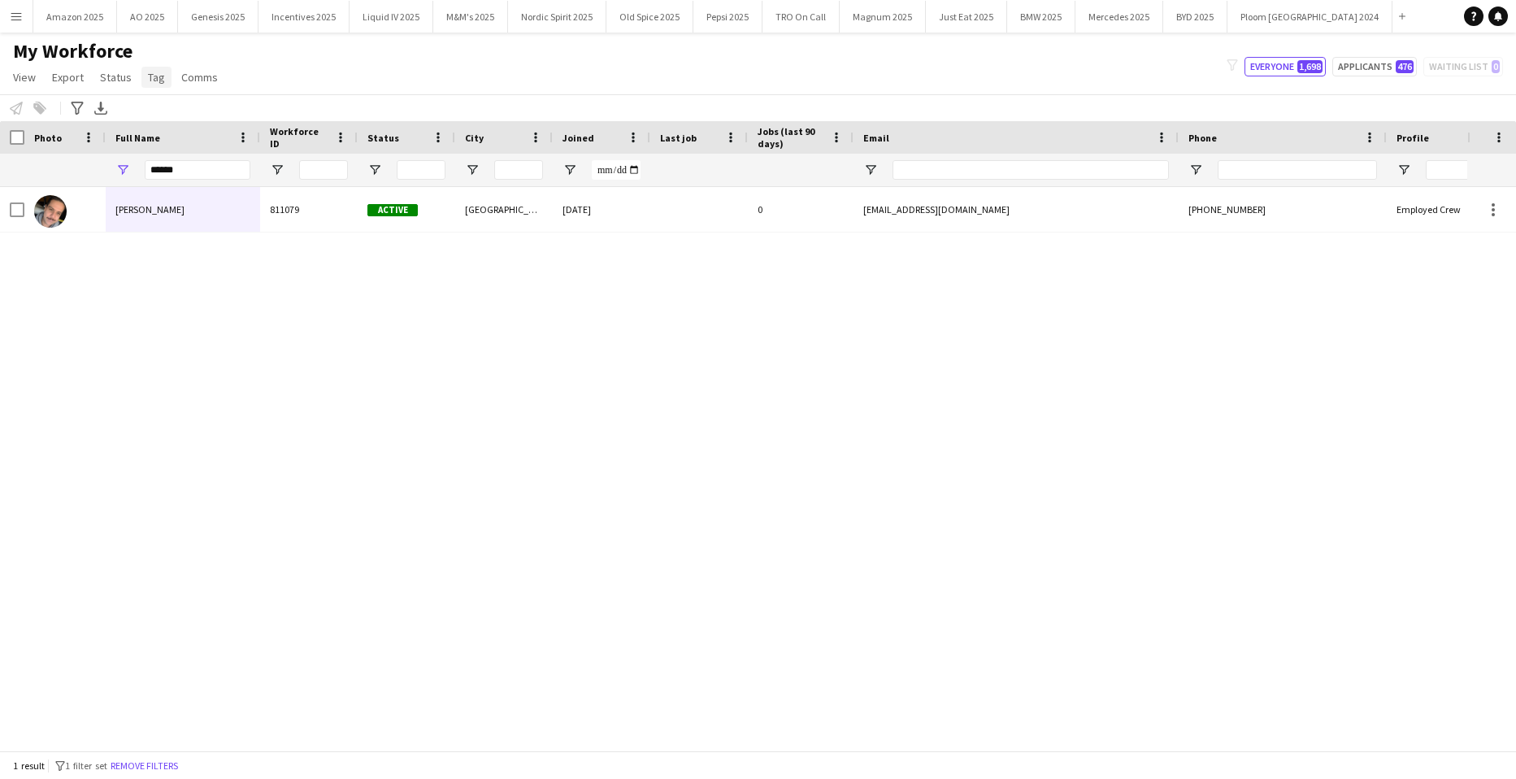
click at [149, 73] on span "Tag" at bounding box center [156, 77] width 17 height 15
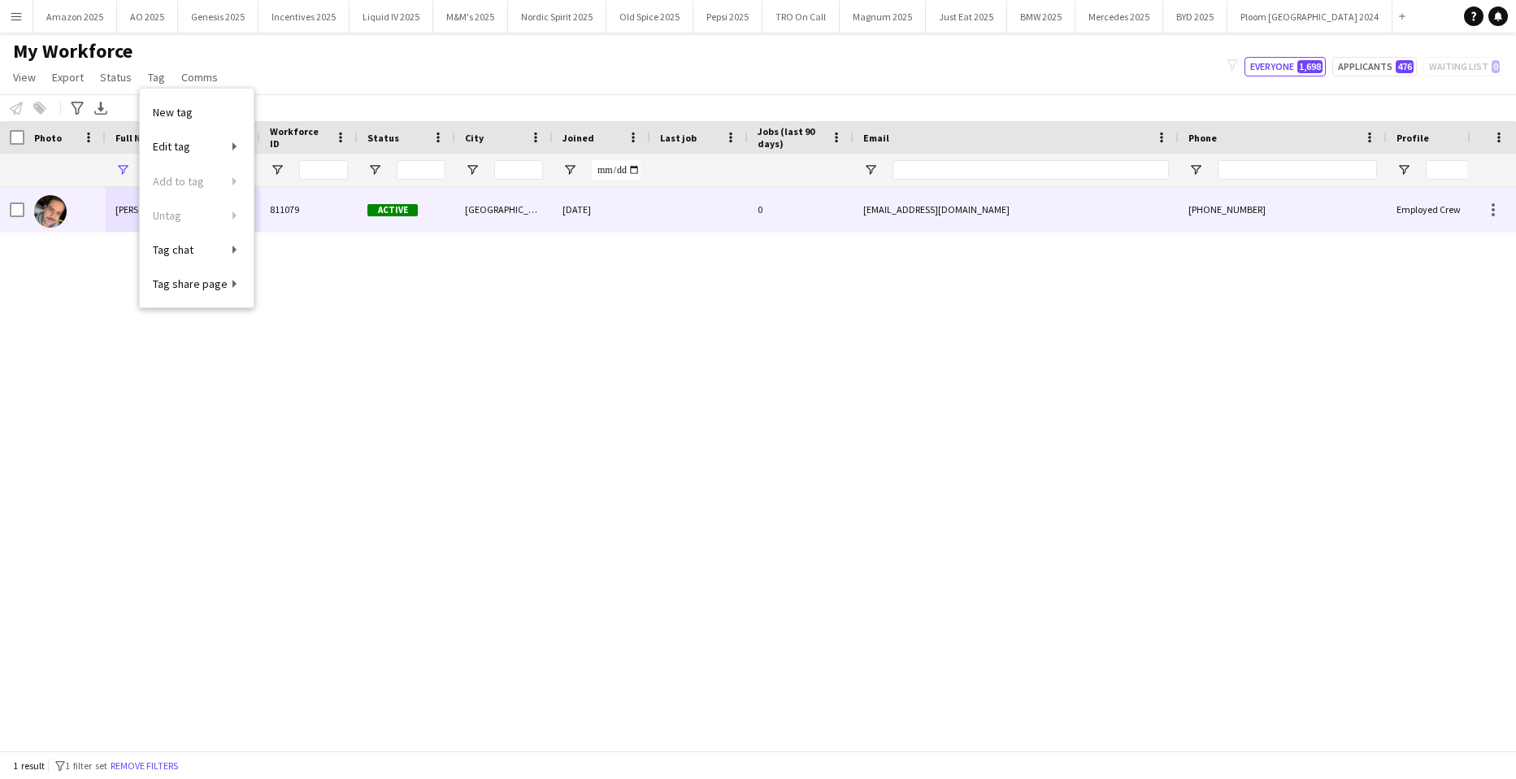
click at [23, 202] on div at bounding box center [17, 210] width 15 height 46
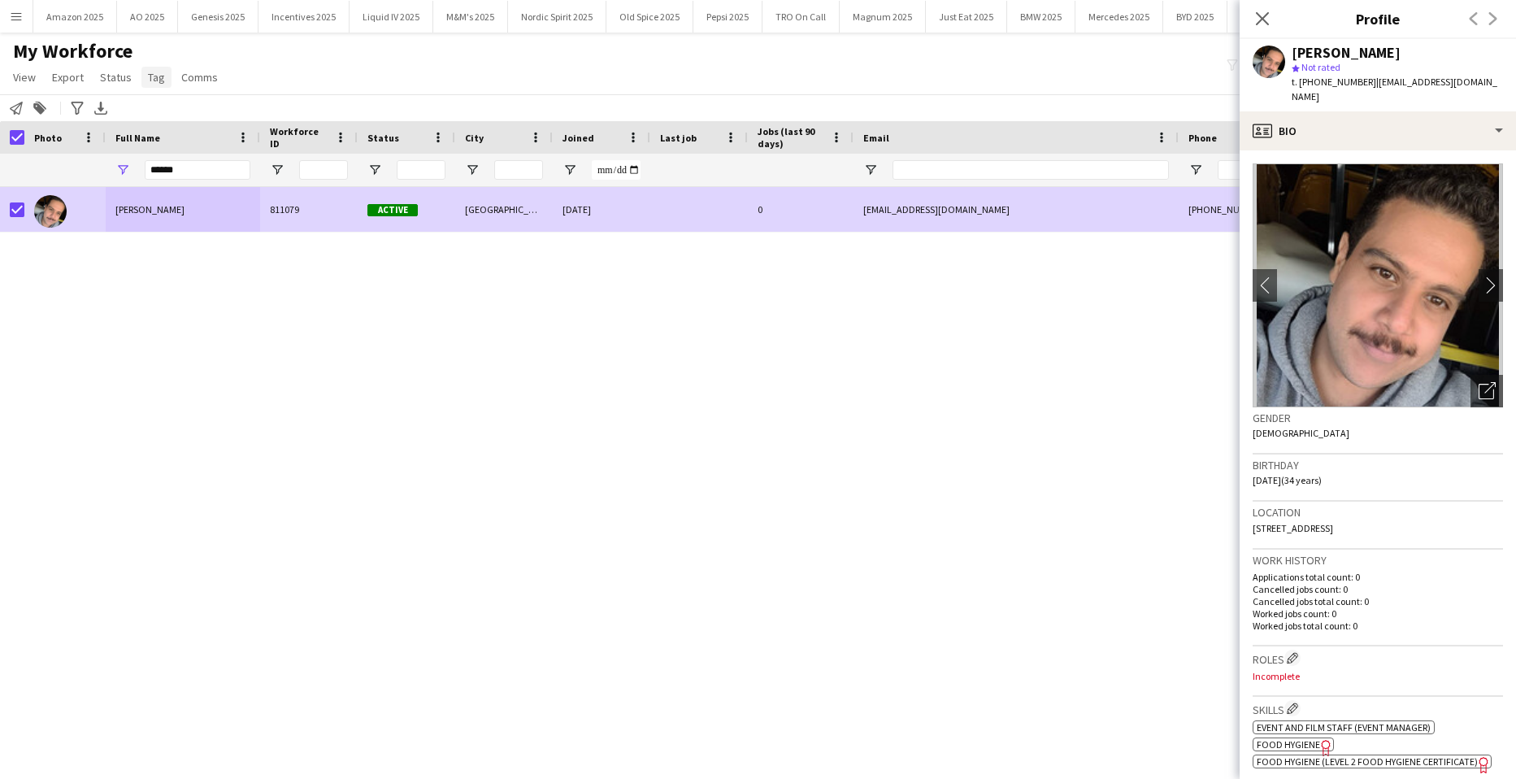
click at [157, 77] on span "Tag" at bounding box center [156, 77] width 17 height 15
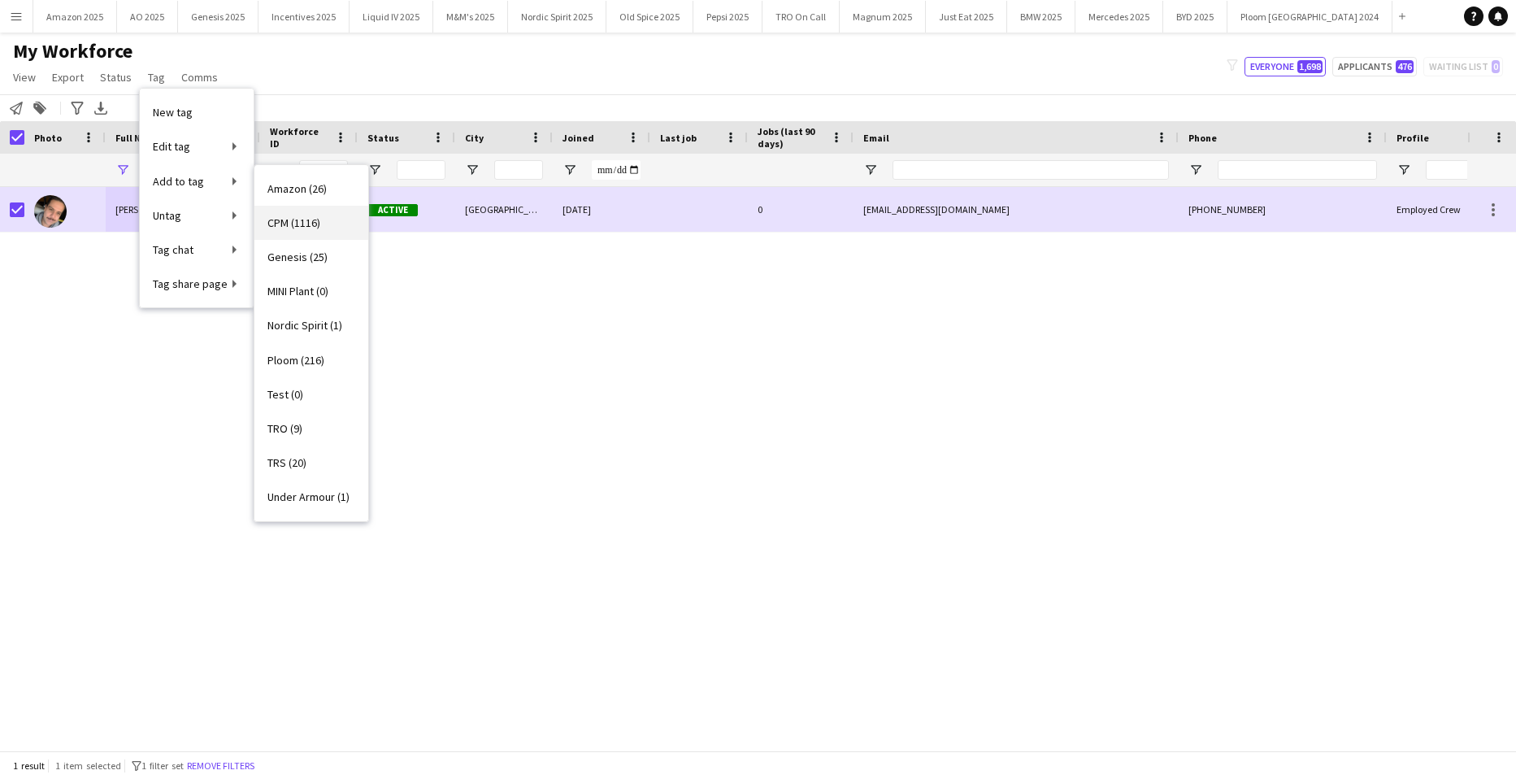
click at [289, 224] on span "CPM (1116)" at bounding box center [294, 222] width 53 height 15
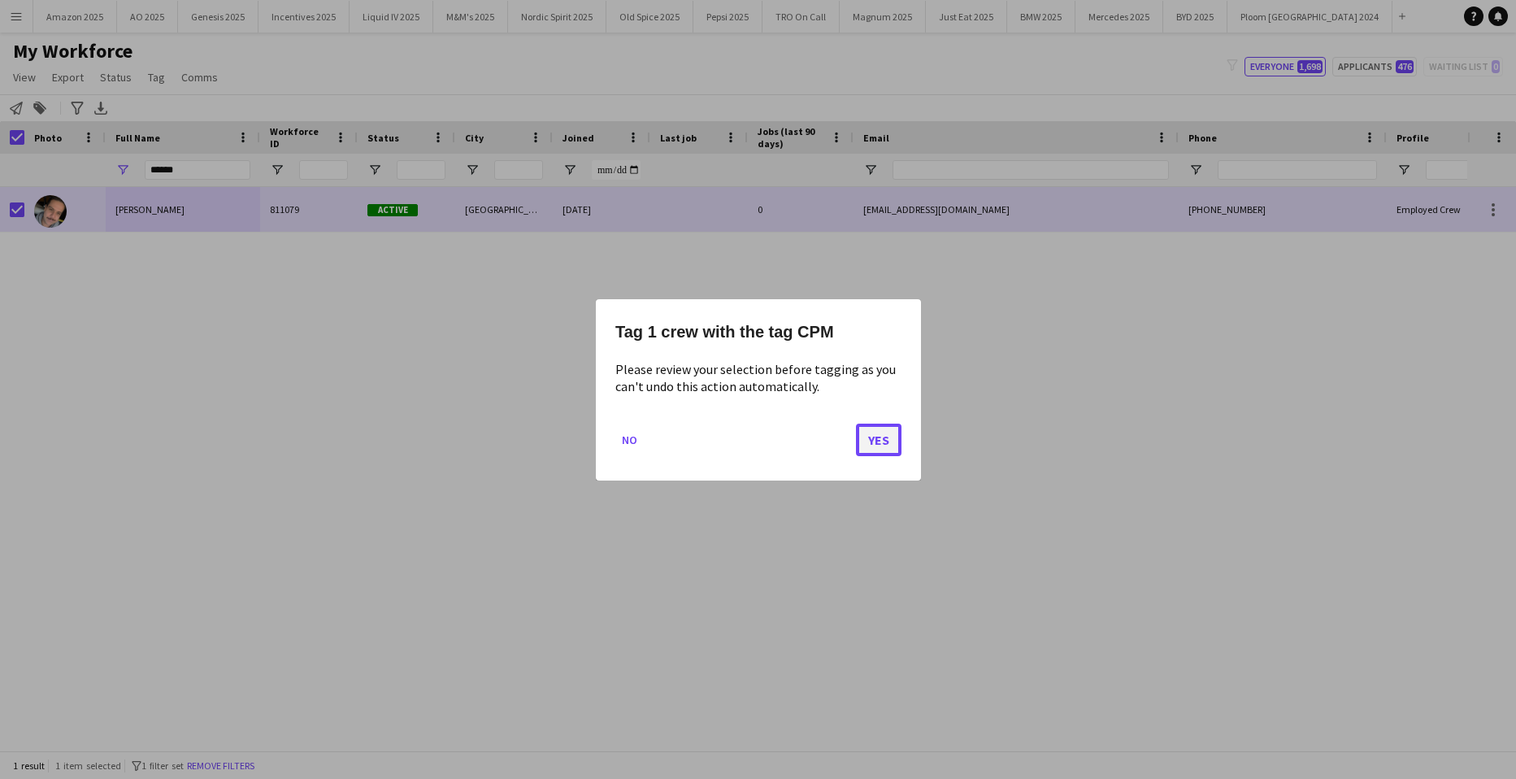
click at [876, 438] on button "Yes" at bounding box center [879, 439] width 46 height 33
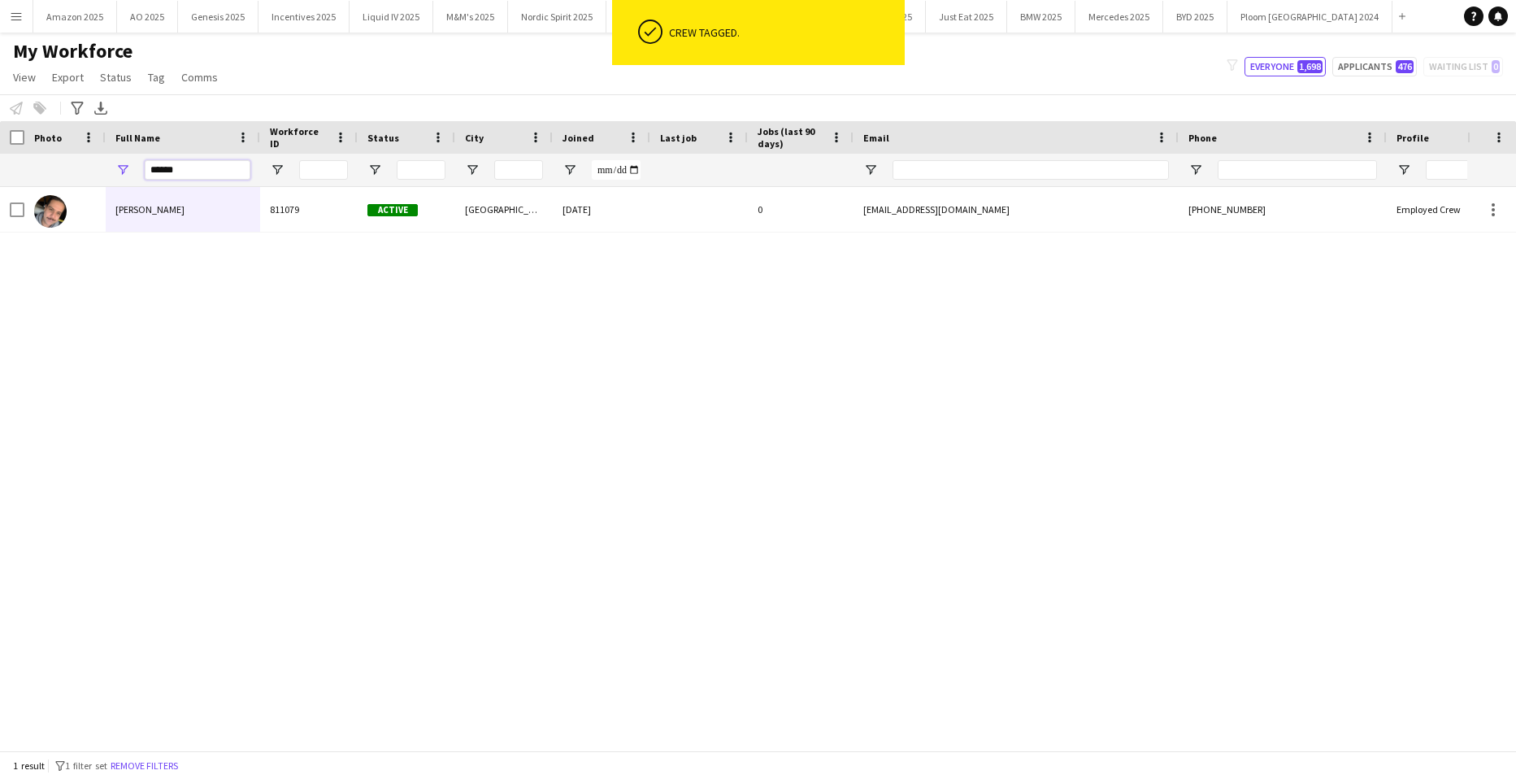
drag, startPoint x: 198, startPoint y: 177, endPoint x: -41, endPoint y: 242, distance: 247.7
click at [0, 242] on html "ok-circled Crew tagged. Menu Boards Boards Boards All jobs Status Workforce Wor…" at bounding box center [758, 389] width 1516 height 779
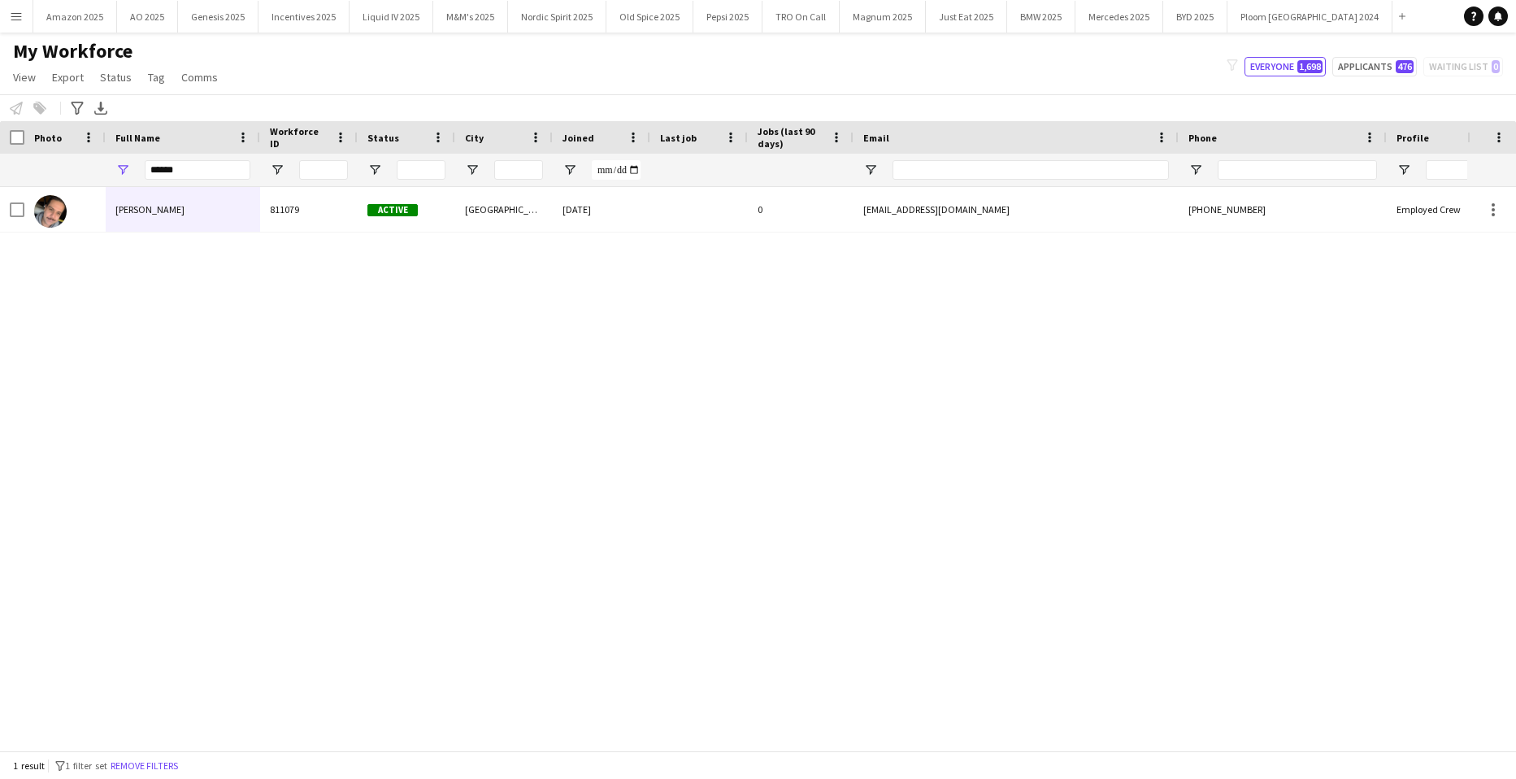
click at [420, 398] on div "[PERSON_NAME] 811079 Active [GEOGRAPHIC_DATA] [DATE] 0 [EMAIL_ADDRESS][DOMAIN_N…" at bounding box center [734, 462] width 1468 height 551
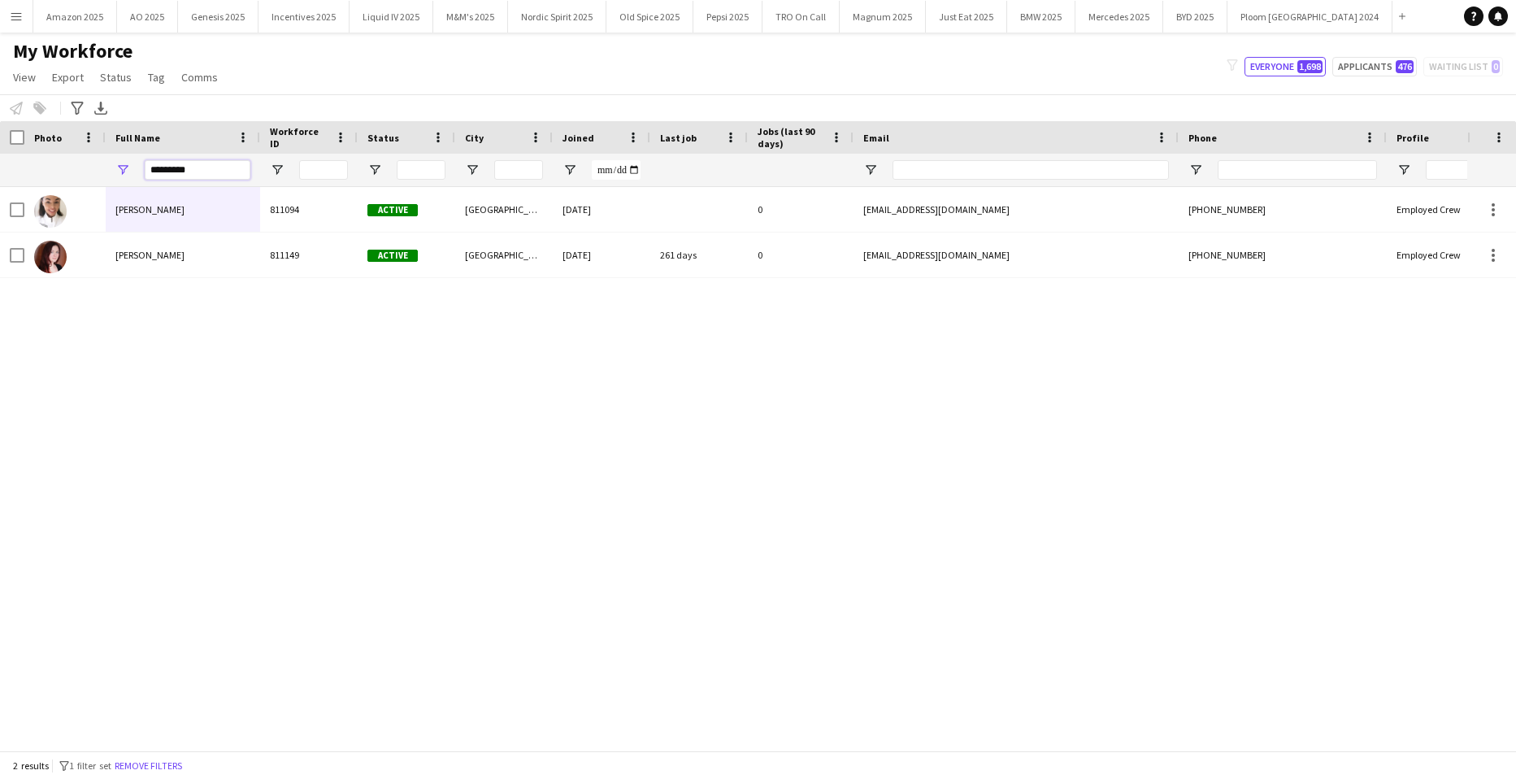
type input "*********"
drag, startPoint x: 355, startPoint y: 616, endPoint x: 255, endPoint y: 568, distance: 110.6
click at [335, 615] on div "[PERSON_NAME] 811094 Active [GEOGRAPHIC_DATA] [DATE] 0 [EMAIL_ADDRESS][DOMAIN_N…" at bounding box center [734, 462] width 1468 height 551
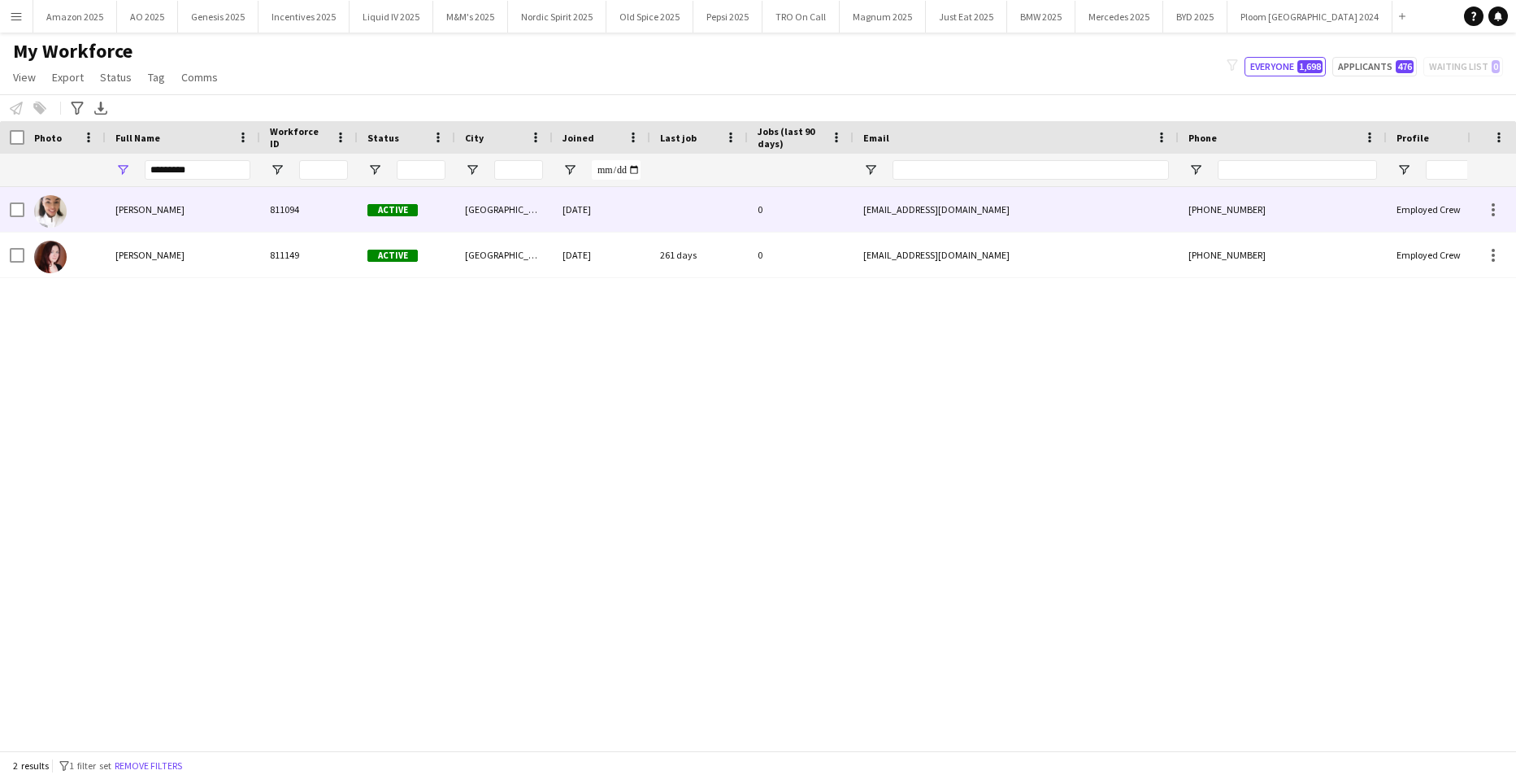
click at [165, 203] on span "[PERSON_NAME]" at bounding box center [149, 209] width 69 height 12
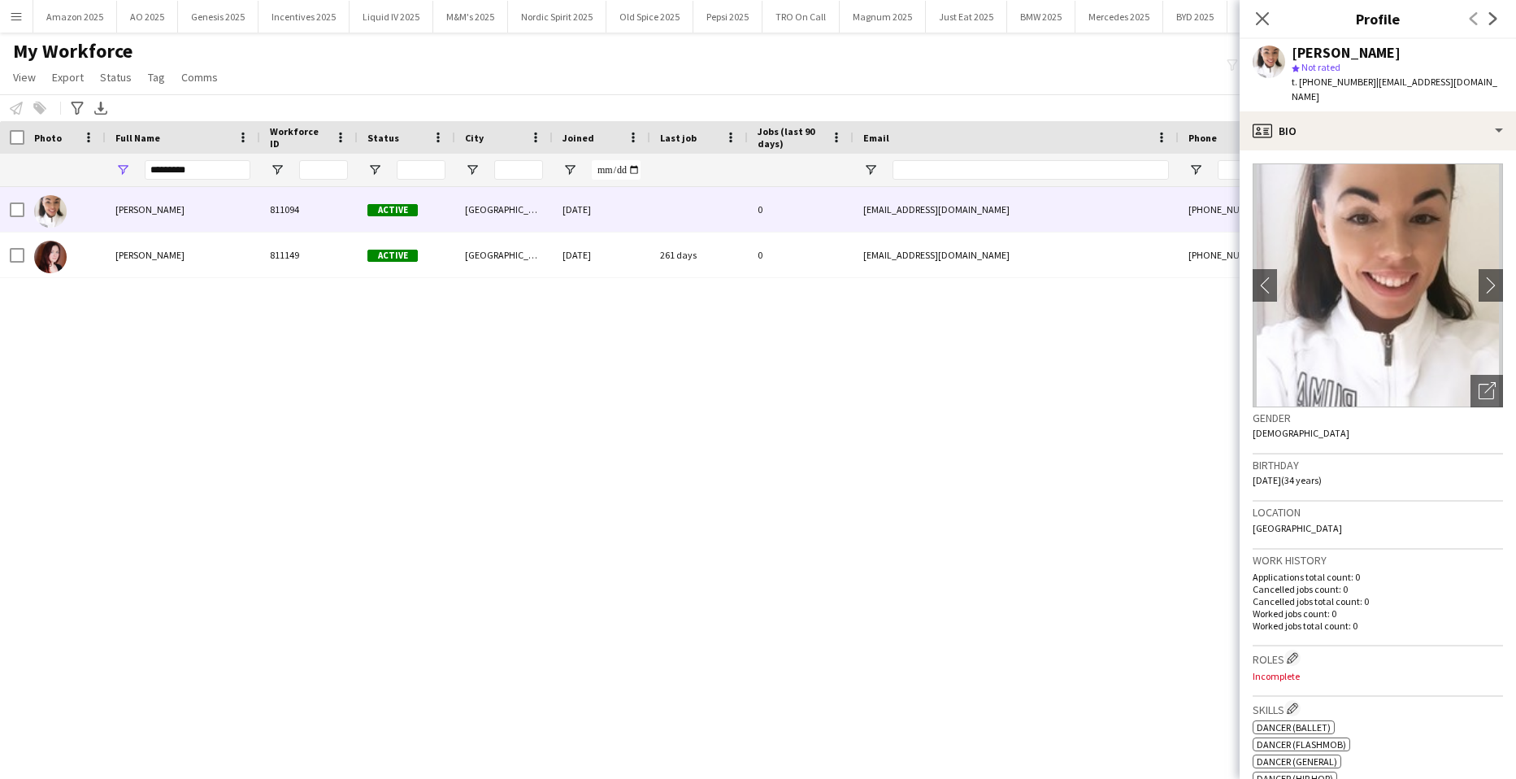
scroll to position [244, 0]
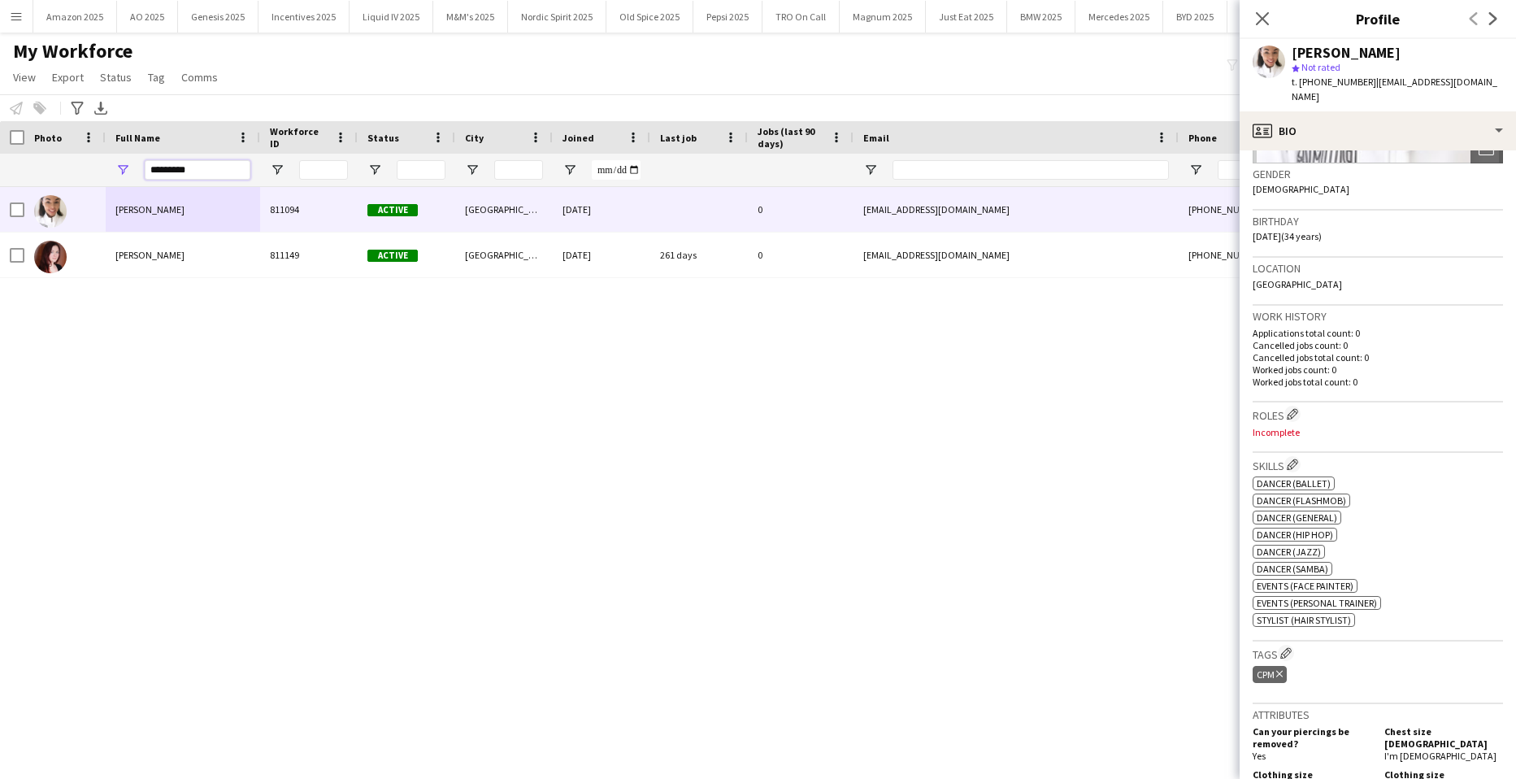
drag, startPoint x: 189, startPoint y: 168, endPoint x: -41, endPoint y: 265, distance: 249.9
click at [0, 265] on html "Menu Boards Boards Boards All jobs Status Workforce Workforce My Workforce Recr…" at bounding box center [758, 389] width 1516 height 779
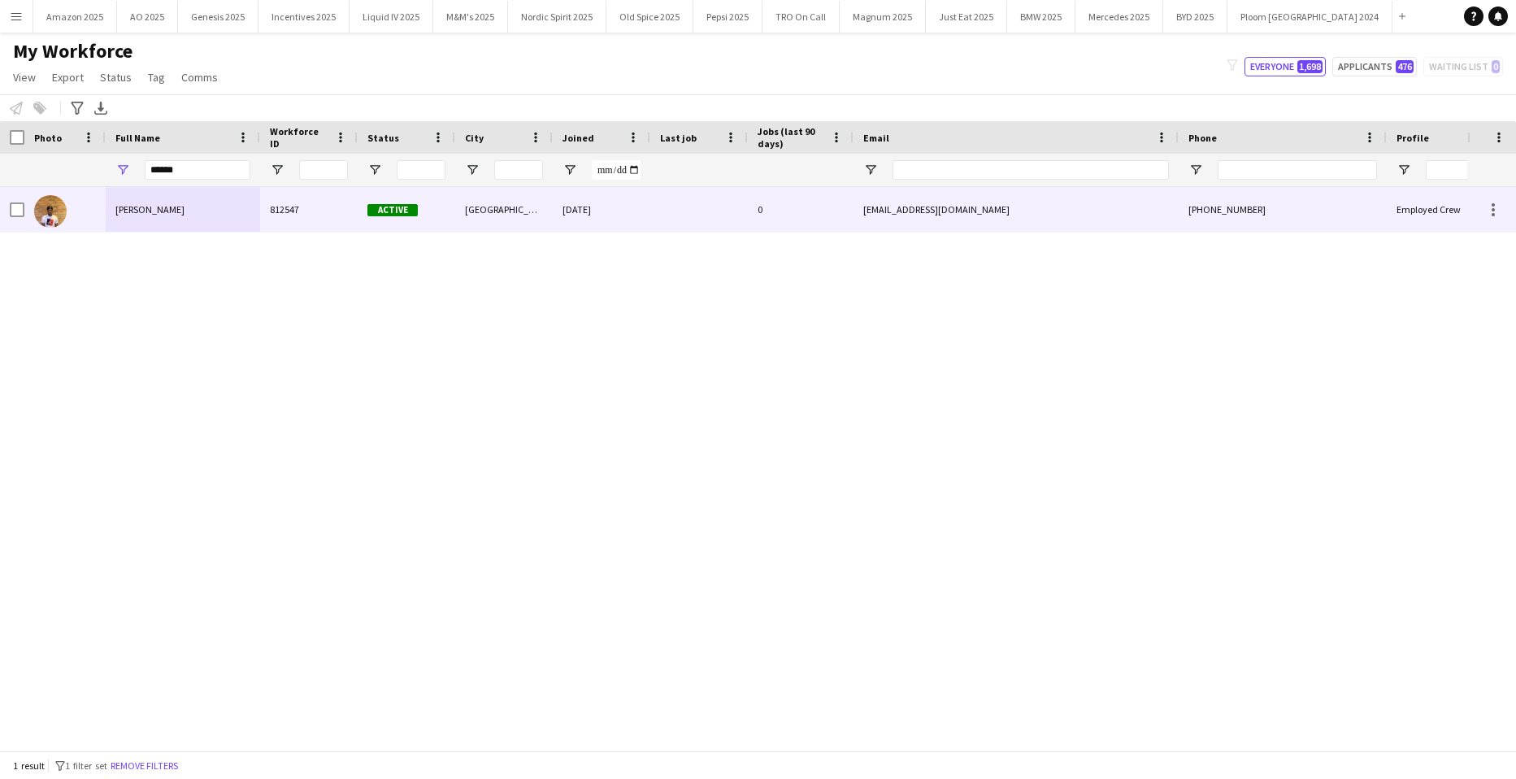
click at [166, 219] on div "[PERSON_NAME]" at bounding box center [183, 209] width 154 height 45
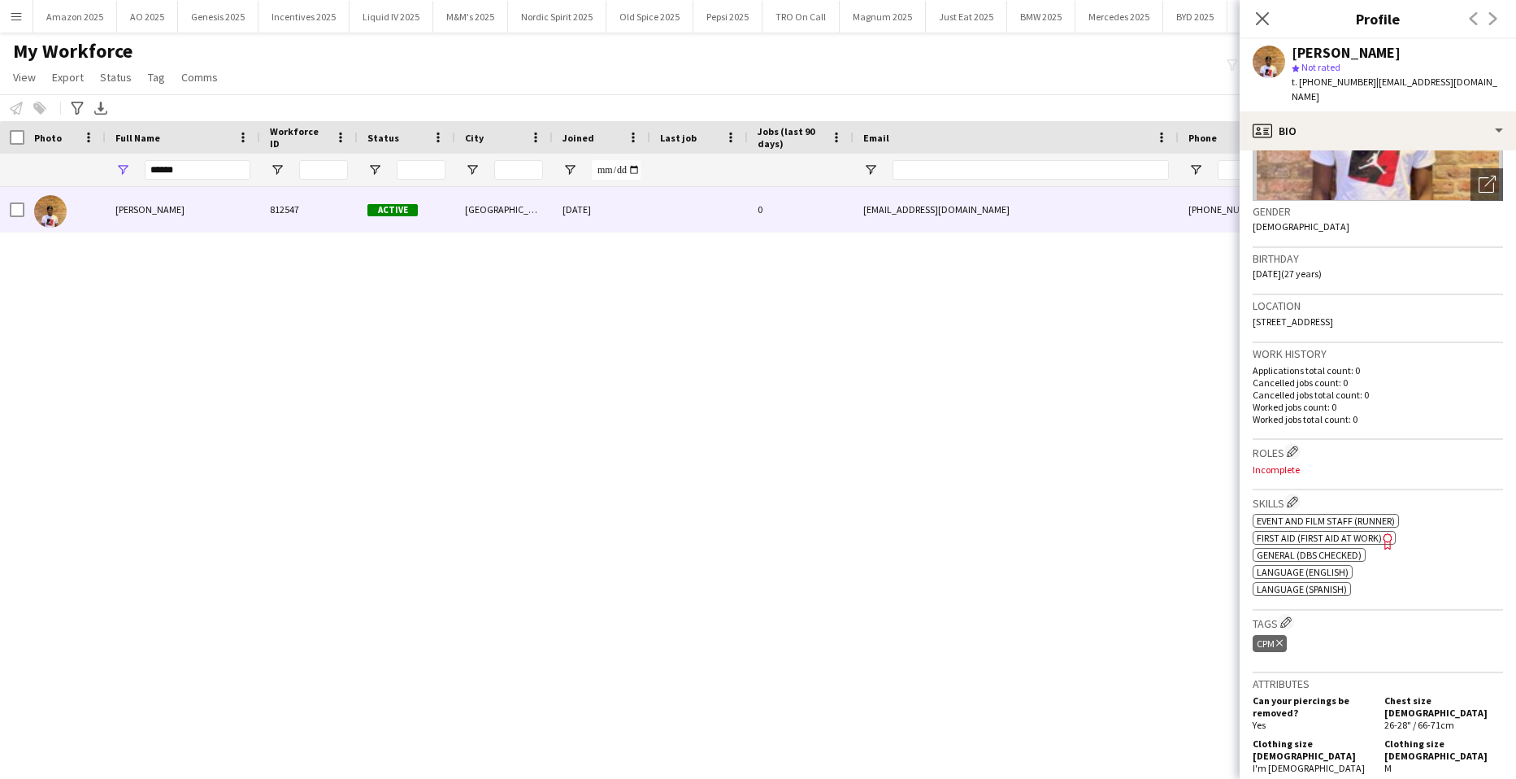
scroll to position [325, 0]
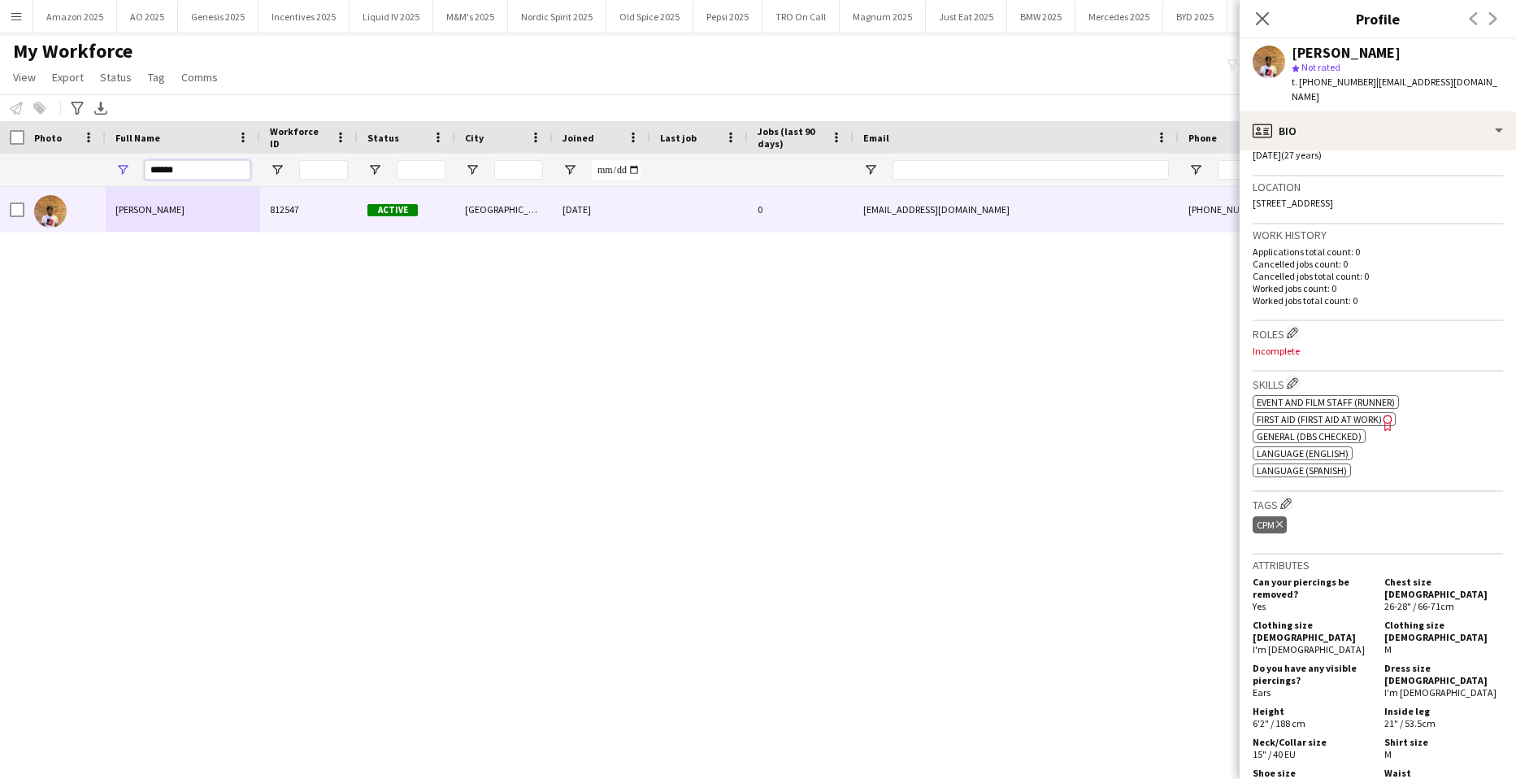
drag, startPoint x: 216, startPoint y: 176, endPoint x: -41, endPoint y: 213, distance: 260.3
click at [0, 213] on html "Menu Boards Boards Boards All jobs Status Workforce Workforce My Workforce Recr…" at bounding box center [758, 389] width 1516 height 779
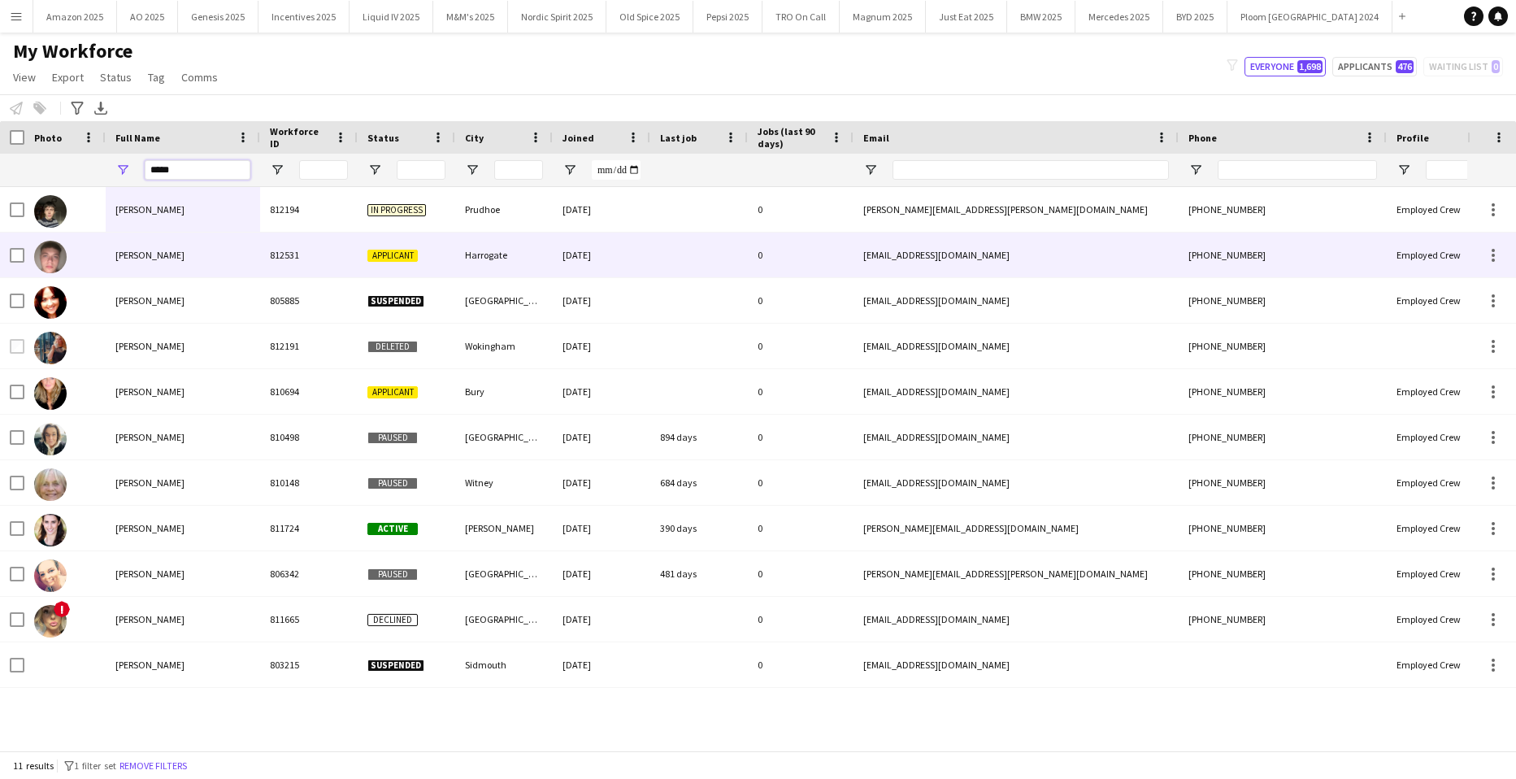
type input "*****"
drag, startPoint x: 149, startPoint y: 259, endPoint x: 169, endPoint y: 259, distance: 20.3
click at [149, 259] on span "[PERSON_NAME]" at bounding box center [149, 255] width 69 height 12
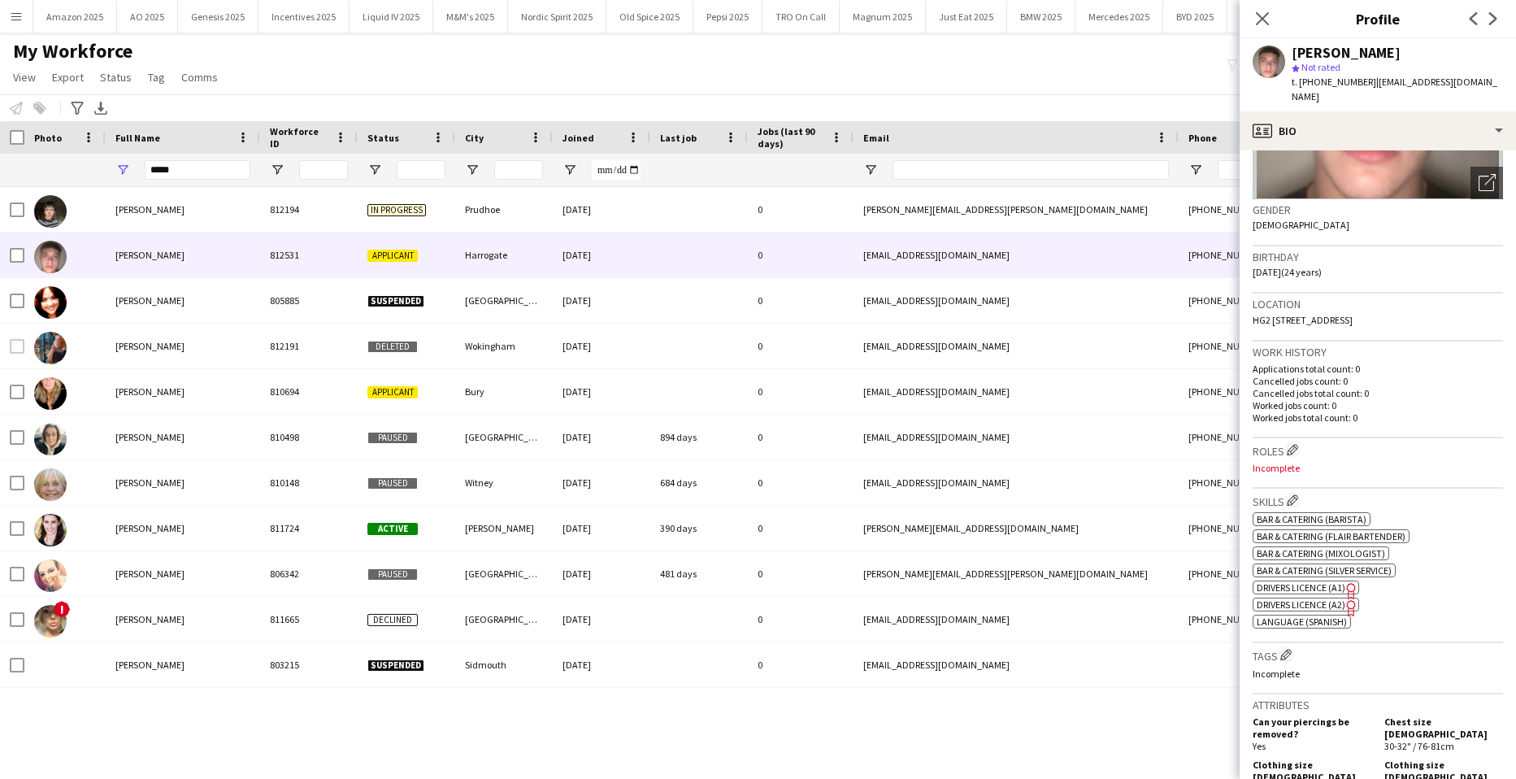
scroll to position [244, 0]
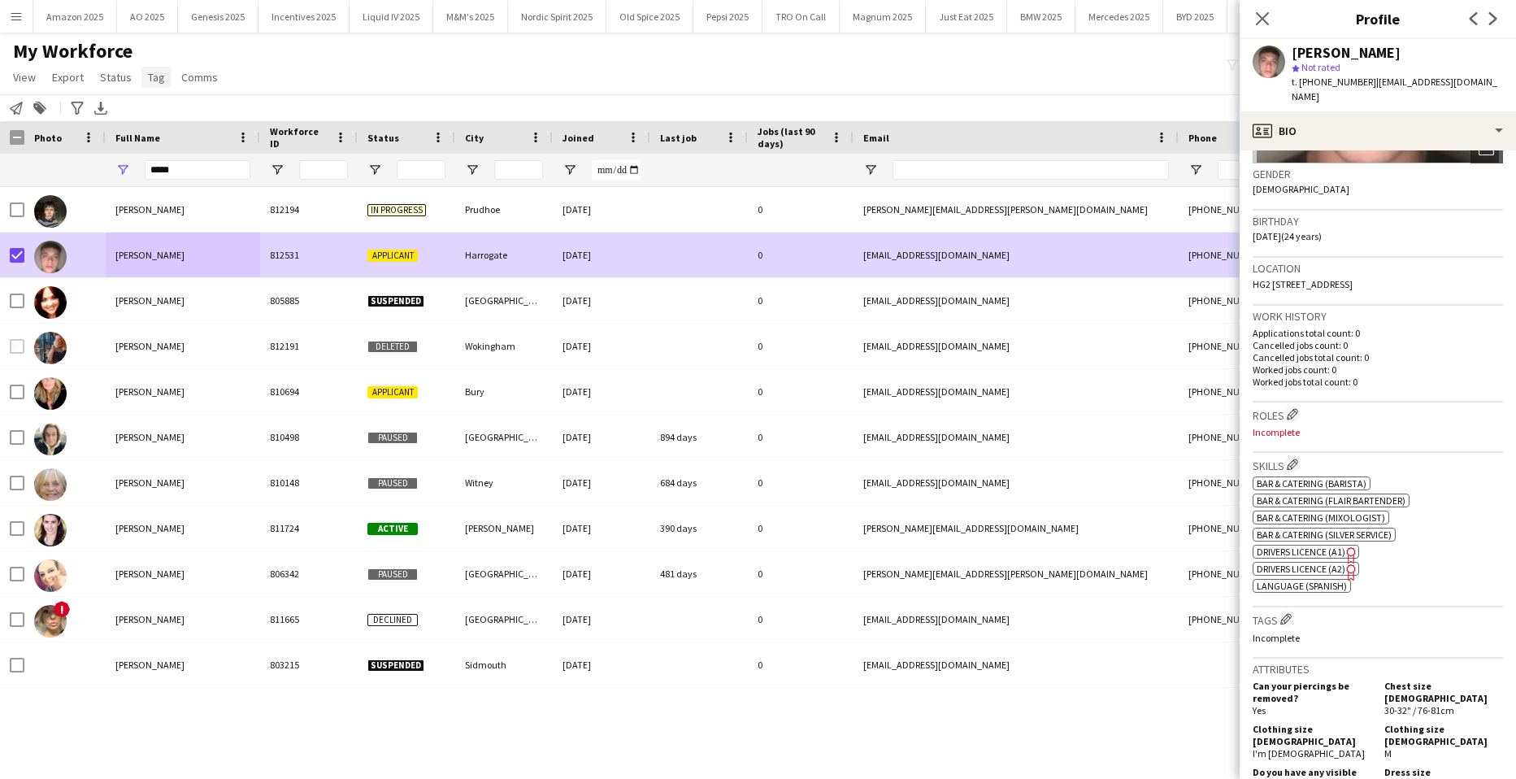
click at [160, 74] on span "Tag" at bounding box center [156, 77] width 17 height 15
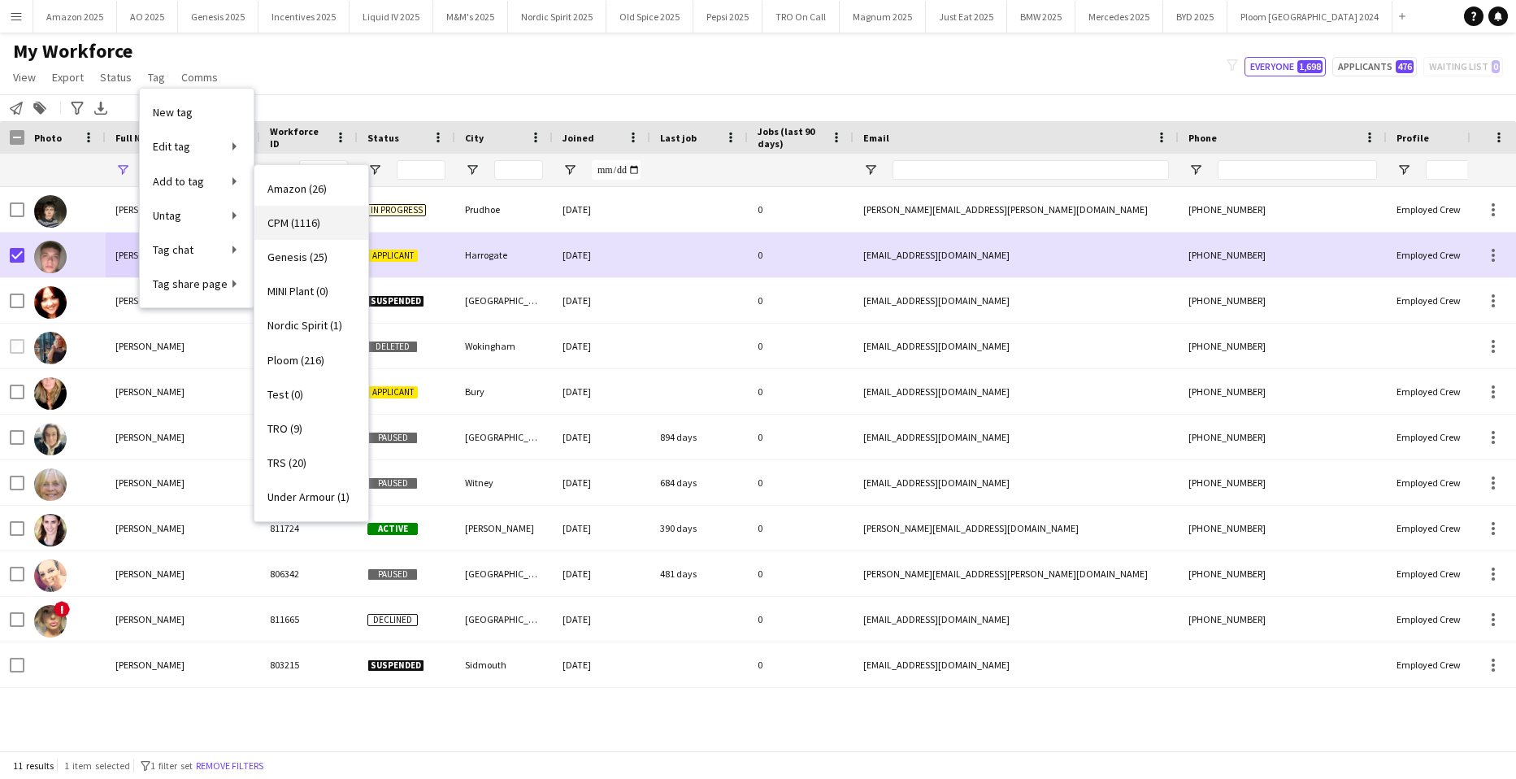
click at [296, 220] on span "CPM (1116)" at bounding box center [294, 222] width 53 height 15
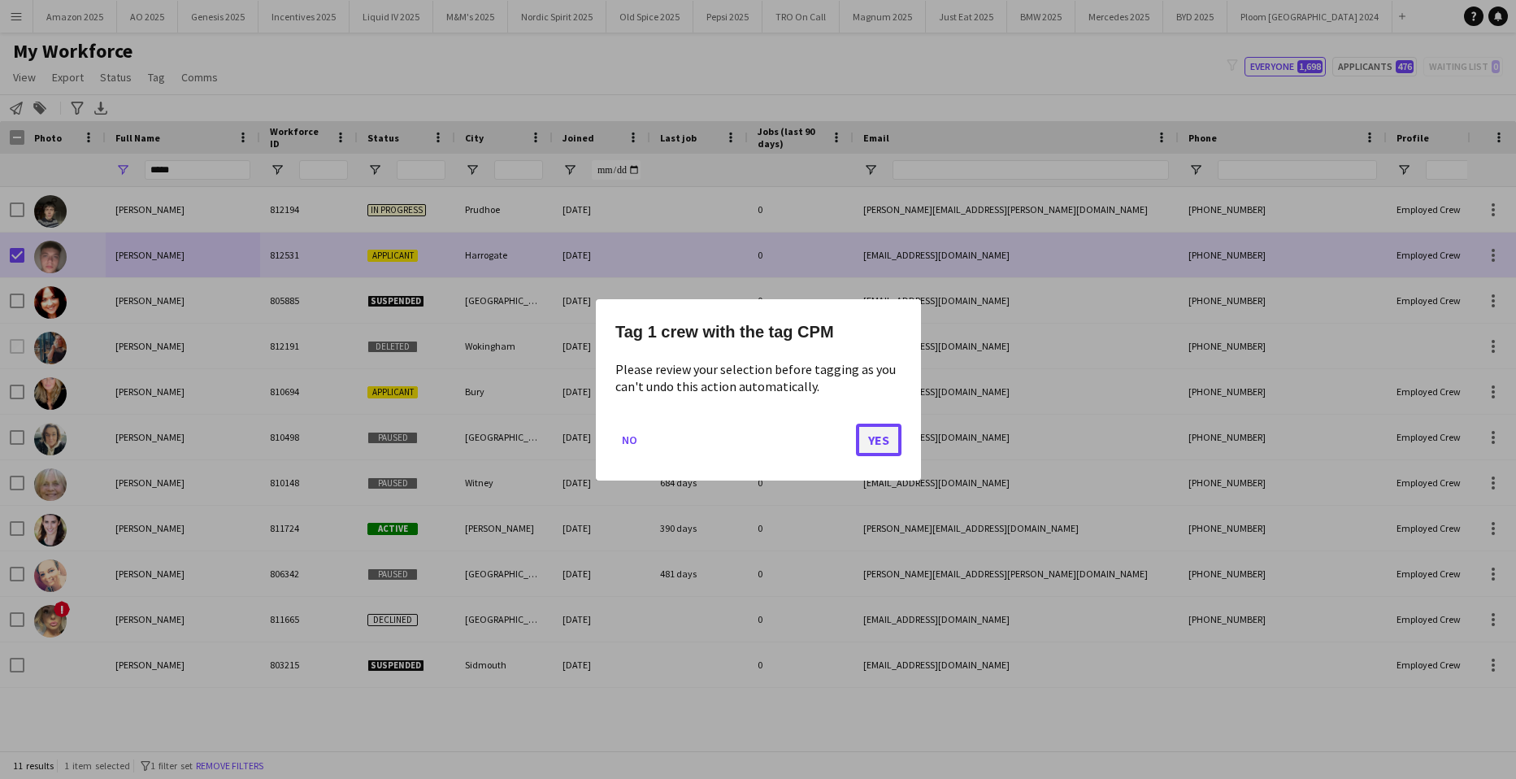
click at [892, 433] on button "Yes" at bounding box center [879, 439] width 46 height 33
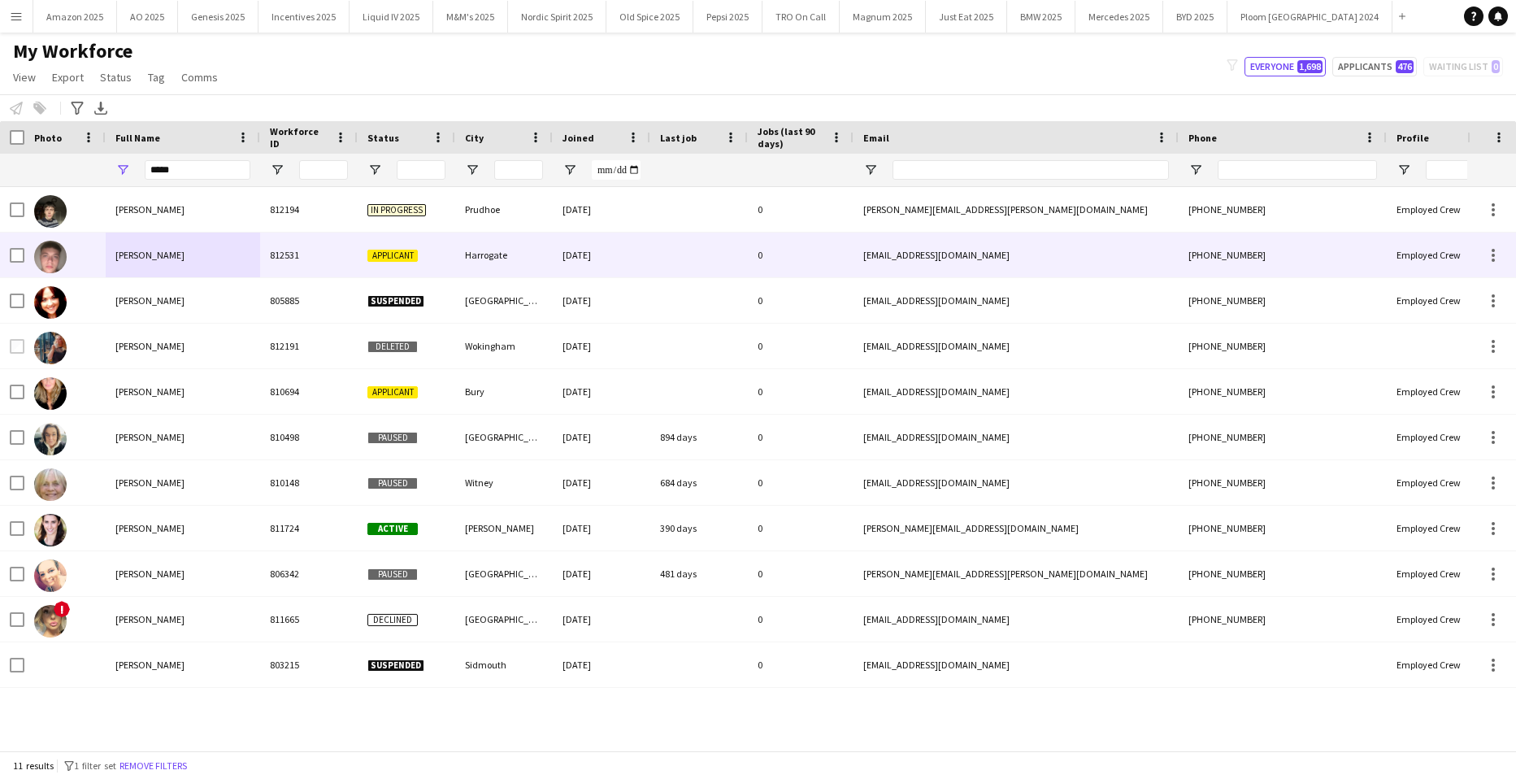
click at [176, 251] on div "[PERSON_NAME]" at bounding box center [183, 255] width 154 height 45
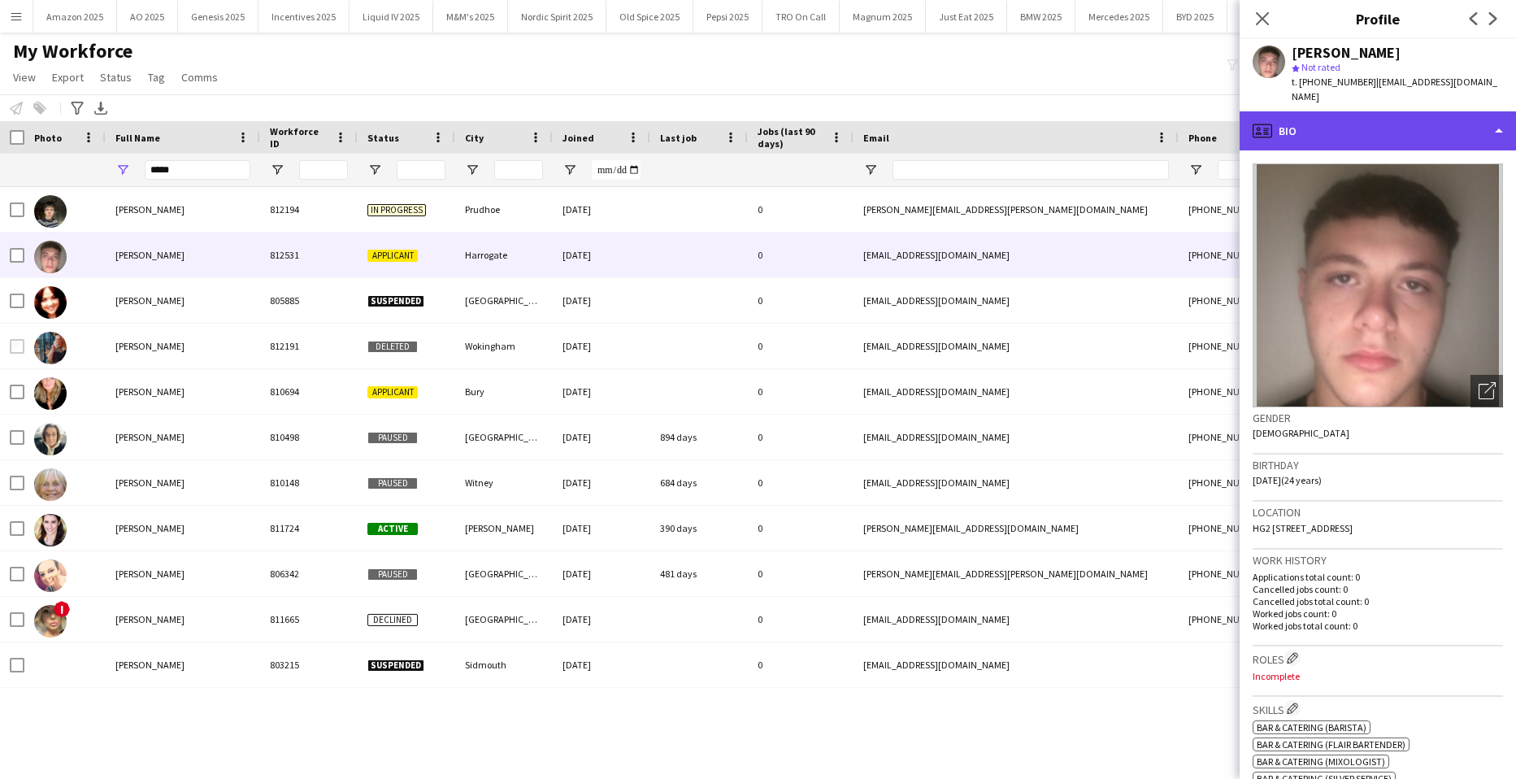
click at [1460, 115] on div "profile Bio" at bounding box center [1378, 130] width 276 height 39
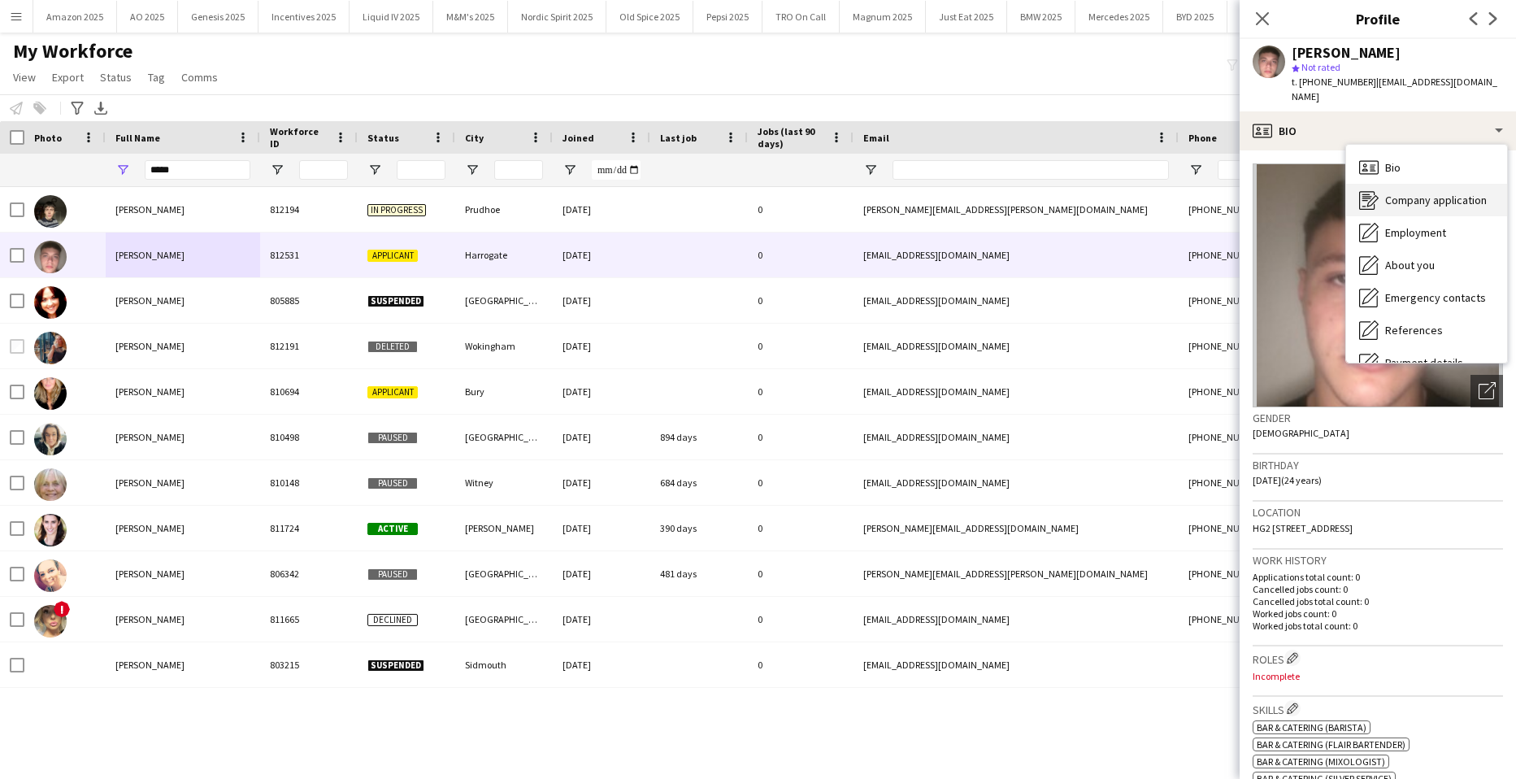
click at [1430, 193] on span "Company application" at bounding box center [1437, 200] width 102 height 15
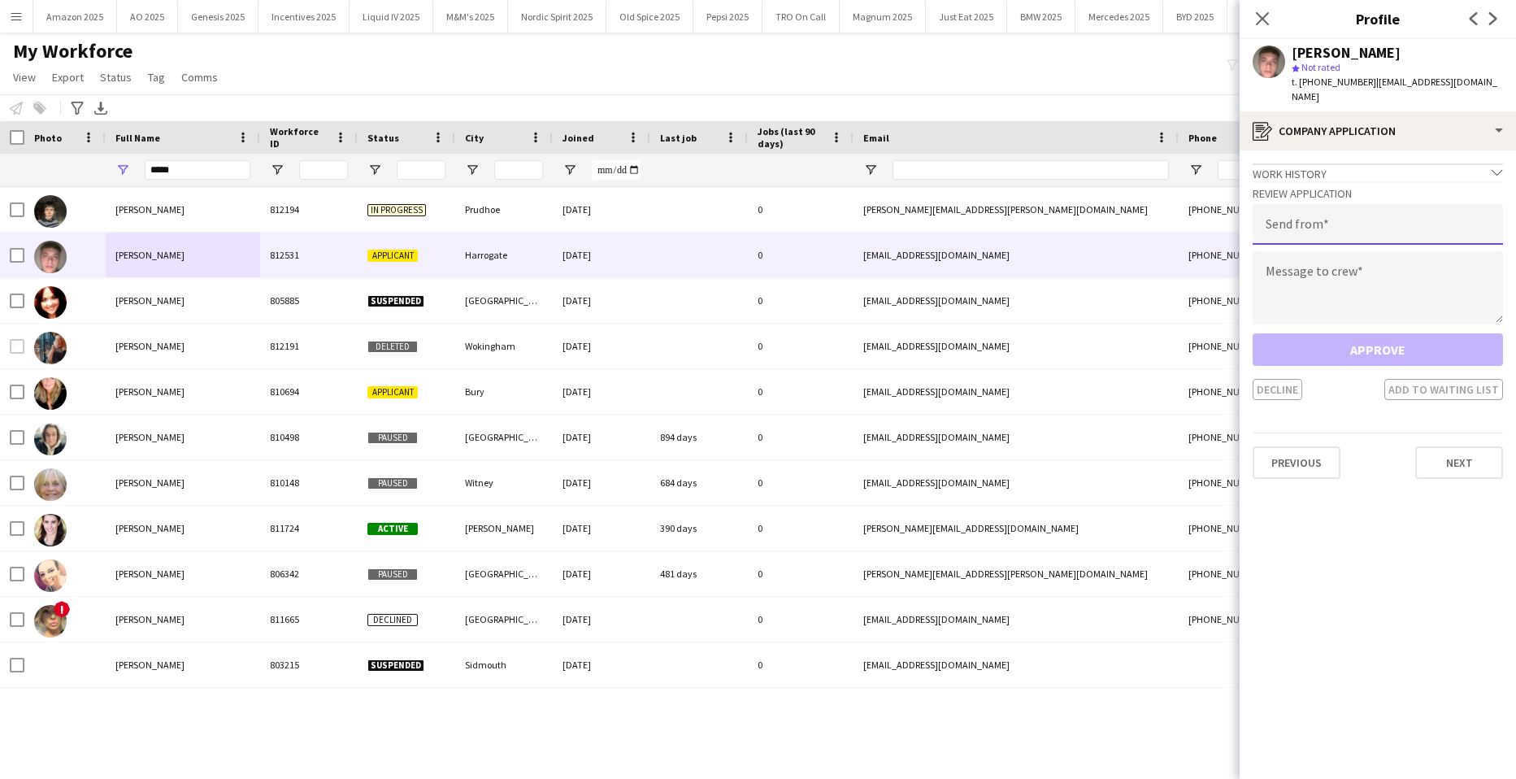
click at [1325, 224] on input "email" at bounding box center [1378, 224] width 250 height 41
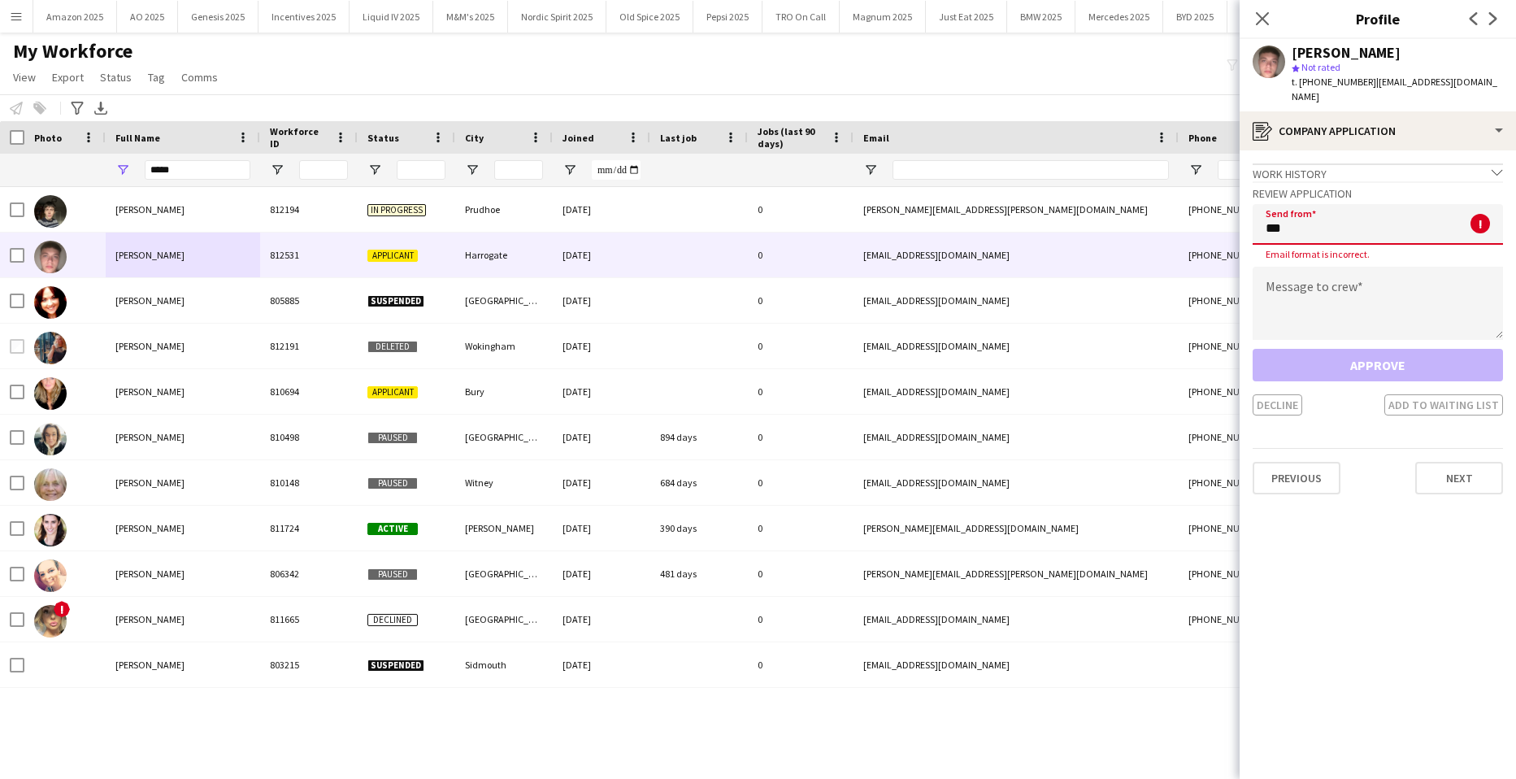
type input "**********"
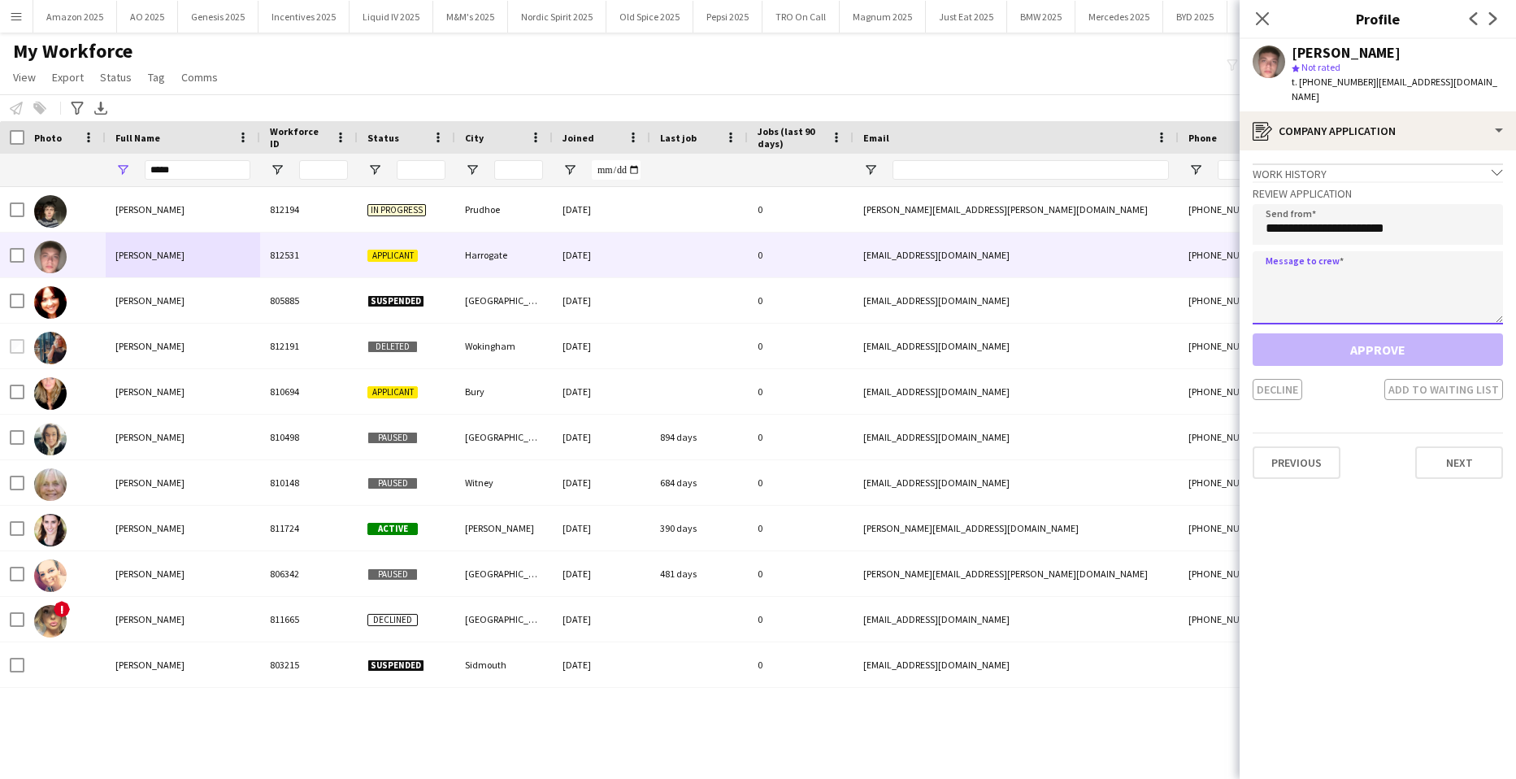
click at [1305, 268] on textarea at bounding box center [1378, 287] width 250 height 73
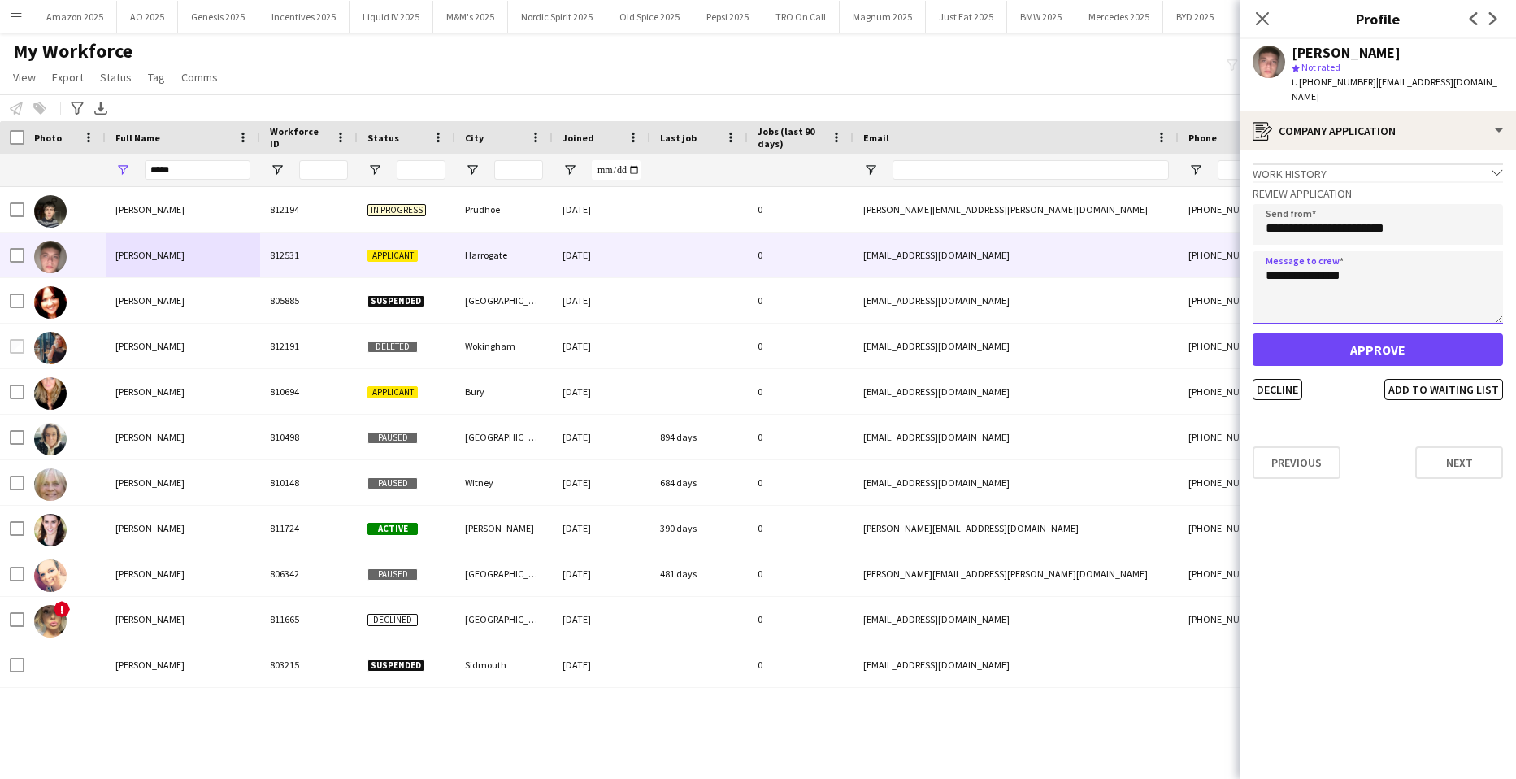
type textarea "**********"
click at [1329, 333] on button "Approve" at bounding box center [1378, 349] width 250 height 33
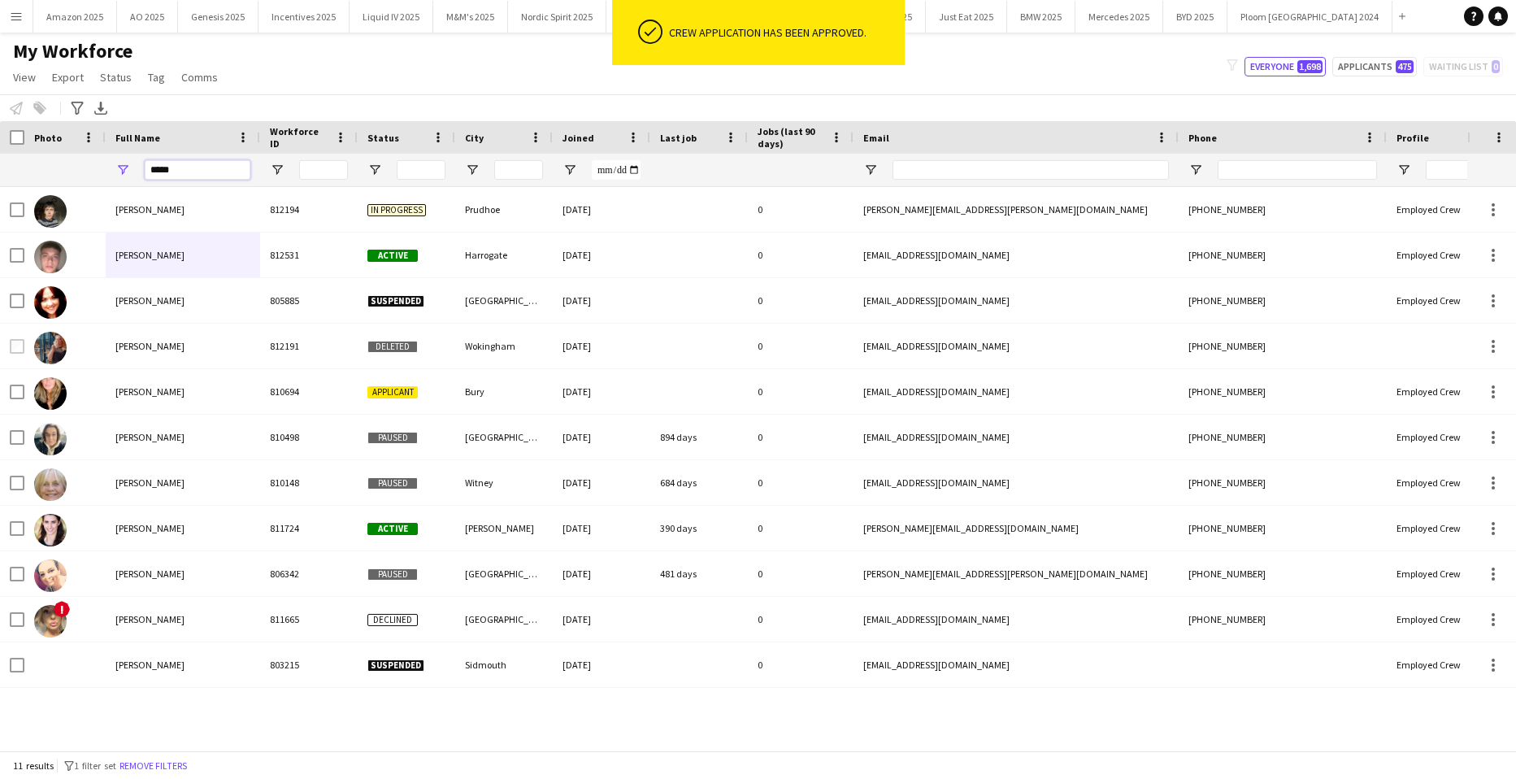
drag, startPoint x: 200, startPoint y: 165, endPoint x: -41, endPoint y: 192, distance: 243.0
click at [0, 192] on html "ok-circled Crew application has been approved. Menu Boards Boards Boards All jo…" at bounding box center [758, 389] width 1516 height 779
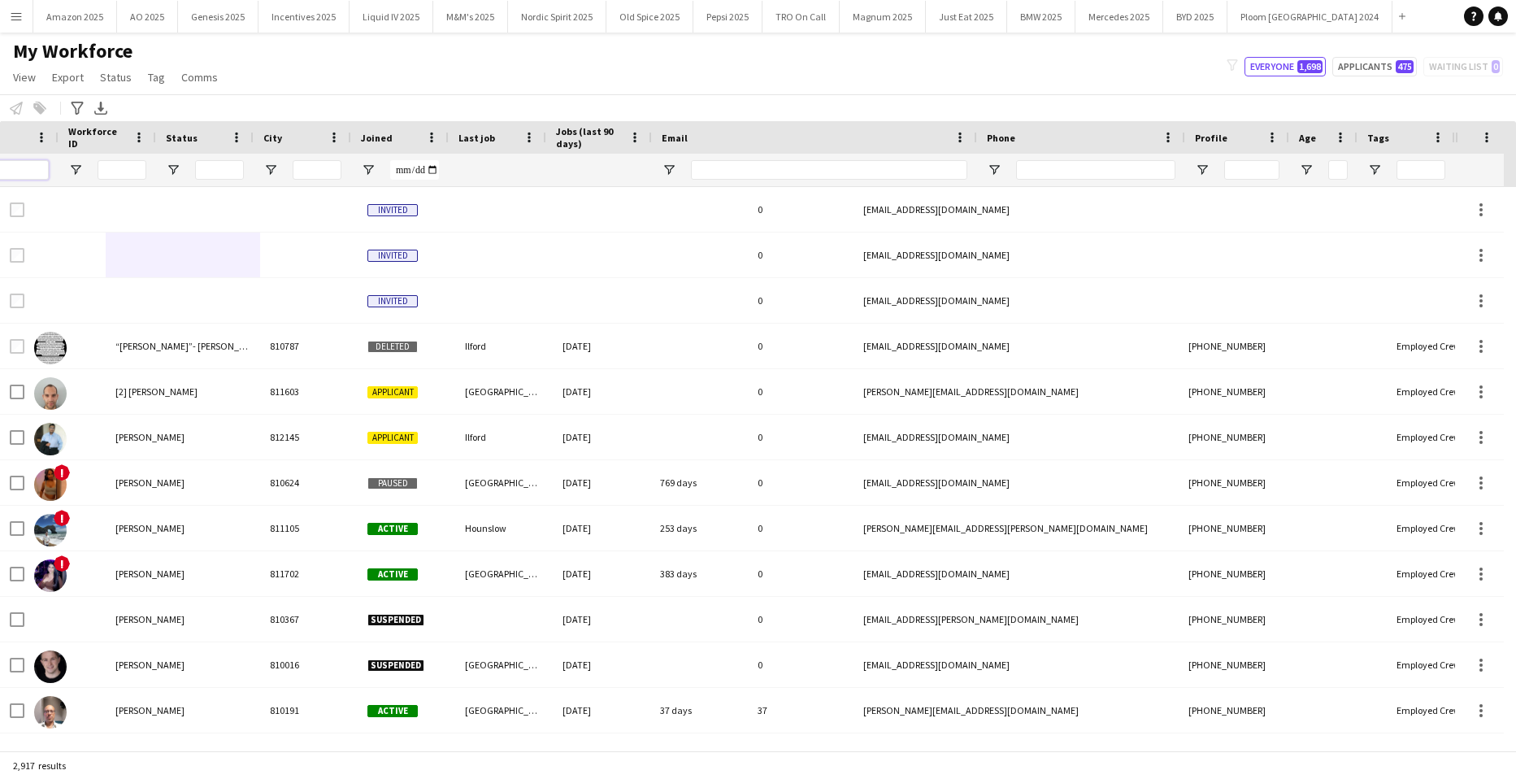
scroll to position [0, 202]
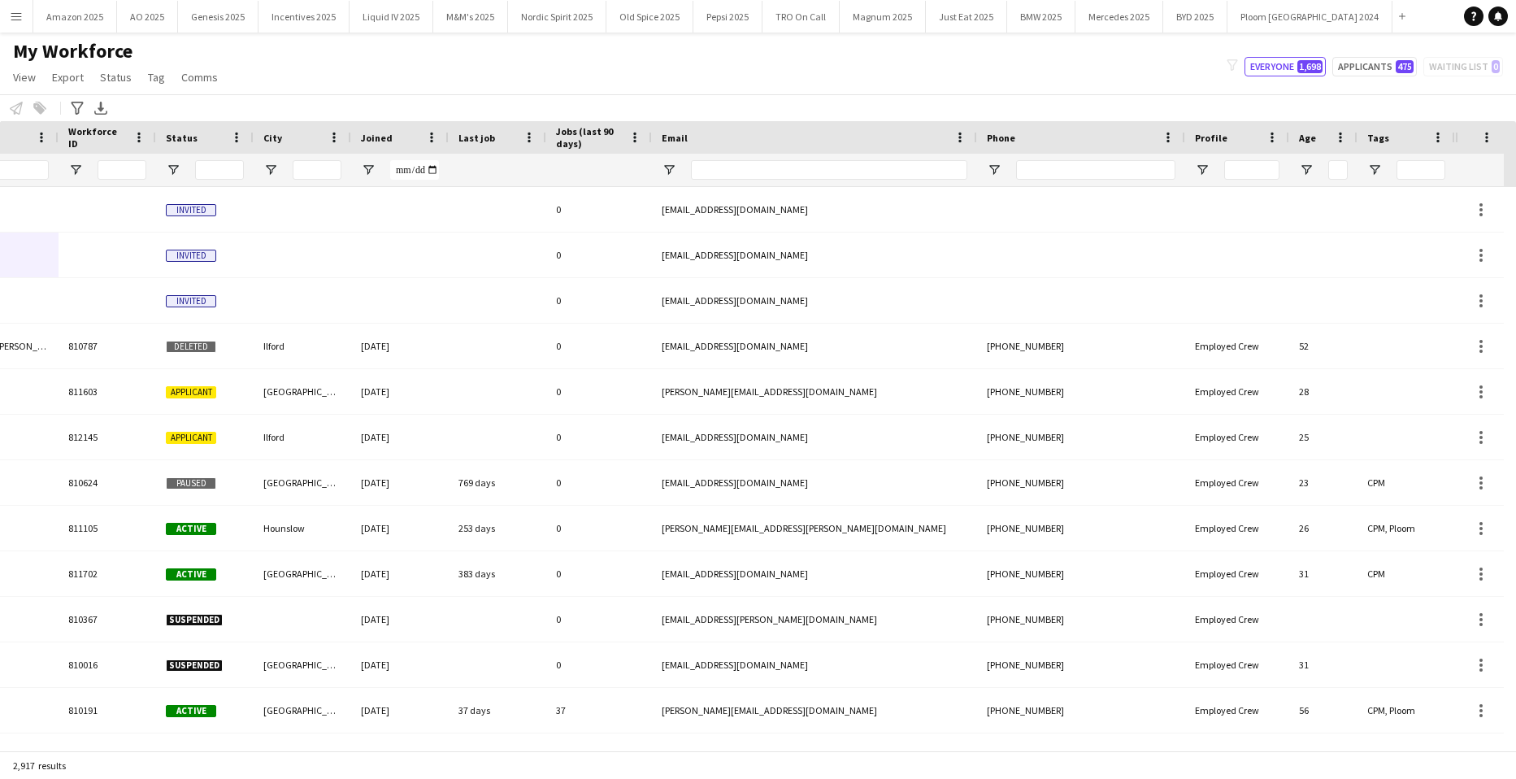
click at [1373, 162] on div at bounding box center [1407, 170] width 98 height 33
click at [1374, 163] on span "Open Filter Menu" at bounding box center [1375, 170] width 15 height 15
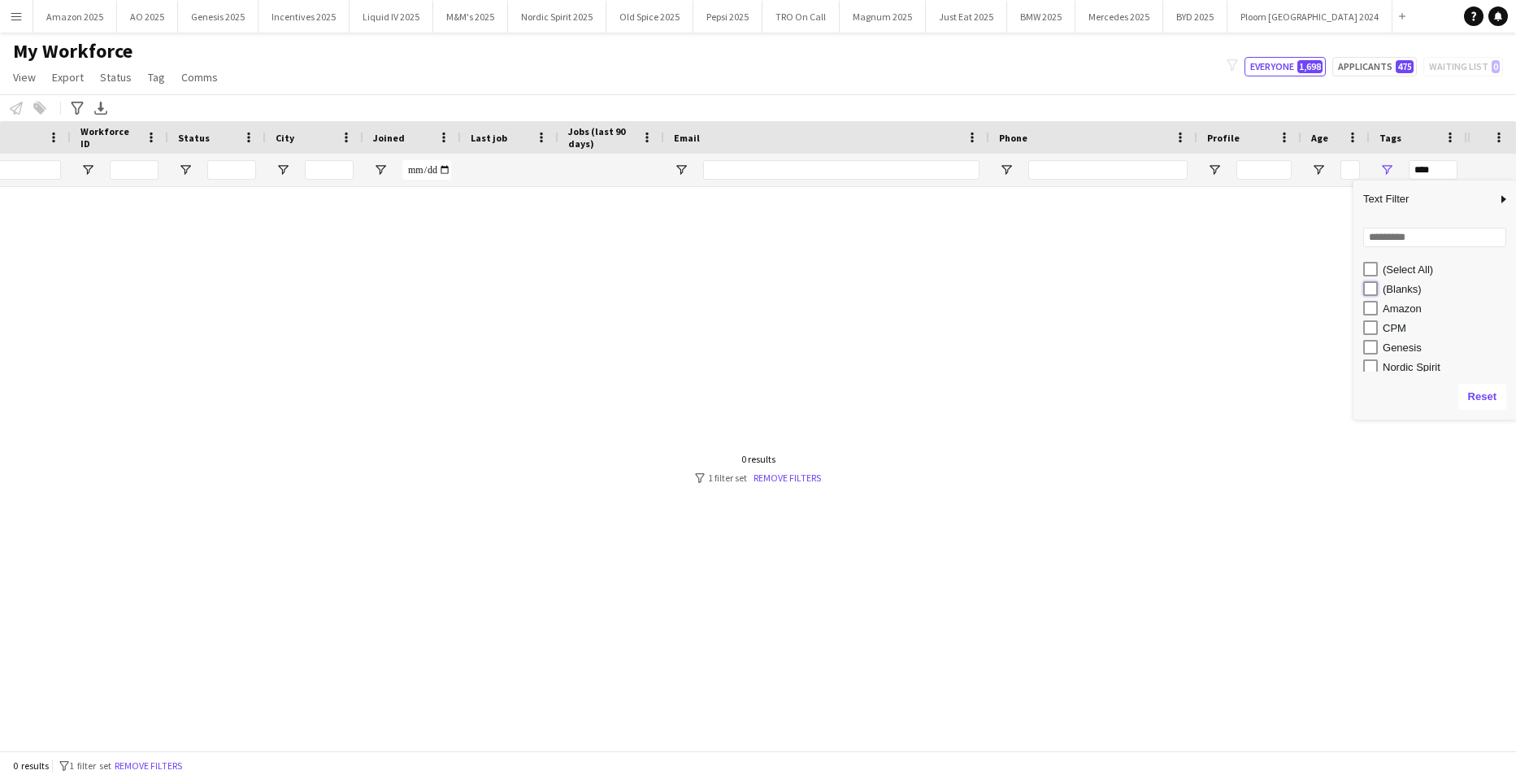
scroll to position [0, 189]
type input "**********"
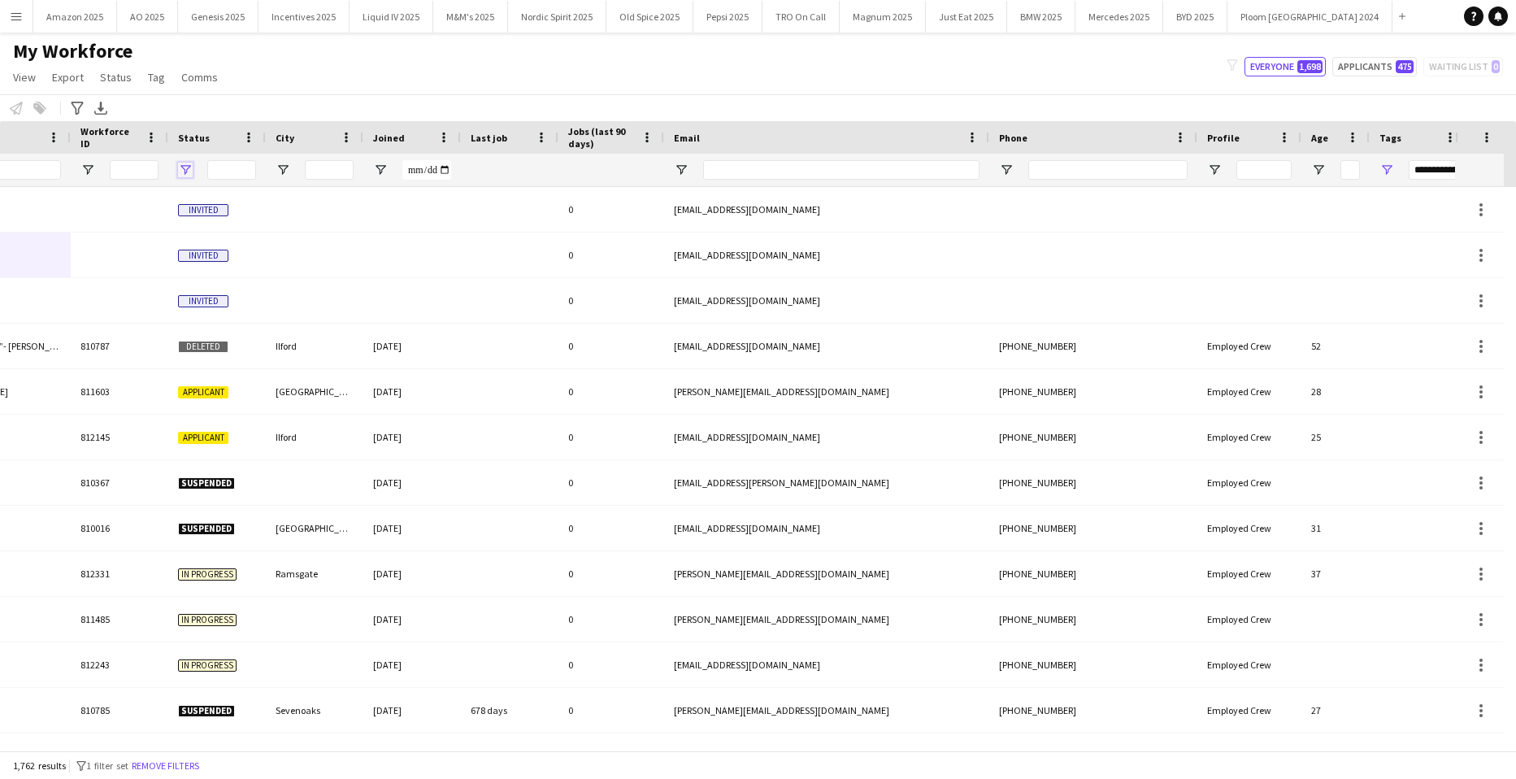
click at [185, 168] on span "Open Filter Menu" at bounding box center [185, 170] width 15 height 15
type input "***"
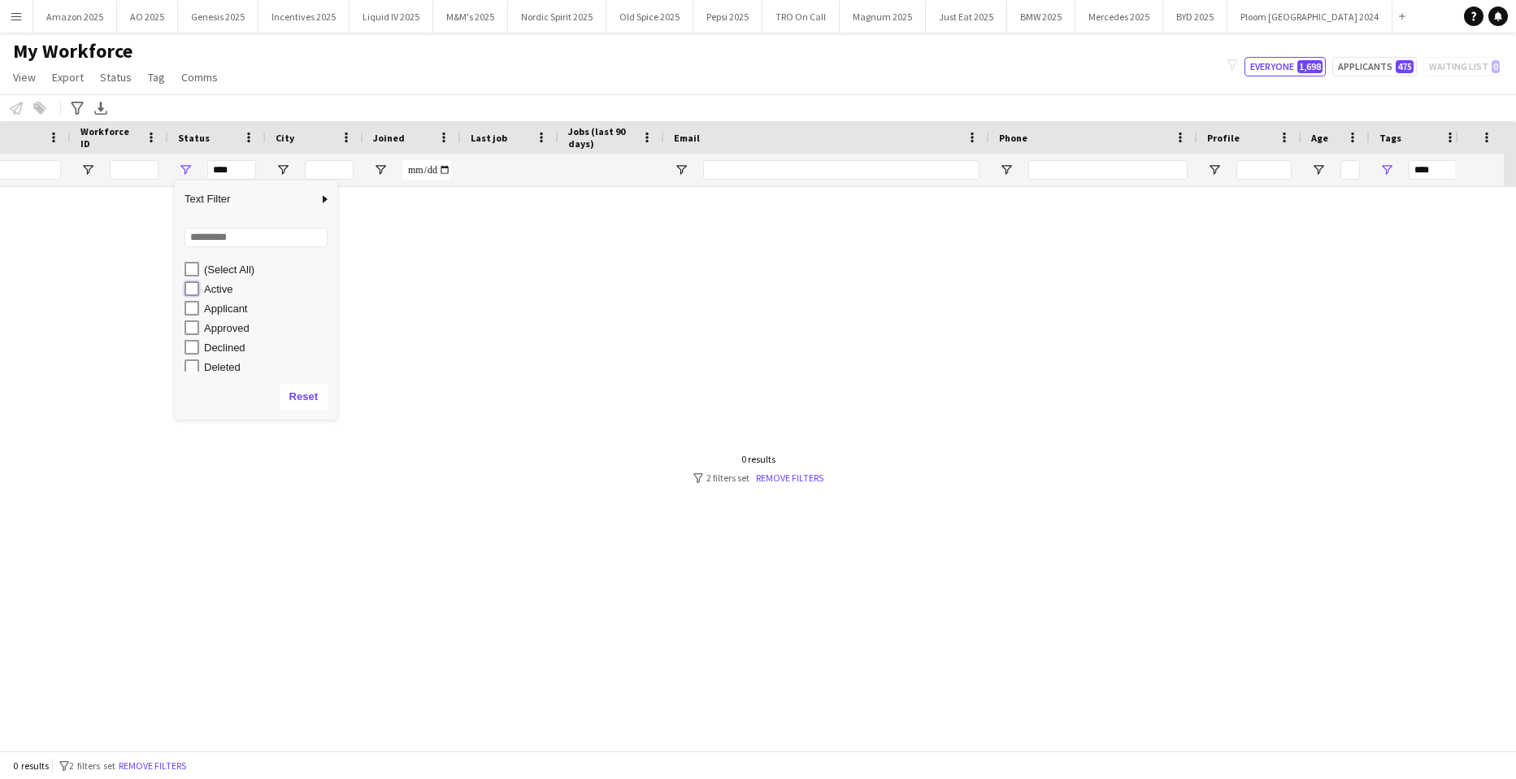
type input "**********"
click at [973, 448] on div "[PERSON_NAME] 812452 Active Penryn [DATE] 0 [EMAIL_ADDRESS][DOMAIN_NAME] [PHONE…" at bounding box center [734, 462] width 1468 height 551
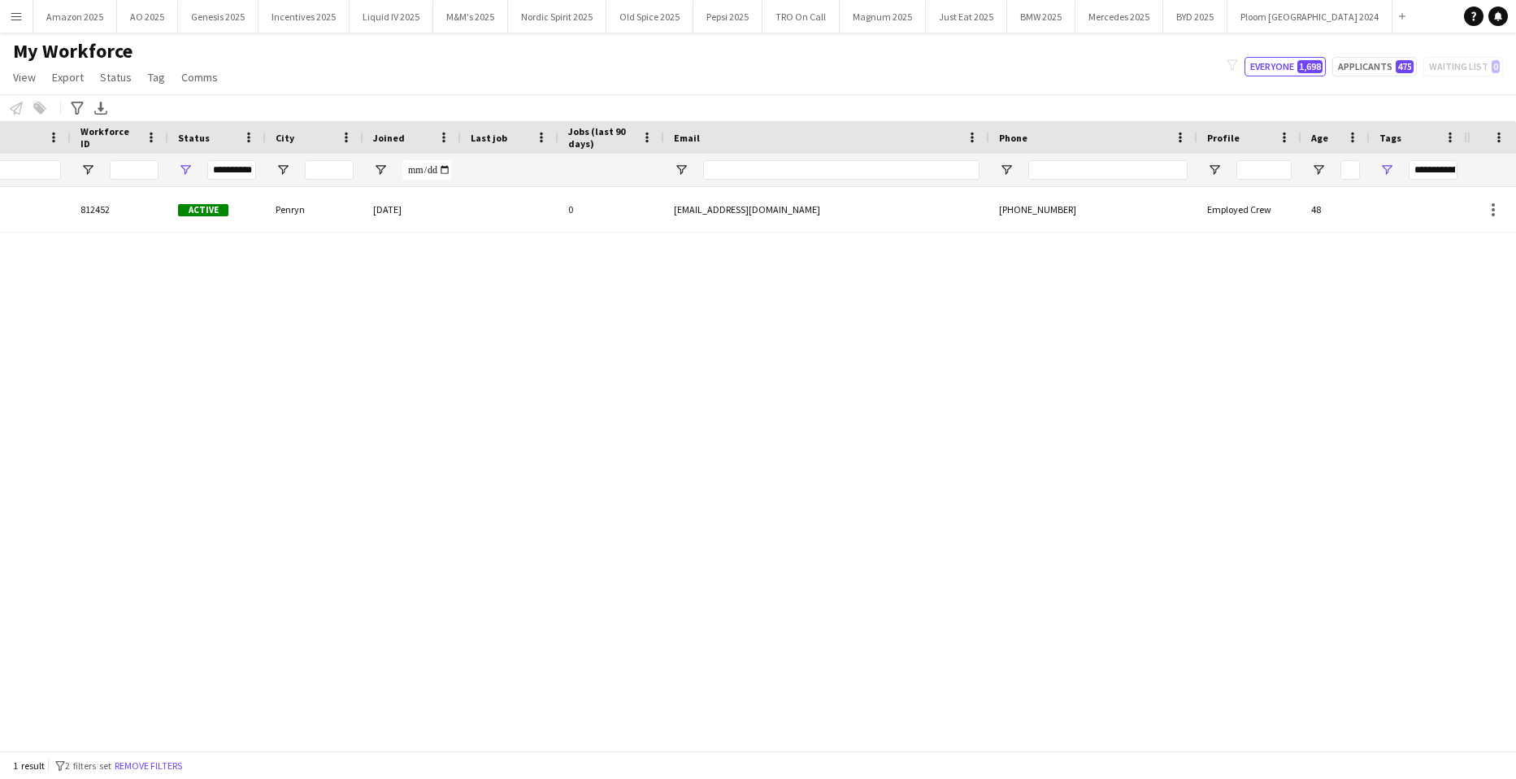
scroll to position [0, 0]
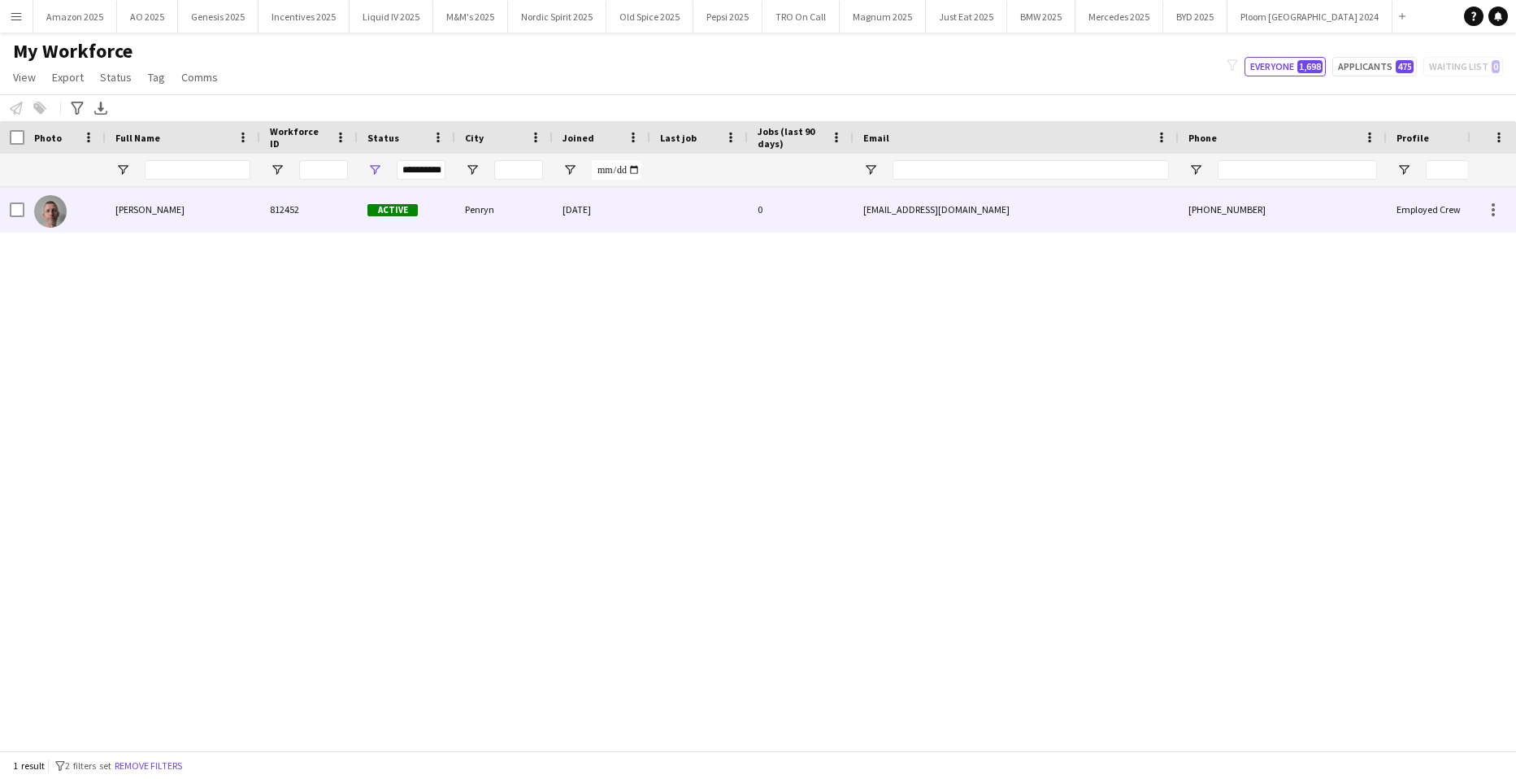
click at [156, 198] on div "[PERSON_NAME]" at bounding box center [183, 209] width 154 height 45
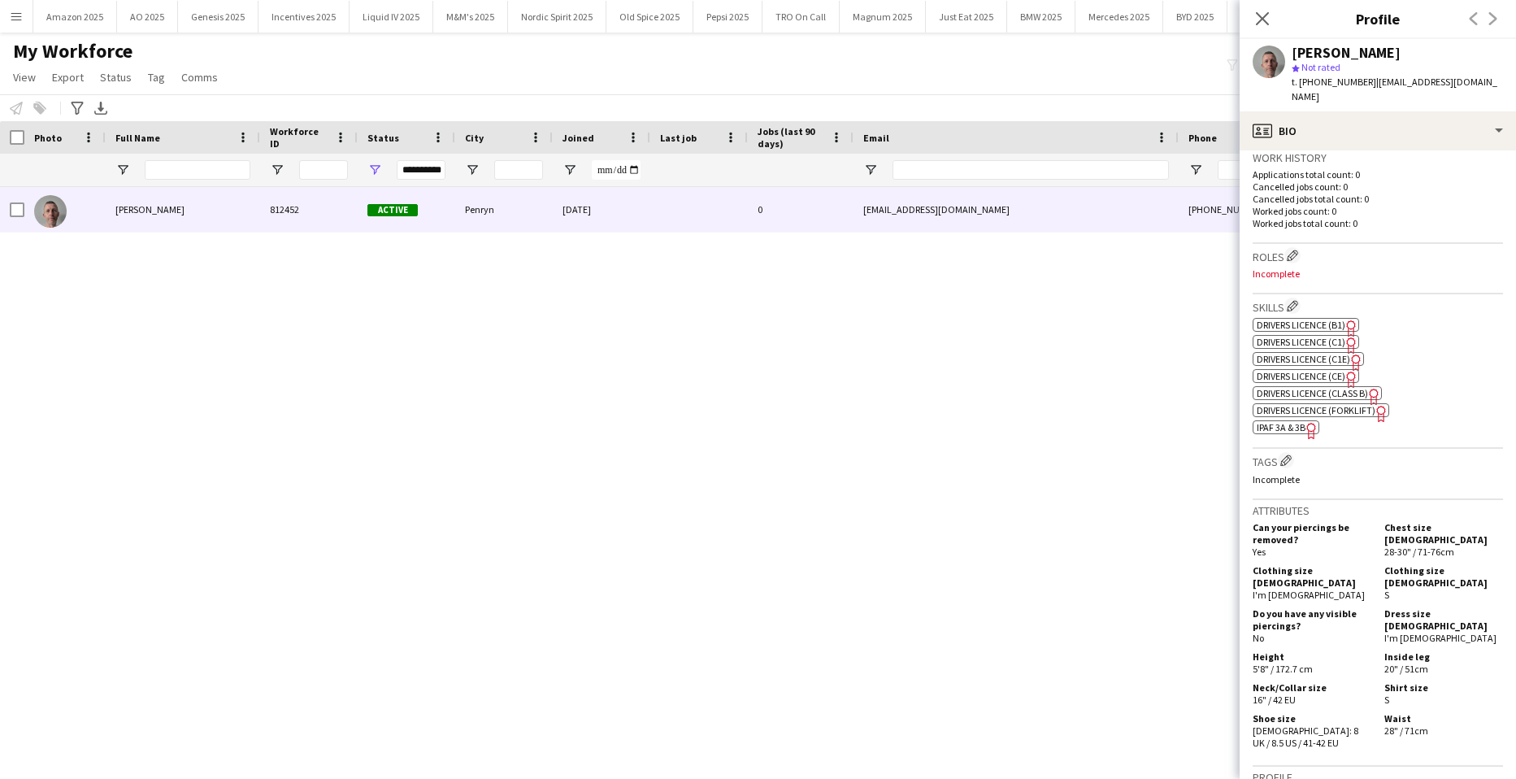
scroll to position [407, 0]
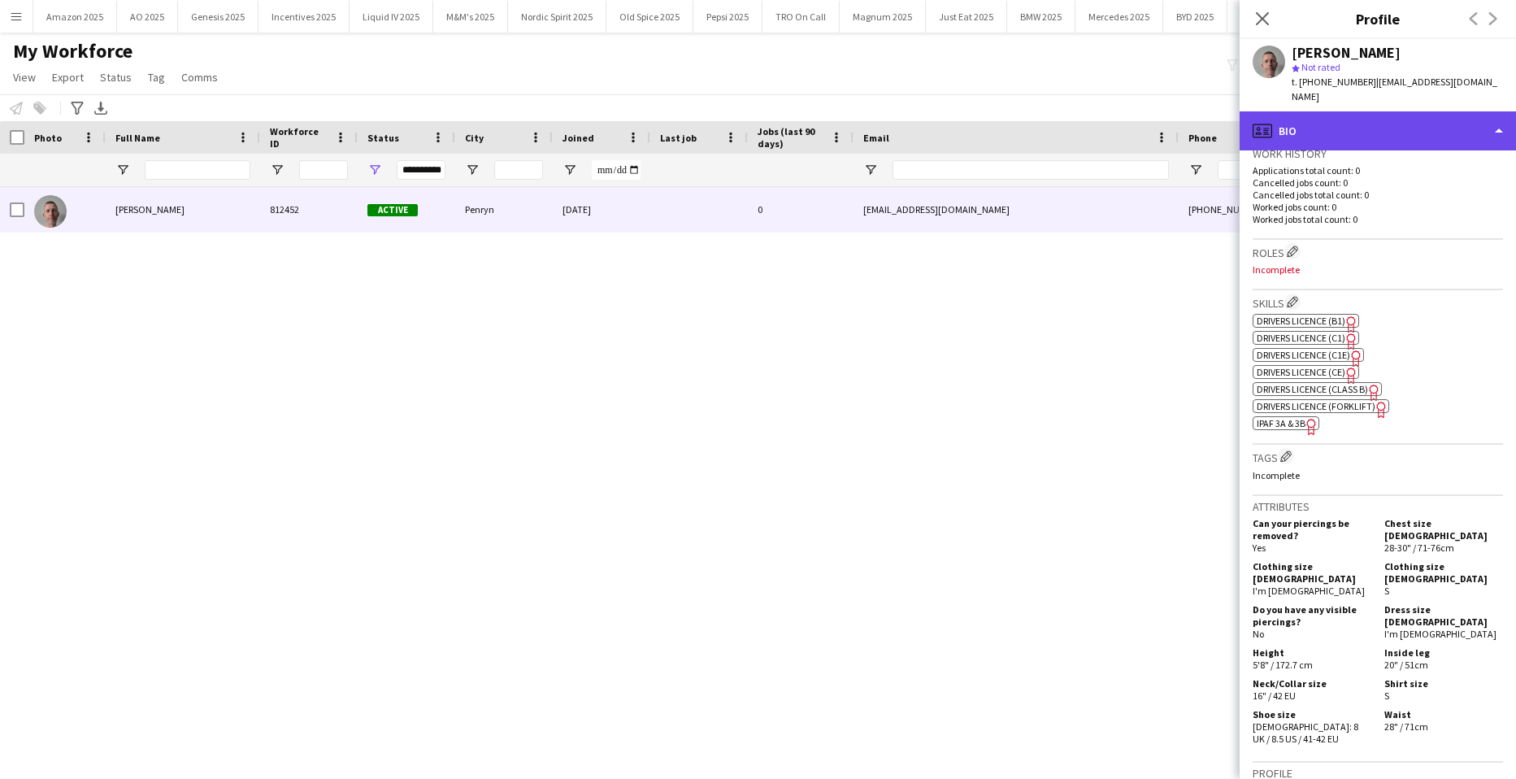
click at [1451, 119] on div "profile Bio" at bounding box center [1378, 130] width 276 height 39
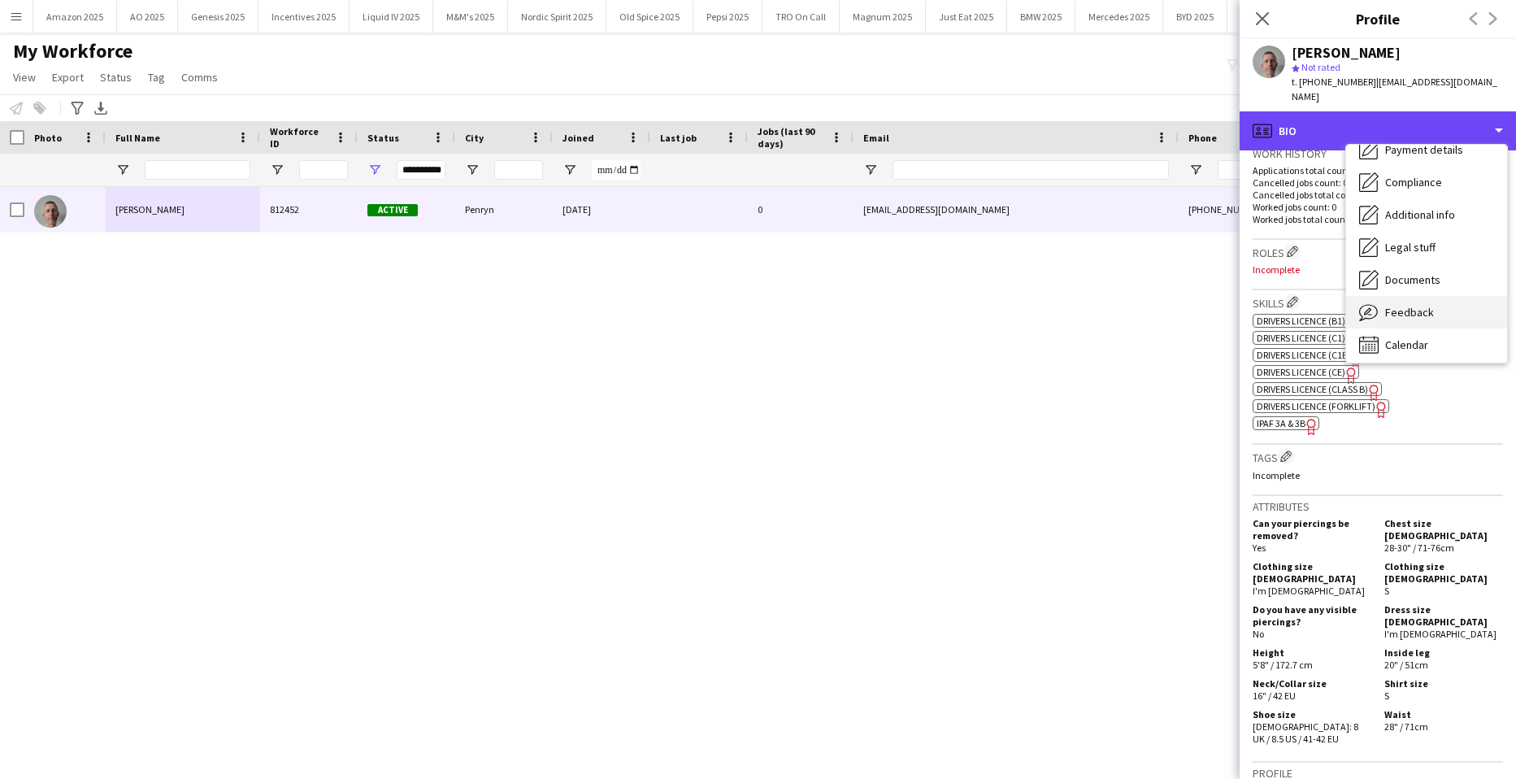
scroll to position [218, 0]
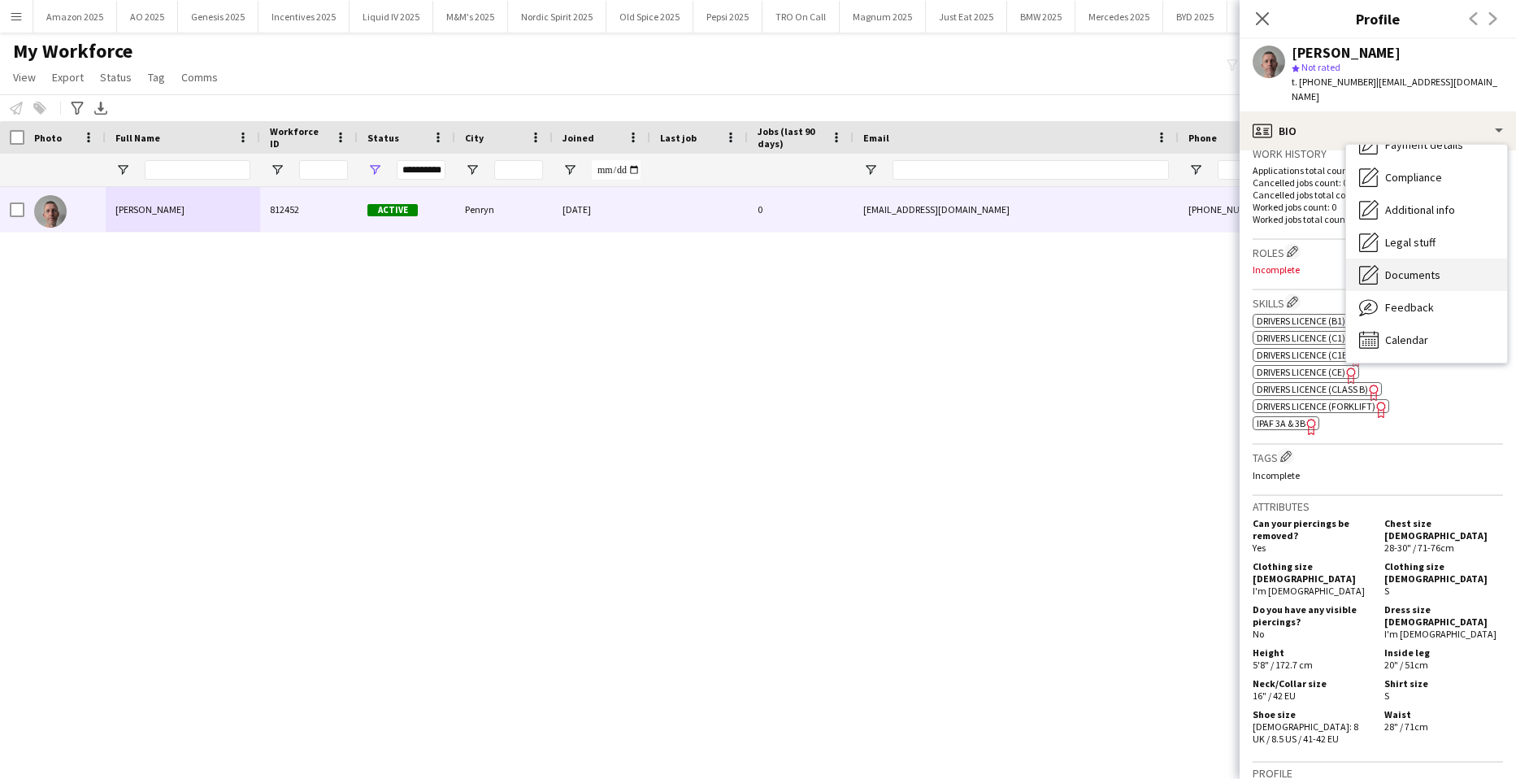
click at [1429, 268] on span "Documents" at bounding box center [1413, 275] width 55 height 15
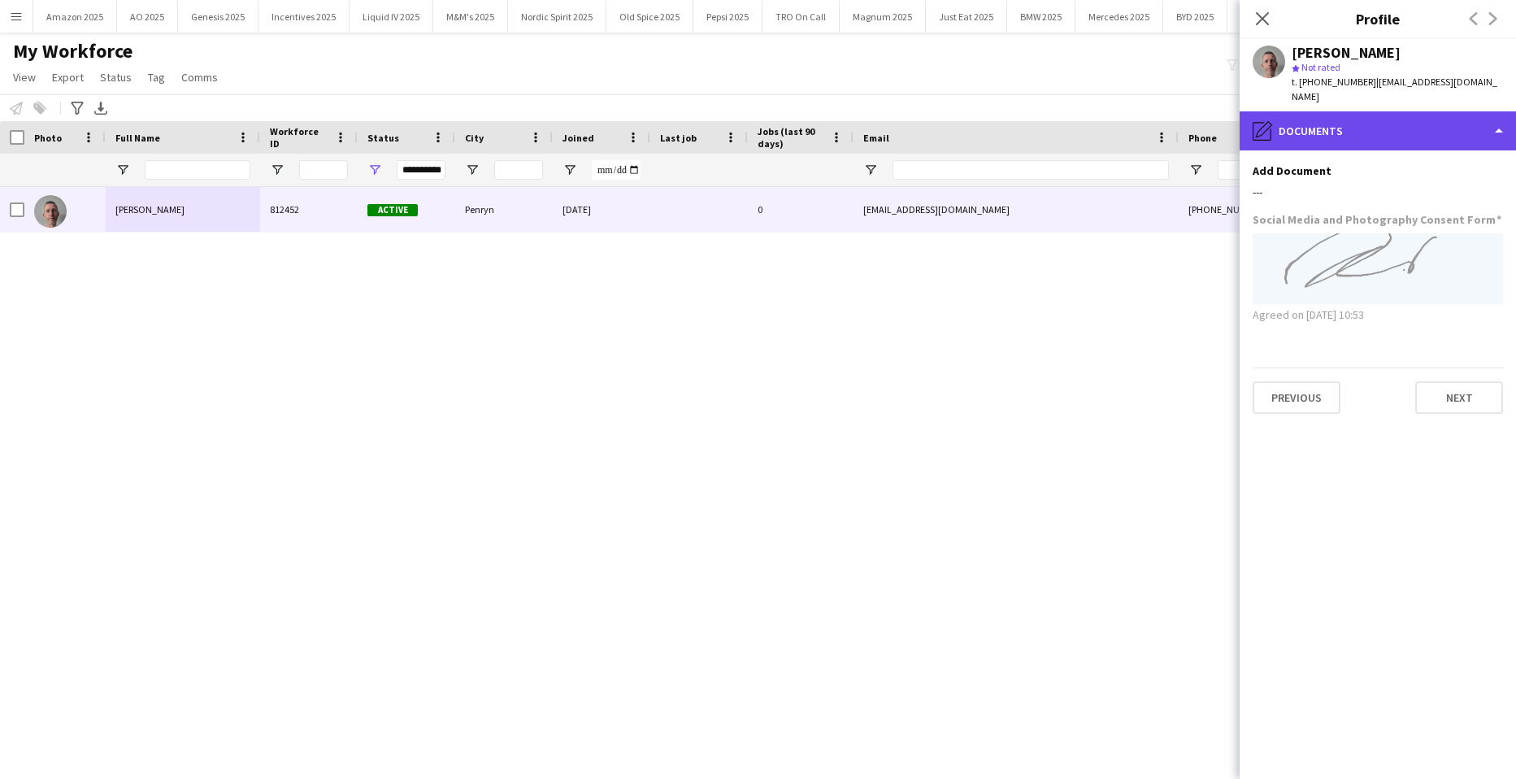
click at [1481, 120] on div "pencil4 Documents" at bounding box center [1378, 130] width 276 height 39
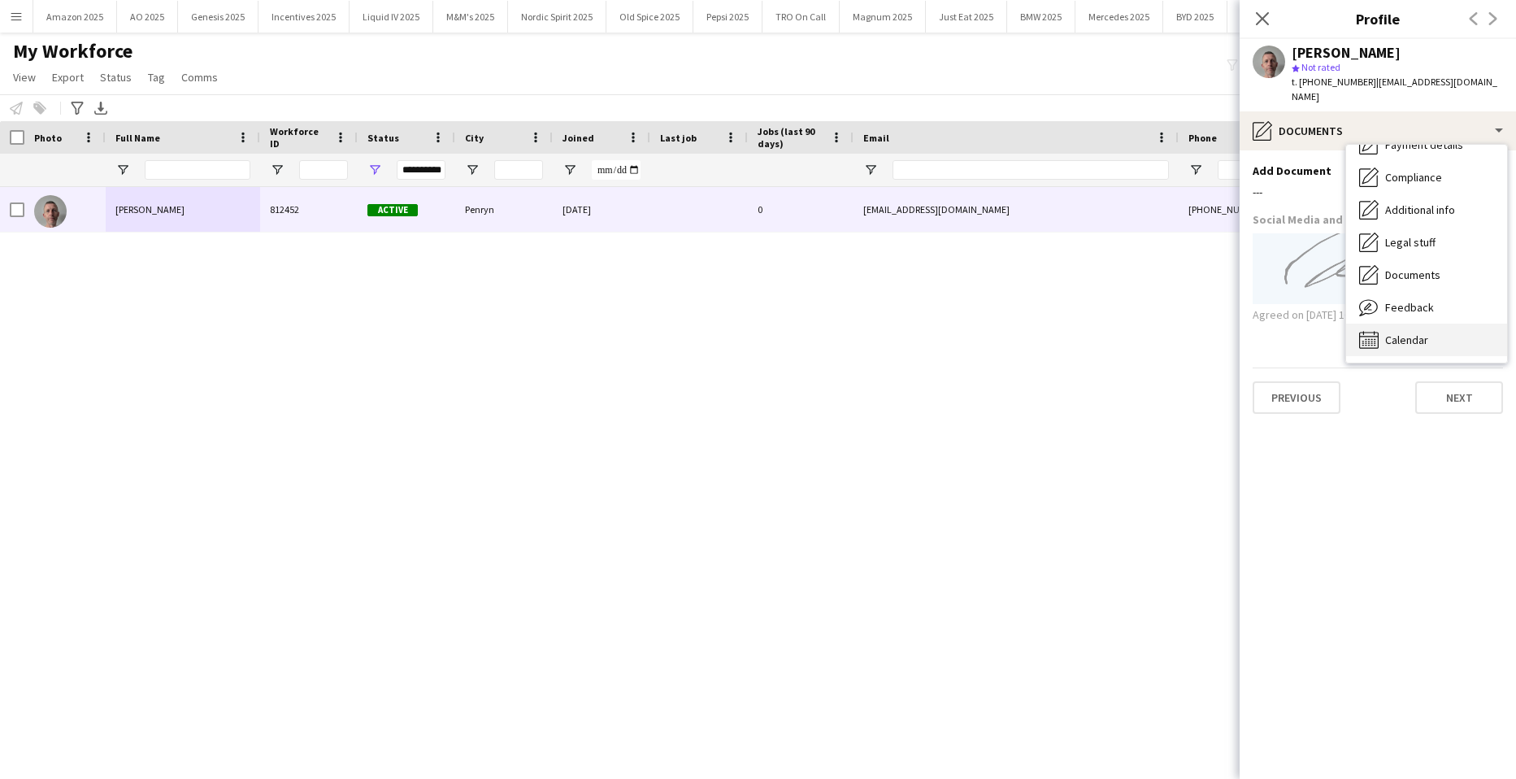
click at [1421, 333] on span "Calendar" at bounding box center [1407, 340] width 43 height 15
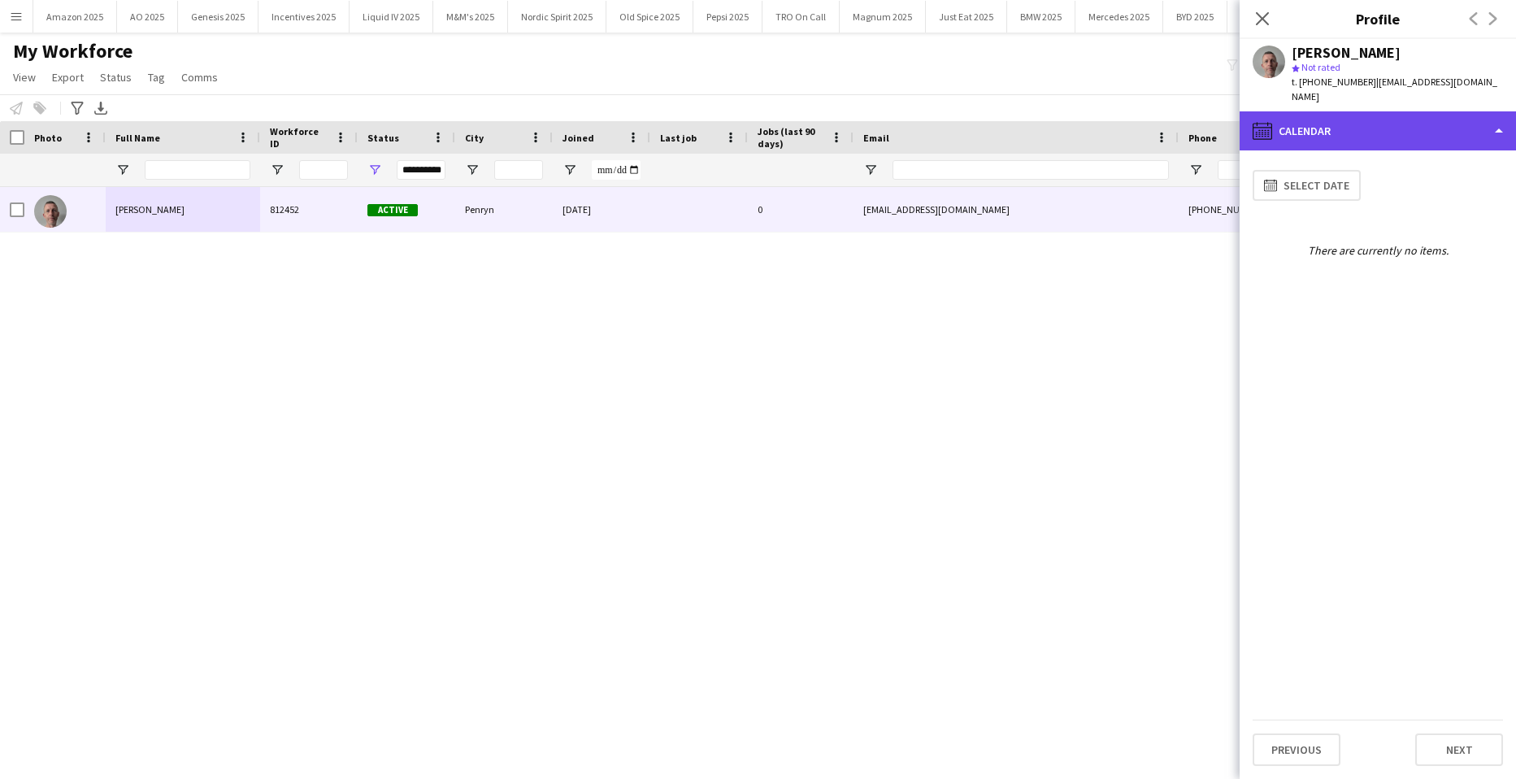
click at [1442, 111] on div "calendar-full Calendar" at bounding box center [1378, 130] width 276 height 39
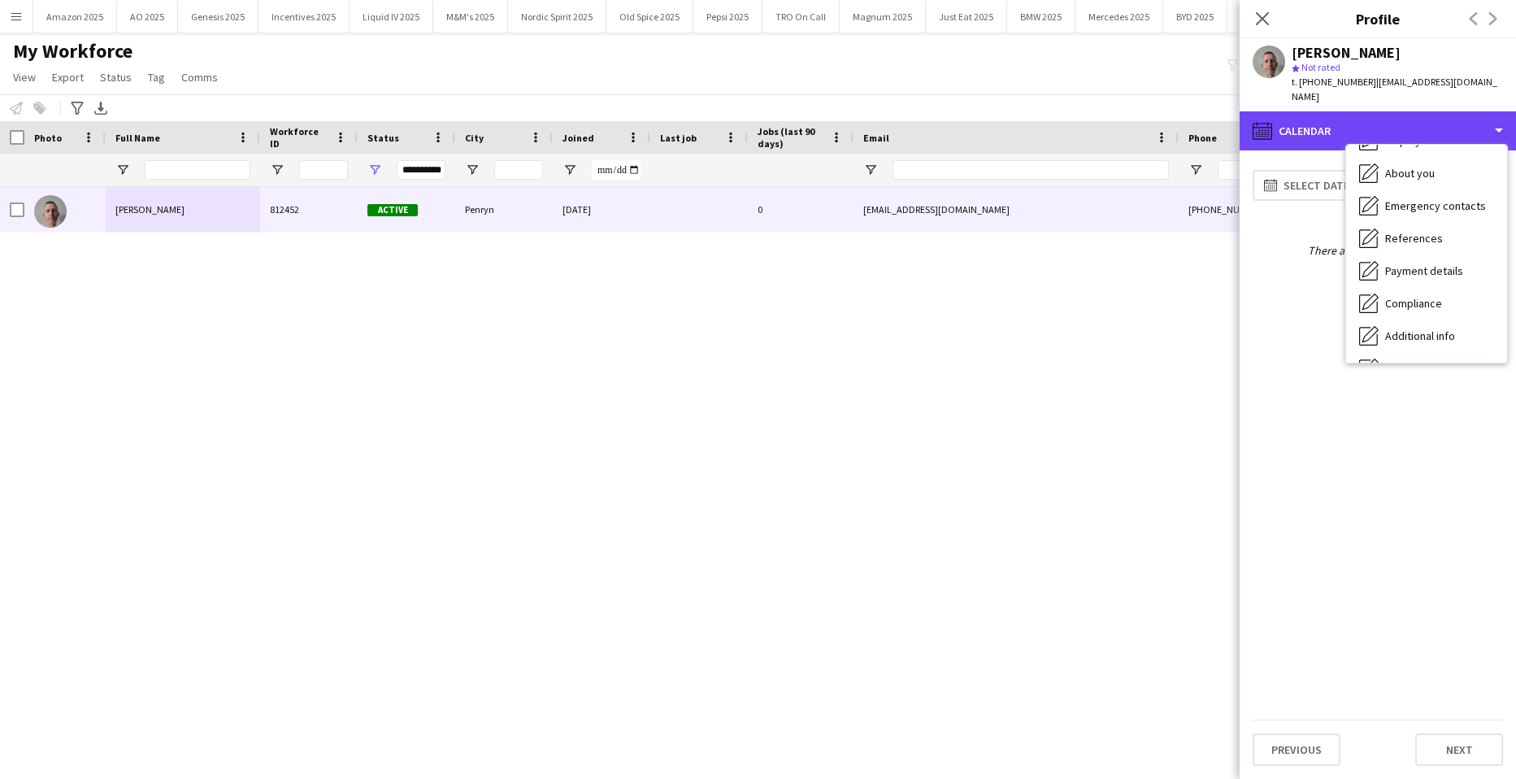
scroll to position [0, 0]
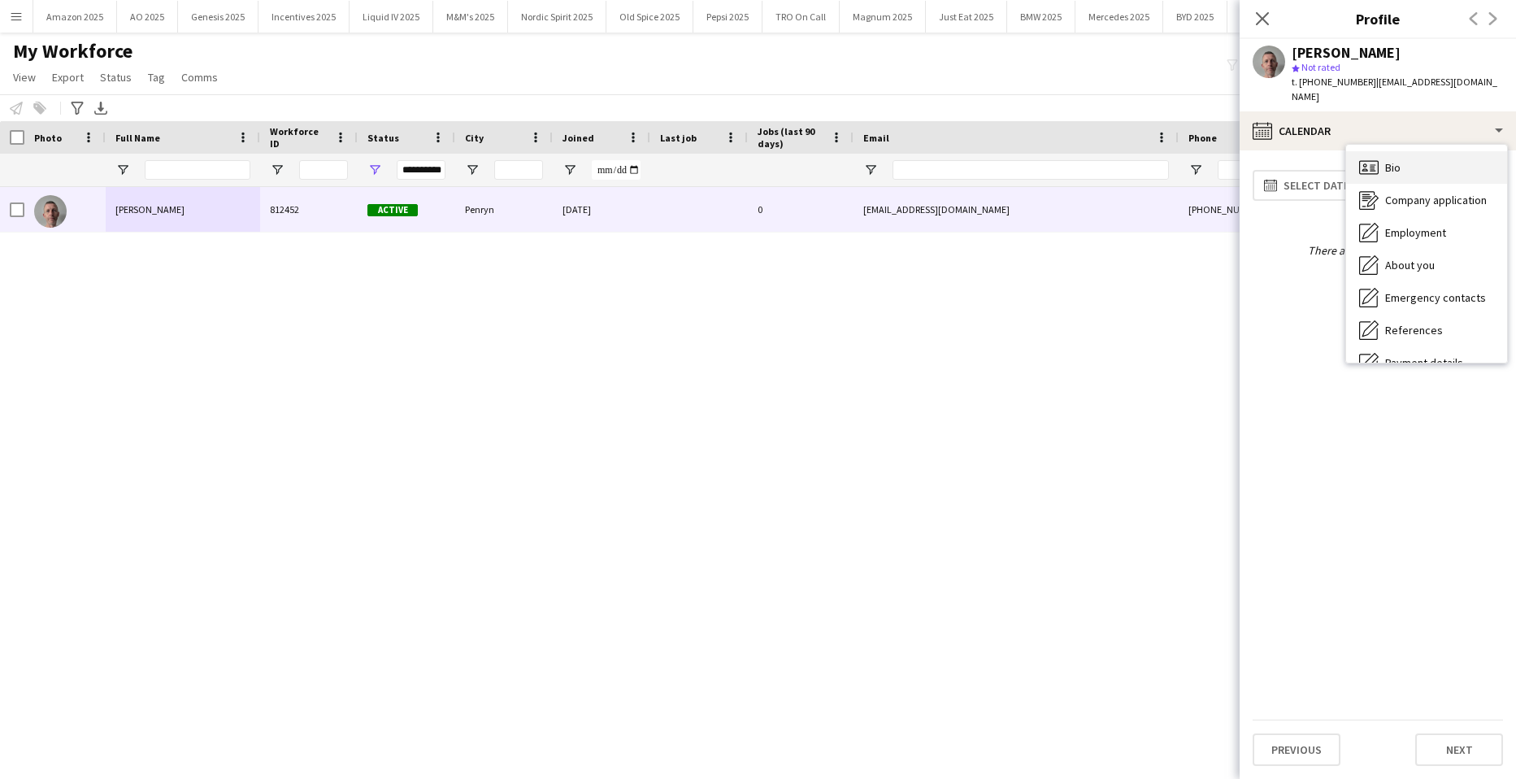
click at [1399, 160] on span "Bio" at bounding box center [1393, 167] width 15 height 15
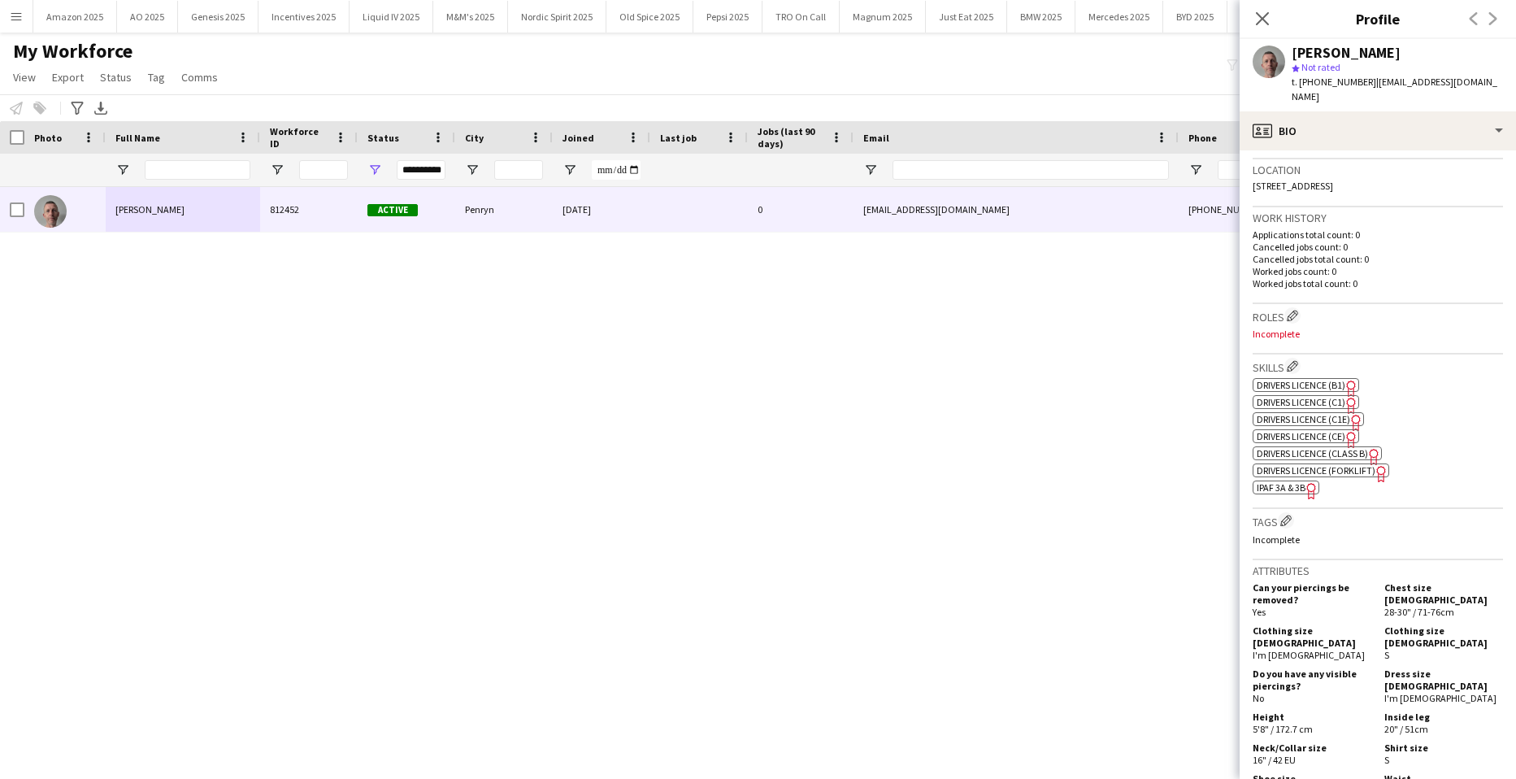
scroll to position [407, 0]
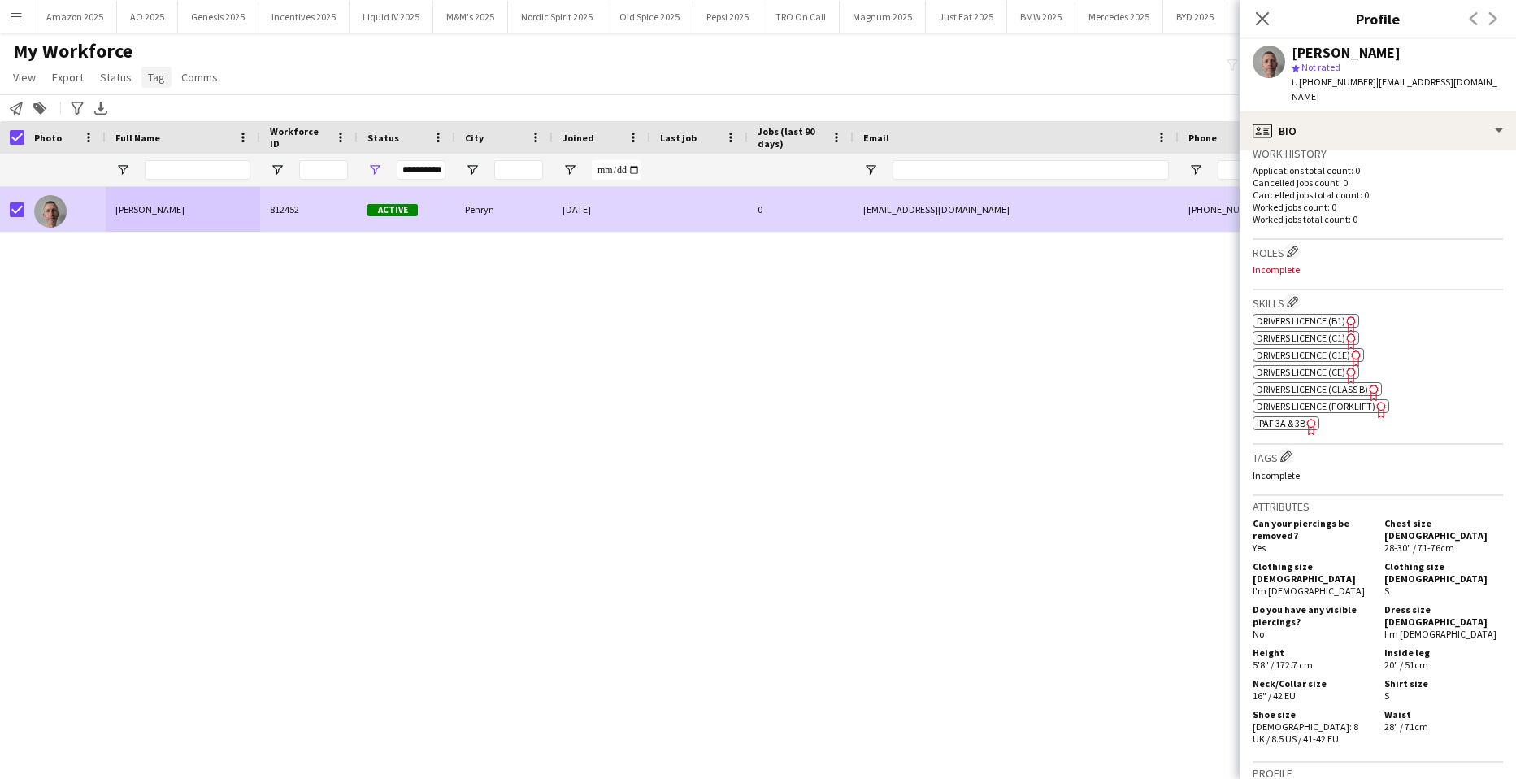
click at [154, 72] on span "Tag" at bounding box center [156, 77] width 17 height 15
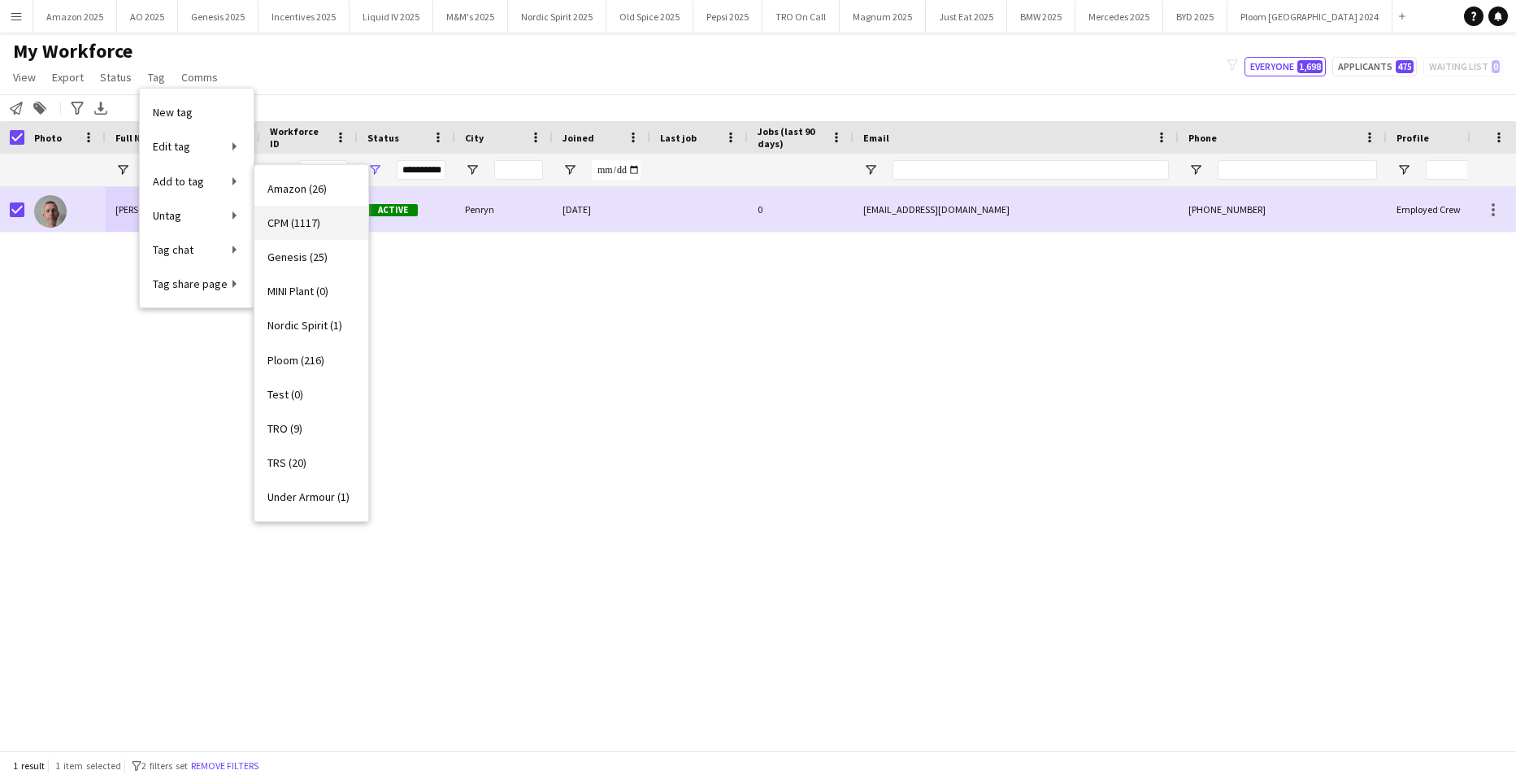
click at [275, 223] on span "CPM (1117)" at bounding box center [294, 222] width 53 height 15
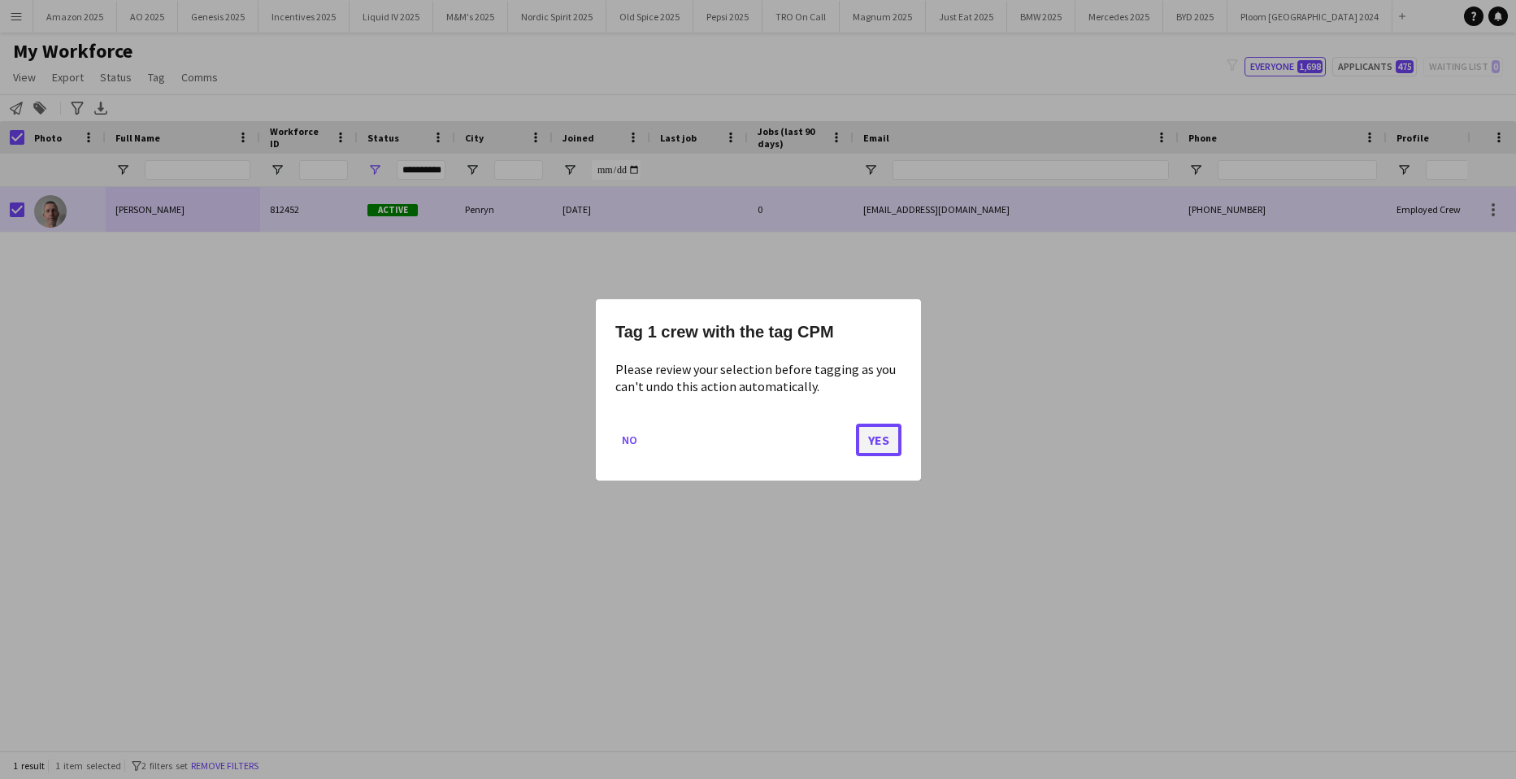
click at [885, 436] on button "Yes" at bounding box center [879, 439] width 46 height 33
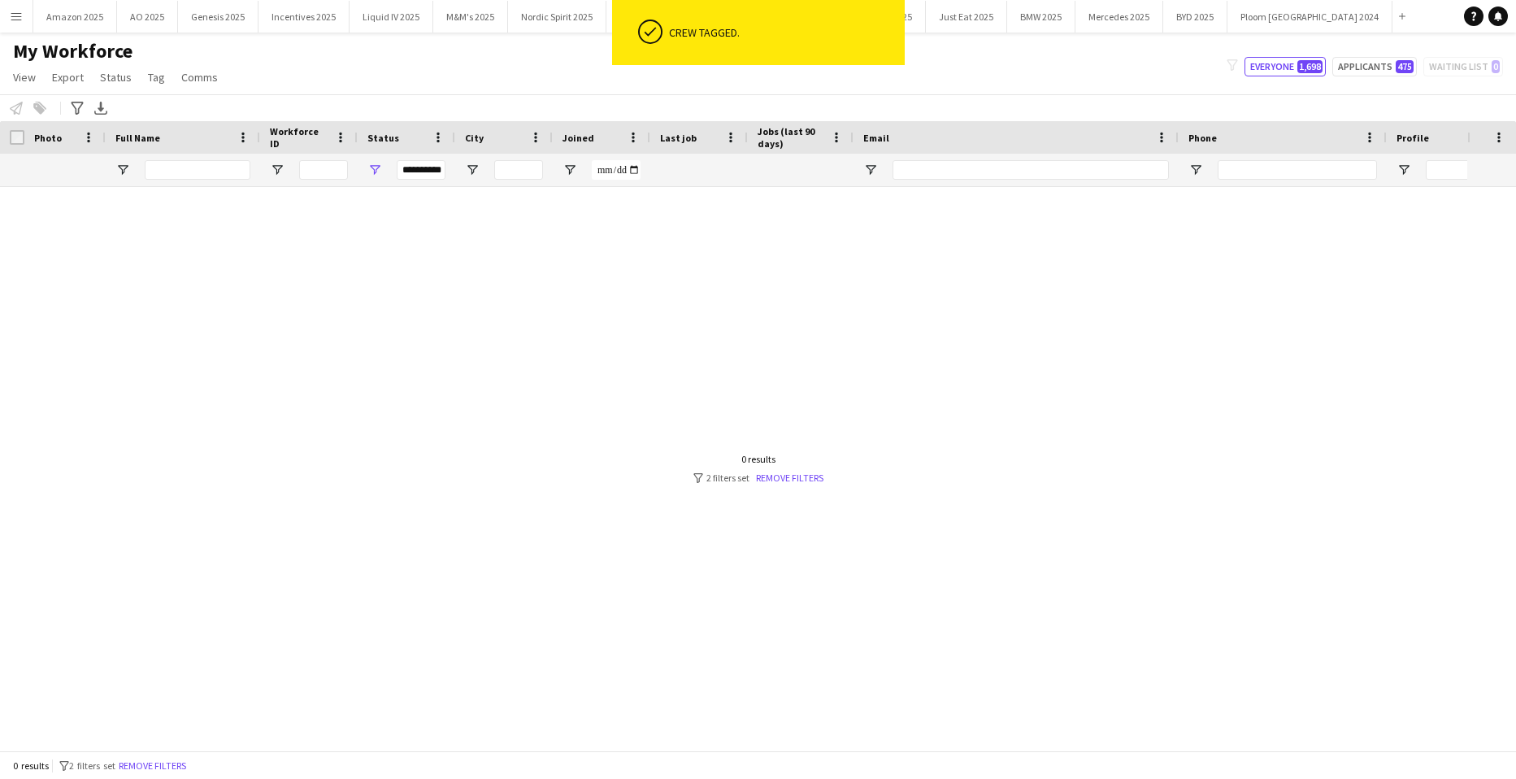
click at [384, 170] on div "**********" at bounding box center [407, 170] width 98 height 33
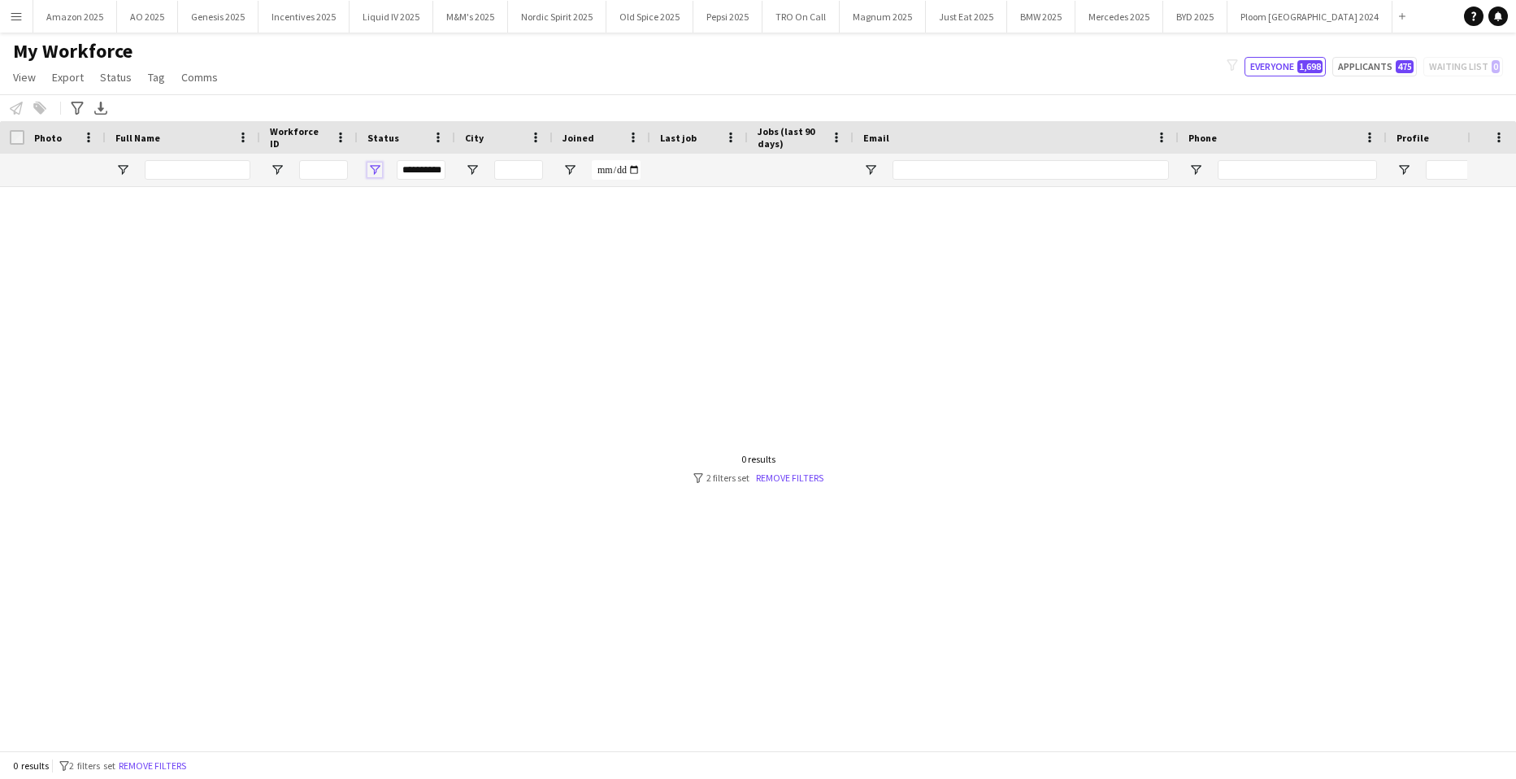
click at [379, 169] on span "Open Filter Menu" at bounding box center [375, 170] width 15 height 15
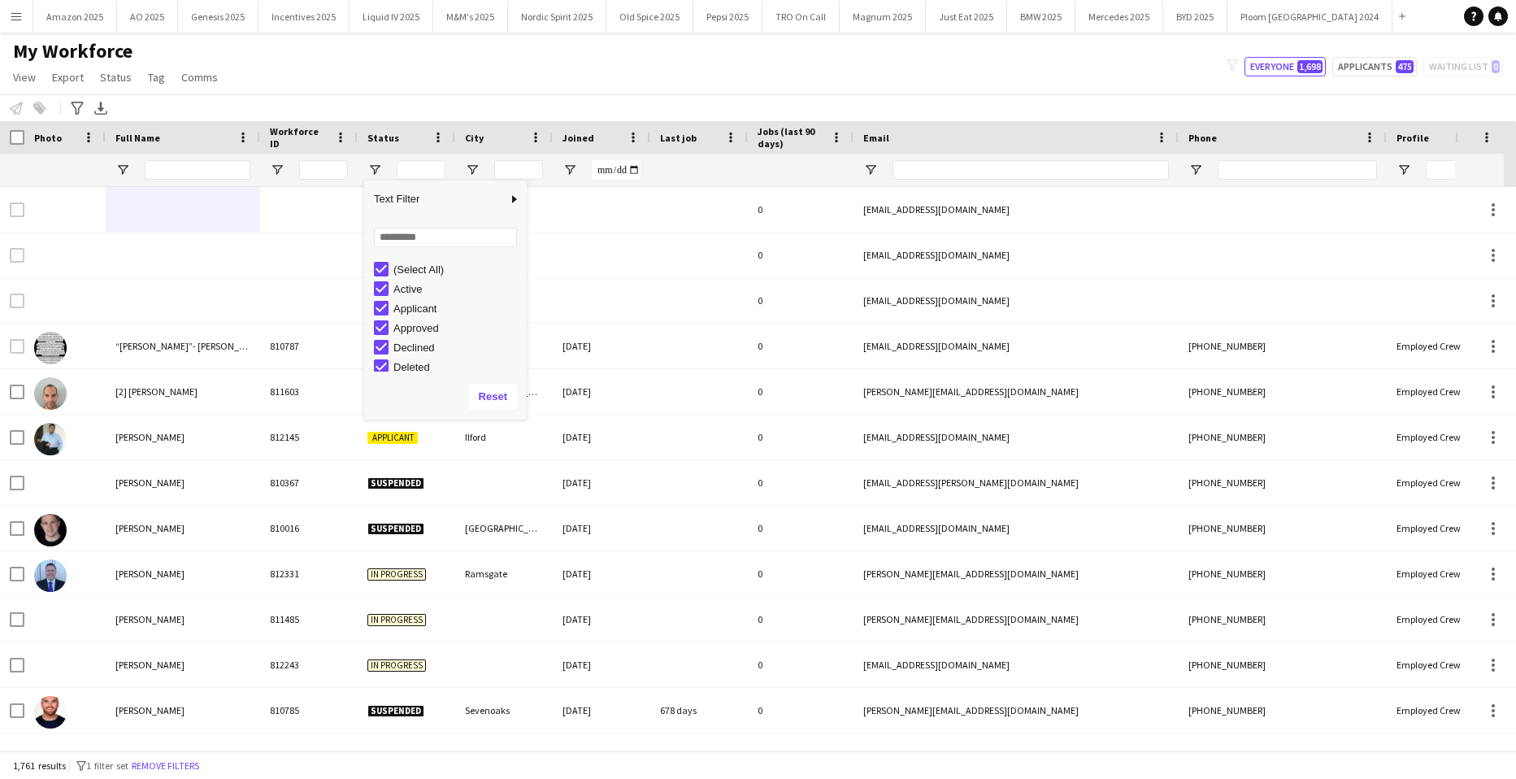
type input "**********"
click at [981, 76] on div "My Workforce View Views Default view Compliance Log New view Update view Delete…" at bounding box center [758, 66] width 1516 height 55
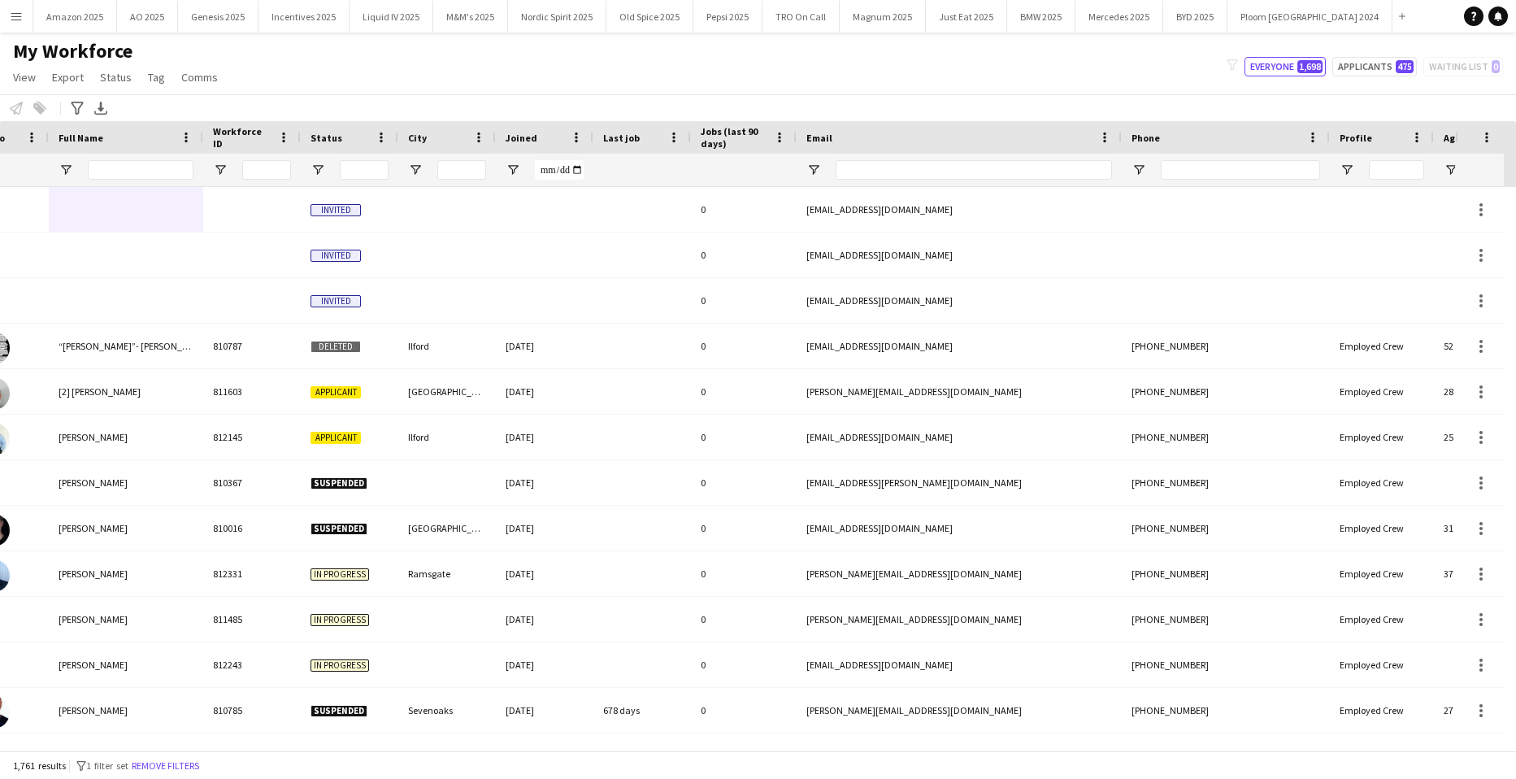
scroll to position [0, 0]
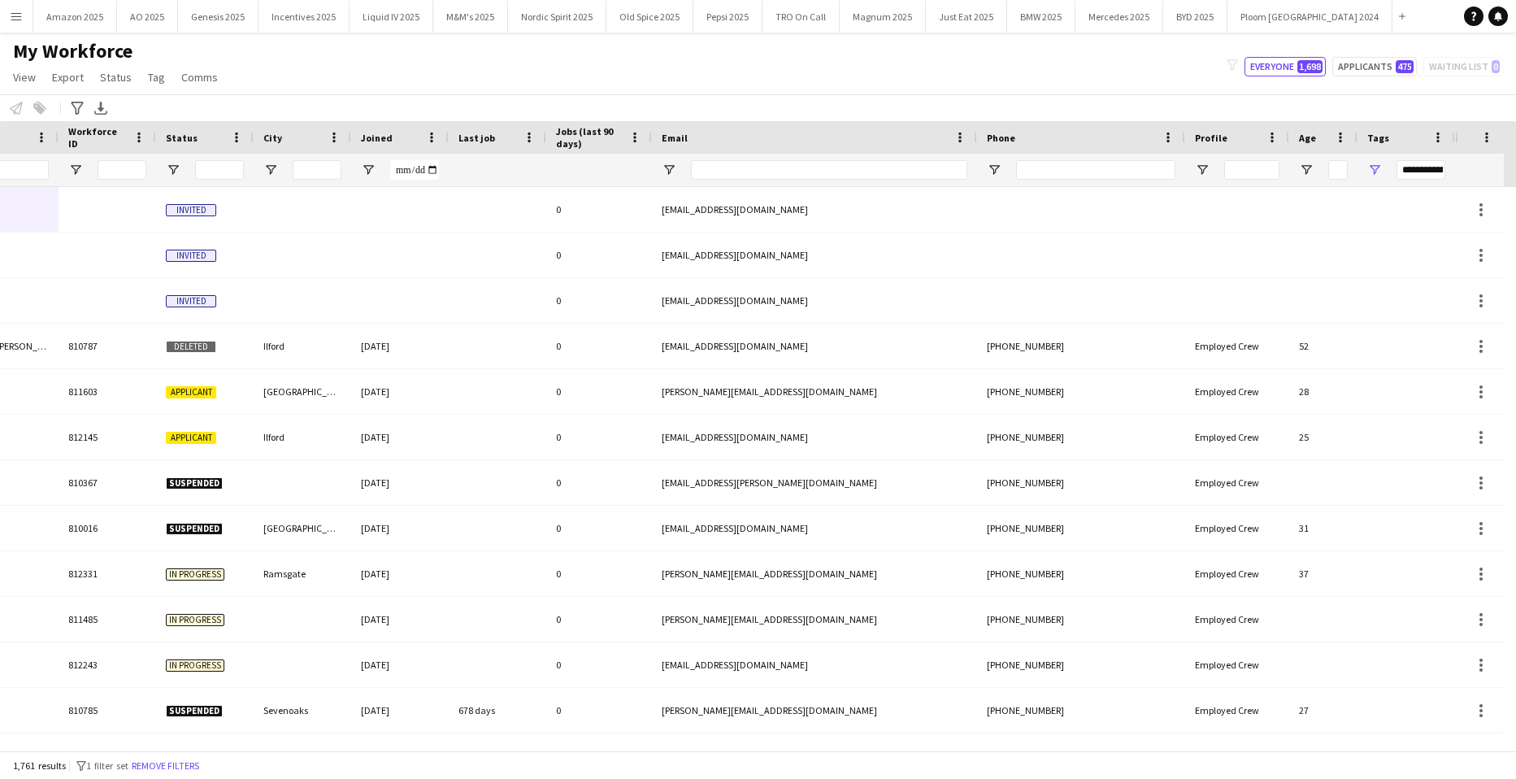
click at [1382, 168] on div "**********" at bounding box center [1407, 170] width 98 height 33
click at [1381, 168] on div "**********" at bounding box center [1407, 170] width 98 height 33
click at [1378, 172] on span "Open Filter Menu" at bounding box center [1375, 170] width 15 height 15
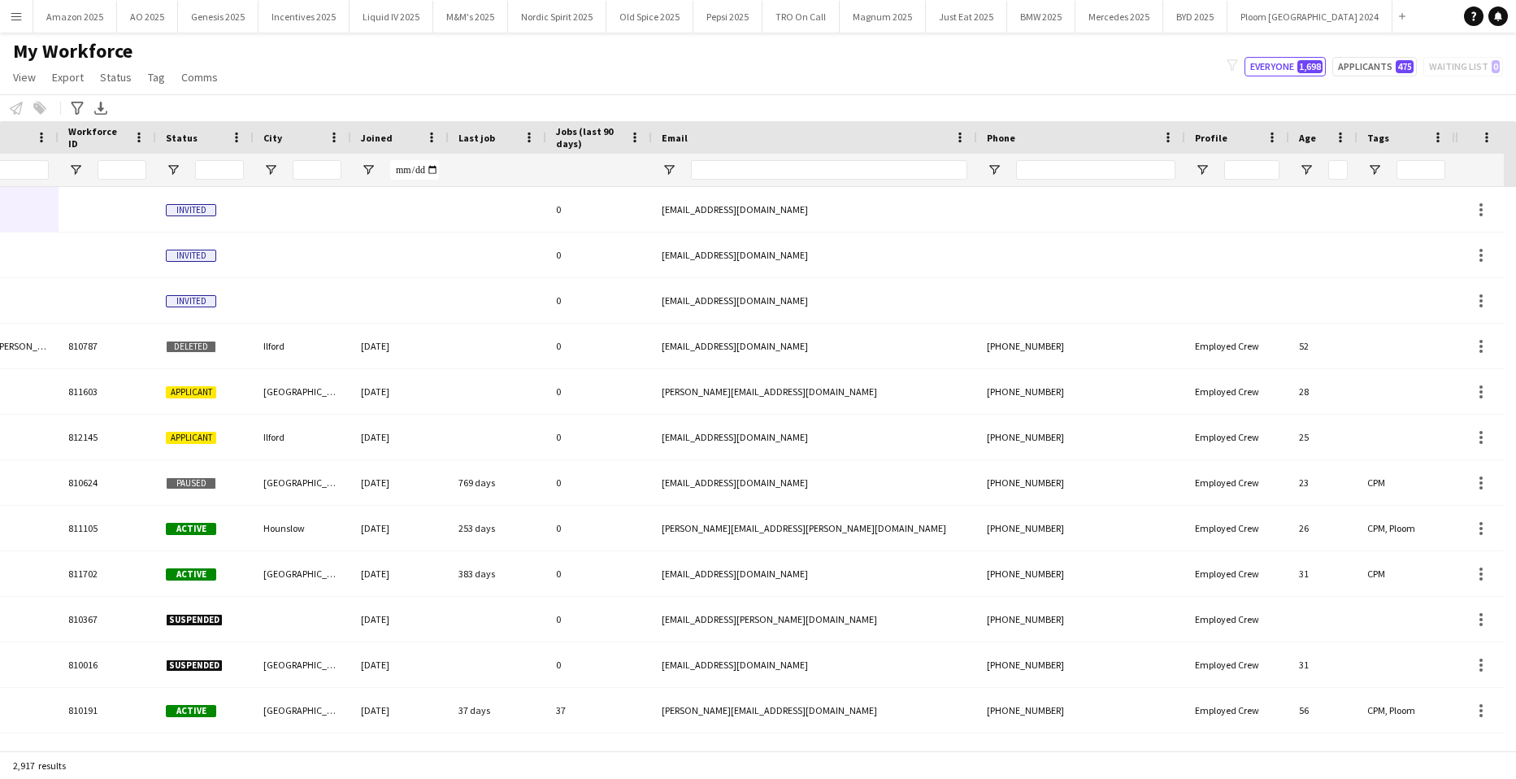
click at [1021, 90] on div "My Workforce View Views Default view Compliance Log New view Update view Delete…" at bounding box center [758, 66] width 1516 height 55
